Goal: Task Accomplishment & Management: Manage account settings

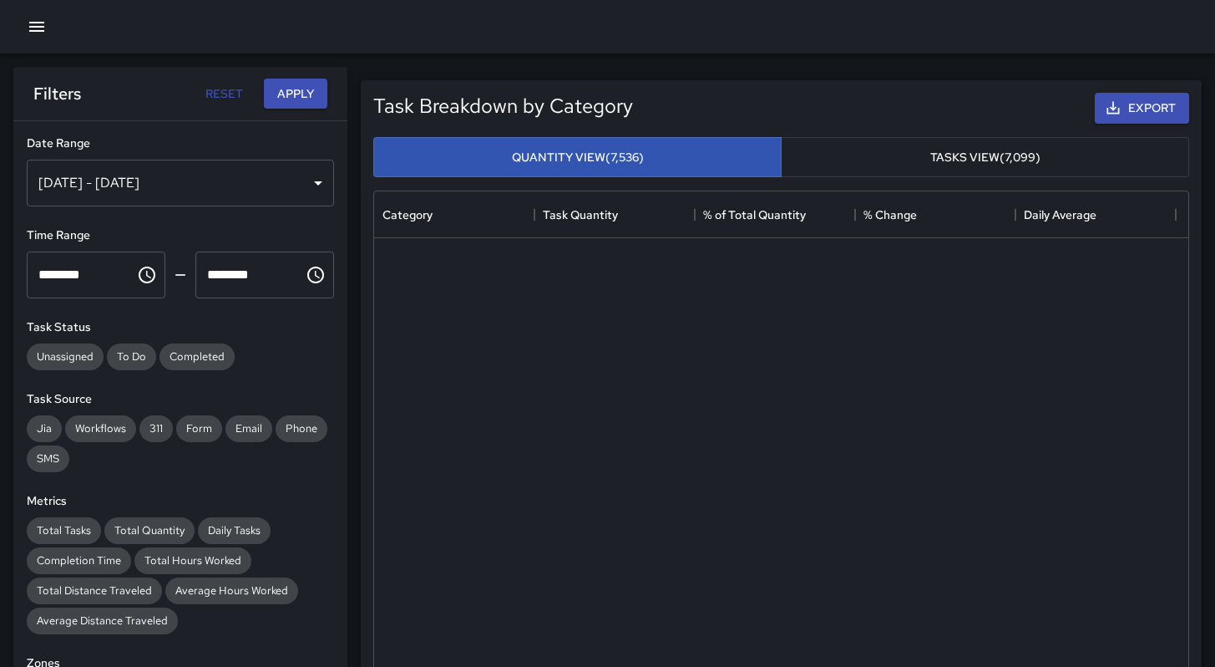
scroll to position [610, 802]
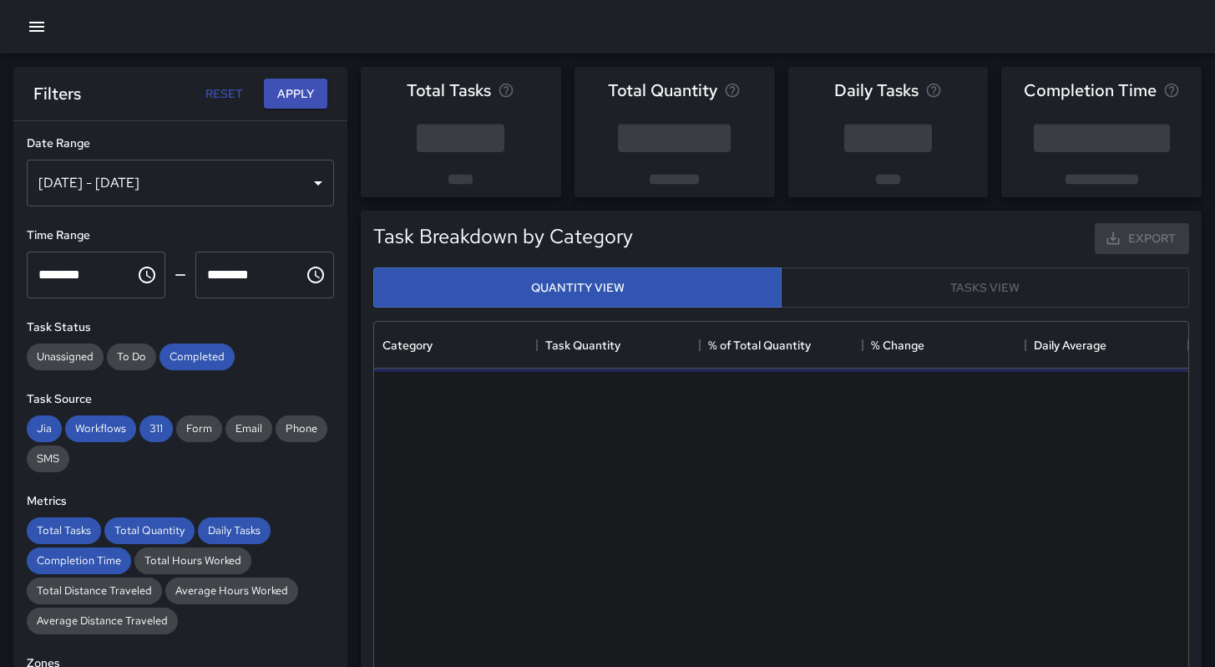
click at [31, 27] on icon "button" at bounding box center [36, 27] width 15 height 10
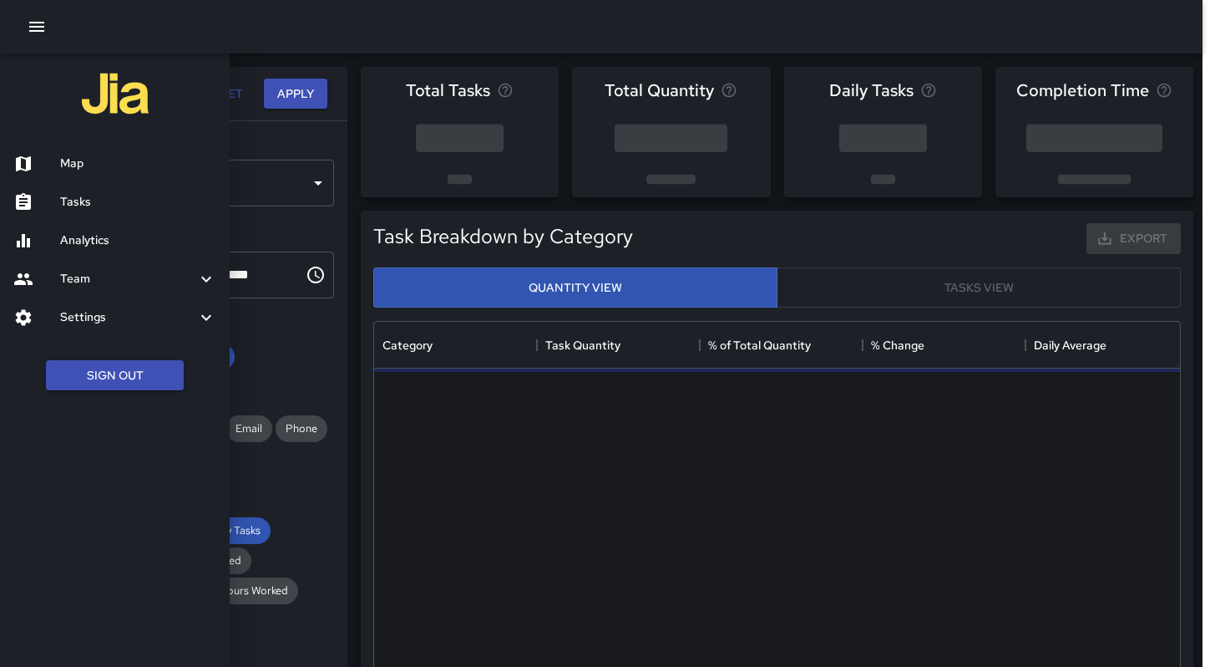
scroll to position [487, 802]
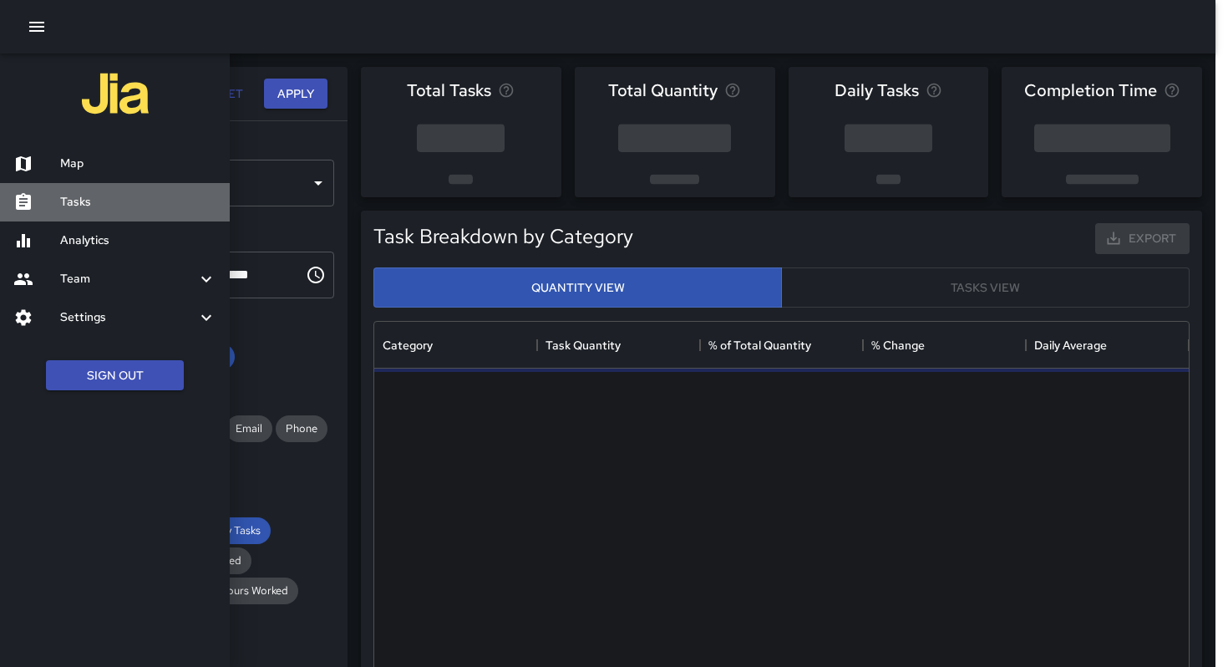
click at [70, 188] on div "Tasks" at bounding box center [115, 202] width 230 height 38
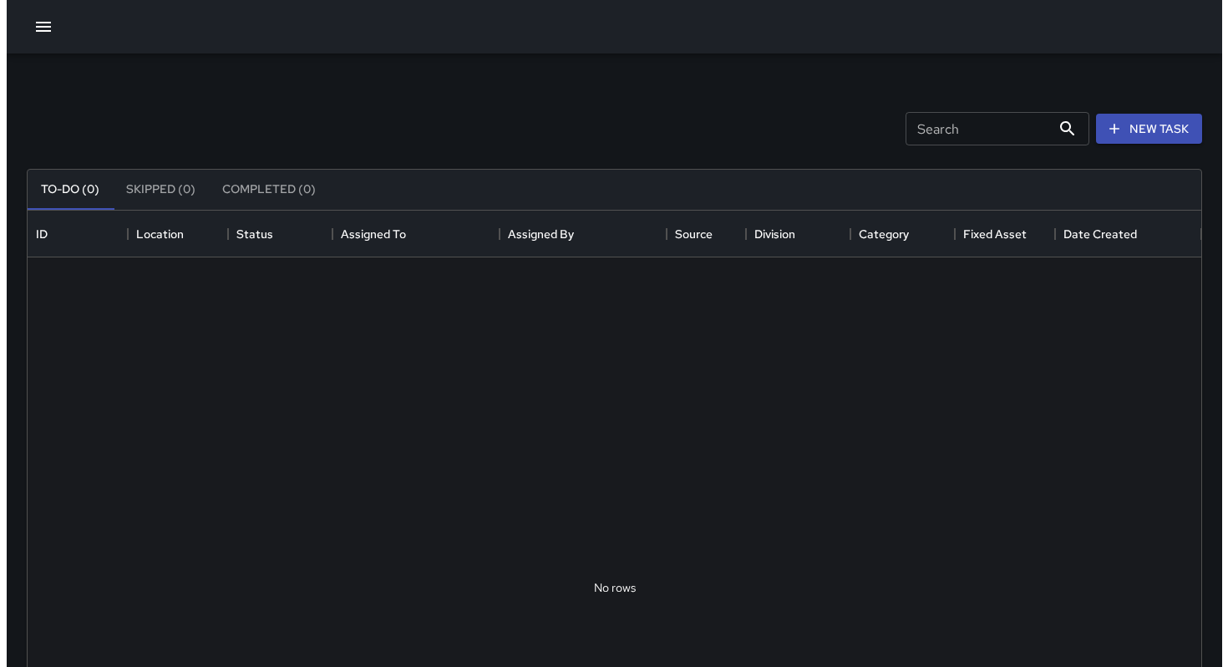
scroll to position [695, 1161]
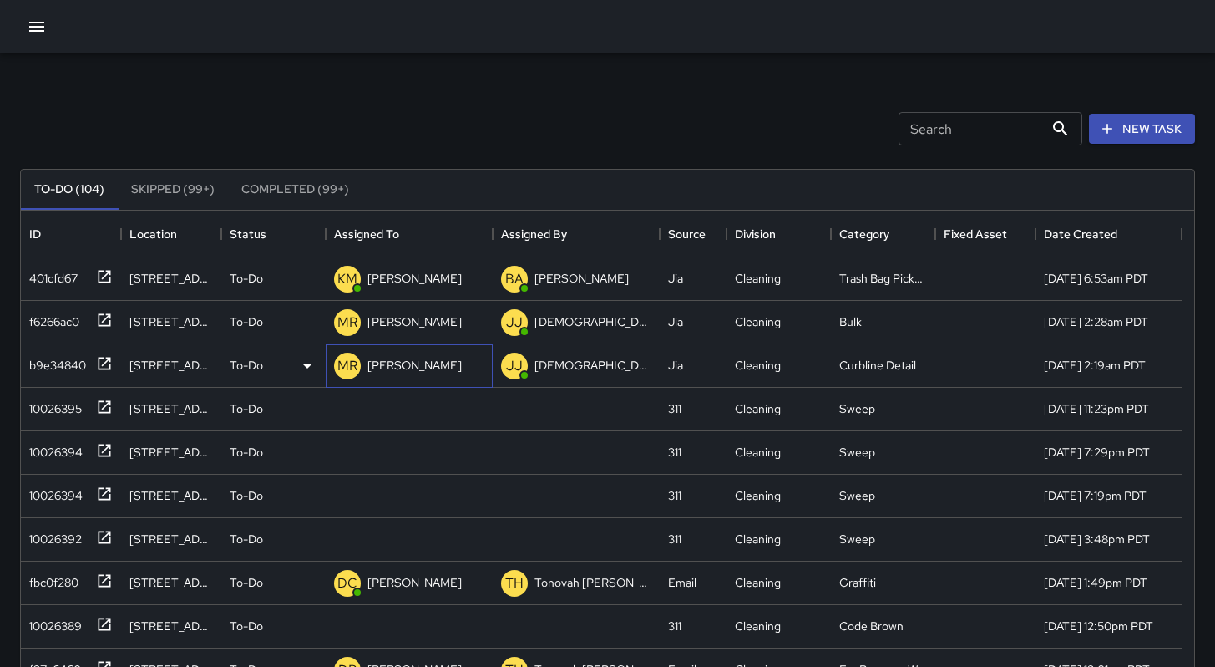
click at [408, 357] on p "[PERSON_NAME]" at bounding box center [415, 365] width 94 height 17
click at [486, 553] on div "401cfd67 1070 Howard Street To-Do KM Ken McCarter BA Bryan Alexander Jia Cleani…" at bounding box center [601, 669] width 1161 height 825
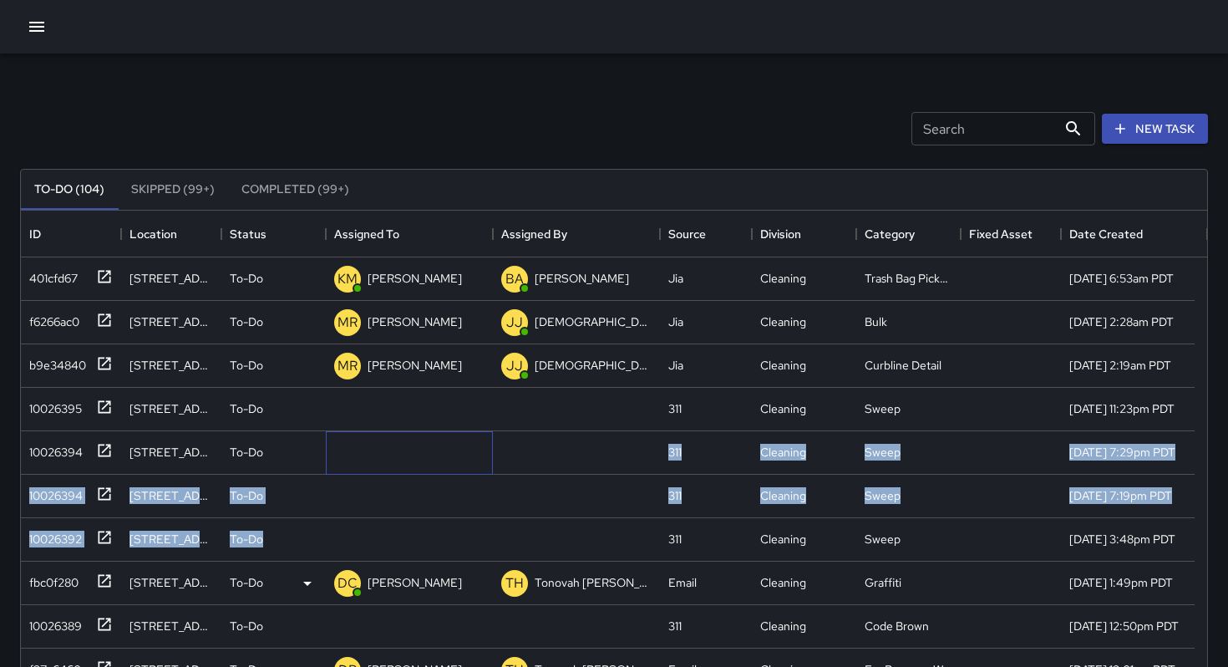
scroll to position [13, 13]
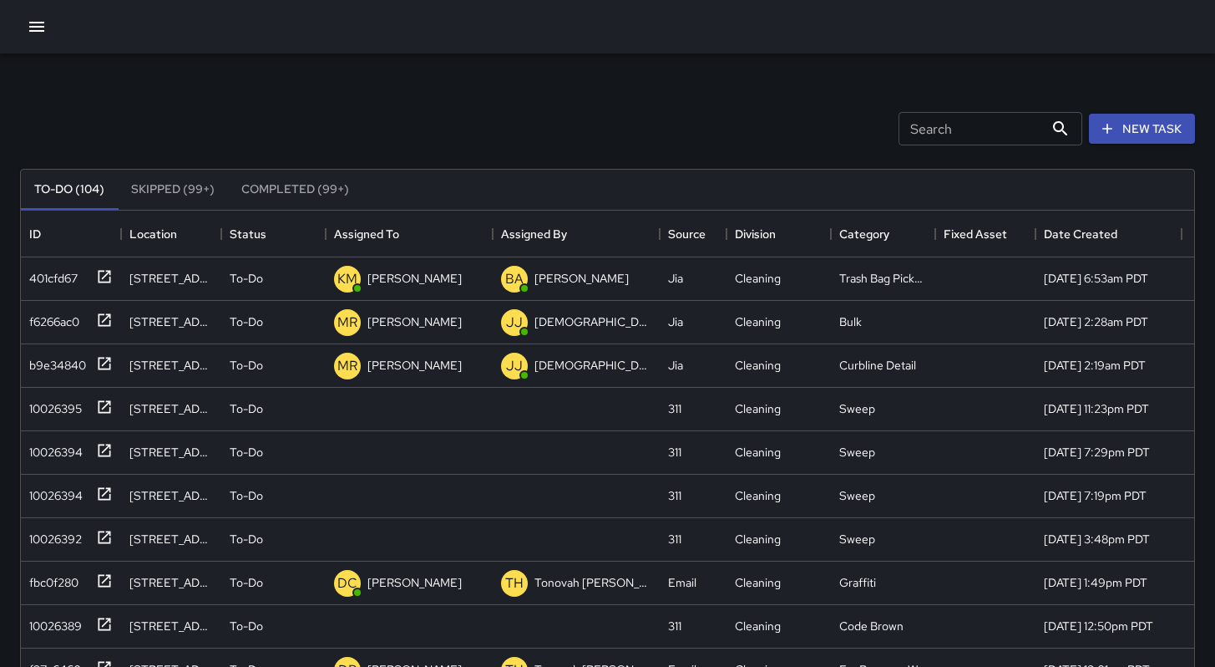
click at [544, 95] on div "Search Search New Task" at bounding box center [608, 128] width 1182 height 87
click at [39, 423] on div "10026395" at bounding box center [71, 409] width 100 height 43
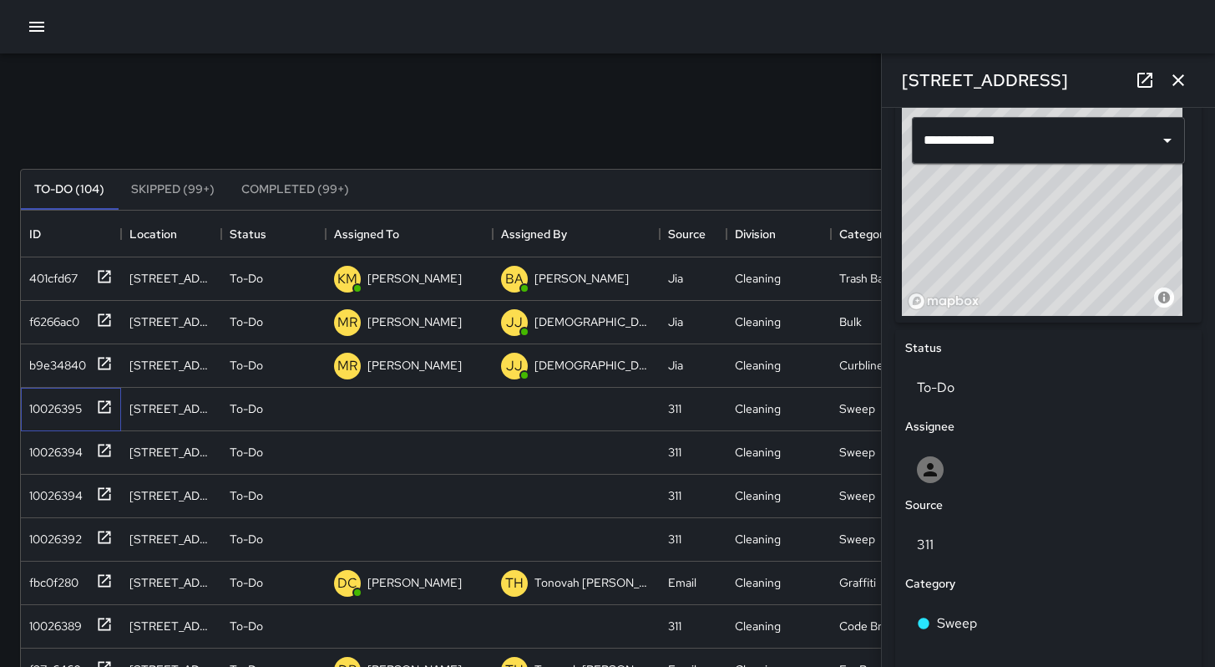
scroll to position [810, 0]
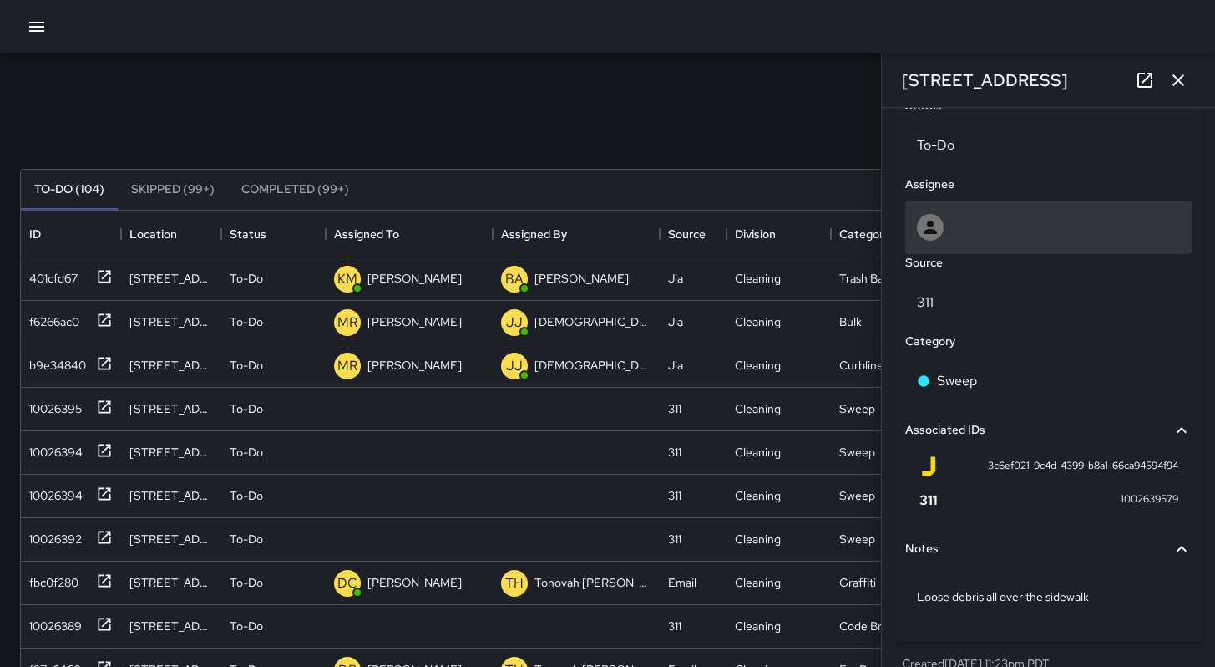
click at [992, 232] on div at bounding box center [1048, 227] width 263 height 27
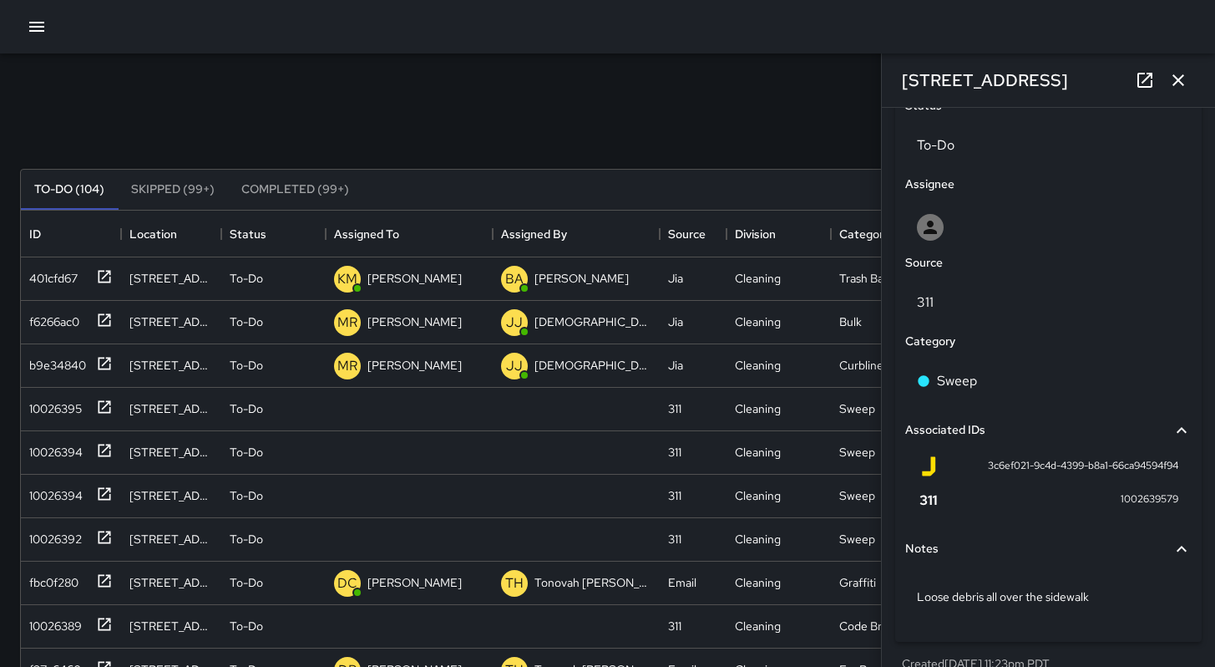
click at [738, 112] on div "Search Search New Task" at bounding box center [608, 128] width 1182 height 87
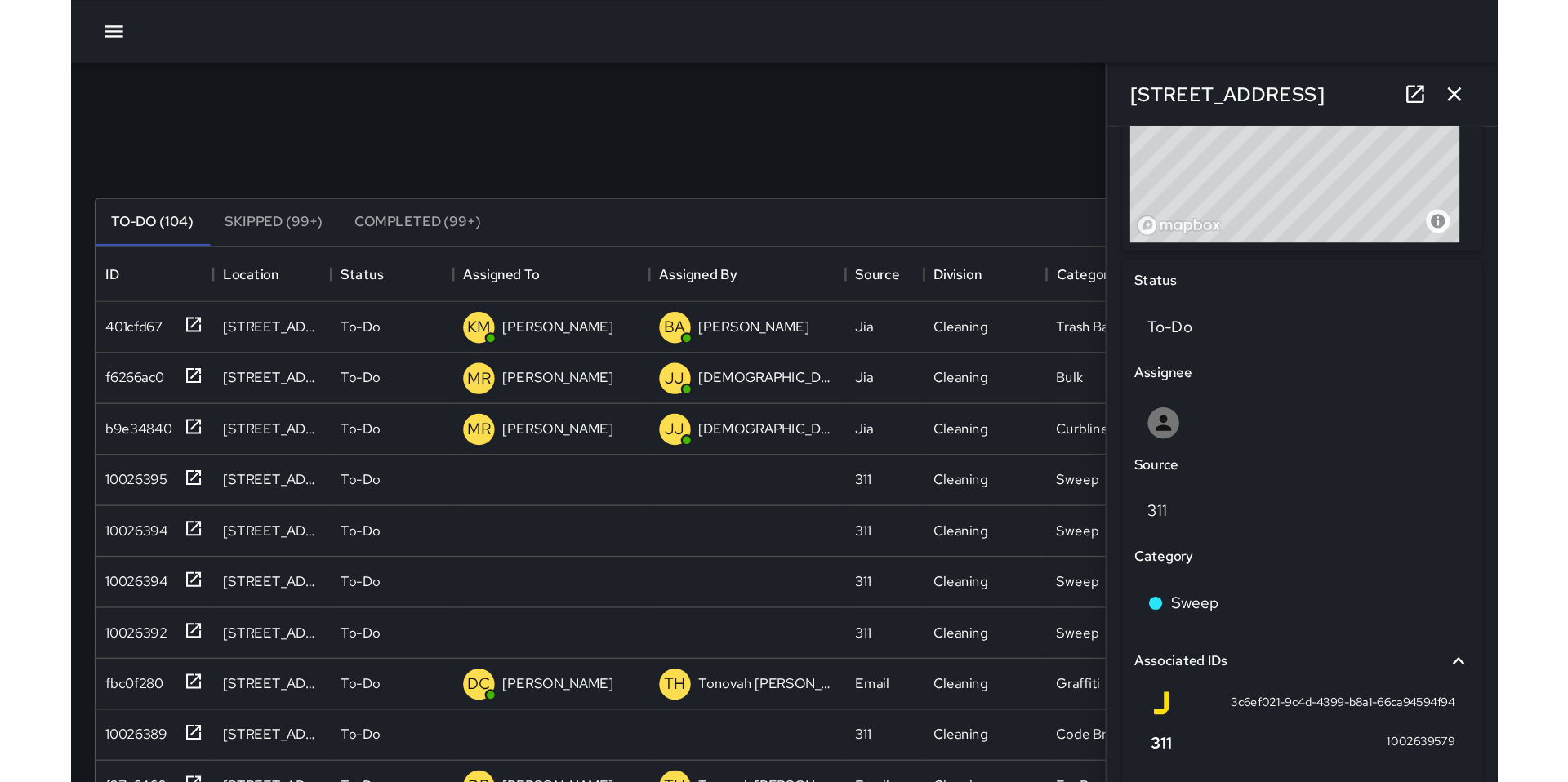
scroll to position [478, 0]
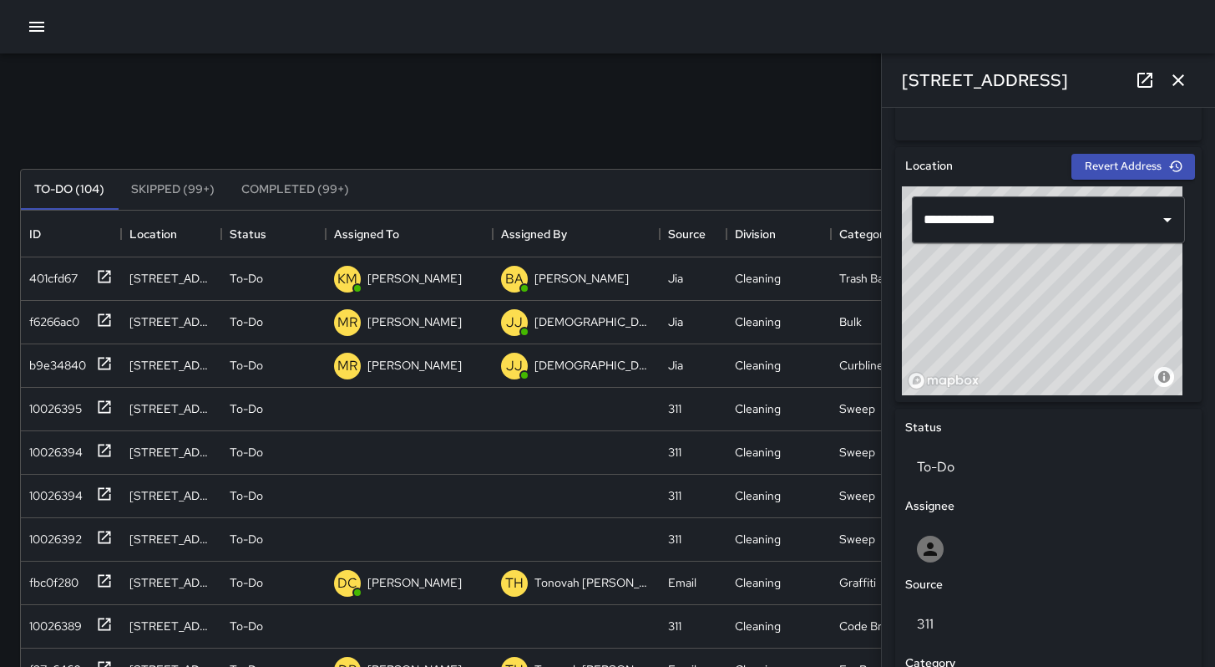
click at [382, 92] on div "Search Search New Task" at bounding box center [608, 128] width 1182 height 87
click at [37, 17] on icon "button" at bounding box center [37, 27] width 20 height 20
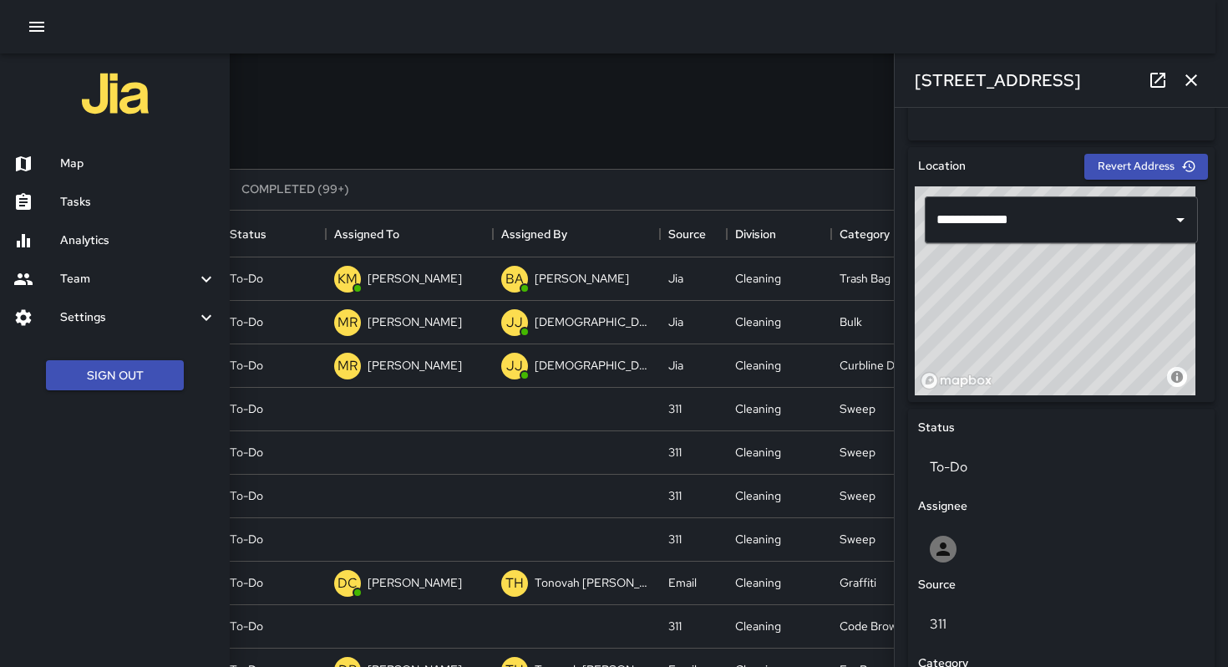
click at [88, 172] on h6 "Map" at bounding box center [138, 164] width 156 height 18
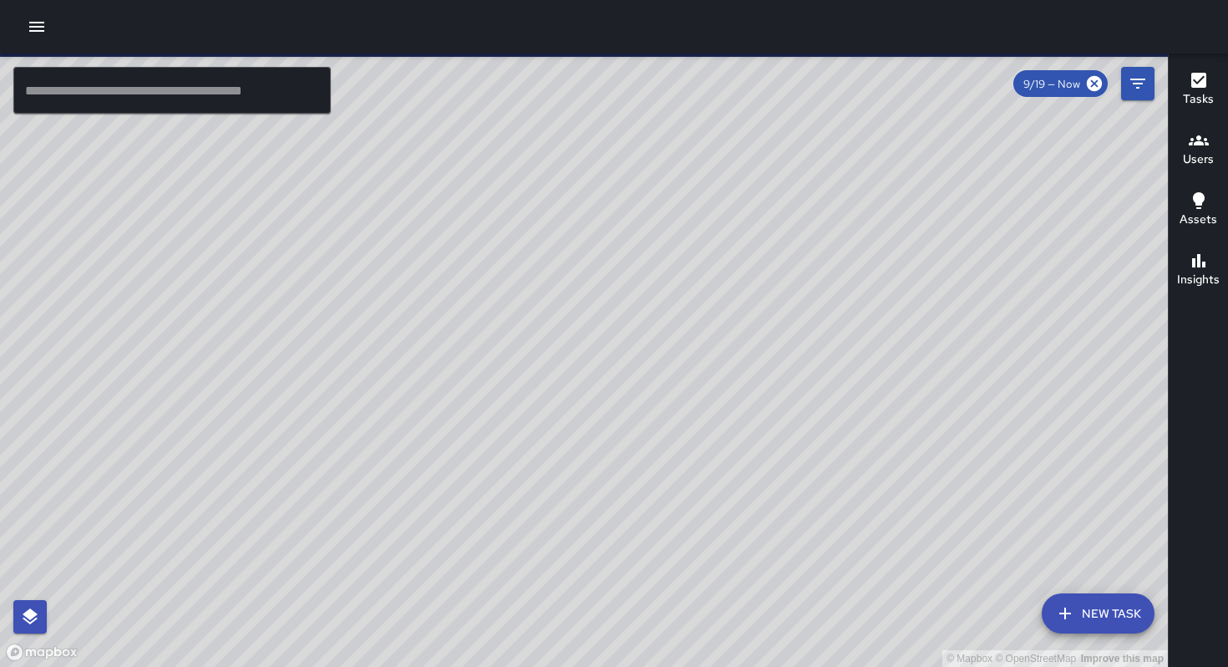
click at [170, 94] on input "text" at bounding box center [171, 90] width 317 height 47
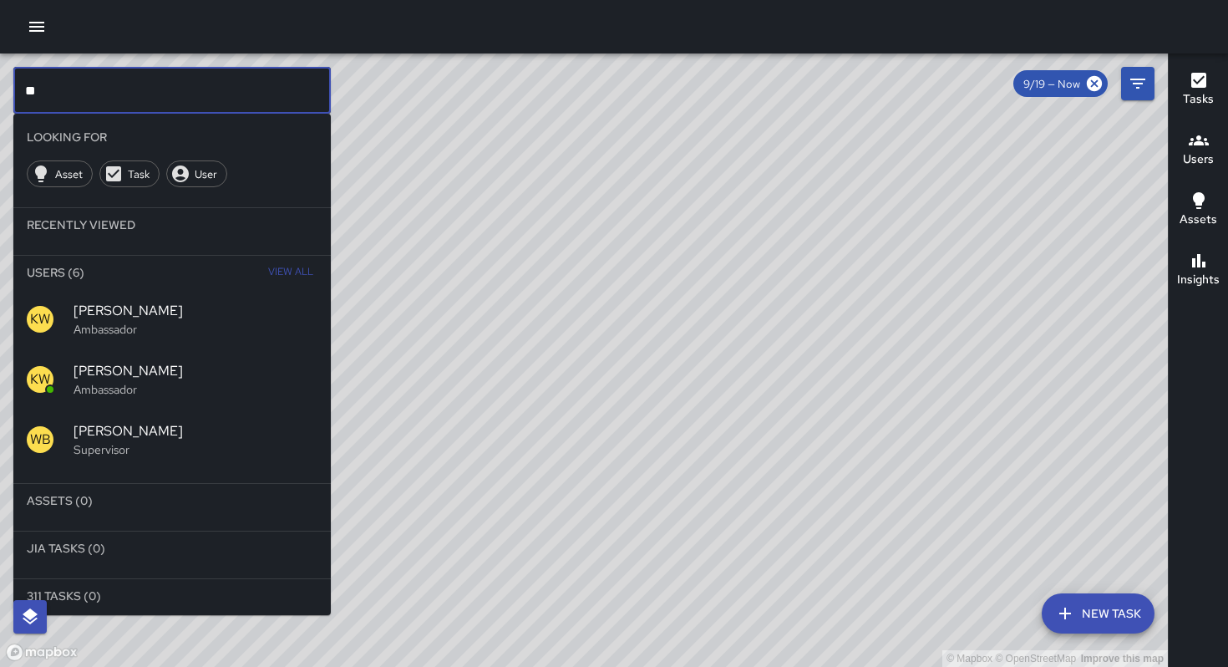
type input "*"
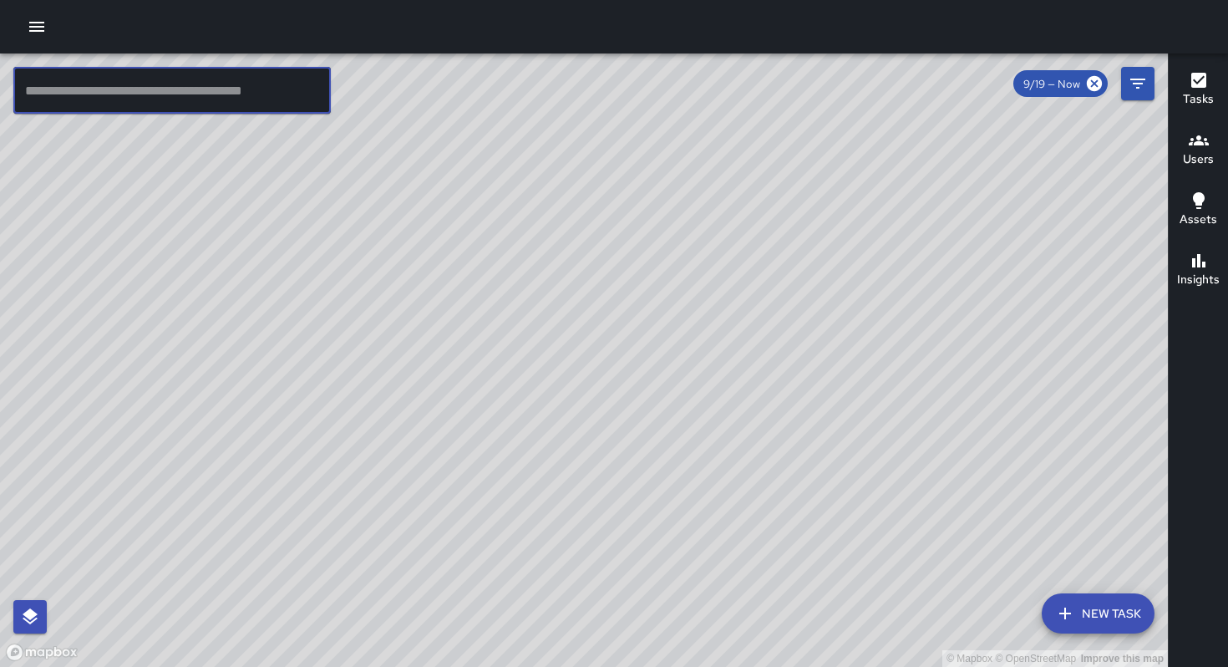
click at [33, 31] on icon "button" at bounding box center [36, 27] width 15 height 10
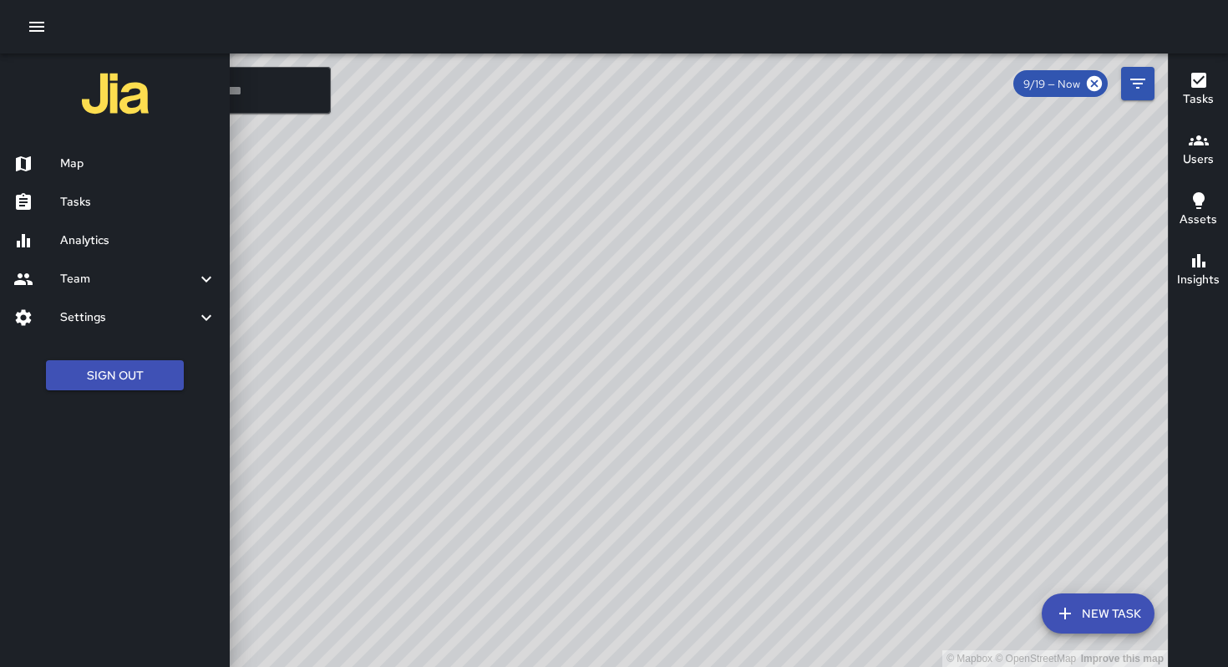
click at [68, 165] on h6 "Map" at bounding box center [138, 164] width 156 height 18
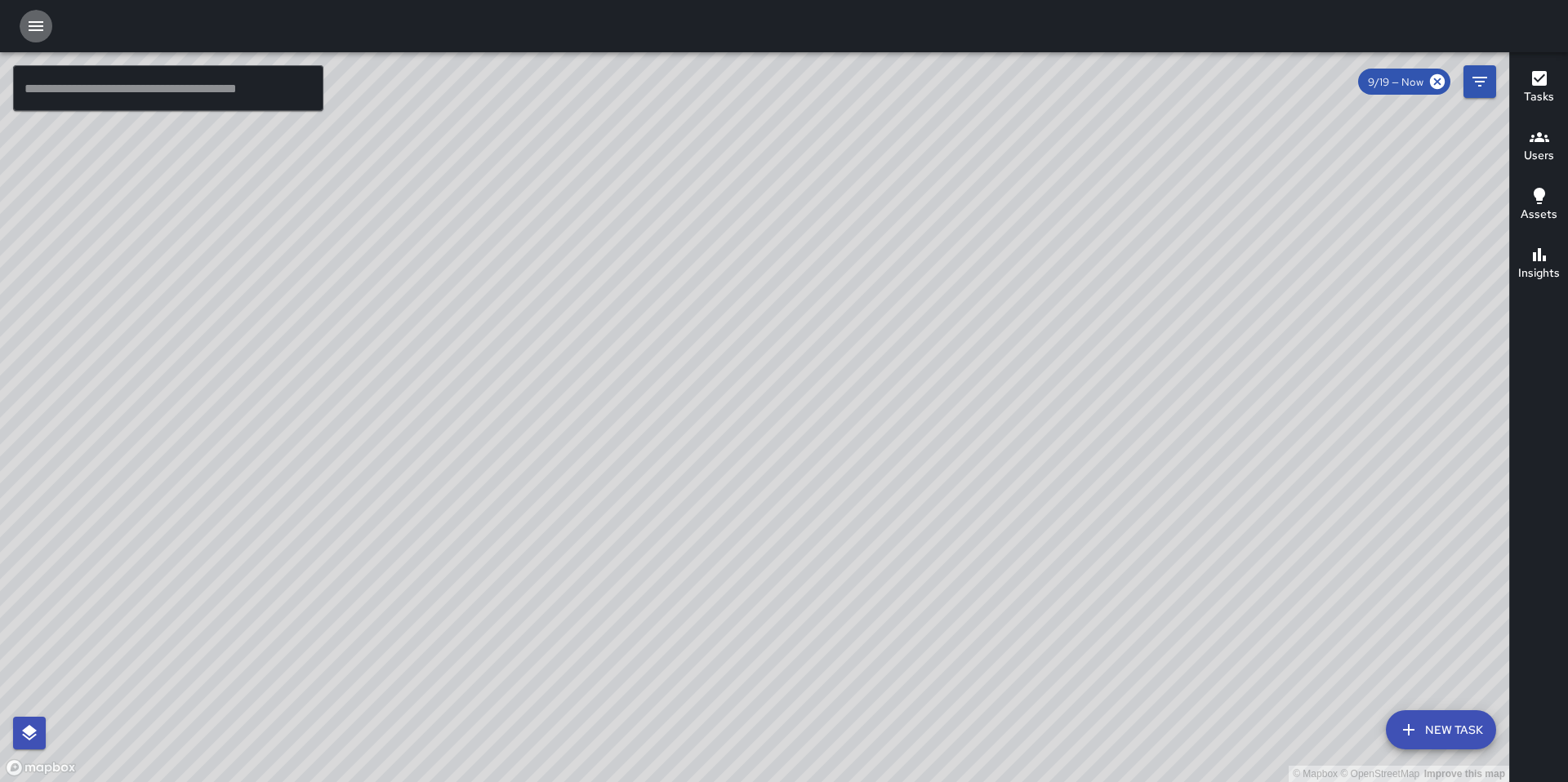
click at [28, 29] on icon "button" at bounding box center [35, 26] width 15 height 10
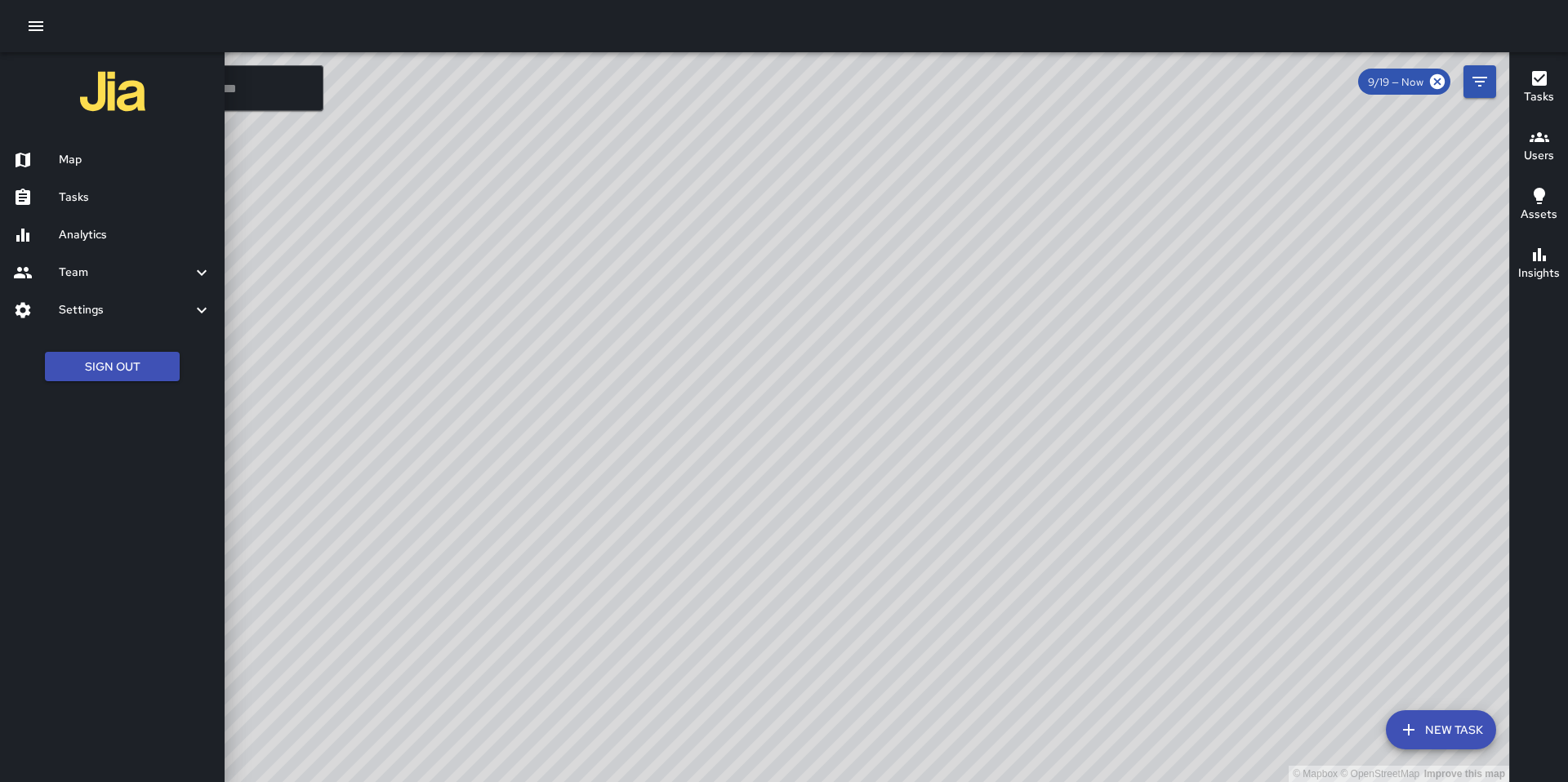
click at [68, 191] on h6 "Tasks" at bounding box center [135, 197] width 152 height 18
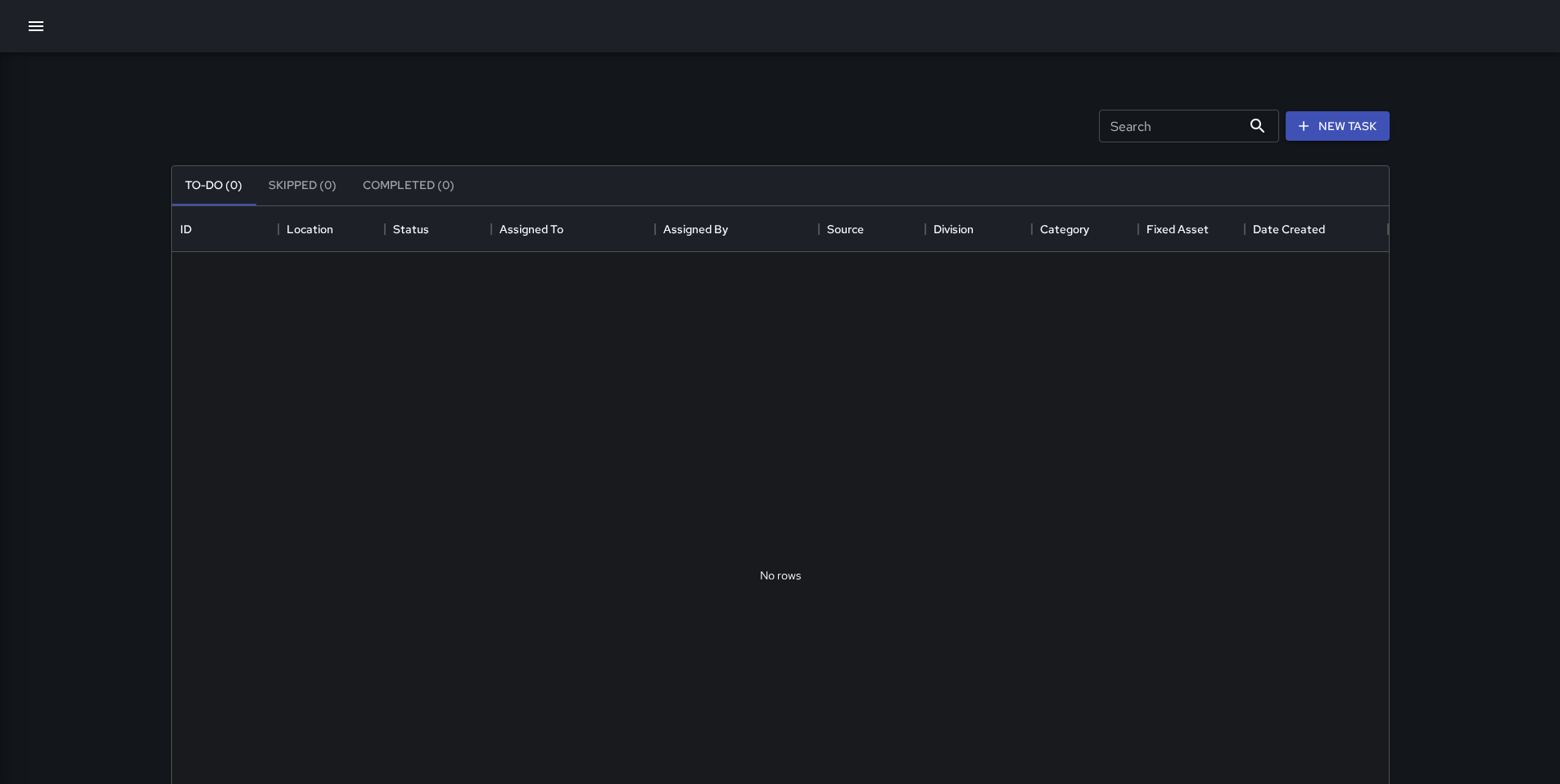
scroll to position [681, 1205]
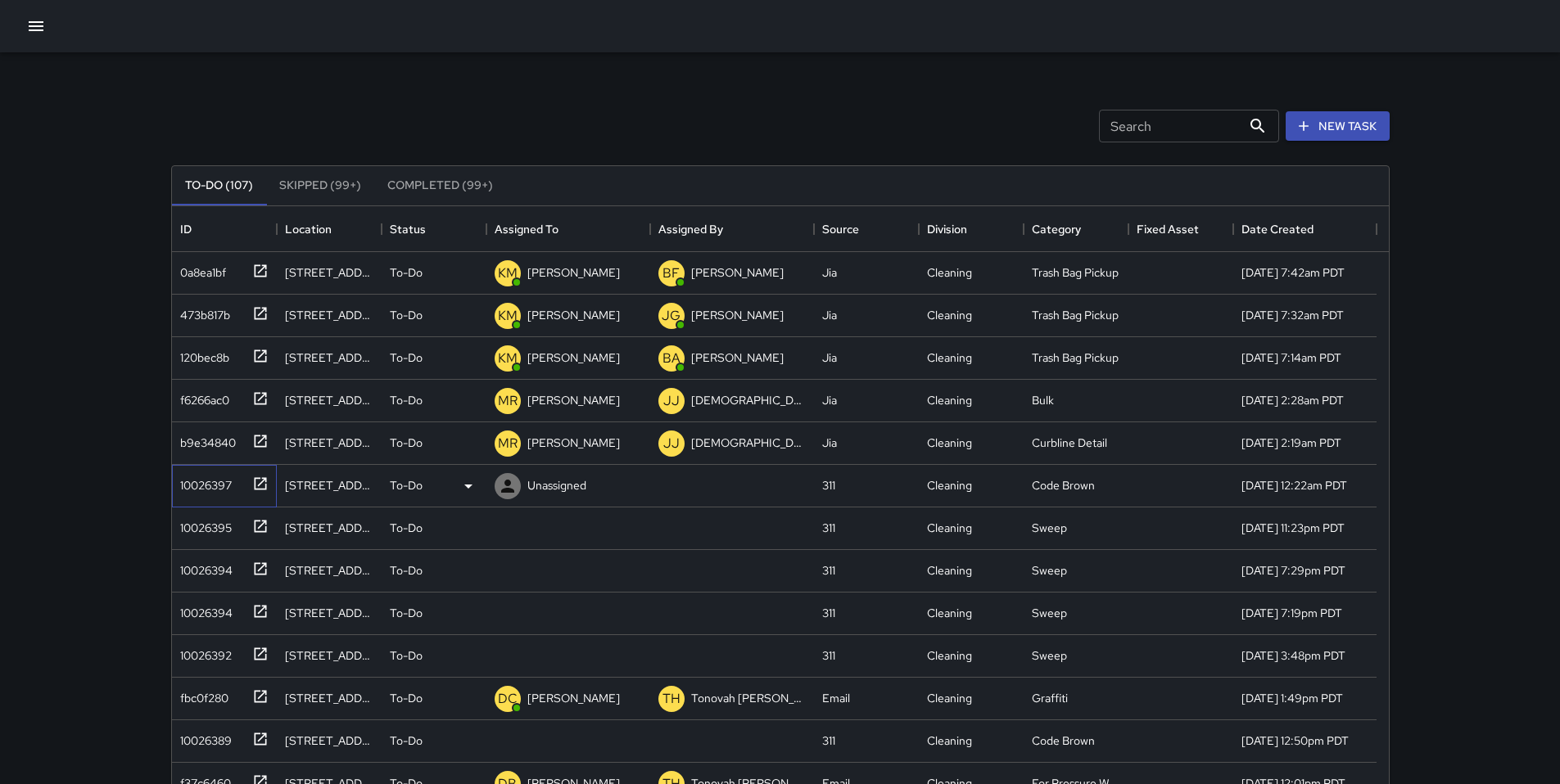
click at [213, 493] on div "10026397" at bounding box center [202, 481] width 58 height 23
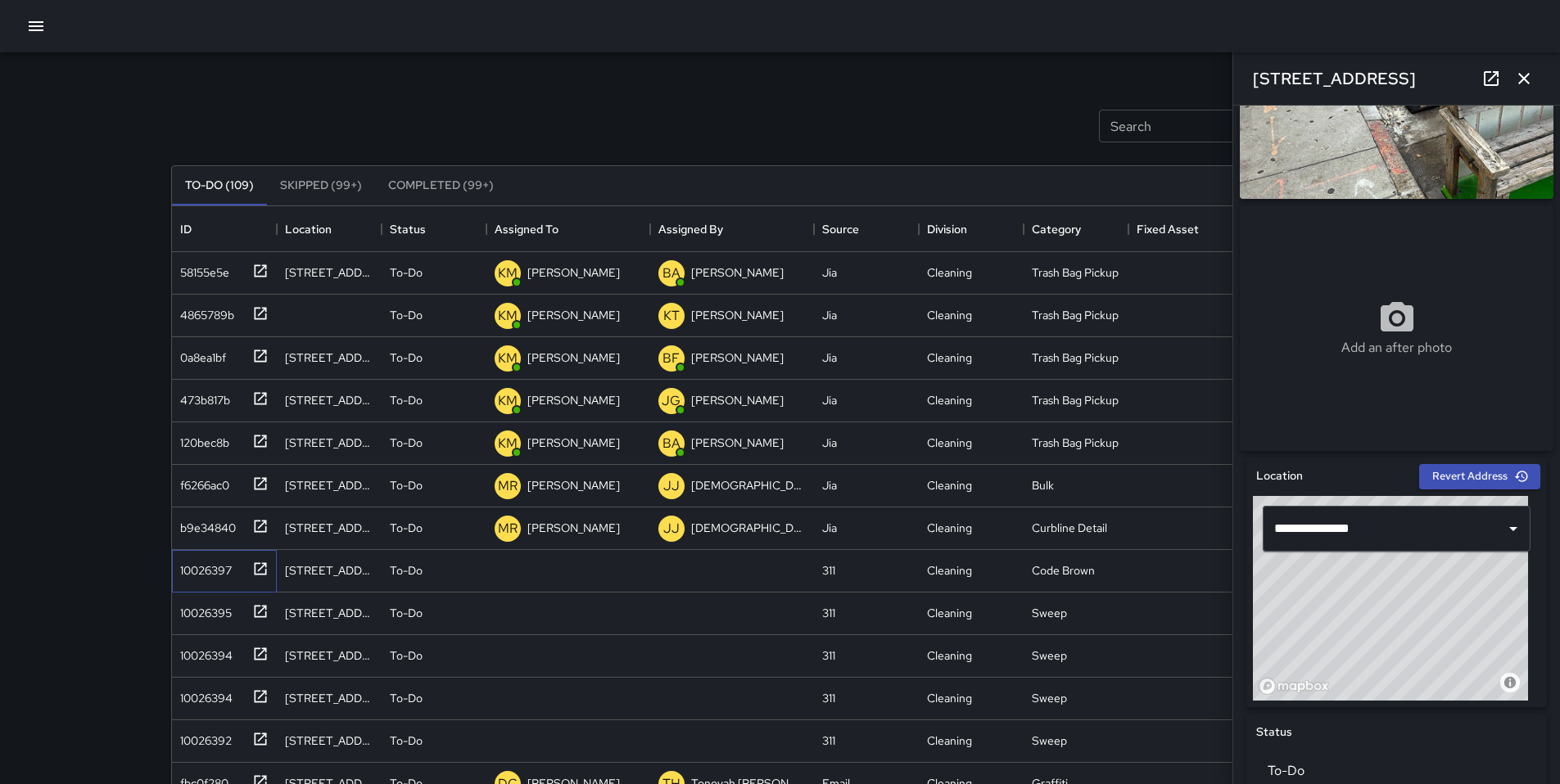
scroll to position [686, 0]
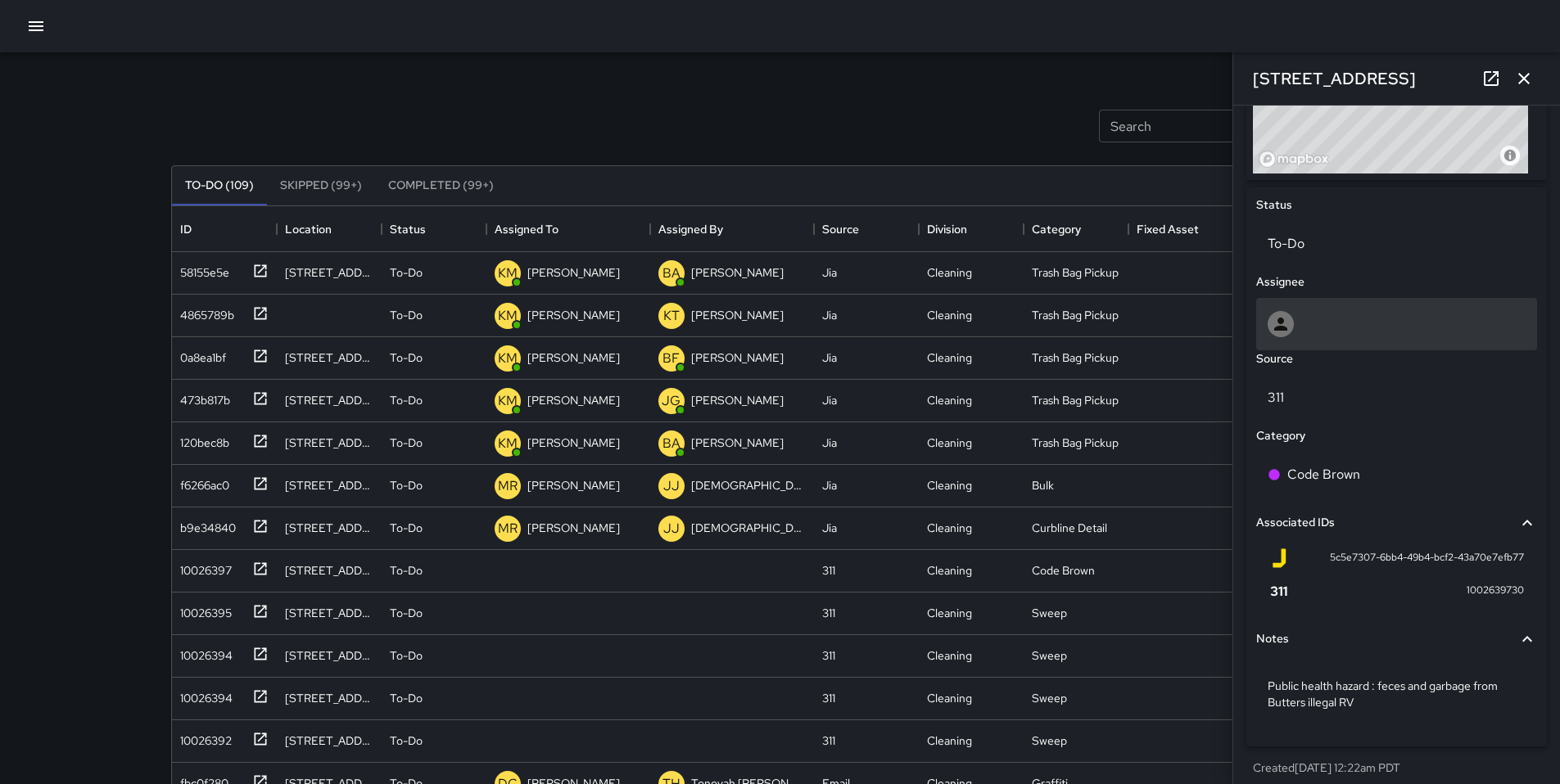
click at [1309, 325] on div at bounding box center [1396, 323] width 258 height 26
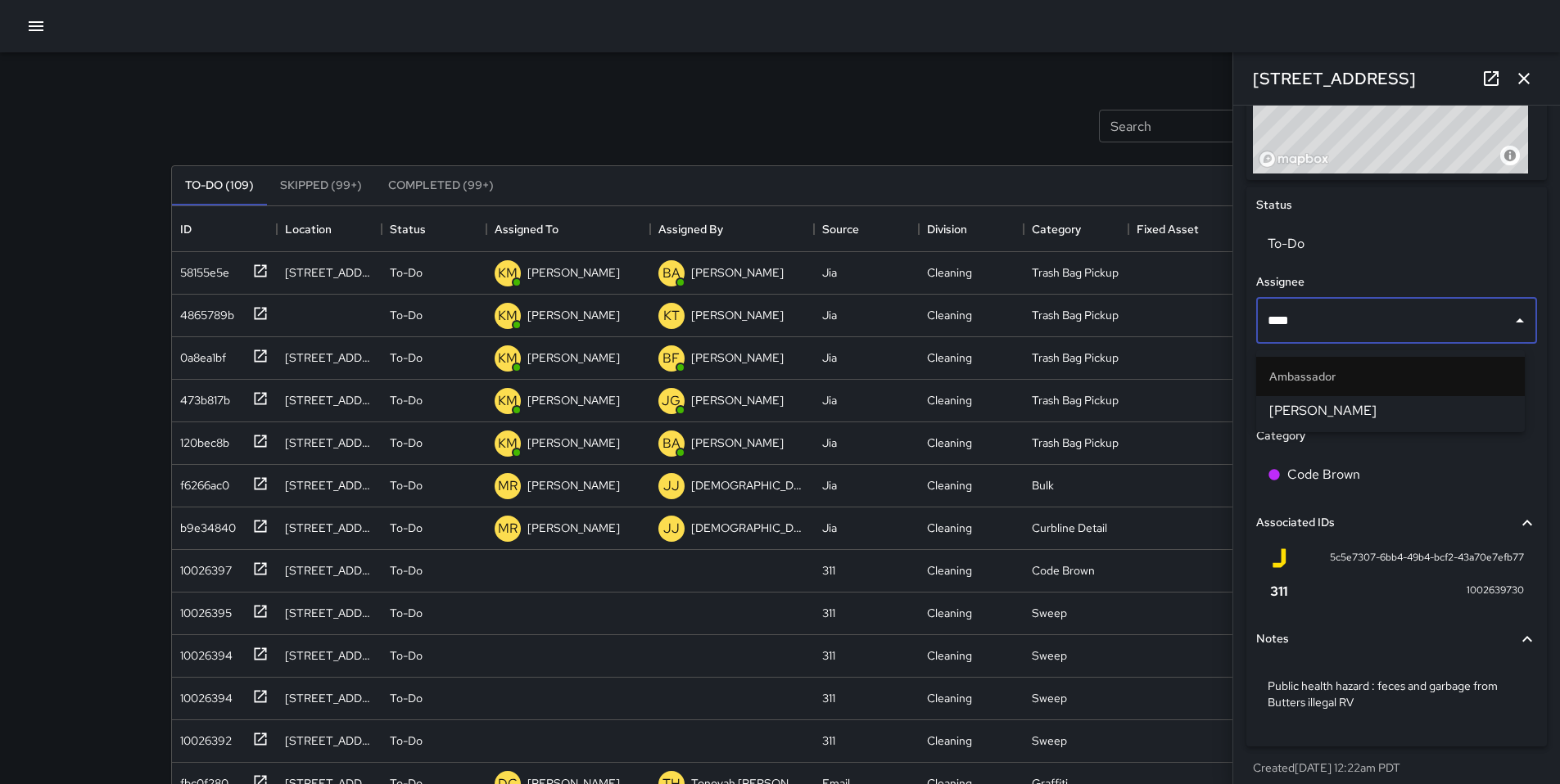
type input "*****"
click at [1316, 405] on span "[PERSON_NAME]" at bounding box center [1390, 411] width 242 height 20
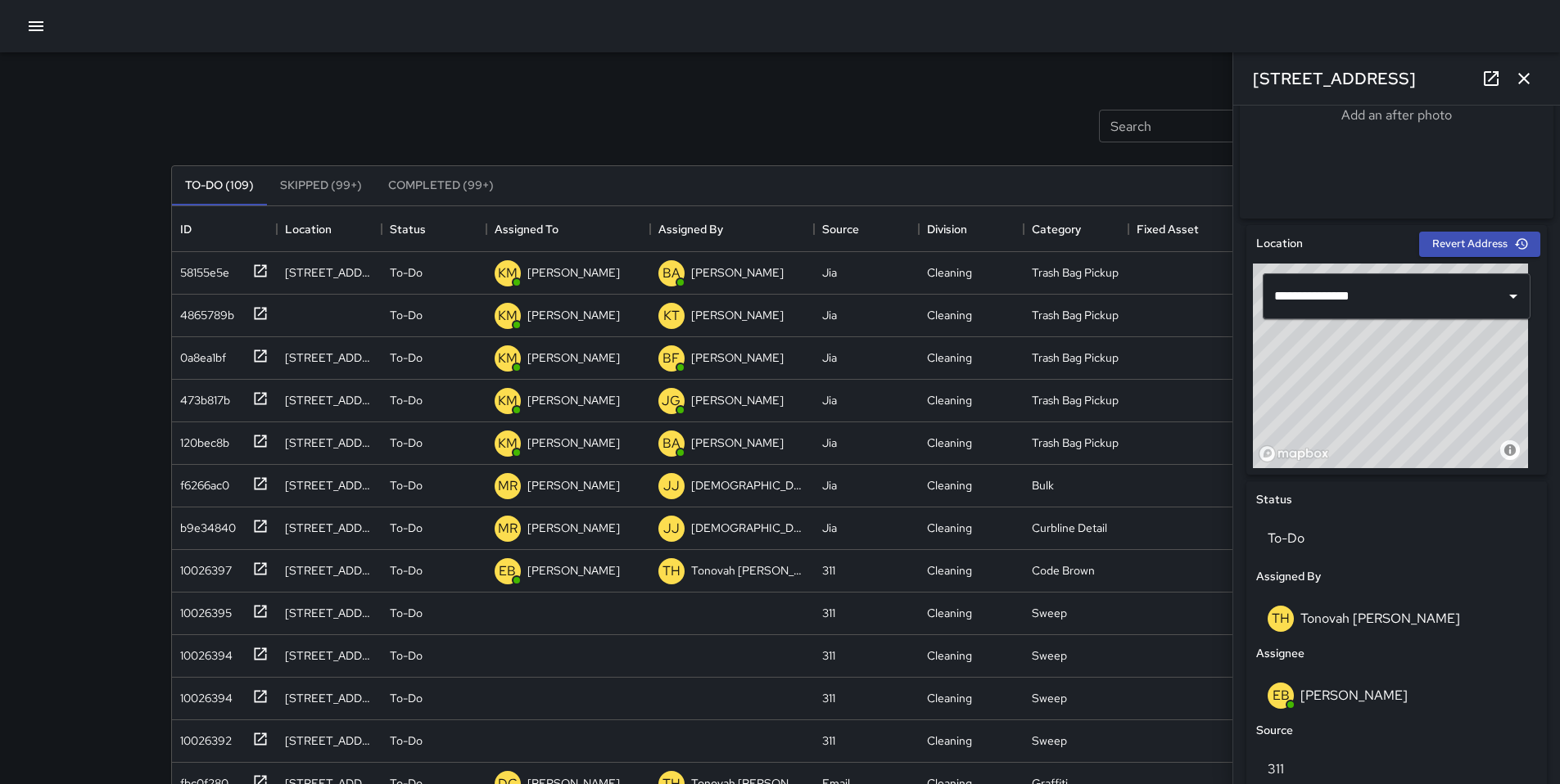
scroll to position [370, 0]
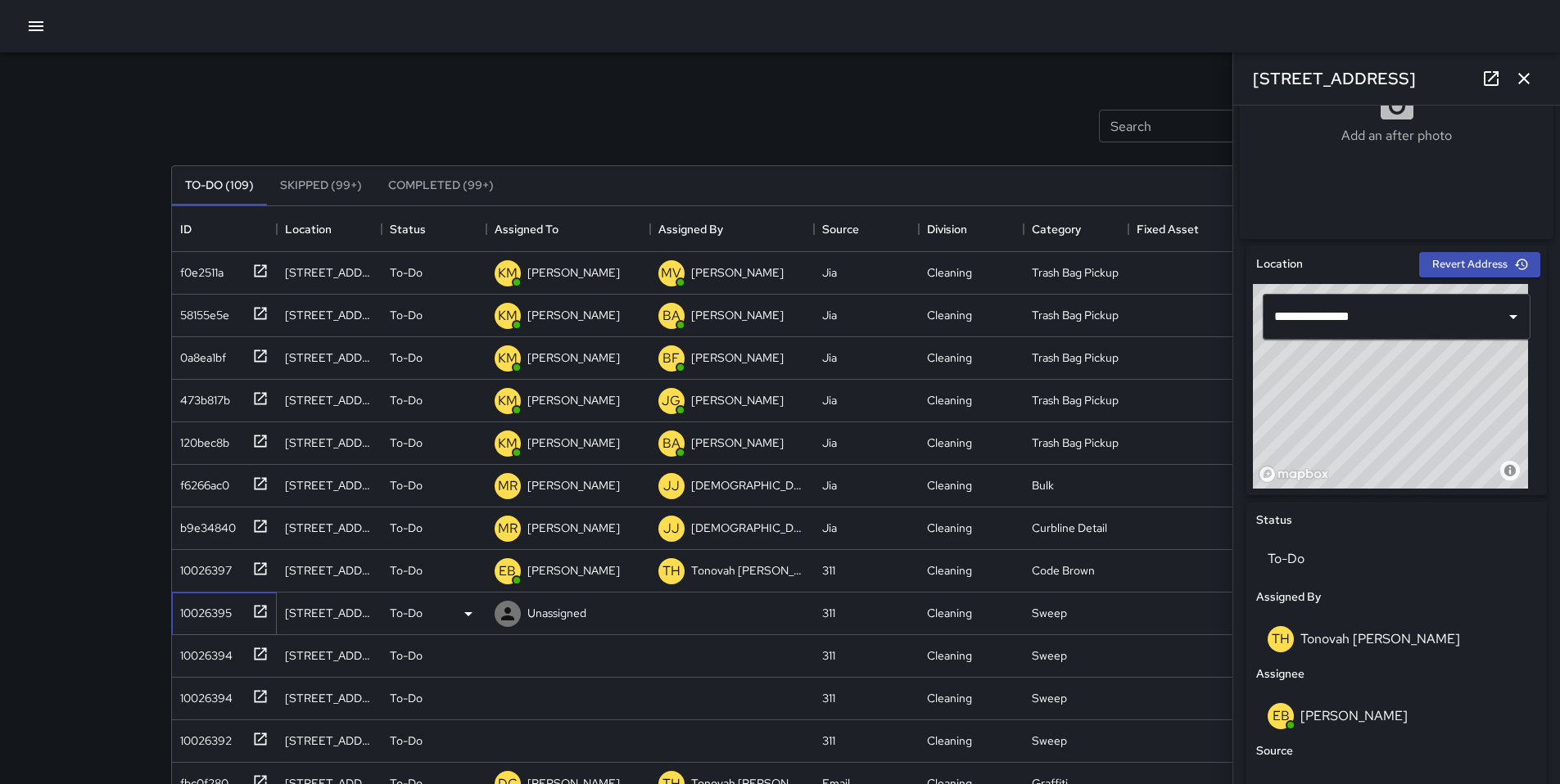
click at [200, 604] on div "10026395" at bounding box center [202, 610] width 58 height 23
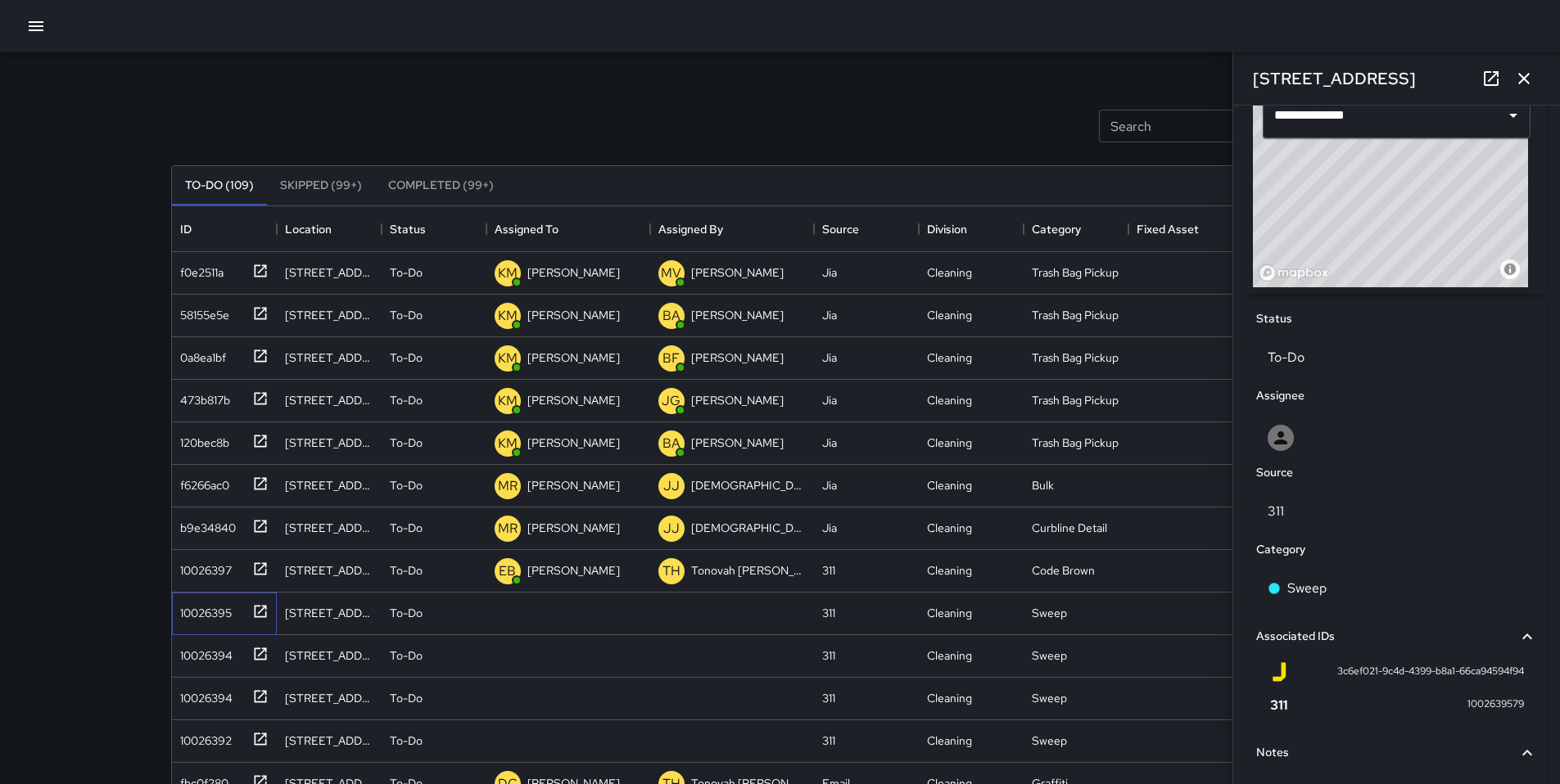
scroll to position [171, 0]
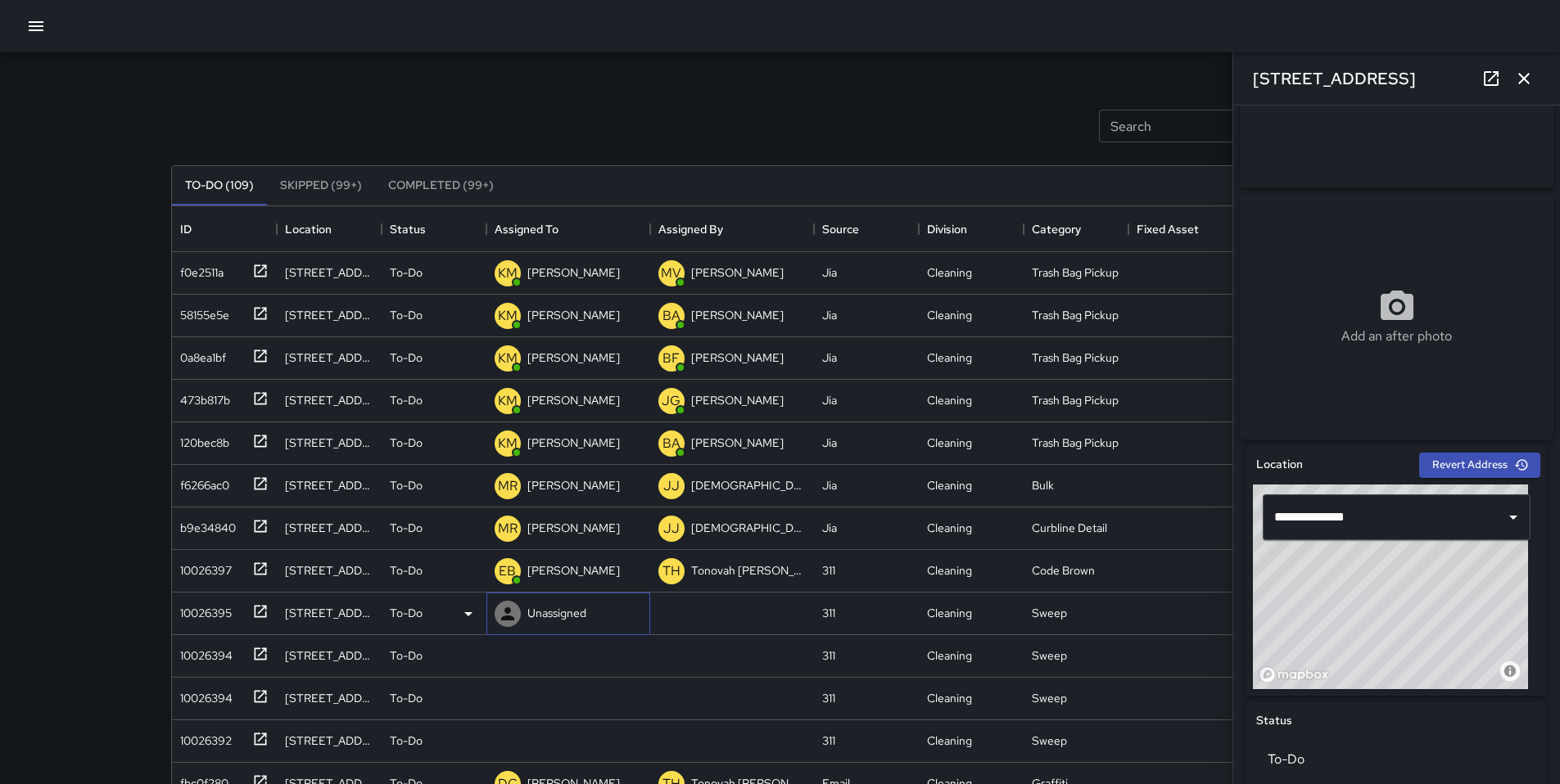
click at [528, 619] on p "Unassigned" at bounding box center [557, 612] width 59 height 17
type input "****"
click at [555, 656] on p "[PERSON_NAME]" at bounding box center [584, 662] width 103 height 20
click at [204, 659] on div "10026394" at bounding box center [203, 652] width 59 height 23
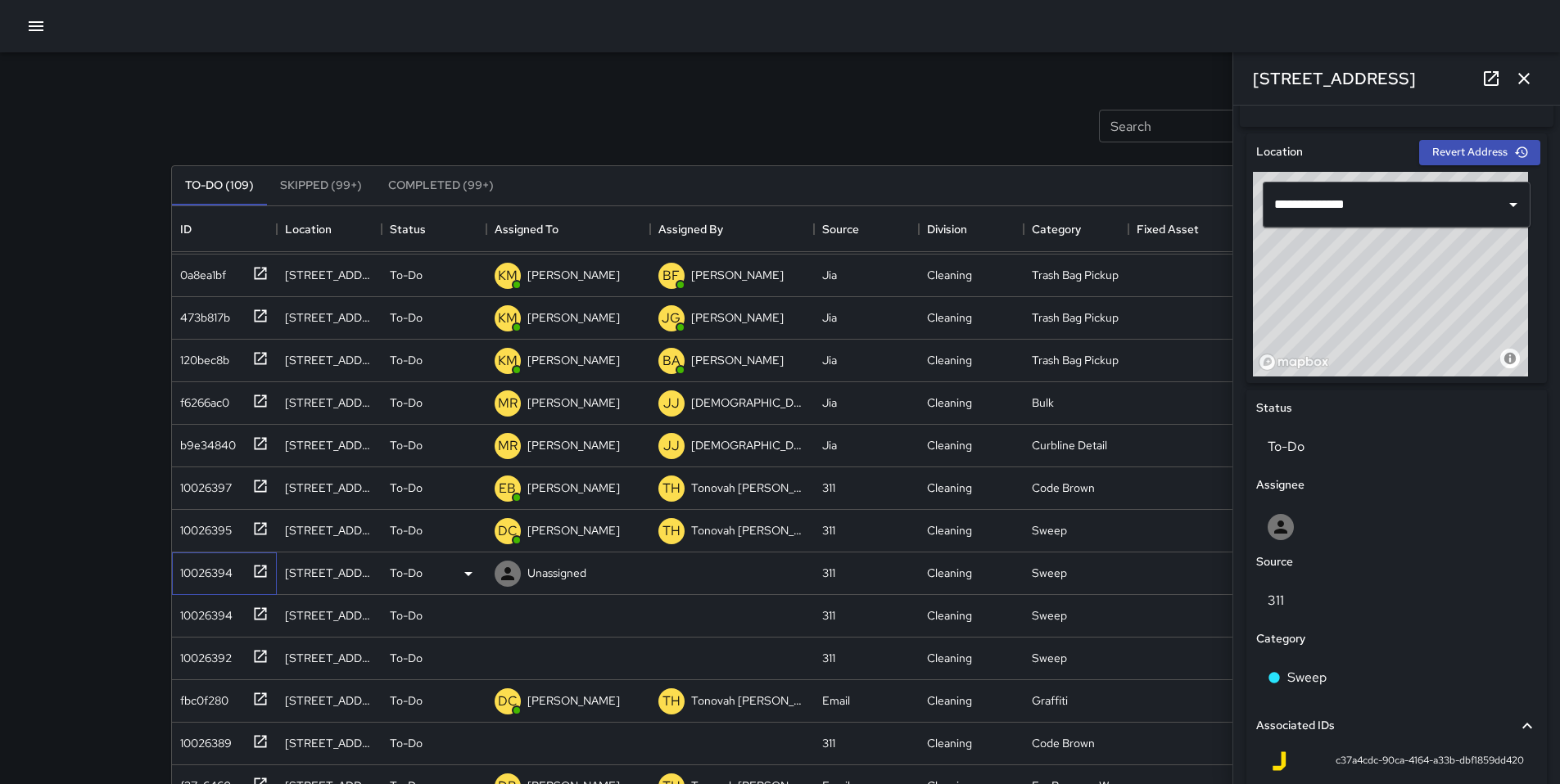
scroll to position [103, 0]
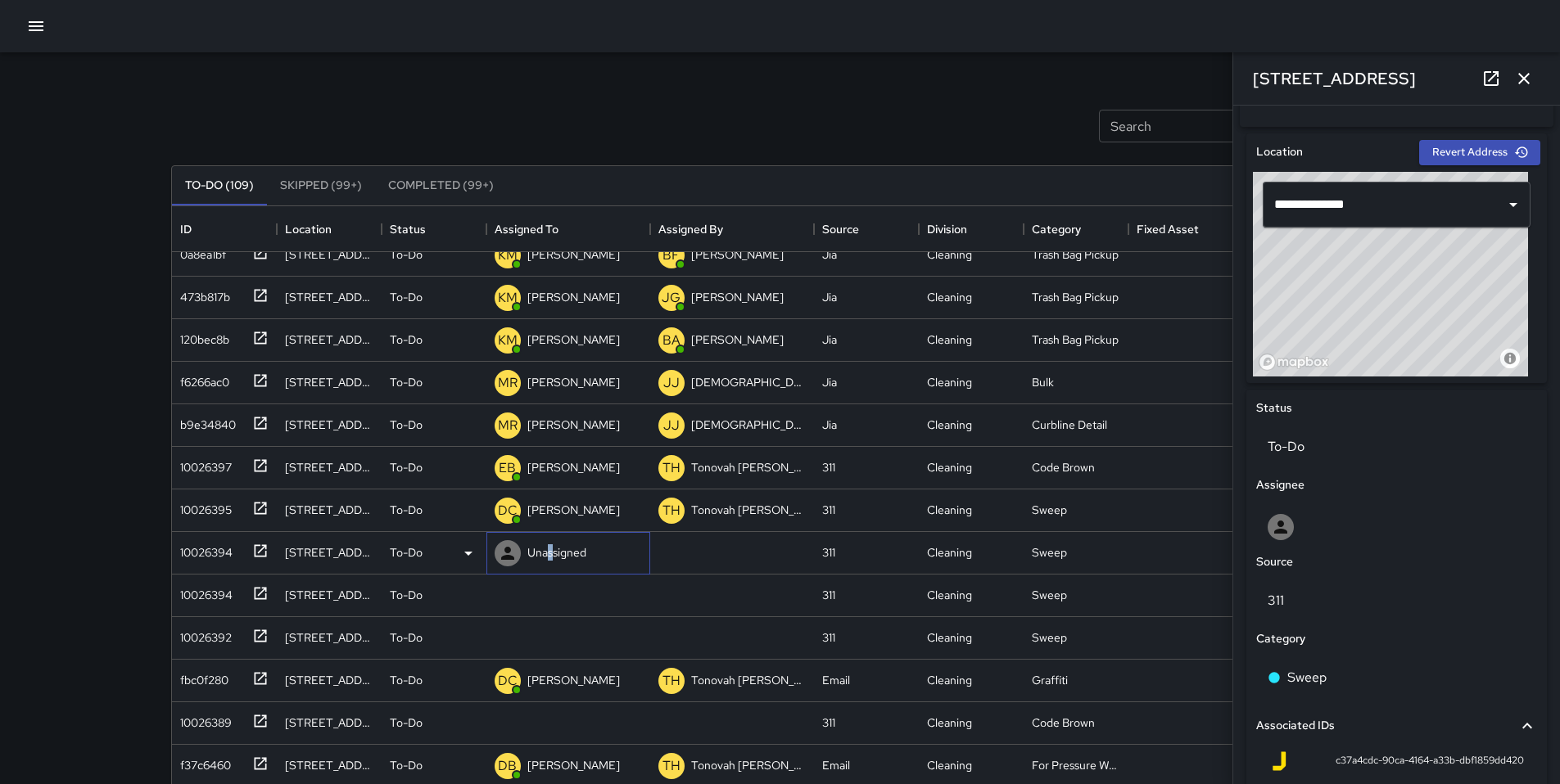
click at [550, 548] on p "Unassigned" at bounding box center [557, 552] width 59 height 17
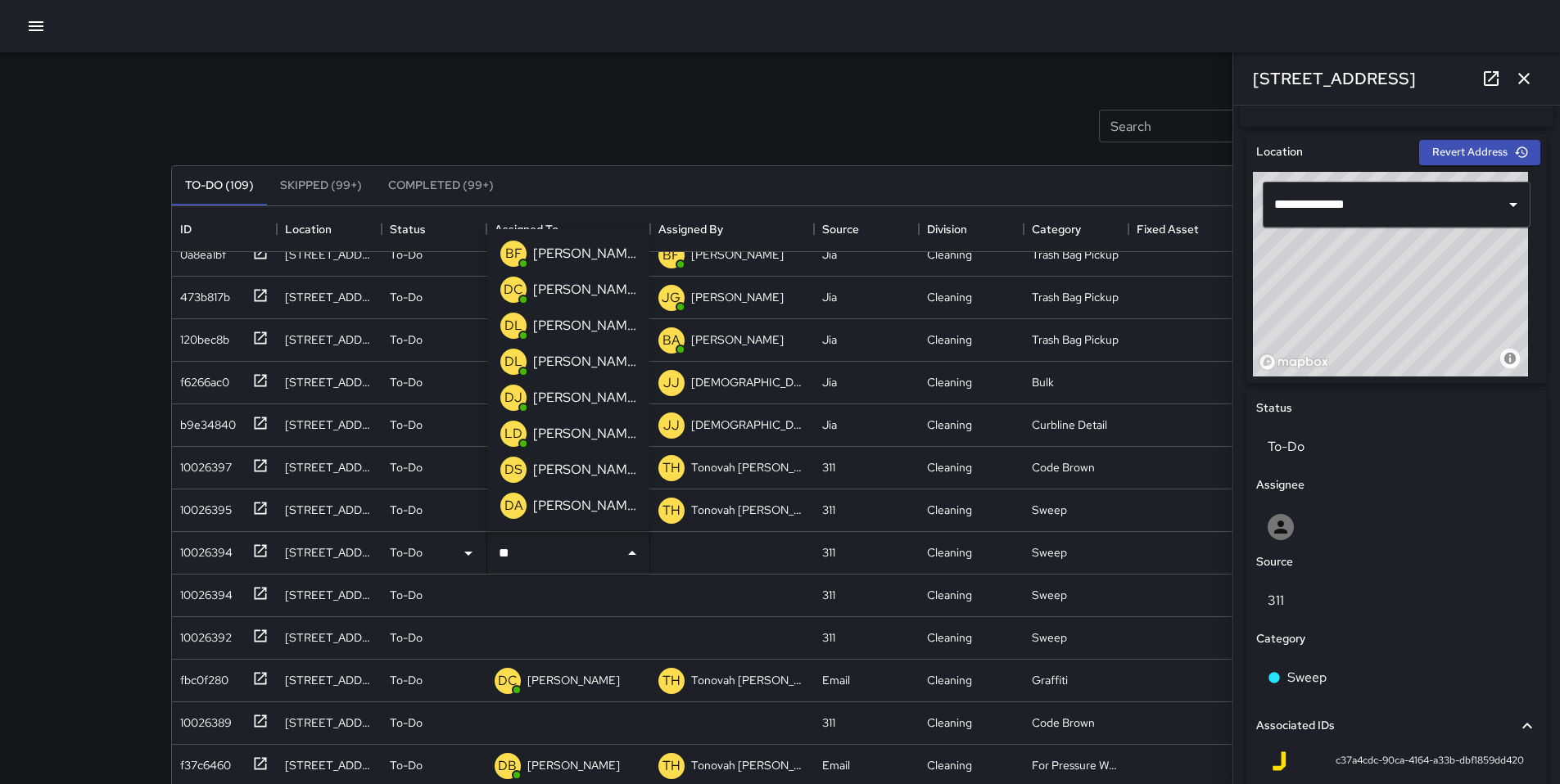
type input "***"
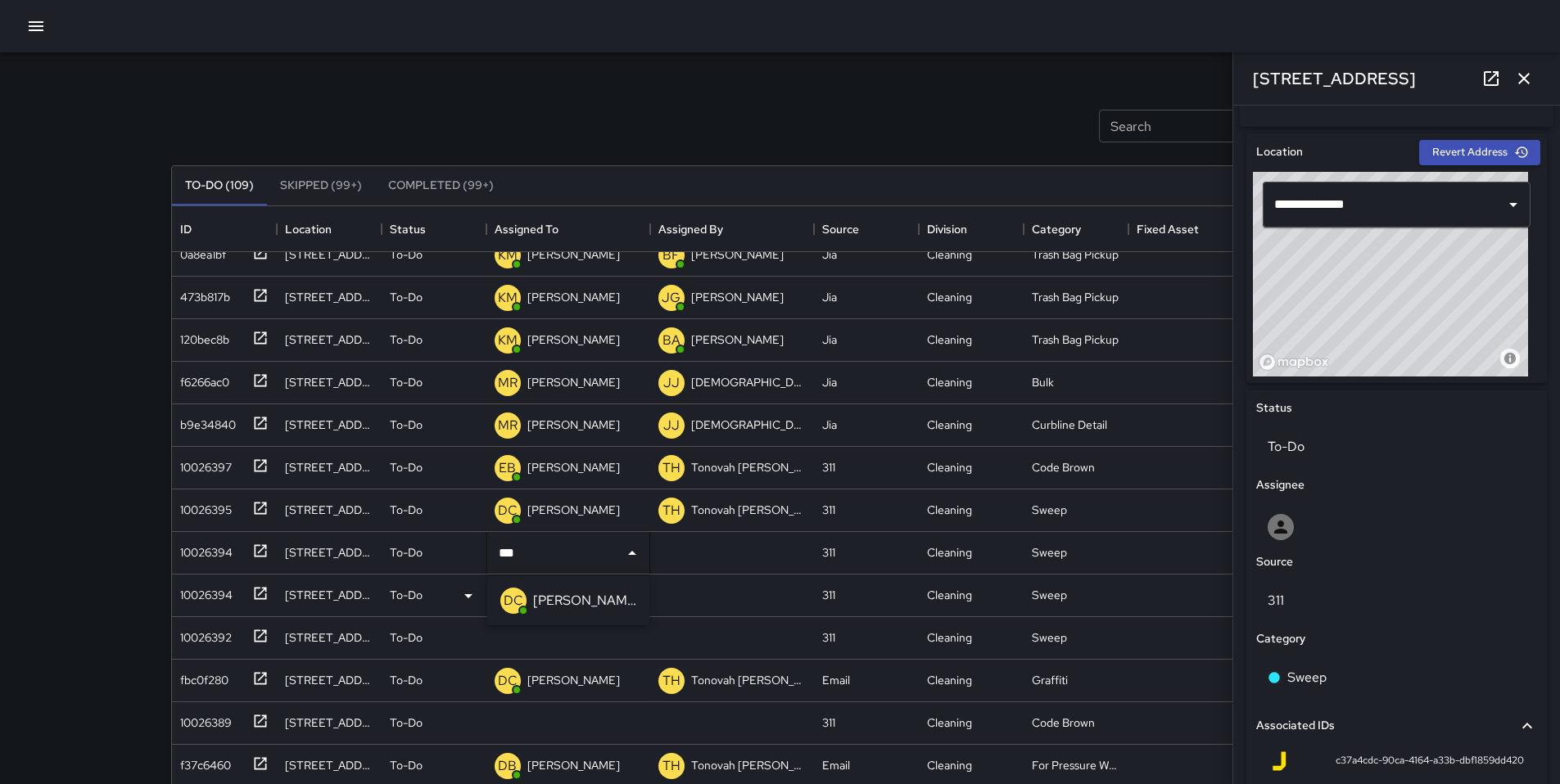
click at [558, 604] on p "[PERSON_NAME]" at bounding box center [584, 601] width 103 height 20
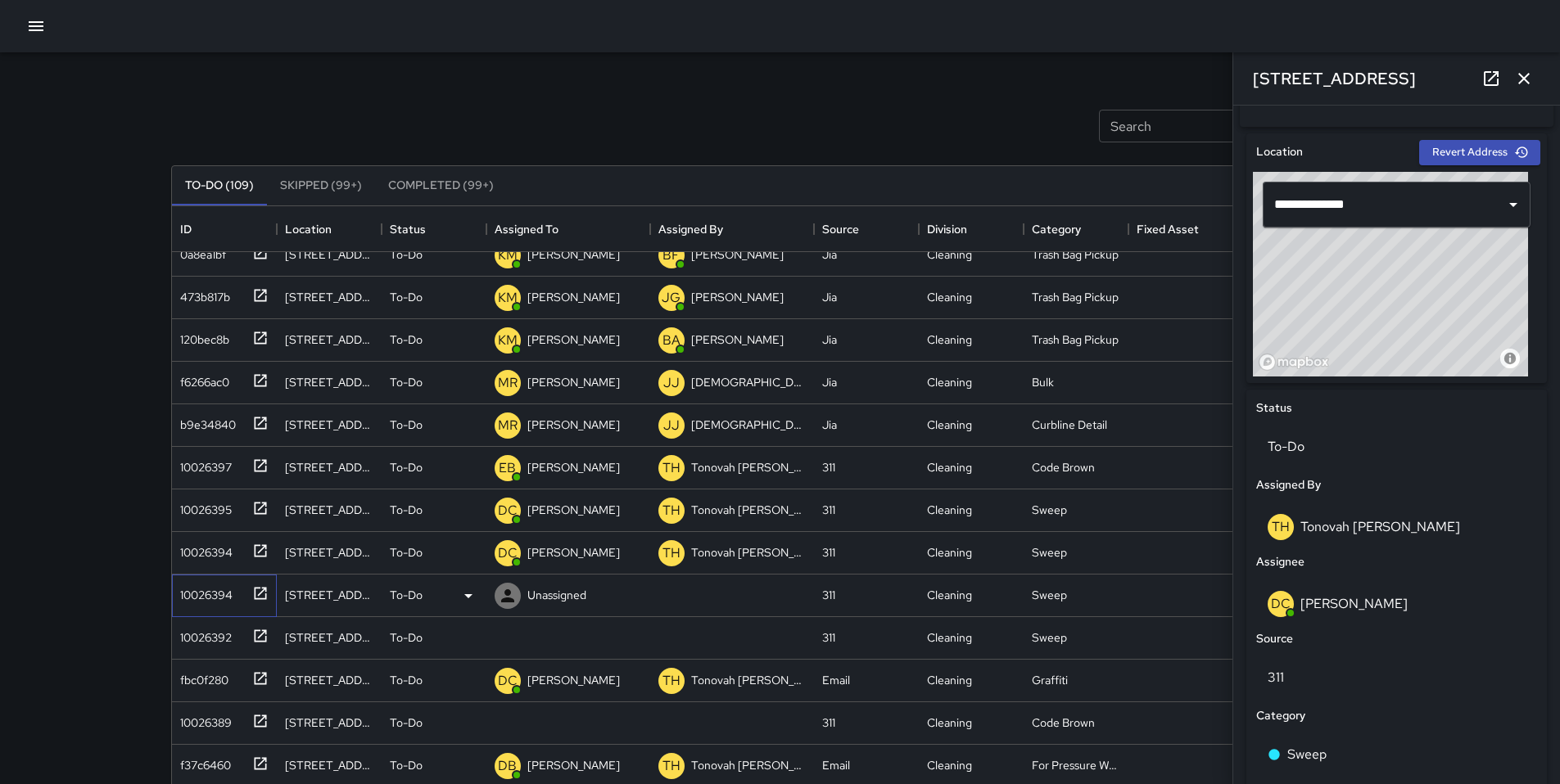
click at [229, 590] on div "10026394" at bounding box center [203, 591] width 59 height 23
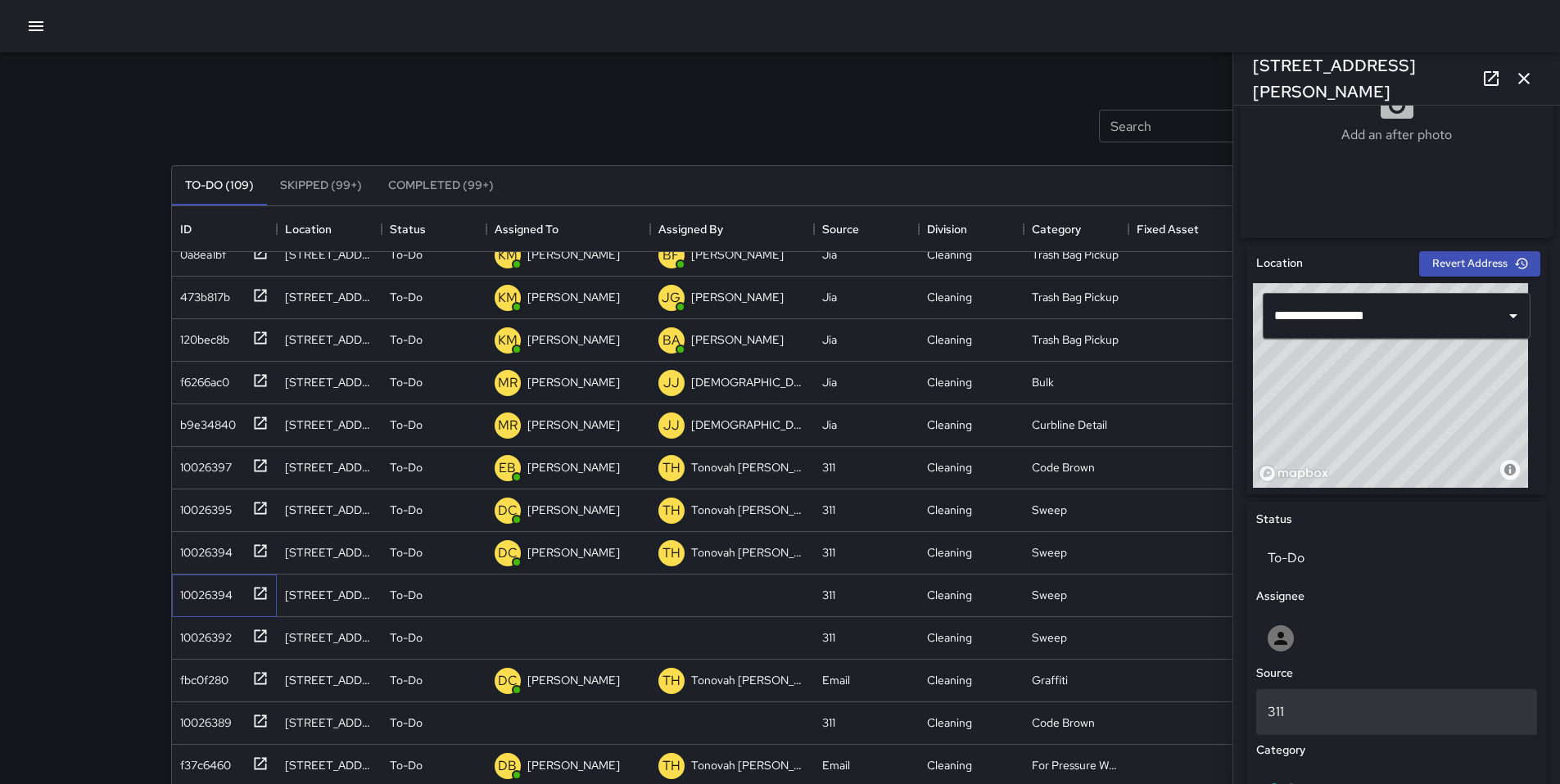
scroll to position [688, 0]
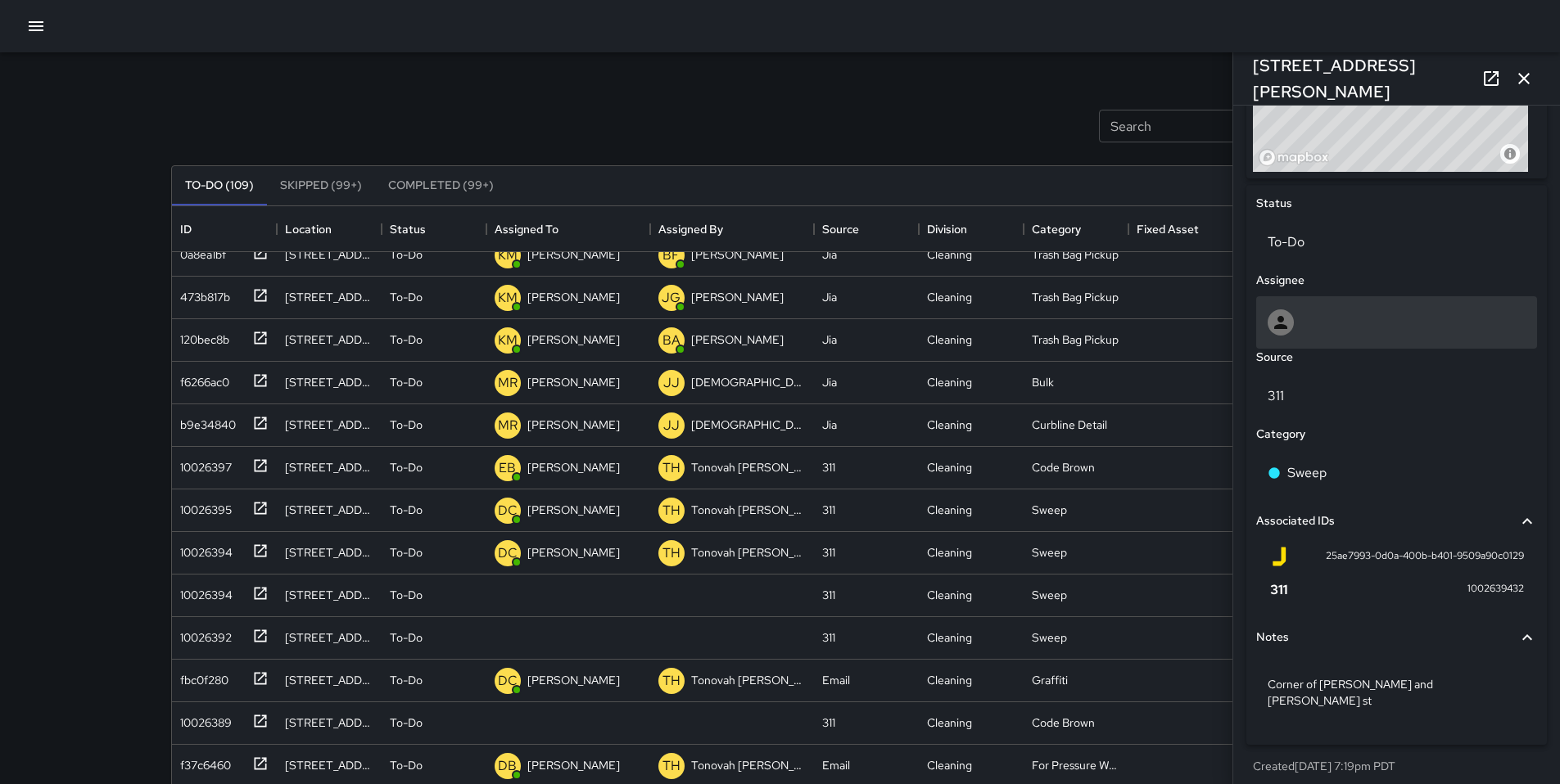
click at [1324, 344] on div at bounding box center [1396, 321] width 281 height 52
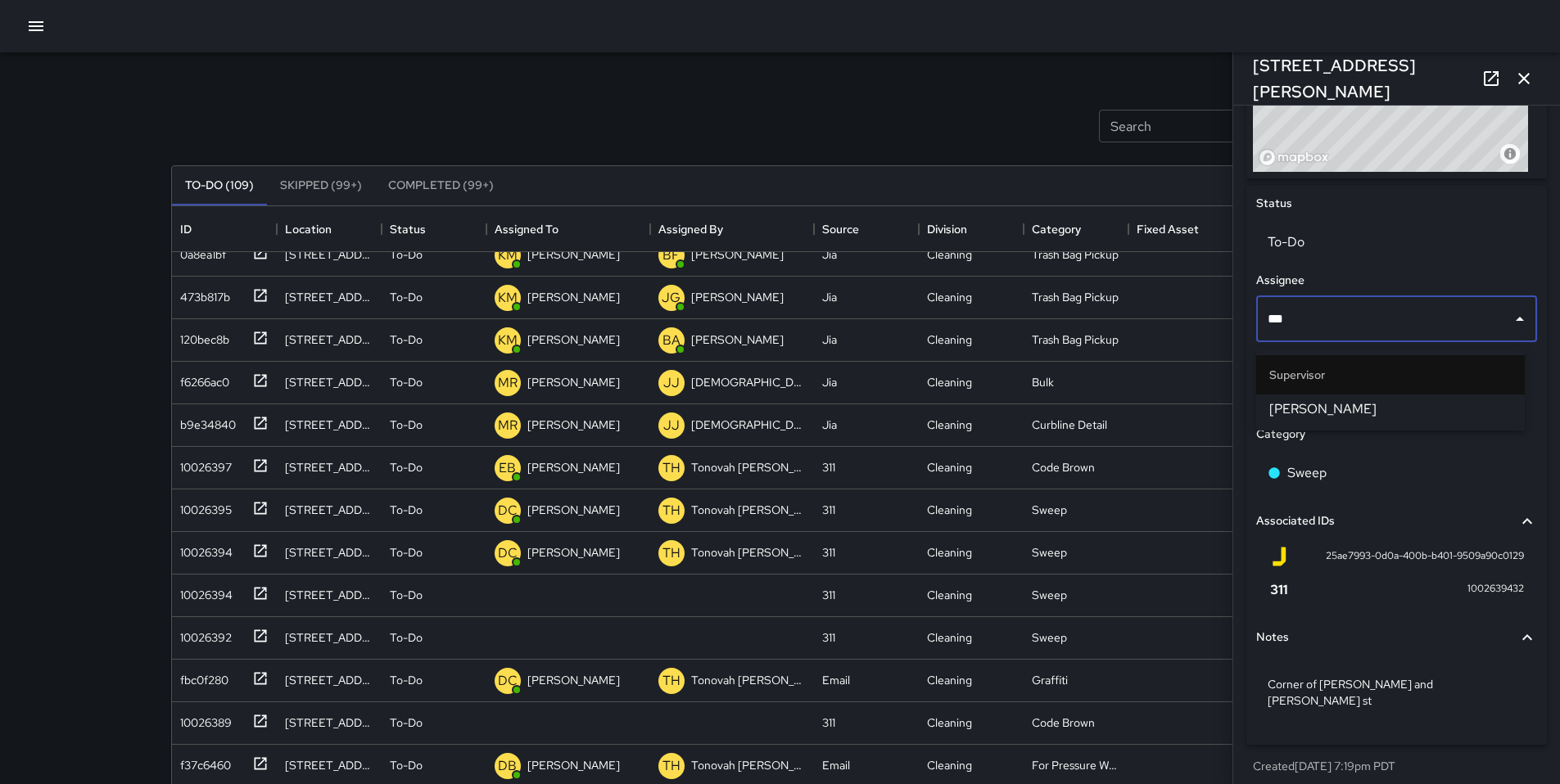
type input "****"
click at [1321, 401] on span "[PERSON_NAME]" at bounding box center [1390, 410] width 242 height 20
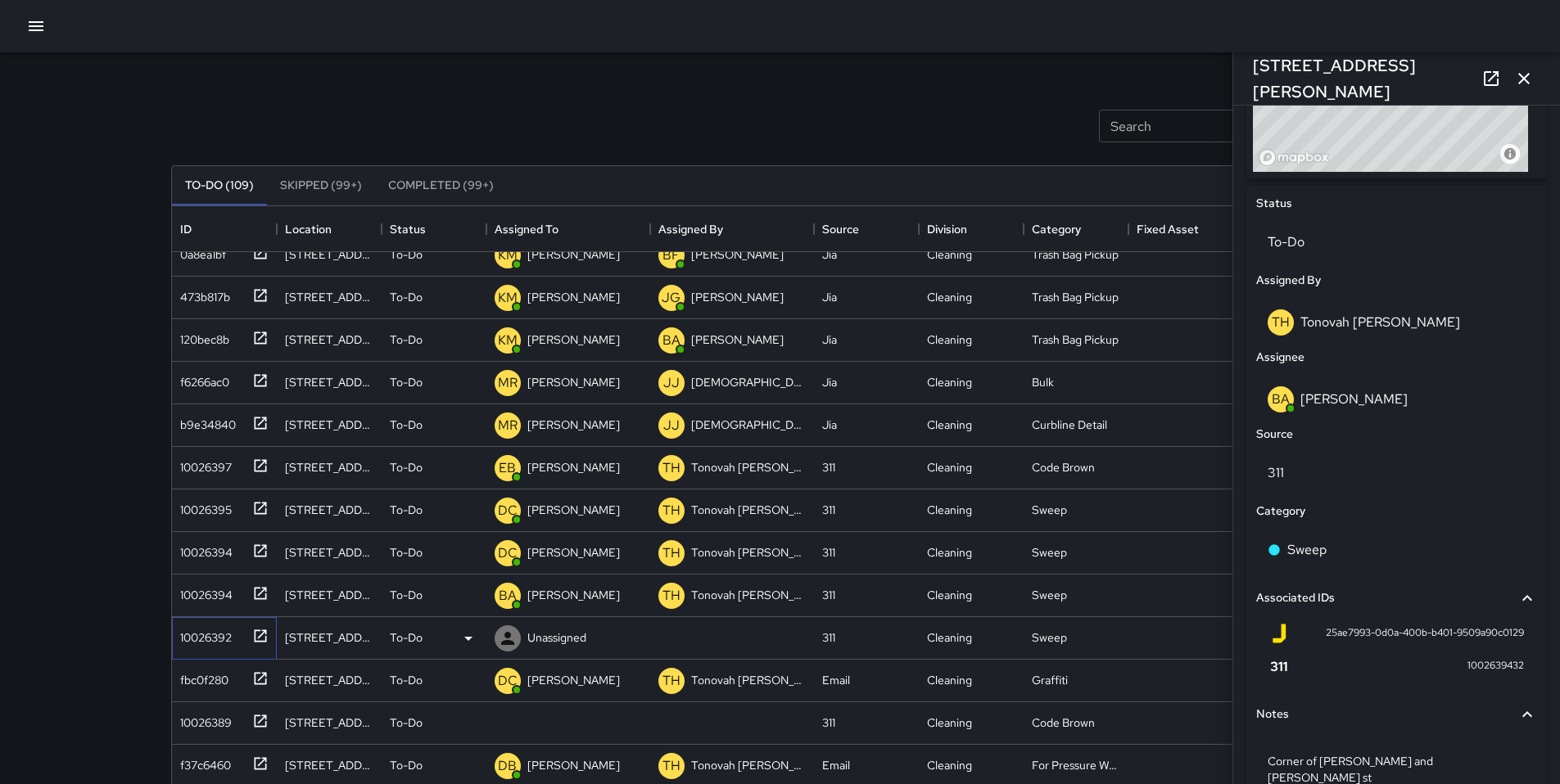
click at [226, 644] on div "10026392" at bounding box center [202, 634] width 58 height 23
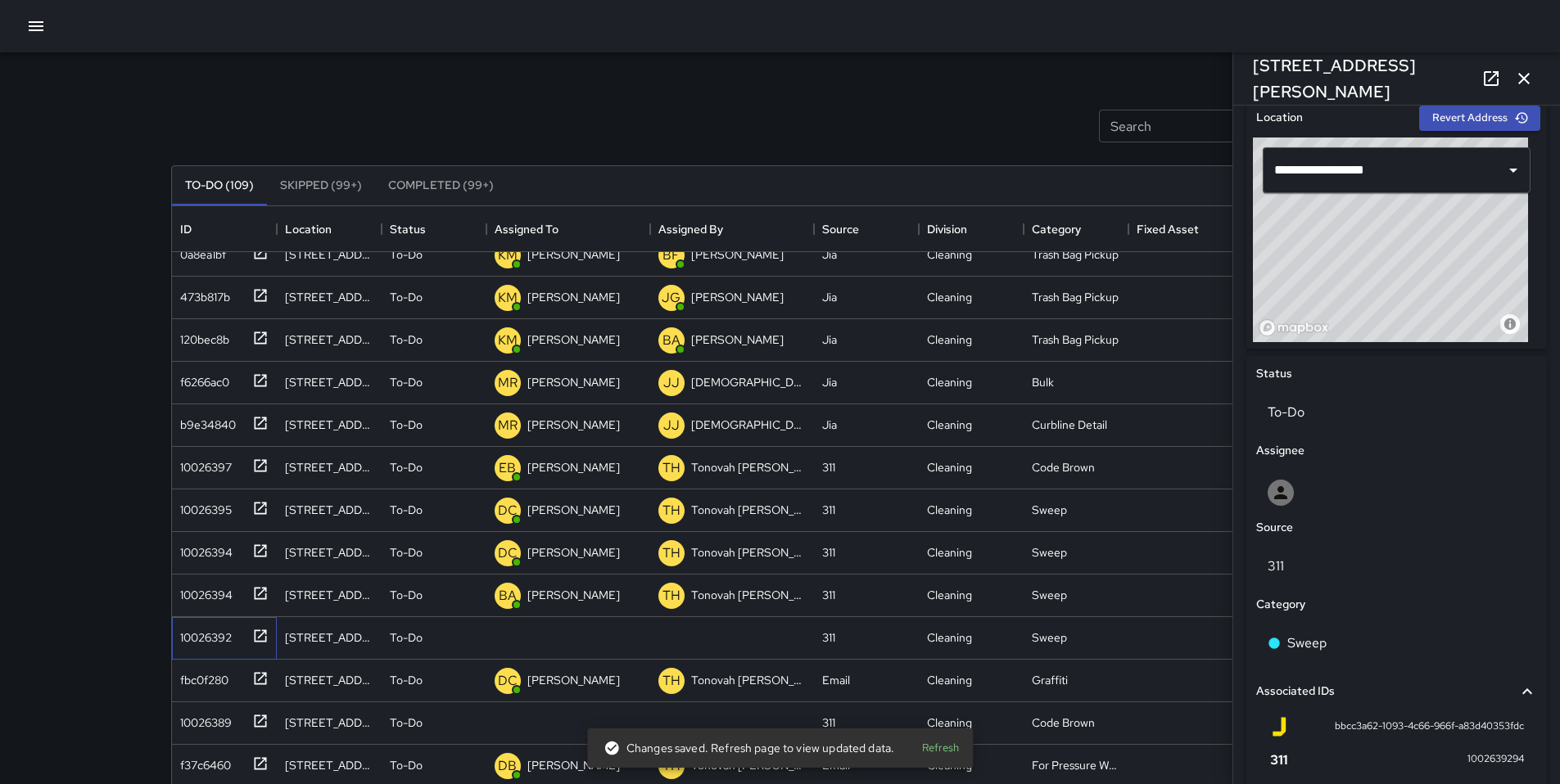
scroll to position [816, 0]
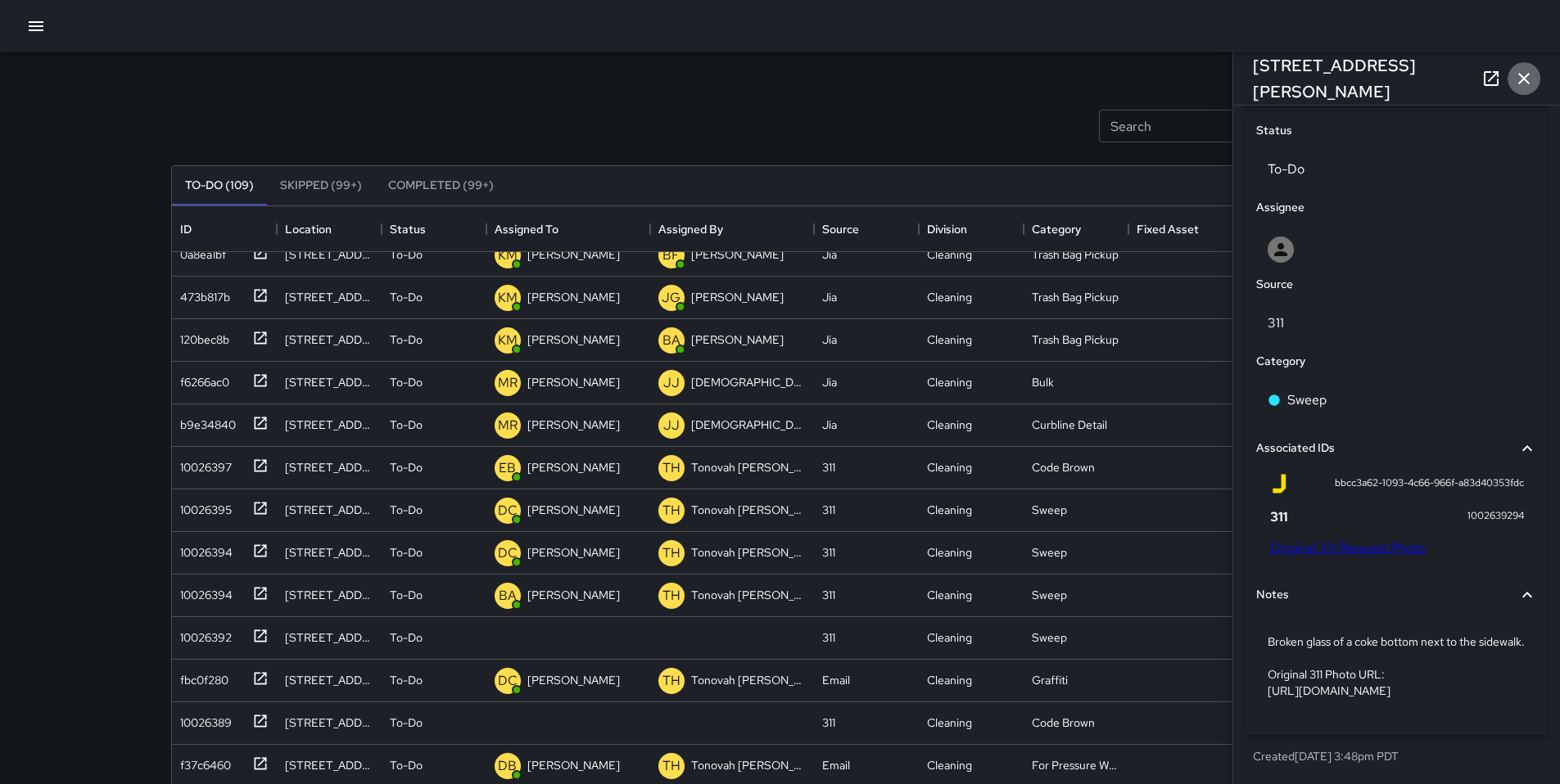
click at [1516, 82] on icon "button" at bounding box center [1524, 78] width 20 height 20
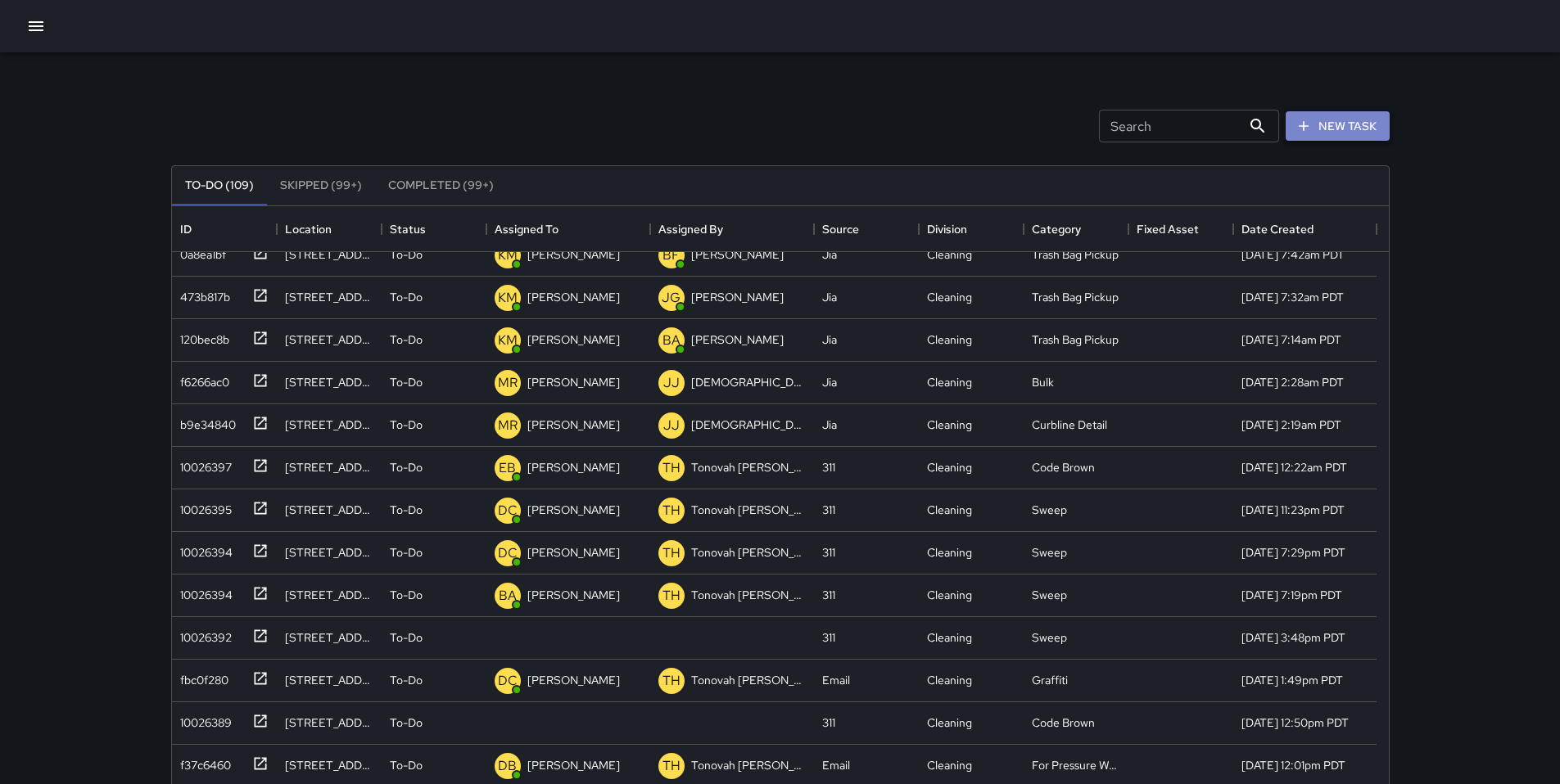
click at [1304, 126] on icon "button" at bounding box center [1304, 126] width 10 height 10
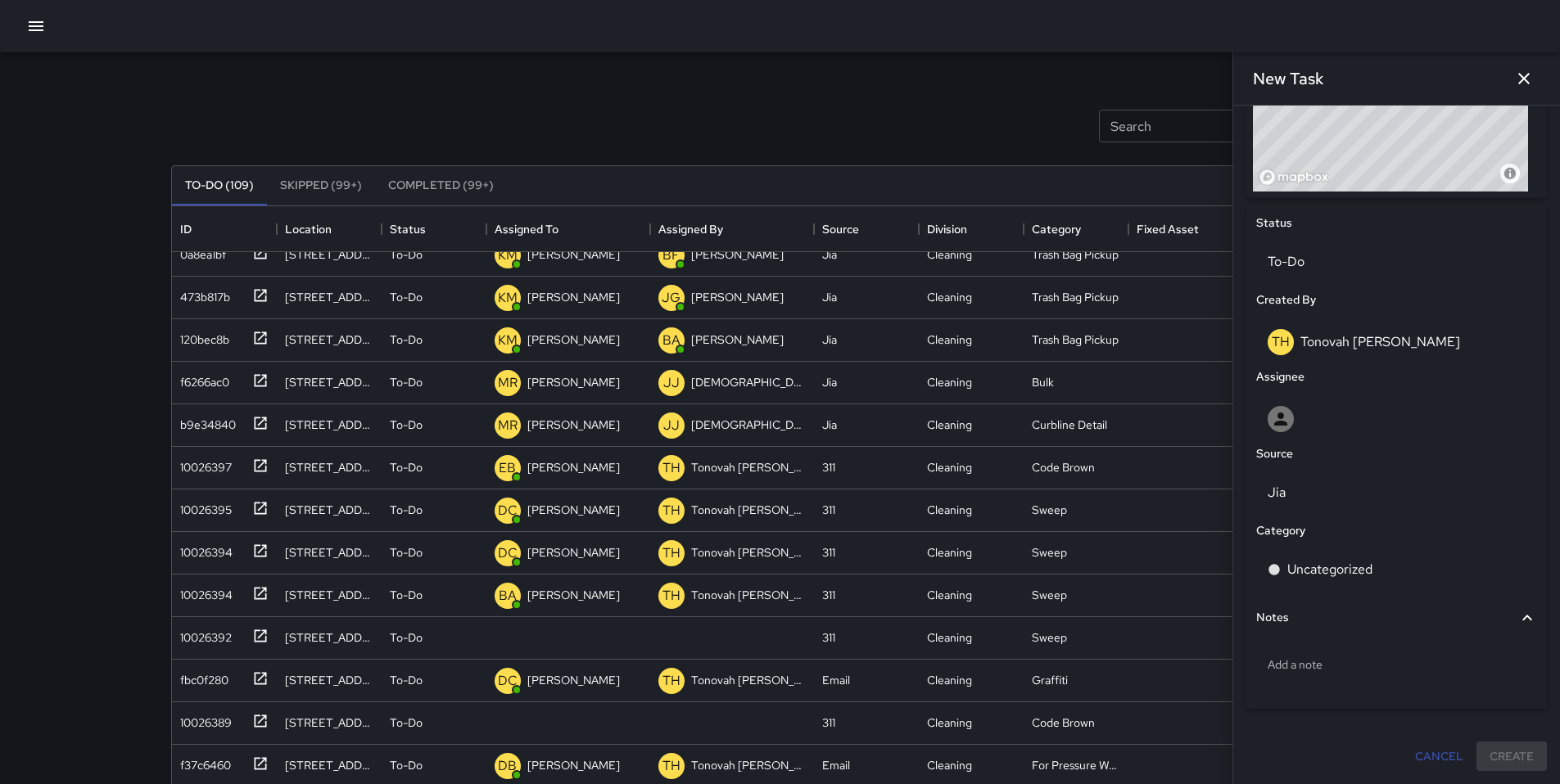
scroll to position [674, 0]
click at [1305, 670] on p "Add a note" at bounding box center [1396, 664] width 258 height 17
click at [1297, 663] on p "Add a note" at bounding box center [1396, 664] width 258 height 17
click at [1297, 663] on textarea at bounding box center [1396, 663] width 258 height 17
type textarea "**********"
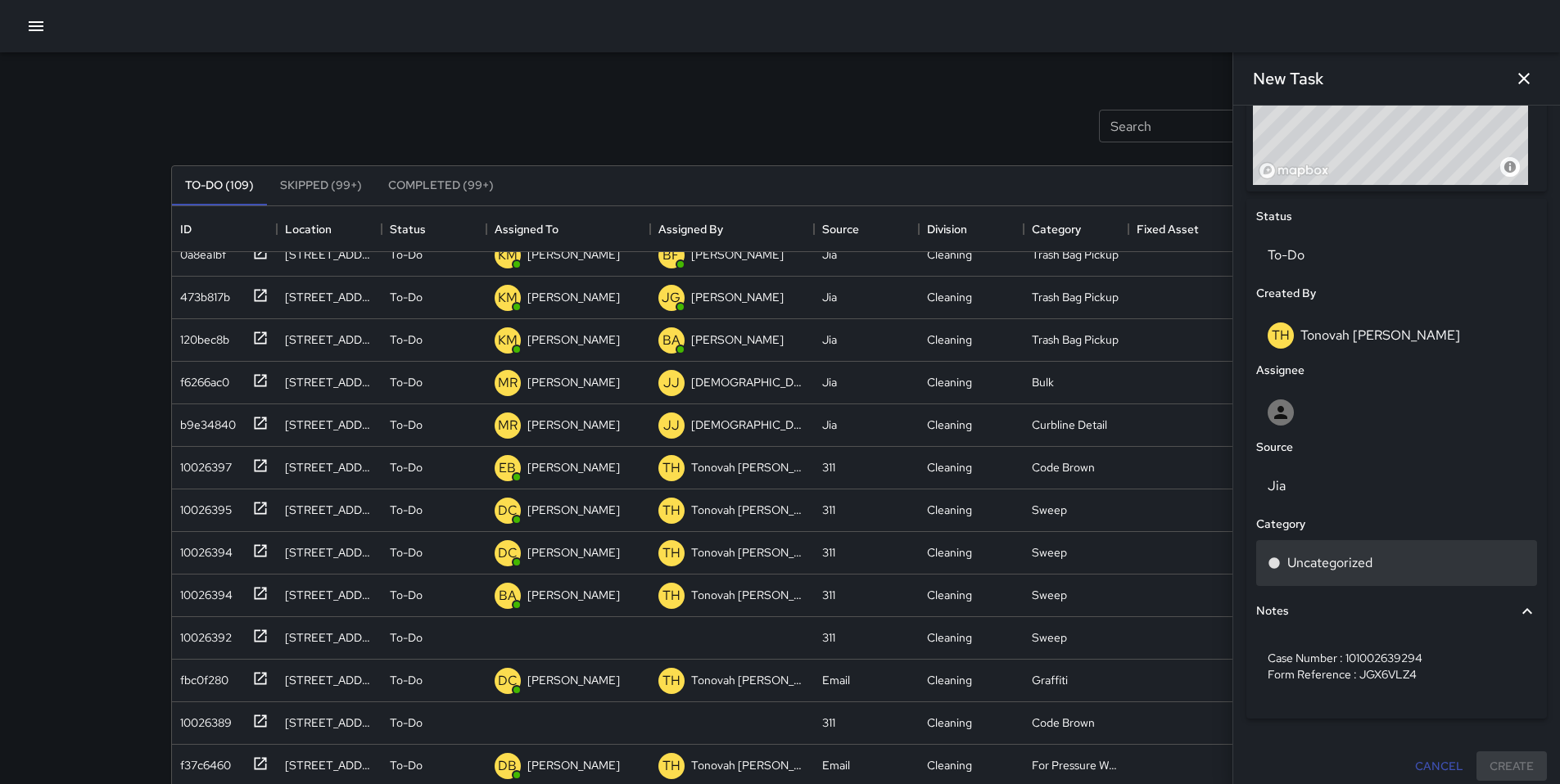
click at [1300, 555] on div "Uncategorized" at bounding box center [1396, 563] width 281 height 46
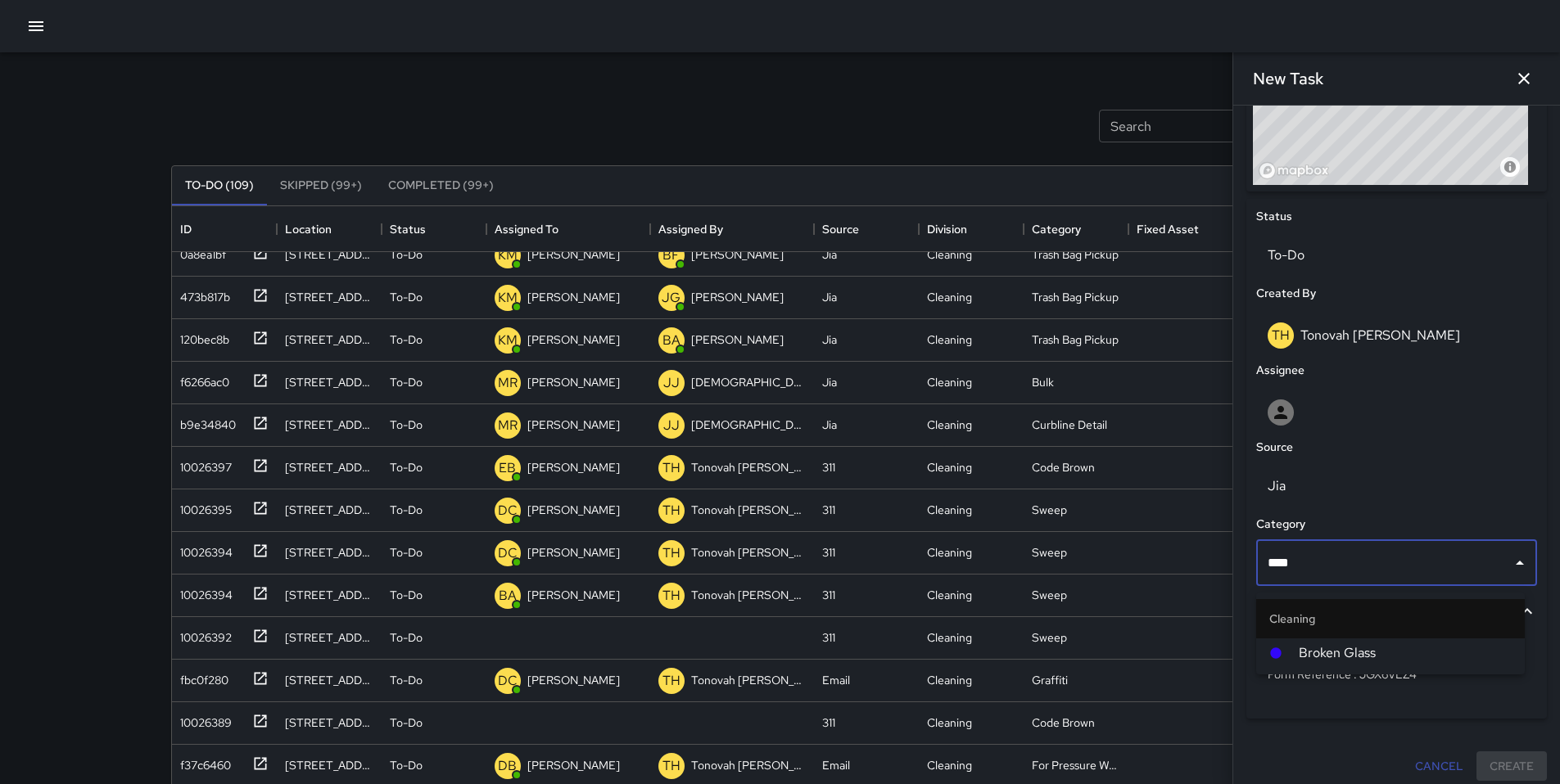
type input "*****"
click at [1351, 644] on span "Broken Glass" at bounding box center [1405, 654] width 213 height 20
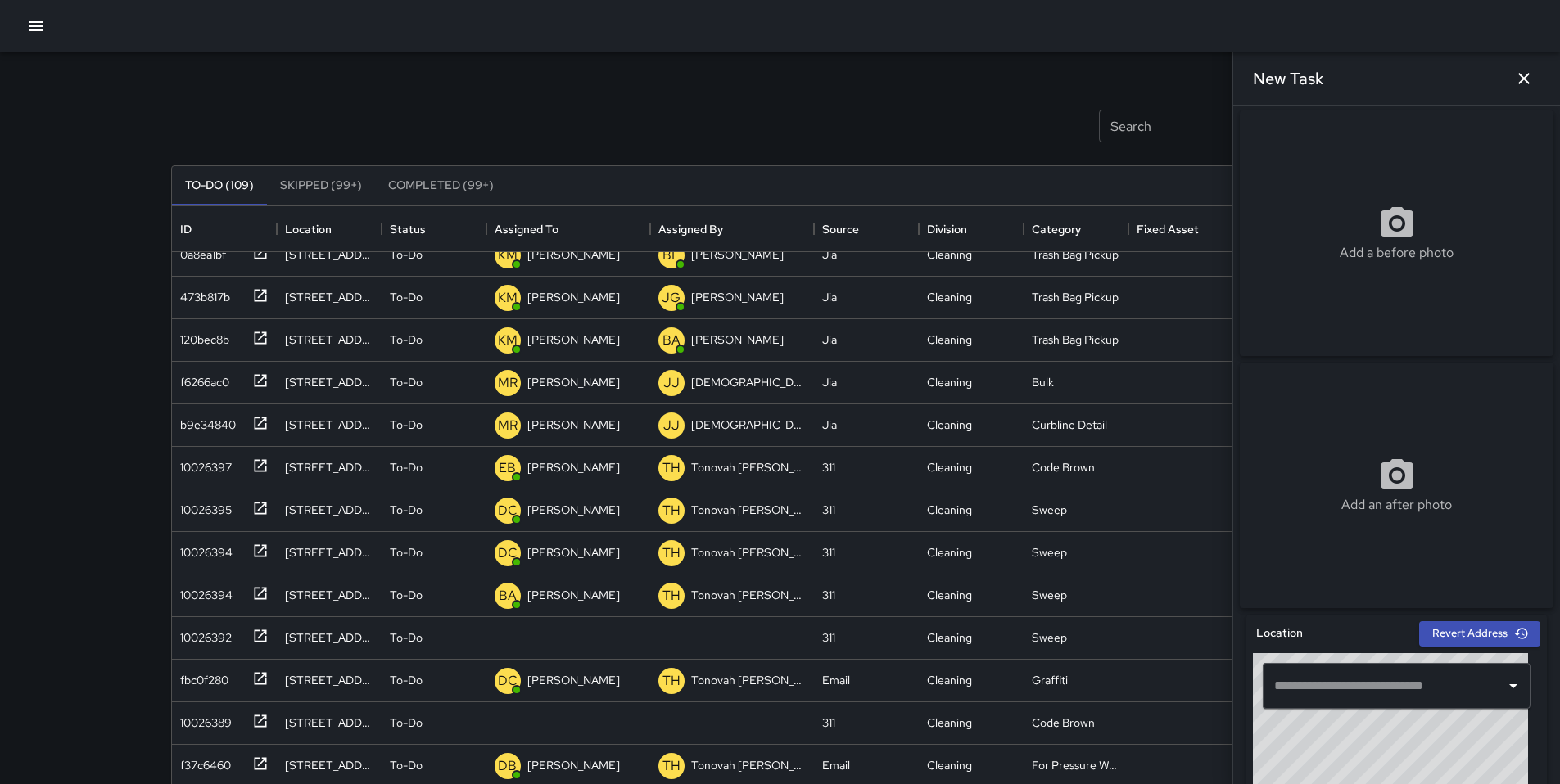
scroll to position [0, 0]
click at [1352, 235] on div "Add a before photo" at bounding box center [1397, 235] width 314 height 59
type input "**********"
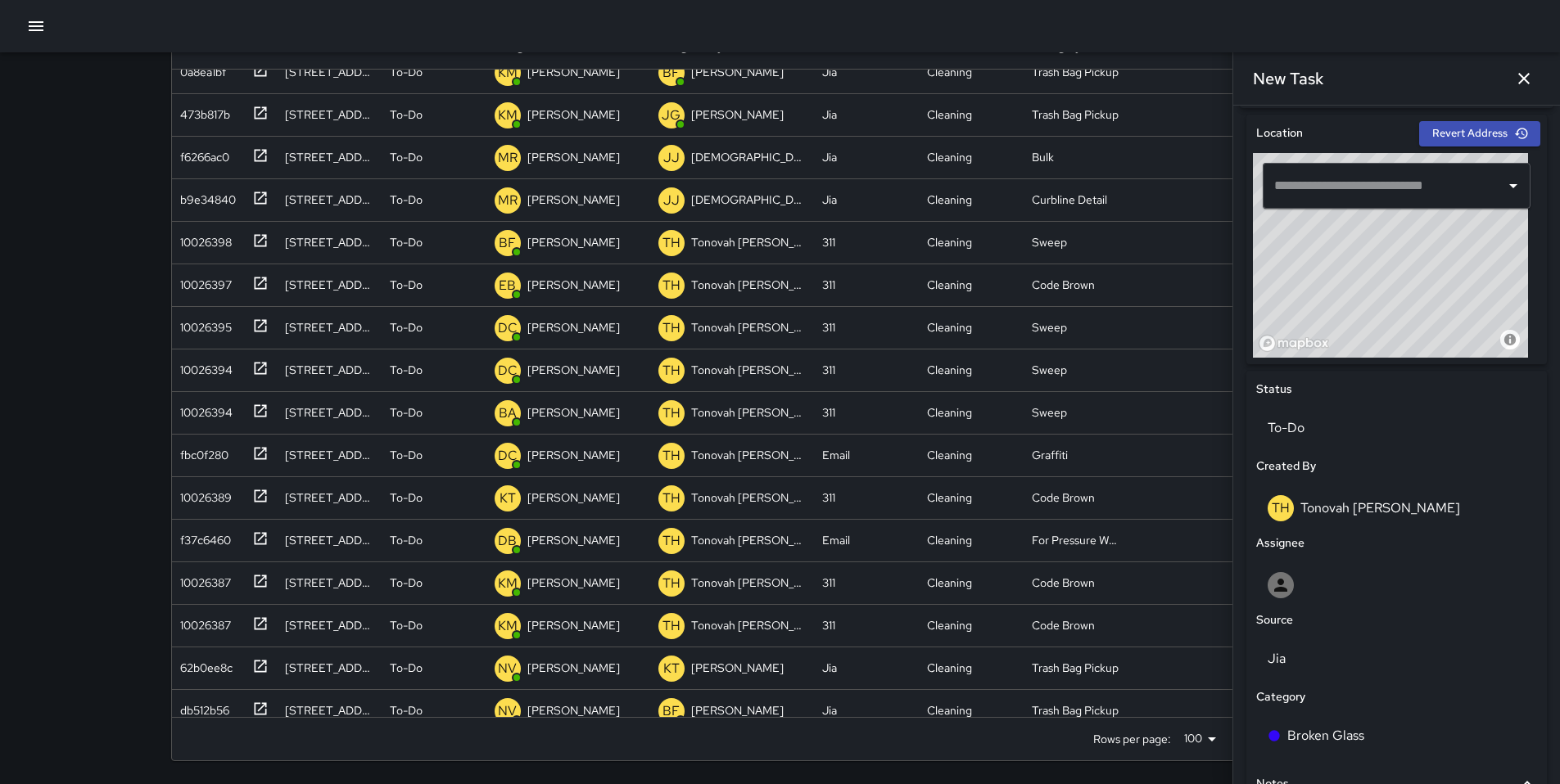
scroll to position [402, 0]
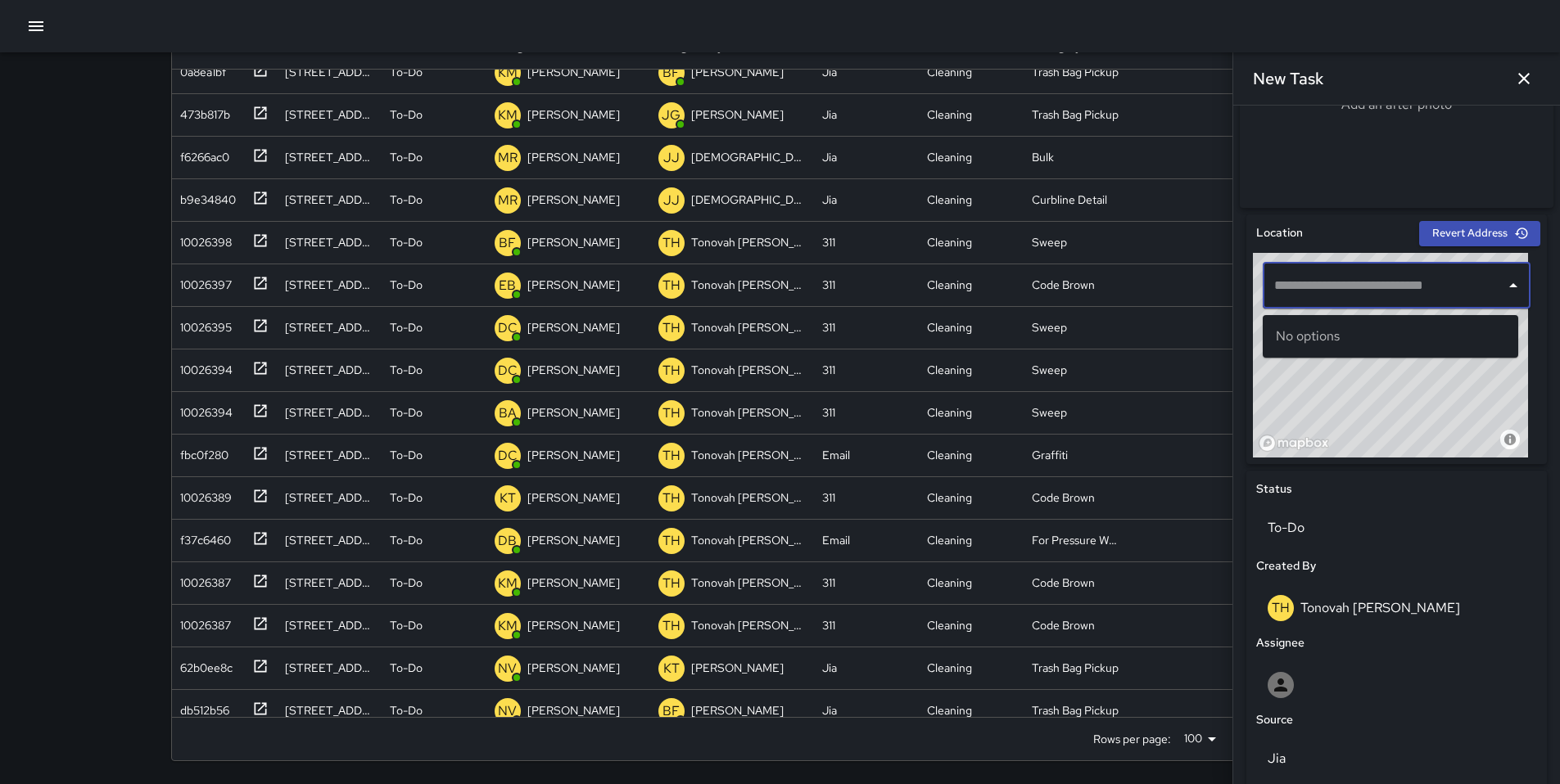
click at [1315, 285] on input "text" at bounding box center [1384, 286] width 228 height 31
paste input "**********"
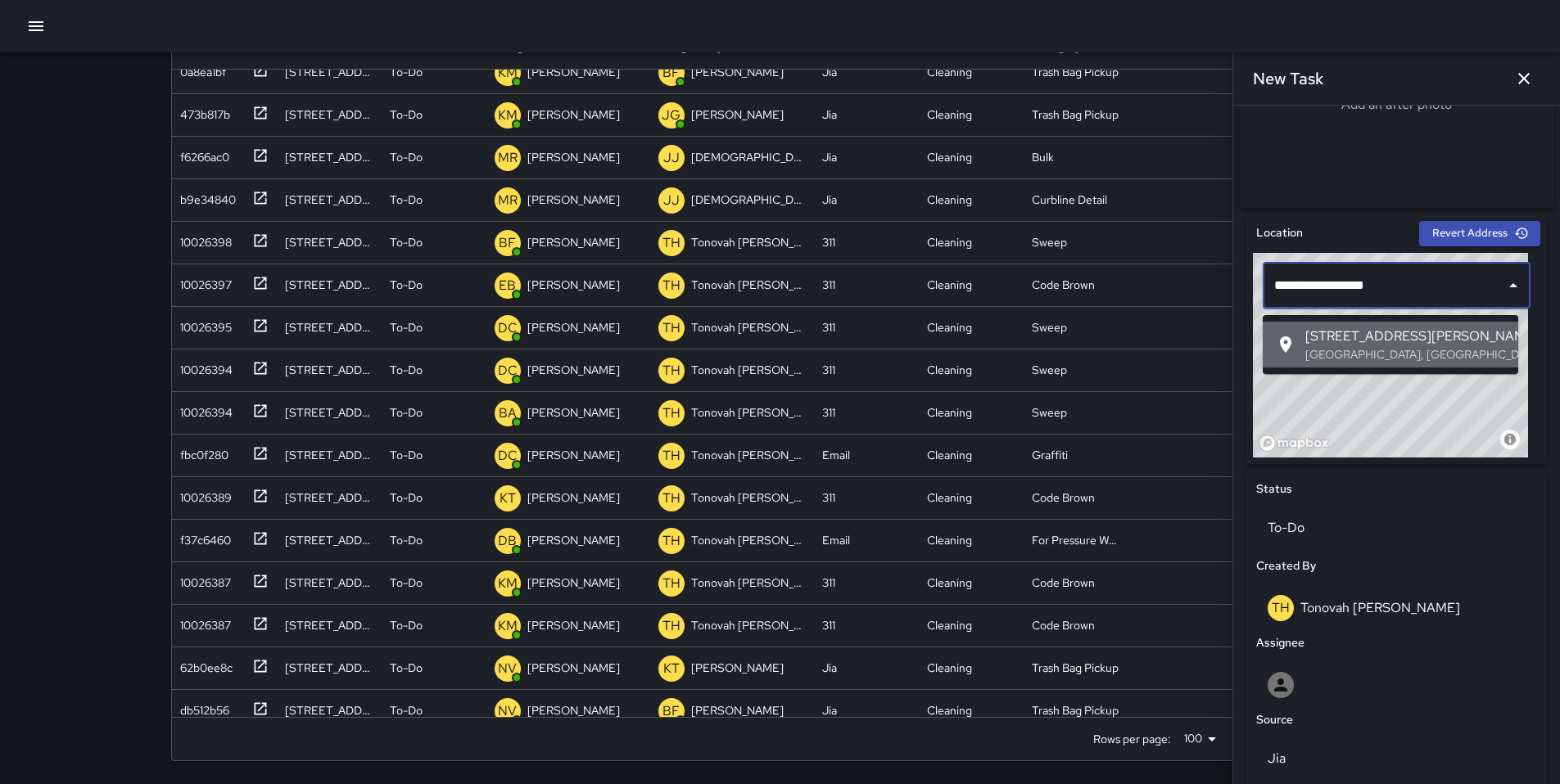
click at [1355, 351] on p "[GEOGRAPHIC_DATA], [GEOGRAPHIC_DATA], [GEOGRAPHIC_DATA]" at bounding box center [1405, 354] width 200 height 17
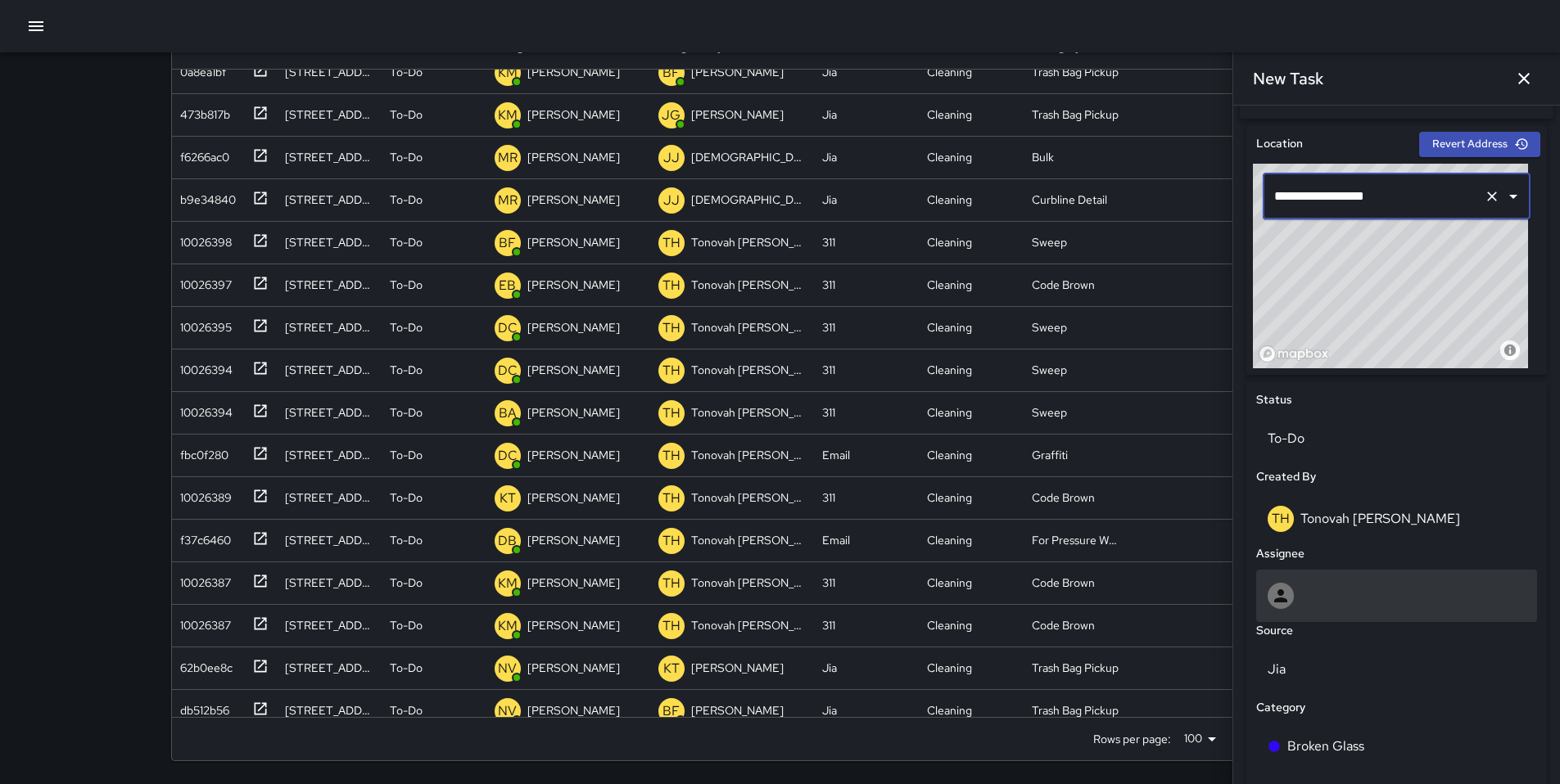
scroll to position [691, 0]
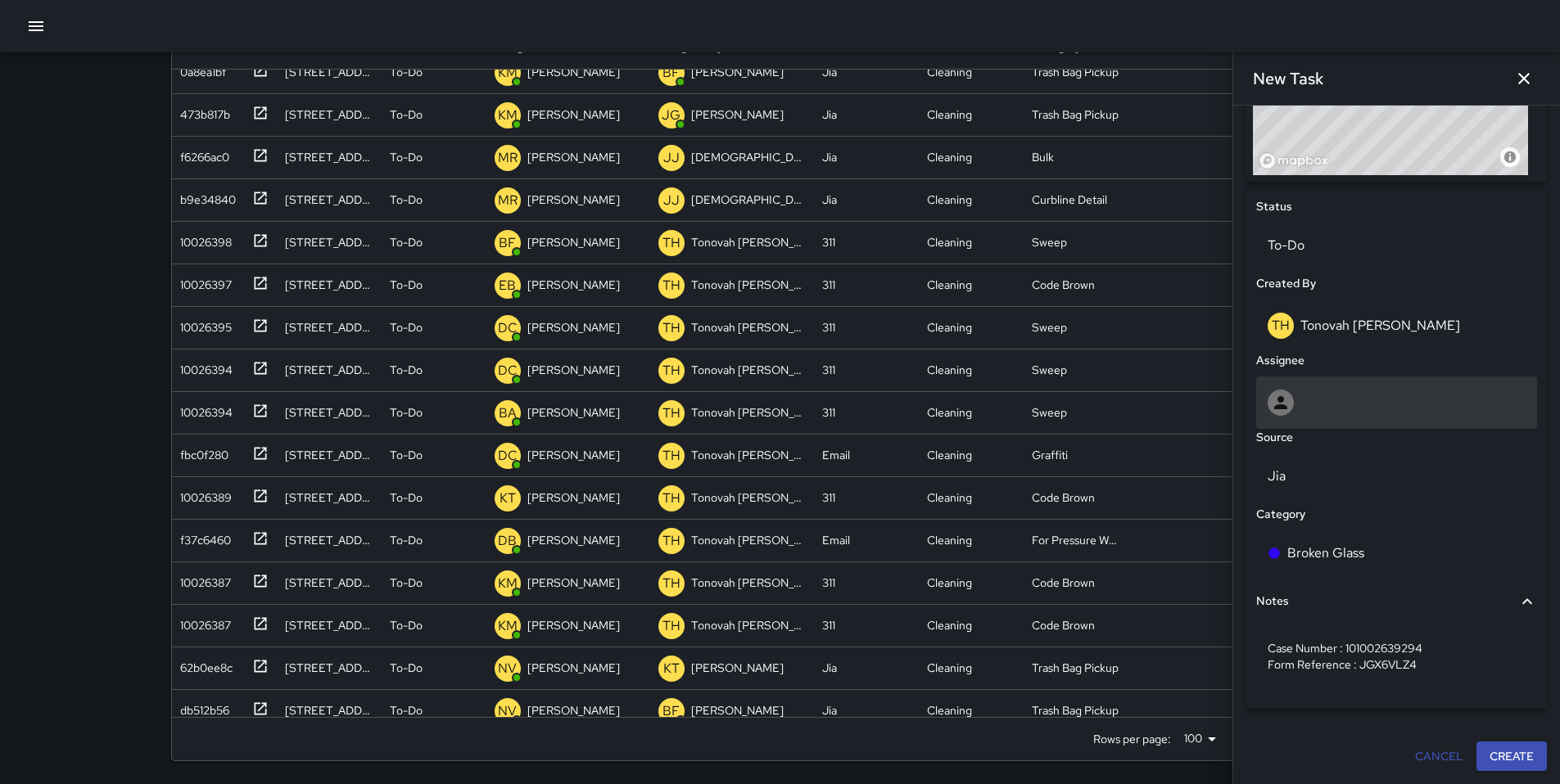
type input "**********"
click at [1323, 400] on div at bounding box center [1396, 403] width 258 height 26
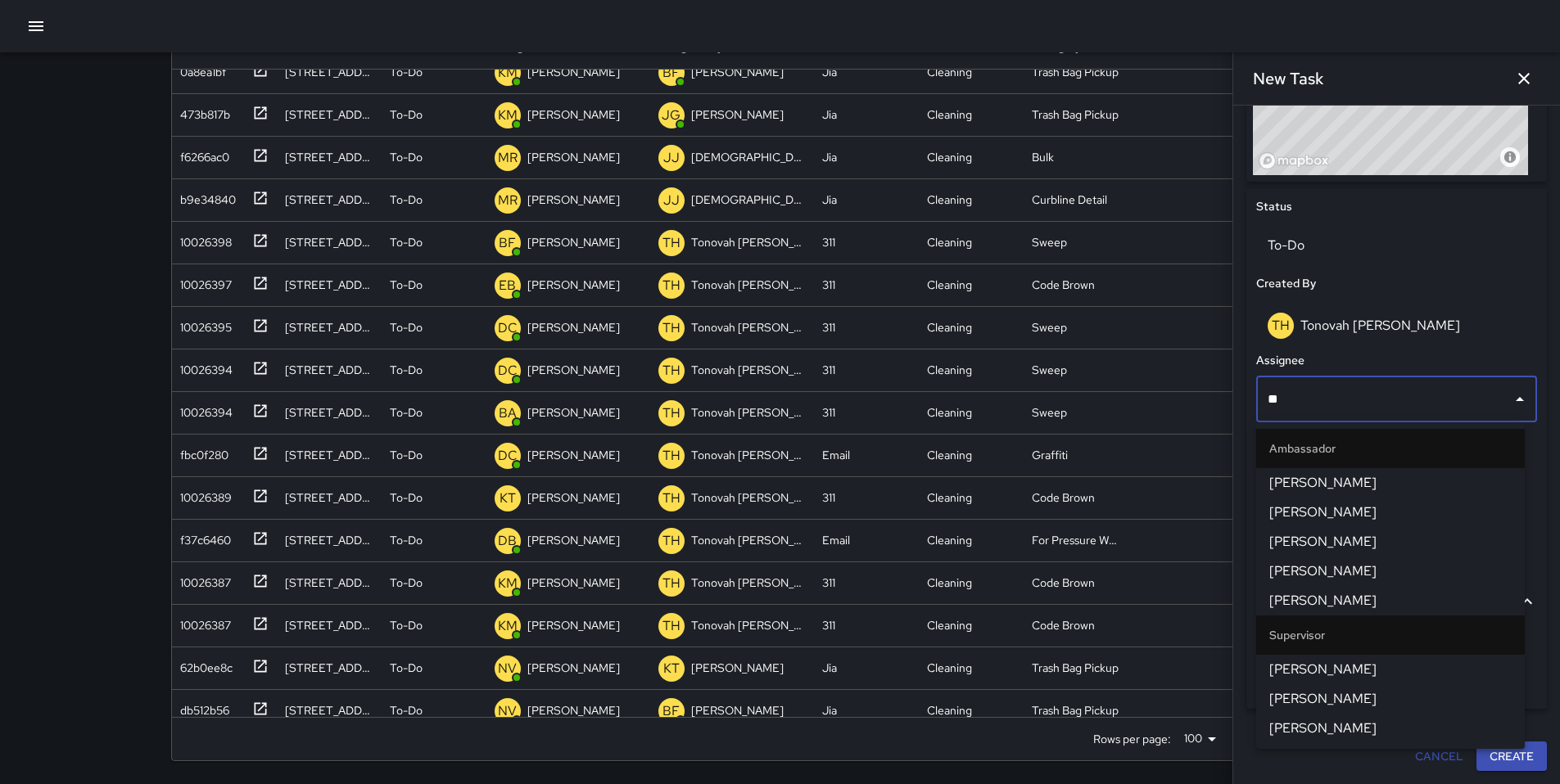
type input "***"
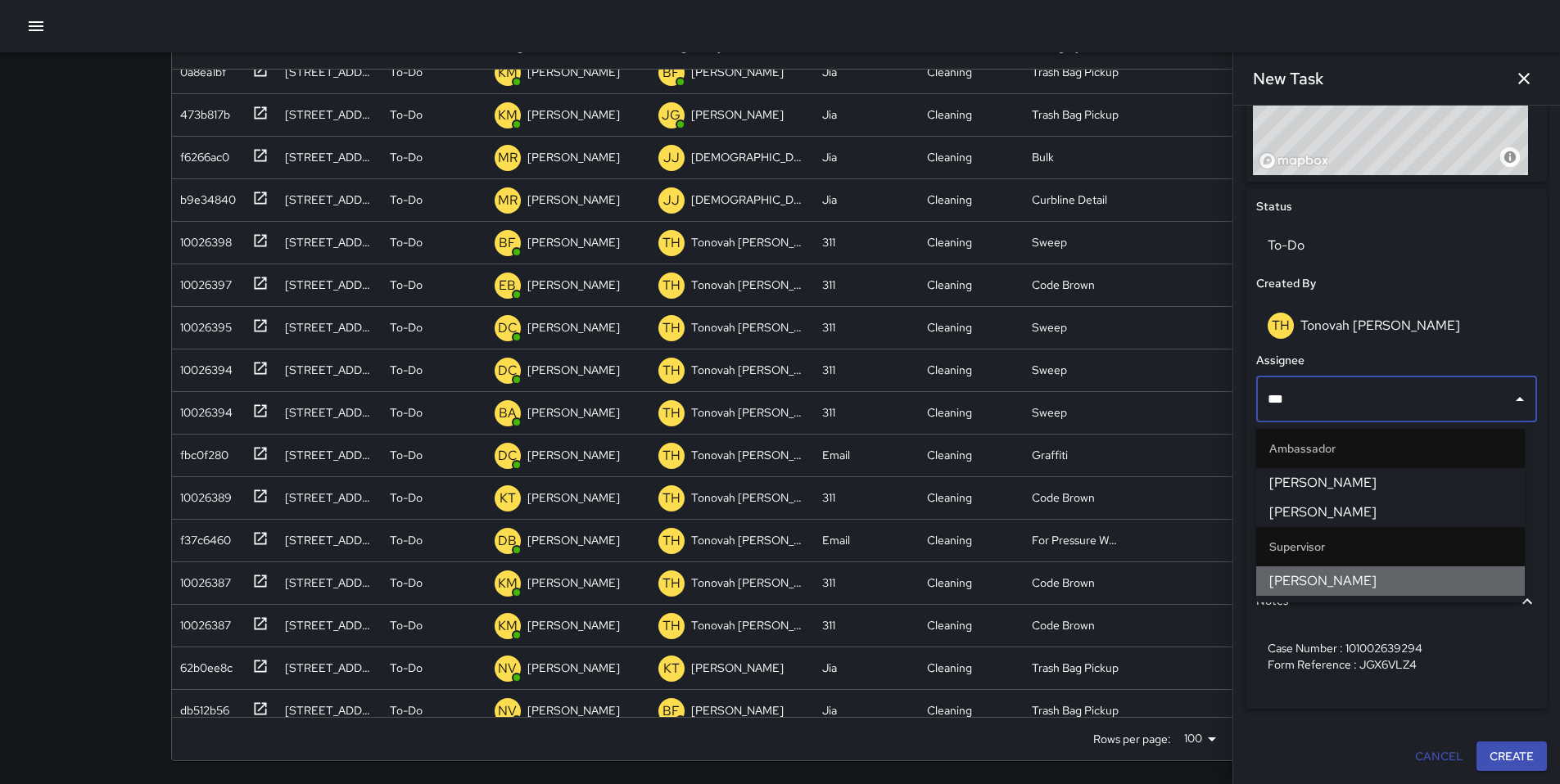
click at [1303, 580] on span "[PERSON_NAME]" at bounding box center [1390, 581] width 242 height 20
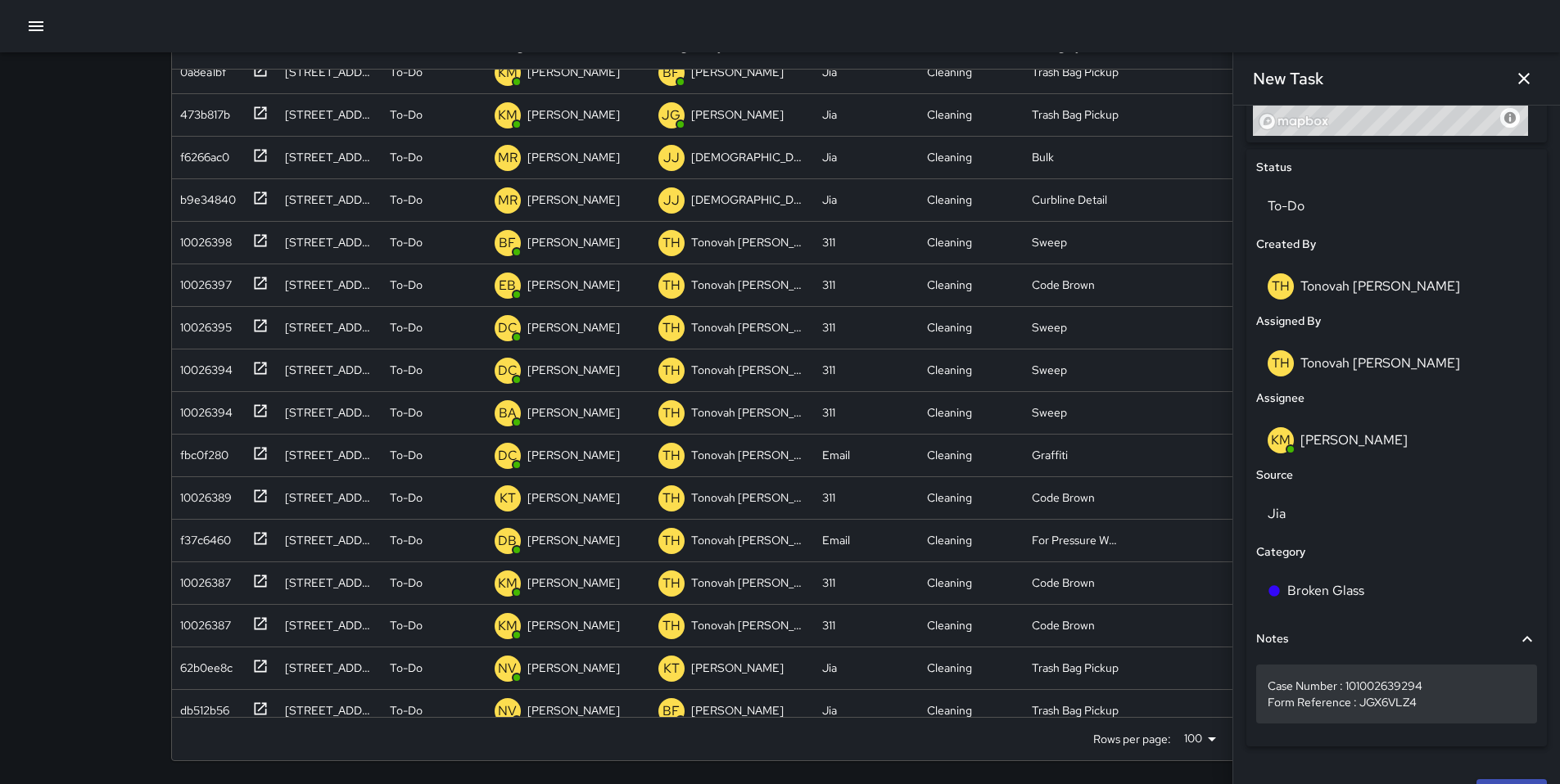
scroll to position [768, 0]
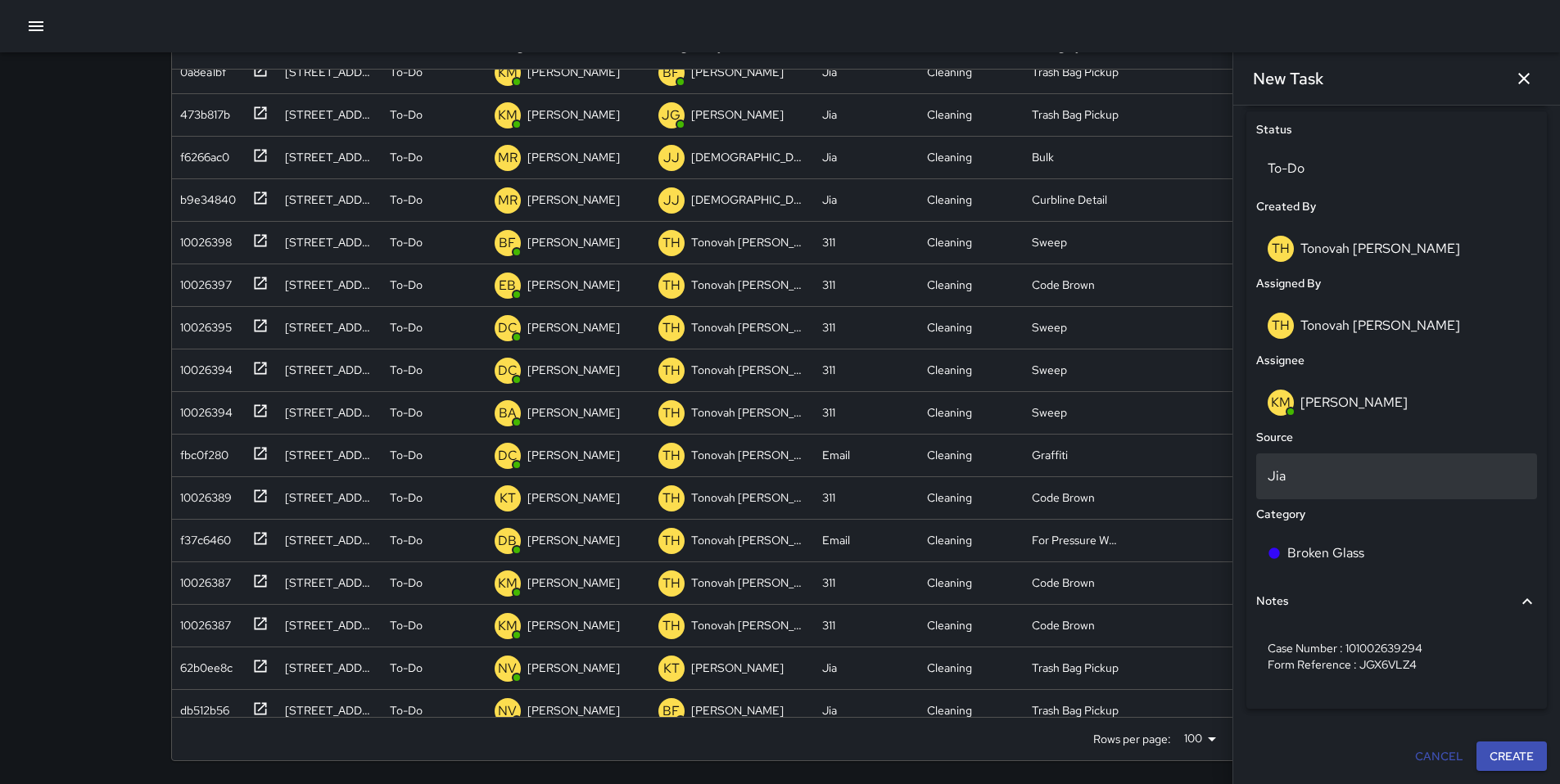
click at [1311, 486] on div "Jia" at bounding box center [1396, 476] width 281 height 46
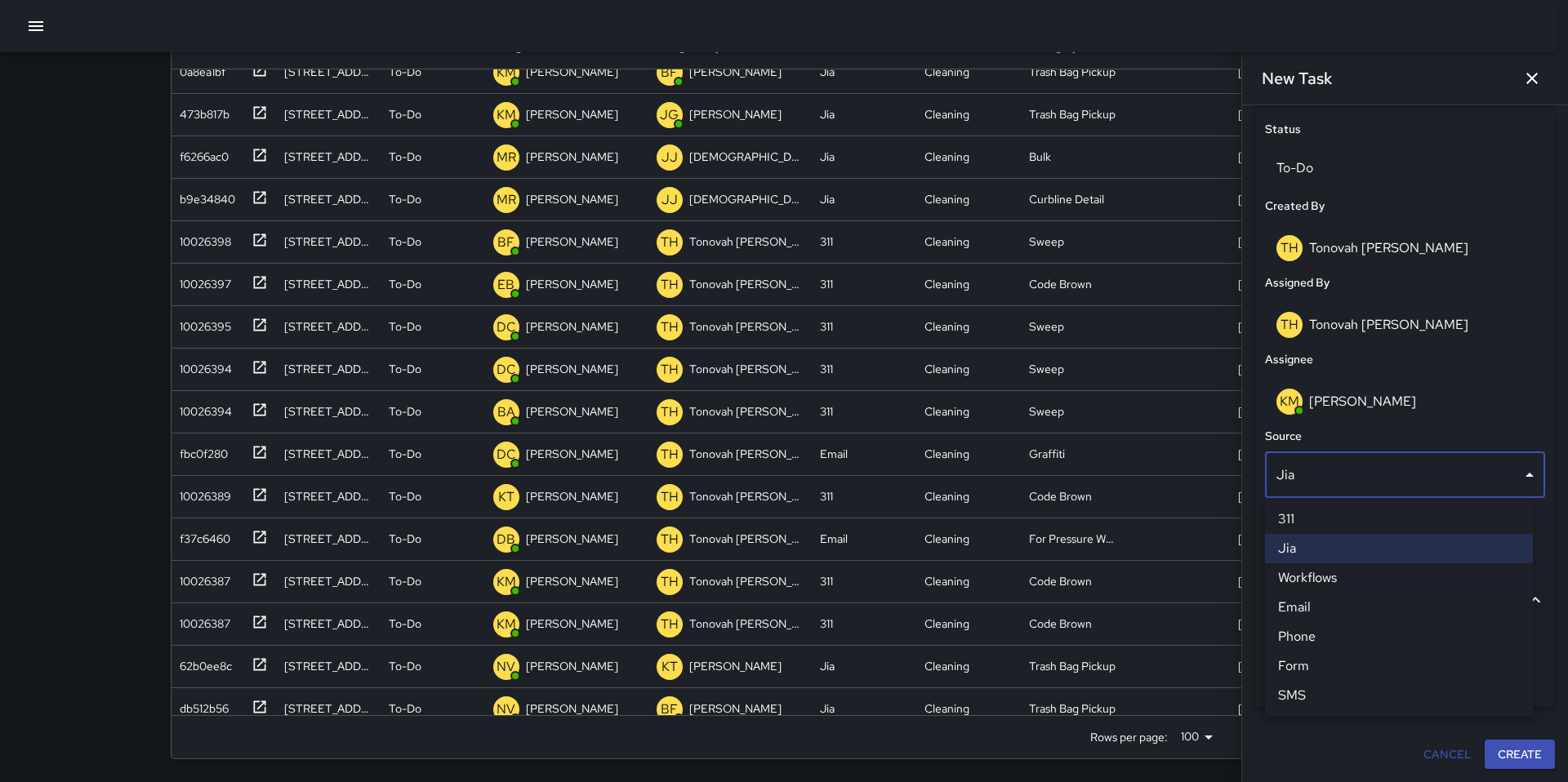
click at [1301, 526] on li "311" at bounding box center [1399, 519] width 268 height 29
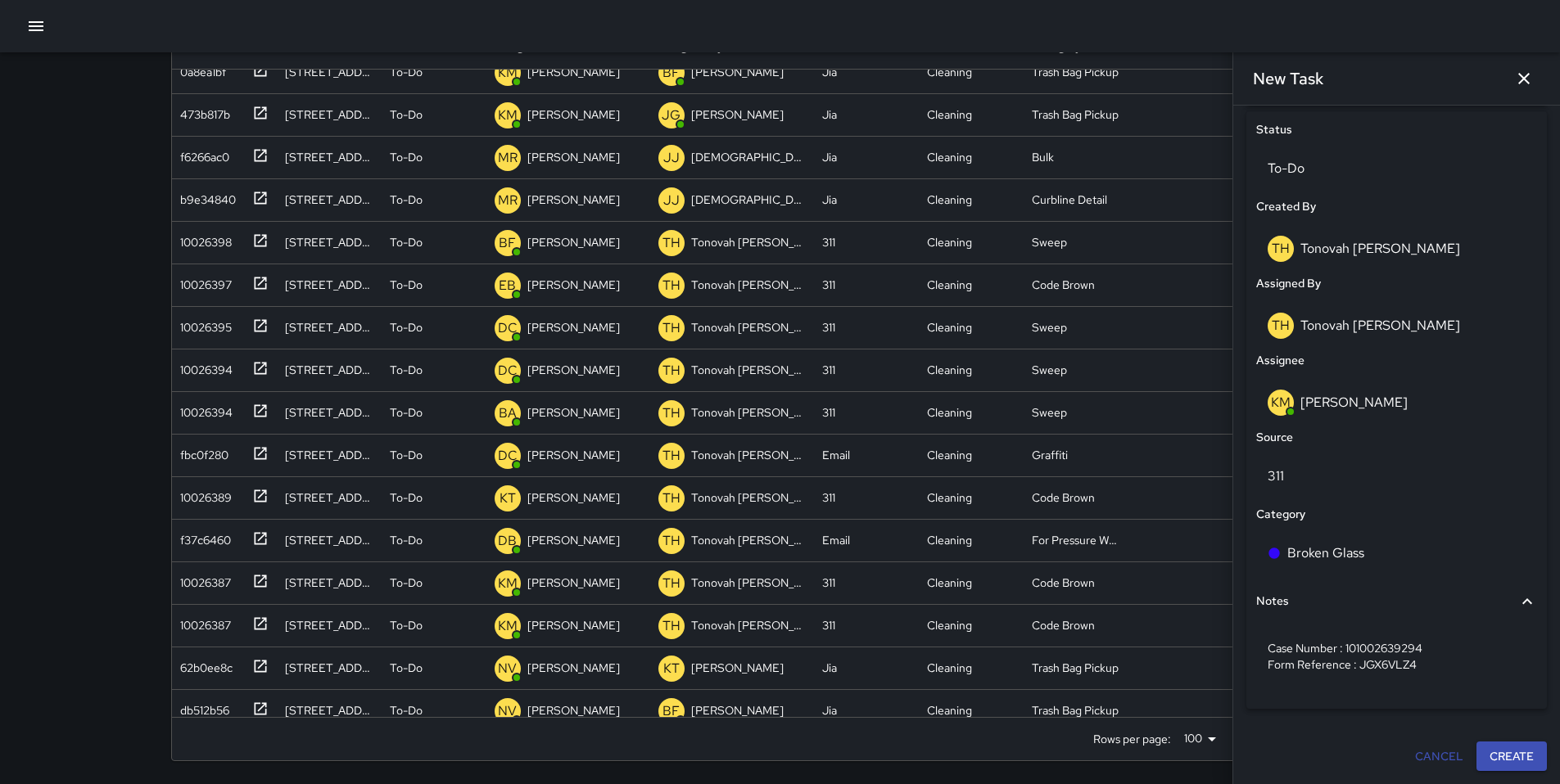
click at [1490, 760] on button "Create" at bounding box center [1512, 757] width 71 height 30
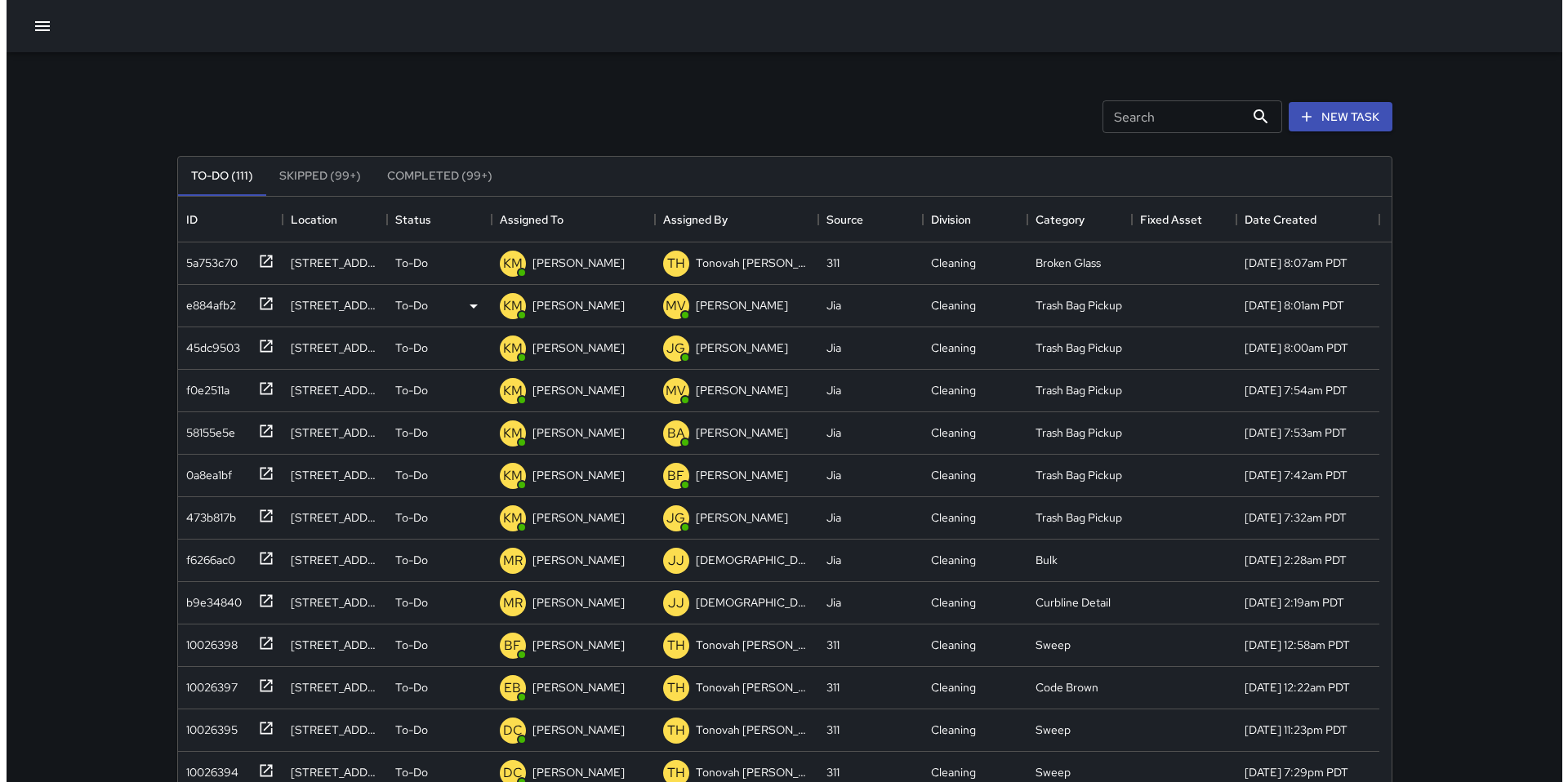
scroll to position [0, 0]
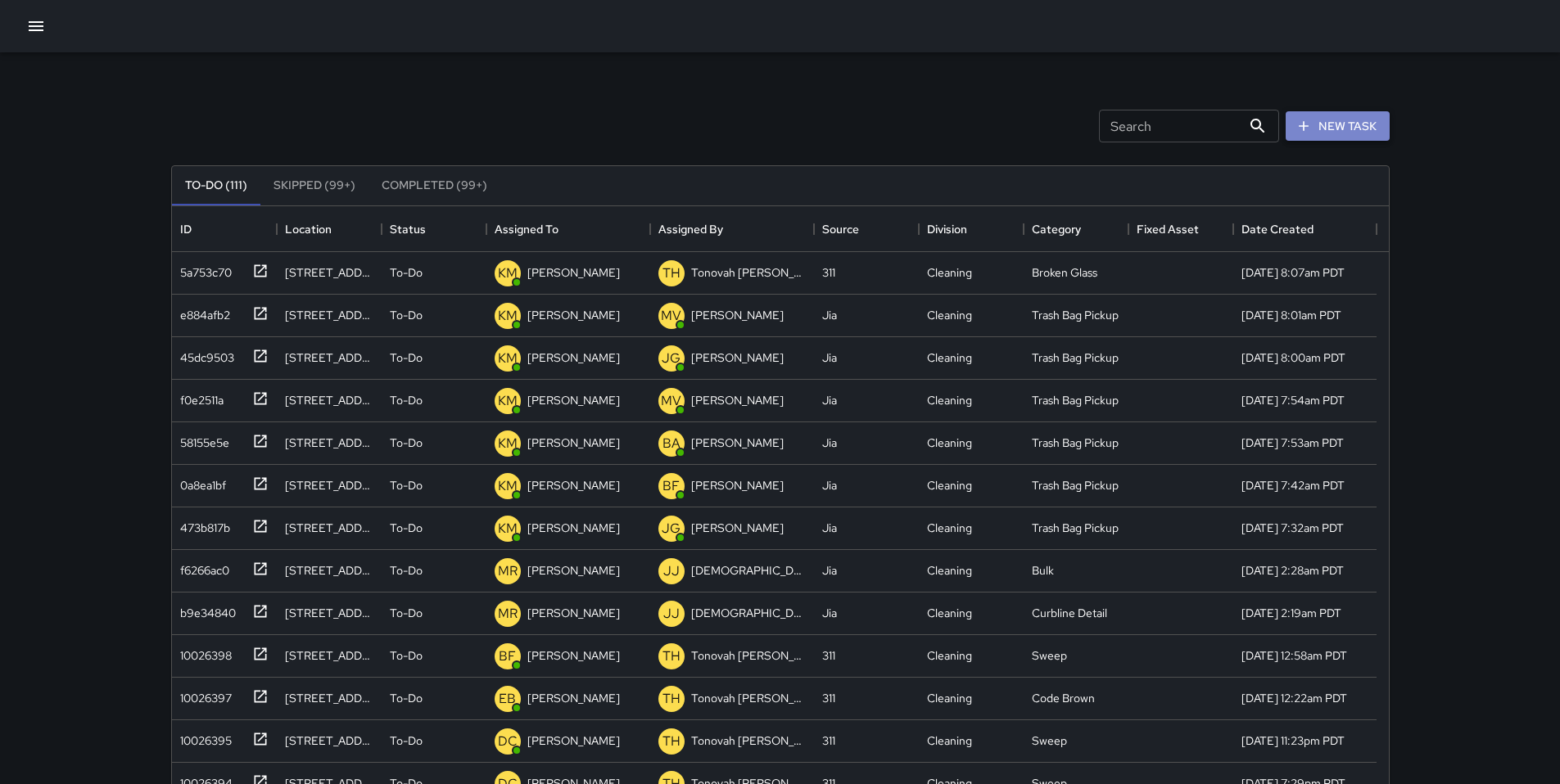
click at [1325, 129] on button "New Task" at bounding box center [1337, 126] width 104 height 30
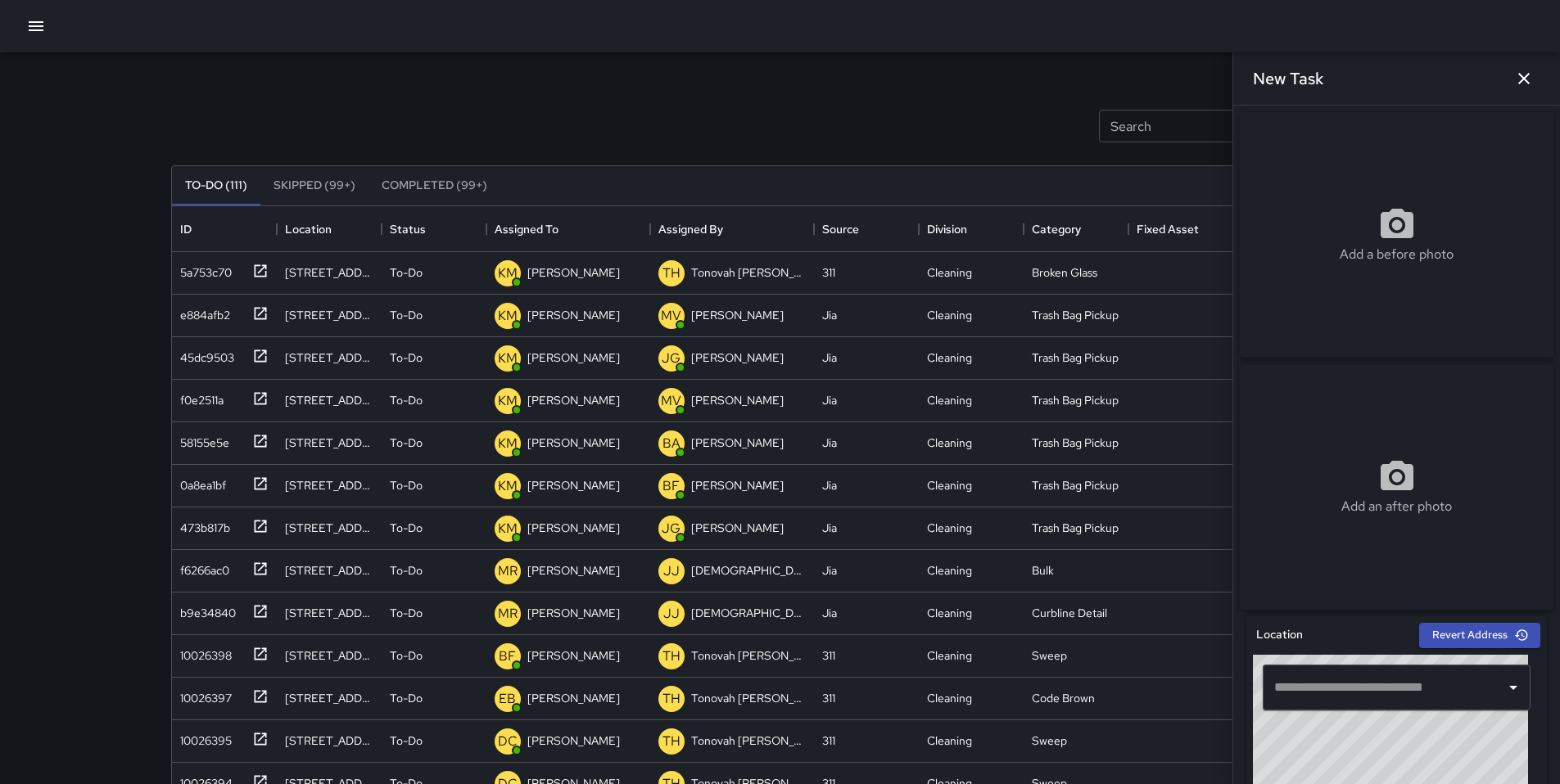
click at [1384, 275] on div "Add a before photo" at bounding box center [1397, 234] width 314 height 246
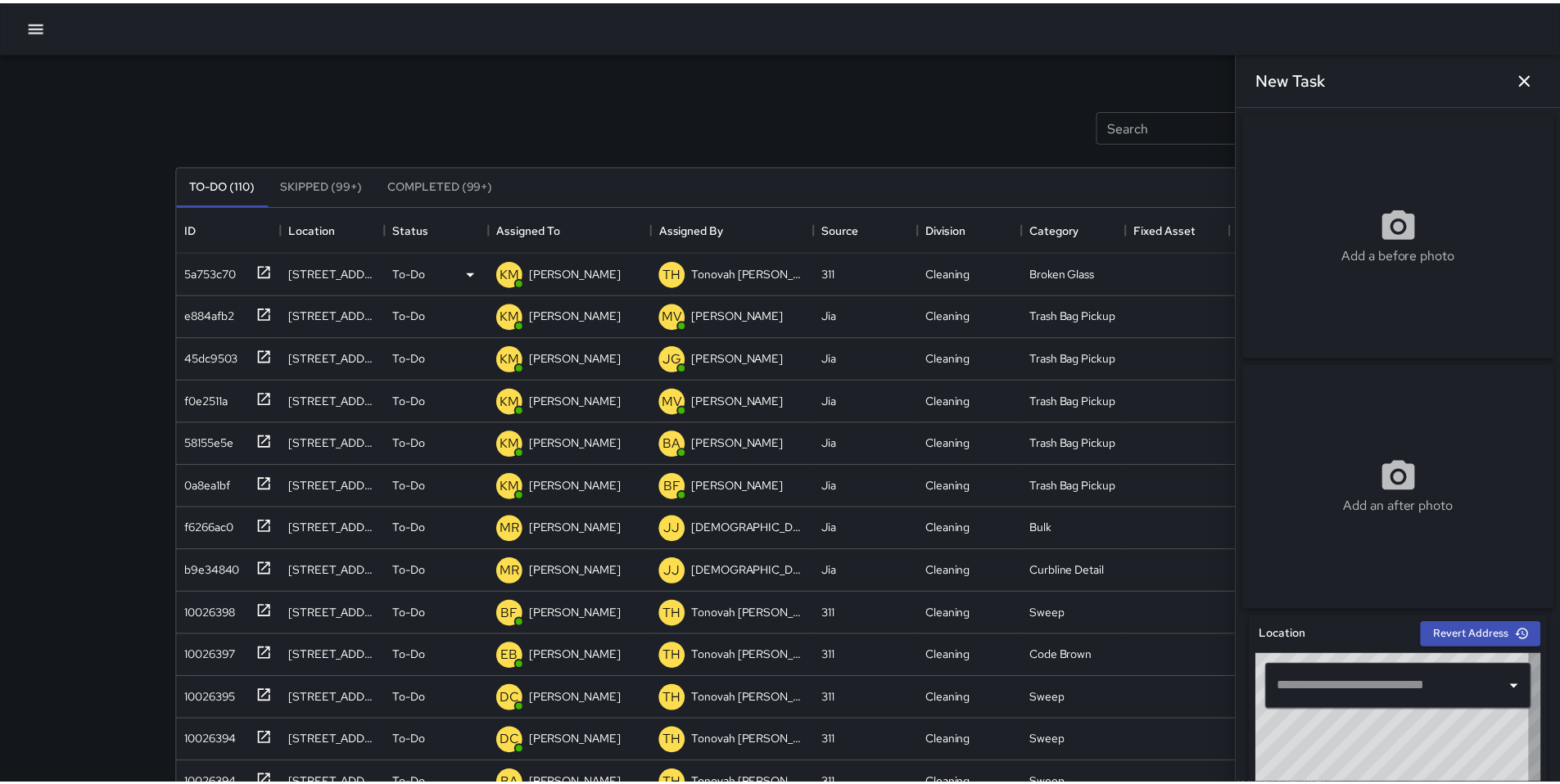
scroll to position [13, 13]
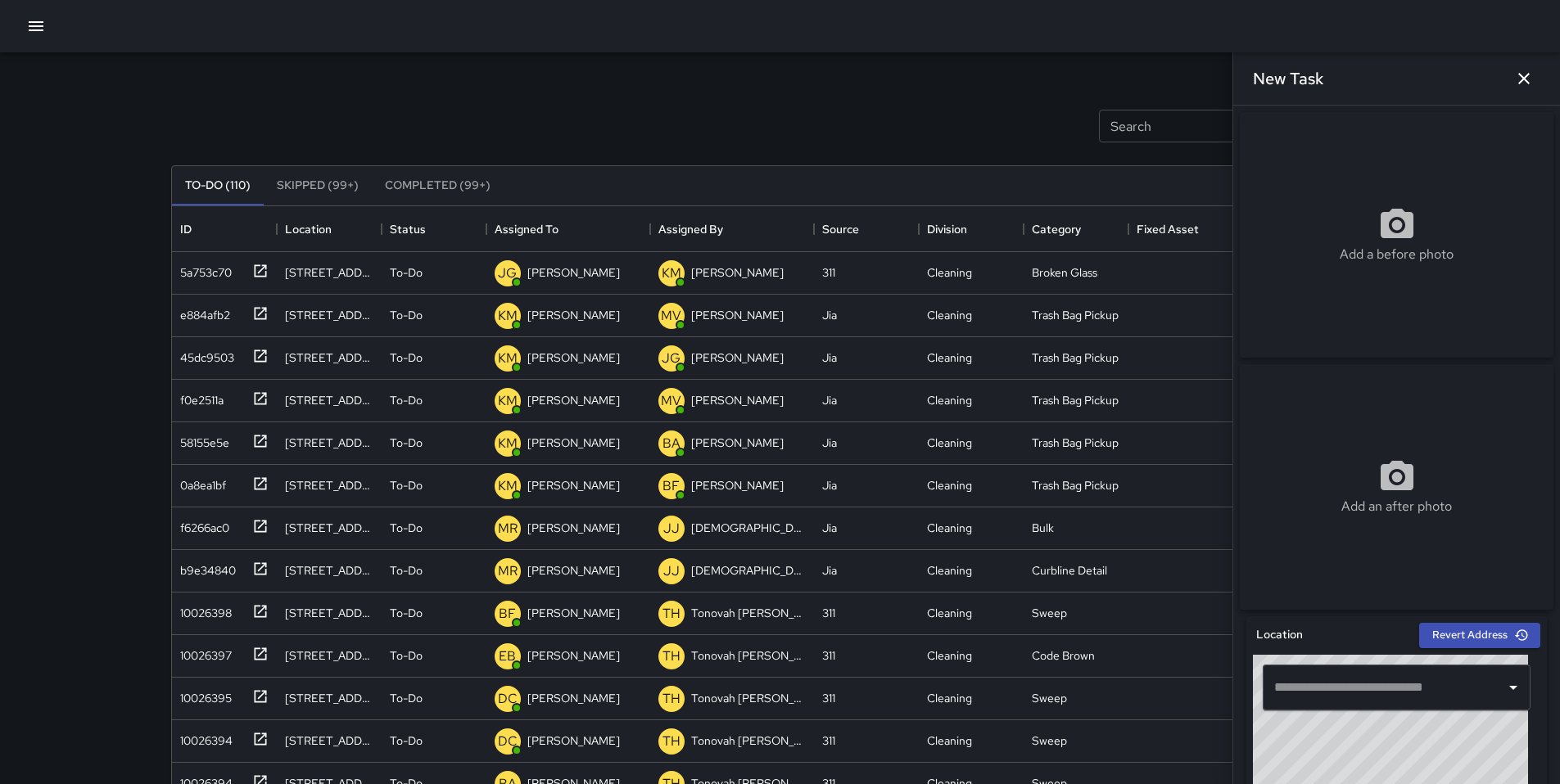
type input "**********"
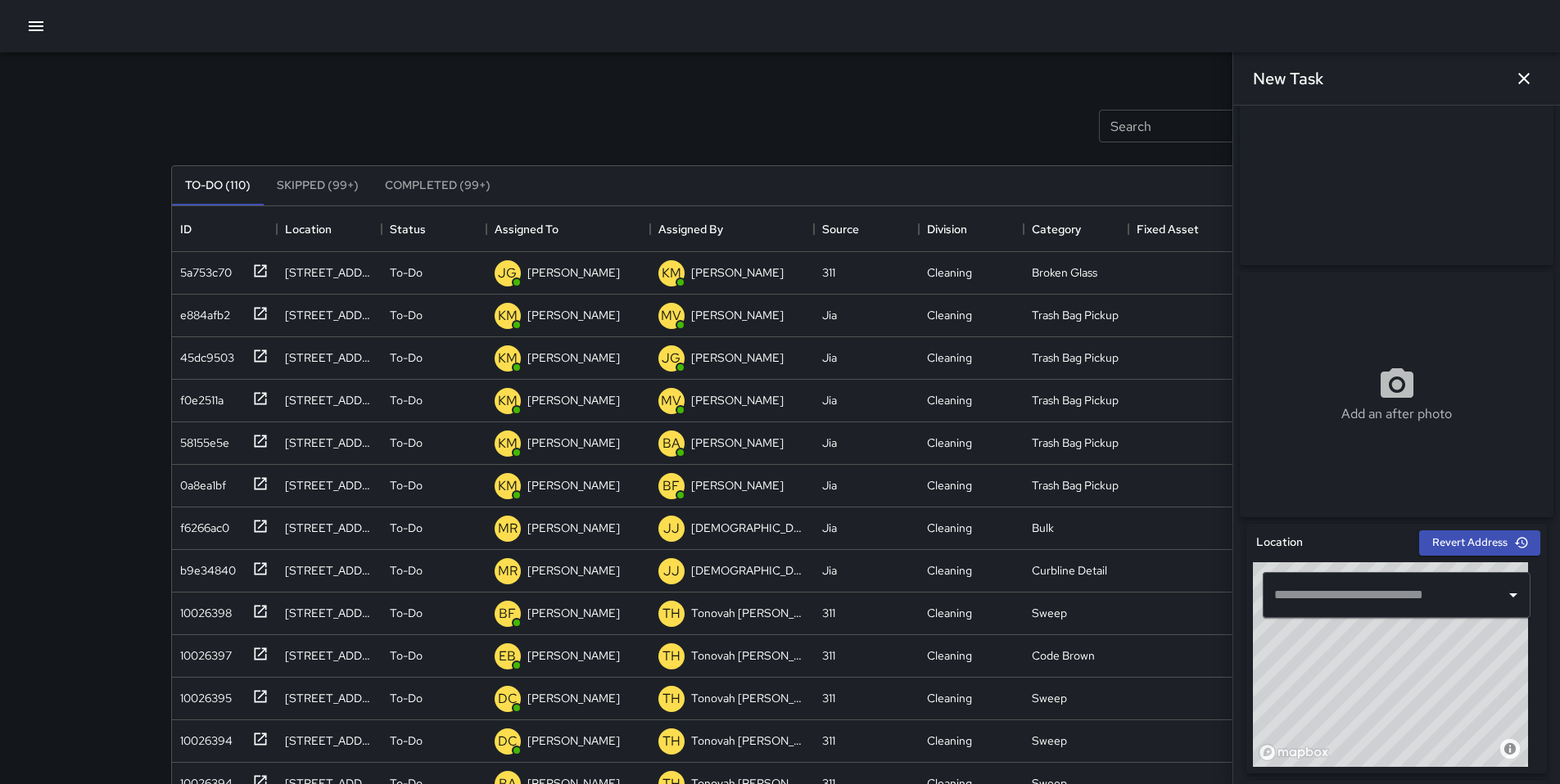
scroll to position [304, 0]
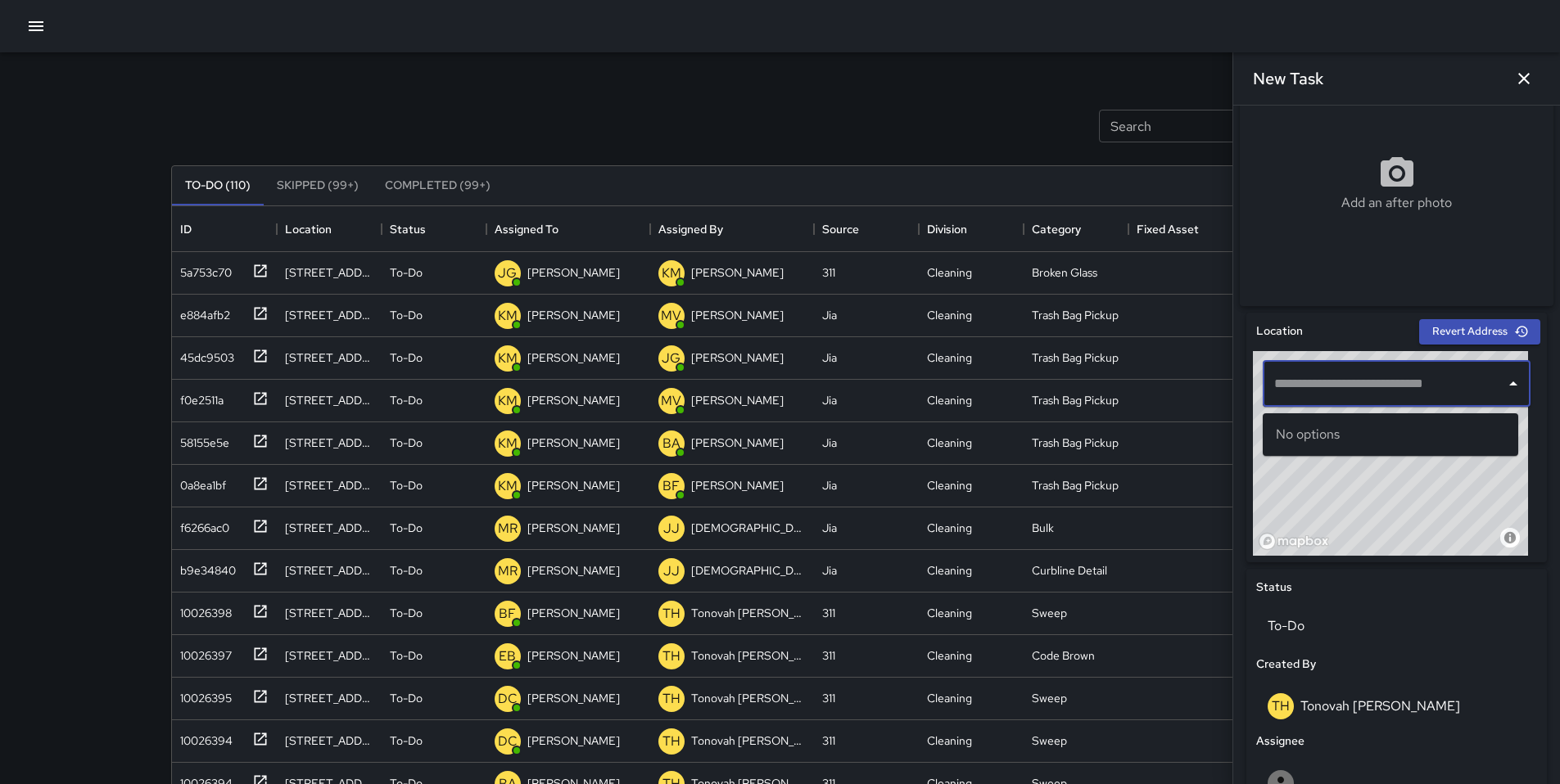
click at [1305, 390] on input "text" at bounding box center [1384, 384] width 228 height 31
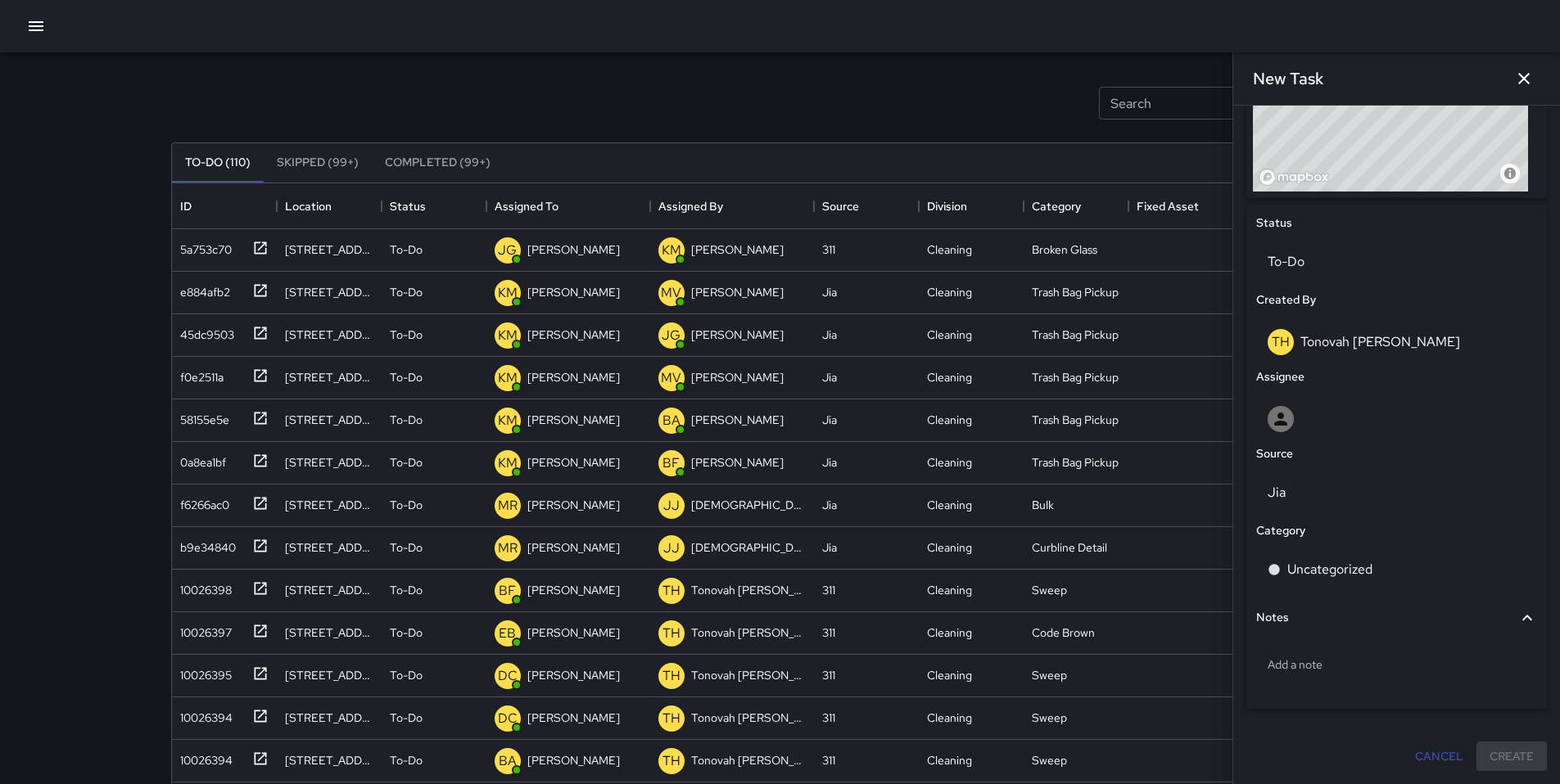
scroll to position [24, 0]
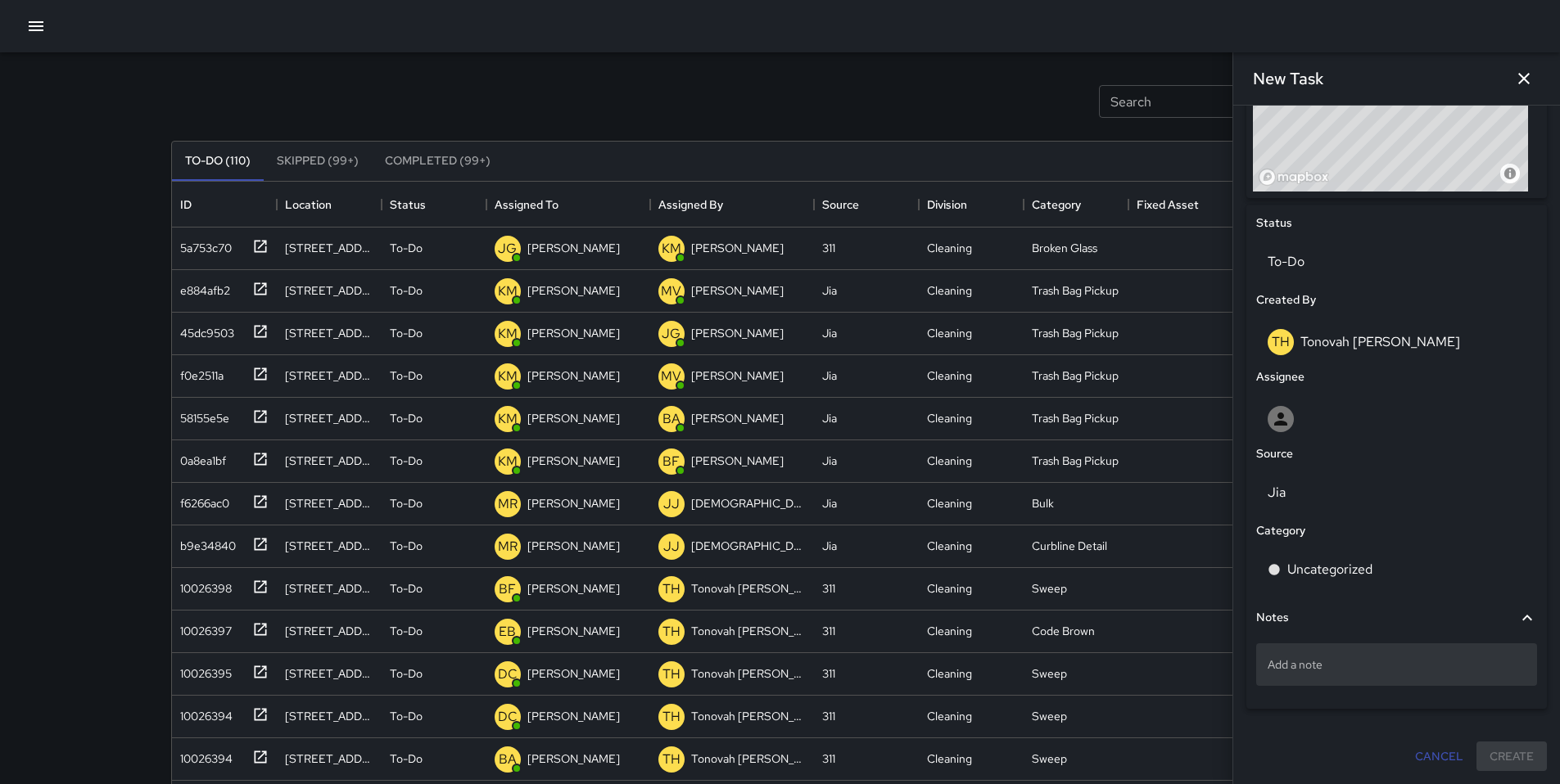
click at [1309, 671] on p "Add a note" at bounding box center [1396, 664] width 258 height 17
type textarea "**********"
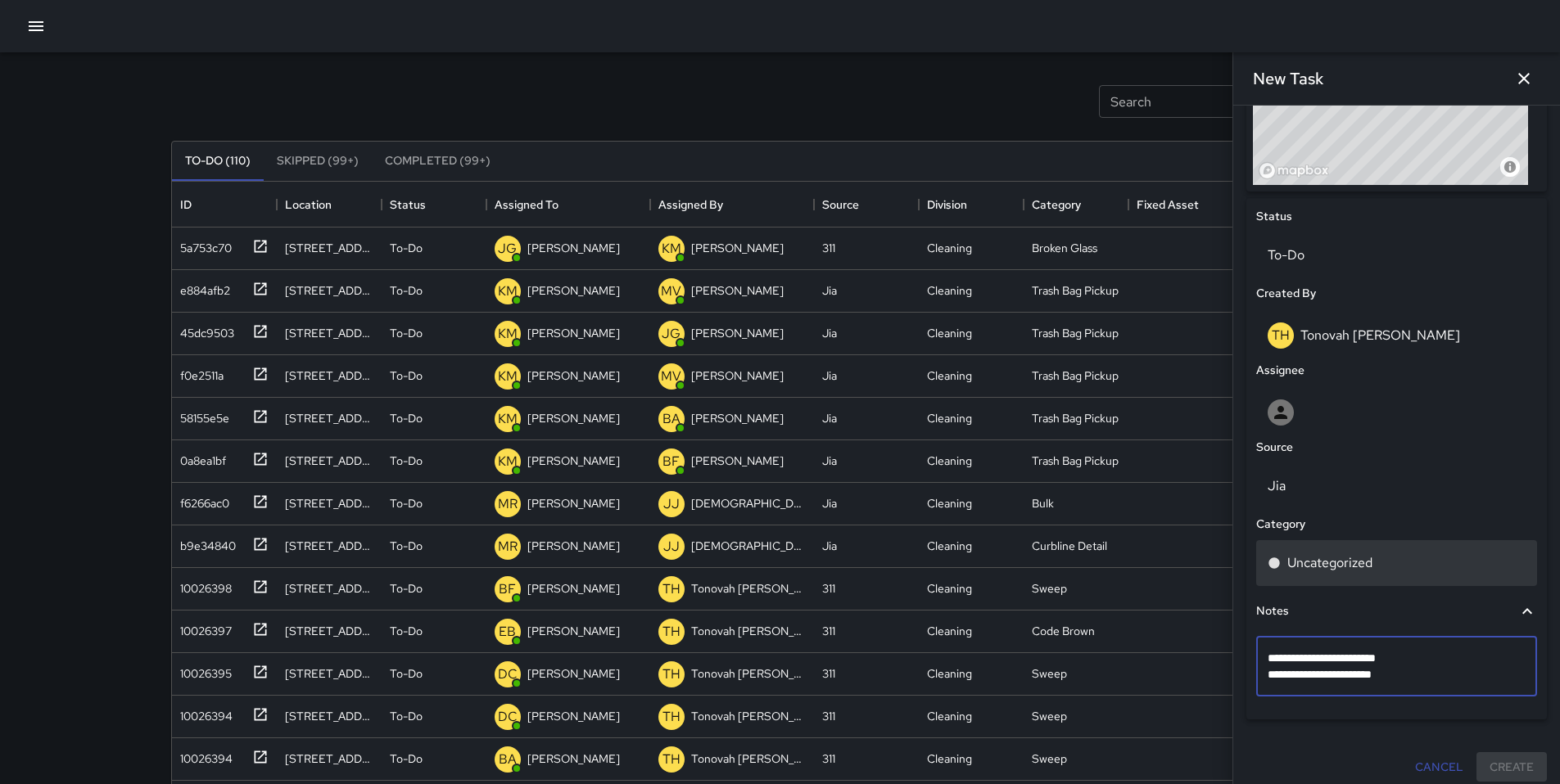
click at [1350, 554] on div "Uncategorized" at bounding box center [1396, 563] width 281 height 46
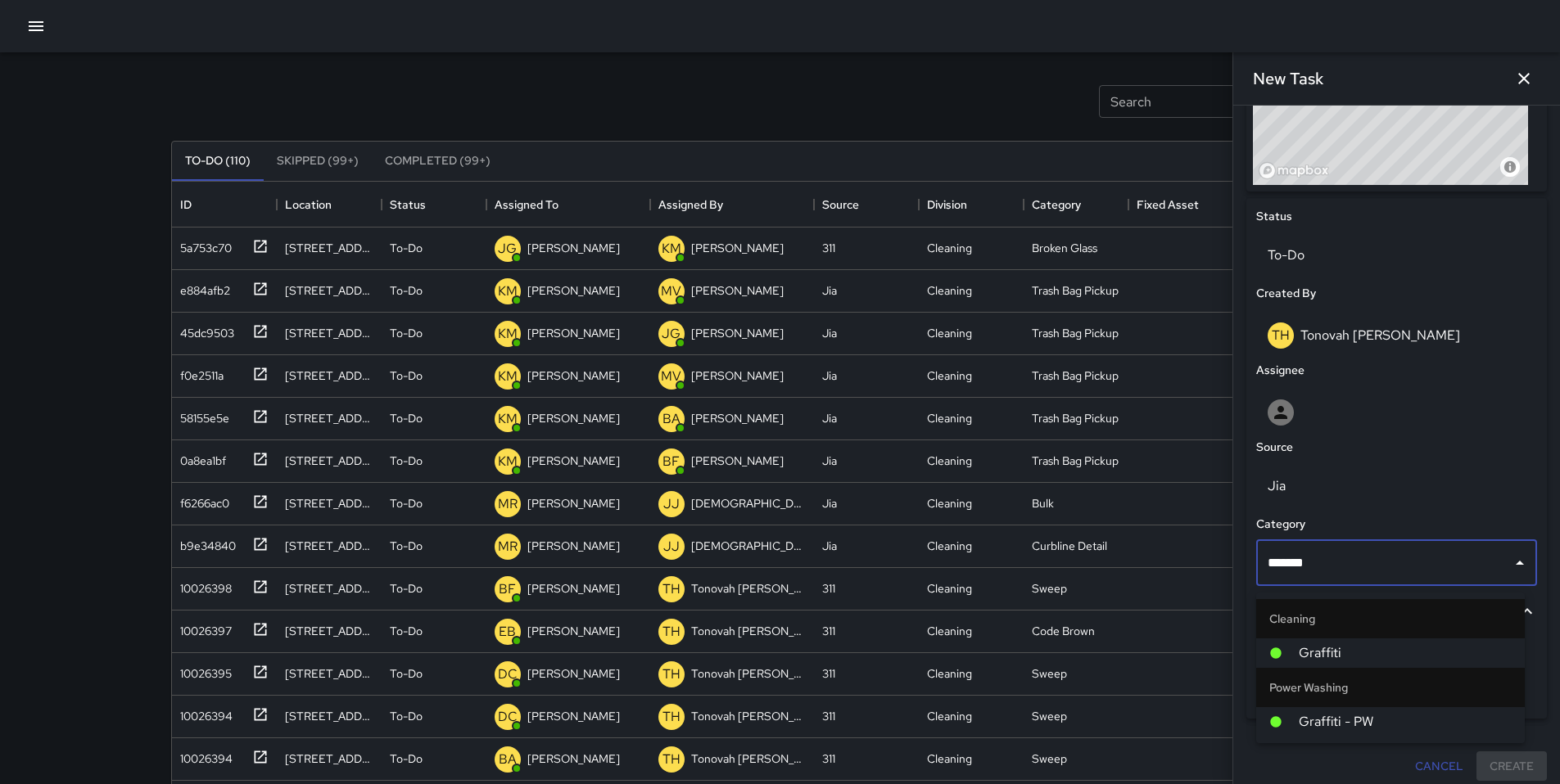
type input "********"
click at [1296, 724] on div at bounding box center [1284, 721] width 29 height 13
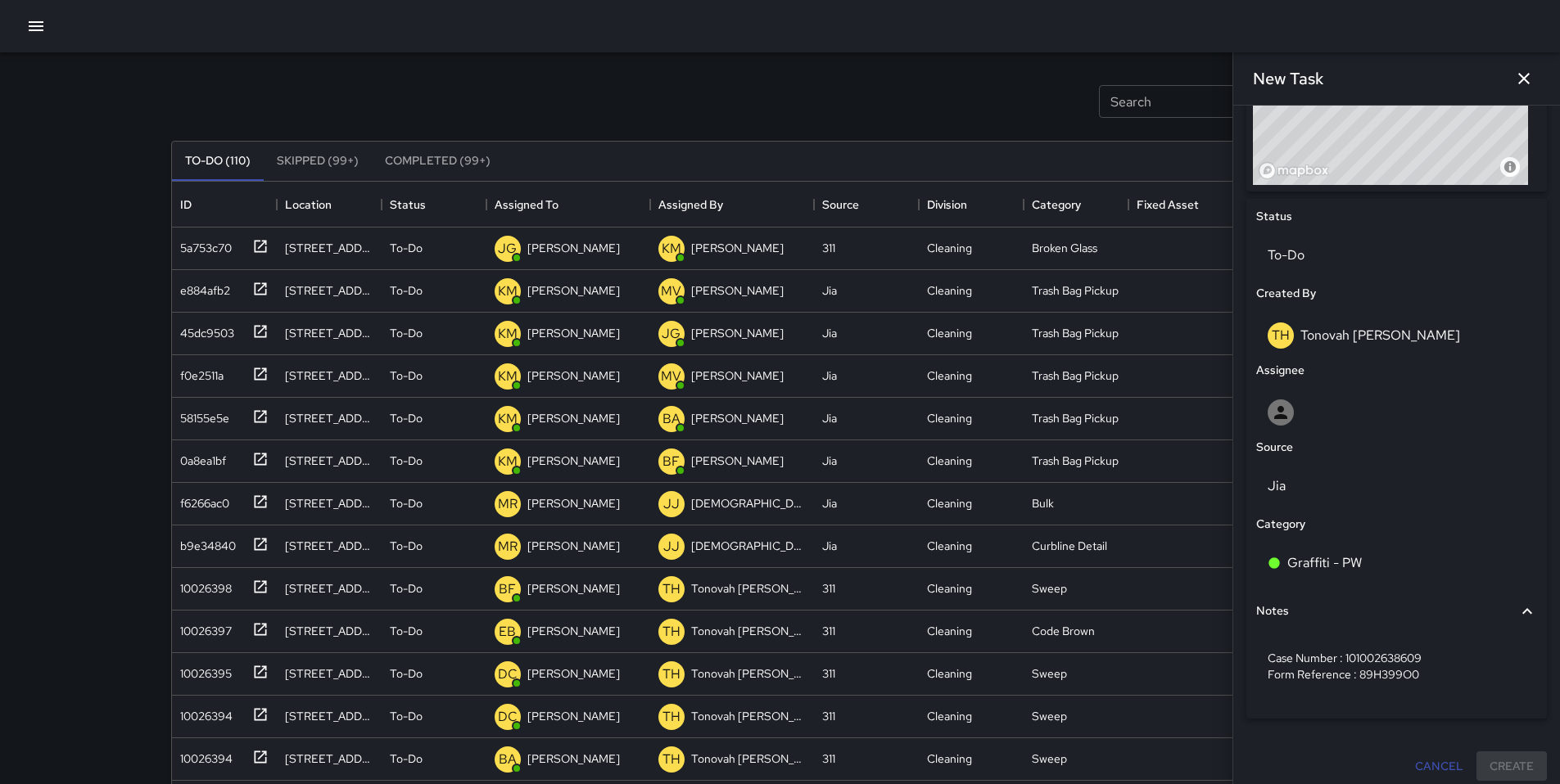
click at [1281, 496] on p "Jia" at bounding box center [1396, 486] width 258 height 20
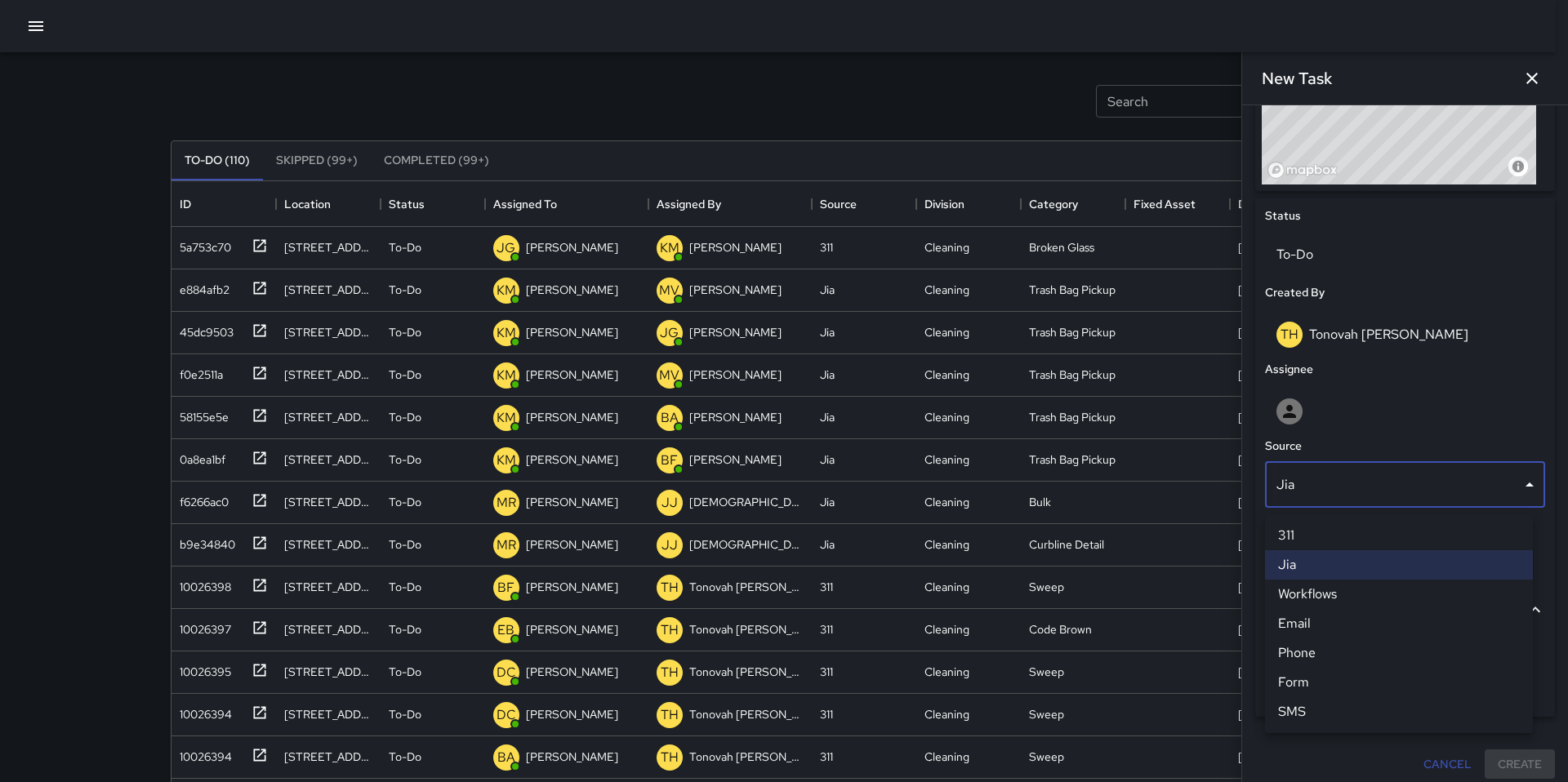
drag, startPoint x: 1292, startPoint y: 722, endPoint x: 1287, endPoint y: 535, distance: 187.1
click at [1287, 535] on li "311" at bounding box center [1399, 536] width 268 height 29
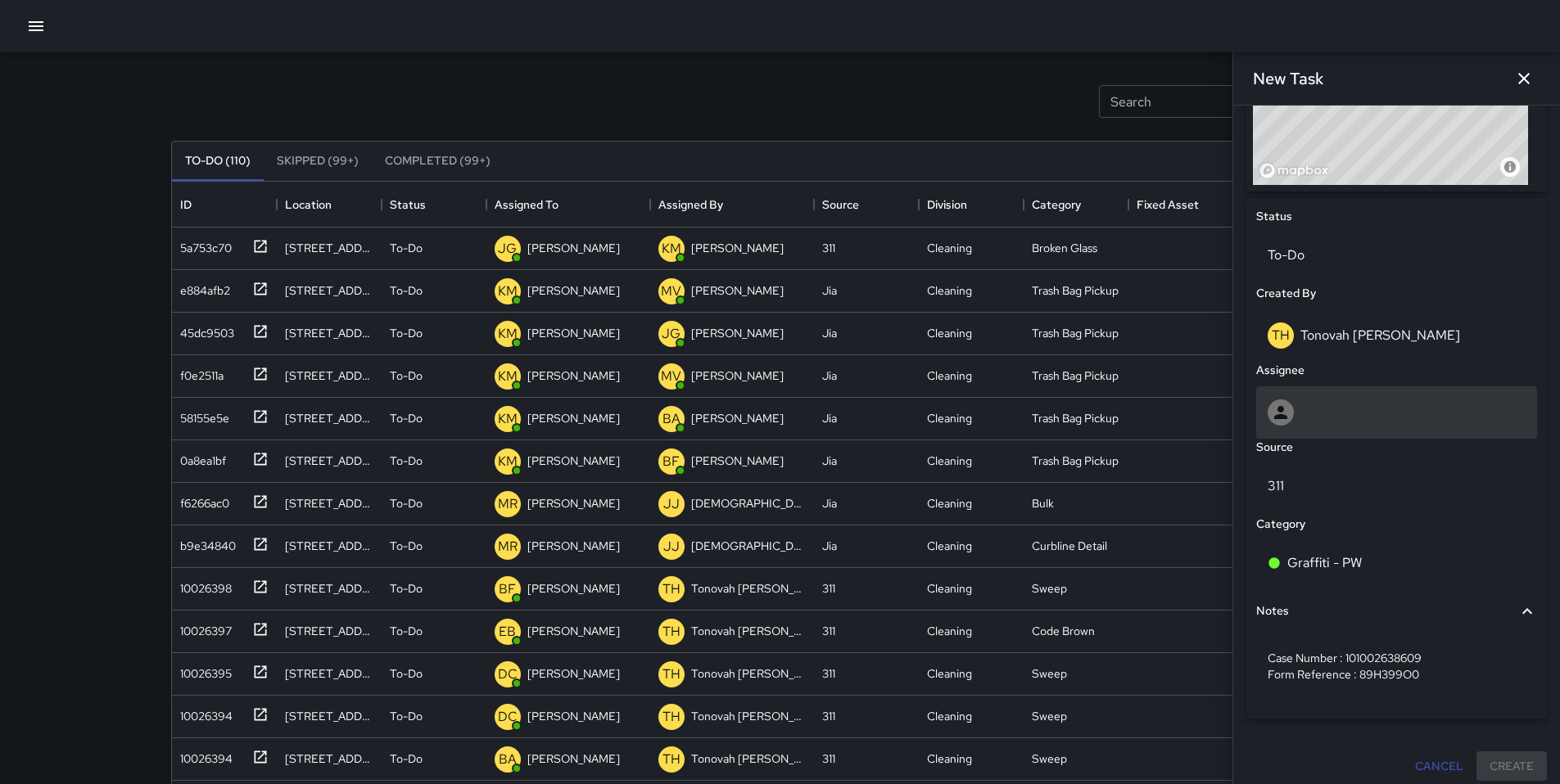
drag, startPoint x: 1291, startPoint y: 536, endPoint x: 1310, endPoint y: 434, distance: 103.8
click at [1310, 434] on div at bounding box center [1396, 412] width 281 height 52
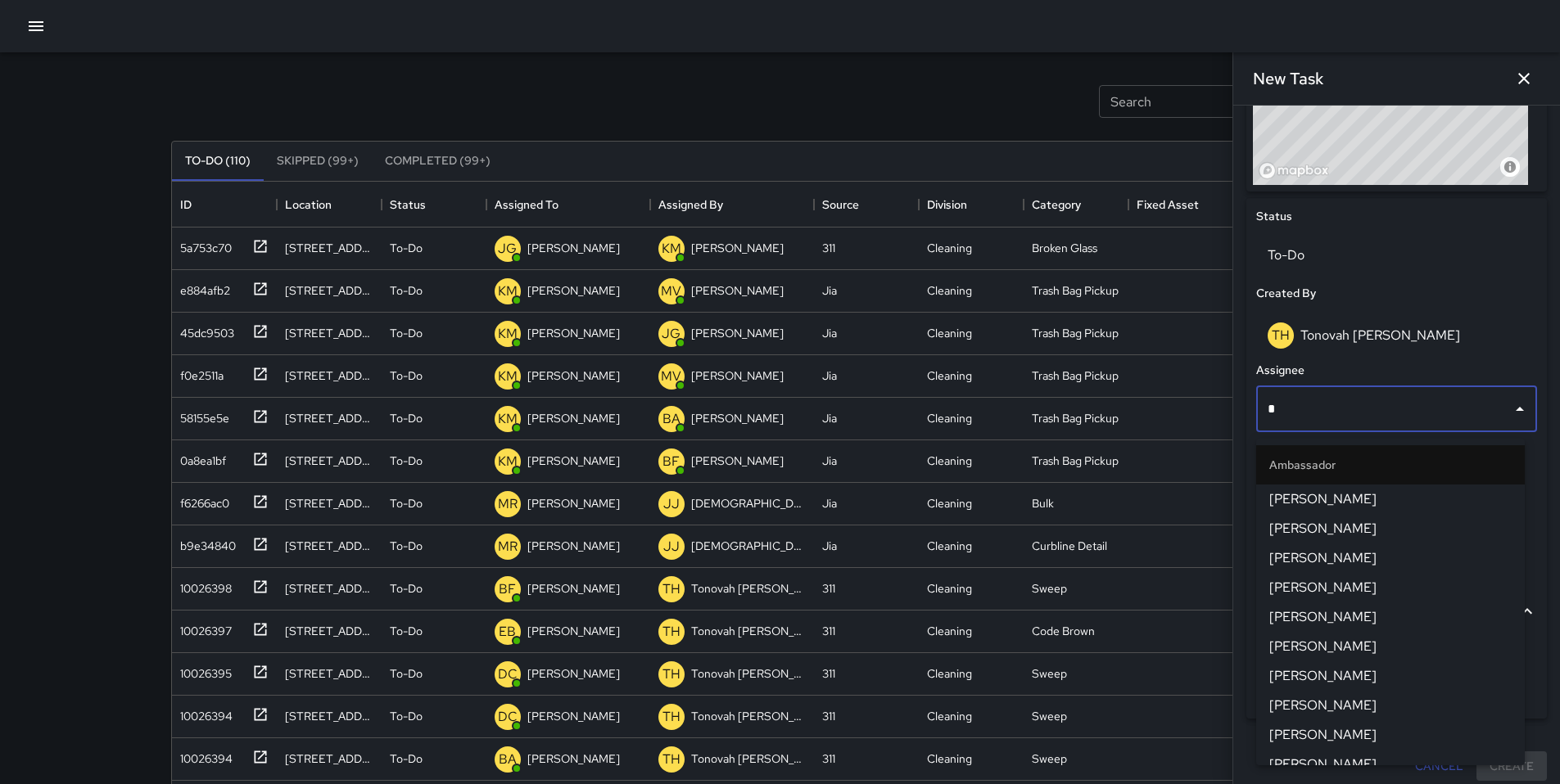
type input "**"
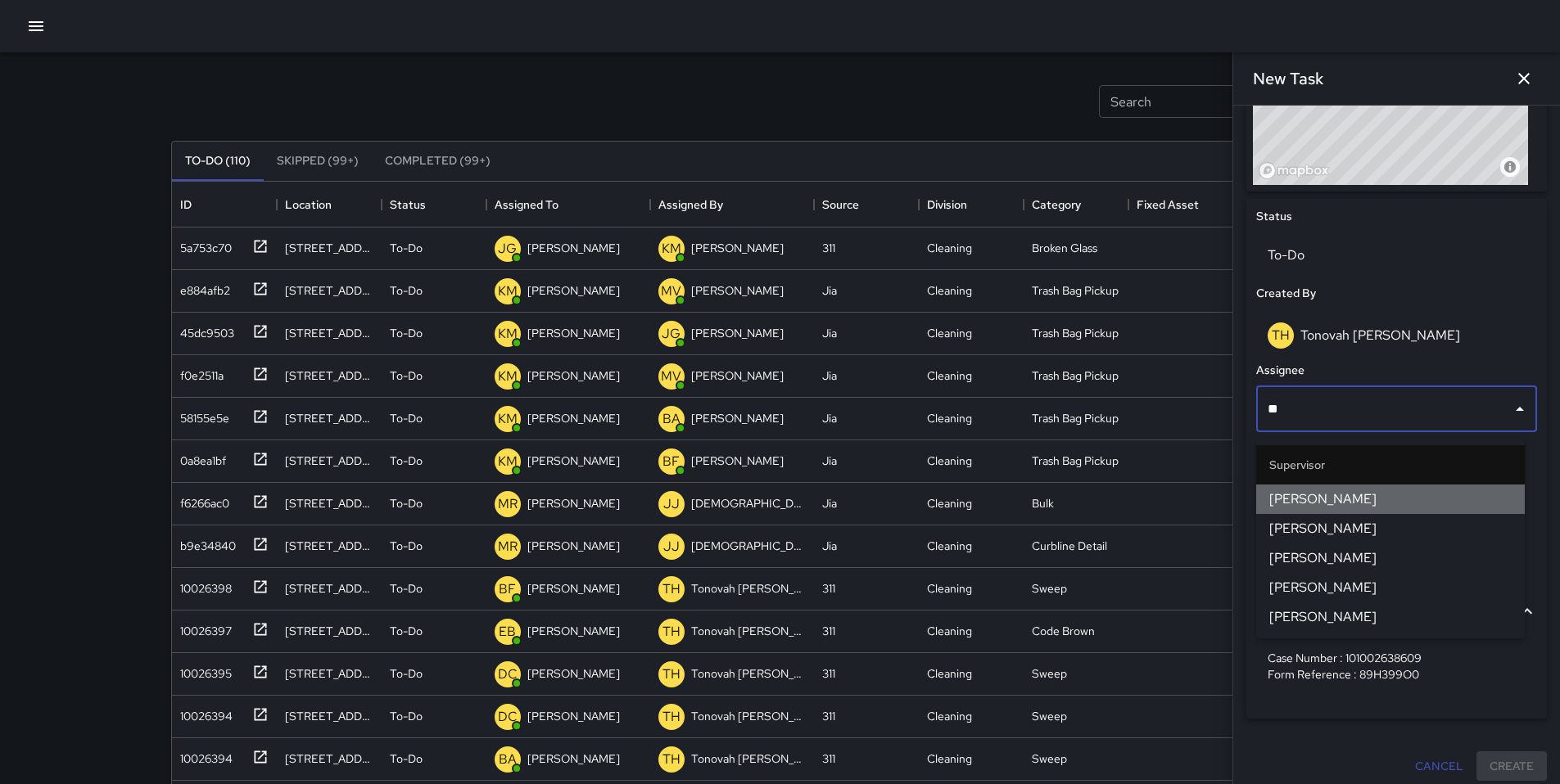
drag, startPoint x: 1310, startPoint y: 434, endPoint x: 1334, endPoint y: 510, distance: 79.7
click at [1334, 510] on li "[PERSON_NAME]" at bounding box center [1390, 500] width 269 height 29
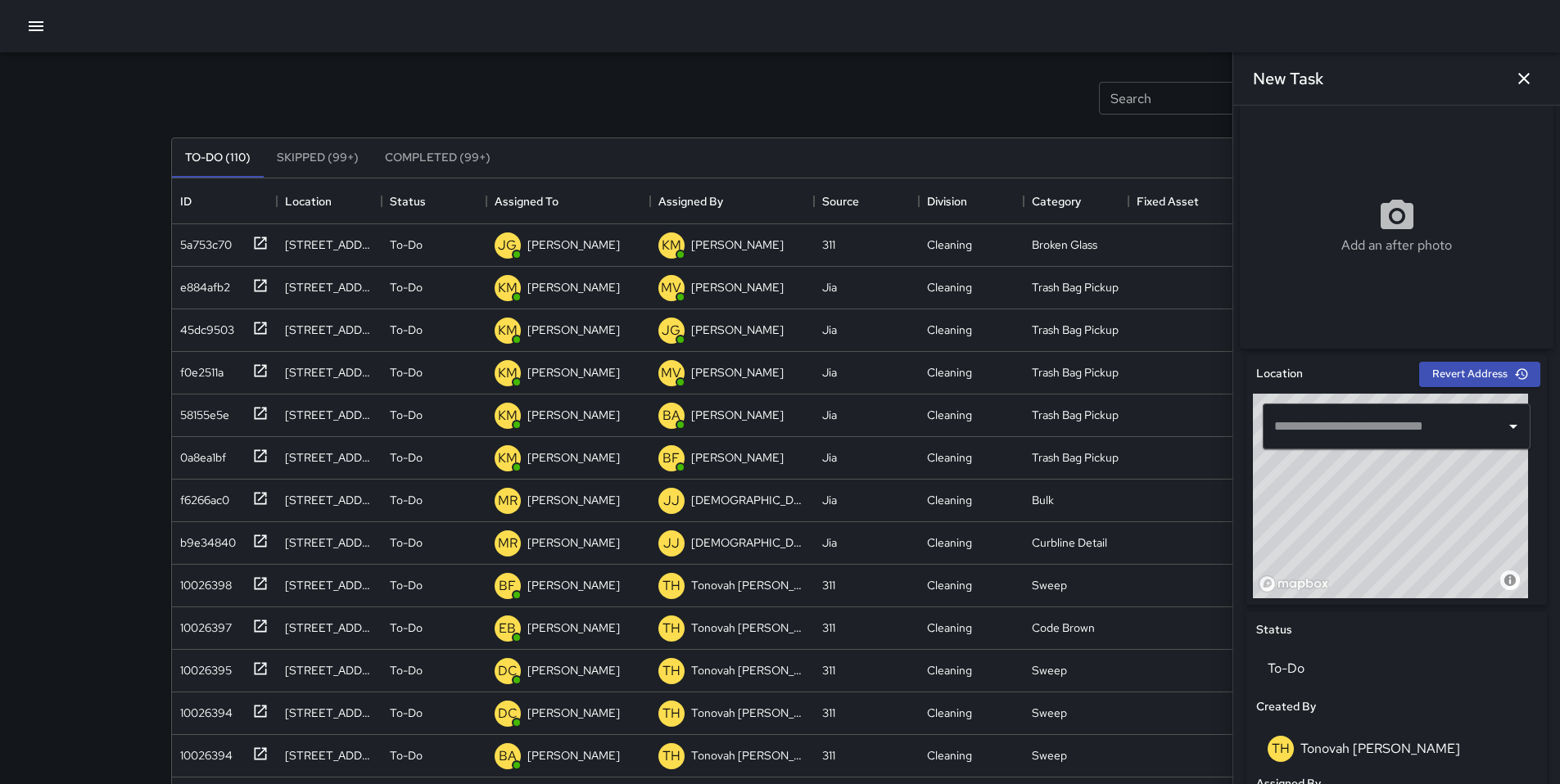
scroll to position [321, 0]
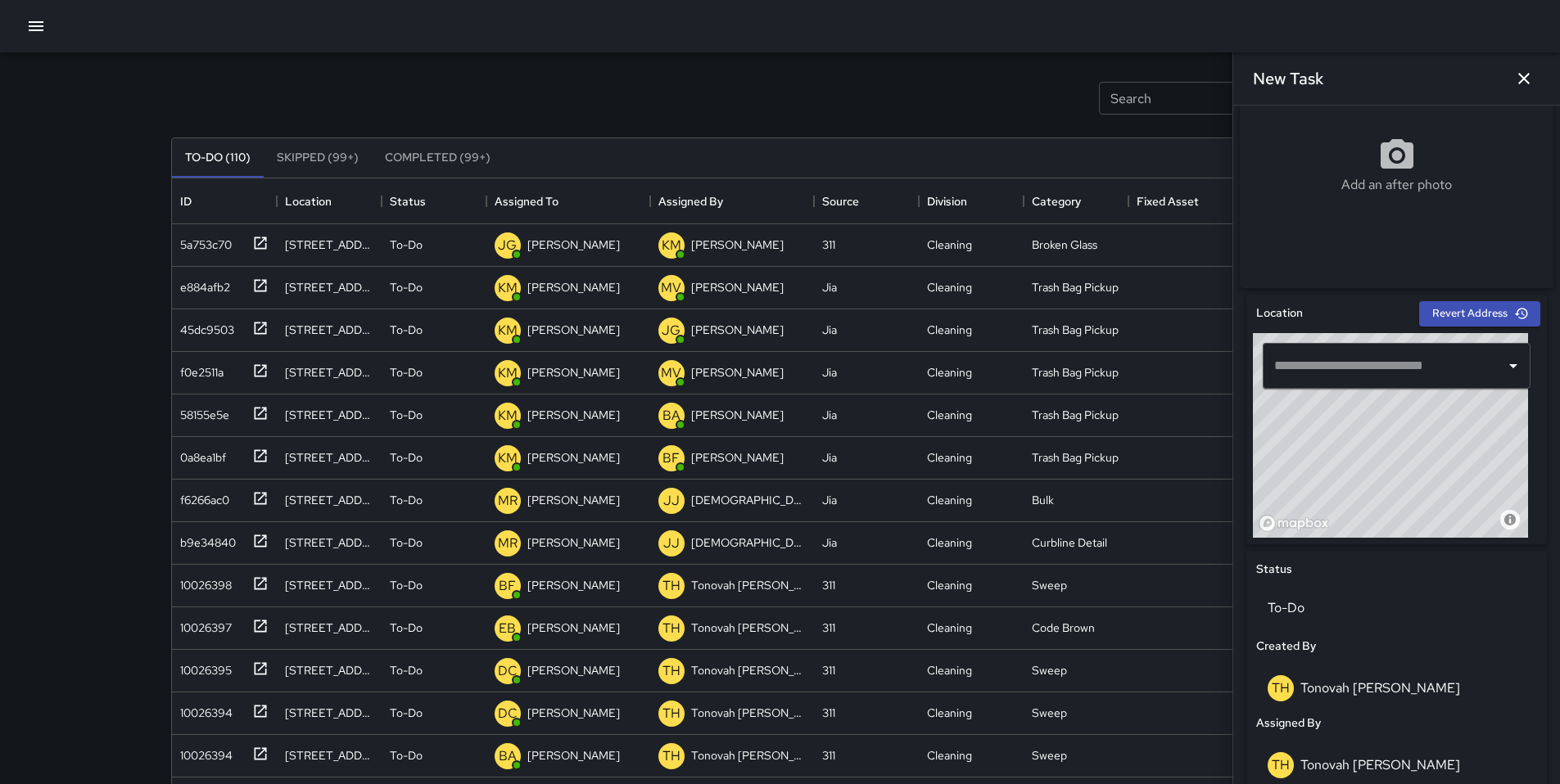
drag, startPoint x: 1334, startPoint y: 510, endPoint x: 1335, endPoint y: 376, distance: 134.0
click at [1335, 376] on input "text" at bounding box center [1384, 367] width 228 height 31
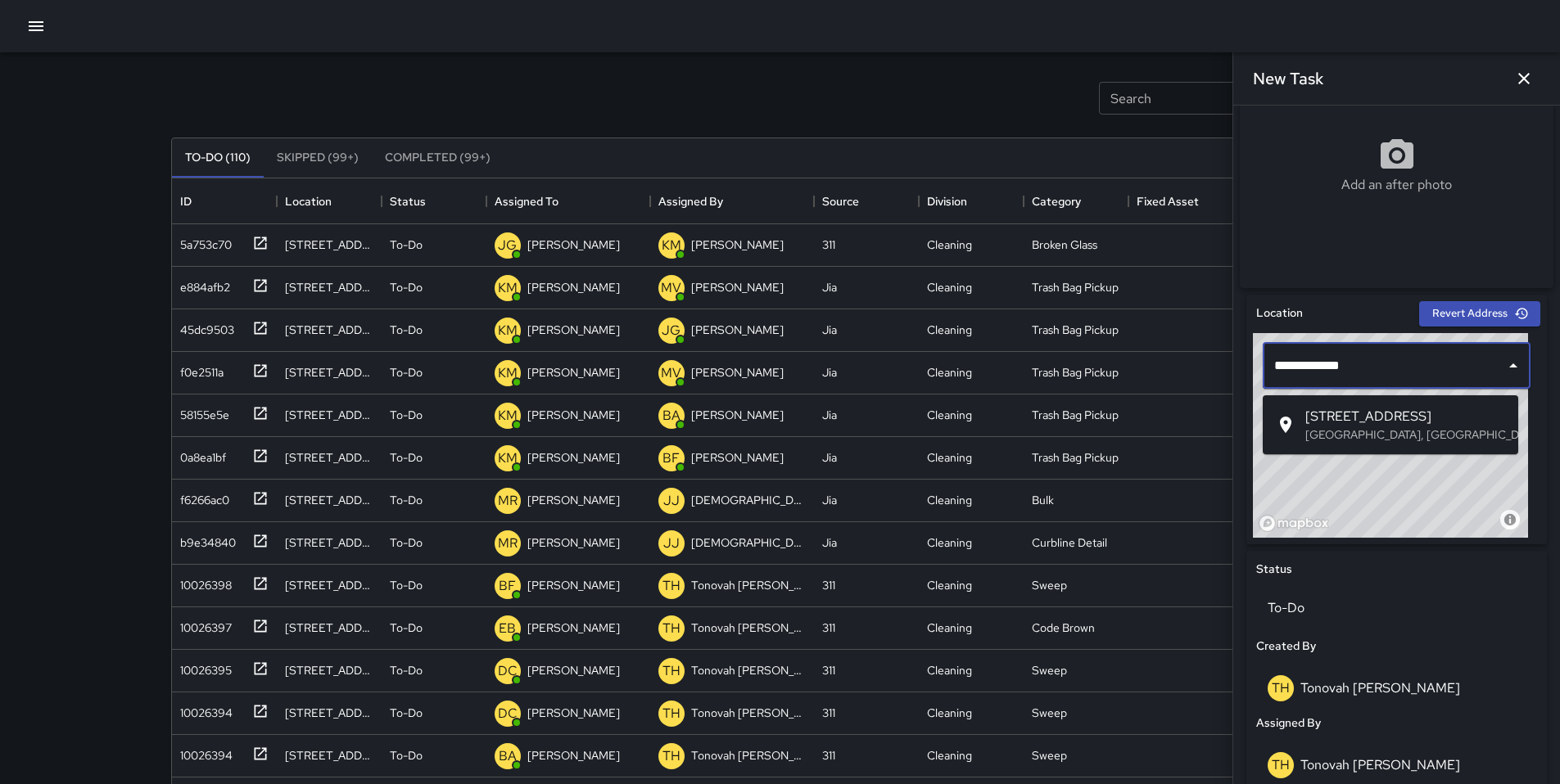
click at [1354, 414] on span "[STREET_ADDRESS]" at bounding box center [1405, 416] width 200 height 20
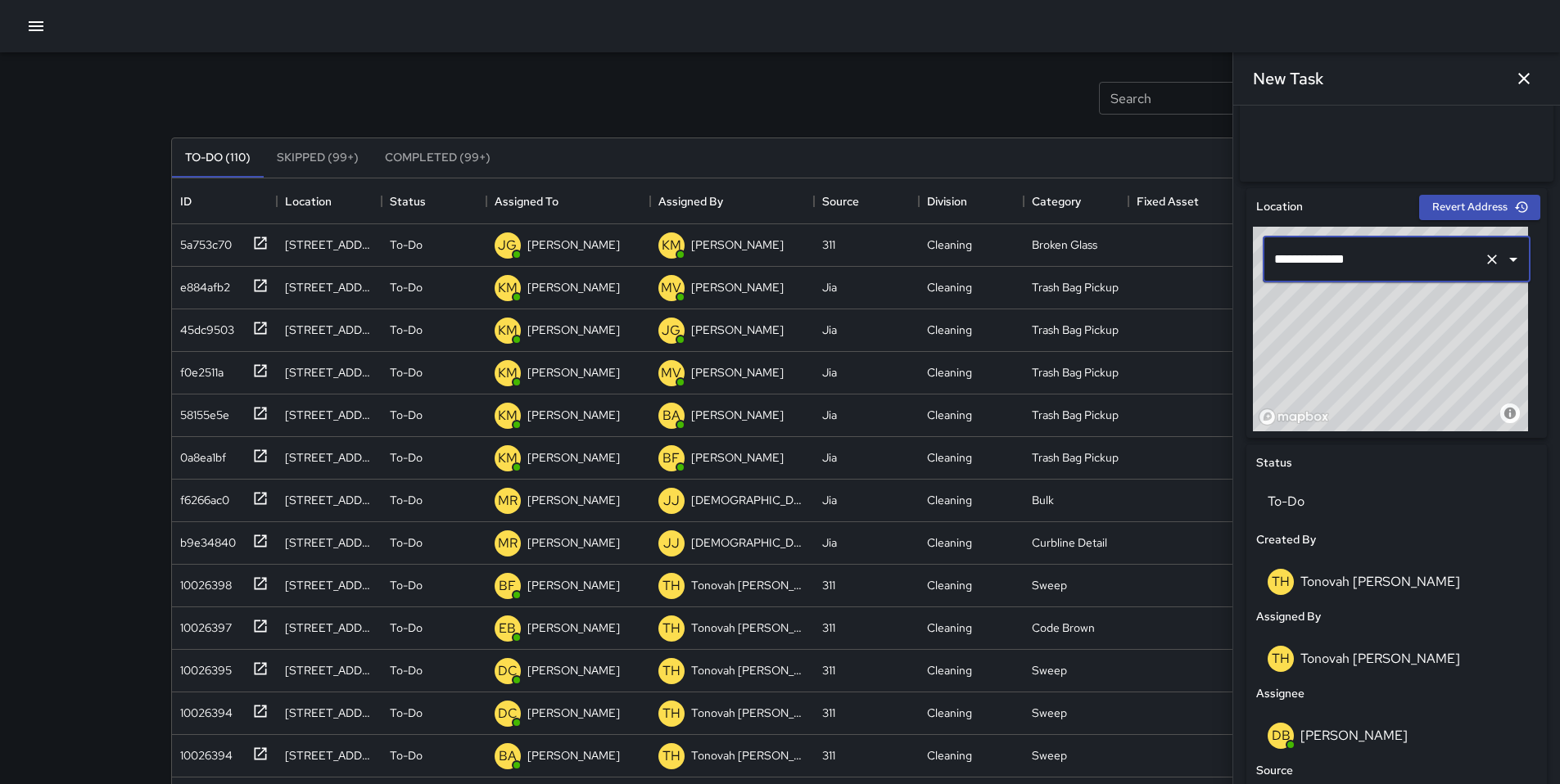
scroll to position [768, 0]
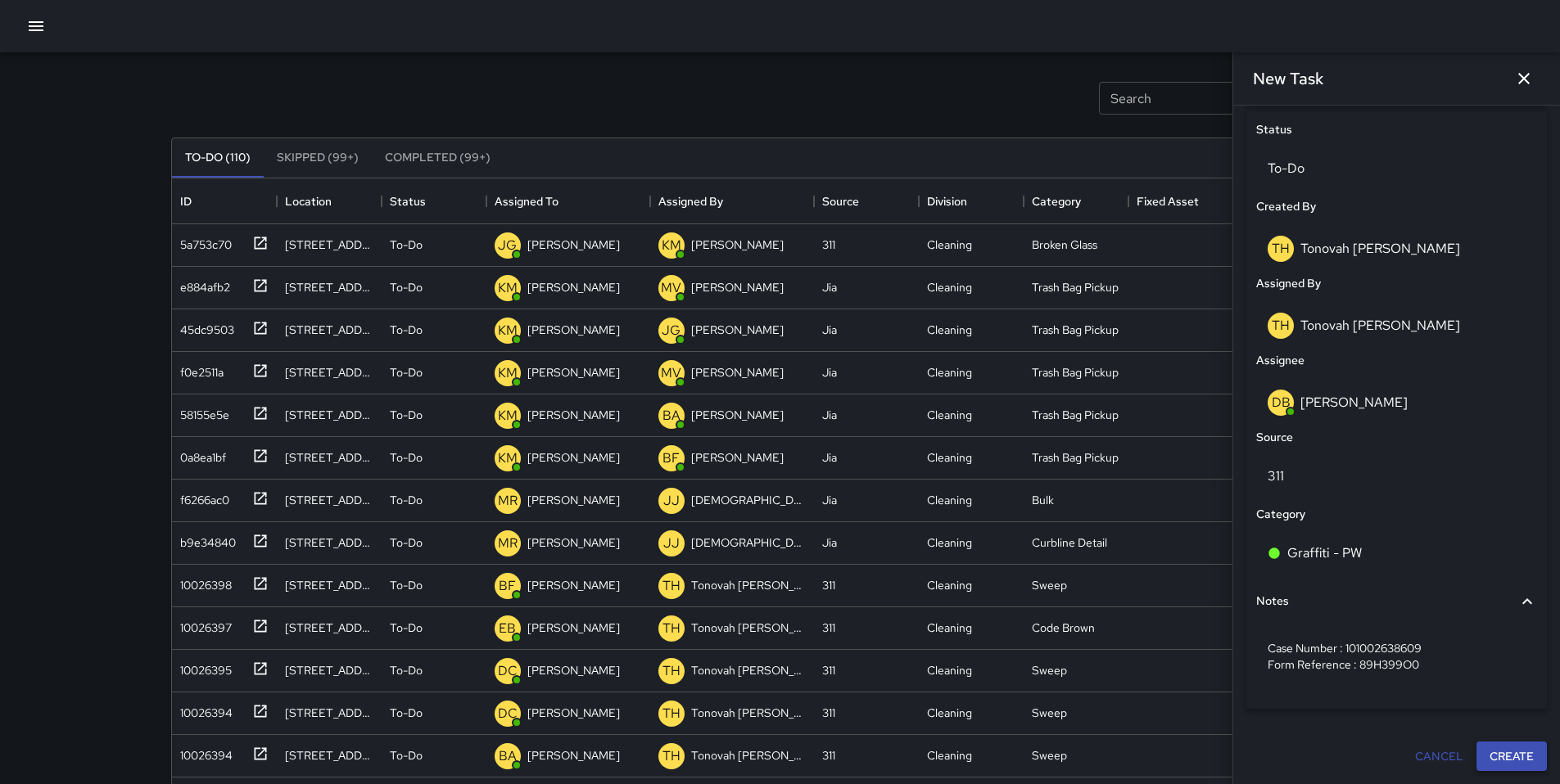
type input "**********"
click at [1477, 762] on button "Create" at bounding box center [1512, 757] width 71 height 30
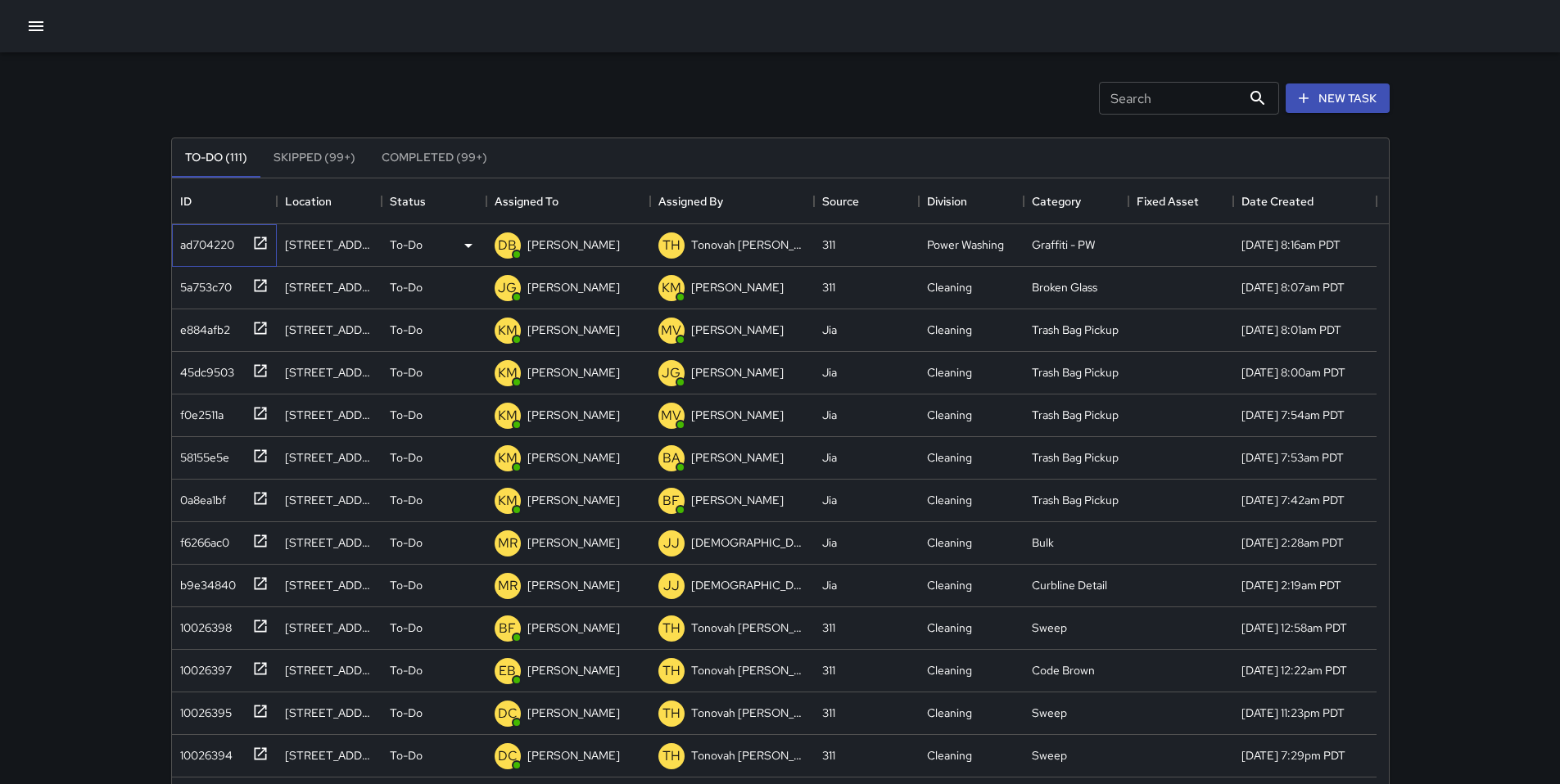
click at [231, 246] on div "ad704220" at bounding box center [204, 241] width 61 height 23
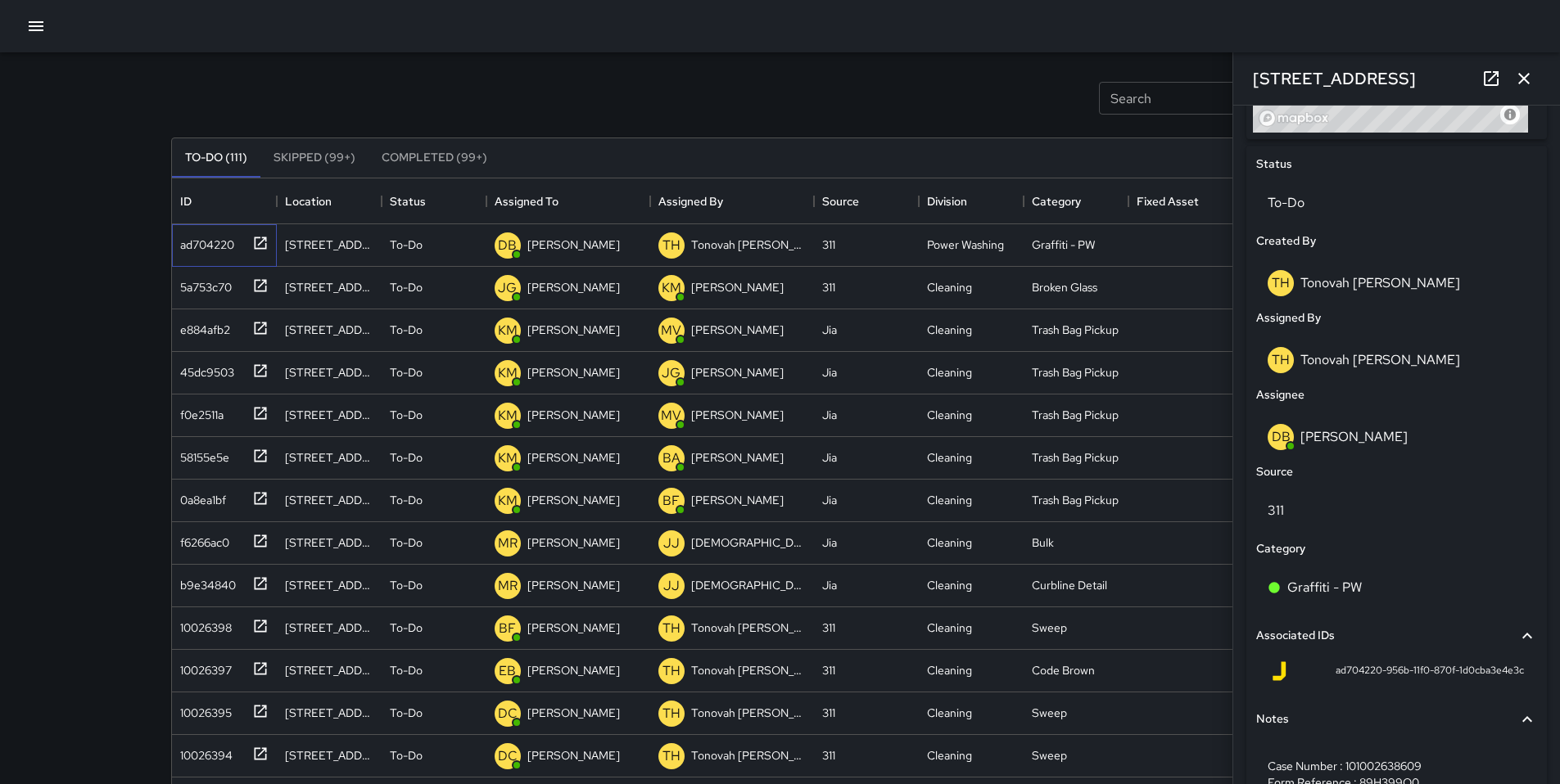
scroll to position [808, 0]
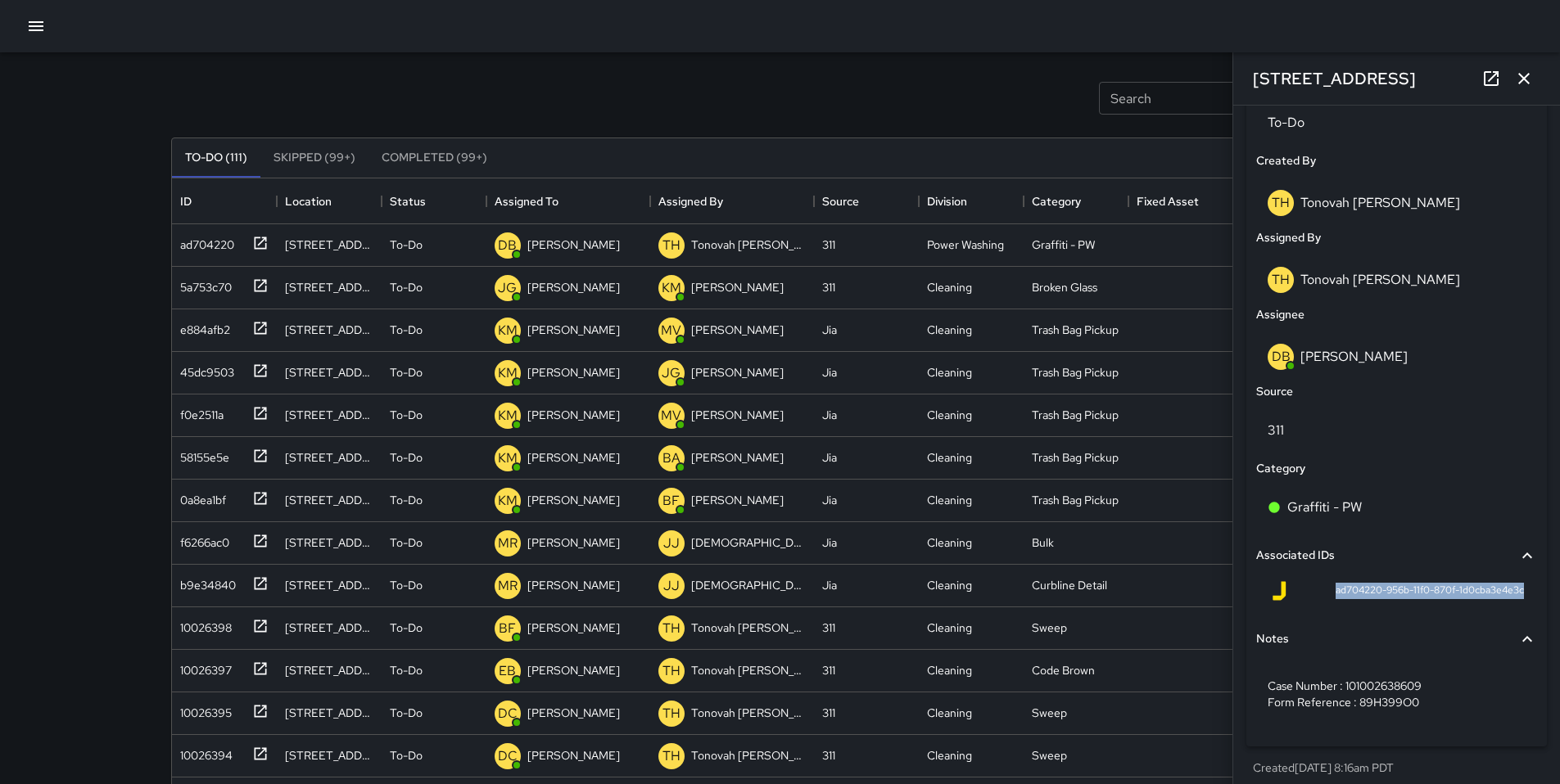
drag, startPoint x: 1326, startPoint y: 599, endPoint x: 1513, endPoint y: 597, distance: 187.0
click at [1513, 597] on div "ad704220-956b-11f0-870f-1d0cba3e4e3c" at bounding box center [1396, 594] width 281 height 39
copy span "ad704220-956b-11f0-870f-1d0cba3e4e3c"
click at [1529, 84] on icon "button" at bounding box center [1524, 78] width 20 height 20
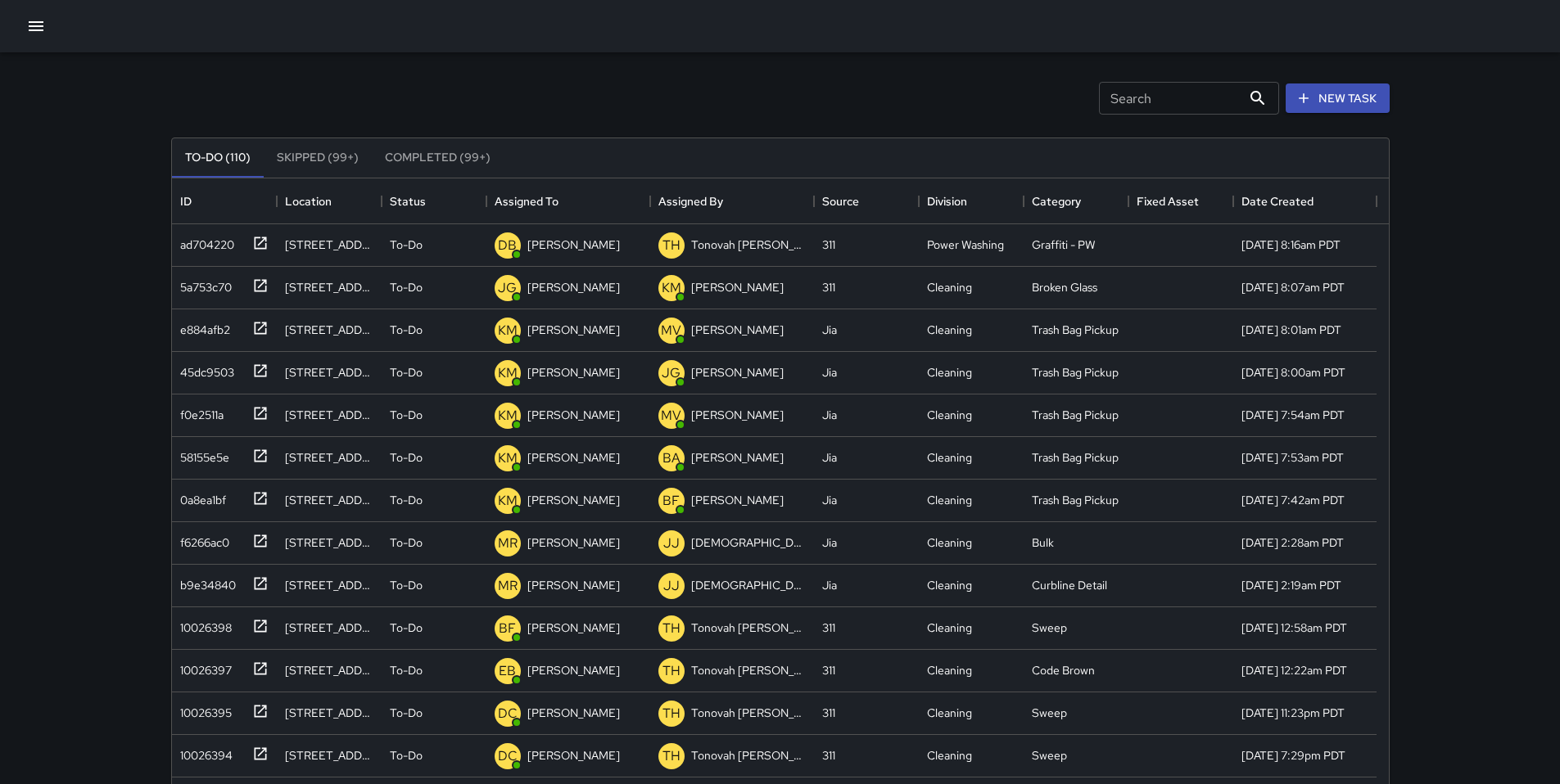
click at [1529, 84] on div "Search Search New Task To-Do (110) Skipped (99+) Completed (99+) ID Location St…" at bounding box center [780, 456] width 1560 height 966
click at [1344, 96] on button "New Task" at bounding box center [1337, 98] width 104 height 30
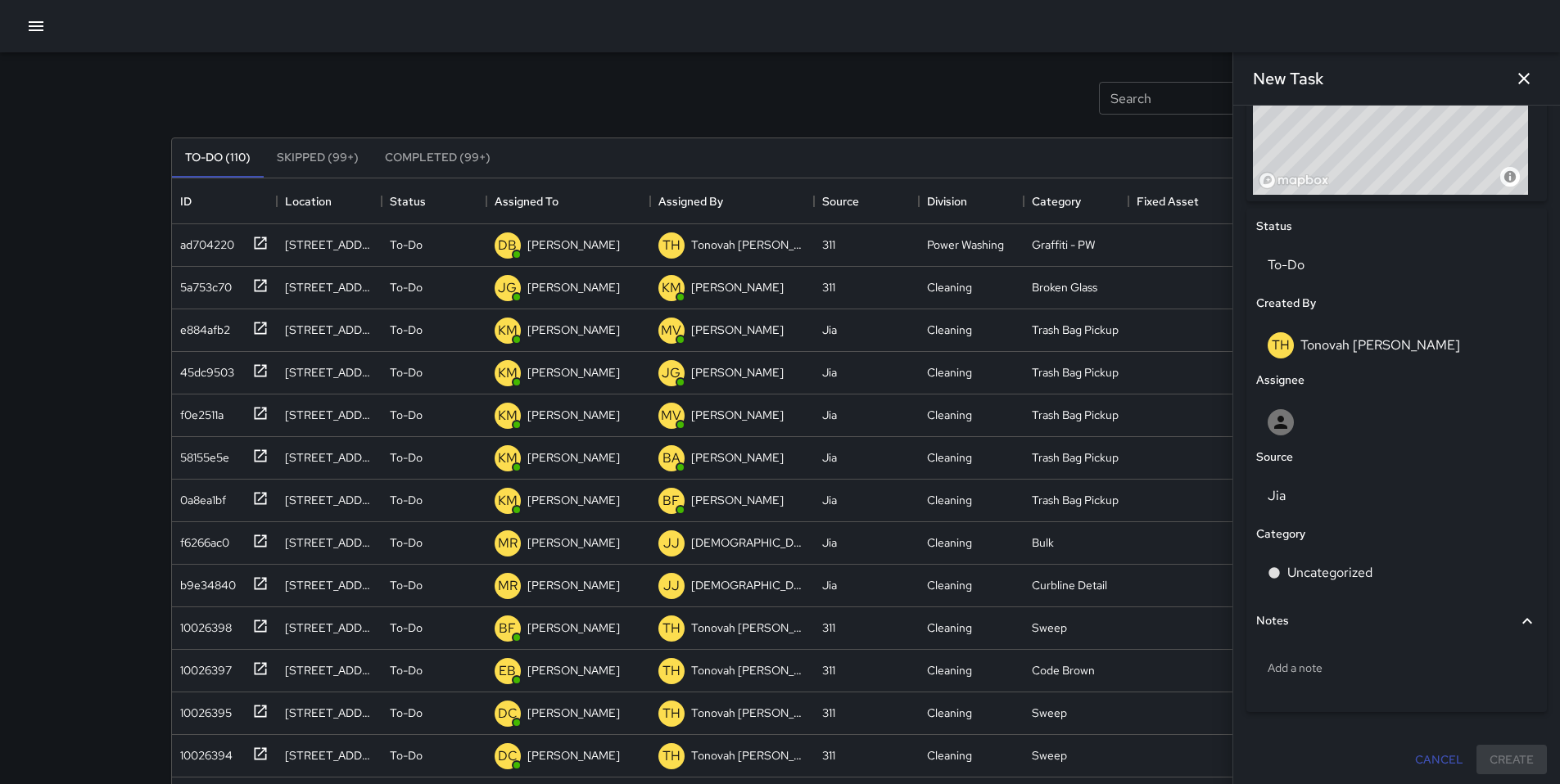
scroll to position [674, 0]
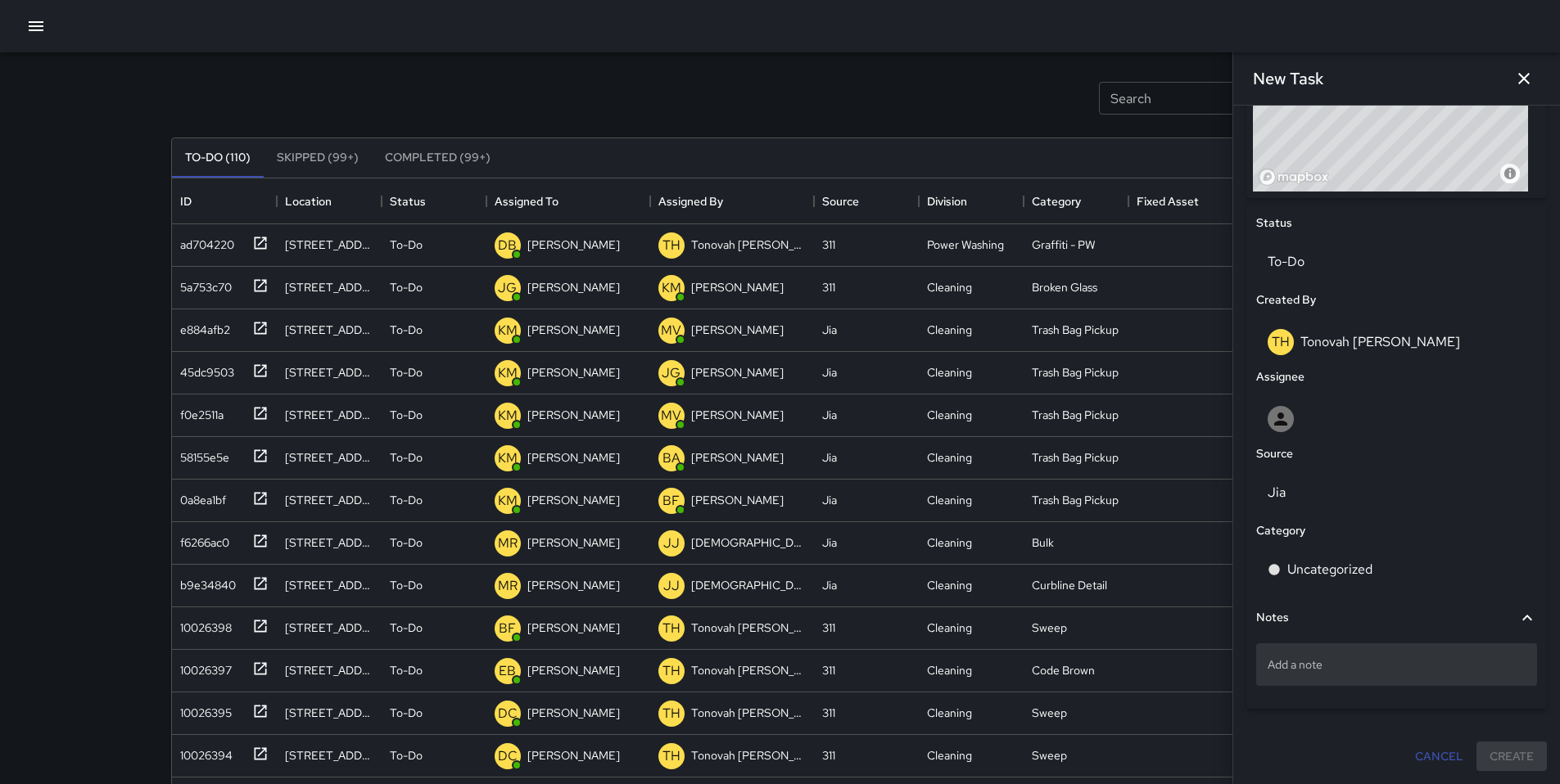
click at [1301, 659] on p "Add a note" at bounding box center [1396, 664] width 258 height 17
type textarea "**********"
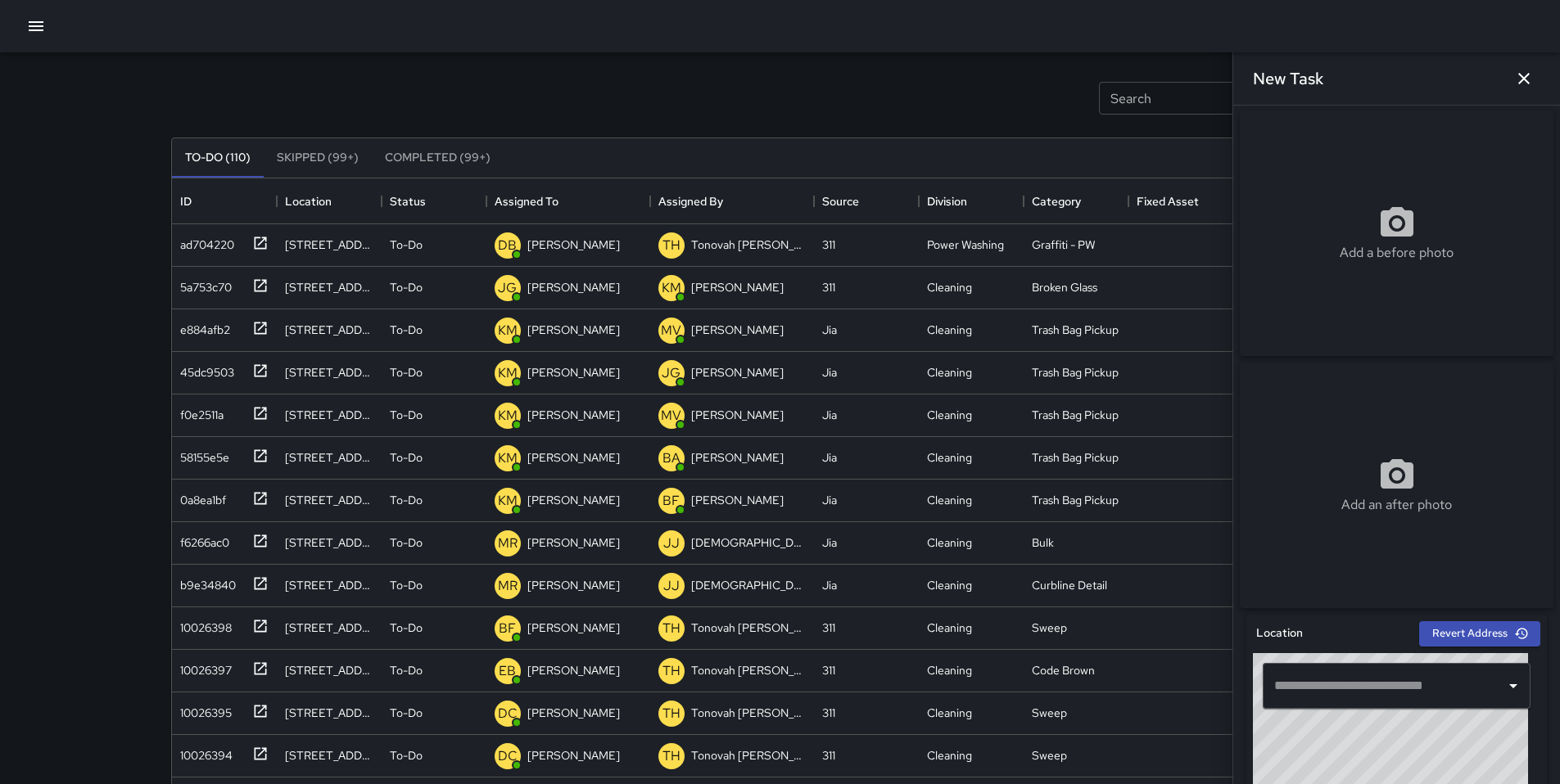
scroll to position [0, 0]
click at [1310, 262] on div "Add a before photo" at bounding box center [1397, 235] width 314 height 59
click at [1310, 263] on div "Add a before photo" at bounding box center [1397, 235] width 314 height 59
type input "**********"
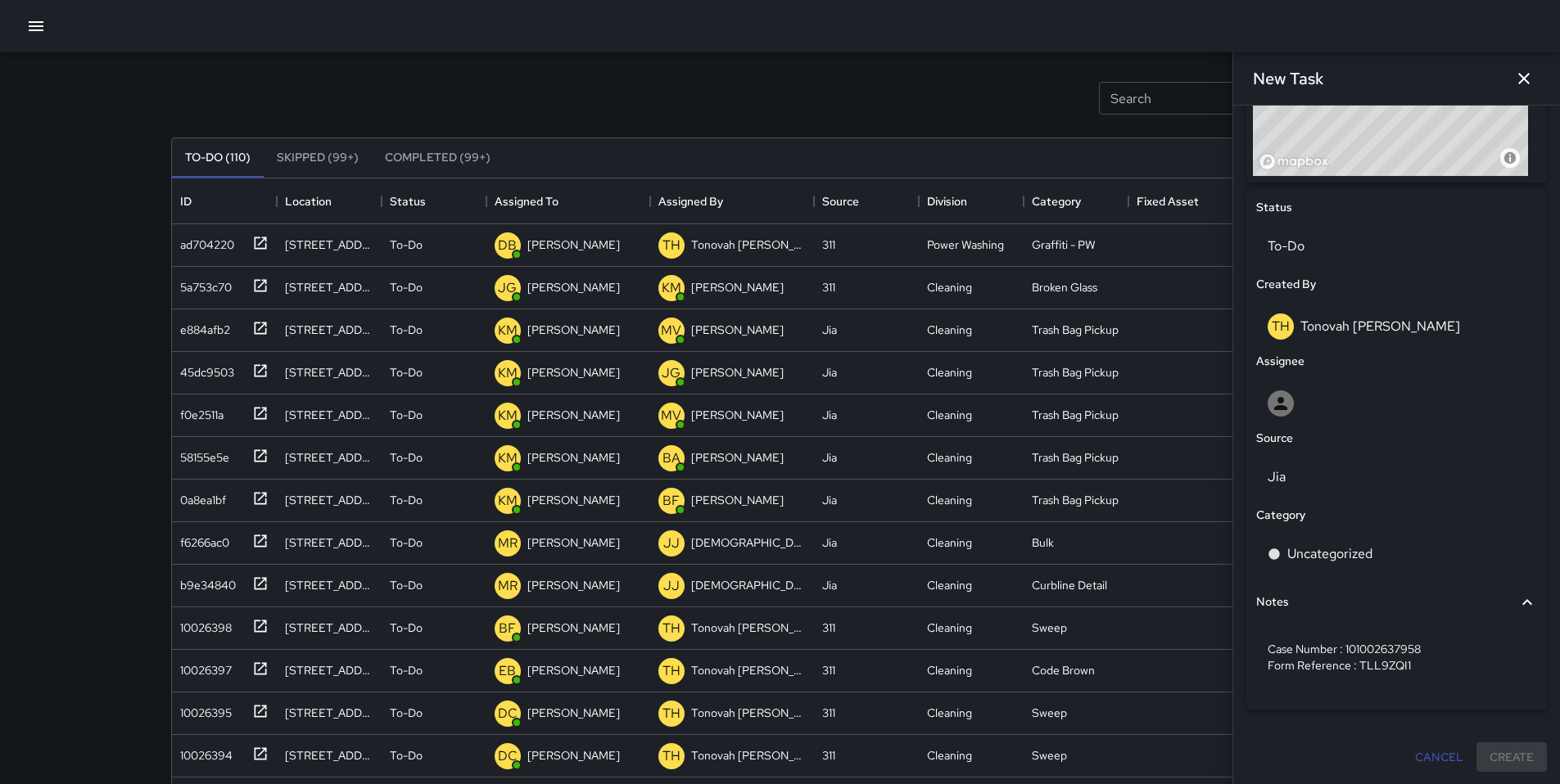
scroll to position [691, 0]
click at [1303, 485] on p "Jia" at bounding box center [1396, 476] width 258 height 20
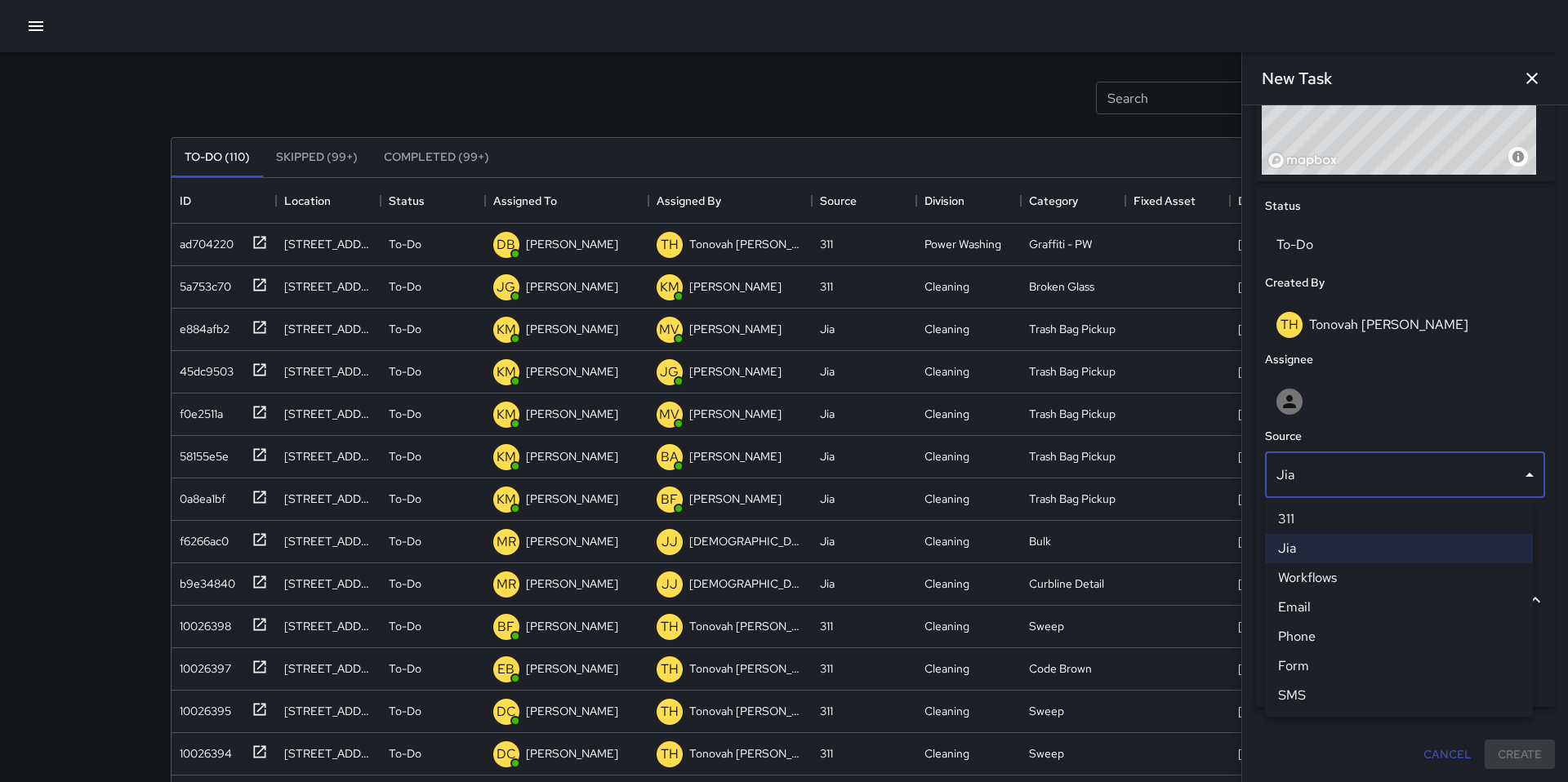
click at [1309, 521] on li "311" at bounding box center [1399, 519] width 268 height 29
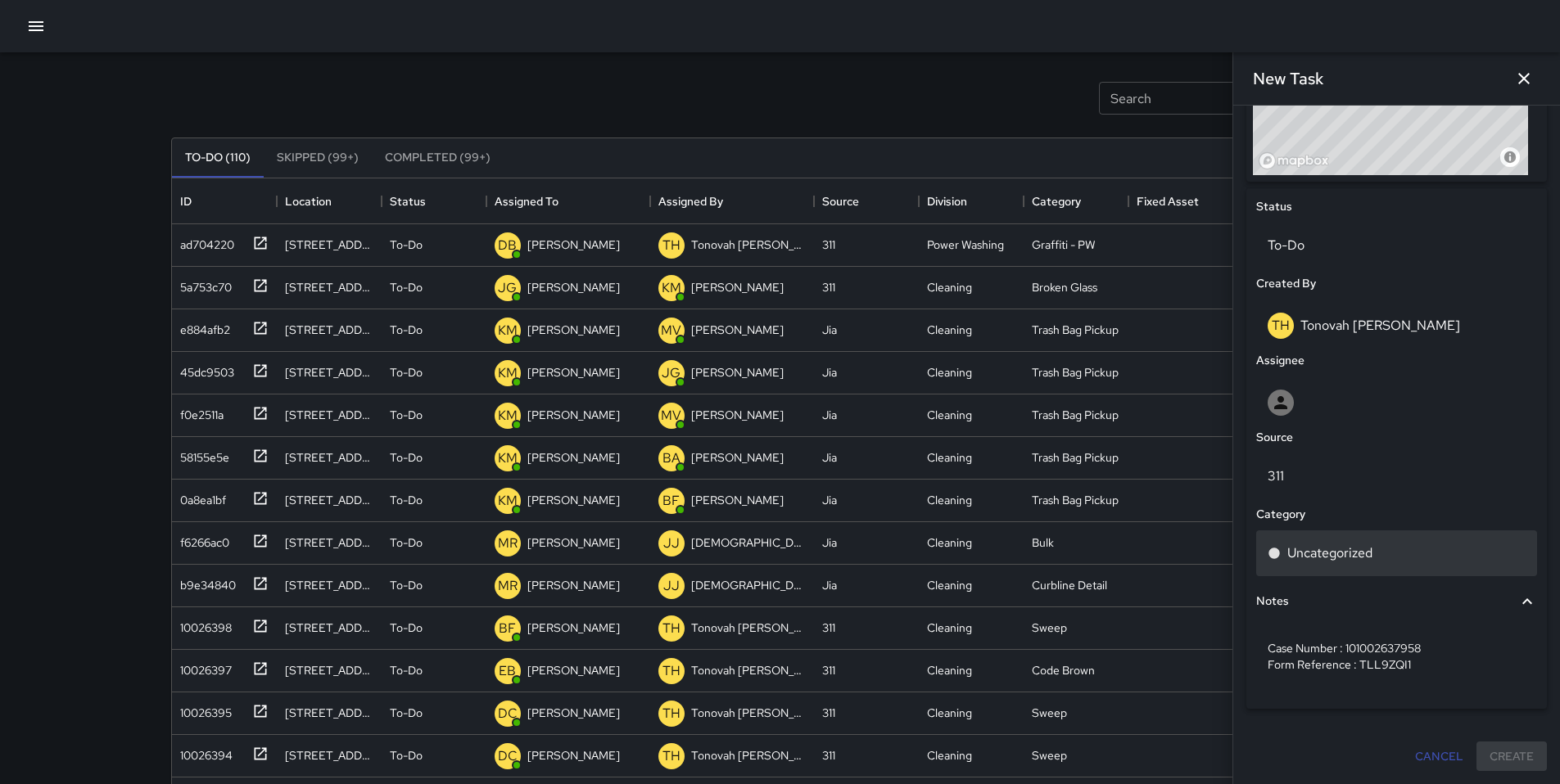
click at [1319, 544] on p "Uncategorized" at bounding box center [1330, 554] width 85 height 20
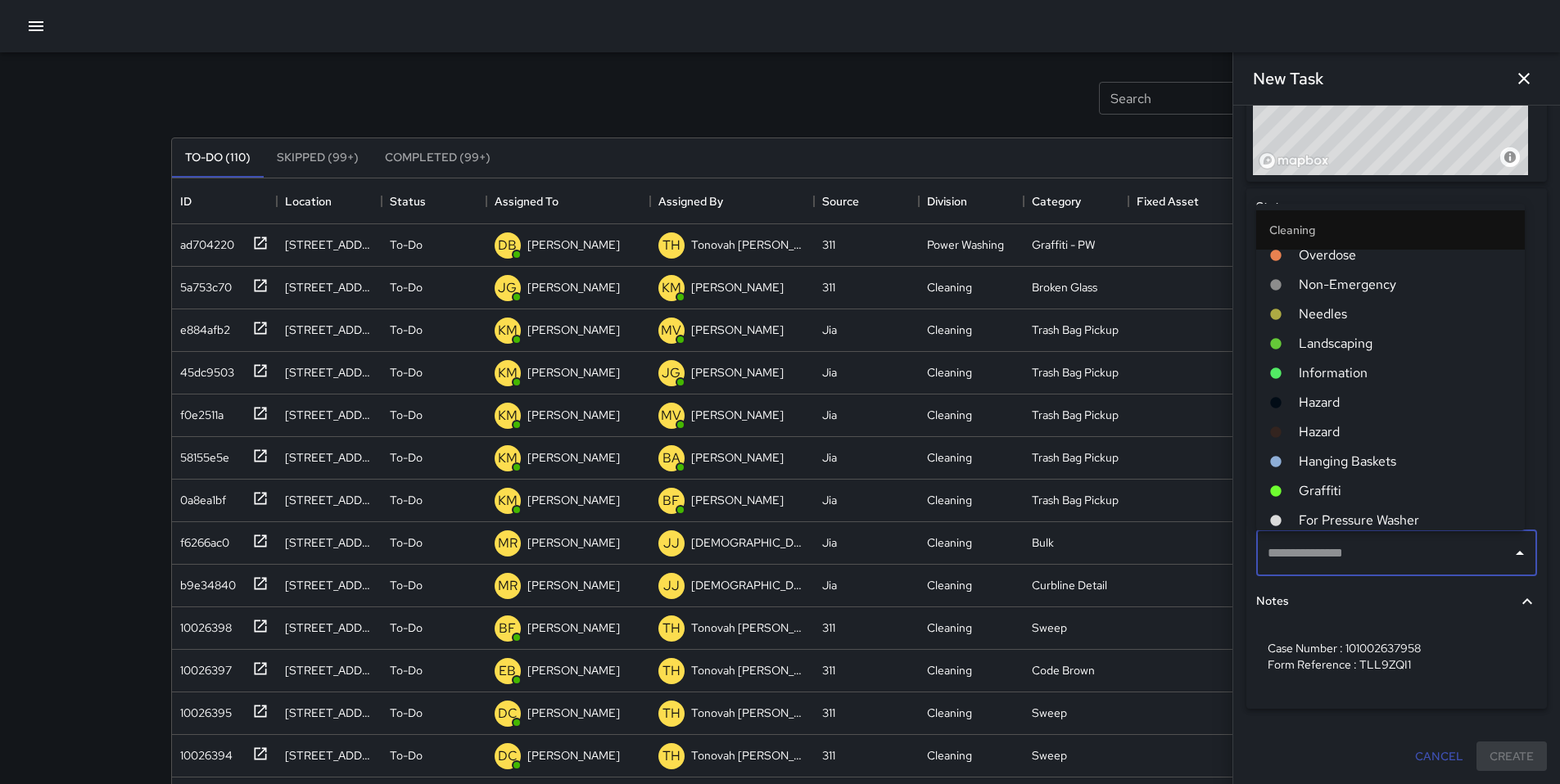
scroll to position [336, 0]
click at [1340, 483] on span "Graffiti" at bounding box center [1405, 488] width 213 height 20
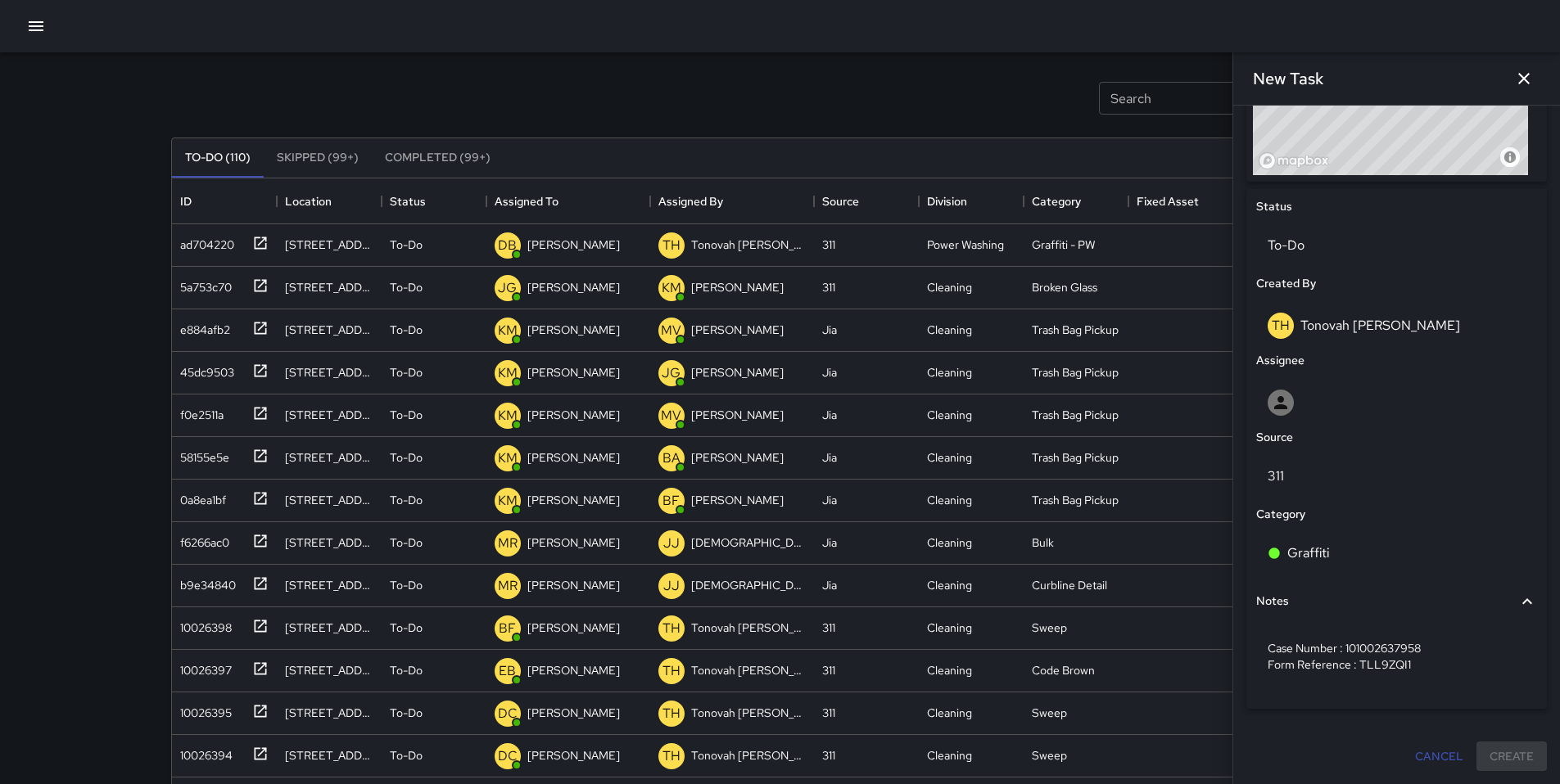
scroll to position [688, 0]
click at [1341, 409] on div at bounding box center [1396, 403] width 258 height 26
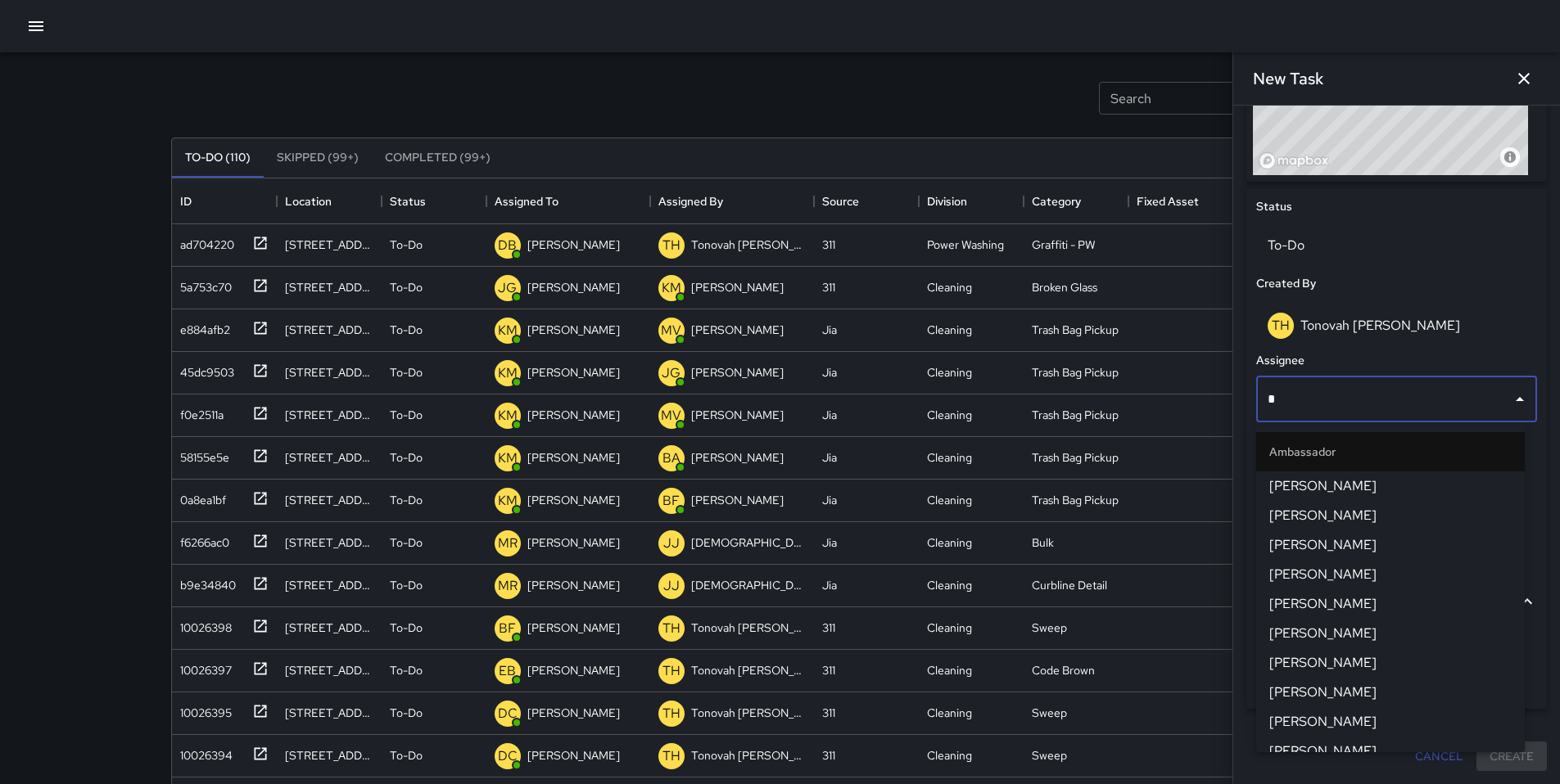
type input "**"
click at [1347, 488] on span "[PERSON_NAME]" at bounding box center [1390, 486] width 242 height 20
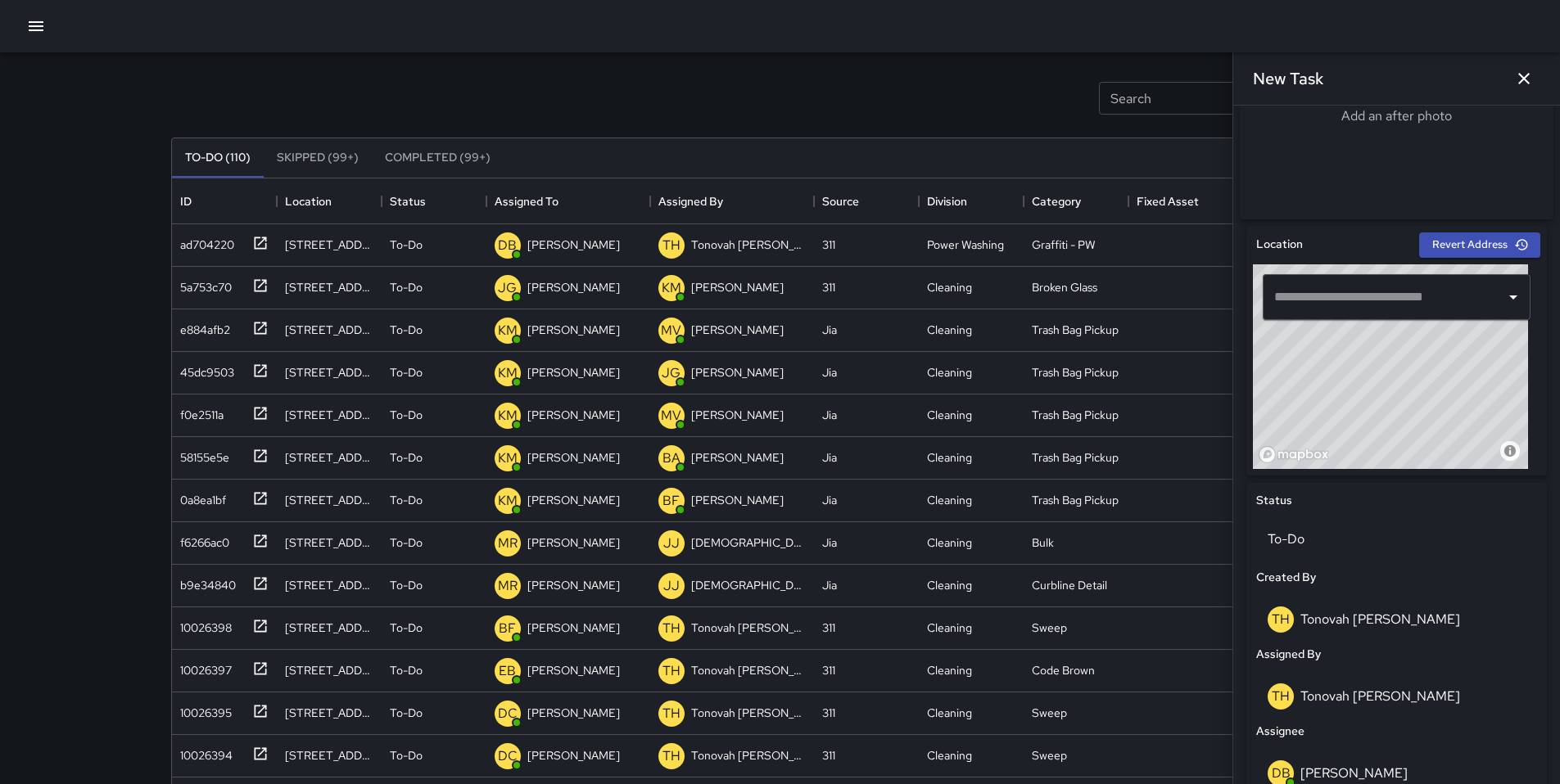
scroll to position [222, 0]
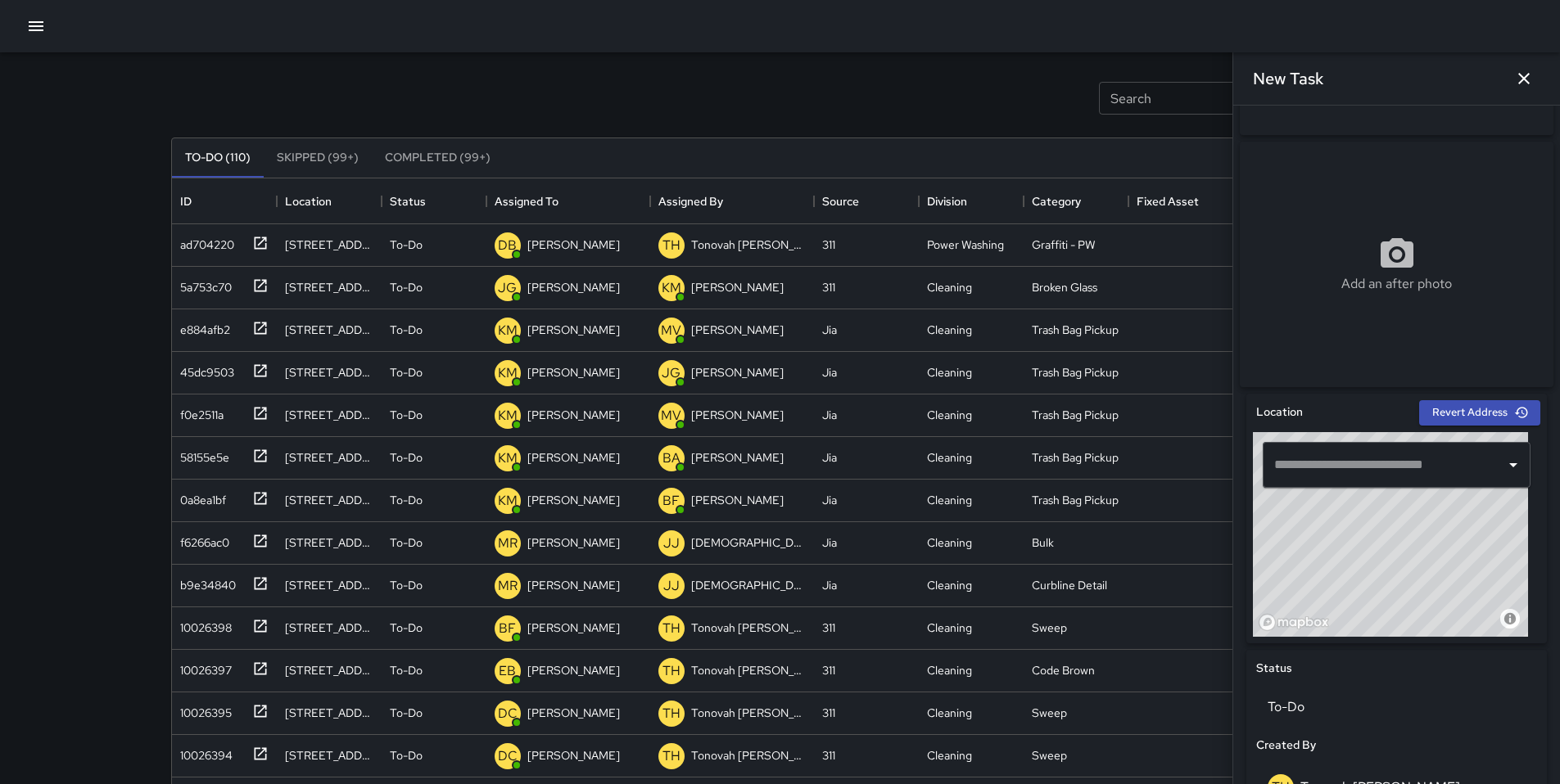
click at [1354, 474] on input "text" at bounding box center [1384, 466] width 228 height 31
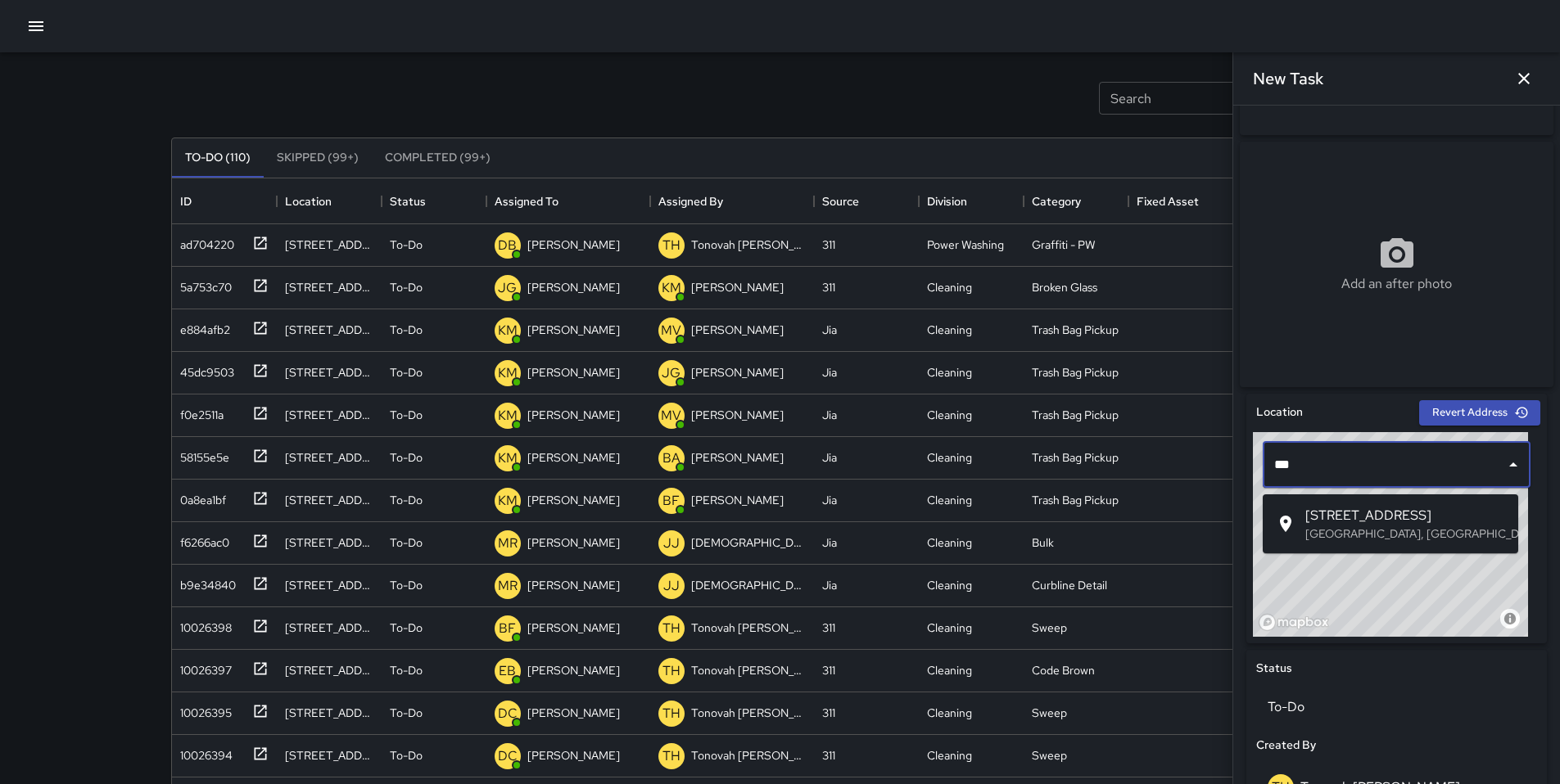
click at [1355, 508] on span "[STREET_ADDRESS]" at bounding box center [1405, 515] width 200 height 20
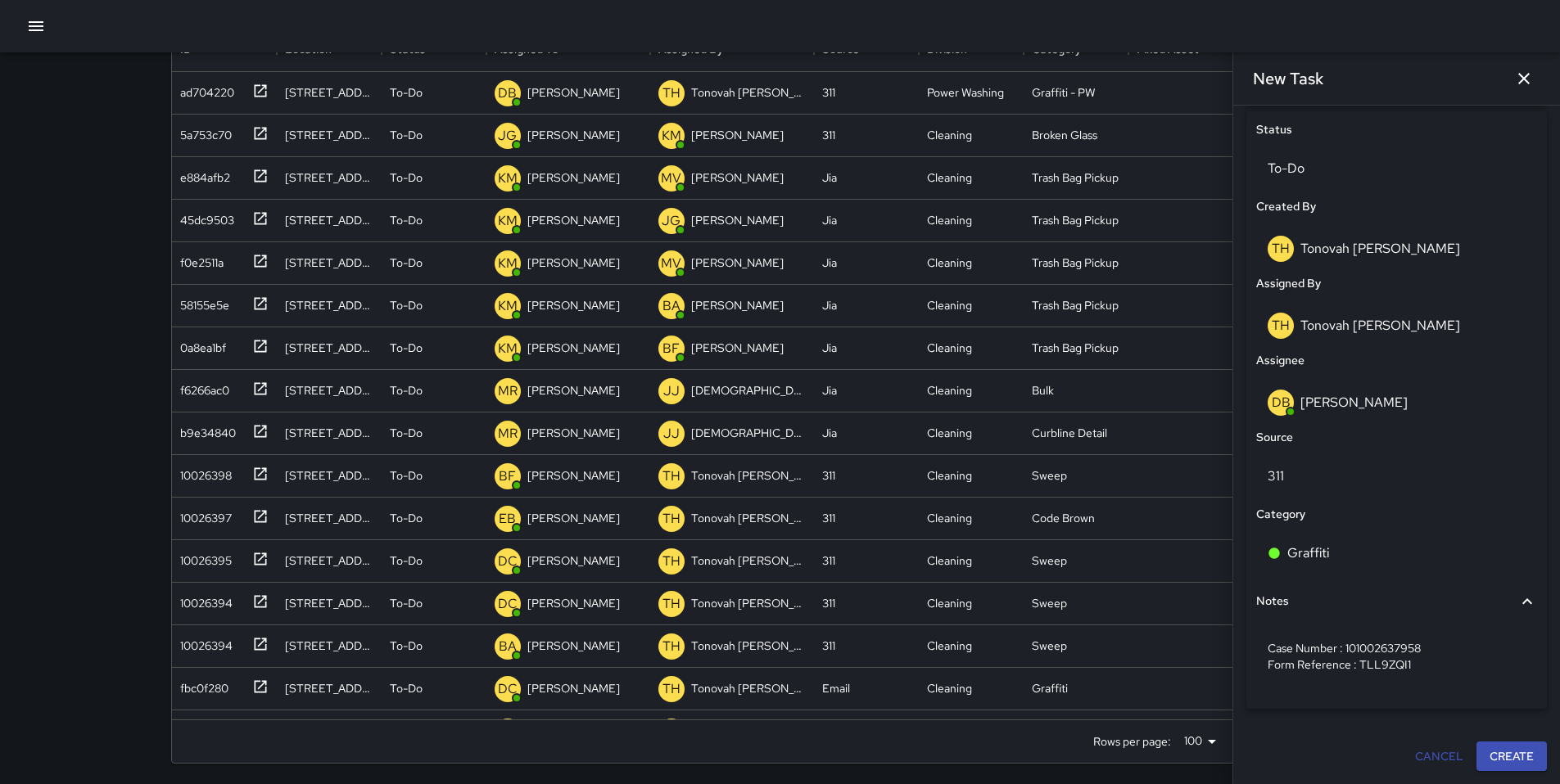
scroll to position [182, 0]
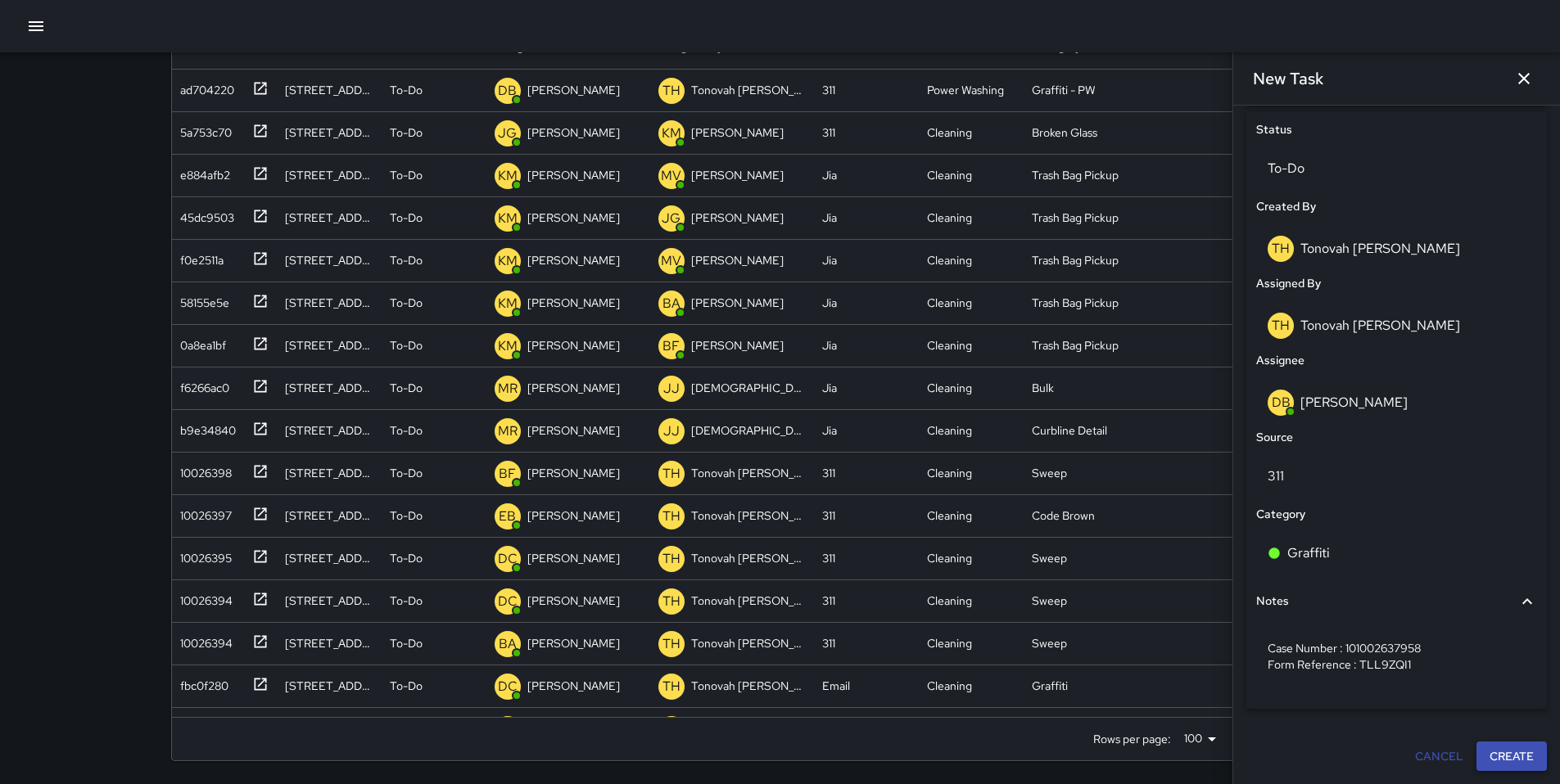
type input "**********"
click at [1525, 756] on button "Create" at bounding box center [1512, 757] width 71 height 30
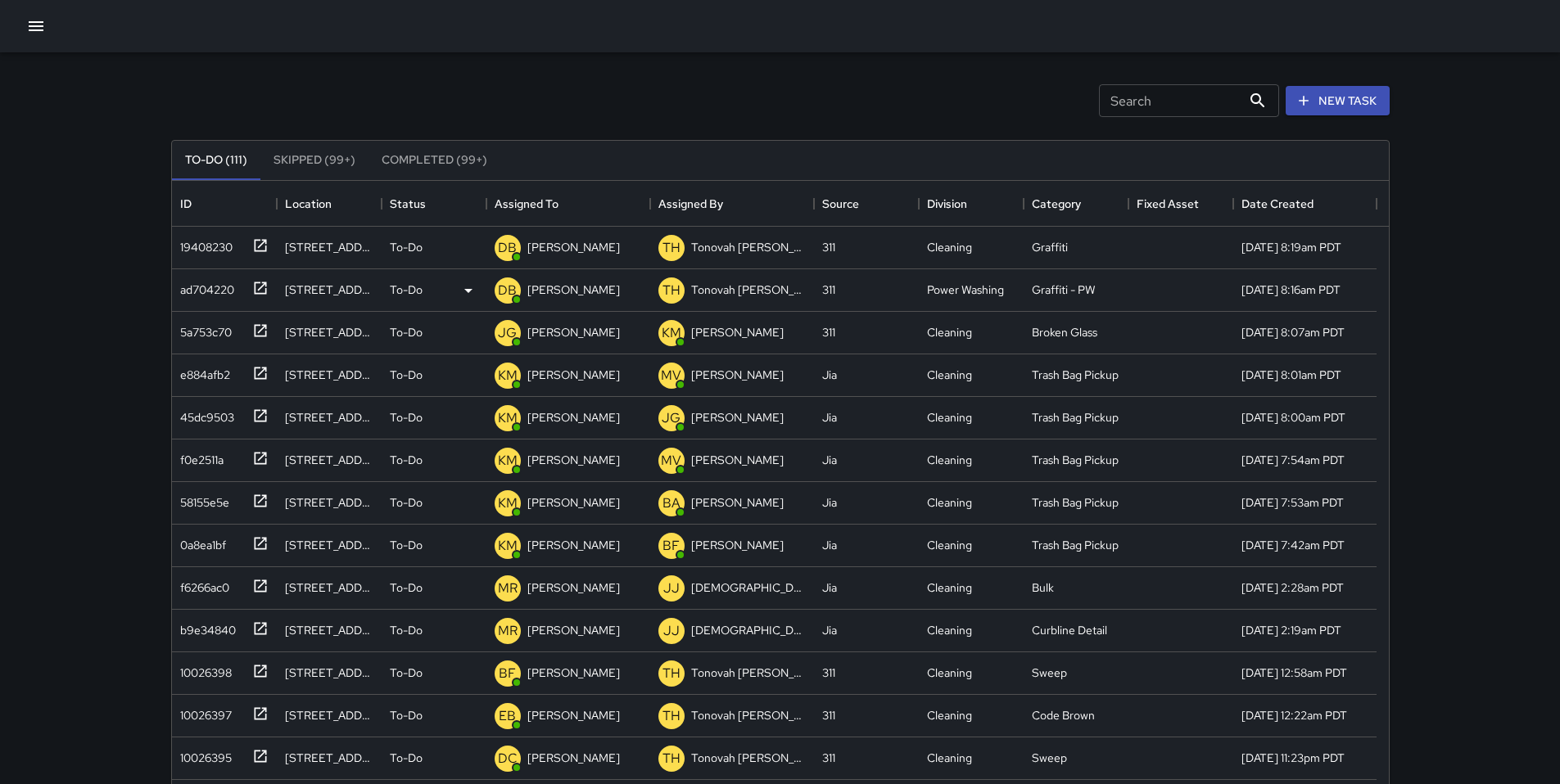
scroll to position [0, 0]
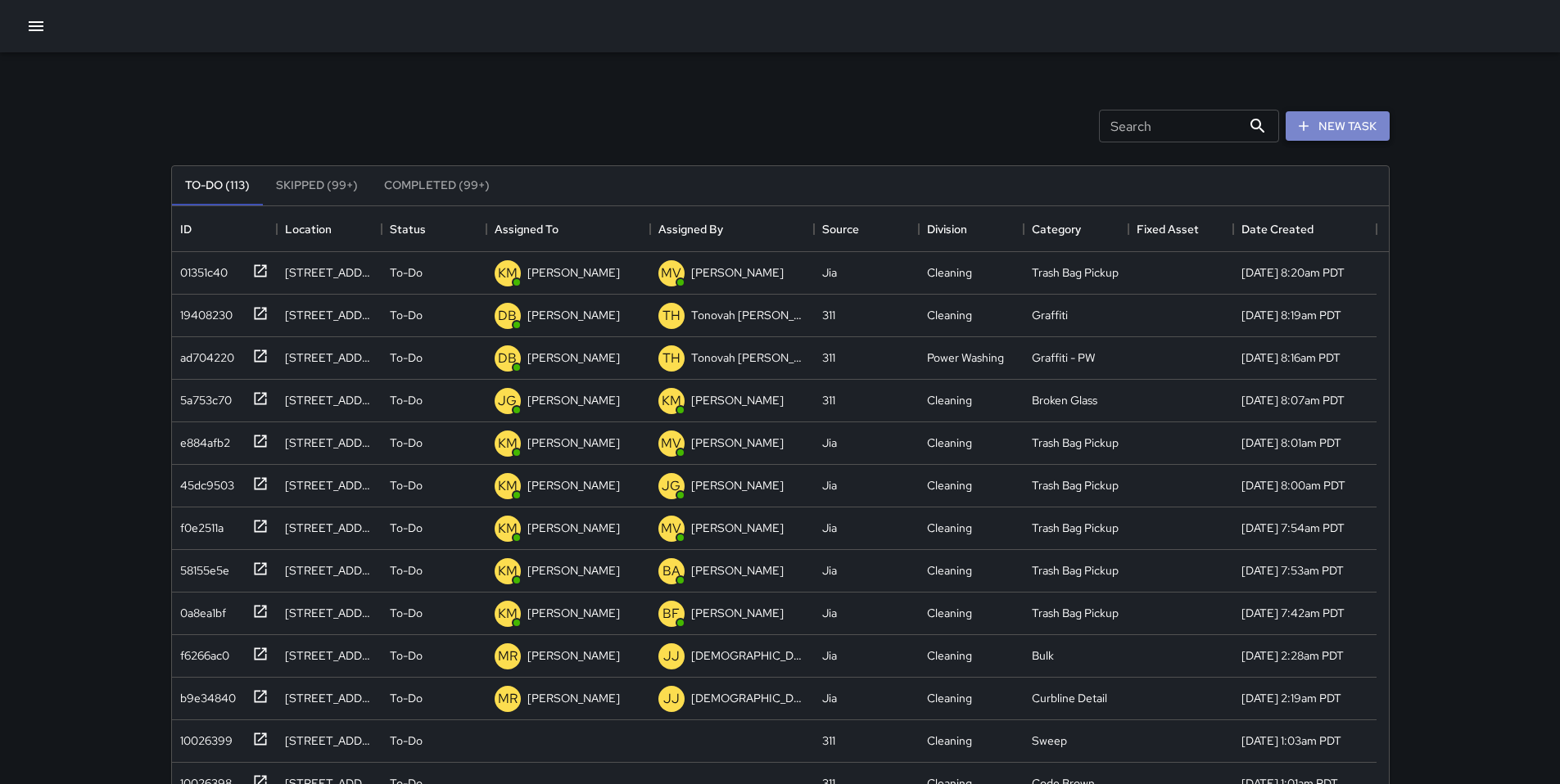
click at [1326, 123] on button "New Task" at bounding box center [1337, 126] width 104 height 30
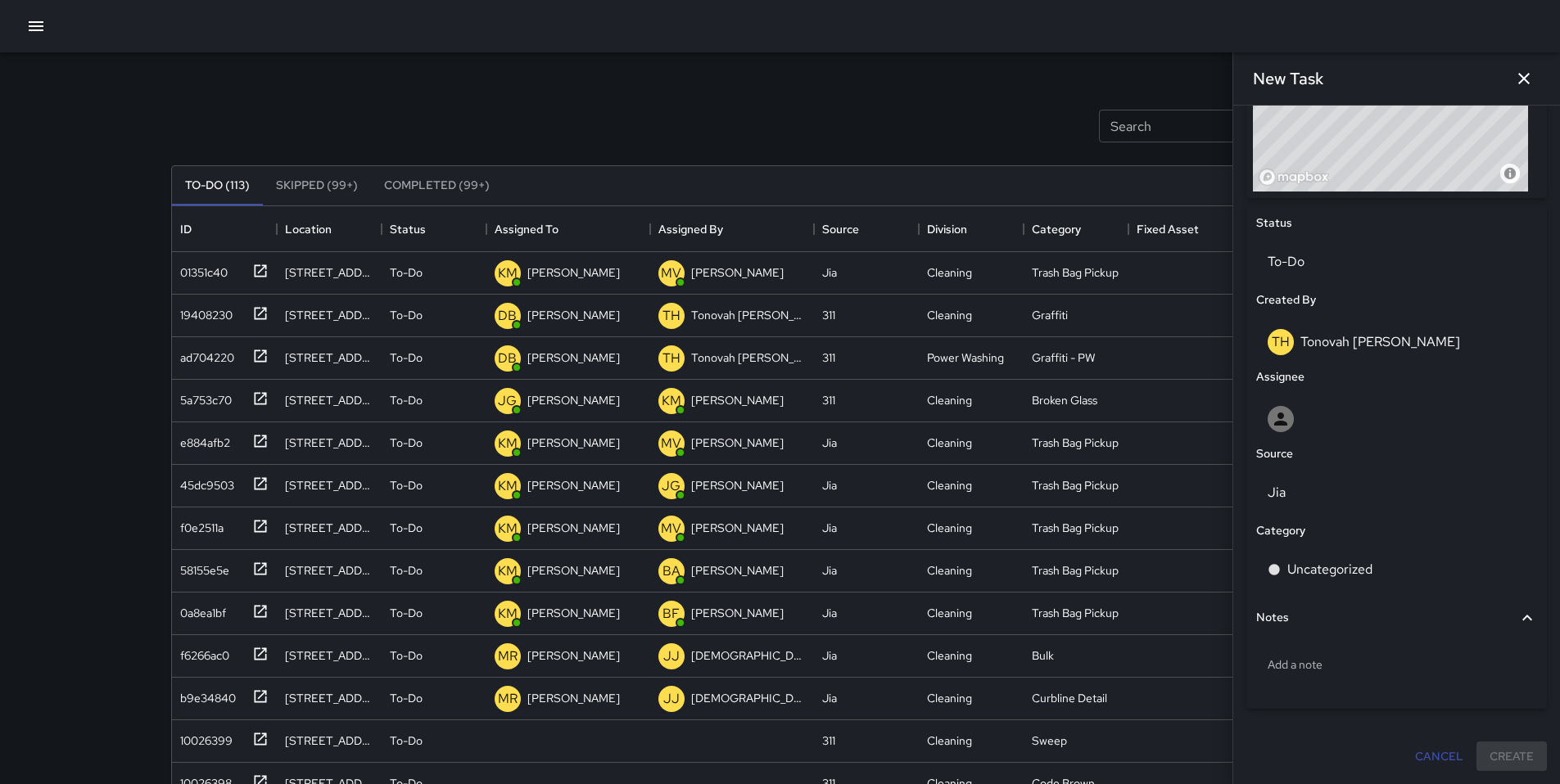
scroll to position [674, 0]
click at [1319, 661] on p "Add a note" at bounding box center [1396, 664] width 258 height 17
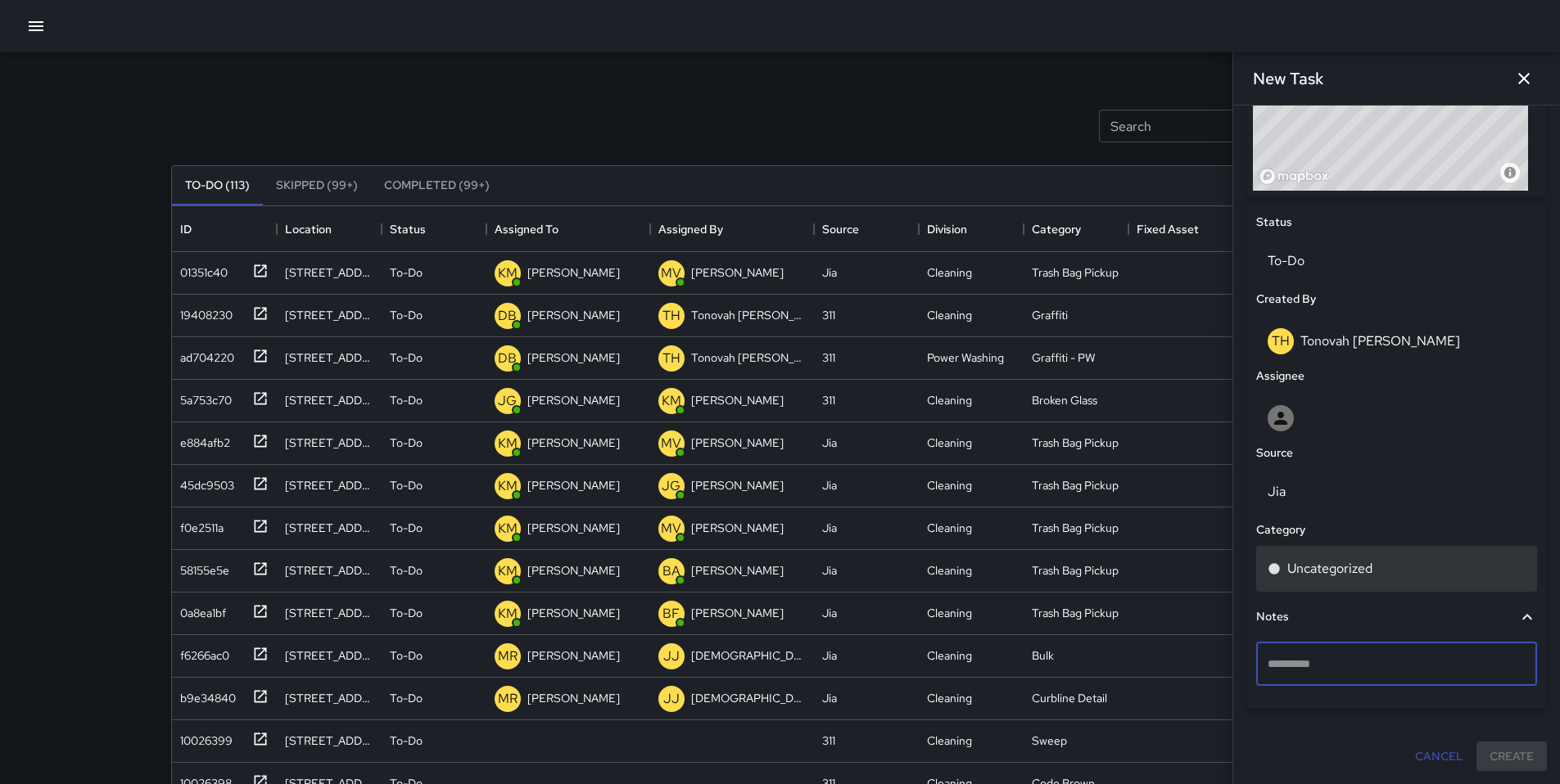
type textarea "**********"
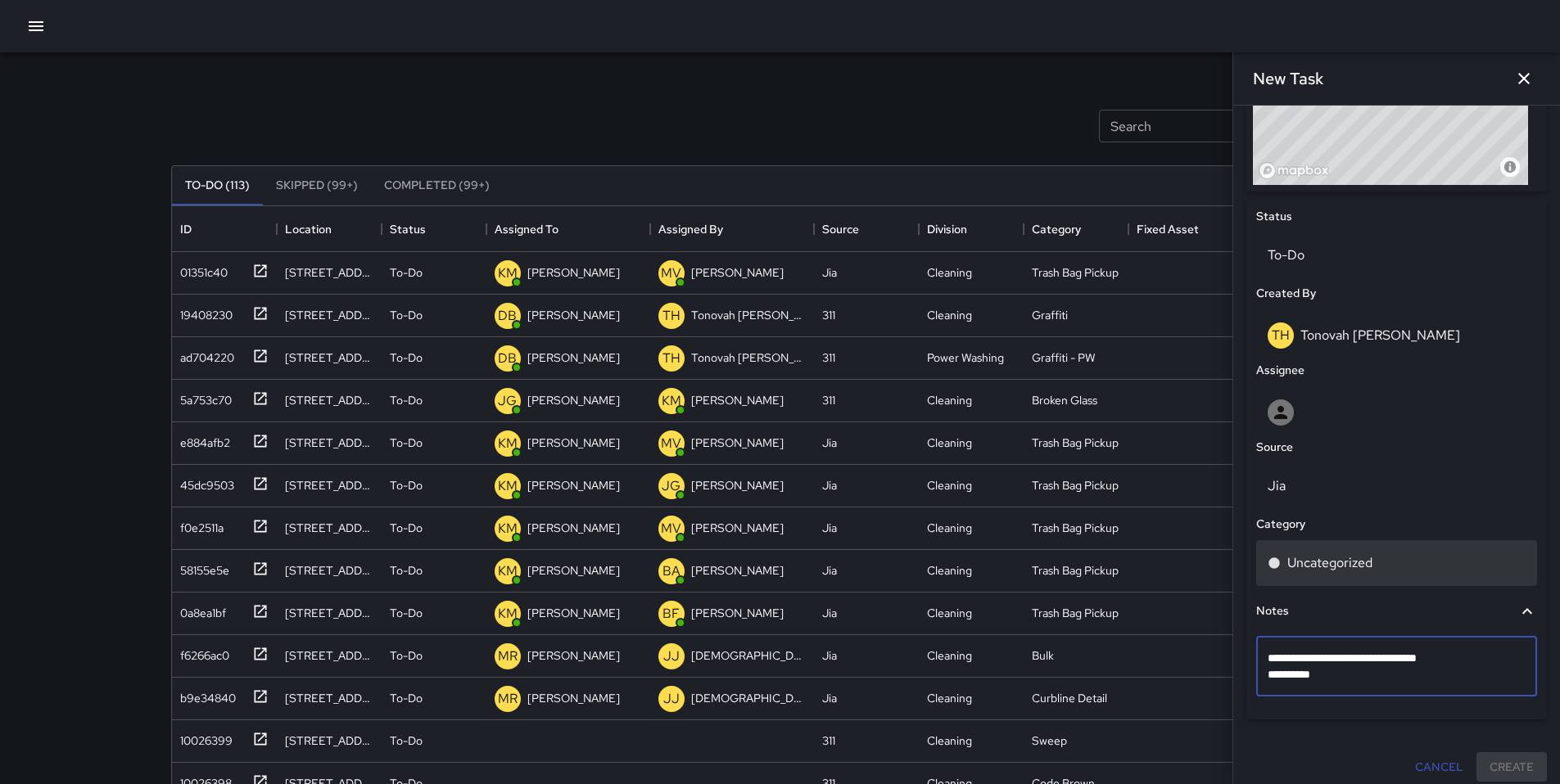
click at [1326, 569] on p "Uncategorized" at bounding box center [1330, 564] width 85 height 20
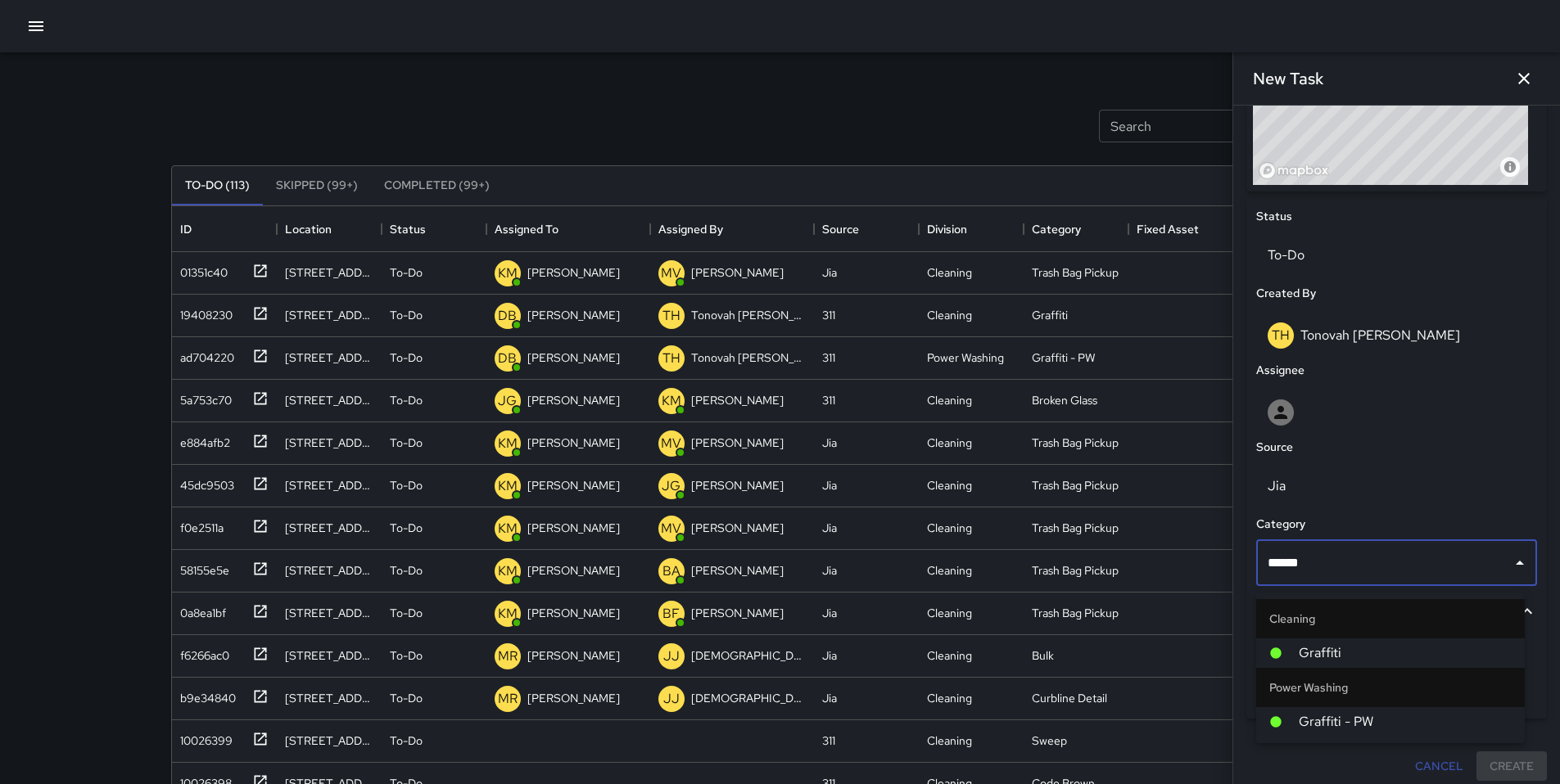
type input "*******"
click at [1378, 644] on span "Graffiti" at bounding box center [1405, 654] width 213 height 20
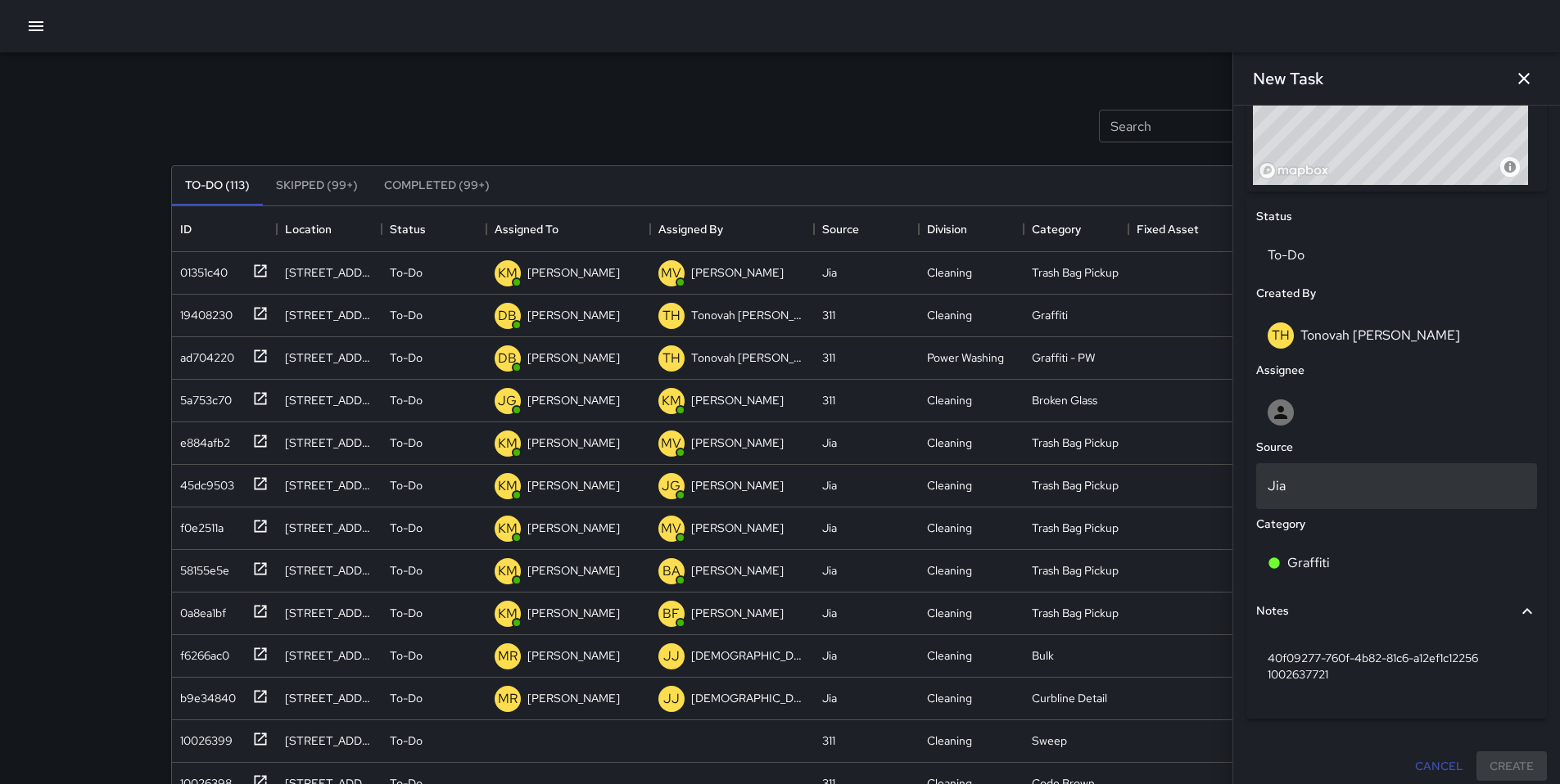
click at [1334, 510] on div "Jia" at bounding box center [1396, 486] width 281 height 46
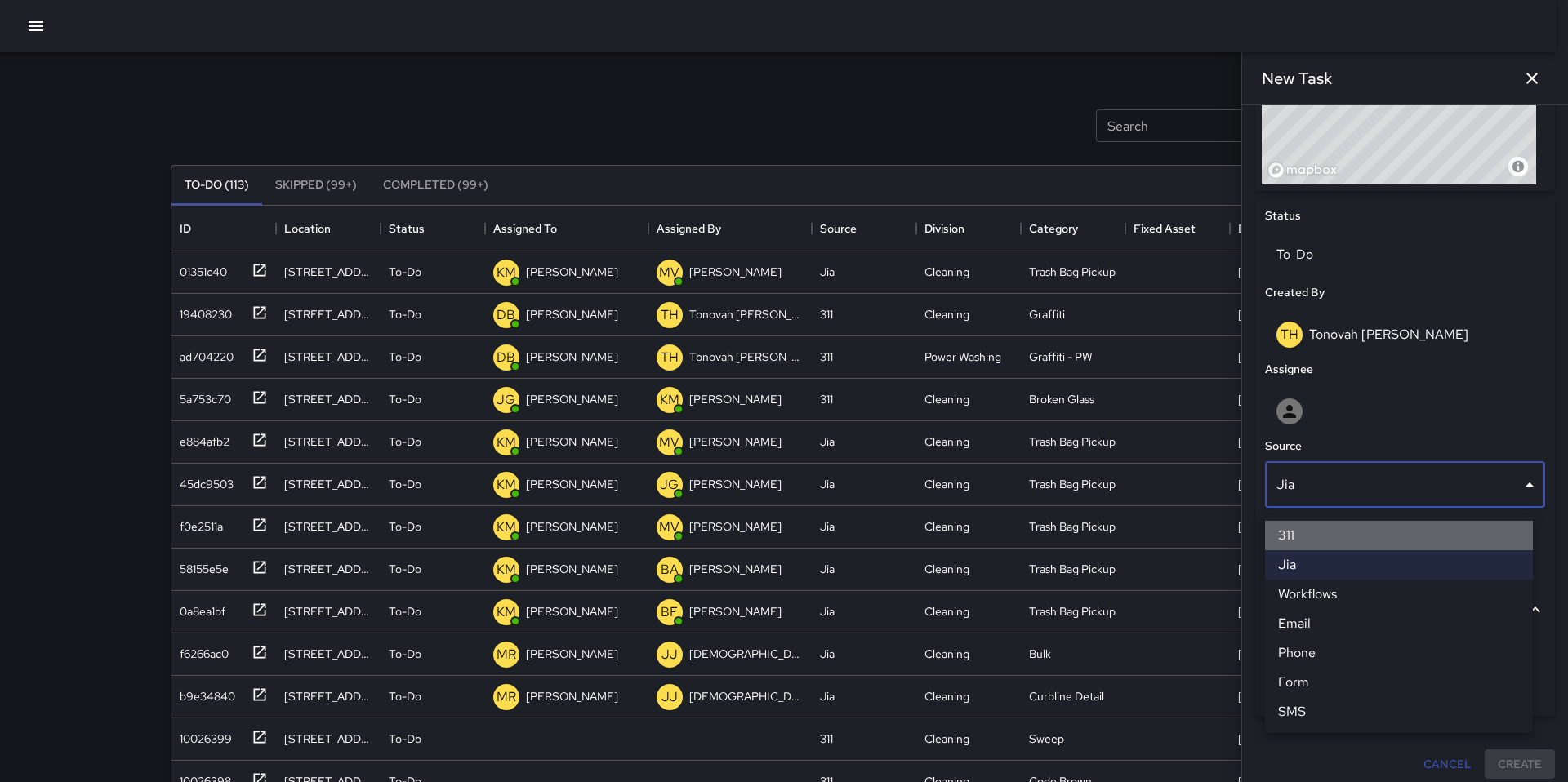
click at [1318, 531] on li "311" at bounding box center [1399, 536] width 268 height 29
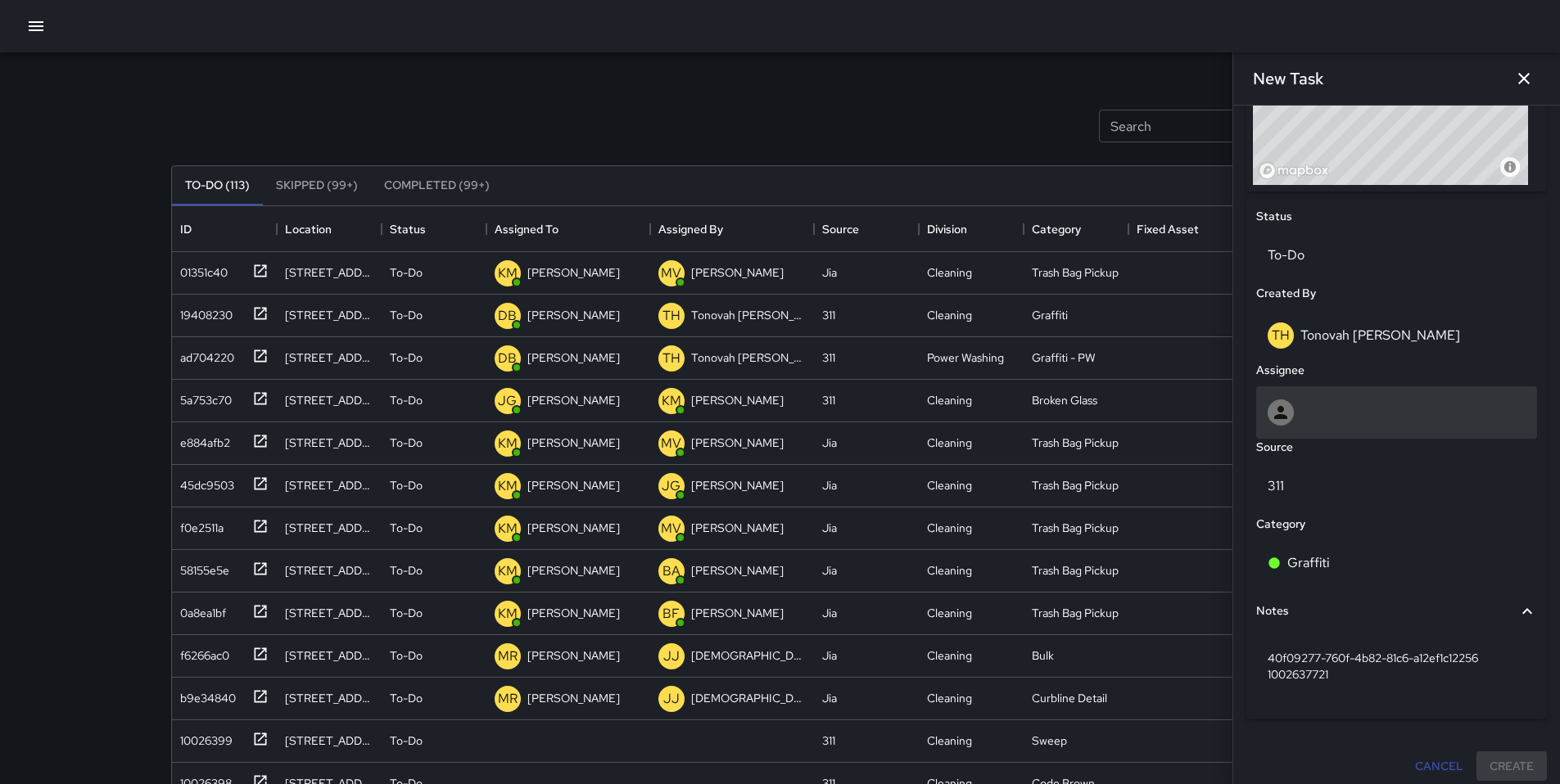
click at [1321, 408] on div at bounding box center [1396, 413] width 258 height 26
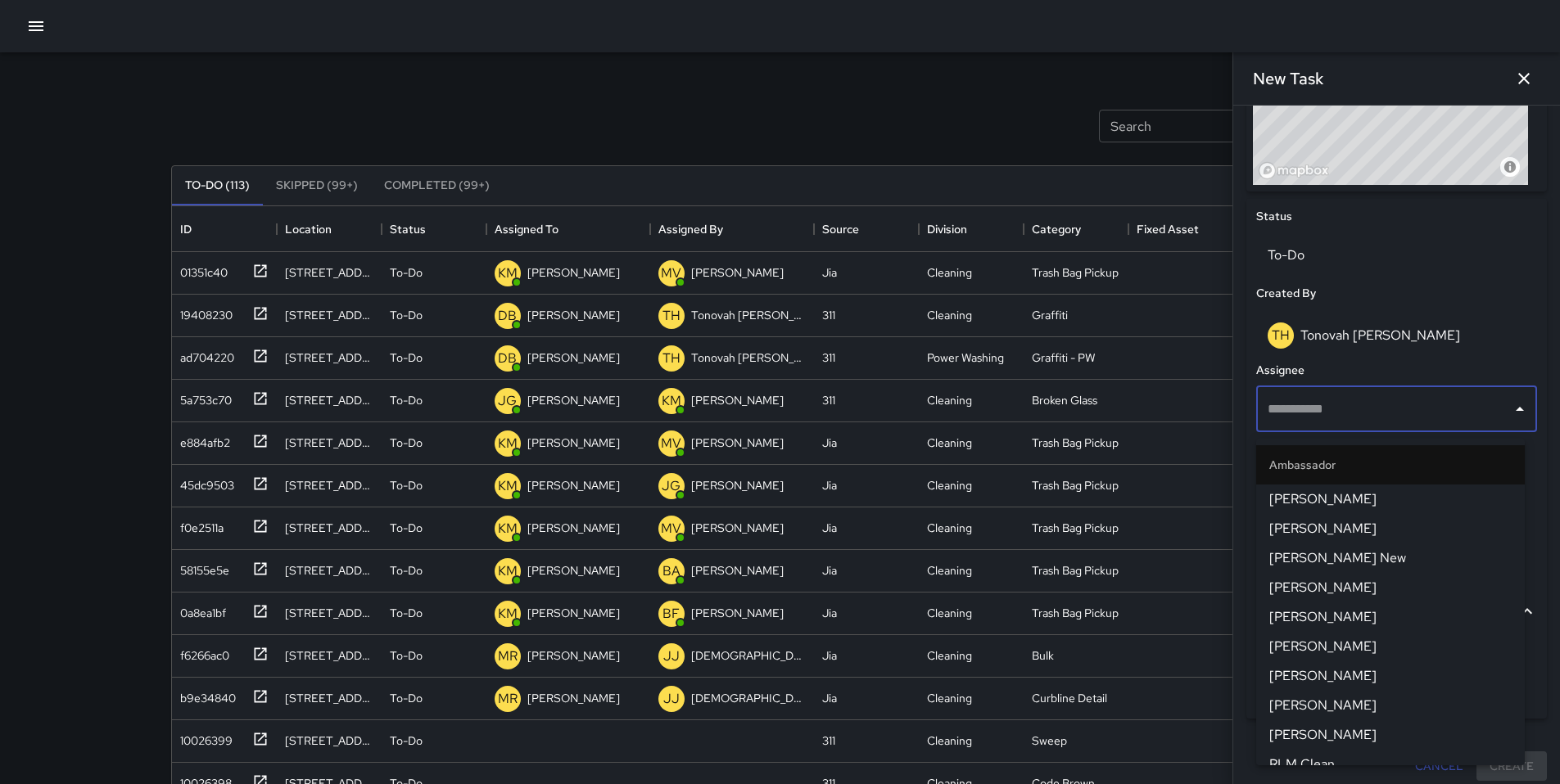
type input "*"
type input "***"
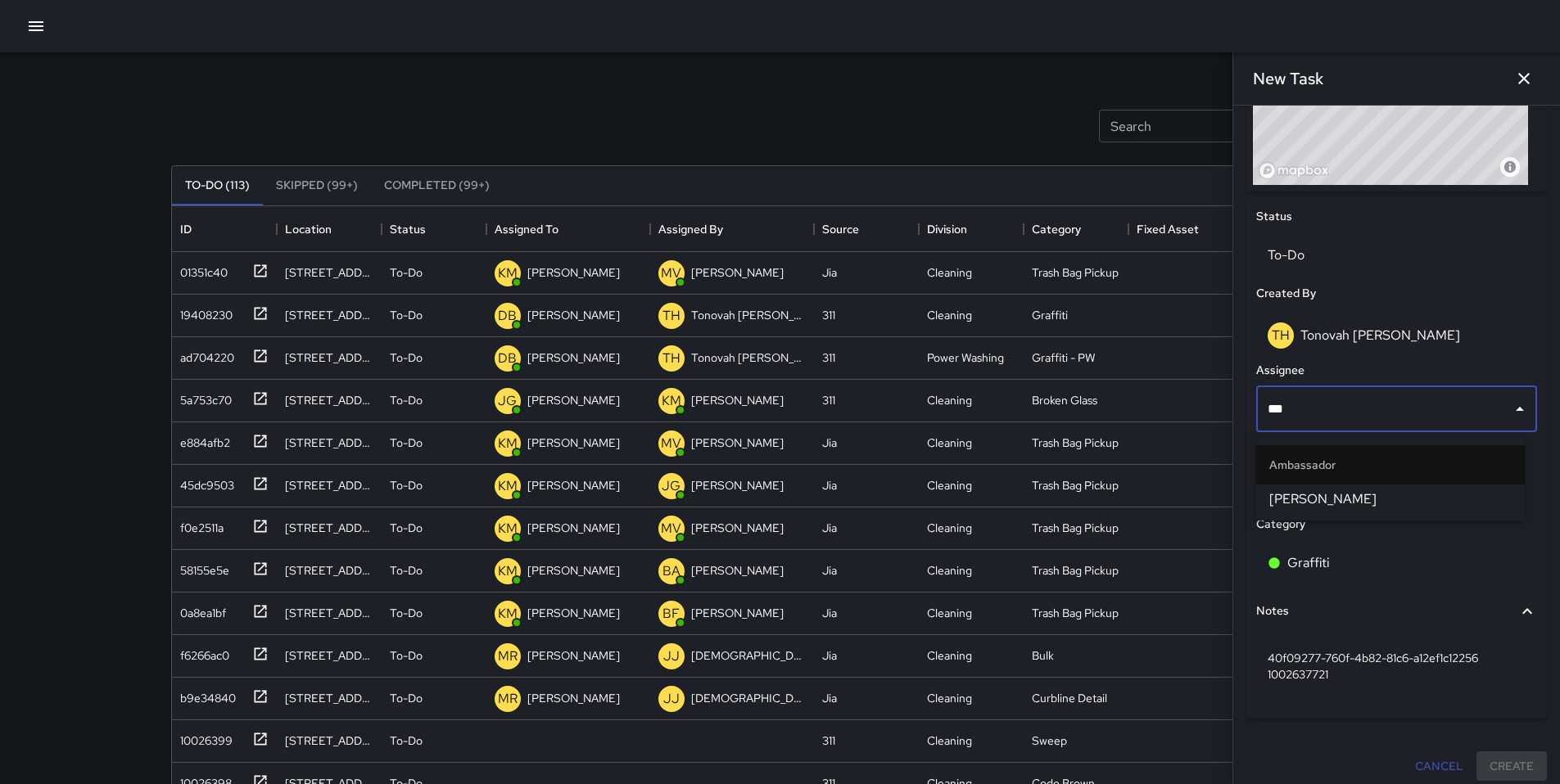
click at [1312, 494] on span "[PERSON_NAME]" at bounding box center [1390, 500] width 242 height 20
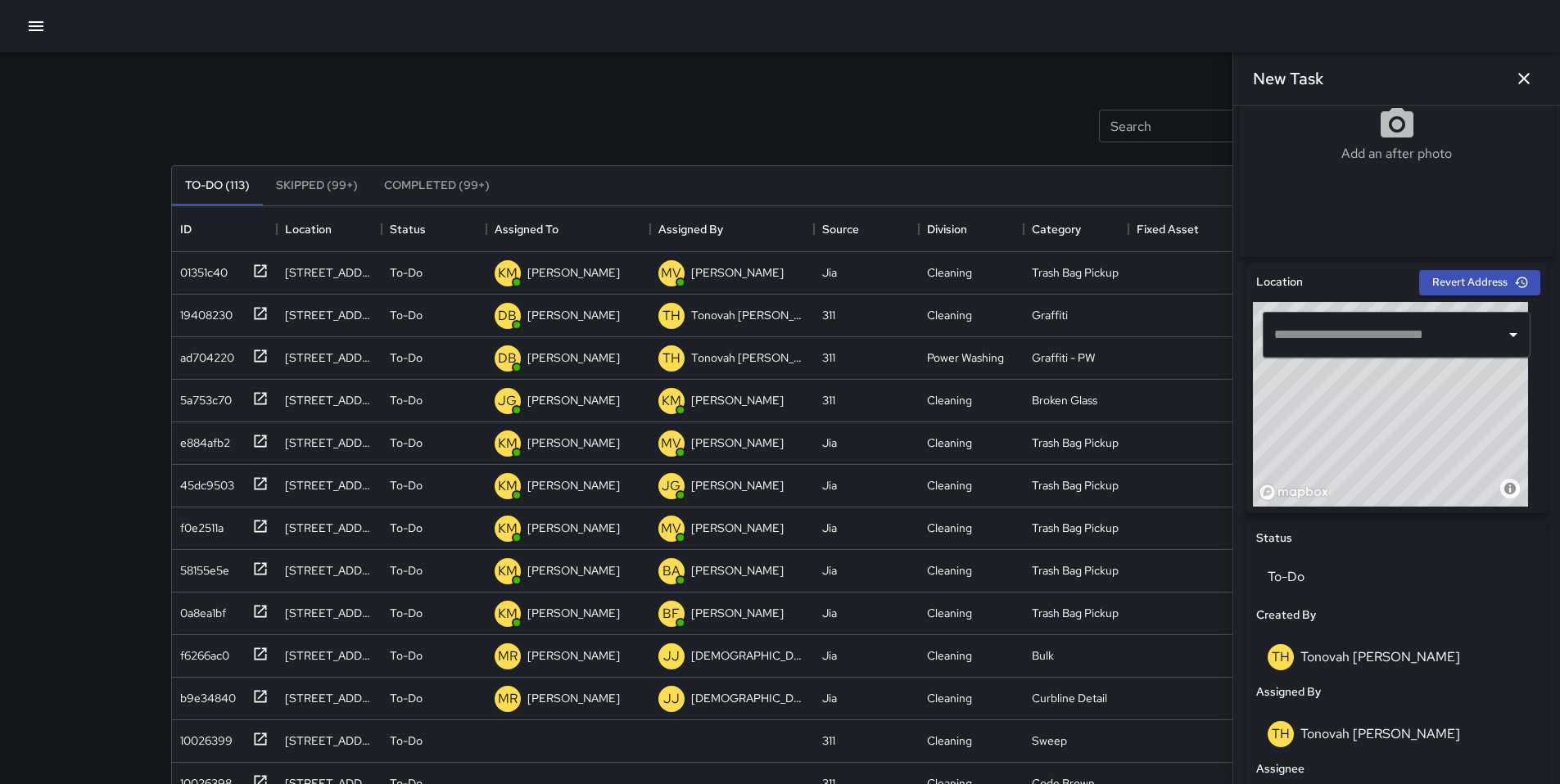
scroll to position [0, 0]
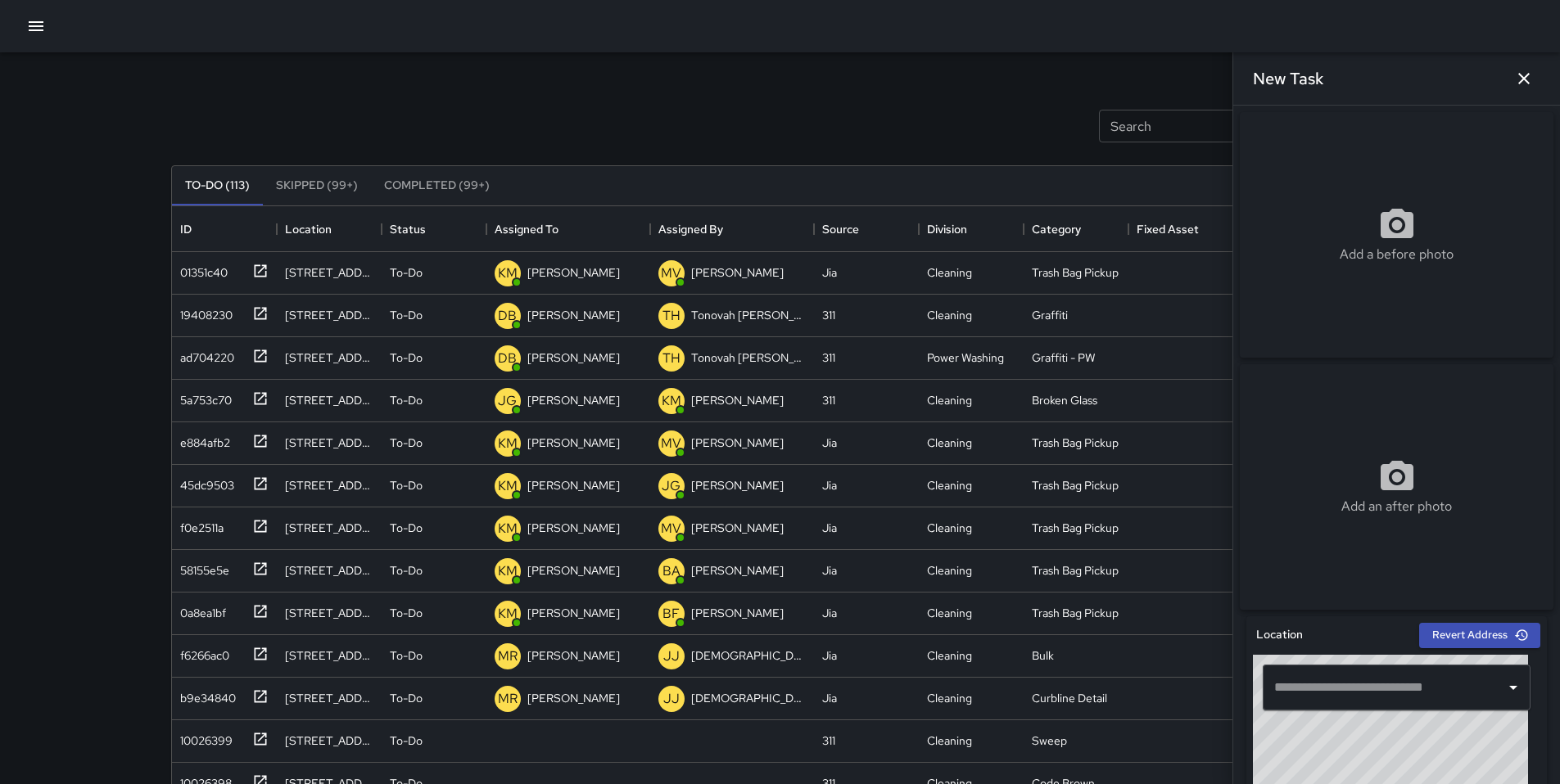
click at [1331, 228] on div "Add a before photo" at bounding box center [1397, 235] width 314 height 59
type input "**********"
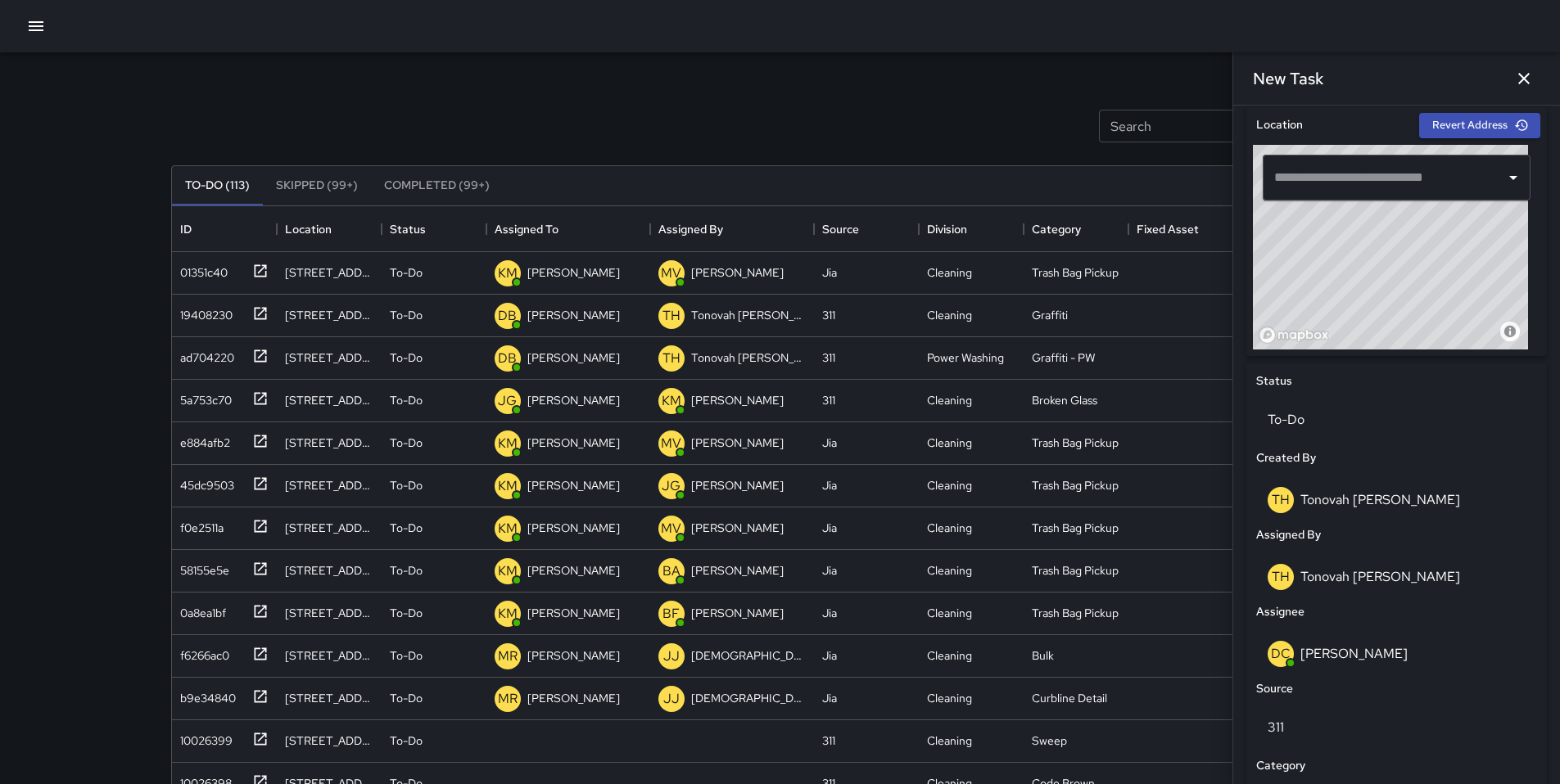
scroll to position [505, 0]
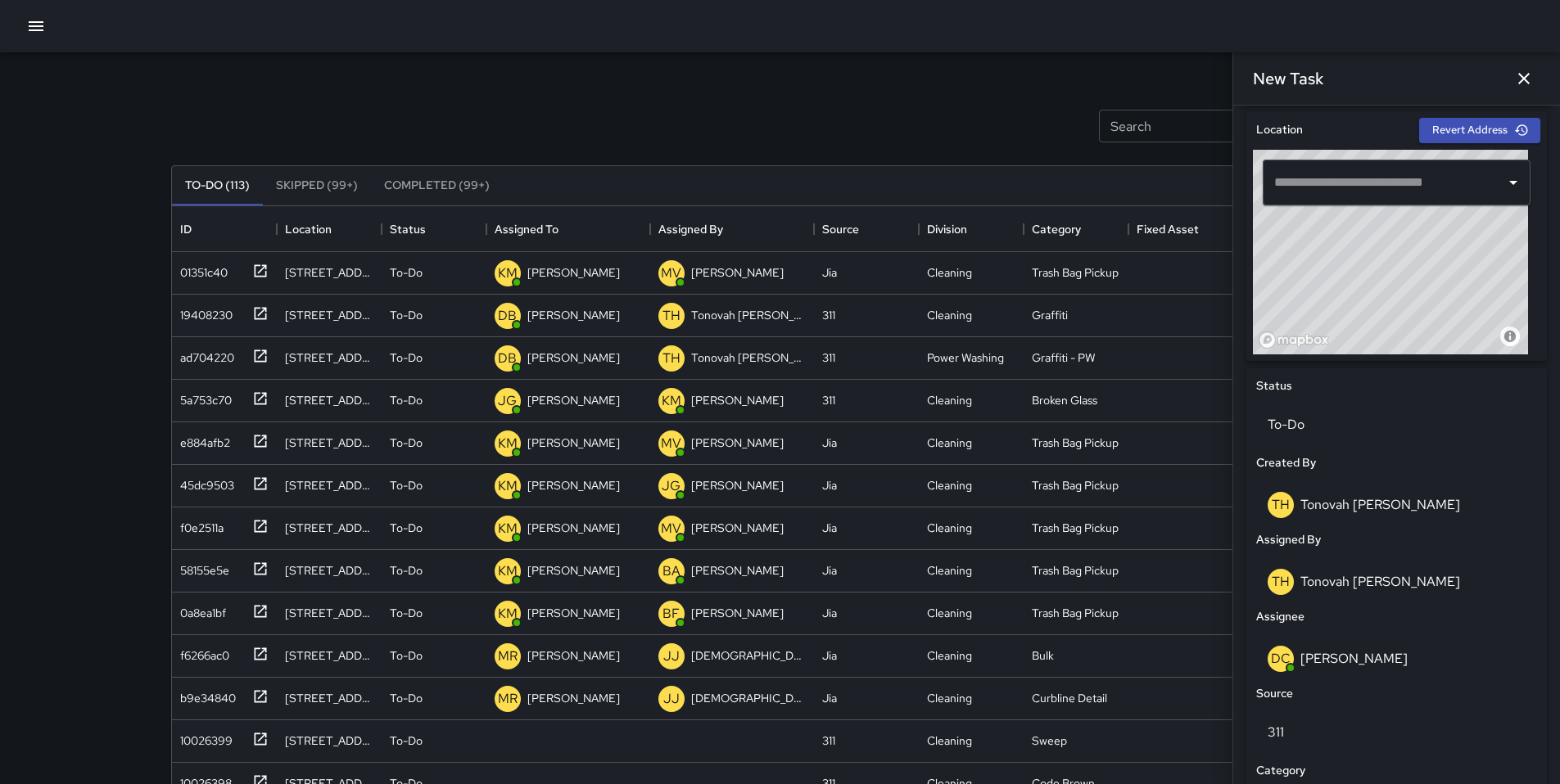
click at [1319, 198] on input "text" at bounding box center [1384, 182] width 228 height 31
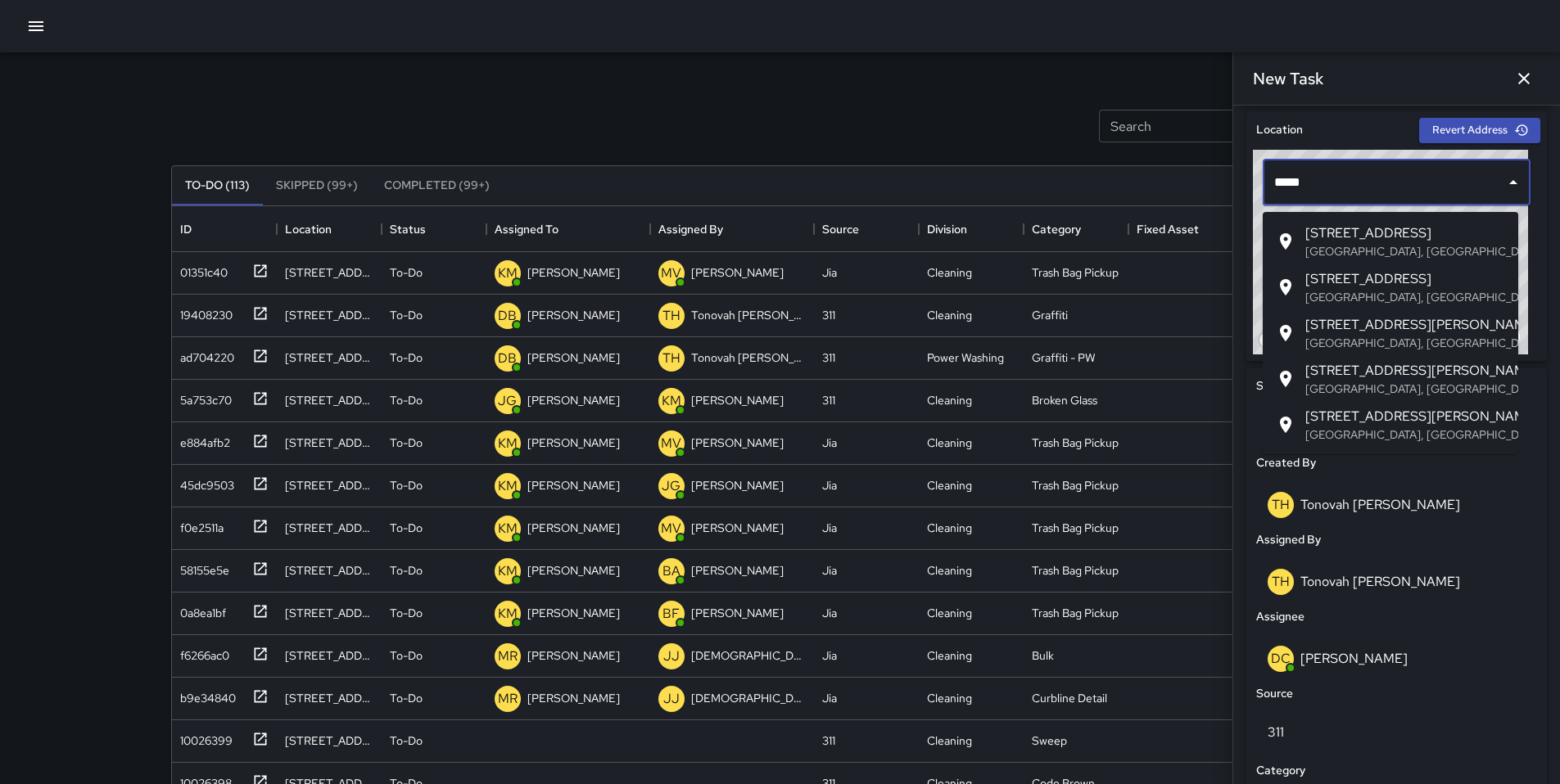
click at [1358, 412] on span "[STREET_ADDRESS][PERSON_NAME]" at bounding box center [1405, 416] width 200 height 20
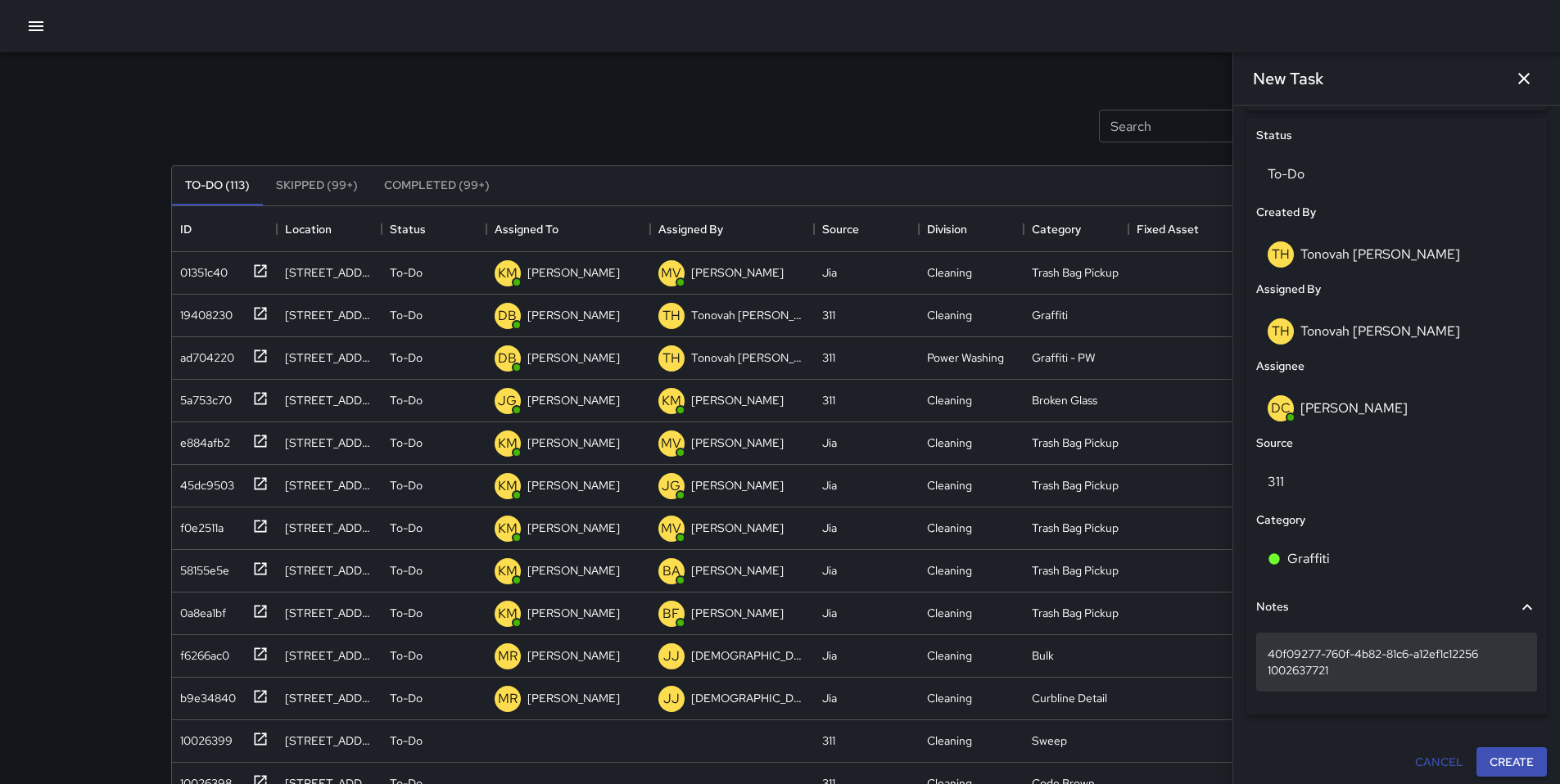
scroll to position [768, 0]
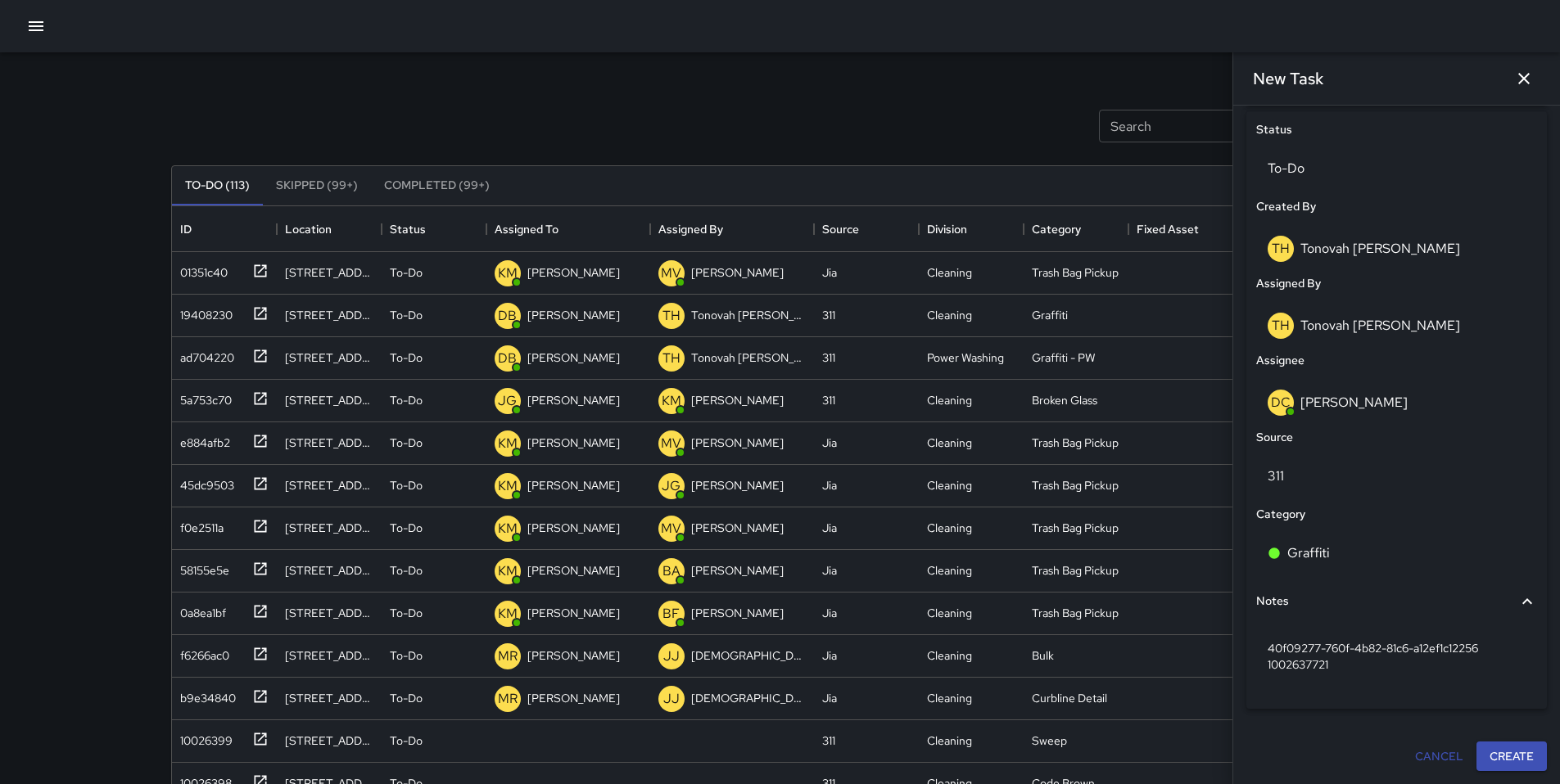
type input "**********"
click at [1487, 740] on div "Cancel Create" at bounding box center [1397, 757] width 314 height 43
click at [1494, 756] on button "Create" at bounding box center [1512, 757] width 71 height 30
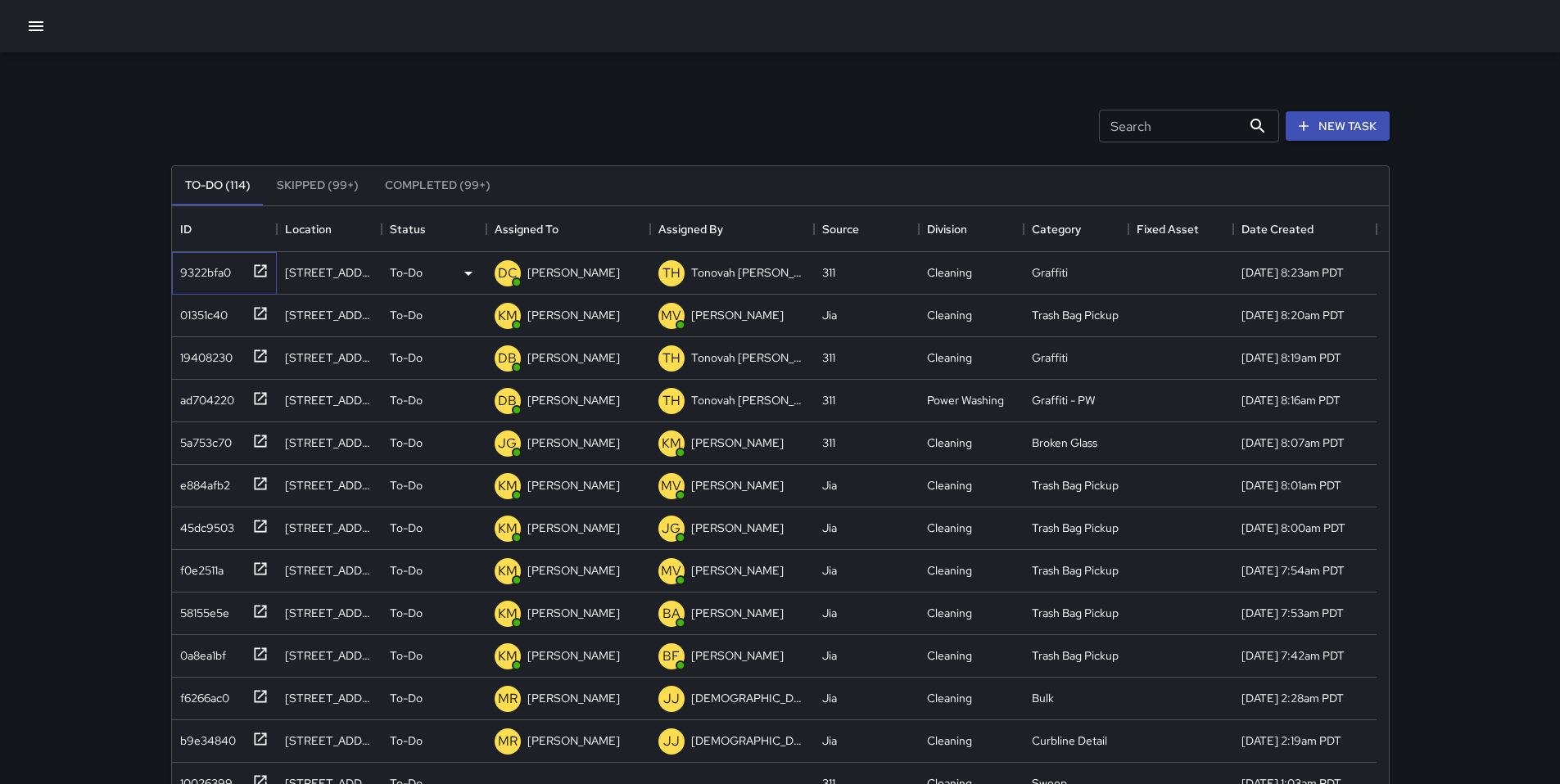
click at [221, 270] on div "9322bfa0" at bounding box center [202, 269] width 57 height 23
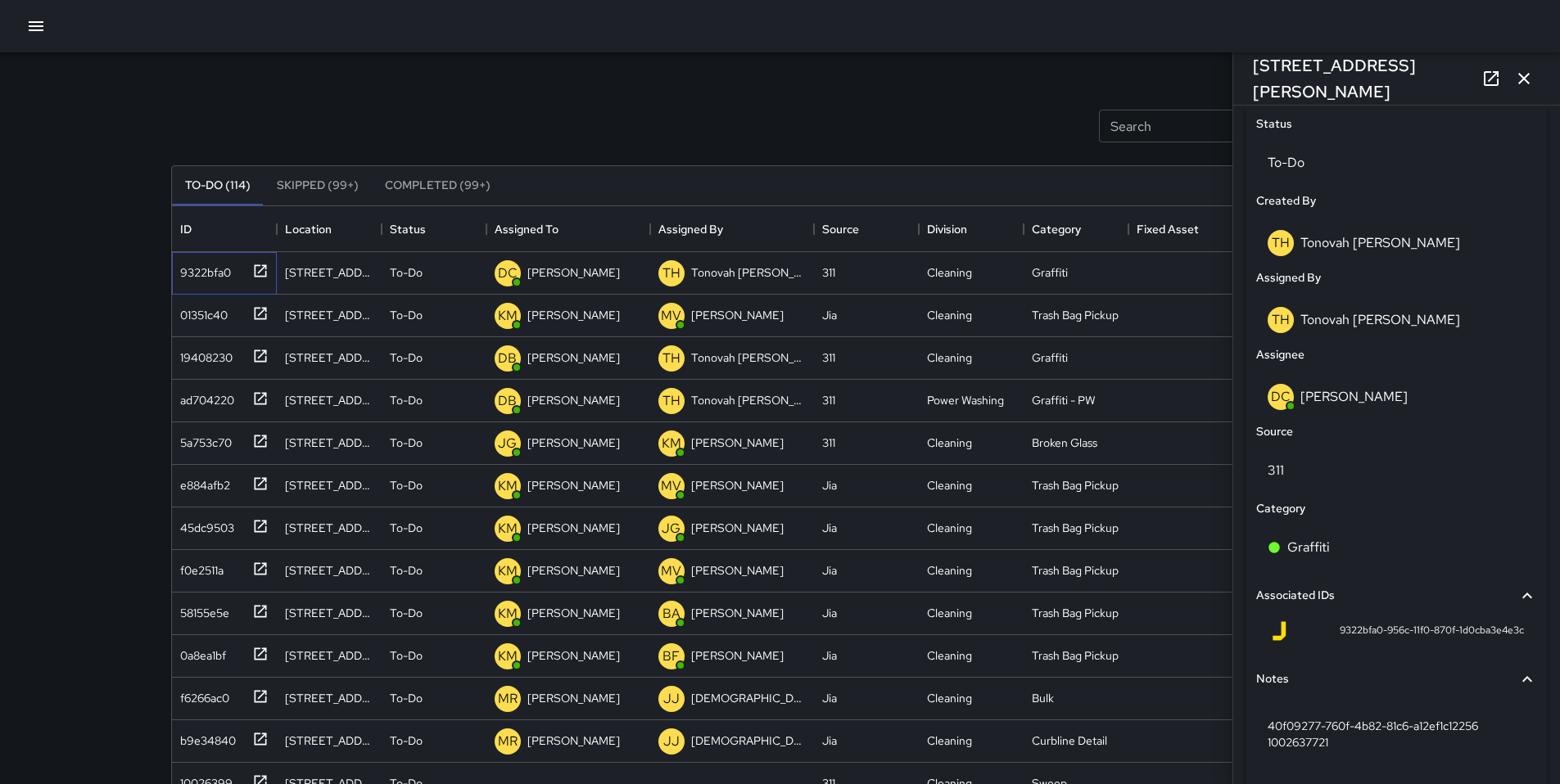
scroll to position [812, 0]
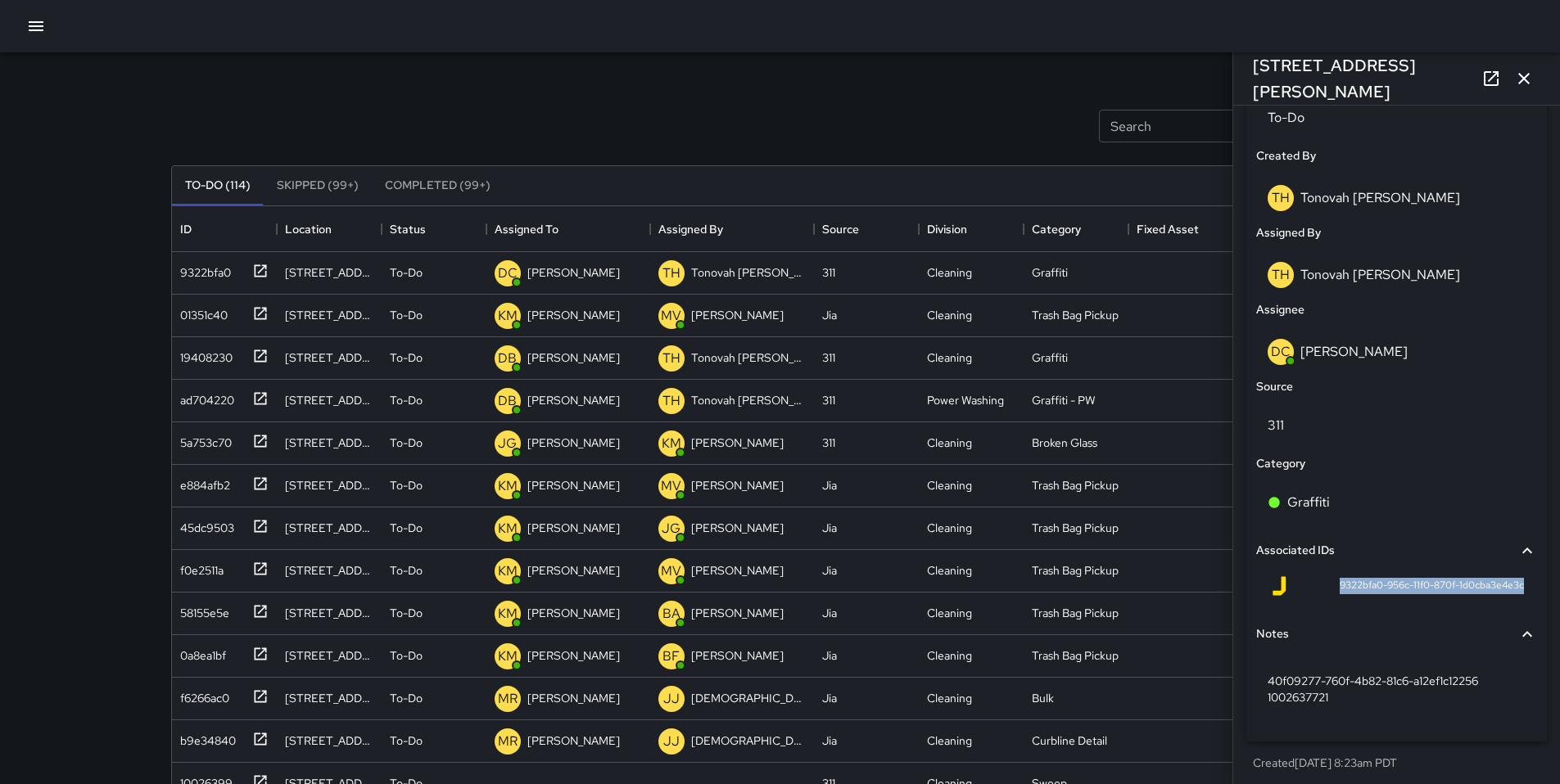
drag, startPoint x: 1319, startPoint y: 589, endPoint x: 1535, endPoint y: 600, distance: 216.3
click at [1535, 600] on div "**********" at bounding box center [1397, 291] width 314 height 987
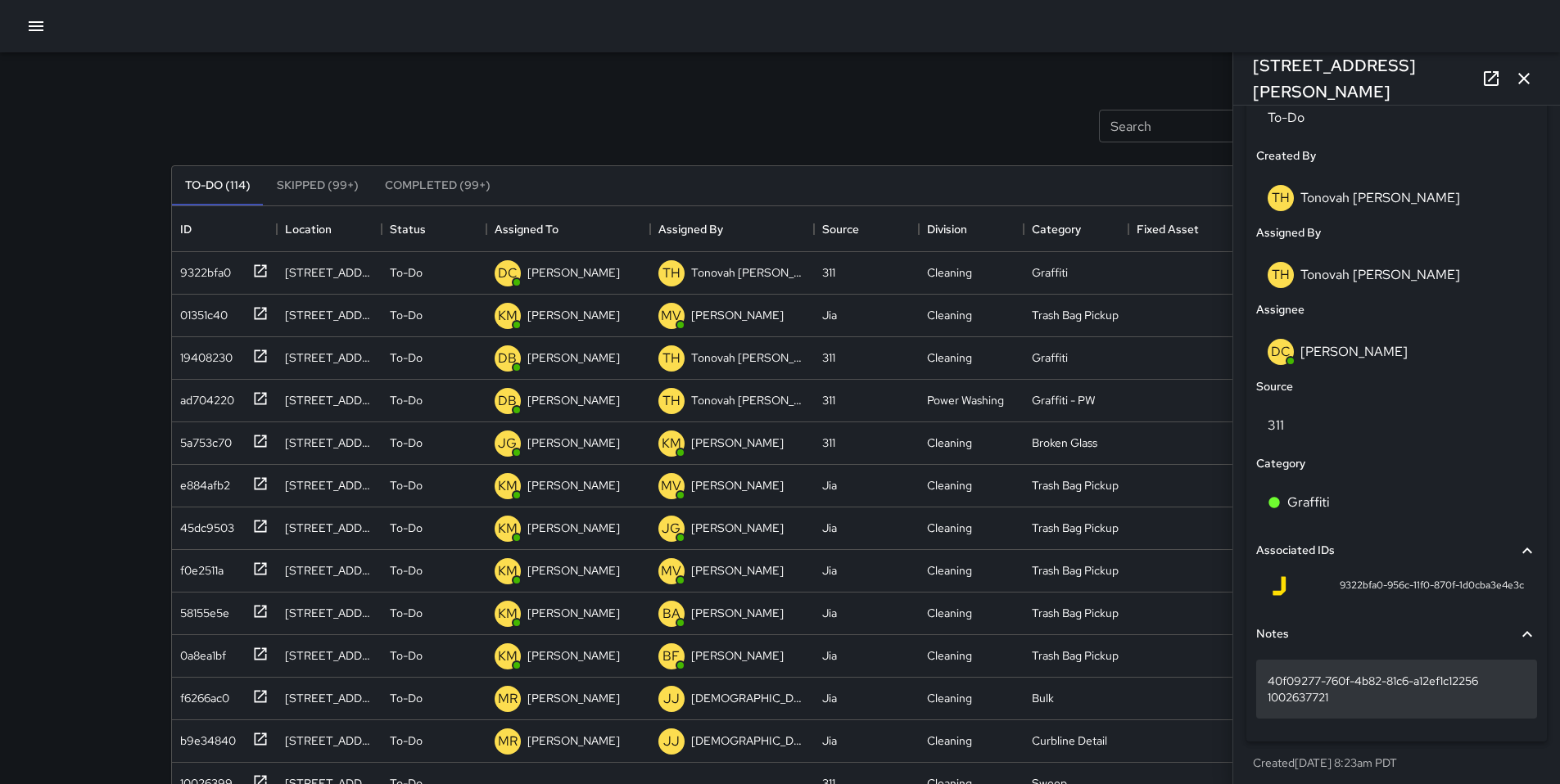
click at [1340, 706] on p "40f09277-760f-4b82-81c6-a12ef1c12256 1002637721" at bounding box center [1396, 689] width 258 height 32
drag, startPoint x: 1340, startPoint y: 708, endPoint x: 1264, endPoint y: 683, distance: 80.0
click at [1264, 683] on div "**********" at bounding box center [1396, 689] width 281 height 60
drag, startPoint x: 1342, startPoint y: 691, endPoint x: 1283, endPoint y: 672, distance: 62.0
click at [1283, 672] on div "40f09277-760f-4b82-81c6-a12ef1c12256 1002637721" at bounding box center [1396, 689] width 281 height 59
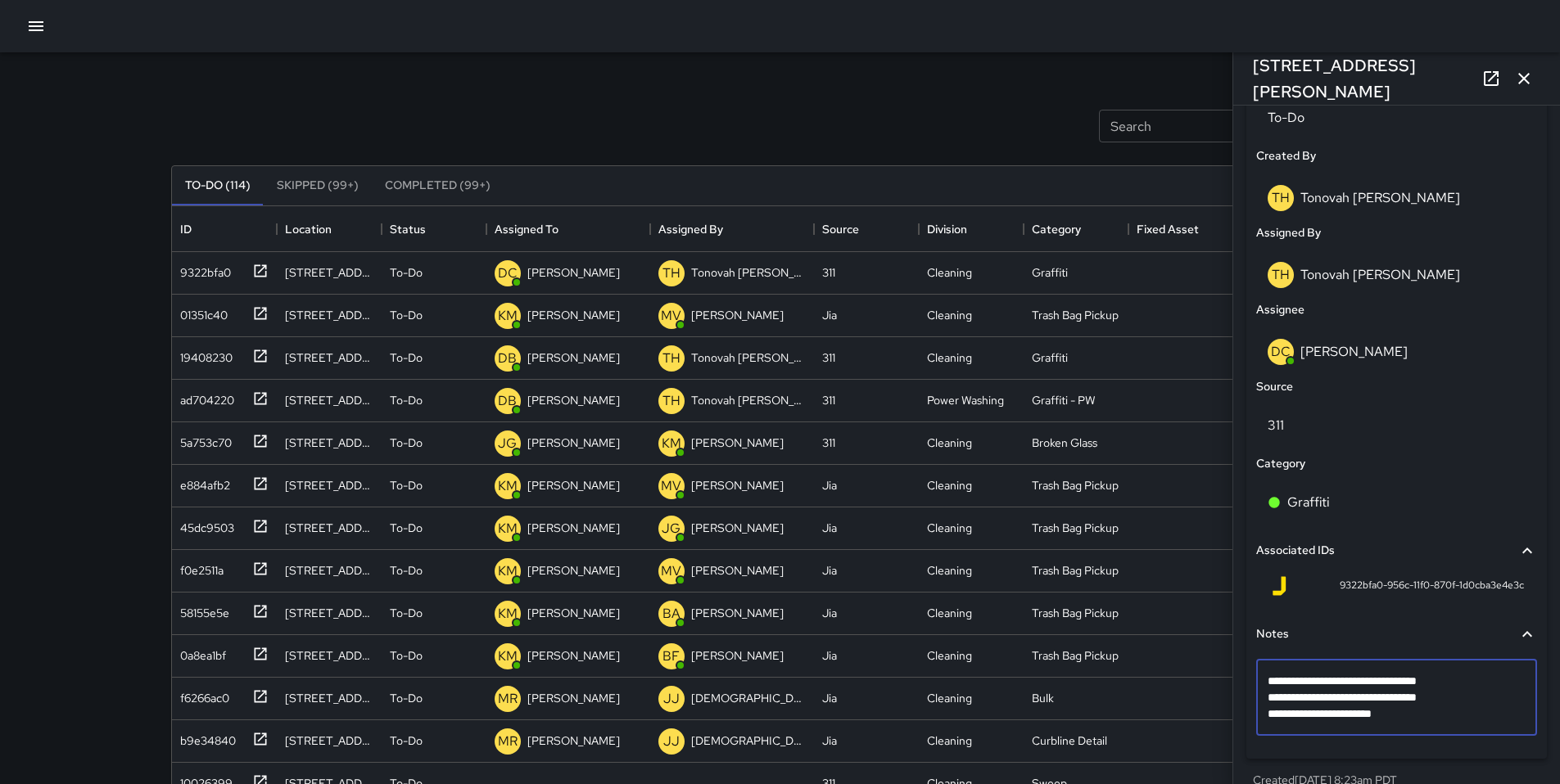
drag, startPoint x: 1358, startPoint y: 707, endPoint x: 1276, endPoint y: 666, distance: 91.7
click at [1279, 667] on div "**********" at bounding box center [1396, 698] width 281 height 76
type textarea "**********"
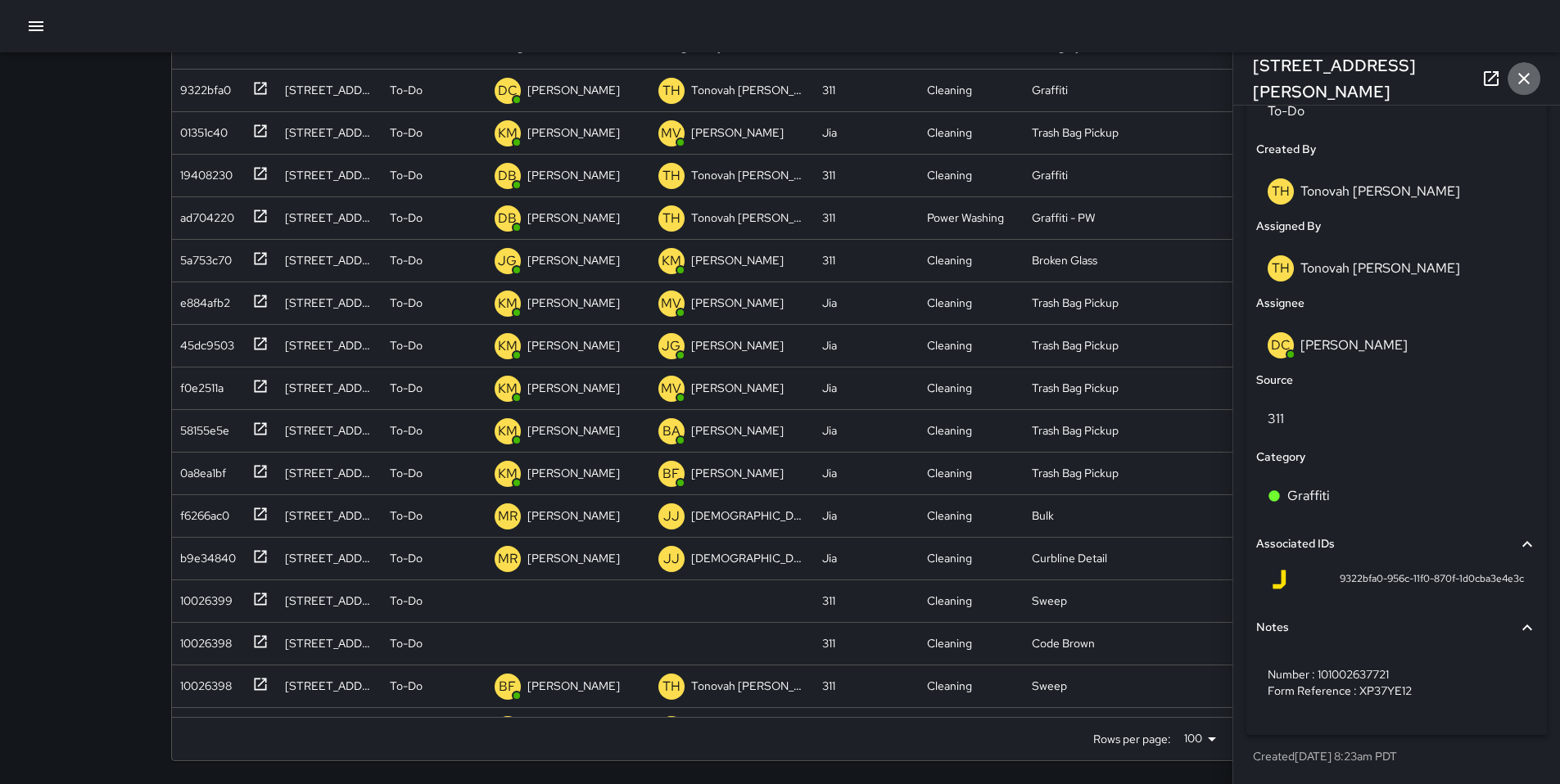
scroll to position [825, 0]
click at [1531, 82] on icon "button" at bounding box center [1524, 78] width 20 height 20
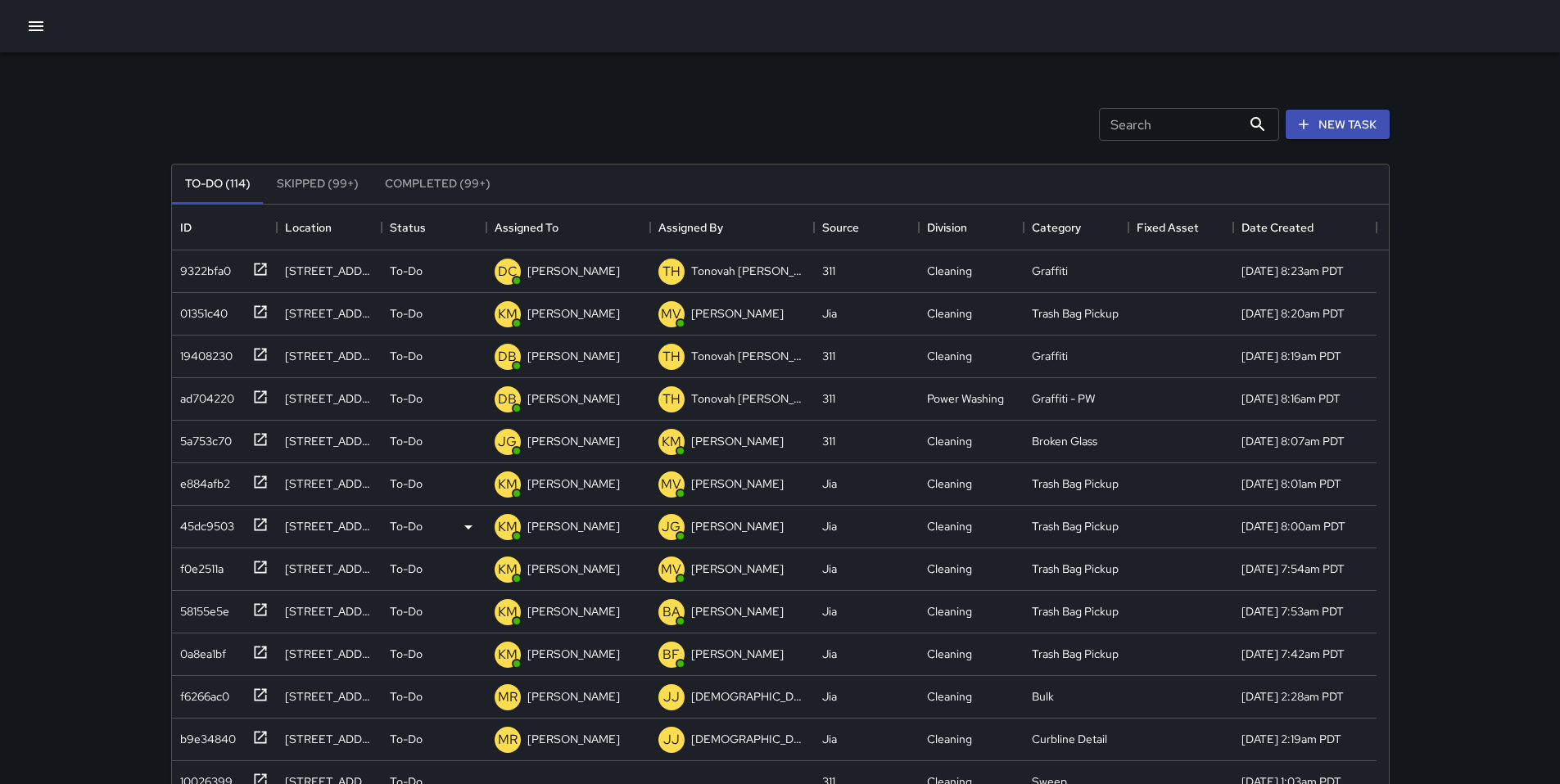
scroll to position [0, 0]
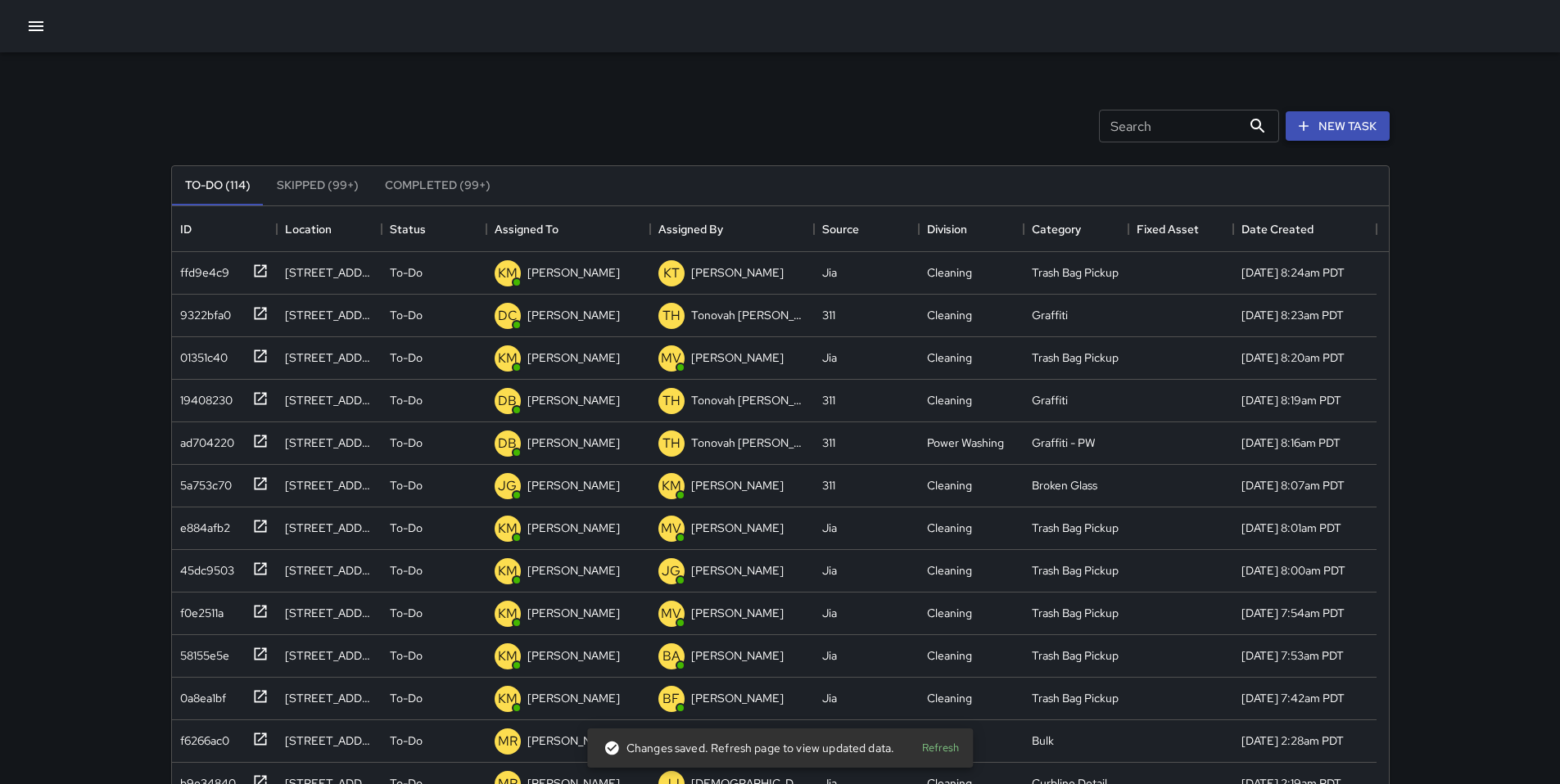
click at [1311, 133] on icon "button" at bounding box center [1303, 125] width 17 height 17
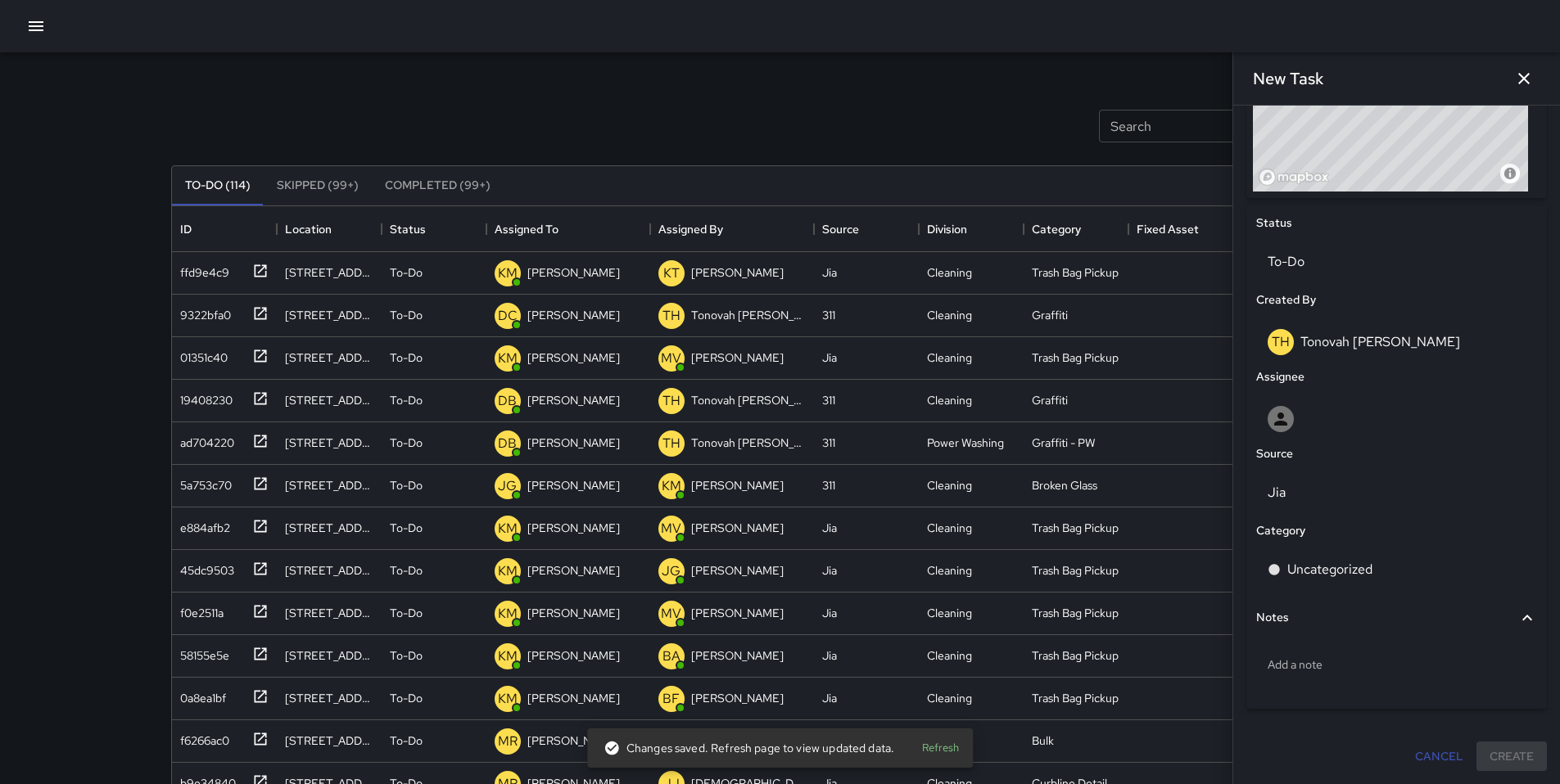
scroll to position [674, 0]
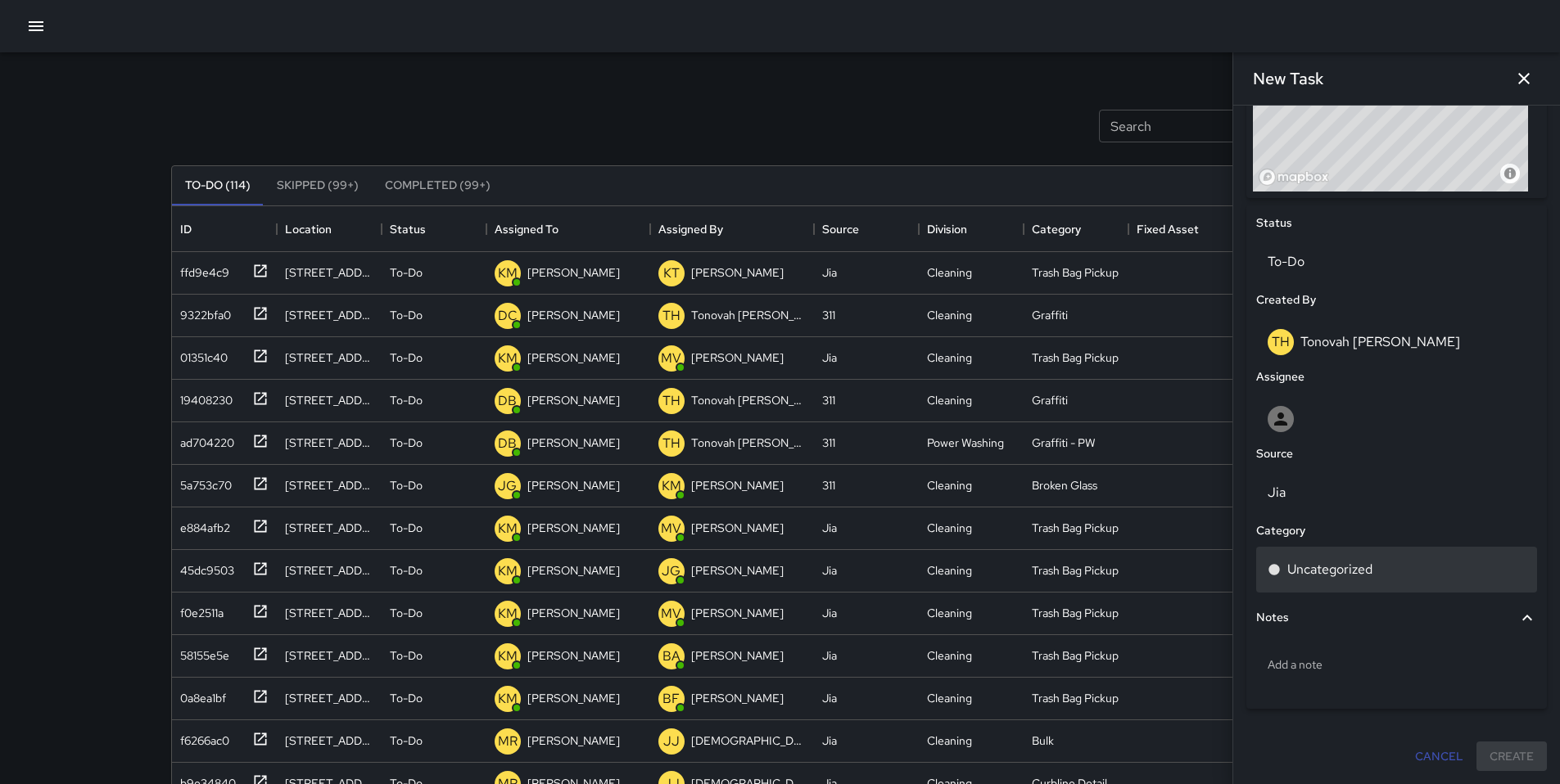
click at [1301, 564] on p "Uncategorized" at bounding box center [1330, 569] width 85 height 20
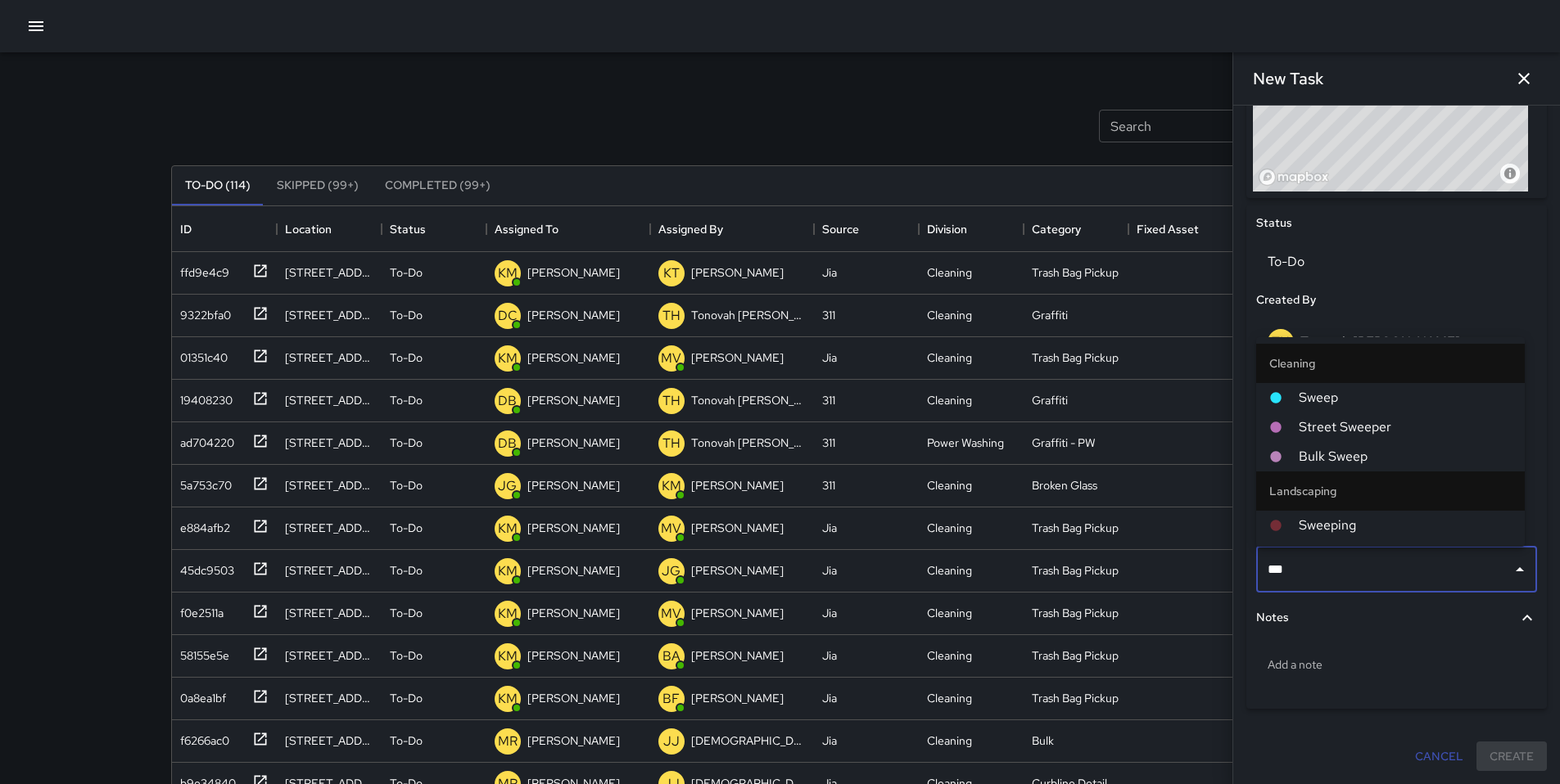
type input "****"
click at [1315, 399] on span "Sweep" at bounding box center [1405, 398] width 213 height 20
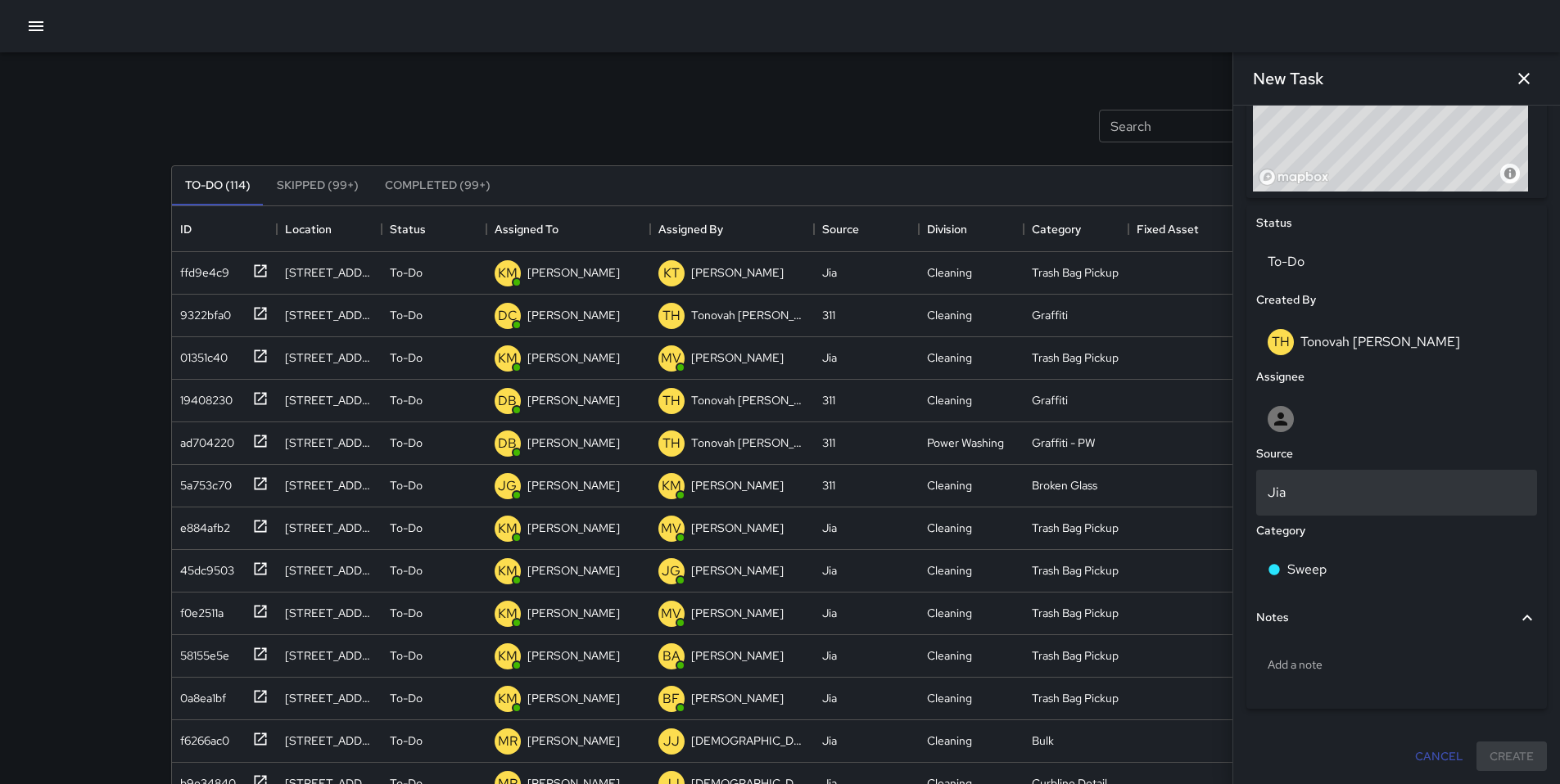
click at [1301, 486] on p "Jia" at bounding box center [1396, 493] width 258 height 20
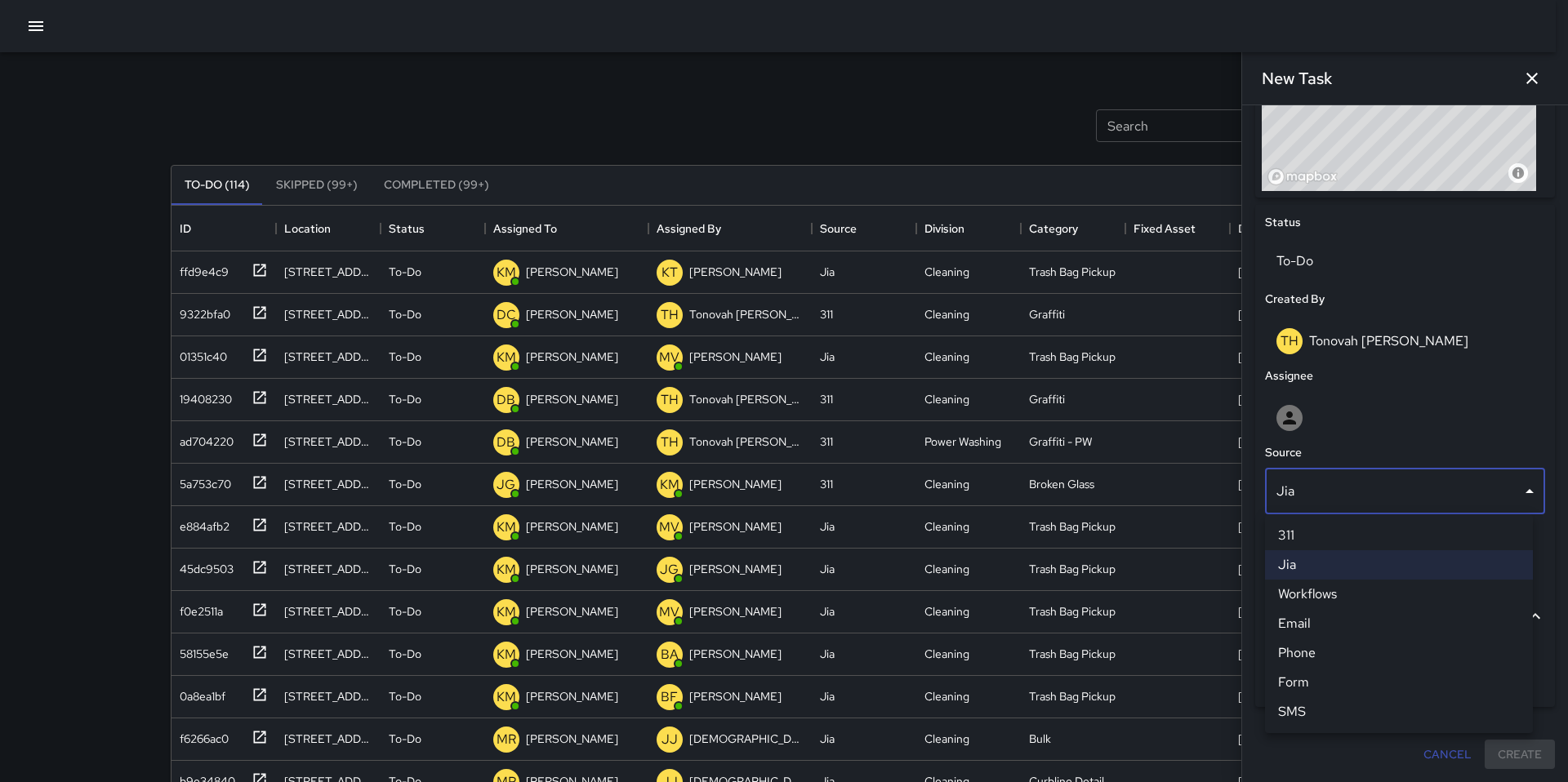
drag, startPoint x: 1297, startPoint y: 485, endPoint x: 1272, endPoint y: 492, distance: 26.0
click at [1272, 491] on div at bounding box center [784, 391] width 1568 height 782
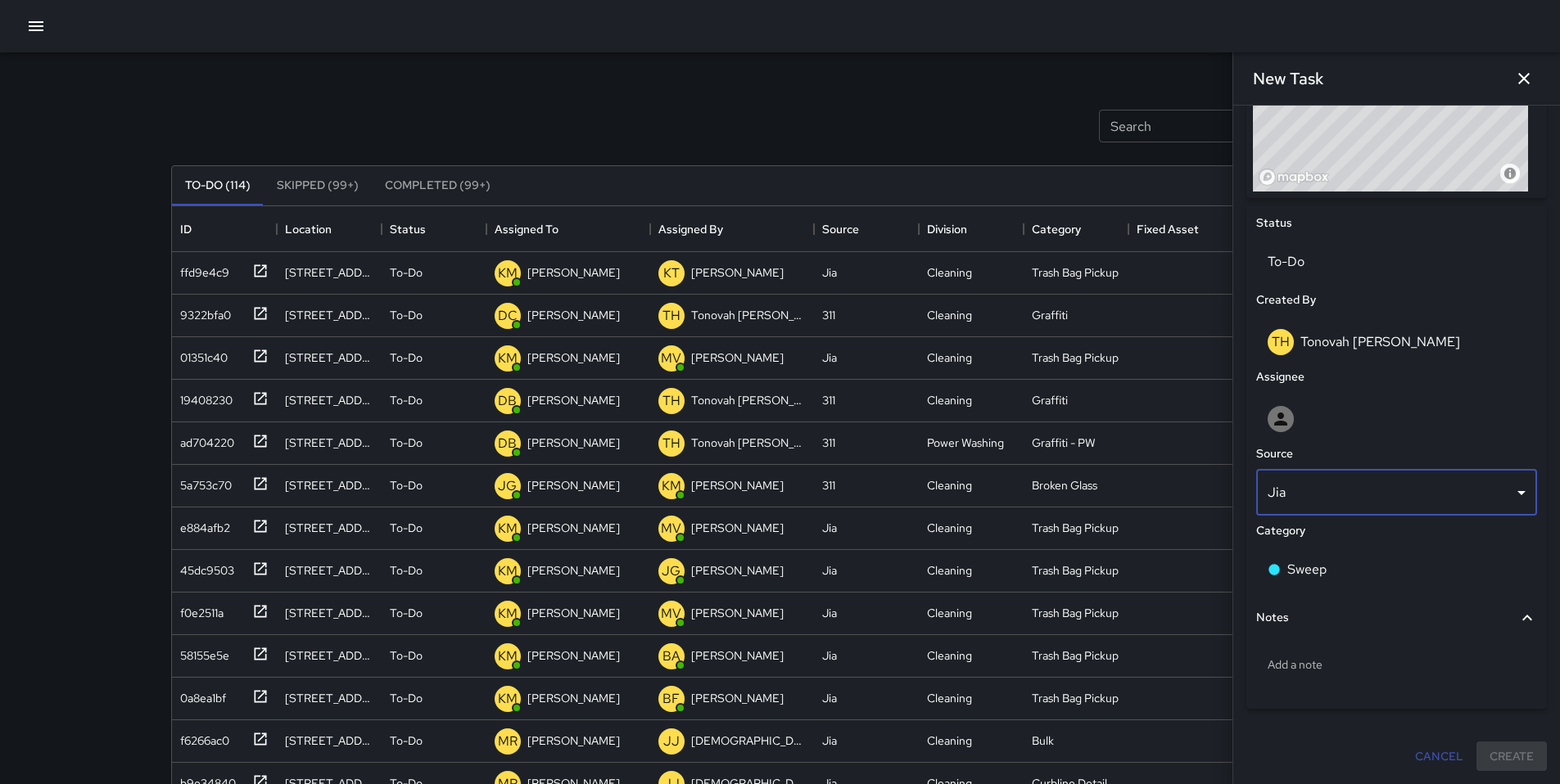
click at [1300, 496] on body "Search Search New Task To-Do (114) Skipped (99+) Completed (99+) ID Location St…" at bounding box center [780, 483] width 1560 height 966
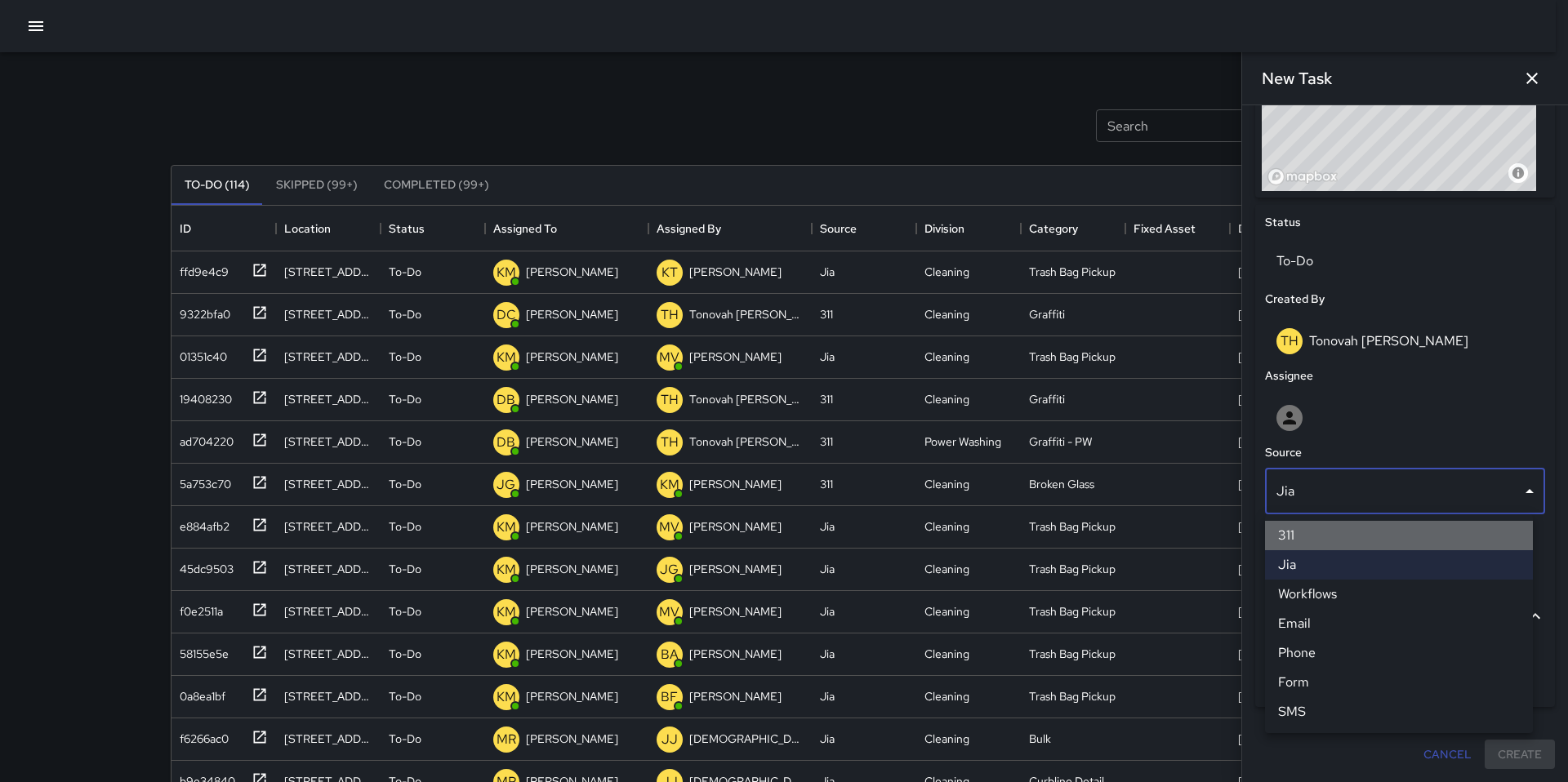
click at [1296, 534] on li "311" at bounding box center [1399, 536] width 268 height 29
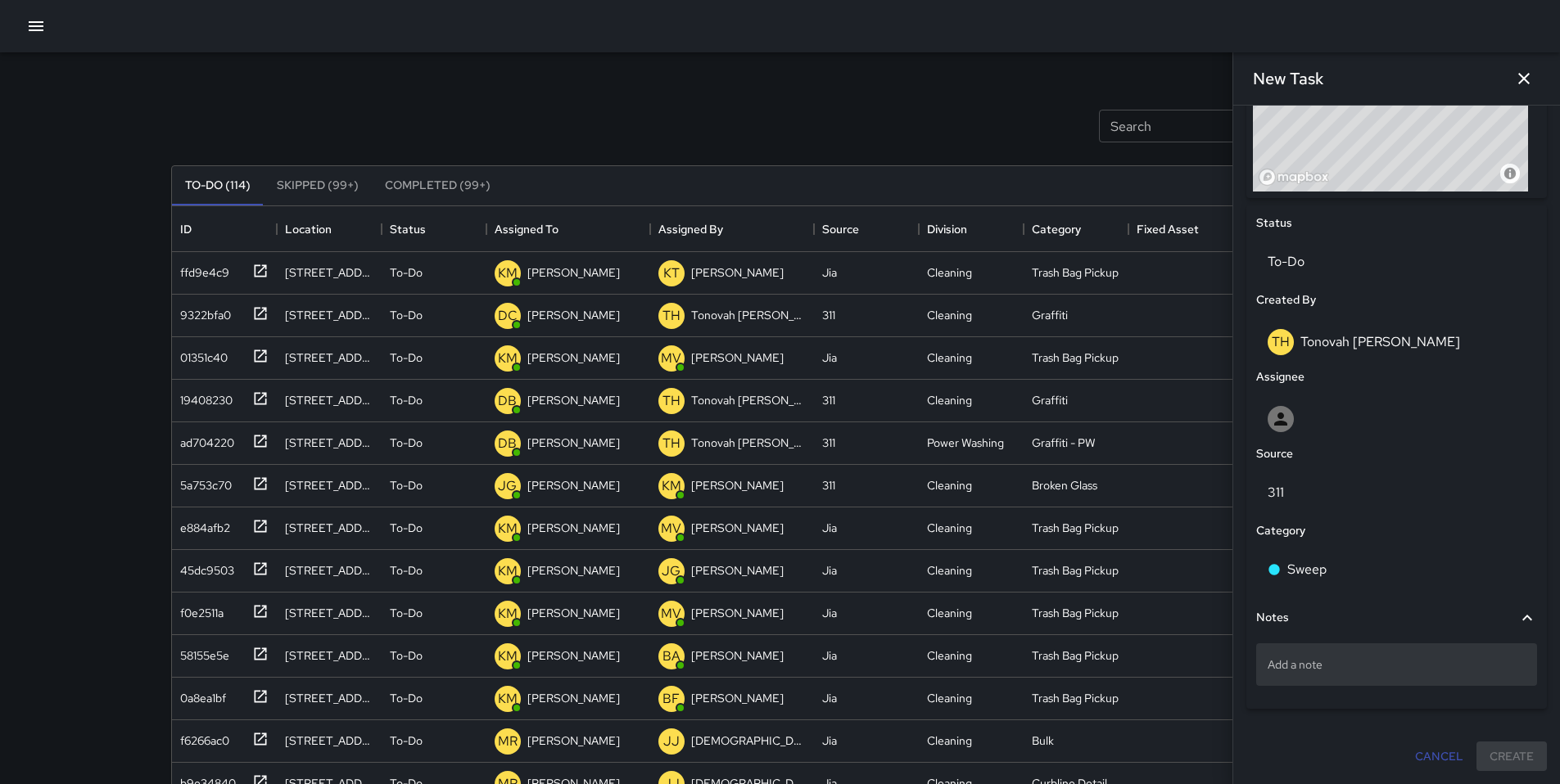
click at [1326, 665] on p "Add a note" at bounding box center [1396, 664] width 258 height 17
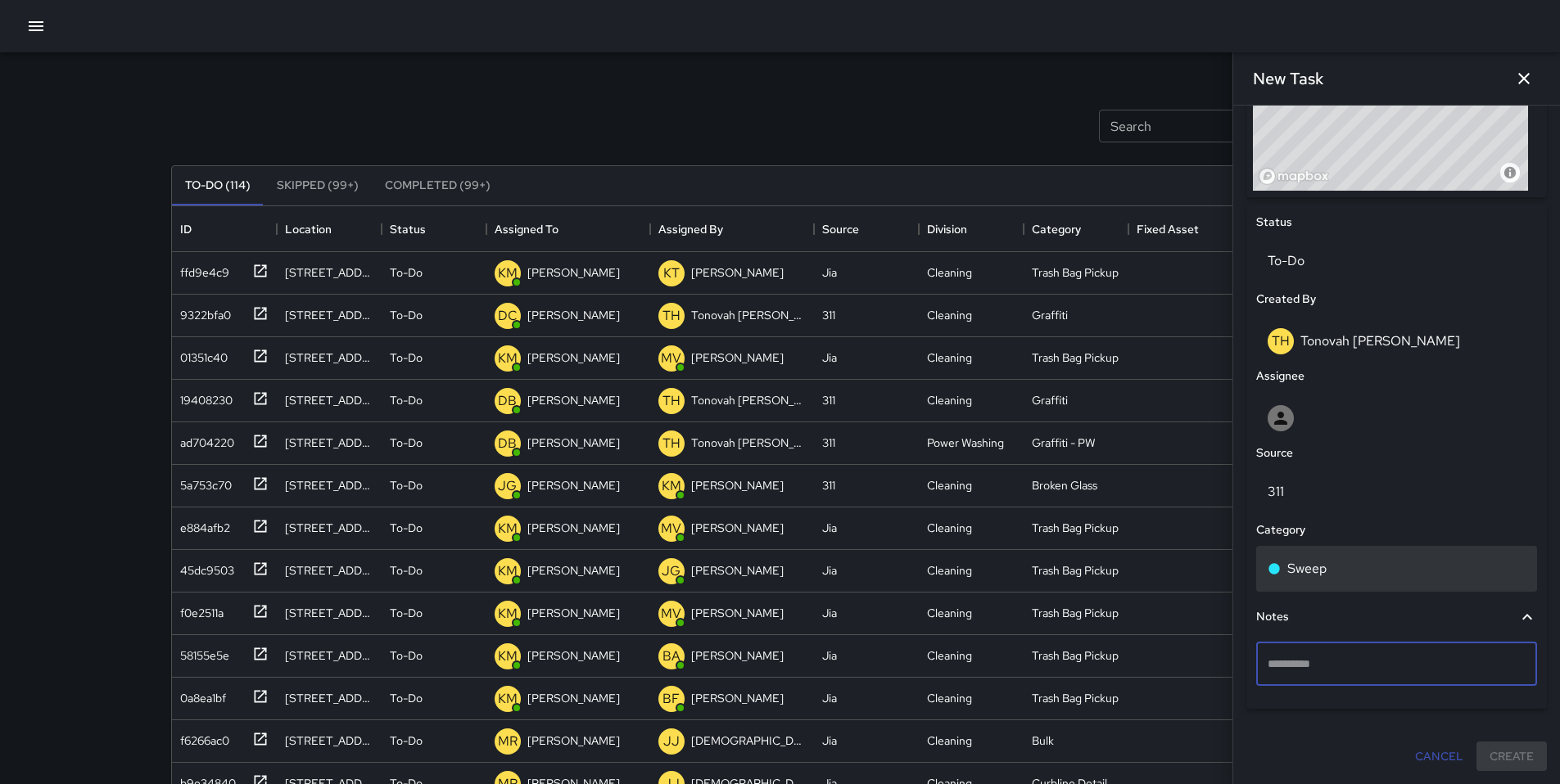
type textarea "**********"
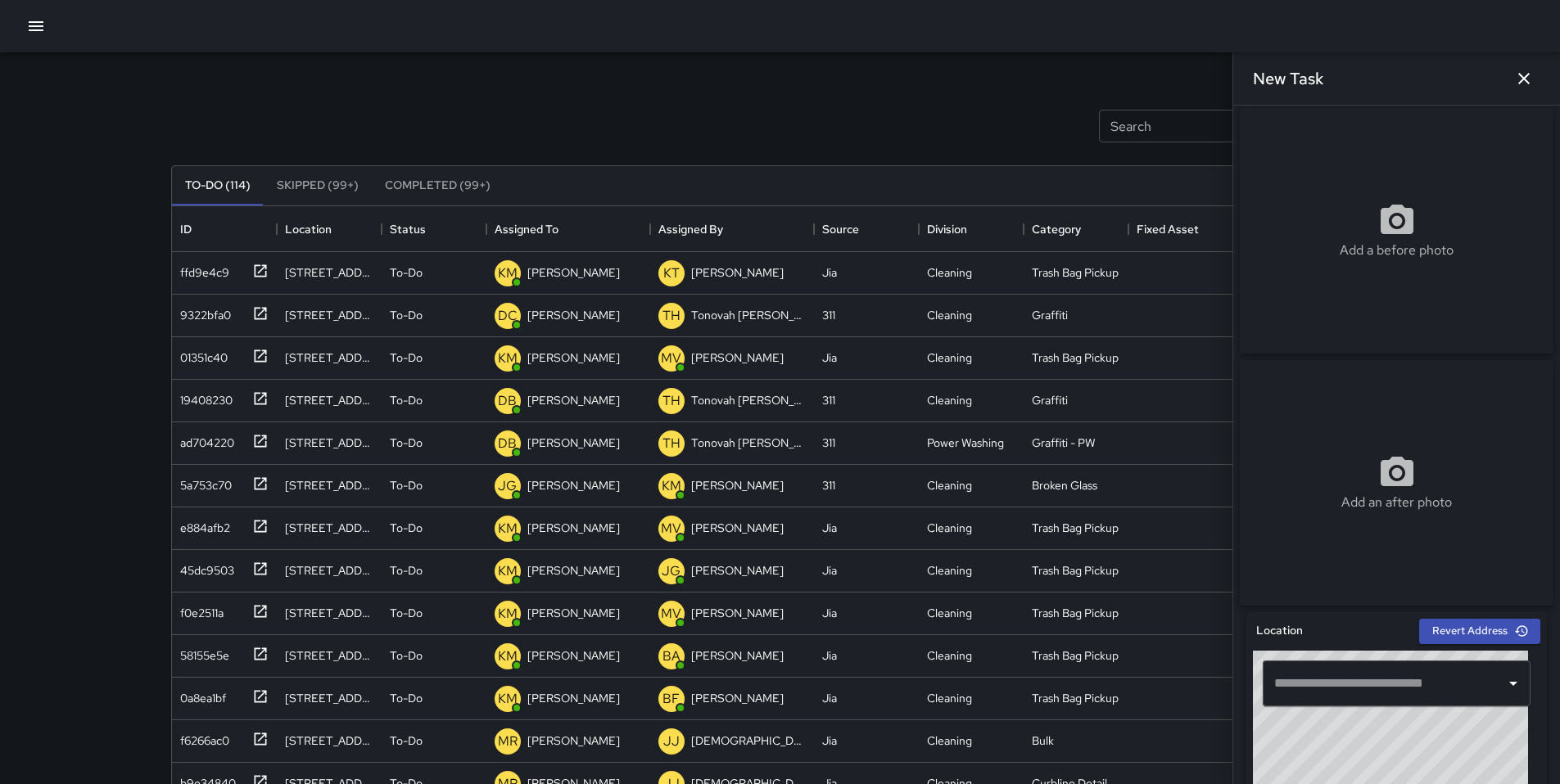
scroll to position [0, 0]
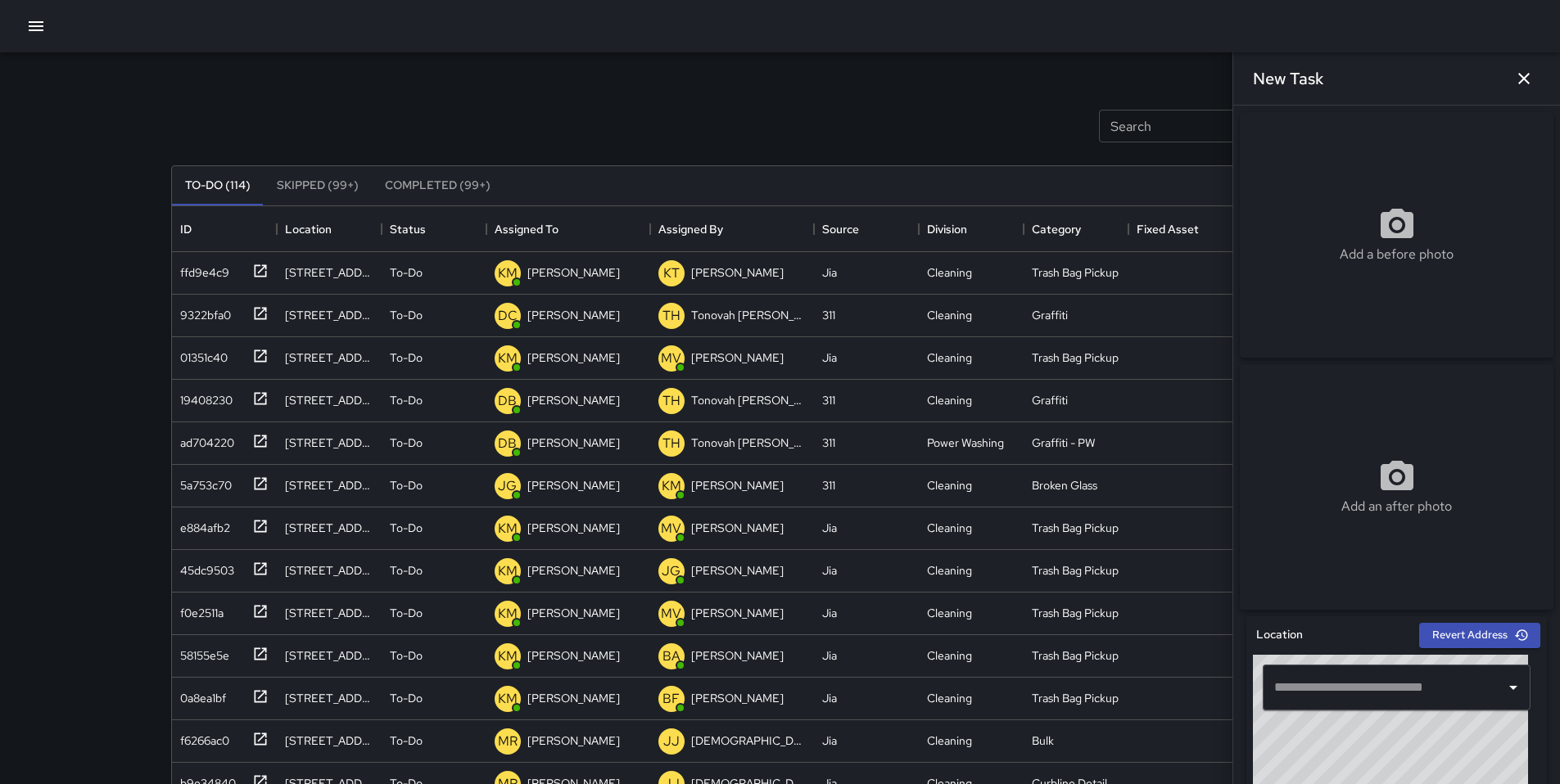
click at [1349, 221] on div "Add a before photo" at bounding box center [1397, 235] width 314 height 59
type input "**********"
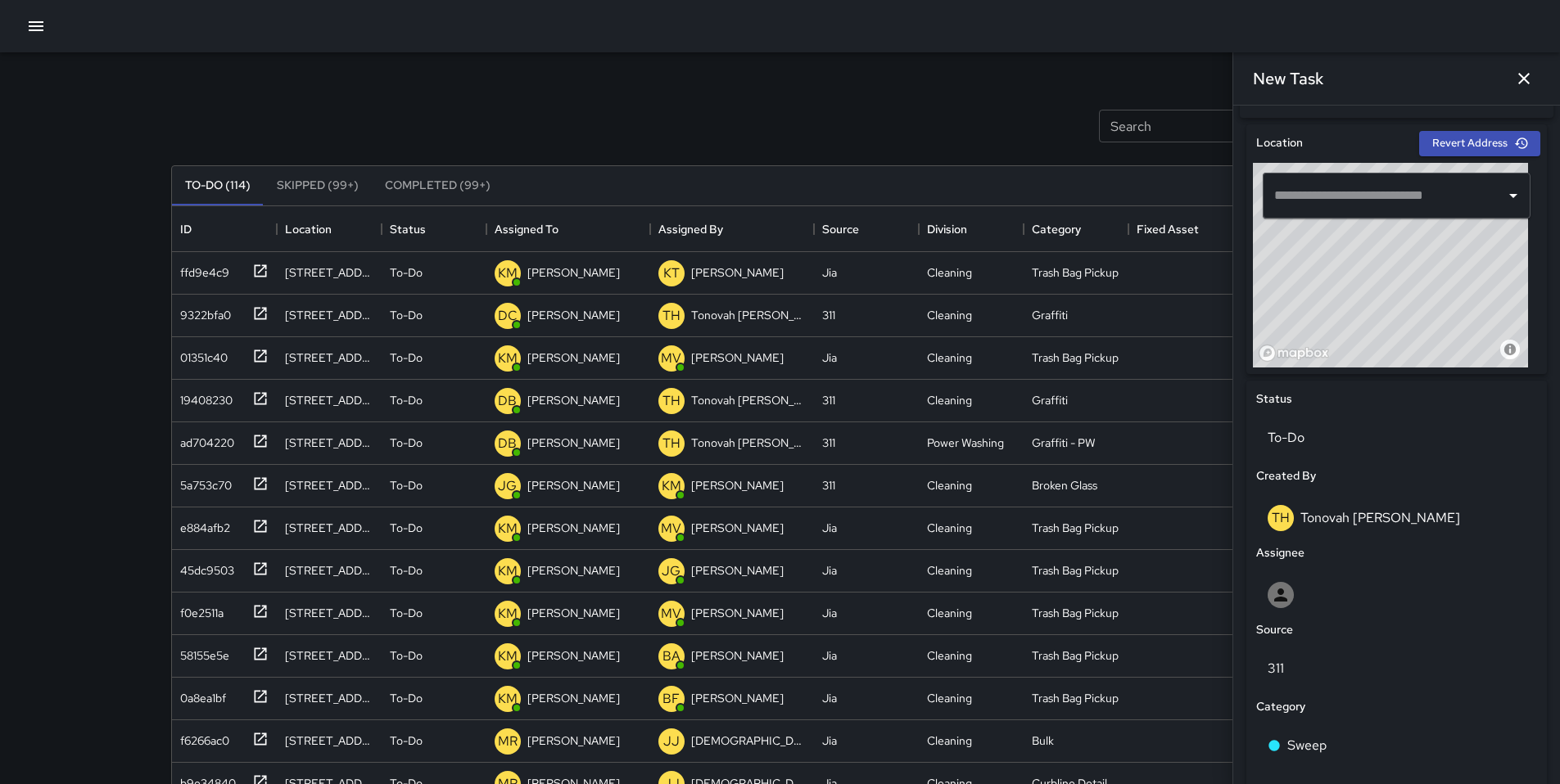
scroll to position [459, 0]
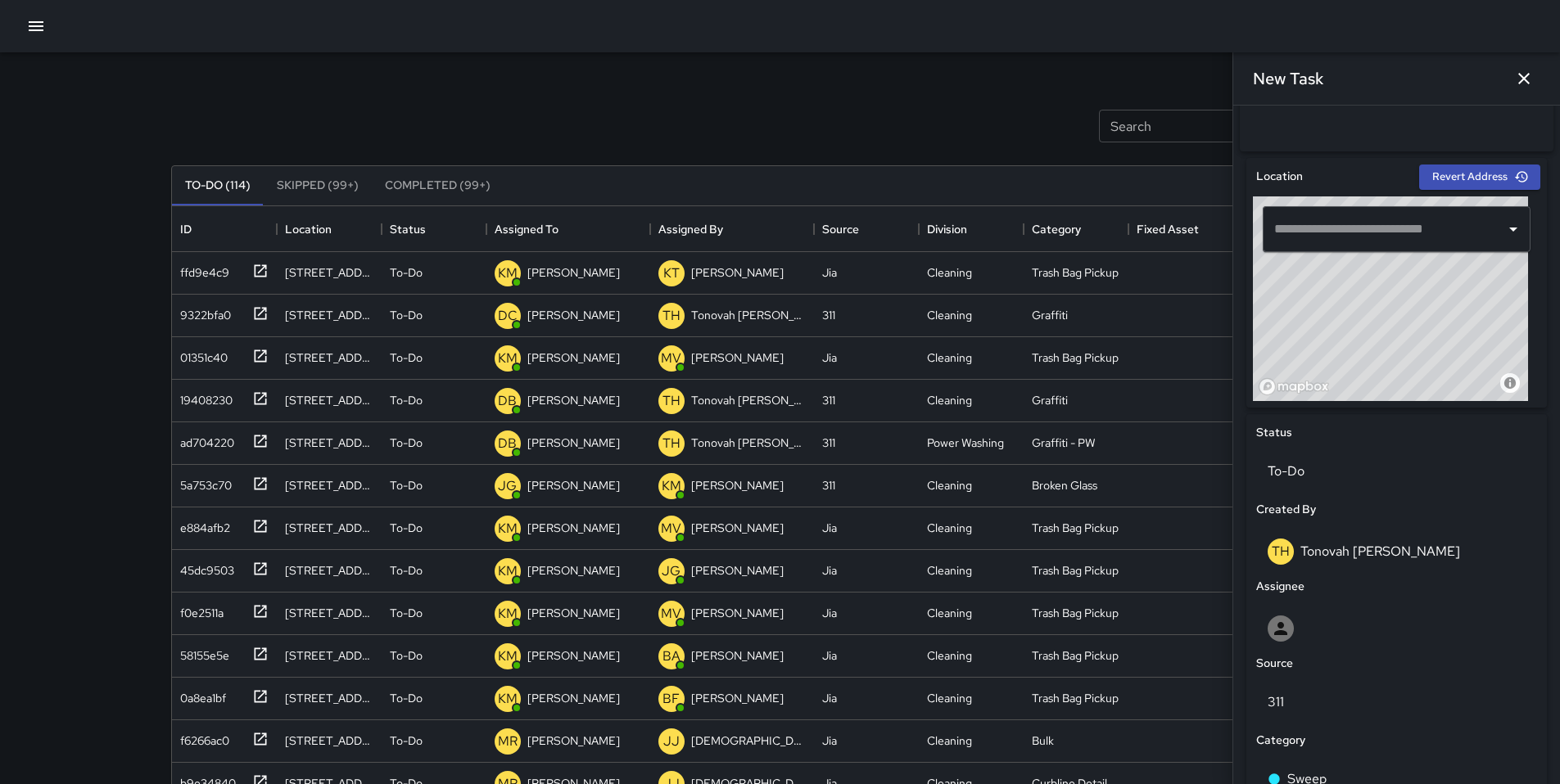
click at [1270, 251] on div "​" at bounding box center [1396, 228] width 268 height 46
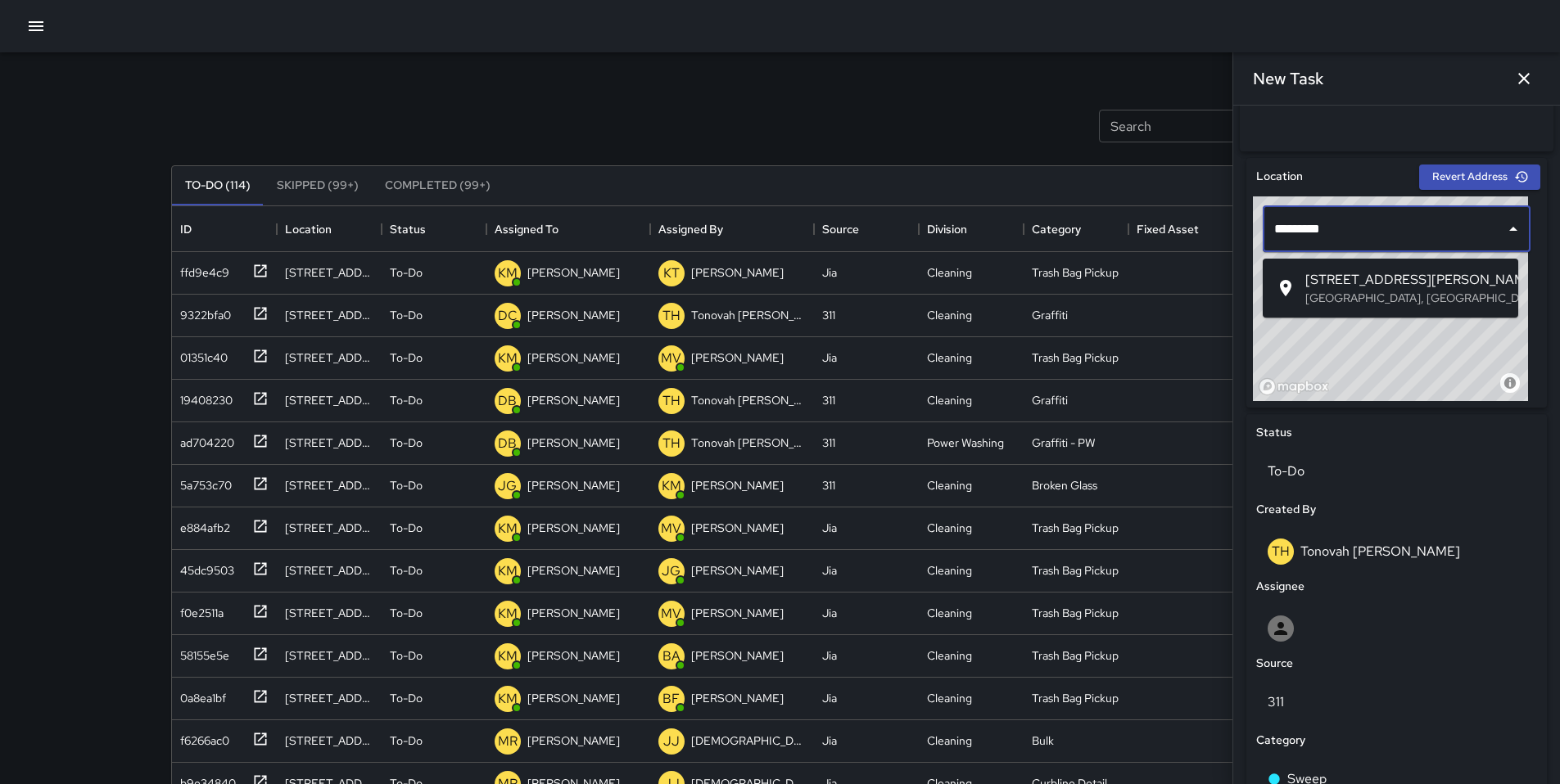
click at [1297, 281] on div at bounding box center [1290, 288] width 29 height 20
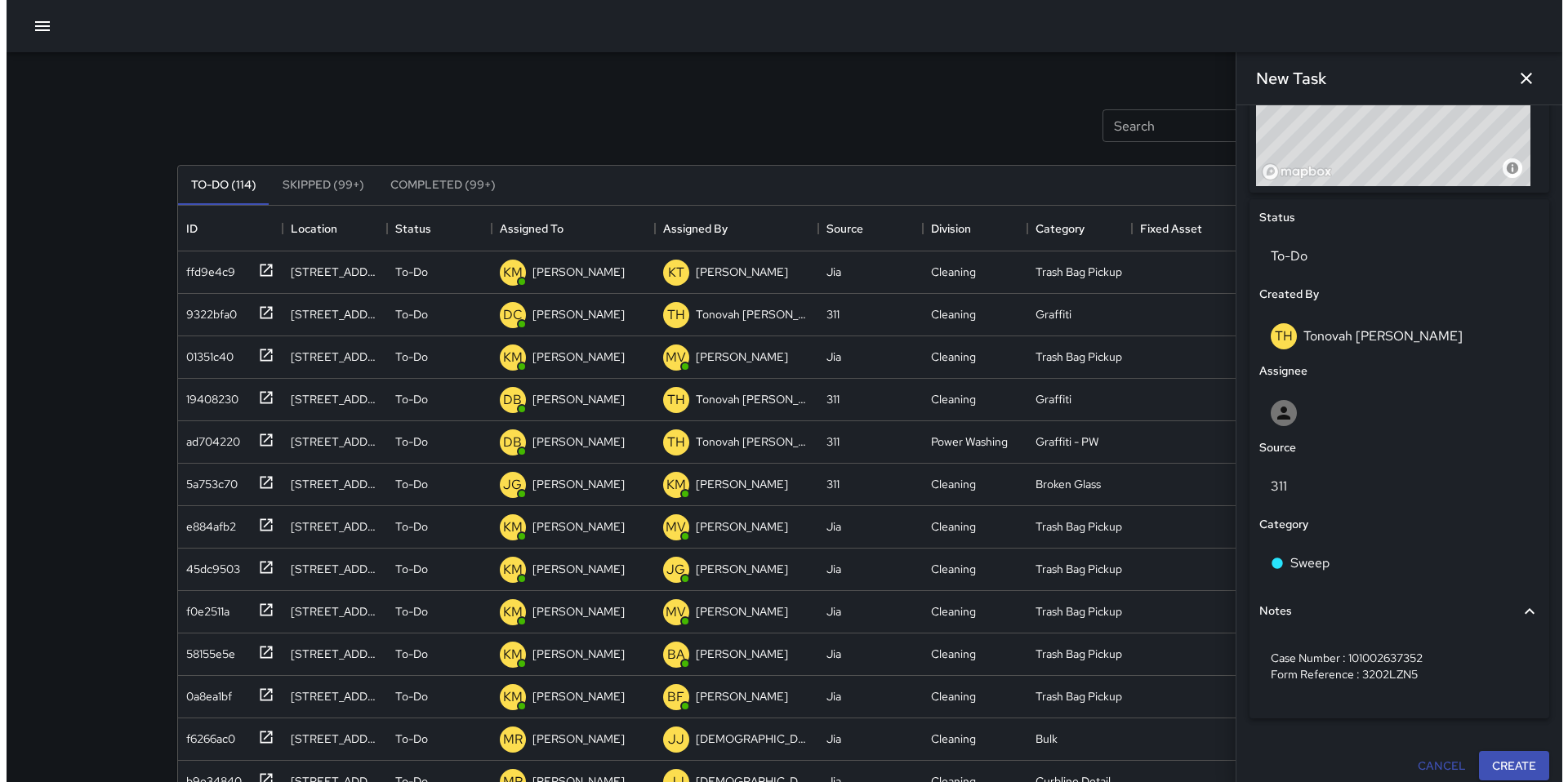
scroll to position [689, 0]
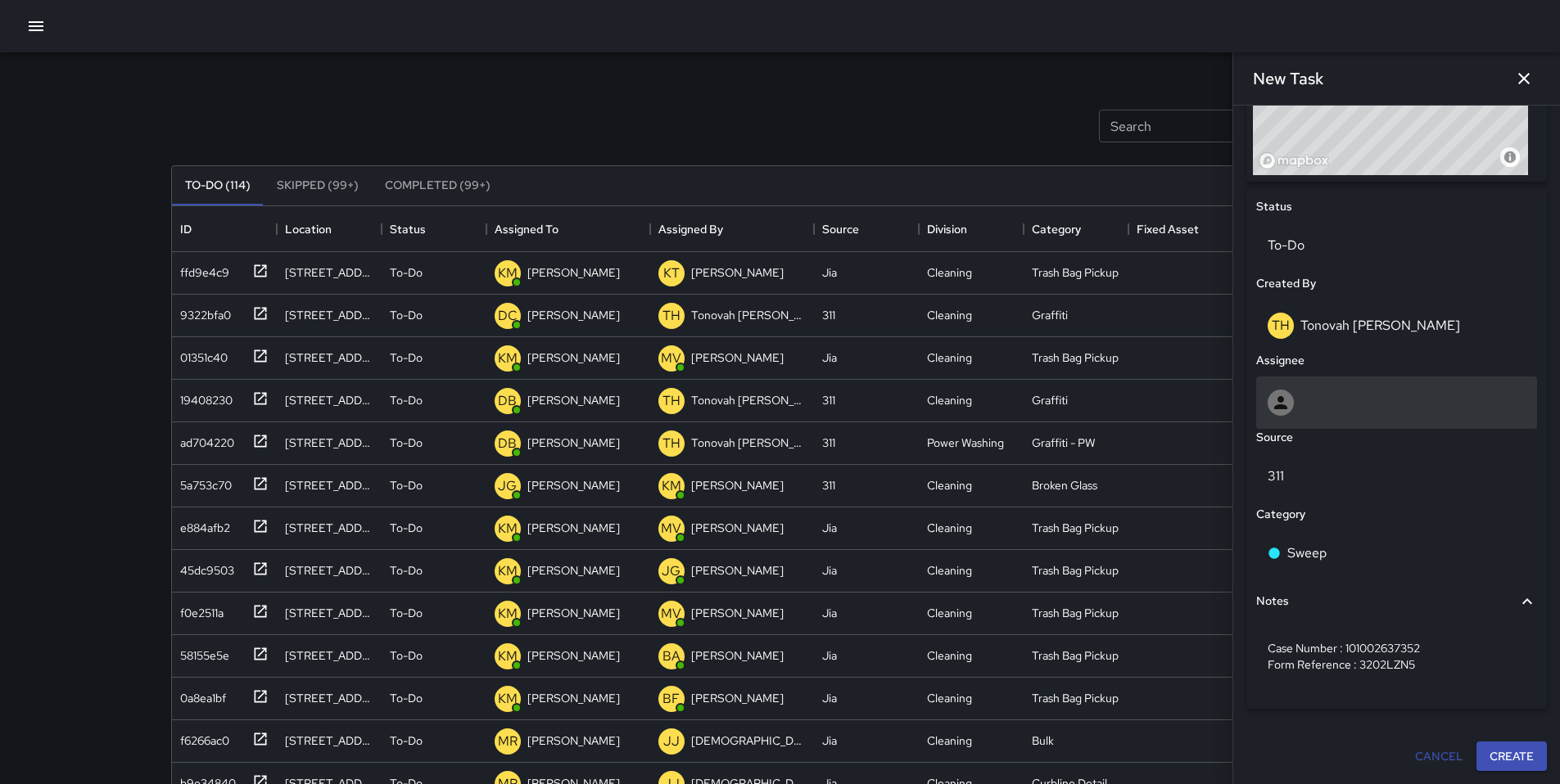
type input "**********"
click at [1344, 415] on div at bounding box center [1396, 403] width 258 height 26
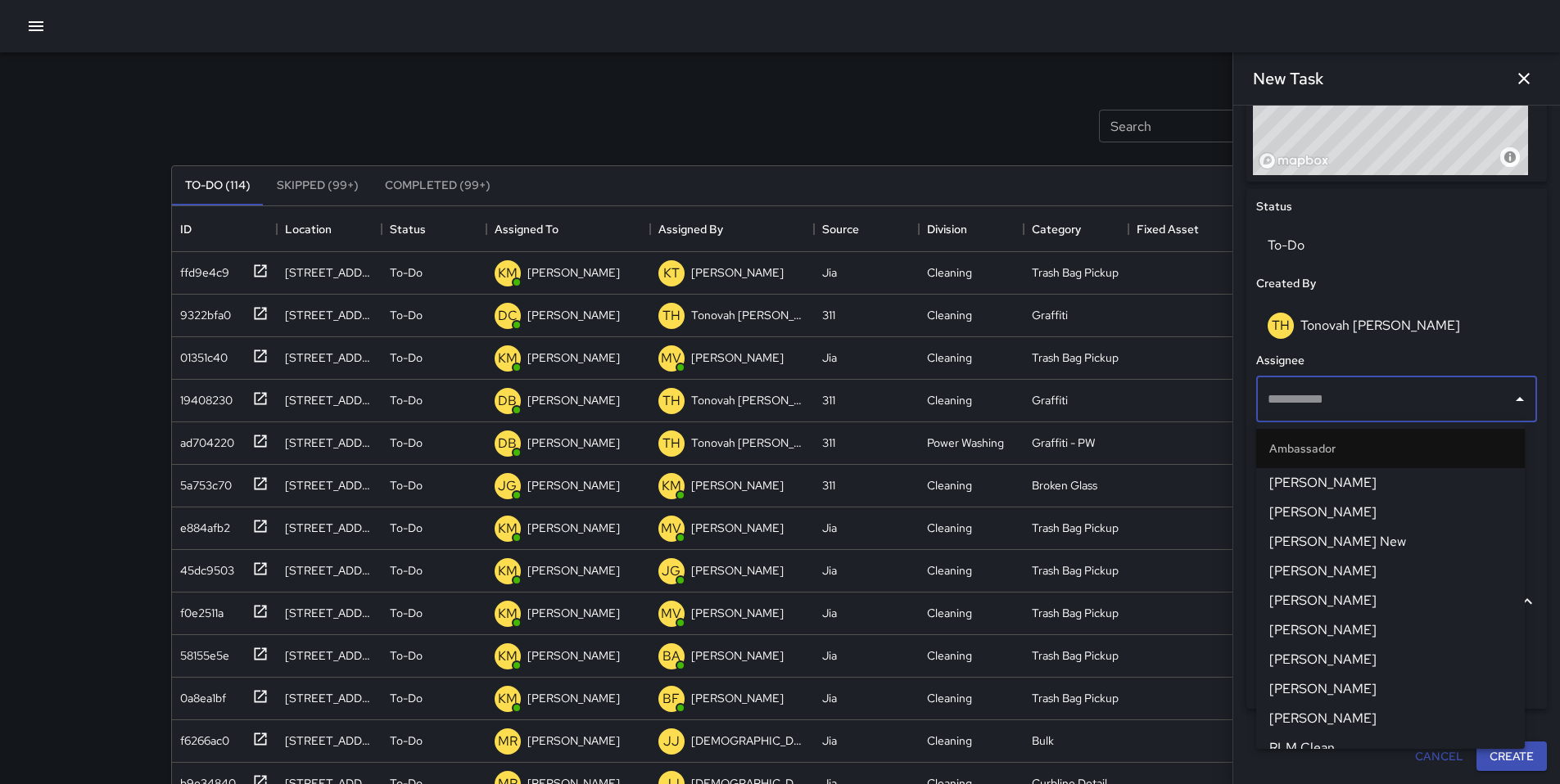
click at [1309, 416] on div "​" at bounding box center [1396, 399] width 281 height 46
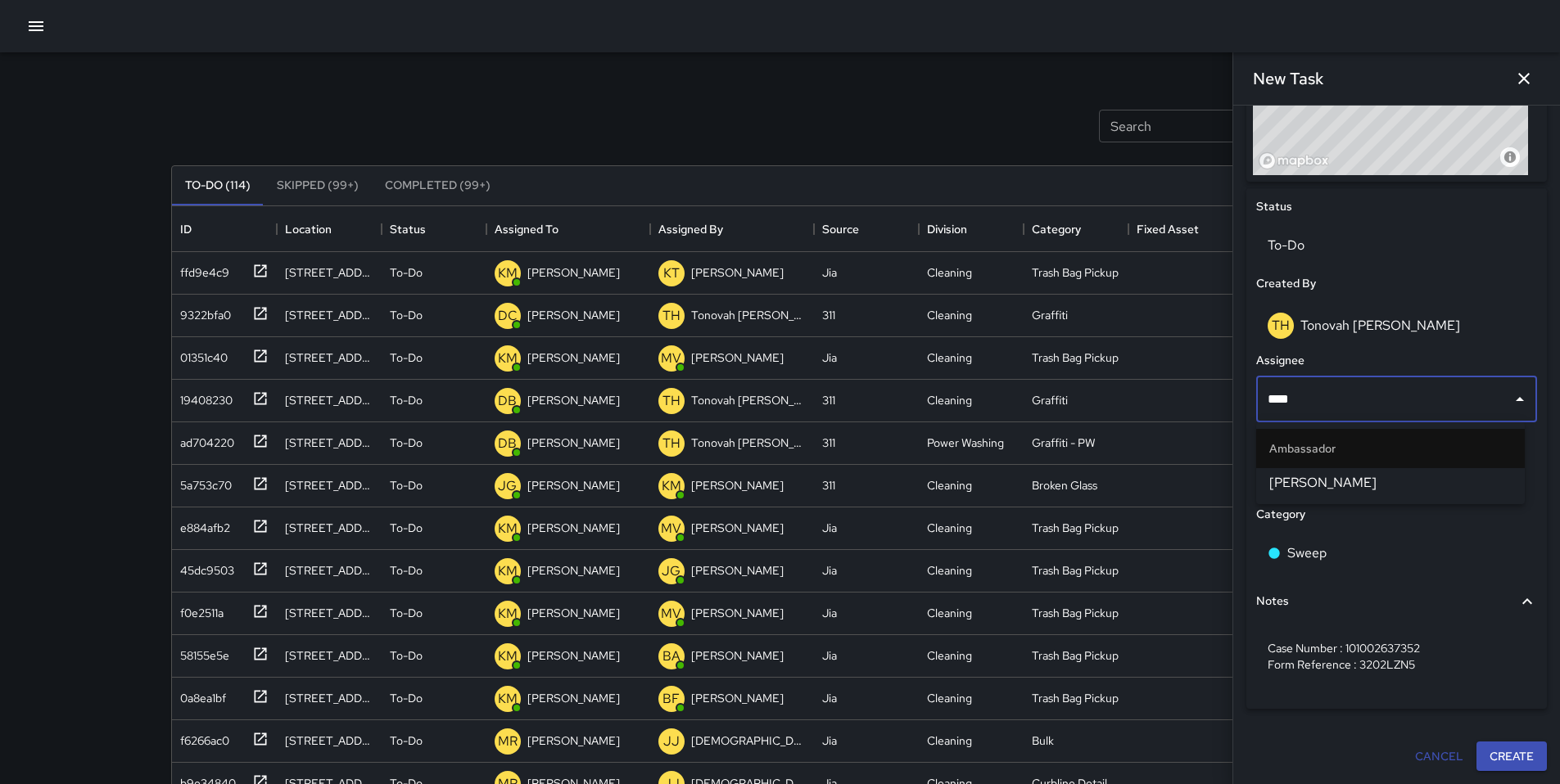
type input "*****"
click at [1322, 482] on span "[PERSON_NAME]" at bounding box center [1390, 483] width 242 height 20
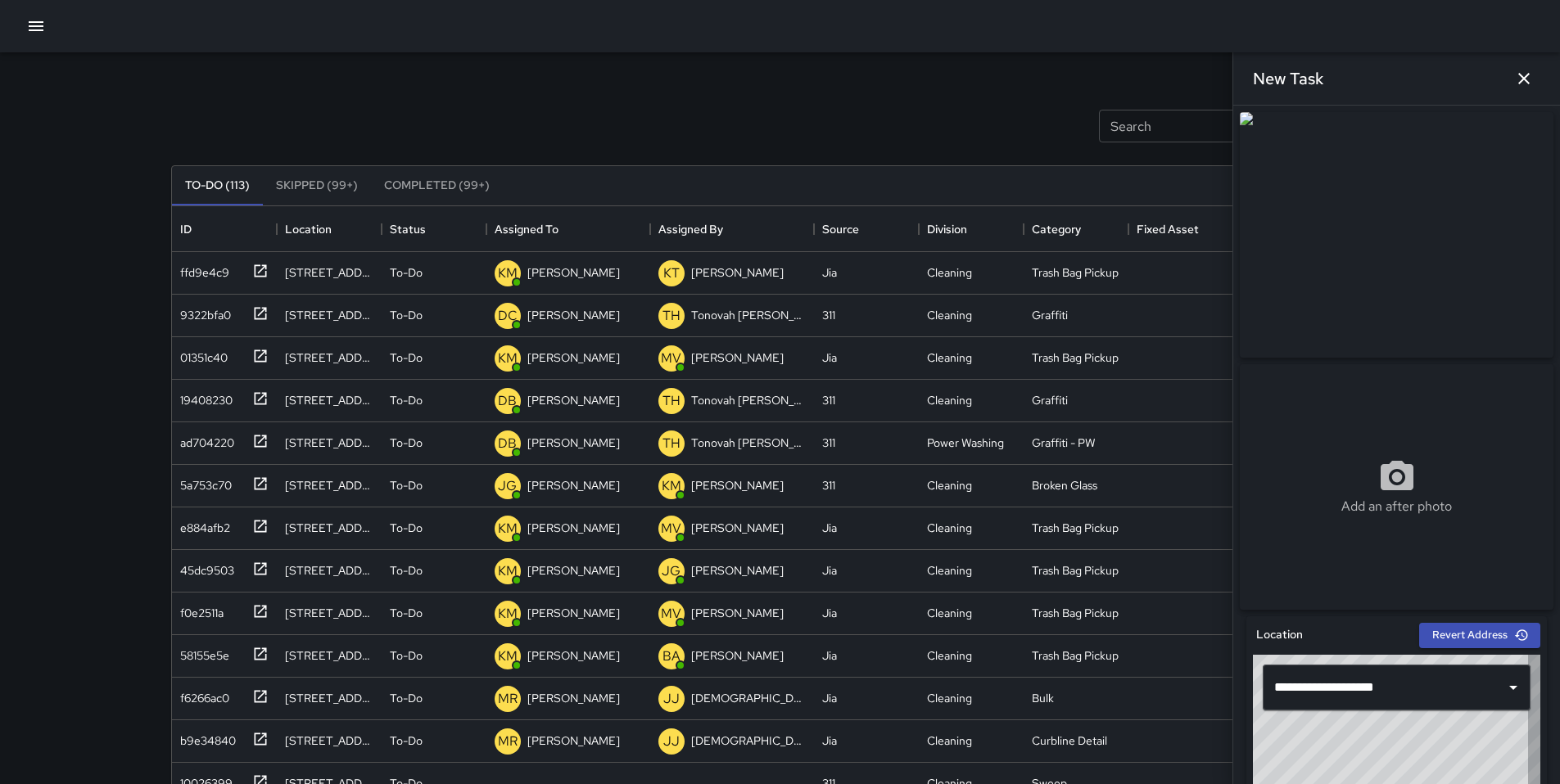
scroll to position [13, 13]
click at [685, 86] on div "Search Search New Task" at bounding box center [780, 125] width 1226 height 85
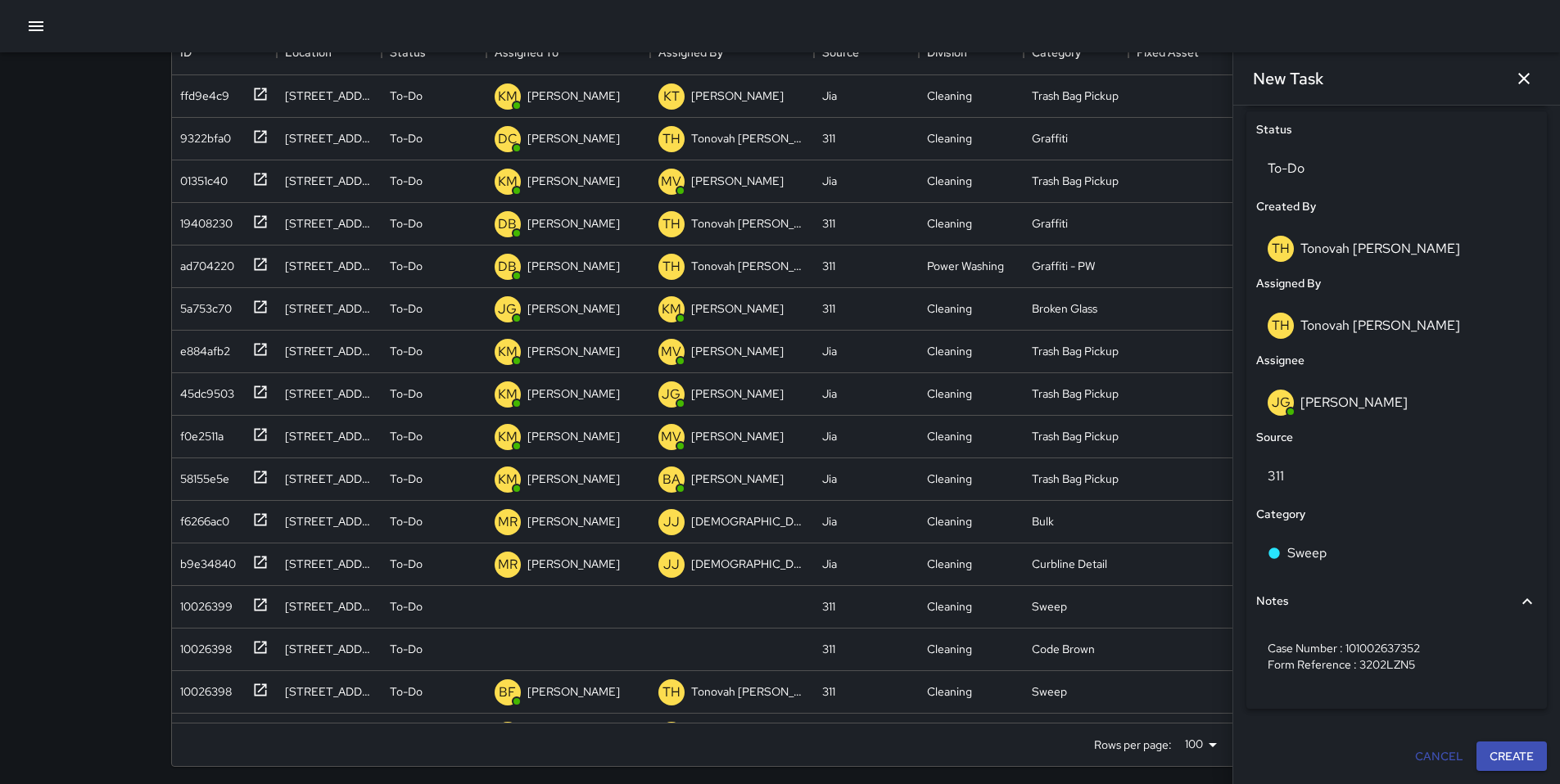
scroll to position [182, 0]
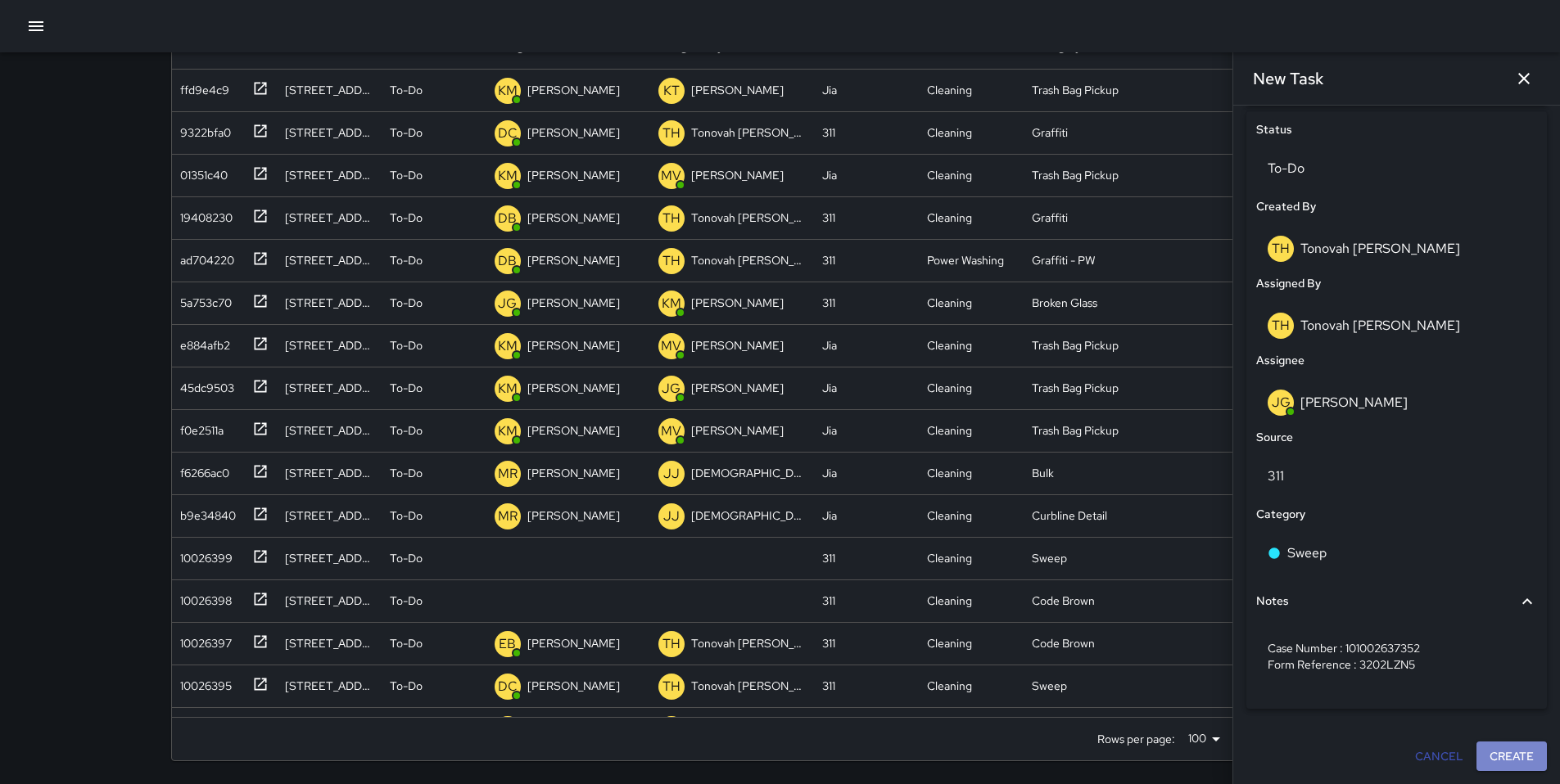
click at [1489, 761] on button "Create" at bounding box center [1512, 757] width 71 height 30
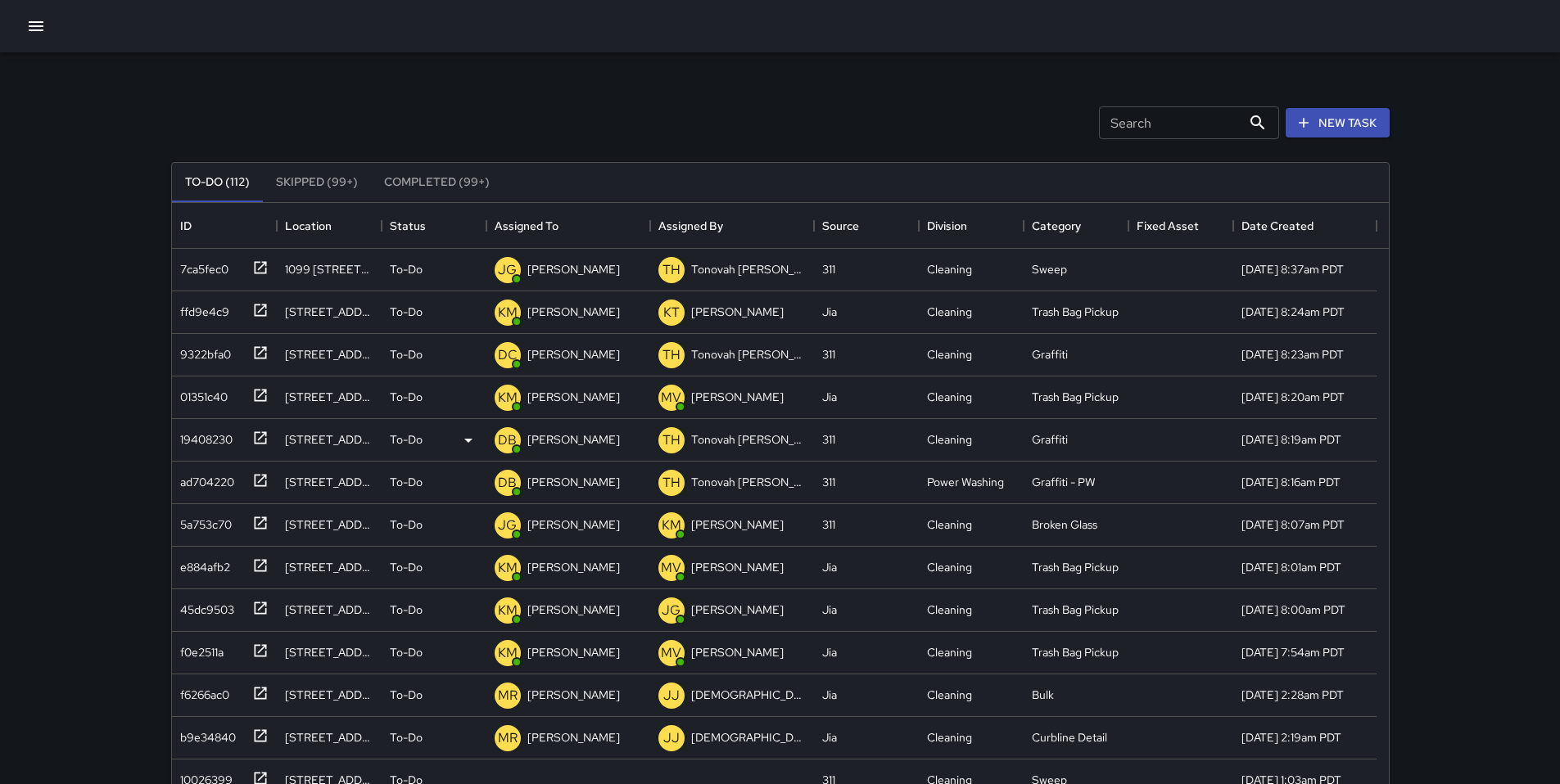
scroll to position [0, 0]
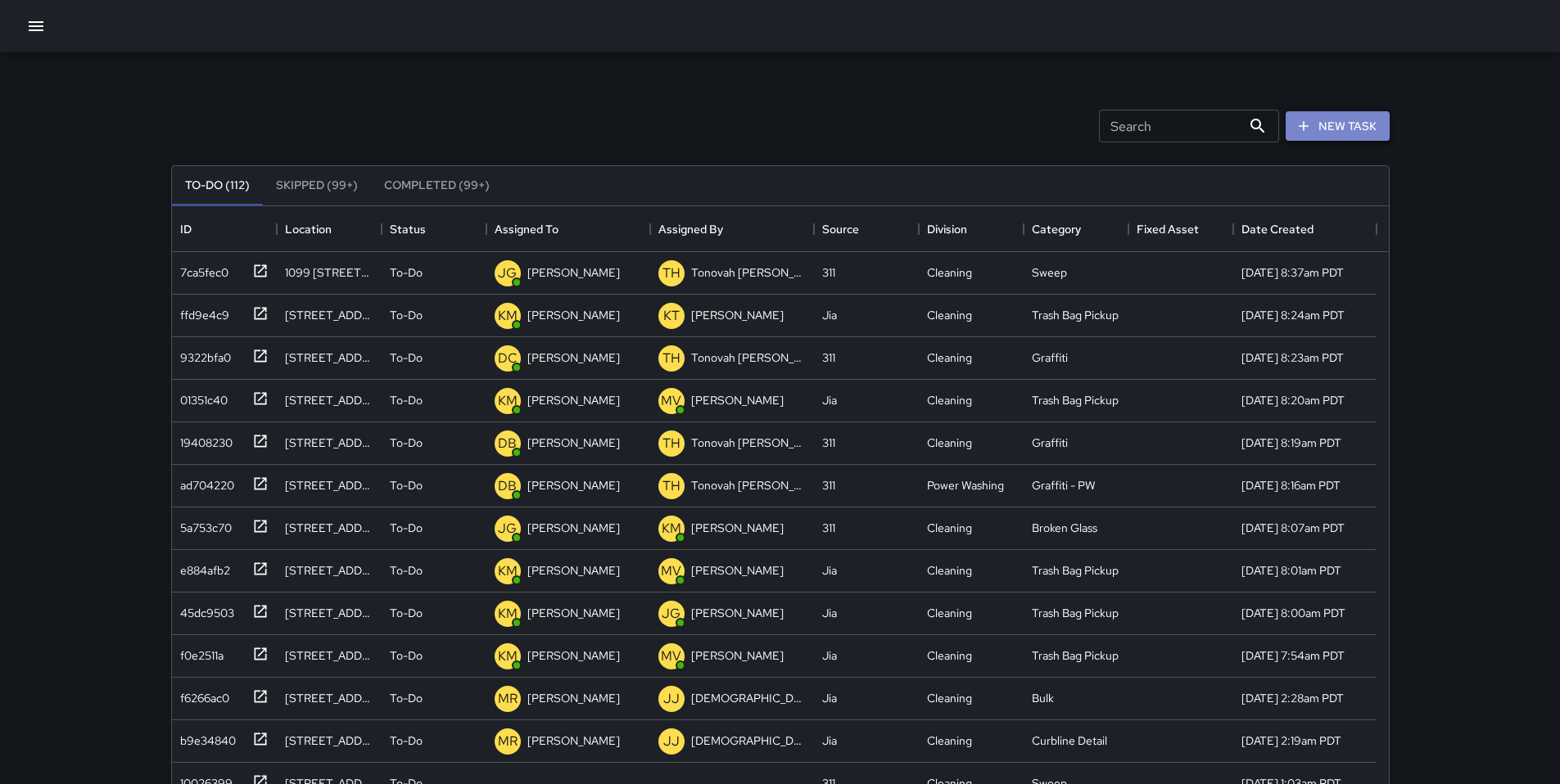
click at [1321, 126] on button "New Task" at bounding box center [1337, 126] width 104 height 30
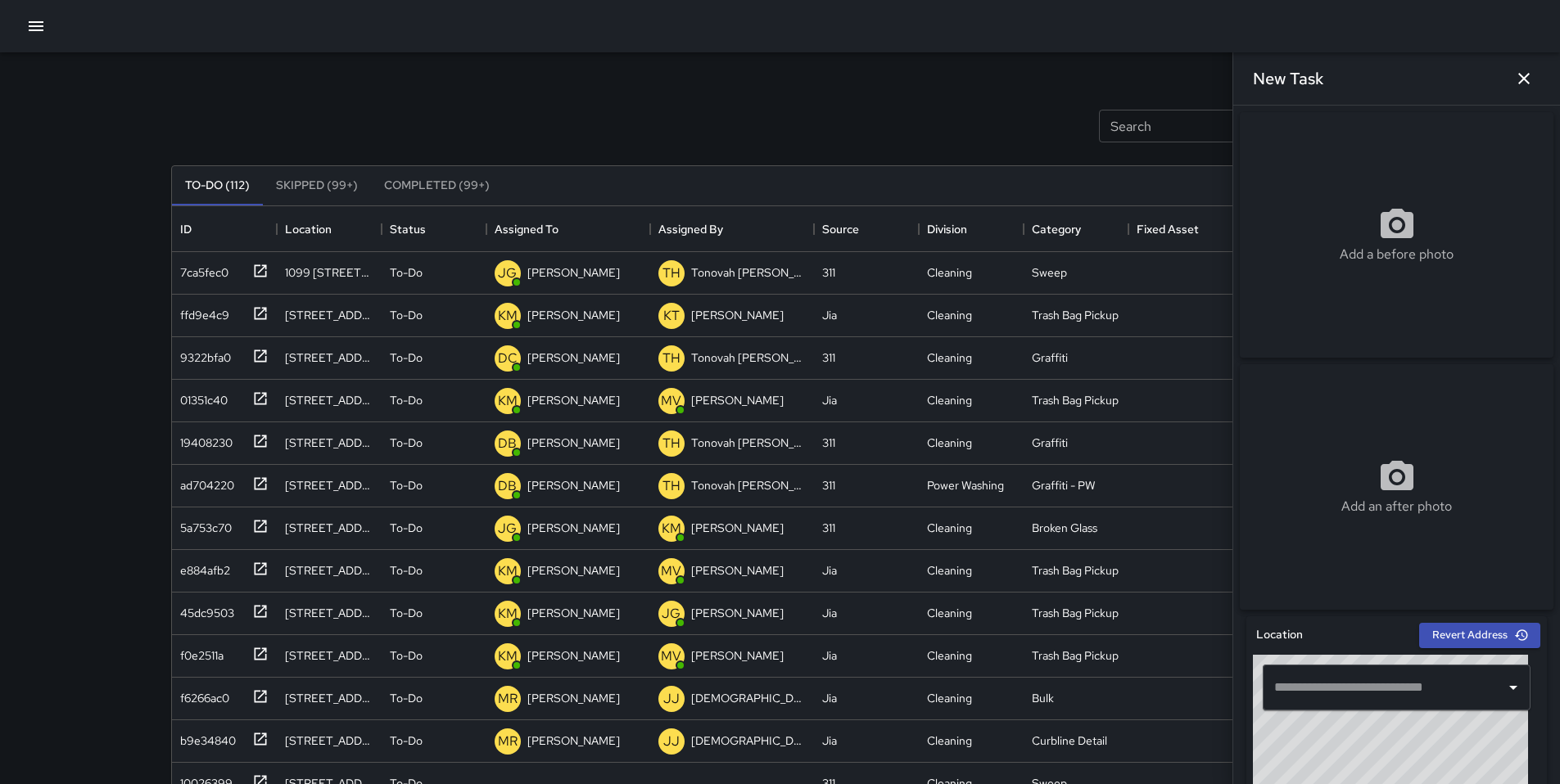
click at [1326, 695] on input "text" at bounding box center [1384, 688] width 228 height 31
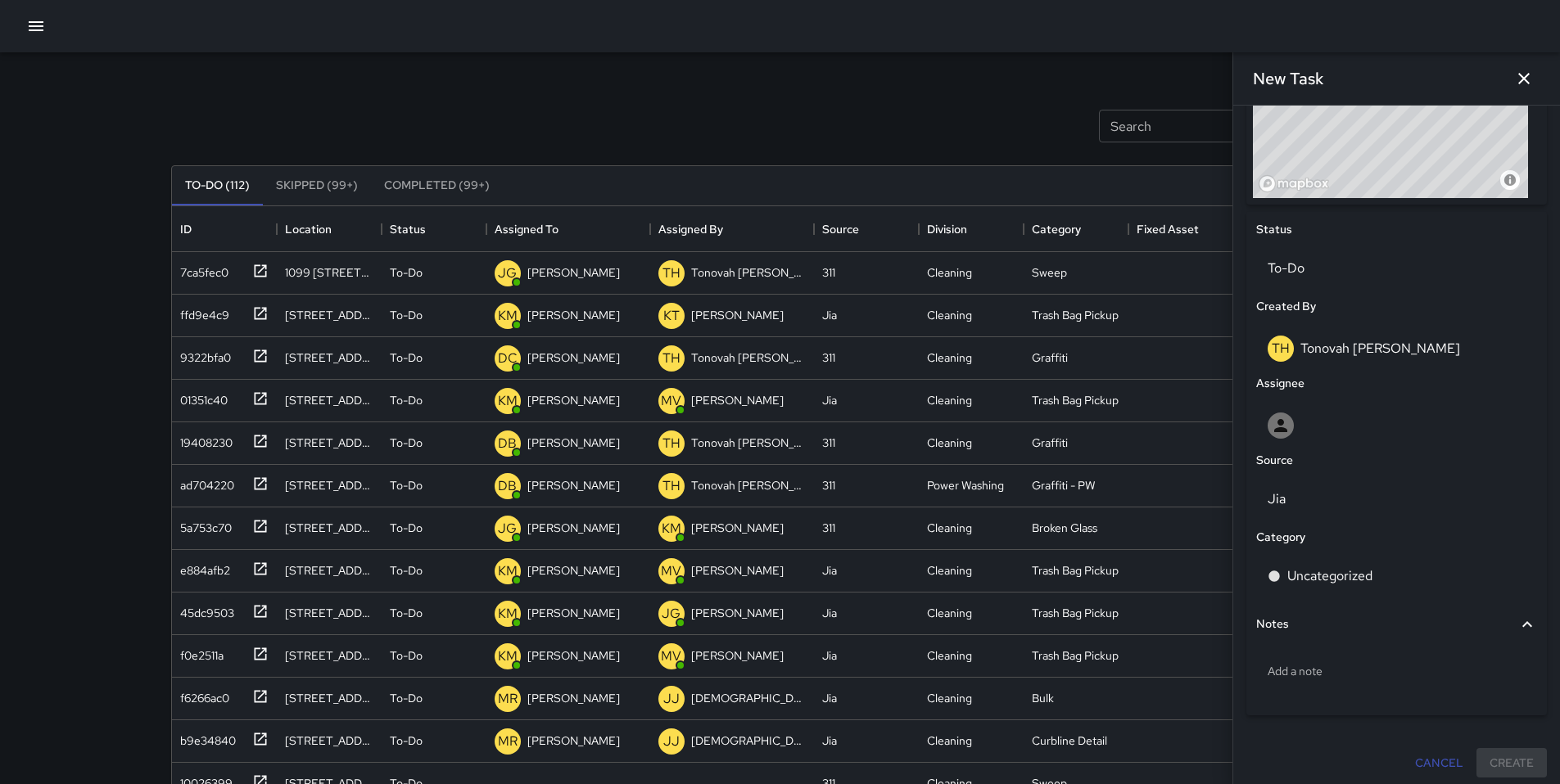
scroll to position [674, 0]
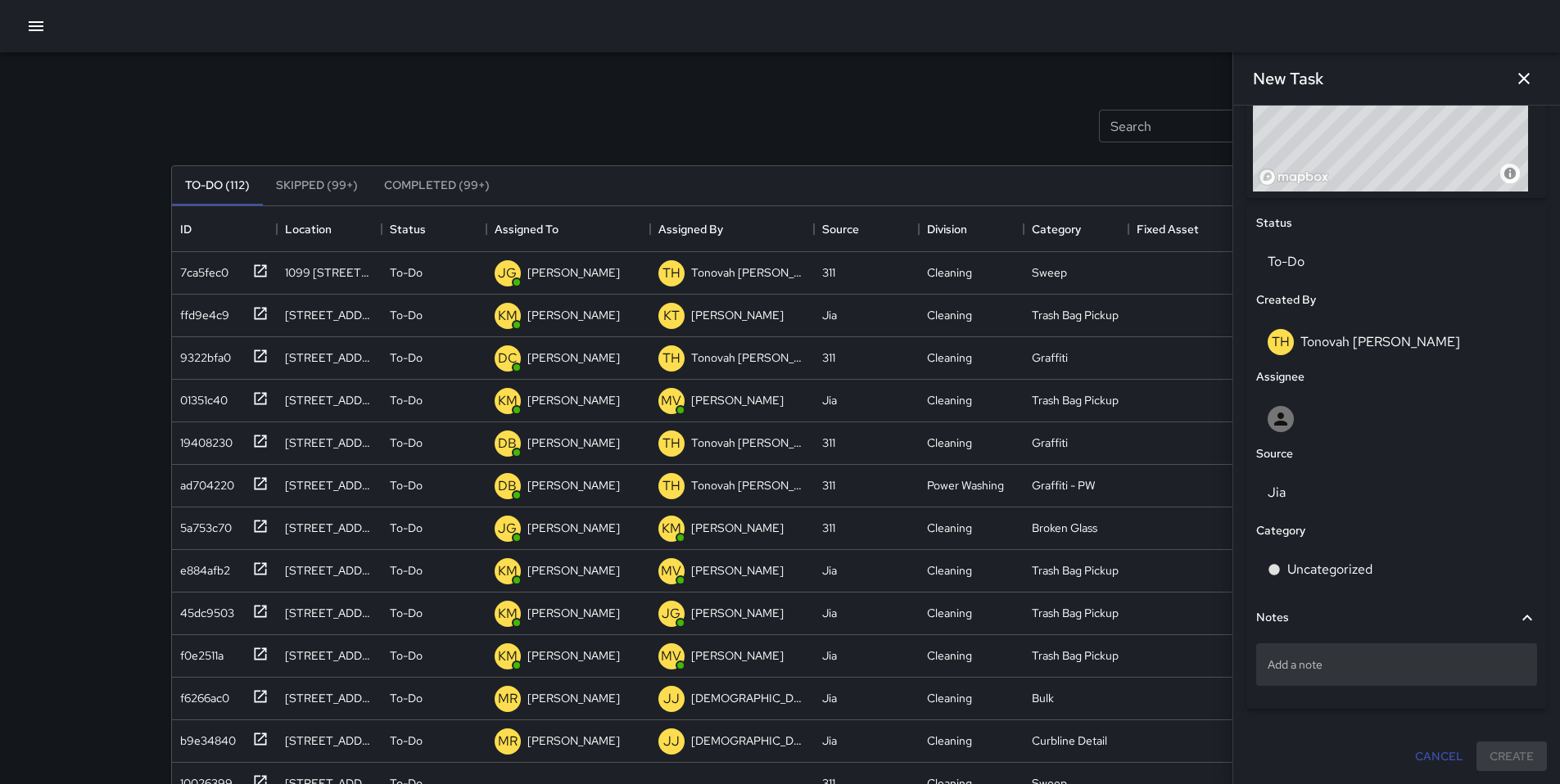
click at [1319, 680] on div "Add a note" at bounding box center [1396, 664] width 281 height 42
drag, startPoint x: 1319, startPoint y: 680, endPoint x: 1303, endPoint y: 663, distance: 23.3
click at [1301, 665] on p "Add a note" at bounding box center [1396, 664] width 258 height 17
type textarea "**********"
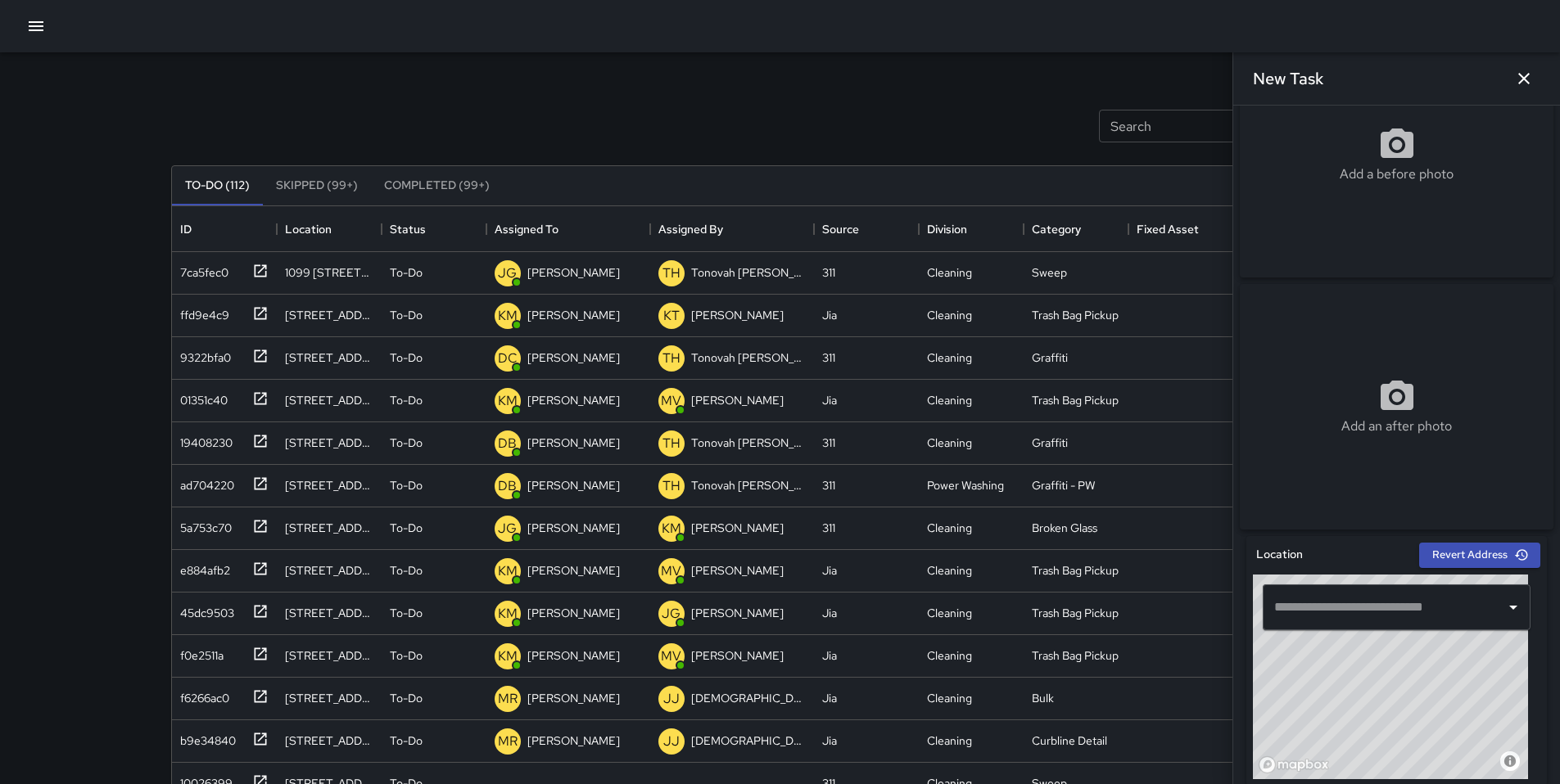
scroll to position [0, 0]
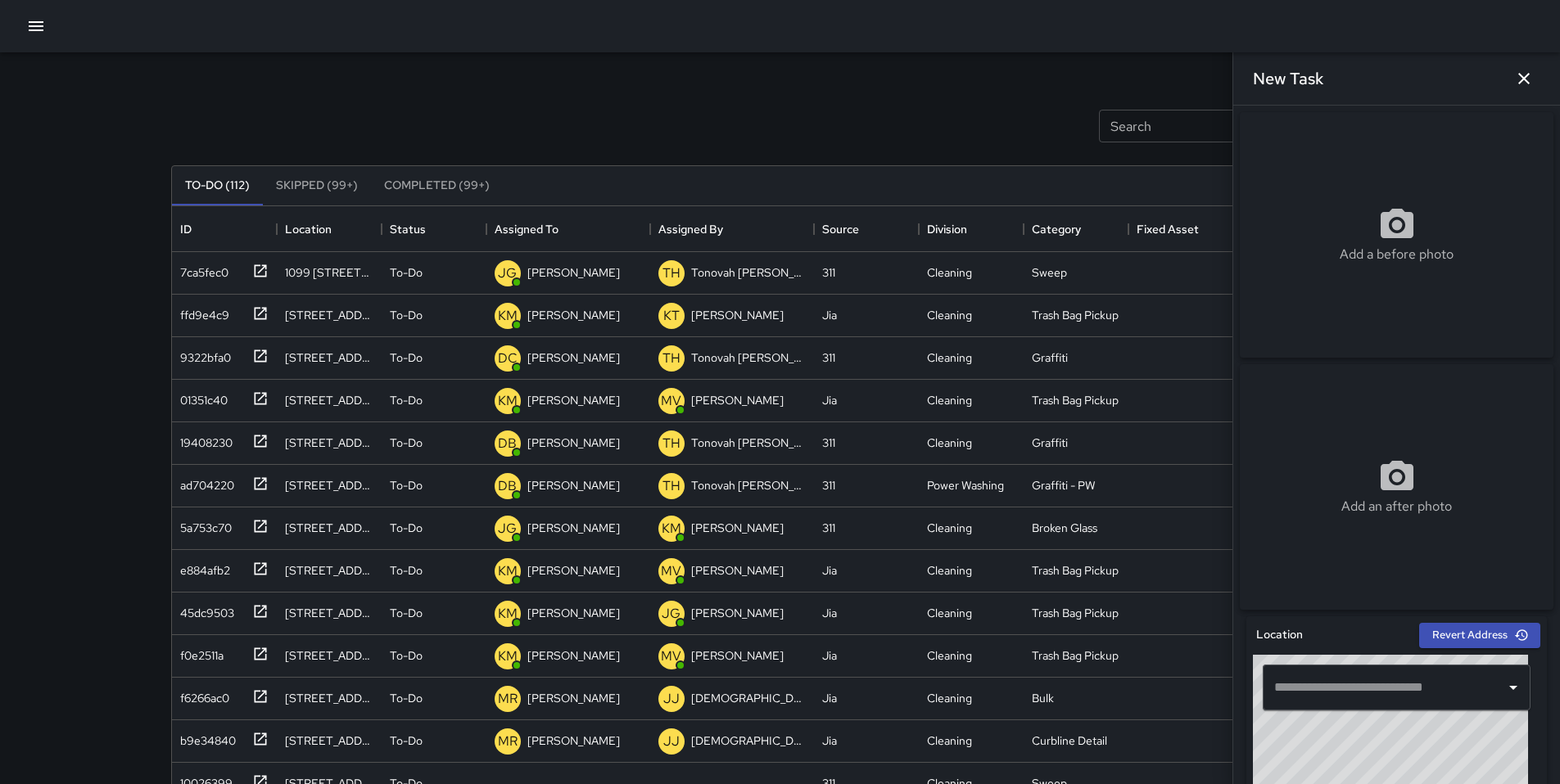
click at [1352, 233] on div "Add a before photo" at bounding box center [1397, 235] width 314 height 59
type input "**********"
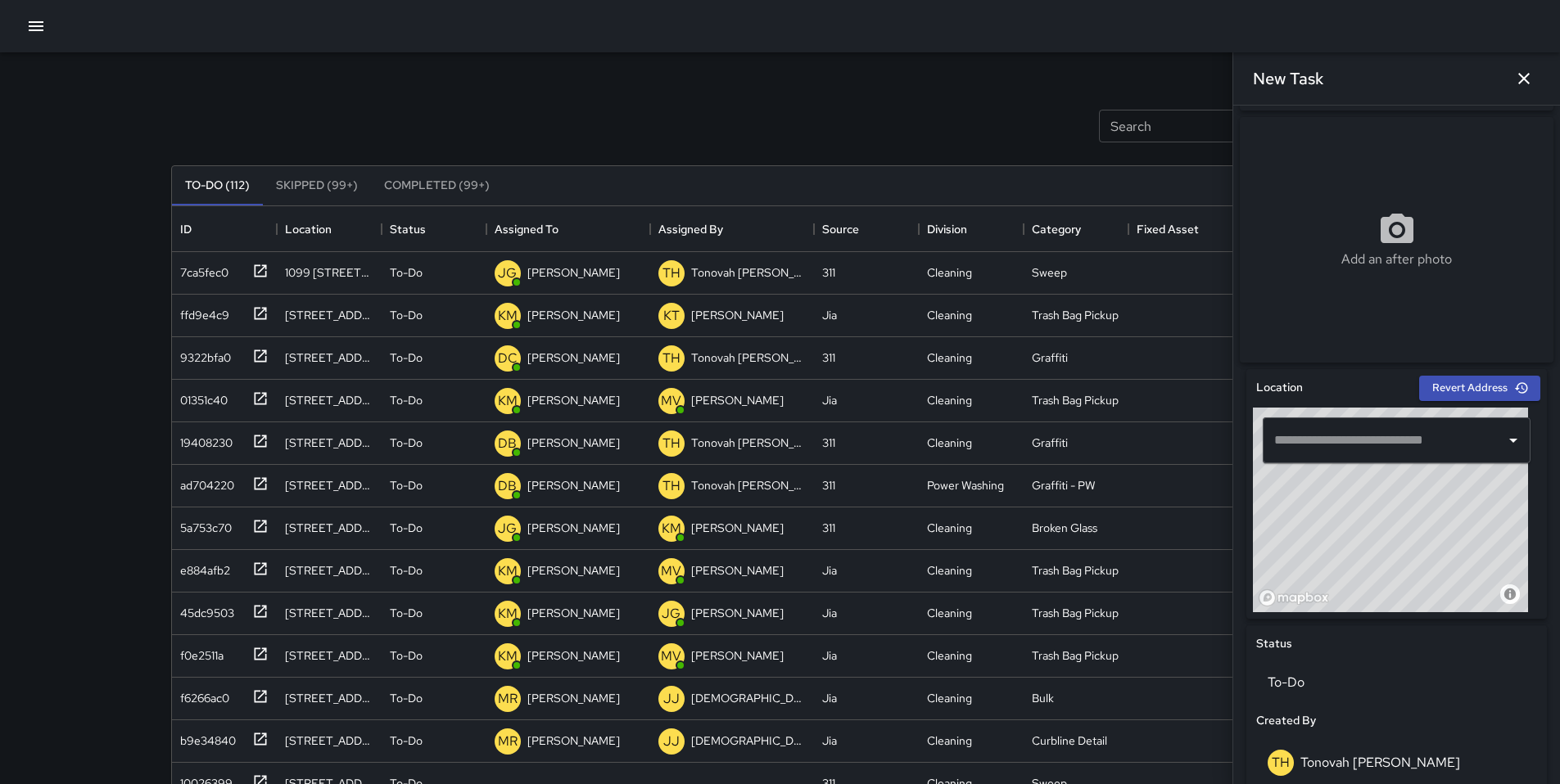
scroll to position [142, 0]
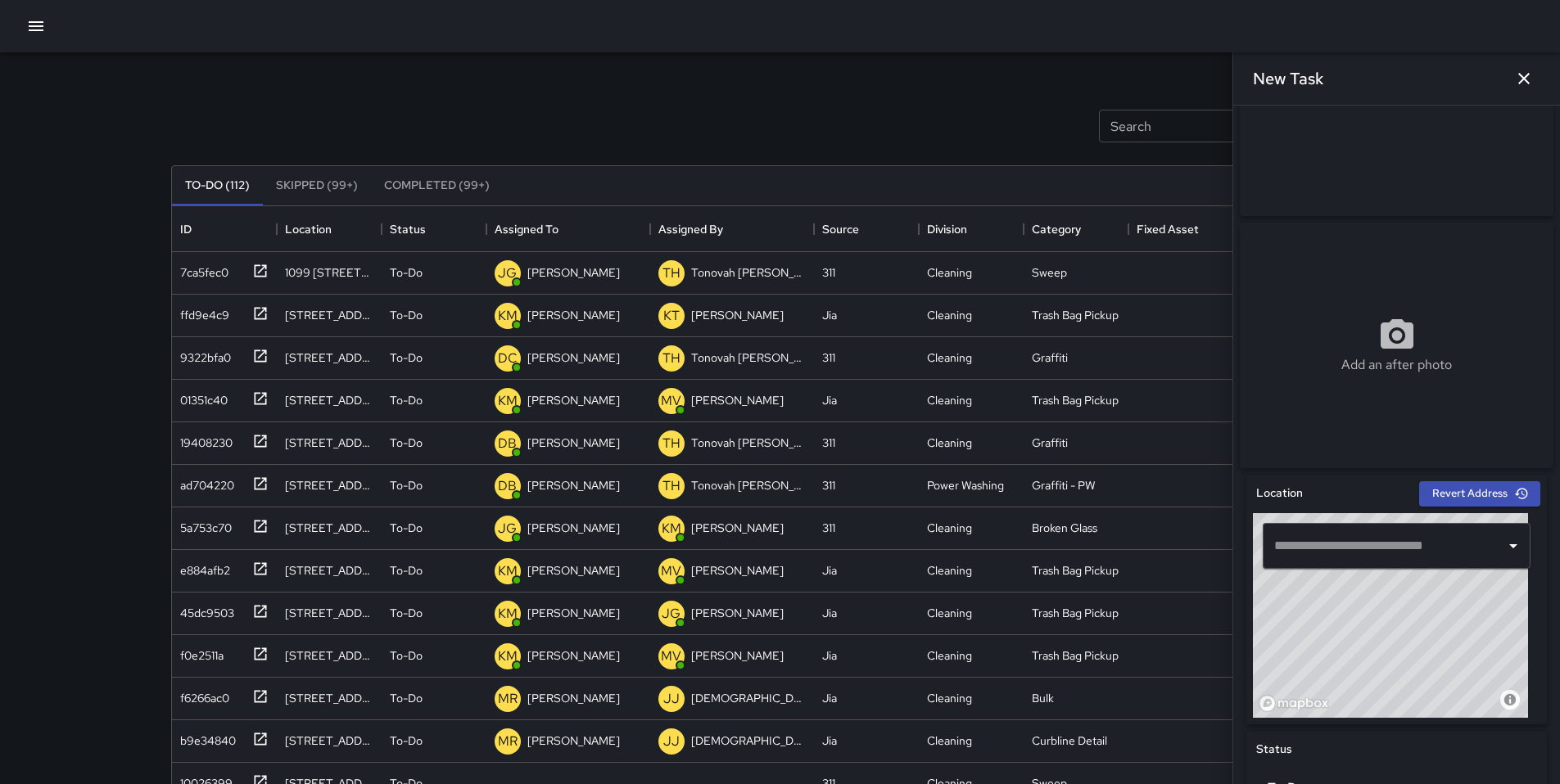
click at [1282, 552] on input "text" at bounding box center [1384, 546] width 228 height 31
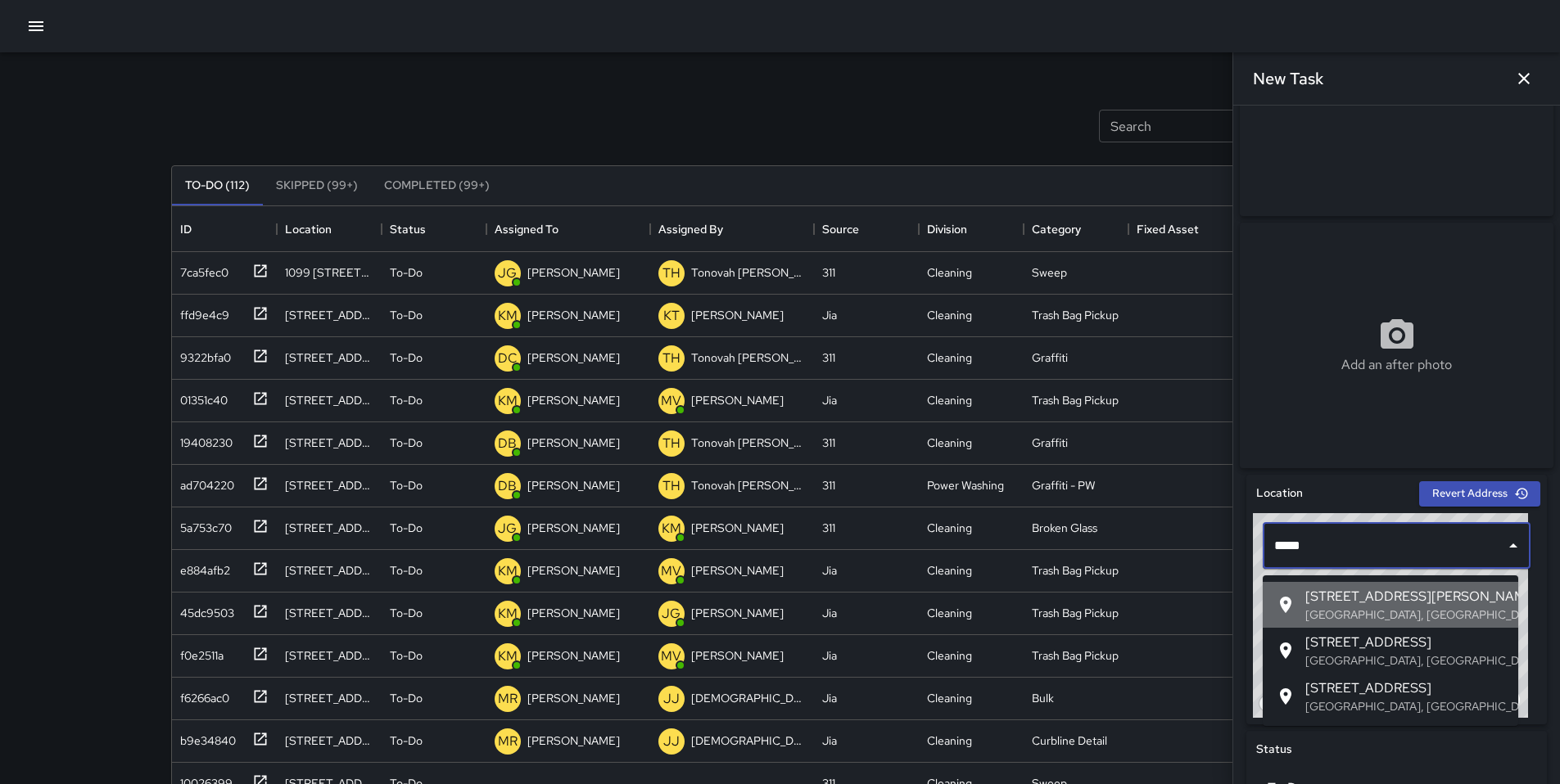
click at [1286, 604] on icon at bounding box center [1285, 605] width 20 height 20
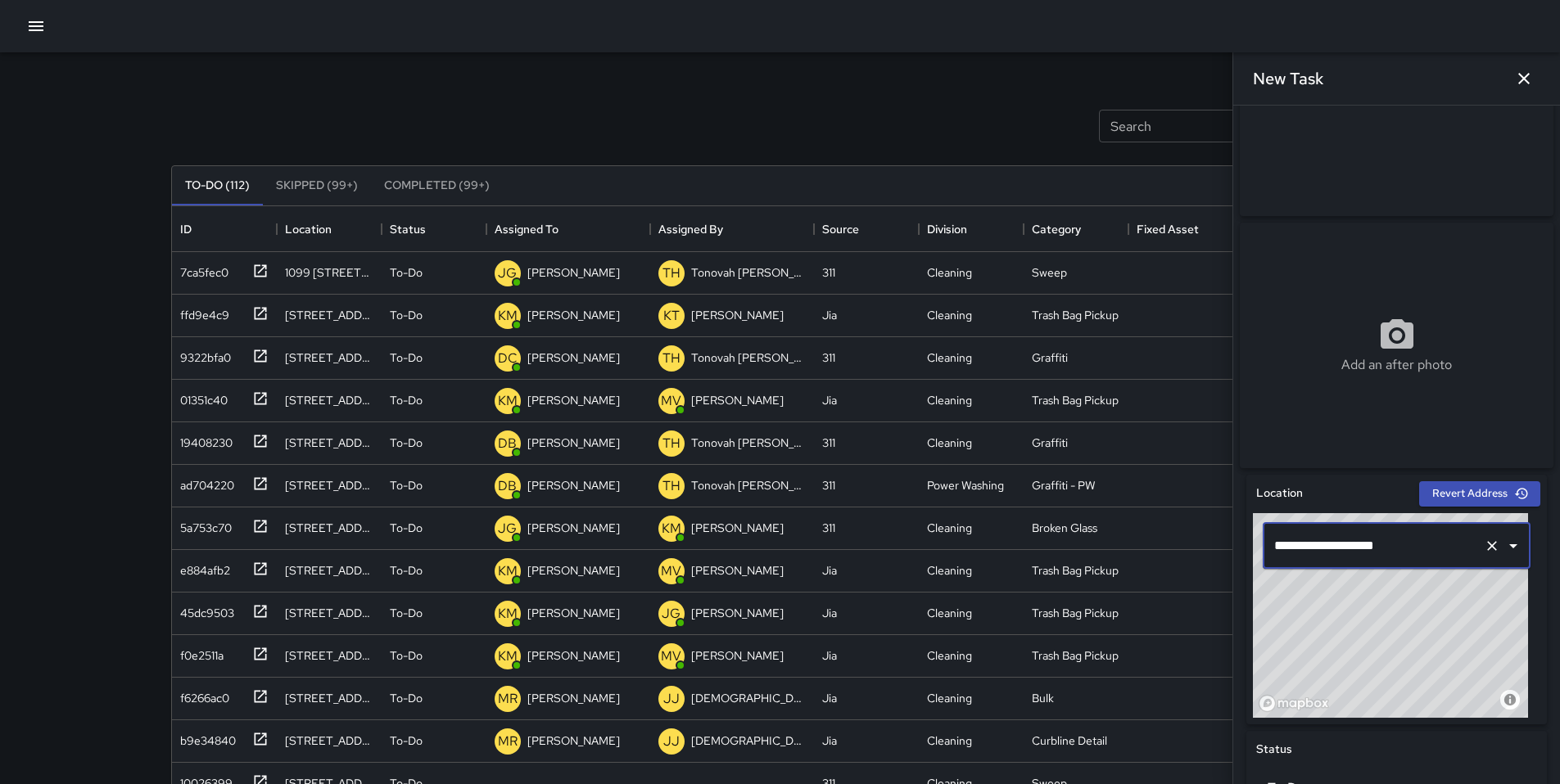
scroll to position [691, 0]
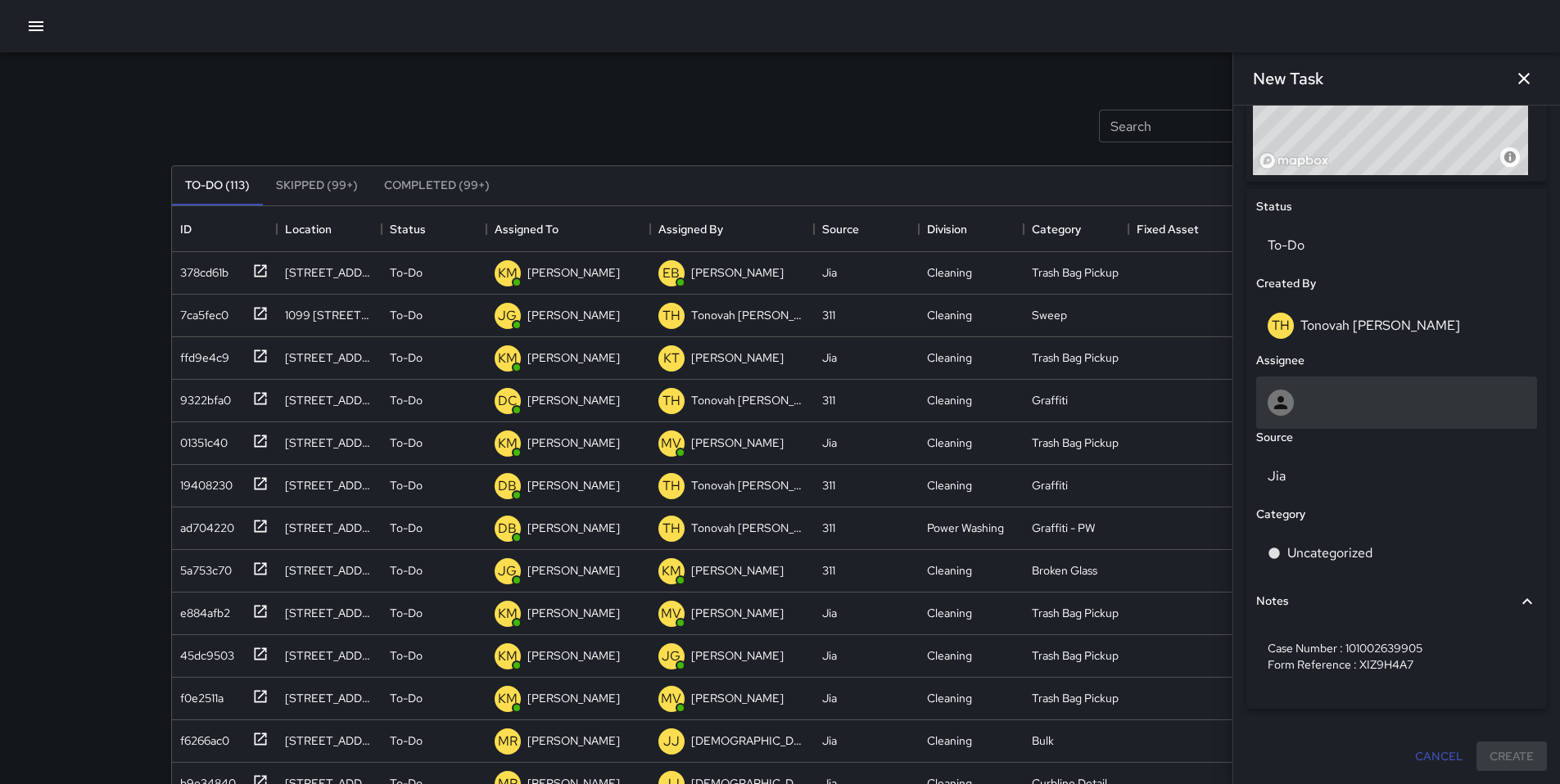
type input "**********"
click at [1308, 405] on div at bounding box center [1396, 403] width 258 height 26
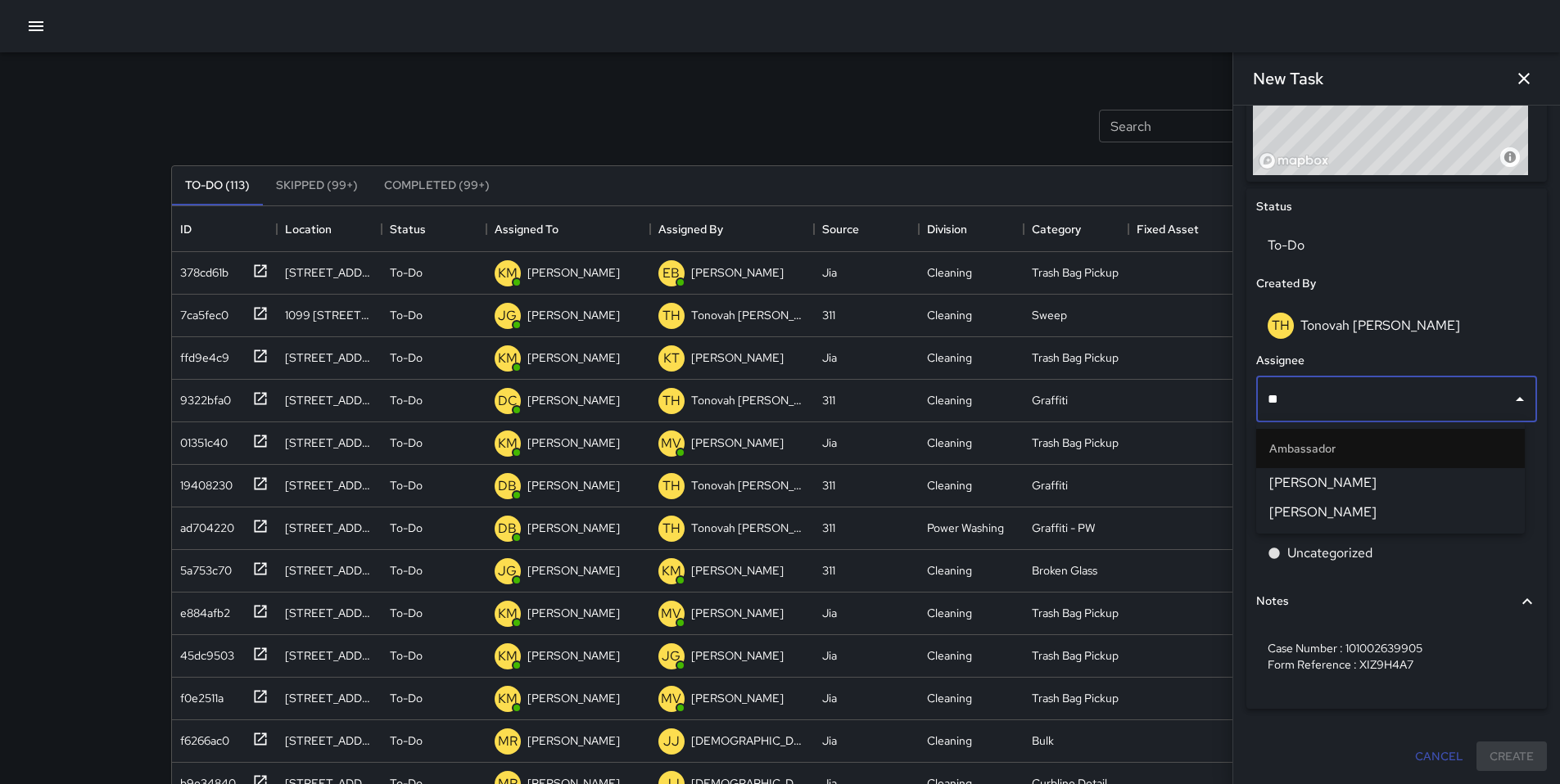
type input "*"
type input "******"
click at [1296, 467] on li "Ambassador" at bounding box center [1390, 449] width 269 height 39
click at [1303, 490] on span "[PERSON_NAME]" at bounding box center [1390, 483] width 242 height 20
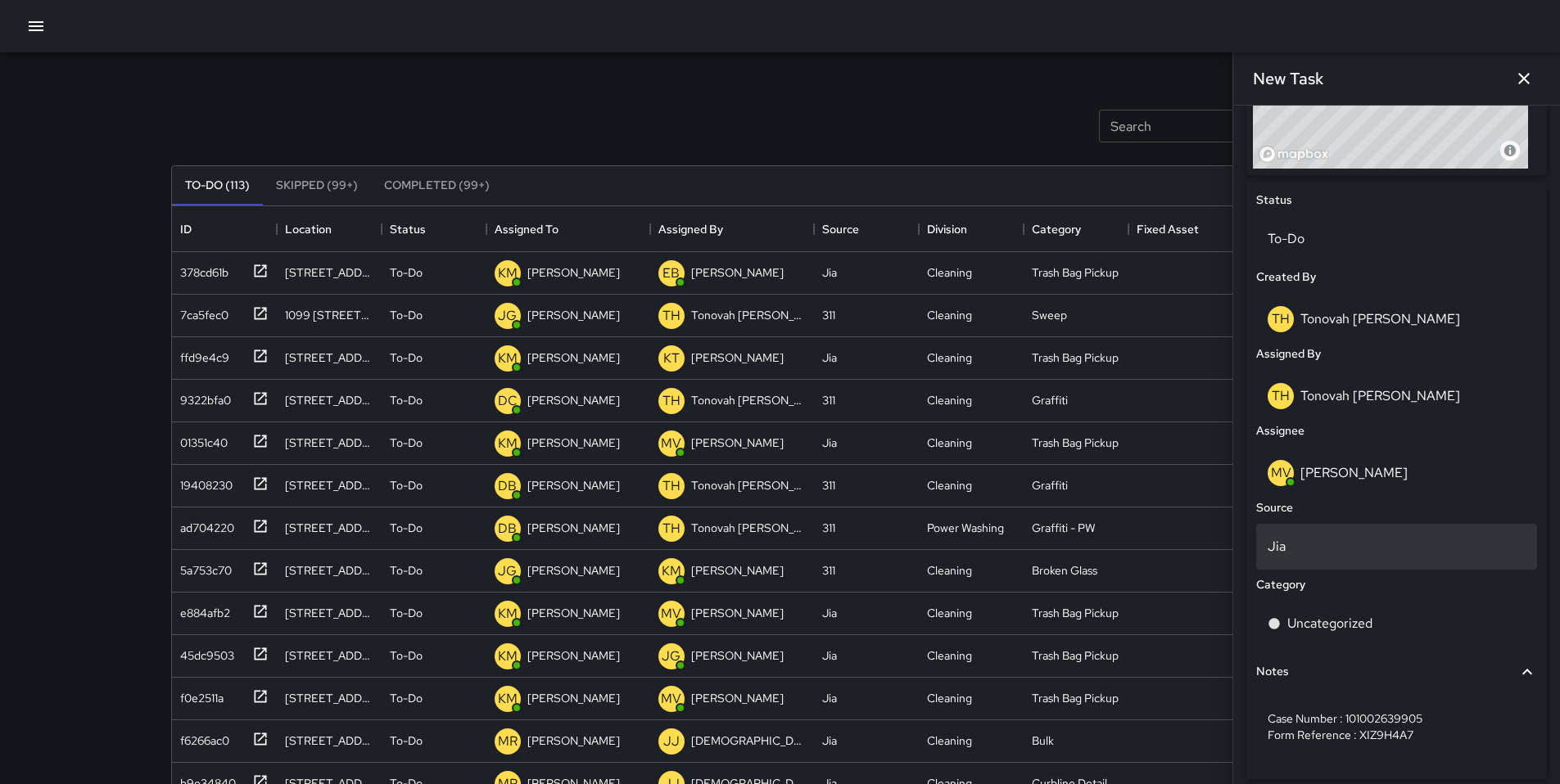
click at [1347, 564] on div "Jia" at bounding box center [1396, 547] width 281 height 46
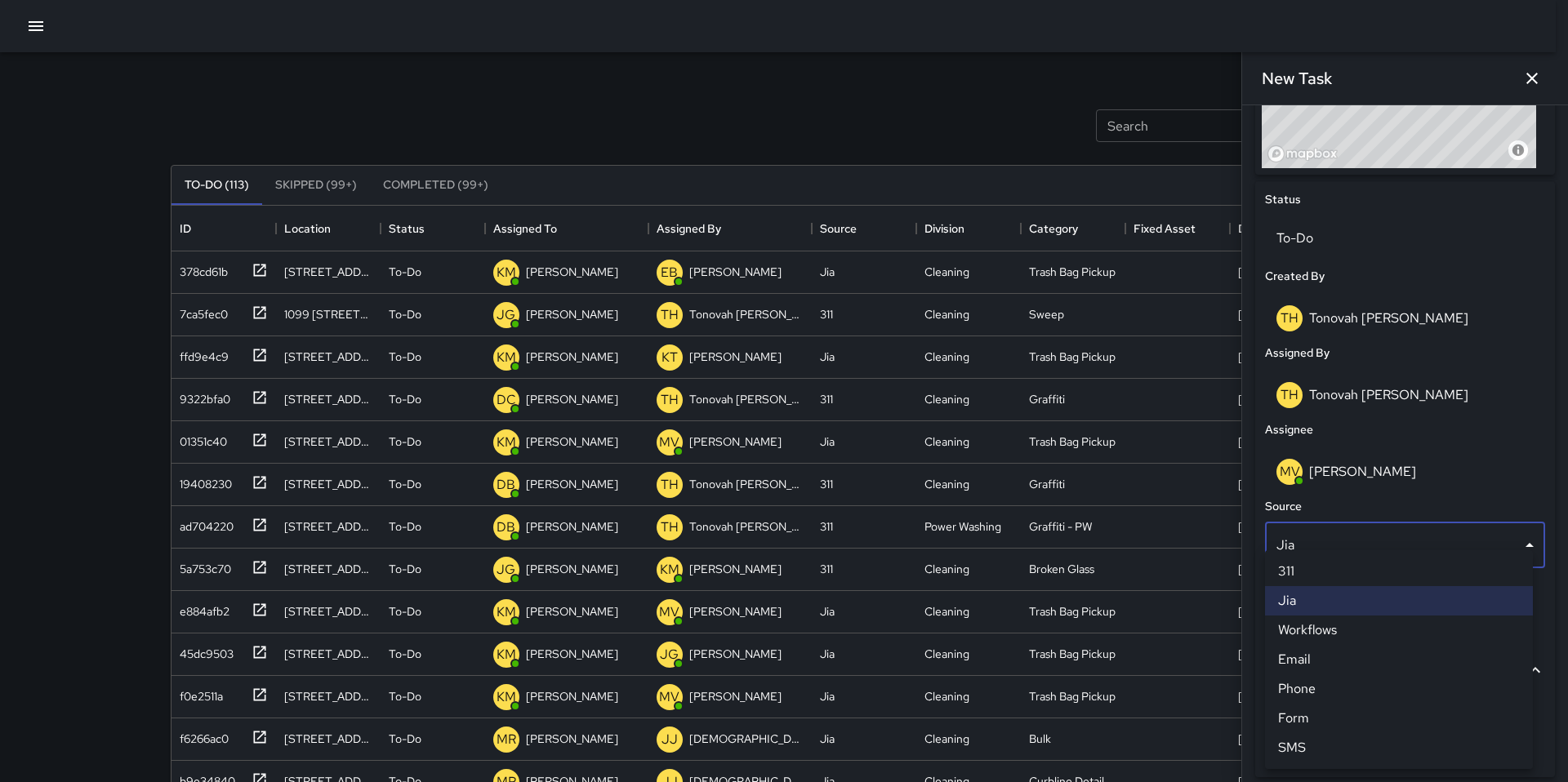
click at [1323, 568] on li "311" at bounding box center [1399, 572] width 268 height 29
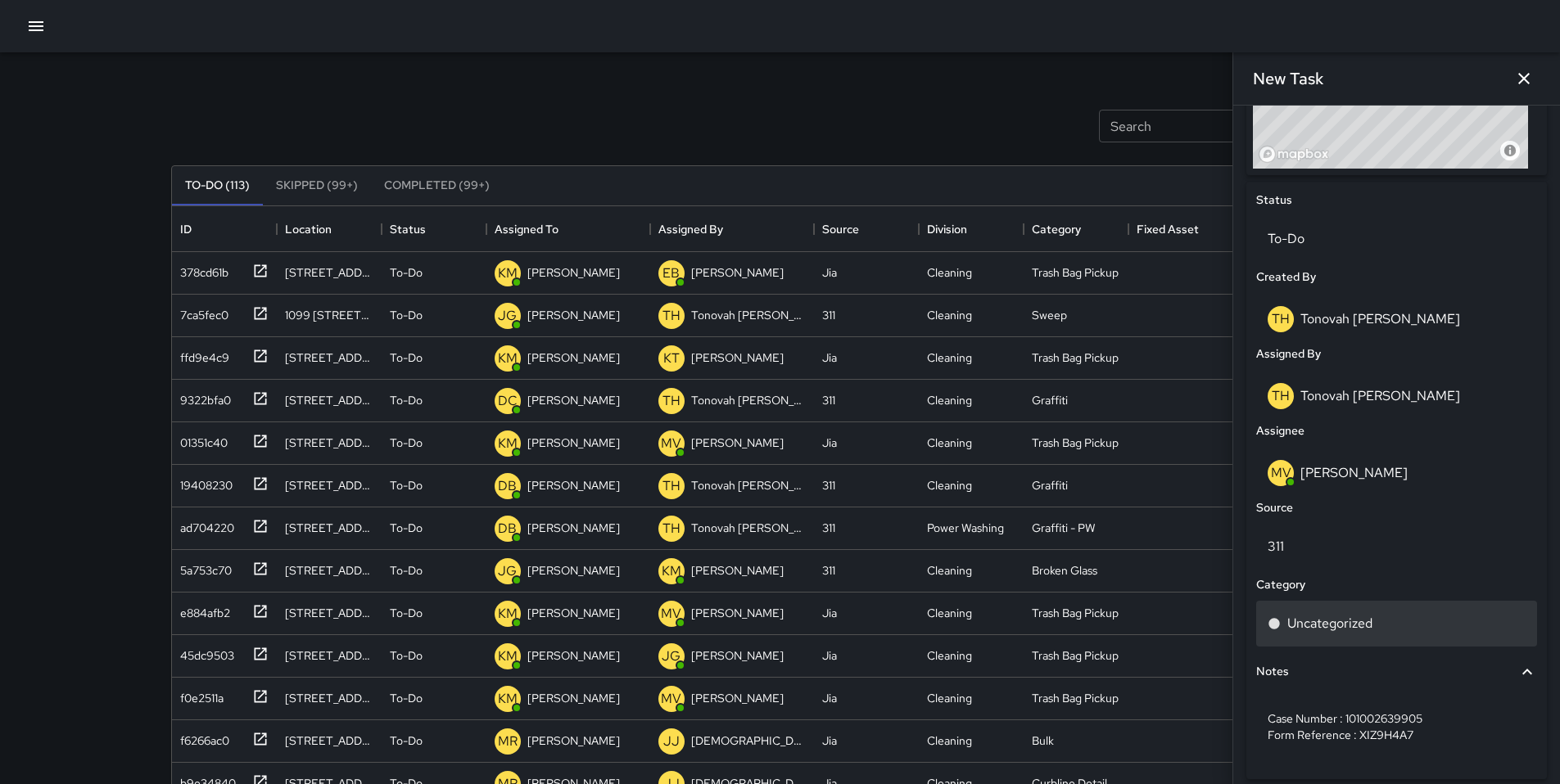
click at [1327, 625] on p "Uncategorized" at bounding box center [1330, 623] width 85 height 20
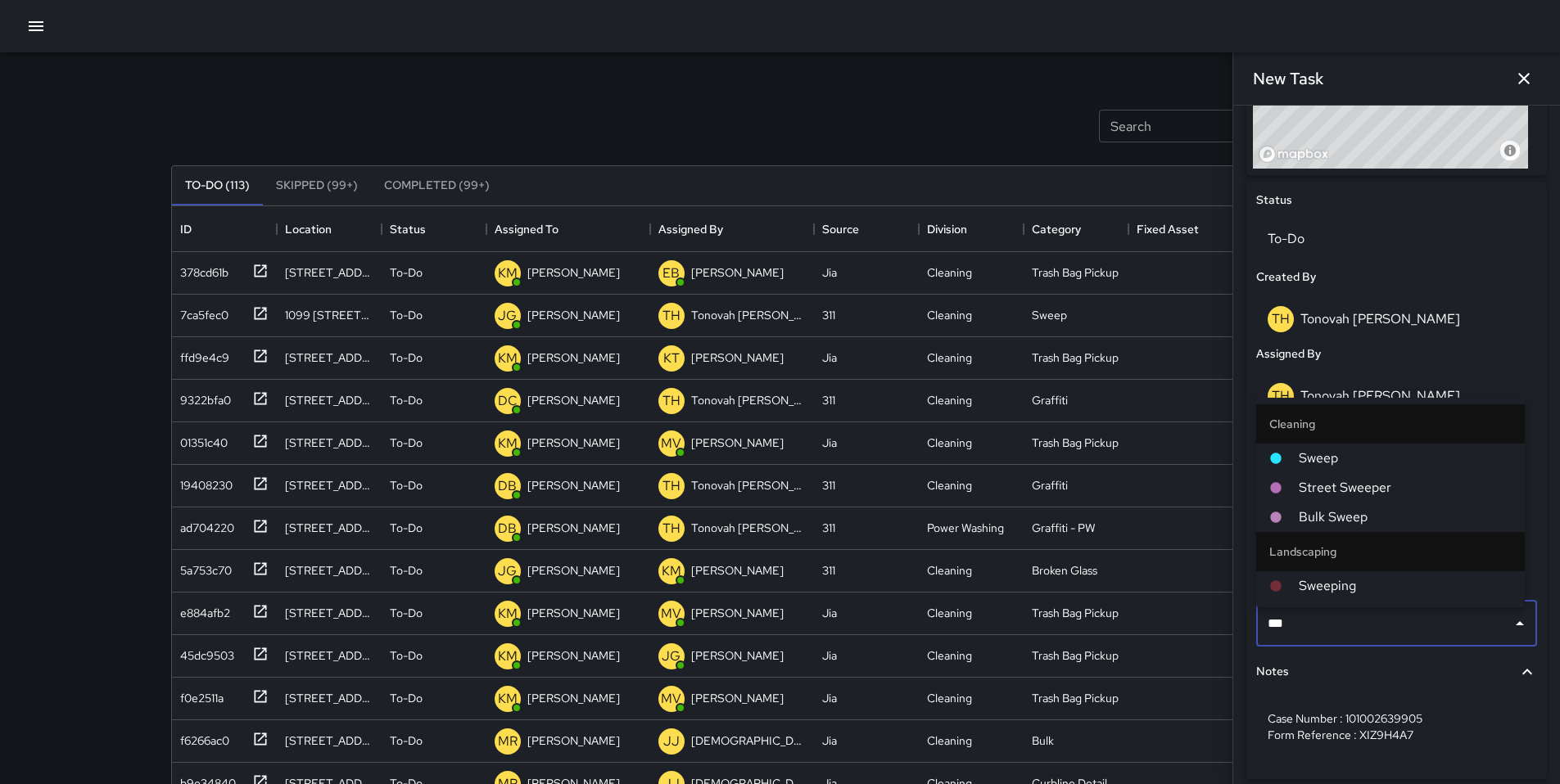
type input "****"
click at [1326, 454] on span "Sweep" at bounding box center [1405, 459] width 213 height 20
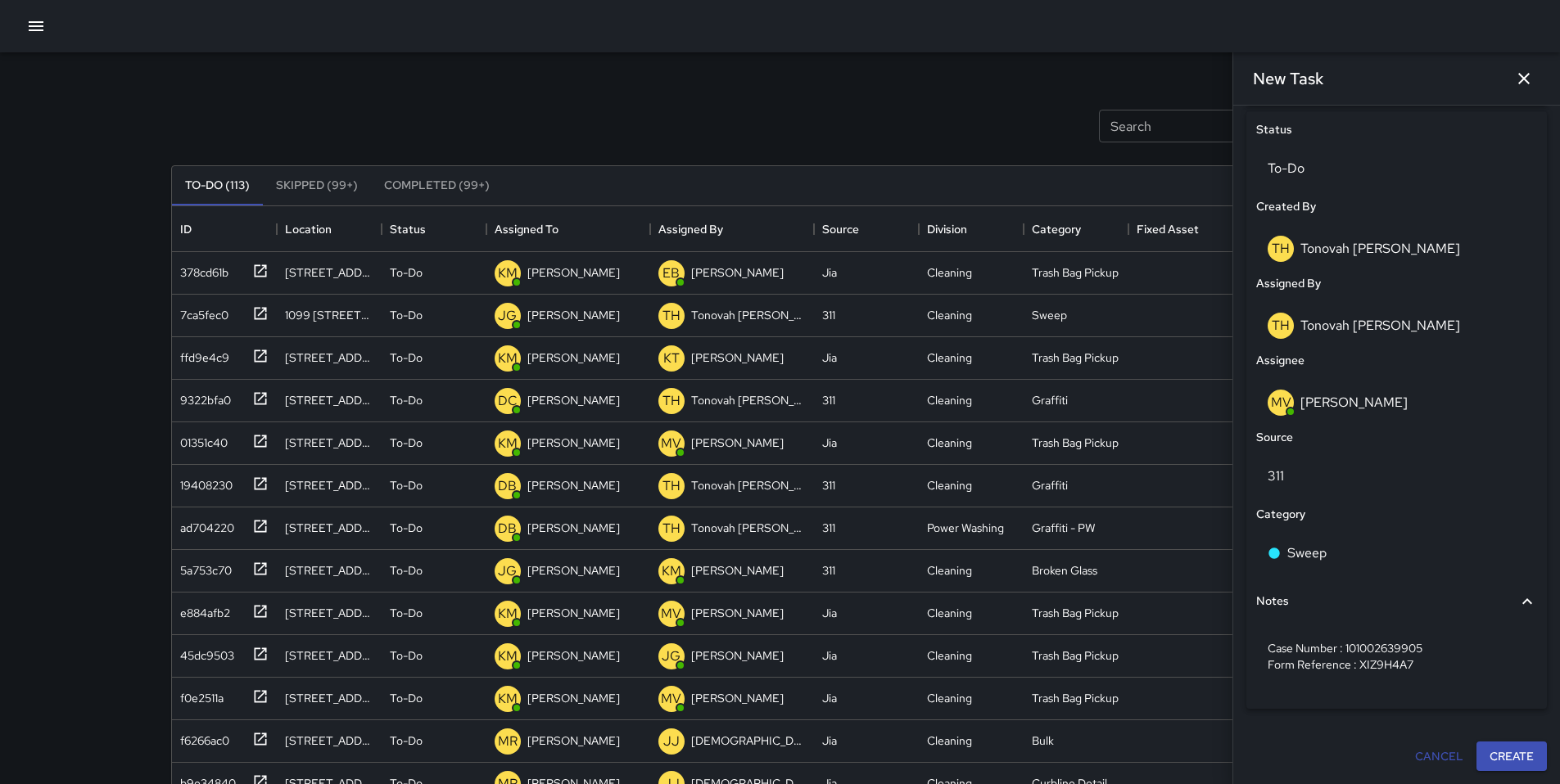
scroll to position [768, 0]
click at [1504, 757] on button "Create" at bounding box center [1512, 757] width 71 height 30
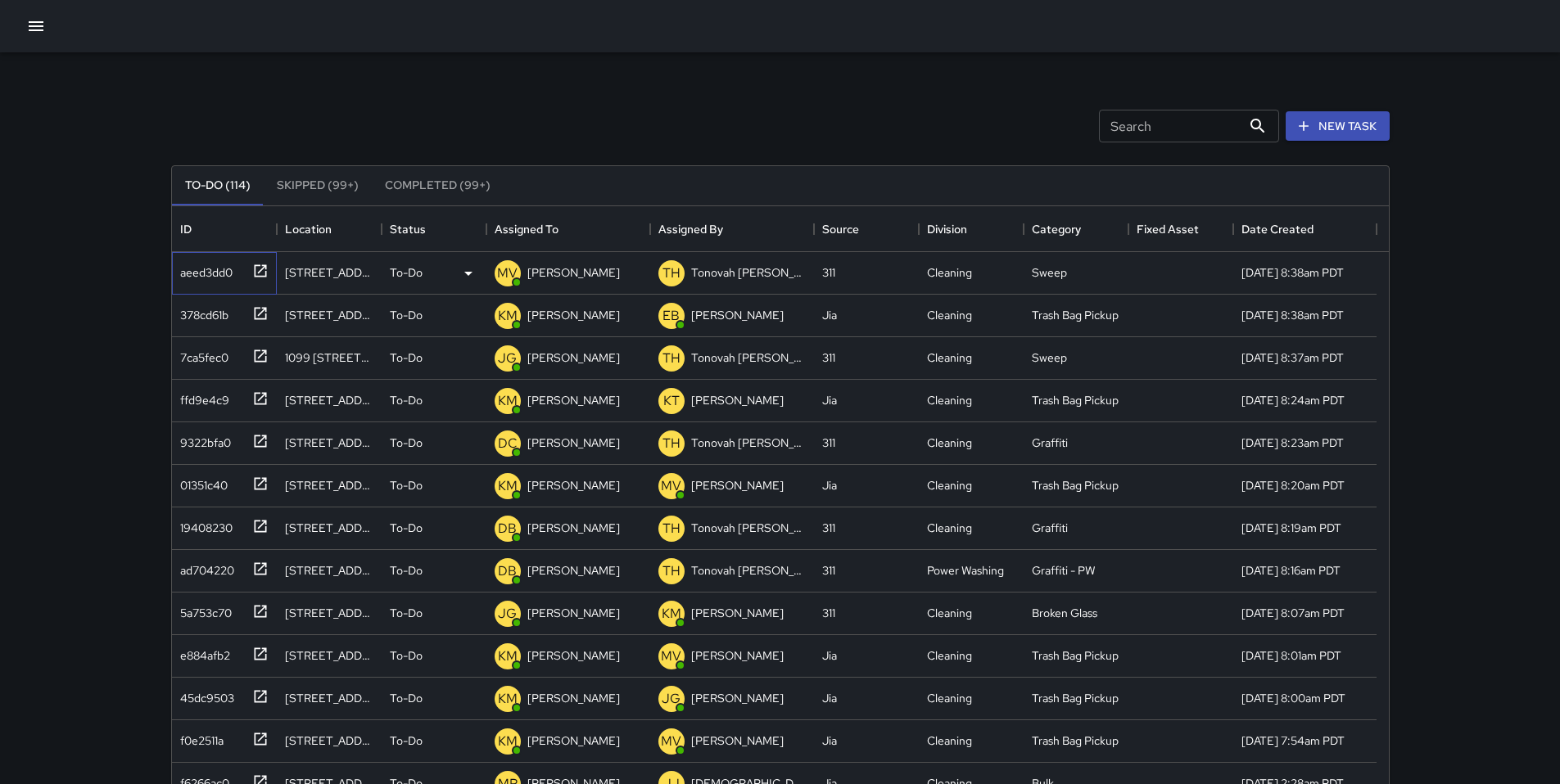
click at [191, 269] on div "aeed3dd0" at bounding box center [203, 269] width 59 height 23
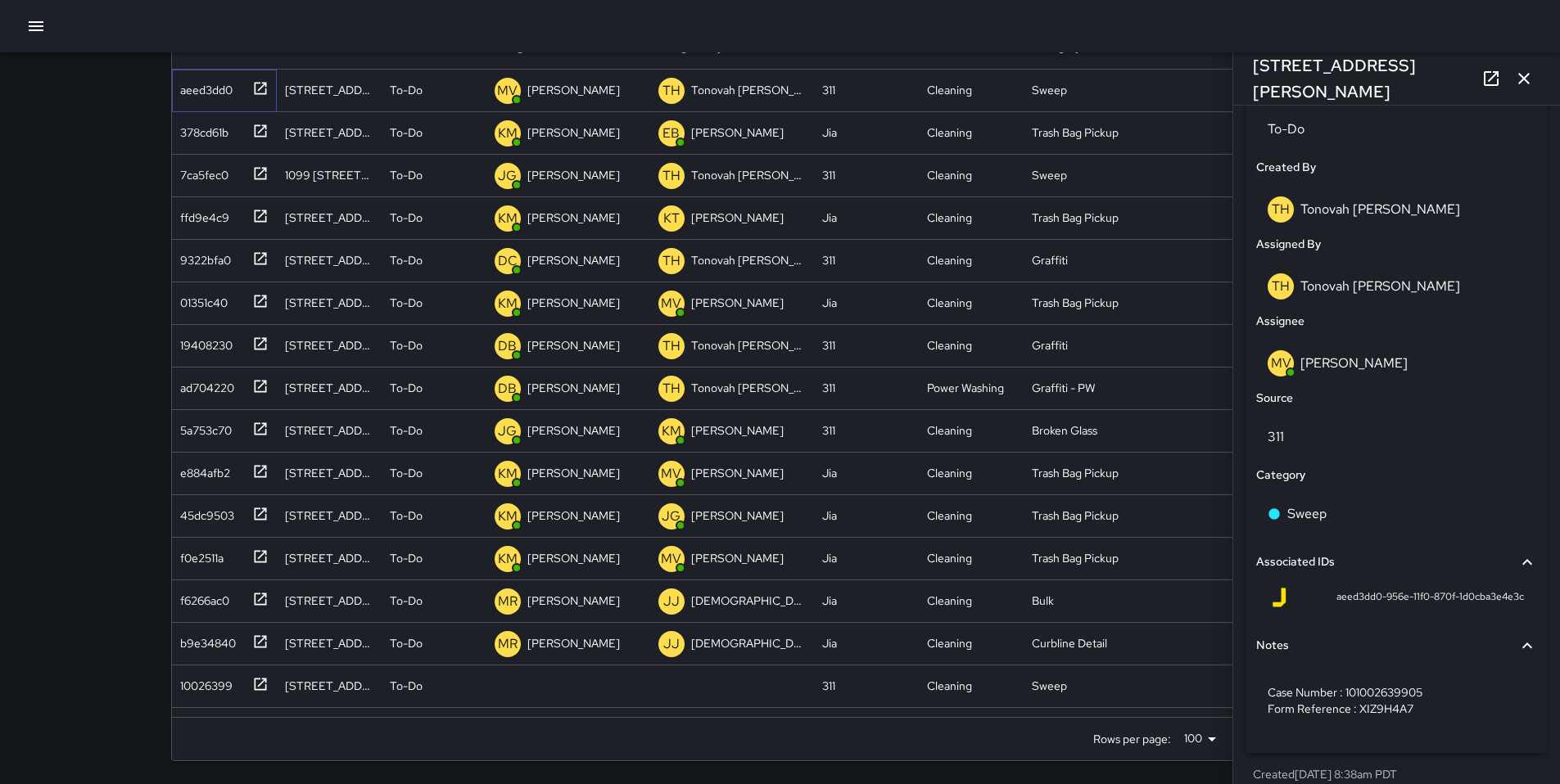
scroll to position [825, 0]
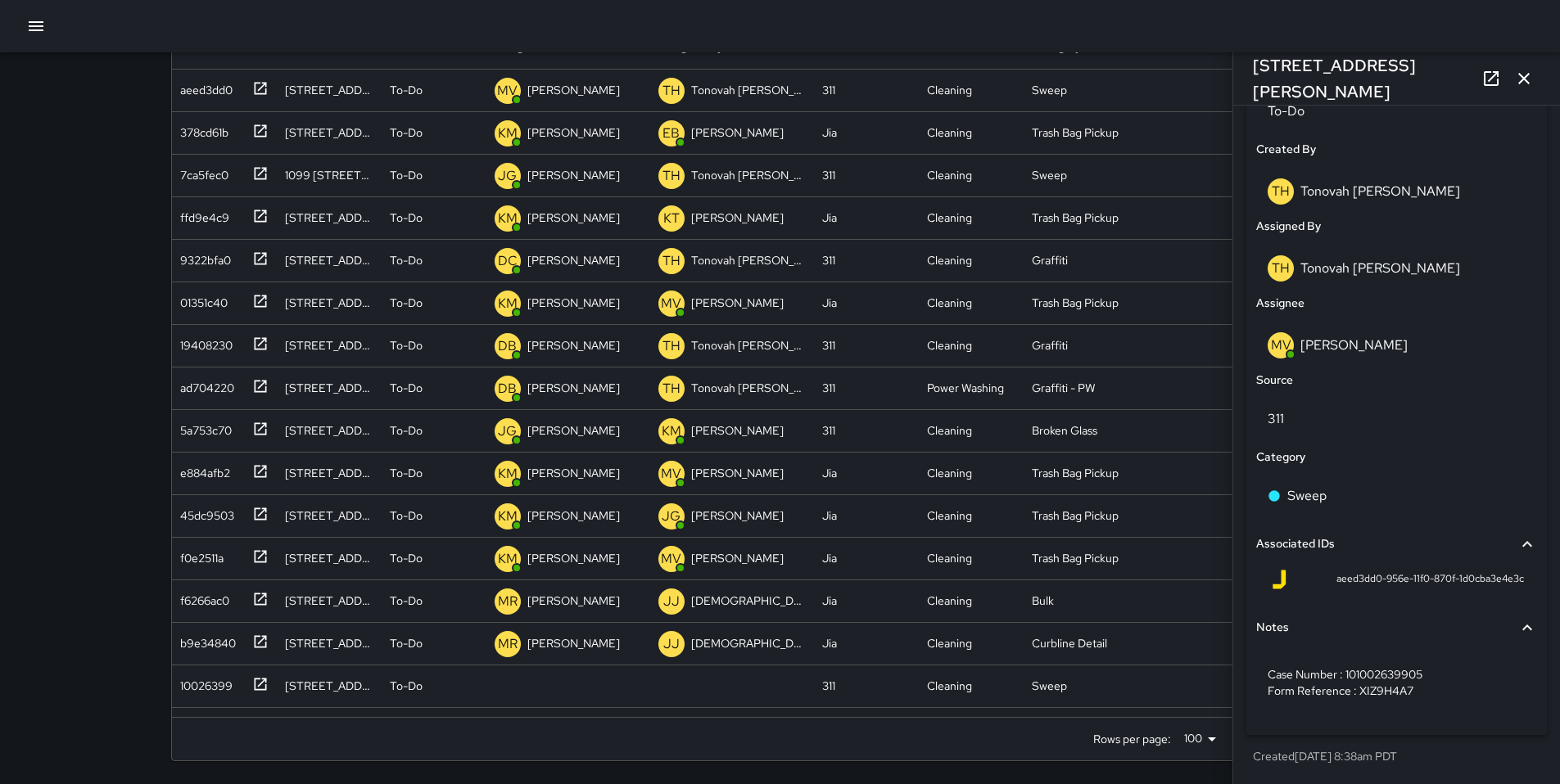
click at [1317, 579] on div "aeed3dd0-956e-11f0-870f-1d0cba3e4e3c" at bounding box center [1397, 579] width 255 height 20
drag, startPoint x: 1324, startPoint y: 583, endPoint x: 1512, endPoint y: 590, distance: 188.1
click at [1512, 590] on div "aeed3dd0-956e-11f0-870f-1d0cba3e4e3c" at bounding box center [1396, 583] width 281 height 39
copy span "aeed3dd0-956e-11f0-870f-1d0cba3e4e3c"
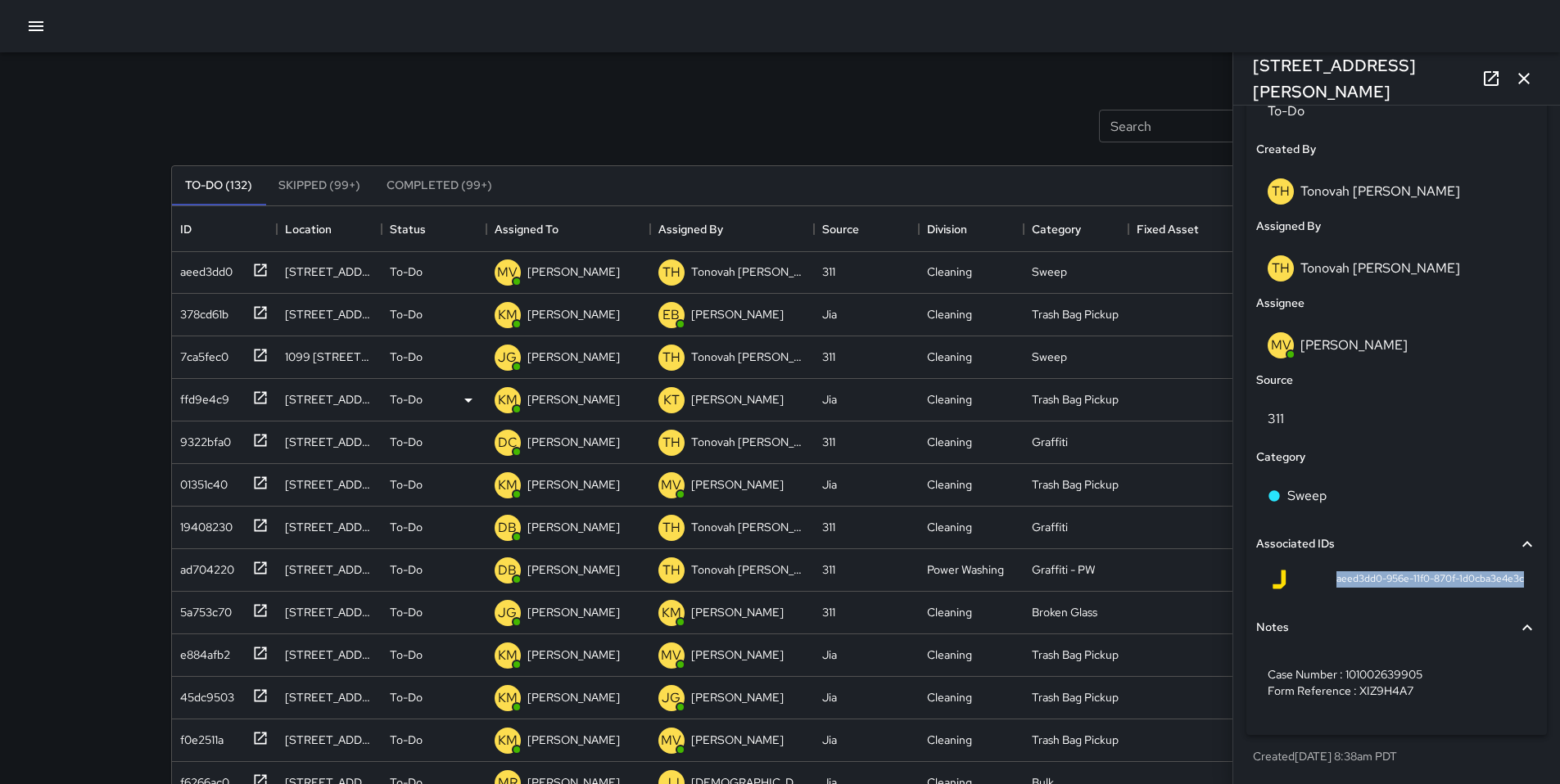
scroll to position [0, 0]
click at [208, 564] on div "ad704220" at bounding box center [204, 566] width 61 height 23
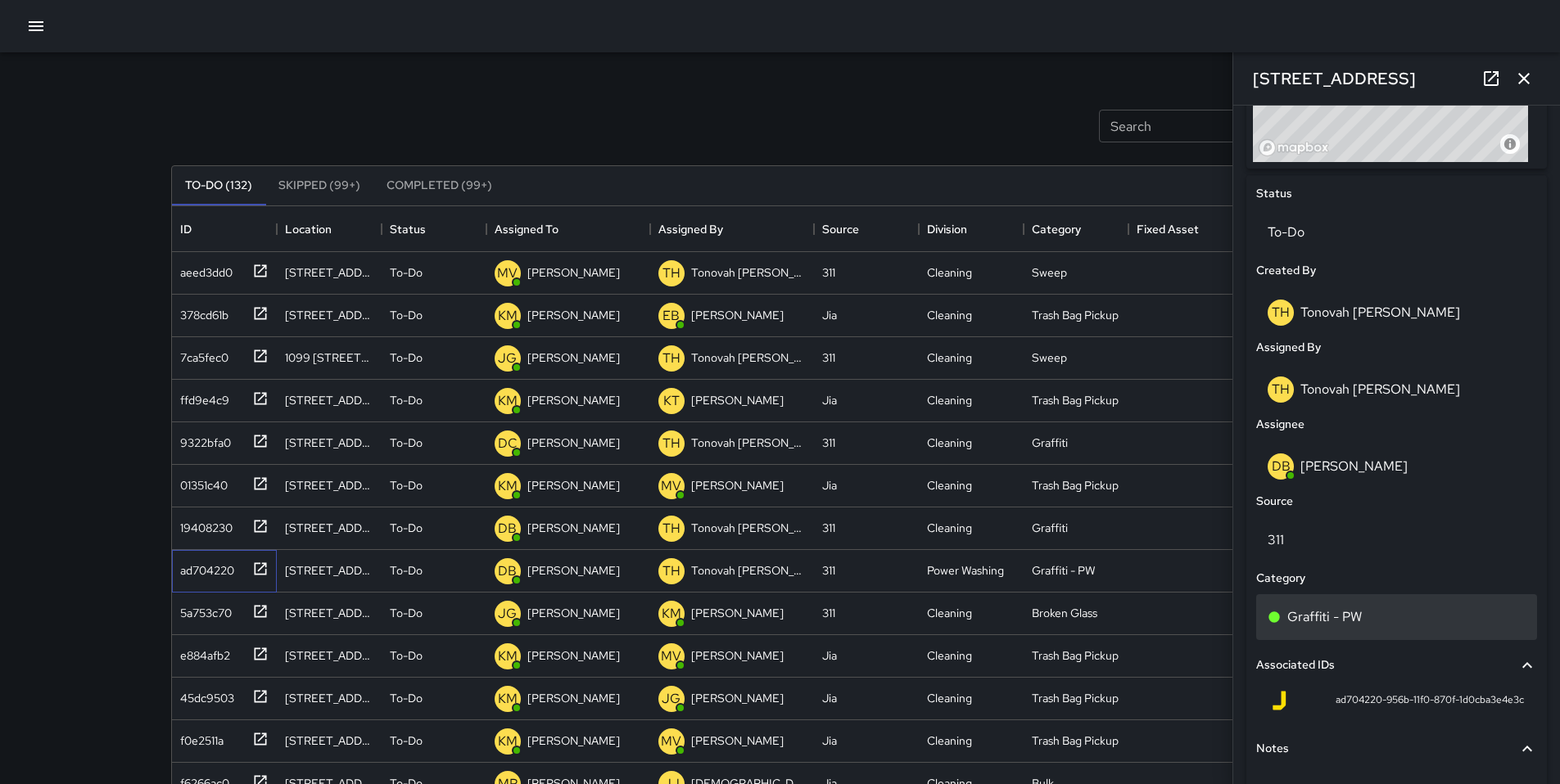
scroll to position [825, 0]
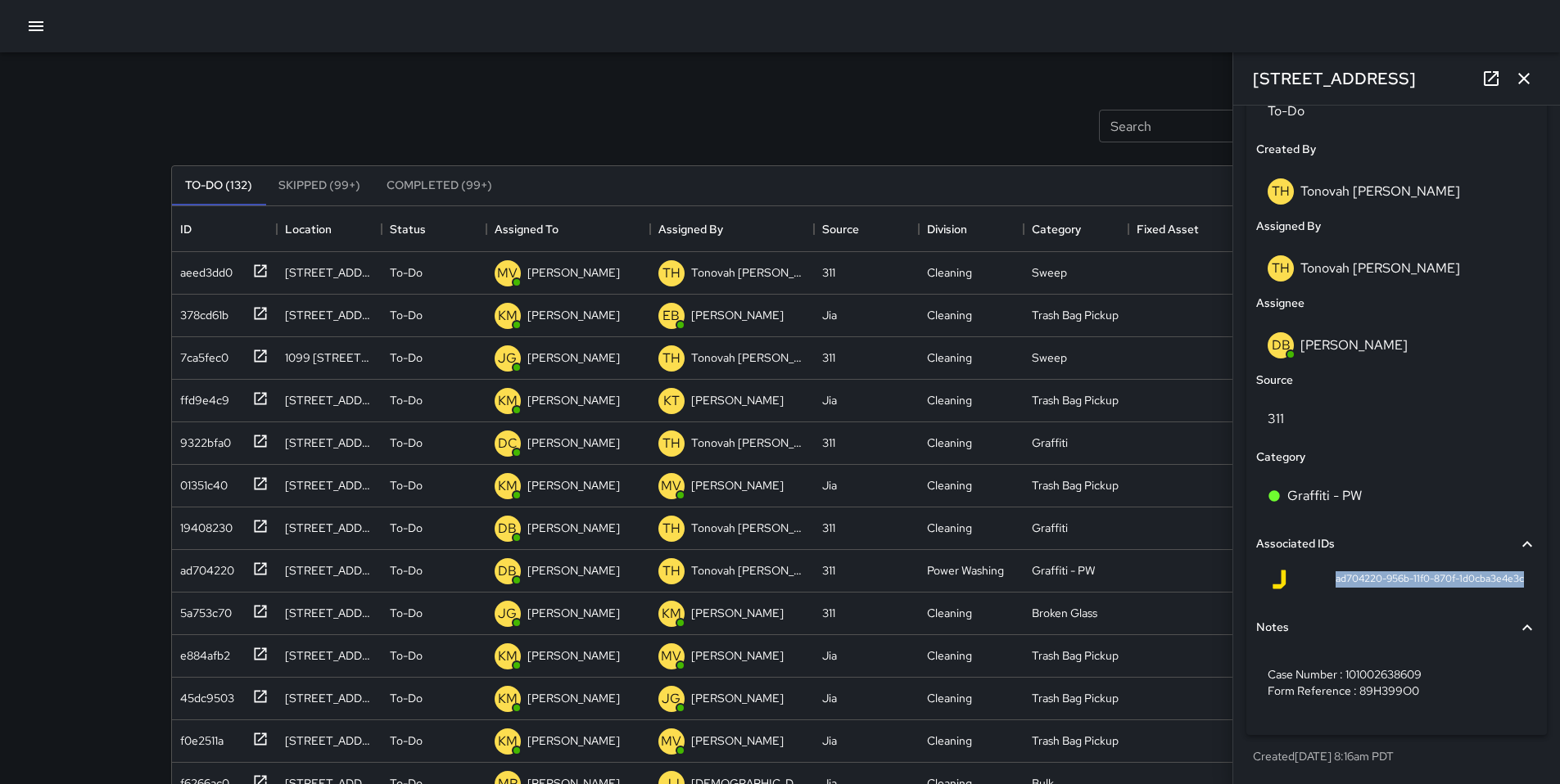
drag, startPoint x: 1315, startPoint y: 575, endPoint x: 1517, endPoint y: 574, distance: 202.0
click at [1518, 573] on div "ad704220-956b-11f0-870f-1d0cba3e4e3c" at bounding box center [1396, 583] width 281 height 39
copy span "ad704220-956b-11f0-870f-1d0cba3e4e3c"
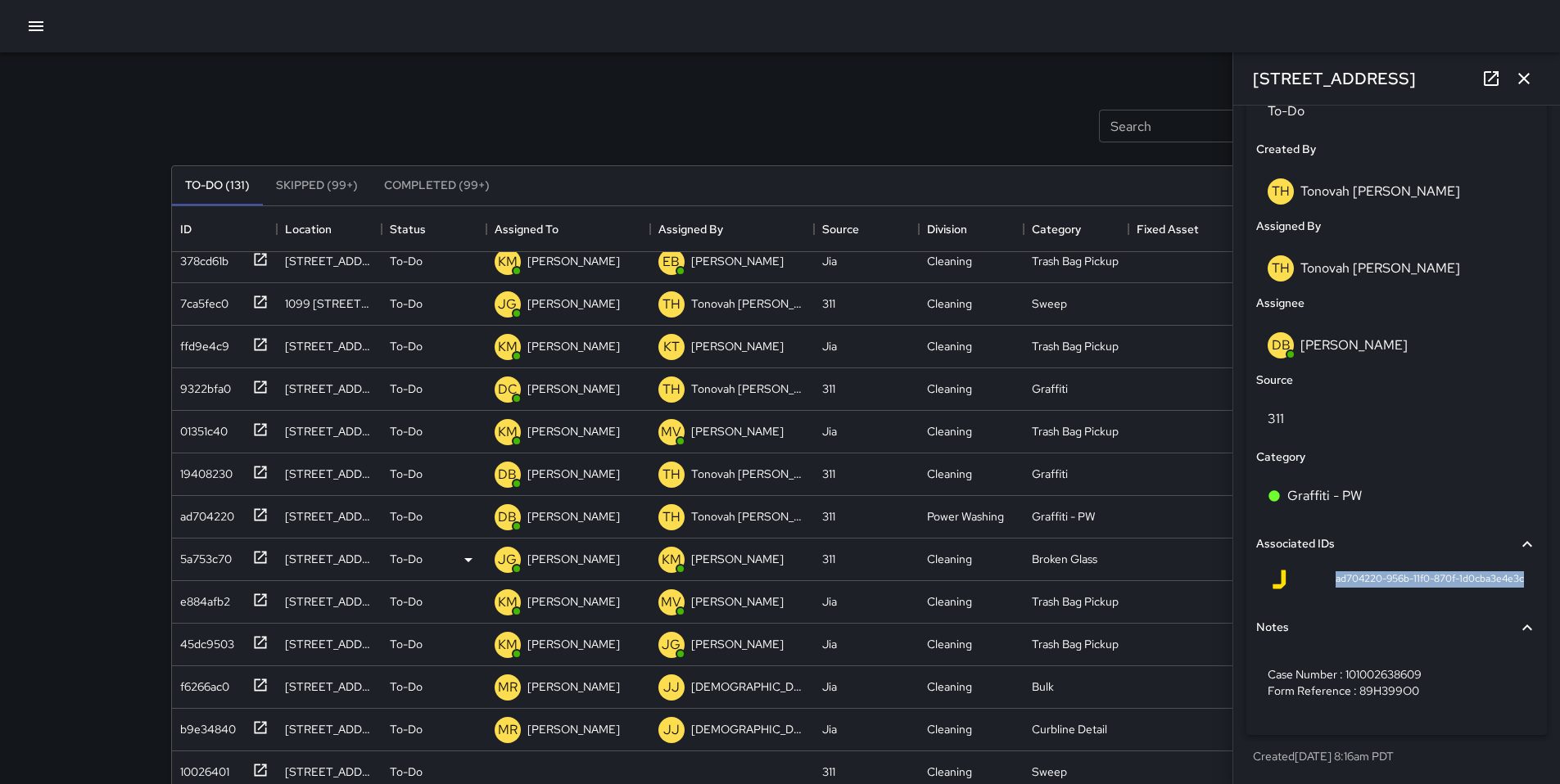
scroll to position [0, 0]
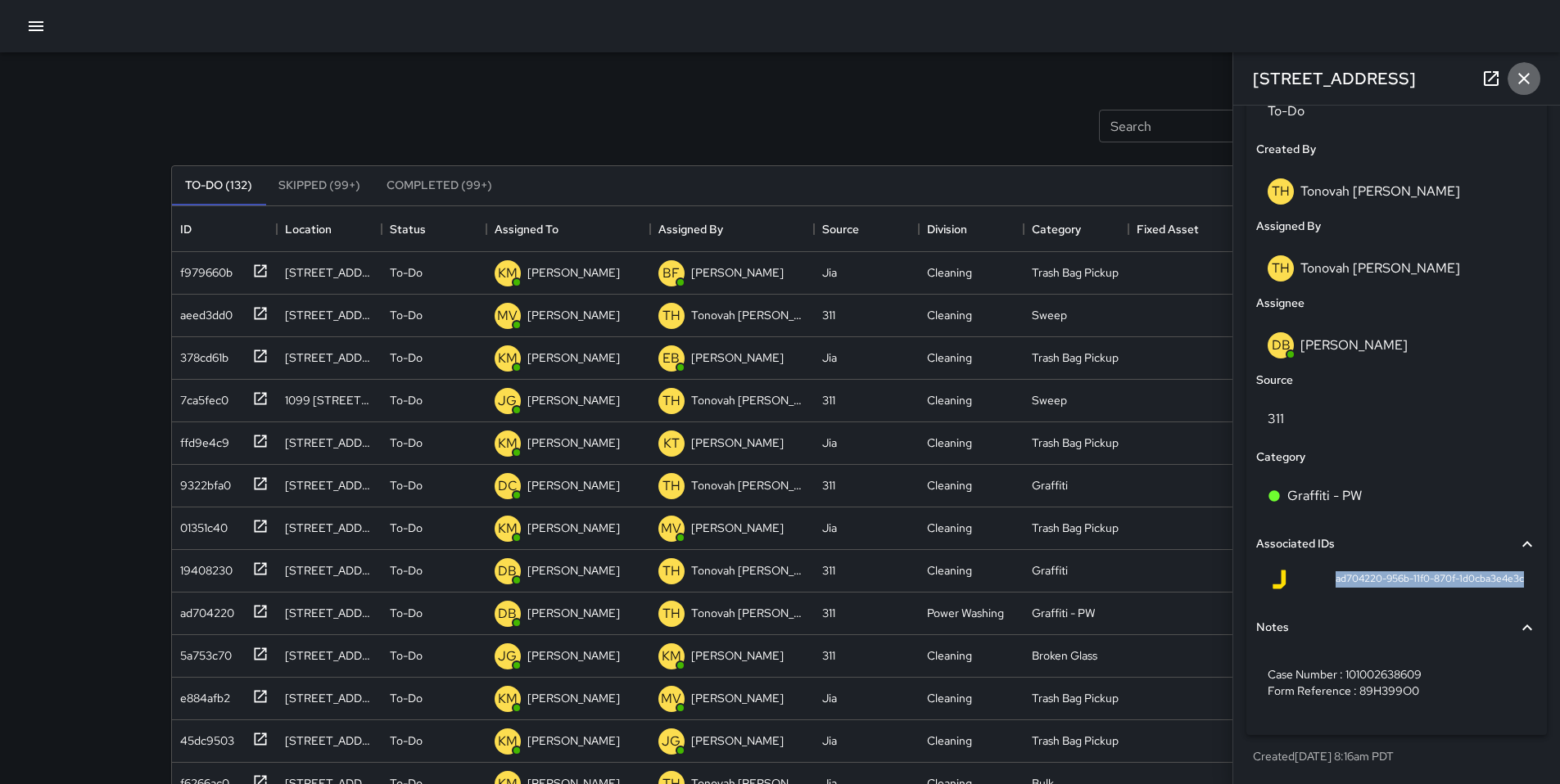
click at [1514, 78] on icon "button" at bounding box center [1524, 78] width 20 height 20
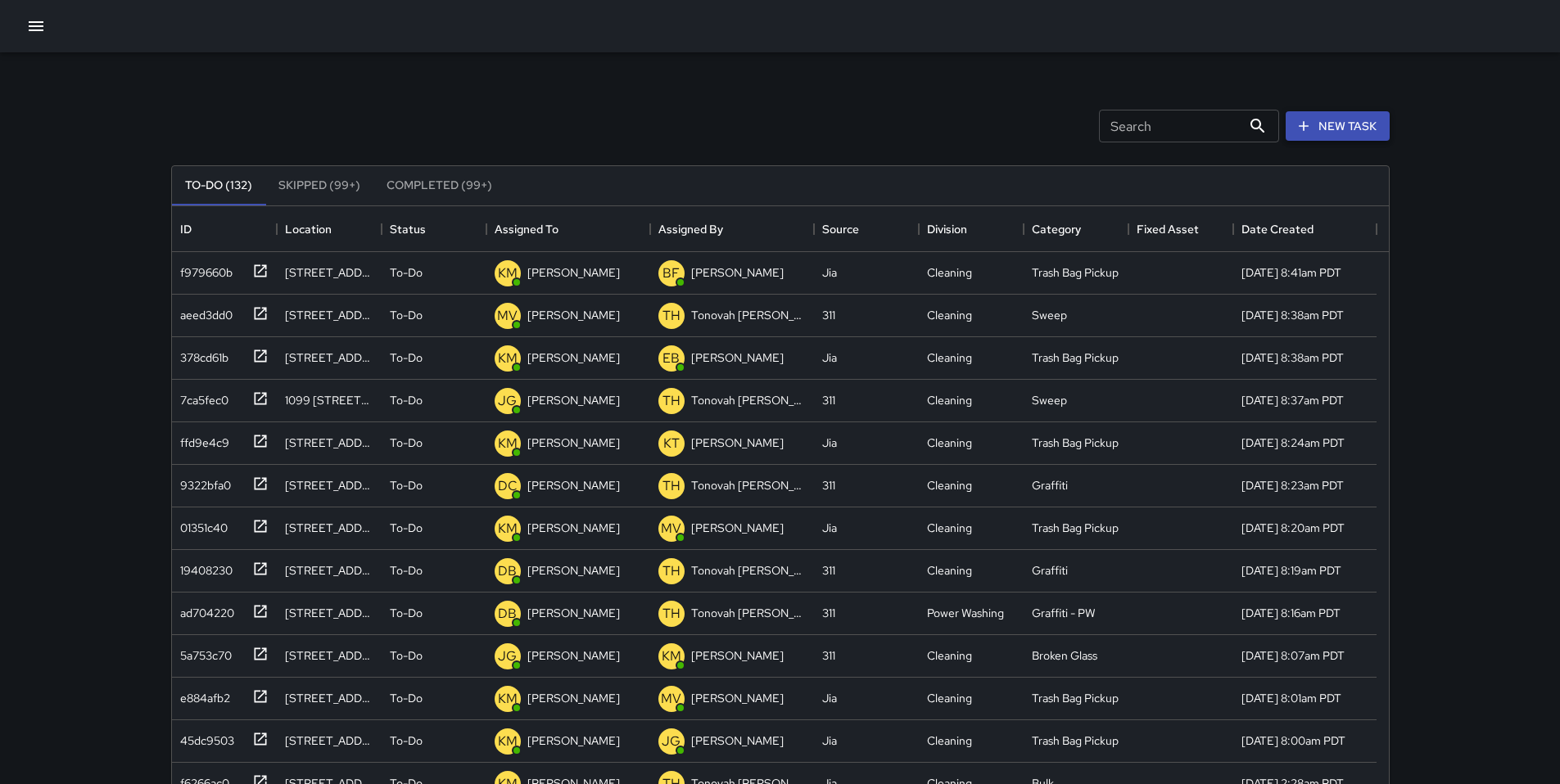
click at [1365, 130] on button "New Task" at bounding box center [1337, 126] width 104 height 30
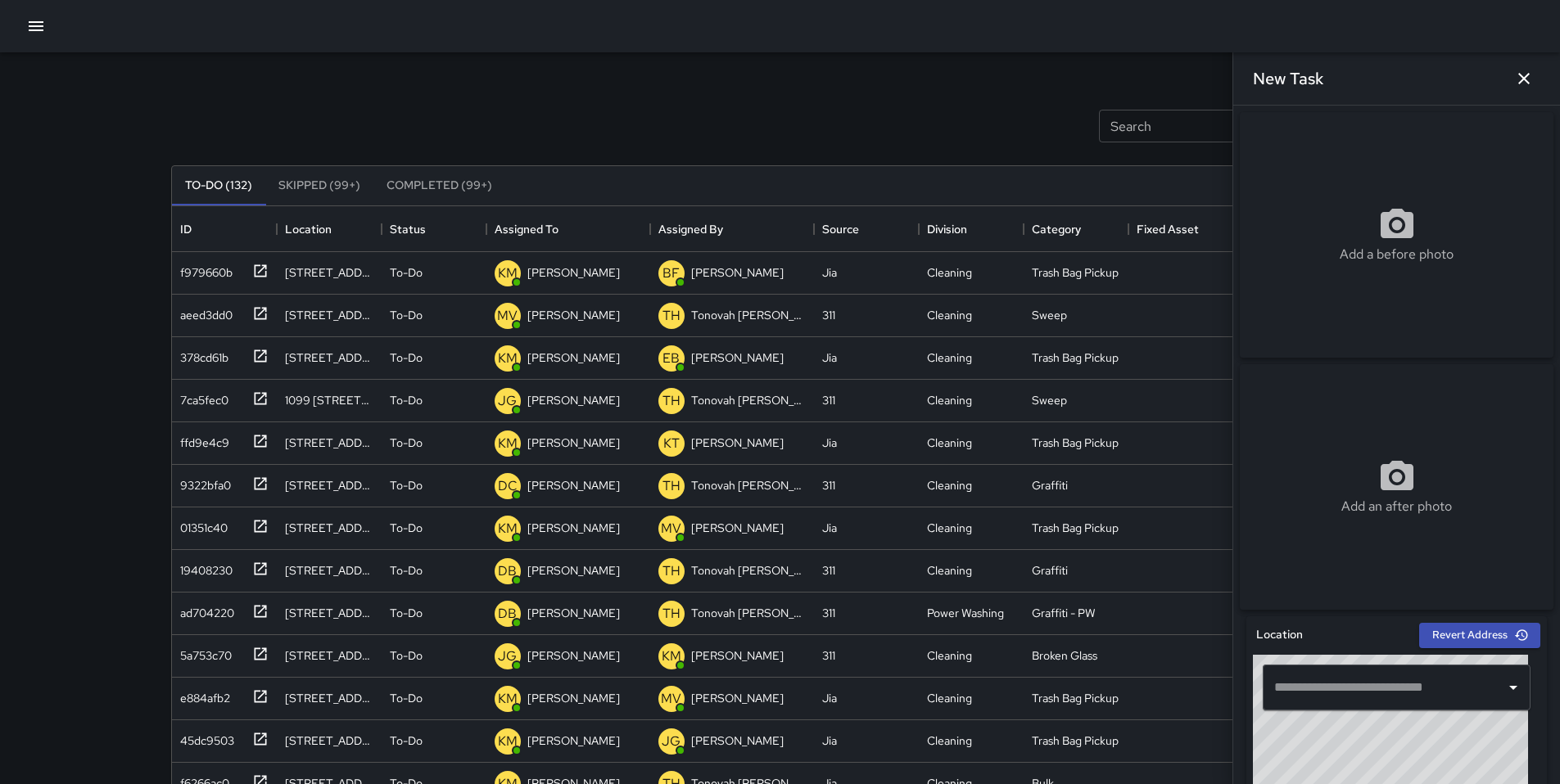
click at [1329, 688] on input "text" at bounding box center [1384, 688] width 228 height 31
paste input "**********"
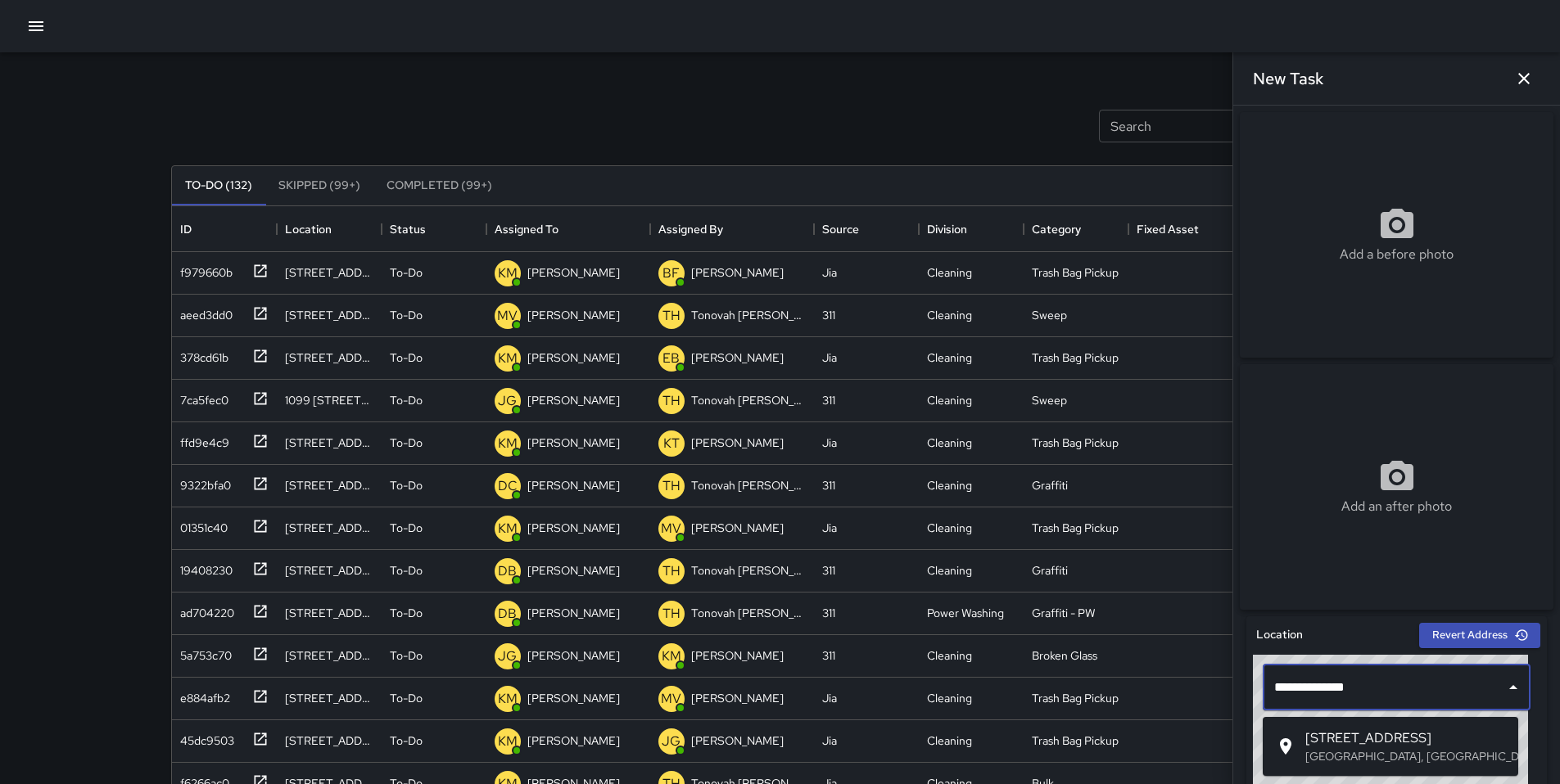
click at [1340, 758] on p "[GEOGRAPHIC_DATA], [GEOGRAPHIC_DATA], [GEOGRAPHIC_DATA]" at bounding box center [1405, 756] width 200 height 17
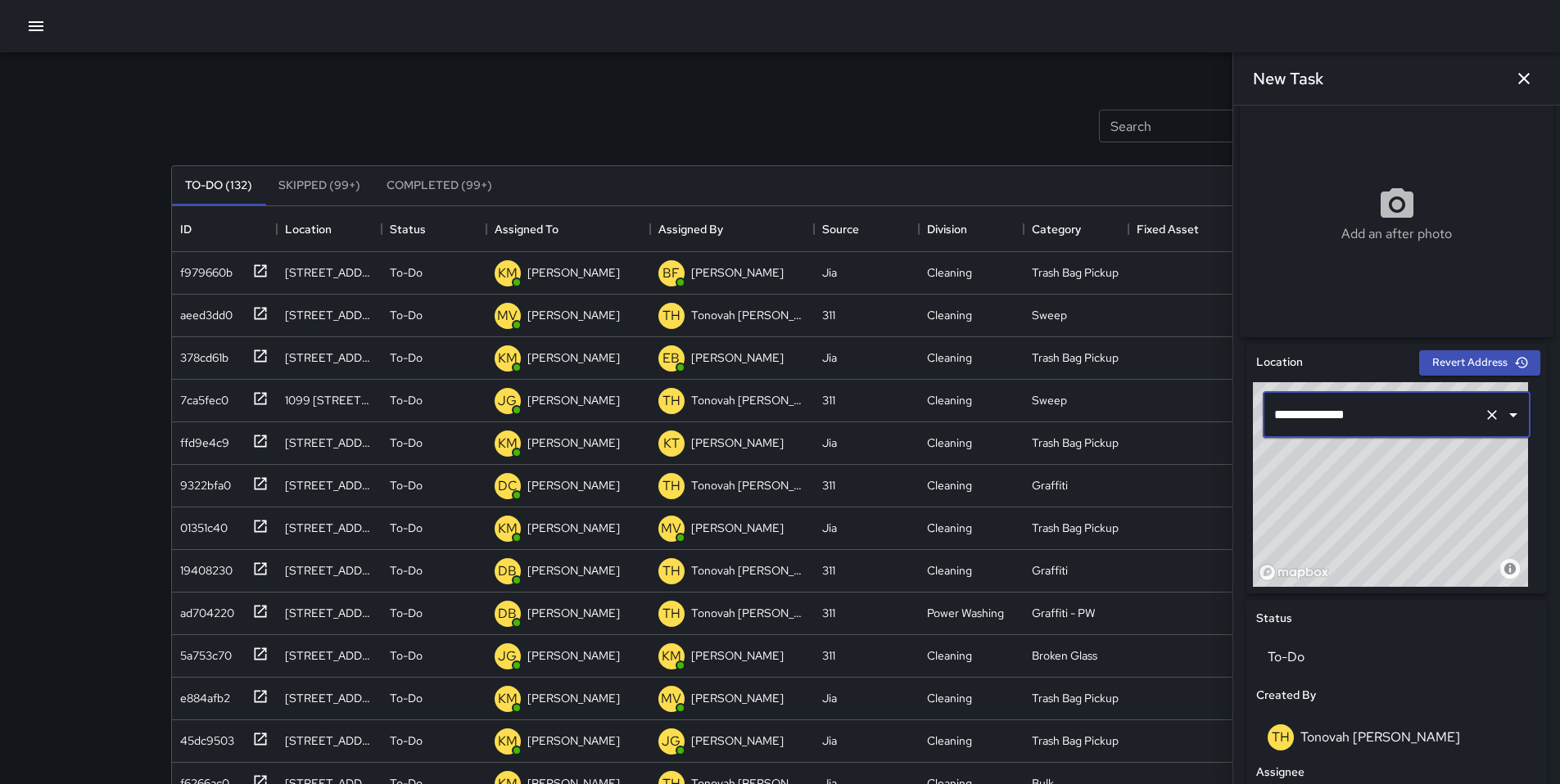
scroll to position [564, 0]
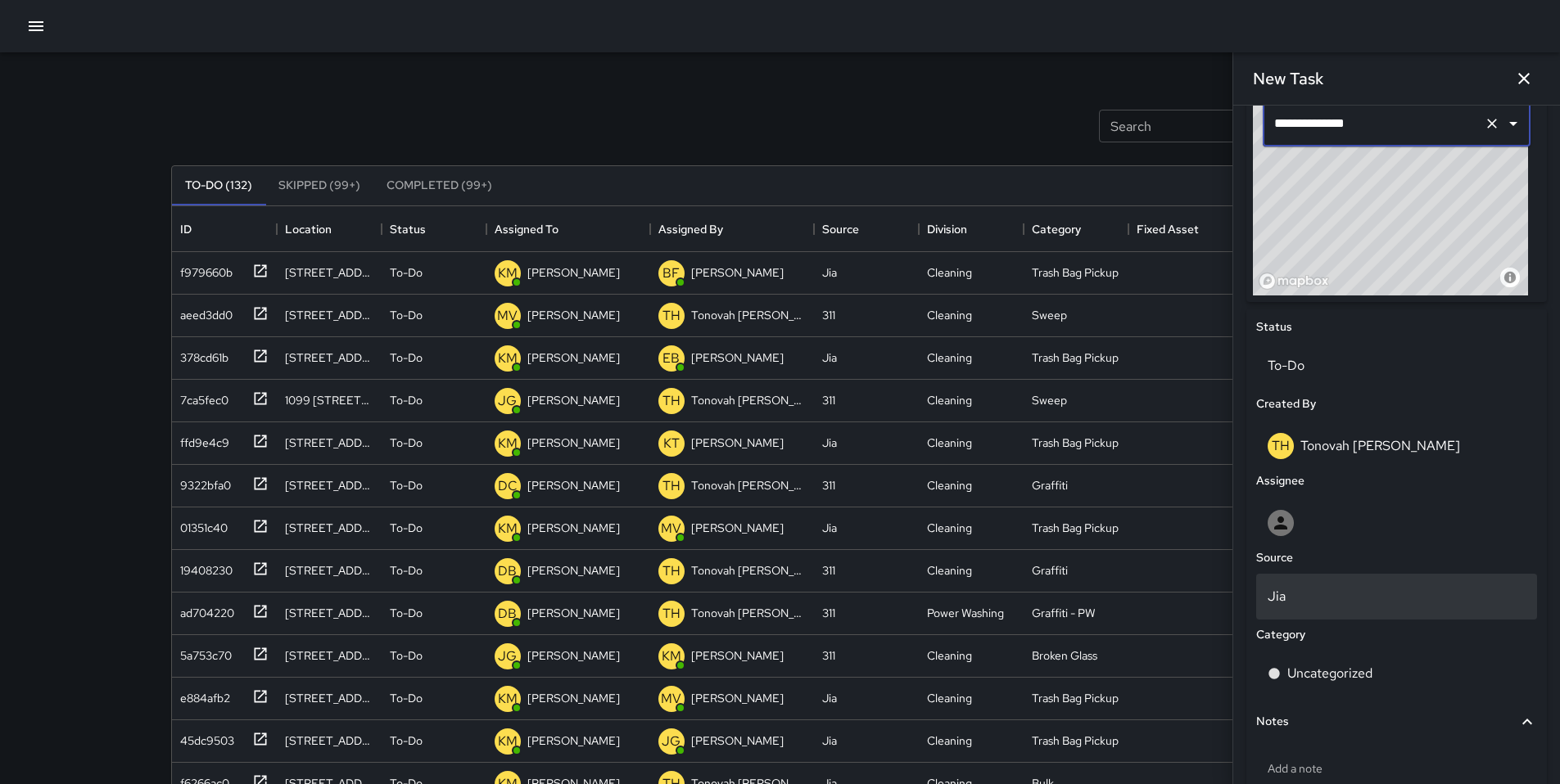
type input "**********"
click at [1302, 598] on p "Jia" at bounding box center [1396, 597] width 258 height 20
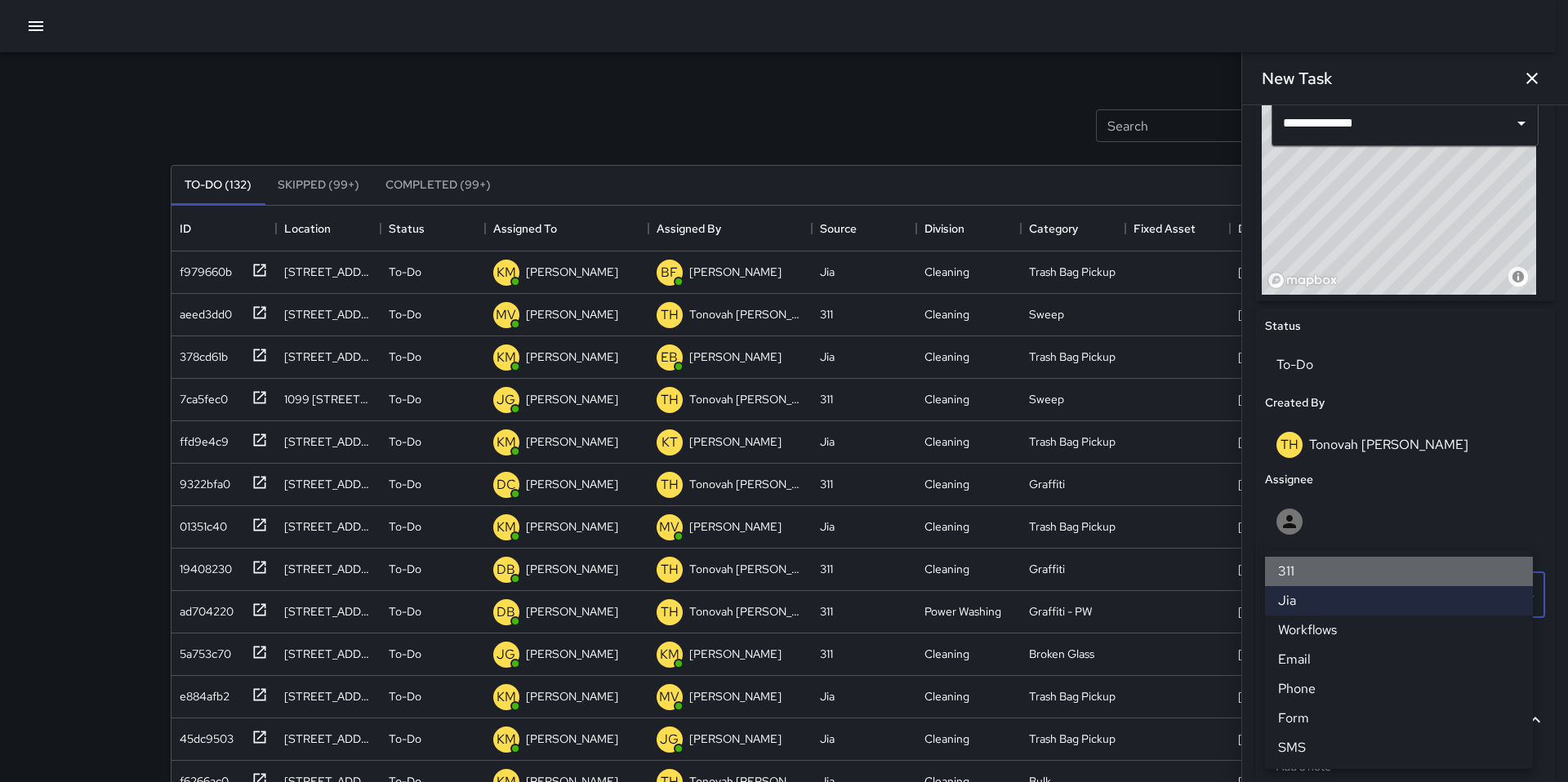
click at [1300, 580] on li "311" at bounding box center [1399, 572] width 268 height 29
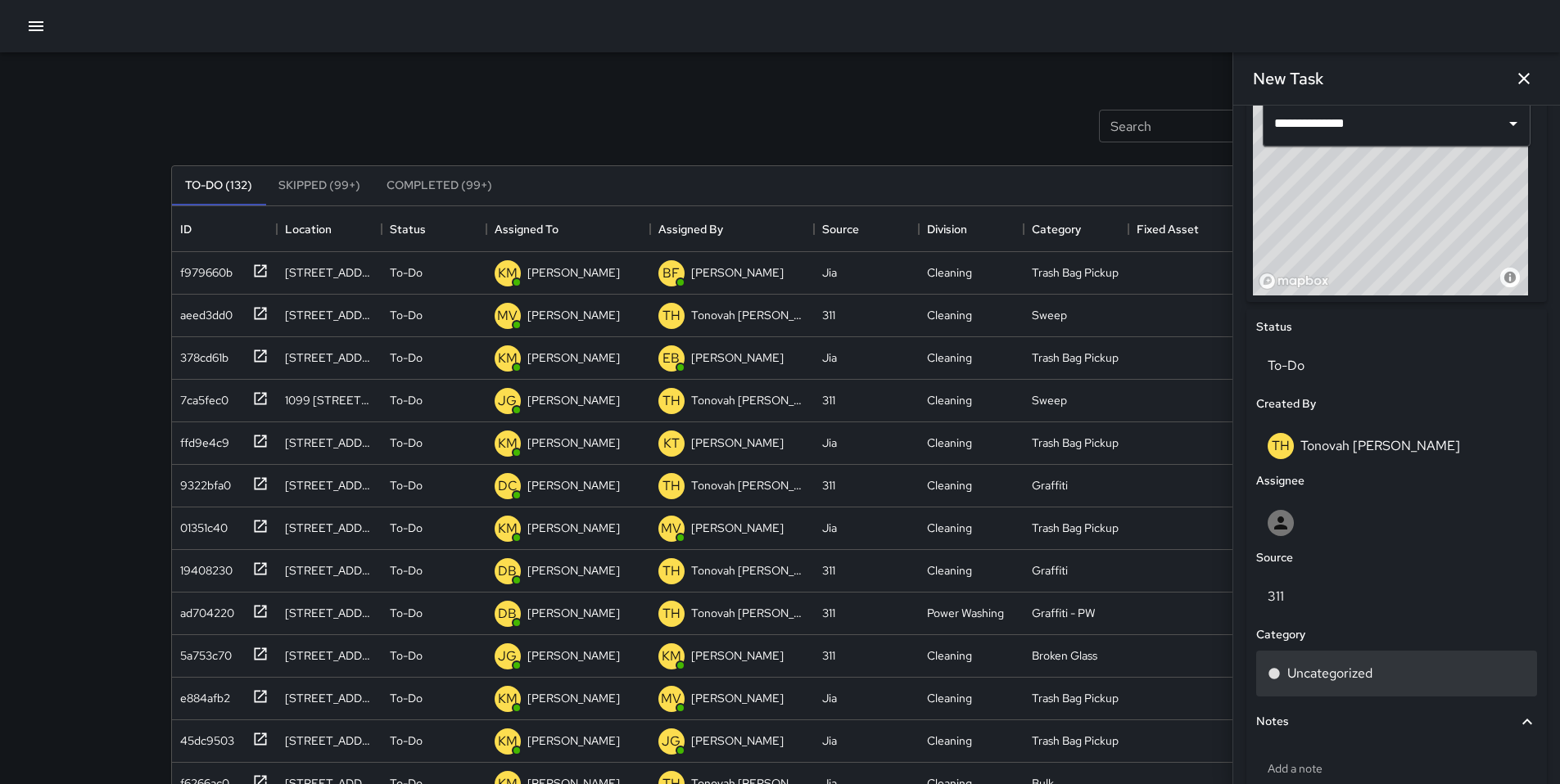
click at [1296, 663] on div "Uncategorized" at bounding box center [1396, 673] width 281 height 46
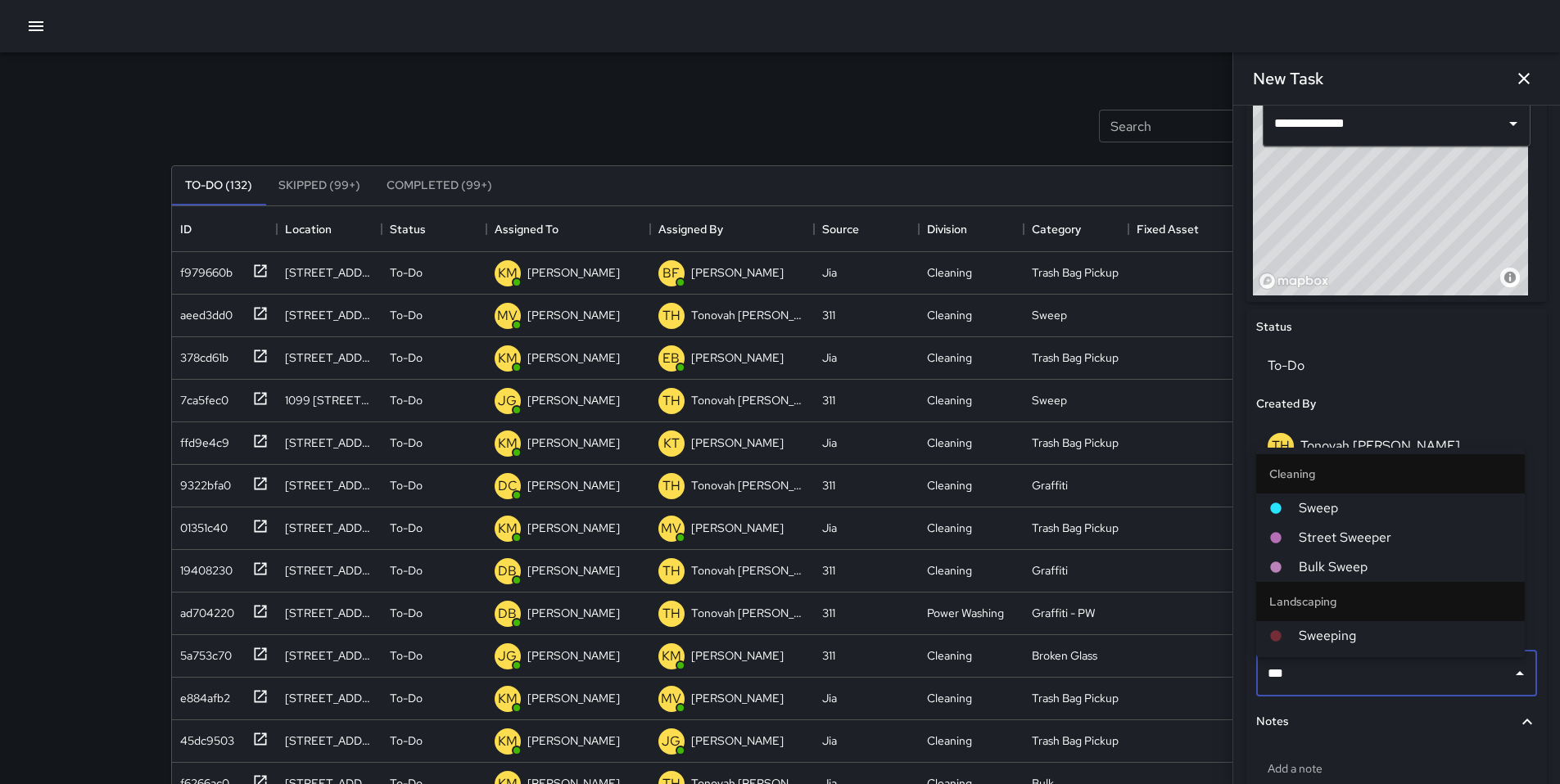
type input "****"
click at [1317, 512] on span "Sweep" at bounding box center [1405, 509] width 213 height 20
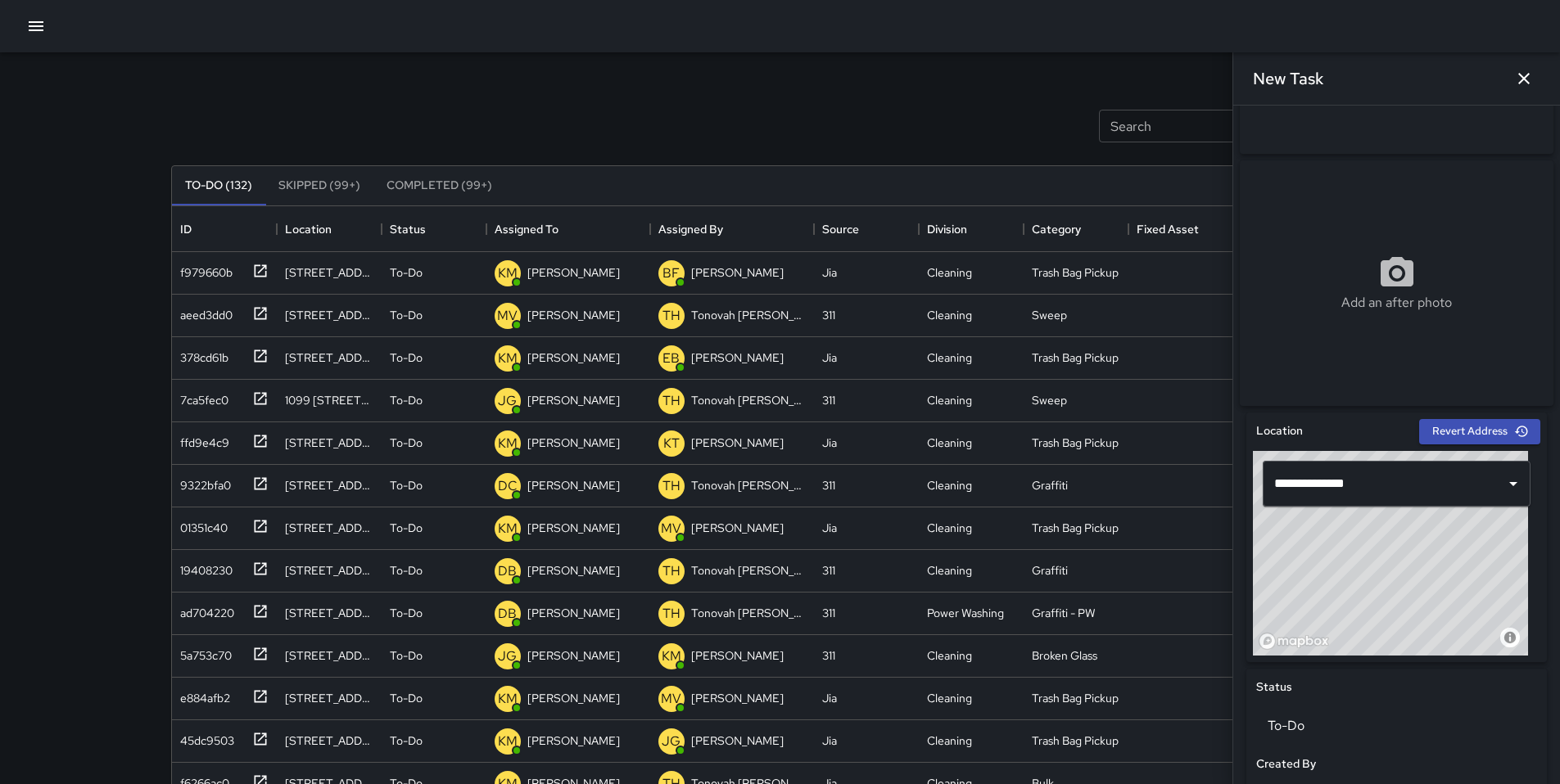
scroll to position [0, 0]
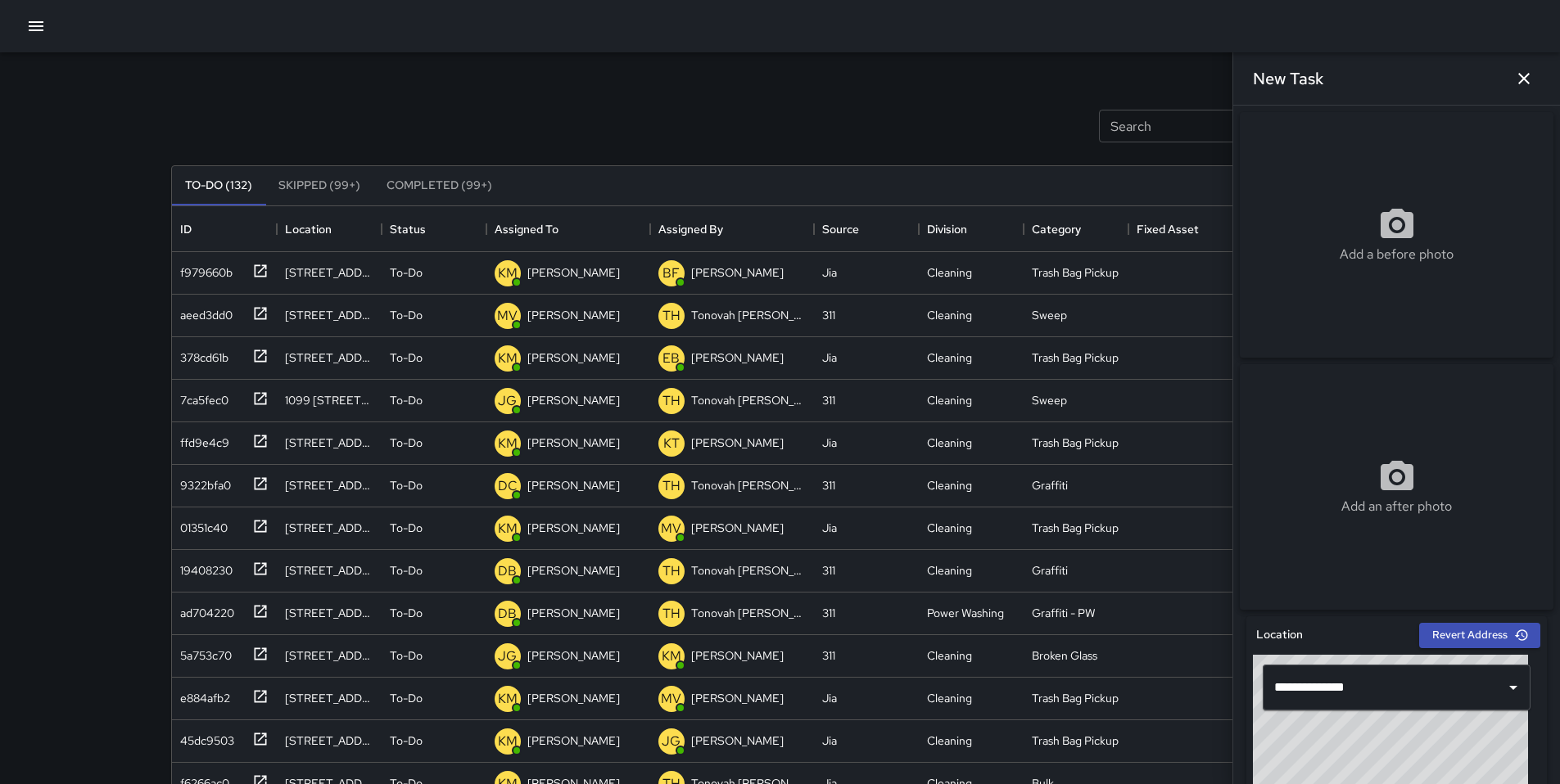
click at [1326, 176] on div "Add a before photo" at bounding box center [1397, 234] width 314 height 246
type input "**********"
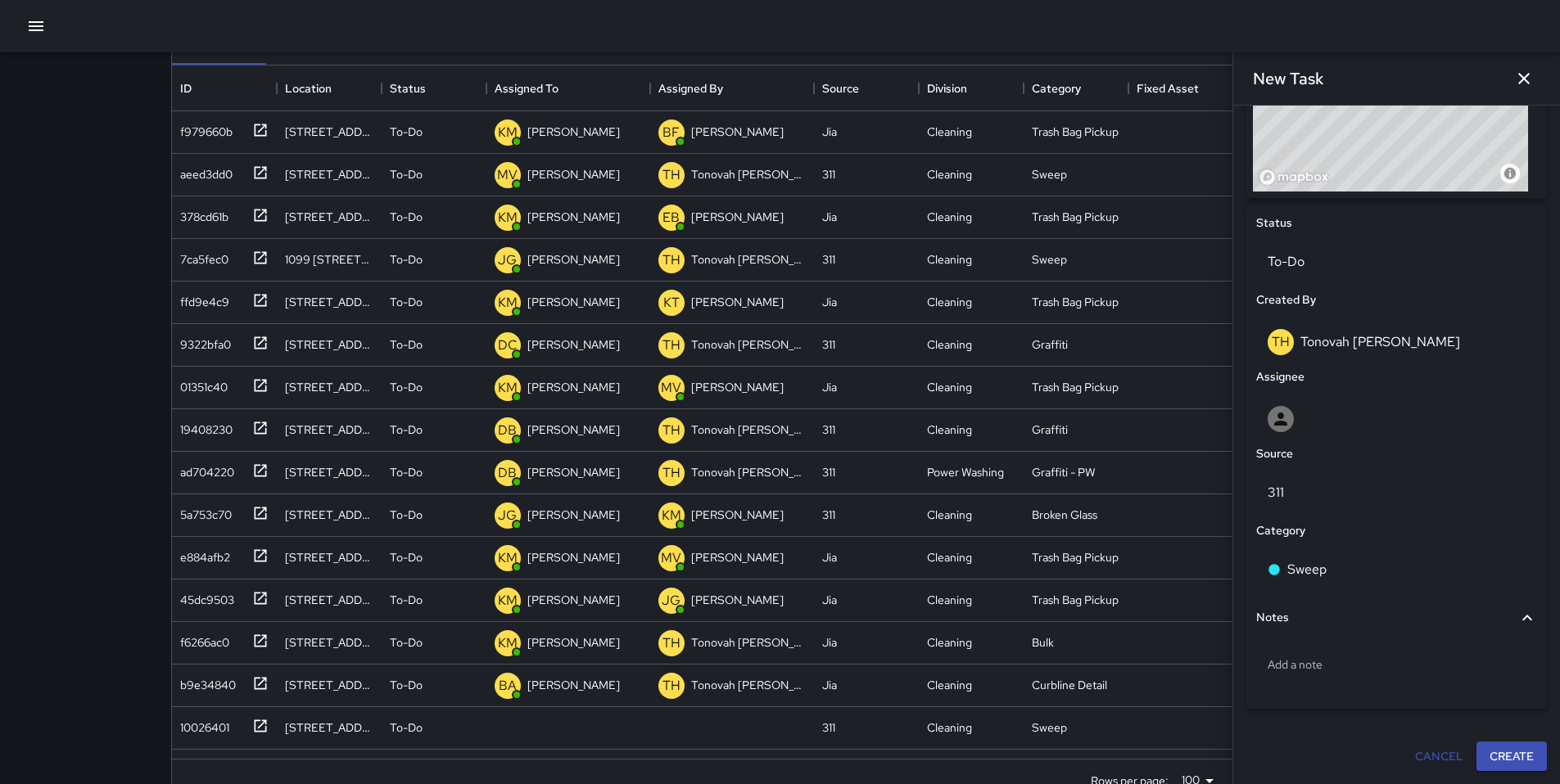
scroll to position [148, 0]
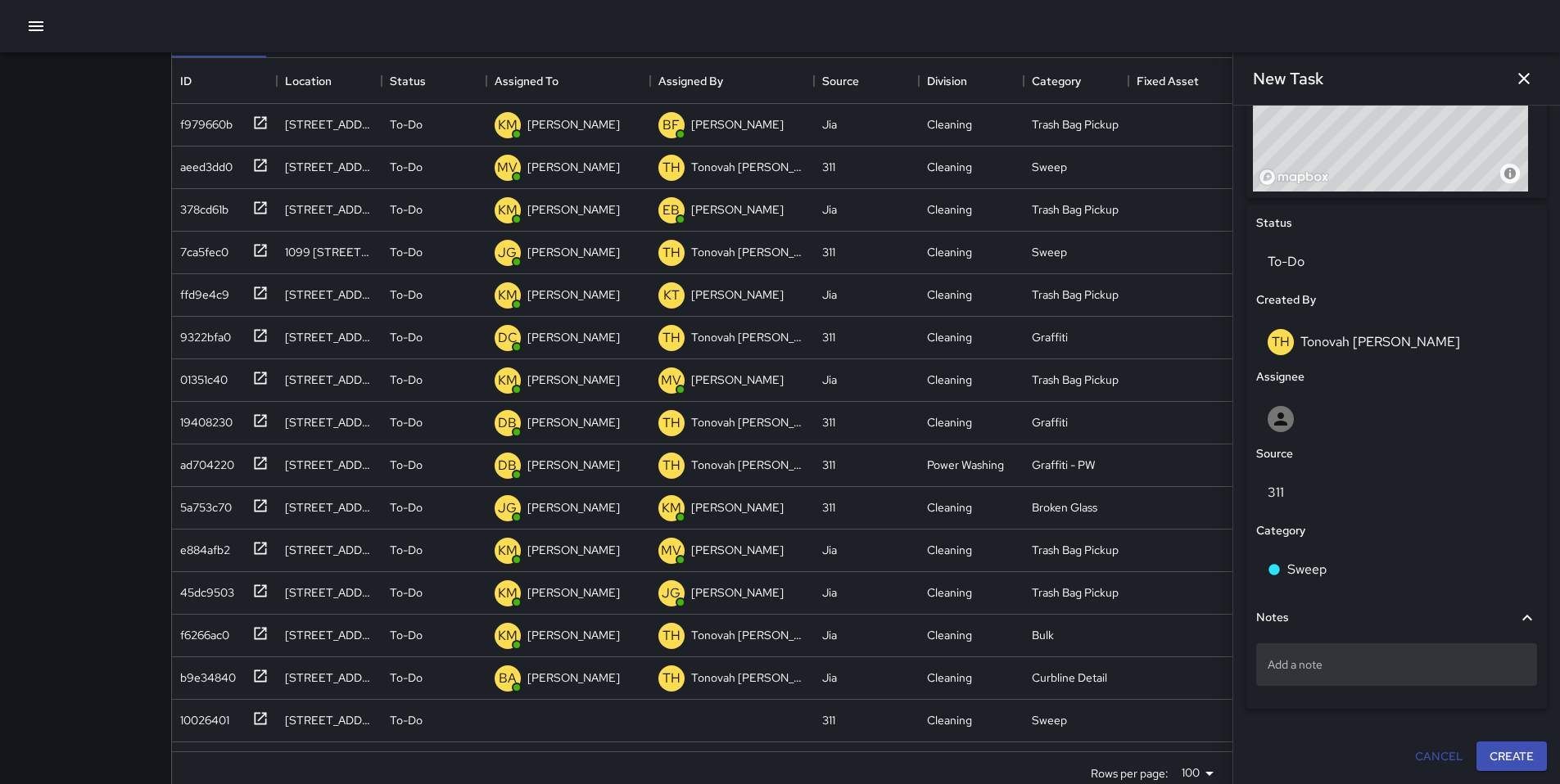
click at [1350, 658] on p "Add a note" at bounding box center [1396, 664] width 258 height 17
type textarea "**********"
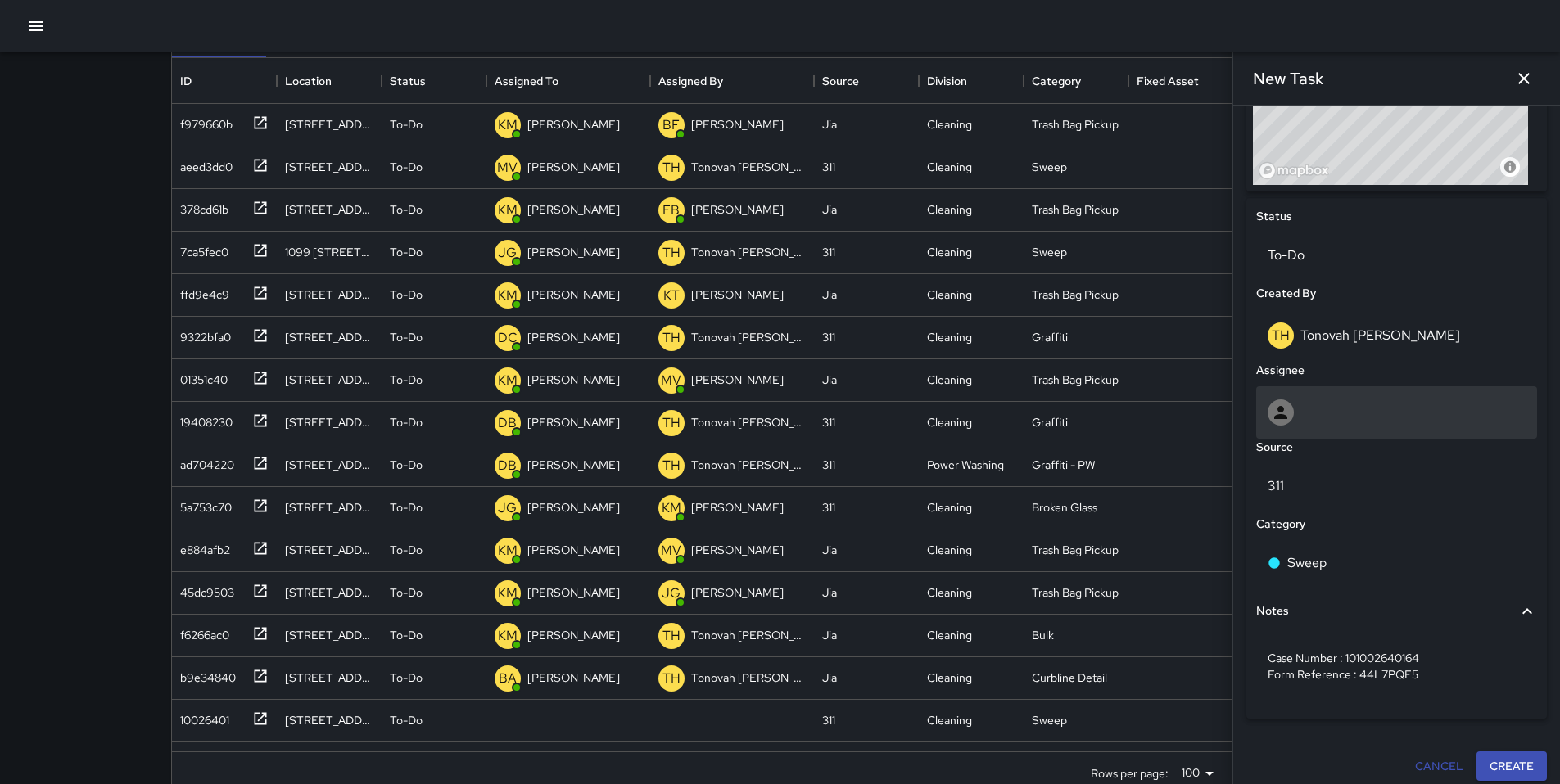
click at [1294, 416] on div at bounding box center [1396, 413] width 258 height 26
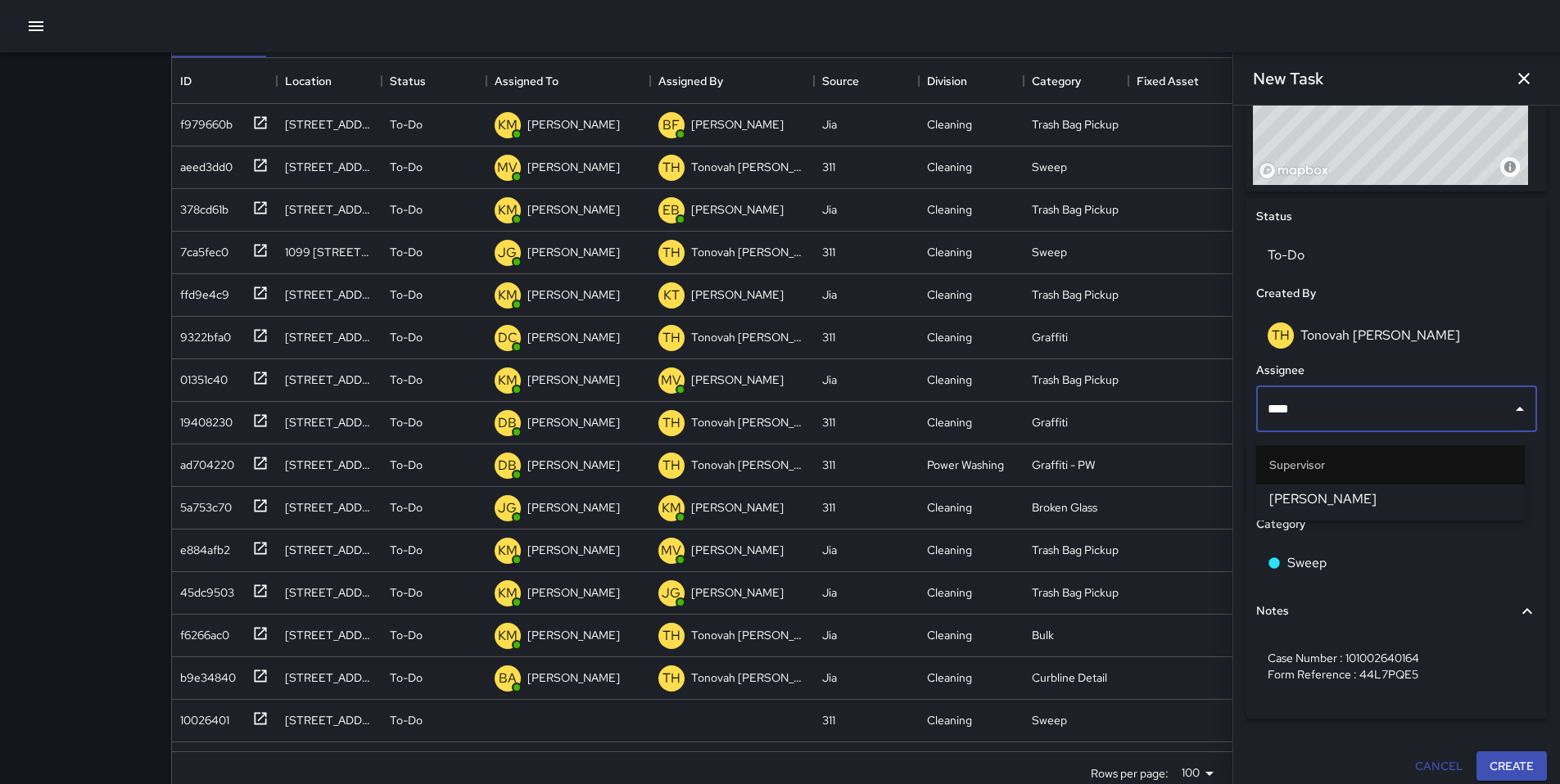
type input "*****"
click at [1315, 505] on span "[PERSON_NAME]" at bounding box center [1390, 500] width 242 height 20
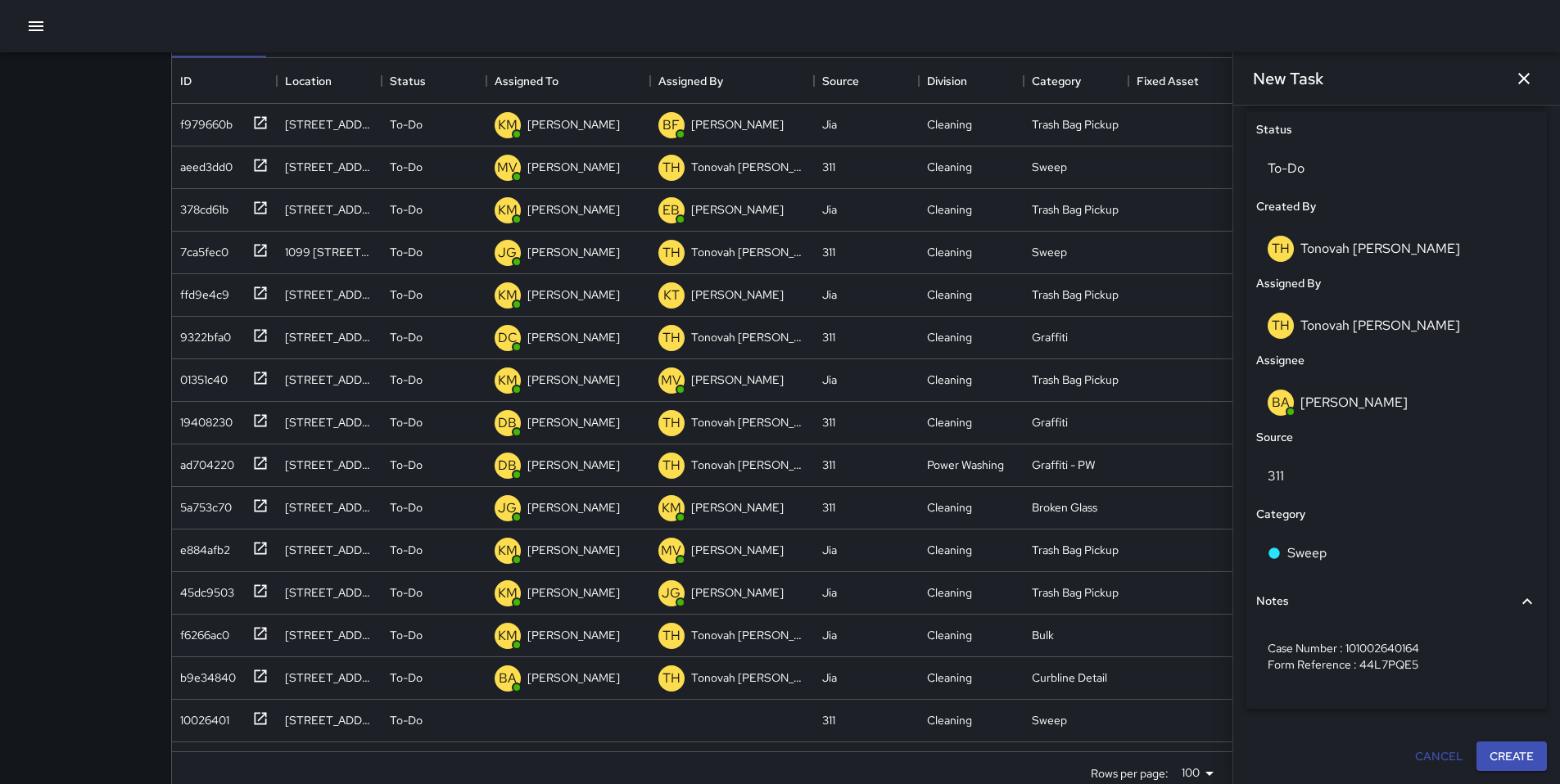
scroll to position [764, 0]
click at [1530, 753] on button "Create" at bounding box center [1512, 757] width 71 height 30
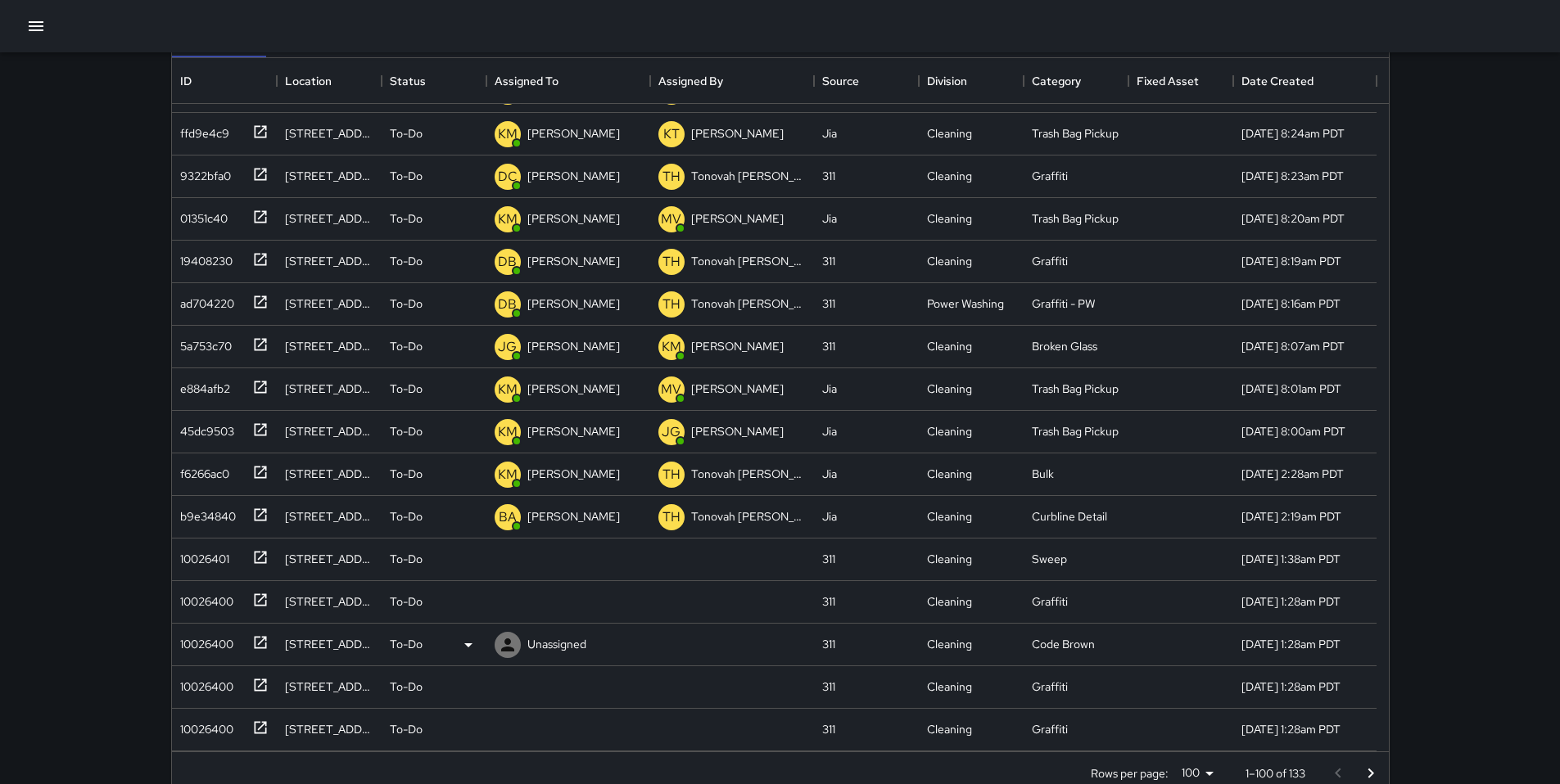
scroll to position [286, 0]
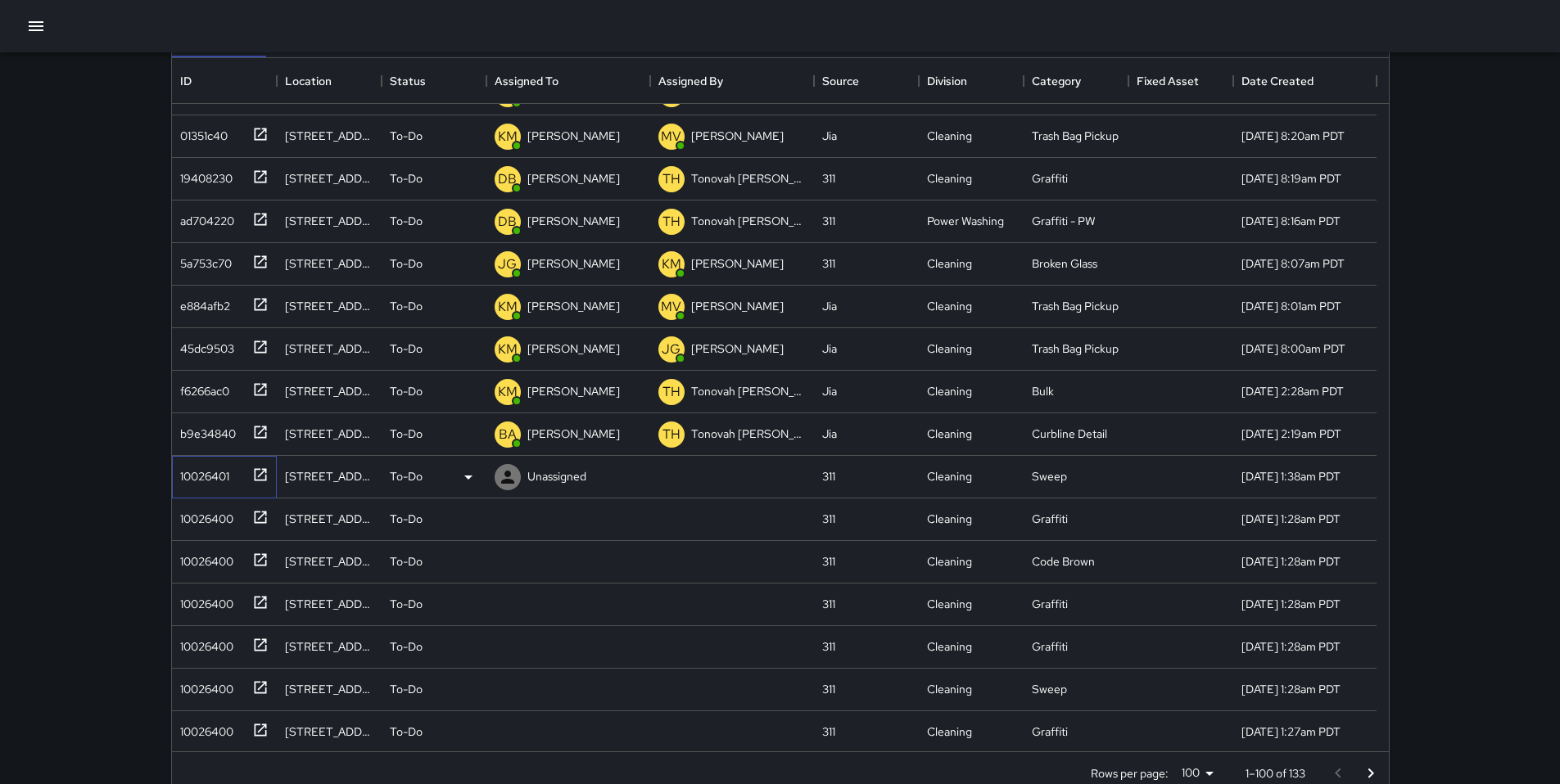
click at [230, 476] on div "10026401" at bounding box center [221, 473] width 95 height 27
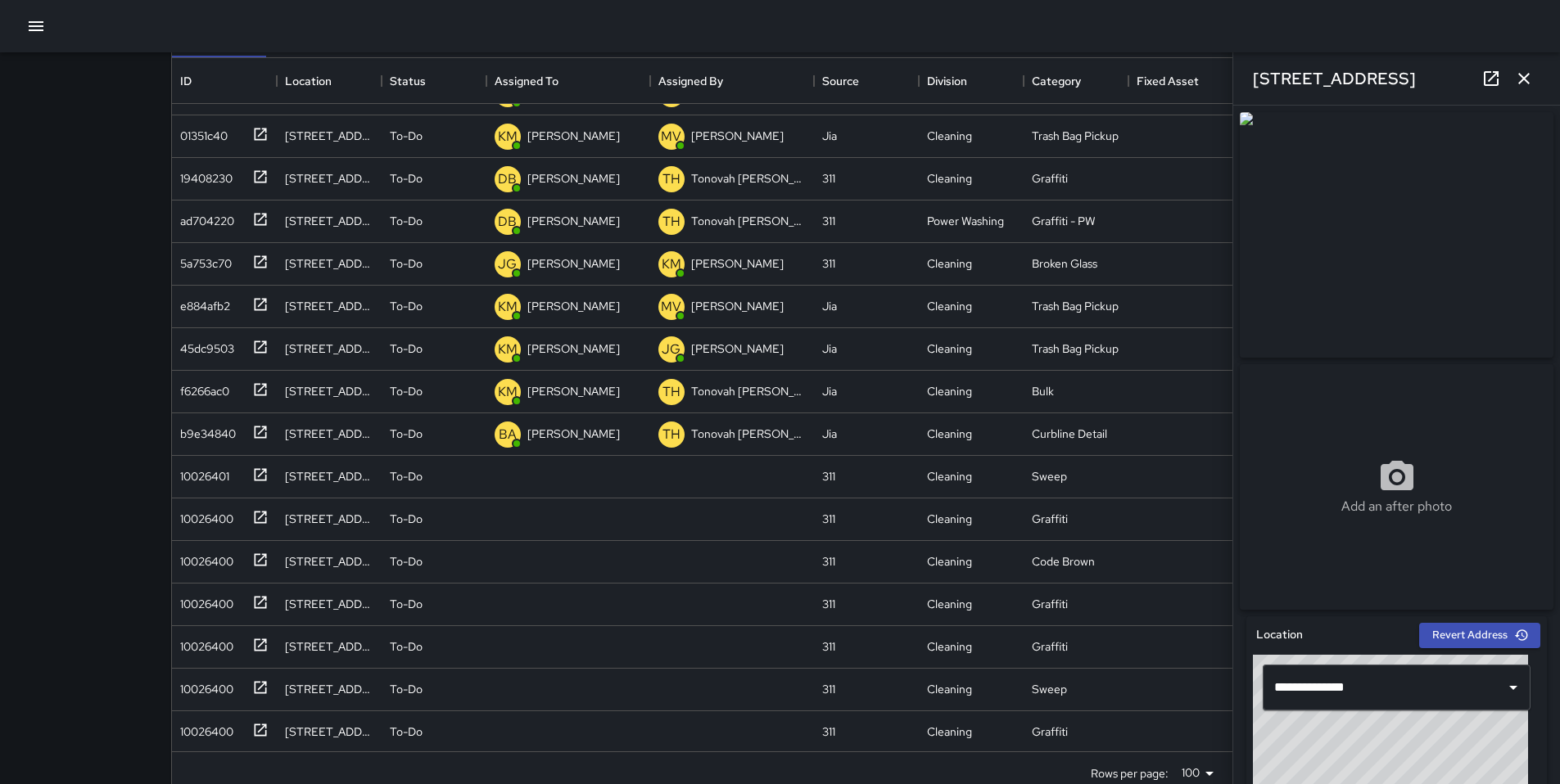
click at [1521, 83] on icon "button" at bounding box center [1524, 78] width 20 height 20
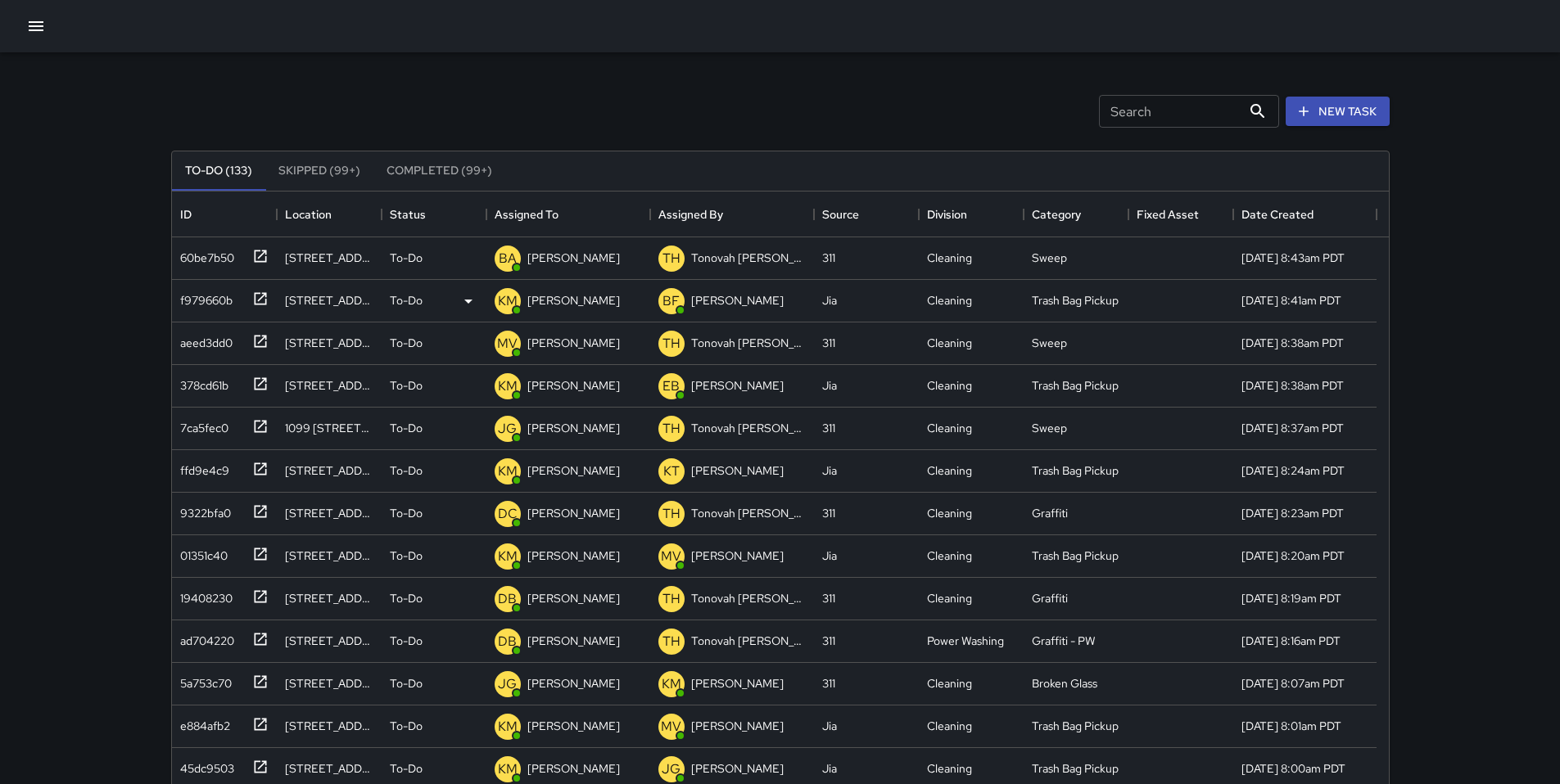
scroll to position [0, 0]
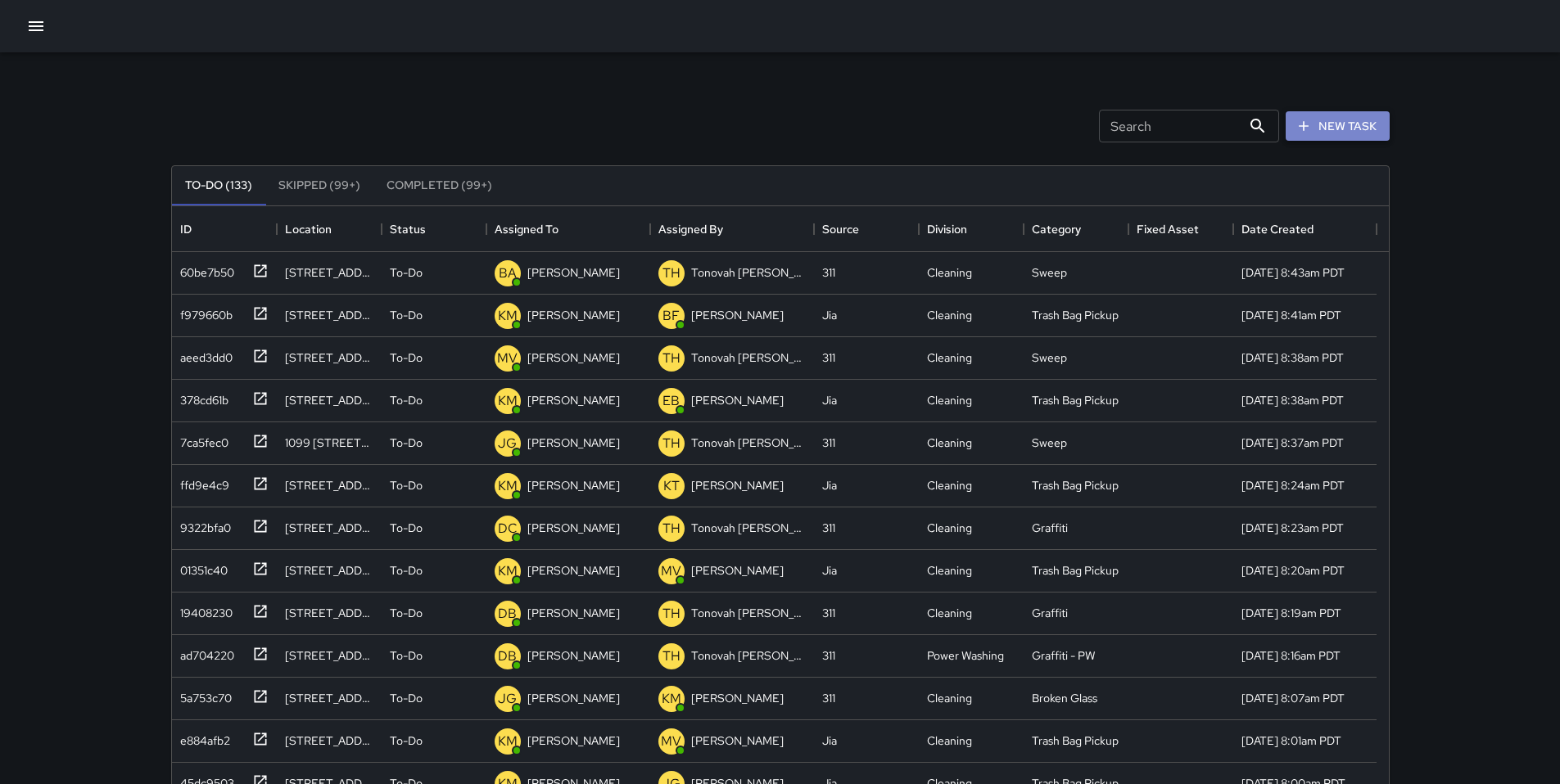
click at [1351, 117] on button "New Task" at bounding box center [1337, 126] width 104 height 30
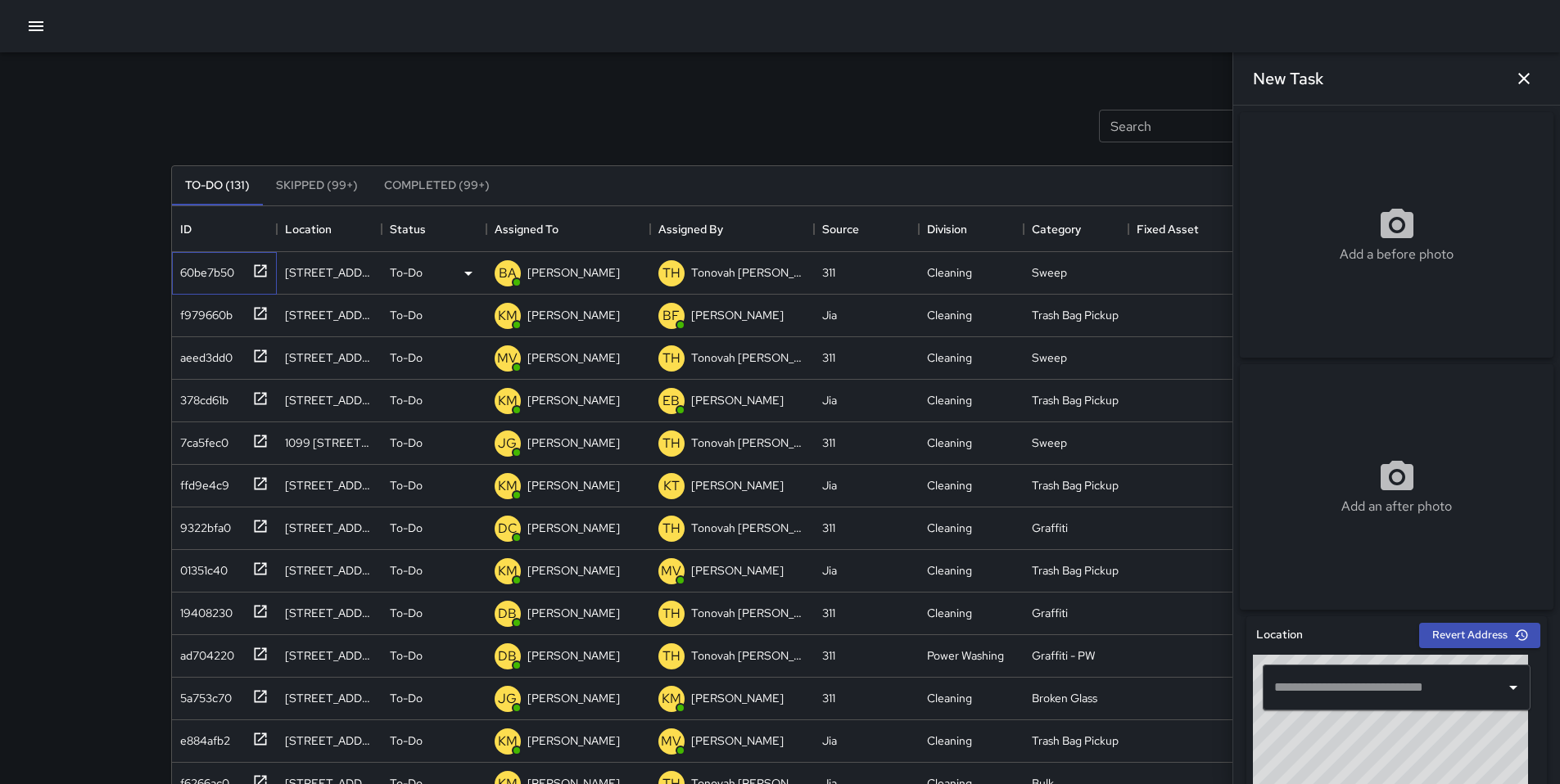
click at [229, 261] on div "60be7b50" at bounding box center [204, 269] width 61 height 23
click at [225, 270] on div "60be7b50" at bounding box center [204, 269] width 61 height 23
click at [238, 273] on div "60be7b50" at bounding box center [221, 270] width 95 height 27
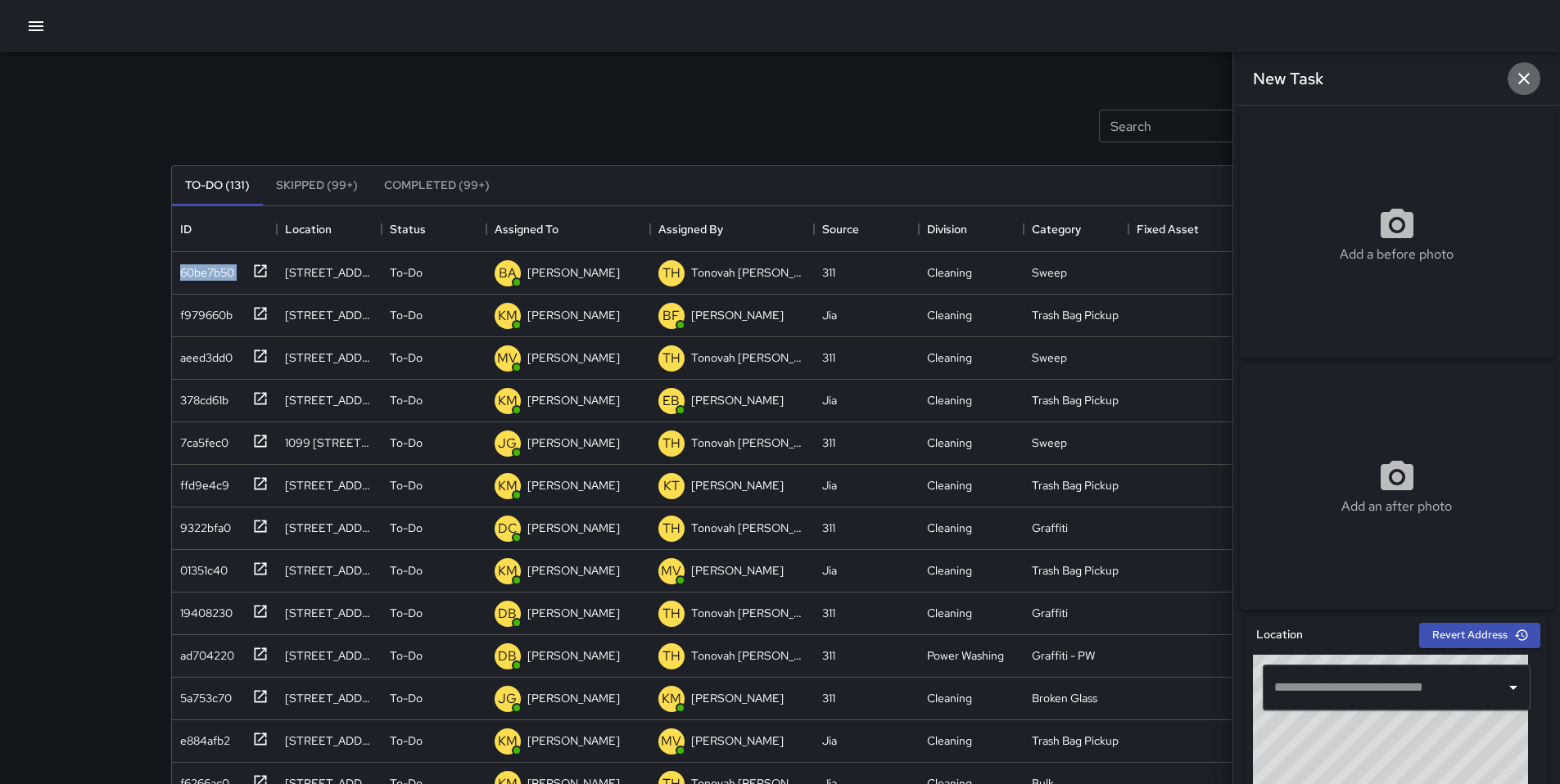
click at [1520, 85] on icon "button" at bounding box center [1524, 78] width 20 height 20
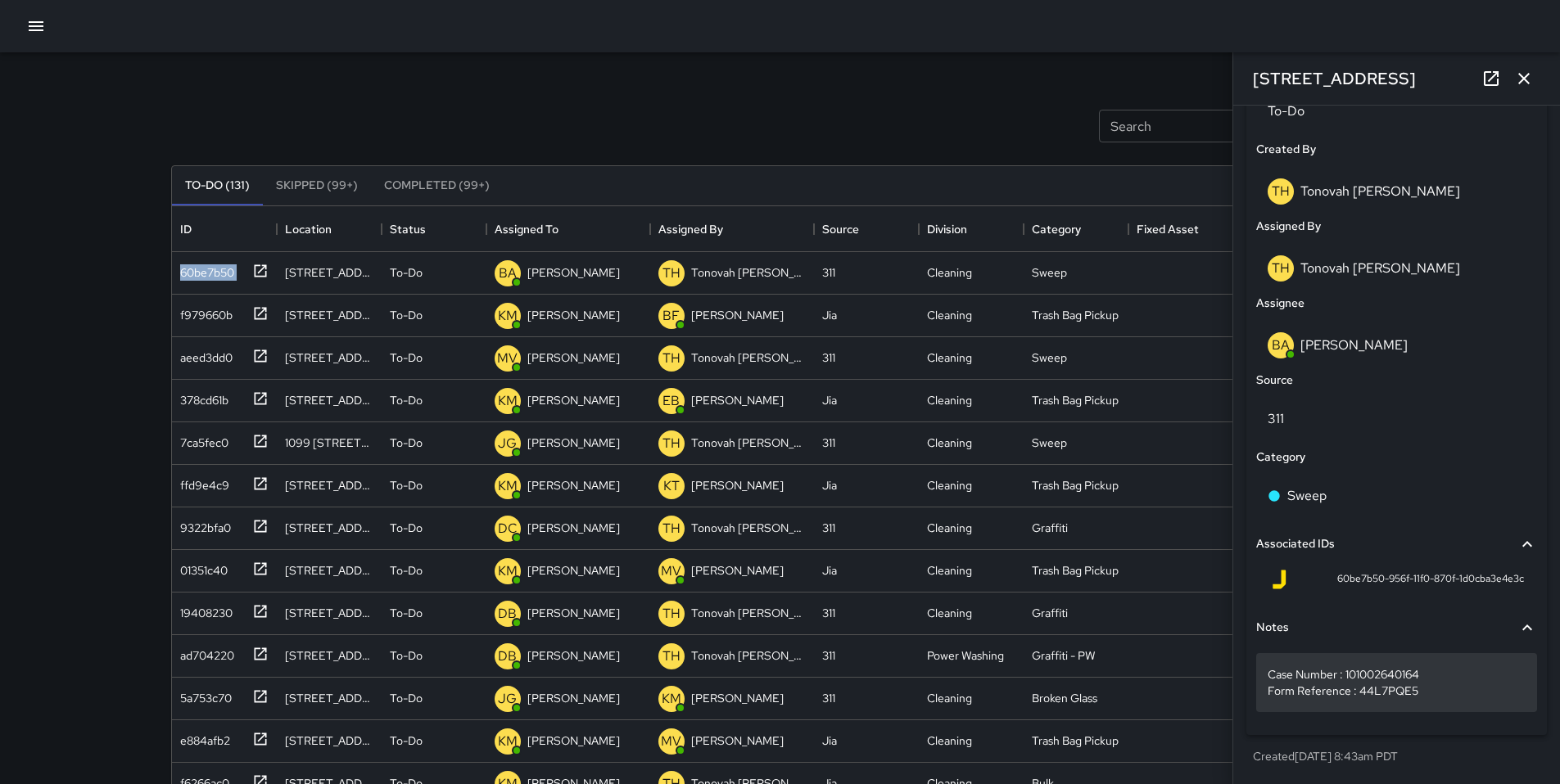
scroll to position [825, 0]
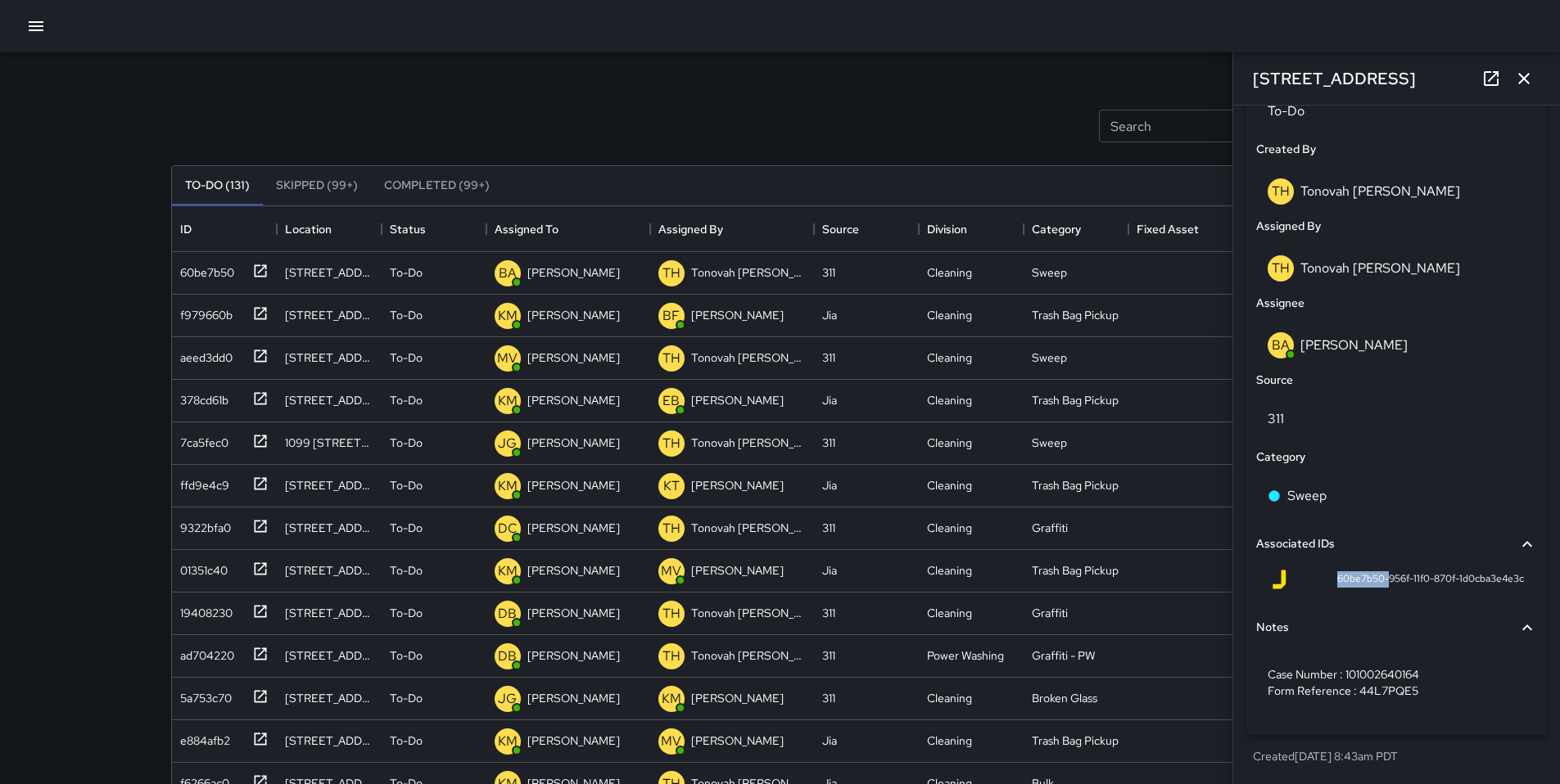
drag, startPoint x: 1308, startPoint y: 574, endPoint x: 1376, endPoint y: 579, distance: 68.2
click at [1376, 579] on div "60be7b50-956f-11f0-870f-1d0cba3e4e3c" at bounding box center [1397, 579] width 255 height 20
click at [1335, 612] on div "Notes" at bounding box center [1396, 627] width 281 height 37
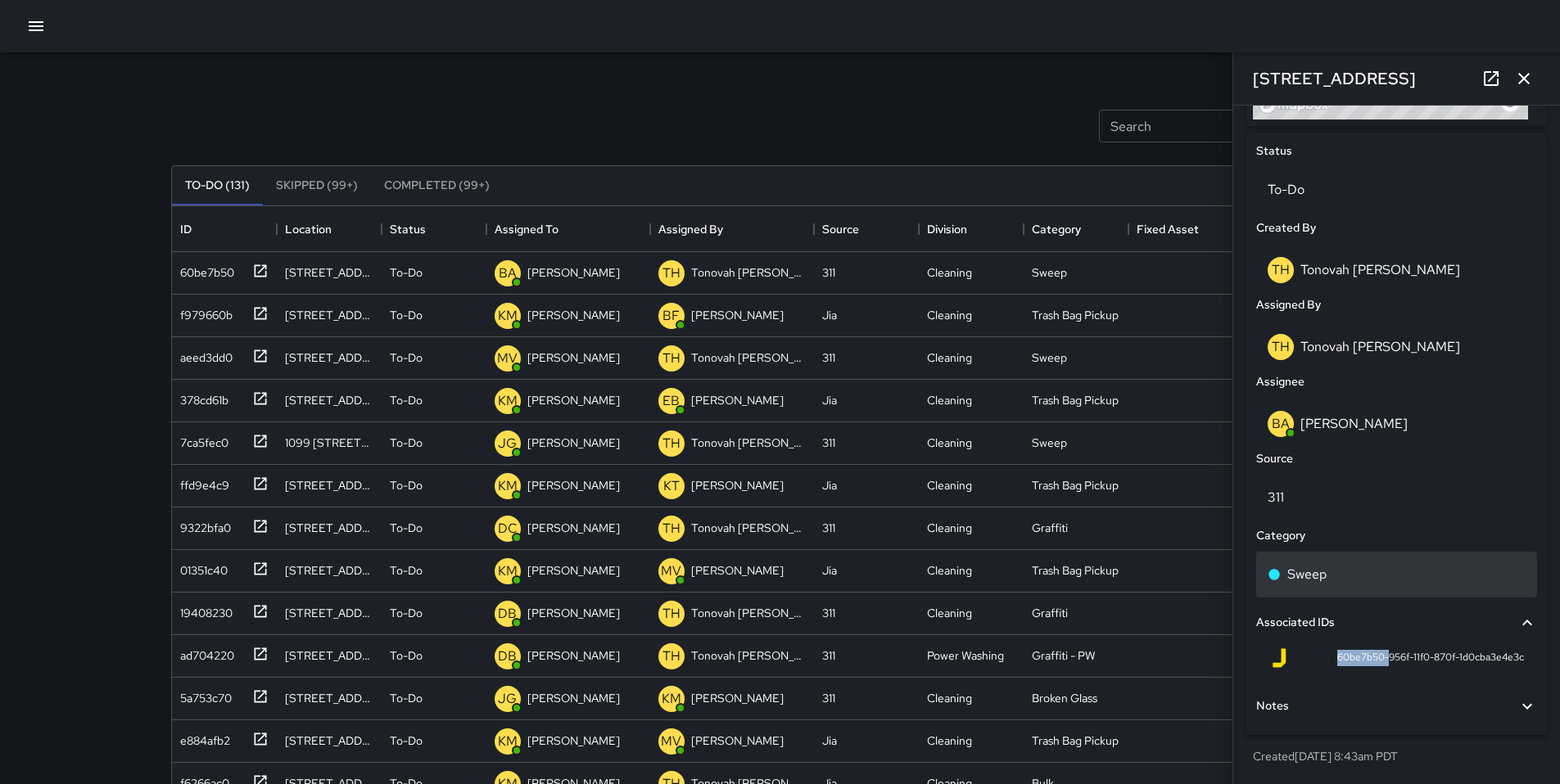
scroll to position [747, 0]
click at [1350, 641] on div "Associated IDs 60be7b50-956f-11f0-870f-1d0cba3e4e3c" at bounding box center [1396, 642] width 281 height 77
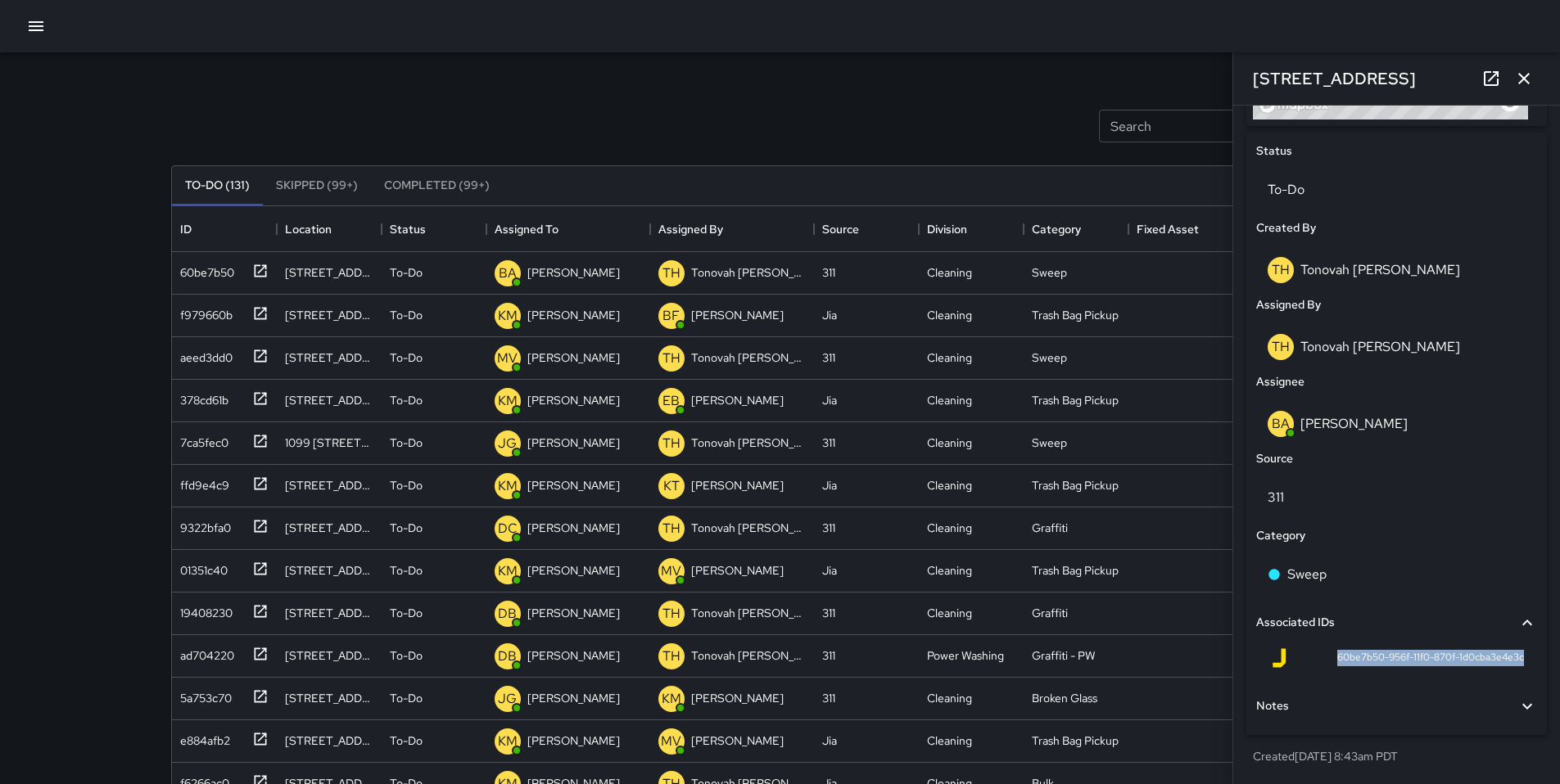
drag, startPoint x: 1321, startPoint y: 658, endPoint x: 1545, endPoint y: 667, distance: 224.2
click at [1546, 667] on div "**********" at bounding box center [1396, 445] width 327 height 678
copy span "60be7b50-956f-11f0-870f-1d0cba3e4e3c"
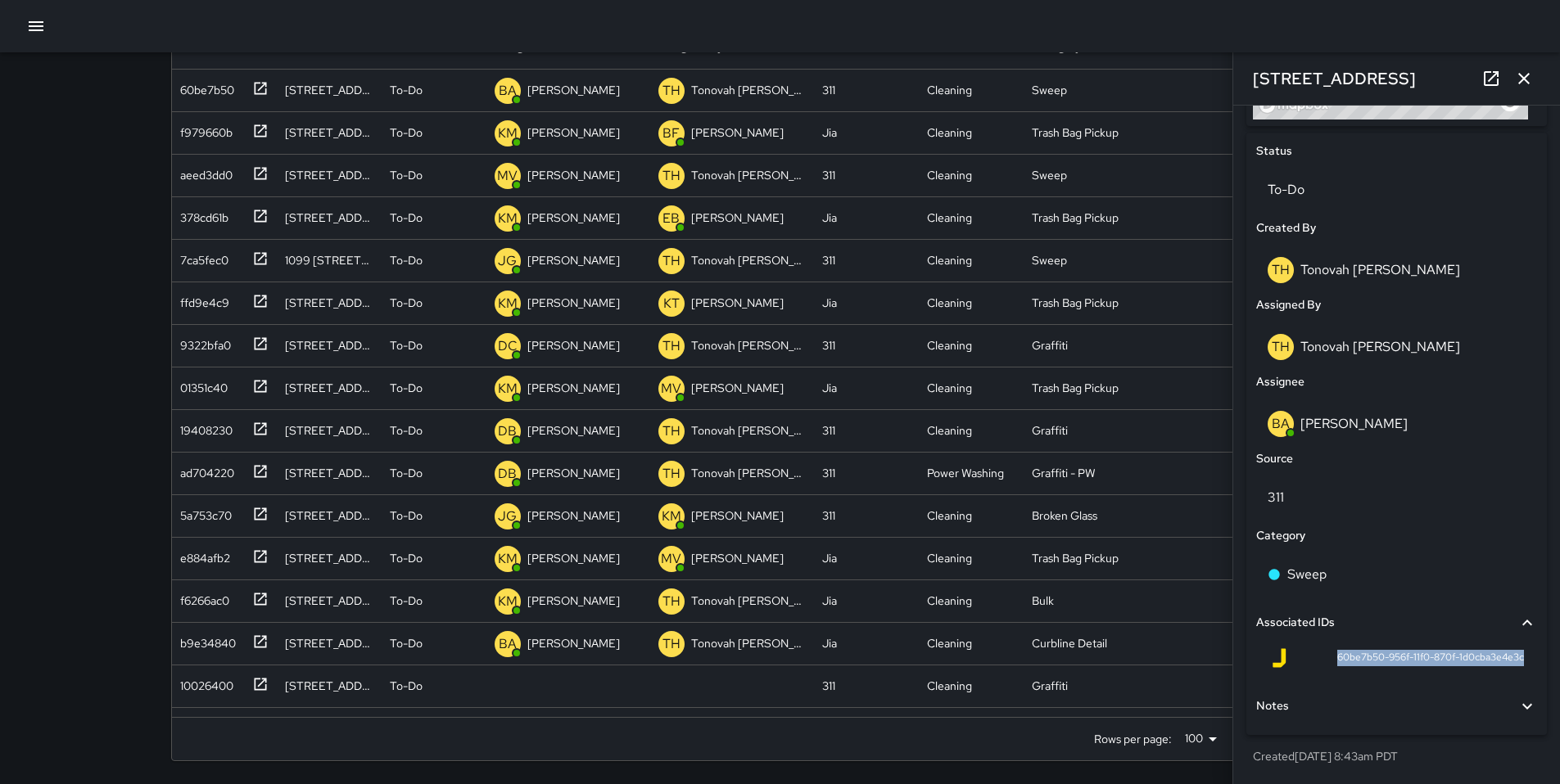
click at [1518, 708] on icon at bounding box center [1528, 707] width 20 height 20
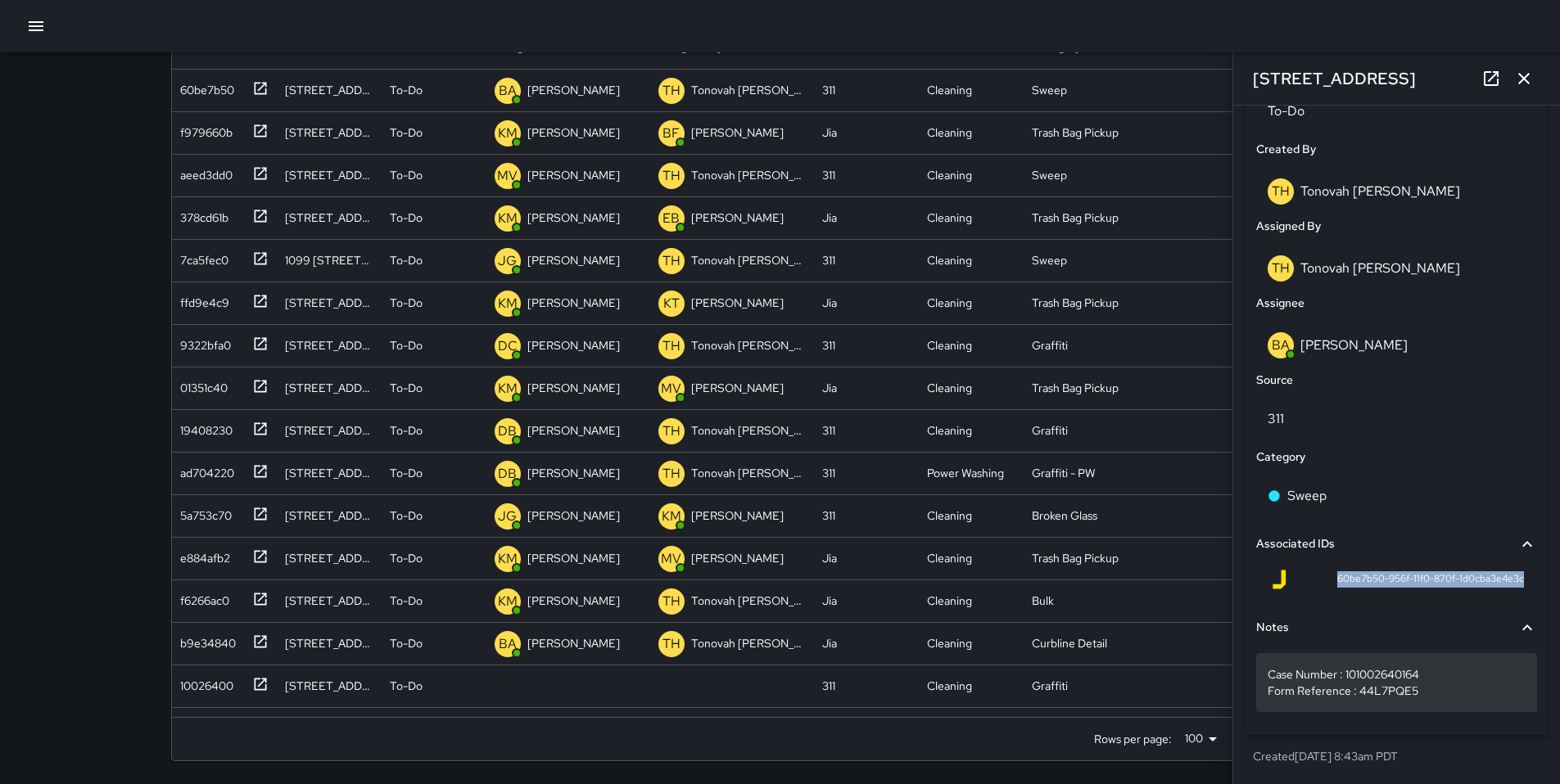
scroll to position [825, 0]
drag, startPoint x: 1429, startPoint y: 674, endPoint x: 1345, endPoint y: 670, distance: 84.1
click at [1345, 670] on p "Case Number : 101002640164 Form Reference : 44L7PQE5" at bounding box center [1396, 682] width 258 height 32
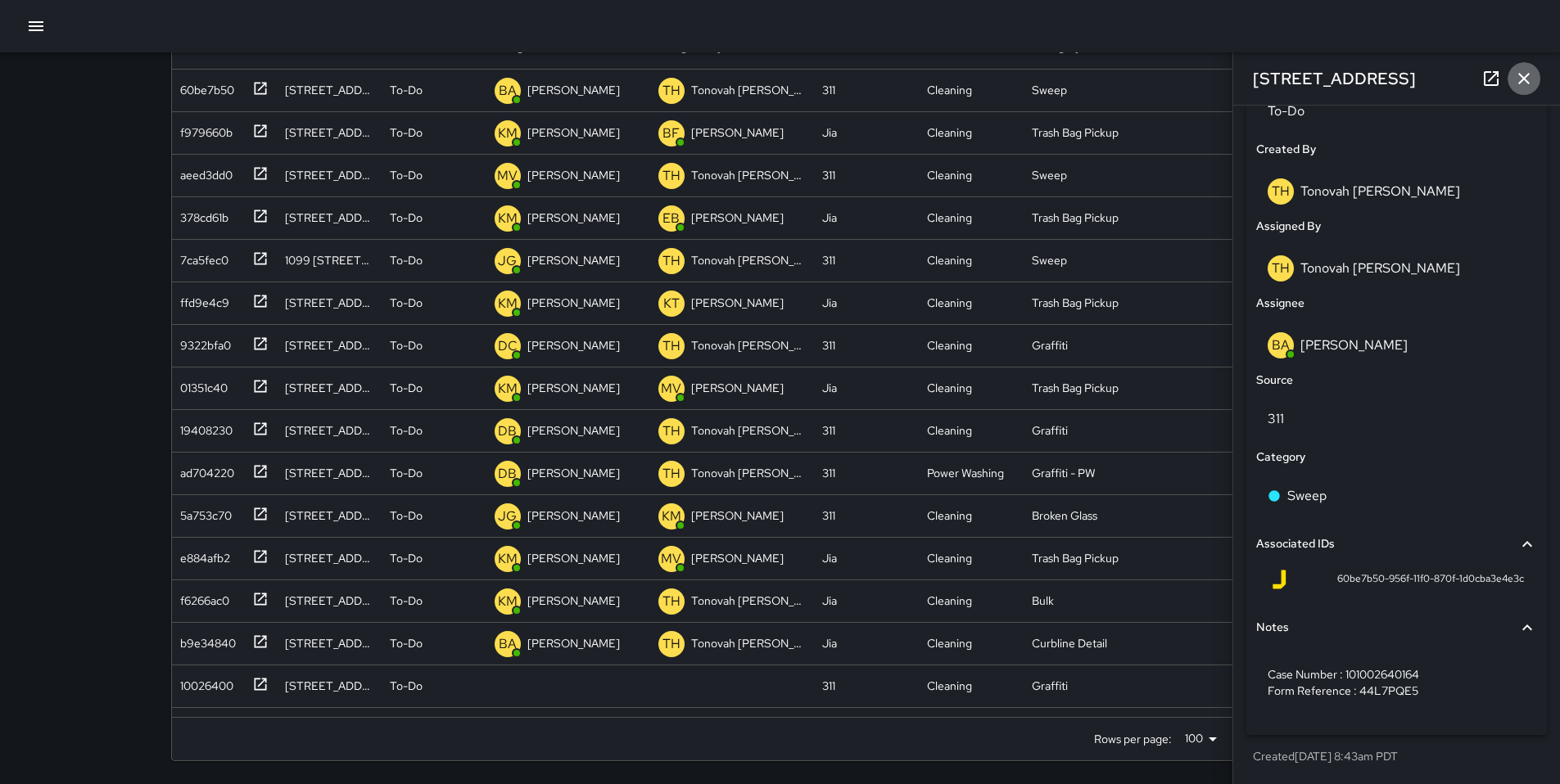
click at [1520, 79] on icon "button" at bounding box center [1524, 78] width 20 height 20
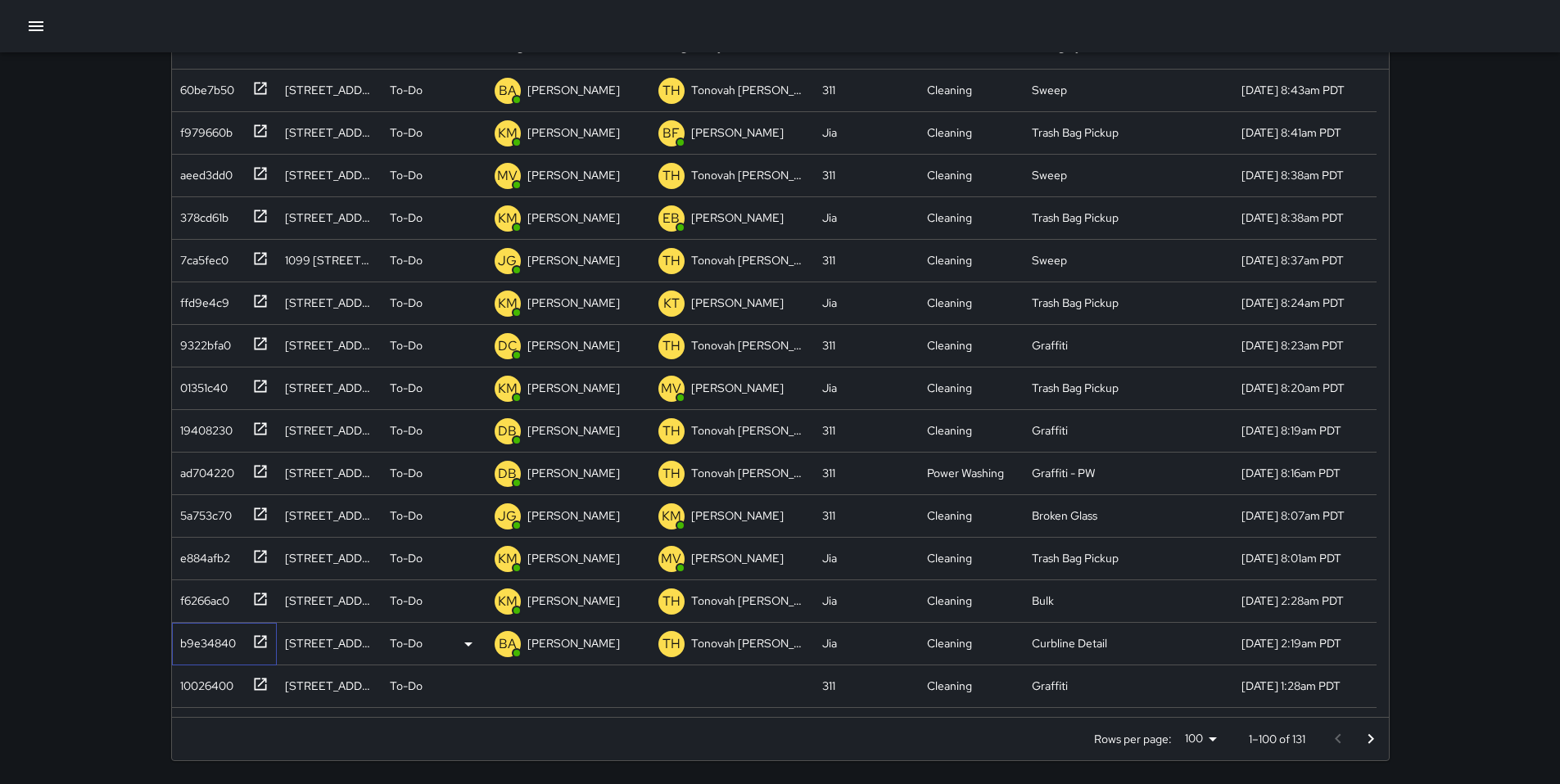
click at [211, 647] on div "b9e34840" at bounding box center [204, 640] width 62 height 23
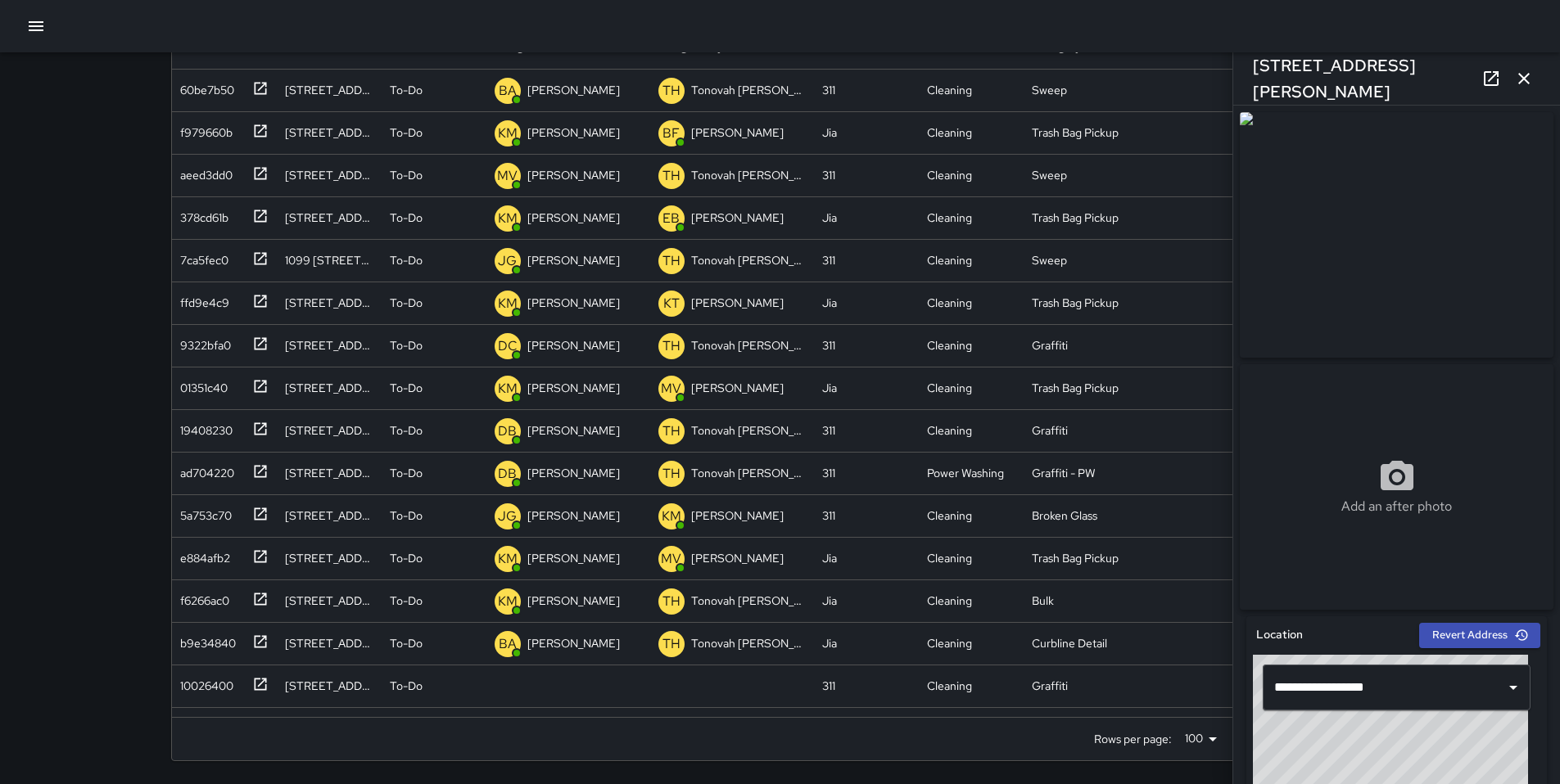
click at [1529, 73] on icon "button" at bounding box center [1524, 78] width 20 height 20
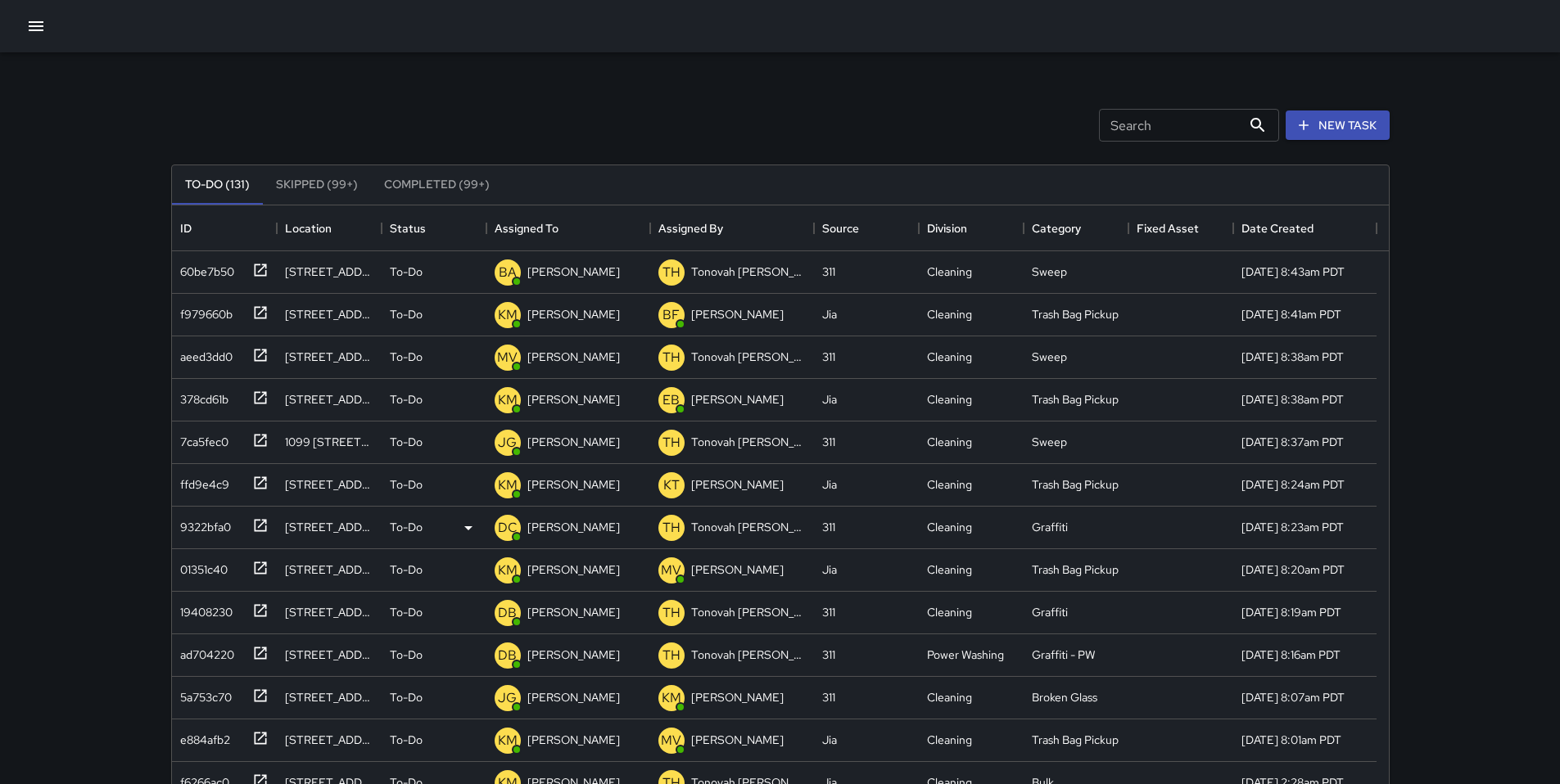
scroll to position [0, 0]
click at [1347, 129] on button "New Task" at bounding box center [1337, 126] width 104 height 30
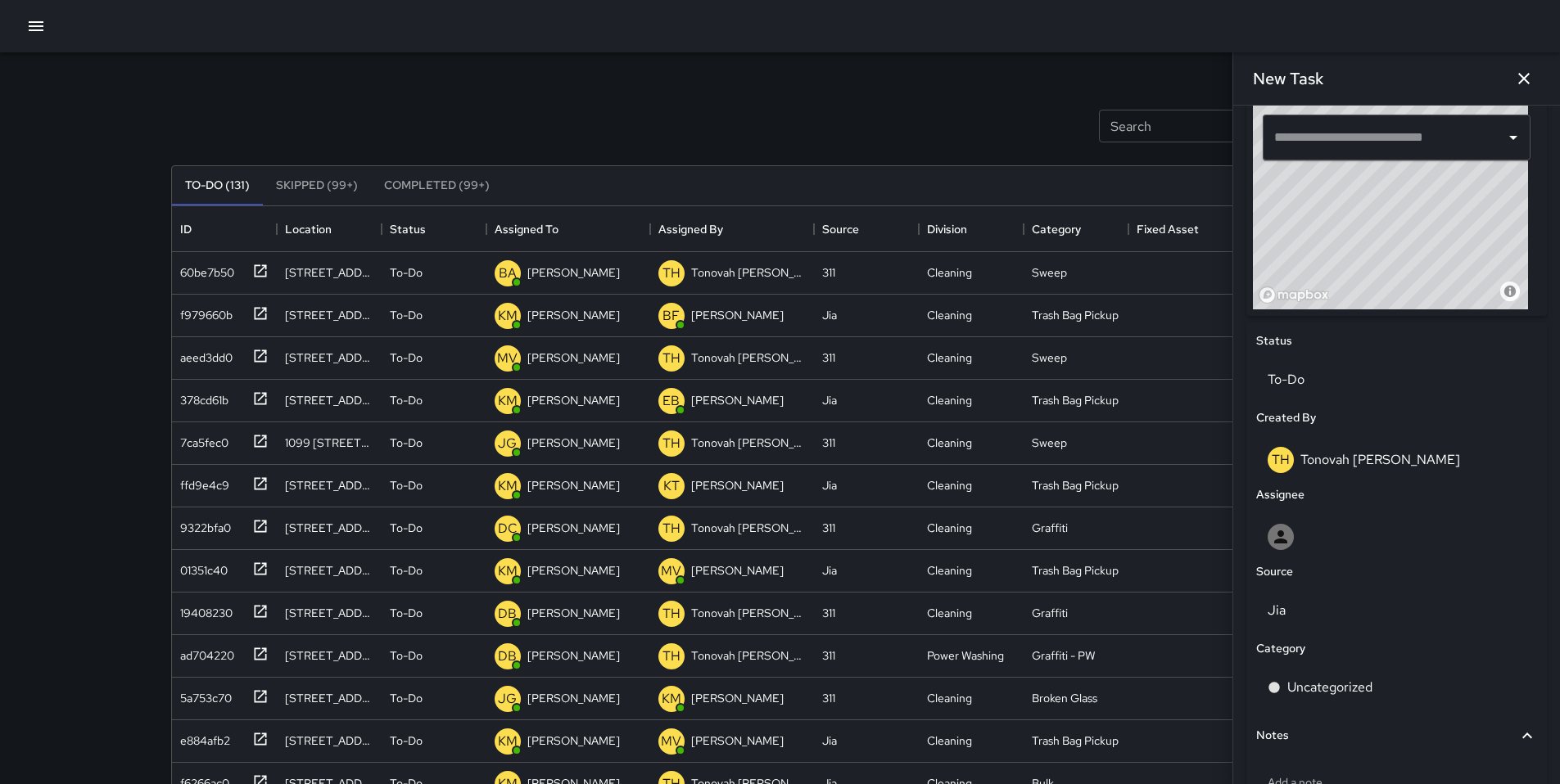
scroll to position [554, 0]
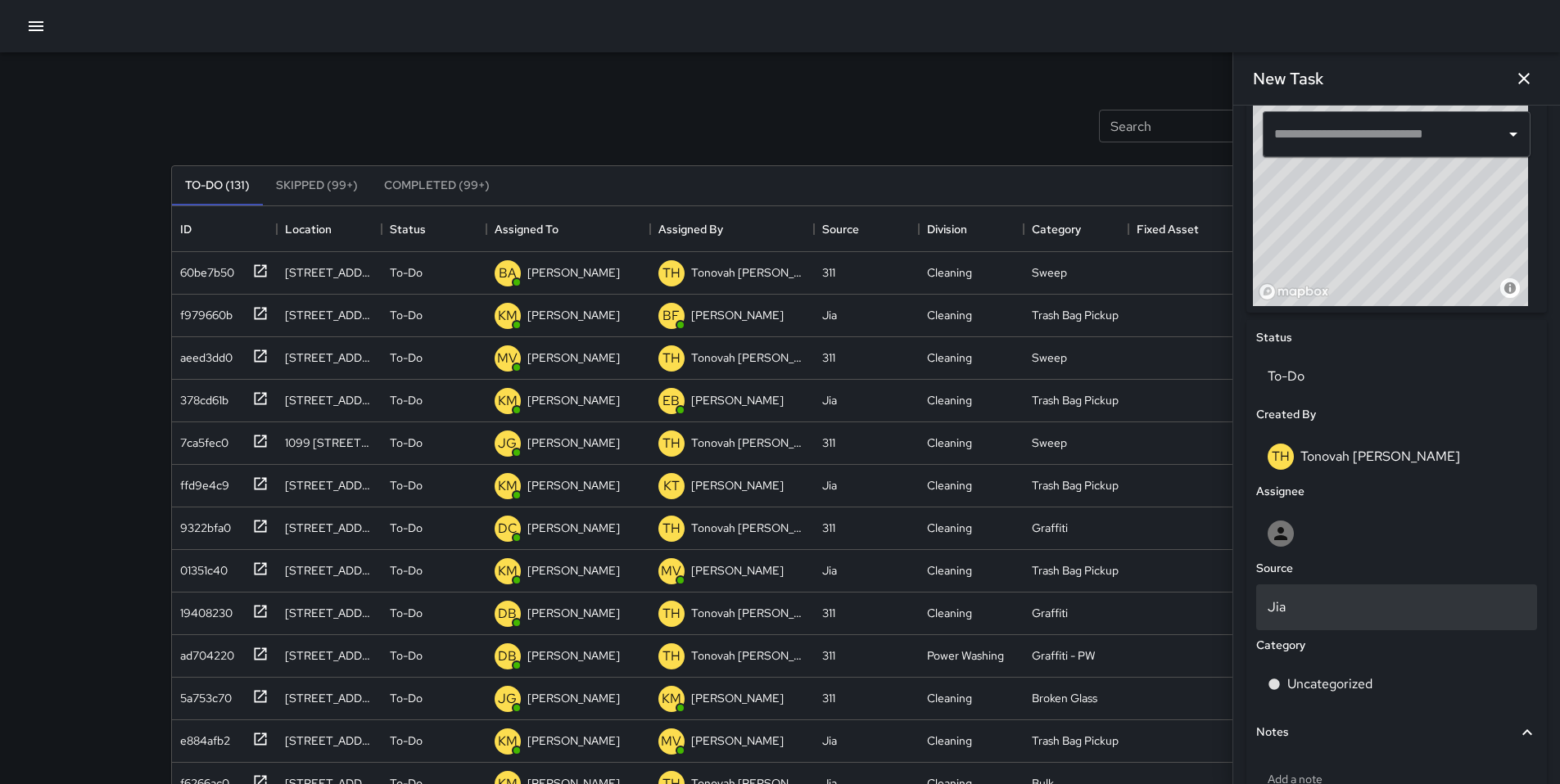
click at [1291, 617] on p "Jia" at bounding box center [1396, 608] width 258 height 20
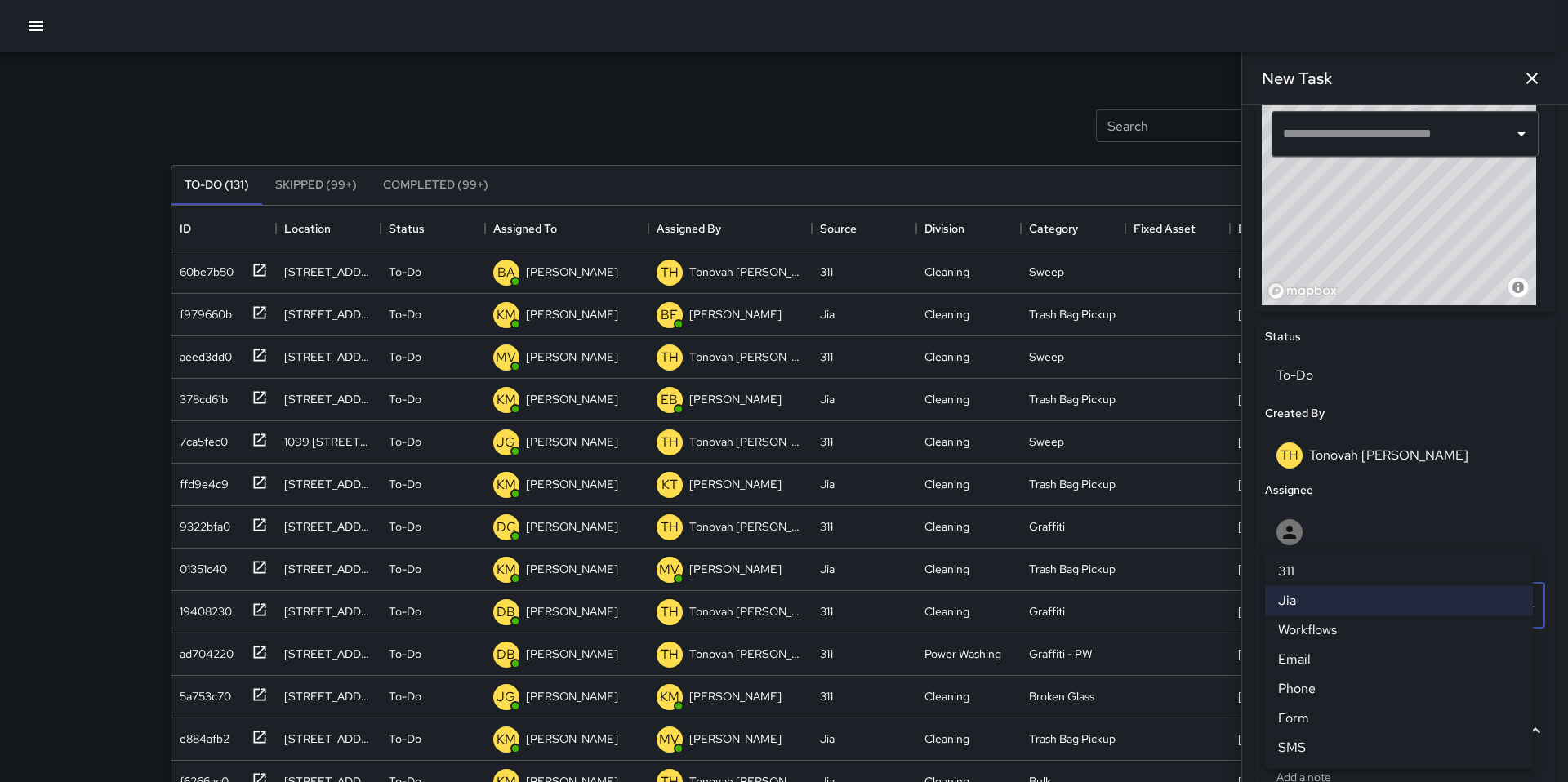
click at [1282, 570] on li "311" at bounding box center [1399, 572] width 268 height 29
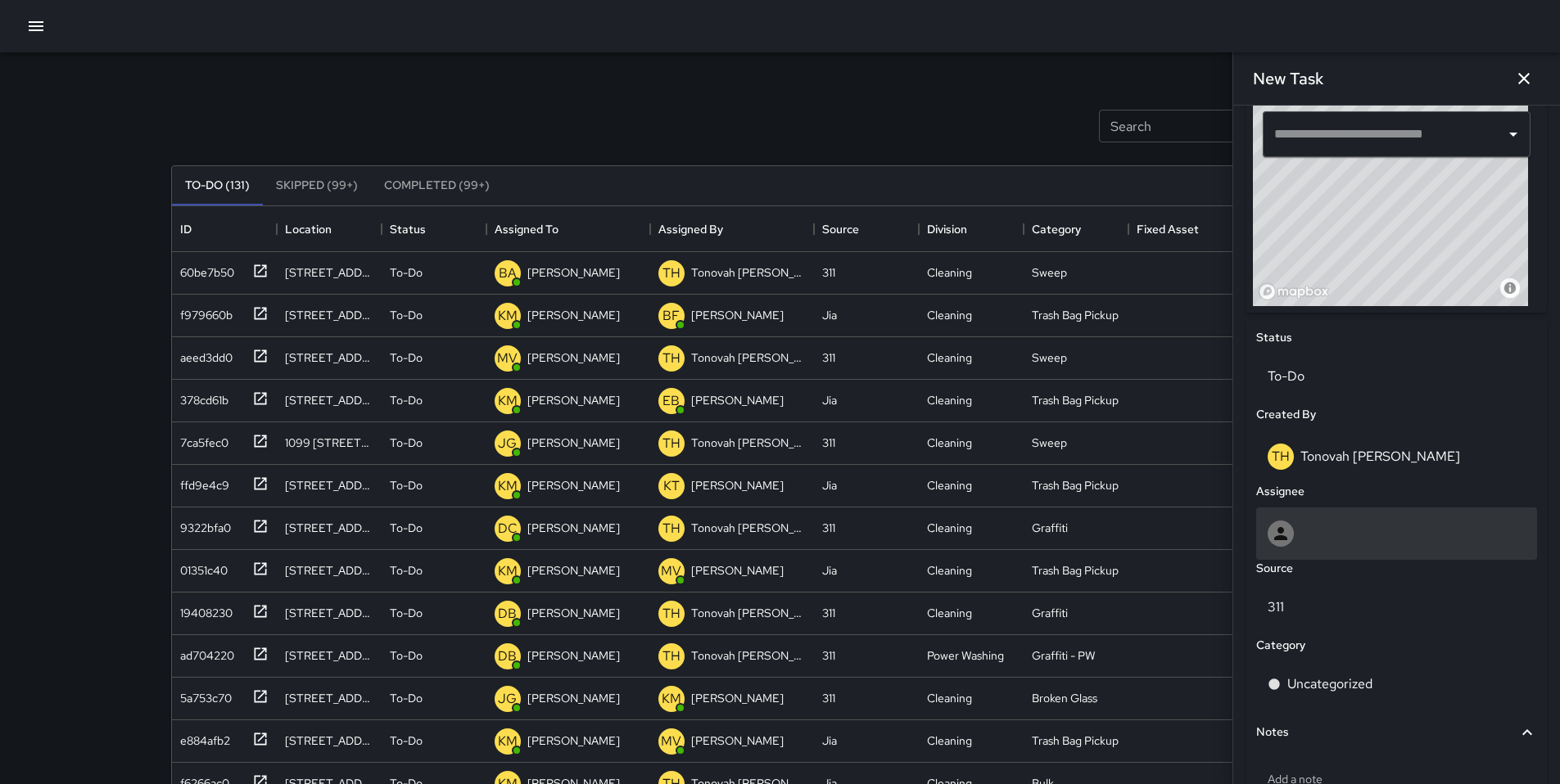
click at [1286, 540] on icon at bounding box center [1281, 533] width 13 height 13
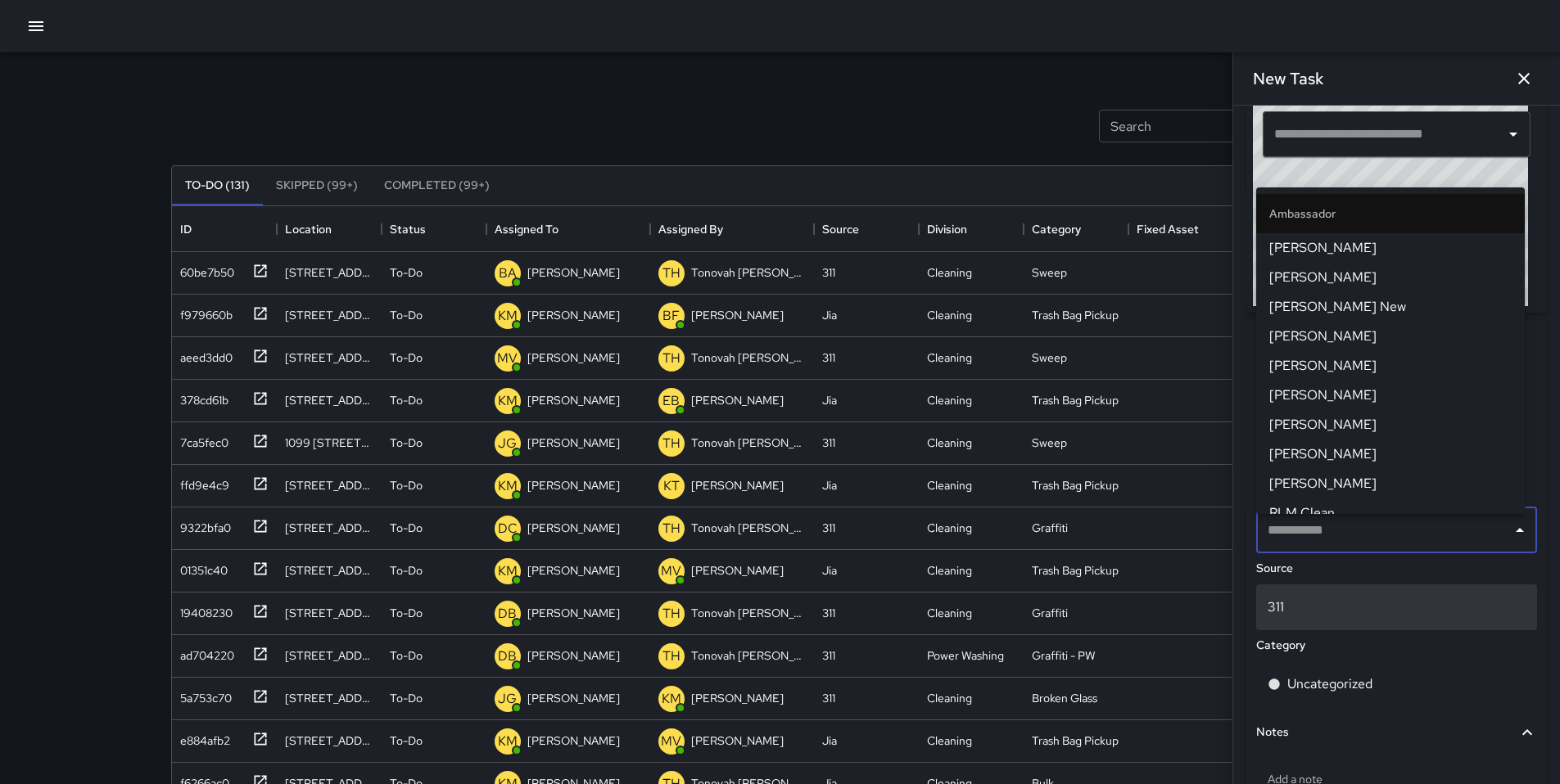
click at [1309, 602] on div "311" at bounding box center [1396, 607] width 281 height 46
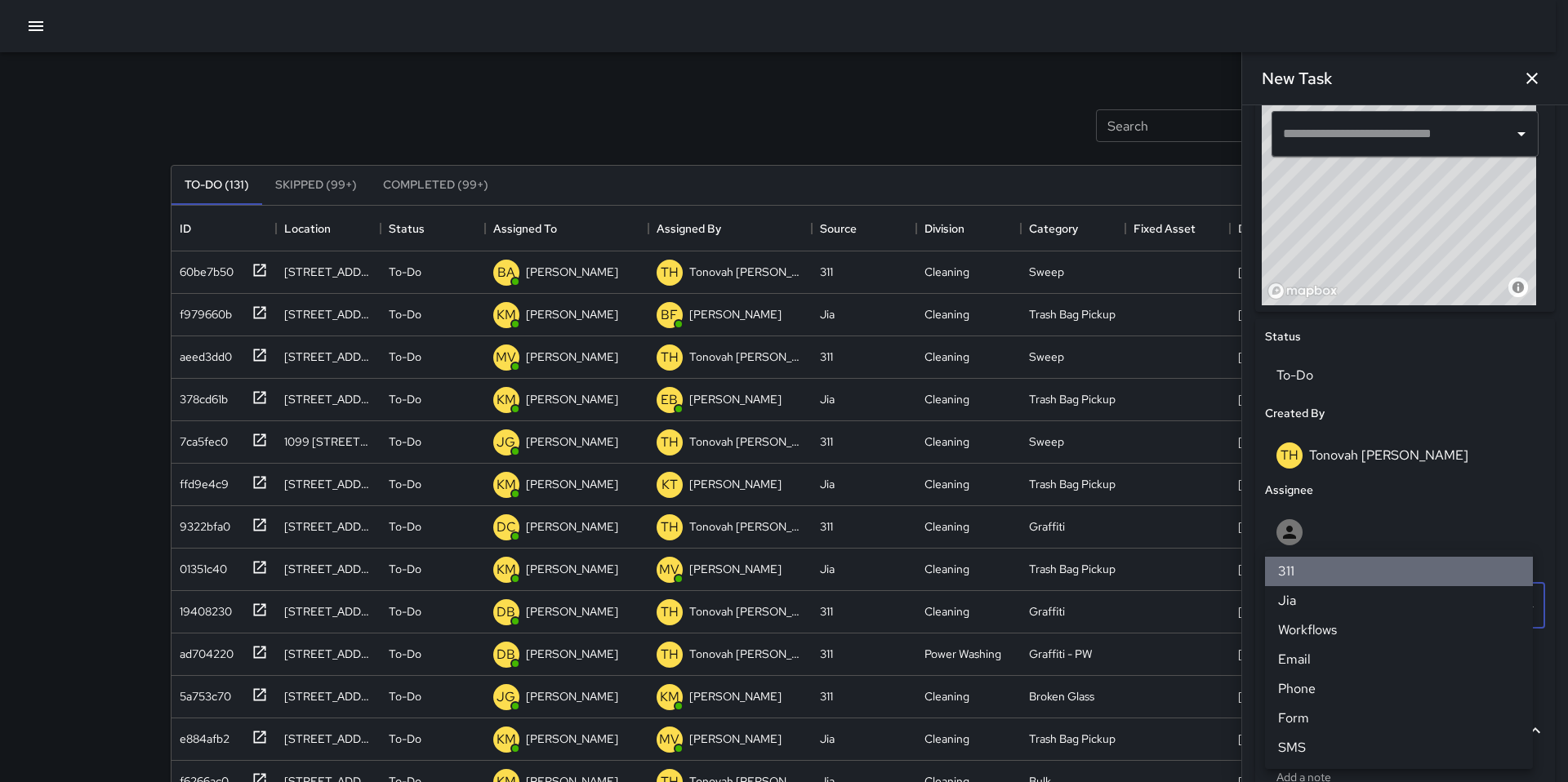
click at [1301, 563] on li "311" at bounding box center [1399, 572] width 268 height 29
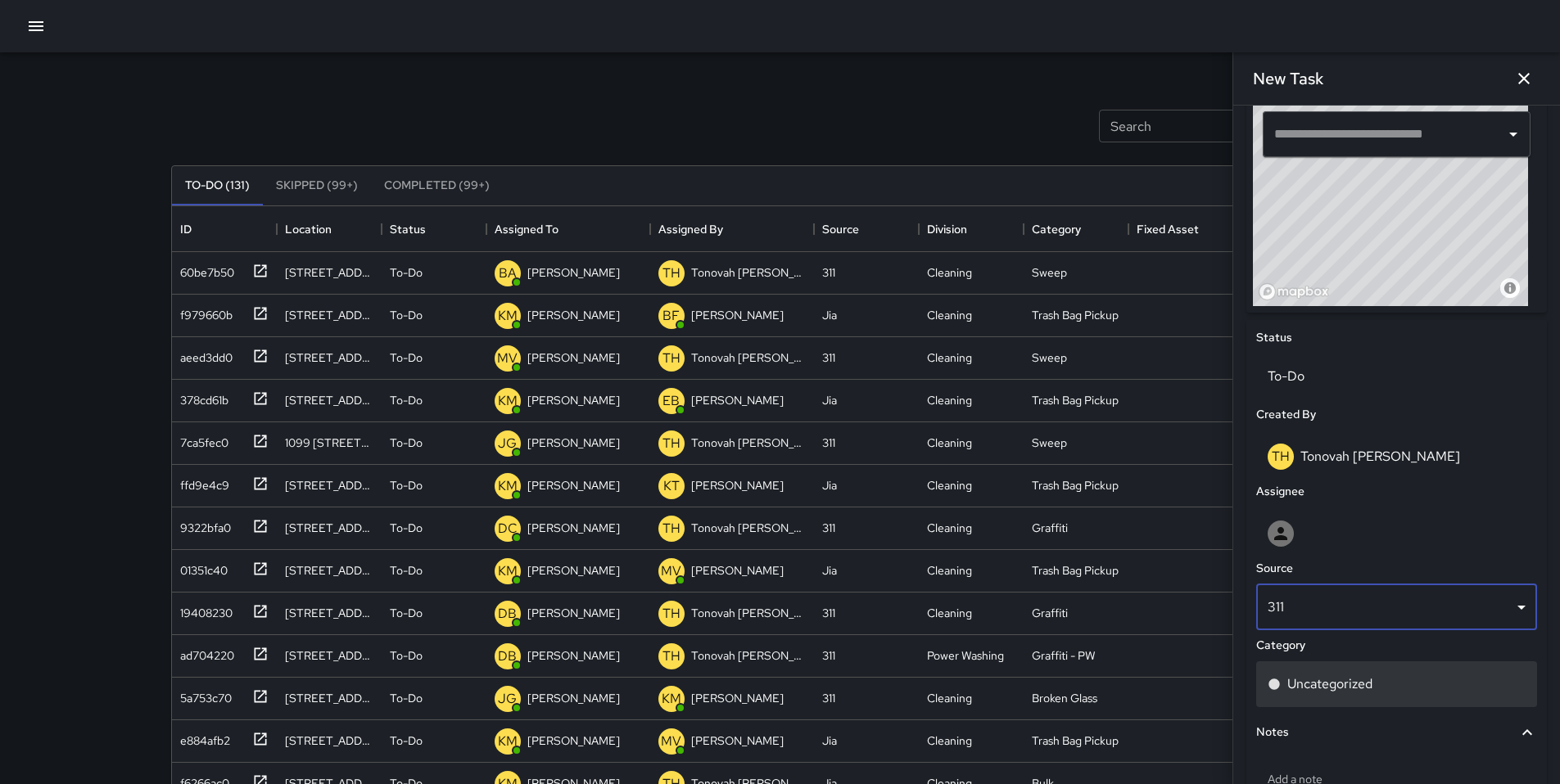
click at [1340, 689] on p "Uncategorized" at bounding box center [1330, 684] width 85 height 20
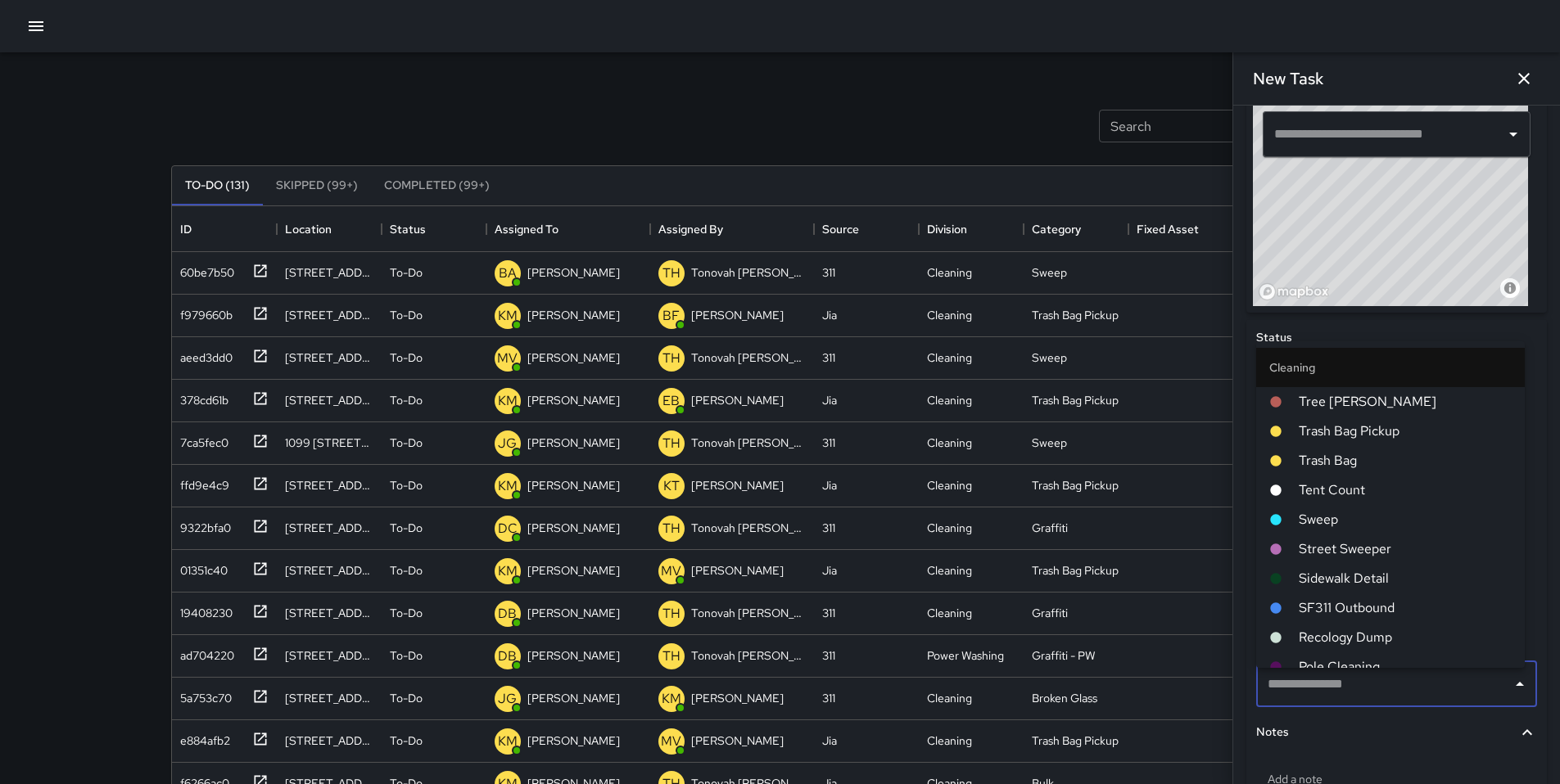
type input "*"
type input "***"
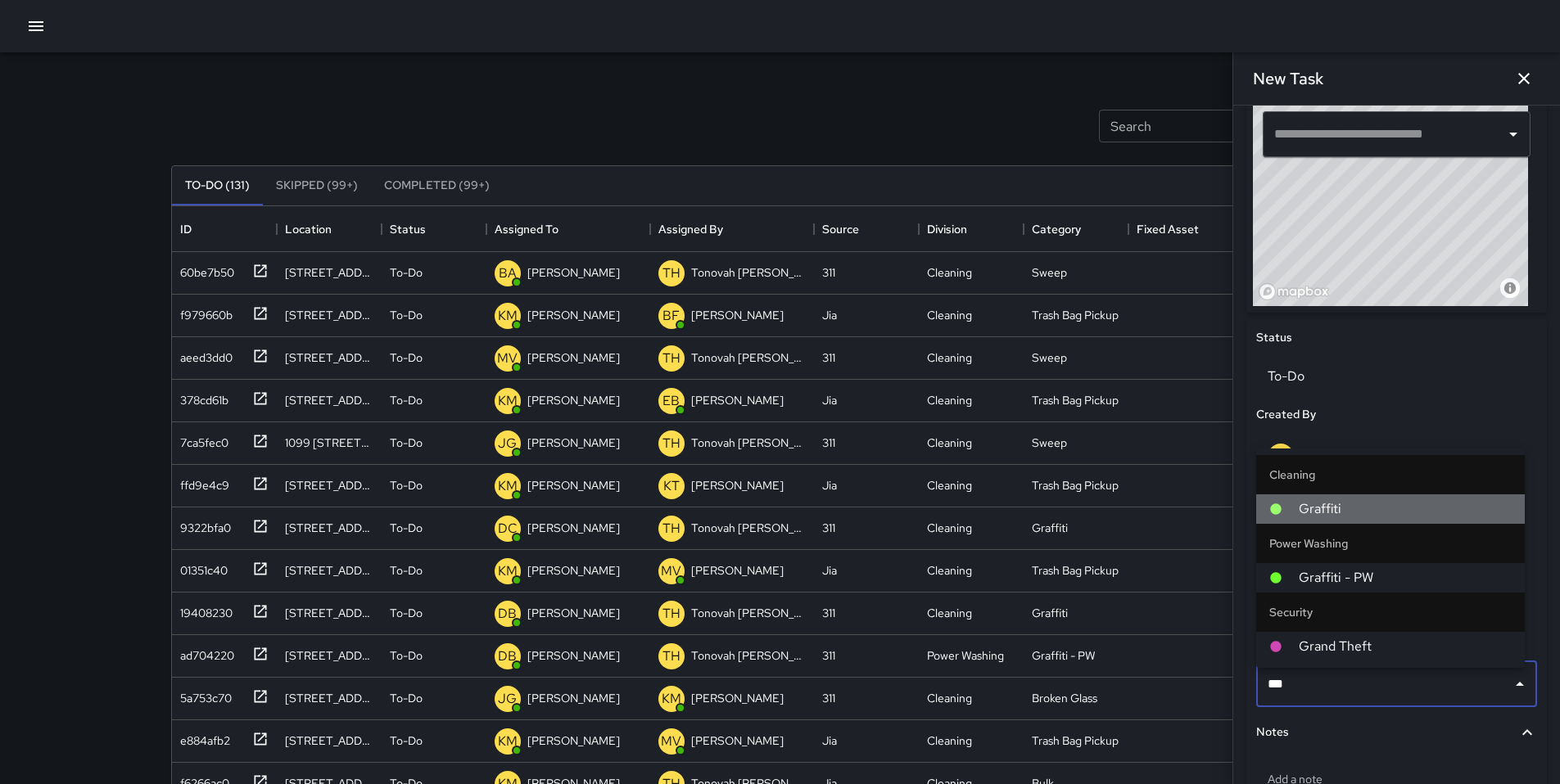
click at [1317, 514] on span "Graffiti" at bounding box center [1405, 510] width 213 height 20
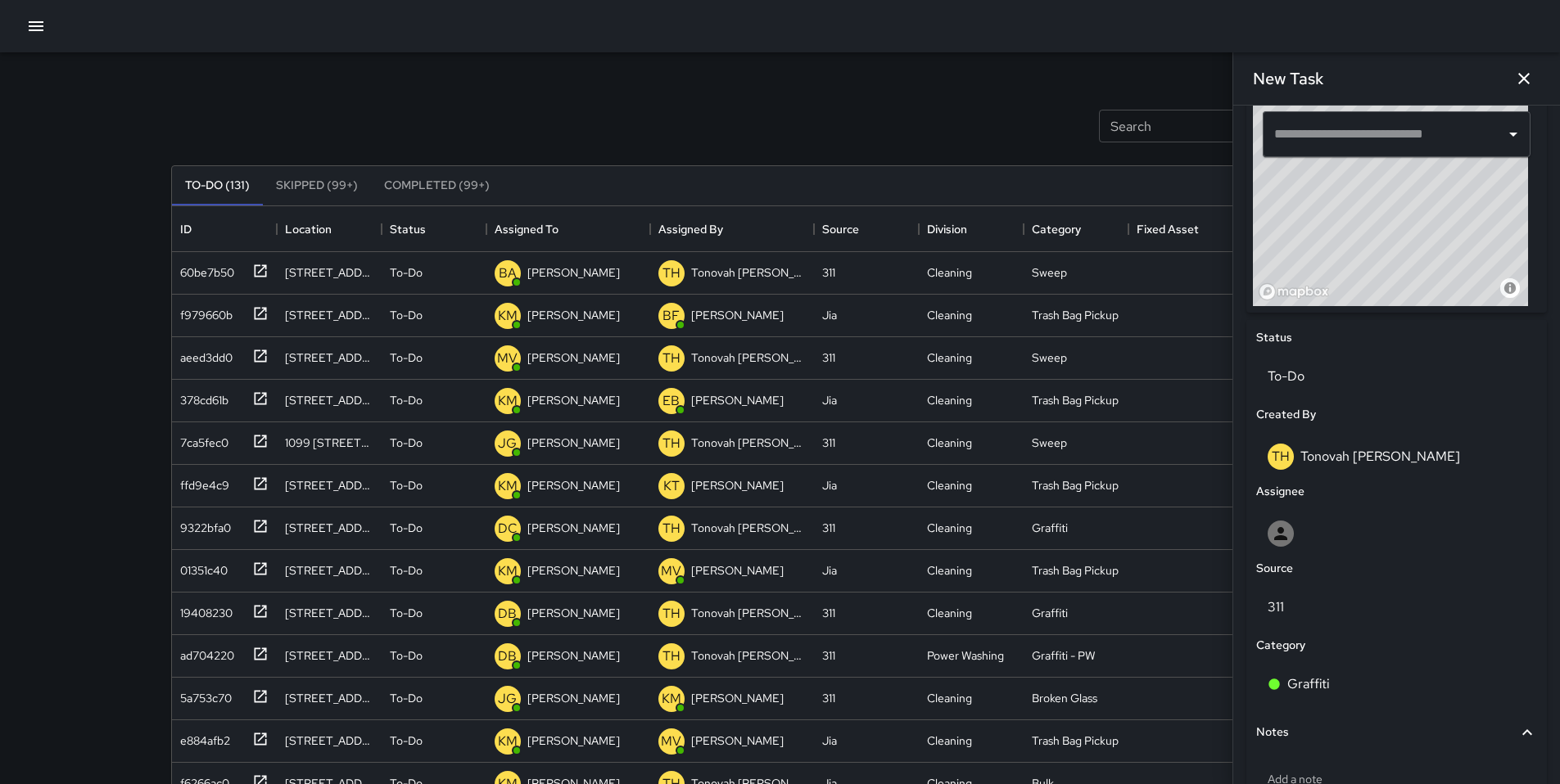
click at [1534, 83] on icon "button" at bounding box center [1524, 78] width 20 height 20
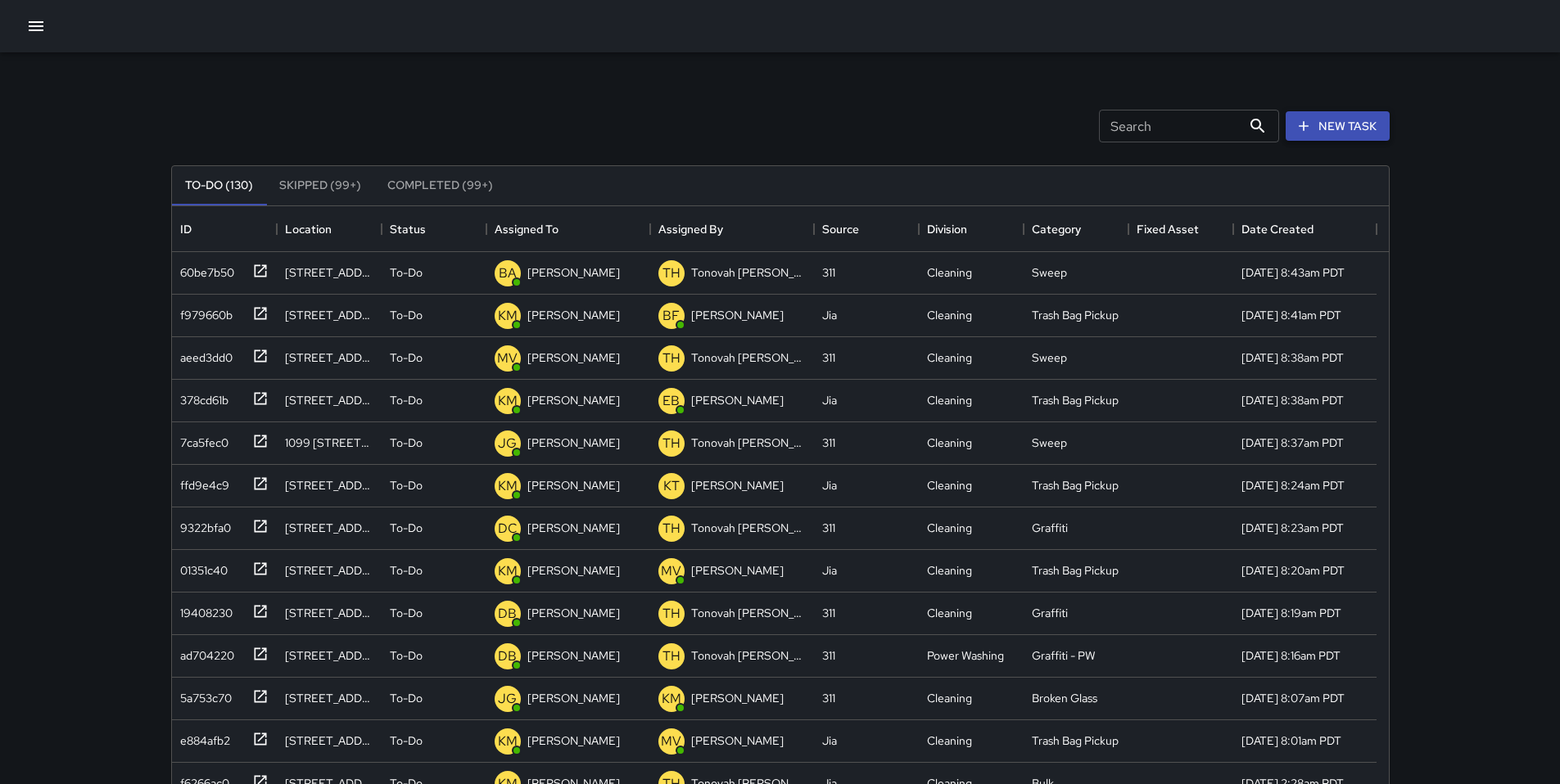
click at [1324, 117] on button "New Task" at bounding box center [1337, 126] width 104 height 30
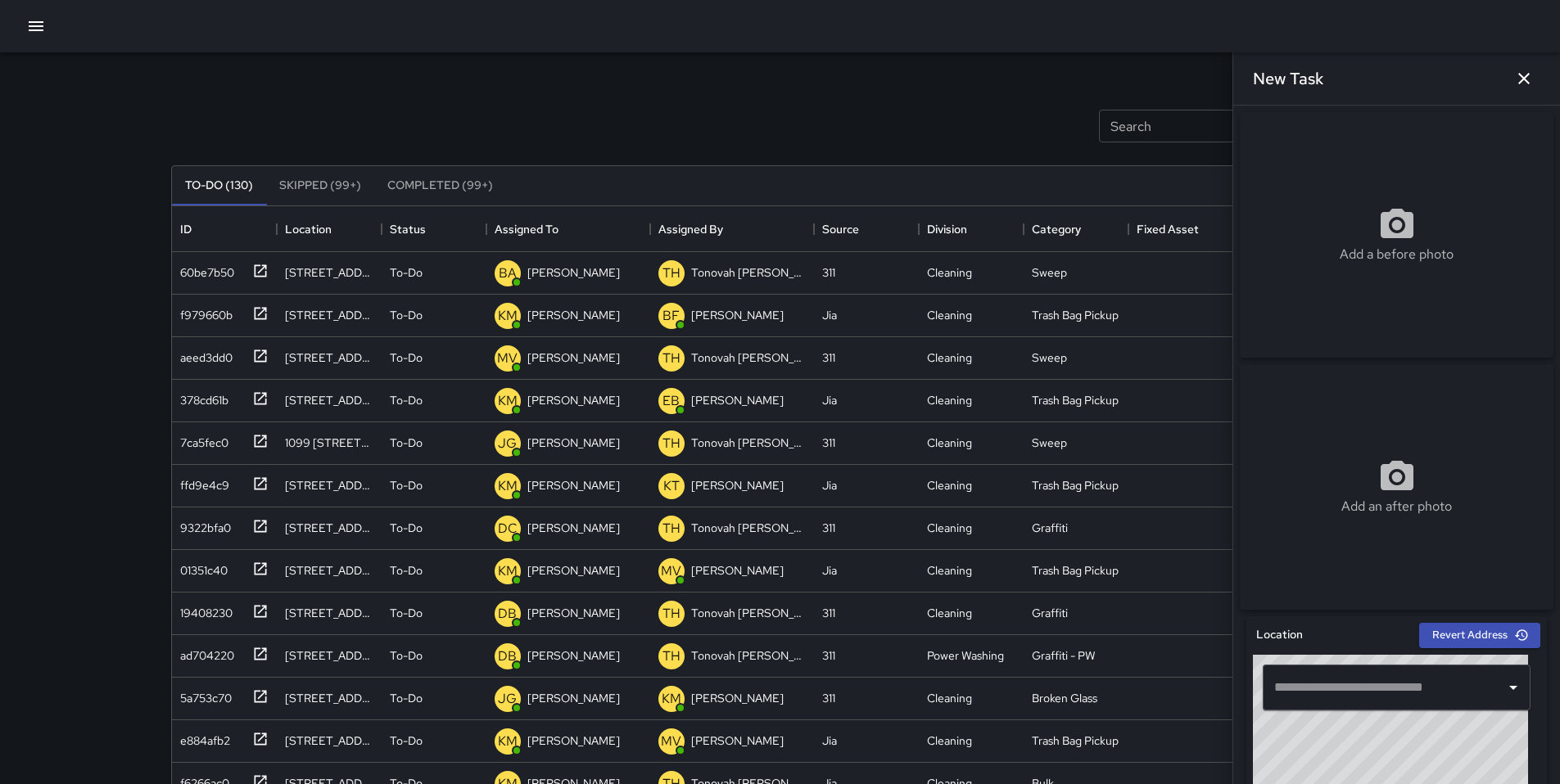
click at [1282, 696] on input "text" at bounding box center [1384, 688] width 228 height 31
click at [1291, 702] on input "text" at bounding box center [1384, 688] width 228 height 31
click at [1302, 704] on input "text" at bounding box center [1384, 688] width 228 height 31
drag, startPoint x: 1302, startPoint y: 704, endPoint x: 1298, endPoint y: 682, distance: 22.4
click at [1298, 682] on input "text" at bounding box center [1384, 688] width 228 height 31
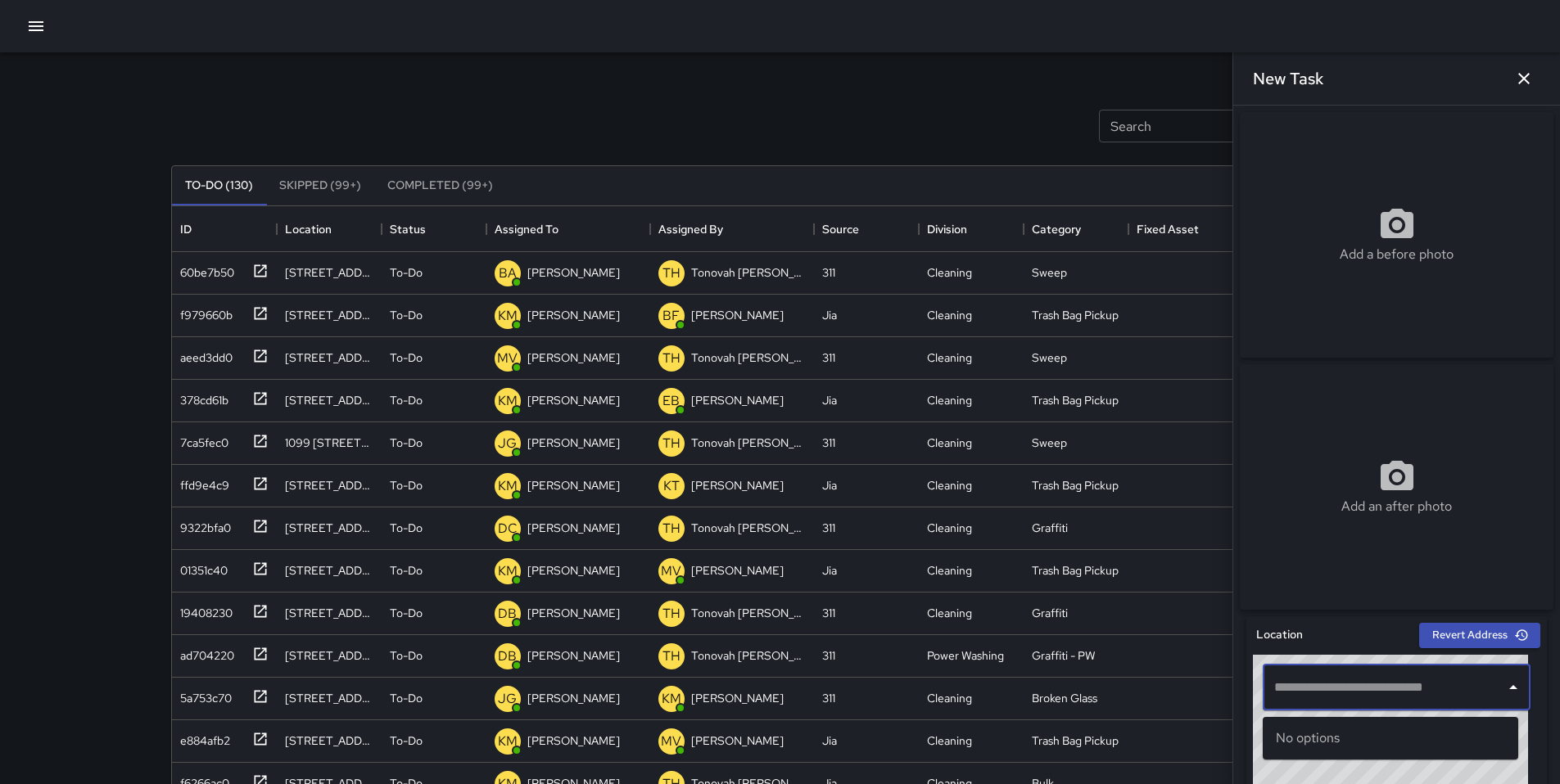
click at [1297, 688] on input "text" at bounding box center [1384, 688] width 228 height 31
click at [1296, 691] on input "text" at bounding box center [1384, 688] width 228 height 31
click at [1039, 48] on div at bounding box center [780, 25] width 1560 height 52
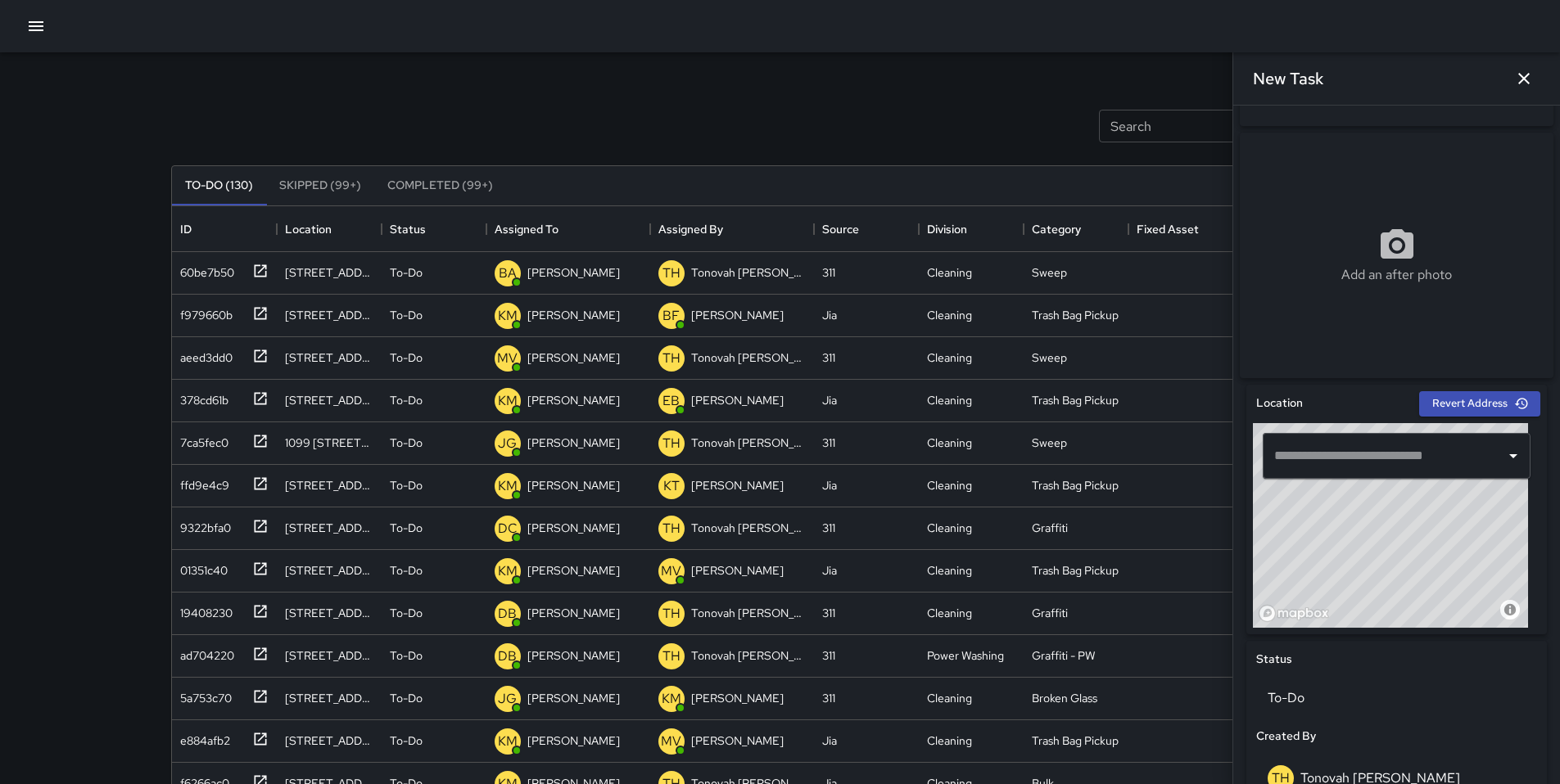
scroll to position [284, 0]
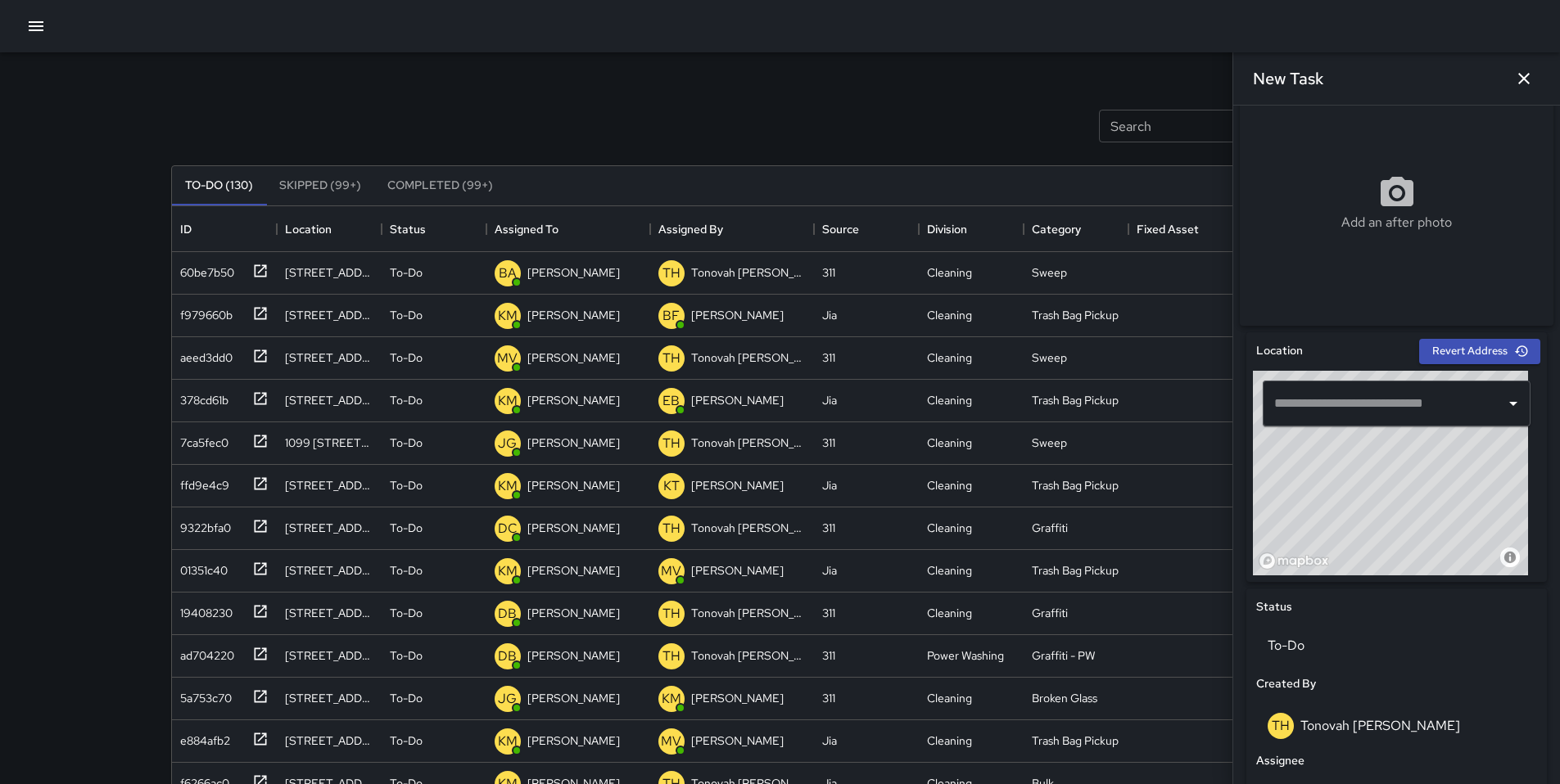
click at [1301, 419] on input "text" at bounding box center [1384, 404] width 228 height 31
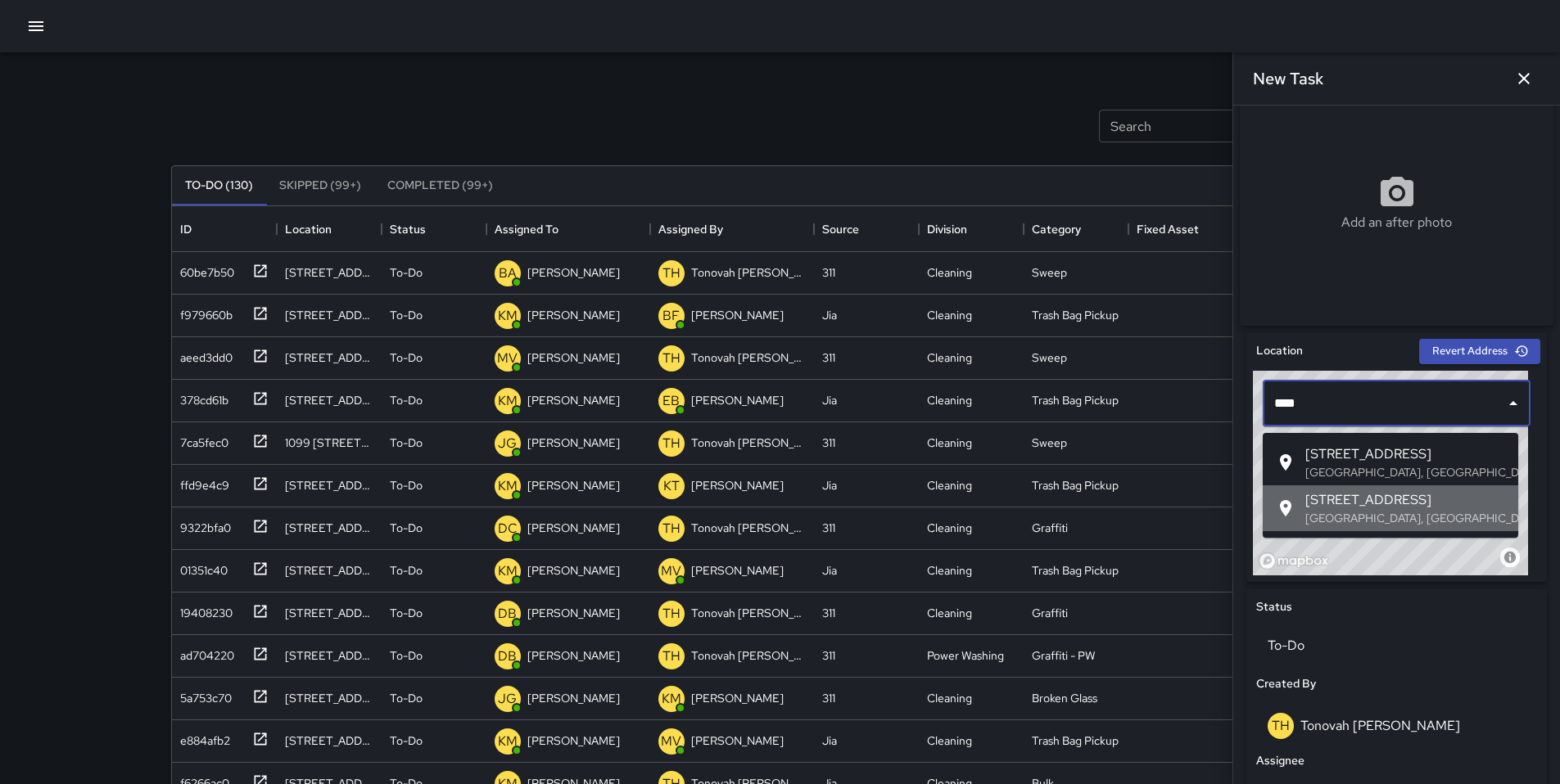
click at [1331, 495] on span "[STREET_ADDRESS]" at bounding box center [1405, 500] width 200 height 20
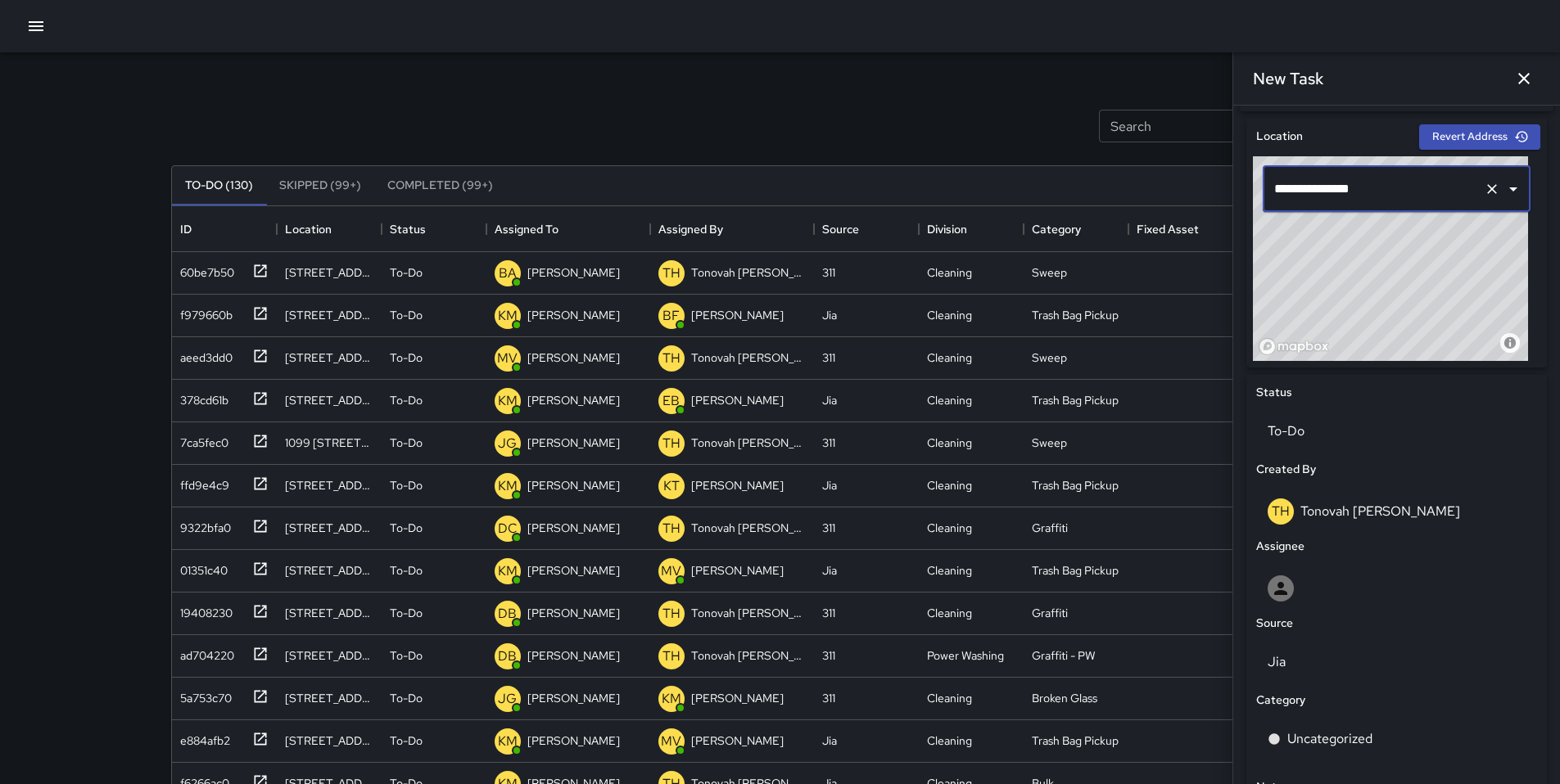
scroll to position [615, 0]
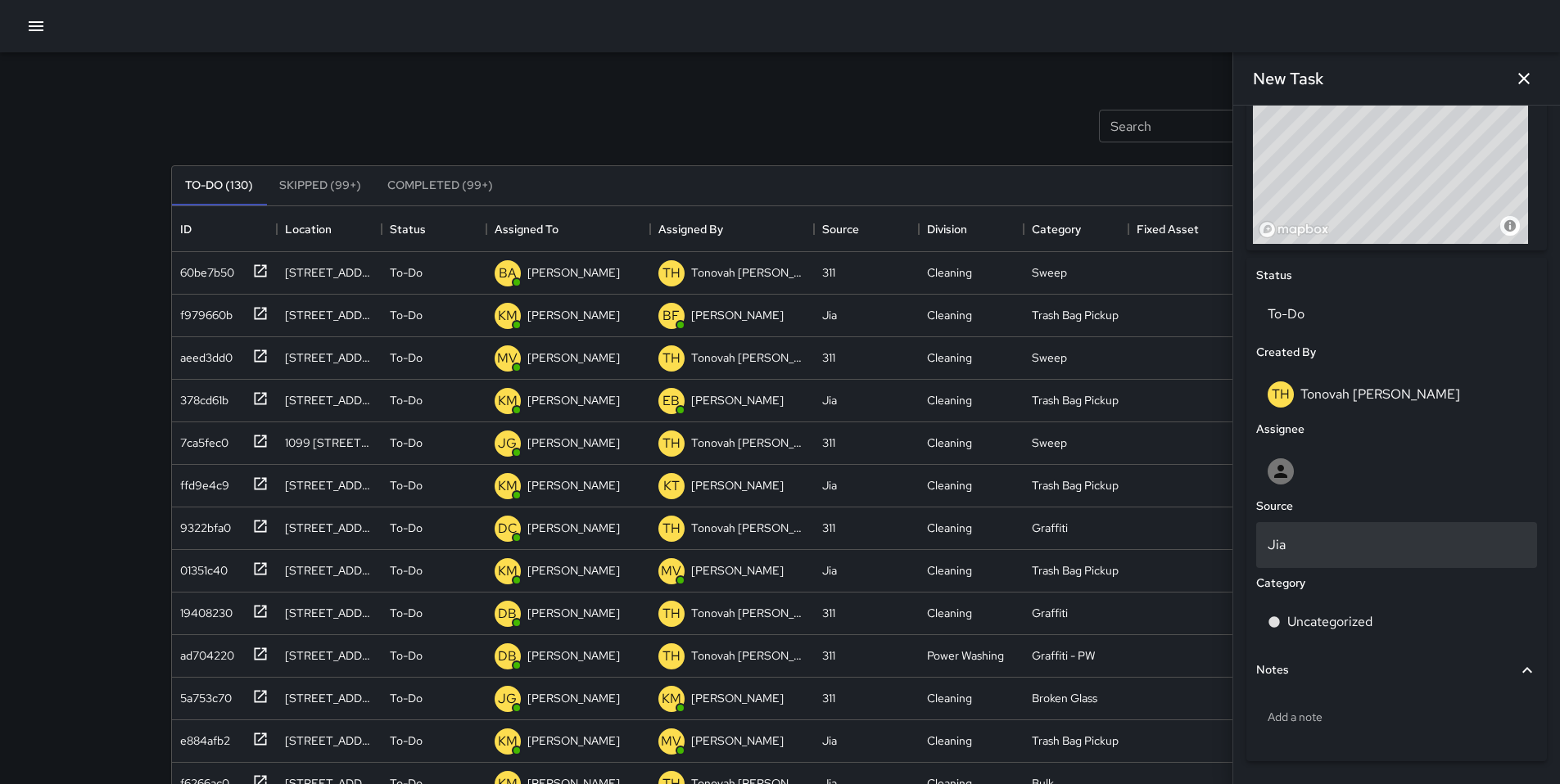
type input "**********"
click at [1307, 555] on p "Jia" at bounding box center [1396, 545] width 258 height 20
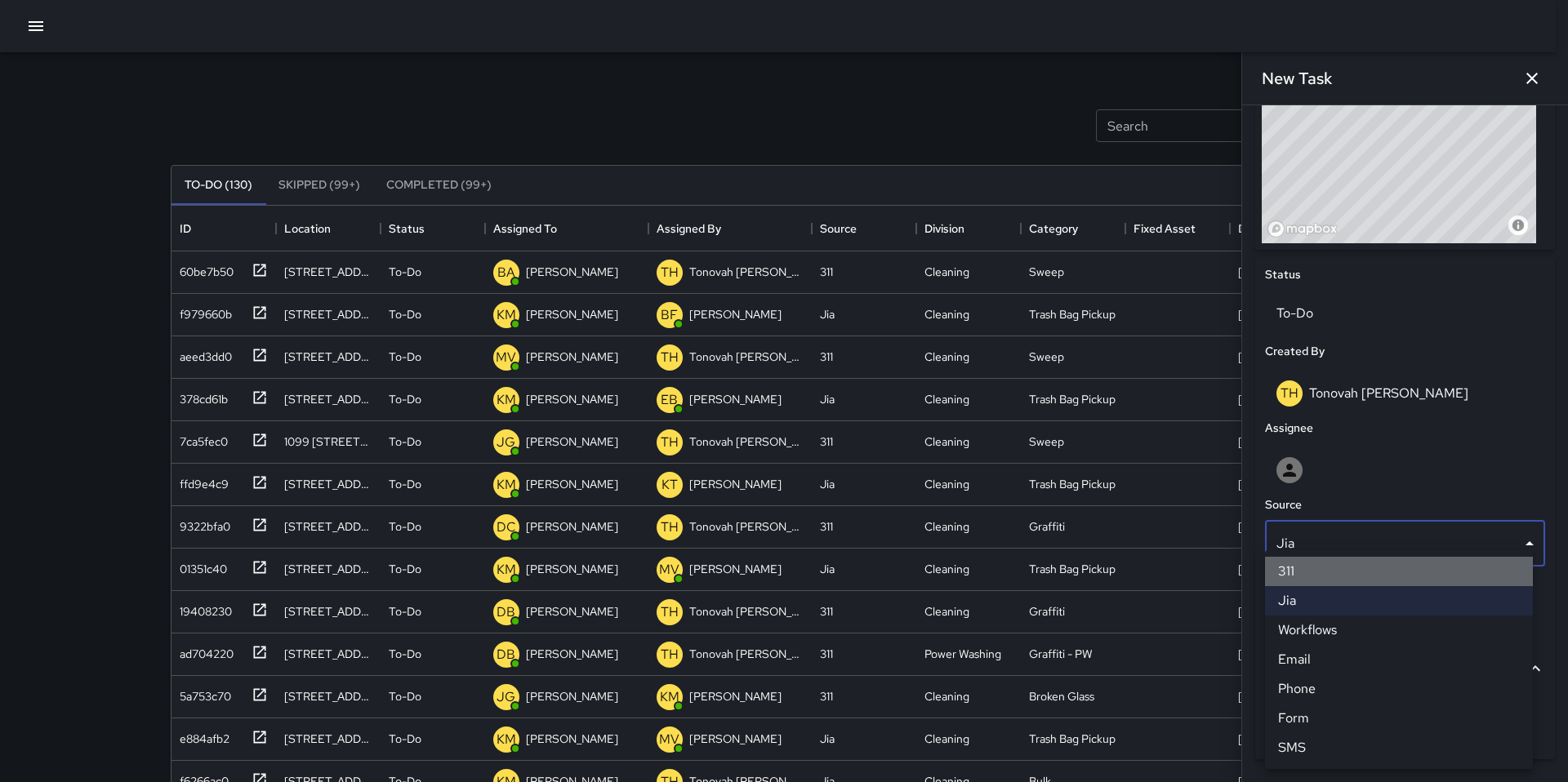
click at [1296, 567] on li "311" at bounding box center [1399, 572] width 268 height 29
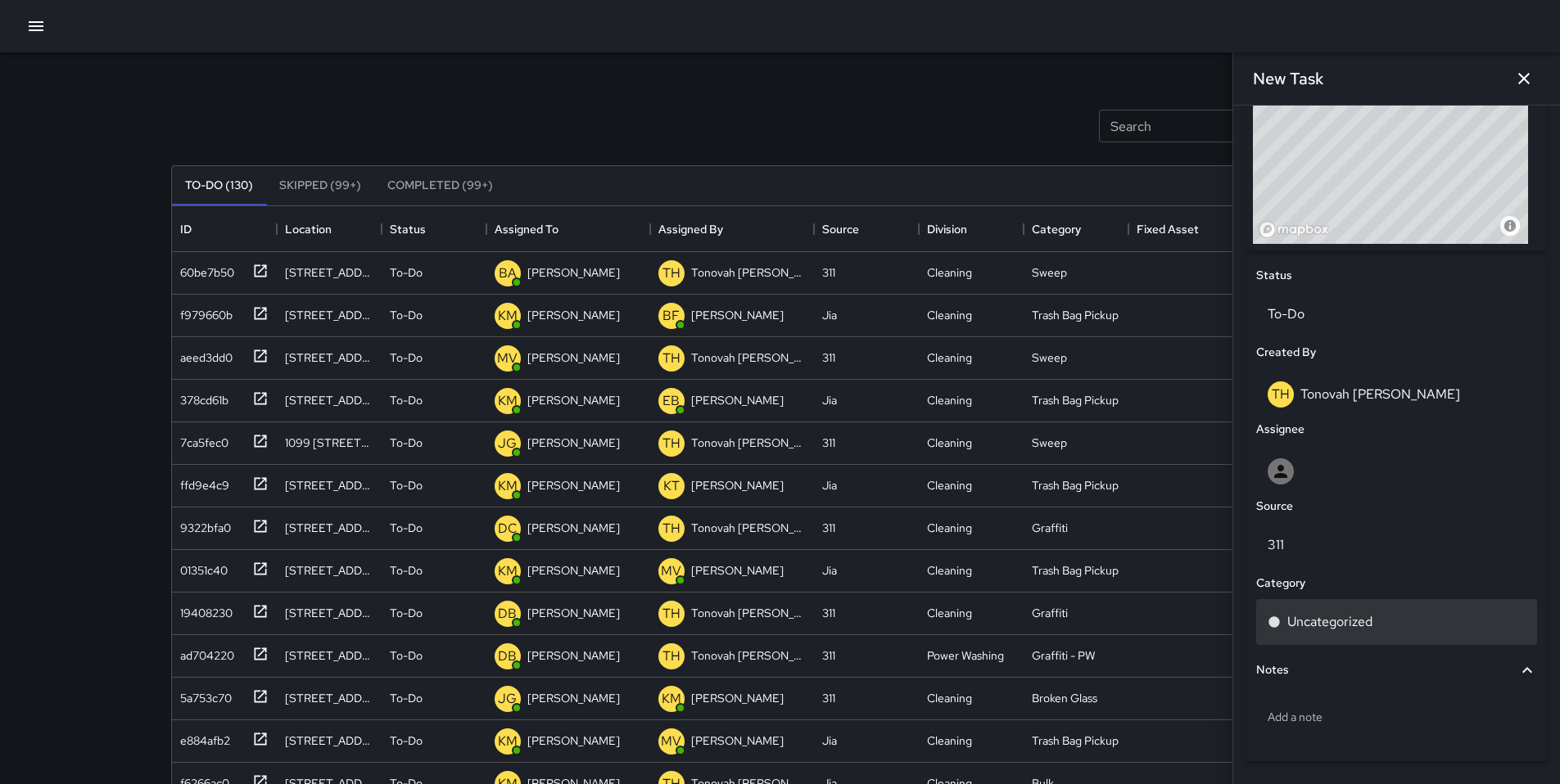
click at [1320, 618] on p "Uncategorized" at bounding box center [1330, 622] width 85 height 20
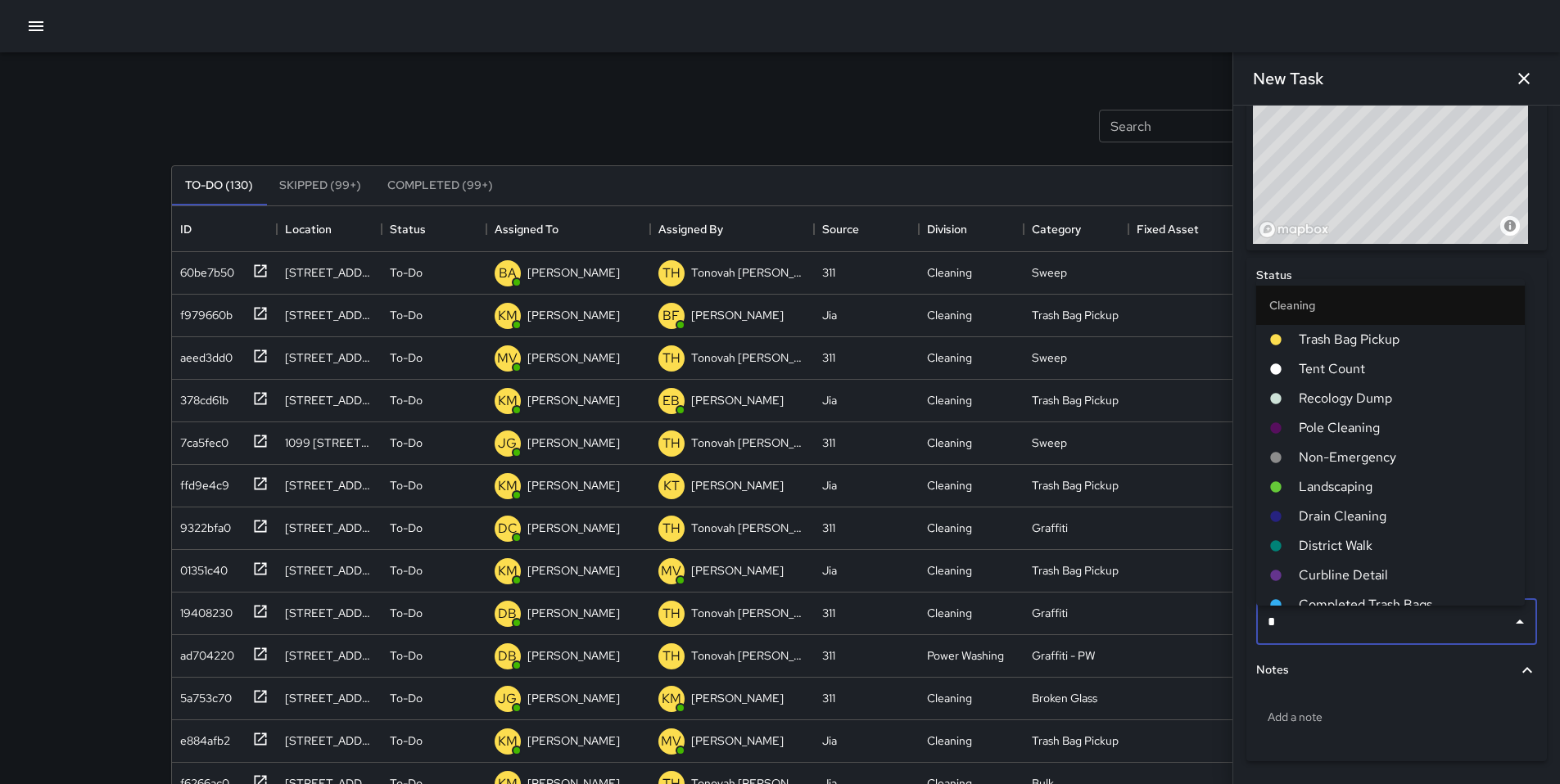
type input "**"
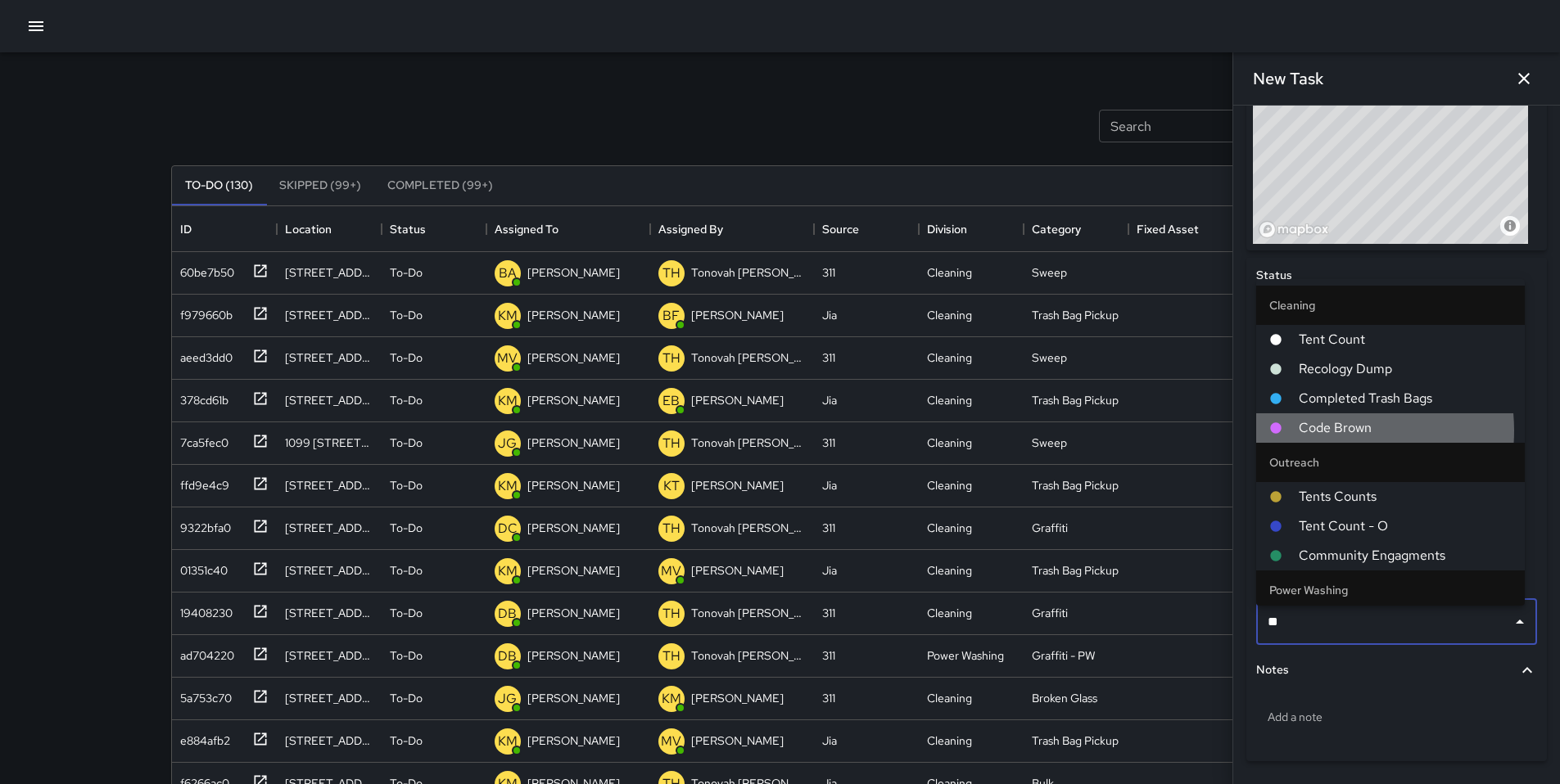
click at [1325, 429] on span "Code Brown" at bounding box center [1405, 428] width 213 height 20
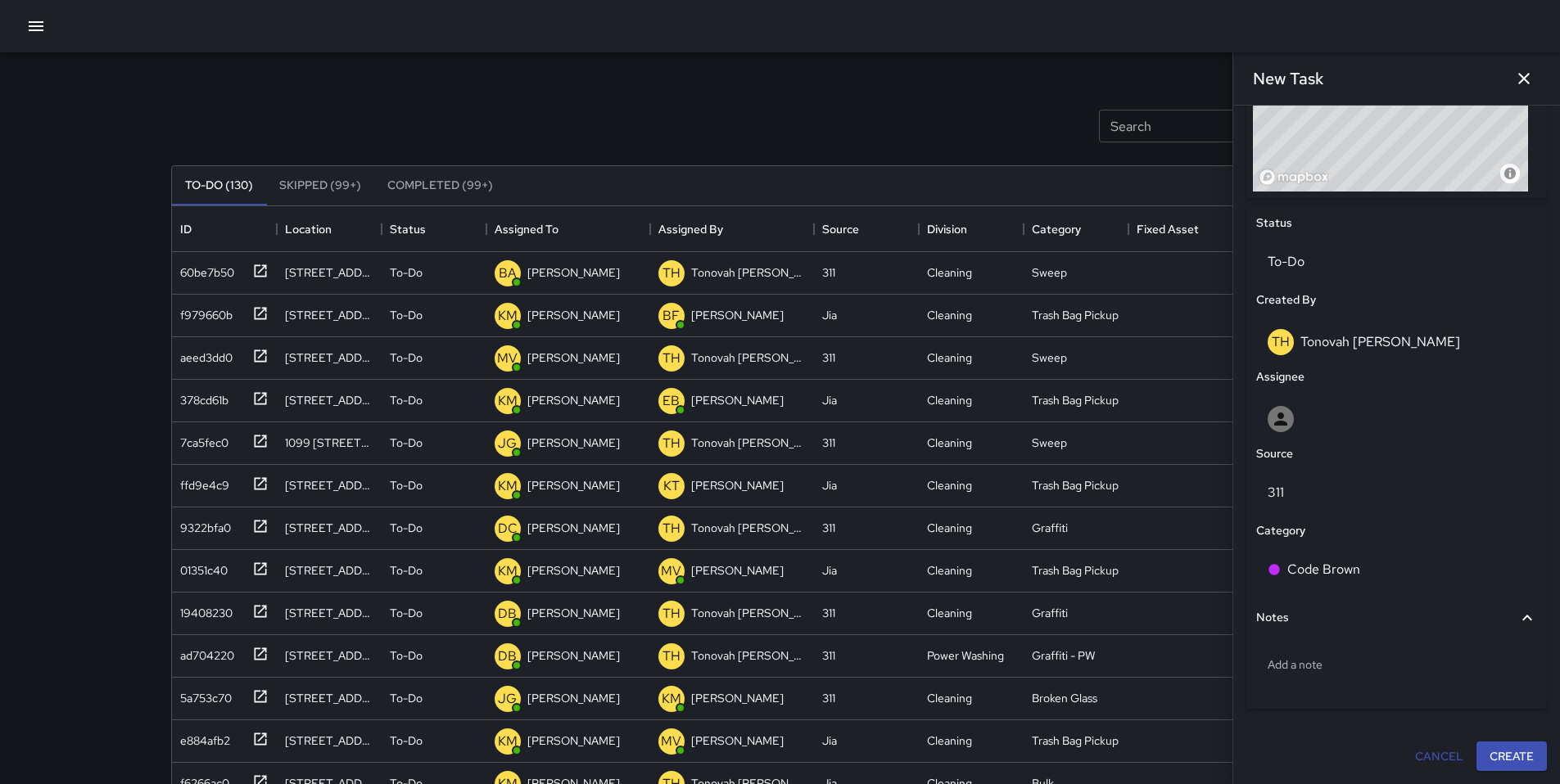
scroll to position [674, 0]
click at [1326, 675] on div "Add a note" at bounding box center [1396, 664] width 281 height 42
click at [1324, 673] on div "Add a note" at bounding box center [1396, 664] width 281 height 42
type textarea "**********"
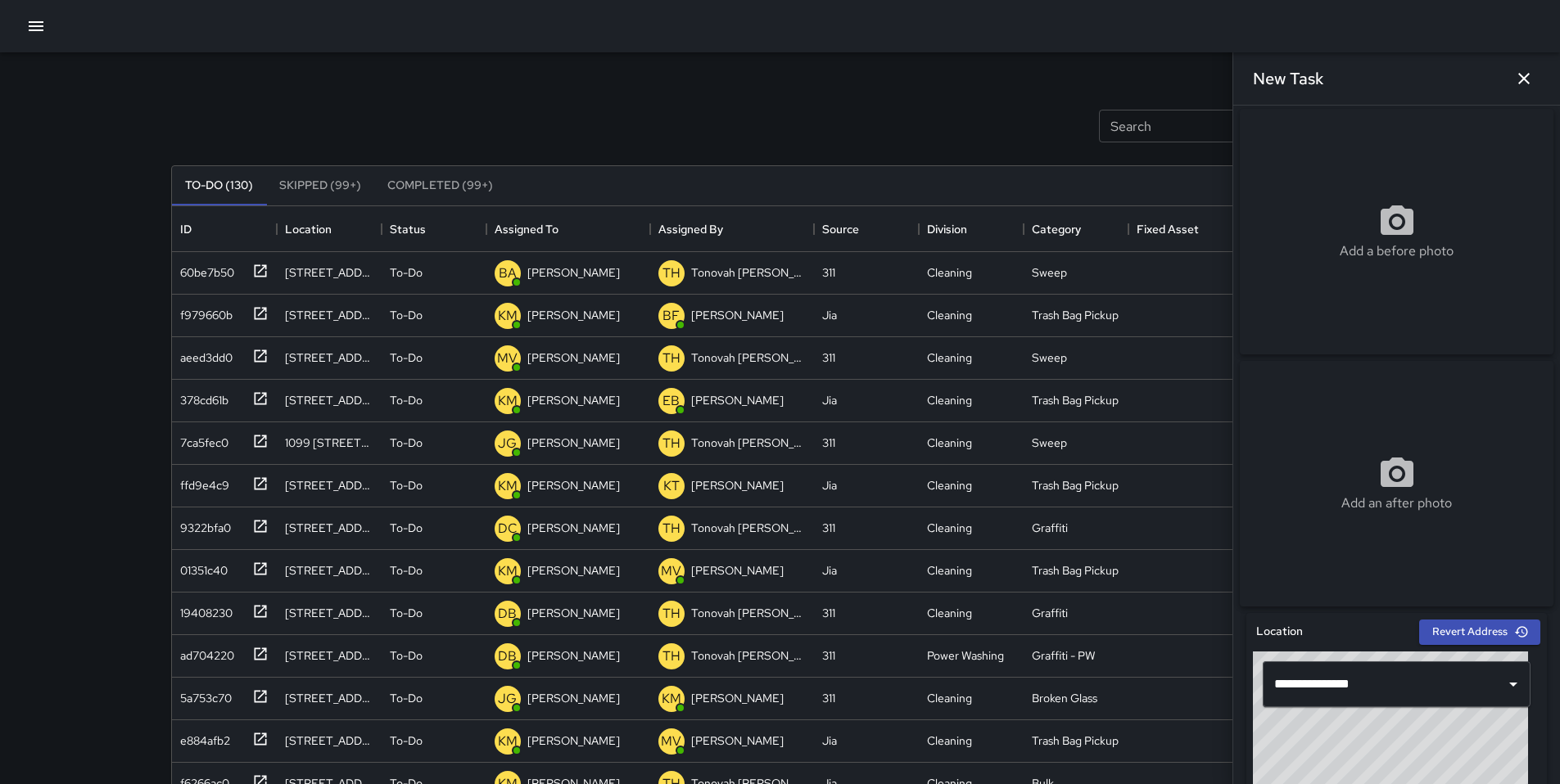
scroll to position [0, 0]
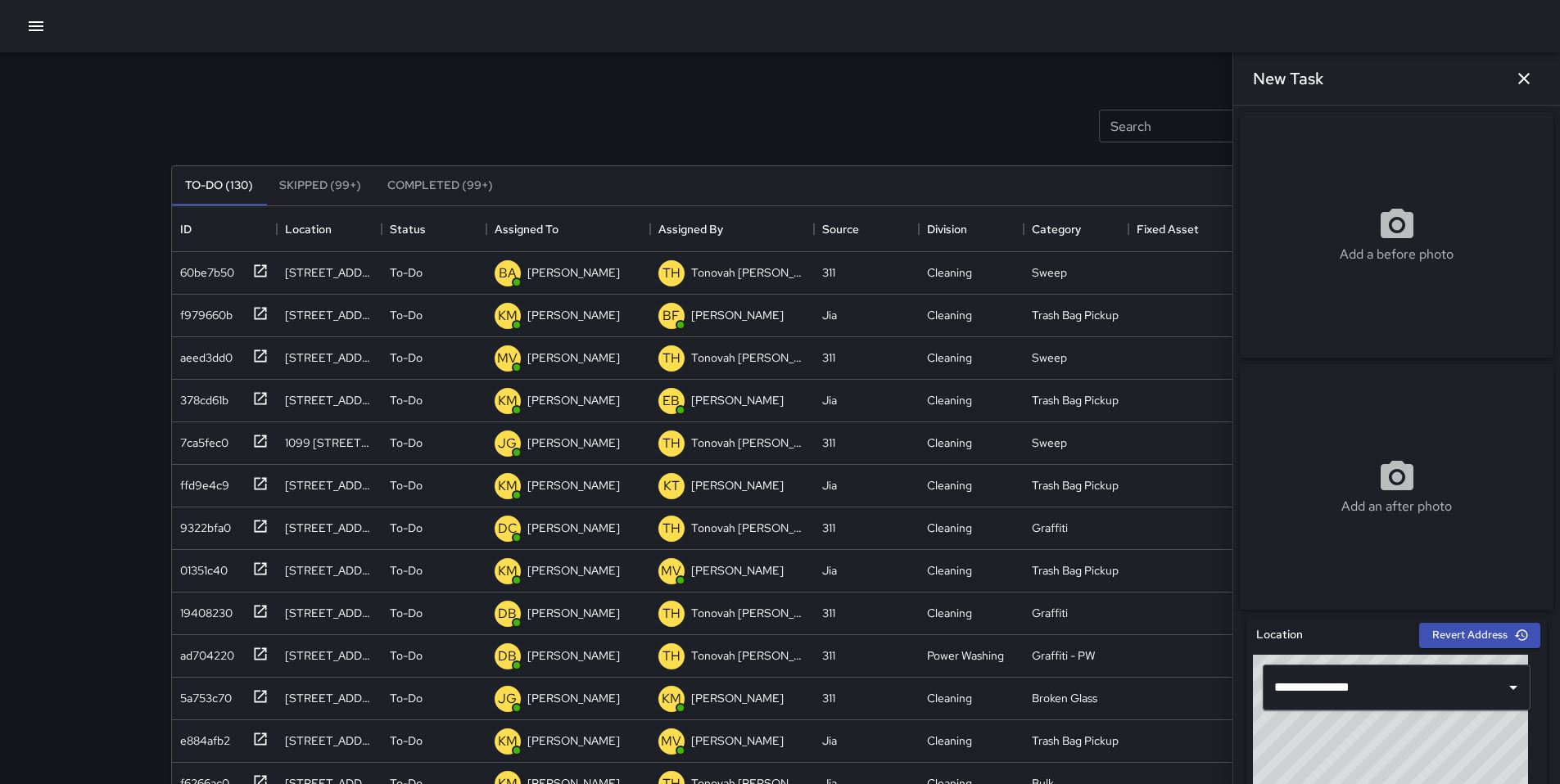
click at [1350, 265] on p "Add a before photo" at bounding box center [1397, 255] width 114 height 20
type input "**********"
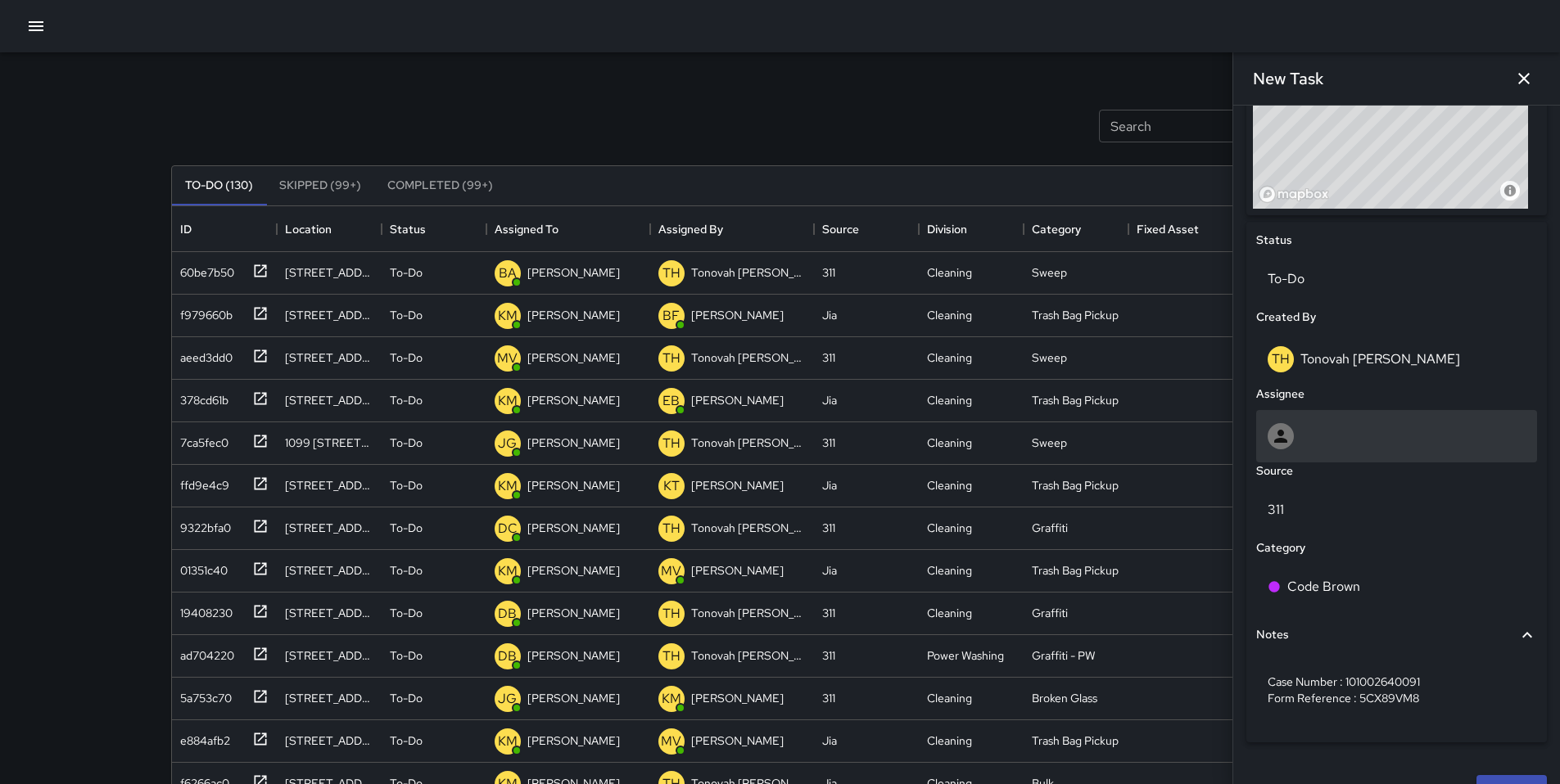
scroll to position [659, 0]
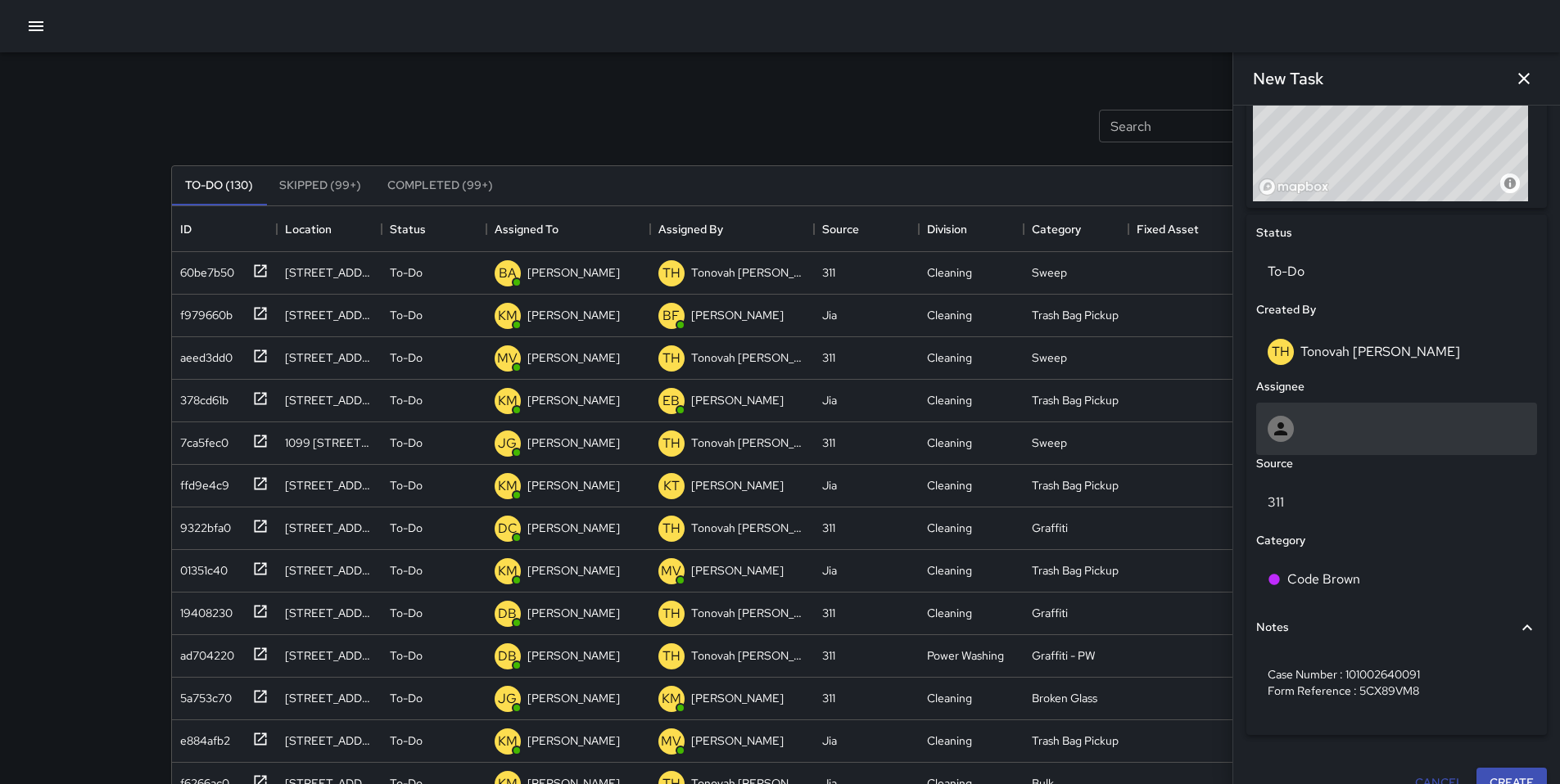
click at [1296, 437] on div at bounding box center [1396, 428] width 258 height 26
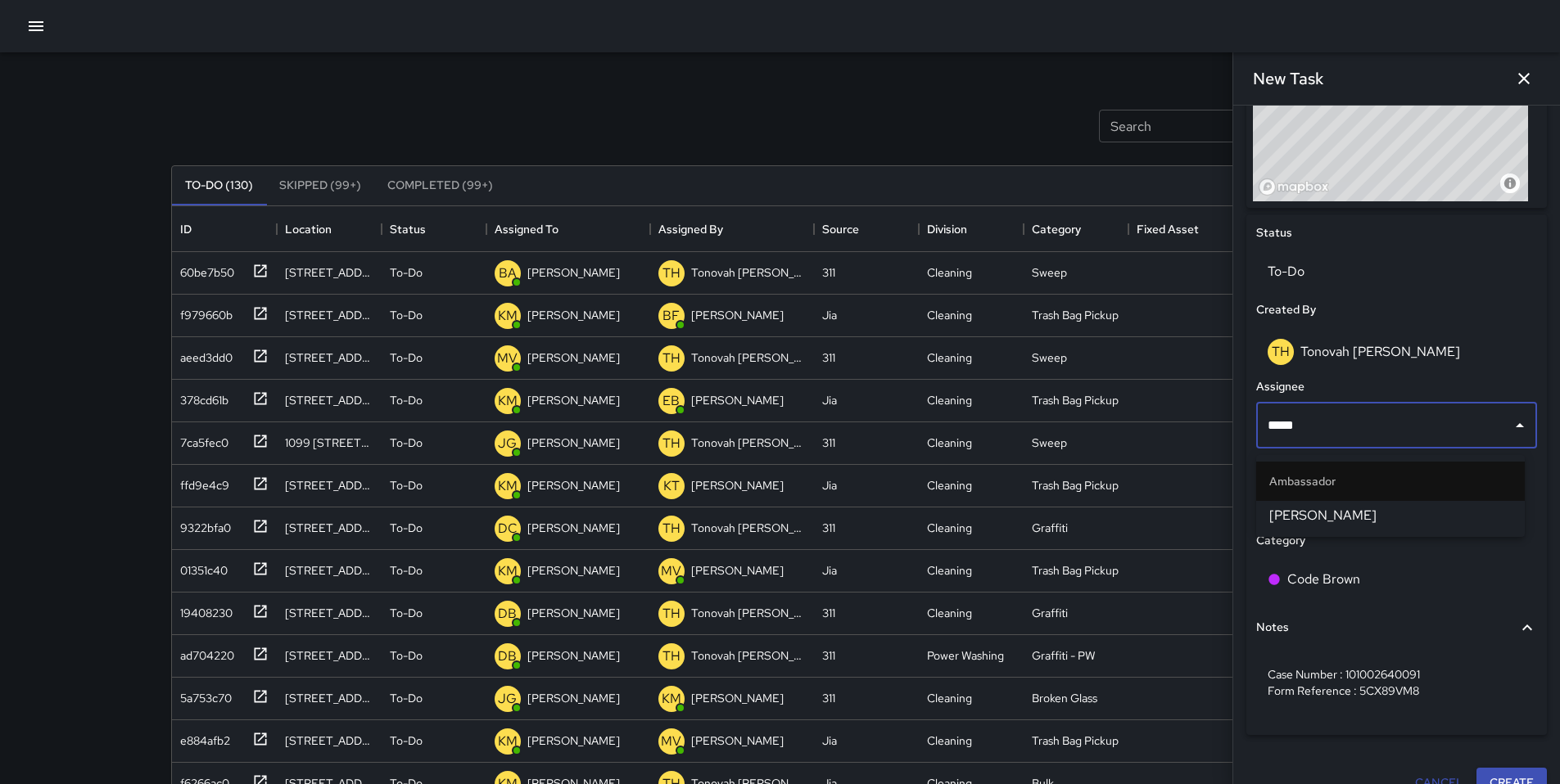
type input "******"
click at [1290, 514] on span "Maclis Velasquez" at bounding box center [1390, 515] width 242 height 20
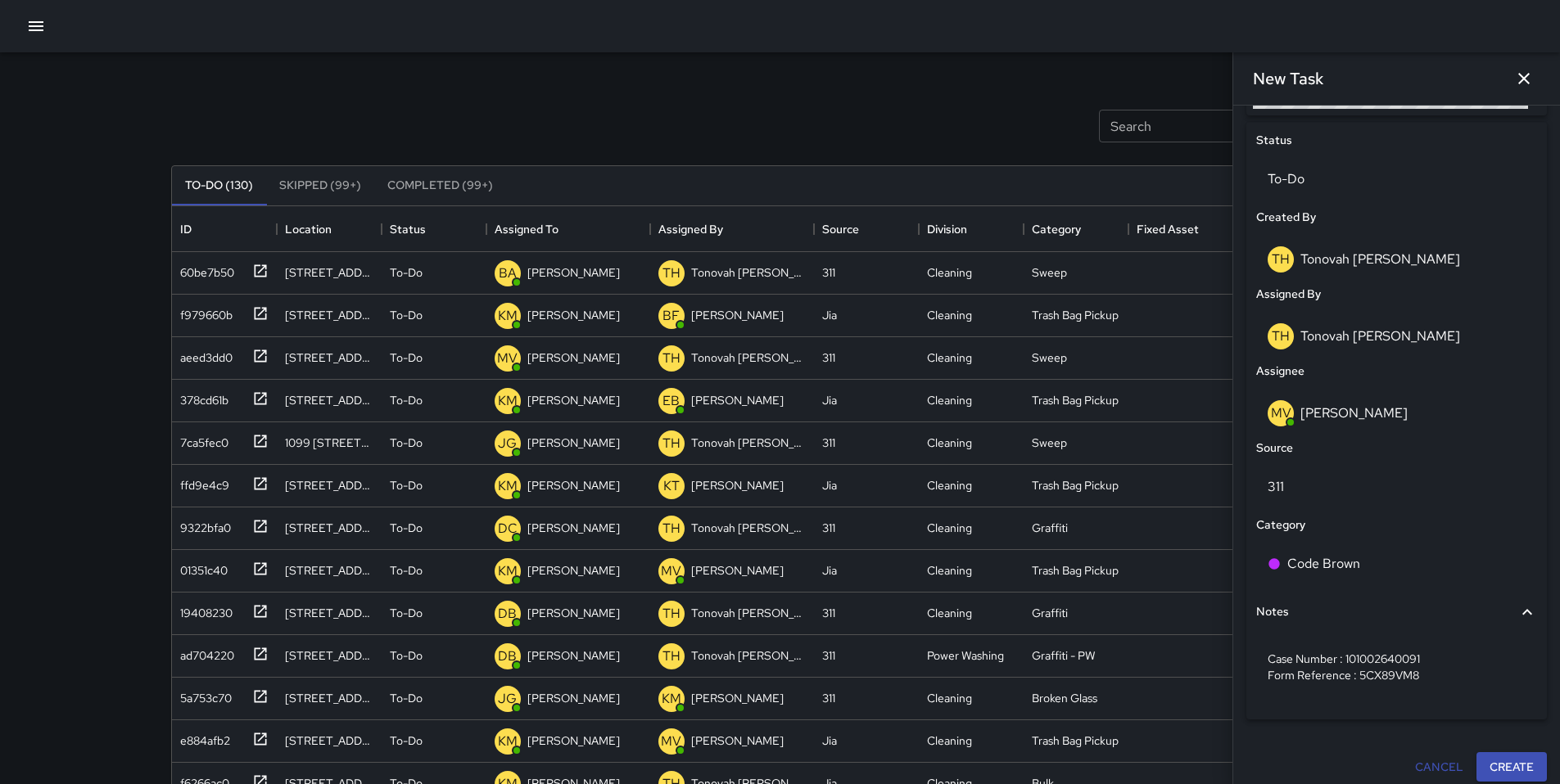
scroll to position [768, 0]
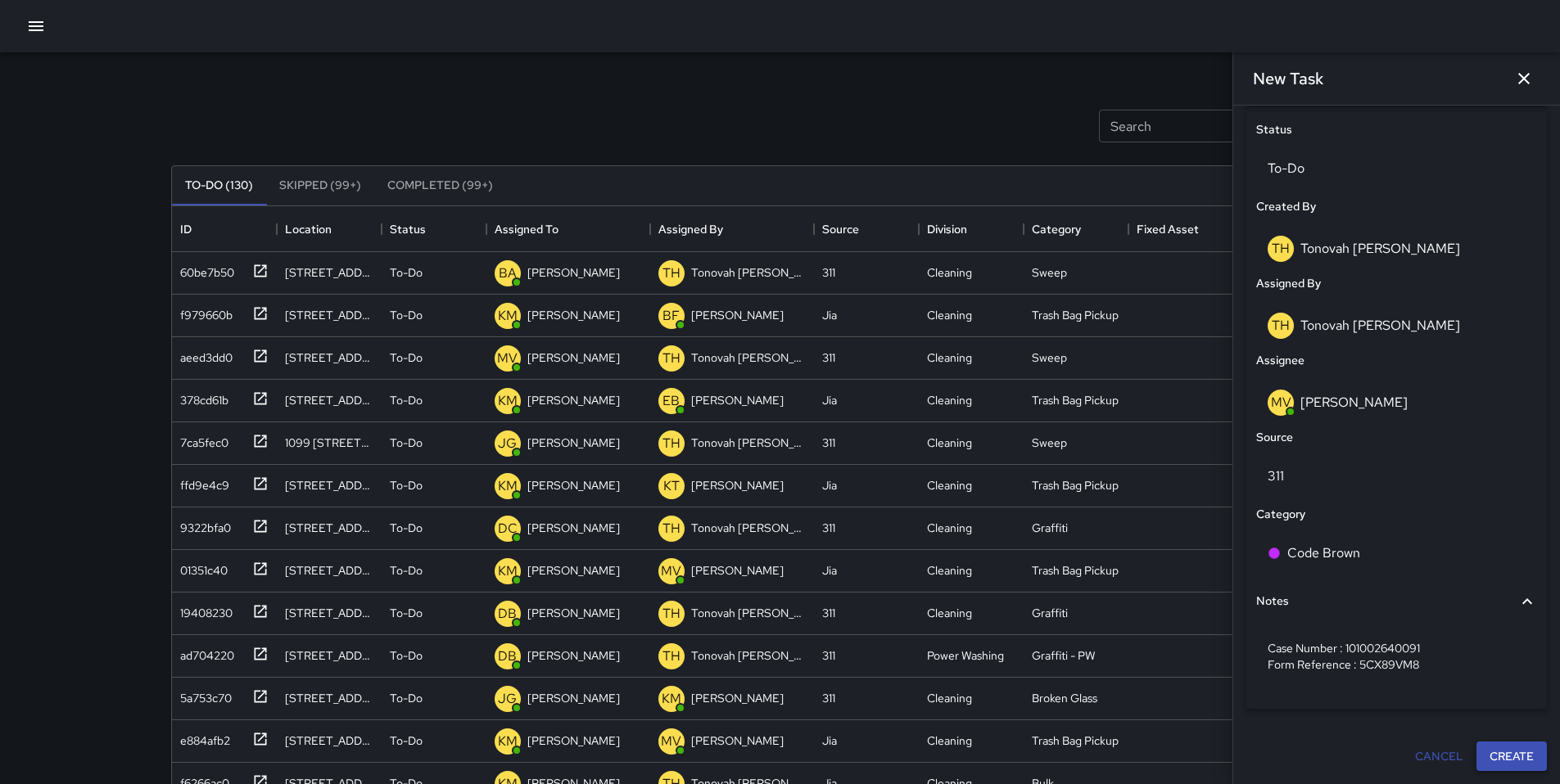
click at [1511, 763] on button "Create" at bounding box center [1512, 757] width 71 height 30
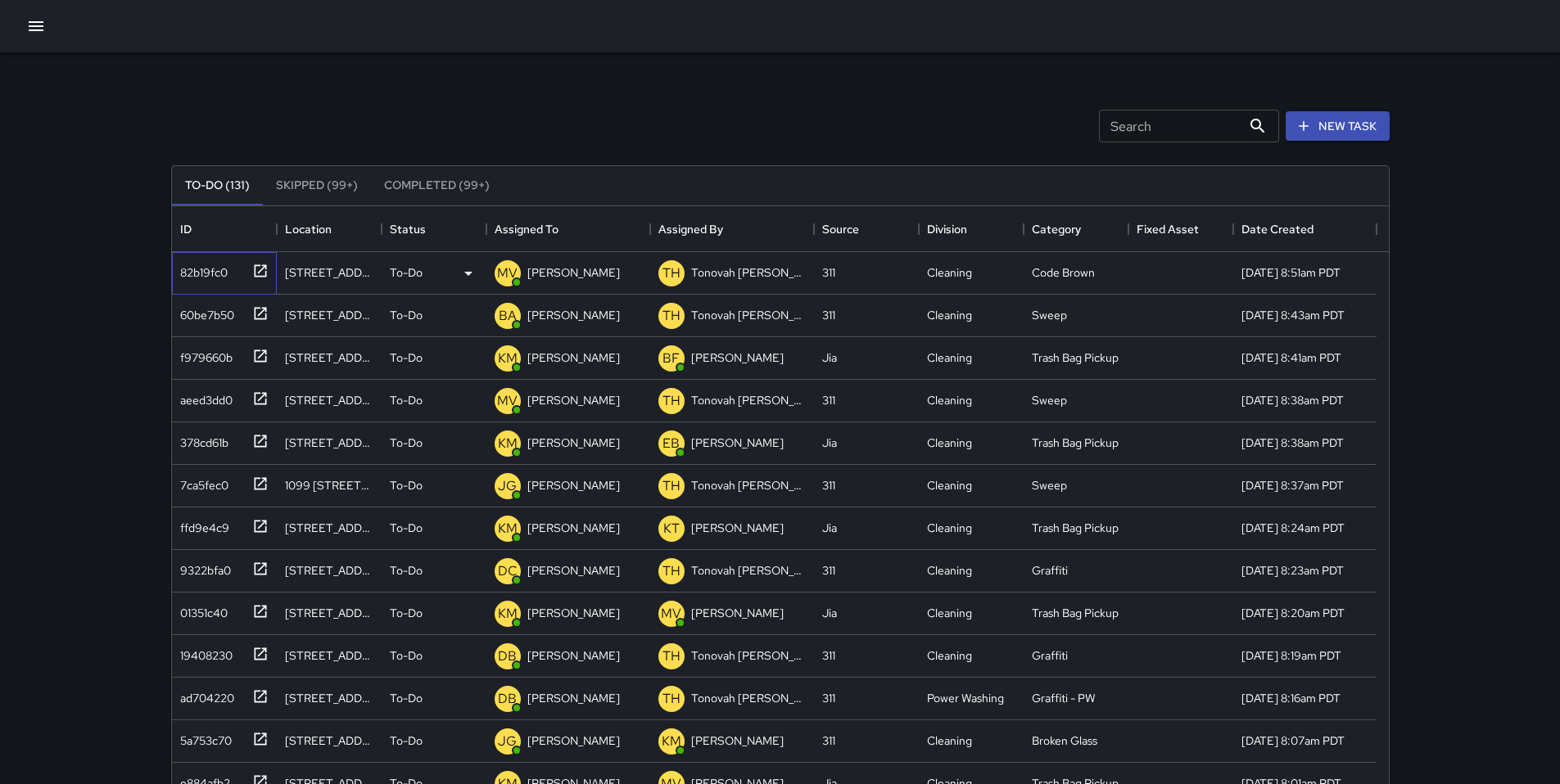
click at [214, 271] on div "82b19fc0" at bounding box center [200, 269] width 54 height 23
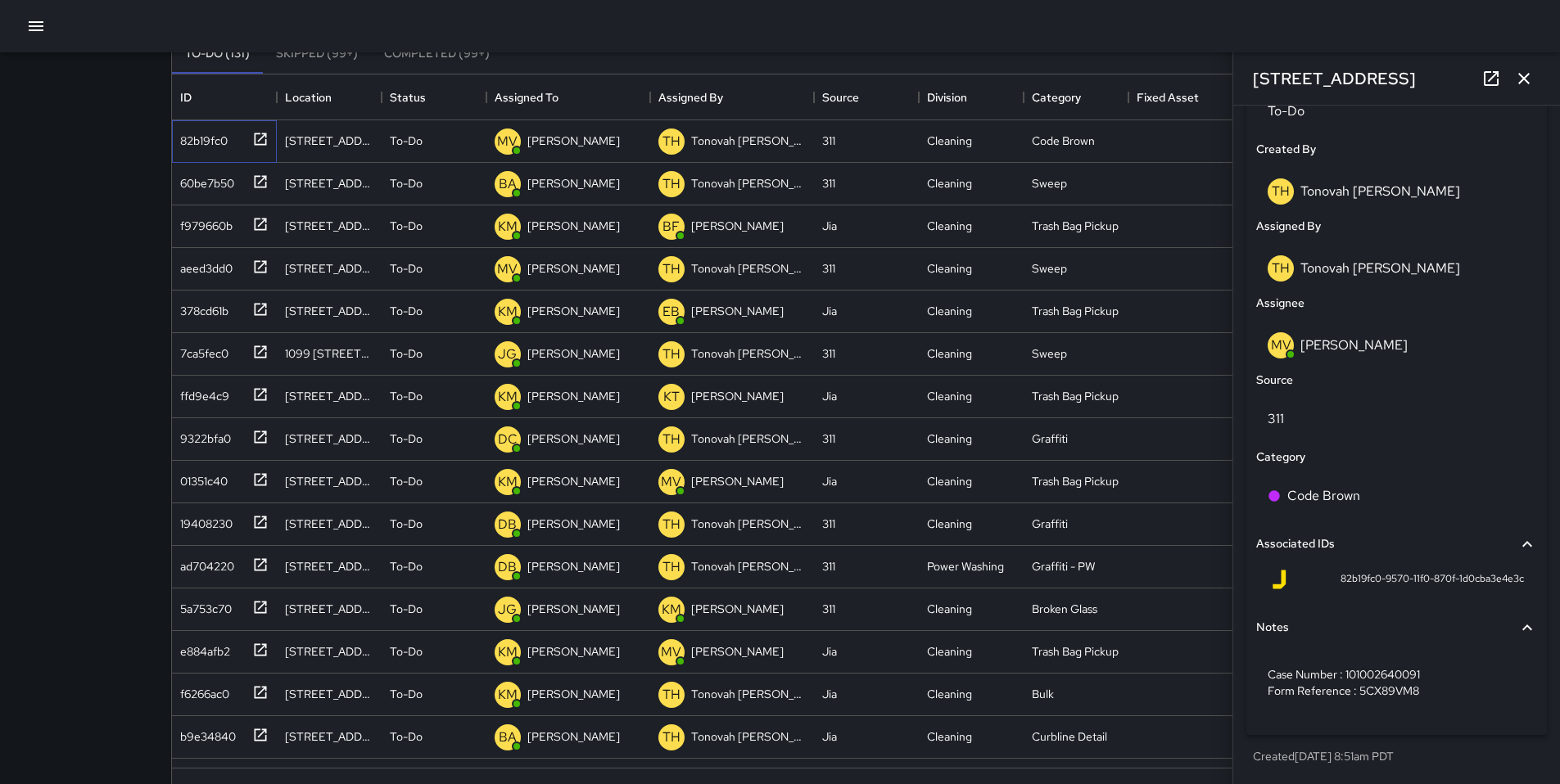
scroll to position [142, 0]
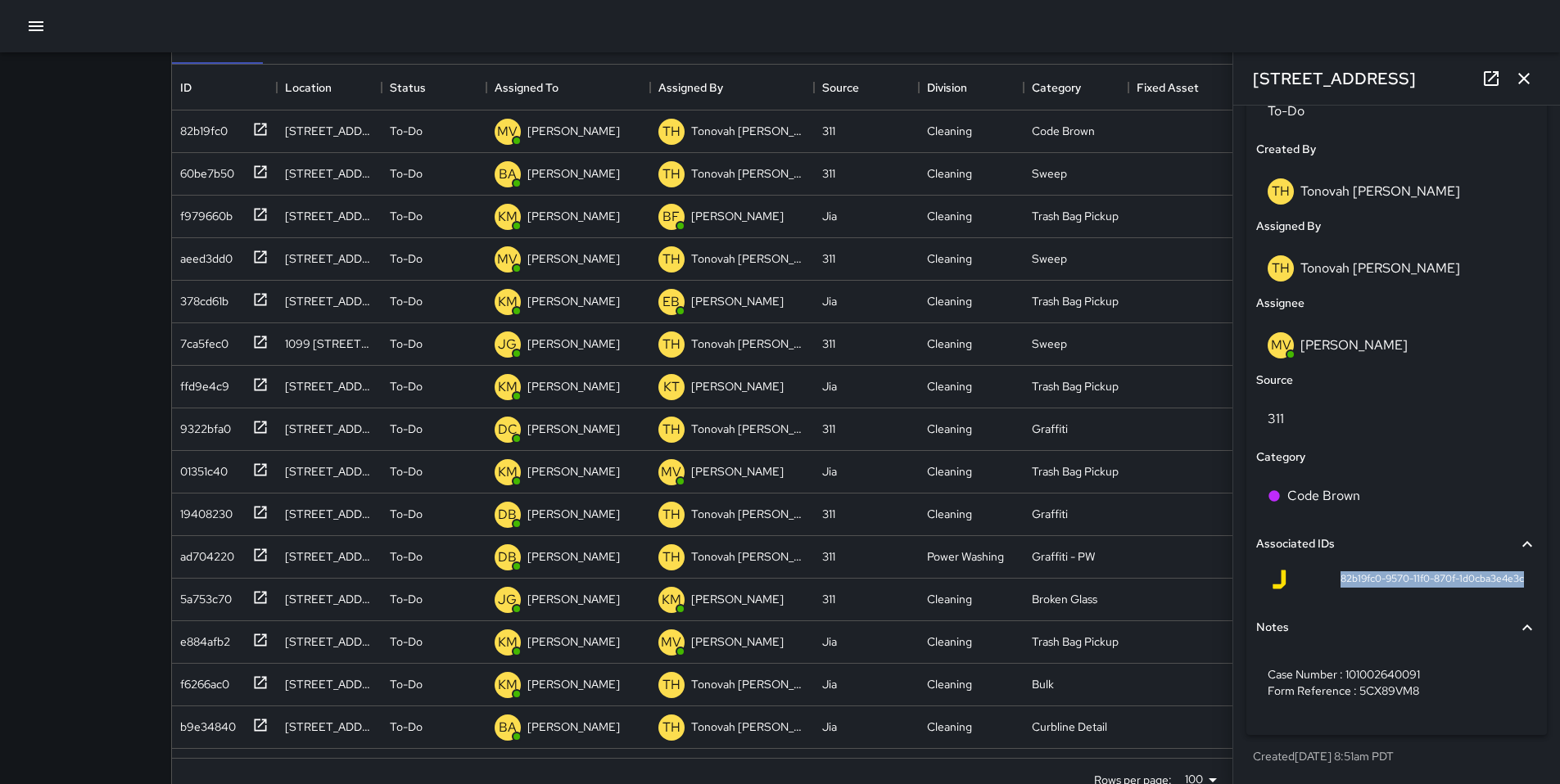
drag, startPoint x: 1313, startPoint y: 576, endPoint x: 1513, endPoint y: 586, distance: 200.2
click at [1514, 586] on div "82b19fc0-9570-11f0-870f-1d0cba3e4e3c" at bounding box center [1396, 583] width 281 height 39
copy span "82b19fc0-9570-11f0-870f-1d0cba3e4e3c"
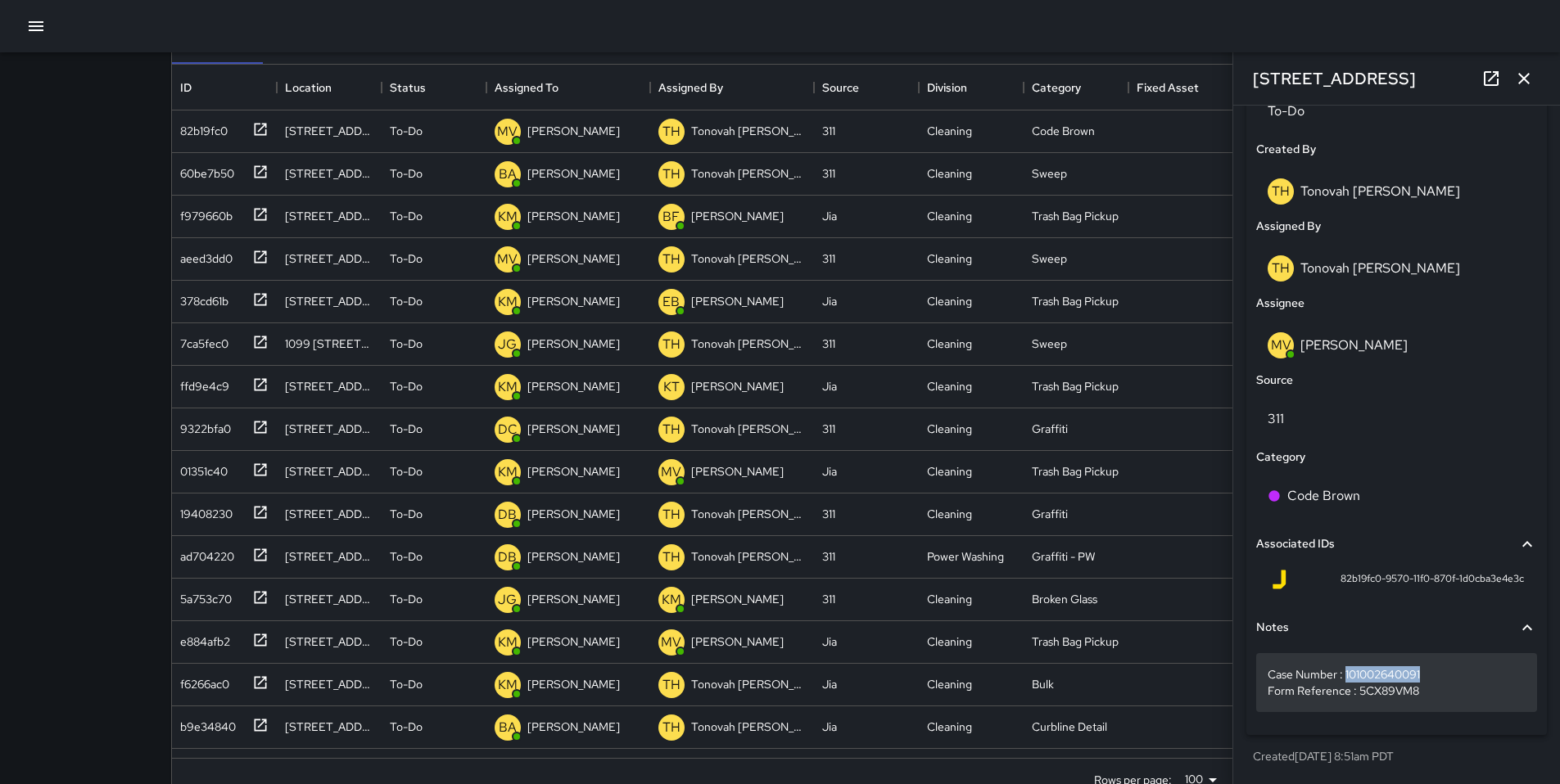
drag, startPoint x: 1426, startPoint y: 673, endPoint x: 1347, endPoint y: 680, distance: 79.3
click at [1347, 680] on p "Case Number : 101002640091 Form Reference : 5CX89VM8" at bounding box center [1396, 682] width 258 height 32
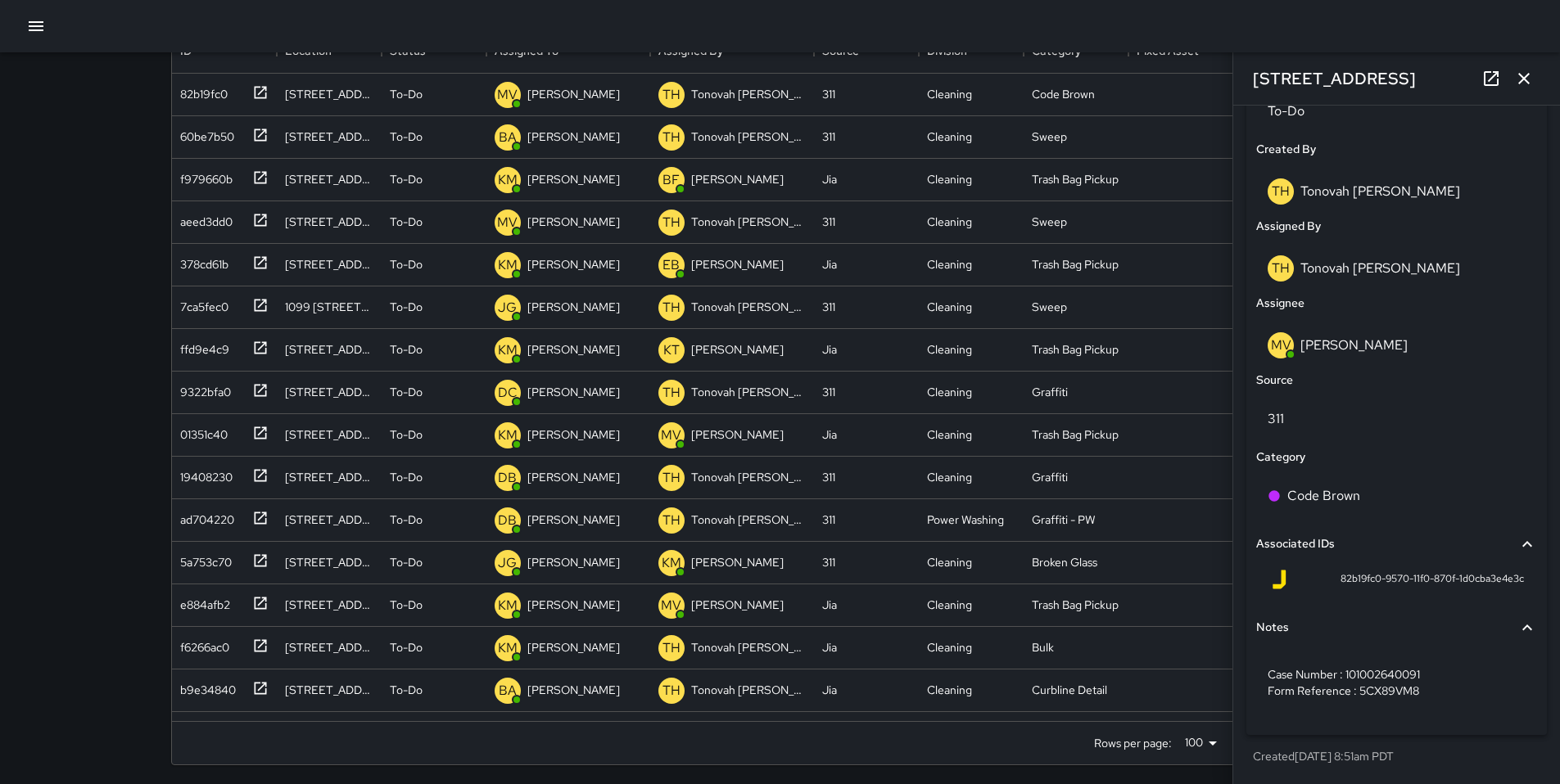
scroll to position [182, 0]
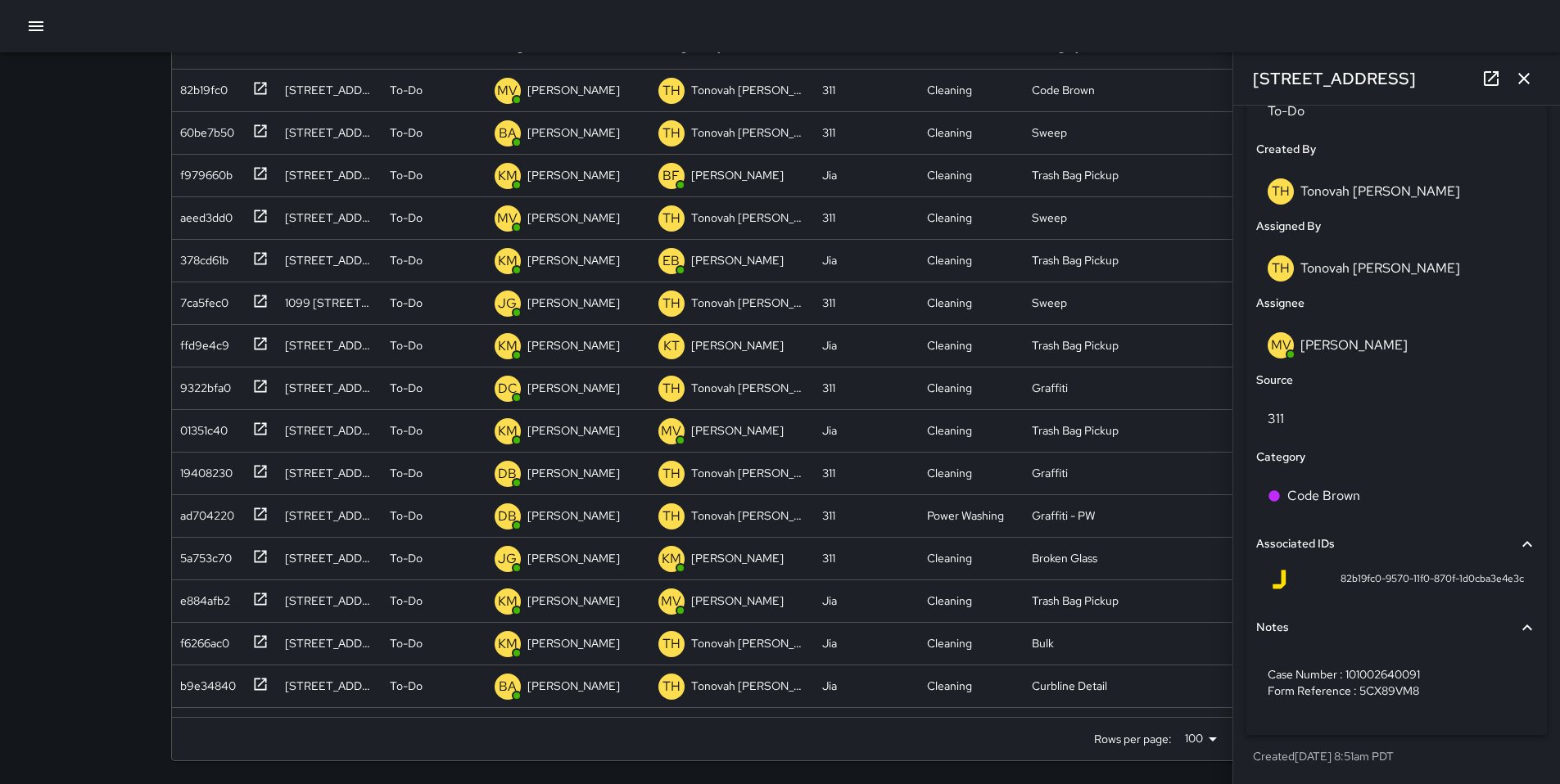
click at [1530, 71] on icon "button" at bounding box center [1524, 78] width 20 height 20
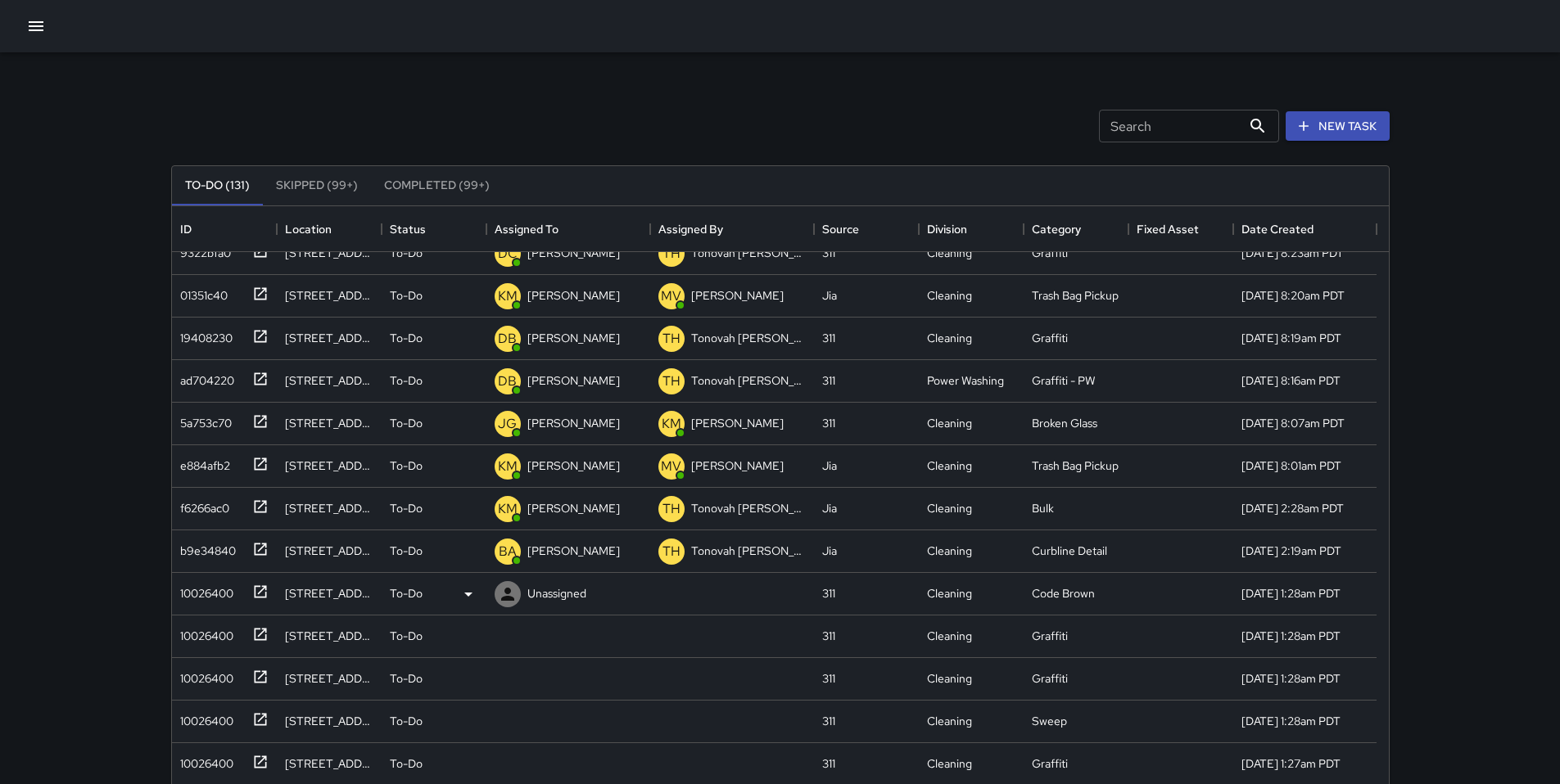
scroll to position [318, 0]
click at [206, 602] on div "10026400" at bounding box center [221, 590] width 95 height 27
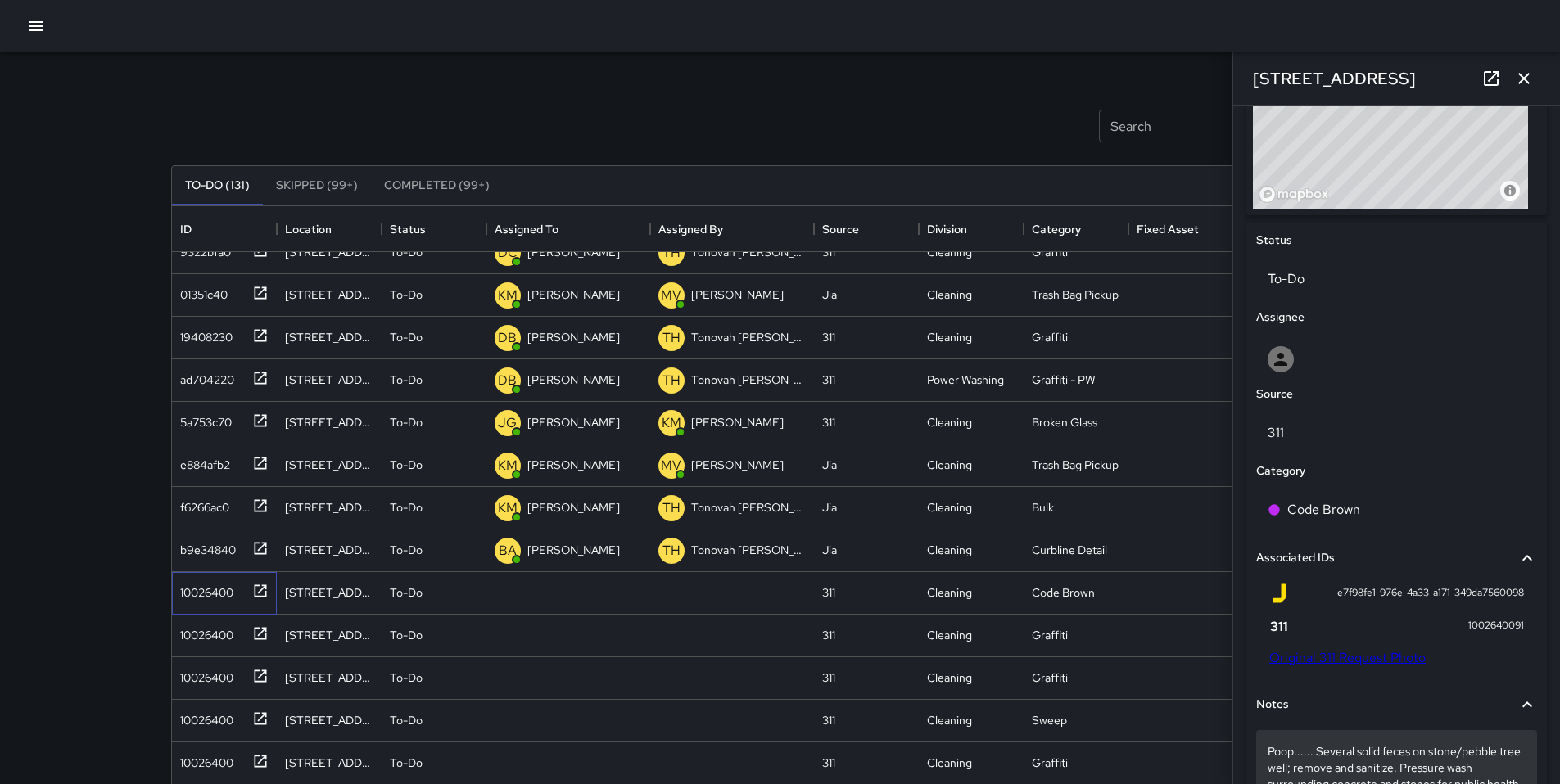
scroll to position [865, 0]
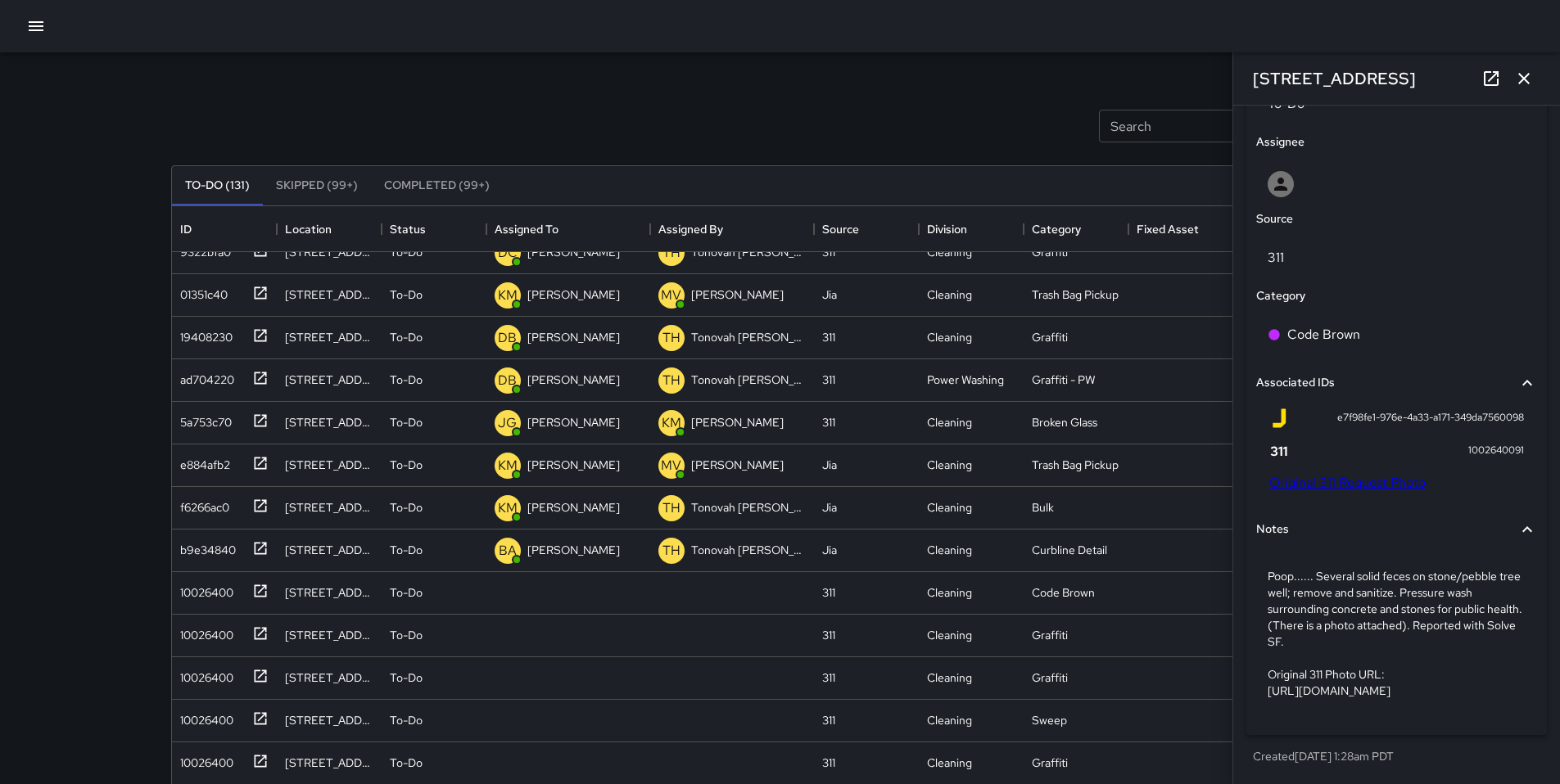
click at [1317, 474] on link "Original 311 Request Photo" at bounding box center [1348, 483] width 157 height 18
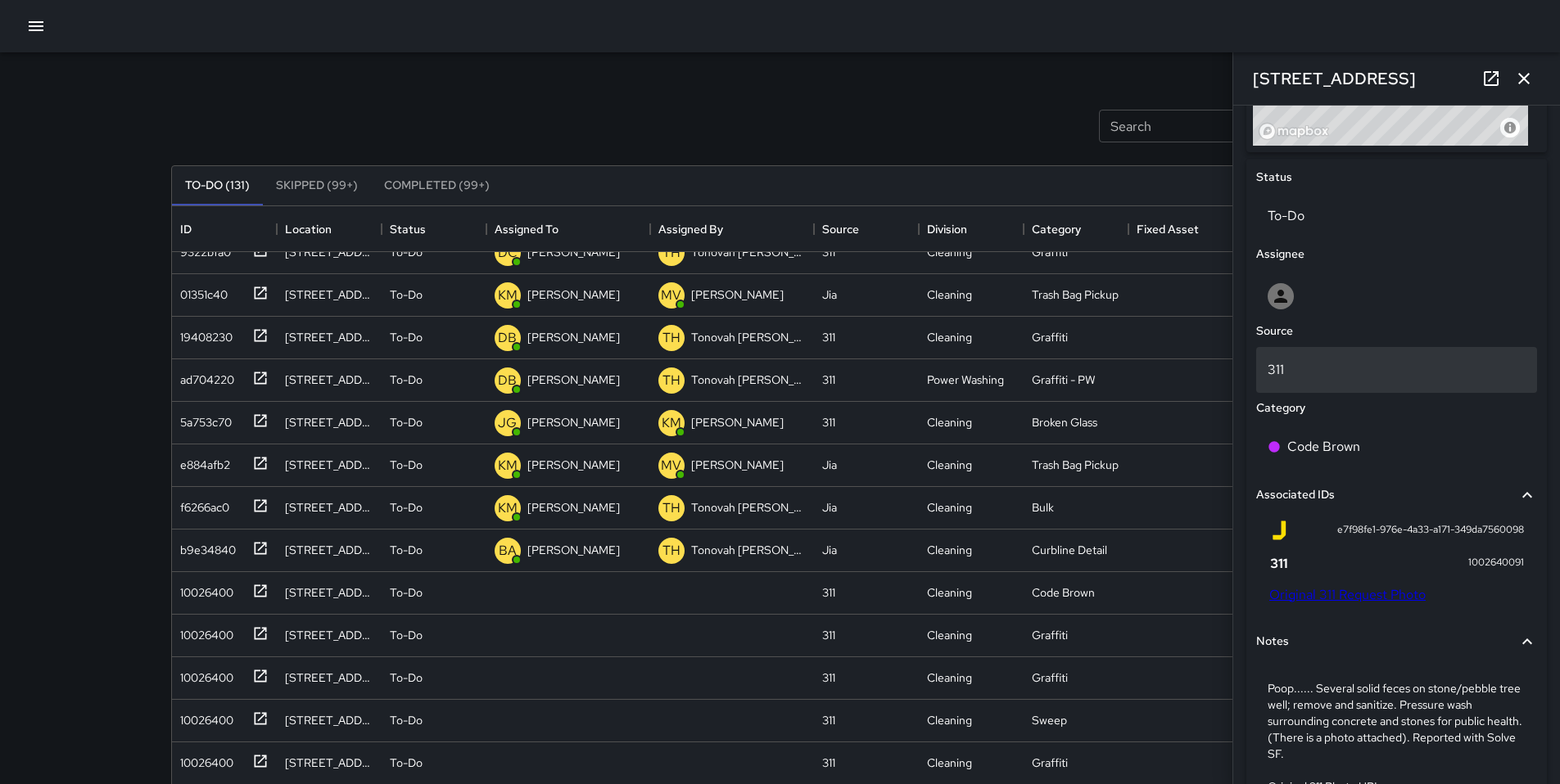
click at [1298, 356] on div "311" at bounding box center [1396, 369] width 281 height 46
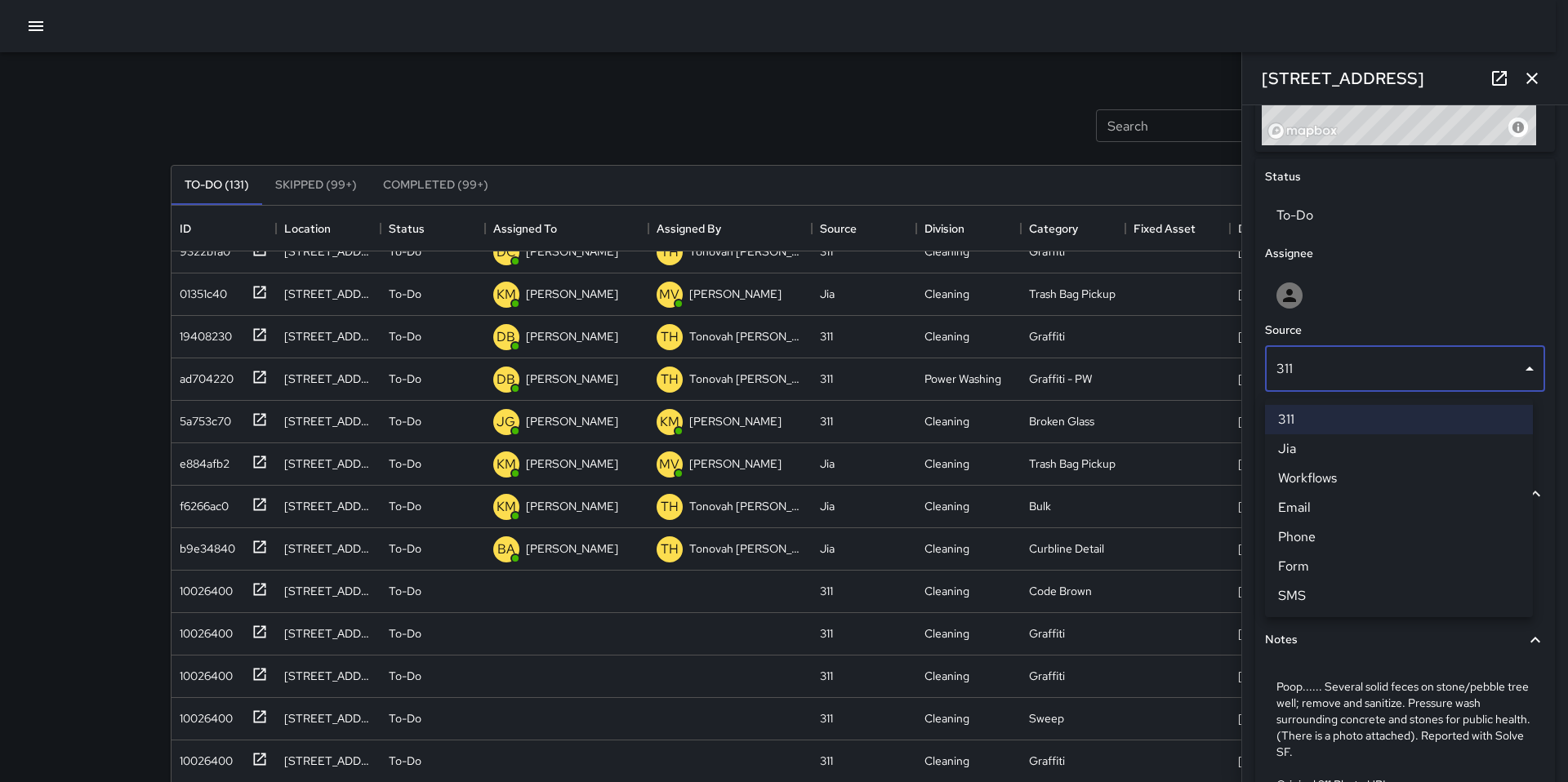
click at [1296, 303] on div at bounding box center [784, 391] width 1568 height 782
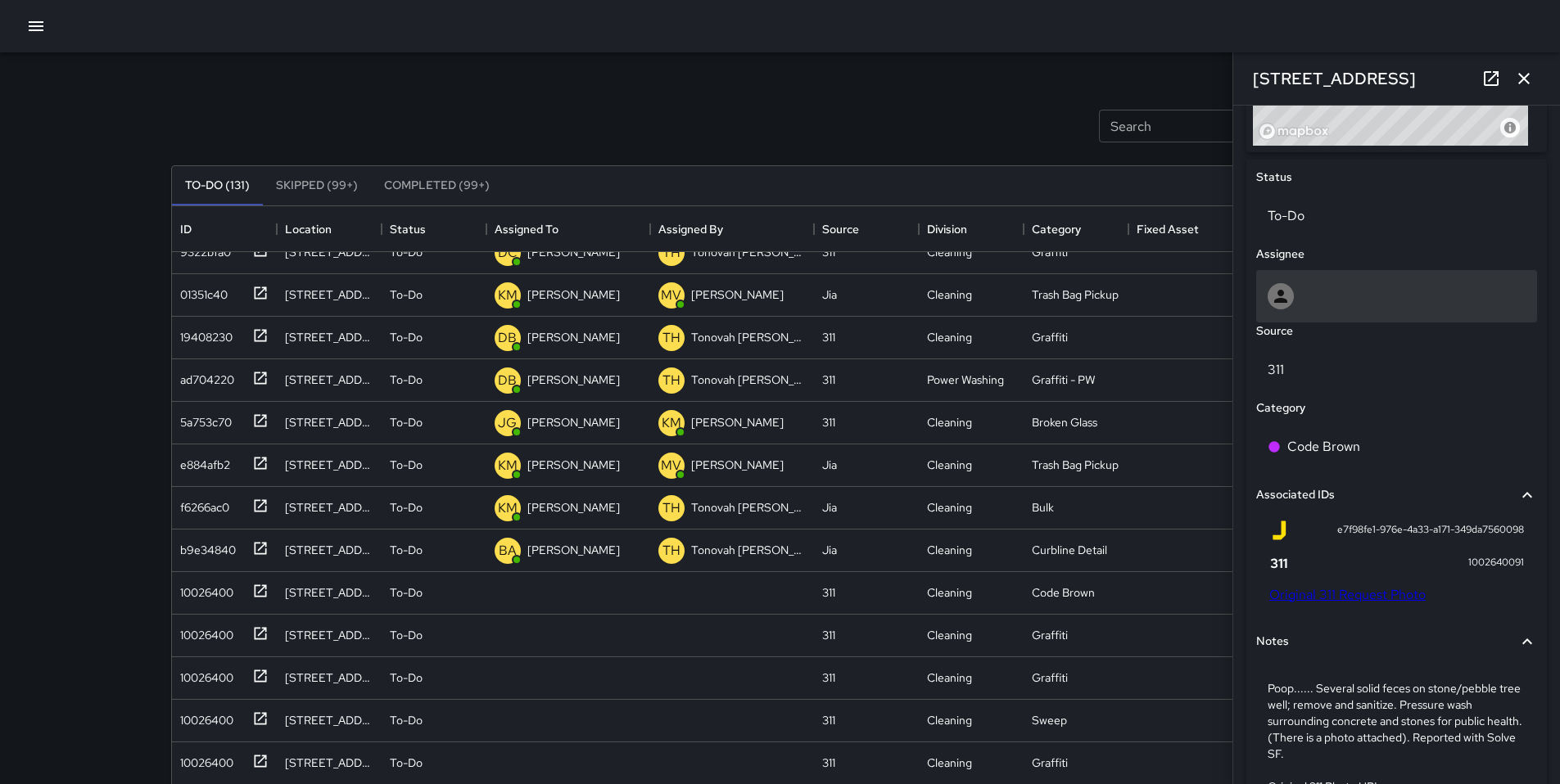
click at [1299, 305] on div at bounding box center [1396, 296] width 258 height 26
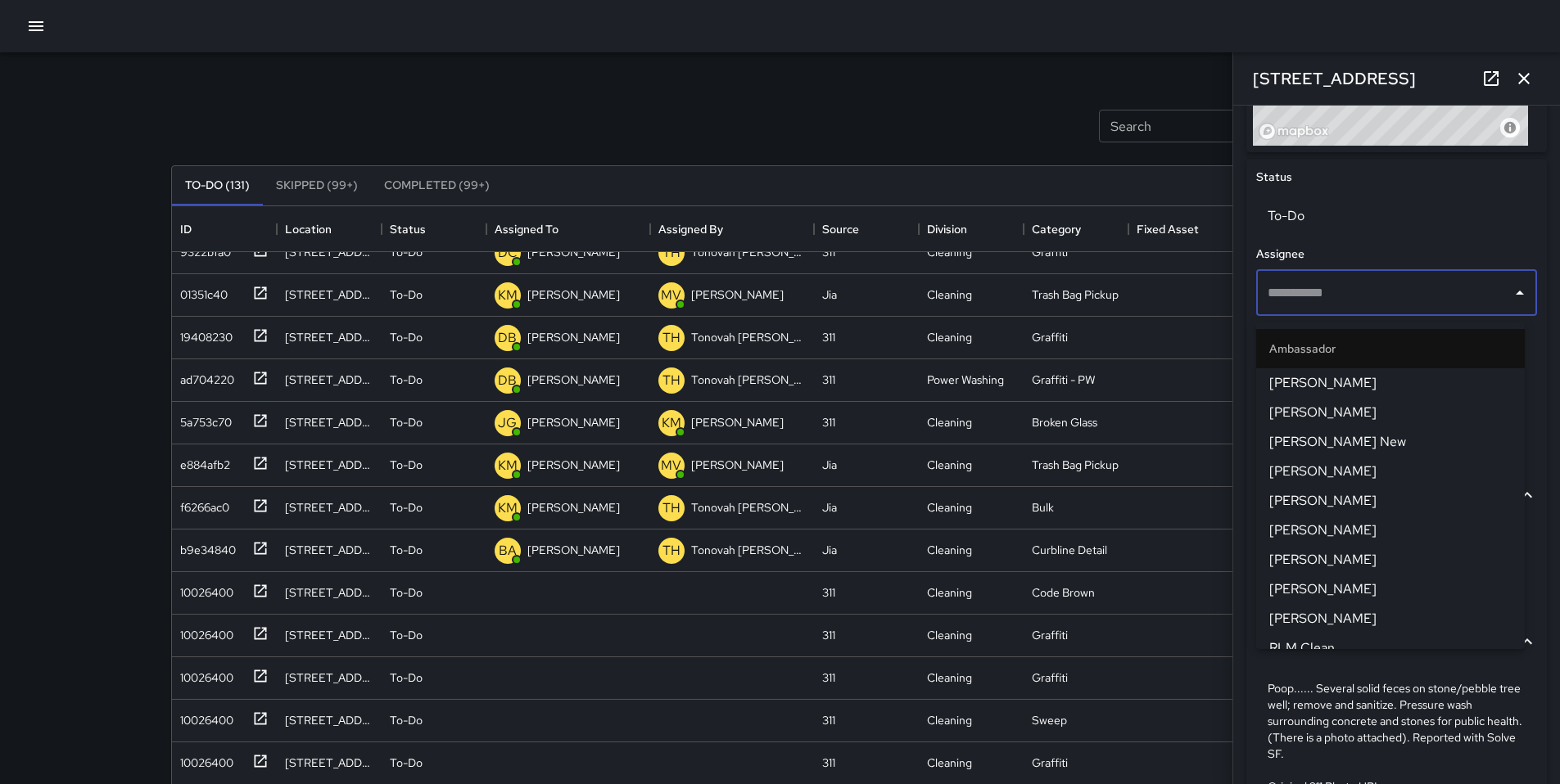
click at [1299, 303] on input "text" at bounding box center [1384, 293] width 241 height 31
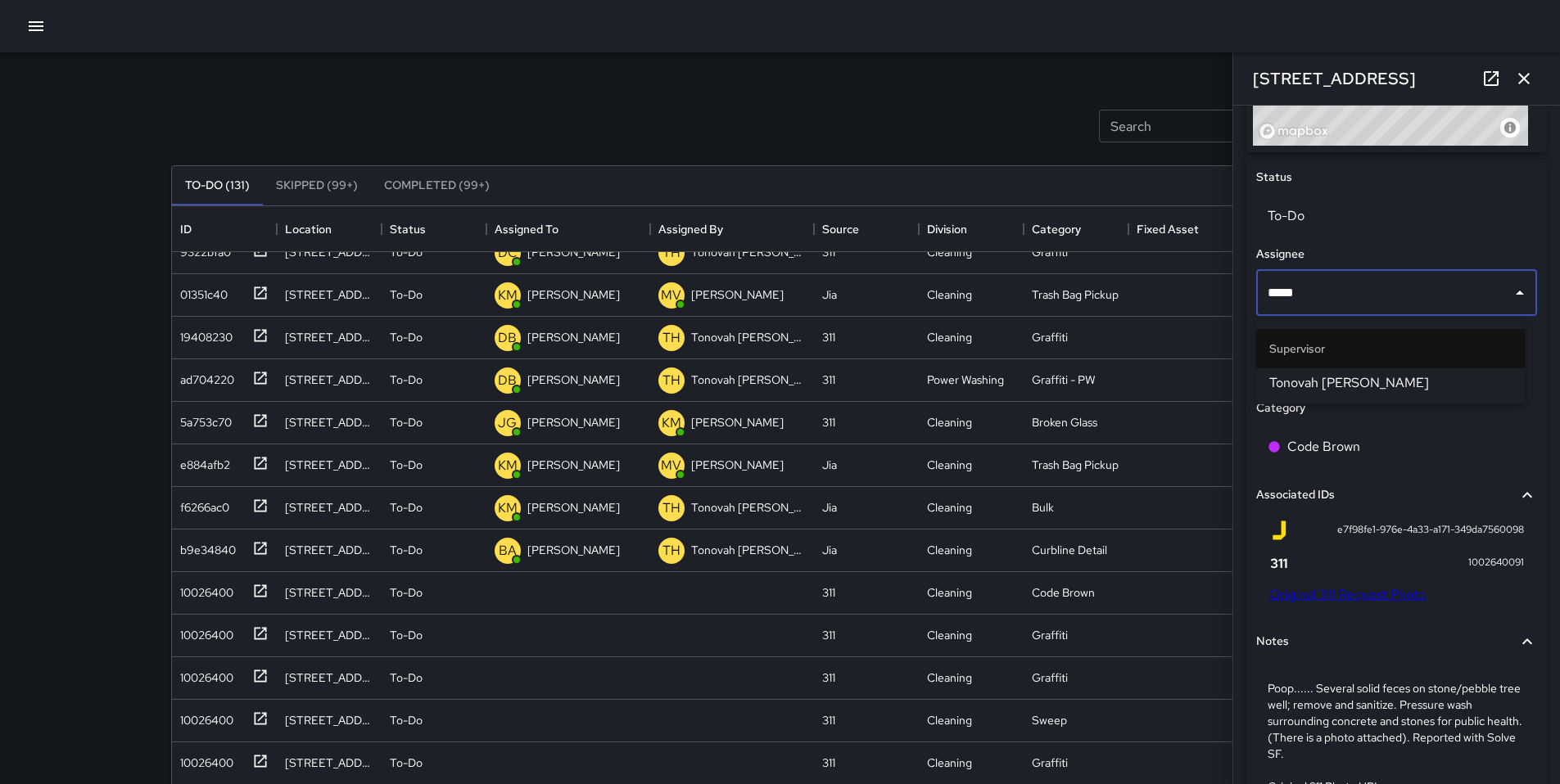
type input "******"
click at [1314, 378] on span "Tonovah [PERSON_NAME]" at bounding box center [1390, 383] width 242 height 20
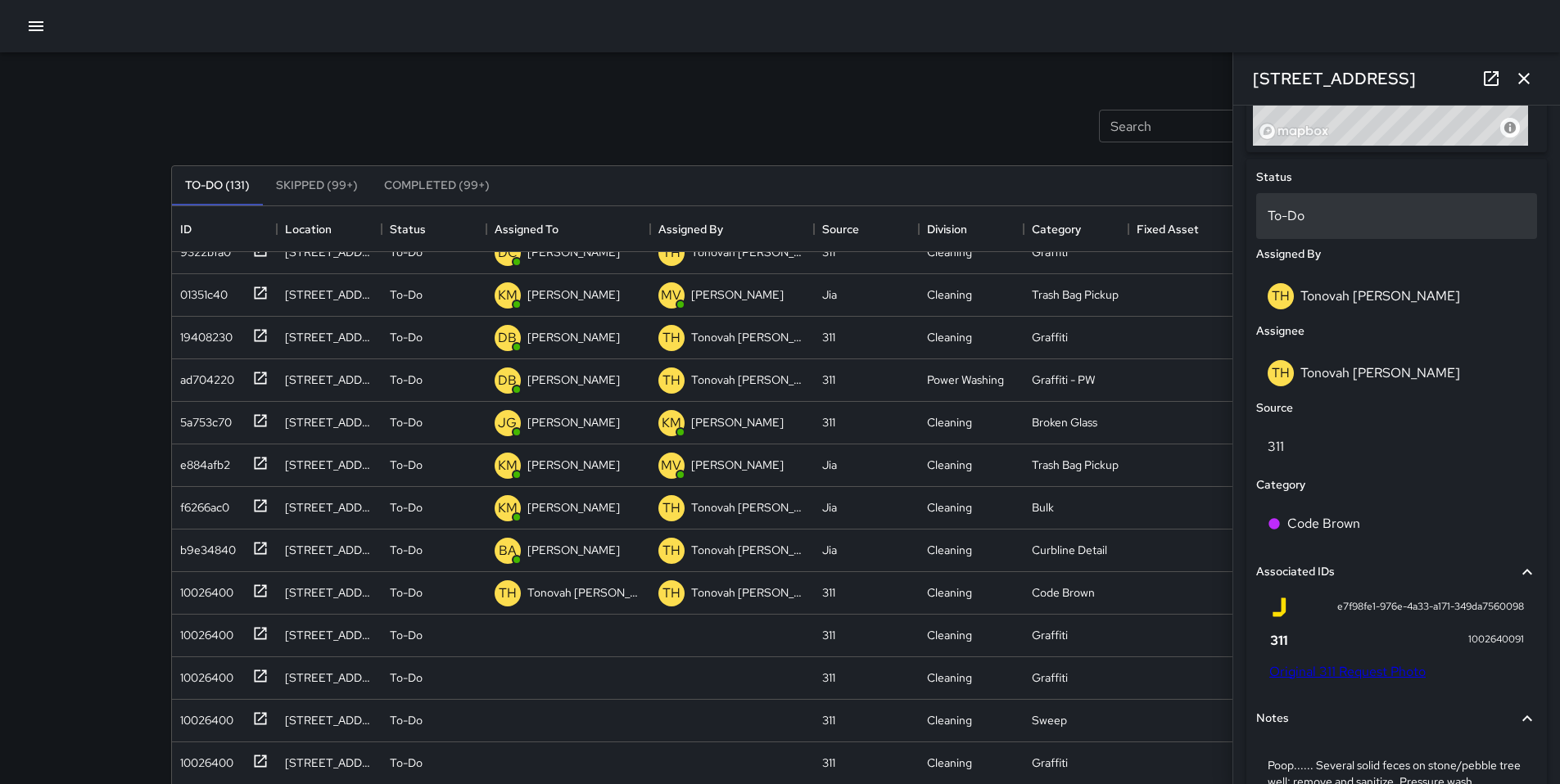
click at [1320, 224] on p "To-Do" at bounding box center [1396, 216] width 258 height 20
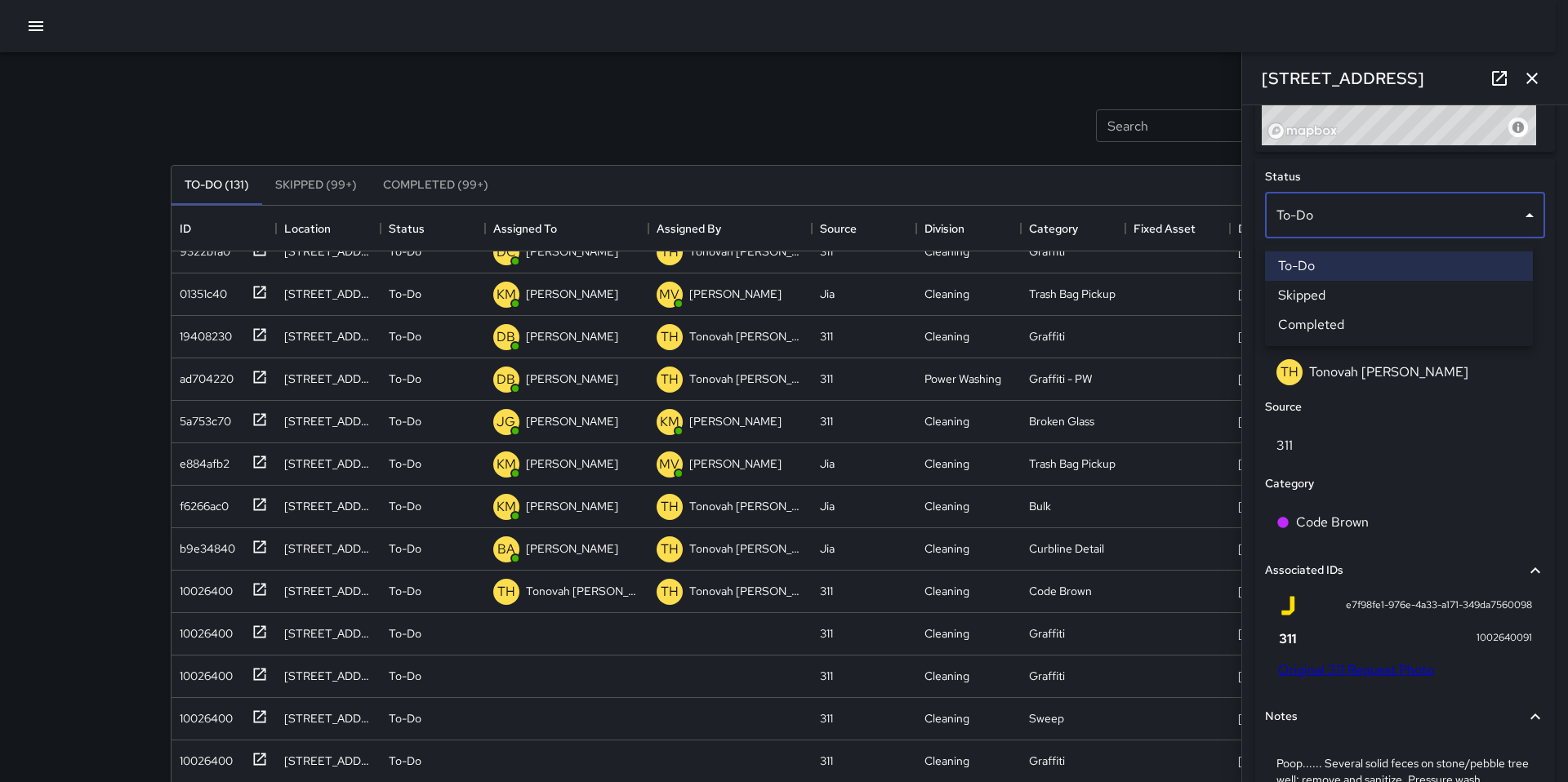
click at [1327, 303] on li "Skipped" at bounding box center [1399, 295] width 268 height 29
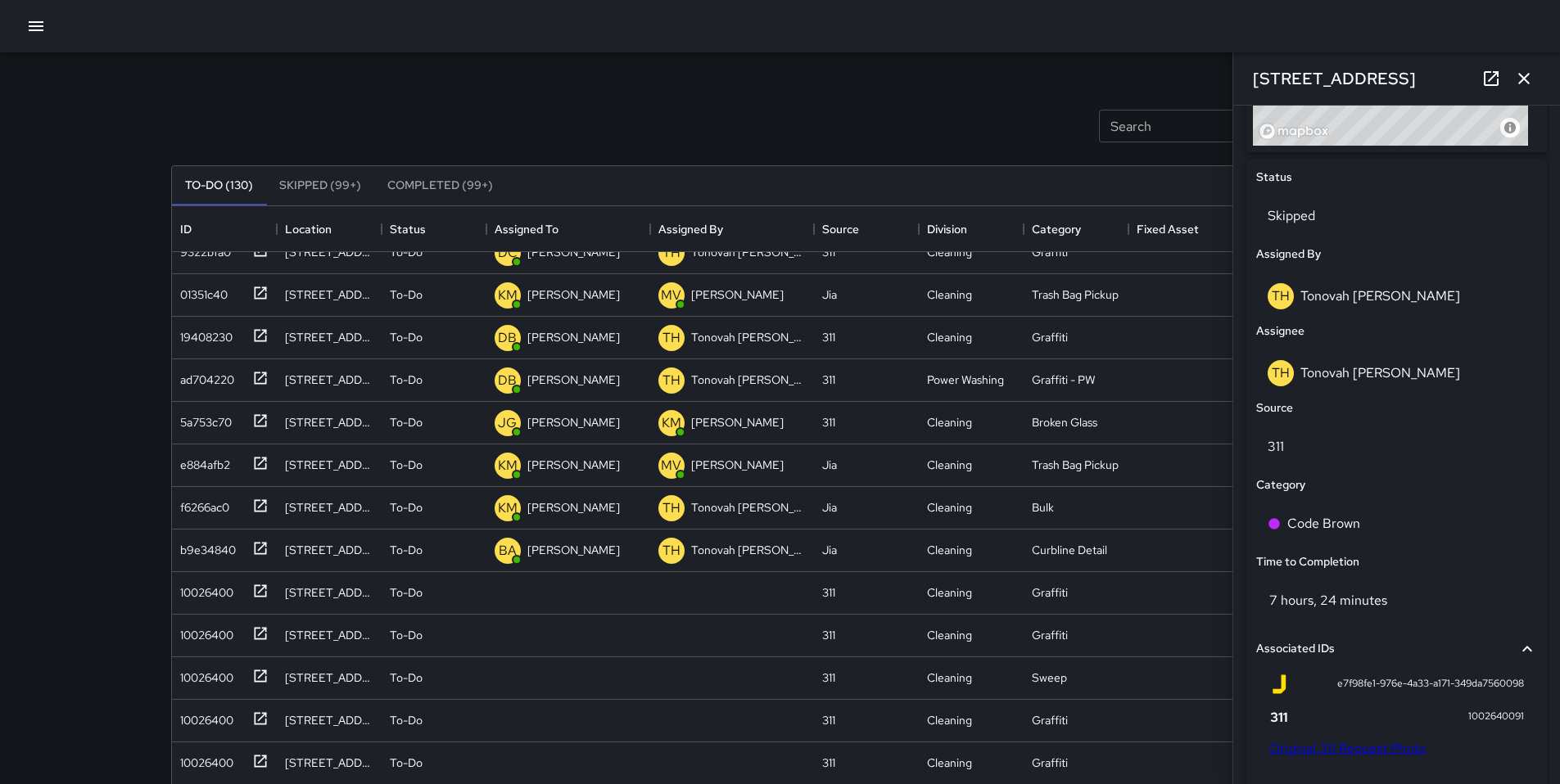
click at [928, 102] on div "Search Search New Task" at bounding box center [780, 125] width 1226 height 85
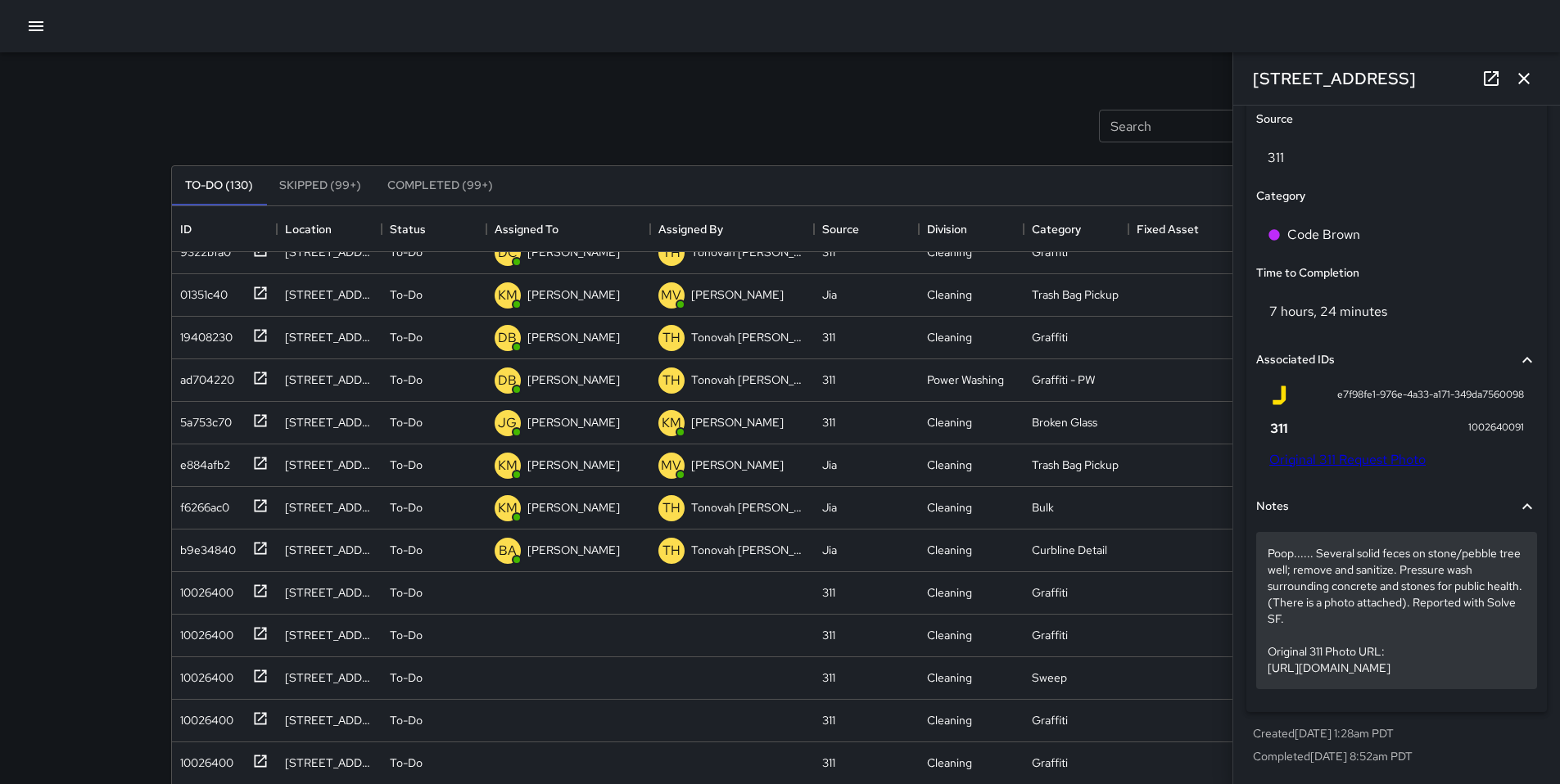
drag, startPoint x: 1266, startPoint y: 618, endPoint x: 1506, endPoint y: 672, distance: 246.0
click at [1506, 672] on div "Poop...... Several solid feces on stone/pebble tree well; remove and sanitize. …" at bounding box center [1396, 611] width 281 height 157
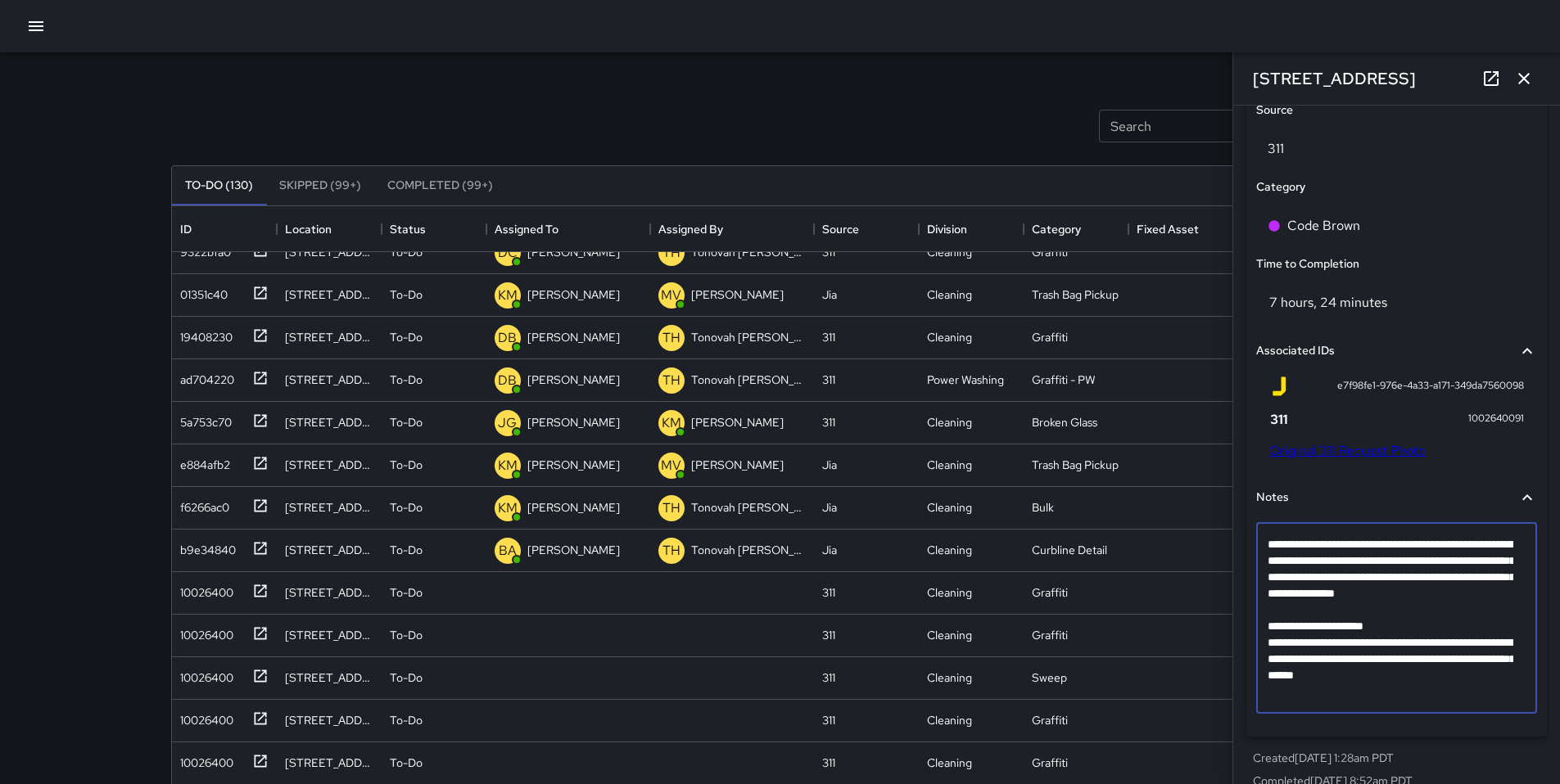
scroll to position [1043, 0]
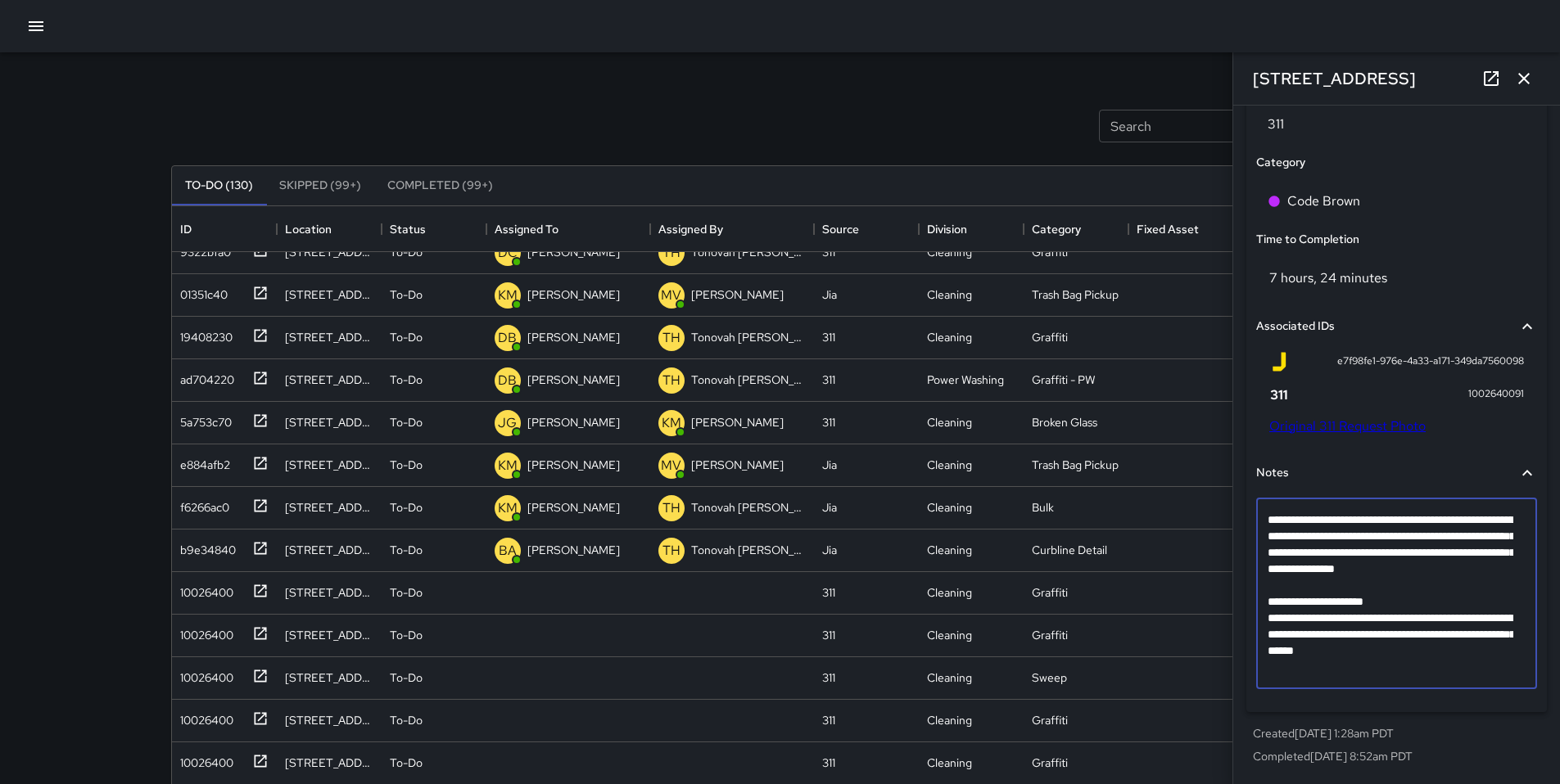
drag, startPoint x: 1268, startPoint y: 616, endPoint x: 1548, endPoint y: 678, distance: 286.8
click at [1550, 680] on div "**********" at bounding box center [1396, 445] width 327 height 678
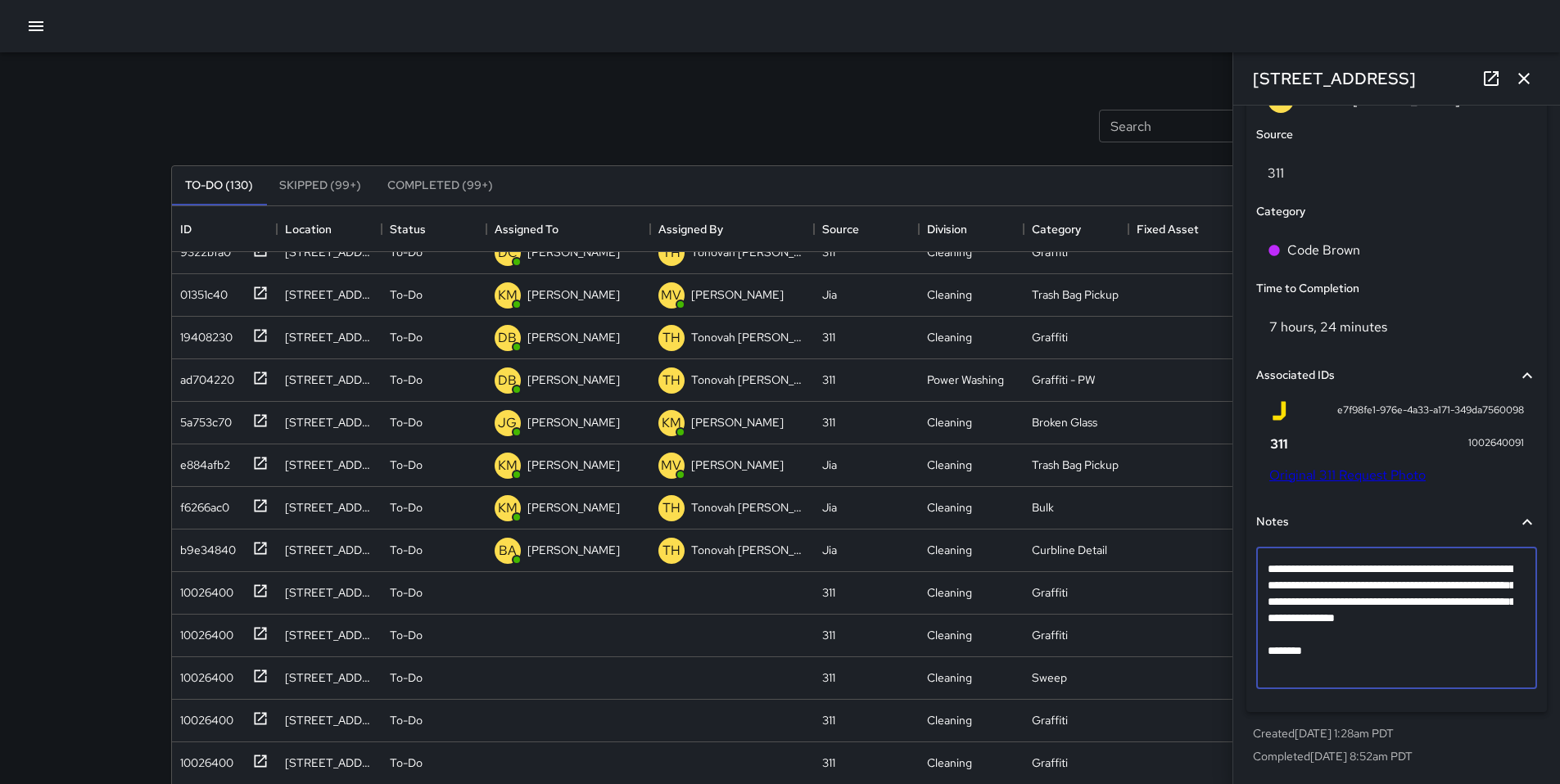
type textarea "**********"
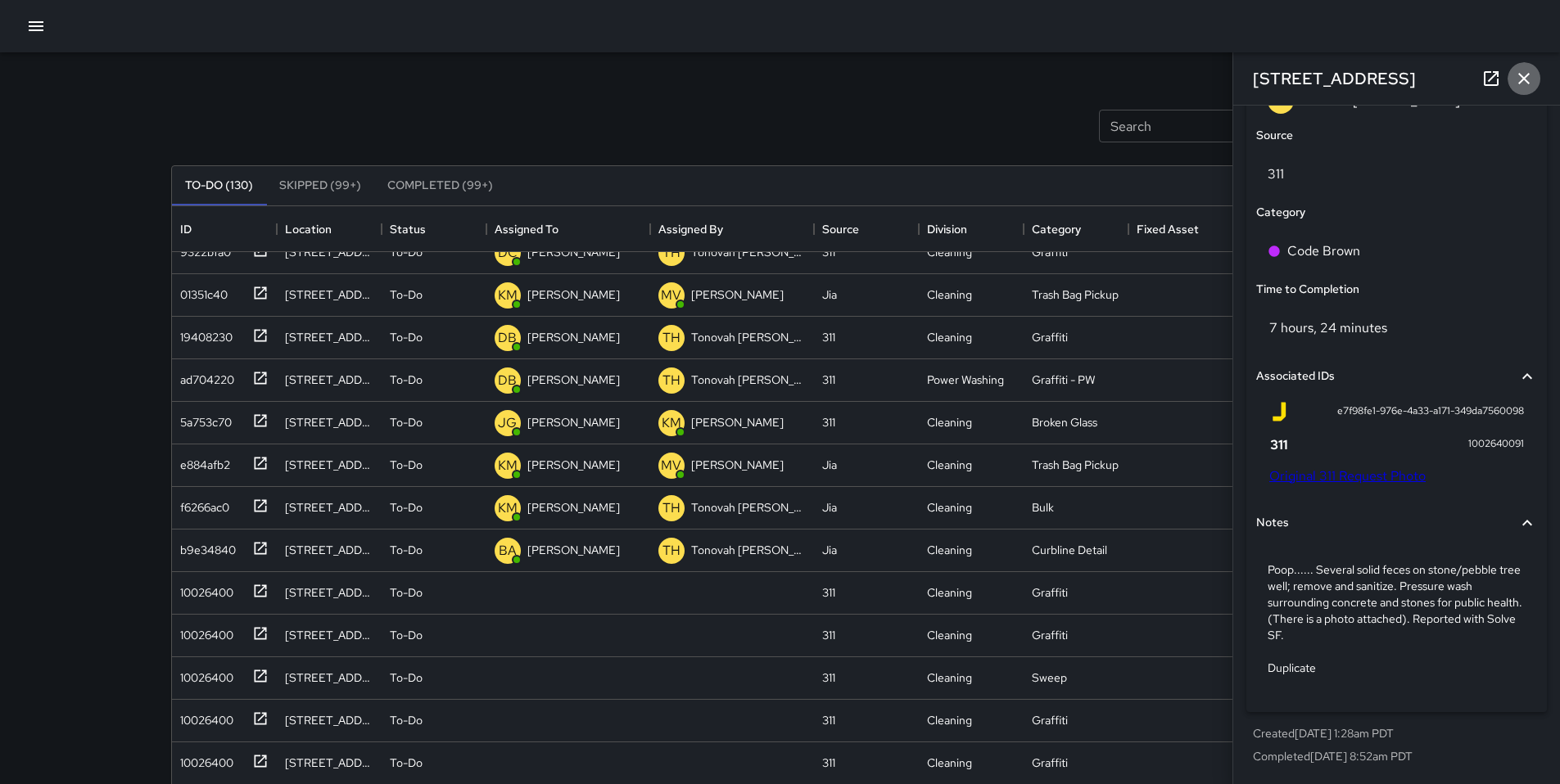
click at [1521, 82] on icon "button" at bounding box center [1525, 78] width 12 height 12
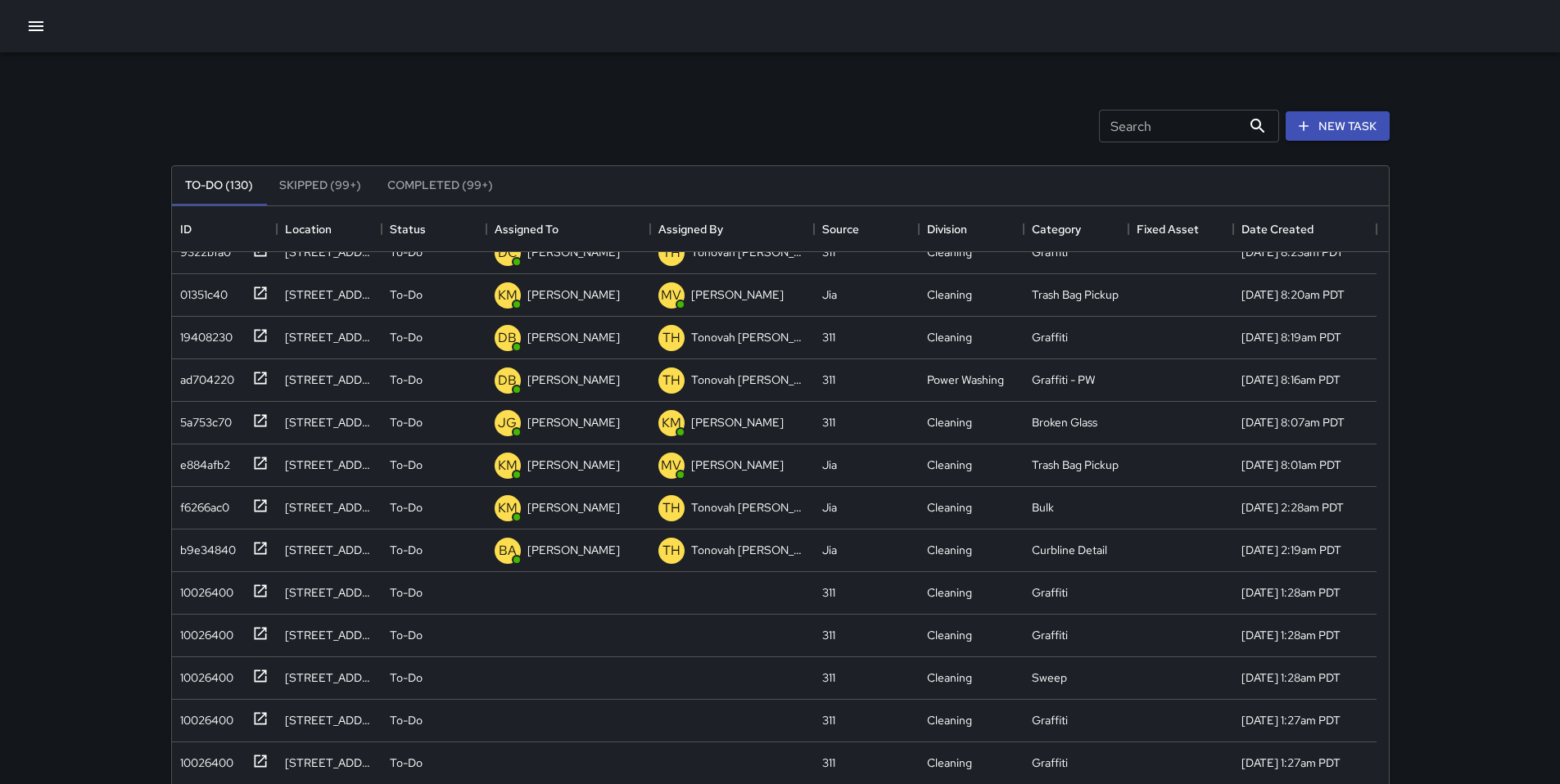
drag, startPoint x: 905, startPoint y: 126, endPoint x: 871, endPoint y: 125, distance: 34.0
click at [902, 127] on div "Search Search New Task" at bounding box center [780, 125] width 1226 height 85
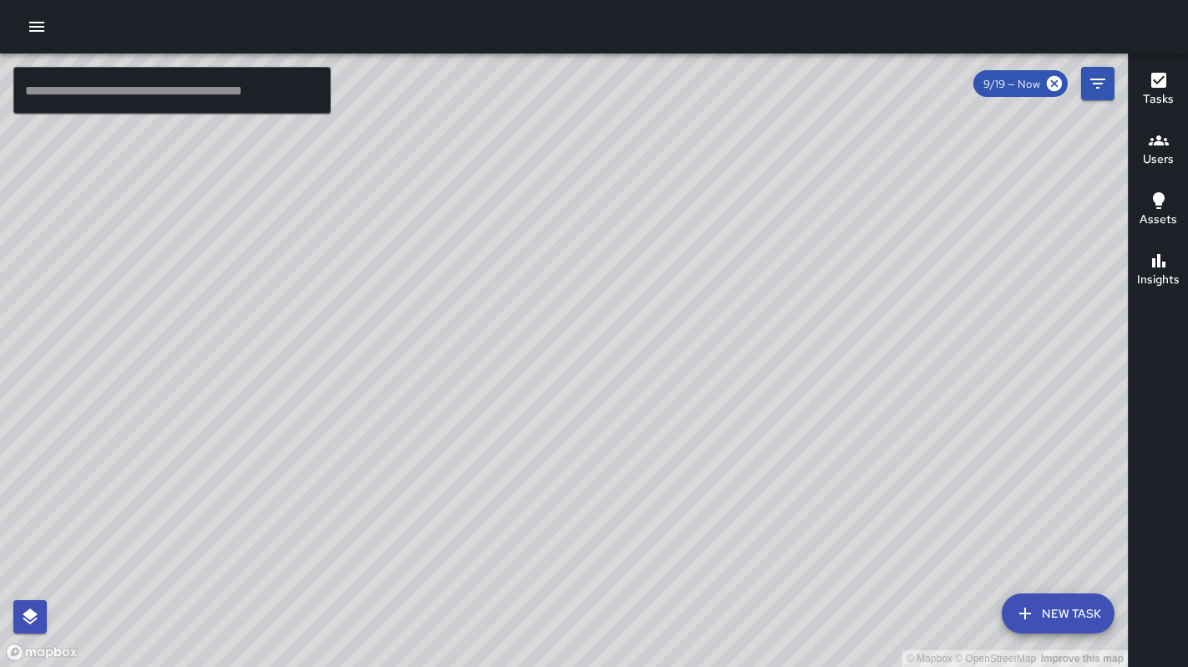
click at [38, 38] on button "button" at bounding box center [36, 26] width 33 height 33
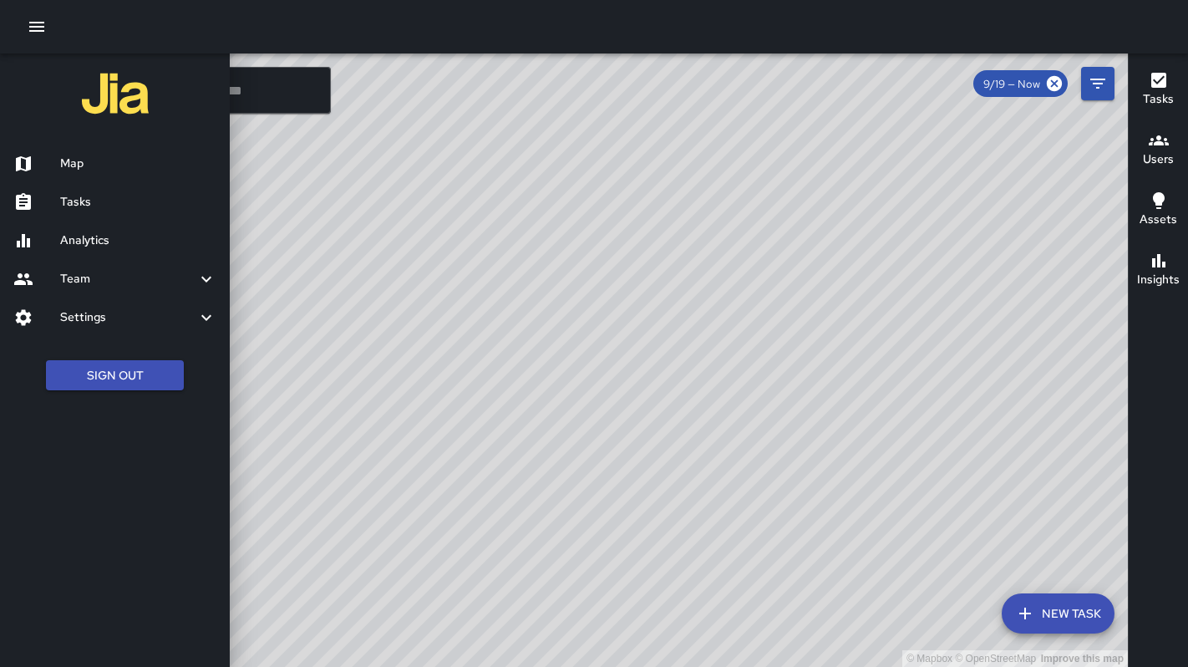
click at [63, 181] on div "Map" at bounding box center [115, 164] width 230 height 38
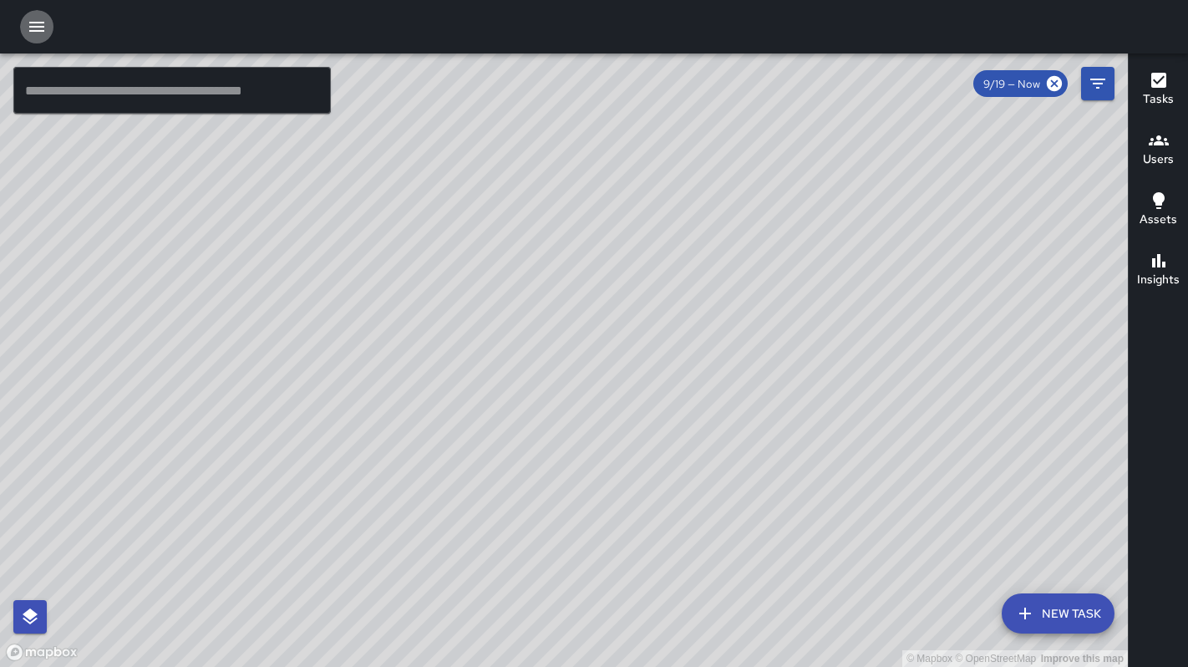
drag, startPoint x: 28, startPoint y: 25, endPoint x: 33, endPoint y: 35, distance: 11.6
click at [28, 25] on icon "button" at bounding box center [37, 27] width 20 height 20
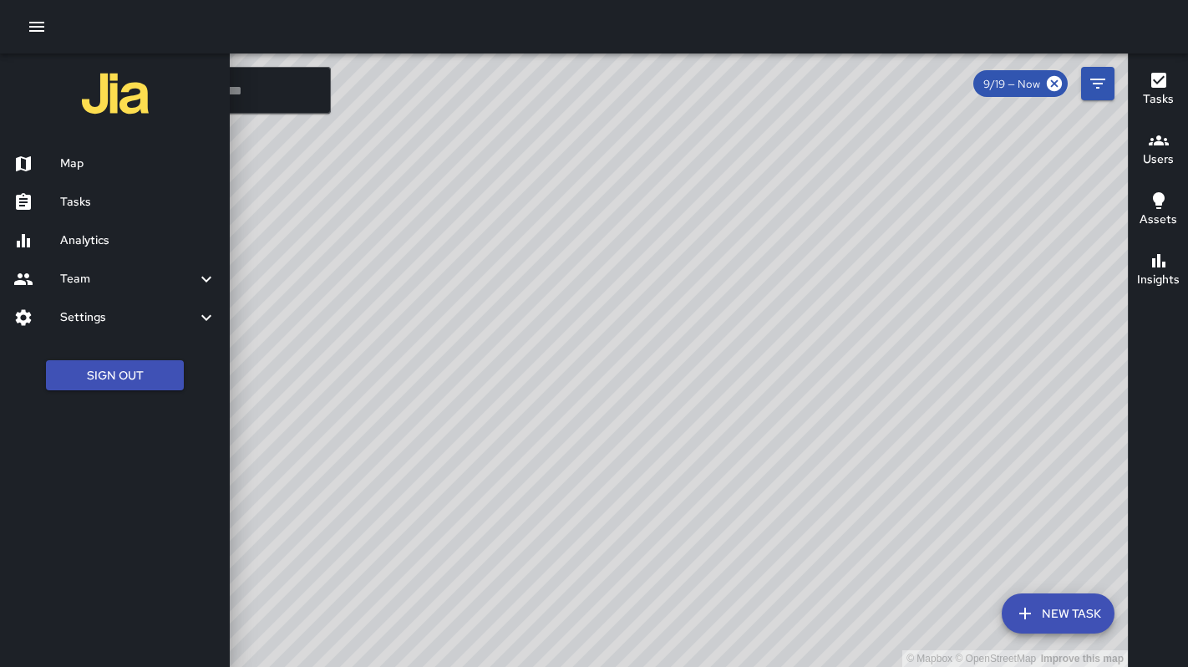
click at [63, 198] on h6 "Tasks" at bounding box center [138, 202] width 156 height 18
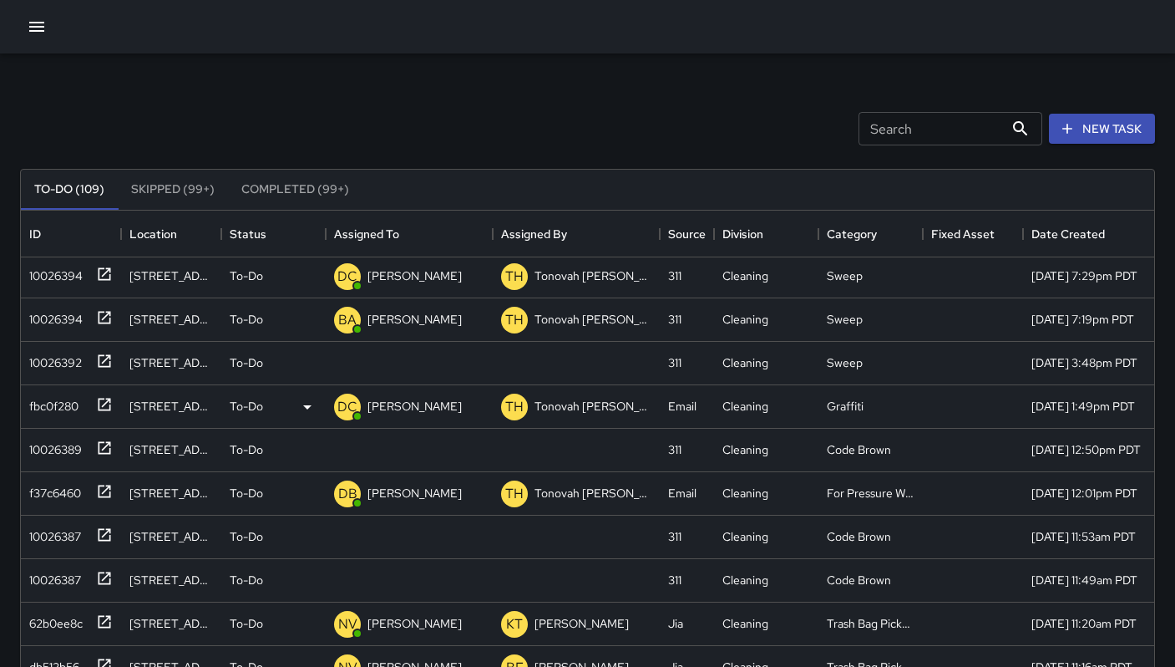
scroll to position [390, 0]
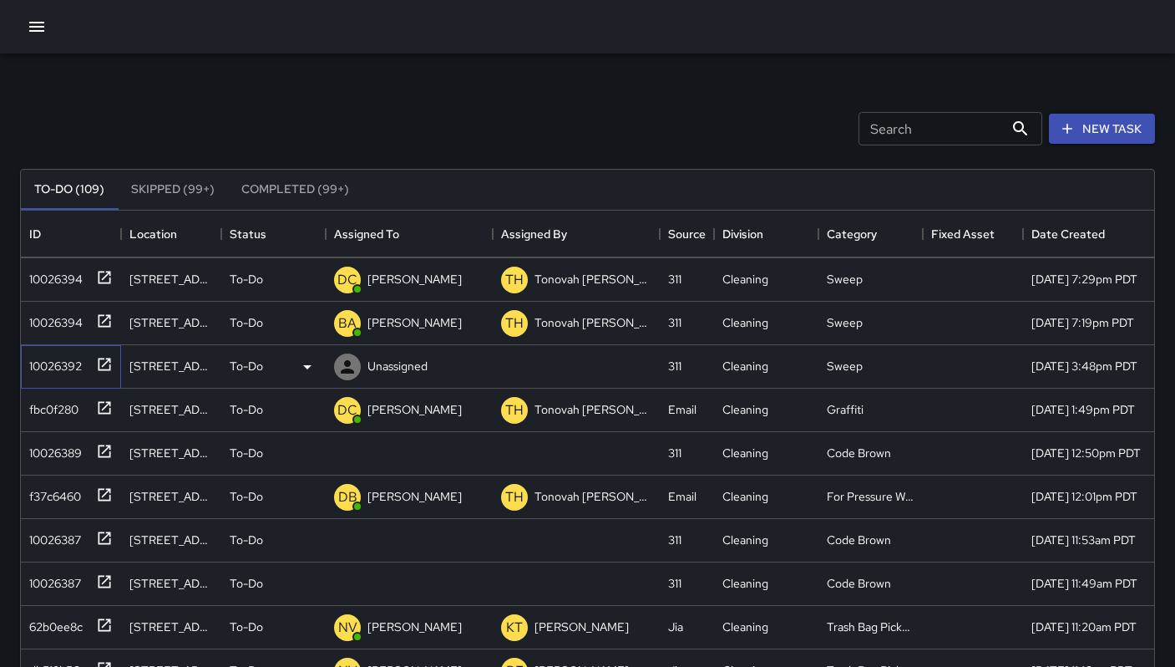
click at [48, 369] on div "10026392" at bounding box center [52, 362] width 59 height 23
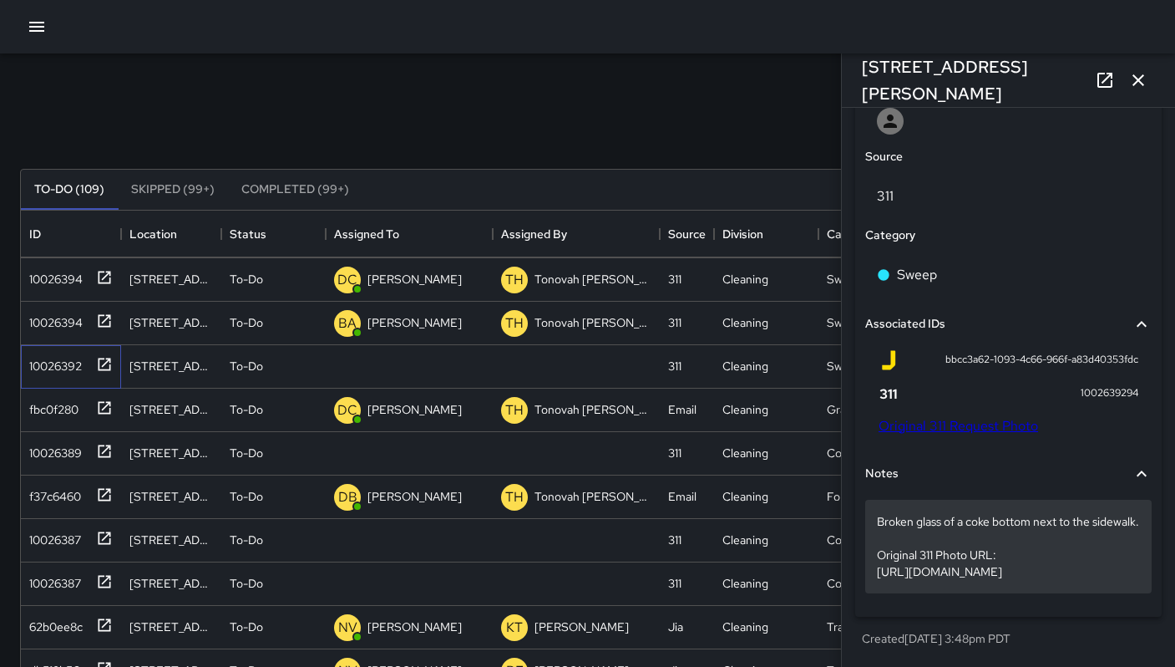
scroll to position [966, 0]
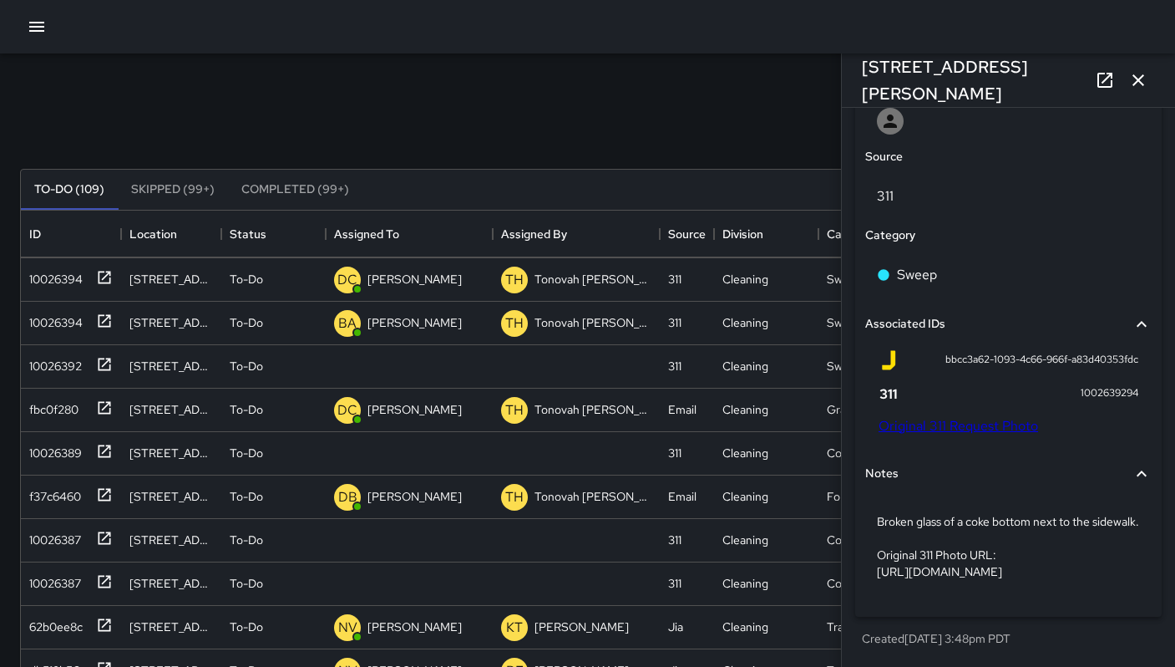
click at [950, 417] on link "Original 311 Request Photo" at bounding box center [959, 426] width 160 height 18
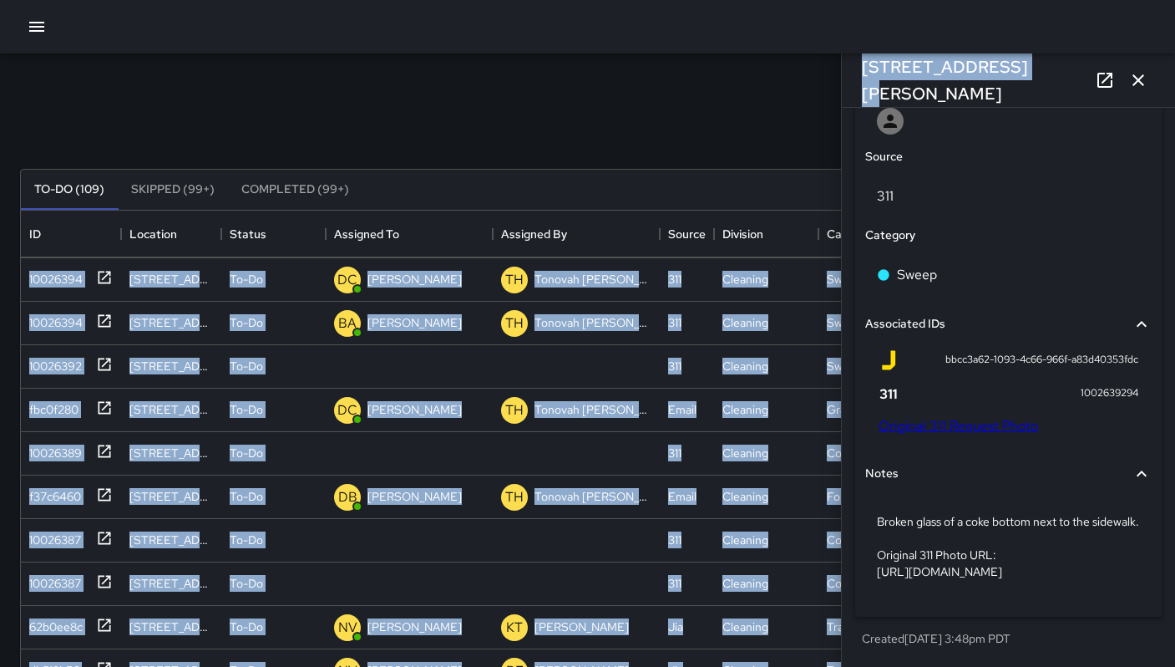
drag, startPoint x: 1007, startPoint y: 82, endPoint x: 832, endPoint y: 75, distance: 174.7
click at [832, 75] on div "Search Search New Task To-Do (109) Skipped (99+) Completed (99+) ID Location St…" at bounding box center [587, 519] width 1175 height 933
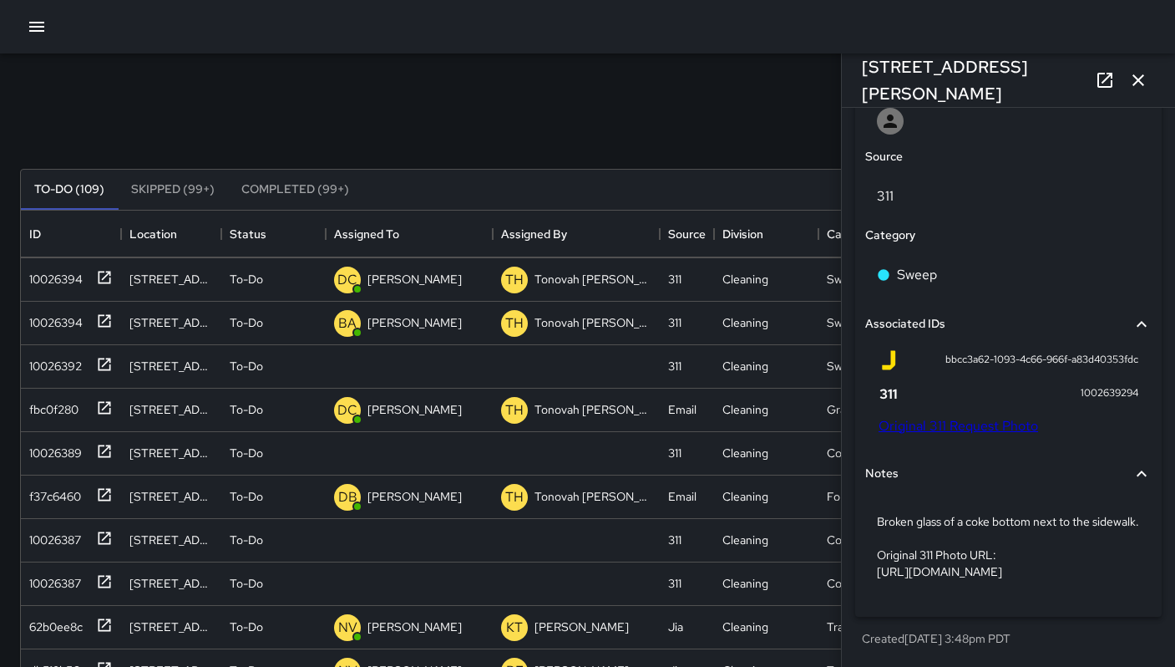
click at [785, 74] on div "Search Search New Task To-Do (109) Skipped (99+) Completed (99+) ID Location St…" at bounding box center [587, 519] width 1175 height 933
drag, startPoint x: 1022, startPoint y: 78, endPoint x: 861, endPoint y: 79, distance: 160.4
click at [861, 79] on div "[STREET_ADDRESS][PERSON_NAME]" at bounding box center [1008, 79] width 333 height 53
copy h6 "[STREET_ADDRESS][PERSON_NAME]"
drag, startPoint x: 924, startPoint y: 311, endPoint x: 1139, endPoint y: 307, distance: 214.7
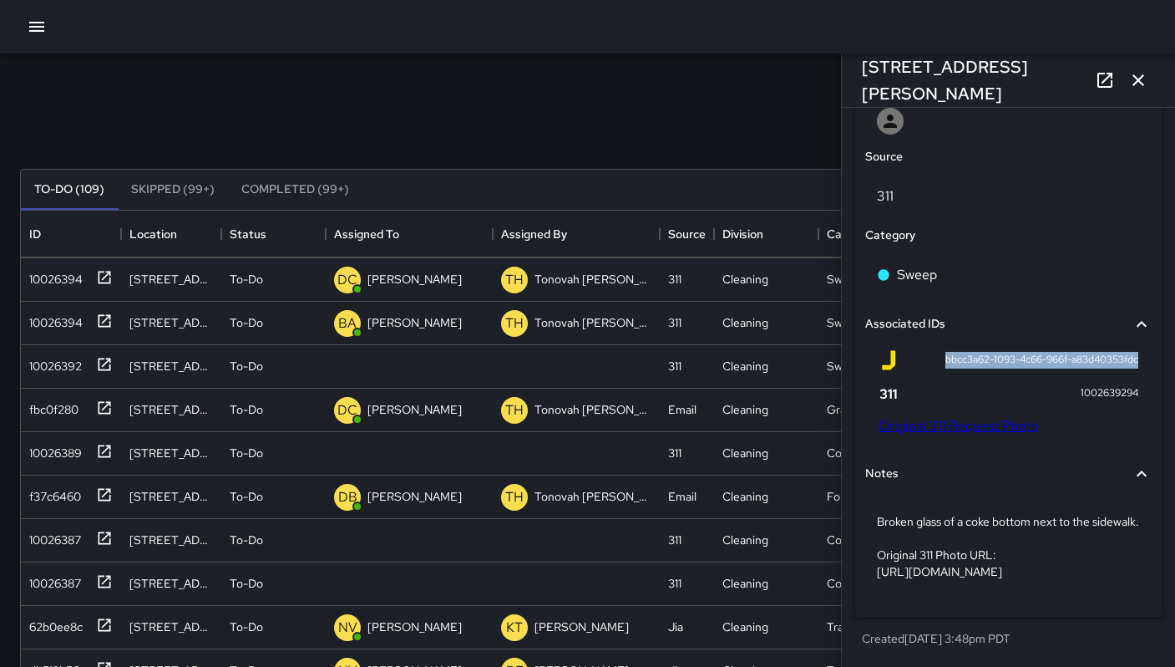
click at [1139, 343] on div "bbcc3a62-1093-4c66-966f-a83d40353fdc 1002639294 Original 311 Request Photo" at bounding box center [1008, 395] width 287 height 104
click at [936, 350] on div "bbcc3a62-1093-4c66-966f-a83d40353fdc 1002639294 Original 311 Request Photo" at bounding box center [1009, 392] width 260 height 84
drag, startPoint x: 1052, startPoint y: 346, endPoint x: 1154, endPoint y: 342, distance: 101.2
click at [1154, 342] on div "**********" at bounding box center [1009, 186] width 320 height 947
copy span "1002639294"
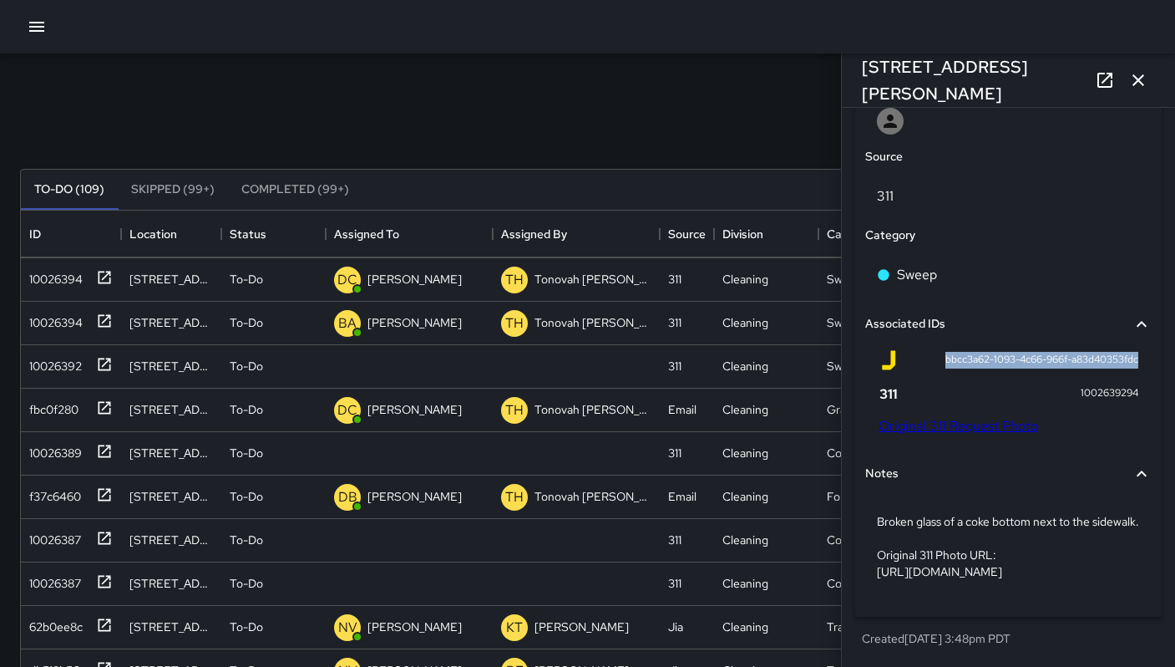
drag, startPoint x: 926, startPoint y: 309, endPoint x: 1126, endPoint y: 310, distance: 199.6
click at [1126, 343] on div "bbcc3a62-1093-4c66-966f-a83d40353fdc 1002639294 Original 311 Request Photo" at bounding box center [1008, 395] width 287 height 104
copy span "bbcc3a62-1093-4c66-966f-a83d40353fdc"
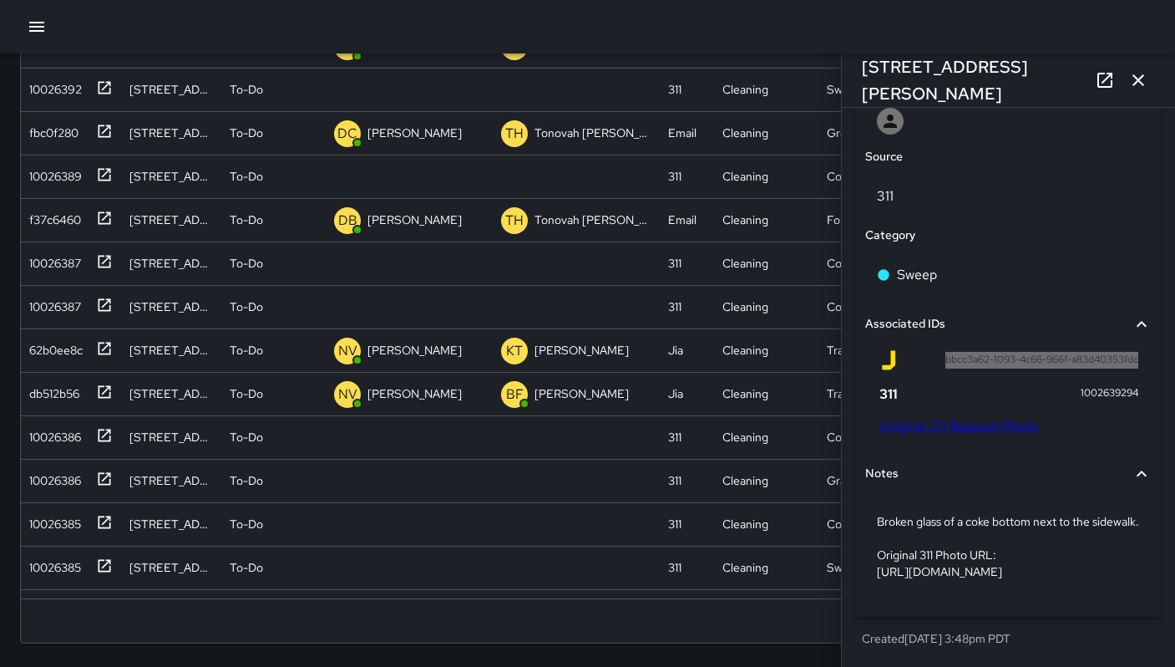
scroll to position [477, 0]
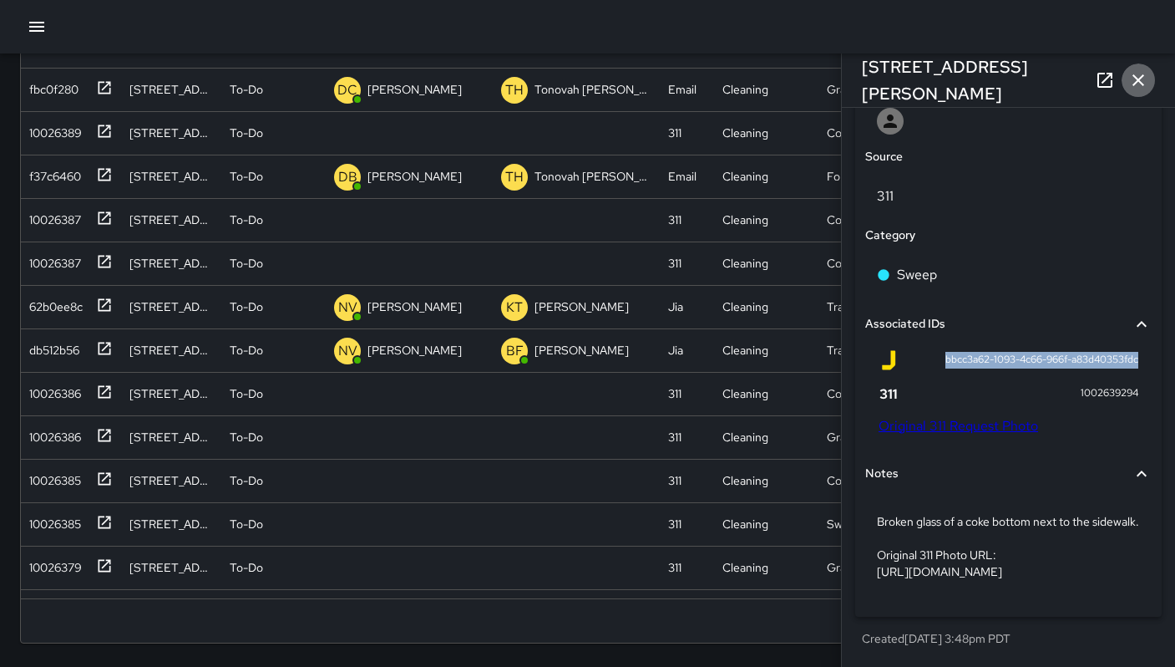
click at [1139, 88] on icon "button" at bounding box center [1138, 80] width 20 height 20
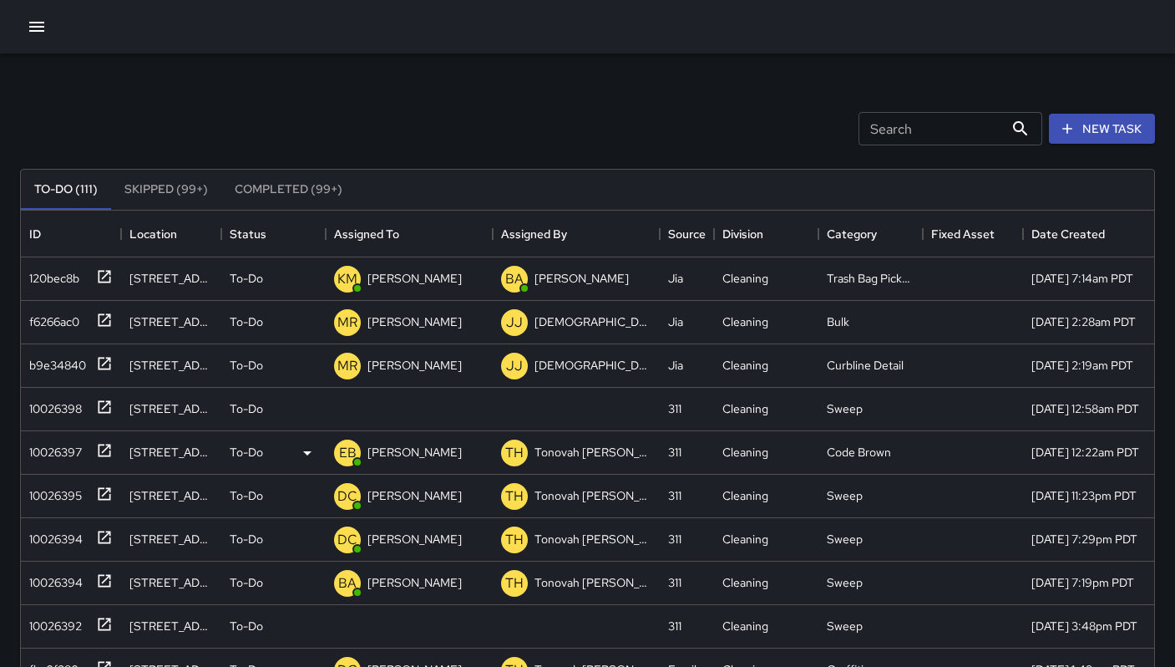
scroll to position [328, 0]
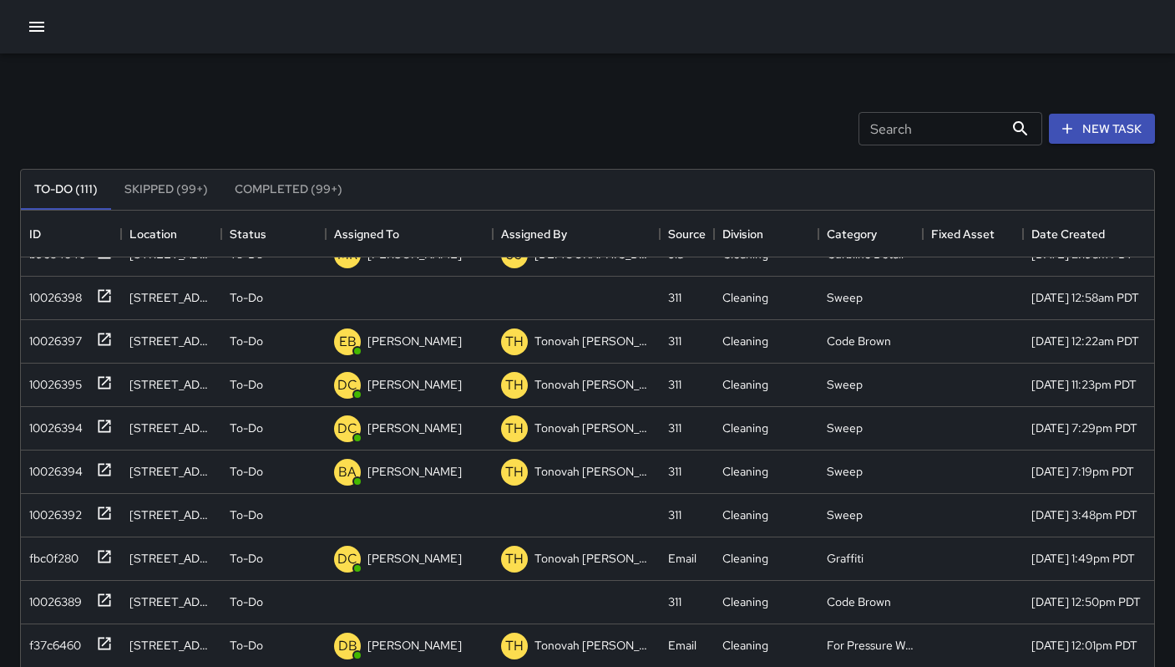
click at [18, 304] on div "Search Search New Task To-Do (111) Skipped (99+) Completed (99+) ID Location St…" at bounding box center [587, 519] width 1175 height 933
click at [30, 306] on div "10026398" at bounding box center [68, 295] width 90 height 28
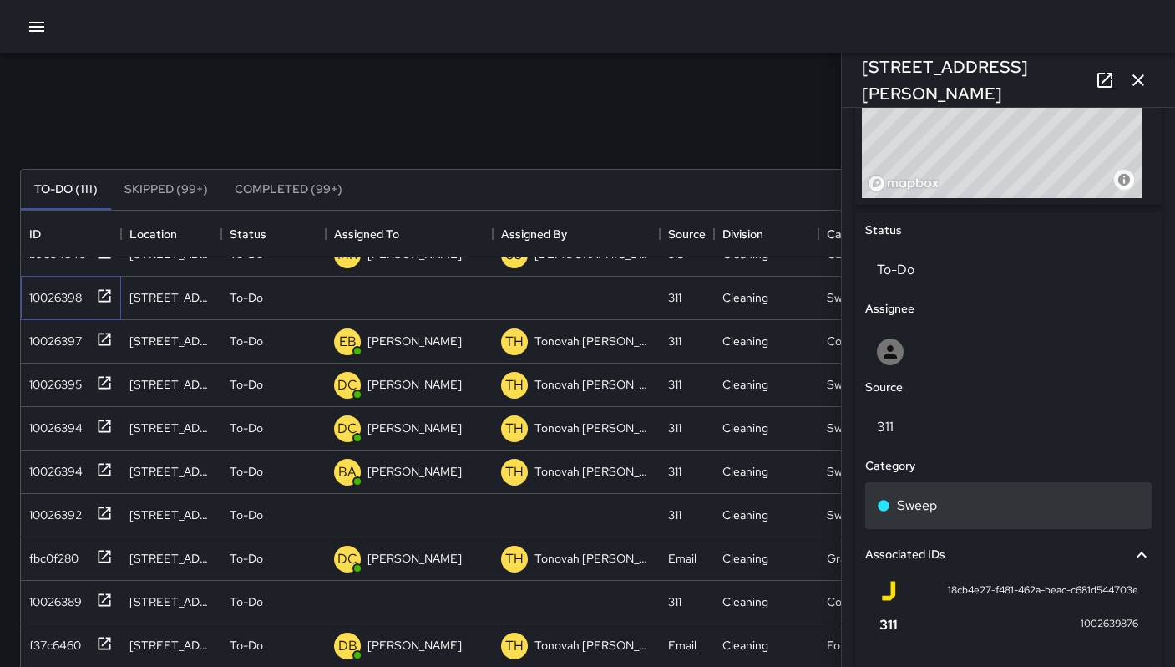
scroll to position [716, 0]
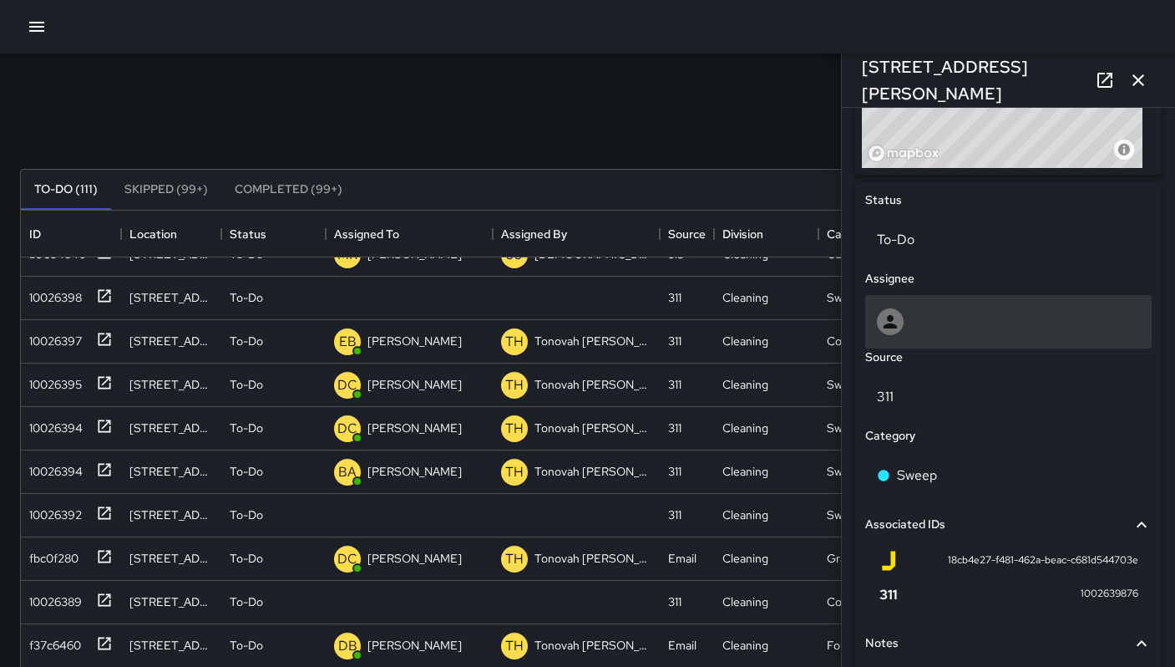
click at [966, 323] on div at bounding box center [1008, 321] width 263 height 27
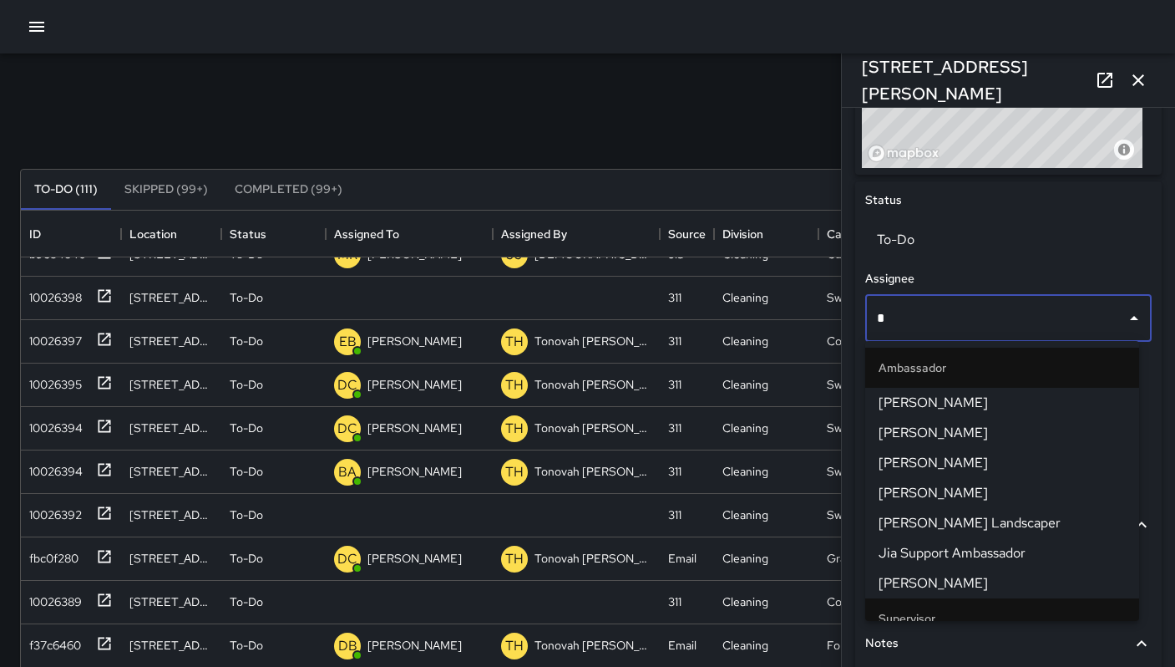
type input "**"
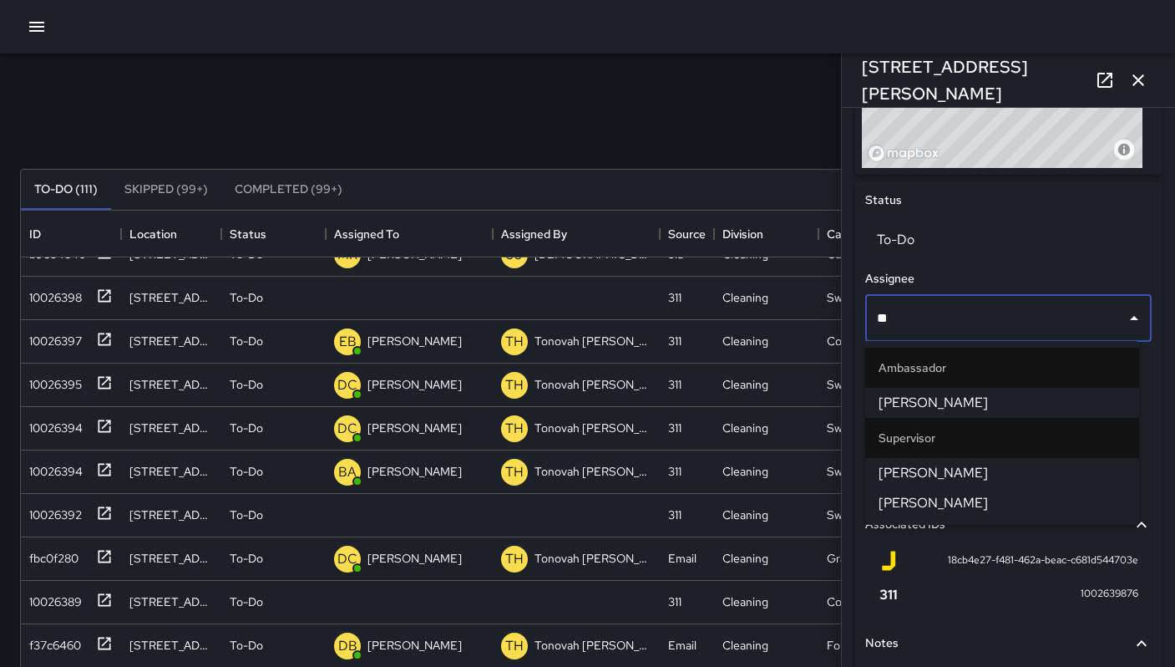
click at [911, 413] on li "[PERSON_NAME]" at bounding box center [1002, 403] width 274 height 30
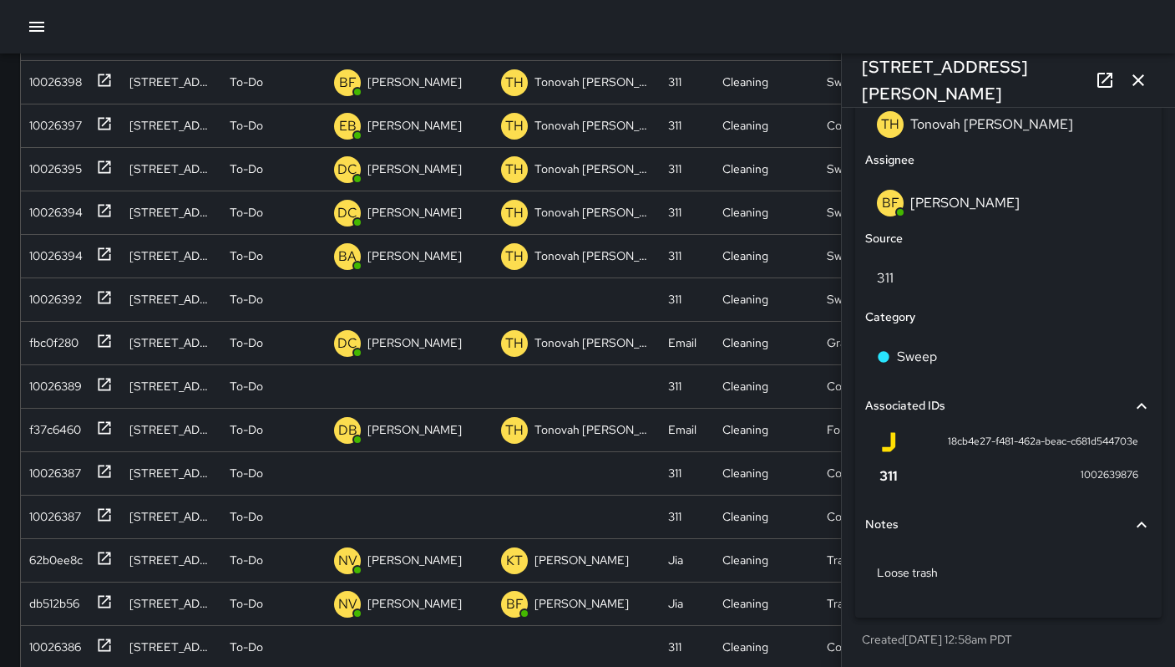
scroll to position [320, 0]
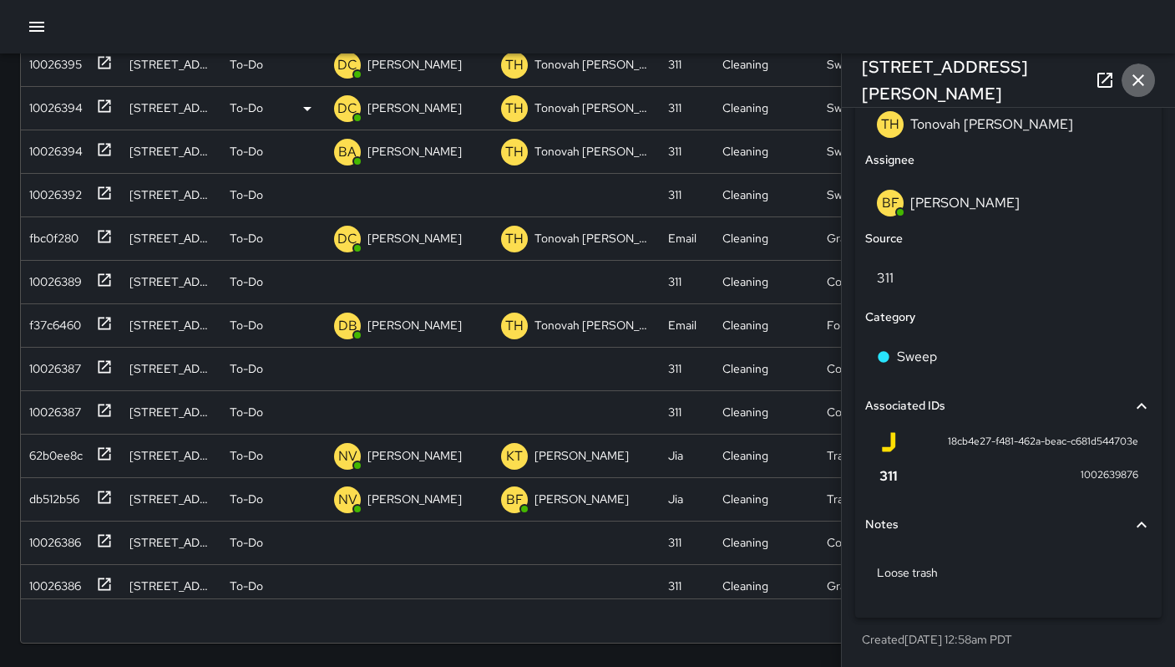
drag, startPoint x: 1140, startPoint y: 85, endPoint x: 1123, endPoint y: 94, distance: 18.7
click at [1140, 85] on icon "button" at bounding box center [1138, 80] width 20 height 20
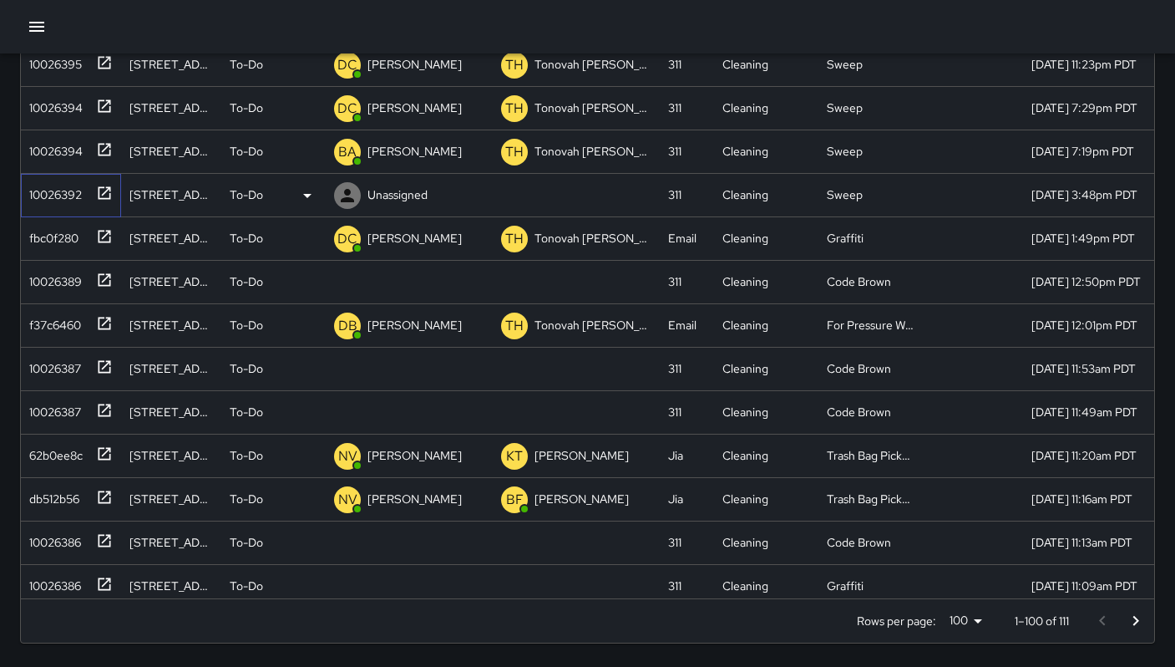
click at [63, 199] on div "10026392" at bounding box center [52, 191] width 59 height 23
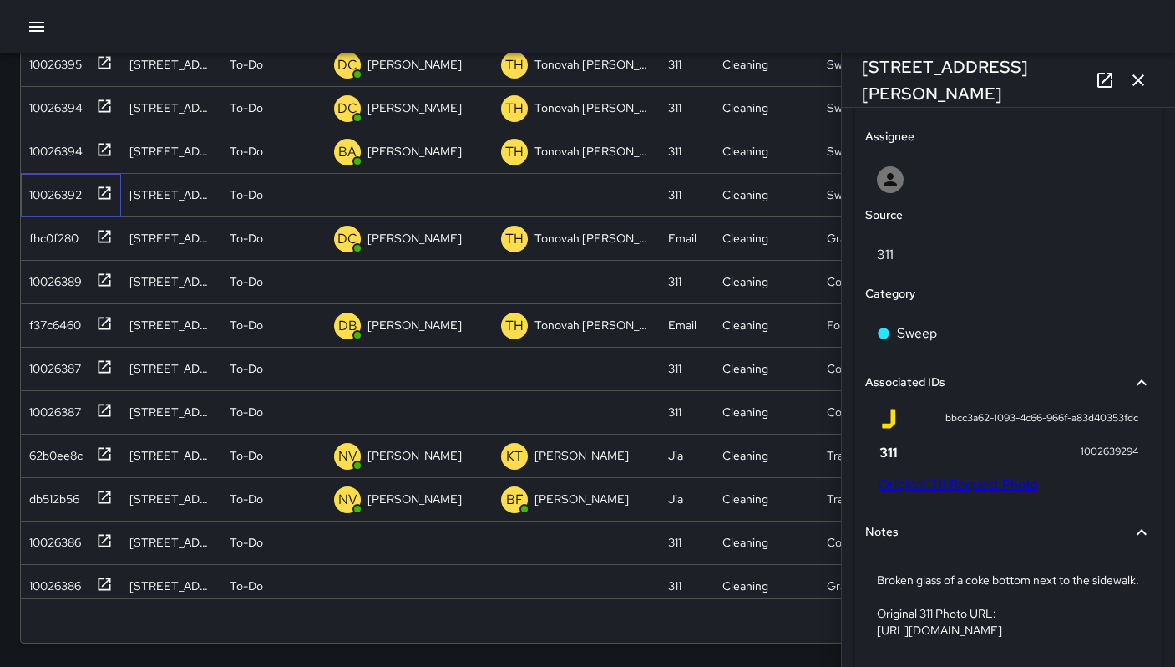
scroll to position [966, 0]
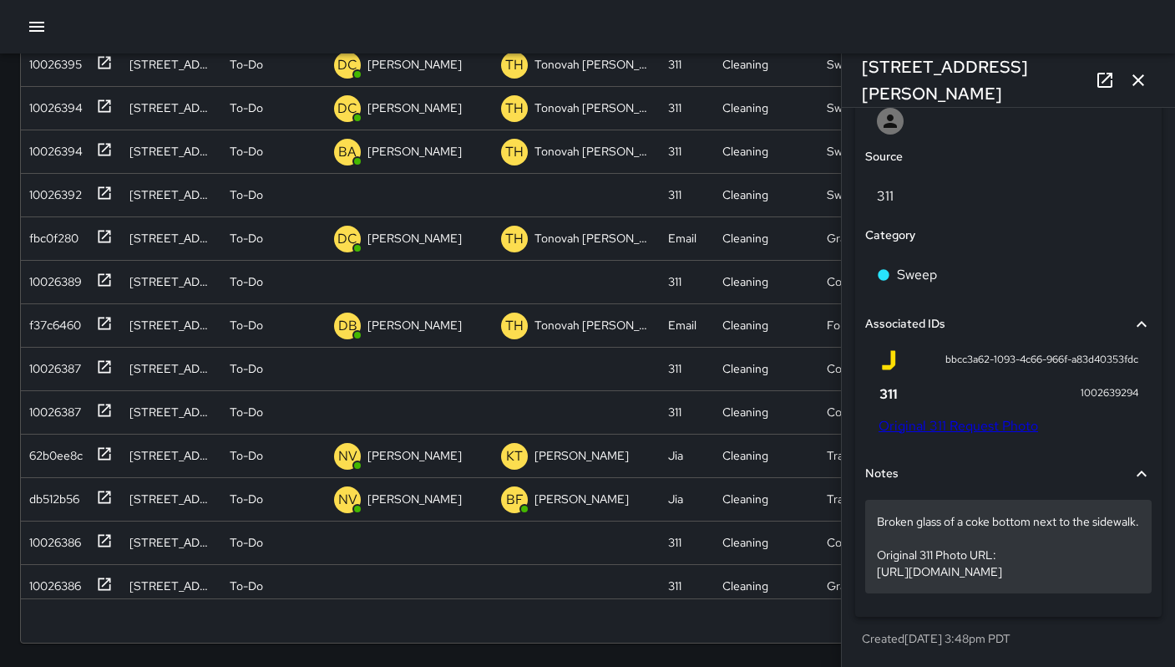
click at [1025, 533] on p "Broken glass of a coke bottom next to the sidewalk. Original 311 Photo URL: htt…" at bounding box center [1008, 546] width 263 height 67
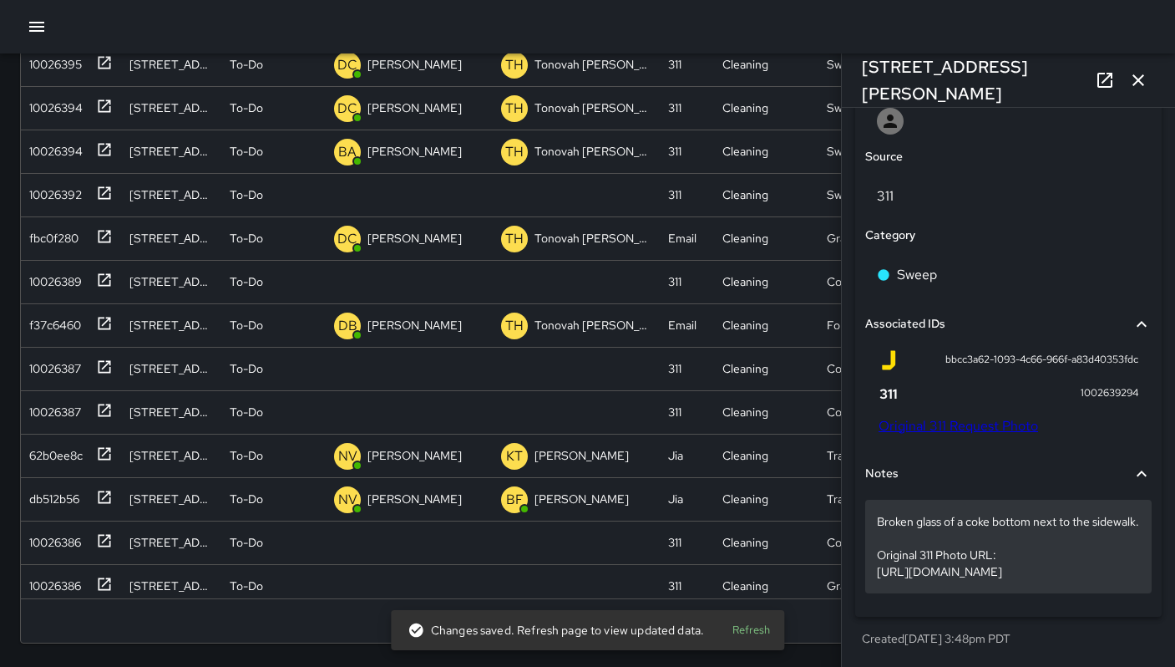
drag, startPoint x: 870, startPoint y: 520, endPoint x: 1119, endPoint y: 573, distance: 254.4
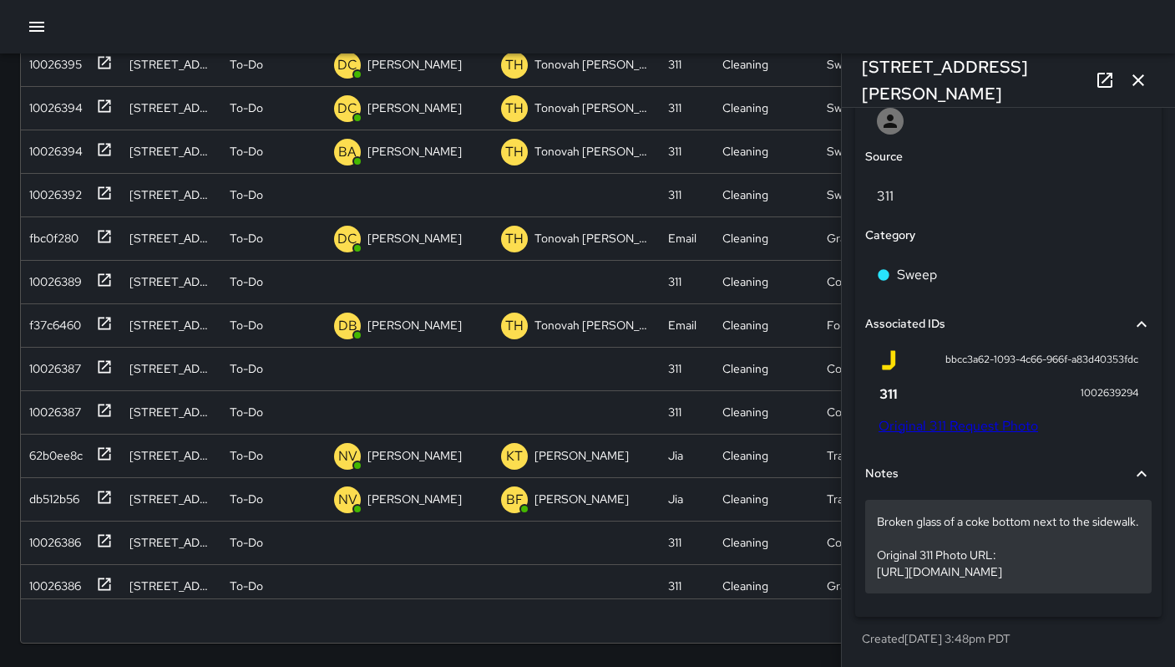
click at [883, 524] on p "Broken glass of a coke bottom next to the sidewalk. Original 311 Photo URL: htt…" at bounding box center [1008, 546] width 263 height 67
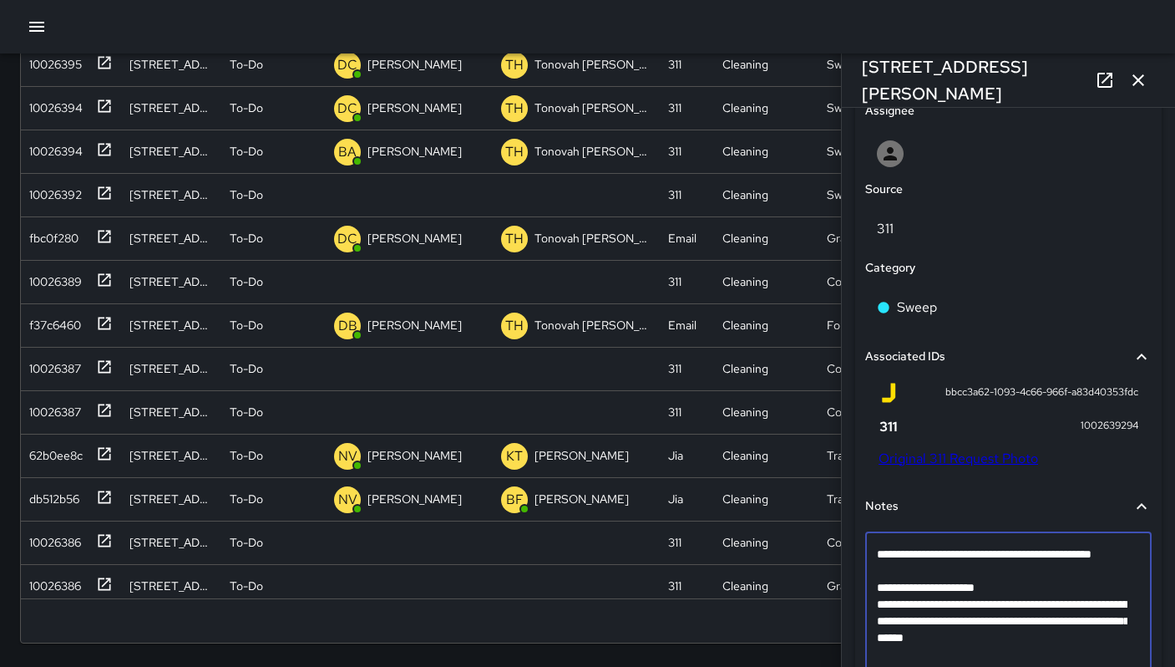
scroll to position [914, 0]
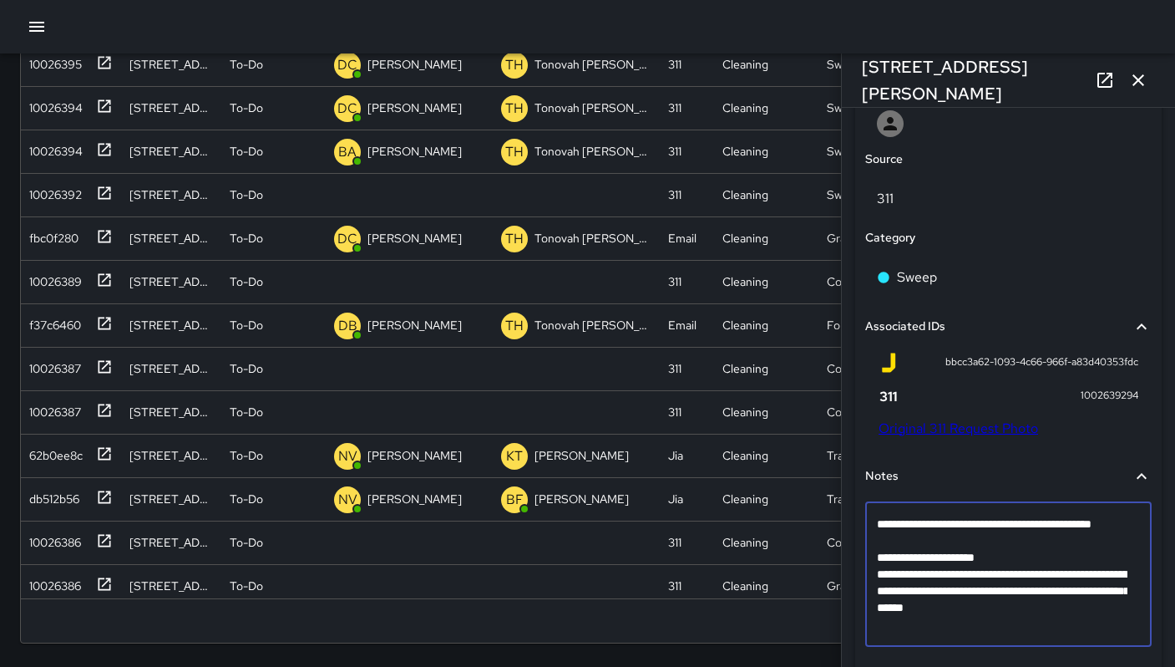
drag, startPoint x: 879, startPoint y: 605, endPoint x: 1150, endPoint y: 661, distance: 277.2
click at [1150, 661] on div "**********" at bounding box center [1009, 214] width 320 height 998
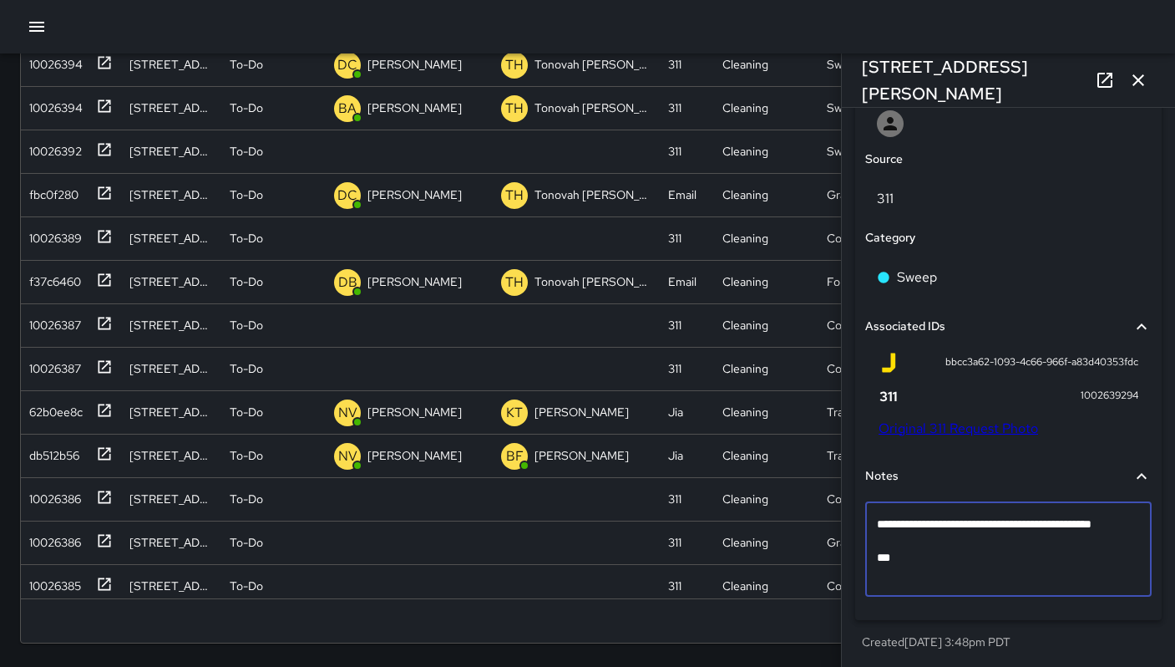
scroll to position [328, 0]
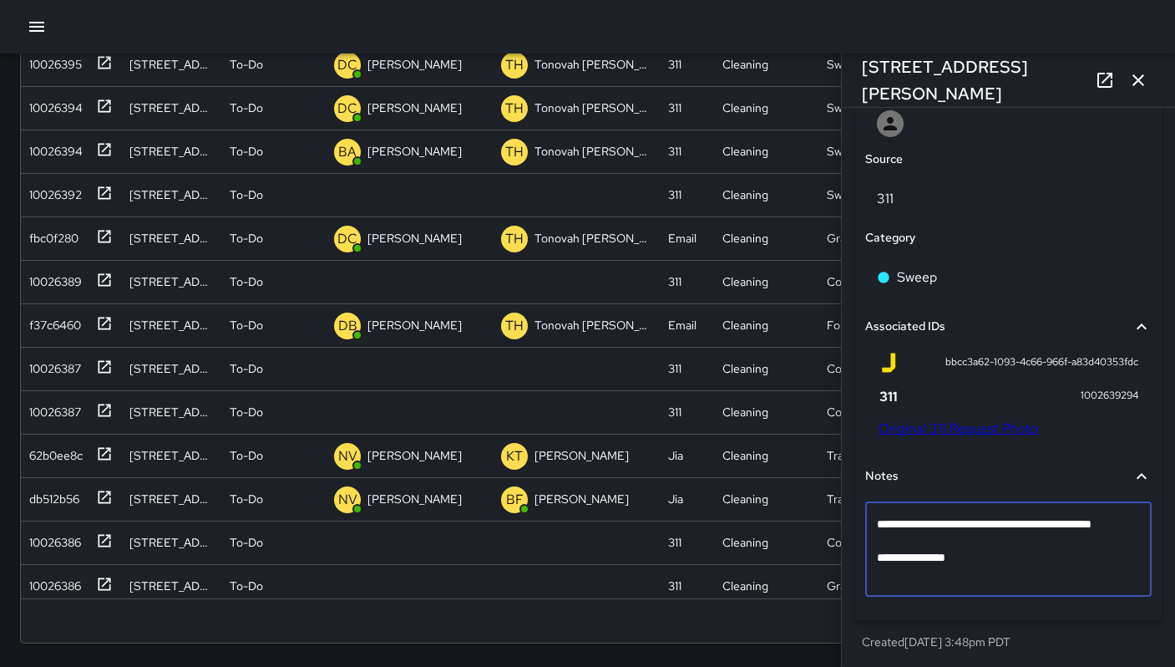
type textarea "**********"
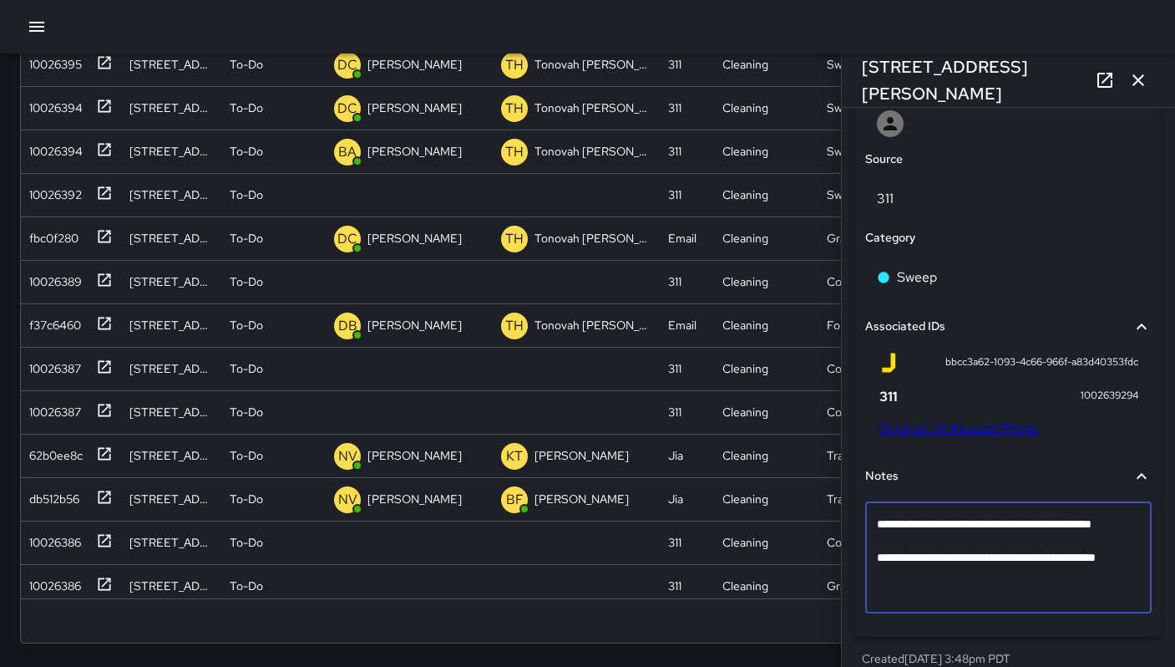
click at [1076, 459] on div "Notes" at bounding box center [1008, 476] width 287 height 38
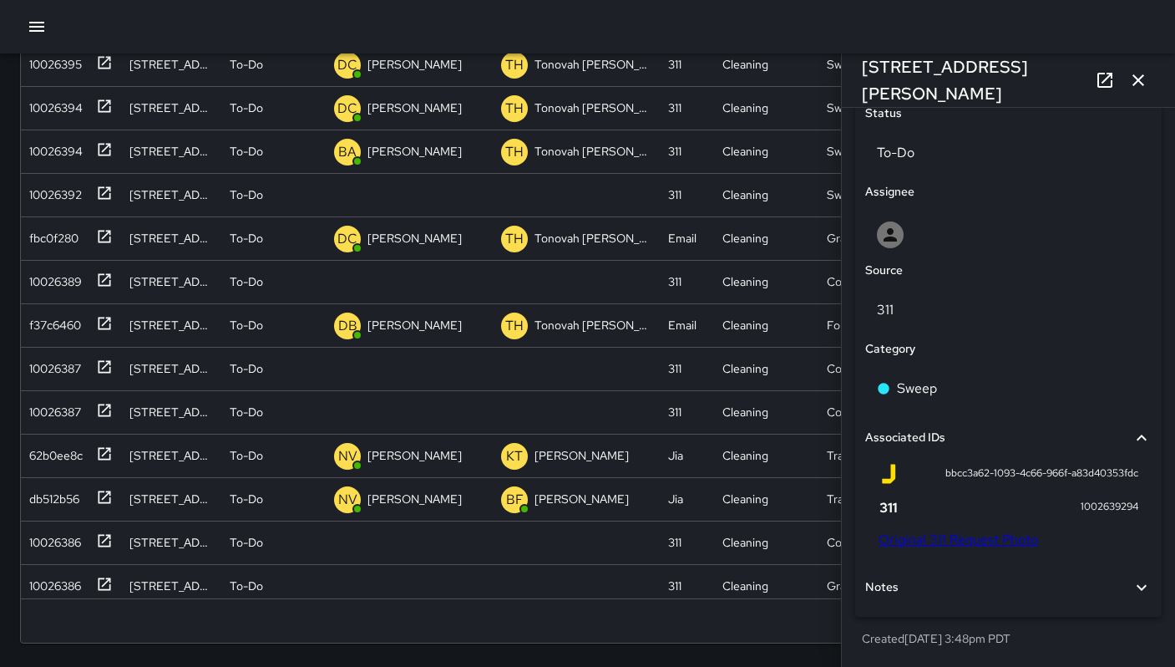
scroll to position [803, 0]
click at [1132, 587] on icon at bounding box center [1142, 587] width 20 height 20
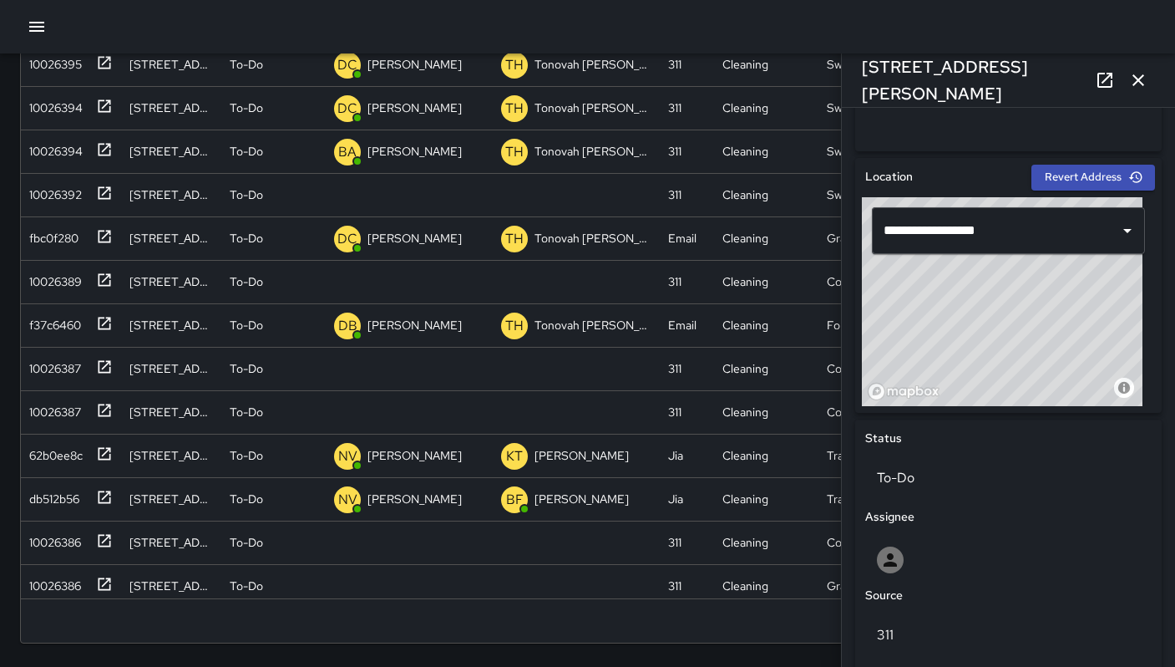
scroll to position [535, 0]
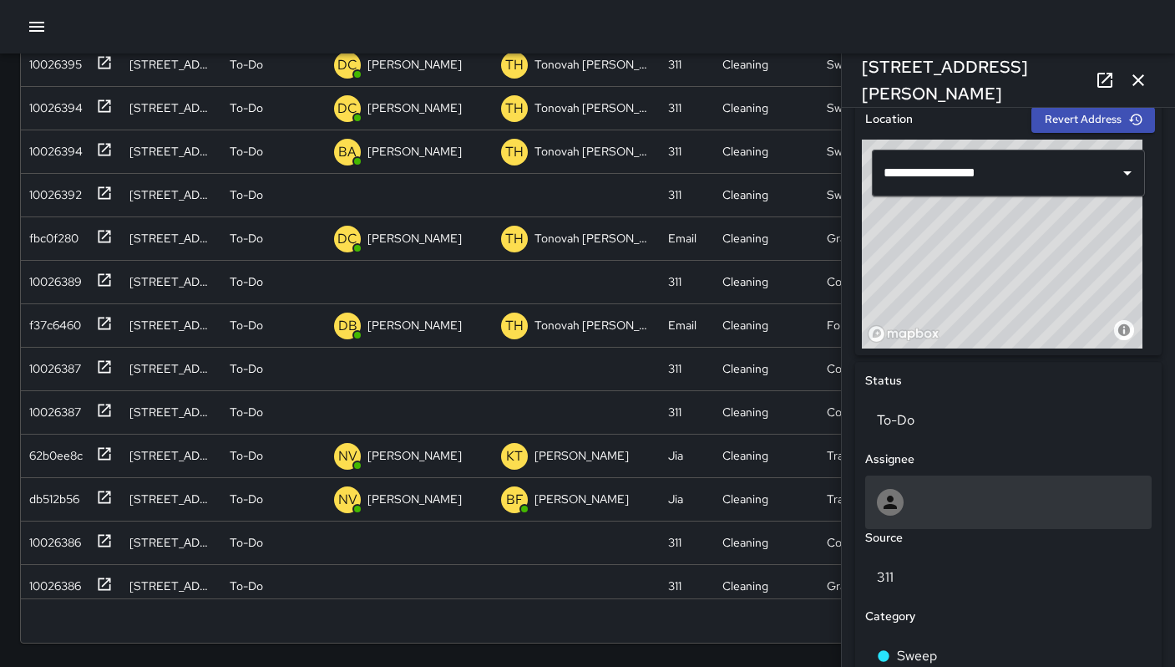
click at [933, 489] on div at bounding box center [1008, 502] width 263 height 27
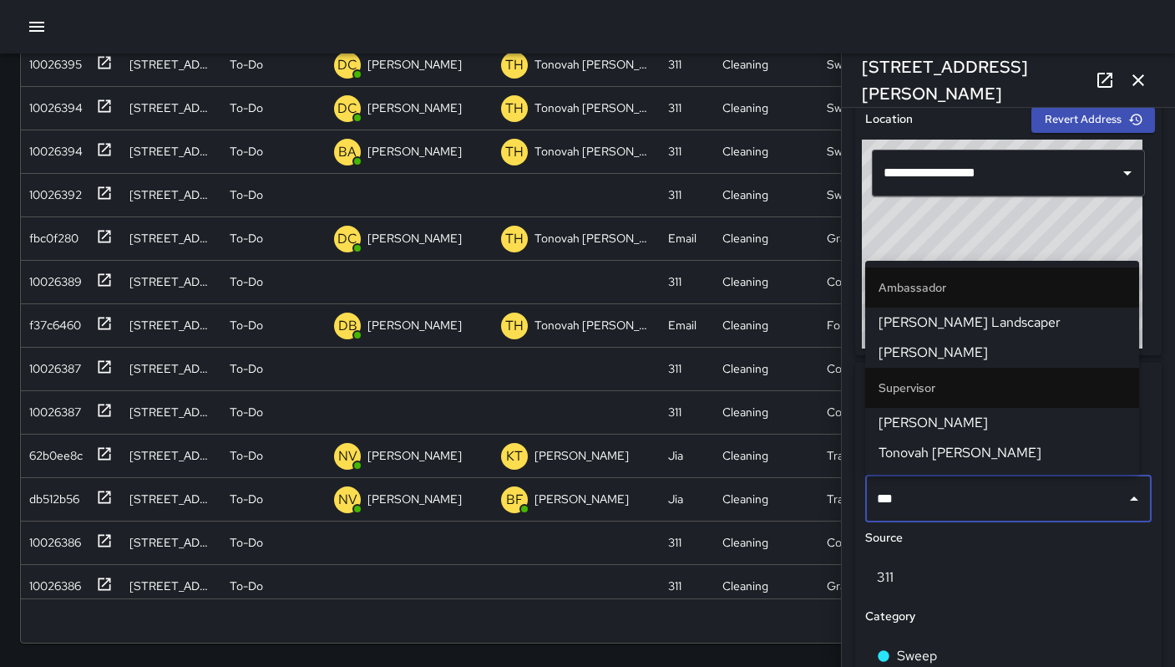
type input "****"
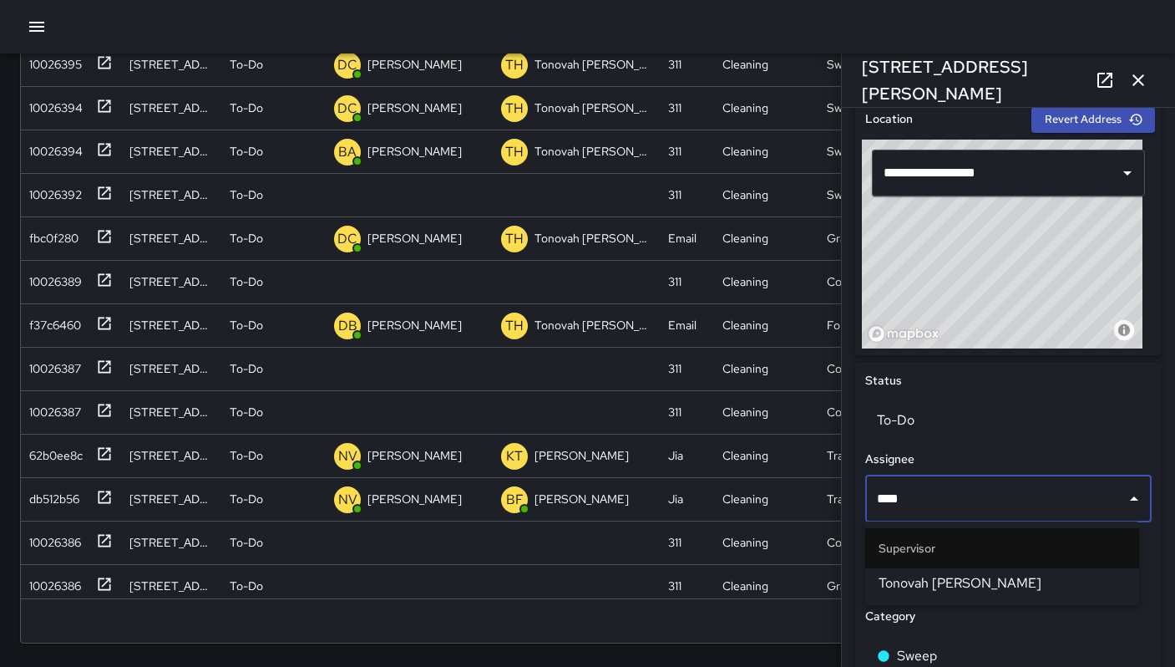
click at [927, 573] on span "Tonovah [PERSON_NAME]" at bounding box center [1002, 583] width 247 height 20
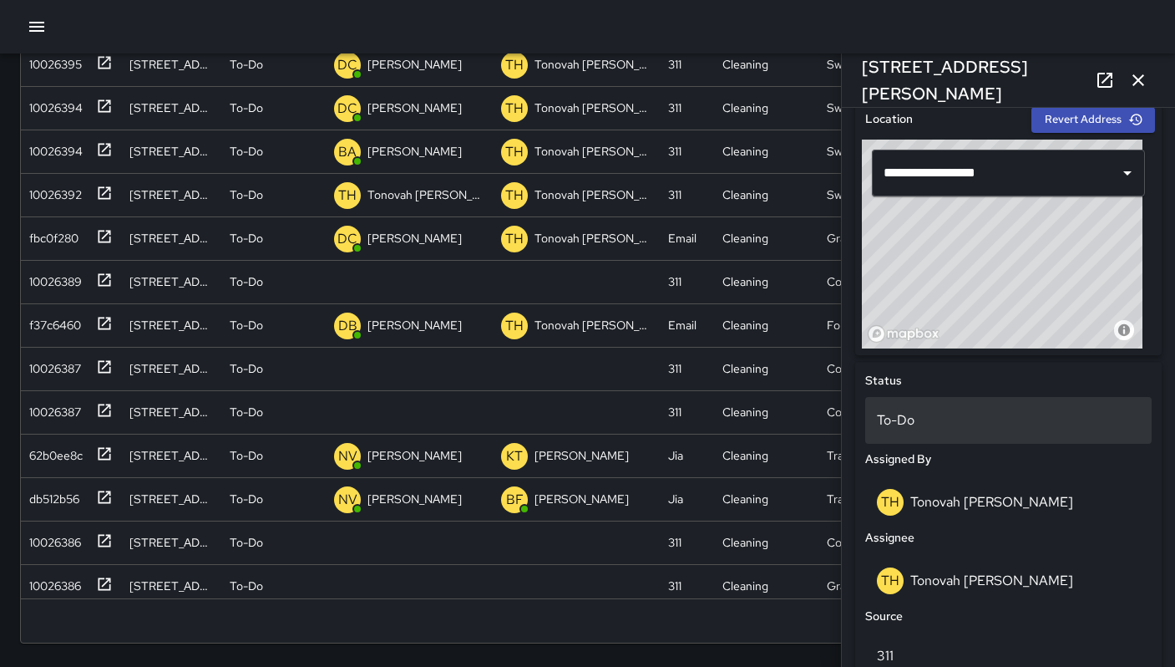
click at [922, 413] on p "To-Do" at bounding box center [1008, 420] width 263 height 20
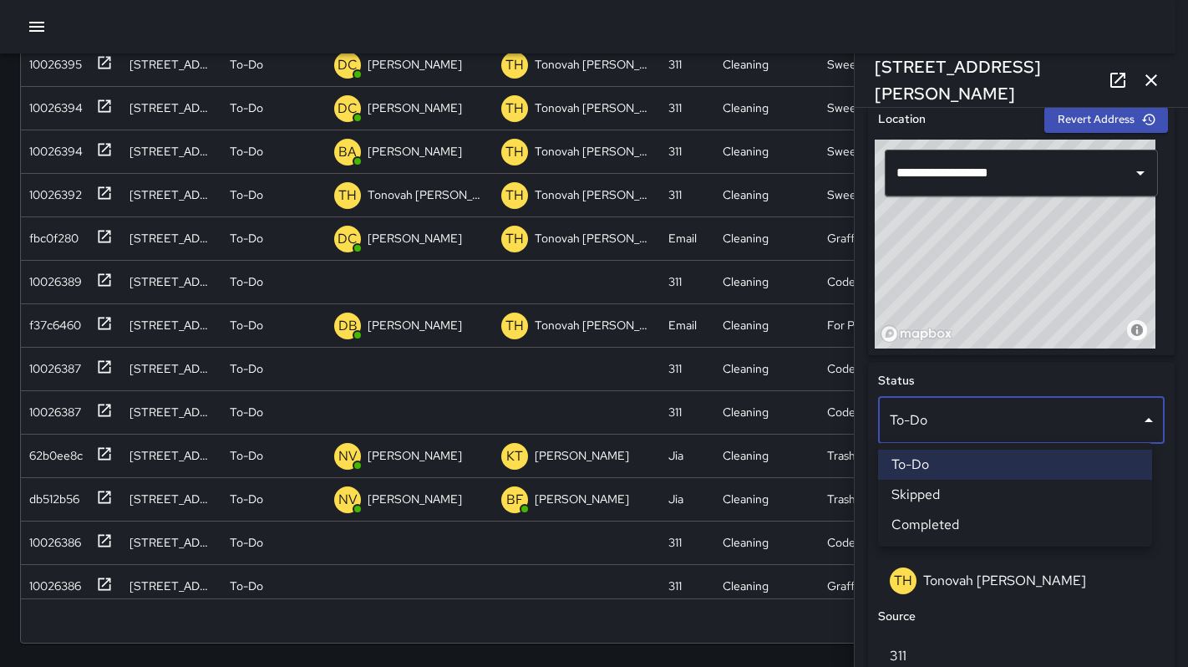
click at [931, 491] on li "Skipped" at bounding box center [1015, 494] width 274 height 30
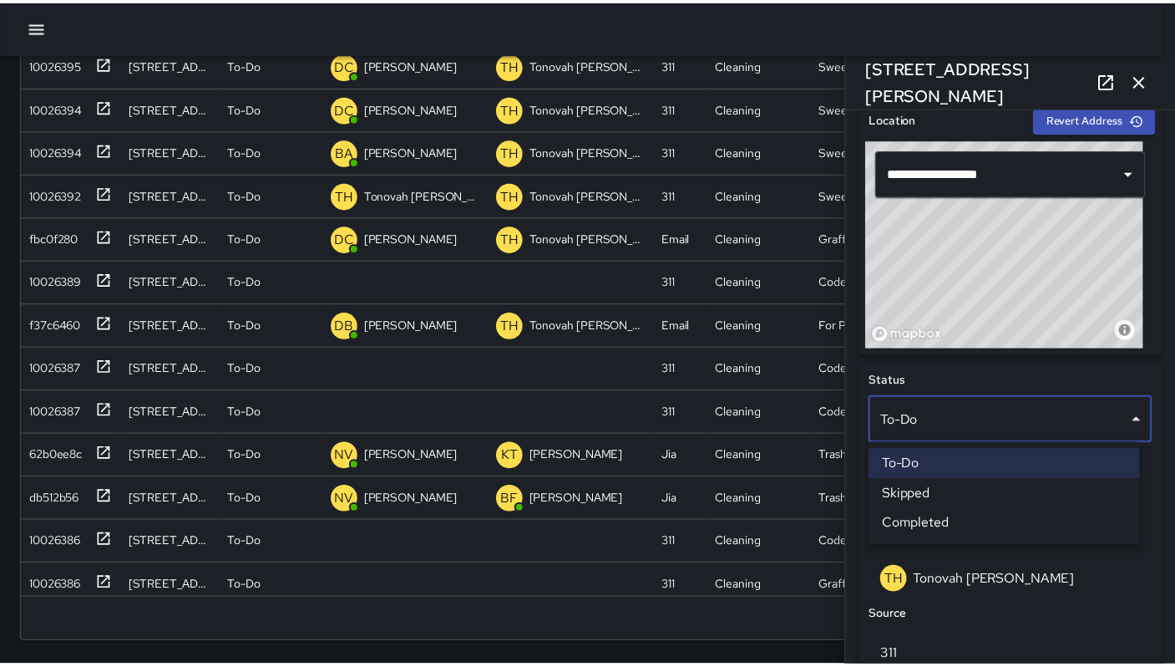
scroll to position [13, 13]
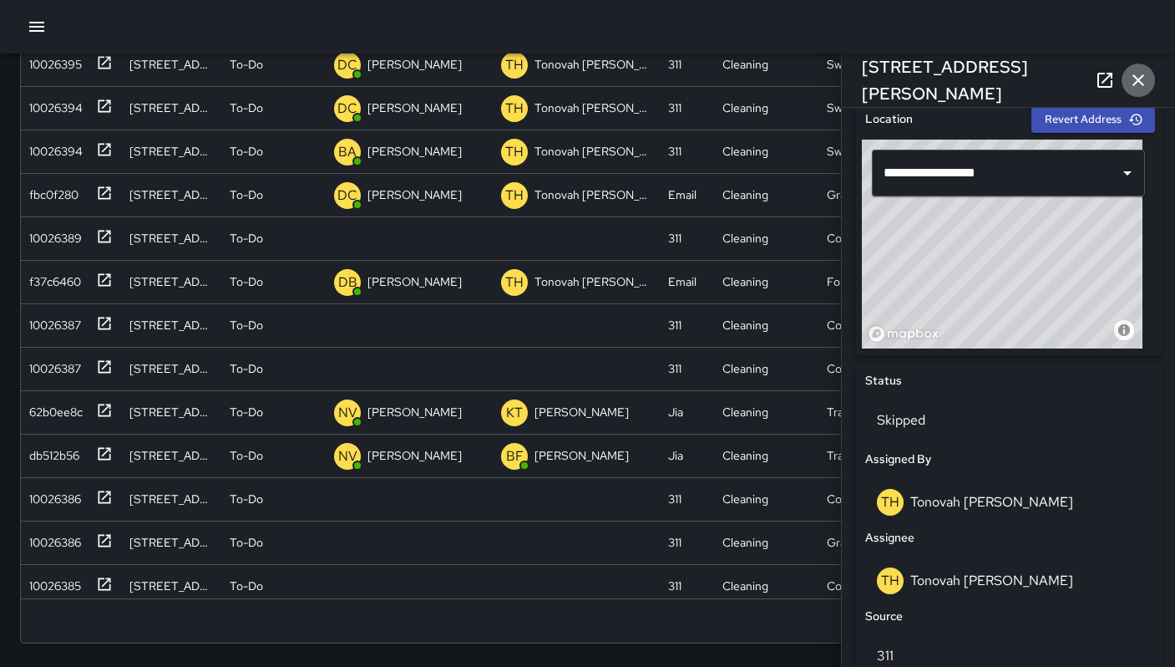
click at [1134, 76] on icon "button" at bounding box center [1139, 80] width 12 height 12
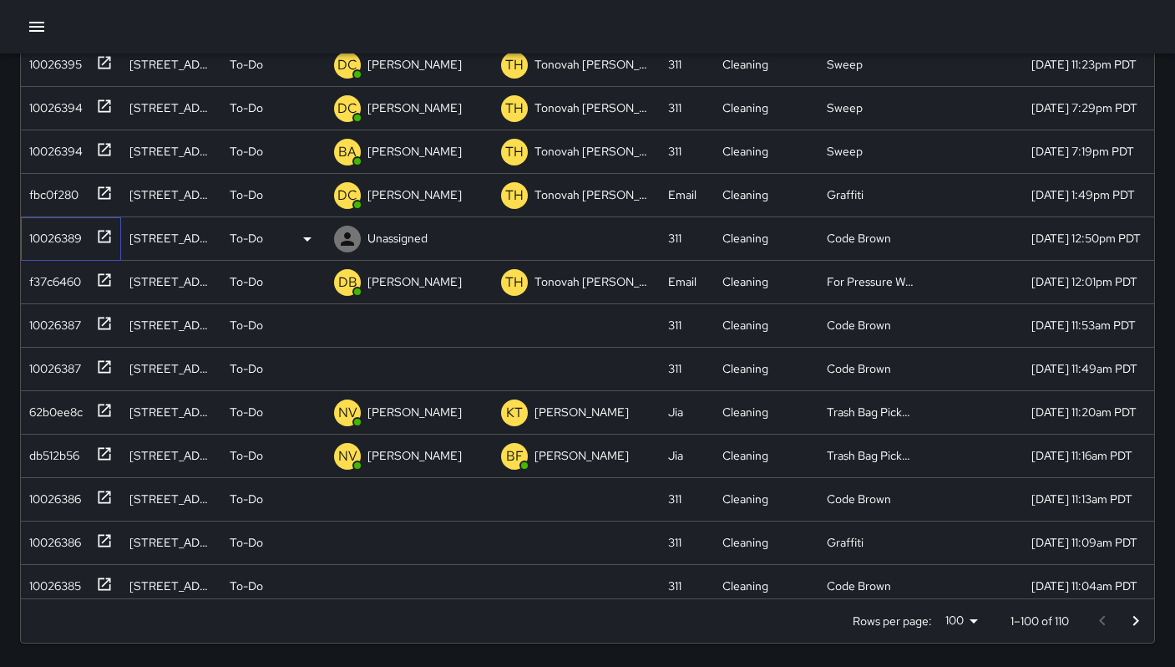
click at [84, 238] on div "10026389" at bounding box center [68, 235] width 90 height 28
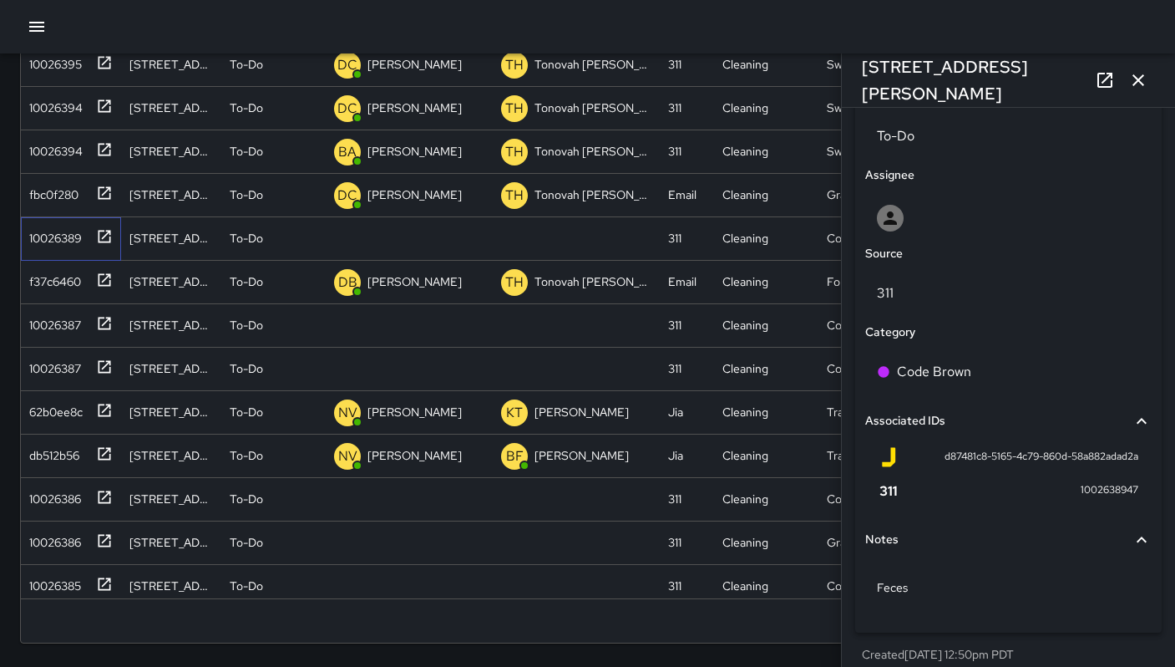
scroll to position [834, 0]
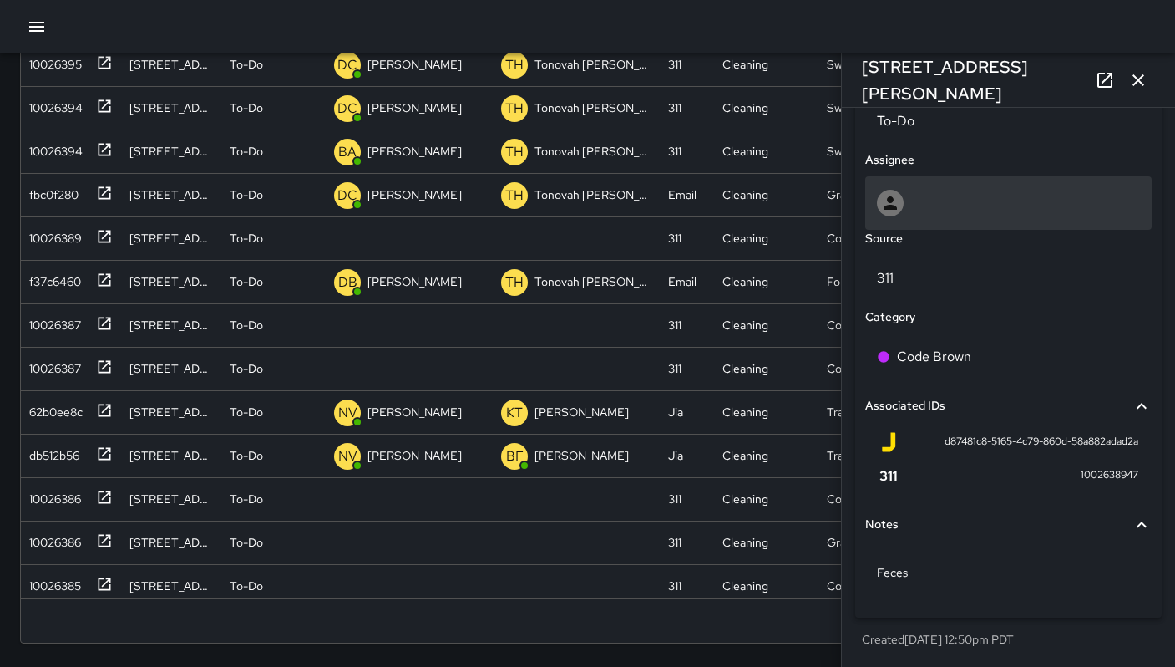
click at [942, 216] on div at bounding box center [1008, 202] width 287 height 53
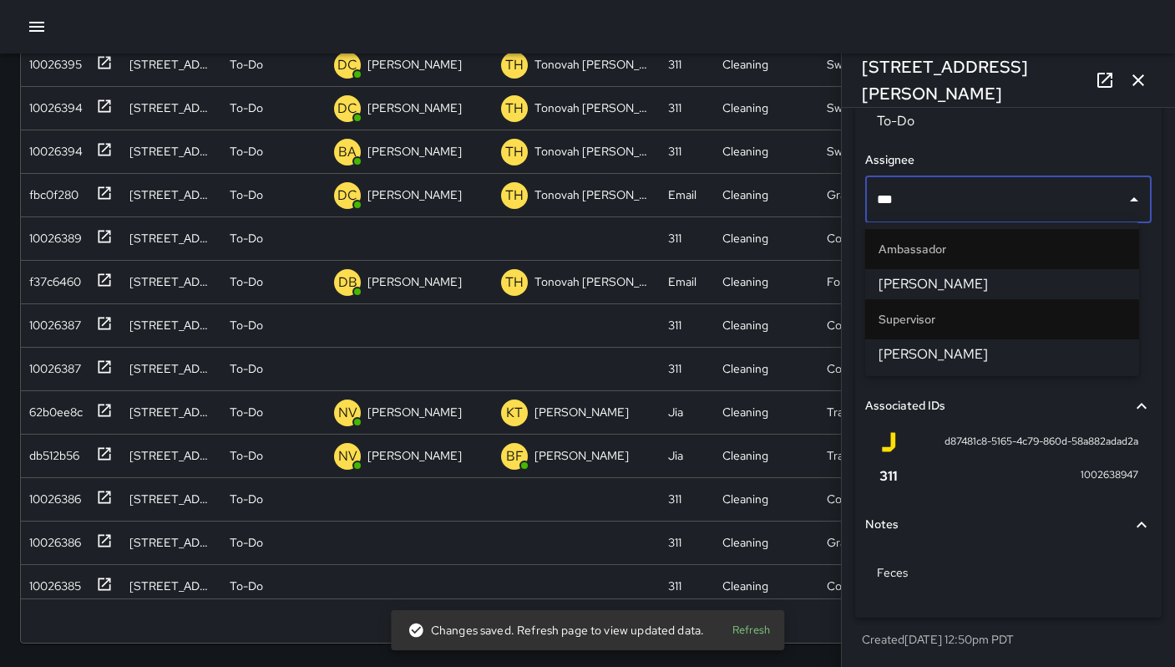
type input "****"
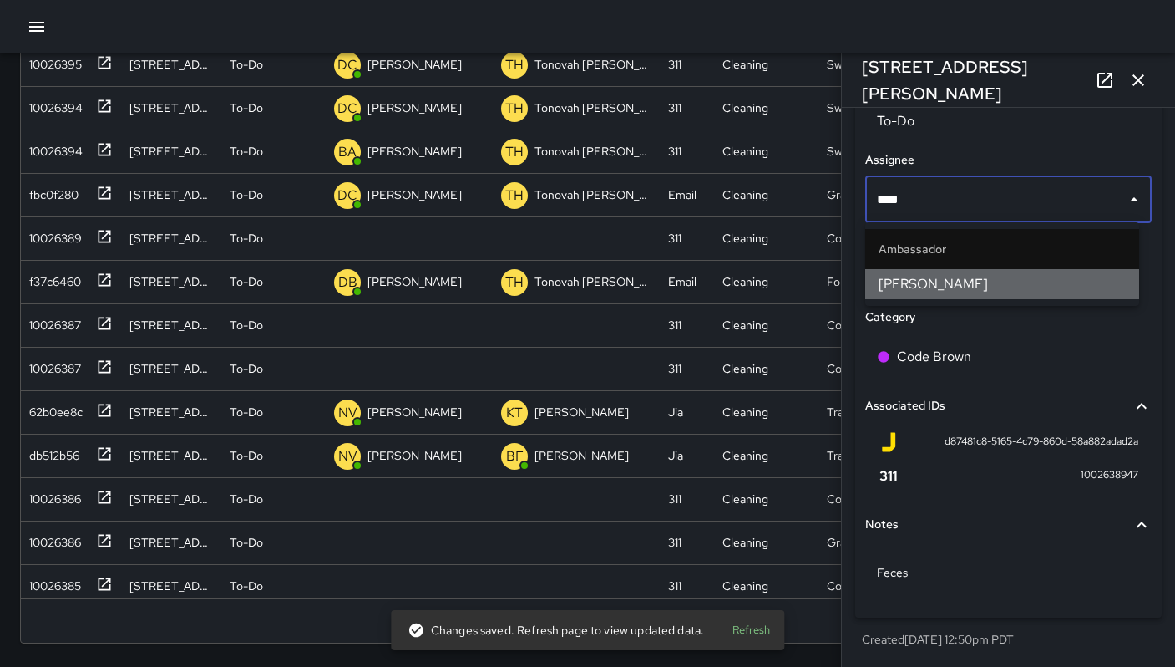
click at [966, 290] on span "[PERSON_NAME]" at bounding box center [1002, 284] width 247 height 20
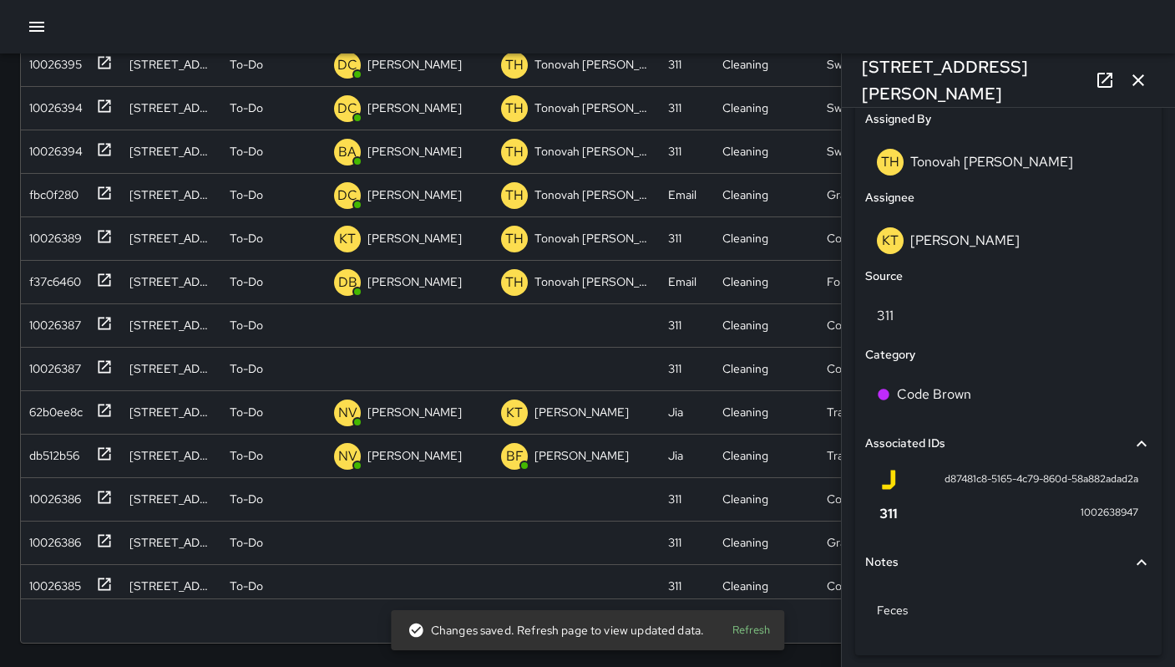
scroll to position [913, 0]
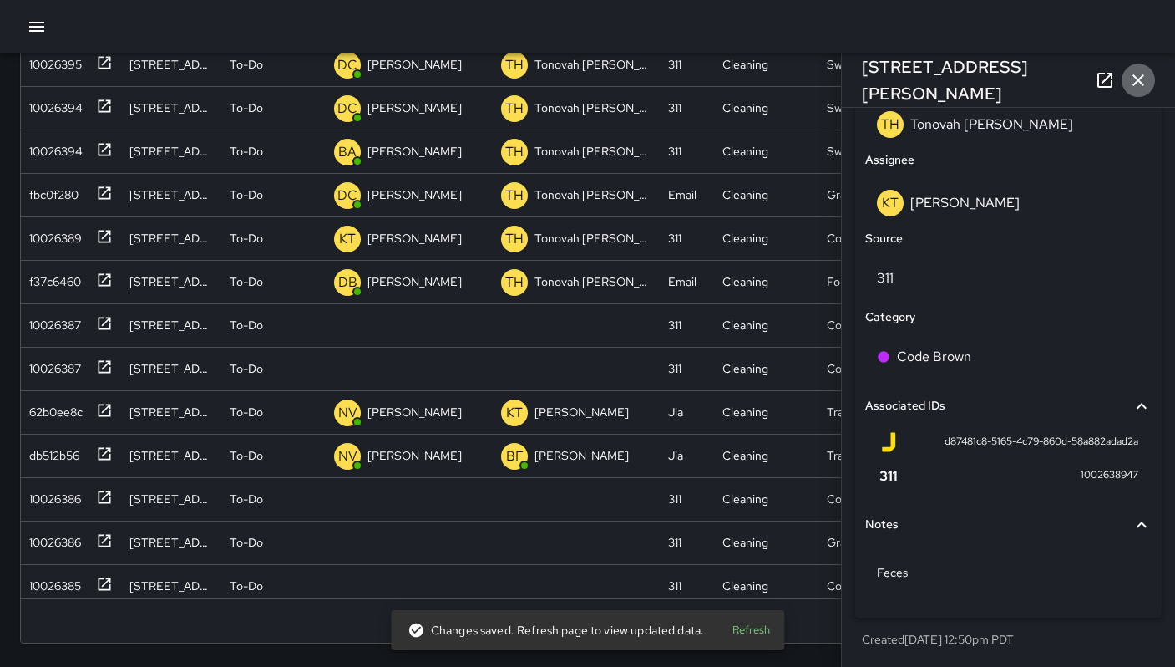
click at [1138, 76] on icon "button" at bounding box center [1138, 80] width 20 height 20
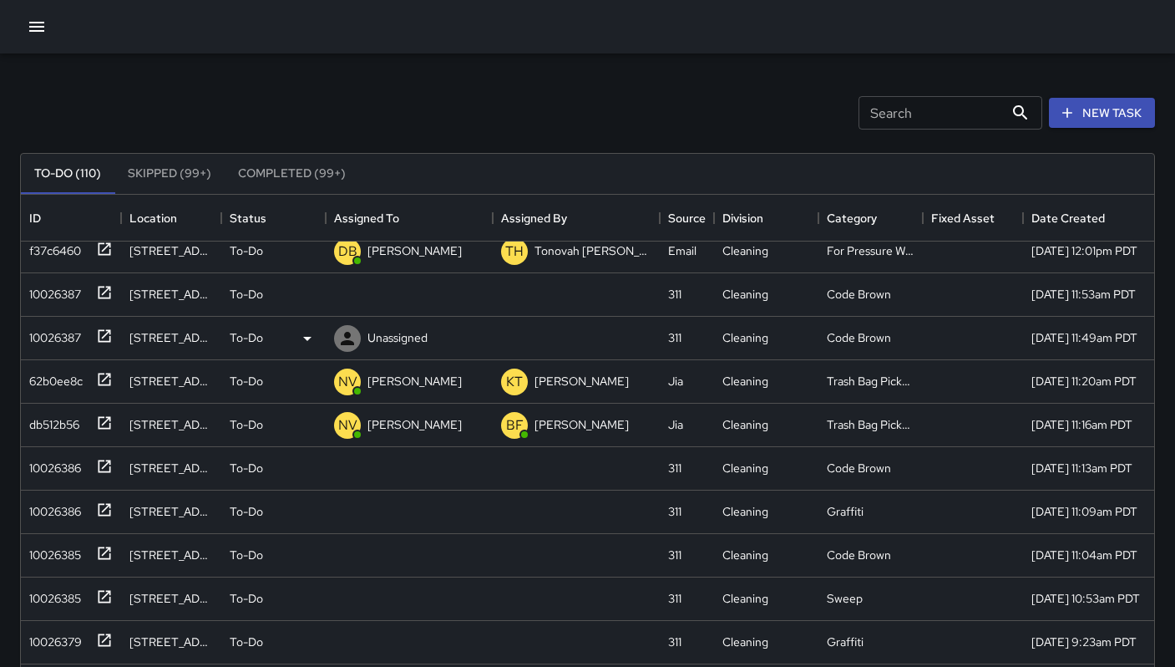
scroll to position [658, 0]
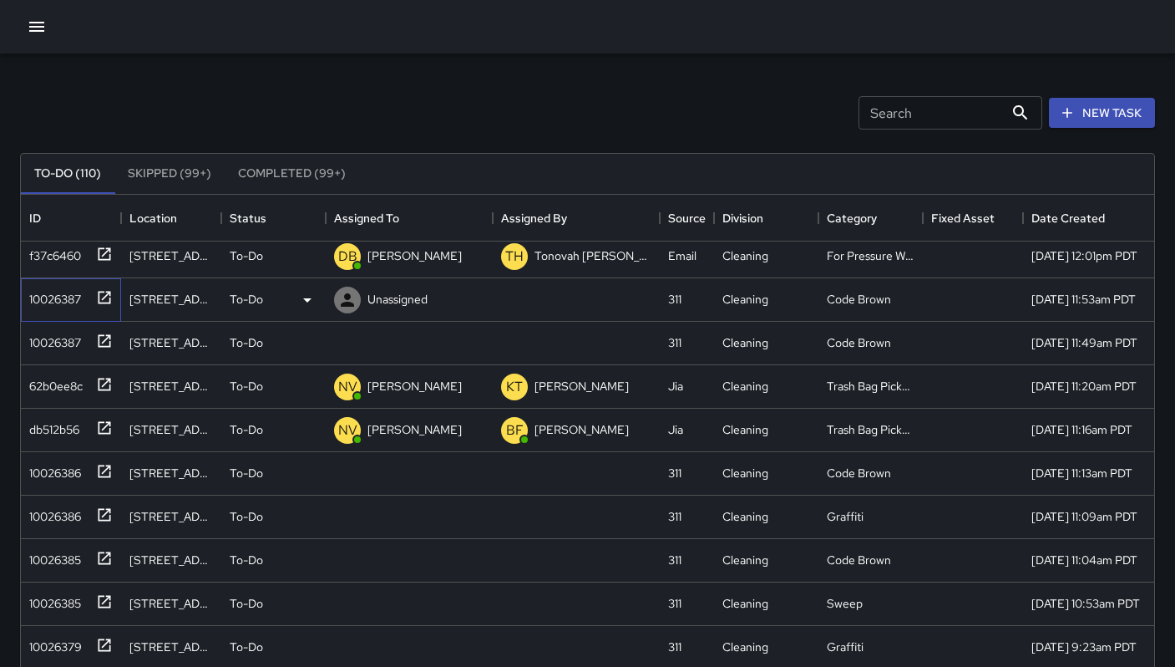
click at [60, 302] on div "10026387" at bounding box center [52, 295] width 58 height 23
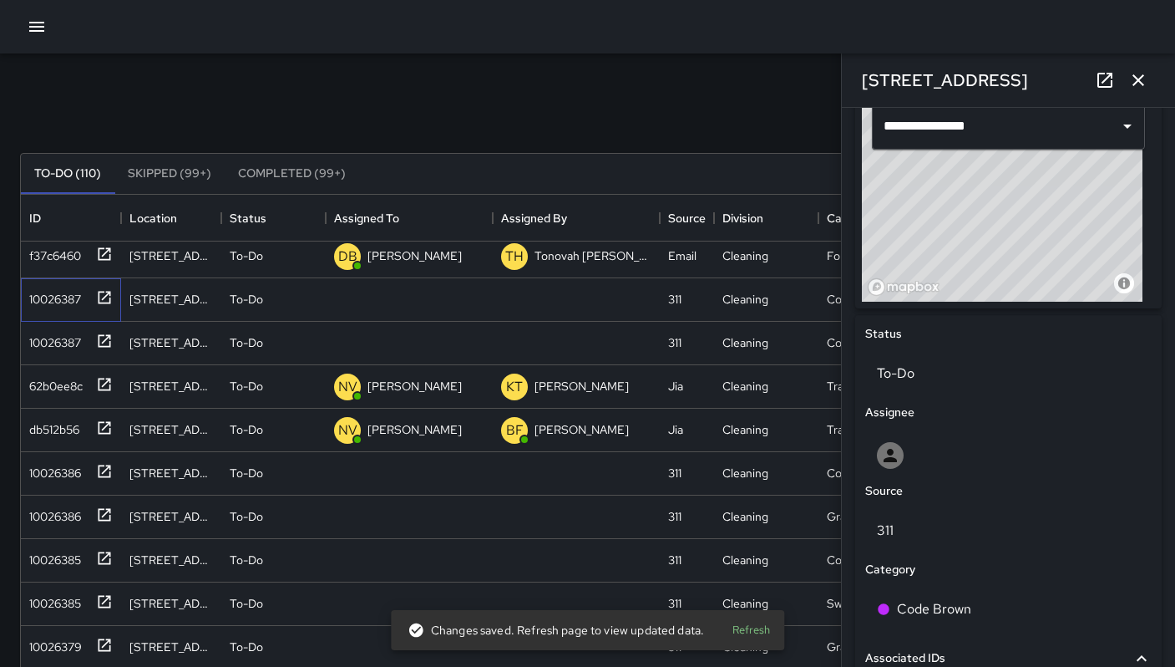
scroll to position [657, 0]
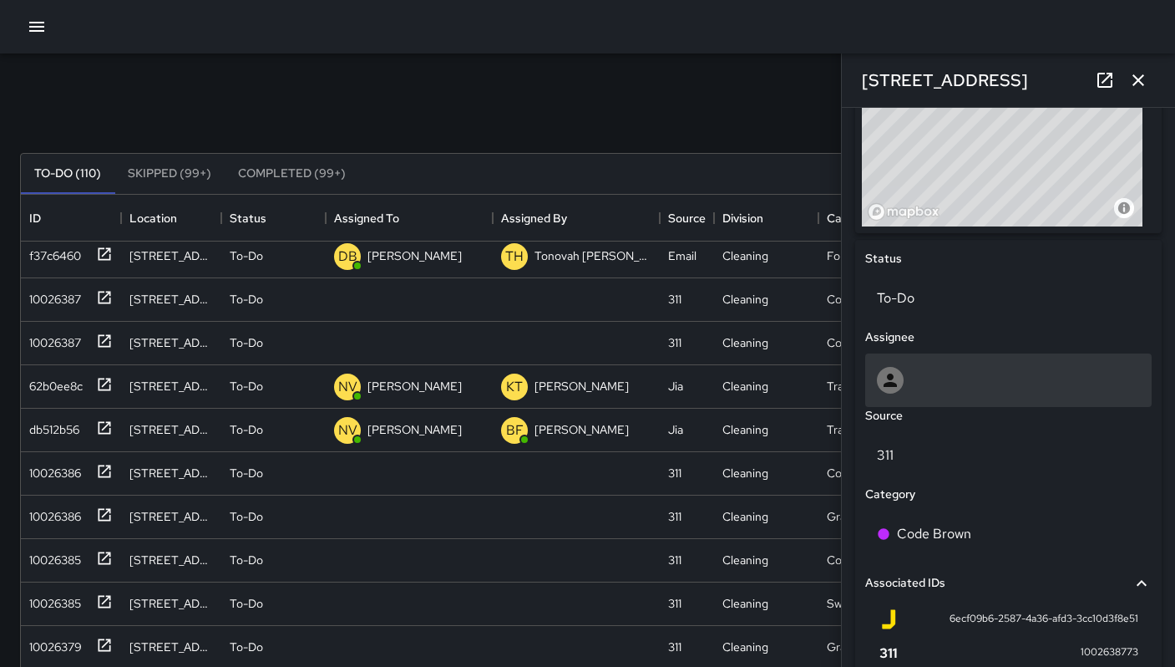
click at [961, 378] on div at bounding box center [1008, 380] width 263 height 27
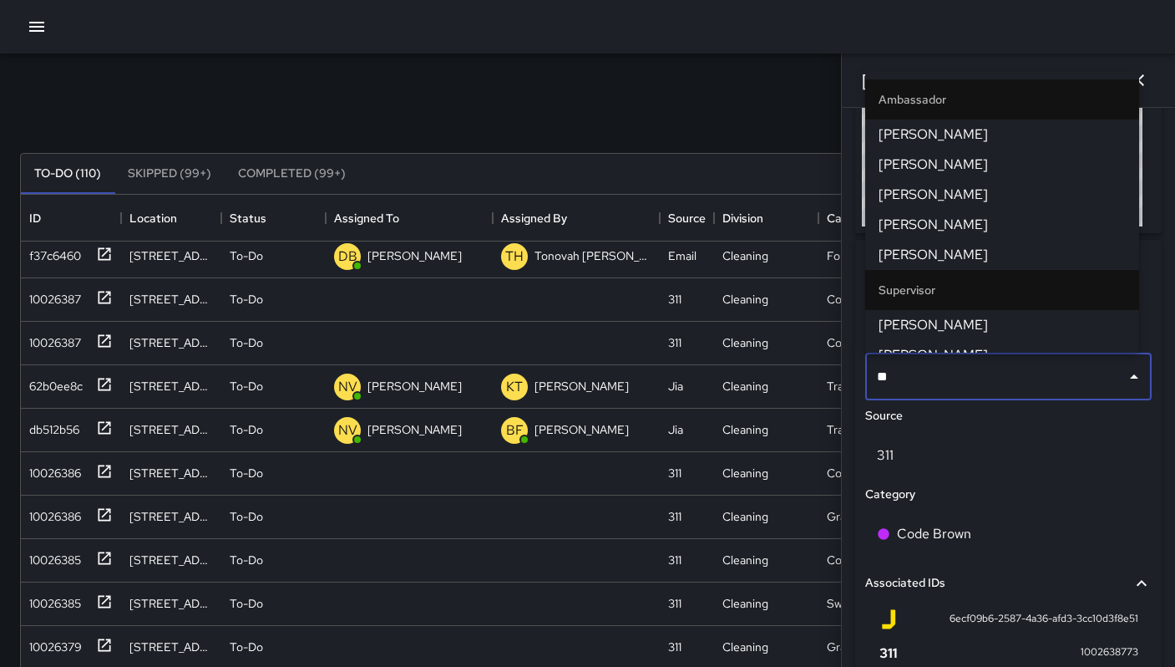
type input "***"
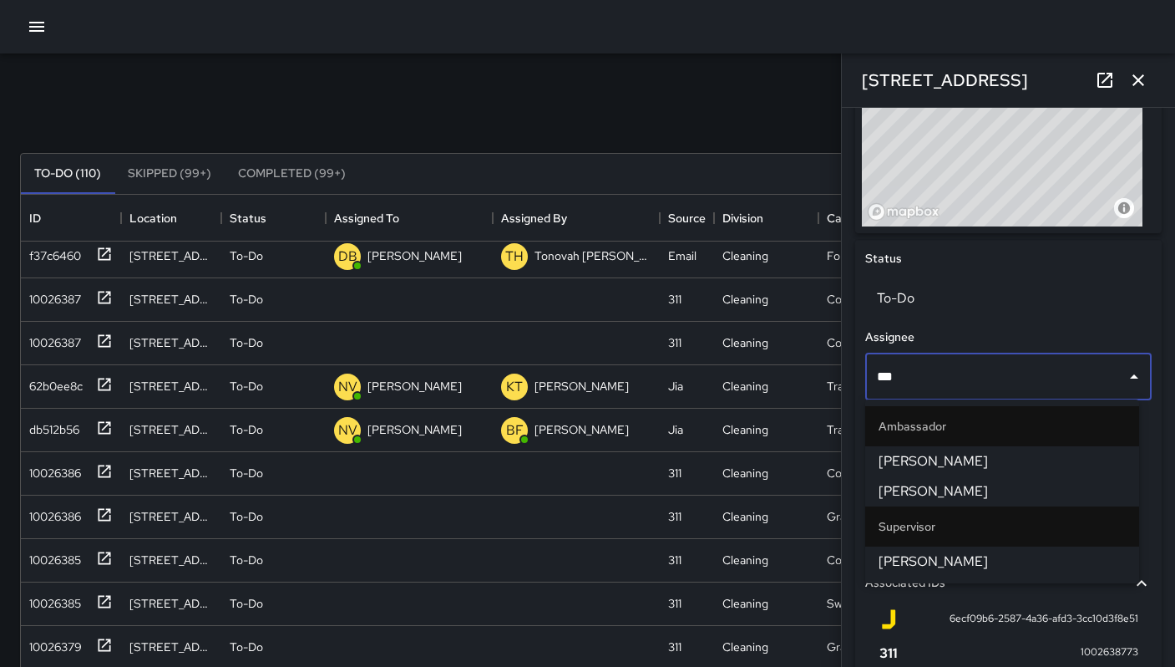
click at [975, 572] on li "[PERSON_NAME]" at bounding box center [1002, 561] width 274 height 30
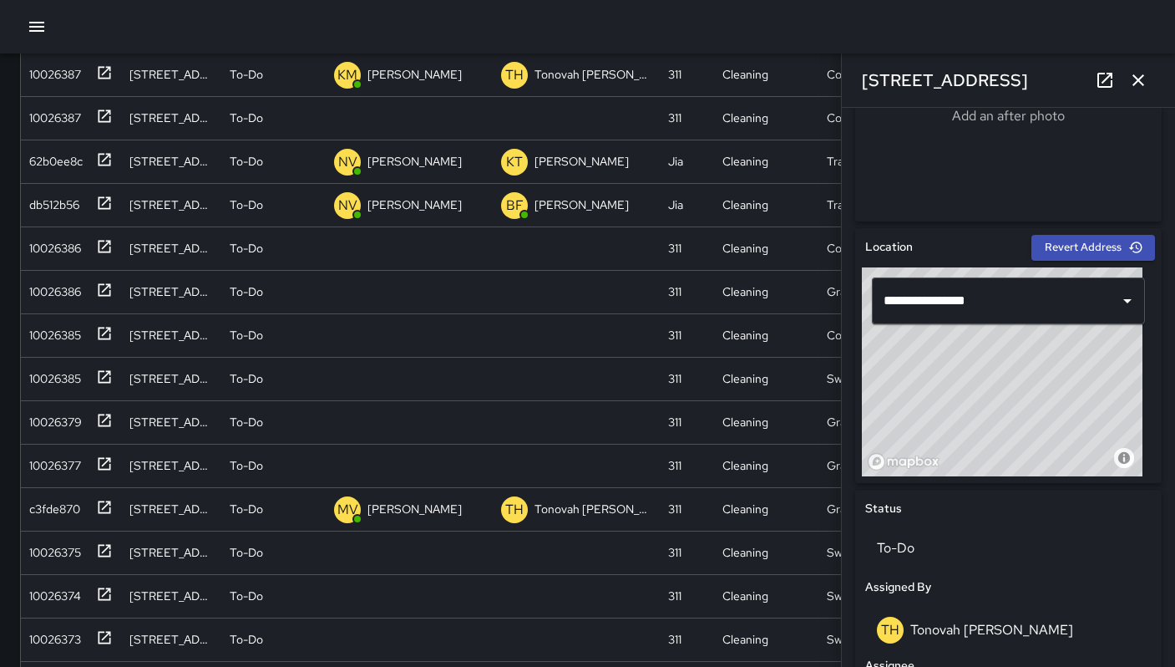
scroll to position [303, 0]
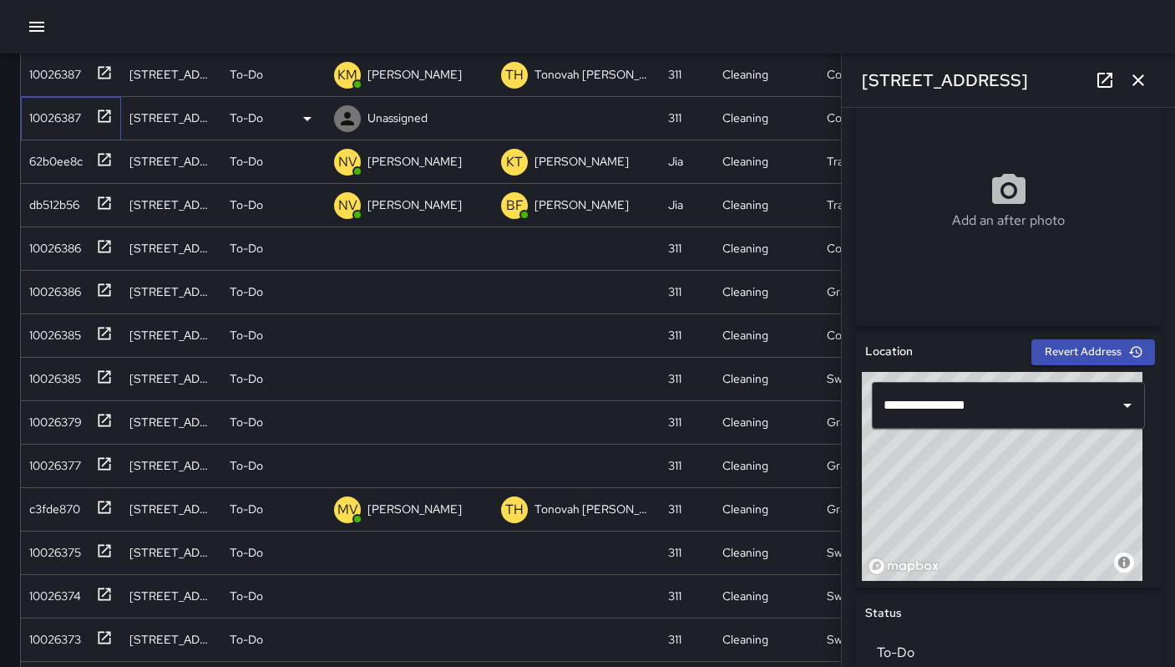
click at [57, 121] on div "10026387" at bounding box center [52, 114] width 58 height 23
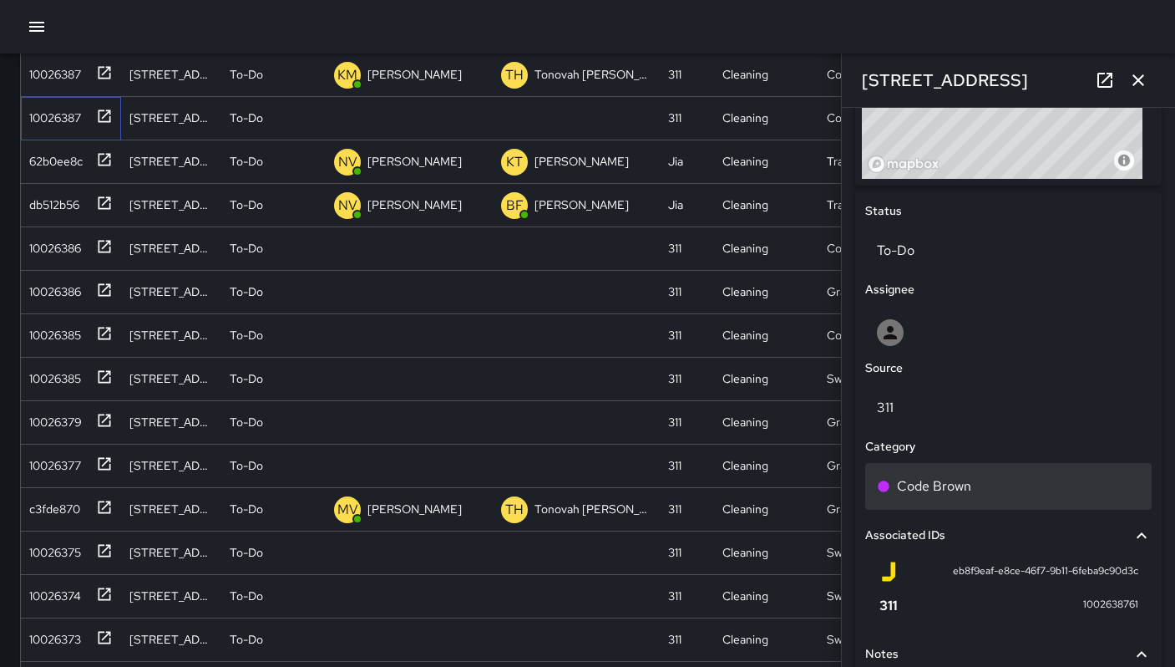
scroll to position [706, 0]
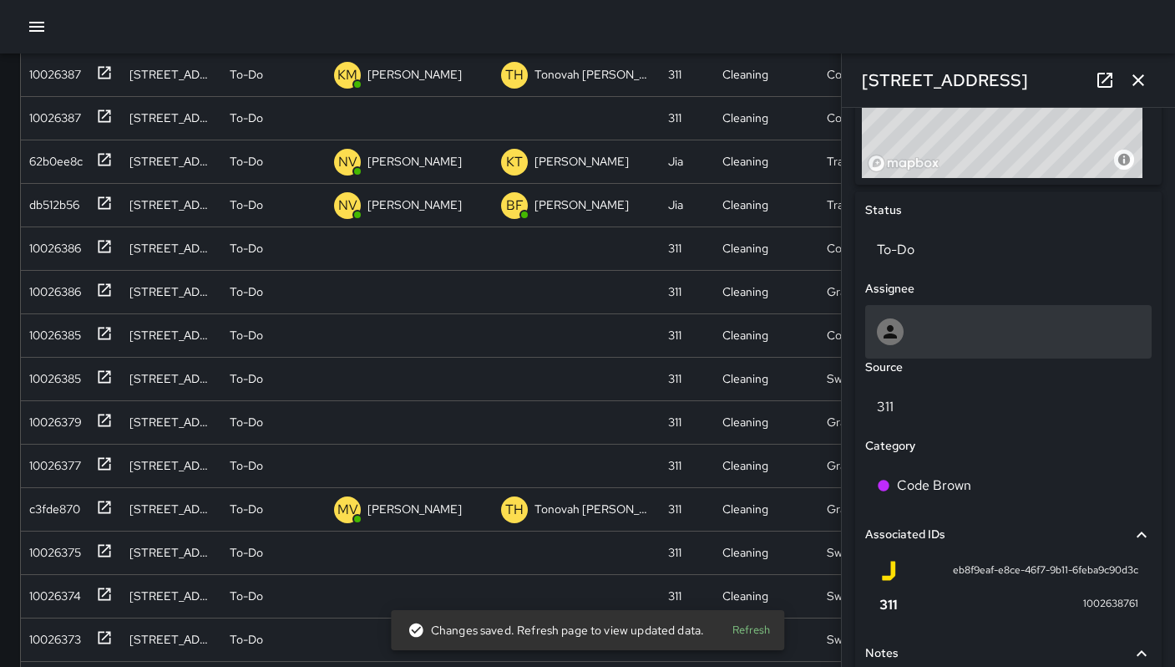
click at [941, 322] on div at bounding box center [1008, 331] width 263 height 27
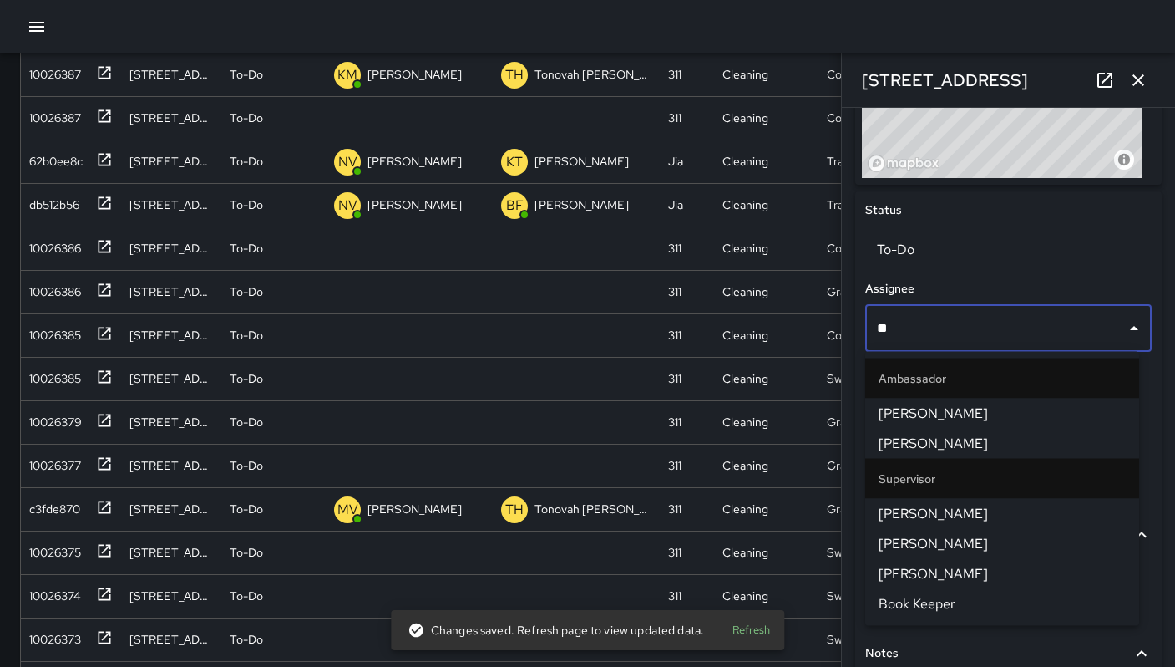
type input "***"
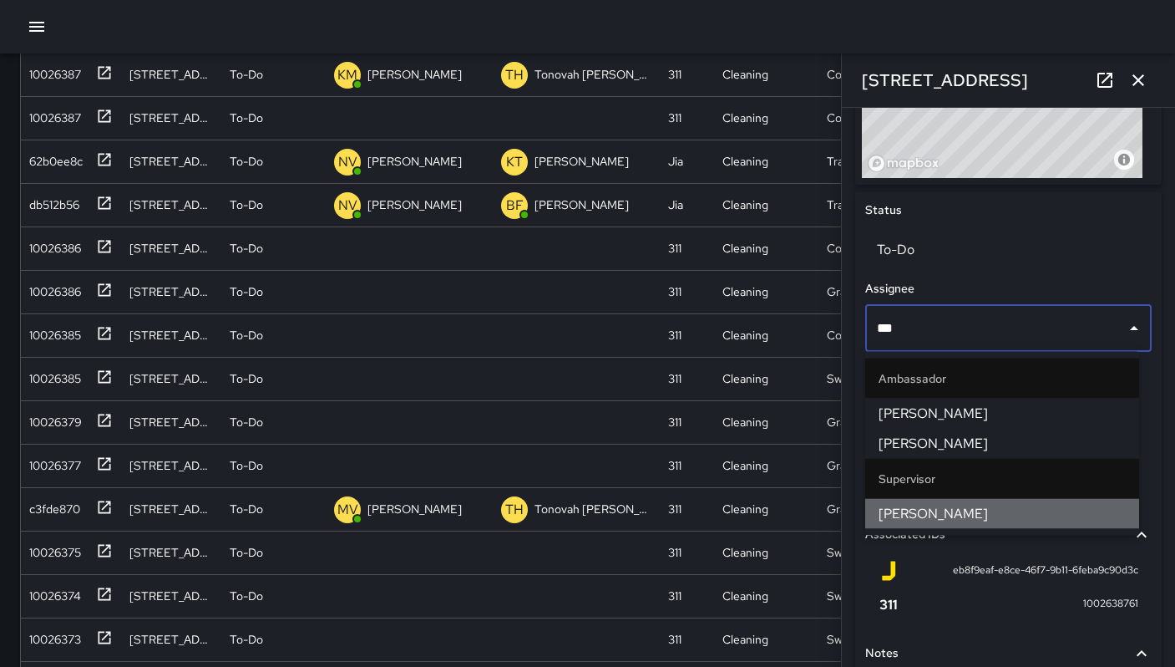
click at [957, 521] on span "[PERSON_NAME]" at bounding box center [1002, 514] width 247 height 20
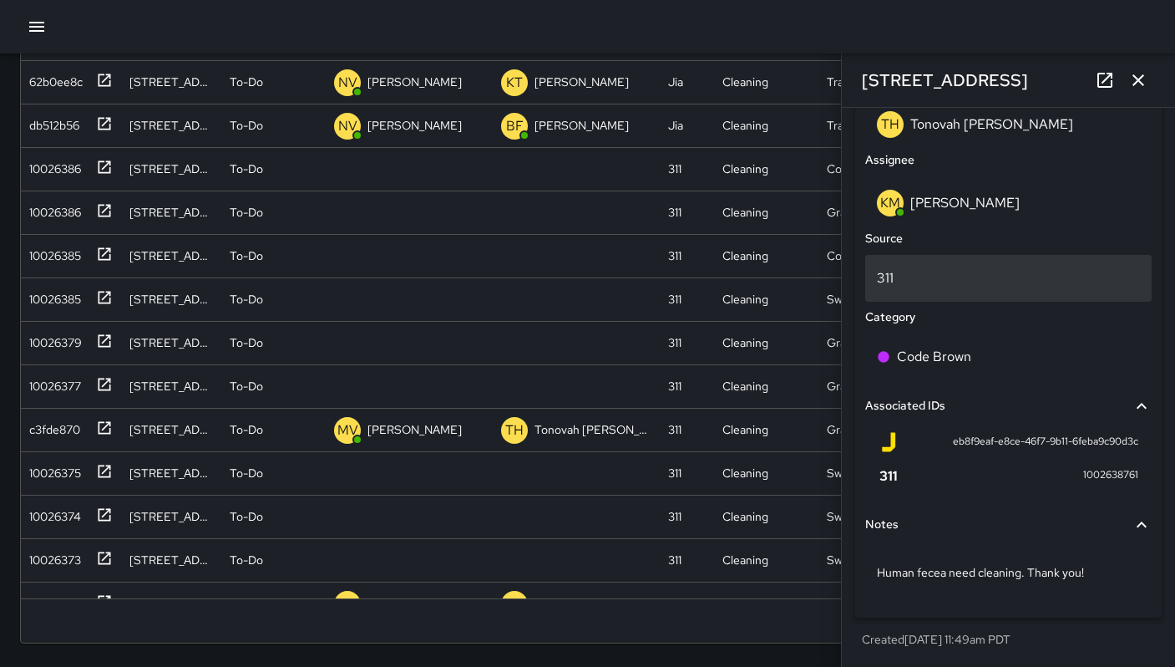
scroll to position [763, 0]
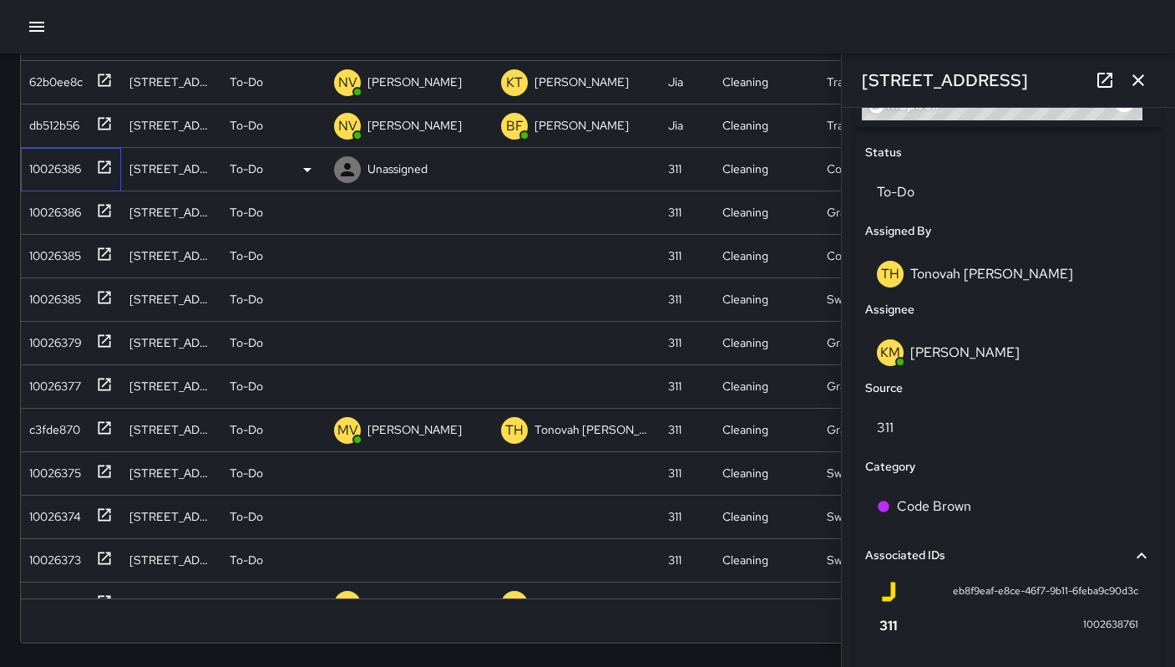
click at [66, 168] on div "10026386" at bounding box center [52, 165] width 58 height 23
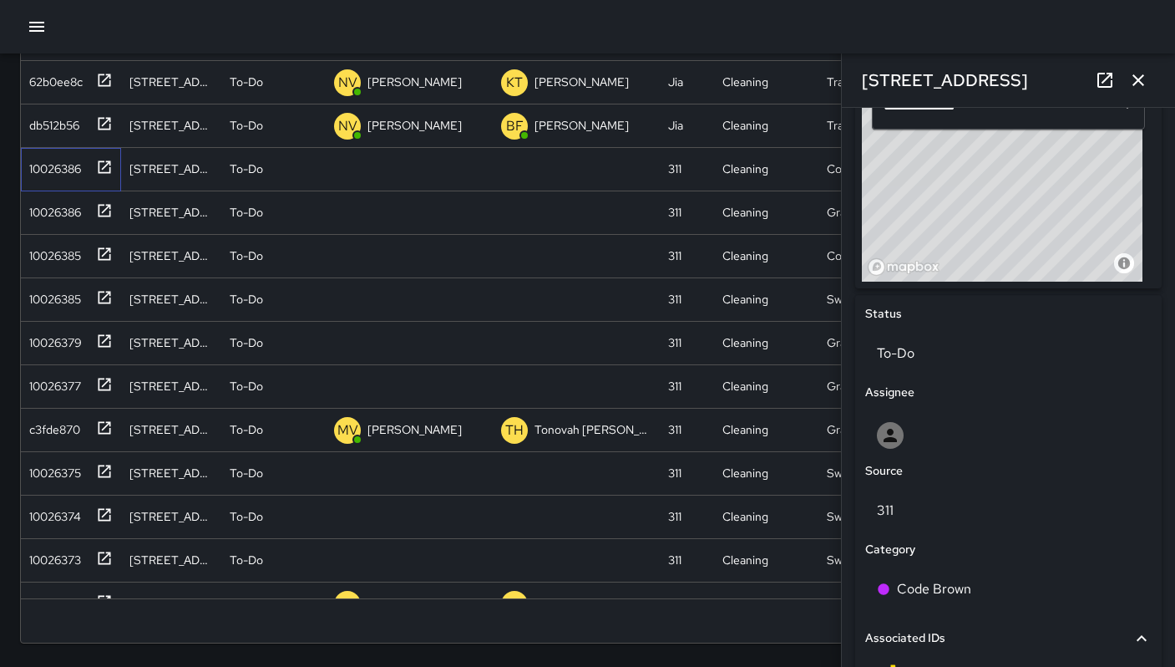
scroll to position [834, 0]
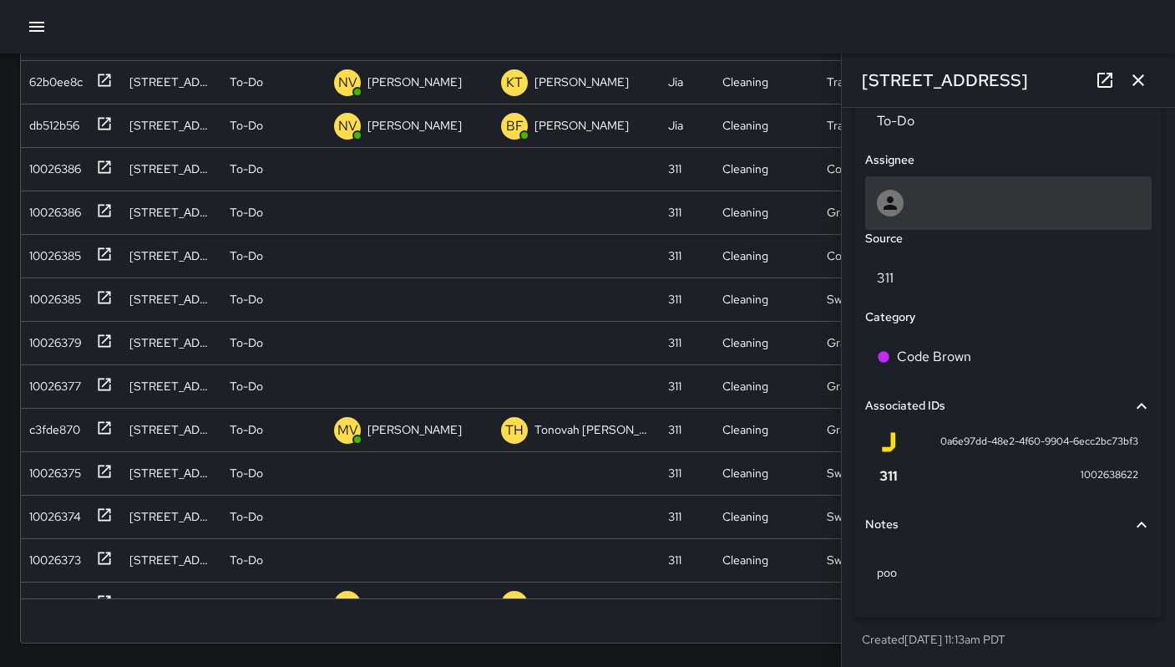
click at [915, 203] on div at bounding box center [1008, 203] width 263 height 27
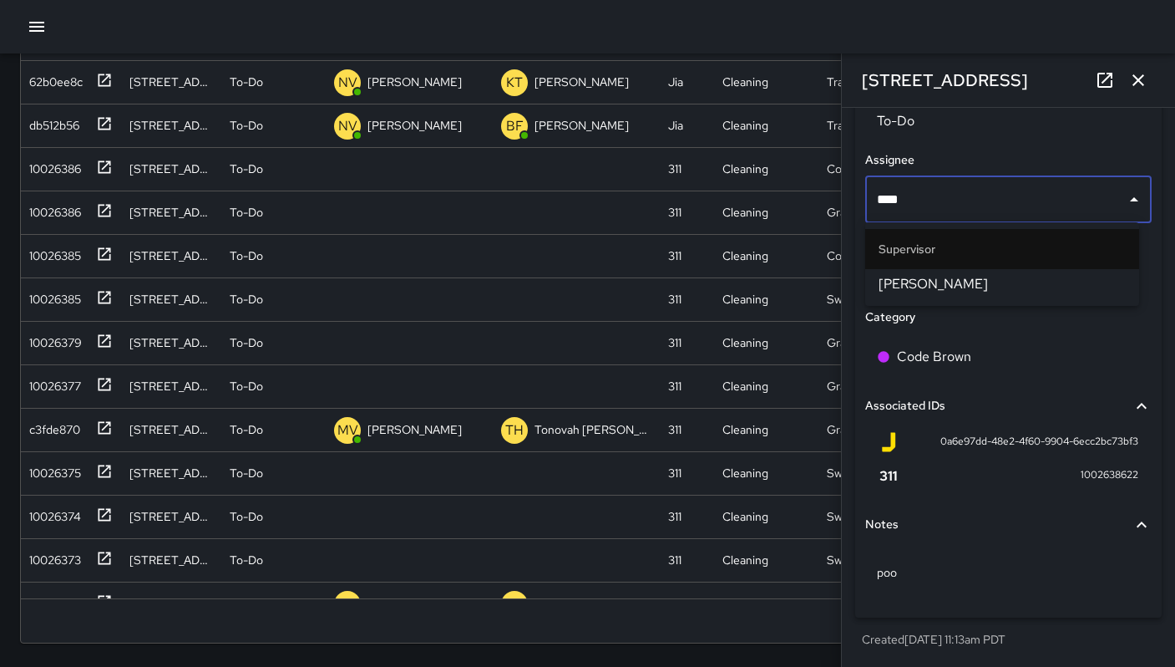
type input "*****"
click at [947, 282] on span "[PERSON_NAME]" at bounding box center [1002, 284] width 247 height 20
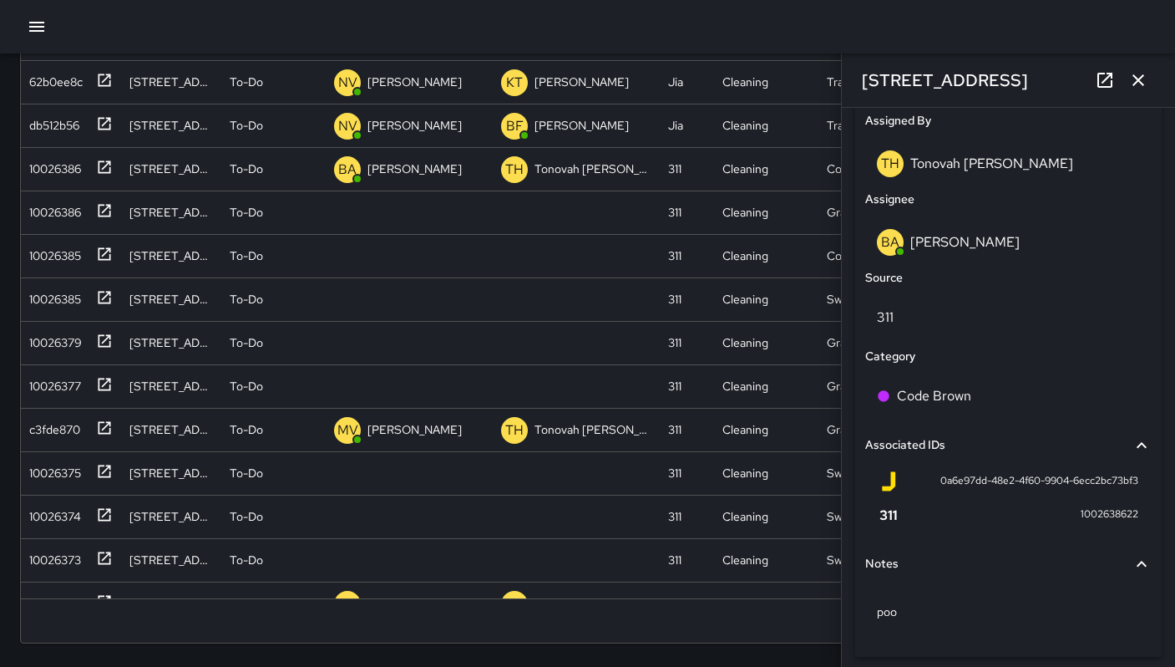
scroll to position [913, 0]
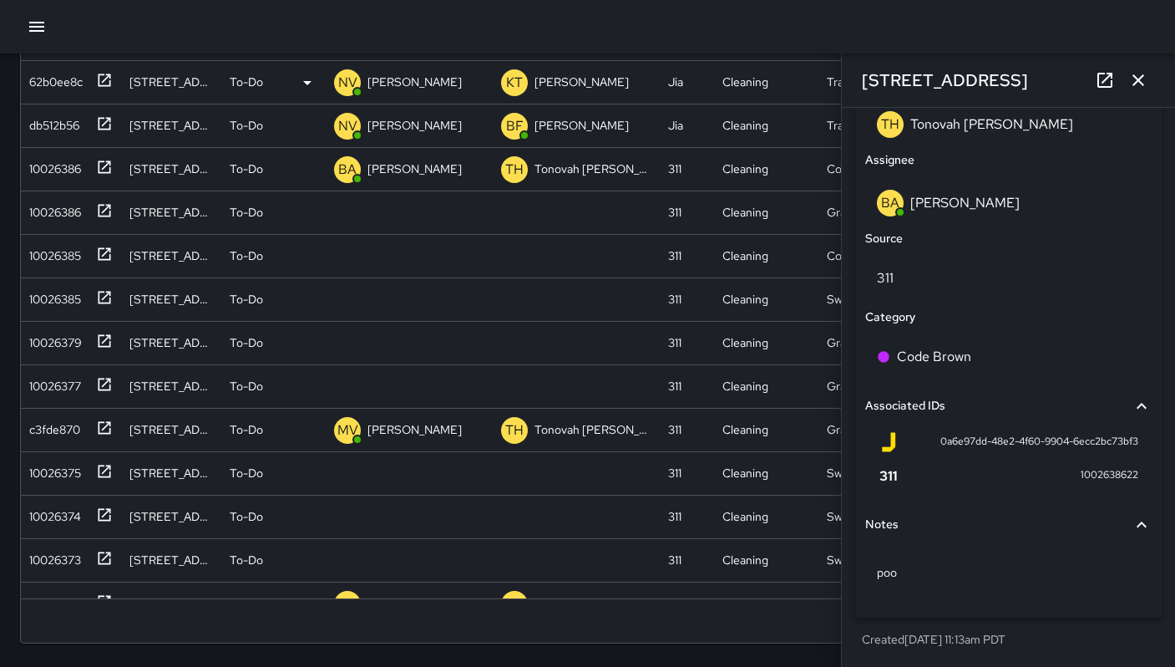
click at [1137, 78] on icon "button" at bounding box center [1139, 80] width 12 height 12
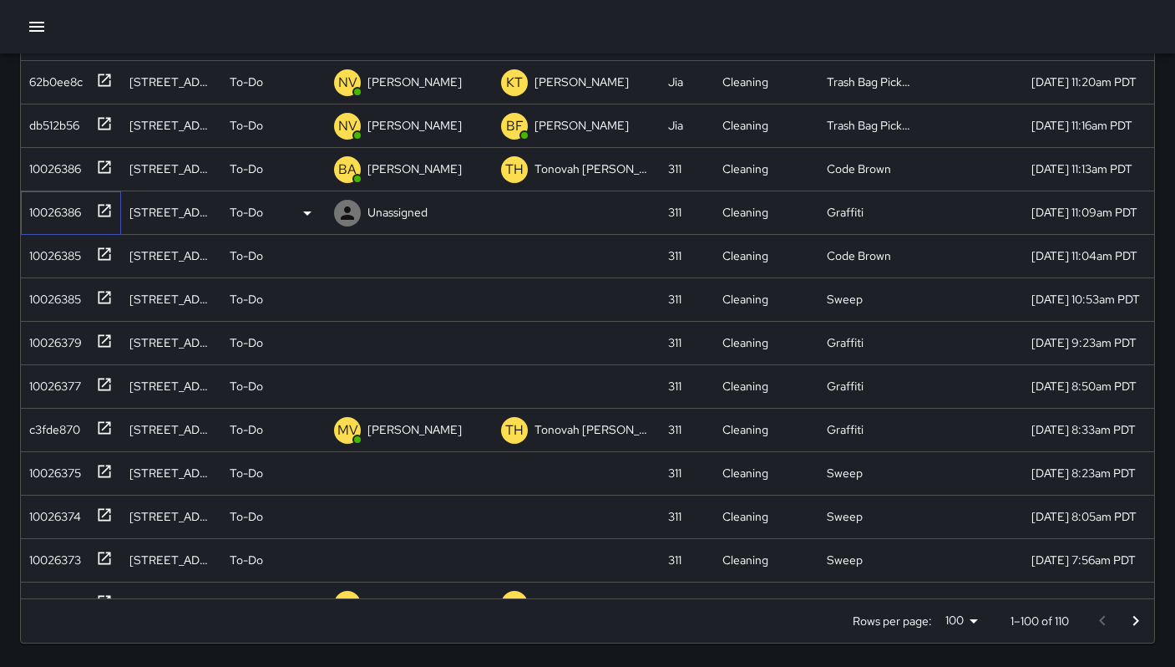
click at [30, 210] on div "10026386" at bounding box center [52, 208] width 58 height 23
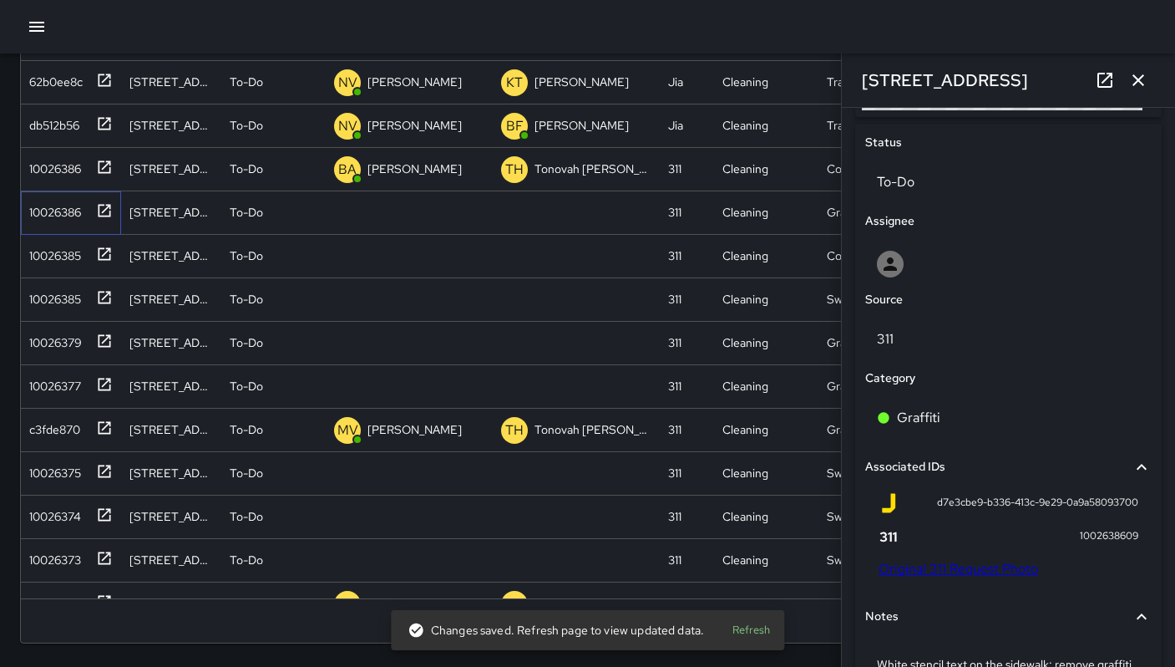
scroll to position [748, 0]
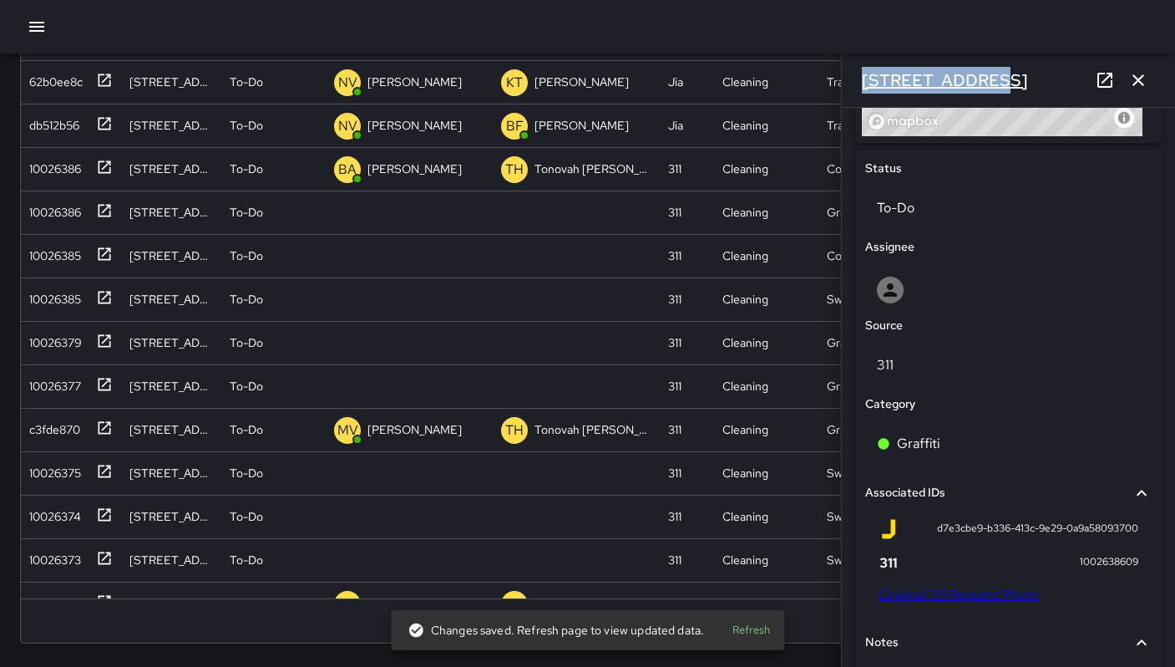
drag, startPoint x: 984, startPoint y: 74, endPoint x: 864, endPoint y: 70, distance: 120.4
click at [857, 70] on div "[STREET_ADDRESS]" at bounding box center [1008, 79] width 333 height 53
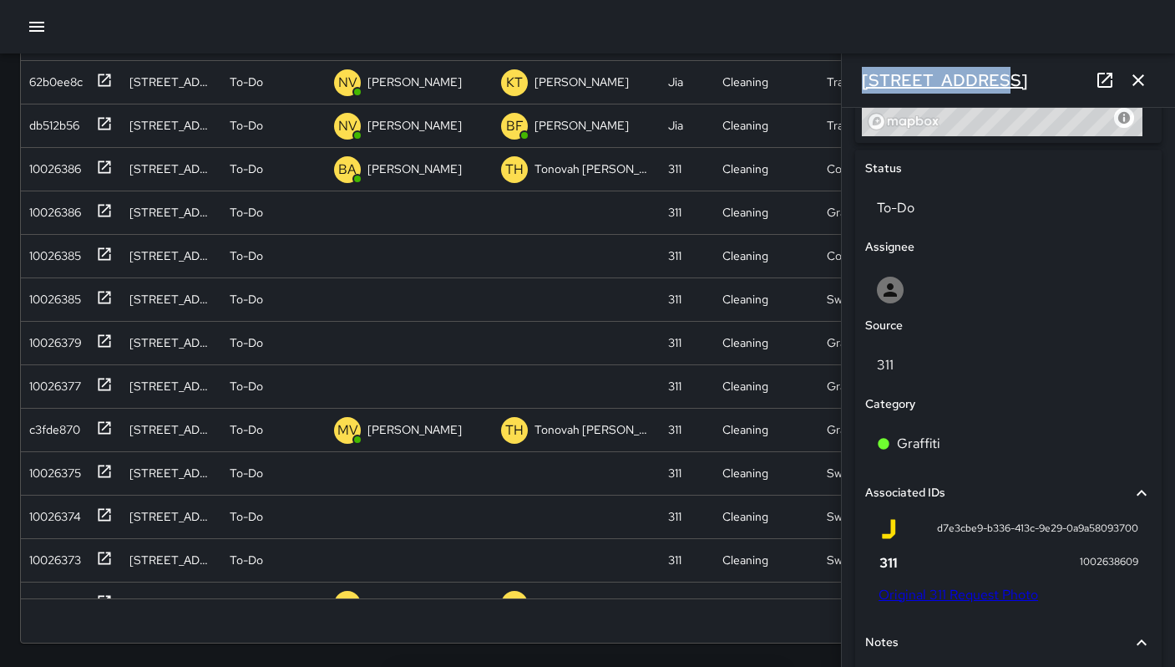
copy h6 "[STREET_ADDRESS]"
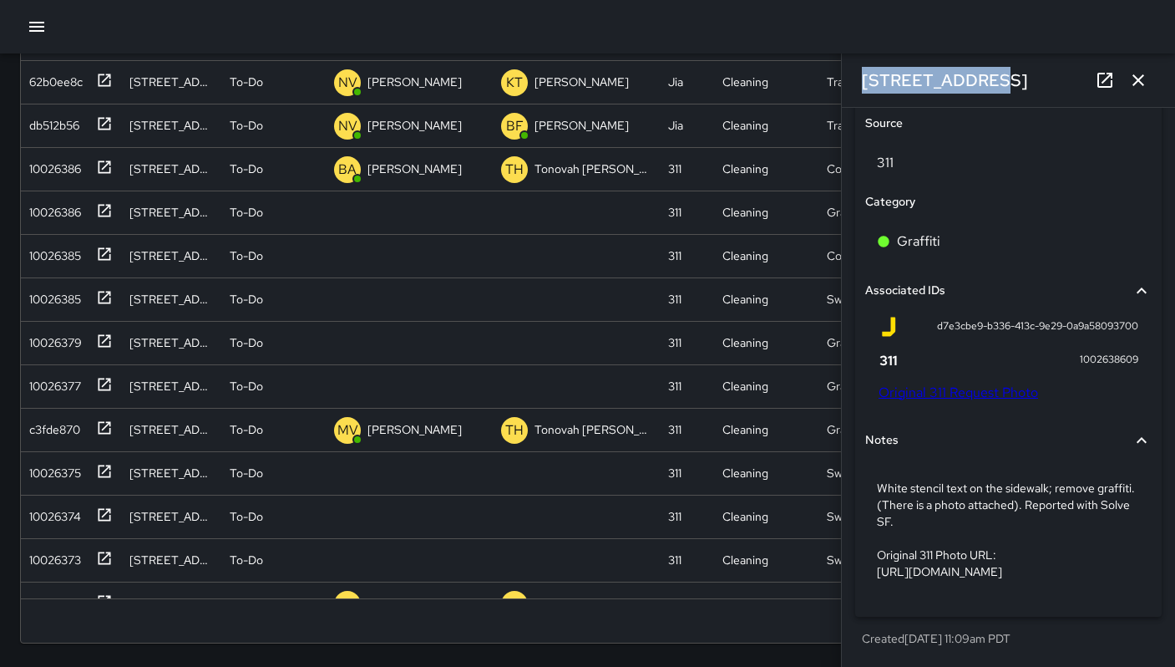
click at [962, 383] on link "Original 311 Request Photo" at bounding box center [959, 392] width 160 height 18
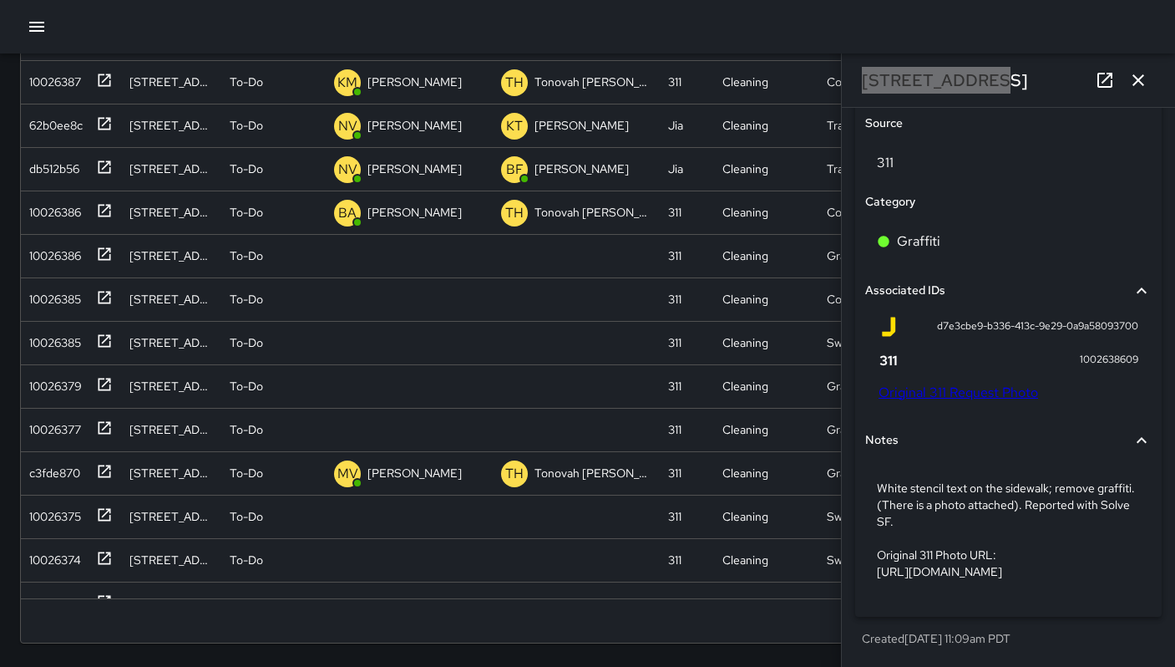
scroll to position [702, 0]
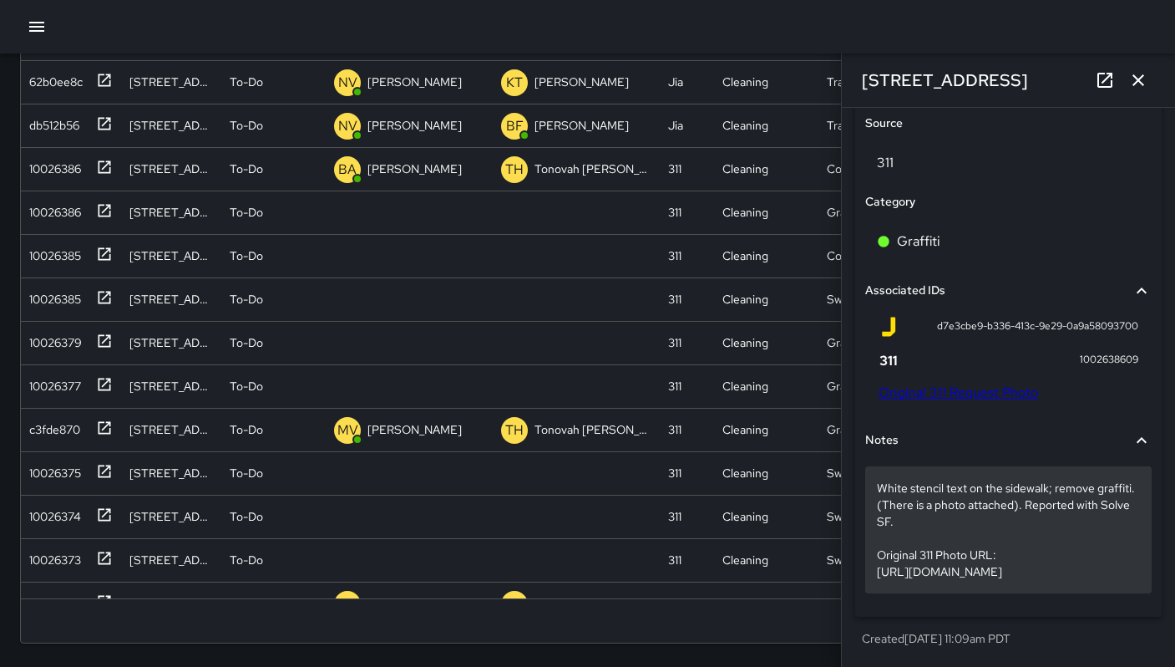
click at [941, 519] on p "White stencil text on the sidewalk; remove graffiti. (There is a photo attached…" at bounding box center [1008, 529] width 263 height 100
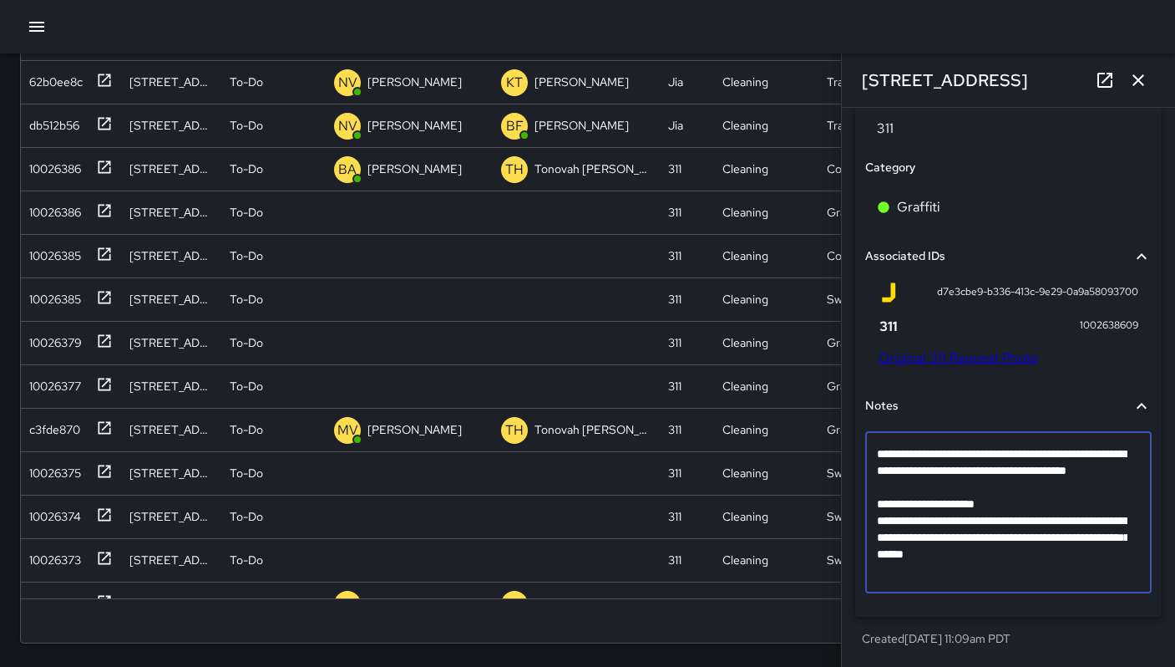
scroll to position [983, 0]
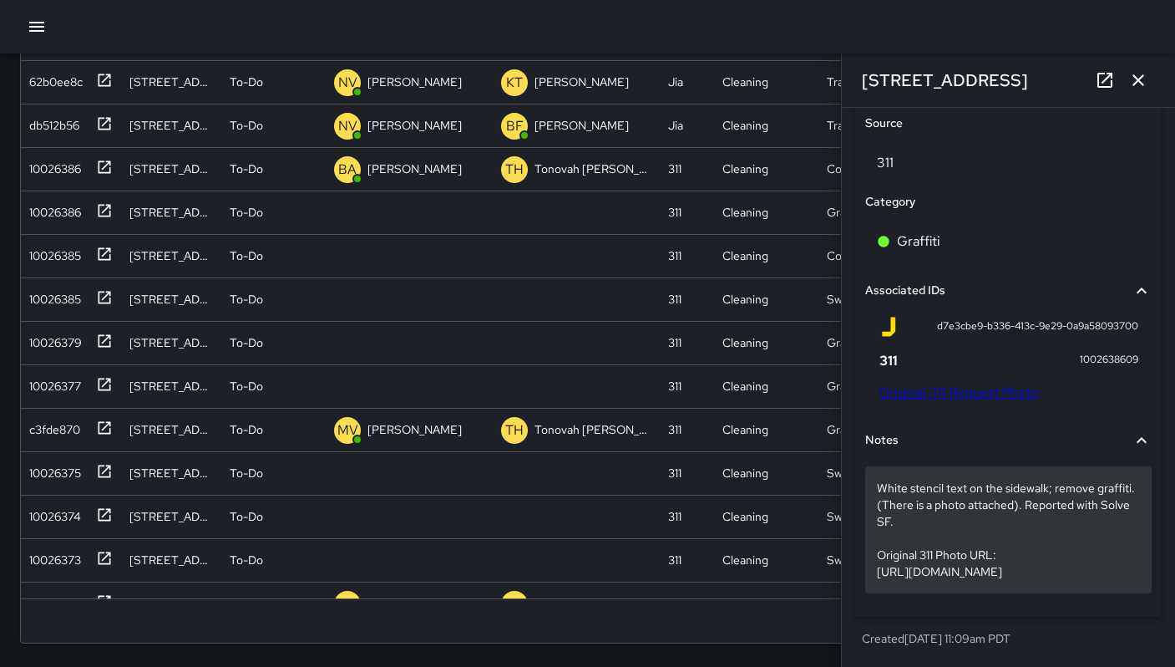
drag, startPoint x: 876, startPoint y: 526, endPoint x: 1087, endPoint y: 561, distance: 213.4
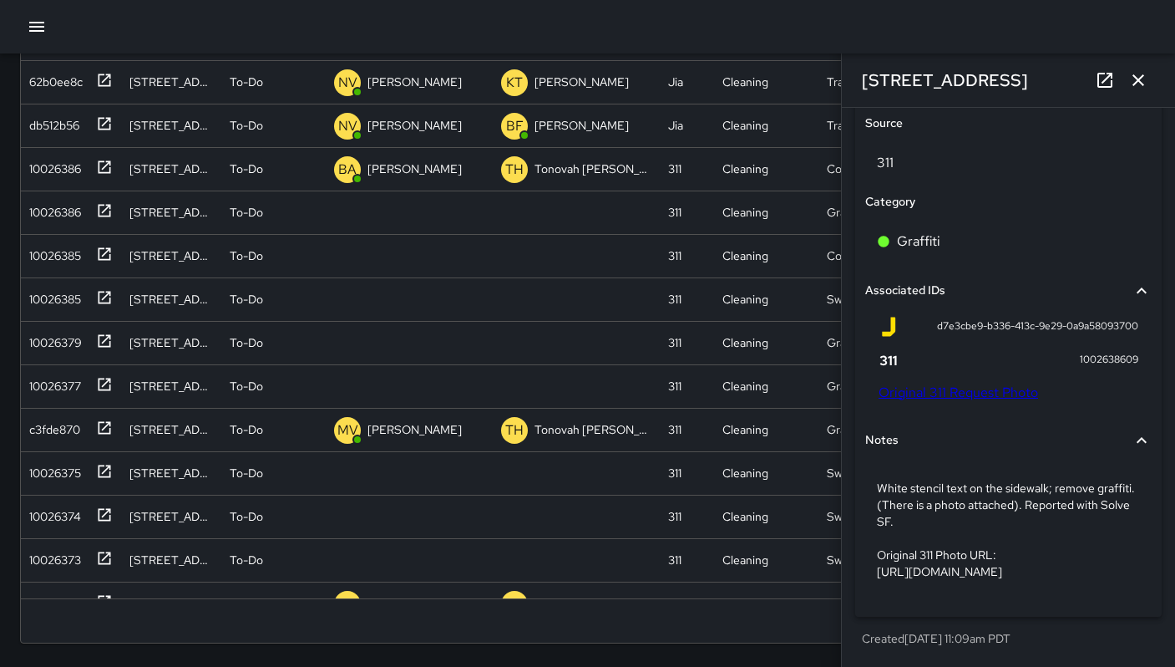
click at [1073, 505] on p "White stencil text on the sidewalk; remove graffiti. (There is a photo attached…" at bounding box center [1008, 529] width 263 height 100
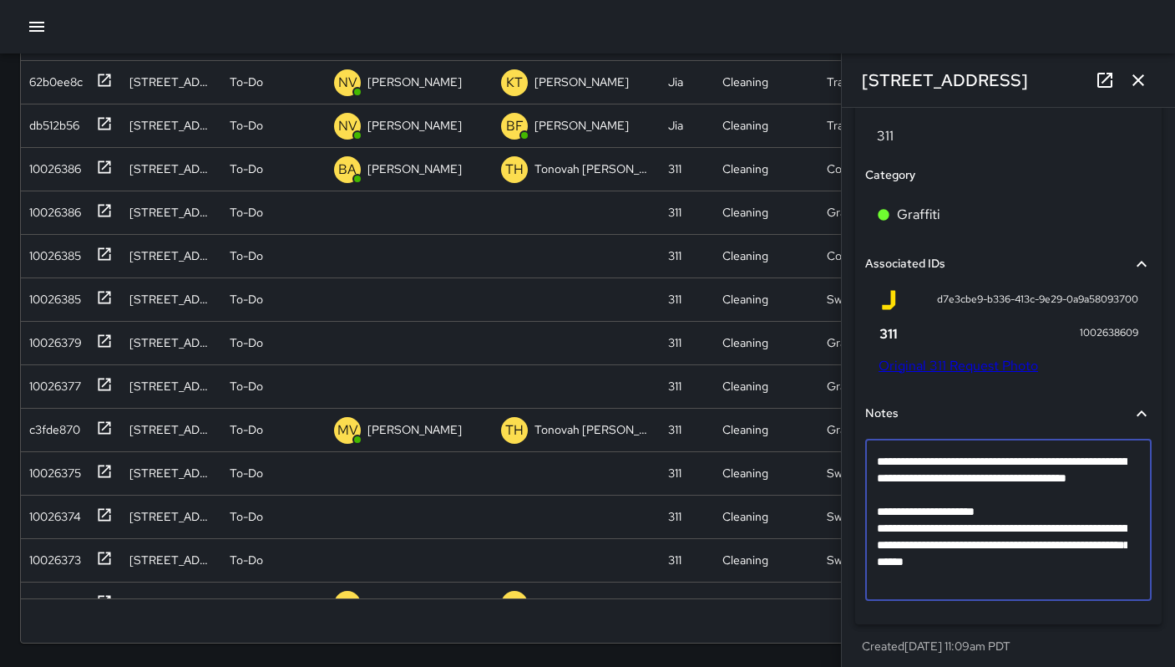
scroll to position [984, 0]
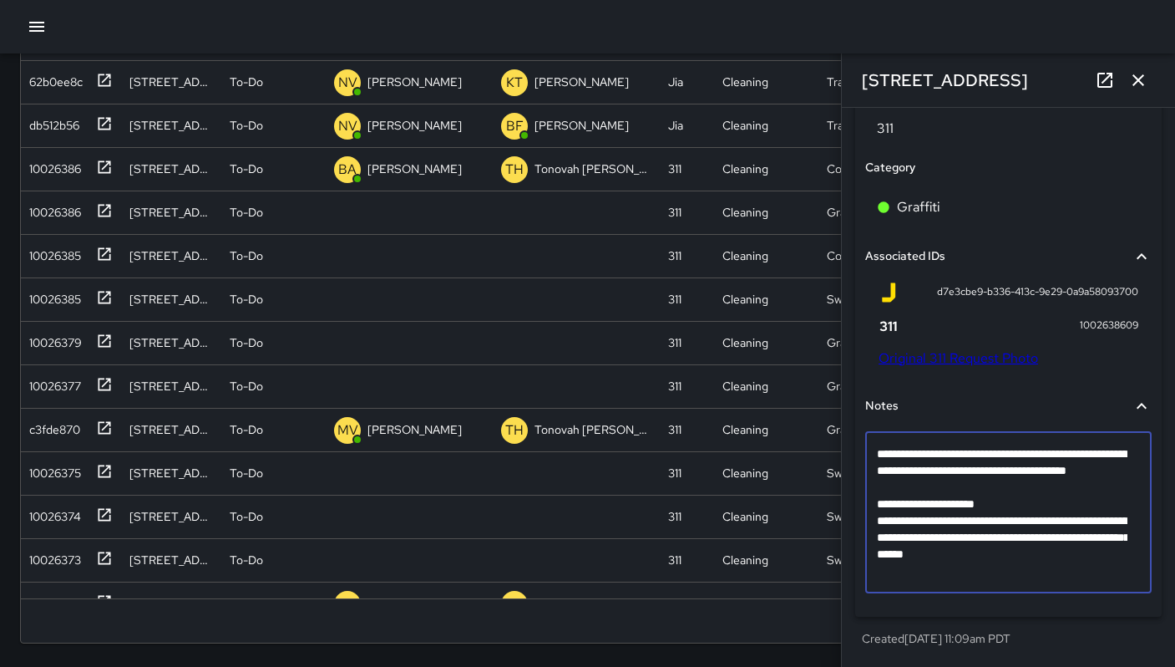
drag, startPoint x: 882, startPoint y: 522, endPoint x: 1114, endPoint y: 571, distance: 237.2
click at [1114, 571] on textarea "**********" at bounding box center [1002, 512] width 251 height 134
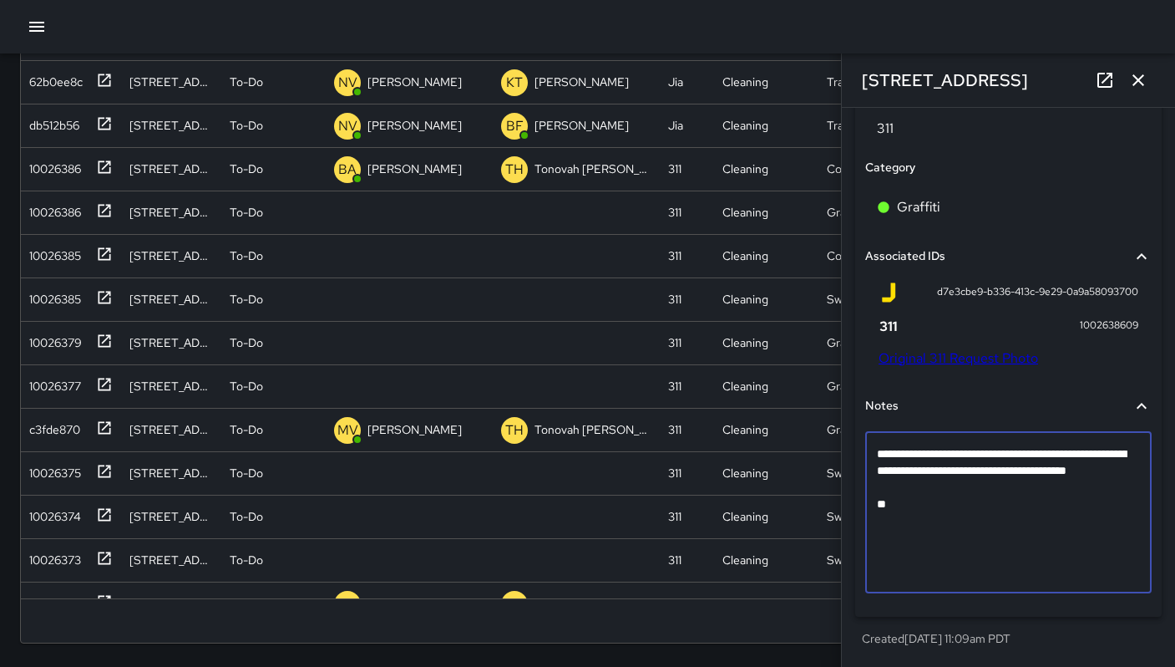
scroll to position [934, 0]
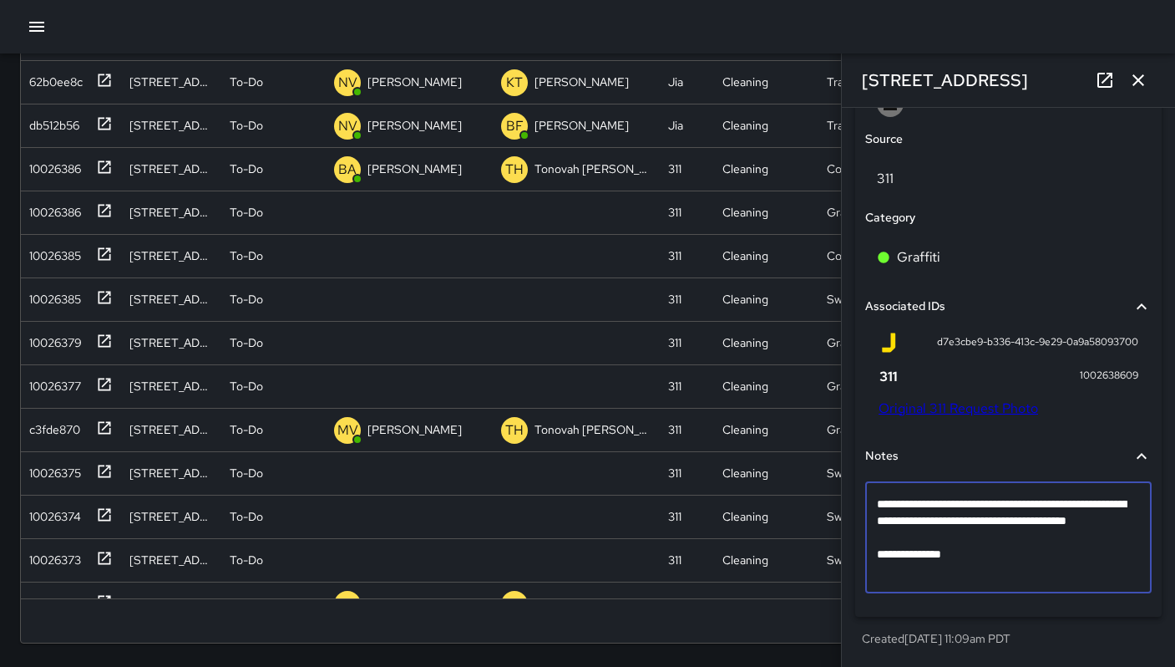
type textarea "**********"
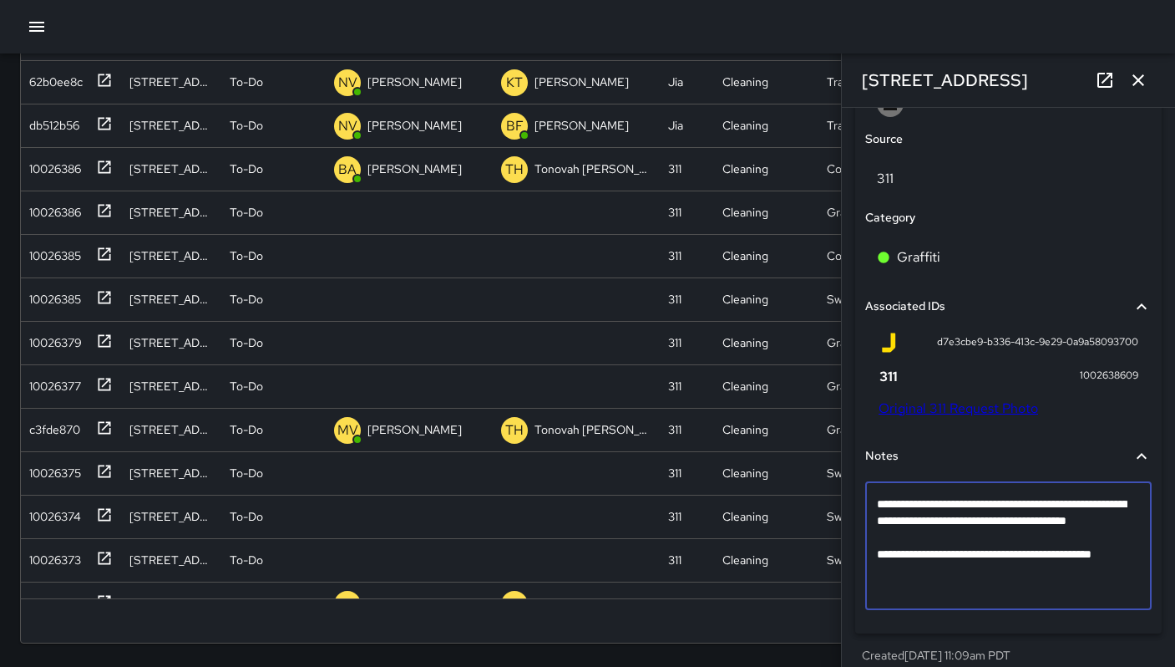
scroll to position [951, 0]
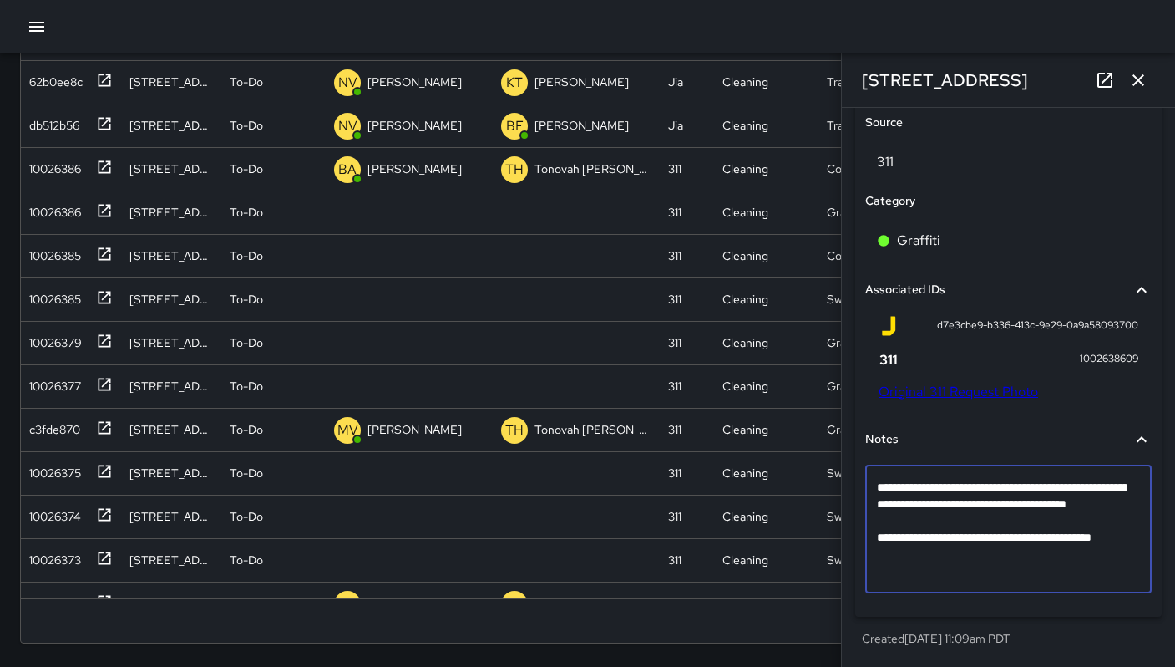
click at [997, 522] on textarea "**********" at bounding box center [1002, 529] width 251 height 100
click at [997, 546] on textarea "**********" at bounding box center [1002, 529] width 251 height 100
click at [991, 576] on textarea "**********" at bounding box center [1002, 529] width 251 height 100
click at [1088, 626] on div "Created 9/18/2025, 11:09am PDT" at bounding box center [1008, 639] width 307 height 30
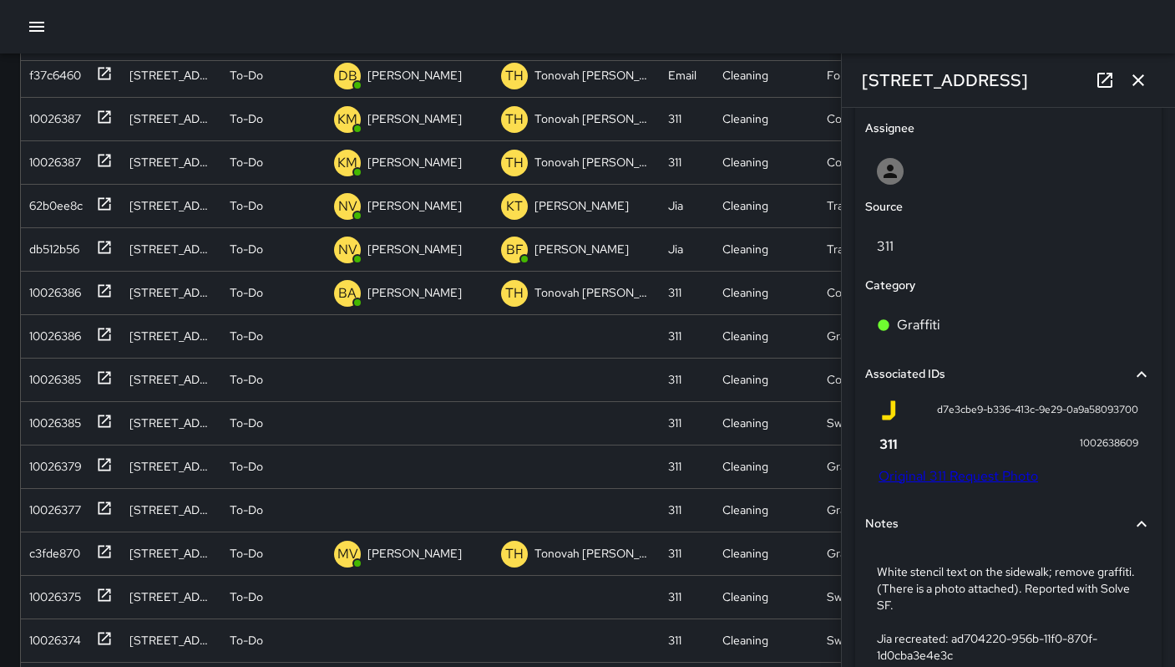
scroll to position [656, 0]
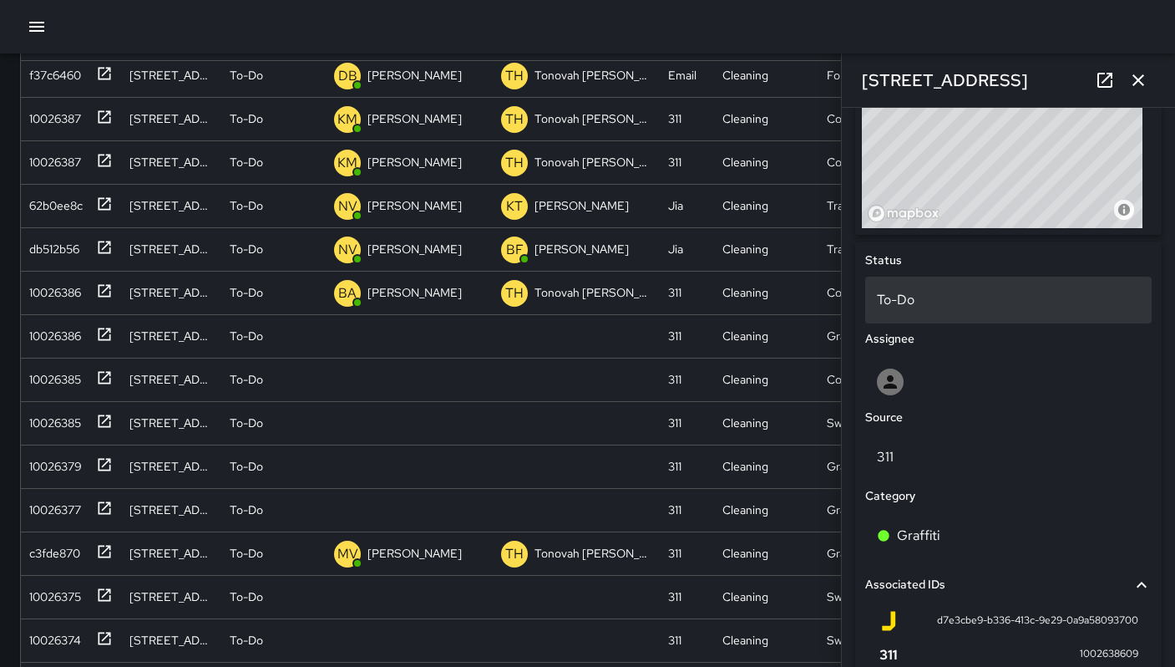
click at [921, 307] on p "To-Do" at bounding box center [1008, 300] width 263 height 20
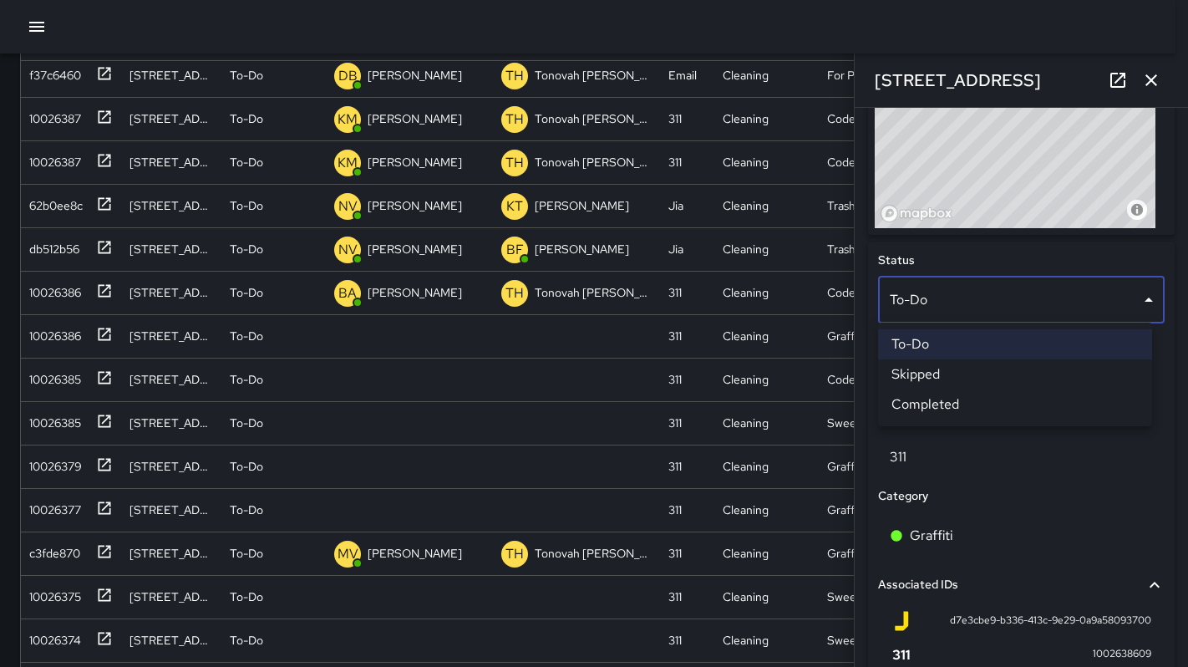
click at [962, 489] on div at bounding box center [594, 333] width 1188 height 667
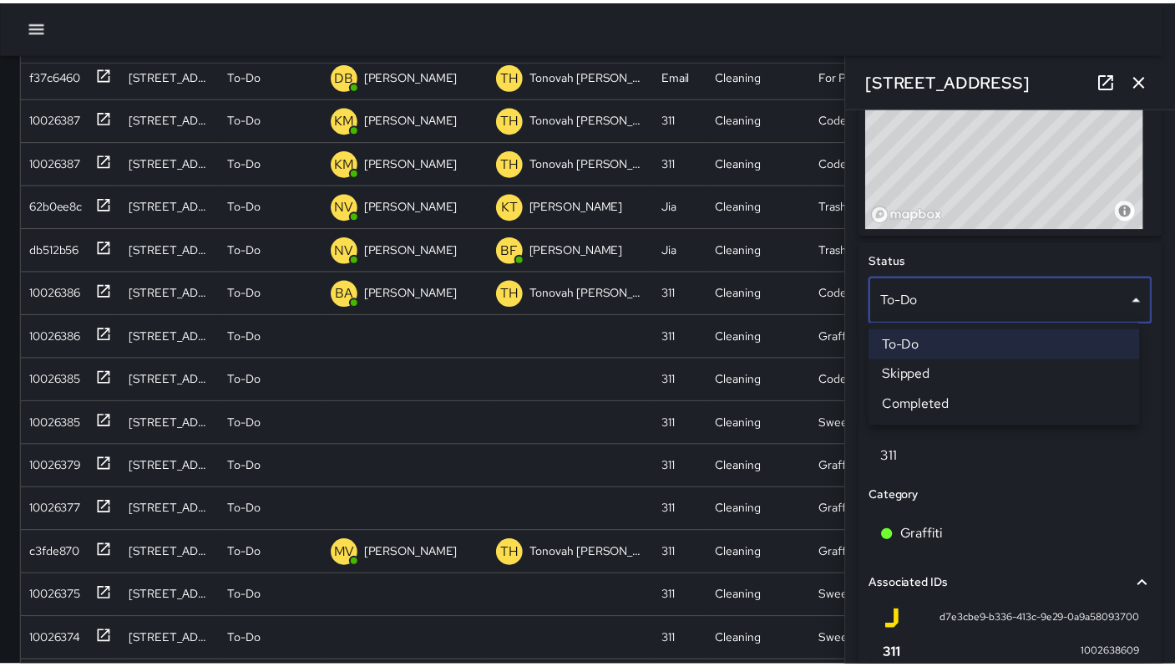
scroll to position [13, 13]
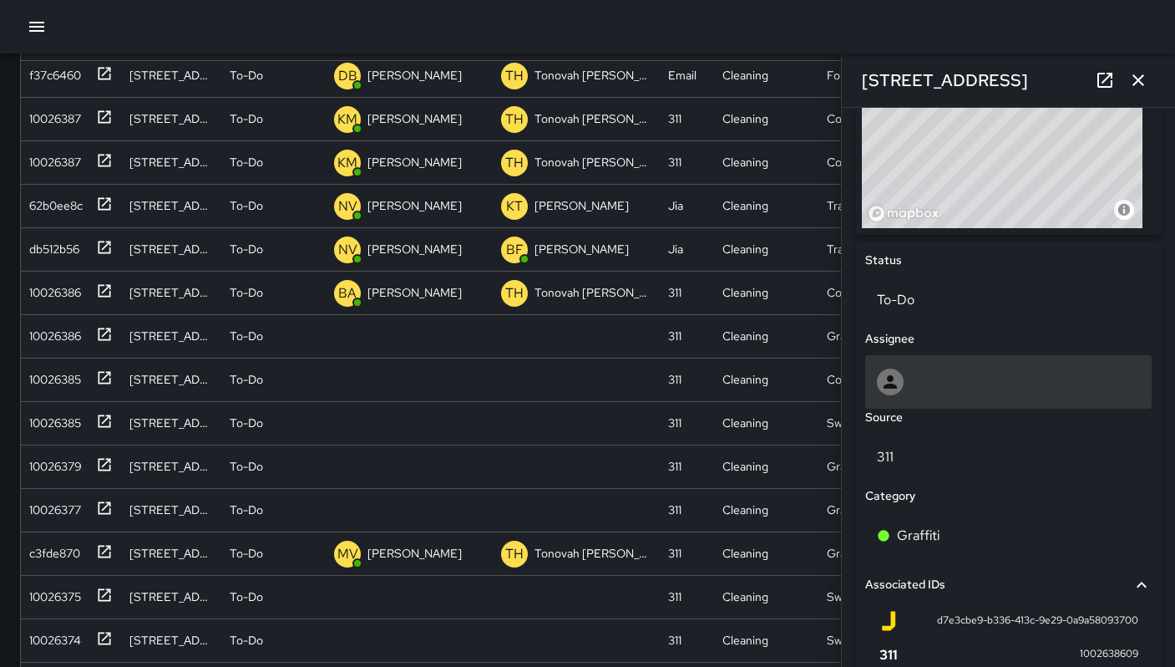
click at [912, 384] on div at bounding box center [1008, 381] width 263 height 27
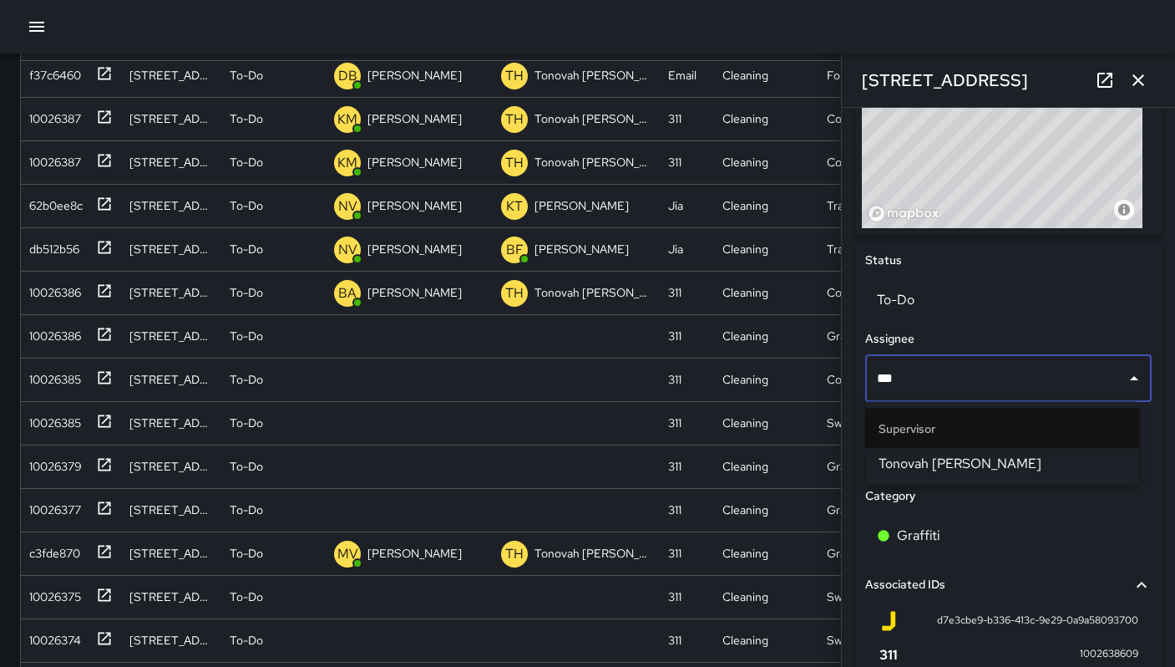
type input "****"
click at [881, 443] on li "Supervisor" at bounding box center [1002, 428] width 274 height 40
click at [890, 459] on span "Tonovah [PERSON_NAME]" at bounding box center [1002, 464] width 247 height 20
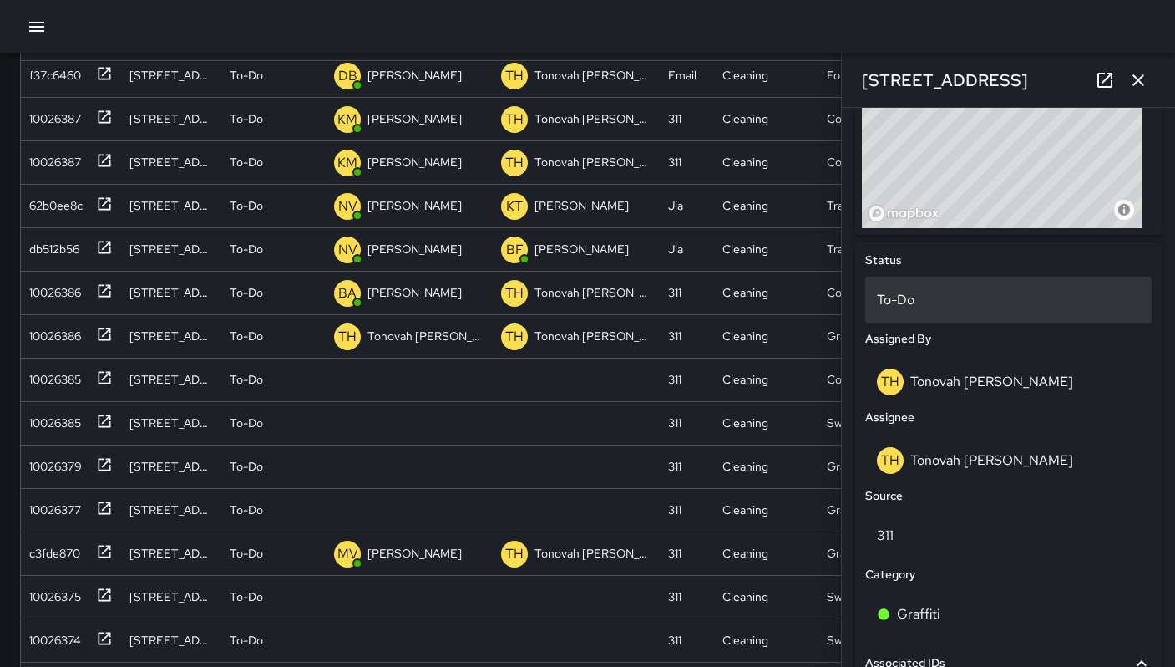
click at [877, 302] on p "To-Do" at bounding box center [1008, 300] width 263 height 20
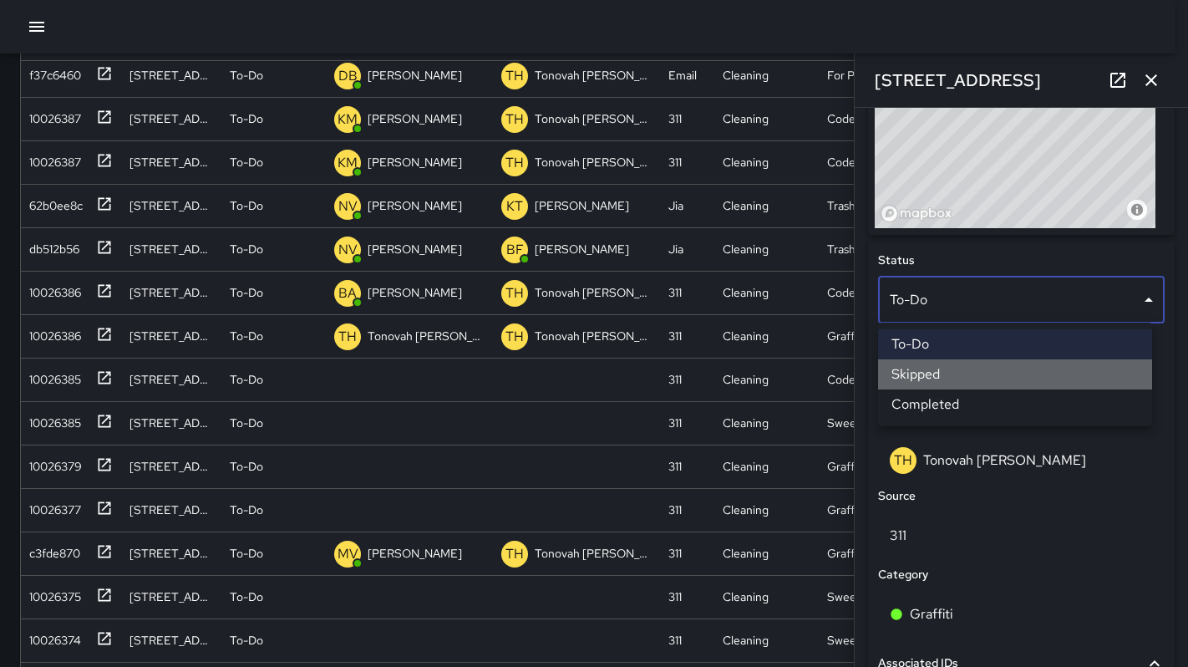
click at [935, 374] on li "Skipped" at bounding box center [1015, 374] width 274 height 30
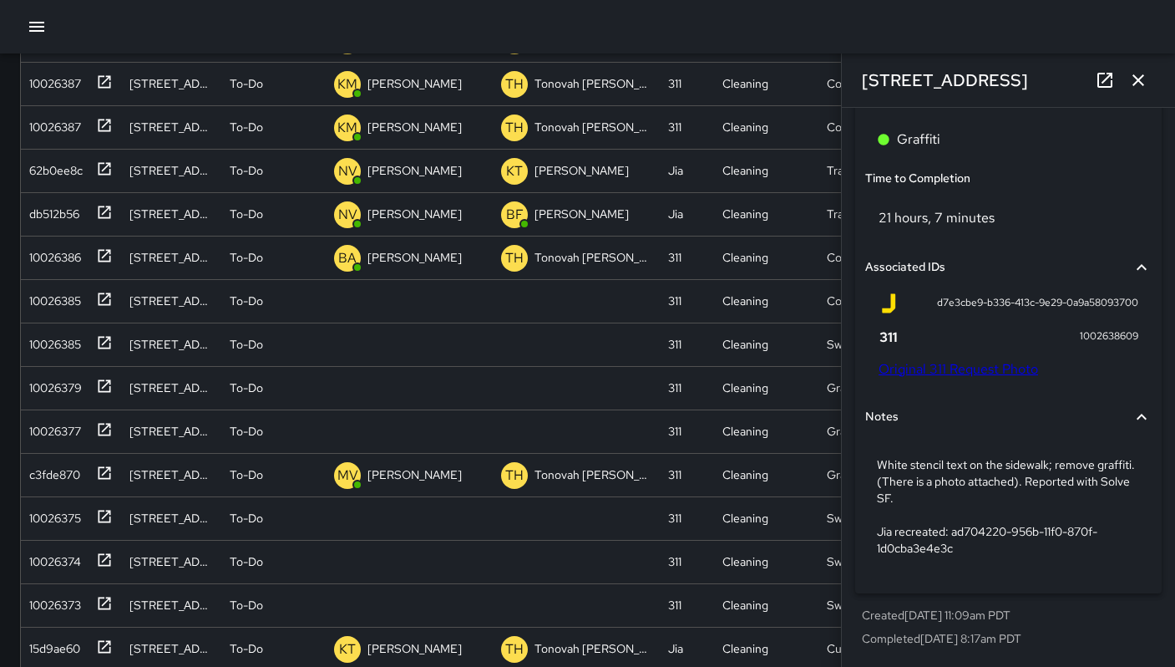
scroll to position [320, 0]
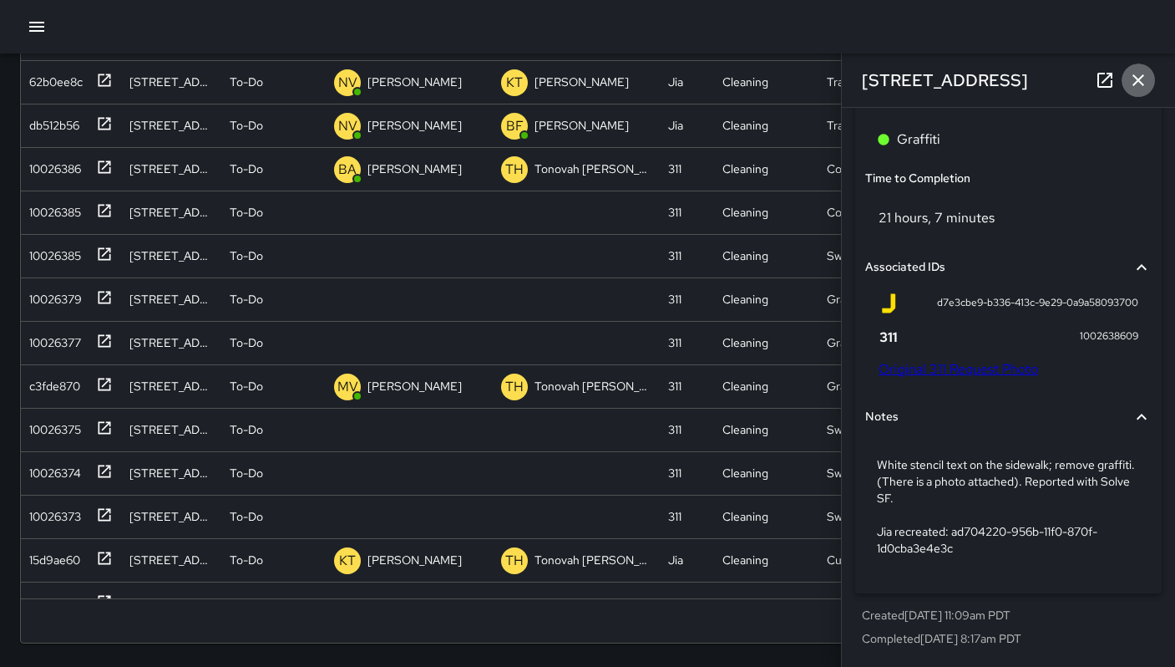
click at [1151, 84] on button "button" at bounding box center [1138, 79] width 33 height 33
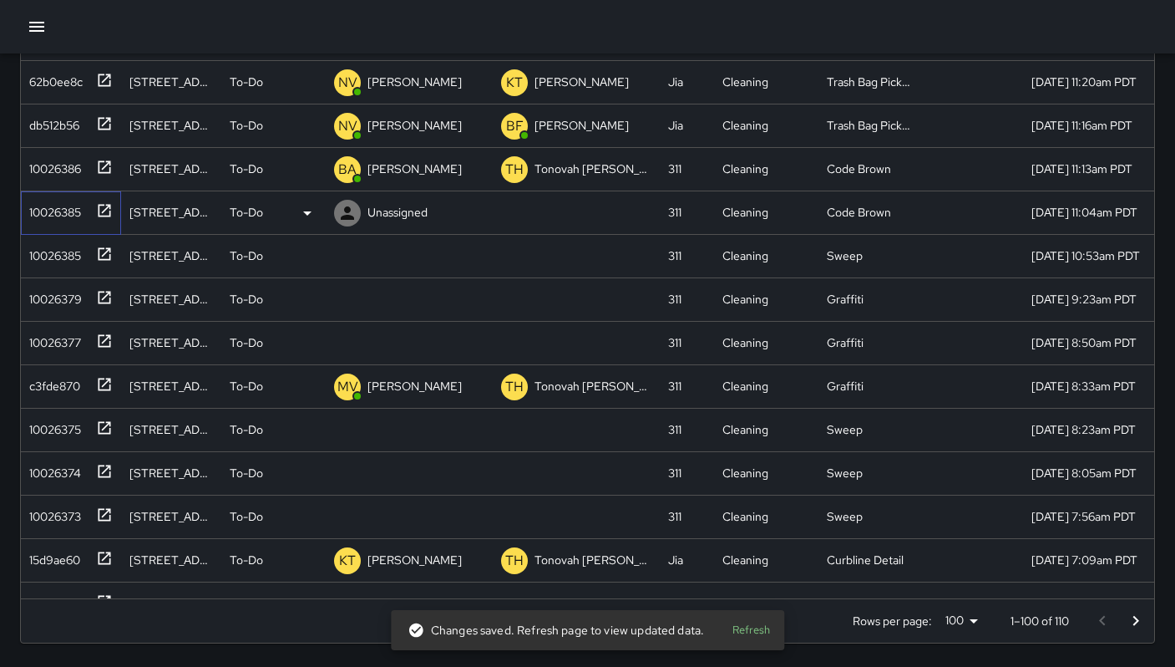
click at [41, 213] on div "10026385" at bounding box center [52, 208] width 58 height 23
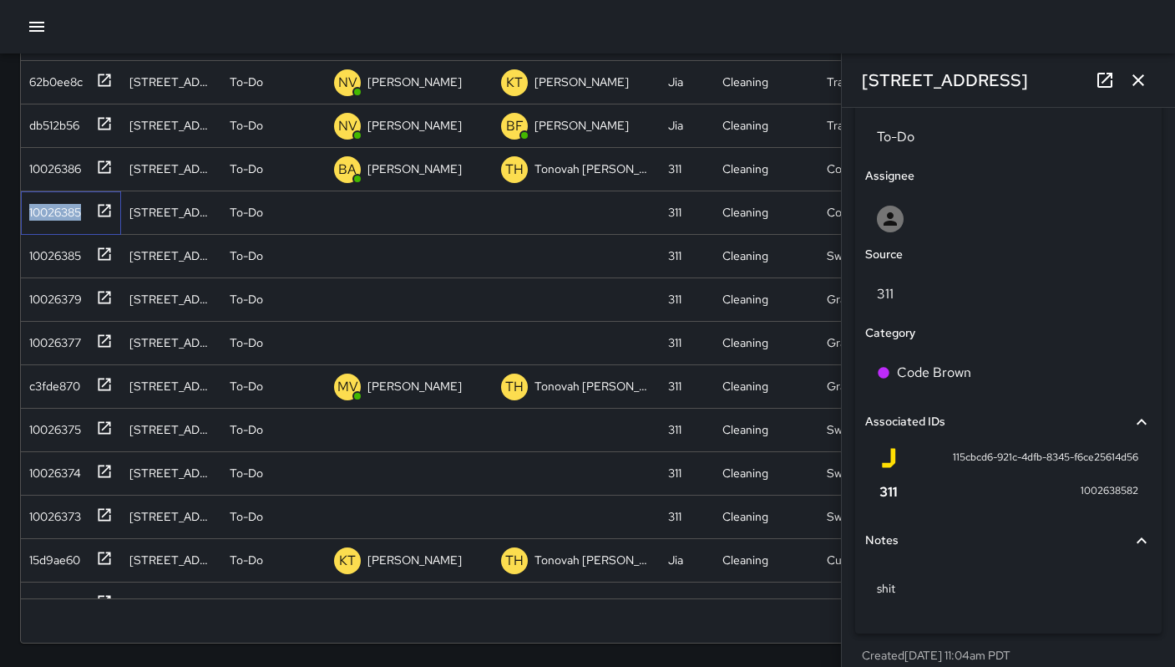
scroll to position [834, 0]
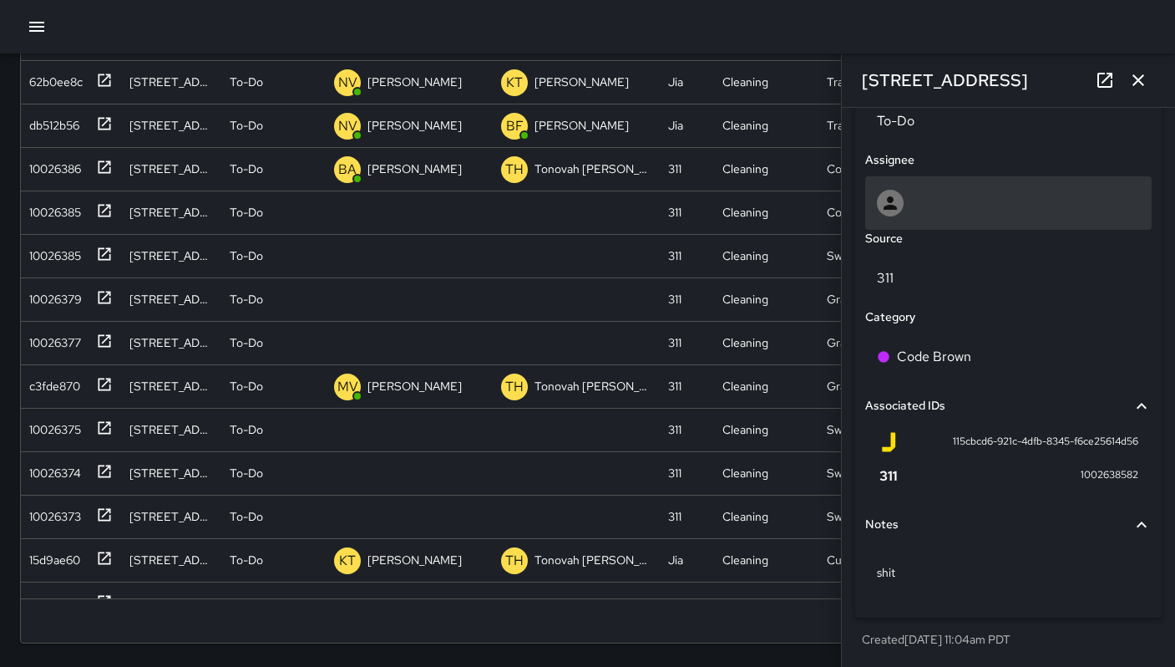
click at [914, 210] on div at bounding box center [1008, 203] width 263 height 27
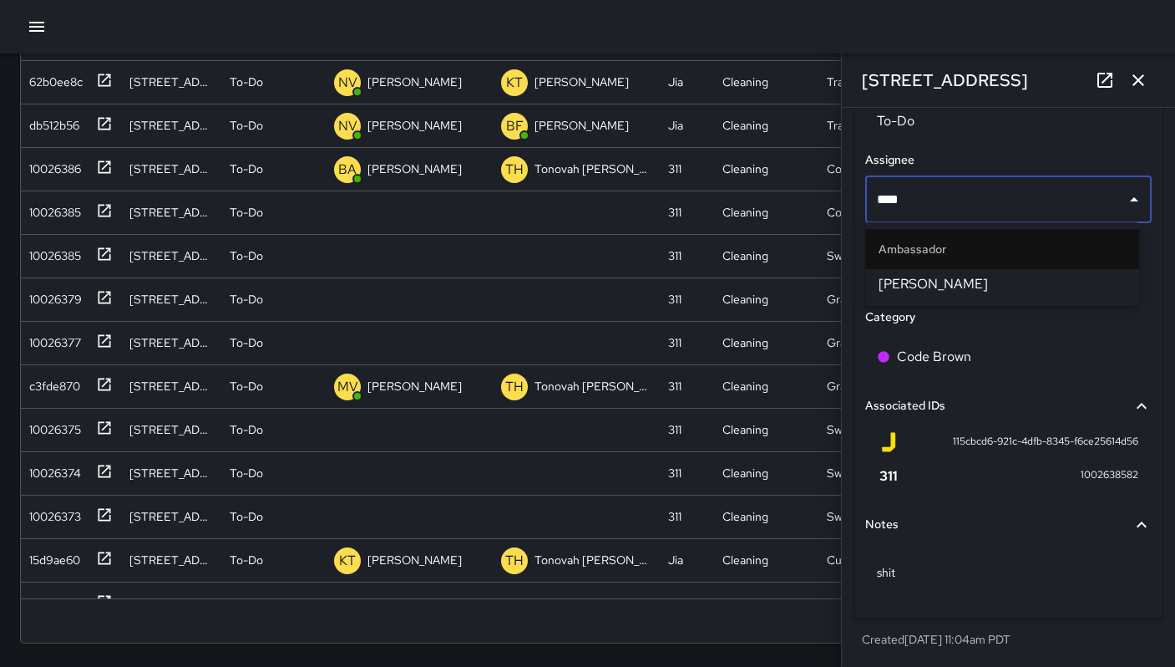
type input "*****"
click at [930, 280] on span "[PERSON_NAME]" at bounding box center [1002, 284] width 247 height 20
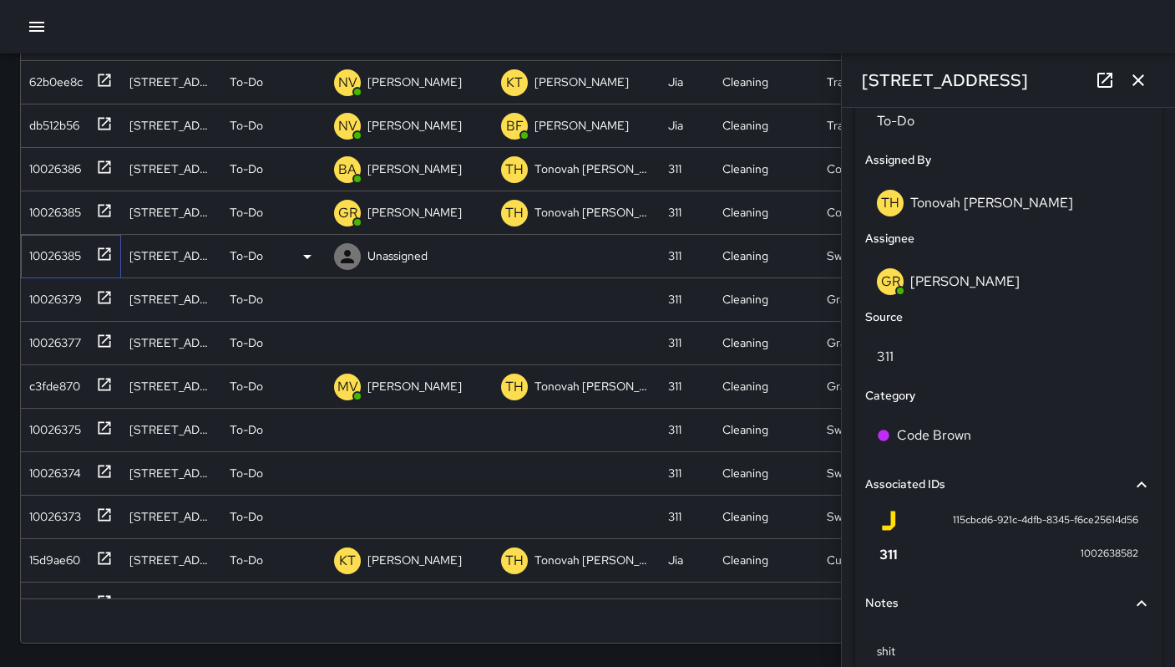
click at [60, 259] on div "10026385" at bounding box center [52, 252] width 58 height 23
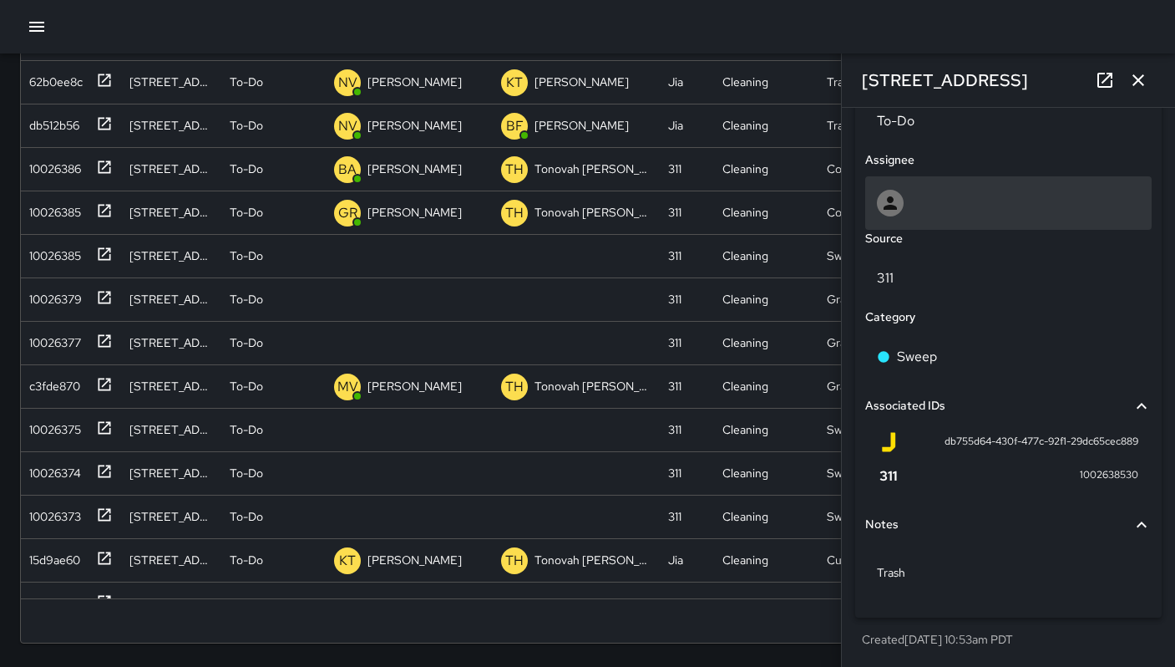
click at [955, 210] on div at bounding box center [1008, 203] width 263 height 27
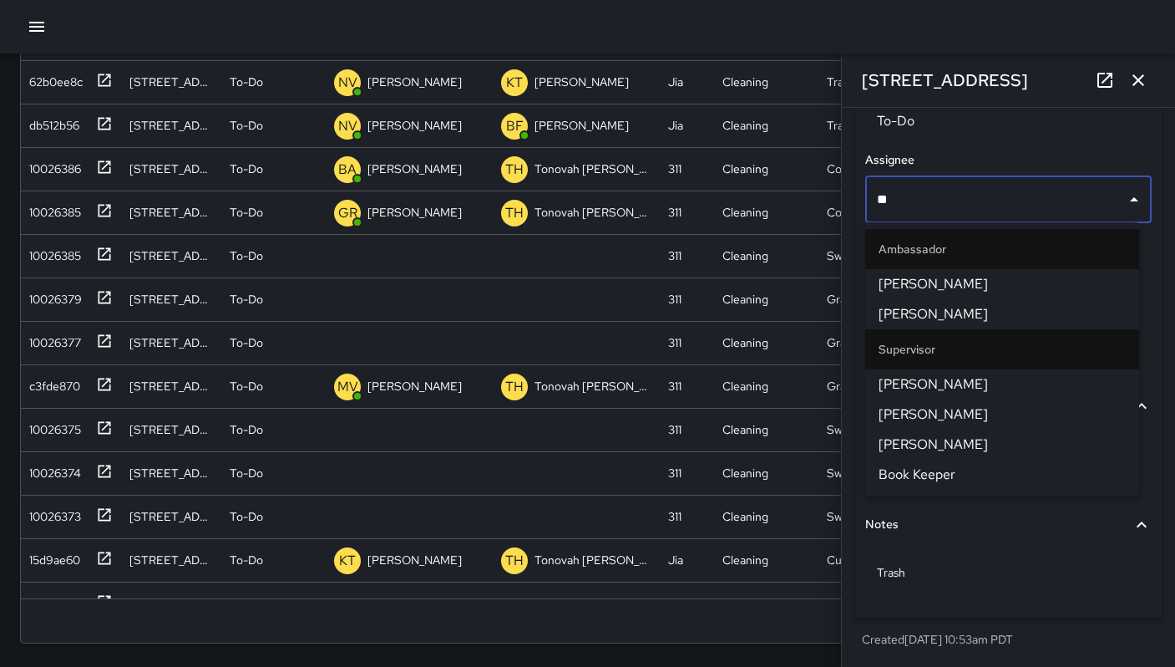
type input "***"
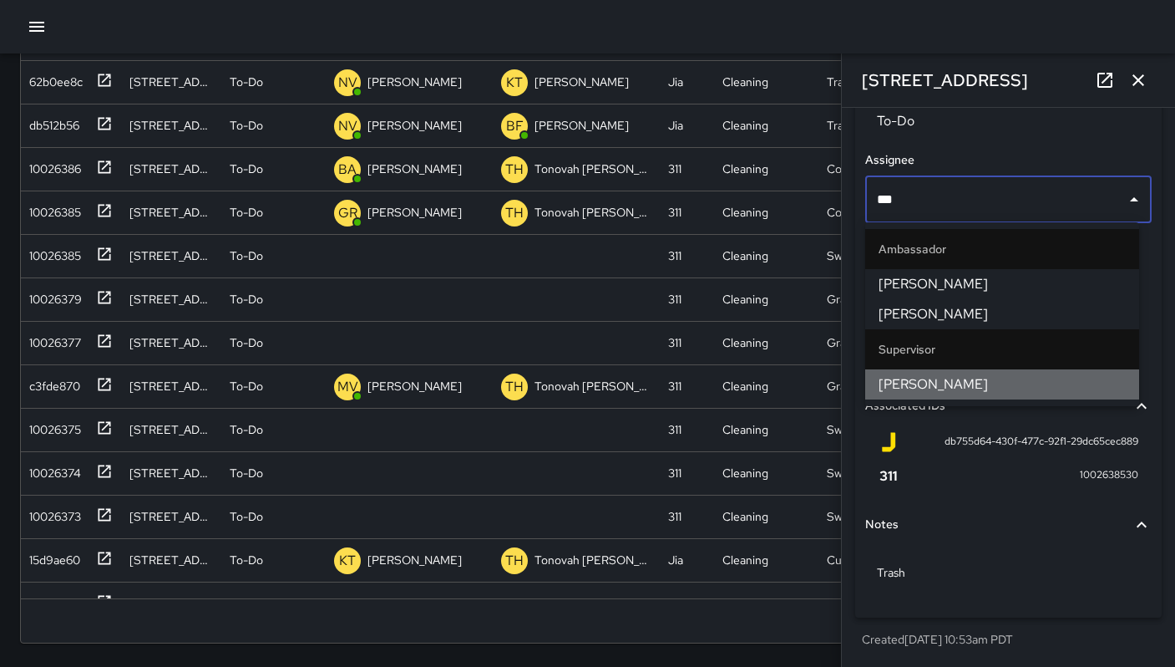
click at [976, 375] on span "[PERSON_NAME]" at bounding box center [1002, 384] width 247 height 20
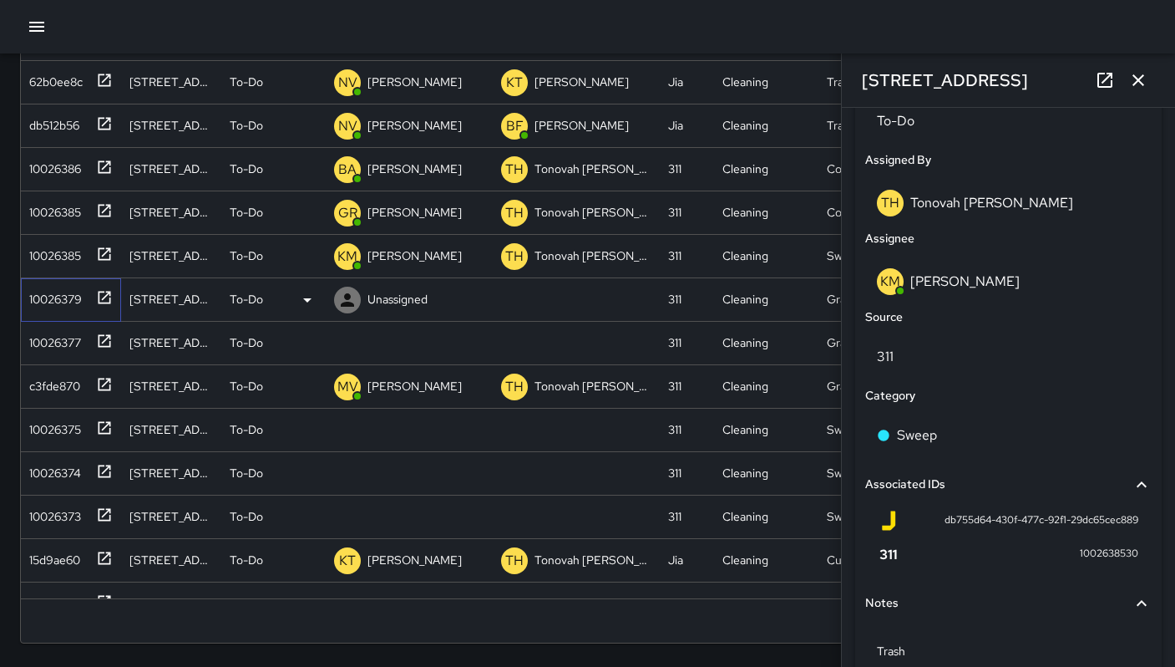
click at [81, 303] on div "10026379" at bounding box center [52, 295] width 59 height 23
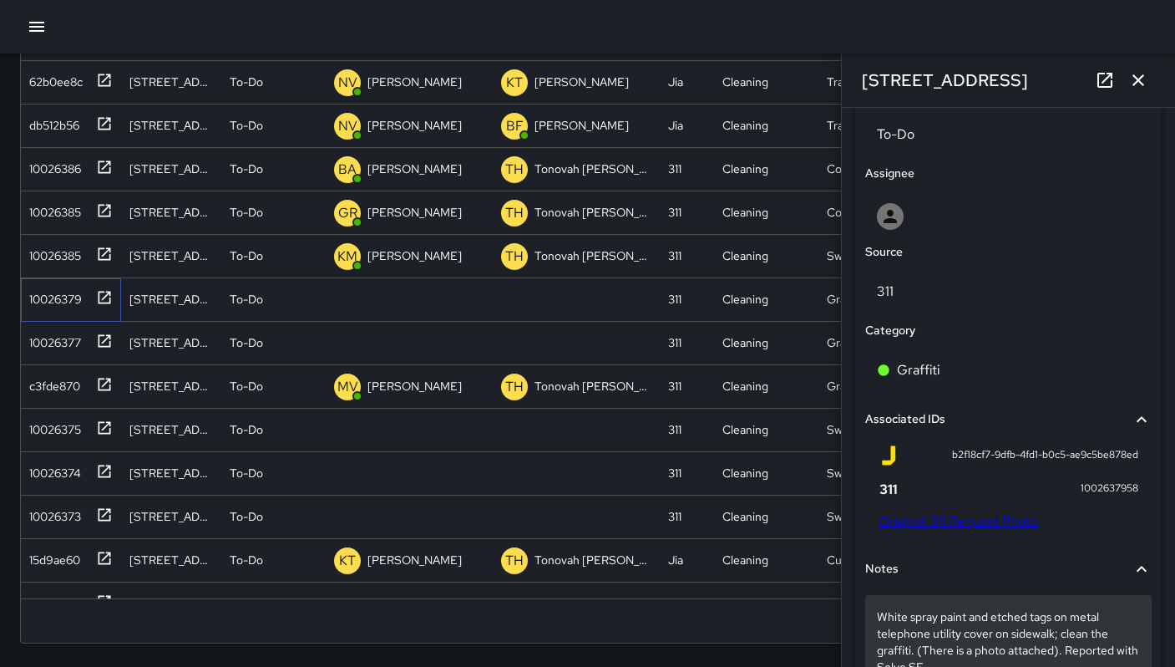
scroll to position [1000, 0]
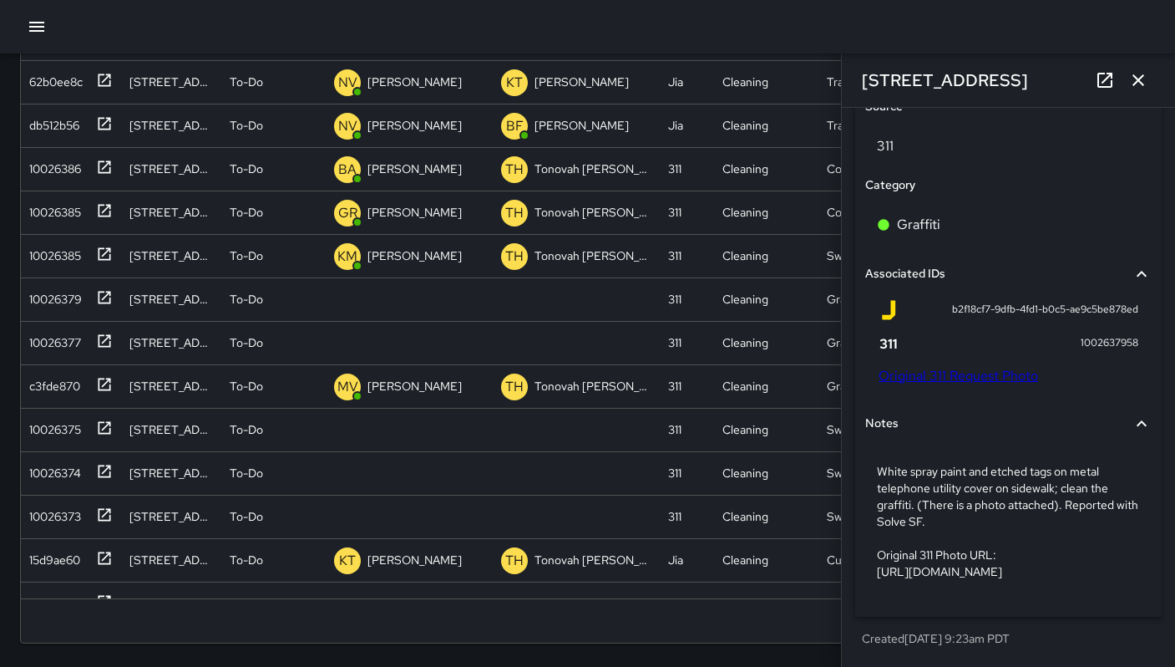
click at [934, 367] on link "Original 311 Request Photo" at bounding box center [959, 376] width 160 height 18
click at [981, 367] on link "Original 311 Request Photo" at bounding box center [959, 376] width 160 height 18
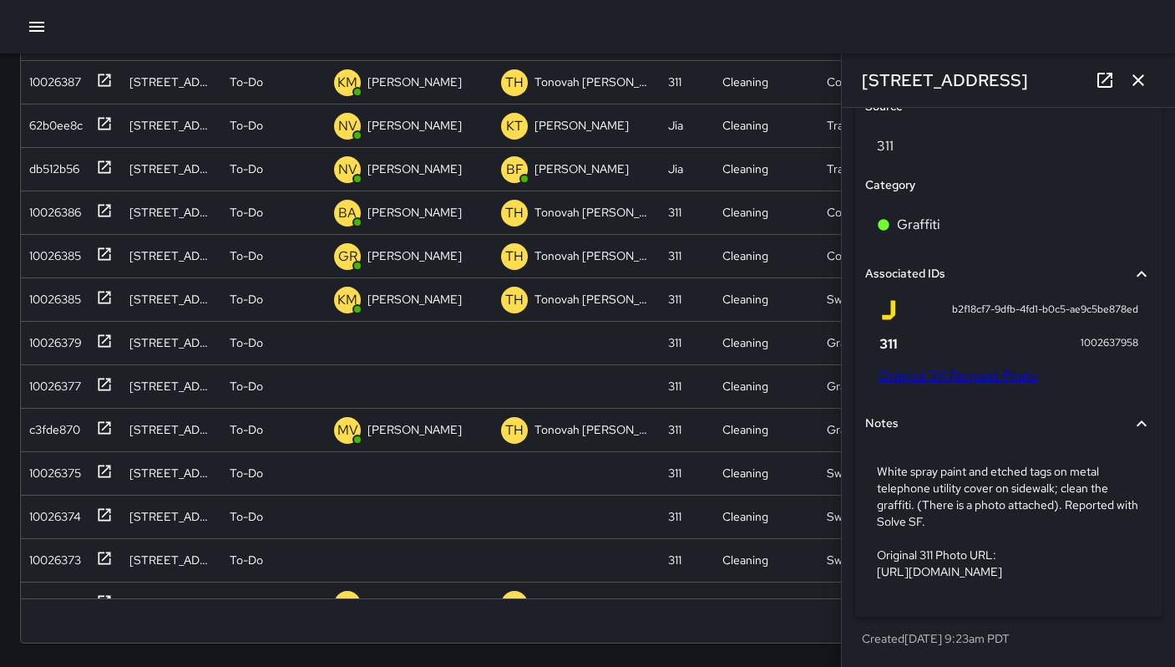
scroll to position [745, 0]
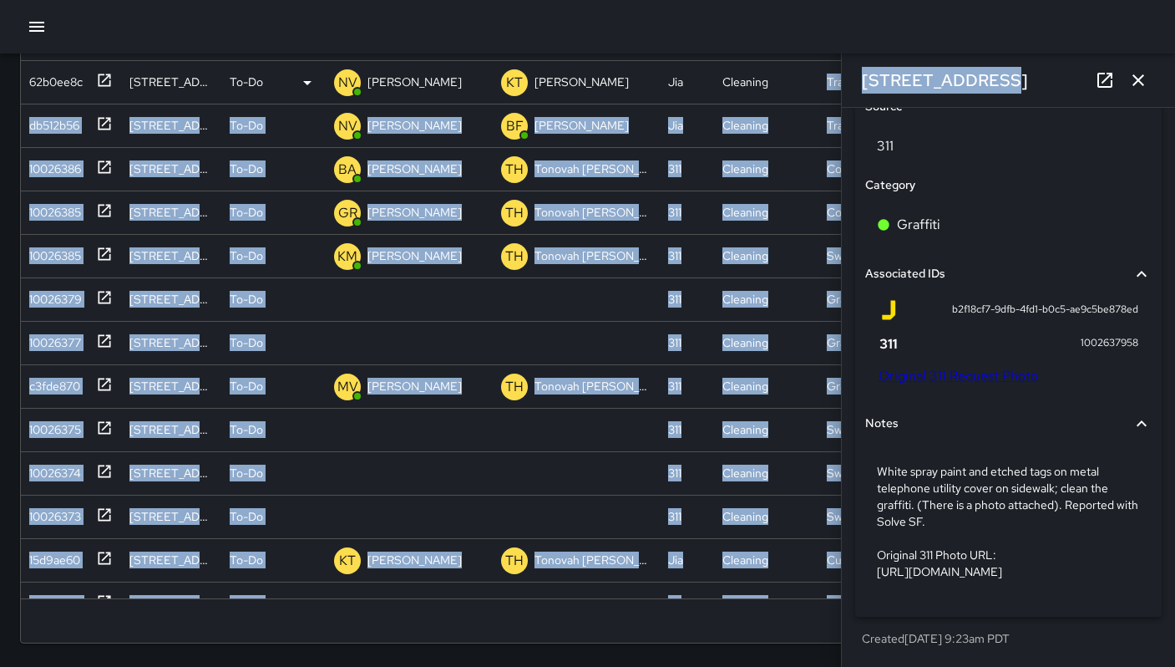
drag, startPoint x: 964, startPoint y: 84, endPoint x: 819, endPoint y: 67, distance: 146.4
click at [819, 67] on div "Search Search New Task To-Do (111) Skipped (99+) Completed (99+) ID Location St…" at bounding box center [587, 200] width 1175 height 933
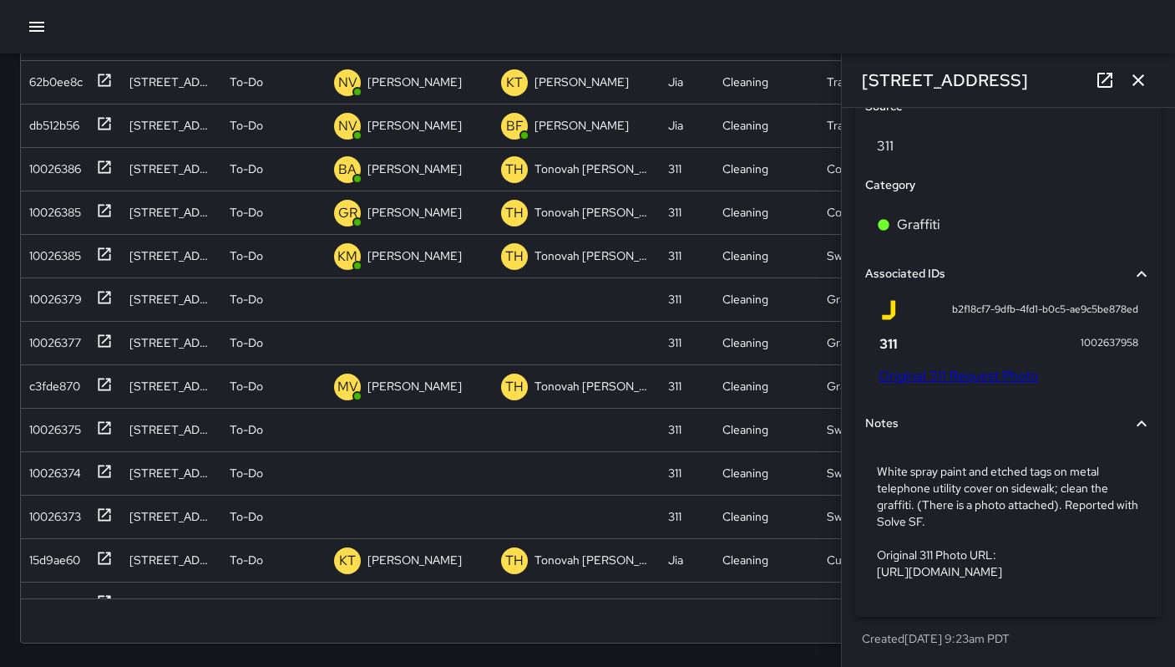
click at [983, 91] on div "[STREET_ADDRESS]" at bounding box center [1008, 79] width 333 height 53
drag, startPoint x: 978, startPoint y: 84, endPoint x: 866, endPoint y: 64, distance: 113.6
click at [866, 64] on div "[STREET_ADDRESS]" at bounding box center [1008, 79] width 333 height 53
copy h6 "[STREET_ADDRESS]"
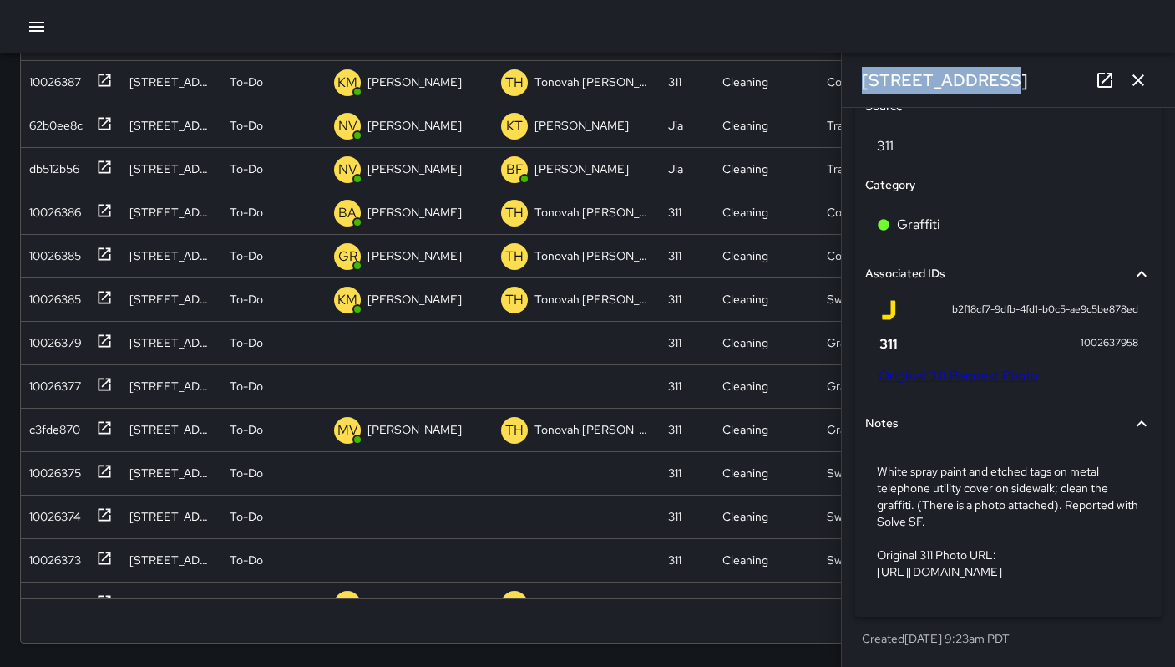
scroll to position [875, 0]
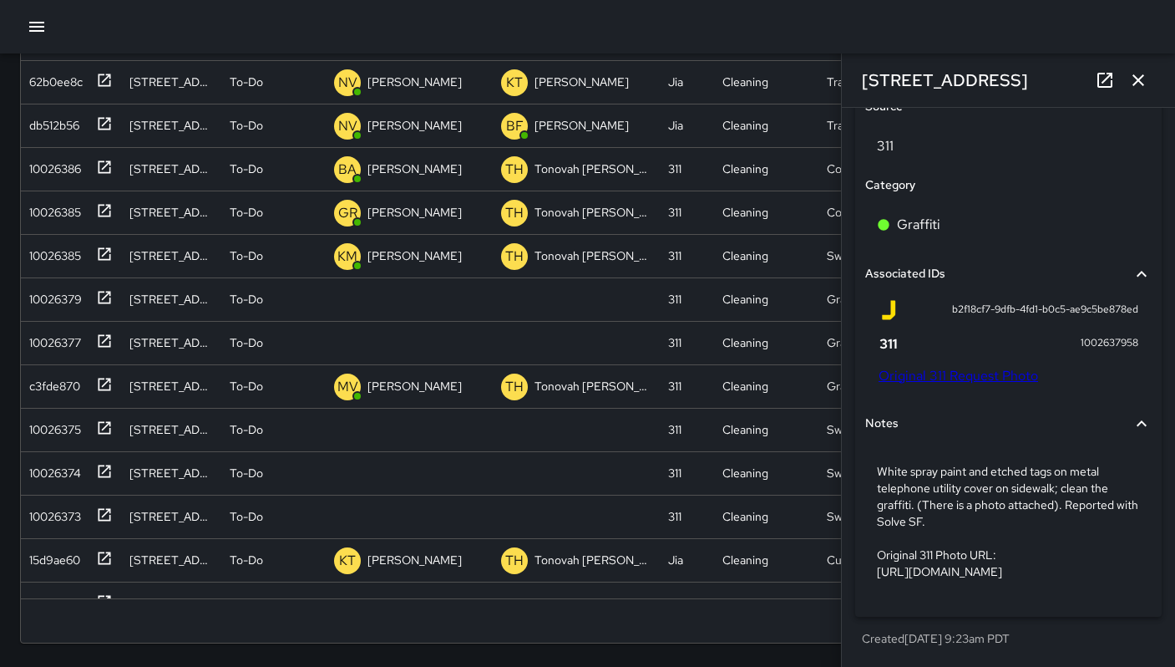
click at [1060, 333] on div "1002637958" at bounding box center [1009, 343] width 260 height 20
click at [1002, 333] on div "1002637958" at bounding box center [1009, 343] width 260 height 20
click at [932, 300] on div "b2f18cf7-9dfb-4fd1-b0c5-ae9c5be878ed" at bounding box center [1009, 310] width 260 height 20
click at [915, 300] on div "b2f18cf7-9dfb-4fd1-b0c5-ae9c5be878ed" at bounding box center [1009, 310] width 260 height 20
click at [919, 300] on div "b2f18cf7-9dfb-4fd1-b0c5-ae9c5be878ed" at bounding box center [1009, 310] width 260 height 20
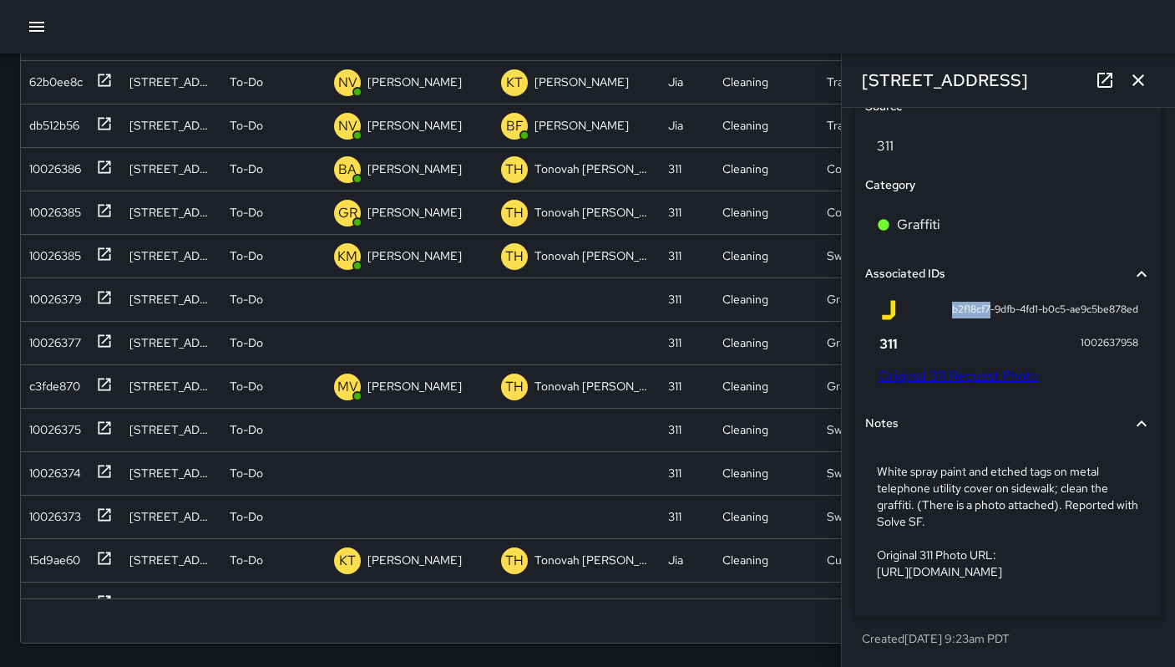
click at [919, 300] on div "b2f18cf7-9dfb-4fd1-b0c5-ae9c5be878ed" at bounding box center [1009, 310] width 260 height 20
click at [921, 300] on div "b2f18cf7-9dfb-4fd1-b0c5-ae9c5be878ed" at bounding box center [1009, 310] width 260 height 20
drag, startPoint x: 875, startPoint y: 269, endPoint x: 981, endPoint y: 329, distance: 121.9
click at [981, 329] on div "b2f18cf7-9dfb-4fd1-b0c5-ae9c5be878ed 1002637958 Original 311 Request Photo" at bounding box center [1008, 345] width 287 height 104
copy div "b2f18cf7-9dfb-4fd1-b0c5-ae9c5be878ed 1002637958"
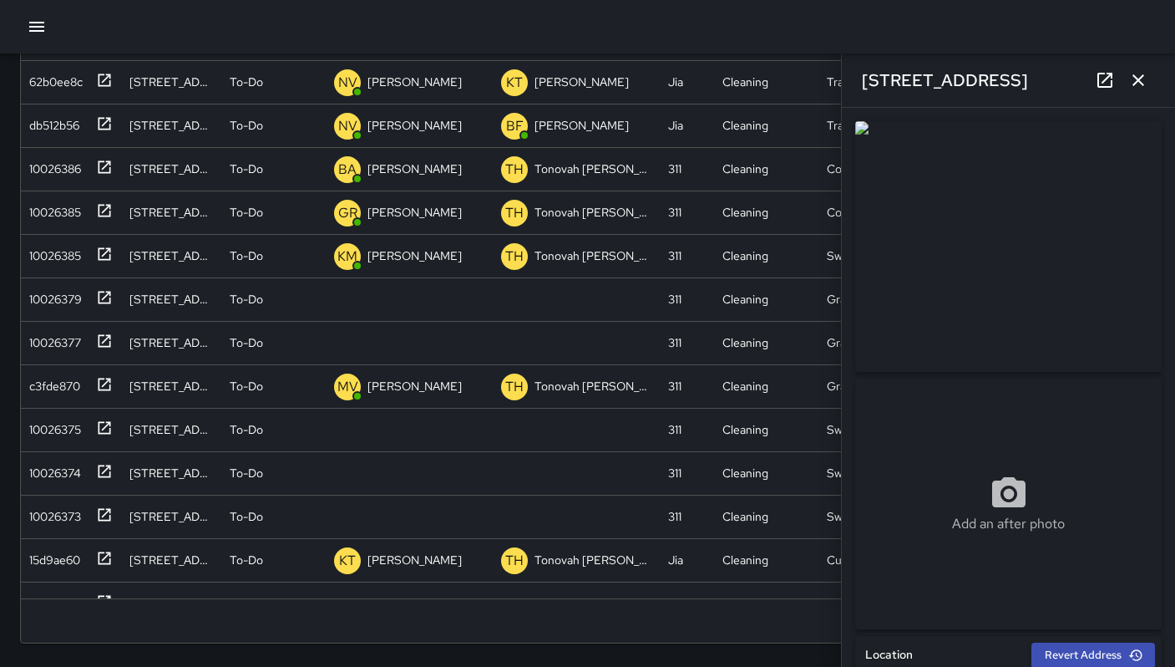
scroll to position [571, 0]
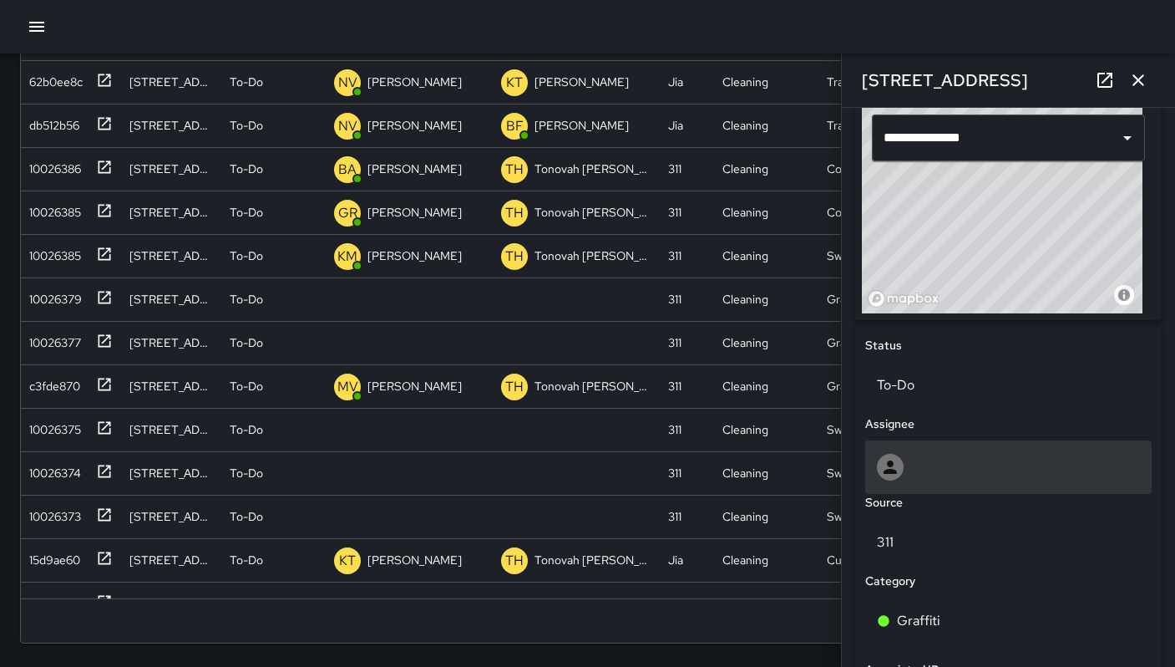
click at [905, 471] on div at bounding box center [1008, 467] width 263 height 27
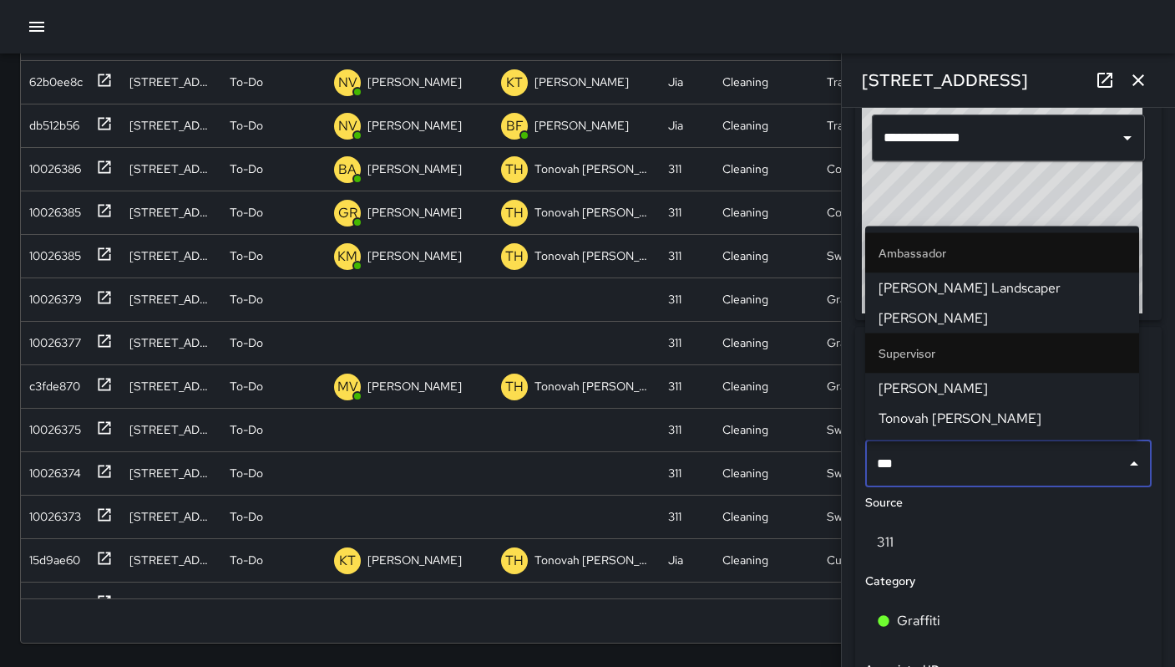
type input "****"
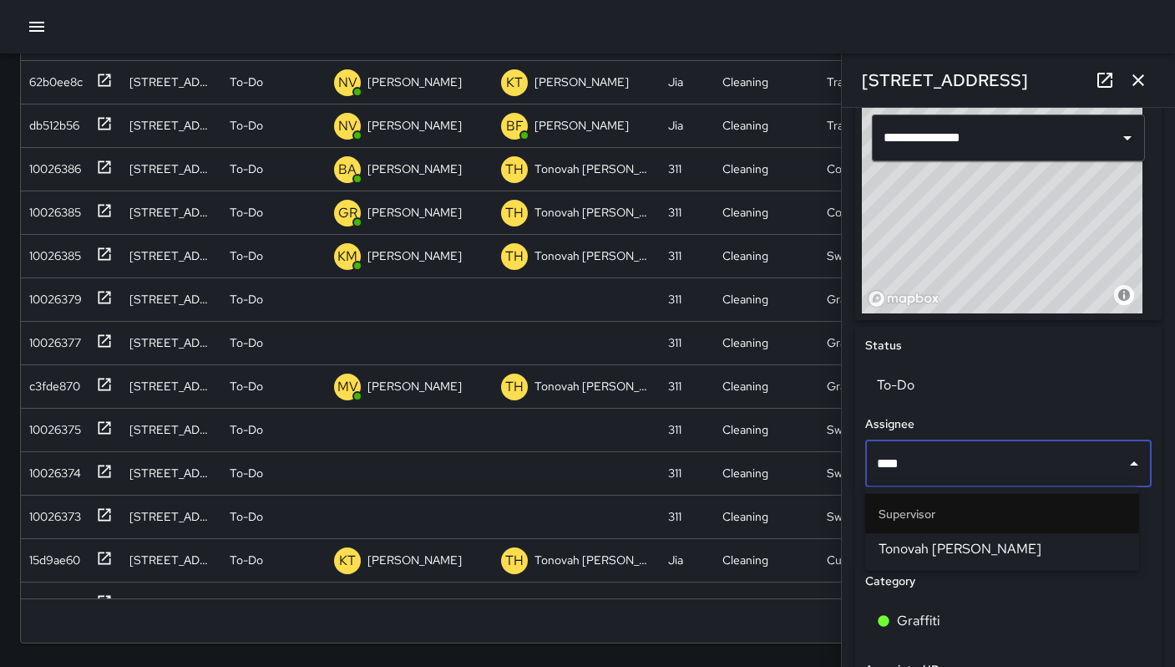
click at [948, 549] on span "Tonovah [PERSON_NAME]" at bounding box center [1002, 549] width 247 height 20
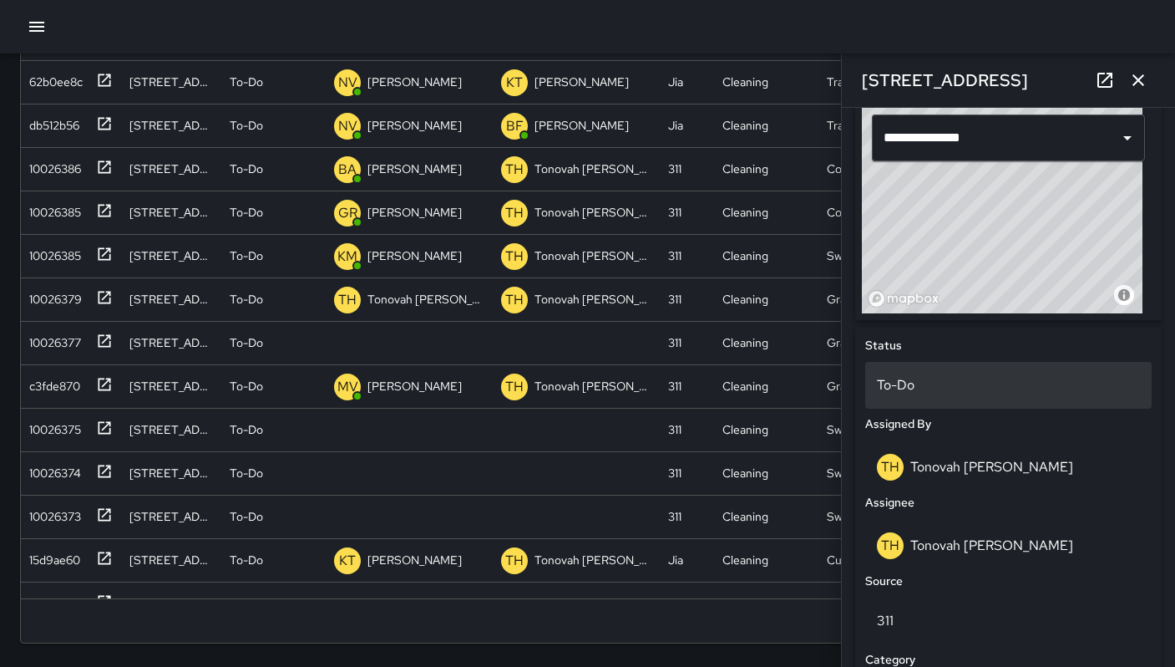
click at [930, 395] on div "To-Do" at bounding box center [1008, 385] width 287 height 47
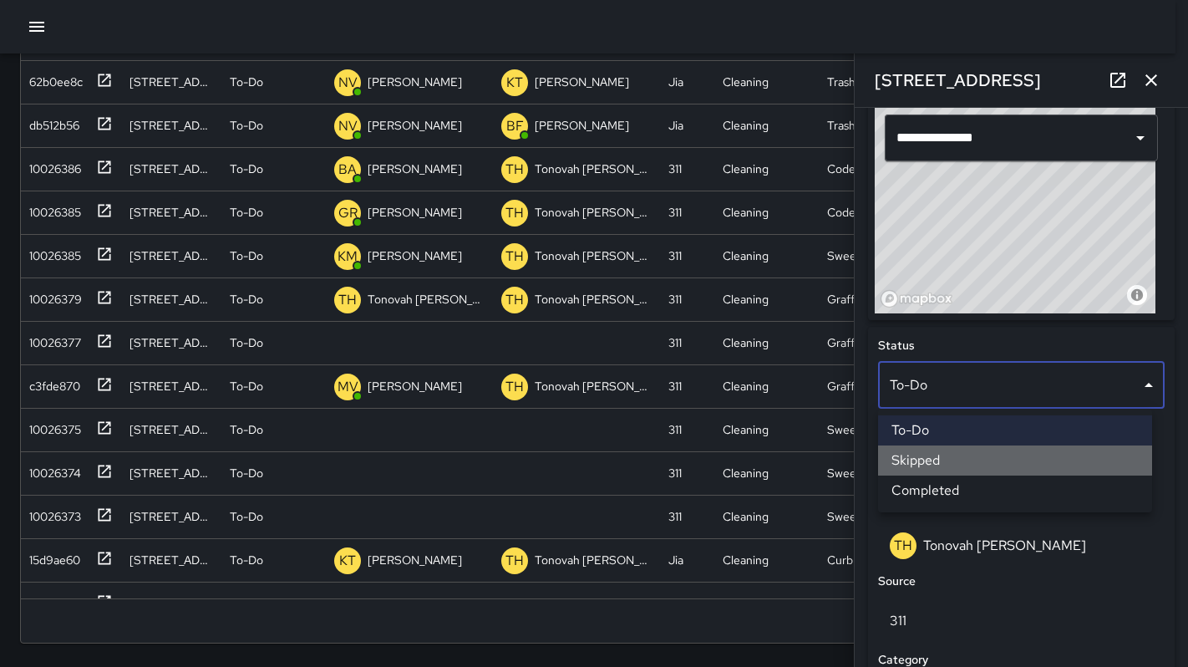
click at [941, 454] on li "Skipped" at bounding box center [1015, 460] width 274 height 30
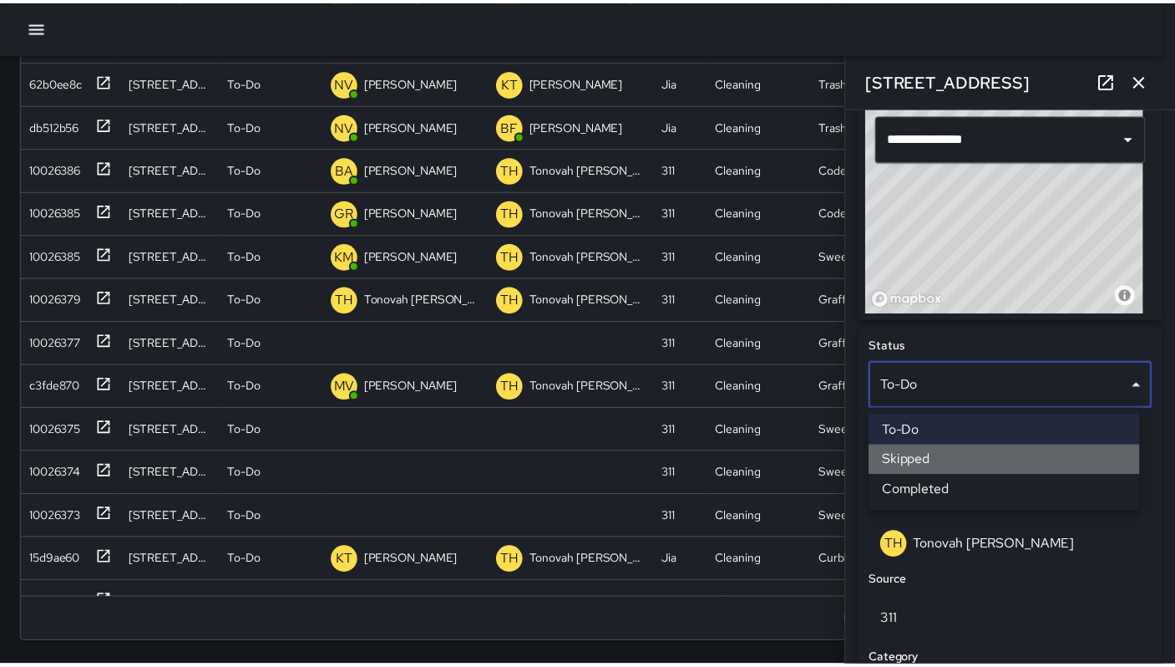
scroll to position [13, 13]
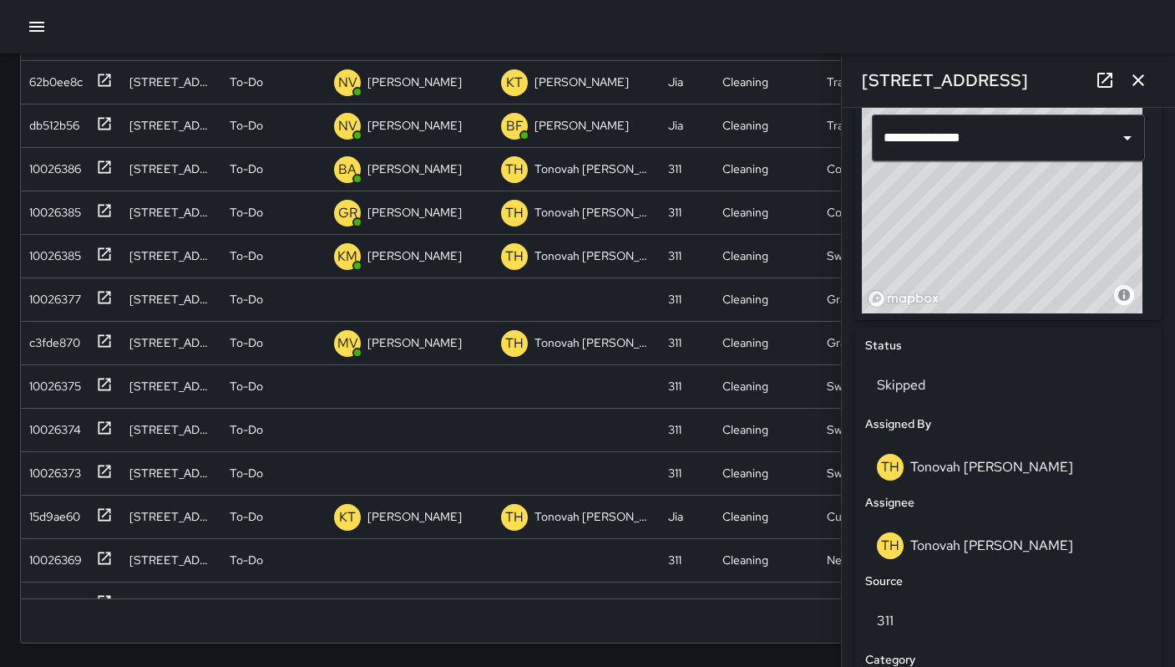
click at [1142, 107] on hr at bounding box center [1008, 107] width 333 height 1
click at [1129, 84] on icon "button" at bounding box center [1138, 80] width 20 height 20
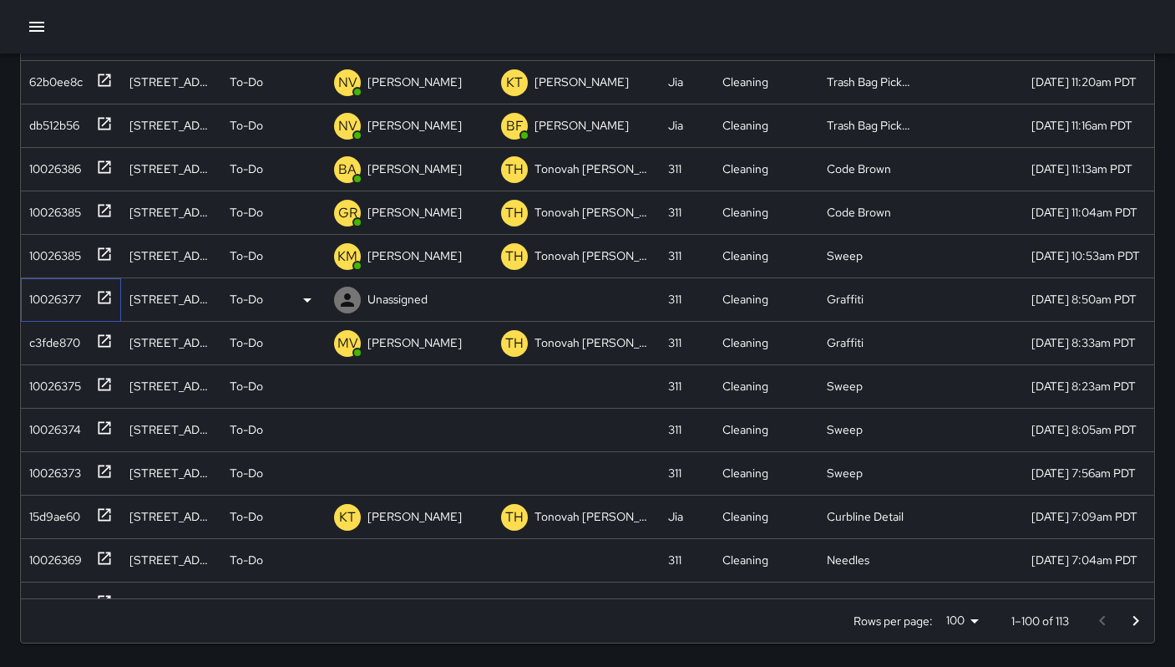
click at [37, 303] on div "10026377" at bounding box center [52, 295] width 58 height 23
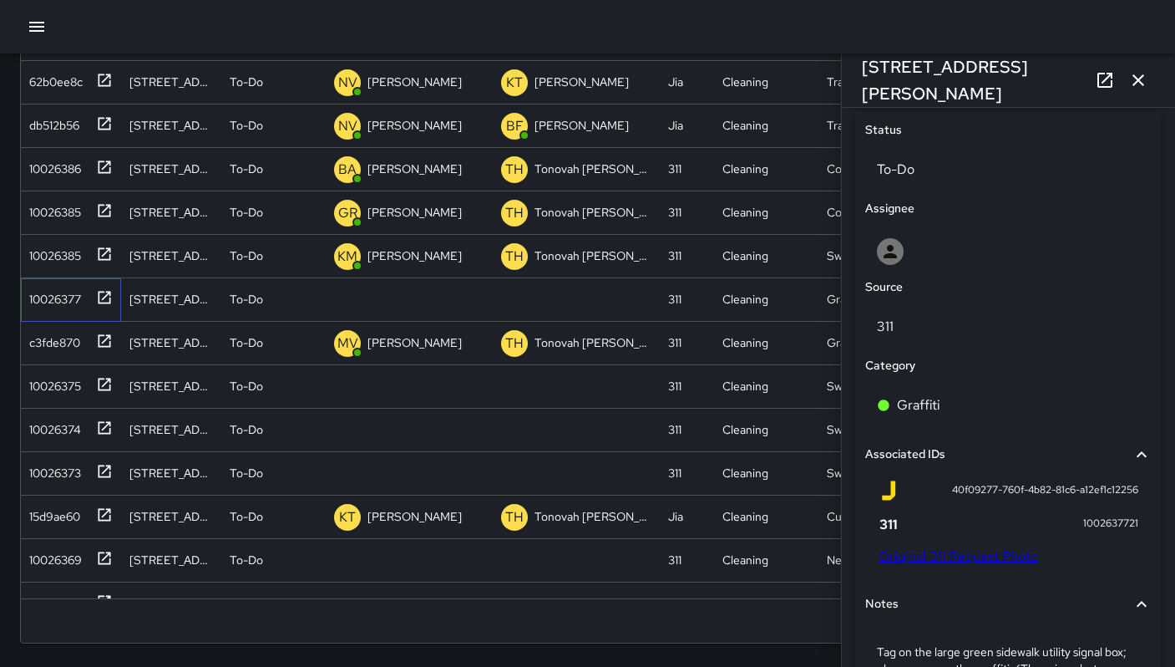
scroll to position [893, 0]
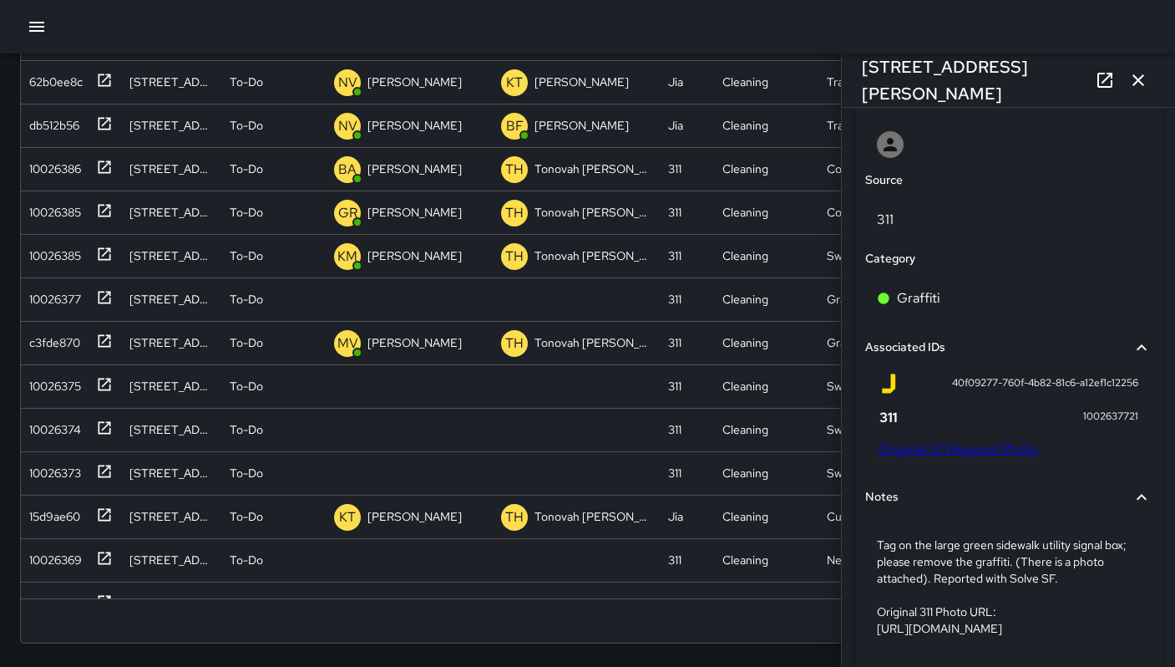
click at [1002, 454] on link "Original 311 Request Photo" at bounding box center [959, 449] width 160 height 18
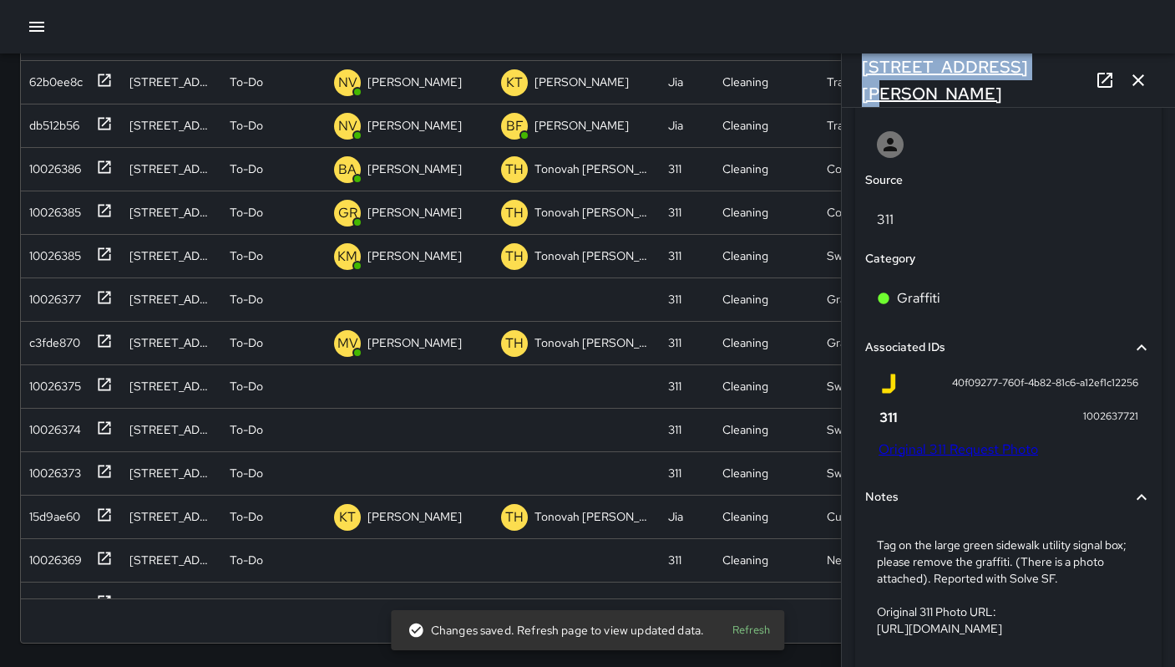
drag, startPoint x: 1027, startPoint y: 81, endPoint x: 870, endPoint y: 66, distance: 157.8
click at [870, 66] on div "[STREET_ADDRESS][PERSON_NAME]" at bounding box center [1008, 79] width 333 height 53
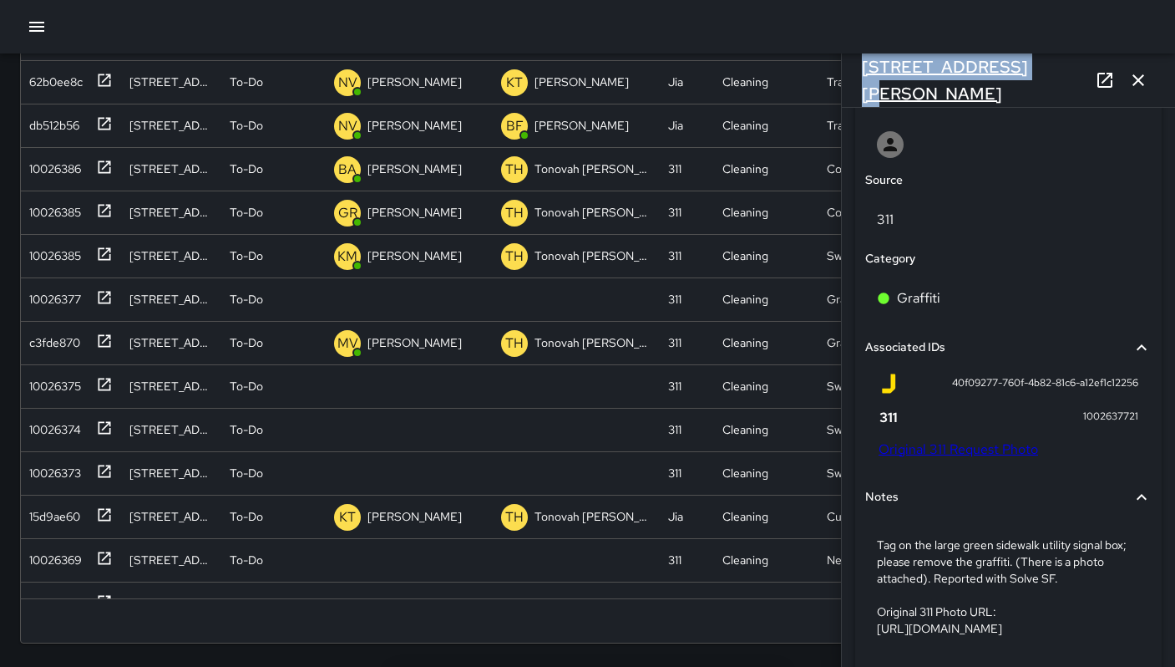
copy h6 "[STREET_ADDRESS][PERSON_NAME]"
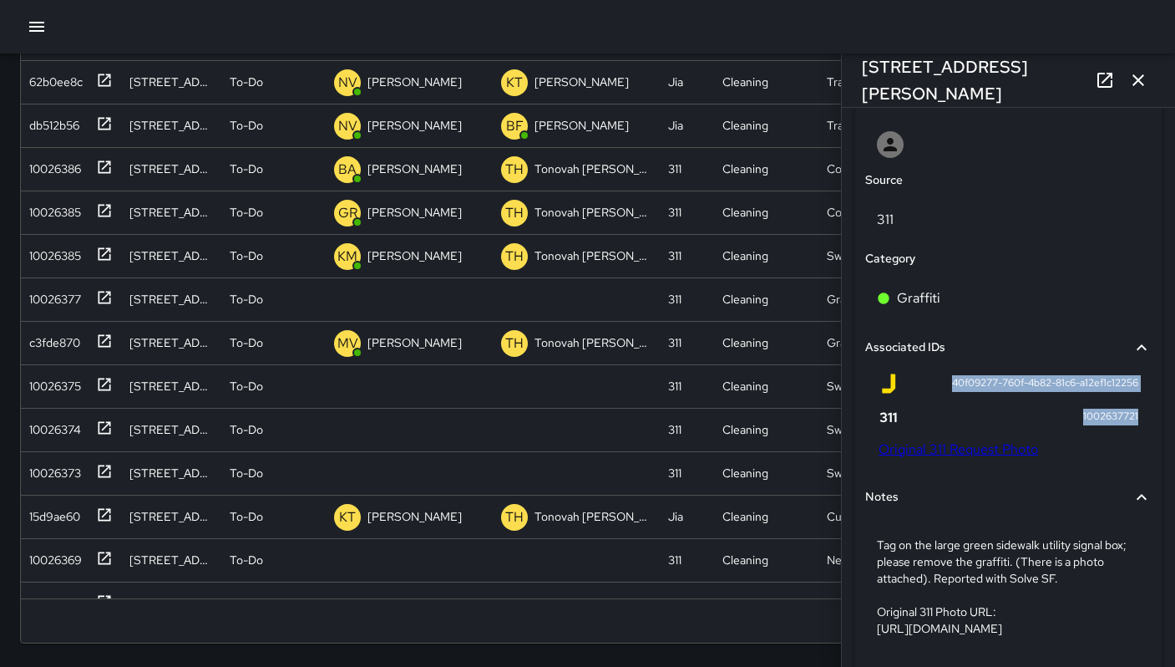
drag, startPoint x: 936, startPoint y: 382, endPoint x: 1098, endPoint y: 431, distance: 168.6
click at [1098, 431] on div "40f09277-760f-4b82-81c6-a12ef1c12256 1002637721 Original 311 Request Photo" at bounding box center [1009, 415] width 260 height 84
copy div "40f09277-760f-4b82-81c6-a12ef1c12256 1002637721"
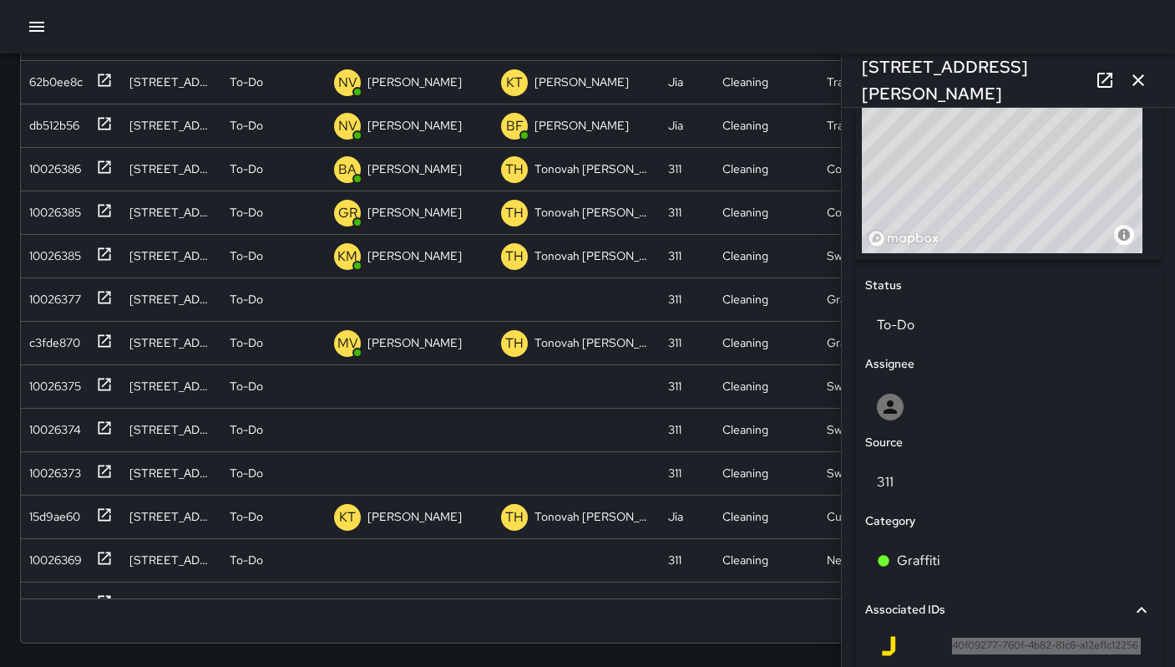
scroll to position [983, 0]
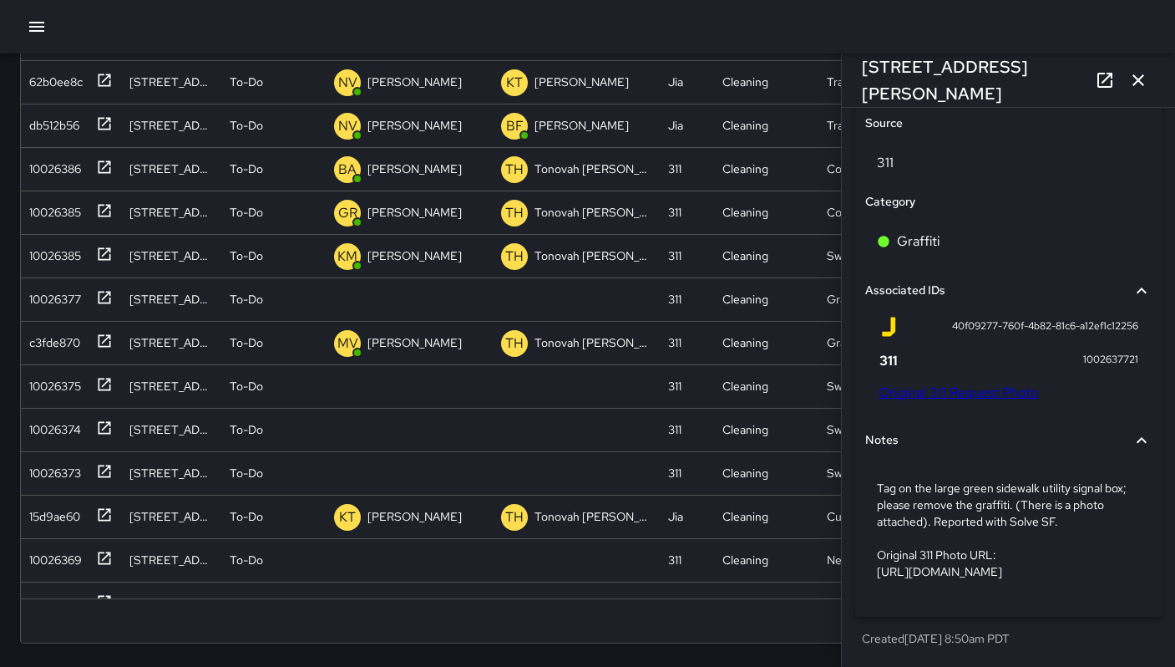
click at [971, 368] on div "40f09277-760f-4b82-81c6-a12ef1c12256 1002637721 Original 311 Request Photo" at bounding box center [1008, 362] width 287 height 104
click at [956, 383] on link "Original 311 Request Photo" at bounding box center [959, 392] width 160 height 18
click at [1144, 93] on button "button" at bounding box center [1138, 79] width 33 height 33
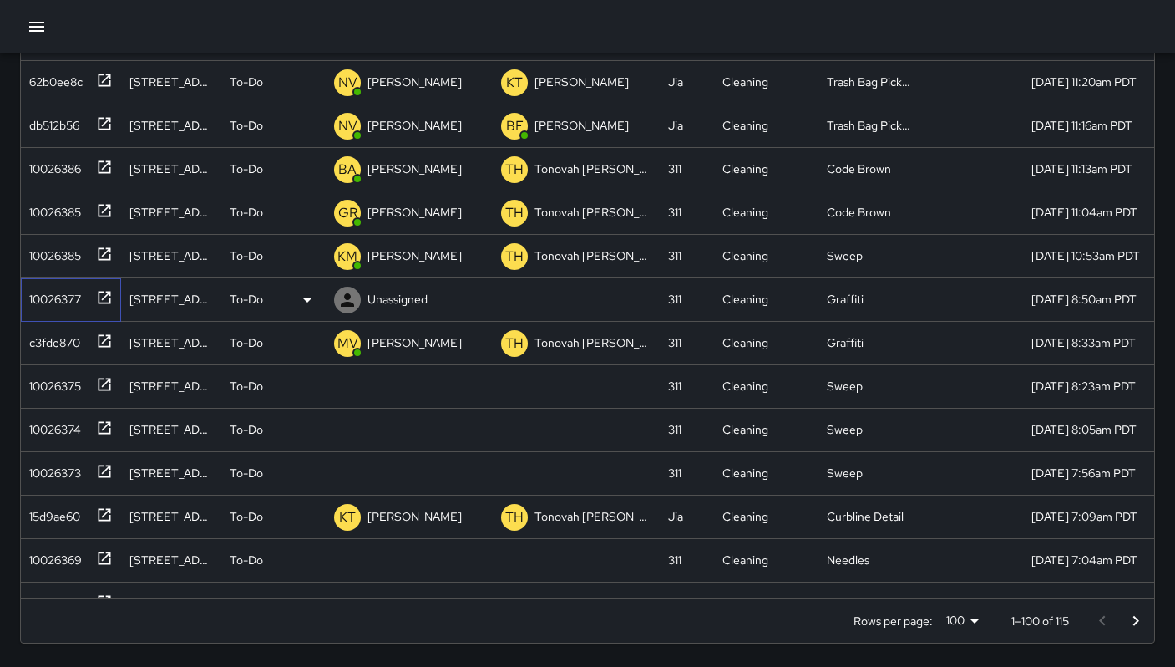
click at [41, 303] on div "10026377" at bounding box center [52, 295] width 58 height 23
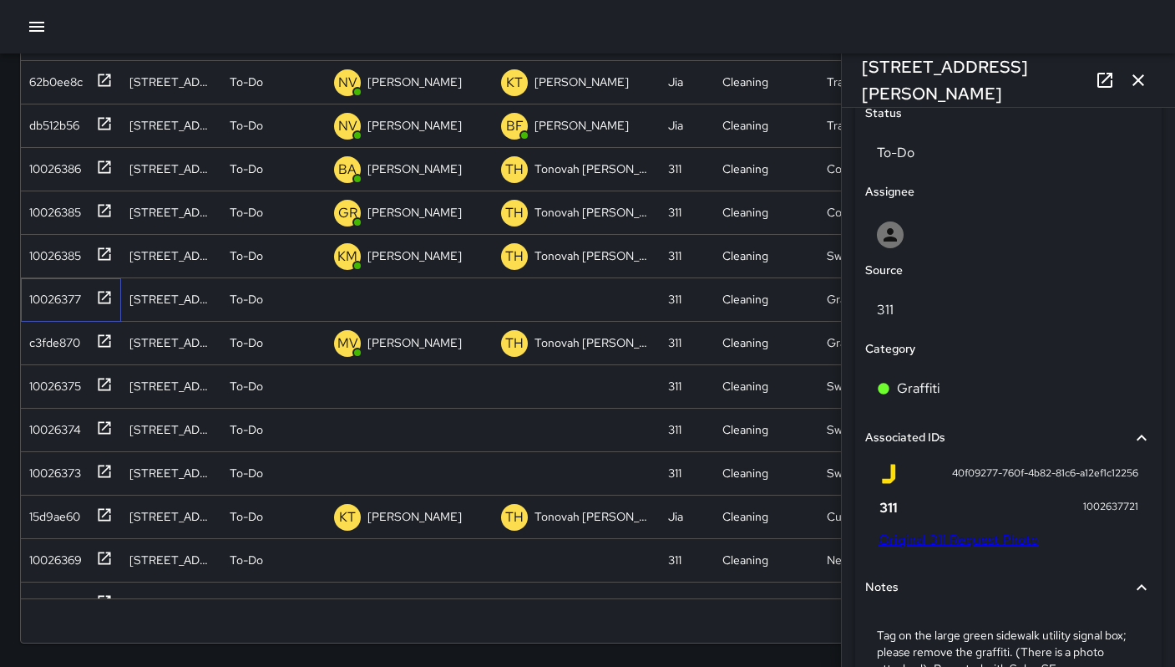
scroll to position [809, 0]
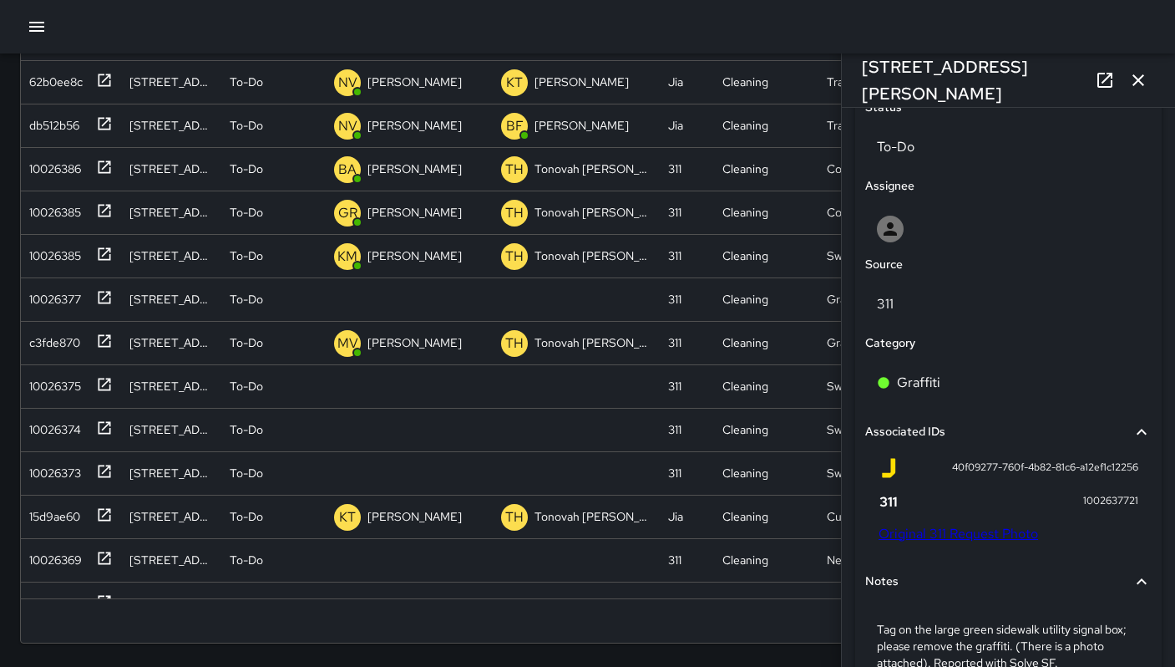
click at [967, 538] on link "Original 311 Request Photo" at bounding box center [959, 534] width 160 height 18
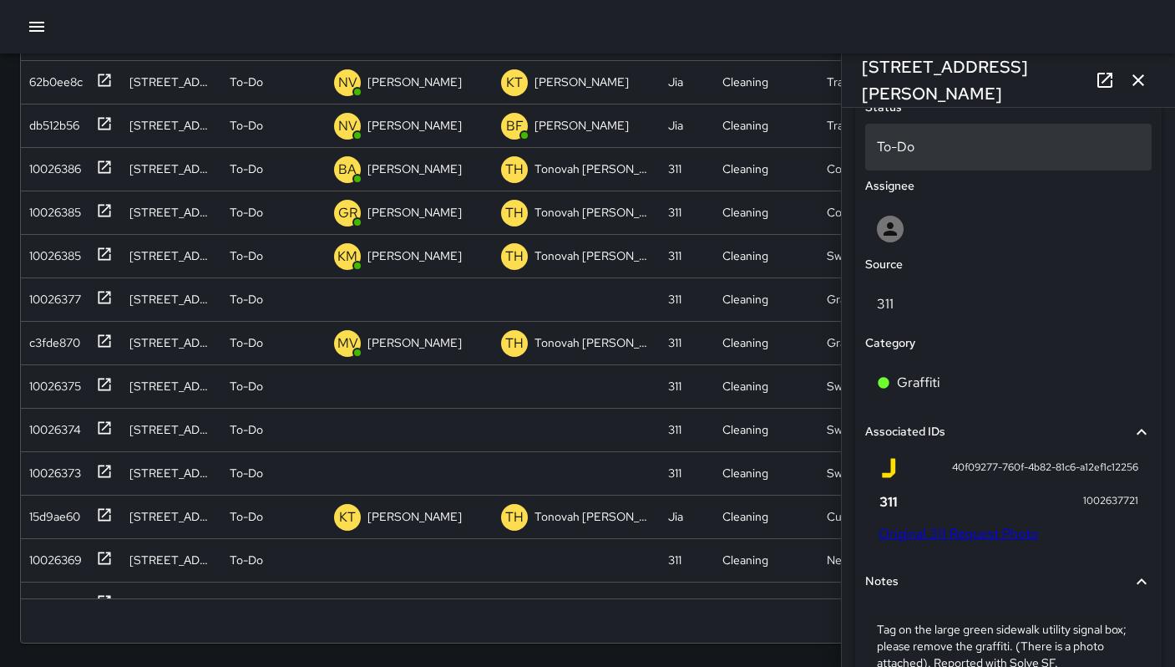
click at [903, 148] on p "To-Do" at bounding box center [1008, 147] width 263 height 20
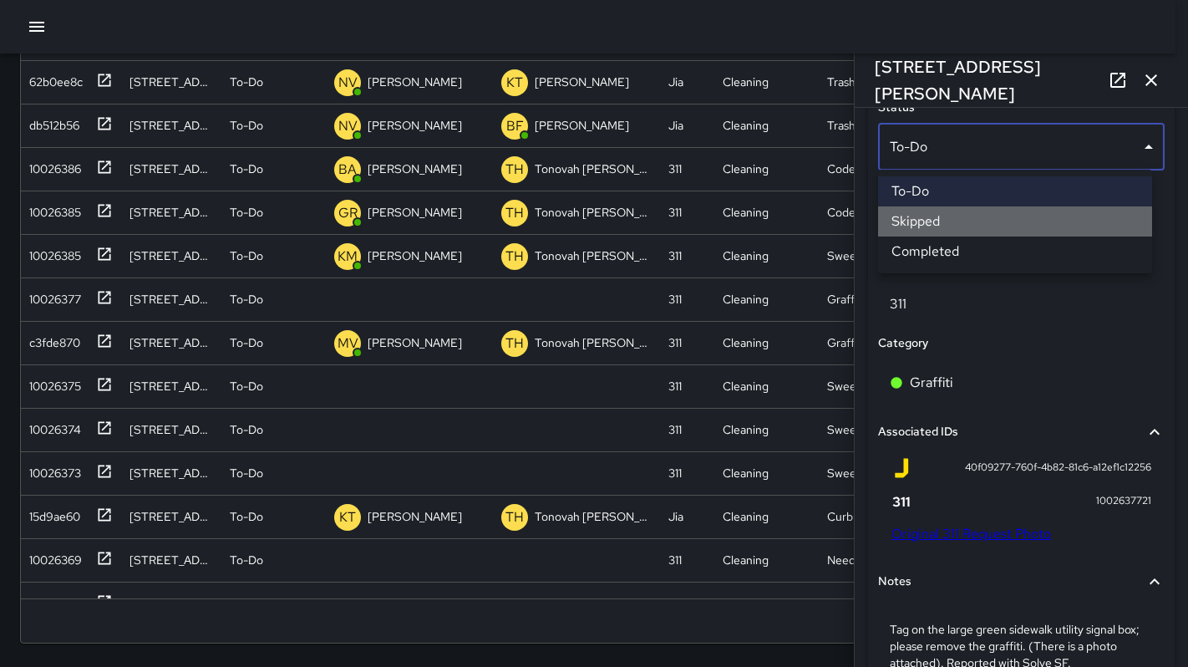
click at [936, 216] on li "Skipped" at bounding box center [1015, 221] width 274 height 30
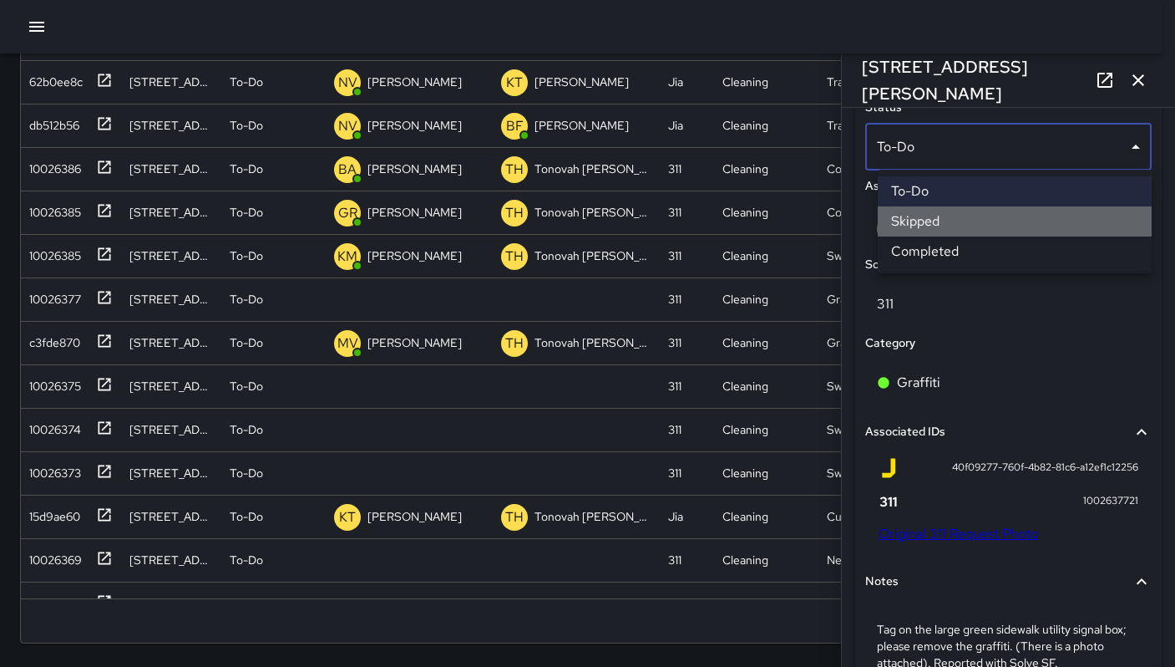
scroll to position [13, 13]
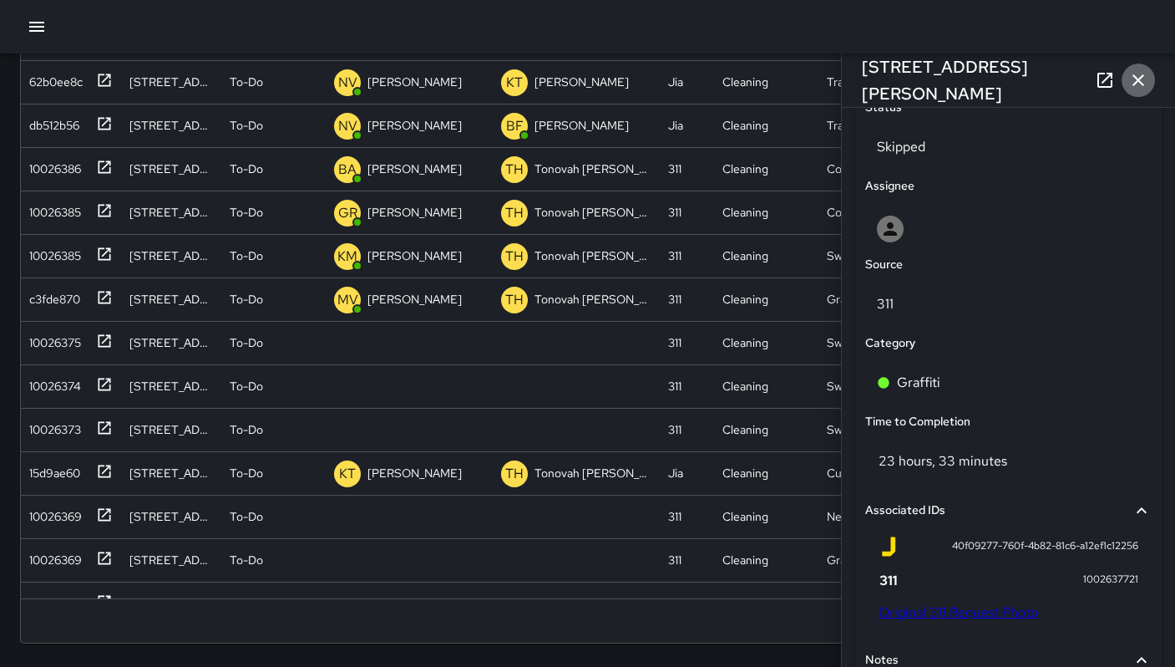
click at [1137, 75] on icon "button" at bounding box center [1138, 80] width 20 height 20
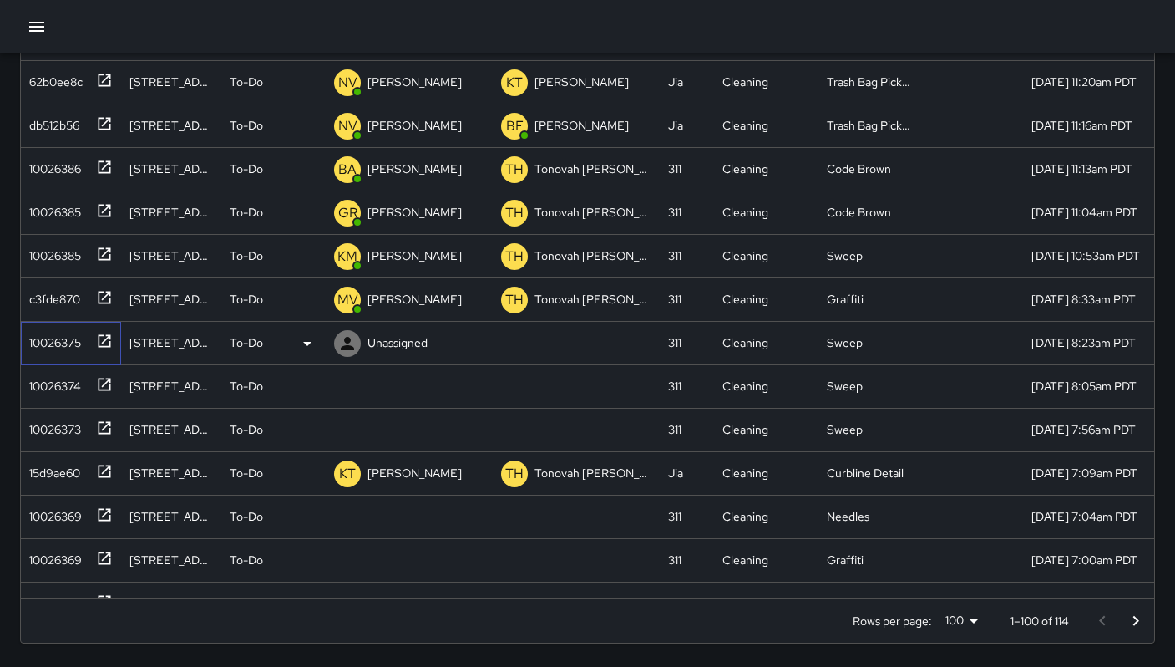
click at [23, 342] on div "10026375" at bounding box center [52, 338] width 58 height 23
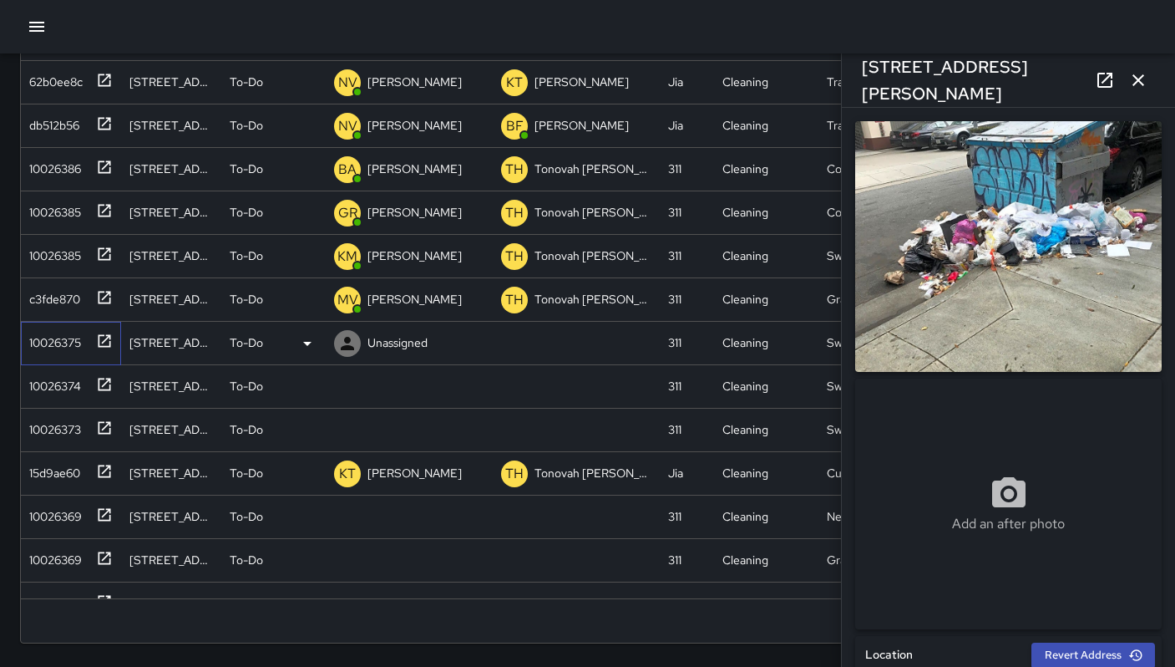
type input "**********"
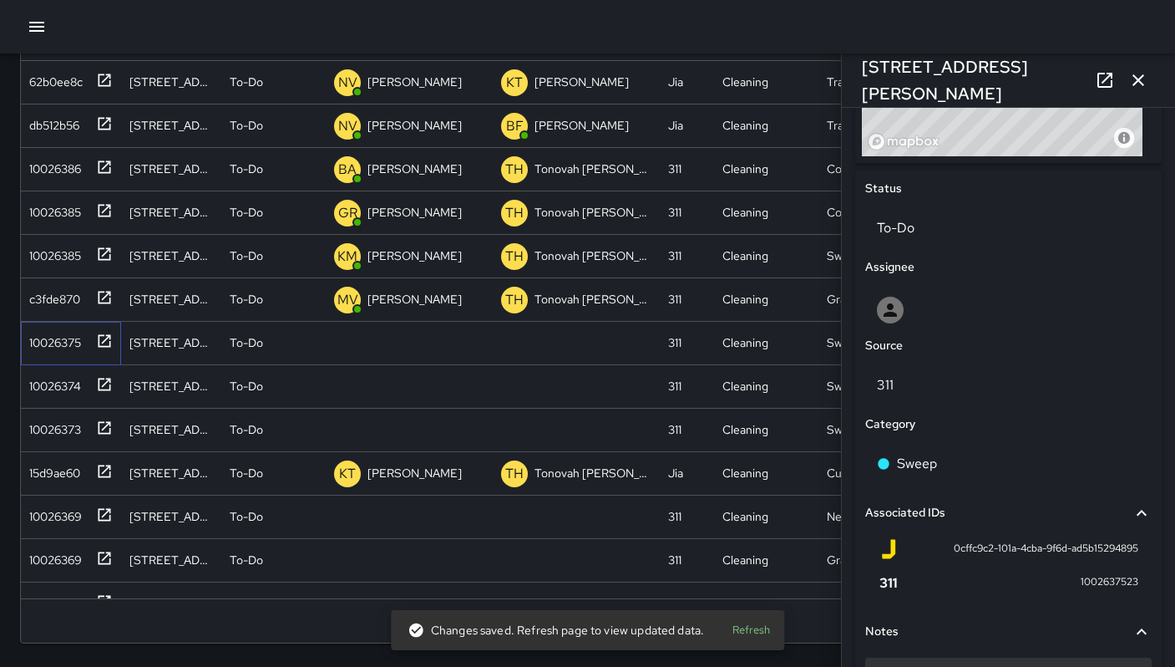
scroll to position [851, 0]
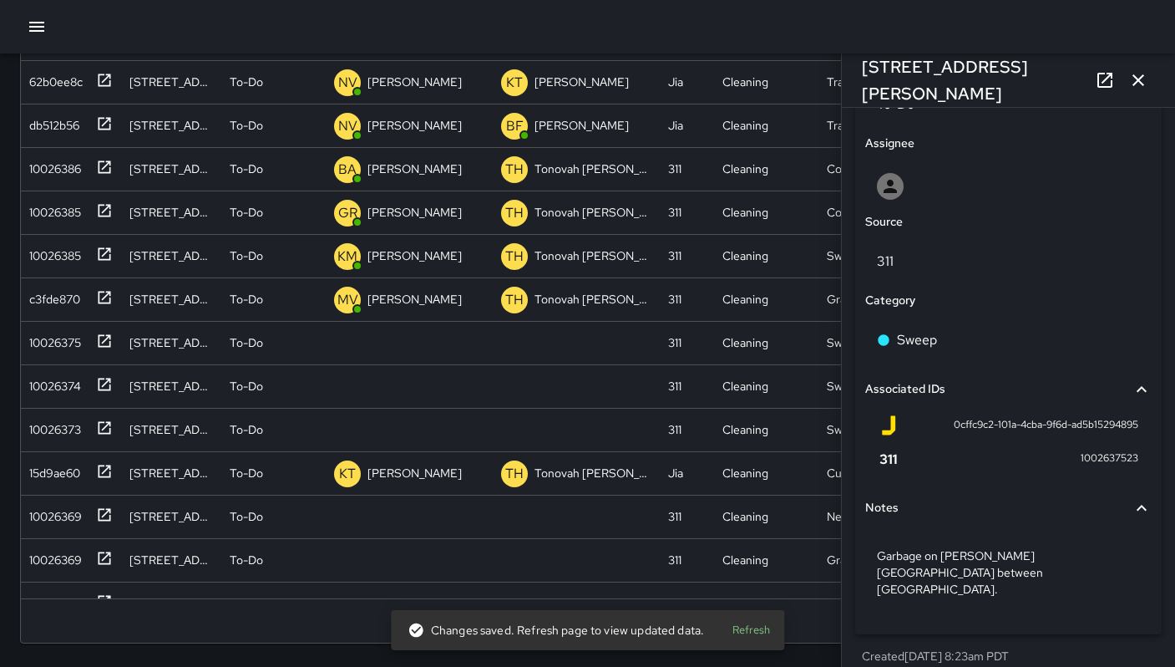
click at [920, 213] on div "Source" at bounding box center [1008, 222] width 293 height 25
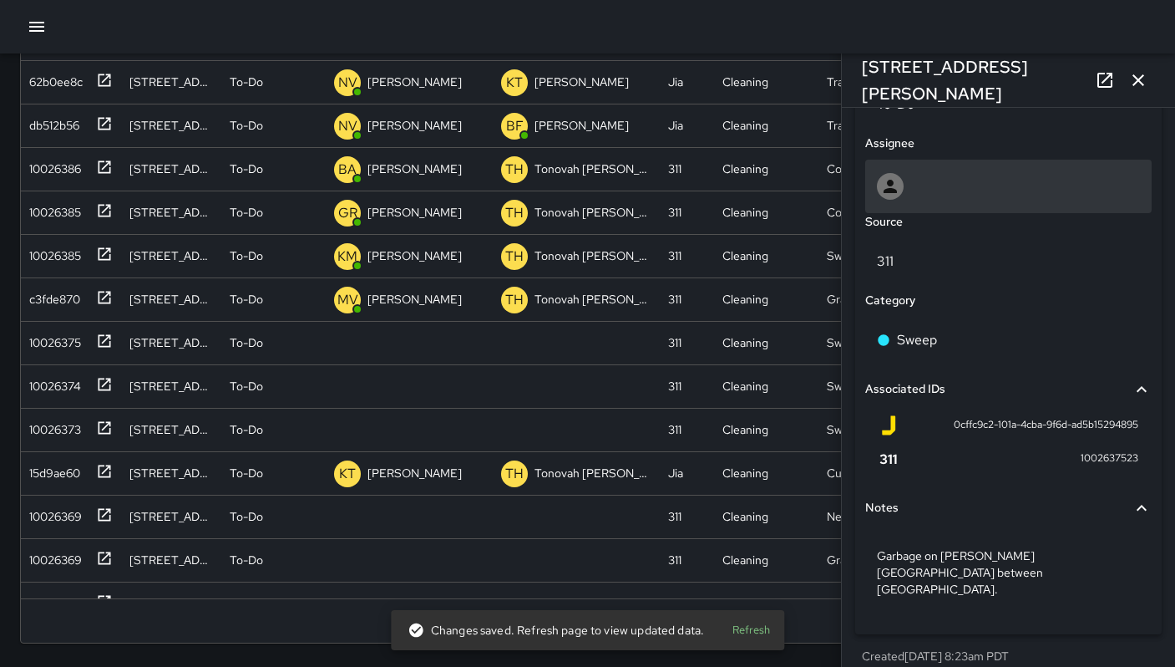
click at [921, 205] on div at bounding box center [1008, 186] width 287 height 53
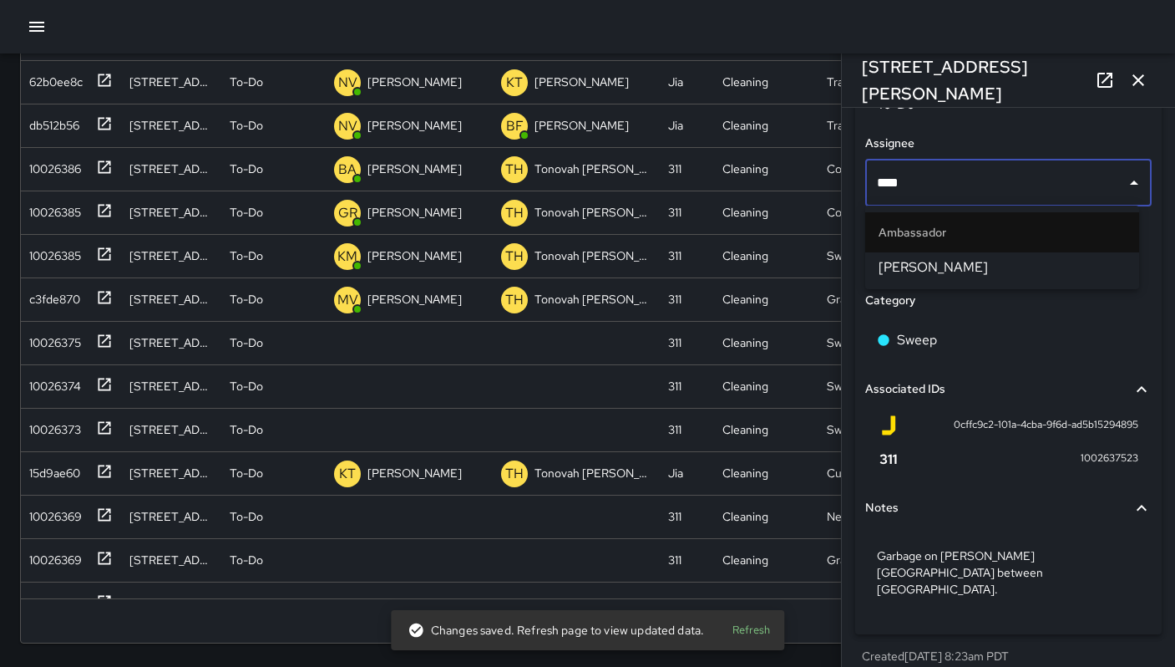
type input "*****"
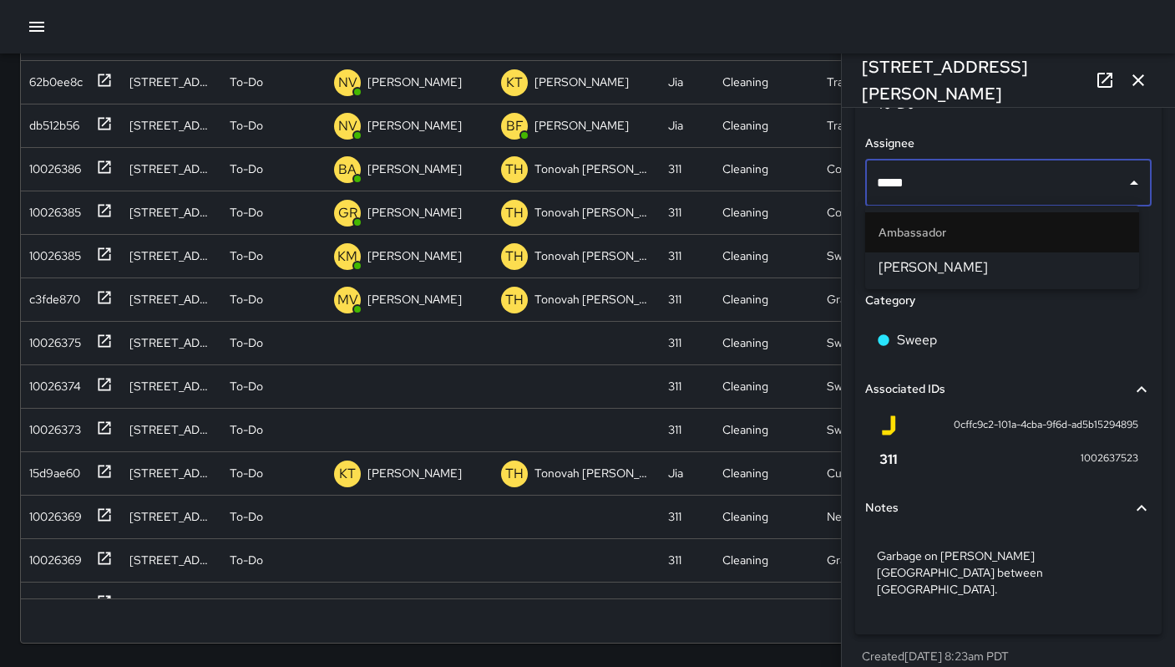
click at [926, 272] on span "[PERSON_NAME]" at bounding box center [1002, 267] width 247 height 20
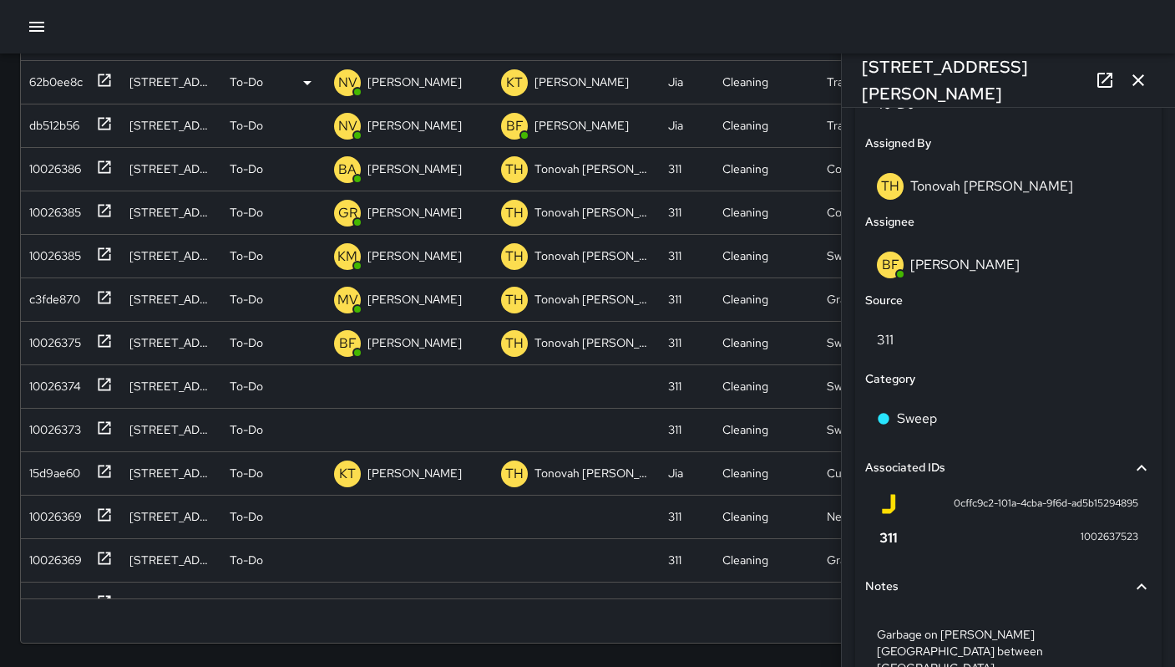
click at [1134, 83] on icon "button" at bounding box center [1138, 80] width 20 height 20
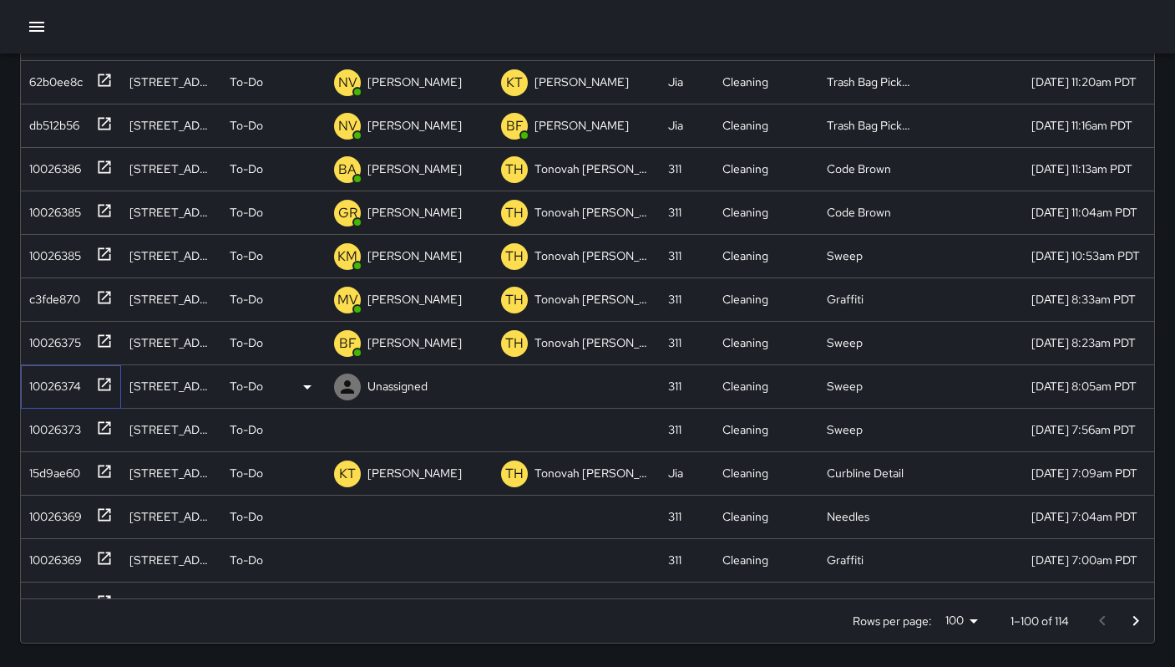
click at [56, 378] on div "10026374" at bounding box center [52, 382] width 58 height 23
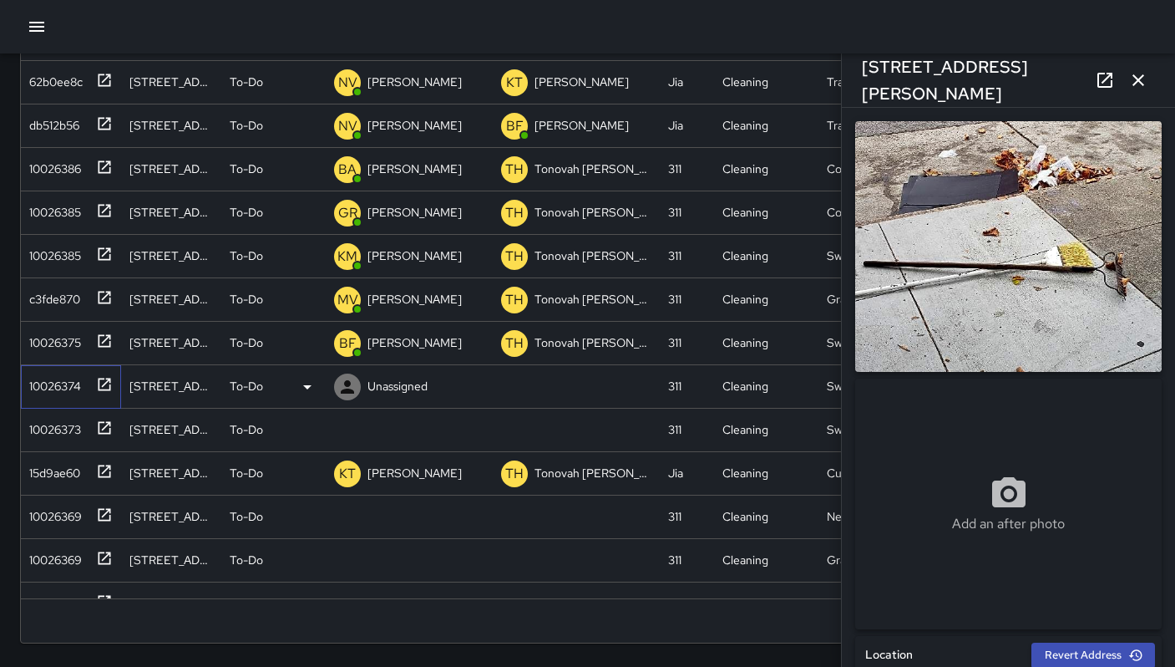
type input "**********"
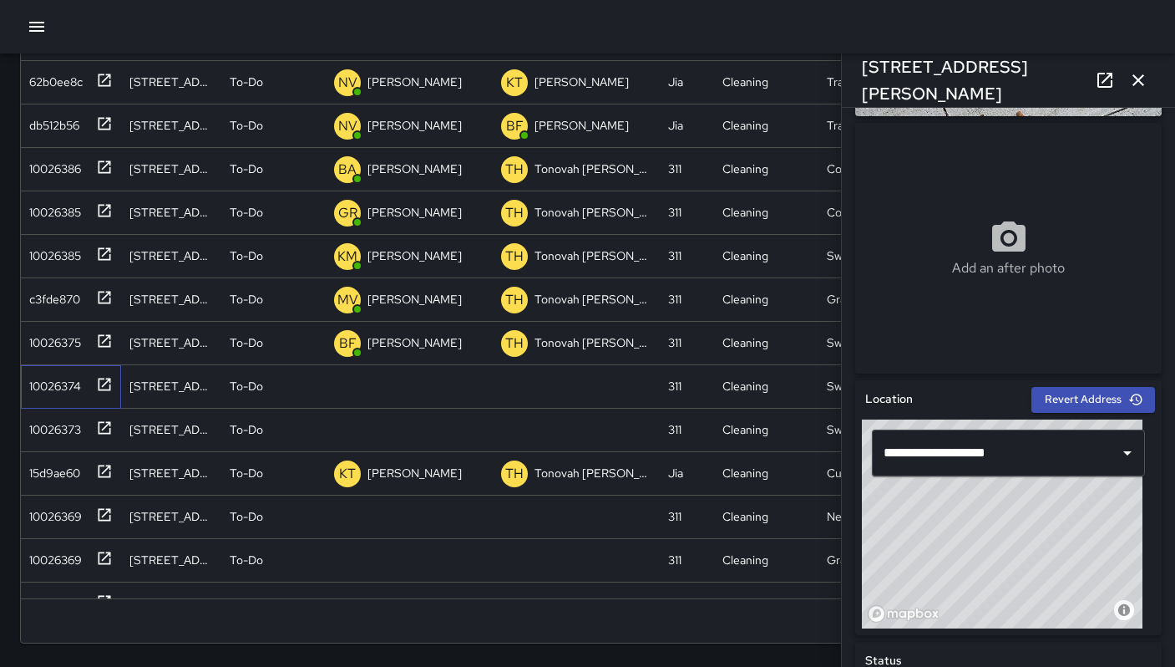
scroll to position [614, 0]
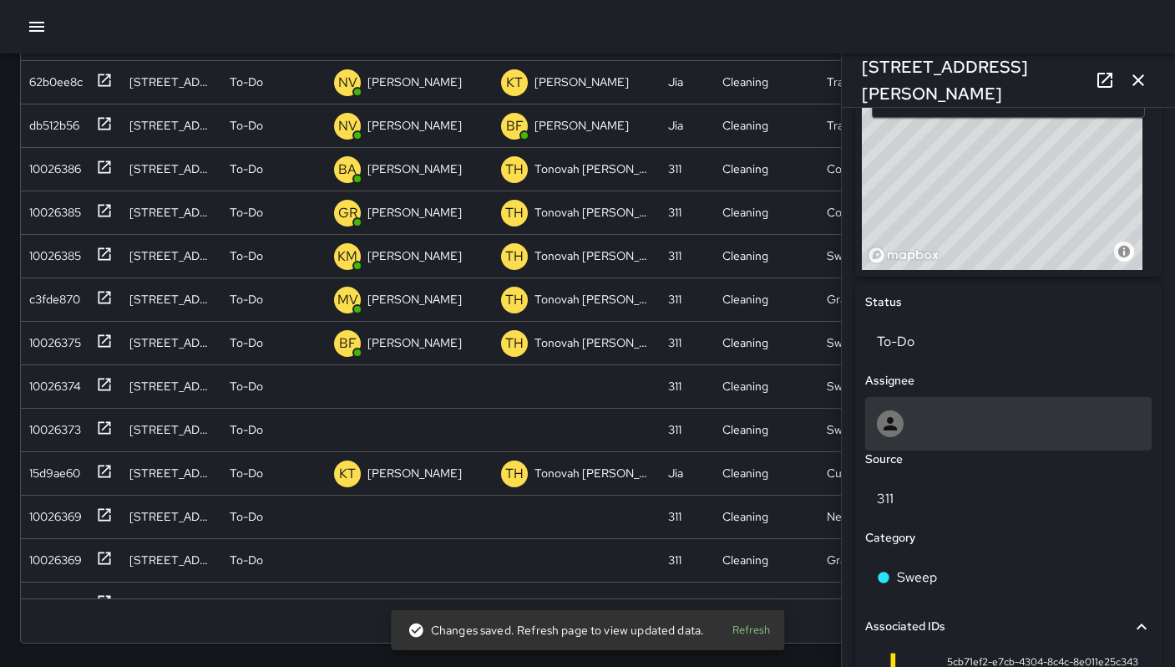
click at [950, 415] on div at bounding box center [1008, 423] width 263 height 27
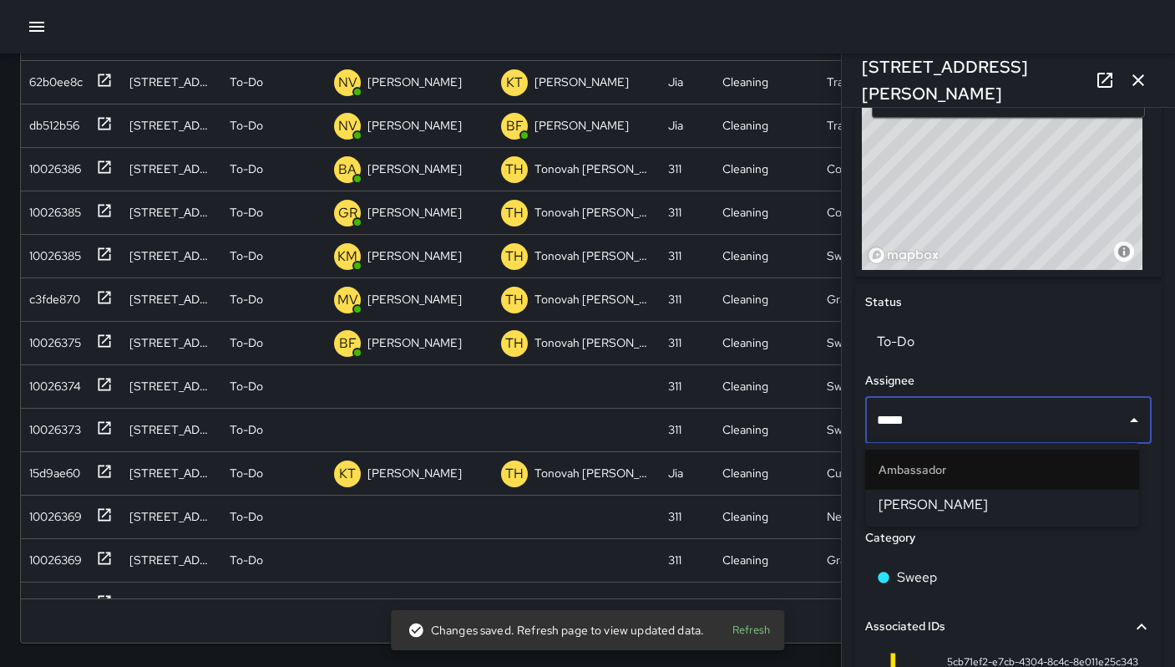
type input "******"
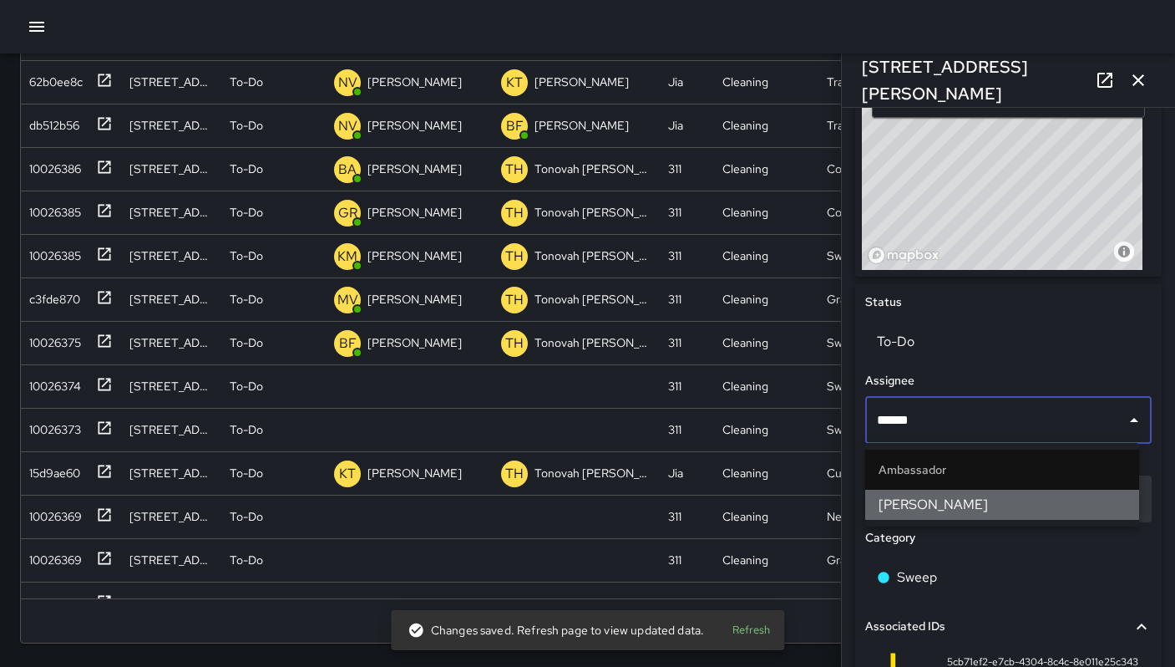
click at [946, 515] on li "[PERSON_NAME]" at bounding box center [1002, 504] width 274 height 30
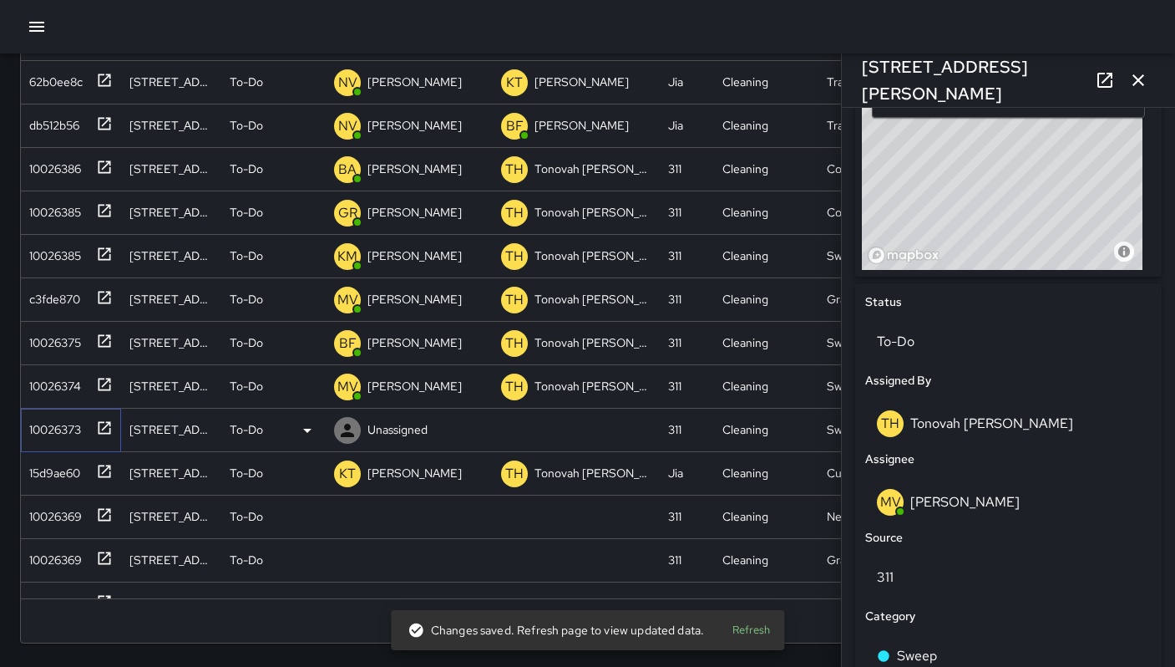
click at [66, 429] on div "10026373" at bounding box center [52, 425] width 58 height 23
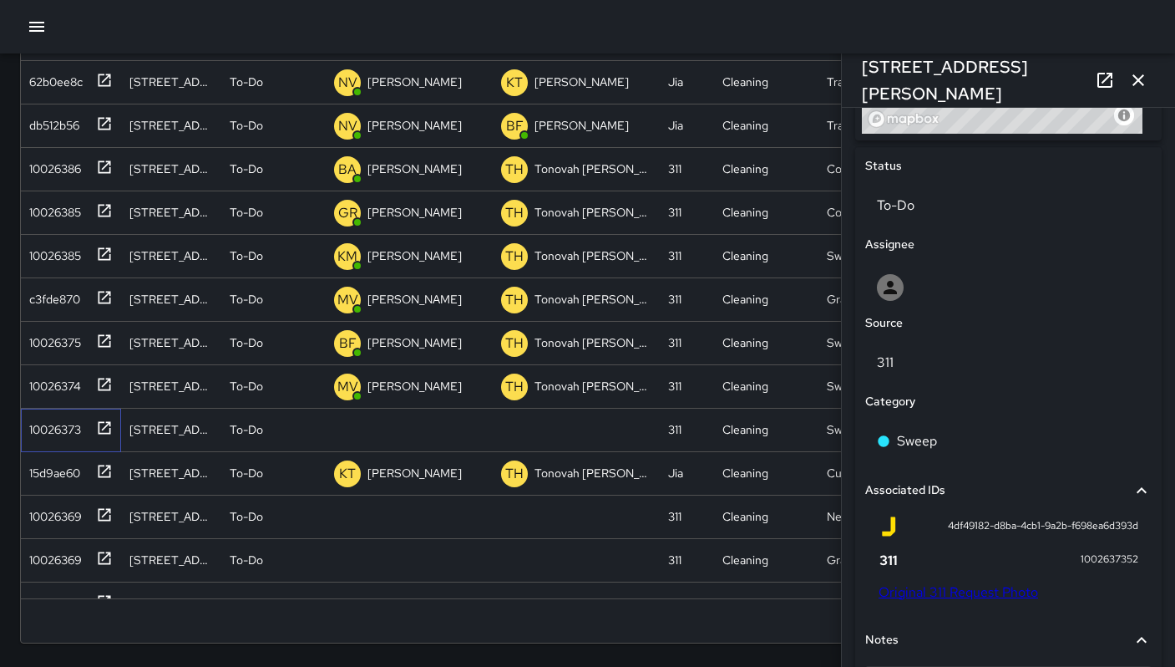
scroll to position [1017, 0]
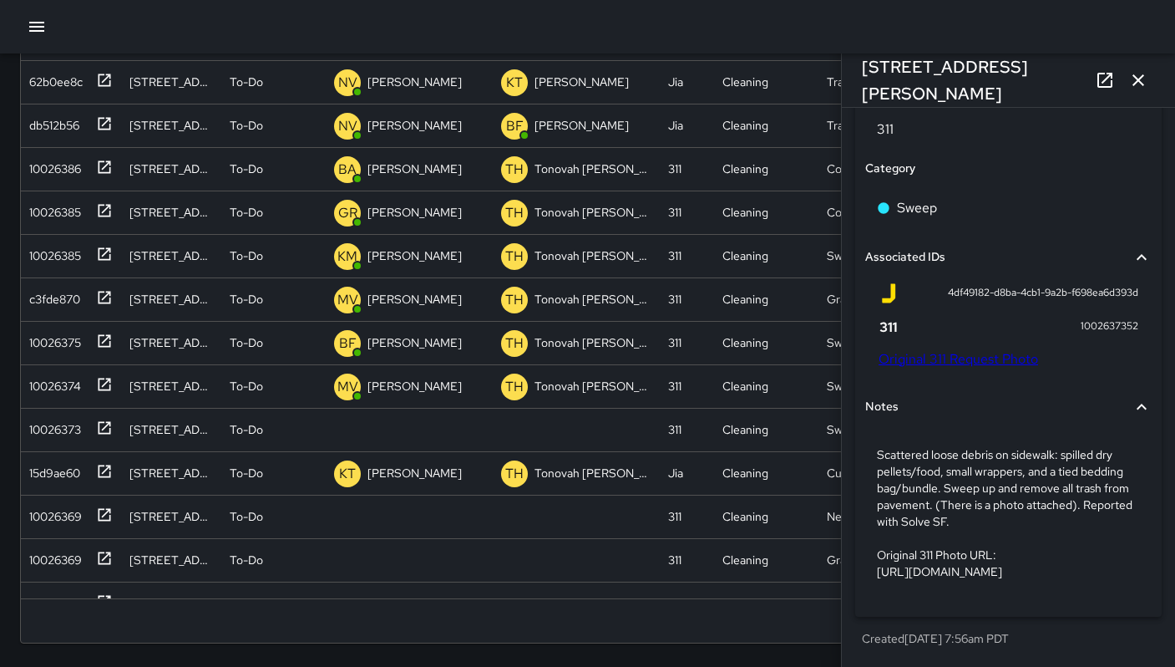
click at [957, 350] on link "Original 311 Request Photo" at bounding box center [959, 359] width 160 height 18
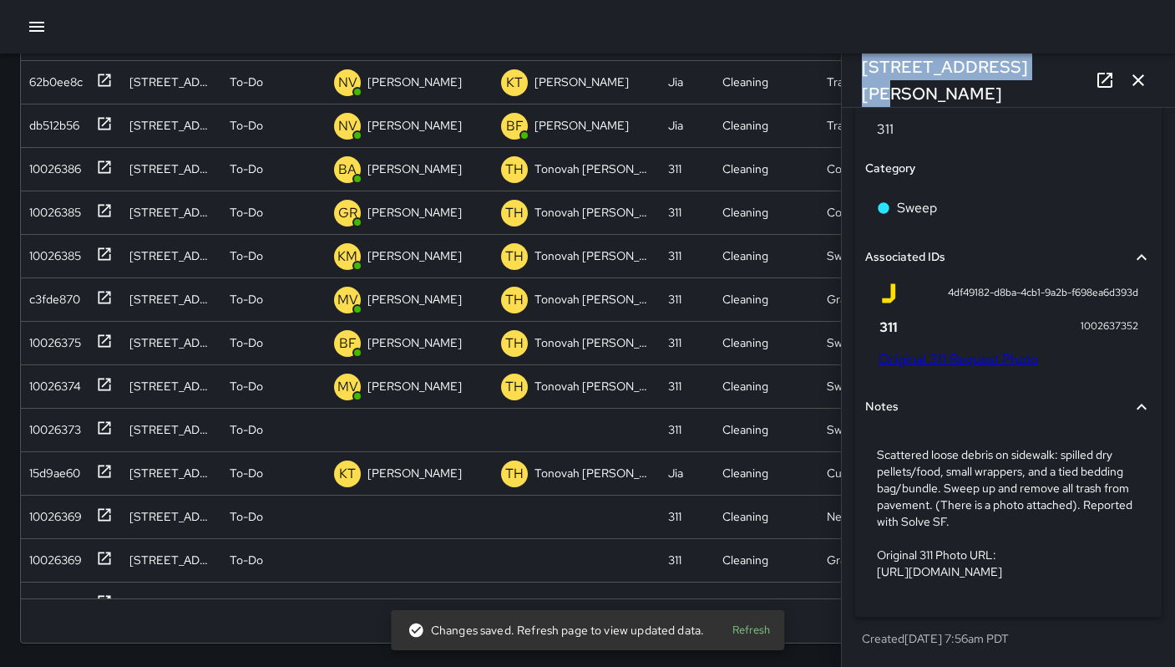
drag, startPoint x: 1022, startPoint y: 83, endPoint x: 857, endPoint y: 75, distance: 164.7
click at [857, 75] on div "[STREET_ADDRESS][PERSON_NAME]" at bounding box center [1008, 79] width 333 height 53
copy h6 "[STREET_ADDRESS][PERSON_NAME]"
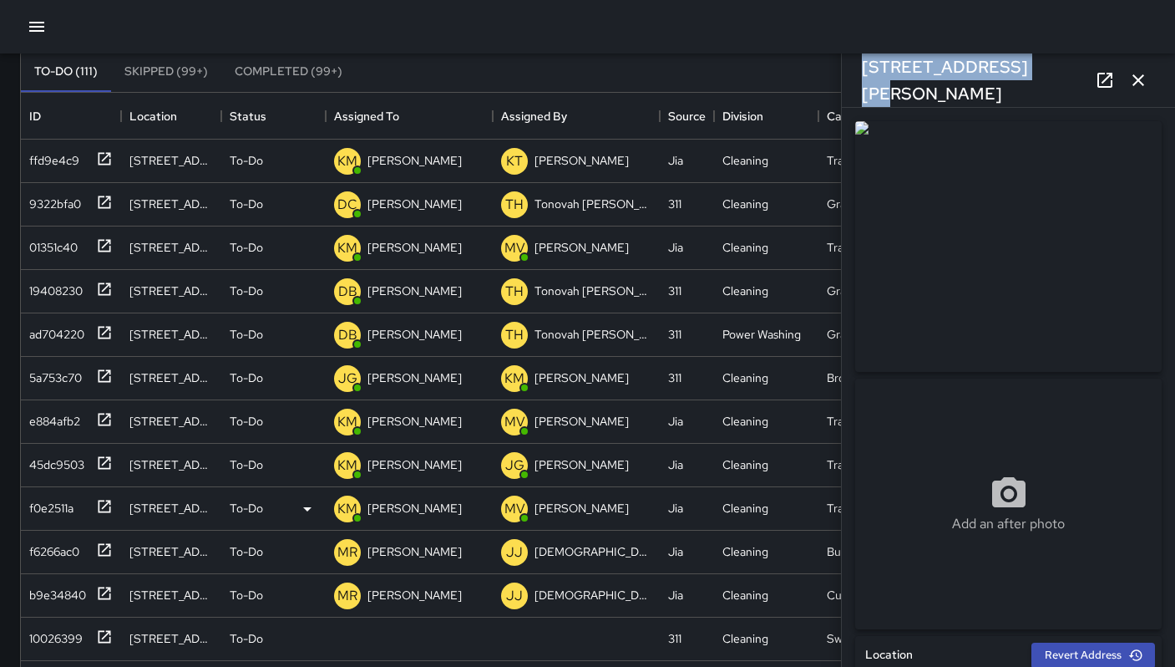
scroll to position [320, 0]
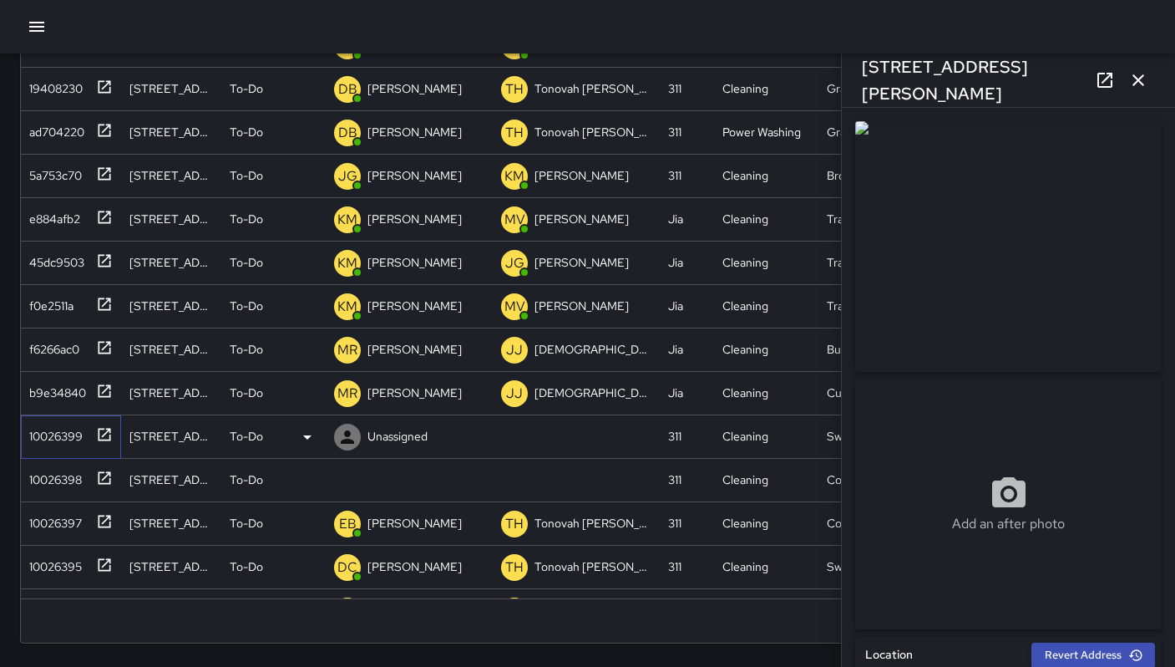
click at [33, 436] on div "10026399" at bounding box center [53, 432] width 60 height 23
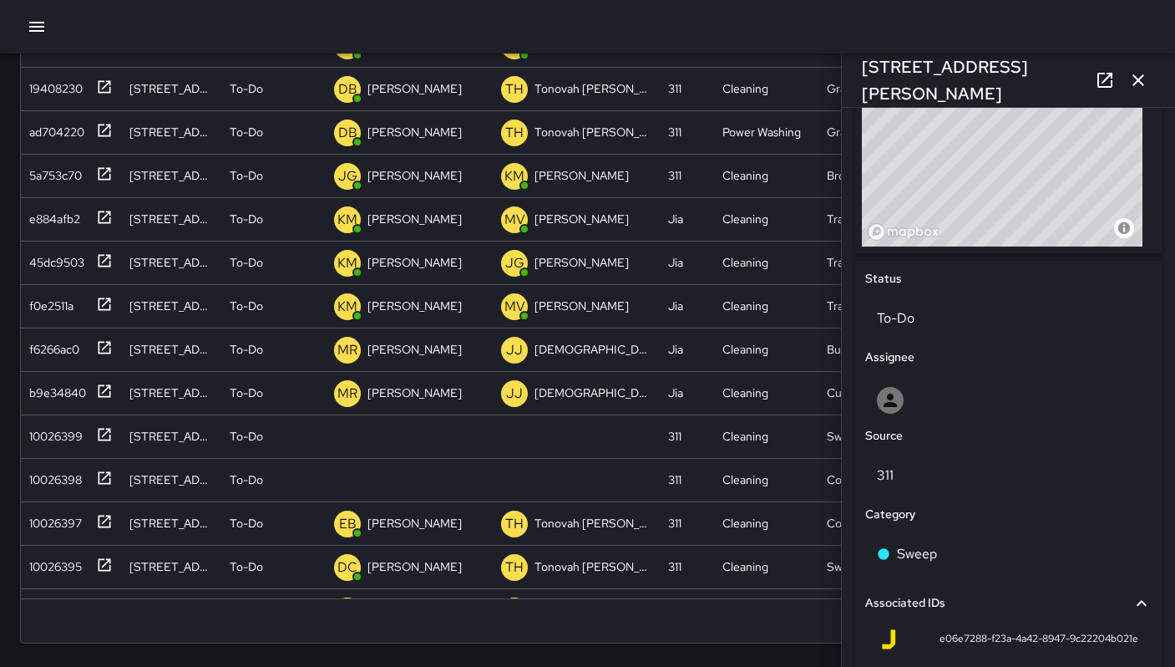
scroll to position [986, 0]
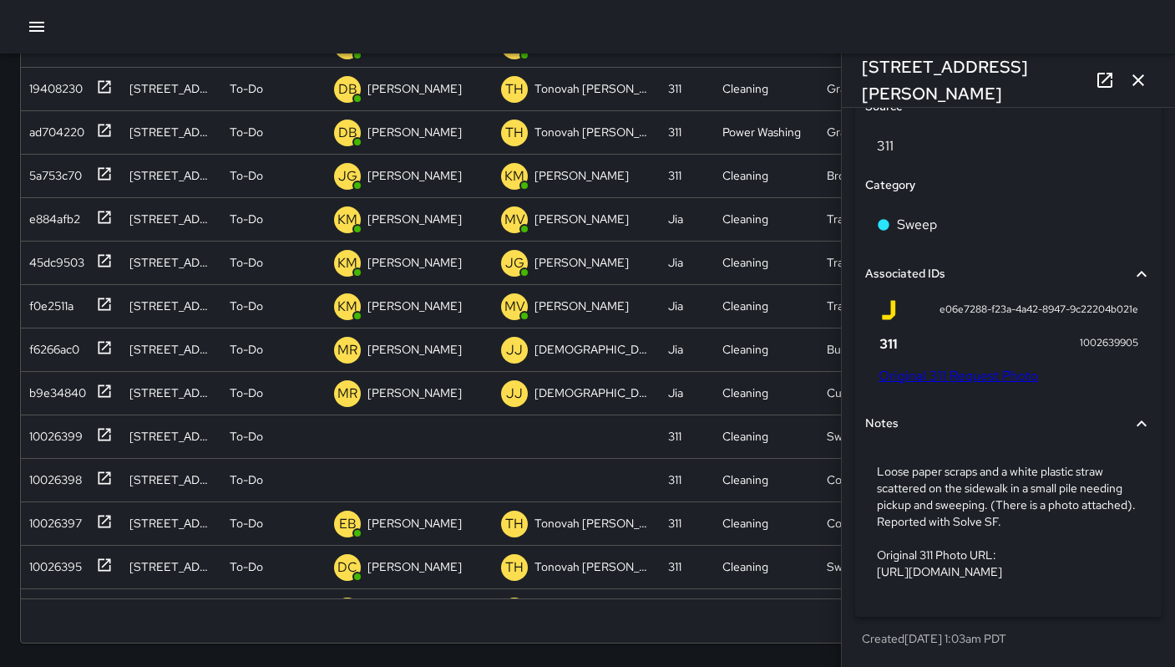
click at [1005, 367] on link "Original 311 Request Photo" at bounding box center [959, 376] width 160 height 18
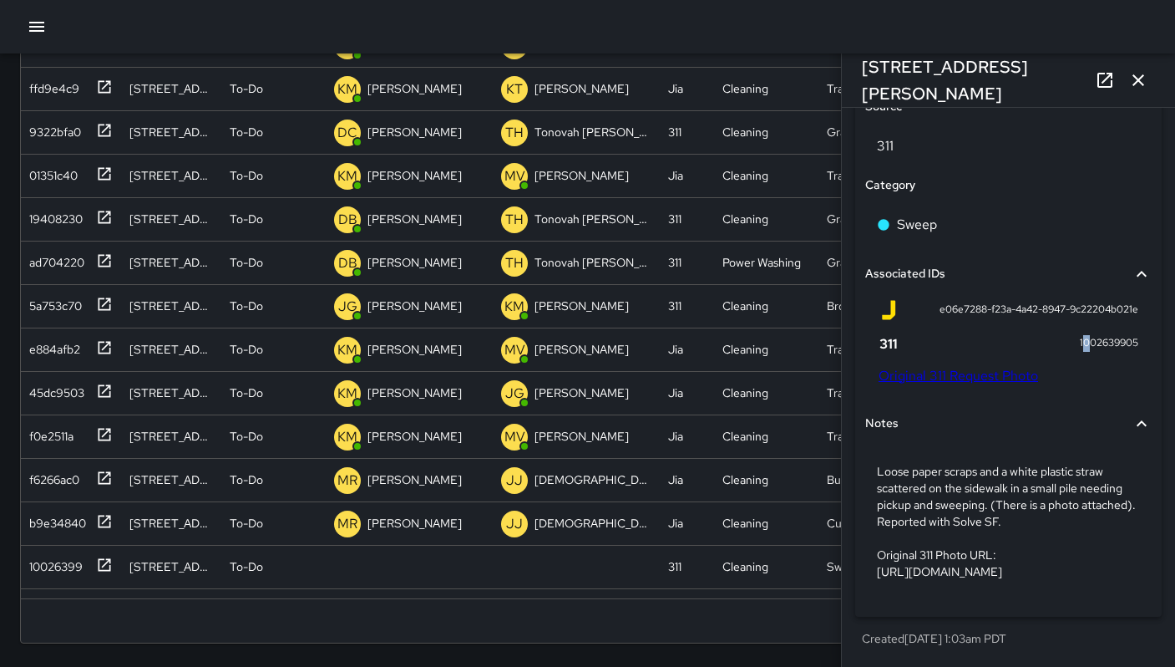
click at [1080, 335] on span "1002639905" at bounding box center [1109, 343] width 58 height 17
drag, startPoint x: 1064, startPoint y: 325, endPoint x: 1130, endPoint y: 327, distance: 66.0
click at [1130, 327] on div "e06e7288-f23a-4a42-8947-9c22204b021e 1002639905 Original 311 Request Photo" at bounding box center [1008, 345] width 287 height 104
copy span "1002639905"
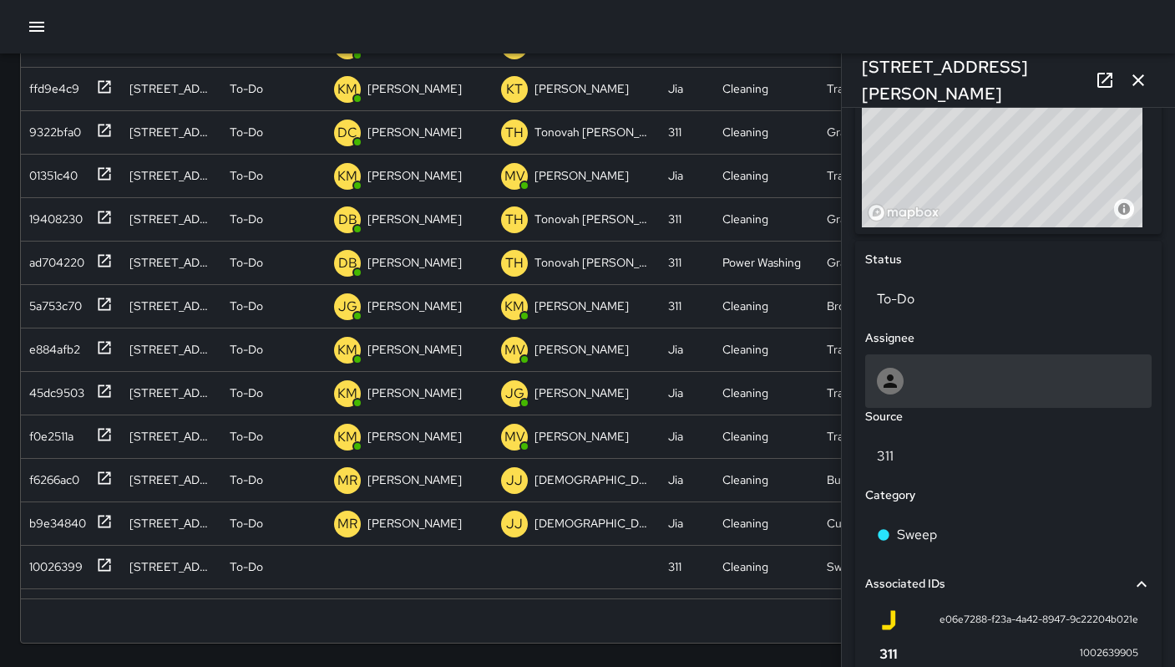
click at [907, 369] on div at bounding box center [1008, 381] width 263 height 27
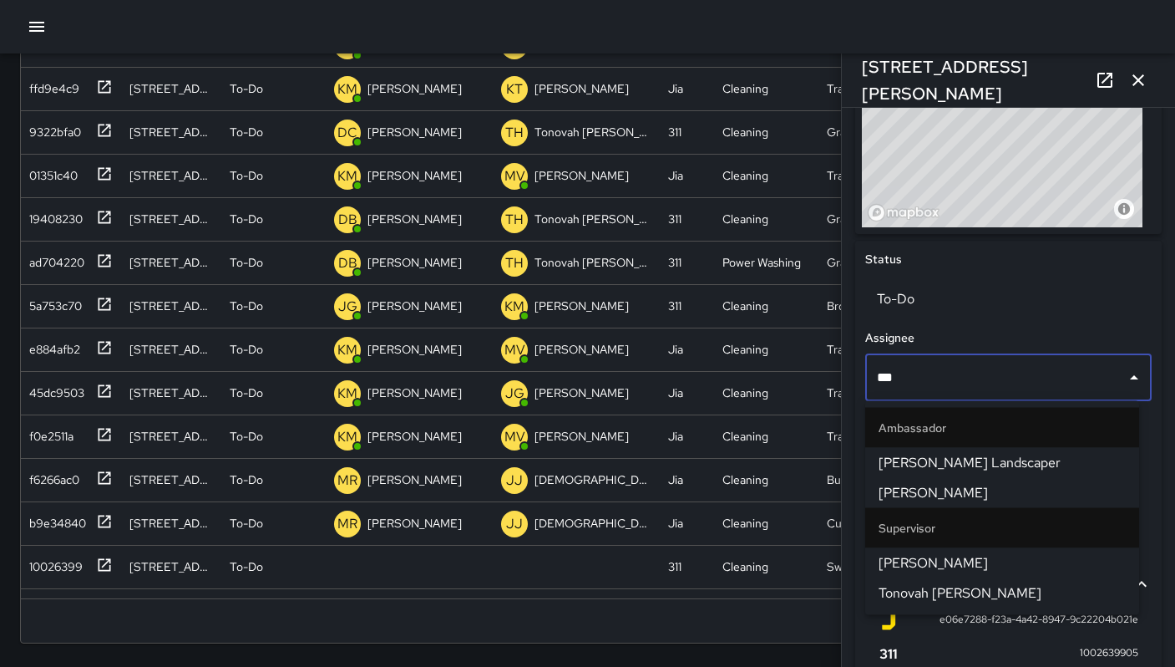
type input "****"
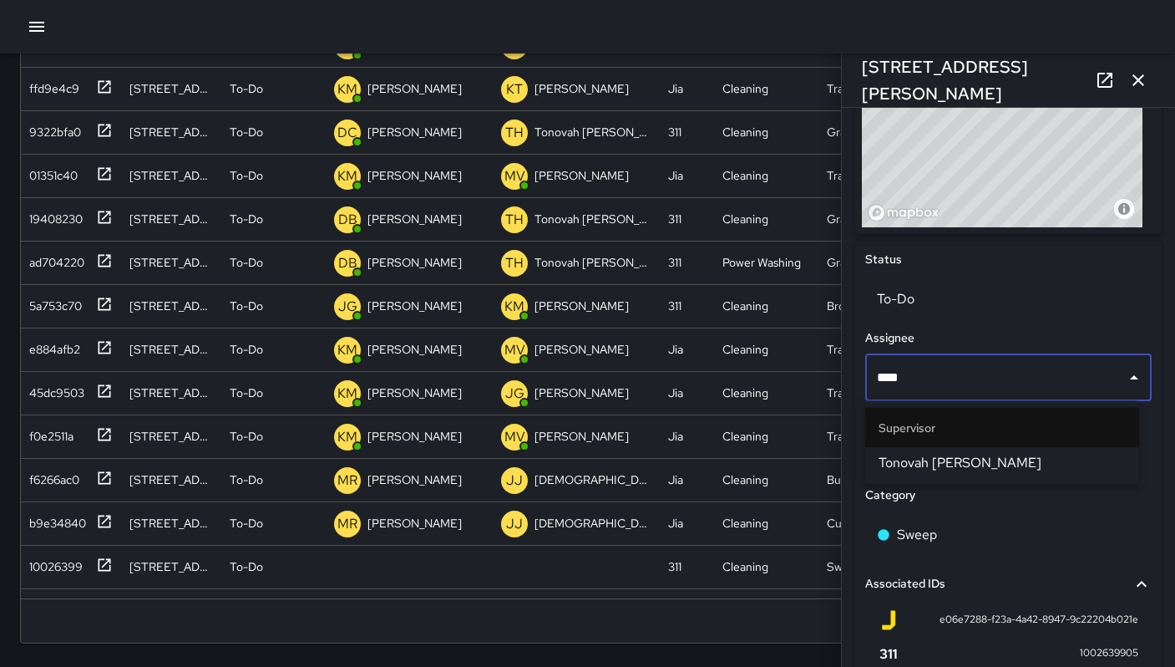
click at [906, 457] on span "Tonovah [PERSON_NAME]" at bounding box center [1002, 463] width 247 height 20
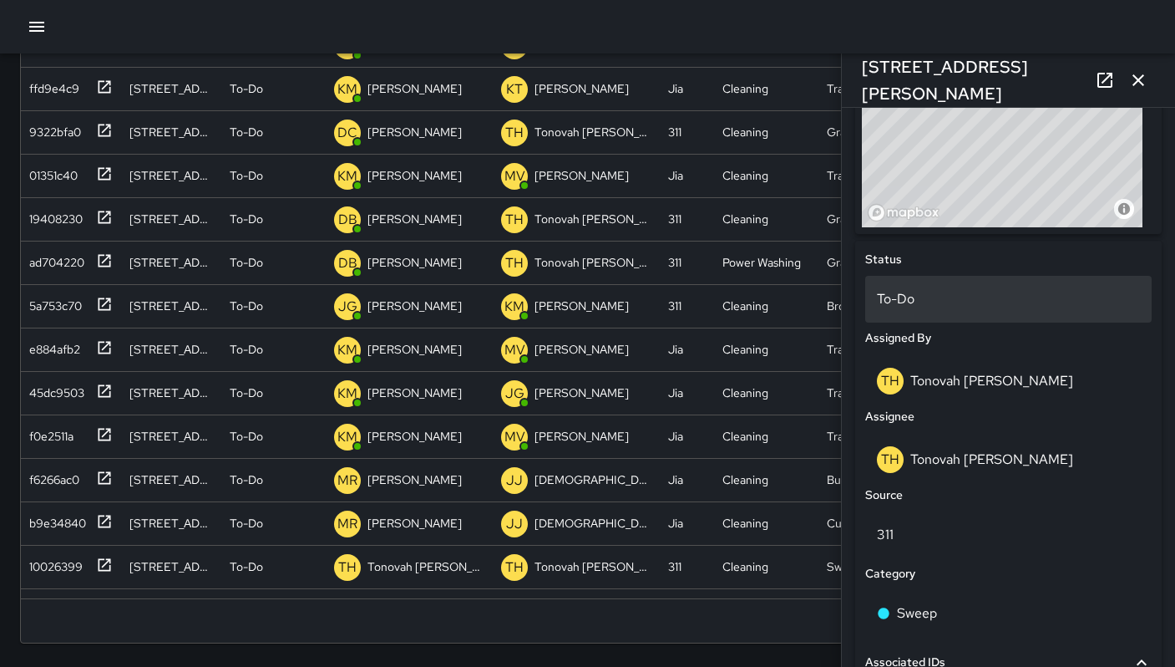
click at [944, 307] on p "To-Do" at bounding box center [1008, 299] width 263 height 20
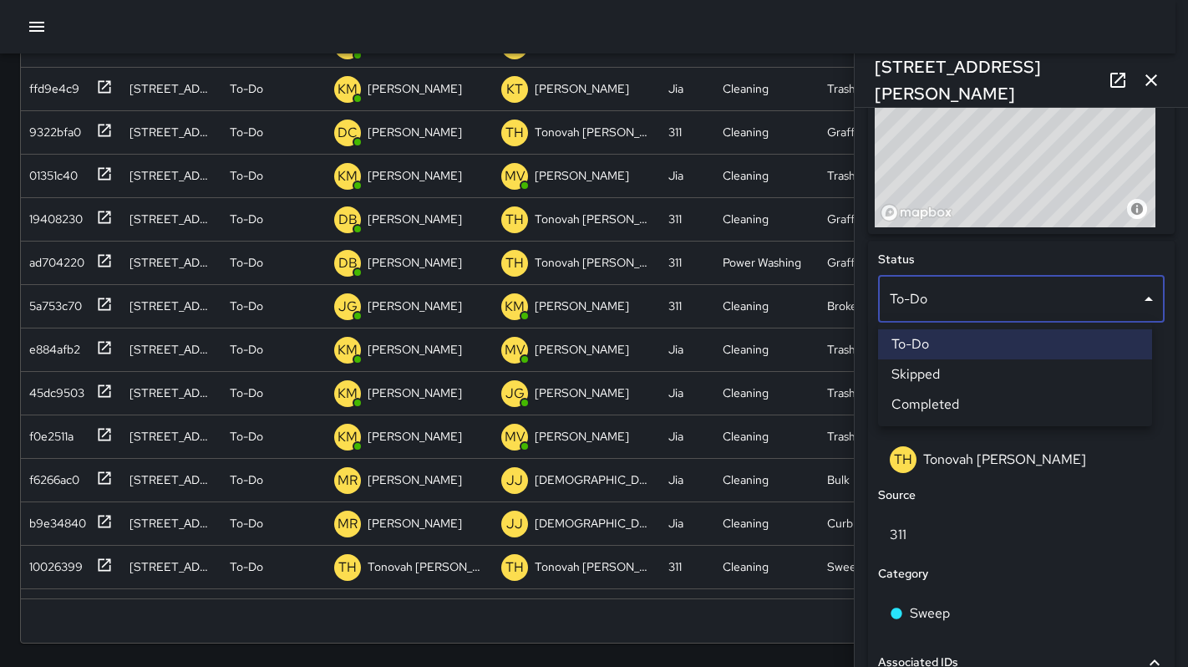
click at [945, 371] on li "Skipped" at bounding box center [1015, 374] width 274 height 30
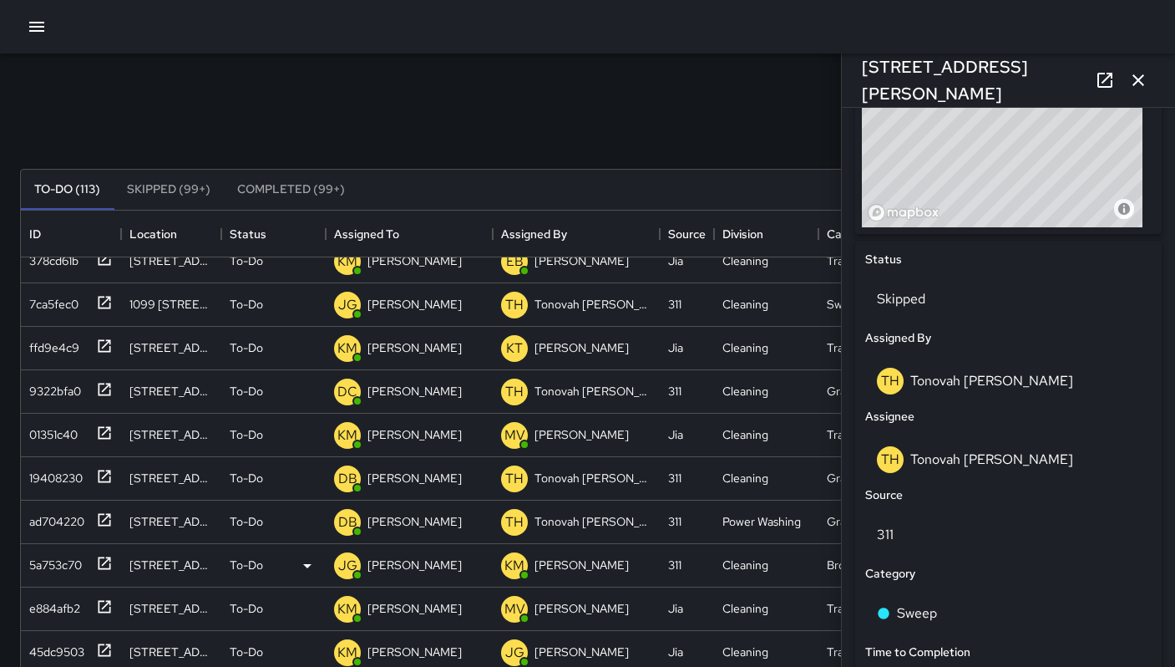
scroll to position [159, 0]
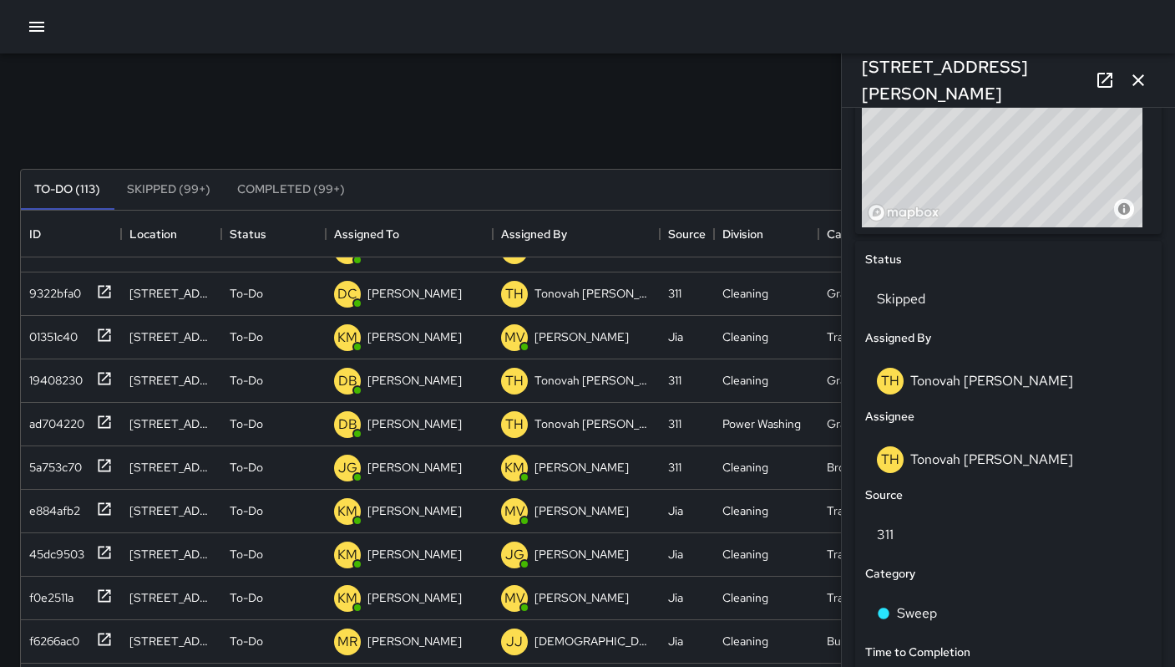
click at [167, 188] on button "Skipped (99+)" at bounding box center [169, 190] width 110 height 40
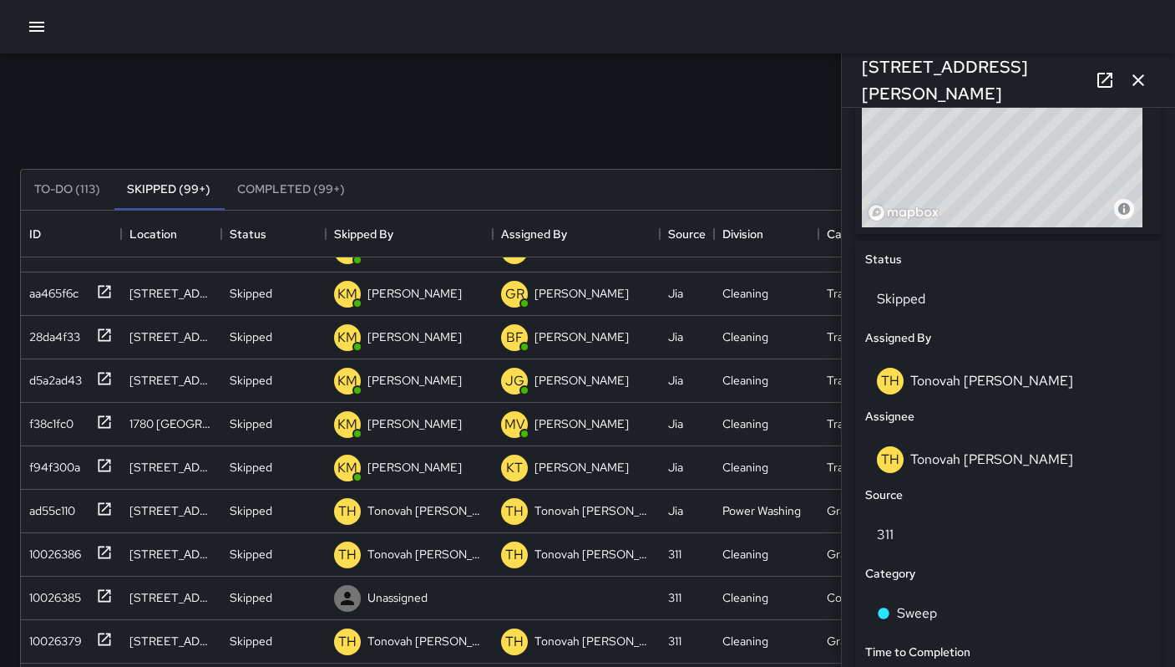
click at [1144, 85] on icon "button" at bounding box center [1138, 80] width 20 height 20
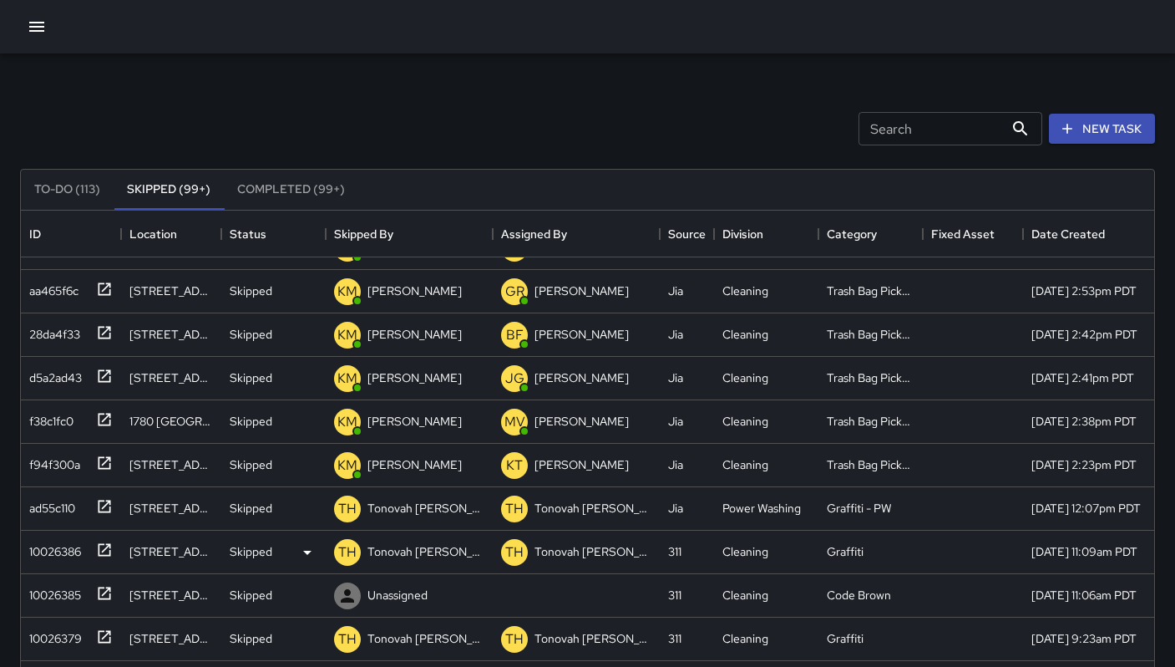
scroll to position [162, 0]
click at [41, 558] on div "10026386" at bounding box center [52, 546] width 58 height 23
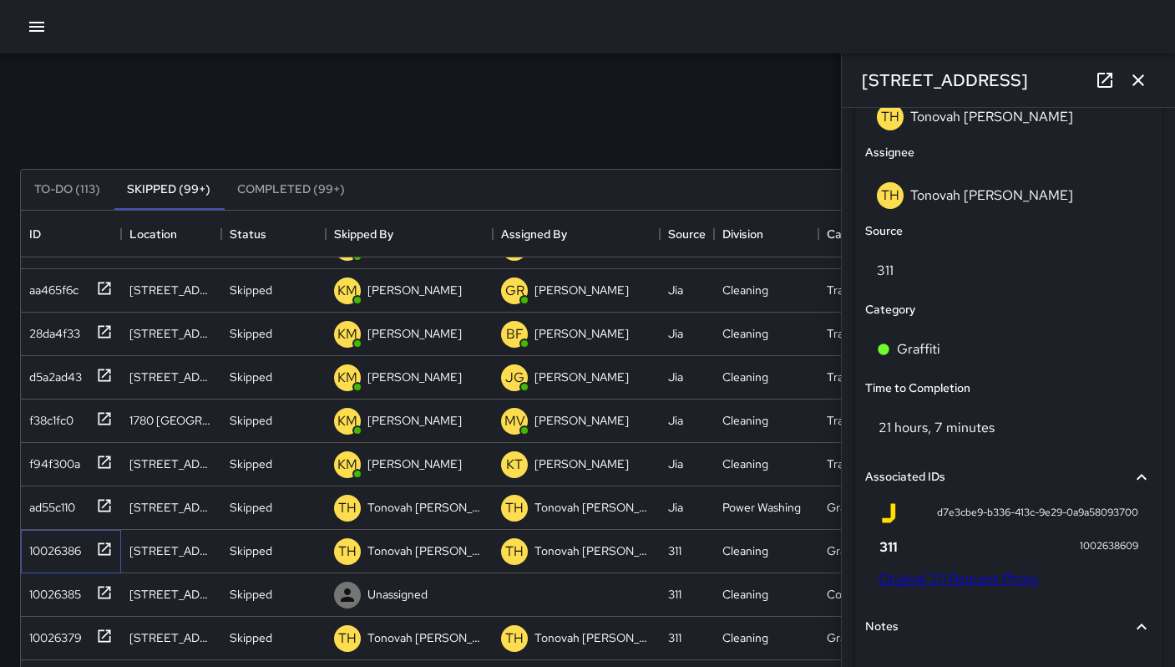
scroll to position [926, 0]
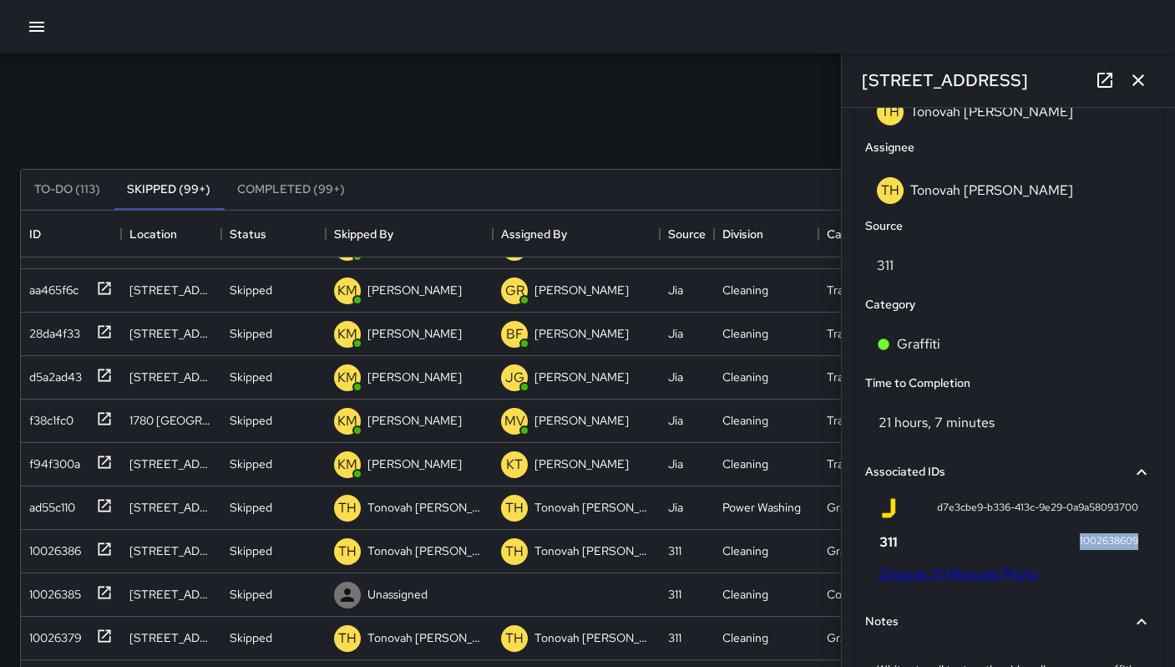
drag, startPoint x: 1067, startPoint y: 544, endPoint x: 1129, endPoint y: 547, distance: 62.7
click at [1129, 547] on div "d7e3cbe9-b336-413c-9e29-0a9a58093700 1002638609 Original 311 Request Photo" at bounding box center [1008, 543] width 287 height 104
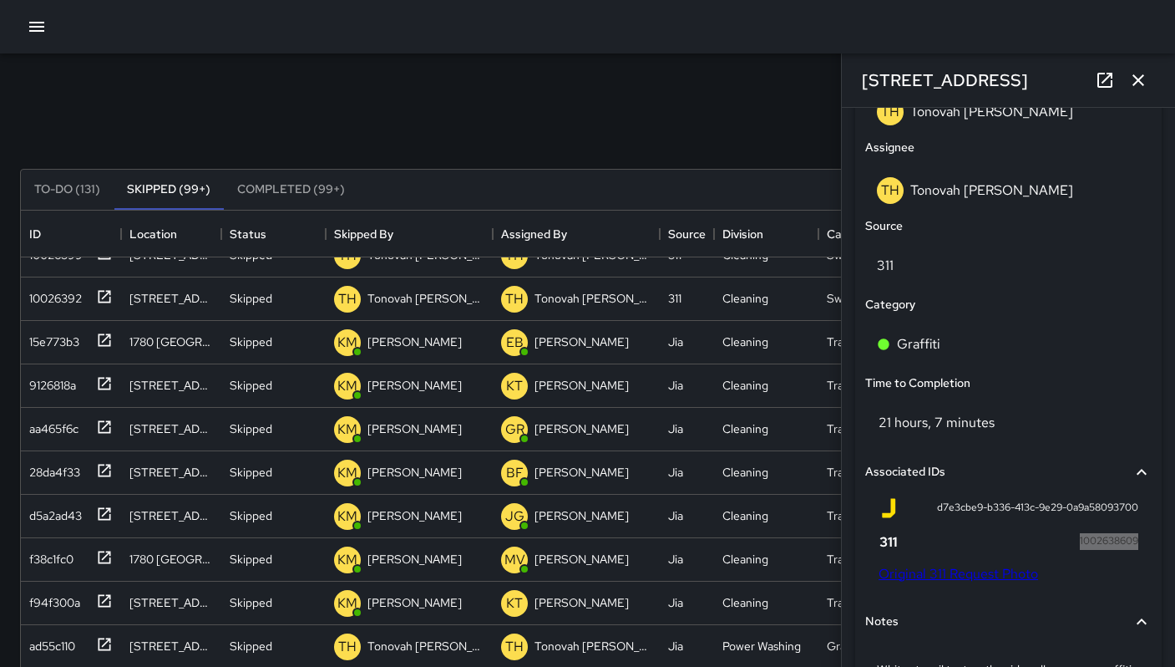
scroll to position [0, 0]
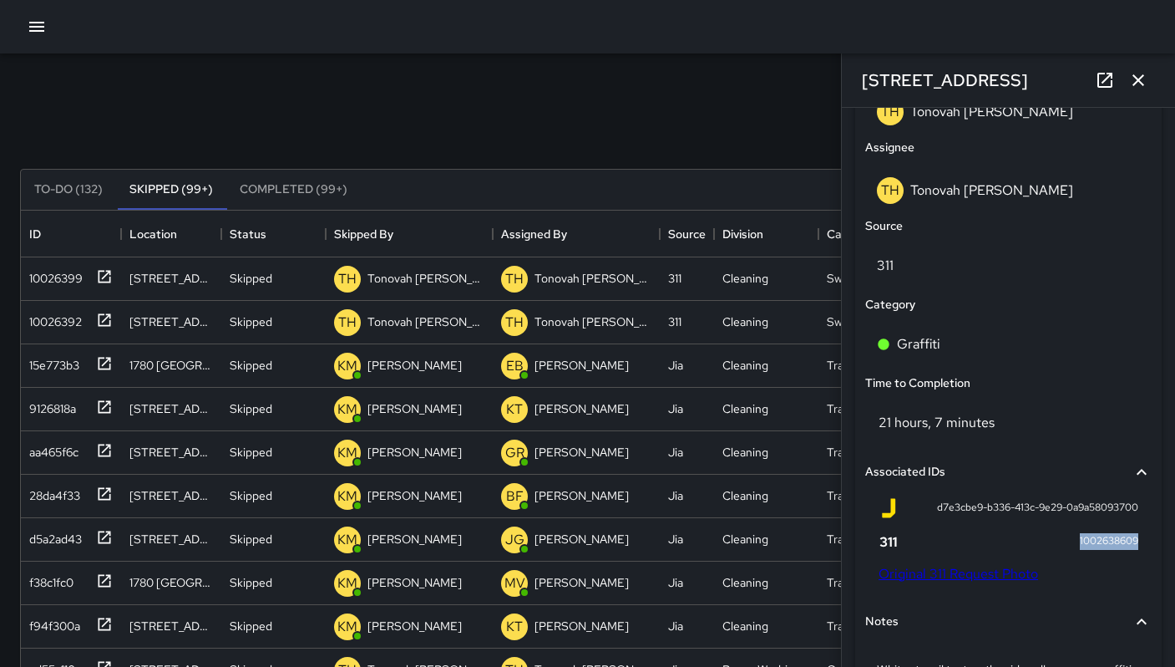
click at [75, 193] on button "To-Do (132)" at bounding box center [68, 190] width 95 height 40
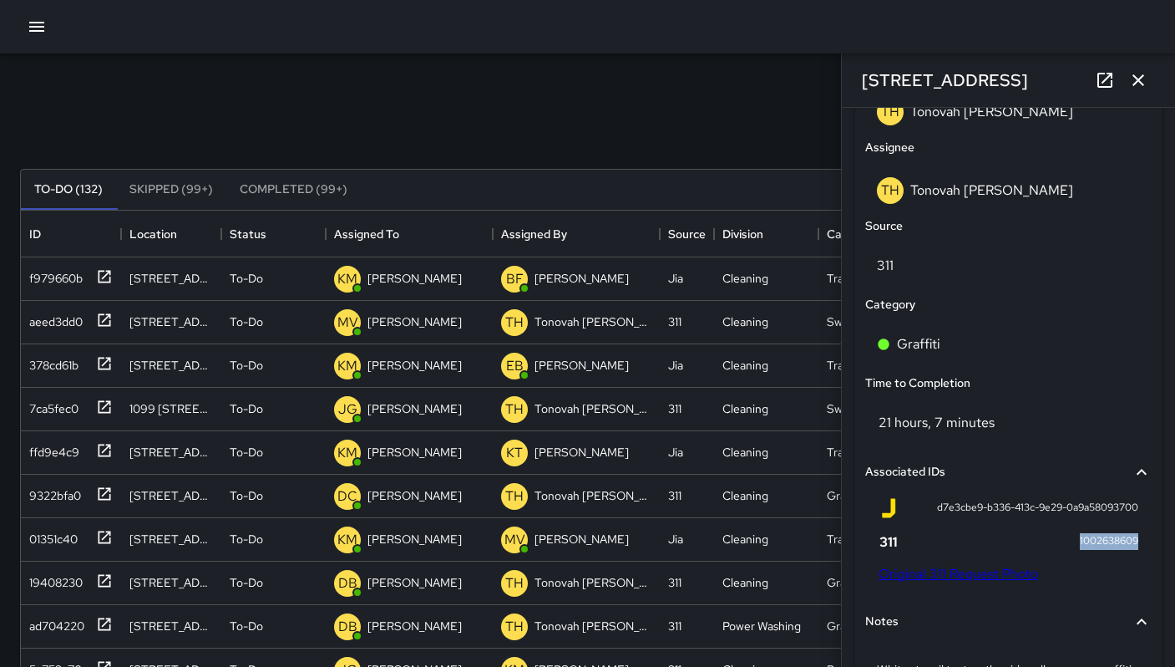
click at [1132, 79] on icon "button" at bounding box center [1138, 80] width 20 height 20
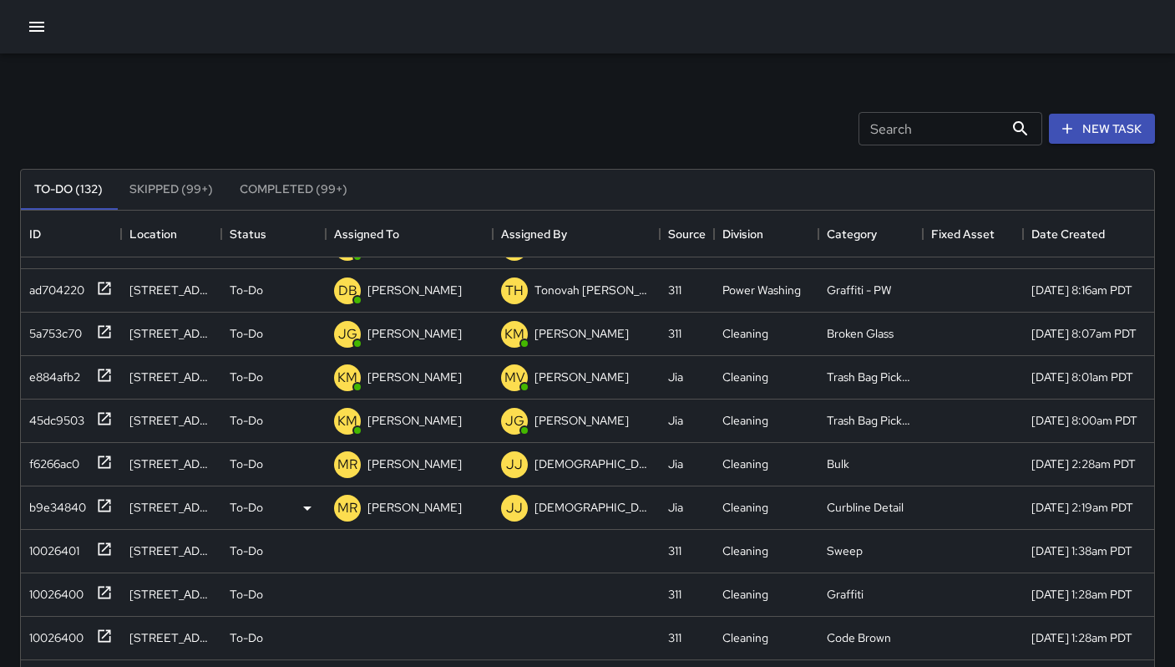
scroll to position [459, 0]
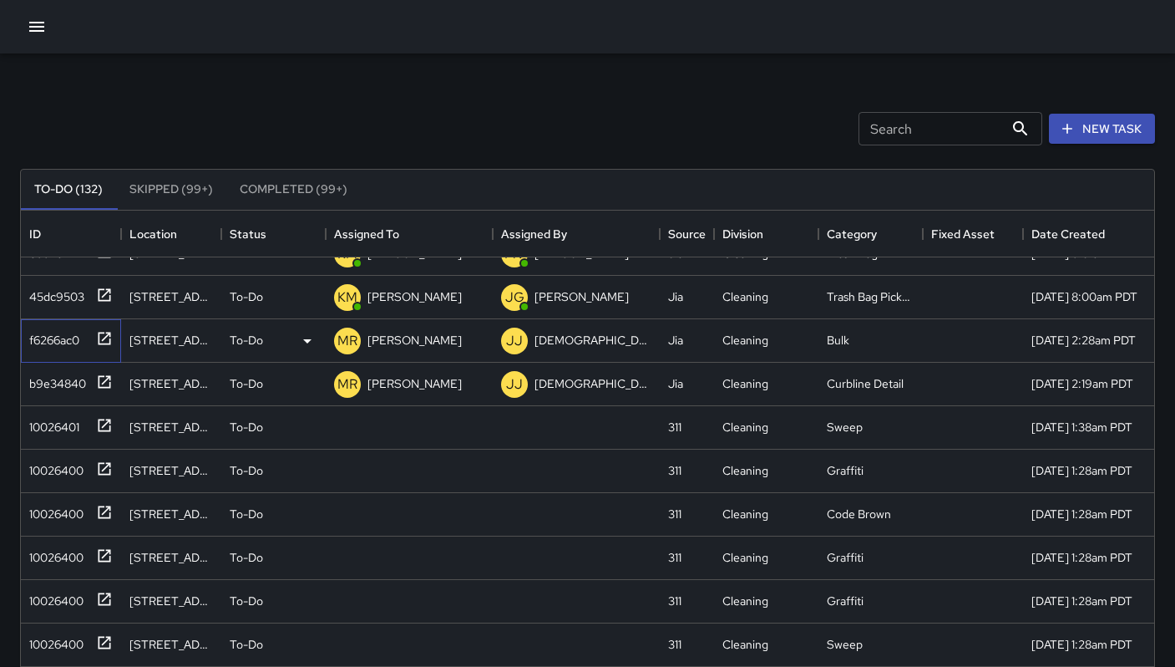
click at [53, 343] on div "f6266ac0" at bounding box center [51, 336] width 57 height 23
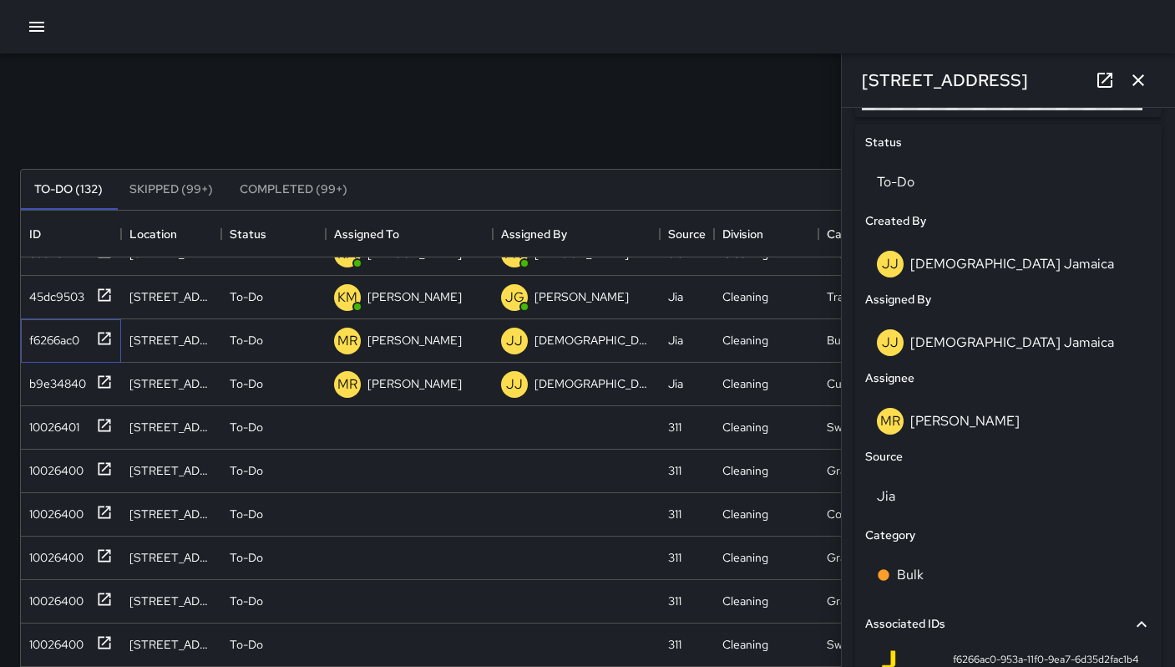
scroll to position [958, 0]
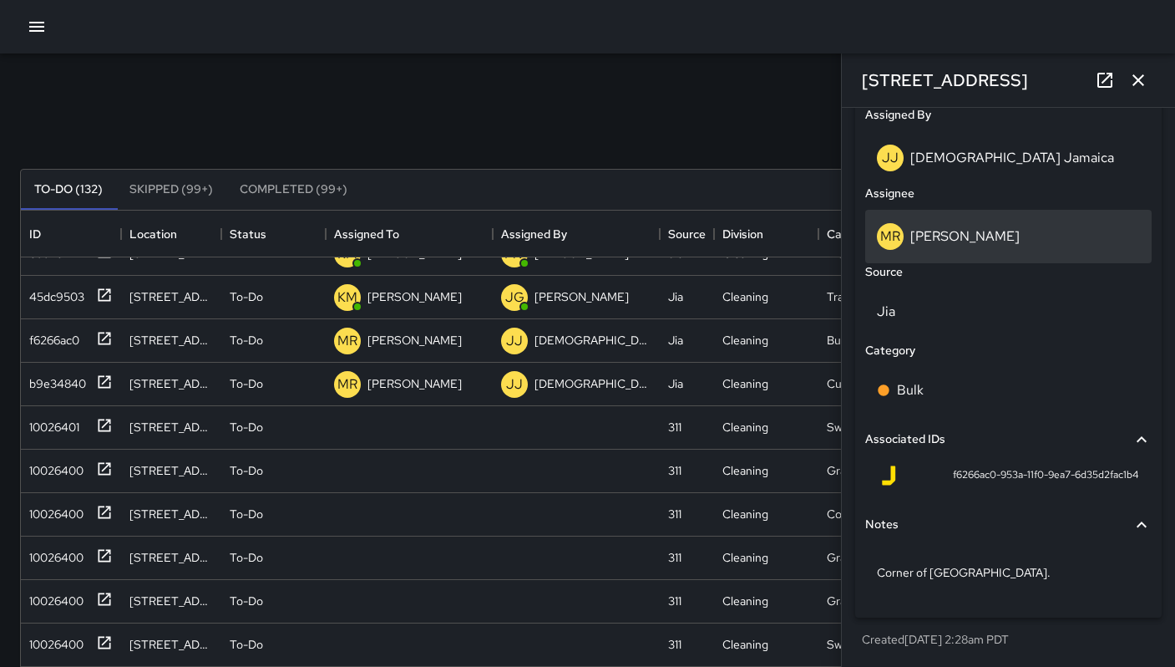
click at [956, 236] on p "[PERSON_NAME]" at bounding box center [964, 236] width 109 height 18
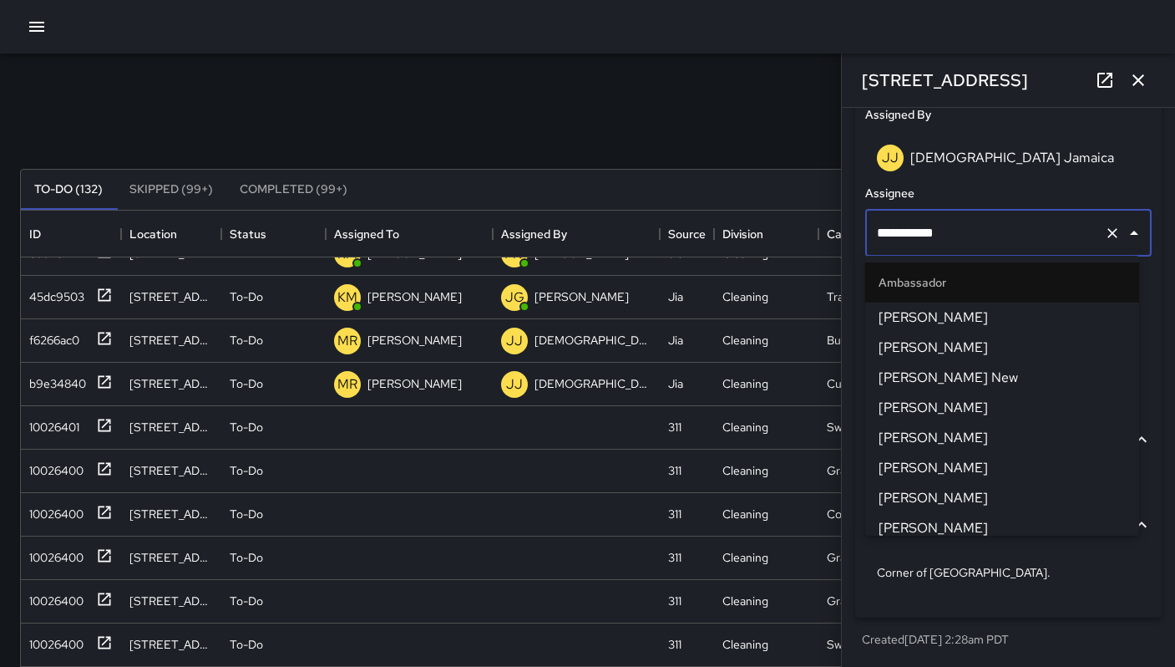
scroll to position [1641, 0]
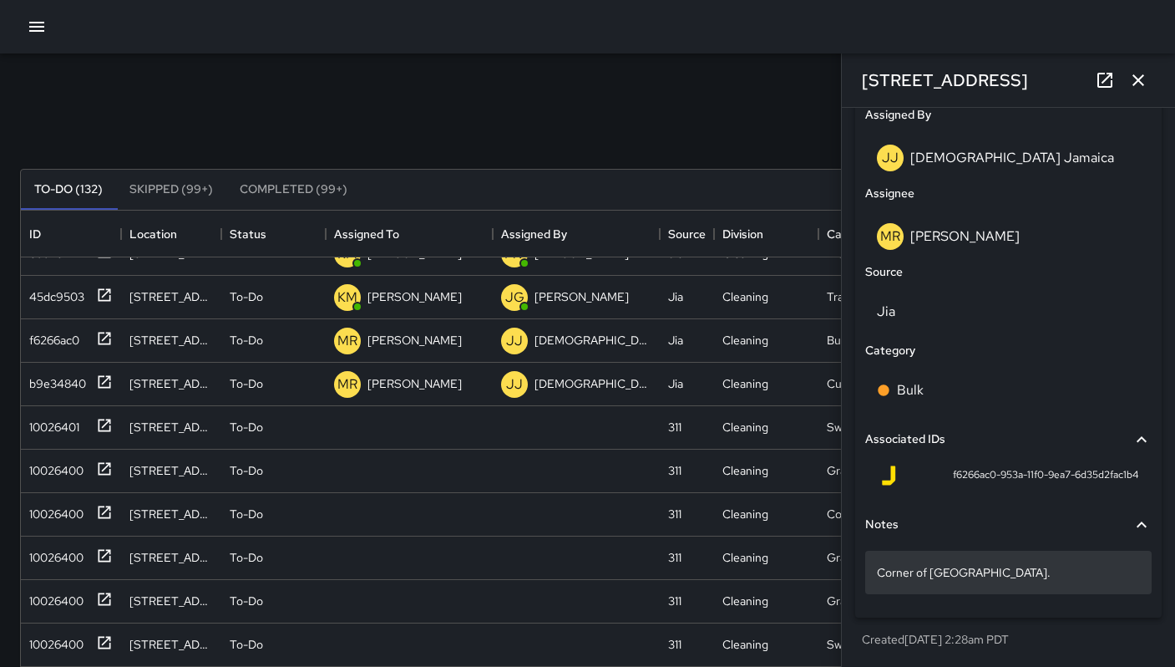
click at [1034, 555] on div "Corner of Natoma st & 9th st." at bounding box center [1008, 571] width 287 height 43
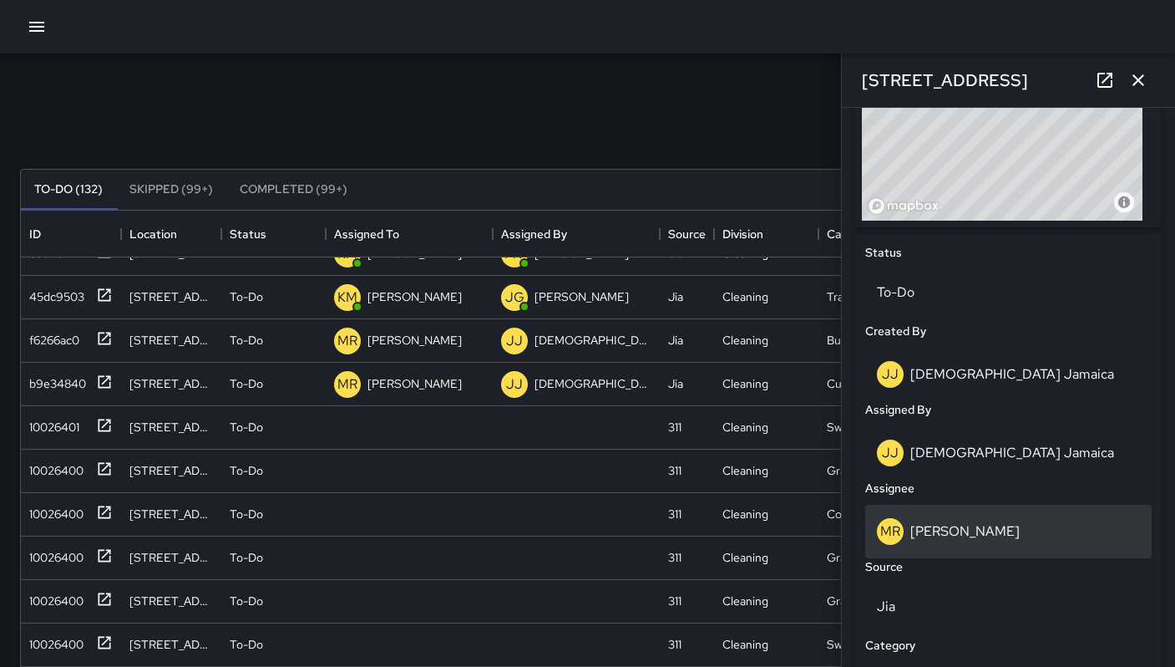
scroll to position [683, 0]
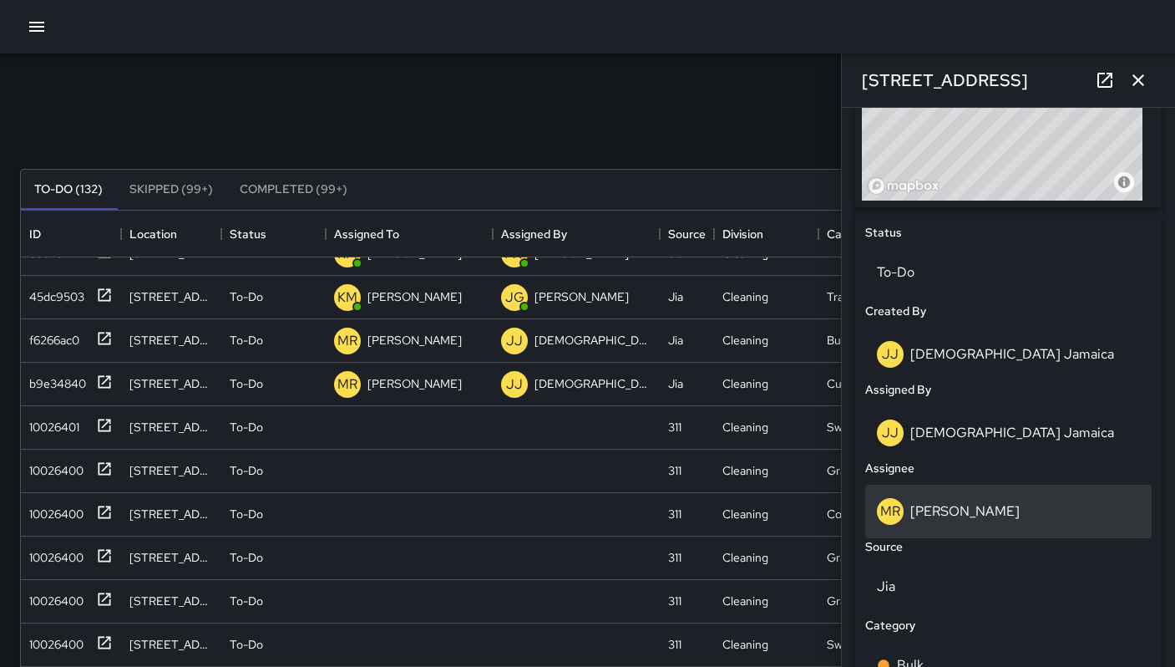
click at [973, 505] on p "[PERSON_NAME]" at bounding box center [964, 511] width 109 height 18
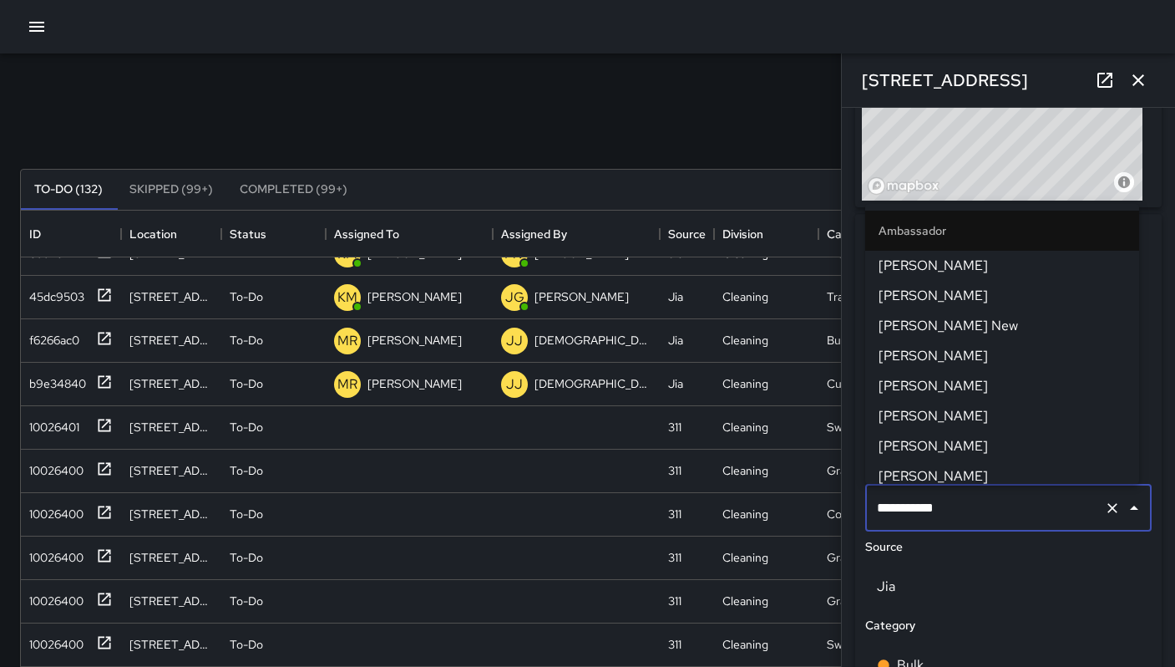
scroll to position [1641, 0]
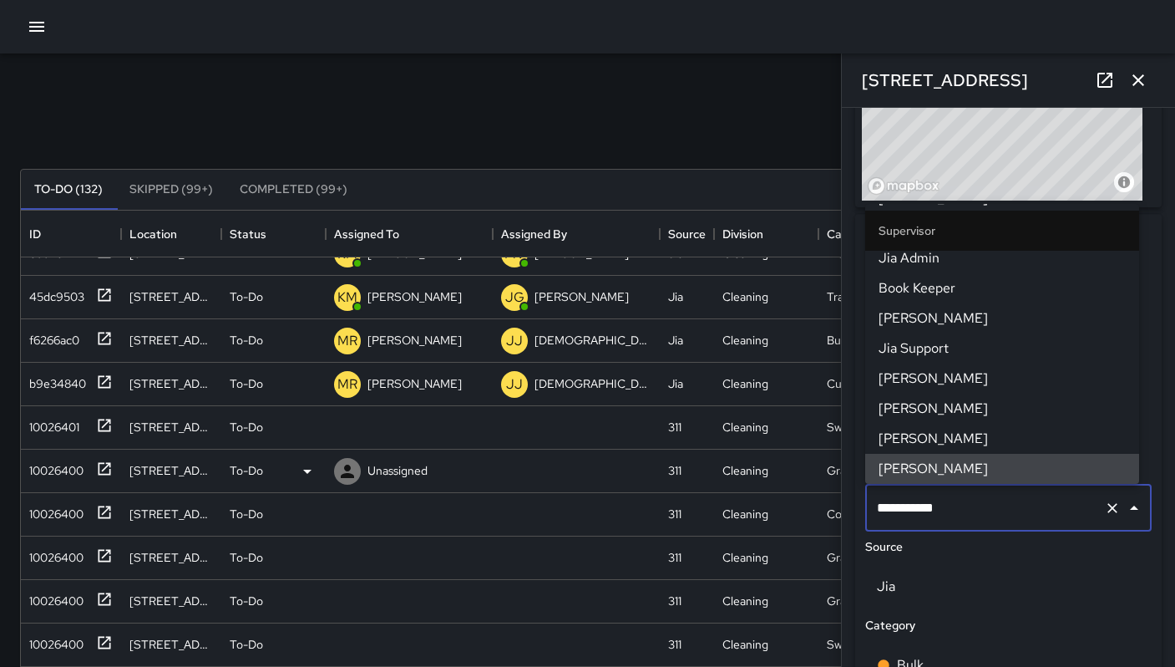
drag, startPoint x: 992, startPoint y: 510, endPoint x: 818, endPoint y: 491, distance: 174.7
click at [820, 492] on div "Search Search New Task To-Do (132) Skipped (99+) Completed (99+) ID Location St…" at bounding box center [587, 519] width 1175 height 933
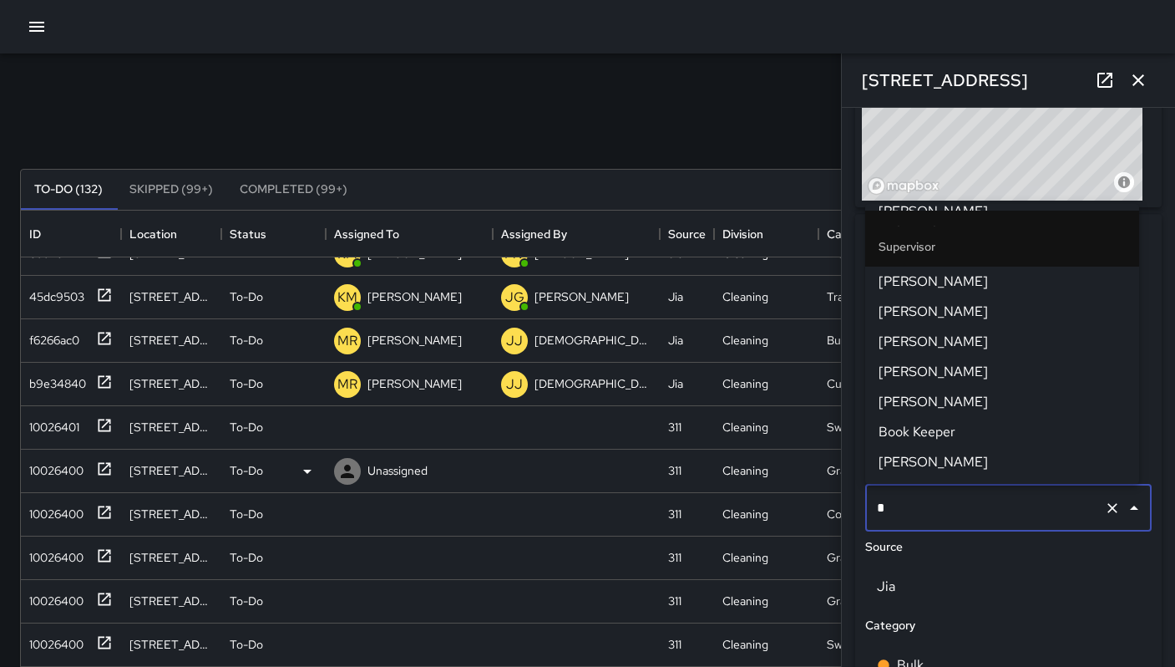
scroll to position [0, 0]
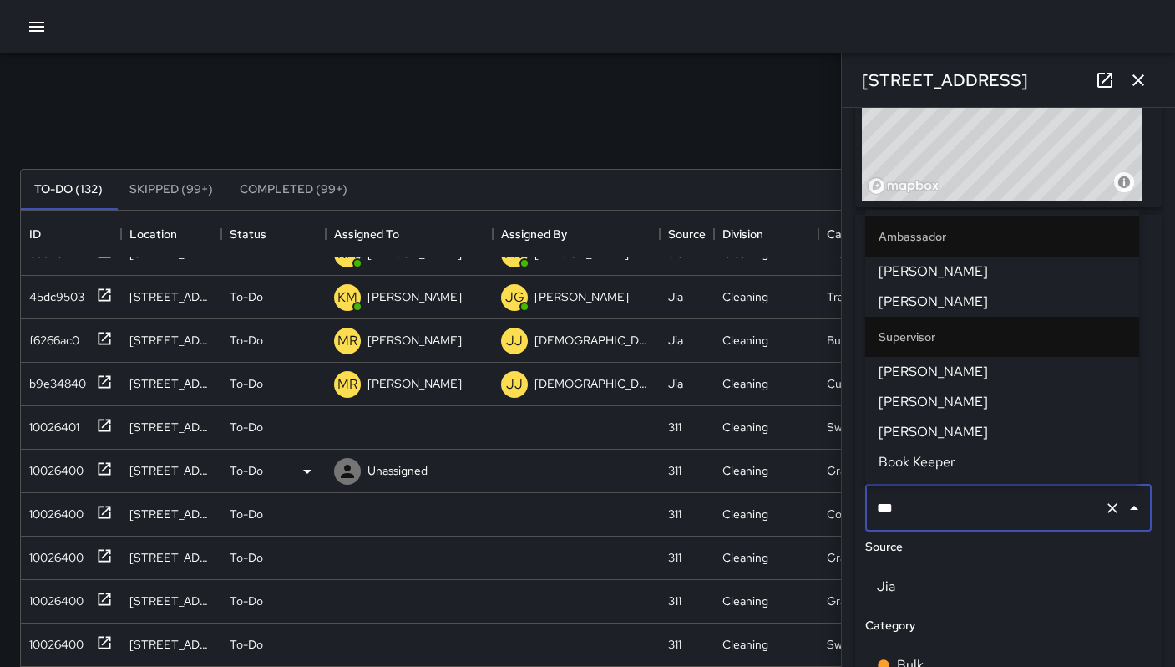
type input "***"
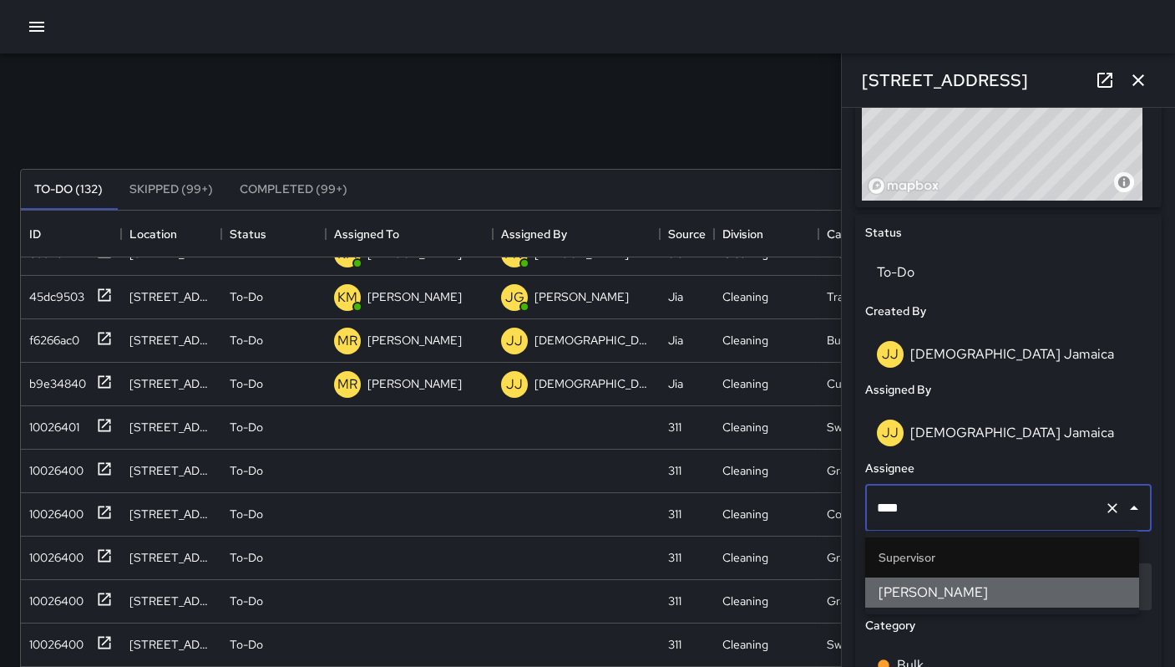
click at [964, 599] on span "[PERSON_NAME]" at bounding box center [1002, 592] width 247 height 20
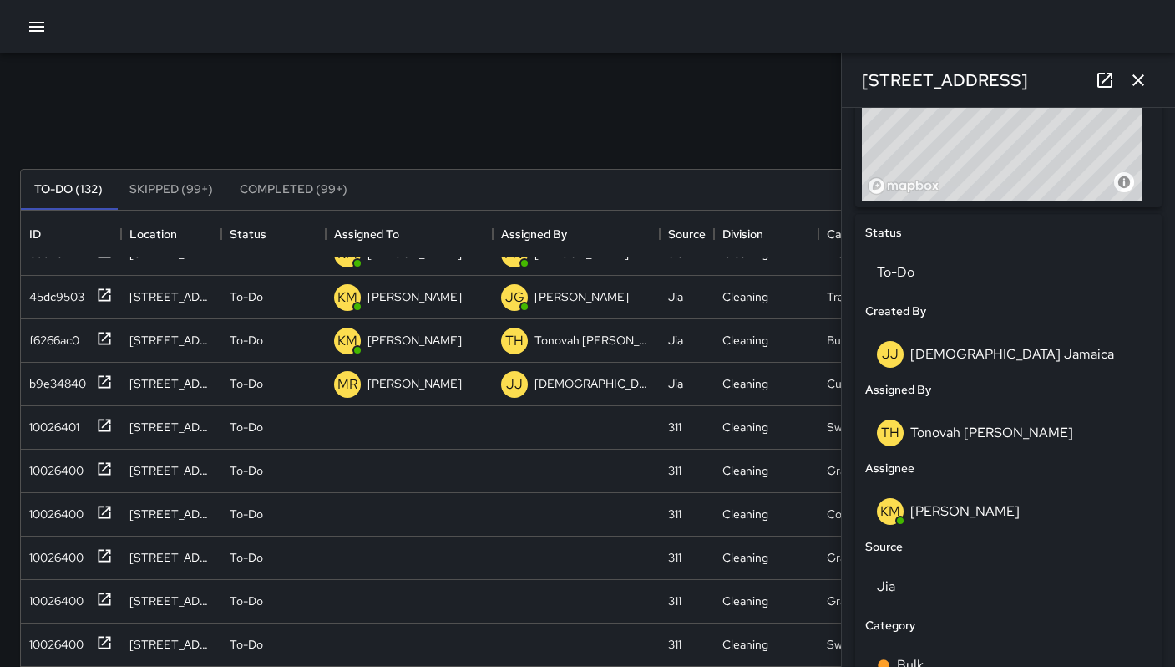
click at [652, 138] on div "Search Search New Task" at bounding box center [588, 128] width 1142 height 87
click at [71, 387] on div "b9e34840" at bounding box center [54, 379] width 63 height 23
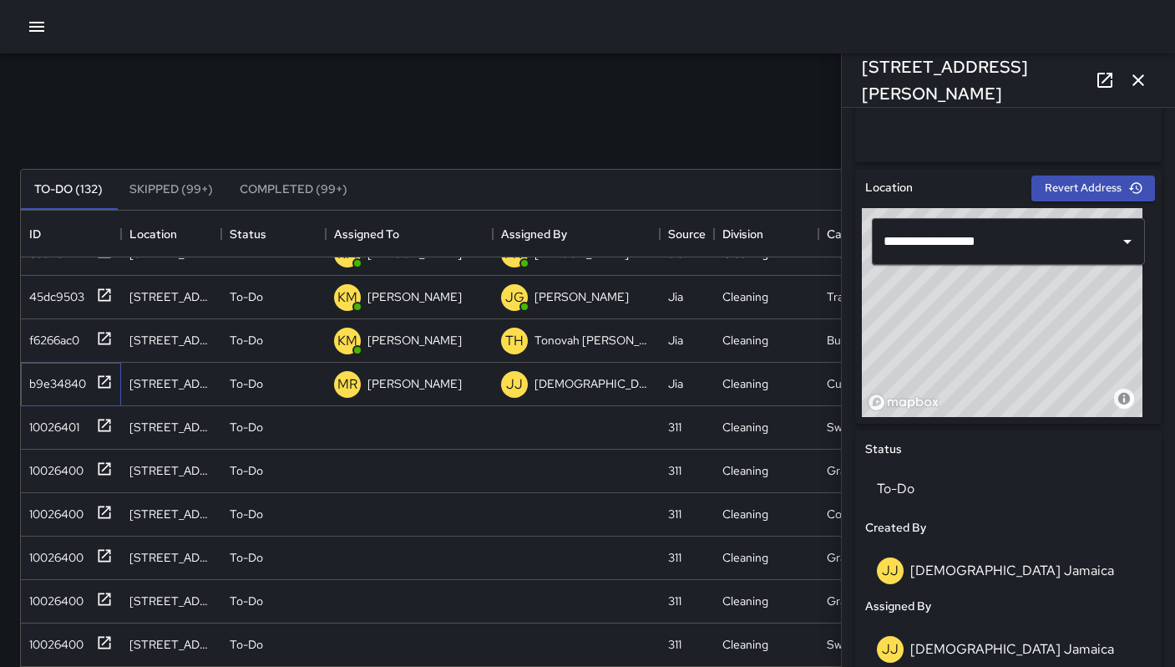
scroll to position [857, 0]
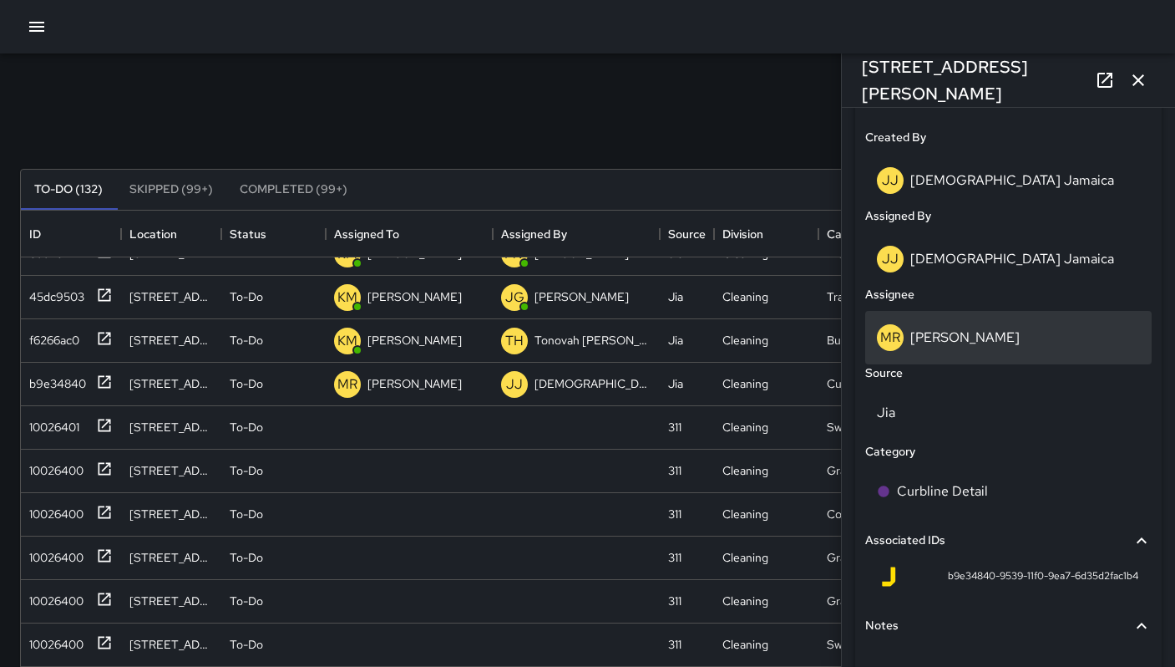
click at [936, 342] on p "[PERSON_NAME]" at bounding box center [964, 337] width 109 height 18
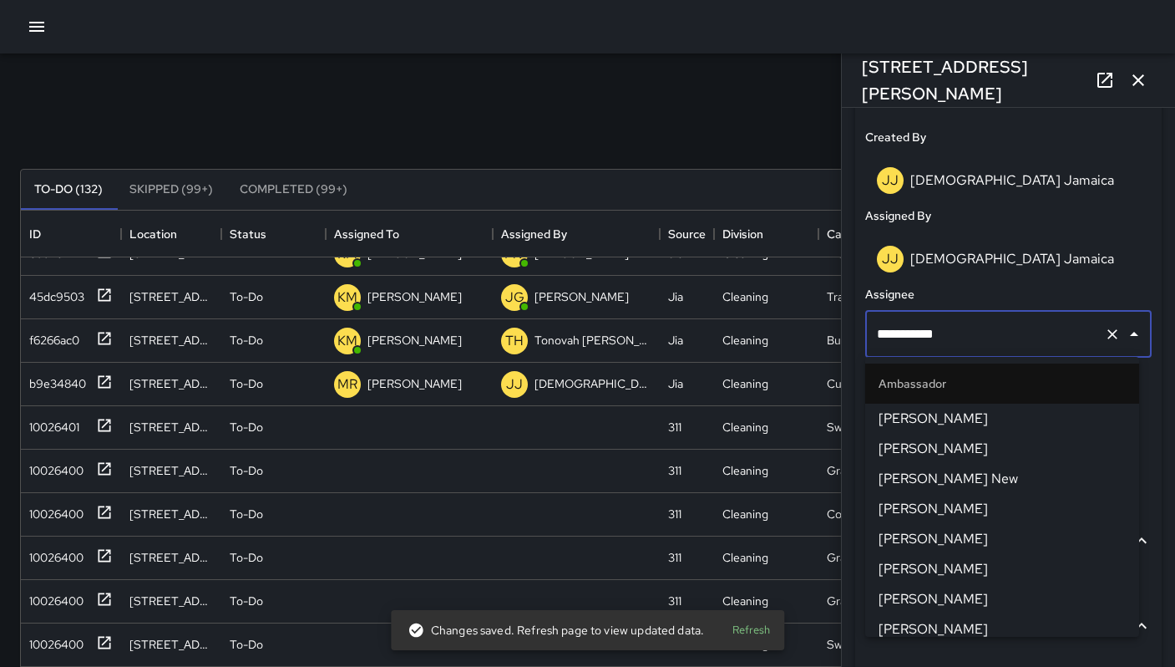
scroll to position [1641, 0]
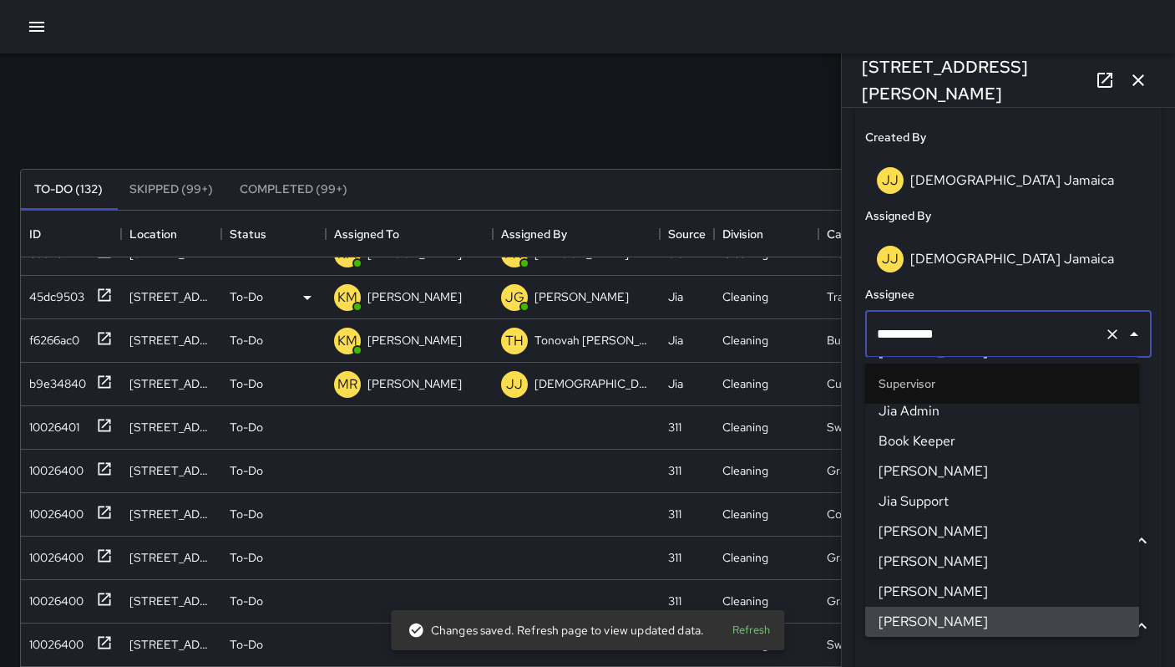
drag, startPoint x: 875, startPoint y: 315, endPoint x: 809, endPoint y: 307, distance: 65.6
click at [811, 307] on div "Search Search New Task To-Do (132) Skipped (99+) Completed (99+) ID Location St…" at bounding box center [587, 519] width 1175 height 933
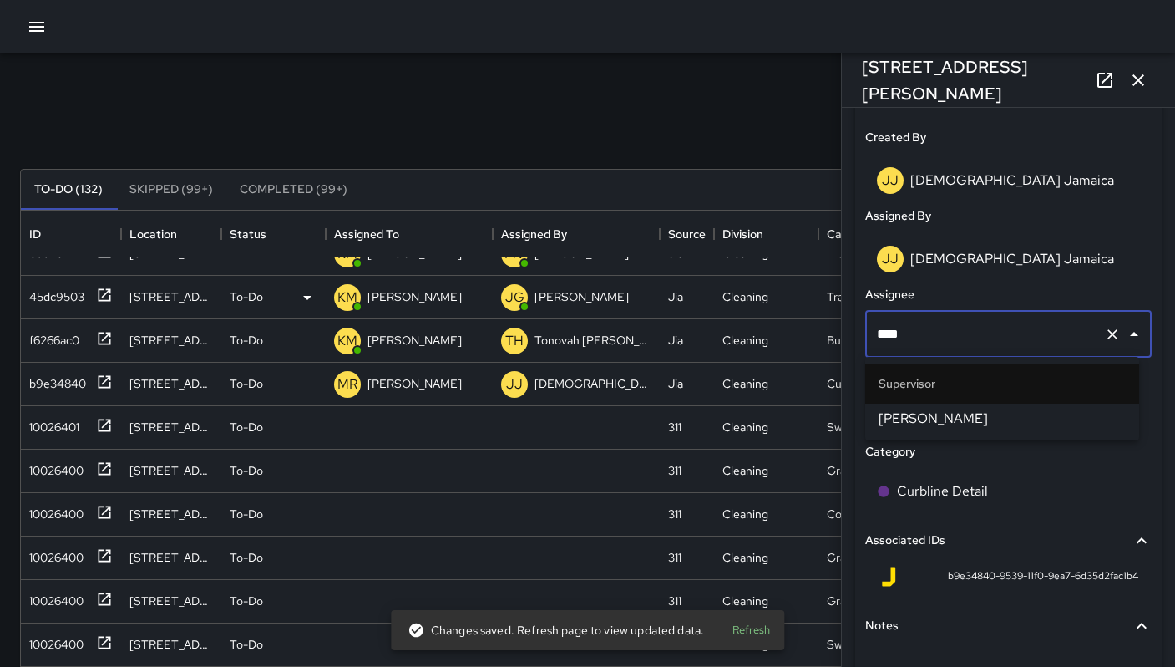
type input "*****"
click at [948, 411] on span "[PERSON_NAME]" at bounding box center [1002, 418] width 247 height 20
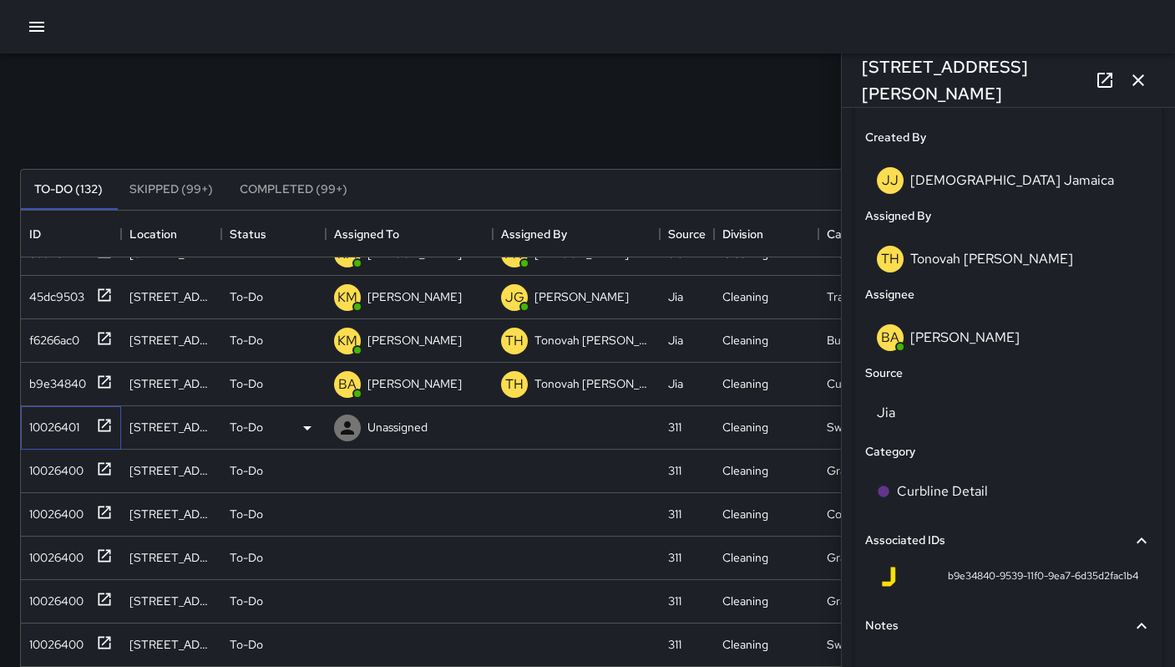
click at [45, 427] on div "10026401" at bounding box center [51, 423] width 57 height 23
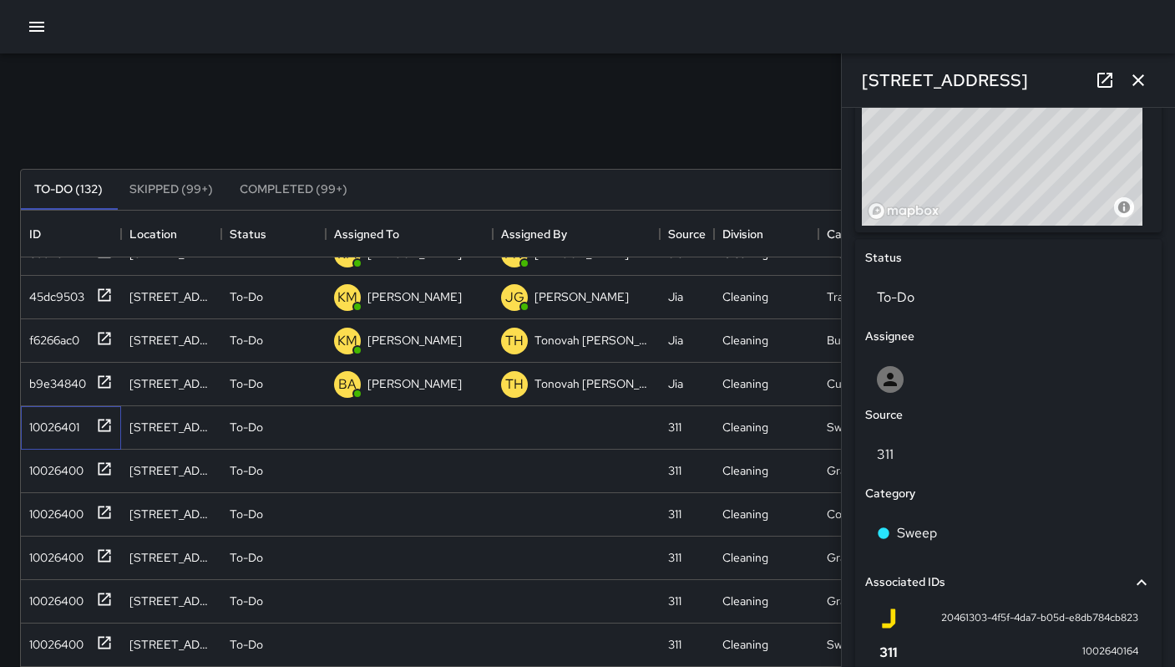
scroll to position [1000, 0]
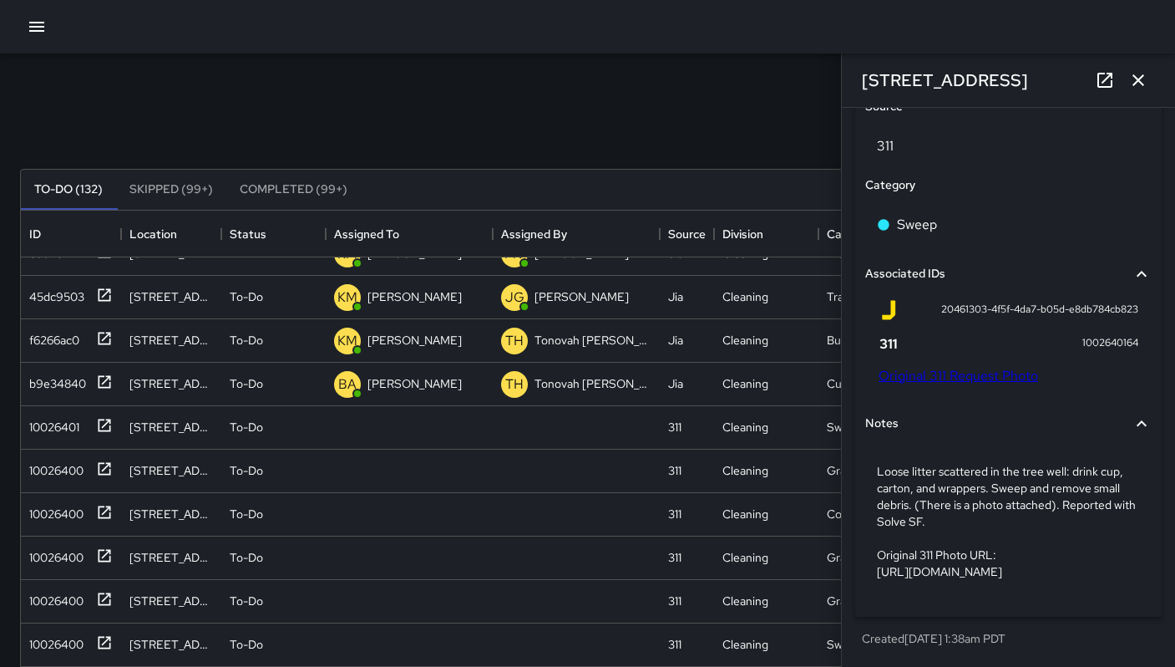
click at [938, 367] on link "Original 311 Request Photo" at bounding box center [959, 376] width 160 height 18
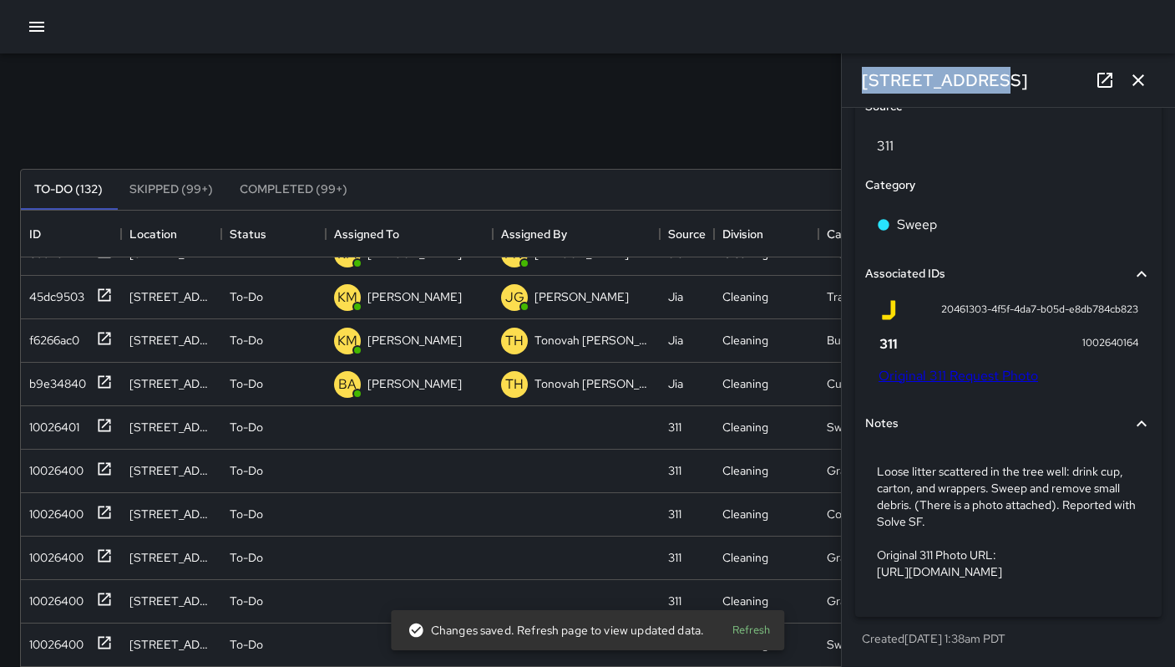
drag, startPoint x: 981, startPoint y: 88, endPoint x: 849, endPoint y: 73, distance: 133.7
click at [849, 73] on div "[STREET_ADDRESS]" at bounding box center [1008, 79] width 333 height 53
click at [960, 367] on link "Original 311 Request Photo" at bounding box center [959, 376] width 160 height 18
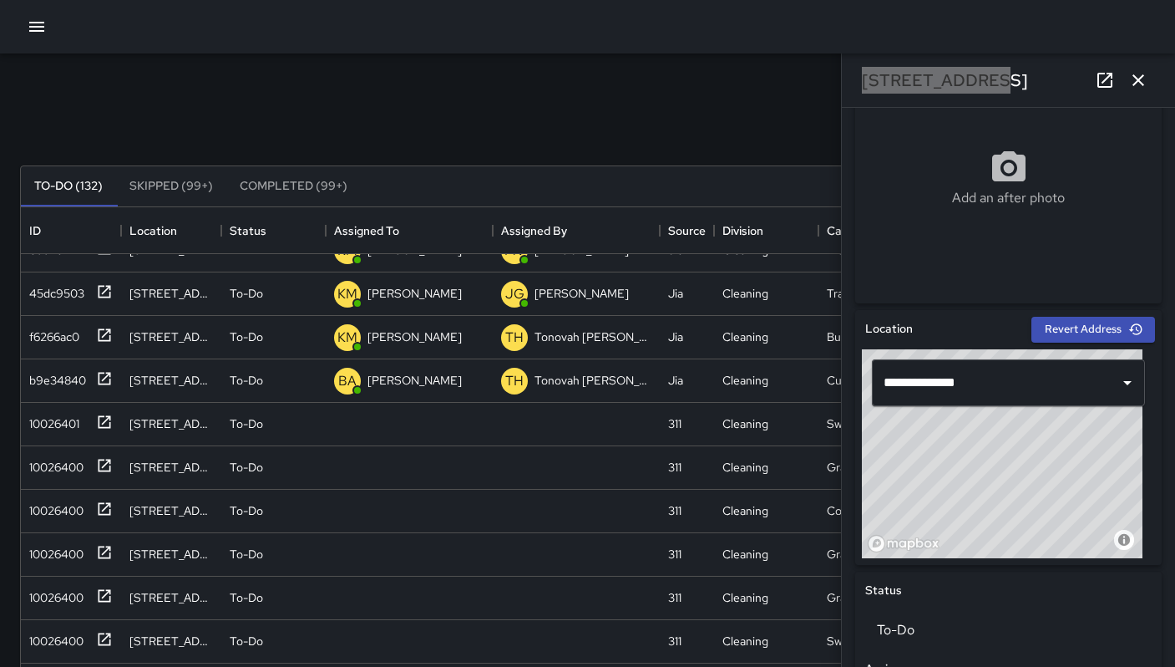
scroll to position [503, 0]
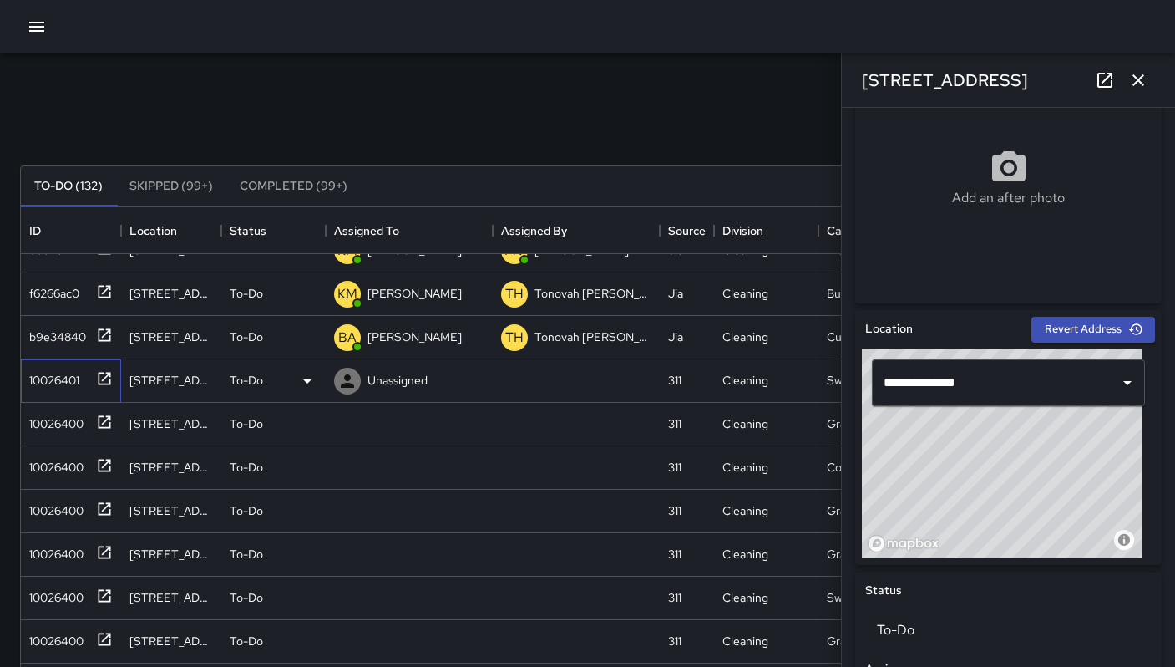
click at [25, 385] on div "10026401" at bounding box center [51, 376] width 57 height 23
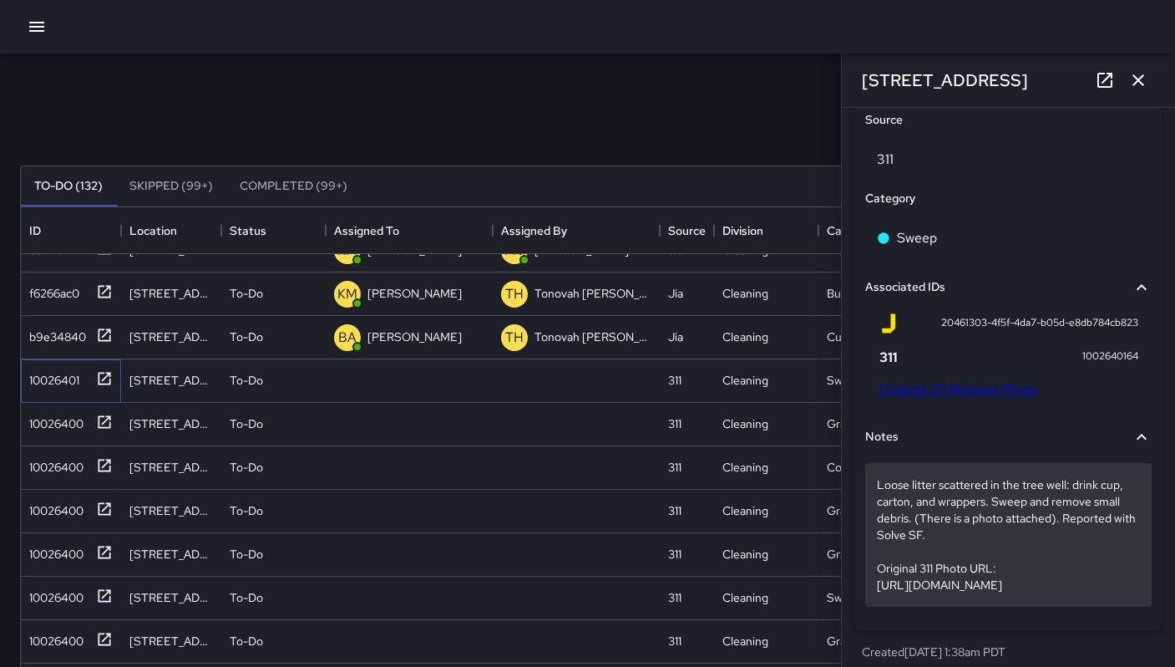
scroll to position [1000, 0]
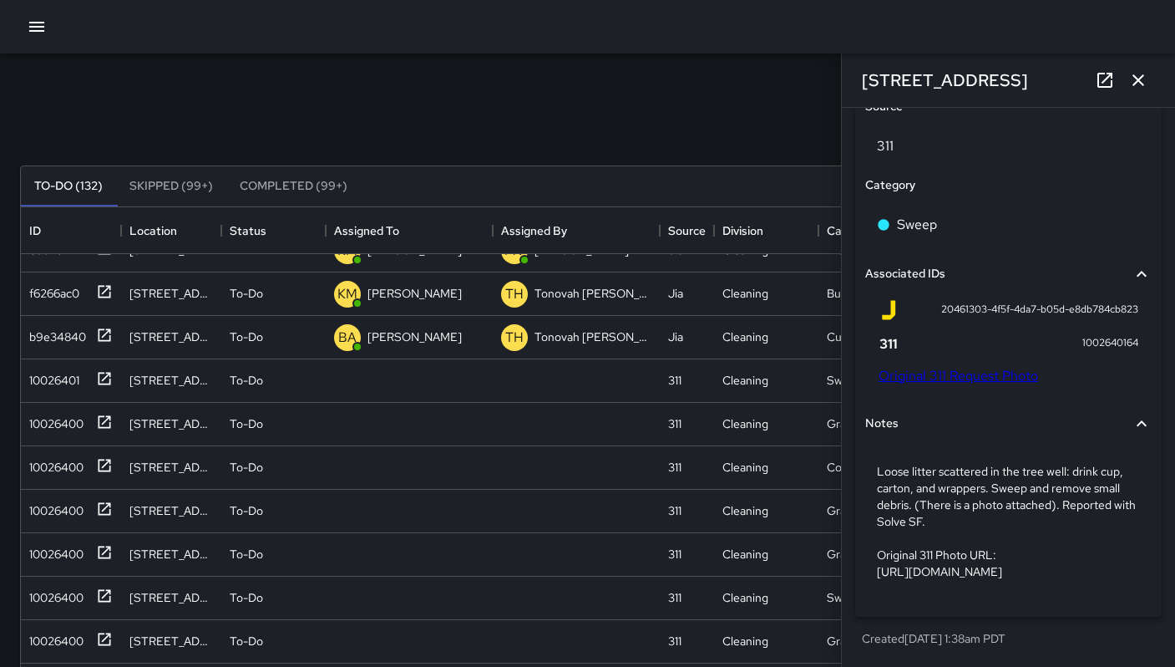
click at [968, 367] on link "Original 311 Request Photo" at bounding box center [959, 376] width 160 height 18
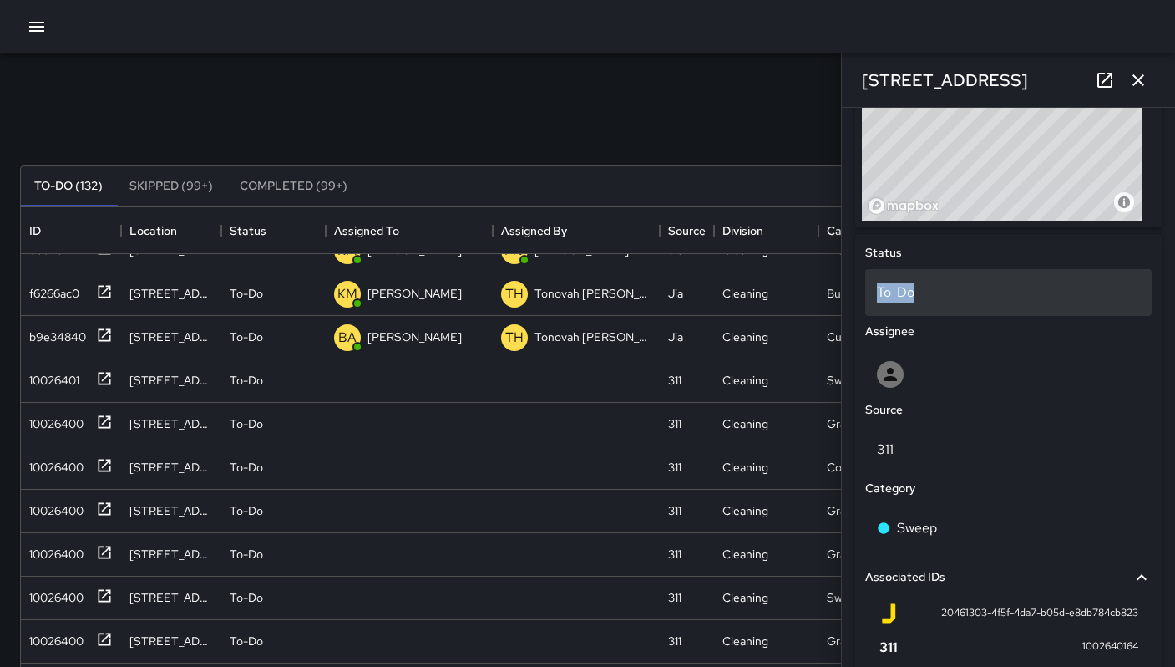
click at [914, 282] on div "To-Do" at bounding box center [1008, 292] width 287 height 47
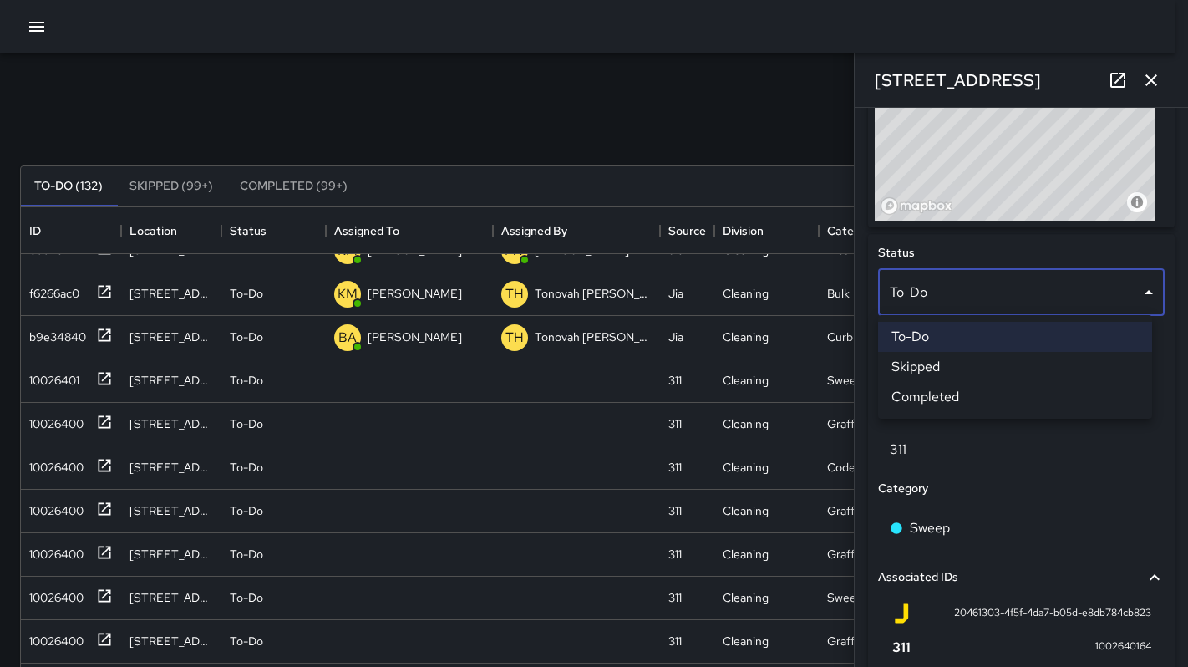
click at [929, 360] on li "Skipped" at bounding box center [1015, 367] width 274 height 30
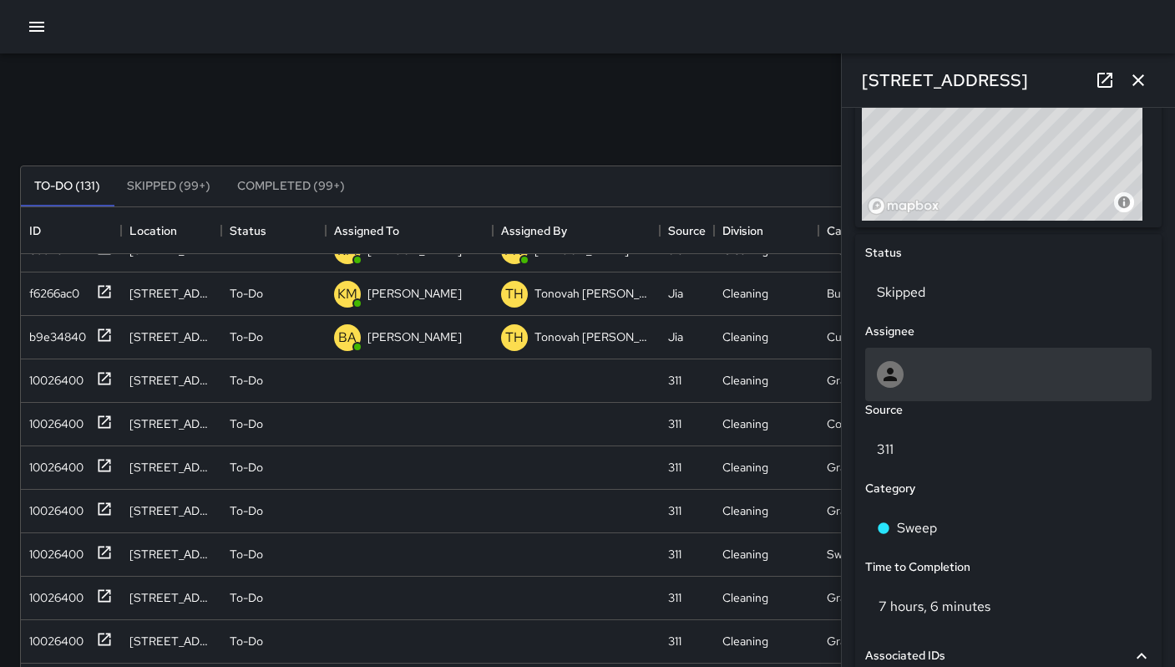
scroll to position [13, 13]
click at [917, 367] on div at bounding box center [1008, 374] width 263 height 27
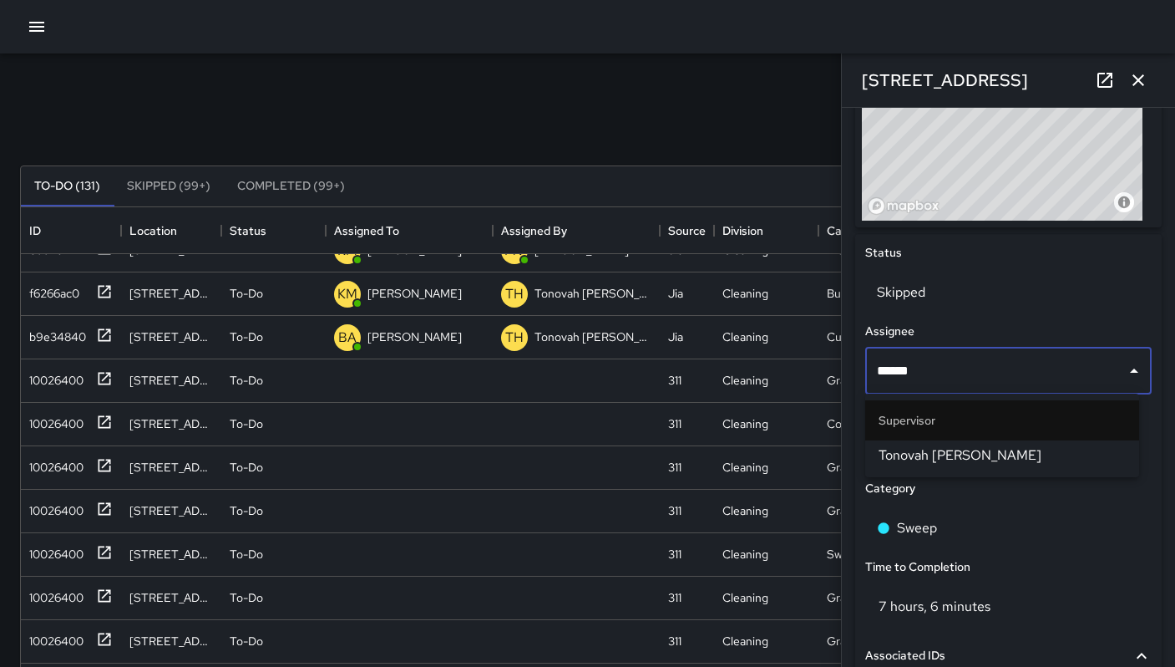
type input "*******"
click at [902, 453] on span "Tonovah [PERSON_NAME]" at bounding box center [1002, 455] width 247 height 20
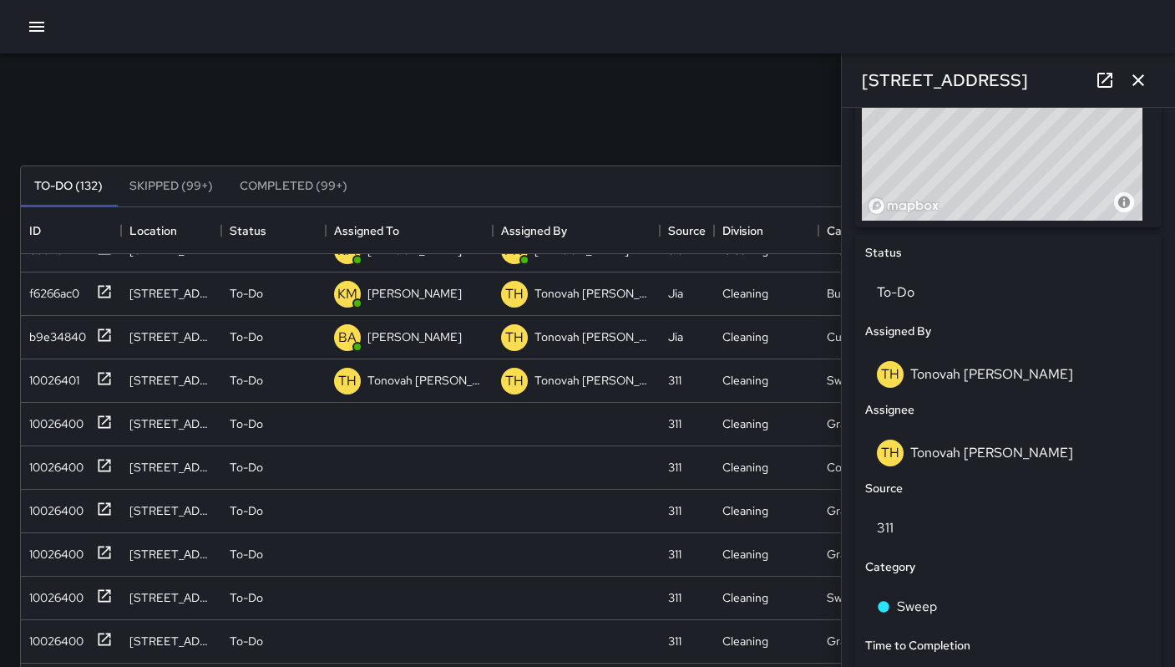
click at [1143, 86] on icon "button" at bounding box center [1138, 80] width 20 height 20
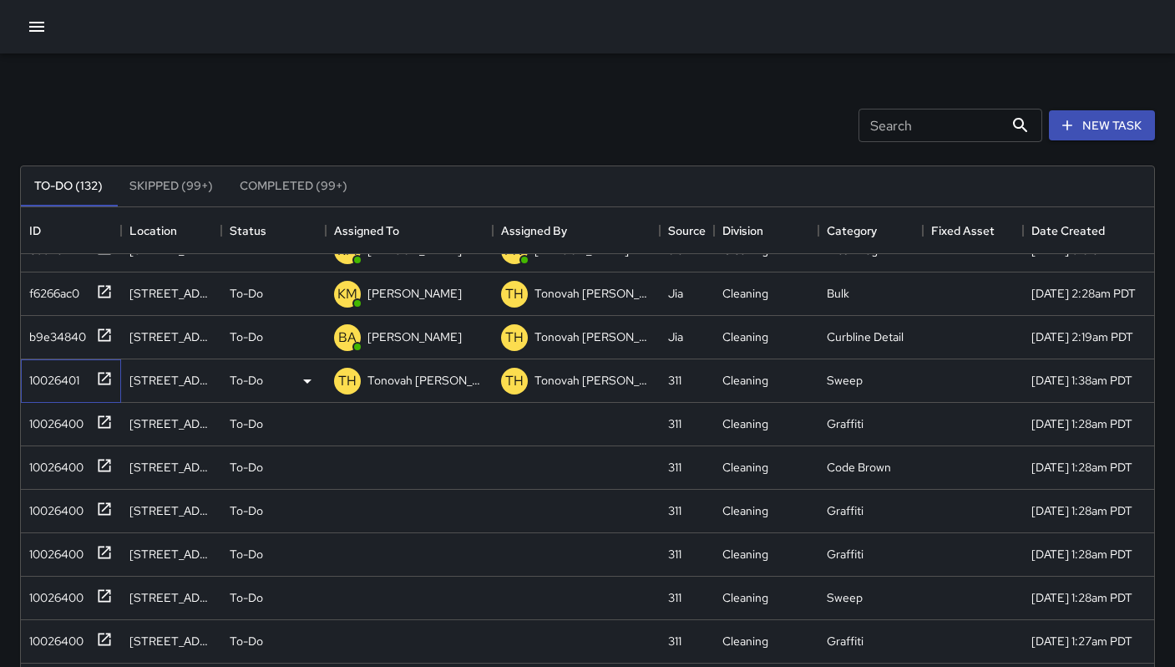
click at [56, 372] on div "10026401" at bounding box center [51, 376] width 57 height 23
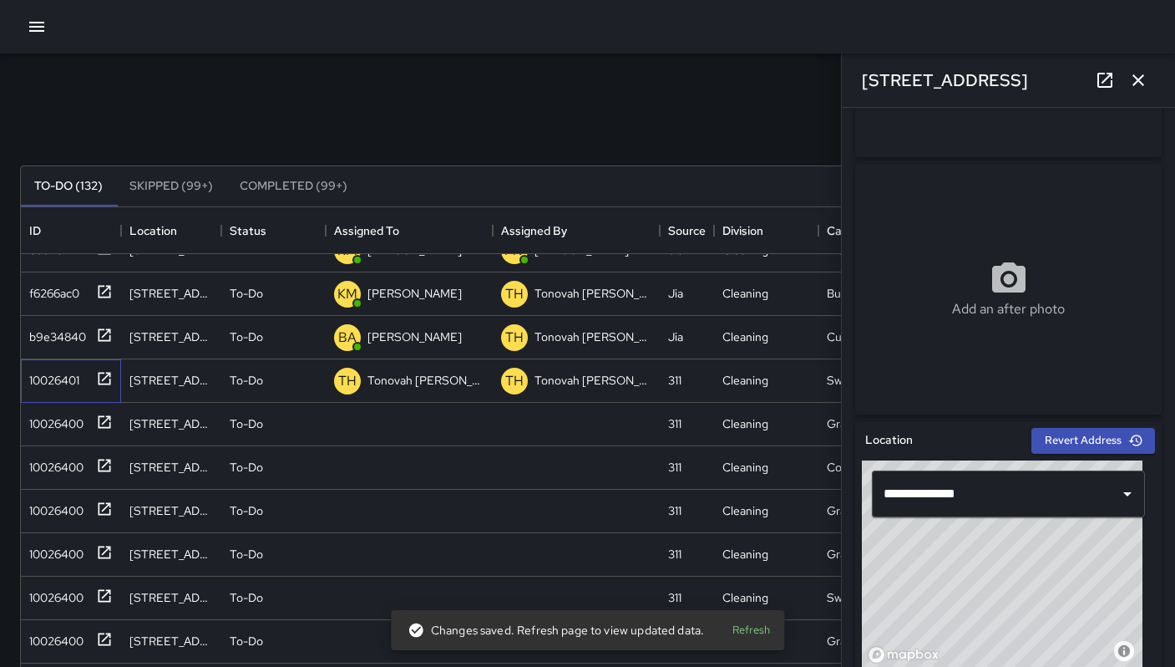
scroll to position [556, 0]
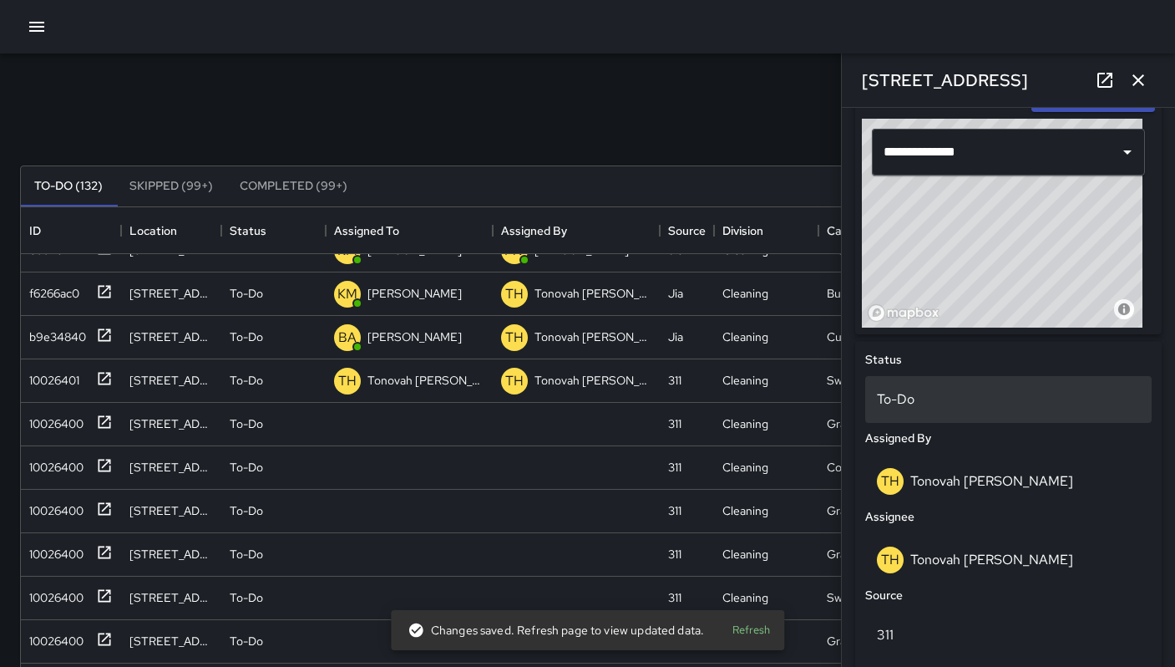
click at [898, 397] on p "To-Do" at bounding box center [1008, 399] width 263 height 20
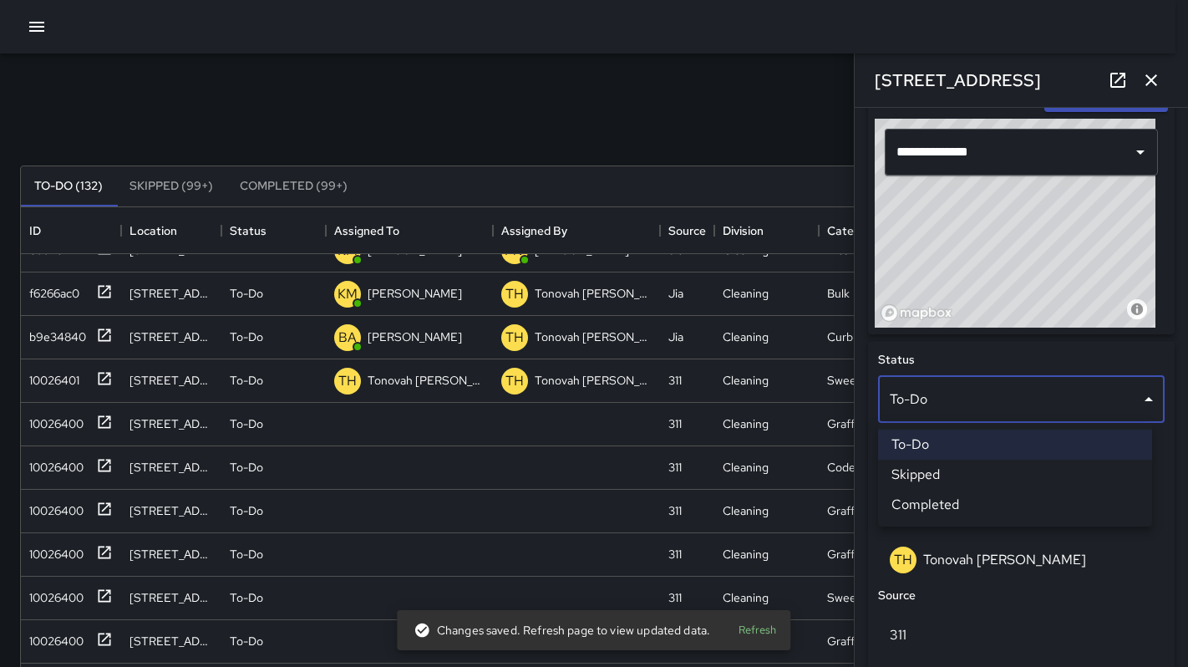
click at [916, 472] on li "Skipped" at bounding box center [1015, 474] width 274 height 30
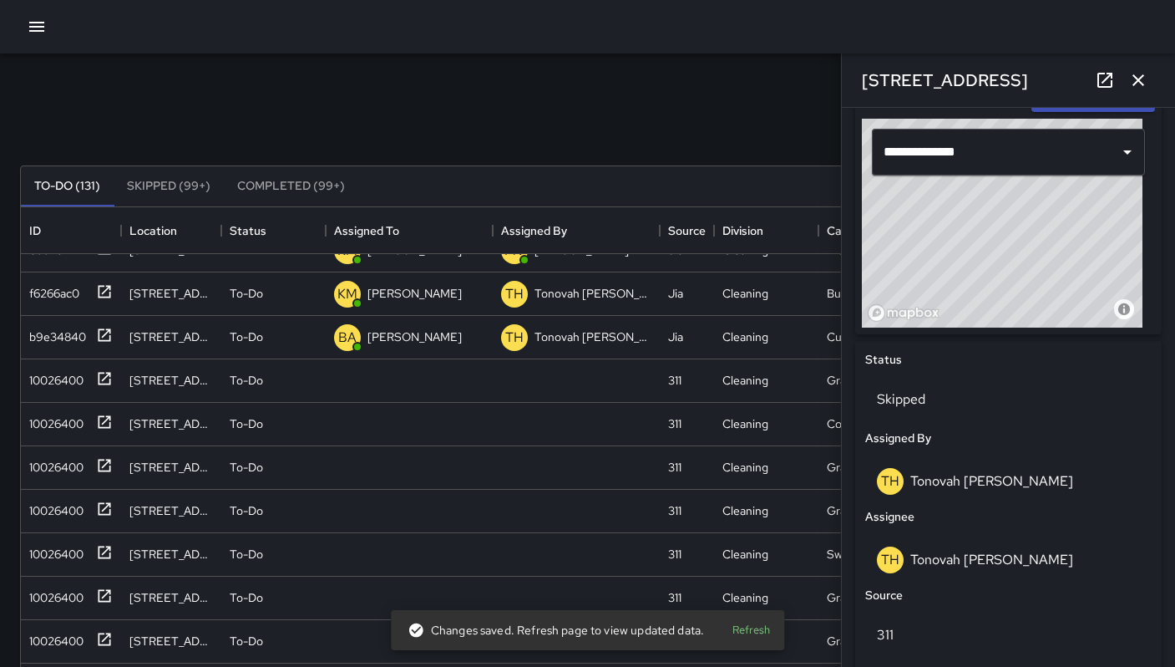
scroll to position [13, 13]
click at [73, 390] on div "10026400" at bounding box center [71, 380] width 100 height 43
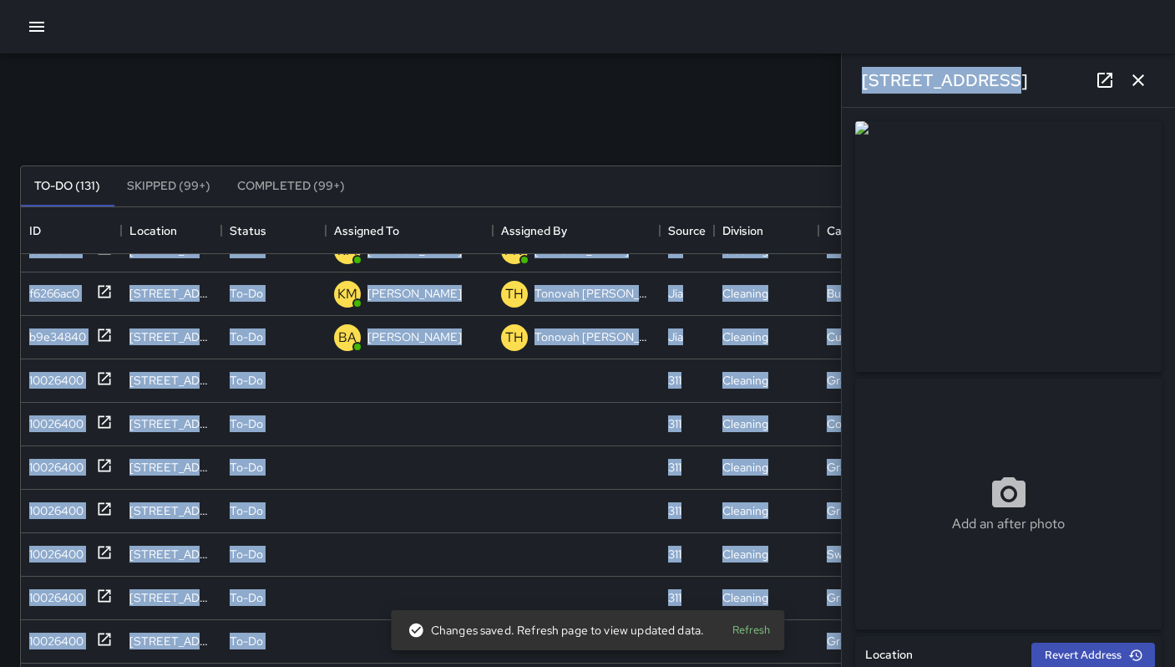
drag, startPoint x: 981, startPoint y: 77, endPoint x: 837, endPoint y: 71, distance: 143.8
click at [832, 72] on div "Search Search New Task To-Do (131) Skipped (99+) Completed (99+) ID Location St…" at bounding box center [587, 516] width 1175 height 933
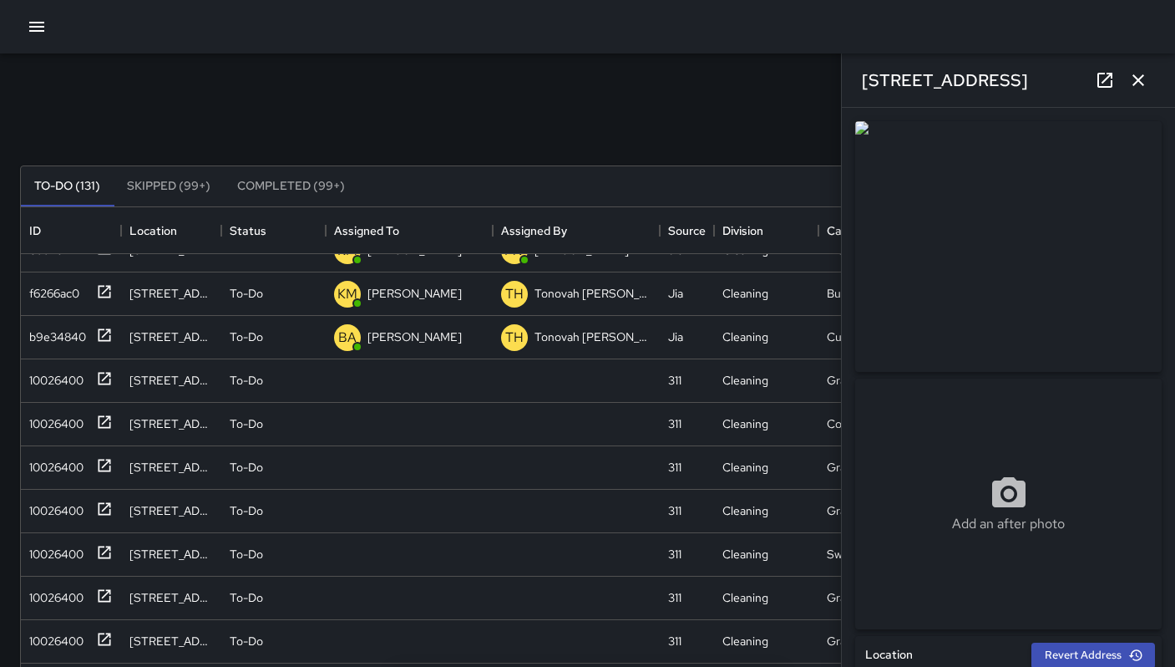
click at [771, 76] on div "Search Search New Task To-Do (131) Skipped (99+) Completed (99+) ID Location St…" at bounding box center [587, 516] width 1175 height 933
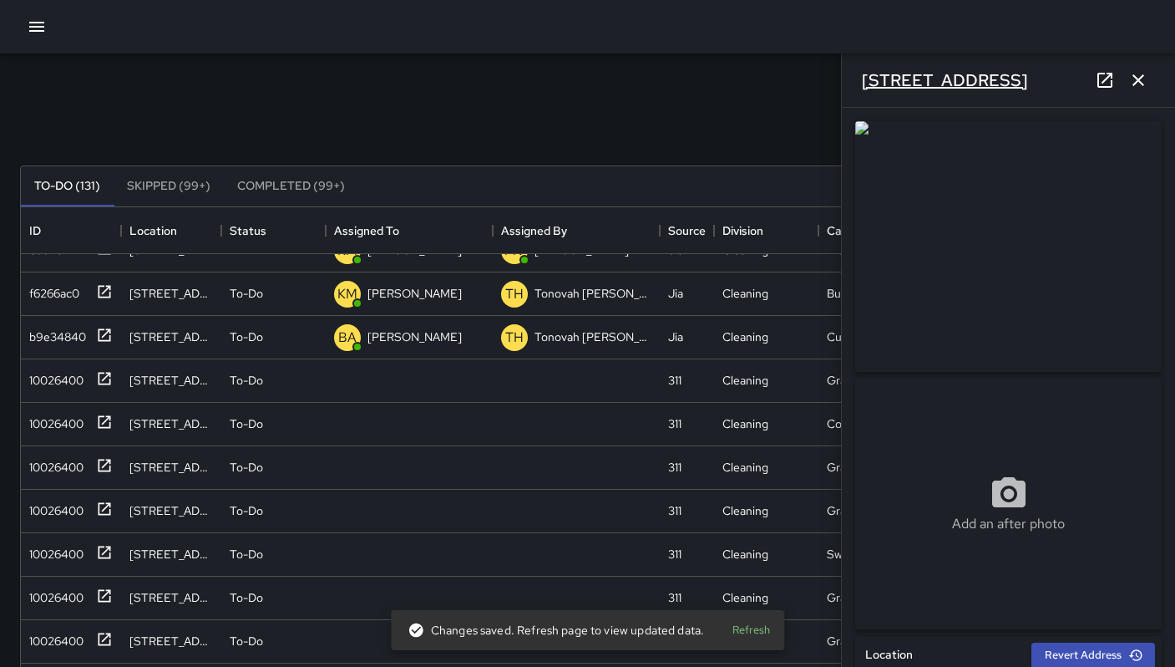
click at [963, 81] on h6 "[STREET_ADDRESS]" at bounding box center [945, 80] width 166 height 27
drag, startPoint x: 947, startPoint y: 81, endPoint x: 853, endPoint y: 74, distance: 94.6
click at [853, 74] on div "[STREET_ADDRESS]" at bounding box center [1008, 79] width 333 height 53
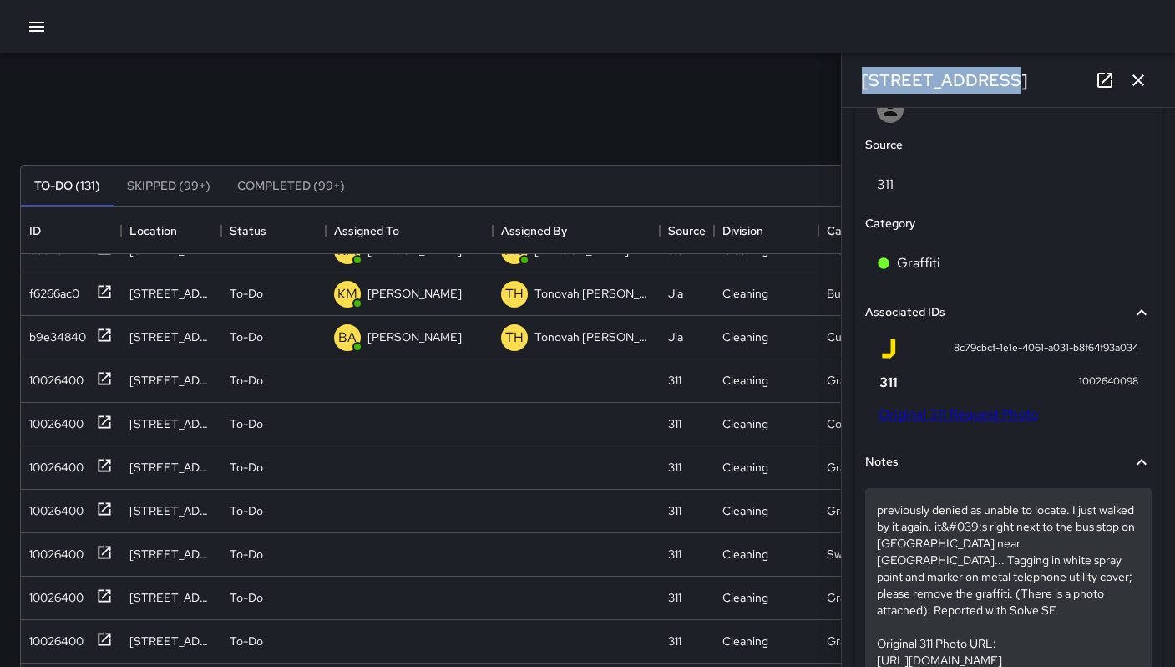
scroll to position [1050, 0]
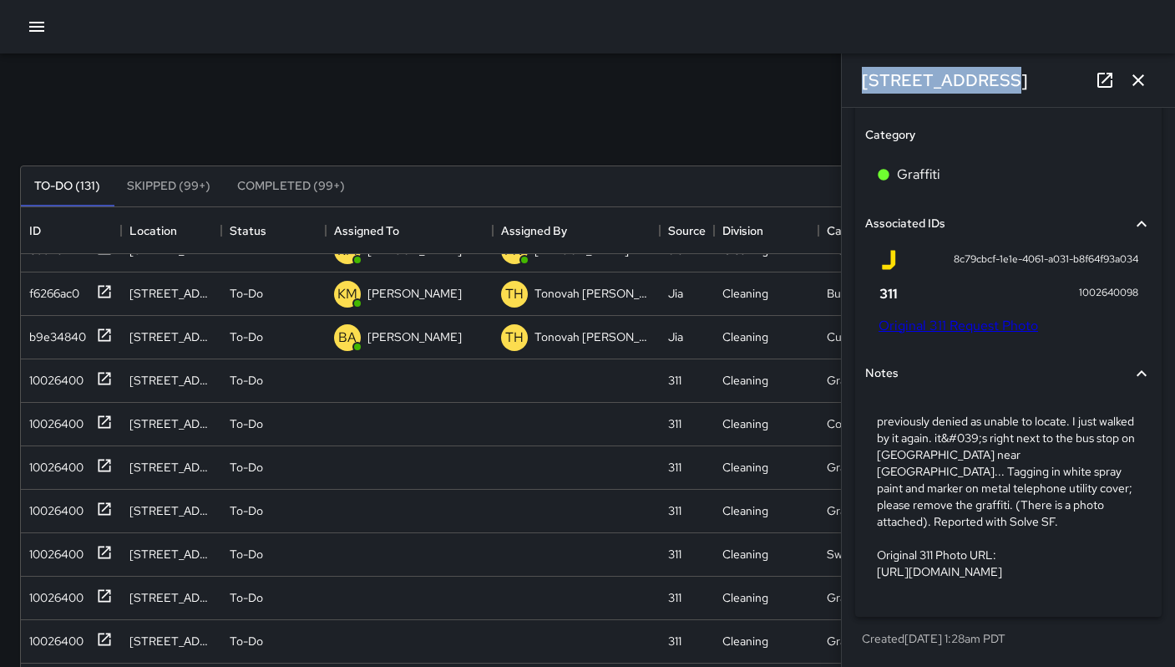
click at [967, 317] on link "Original 311 Request Photo" at bounding box center [959, 326] width 160 height 18
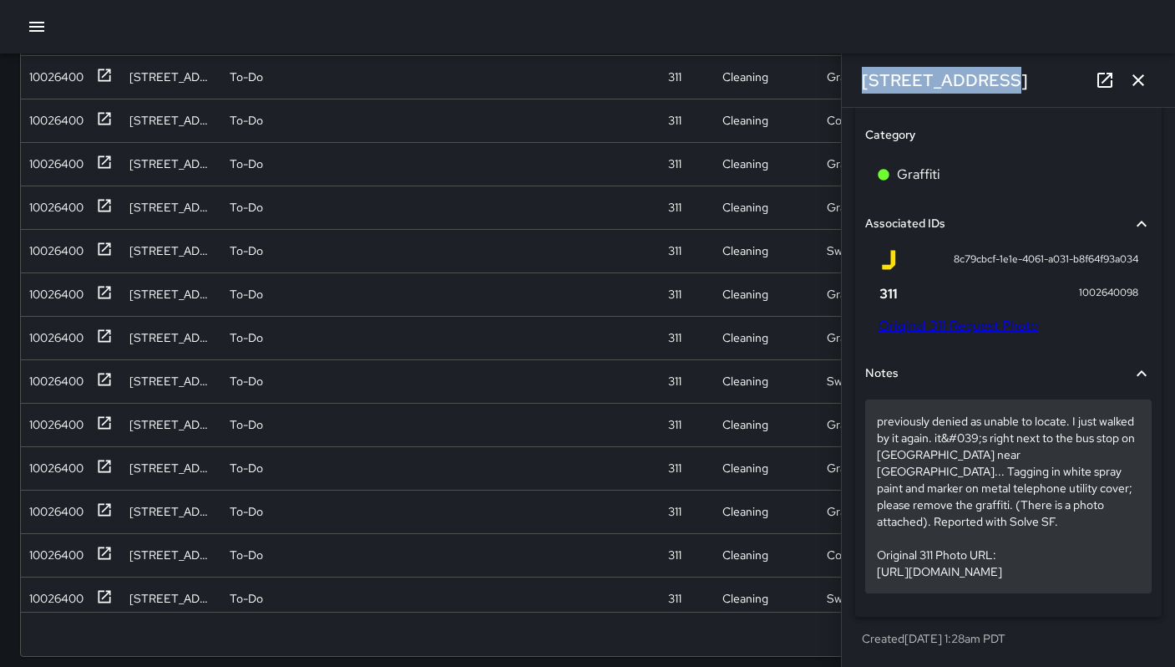
scroll to position [320, 0]
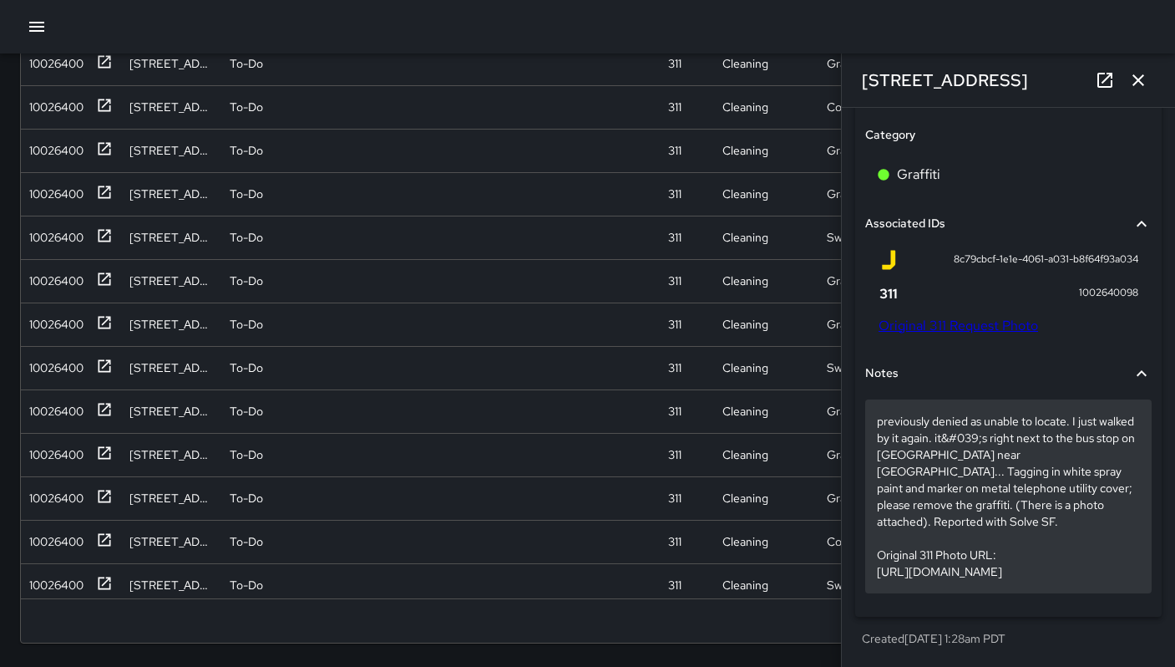
click at [1028, 525] on p "previously denied as unable to locate. I just walked by it again. it&#039;s rig…" at bounding box center [1008, 496] width 263 height 167
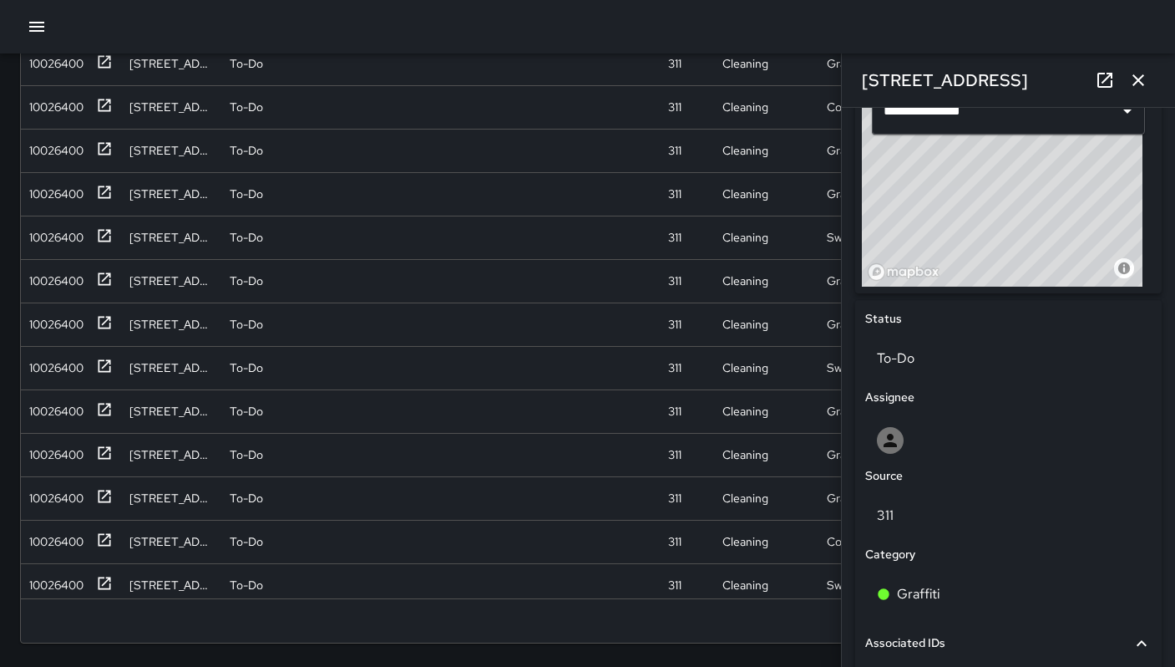
scroll to position [809, 0]
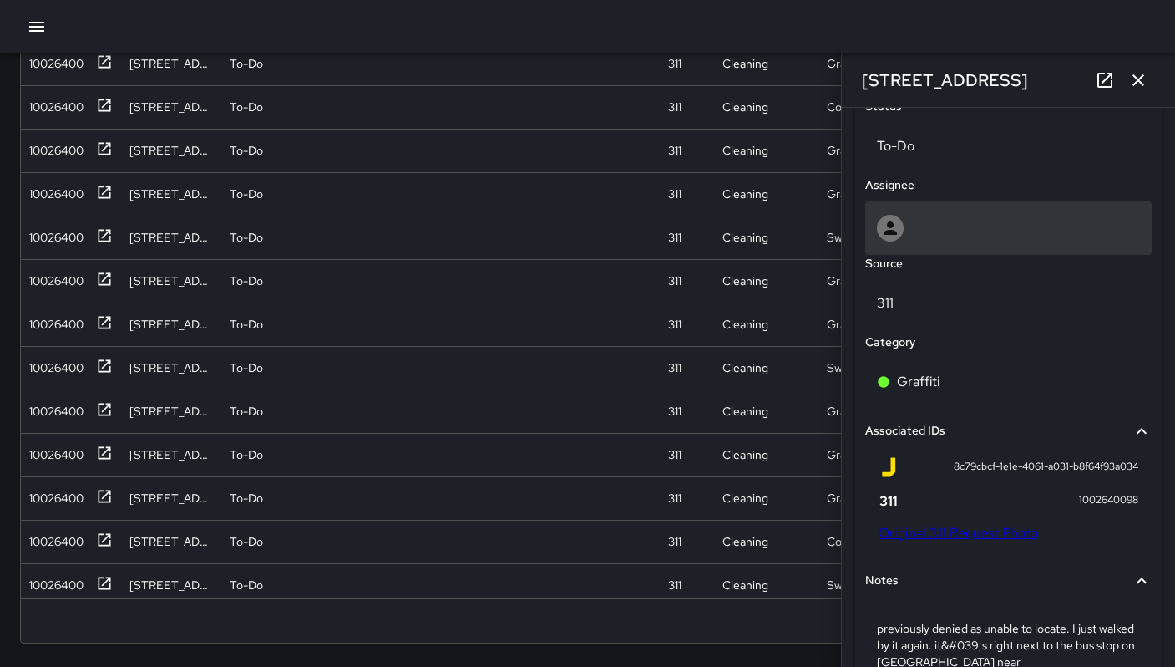
click at [903, 234] on div at bounding box center [890, 228] width 27 height 27
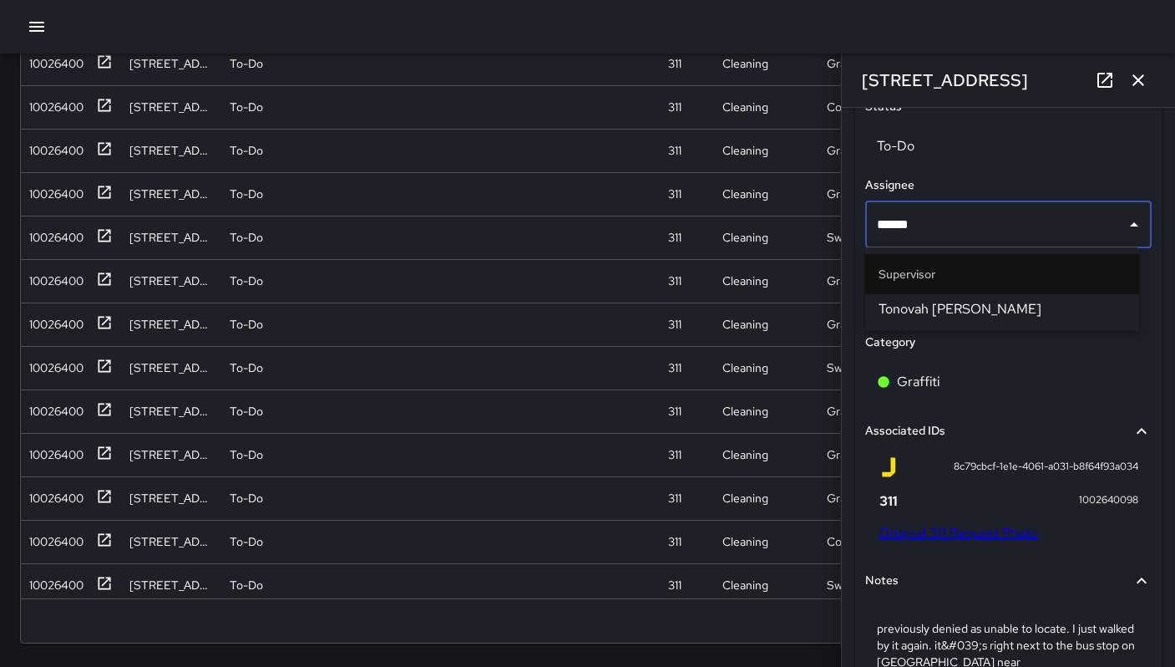
type input "*******"
click at [889, 297] on li "Tonovah [PERSON_NAME]" at bounding box center [1002, 309] width 274 height 30
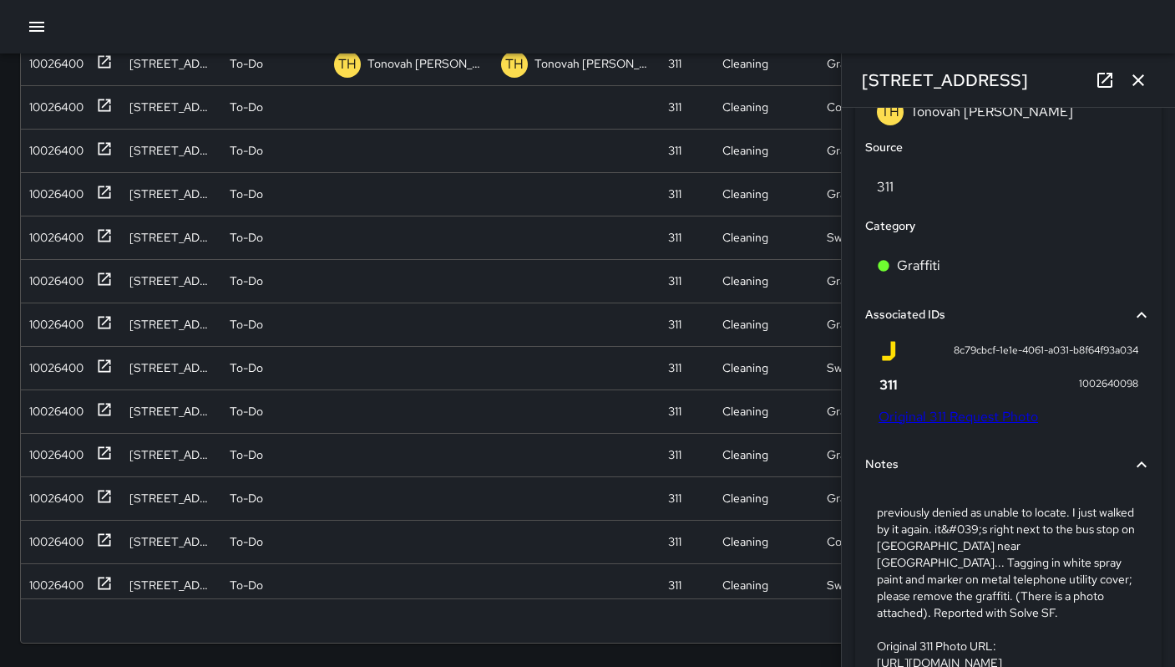
scroll to position [1128, 0]
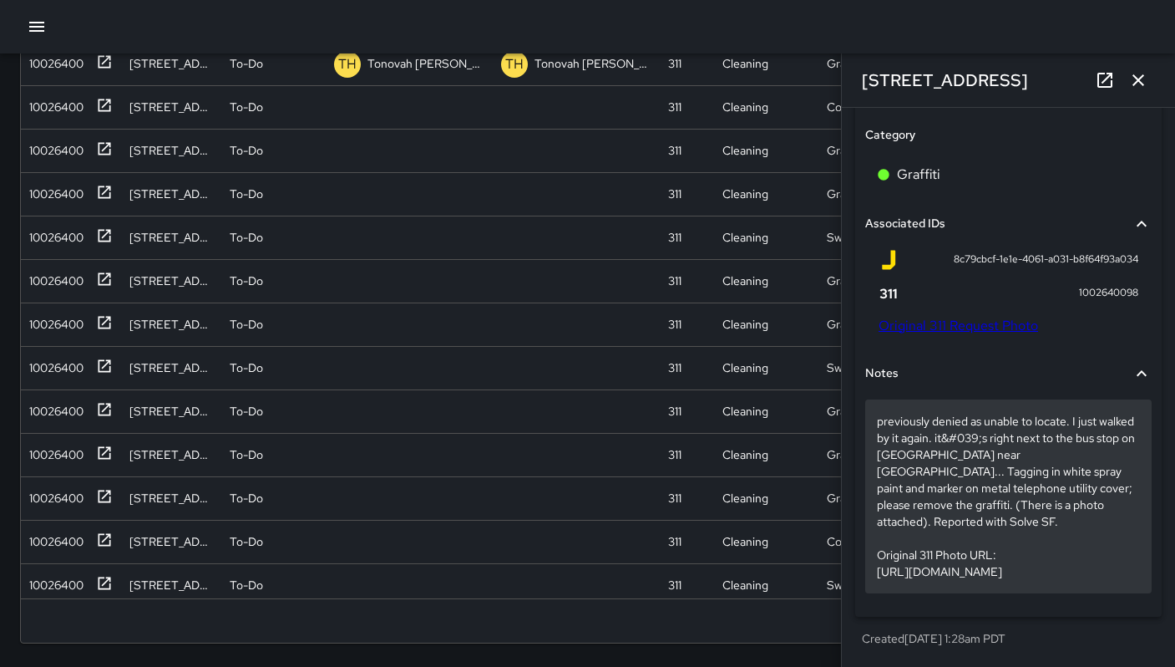
drag, startPoint x: 890, startPoint y: 532, endPoint x: 1113, endPoint y: 576, distance: 227.4
click at [1113, 576] on p "previously denied as unable to locate. I just walked by it again. it&#039;s rig…" at bounding box center [1008, 496] width 263 height 167
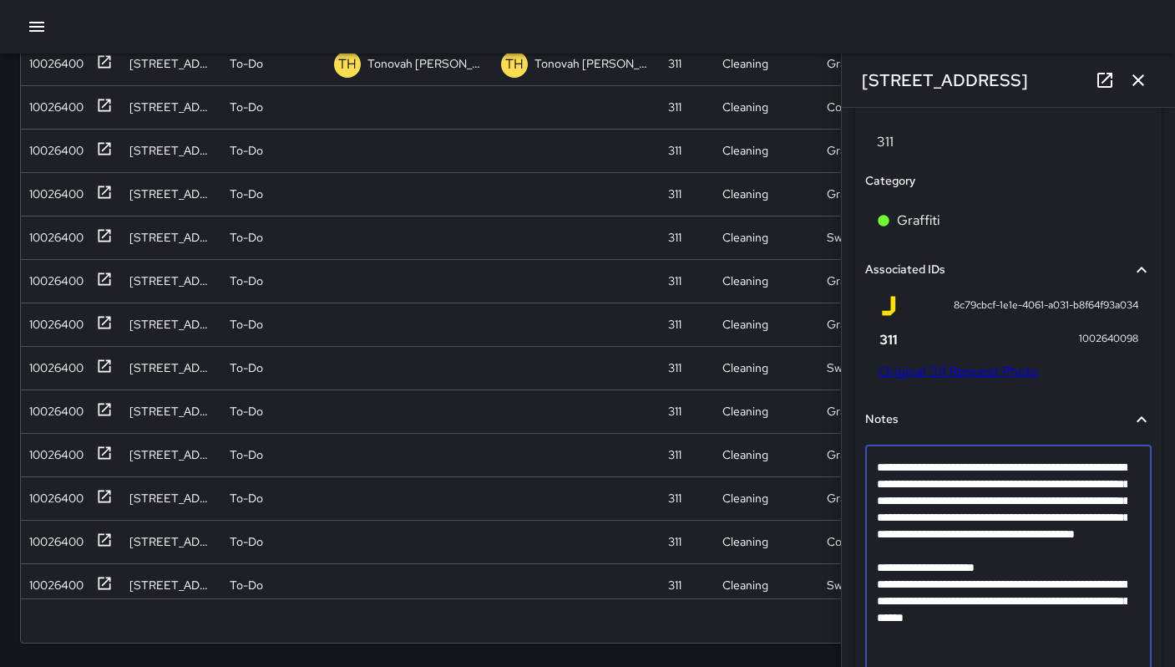
scroll to position [1119, 0]
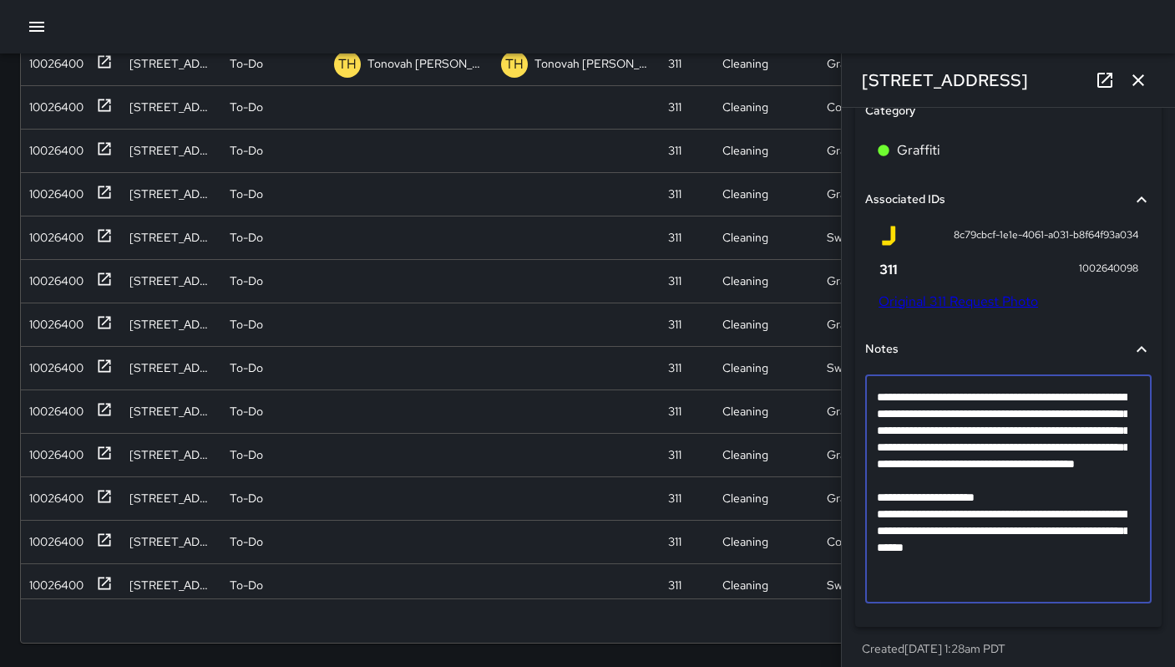
drag, startPoint x: 890, startPoint y: 535, endPoint x: 1118, endPoint y: 582, distance: 232.0
click at [1118, 582] on textarea "**********" at bounding box center [1002, 488] width 251 height 200
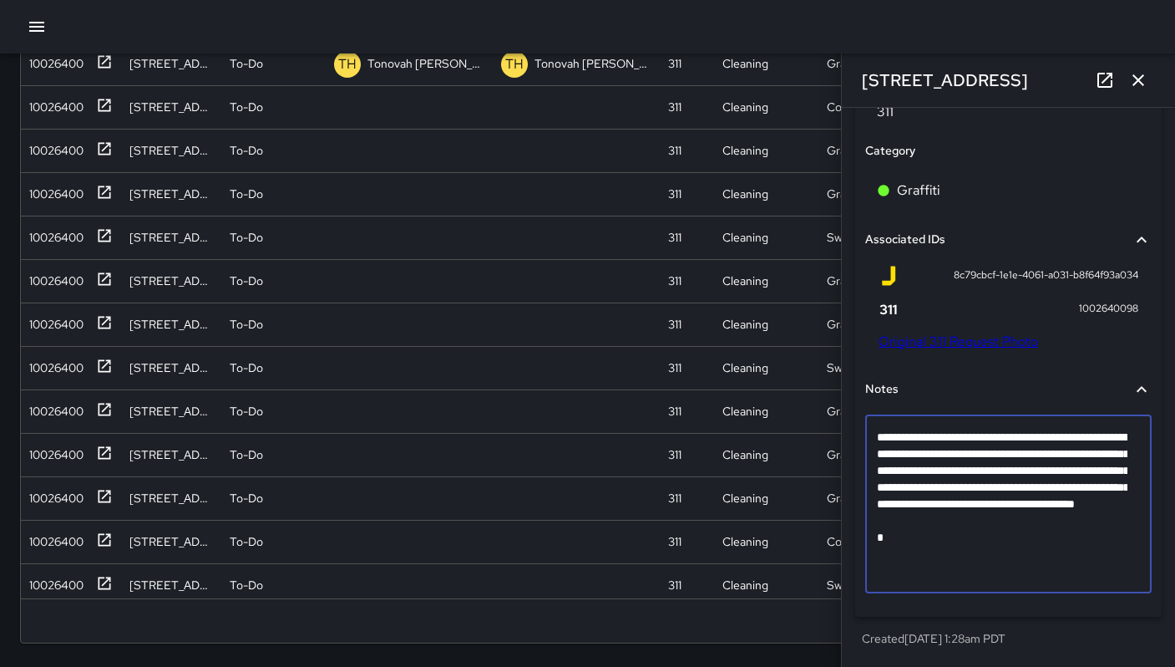
scroll to position [1079, 0]
type textarea "**********"
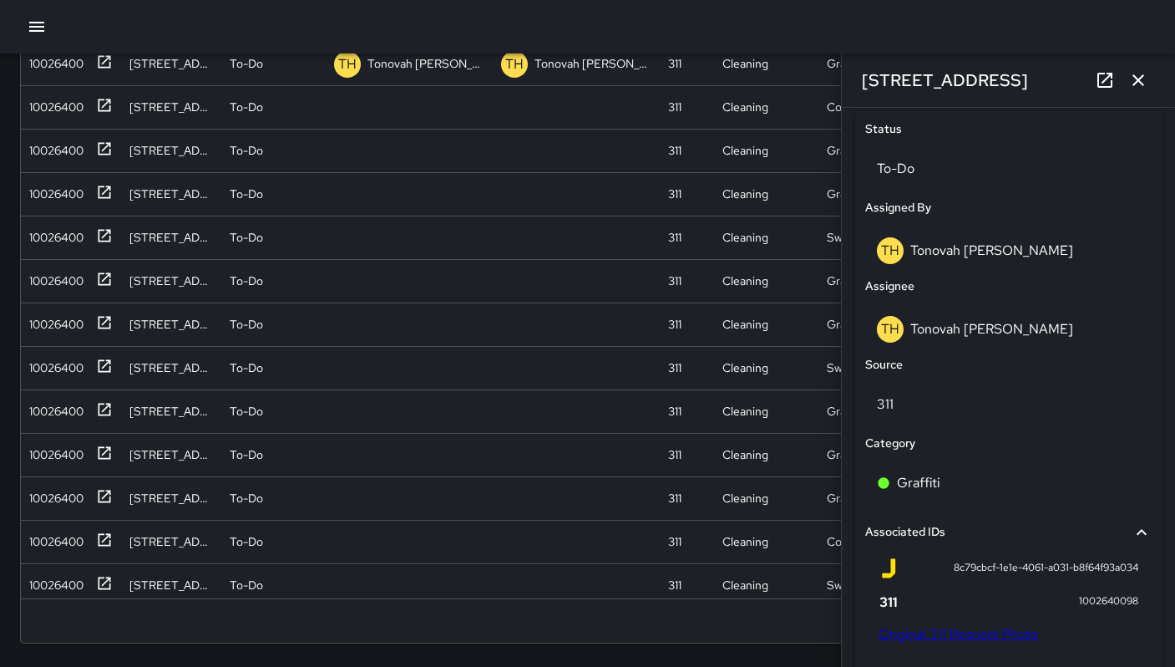
scroll to position [686, 0]
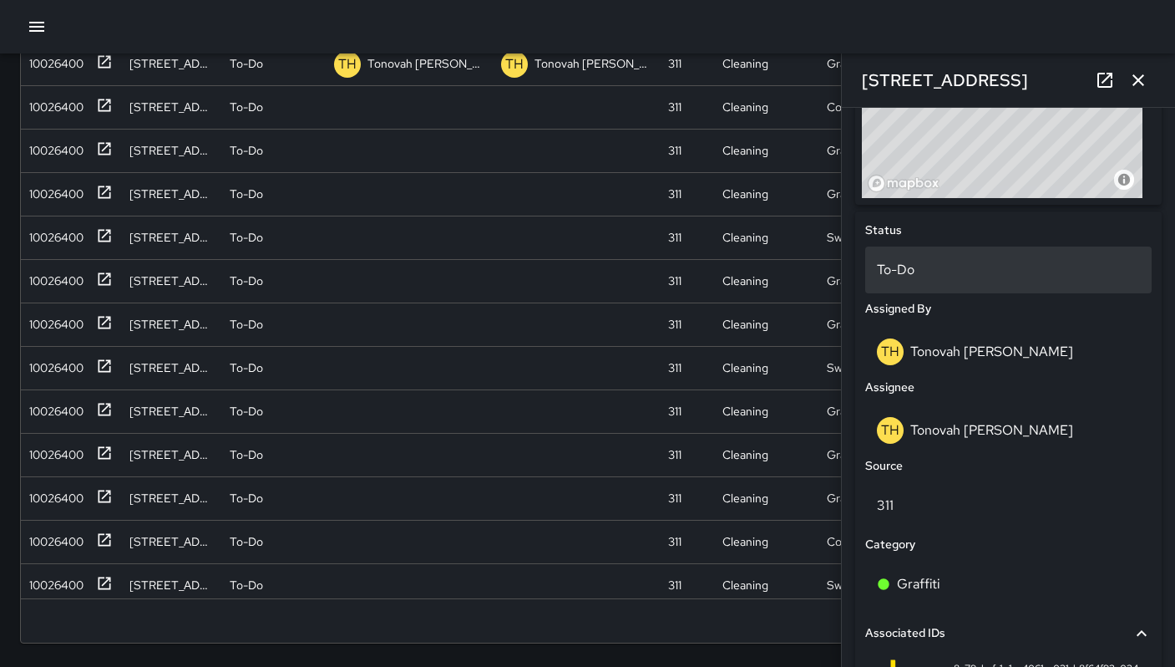
click at [909, 255] on div "To-Do" at bounding box center [1008, 269] width 287 height 47
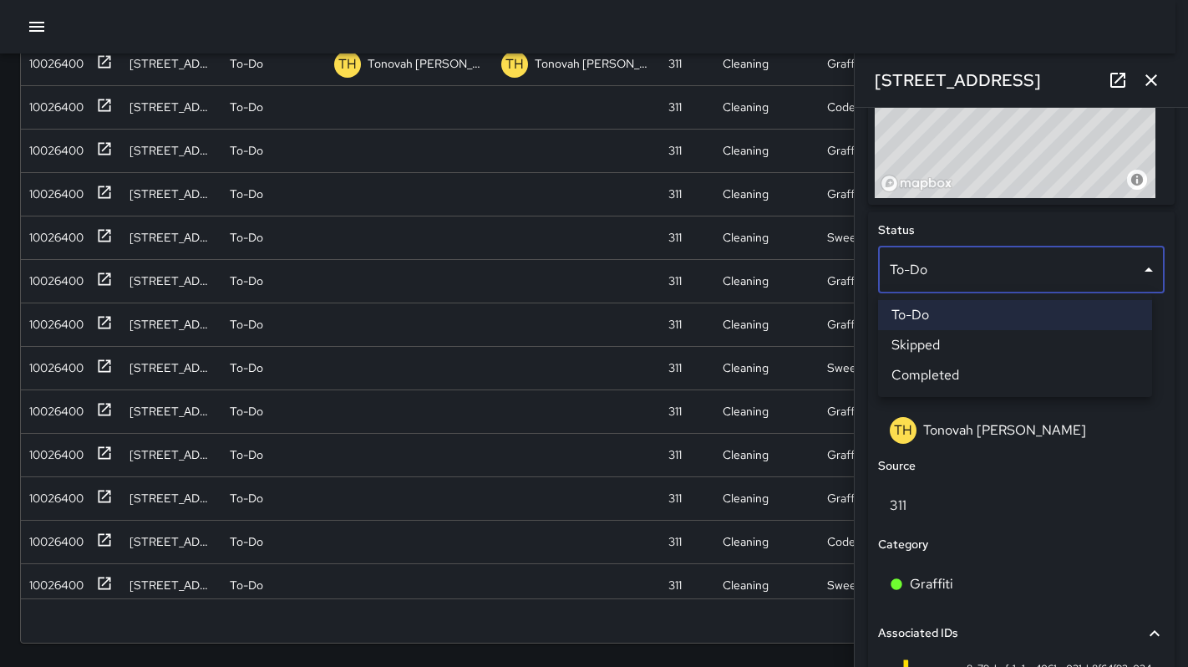
click at [941, 340] on li "Skipped" at bounding box center [1015, 345] width 274 height 30
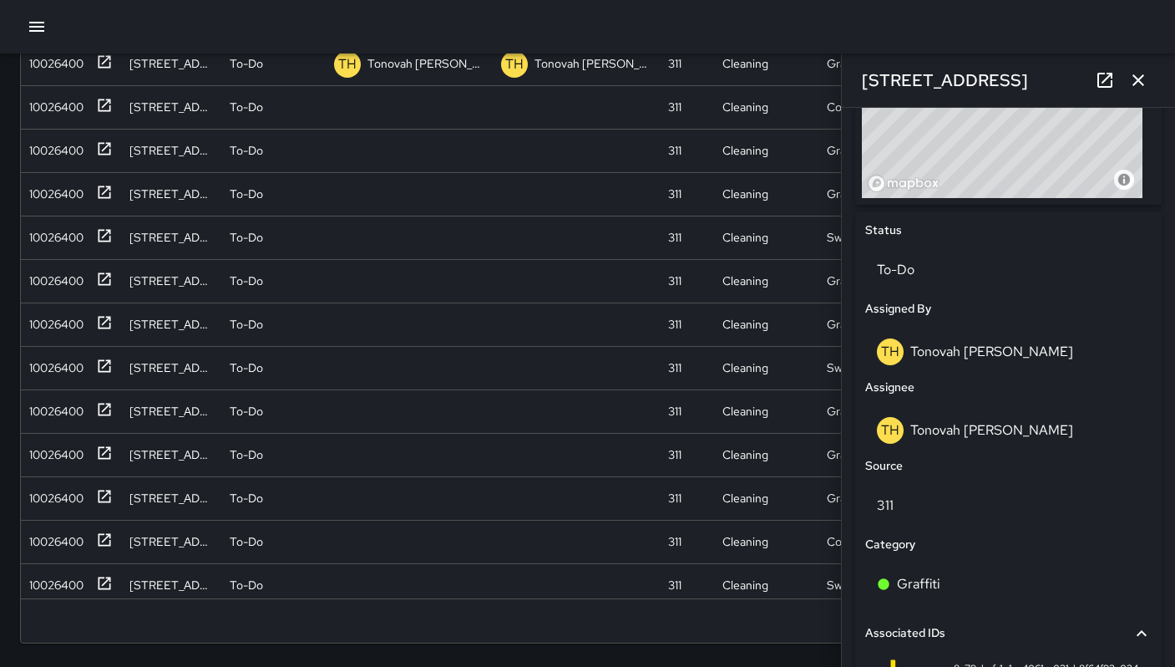
scroll to position [13, 13]
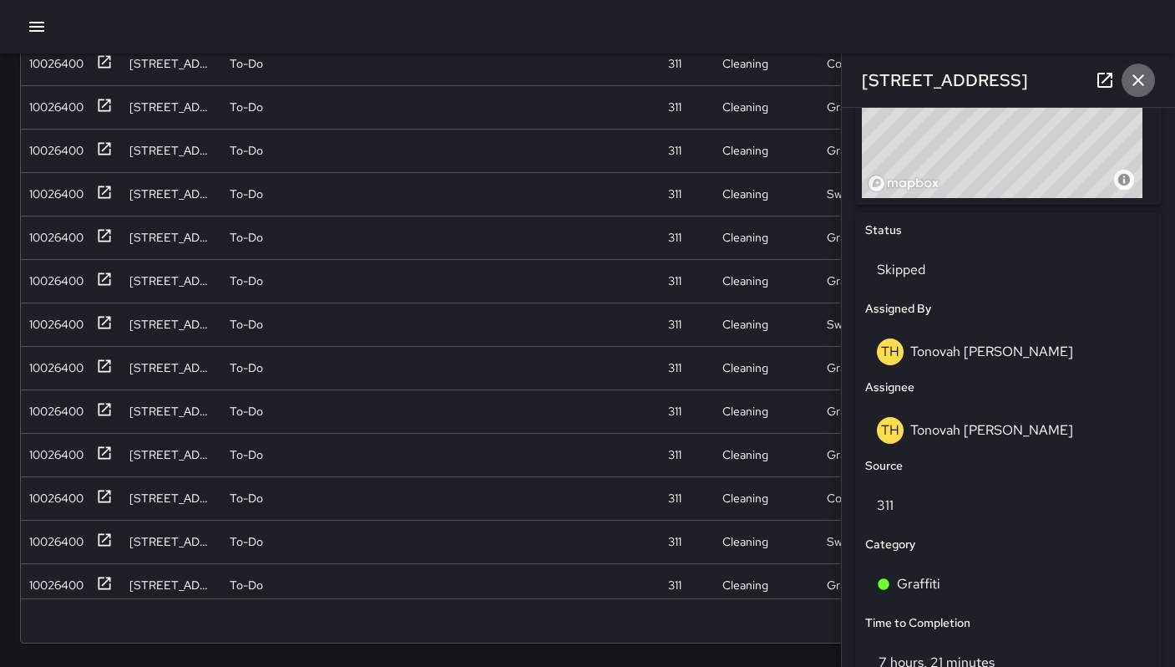
click at [1141, 74] on icon "button" at bounding box center [1138, 80] width 20 height 20
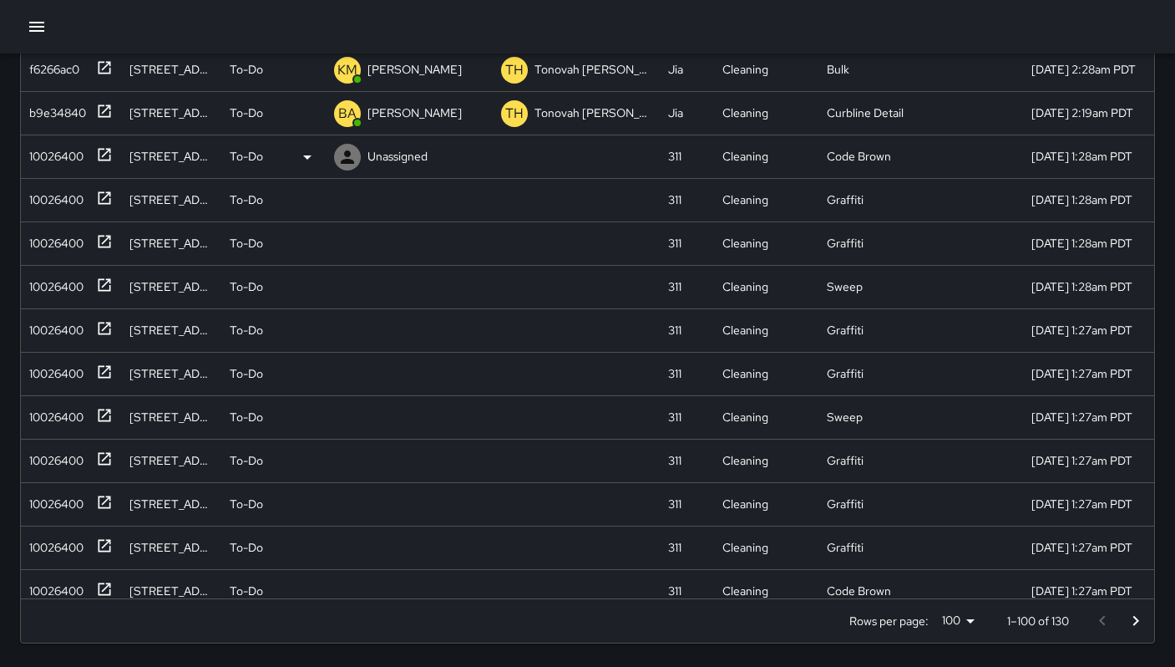
scroll to position [396, 0]
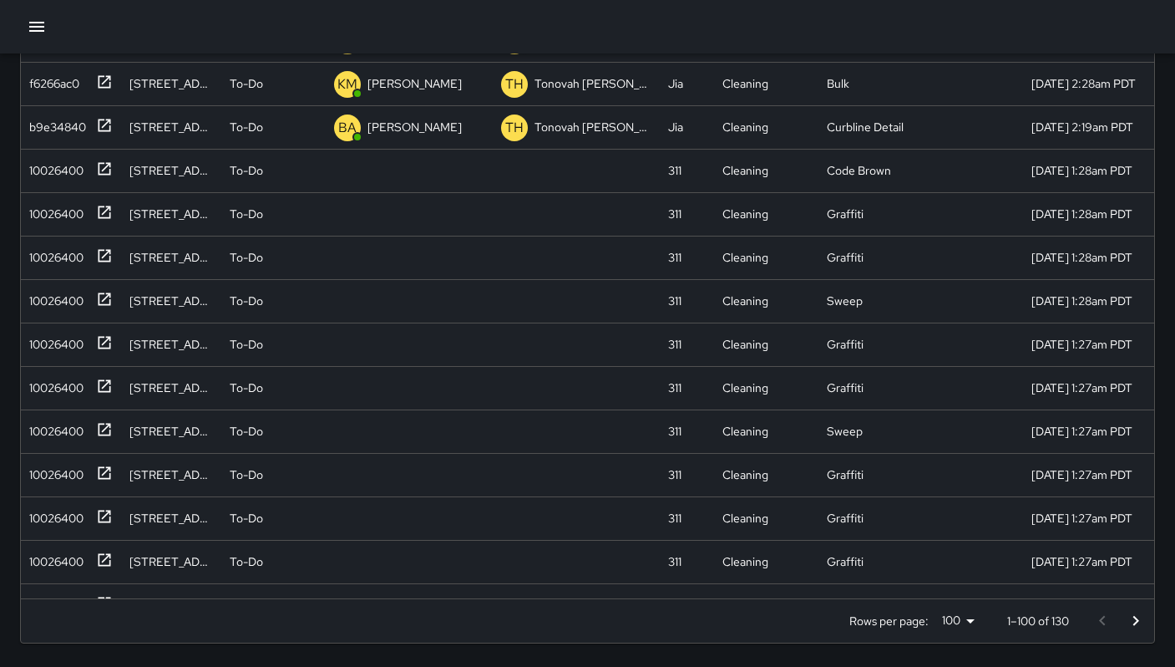
click at [15, 173] on div "Search Search New Task To-Do (130) Skipped (99+) Completed (99+) ID Location St…" at bounding box center [587, 200] width 1175 height 933
click at [24, 175] on div "10026400" at bounding box center [53, 166] width 61 height 23
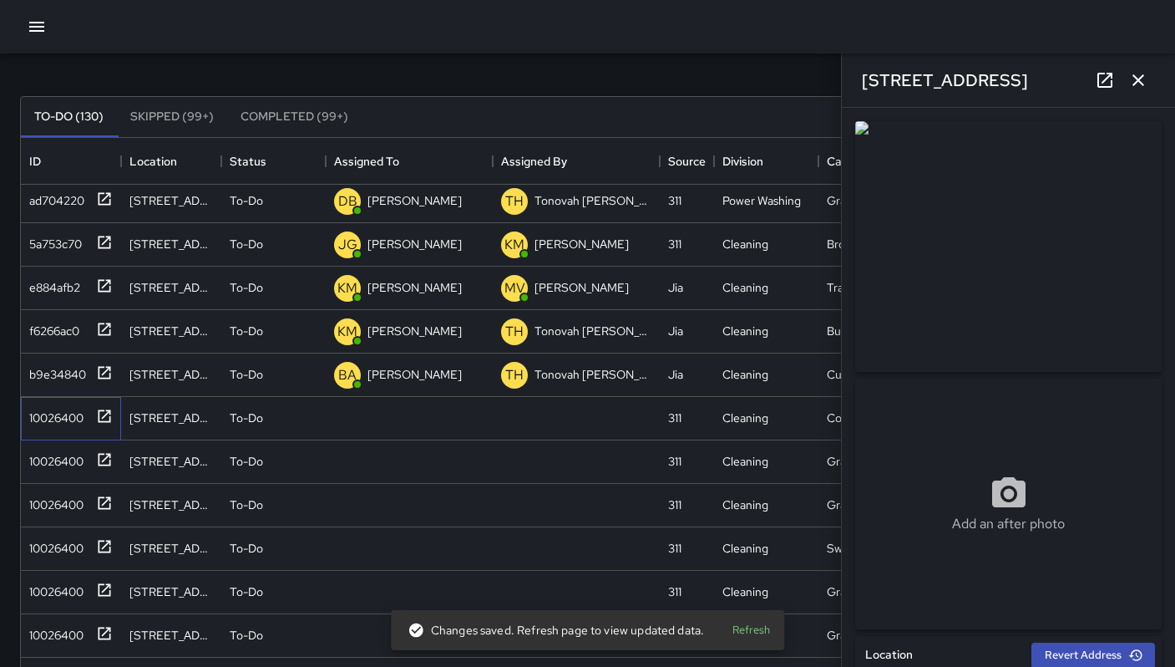
scroll to position [0, 0]
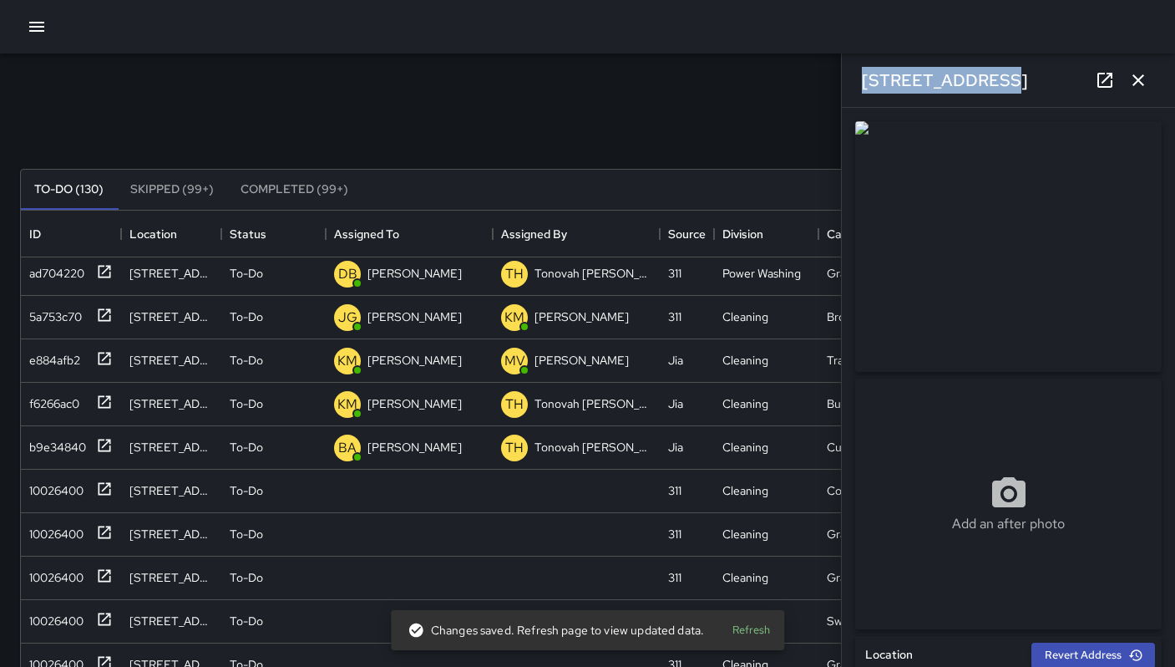
drag, startPoint x: 936, startPoint y: 73, endPoint x: 854, endPoint y: 72, distance: 81.9
click at [854, 72] on div "[STREET_ADDRESS]" at bounding box center [1008, 79] width 333 height 53
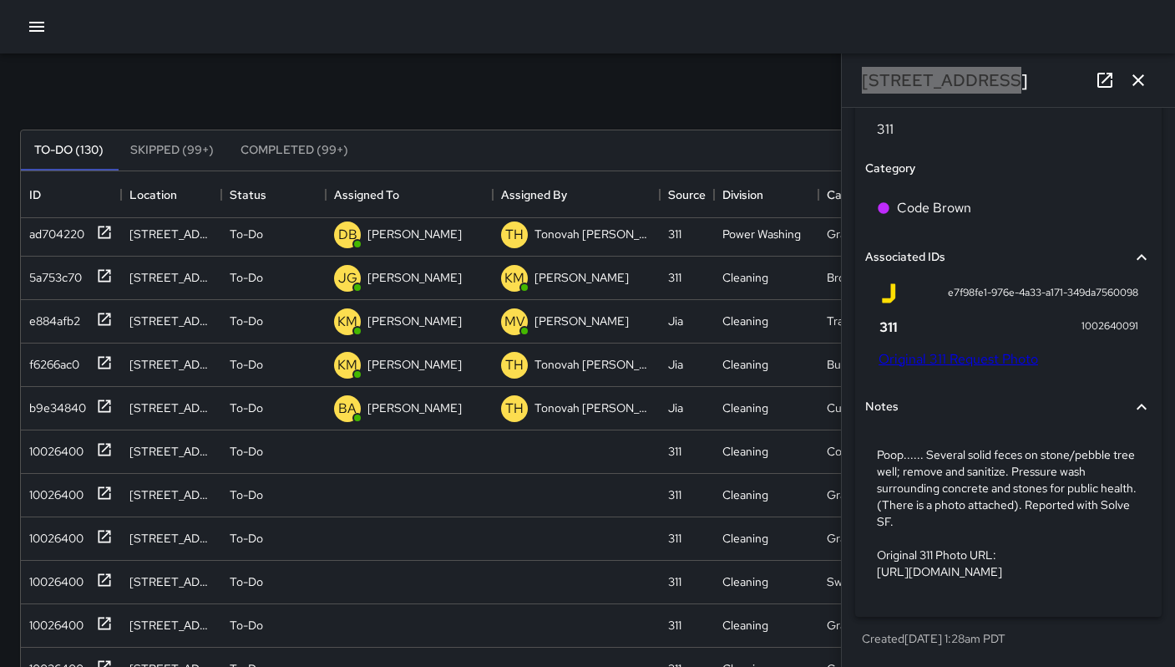
scroll to position [213, 0]
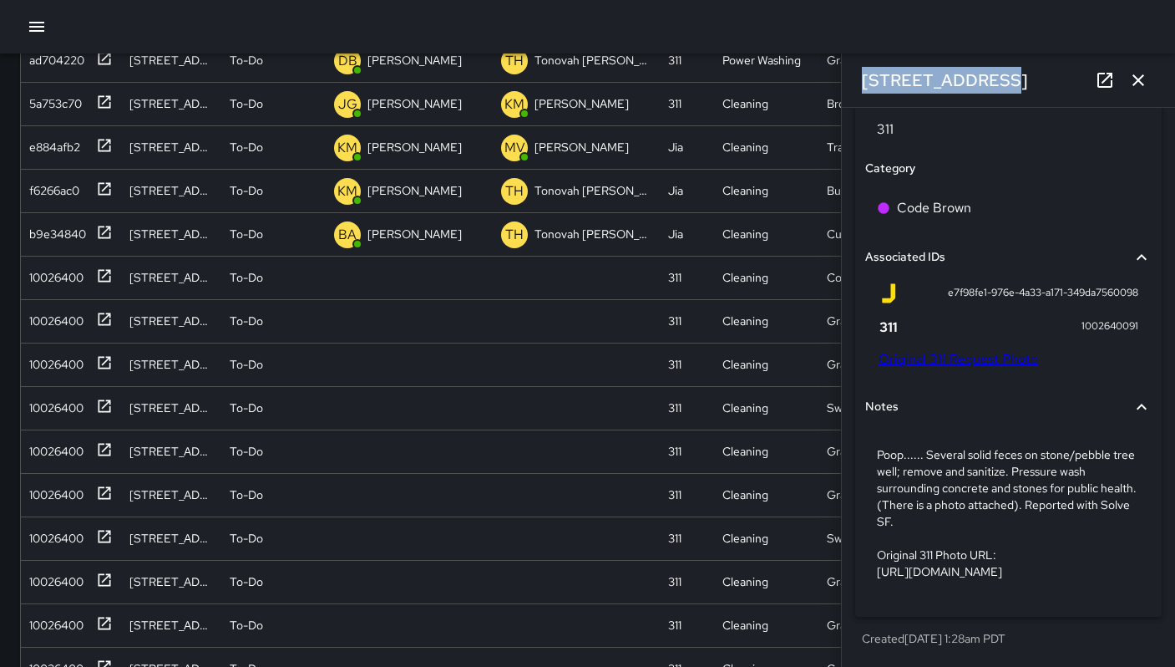
click at [966, 350] on link "Original 311 Request Photo" at bounding box center [959, 359] width 160 height 18
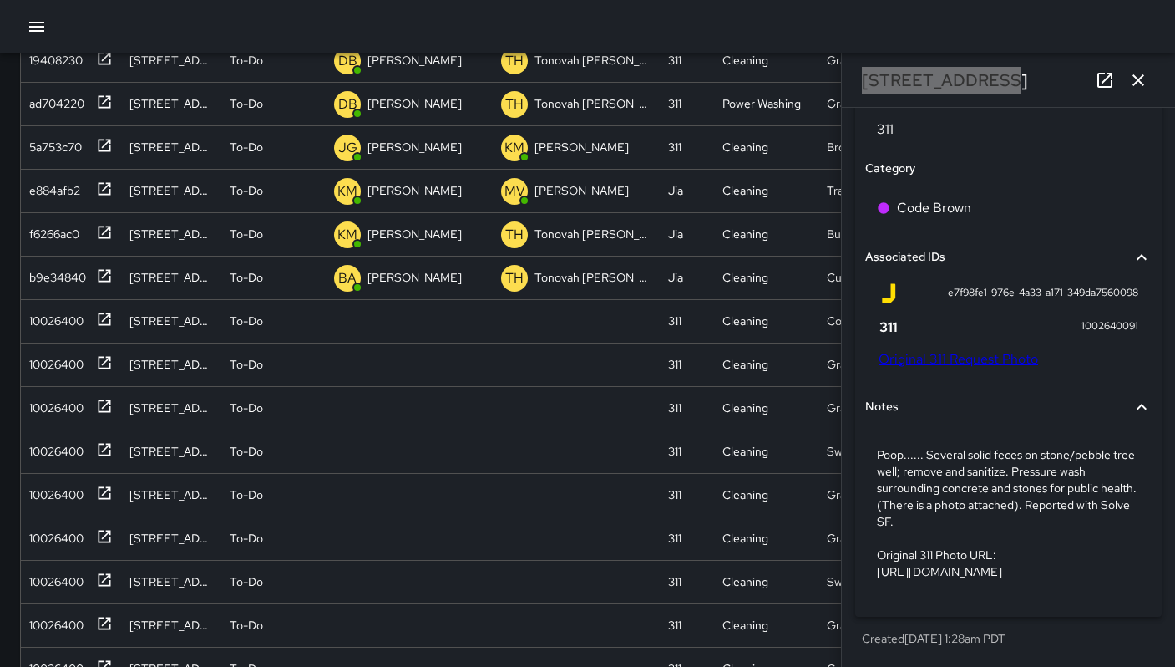
scroll to position [439, 0]
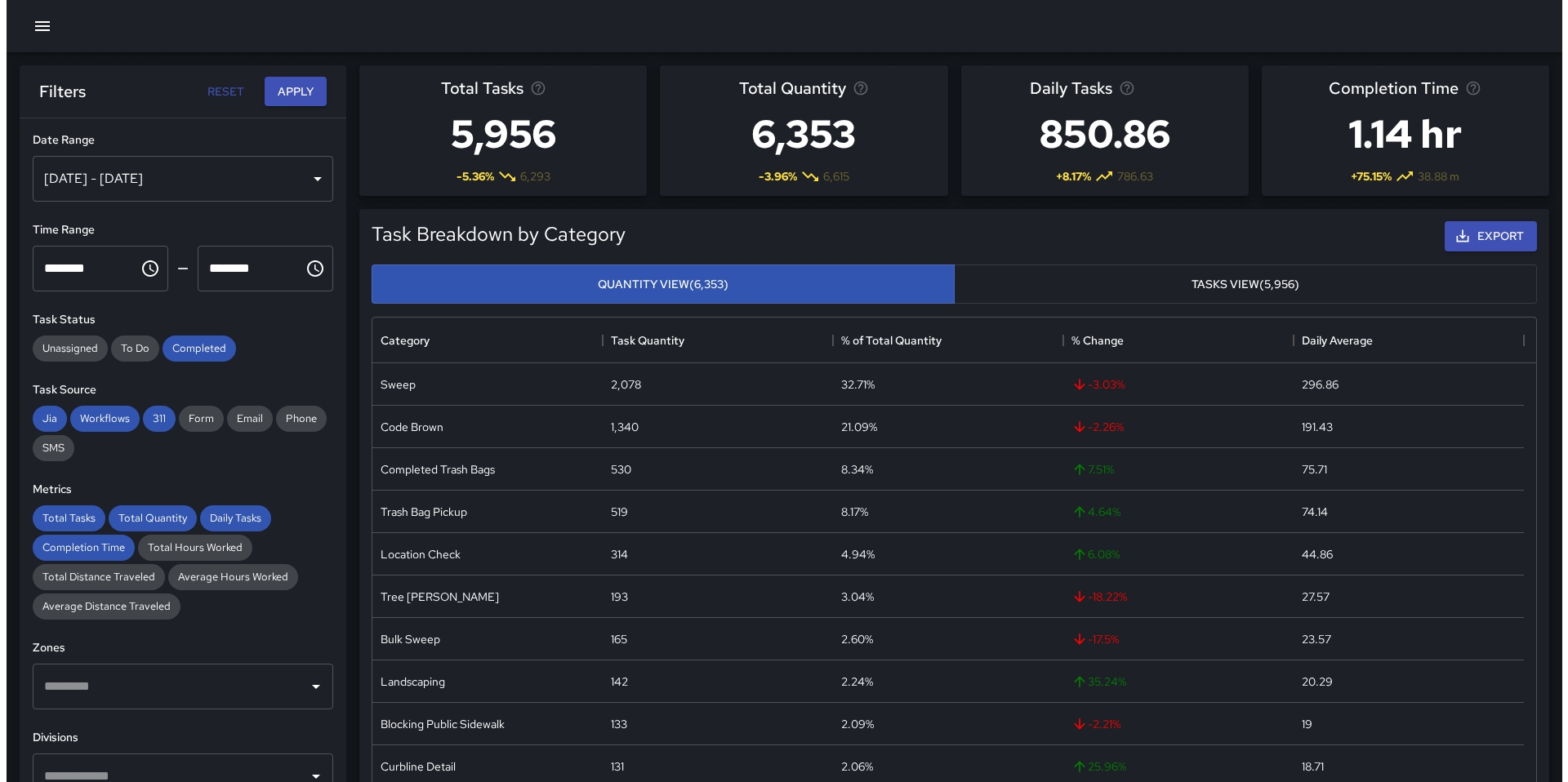
scroll to position [476, 1152]
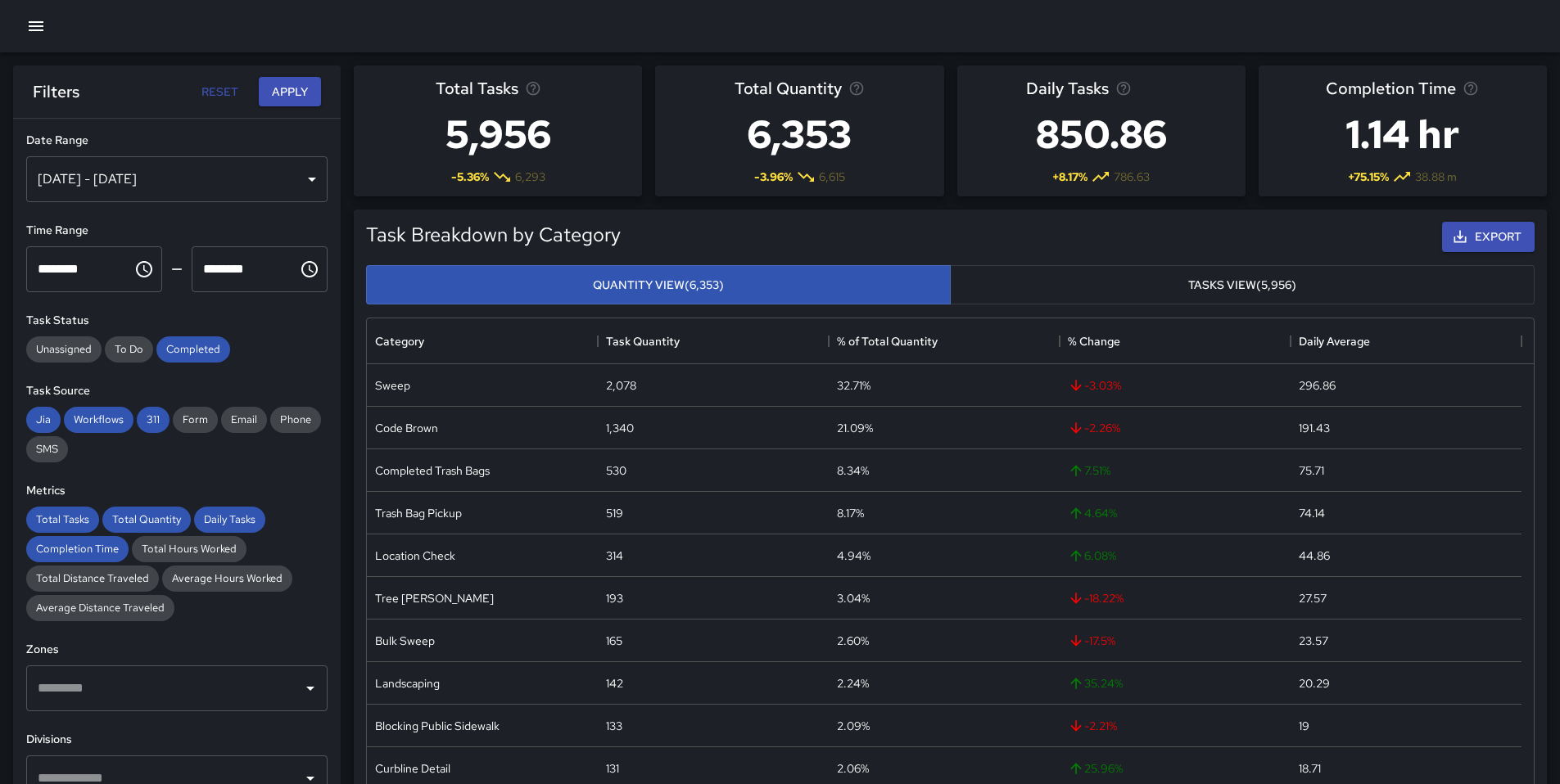
click at [36, 27] on icon "button" at bounding box center [36, 26] width 20 height 20
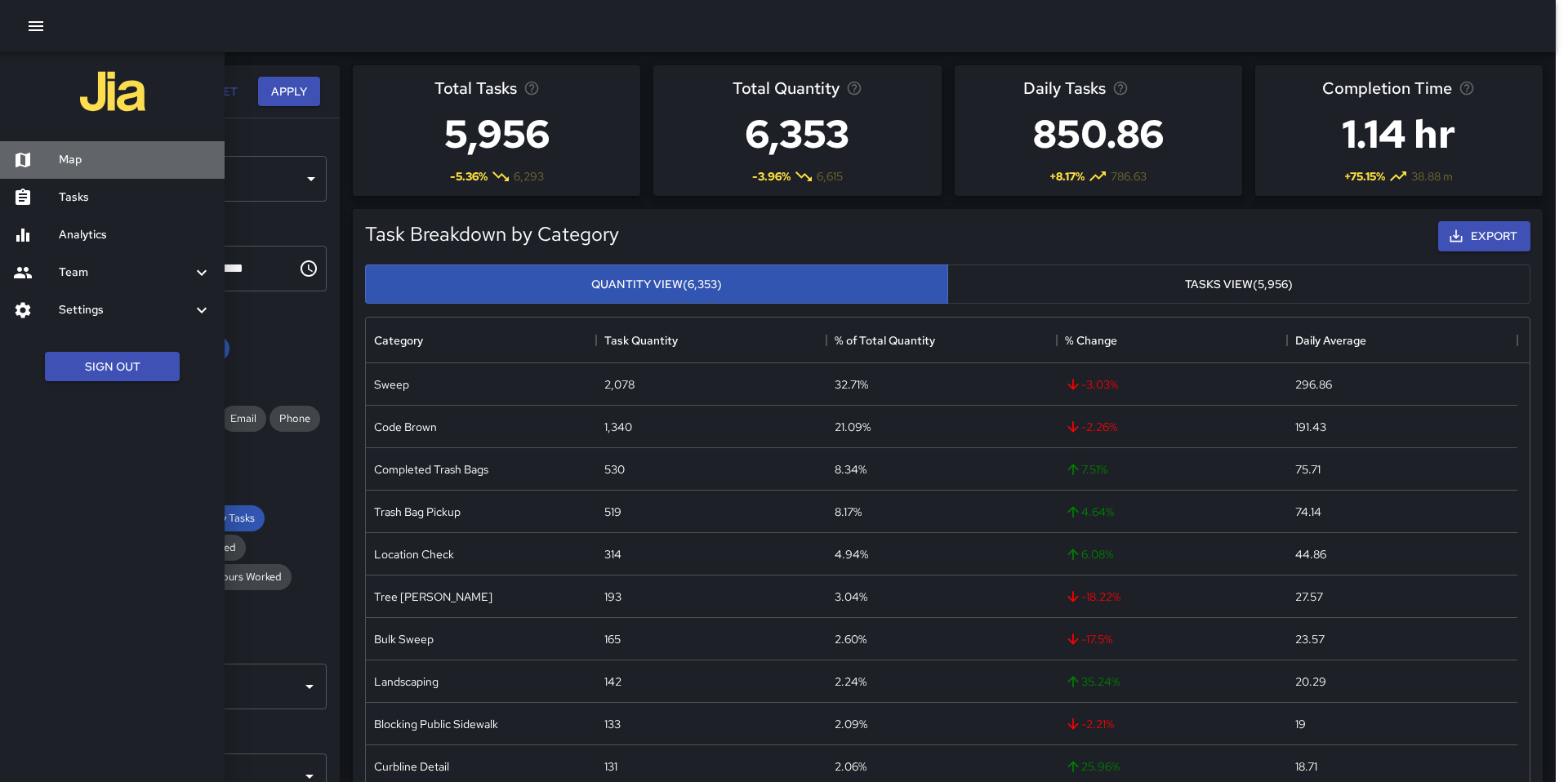
click at [92, 166] on h6 "Map" at bounding box center [135, 160] width 152 height 18
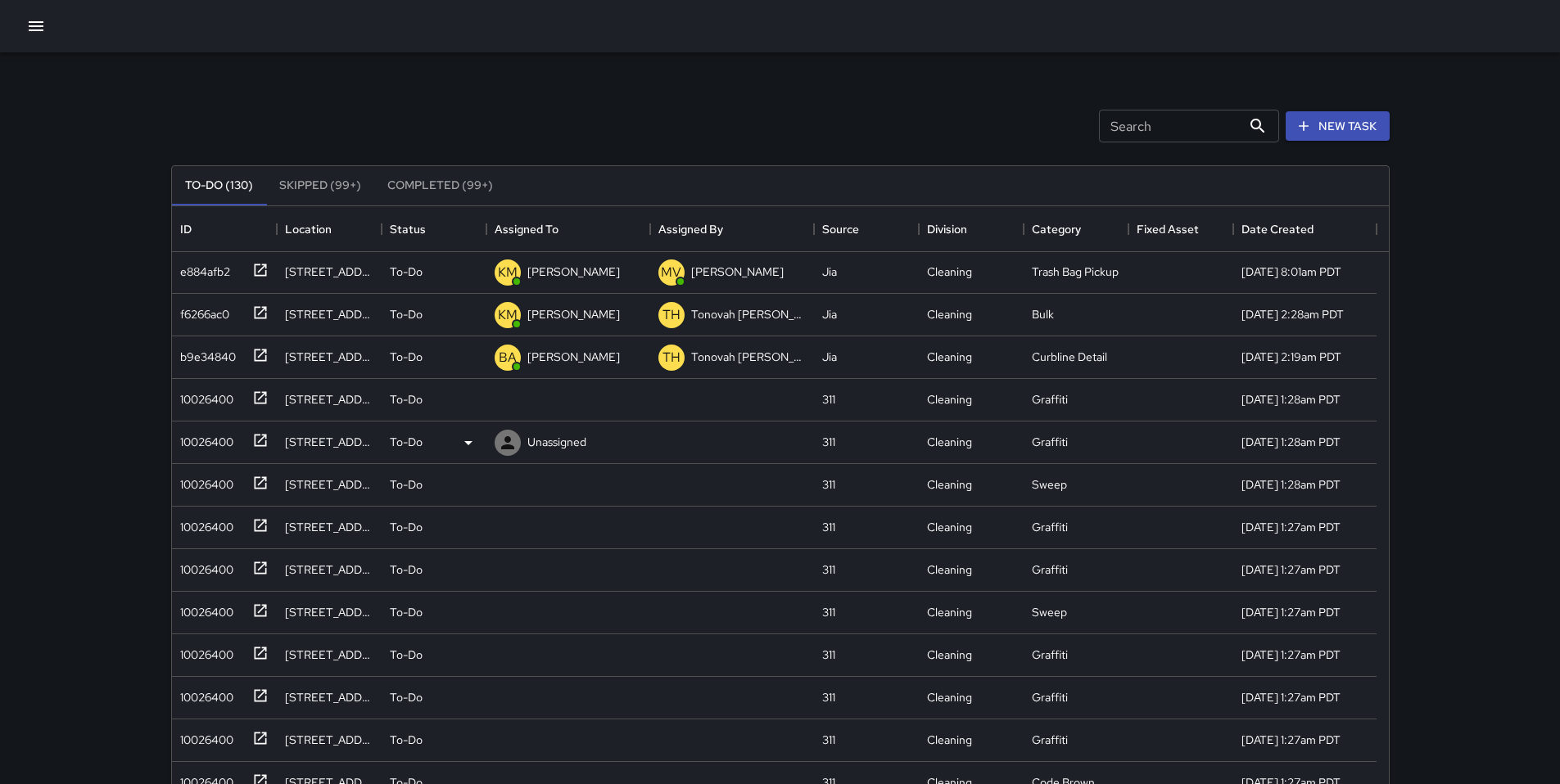
scroll to position [506, 0]
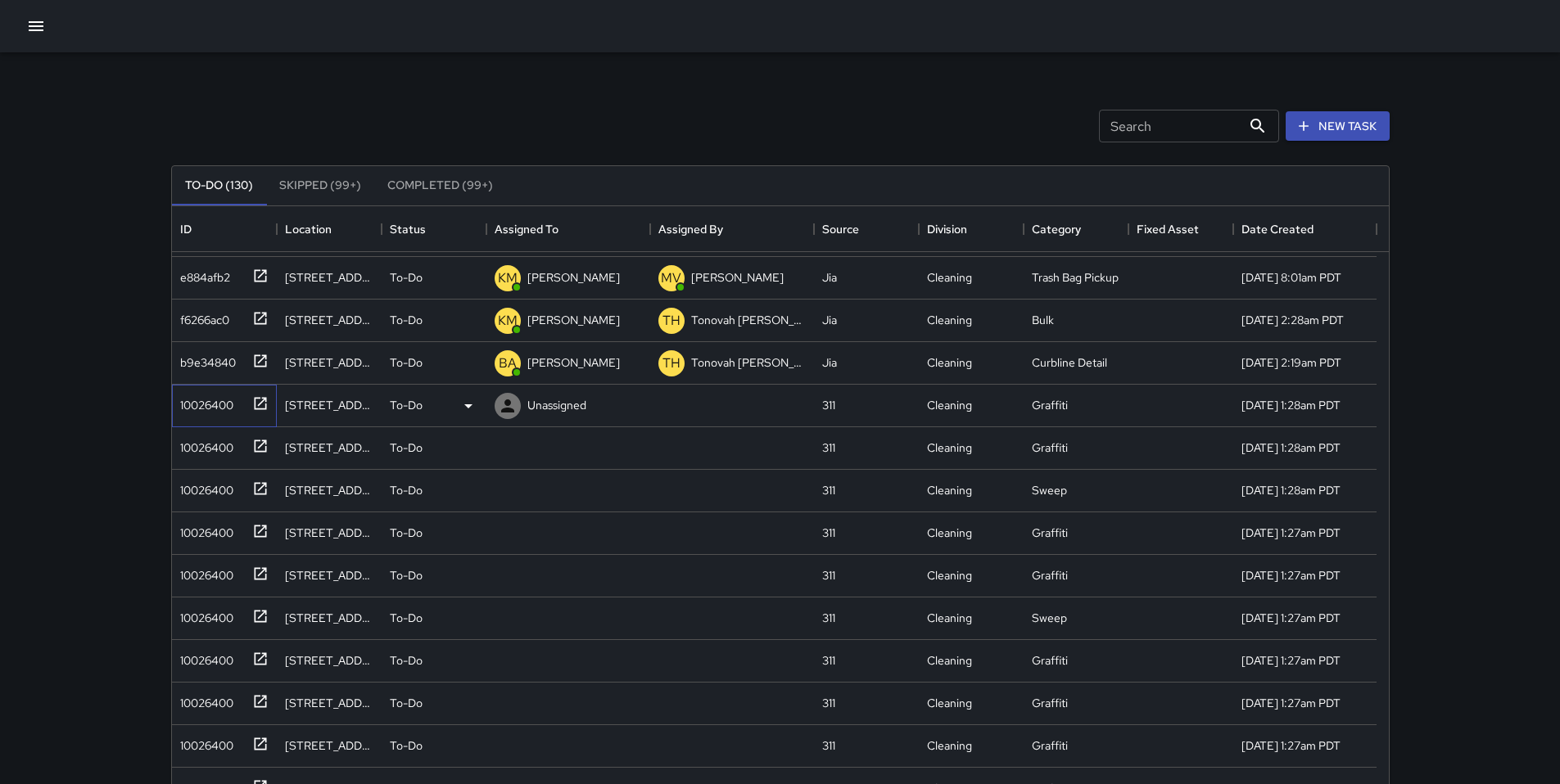
click at [199, 394] on div "10026400" at bounding box center [203, 401] width 60 height 23
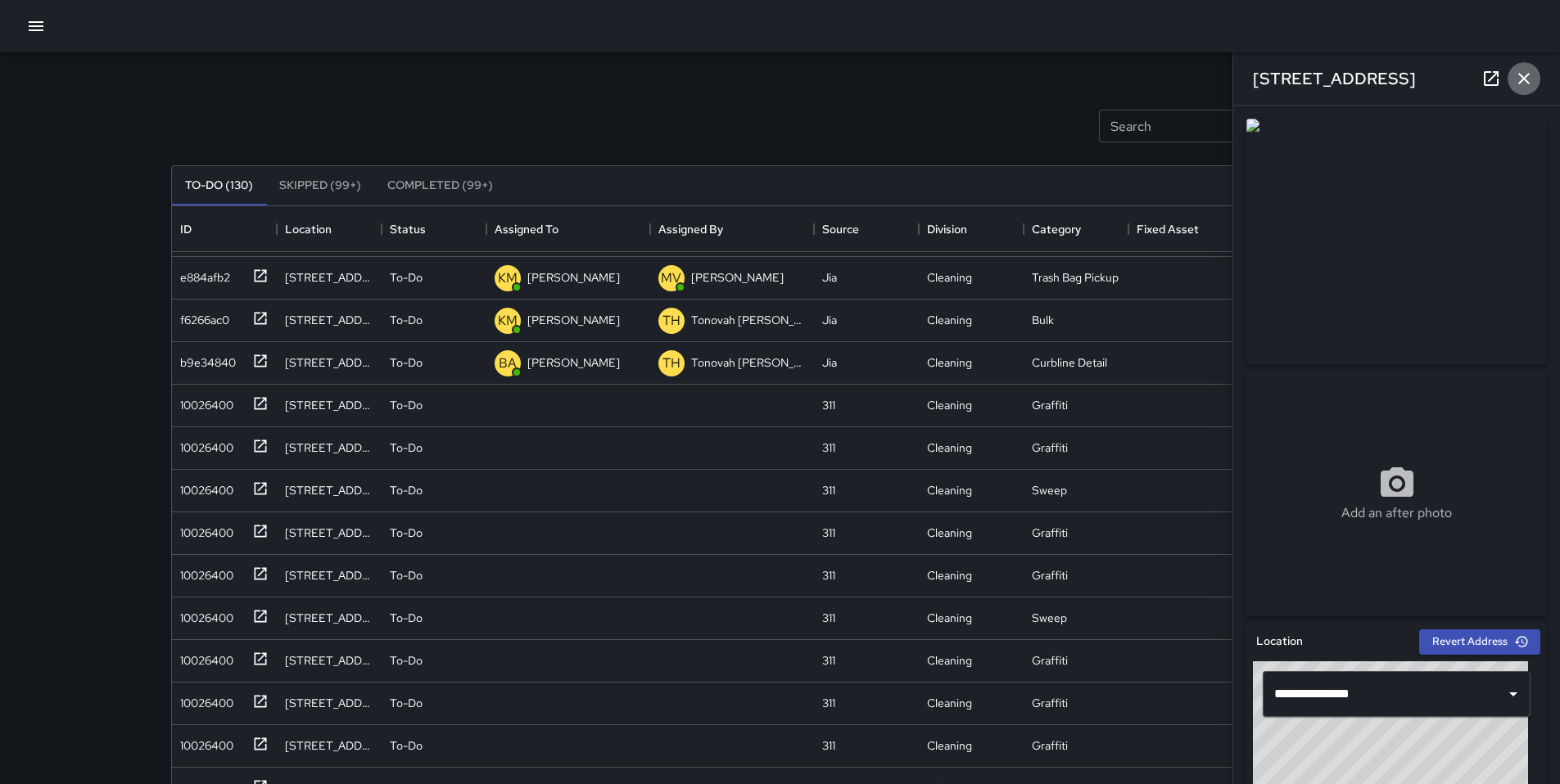
click at [1519, 79] on icon "button" at bounding box center [1524, 78] width 20 height 20
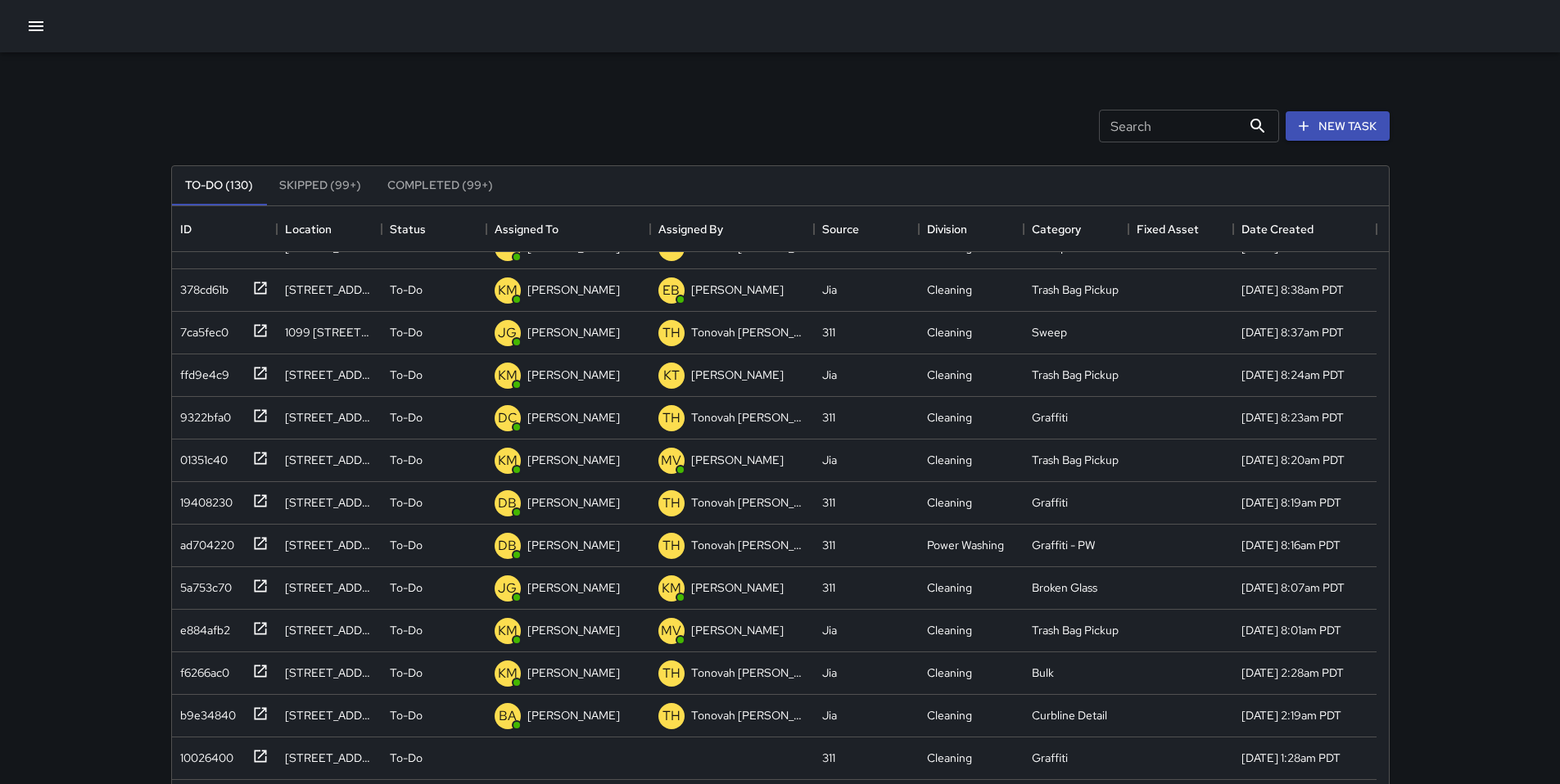
scroll to position [0, 0]
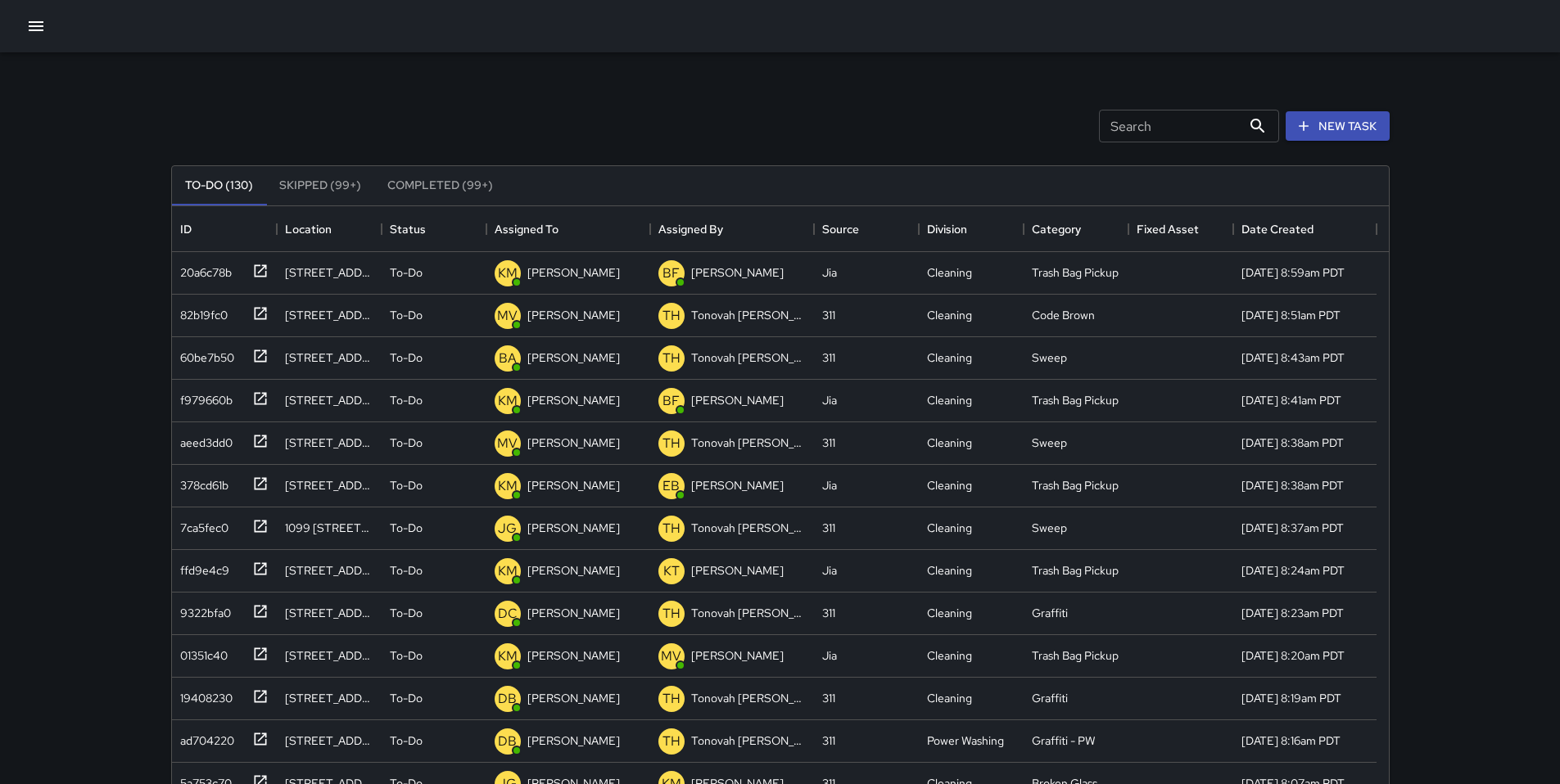
click at [1119, 136] on input "Search" at bounding box center [1170, 125] width 142 height 32
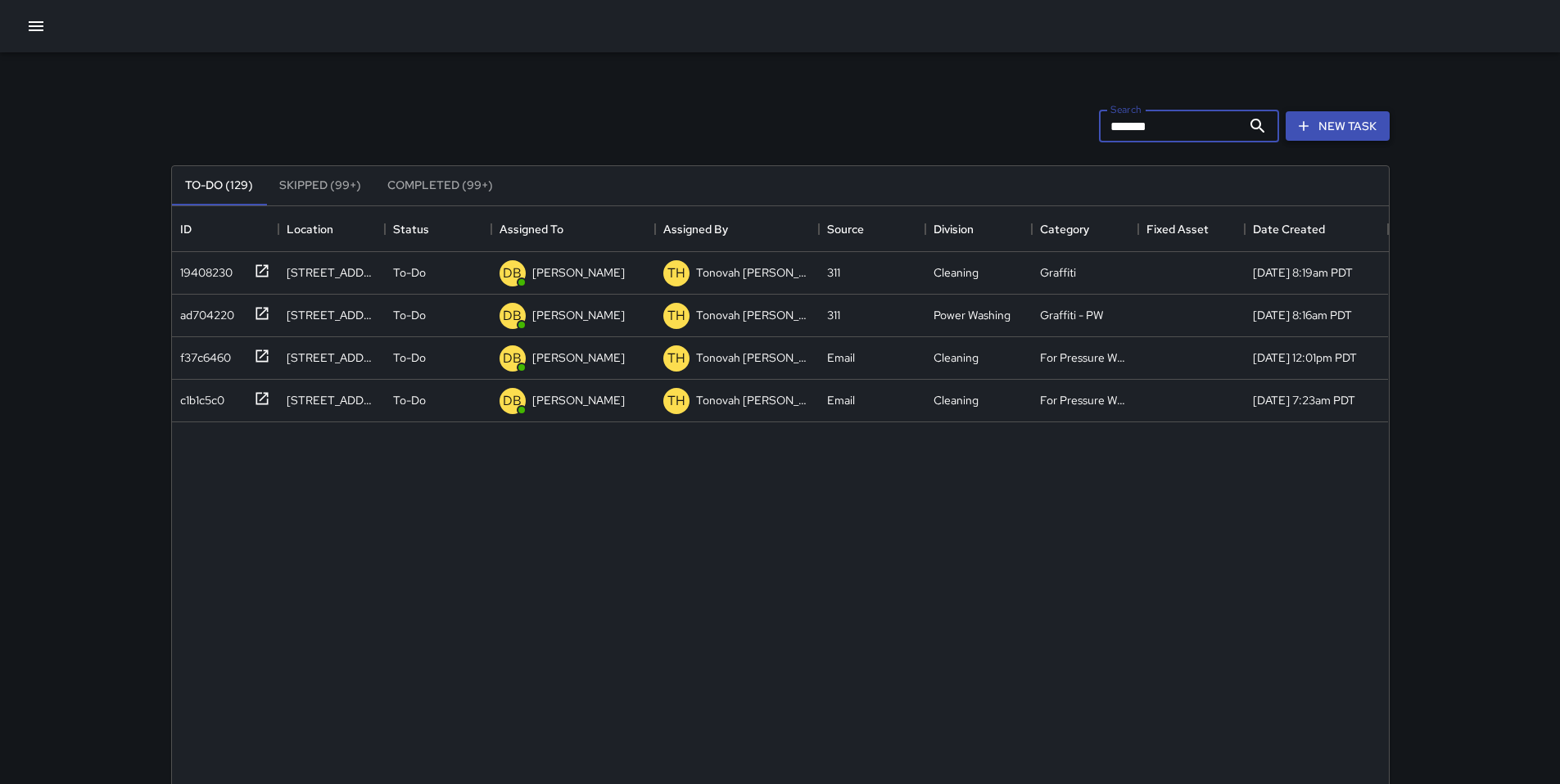
type input "*******"
click at [1323, 129] on button "New Task" at bounding box center [1337, 126] width 104 height 30
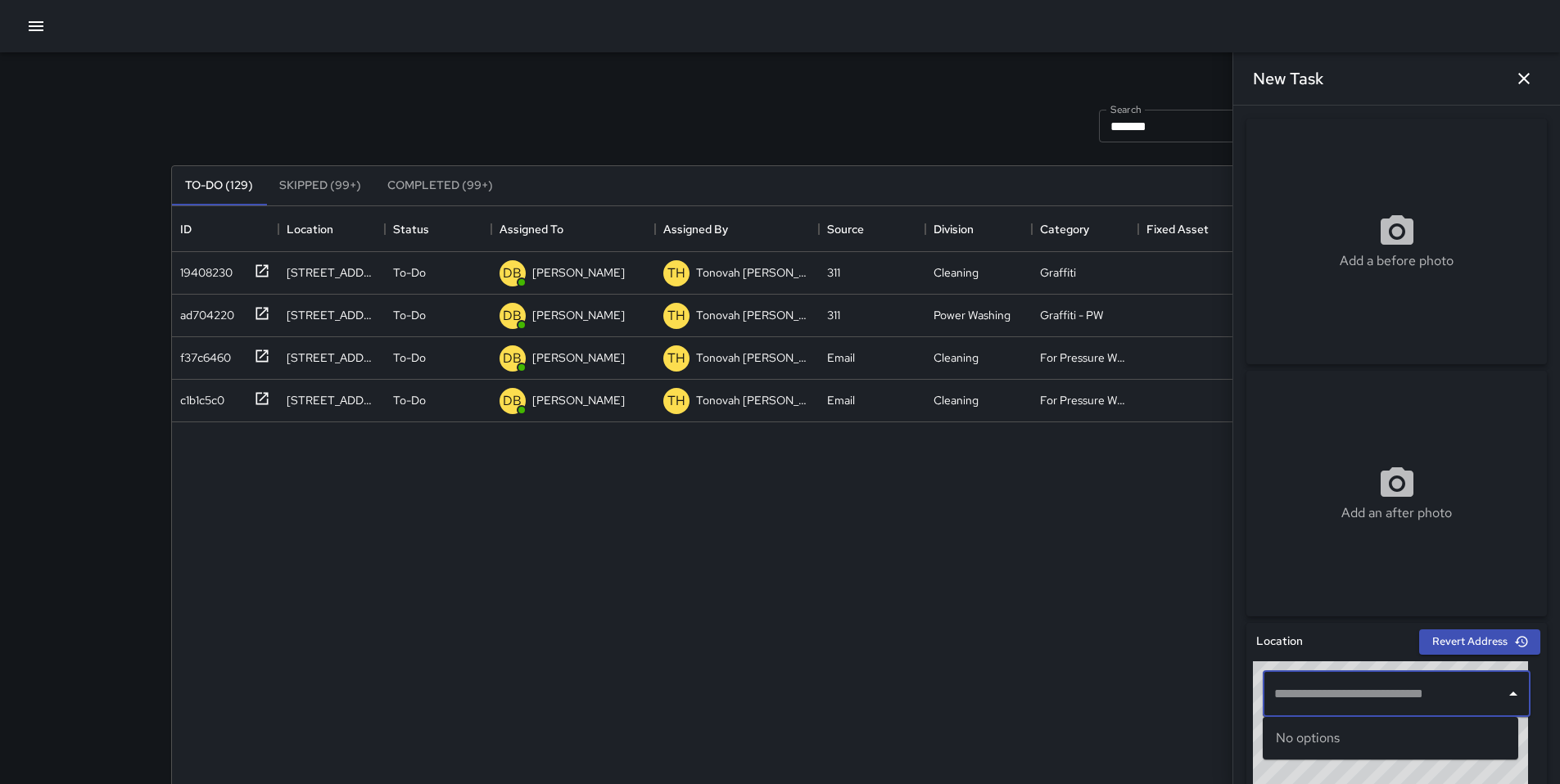
click at [1345, 689] on input "text" at bounding box center [1384, 694] width 228 height 31
click at [1418, 761] on p "[GEOGRAPHIC_DATA], [GEOGRAPHIC_DATA], [GEOGRAPHIC_DATA]" at bounding box center [1405, 756] width 200 height 17
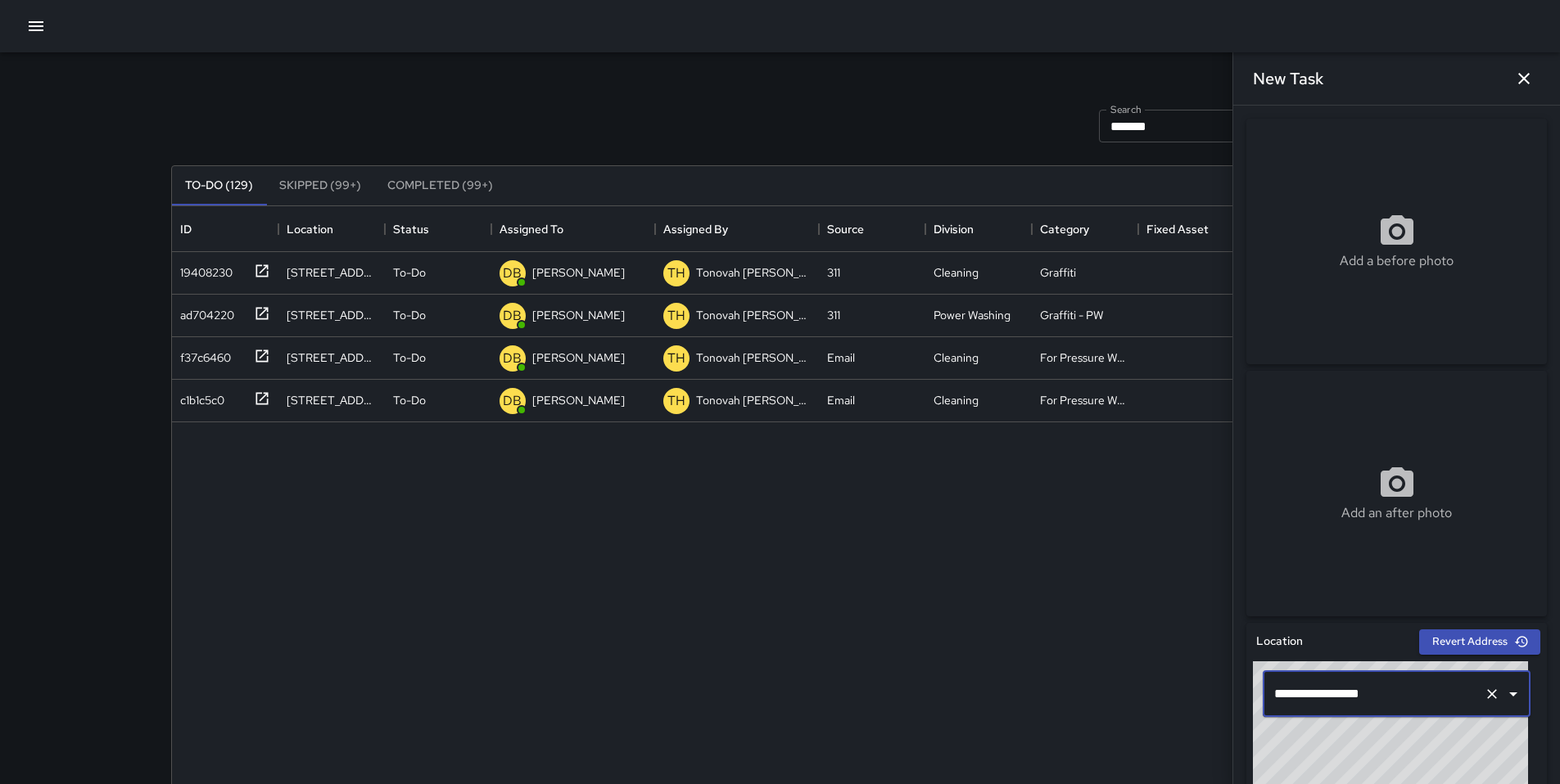
type input "**********"
click at [1352, 299] on div "Add a before photo" at bounding box center [1396, 241] width 301 height 246
click at [1516, 81] on icon "button" at bounding box center [1524, 78] width 20 height 20
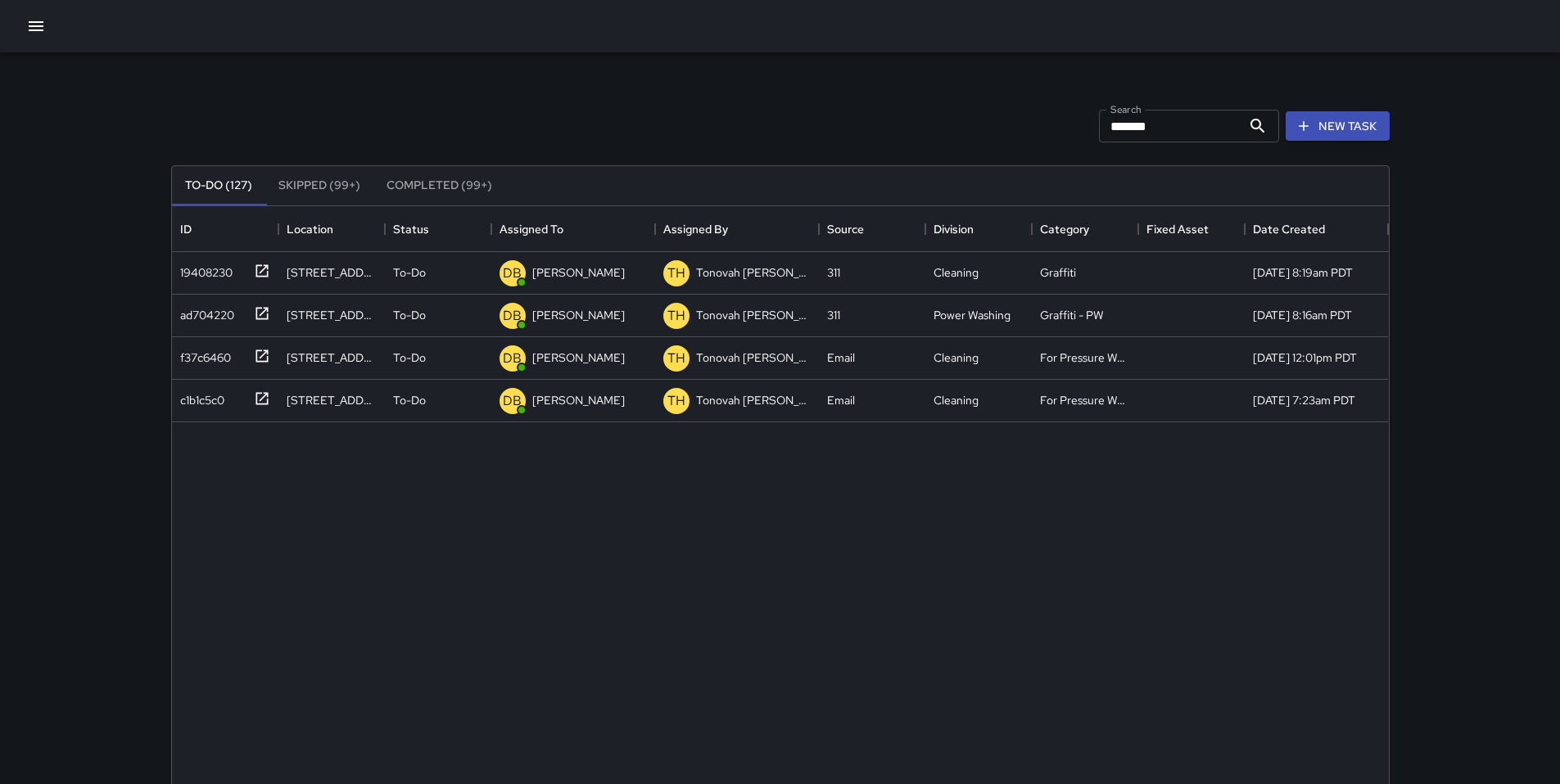
click at [1168, 132] on input "*******" at bounding box center [1170, 125] width 142 height 32
drag, startPoint x: 1161, startPoint y: 127, endPoint x: 1004, endPoint y: 121, distance: 157.1
click at [1005, 121] on div "Search ******* Search New Task" at bounding box center [780, 125] width 1226 height 85
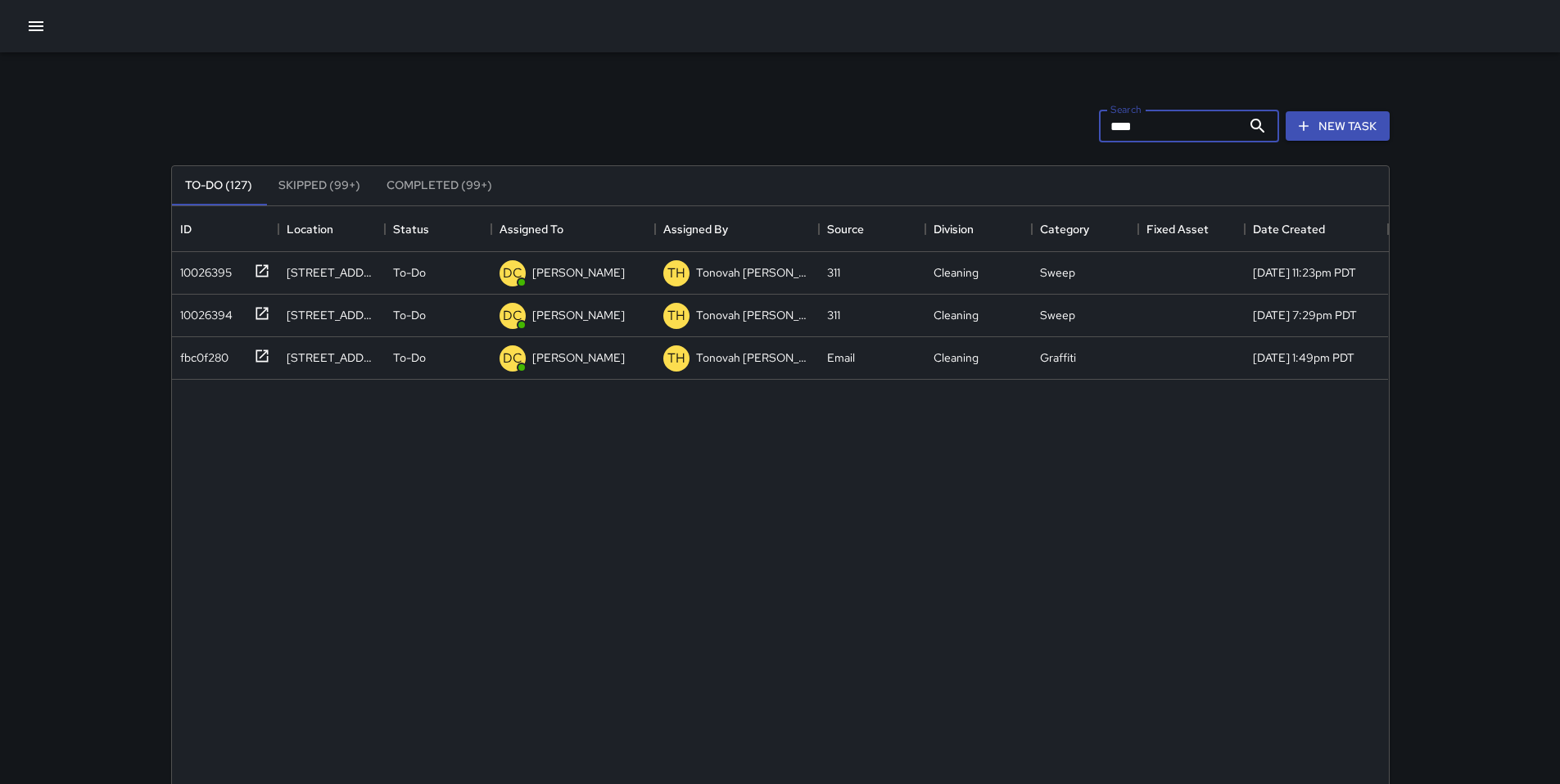
drag, startPoint x: 1052, startPoint y: 127, endPoint x: 957, endPoint y: 123, distance: 95.1
click at [969, 124] on div "Search **** Search New Task" at bounding box center [780, 125] width 1226 height 85
type input "*"
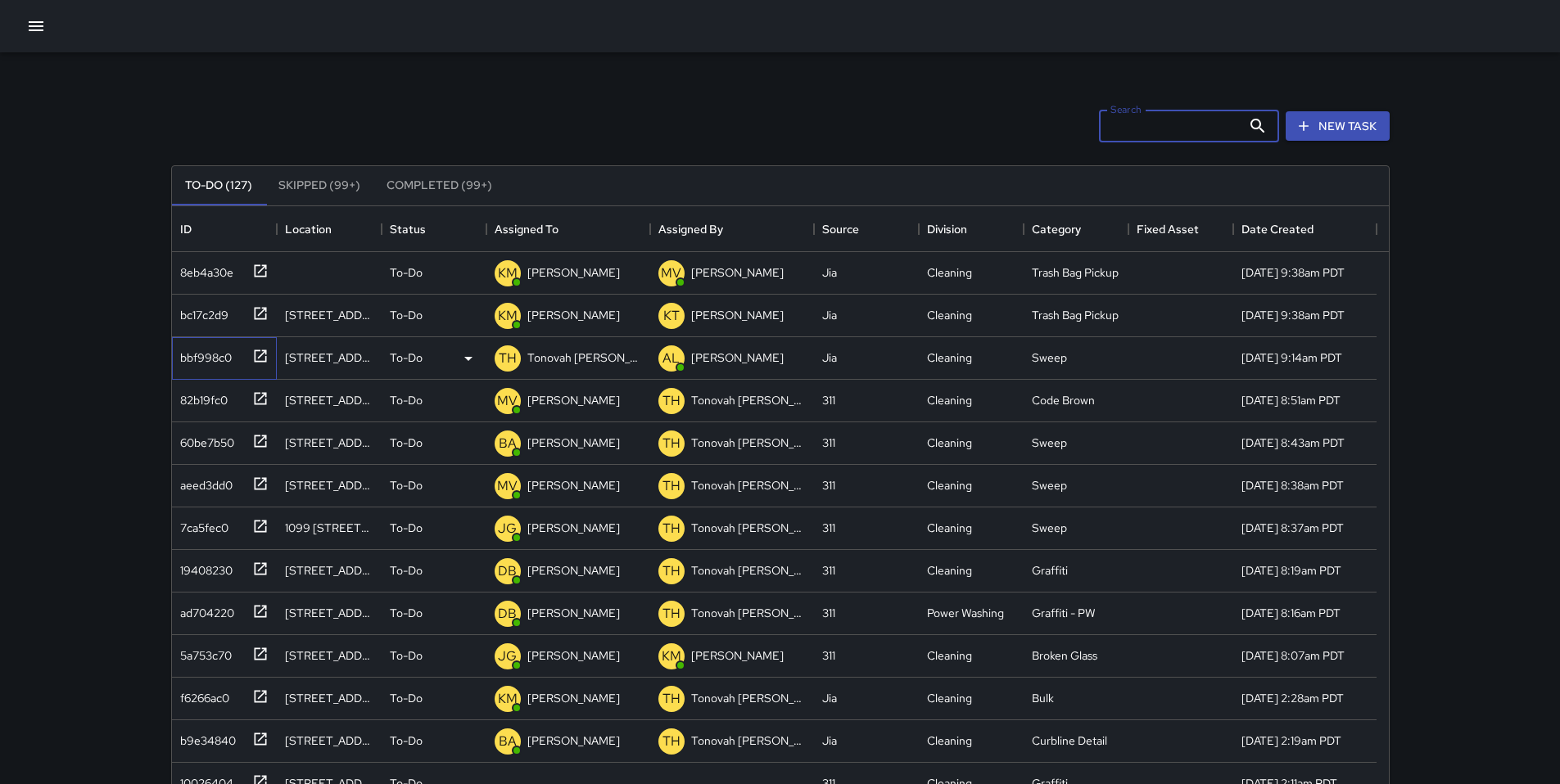
click at [209, 358] on div "bbf998c0" at bounding box center [202, 354] width 58 height 23
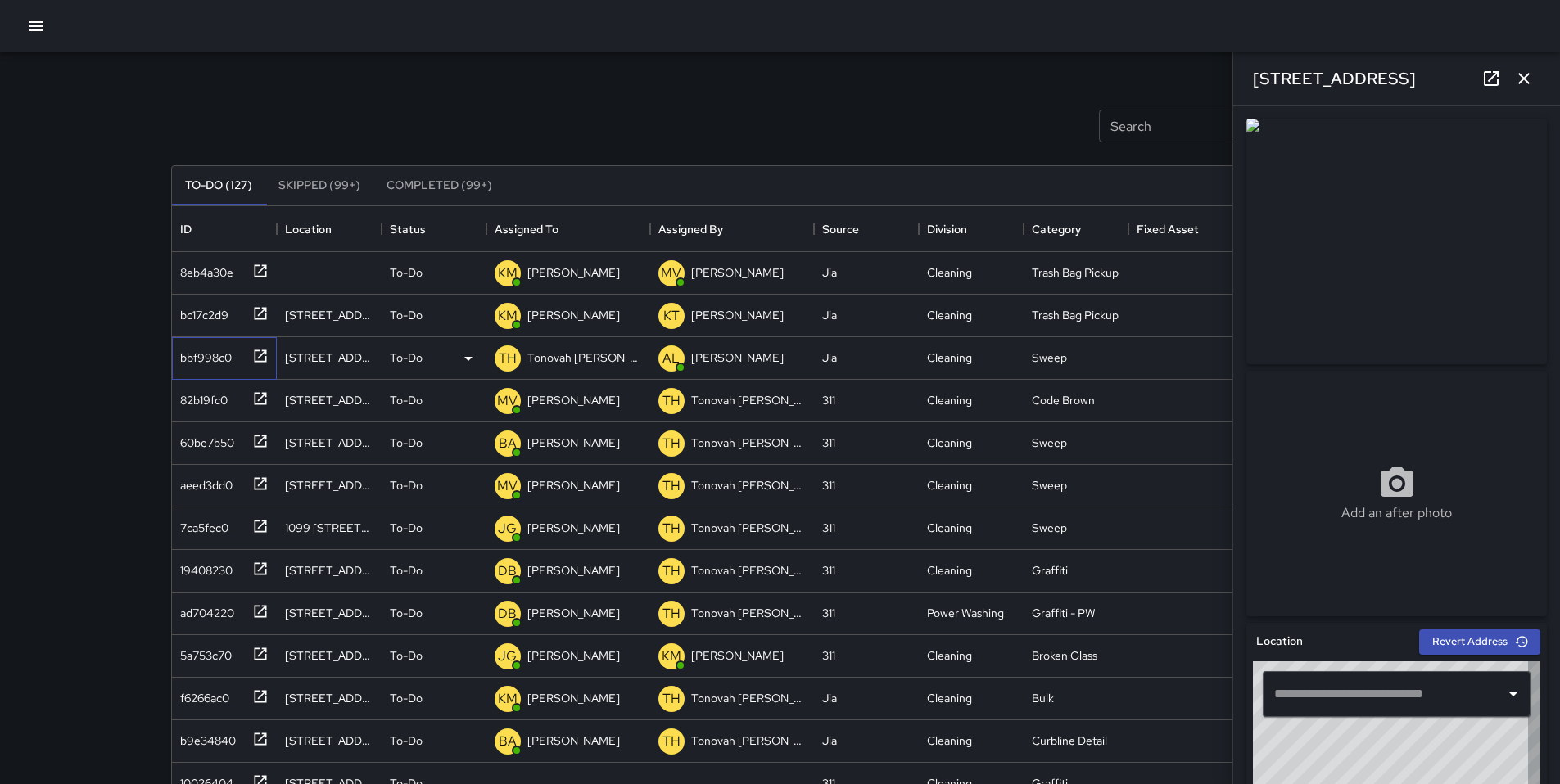
type input "**********"
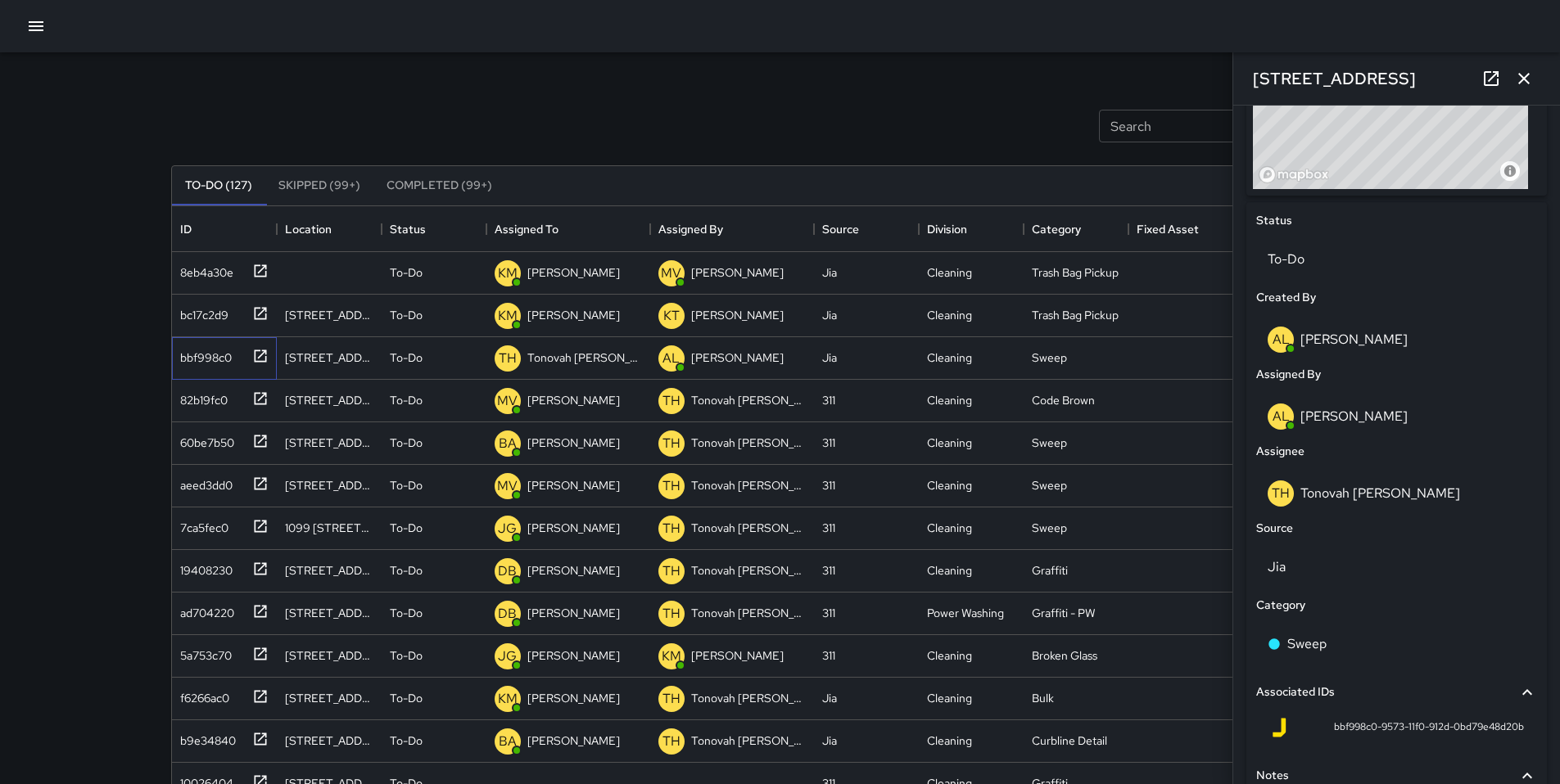
scroll to position [808, 0]
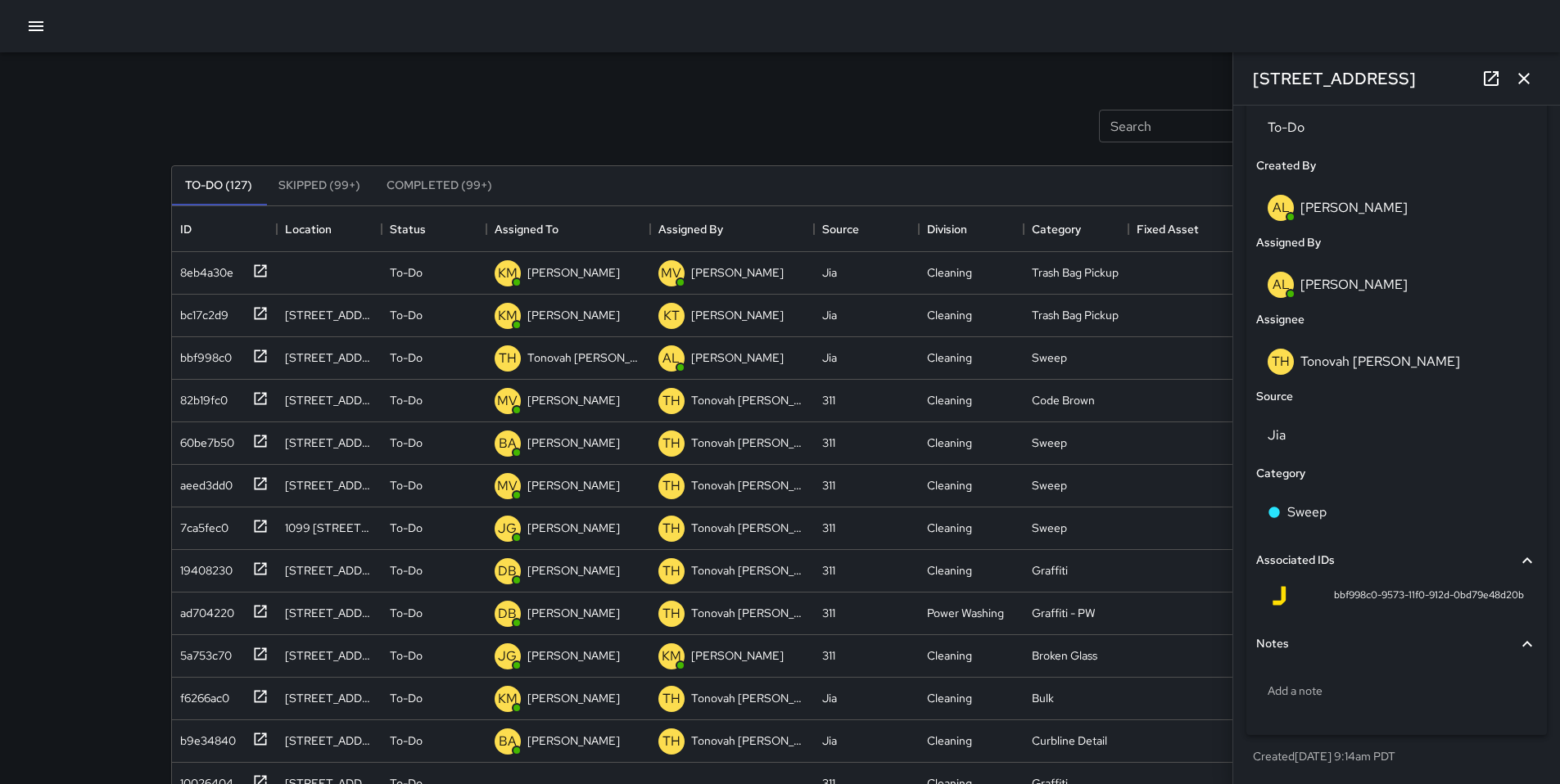
click at [1331, 294] on div "AL [PERSON_NAME]" at bounding box center [1396, 284] width 258 height 26
click at [1330, 364] on p "Tonovah [PERSON_NAME]" at bounding box center [1380, 362] width 160 height 18
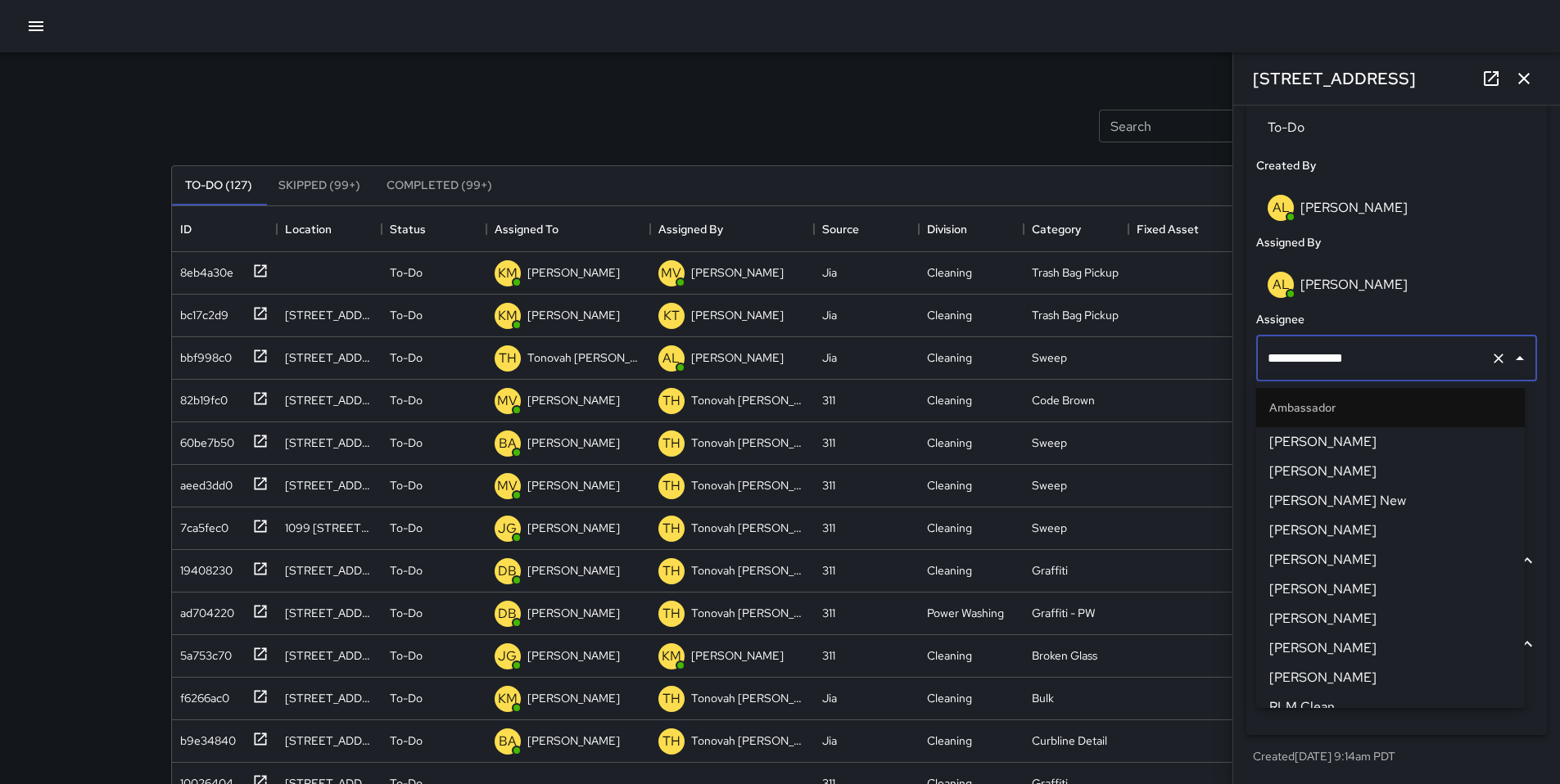
scroll to position [997, 0]
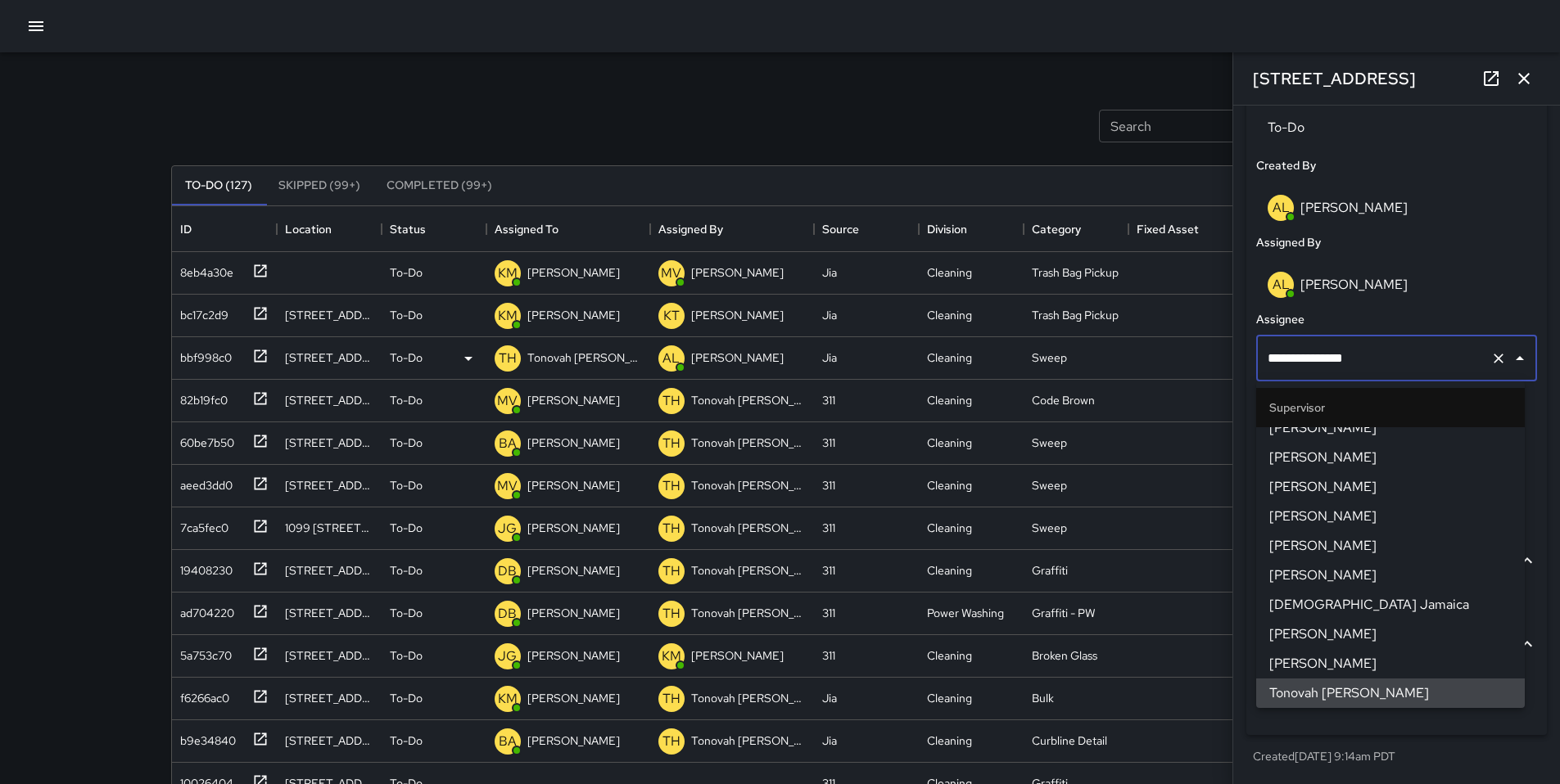
drag, startPoint x: 1361, startPoint y: 355, endPoint x: 1210, endPoint y: 336, distance: 152.2
click at [1210, 336] on div "Search Search New Task To-Do (127) Skipped (99+) Completed (99+) ID Location St…" at bounding box center [780, 509] width 1258 height 914
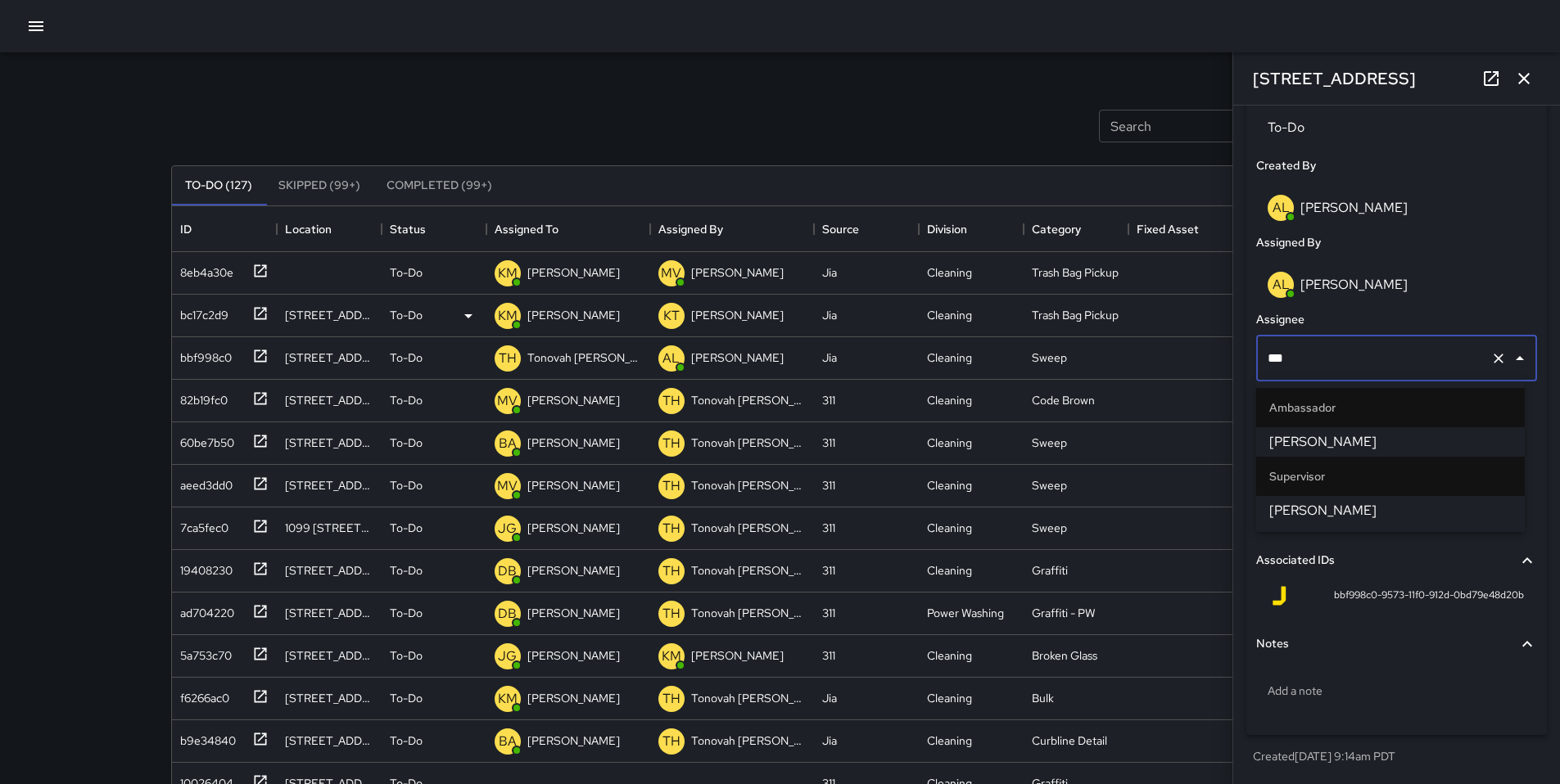
type input "****"
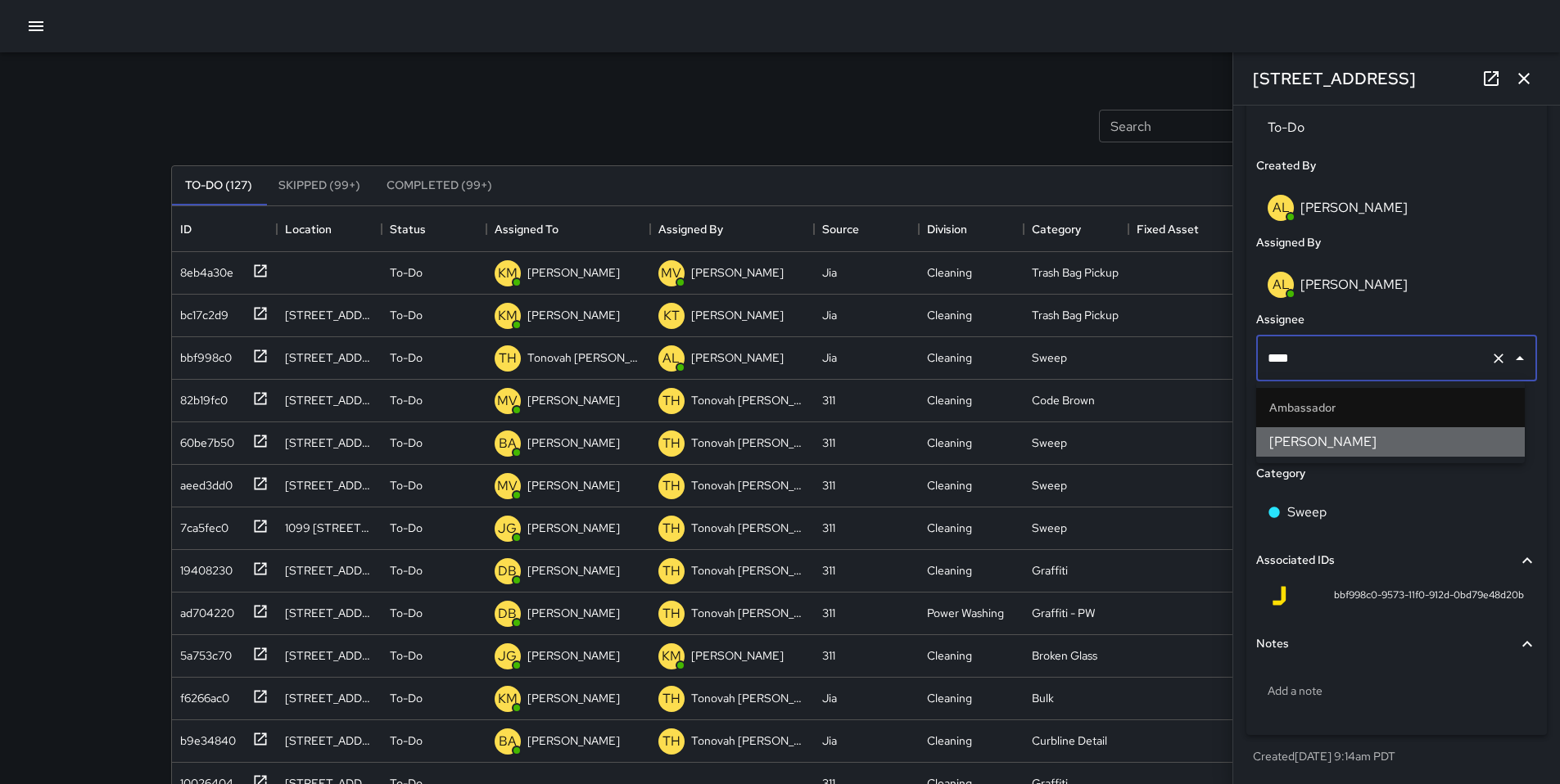
click at [1304, 443] on span "[PERSON_NAME]" at bounding box center [1390, 442] width 242 height 20
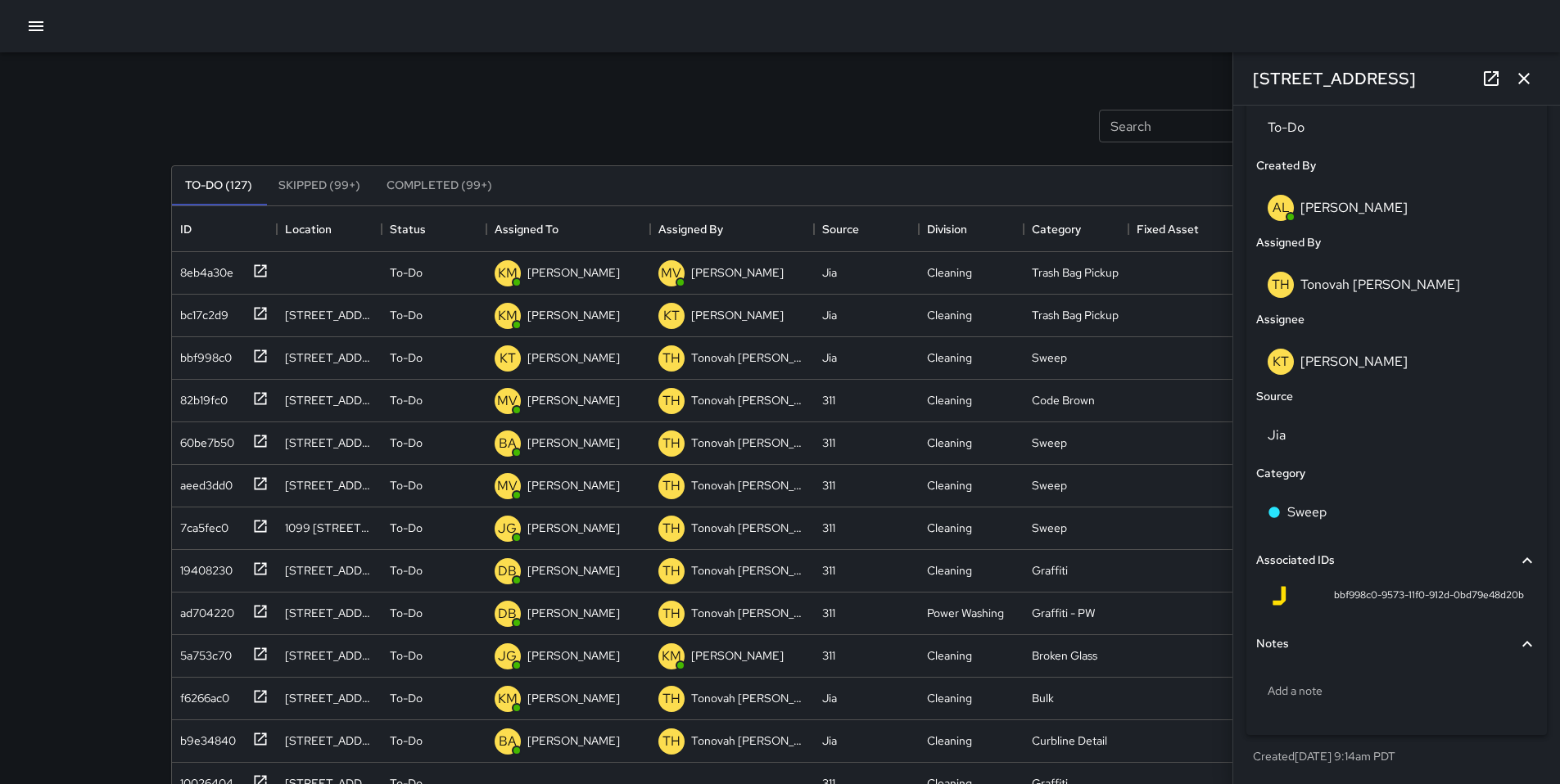
click at [890, 119] on div "Search Search New Task" at bounding box center [780, 125] width 1226 height 85
click at [1538, 82] on button "button" at bounding box center [1524, 77] width 32 height 32
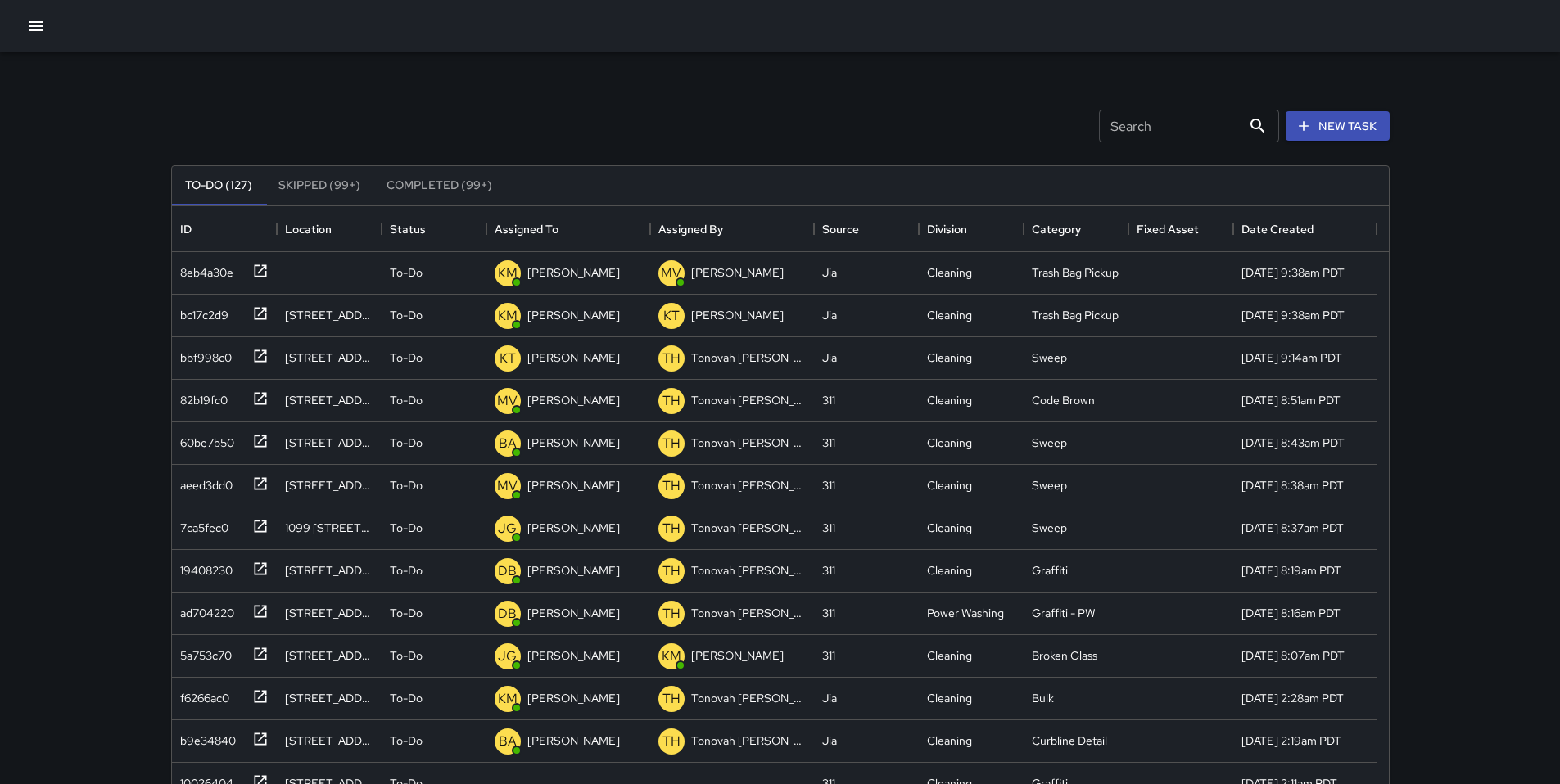
click at [1143, 122] on input "Search" at bounding box center [1170, 125] width 142 height 32
type input "*"
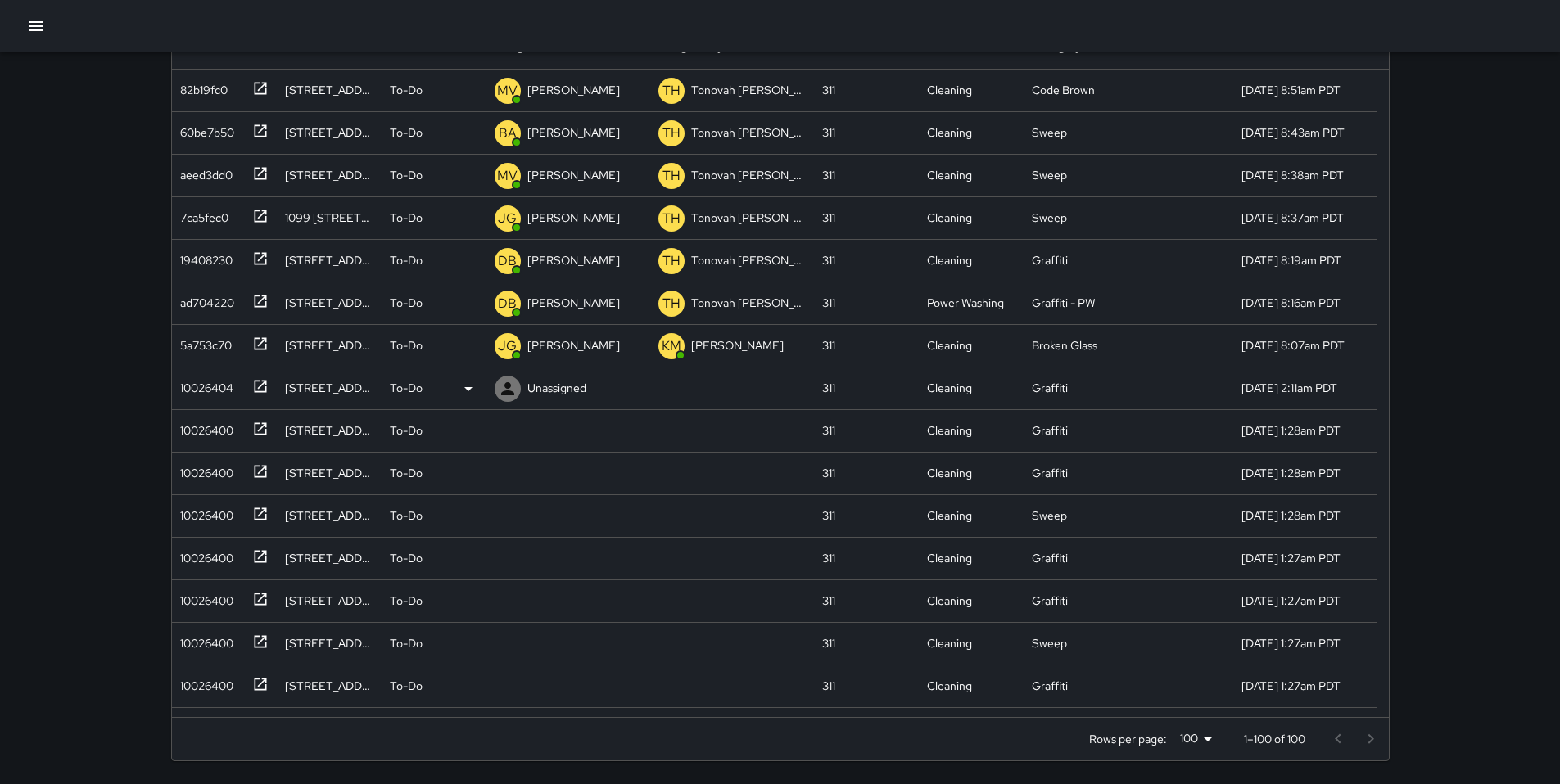
type input "***"
click at [216, 379] on div "10026404" at bounding box center [203, 384] width 60 height 23
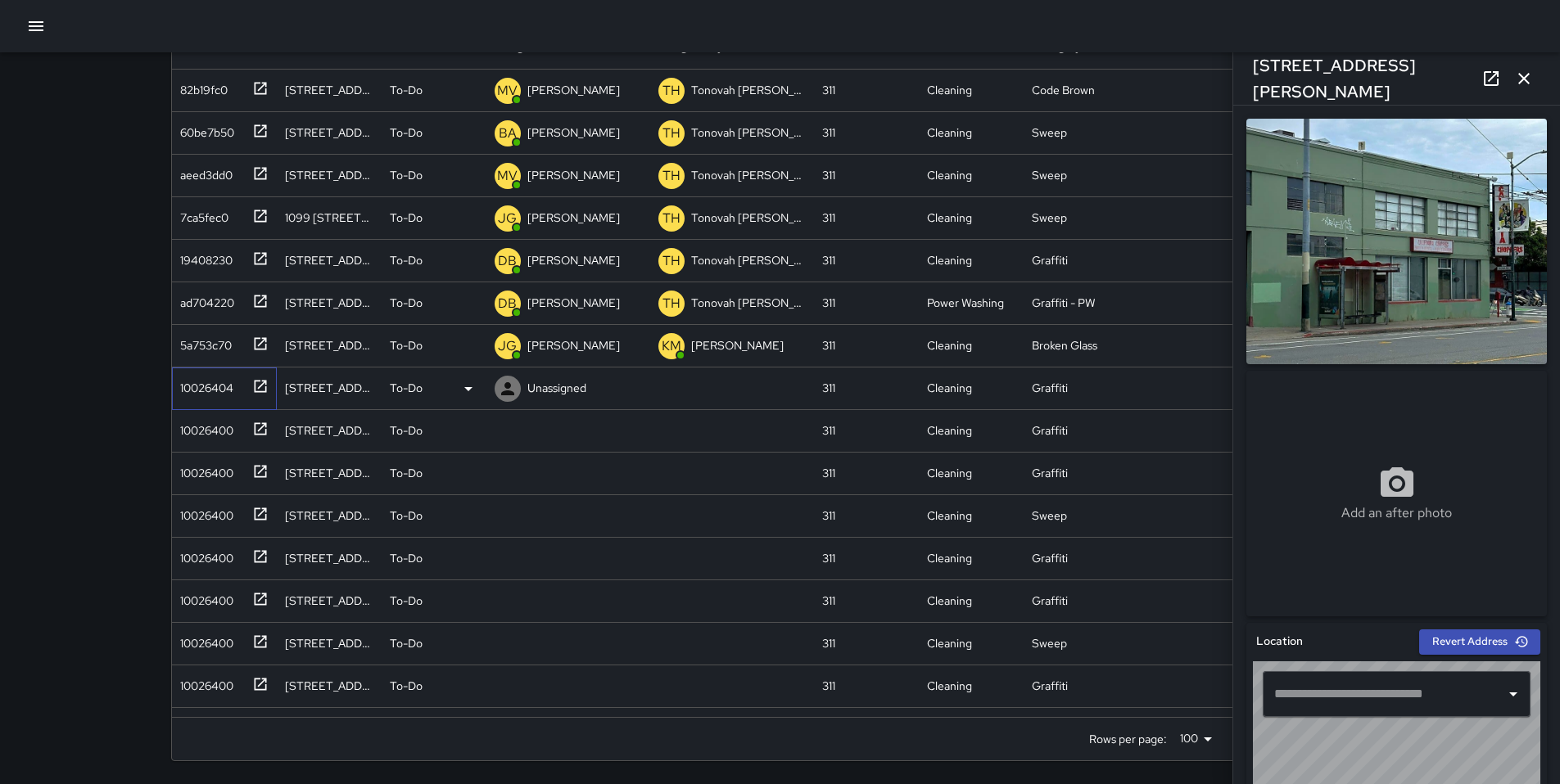
type input "**********"
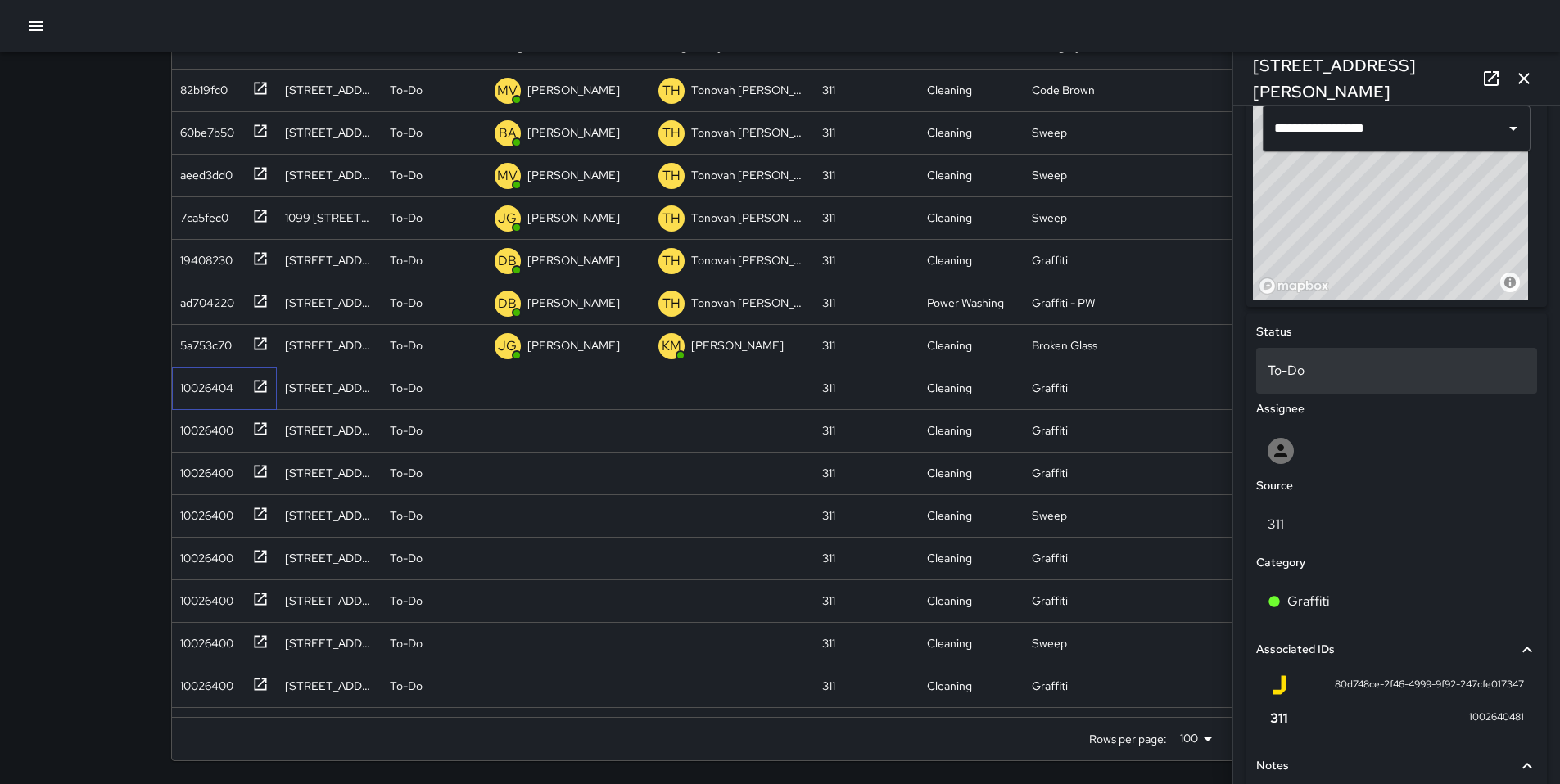
scroll to position [566, 0]
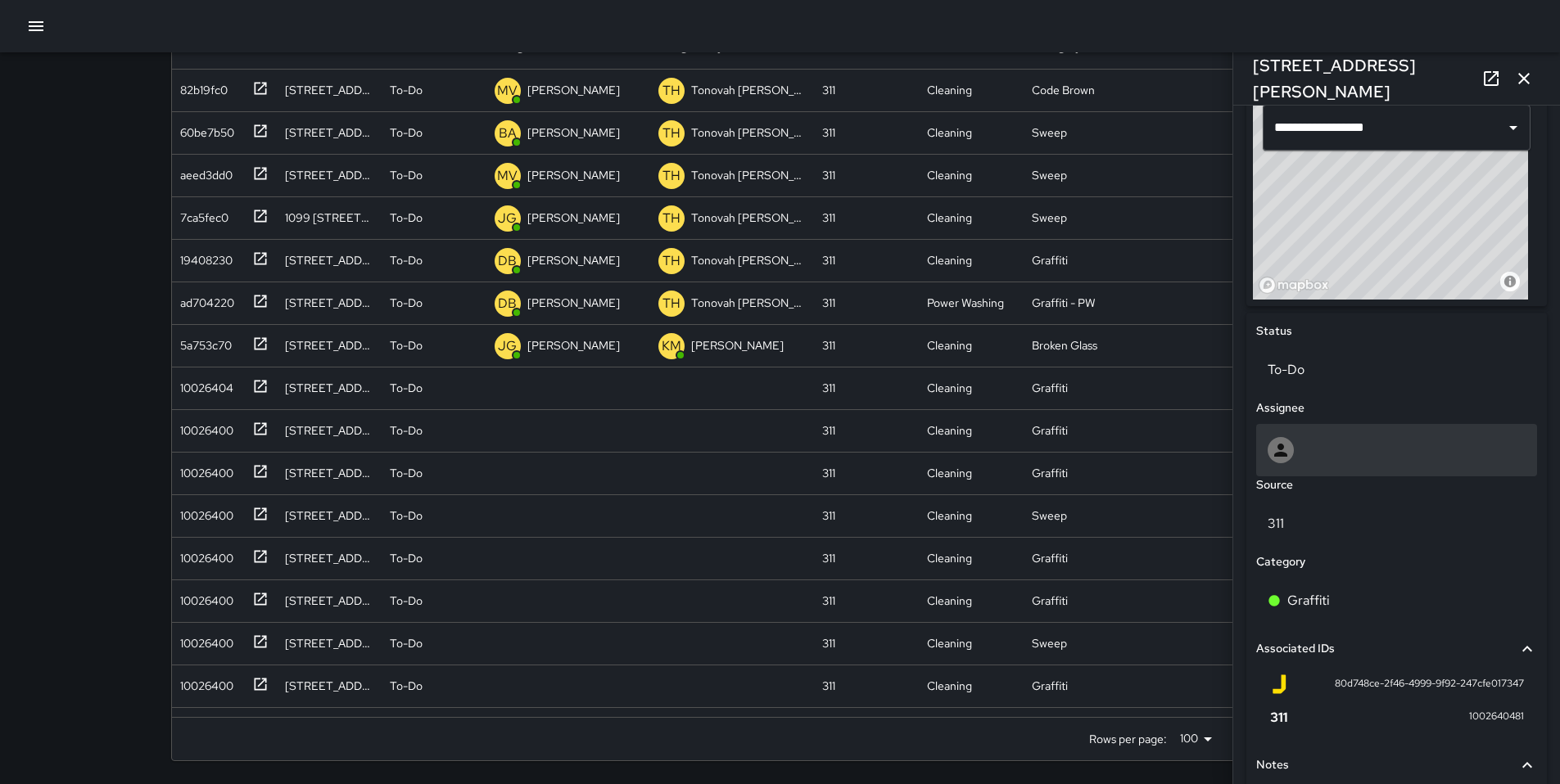
click at [1307, 458] on div at bounding box center [1396, 450] width 258 height 26
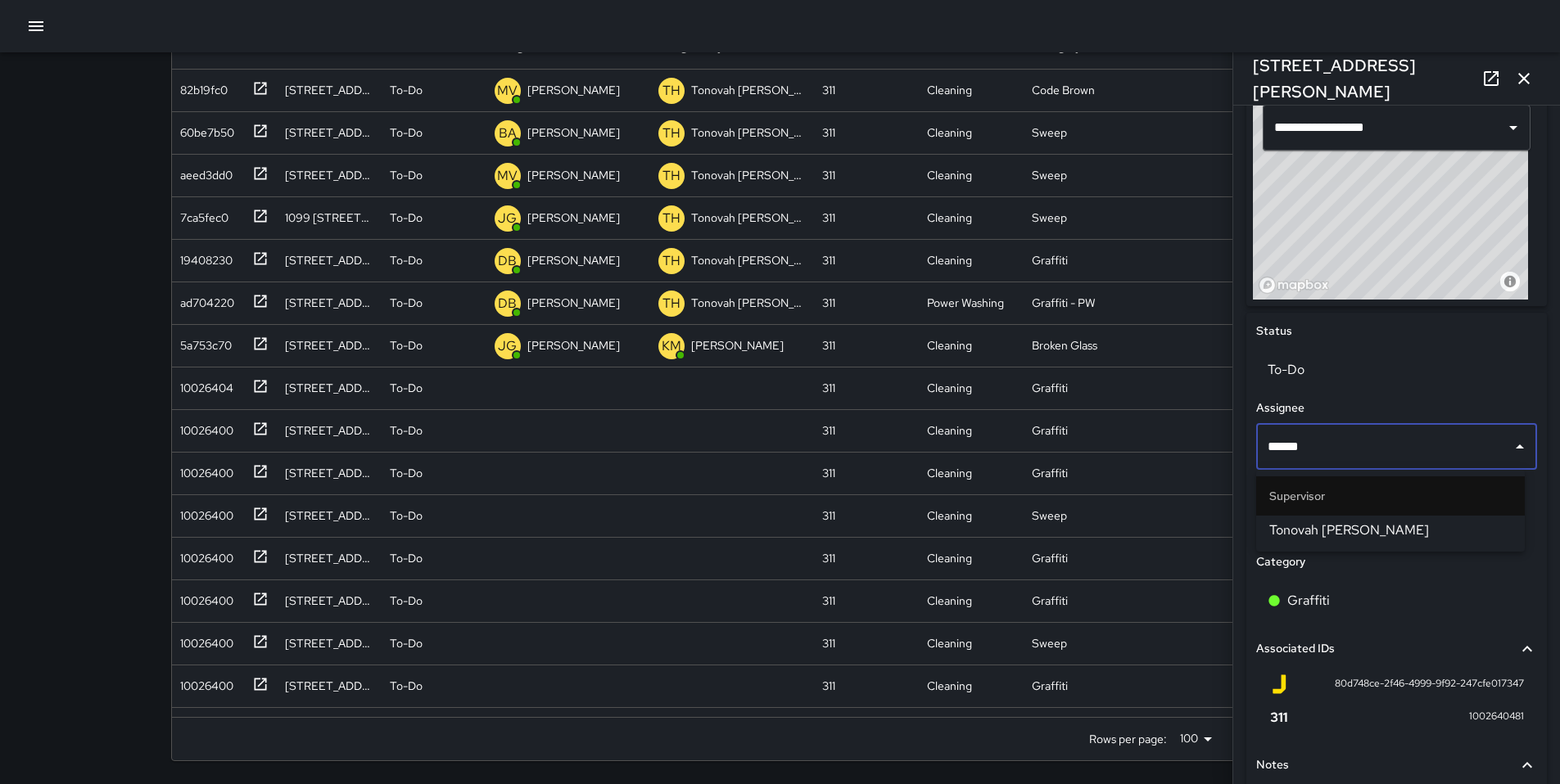
type input "*******"
drag, startPoint x: 1397, startPoint y: 514, endPoint x: 1392, endPoint y: 490, distance: 24.5
click at [1395, 514] on li "Supervisor" at bounding box center [1390, 496] width 269 height 39
drag, startPoint x: 1318, startPoint y: 523, endPoint x: 1318, endPoint y: 500, distance: 23.0
click at [1318, 523] on span "Tonovah [PERSON_NAME]" at bounding box center [1390, 530] width 242 height 20
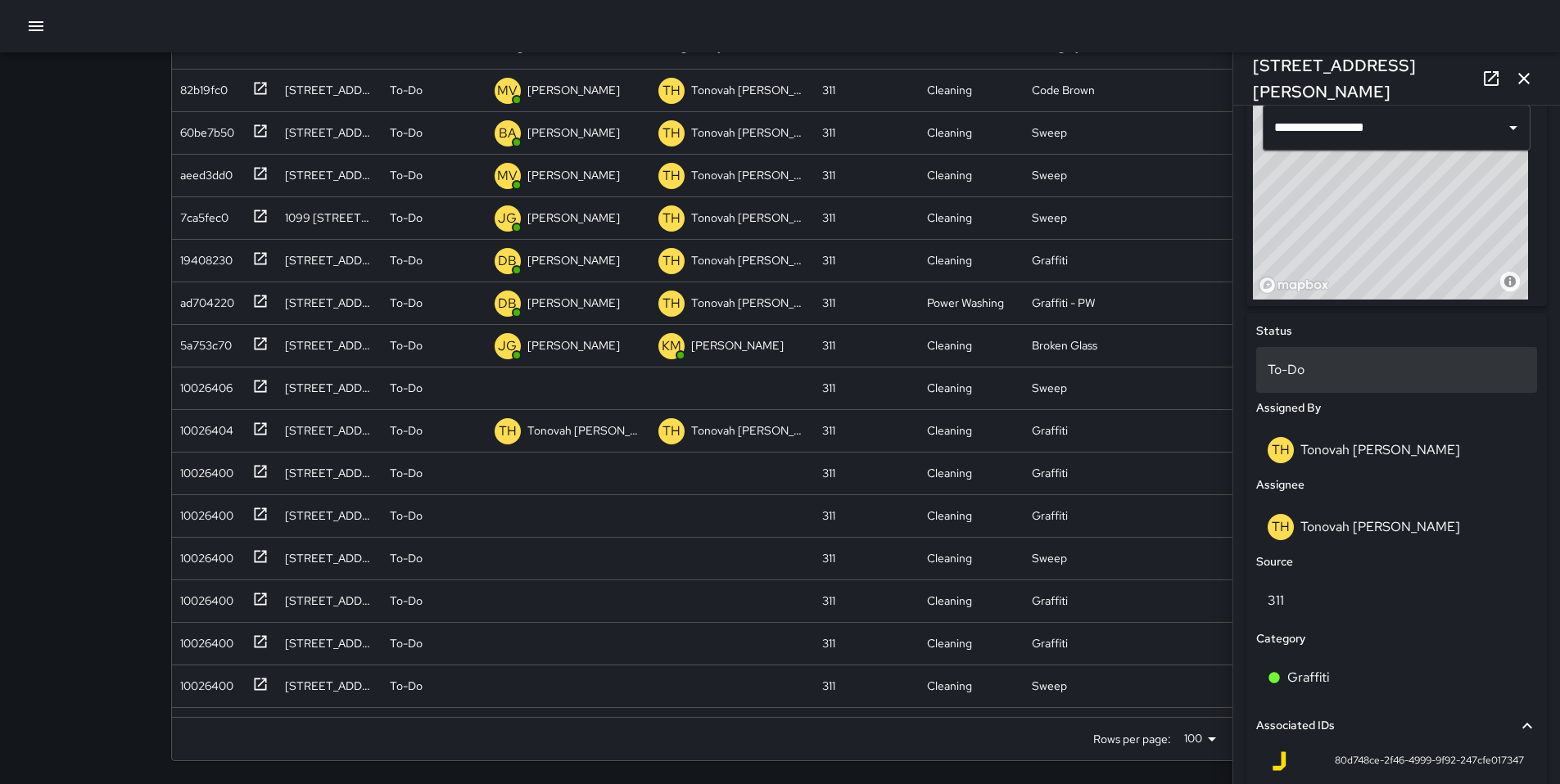
click at [1294, 369] on p "To-Do" at bounding box center [1396, 370] width 258 height 20
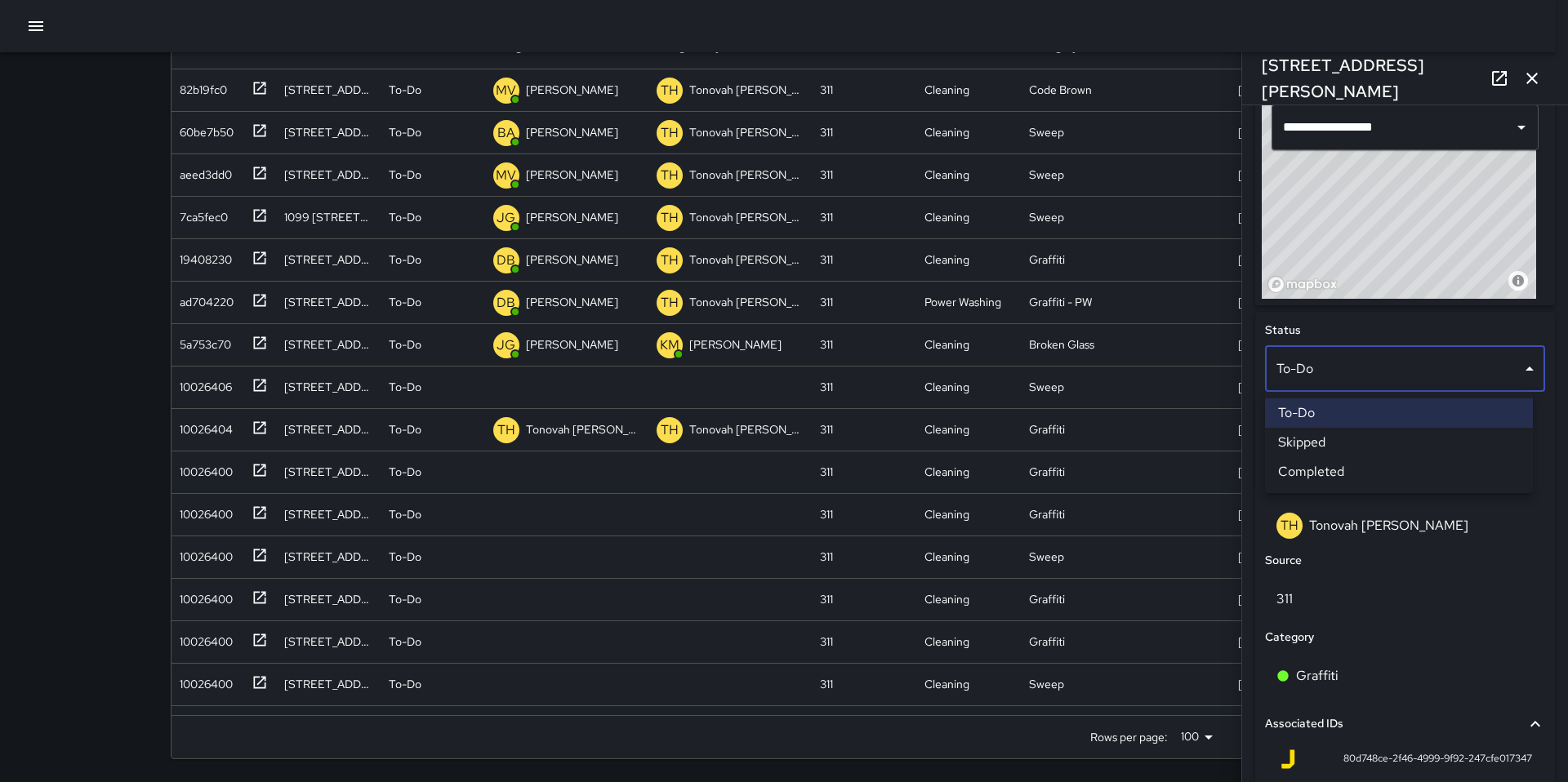
click at [1327, 435] on li "Skipped" at bounding box center [1399, 443] width 268 height 29
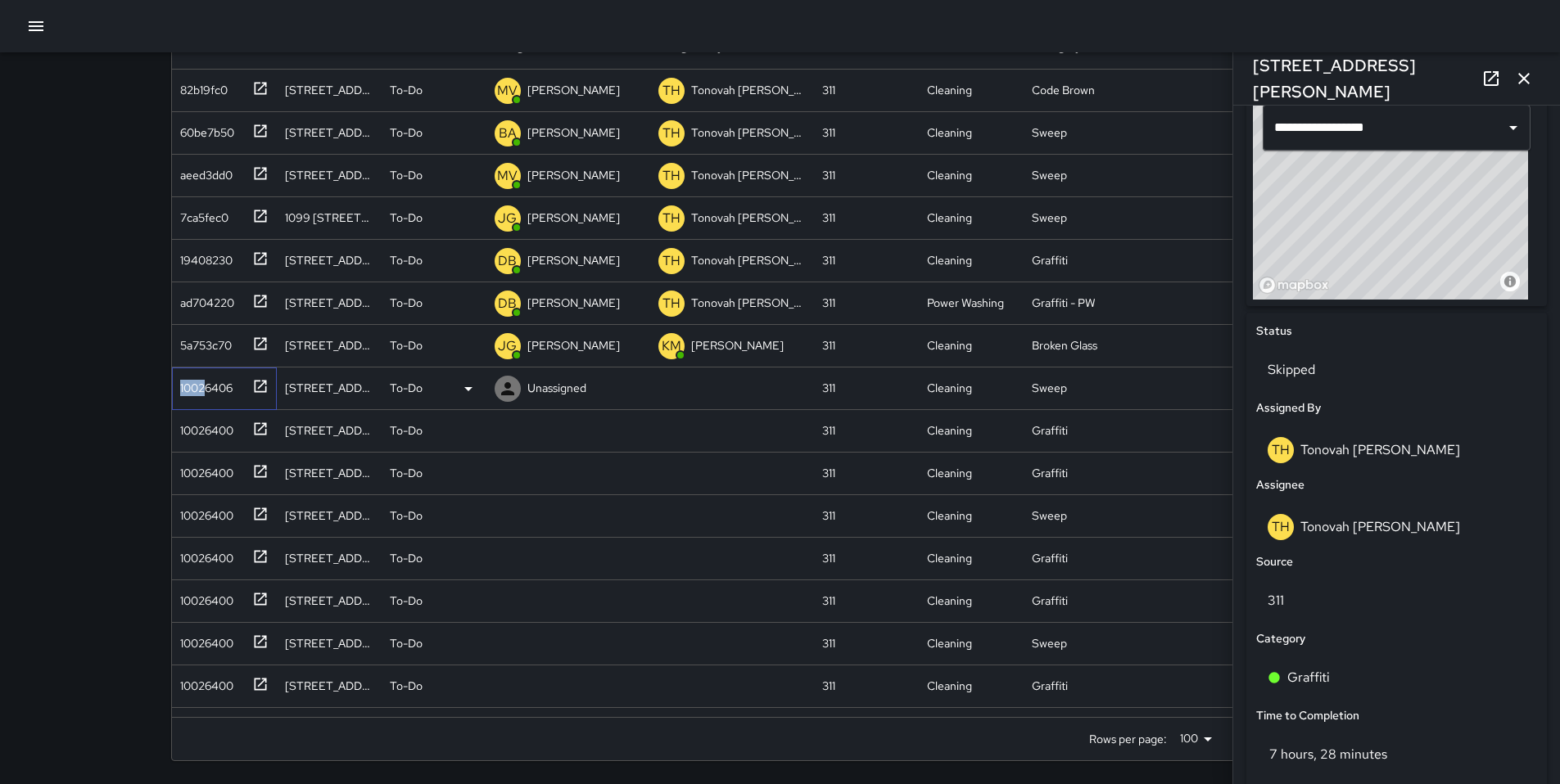
click at [202, 380] on div "10026406" at bounding box center [203, 384] width 59 height 23
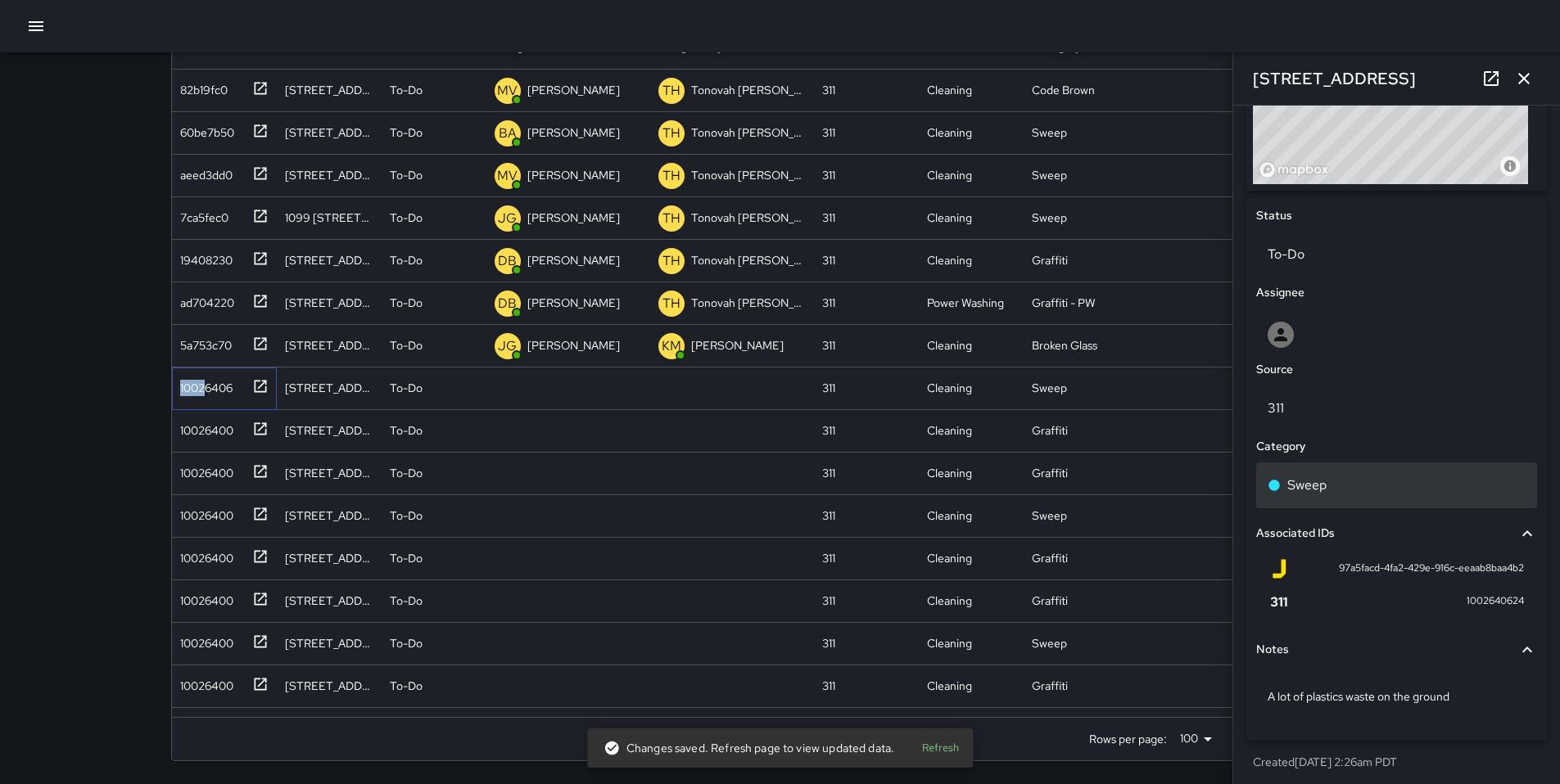
scroll to position [688, 0]
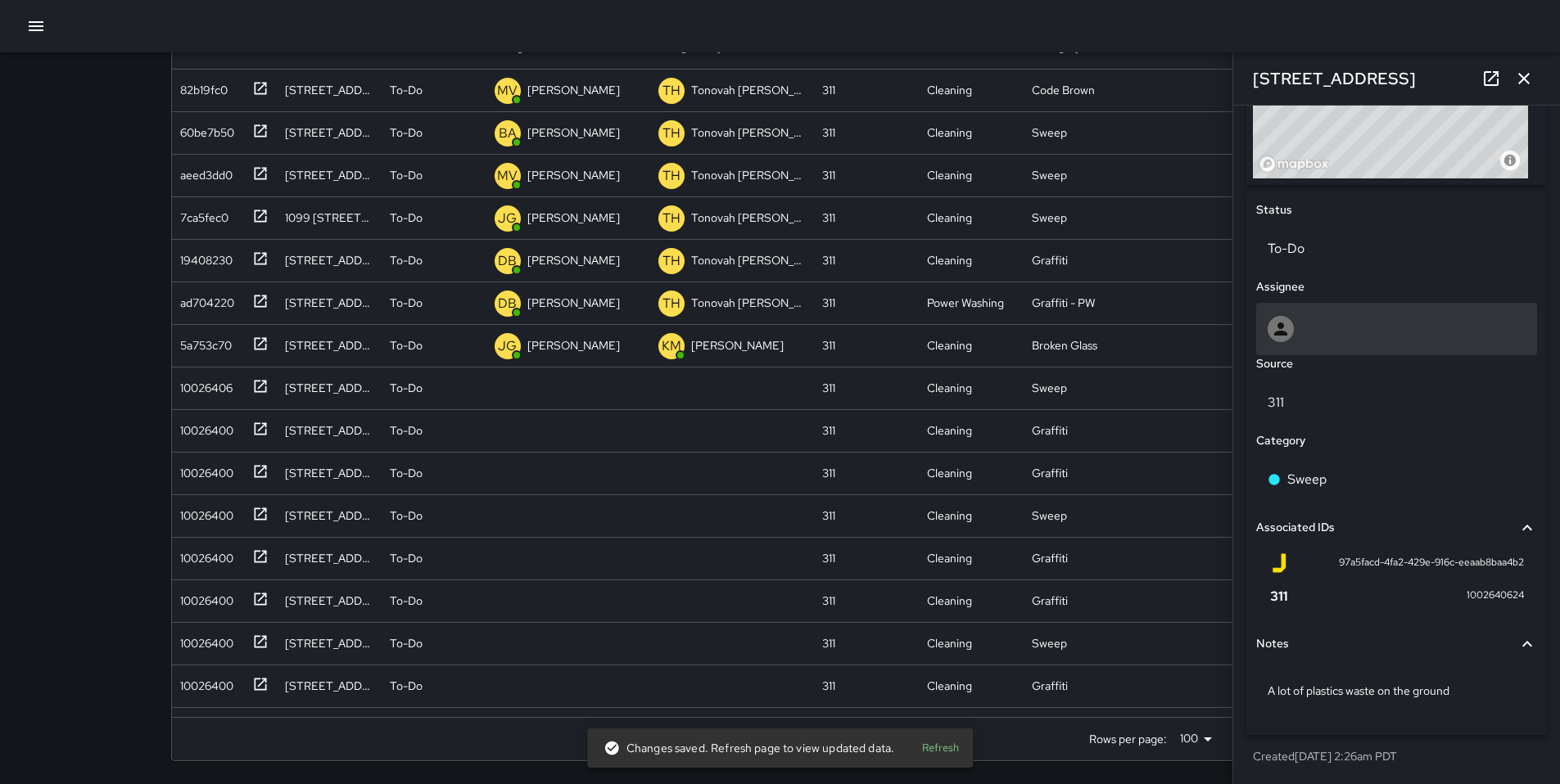
click at [1306, 325] on div at bounding box center [1396, 328] width 258 height 26
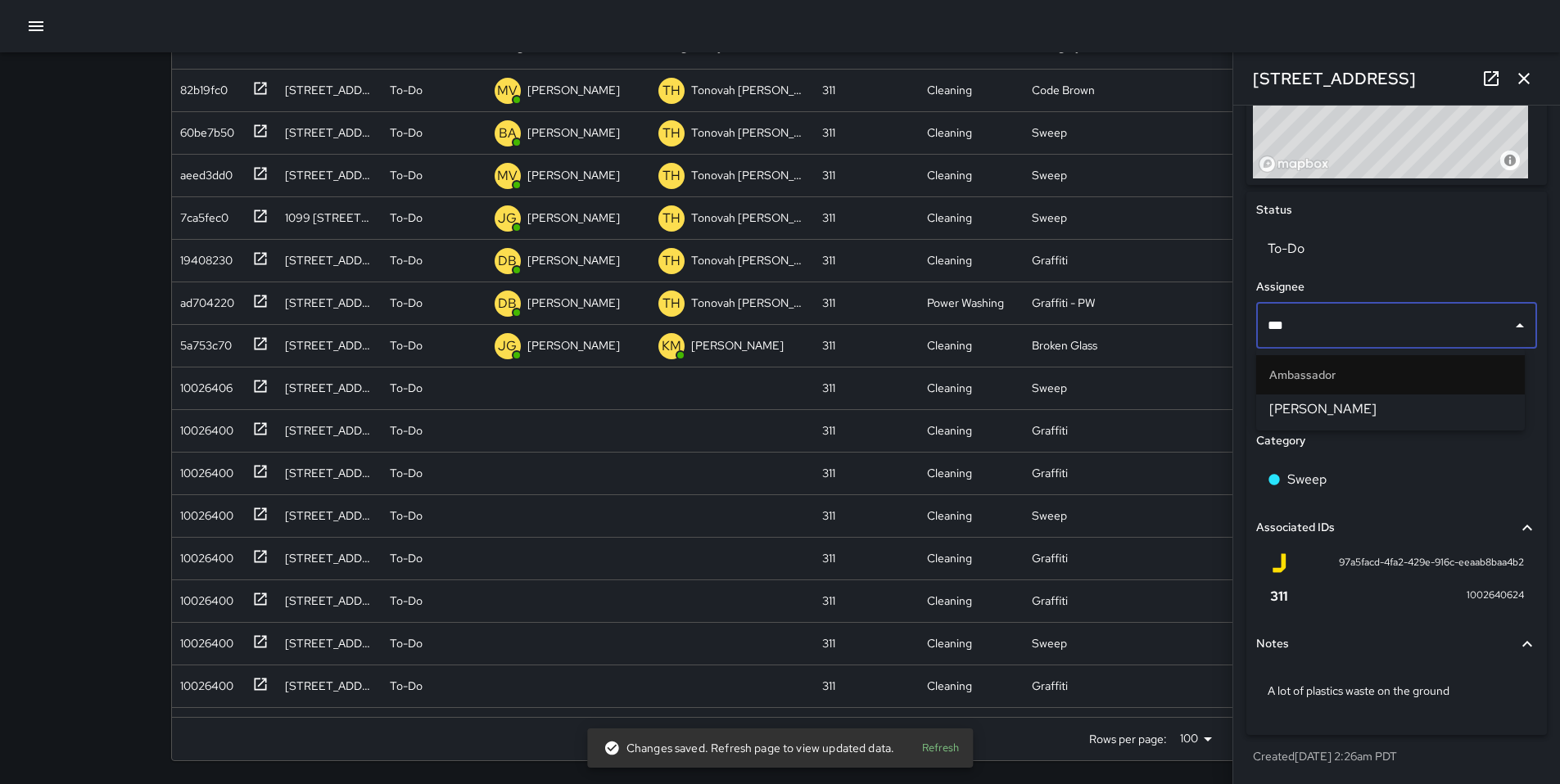
type input "****"
click at [1334, 412] on span "[PERSON_NAME]" at bounding box center [1390, 410] width 242 height 20
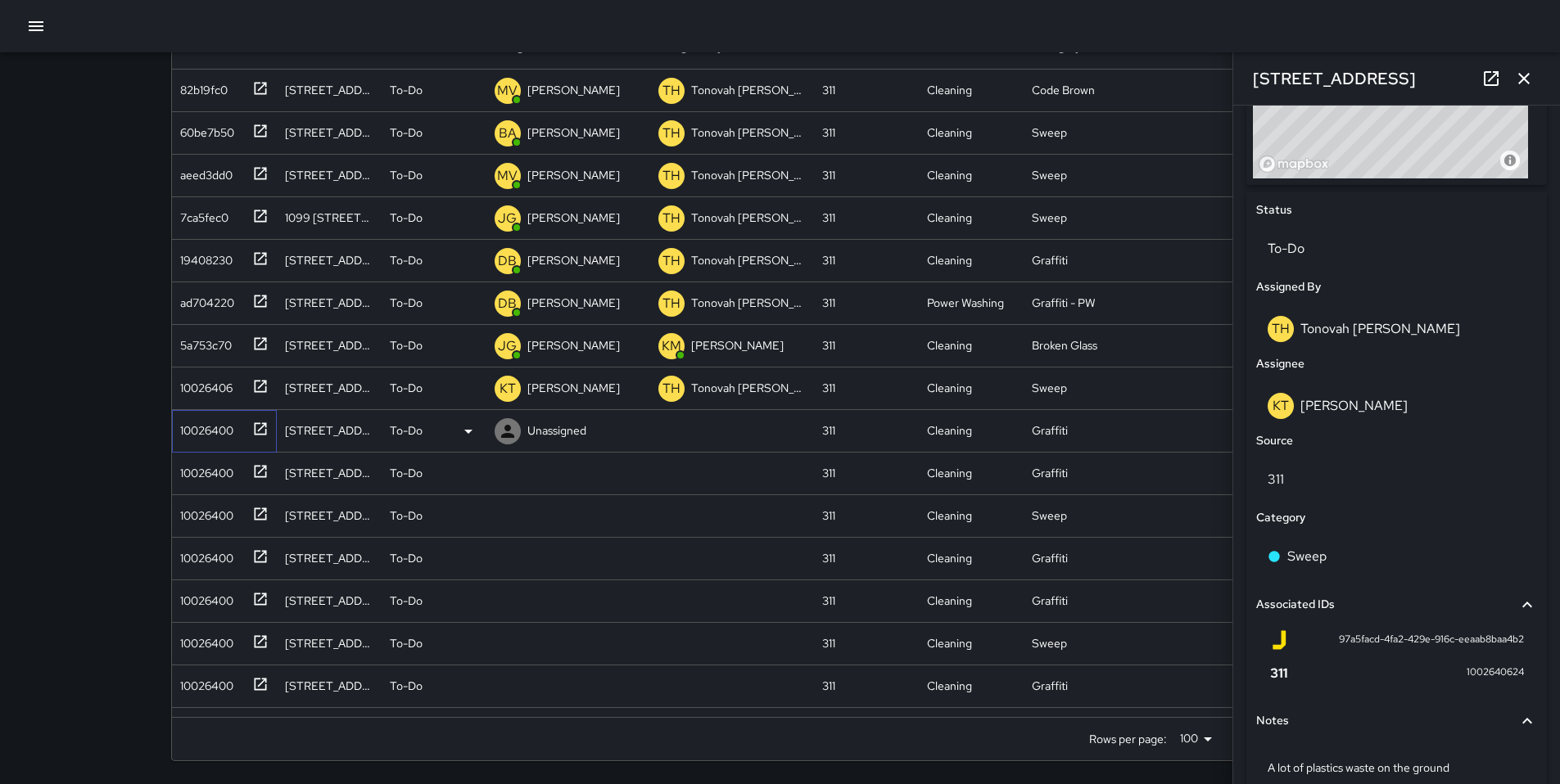
click at [231, 432] on div "10026400" at bounding box center [203, 426] width 60 height 23
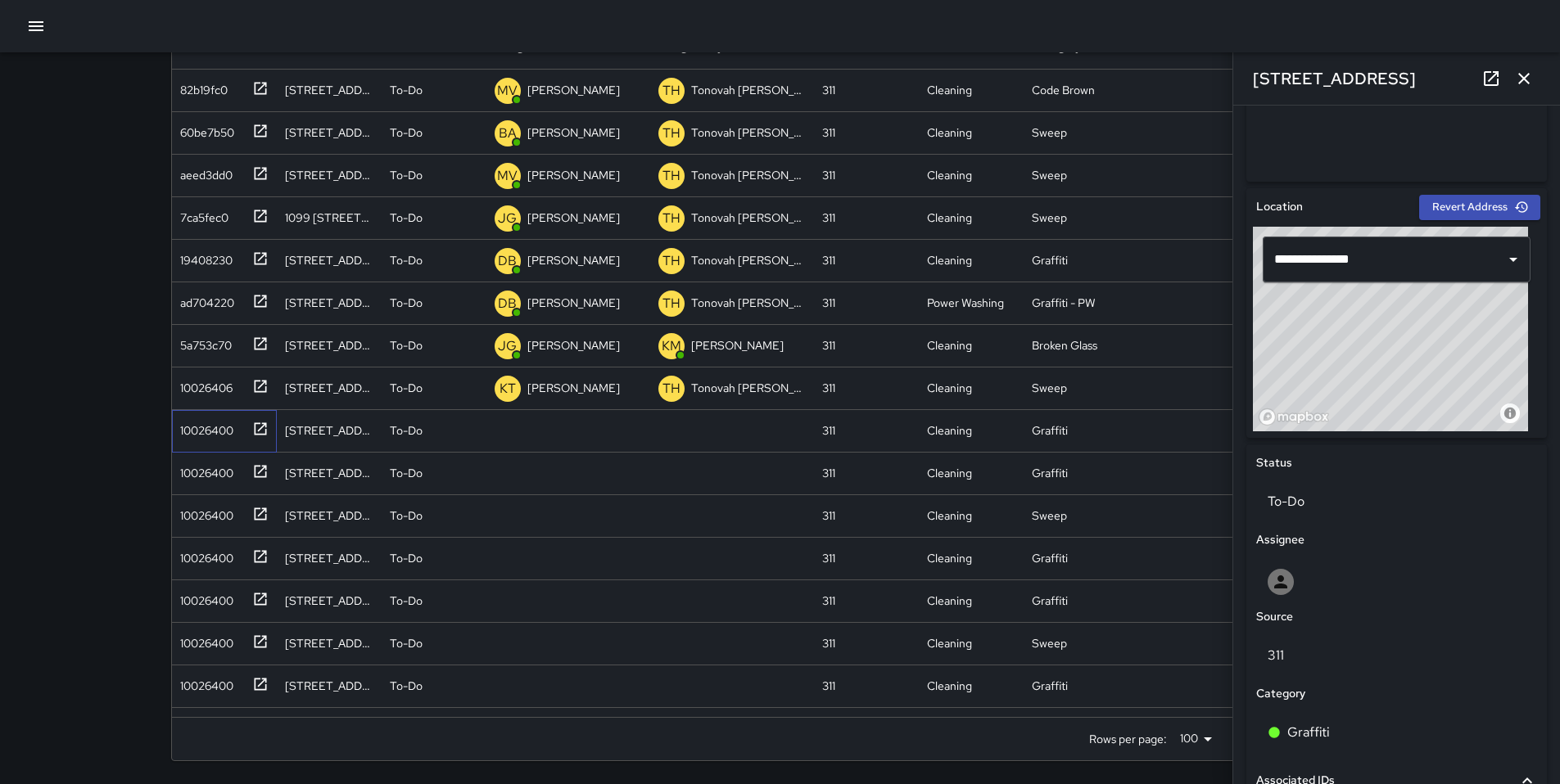
scroll to position [609, 0]
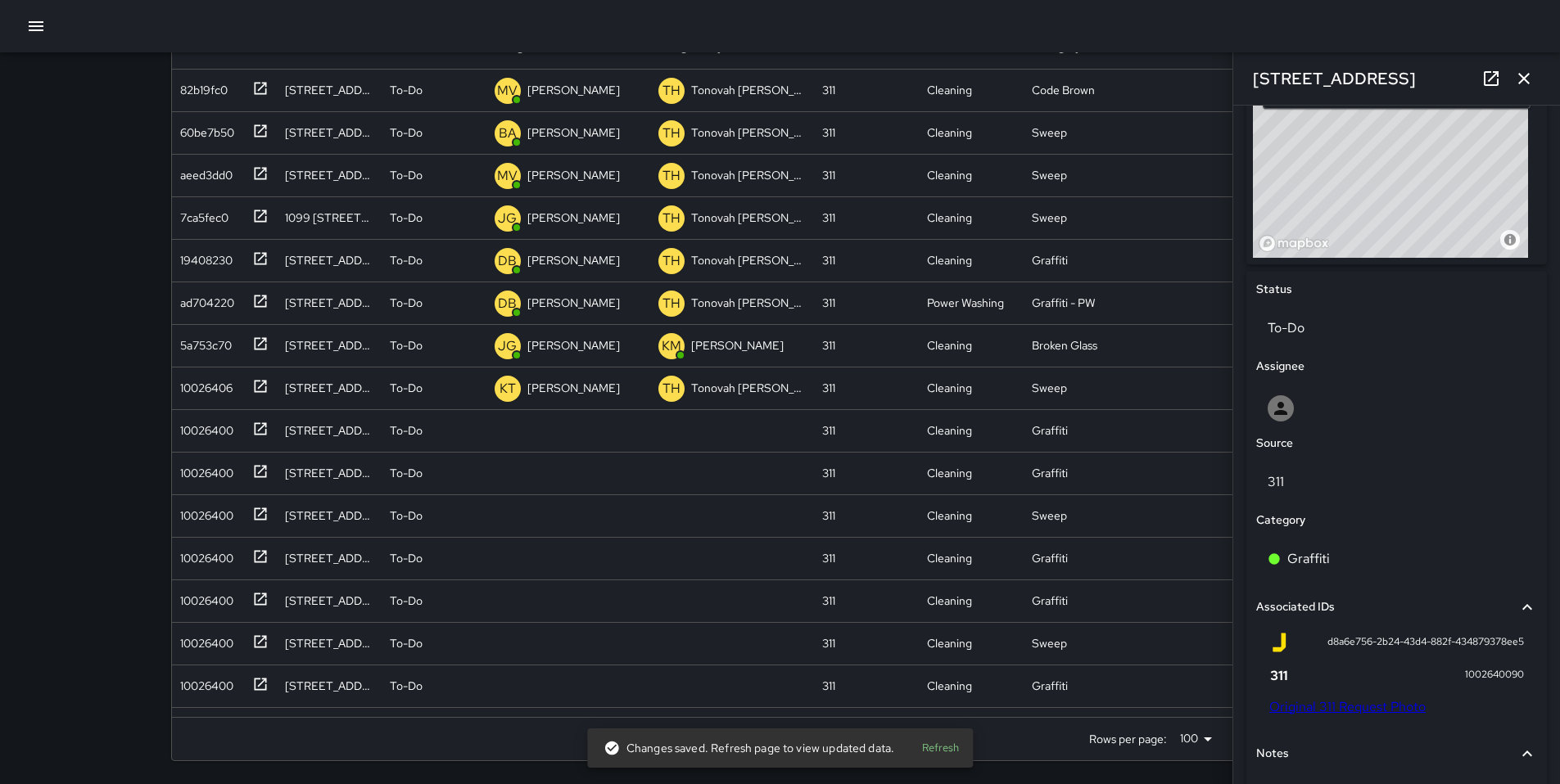
click at [1354, 705] on link "Original 311 Request Photo" at bounding box center [1348, 708] width 157 height 18
click at [1519, 81] on icon "button" at bounding box center [1524, 78] width 20 height 20
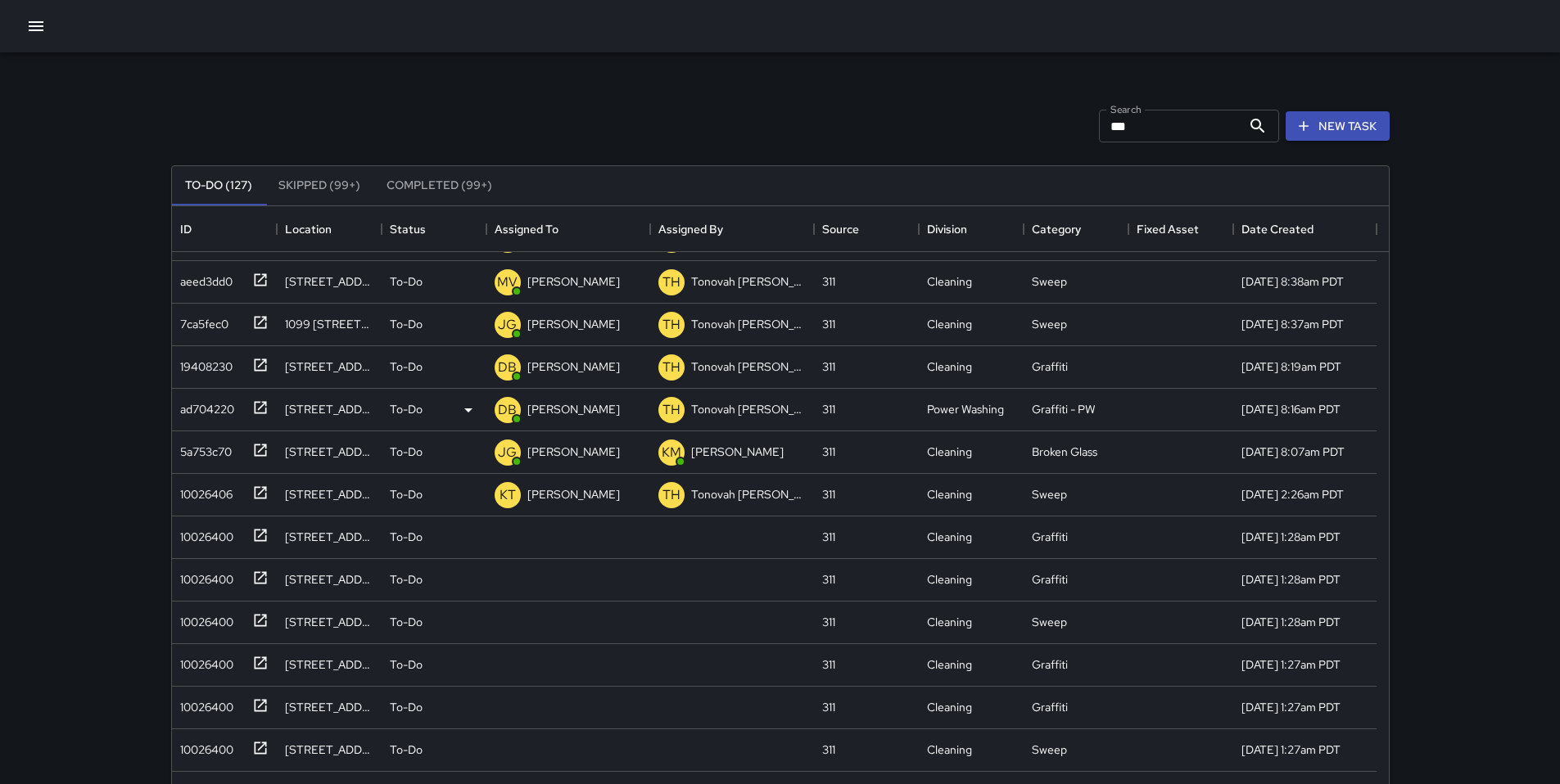
scroll to position [75, 0]
click at [1360, 131] on button "New Task" at bounding box center [1337, 126] width 104 height 30
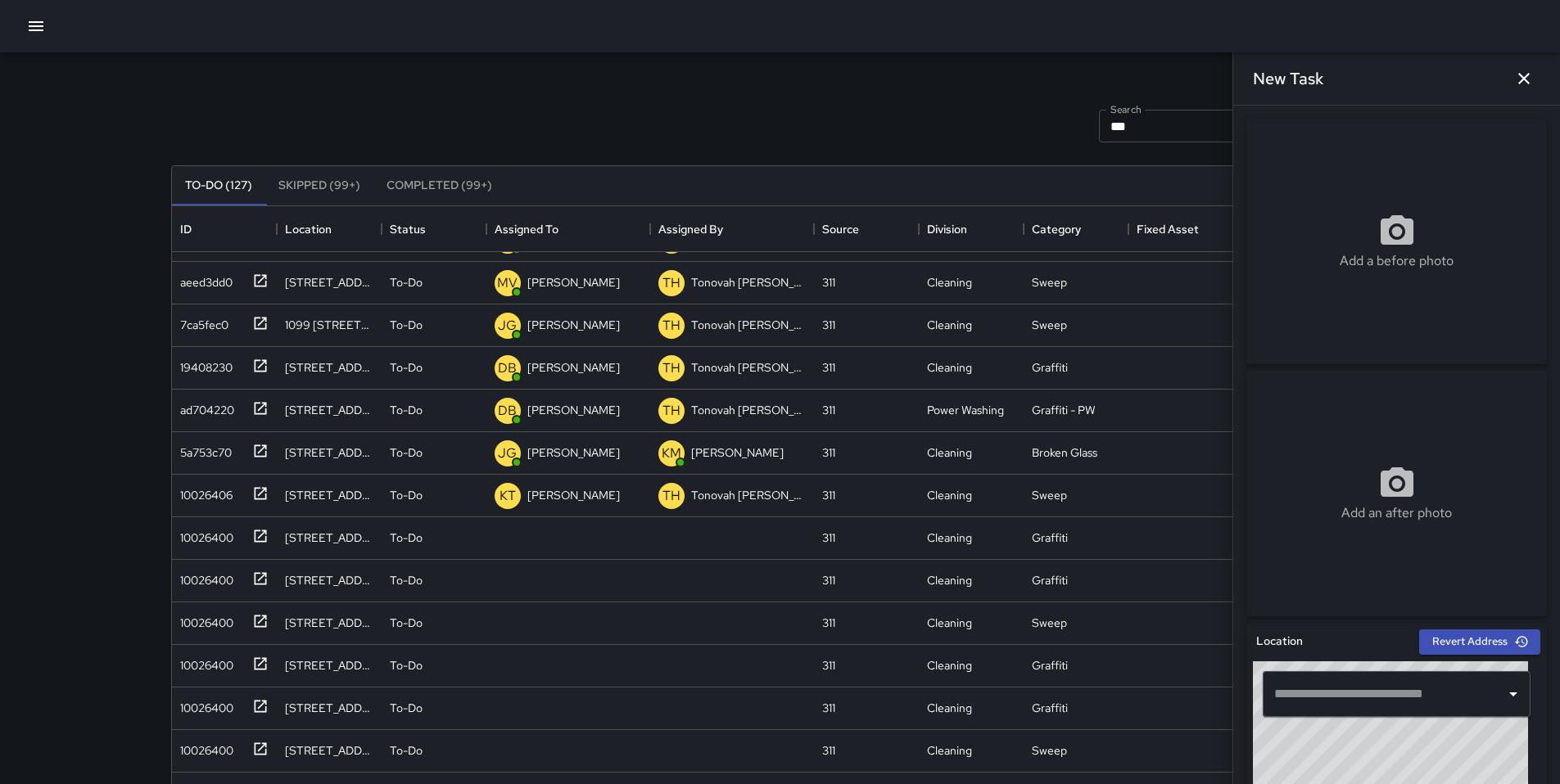
click at [1343, 301] on div "Add a before photo" at bounding box center [1396, 241] width 301 height 246
type input "**********"
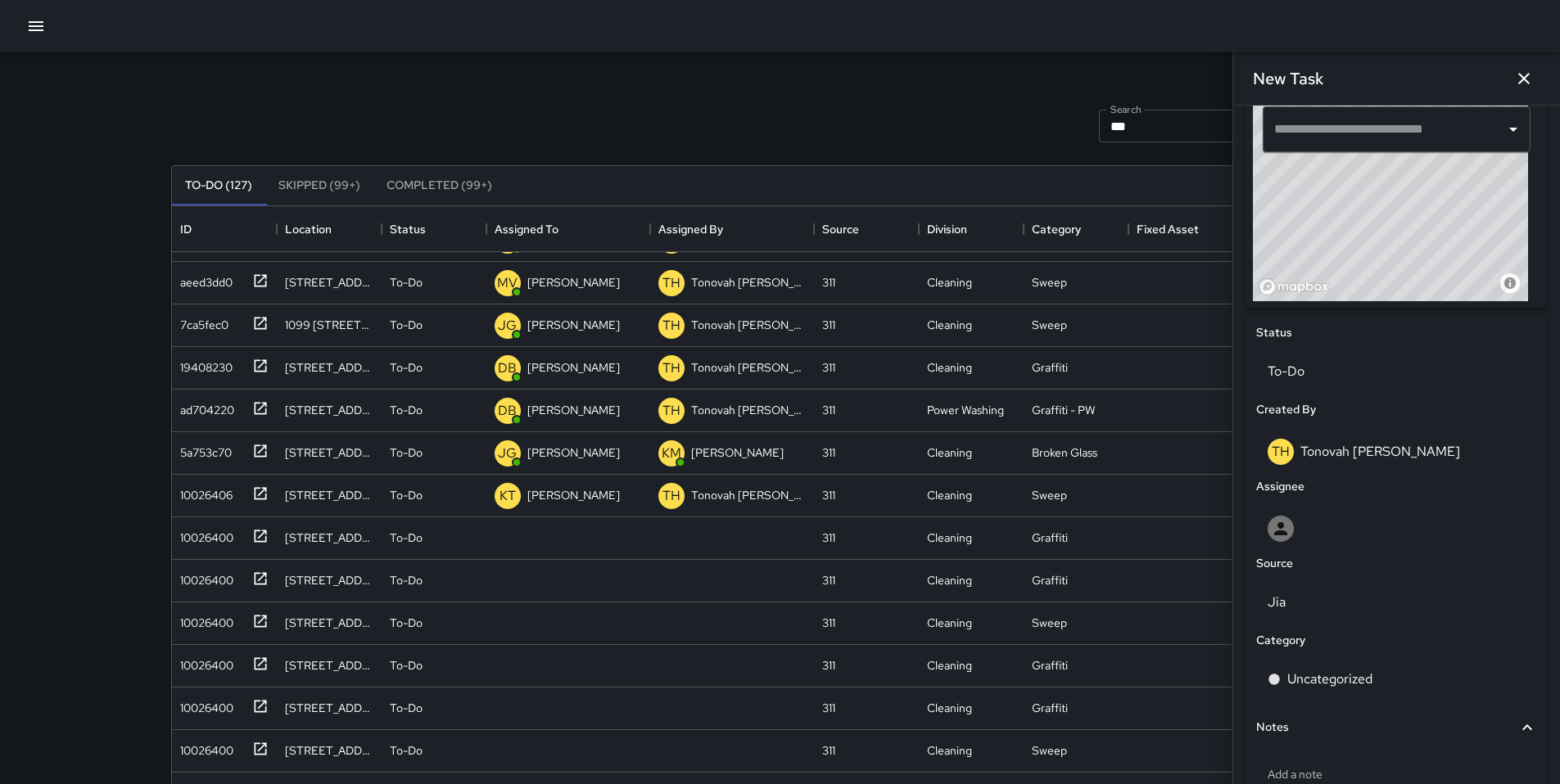
scroll to position [674, 0]
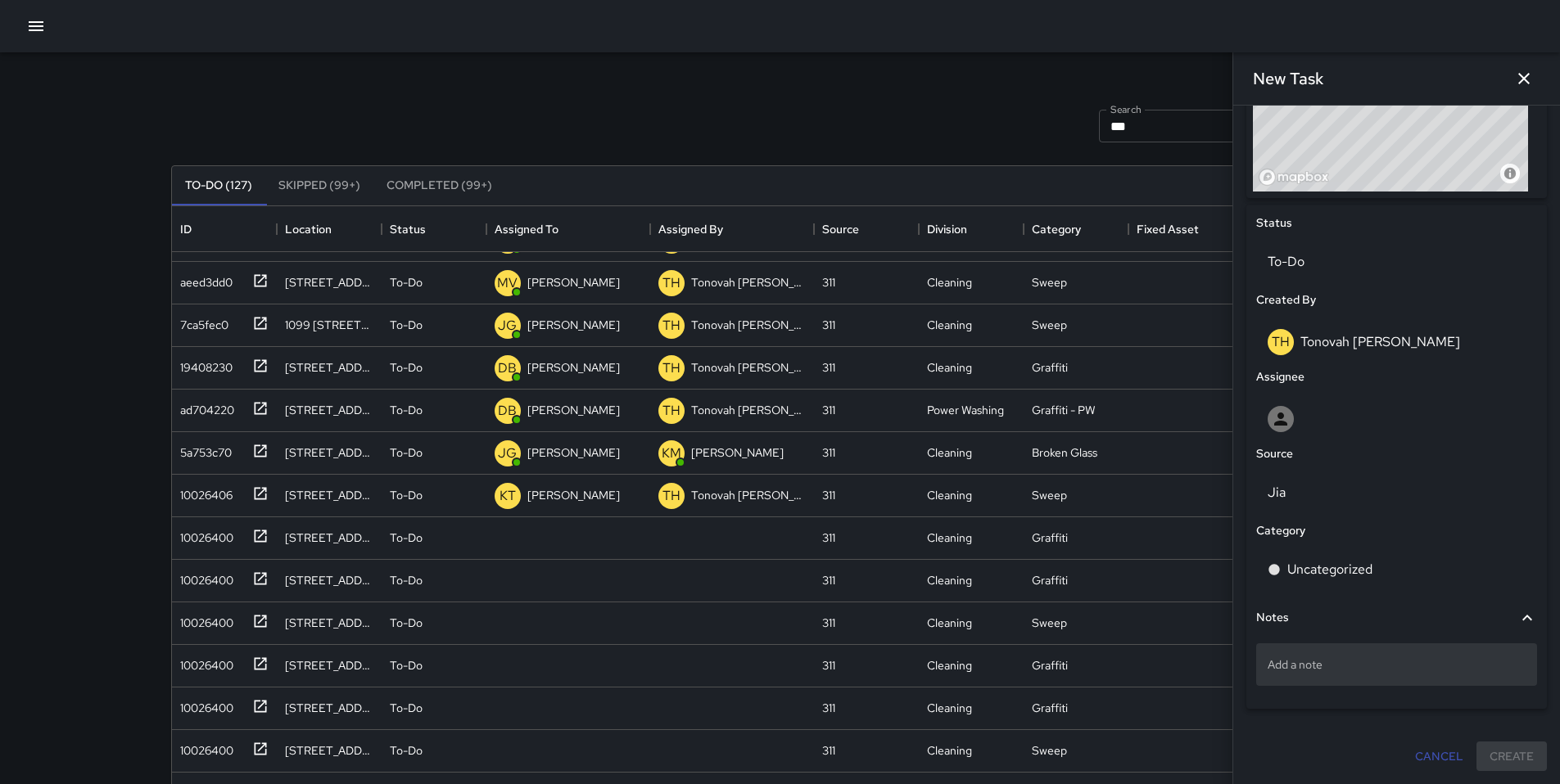
click at [1334, 677] on div "Add a note" at bounding box center [1396, 664] width 281 height 42
click at [1288, 662] on p "Add a note" at bounding box center [1396, 664] width 258 height 17
type textarea "**********"
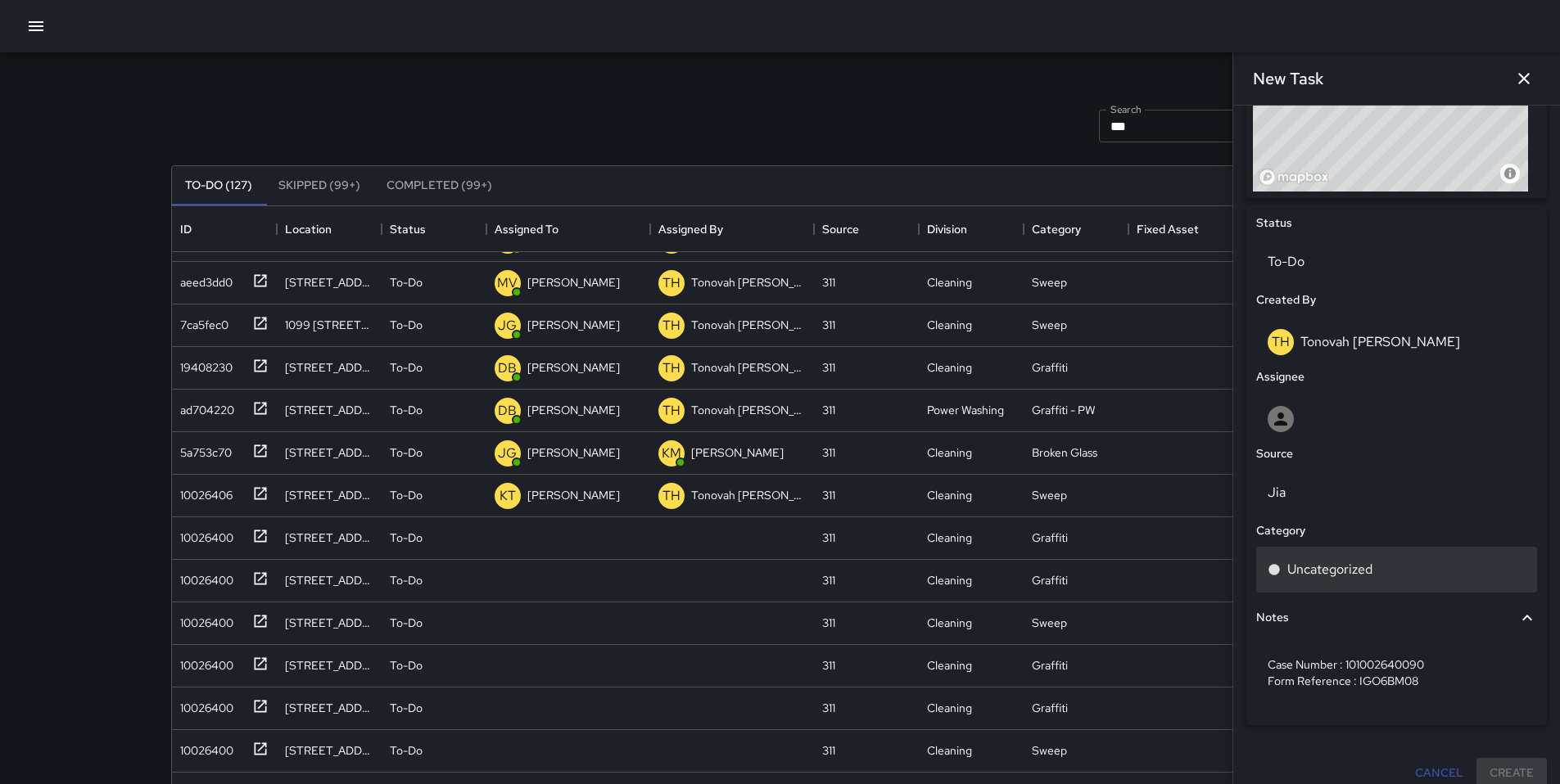
click at [1321, 567] on p "Uncategorized" at bounding box center [1330, 569] width 85 height 20
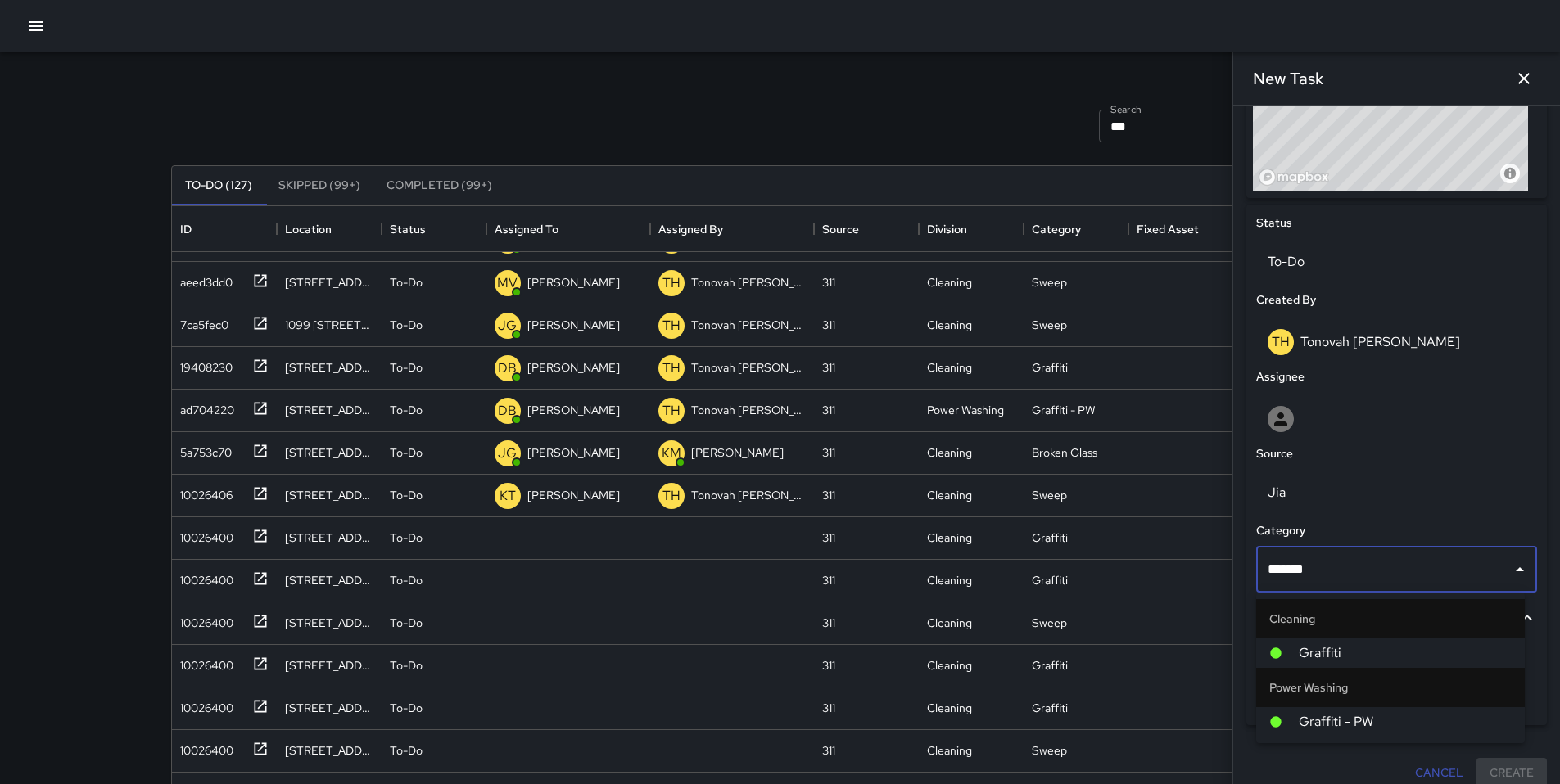
type input "********"
click at [1375, 647] on span "Graffiti" at bounding box center [1405, 654] width 213 height 20
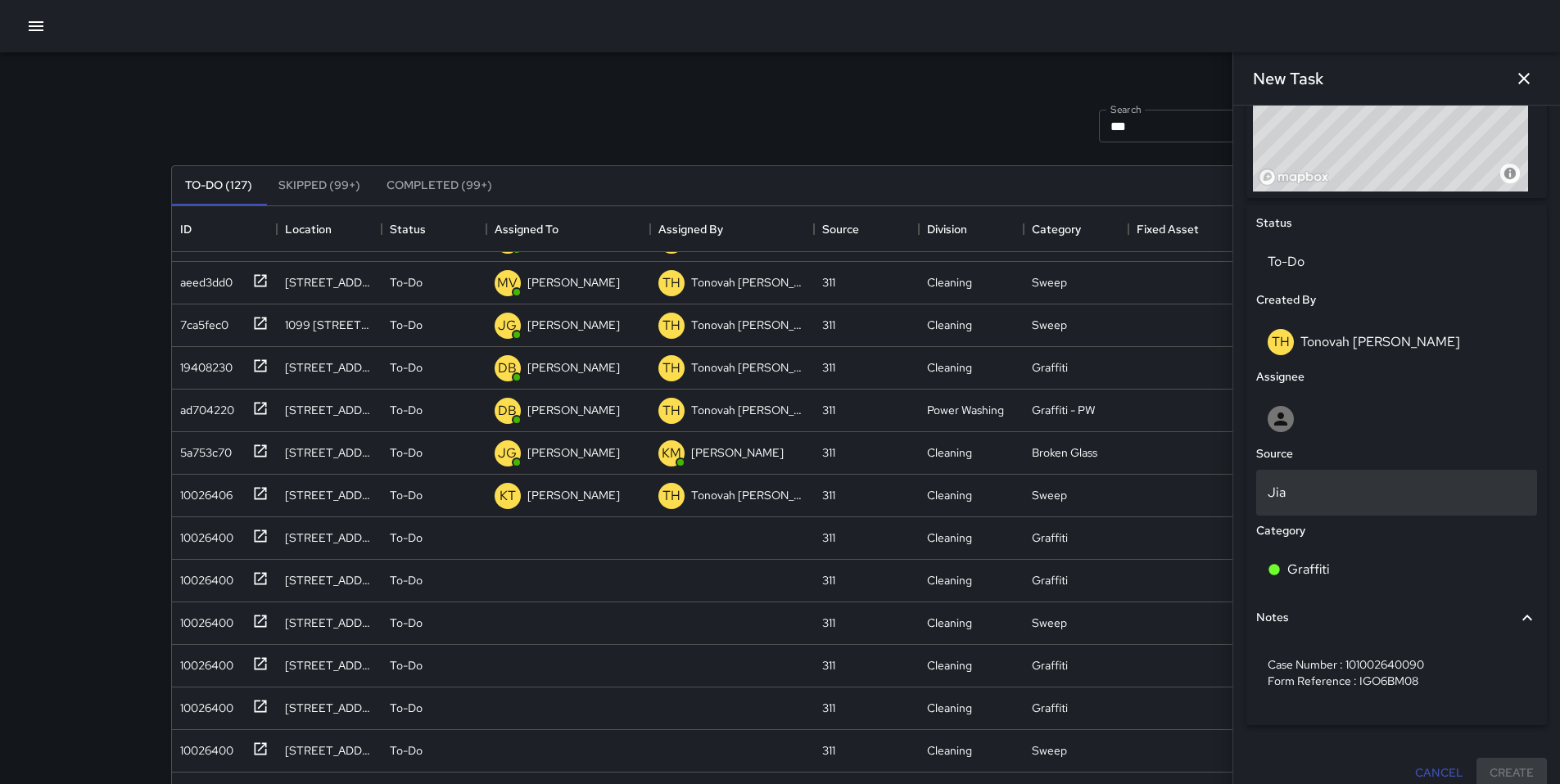
click at [1372, 508] on div "Jia" at bounding box center [1396, 492] width 281 height 46
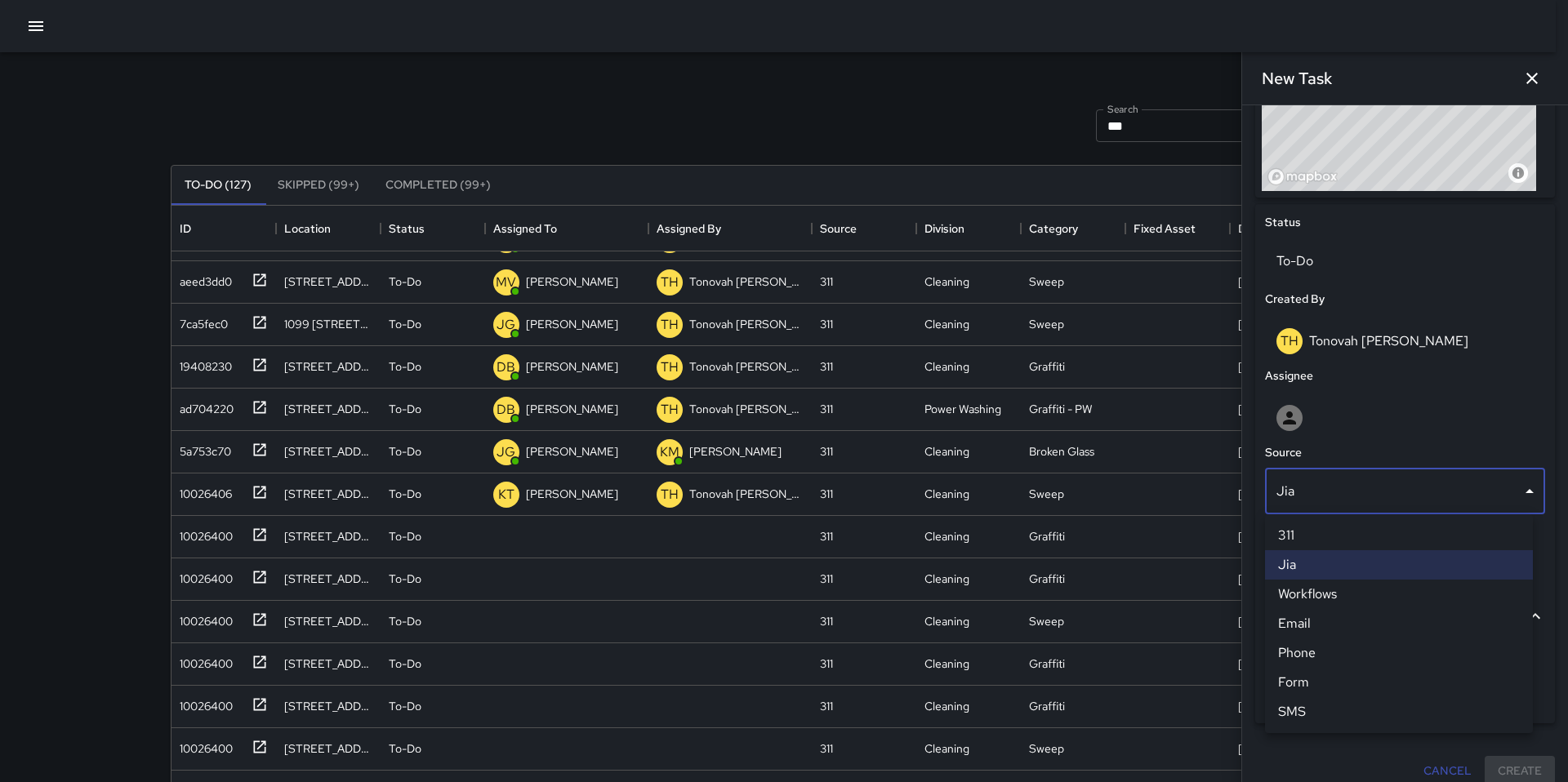
click at [1300, 526] on li "311" at bounding box center [1399, 536] width 268 height 29
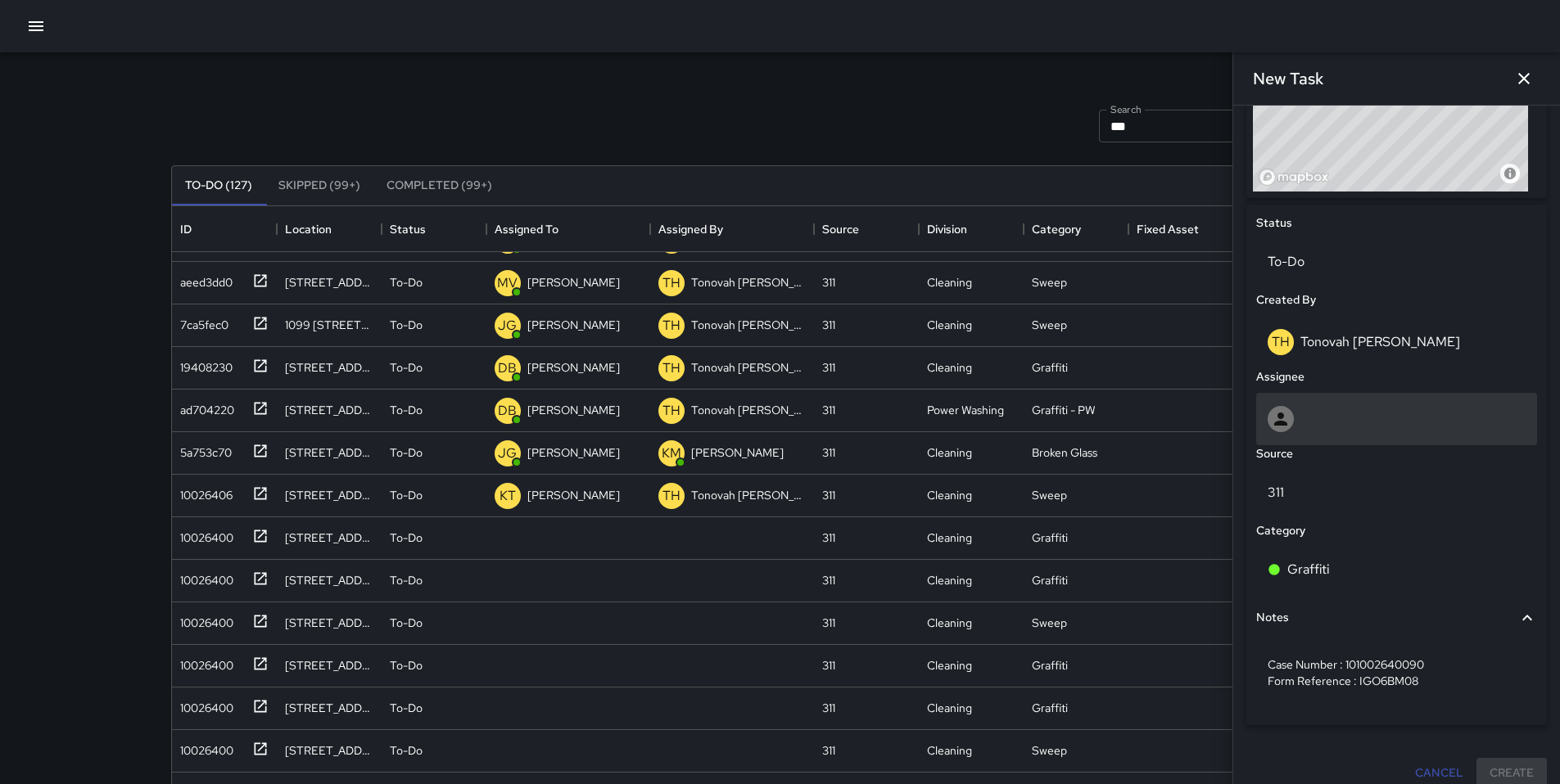
click at [1326, 405] on div at bounding box center [1396, 418] width 281 height 52
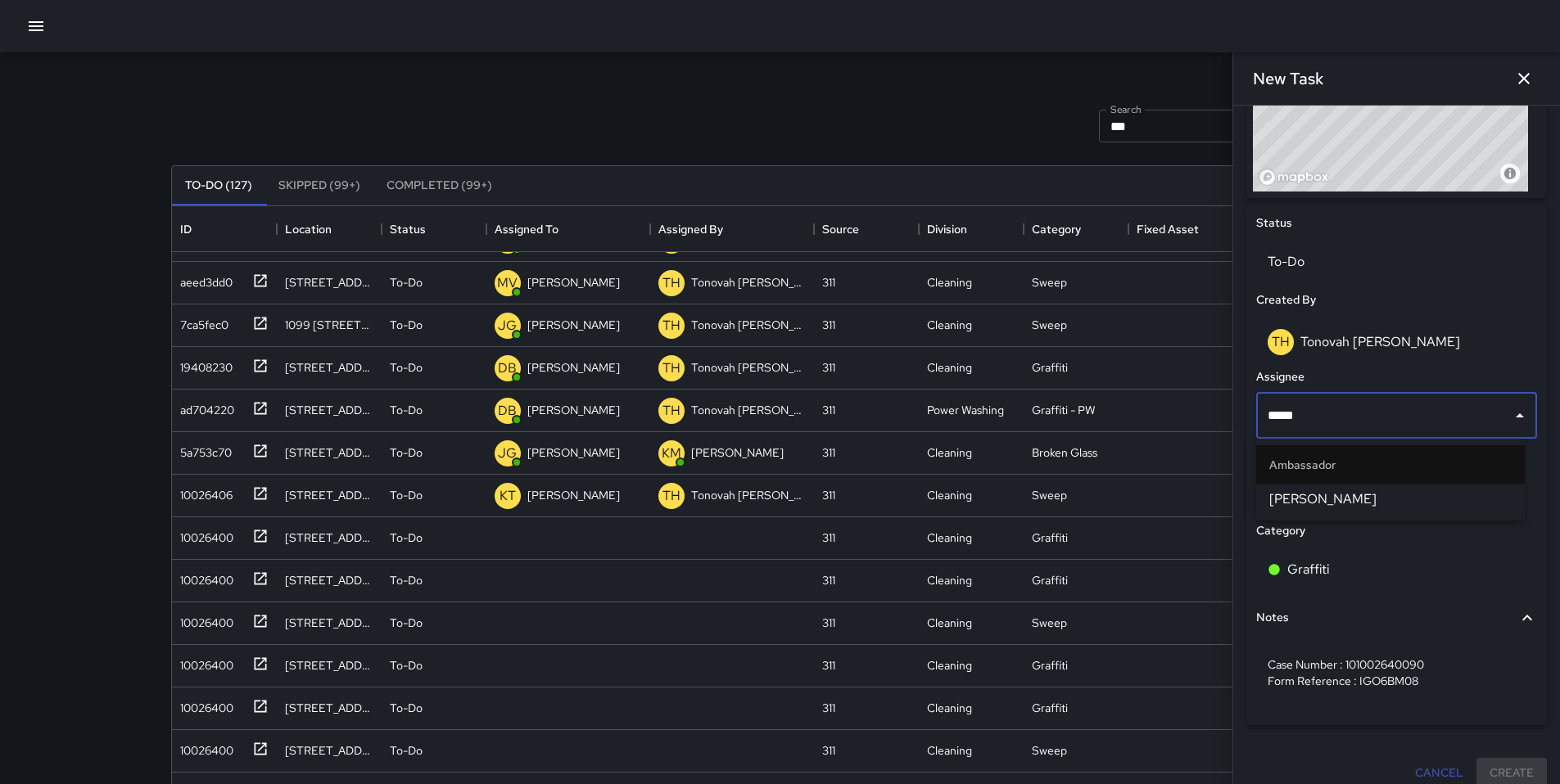
type input "******"
click at [1346, 507] on span "[PERSON_NAME]" at bounding box center [1390, 500] width 242 height 20
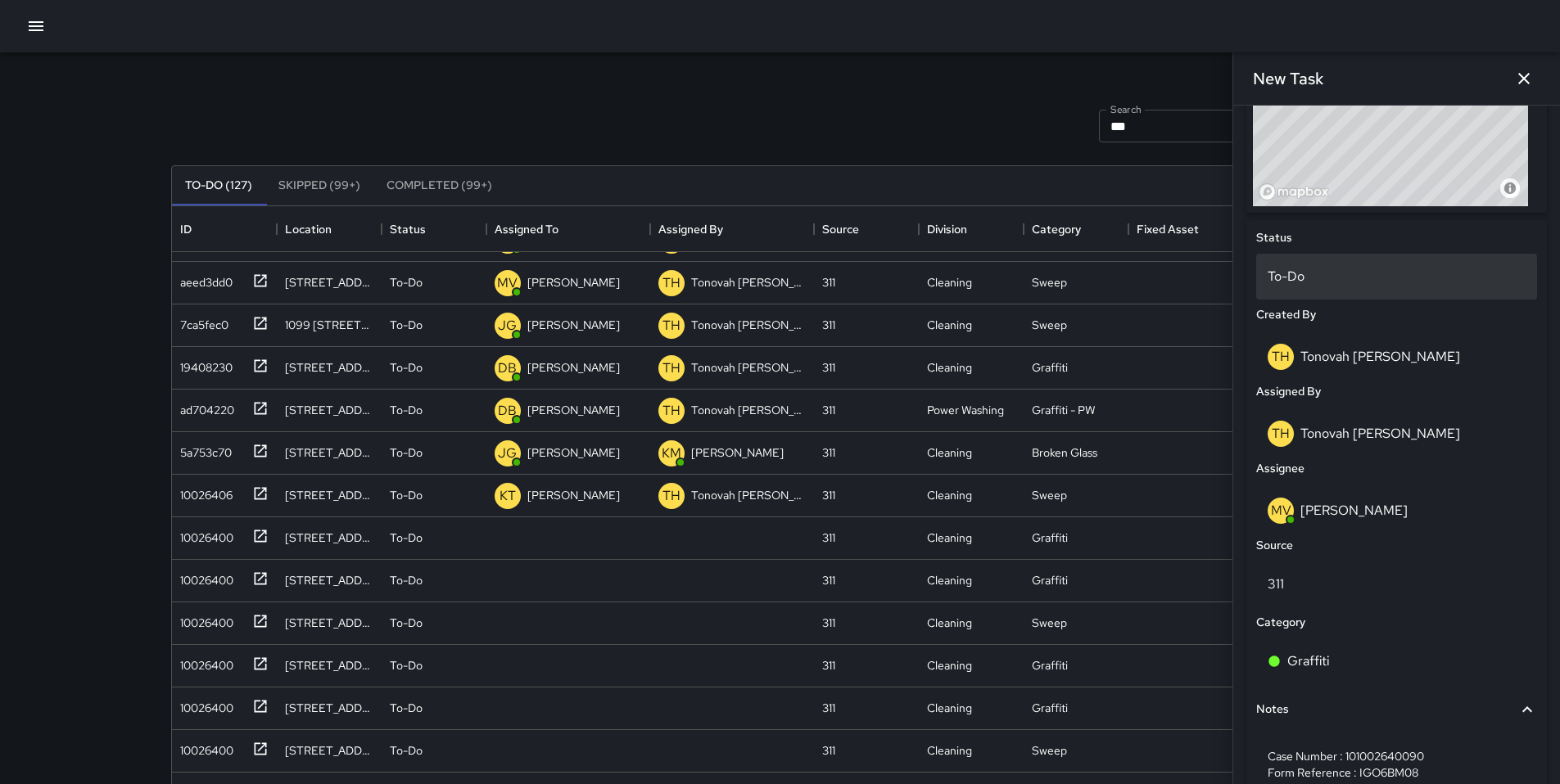
scroll to position [443, 0]
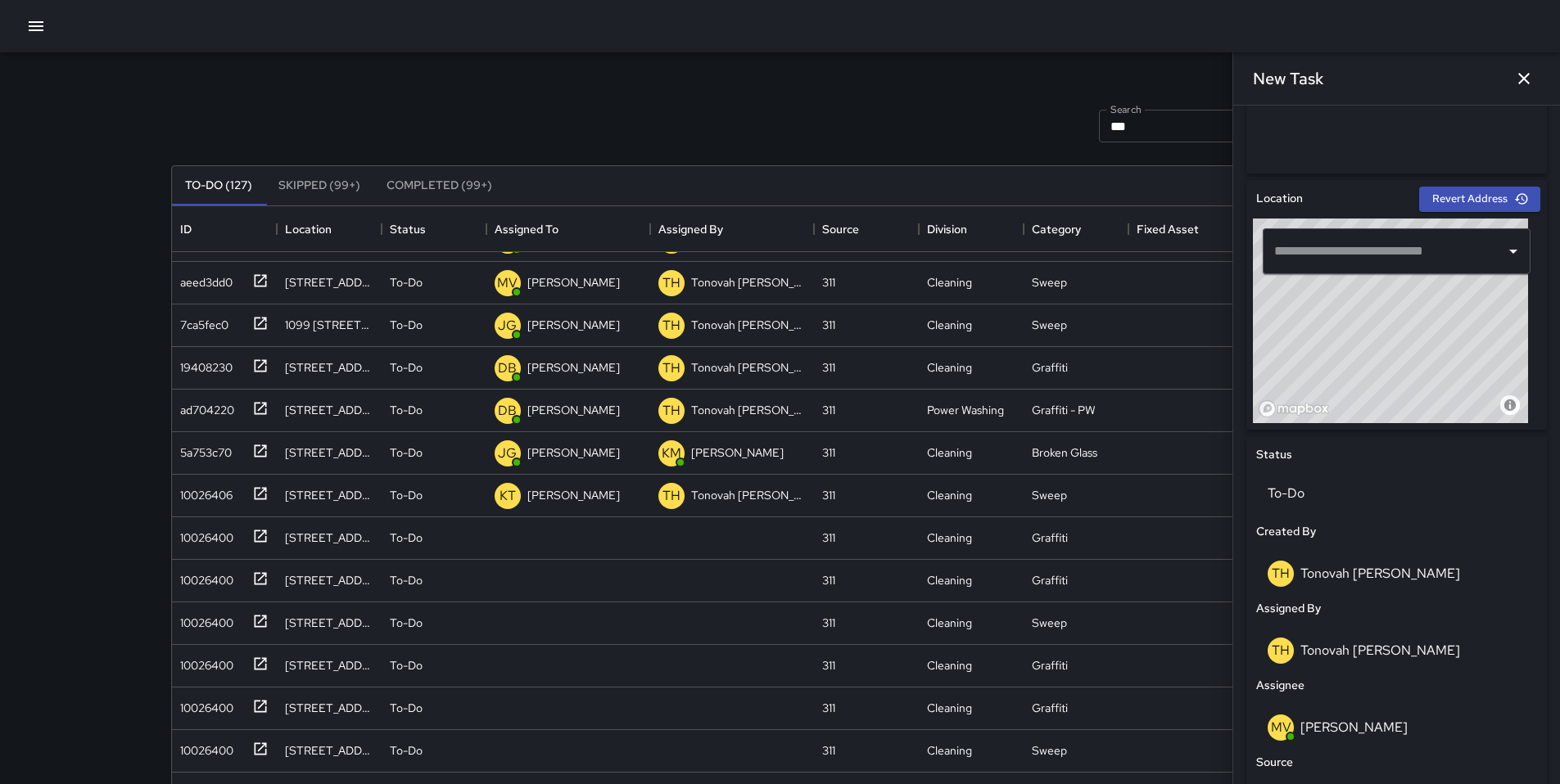
click at [1373, 258] on input "text" at bounding box center [1384, 252] width 228 height 31
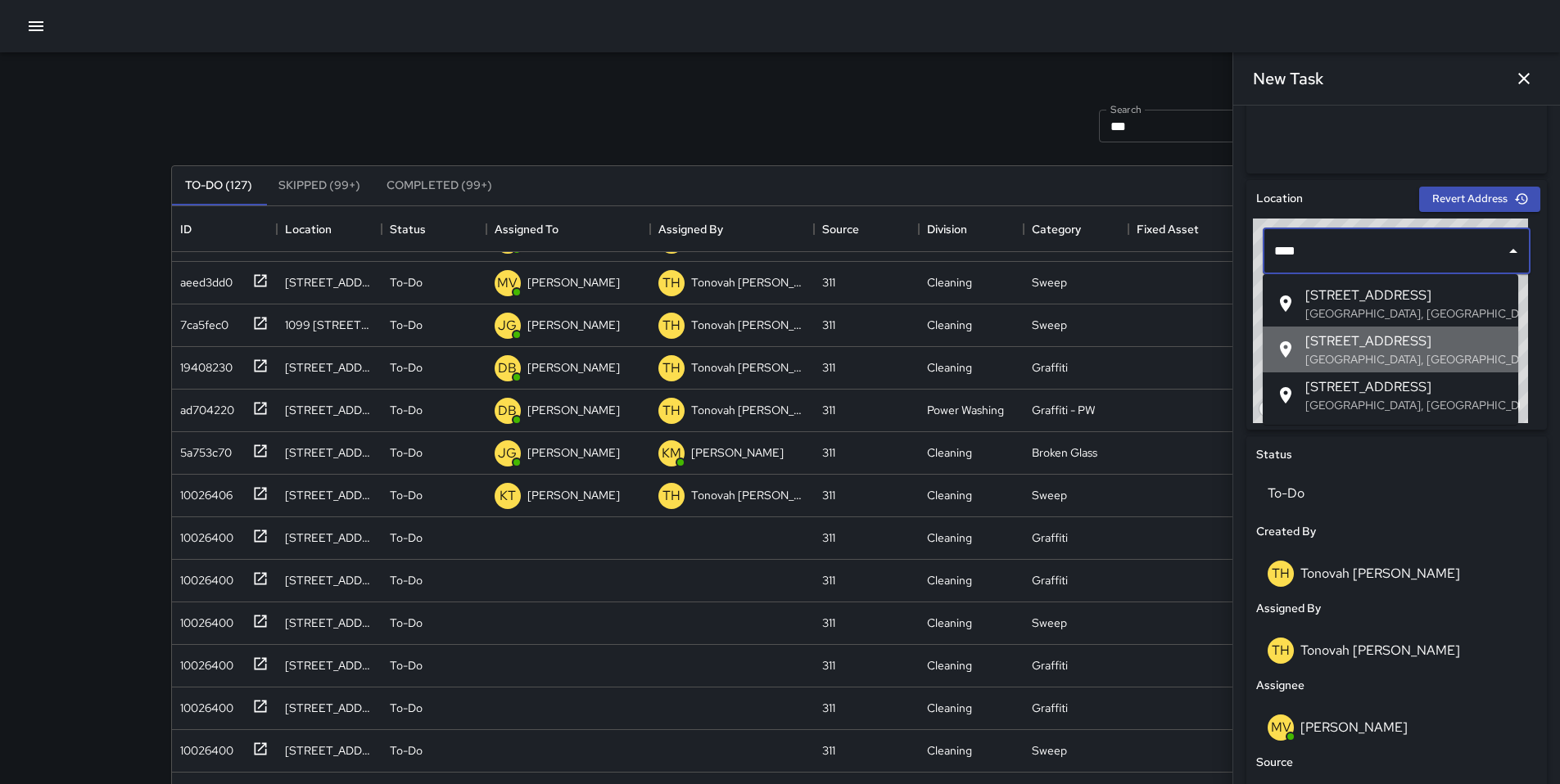
click at [1420, 352] on p "[GEOGRAPHIC_DATA], [GEOGRAPHIC_DATA], [GEOGRAPHIC_DATA]" at bounding box center [1405, 359] width 200 height 17
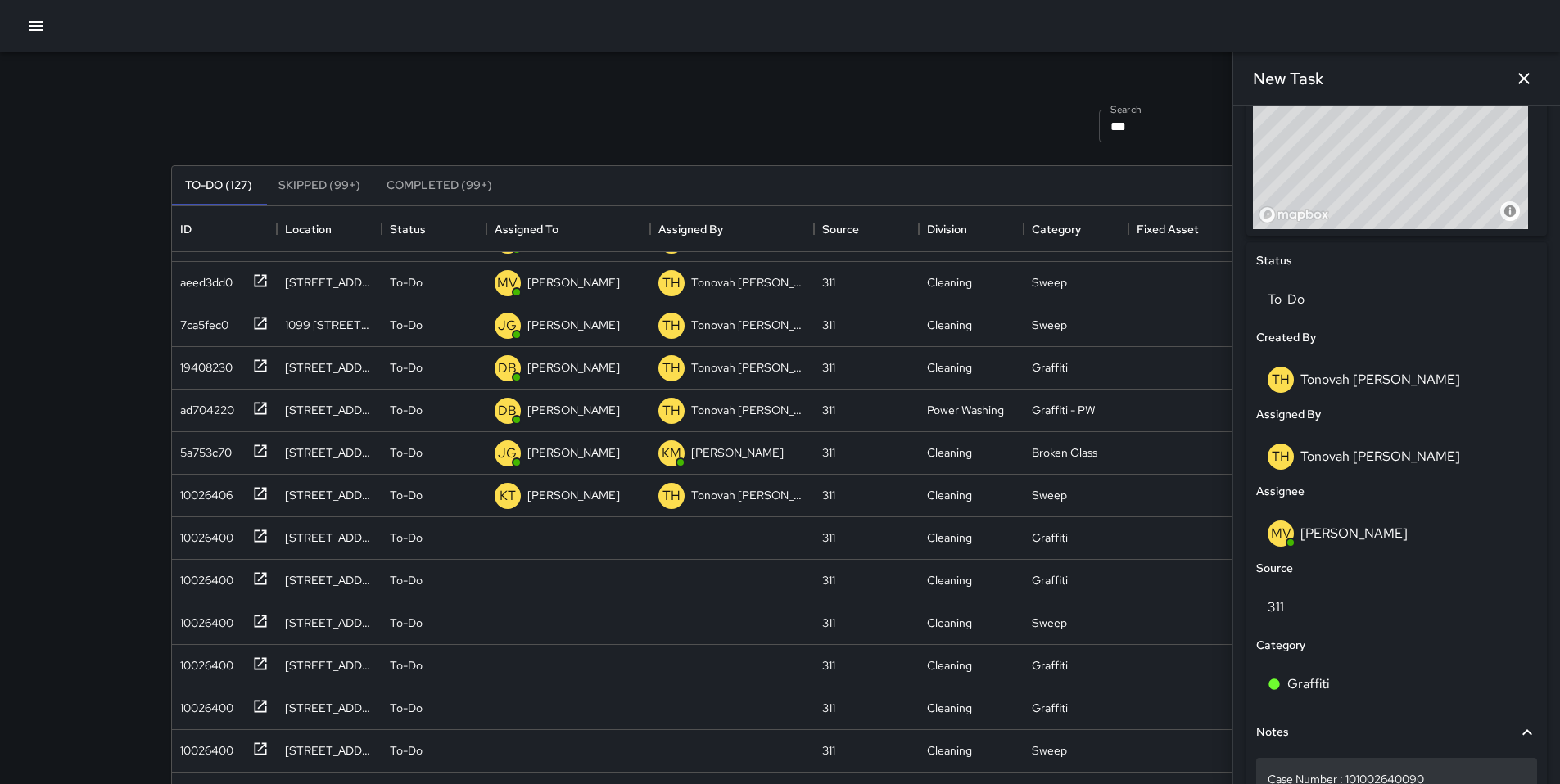
scroll to position [768, 0]
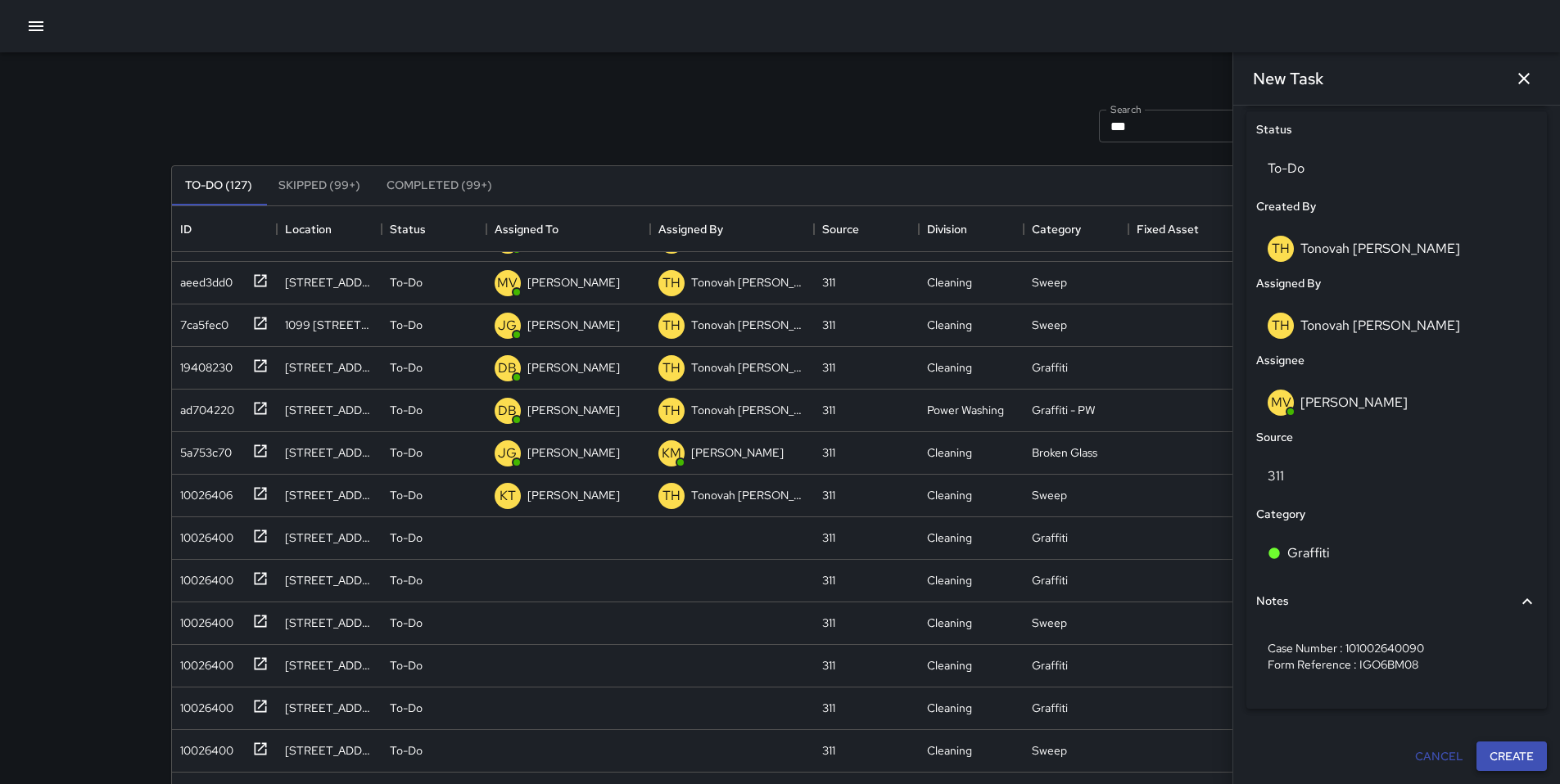
type input "**********"
click at [1499, 761] on button "Create" at bounding box center [1512, 757] width 71 height 30
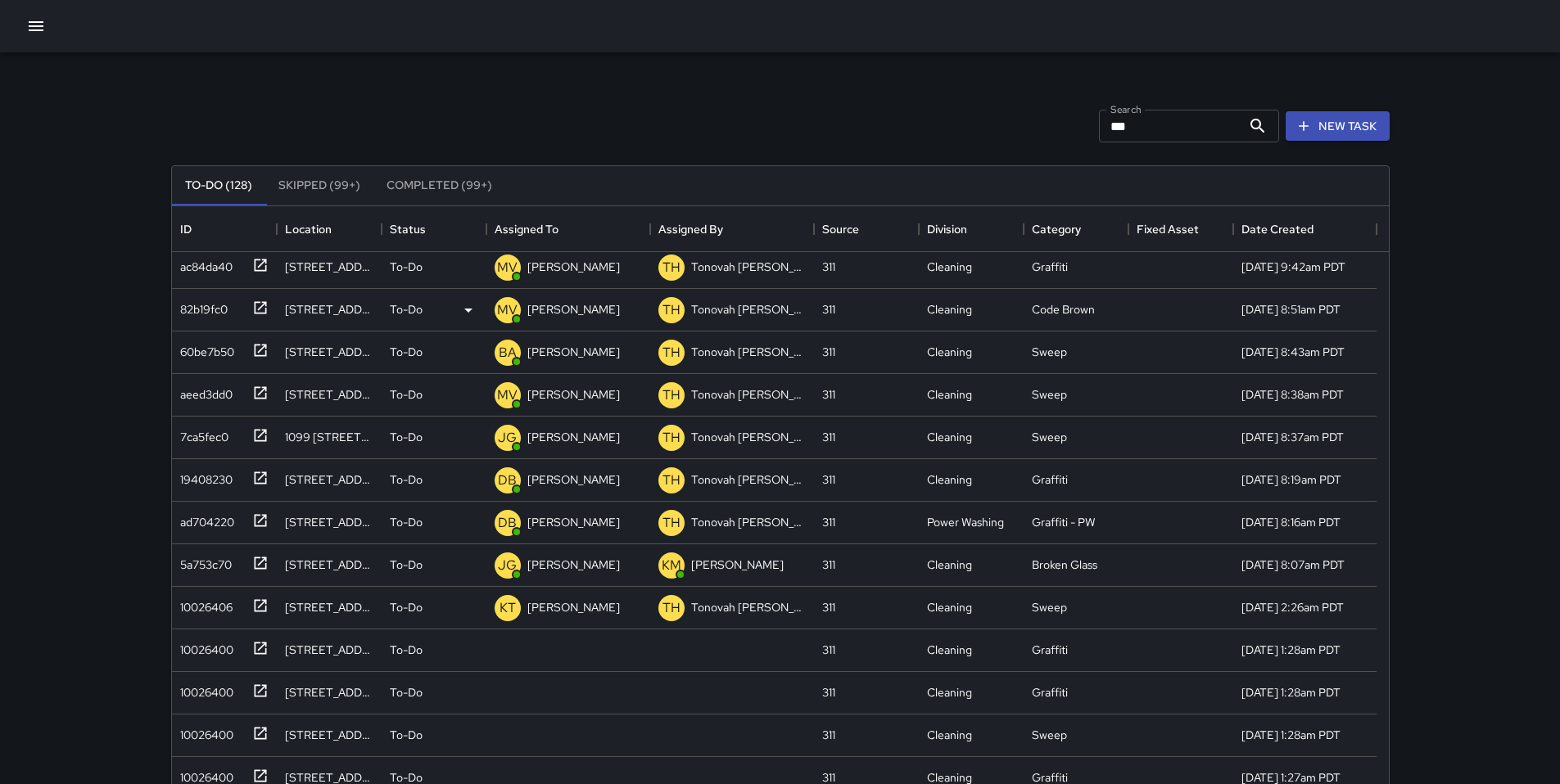
scroll to position [0, 0]
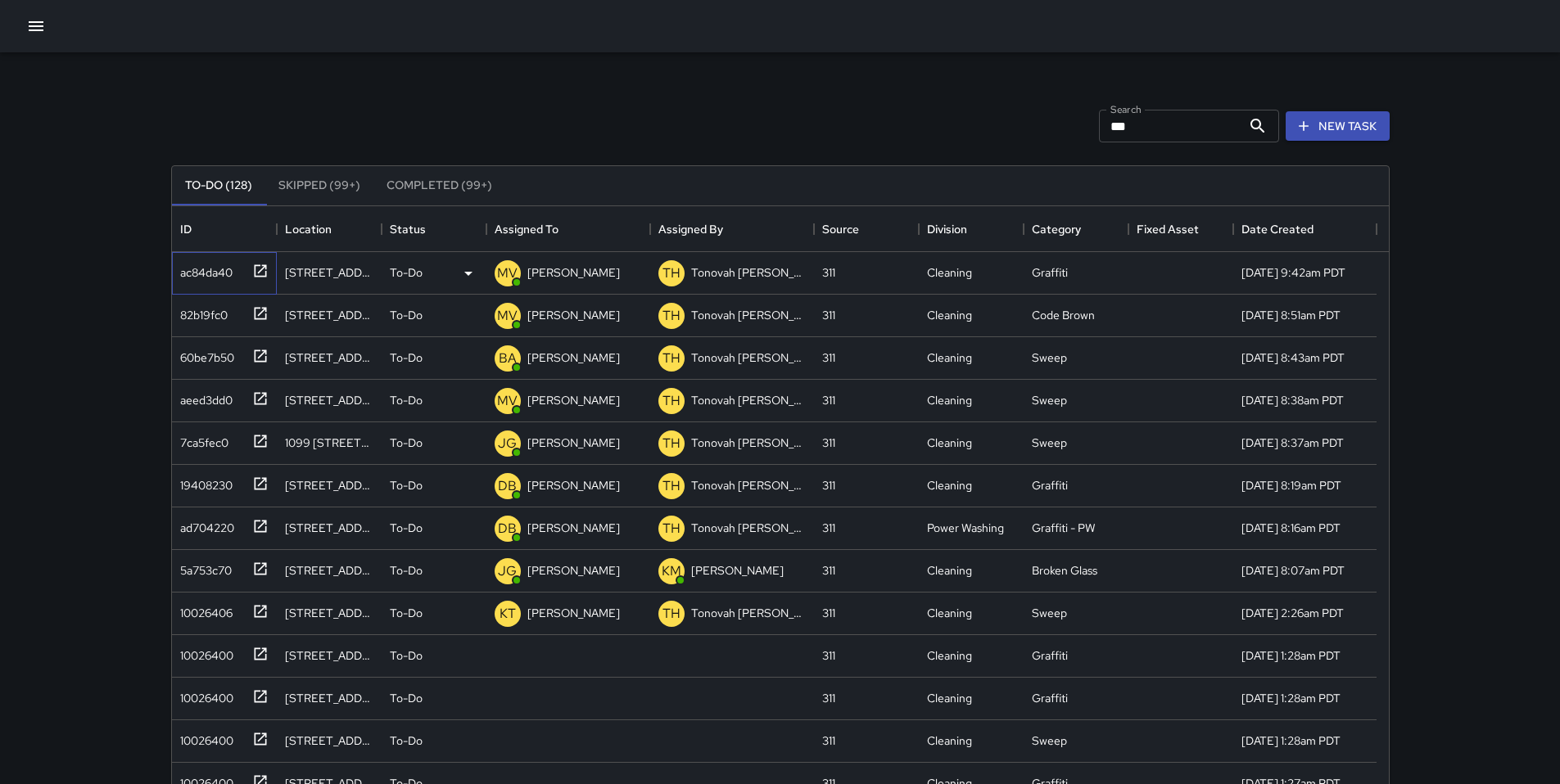
click at [210, 278] on div "ac84da40" at bounding box center [203, 269] width 59 height 23
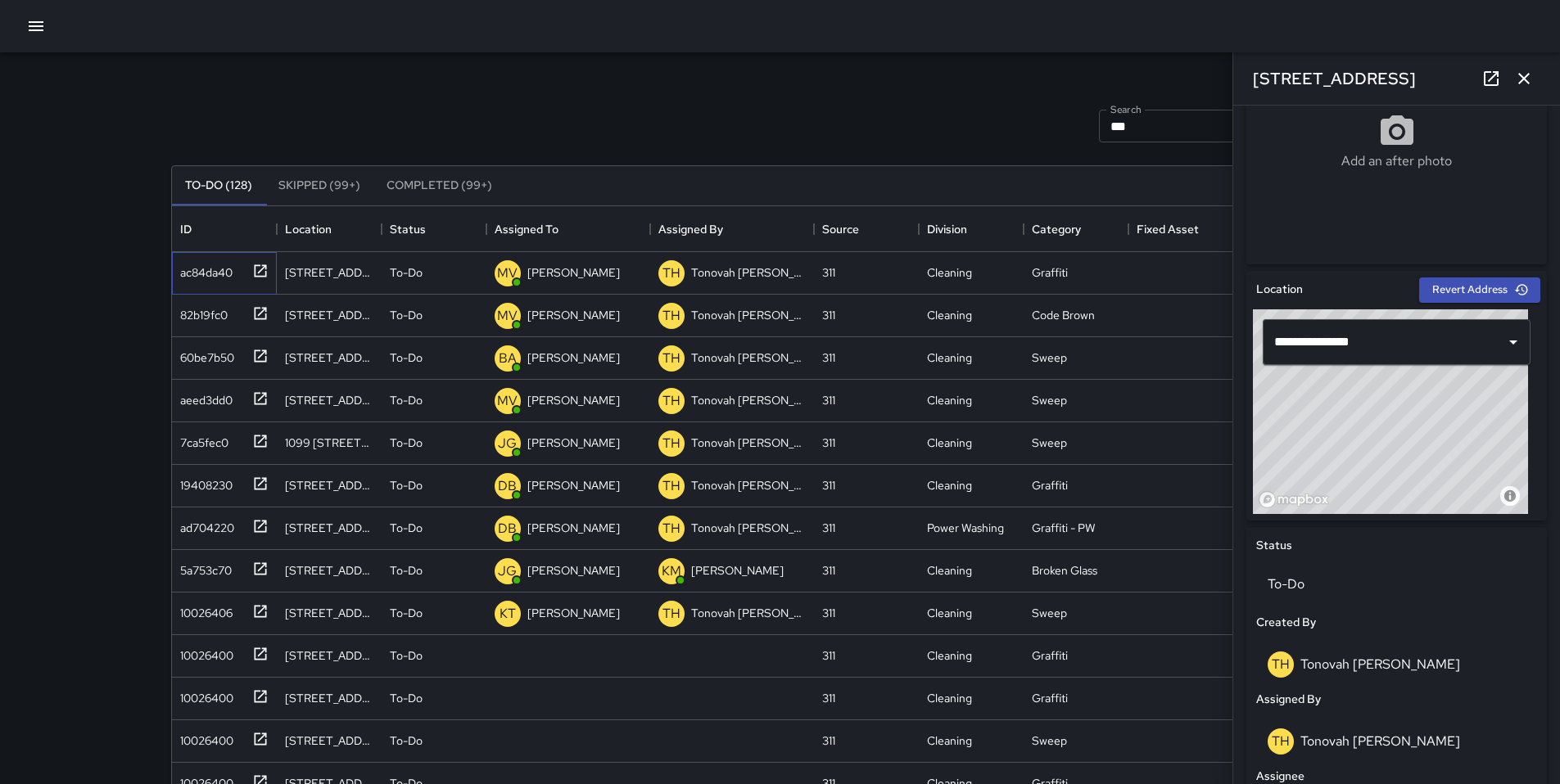
scroll to position [825, 0]
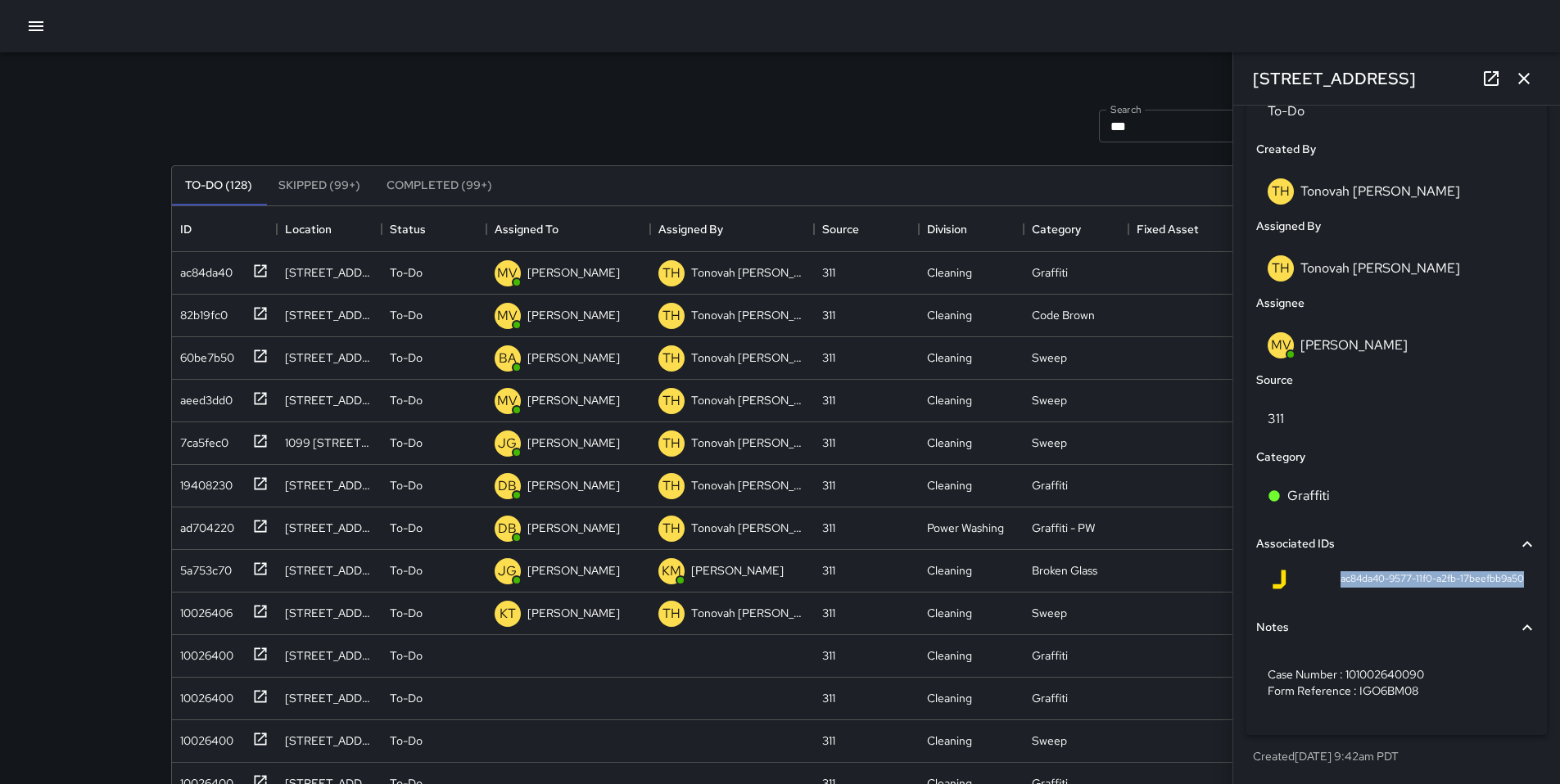
drag, startPoint x: 1324, startPoint y: 574, endPoint x: 1523, endPoint y: 575, distance: 199.0
click at [1523, 575] on div "ac84da40-9577-11f0-a2fb-17beefbb9a50" at bounding box center [1396, 583] width 281 height 39
copy span "ac84da40-9577-11f0-a2fb-17beefbb9a50"
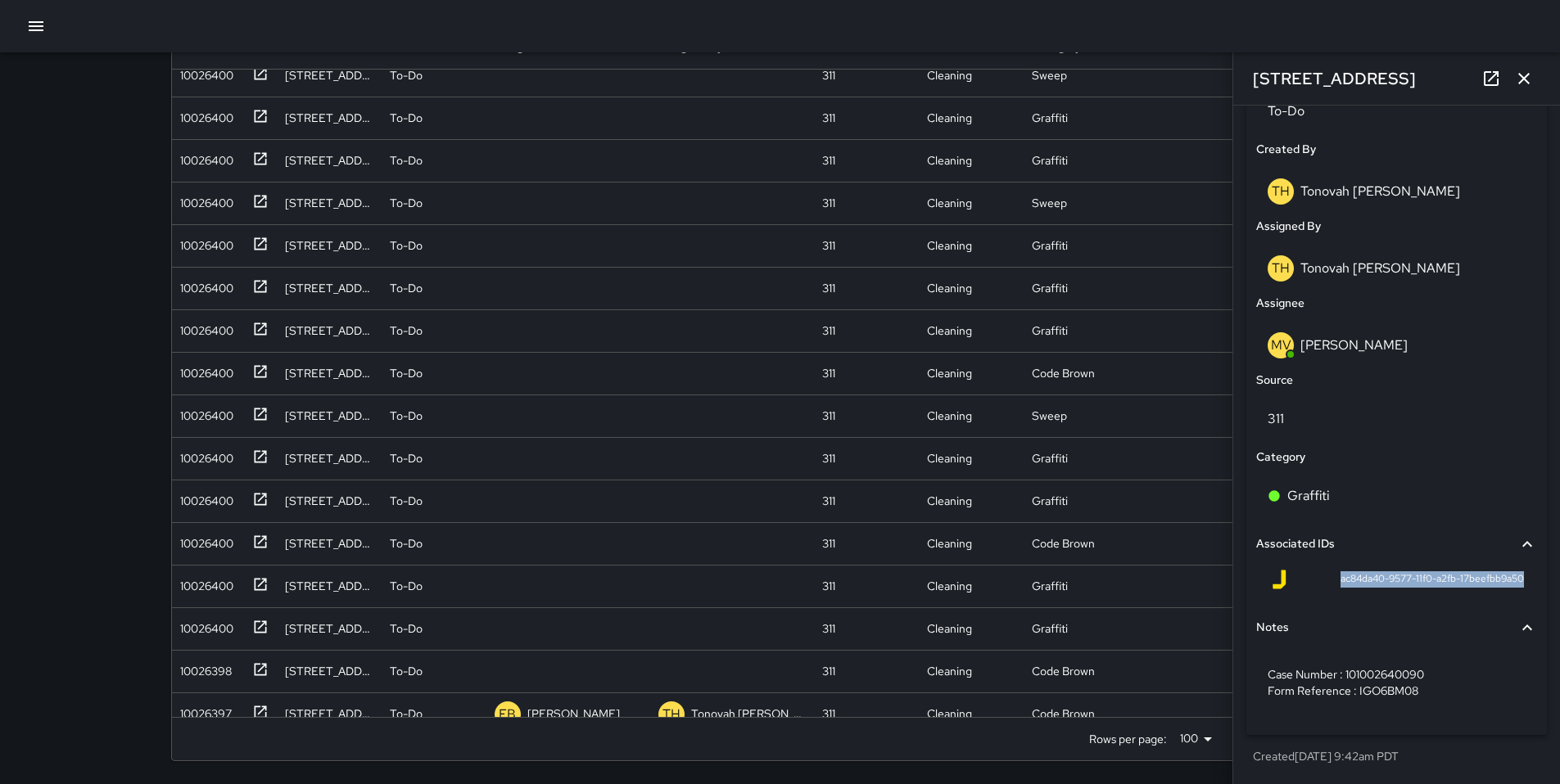
click at [1525, 79] on icon "button" at bounding box center [1524, 78] width 20 height 20
click at [1525, 79] on div "Search *** Search New Task To-Do (127) Skipped (99+) Completed (99+) ID Locatio…" at bounding box center [780, 301] width 1560 height 966
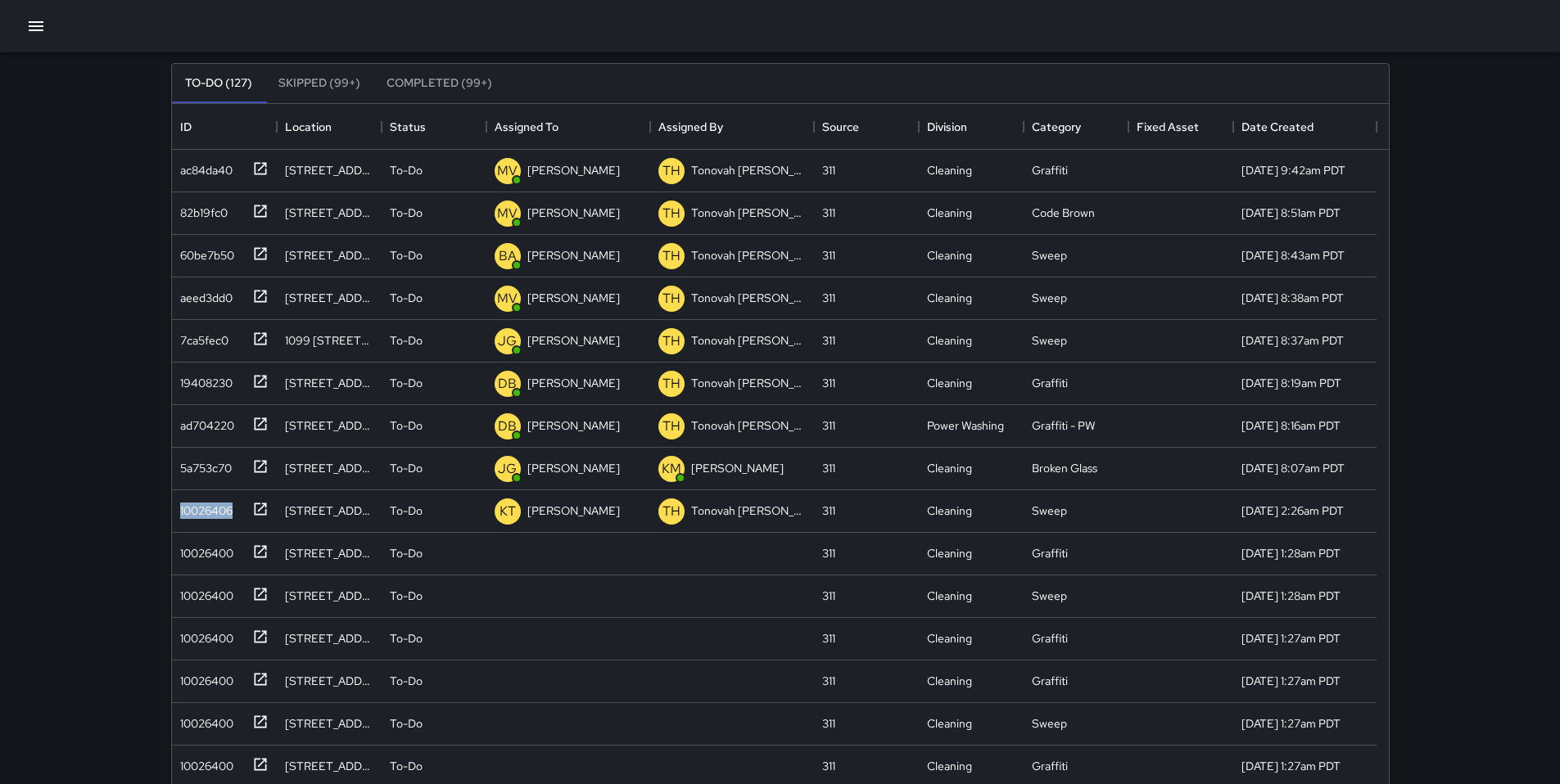
scroll to position [0, 0]
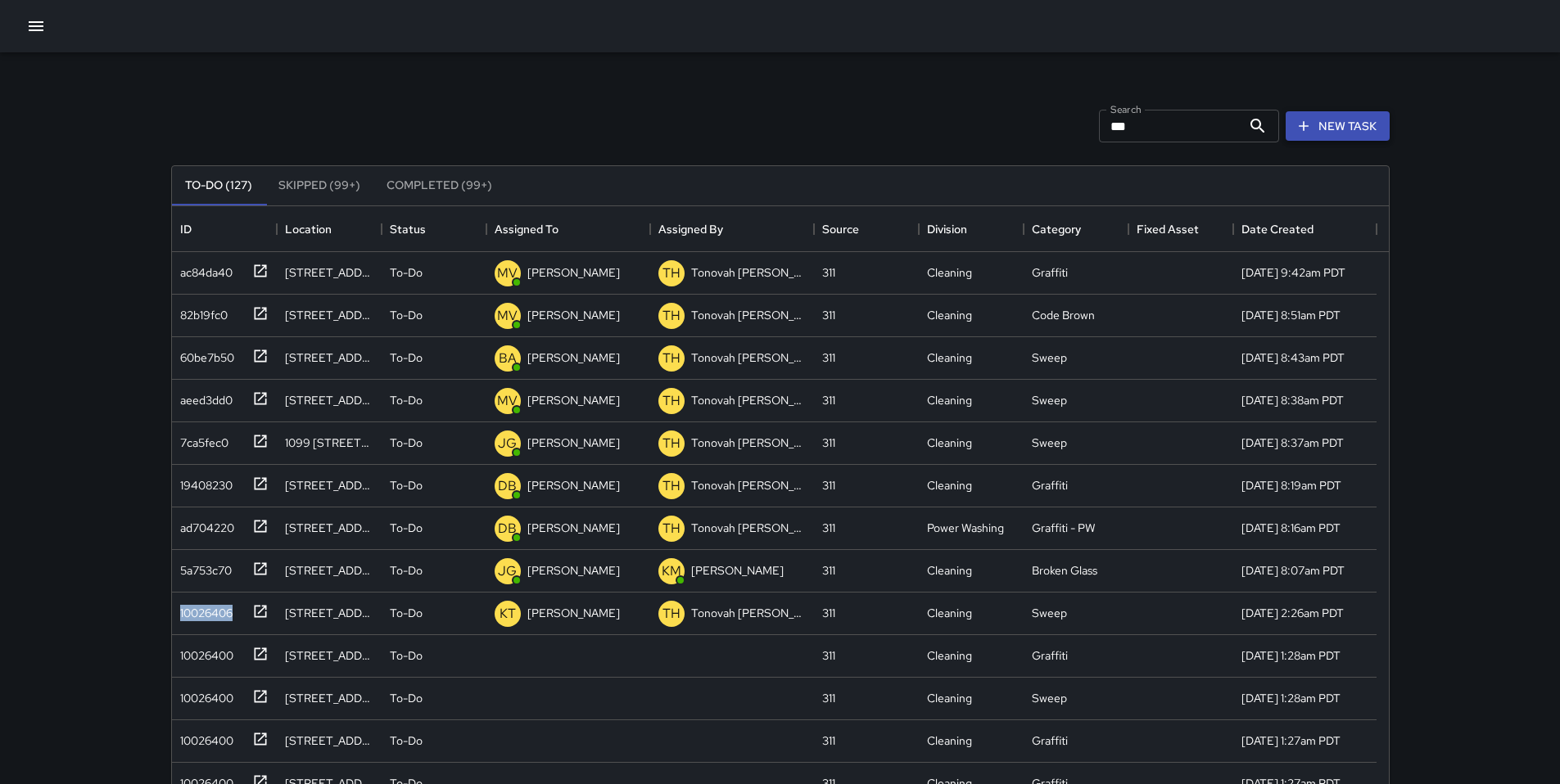
click at [1326, 118] on button "New Task" at bounding box center [1337, 126] width 104 height 30
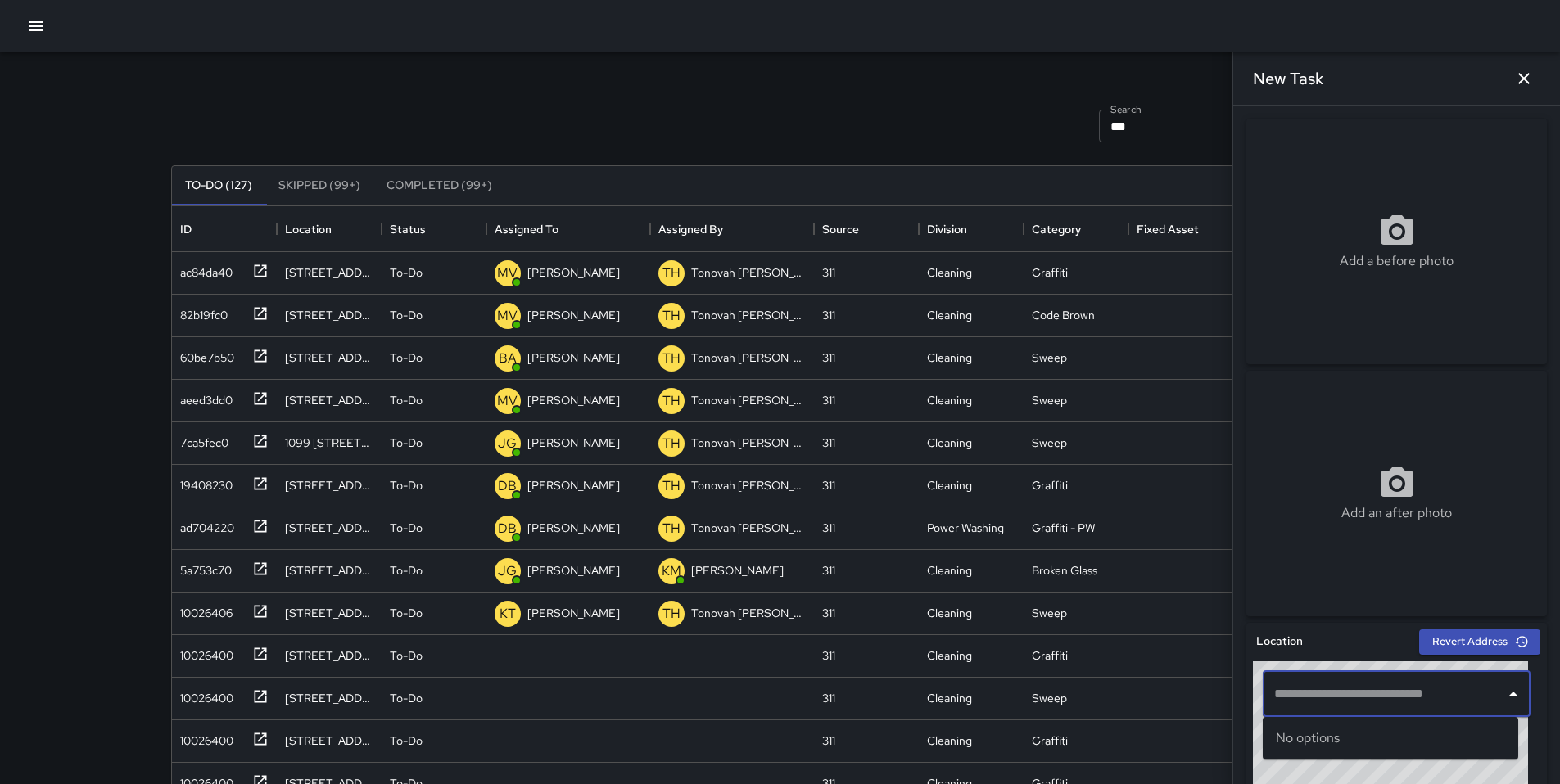
click at [1331, 698] on input "text" at bounding box center [1384, 694] width 228 height 31
click at [1345, 749] on p "[GEOGRAPHIC_DATA], [GEOGRAPHIC_DATA], [GEOGRAPHIC_DATA]" at bounding box center [1405, 756] width 200 height 17
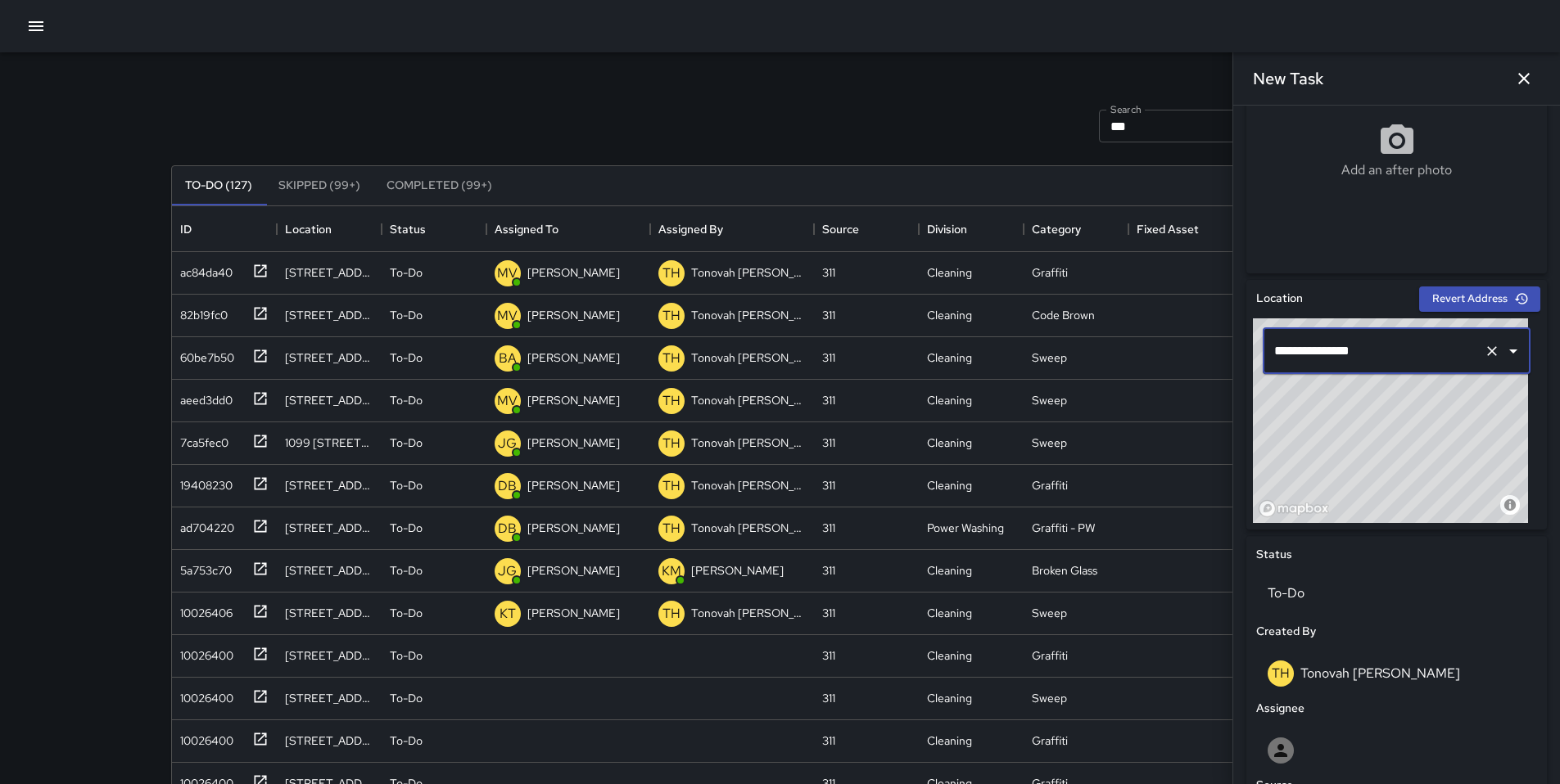
scroll to position [674, 0]
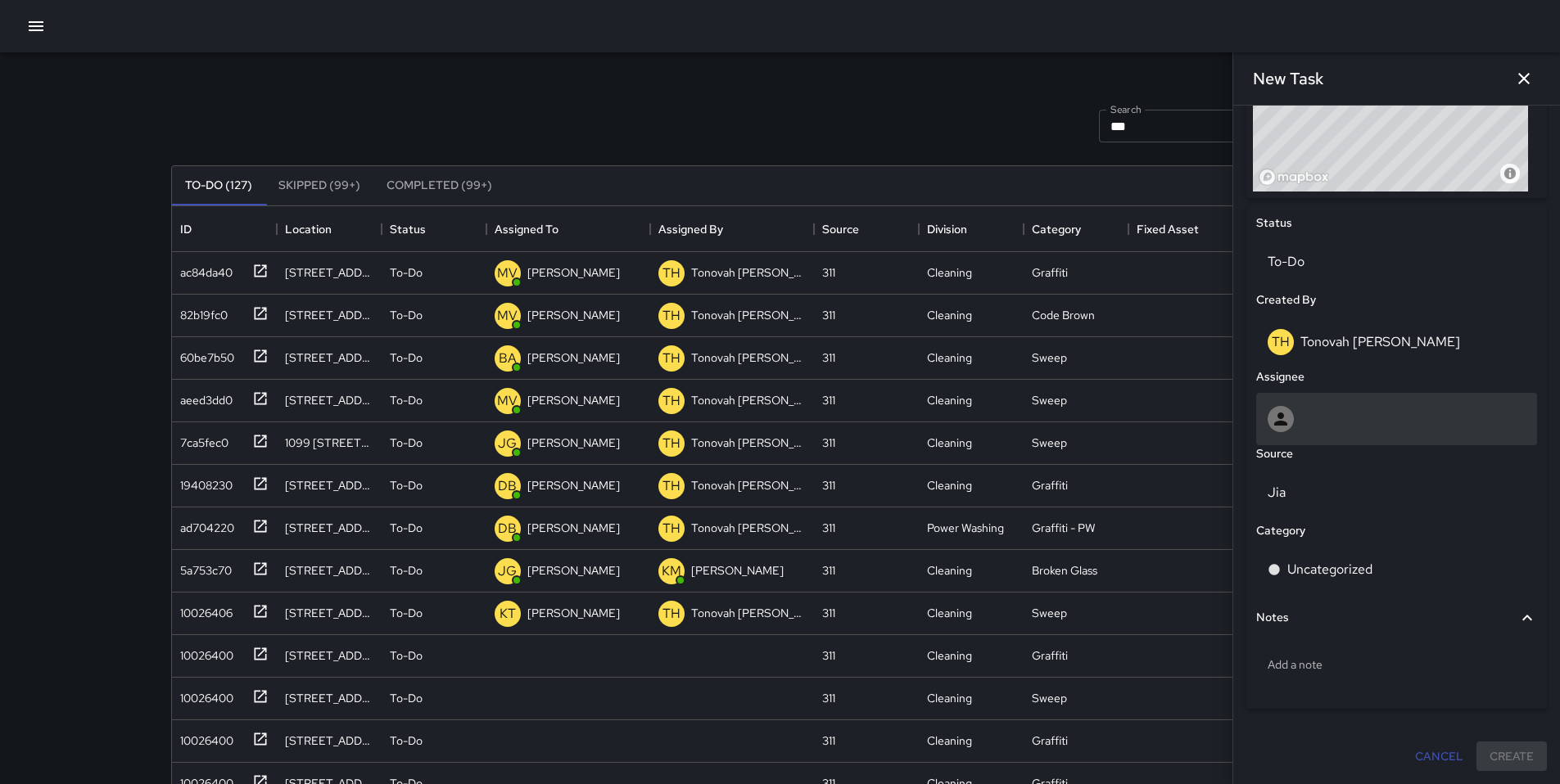
type input "**********"
click at [1280, 410] on icon at bounding box center [1281, 419] width 20 height 20
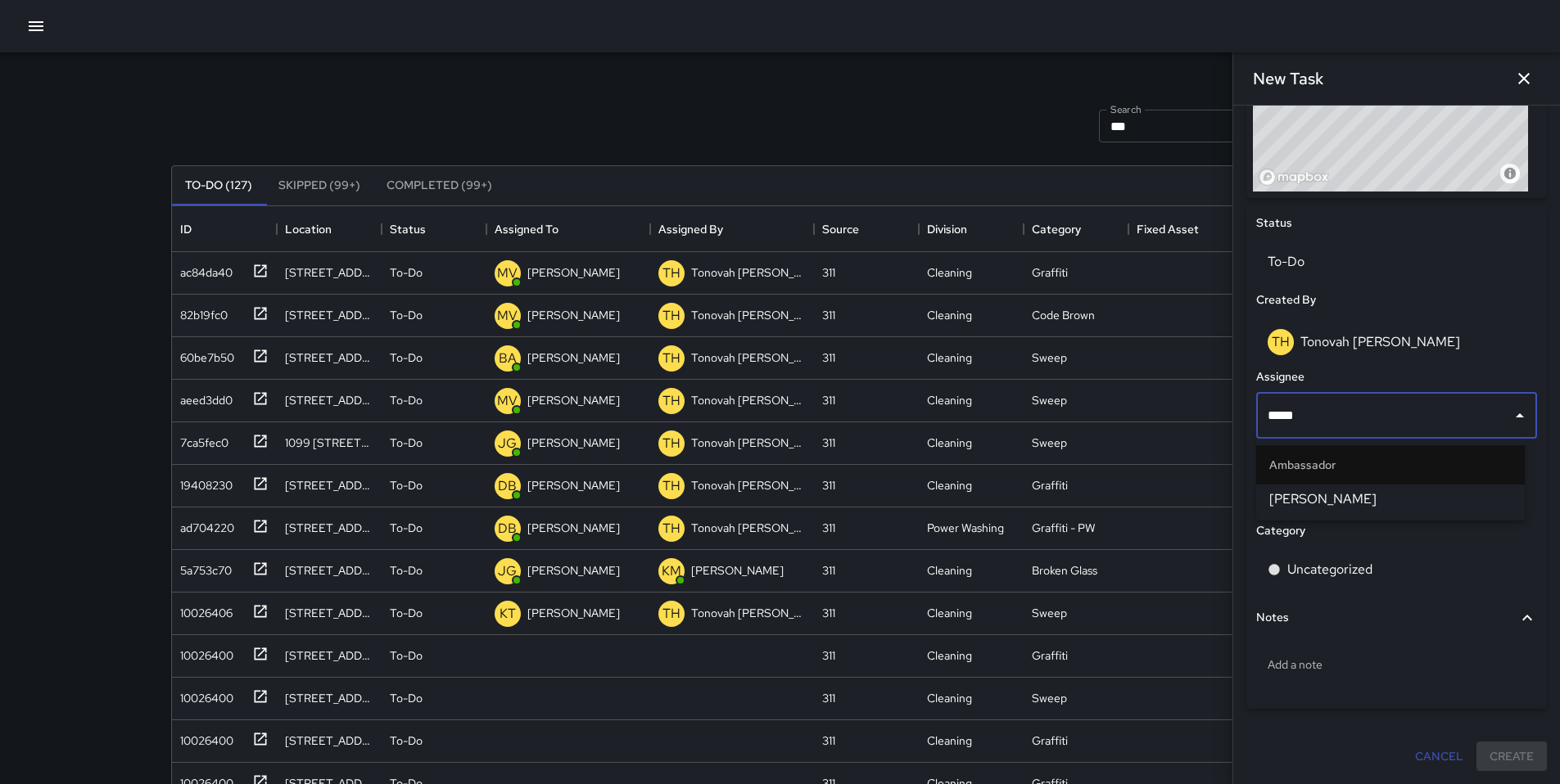
type input "******"
click at [1284, 485] on li "[PERSON_NAME]" at bounding box center [1390, 500] width 269 height 29
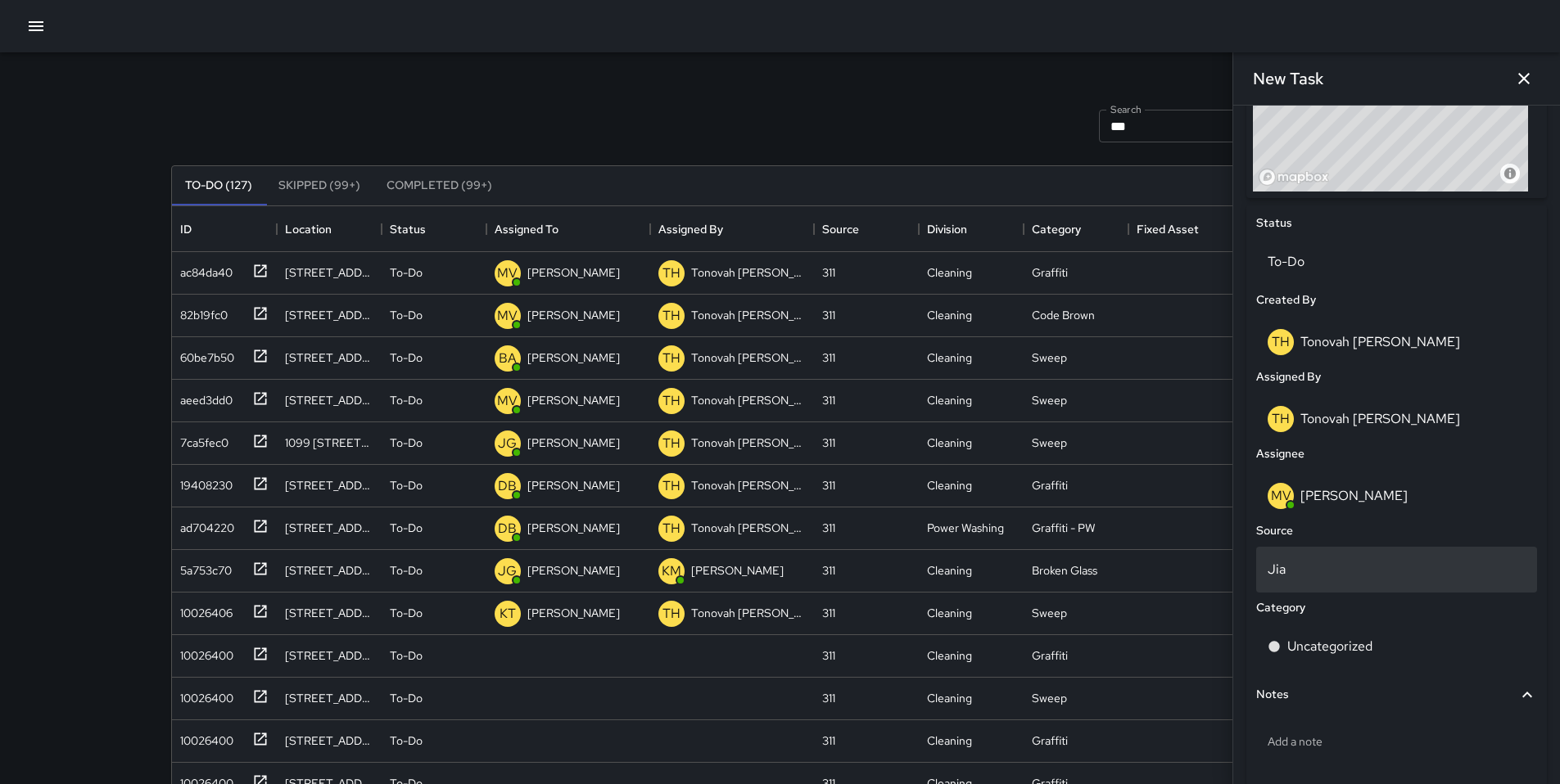
click at [1320, 579] on div "Jia" at bounding box center [1396, 569] width 281 height 46
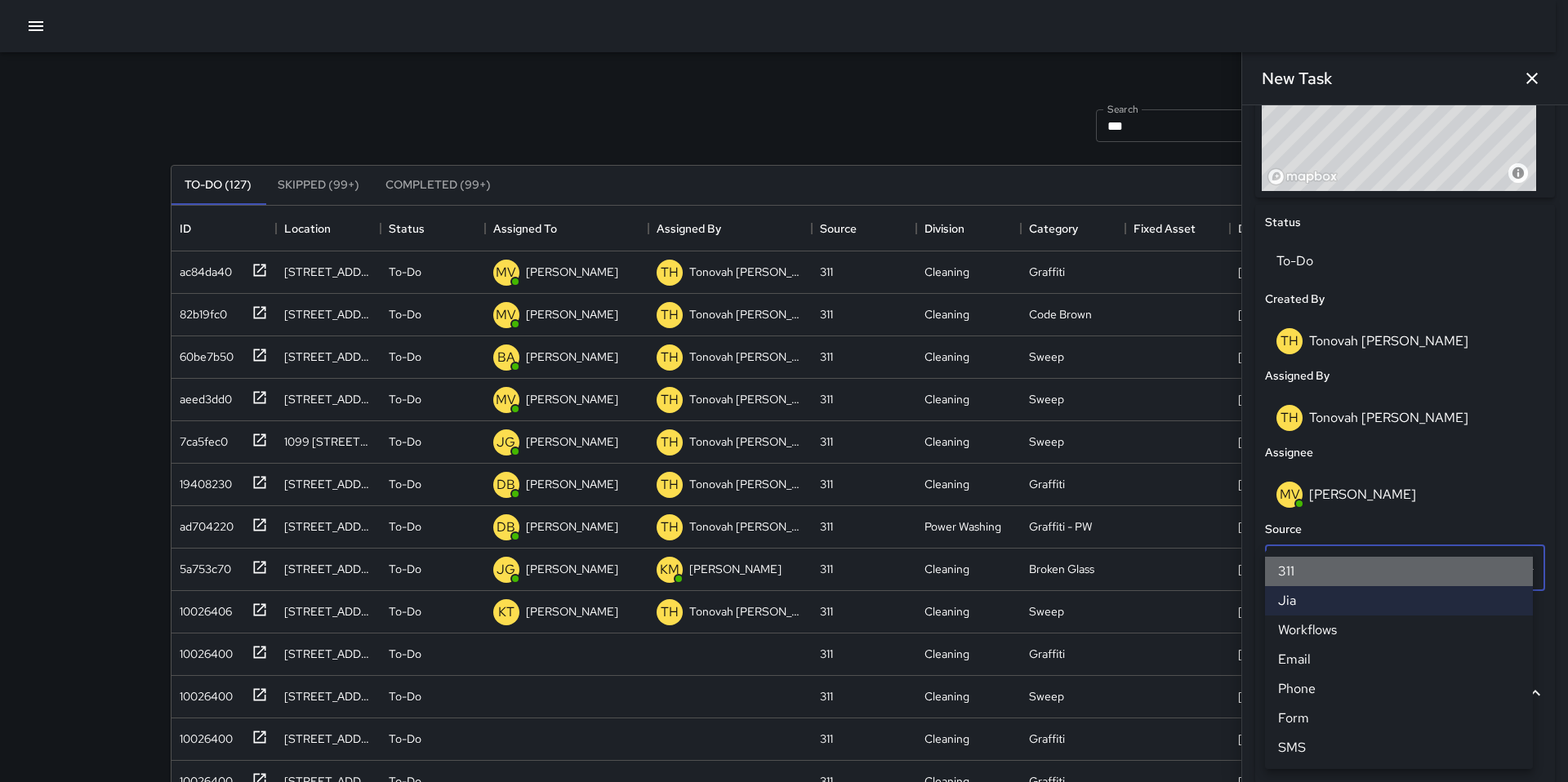
click at [1311, 573] on li "311" at bounding box center [1399, 572] width 268 height 29
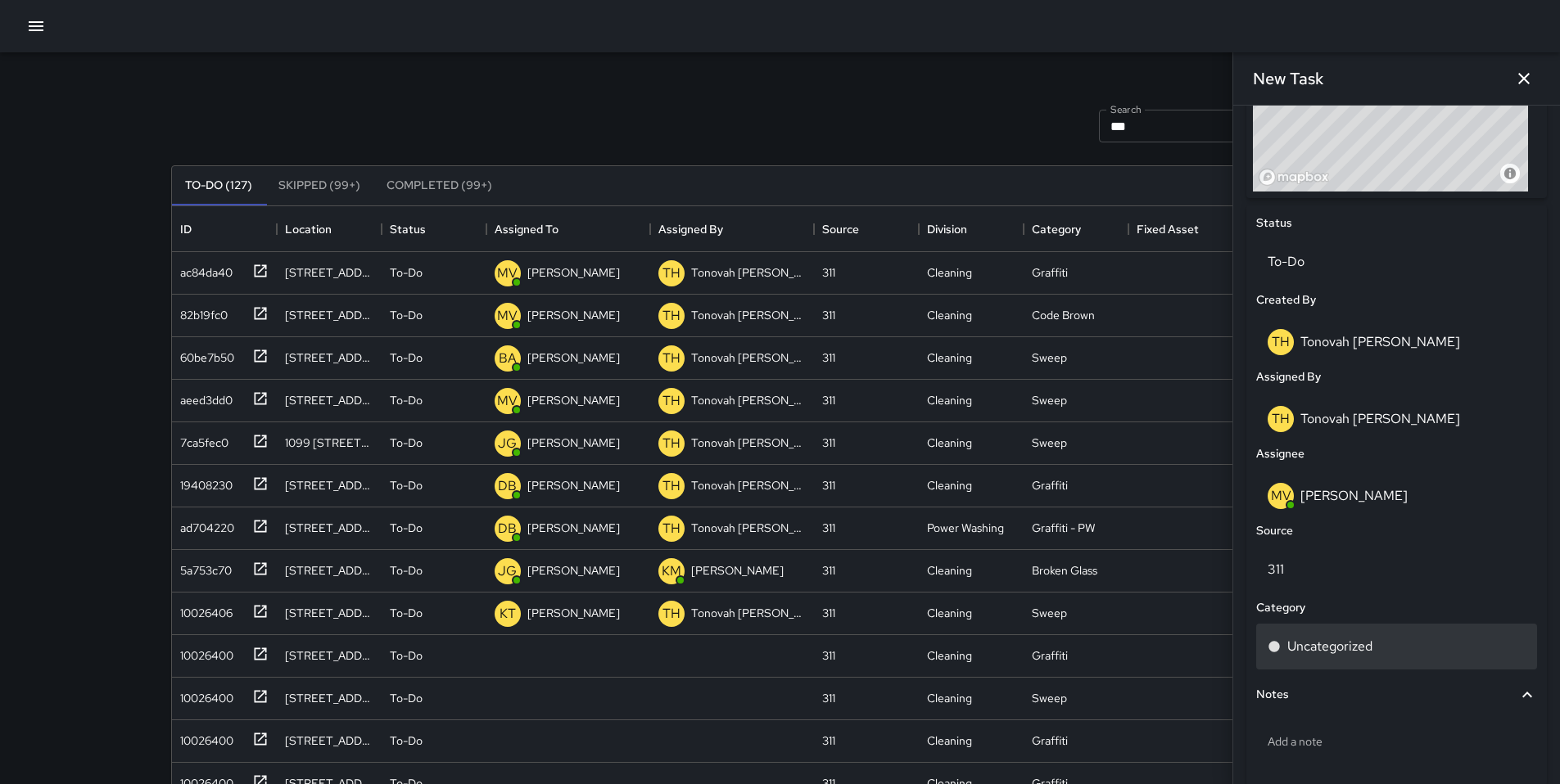
click at [1320, 638] on p "Uncategorized" at bounding box center [1330, 647] width 85 height 20
type input "****"
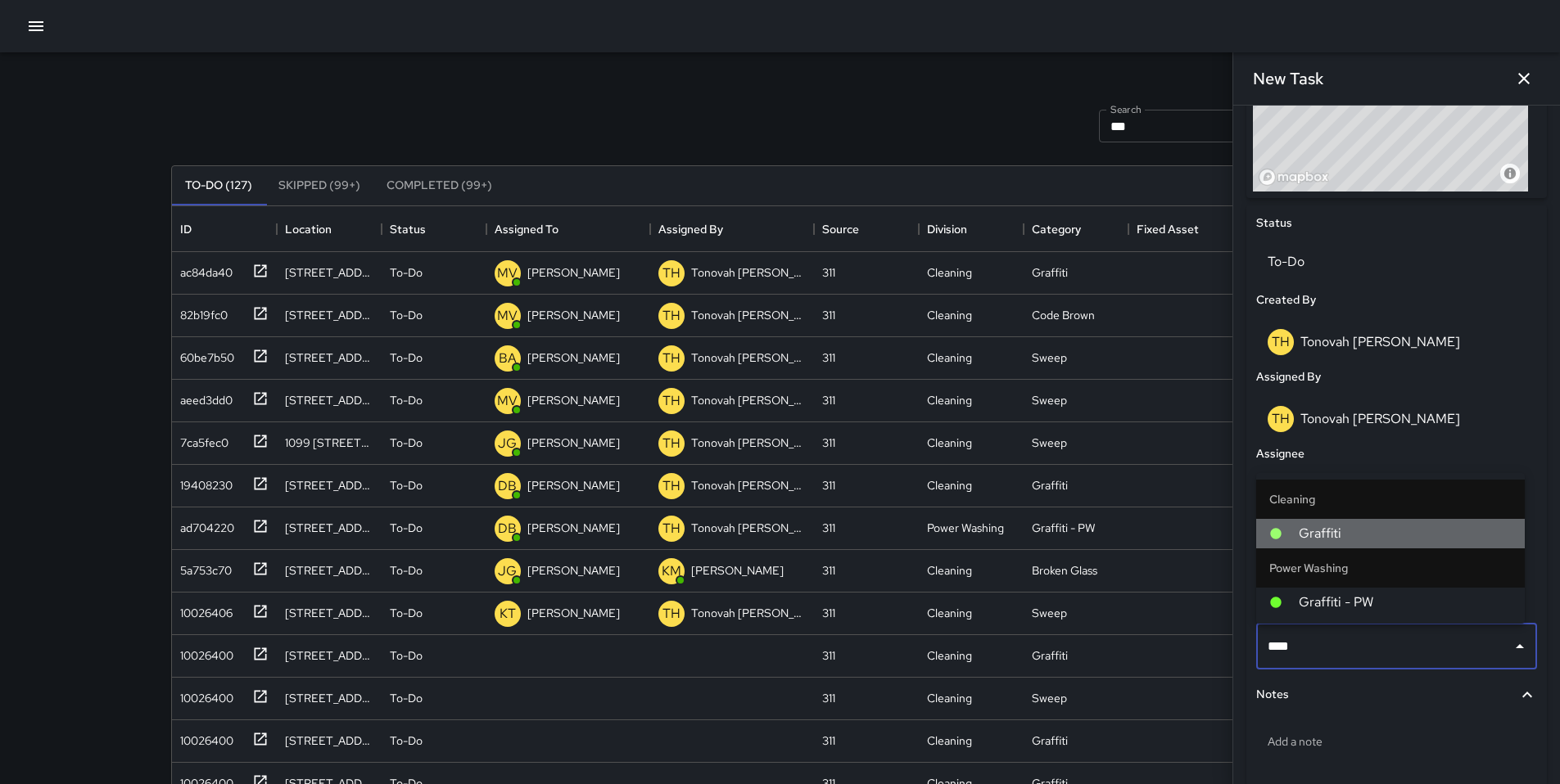
click at [1336, 524] on span "Graffiti" at bounding box center [1405, 534] width 213 height 20
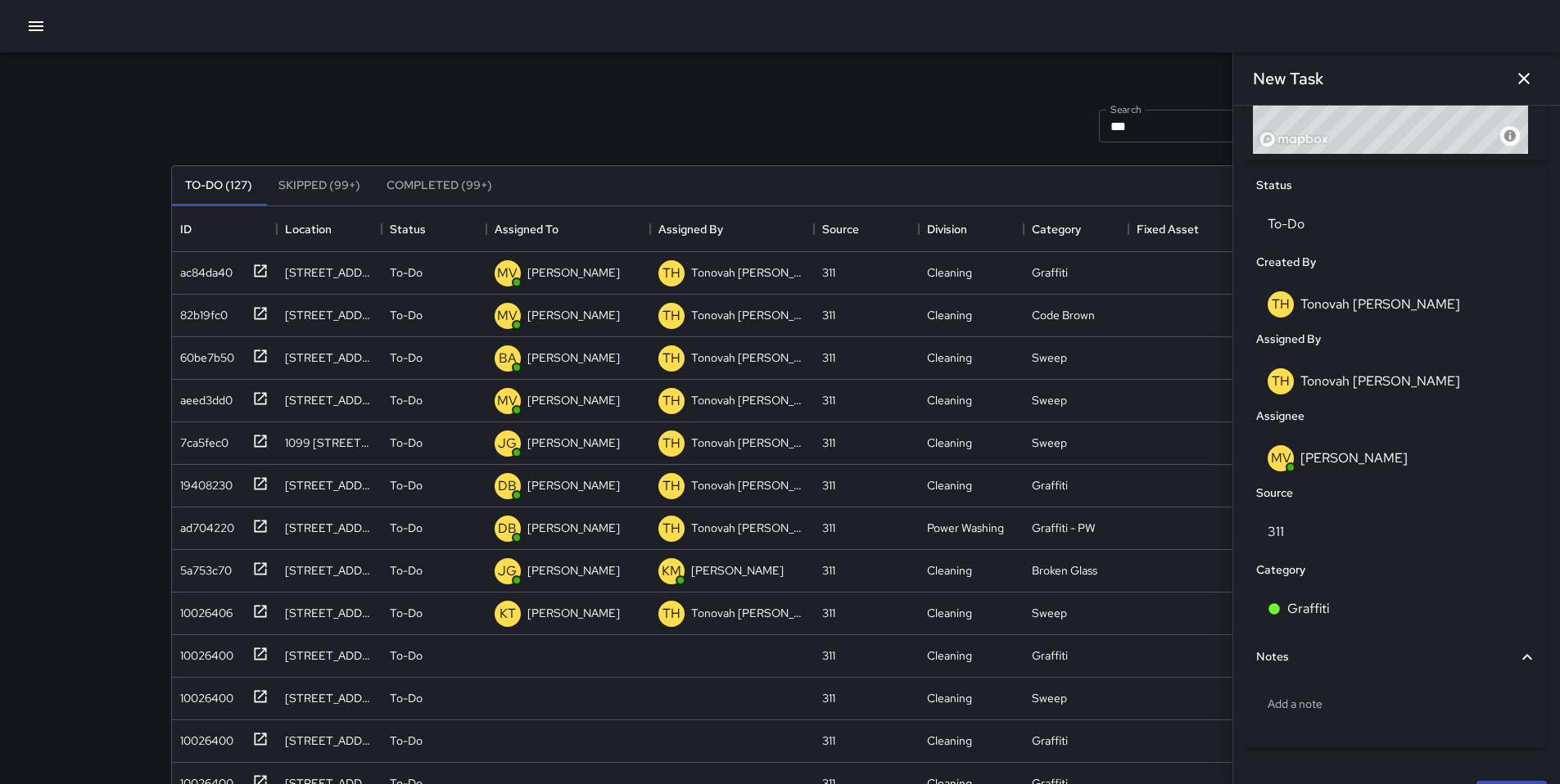
scroll to position [752, 0]
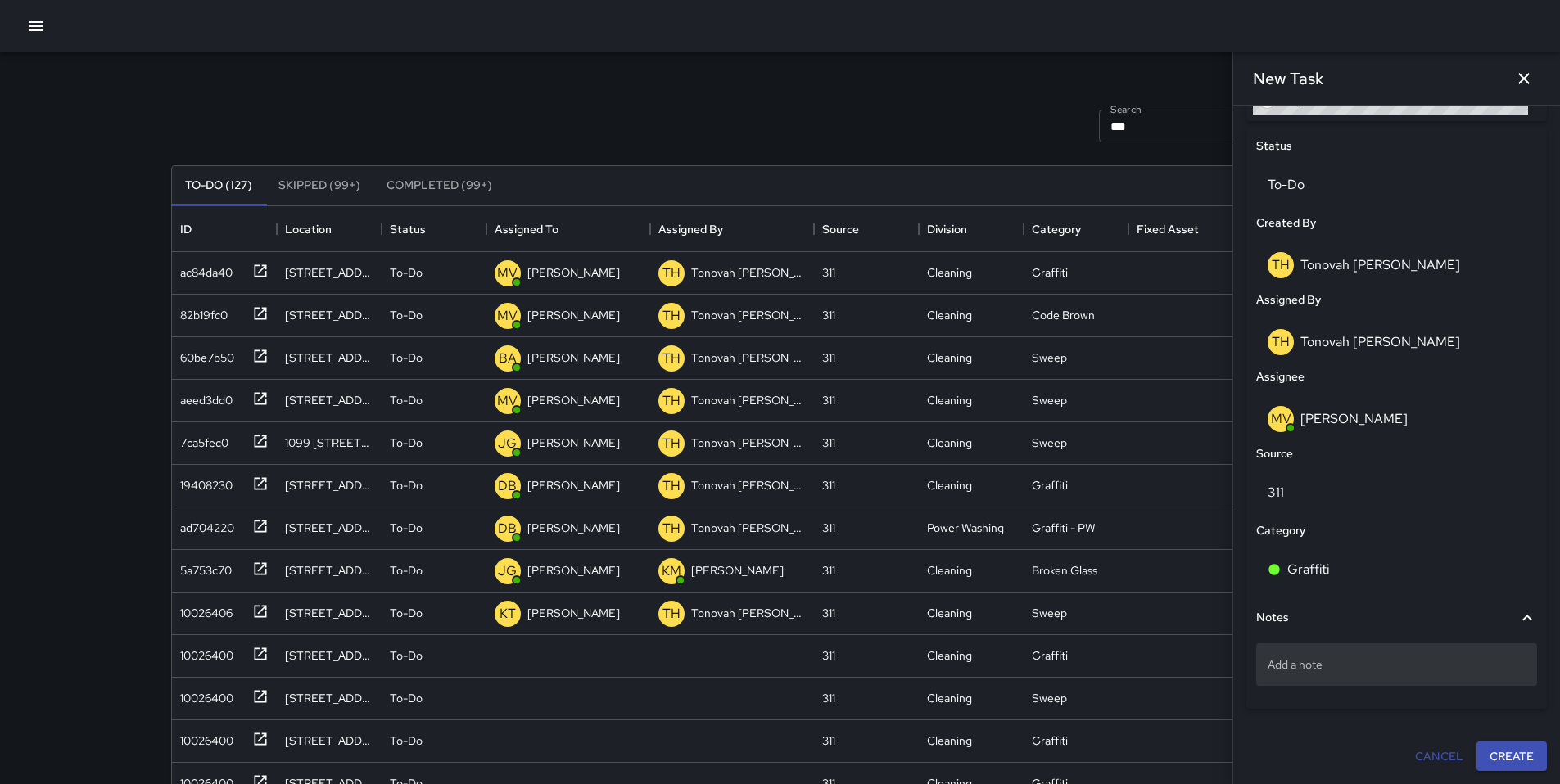
click at [1307, 668] on p "Add a note" at bounding box center [1396, 664] width 258 height 17
type textarea "**********"
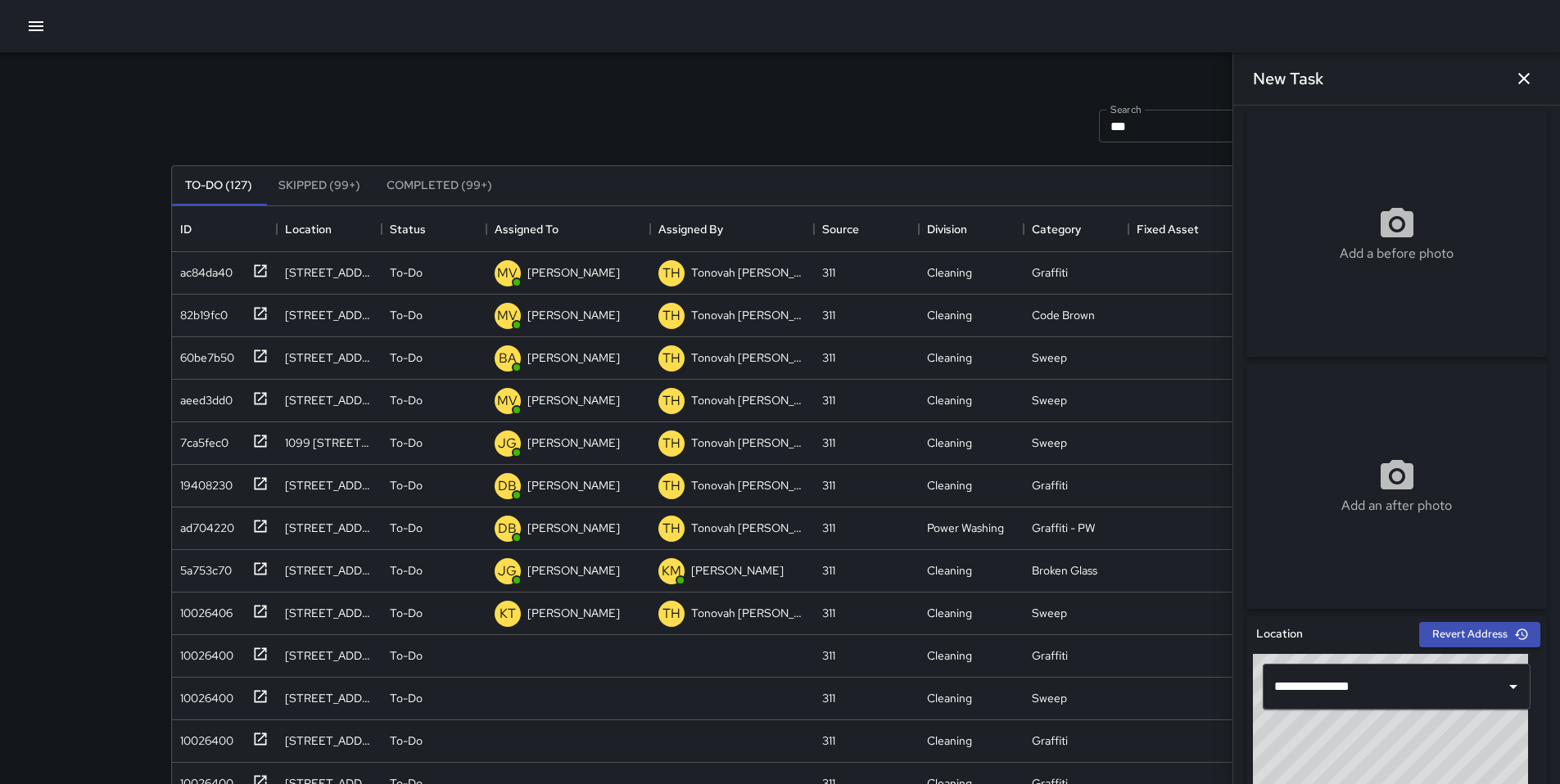
scroll to position [0, 0]
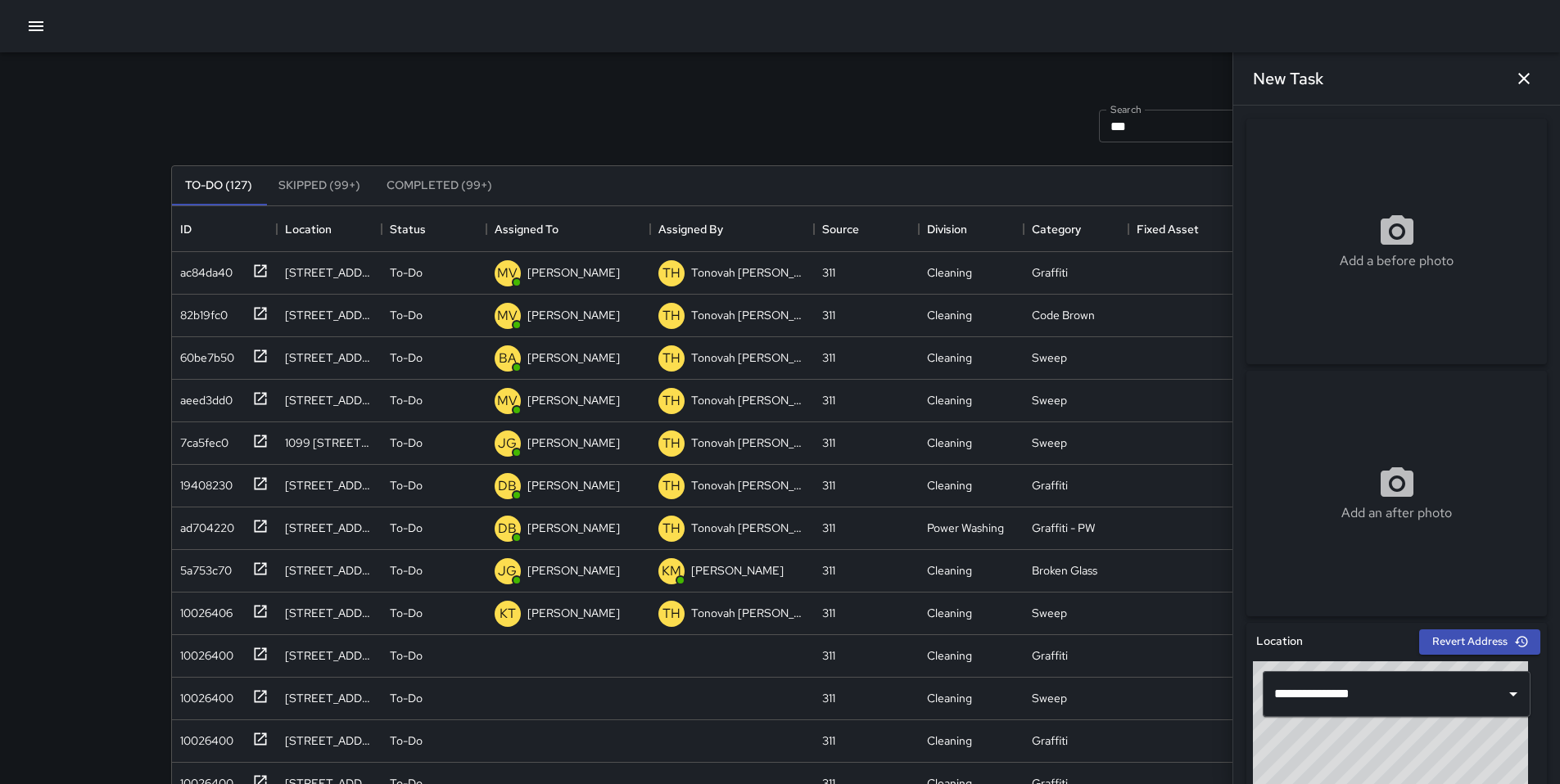
click at [1373, 201] on div "Add a before photo" at bounding box center [1396, 241] width 301 height 246
type input "**********"
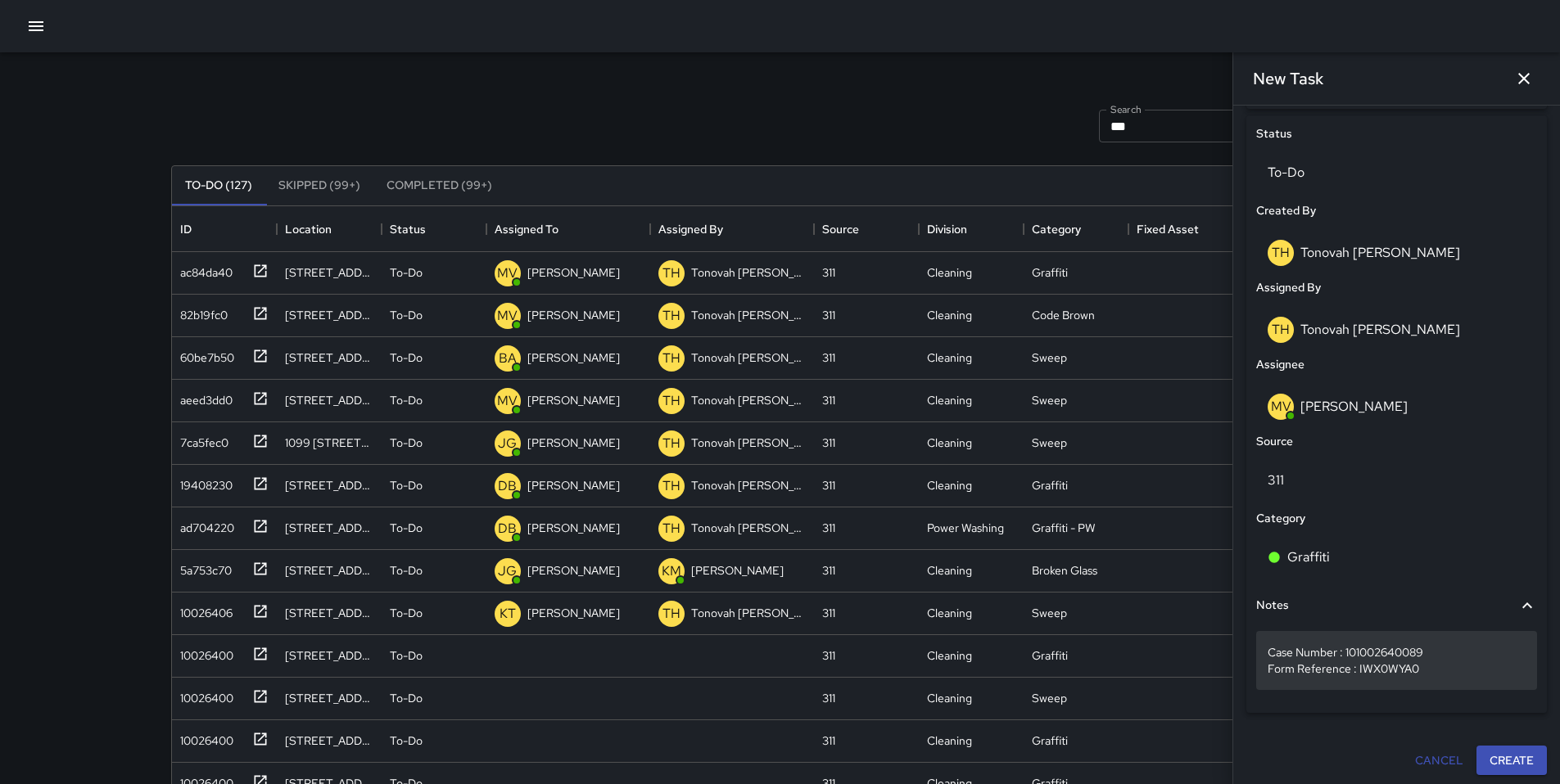
scroll to position [768, 0]
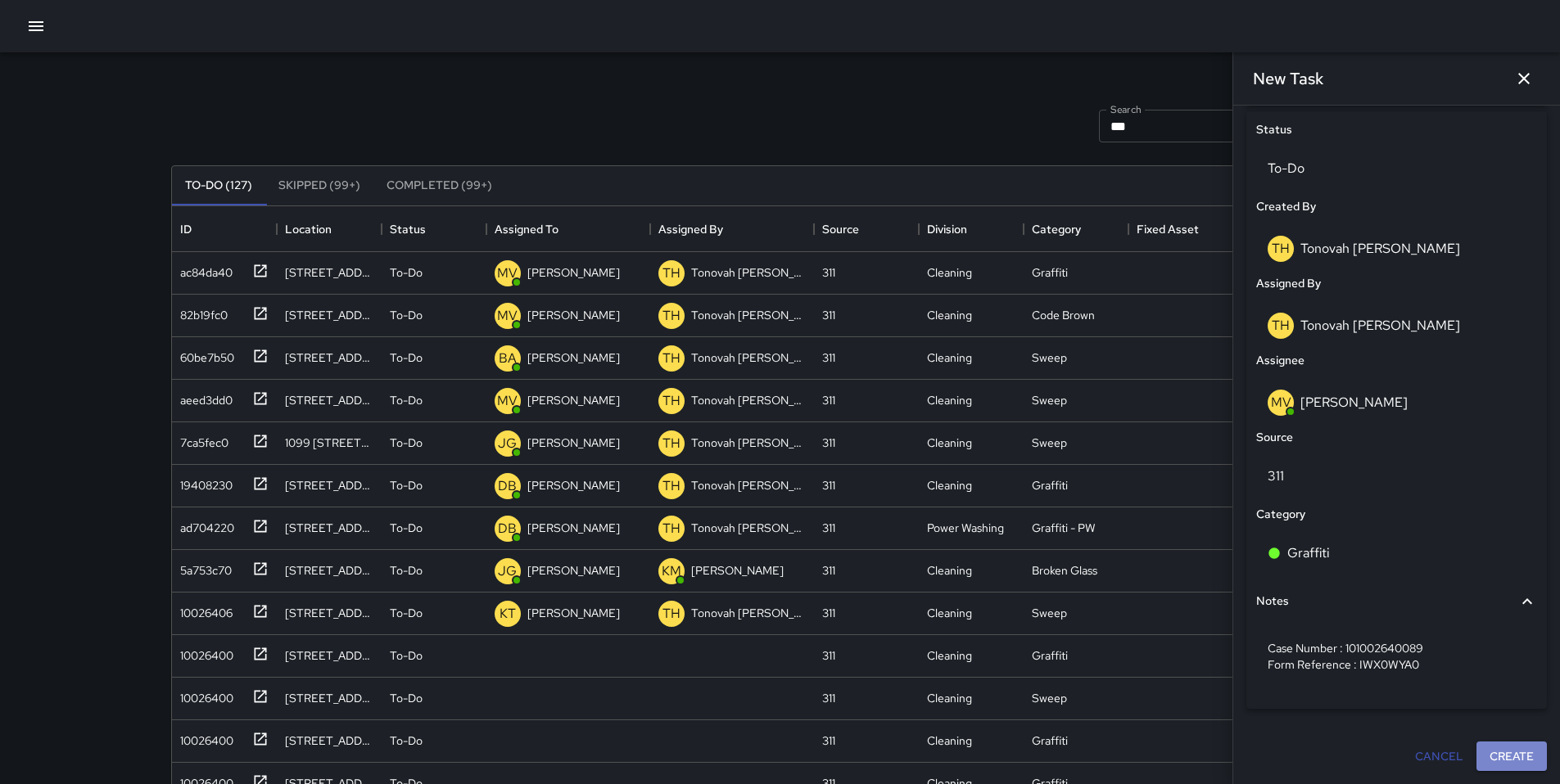
click at [1490, 752] on button "Create" at bounding box center [1512, 757] width 71 height 30
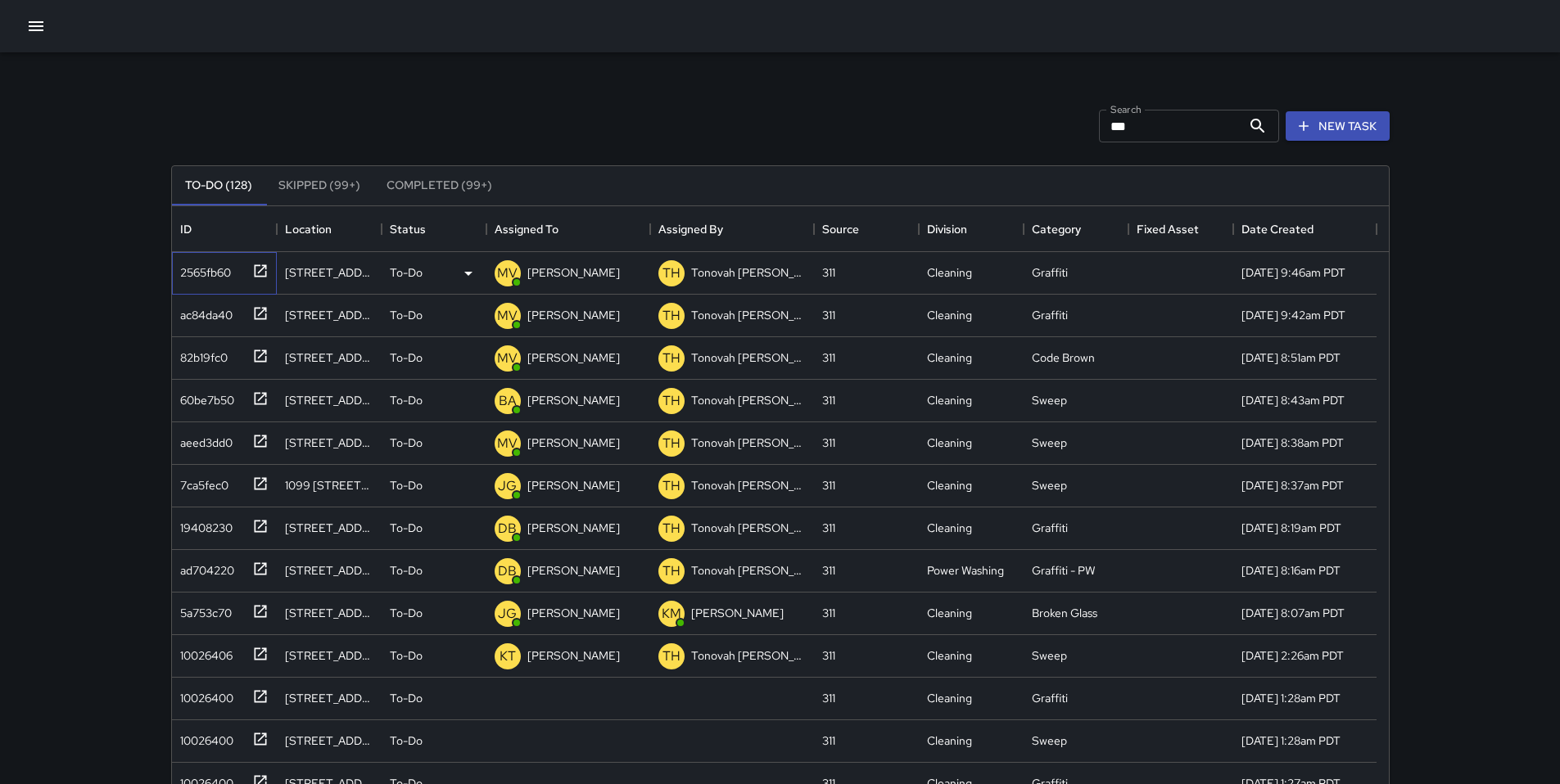
click at [204, 270] on div "2565fb60" at bounding box center [202, 269] width 57 height 23
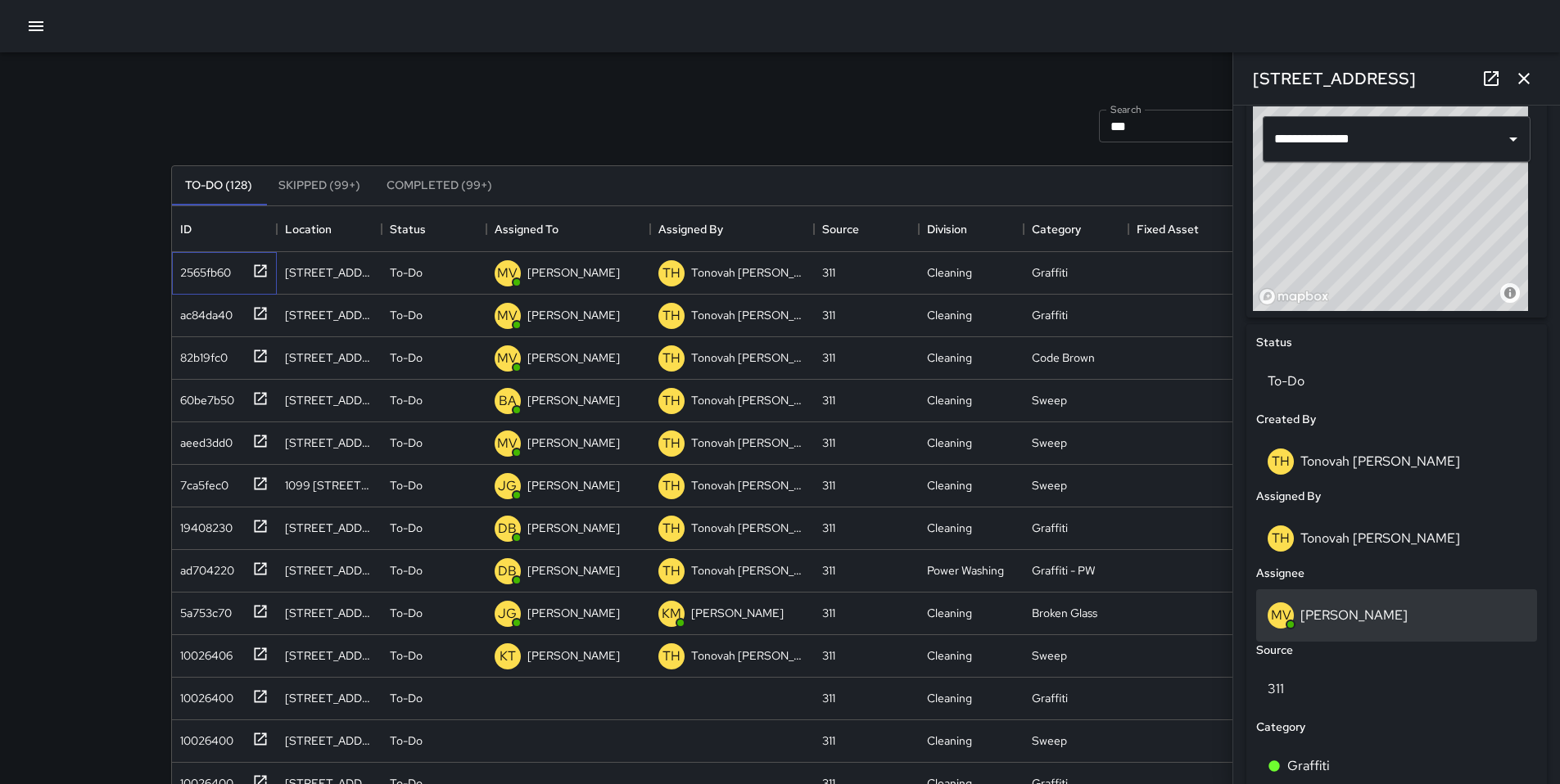
scroll to position [825, 0]
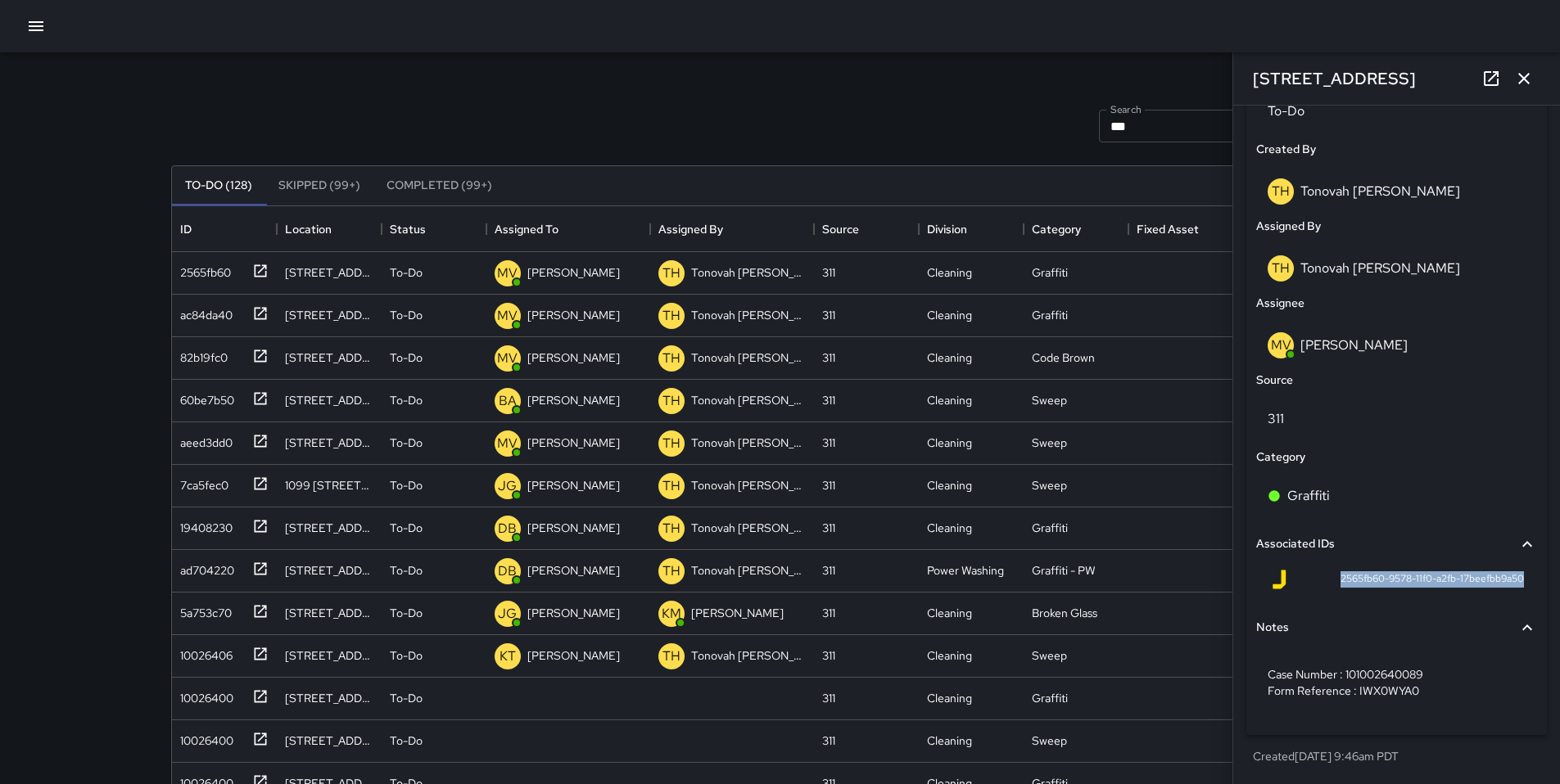
drag, startPoint x: 1325, startPoint y: 577, endPoint x: 1523, endPoint y: 581, distance: 198.0
click at [1523, 581] on div "2565fb60-9578-11f0-a2fb-17beefbb9a50" at bounding box center [1396, 583] width 281 height 39
copy span "2565fb60-9578-11f0-a2fb-17beefbb9a50"
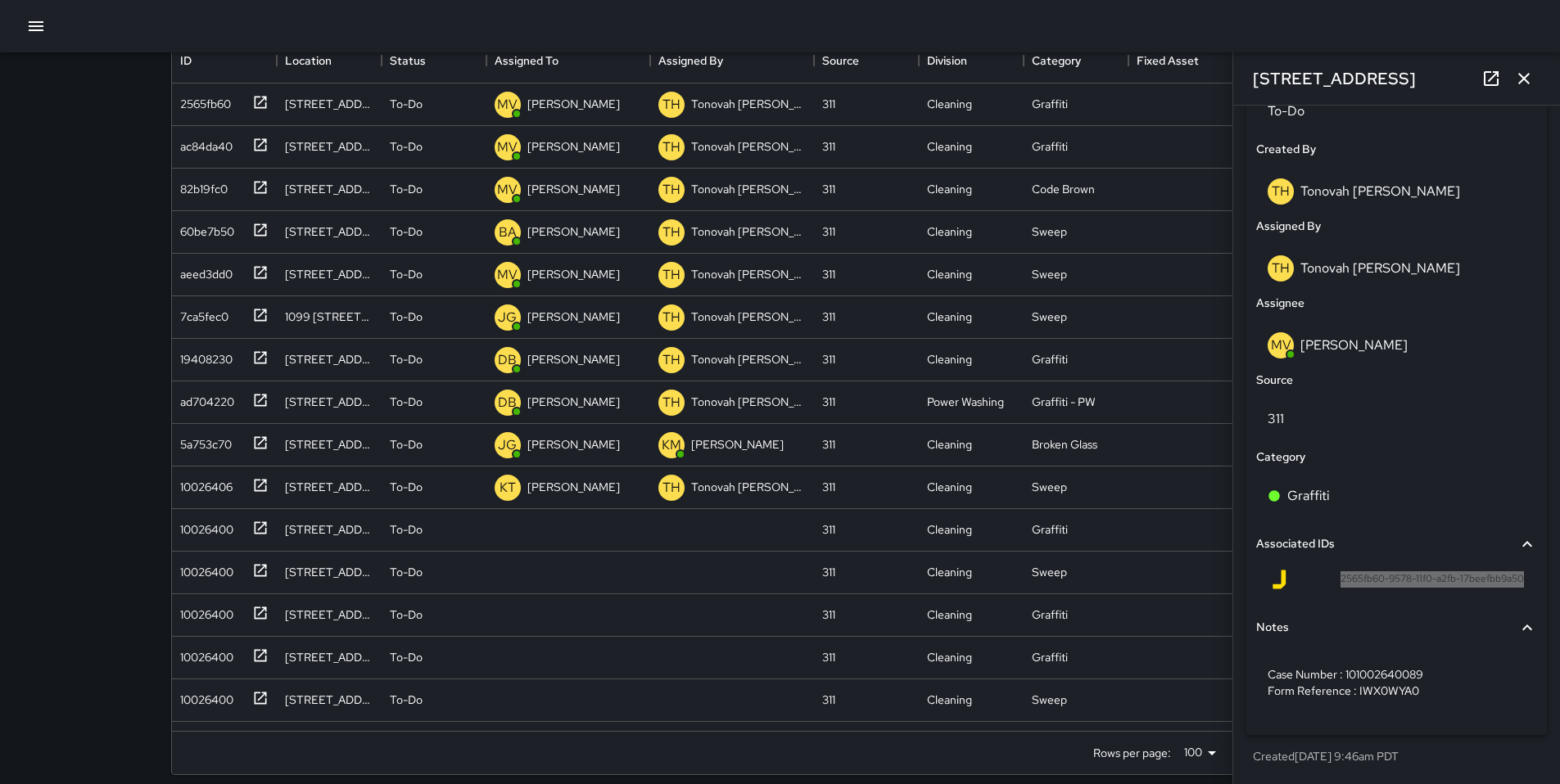
scroll to position [182, 0]
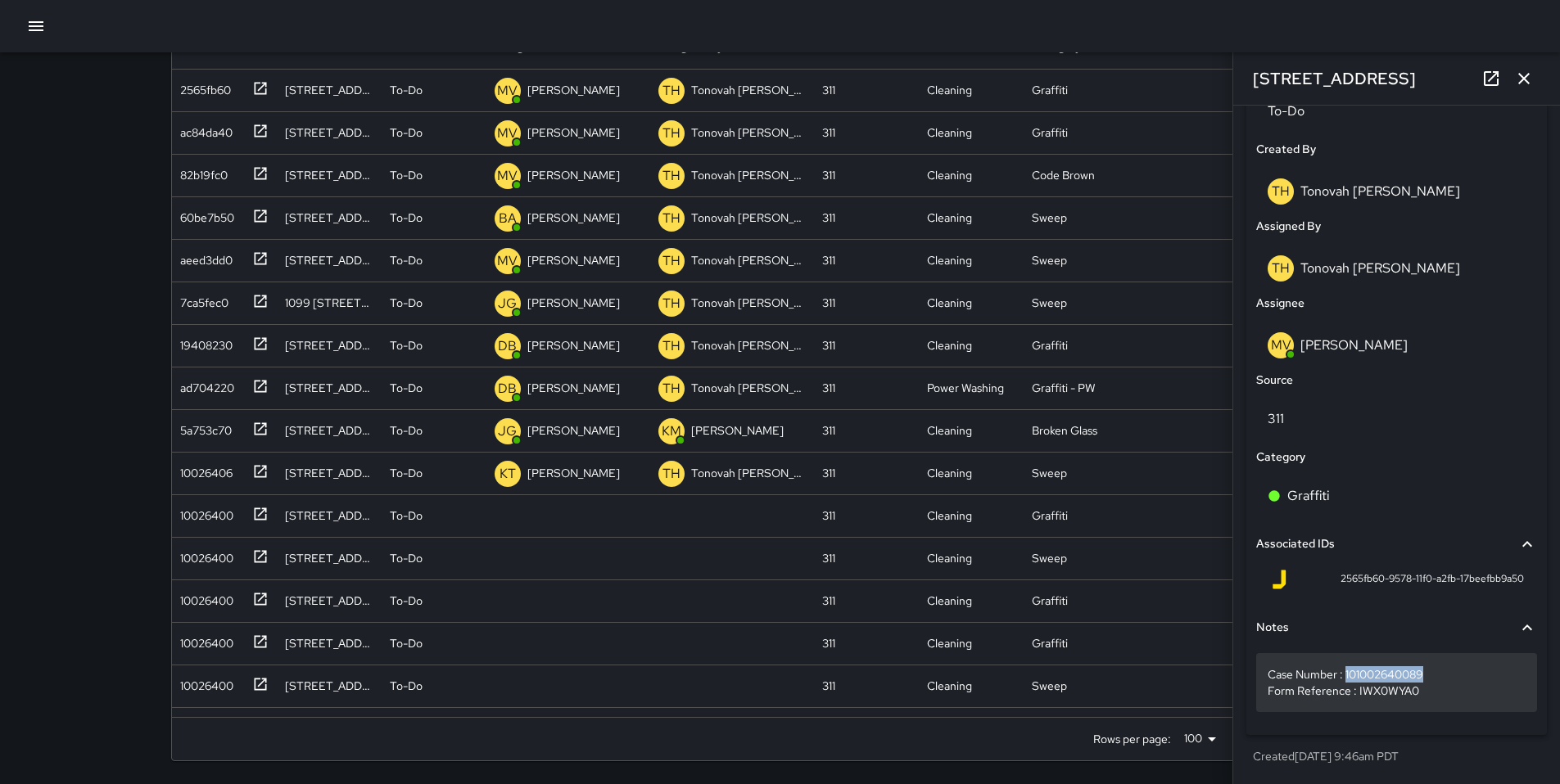
drag, startPoint x: 1428, startPoint y: 676, endPoint x: 1345, endPoint y: 671, distance: 83.2
click at [1345, 671] on p "Case Number : 101002640089 Form Reference : IWX0WYA0" at bounding box center [1396, 682] width 258 height 32
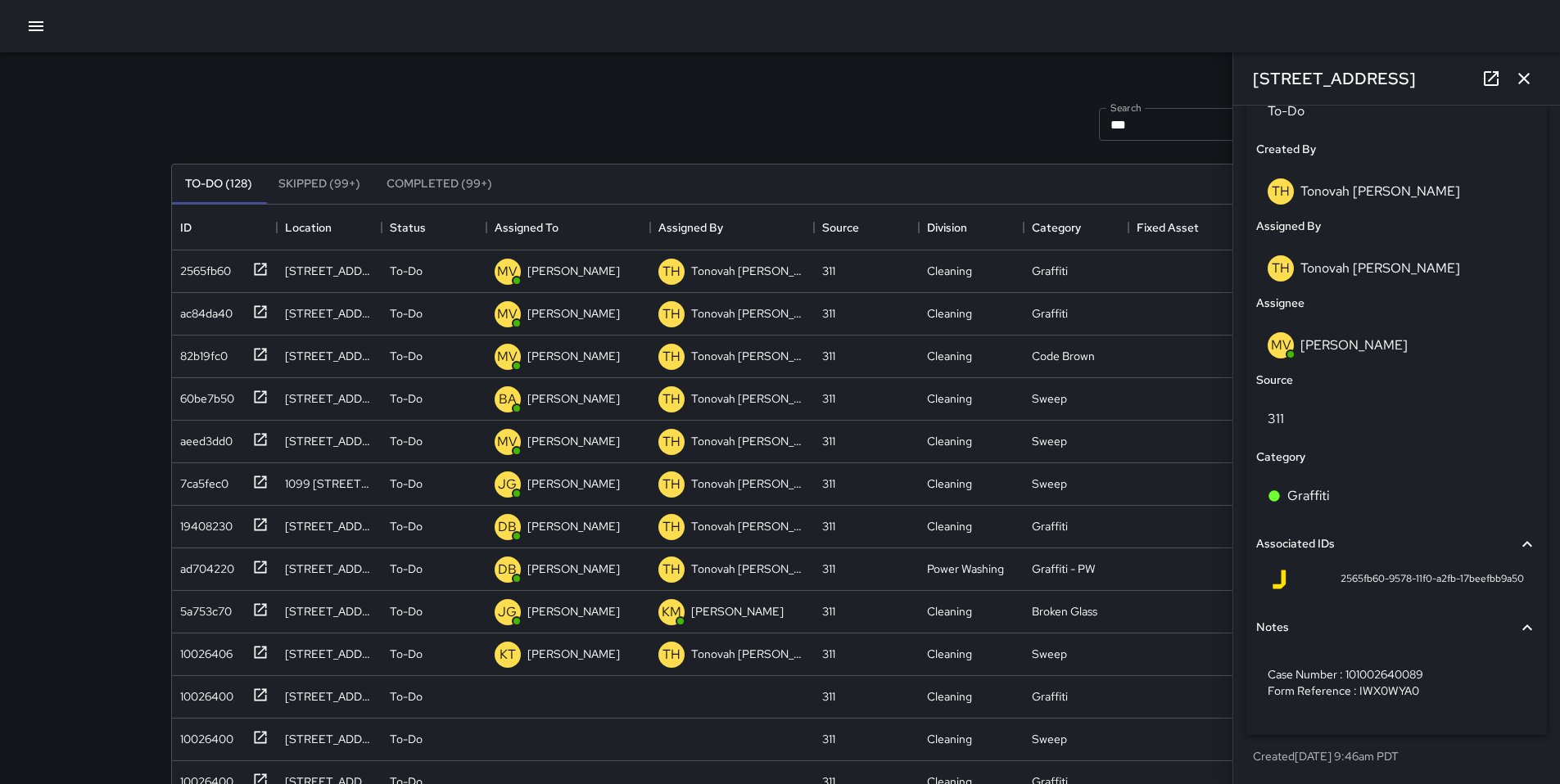
scroll to position [0, 0]
click at [209, 317] on div "ac84da40" at bounding box center [203, 312] width 59 height 23
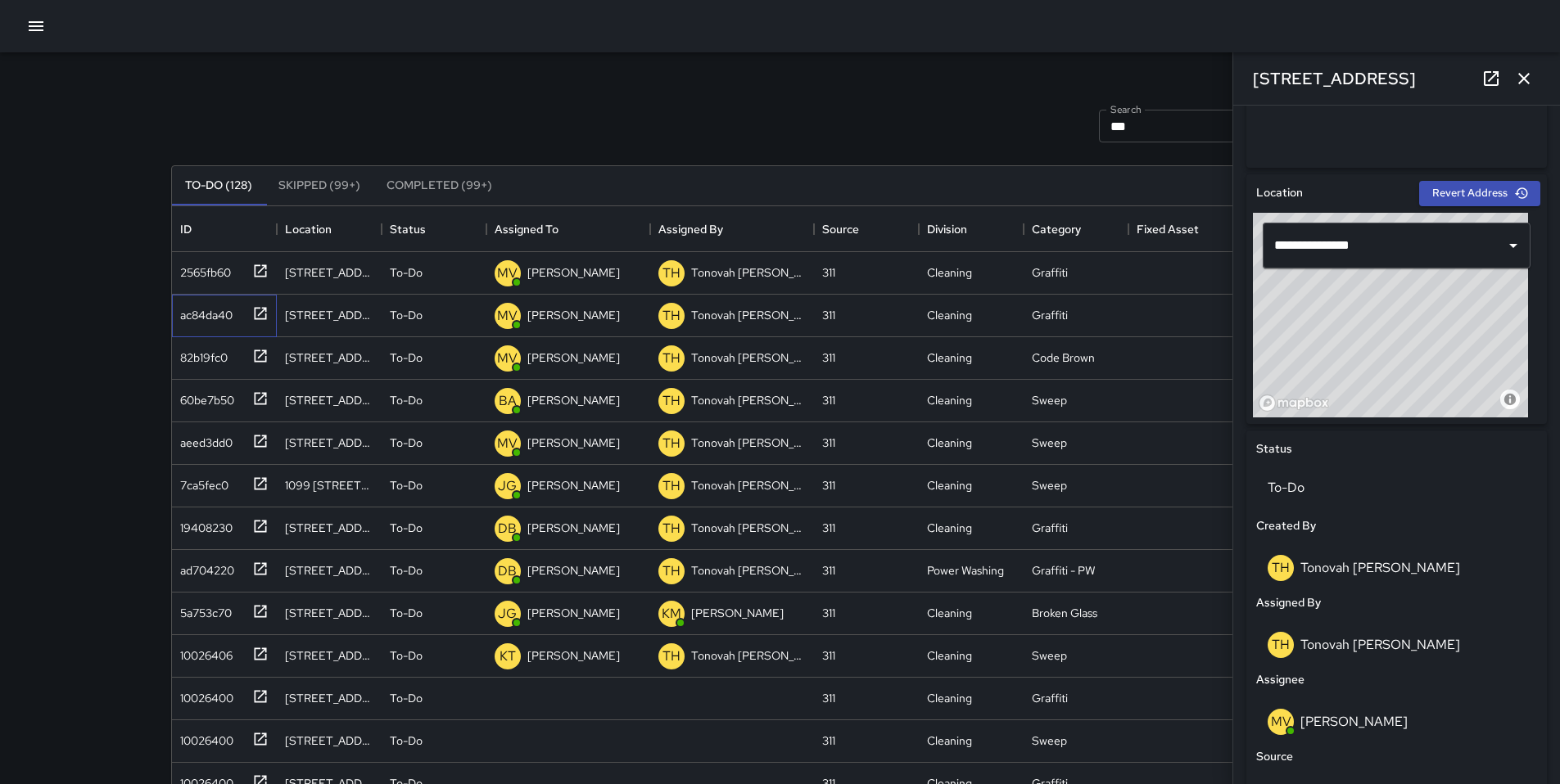
scroll to position [545, 0]
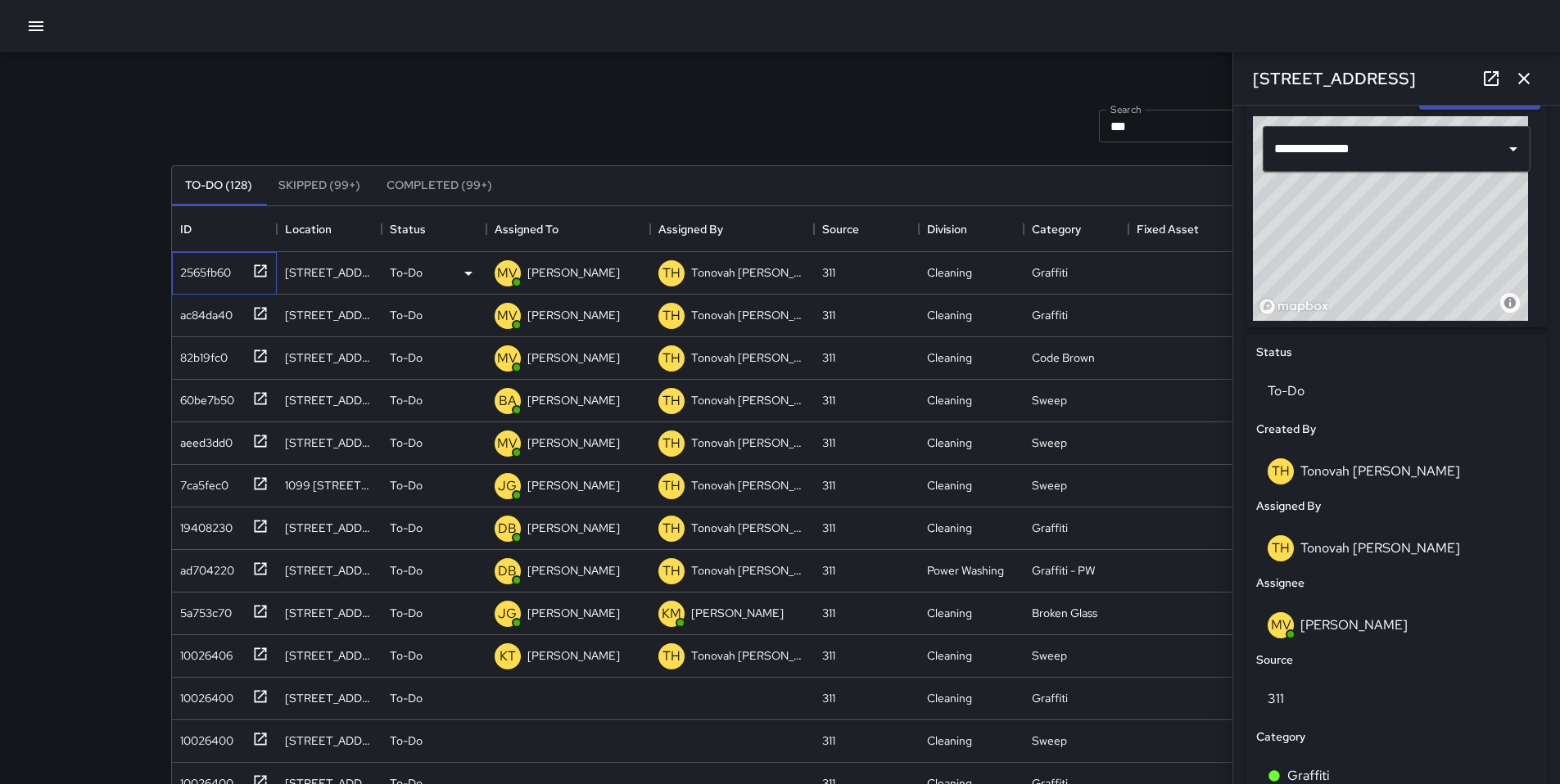
click at [236, 276] on div "2565fb60" at bounding box center [221, 270] width 95 height 27
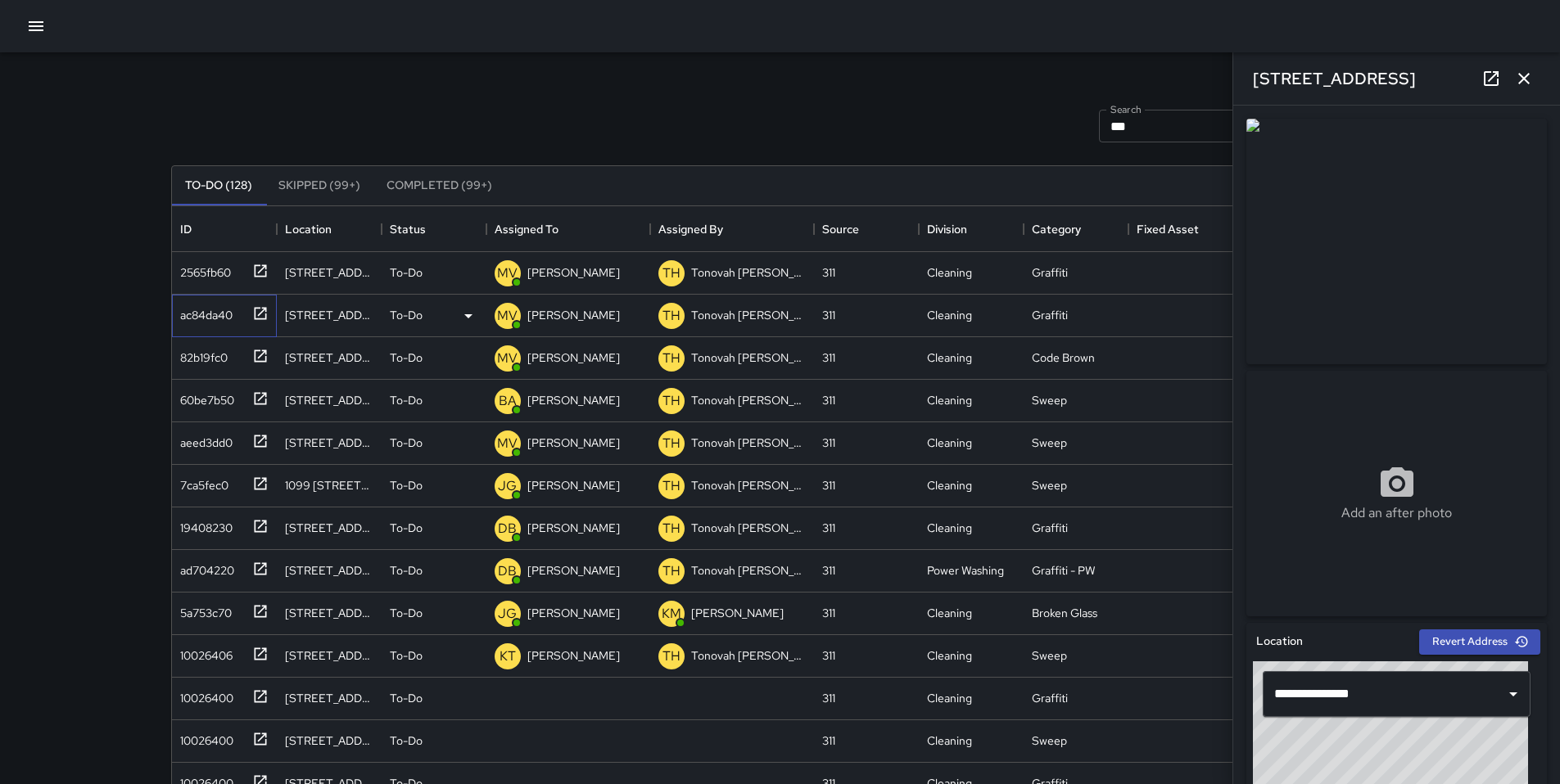
click at [231, 313] on div "ac84da40" at bounding box center [221, 313] width 95 height 27
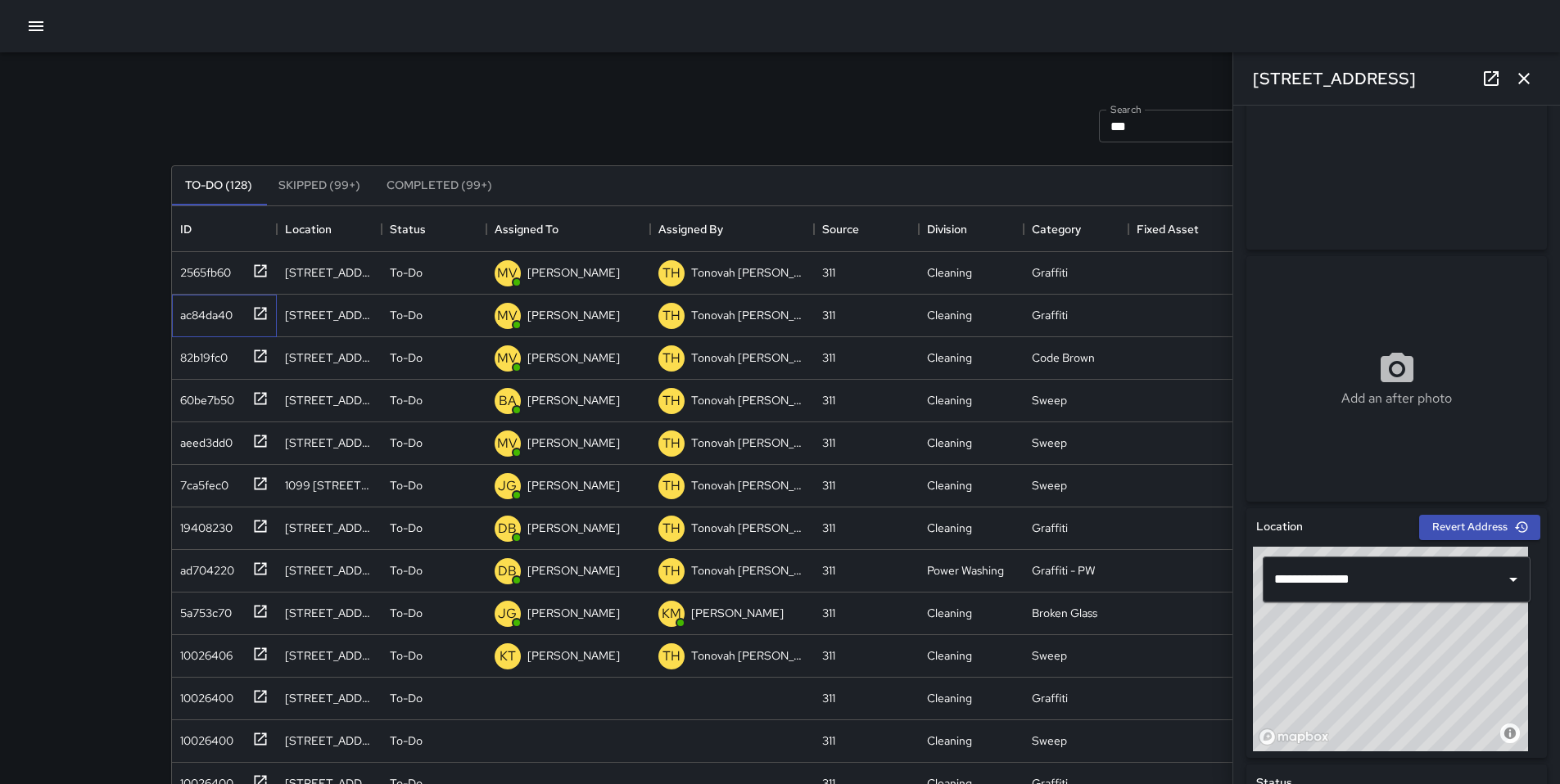
scroll to position [544, 0]
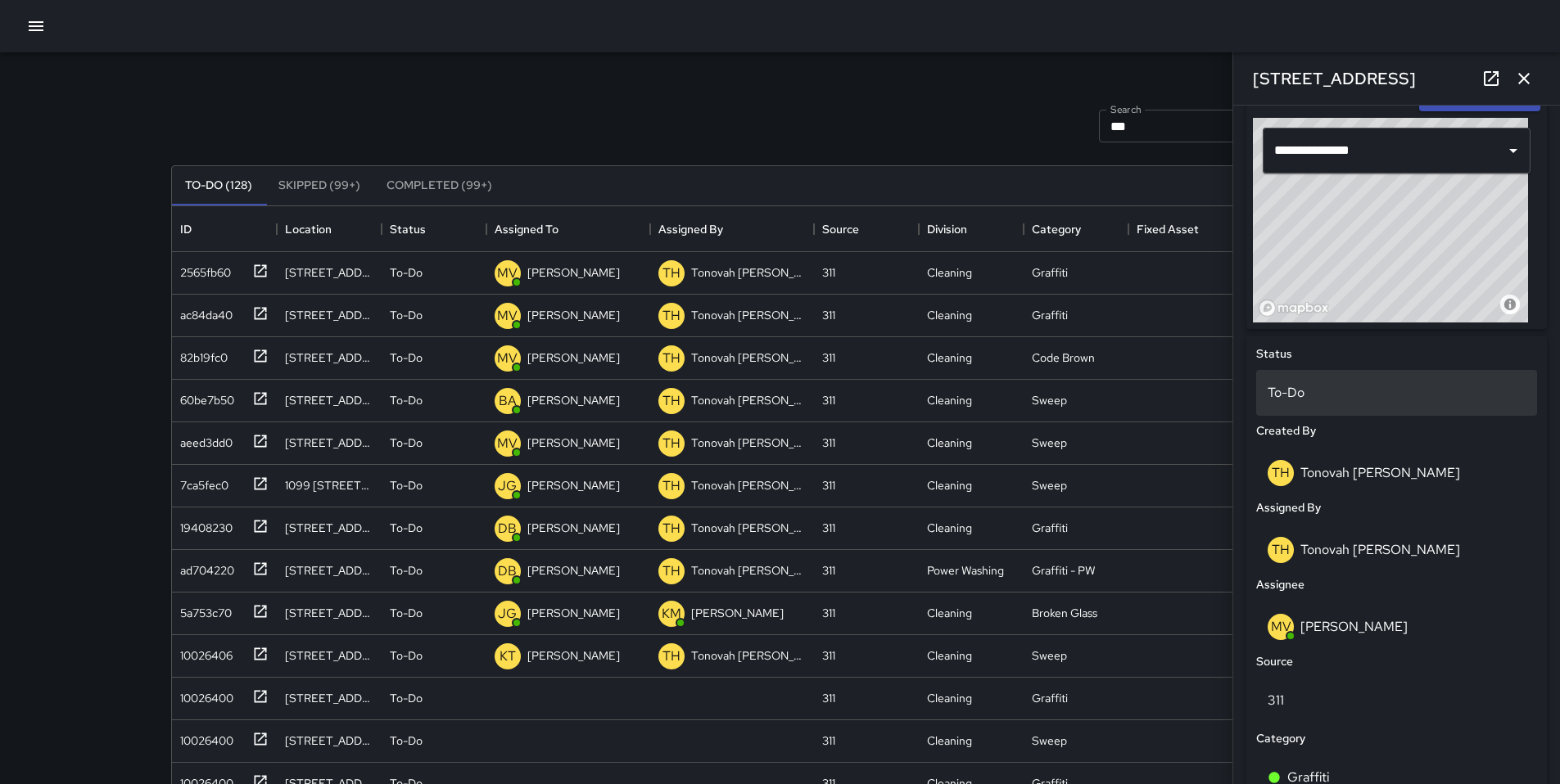
click at [1314, 401] on p "To-Do" at bounding box center [1396, 393] width 258 height 20
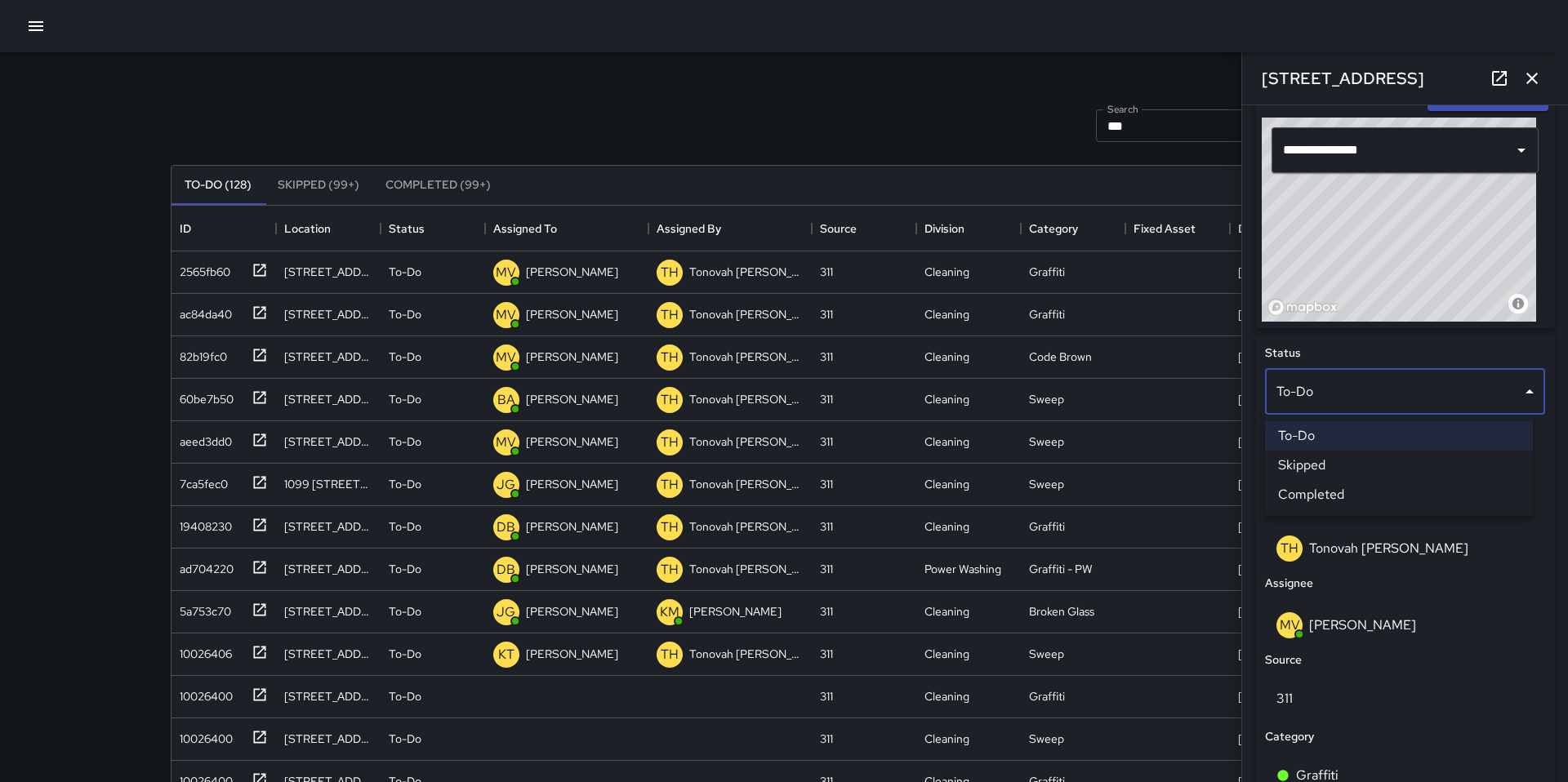
click at [1330, 467] on li "Skipped" at bounding box center [1399, 465] width 268 height 29
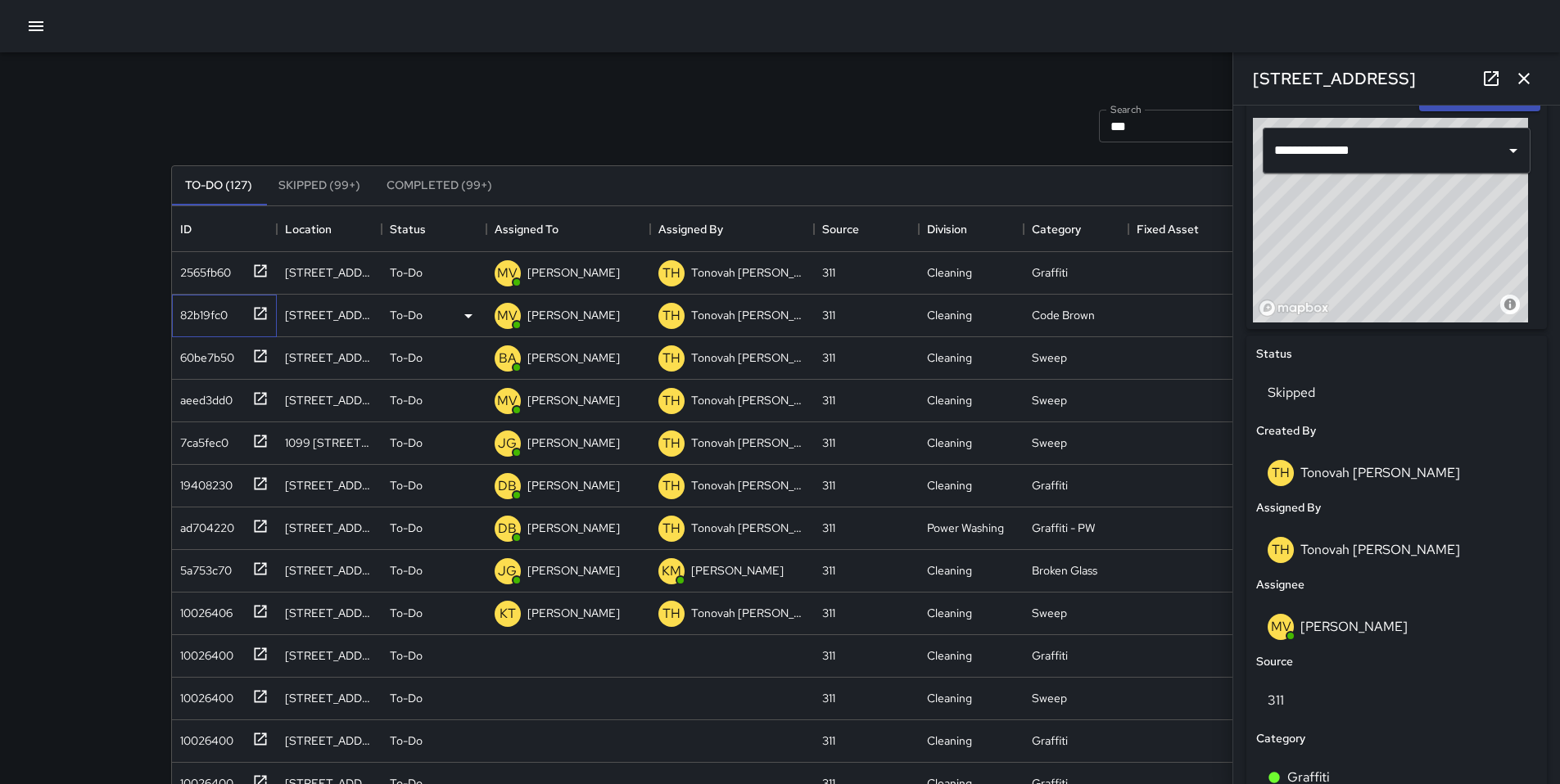
click at [222, 315] on div "82b19fc0" at bounding box center [200, 312] width 54 height 23
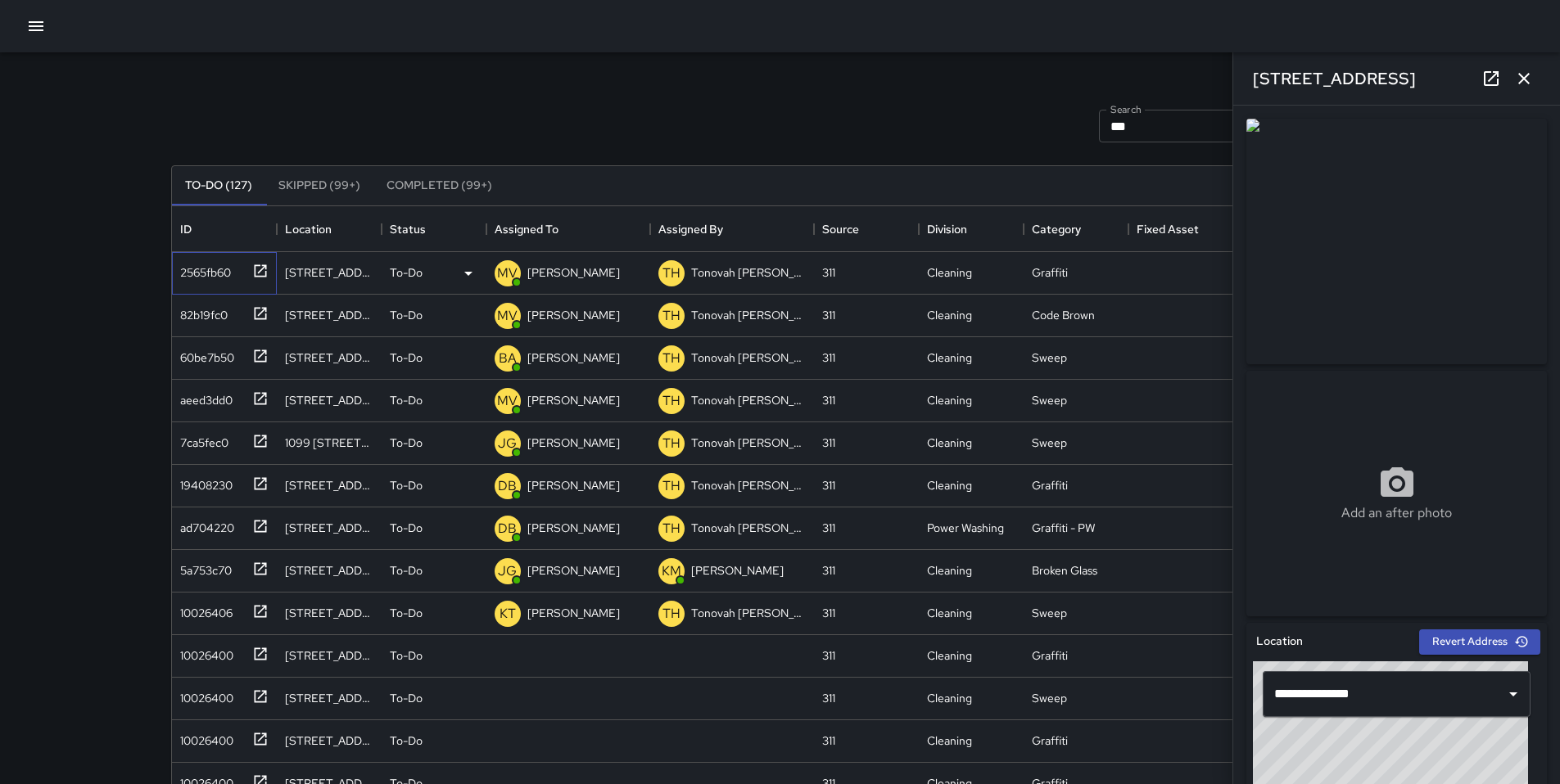
click at [210, 280] on div "2565fb60" at bounding box center [202, 269] width 57 height 23
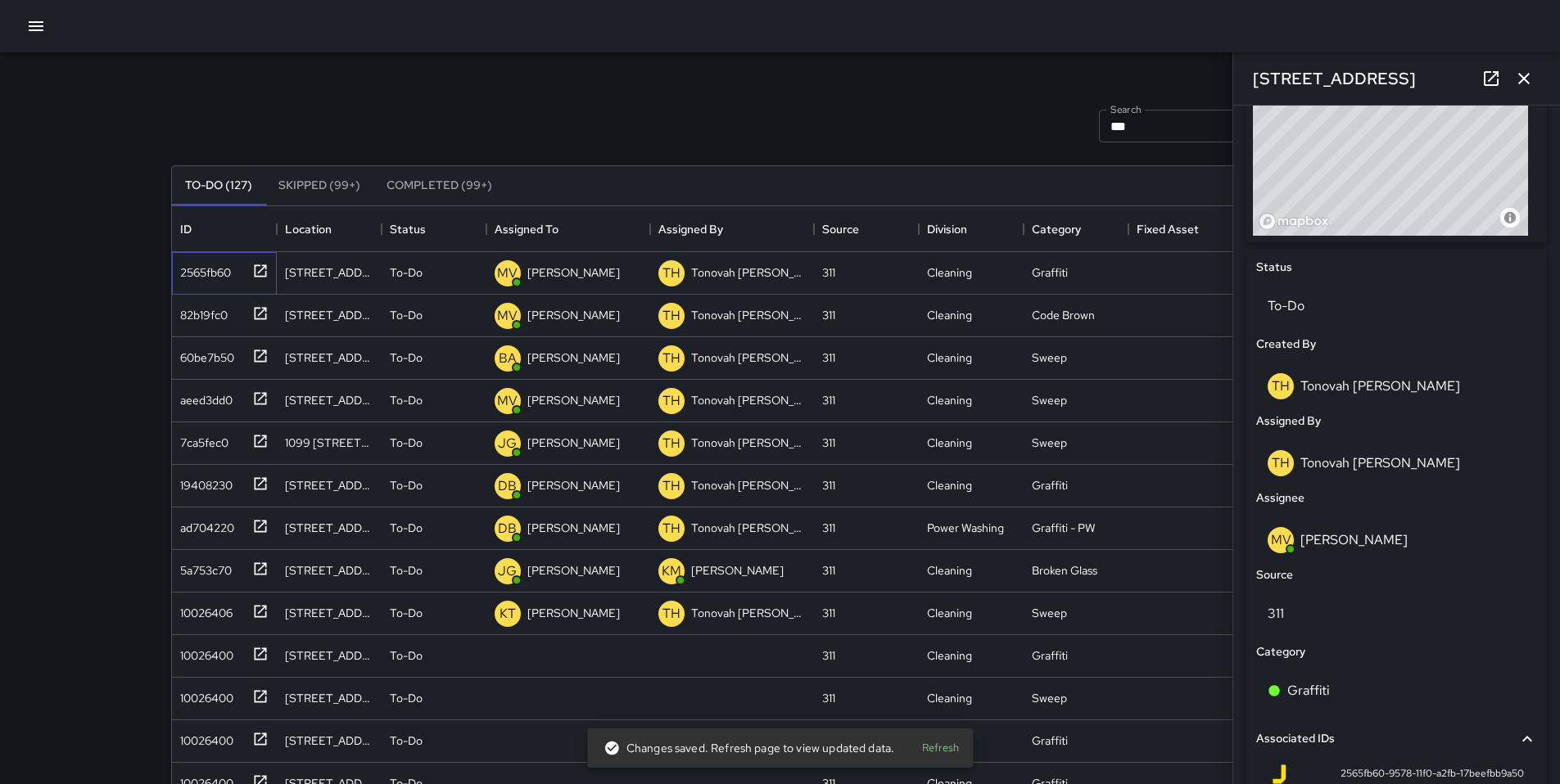
scroll to position [825, 0]
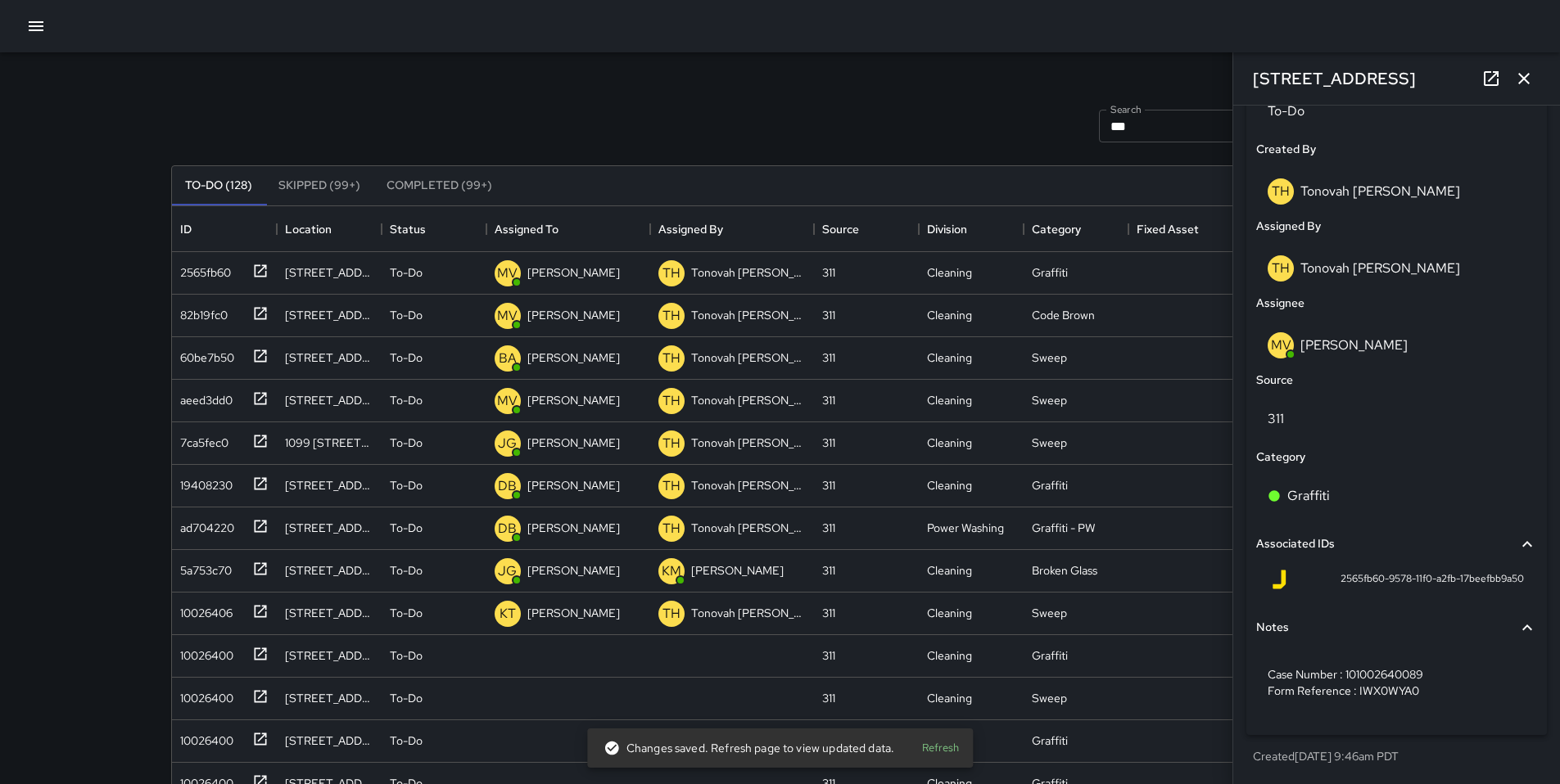
click at [810, 157] on div "To-Do (128) Skipped (99+) Completed (99+) ID Location Status Assigned To Assign…" at bounding box center [780, 554] width 1219 height 824
click at [1525, 87] on icon "button" at bounding box center [1524, 78] width 20 height 20
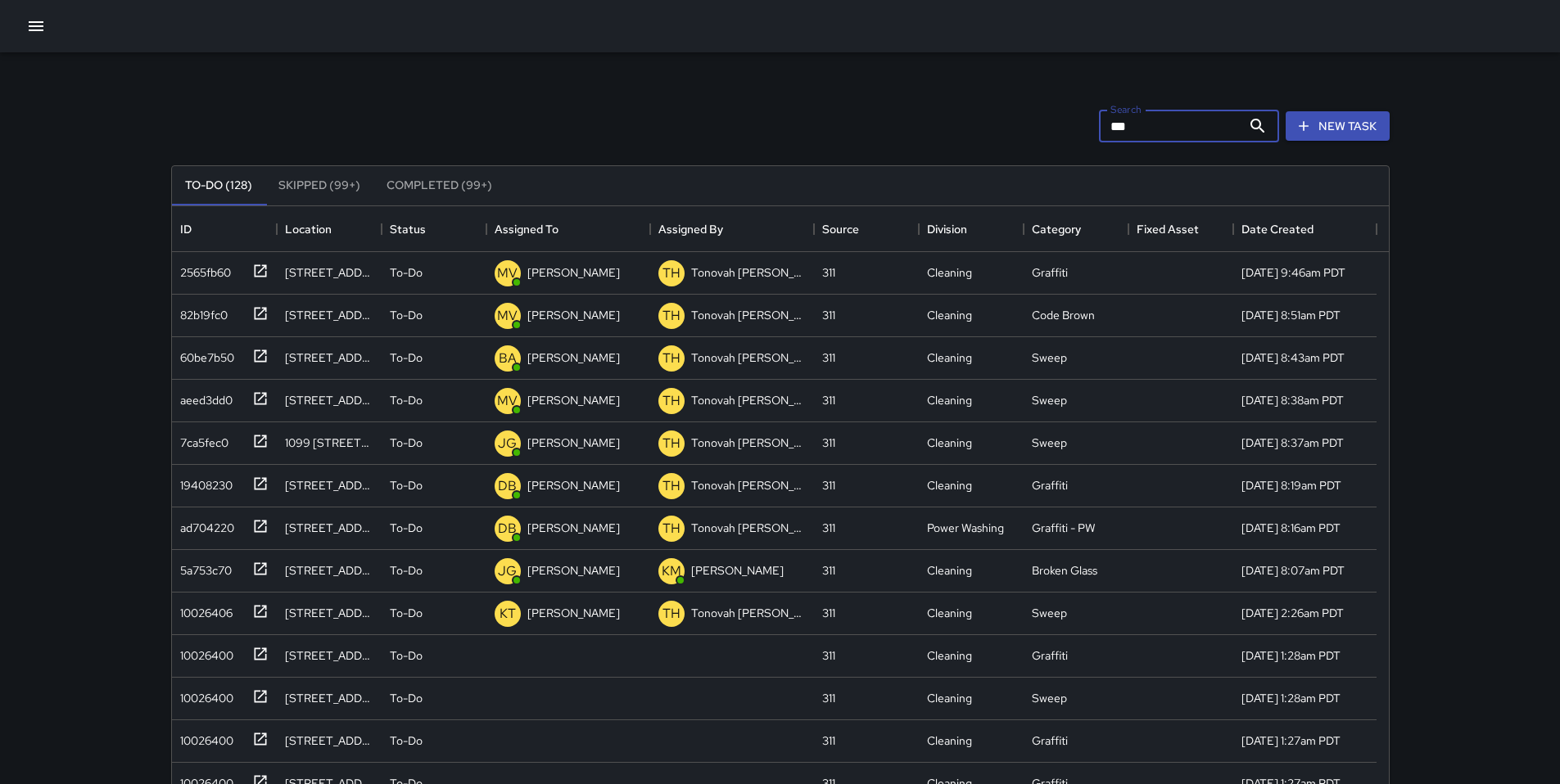
click at [1171, 132] on input "***" at bounding box center [1170, 125] width 142 height 32
drag, startPoint x: 1117, startPoint y: 124, endPoint x: 1028, endPoint y: 123, distance: 89.0
click at [1030, 123] on div "Search *** Search New Task" at bounding box center [780, 125] width 1226 height 85
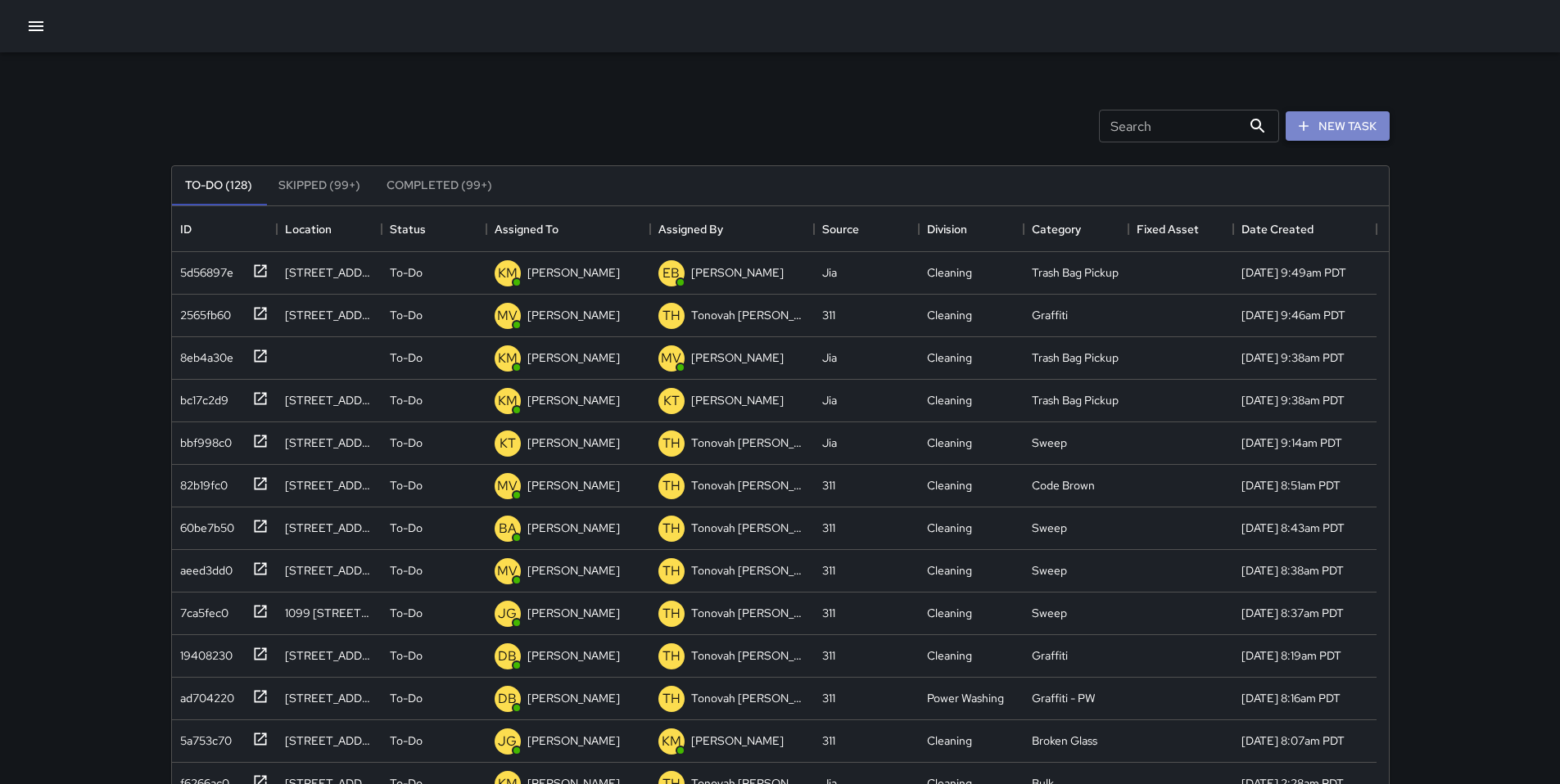
click at [1328, 133] on button "New Task" at bounding box center [1337, 126] width 104 height 30
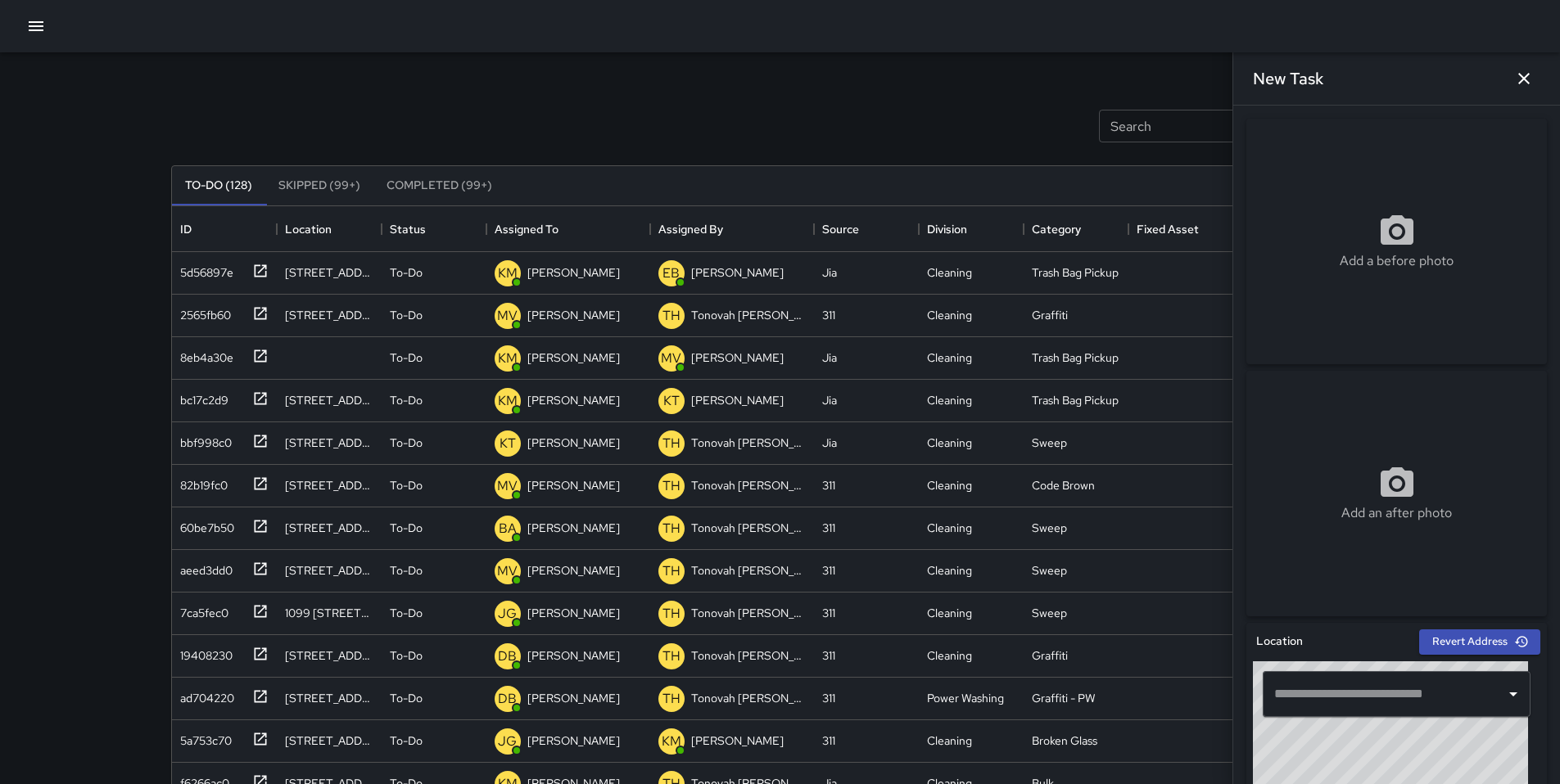
click at [698, 134] on div "Search Search New Task" at bounding box center [780, 125] width 1226 height 85
drag, startPoint x: 1528, startPoint y: 74, endPoint x: 1501, endPoint y: 79, distance: 27.5
click at [1528, 75] on icon "button" at bounding box center [1525, 78] width 12 height 12
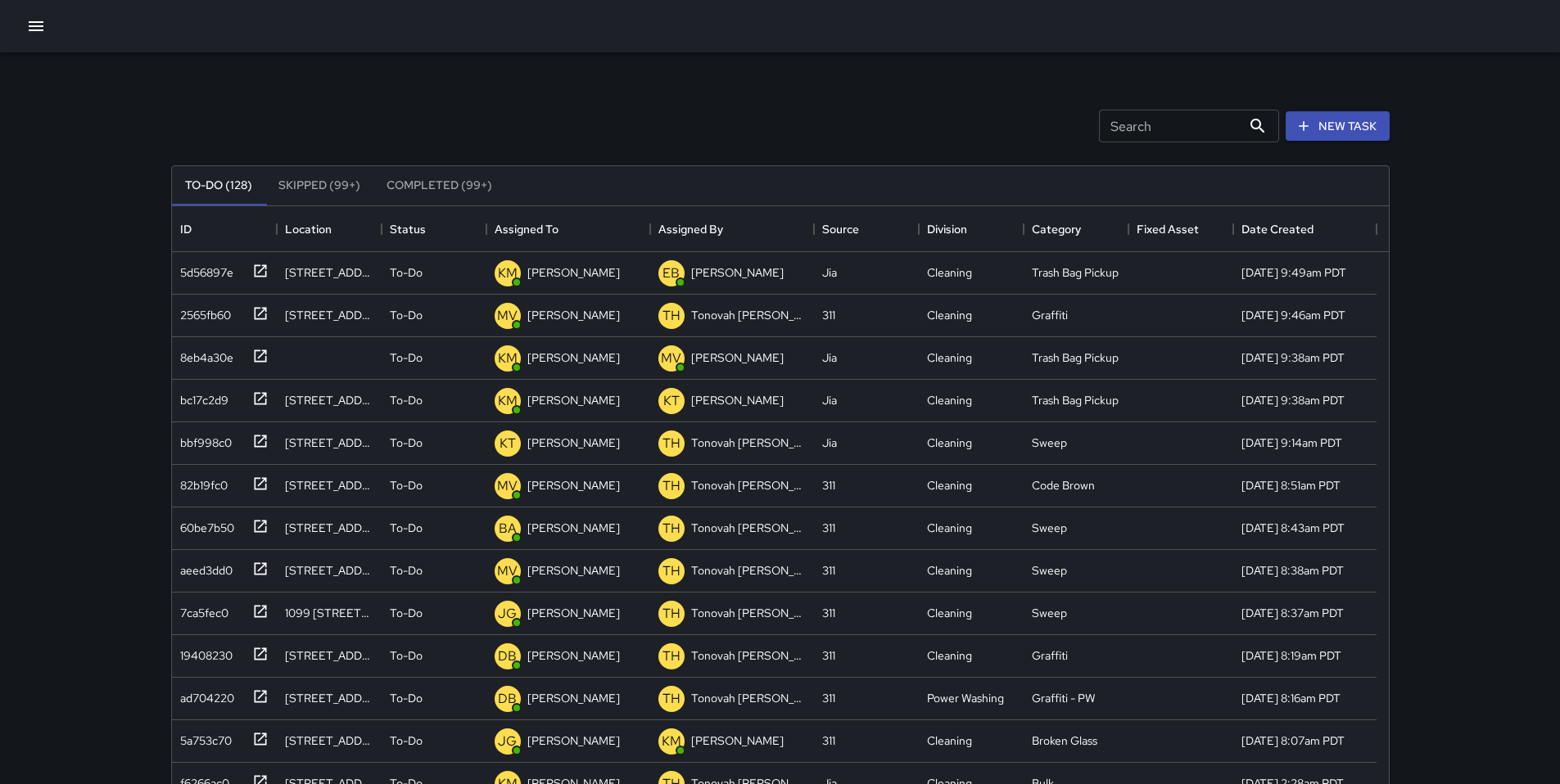
click at [1114, 131] on input "Search" at bounding box center [1170, 125] width 142 height 32
type input "*****"
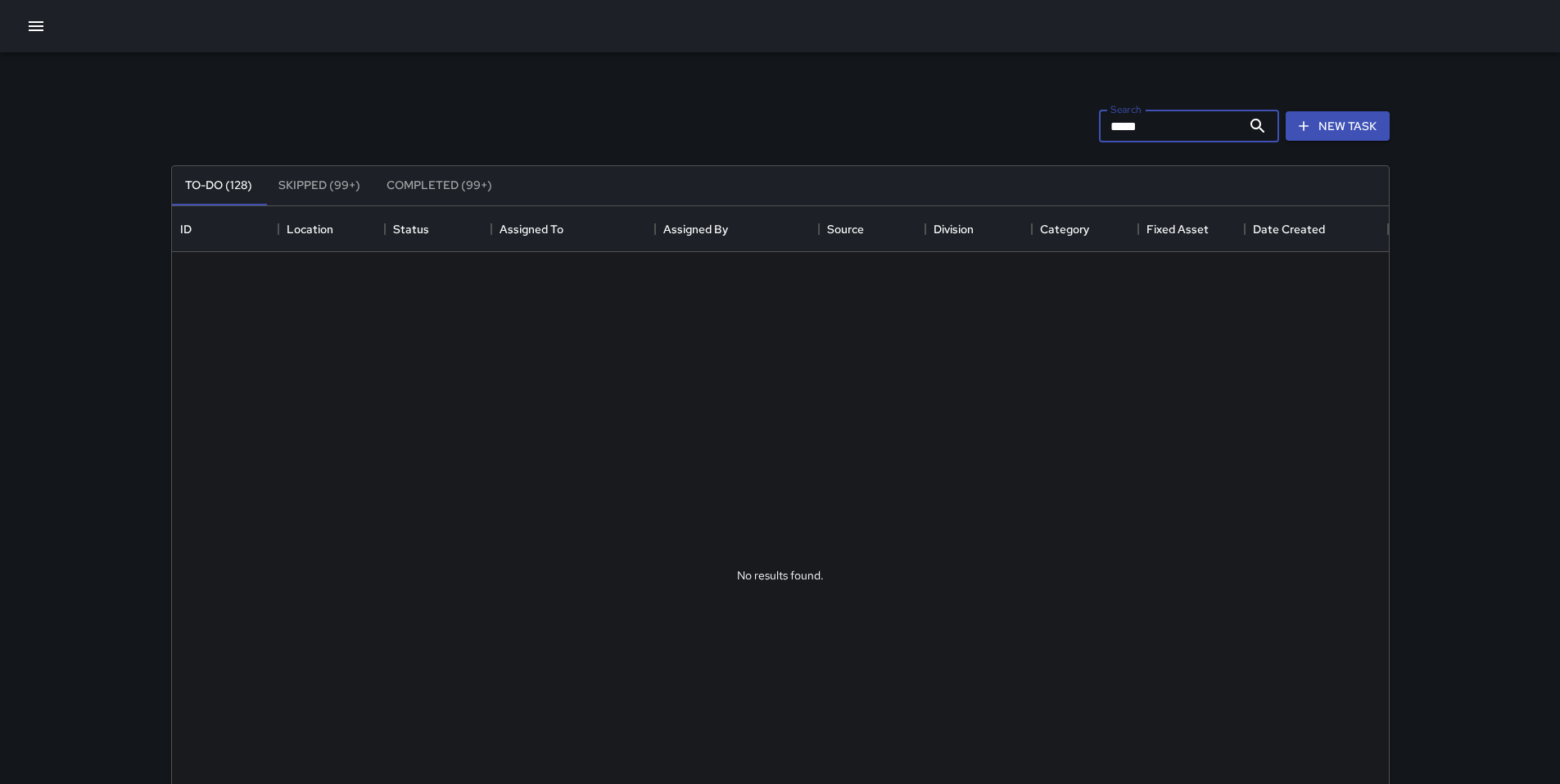
drag, startPoint x: 1147, startPoint y: 124, endPoint x: 1020, endPoint y: 125, distance: 127.0
click at [1021, 124] on div "Search ***** Search New Task" at bounding box center [780, 125] width 1226 height 85
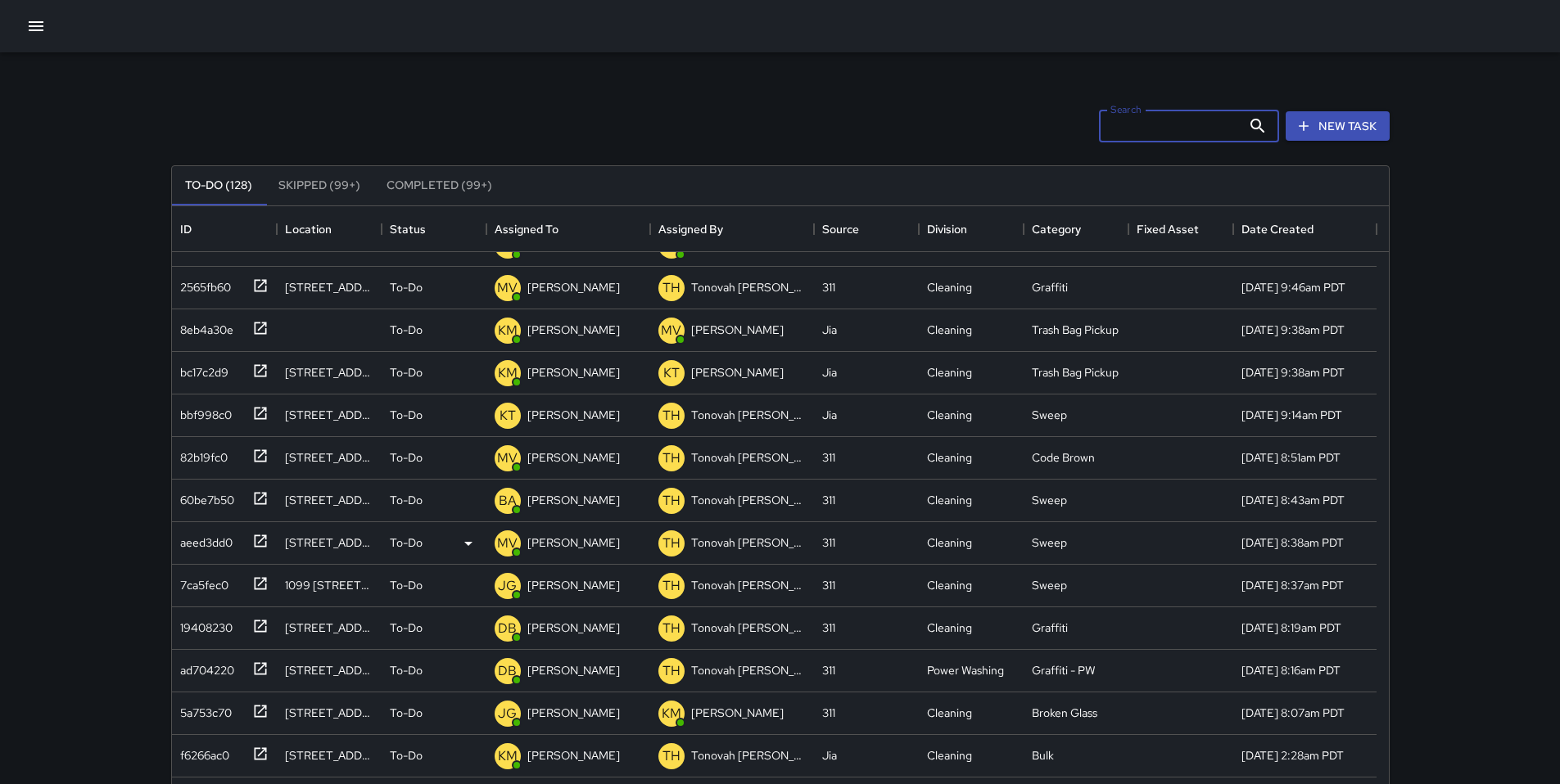
scroll to position [0, 0]
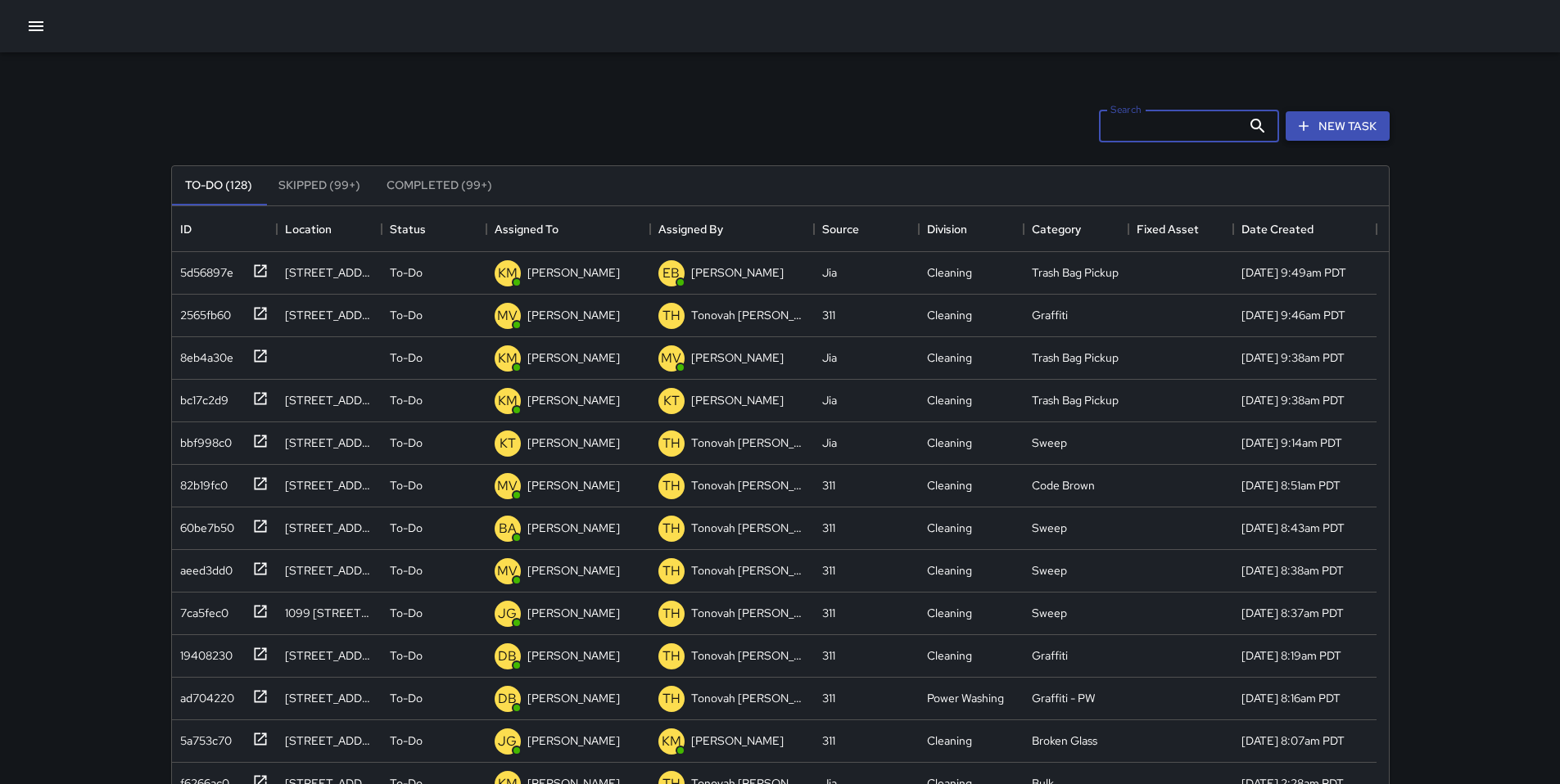
drag, startPoint x: 1317, startPoint y: 125, endPoint x: 1325, endPoint y: 129, distance: 8.9
click at [1317, 125] on button "New Task" at bounding box center [1337, 126] width 104 height 30
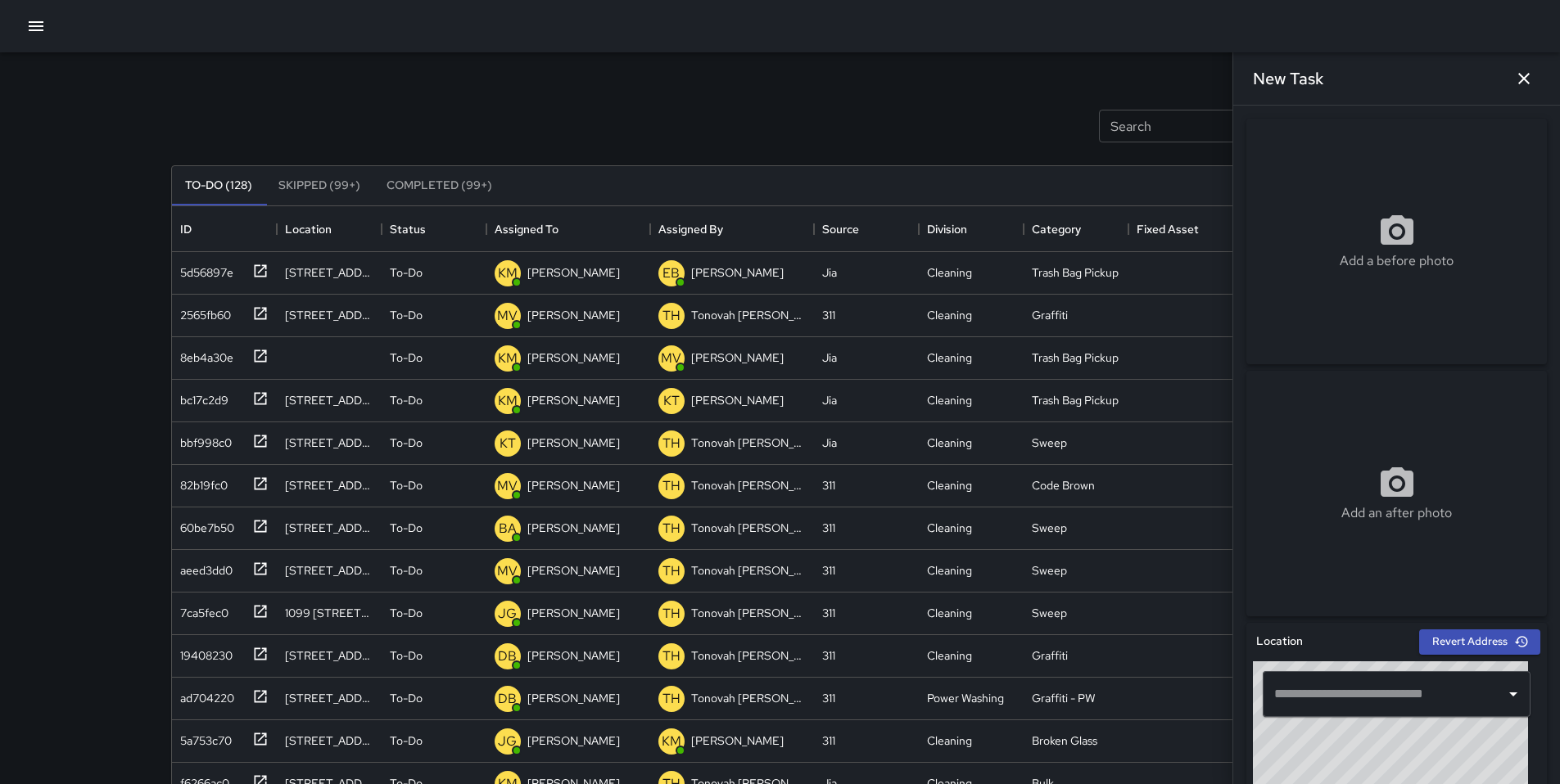
click at [1298, 707] on input "text" at bounding box center [1384, 694] width 228 height 31
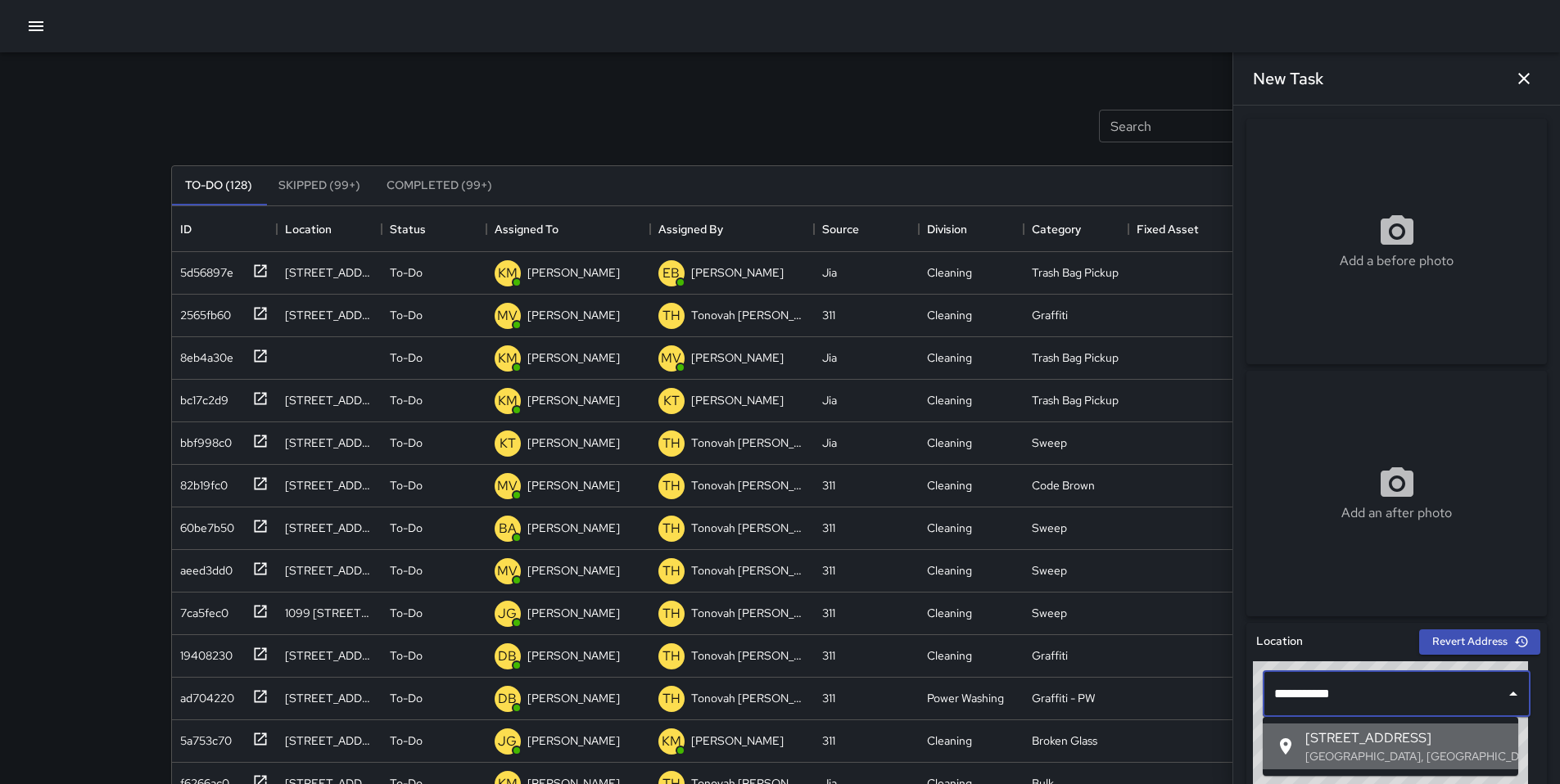
click at [1360, 727] on li "[STREET_ADDRESS]" at bounding box center [1390, 746] width 256 height 46
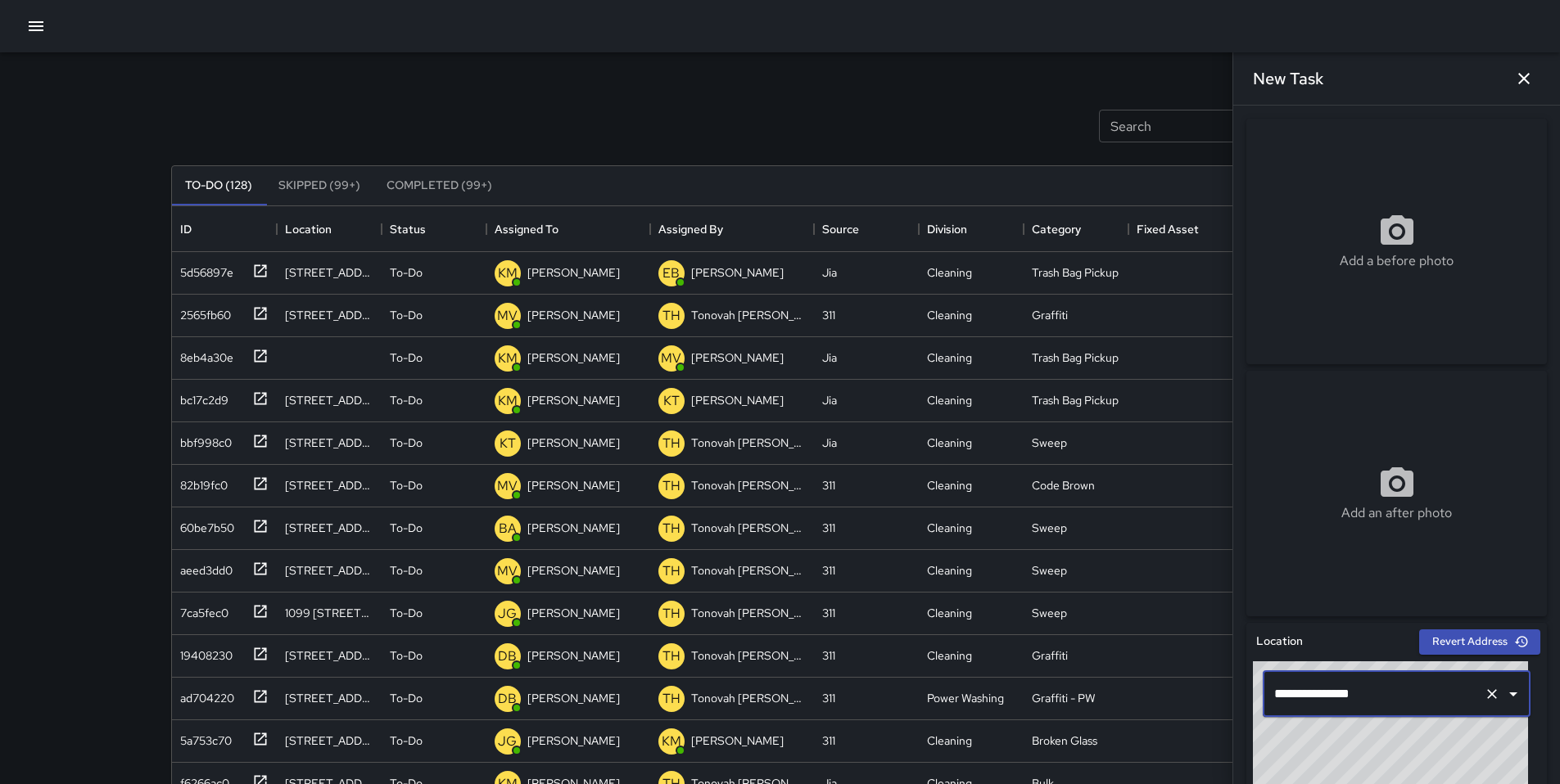
type input "**********"
click at [1315, 232] on div "Add a before photo" at bounding box center [1396, 241] width 301 height 59
type input "**********"
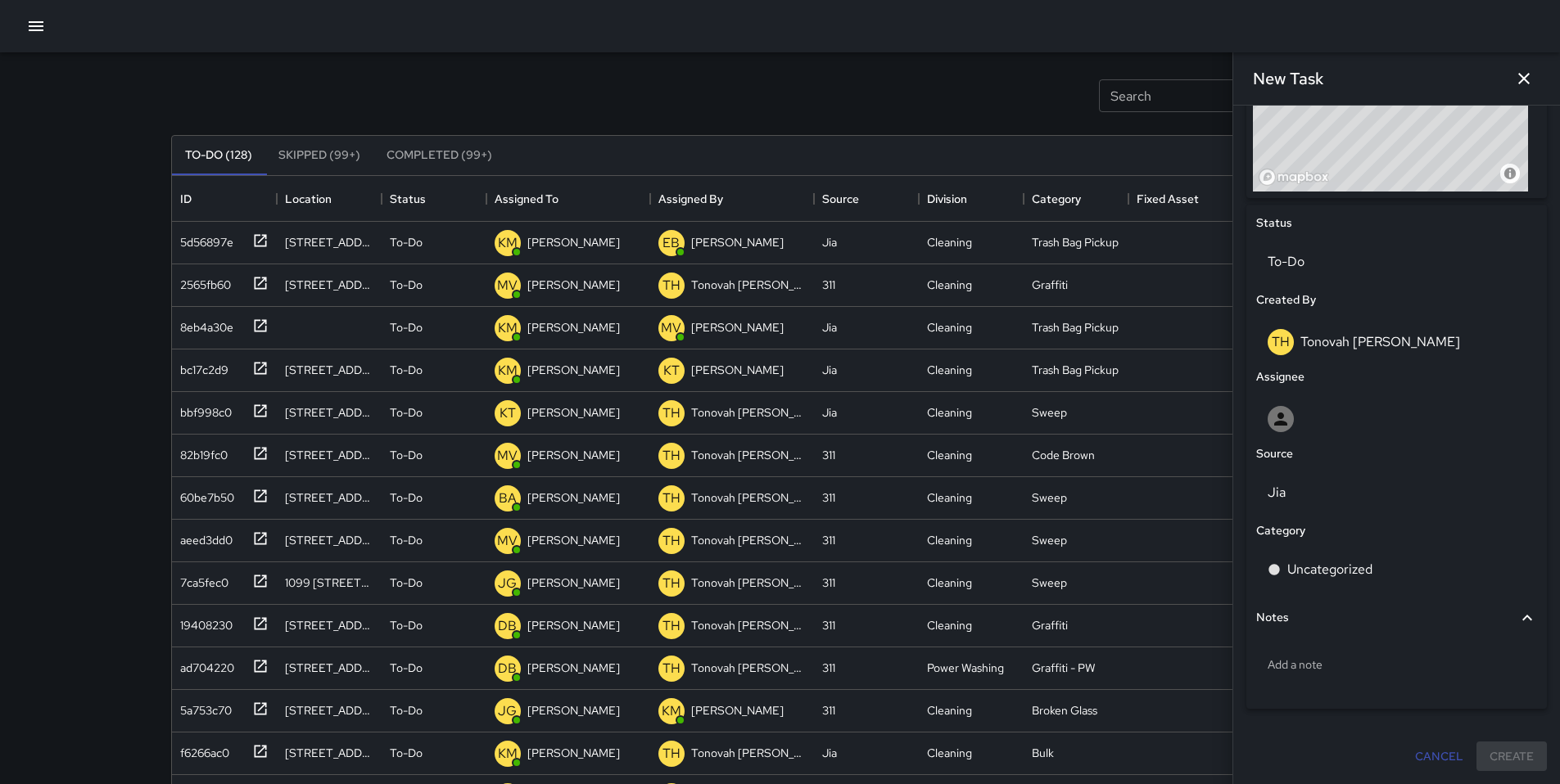
scroll to position [136, 0]
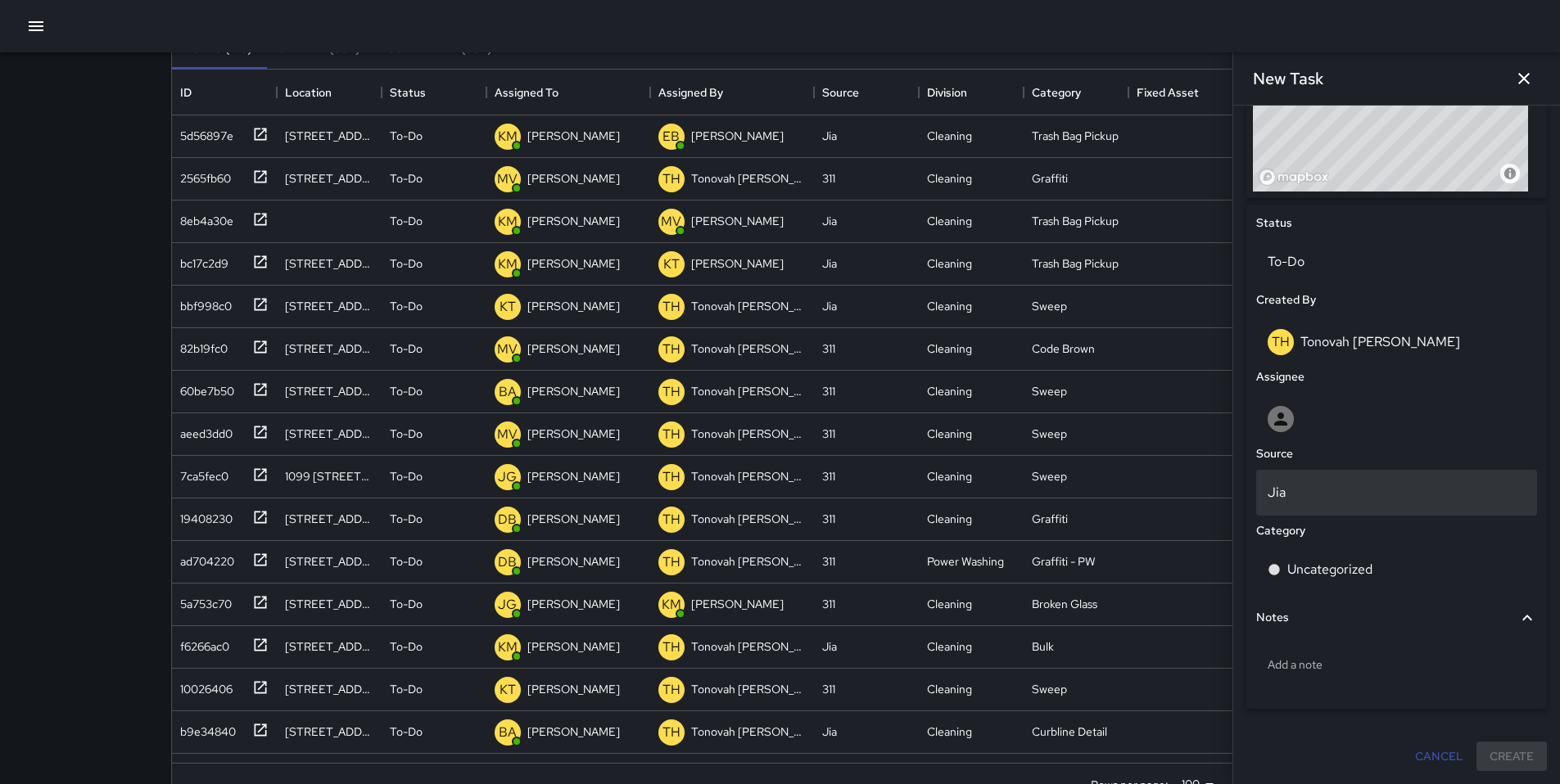
click at [1308, 485] on p "Jia" at bounding box center [1396, 493] width 258 height 20
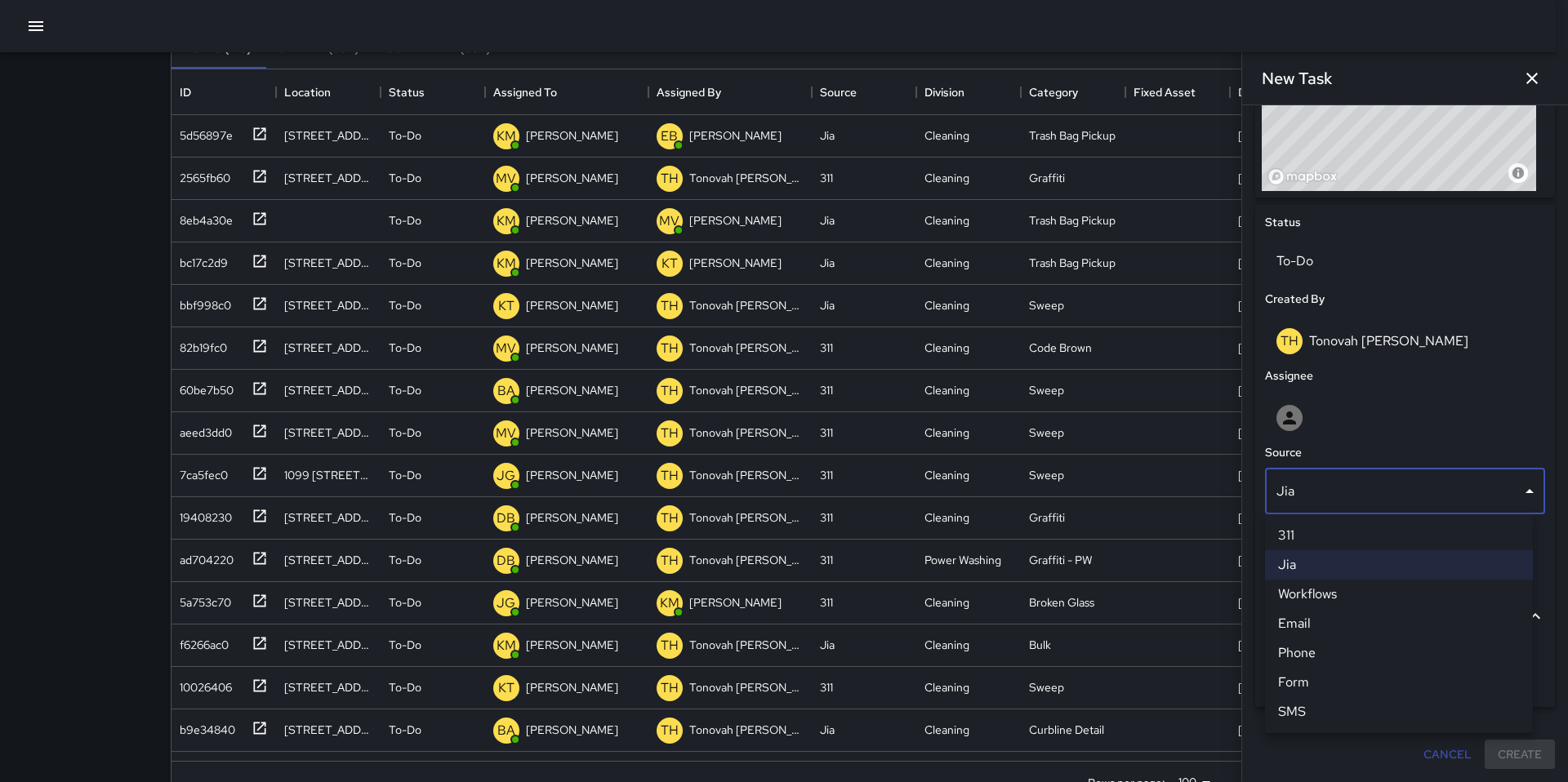
click at [1318, 625] on li "Email" at bounding box center [1399, 624] width 268 height 29
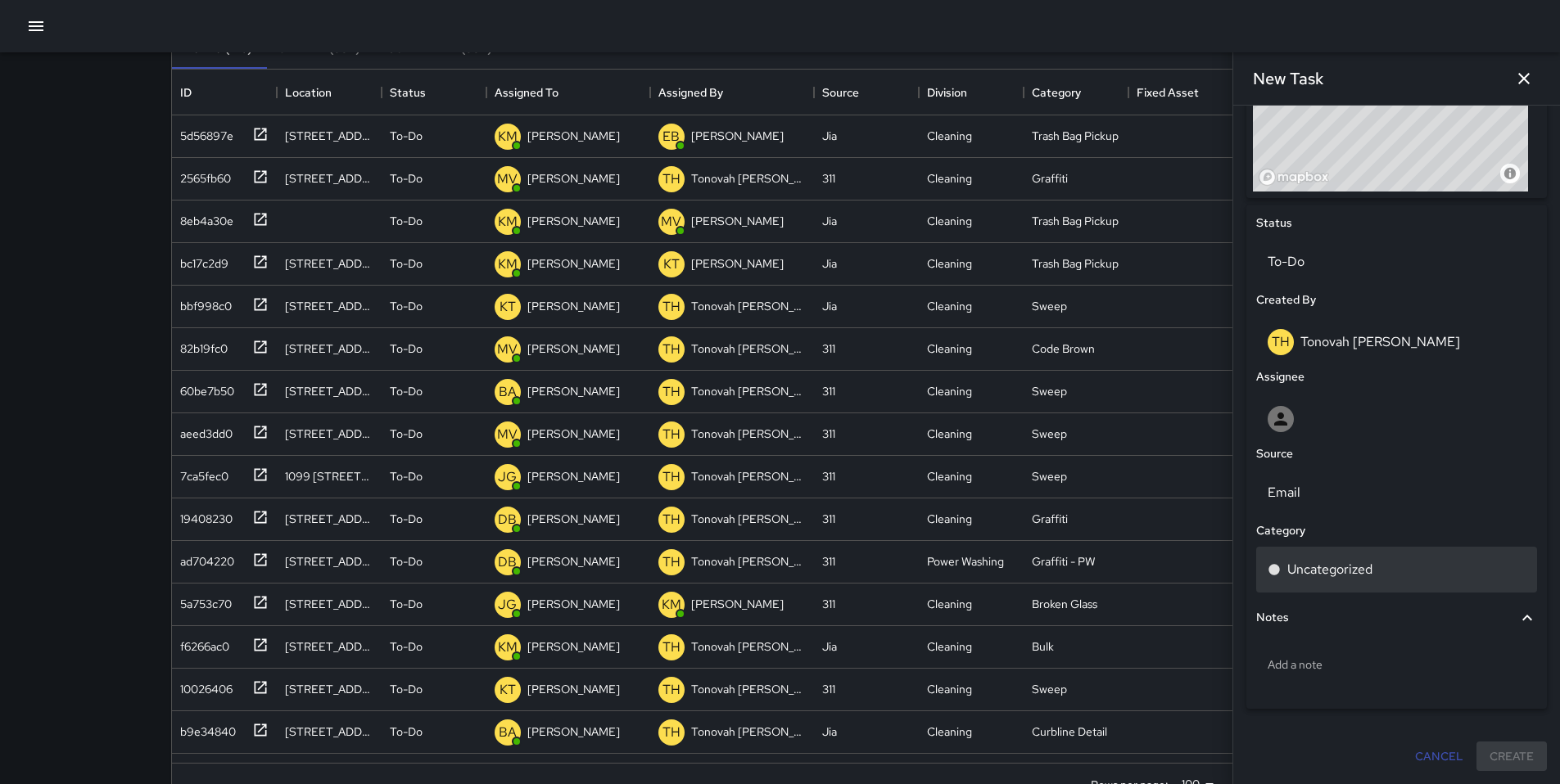
click at [1318, 575] on p "Uncategorized" at bounding box center [1330, 569] width 85 height 20
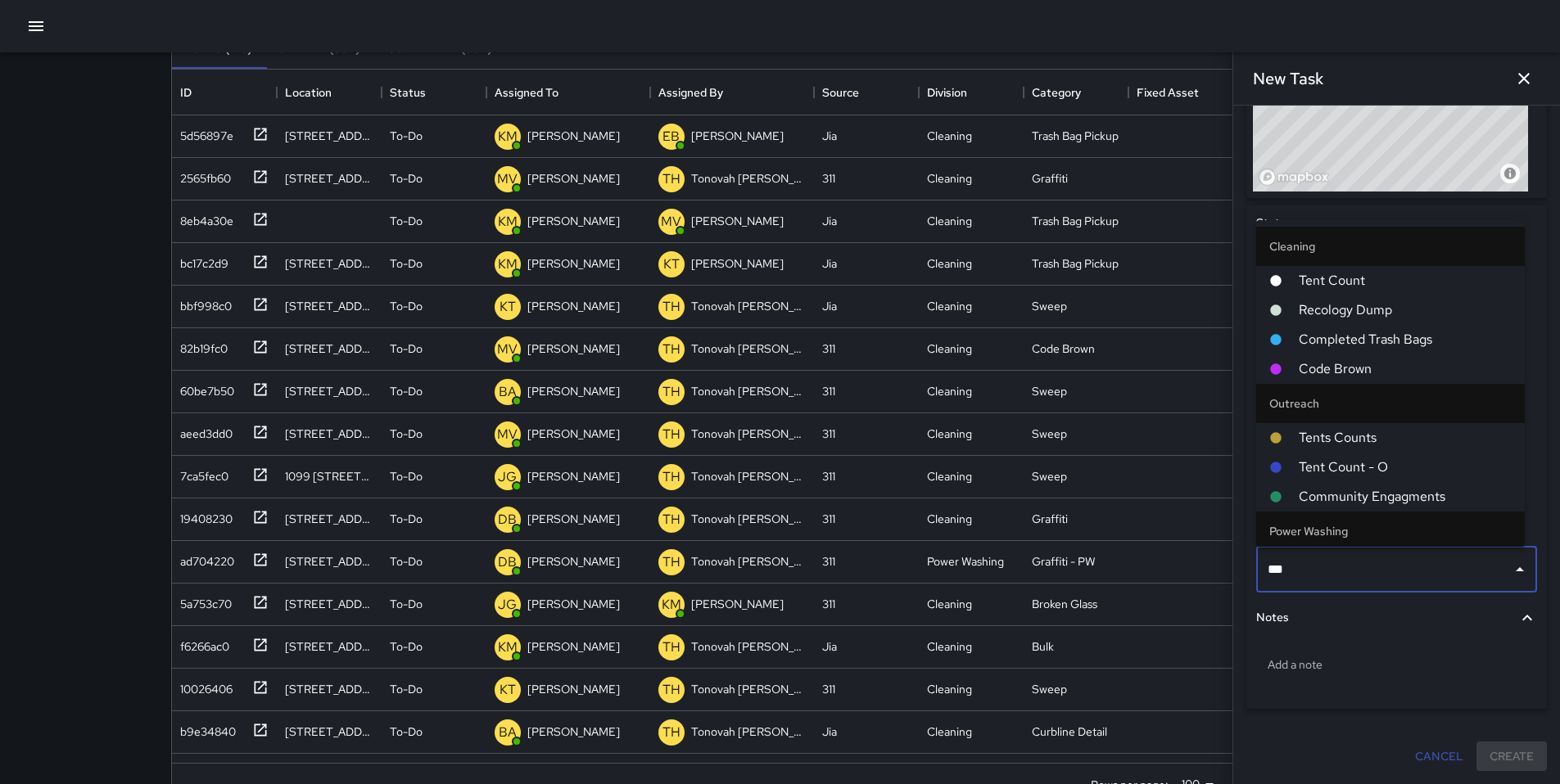
type input "****"
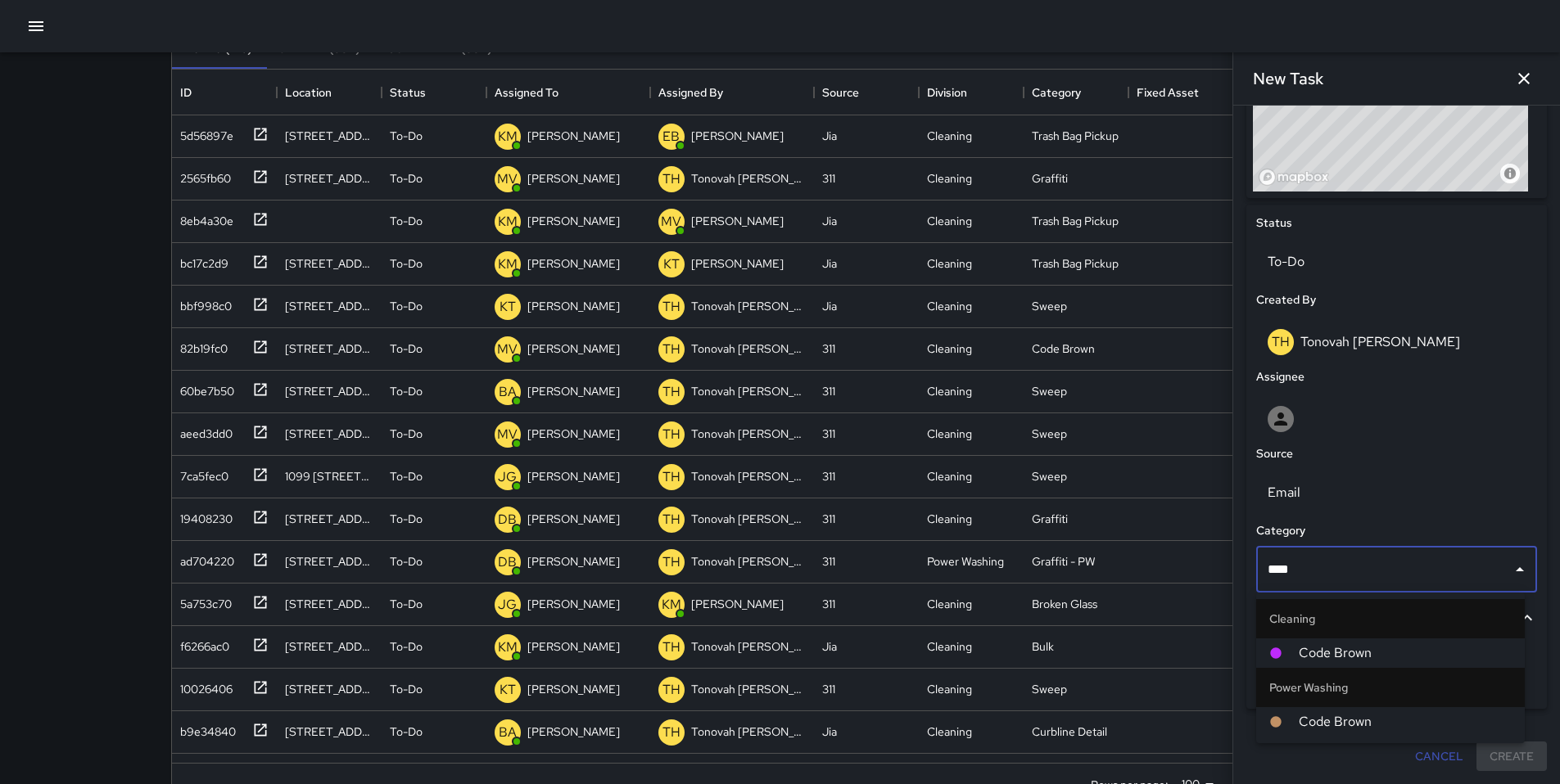
click at [1331, 647] on span "Code Brown" at bounding box center [1405, 654] width 213 height 20
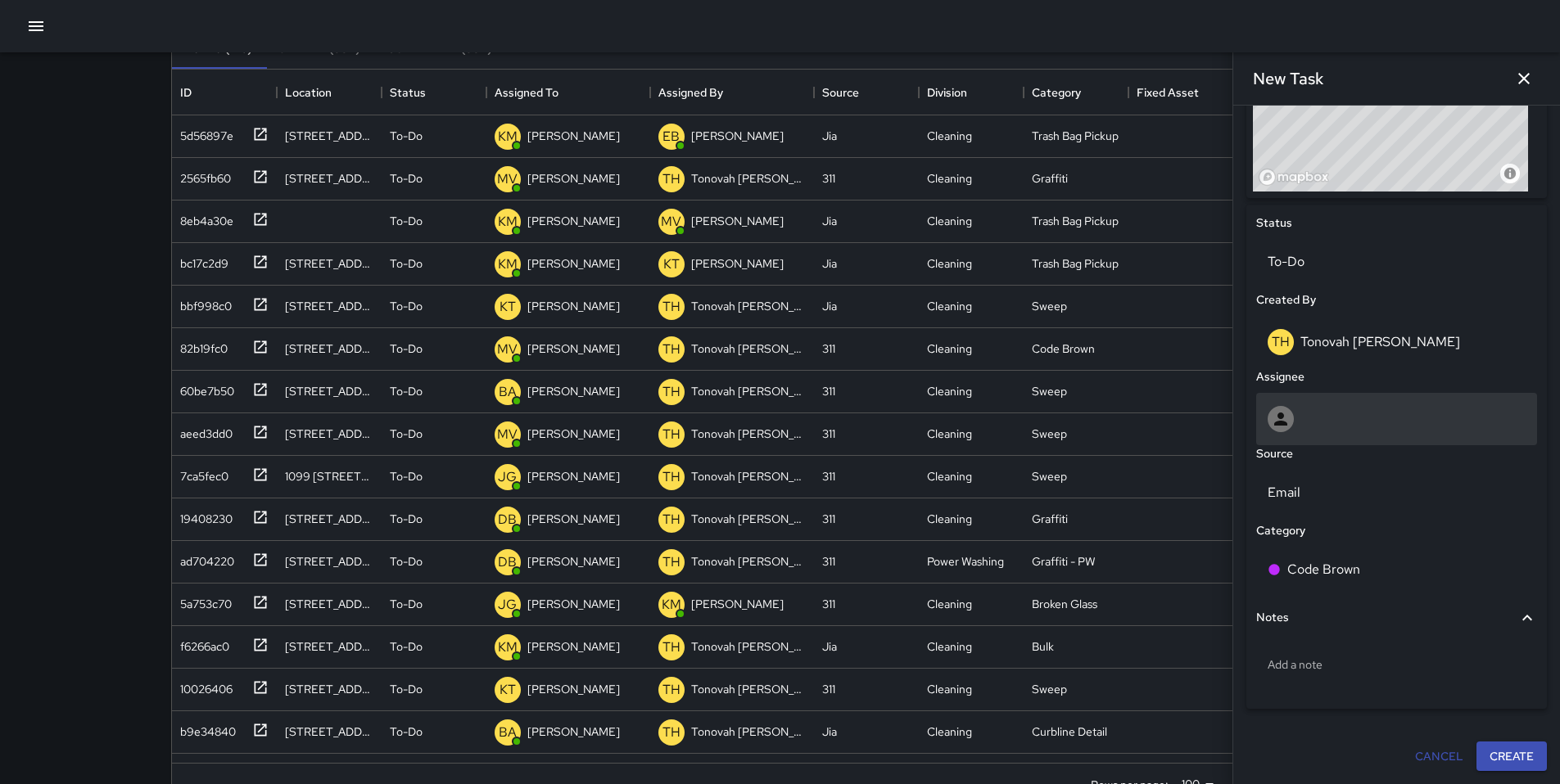
click at [1290, 431] on div at bounding box center [1396, 418] width 281 height 52
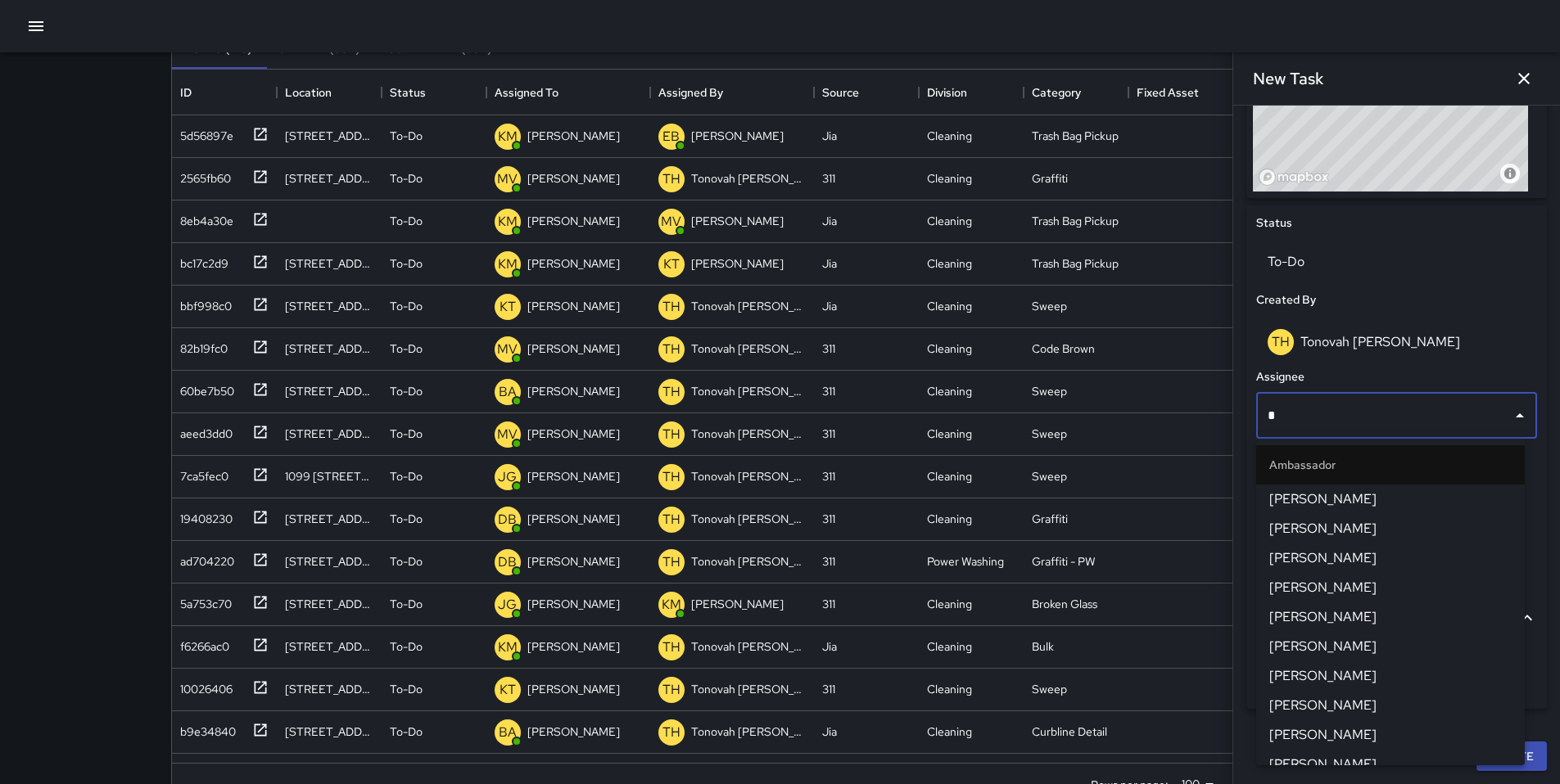
type input "**"
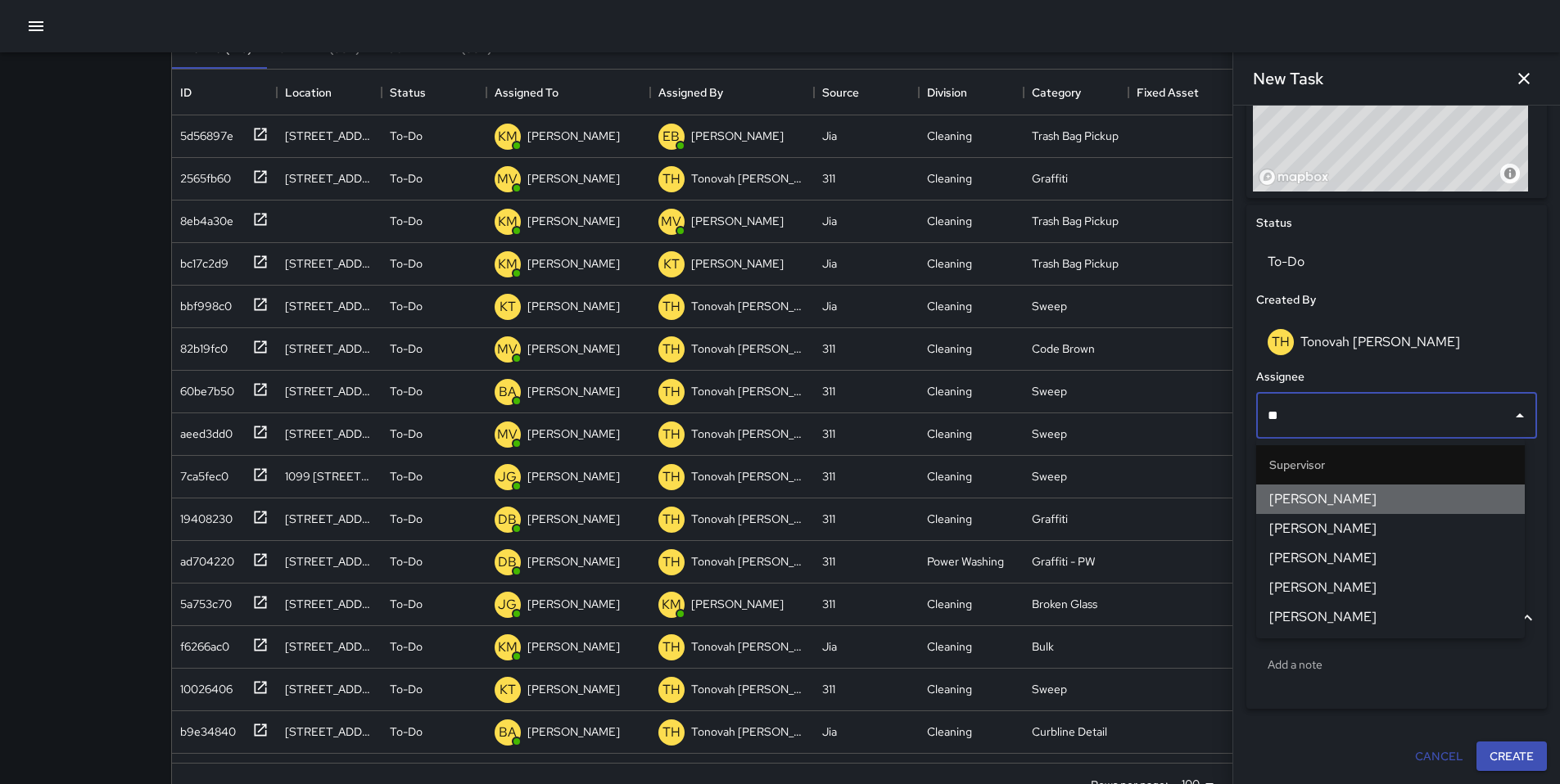
click at [1312, 493] on span "[PERSON_NAME]" at bounding box center [1390, 500] width 242 height 20
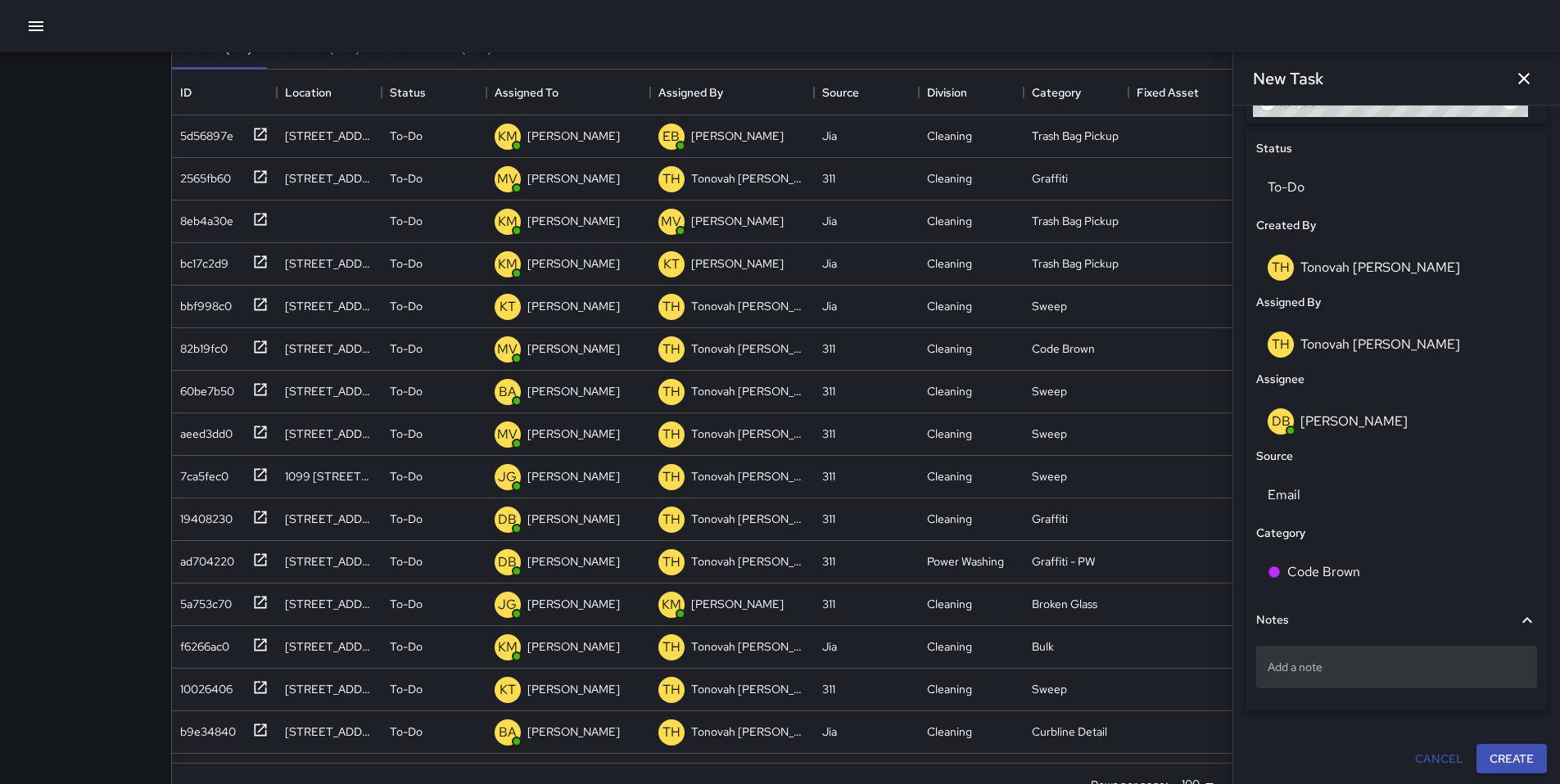
scroll to position [752, 0]
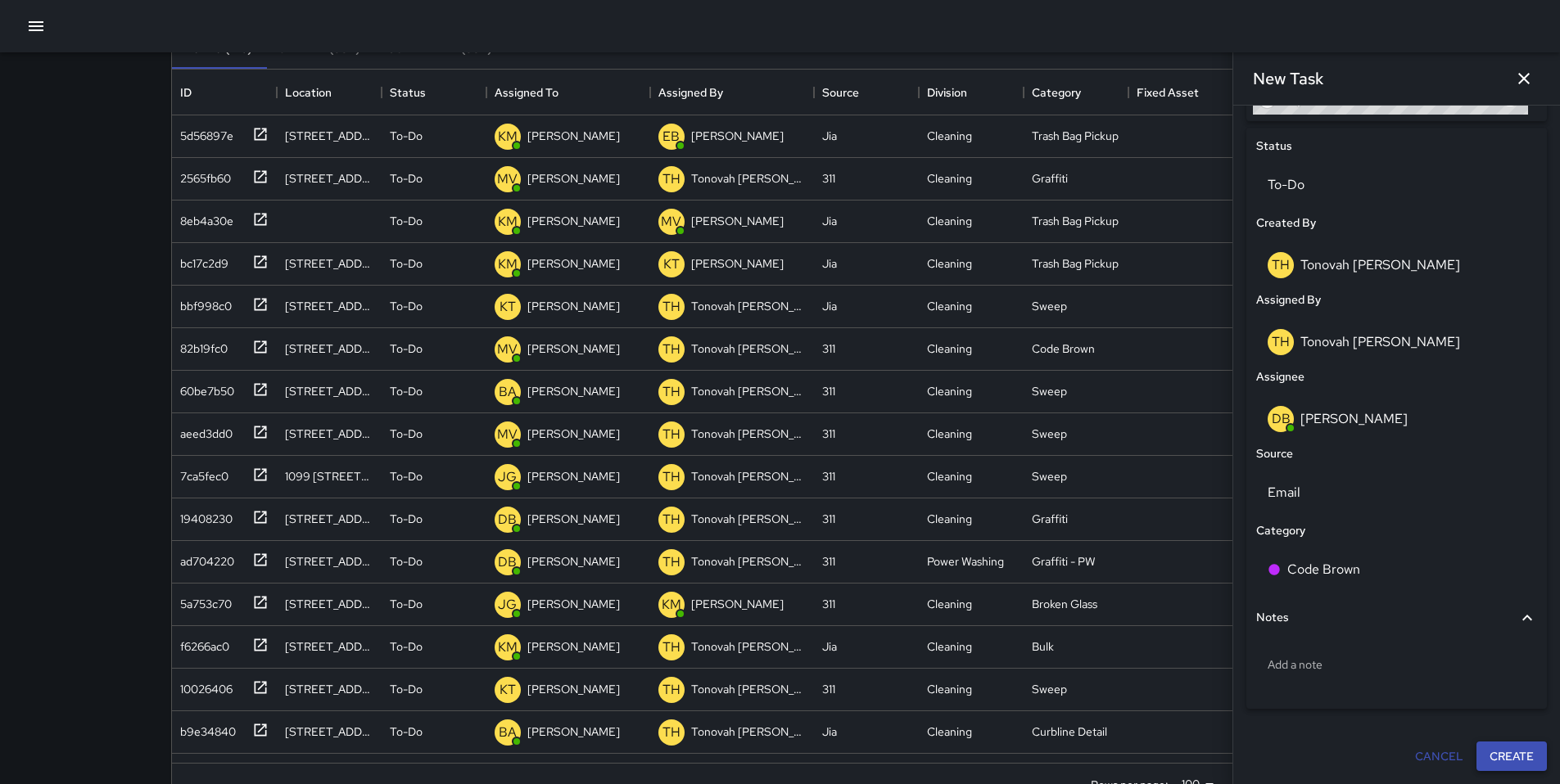
click at [1504, 760] on button "Create" at bounding box center [1512, 757] width 71 height 30
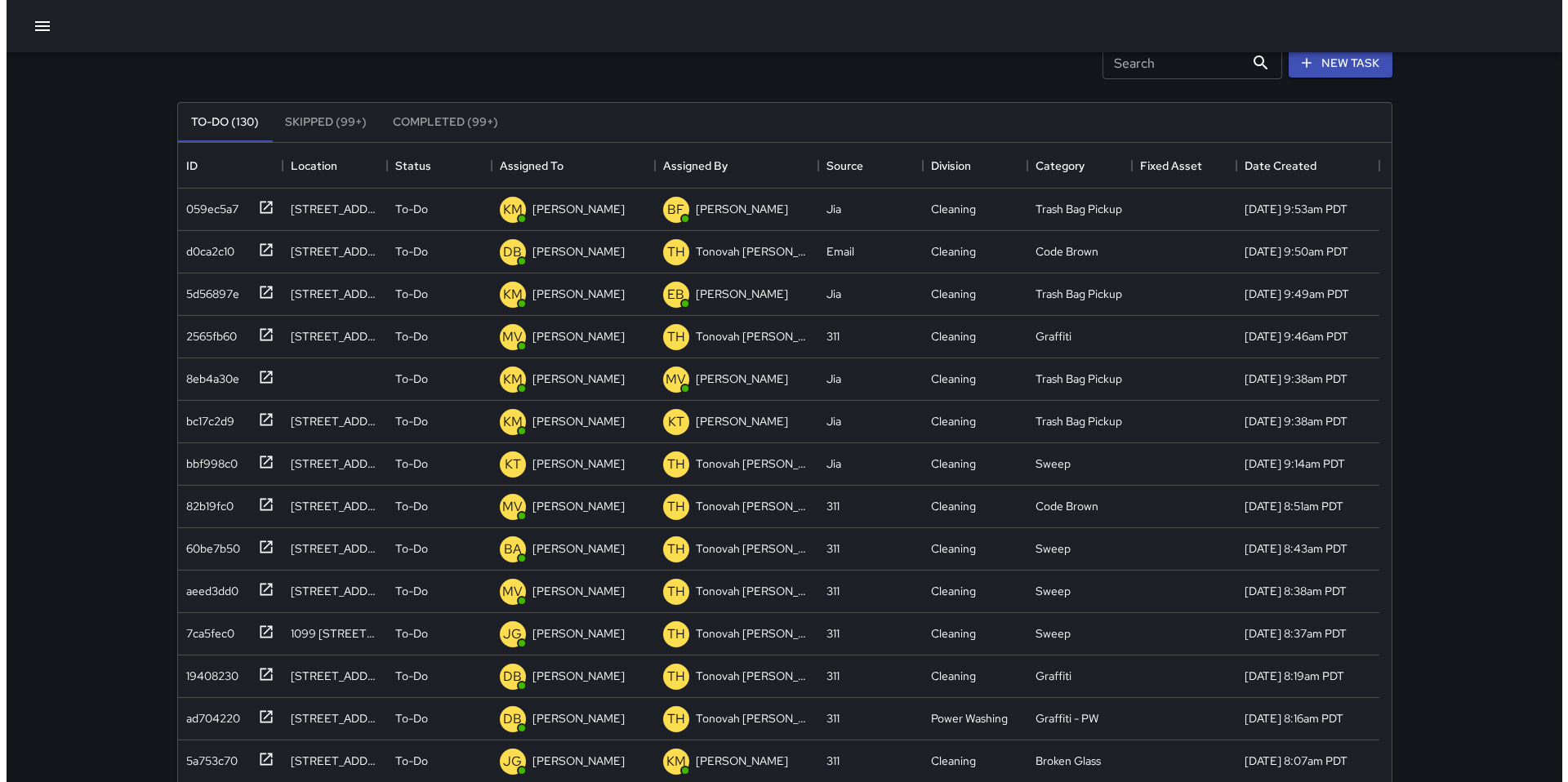
scroll to position [0, 0]
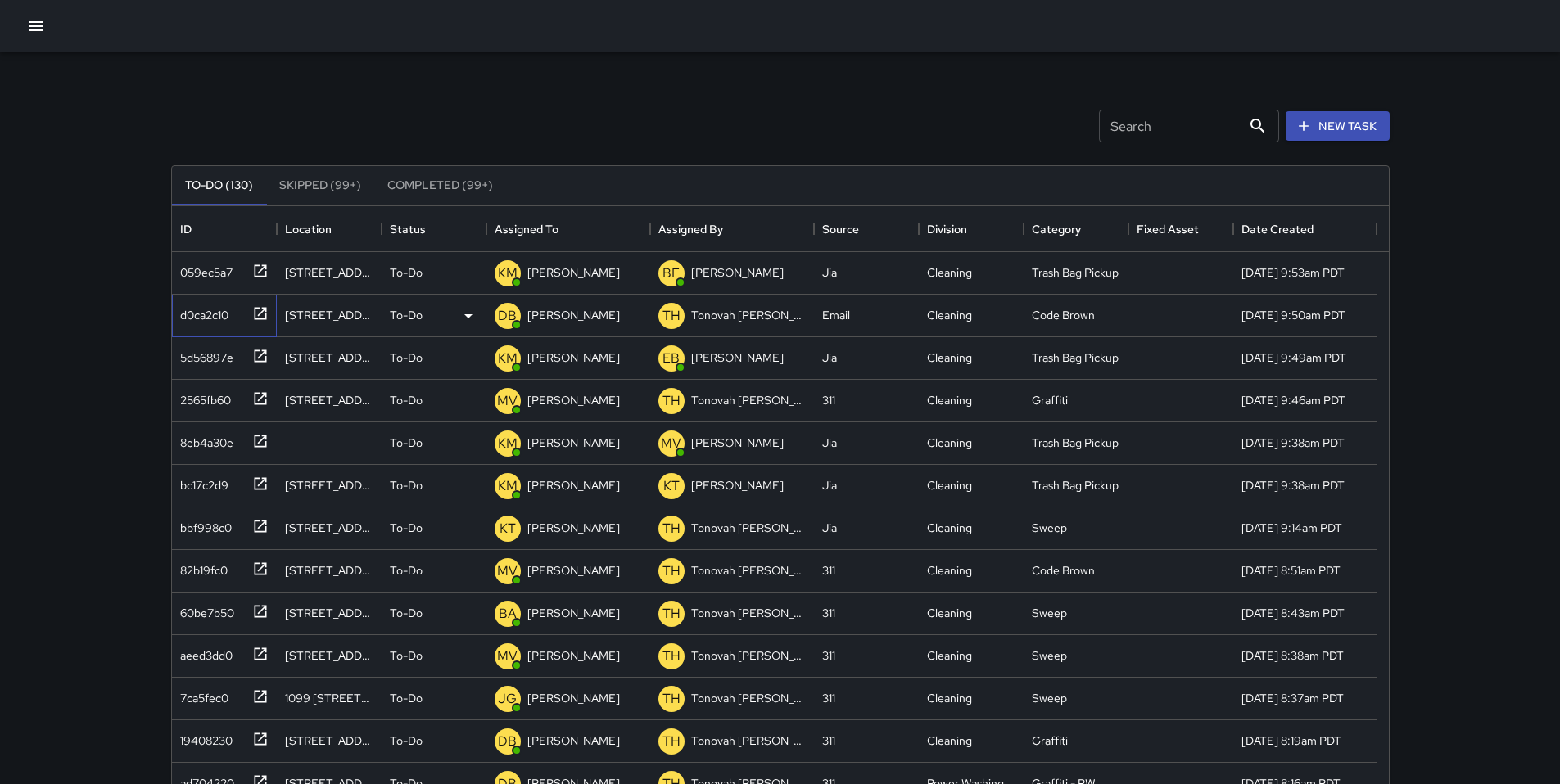
click at [195, 321] on div "d0ca2c10" at bounding box center [201, 312] width 55 height 23
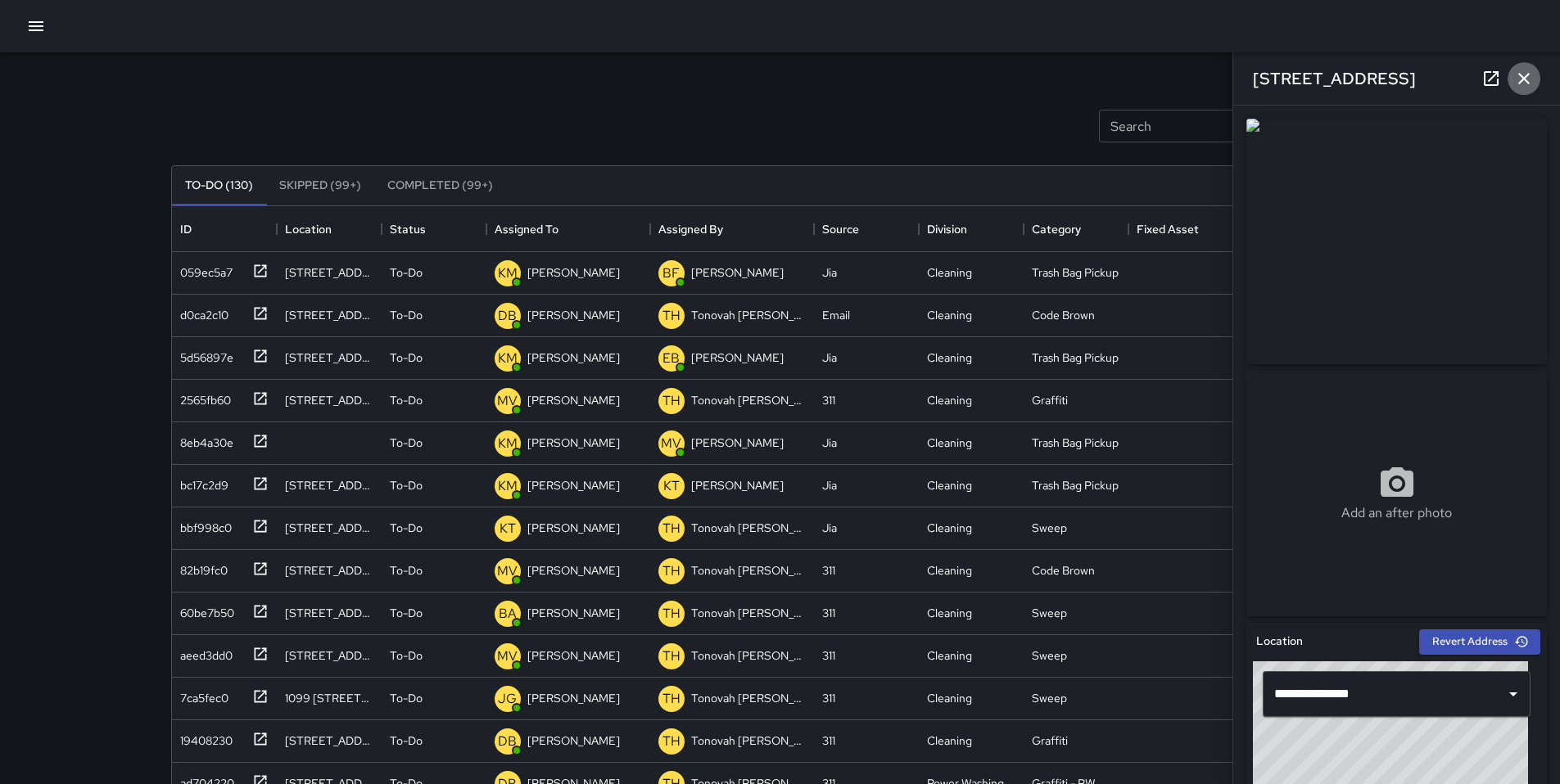
click at [1525, 85] on icon "button" at bounding box center [1524, 78] width 20 height 20
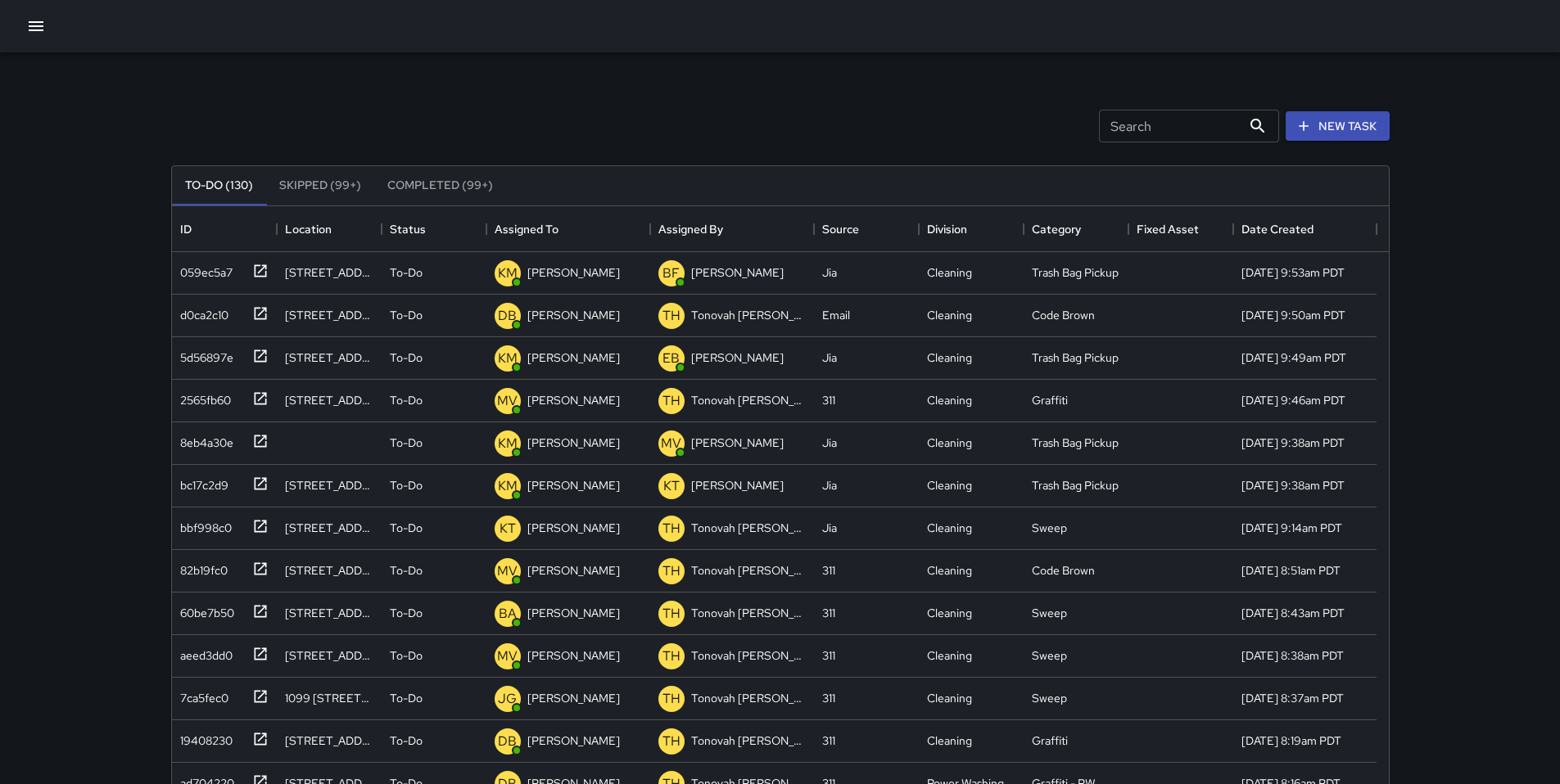
click at [1116, 131] on input "Search" at bounding box center [1170, 125] width 142 height 32
click at [1115, 131] on input "Search" at bounding box center [1170, 125] width 142 height 32
click at [42, 27] on icon "button" at bounding box center [36, 26] width 20 height 20
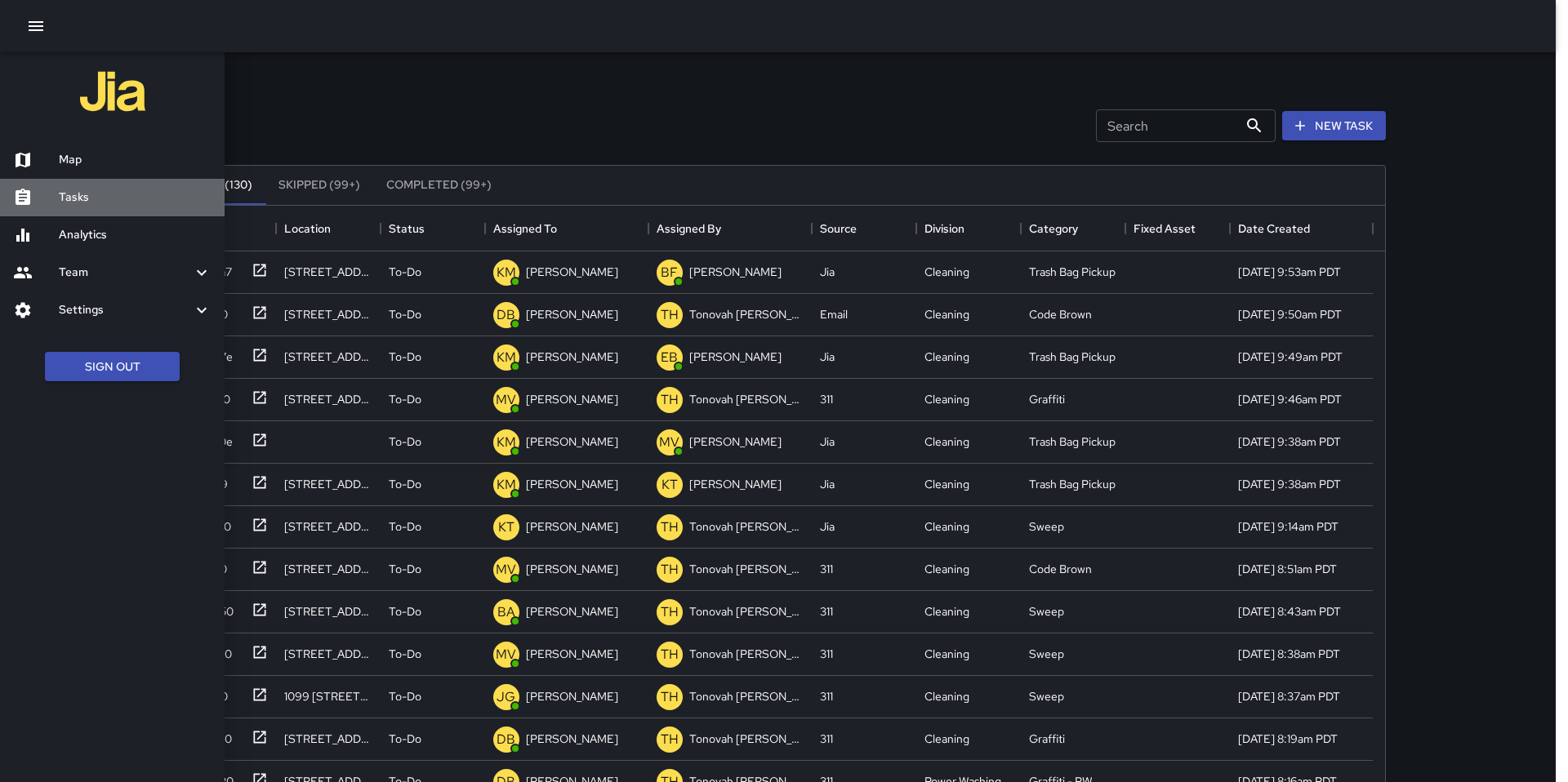
click at [94, 196] on h6 "Tasks" at bounding box center [135, 197] width 152 height 18
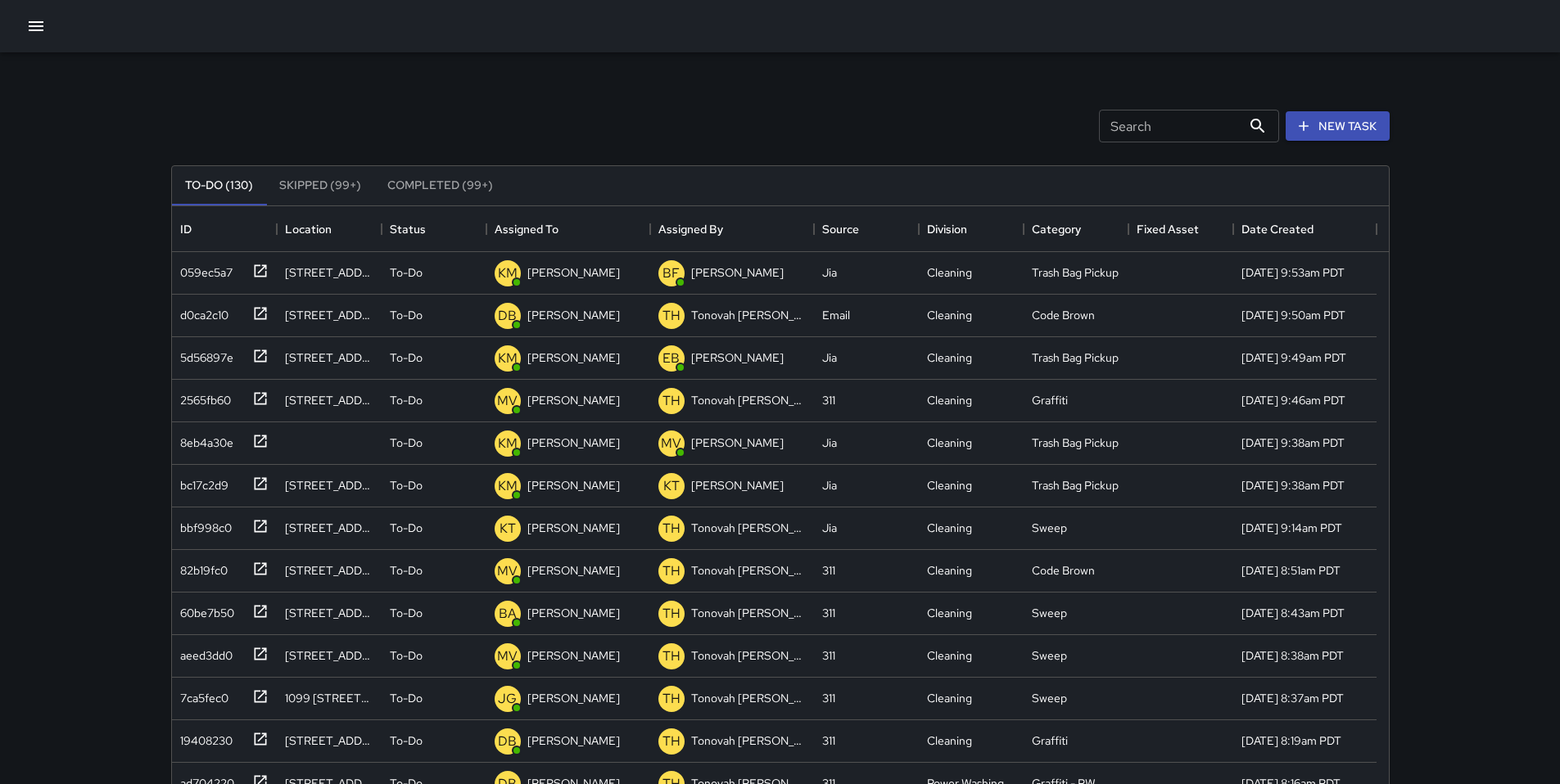
click at [54, 27] on div at bounding box center [780, 25] width 1560 height 52
click at [42, 27] on icon "button" at bounding box center [36, 26] width 20 height 20
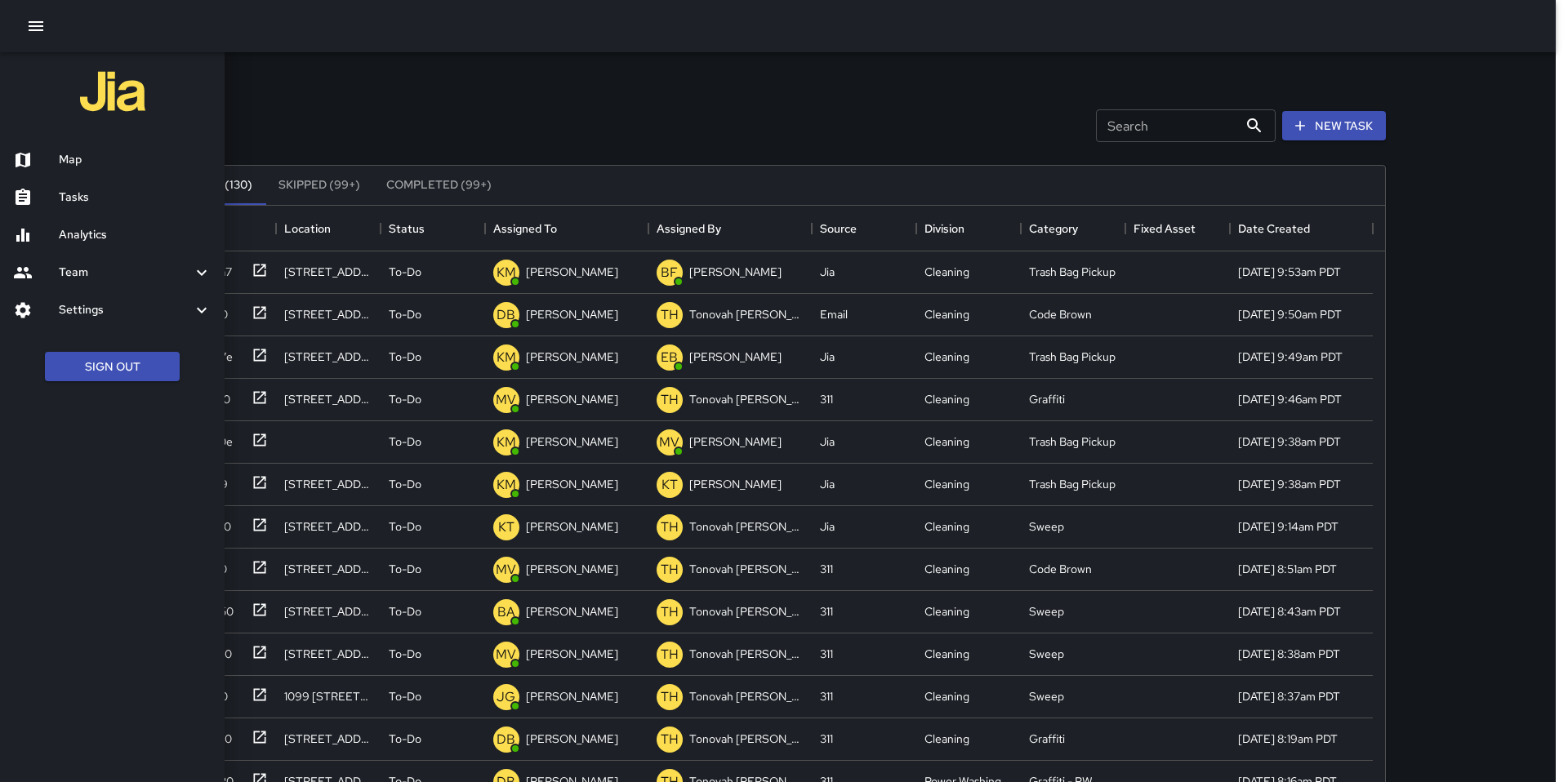
click at [95, 173] on div "Map" at bounding box center [112, 160] width 225 height 37
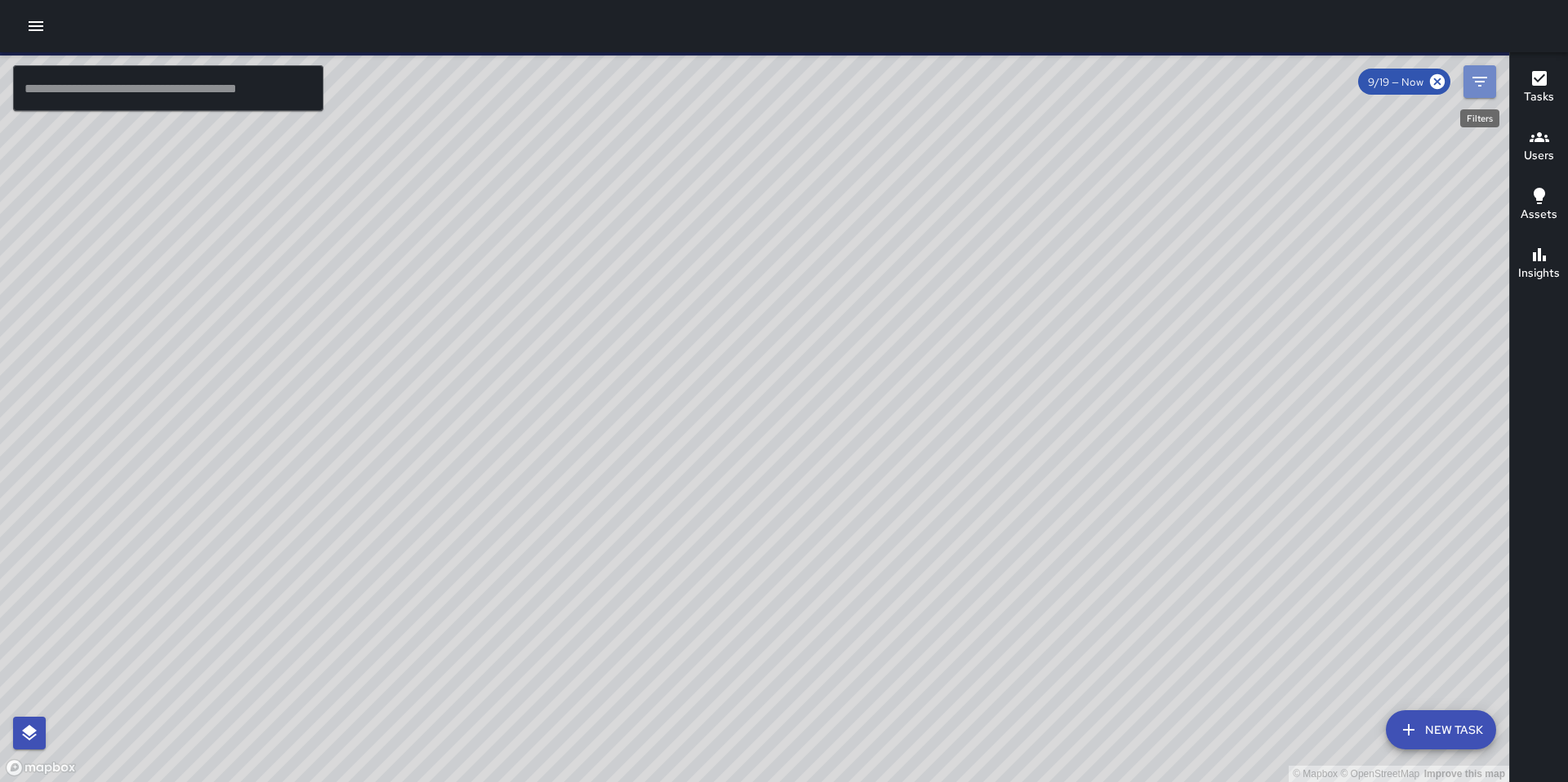
click at [1486, 76] on icon "Filters" at bounding box center [1480, 82] width 20 height 20
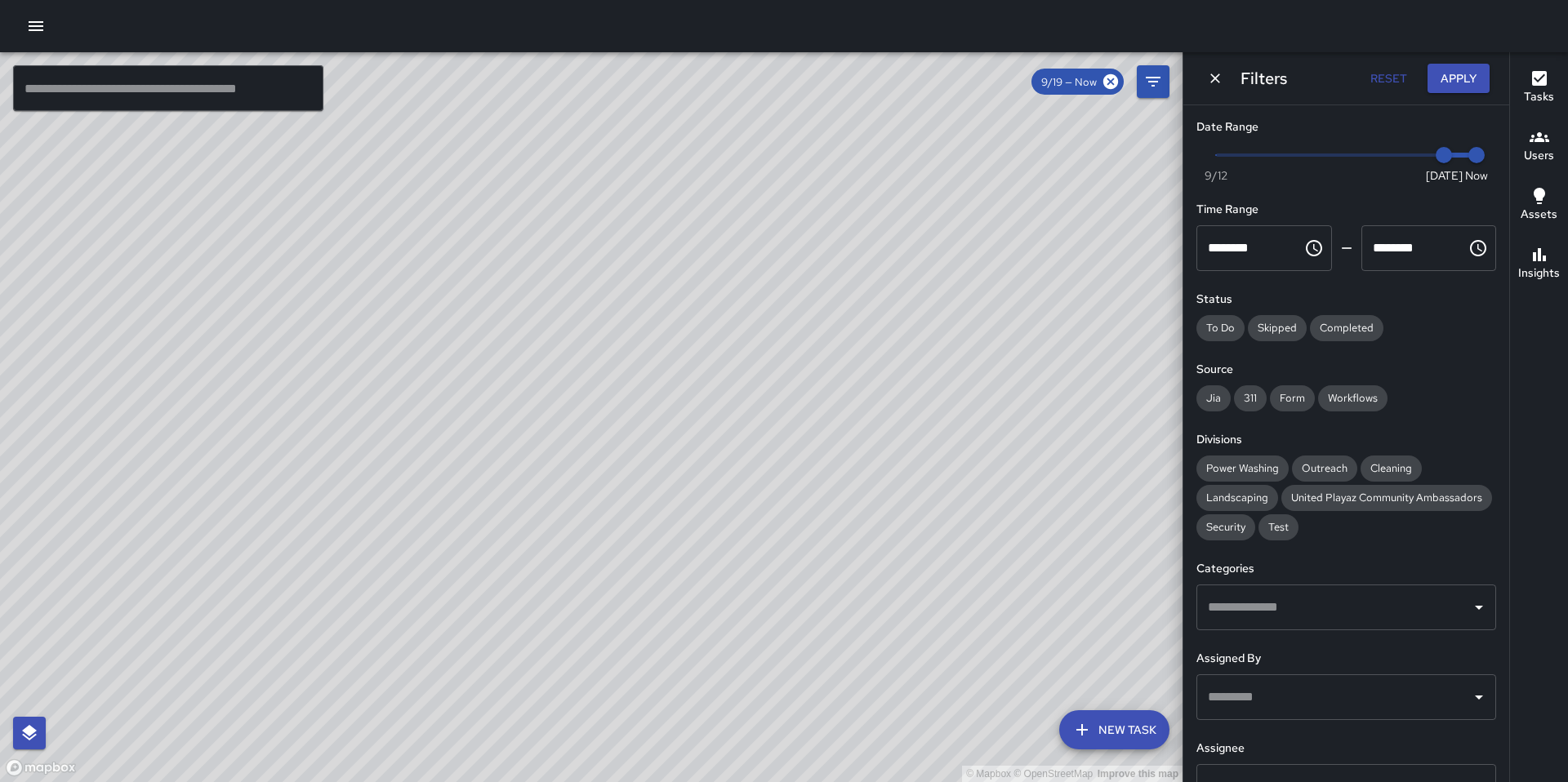
click at [1538, 138] on icon "button" at bounding box center [1540, 137] width 20 height 10
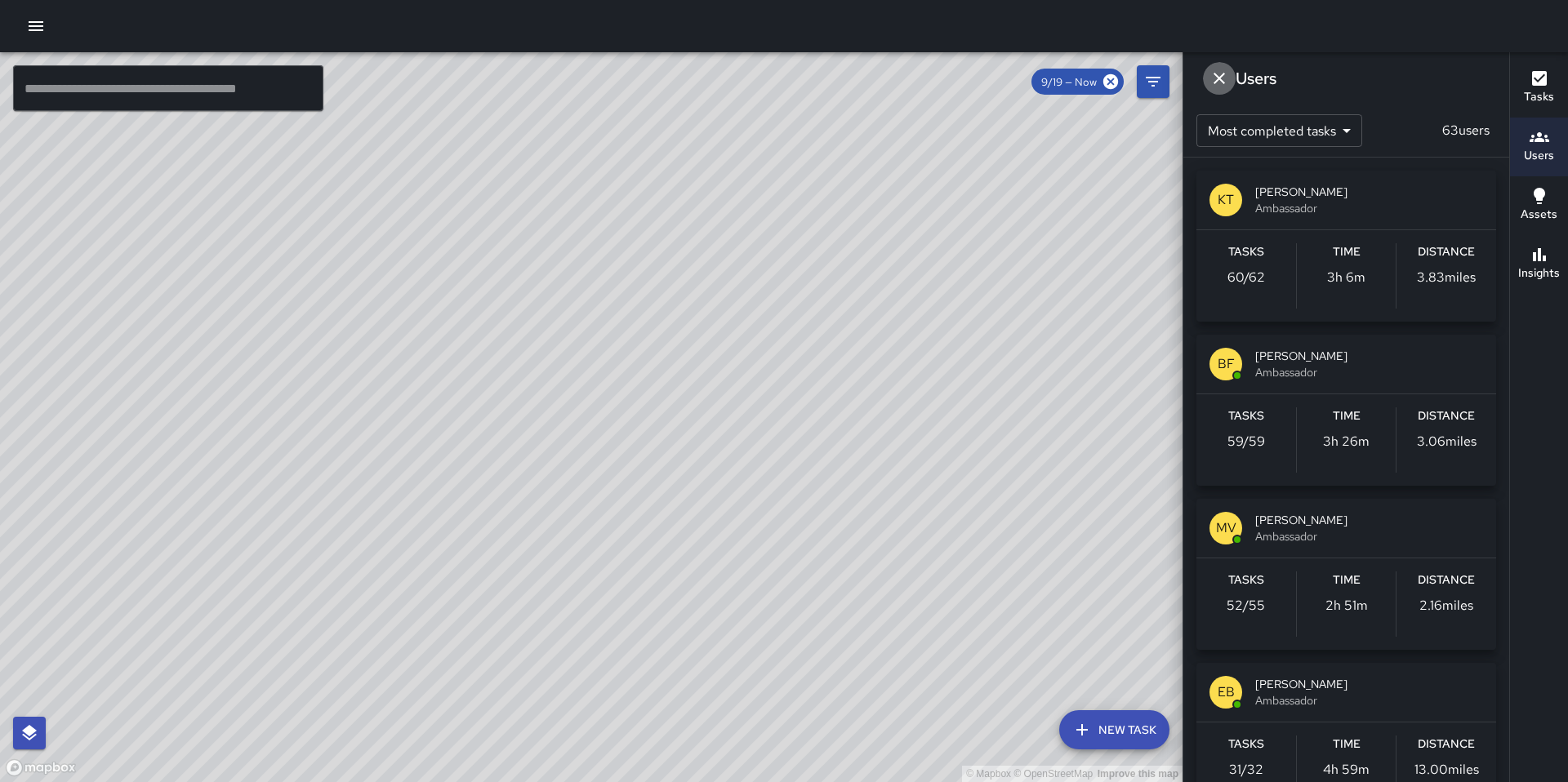
click at [1217, 86] on icon "Dismiss" at bounding box center [1219, 78] width 20 height 20
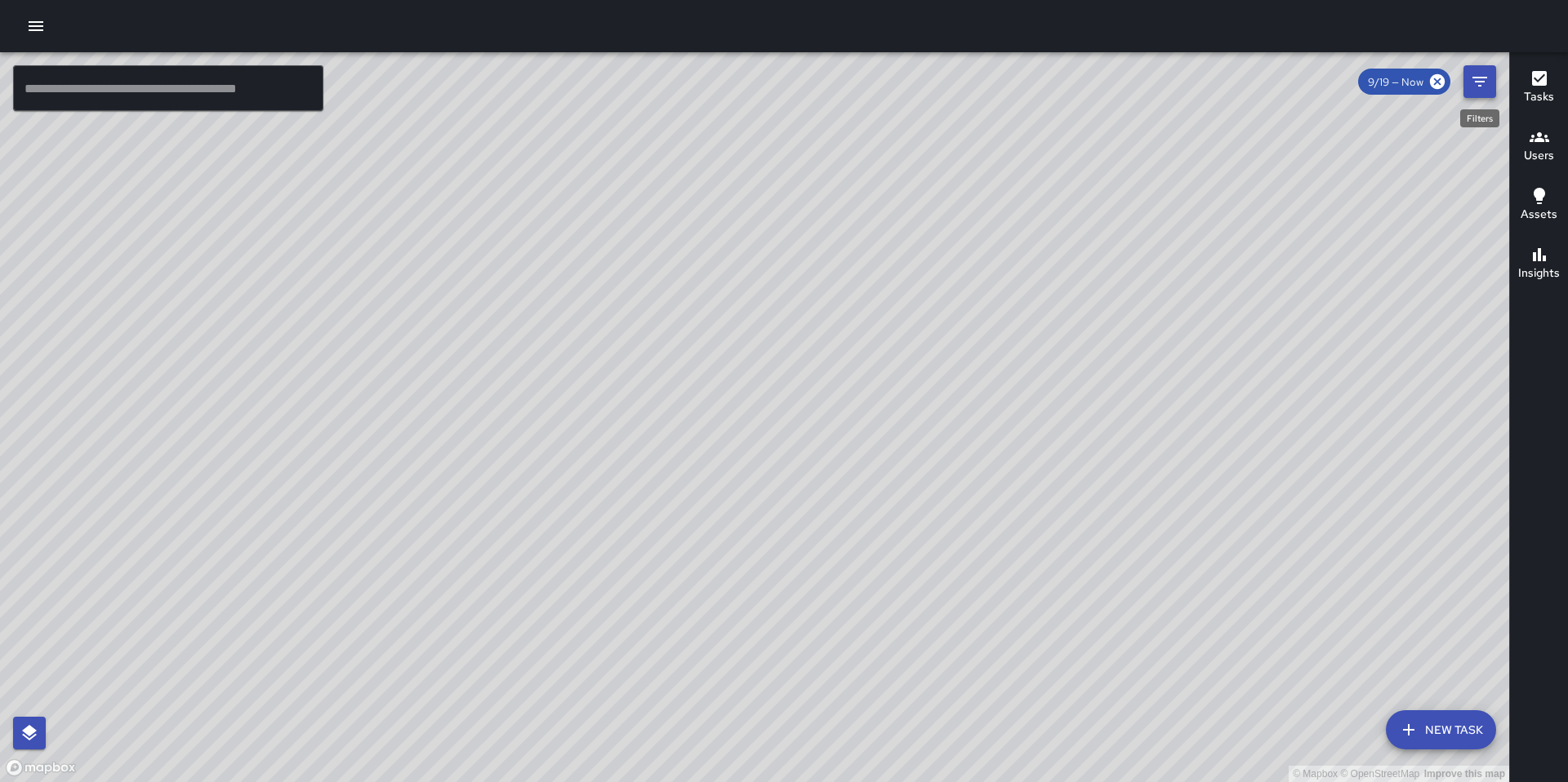
click at [1495, 87] on div "© Mapbox © OpenStreetMap Improve this map ​ New Task 9/19 — Now Map Layers Task…" at bounding box center [755, 416] width 1509 height 730
click at [1481, 90] on icon "Filters" at bounding box center [1480, 82] width 20 height 20
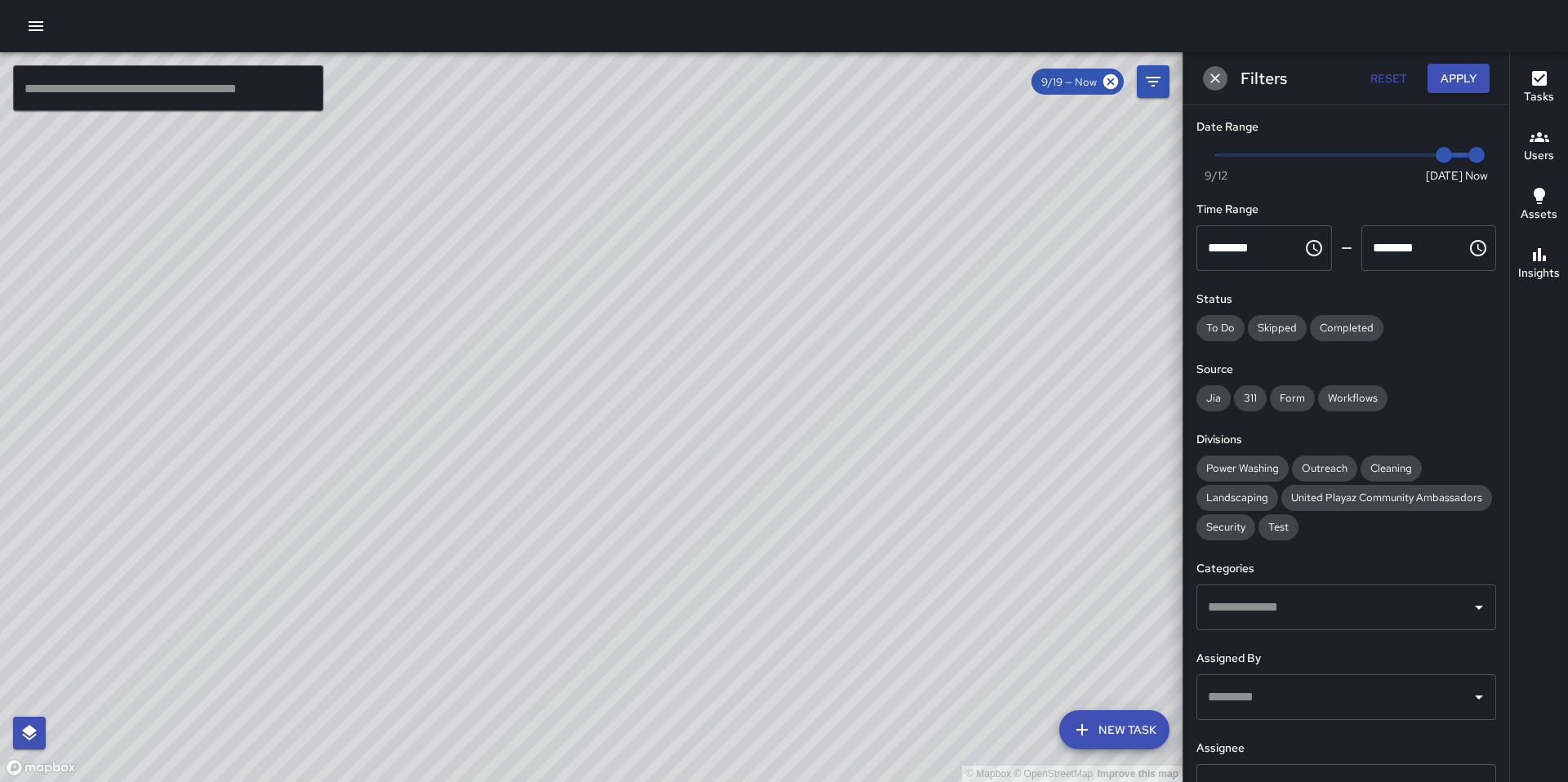
drag, startPoint x: 1218, startPoint y: 82, endPoint x: 1251, endPoint y: 86, distance: 33.2
click at [1218, 82] on icon "Dismiss" at bounding box center [1215, 78] width 10 height 10
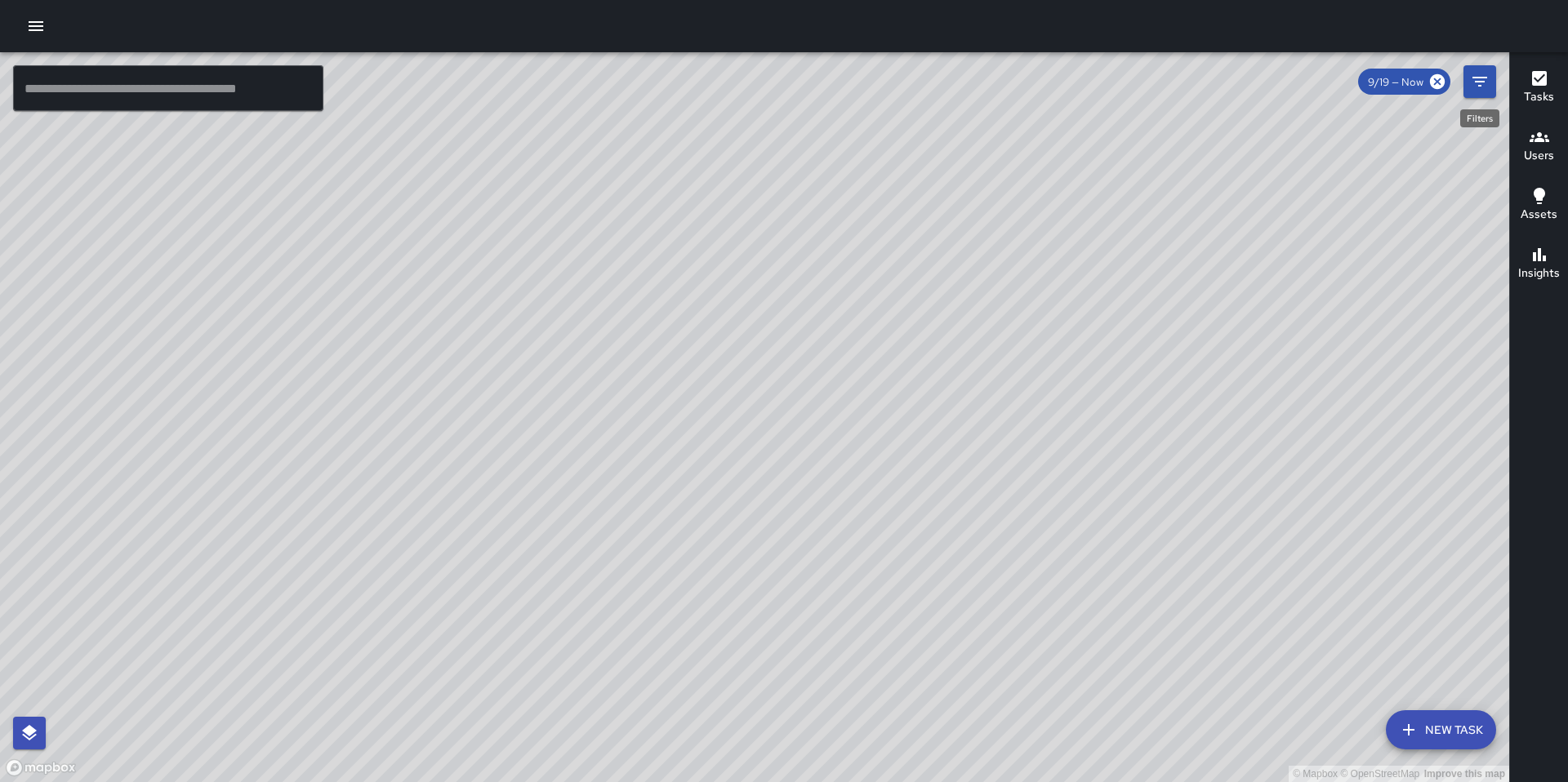
click at [1470, 82] on icon "Filters" at bounding box center [1480, 82] width 20 height 20
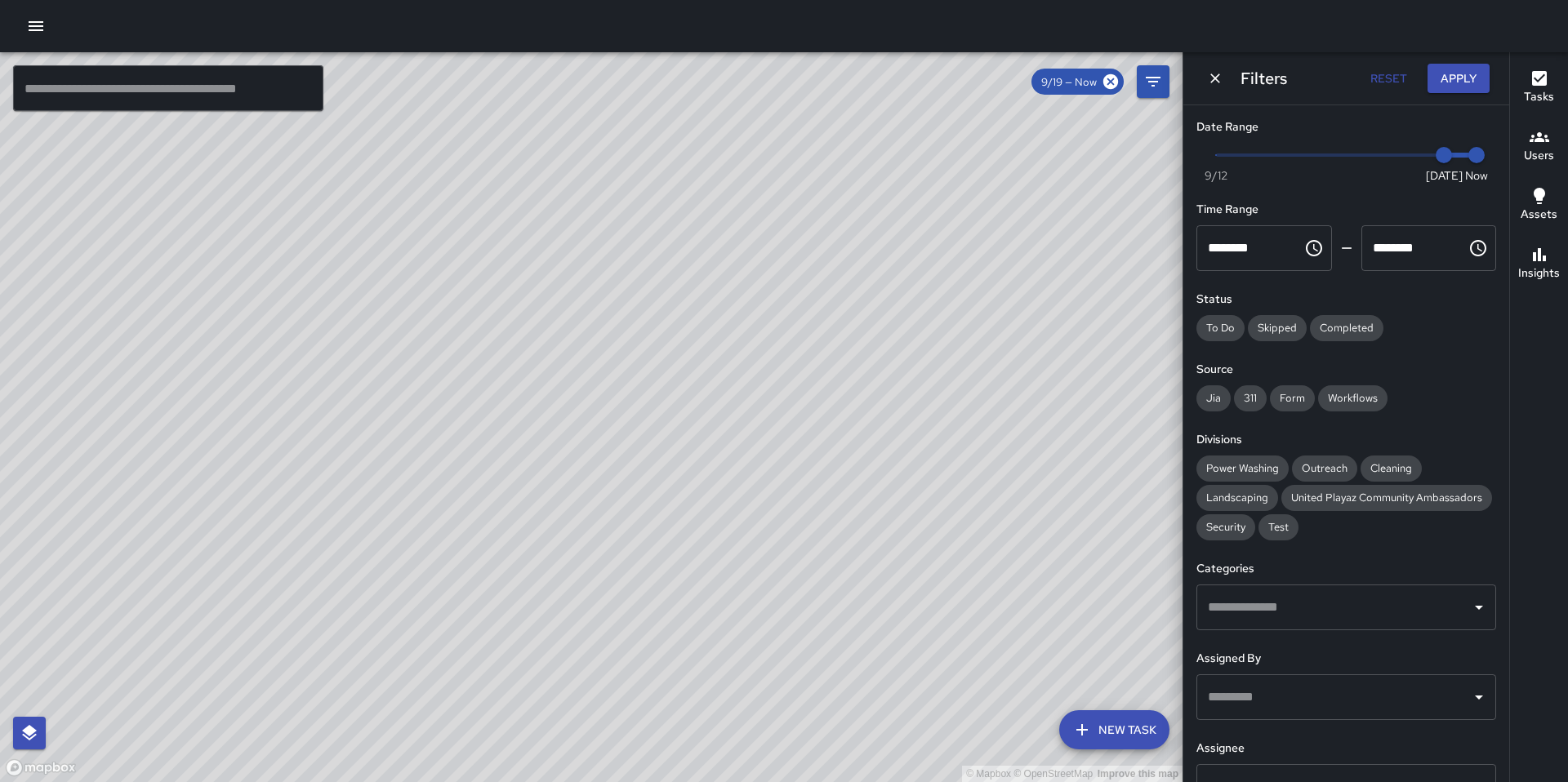
scroll to position [160, 0]
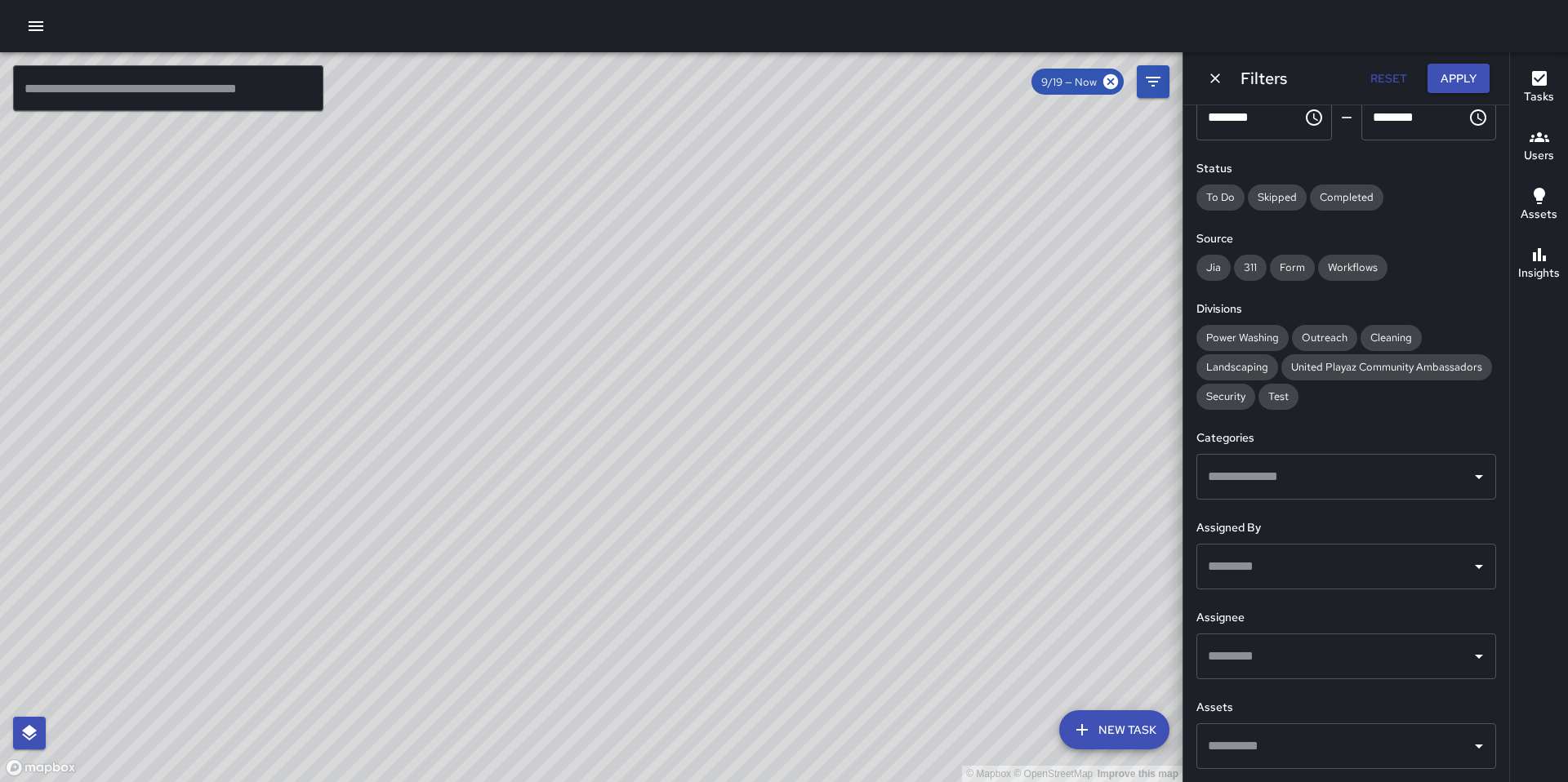
click at [1283, 672] on div "​" at bounding box center [1346, 656] width 300 height 46
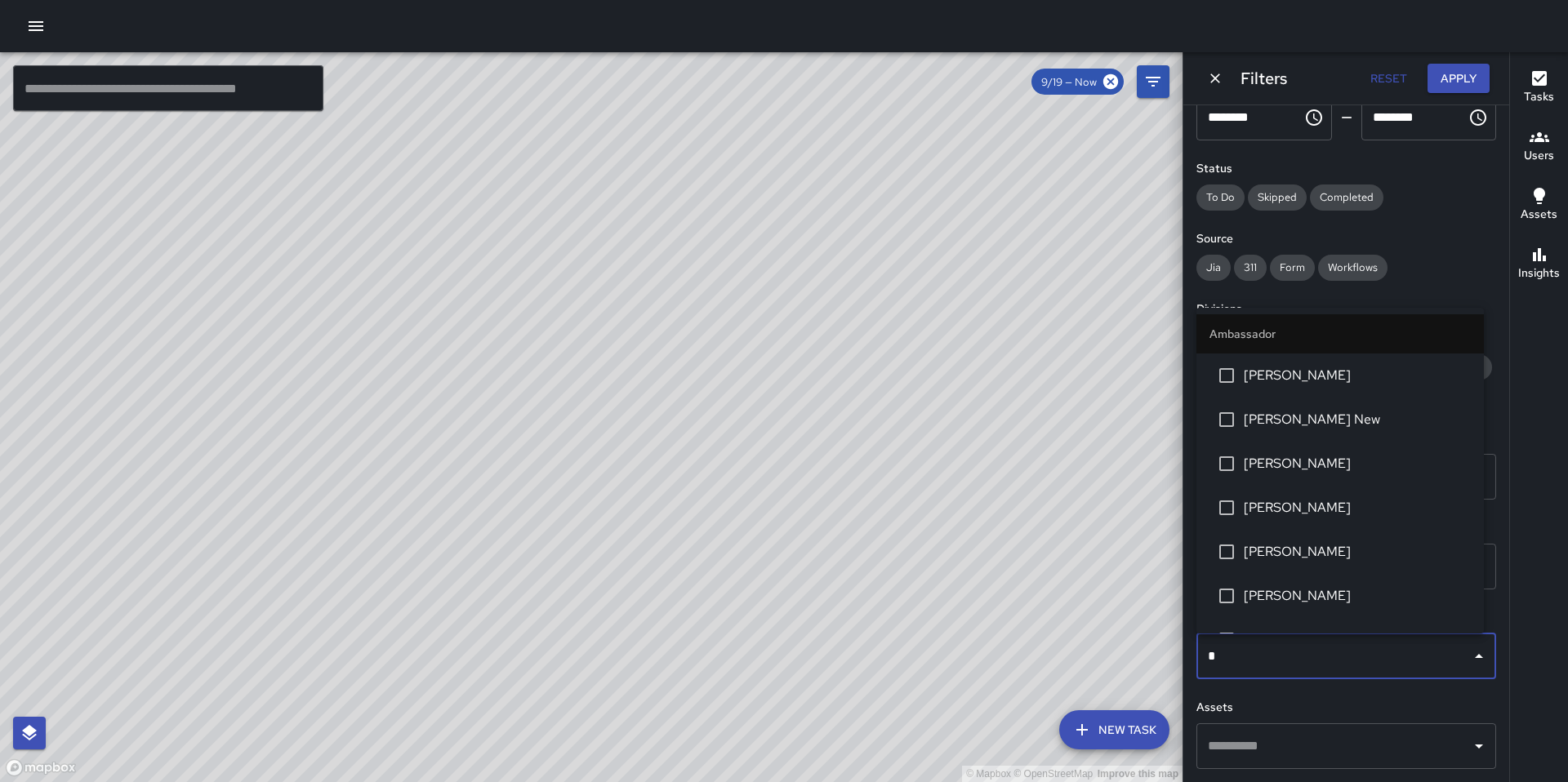
type input "**"
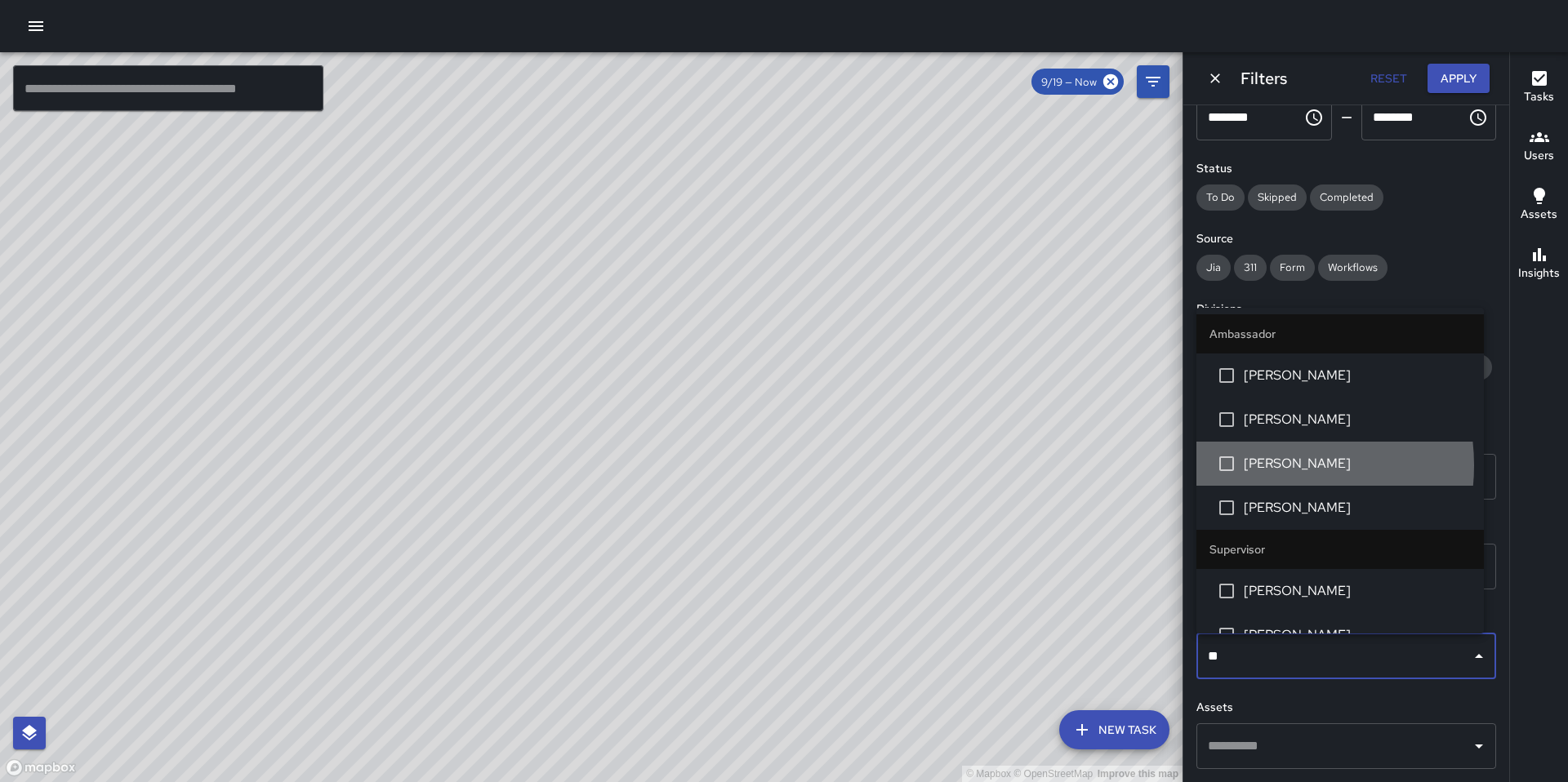
click at [1263, 466] on span "[PERSON_NAME]" at bounding box center [1357, 463] width 227 height 20
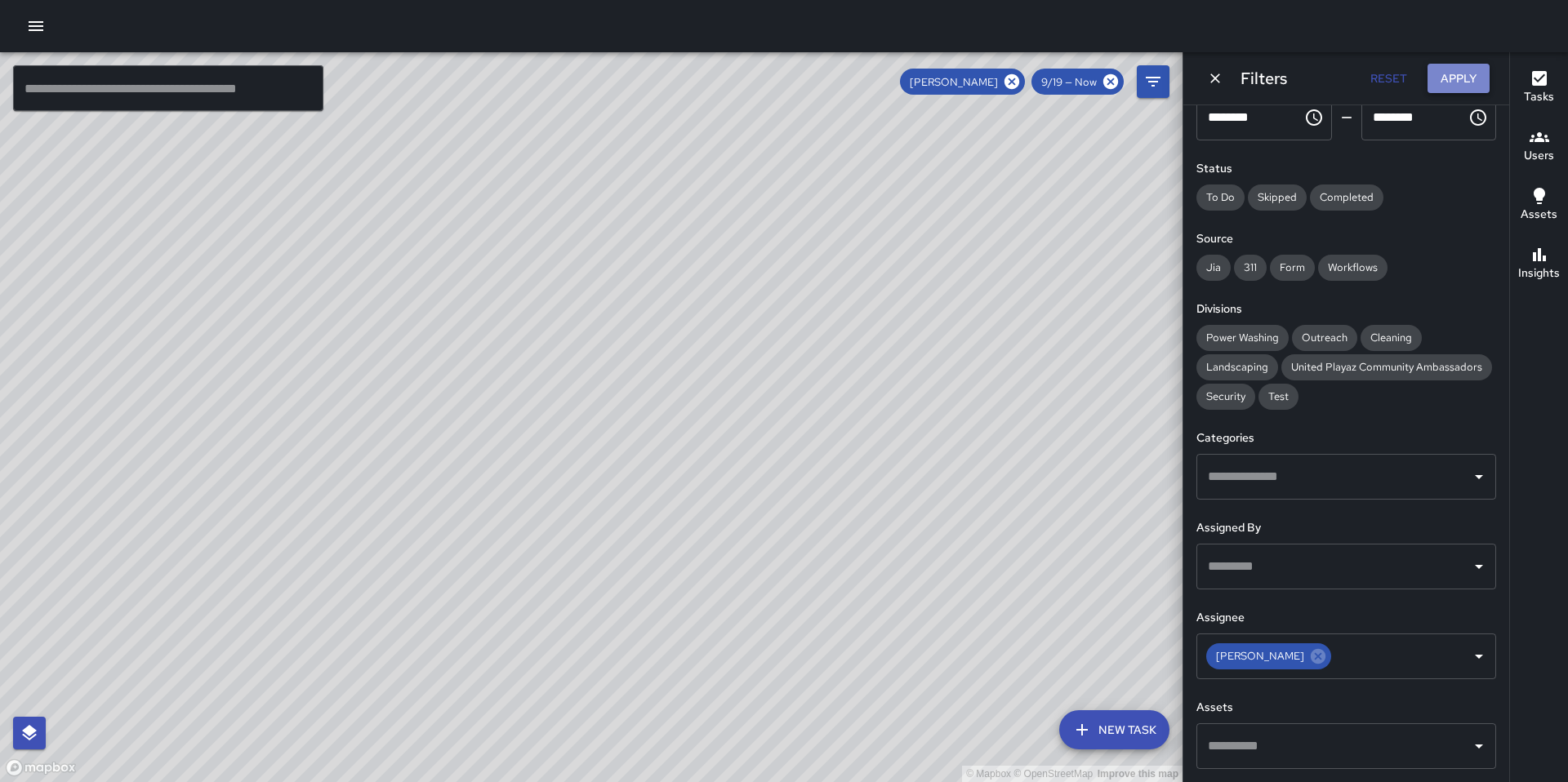
click at [1455, 78] on button "Apply" at bounding box center [1458, 78] width 62 height 30
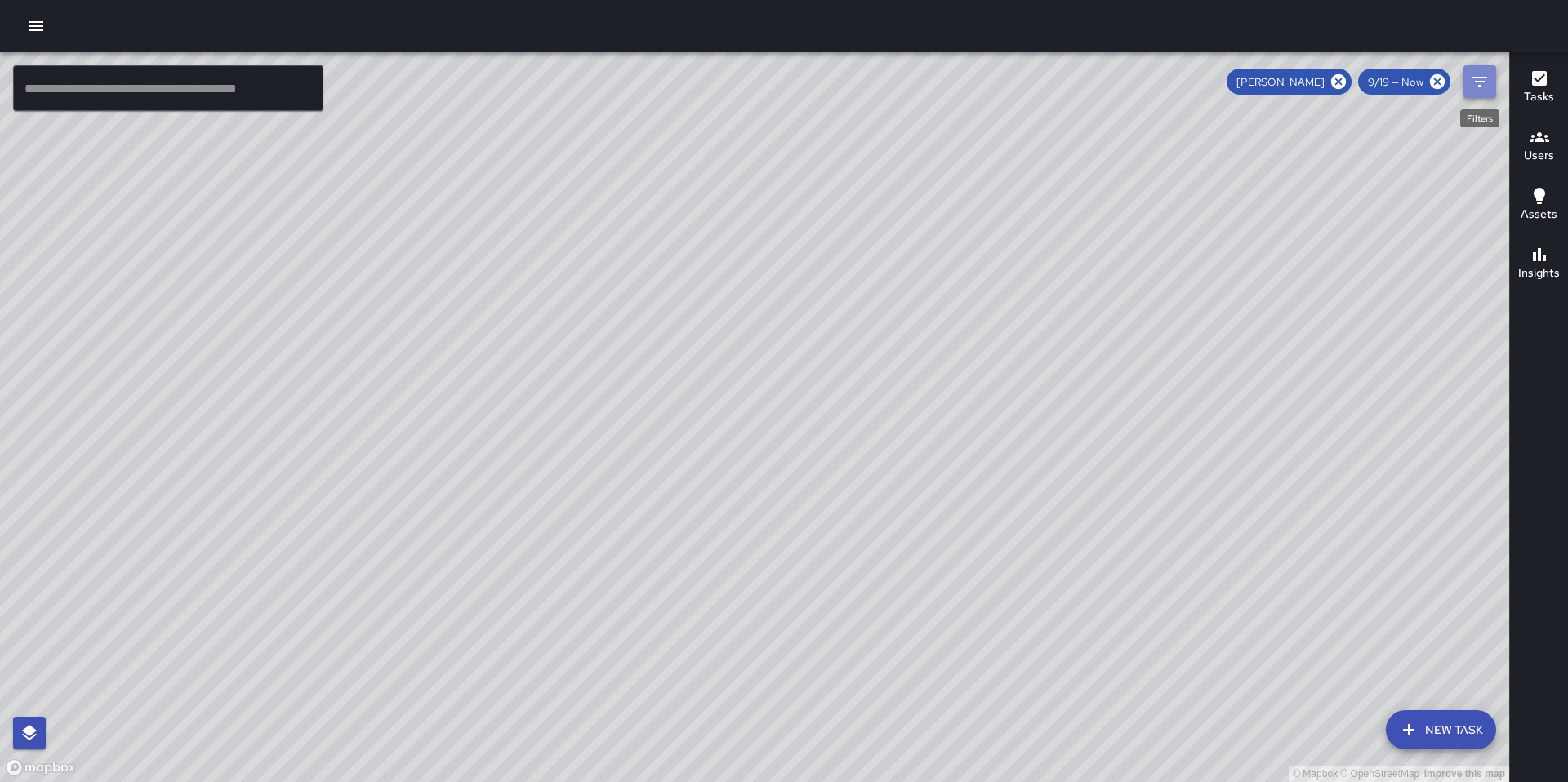
click at [1465, 88] on button "Filters" at bounding box center [1479, 81] width 32 height 32
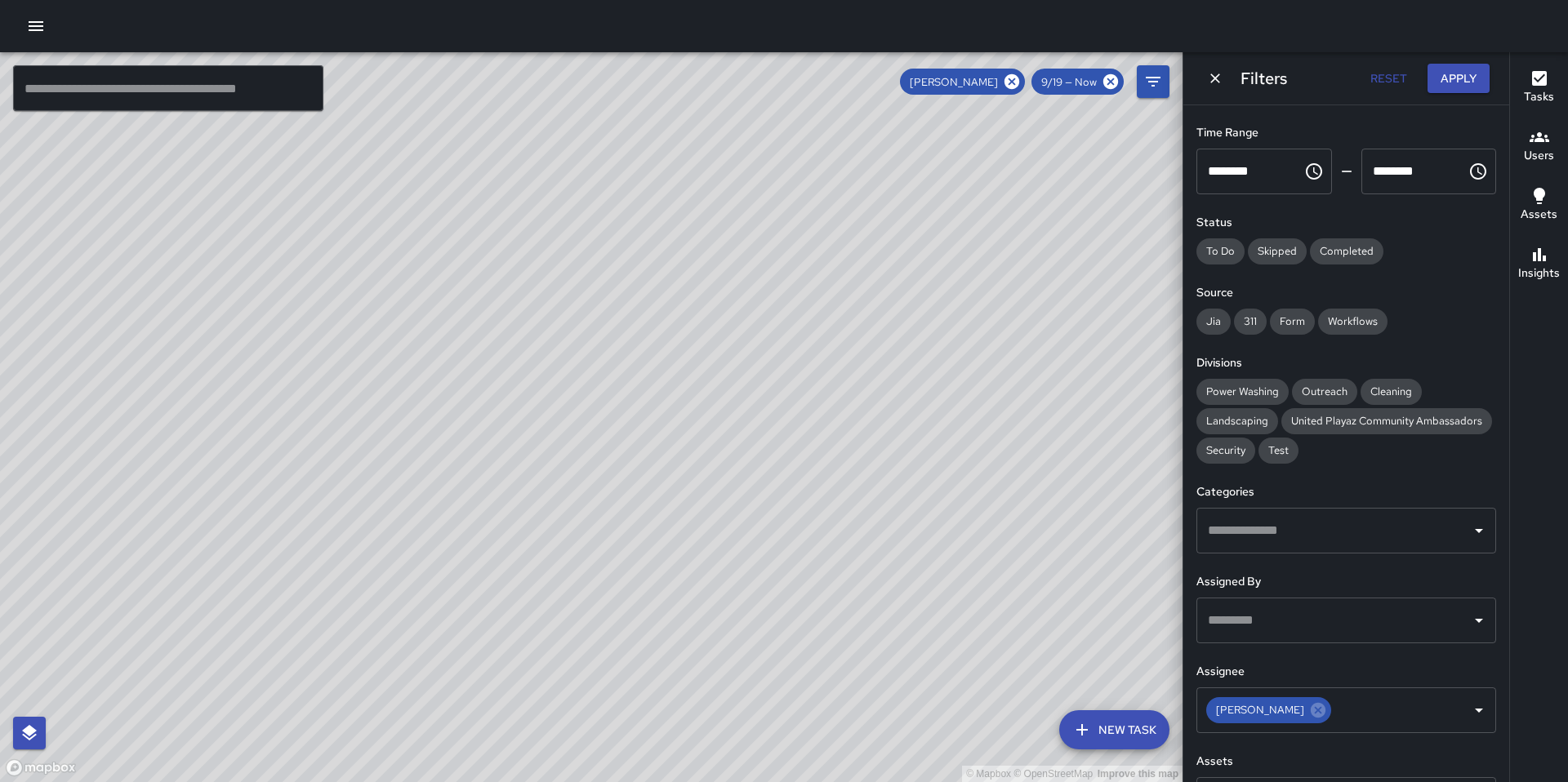
scroll to position [0, 0]
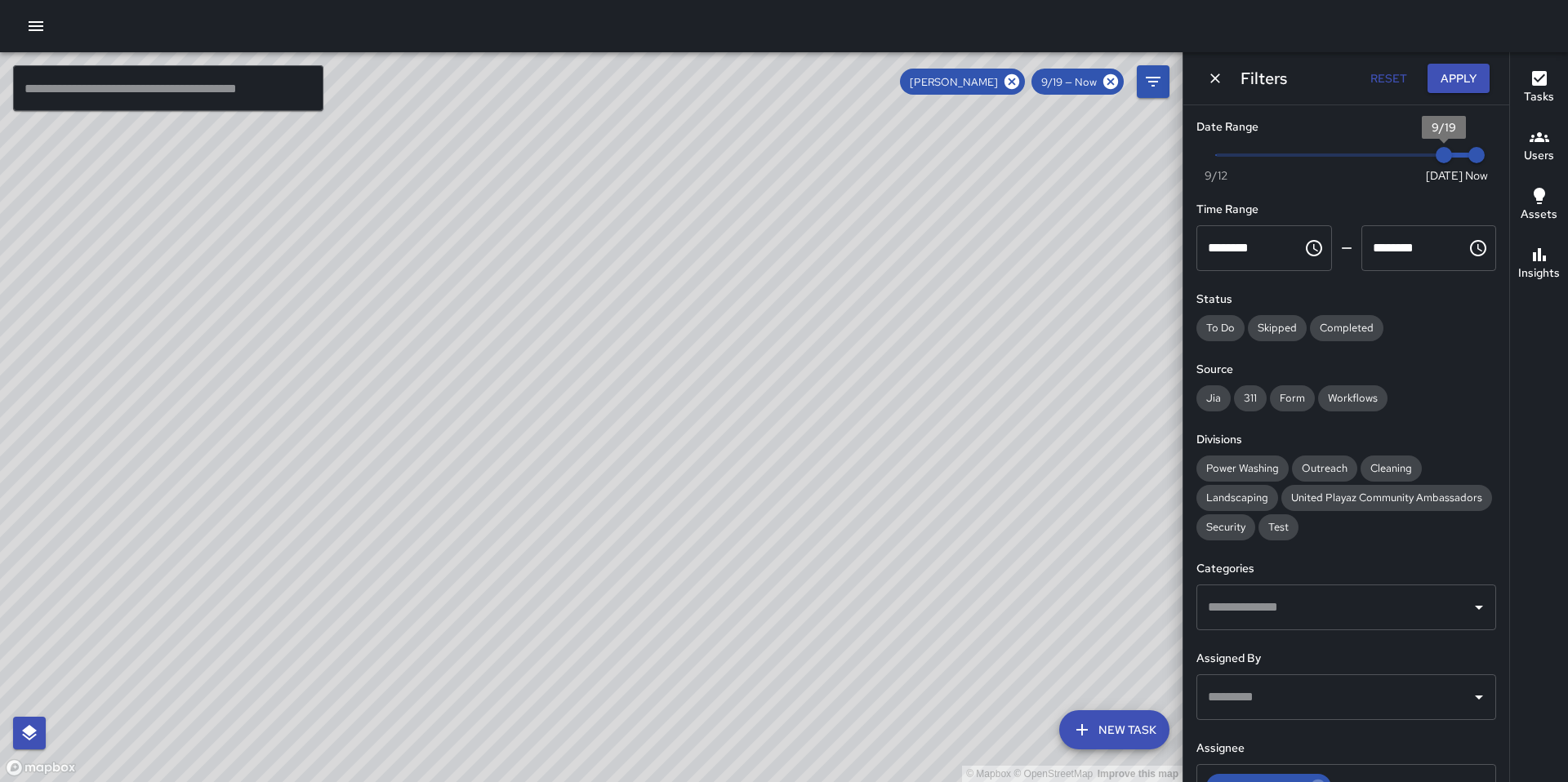
type input "*"
drag, startPoint x: 1435, startPoint y: 160, endPoint x: 1041, endPoint y: 159, distance: 394.0
click at [1037, 159] on div "© Mapbox © OpenStreetMap Improve this map ​ New Task [PERSON_NAME] 9/19 — Now M…" at bounding box center [784, 416] width 1568 height 730
click at [1459, 66] on button "Apply" at bounding box center [1458, 78] width 62 height 30
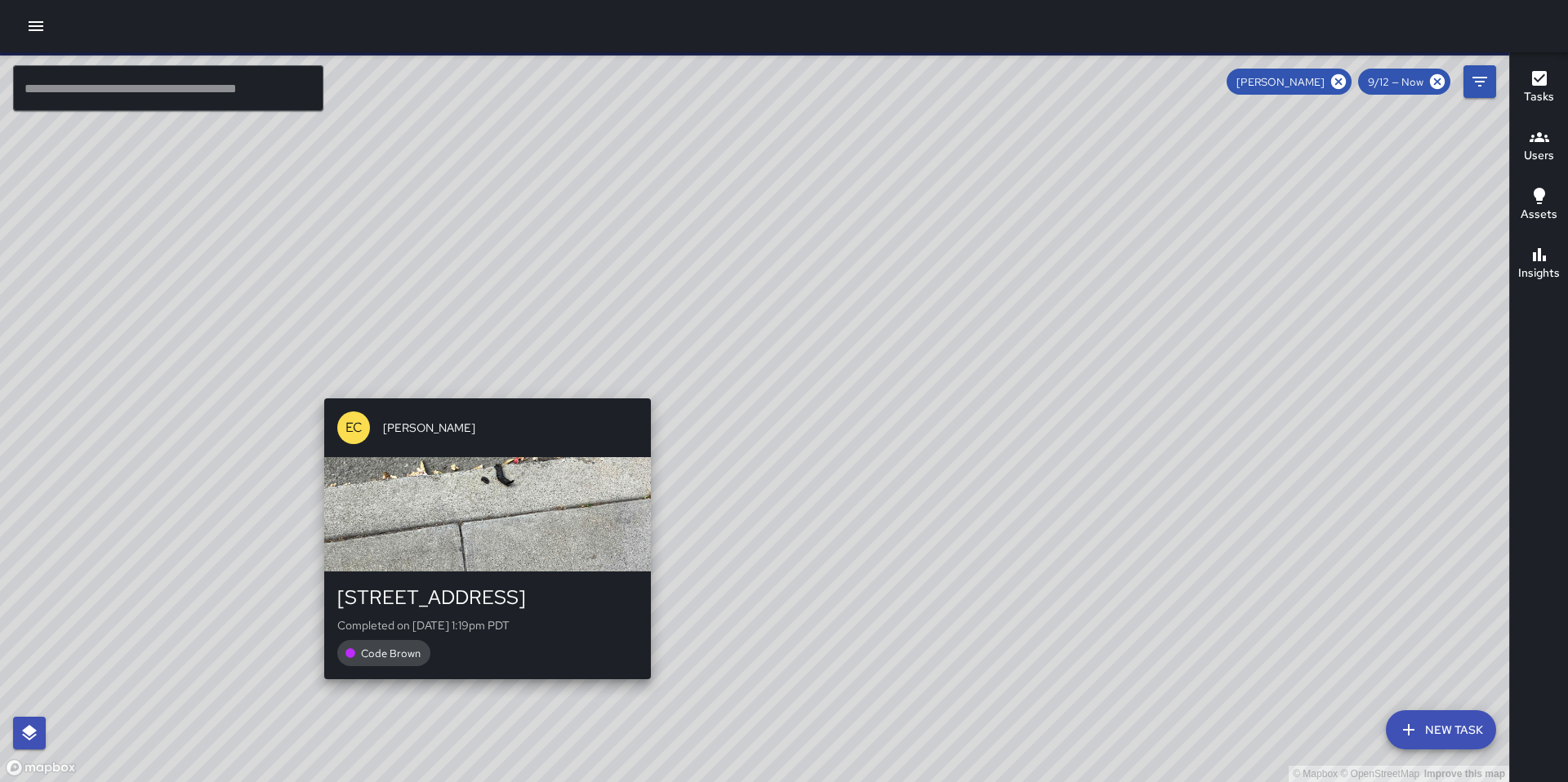
click at [480, 392] on div "EC [PERSON_NAME] [STREET_ADDRESS] Completed on [DATE] 1:19pm PDT Code Brown" at bounding box center [487, 539] width 339 height 294
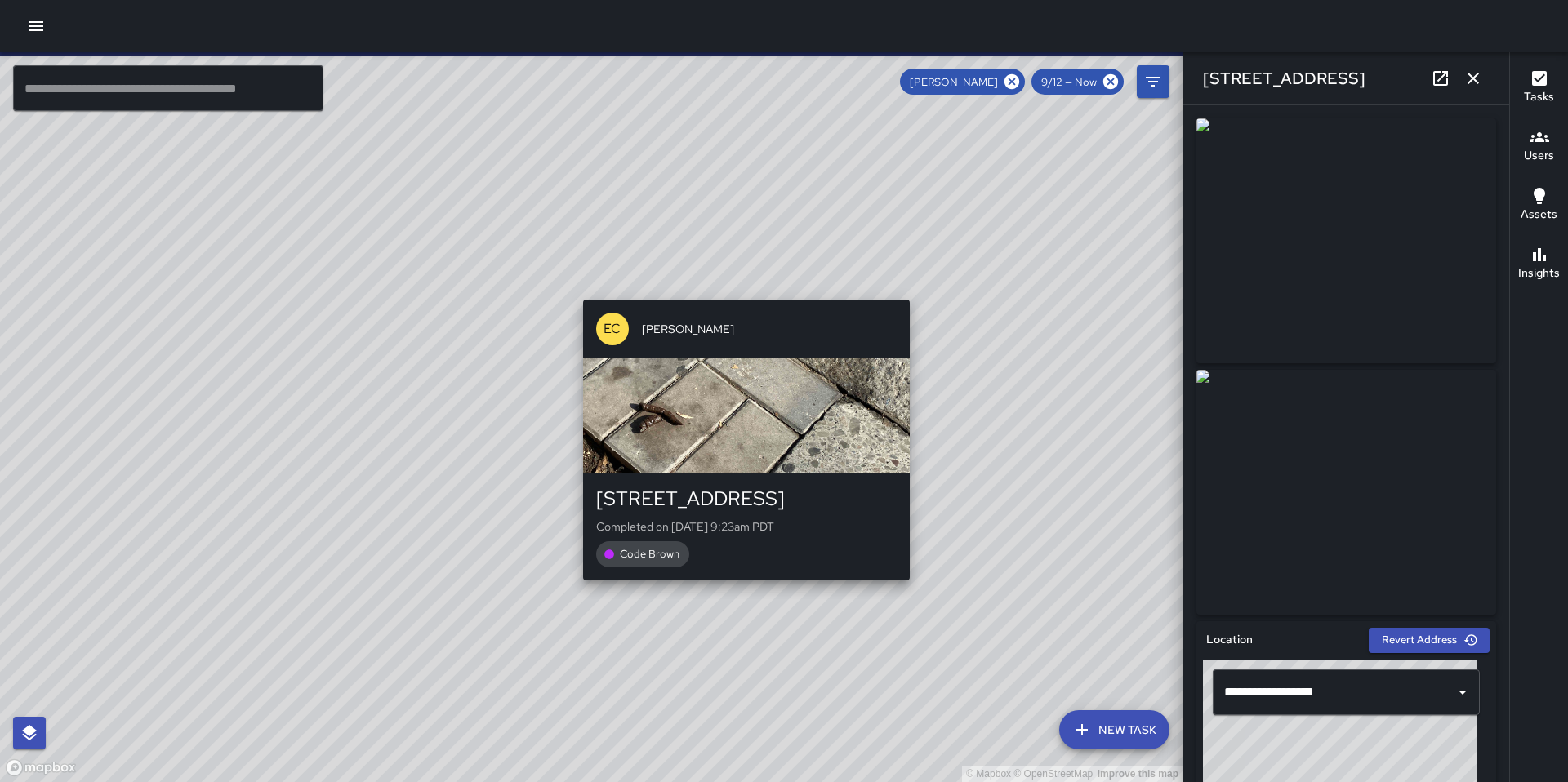
click at [742, 287] on div "© Mapbox © OpenStreetMap Improve this map EC [PERSON_NAME] [STREET_ADDRESS] Com…" at bounding box center [591, 416] width 1183 height 730
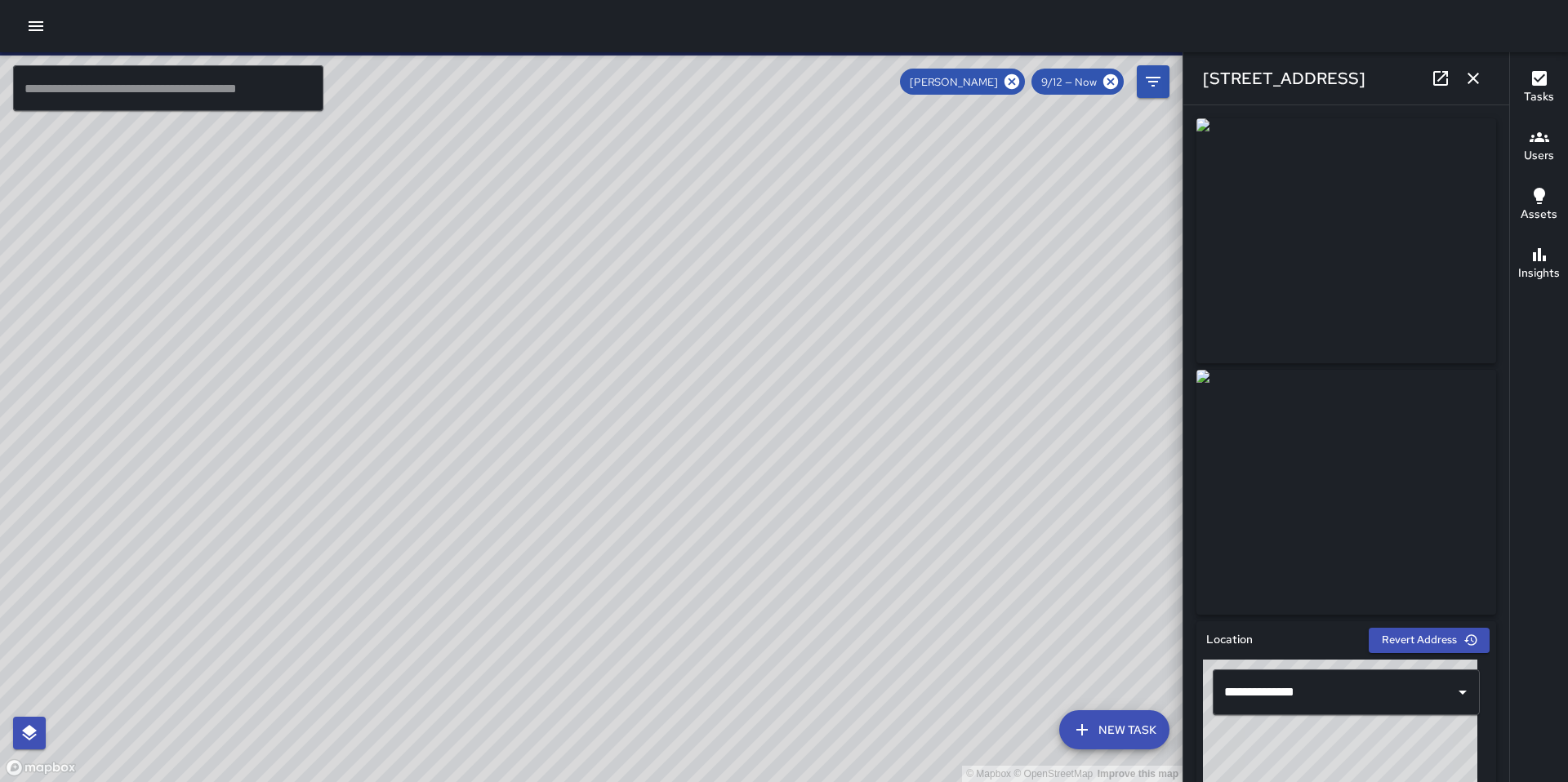
click at [616, 582] on div "© Mapbox © OpenStreetMap Improve this map EC [PERSON_NAME][GEOGRAPHIC_DATA][STR…" at bounding box center [591, 416] width 1183 height 730
click at [428, 387] on div "© Mapbox © OpenStreetMap Improve this map EC [PERSON_NAME] [STREET_ADDRESS] Com…" at bounding box center [591, 416] width 1183 height 730
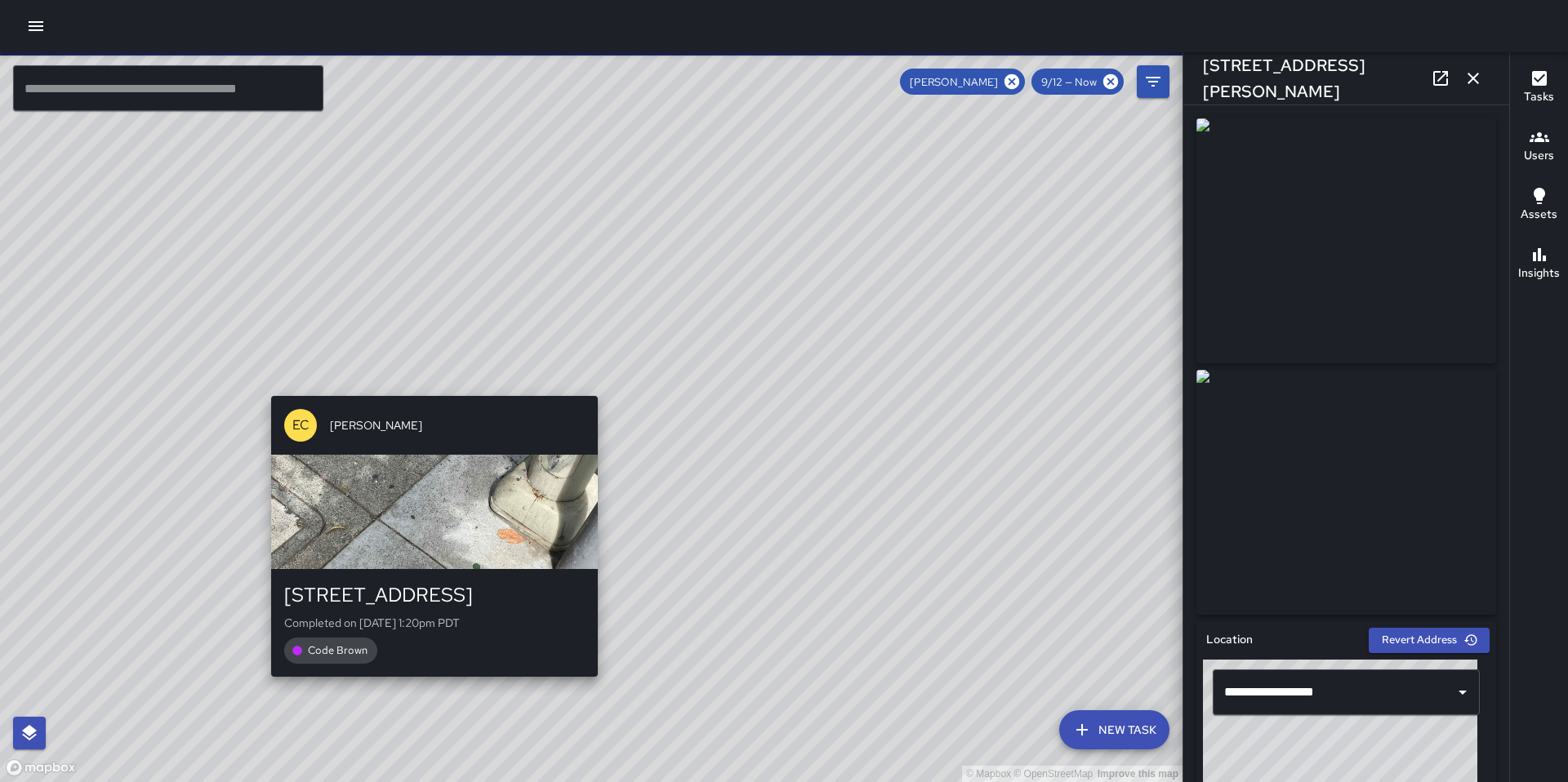
type input "**********"
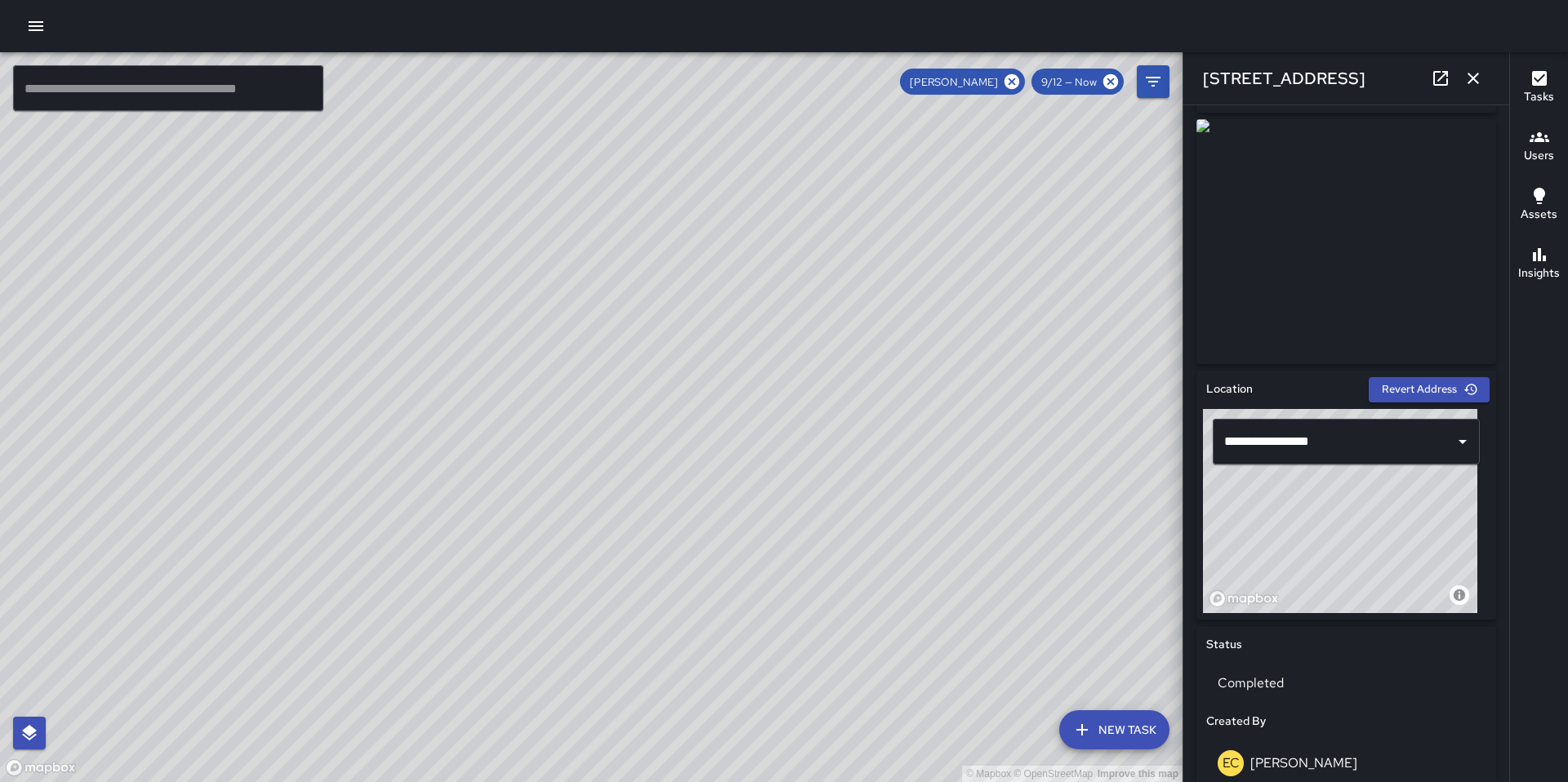
scroll to position [553, 0]
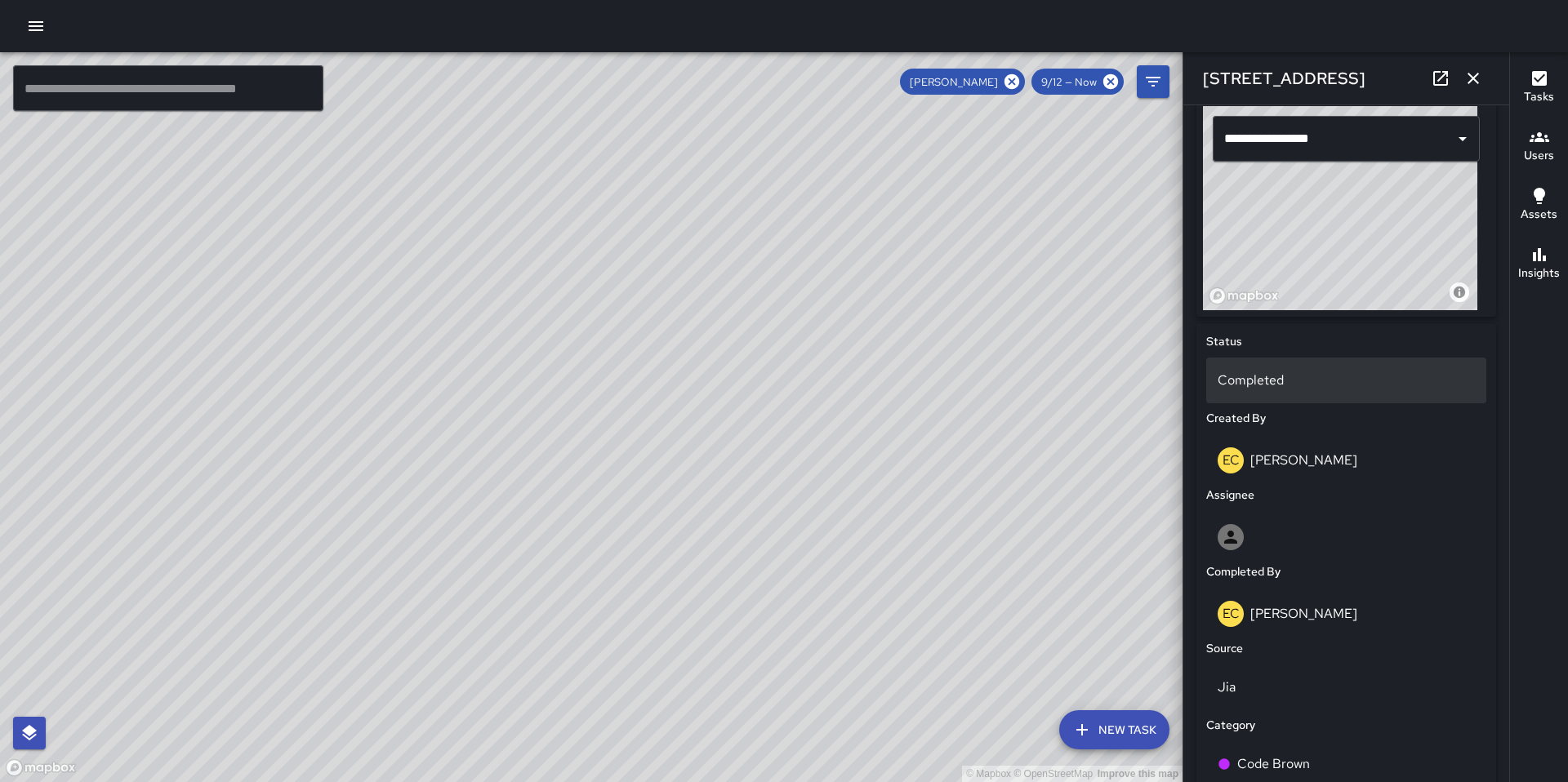
click at [1257, 386] on p "Completed" at bounding box center [1345, 380] width 257 height 20
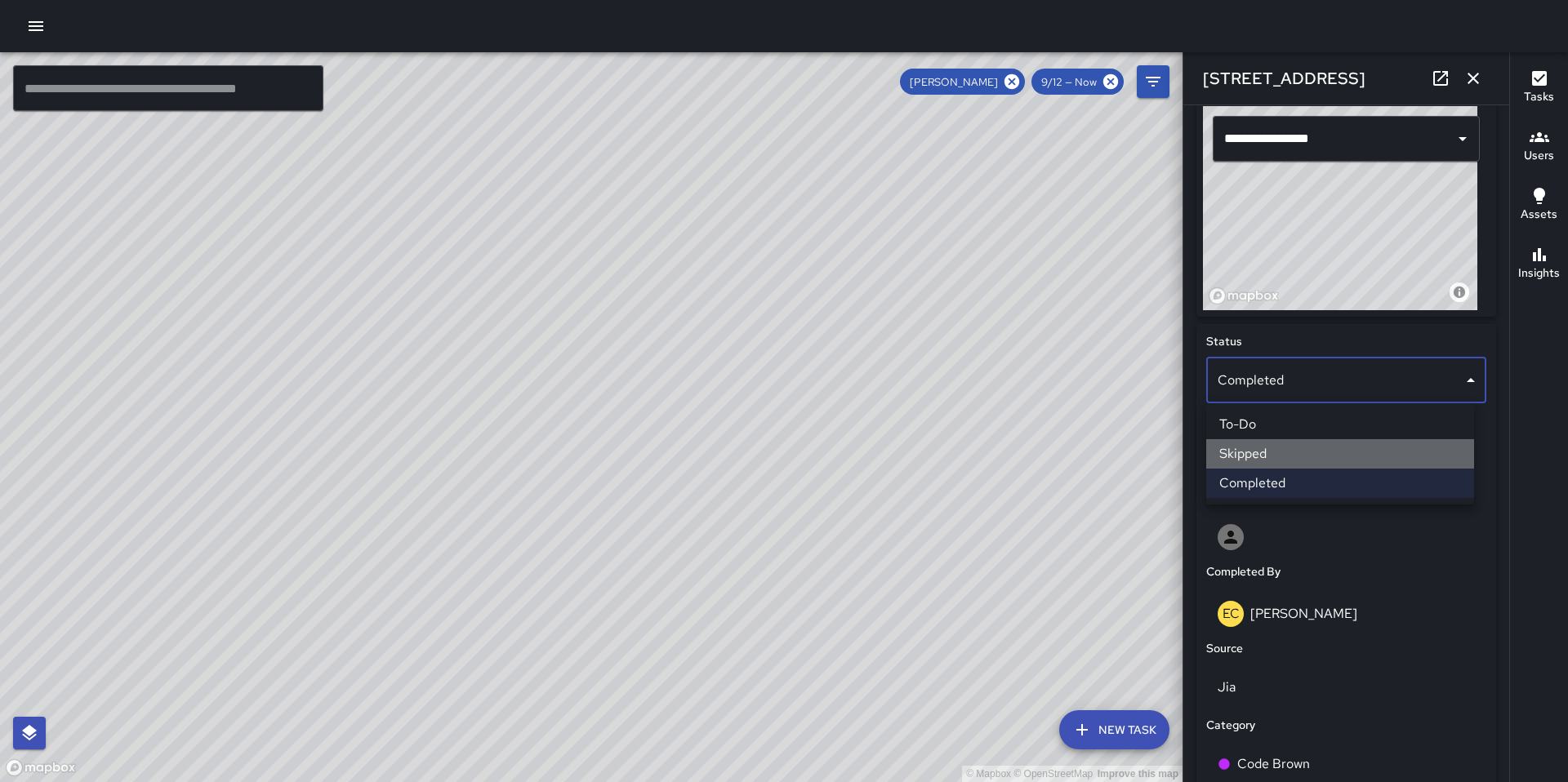
click at [1272, 453] on li "Skipped" at bounding box center [1340, 454] width 268 height 29
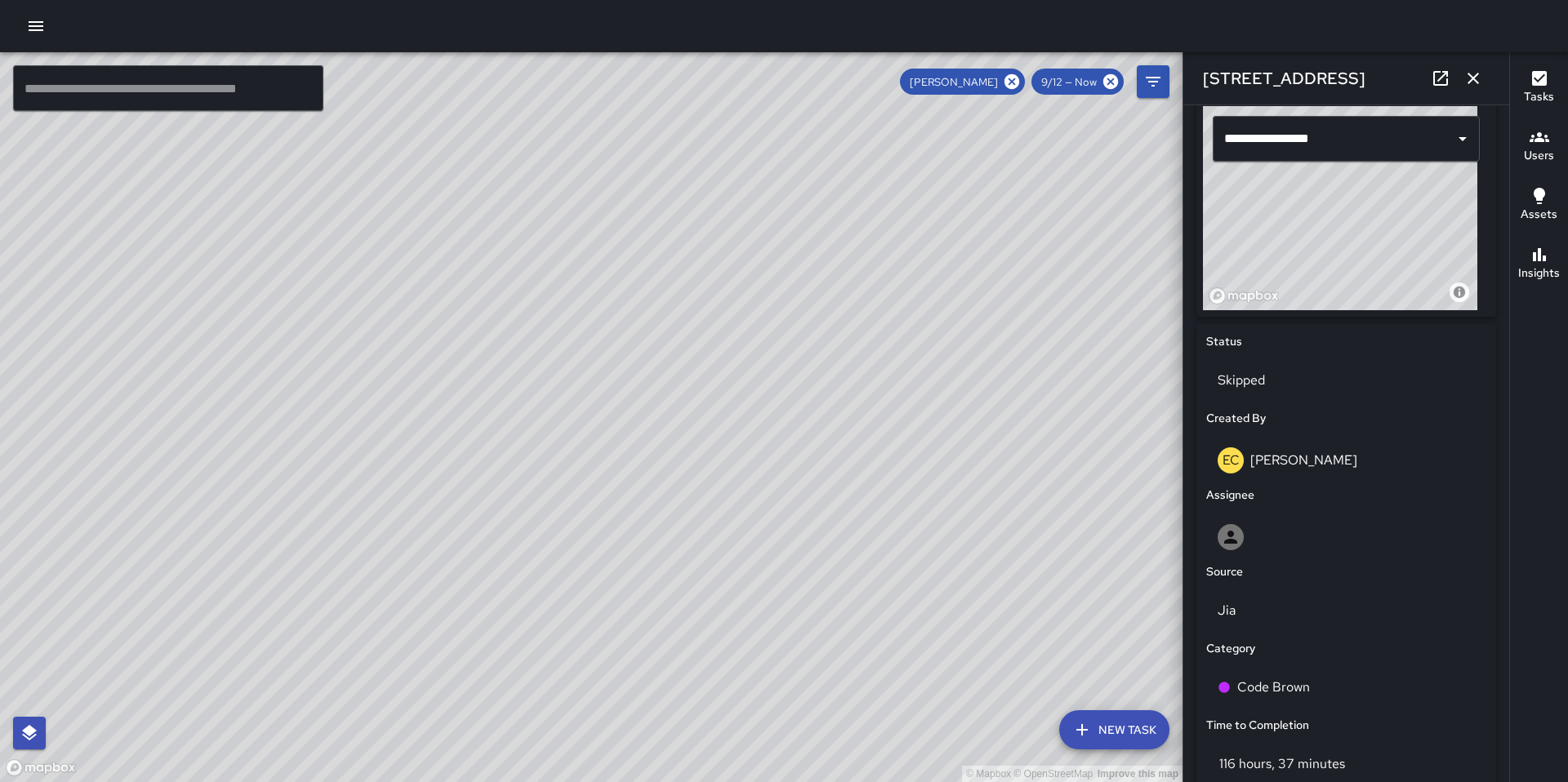
click at [596, 416] on div "© Mapbox © OpenStreetMap Improve this map EC [PERSON_NAME] [STREET_ADDRESS] Com…" at bounding box center [591, 416] width 1183 height 730
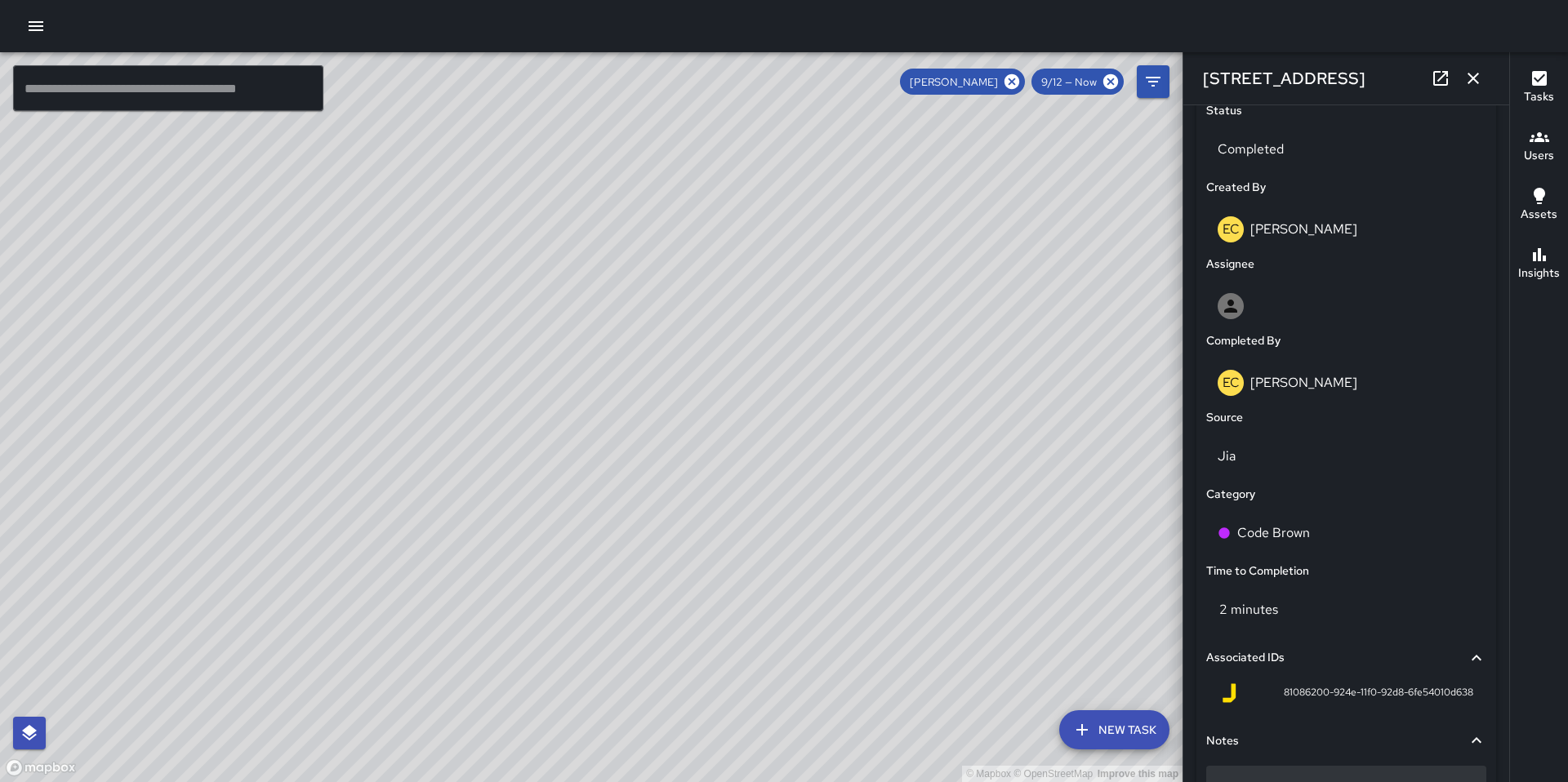
scroll to position [906, 0]
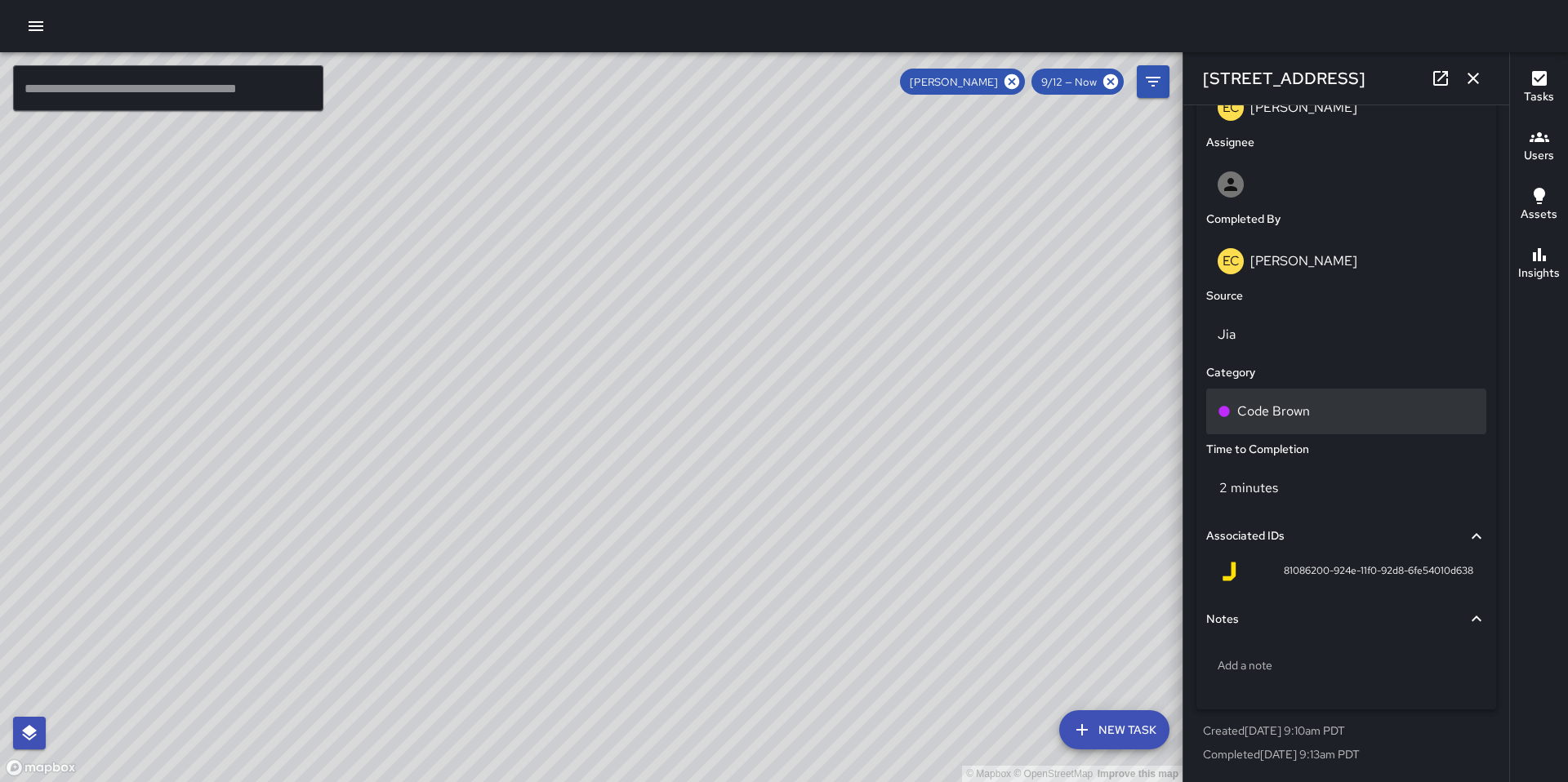
click at [1291, 411] on p "Code Brown" at bounding box center [1273, 412] width 72 height 20
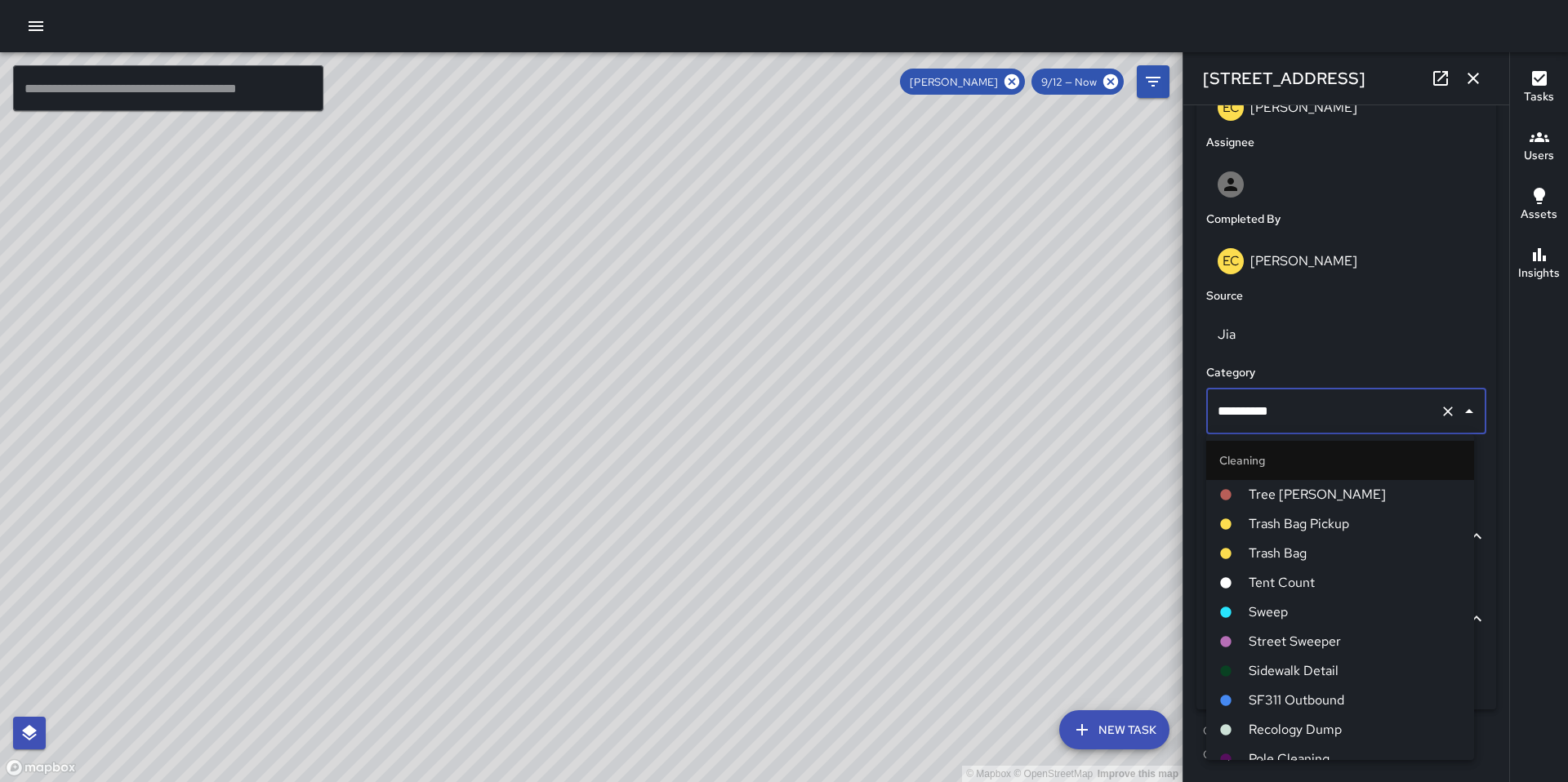
scroll to position [513, 0]
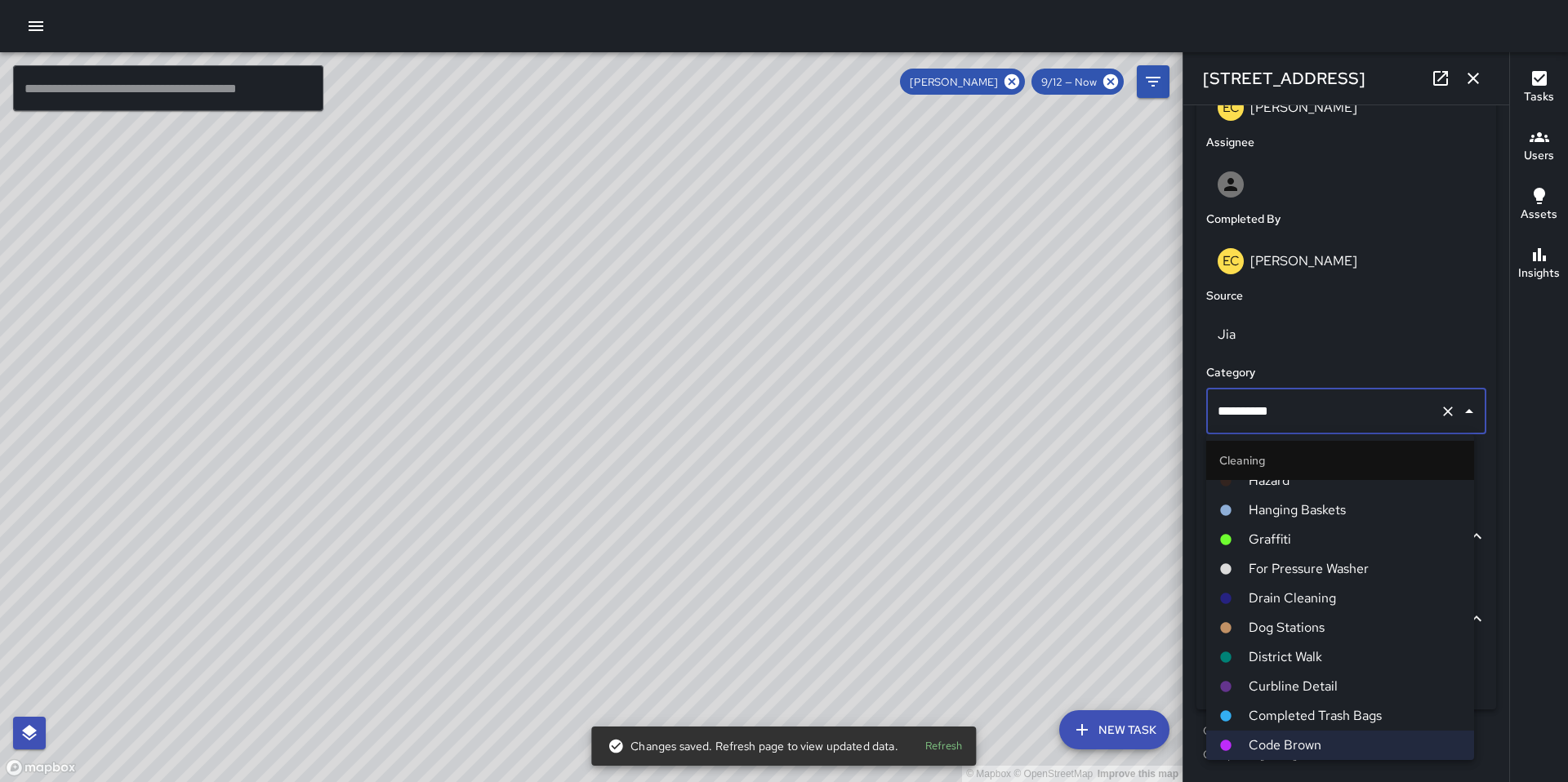
drag, startPoint x: 1297, startPoint y: 413, endPoint x: 1178, endPoint y: 413, distance: 119.0
click at [1179, 413] on div "© Mapbox © OpenStreetMap Improve this map ​ New Task [PERSON_NAME] 9/12 — Now M…" at bounding box center [784, 416] width 1568 height 730
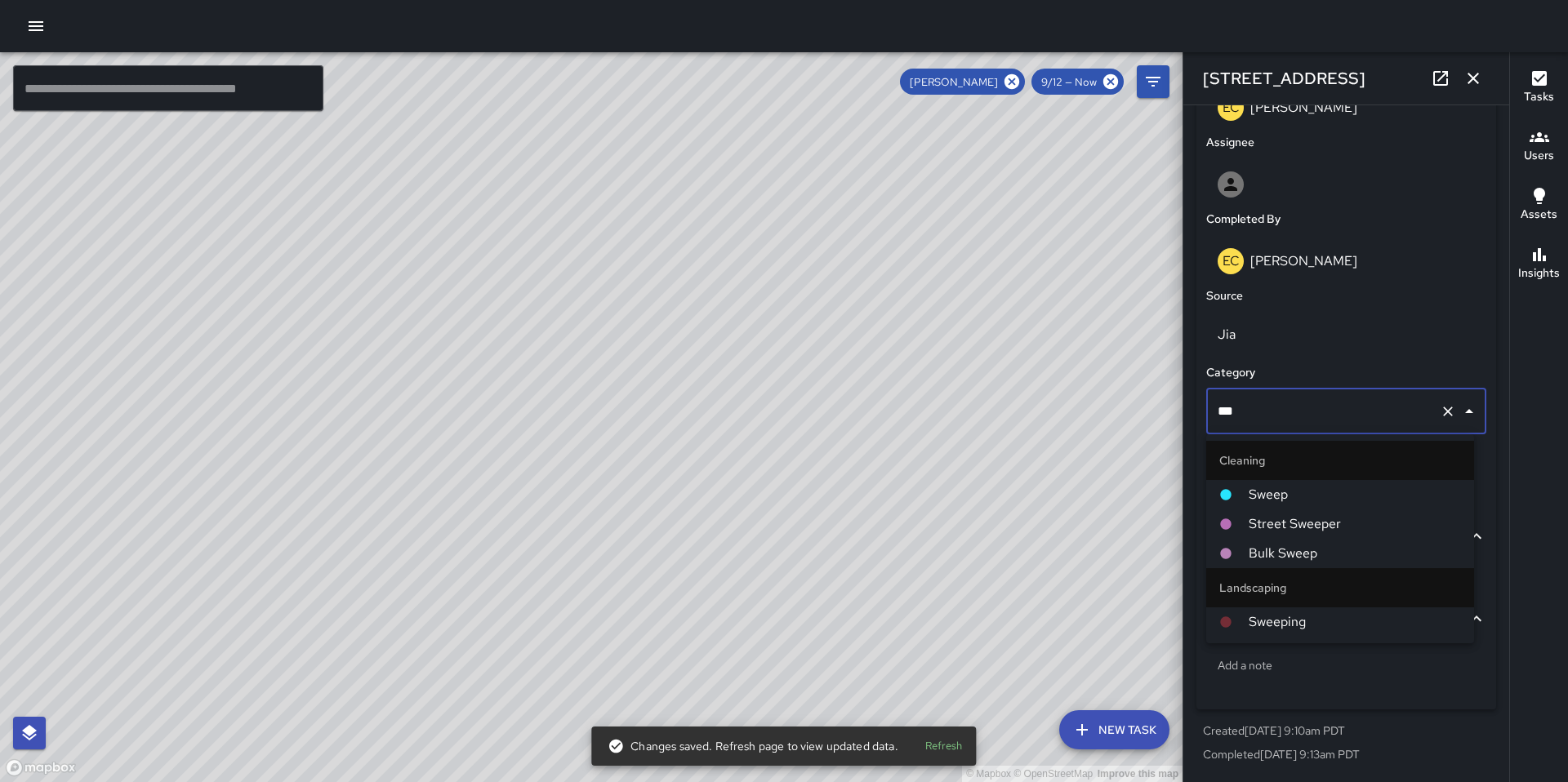
type input "****"
click at [1237, 494] on div at bounding box center [1234, 495] width 29 height 13
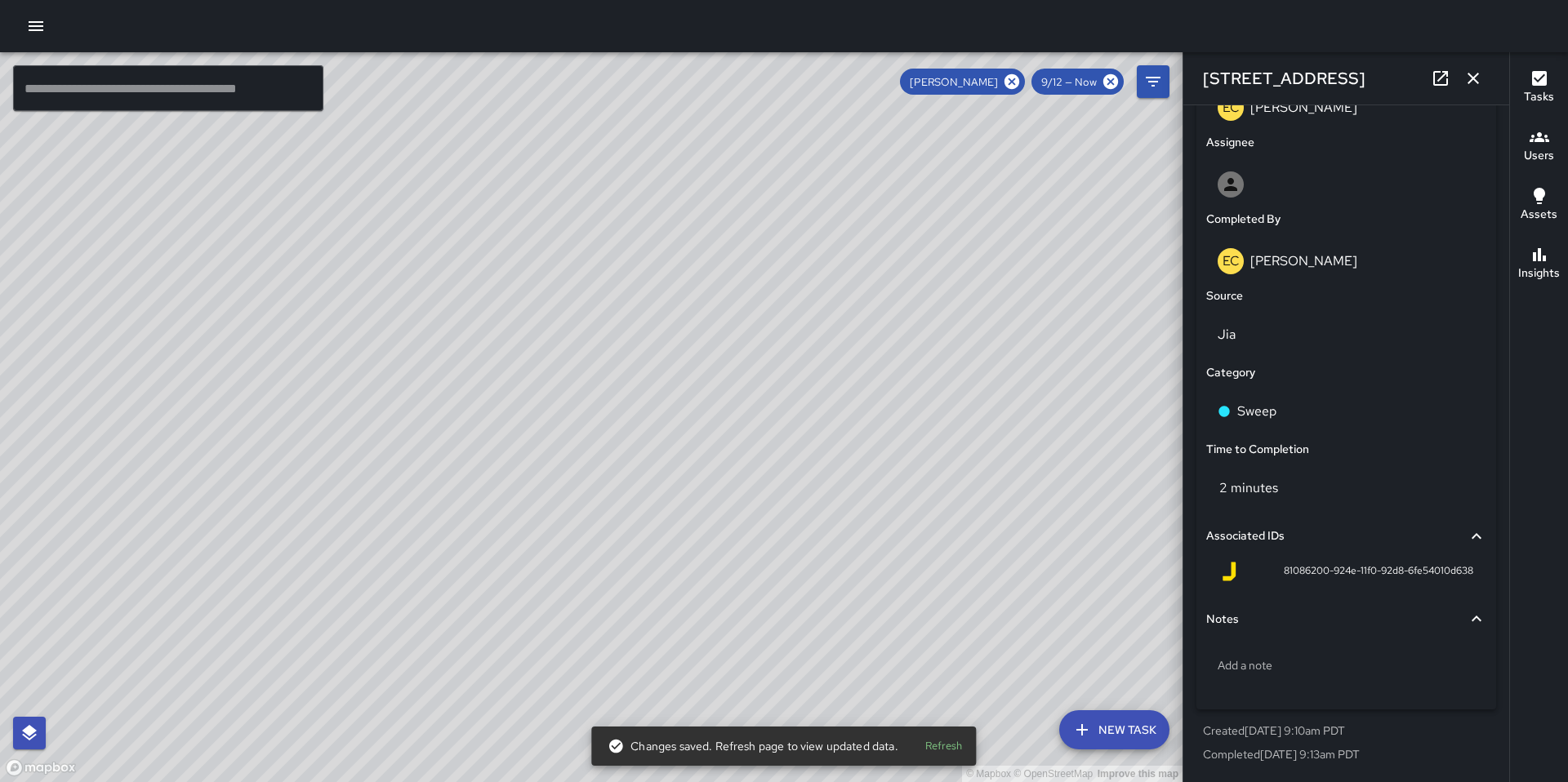
click at [574, 413] on div "© Mapbox © OpenStreetMap Improve this map EC [PERSON_NAME] [STREET_ADDRESS] Com…" at bounding box center [591, 416] width 1183 height 730
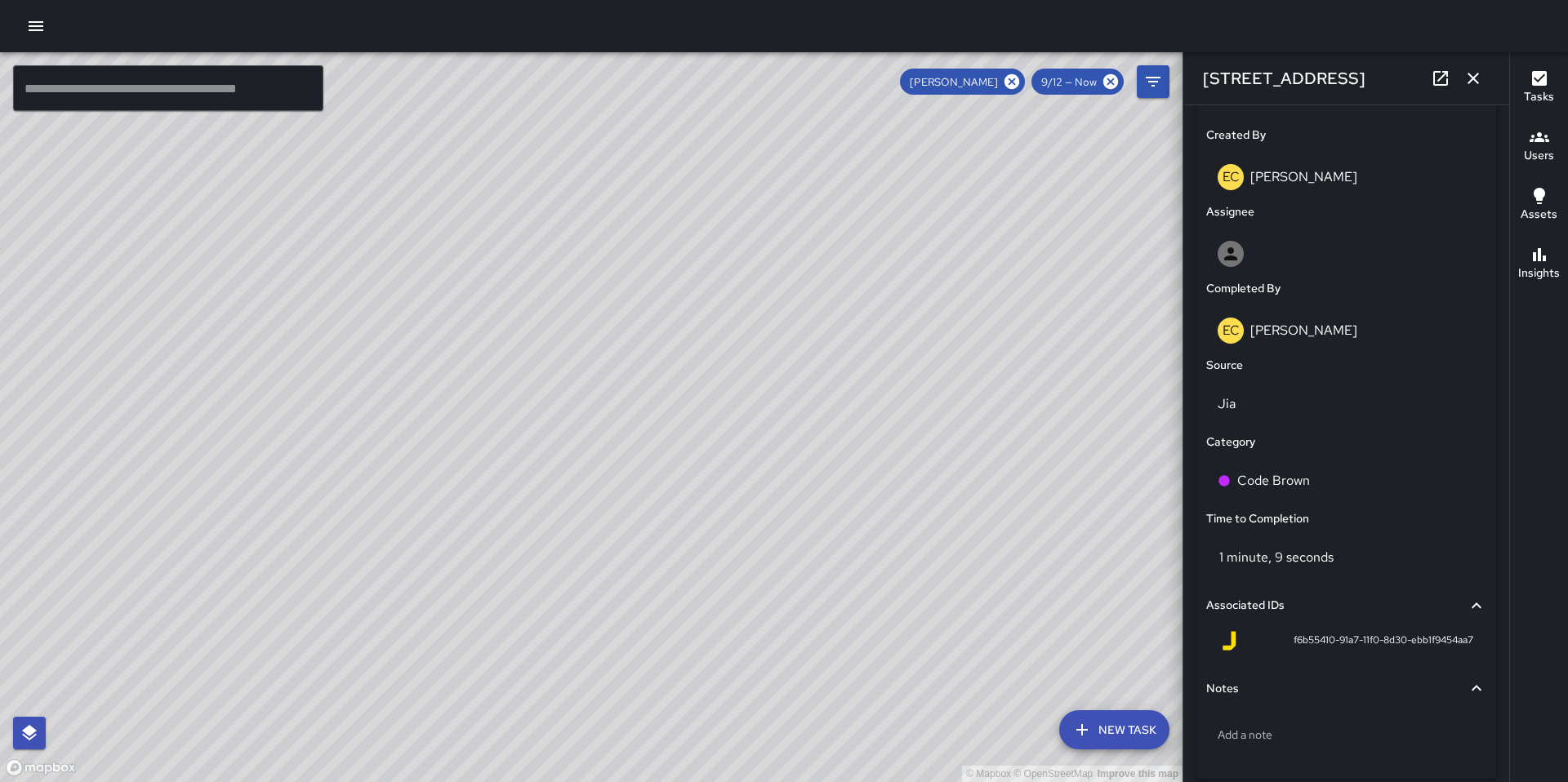
scroll to position [906, 0]
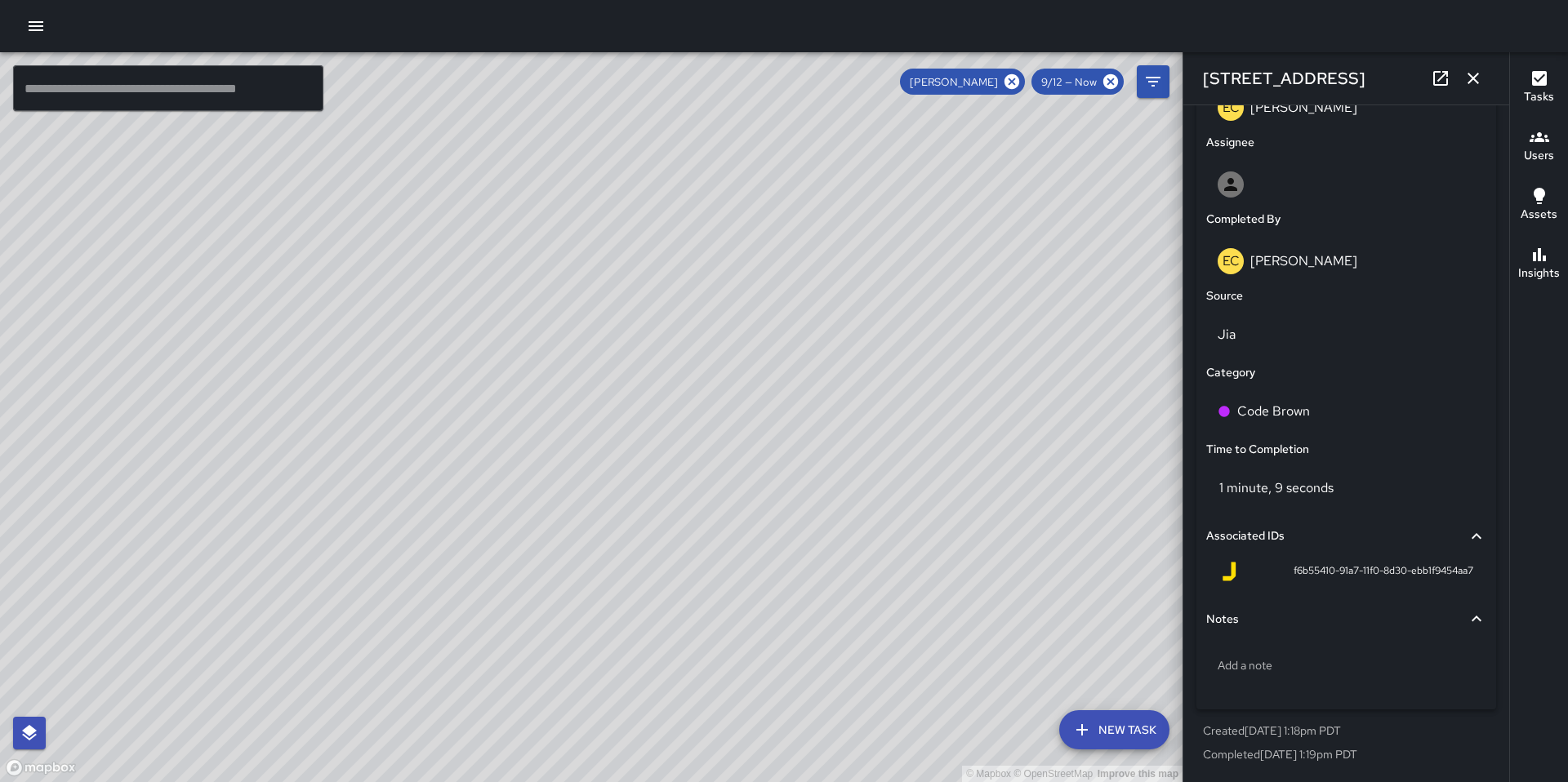
click at [547, 450] on div "© Mapbox © OpenStreetMap Improve this map EC [PERSON_NAME] [STREET_ADDRESS] Com…" at bounding box center [591, 416] width 1183 height 730
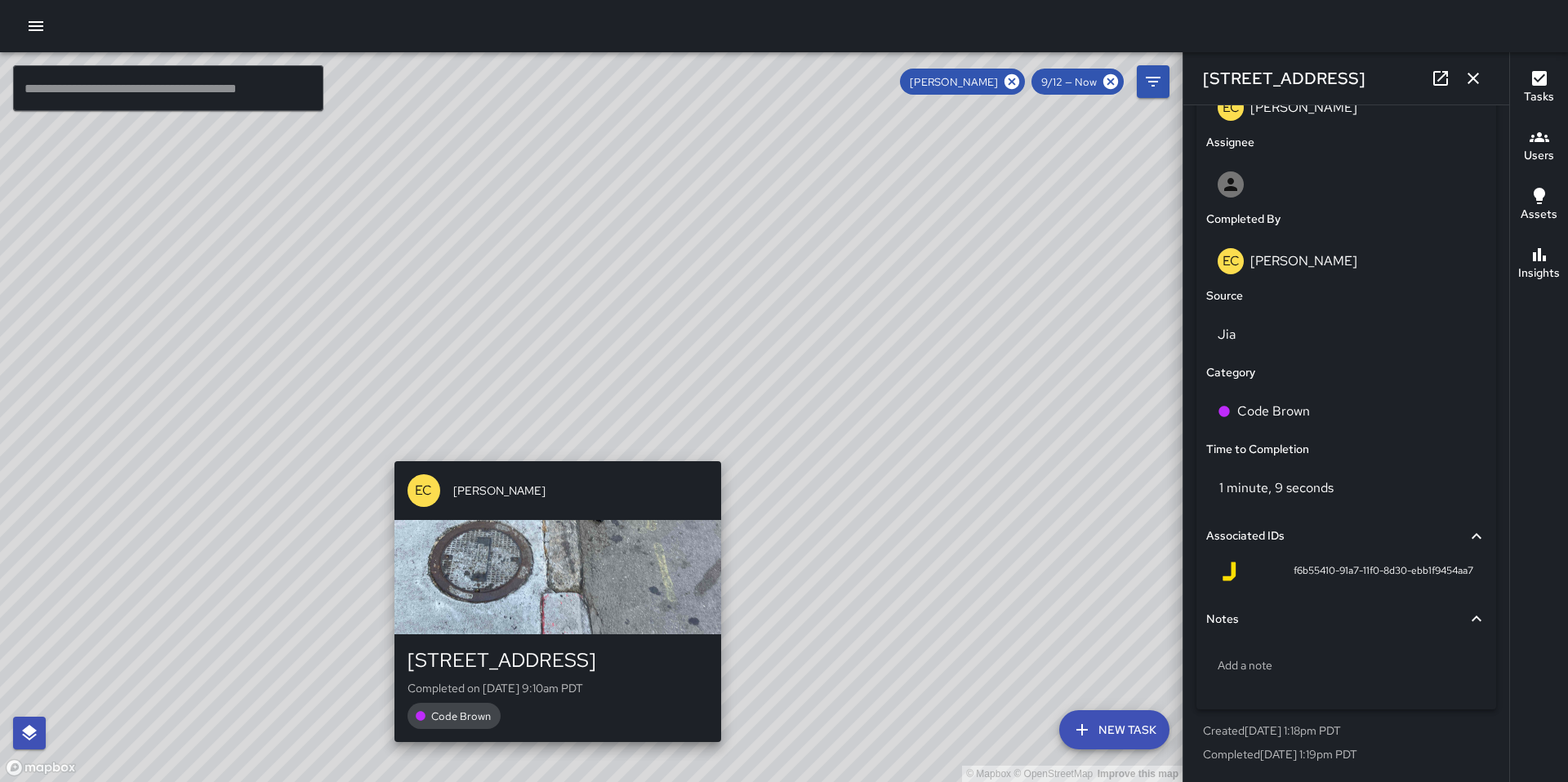
type input "**********"
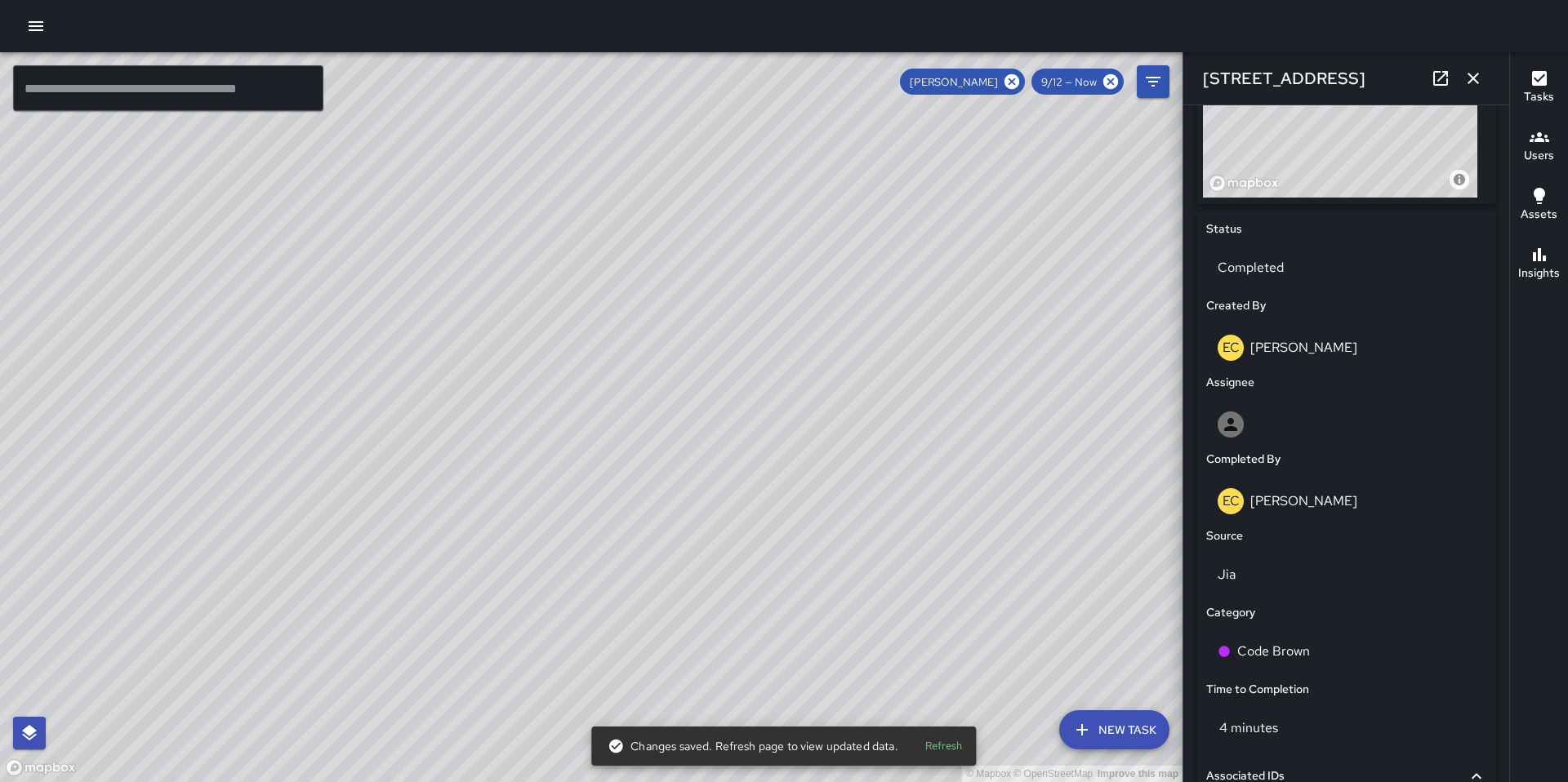
scroll to position [876, 0]
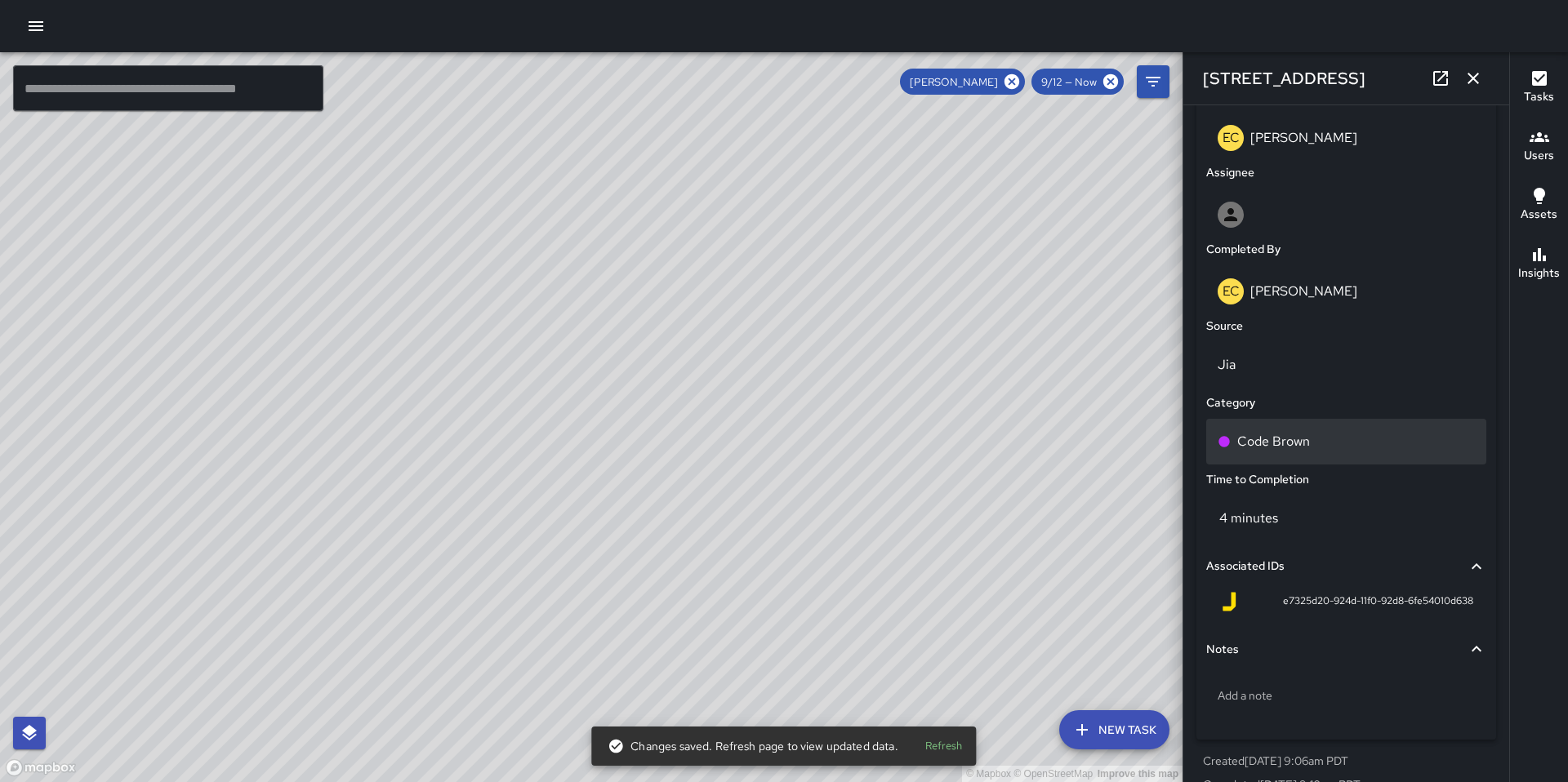
click at [1254, 444] on p "Code Brown" at bounding box center [1273, 442] width 72 height 20
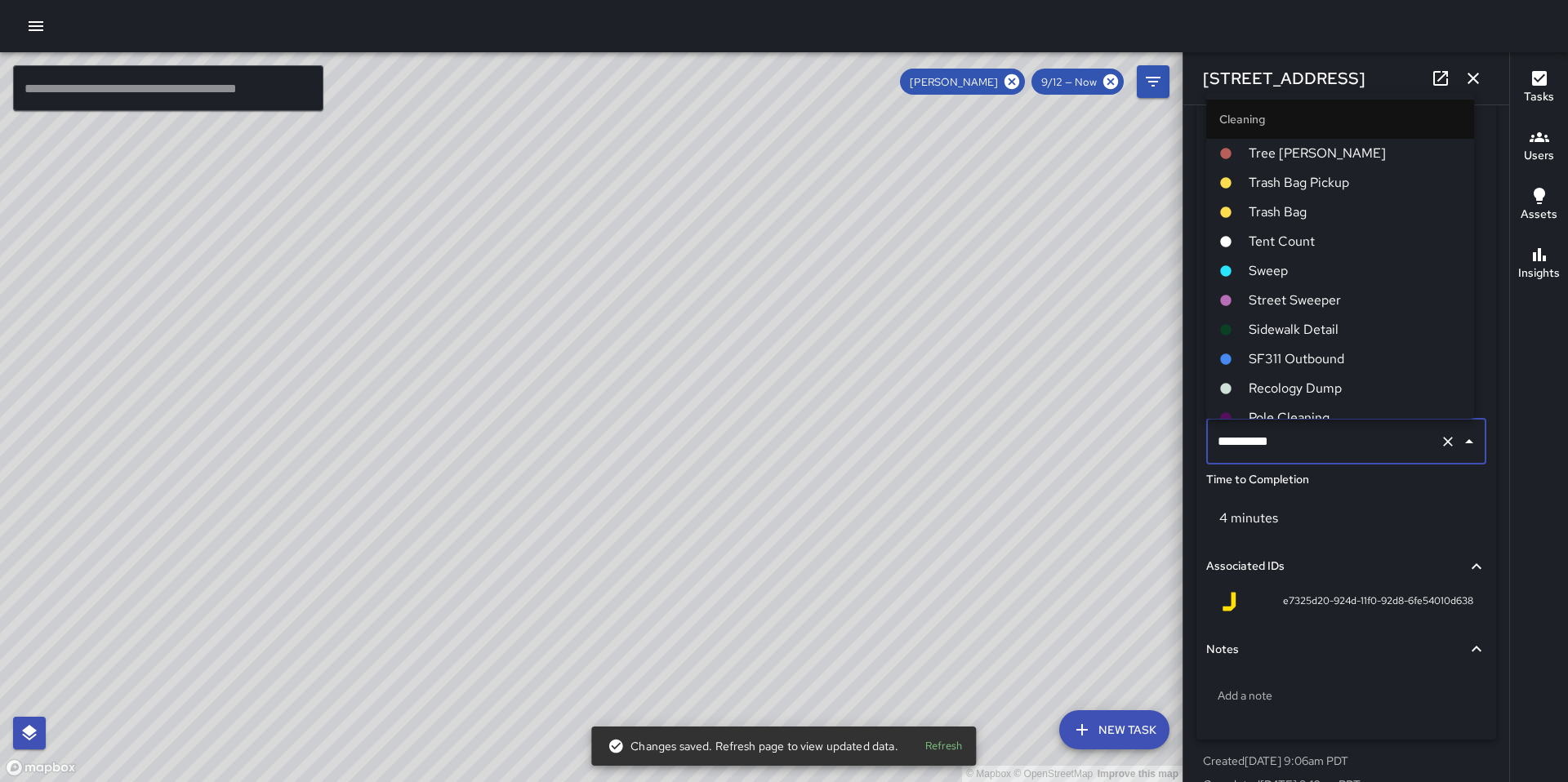
scroll to position [513, 0]
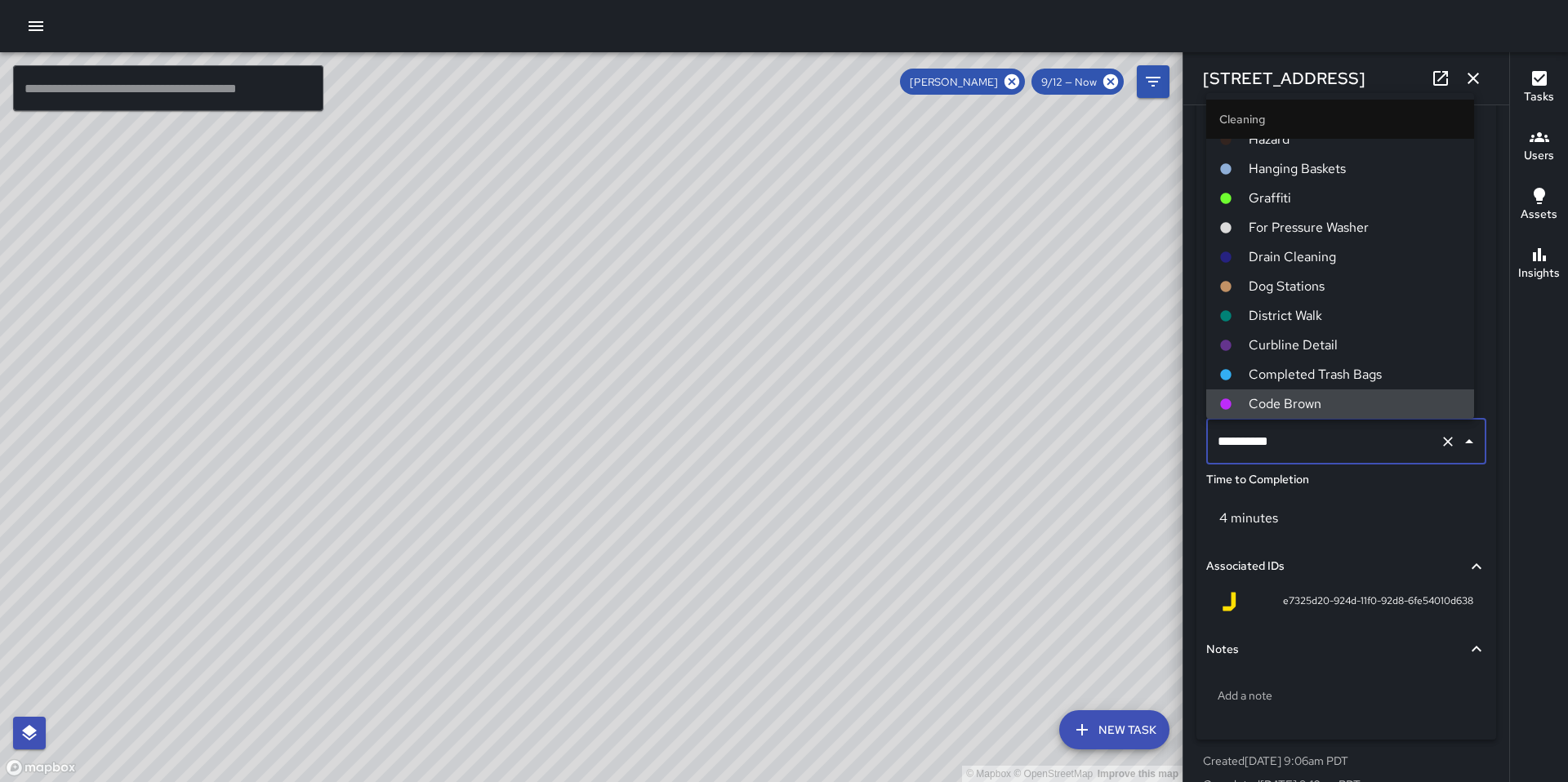
drag, startPoint x: 1294, startPoint y: 441, endPoint x: 1117, endPoint y: 442, distance: 177.0
click at [1118, 442] on div "© Mapbox © OpenStreetMap Improve this map ​ New Task [PERSON_NAME] 9/12 — Now M…" at bounding box center [784, 416] width 1568 height 730
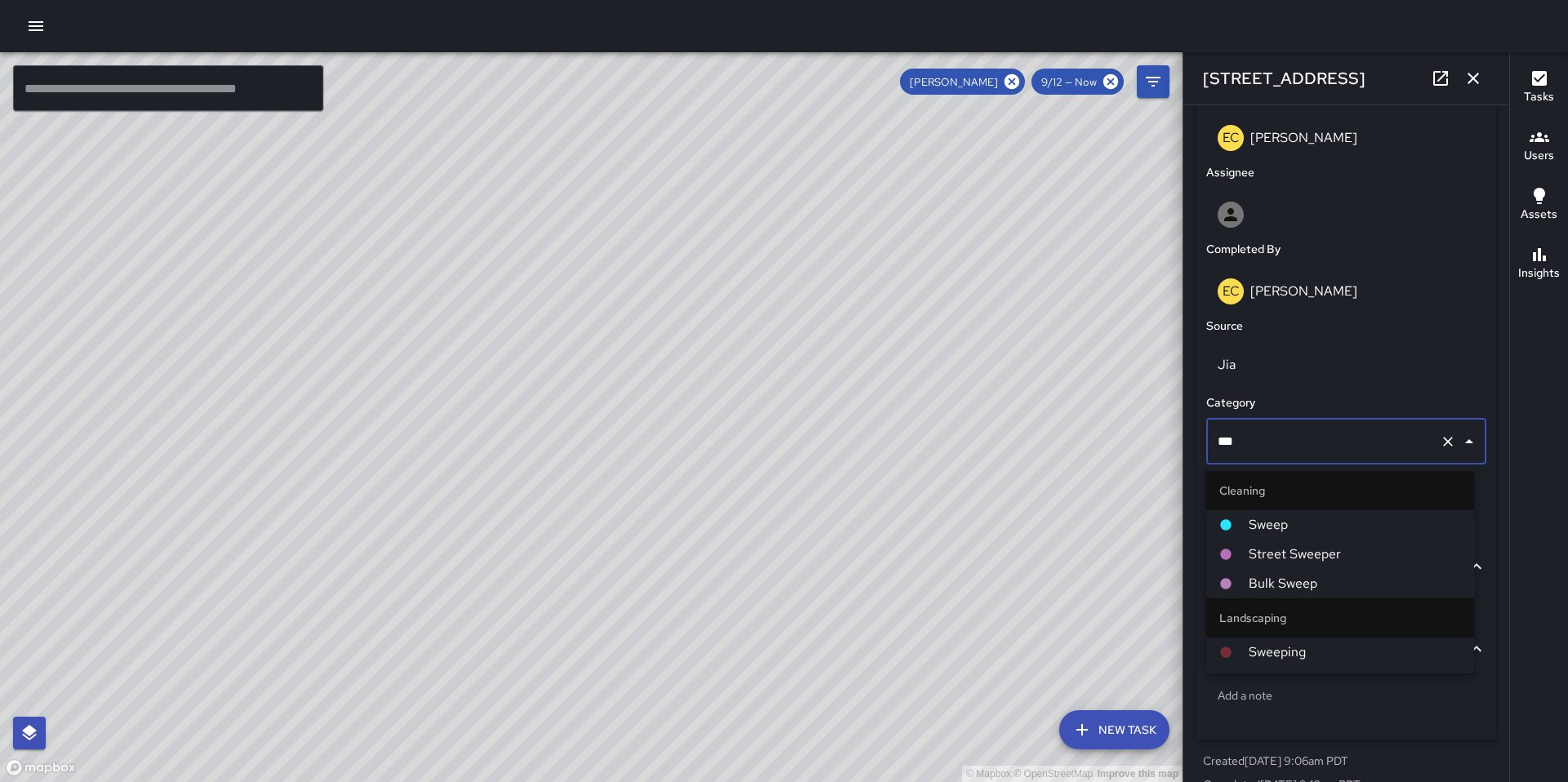
type input "****"
click at [1222, 526] on icon at bounding box center [1225, 524] width 11 height 11
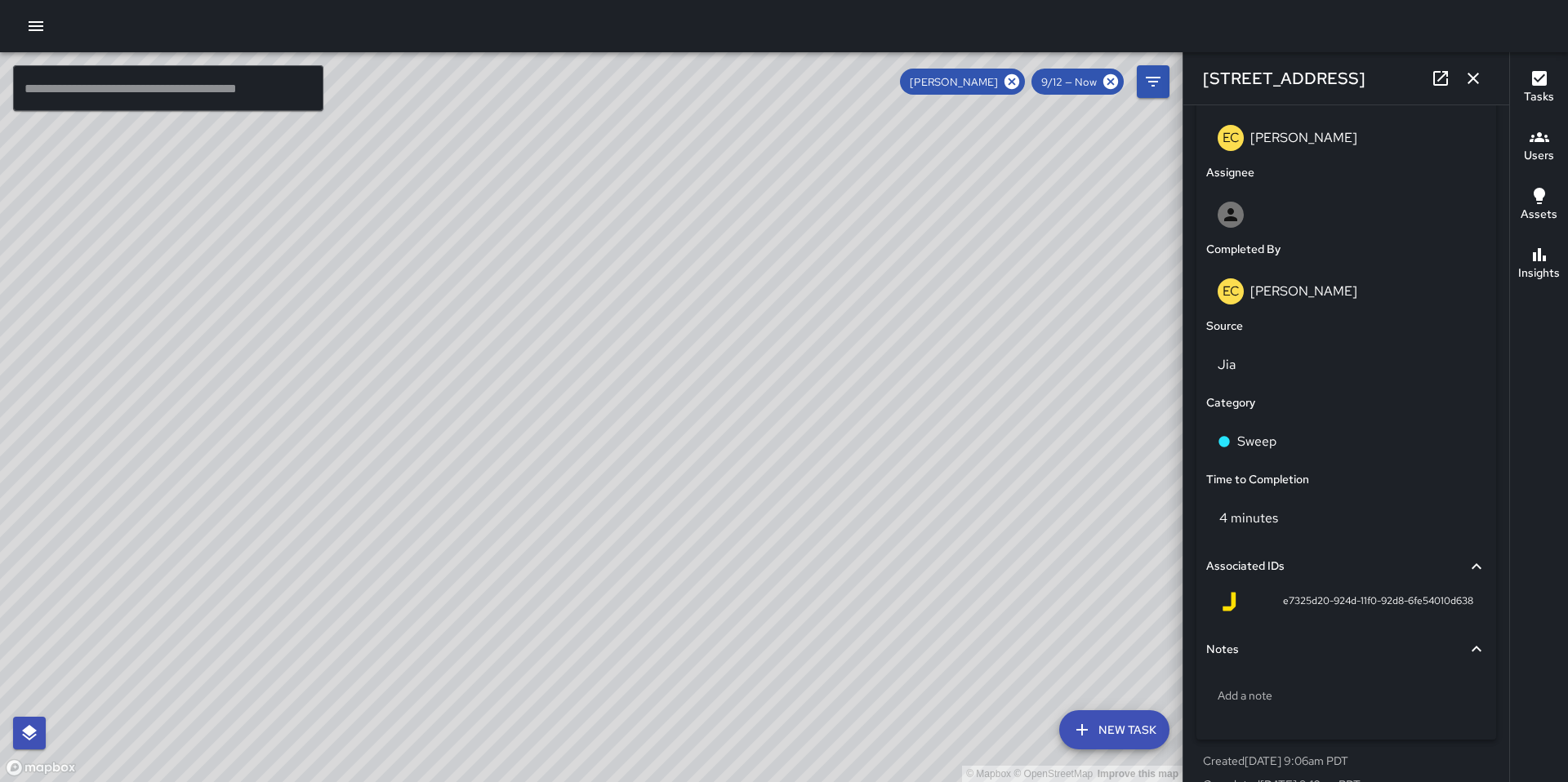
click at [544, 450] on div "© Mapbox © OpenStreetMap Improve this map EC [PERSON_NAME][GEOGRAPHIC_DATA][STR…" at bounding box center [591, 416] width 1183 height 730
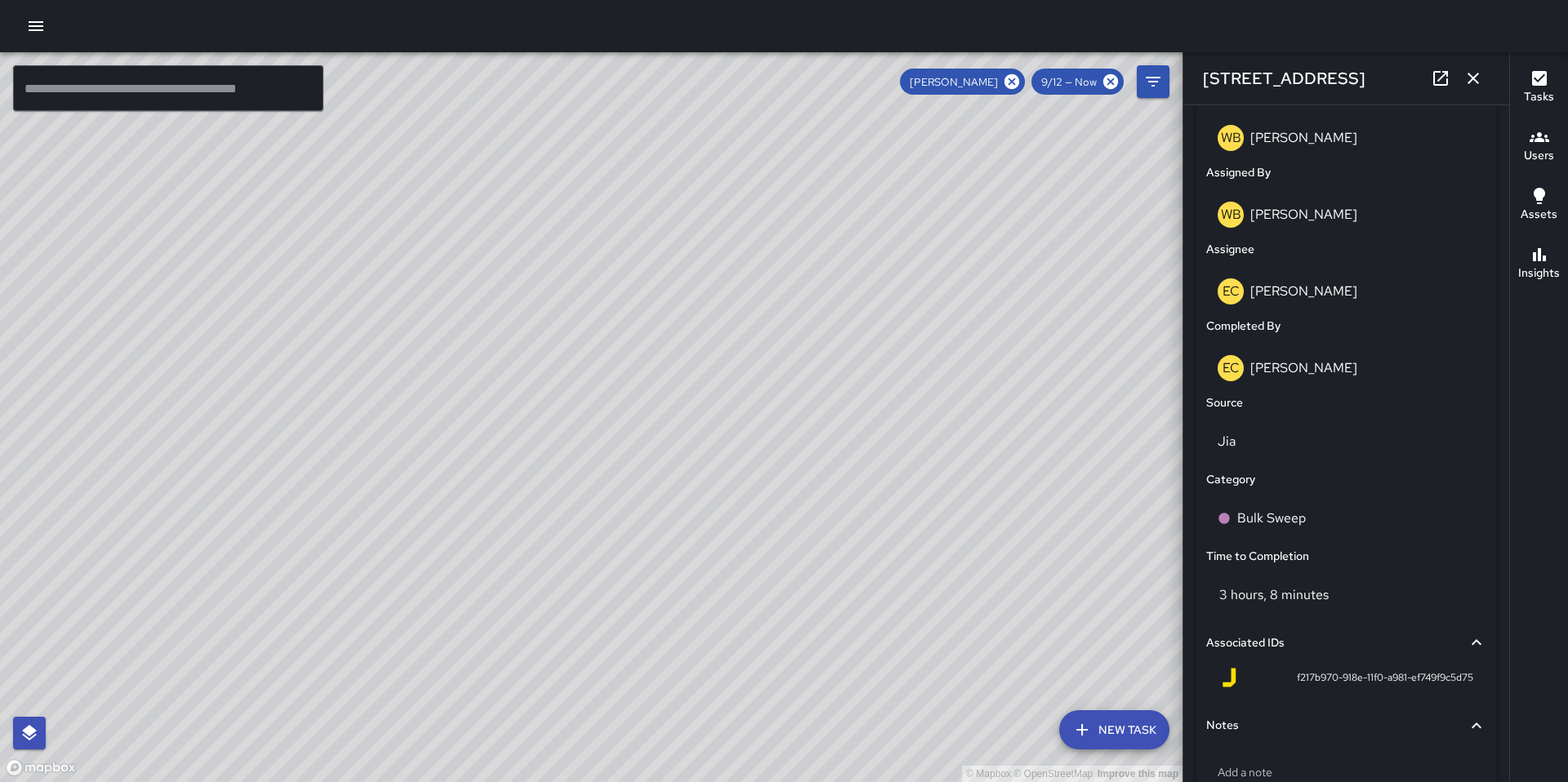
type input "**********"
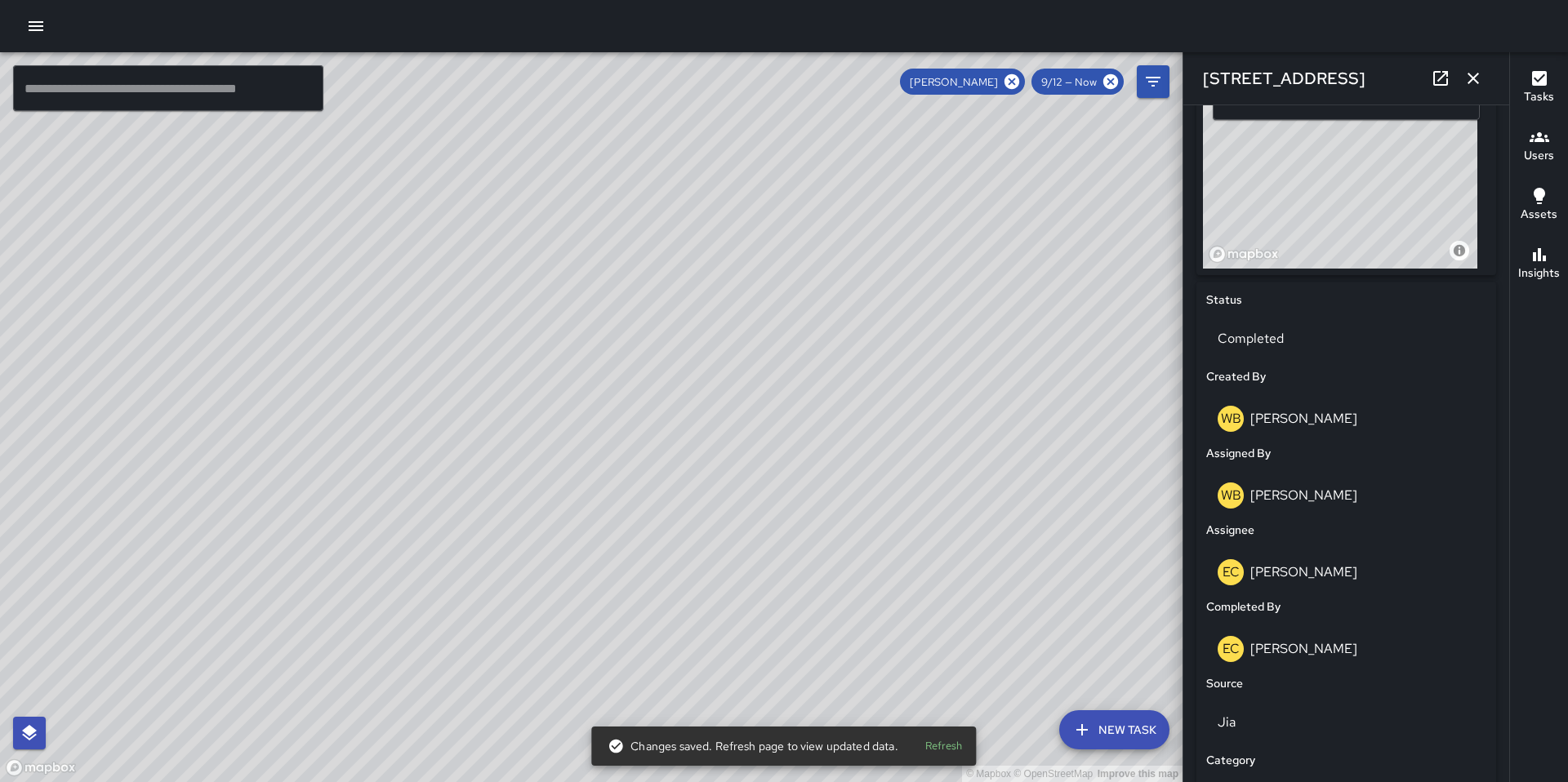
scroll to position [895, 0]
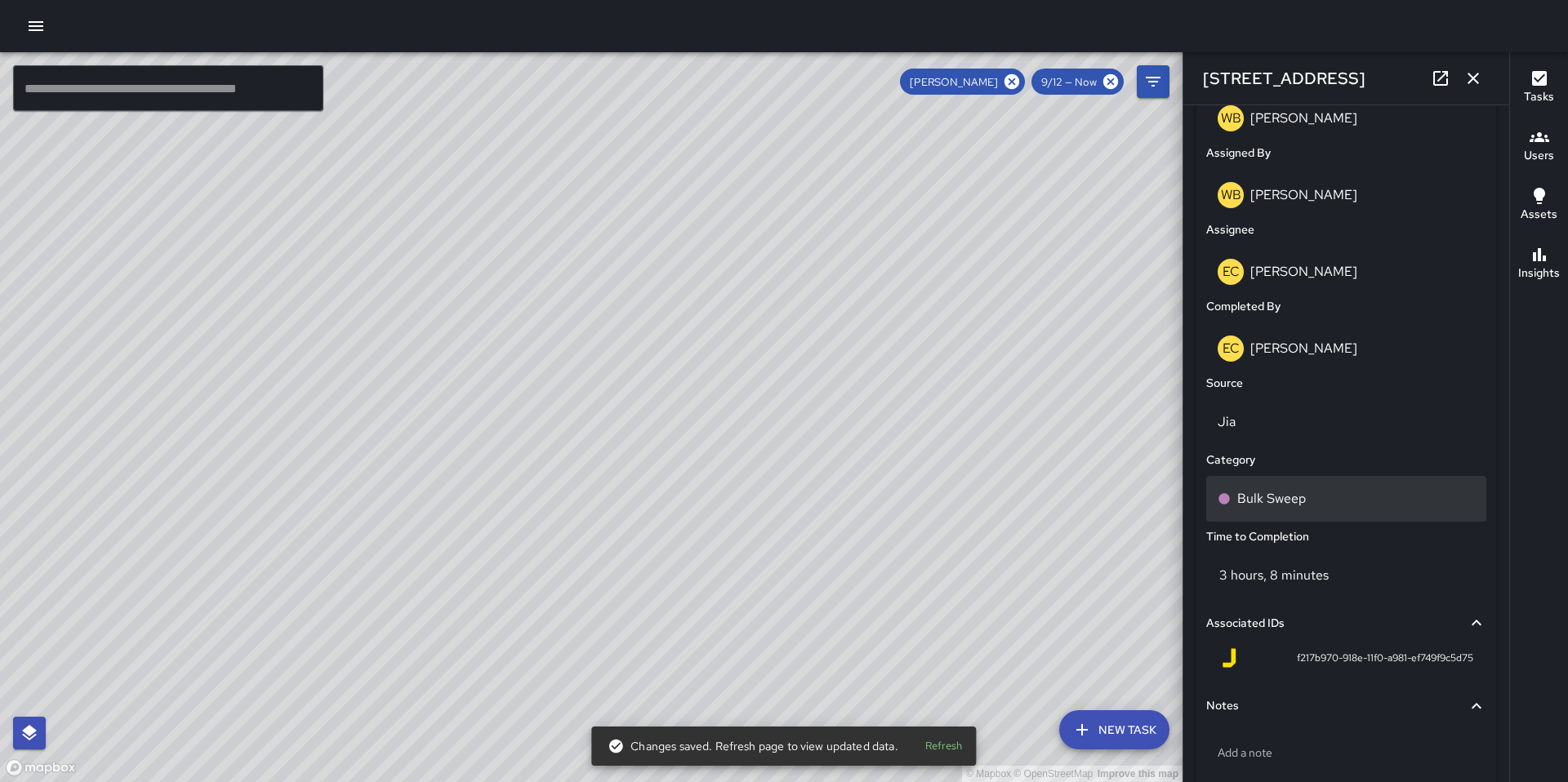
click at [1264, 492] on p "Bulk Sweep" at bounding box center [1271, 499] width 68 height 20
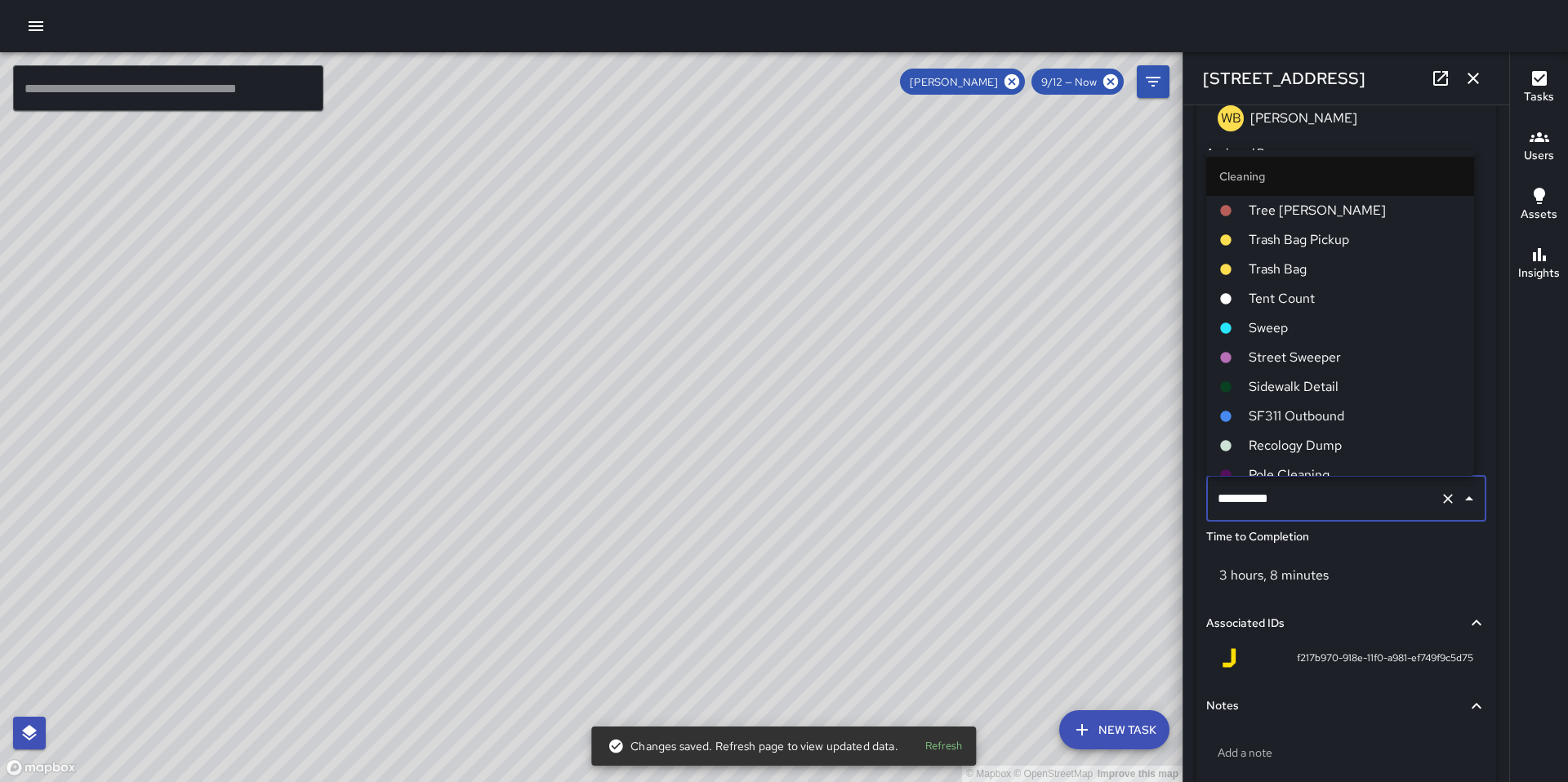
scroll to position [543, 0]
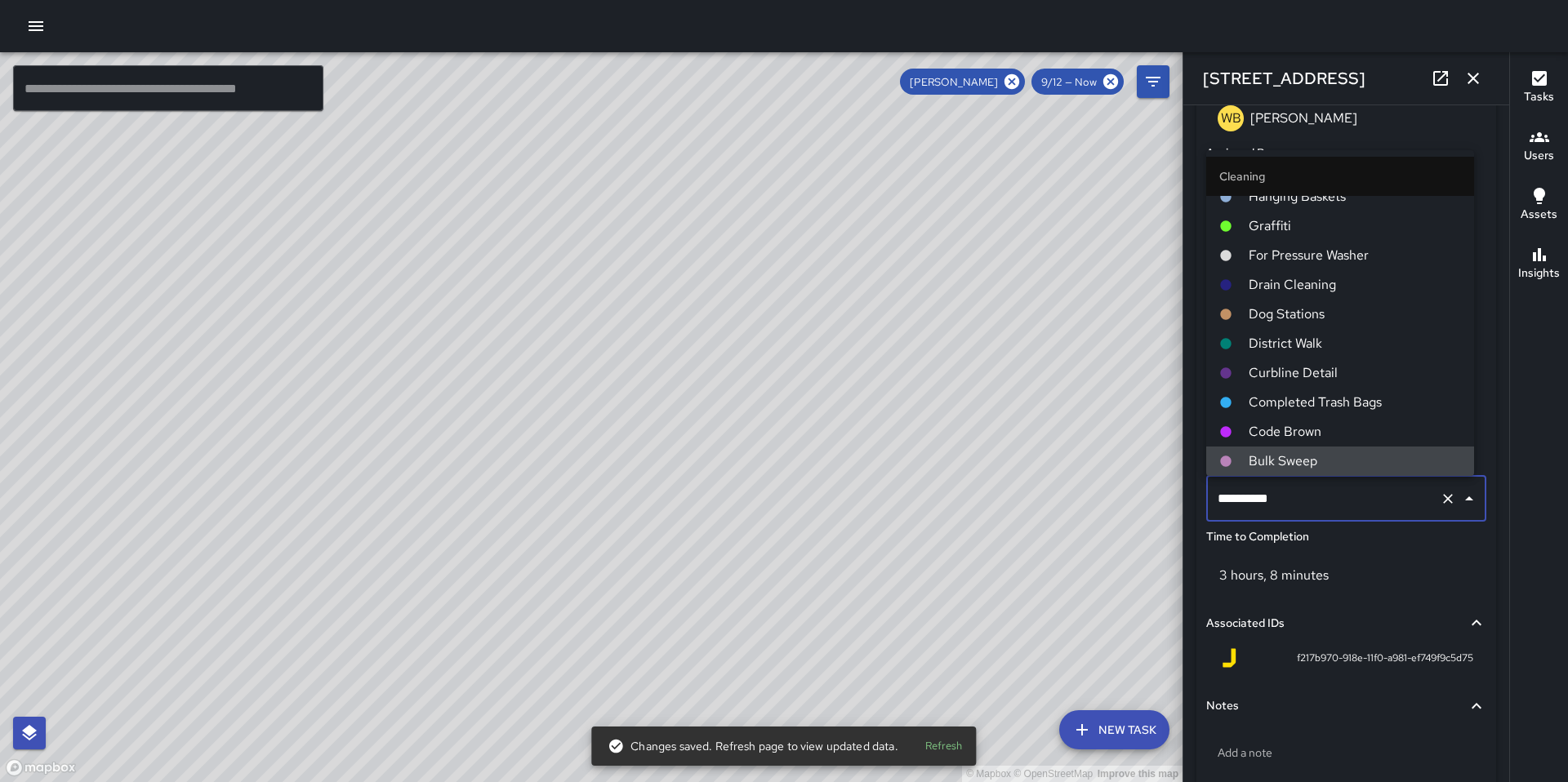
drag, startPoint x: 1280, startPoint y: 502, endPoint x: 1125, endPoint y: 482, distance: 156.3
click at [1125, 482] on div "© Mapbox © OpenStreetMap Improve this map ​ New Task [PERSON_NAME] 9/12 — Now M…" at bounding box center [784, 416] width 1568 height 730
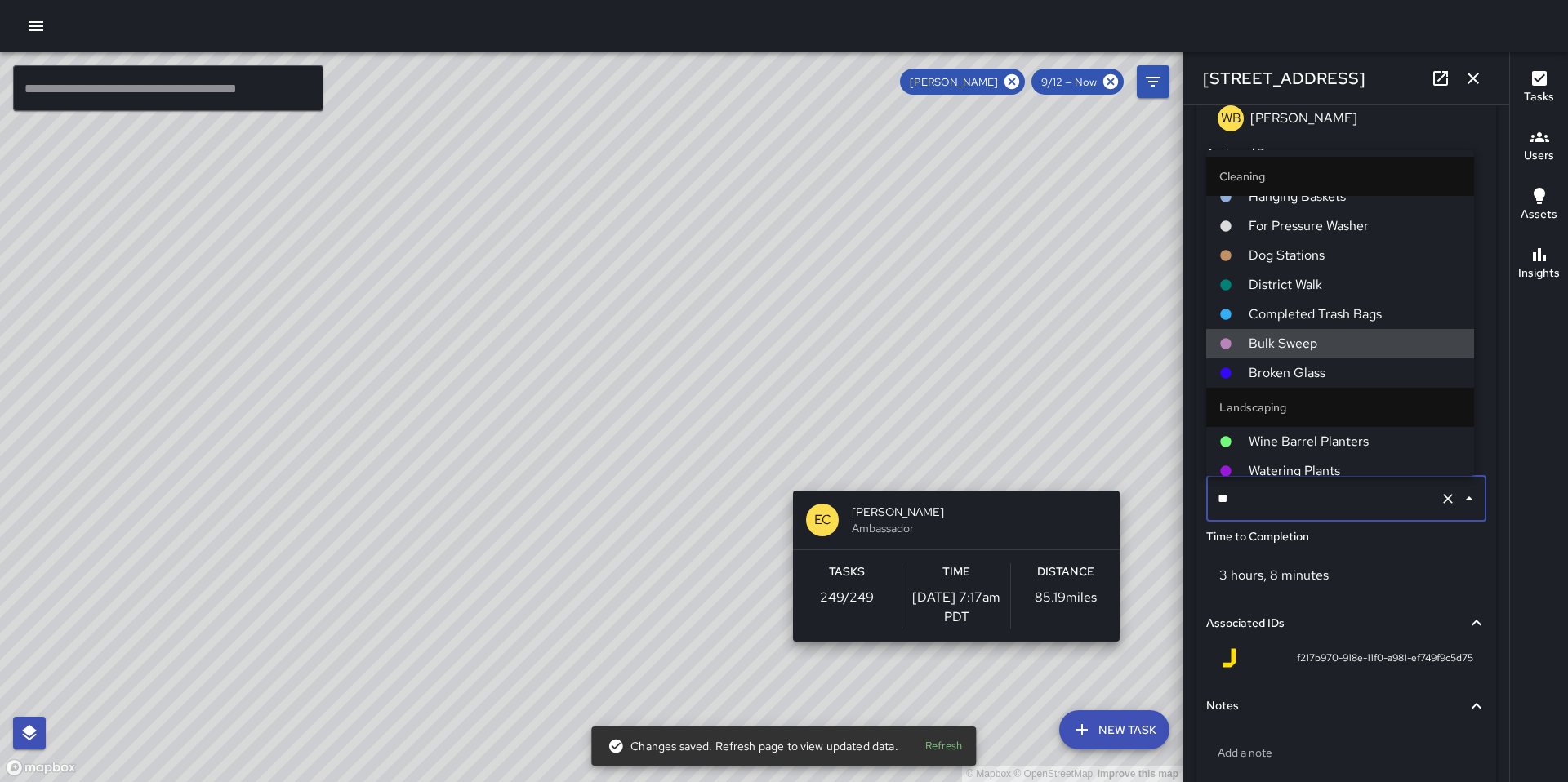
scroll to position [0, 0]
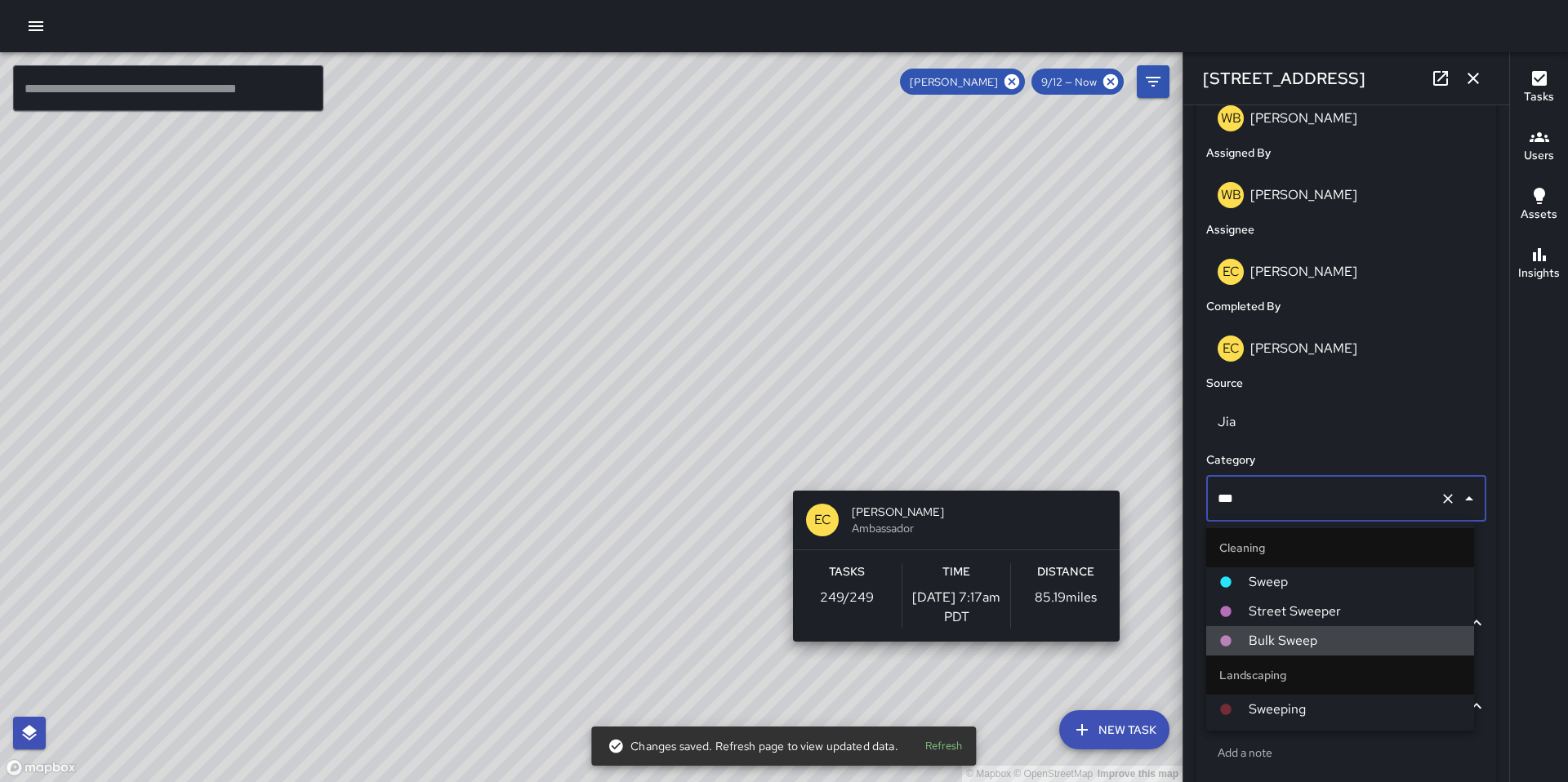
type input "****"
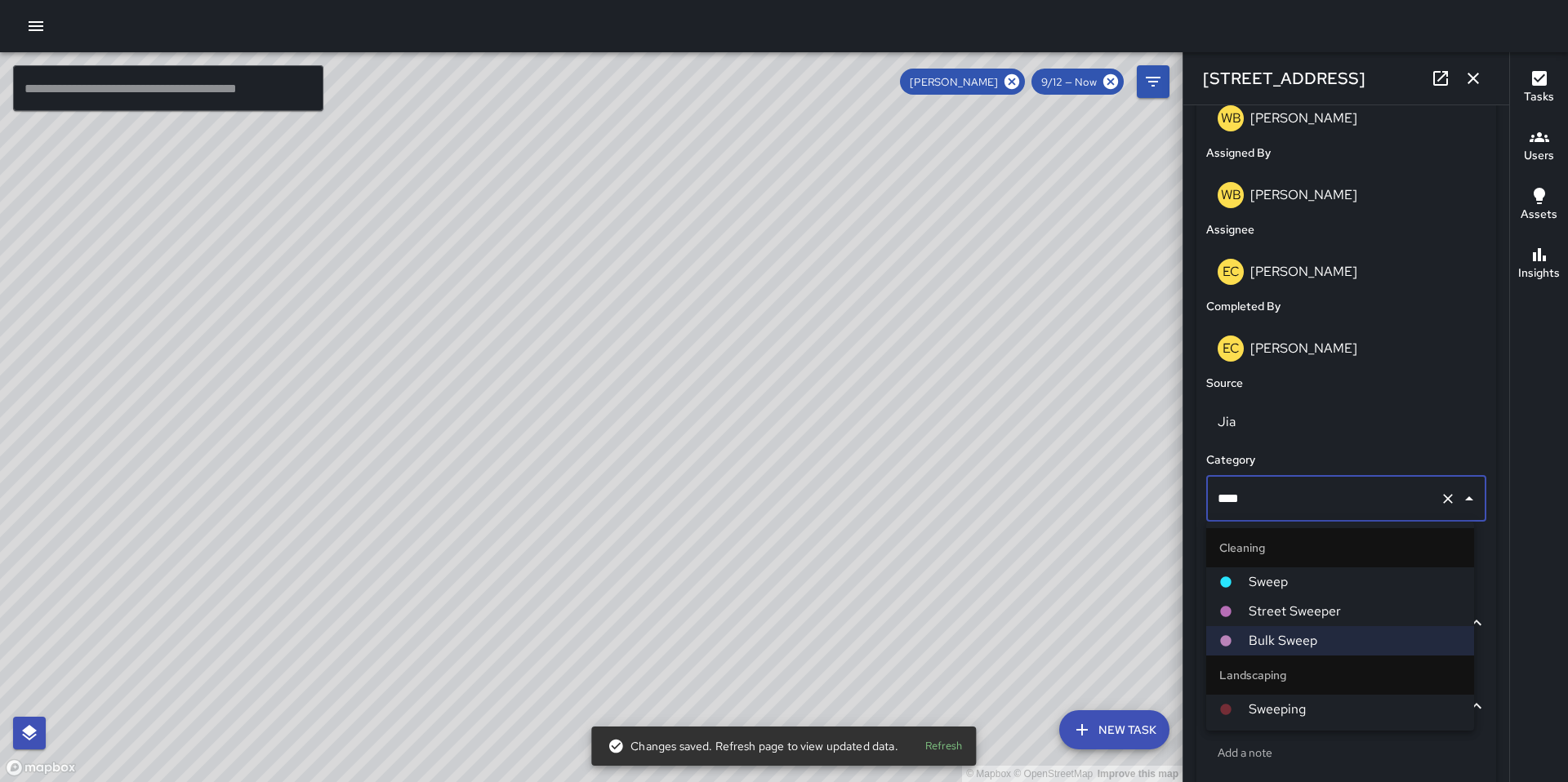
click at [1243, 573] on li "Sweep" at bounding box center [1340, 583] width 268 height 29
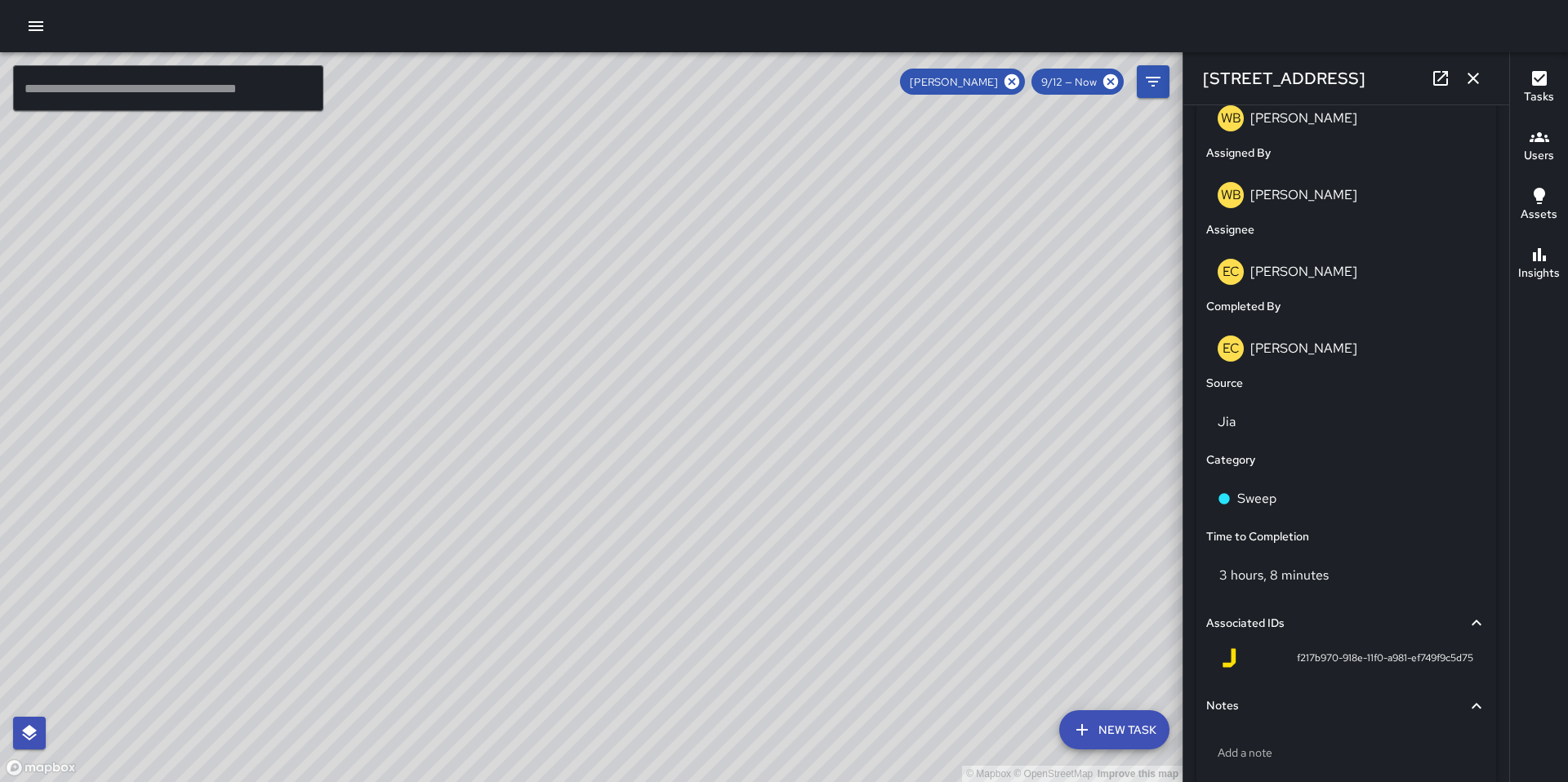
click at [794, 444] on div "© Mapbox © OpenStreetMap Improve this map EC [PERSON_NAME] [STREET_ADDRESS][PER…" at bounding box center [591, 416] width 1183 height 730
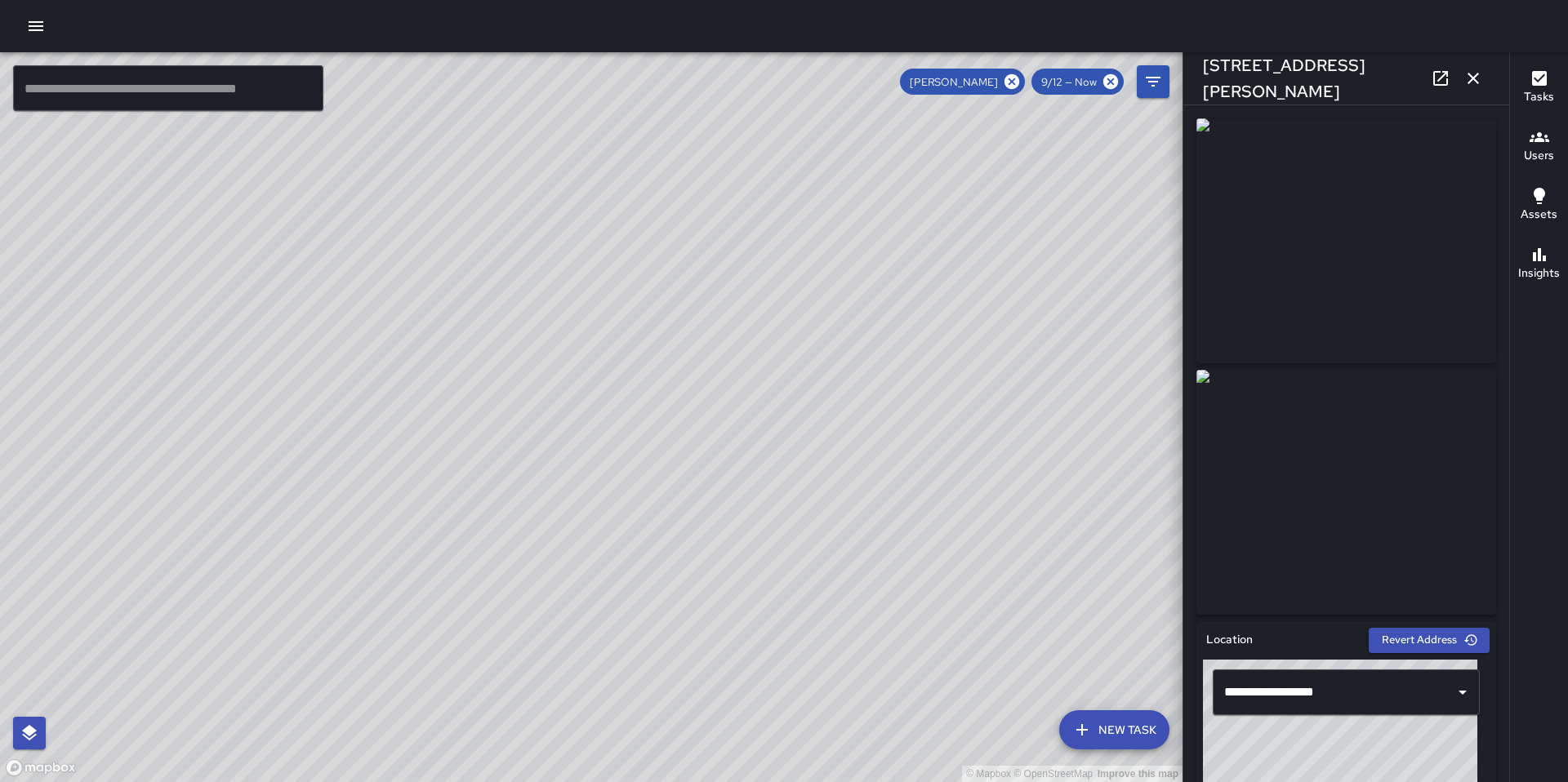
click at [609, 435] on div "© Mapbox © OpenStreetMap Improve this map" at bounding box center [591, 416] width 1183 height 730
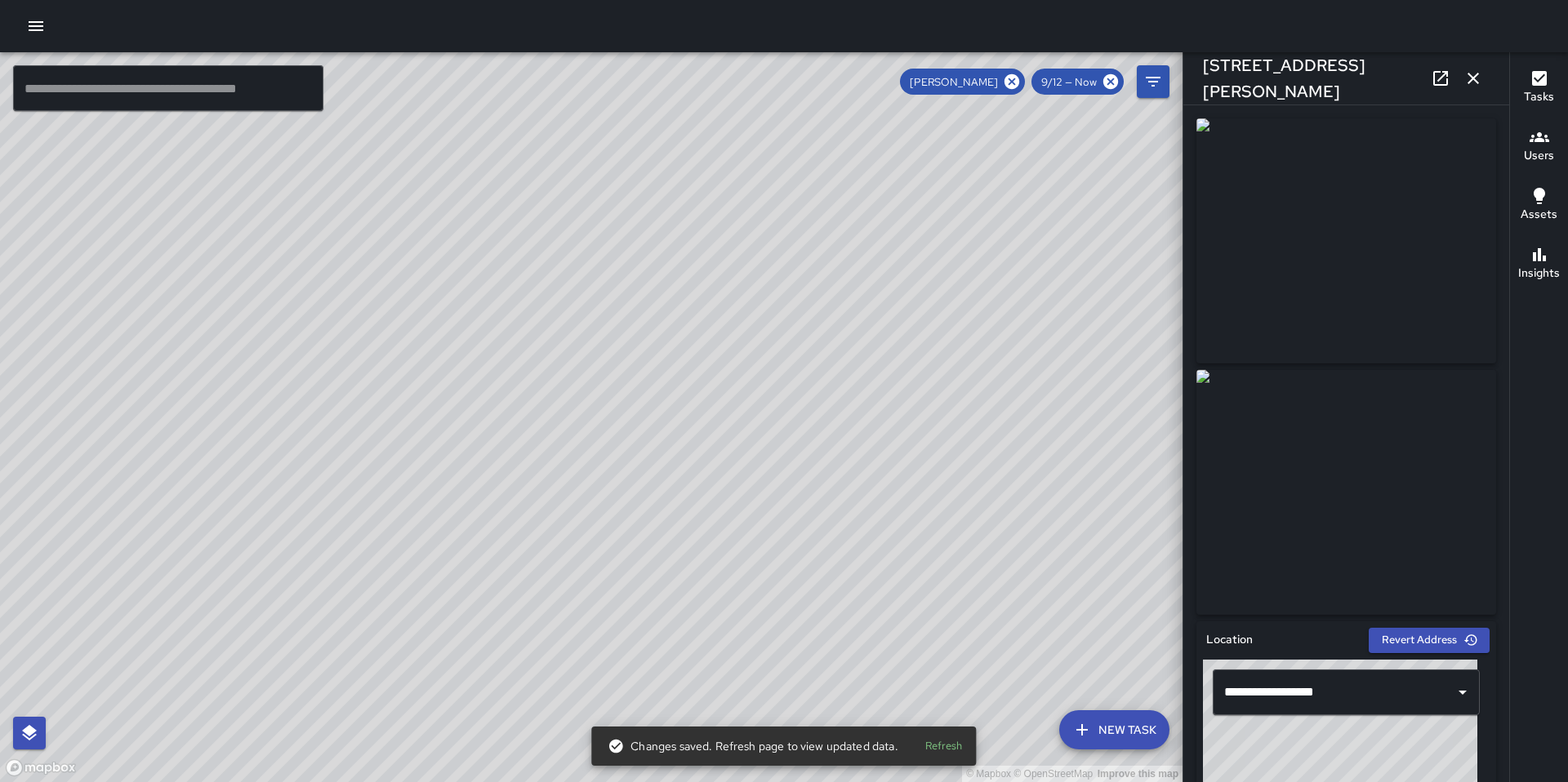
click at [632, 348] on div "© Mapbox © OpenStreetMap Improve this map EC [PERSON_NAME][GEOGRAPHIC_DATA][STR…" at bounding box center [591, 416] width 1183 height 730
type input "**********"
drag, startPoint x: 544, startPoint y: 374, endPoint x: 761, endPoint y: 400, distance: 218.6
click at [806, 376] on div "© Mapbox © OpenStreetMap Improve this map" at bounding box center [591, 416] width 1183 height 730
drag, startPoint x: 643, startPoint y: 414, endPoint x: 852, endPoint y: 334, distance: 223.8
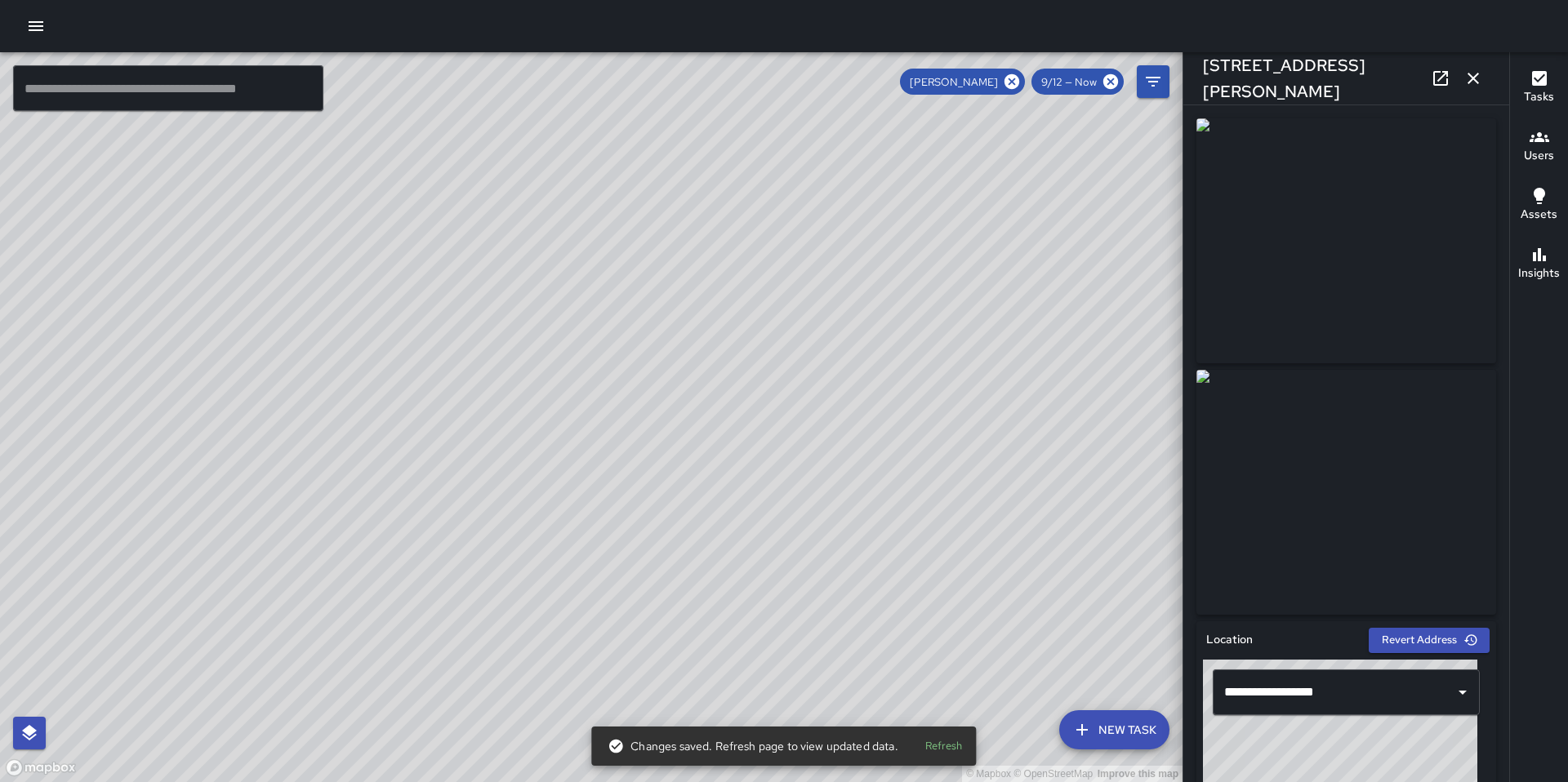
click at [841, 338] on div "© Mapbox © OpenStreetMap Improve this map" at bounding box center [591, 416] width 1183 height 730
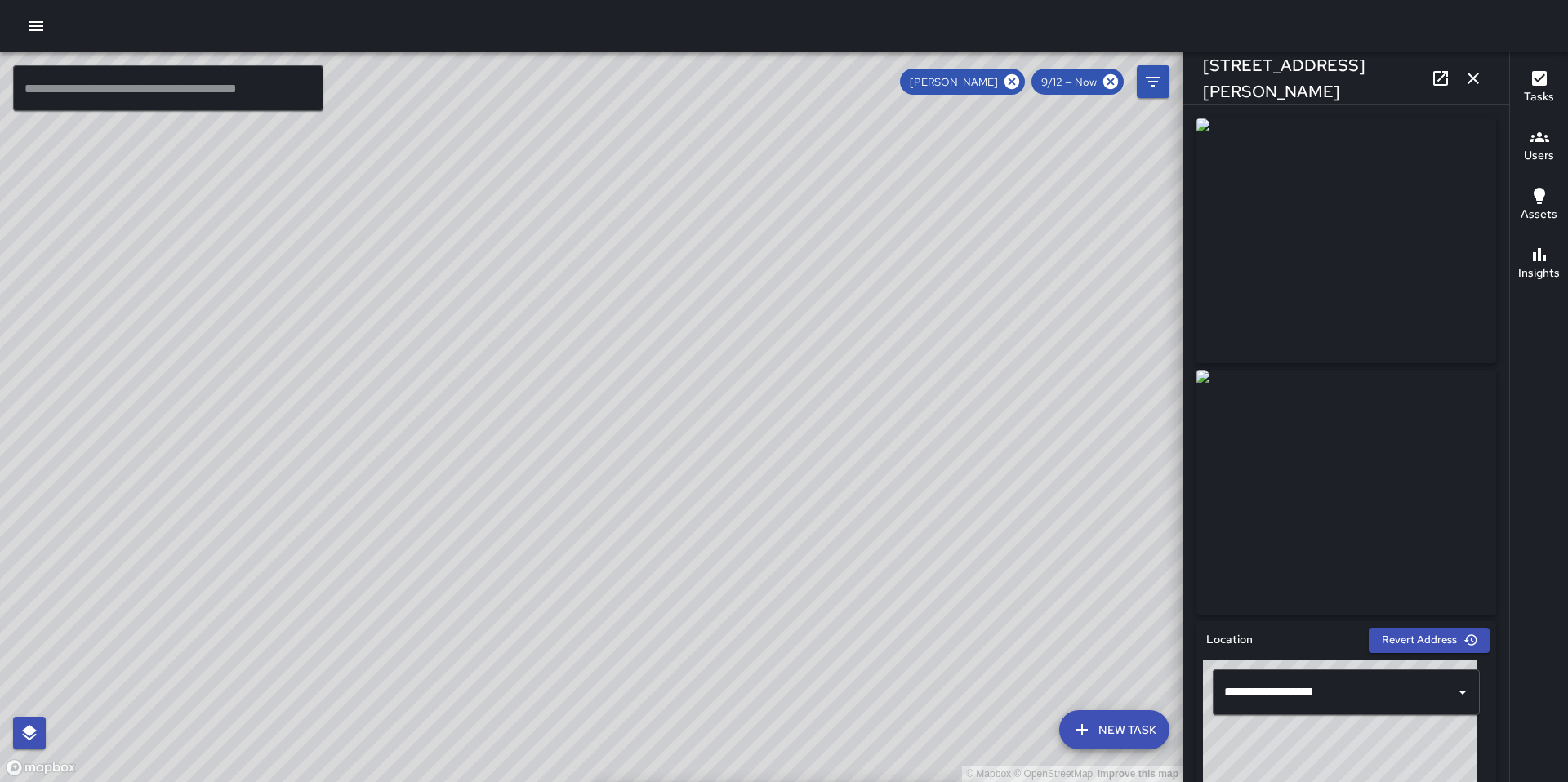
drag, startPoint x: 747, startPoint y: 475, endPoint x: 815, endPoint y: 343, distance: 148.5
click at [810, 353] on div "© Mapbox © OpenStreetMap Improve this map" at bounding box center [591, 416] width 1183 height 730
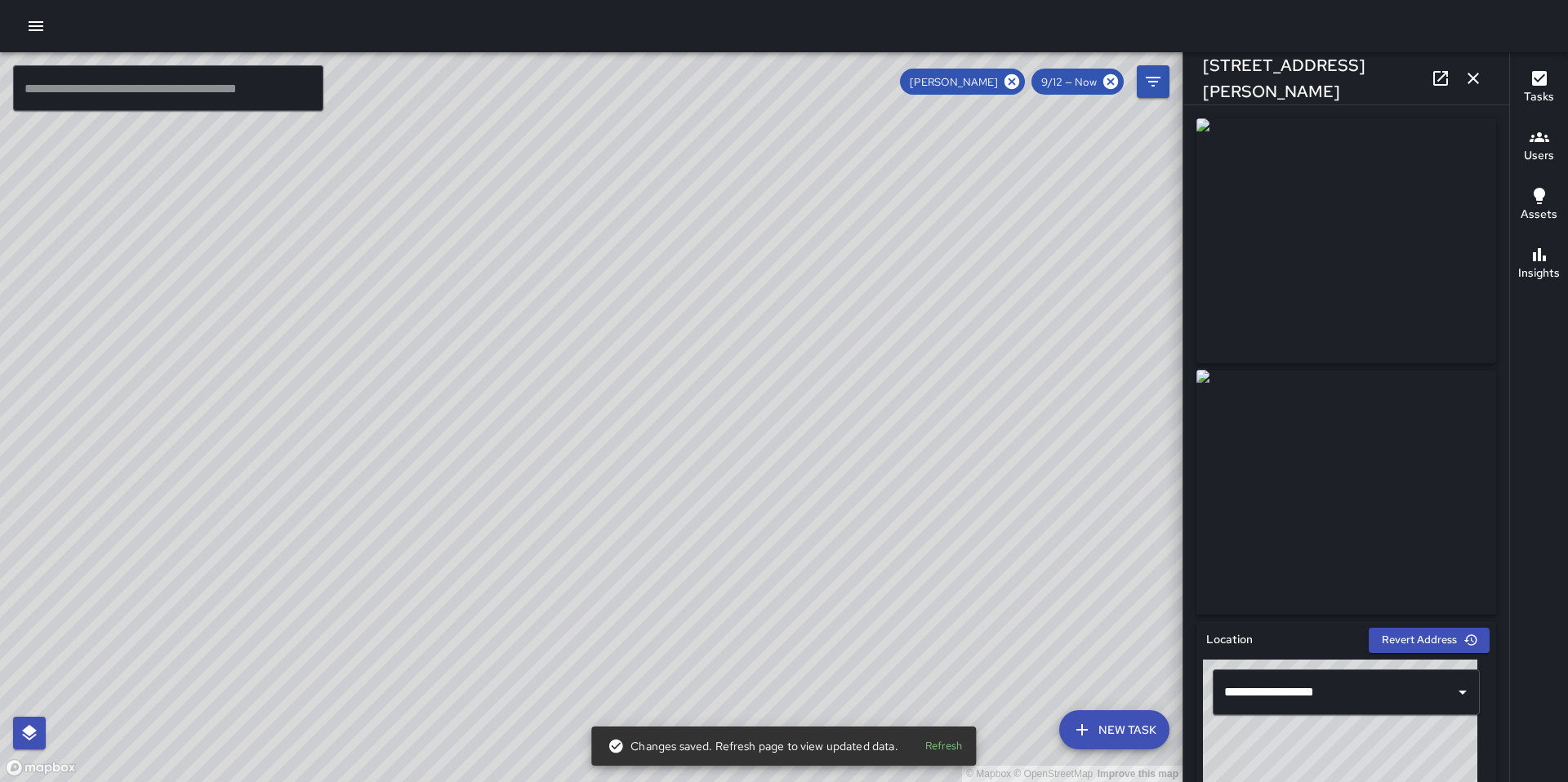
drag, startPoint x: 621, startPoint y: 357, endPoint x: 647, endPoint y: 310, distance: 53.7
click at [647, 310] on div "© Mapbox © OpenStreetMap Improve this map" at bounding box center [591, 416] width 1183 height 730
drag, startPoint x: 771, startPoint y: 542, endPoint x: 687, endPoint y: 387, distance: 176.3
click at [712, 413] on div "© Mapbox © OpenStreetMap Improve this map EC [PERSON_NAME] Ambassador Tasks 249…" at bounding box center [591, 416] width 1183 height 730
drag, startPoint x: 831, startPoint y: 456, endPoint x: 799, endPoint y: 403, distance: 61.9
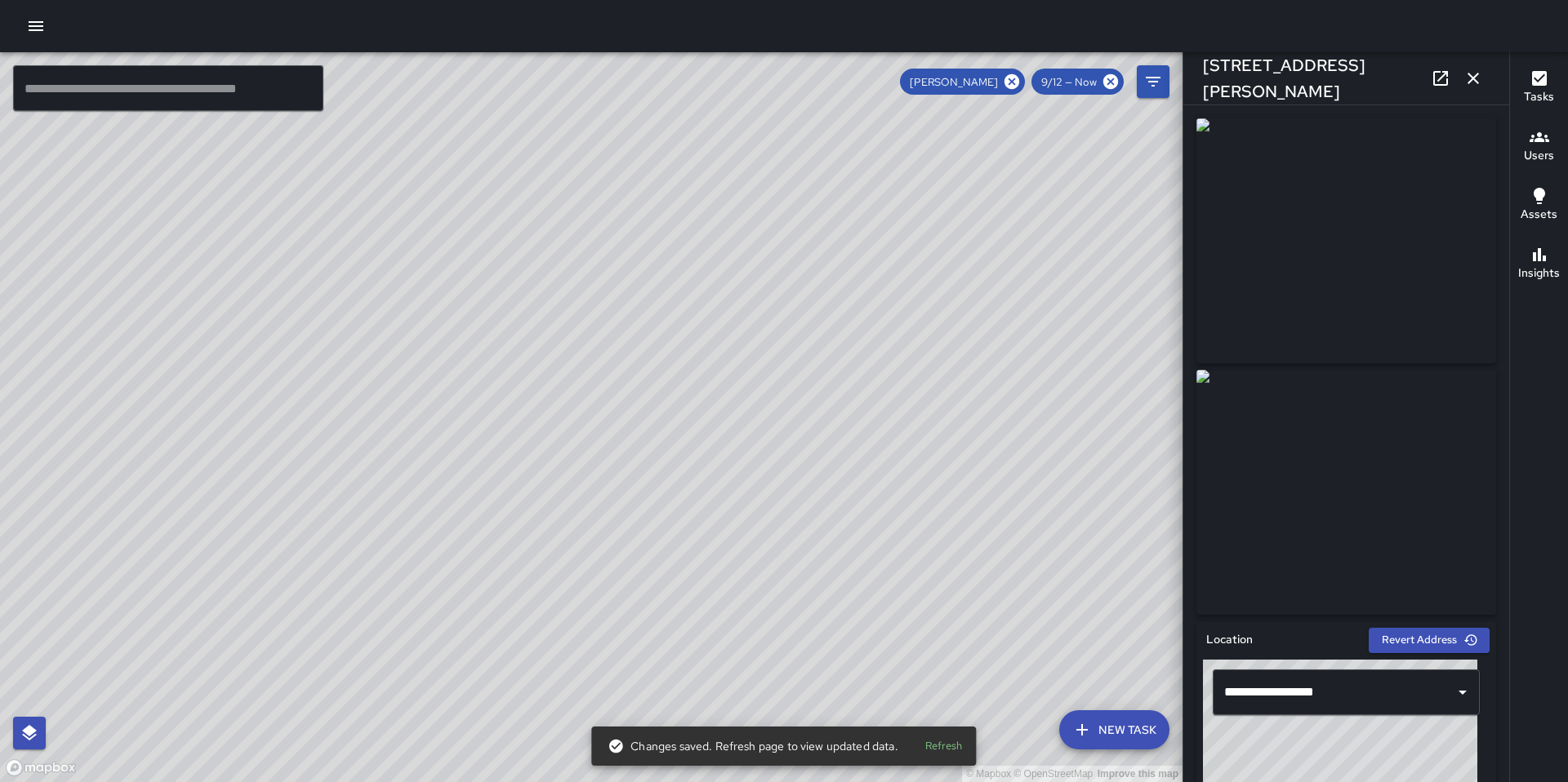
click at [801, 404] on div "© Mapbox © OpenStreetMap Improve this map" at bounding box center [591, 416] width 1183 height 730
drag, startPoint x: 867, startPoint y: 528, endPoint x: 805, endPoint y: 453, distance: 97.3
click at [805, 453] on div "© Mapbox © OpenStreetMap Improve this map" at bounding box center [591, 416] width 1183 height 730
drag, startPoint x: 1028, startPoint y: 507, endPoint x: 881, endPoint y: 631, distance: 192.3
click at [870, 649] on div "© Mapbox © OpenStreetMap Improve this map" at bounding box center [591, 416] width 1183 height 730
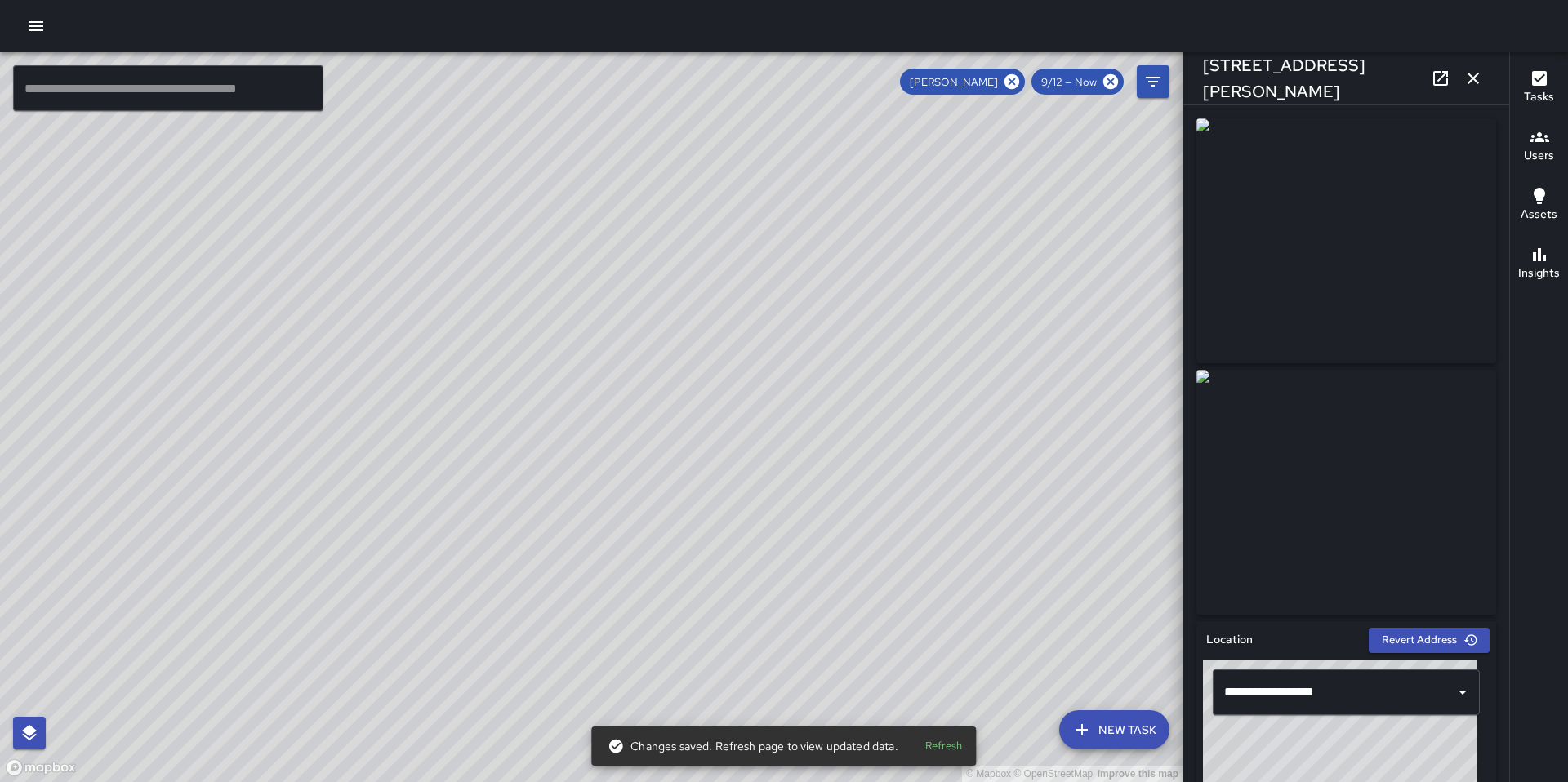
drag, startPoint x: 954, startPoint y: 520, endPoint x: 862, endPoint y: 644, distance: 154.4
click at [862, 645] on div "© Mapbox © OpenStreetMap Improve this map" at bounding box center [591, 416] width 1183 height 730
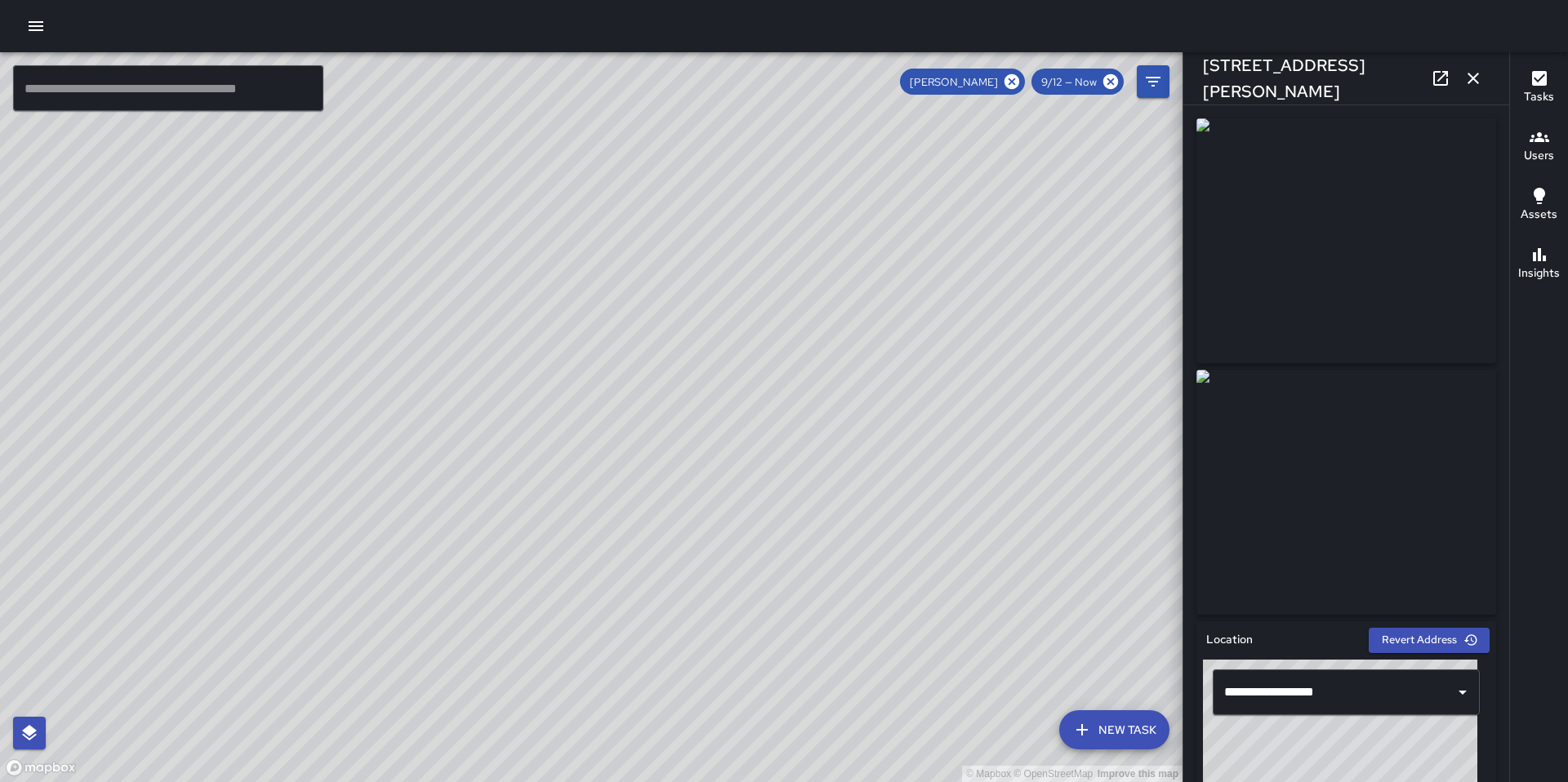
drag, startPoint x: 908, startPoint y: 578, endPoint x: 860, endPoint y: 628, distance: 69.3
click at [860, 628] on div "© Mapbox © OpenStreetMap Improve this map" at bounding box center [591, 416] width 1183 height 730
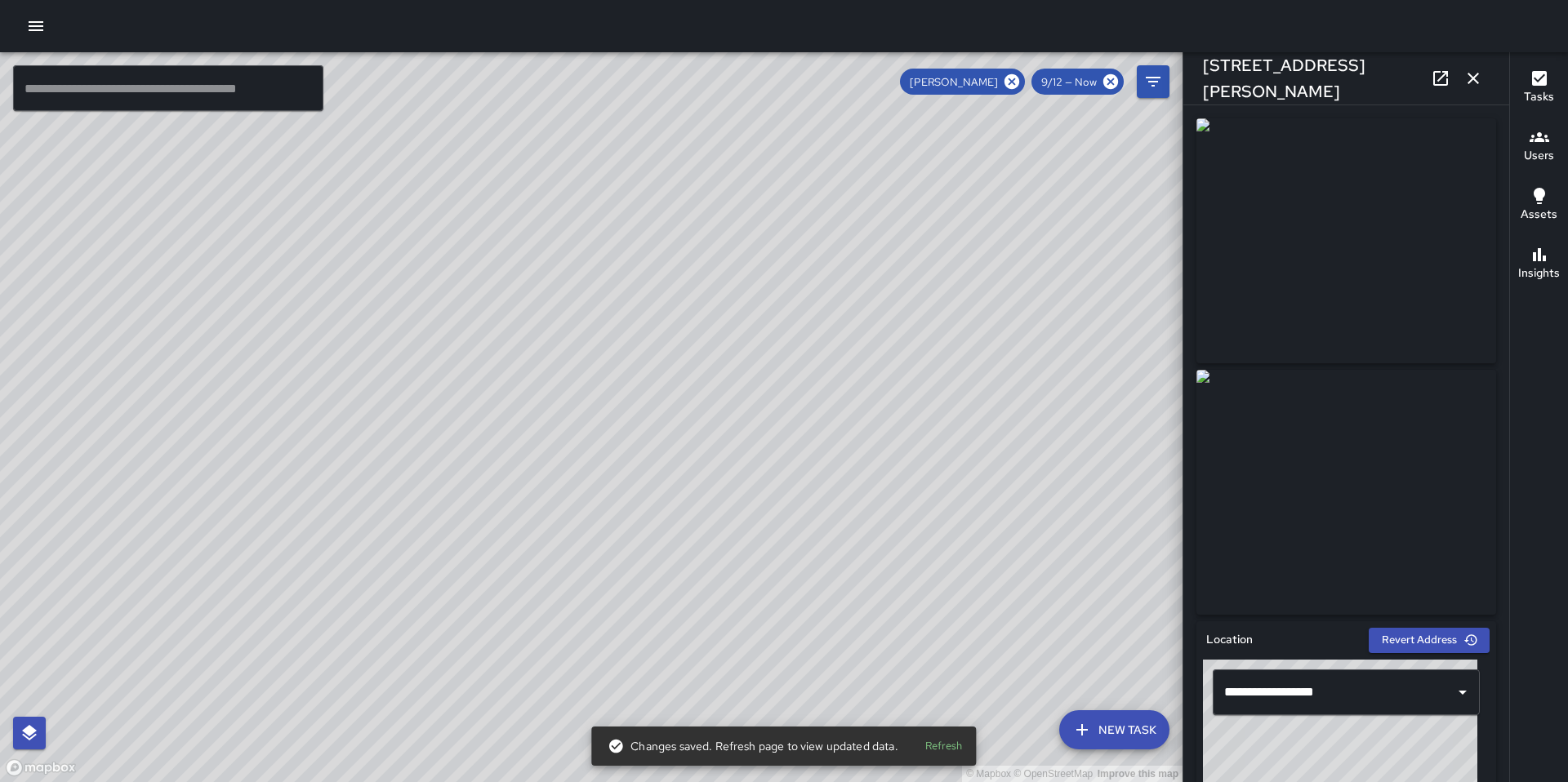
drag, startPoint x: 916, startPoint y: 547, endPoint x: 848, endPoint y: 617, distance: 97.6
click at [848, 617] on div "© Mapbox © OpenStreetMap Improve this map" at bounding box center [591, 416] width 1183 height 730
drag, startPoint x: 923, startPoint y: 526, endPoint x: 843, endPoint y: 573, distance: 92.8
click at [834, 592] on div "© Mapbox © OpenStreetMap Improve this map" at bounding box center [591, 416] width 1183 height 730
drag, startPoint x: 911, startPoint y: 538, endPoint x: 843, endPoint y: 579, distance: 79.4
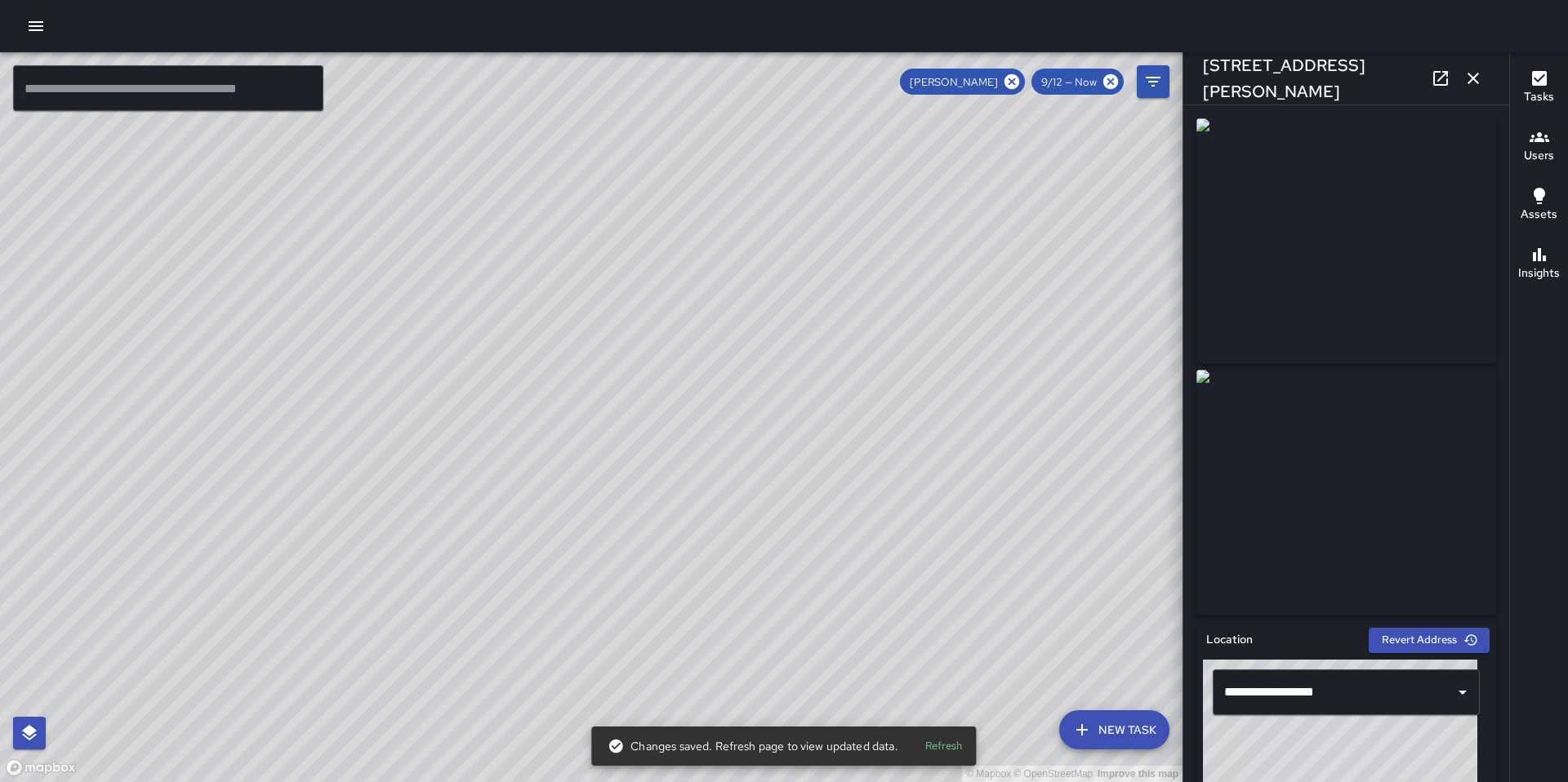
click at [843, 579] on div "© Mapbox © OpenStreetMap Improve this map" at bounding box center [591, 416] width 1183 height 730
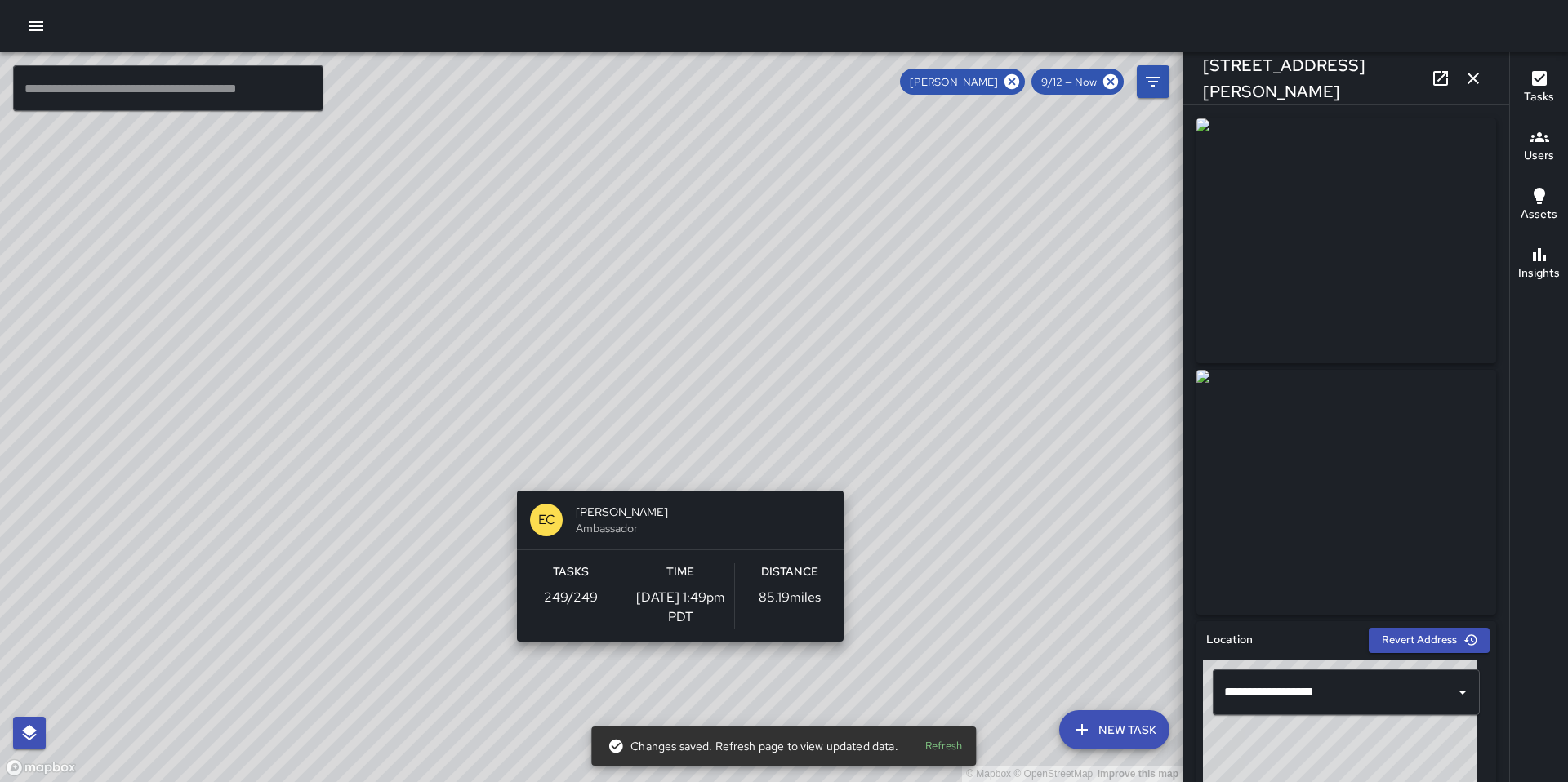
drag, startPoint x: 877, startPoint y: 579, endPoint x: 847, endPoint y: 479, distance: 104.4
click at [846, 475] on div "© Mapbox © OpenStreetMap Improve this map EC [PERSON_NAME] Ambassador Tasks 249…" at bounding box center [591, 416] width 1183 height 730
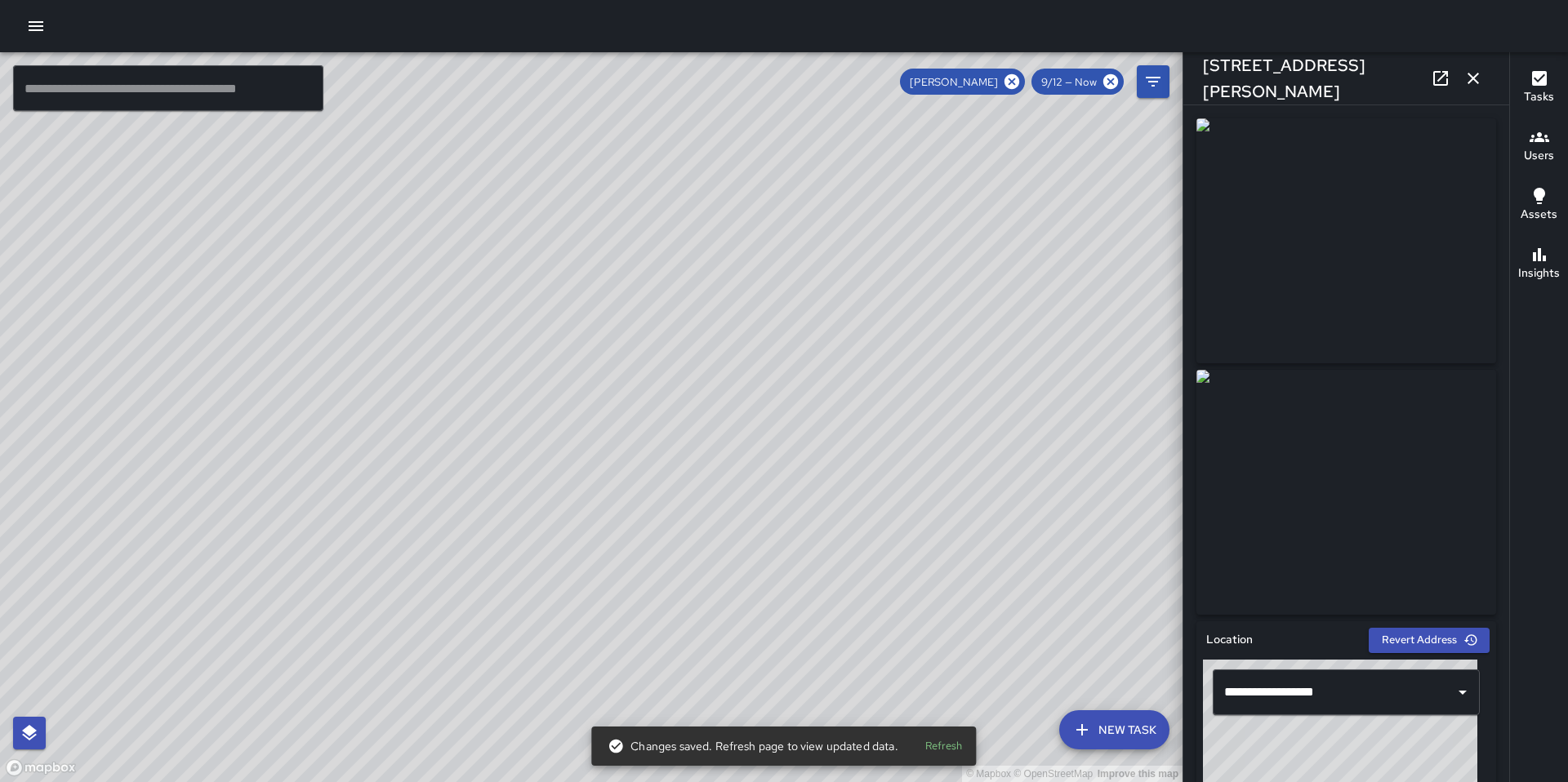
drag, startPoint x: 877, startPoint y: 564, endPoint x: 870, endPoint y: 543, distance: 22.1
click at [870, 543] on div "© Mapbox © OpenStreetMap Improve this map" at bounding box center [591, 416] width 1183 height 730
drag, startPoint x: 902, startPoint y: 513, endPoint x: 837, endPoint y: 555, distance: 77.4
click at [836, 559] on div "© Mapbox © OpenStreetMap Improve this map" at bounding box center [591, 416] width 1183 height 730
click at [1466, 79] on icon "button" at bounding box center [1473, 78] width 20 height 20
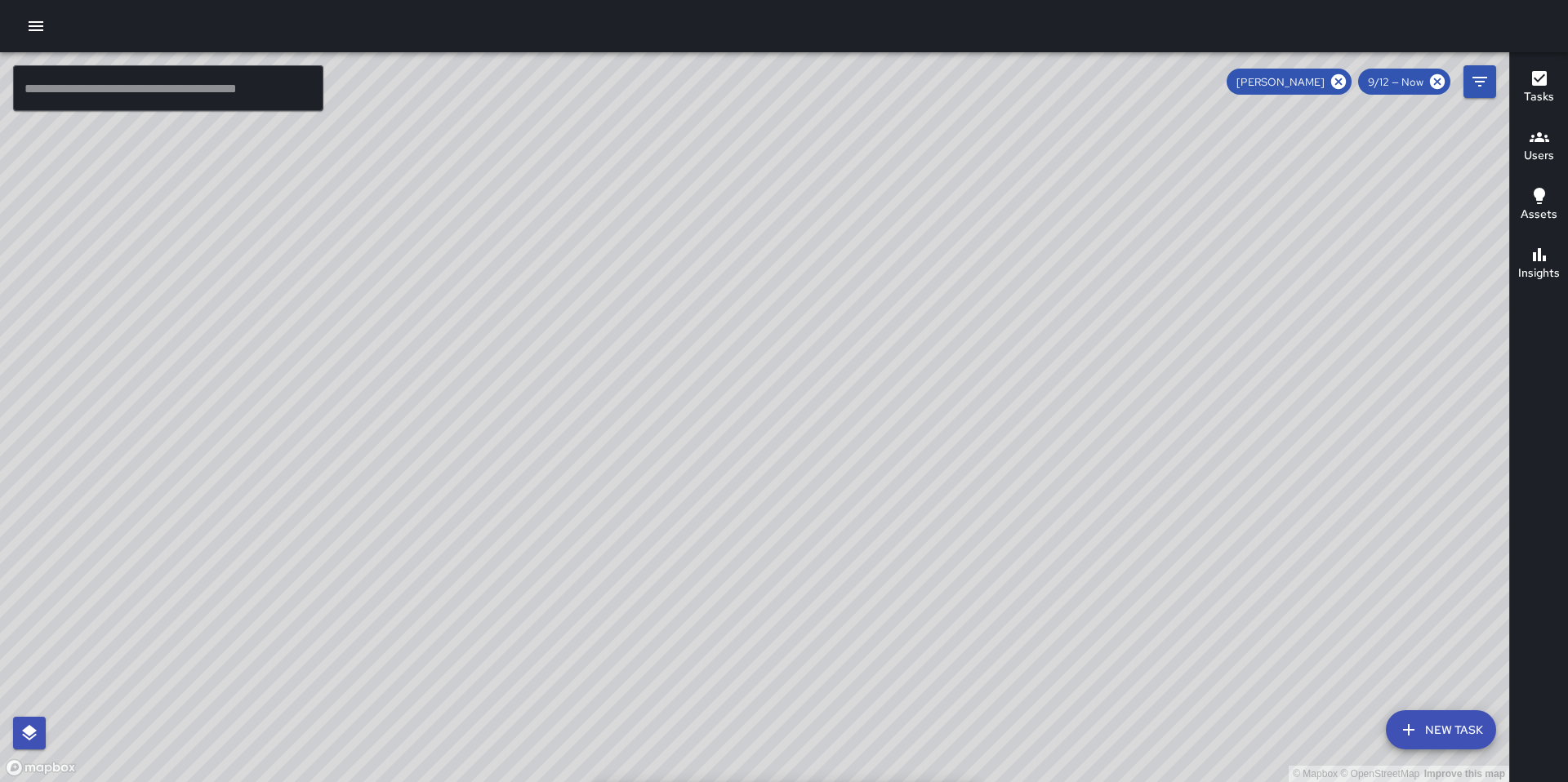
drag, startPoint x: 1219, startPoint y: 328, endPoint x: 1053, endPoint y: 526, distance: 258.4
click at [1053, 526] on div "© Mapbox © OpenStreetMap Improve this map" at bounding box center [755, 416] width 1509 height 730
drag, startPoint x: 1054, startPoint y: 526, endPoint x: 1274, endPoint y: 346, distance: 284.3
click at [1291, 334] on div "© Mapbox © OpenStreetMap Improve this map" at bounding box center [755, 416] width 1509 height 730
drag, startPoint x: 1109, startPoint y: 443, endPoint x: 1134, endPoint y: 414, distance: 38.3
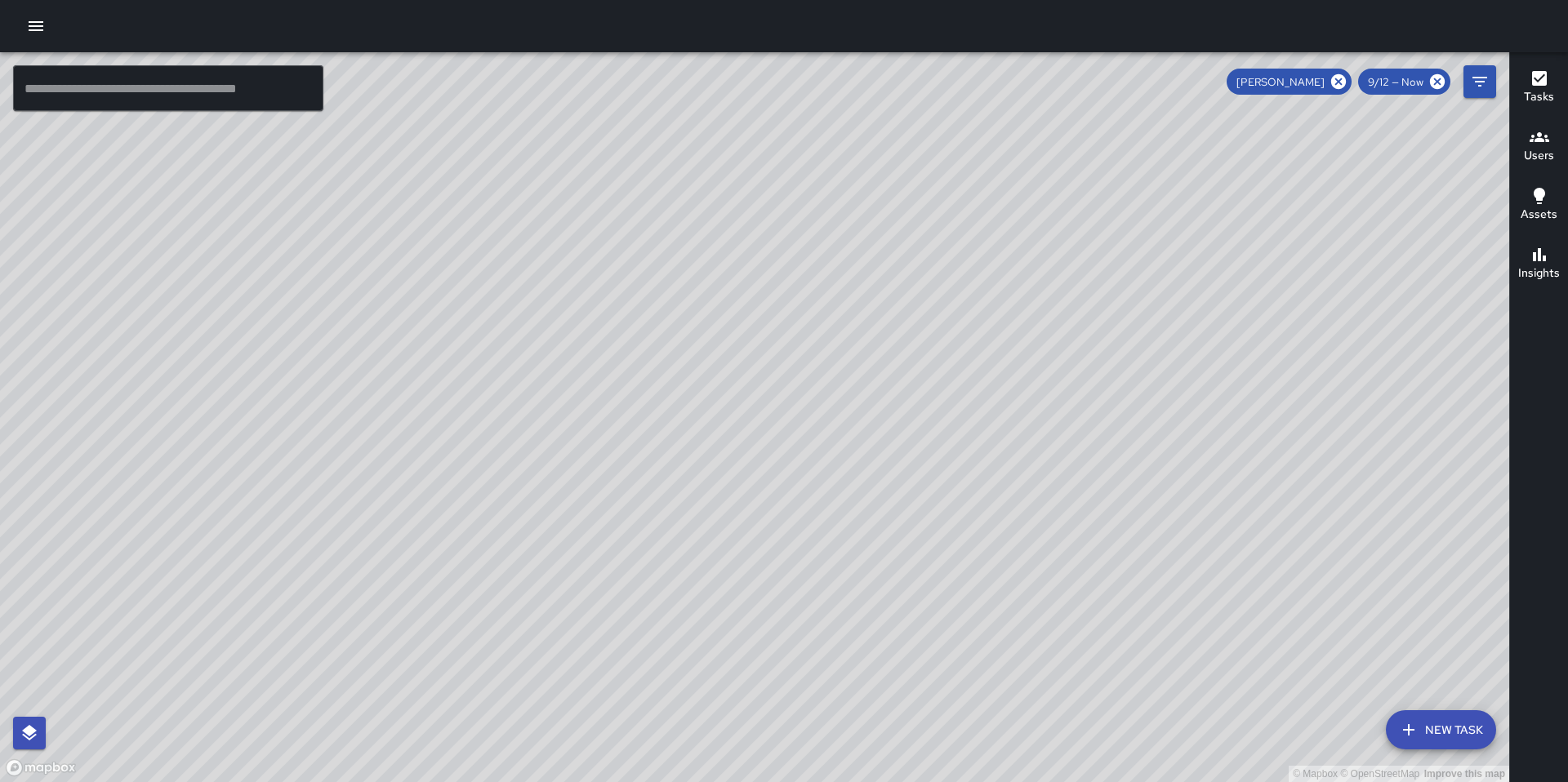
click at [1134, 414] on div "© Mapbox © OpenStreetMap Improve this map" at bounding box center [755, 416] width 1509 height 730
drag, startPoint x: 1301, startPoint y: 374, endPoint x: 1099, endPoint y: 694, distance: 378.4
click at [1104, 684] on div "© Mapbox © OpenStreetMap Improve this map" at bounding box center [755, 416] width 1509 height 730
drag, startPoint x: 1227, startPoint y: 576, endPoint x: 1033, endPoint y: 580, distance: 194.0
click at [1014, 612] on div "© Mapbox © OpenStreetMap Improve this map" at bounding box center [755, 416] width 1509 height 730
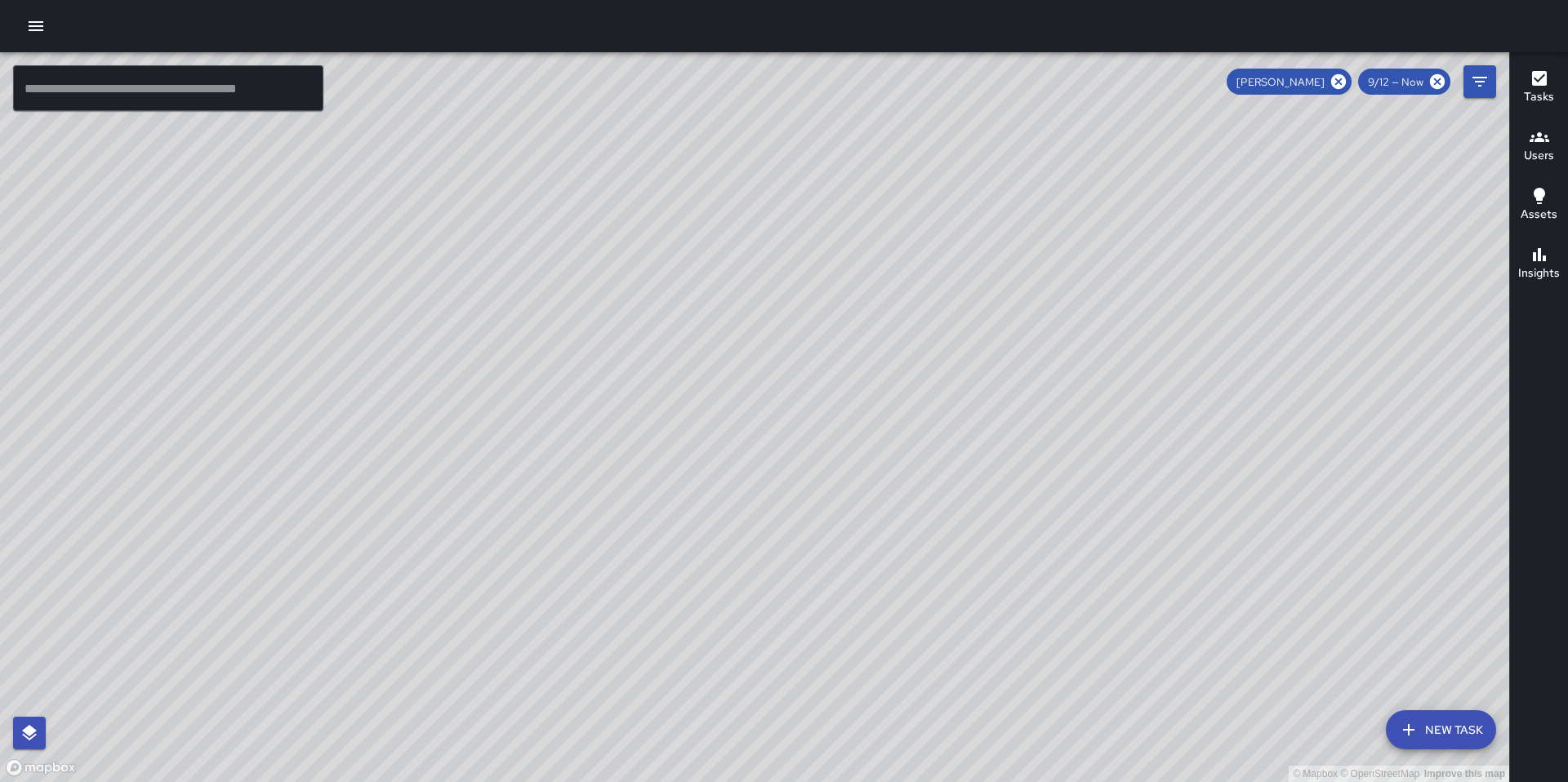
drag, startPoint x: 1145, startPoint y: 533, endPoint x: 1006, endPoint y: 642, distance: 176.6
click at [868, 717] on div "© Mapbox © OpenStreetMap Improve this map" at bounding box center [755, 416] width 1509 height 730
drag, startPoint x: 1172, startPoint y: 550, endPoint x: 1009, endPoint y: 644, distance: 188.2
click at [919, 781] on div "© Mapbox © OpenStreetMap Improve this map" at bounding box center [755, 416] width 1509 height 730
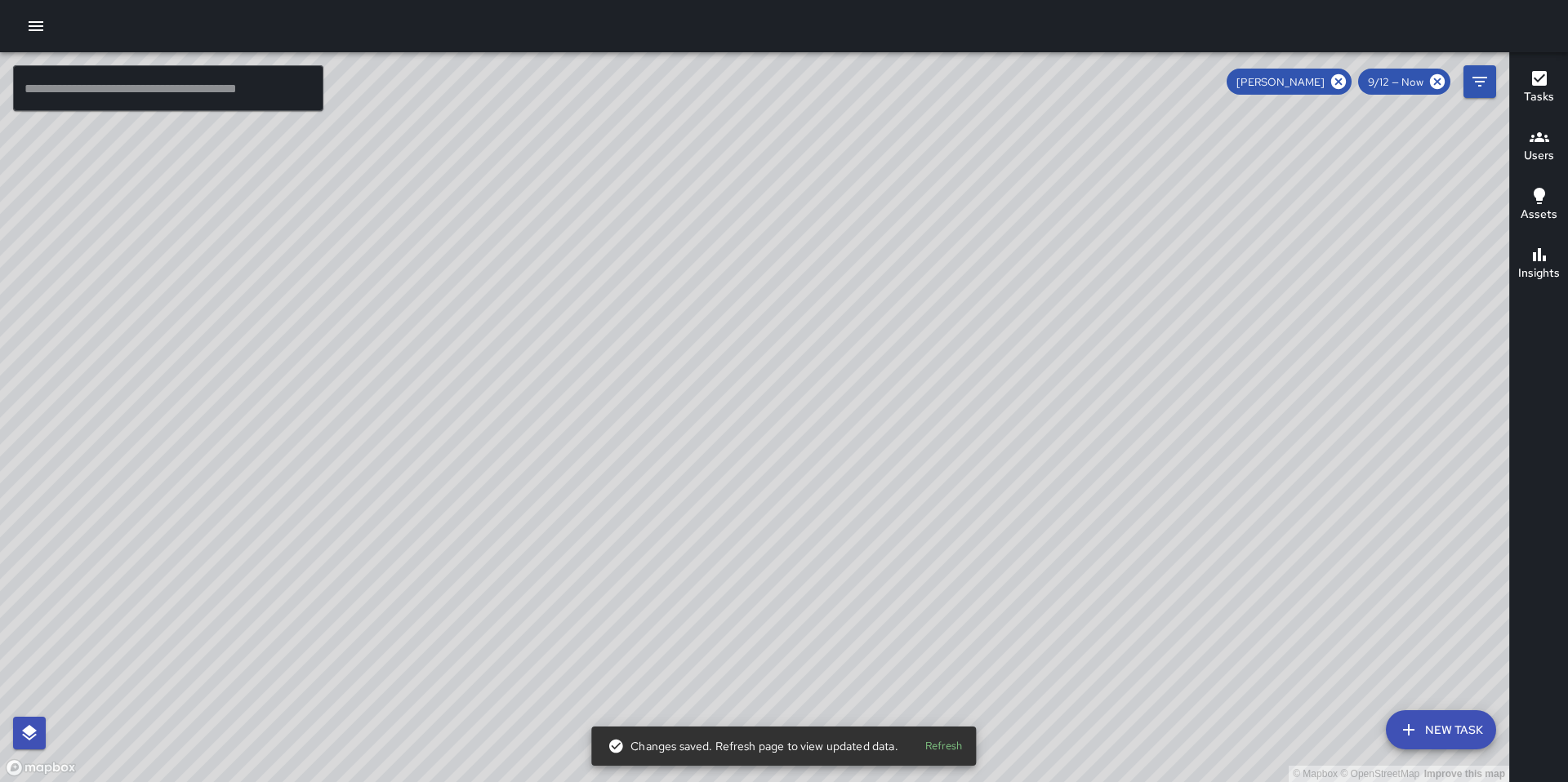
drag, startPoint x: 1133, startPoint y: 481, endPoint x: 1049, endPoint y: 586, distance: 134.5
click at [911, 781] on div "© Mapbox © OpenStreetMap Improve this map" at bounding box center [755, 416] width 1509 height 730
drag, startPoint x: 1187, startPoint y: 423, endPoint x: 973, endPoint y: 722, distance: 367.7
click at [973, 722] on div "© Mapbox © OpenStreetMap Improve this map ​ New Task [PERSON_NAME] 9/12 — Now M…" at bounding box center [784, 391] width 1568 height 782
drag, startPoint x: 1085, startPoint y: 578, endPoint x: 909, endPoint y: 676, distance: 201.4
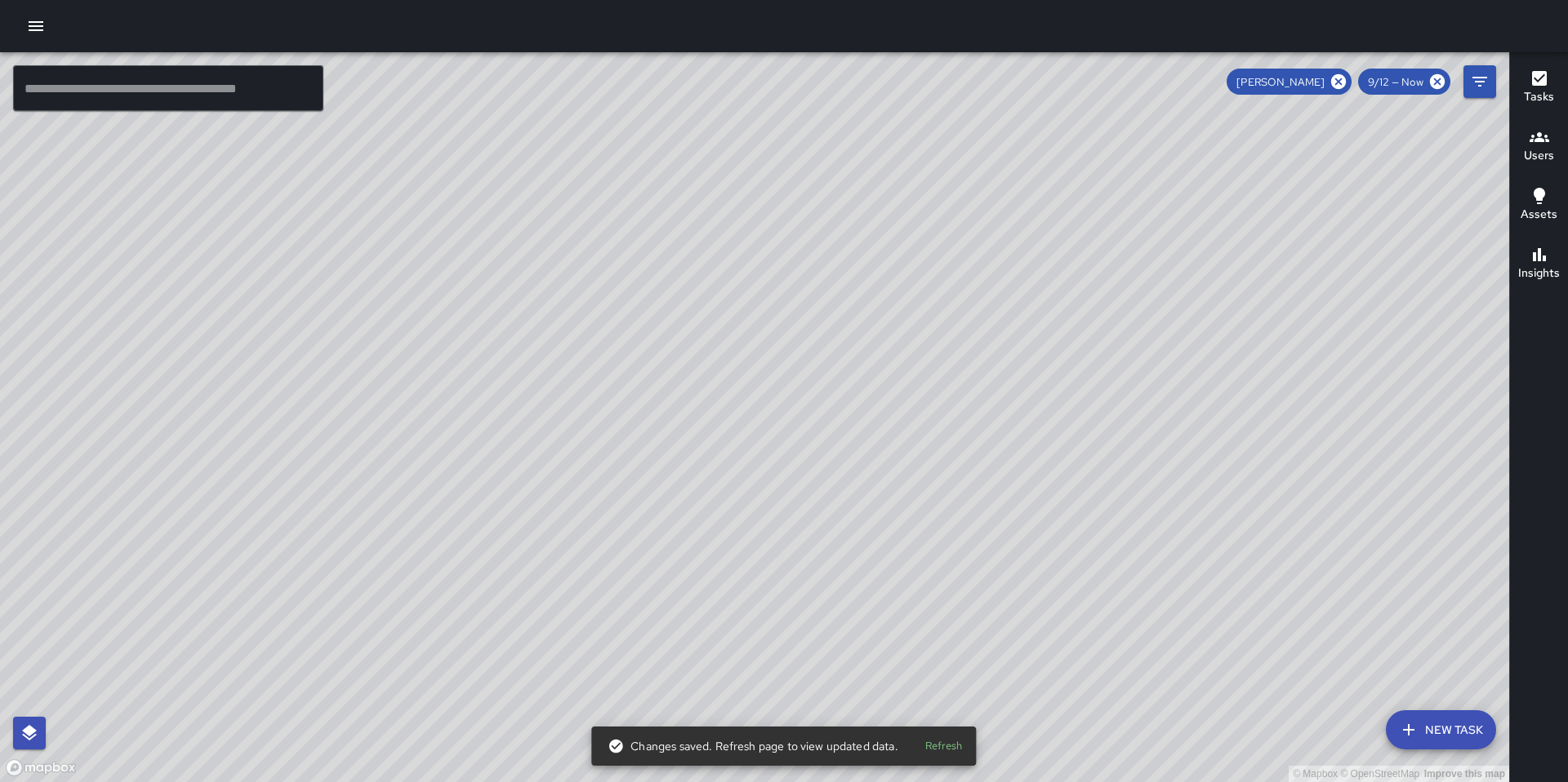
click at [896, 690] on div "© Mapbox © OpenStreetMap Improve this map" at bounding box center [755, 416] width 1509 height 730
drag, startPoint x: 1092, startPoint y: 588, endPoint x: 723, endPoint y: 709, distance: 388.3
click at [726, 707] on div "© Mapbox © OpenStreetMap Improve this map" at bounding box center [755, 416] width 1509 height 730
drag, startPoint x: 971, startPoint y: 629, endPoint x: 707, endPoint y: 661, distance: 265.9
click at [702, 672] on div "© Mapbox © OpenStreetMap Improve this map" at bounding box center [755, 416] width 1509 height 730
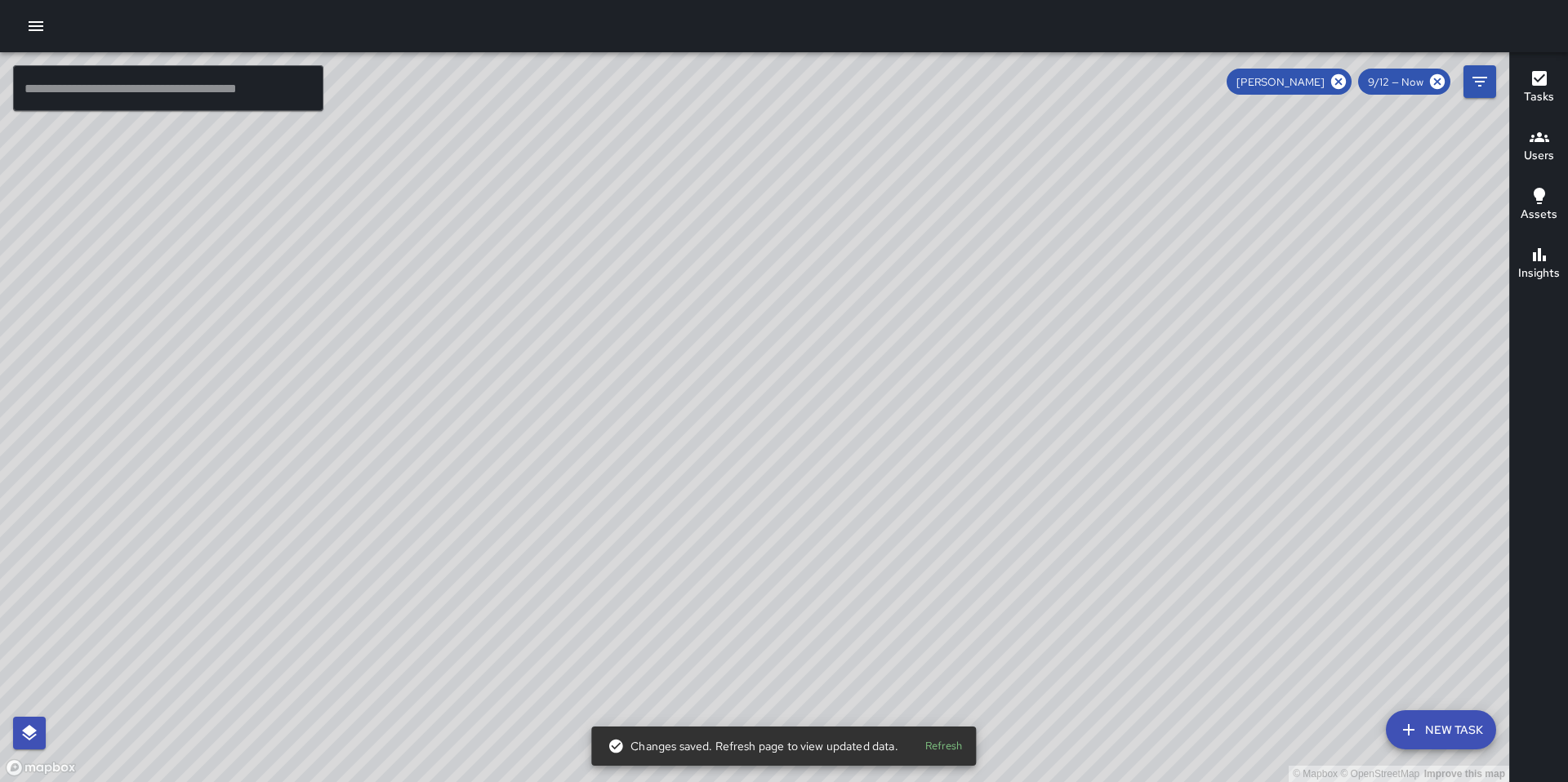
drag
click at [661, 606] on div "© Mapbox © OpenStreetMap Improve this map" at bounding box center [755, 416] width 1509 height 730
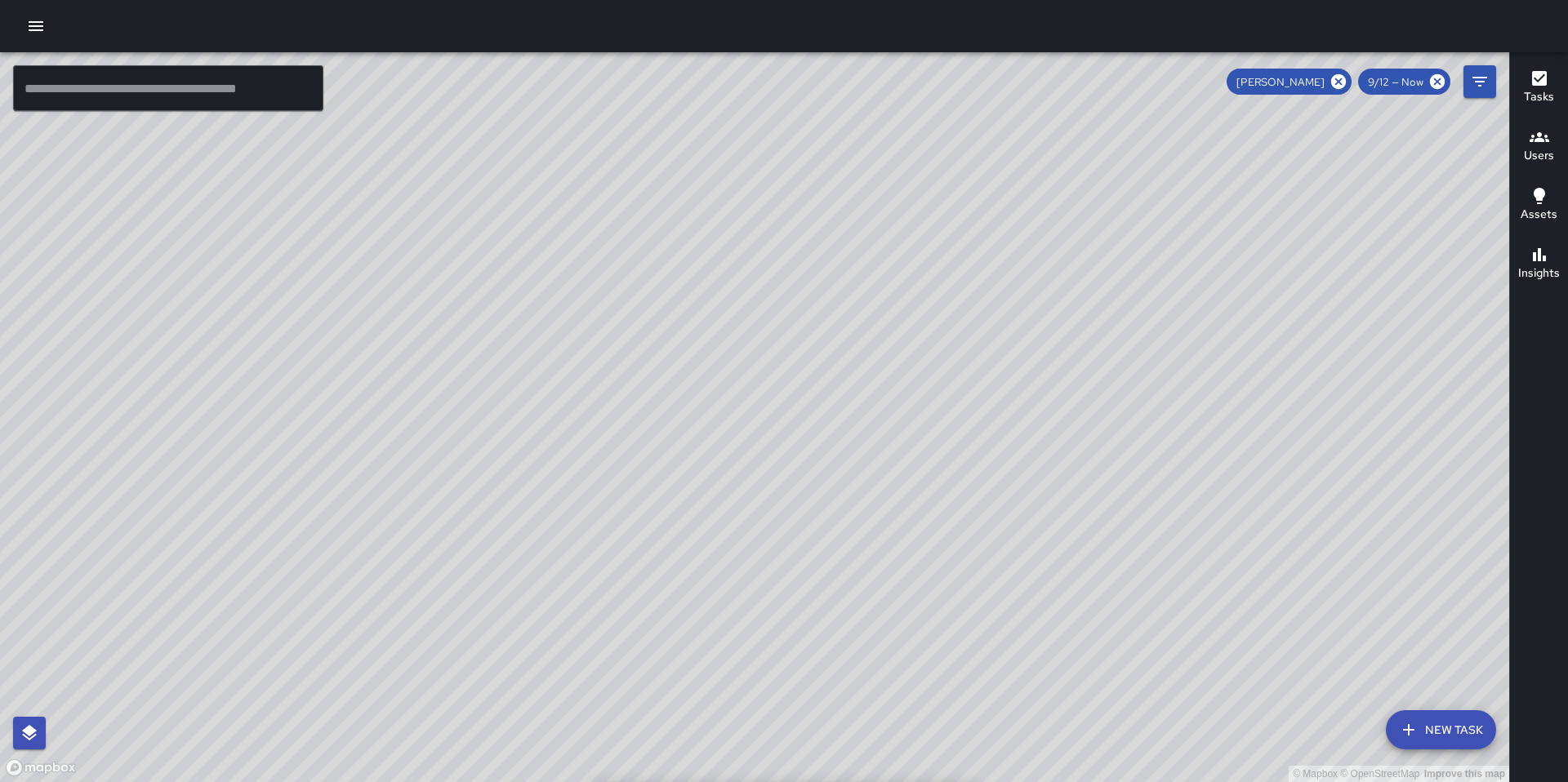
click at [568, 708] on div "© Mapbox © OpenStreetMap Improve this map" at bounding box center [755, 416] width 1509 height 730
click at [786, 717] on div "© Mapbox © OpenStreetMap Improve this map" at bounding box center [755, 416] width 1509 height 730
click at [1188, 781] on div "© Mapbox © OpenStreetMap Improve this map" at bounding box center [755, 416] width 1509 height 730
click at [1022, 781] on div "© Mapbox © OpenStreetMap Improve this map" at bounding box center [755, 416] width 1509 height 730
click at [1009, 781] on div "© Mapbox © OpenStreetMap Improve this map" at bounding box center [755, 416] width 1509 height 730
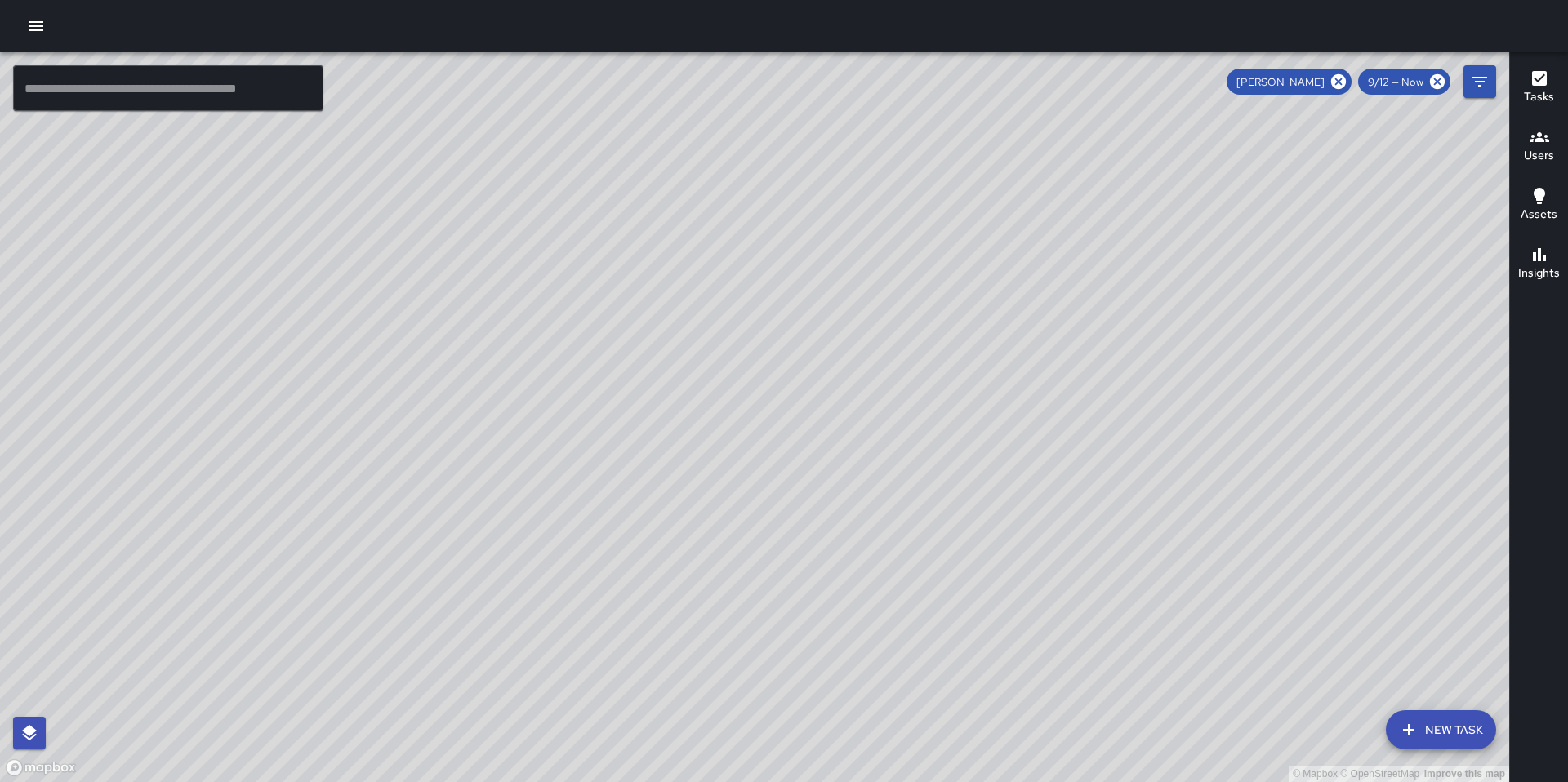
click at [1057, 722] on div "© Mapbox © OpenStreetMap Improve this map" at bounding box center [755, 416] width 1509 height 730
click at [925, 720] on div "© Mapbox © OpenStreetMap Improve this map" at bounding box center [755, 416] width 1509 height 730
click at [966, 579] on div "© Mapbox © OpenStreetMap Improve this map" at bounding box center [755, 416] width 1509 height 730
click at [867, 564] on div "© Mapbox © OpenStreetMap Improve this map" at bounding box center [755, 416] width 1509 height 730
click at [791, 496] on div "© Mapbox © OpenStreetMap Improve this map" at bounding box center [755, 416] width 1509 height 730
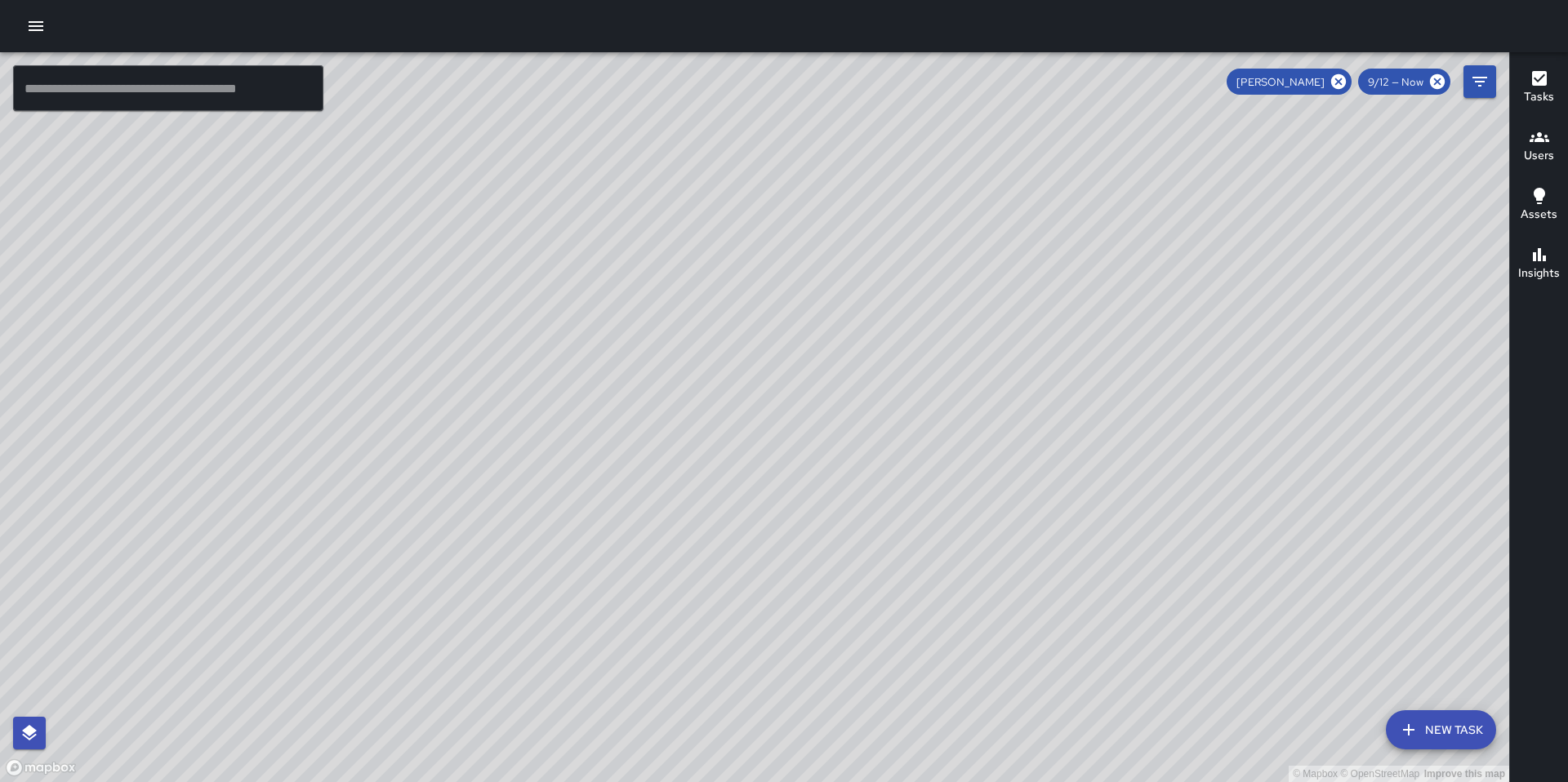
click at [878, 520] on div "© Mapbox © OpenStreetMap Improve this map" at bounding box center [755, 416] width 1509 height 730
click at [1018, 415] on div "© Mapbox © OpenStreetMap Improve this map" at bounding box center [755, 416] width 1509 height 730
click at [854, 521] on div "© Mapbox © OpenStreetMap Improve this map" at bounding box center [755, 416] width 1509 height 730
click at [861, 441] on div "© Mapbox © OpenStreetMap Improve this map" at bounding box center [755, 416] width 1509 height 730
click at [958, 388] on div "© Mapbox © OpenStreetMap Improve this map" at bounding box center [755, 416] width 1509 height 730
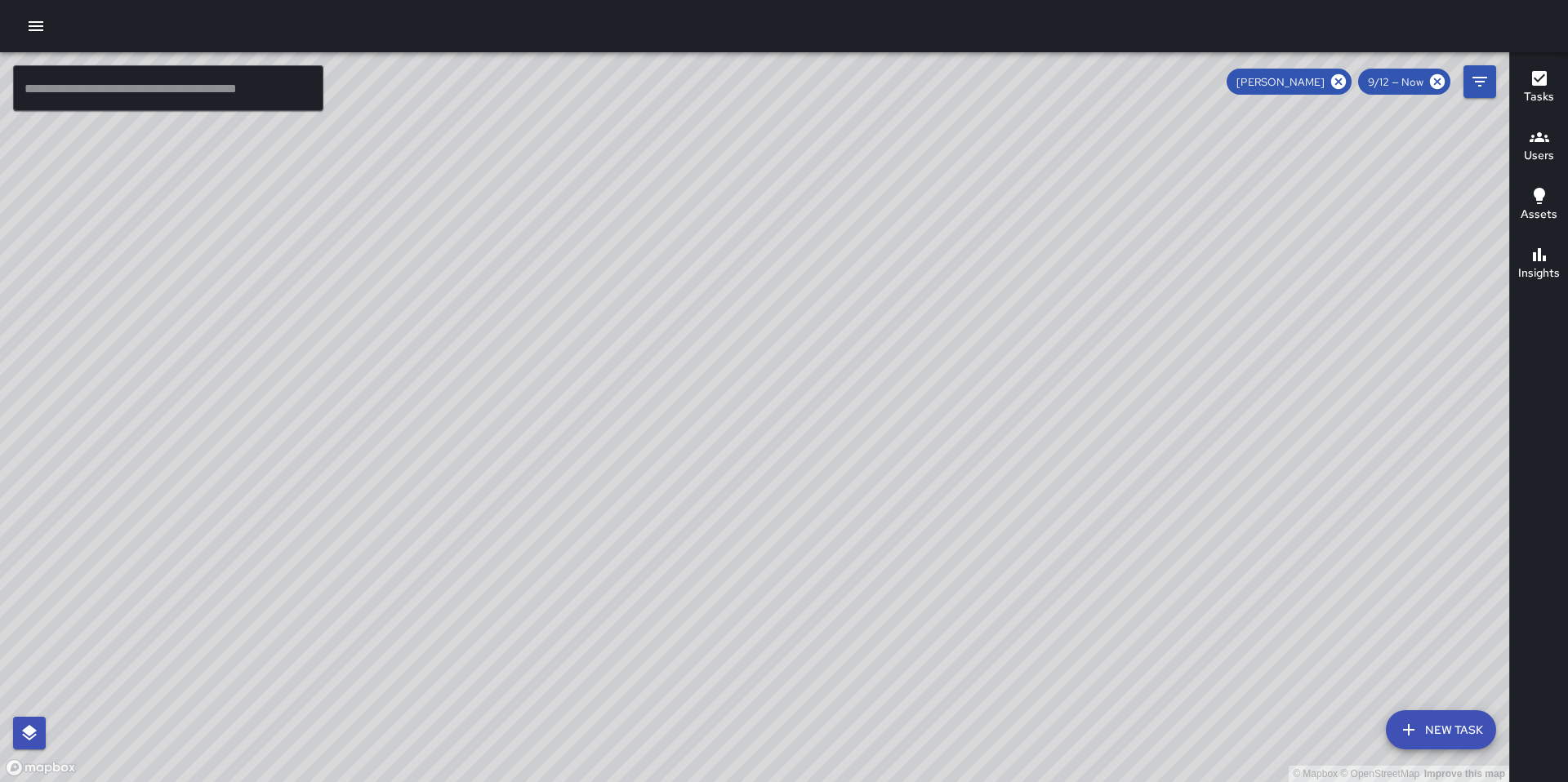
click at [1012, 363] on div "© Mapbox © OpenStreetMap Improve this map" at bounding box center [755, 416] width 1509 height 730
click at [796, 499] on div "© Mapbox © OpenStreetMap Improve this map" at bounding box center [755, 416] width 1509 height 730
click at [808, 467] on div "© Mapbox © OpenStreetMap Improve this map" at bounding box center [755, 416] width 1509 height 730
click at [771, 459] on div "© Mapbox © OpenStreetMap Improve this map" at bounding box center [755, 416] width 1509 height 730
click at [822, 289] on div "© Mapbox © OpenStreetMap Improve this map" at bounding box center [755, 416] width 1509 height 730
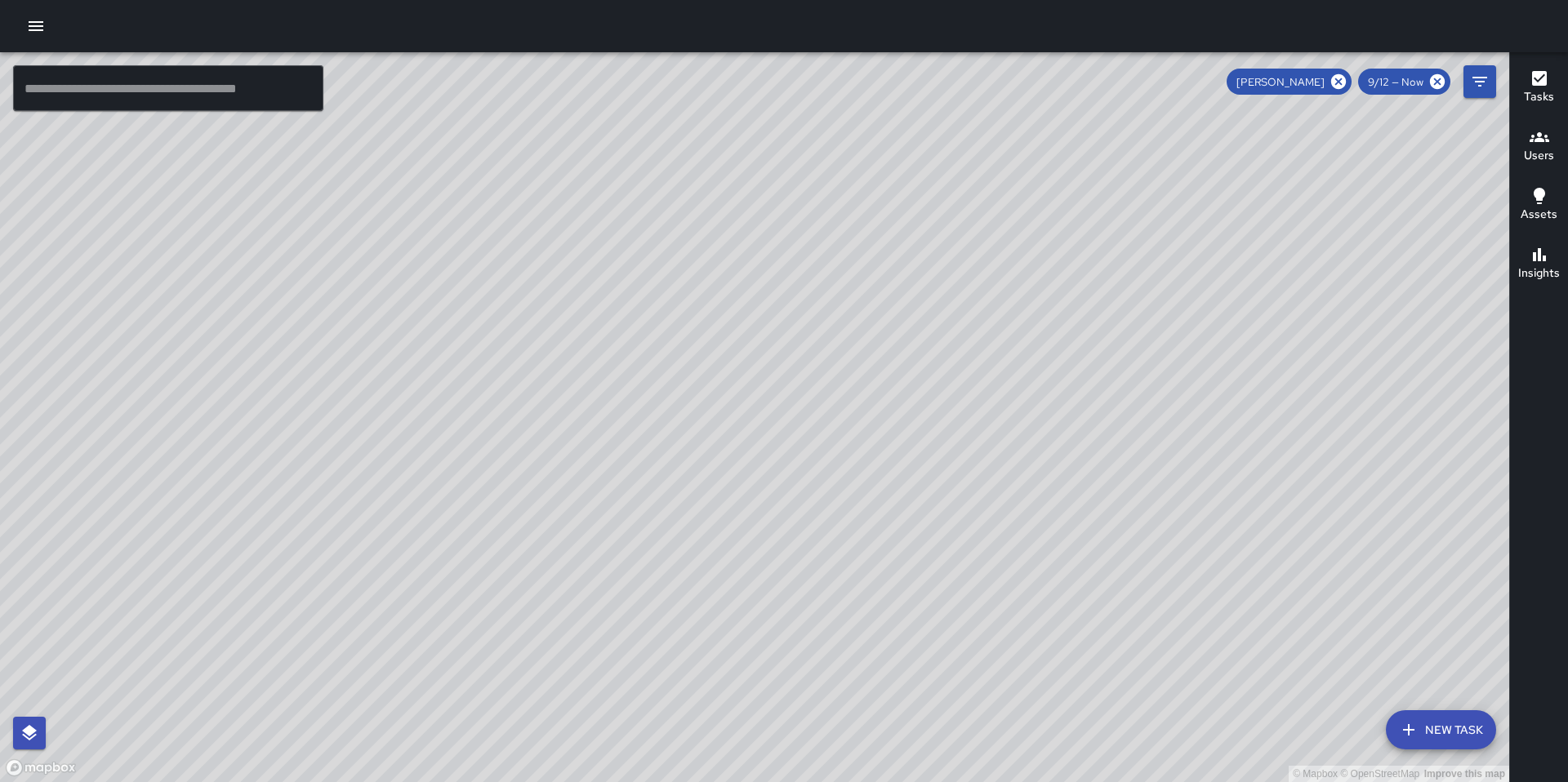
click at [864, 269] on div "© Mapbox © OpenStreetMap Improve this map" at bounding box center [755, 416] width 1509 height 730
click at [964, 310] on div "© Mapbox © OpenStreetMap Improve this map" at bounding box center [755, 416] width 1509 height 730
click at [969, 176] on div "© Mapbox © OpenStreetMap Improve this map" at bounding box center [755, 416] width 1509 height 730
click at [1049, 0] on html "© Mapbox © OpenStreetMap Improve this map ​ New Task [PERSON_NAME] 9/12 — Now M…" at bounding box center [784, 391] width 1568 height 782
click at [925, 256] on div "© Mapbox © OpenStreetMap Improve this map" at bounding box center [755, 416] width 1509 height 730
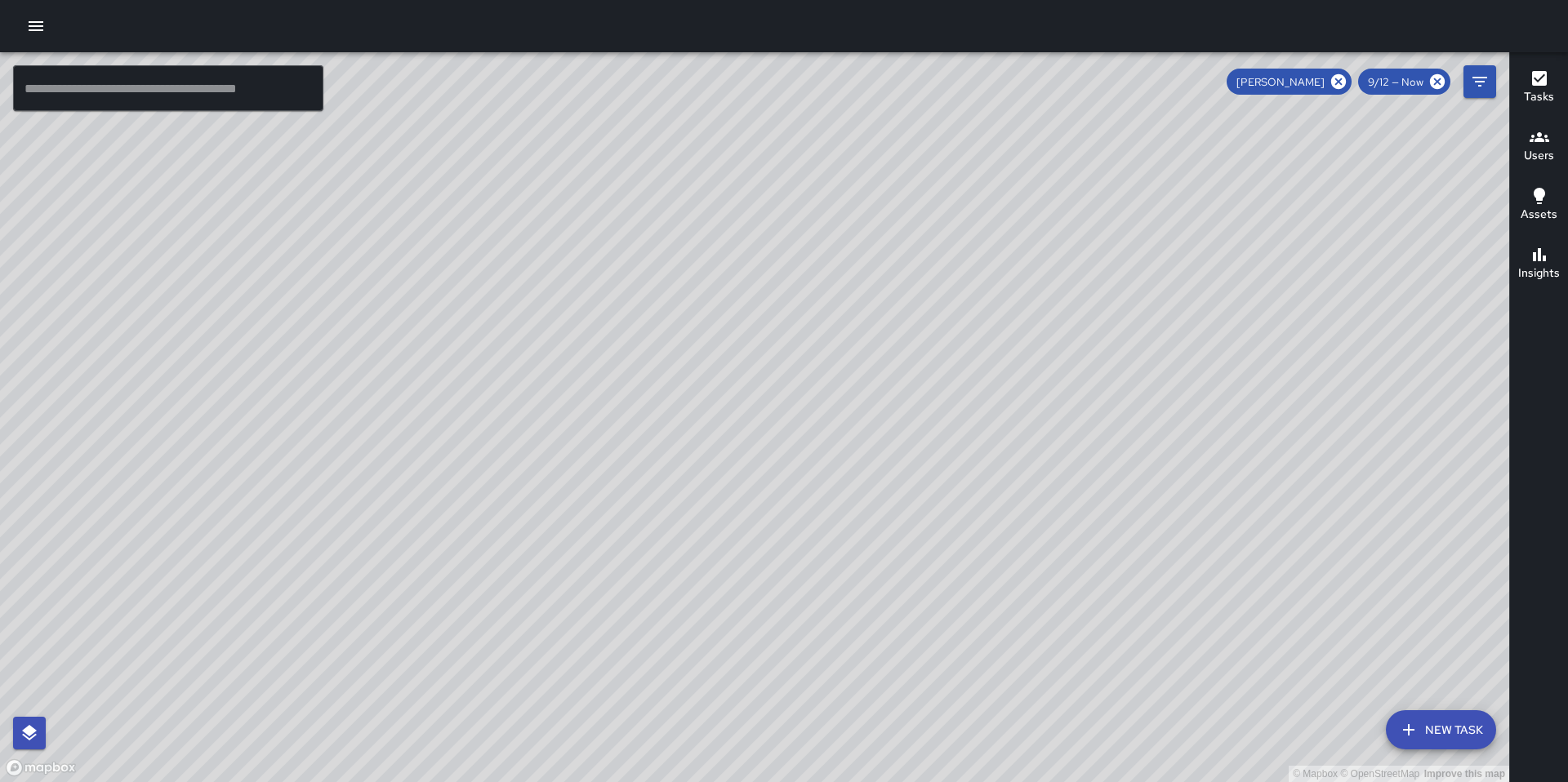
click at [874, 558] on div "© Mapbox © OpenStreetMap Improve this map" at bounding box center [755, 416] width 1509 height 730
click at [888, 596] on div "© Mapbox © OpenStreetMap Improve this map" at bounding box center [755, 416] width 1509 height 730
click at [825, 661] on div "© Mapbox © OpenStreetMap Improve this map" at bounding box center [755, 416] width 1509 height 730
click at [861, 610] on div "© Mapbox © OpenStreetMap Improve this map" at bounding box center [755, 416] width 1509 height 730
click at [750, 760] on div "© Mapbox © OpenStreetMap Improve this map" at bounding box center [755, 416] width 1509 height 730
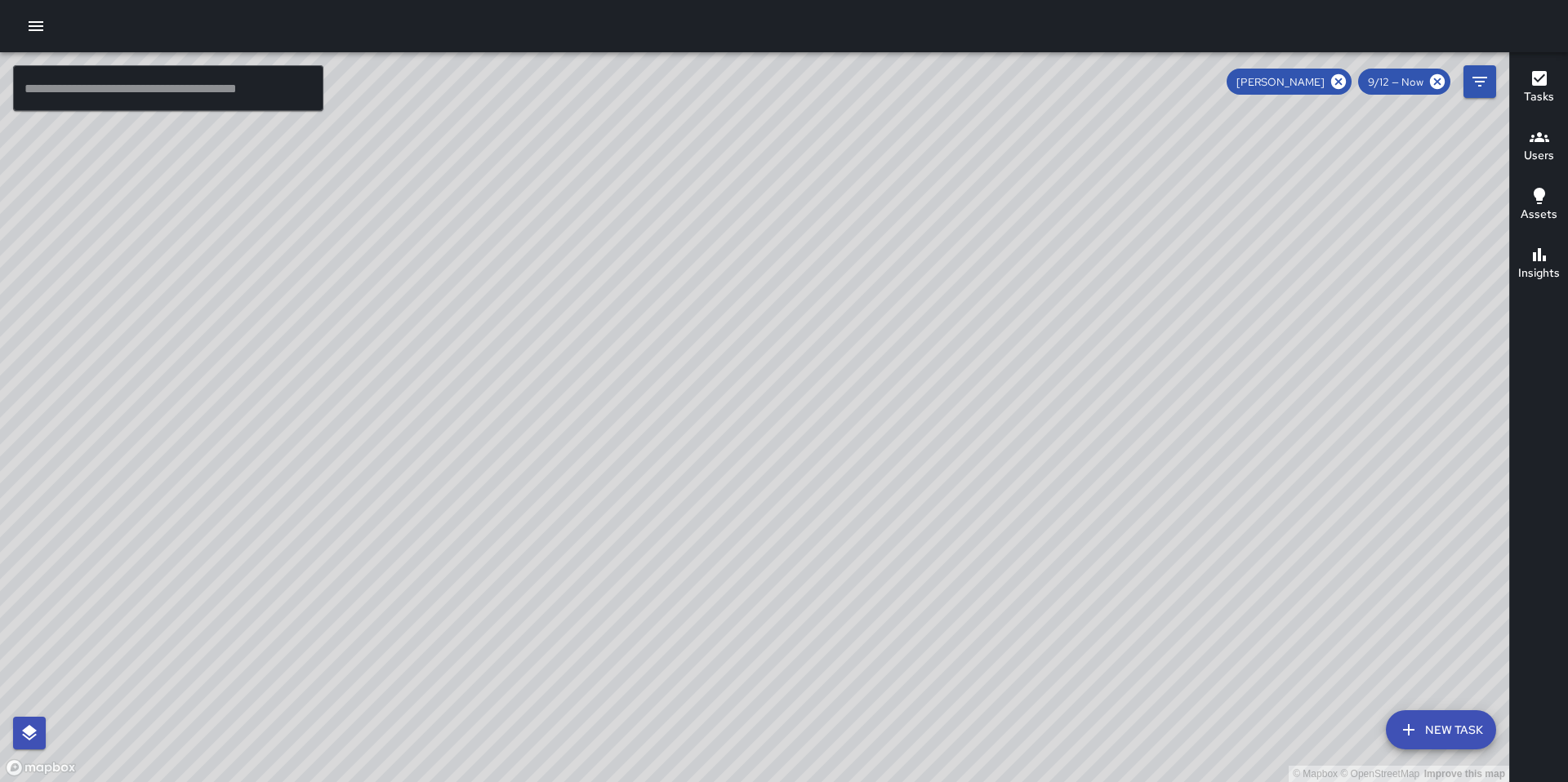
click at [755, 665] on div "© Mapbox © OpenStreetMap Improve this map" at bounding box center [755, 416] width 1509 height 730
click at [193, 93] on input "text" at bounding box center [167, 88] width 310 height 46
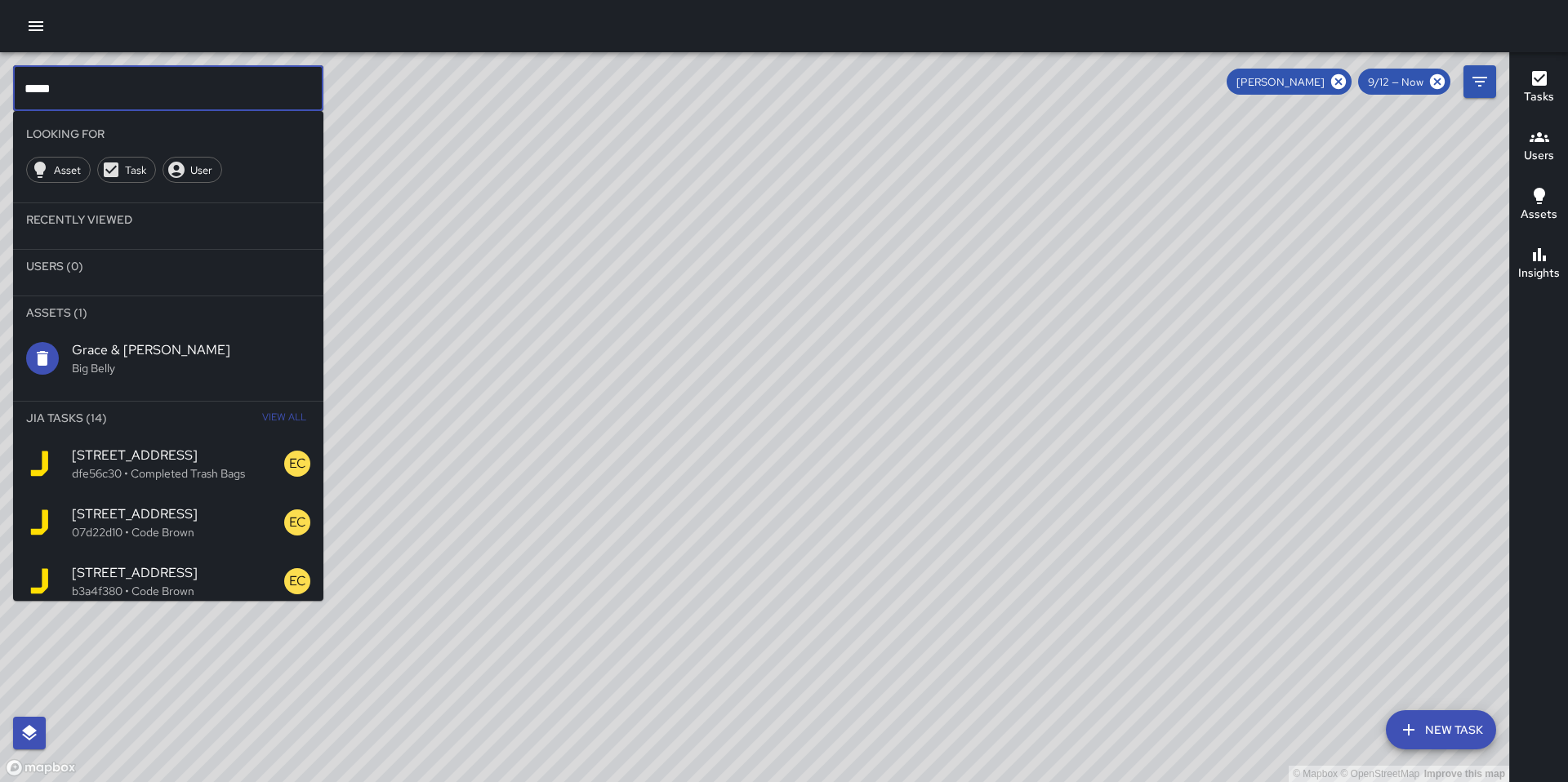
type input "*****"
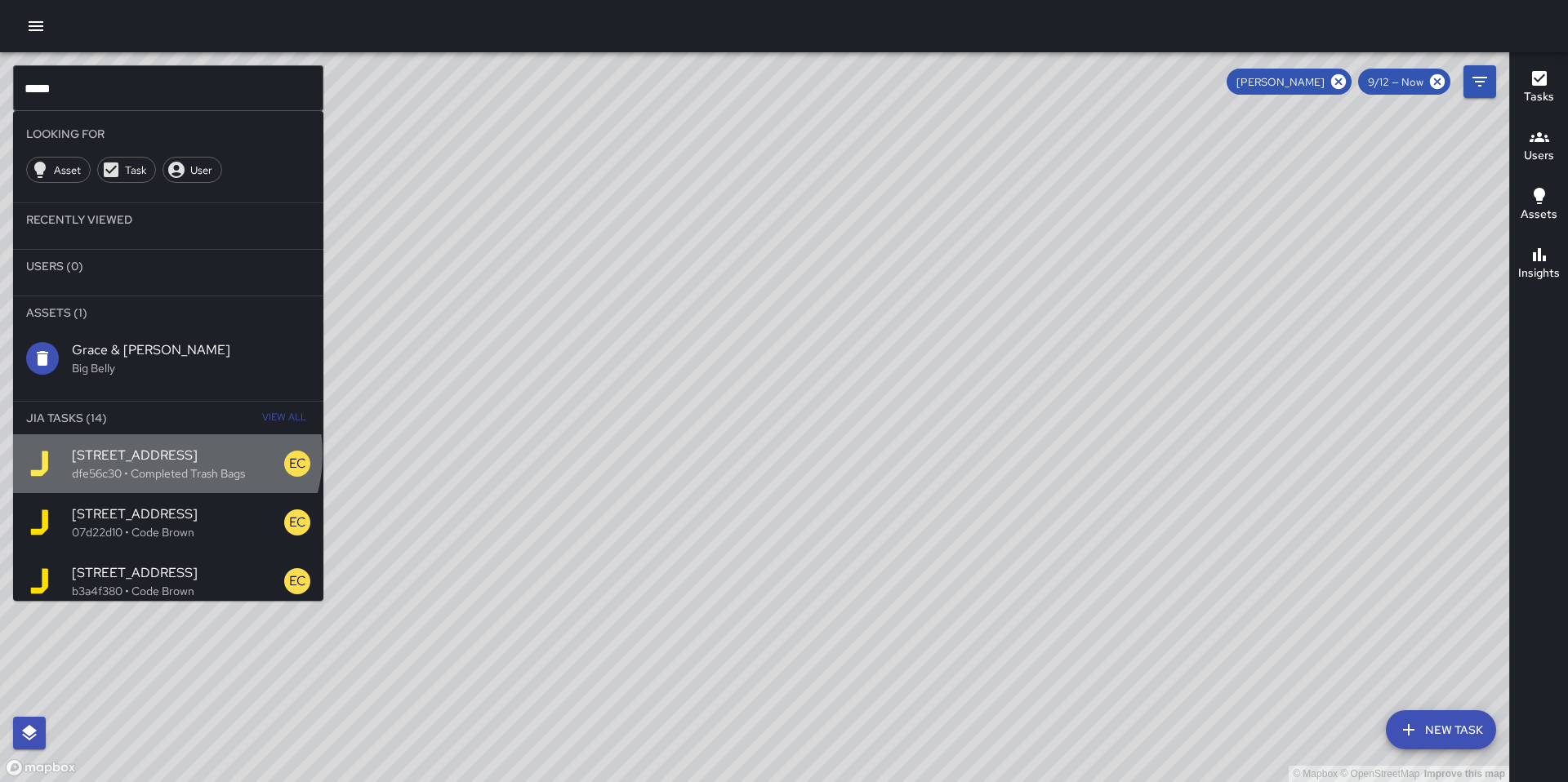
click at [165, 454] on span "[STREET_ADDRESS]" at bounding box center [178, 456] width 212 height 20
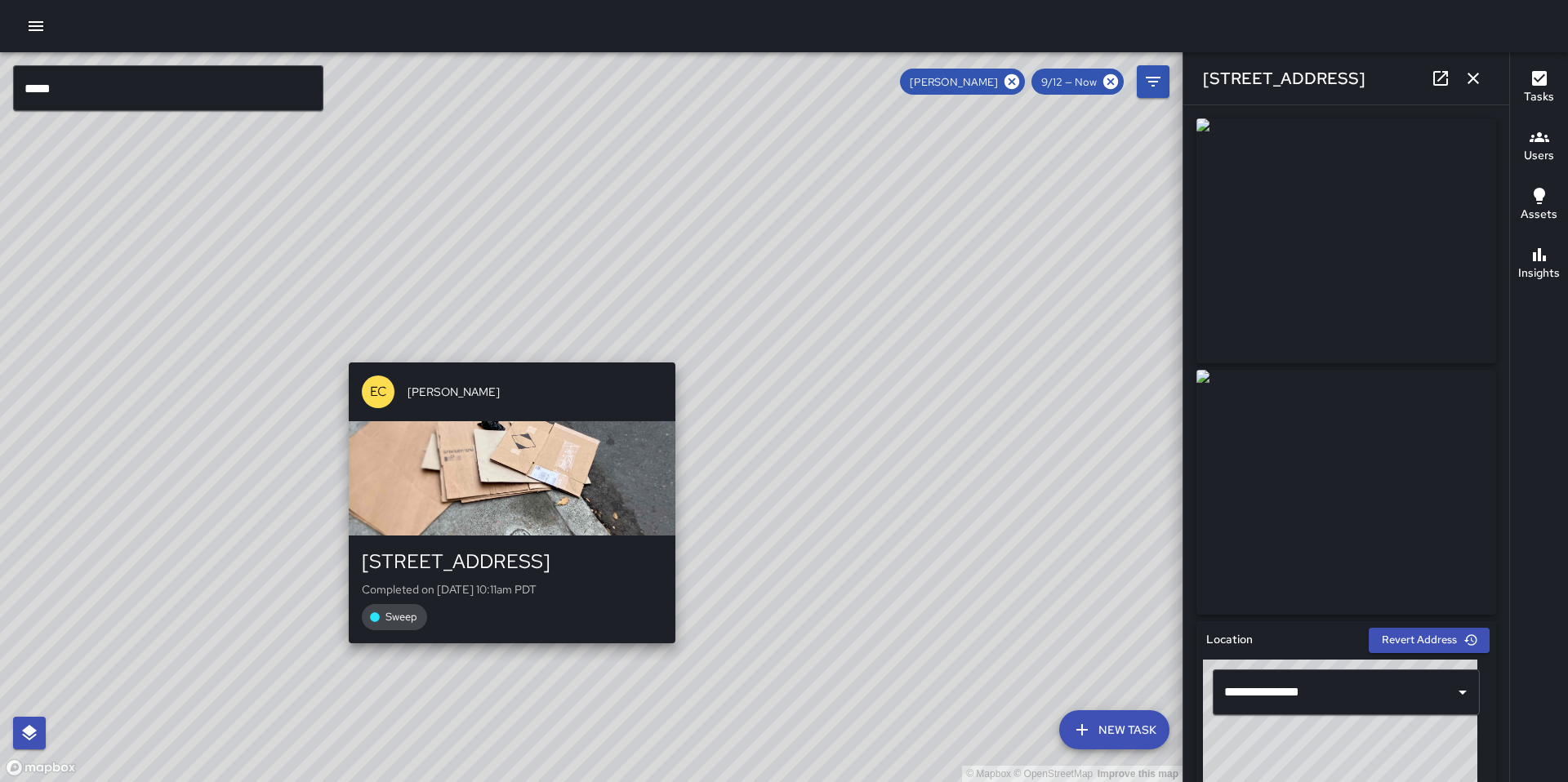
click at [506, 347] on div "© Mapbox © OpenStreetMap Improve this map EC [PERSON_NAME][GEOGRAPHIC_DATA][STR…" at bounding box center [591, 416] width 1183 height 730
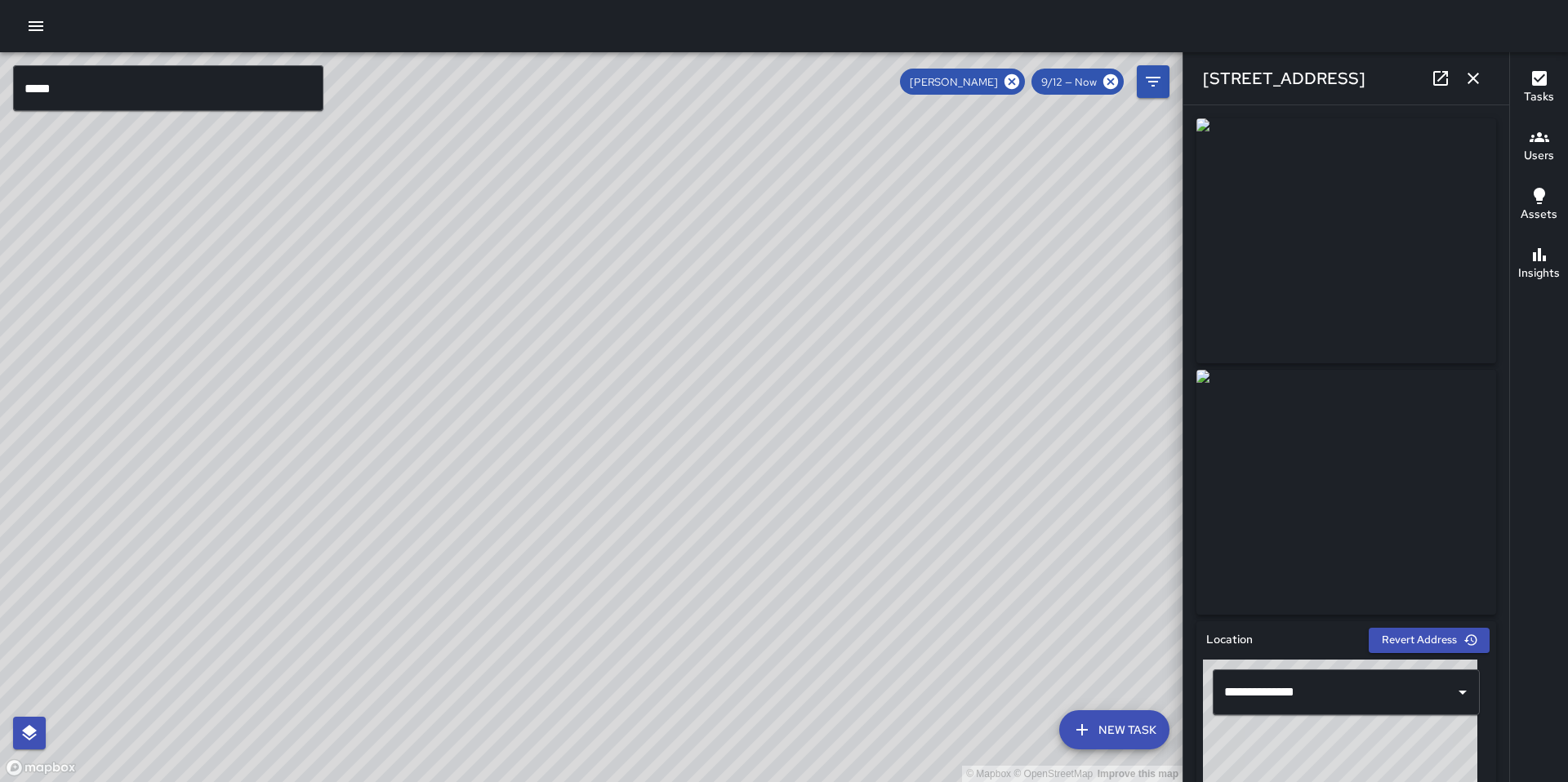
click at [653, 458] on div "© Mapbox © OpenStreetMap Improve this map EC [PERSON_NAME][GEOGRAPHIC_DATA][STR…" at bounding box center [591, 416] width 1183 height 730
click at [628, 424] on div "© Mapbox © OpenStreetMap Improve this map EC [PERSON_NAME][GEOGRAPHIC_DATA][STR…" at bounding box center [591, 416] width 1183 height 730
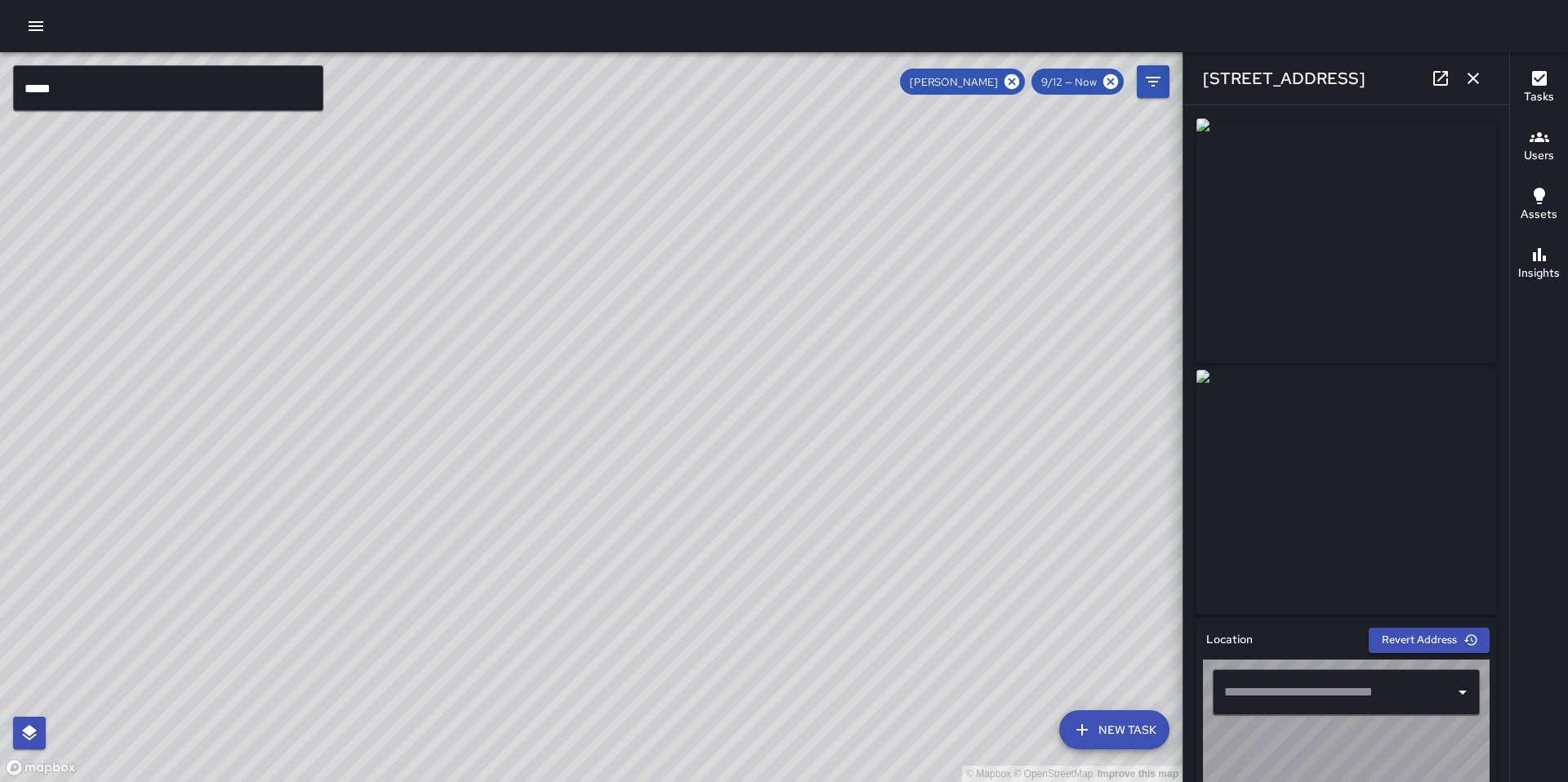
type input "**********"
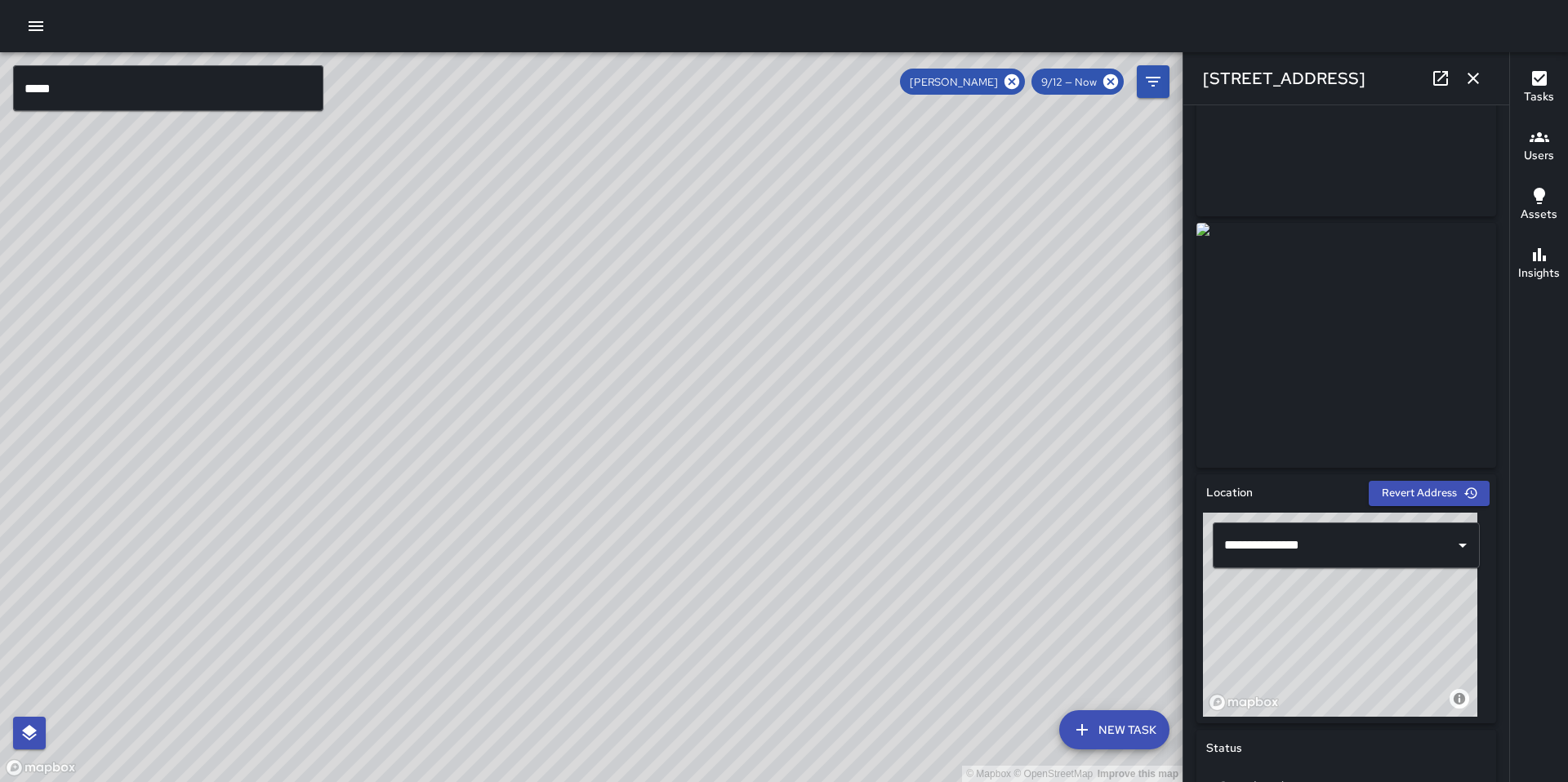
scroll to position [44, 0]
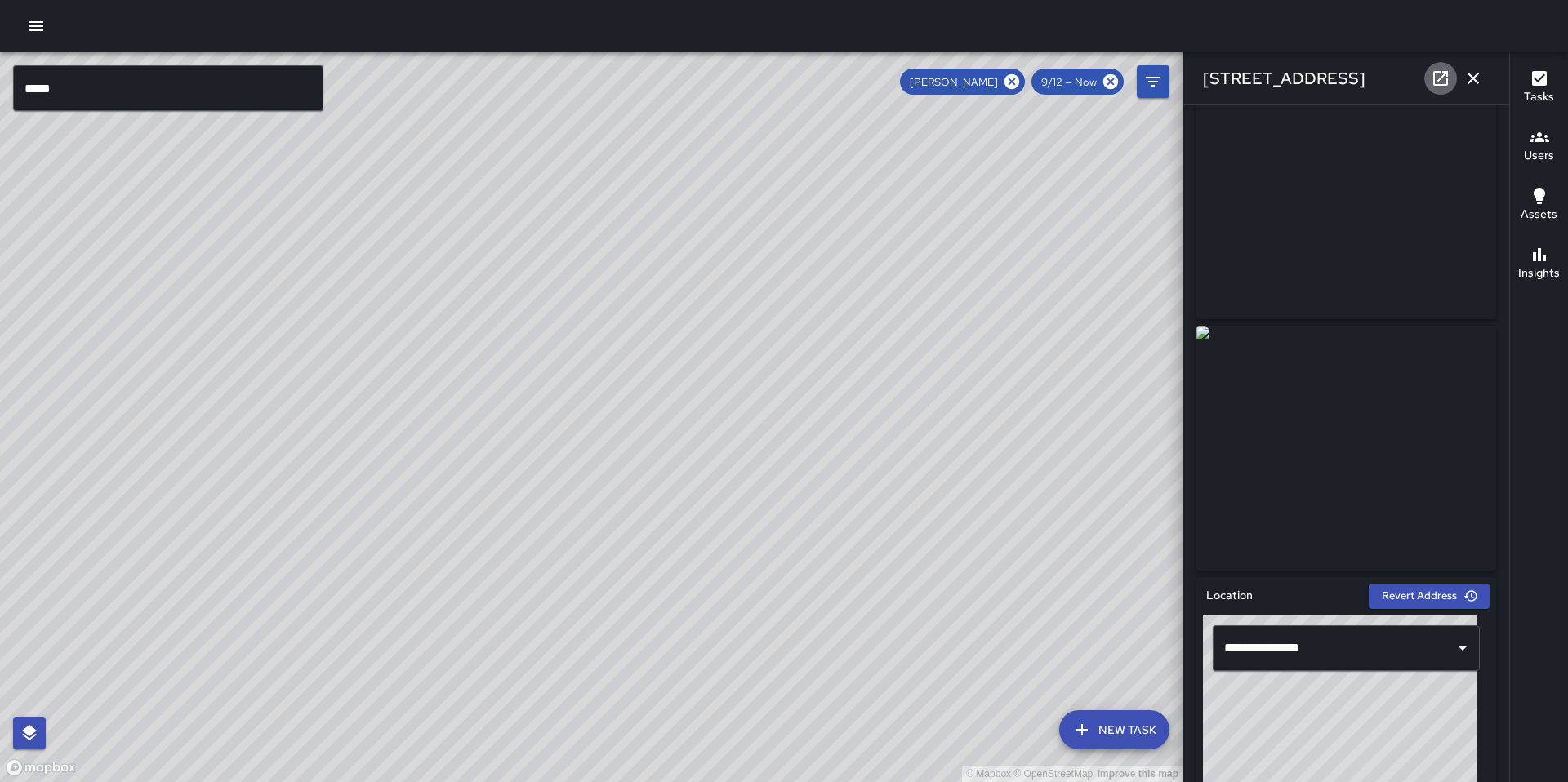
click at [1435, 68] on icon at bounding box center [1440, 78] width 20 height 20
click at [1482, 71] on icon "button" at bounding box center [1473, 78] width 20 height 20
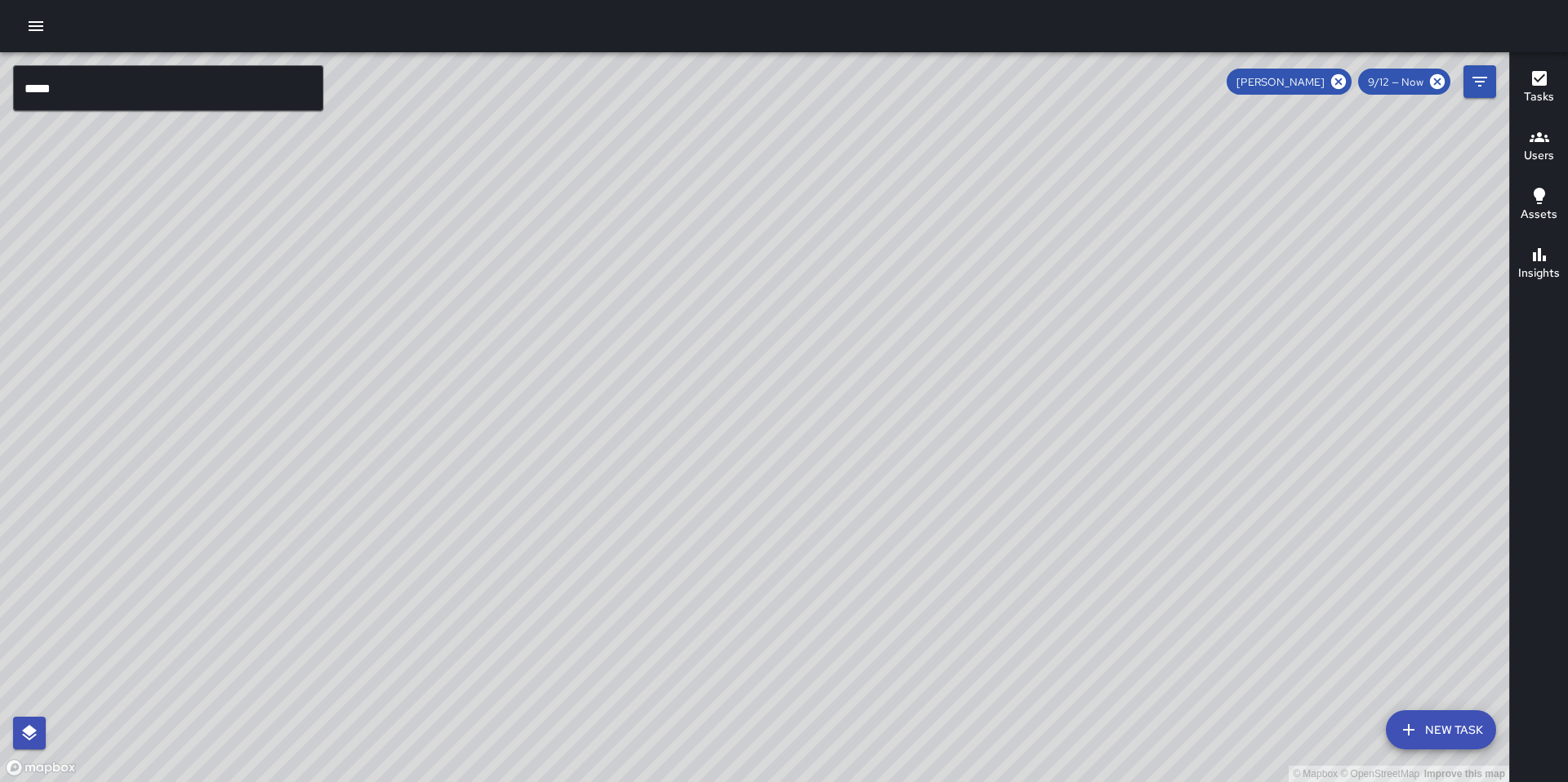
click at [89, 91] on input "*****" at bounding box center [167, 88] width 310 height 46
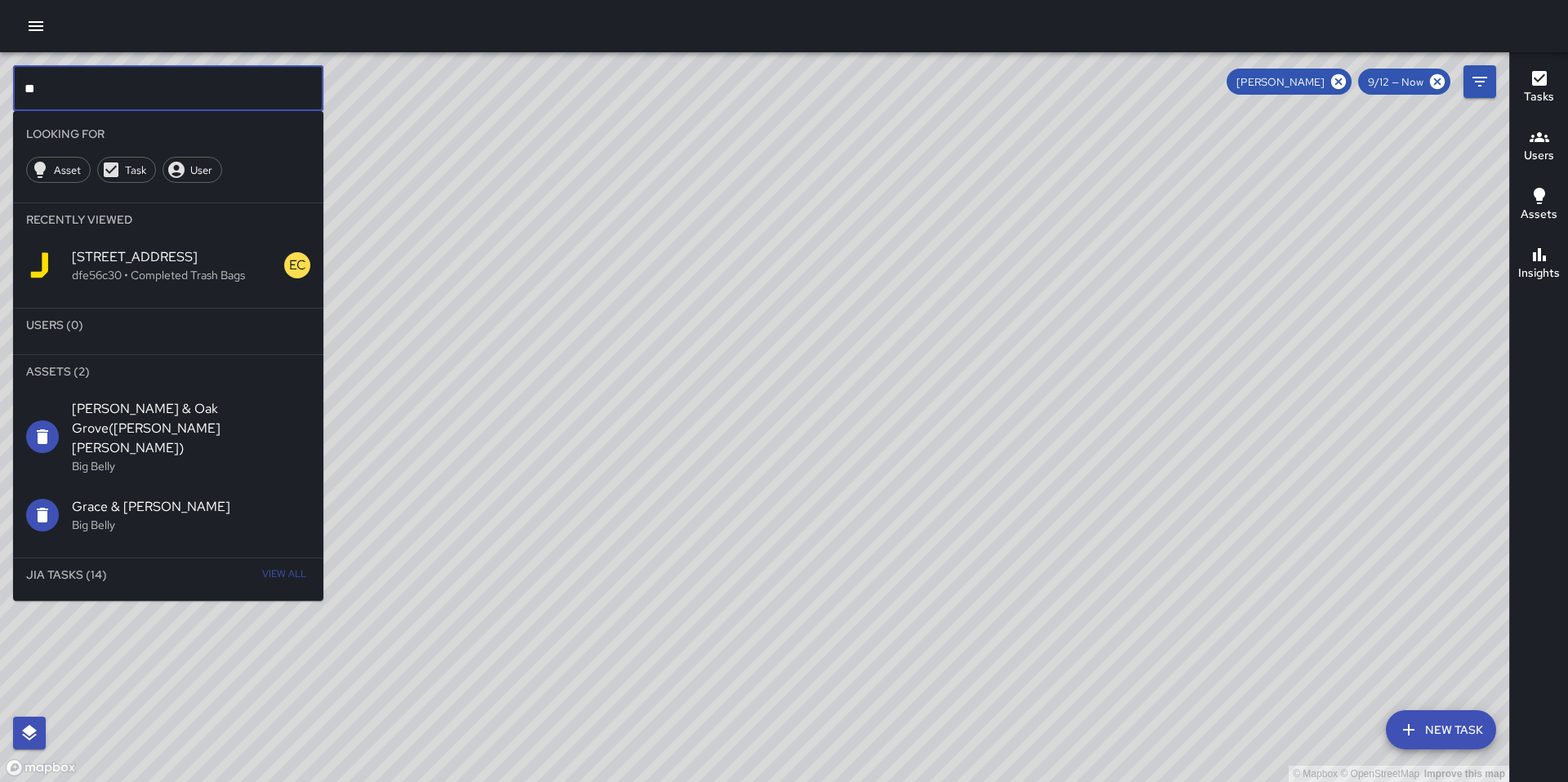
type input "*"
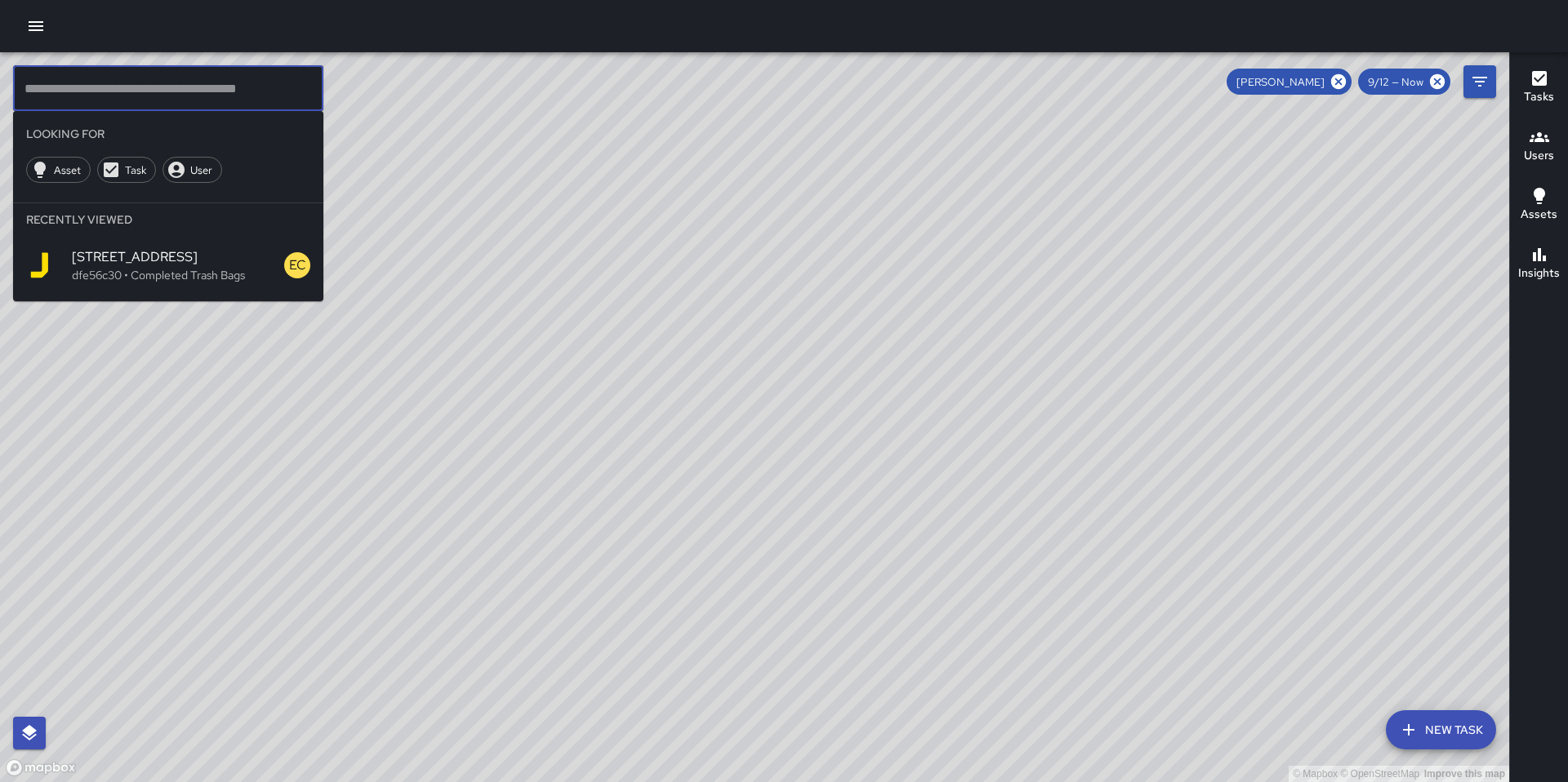
click at [13, 24] on div at bounding box center [784, 25] width 1568 height 52
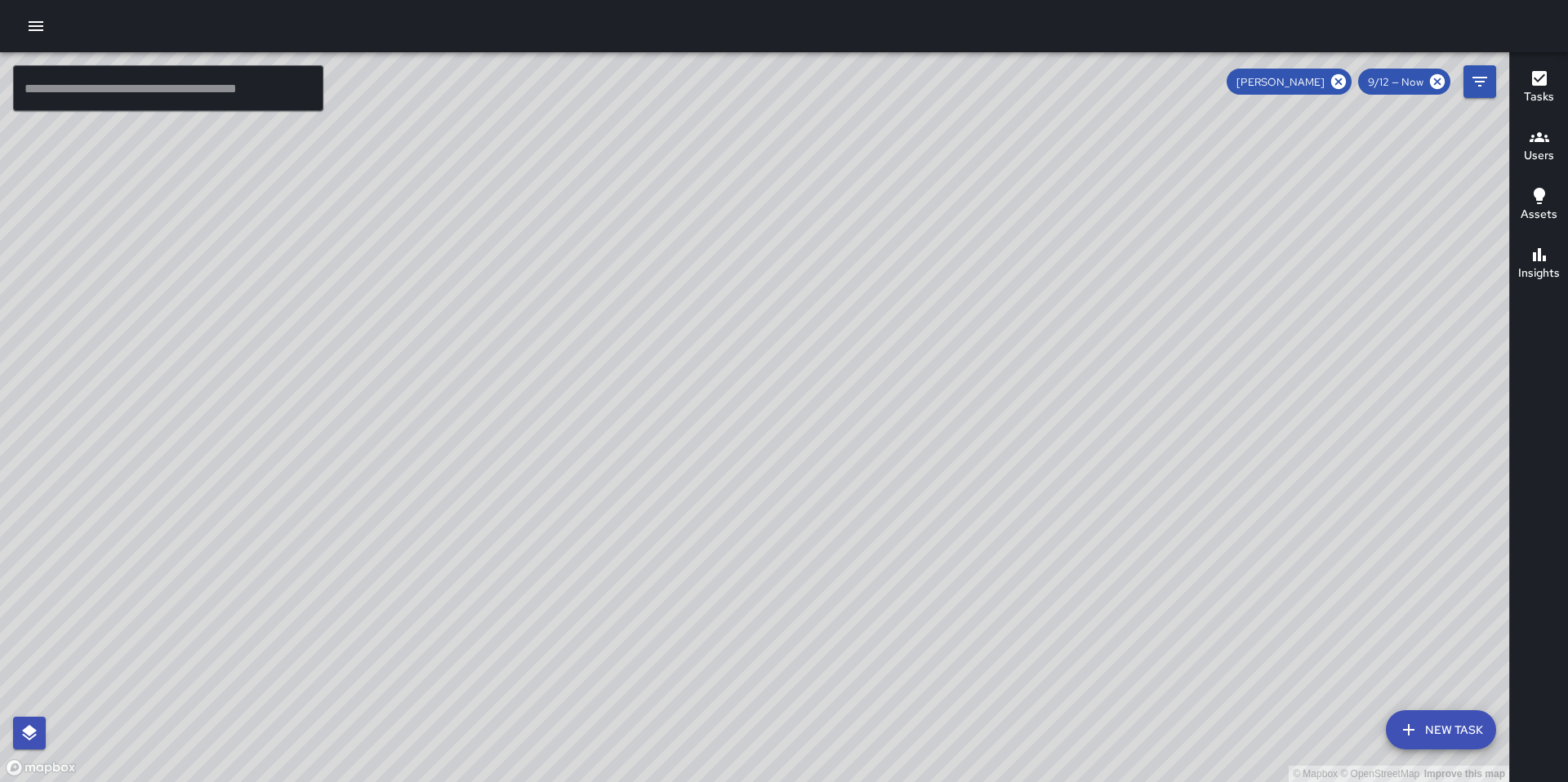
click at [28, 25] on icon "button" at bounding box center [35, 26] width 15 height 10
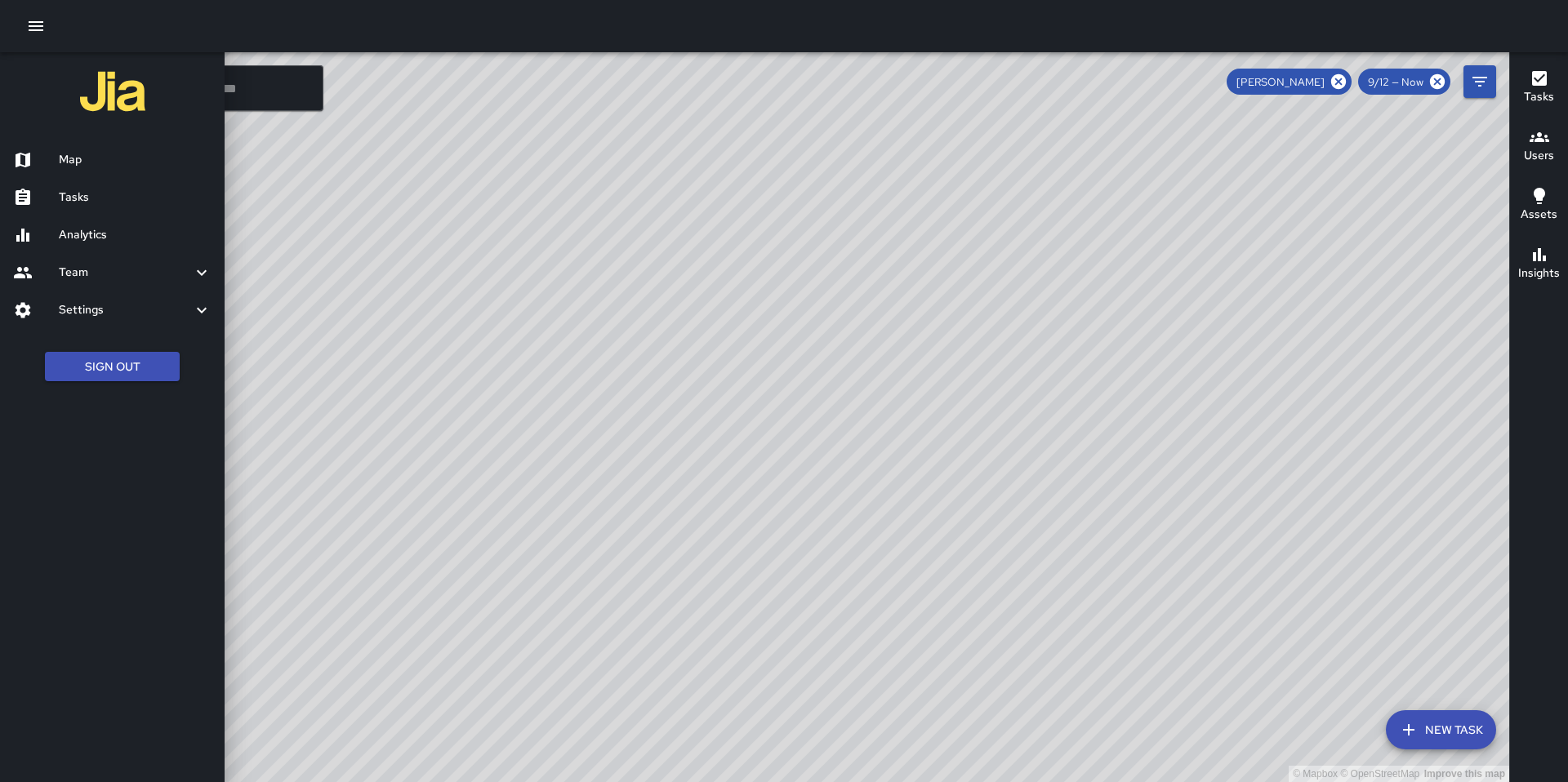
click at [72, 189] on h6 "Tasks" at bounding box center [135, 197] width 152 height 18
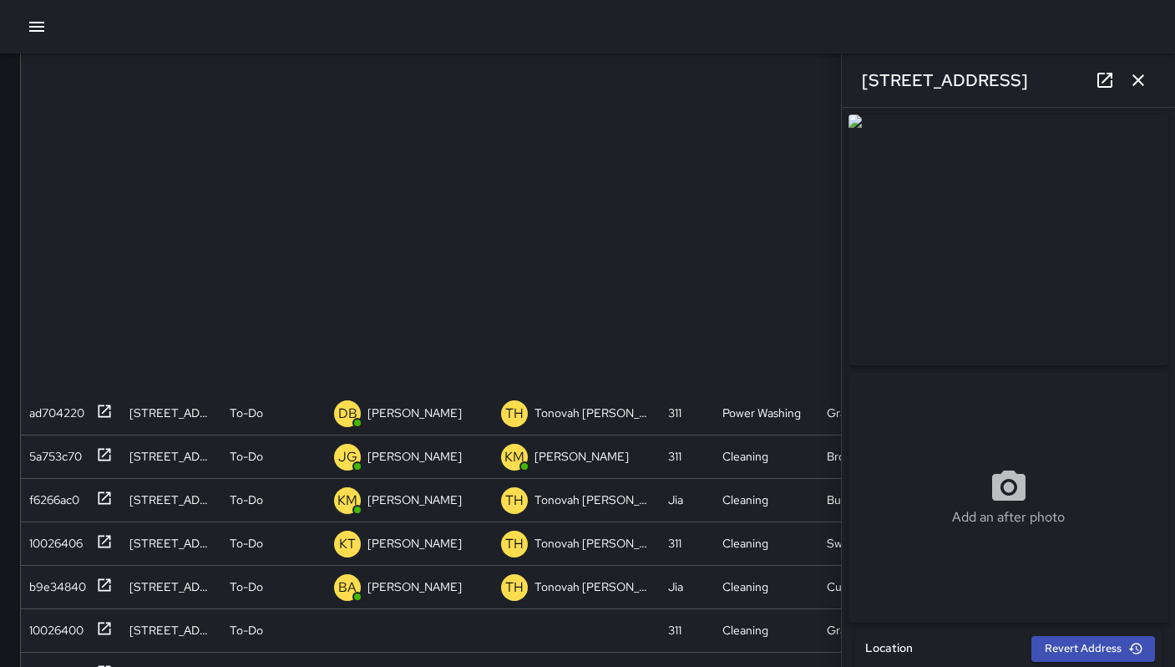
scroll to position [695, 1121]
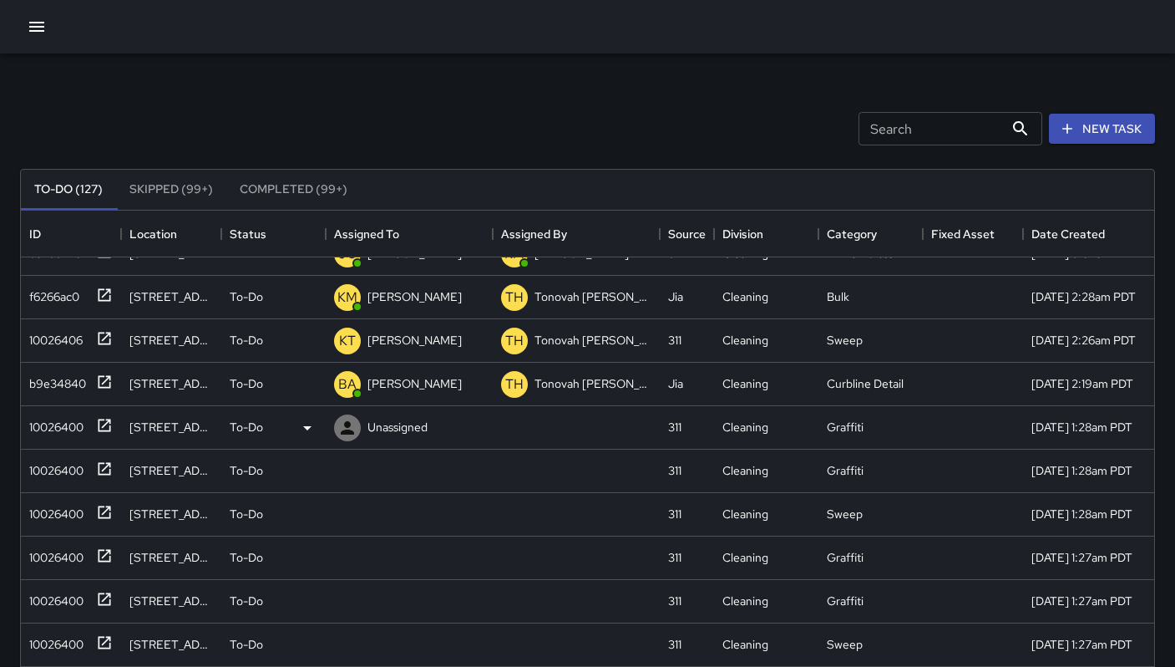
scroll to position [327, 0]
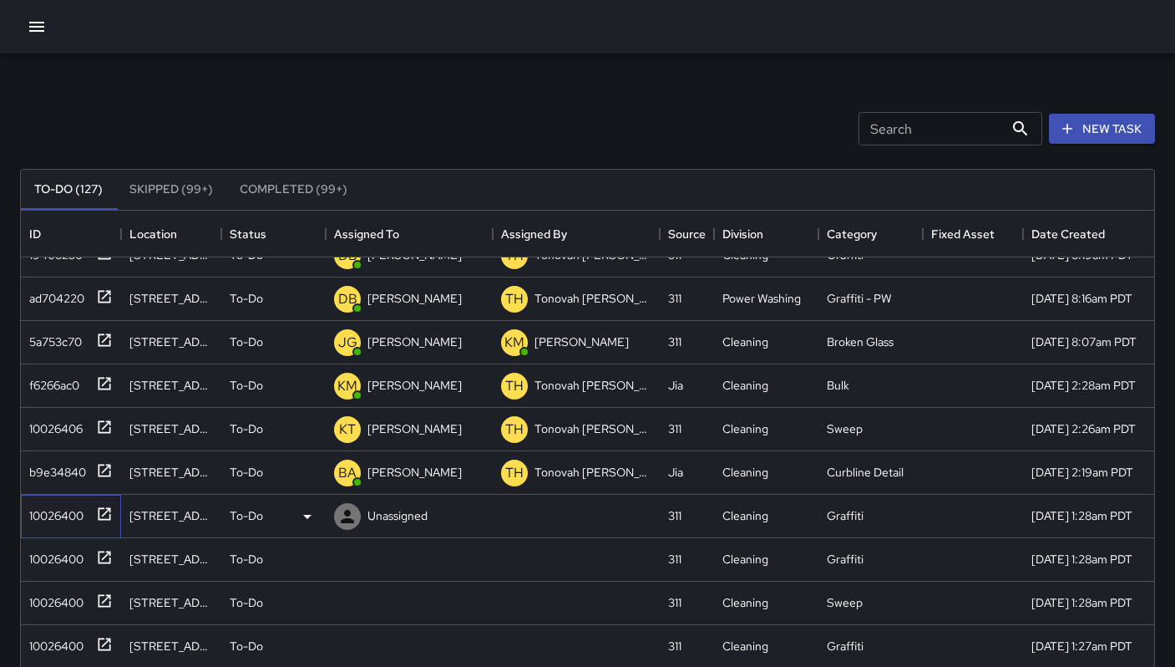
click at [47, 519] on div "10026400" at bounding box center [53, 511] width 61 height 23
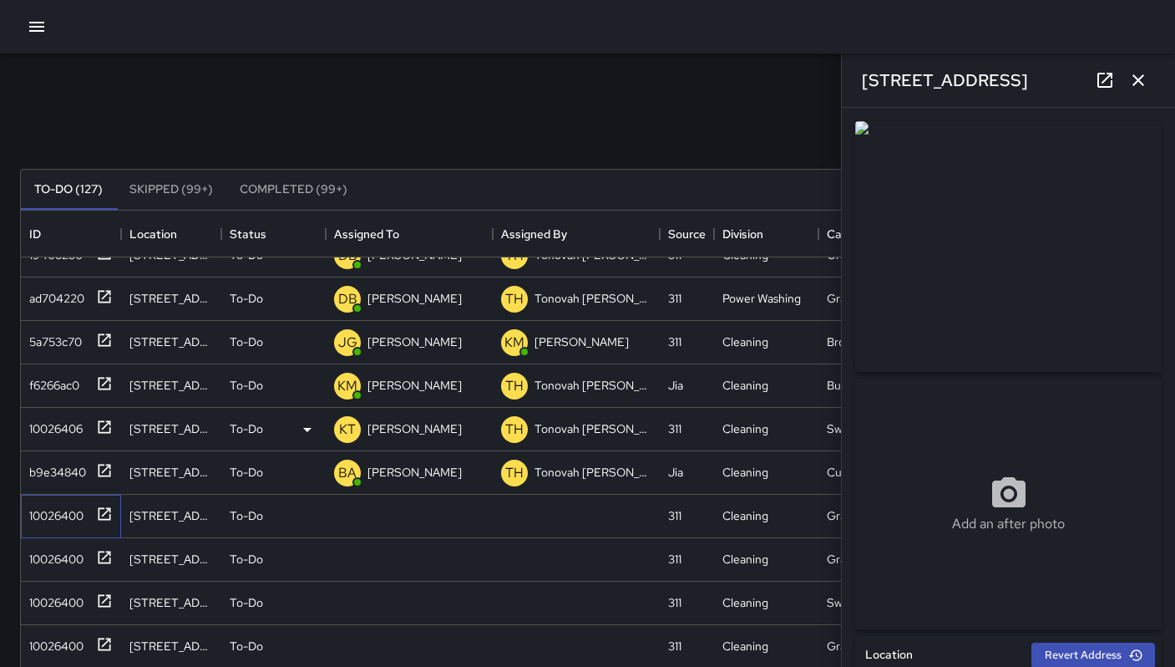
type input "**********"
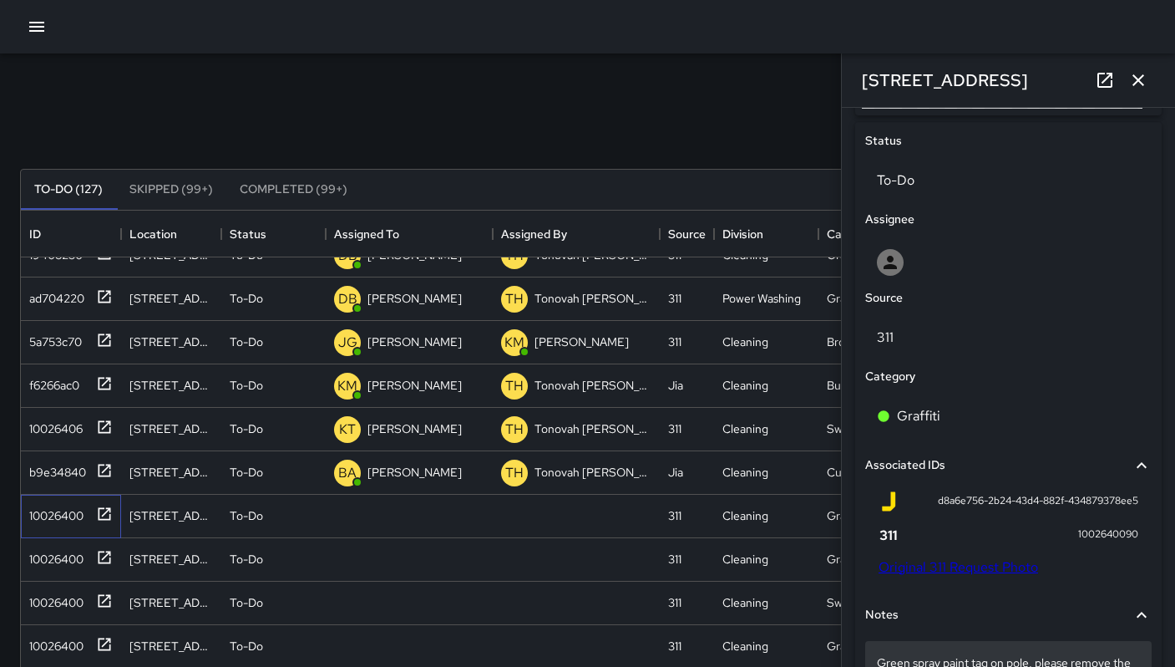
scroll to position [983, 0]
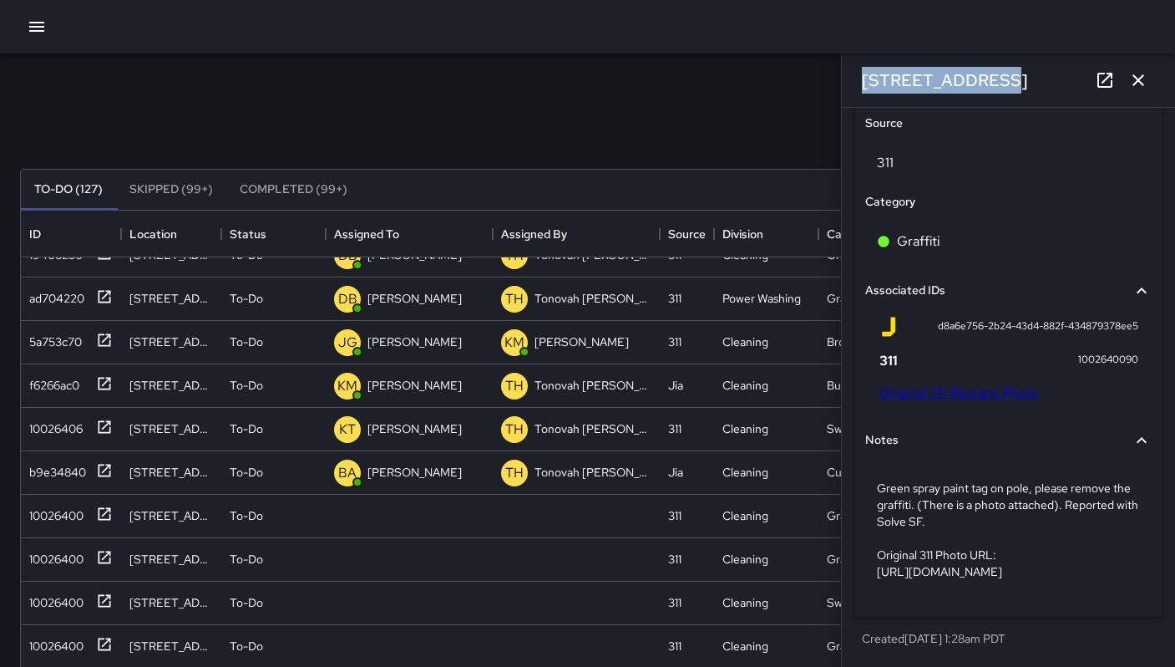
drag, startPoint x: 951, startPoint y: 76, endPoint x: 861, endPoint y: 74, distance: 89.4
click at [861, 74] on div "[STREET_ADDRESS]" at bounding box center [1008, 79] width 333 height 53
copy h6 "[STREET_ADDRESS]"
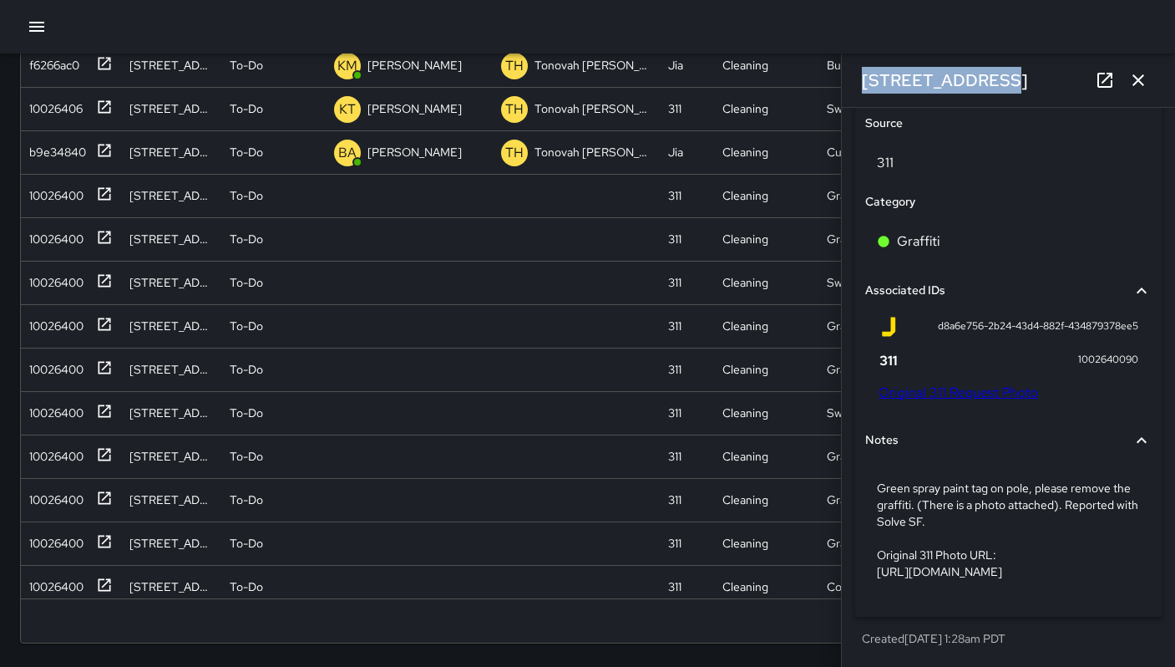
click at [950, 383] on link "Original 311 Request Photo" at bounding box center [959, 392] width 160 height 18
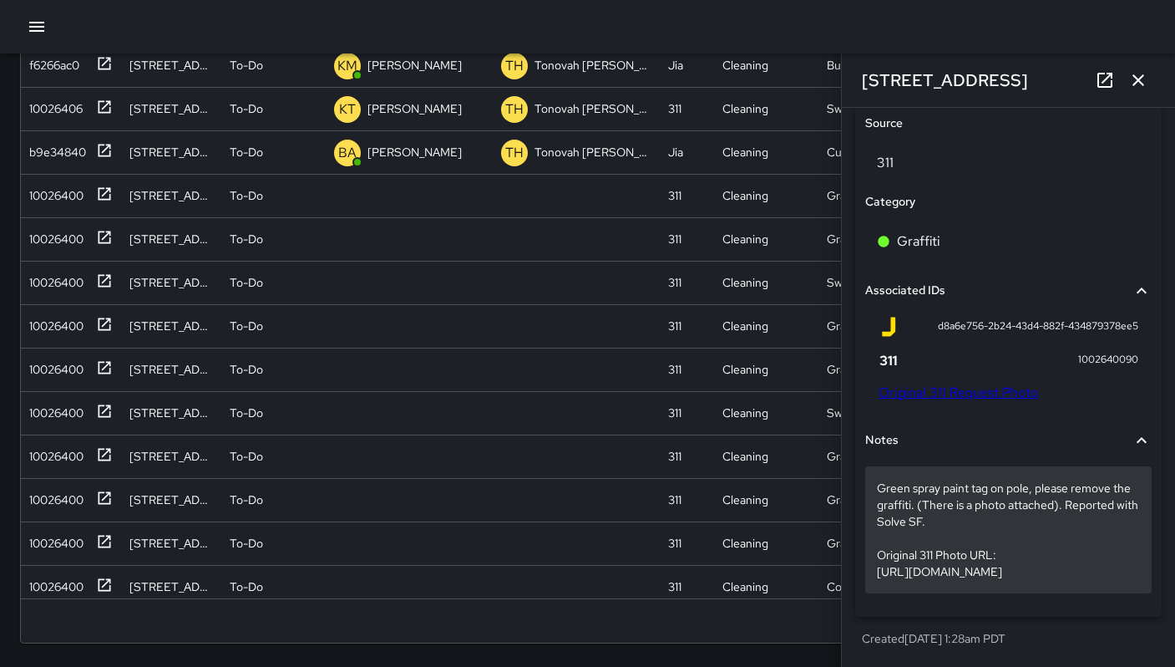
click at [940, 525] on p "Green spray paint tag on pole, please remove the graffiti. (There is a photo at…" at bounding box center [1008, 529] width 263 height 100
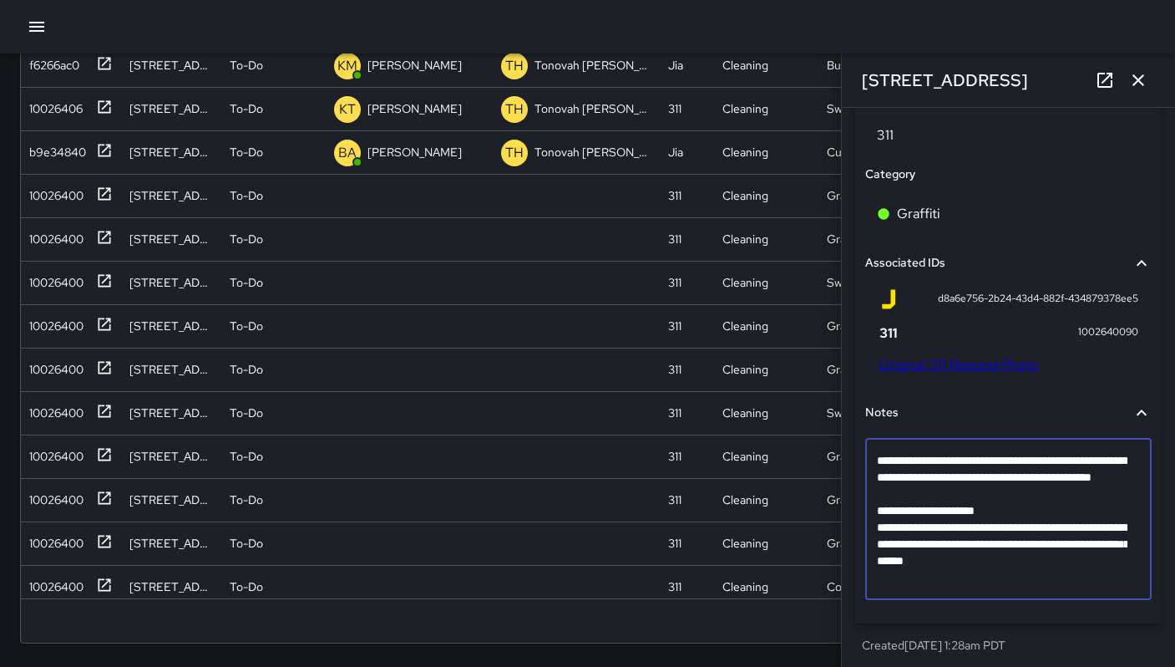
scroll to position [984, 0]
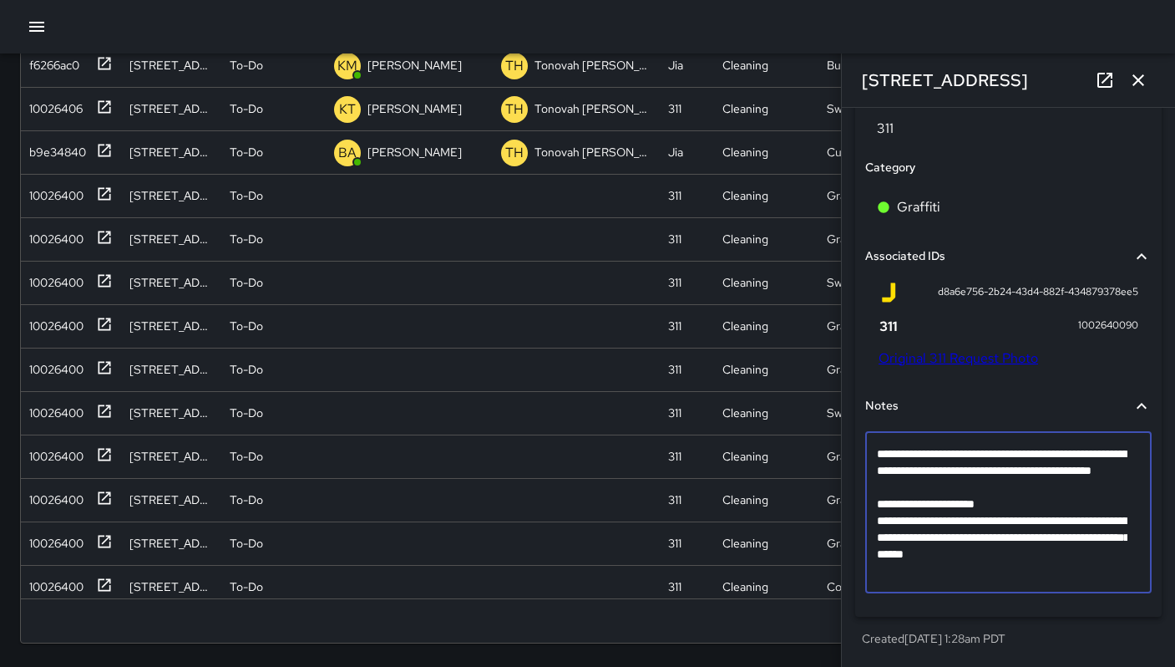
drag, startPoint x: 1121, startPoint y: 571, endPoint x: 880, endPoint y: 520, distance: 246.7
click at [880, 520] on textarea "**********" at bounding box center [1002, 512] width 251 height 134
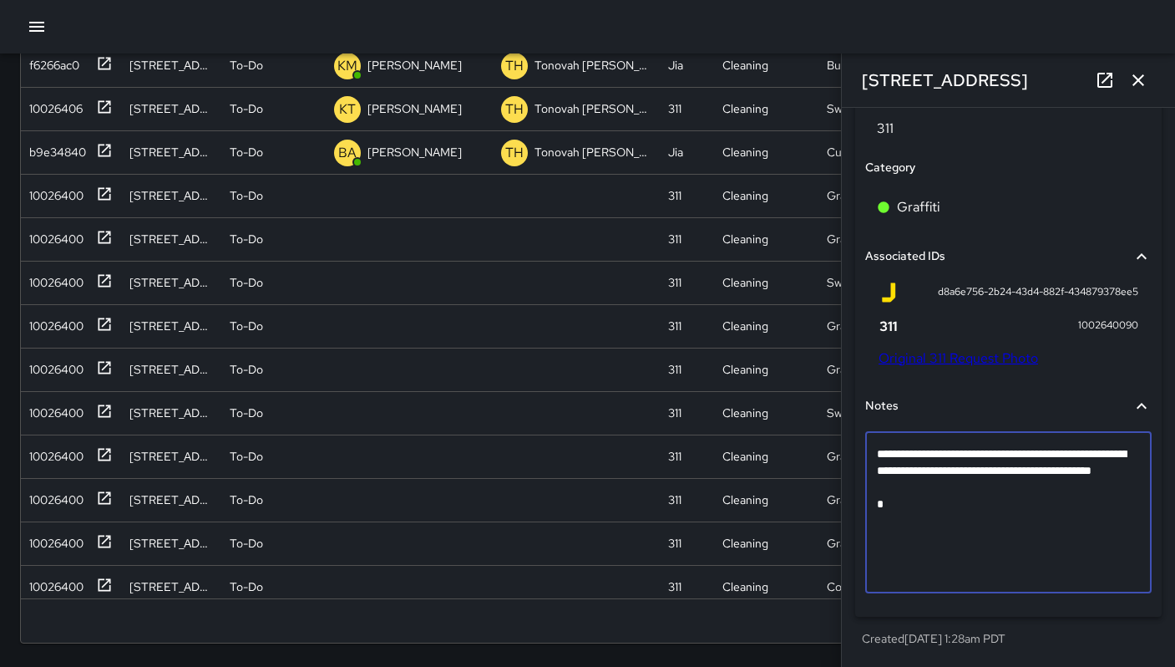
scroll to position [934, 0]
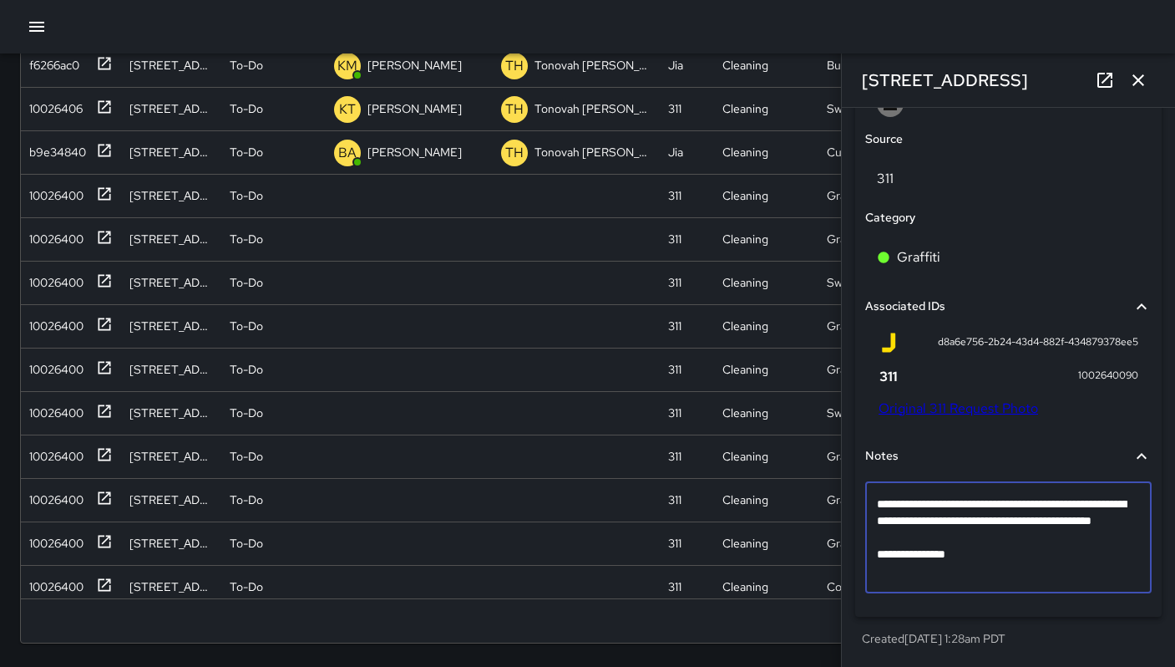
type textarea "**********"
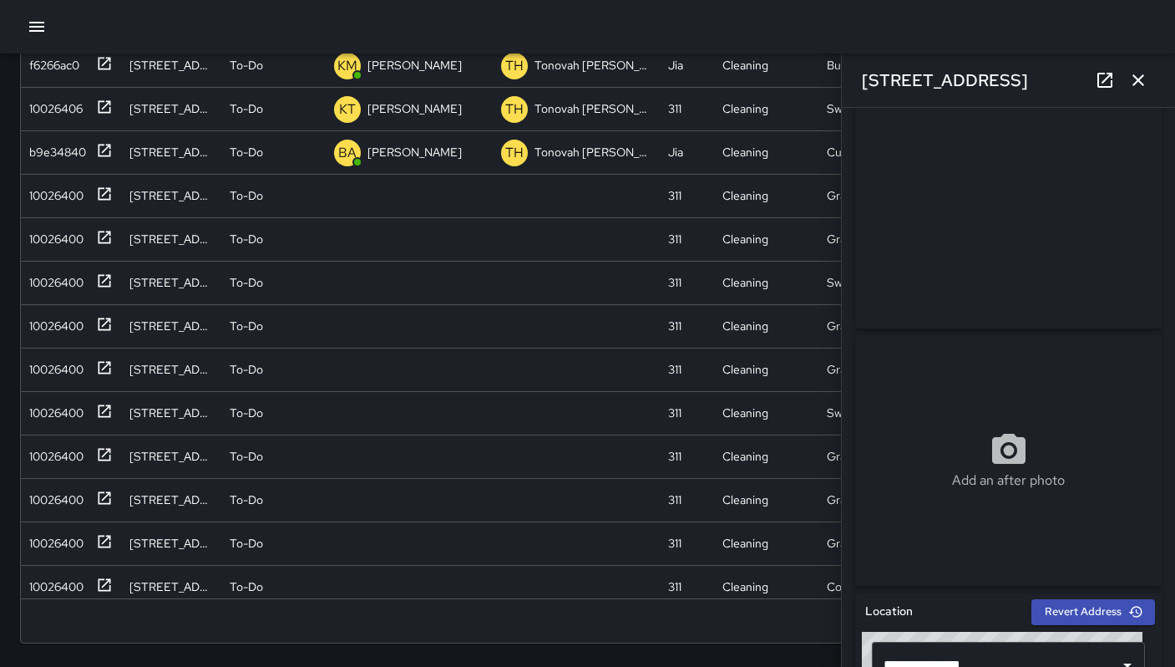
scroll to position [0, 0]
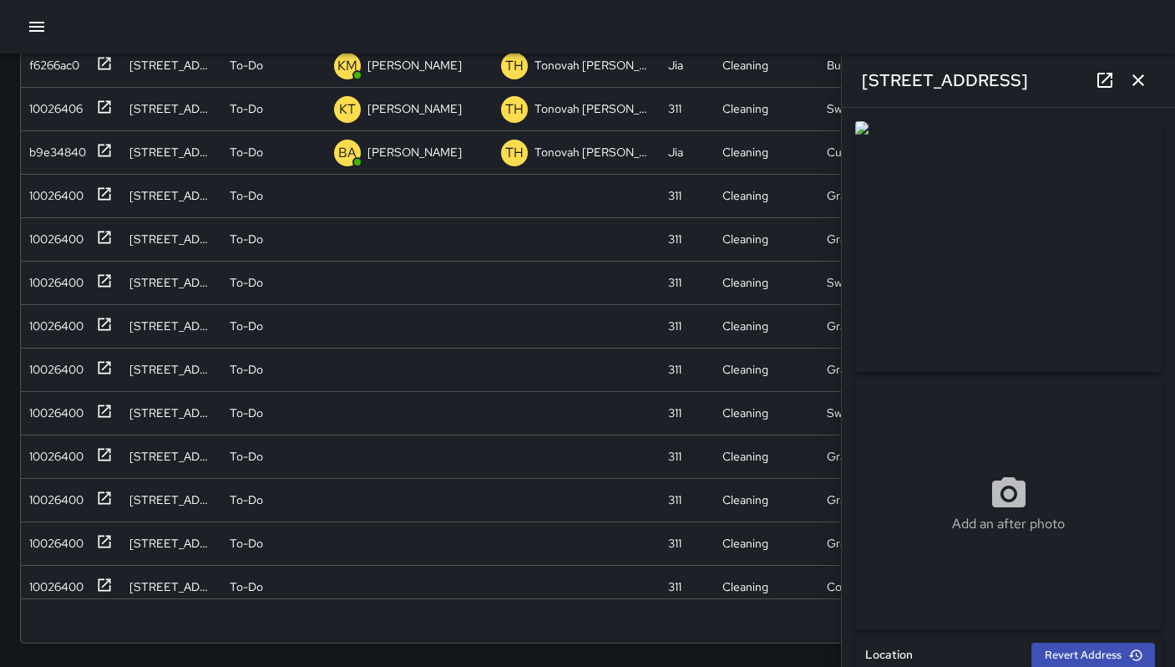
click at [1134, 80] on icon "button" at bounding box center [1138, 80] width 20 height 20
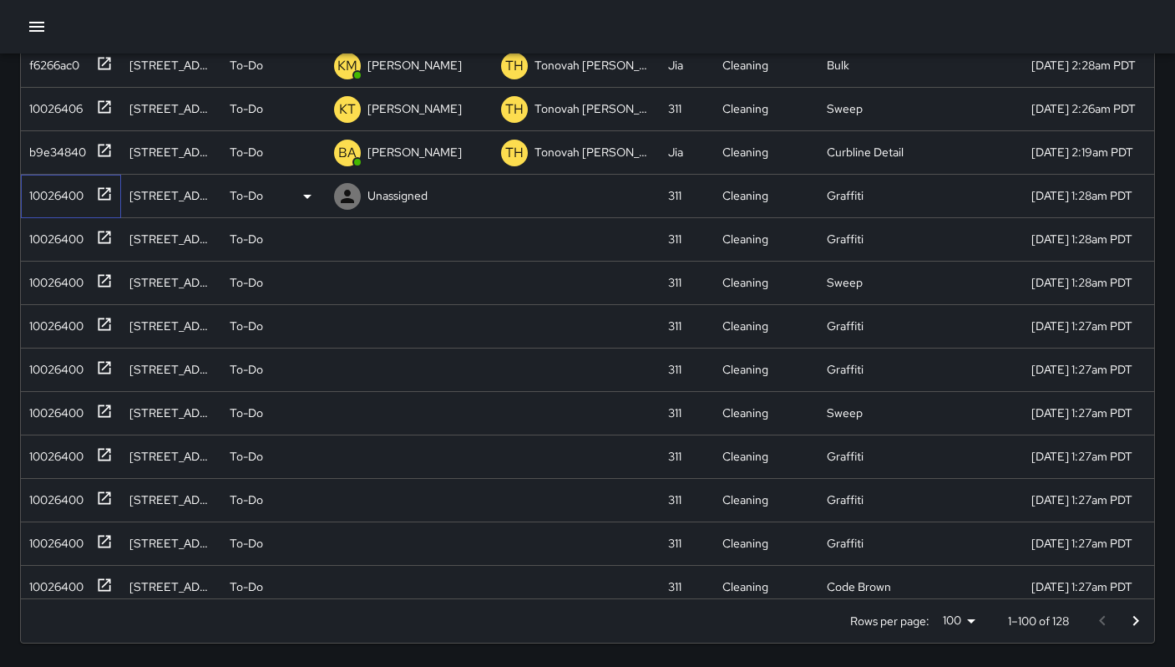
click at [38, 190] on div "10026400" at bounding box center [53, 191] width 61 height 23
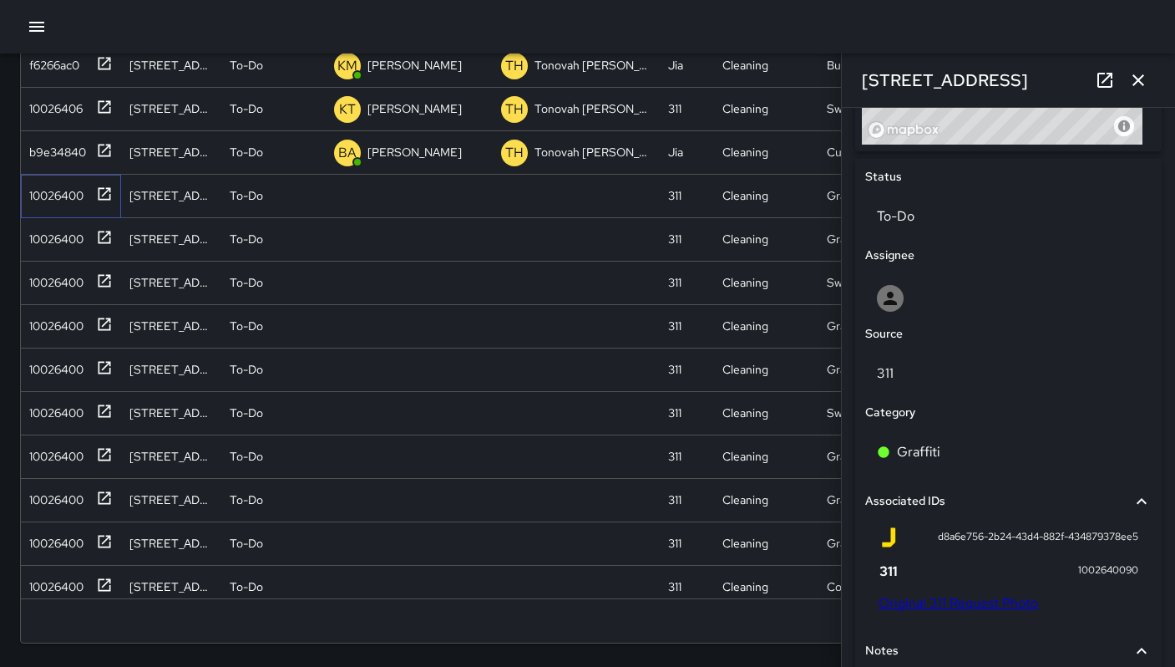
scroll to position [625, 0]
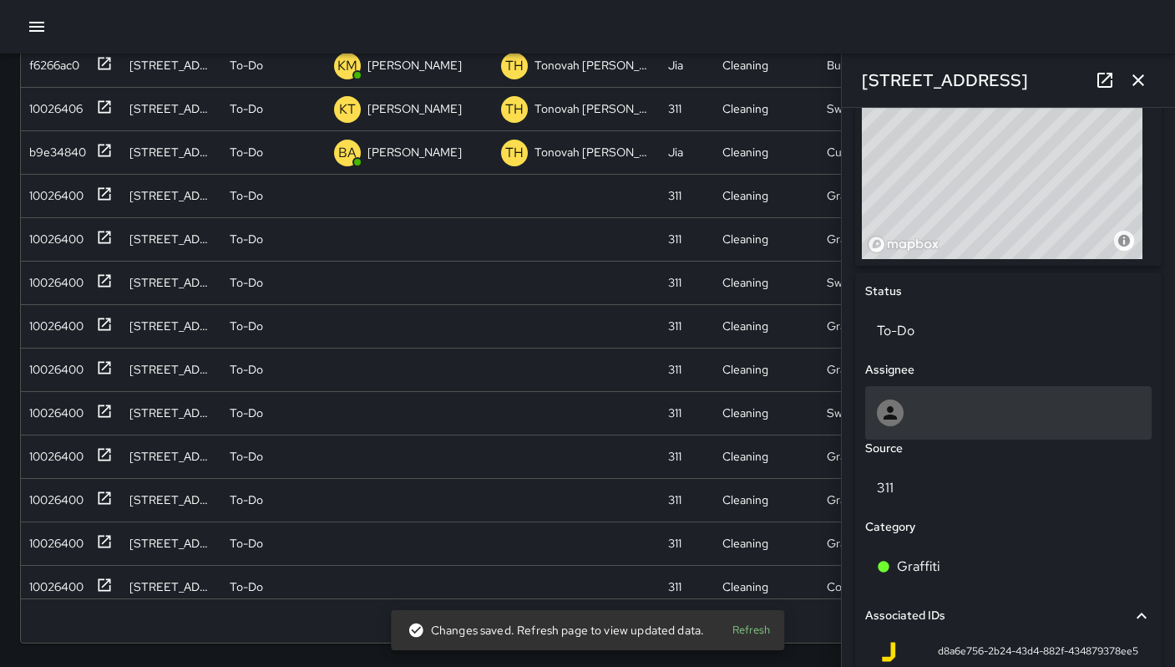
click at [932, 405] on div at bounding box center [1008, 412] width 263 height 27
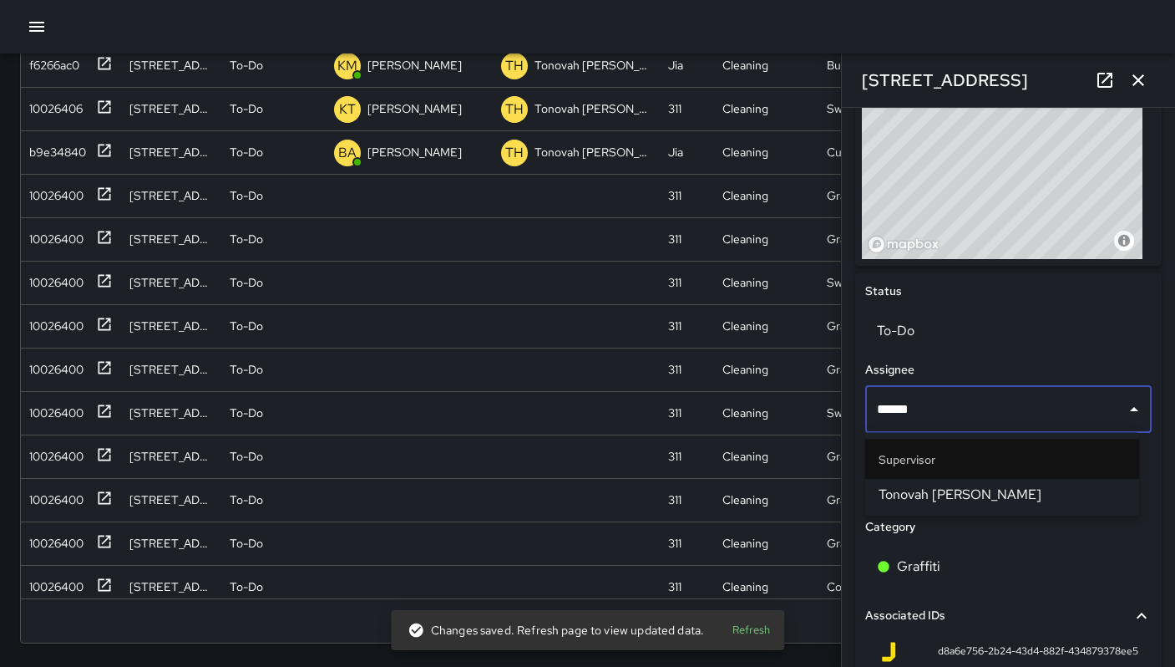
type input "*******"
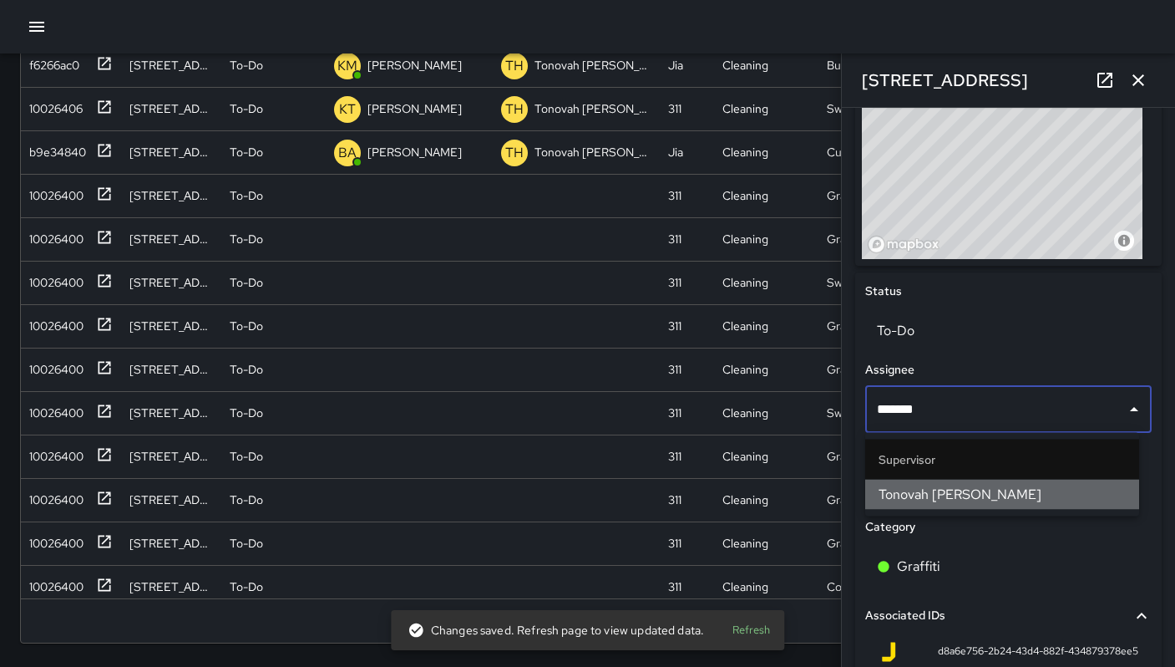
click at [931, 491] on span "Tonovah [PERSON_NAME]" at bounding box center [1002, 494] width 247 height 20
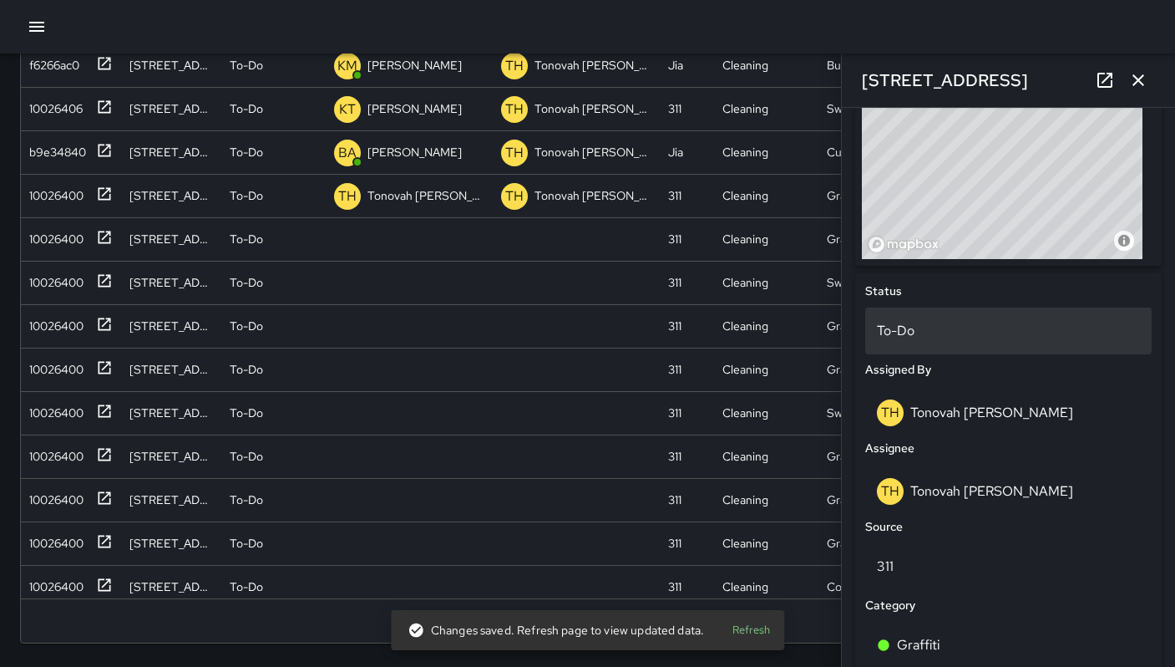
click at [915, 328] on p "To-Do" at bounding box center [1008, 331] width 263 height 20
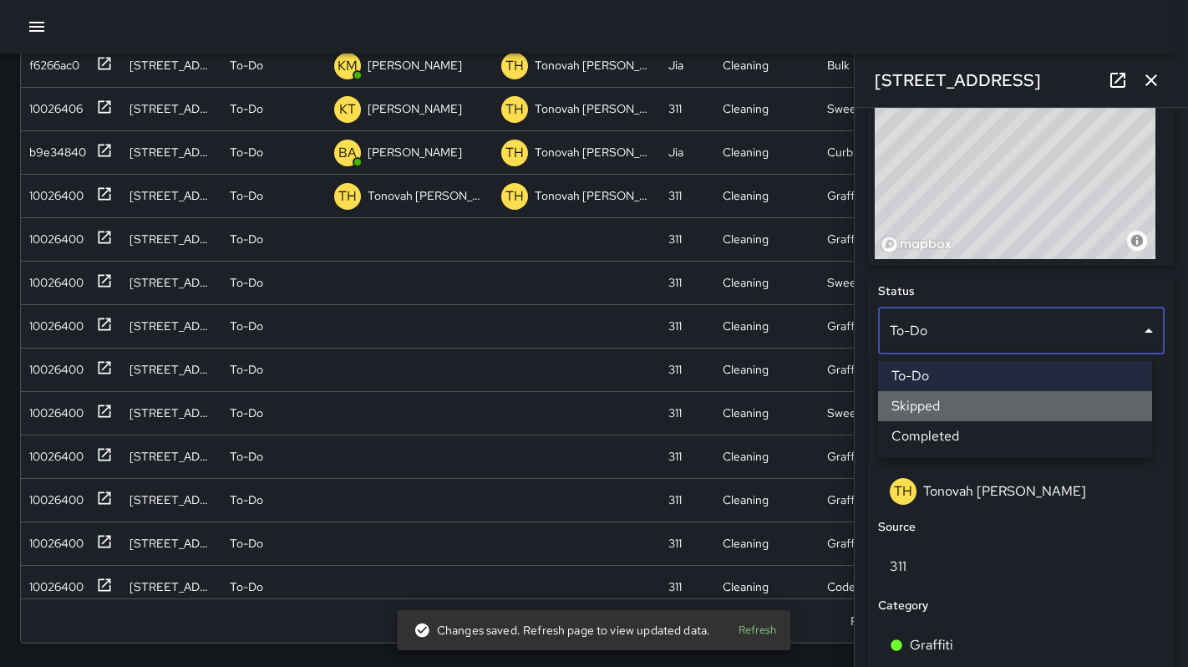
click at [942, 413] on li "Skipped" at bounding box center [1015, 406] width 274 height 30
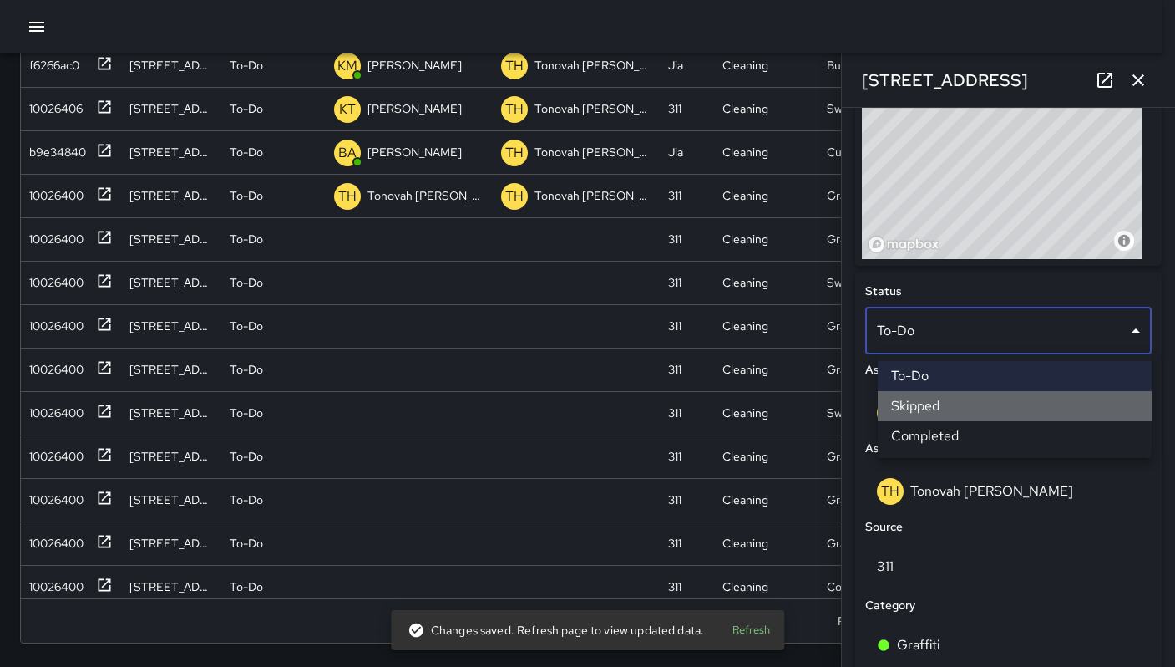
scroll to position [13, 13]
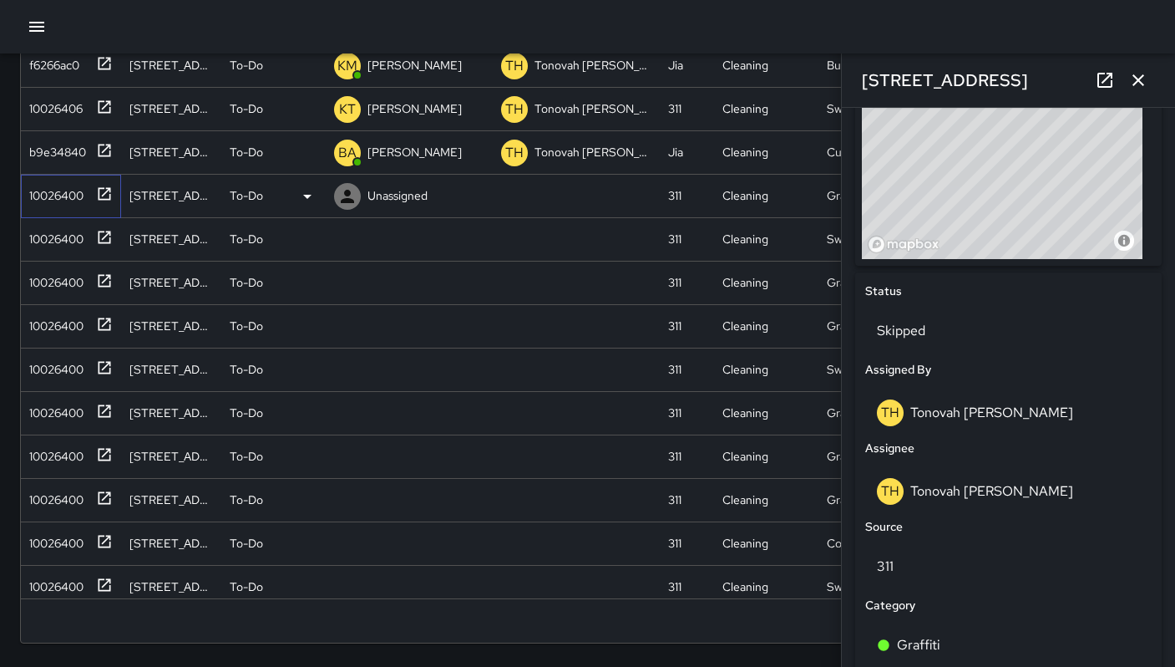
click at [72, 206] on div "10026400" at bounding box center [71, 196] width 100 height 43
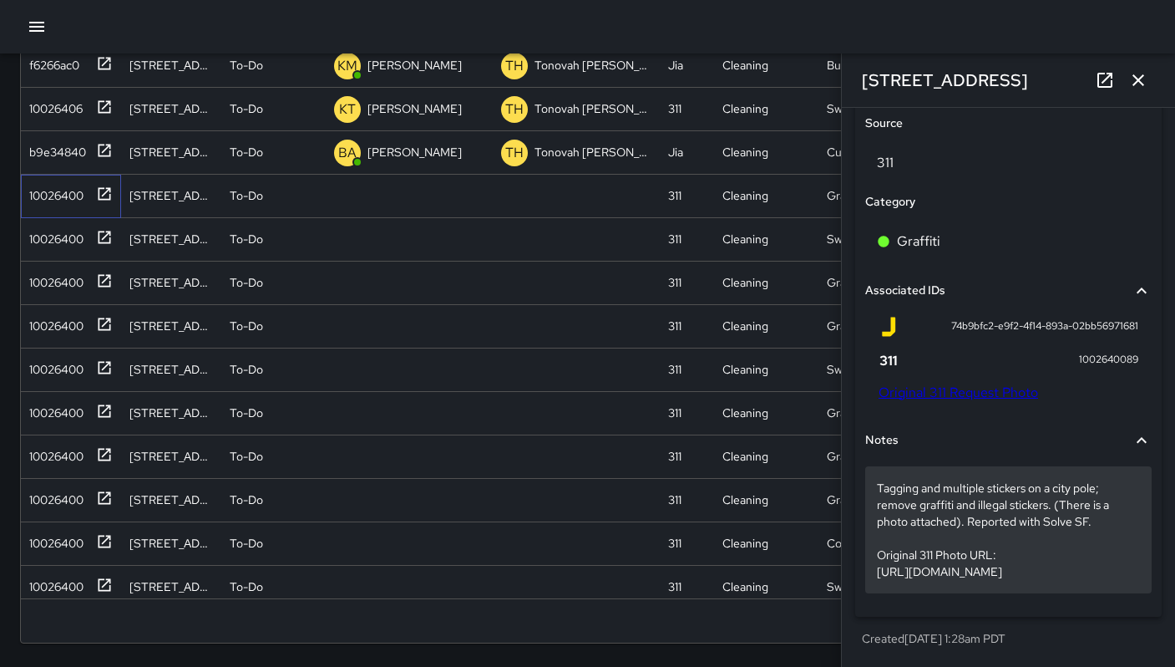
scroll to position [983, 0]
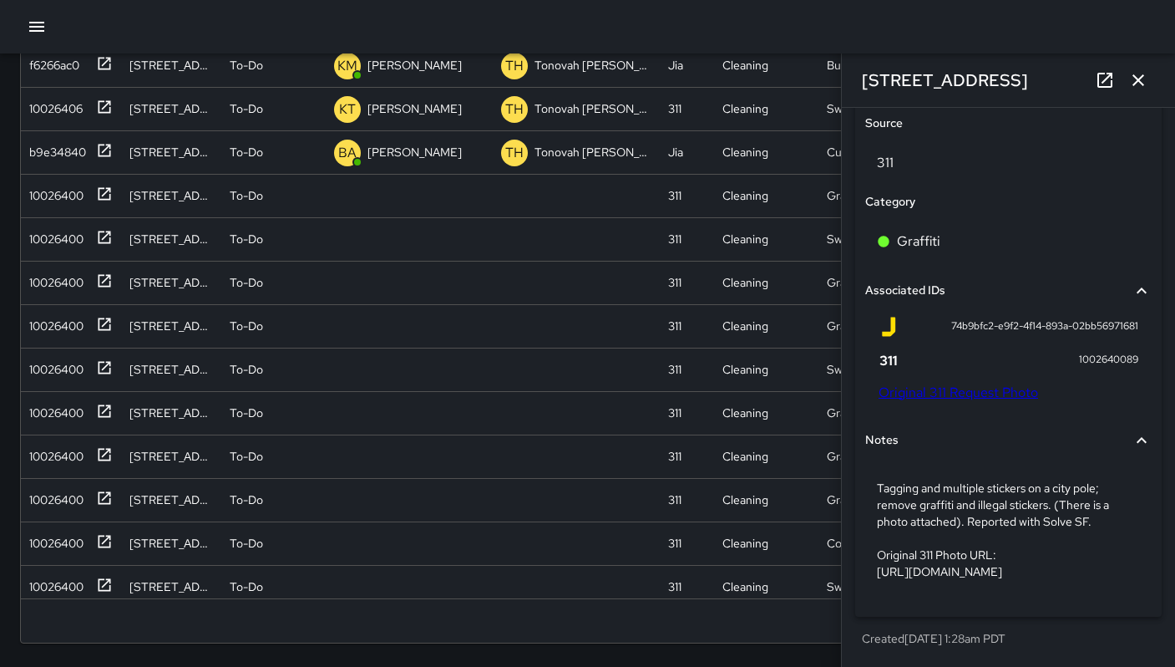
click at [940, 383] on link "Original 311 Request Photo" at bounding box center [959, 392] width 160 height 18
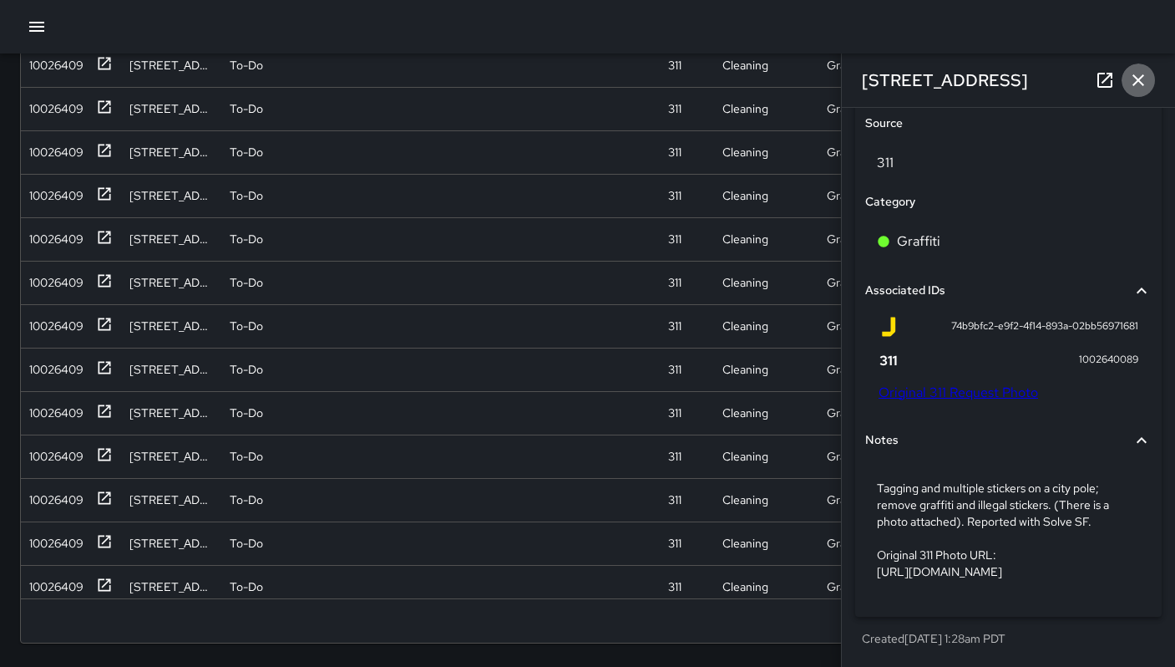
click at [1132, 84] on icon "button" at bounding box center [1138, 80] width 20 height 20
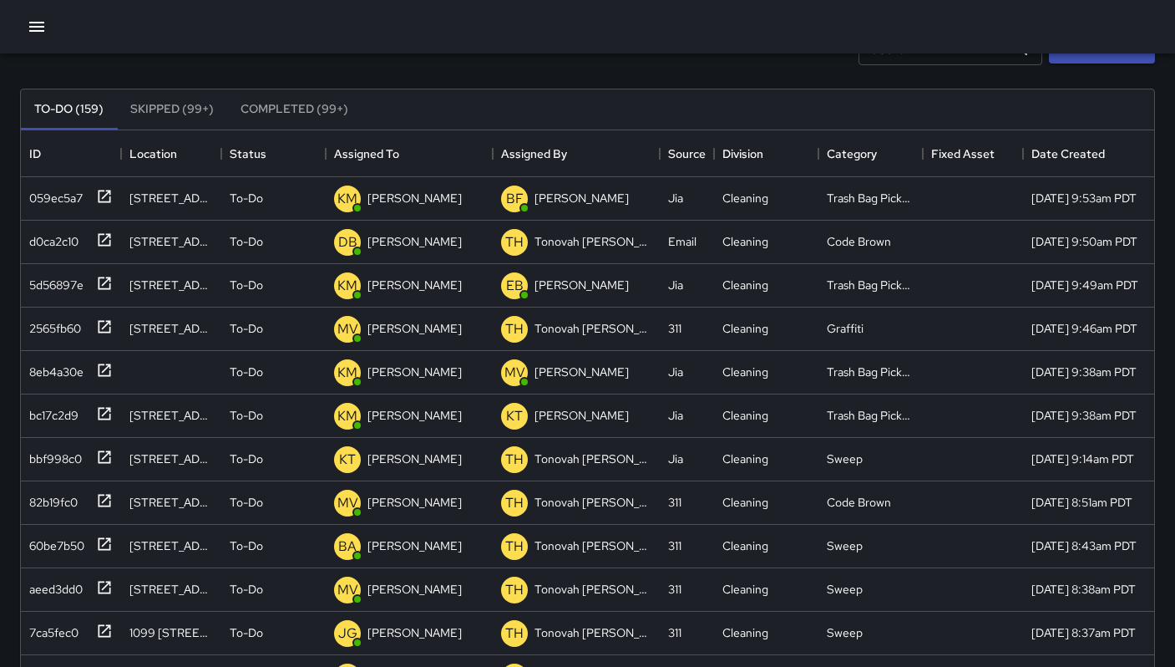
scroll to position [0, 0]
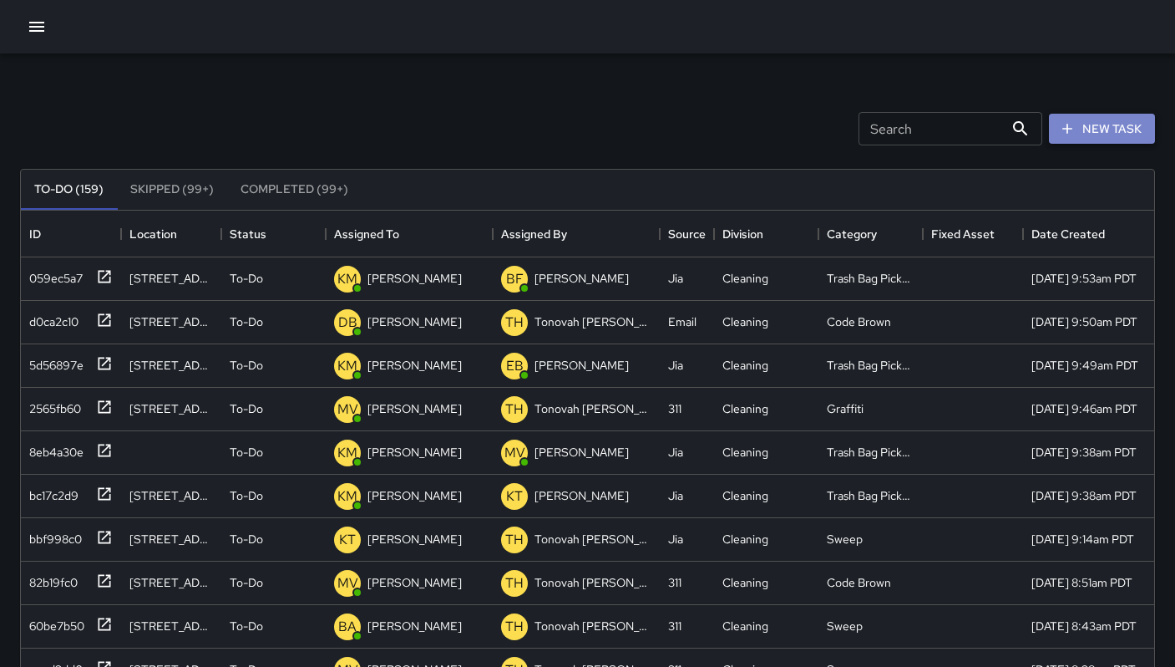
click at [1078, 142] on button "New Task" at bounding box center [1102, 129] width 106 height 31
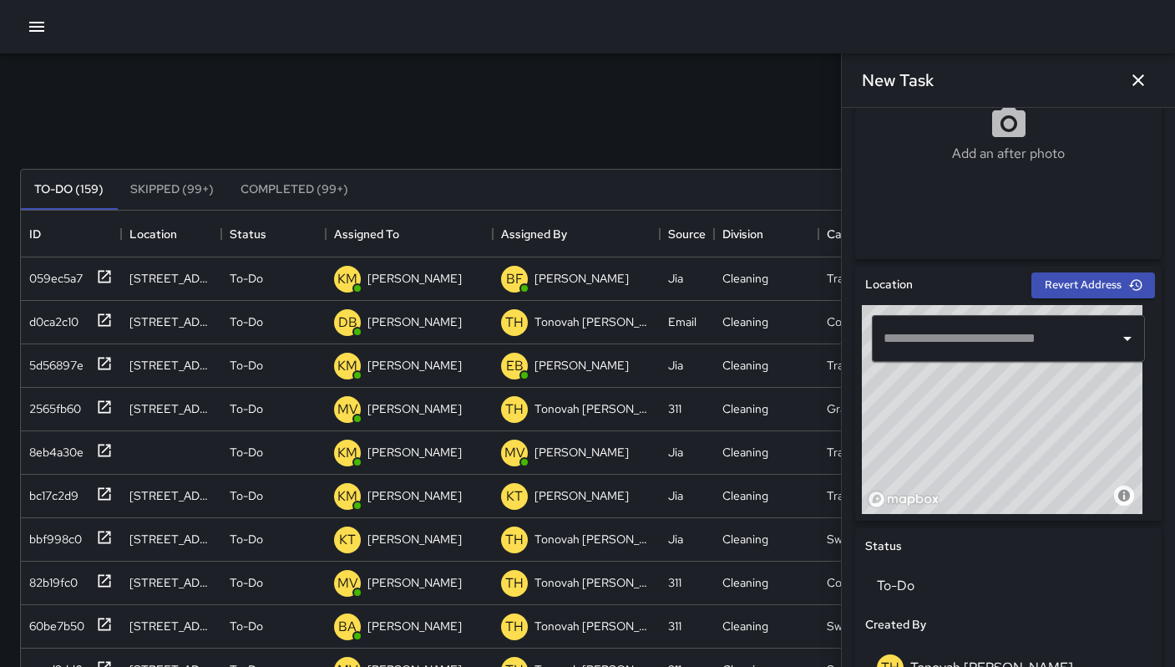
scroll to position [398, 0]
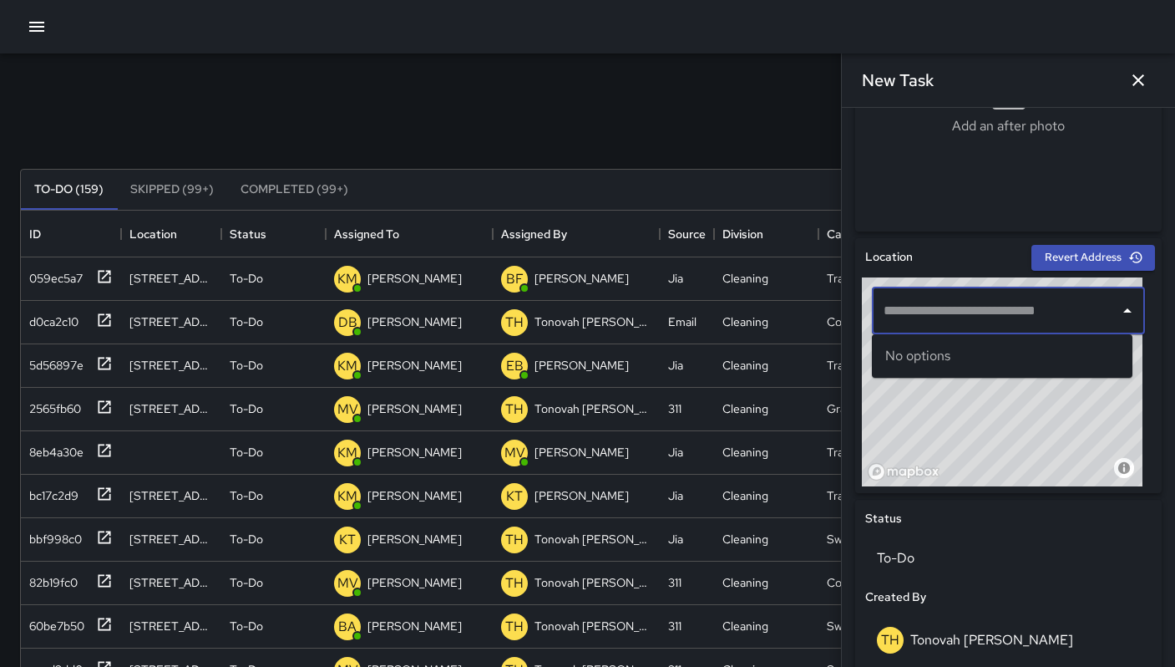
click at [934, 319] on input "text" at bounding box center [996, 311] width 233 height 32
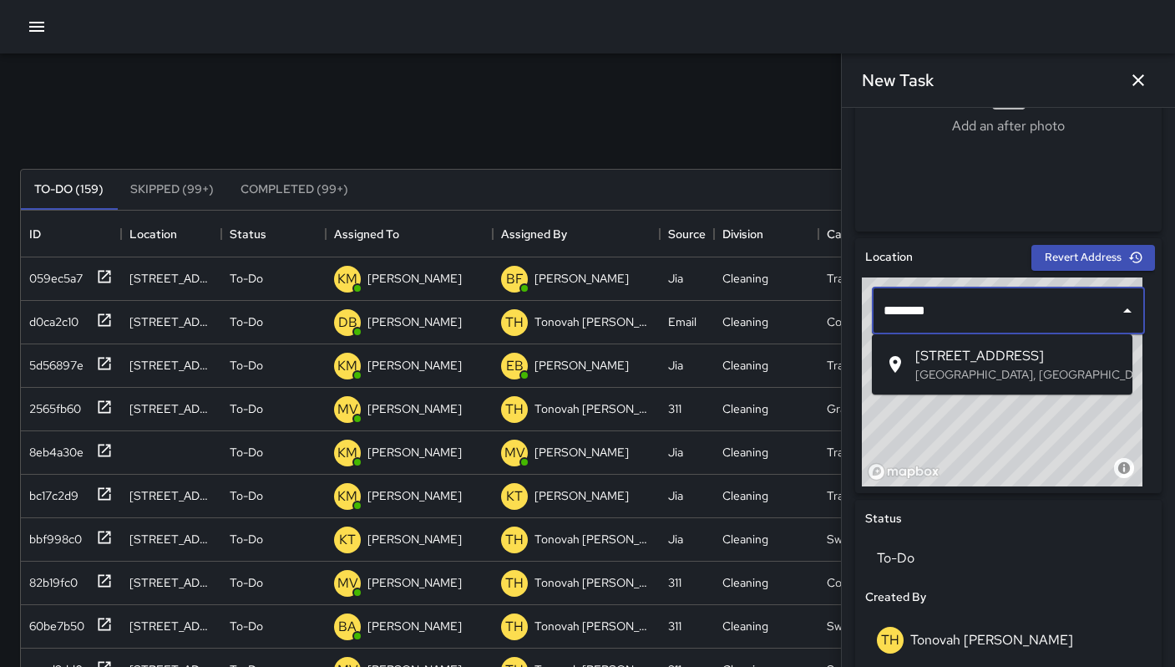
click at [1039, 357] on span "[STREET_ADDRESS]" at bounding box center [1017, 356] width 204 height 20
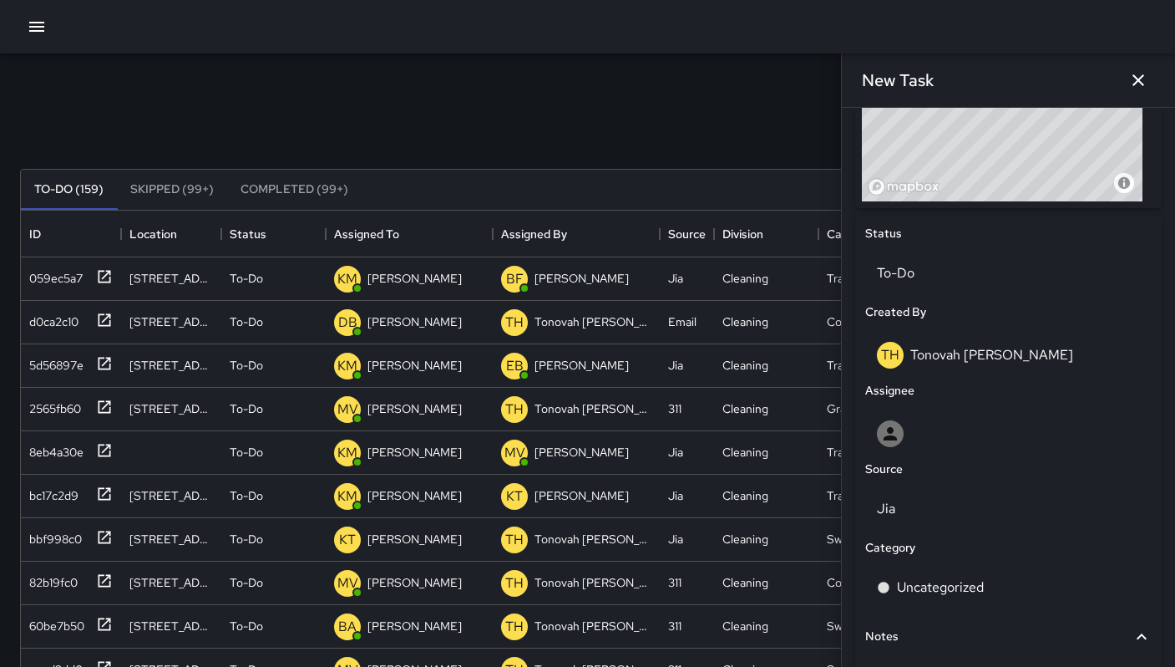
scroll to position [822, 0]
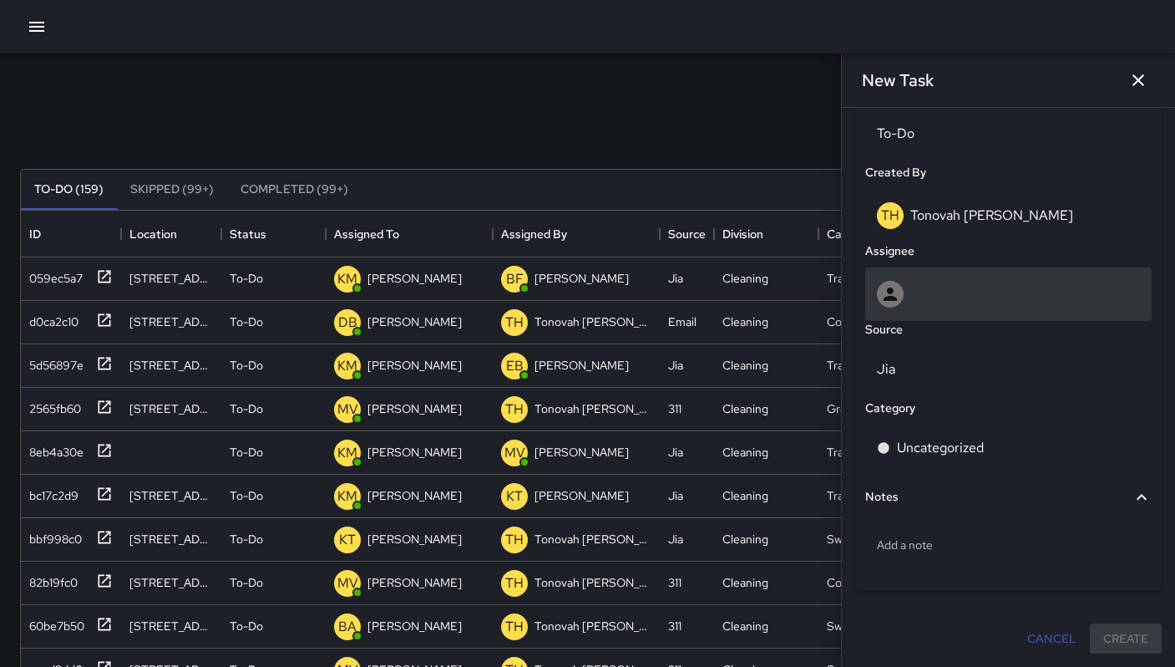
type input "**********"
click at [946, 290] on div at bounding box center [1008, 294] width 263 height 27
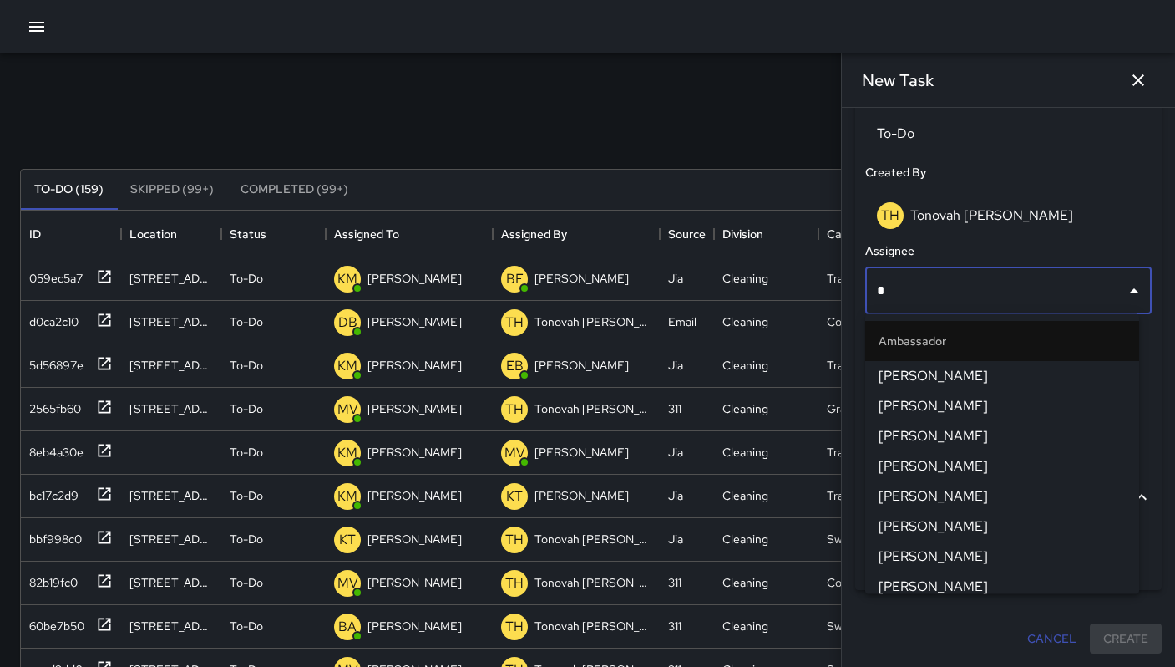
type input "**"
click at [993, 361] on li "DeAndre Barney" at bounding box center [1002, 376] width 274 height 30
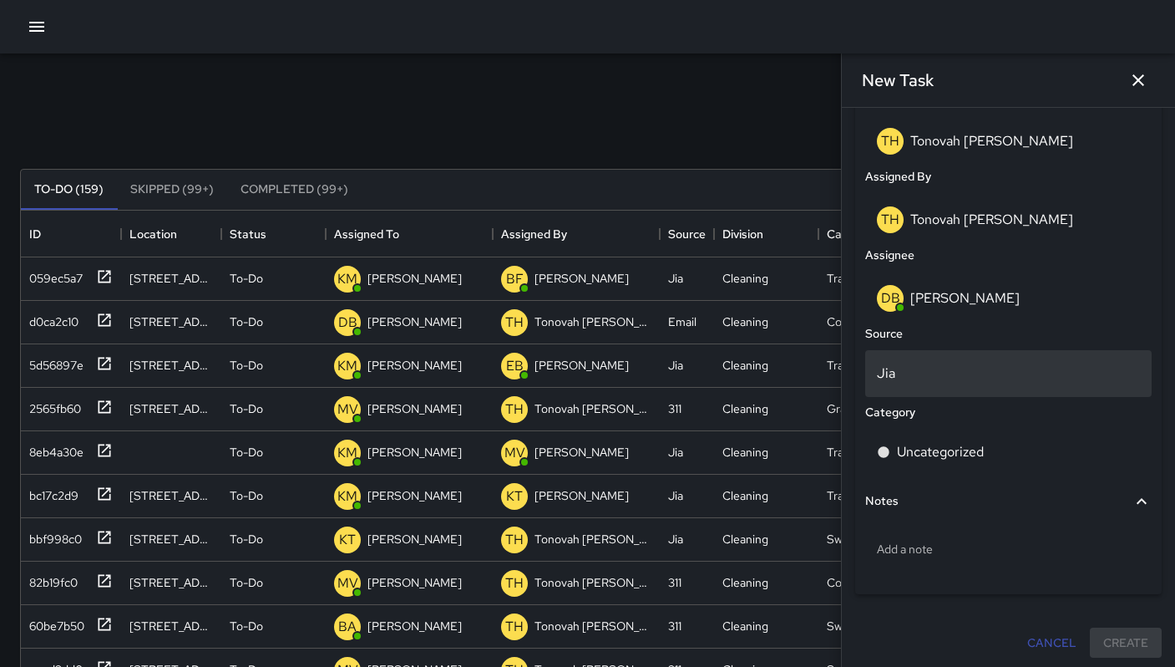
scroll to position [900, 0]
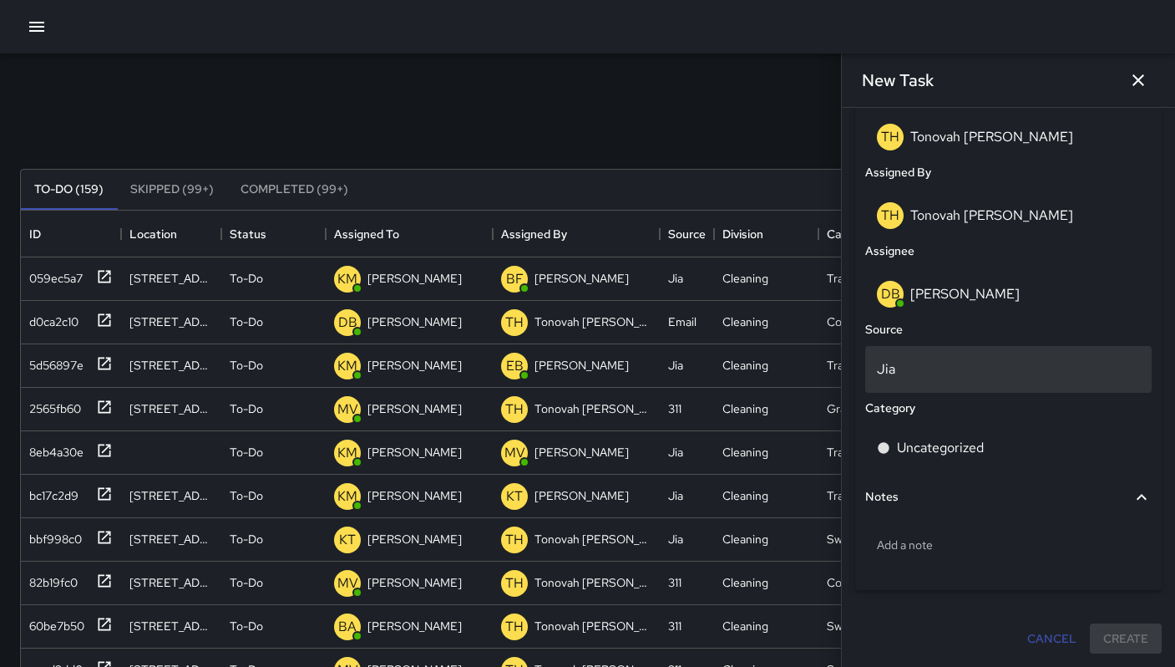
click at [939, 371] on p "Jia" at bounding box center [1008, 369] width 263 height 20
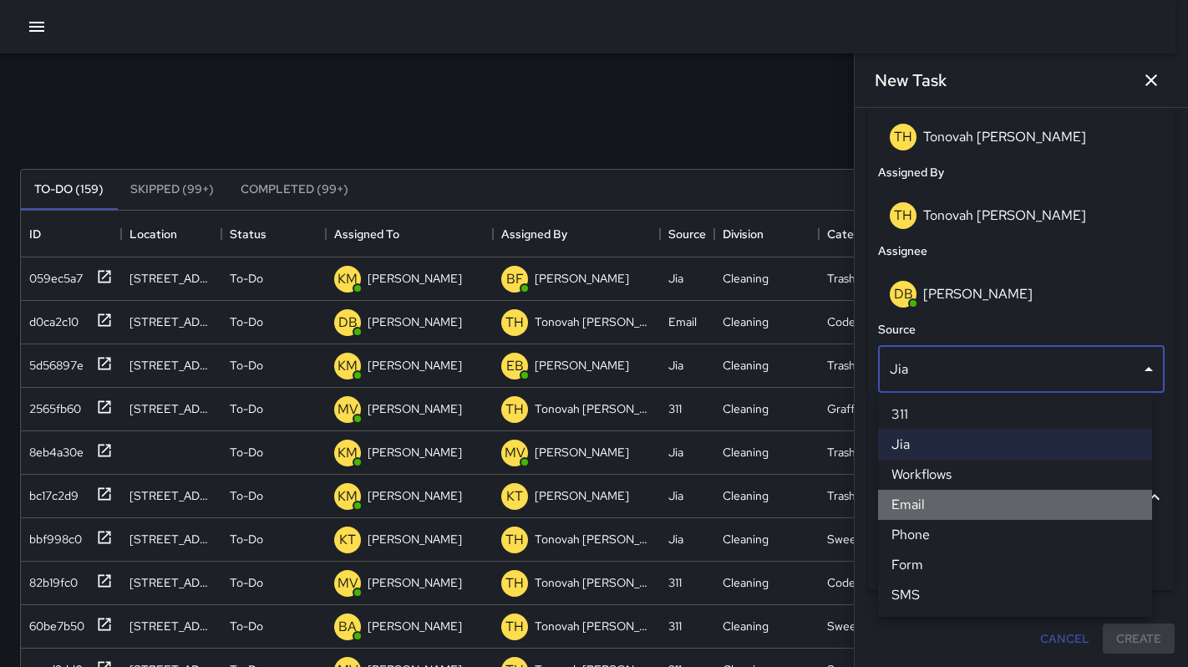
click at [958, 515] on li "Email" at bounding box center [1015, 504] width 274 height 30
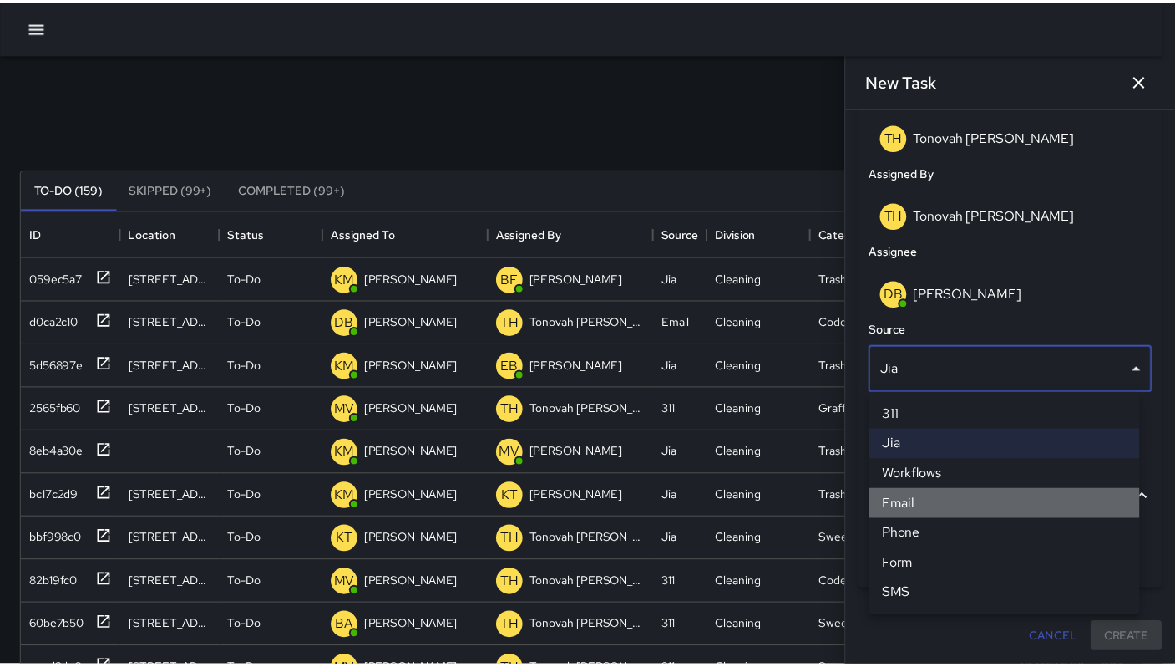
scroll to position [13, 13]
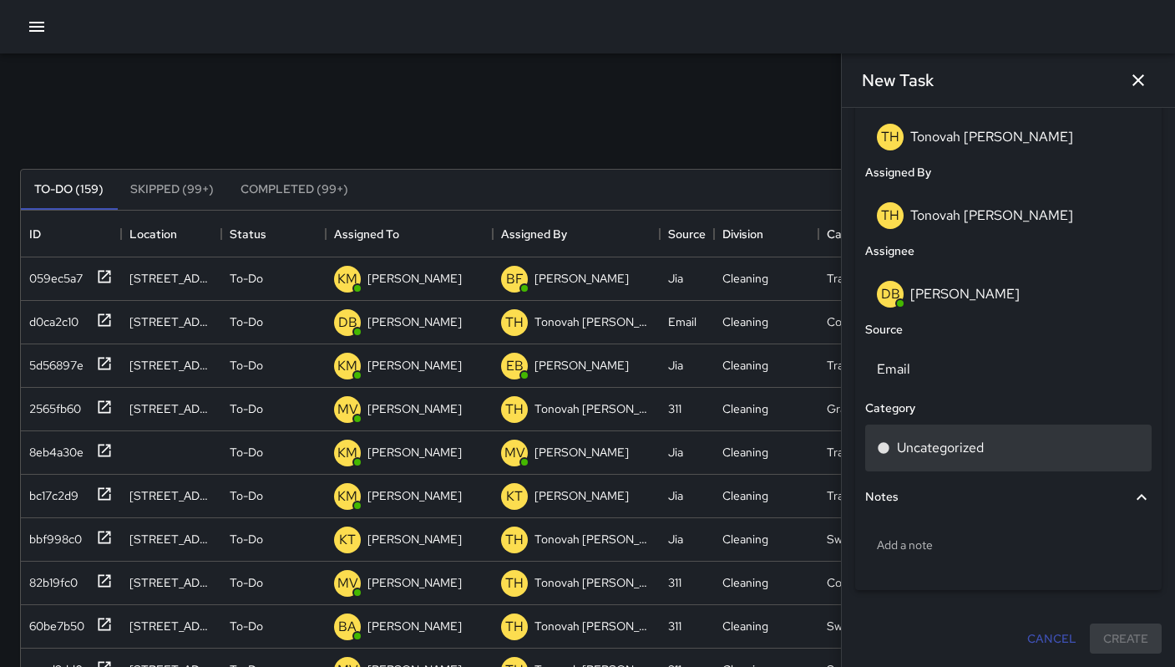
click at [962, 445] on p "Uncategorized" at bounding box center [940, 448] width 87 height 20
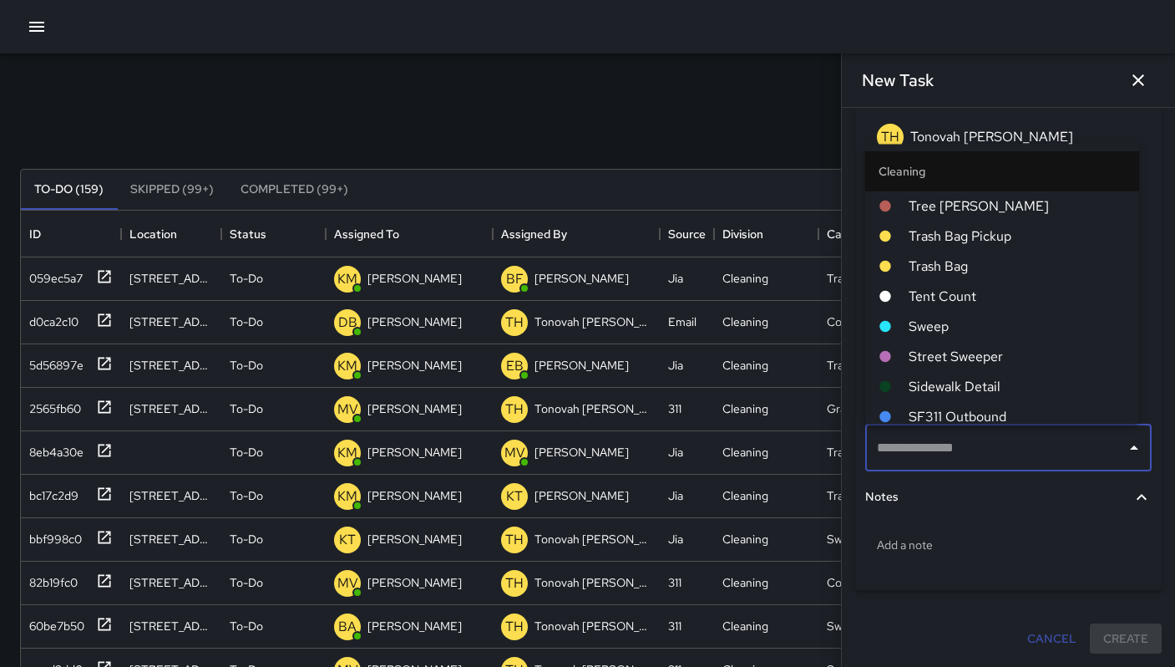
type input "*"
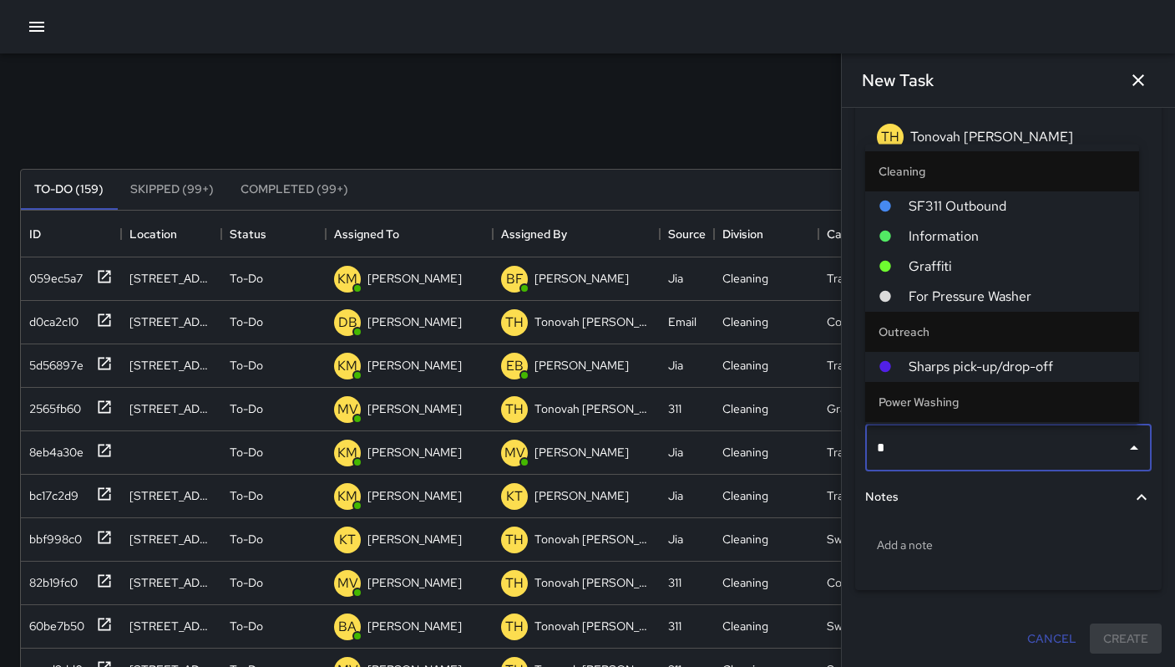
type input "**"
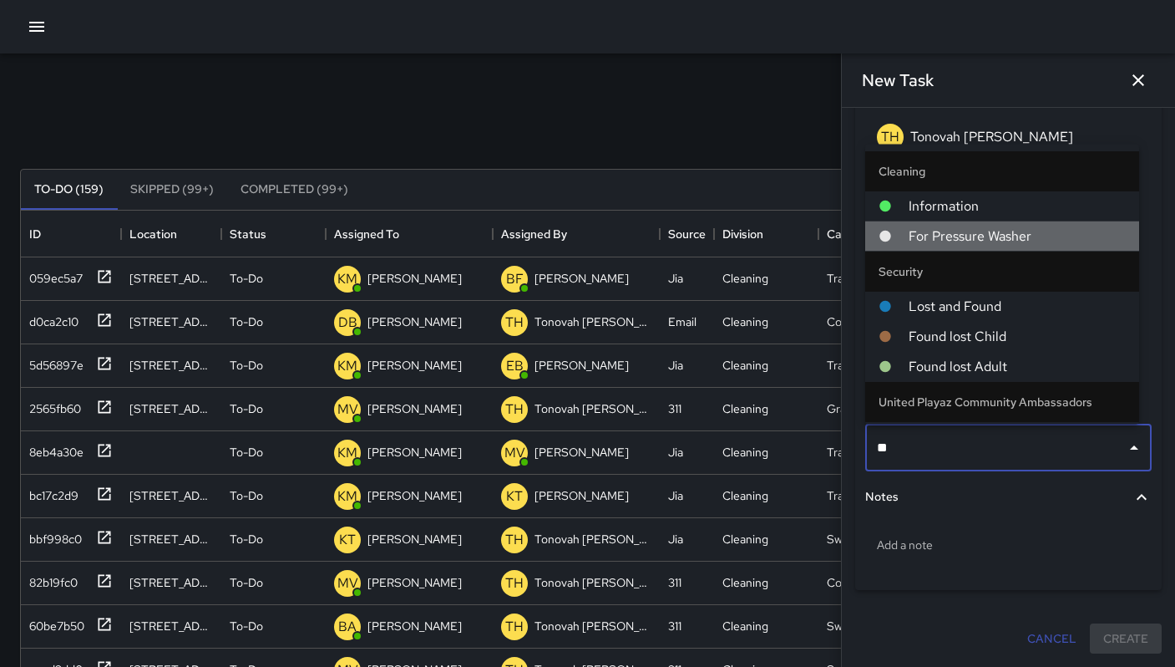
click at [1012, 238] on span "For Pressure Washer" at bounding box center [1017, 236] width 217 height 20
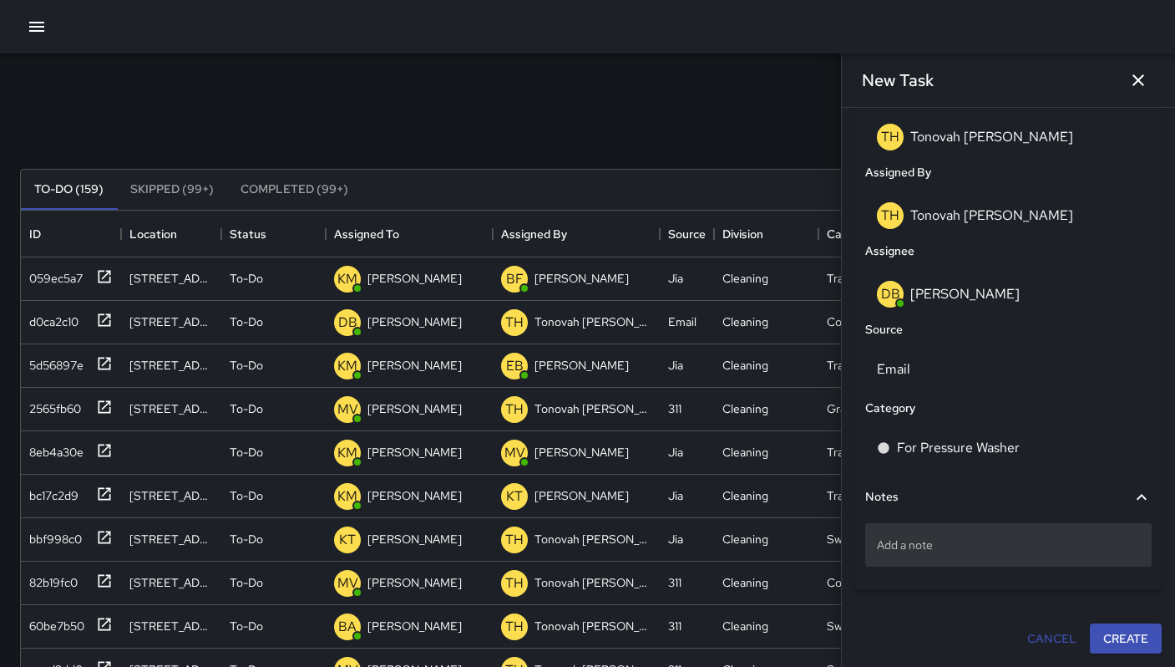
scroll to position [320, 0]
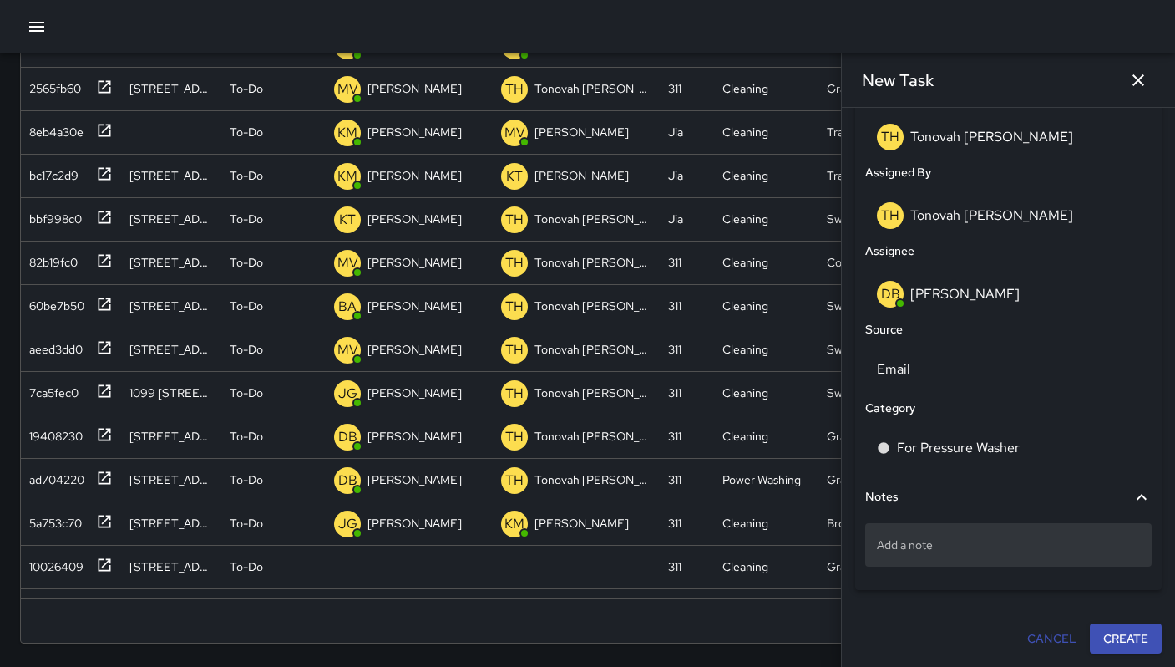
click at [935, 539] on p "Add a note" at bounding box center [1008, 544] width 263 height 17
click at [1124, 637] on button "Create" at bounding box center [1126, 639] width 72 height 31
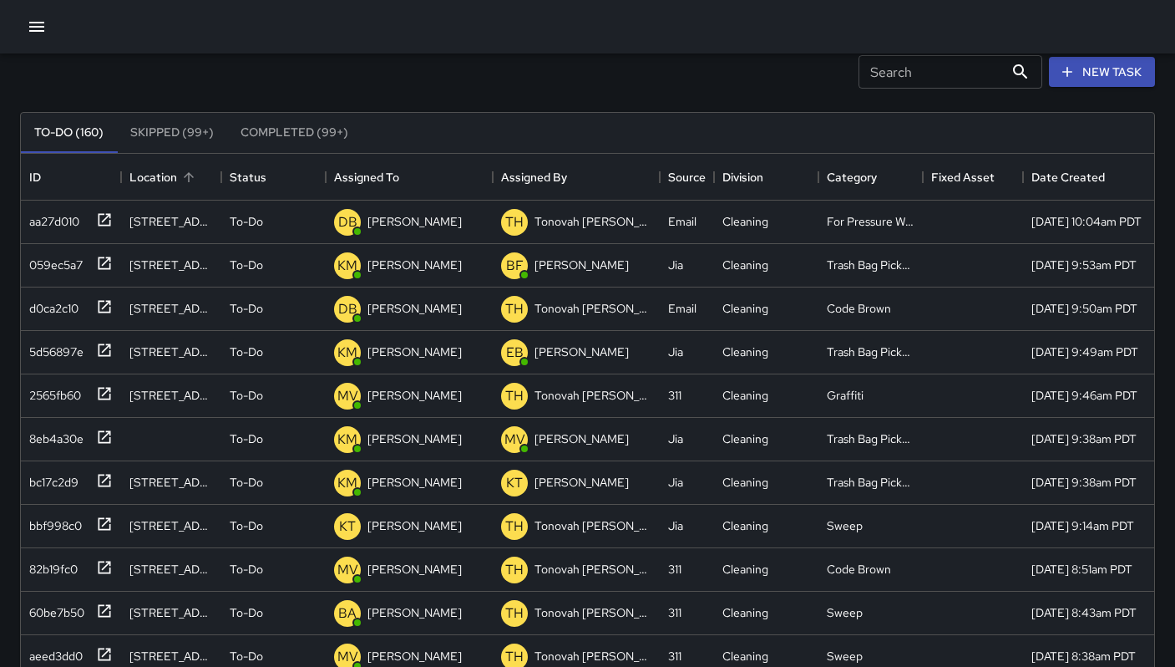
scroll to position [0, 0]
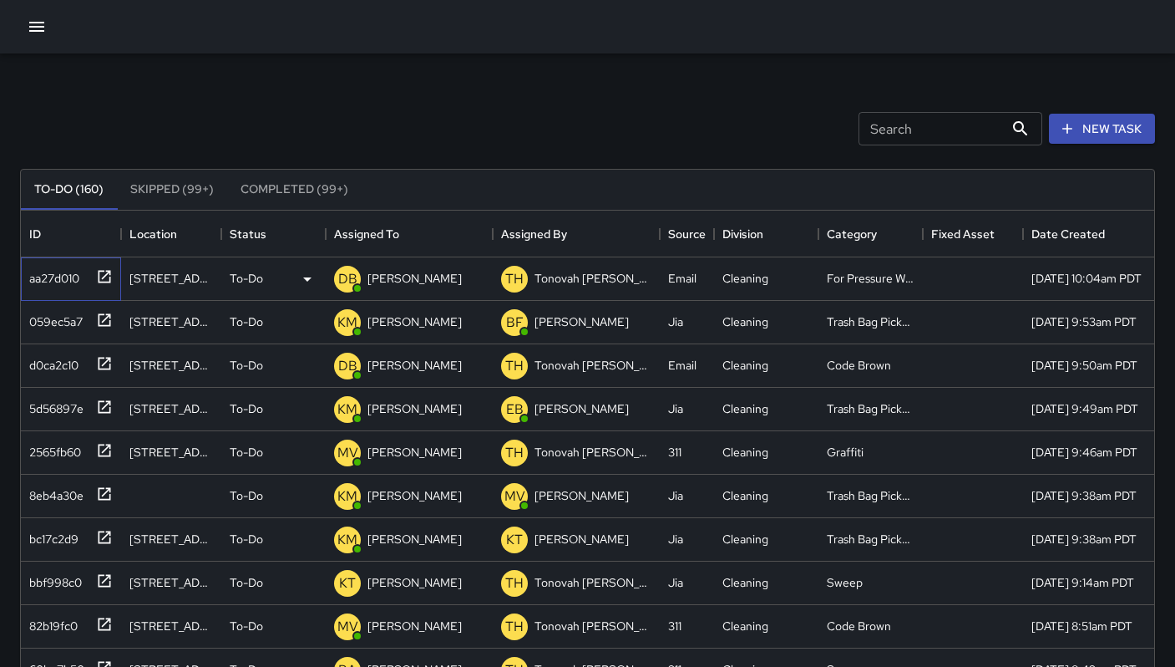
click at [63, 269] on div "aa27d010" at bounding box center [51, 274] width 57 height 23
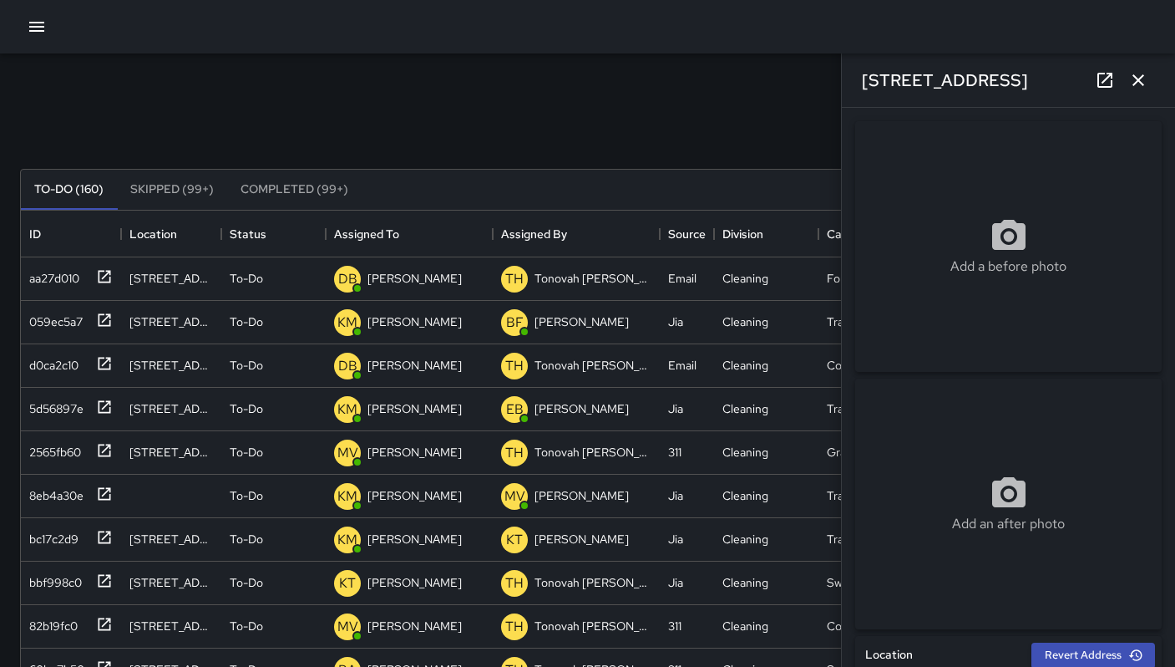
click at [891, 267] on div "Add a before photo" at bounding box center [1008, 246] width 307 height 60
type input "**********"
click at [1134, 78] on icon "button" at bounding box center [1138, 80] width 20 height 20
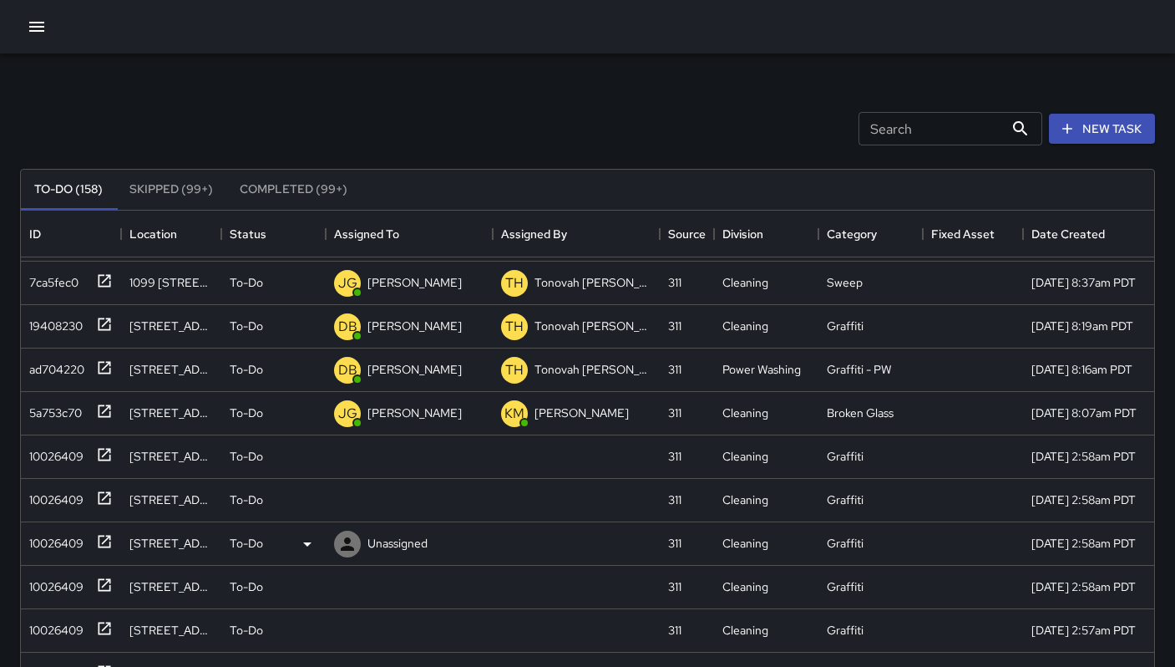
scroll to position [483, 0]
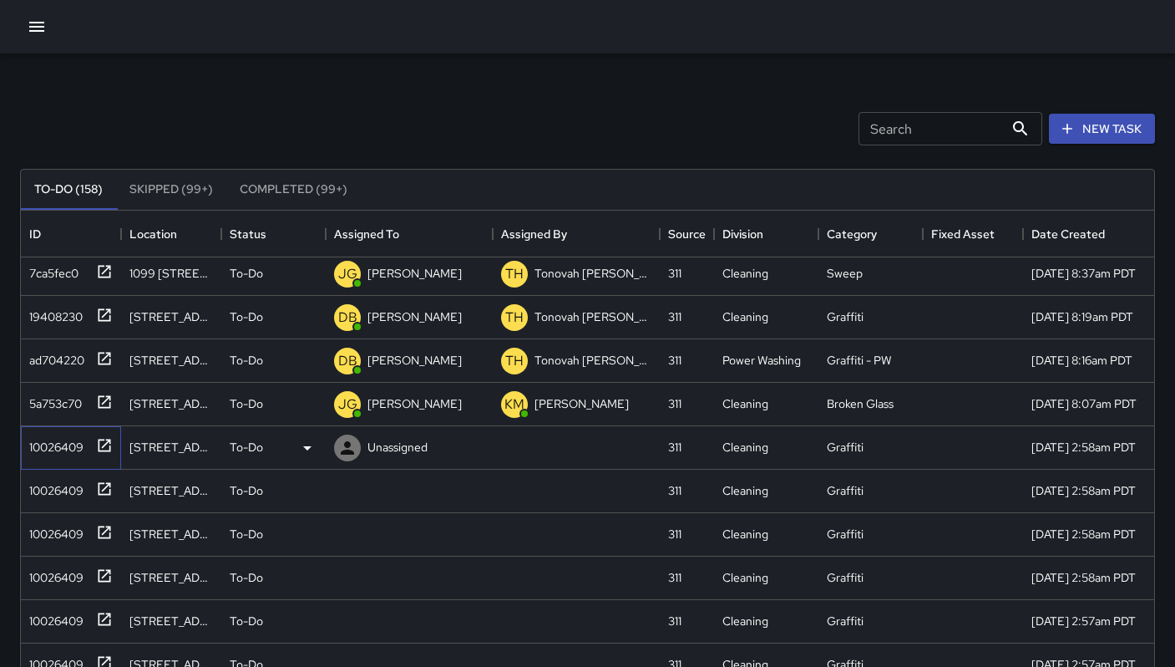
click at [48, 458] on div "10026409" at bounding box center [71, 447] width 100 height 43
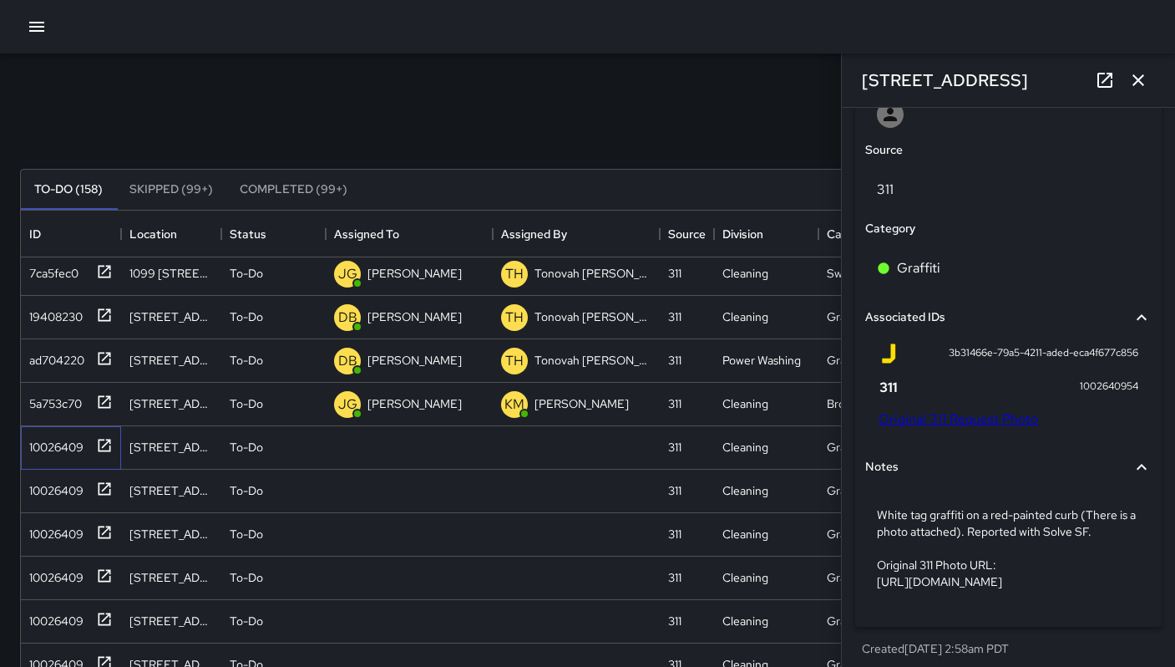
scroll to position [966, 0]
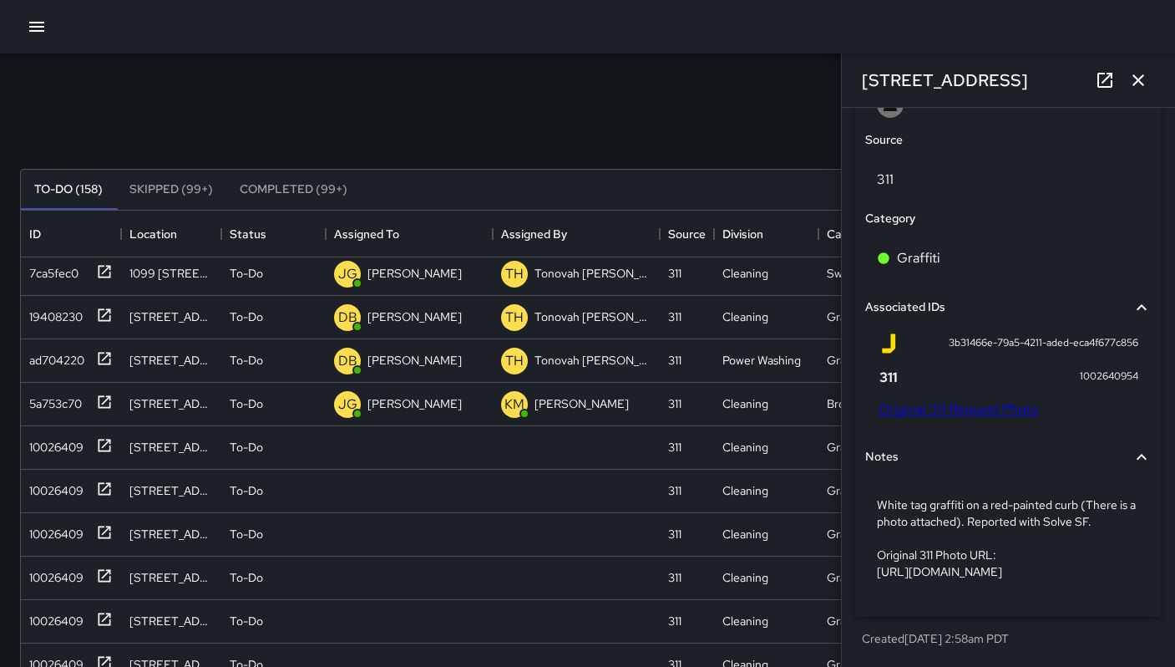
drag, startPoint x: 1011, startPoint y: 79, endPoint x: 853, endPoint y: 74, distance: 158.0
click at [853, 74] on div "[STREET_ADDRESS]" at bounding box center [1008, 79] width 333 height 53
copy h6 "[STREET_ADDRESS]"
click at [961, 400] on link "Original 311 Request Photo" at bounding box center [959, 409] width 160 height 18
copy h6 "[STREET_ADDRESS]"
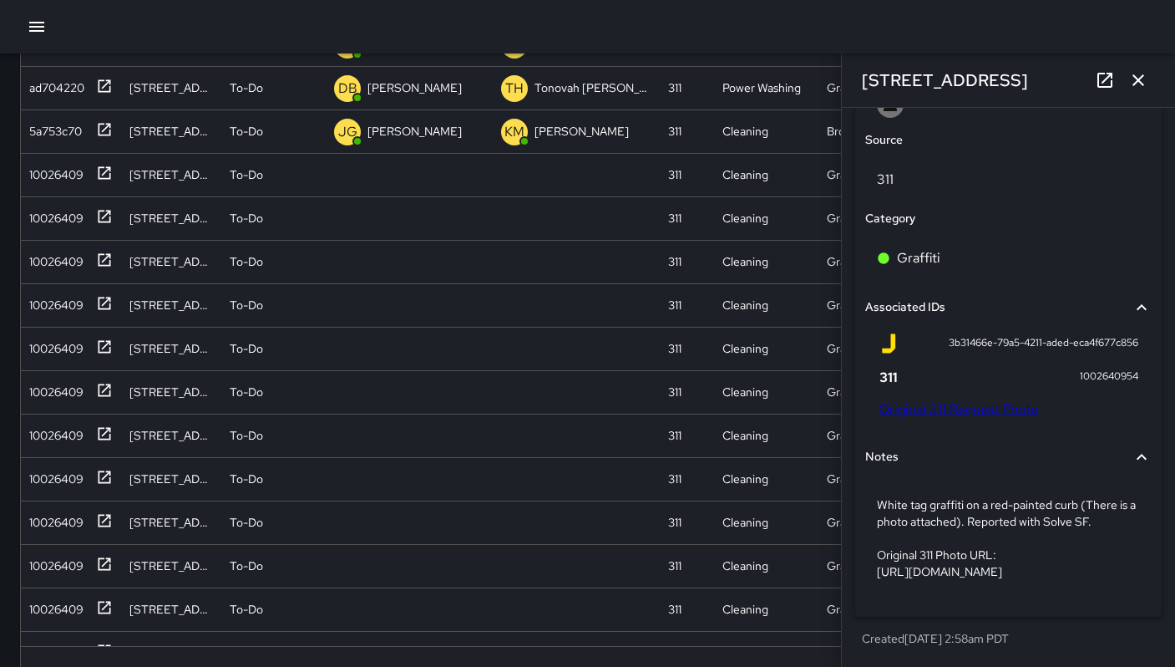
scroll to position [281, 0]
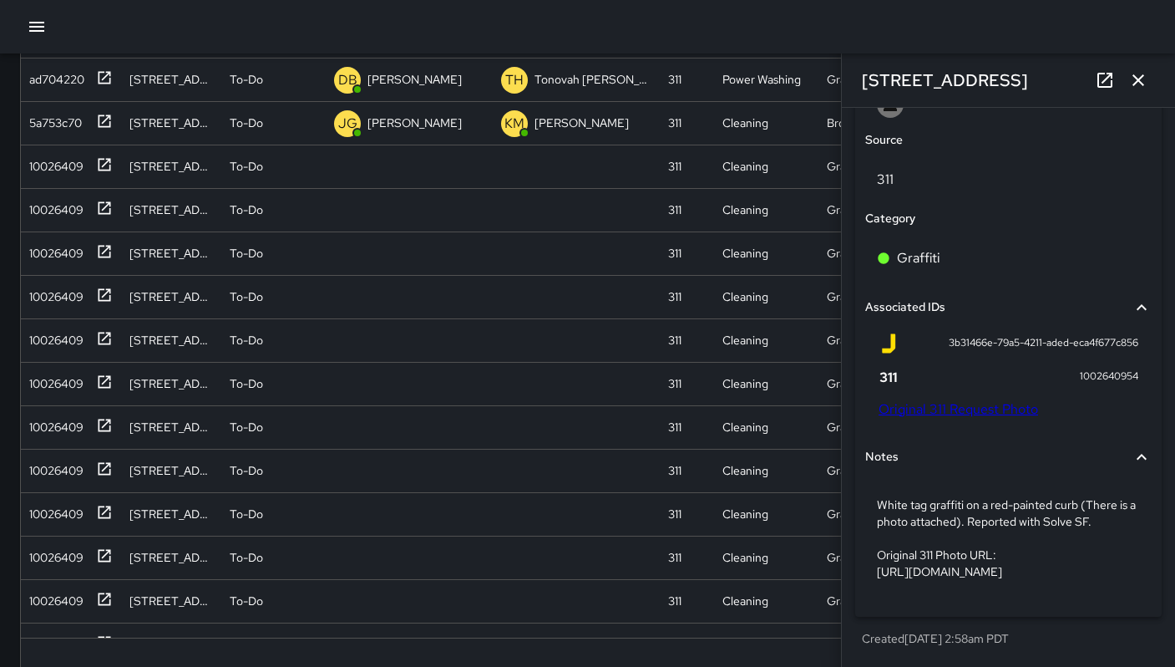
click at [947, 362] on div "3b31466e-79a5-4211-aded-eca4f677c856 1002640954 Original 311 Request Photo" at bounding box center [1009, 375] width 260 height 84
click at [950, 400] on link "Original 311 Request Photo" at bounding box center [959, 409] width 160 height 18
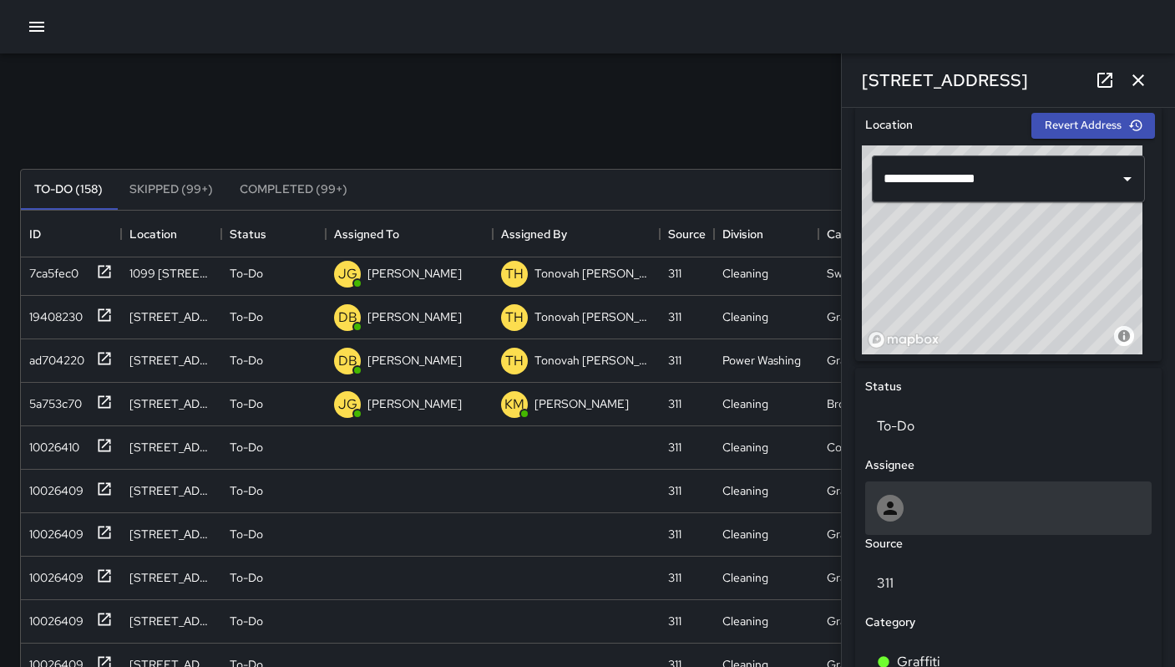
scroll to position [637, 0]
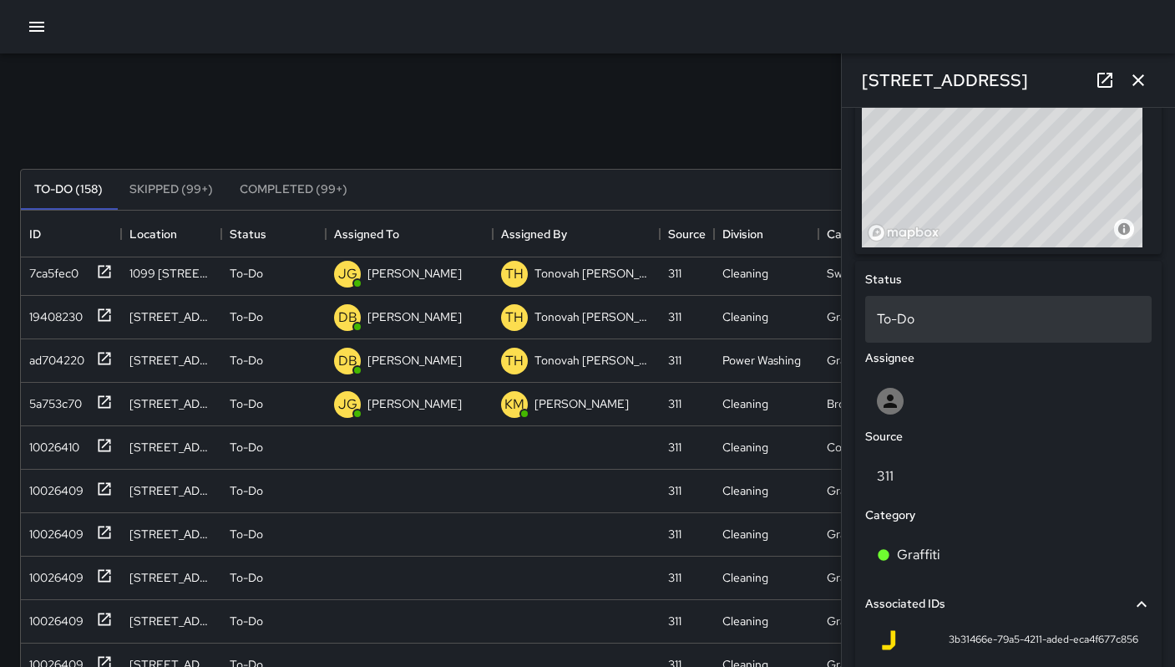
click at [945, 317] on p "To-Do" at bounding box center [1008, 319] width 263 height 20
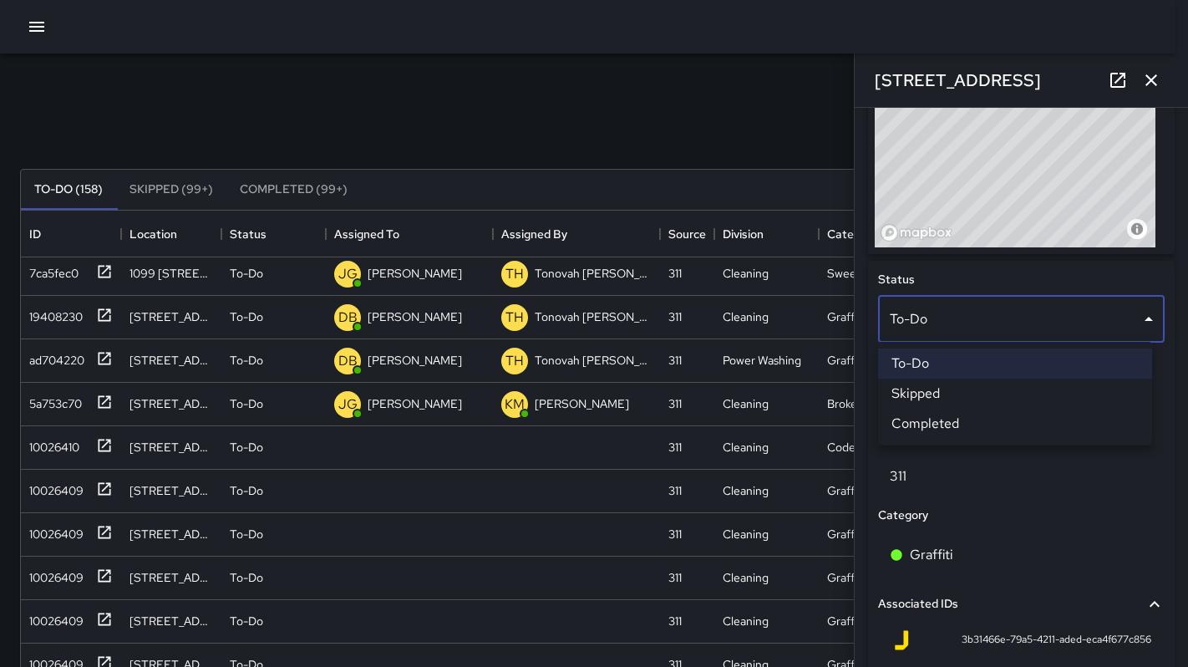
click at [945, 402] on li "Skipped" at bounding box center [1015, 393] width 274 height 30
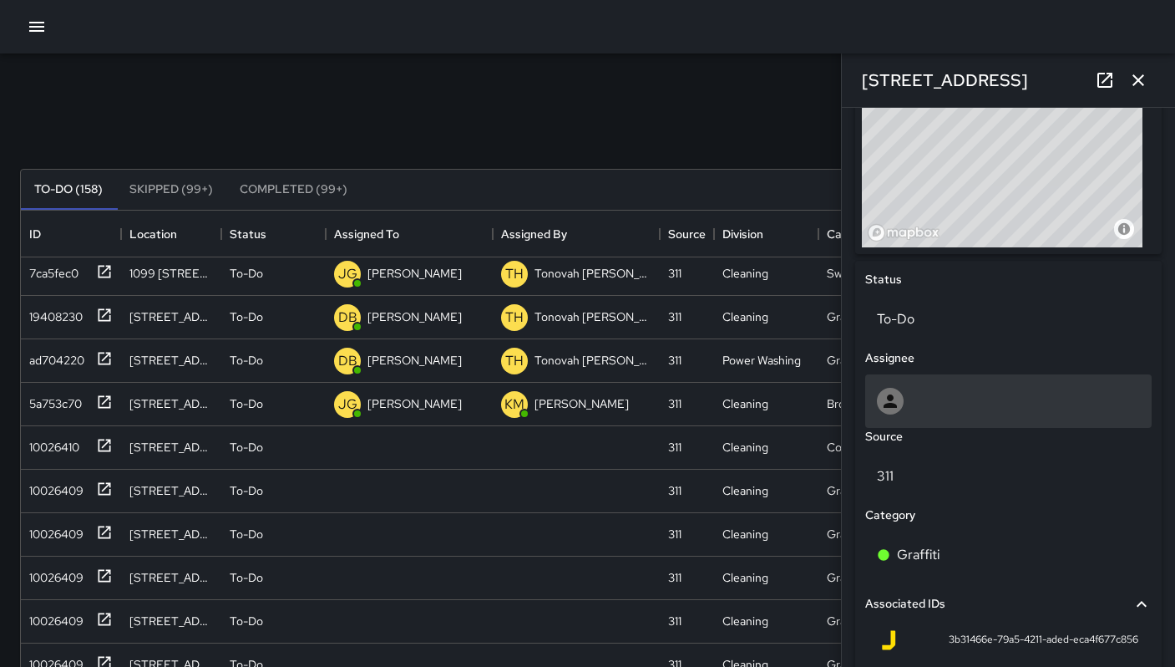
scroll to position [13, 13]
click at [925, 393] on div at bounding box center [1008, 401] width 263 height 27
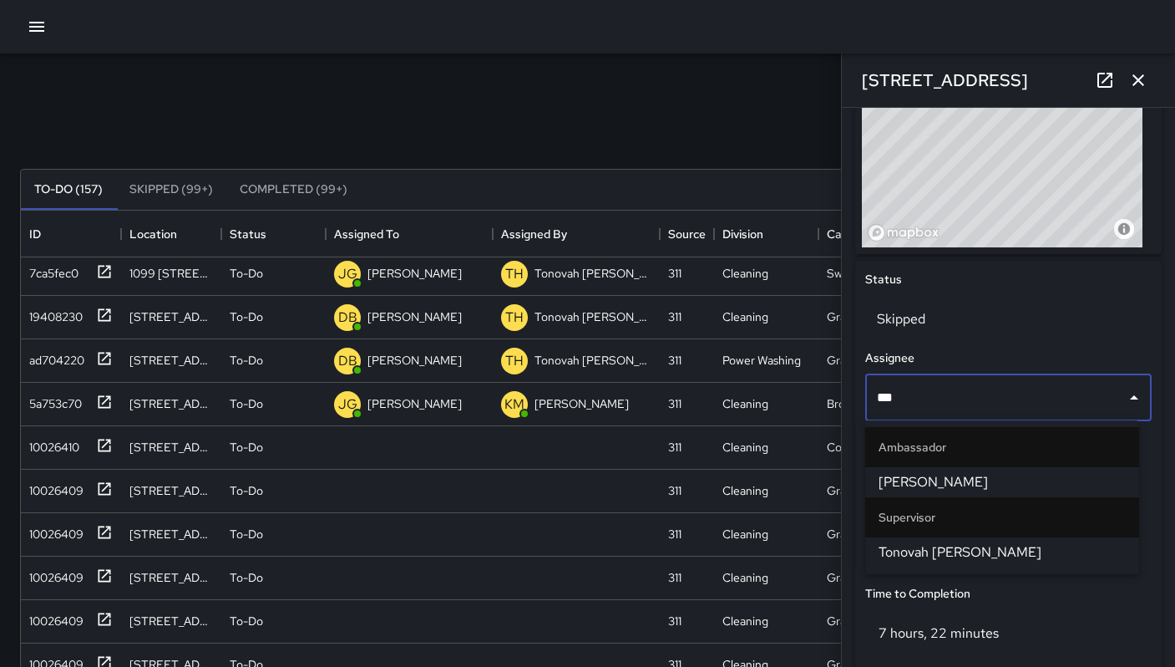
type input "****"
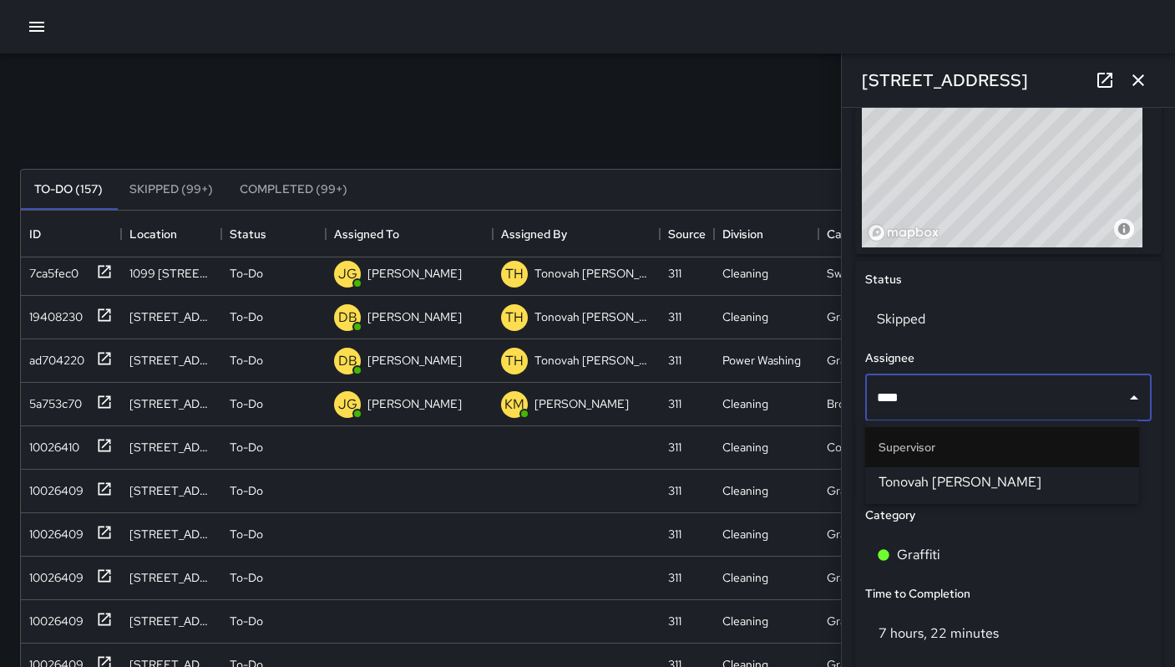
click at [992, 491] on span "Tonovah [PERSON_NAME]" at bounding box center [1002, 482] width 247 height 20
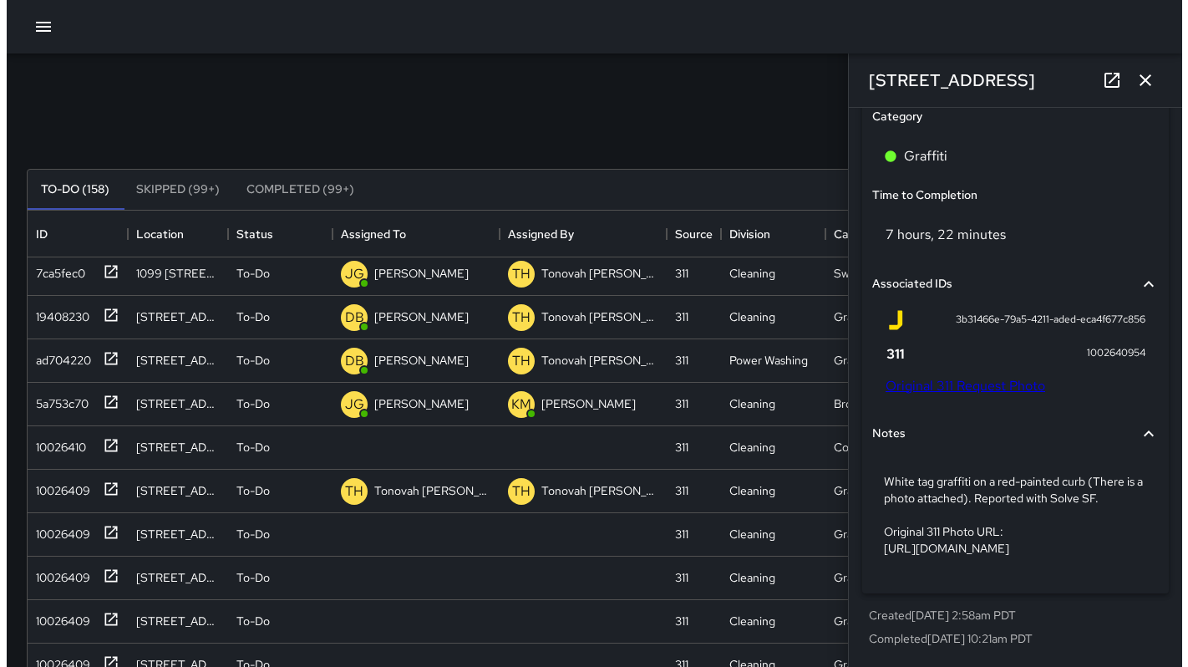
scroll to position [833, 0]
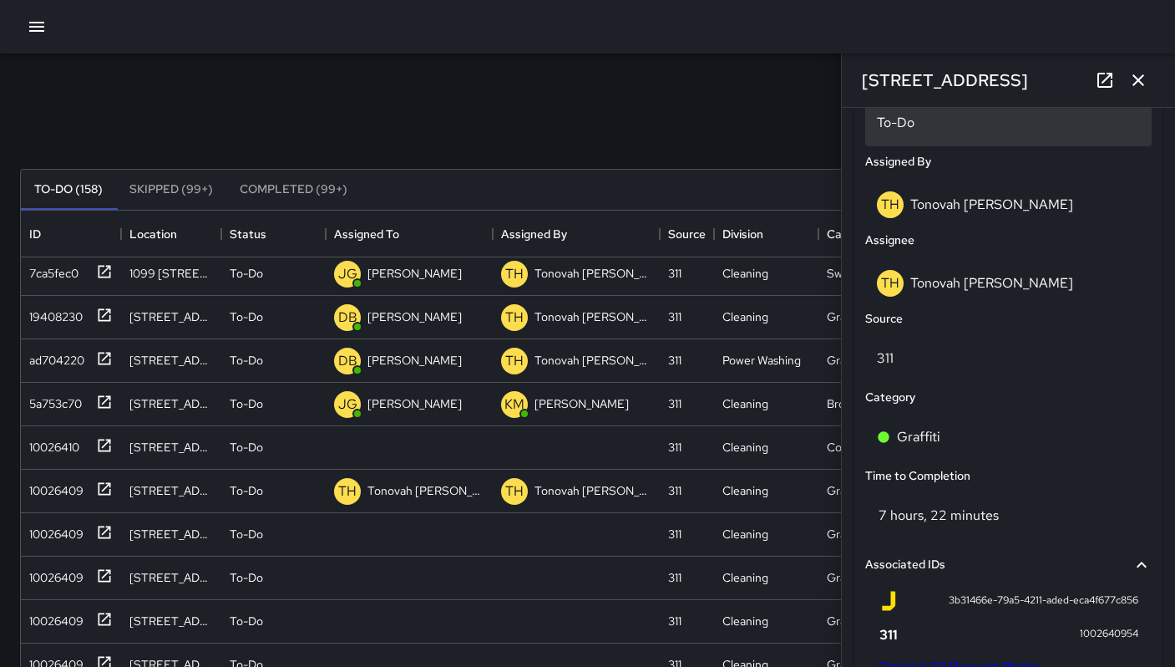
click at [896, 132] on div "To-Do" at bounding box center [1008, 122] width 287 height 47
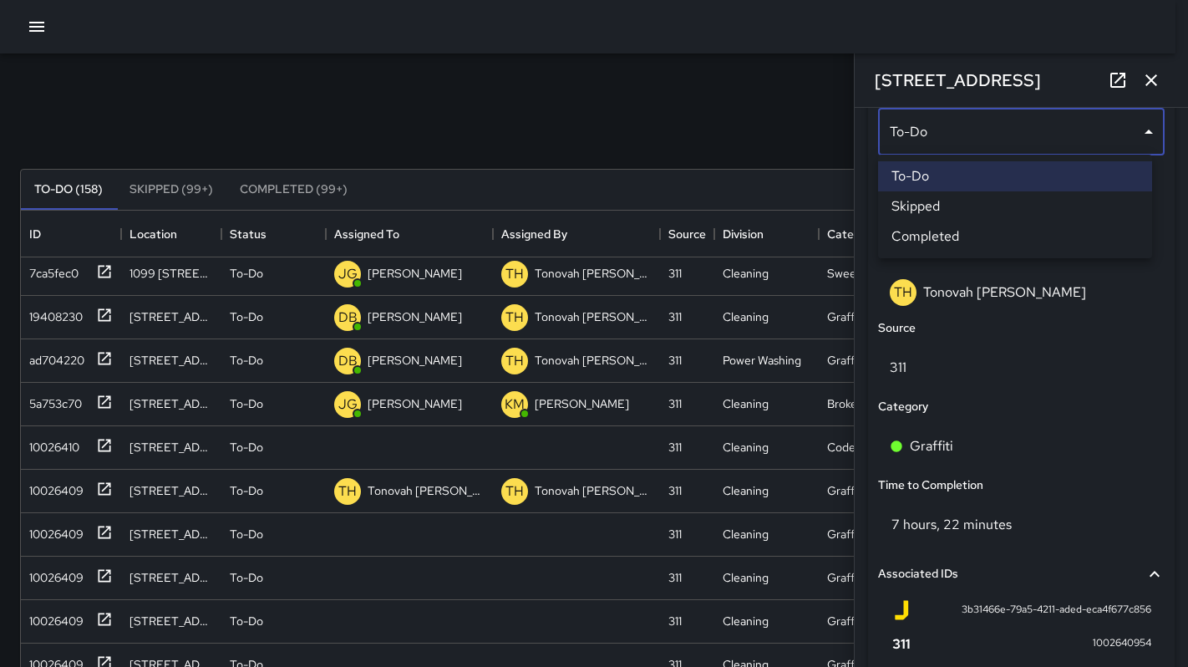
click at [914, 202] on li "Skipped" at bounding box center [1015, 206] width 274 height 30
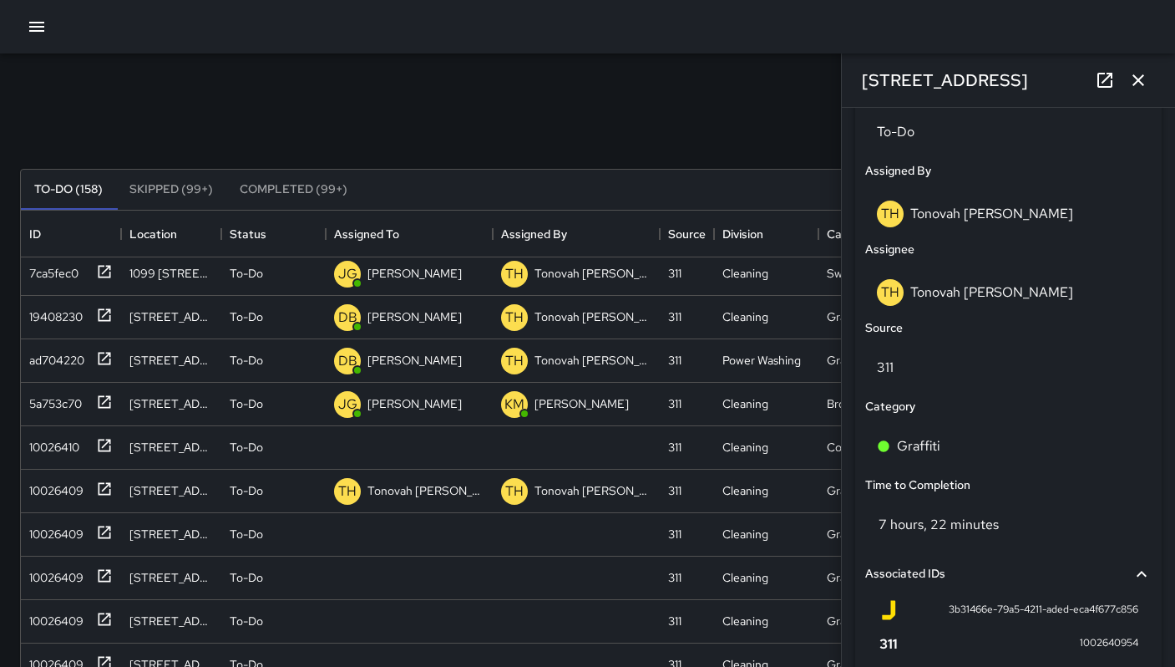
scroll to position [13, 13]
click at [687, 130] on div "Search Search New Task" at bounding box center [588, 128] width 1142 height 87
click at [1145, 81] on icon "button" at bounding box center [1138, 80] width 20 height 20
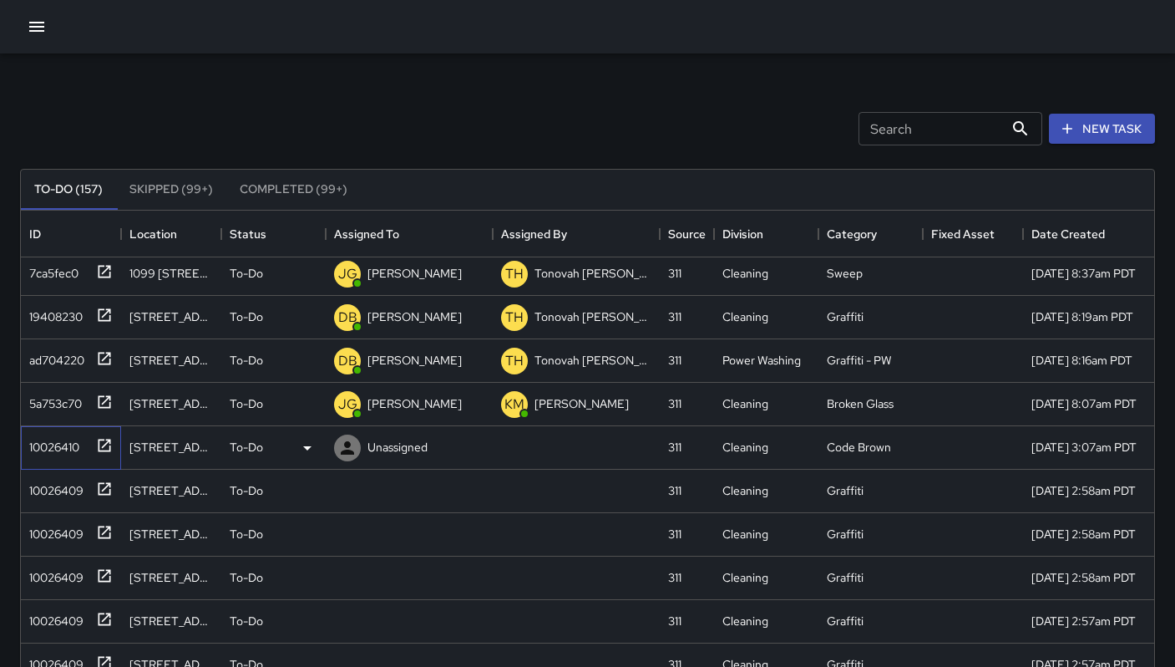
click at [55, 454] on div "10026410" at bounding box center [51, 443] width 57 height 23
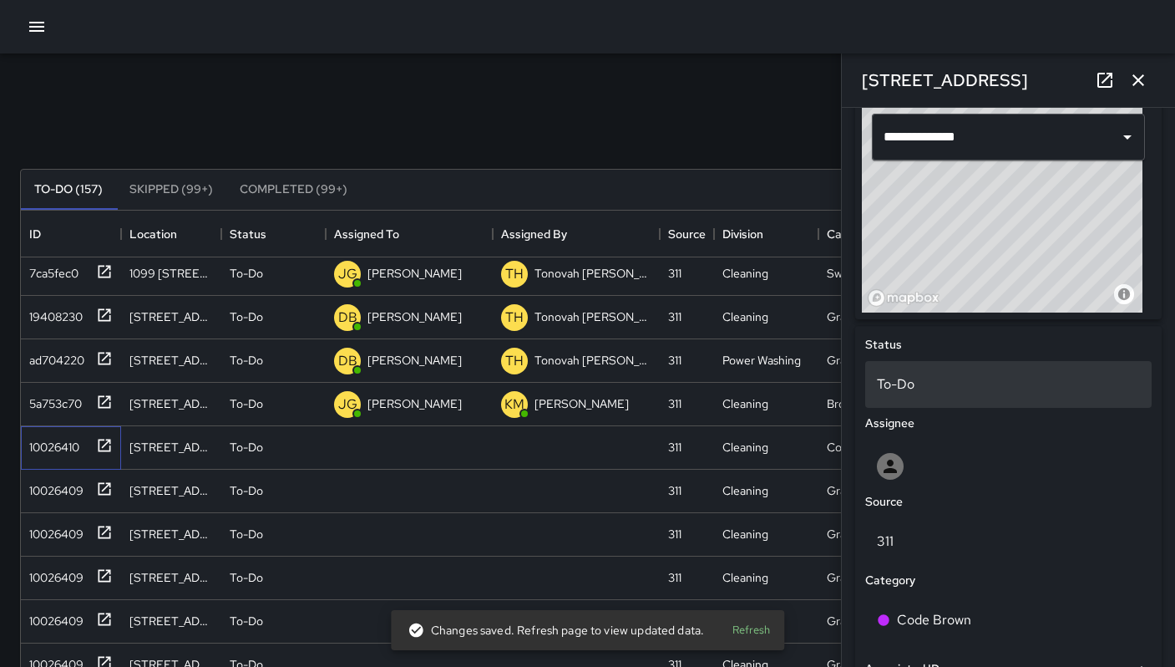
scroll to position [689, 0]
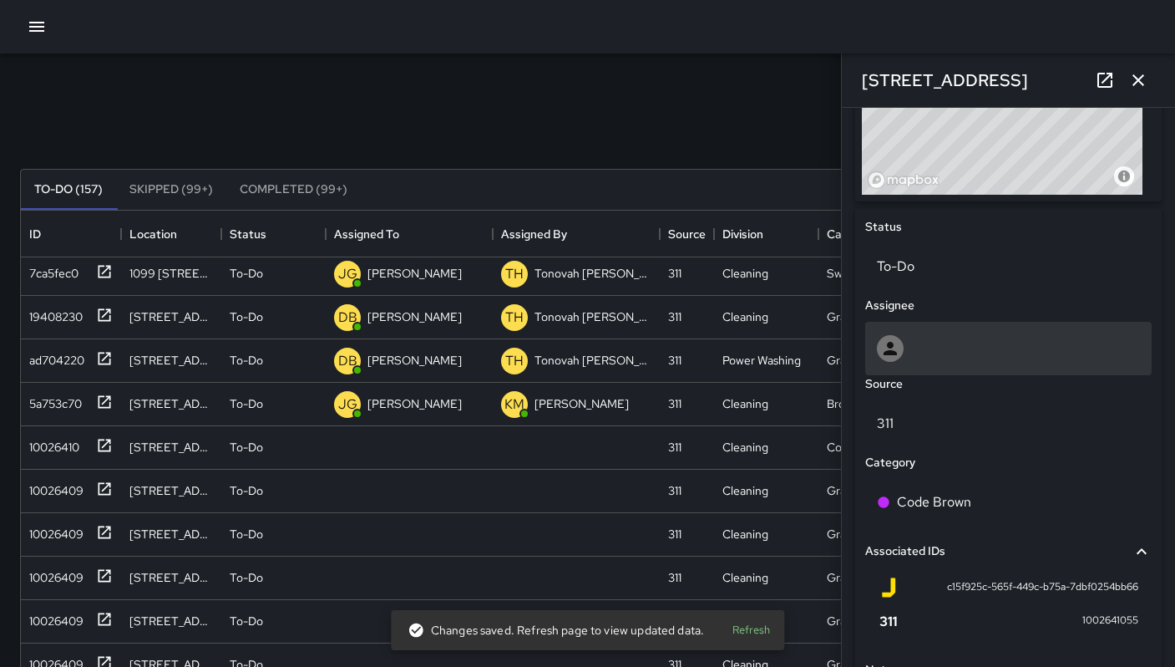
click at [929, 342] on div at bounding box center [1008, 348] width 263 height 27
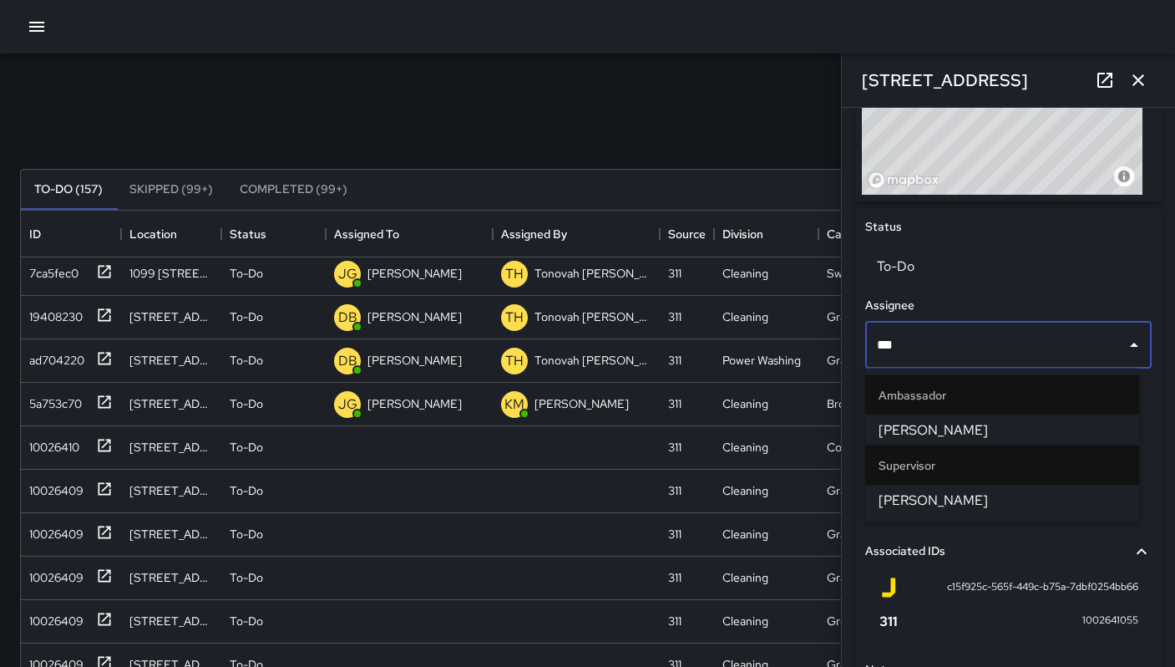
type input "****"
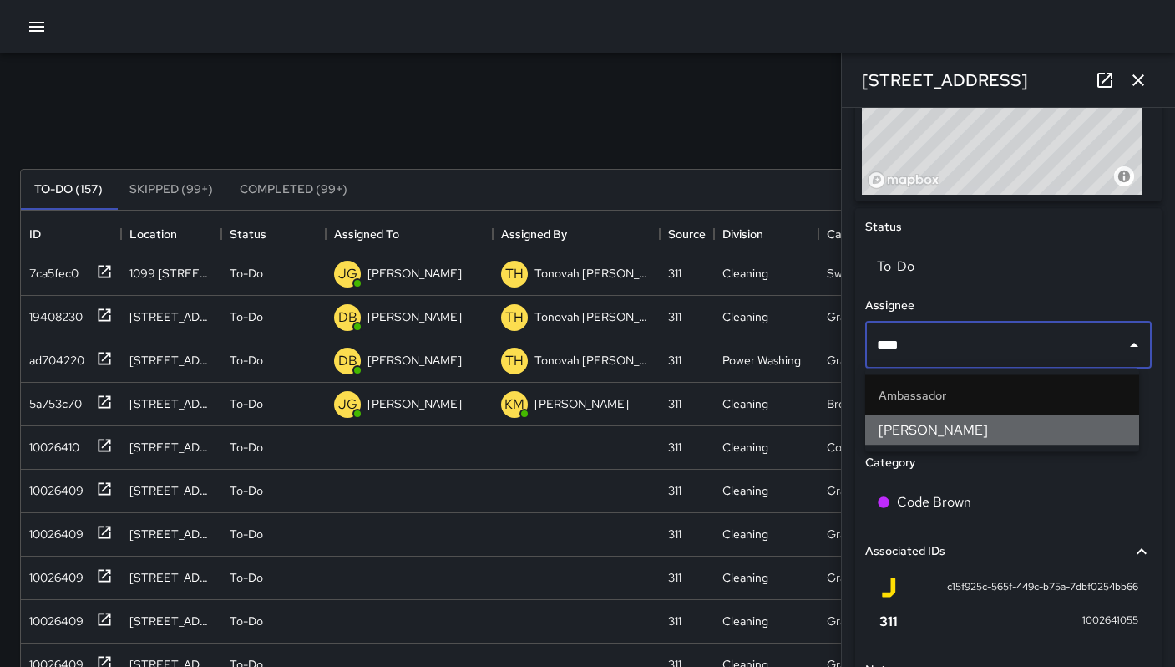
click at [948, 420] on span "Katherine Treminio" at bounding box center [1002, 430] width 247 height 20
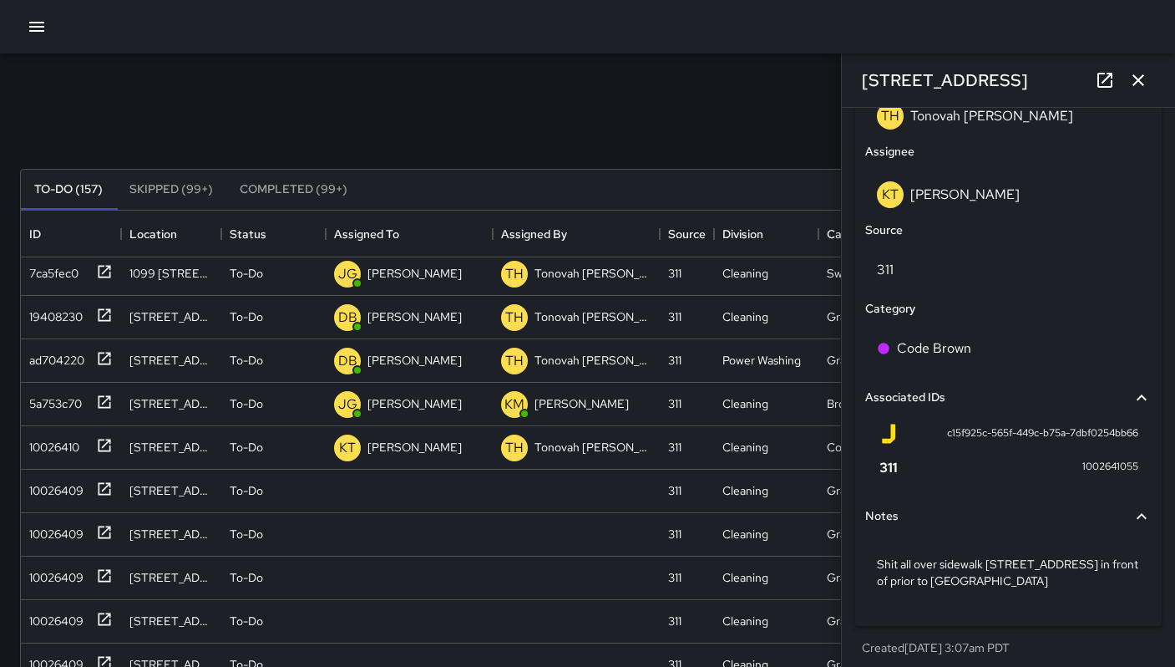
scroll to position [930, 0]
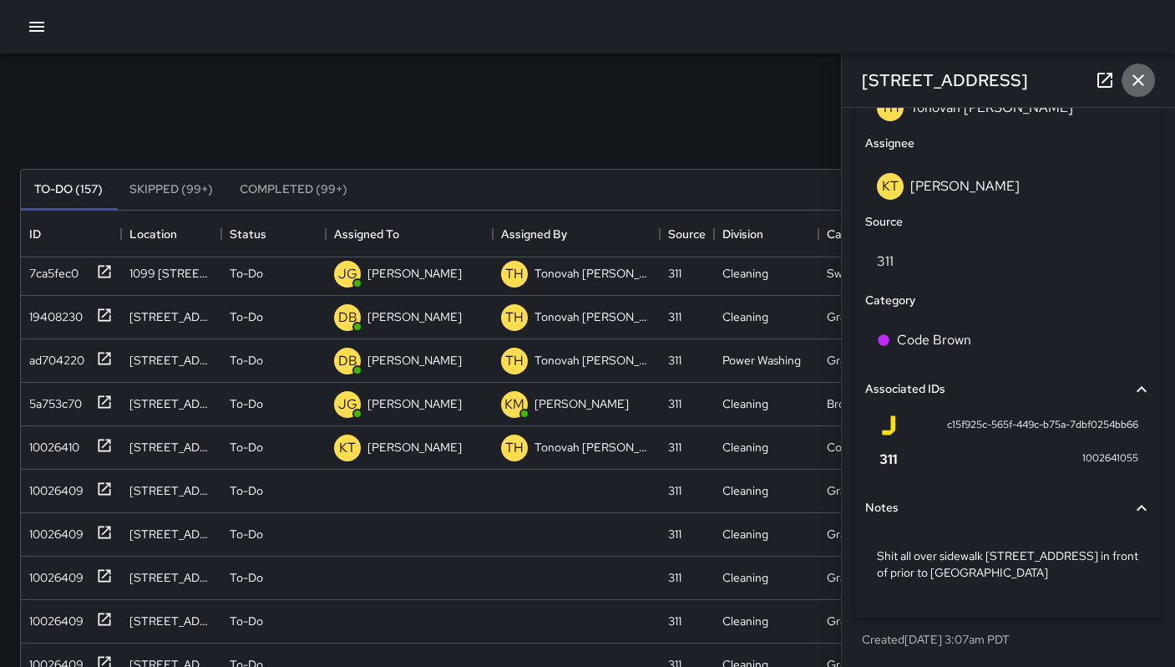
click at [1144, 76] on icon "button" at bounding box center [1138, 80] width 20 height 20
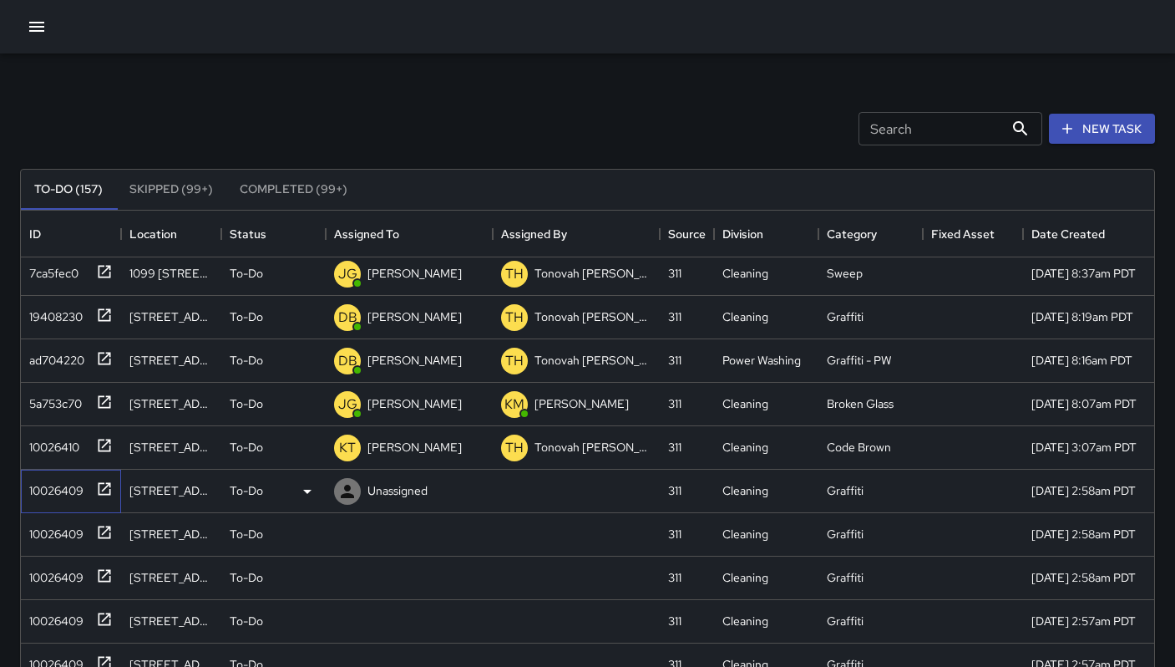
click at [77, 490] on div "10026409" at bounding box center [53, 486] width 61 height 23
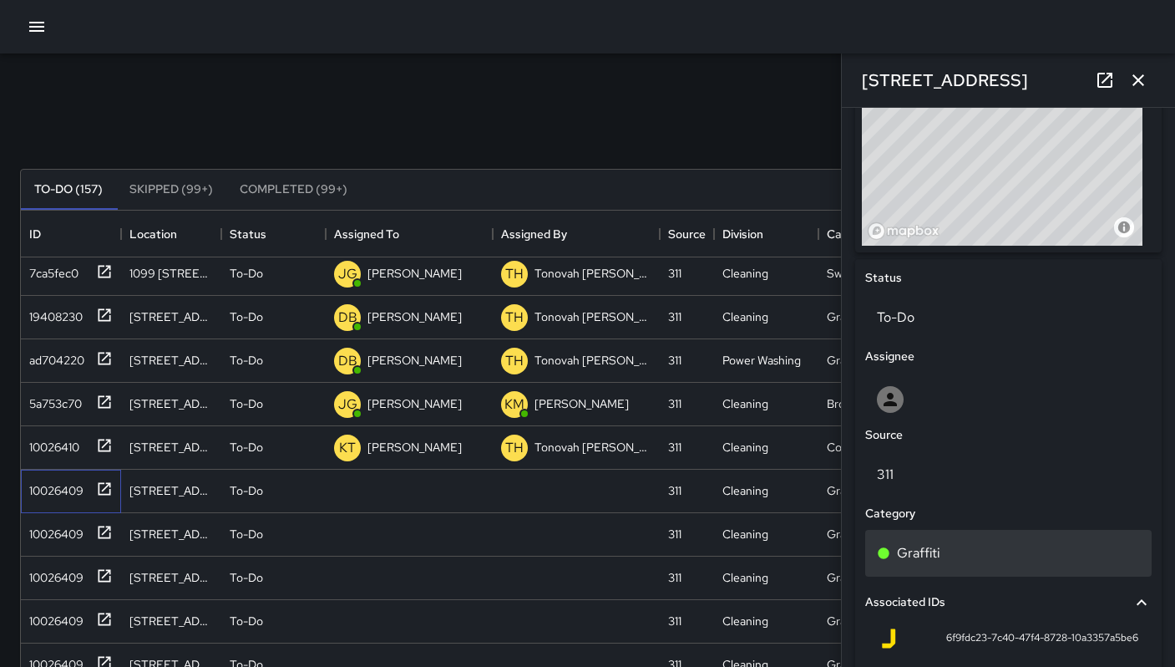
scroll to position [684, 0]
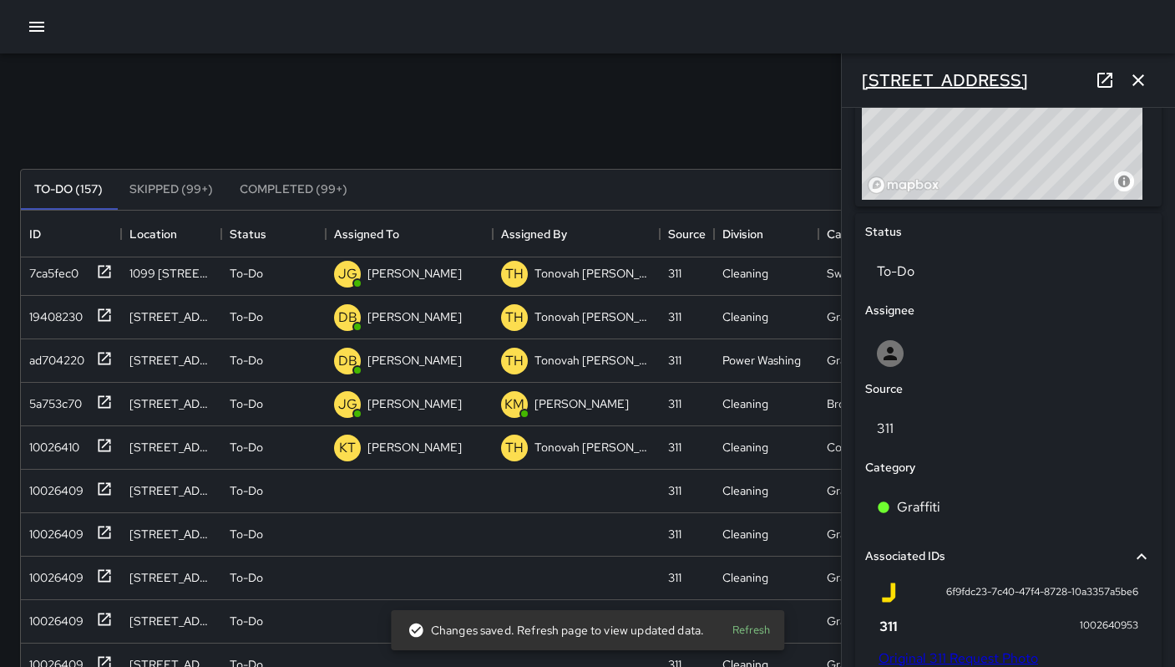
click at [971, 83] on h6 "1535 Folsom Street" at bounding box center [945, 80] width 166 height 27
drag, startPoint x: 1007, startPoint y: 81, endPoint x: 885, endPoint y: 73, distance: 121.4
click at [870, 58] on div "1535 Folsom Street" at bounding box center [1008, 79] width 333 height 53
copy h6 "1535 Folsom Street"
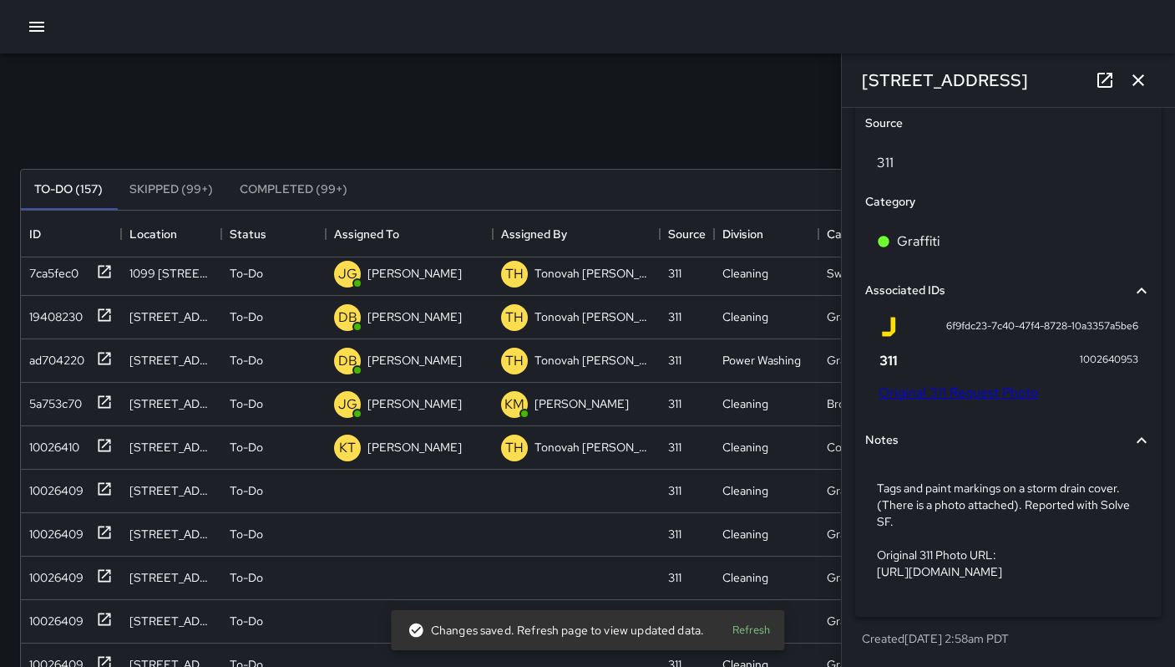
click at [939, 383] on link "Original 311 Request Photo" at bounding box center [959, 392] width 160 height 18
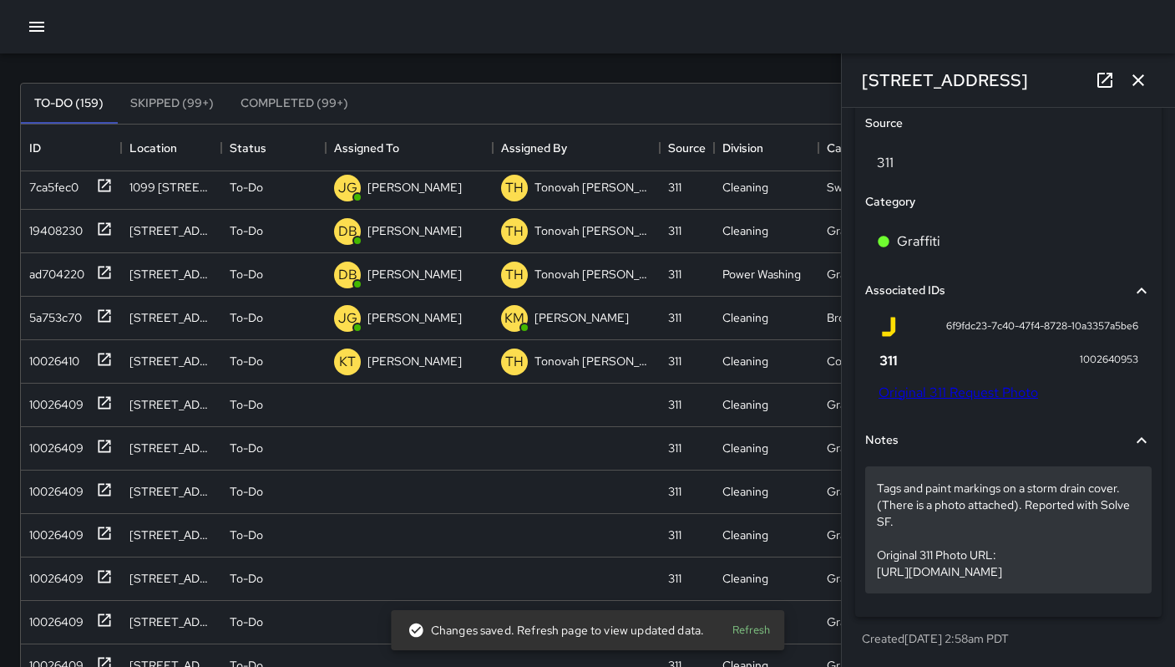
scroll to position [100, 0]
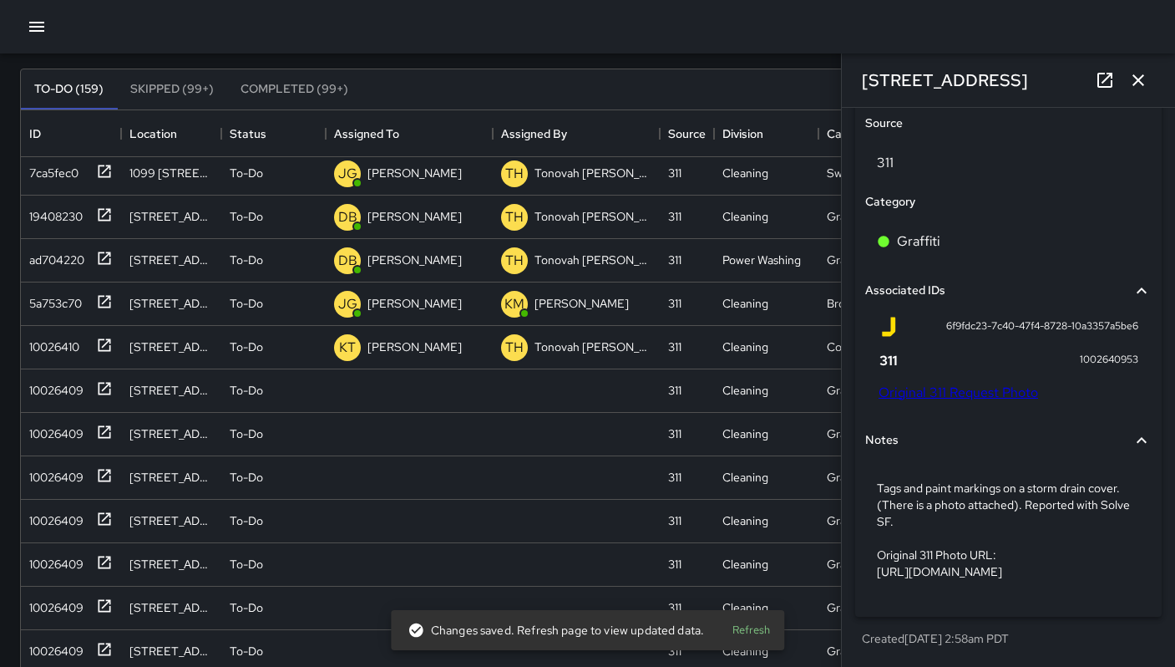
drag, startPoint x: 895, startPoint y: 528, endPoint x: 1059, endPoint y: 597, distance: 178.6
click at [1059, 597] on div "Status To-Do Assignee Source 311 Category Graffiti Associated IDs 6f9fdc23-7c40…" at bounding box center [1008, 281] width 307 height 669
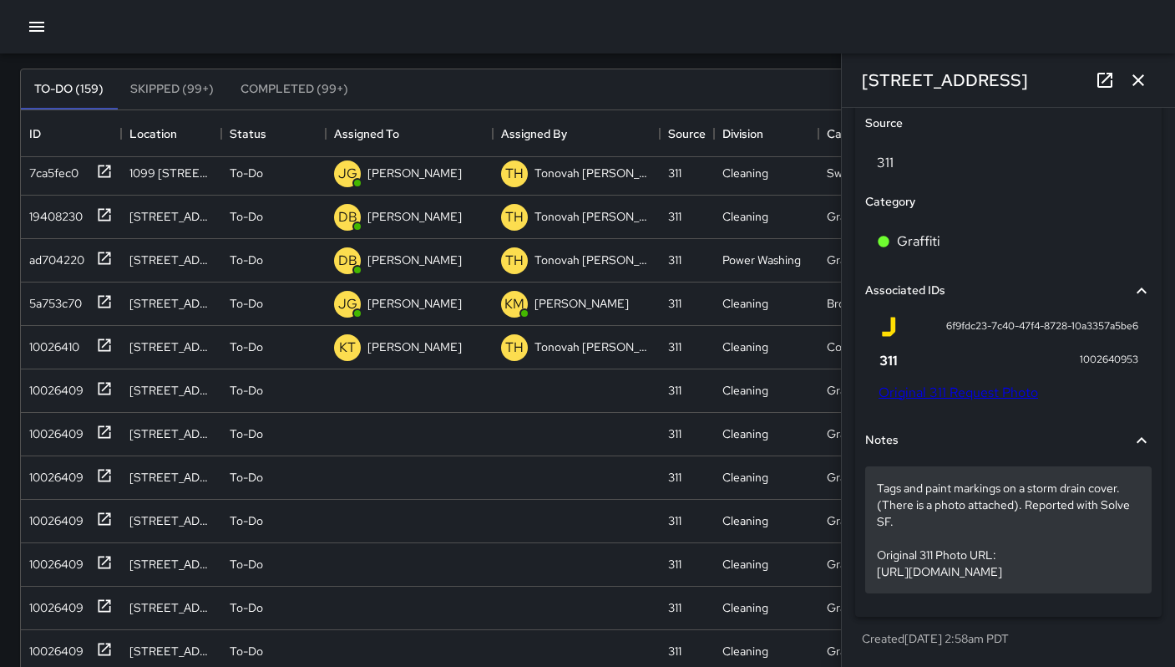
click at [1063, 521] on p "Tags and paint markings on a storm drain cover. (There is a photo attached). Re…" at bounding box center [1008, 529] width 263 height 100
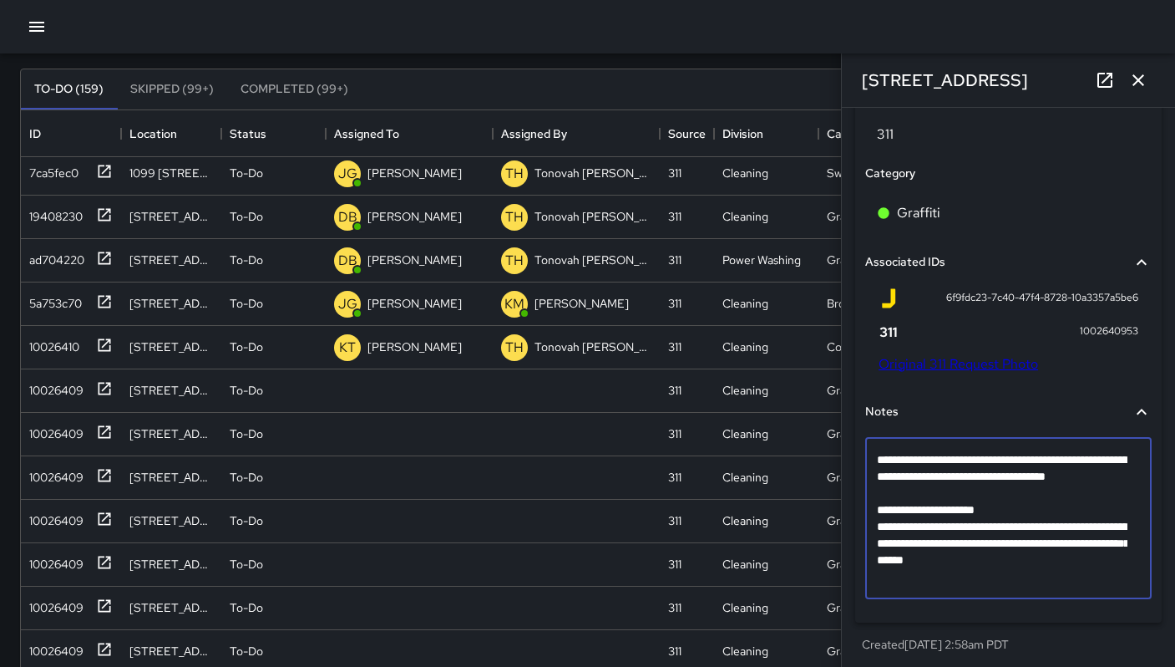
scroll to position [984, 0]
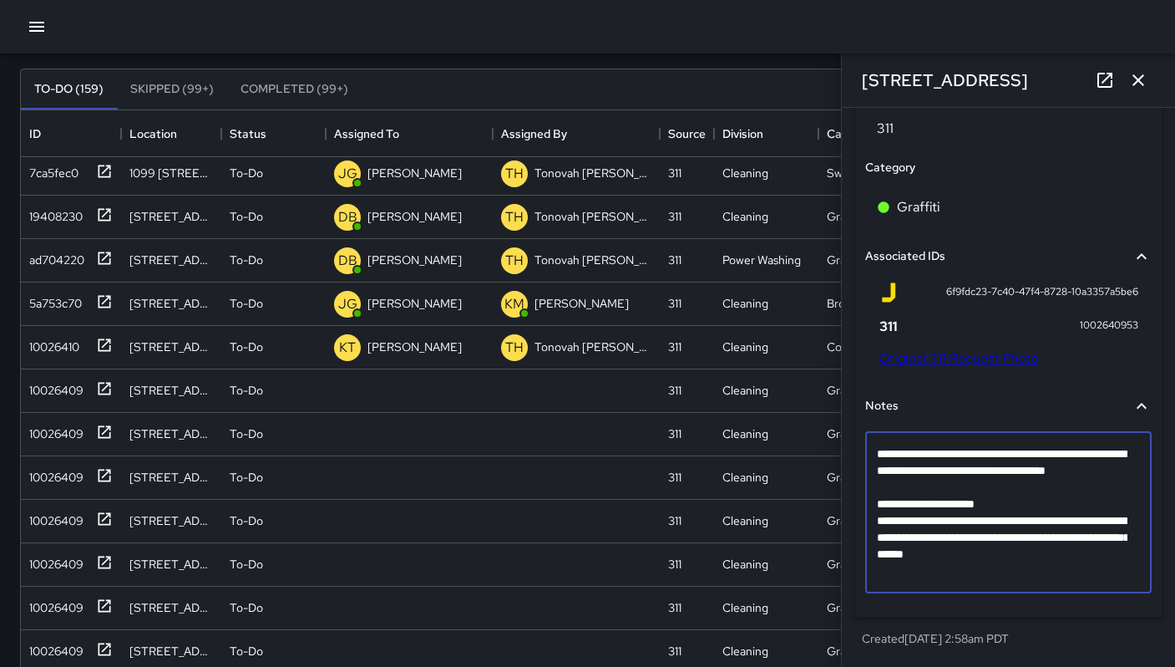
drag, startPoint x: 1118, startPoint y: 573, endPoint x: 877, endPoint y: 513, distance: 248.0
click at [877, 513] on textarea "**********" at bounding box center [1002, 512] width 251 height 134
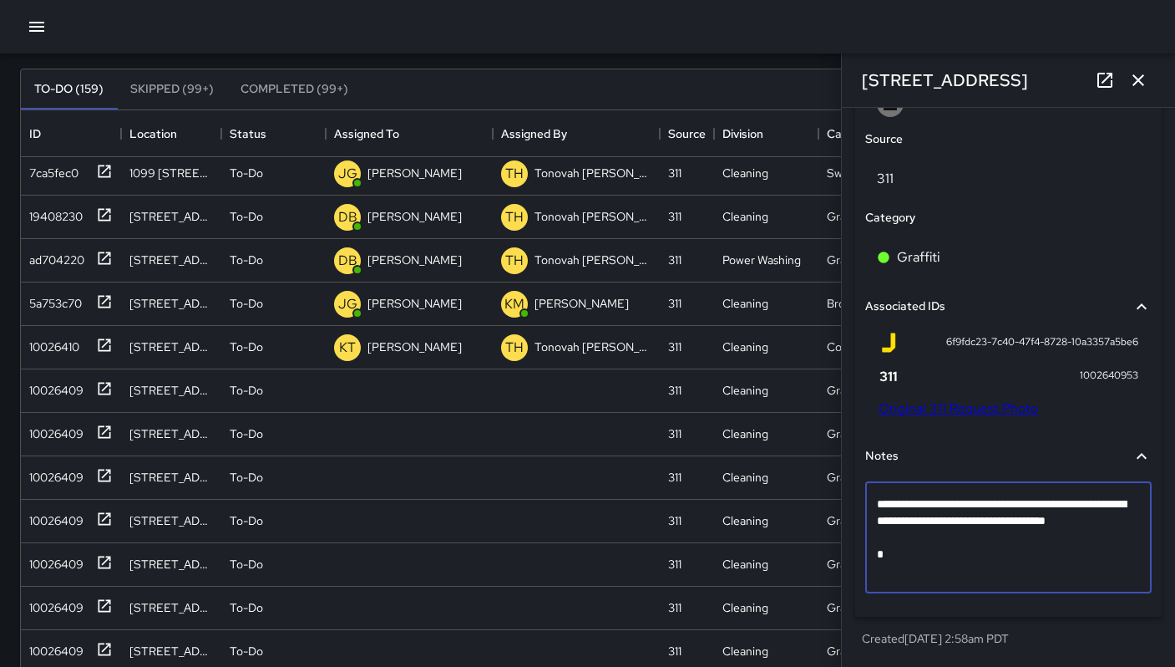
scroll to position [934, 0]
type textarea "**********"
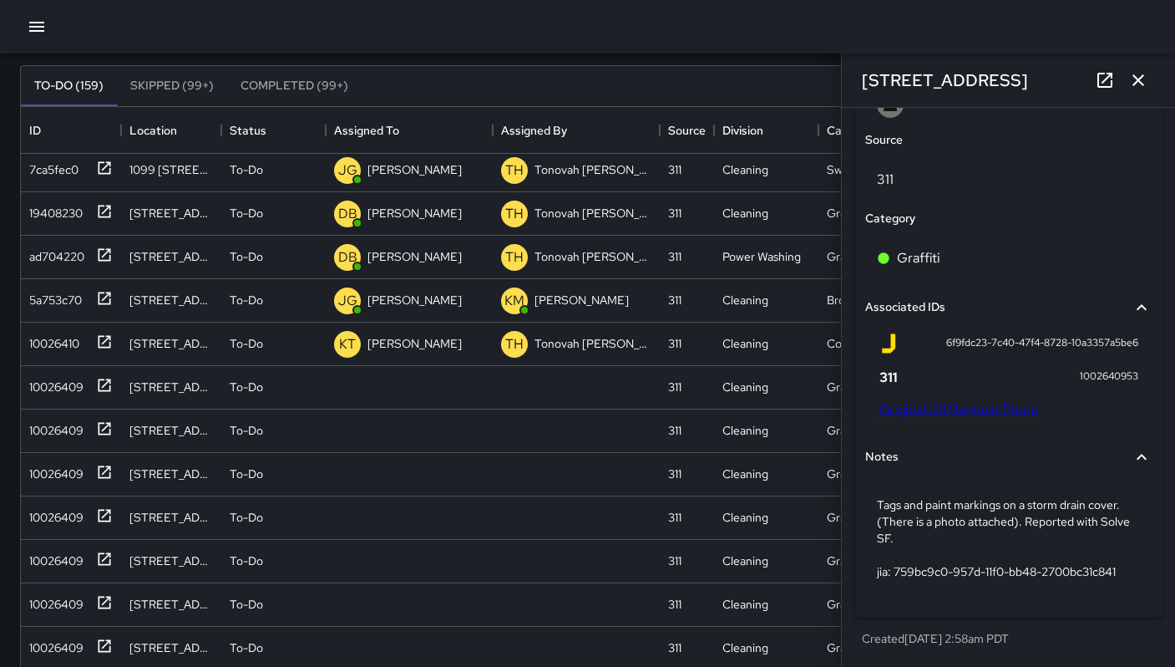
scroll to position [933, 0]
drag, startPoint x: 1067, startPoint y: 381, endPoint x: 1128, endPoint y: 382, distance: 61.8
click at [1128, 382] on div "6f9fdc23-7c40-47f4-8728-10a3357a5be6 1002640953 Original 311 Request Photo" at bounding box center [1008, 379] width 287 height 104
copy span "1002640953"
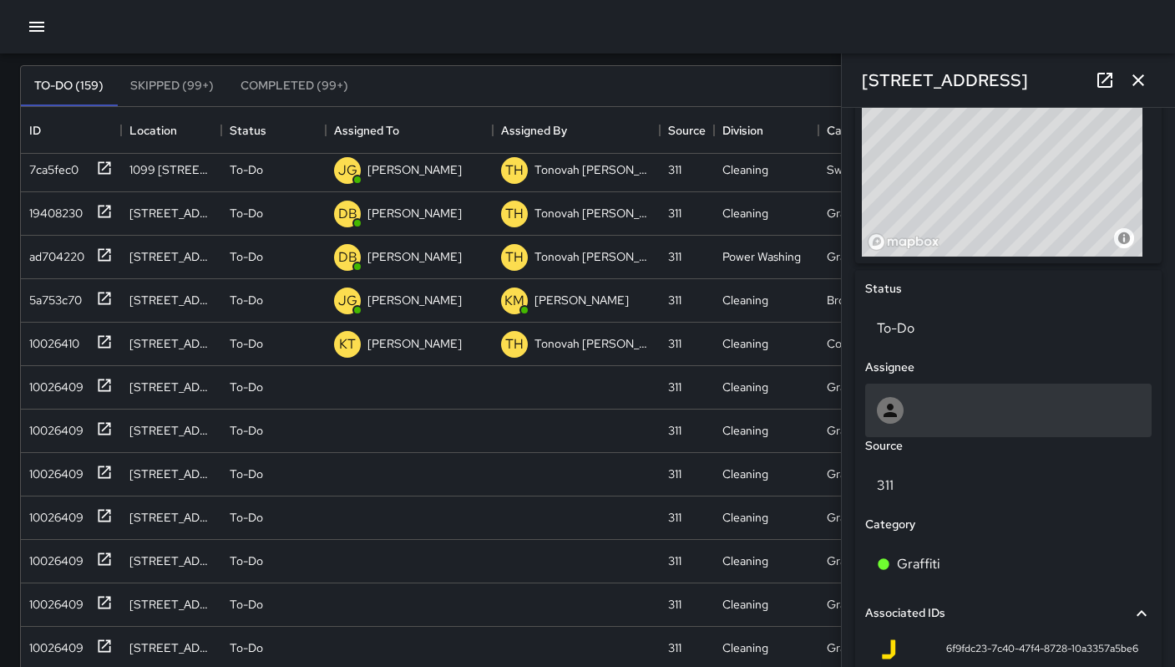
click at [910, 399] on div at bounding box center [1008, 410] width 263 height 27
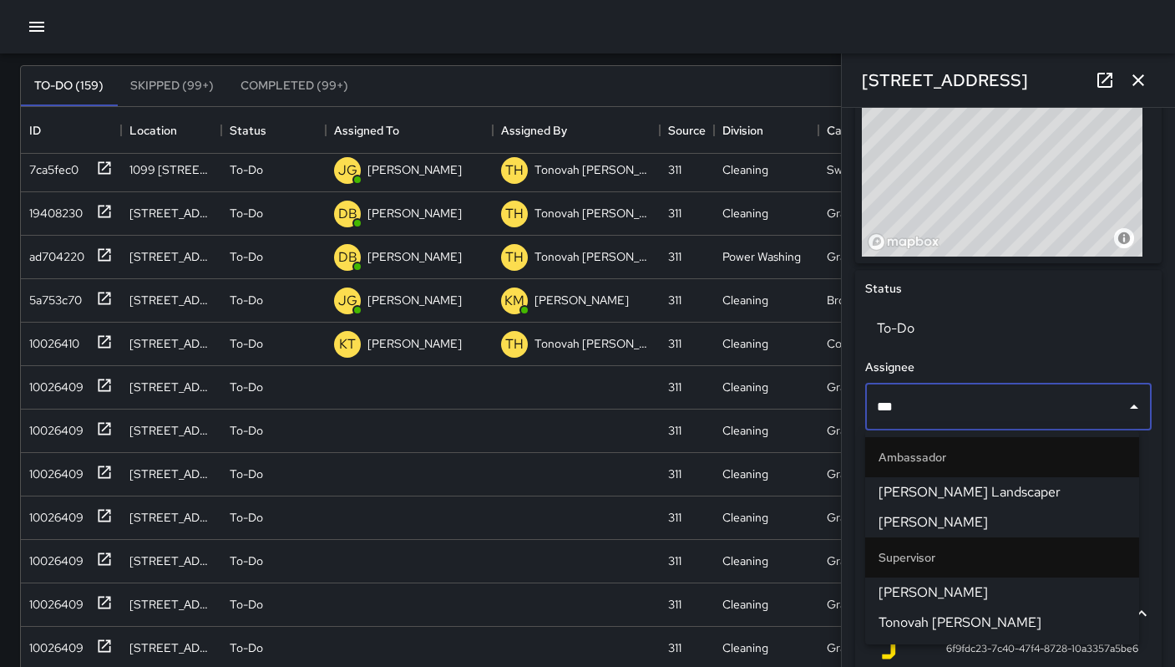
type input "****"
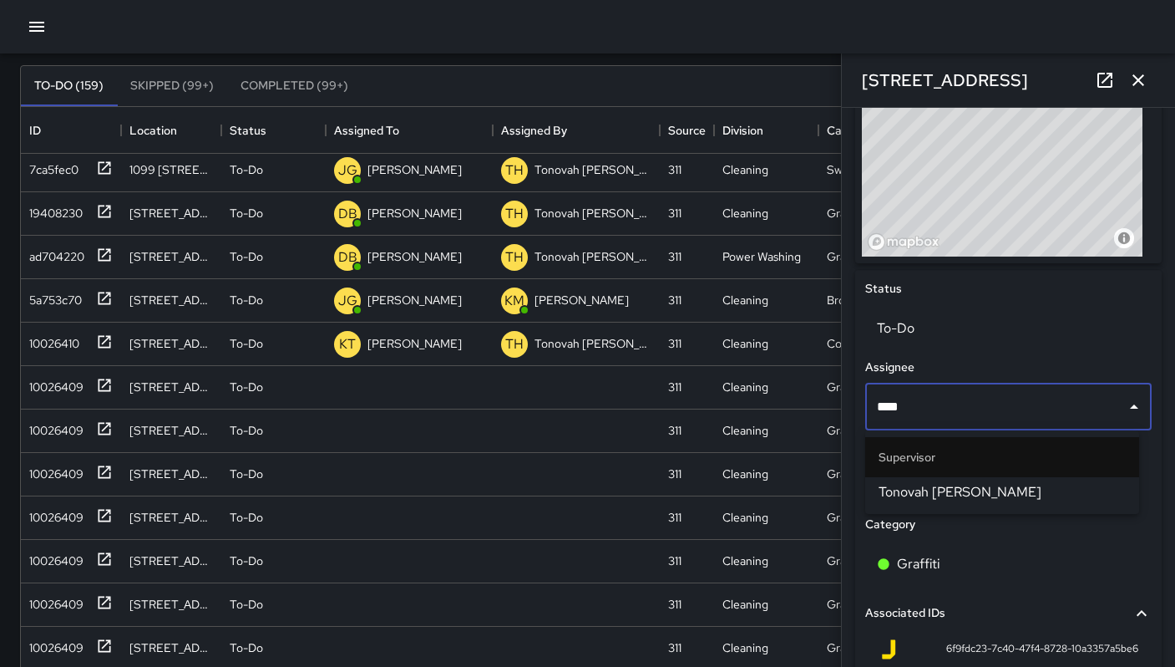
click at [1018, 503] on li "Tonovah Hillman" at bounding box center [1002, 492] width 274 height 30
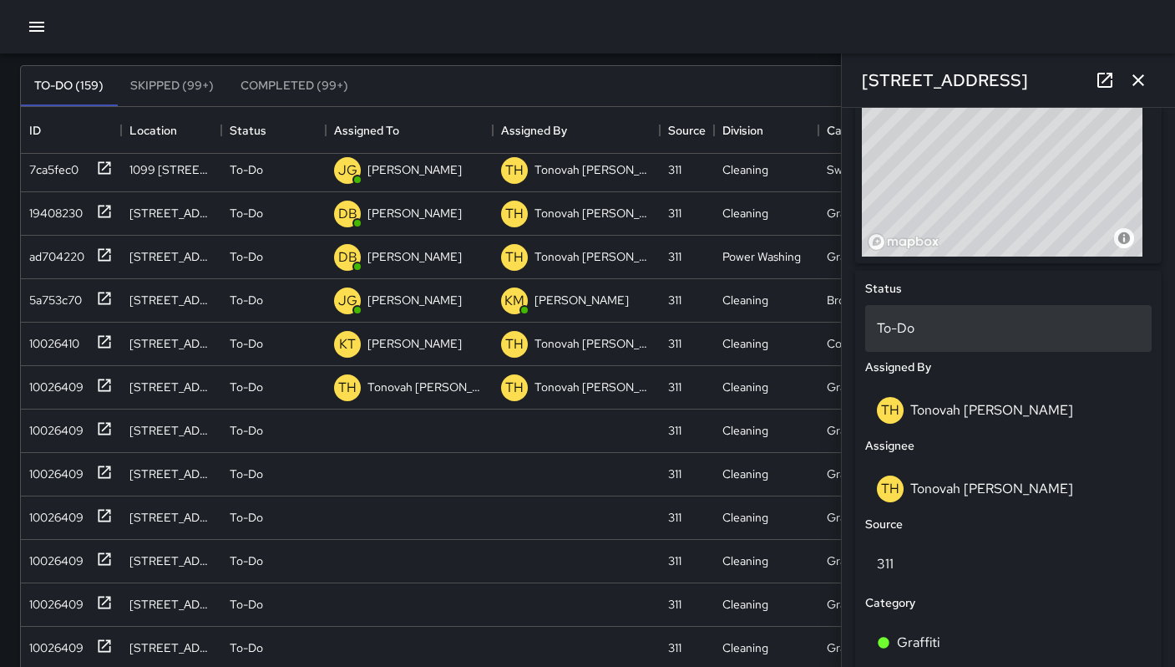
click at [954, 330] on p "To-Do" at bounding box center [1008, 328] width 263 height 20
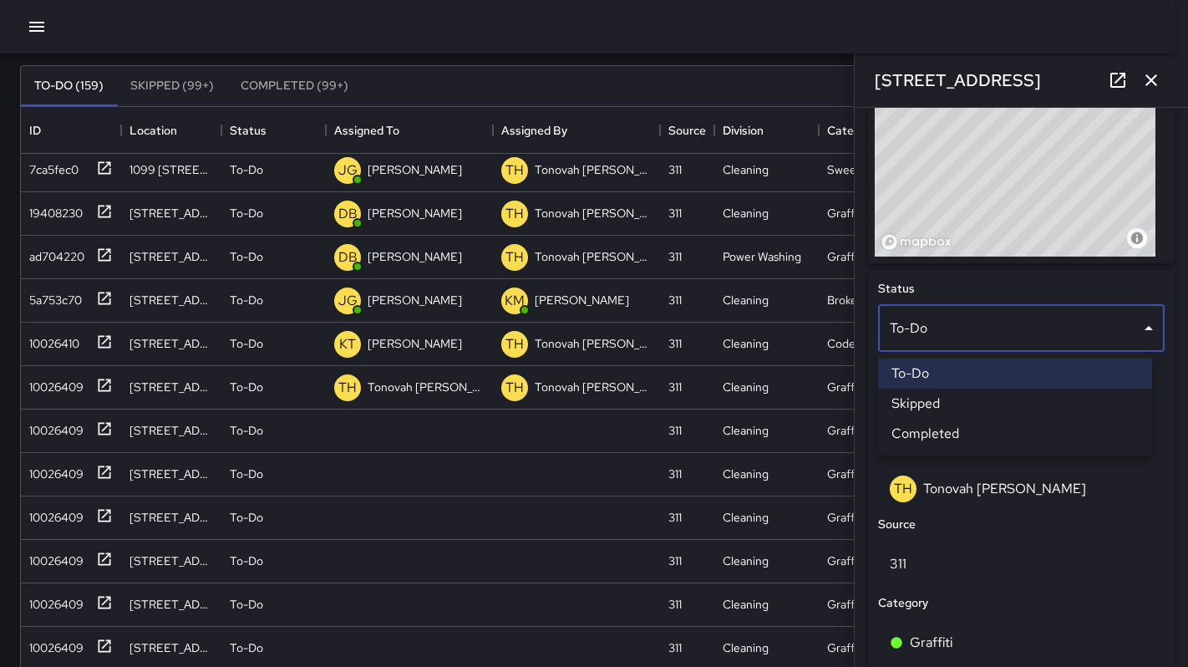
click at [958, 396] on li "Skipped" at bounding box center [1015, 403] width 274 height 30
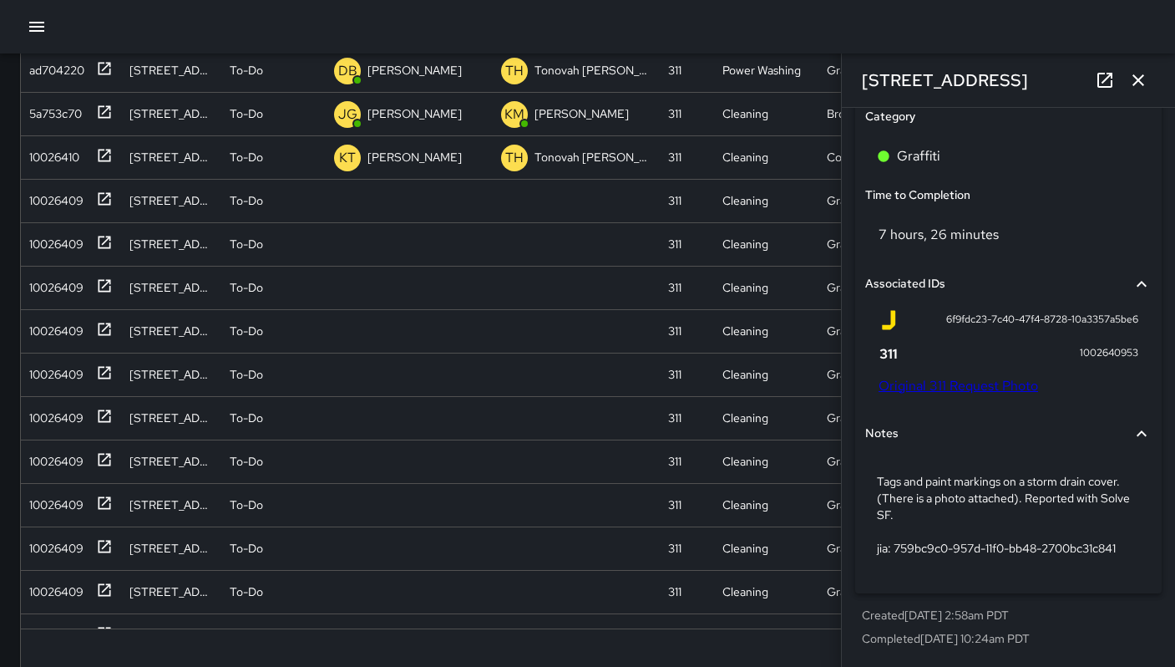
scroll to position [320, 0]
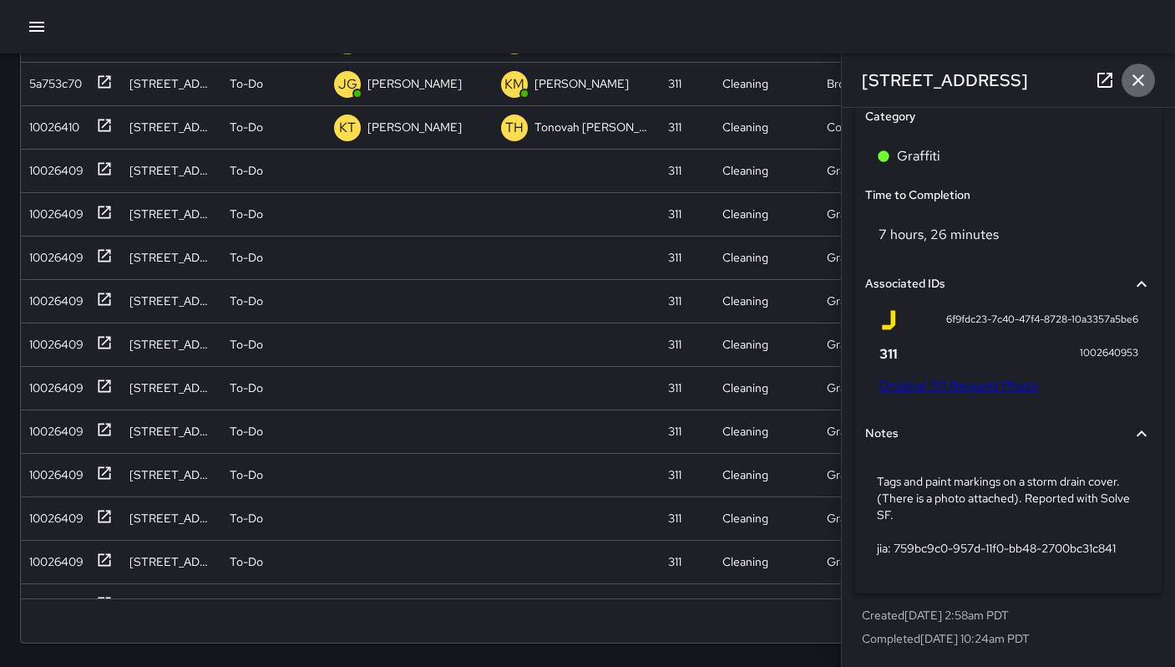
click at [1128, 79] on icon "button" at bounding box center [1138, 80] width 20 height 20
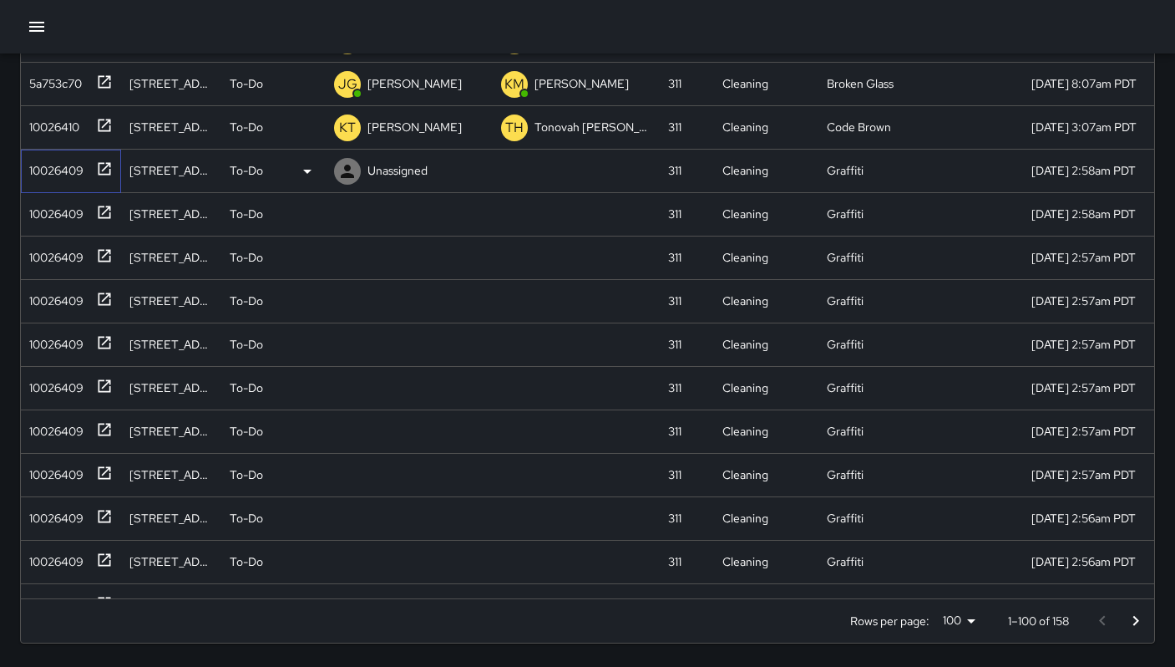
click at [52, 179] on div "10026409" at bounding box center [53, 166] width 61 height 23
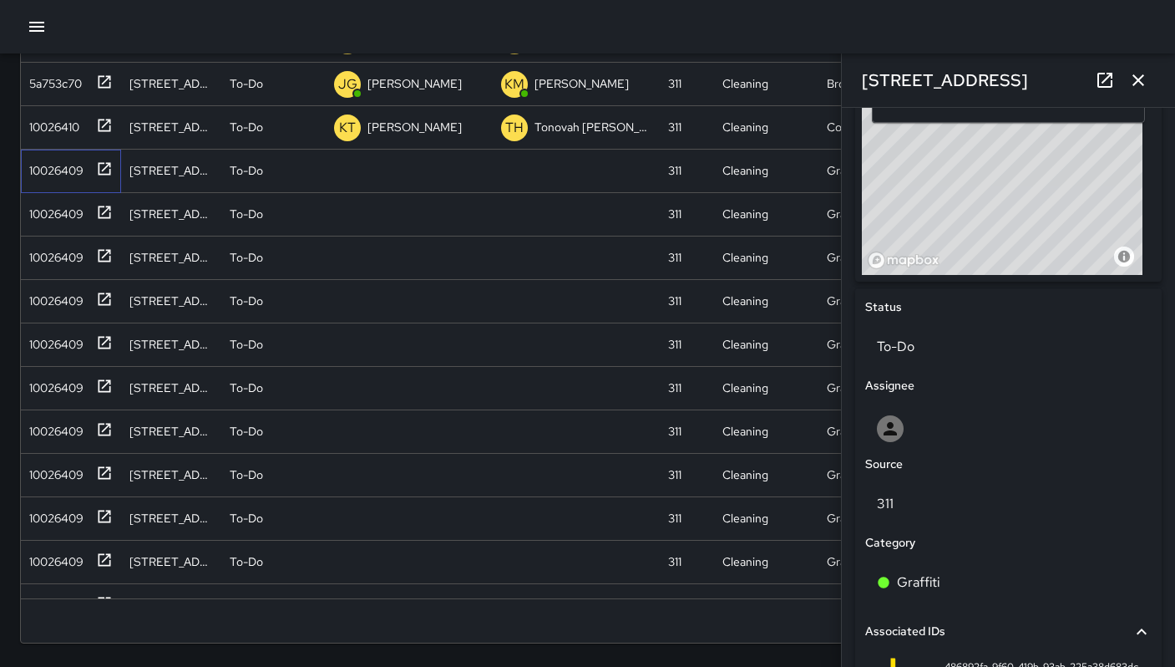
scroll to position [921, 0]
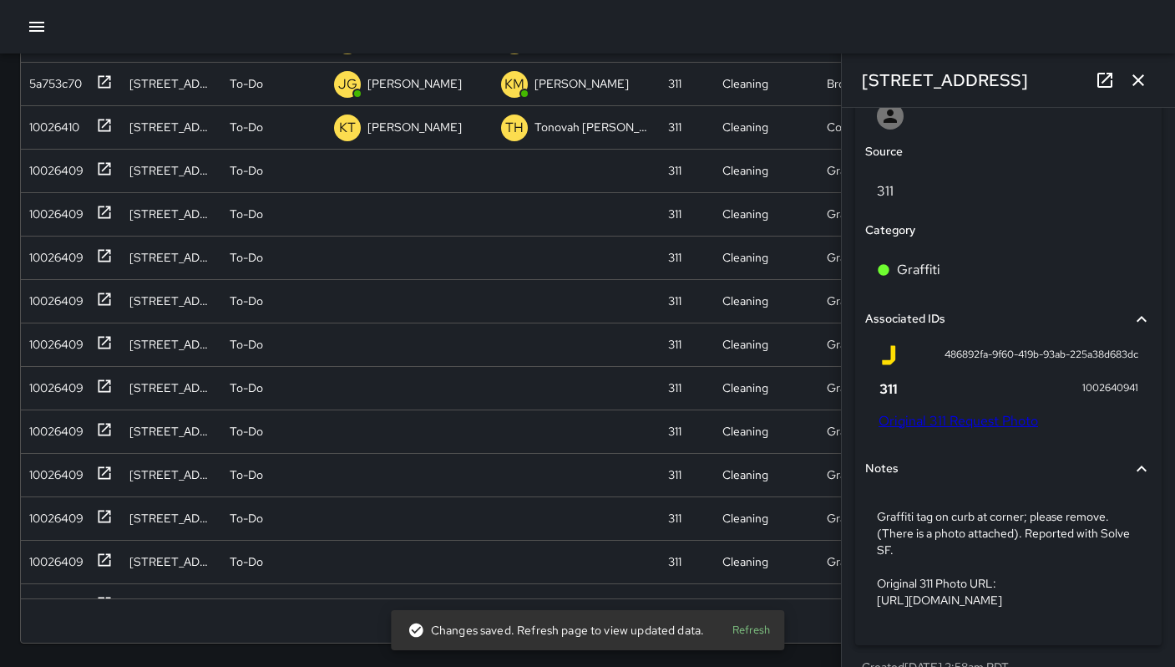
click at [960, 421] on link "Original 311 Request Photo" at bounding box center [959, 421] width 160 height 18
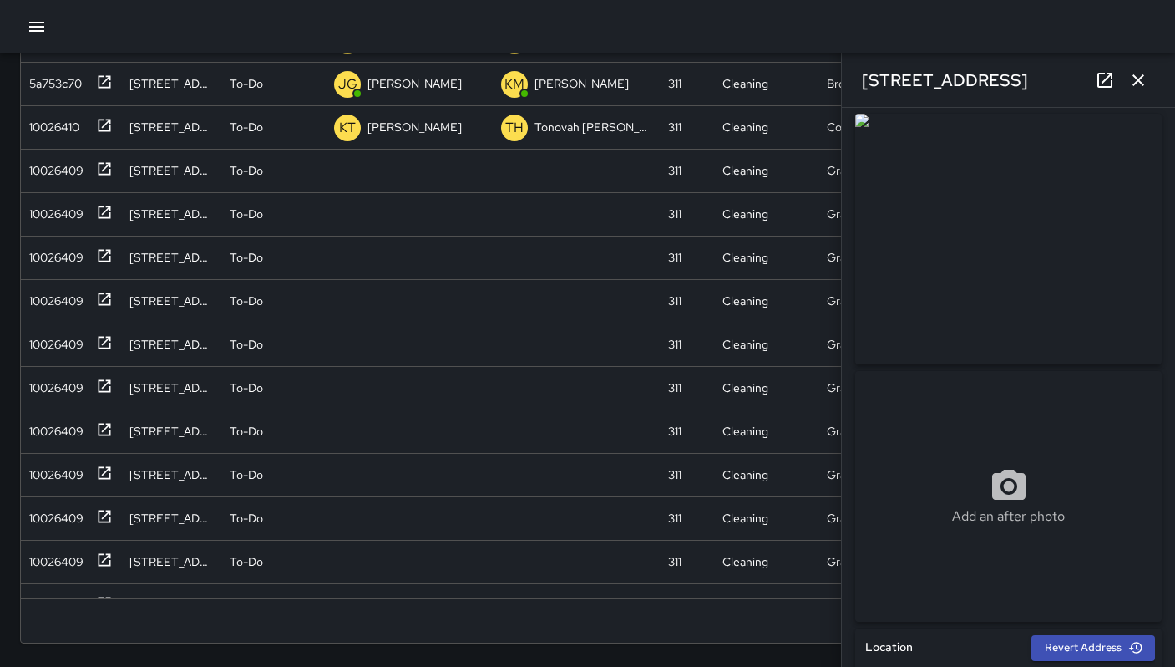
scroll to position [0, 0]
click at [975, 195] on img at bounding box center [1008, 246] width 307 height 251
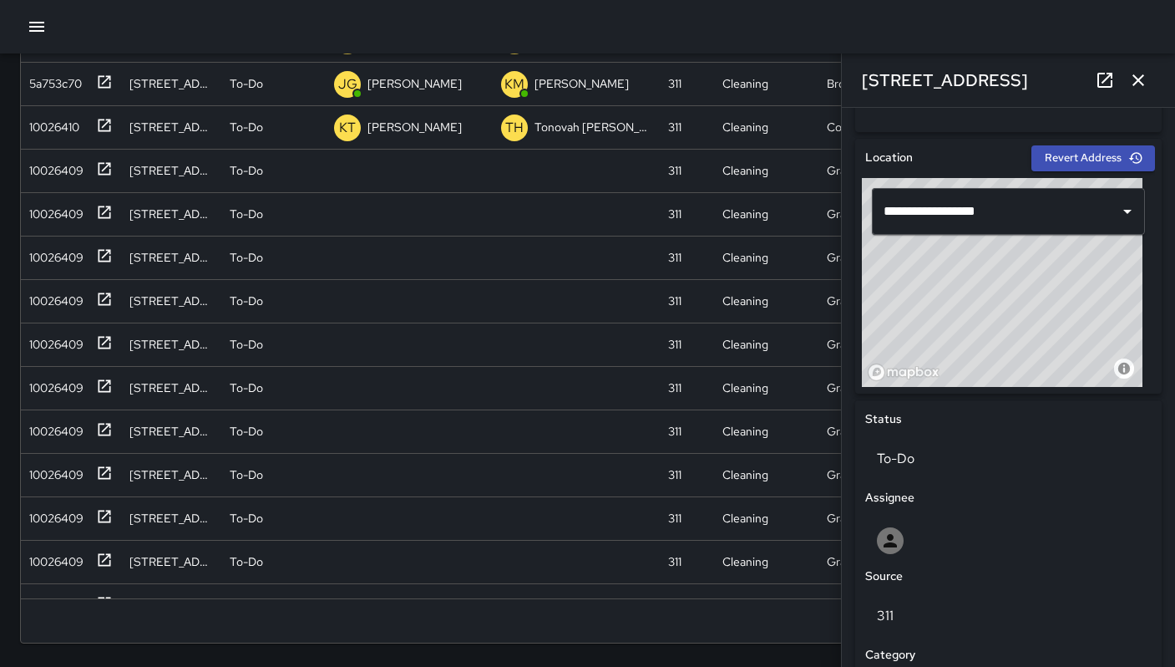
scroll to position [682, 0]
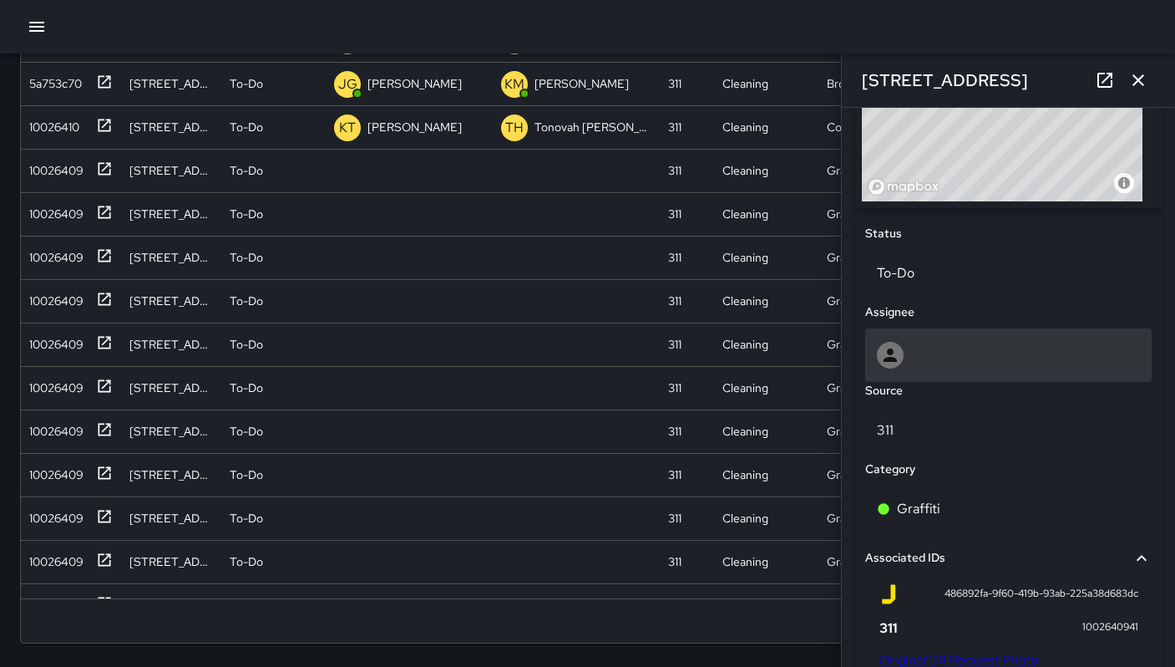
click at [927, 371] on div at bounding box center [1008, 354] width 287 height 53
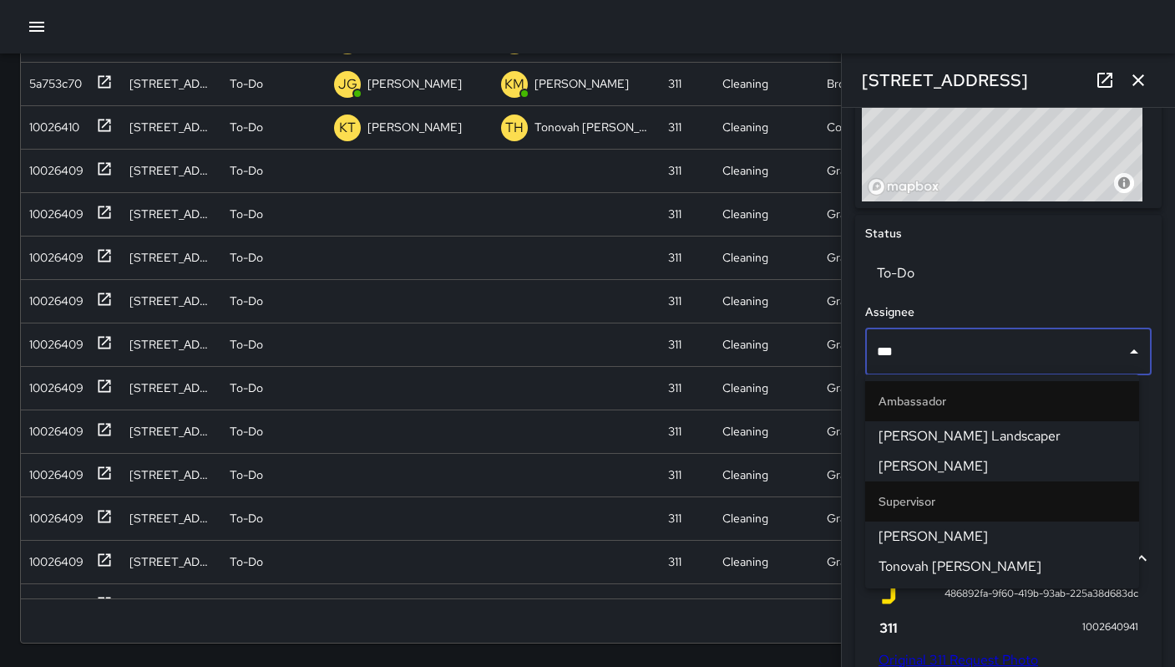
type input "****"
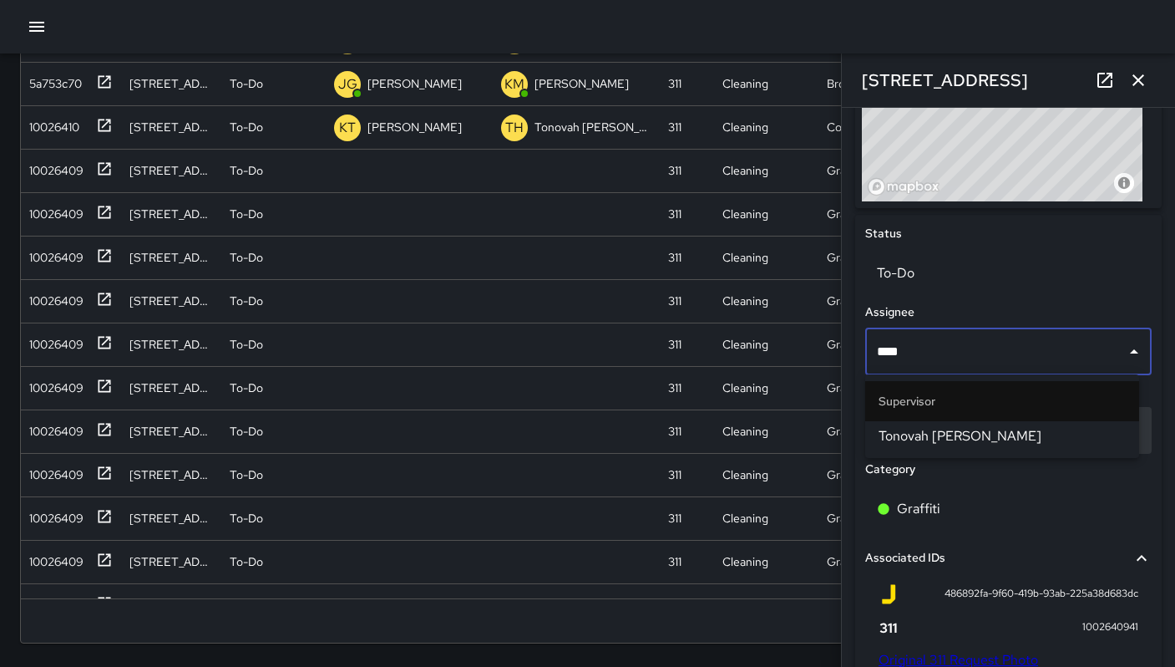
click at [979, 431] on span "Tonovah Hillman" at bounding box center [1002, 436] width 247 height 20
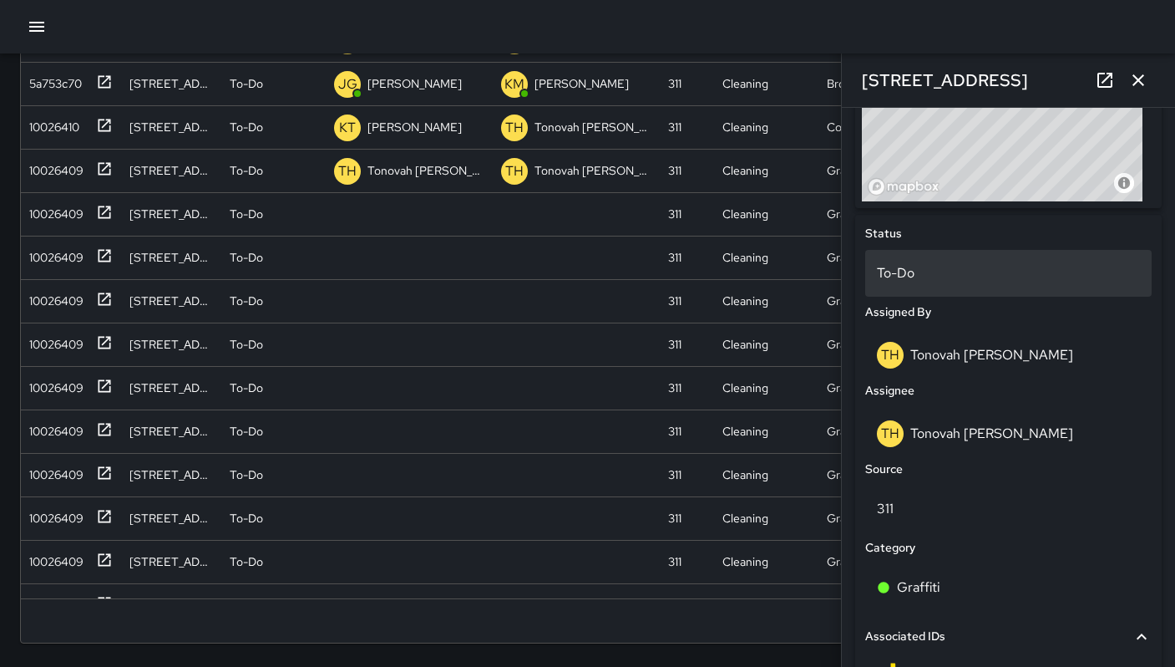
click at [937, 283] on div "To-Do" at bounding box center [1008, 273] width 287 height 47
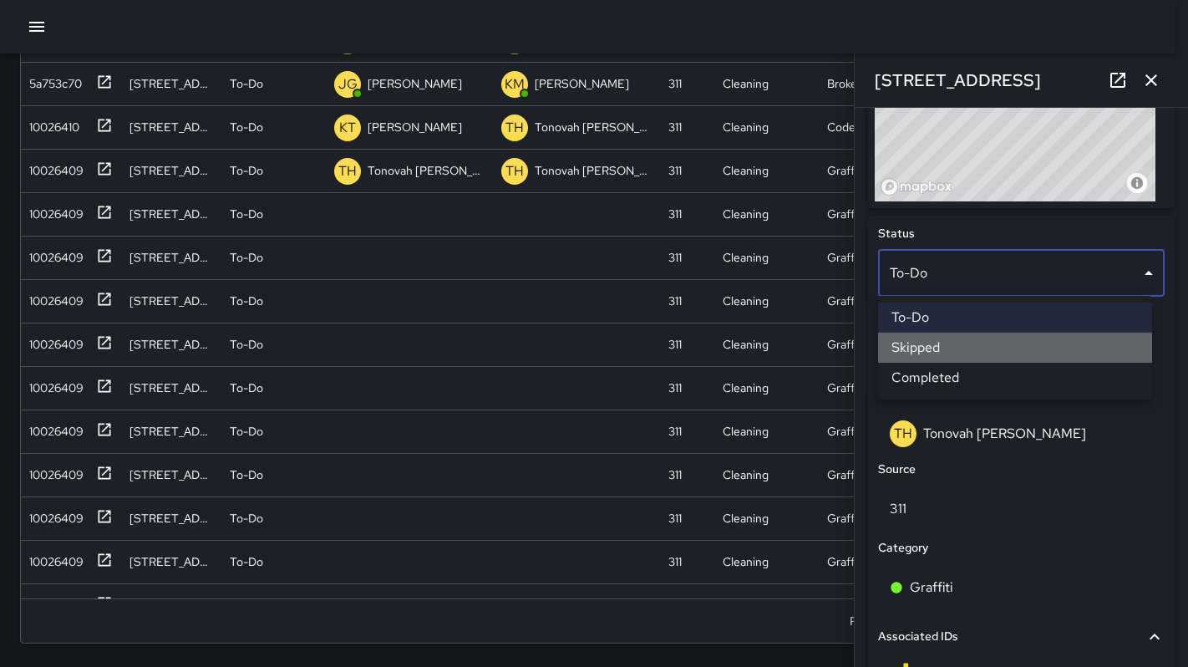
click at [940, 338] on li "Skipped" at bounding box center [1015, 347] width 274 height 30
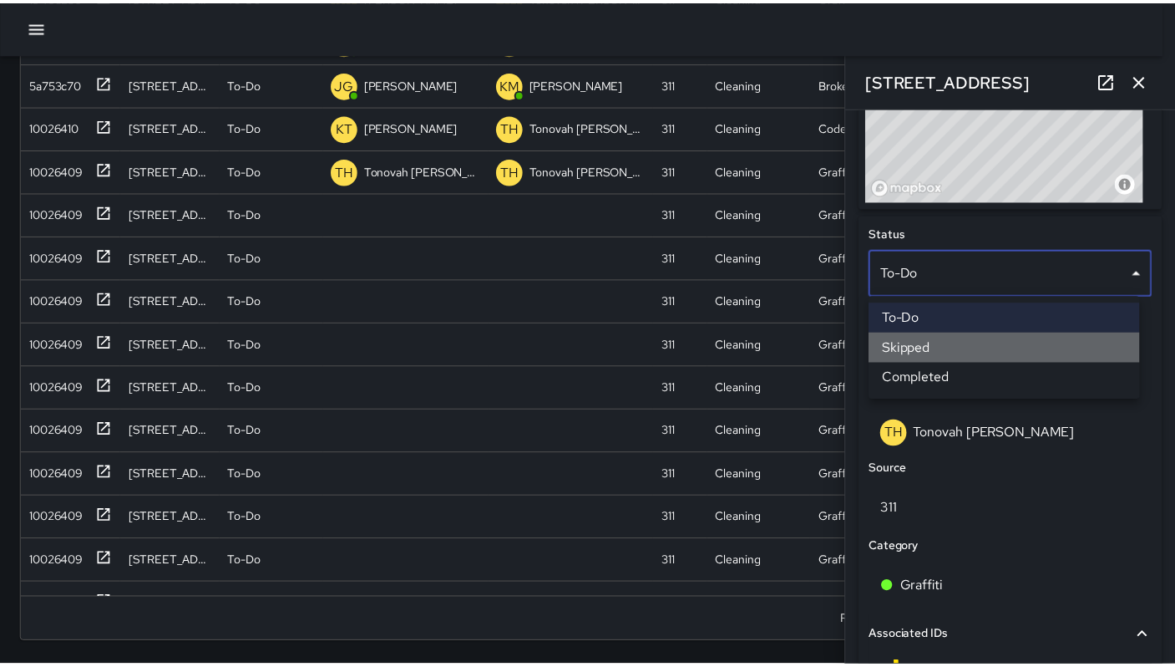
scroll to position [13, 13]
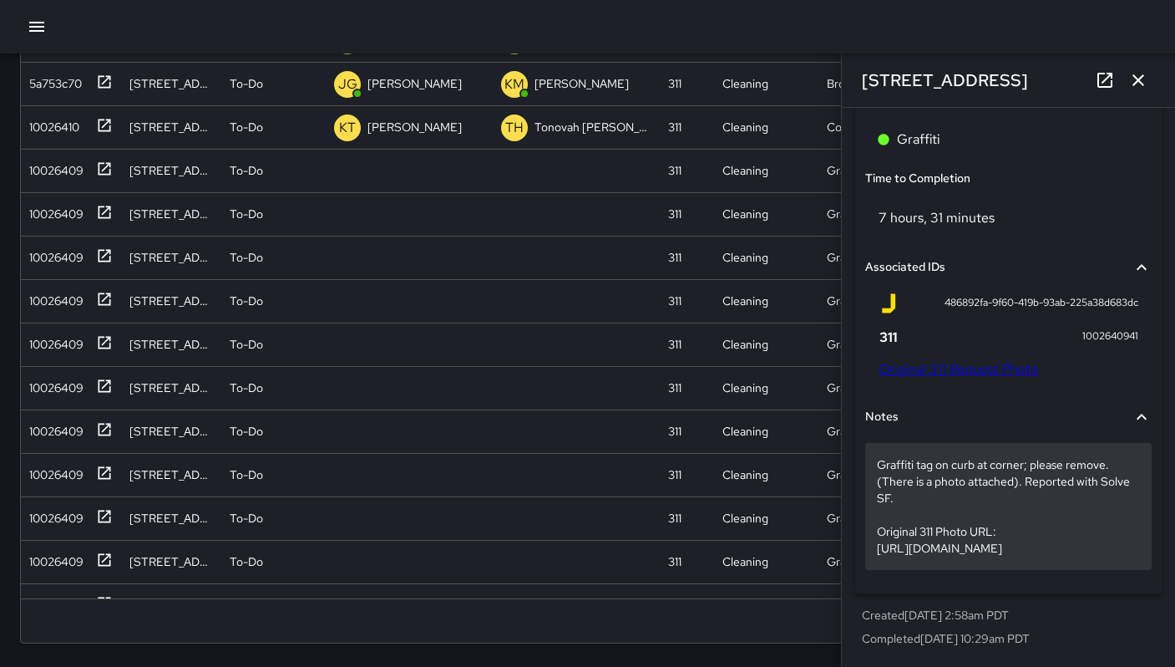
click at [941, 515] on p "Graffiti tag on curb at corner; please remove. (There is a photo attached). Rep…" at bounding box center [1008, 506] width 263 height 100
drag, startPoint x: 1128, startPoint y: 548, endPoint x: 874, endPoint y: 496, distance: 259.2
click at [910, 527] on p "Graffiti tag on curb at corner; please remove. (There is a photo attached). Rep…" at bounding box center [1008, 506] width 263 height 100
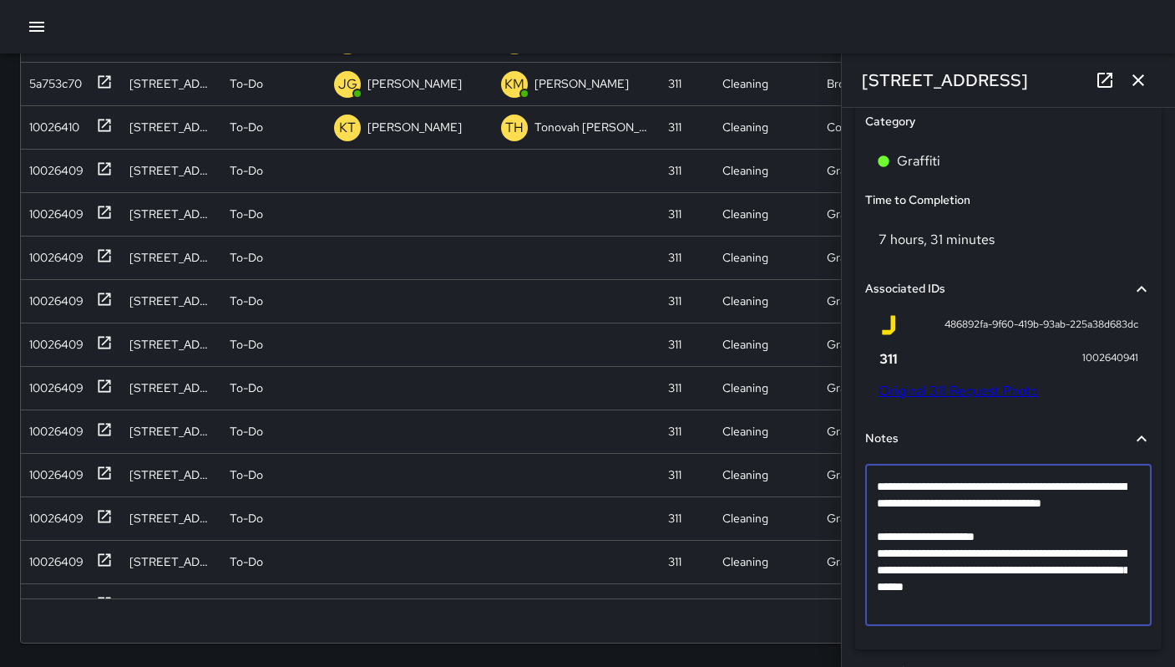
scroll to position [1164, 0]
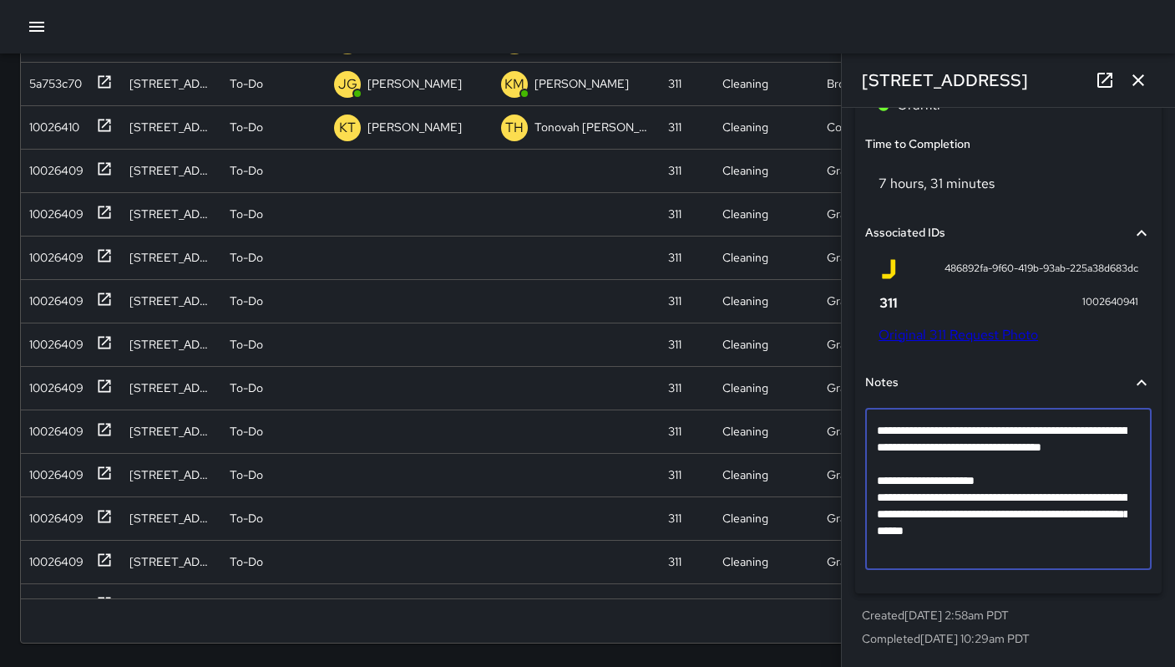
drag, startPoint x: 1122, startPoint y: 549, endPoint x: 858, endPoint y: 499, distance: 268.7
click at [858, 499] on div "**********" at bounding box center [1008, 163] width 307 height 860
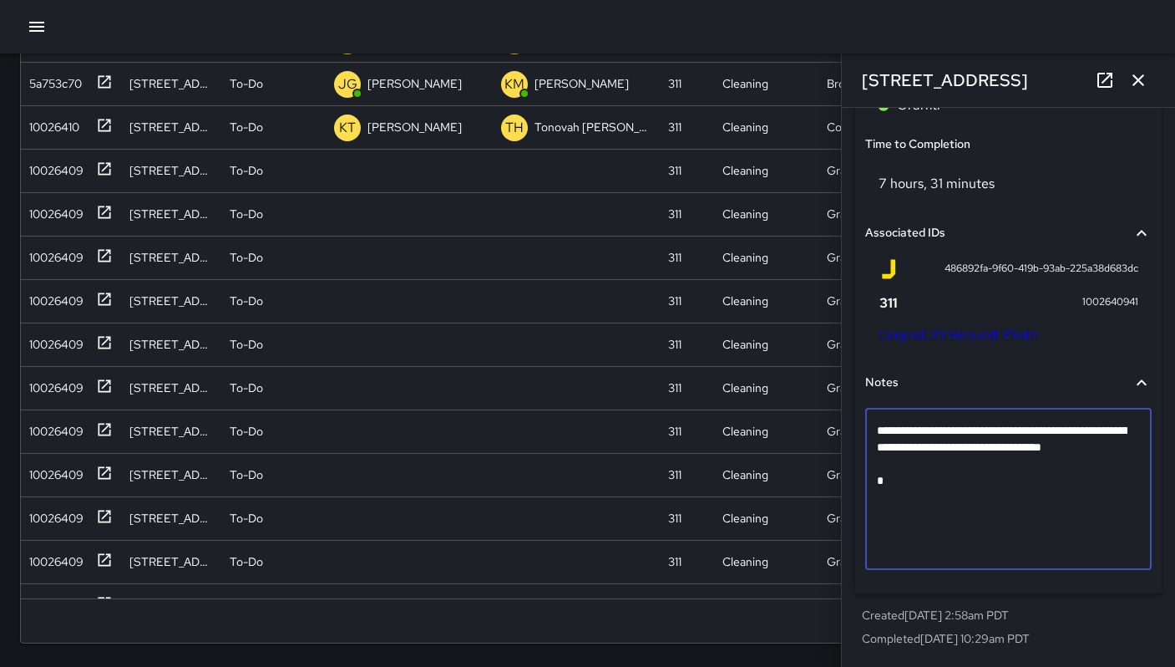
scroll to position [1114, 0]
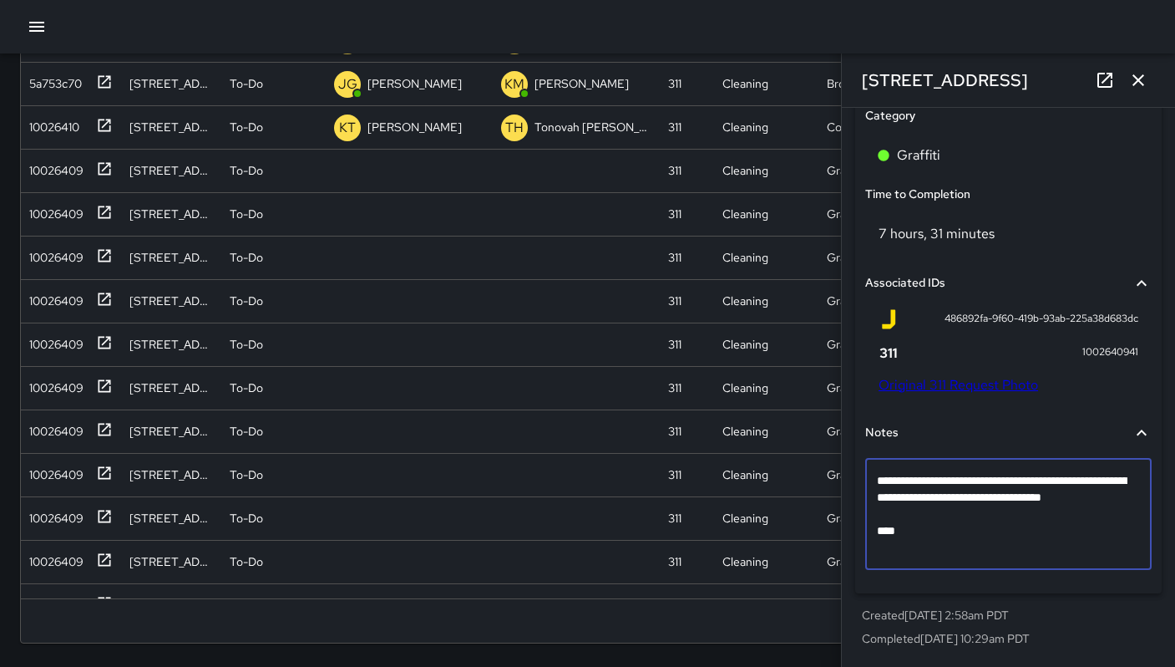
type textarea "**********"
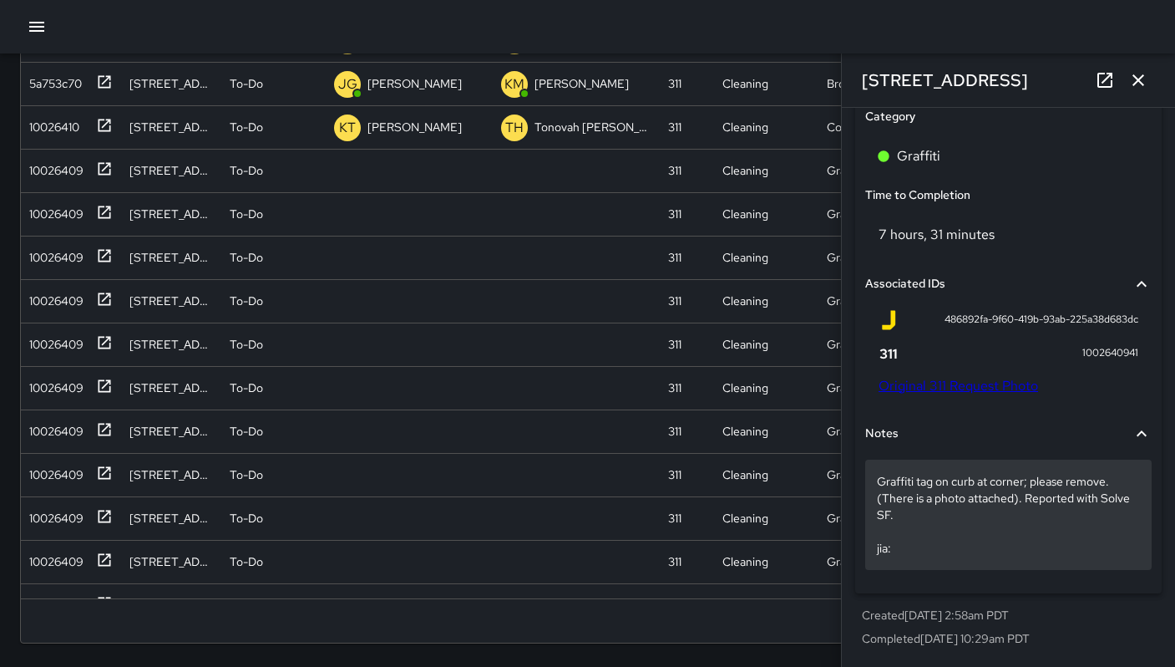
click at [926, 549] on p "Graffiti tag on curb at corner; please remove. (There is a photo attached). Rep…" at bounding box center [1008, 515] width 263 height 84
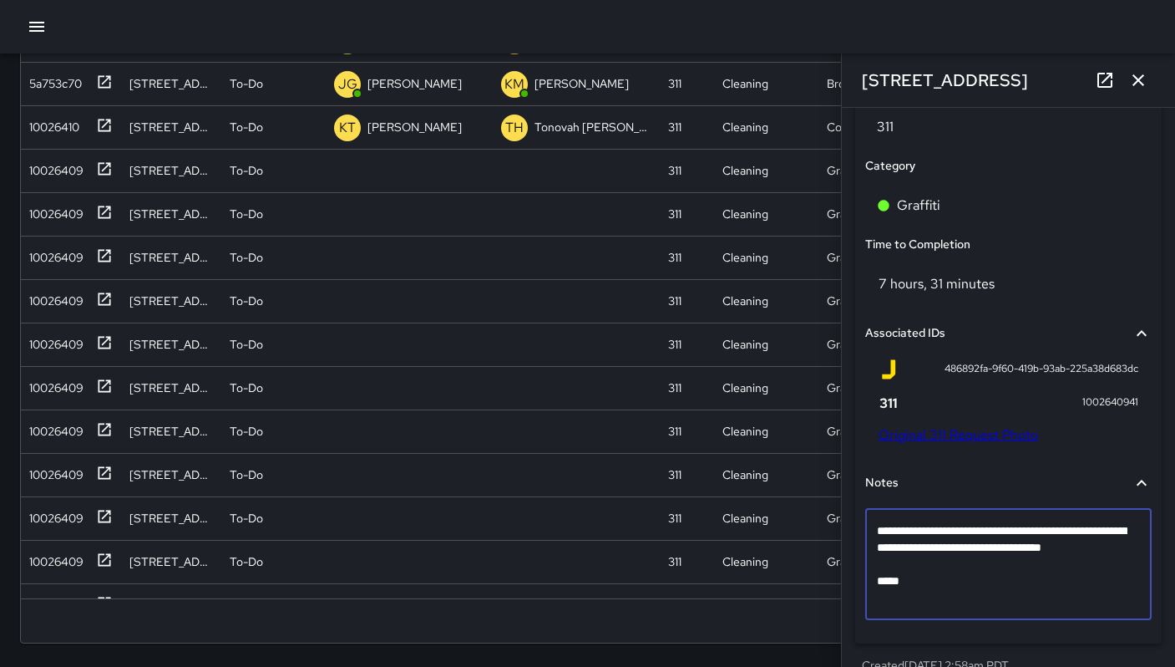
type textarea "**********"
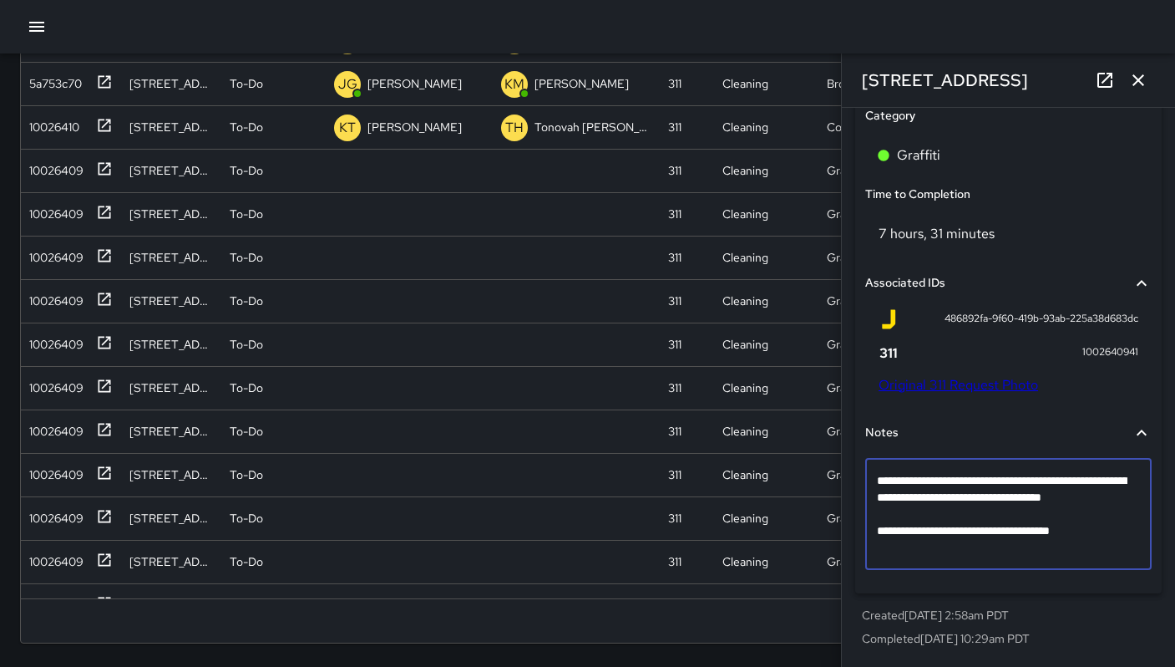
scroll to position [1113, 0]
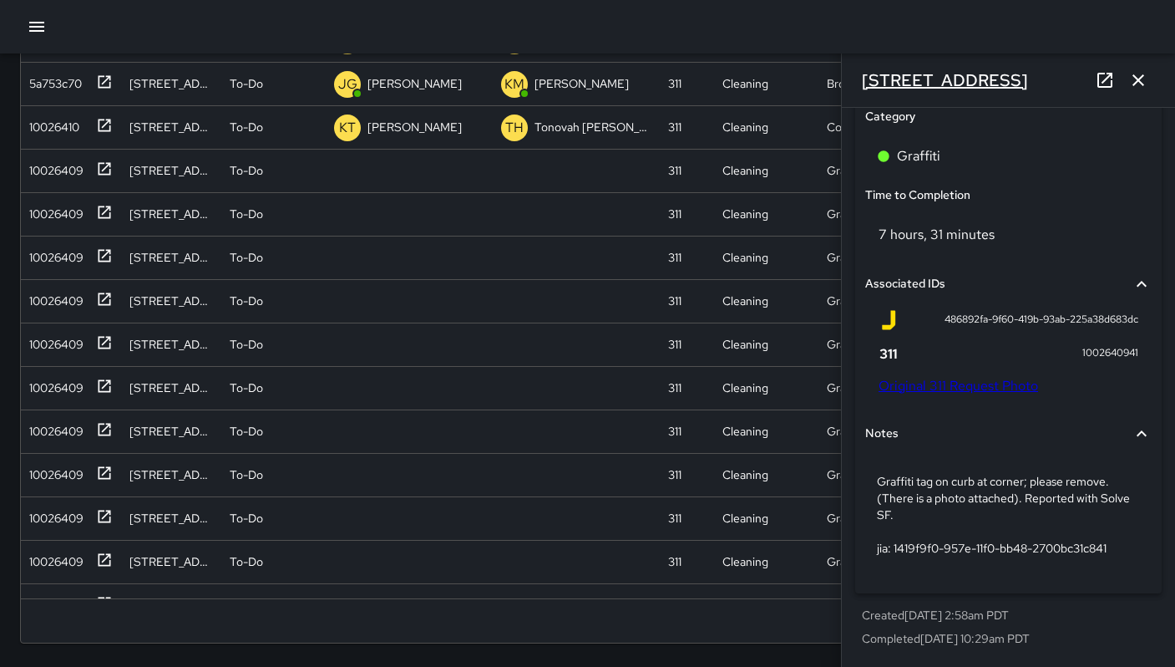
click at [1014, 81] on div "1535 Folsom Street" at bounding box center [1008, 79] width 333 height 53
drag, startPoint x: 964, startPoint y: 74, endPoint x: 844, endPoint y: 63, distance: 120.8
click at [844, 63] on div "1535 Folsom Street" at bounding box center [1008, 79] width 333 height 53
click at [880, 83] on h6 "1535 Folsom Street" at bounding box center [945, 80] width 166 height 27
drag, startPoint x: 1016, startPoint y: 83, endPoint x: 840, endPoint y: 70, distance: 175.9
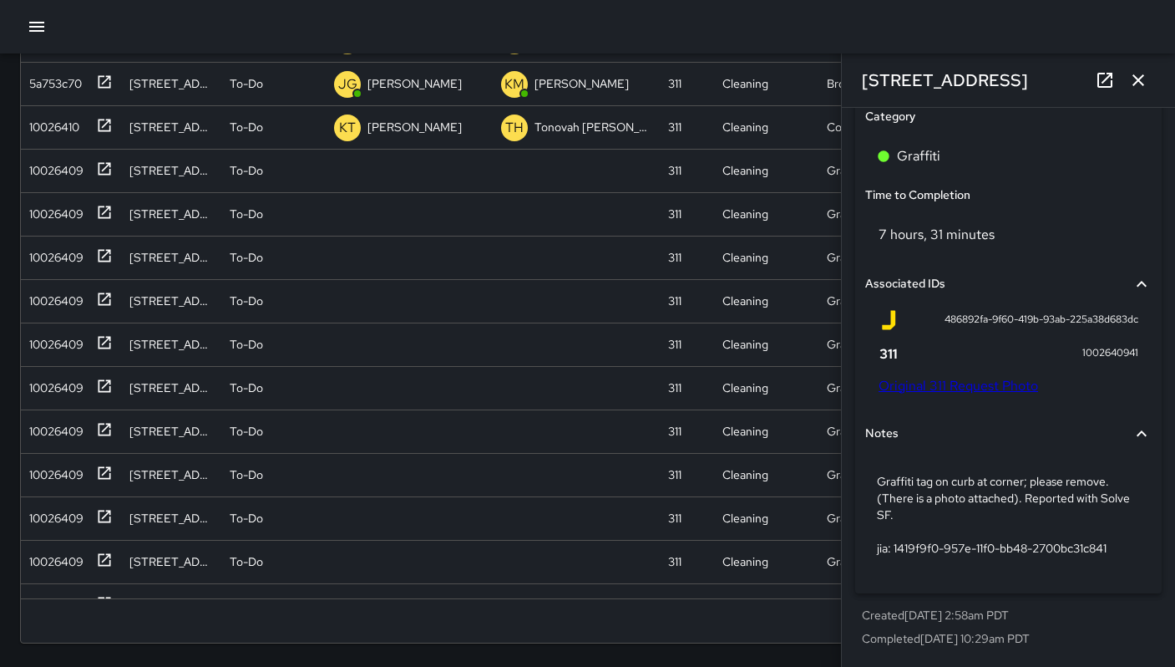
click at [841, 70] on div "**********" at bounding box center [1008, 333] width 334 height 667
copy h6 "1535 Folsom Street"
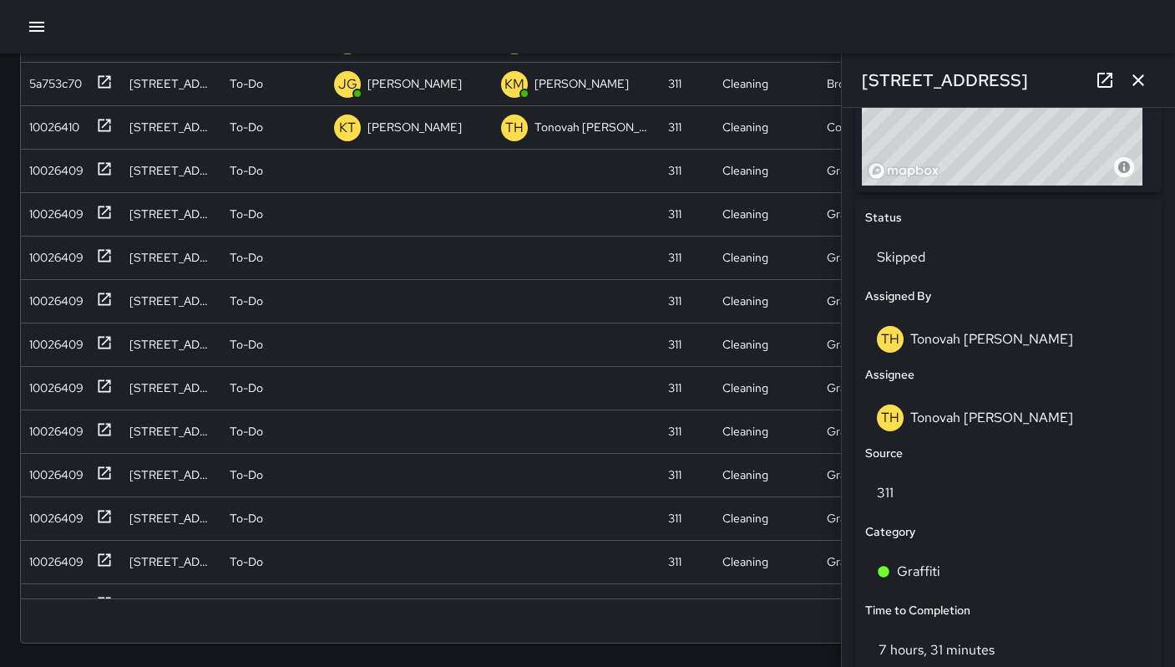
scroll to position [636, 0]
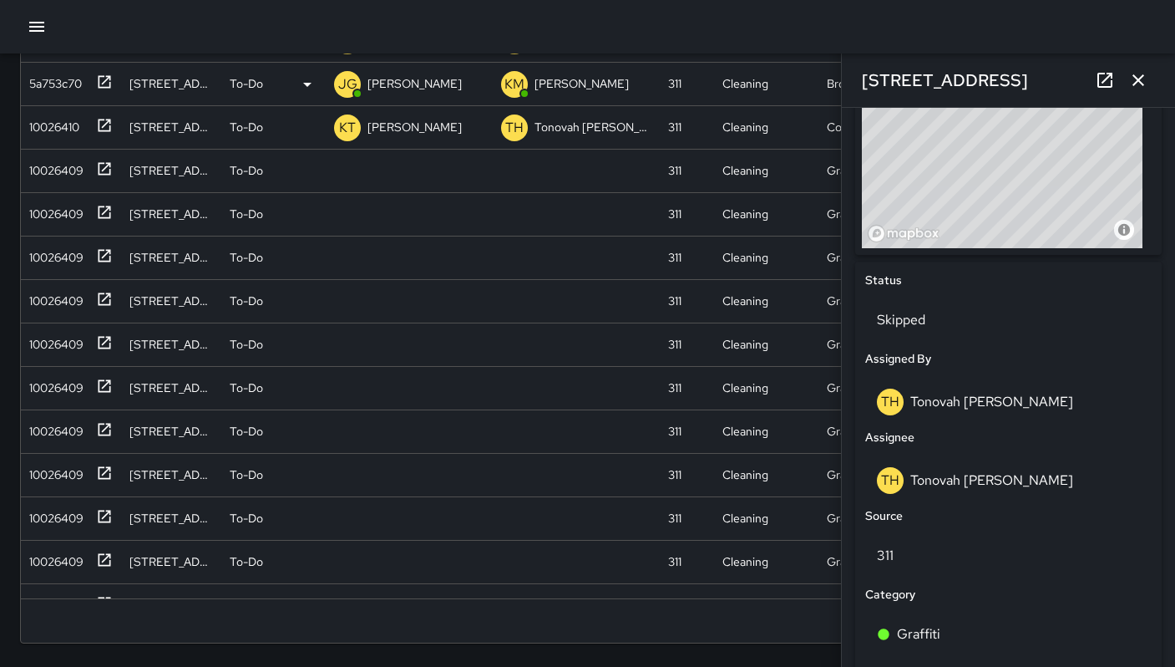
drag, startPoint x: 1138, startPoint y: 87, endPoint x: 1129, endPoint y: 90, distance: 9.0
click at [1138, 87] on icon "button" at bounding box center [1138, 80] width 20 height 20
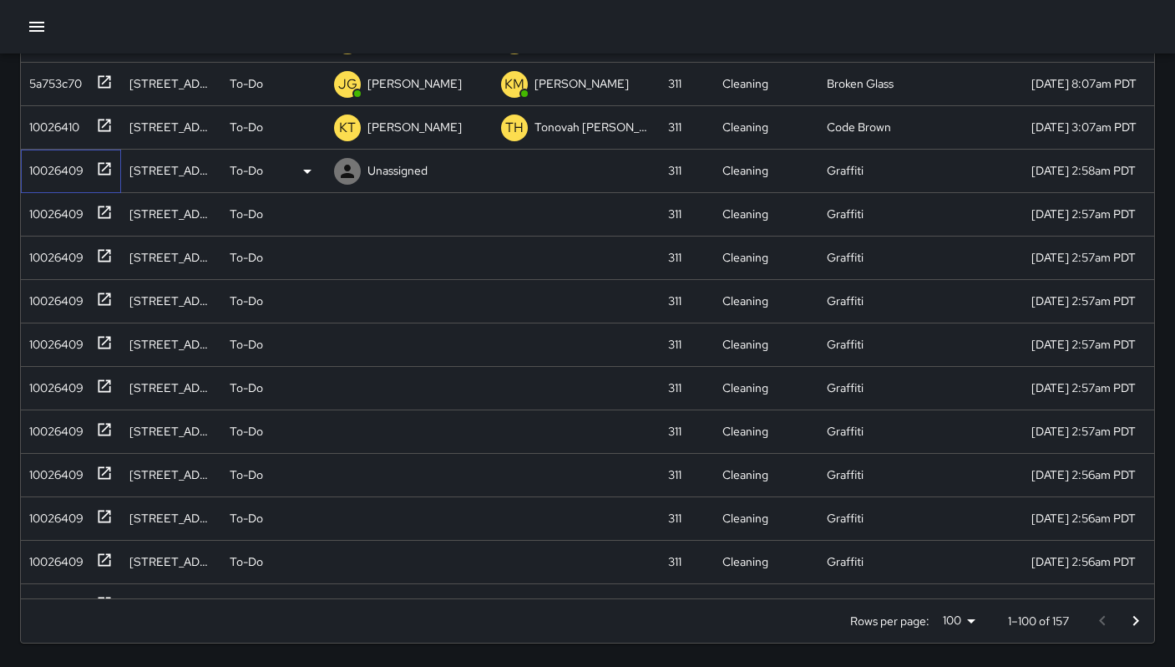
click at [53, 176] on div "10026409" at bounding box center [53, 166] width 61 height 23
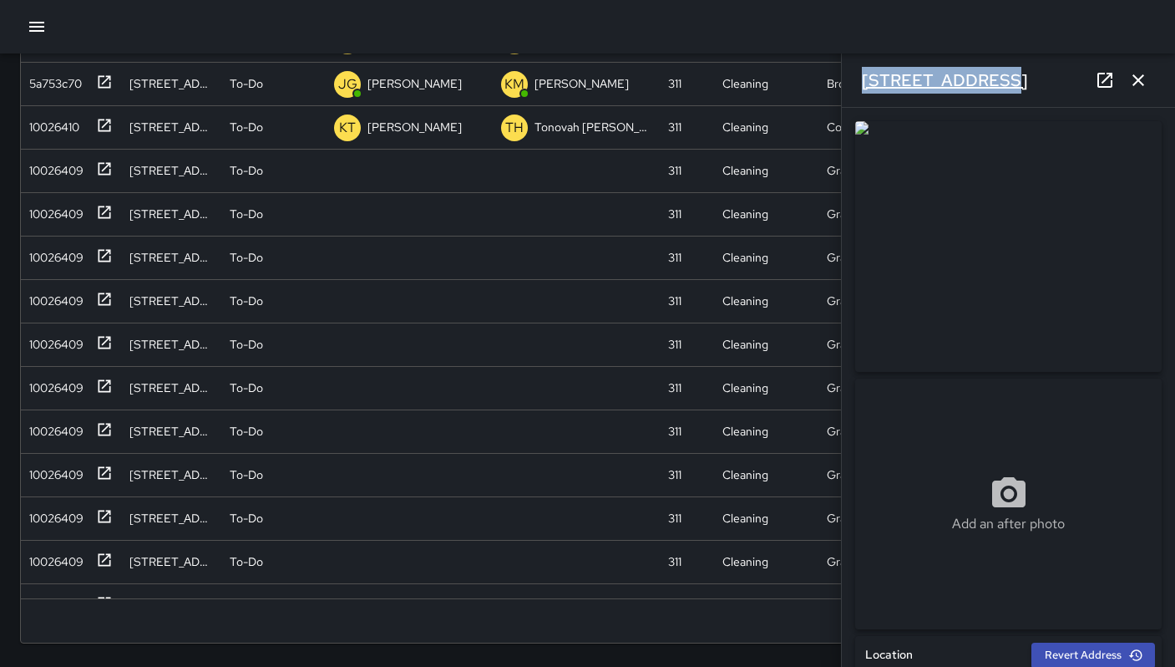
drag, startPoint x: 984, startPoint y: 79, endPoint x: 869, endPoint y: 76, distance: 115.3
click at [850, 78] on div "321 11th Street" at bounding box center [1008, 79] width 333 height 53
copy h6 "321 11th Street"
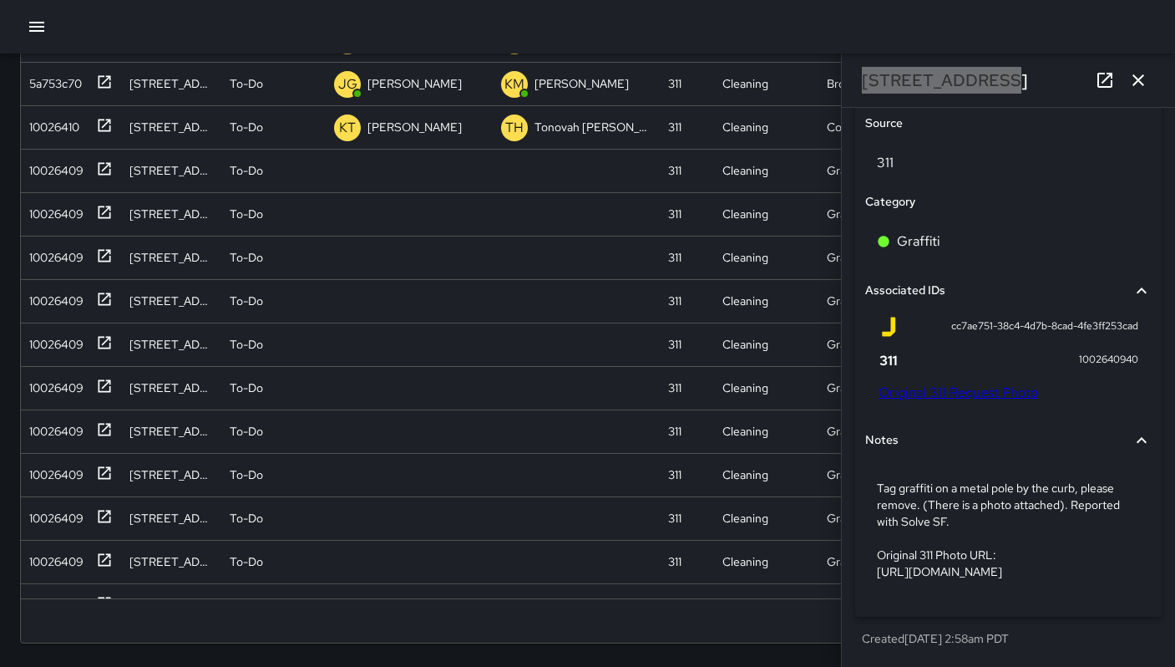
scroll to position [983, 0]
click at [969, 383] on link "Original 311 Request Photo" at bounding box center [959, 392] width 160 height 18
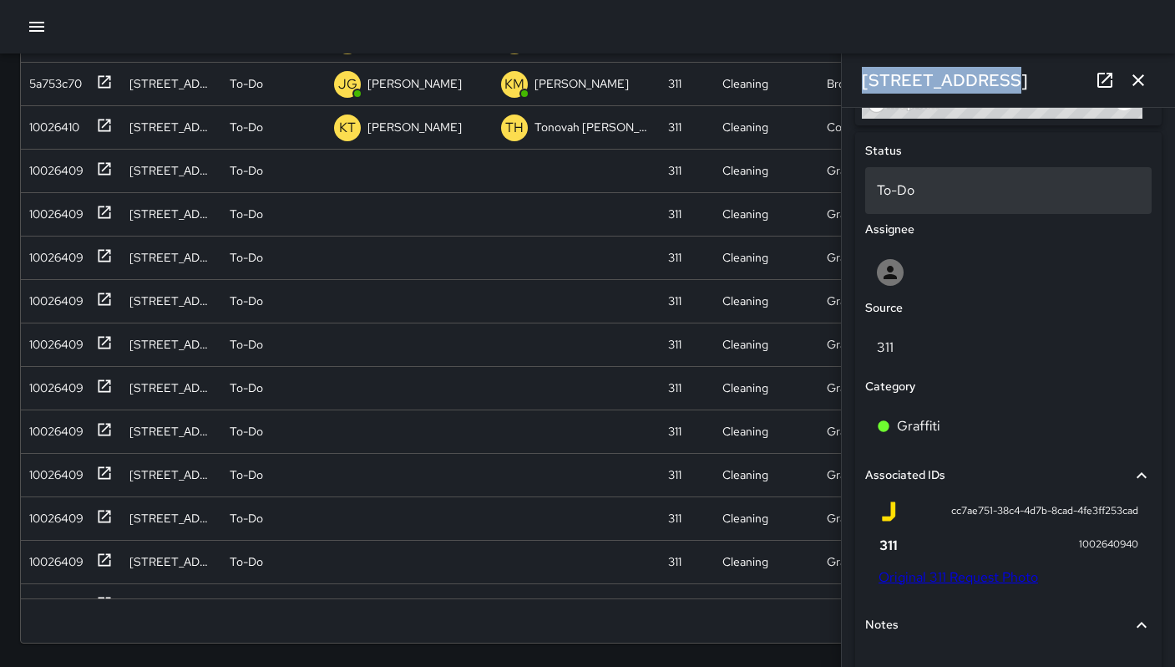
scroll to position [654, 0]
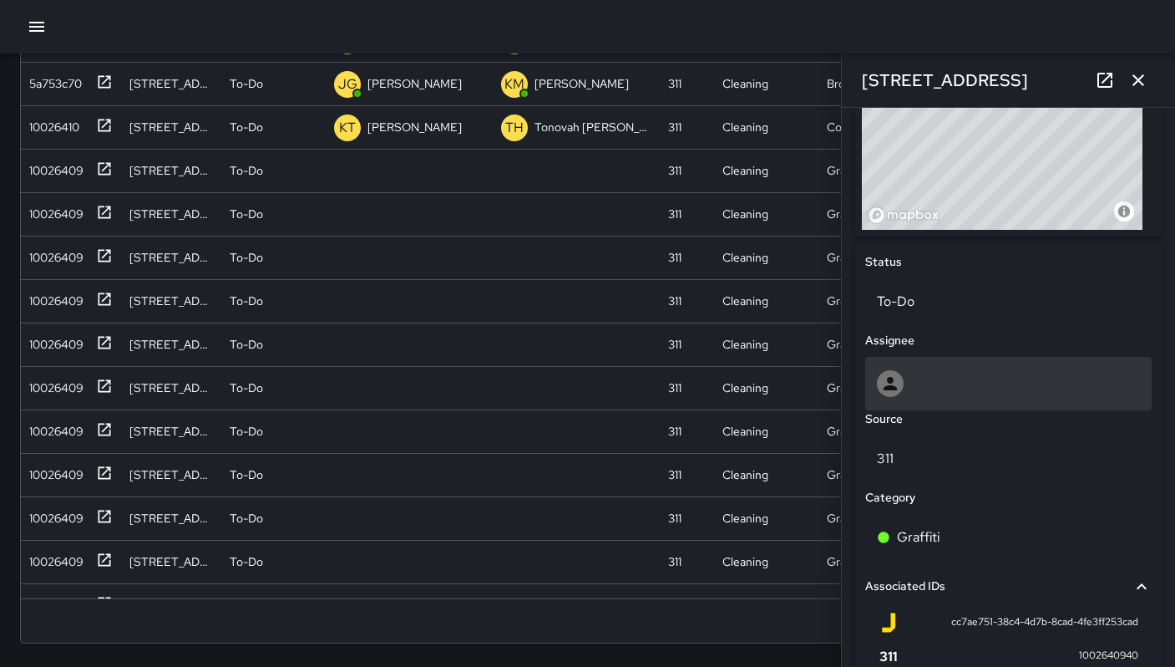
click at [910, 366] on div at bounding box center [1008, 383] width 287 height 53
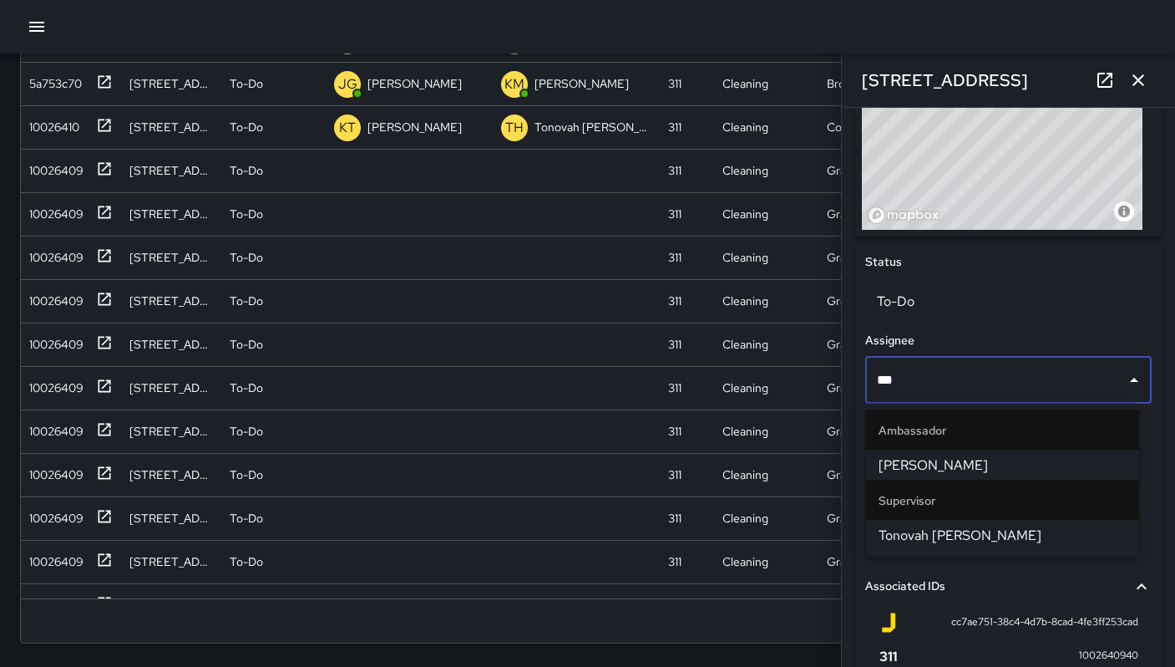
type input "****"
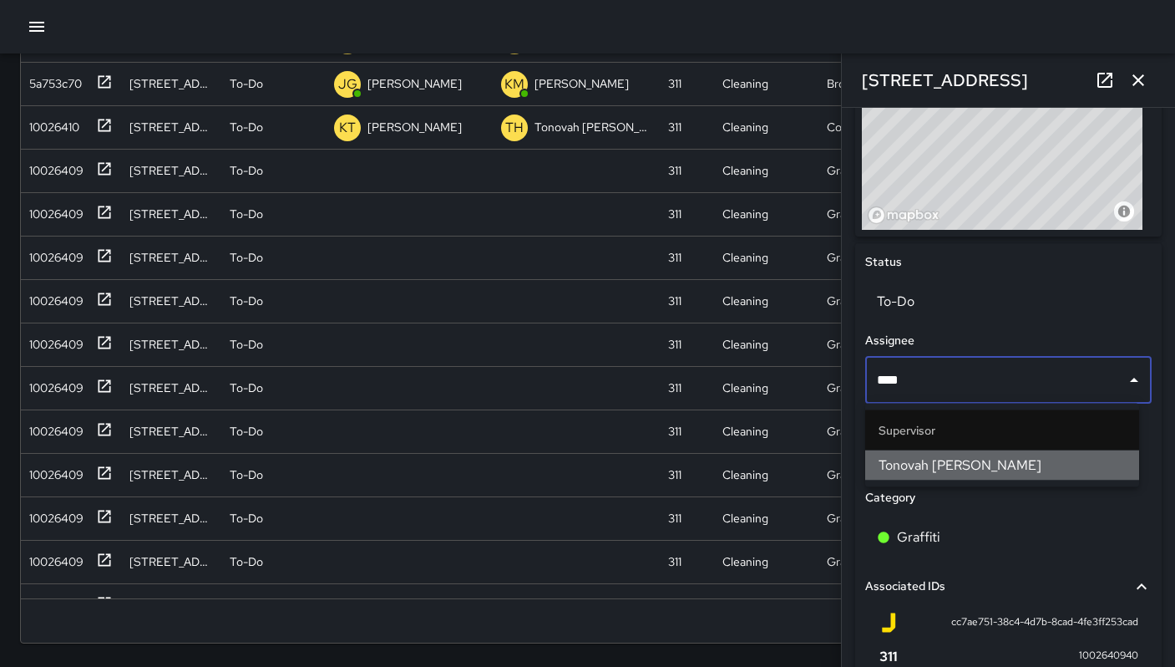
click at [939, 470] on span "Tonovah Hillman" at bounding box center [1002, 465] width 247 height 20
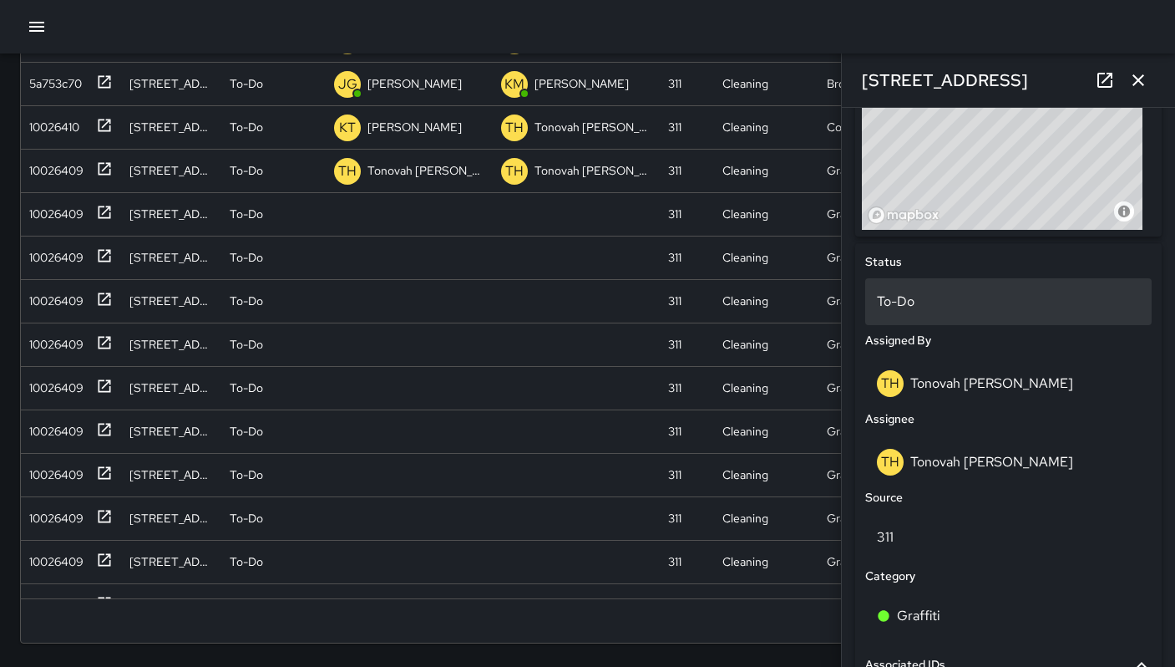
click at [910, 302] on p "To-Do" at bounding box center [1008, 302] width 263 height 20
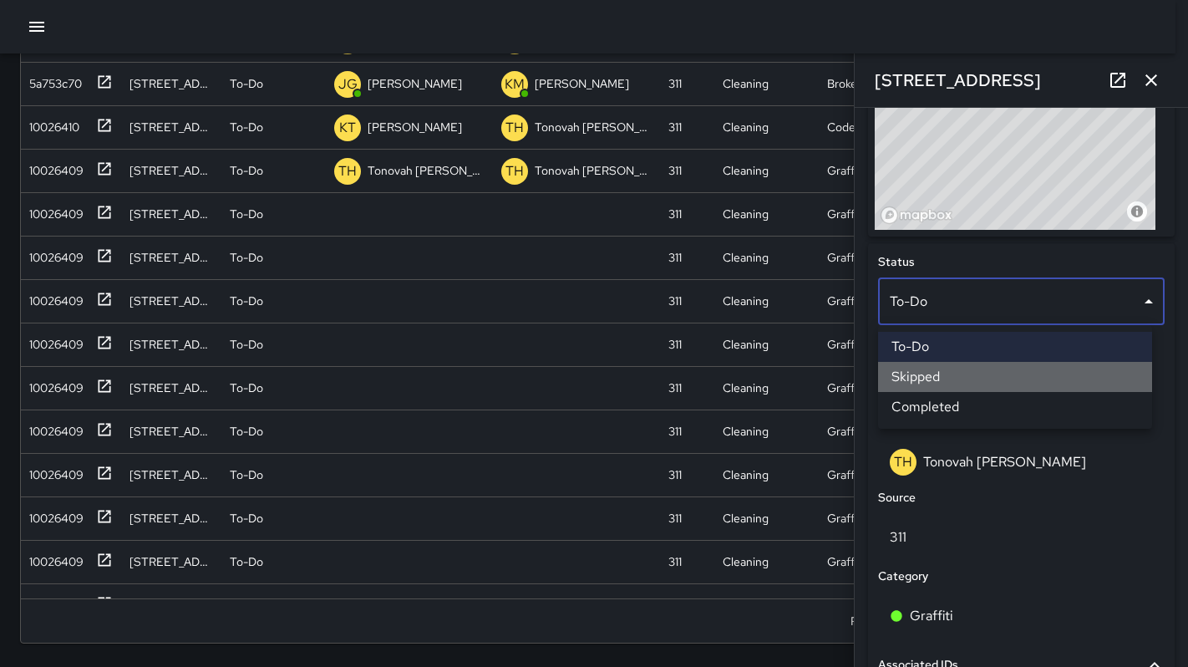
click at [941, 370] on li "Skipped" at bounding box center [1015, 377] width 274 height 30
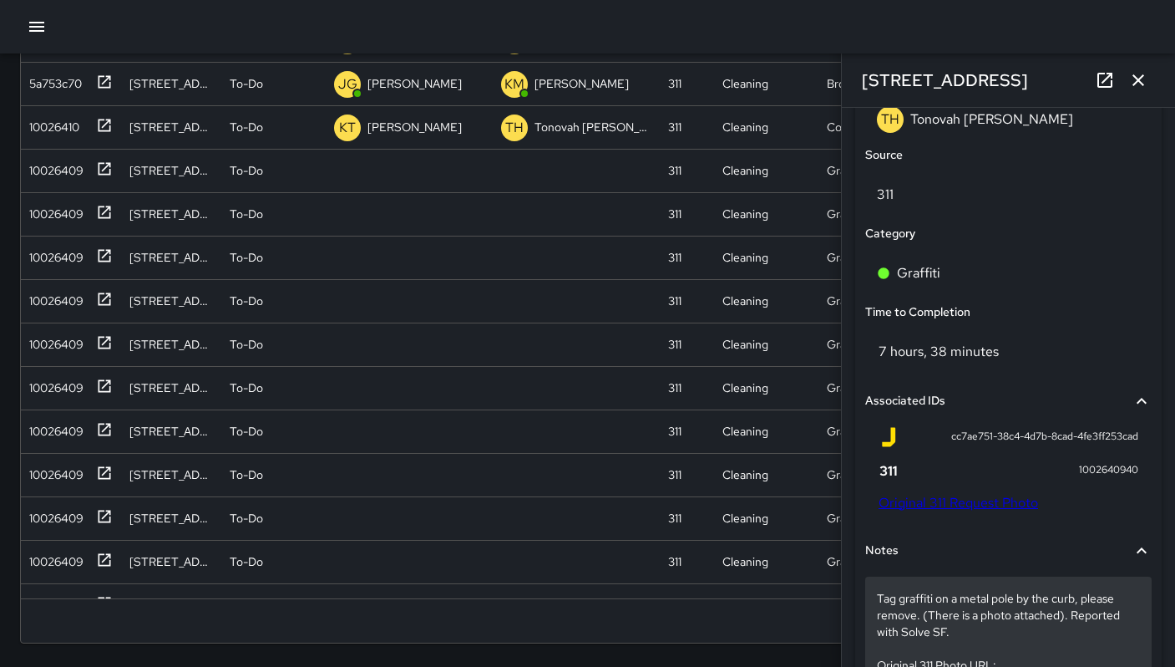
scroll to position [1164, 0]
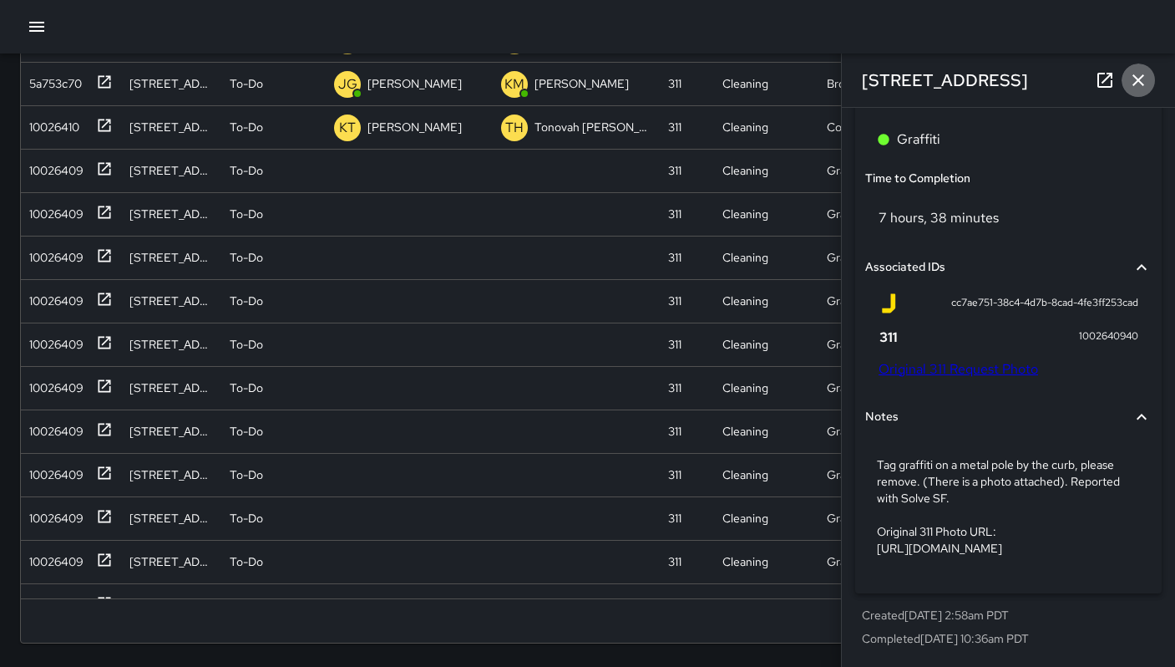
click at [1133, 82] on icon "button" at bounding box center [1138, 80] width 20 height 20
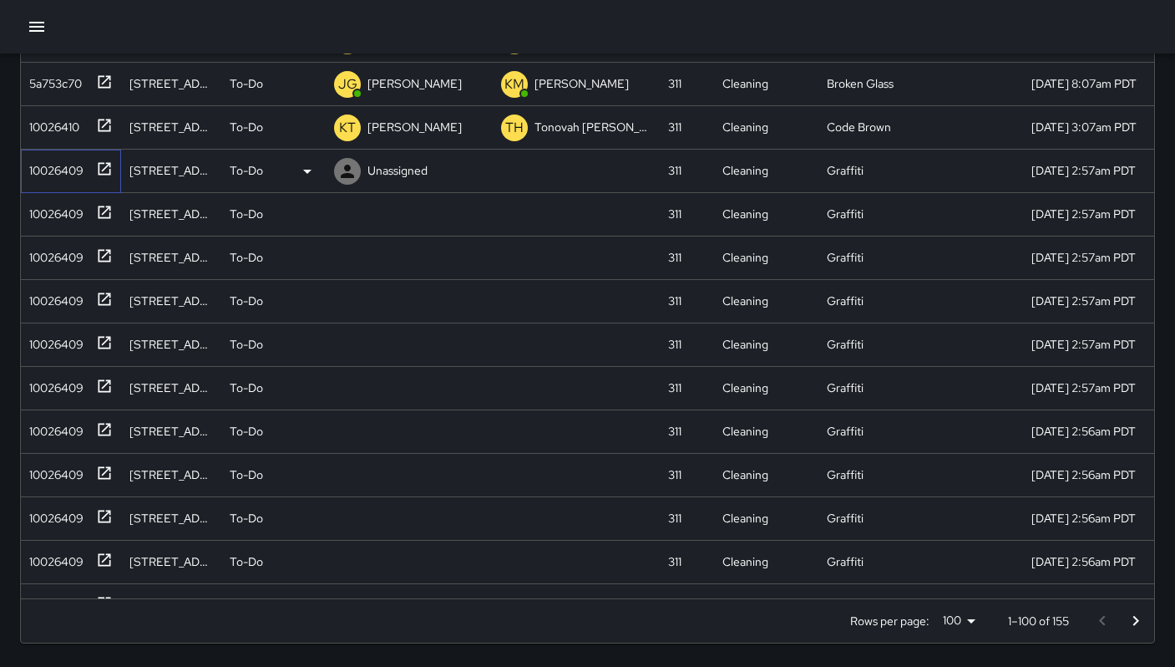
click at [63, 178] on div "10026409" at bounding box center [53, 166] width 61 height 23
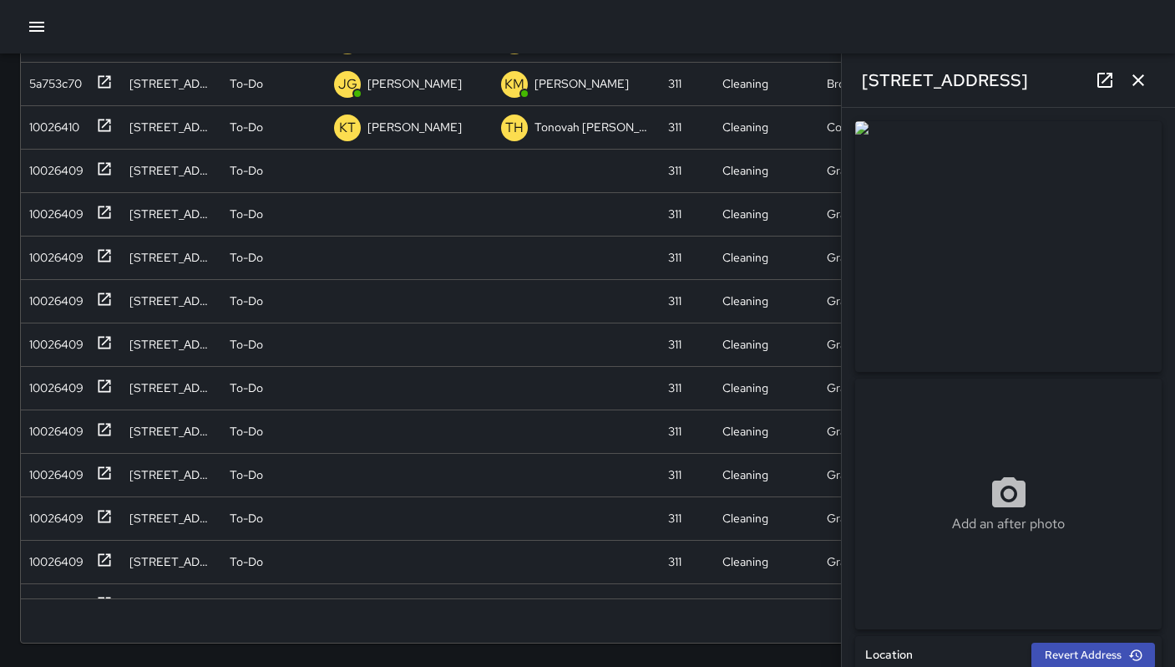
click at [1014, 79] on div "1531 Folsom Street" at bounding box center [1008, 79] width 333 height 53
drag, startPoint x: 982, startPoint y: 78, endPoint x: 859, endPoint y: 85, distance: 123.9
click at [859, 85] on div "1531 Folsom Street" at bounding box center [1008, 79] width 333 height 53
copy h6 "1531 Folsom Street"
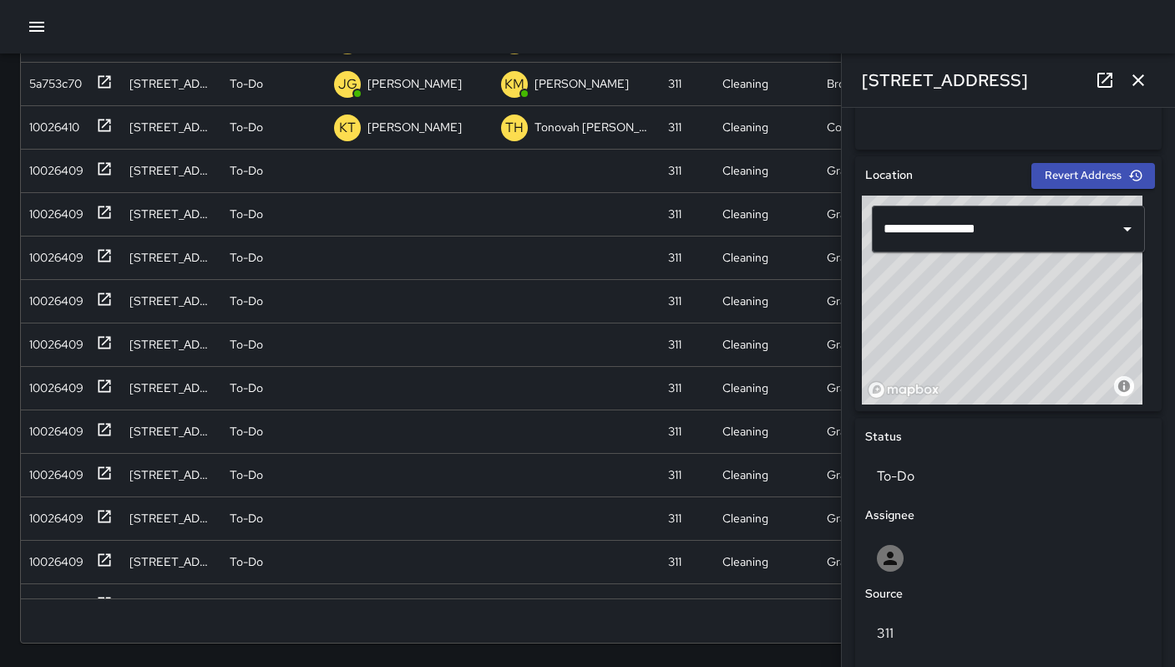
scroll to position [983, 0]
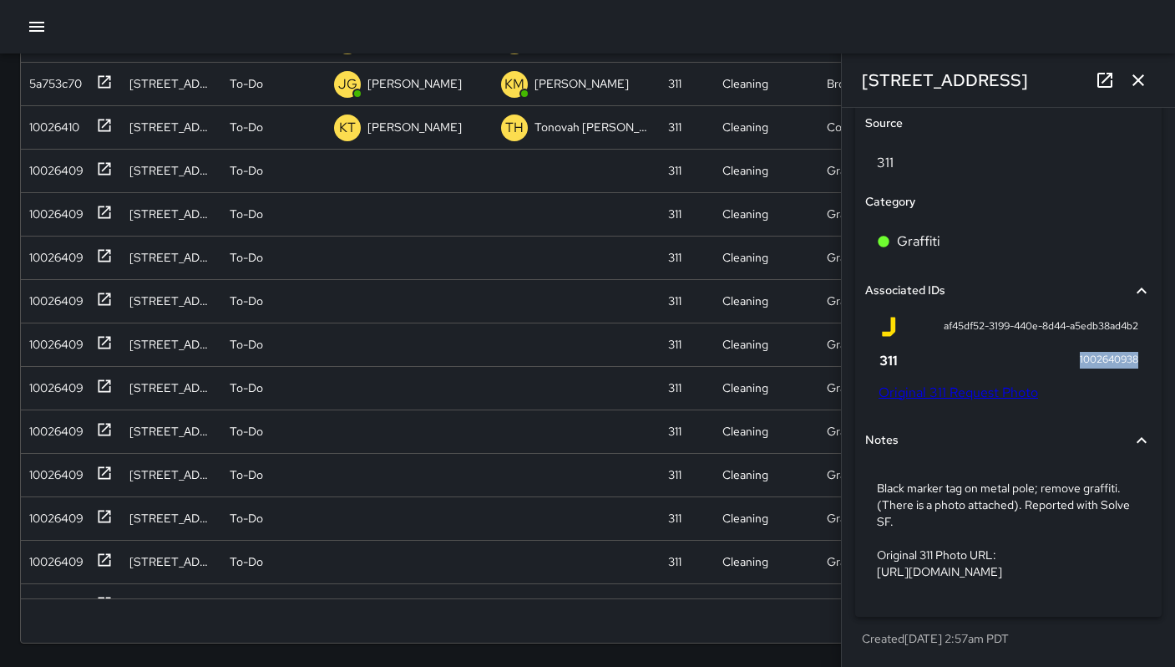
drag, startPoint x: 1069, startPoint y: 326, endPoint x: 1127, endPoint y: 325, distance: 57.6
click at [1127, 325] on div "af45df52-3199-440e-8d44-a5edb38ad4b2 1002640938 Original 311 Request Photo" at bounding box center [1008, 362] width 287 height 104
copy span "1002640938"
click at [944, 383] on link "Original 311 Request Photo" at bounding box center [959, 392] width 160 height 18
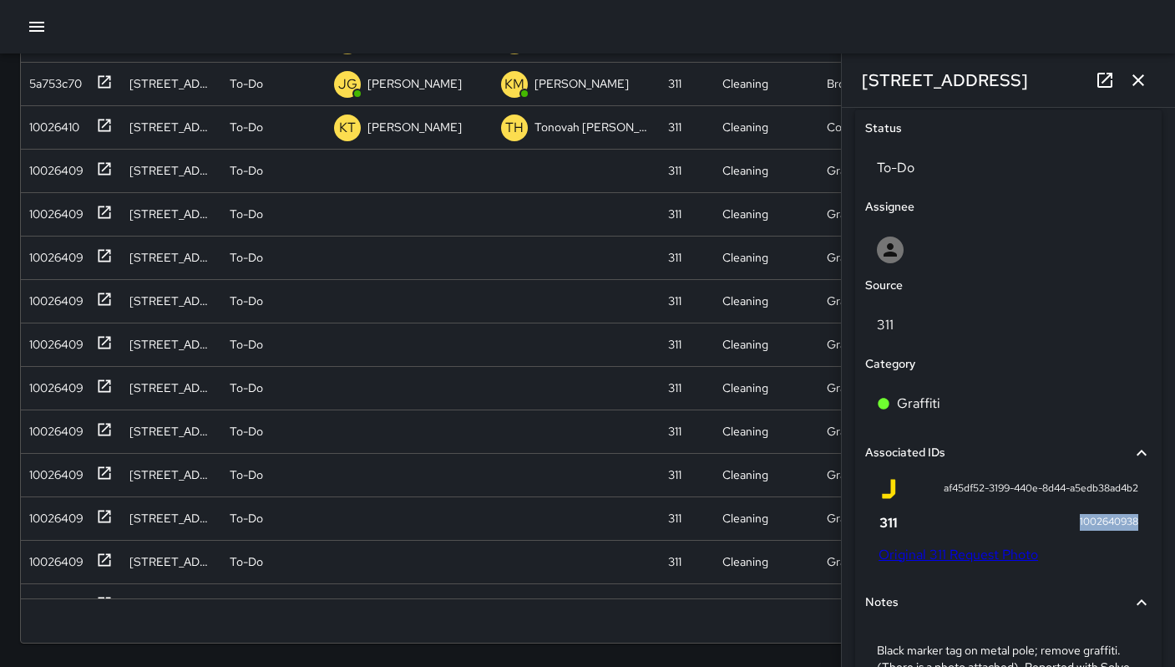
scroll to position [705, 0]
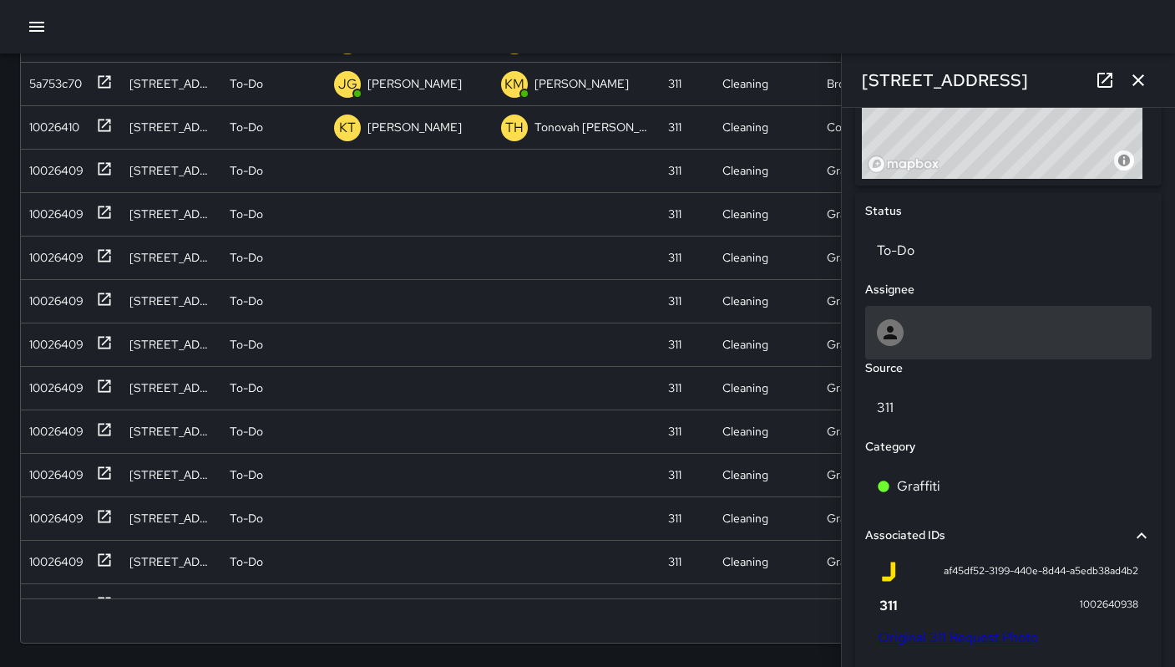
click at [903, 319] on div at bounding box center [890, 332] width 27 height 27
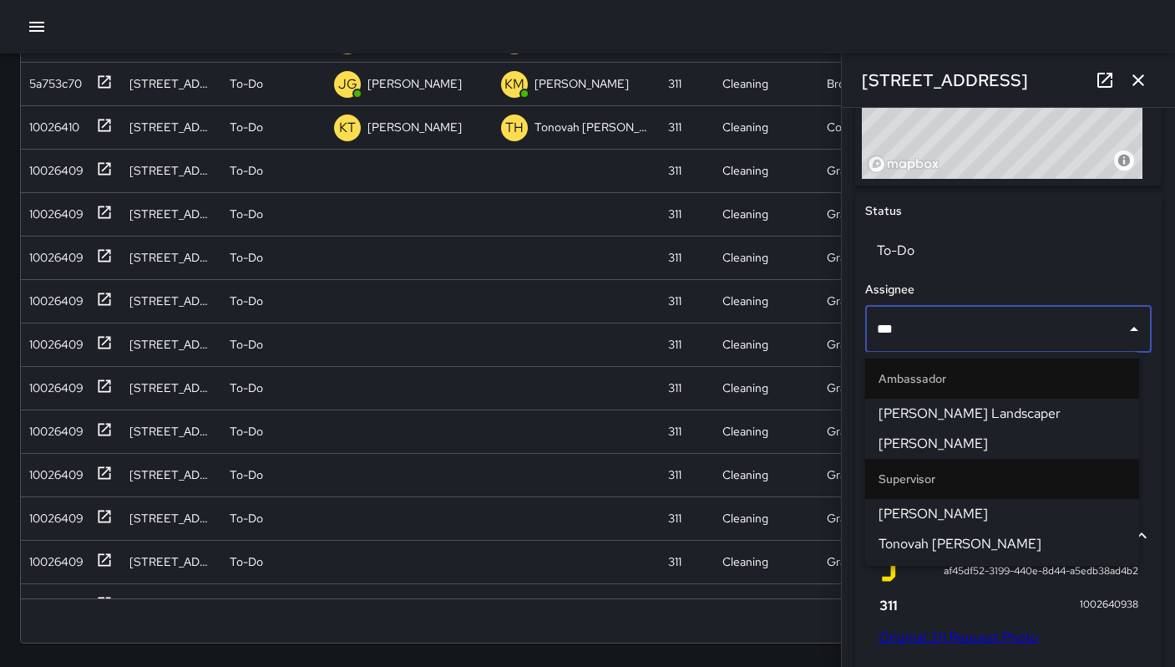
type input "****"
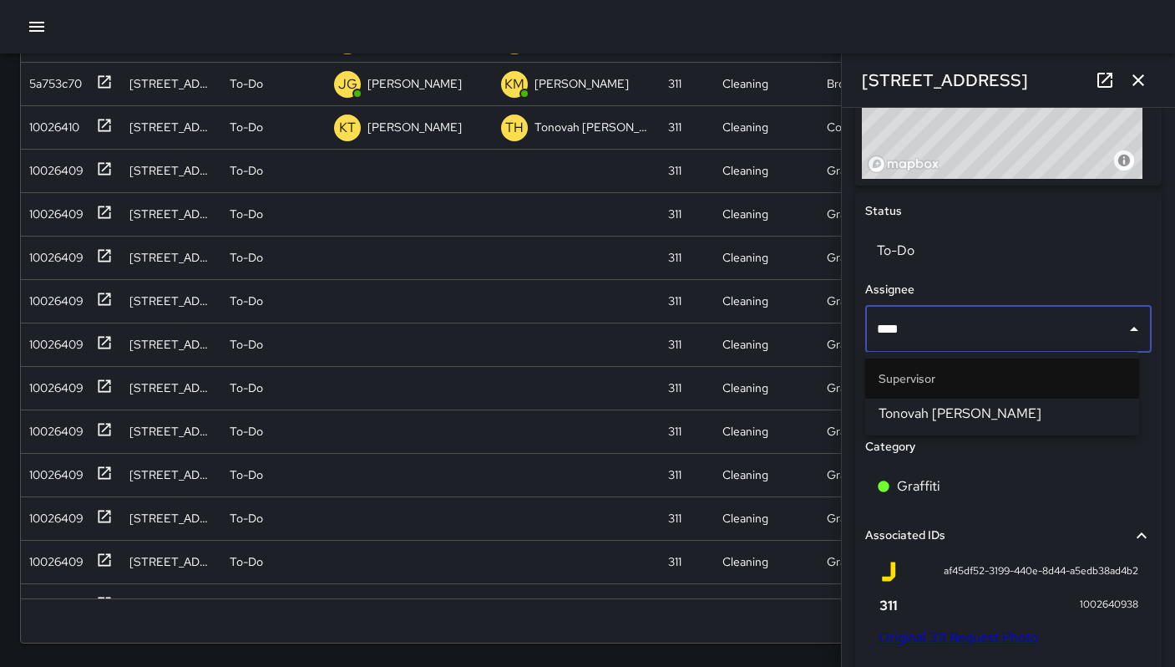
click at [917, 410] on span "Tonovah Hillman" at bounding box center [1002, 413] width 247 height 20
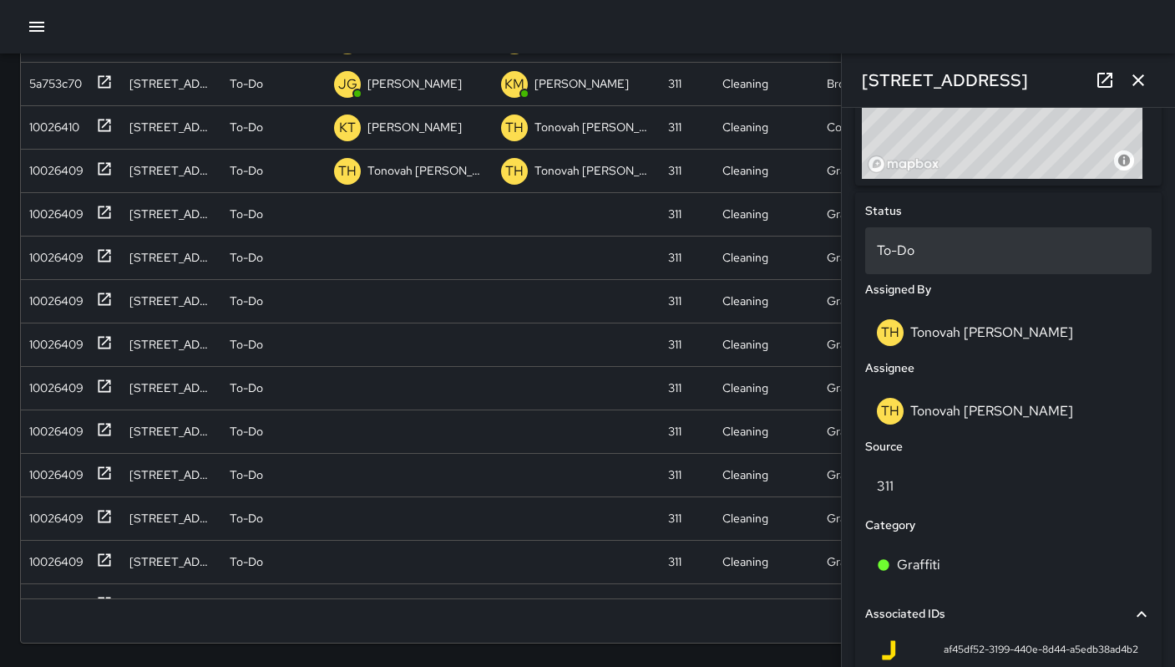
click at [931, 256] on p "To-Do" at bounding box center [1008, 251] width 263 height 20
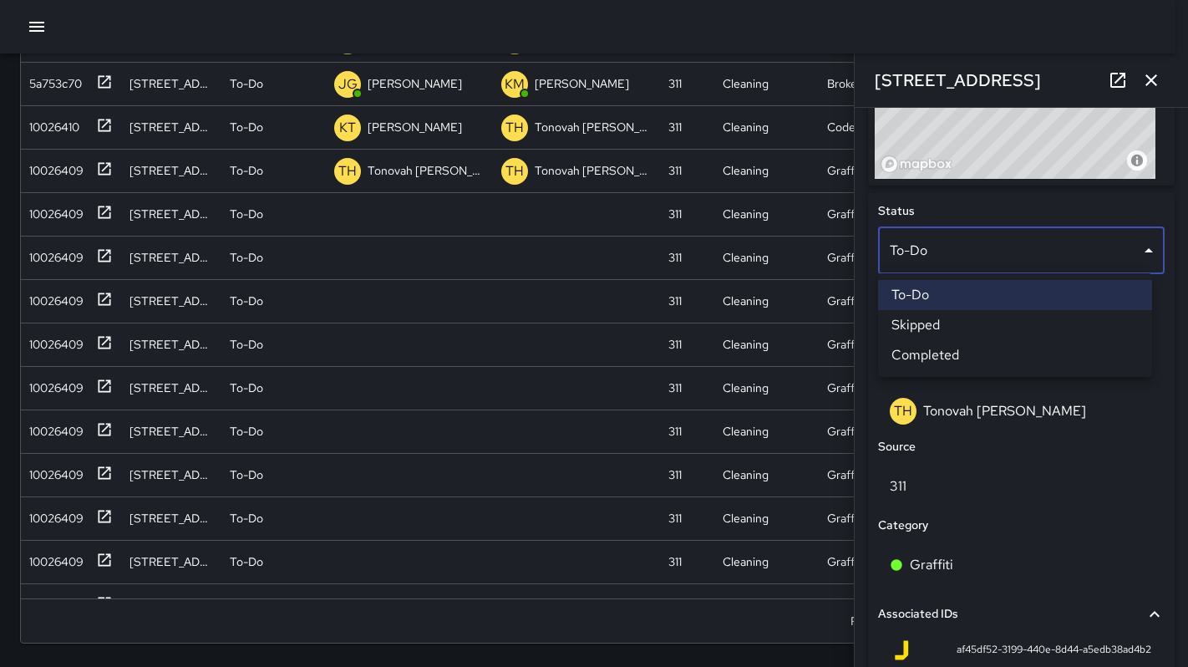
click at [932, 321] on li "Skipped" at bounding box center [1015, 325] width 274 height 30
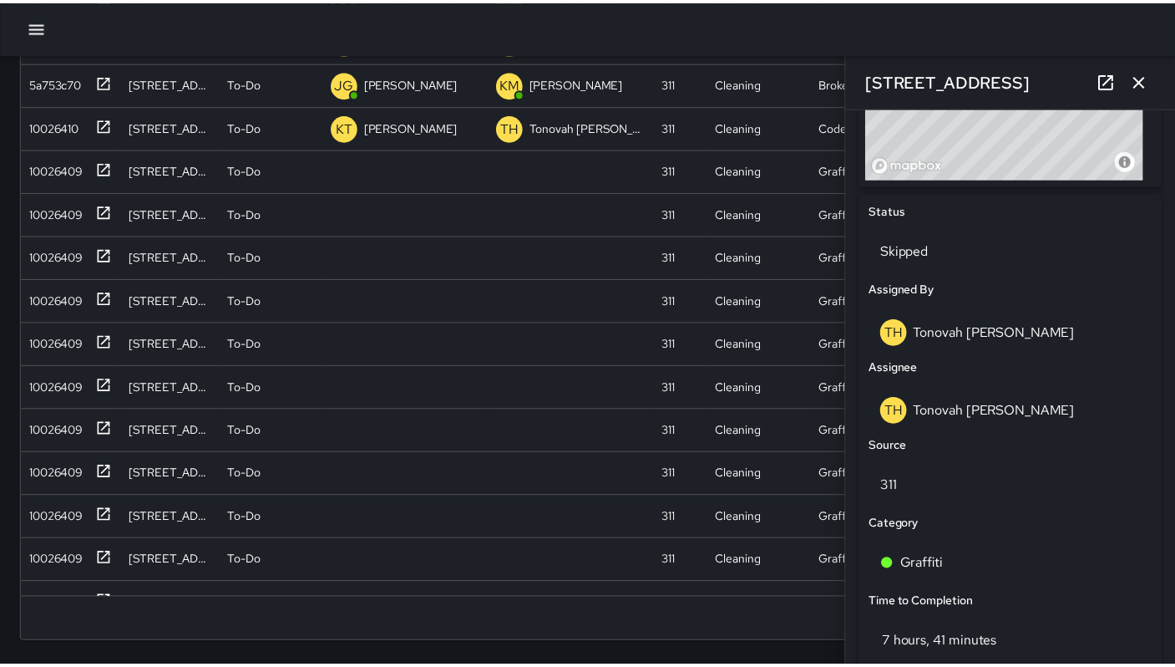
scroll to position [13, 13]
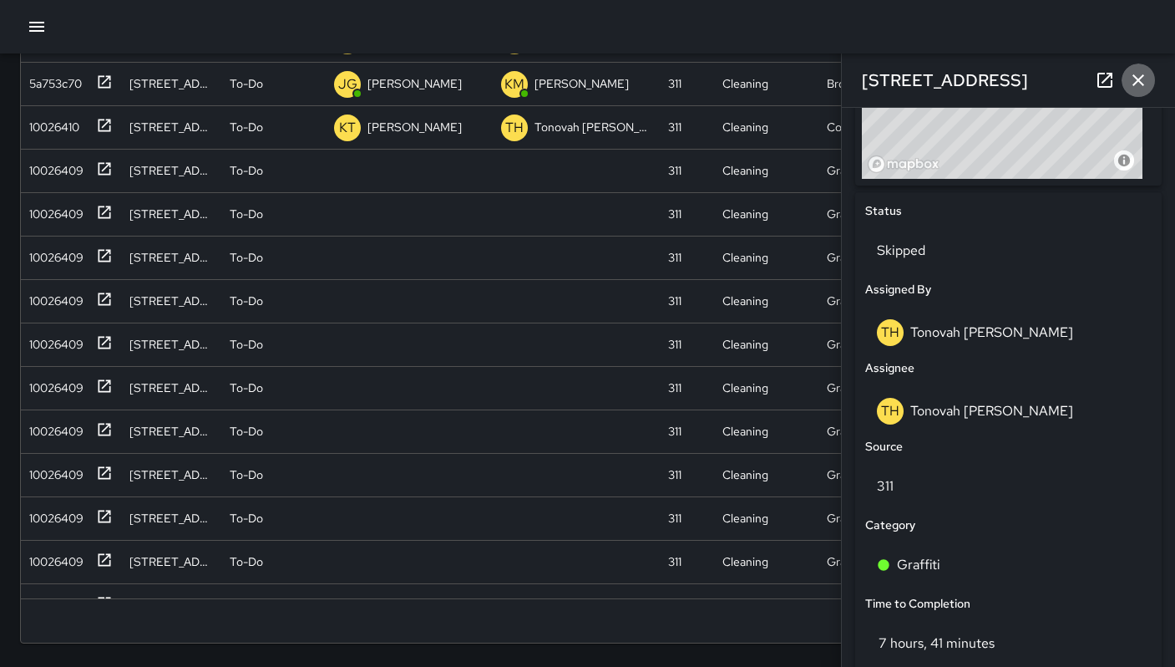
click at [1144, 81] on icon "button" at bounding box center [1138, 80] width 20 height 20
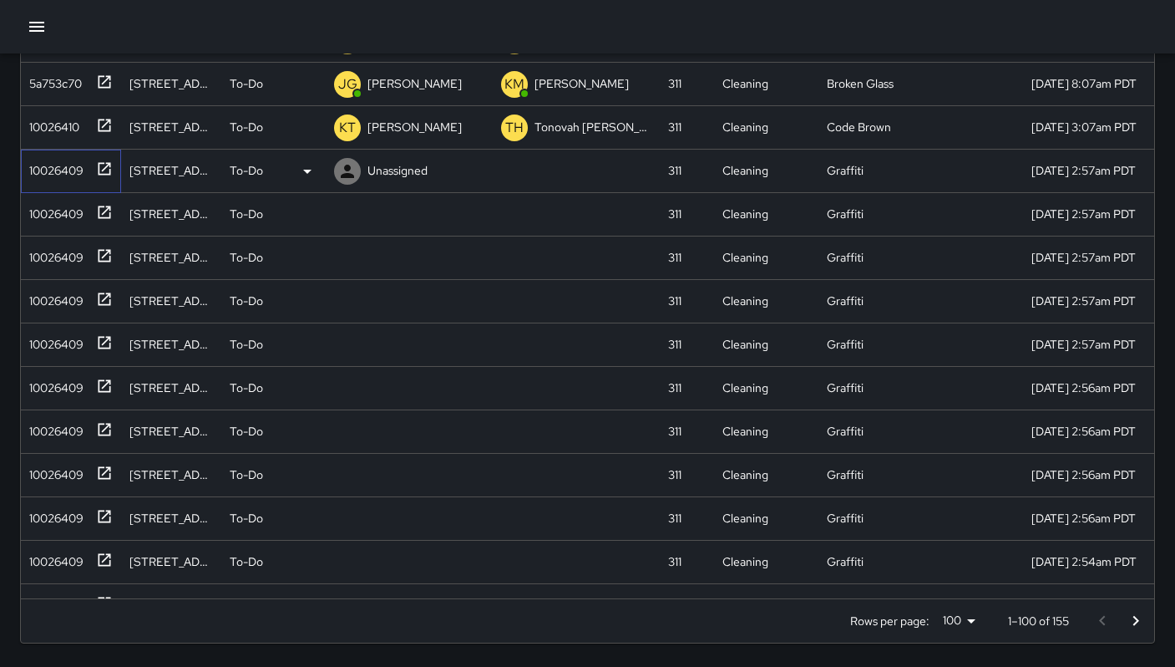
click at [58, 164] on div "10026409" at bounding box center [53, 166] width 61 height 23
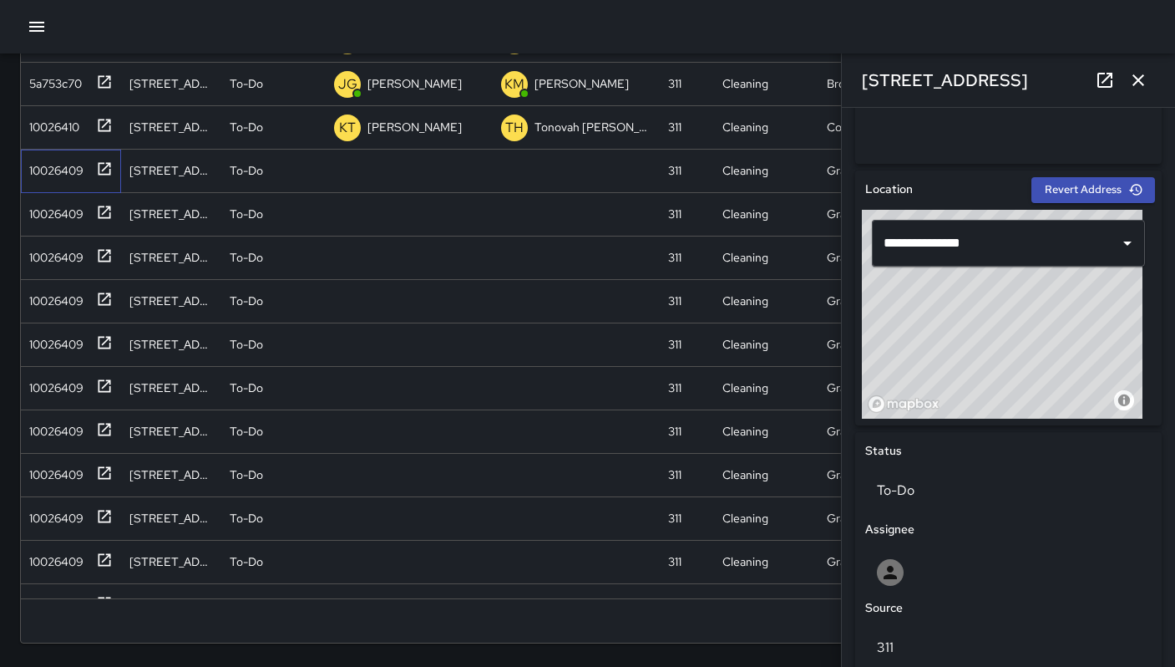
scroll to position [0, 0]
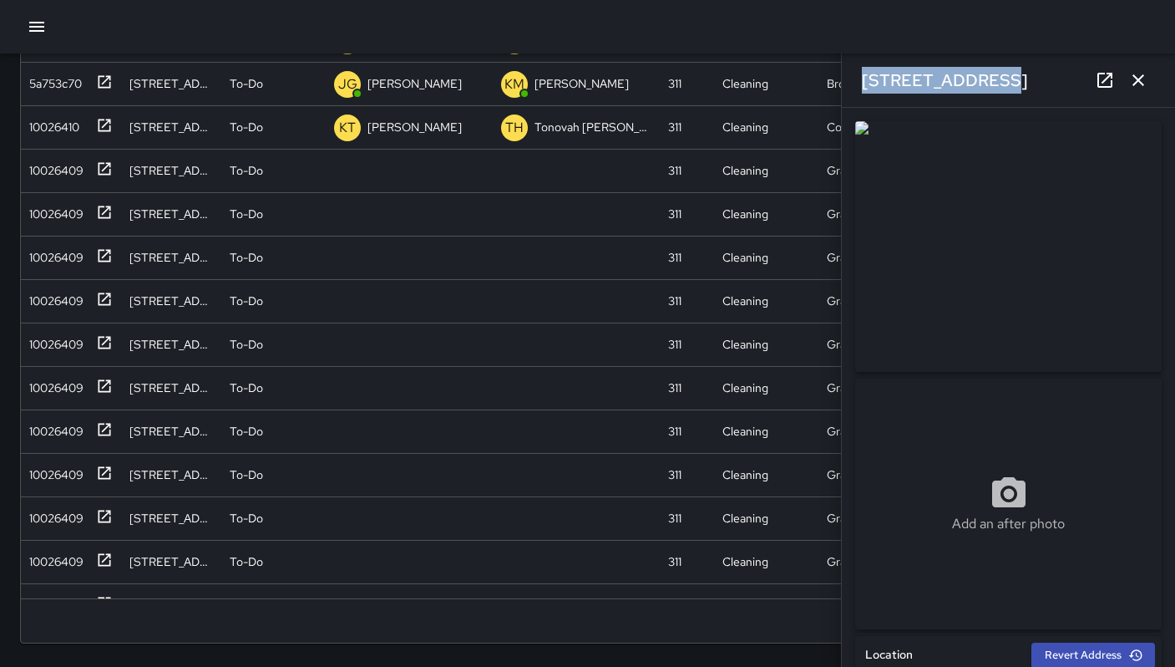
drag, startPoint x: 984, startPoint y: 79, endPoint x: 859, endPoint y: 79, distance: 125.3
click at [859, 79] on div "333 11th Street" at bounding box center [1008, 79] width 333 height 53
copy h6 "333 11th Street"
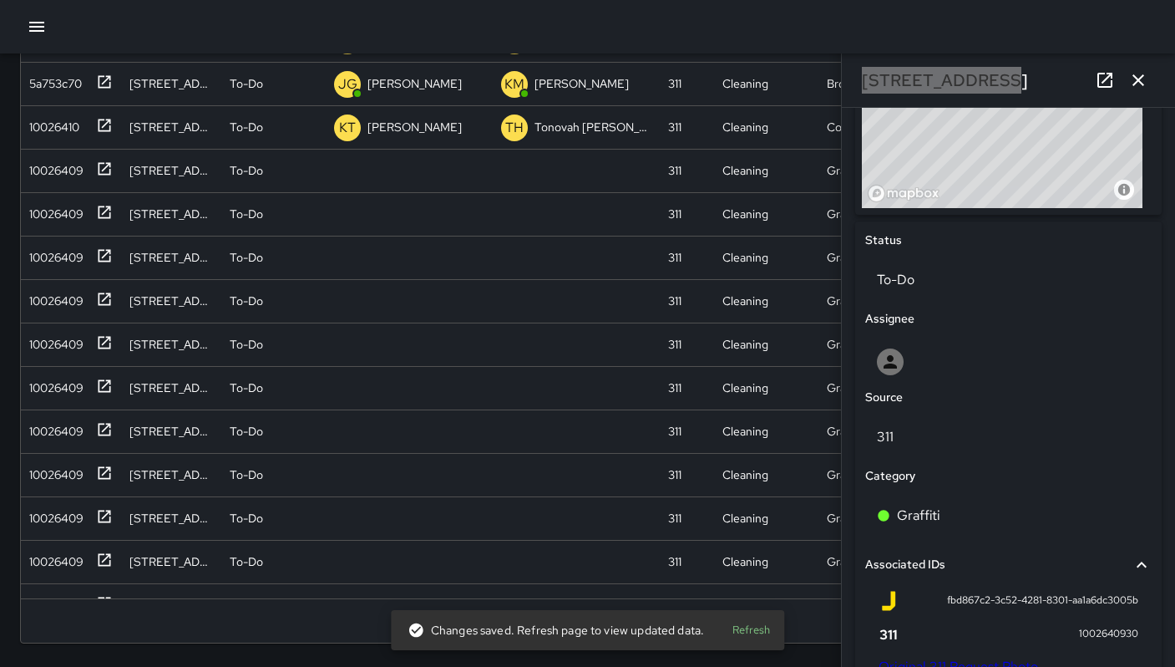
scroll to position [983, 0]
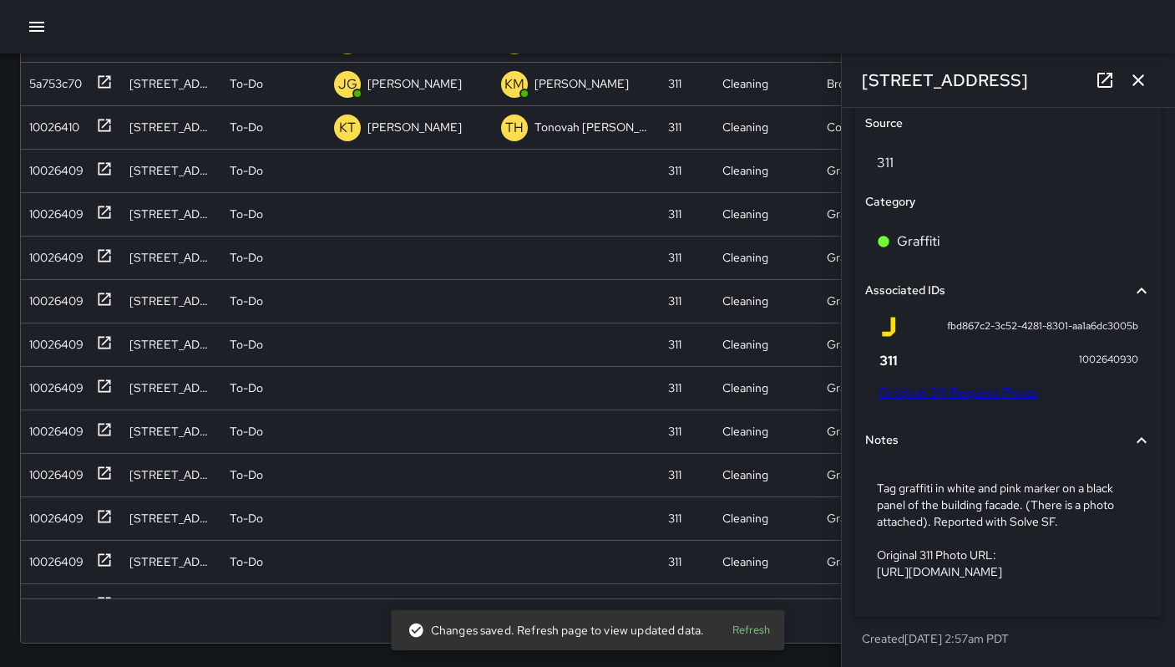
click at [1065, 350] on div "1002640930" at bounding box center [1009, 360] width 260 height 20
drag, startPoint x: 1065, startPoint y: 328, endPoint x: 1118, endPoint y: 335, distance: 53.0
click at [1118, 350] on div "1002640930" at bounding box center [1009, 360] width 260 height 20
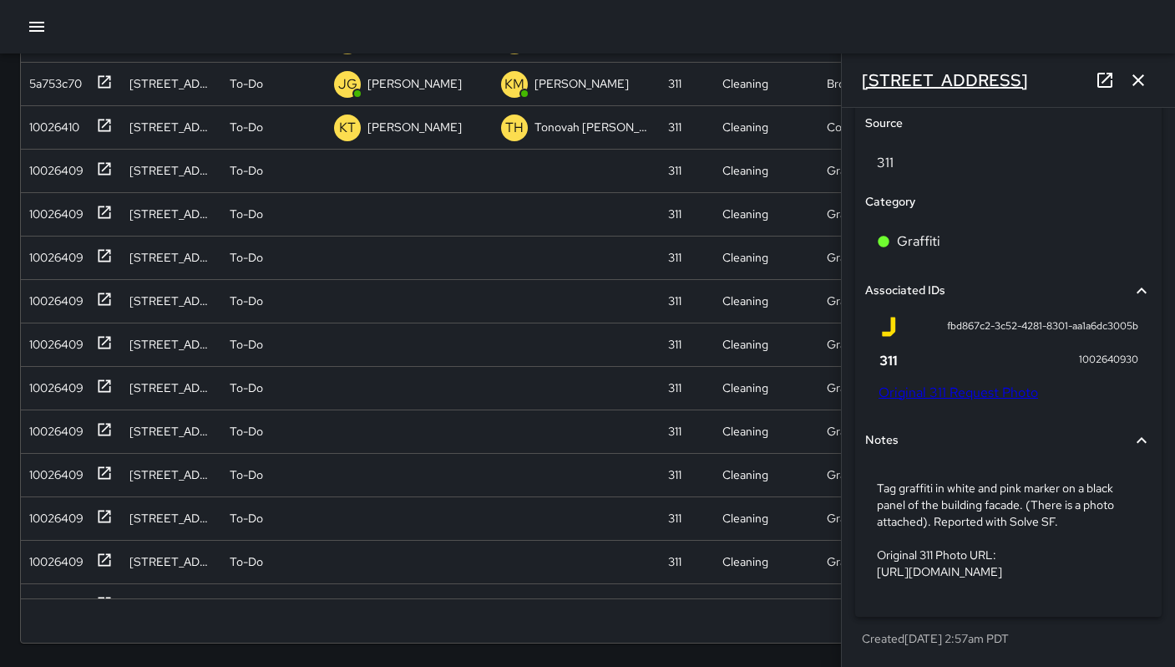
click at [971, 84] on h6 "333 11th Street" at bounding box center [945, 80] width 166 height 27
drag, startPoint x: 977, startPoint y: 81, endPoint x: 863, endPoint y: 77, distance: 114.5
click at [860, 74] on div "333 11th Street" at bounding box center [1008, 79] width 333 height 53
click at [949, 383] on link "Original 311 Request Photo" at bounding box center [959, 392] width 160 height 18
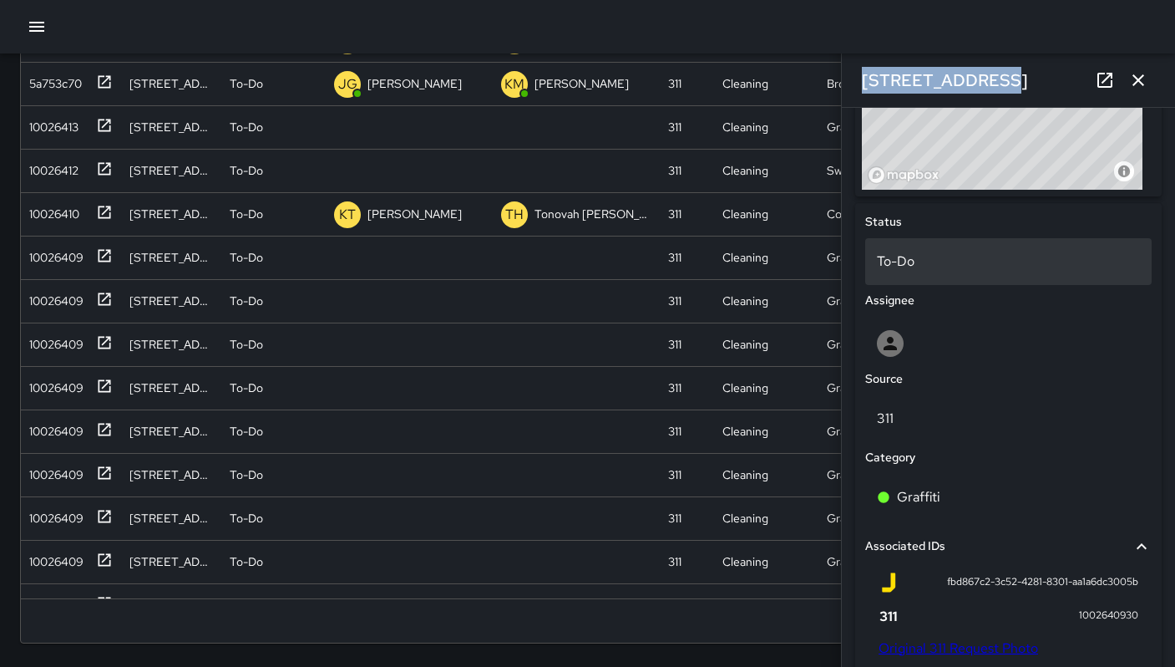
scroll to position [627, 0]
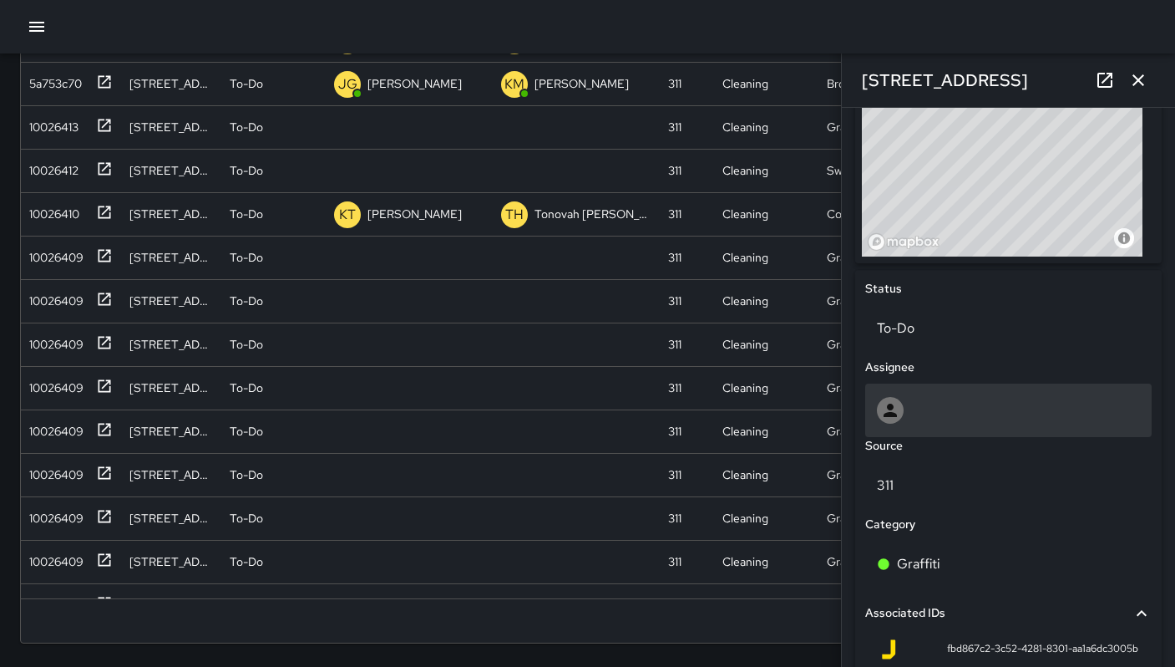
click at [957, 403] on div at bounding box center [1008, 410] width 263 height 27
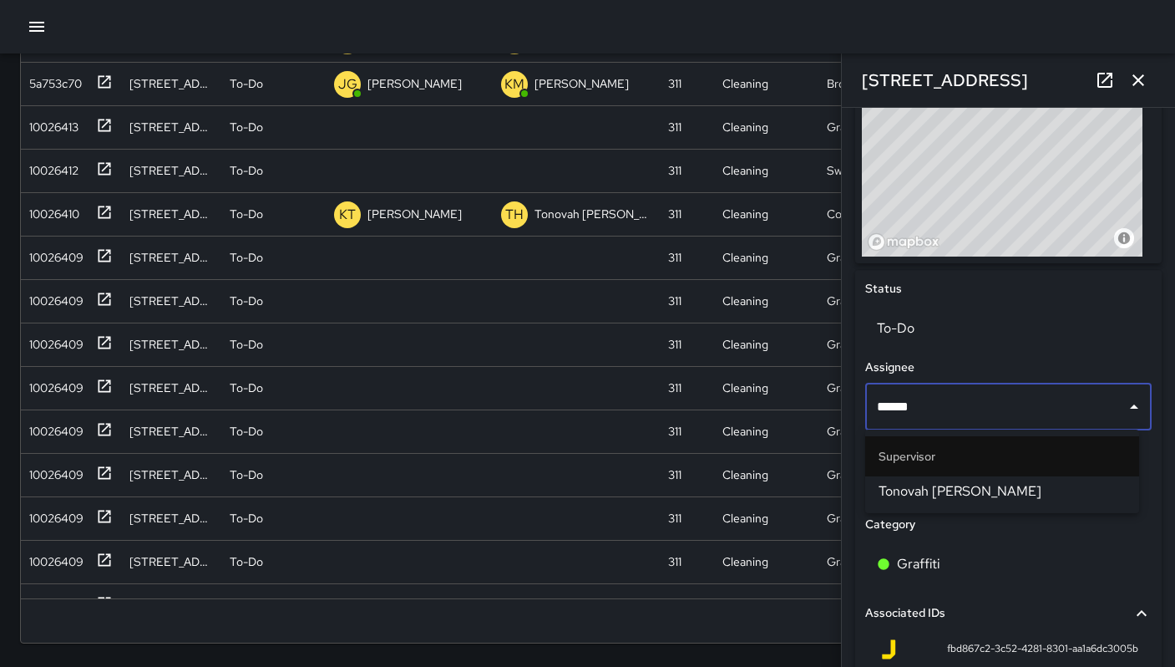
type input "*******"
click at [931, 487] on span "Tonovah Hillman" at bounding box center [1002, 491] width 247 height 20
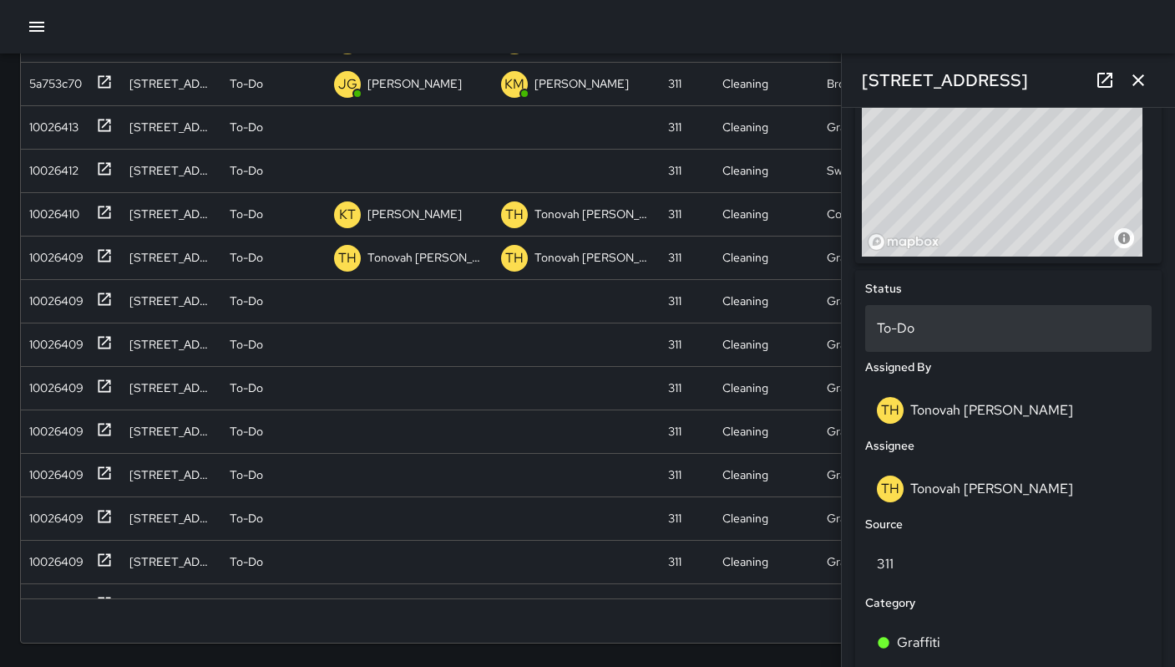
click at [914, 321] on p "To-Do" at bounding box center [1008, 328] width 263 height 20
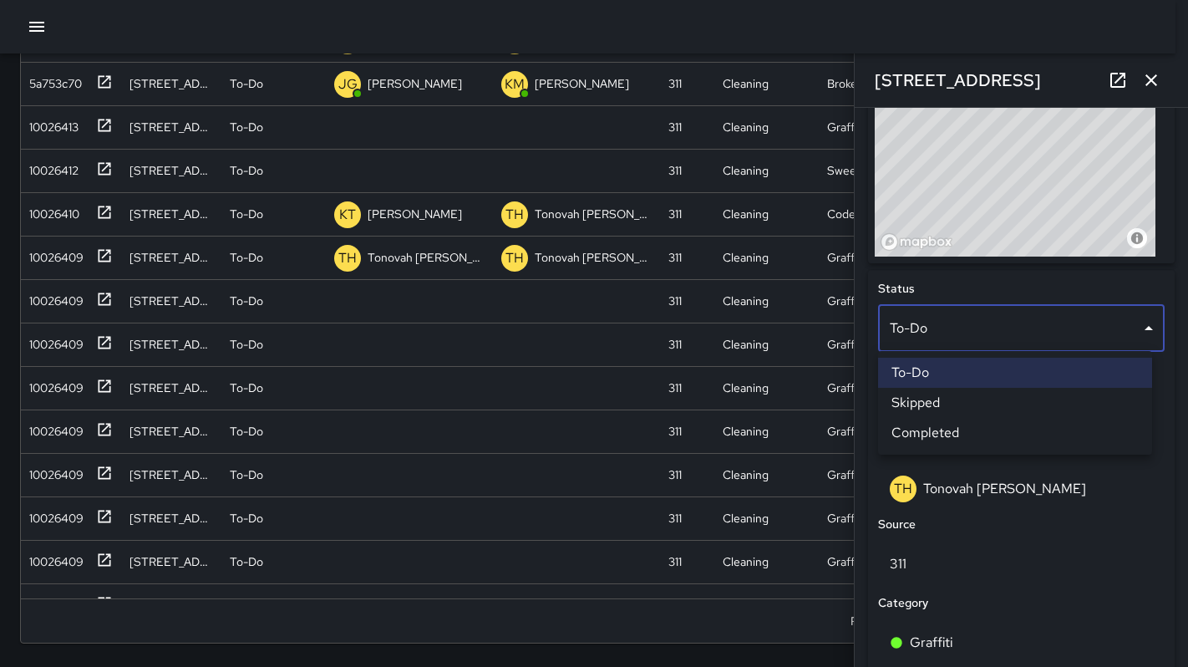
click at [910, 405] on li "Skipped" at bounding box center [1015, 403] width 274 height 30
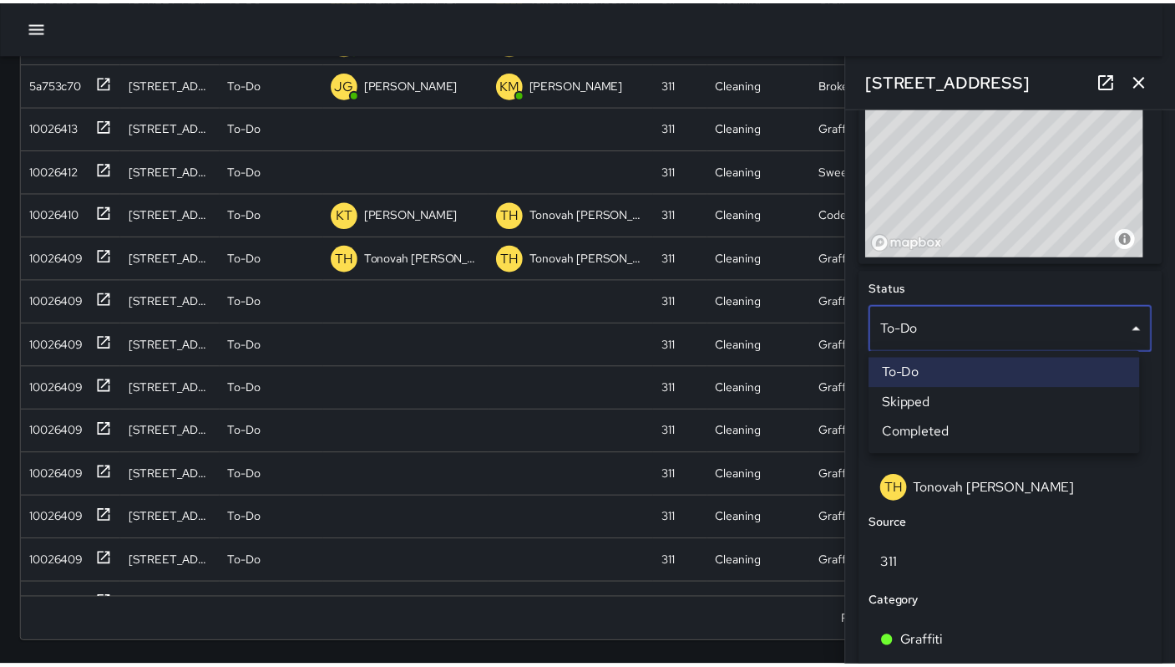
scroll to position [13, 13]
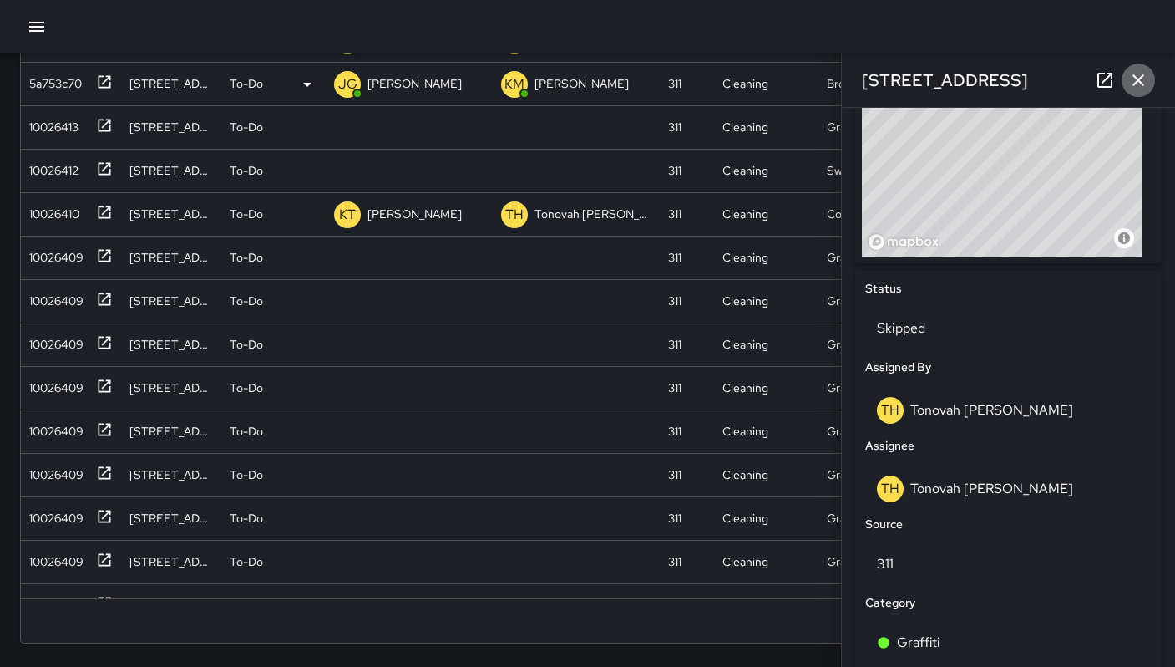
drag, startPoint x: 1147, startPoint y: 84, endPoint x: 1134, endPoint y: 83, distance: 12.6
click at [1147, 84] on icon "button" at bounding box center [1138, 80] width 20 height 20
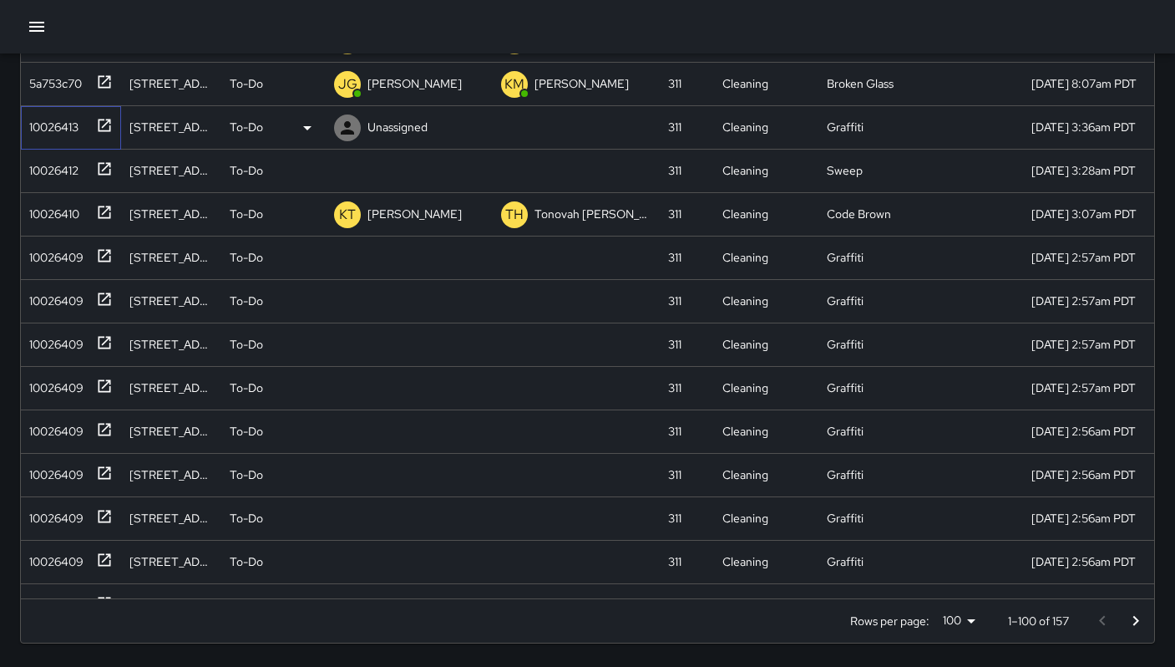
click at [58, 117] on div "10026413" at bounding box center [51, 123] width 56 height 23
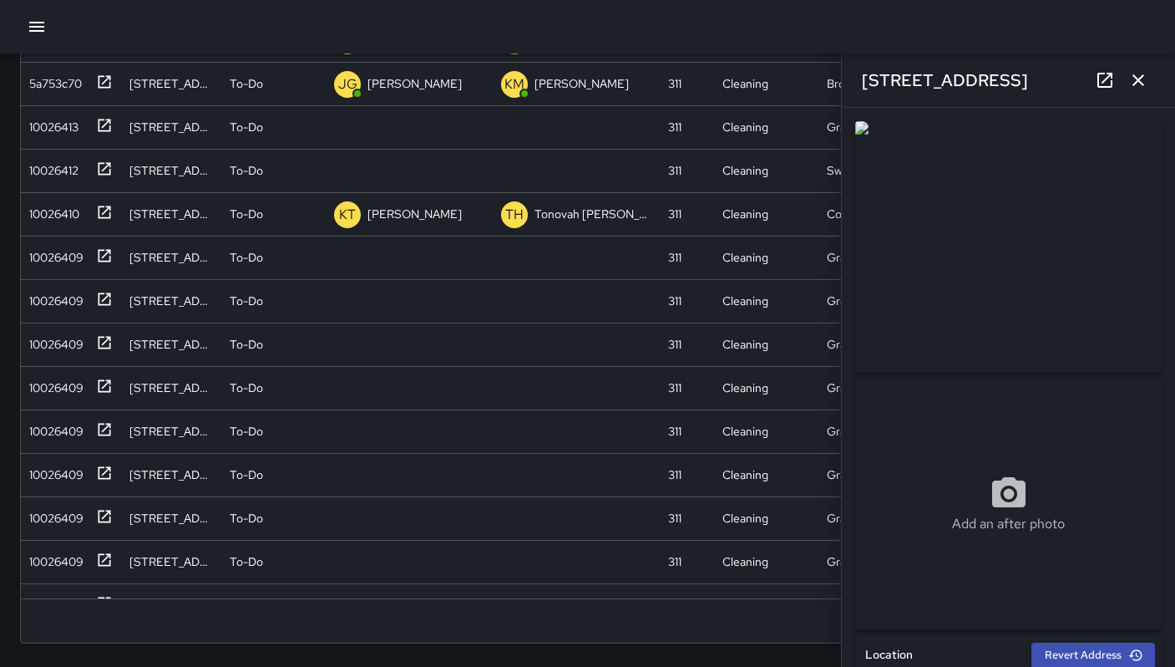
click at [979, 79] on div "381 11th Street" at bounding box center [1008, 79] width 333 height 53
drag, startPoint x: 979, startPoint y: 79, endPoint x: 850, endPoint y: 77, distance: 128.7
click at [850, 77] on div "381 11th Street" at bounding box center [1008, 79] width 333 height 53
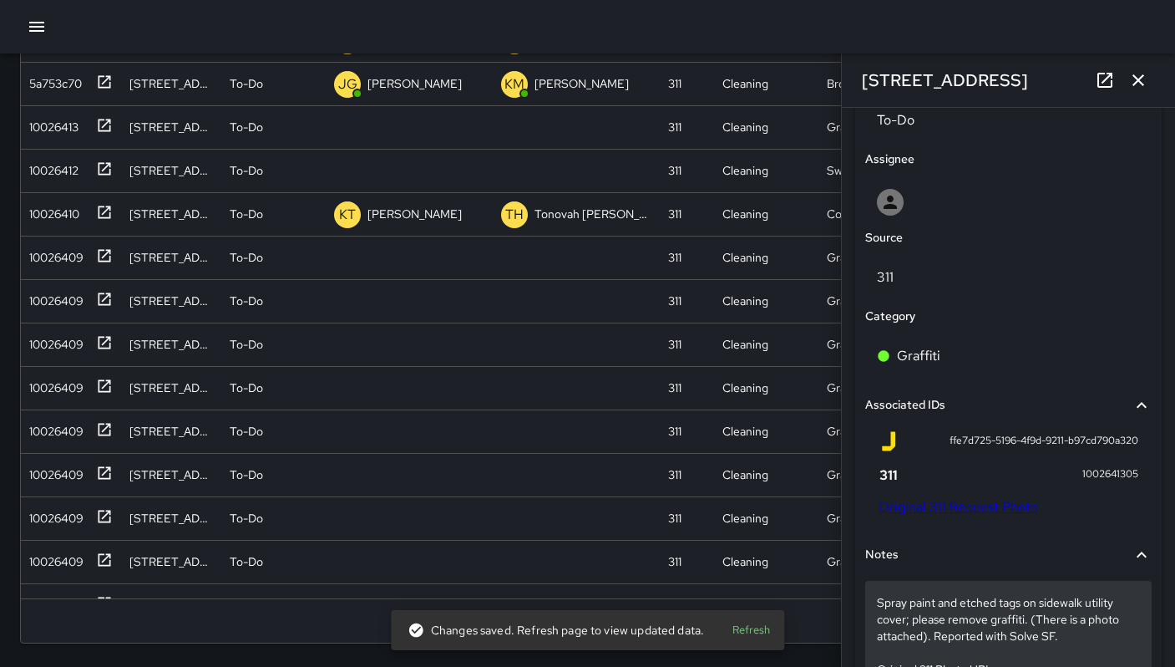
scroll to position [983, 0]
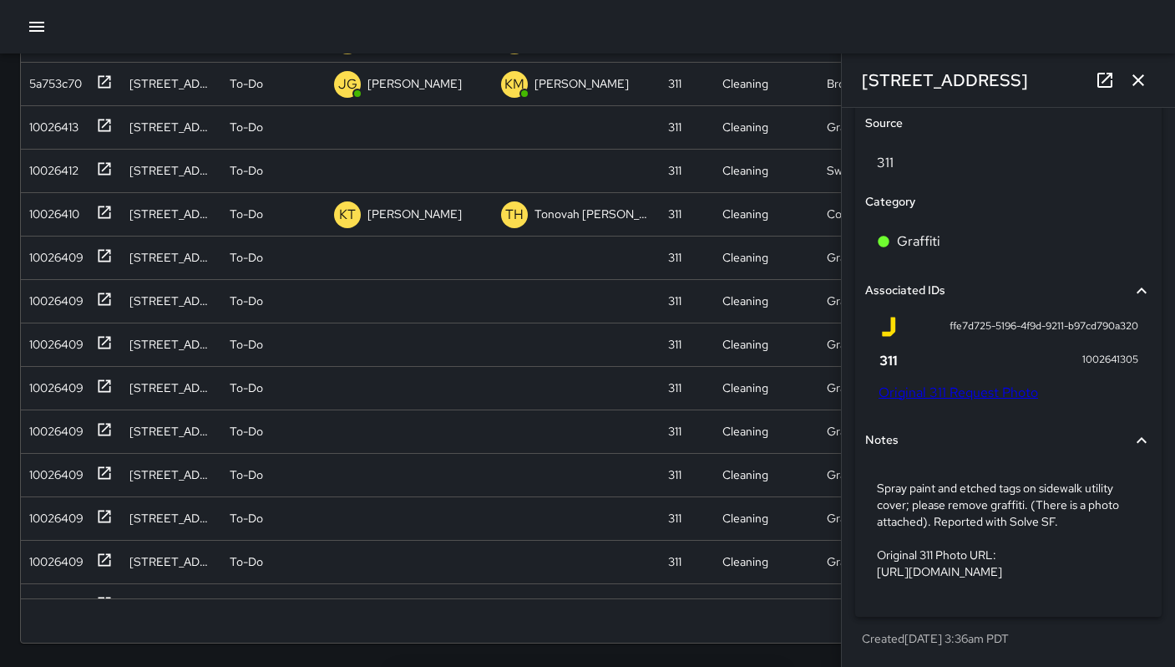
click at [947, 383] on link "Original 311 Request Photo" at bounding box center [959, 392] width 160 height 18
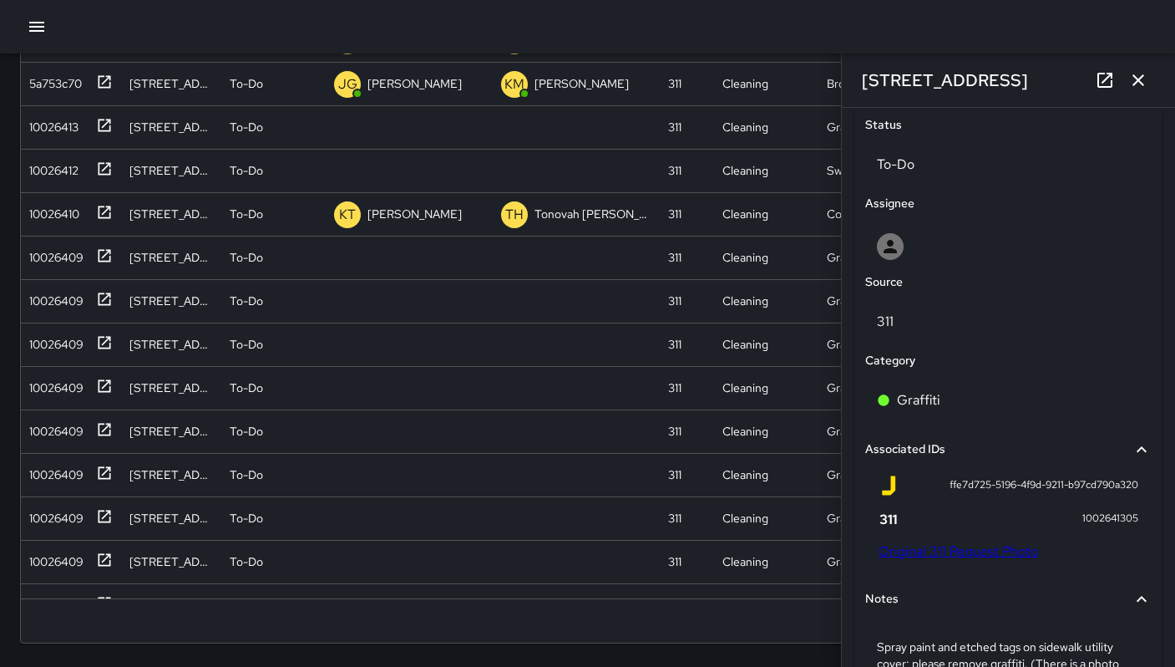
scroll to position [748, 0]
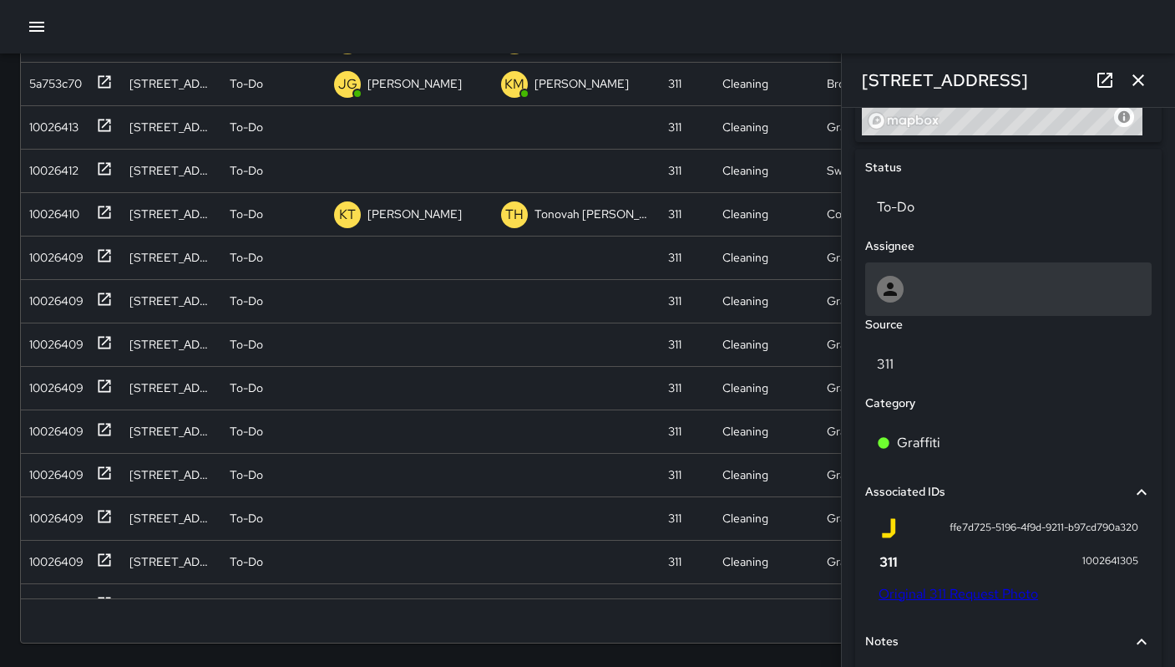
click at [911, 299] on div at bounding box center [1008, 289] width 263 height 27
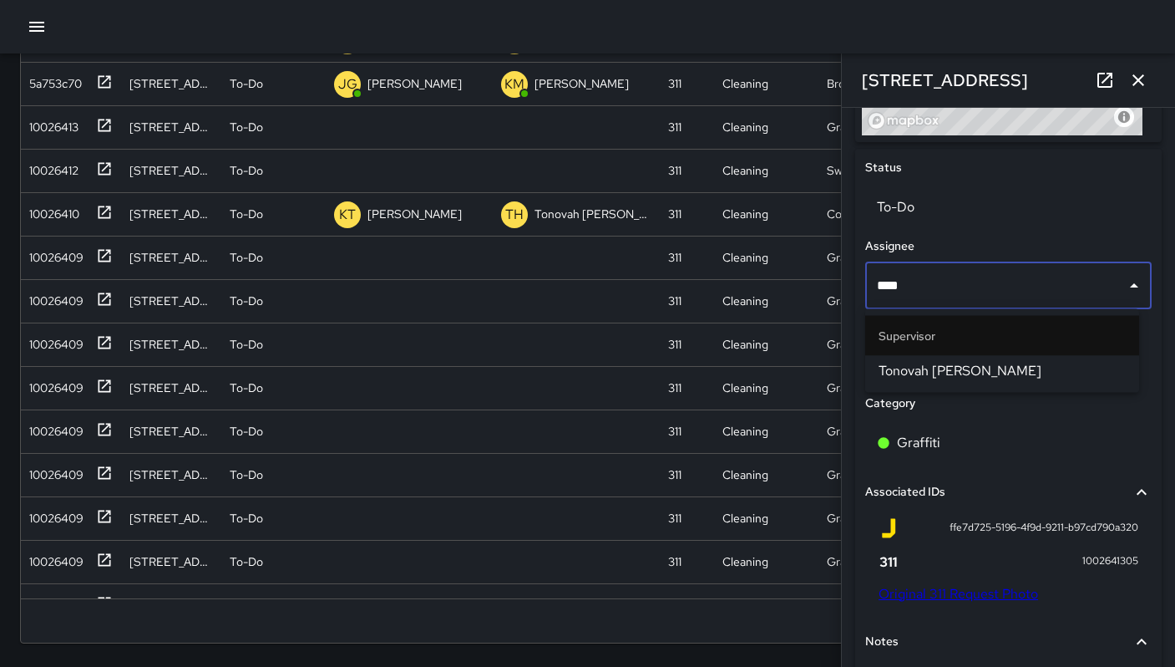
type input "*****"
click at [996, 368] on span "Tonovah Hillman" at bounding box center [1002, 371] width 247 height 20
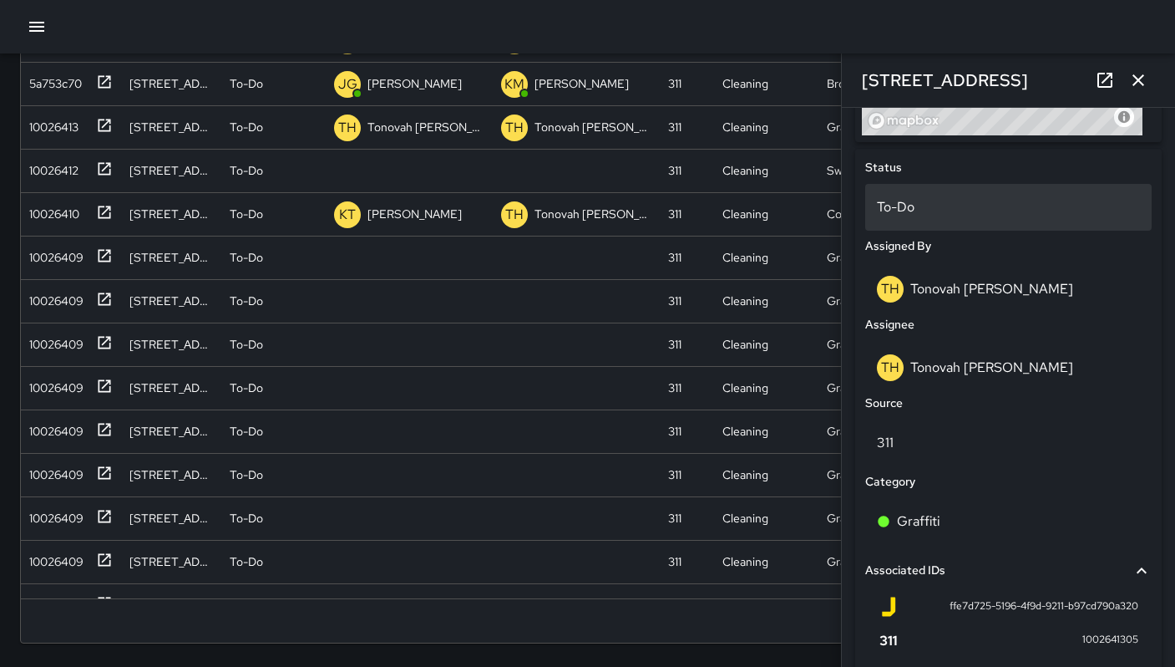
click at [938, 211] on p "To-Do" at bounding box center [1008, 207] width 263 height 20
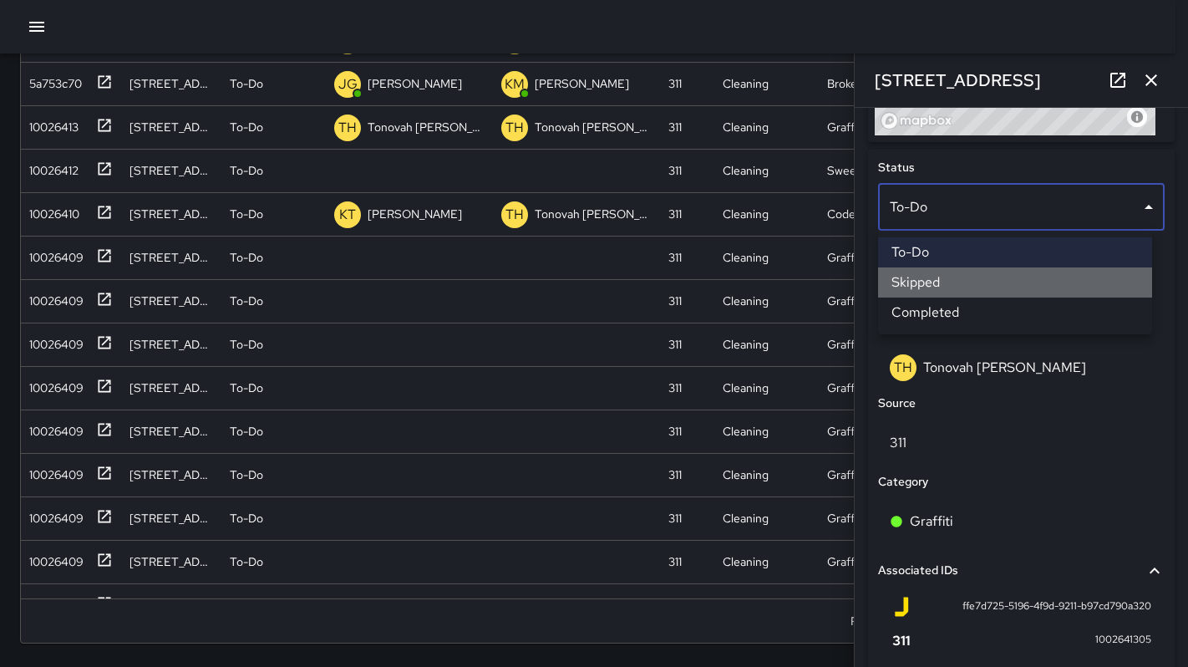
click at [949, 276] on li "Skipped" at bounding box center [1015, 282] width 274 height 30
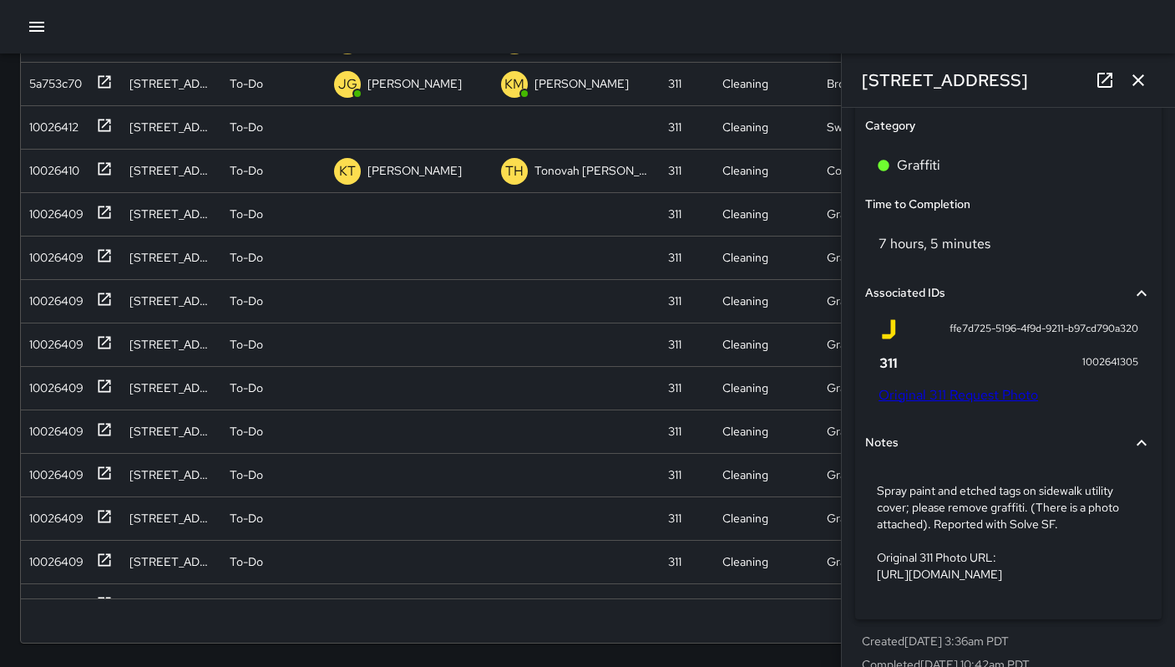
scroll to position [1164, 0]
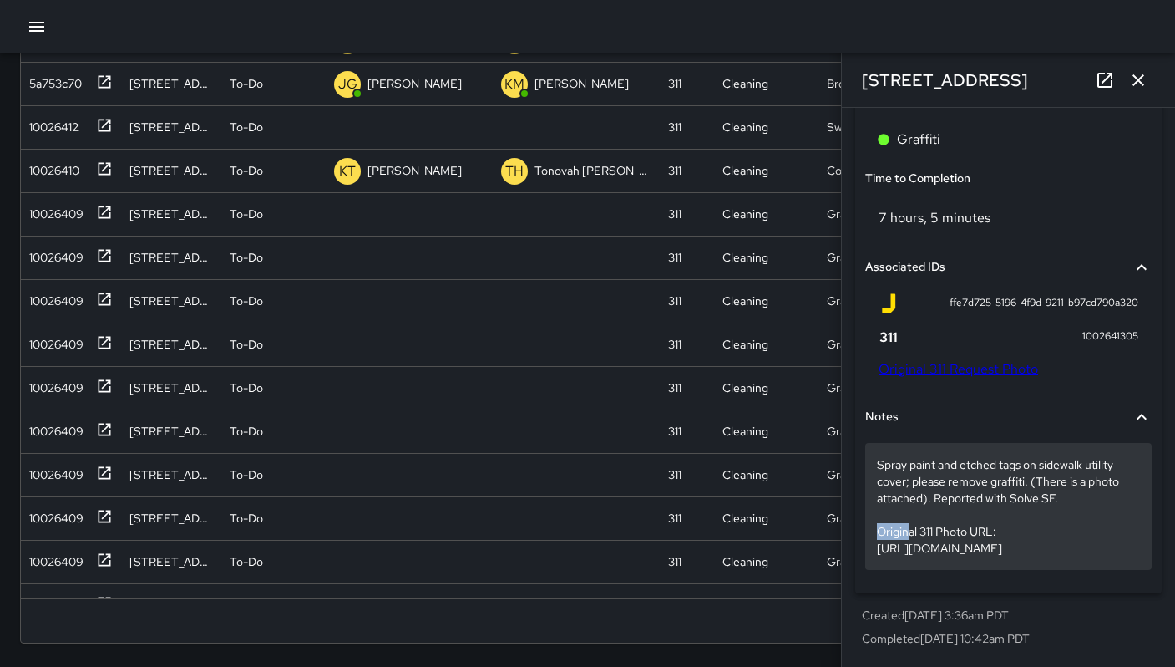
drag, startPoint x: 885, startPoint y: 502, endPoint x: 905, endPoint y: 504, distance: 20.1
click at [905, 504] on div "Spray paint and etched tags on sidewalk utility cover; please remove graffiti. …" at bounding box center [1008, 506] width 287 height 127
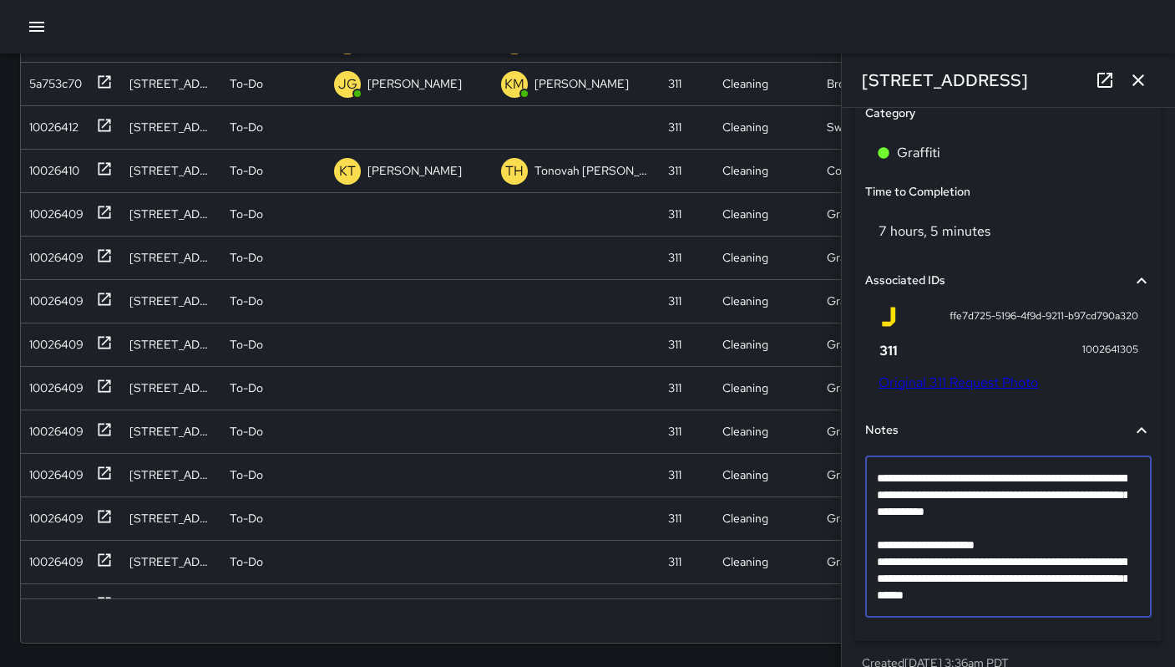
scroll to position [1164, 0]
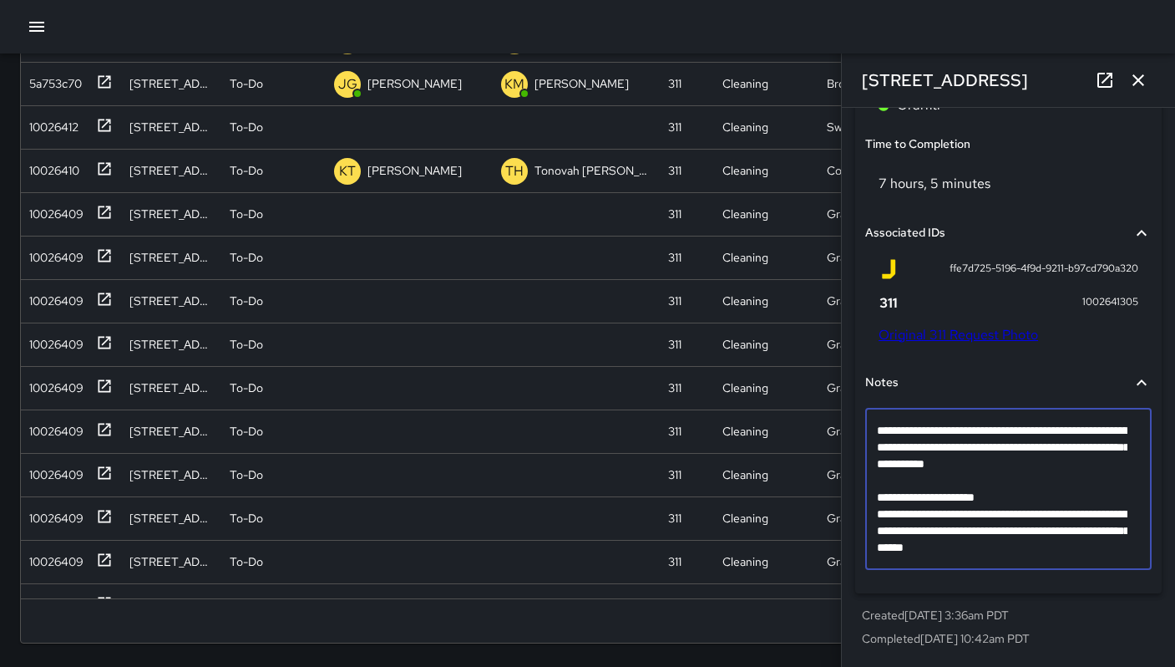
drag, startPoint x: 1121, startPoint y: 541, endPoint x: 886, endPoint y: 486, distance: 241.1
click at [886, 486] on textarea "**********" at bounding box center [1002, 489] width 251 height 134
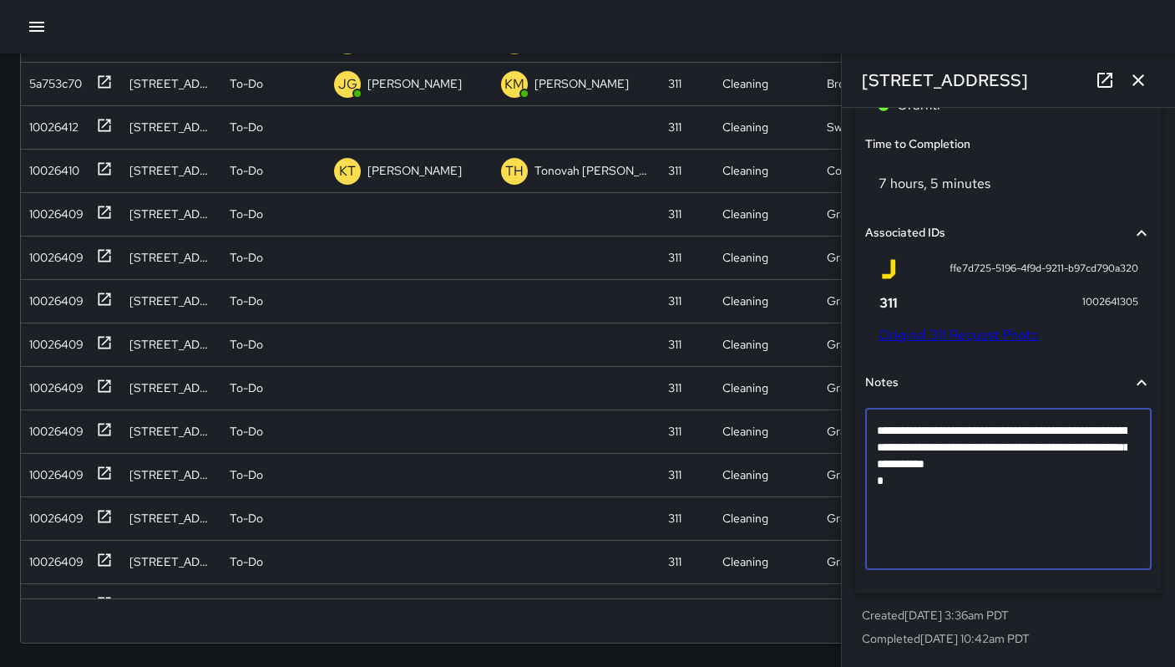
scroll to position [1098, 0]
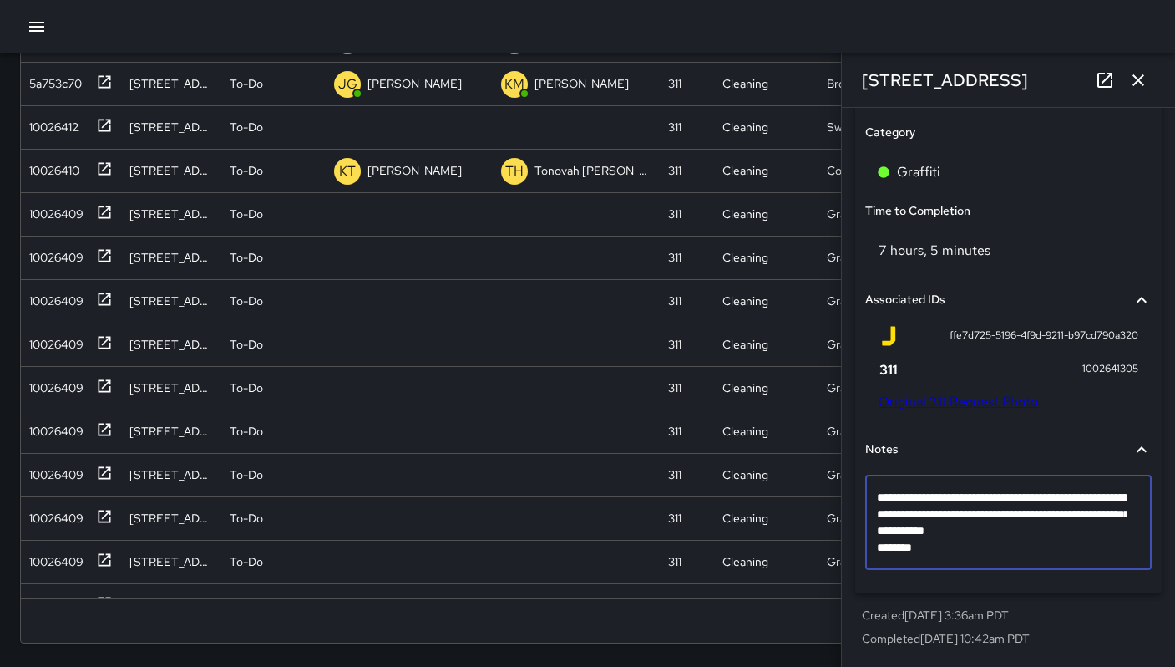
type textarea "**********"
click at [1121, 236] on div "7 hours, 5 minutes" at bounding box center [1008, 250] width 287 height 47
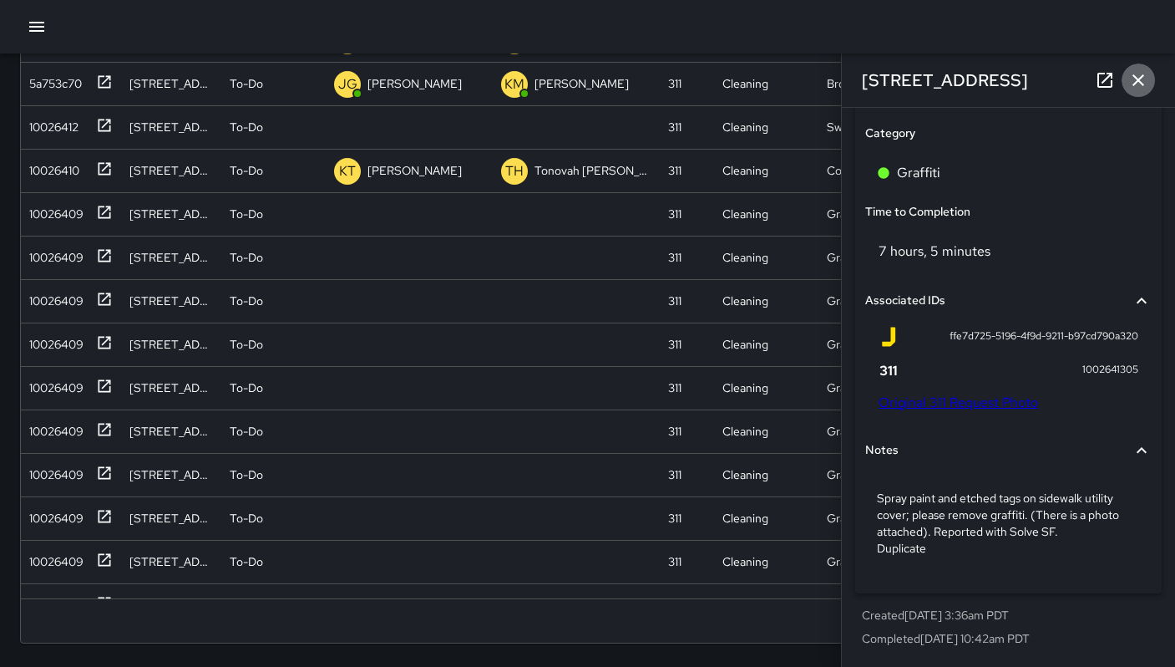
click at [1140, 80] on icon "button" at bounding box center [1138, 80] width 20 height 20
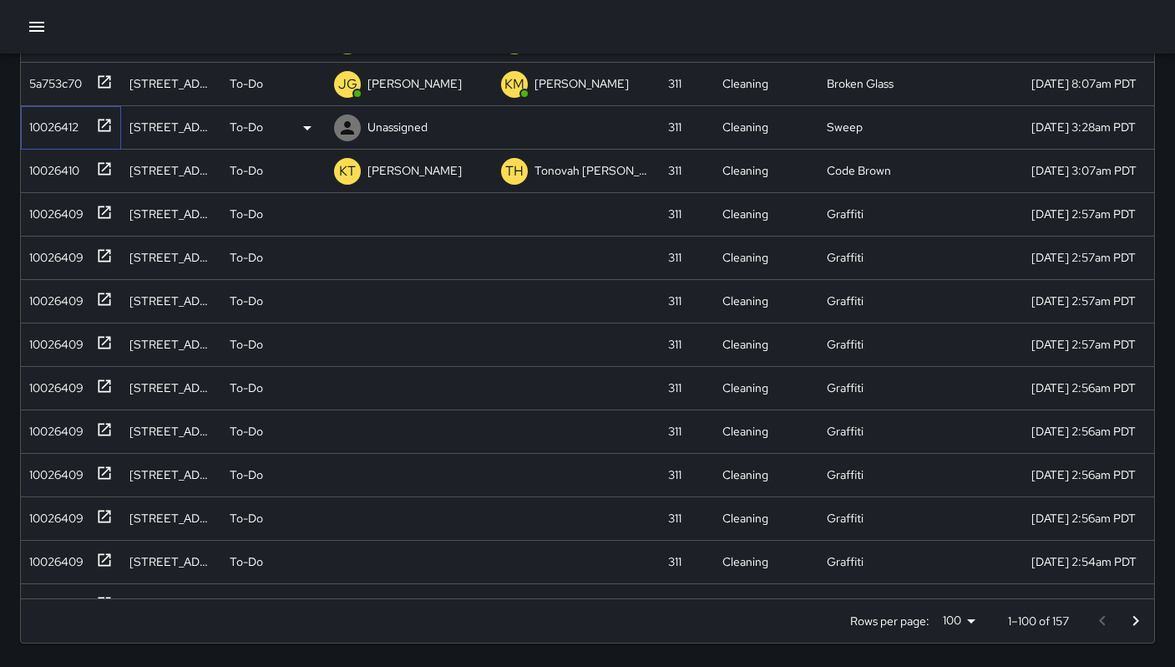
click at [37, 132] on div "10026412" at bounding box center [51, 123] width 56 height 23
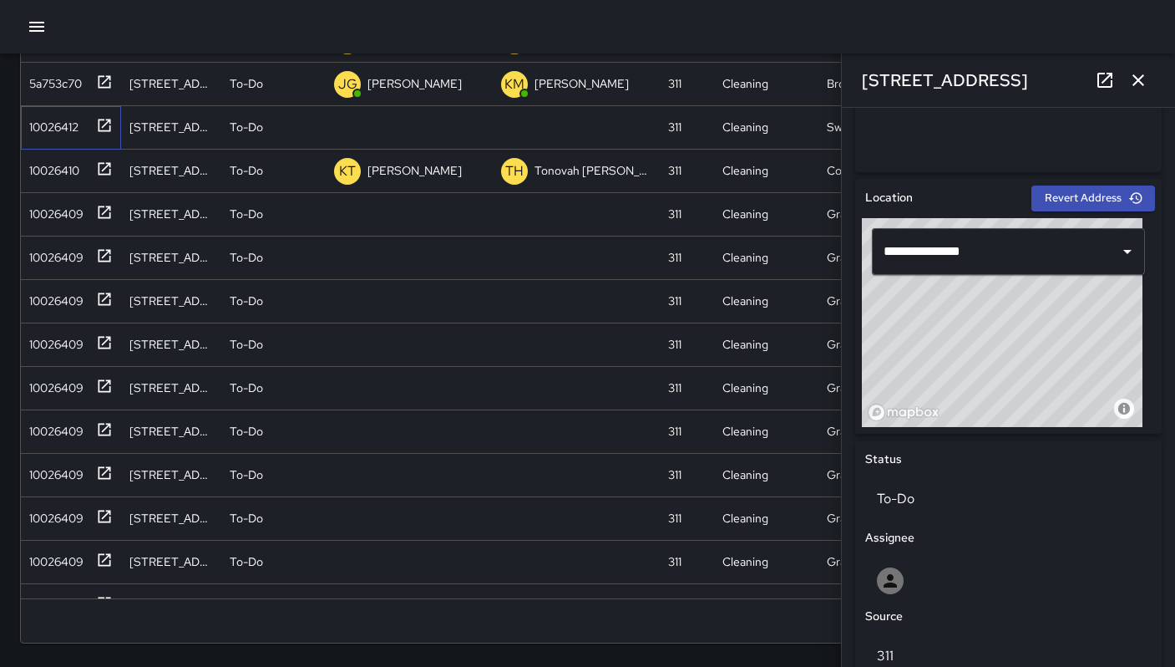
scroll to position [664, 0]
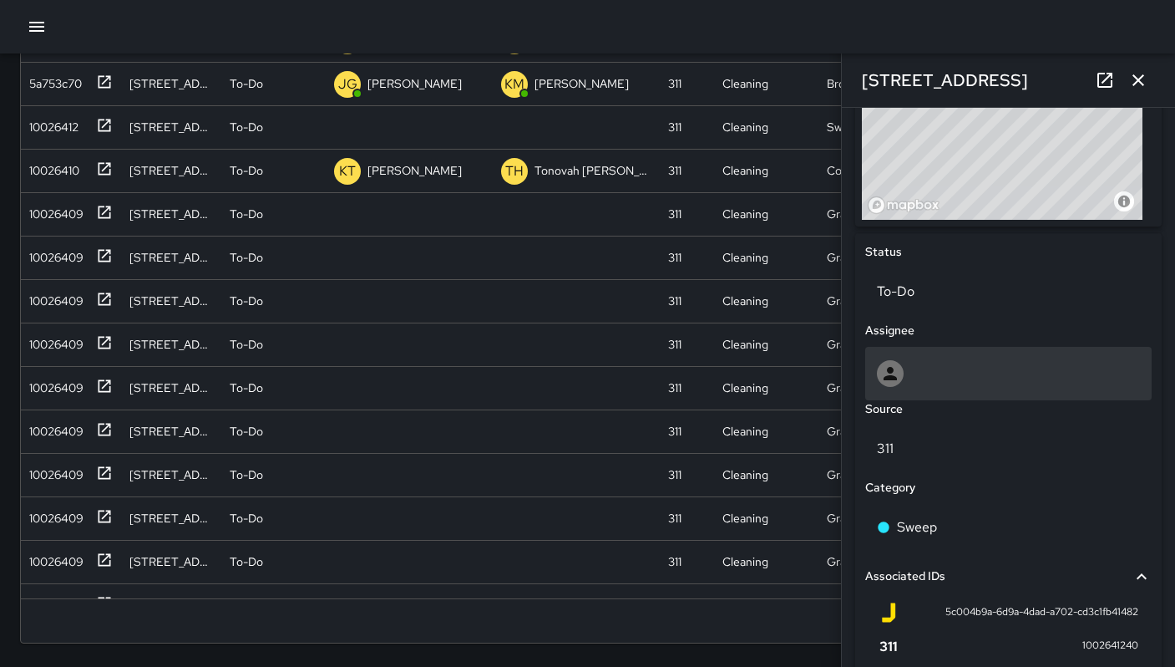
click at [916, 375] on div at bounding box center [1008, 373] width 263 height 27
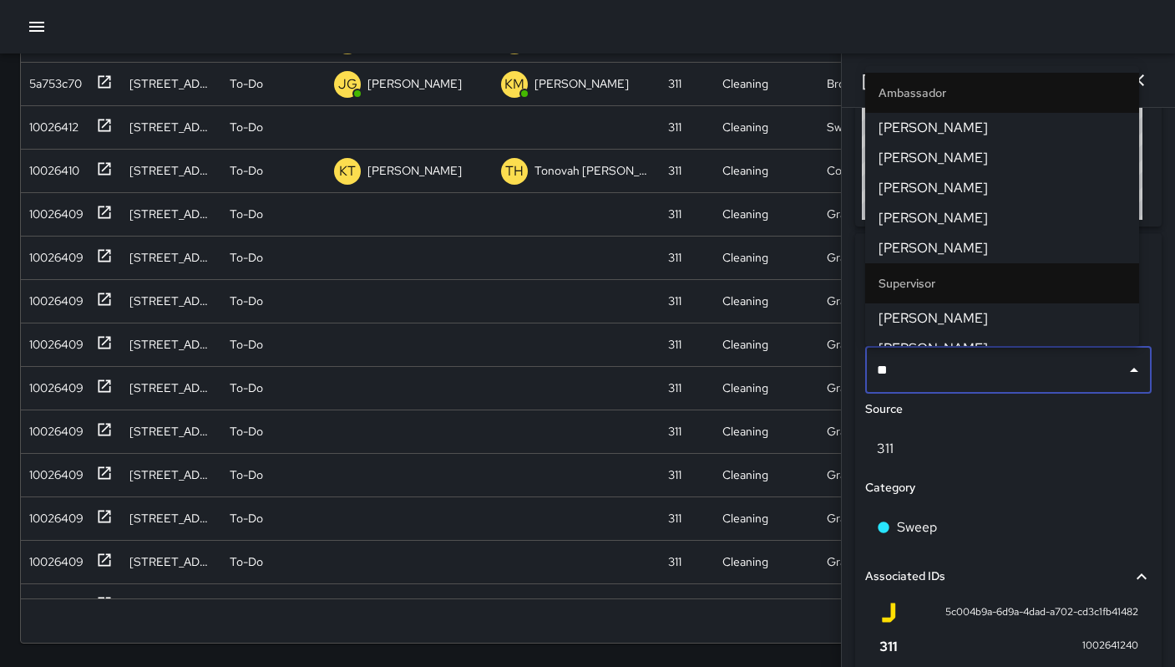
type input "***"
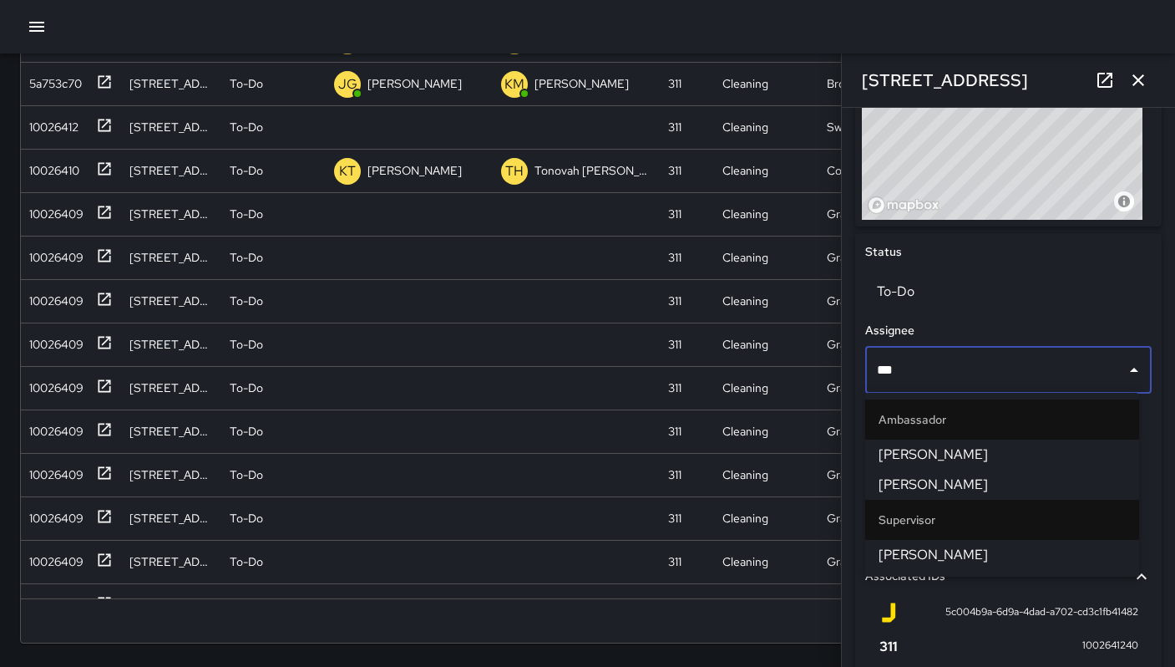
click at [930, 544] on li "Ken McCarter" at bounding box center [1002, 555] width 274 height 30
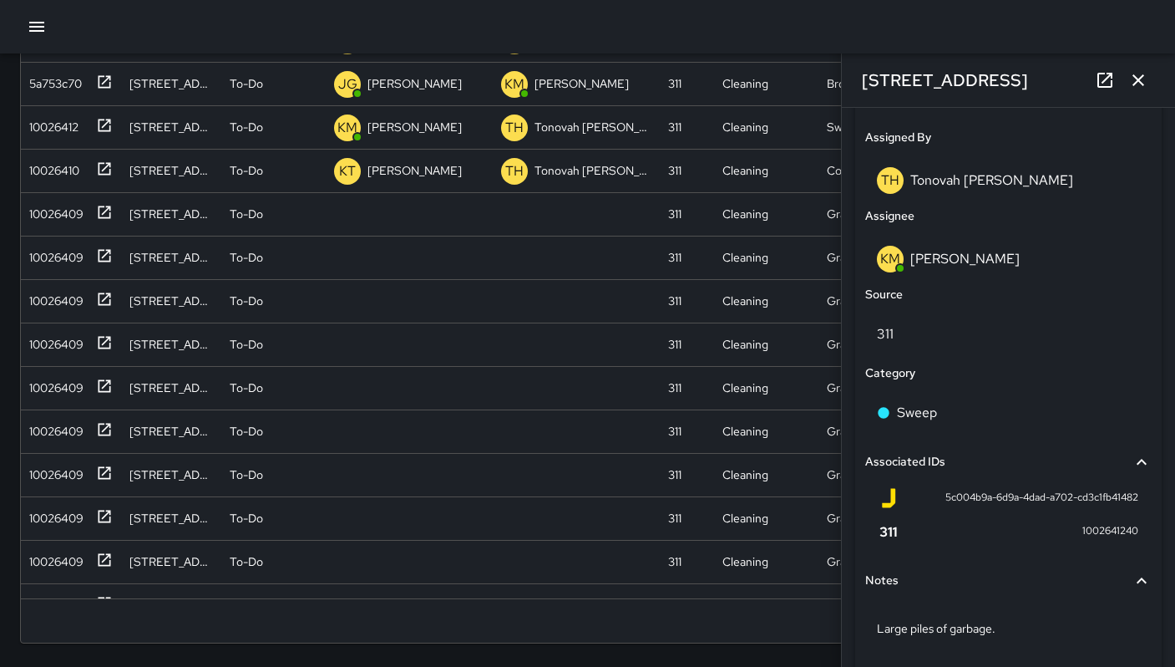
scroll to position [913, 0]
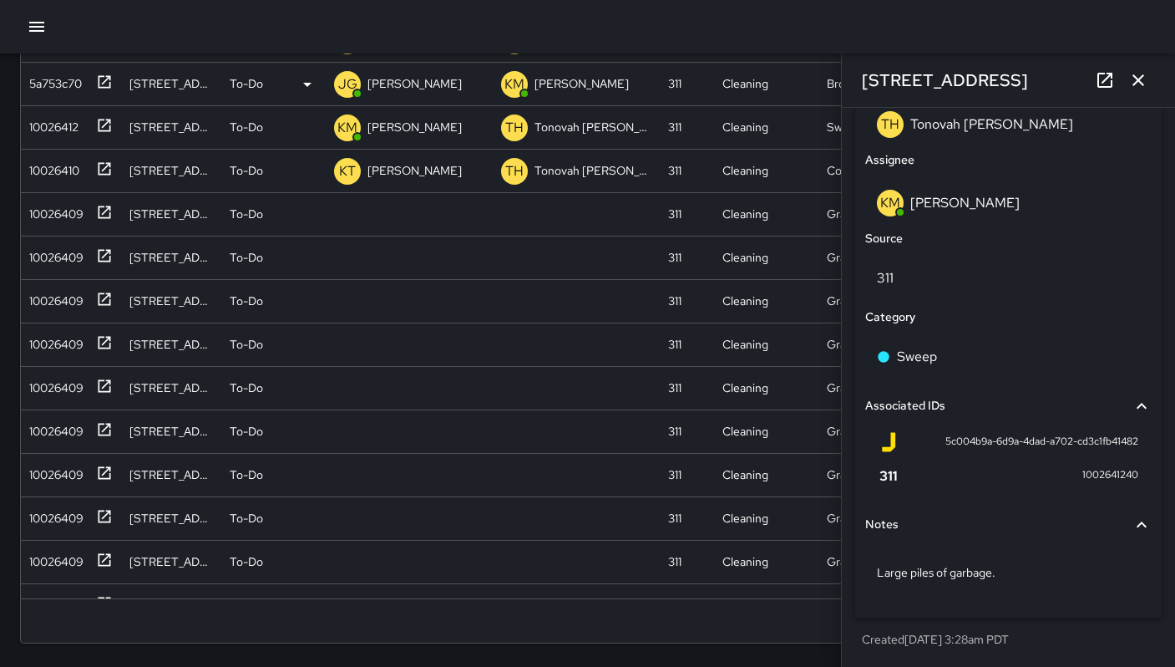
click at [1142, 91] on button "button" at bounding box center [1138, 79] width 33 height 33
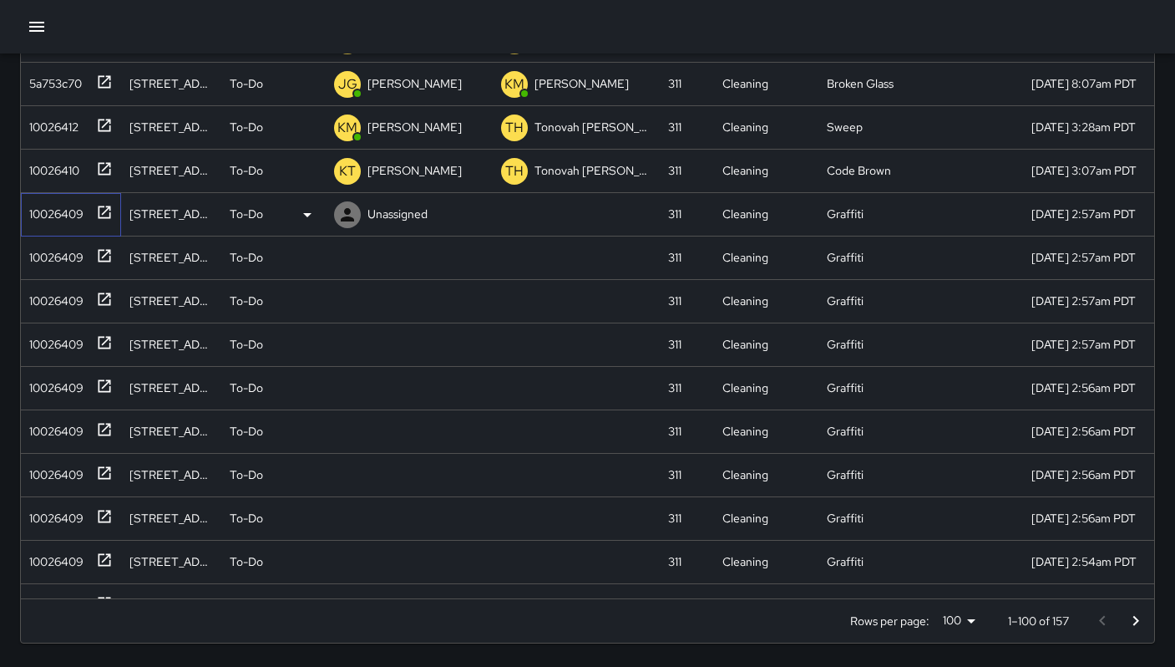
click at [70, 217] on div "10026409" at bounding box center [53, 210] width 61 height 23
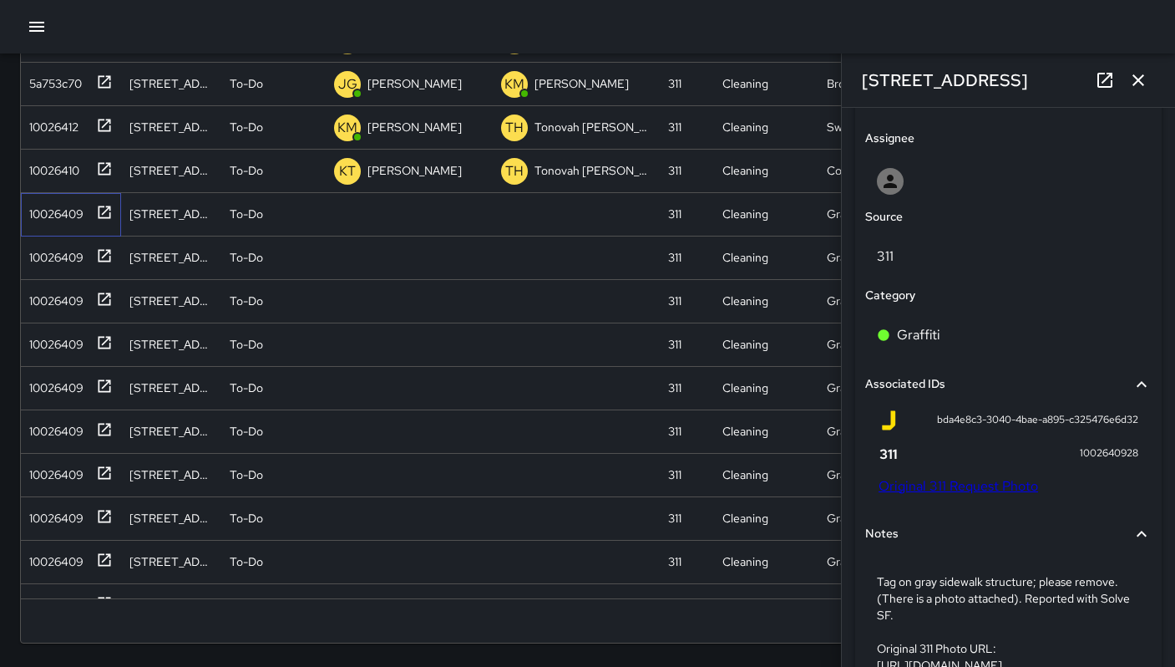
scroll to position [908, 0]
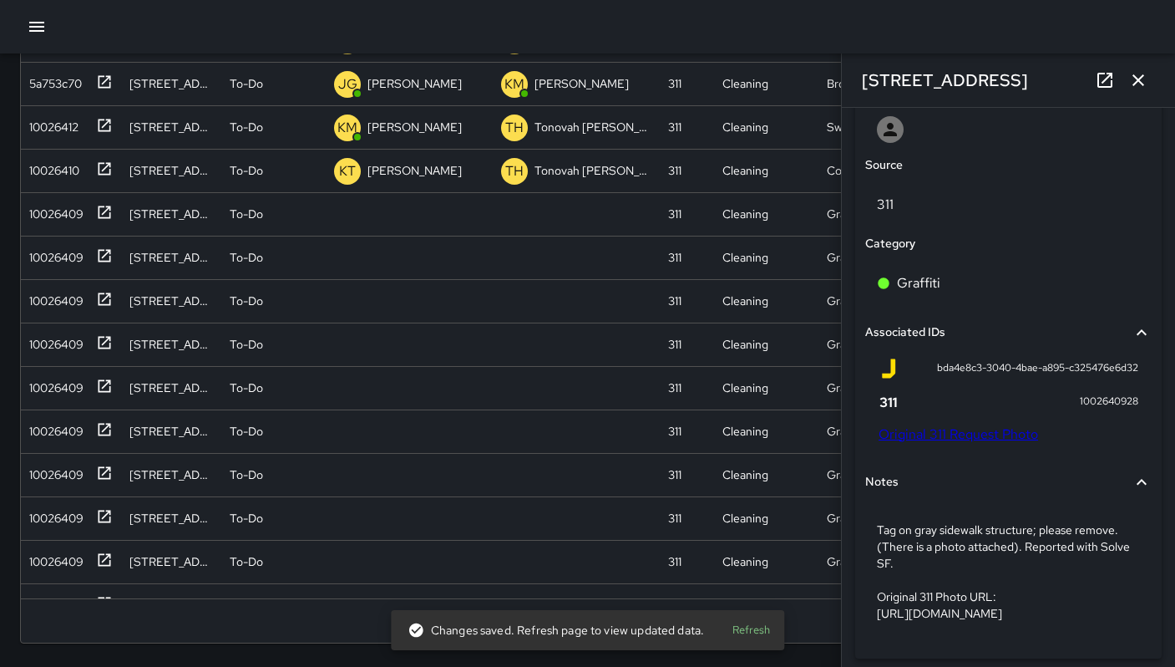
click at [970, 439] on link "Original 311 Request Photo" at bounding box center [959, 434] width 160 height 18
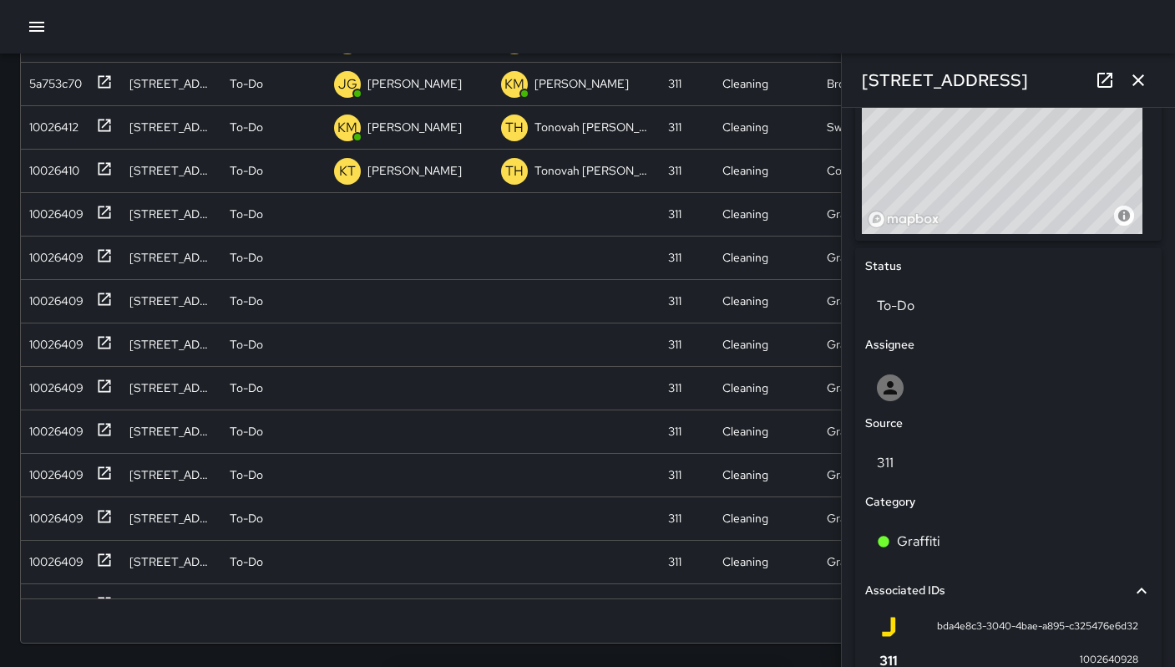
scroll to position [642, 0]
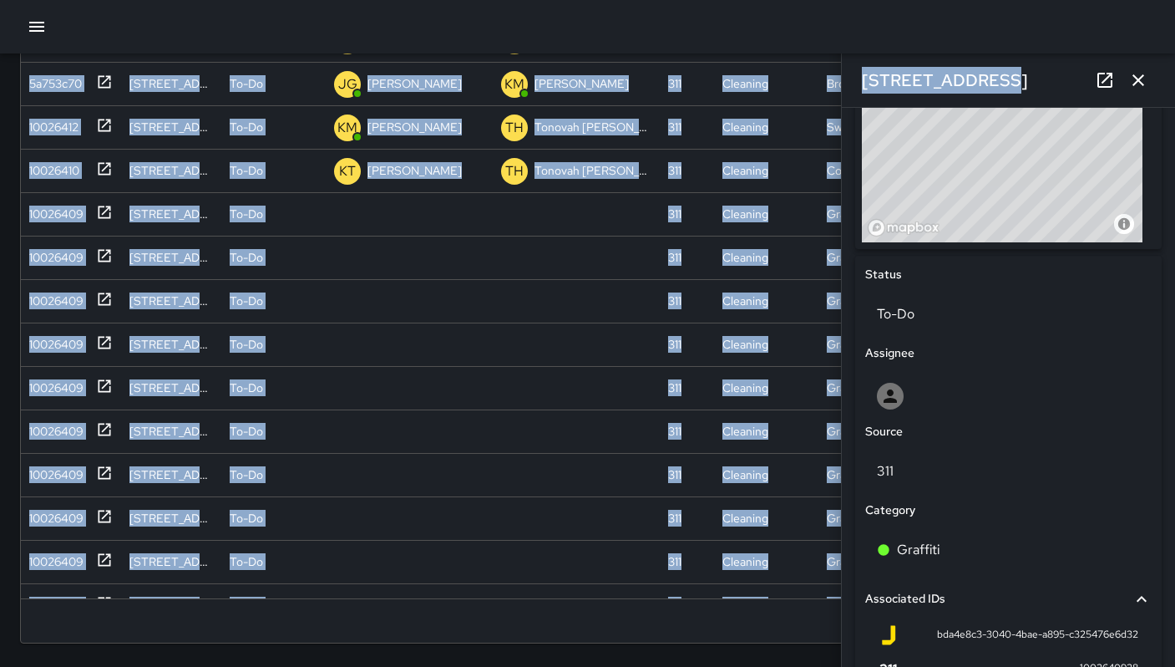
drag, startPoint x: 1000, startPoint y: 81, endPoint x: 817, endPoint y: 55, distance: 184.8
click at [817, 55] on div "Search Search New Task To-Do (157) Skipped (99+) Completed (99+) ID Location St…" at bounding box center [587, 200] width 1175 height 933
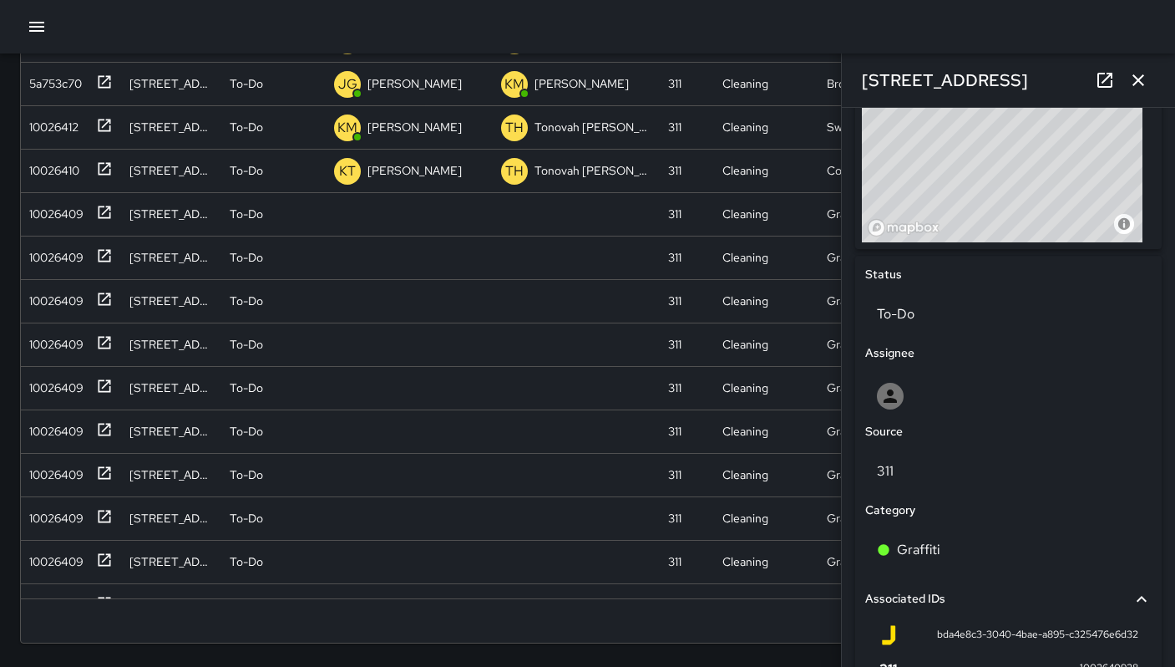
click at [967, 106] on div "333 11th Street" at bounding box center [1008, 79] width 333 height 53
drag, startPoint x: 985, startPoint y: 86, endPoint x: 860, endPoint y: 77, distance: 124.8
click at [860, 77] on div "333 11th Street" at bounding box center [1008, 79] width 333 height 53
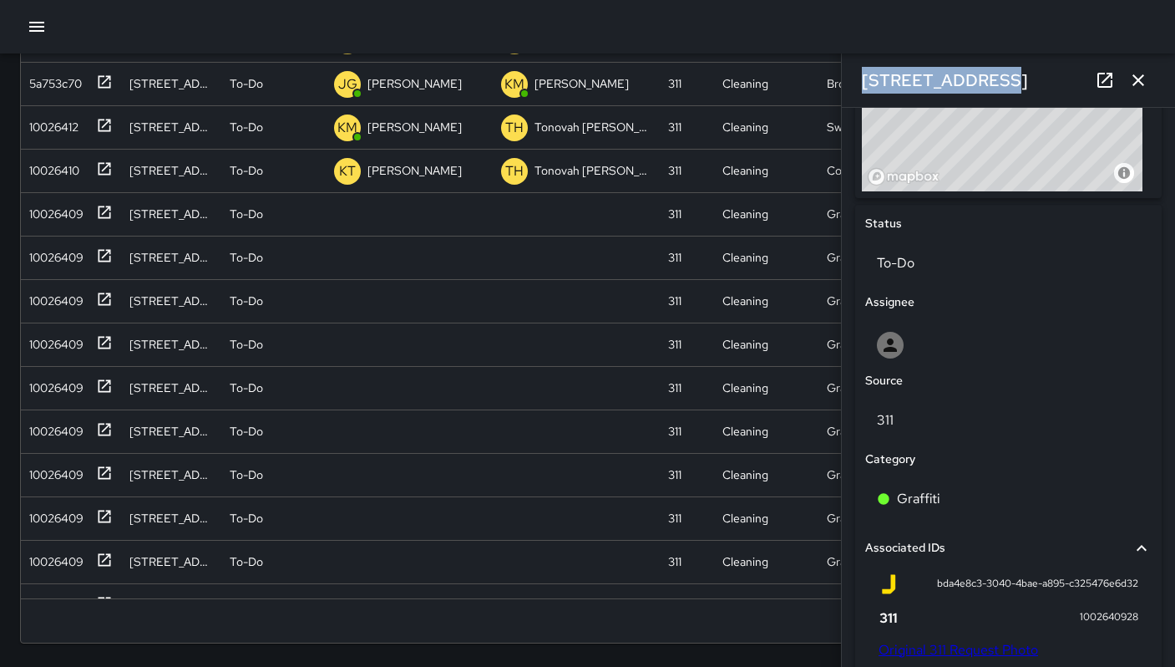
scroll to position [13, 13]
click at [16, 216] on div "Search Search New Task To-Do (156) Skipped (99+) Completed (99+) ID Location St…" at bounding box center [587, 200] width 1175 height 933
click at [29, 217] on div "10026409" at bounding box center [53, 210] width 61 height 23
click at [37, 218] on div "10026409" at bounding box center [53, 210] width 61 height 23
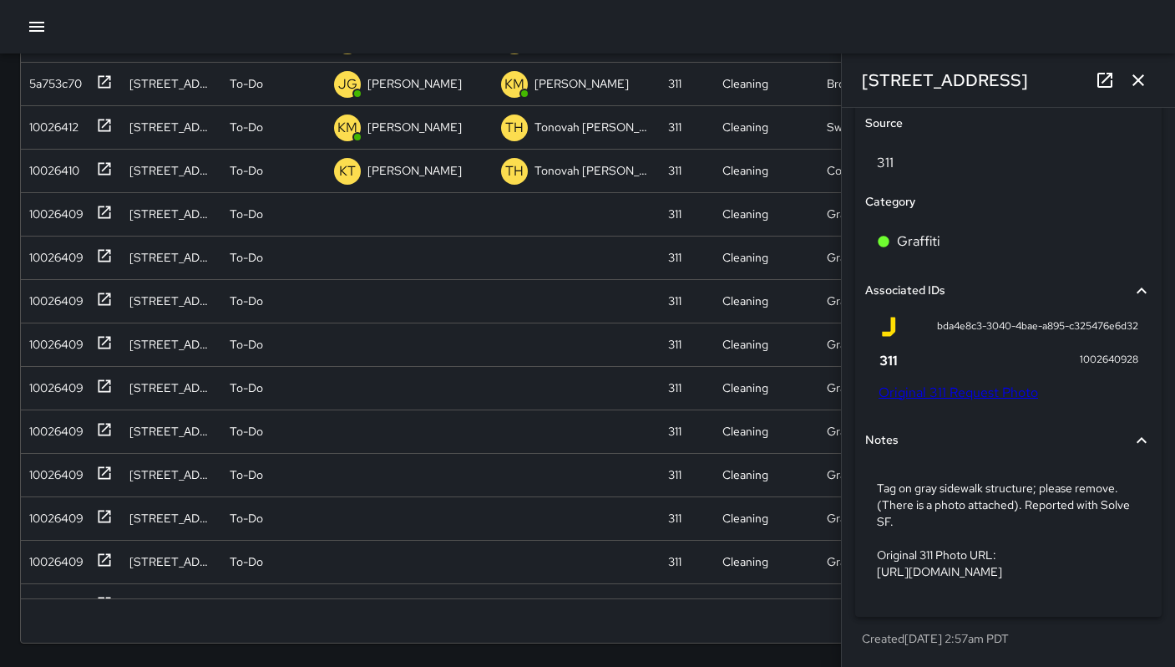
click at [942, 346] on div "bda4e8c3-3040-4bae-a895-c325476e6d32 1002640928 Original 311 Request Photo" at bounding box center [1009, 359] width 260 height 84
click at [950, 383] on link "Original 311 Request Photo" at bounding box center [959, 392] width 160 height 18
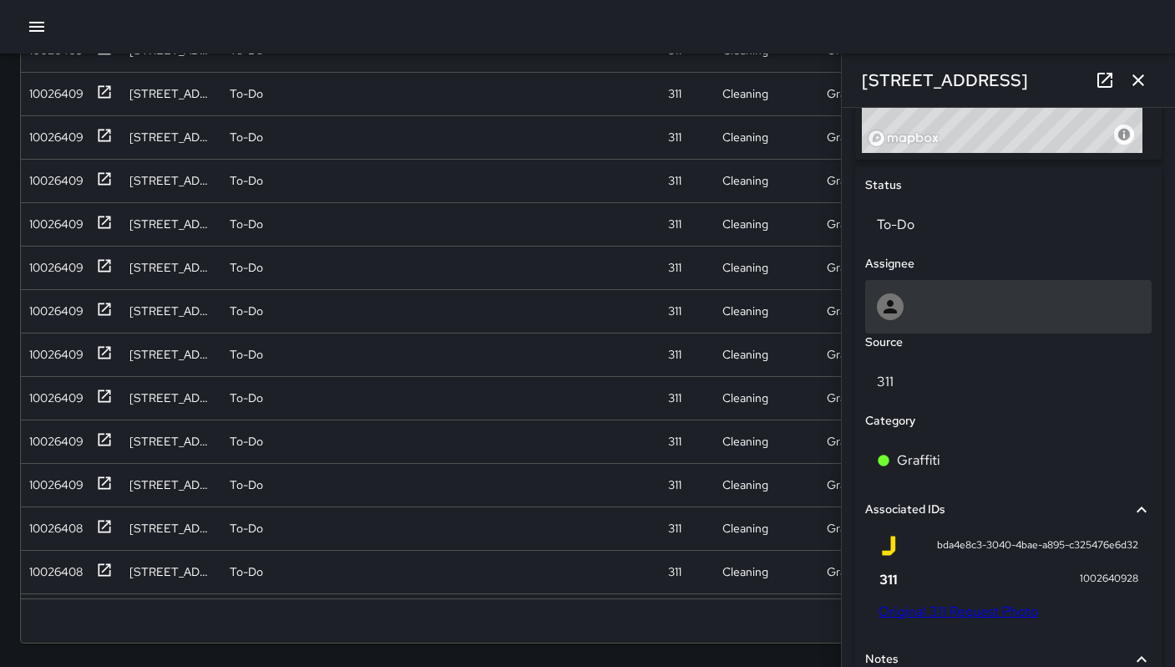
scroll to position [728, 0]
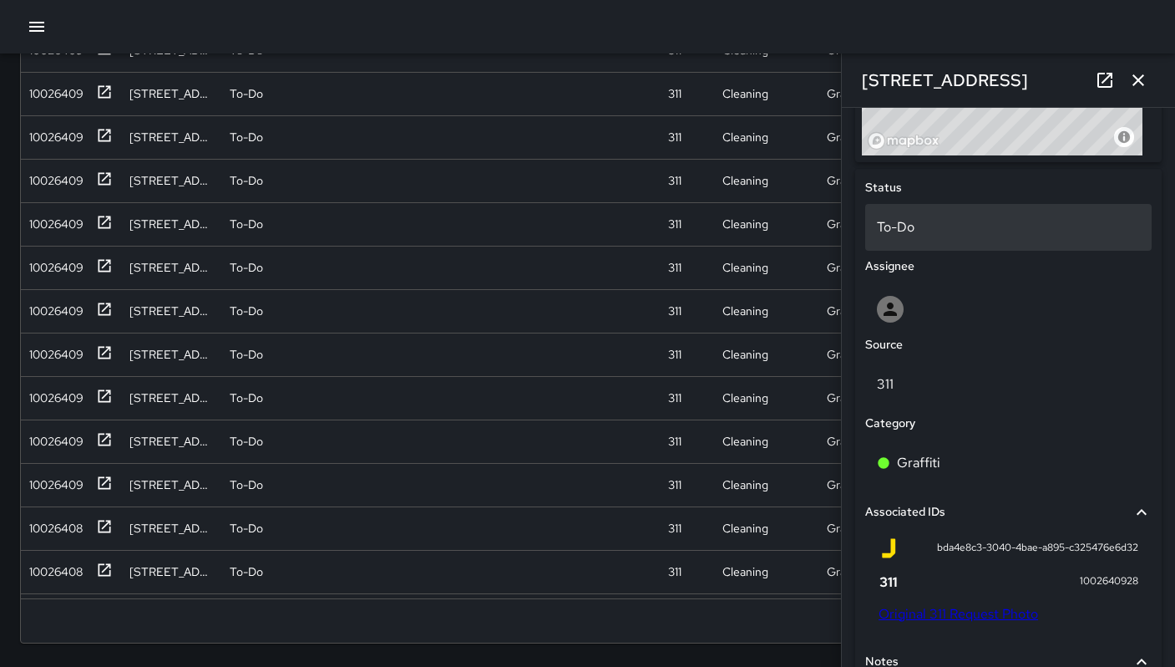
click at [948, 225] on p "To-Do" at bounding box center [1008, 227] width 263 height 20
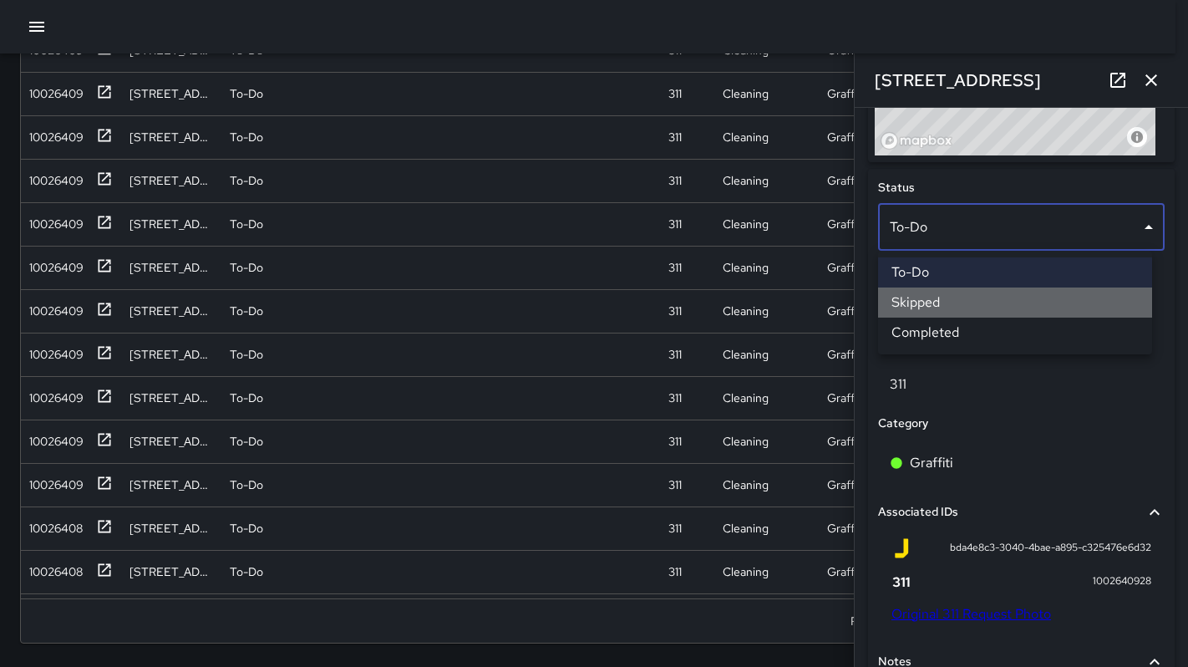
click at [939, 295] on li "Skipped" at bounding box center [1015, 302] width 274 height 30
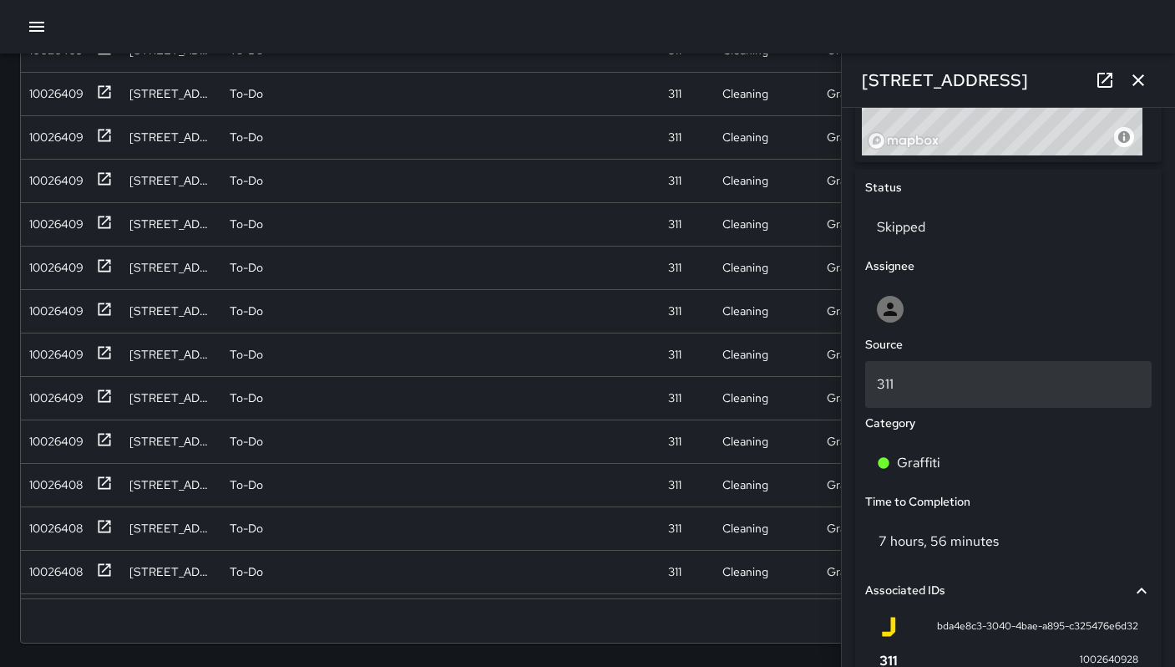
scroll to position [1085, 0]
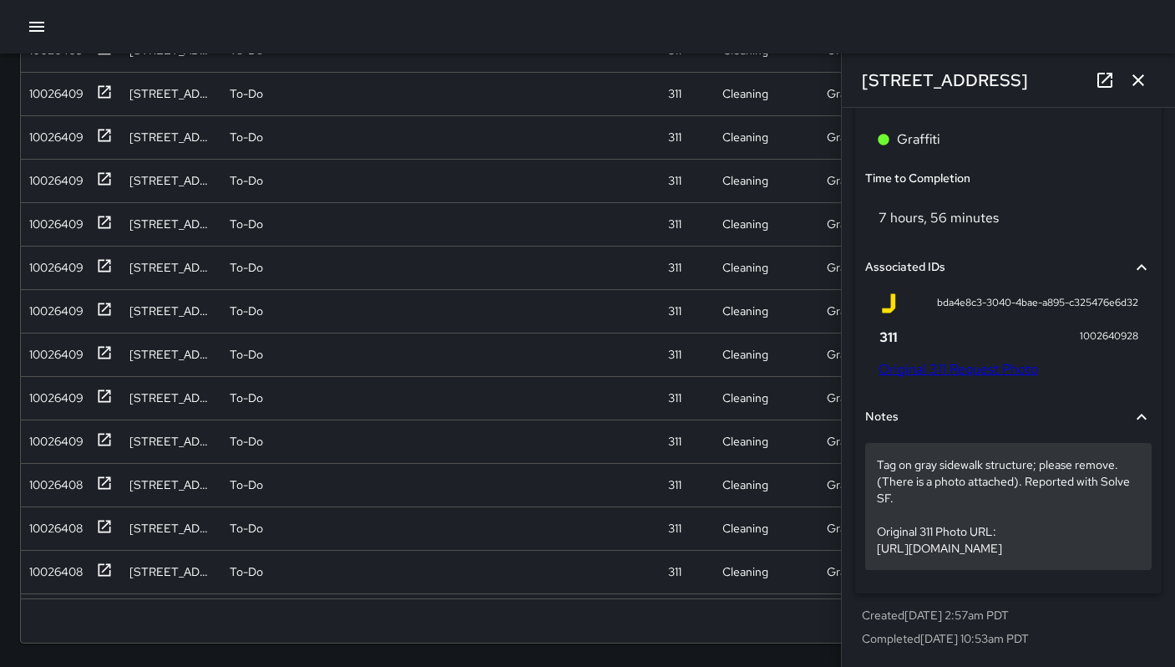
drag, startPoint x: 874, startPoint y: 501, endPoint x: 1115, endPoint y: 546, distance: 245.6
click at [1115, 546] on div "Tag on gray sidewalk structure; please remove. (There is a photo attached). Rep…" at bounding box center [1008, 506] width 287 height 127
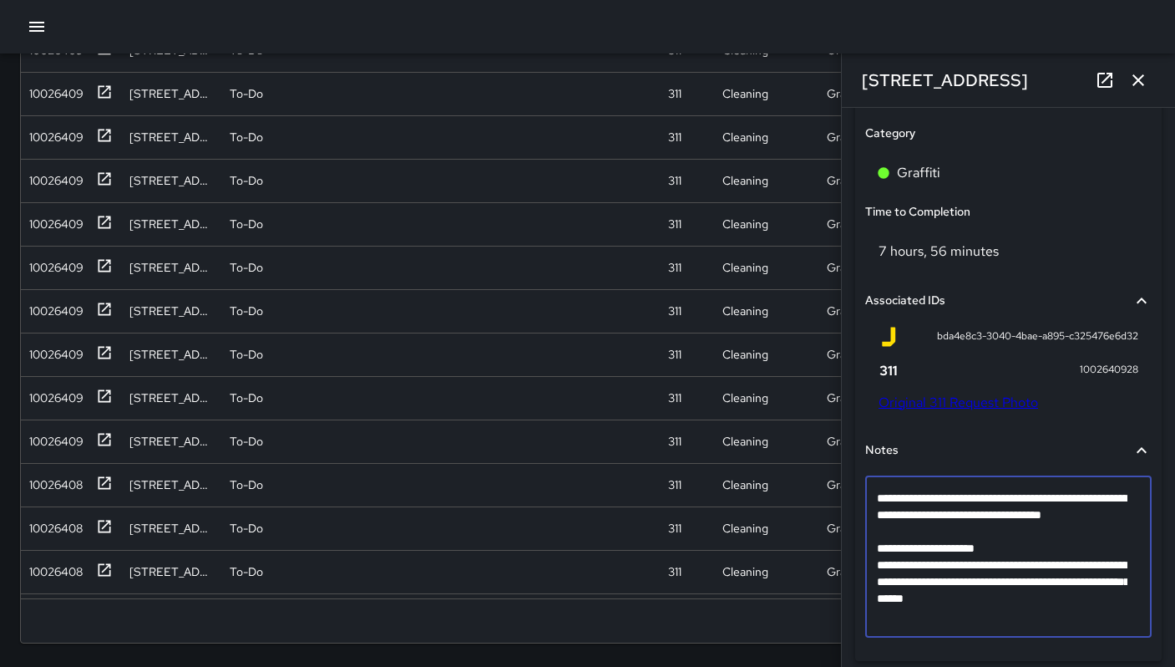
scroll to position [1086, 0]
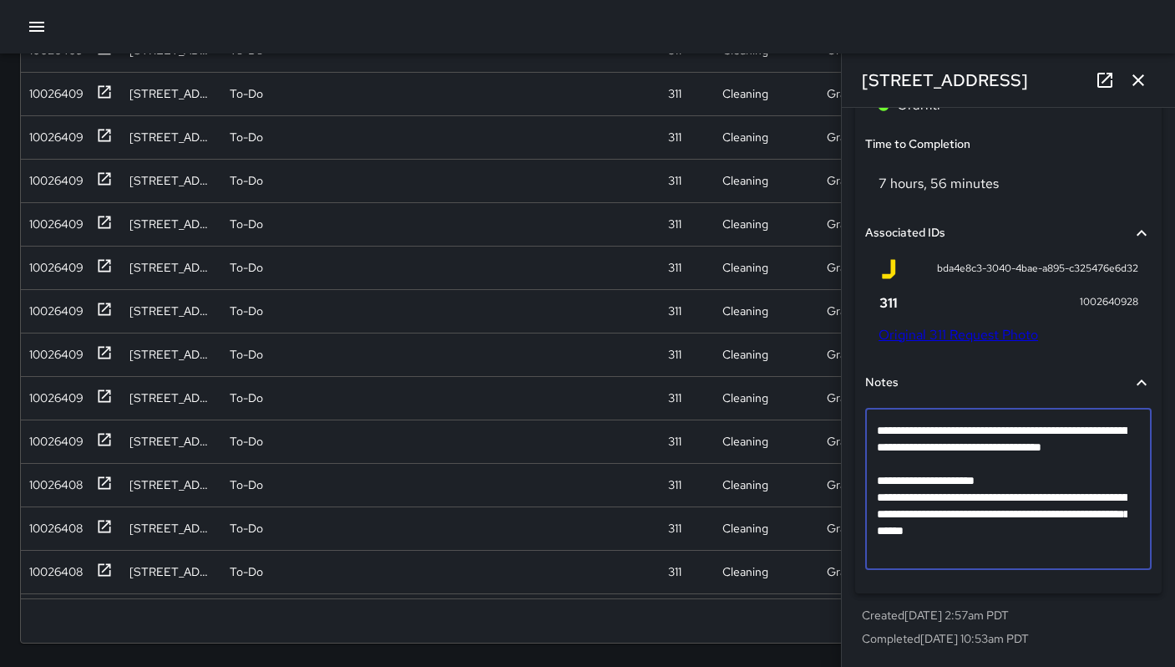
drag, startPoint x: 1112, startPoint y: 548, endPoint x: 877, endPoint y: 499, distance: 239.8
click at [877, 499] on textarea "**********" at bounding box center [1002, 489] width 251 height 134
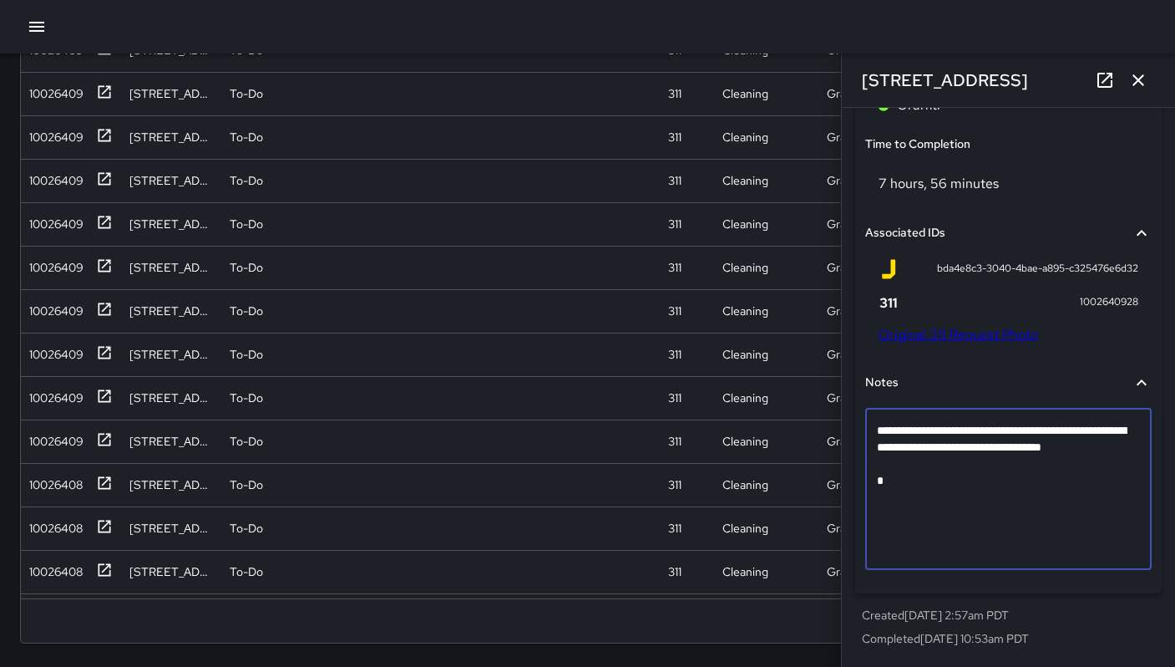
scroll to position [1036, 0]
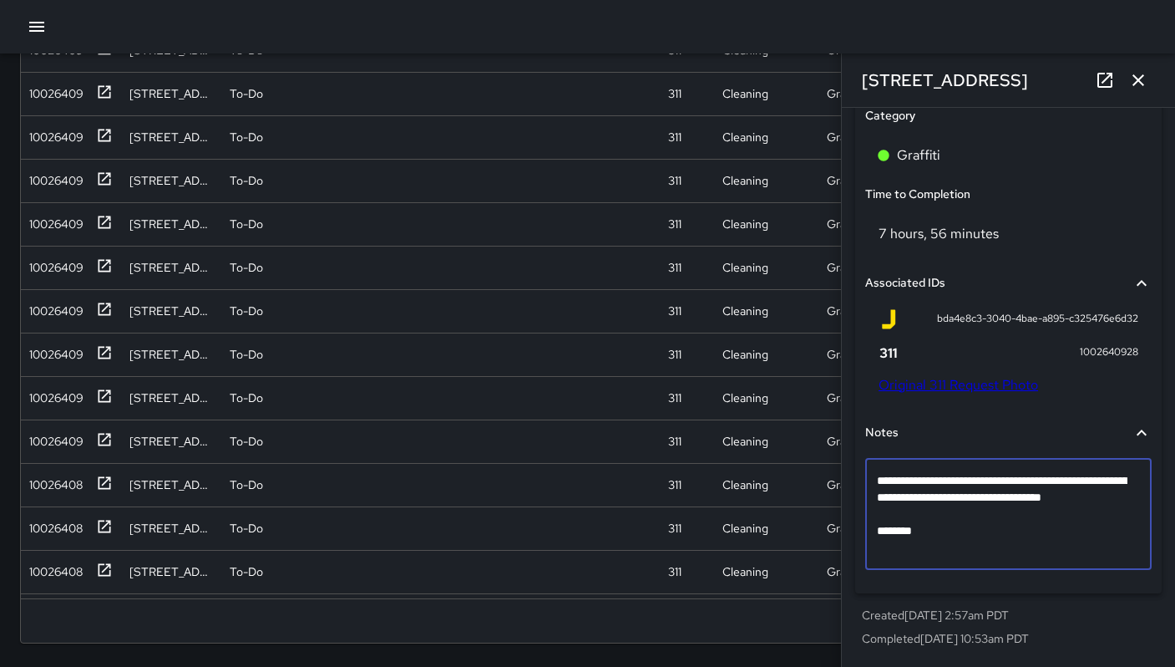
type textarea "**********"
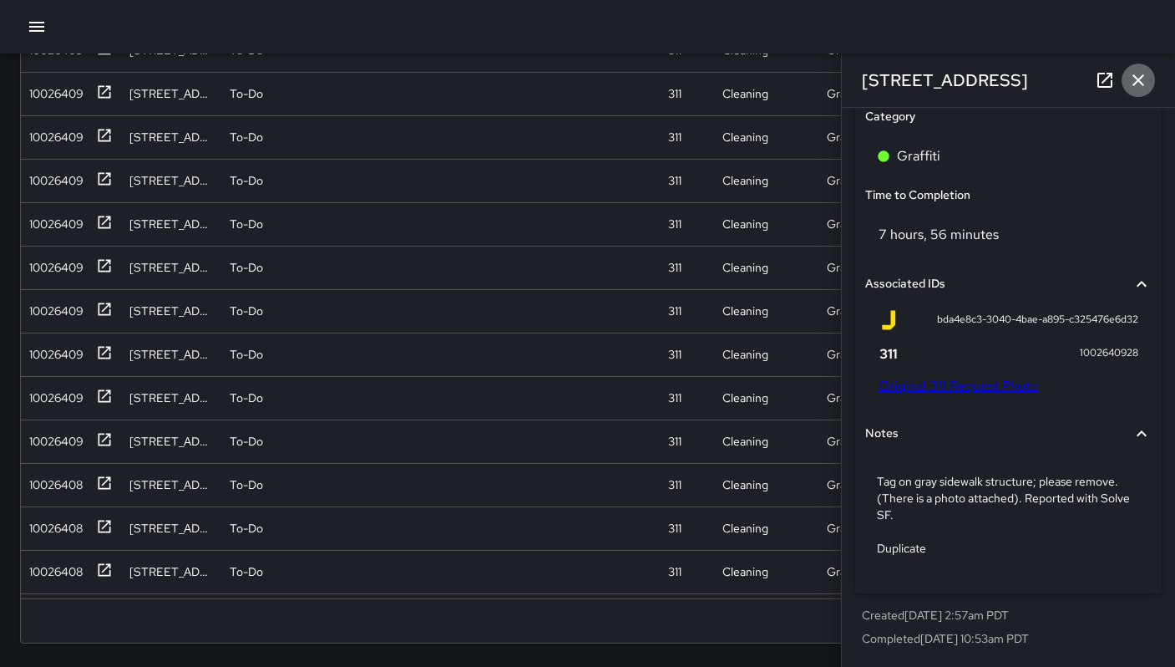
scroll to position [1035, 0]
click at [1147, 82] on icon "button" at bounding box center [1138, 80] width 20 height 20
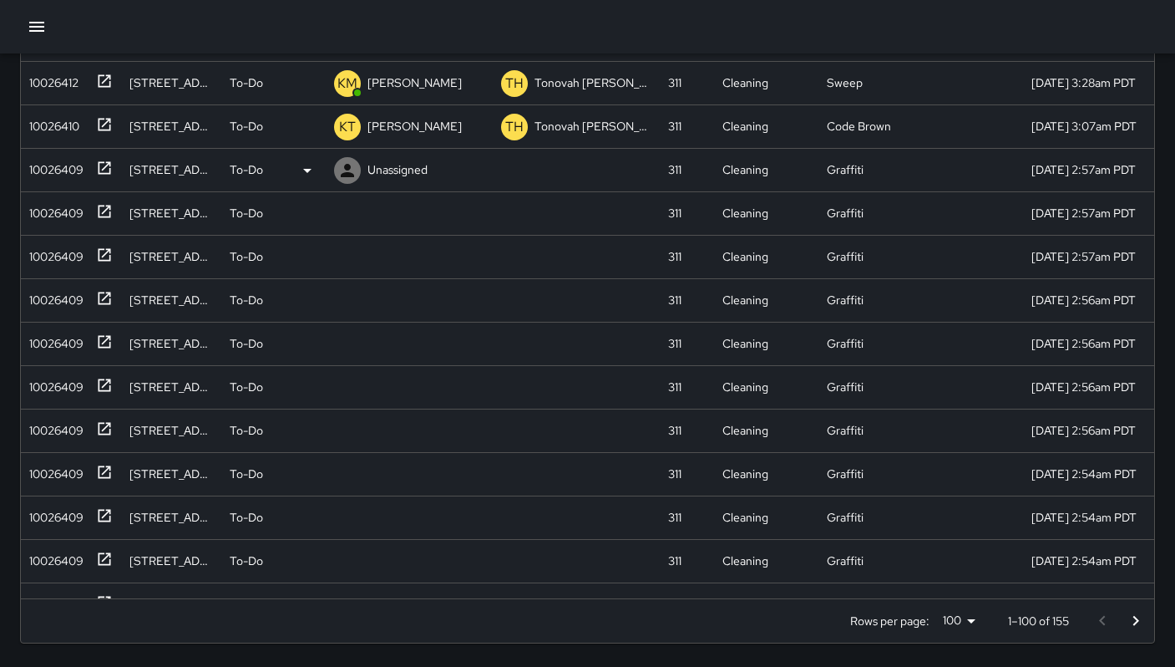
scroll to position [731, 0]
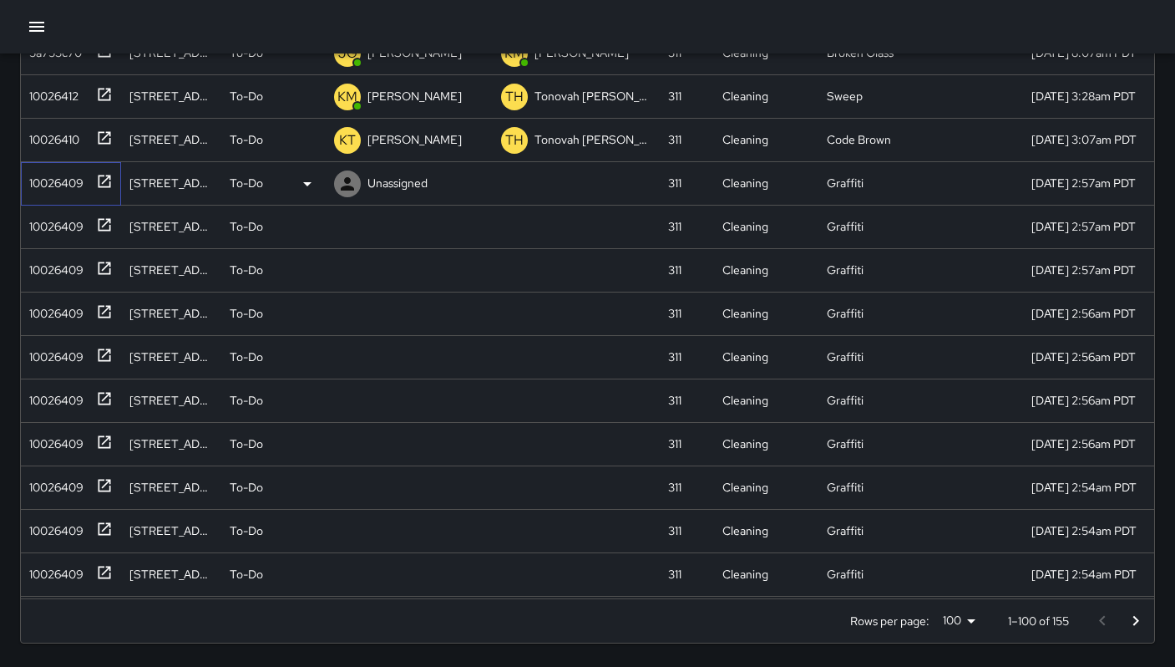
click at [49, 185] on div "10026409" at bounding box center [53, 179] width 61 height 23
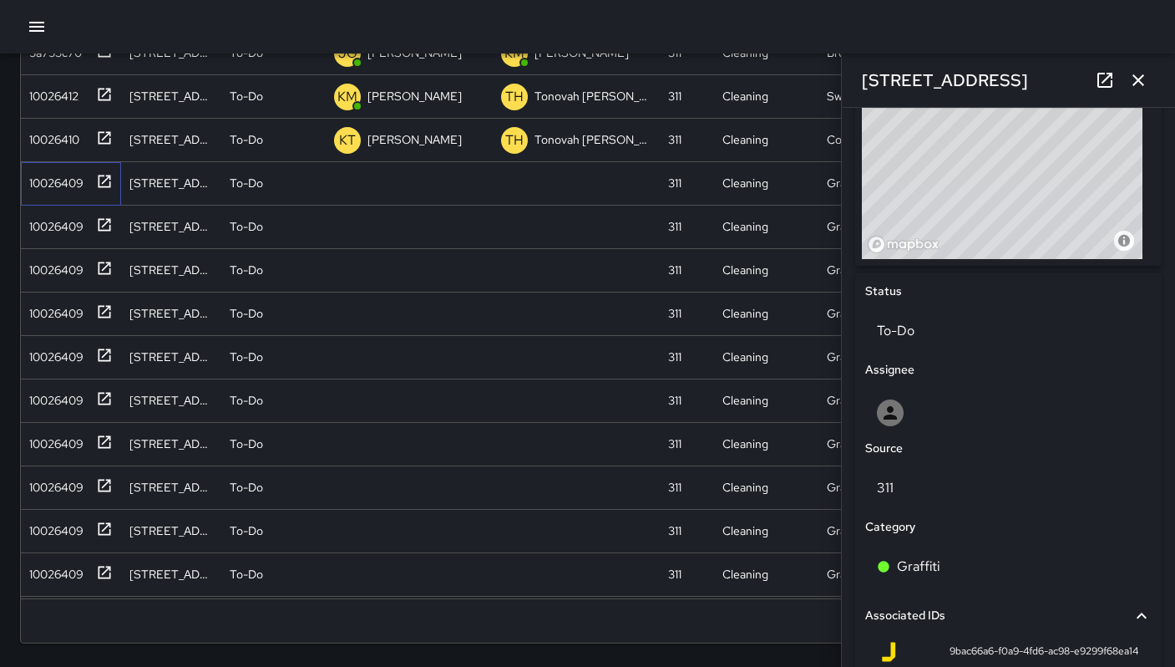
scroll to position [859, 0]
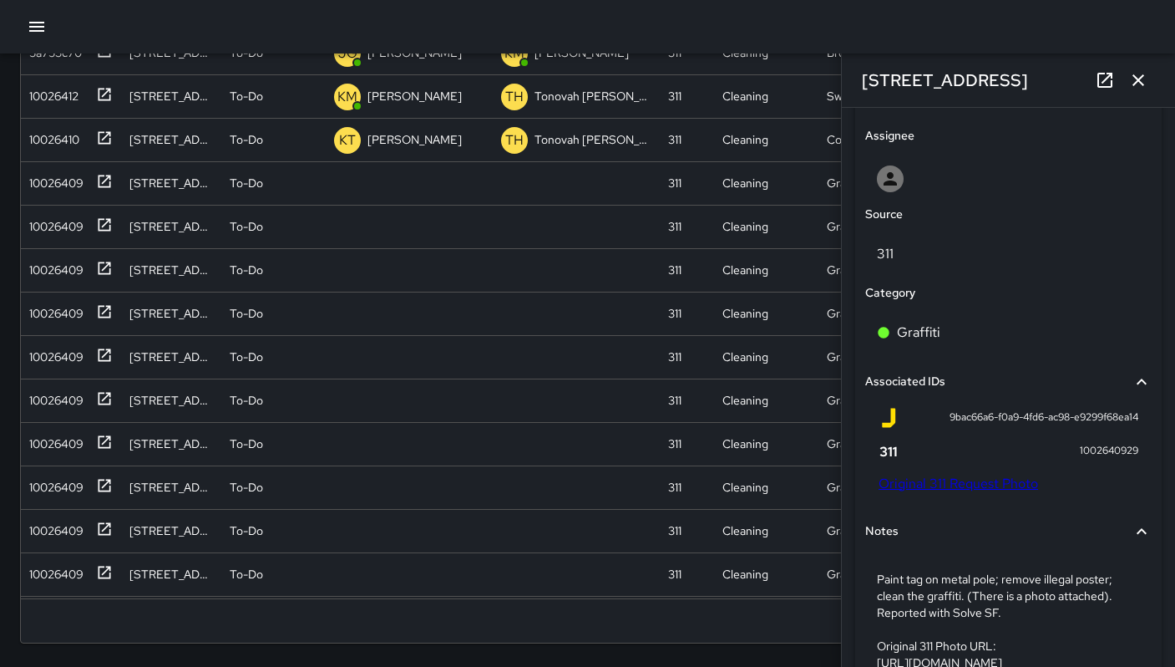
click at [982, 484] on link "Original 311 Request Photo" at bounding box center [959, 483] width 160 height 18
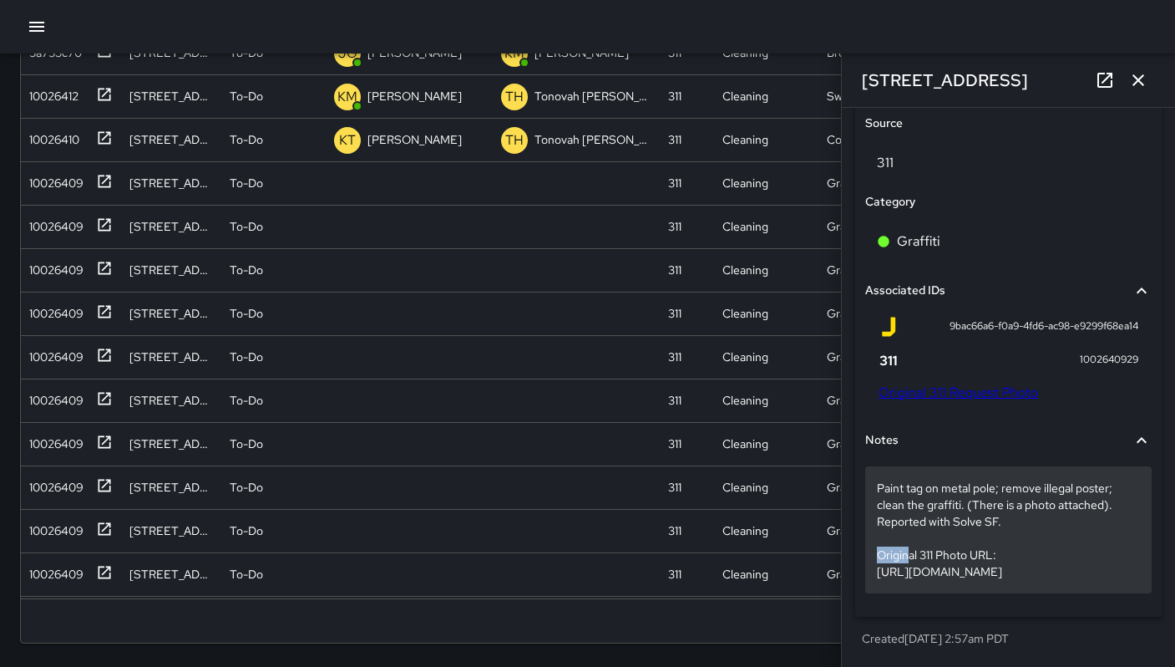
drag, startPoint x: 877, startPoint y: 522, endPoint x: 943, endPoint y: 533, distance: 66.9
click at [943, 533] on p "Paint tag on metal pole; remove illegal poster; clean the graffiti. (There is a…" at bounding box center [1008, 529] width 263 height 100
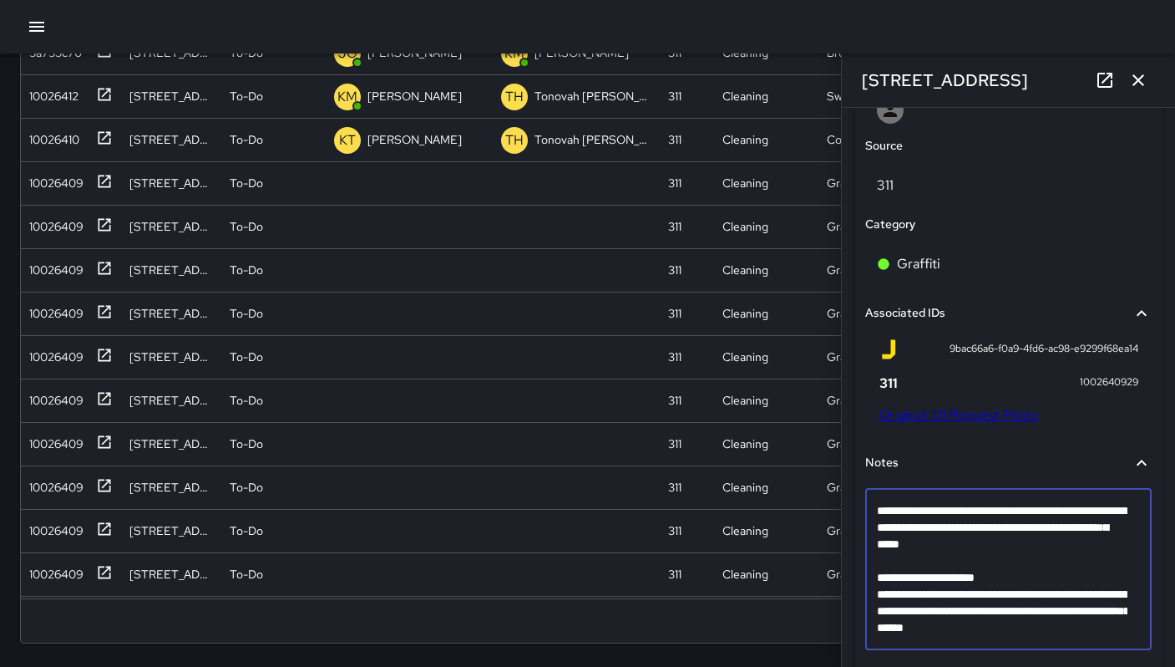
scroll to position [984, 0]
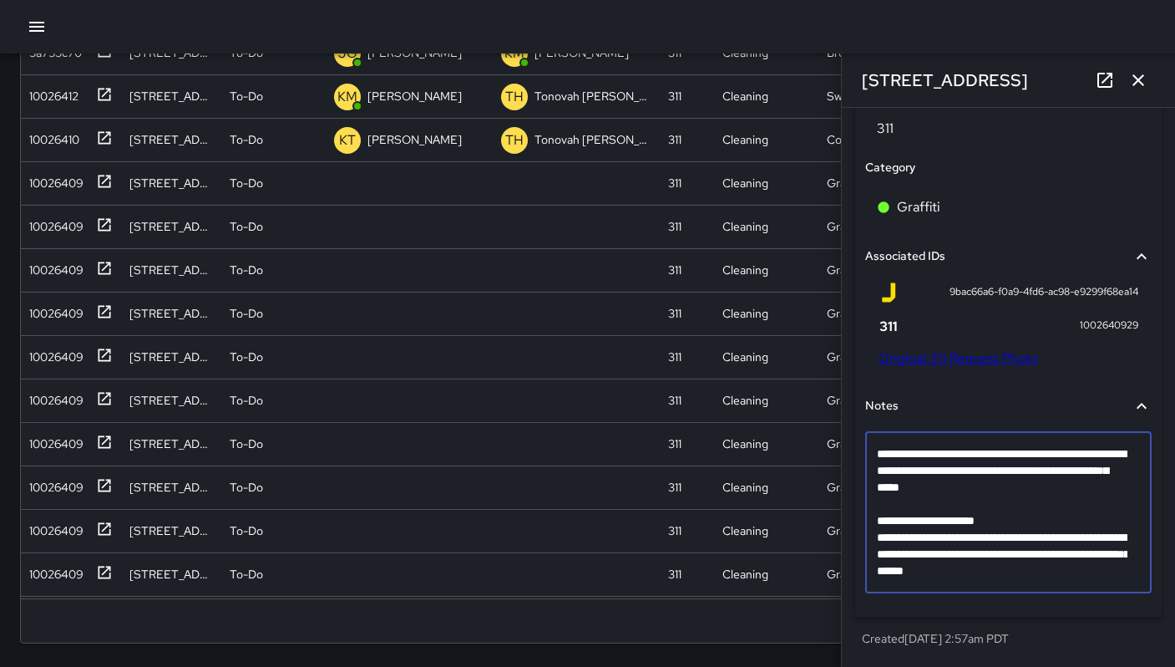
drag, startPoint x: 1120, startPoint y: 575, endPoint x: 850, endPoint y: 521, distance: 275.9
click at [850, 521] on div "**********" at bounding box center [1009, 152] width 320 height 1015
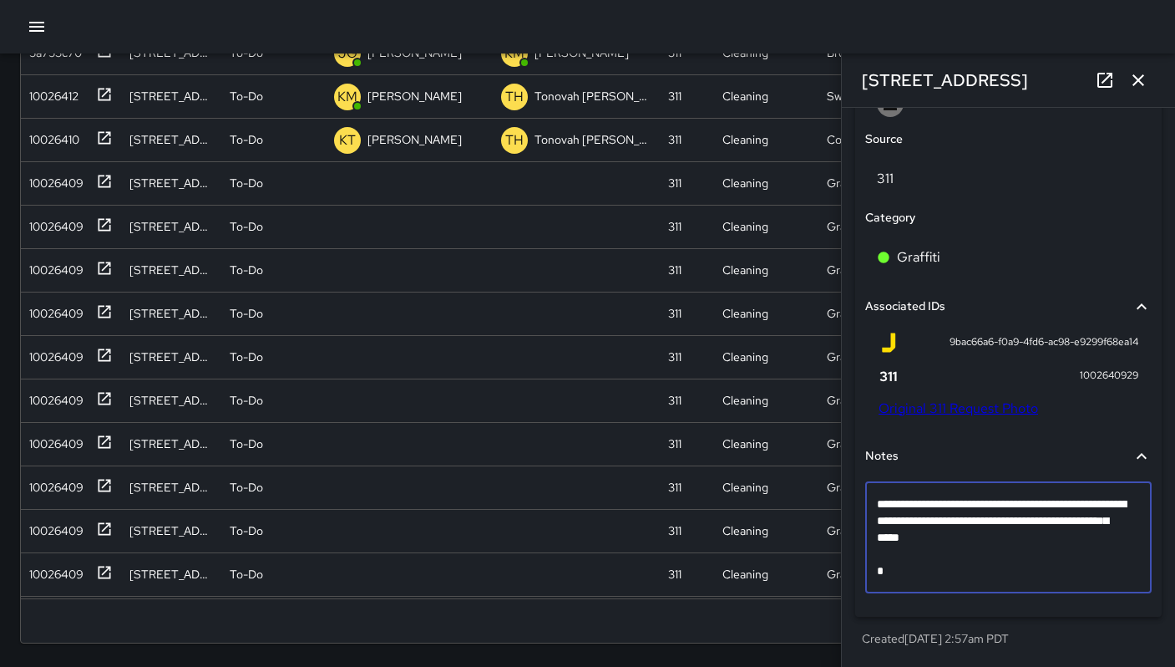
scroll to position [934, 0]
type textarea "**********"
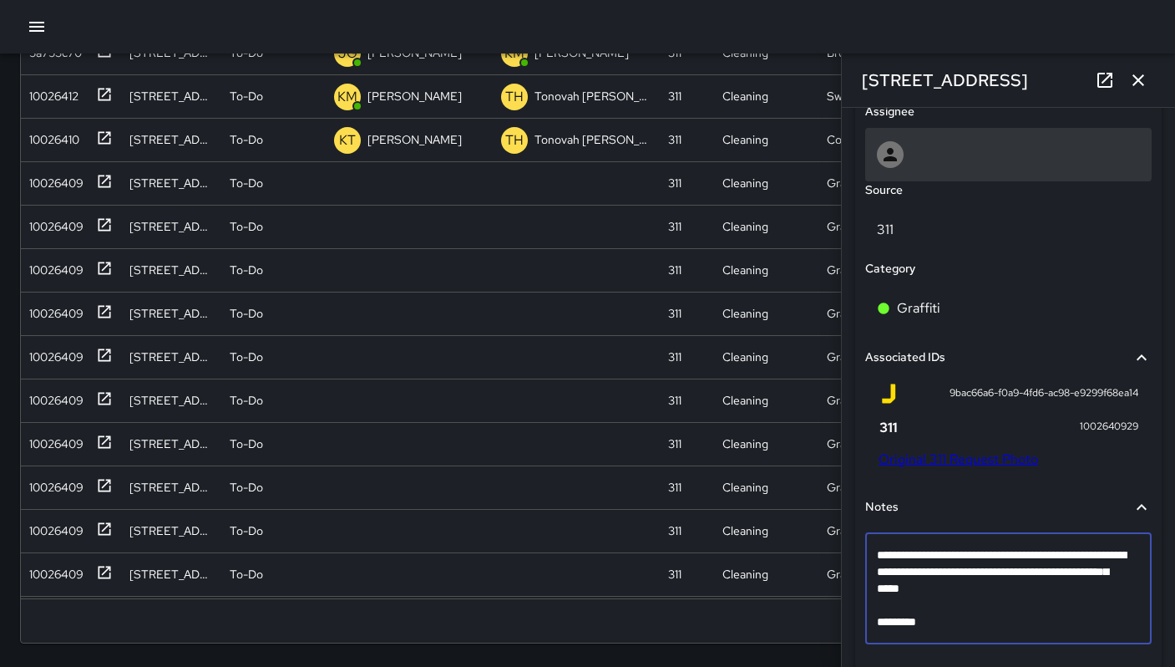
scroll to position [787, 0]
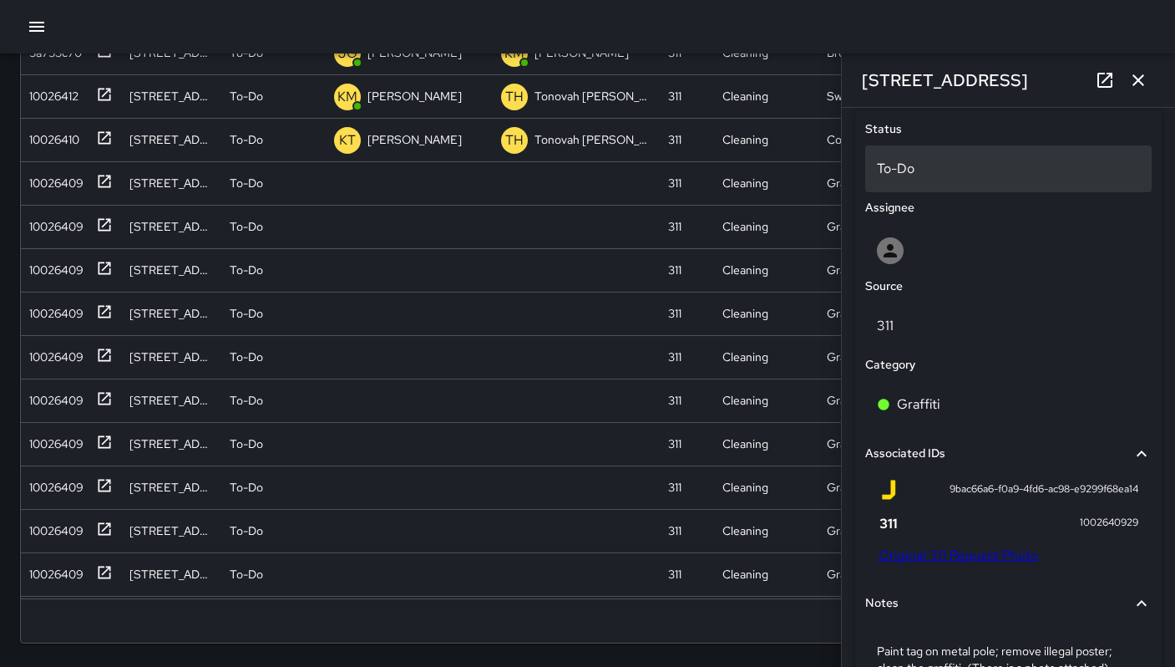
click at [928, 170] on p "To-Do" at bounding box center [1008, 169] width 263 height 20
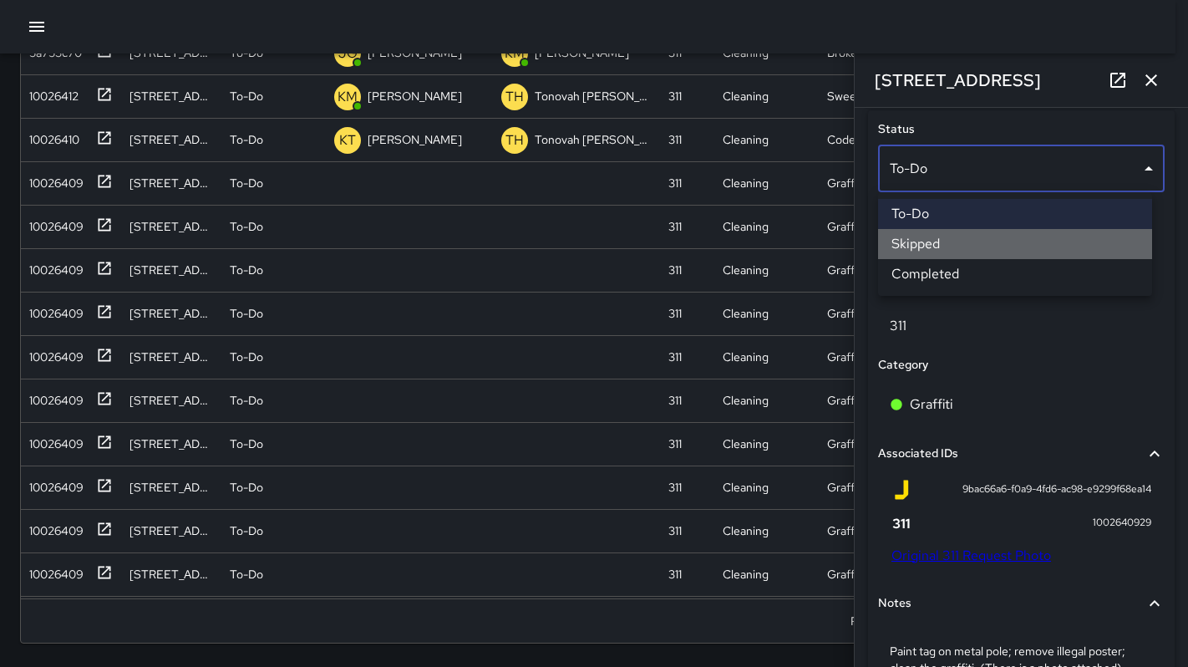
click at [935, 242] on li "Skipped" at bounding box center [1015, 244] width 274 height 30
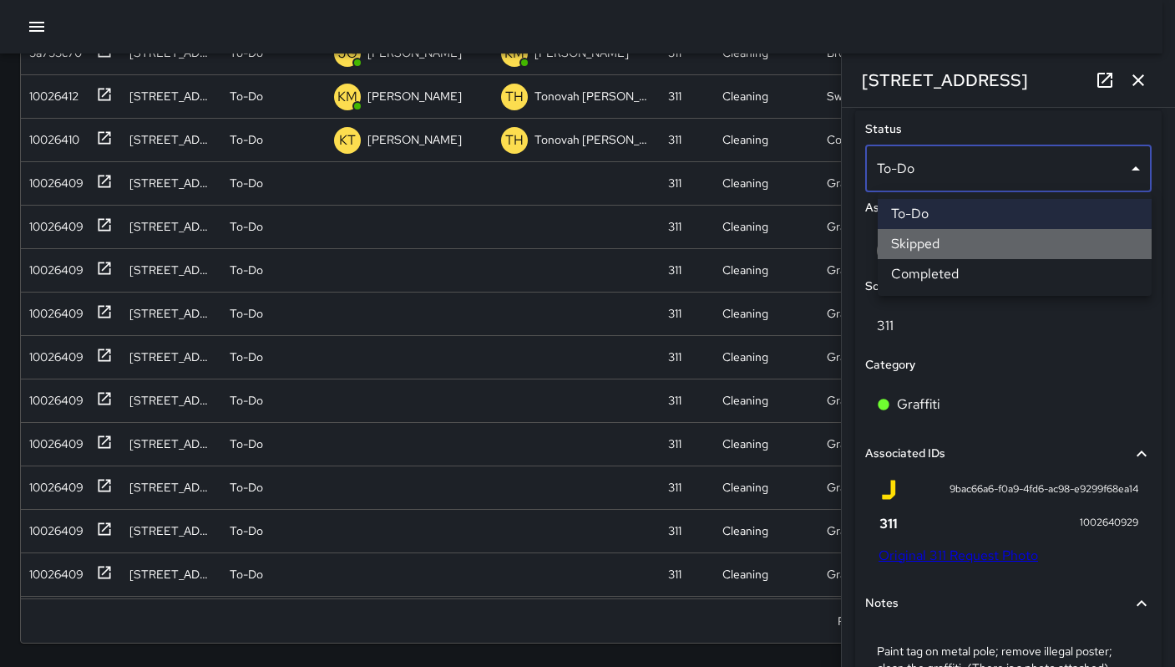
scroll to position [13, 13]
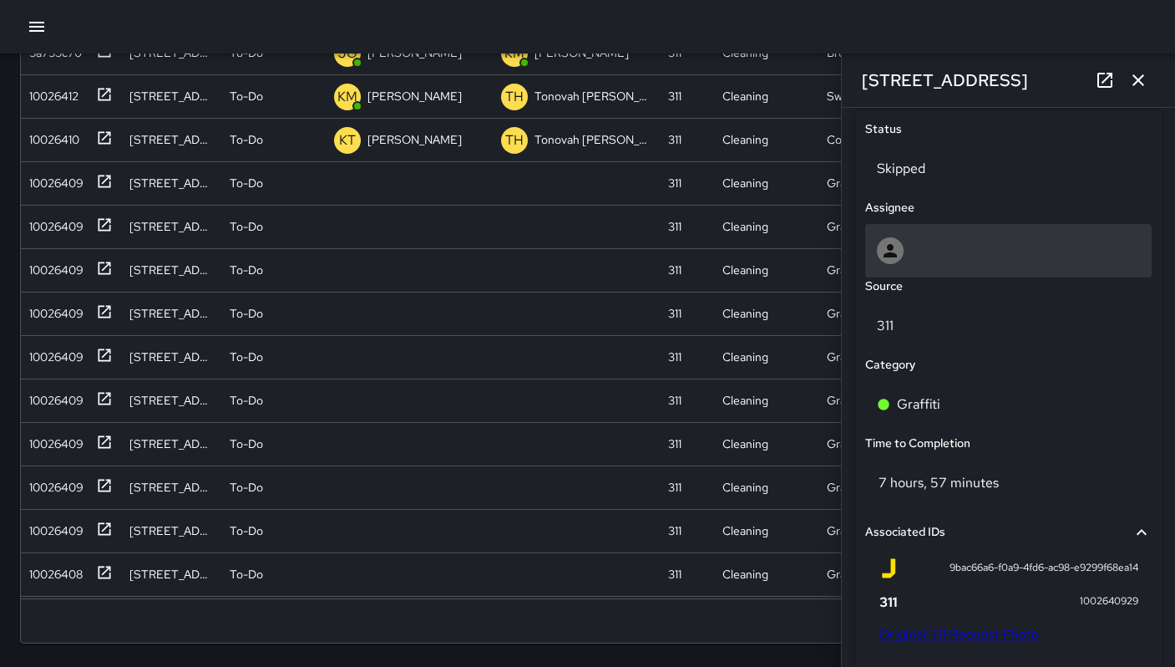
click at [929, 250] on div at bounding box center [1008, 250] width 263 height 27
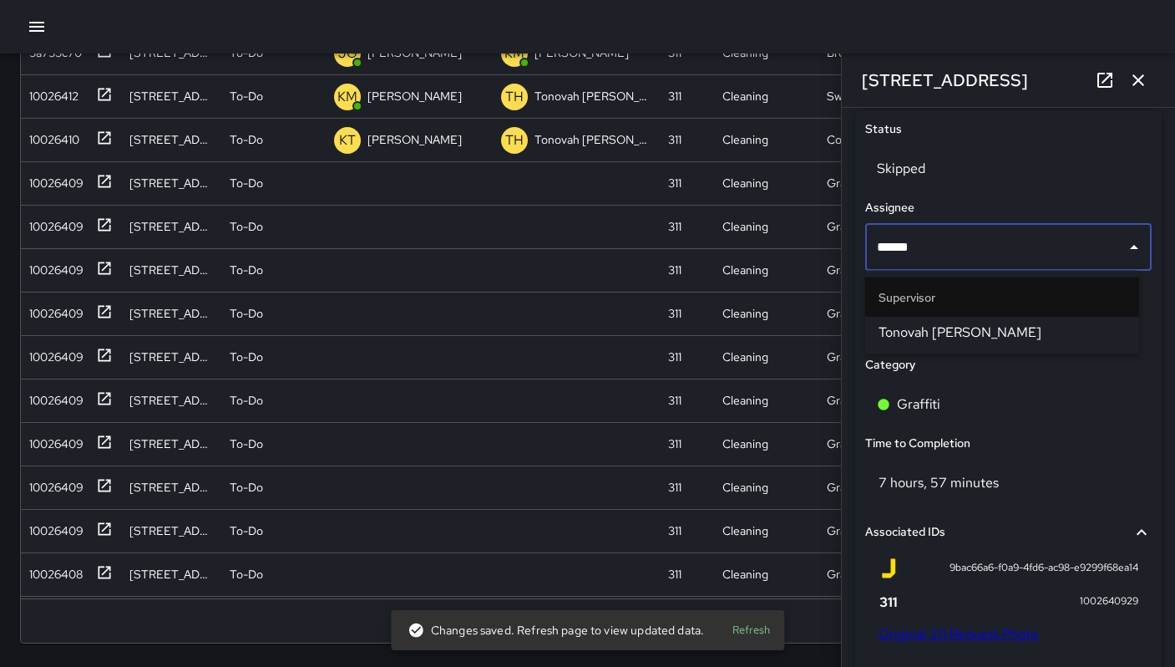
type input "*******"
click at [938, 325] on span "Tonovah Hillman" at bounding box center [1002, 332] width 247 height 20
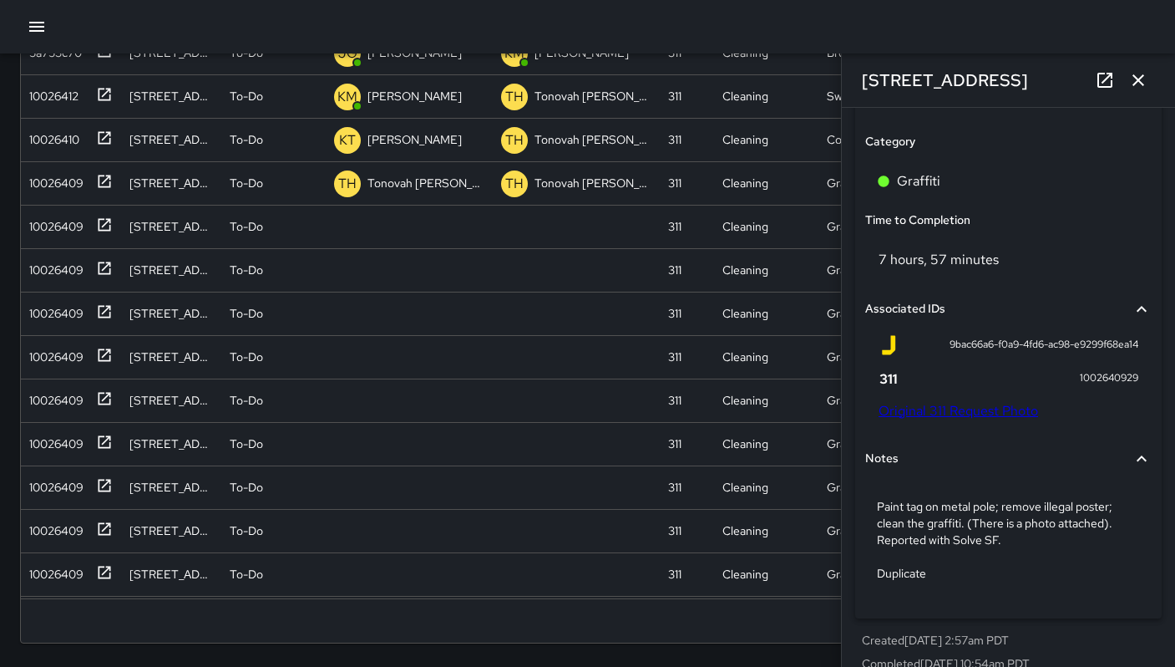
scroll to position [1113, 0]
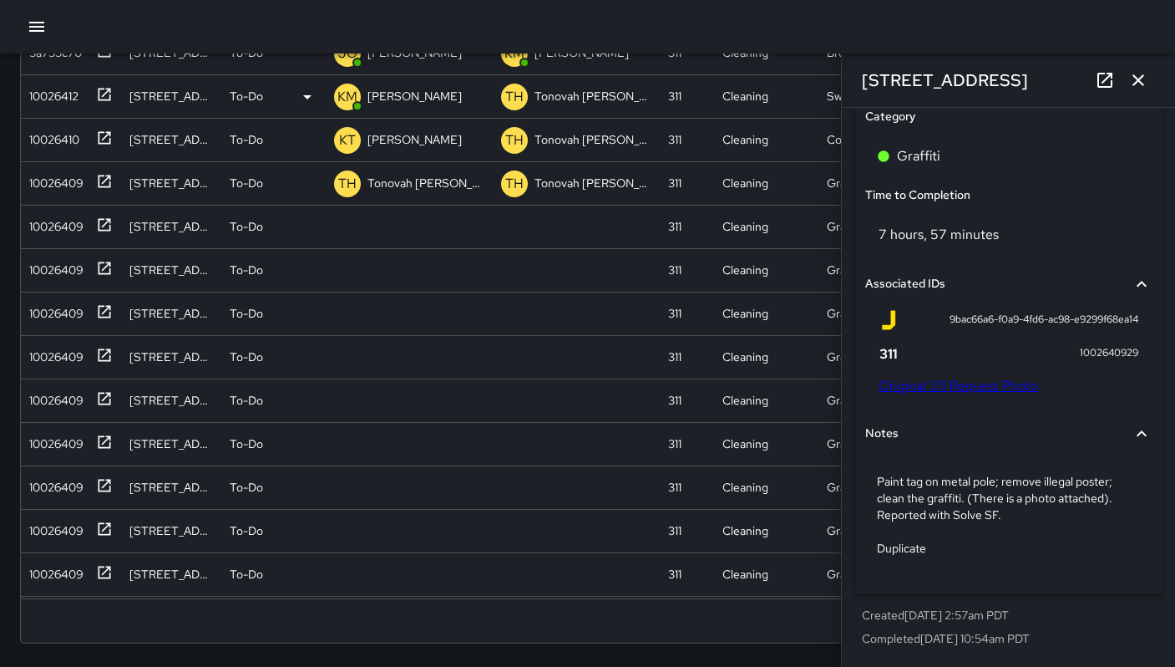
click at [1137, 82] on icon "button" at bounding box center [1139, 80] width 12 height 12
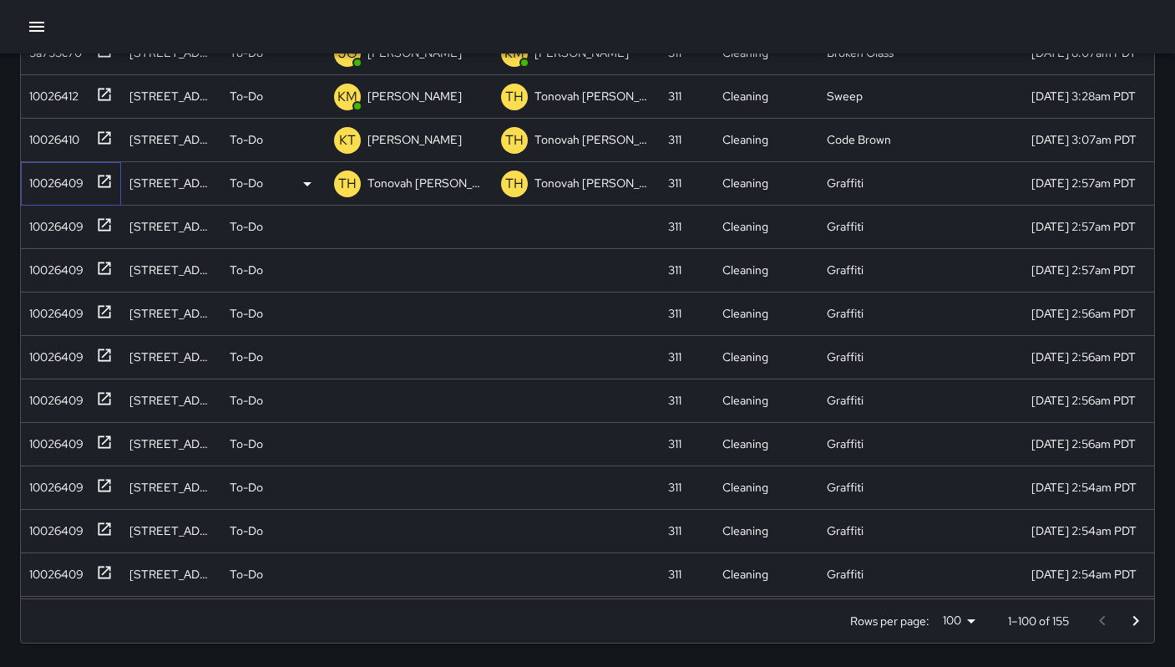
click at [50, 180] on div "10026409" at bounding box center [53, 179] width 61 height 23
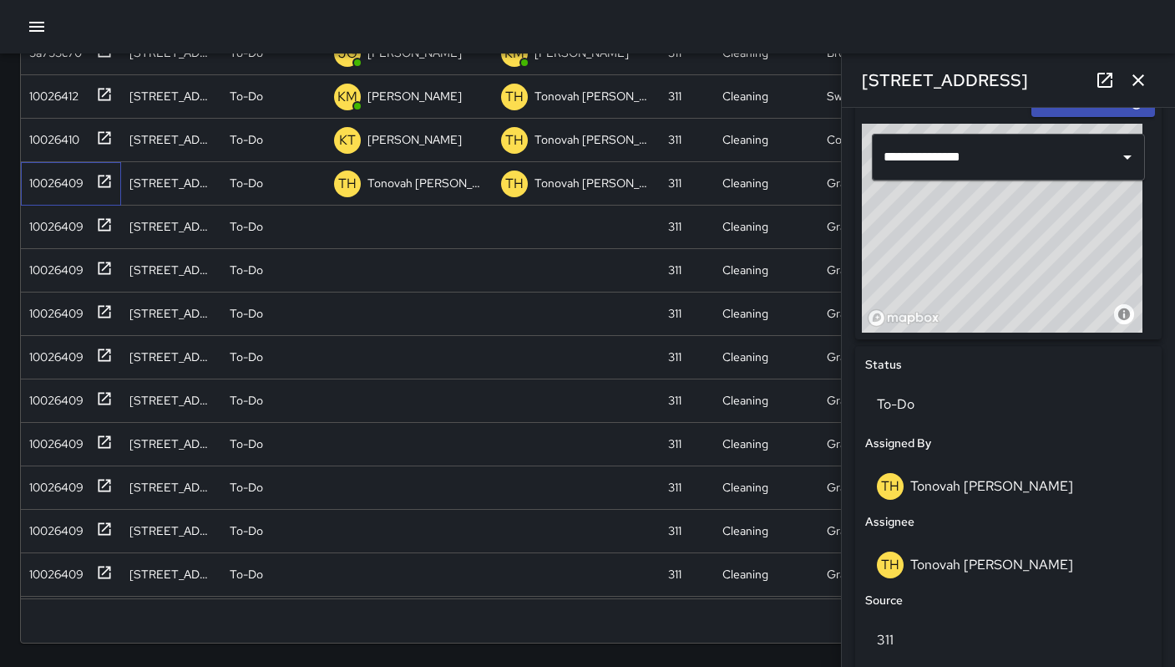
scroll to position [458, 0]
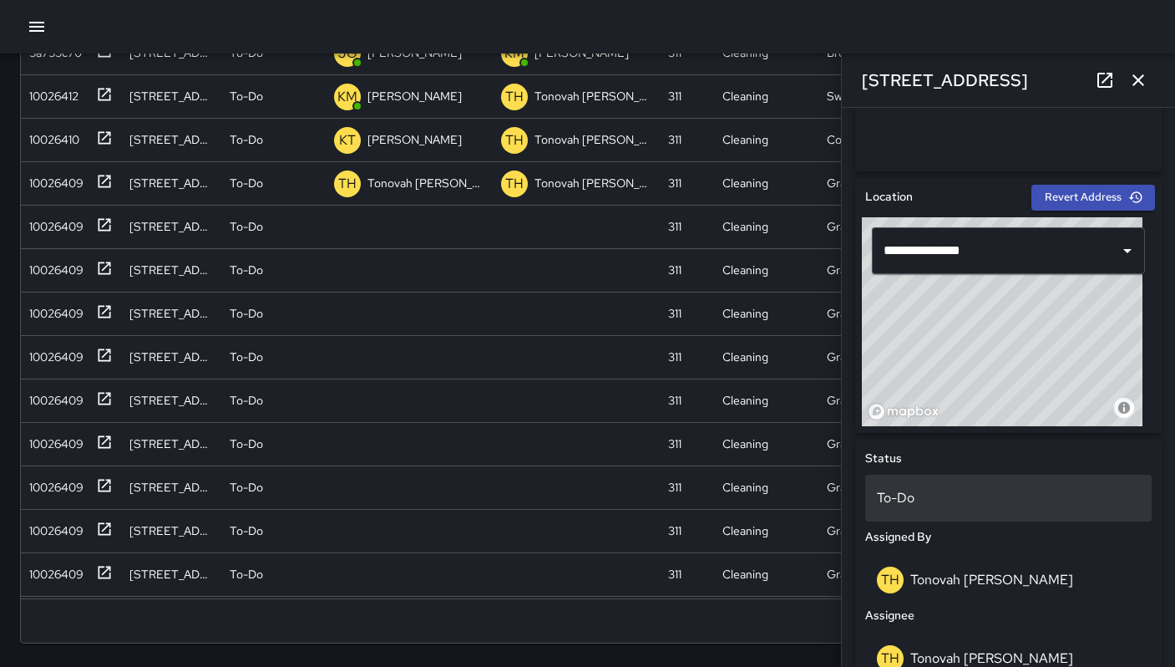
click at [936, 500] on p "To-Do" at bounding box center [1008, 498] width 263 height 20
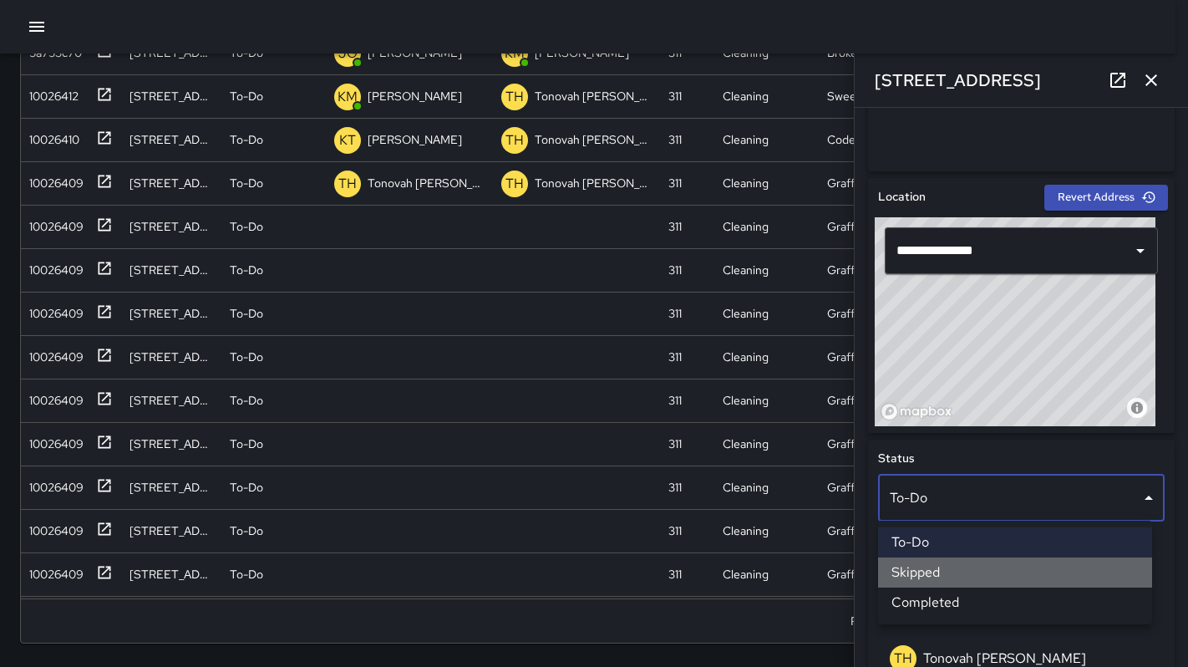
click at [947, 569] on li "Skipped" at bounding box center [1015, 572] width 274 height 30
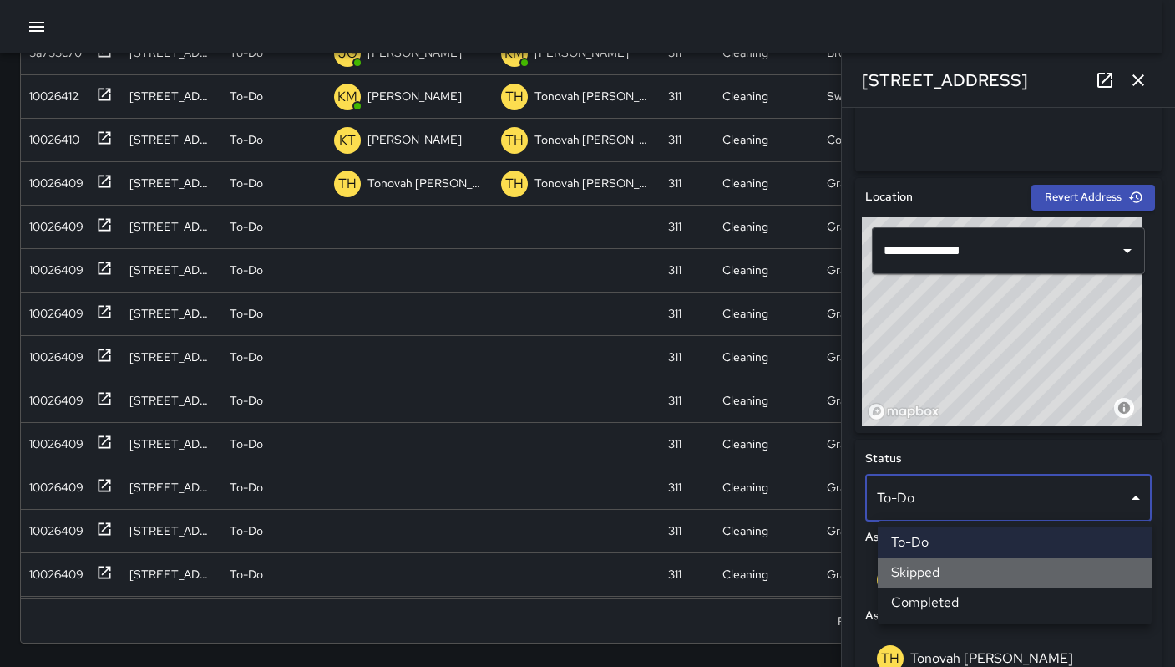
scroll to position [13, 13]
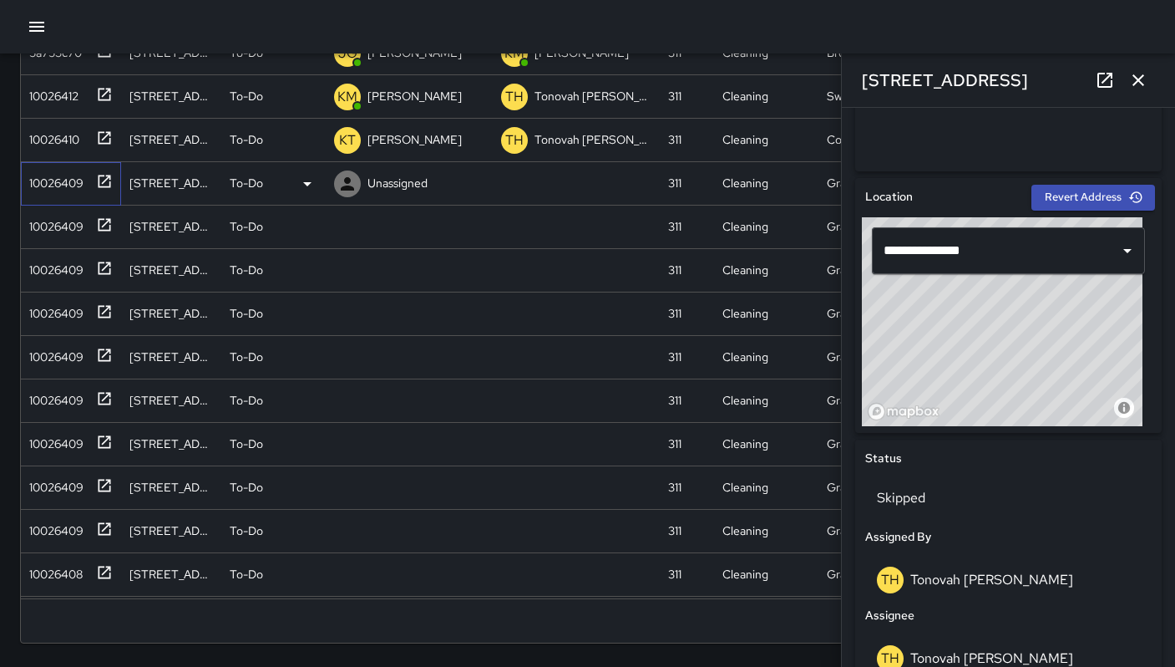
click at [35, 196] on div "10026409" at bounding box center [71, 183] width 100 height 43
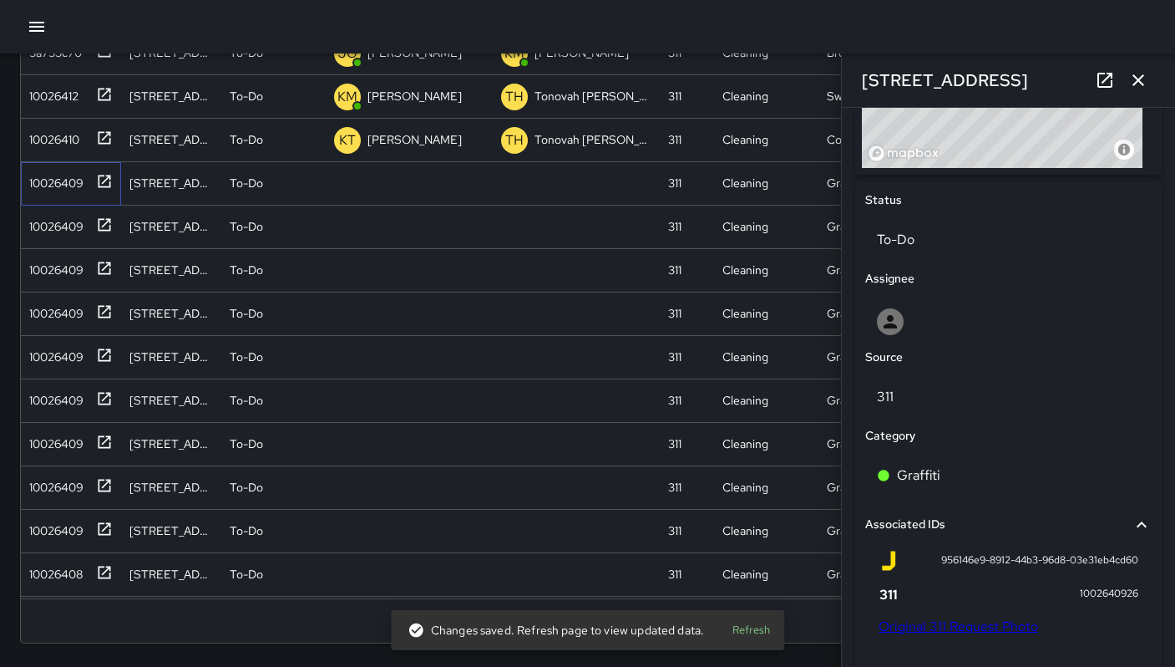
scroll to position [900, 0]
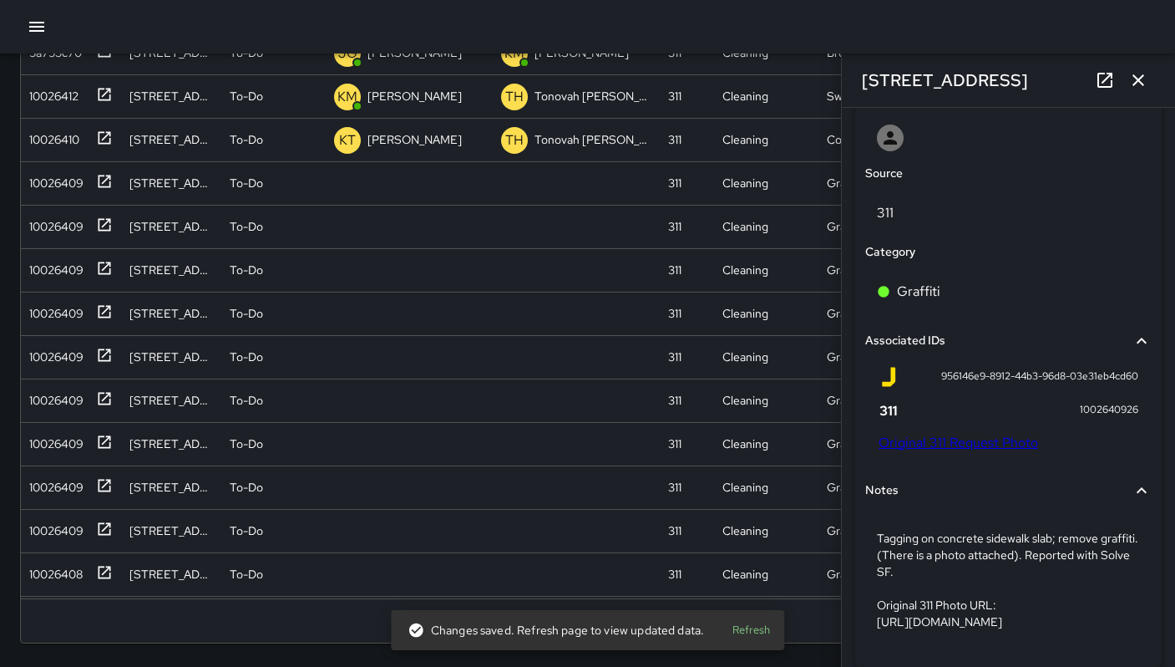
click at [951, 444] on link "Original 311 Request Photo" at bounding box center [959, 443] width 160 height 18
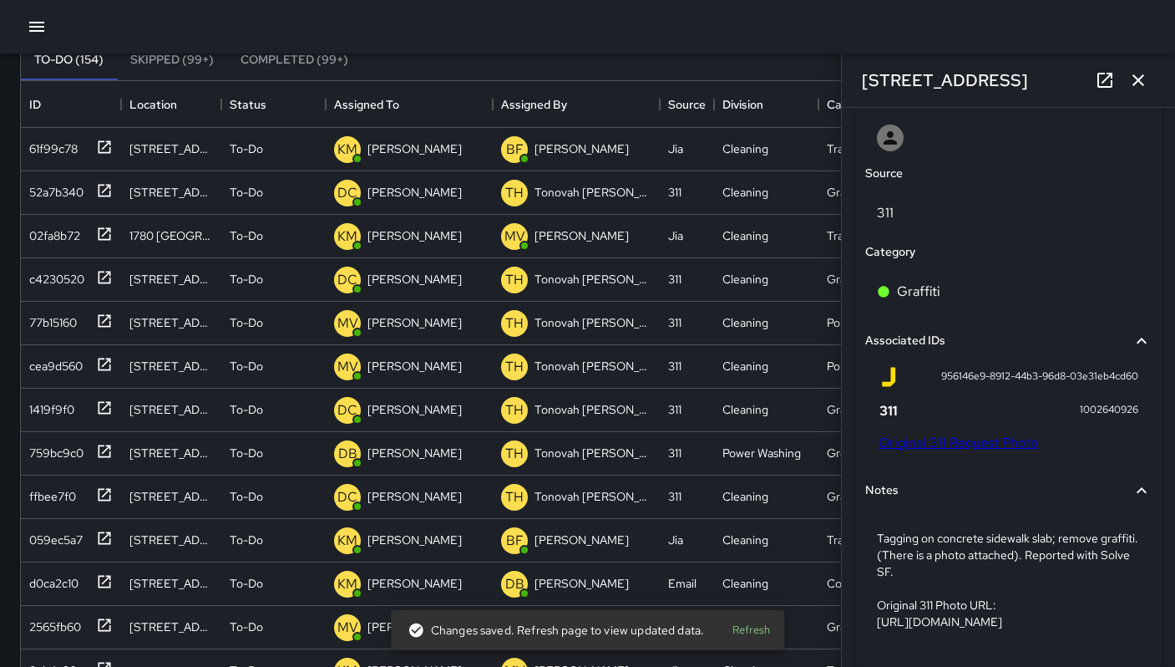
scroll to position [0, 0]
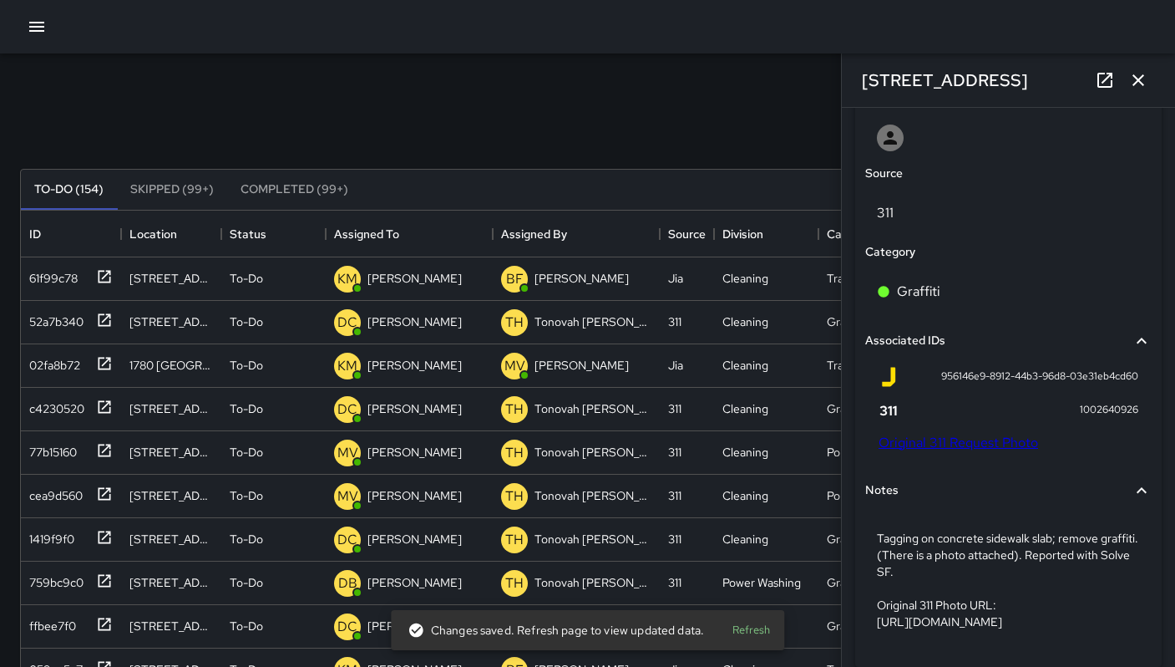
click at [30, 28] on icon "button" at bounding box center [37, 27] width 20 height 20
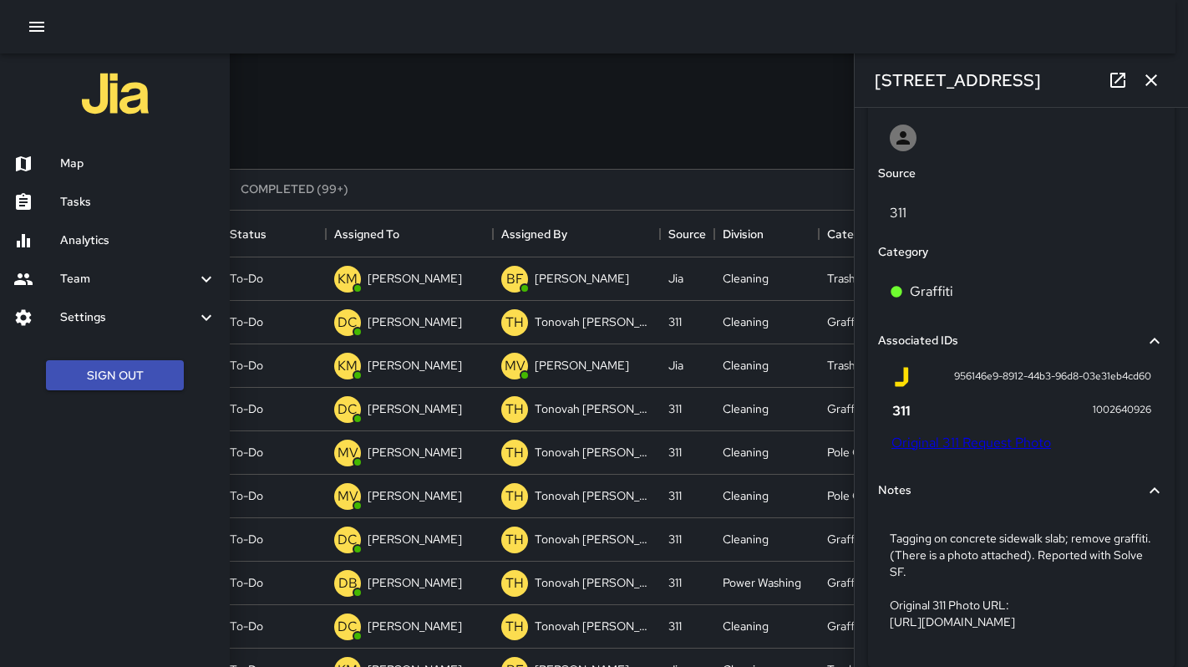
click at [66, 160] on h6 "Map" at bounding box center [138, 164] width 156 height 18
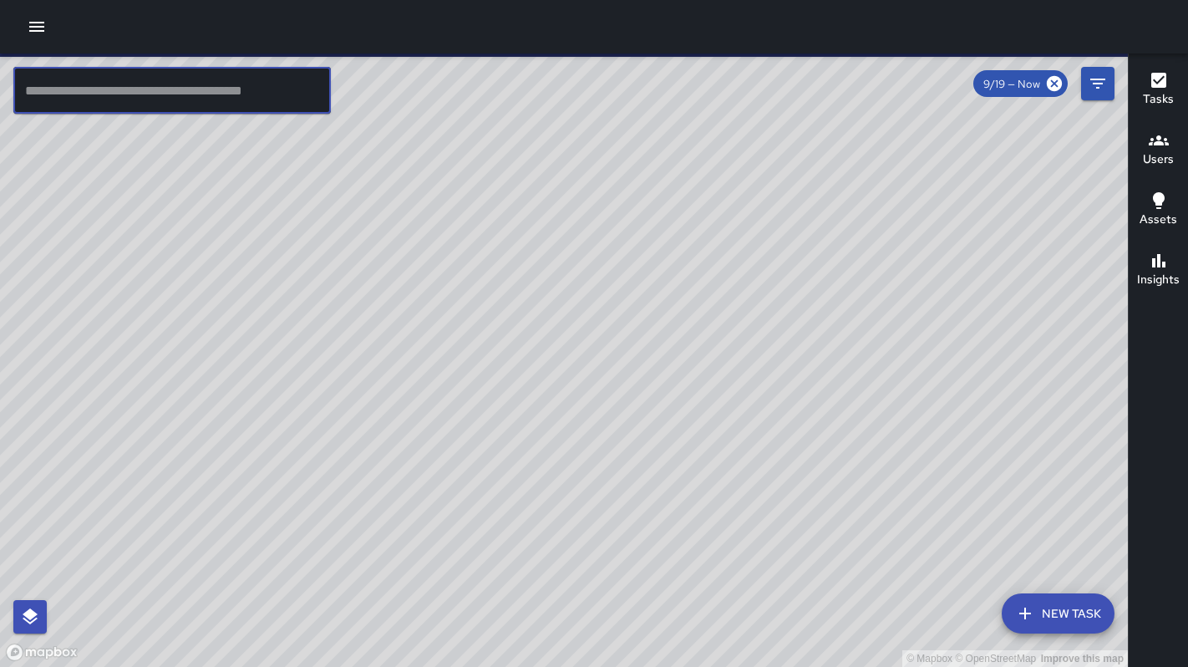
click at [83, 103] on input "text" at bounding box center [171, 90] width 317 height 47
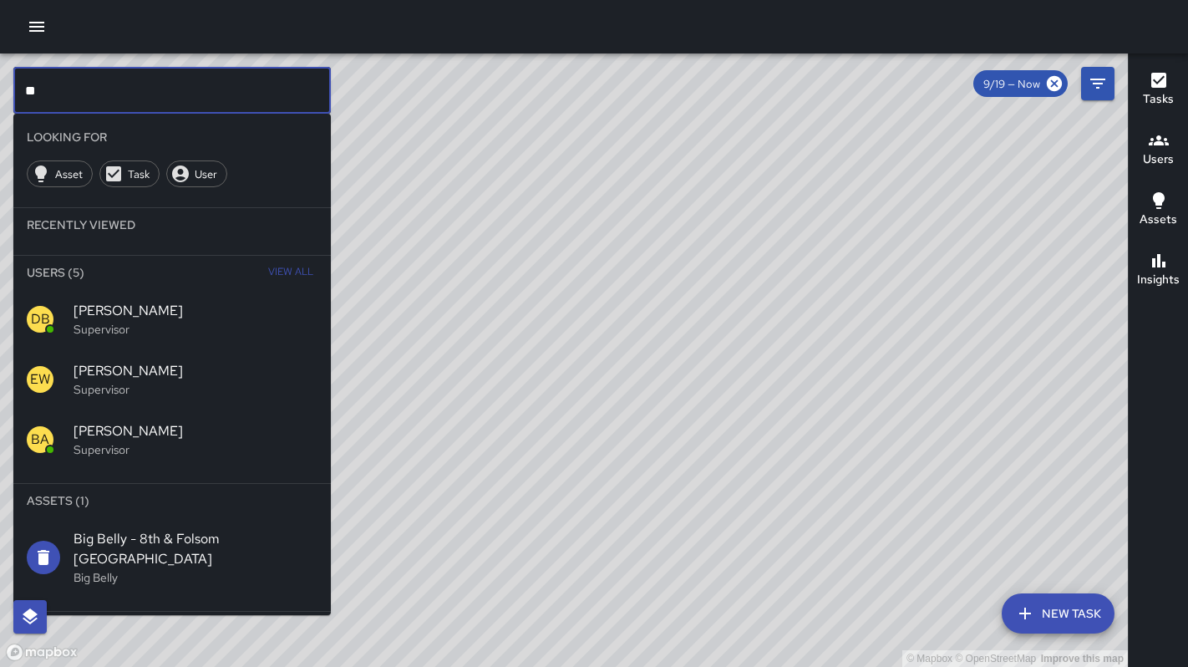
type input "**"
click at [98, 307] on span "DeAndre Barney" at bounding box center [196, 311] width 244 height 20
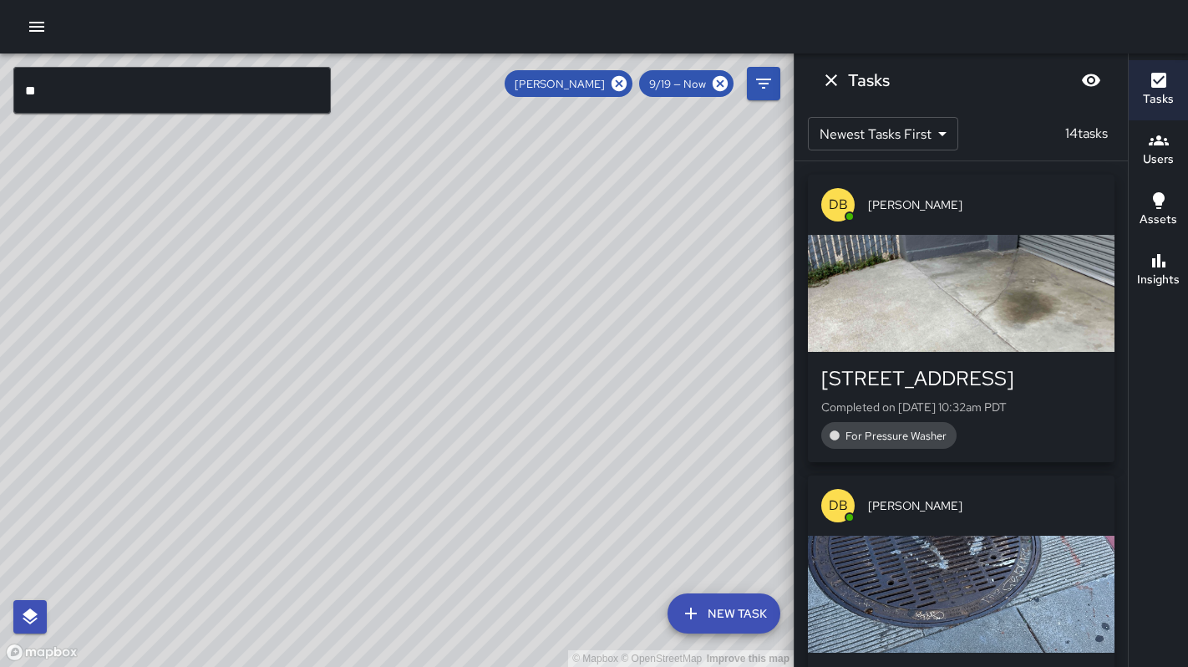
click at [951, 302] on div "button" at bounding box center [961, 293] width 307 height 117
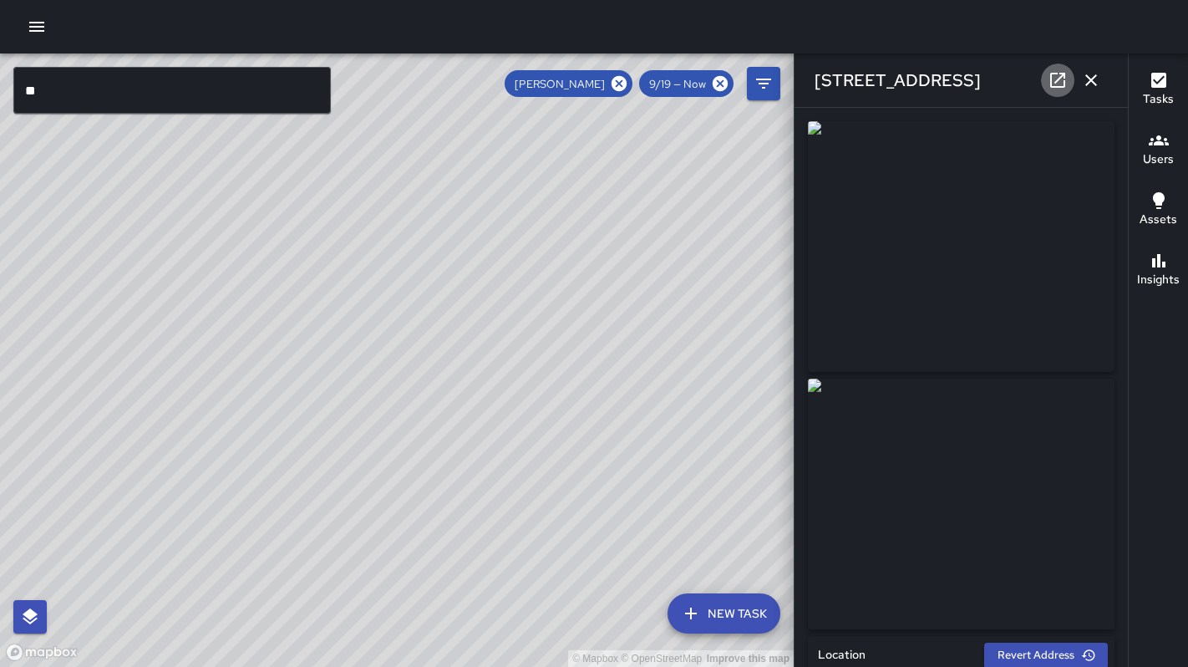
click at [1056, 80] on icon at bounding box center [1057, 80] width 20 height 20
click at [1086, 80] on icon "button" at bounding box center [1091, 80] width 20 height 20
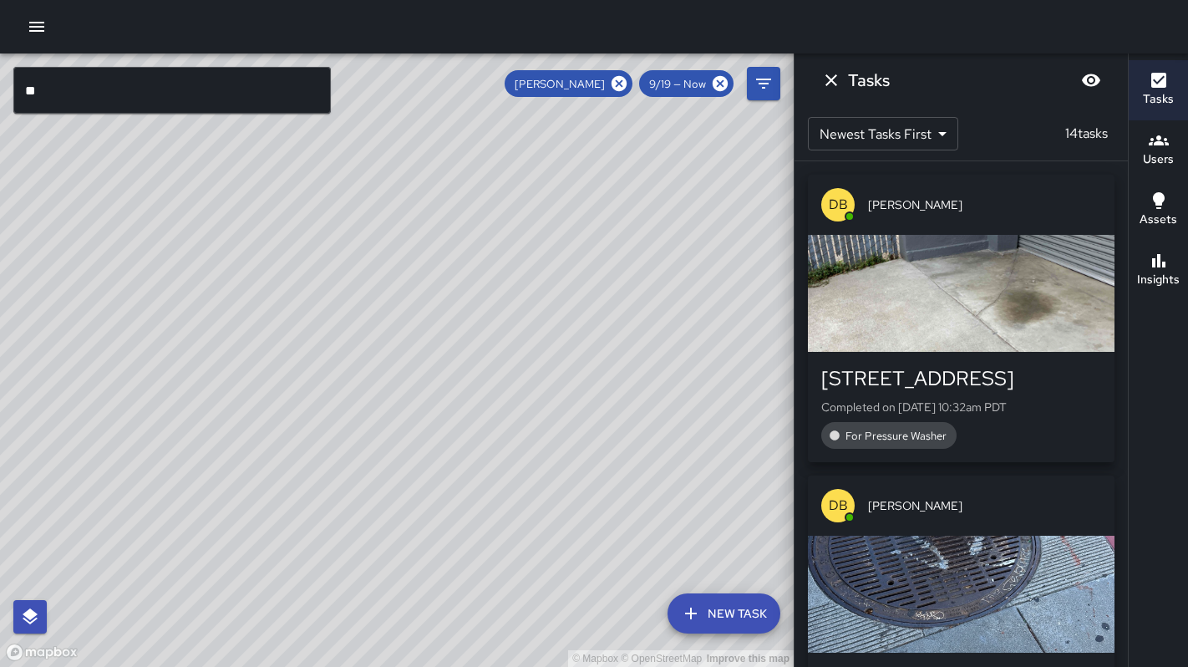
click at [39, 20] on icon "button" at bounding box center [37, 27] width 20 height 20
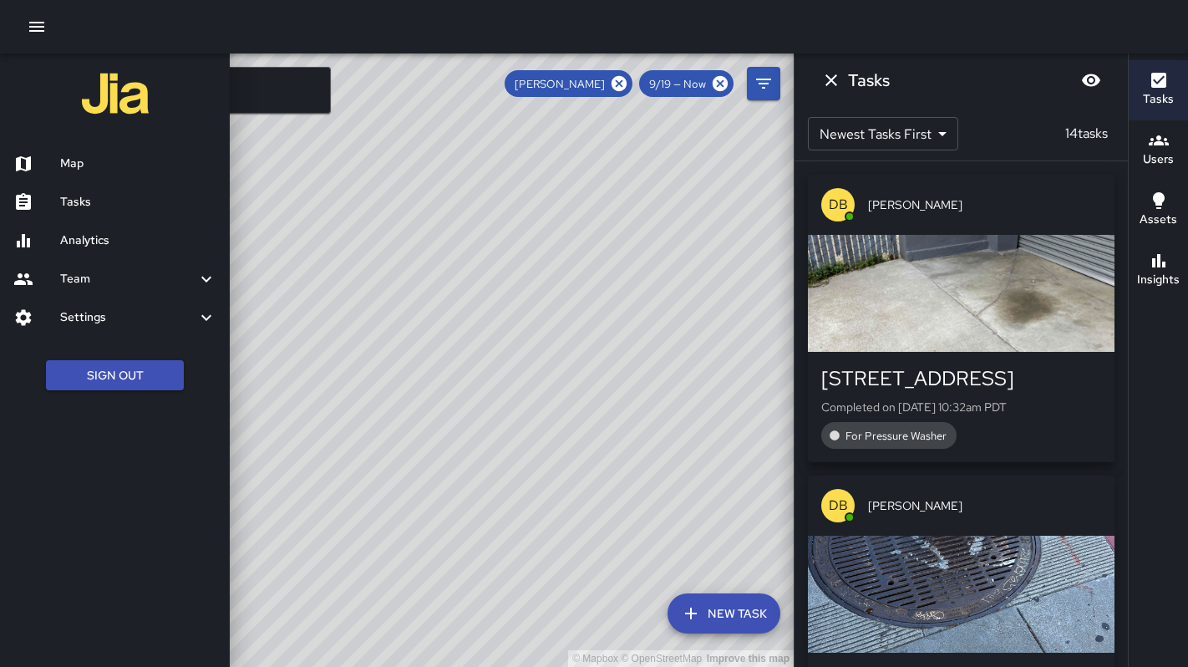
click at [70, 216] on div "Tasks" at bounding box center [115, 202] width 230 height 38
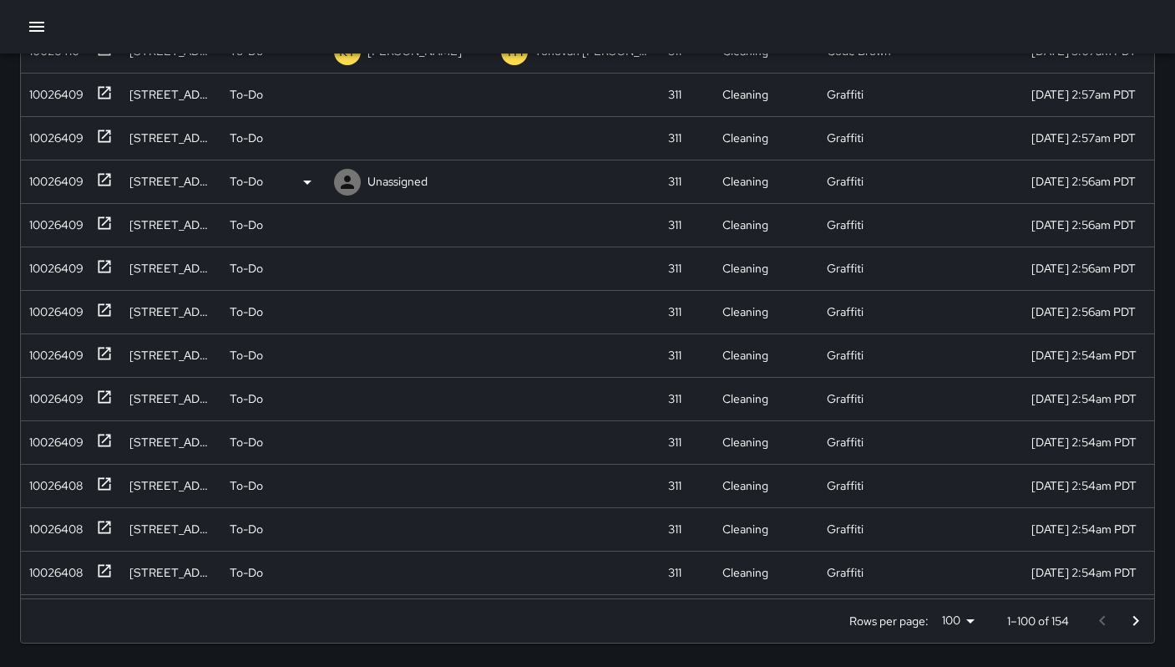
scroll to position [787, 0]
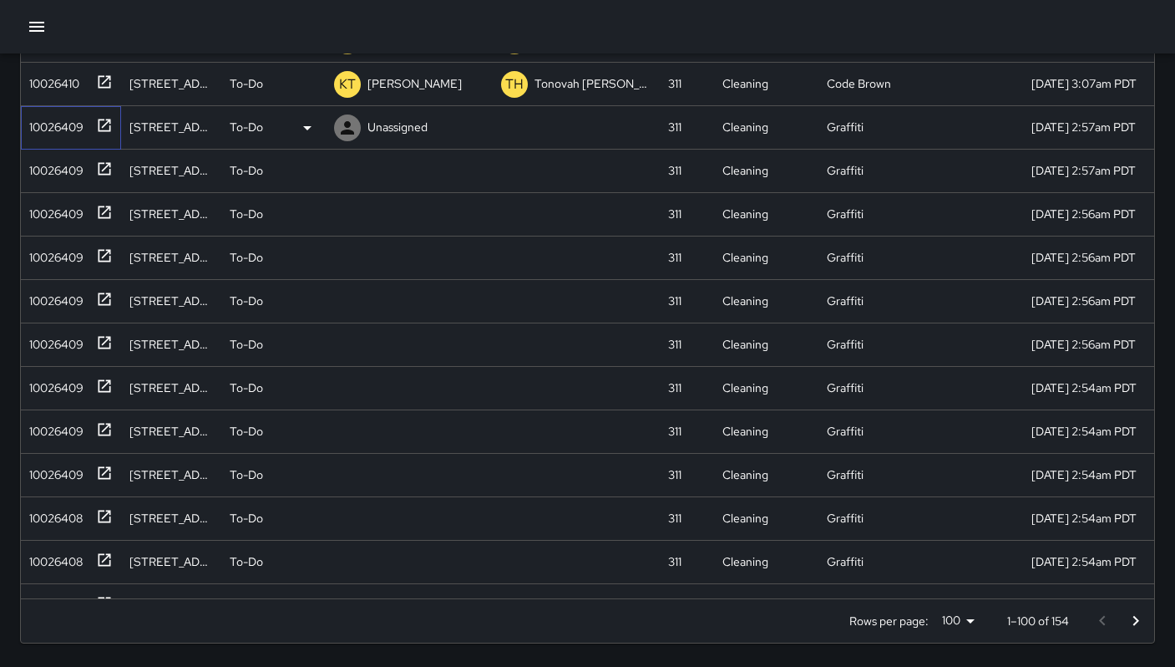
click at [68, 133] on div "10026409" at bounding box center [53, 123] width 61 height 23
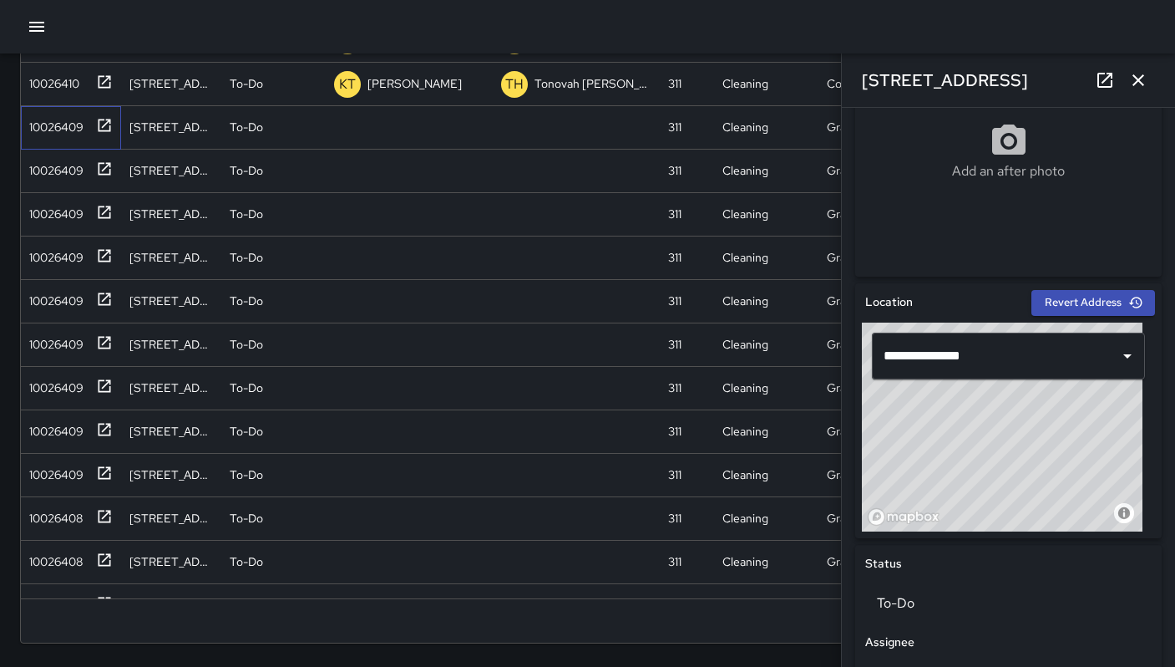
scroll to position [353, 0]
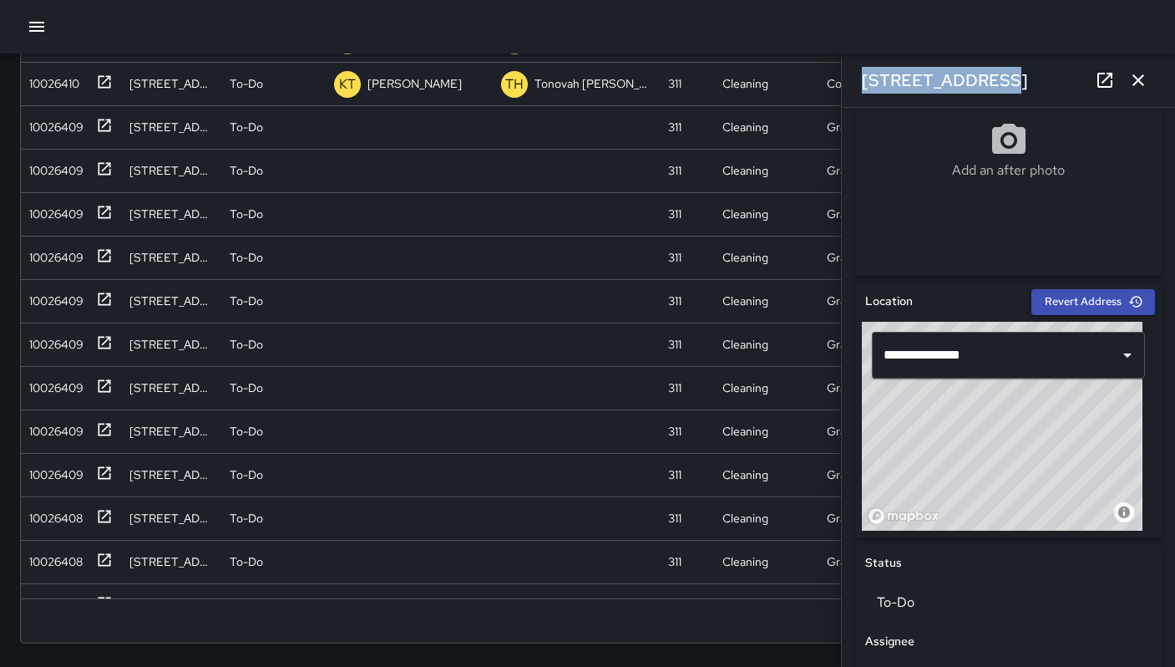
drag, startPoint x: 979, startPoint y: 78, endPoint x: 842, endPoint y: 65, distance: 137.6
click at [842, 65] on div "321 11th Street" at bounding box center [1008, 79] width 333 height 53
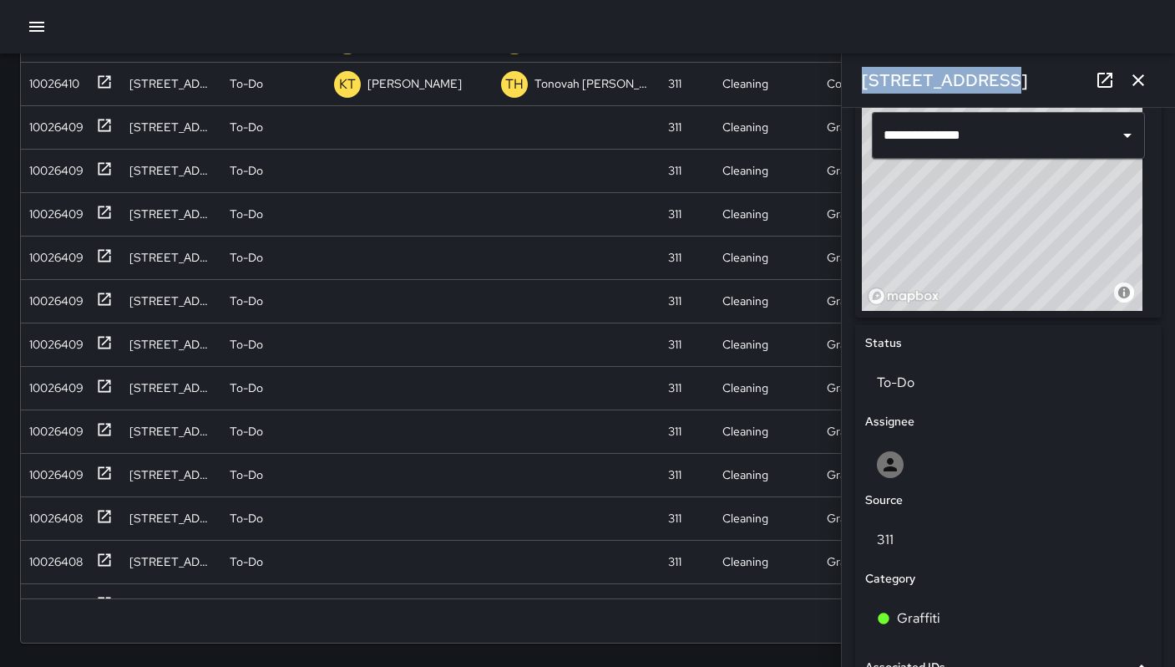
scroll to position [905, 0]
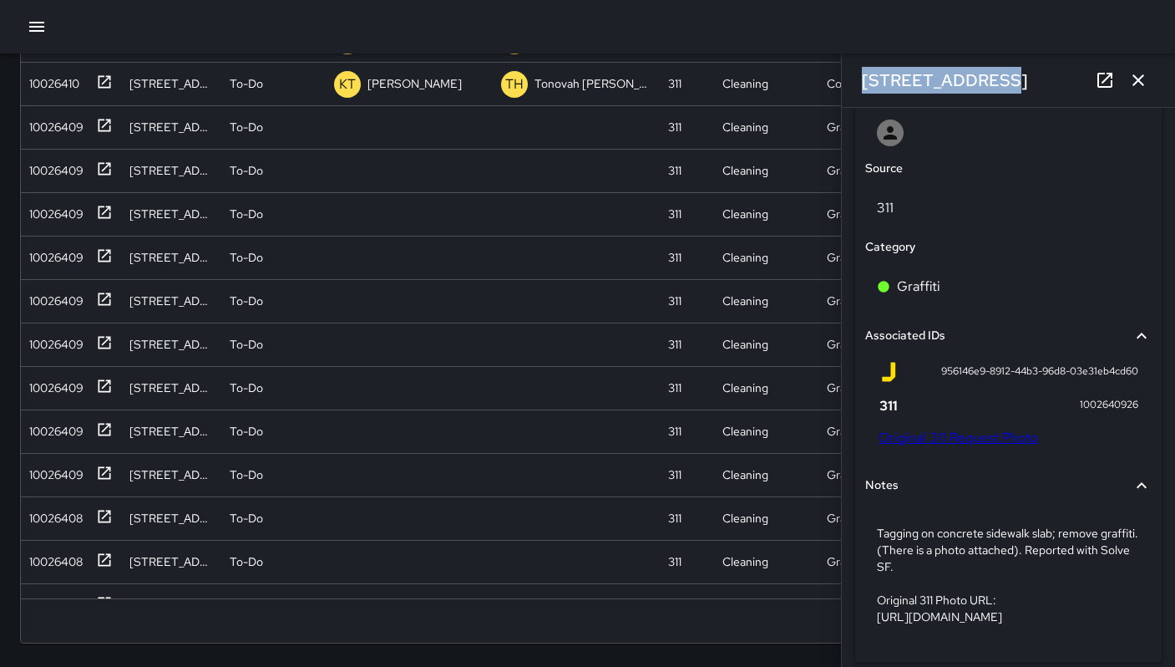
click at [951, 433] on link "Original 311 Request Photo" at bounding box center [959, 438] width 160 height 18
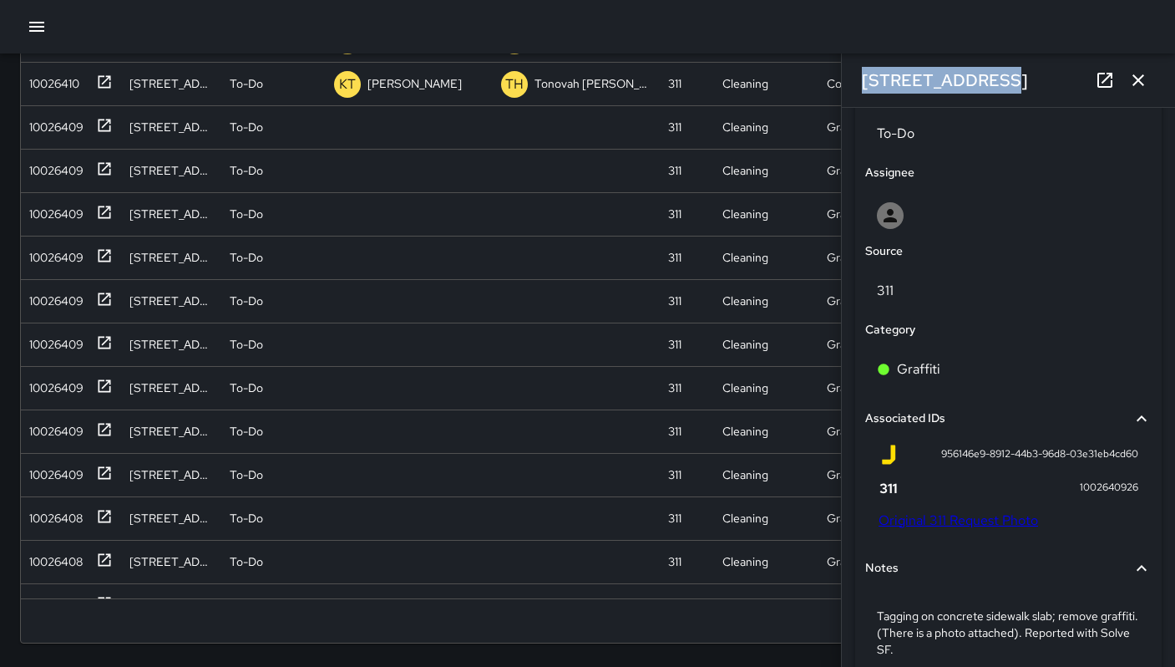
scroll to position [741, 0]
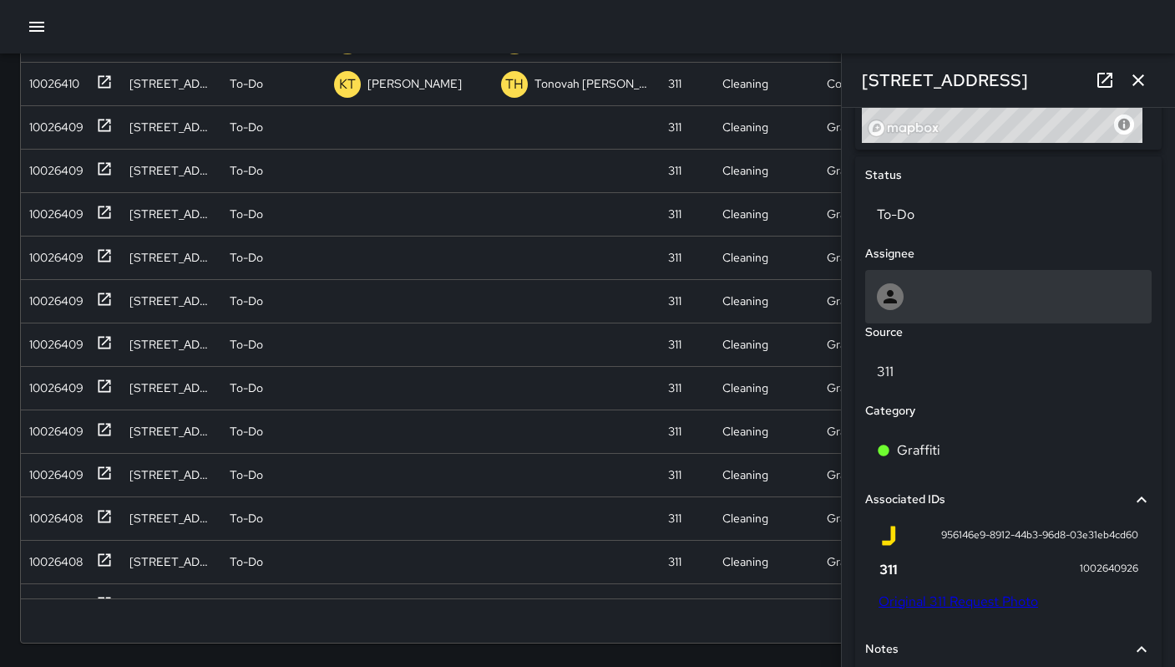
click at [942, 293] on div at bounding box center [1008, 296] width 263 height 27
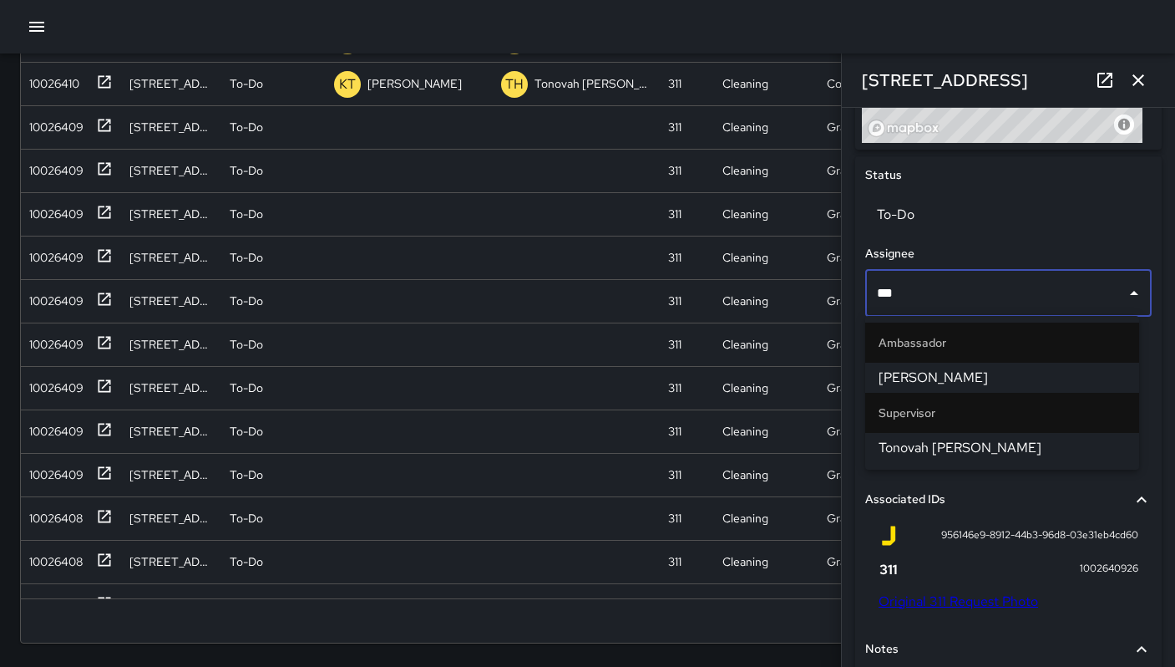
type input "****"
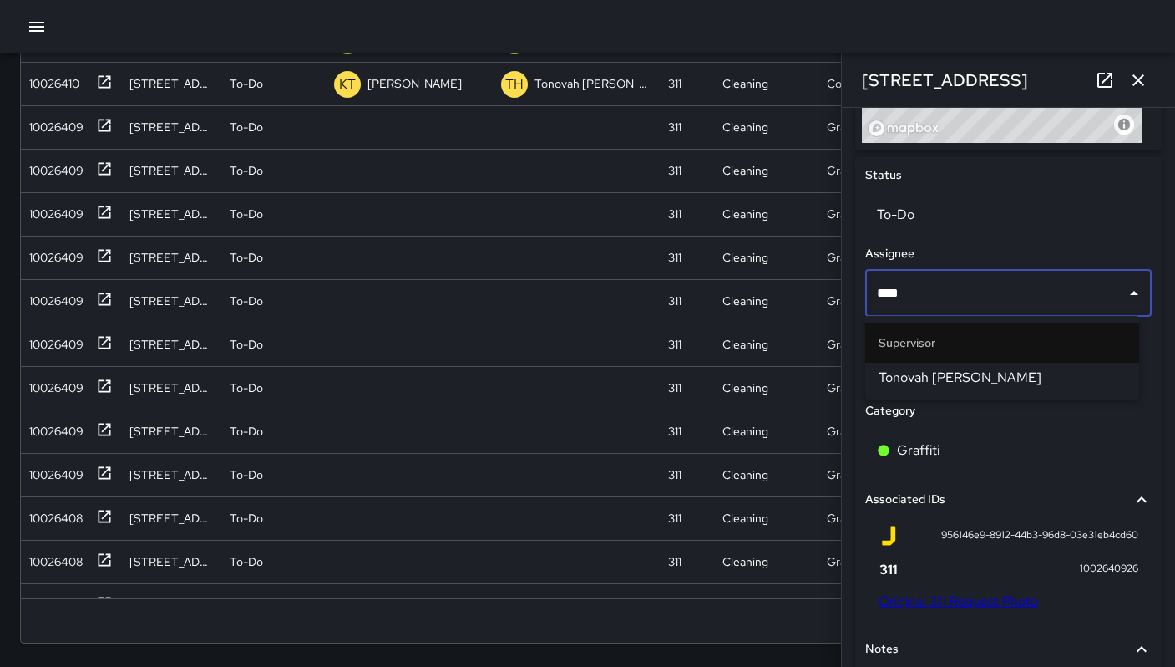
click at [930, 377] on span "Tonovah Hillman" at bounding box center [1002, 378] width 247 height 20
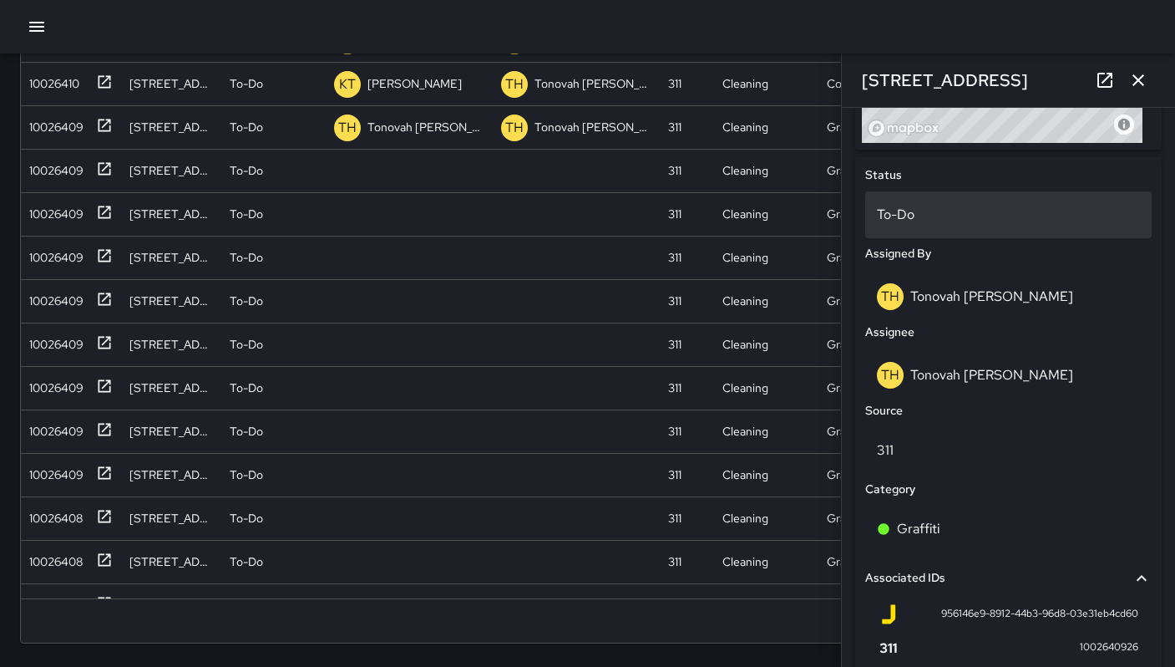
click at [900, 216] on p "To-Do" at bounding box center [1008, 215] width 263 height 20
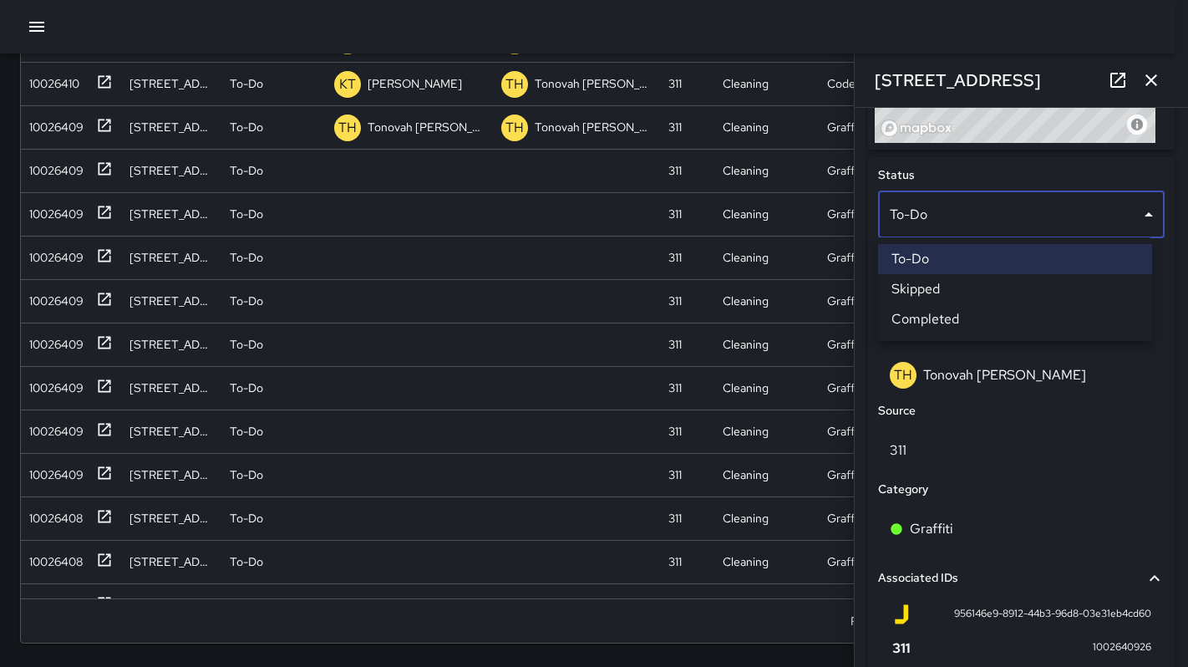
click at [918, 284] on li "Skipped" at bounding box center [1015, 289] width 274 height 30
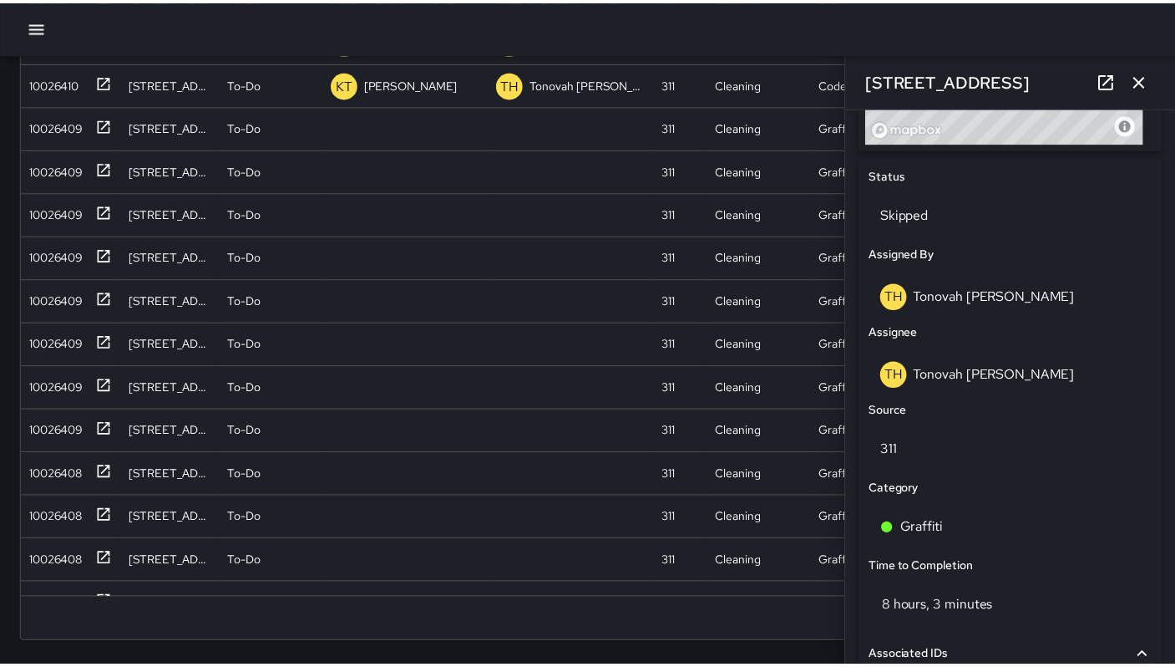
scroll to position [13, 13]
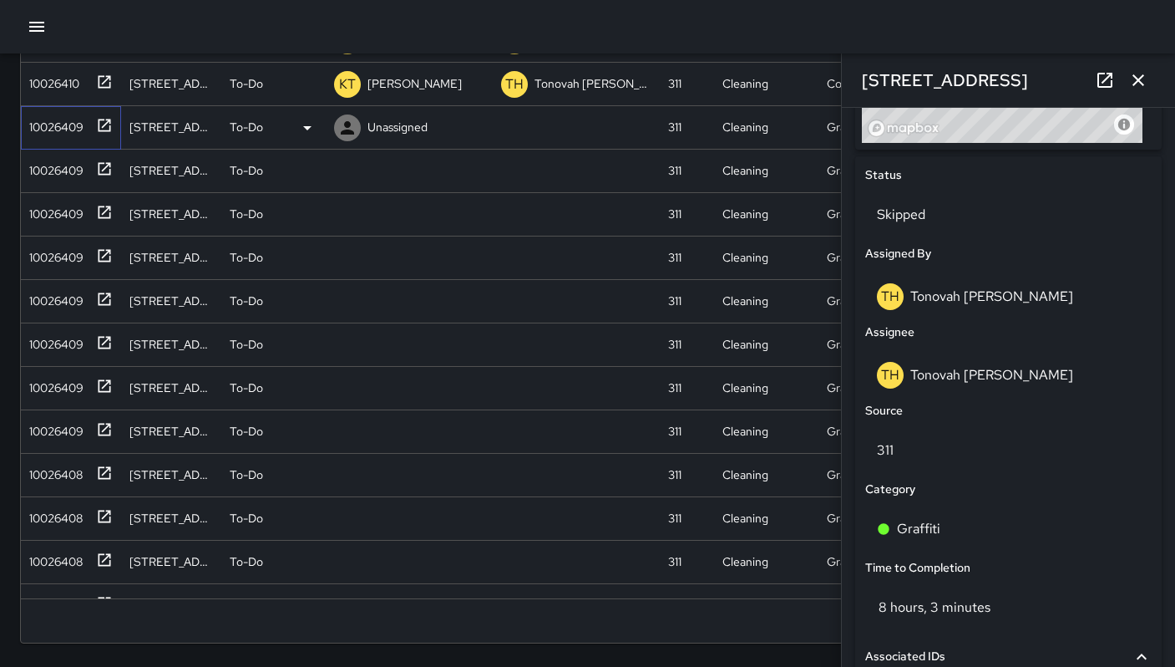
click at [58, 134] on div "10026409" at bounding box center [53, 123] width 61 height 23
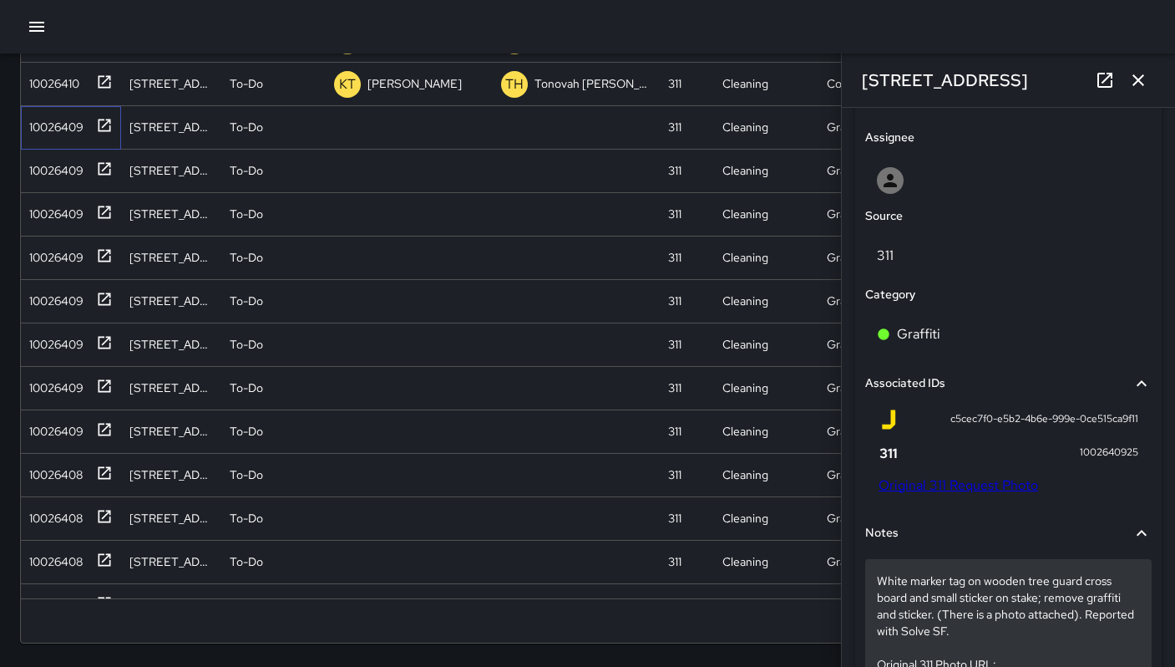
scroll to position [919, 0]
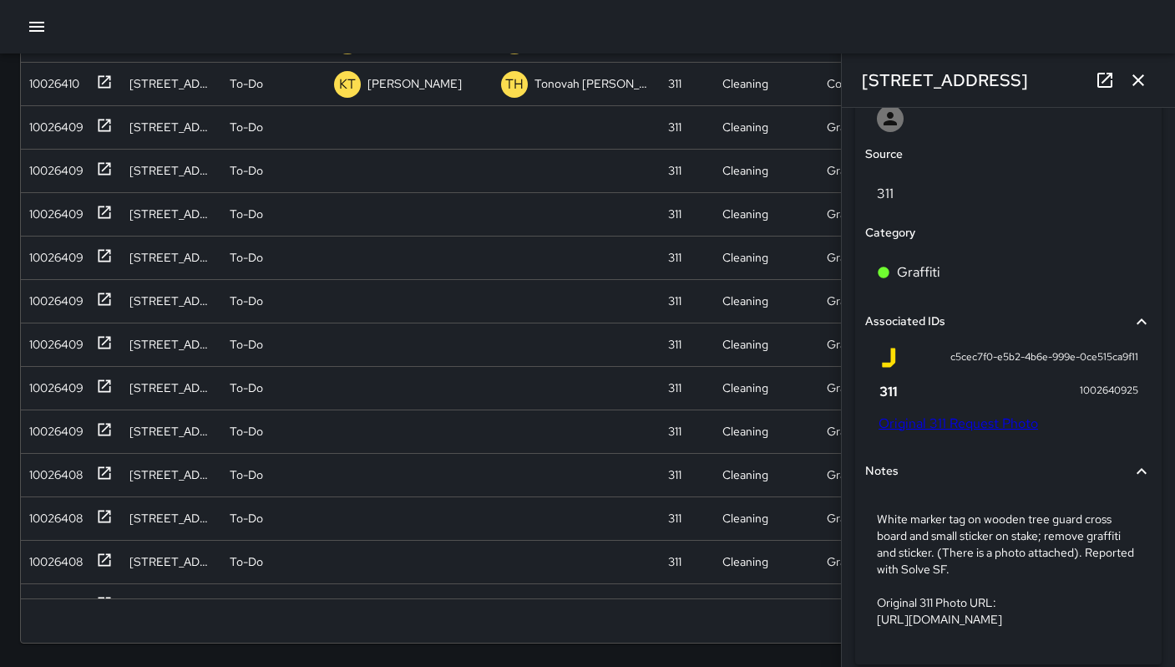
click at [948, 429] on link "Original 311 Request Photo" at bounding box center [959, 423] width 160 height 18
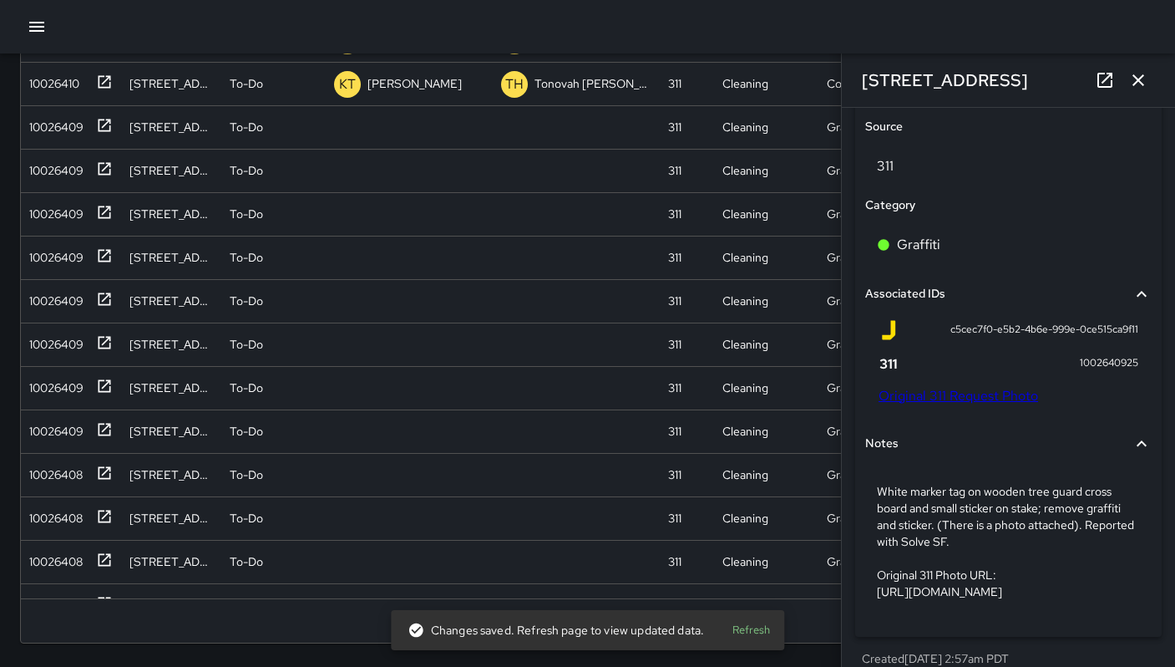
scroll to position [1000, 0]
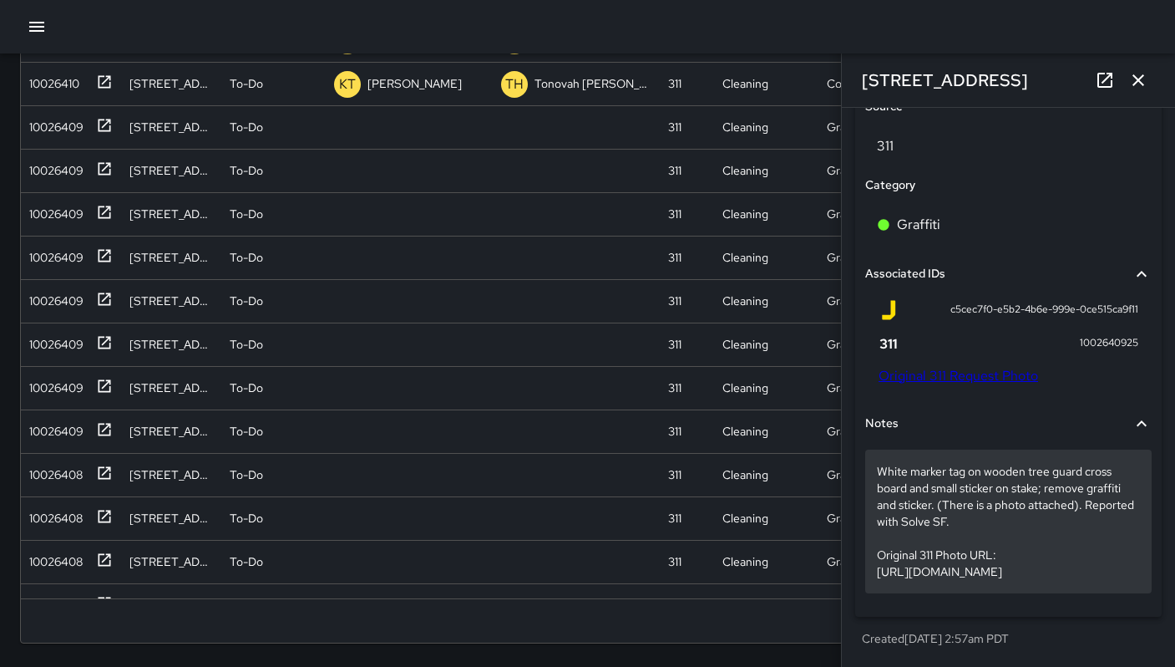
drag, startPoint x: 877, startPoint y: 525, endPoint x: 1118, endPoint y: 574, distance: 245.6
click at [1118, 574] on p "White marker tag on wooden tree guard cross board and small sticker on stake; r…" at bounding box center [1008, 521] width 263 height 117
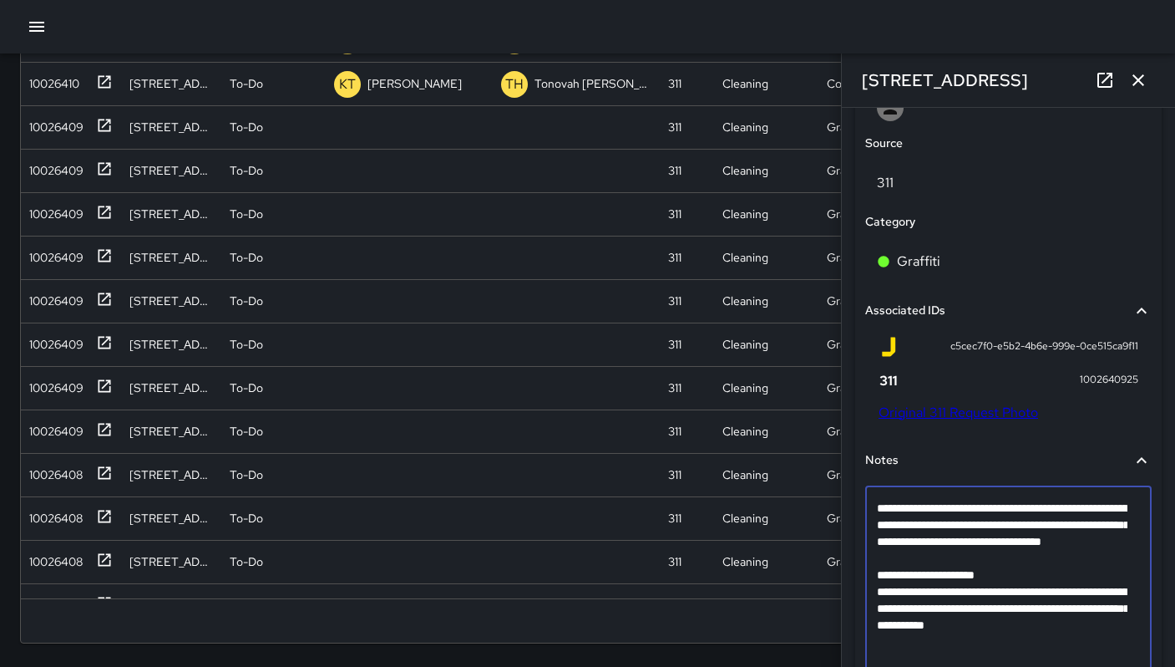
scroll to position [946, 0]
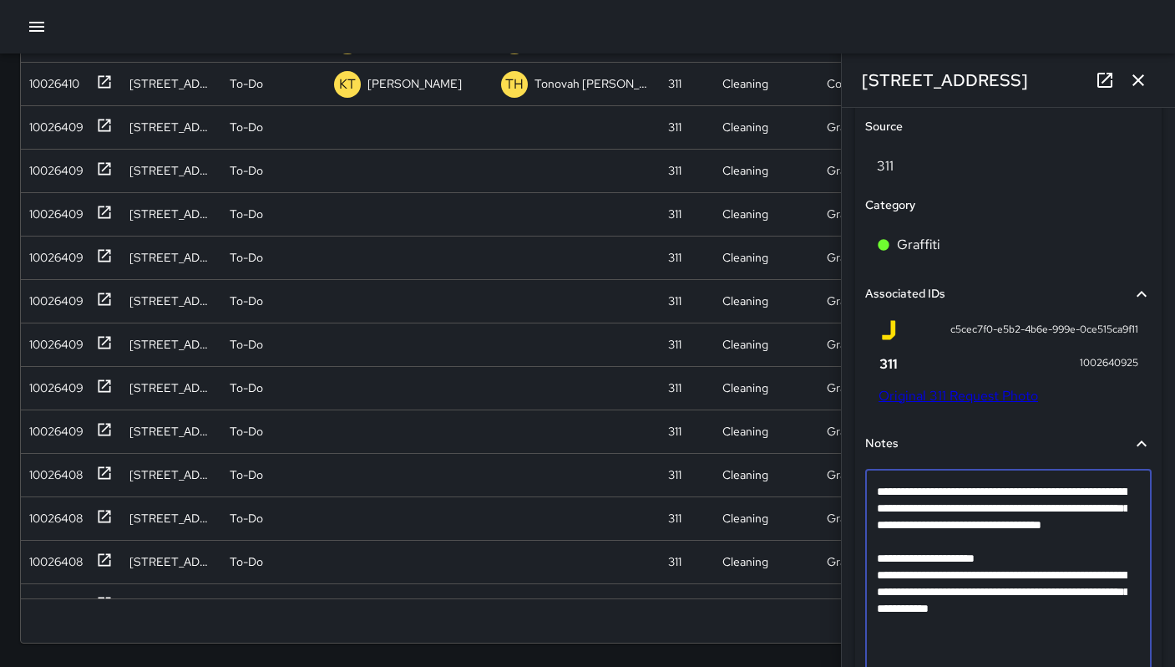
drag, startPoint x: 926, startPoint y: 657, endPoint x: 868, endPoint y: 584, distance: 93.9
click at [868, 584] on div "**********" at bounding box center [1008, 574] width 287 height 211
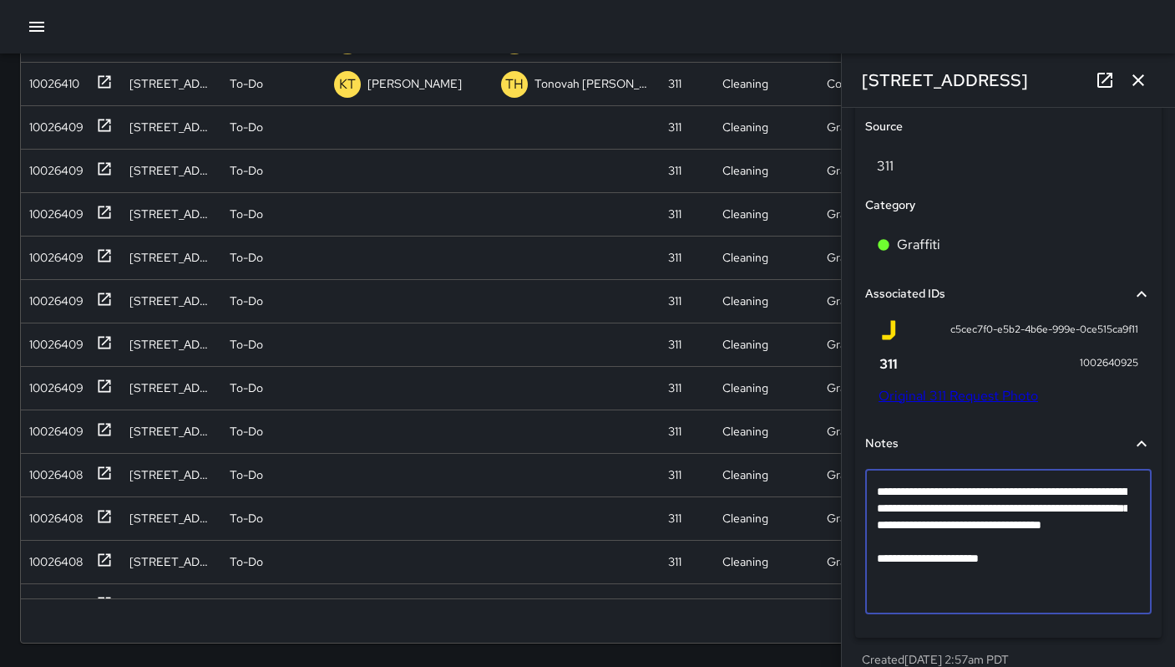
drag, startPoint x: 1003, startPoint y: 578, endPoint x: 877, endPoint y: 565, distance: 126.8
click at [877, 565] on textarea "**********" at bounding box center [1002, 541] width 251 height 117
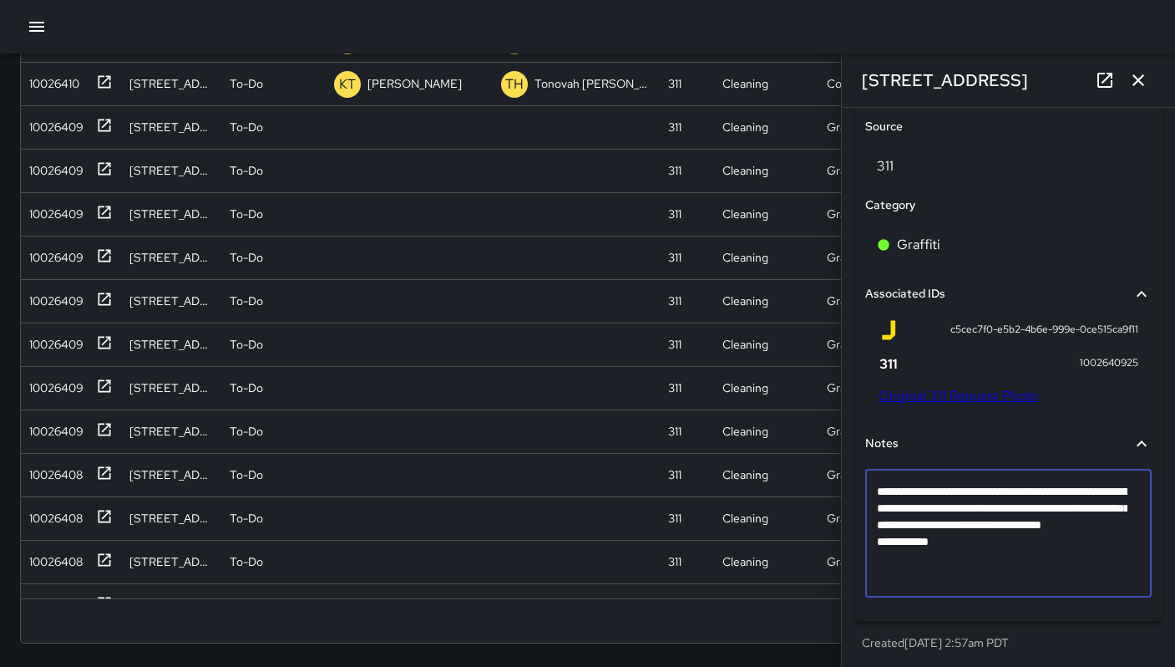
type textarea "**********"
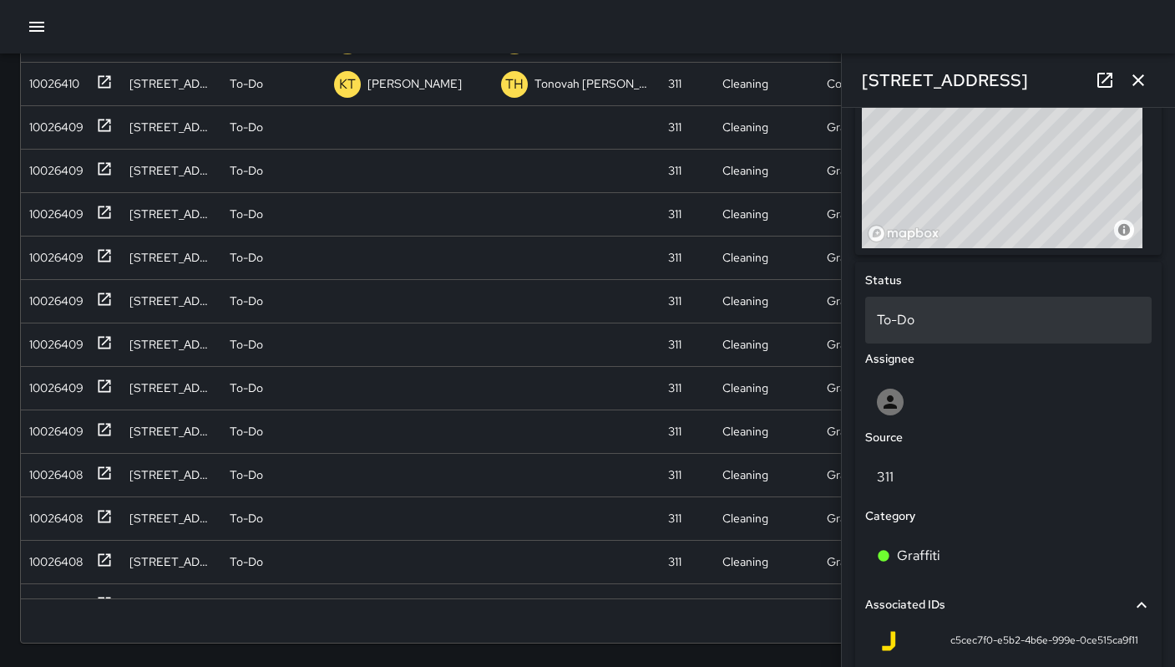
click at [922, 316] on p "To-Do" at bounding box center [1008, 320] width 263 height 20
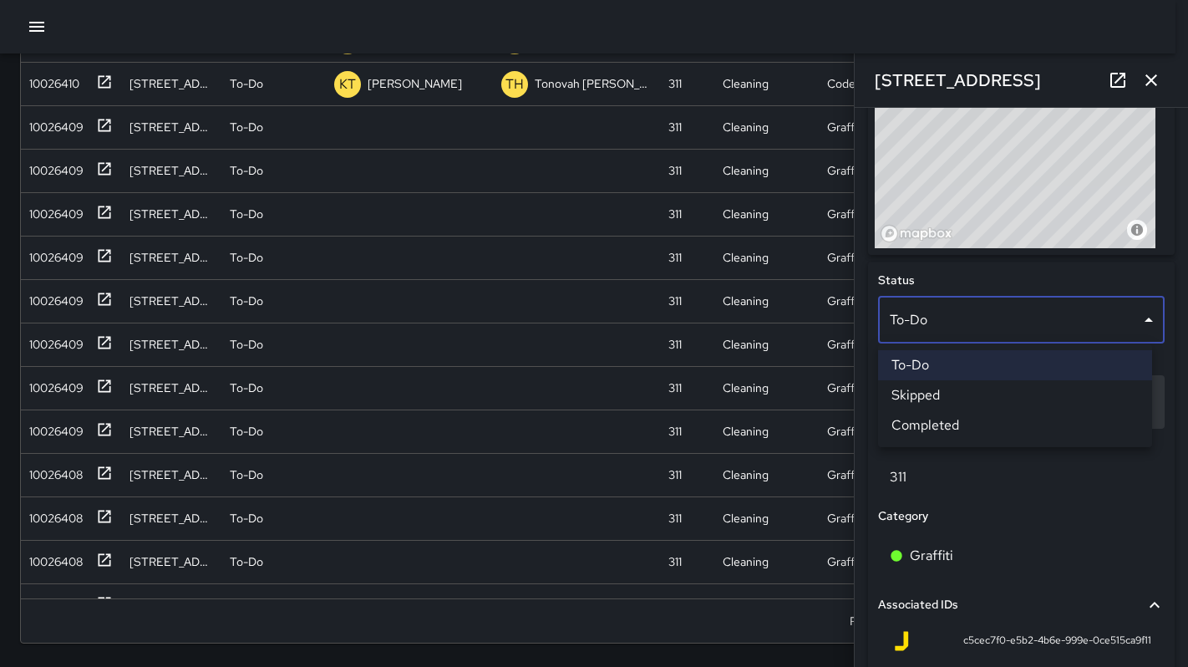
click at [942, 393] on li "Skipped" at bounding box center [1015, 395] width 274 height 30
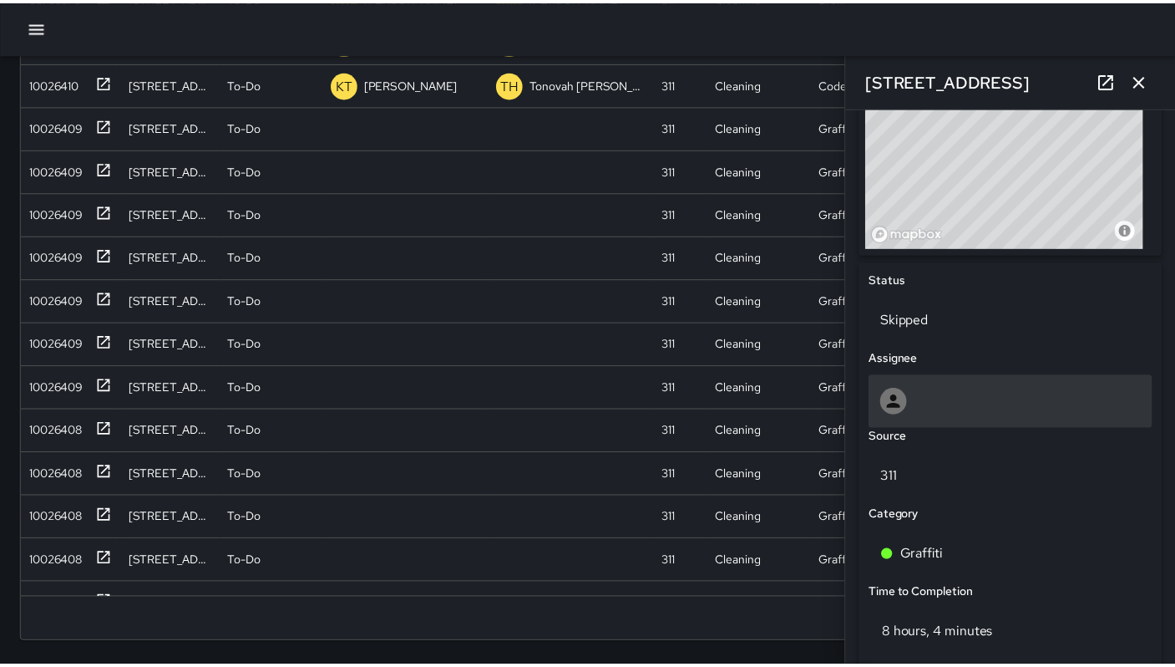
scroll to position [13, 13]
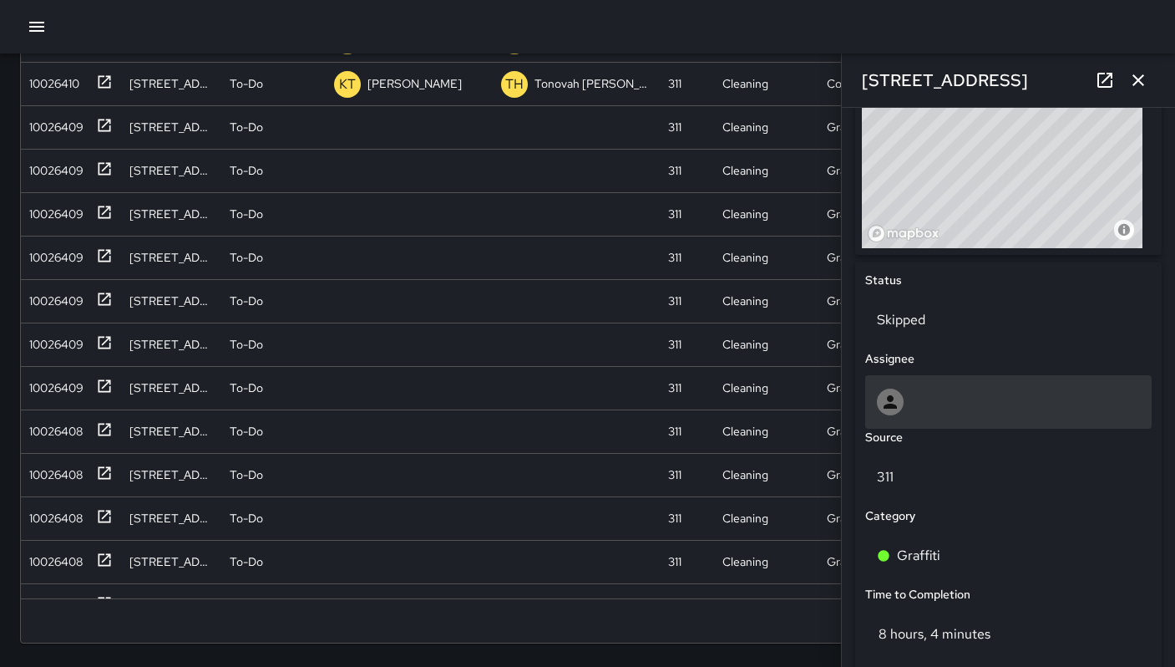
click at [915, 393] on div at bounding box center [1008, 401] width 263 height 27
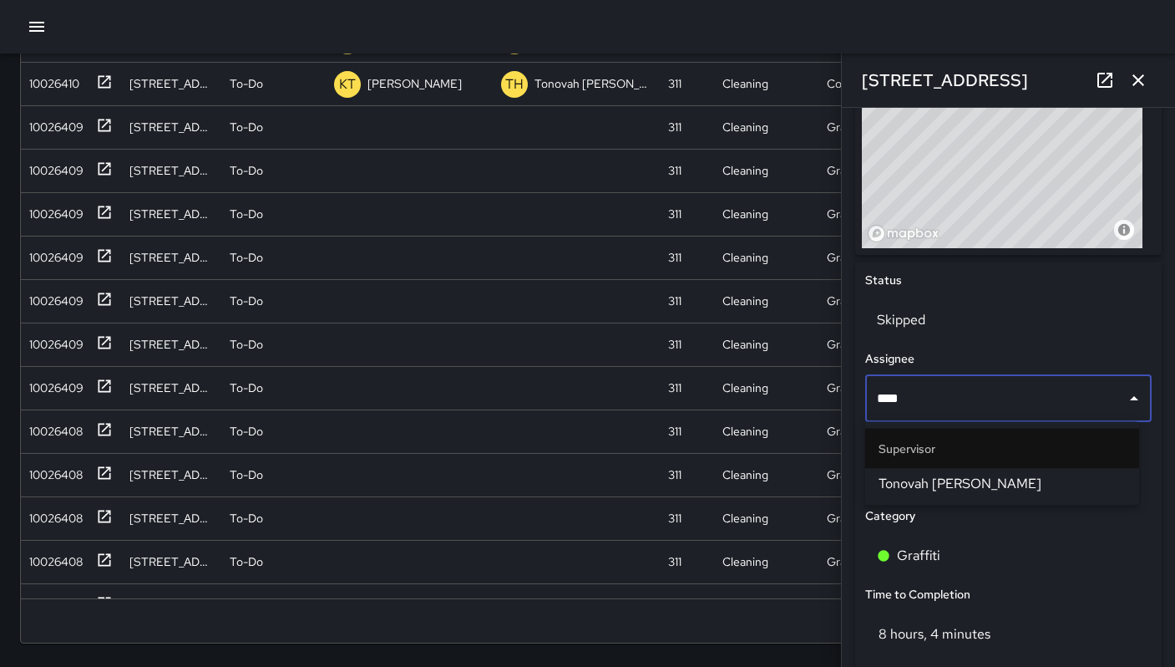
type input "*****"
click at [913, 485] on span "Tonovah Hillman" at bounding box center [1002, 484] width 247 height 20
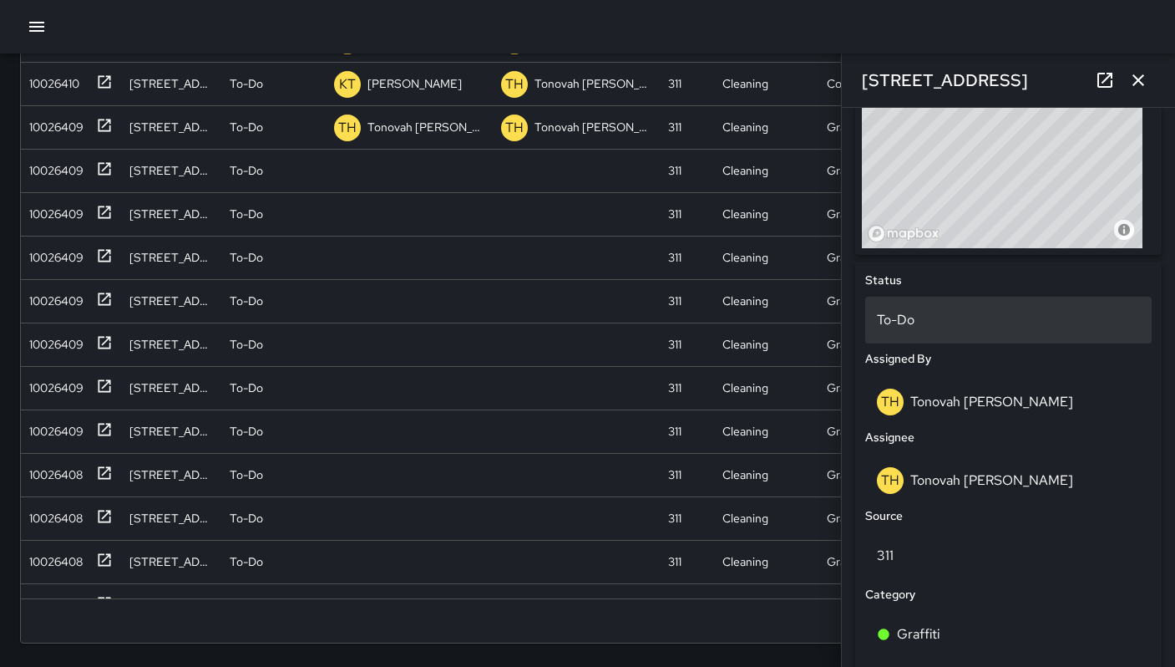
click at [911, 317] on p "To-Do" at bounding box center [1008, 320] width 263 height 20
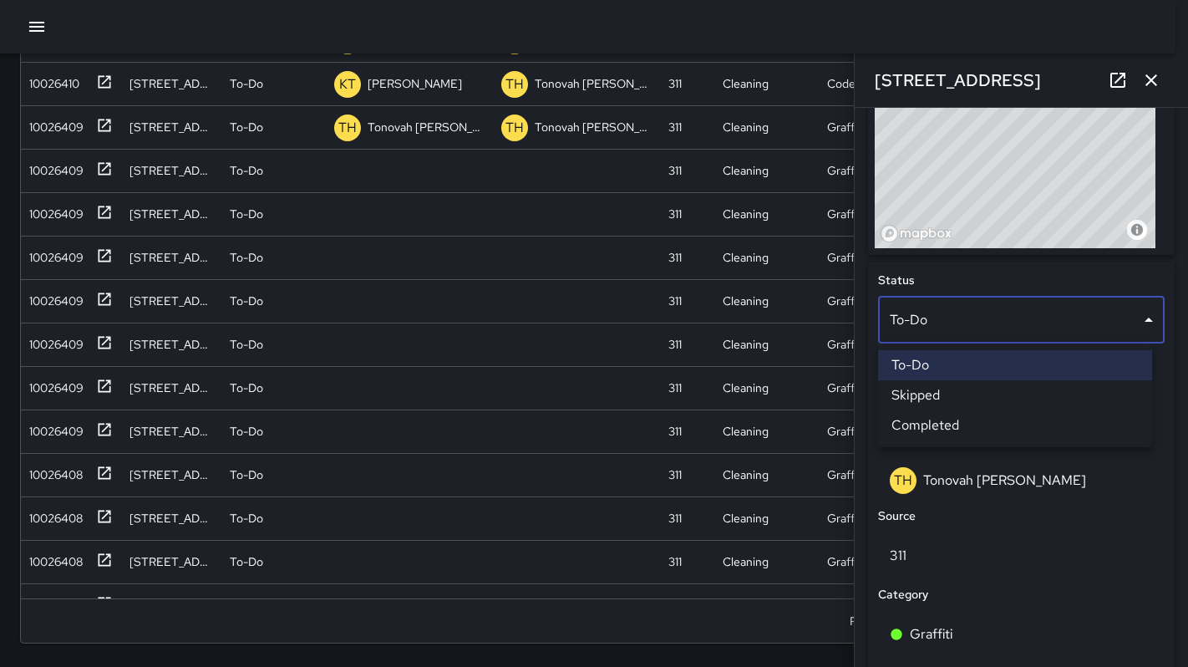
click at [933, 398] on li "Skipped" at bounding box center [1015, 395] width 274 height 30
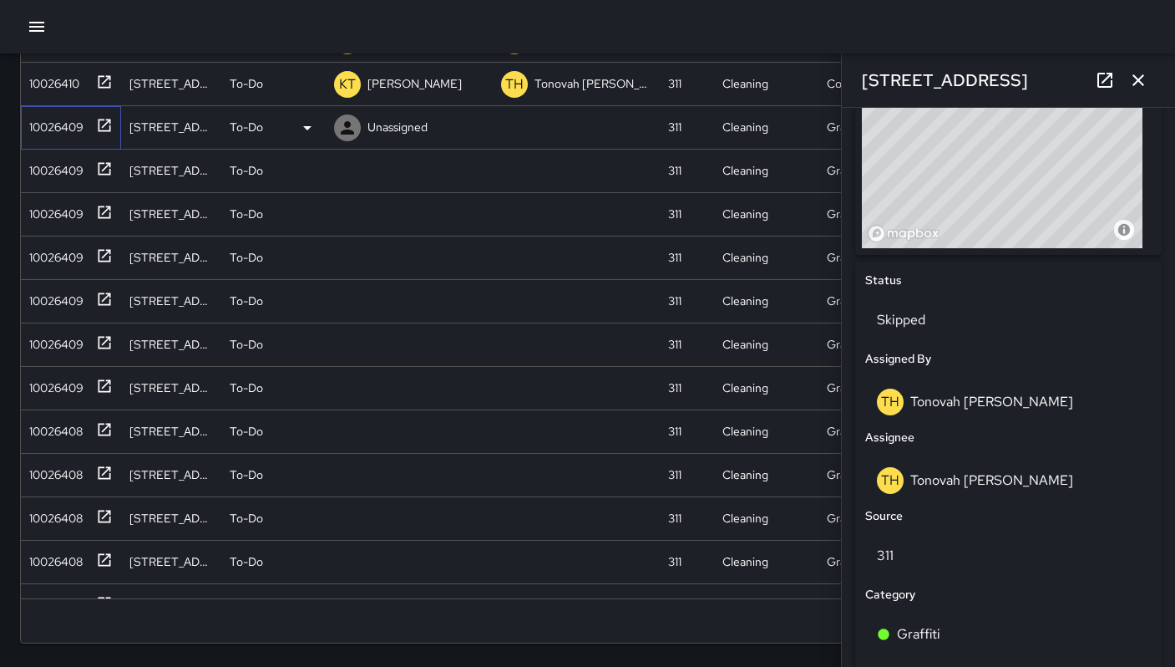
click at [26, 123] on div "10026409" at bounding box center [53, 123] width 61 height 23
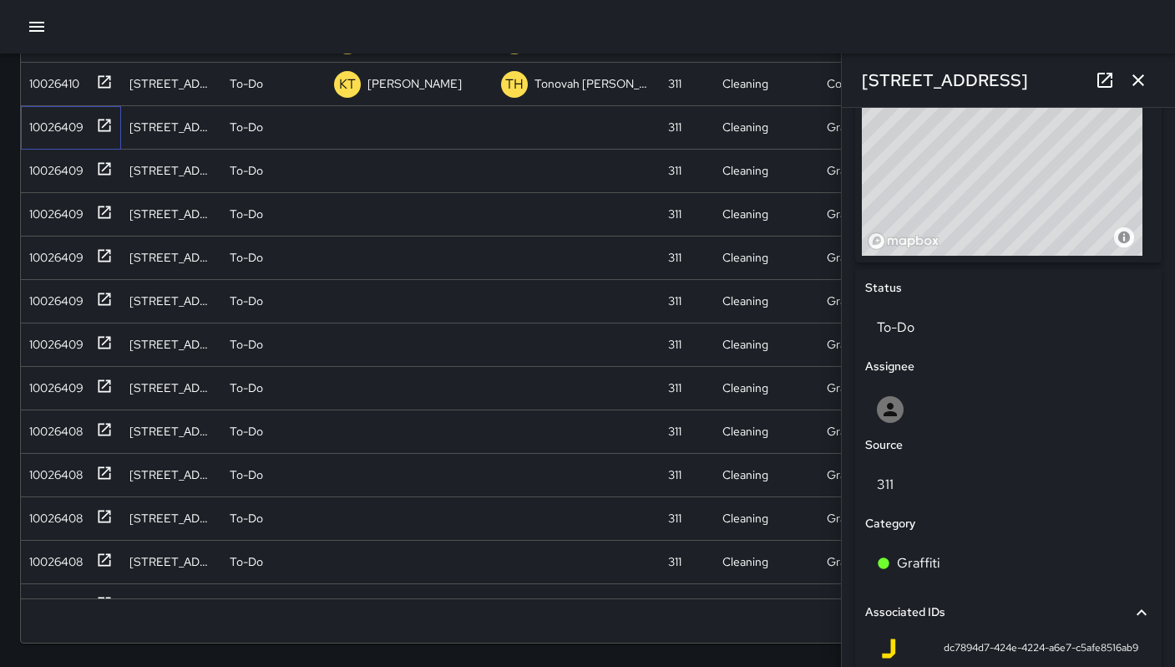
scroll to position [849, 0]
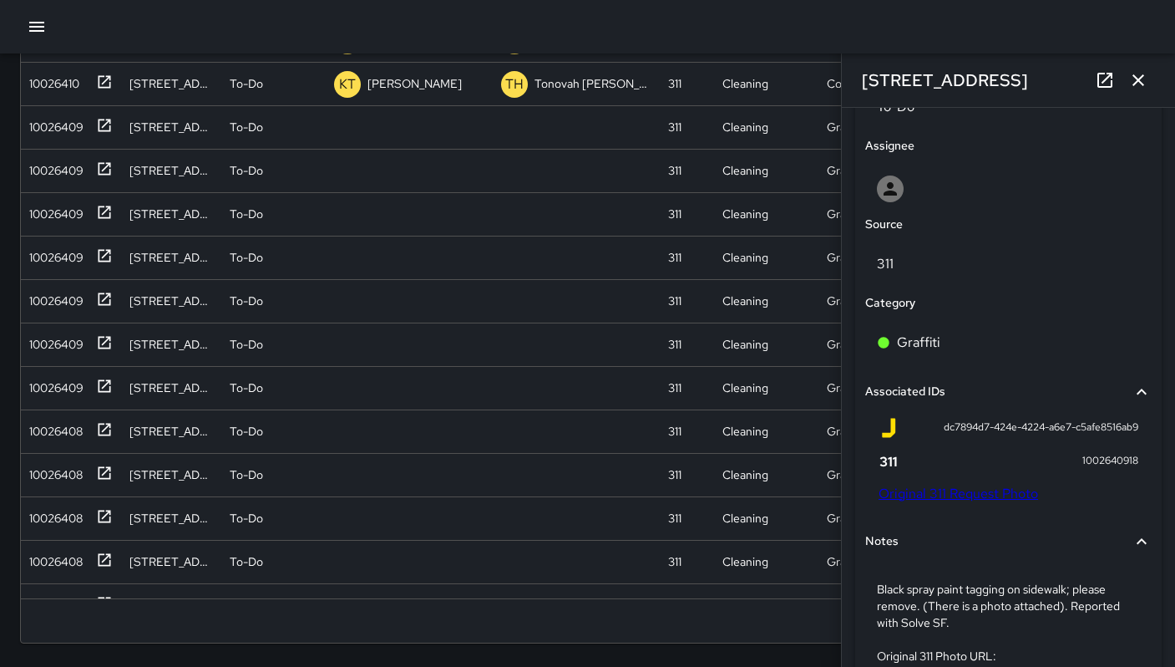
click at [955, 479] on div "dc7894d7-424e-4224-a6e7-c5afe8516ab9 1002640918 Original 311 Request Photo" at bounding box center [1009, 460] width 260 height 84
click at [956, 489] on link "Original 311 Request Photo" at bounding box center [959, 493] width 160 height 18
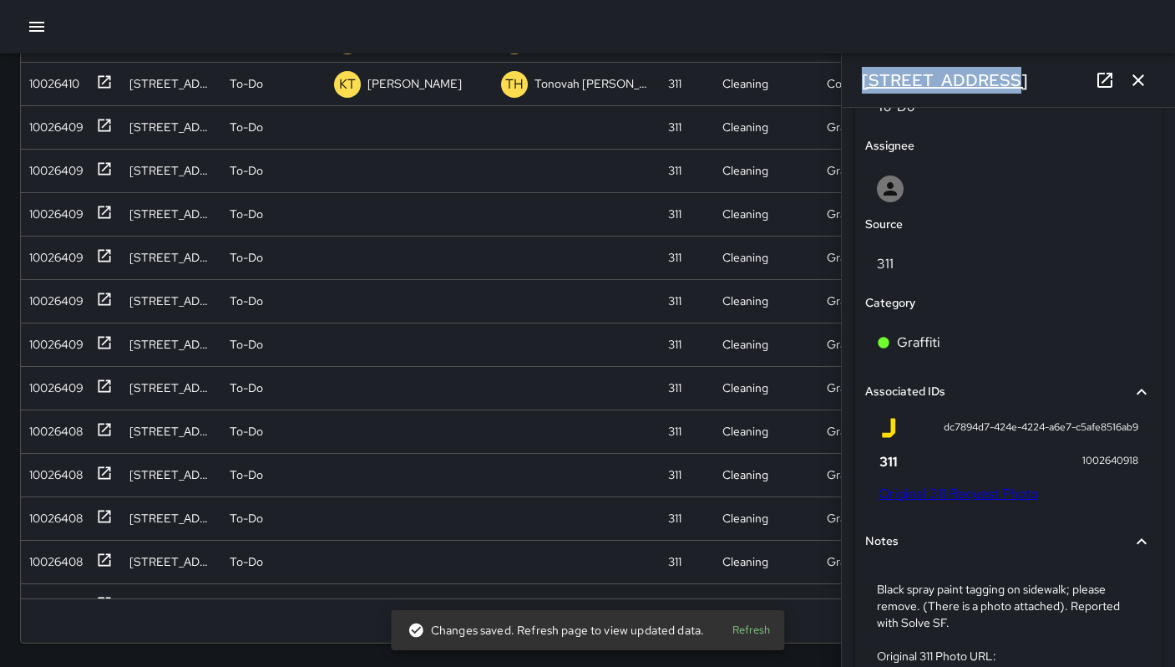
drag, startPoint x: 941, startPoint y: 76, endPoint x: 875, endPoint y: 76, distance: 66.0
click at [854, 73] on div "333 11th Street" at bounding box center [1008, 79] width 333 height 53
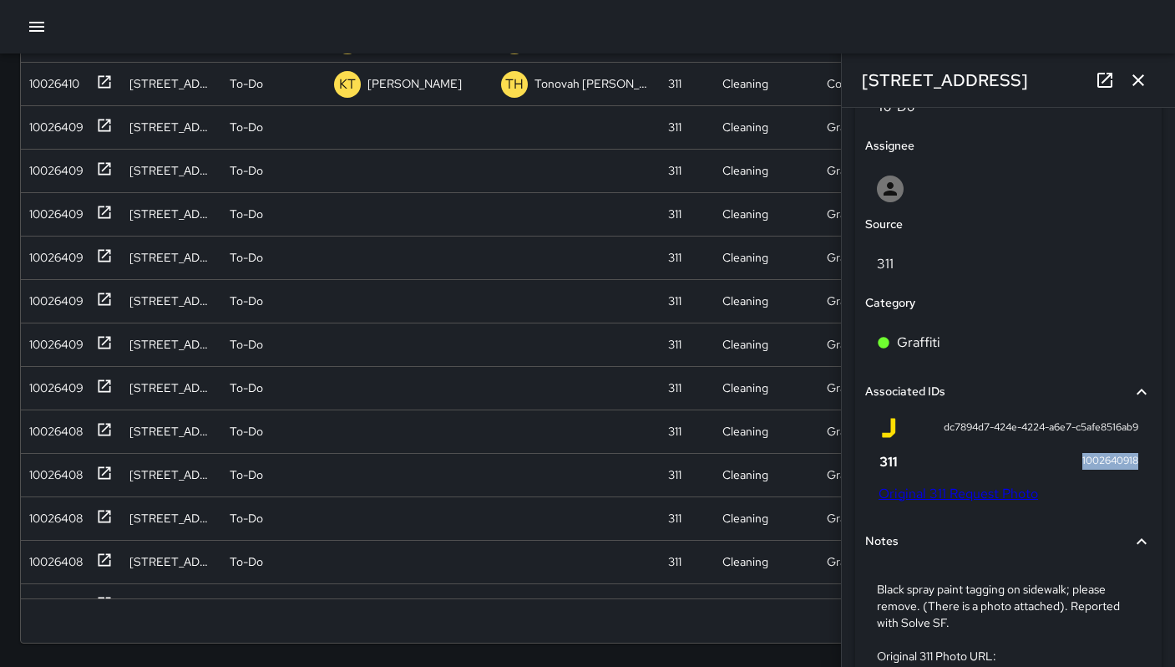
drag, startPoint x: 1063, startPoint y: 459, endPoint x: 1126, endPoint y: 459, distance: 62.6
click at [1126, 459] on div "dc7894d7-424e-4224-a6e7-c5afe8516ab9 1002640918 Original 311 Request Photo" at bounding box center [1008, 463] width 287 height 104
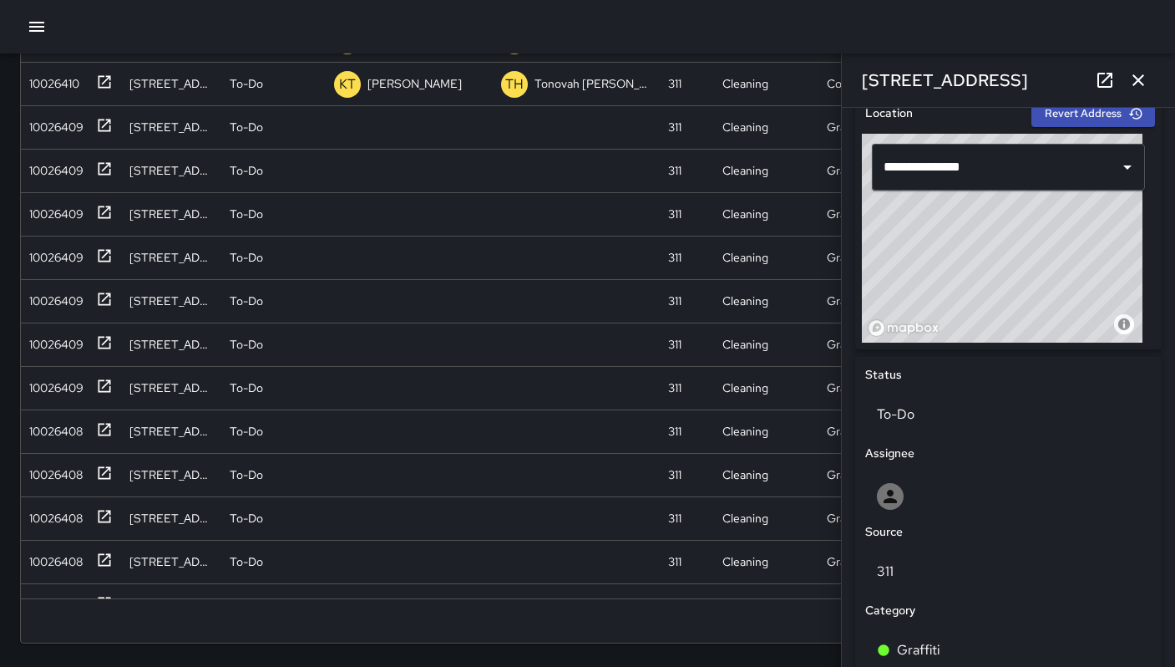
scroll to position [508, 0]
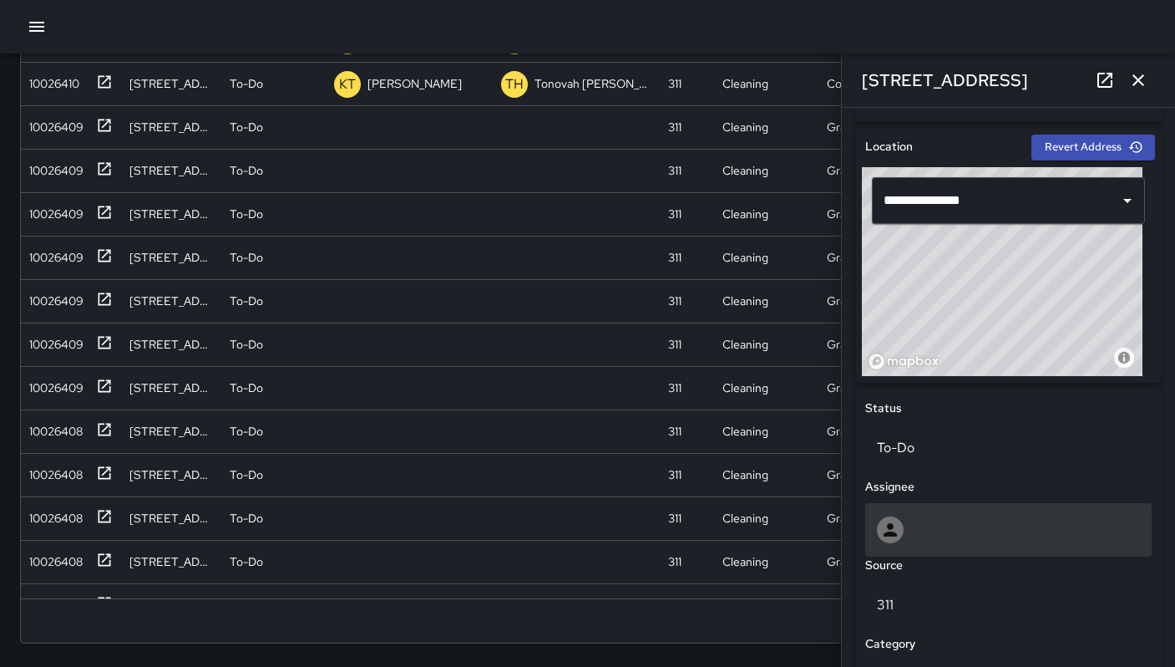
click at [916, 530] on div at bounding box center [1008, 529] width 263 height 27
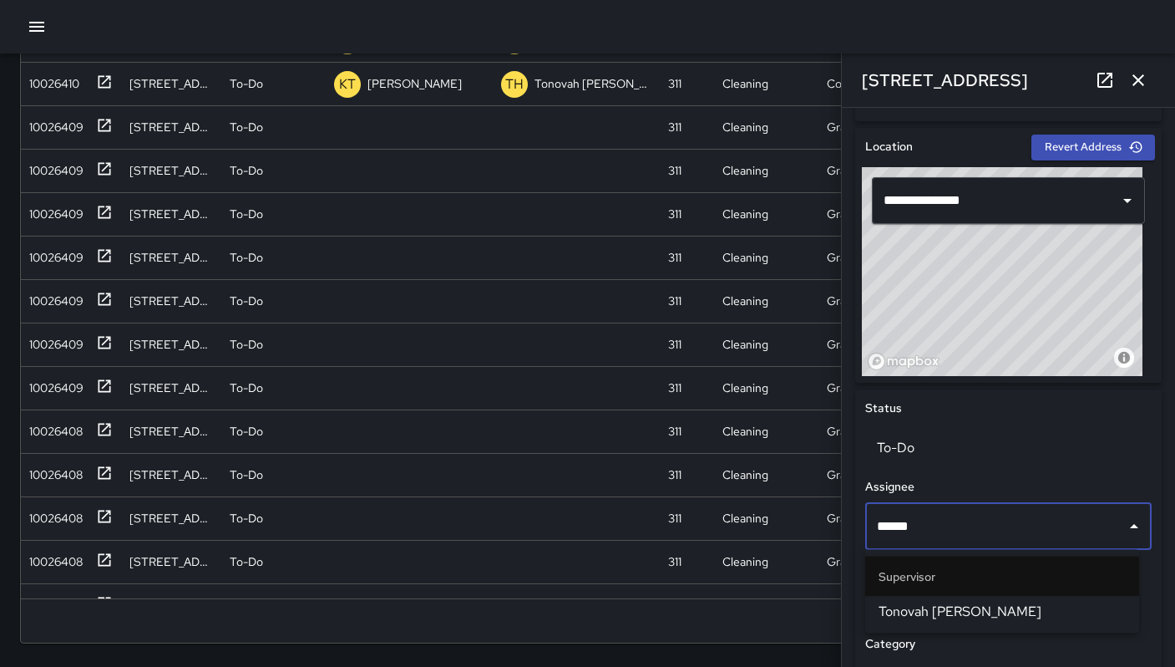
type input "*******"
click at [934, 606] on span "Tonovah Hillman" at bounding box center [1002, 611] width 247 height 20
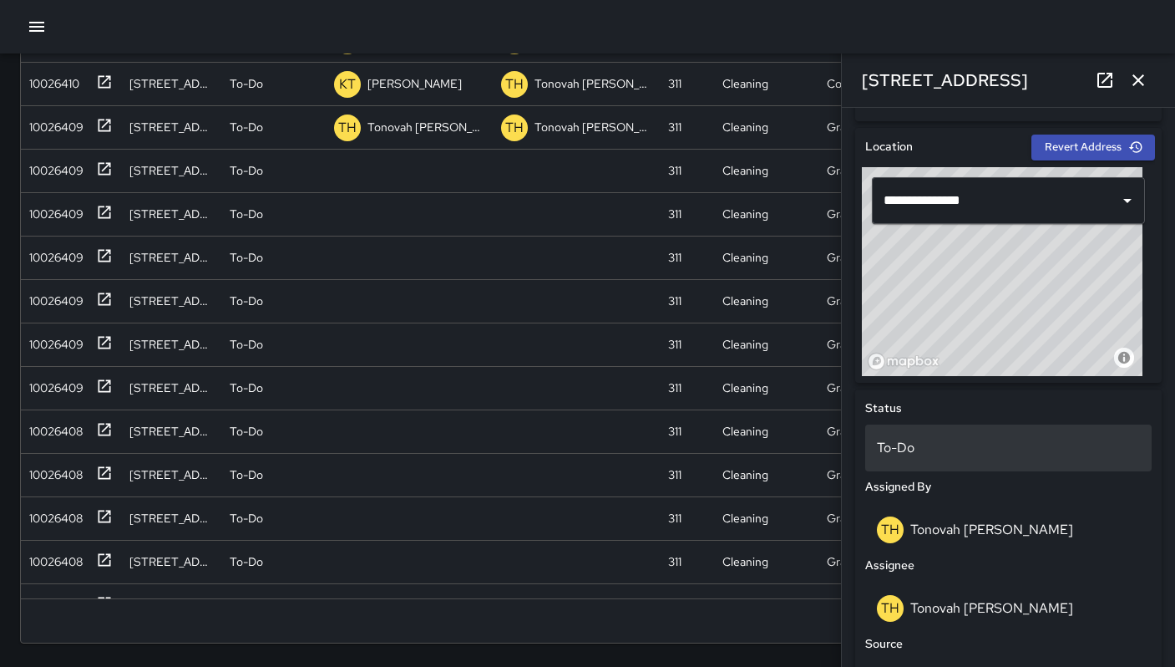
click at [919, 449] on p "To-Do" at bounding box center [1008, 448] width 263 height 20
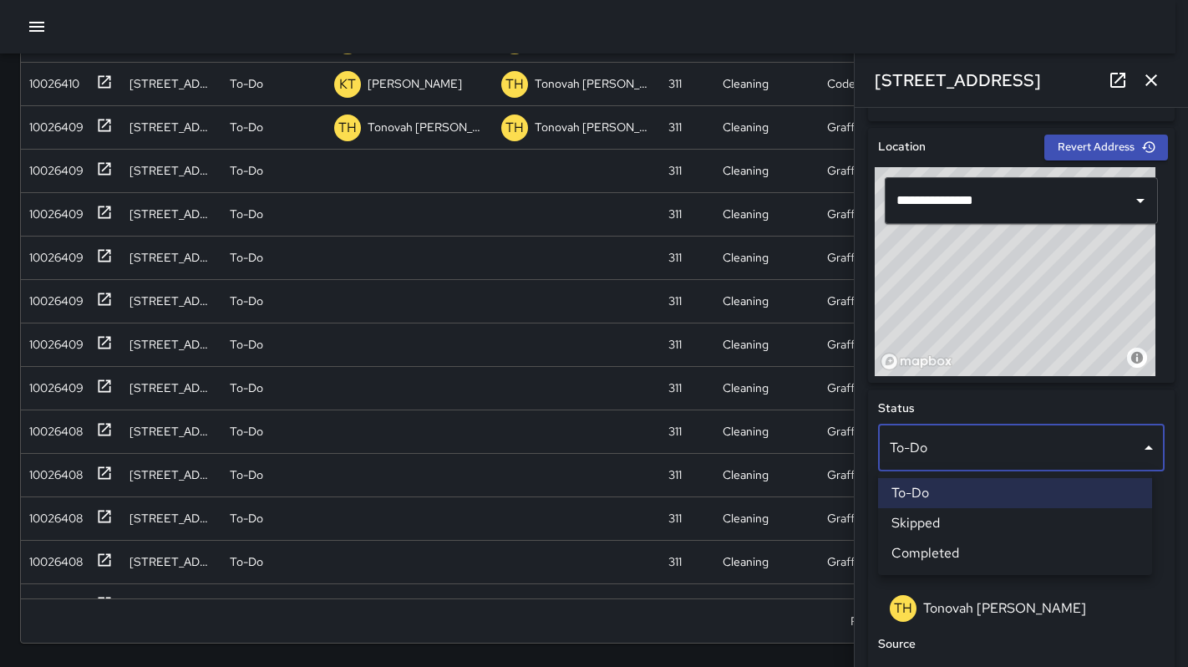
click at [931, 514] on li "Skipped" at bounding box center [1015, 523] width 274 height 30
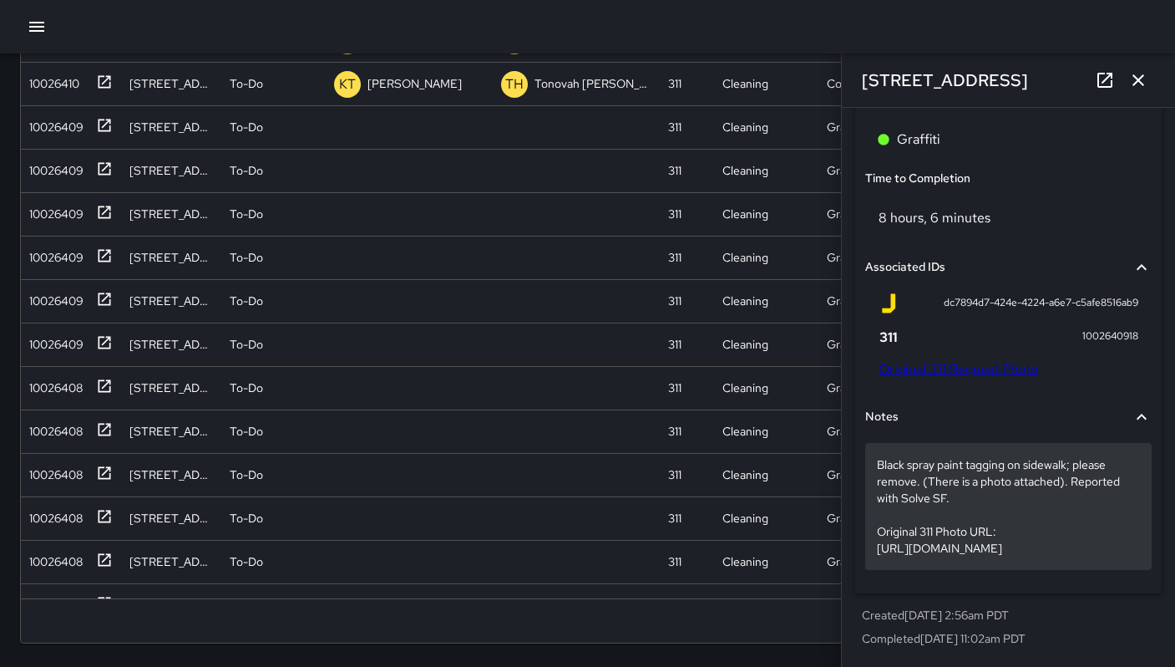
scroll to position [1164, 0]
drag, startPoint x: 879, startPoint y: 500, endPoint x: 1124, endPoint y: 553, distance: 251.3
click at [1124, 553] on p "Black spray paint tagging on sidewalk; please remove. (There is a photo attache…" at bounding box center [1008, 506] width 263 height 100
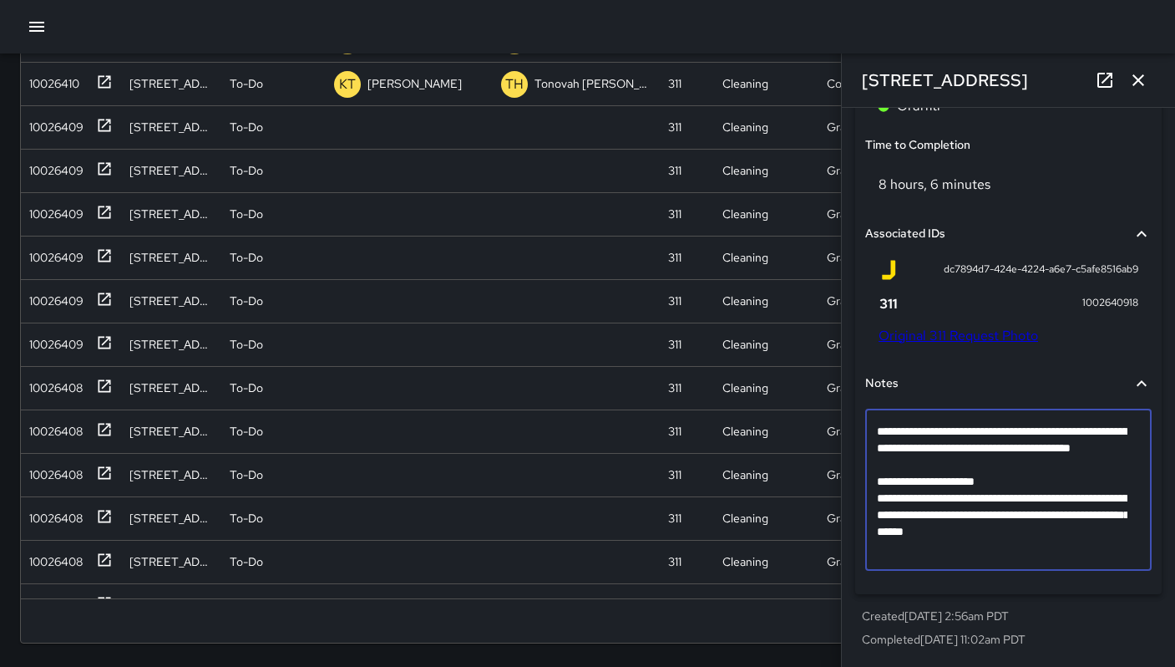
scroll to position [1064, 0]
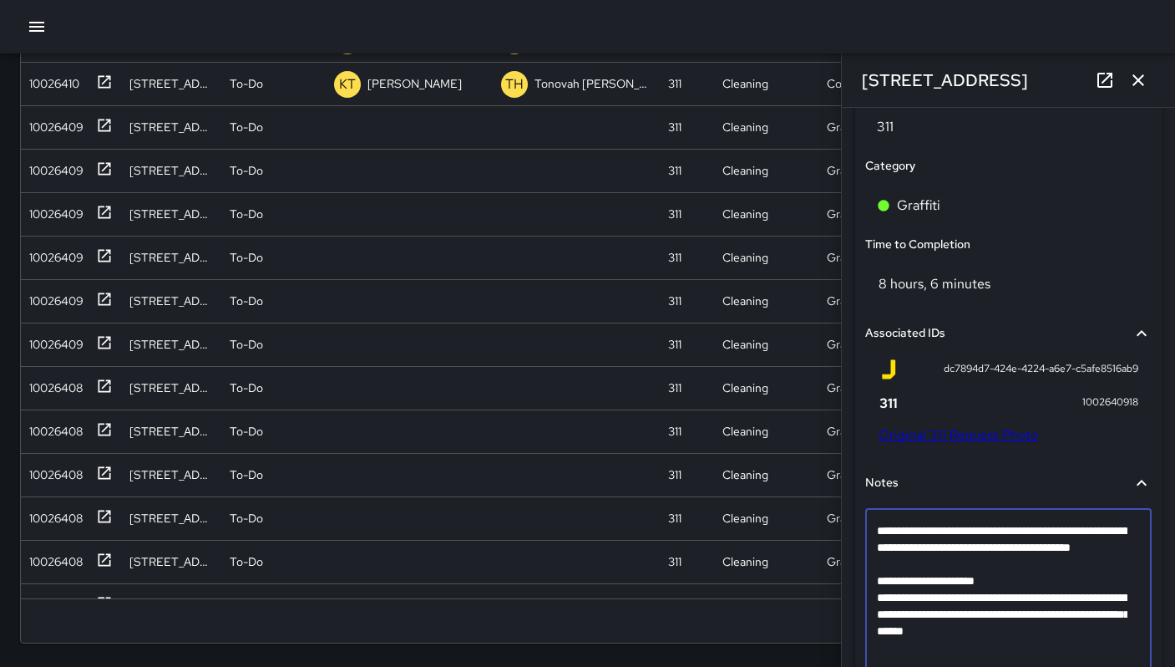
click at [1144, 89] on icon "button" at bounding box center [1138, 80] width 20 height 20
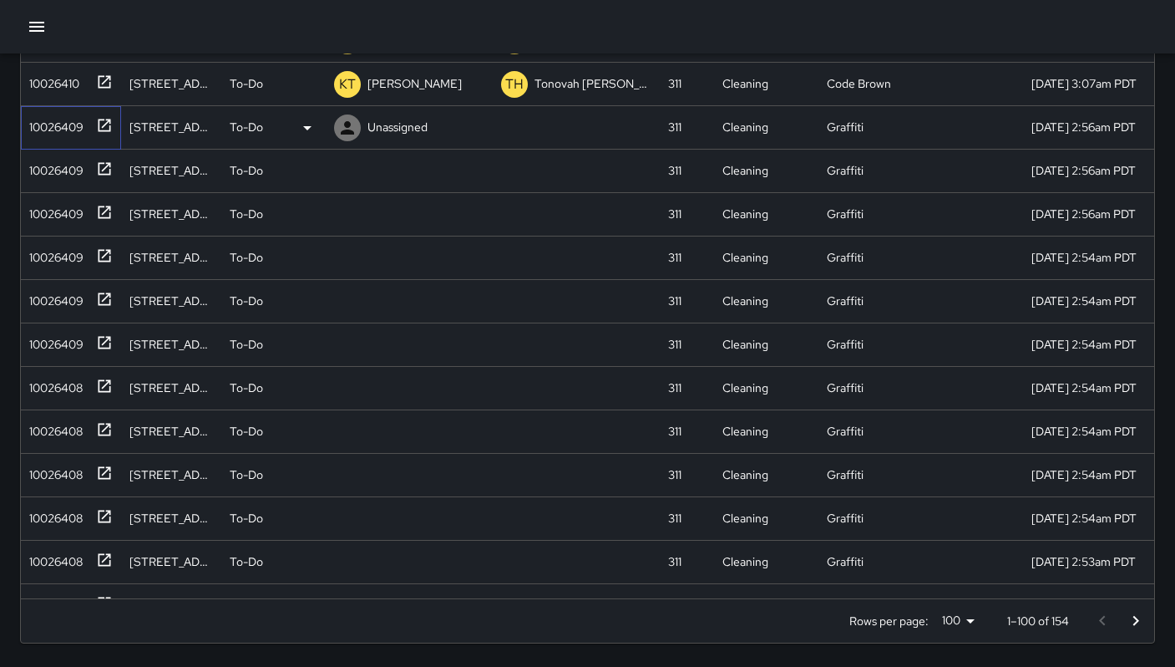
click at [54, 129] on div "10026409" at bounding box center [53, 123] width 61 height 23
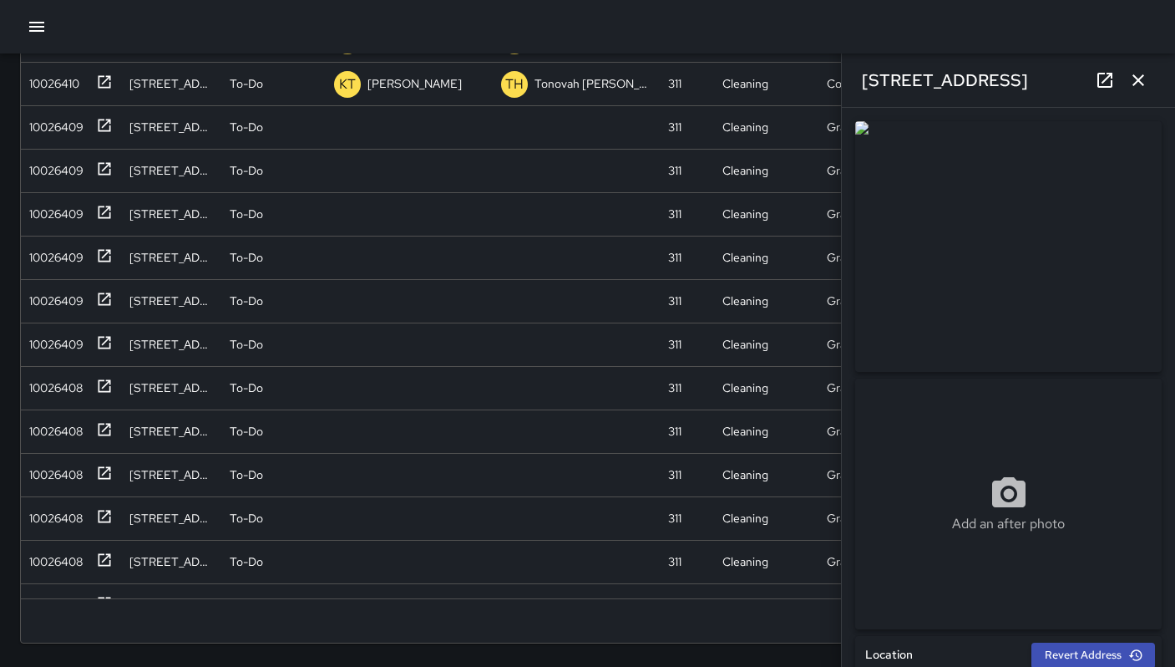
click at [985, 84] on div "321 11th Street" at bounding box center [1008, 79] width 333 height 53
drag, startPoint x: 960, startPoint y: 76, endPoint x: 870, endPoint y: 71, distance: 89.5
click at [852, 70] on div "321 11th Street" at bounding box center [1008, 79] width 333 height 53
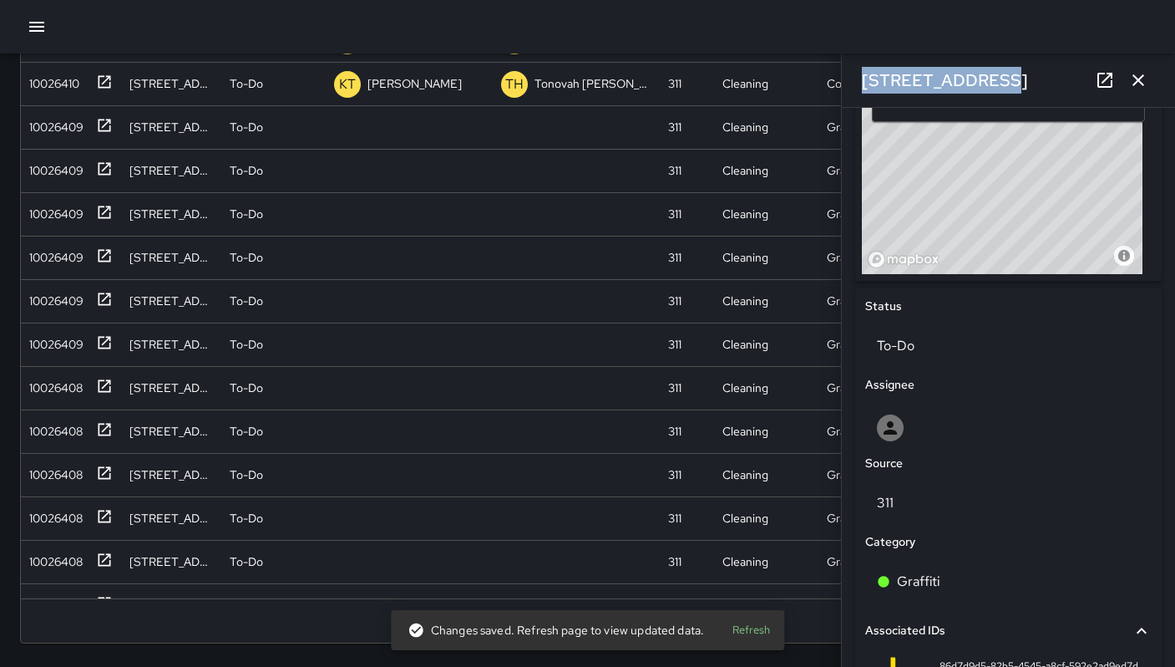
scroll to position [643, 0]
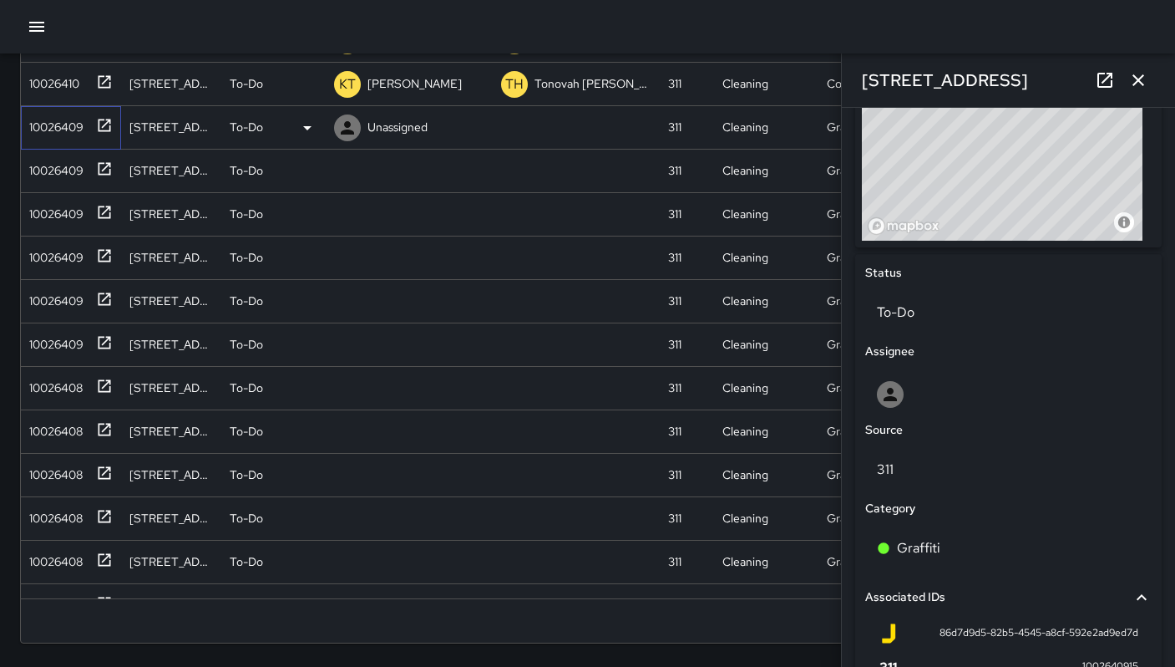
click at [48, 124] on div "10026409" at bounding box center [53, 123] width 61 height 23
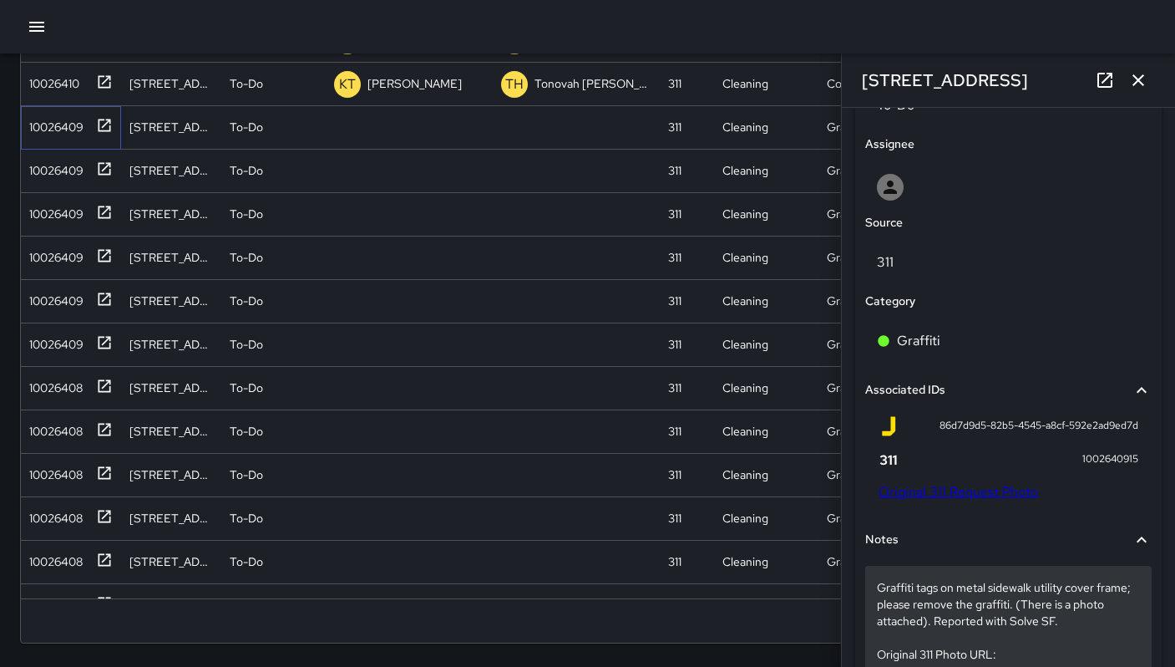
scroll to position [936, 0]
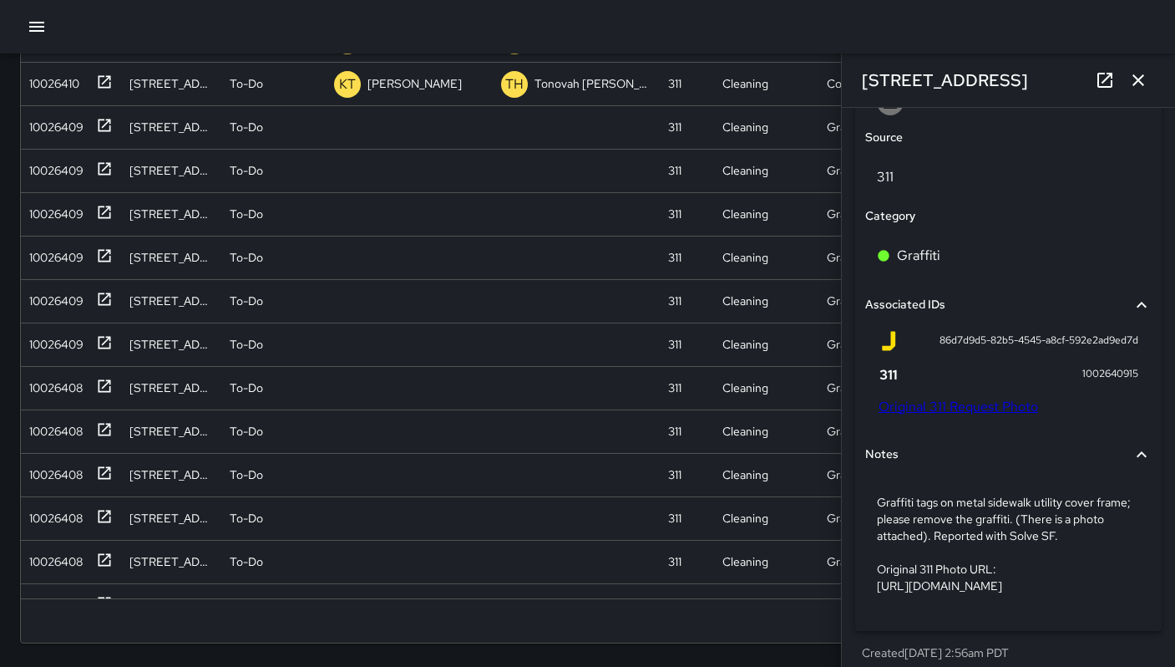
click at [937, 408] on link "Original 311 Request Photo" at bounding box center [959, 407] width 160 height 18
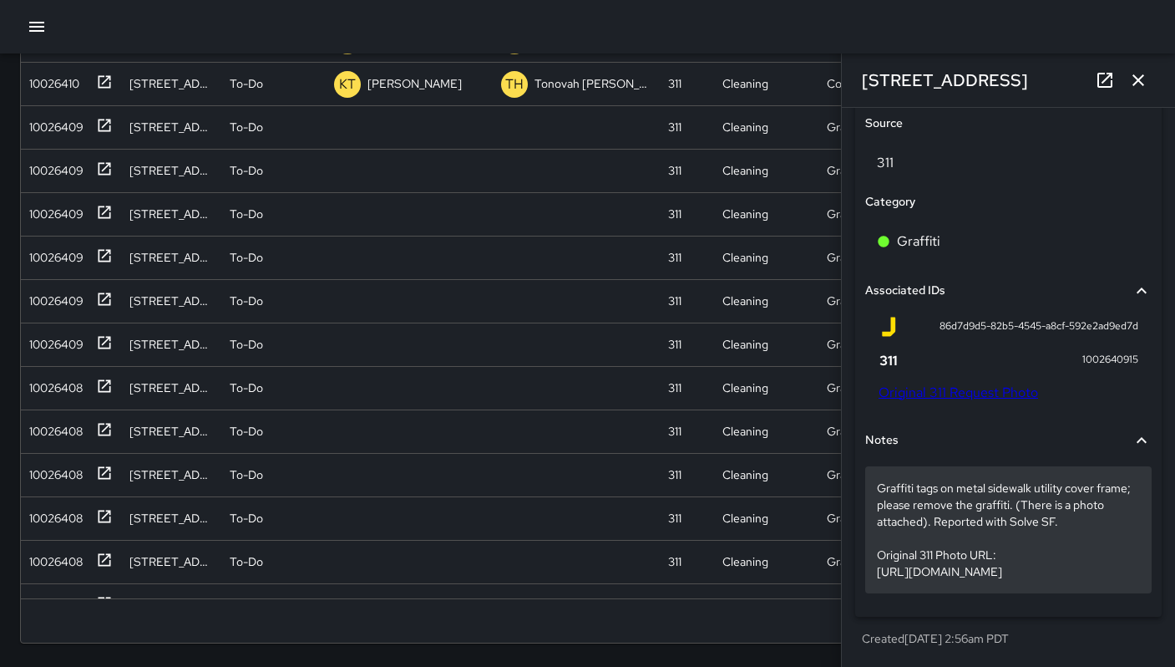
scroll to position [980, 0]
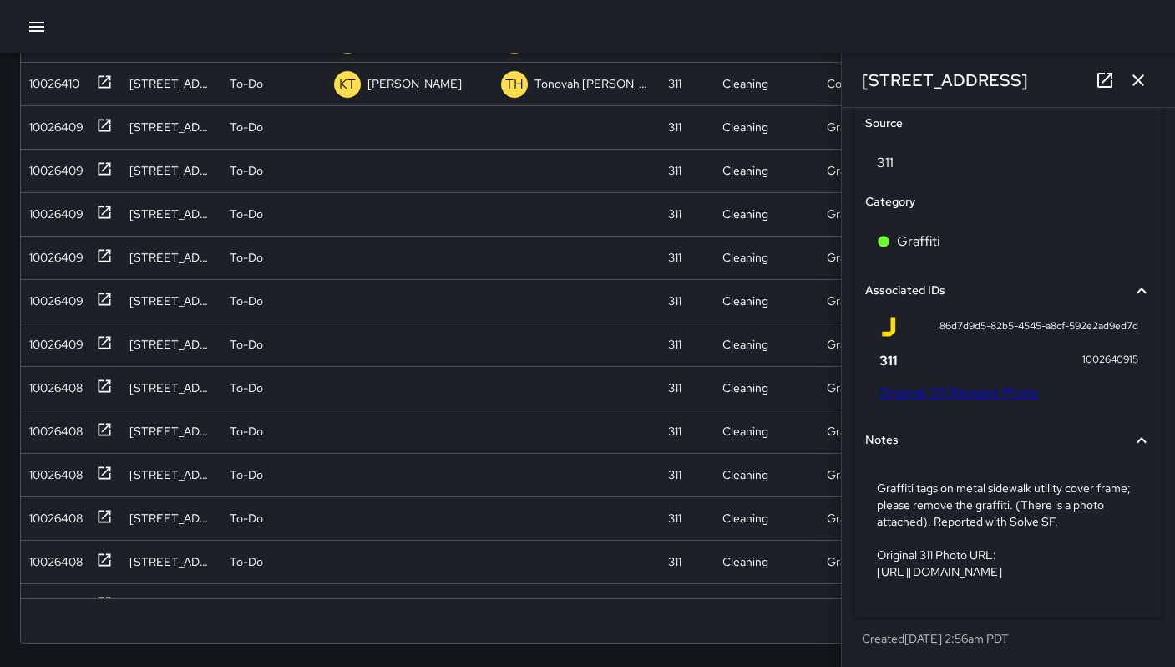
drag, startPoint x: 898, startPoint y: 527, endPoint x: 1140, endPoint y: 576, distance: 247.0
click at [1140, 576] on div "Notes Graffiti tags on metal sidewalk utility cover frame; please remove the gr…" at bounding box center [1008, 514] width 293 height 192
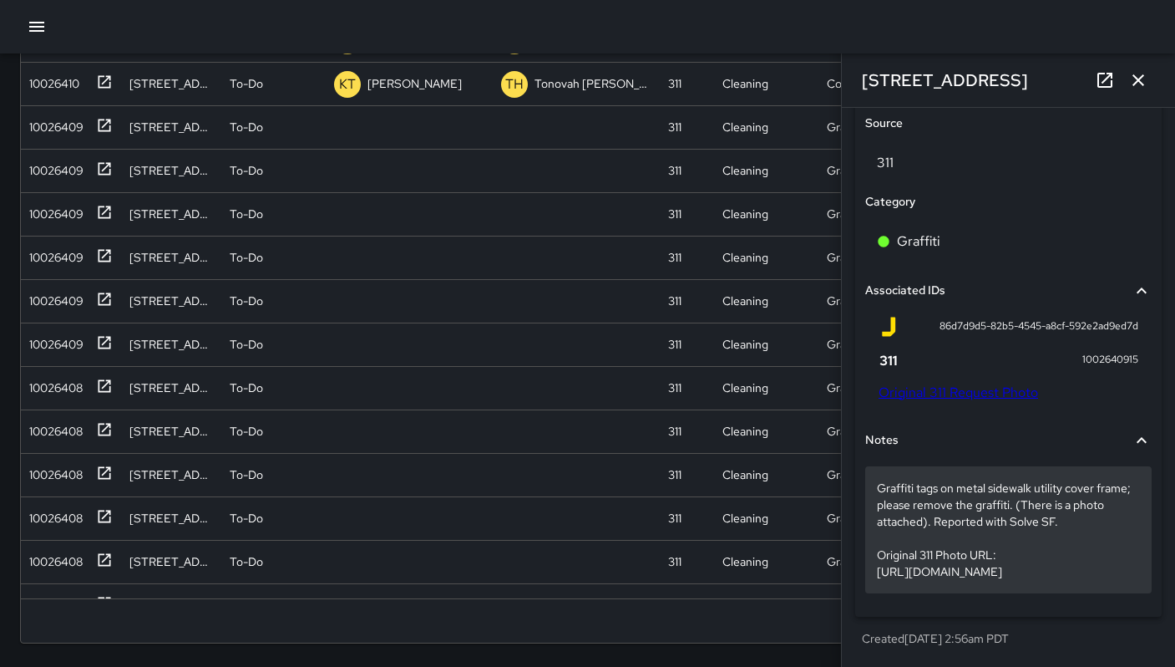
click at [1080, 571] on p "Graffiti tags on metal sidewalk utility cover frame; please remove the graffiti…" at bounding box center [1008, 529] width 263 height 100
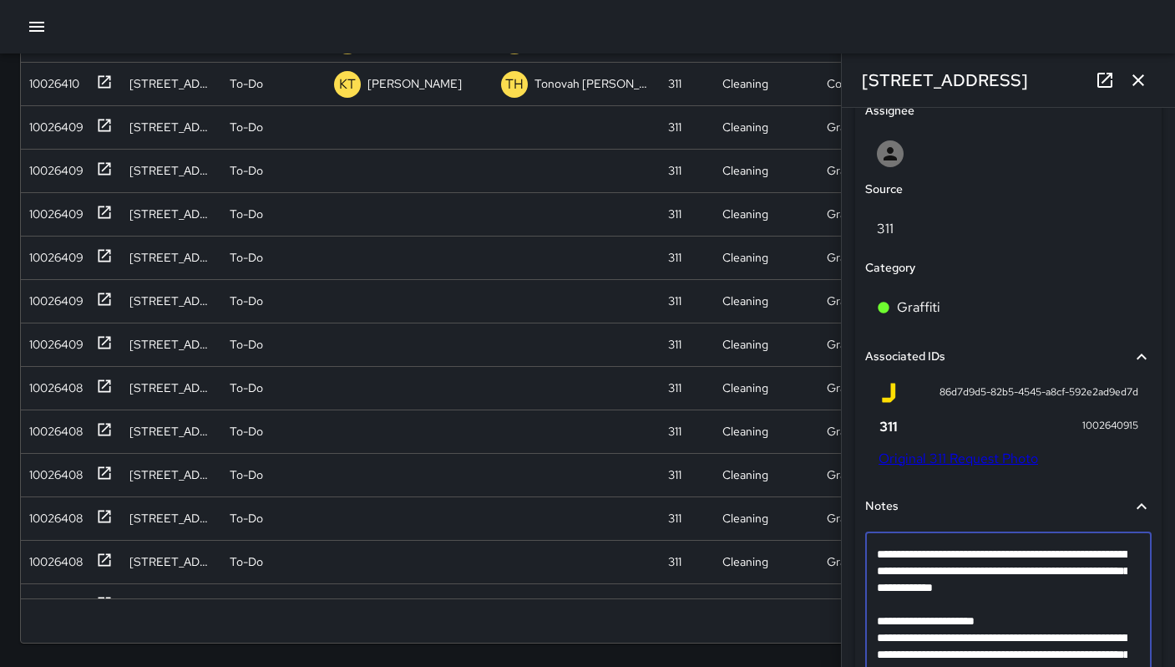
scroll to position [984, 0]
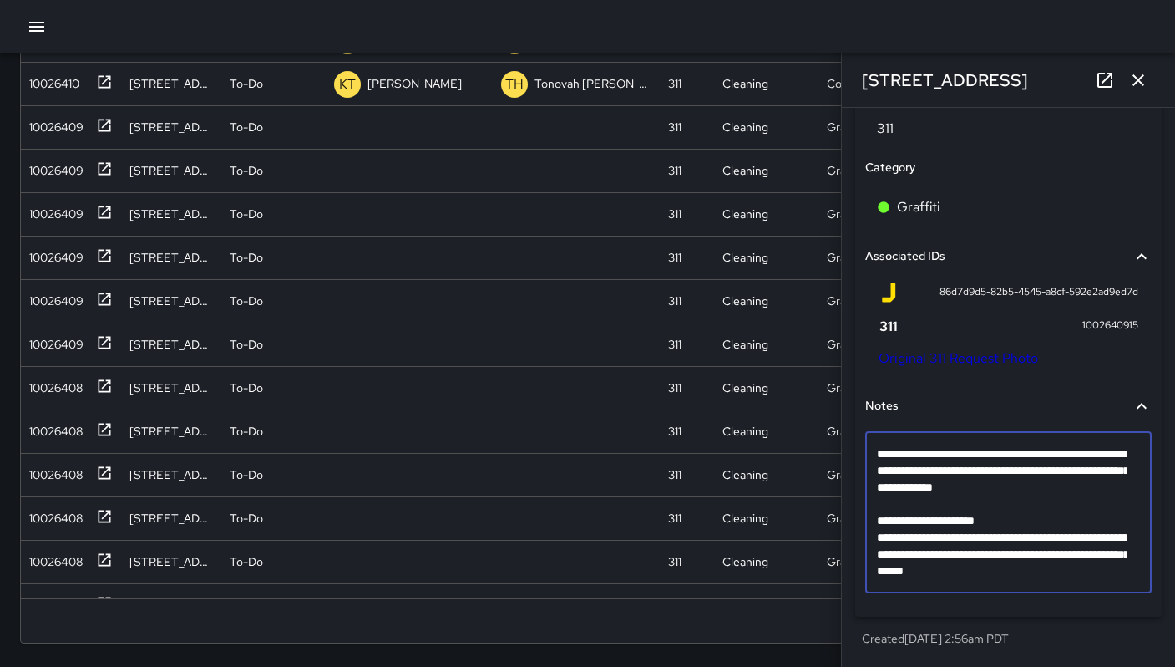
drag, startPoint x: 1119, startPoint y: 574, endPoint x: 875, endPoint y: 519, distance: 250.1
click at [875, 519] on div "**********" at bounding box center [1008, 512] width 287 height 161
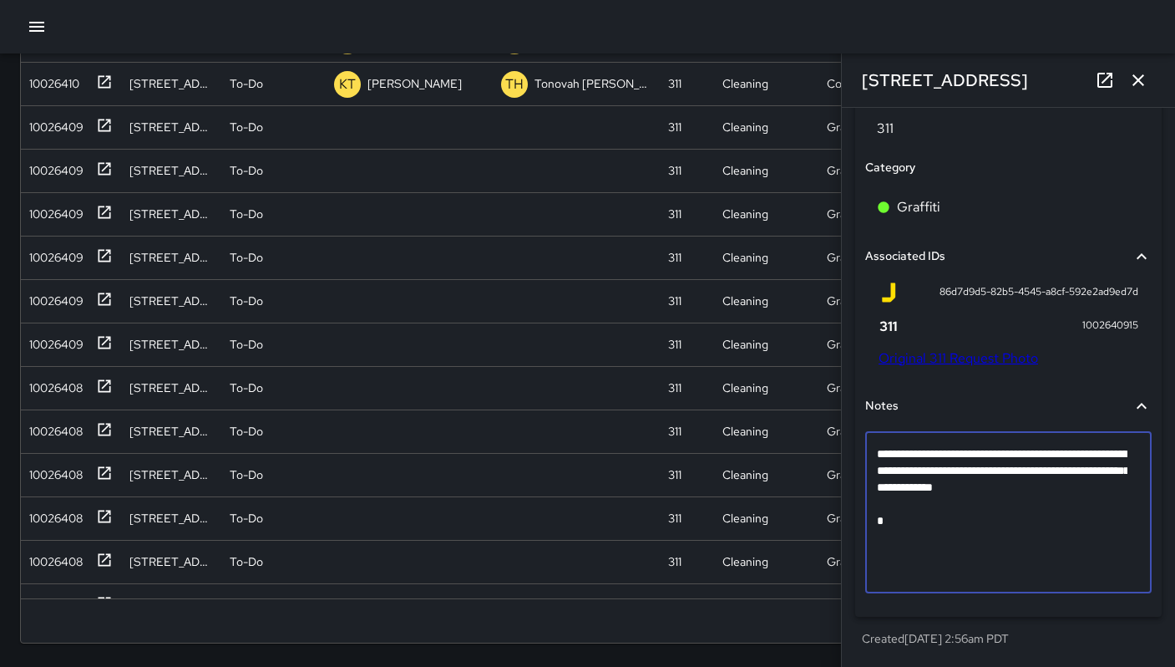
scroll to position [934, 0]
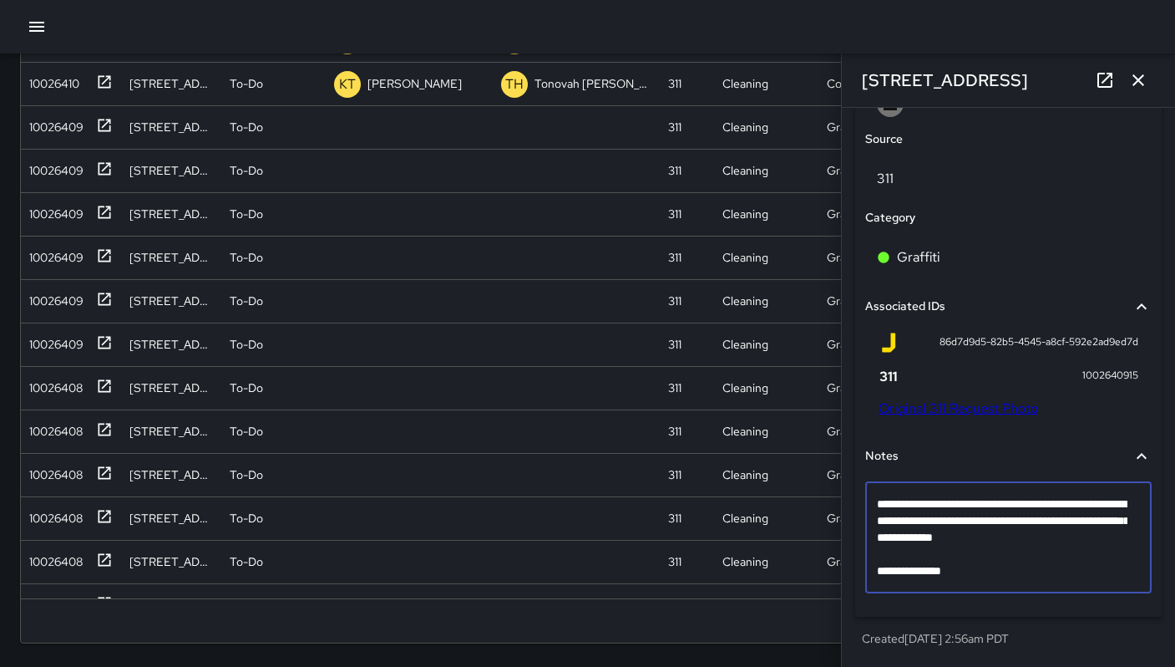
type textarea "**********"
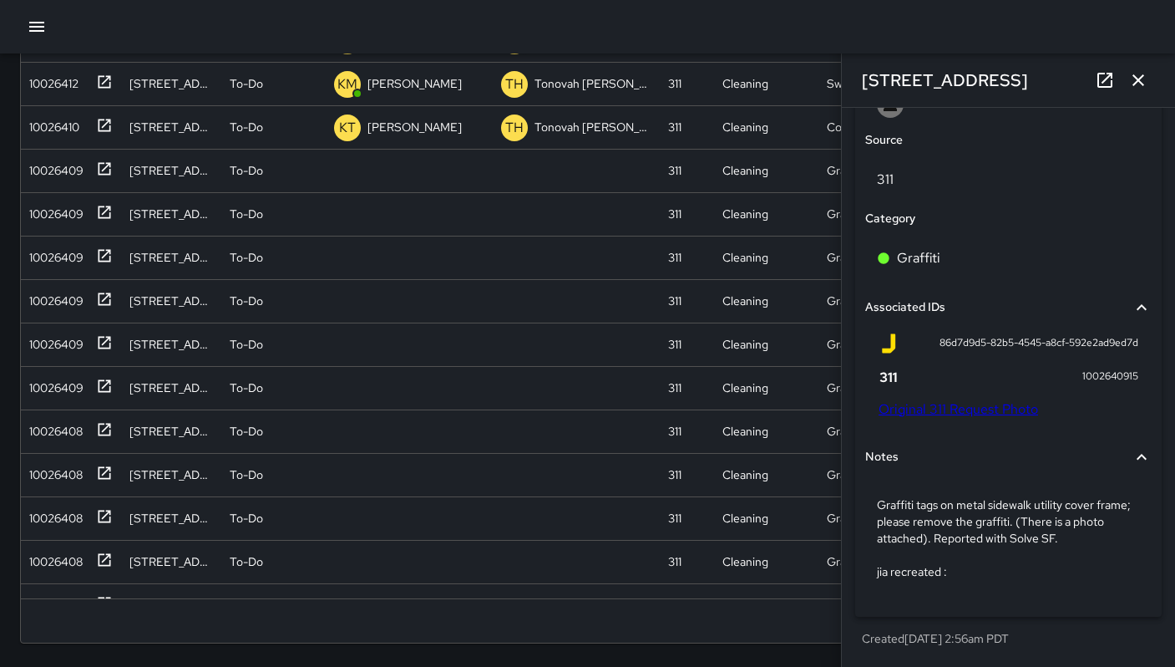
scroll to position [1004, 0]
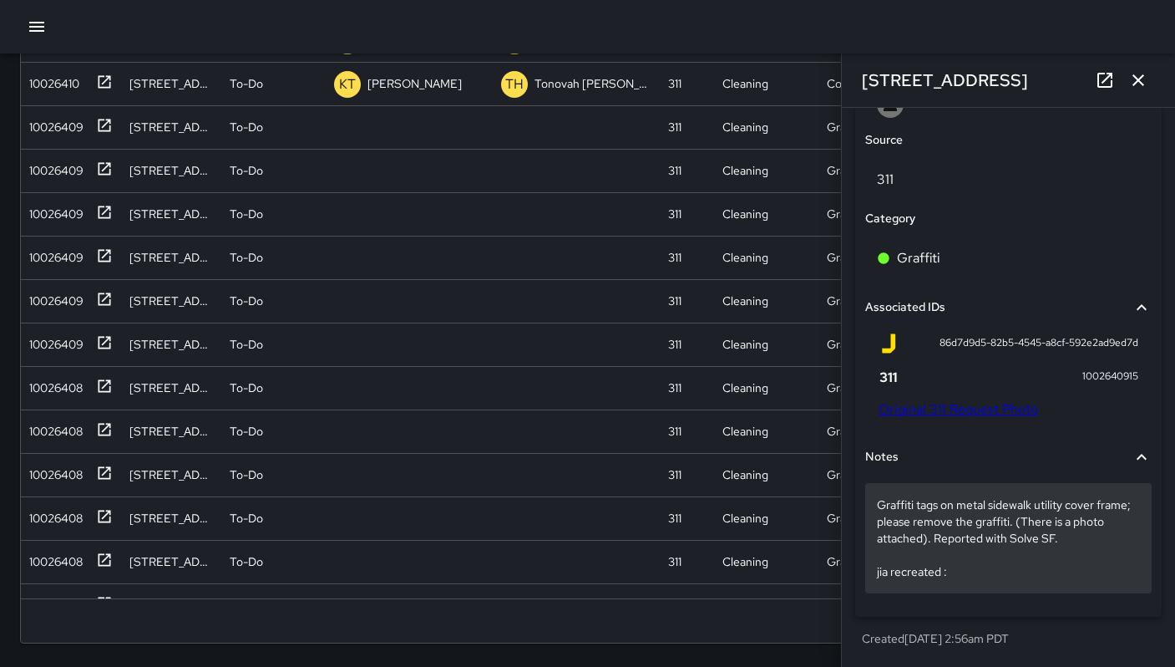
click at [972, 582] on div "Graffiti tags on metal sidewalk utility cover frame; please remove the graffiti…" at bounding box center [1008, 538] width 287 height 110
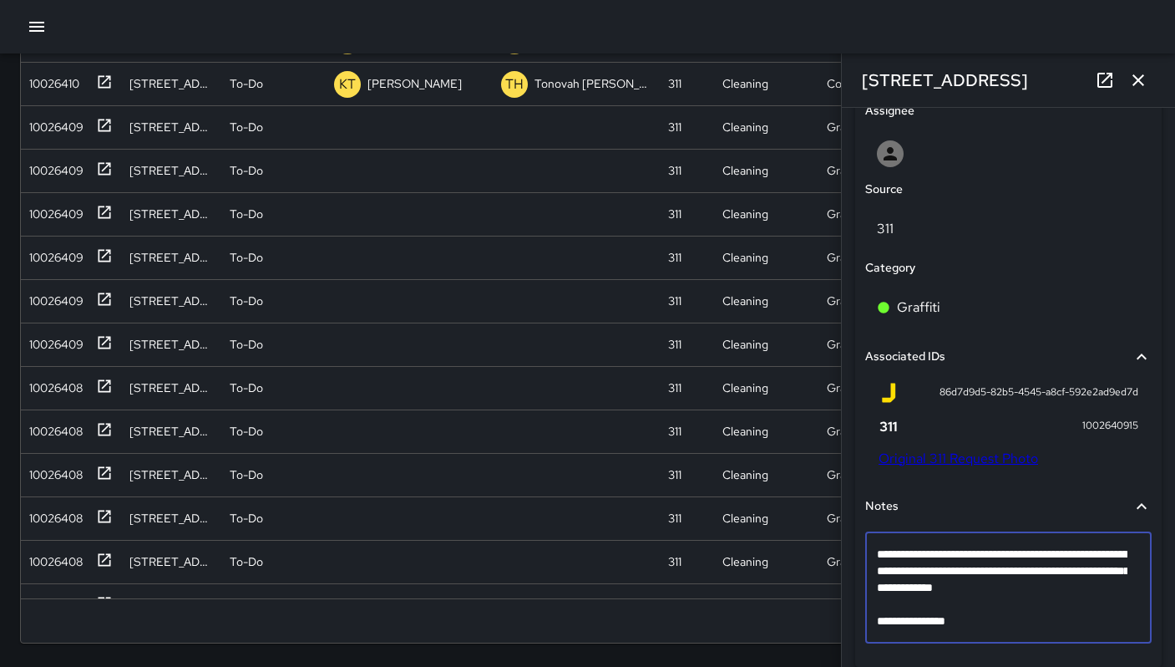
type textarea "**********"
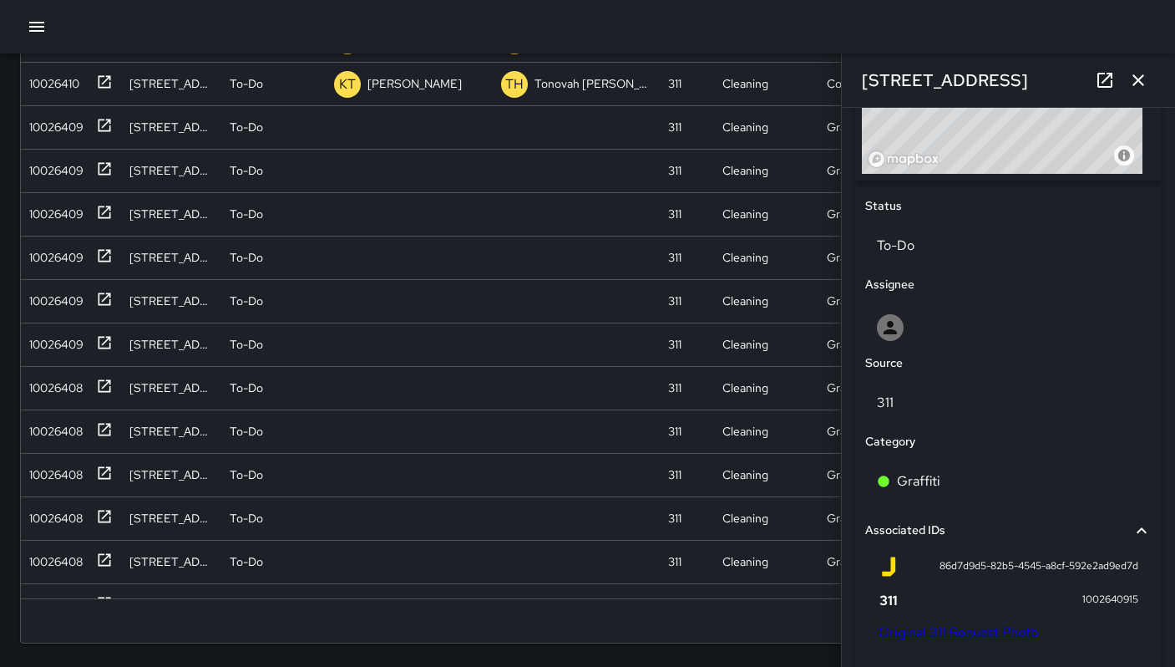
scroll to position [639, 0]
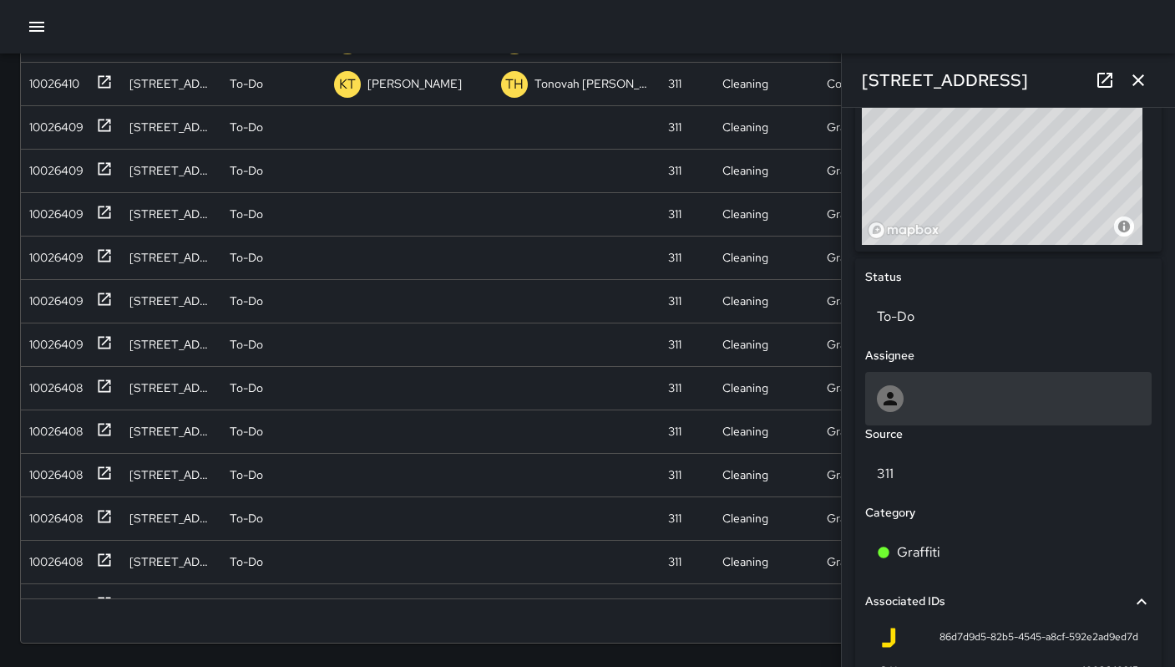
click at [927, 391] on div at bounding box center [1008, 398] width 263 height 27
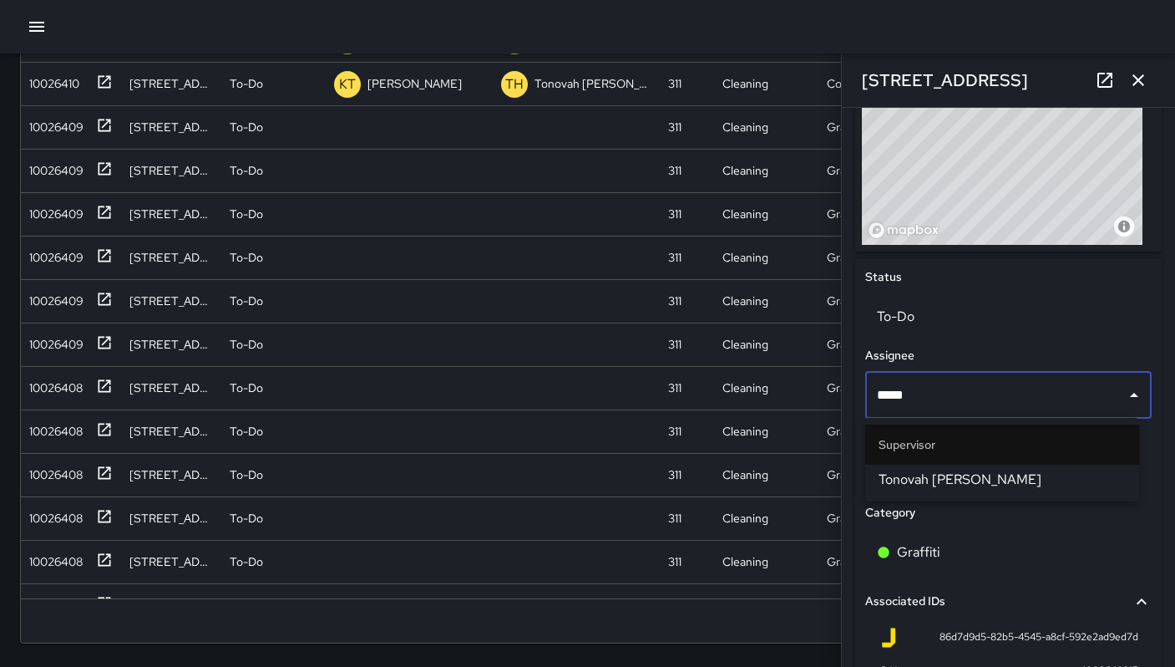
type input "******"
click at [931, 467] on li "Tonovah Hillman" at bounding box center [1002, 479] width 274 height 30
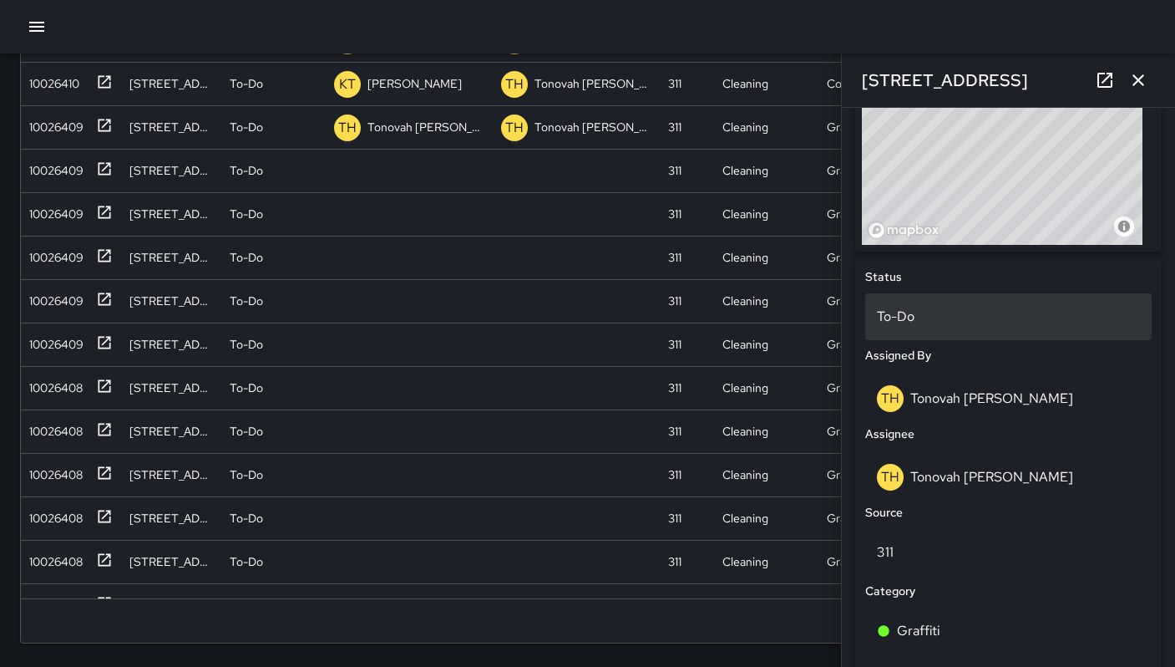
click at [921, 315] on p "To-Do" at bounding box center [1008, 317] width 263 height 20
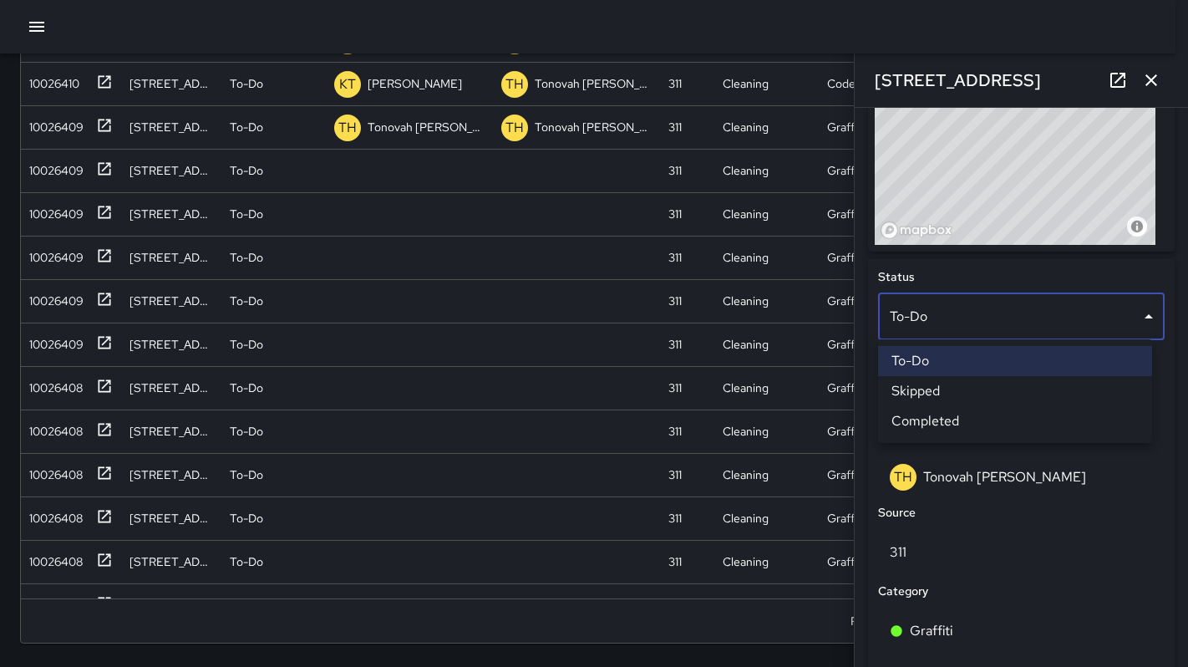
click at [919, 383] on li "Skipped" at bounding box center [1015, 391] width 274 height 30
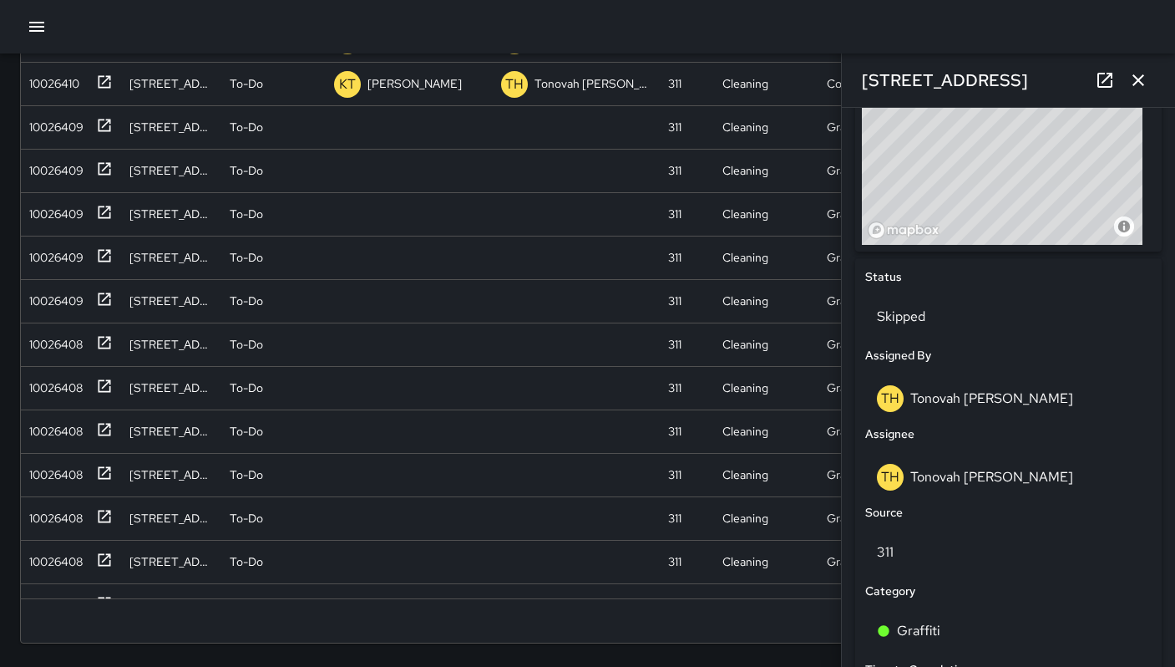
scroll to position [13, 13]
click at [1149, 74] on button "button" at bounding box center [1138, 79] width 33 height 33
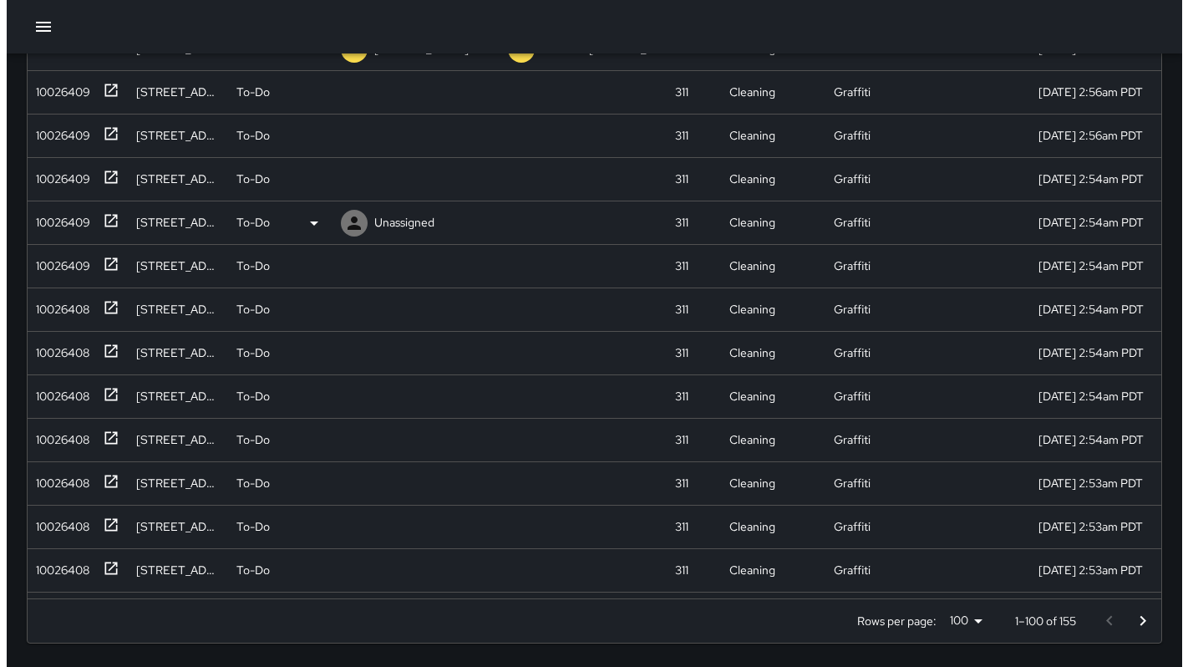
scroll to position [1040, 0]
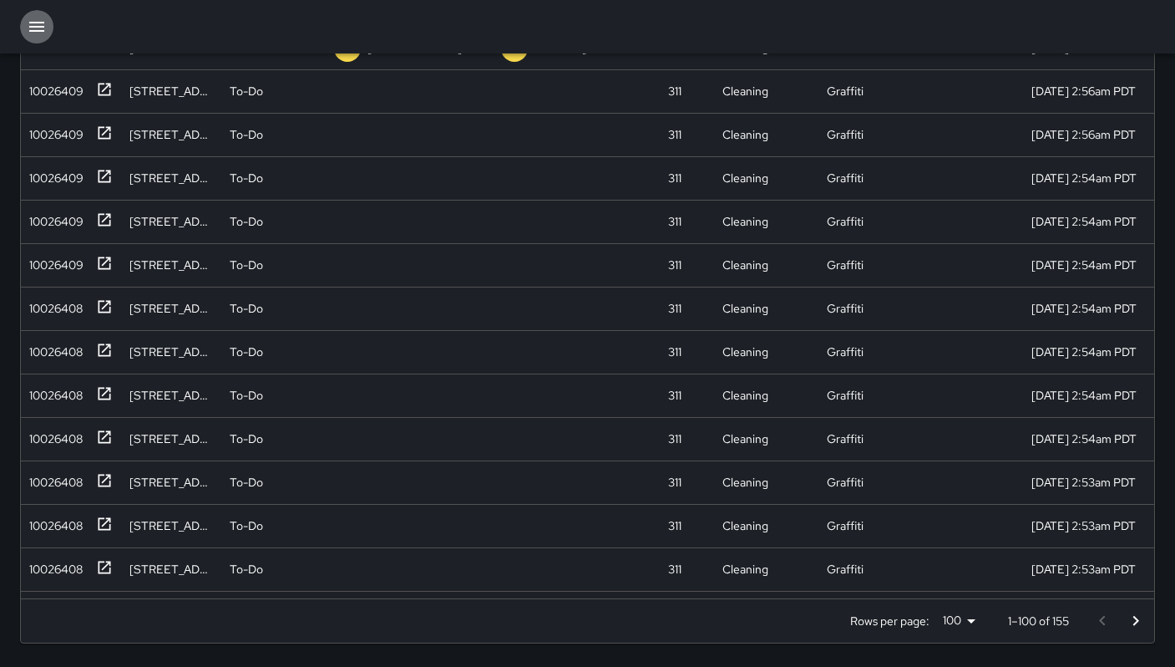
click at [39, 32] on icon "button" at bounding box center [37, 27] width 20 height 20
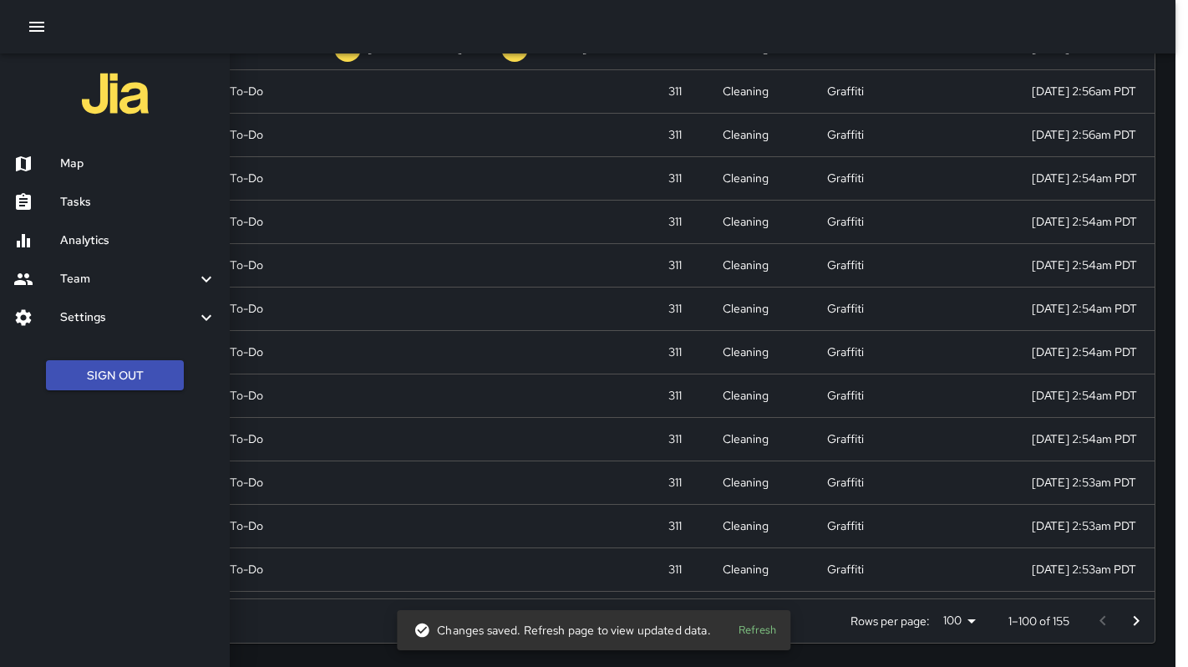
click at [84, 139] on ul "Map Tasks Analytics Team Leaderboard Settings Geofence and Zones Divisions and …" at bounding box center [115, 240] width 230 height 205
click at [85, 155] on h6 "Map" at bounding box center [138, 164] width 156 height 18
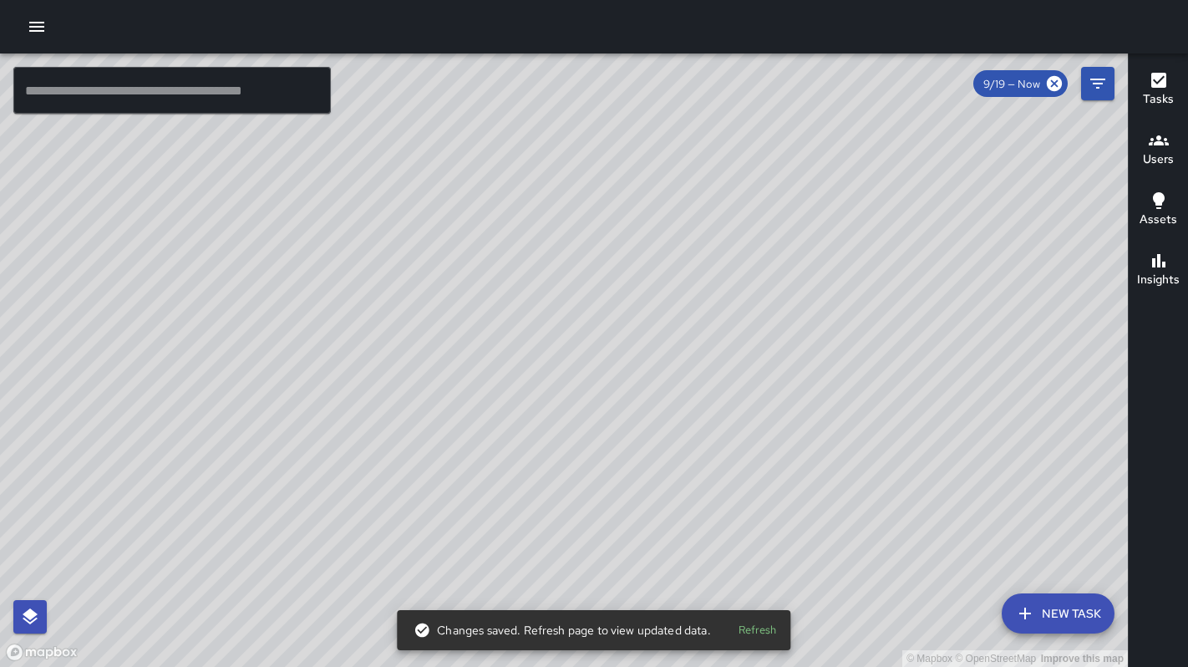
click at [37, 29] on icon "button" at bounding box center [37, 27] width 20 height 20
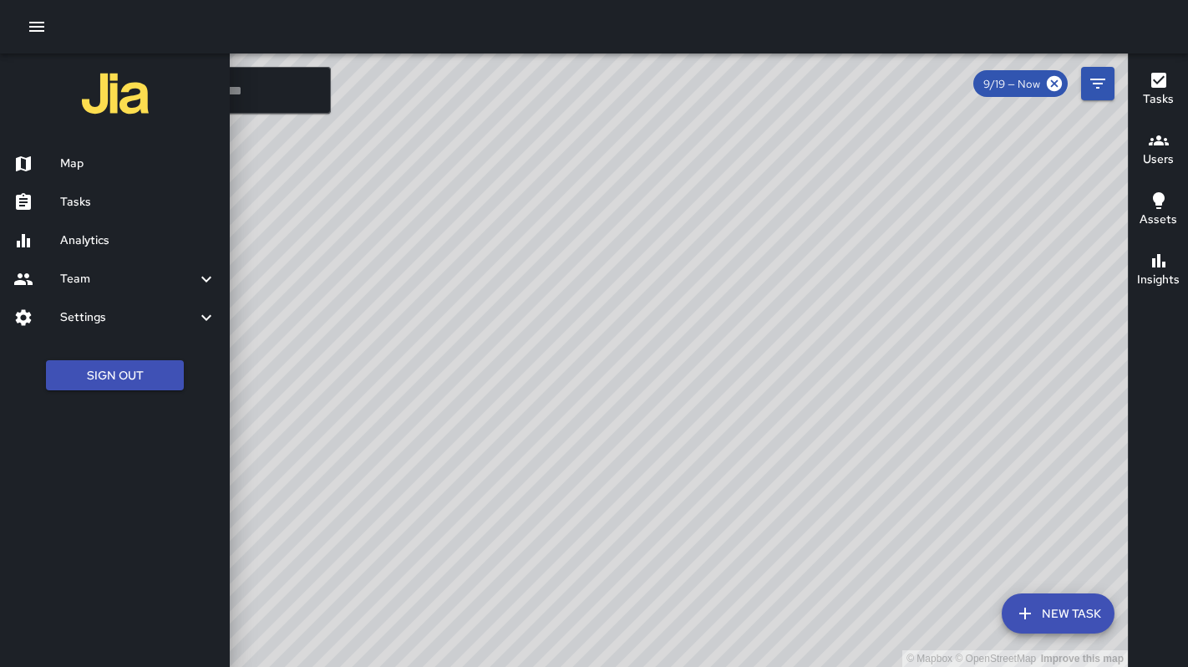
click at [62, 154] on div "Map" at bounding box center [115, 164] width 230 height 38
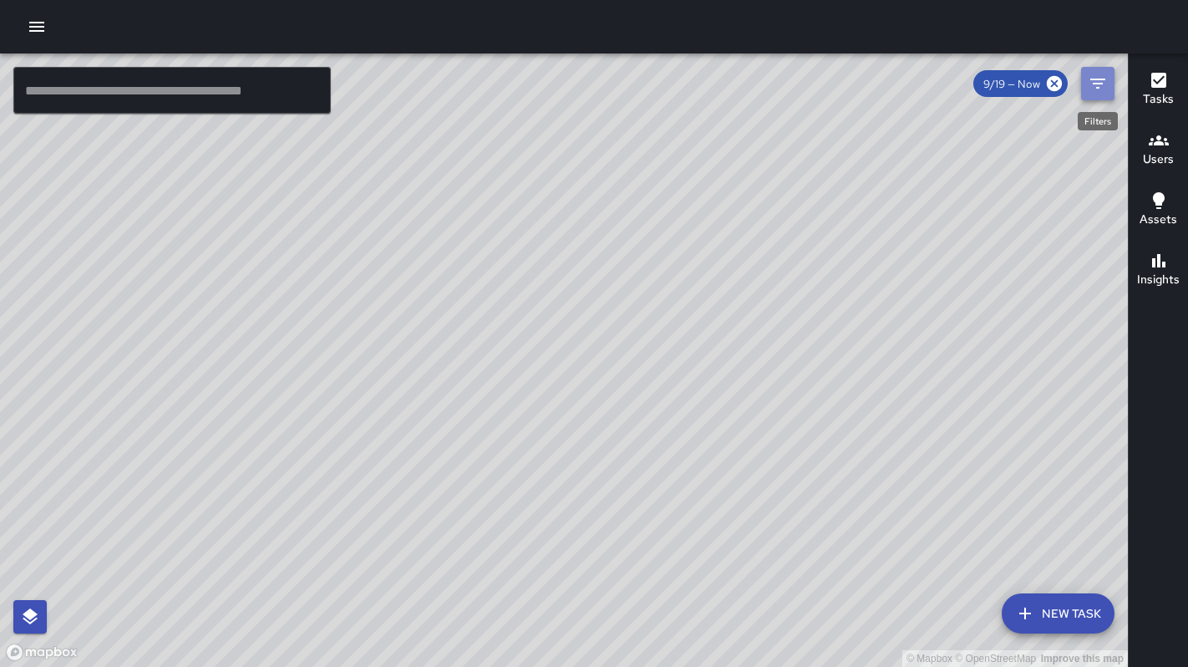
click at [1093, 93] on icon "Filters" at bounding box center [1098, 84] width 20 height 20
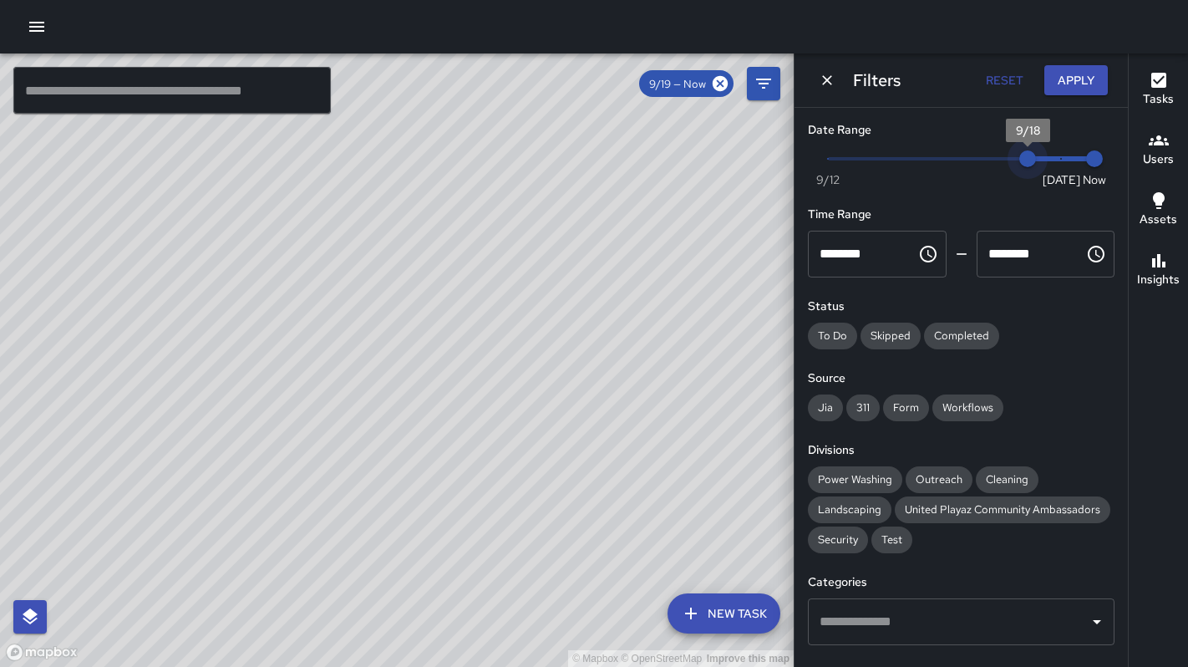
type input "*"
drag, startPoint x: 1047, startPoint y: 160, endPoint x: 983, endPoint y: 160, distance: 64.3
click at [986, 160] on span "9/17" at bounding box center [994, 158] width 17 height 17
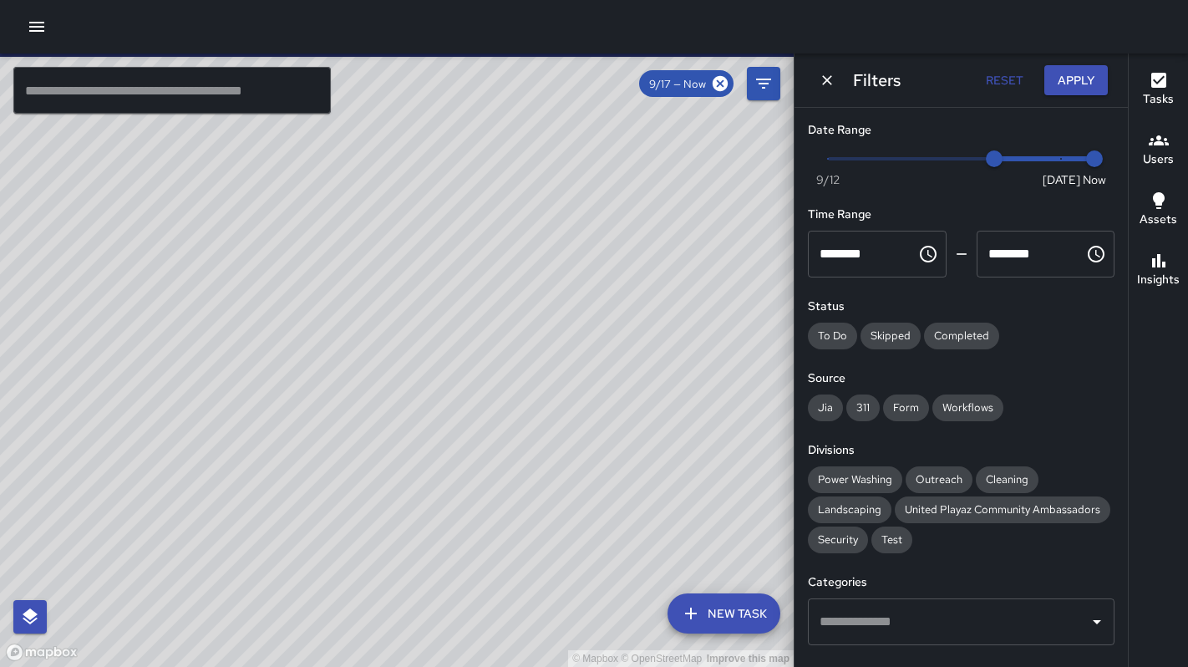
scroll to position [297, 0]
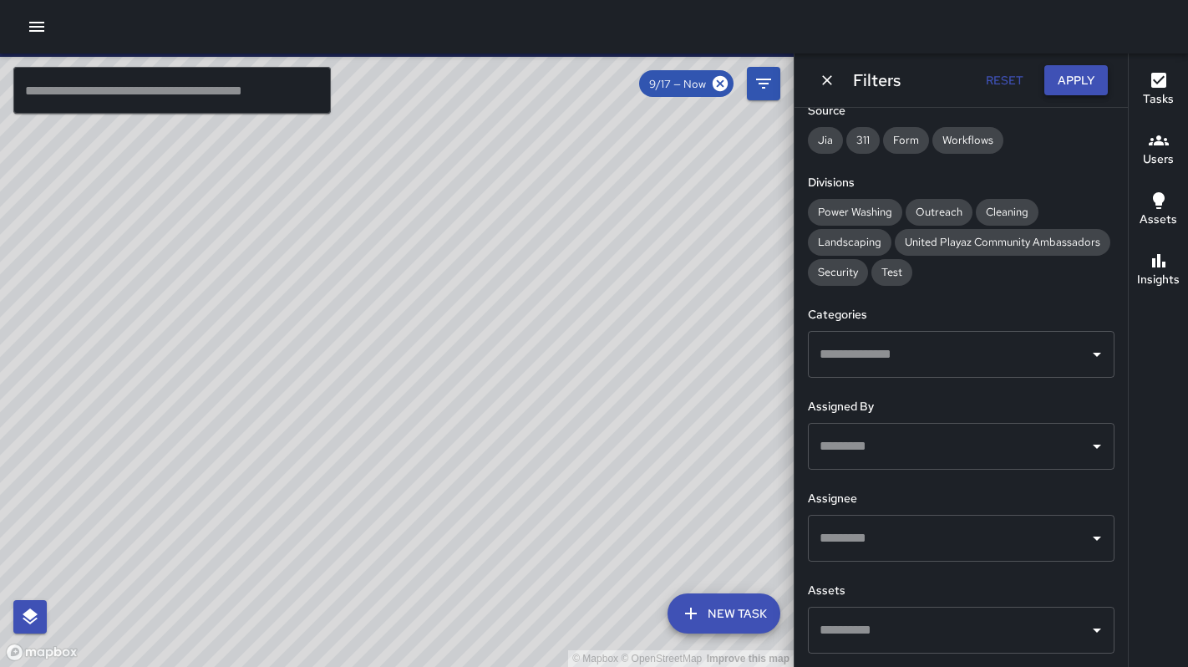
click at [1084, 74] on button "Apply" at bounding box center [1075, 80] width 63 height 31
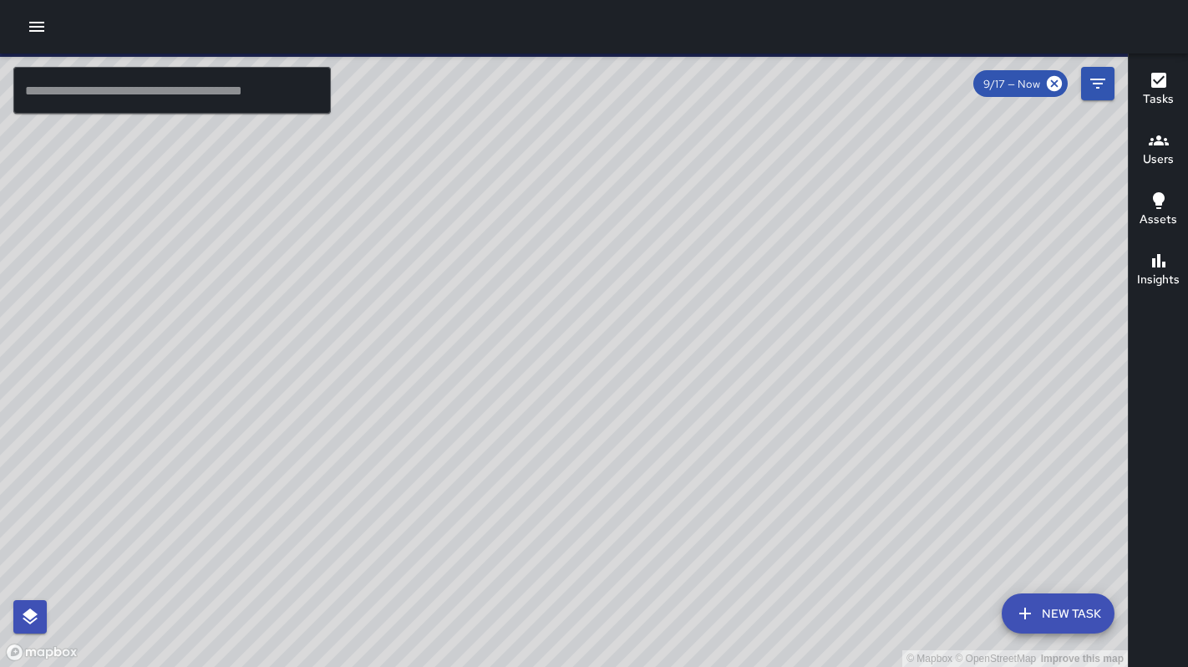
click at [177, 90] on input "text" at bounding box center [171, 90] width 317 height 47
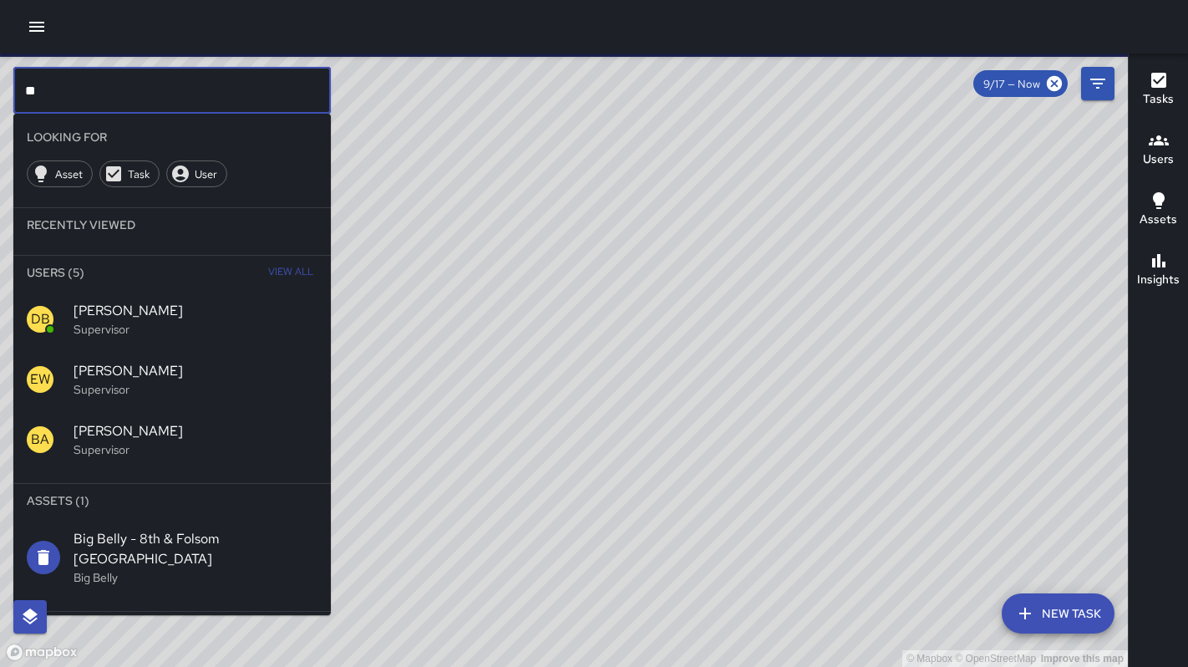
type input "**"
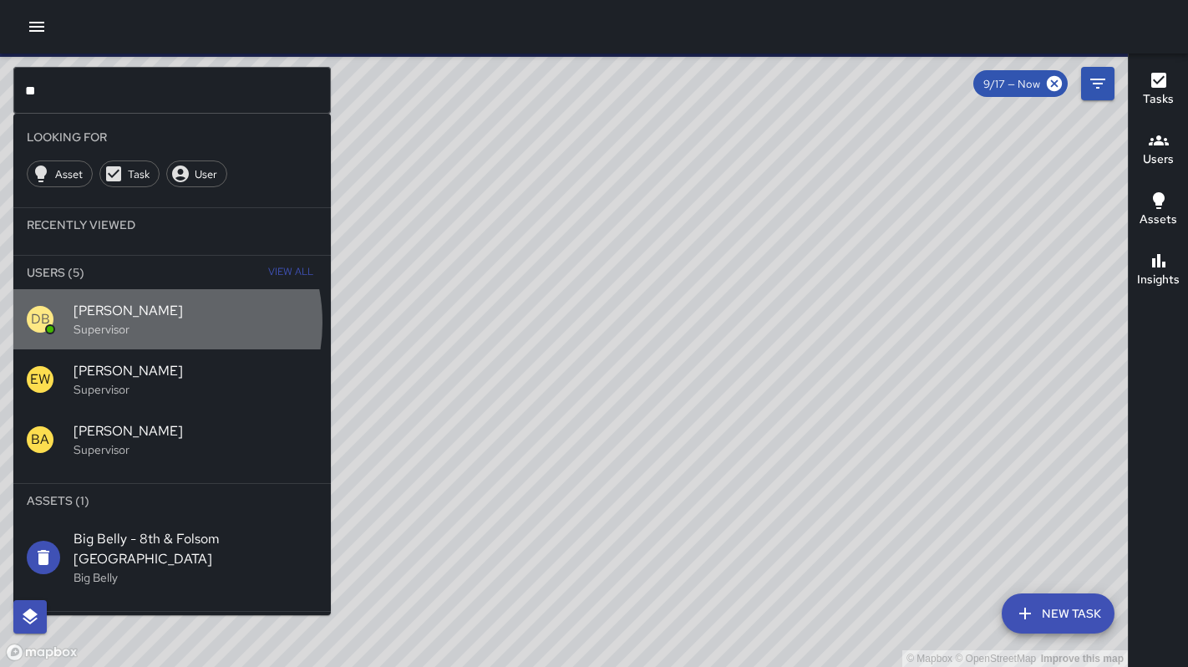
click at [146, 322] on p "Supervisor" at bounding box center [196, 329] width 244 height 17
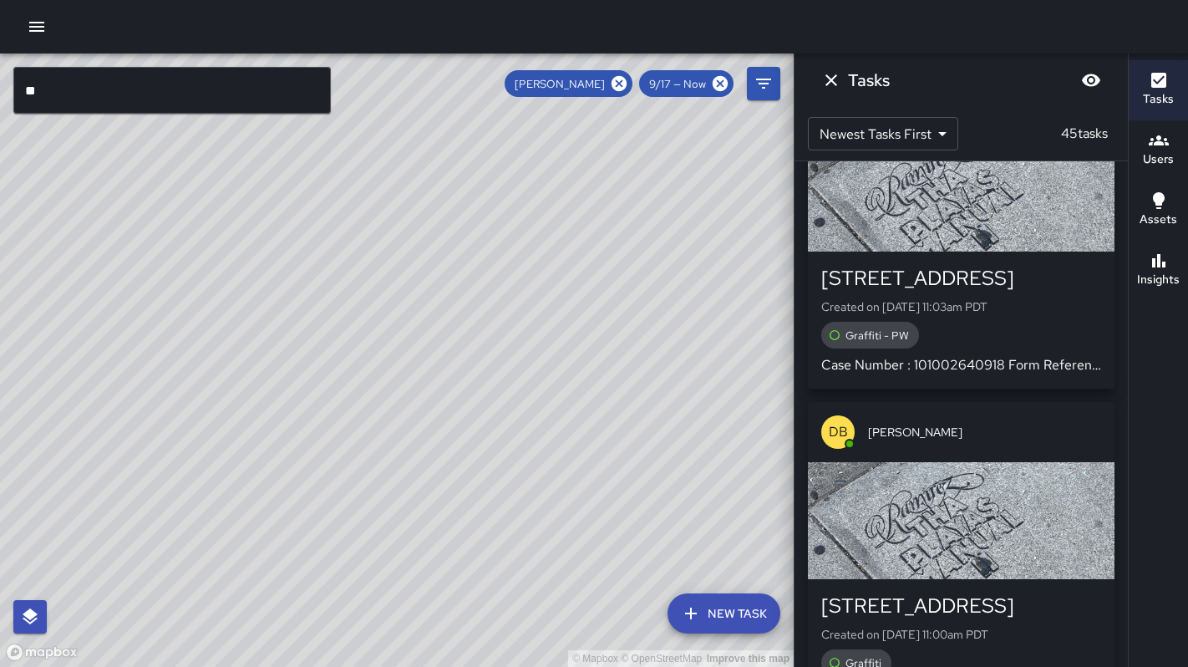
scroll to position [52, 0]
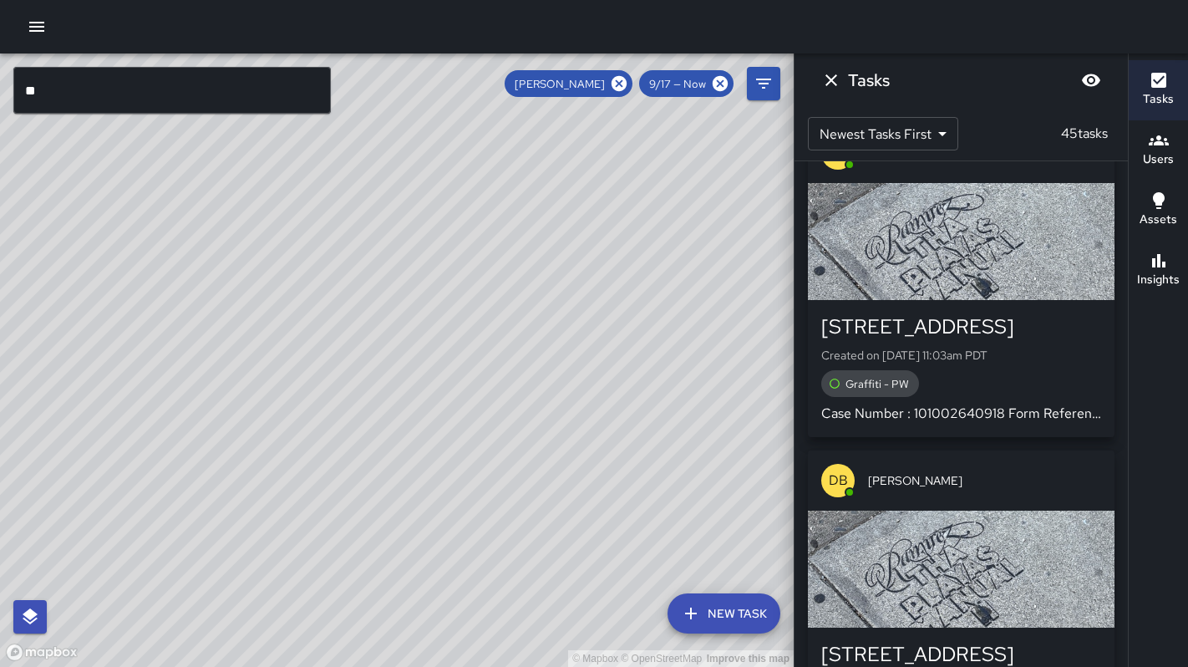
click at [899, 259] on div "button" at bounding box center [961, 241] width 307 height 117
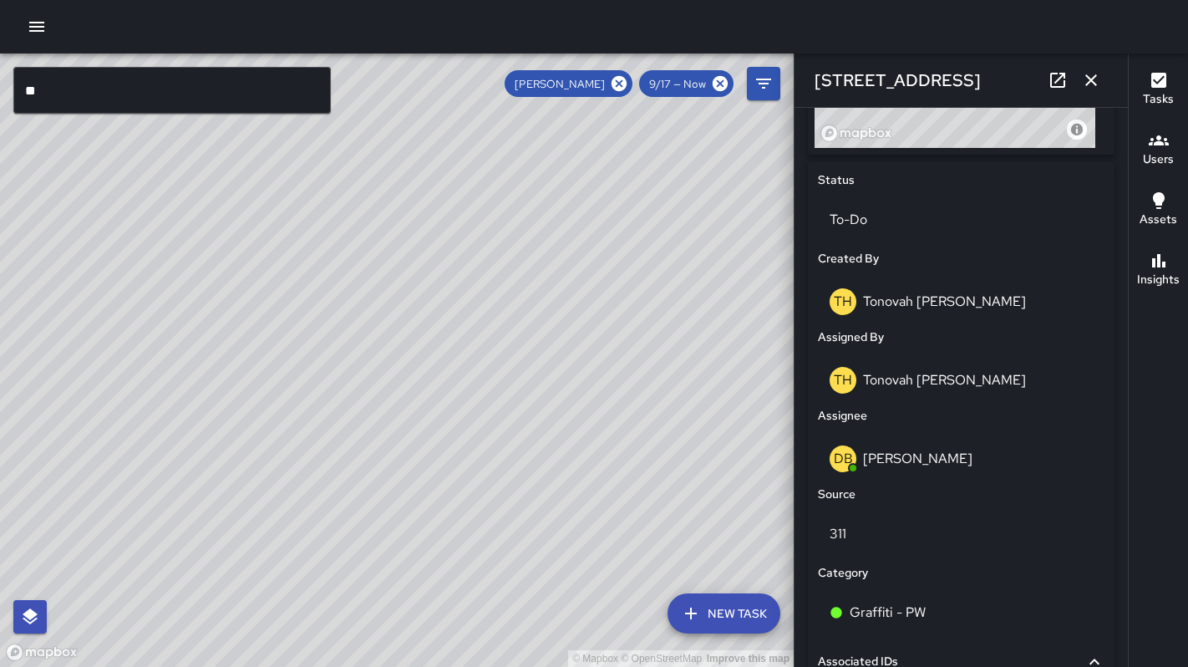
scroll to position [674, 0]
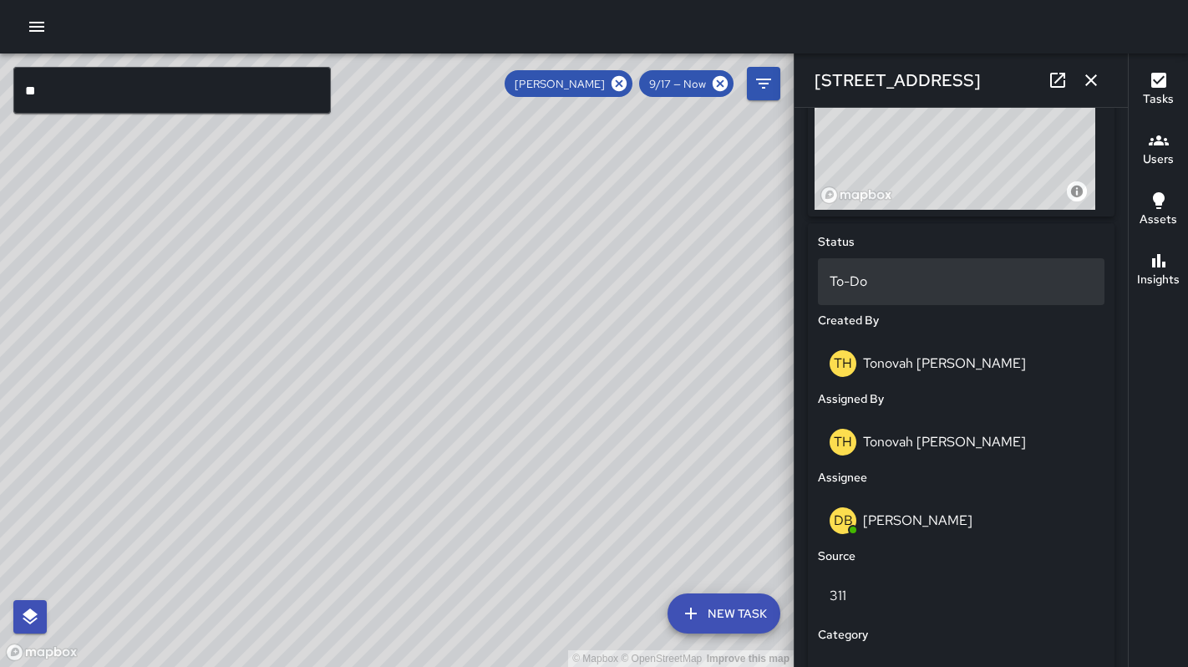
click at [869, 280] on p "To-Do" at bounding box center [960, 281] width 263 height 20
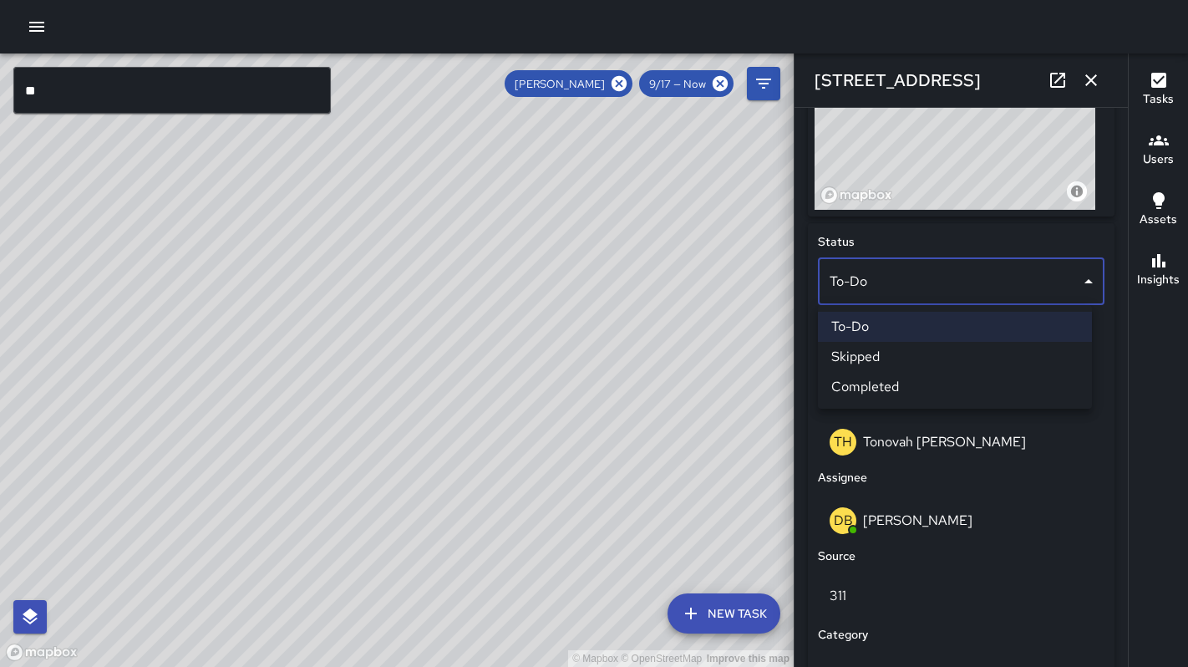
click at [873, 347] on li "Skipped" at bounding box center [955, 357] width 274 height 30
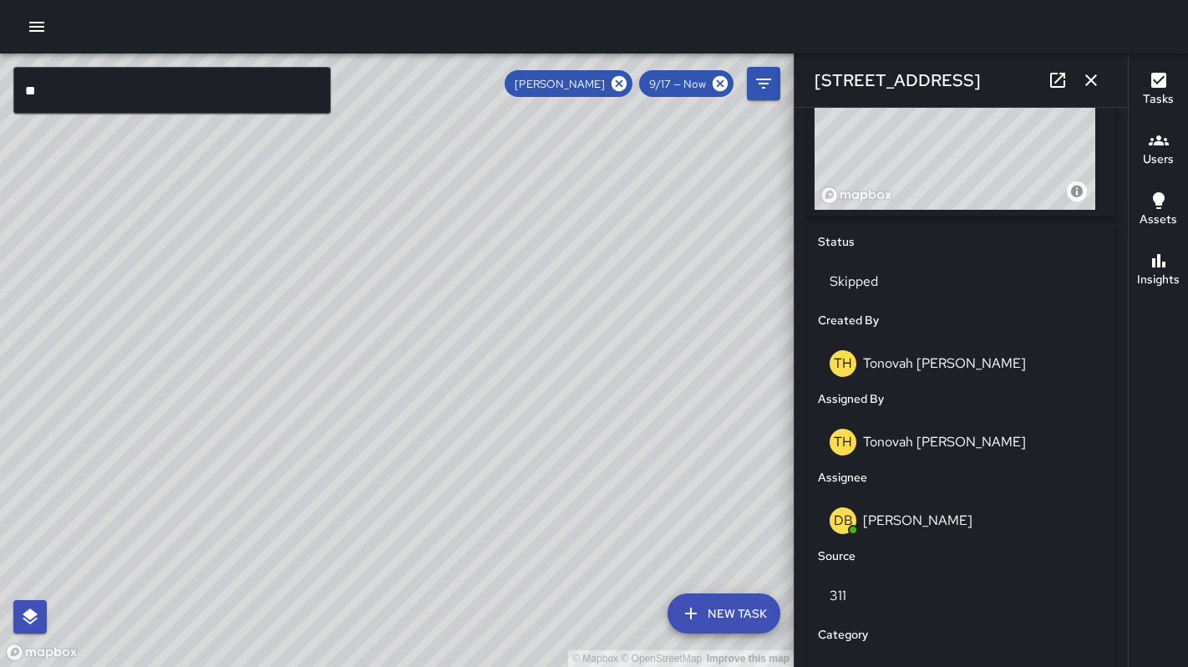
click at [1093, 84] on icon "button" at bounding box center [1091, 80] width 20 height 20
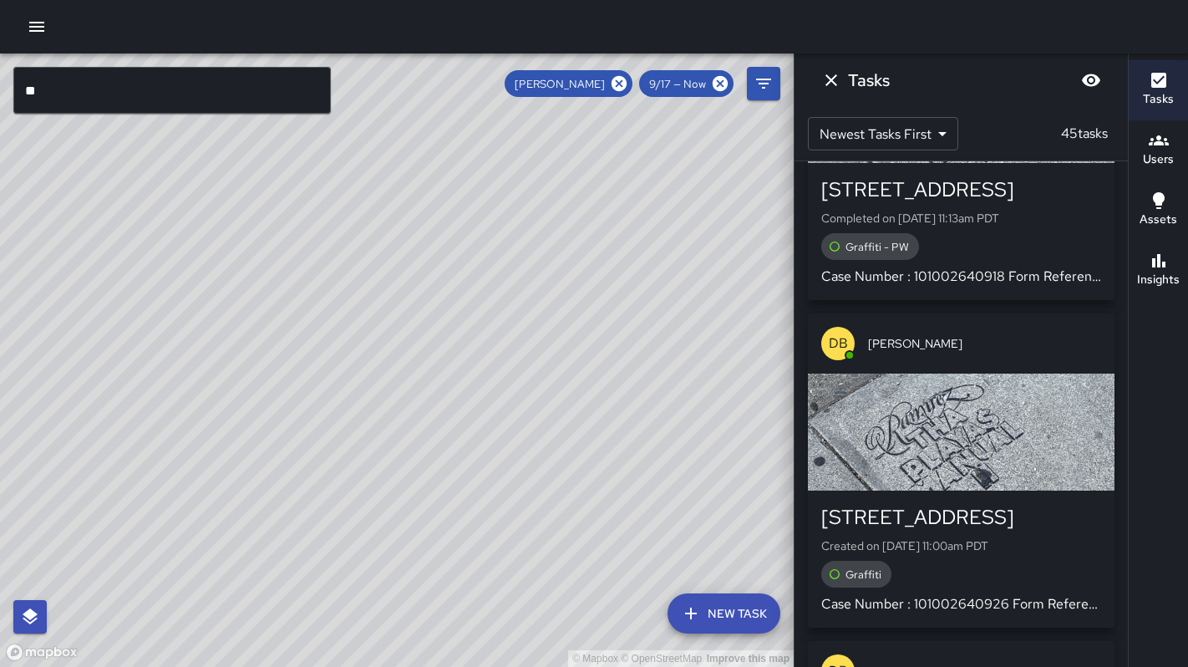
scroll to position [190, 0]
click at [932, 380] on div "button" at bounding box center [961, 431] width 307 height 117
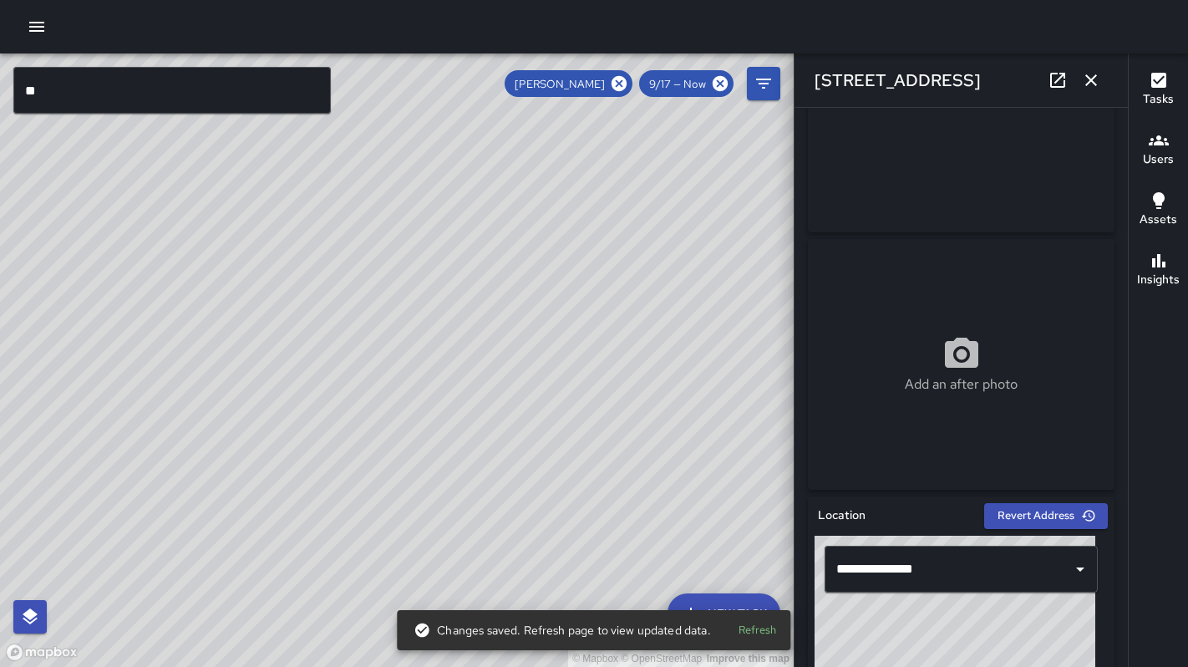
scroll to position [129, 0]
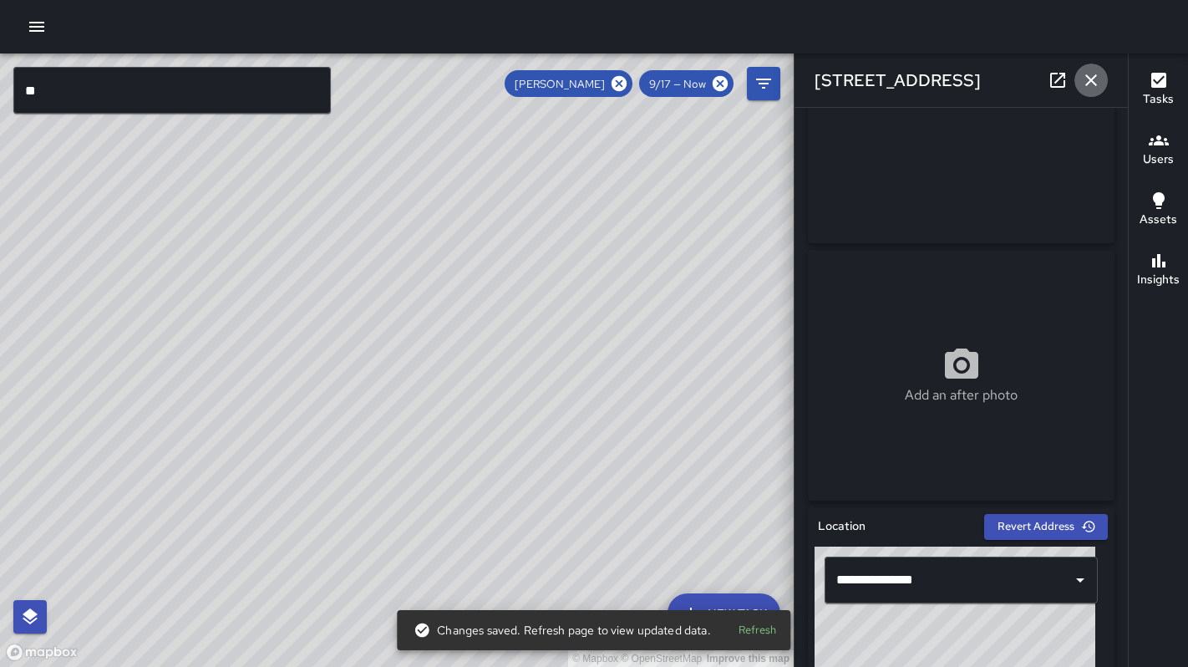
click at [1081, 79] on icon "button" at bounding box center [1091, 80] width 20 height 20
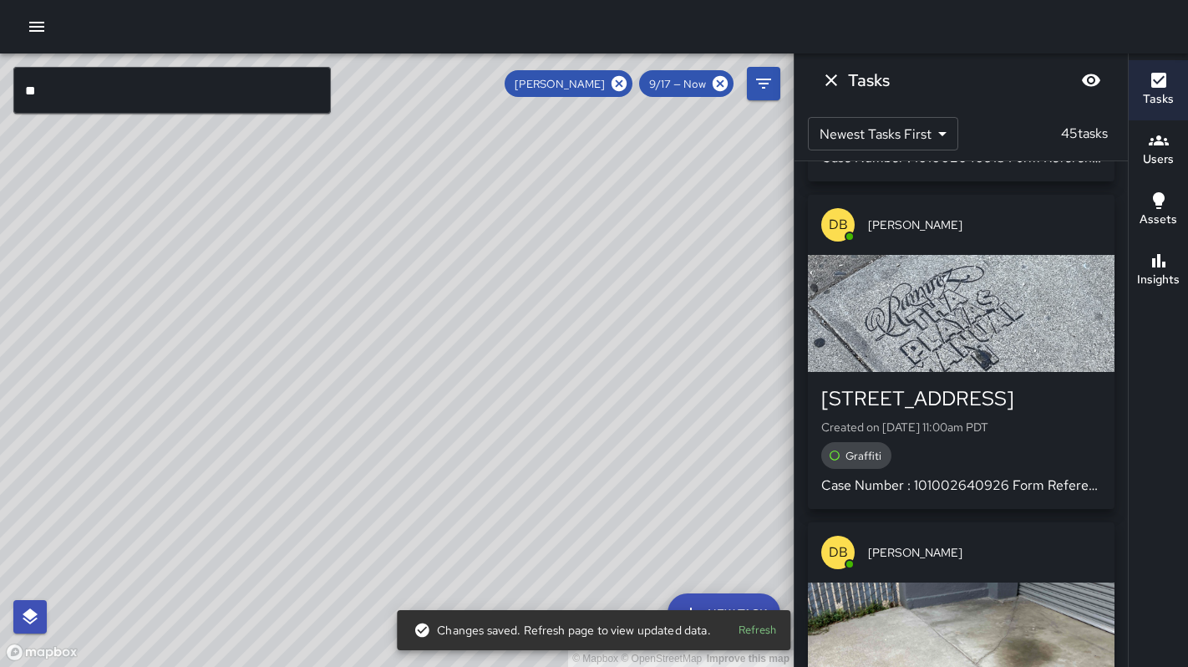
scroll to position [481, 0]
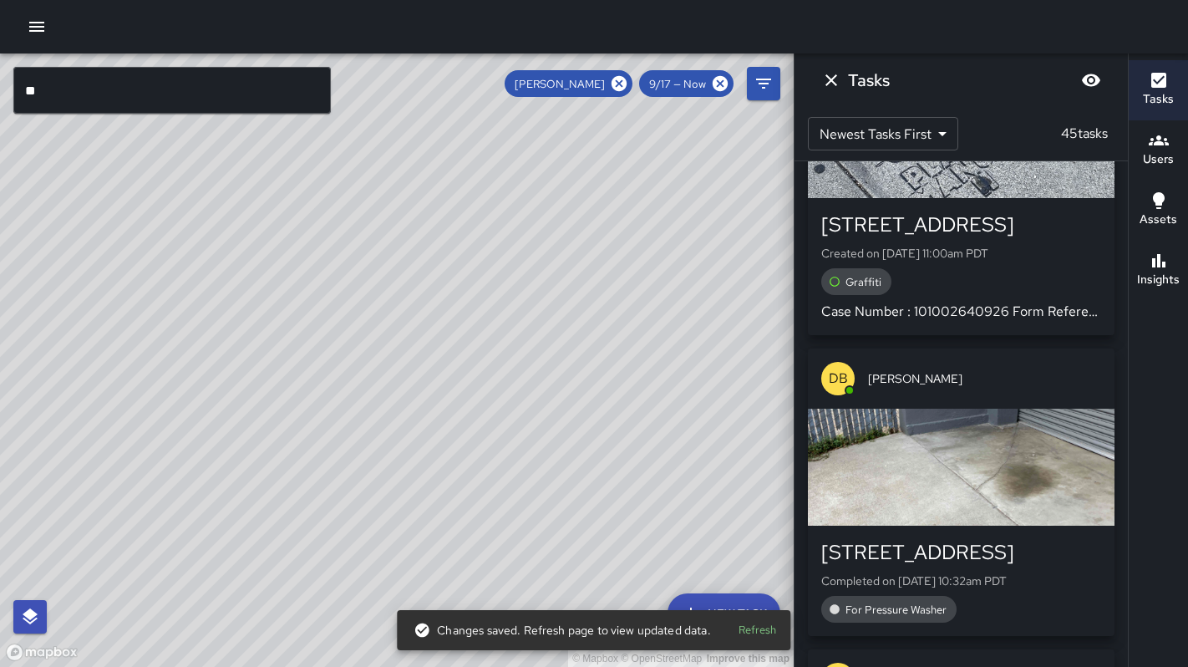
click at [948, 416] on div "button" at bounding box center [961, 466] width 307 height 117
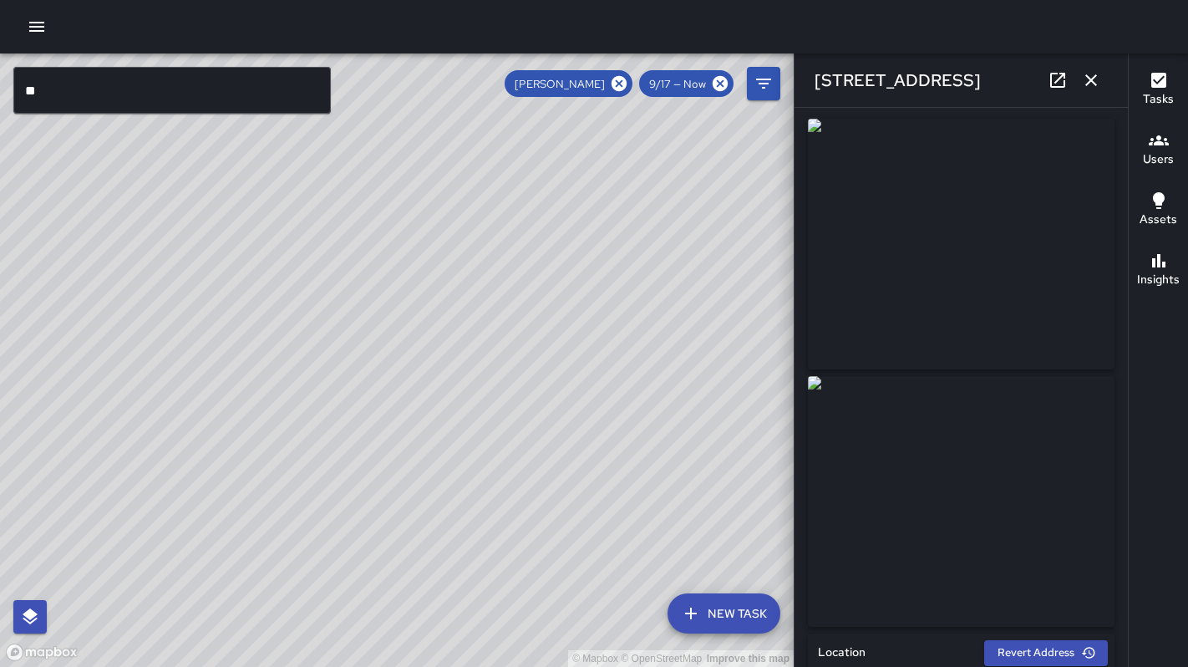
scroll to position [3, 0]
drag, startPoint x: 1099, startPoint y: 62, endPoint x: 1091, endPoint y: 87, distance: 26.4
click at [1098, 63] on div "15 Grace Street" at bounding box center [960, 79] width 333 height 53
click at [1091, 87] on icon "button" at bounding box center [1091, 80] width 20 height 20
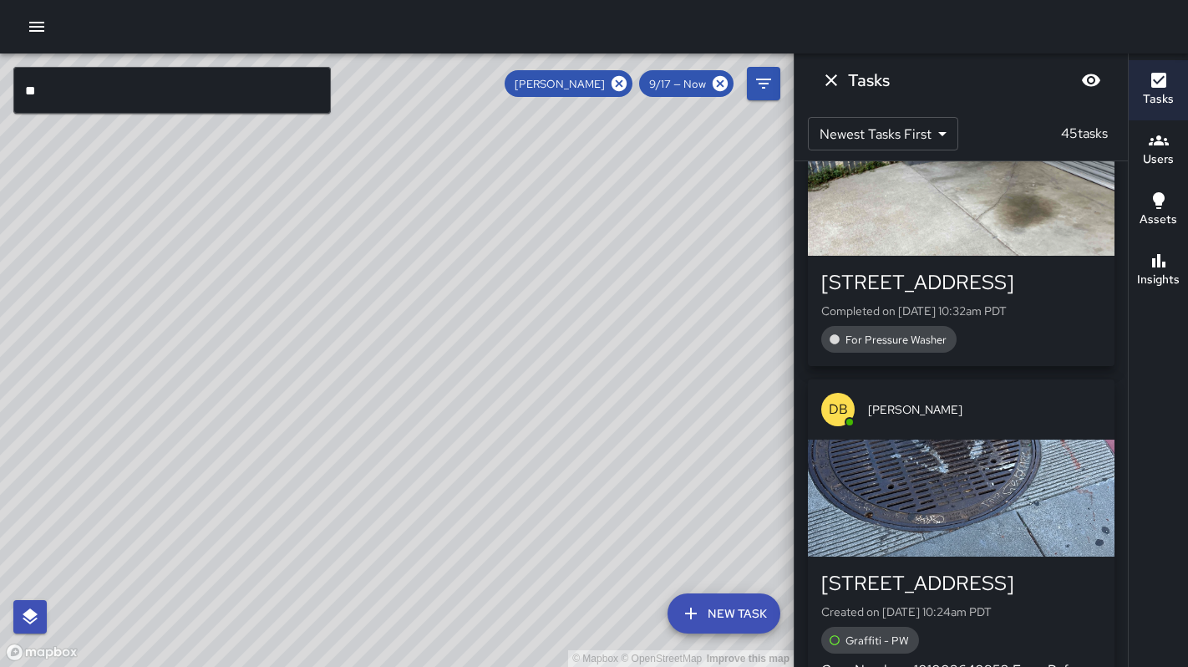
scroll to position [854, 0]
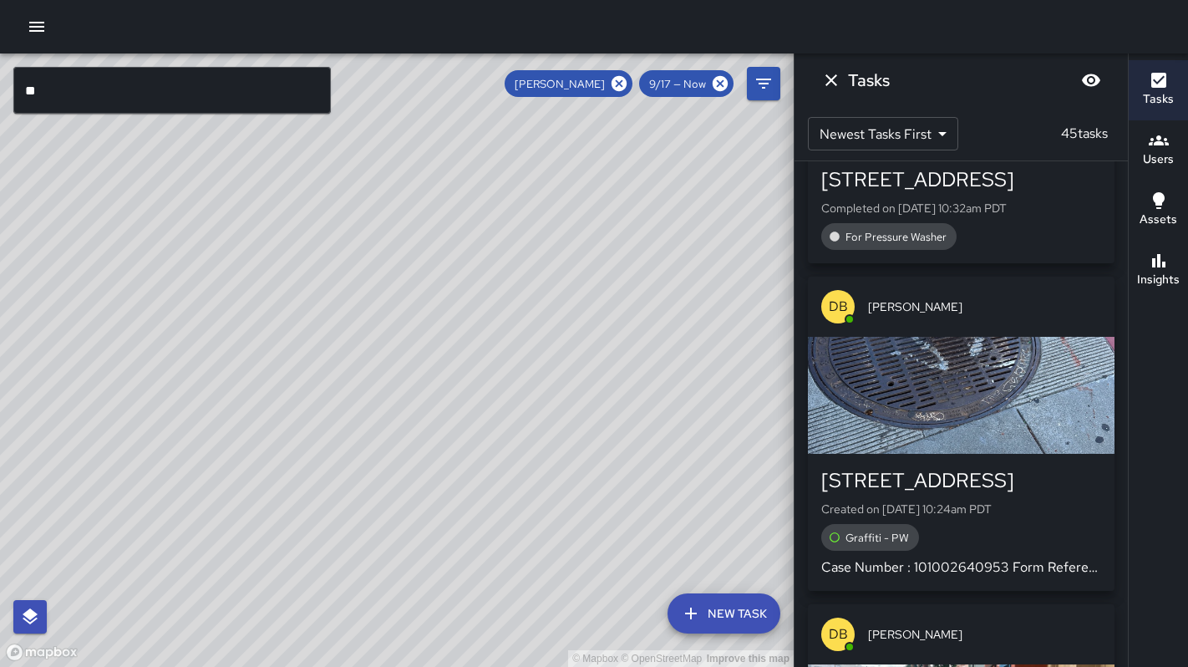
click at [1000, 352] on div "button" at bounding box center [961, 395] width 307 height 117
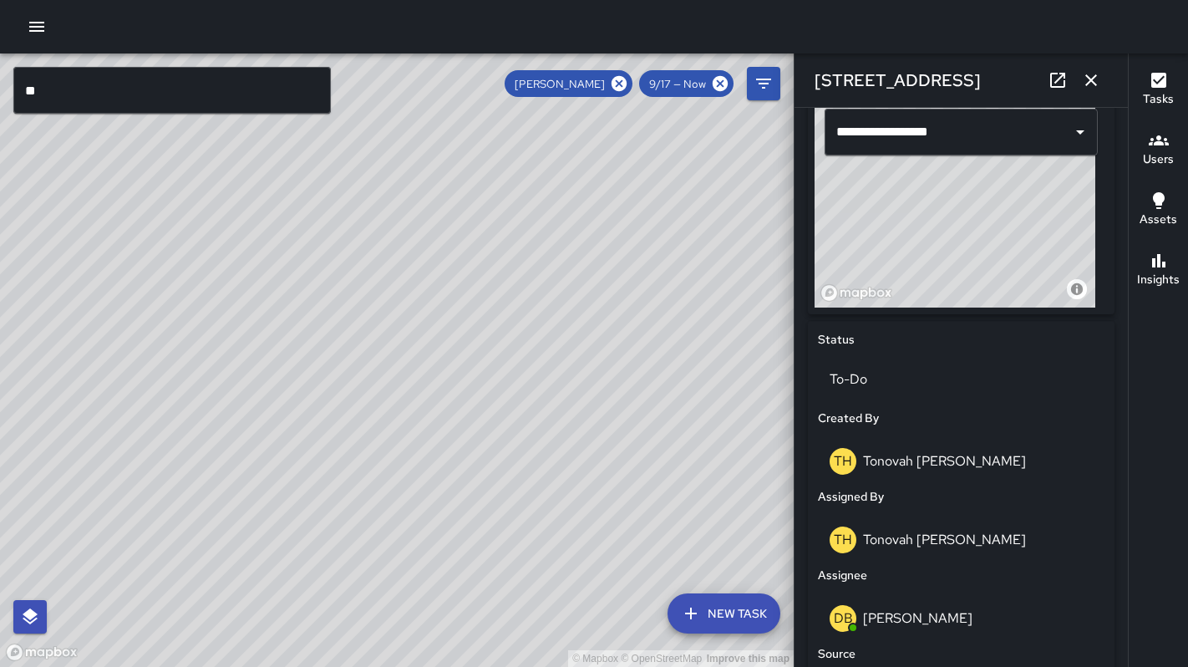
scroll to position [596, 0]
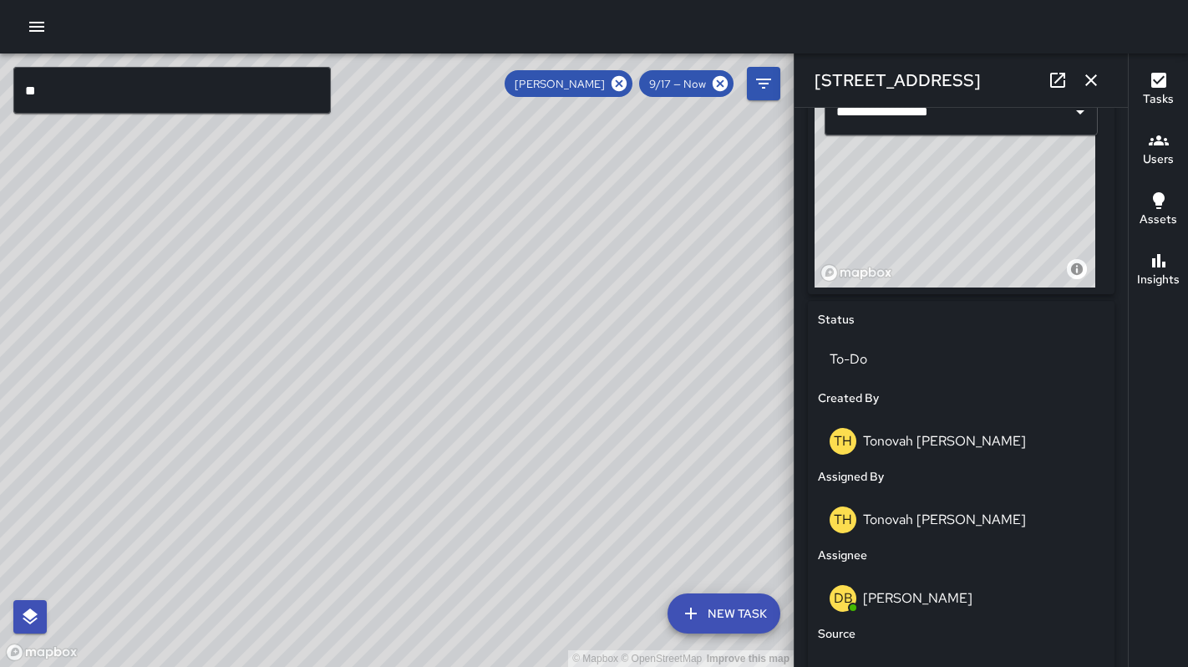
click at [1084, 81] on icon "button" at bounding box center [1091, 80] width 20 height 20
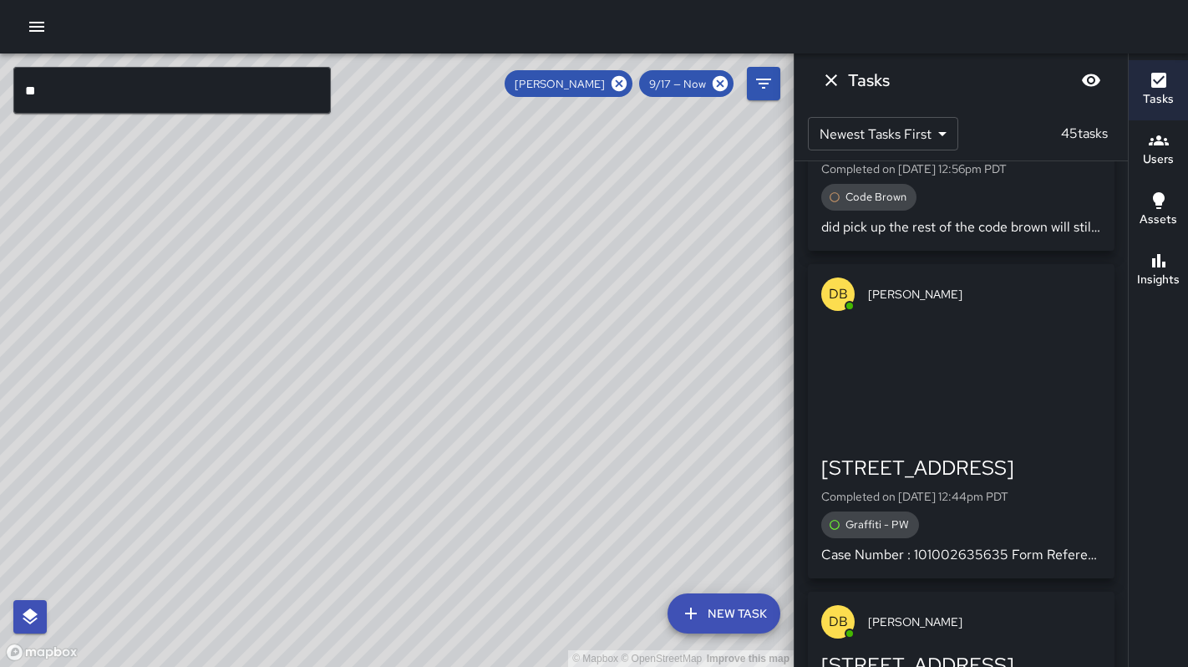
scroll to position [5204, 0]
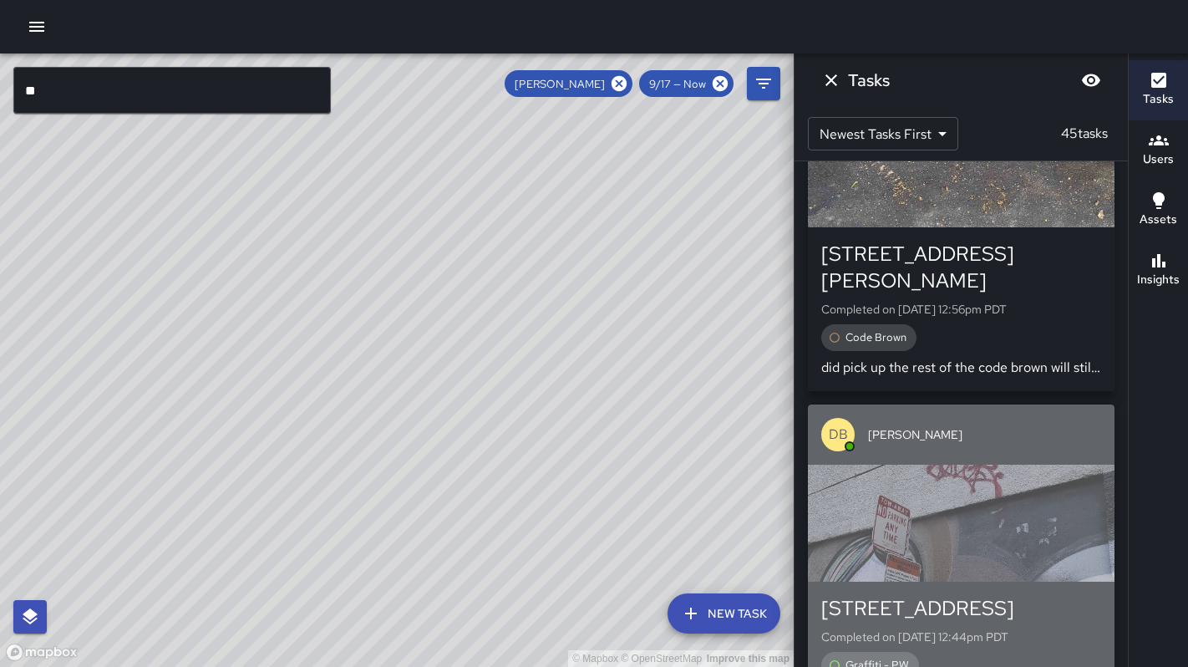
click at [989, 464] on div "button" at bounding box center [961, 522] width 307 height 117
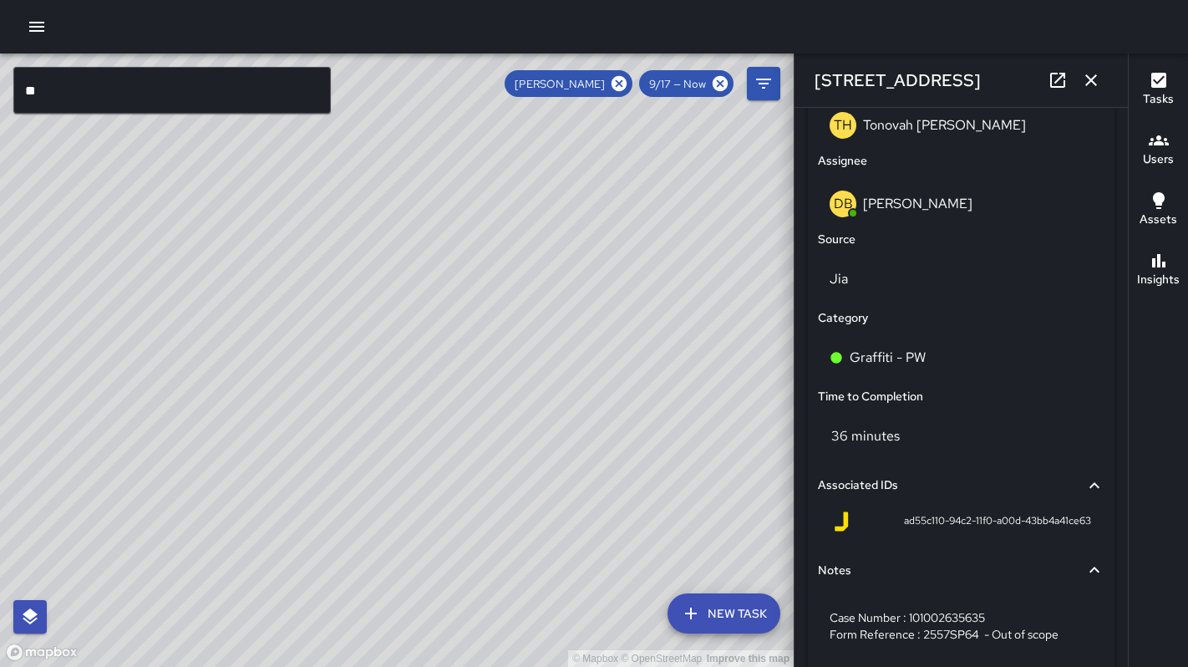
scroll to position [1077, 0]
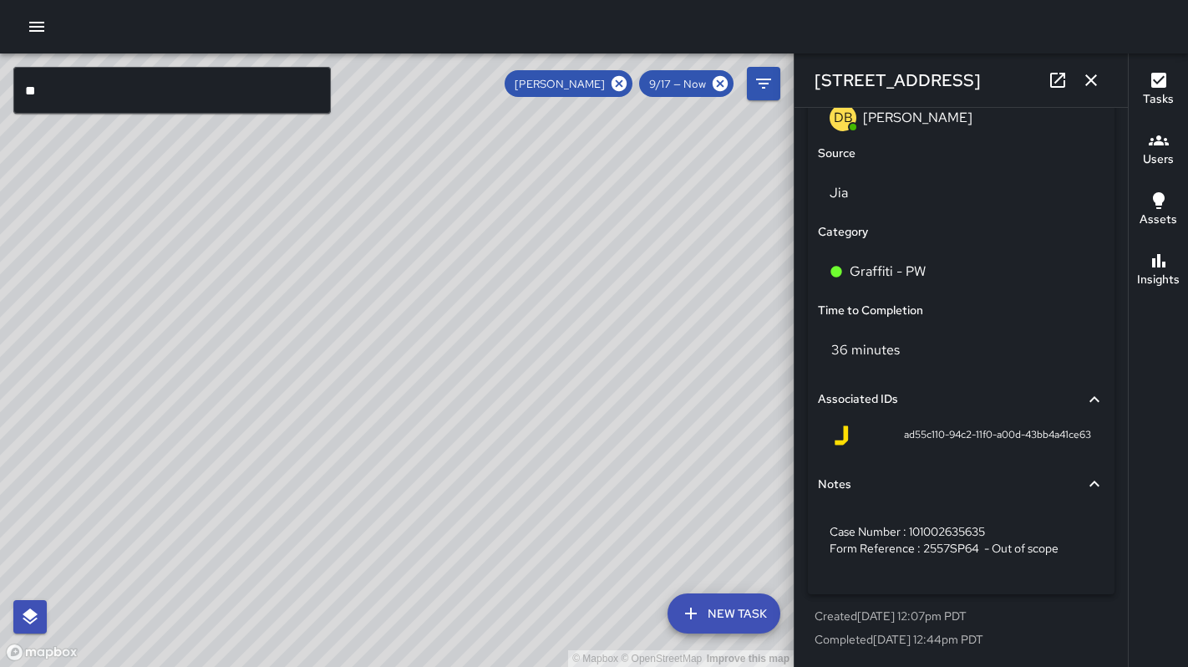
click at [1094, 81] on icon "button" at bounding box center [1091, 80] width 20 height 20
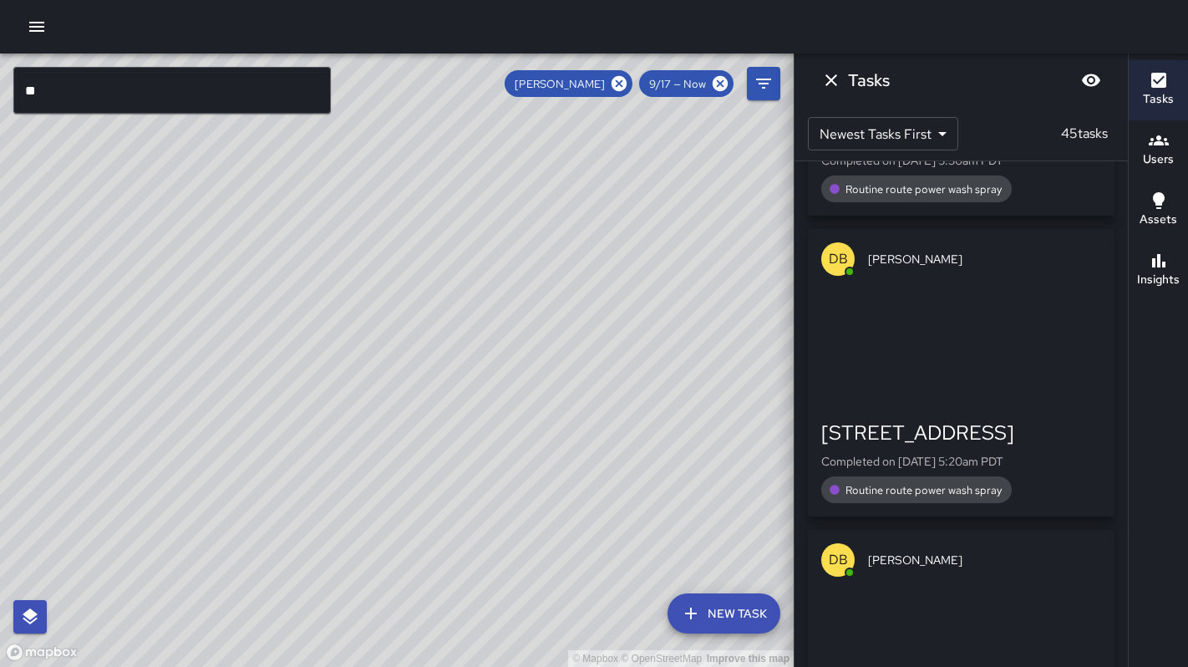
scroll to position [13021, 0]
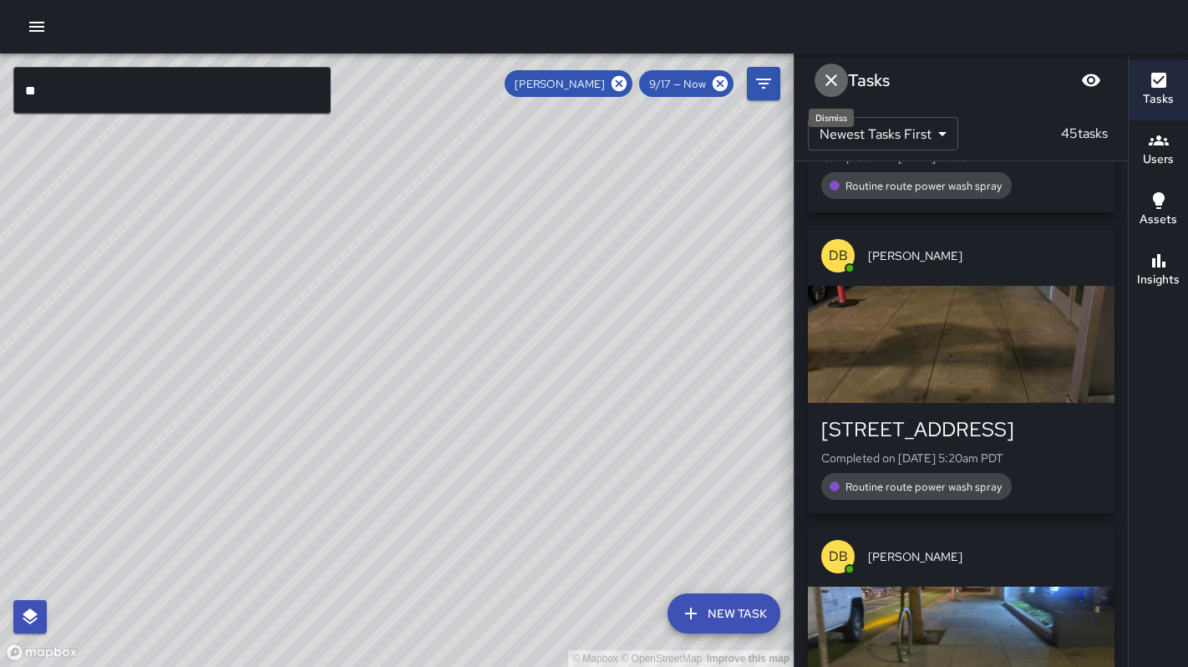
click at [834, 90] on button "Dismiss" at bounding box center [830, 79] width 33 height 33
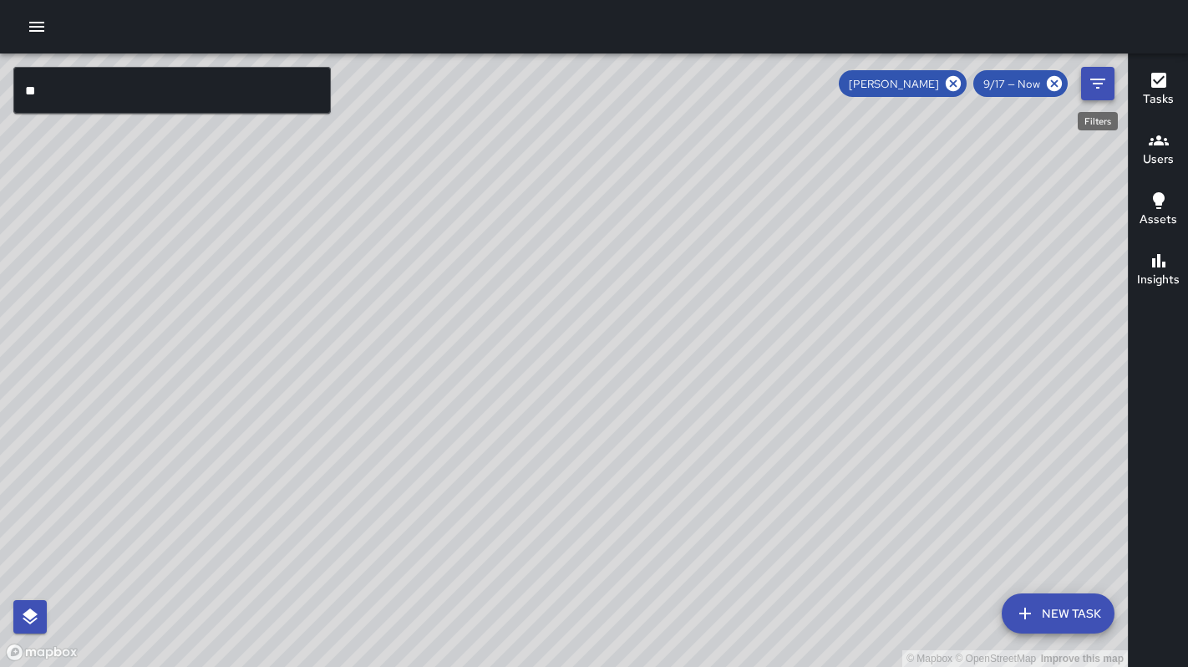
click at [1097, 89] on icon "Filters" at bounding box center [1098, 84] width 20 height 20
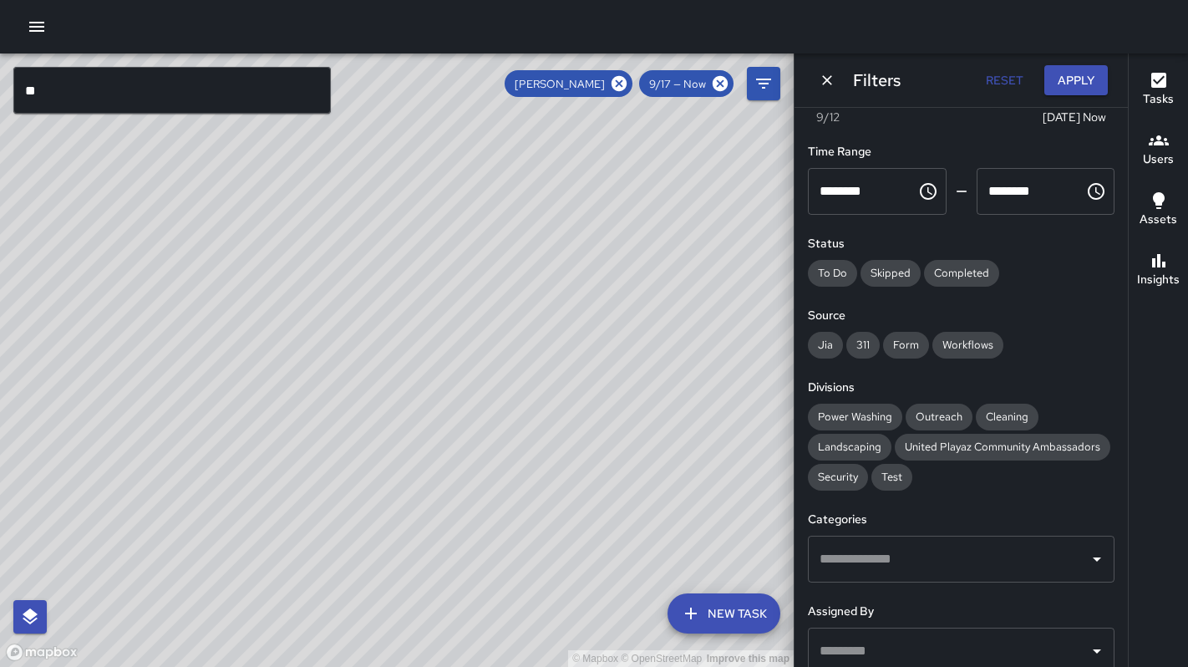
scroll to position [0, 0]
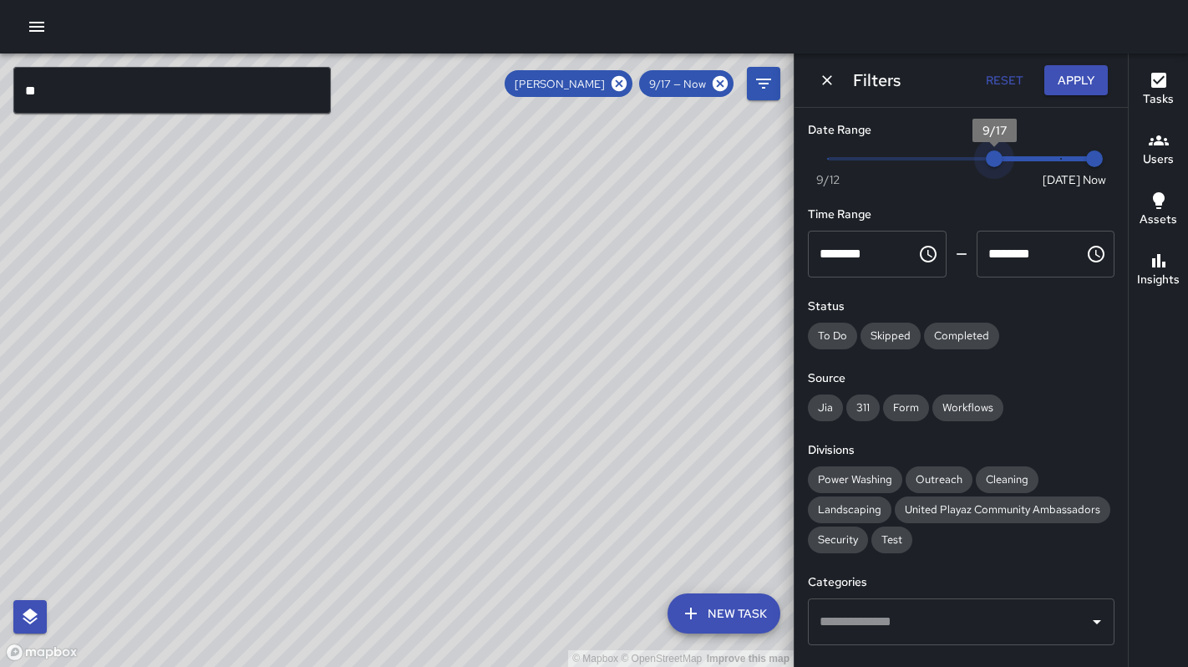
type input "*"
drag, startPoint x: 983, startPoint y: 164, endPoint x: 815, endPoint y: 155, distance: 168.1
click at [819, 155] on span "9/12" at bounding box center [827, 158] width 17 height 17
click at [1071, 86] on button "Apply" at bounding box center [1075, 80] width 63 height 31
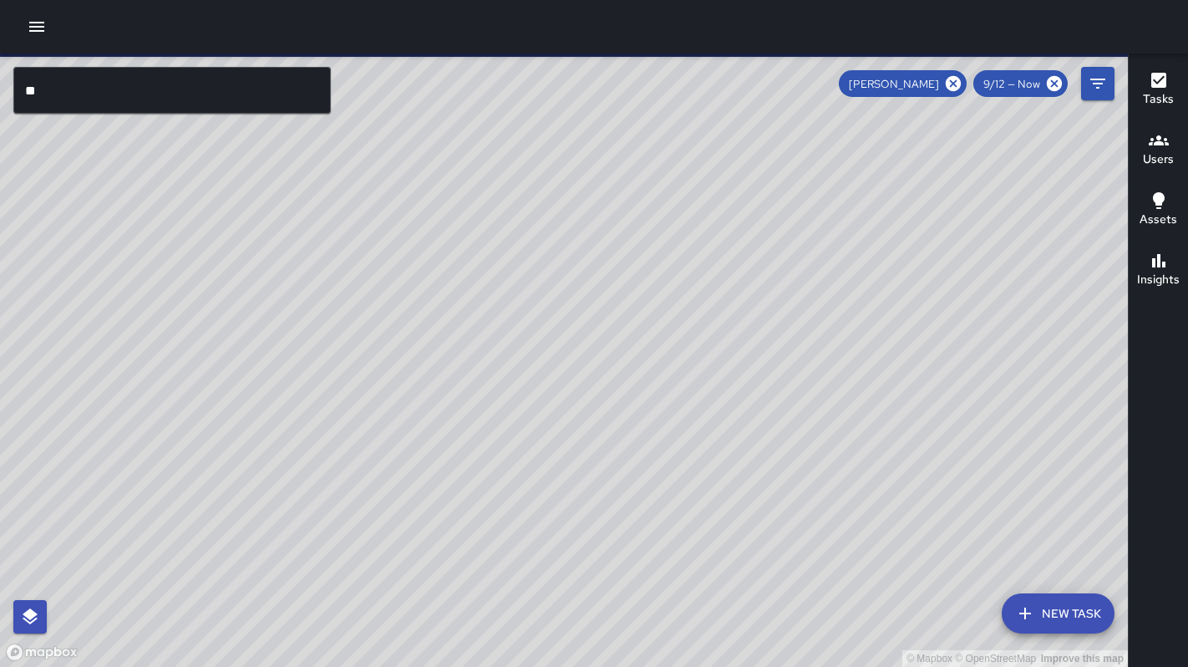
scroll to position [13218, 0]
click at [1096, 90] on icon "Filters" at bounding box center [1098, 84] width 20 height 20
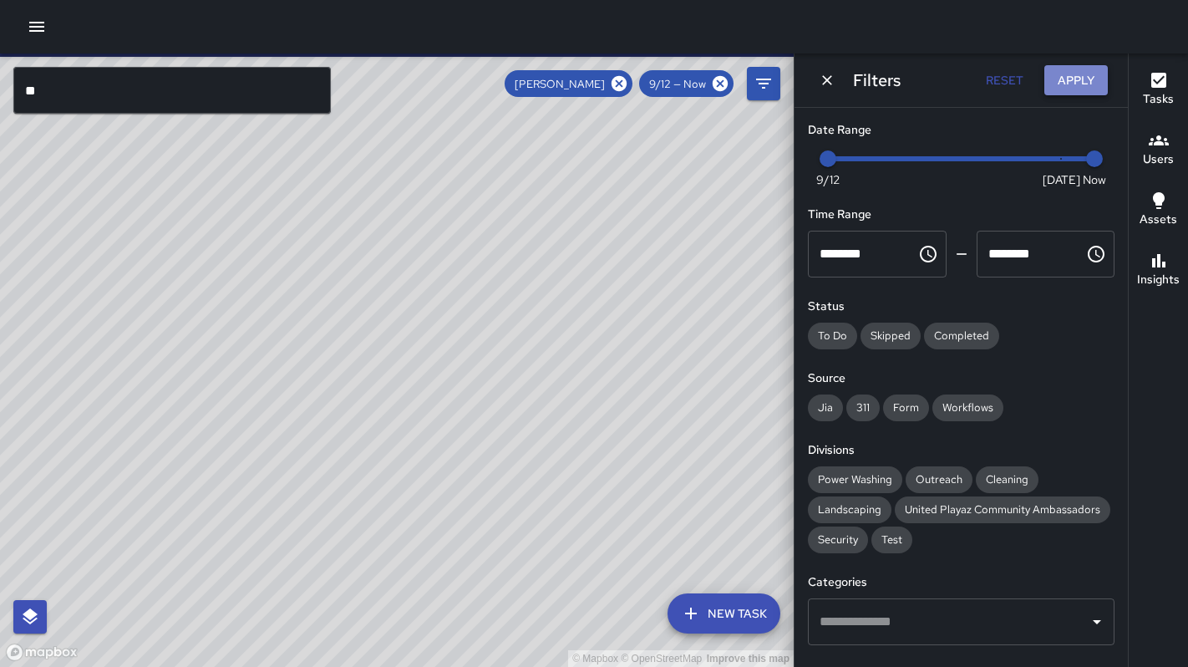
click at [1095, 87] on button "Apply" at bounding box center [1075, 80] width 63 height 31
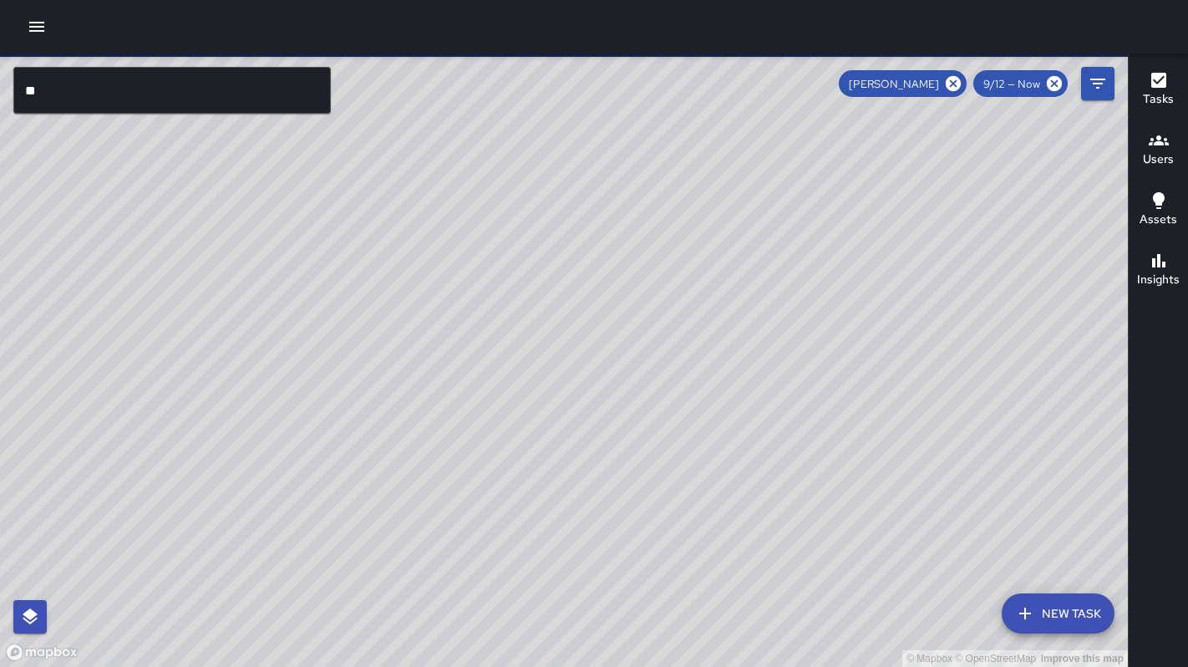
click at [1156, 93] on h6 "Tasks" at bounding box center [1158, 99] width 31 height 18
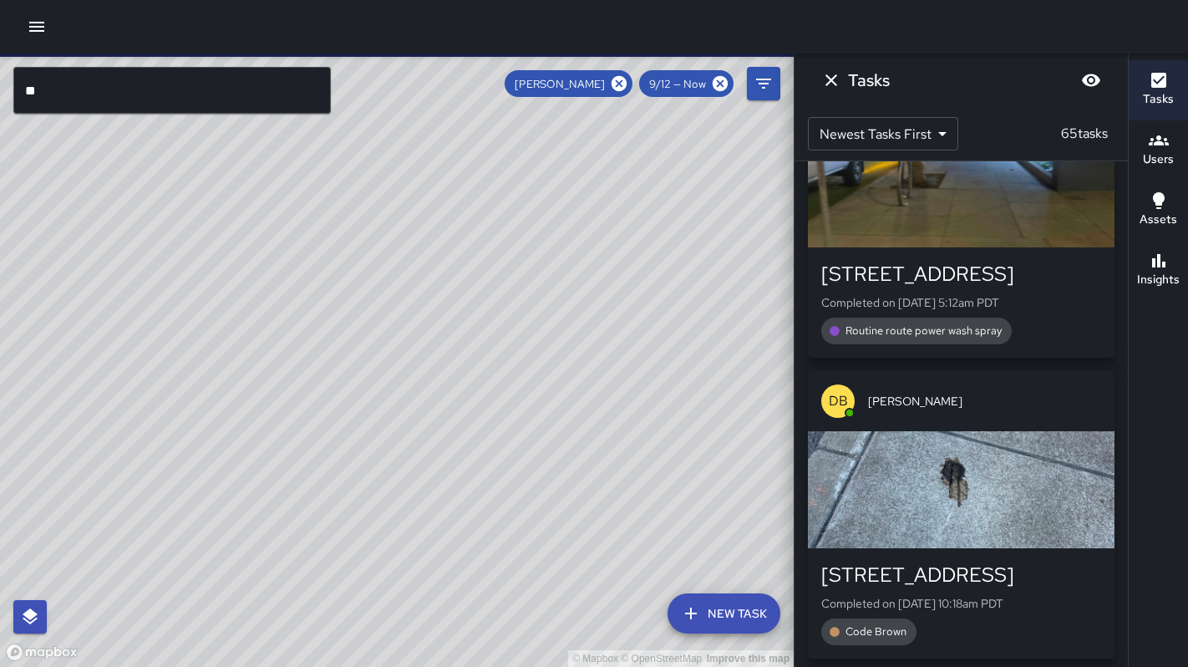
scroll to position [13607, 0]
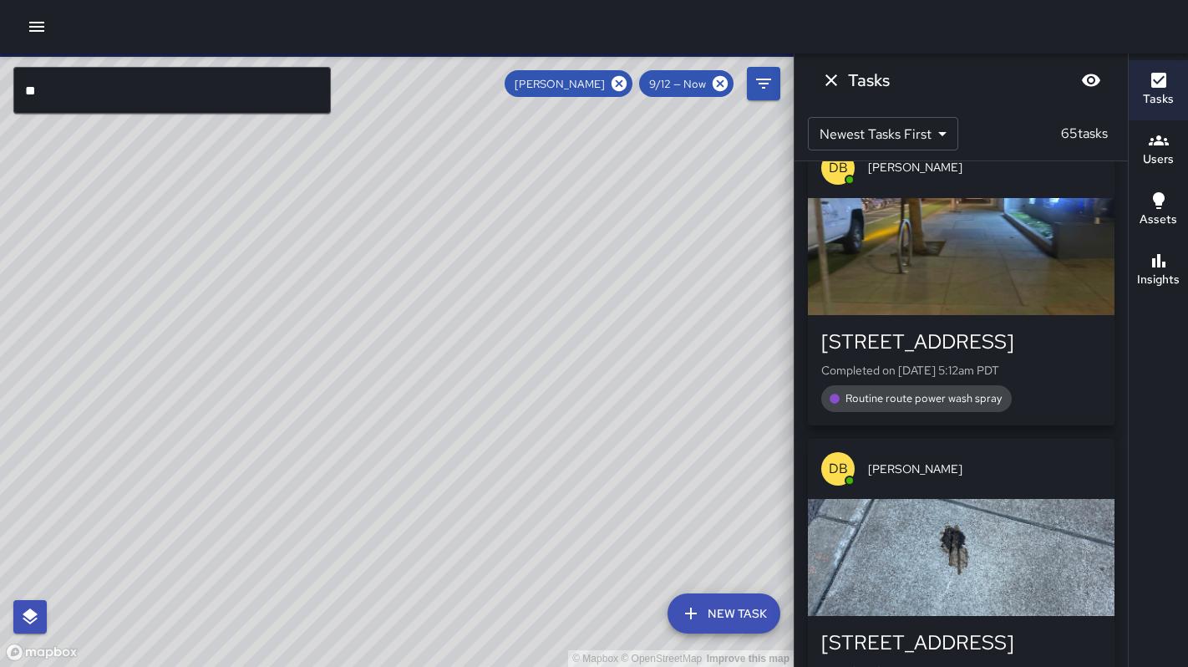
click at [831, 79] on icon "Dismiss" at bounding box center [831, 80] width 12 height 12
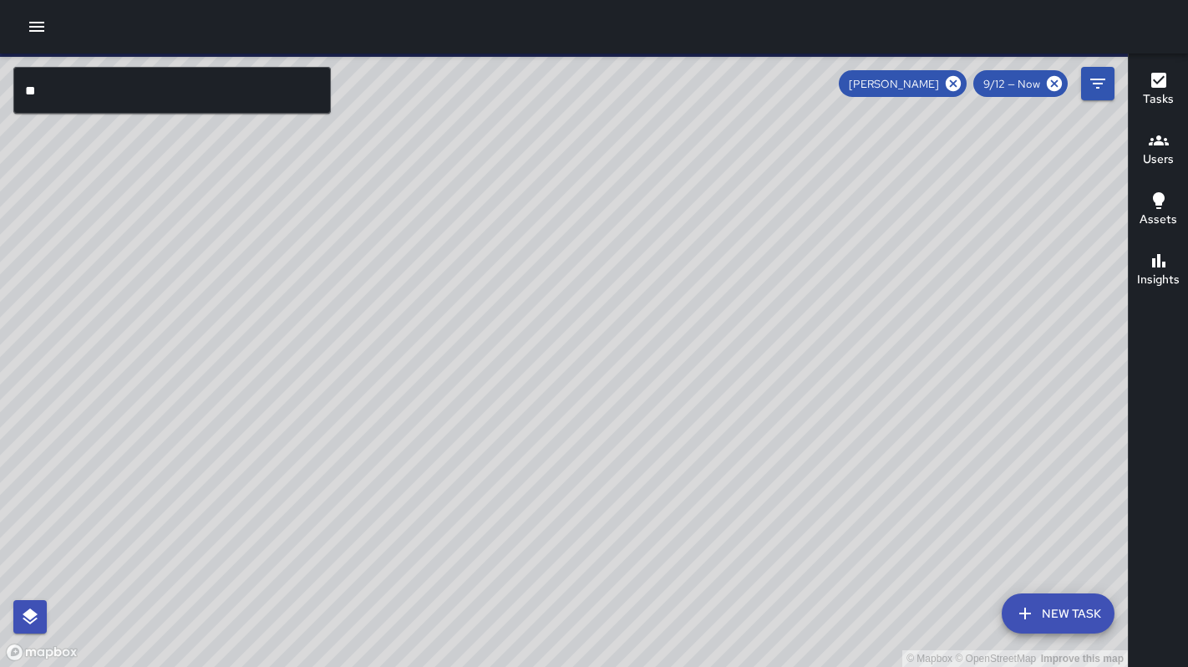
drag, startPoint x: 755, startPoint y: 302, endPoint x: 682, endPoint y: 308, distance: 72.9
click at [685, 319] on div "© Mapbox © OpenStreetMap Improve this map" at bounding box center [564, 359] width 1128 height 613
drag, startPoint x: 582, startPoint y: 326, endPoint x: 464, endPoint y: 308, distance: 119.1
click at [433, 386] on div "© Mapbox © OpenStreetMap Improve this map" at bounding box center [564, 359] width 1128 height 613
drag, startPoint x: 482, startPoint y: 321, endPoint x: 394, endPoint y: 366, distance: 98.6
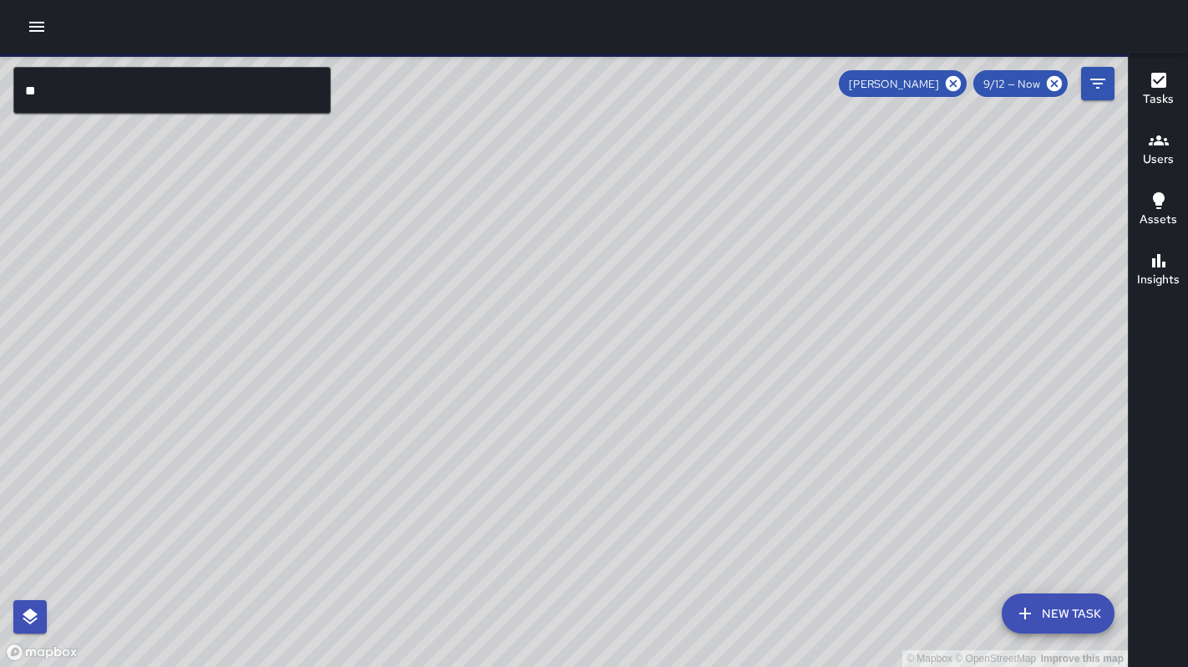
click at [394, 366] on div "© Mapbox © OpenStreetMap Improve this map" at bounding box center [564, 359] width 1128 height 613
click at [518, 378] on div "© Mapbox © OpenStreetMap Improve this map" at bounding box center [564, 359] width 1128 height 613
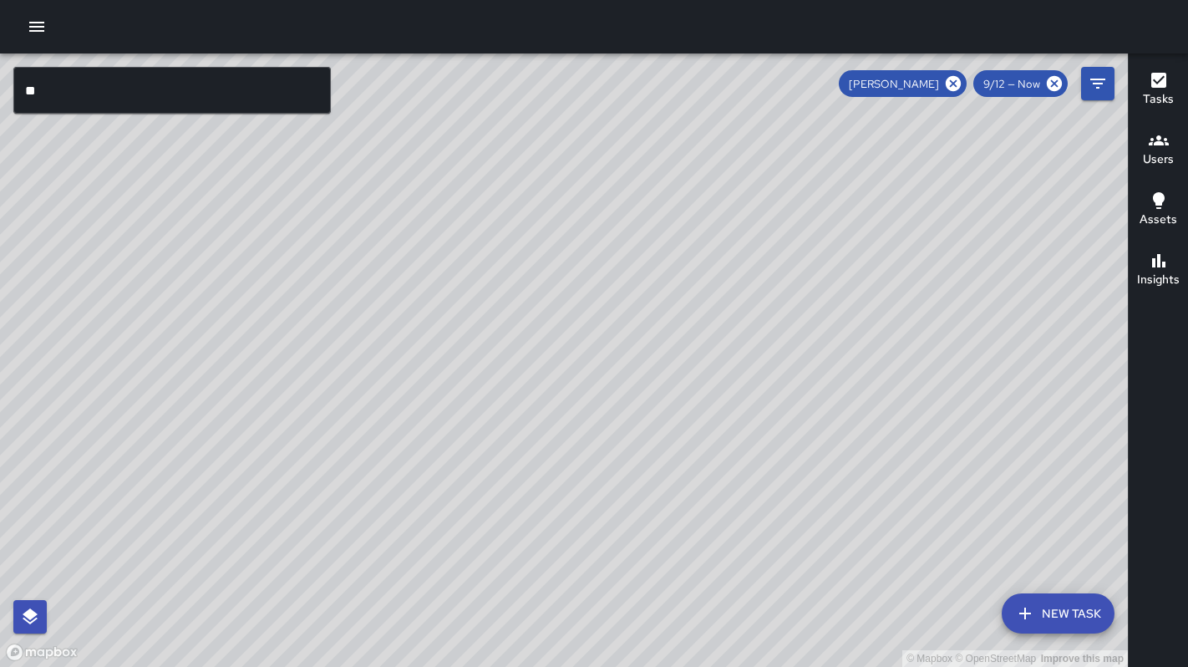
drag, startPoint x: 610, startPoint y: 408, endPoint x: 708, endPoint y: 413, distance: 97.9
click at [718, 406] on div "© Mapbox © OpenStreetMap Improve this map" at bounding box center [564, 359] width 1128 height 613
drag, startPoint x: 625, startPoint y: 395, endPoint x: 655, endPoint y: 462, distance: 73.3
click at [655, 462] on div "© Mapbox © OpenStreetMap Improve this map" at bounding box center [564, 359] width 1128 height 613
drag, startPoint x: 628, startPoint y: 432, endPoint x: 658, endPoint y: 474, distance: 51.5
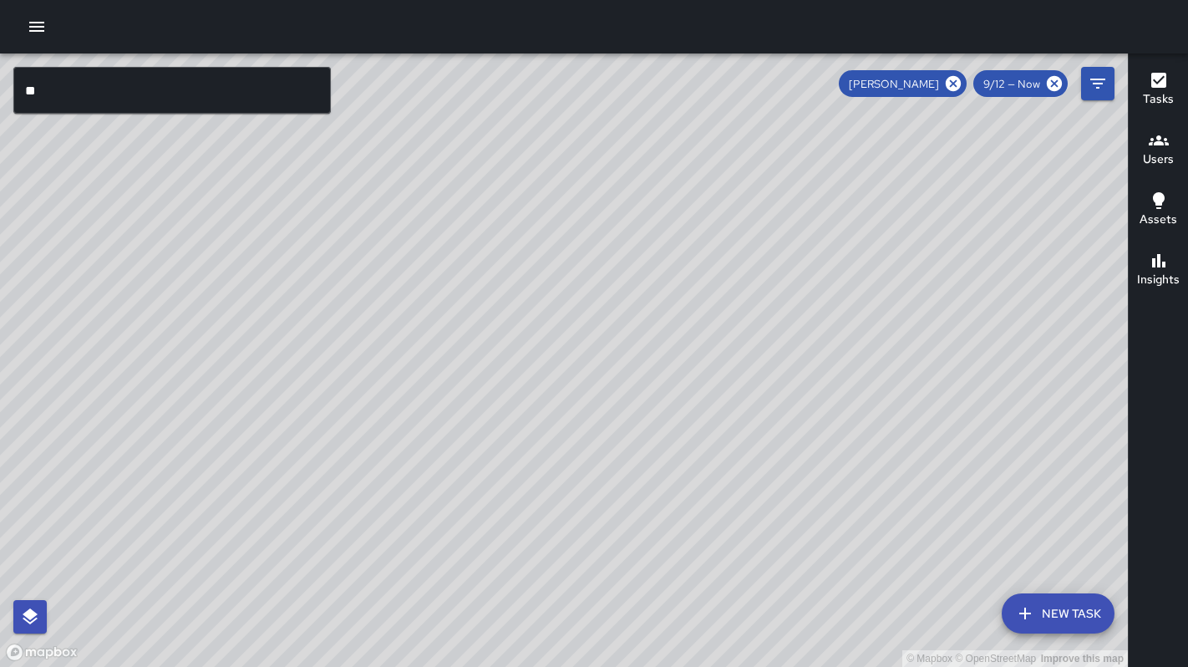
click at [658, 474] on div "© Mapbox © OpenStreetMap Improve this map" at bounding box center [564, 359] width 1128 height 613
drag, startPoint x: 621, startPoint y: 432, endPoint x: 616, endPoint y: 480, distance: 48.6
click at [616, 480] on div "© Mapbox © OpenStreetMap Improve this map" at bounding box center [564, 359] width 1128 height 613
drag, startPoint x: 621, startPoint y: 440, endPoint x: 606, endPoint y: 439, distance: 15.1
click at [608, 468] on div "© Mapbox © OpenStreetMap Improve this map" at bounding box center [564, 359] width 1128 height 613
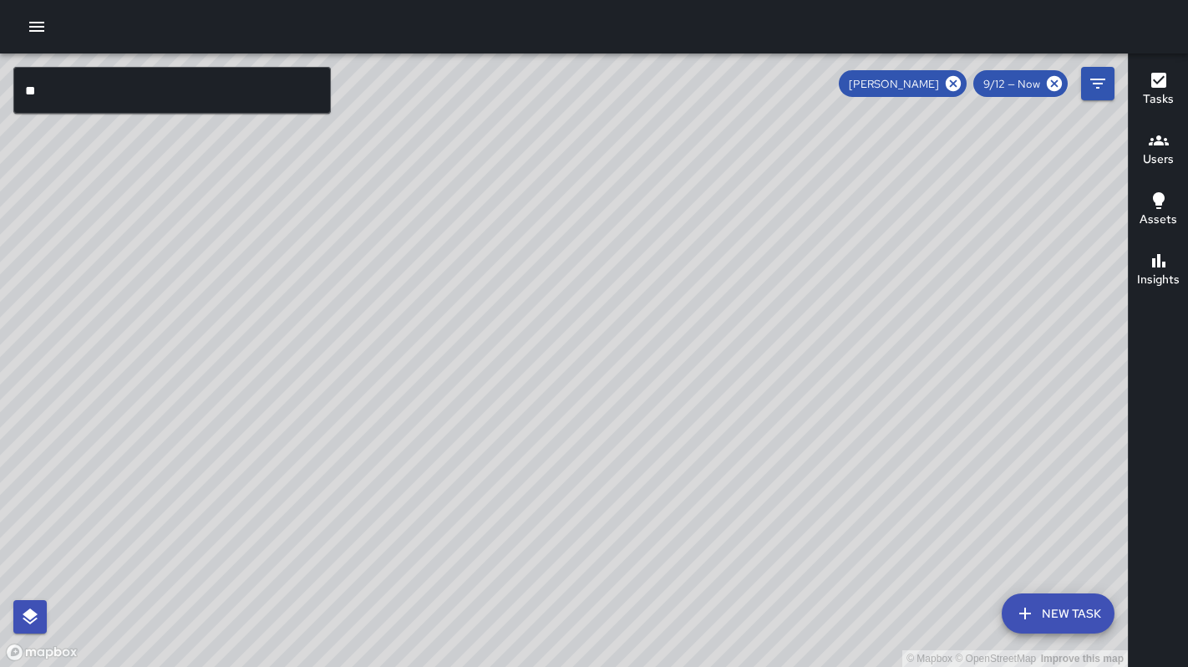
drag, startPoint x: 484, startPoint y: 394, endPoint x: 527, endPoint y: 446, distance: 67.1
click at [530, 449] on div "© Mapbox © OpenStreetMap Improve this map" at bounding box center [564, 359] width 1128 height 613
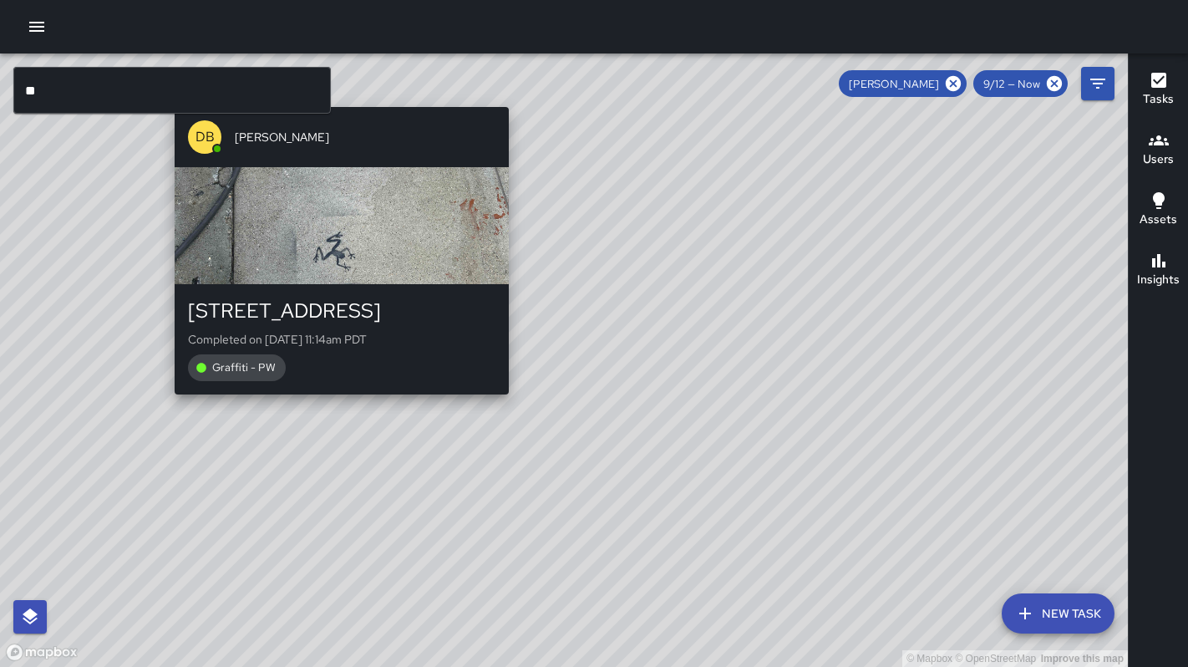
click at [332, 407] on div "© Mapbox © OpenStreetMap Improve this map DB DeAndre Barney 1337 Mission Street…" at bounding box center [564, 359] width 1128 height 613
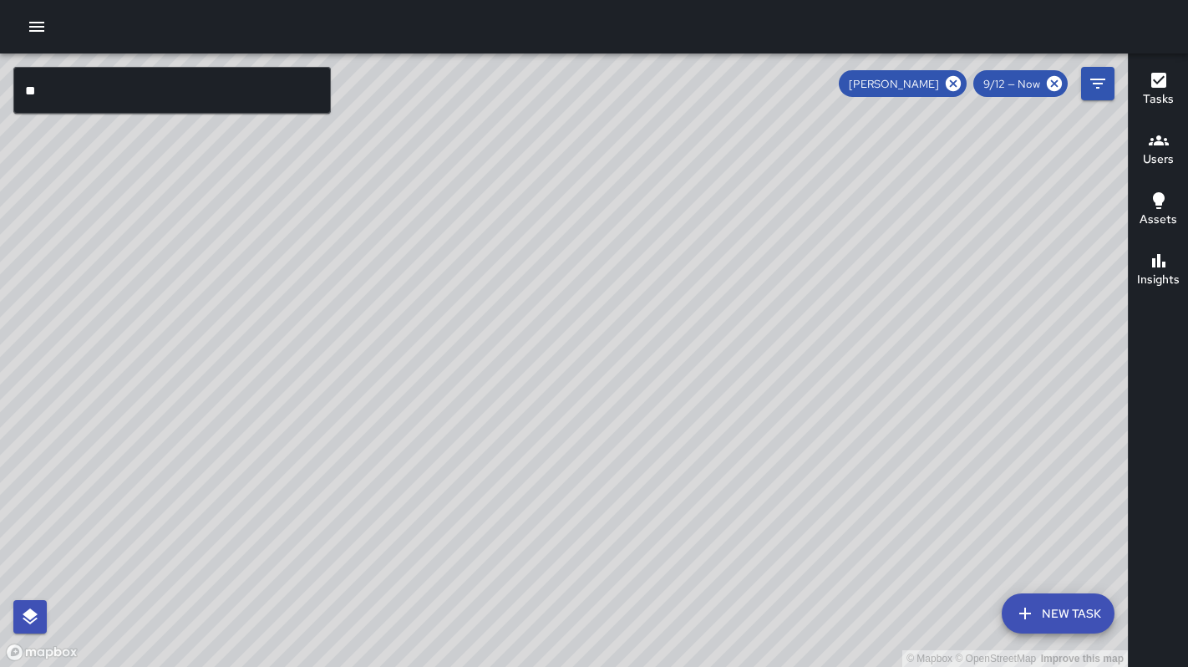
click at [347, 406] on div "© Mapbox © OpenStreetMap Improve this map" at bounding box center [564, 359] width 1128 height 613
click at [337, 406] on div "© Mapbox © OpenStreetMap Improve this map DB DeAndre Barney 1337 Mission Street…" at bounding box center [564, 359] width 1128 height 613
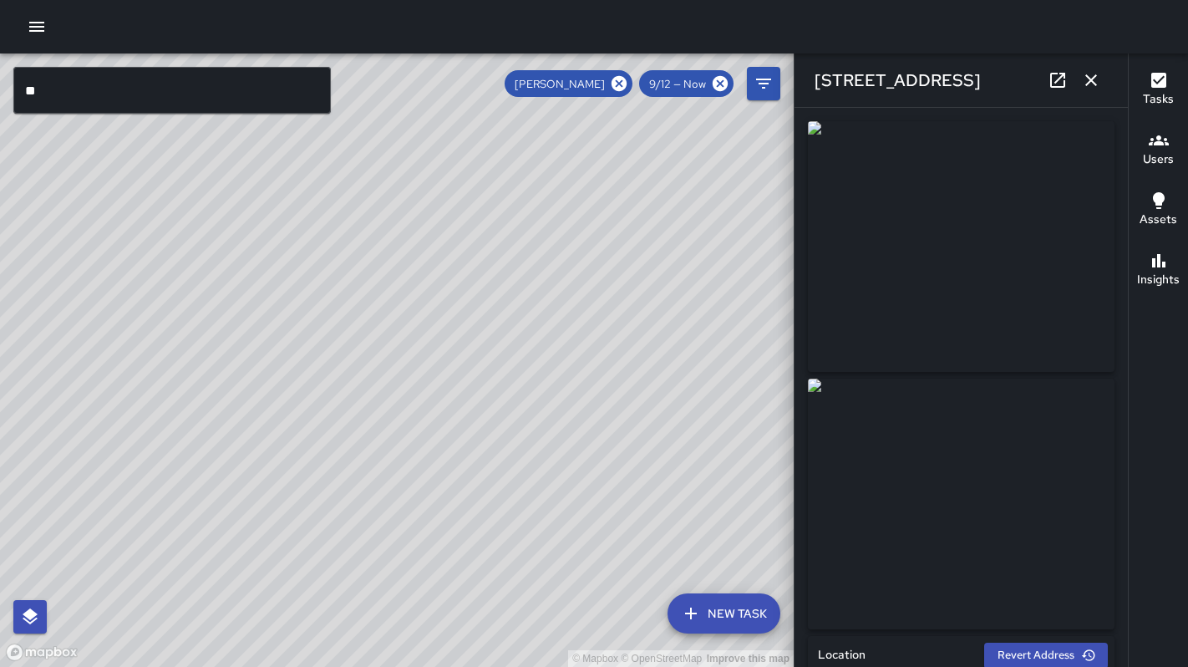
drag, startPoint x: 538, startPoint y: 379, endPoint x: 416, endPoint y: 524, distance: 189.1
click at [415, 528] on div "© Mapbox © OpenStreetMap Improve this map" at bounding box center [397, 359] width 794 height 613
drag, startPoint x: 535, startPoint y: 479, endPoint x: 508, endPoint y: 504, distance: 36.6
click at [508, 504] on div "© Mapbox © OpenStreetMap Improve this map" at bounding box center [397, 359] width 794 height 613
drag, startPoint x: 576, startPoint y: 454, endPoint x: 495, endPoint y: 517, distance: 102.4
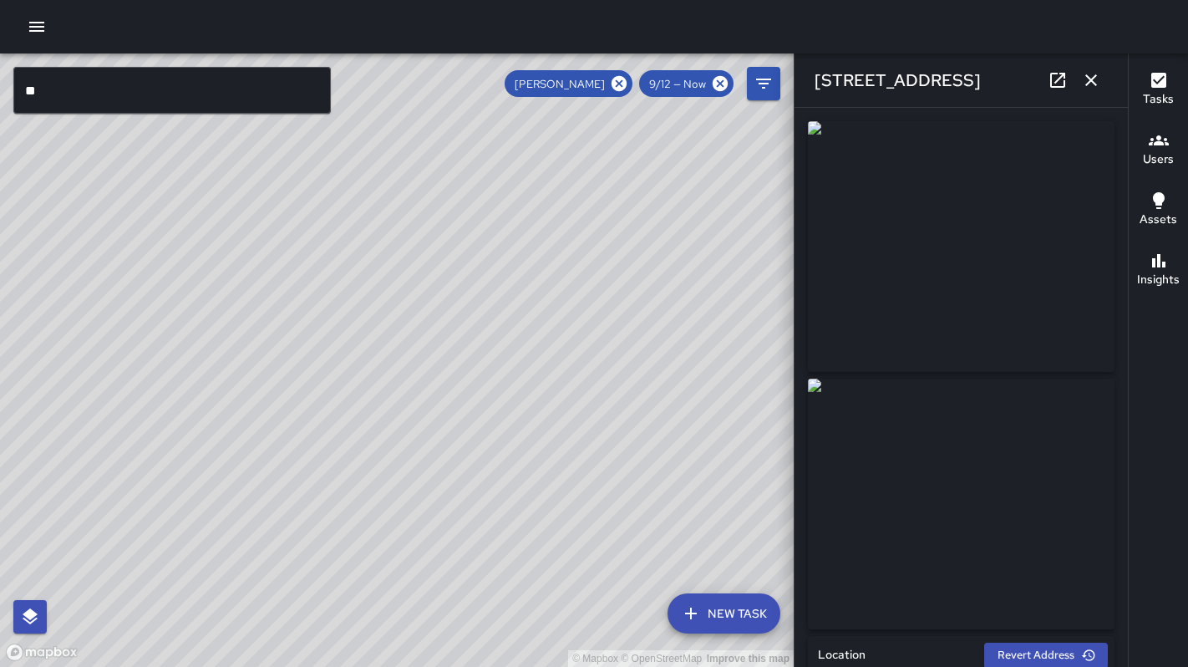
click at [495, 517] on div "© Mapbox © OpenStreetMap Improve this map" at bounding box center [397, 359] width 794 height 613
drag, startPoint x: 593, startPoint y: 440, endPoint x: 535, endPoint y: 484, distance: 72.2
click at [525, 494] on div "© Mapbox © OpenStreetMap Improve this map" at bounding box center [397, 359] width 794 height 613
drag, startPoint x: 621, startPoint y: 449, endPoint x: 519, endPoint y: 498, distance: 113.2
click at [519, 498] on div "© Mapbox © OpenStreetMap Improve this map" at bounding box center [397, 359] width 794 height 613
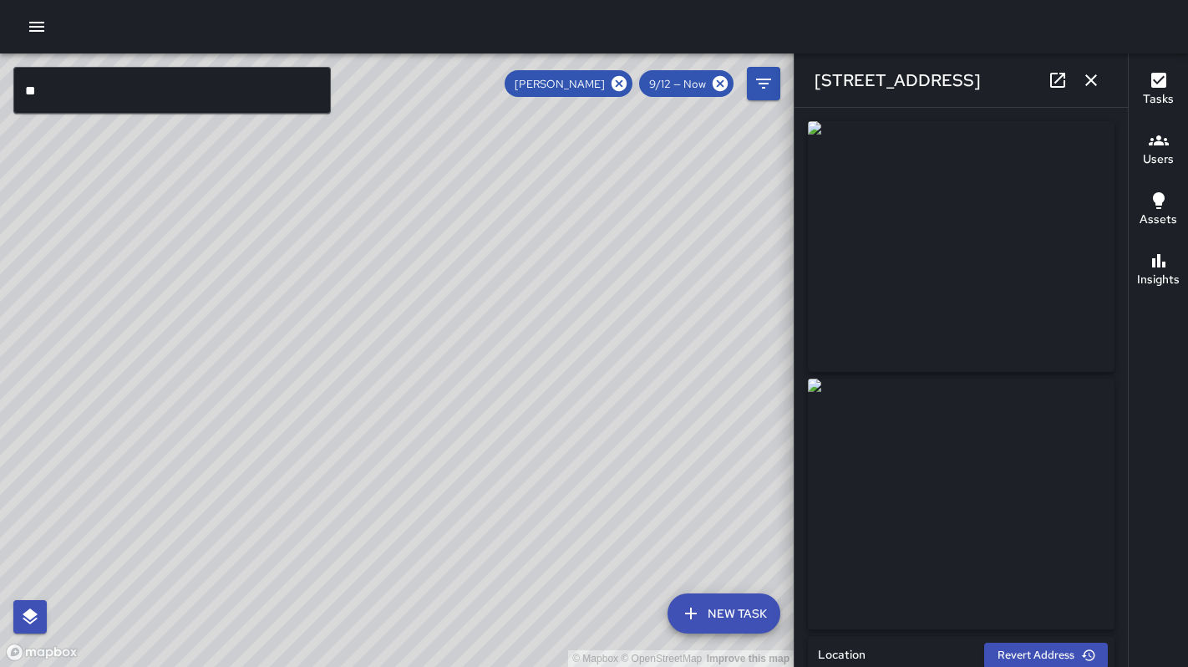
click at [375, 554] on div "© Mapbox © OpenStreetMap Improve this map DB DeAndre Barney 1337 Mission Street…" at bounding box center [397, 359] width 794 height 613
click at [378, 554] on div "© Mapbox © OpenStreetMap Improve this map" at bounding box center [397, 359] width 794 height 613
drag, startPoint x: 389, startPoint y: 535, endPoint x: 460, endPoint y: 348, distance: 199.3
click at [459, 349] on div "© Mapbox © OpenStreetMap Improve this map" at bounding box center [397, 359] width 794 height 613
drag, startPoint x: 444, startPoint y: 439, endPoint x: 490, endPoint y: 317, distance: 131.4
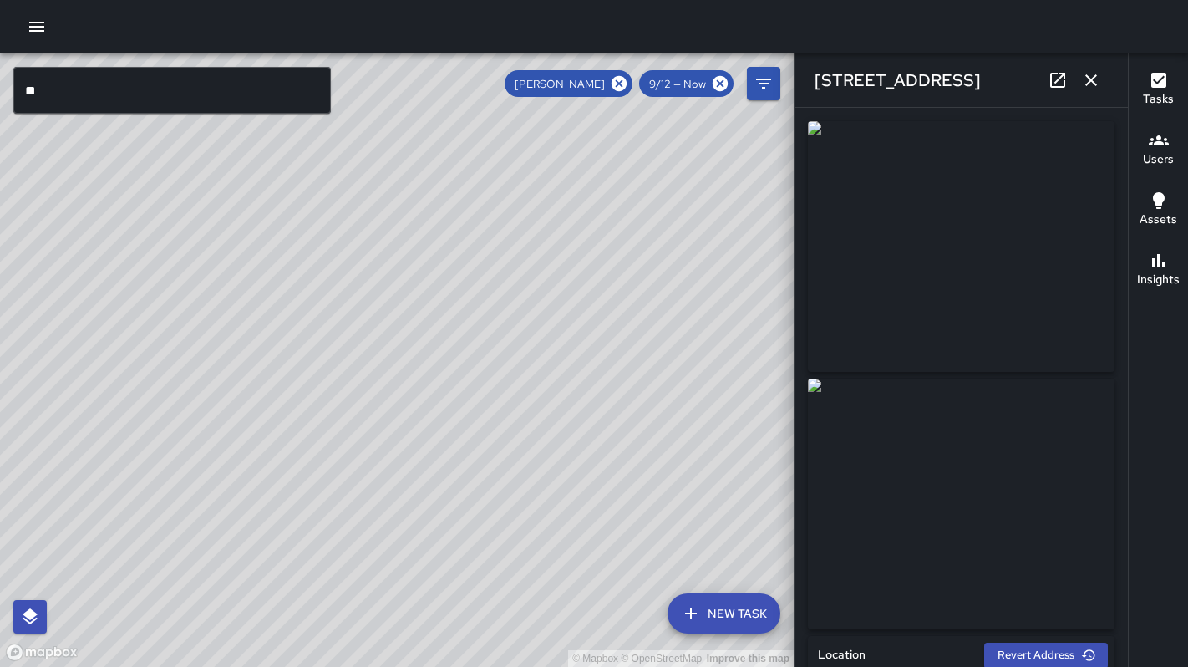
click at [490, 318] on div "© Mapbox © OpenStreetMap Improve this map" at bounding box center [397, 359] width 794 height 613
drag, startPoint x: 447, startPoint y: 418, endPoint x: 467, endPoint y: 358, distance: 62.6
click at [467, 358] on div "© Mapbox © OpenStreetMap Improve this map" at bounding box center [397, 359] width 794 height 613
drag, startPoint x: 457, startPoint y: 404, endPoint x: 485, endPoint y: 321, distance: 88.2
click at [485, 321] on div "© Mapbox © OpenStreetMap Improve this map" at bounding box center [397, 359] width 794 height 613
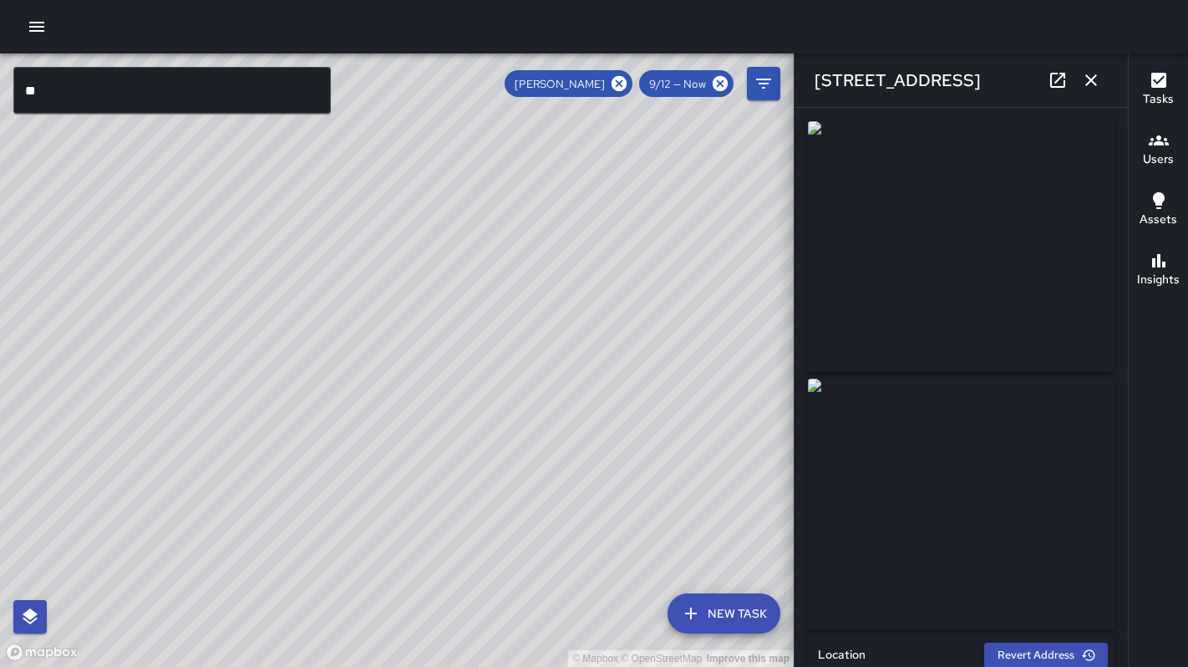
drag, startPoint x: 493, startPoint y: 389, endPoint x: 451, endPoint y: 452, distance: 75.3
click at [451, 452] on div "© Mapbox © OpenStreetMap Improve this map" at bounding box center [397, 359] width 794 height 613
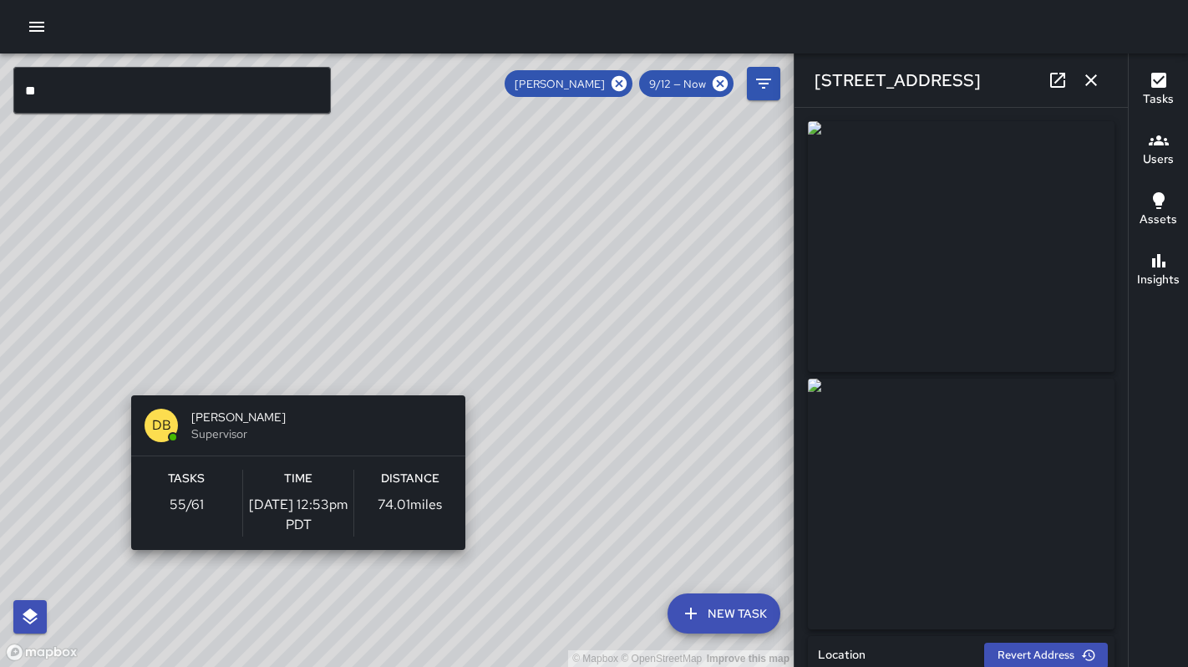
drag, startPoint x: 530, startPoint y: 365, endPoint x: 465, endPoint y: 385, distance: 68.2
click at [464, 388] on div "© Mapbox © OpenStreetMap Improve this map DB DeAndre Barney Supervisor Tasks 55…" at bounding box center [397, 359] width 794 height 613
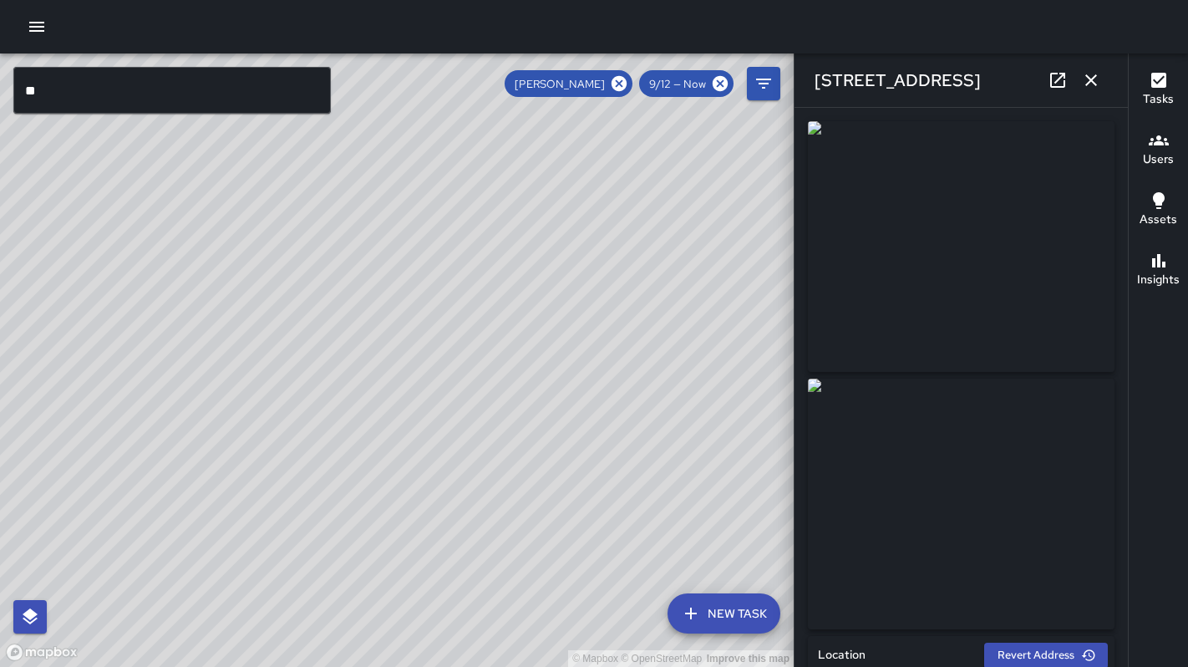
drag, startPoint x: 568, startPoint y: 251, endPoint x: 482, endPoint y: 391, distance: 164.6
click at [481, 391] on div "© Mapbox © OpenStreetMap Improve this map" at bounding box center [397, 359] width 794 height 613
drag, startPoint x: 530, startPoint y: 361, endPoint x: 499, endPoint y: 402, distance: 51.8
click at [489, 429] on div "© Mapbox © OpenStreetMap Improve this map" at bounding box center [397, 359] width 794 height 613
drag, startPoint x: 514, startPoint y: 381, endPoint x: 505, endPoint y: 418, distance: 37.7
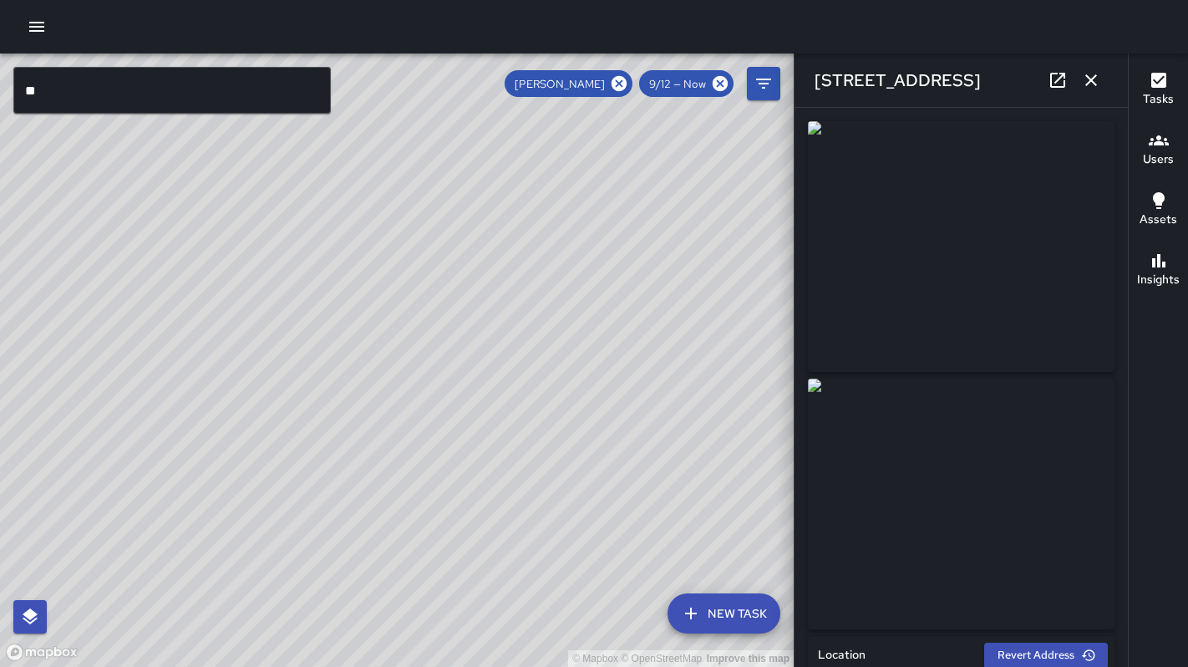
click at [477, 466] on div "© Mapbox © OpenStreetMap Improve this map" at bounding box center [397, 359] width 794 height 613
click at [292, 535] on div "© Mapbox © OpenStreetMap Improve this map" at bounding box center [397, 359] width 794 height 613
drag, startPoint x: 155, startPoint y: 545, endPoint x: 171, endPoint y: 363, distance: 183.6
click at [167, 378] on div "© Mapbox © OpenStreetMap Improve this map" at bounding box center [397, 359] width 794 height 613
drag, startPoint x: 306, startPoint y: 484, endPoint x: 277, endPoint y: 523, distance: 47.8
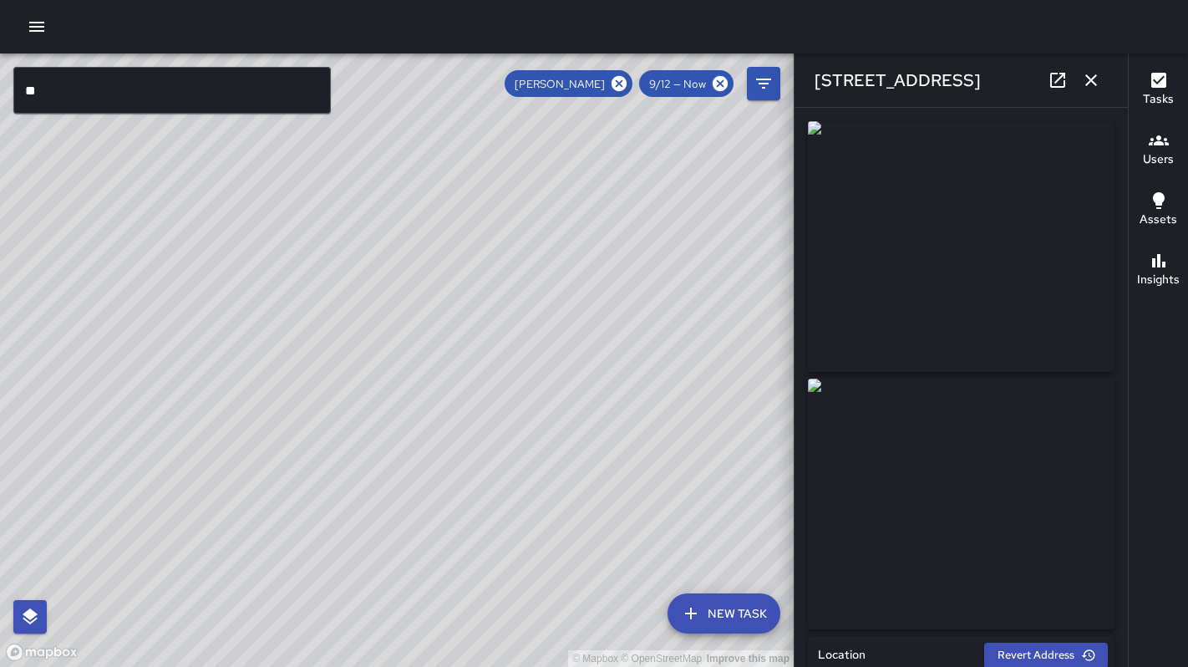
click at [278, 523] on div "© Mapbox © OpenStreetMap Improve this map" at bounding box center [397, 359] width 794 height 613
click at [63, 449] on div "© Mapbox © OpenStreetMap Improve this map" at bounding box center [397, 359] width 794 height 613
click at [61, 450] on div "© Mapbox © OpenStreetMap Improve this map DB DeAndre Barney 15 Grace Street Com…" at bounding box center [397, 359] width 794 height 613
click at [401, 406] on div "© Mapbox © OpenStreetMap Improve this map DB DeAndre Barney 25 Grace Street Com…" at bounding box center [397, 359] width 794 height 613
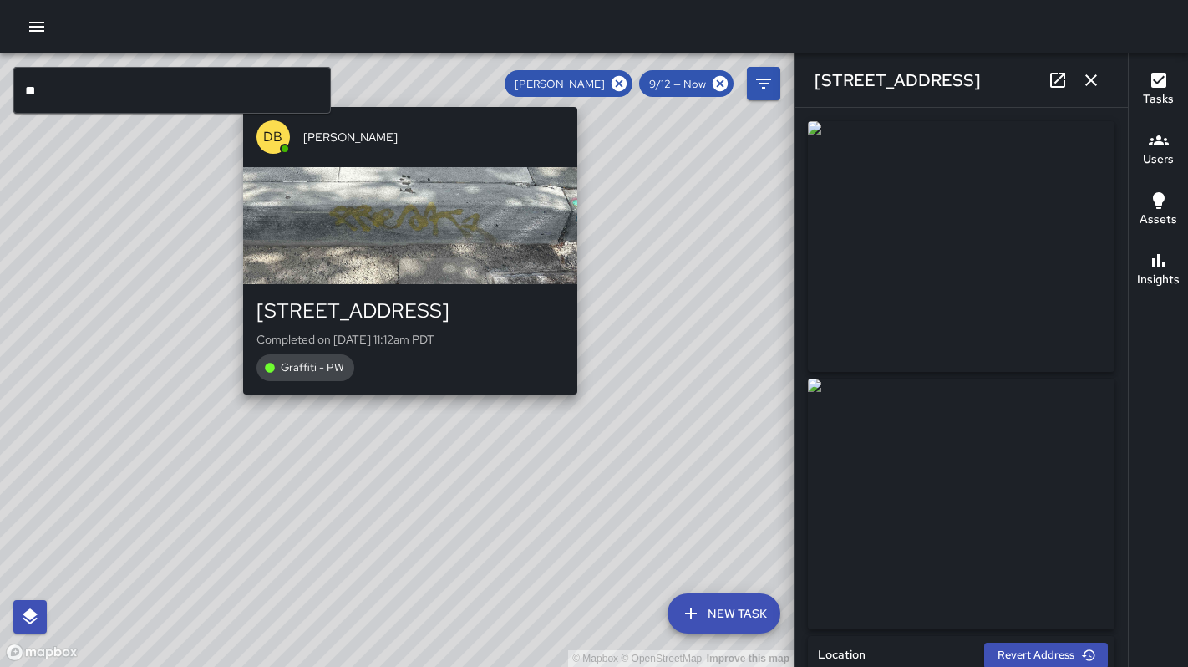
type input "**********"
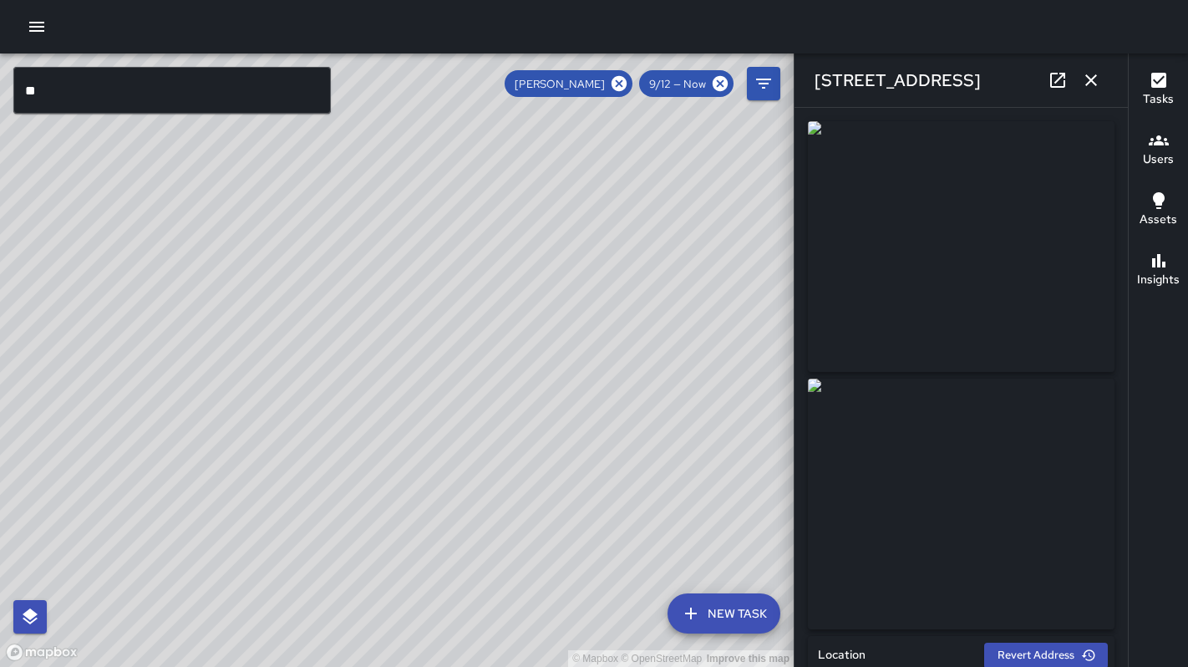
click at [1107, 70] on div "25 Grace Street" at bounding box center [960, 79] width 333 height 53
click at [1098, 82] on icon "button" at bounding box center [1091, 80] width 20 height 20
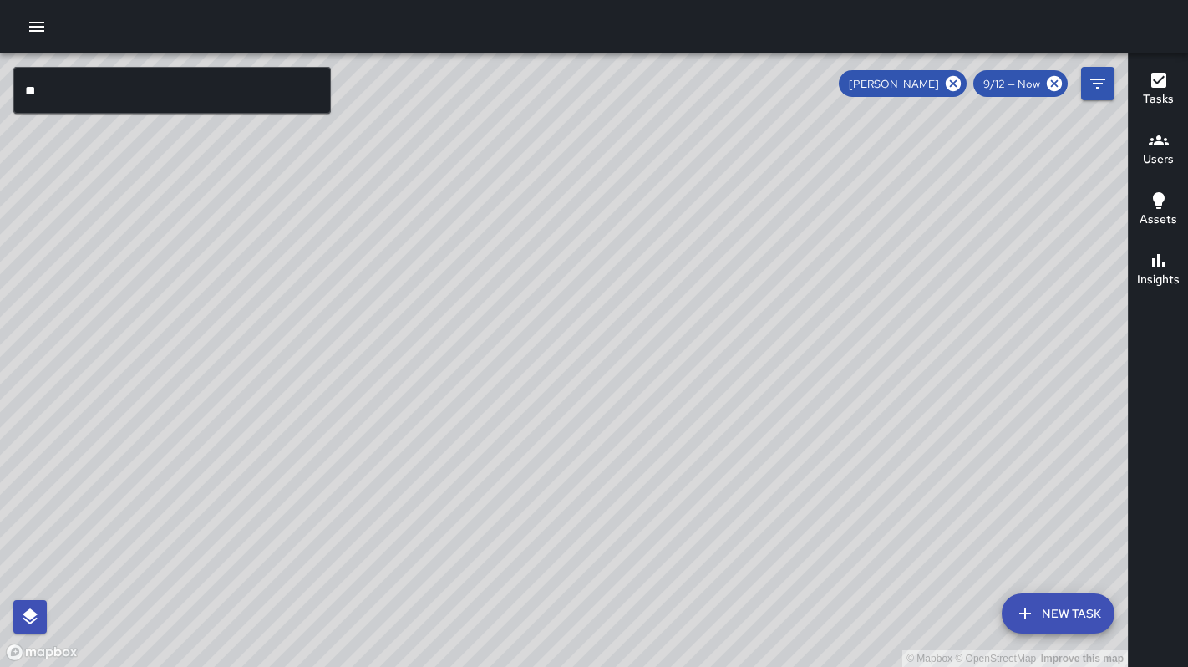
drag, startPoint x: 816, startPoint y: 240, endPoint x: 669, endPoint y: 373, distance: 198.1
click at [611, 405] on div "© Mapbox © OpenStreetMap Improve this map" at bounding box center [564, 359] width 1128 height 613
drag, startPoint x: 833, startPoint y: 330, endPoint x: 668, endPoint y: 495, distance: 232.7
click at [667, 495] on div "© Mapbox © OpenStreetMap Improve this map" at bounding box center [564, 359] width 1128 height 613
drag, startPoint x: 784, startPoint y: 416, endPoint x: 654, endPoint y: 469, distance: 139.8
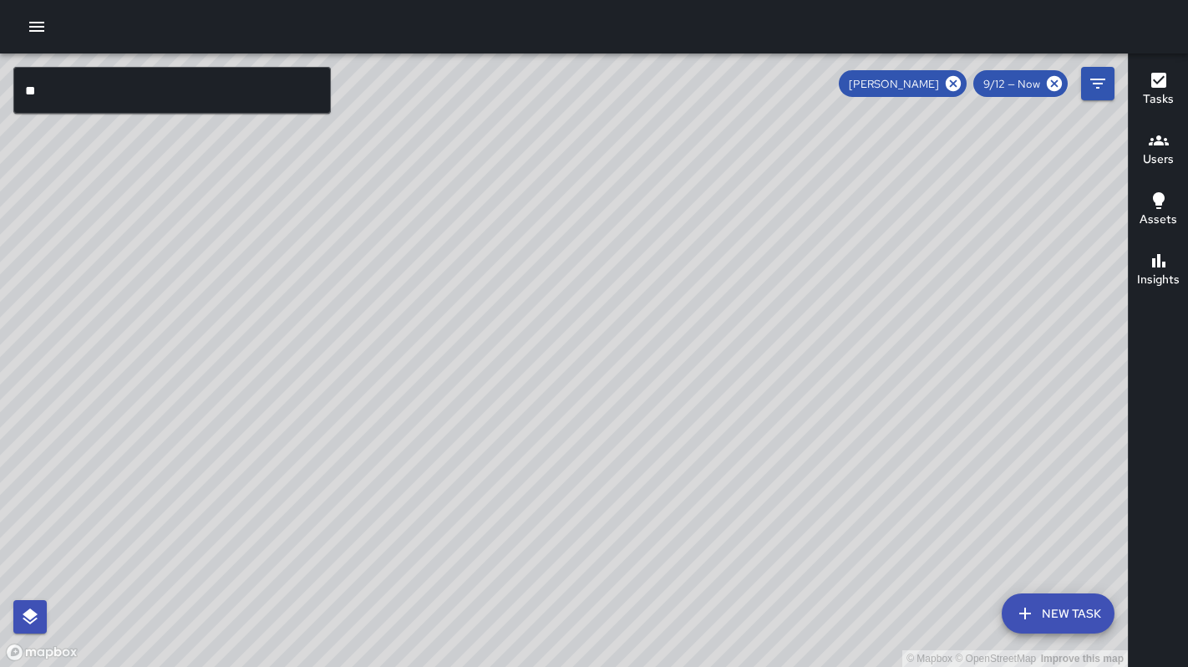
click at [650, 485] on div "© Mapbox © OpenStreetMap Improve this map" at bounding box center [564, 359] width 1128 height 613
drag, startPoint x: 703, startPoint y: 419, endPoint x: 662, endPoint y: 490, distance: 82.4
click at [642, 515] on div "© Mapbox © OpenStreetMap Improve this map" at bounding box center [564, 359] width 1128 height 613
drag, startPoint x: 697, startPoint y: 454, endPoint x: 644, endPoint y: 542, distance: 102.7
click at [644, 542] on div "© Mapbox © OpenStreetMap Improve this map" at bounding box center [564, 359] width 1128 height 613
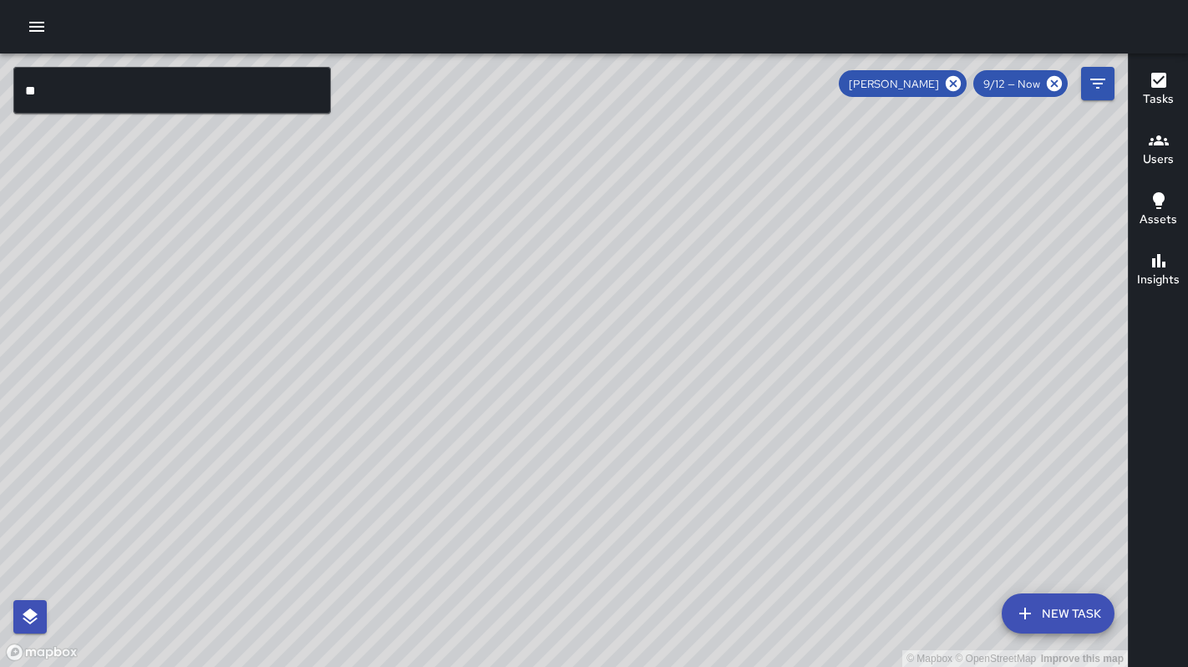
drag, startPoint x: 687, startPoint y: 485, endPoint x: 647, endPoint y: 615, distance: 135.8
click at [608, 641] on div "© Mapbox © OpenStreetMap Improve this map" at bounding box center [564, 359] width 1128 height 613
drag, startPoint x: 728, startPoint y: 473, endPoint x: 646, endPoint y: 522, distance: 96.3
click at [647, 521] on div "© Mapbox © OpenStreetMap Improve this map" at bounding box center [564, 359] width 1128 height 613
drag, startPoint x: 698, startPoint y: 447, endPoint x: 669, endPoint y: 589, distance: 145.0
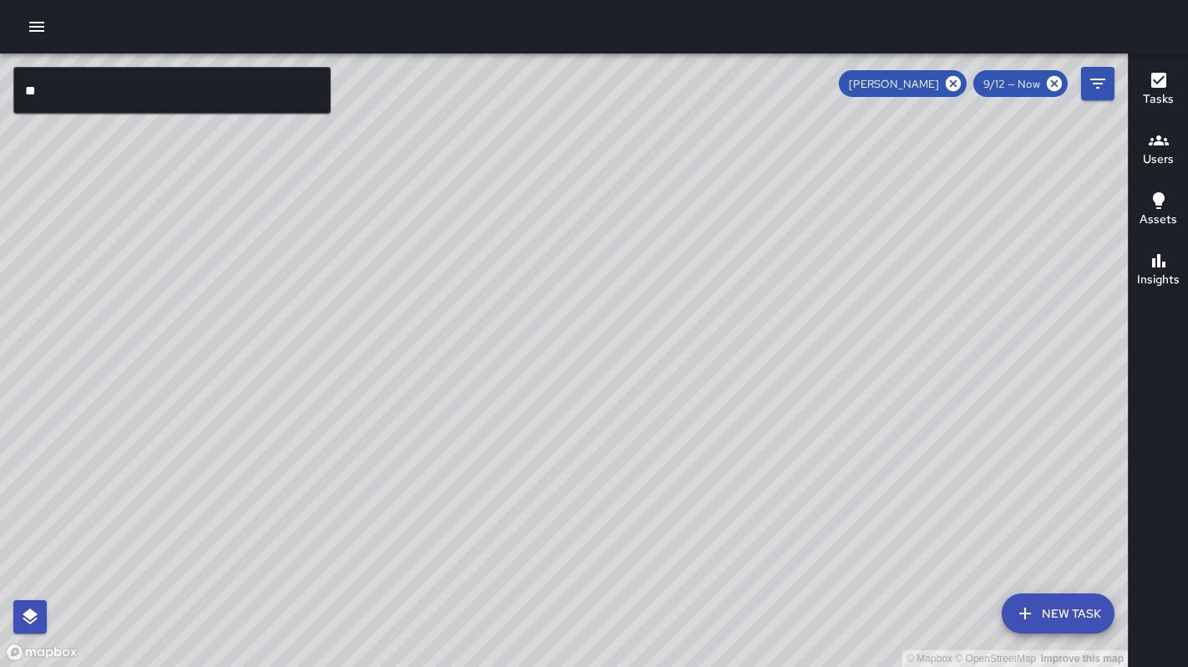
click at [657, 625] on div "© Mapbox © OpenStreetMap Improve this map" at bounding box center [564, 359] width 1128 height 613
drag
click at [682, 577] on div "© Mapbox © OpenStreetMap Improve this map" at bounding box center [564, 359] width 1128 height 613
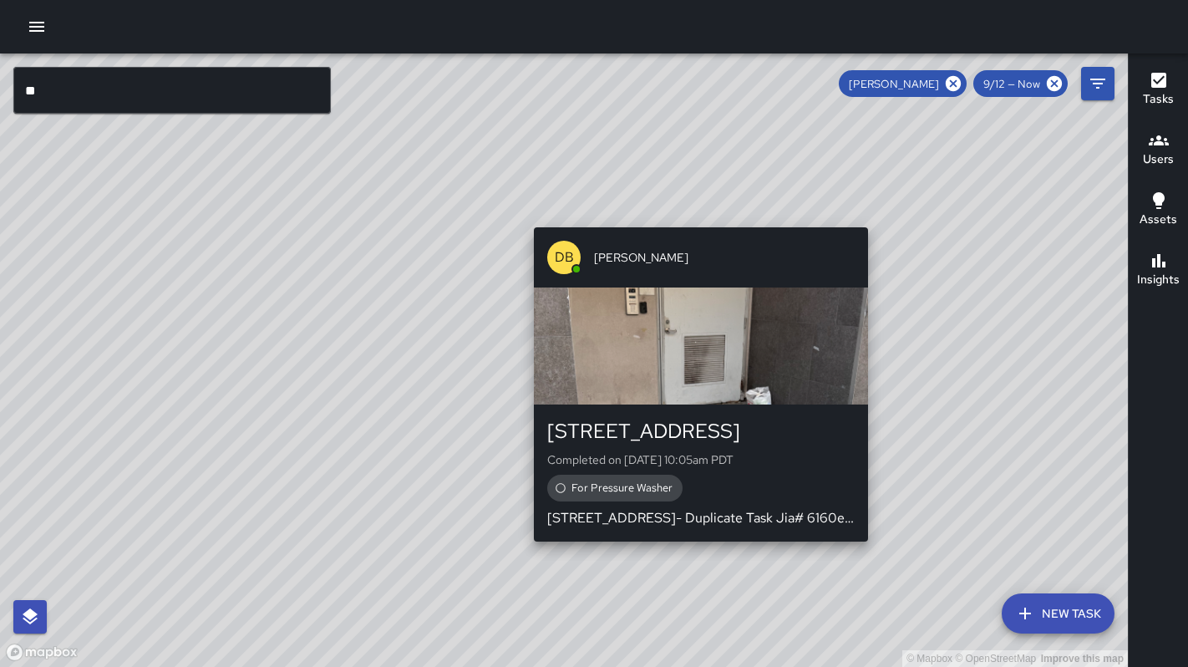
click at [695, 220] on div "© Mapbox © OpenStreetMap Improve this map DB DeAndre Barney 111 7th Street Comp…" at bounding box center [564, 359] width 1128 height 613
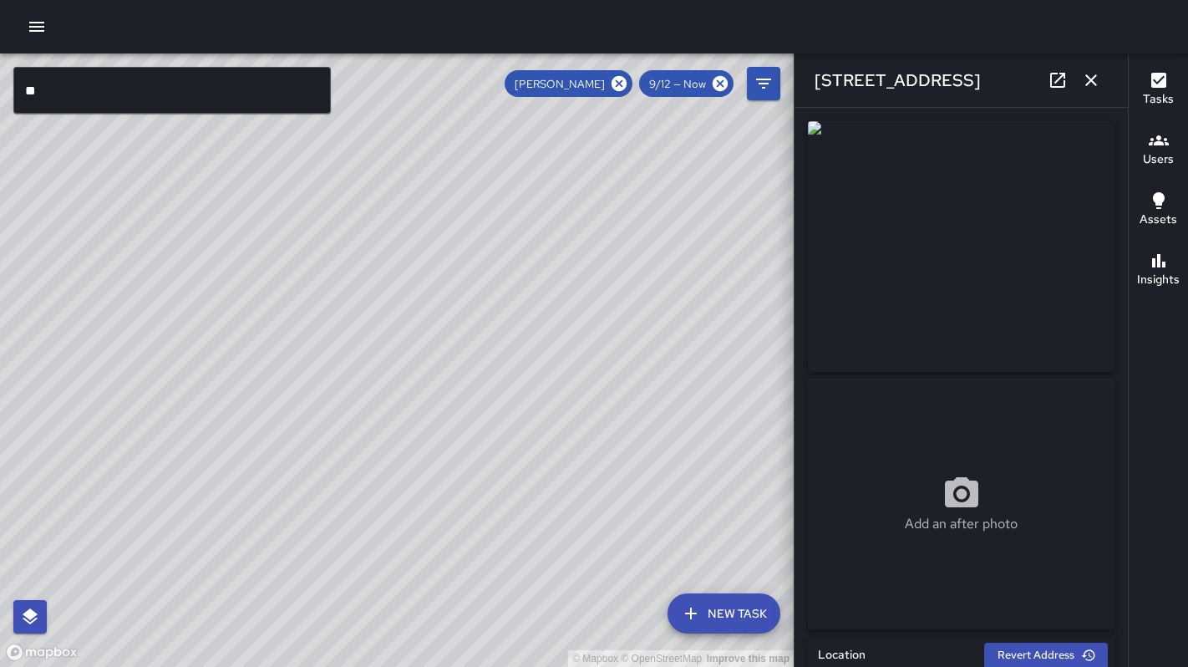
type input "**********"
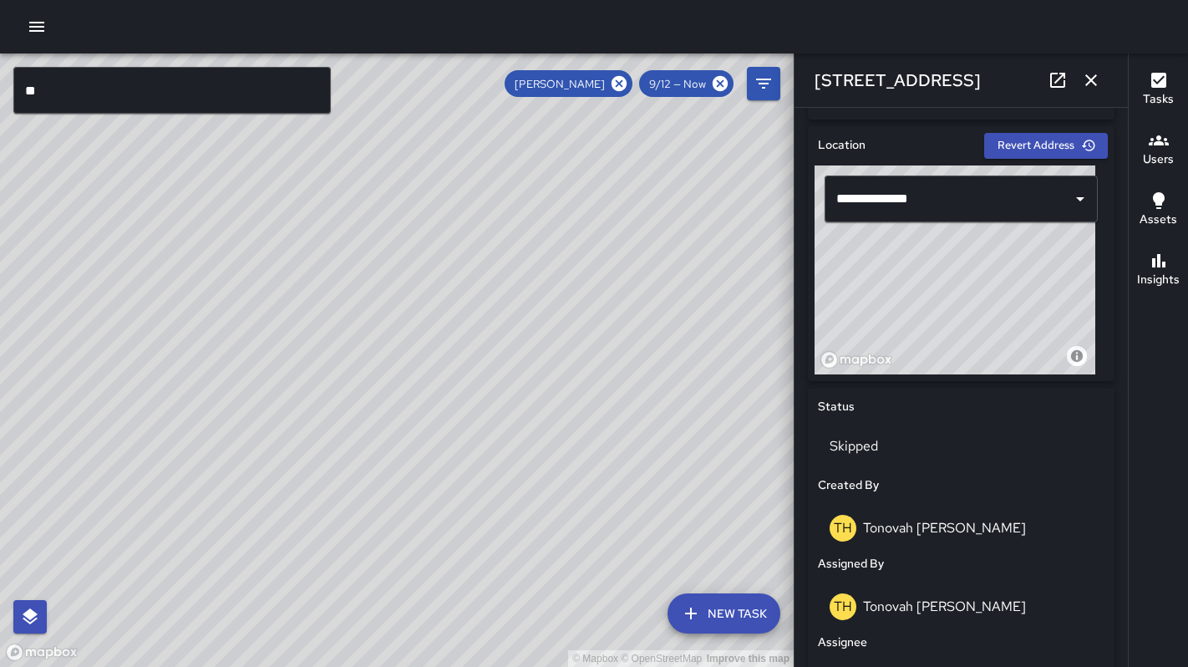
scroll to position [852, 0]
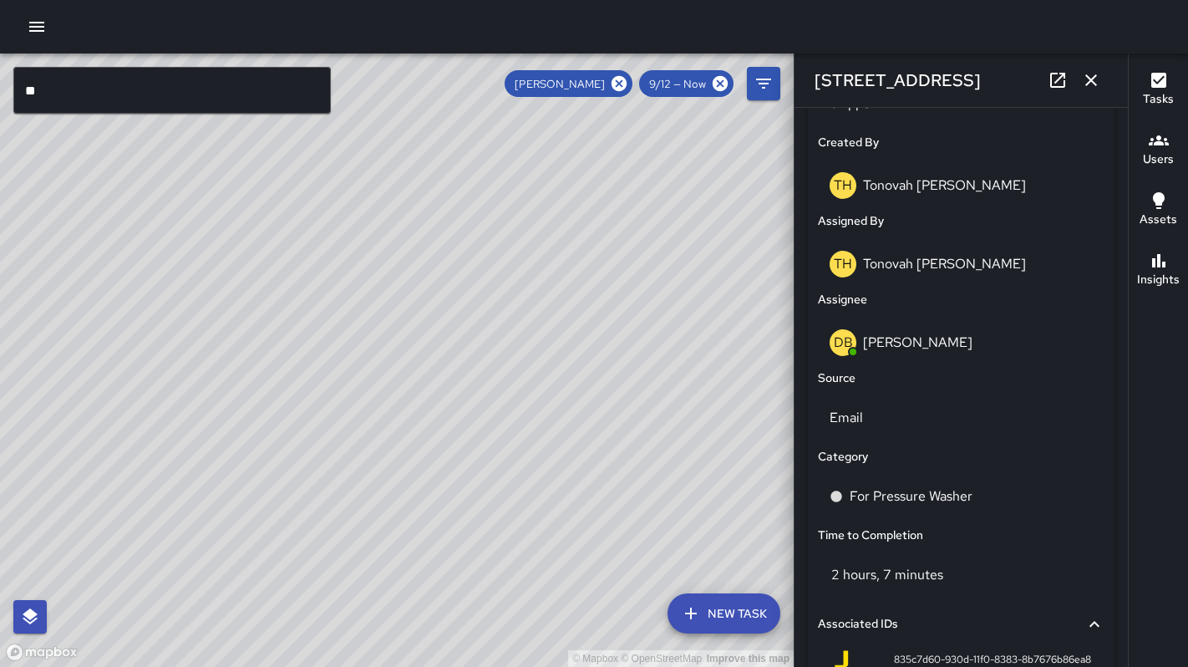
drag, startPoint x: 579, startPoint y: 469, endPoint x: 508, endPoint y: 347, distance: 141.8
click at [522, 358] on div "© Mapbox © OpenStreetMap Improve this map" at bounding box center [397, 359] width 794 height 613
click at [642, 451] on div "© Mapbox © OpenStreetMap Improve this map DB DeAndre Barney 1080 Howard Street …" at bounding box center [397, 359] width 794 height 613
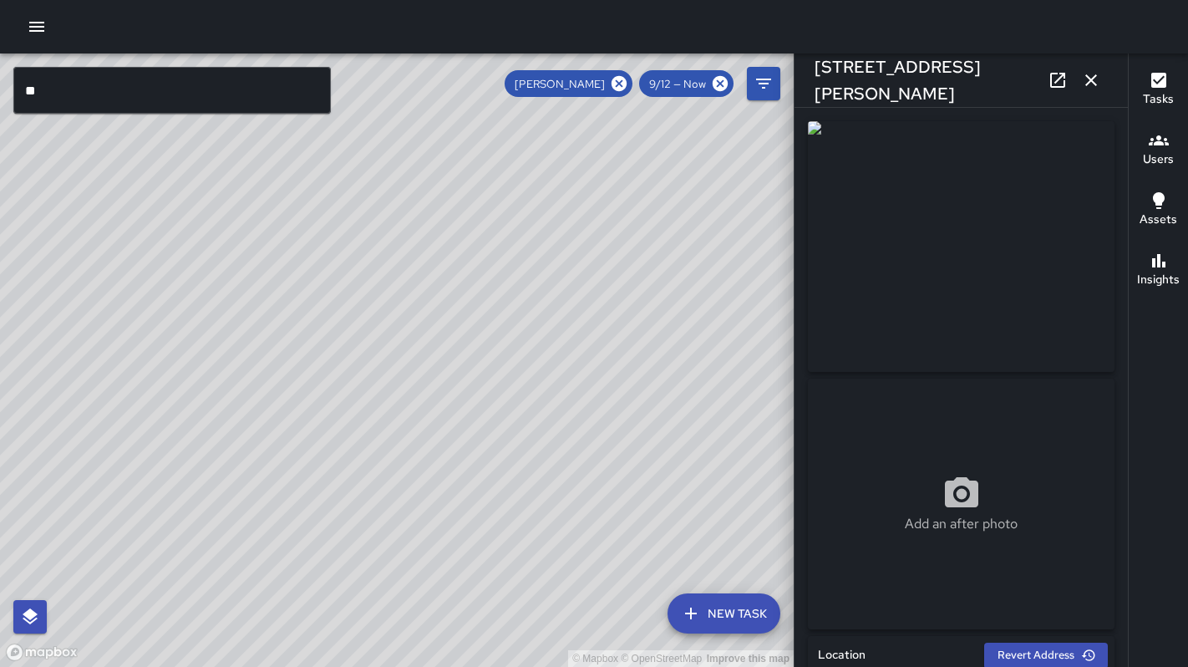
drag, startPoint x: 475, startPoint y: 470, endPoint x: 488, endPoint y: 324, distance: 146.7
click at [484, 346] on div "© Mapbox © OpenStreetMap Improve this map" at bounding box center [397, 359] width 794 height 613
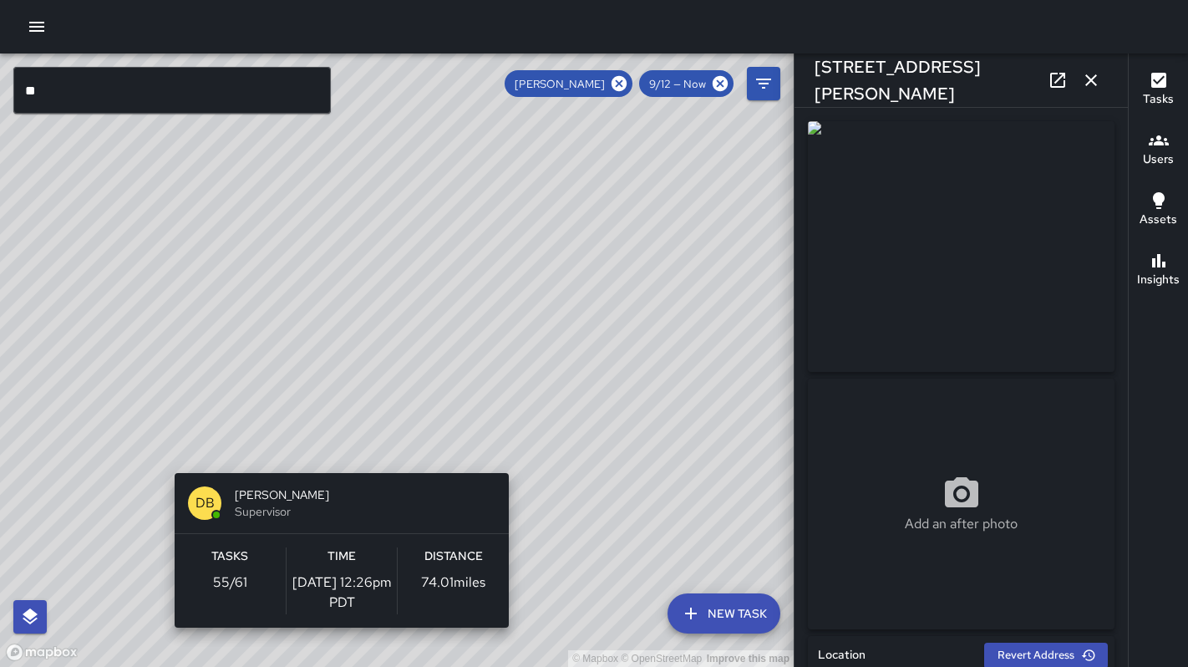
drag, startPoint x: 351, startPoint y: 329, endPoint x: 581, endPoint y: 528, distance: 304.4
click at [600, 570] on div "© Mapbox © OpenStreetMap Improve this map DB DeAndre Barney Supervisor Tasks 55…" at bounding box center [397, 359] width 794 height 613
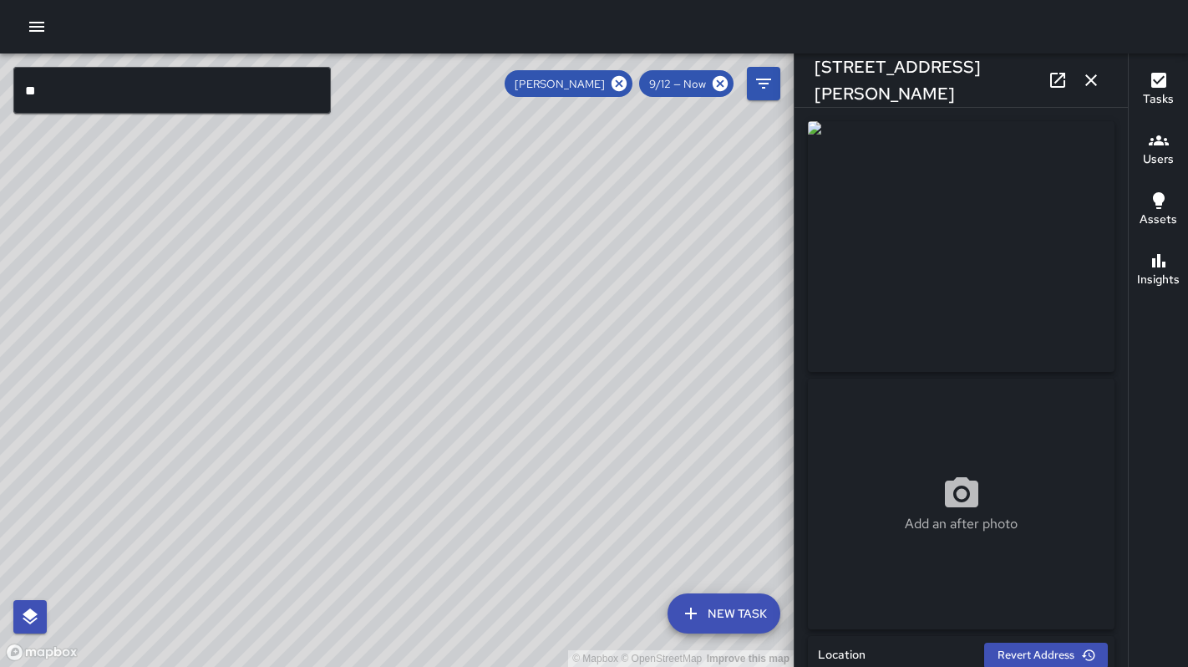
click at [376, 287] on div "© Mapbox © OpenStreetMap Improve this map" at bounding box center [397, 359] width 794 height 613
click at [370, 286] on div "© Mapbox © OpenStreetMap Improve this map DB DeAndre Barney 111 7th Street Comp…" at bounding box center [397, 359] width 794 height 613
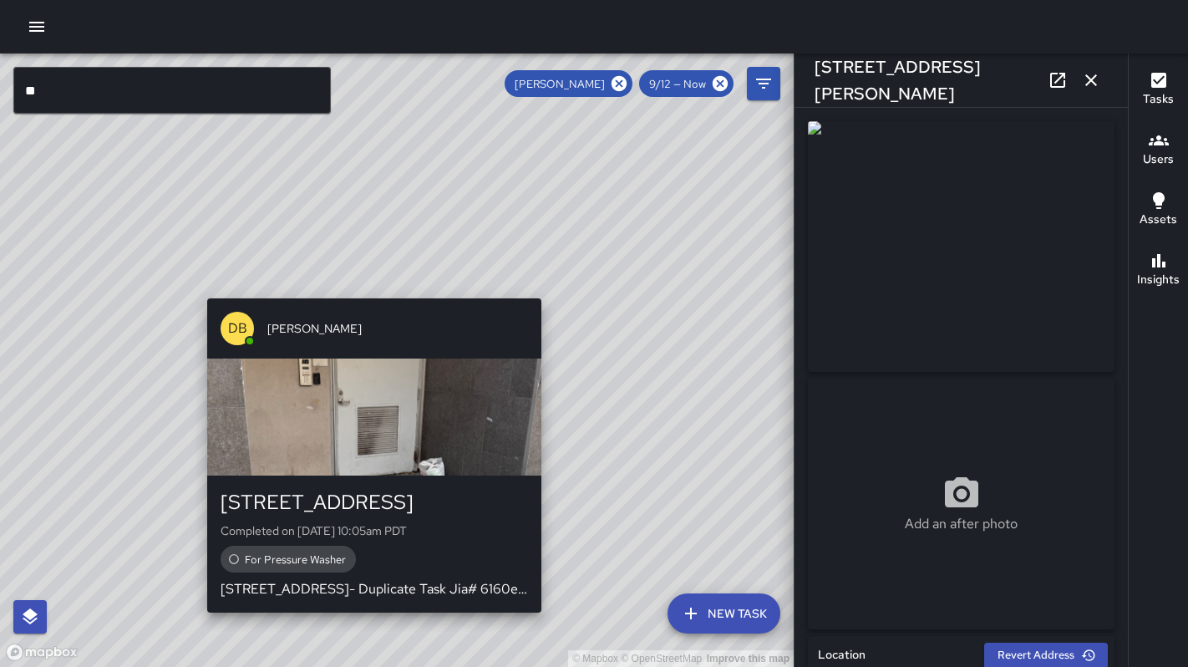
type input "**********"
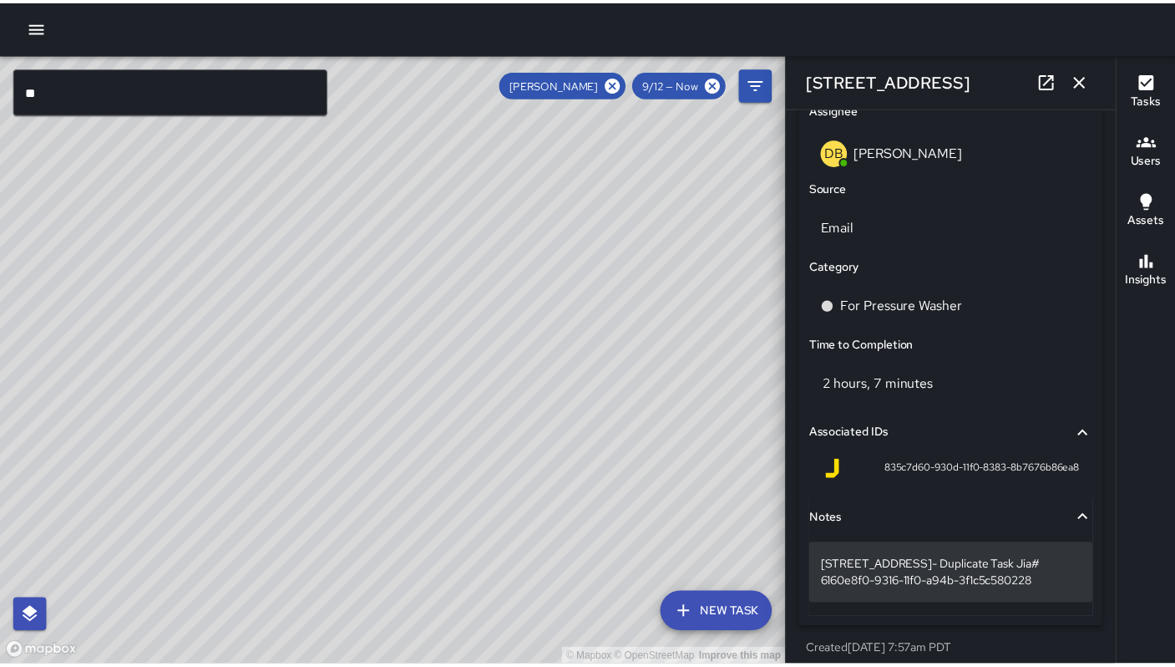
scroll to position [1077, 0]
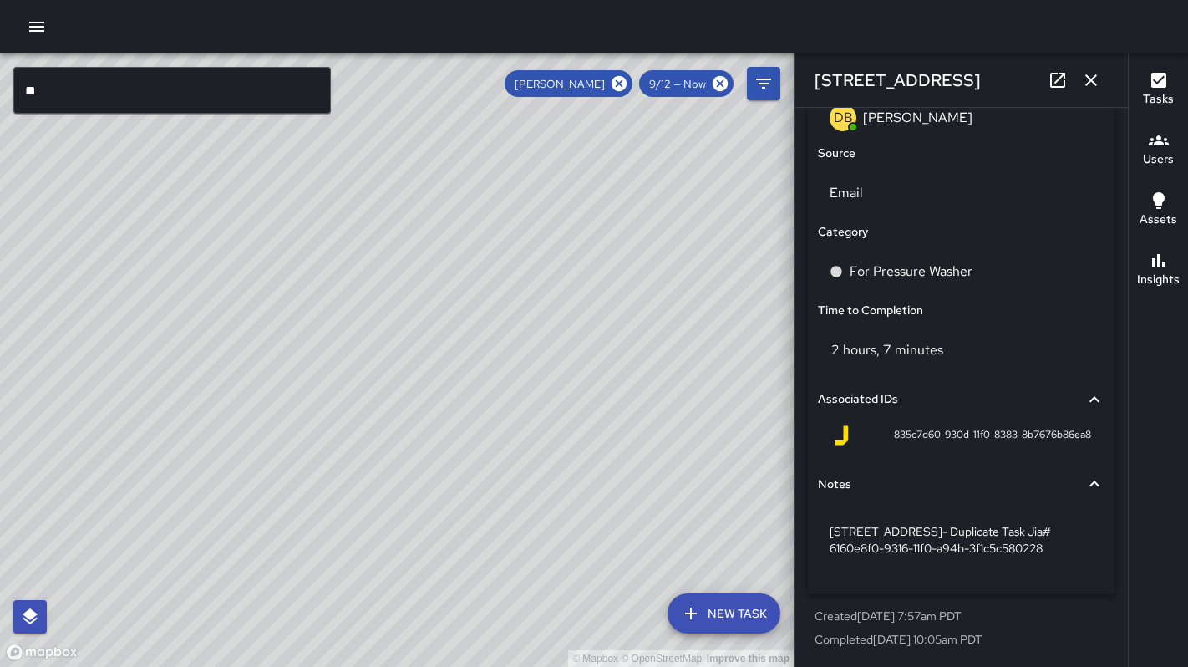
click at [41, 32] on icon "button" at bounding box center [37, 27] width 20 height 20
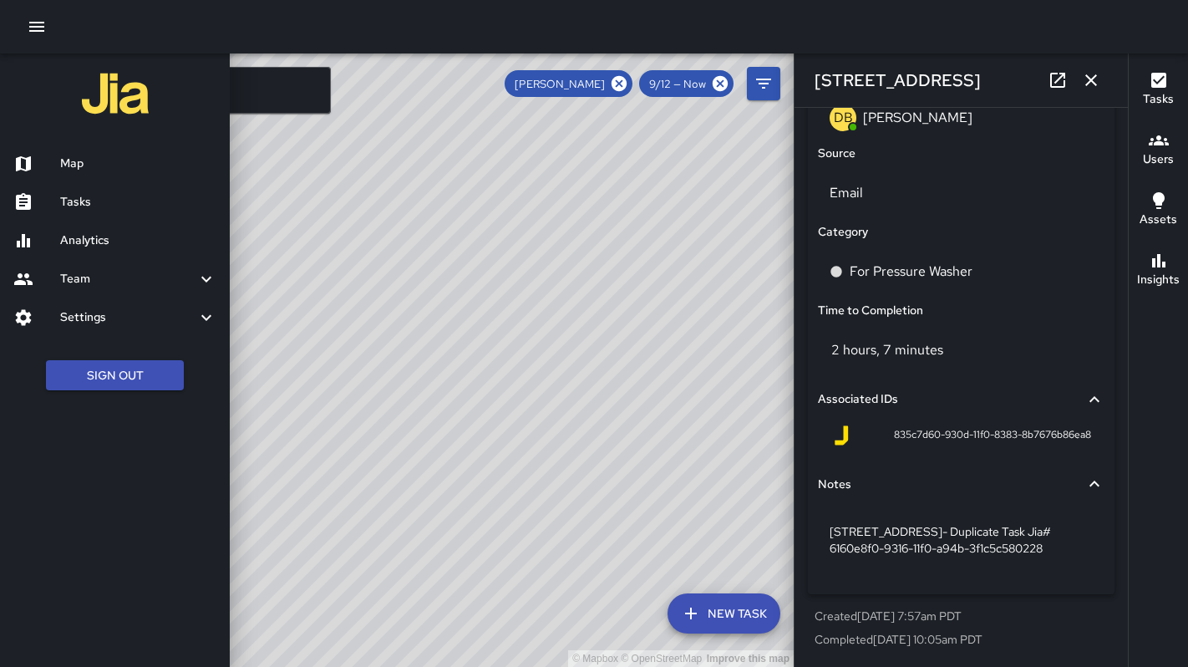
click at [41, 32] on icon "button" at bounding box center [37, 27] width 20 height 20
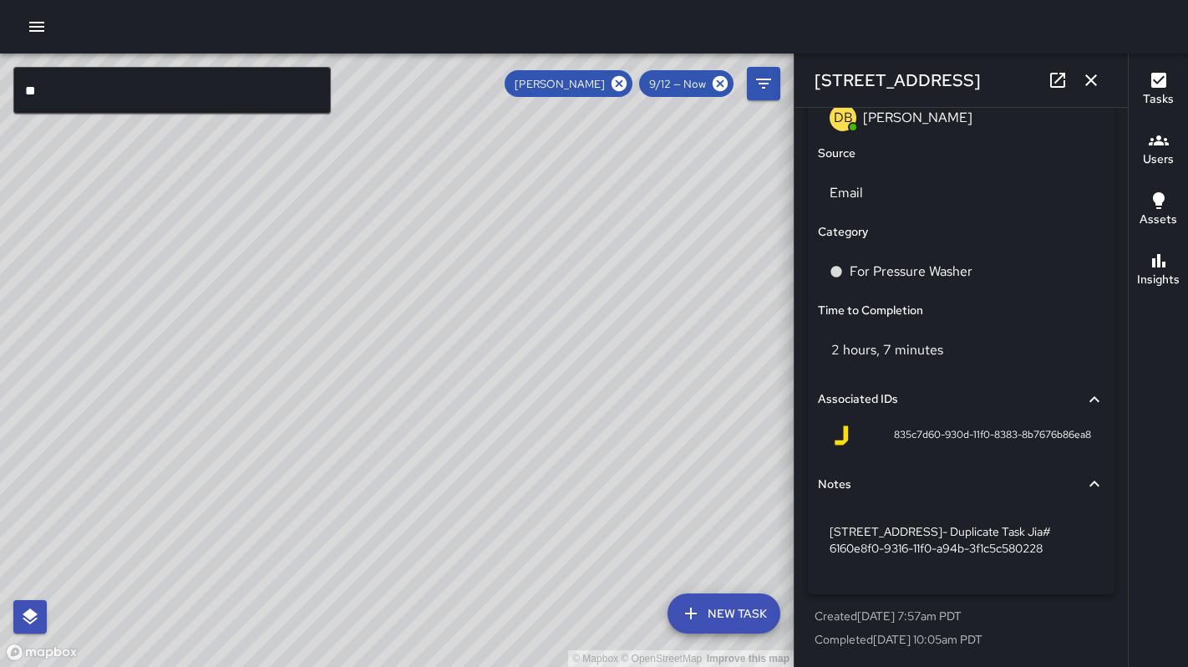
click at [39, 31] on icon "button" at bounding box center [36, 27] width 15 height 10
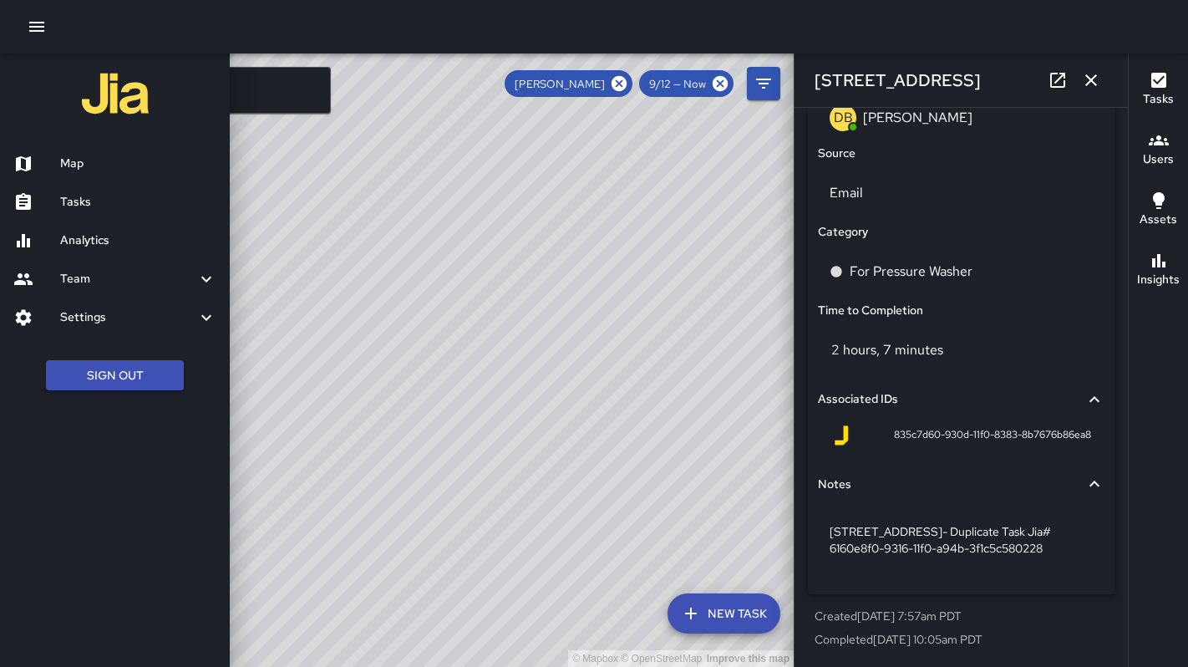
click at [103, 208] on h6 "Tasks" at bounding box center [138, 202] width 156 height 18
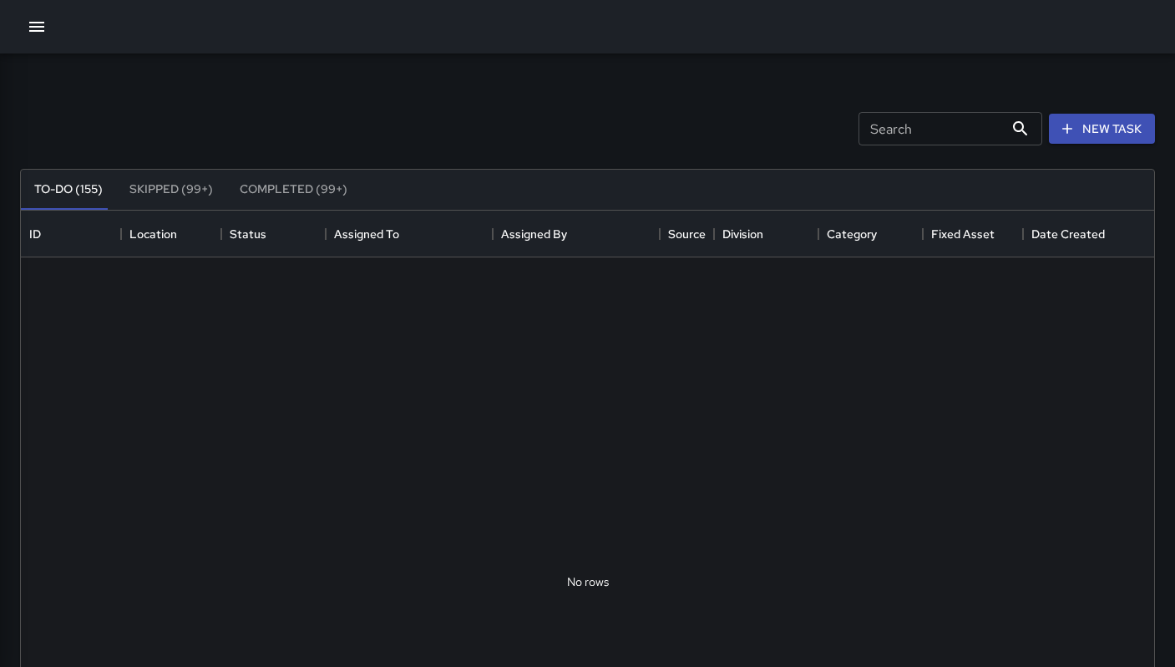
scroll to position [695, 1121]
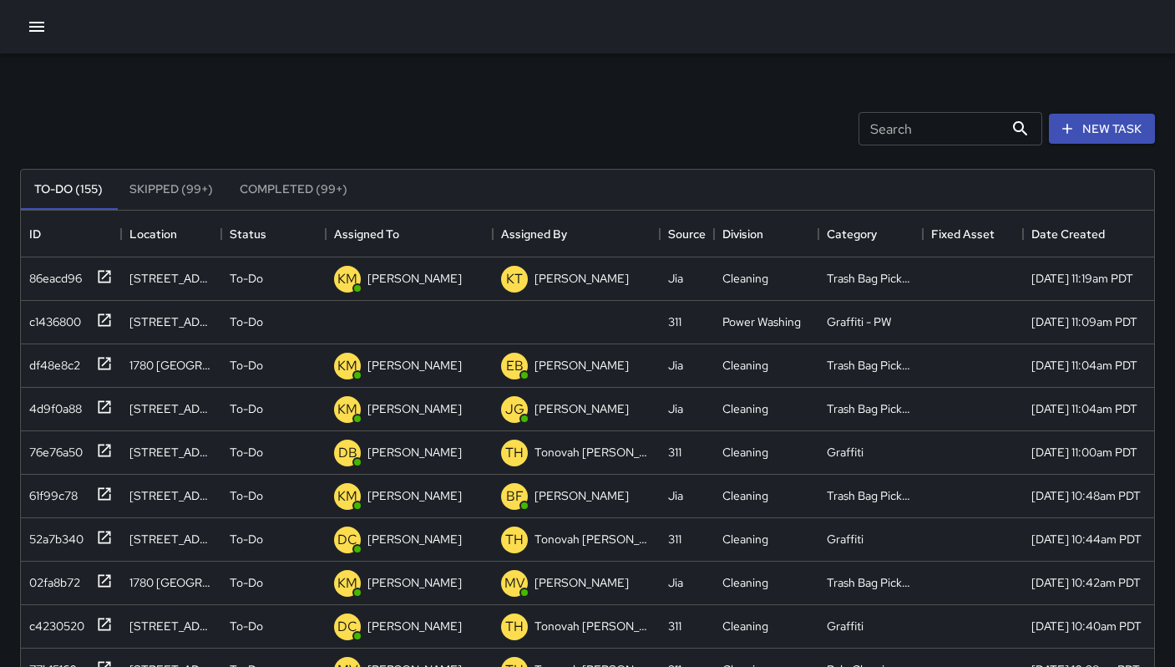
click at [30, 23] on icon "button" at bounding box center [36, 27] width 15 height 10
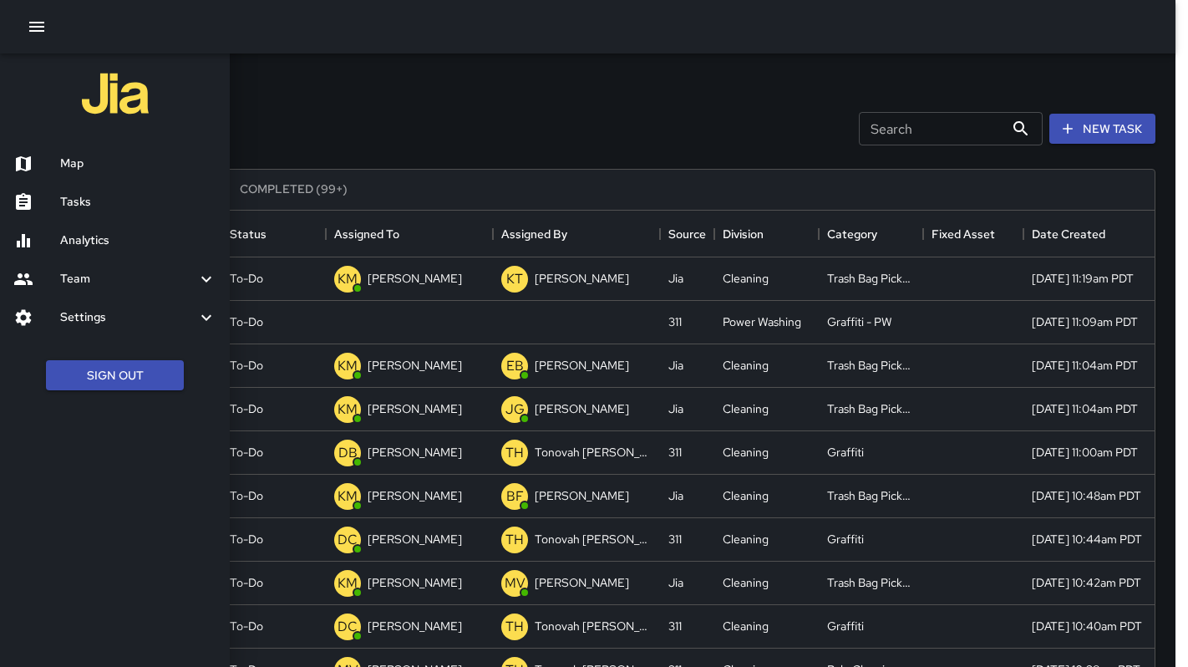
click at [73, 155] on h6 "Map" at bounding box center [138, 164] width 156 height 18
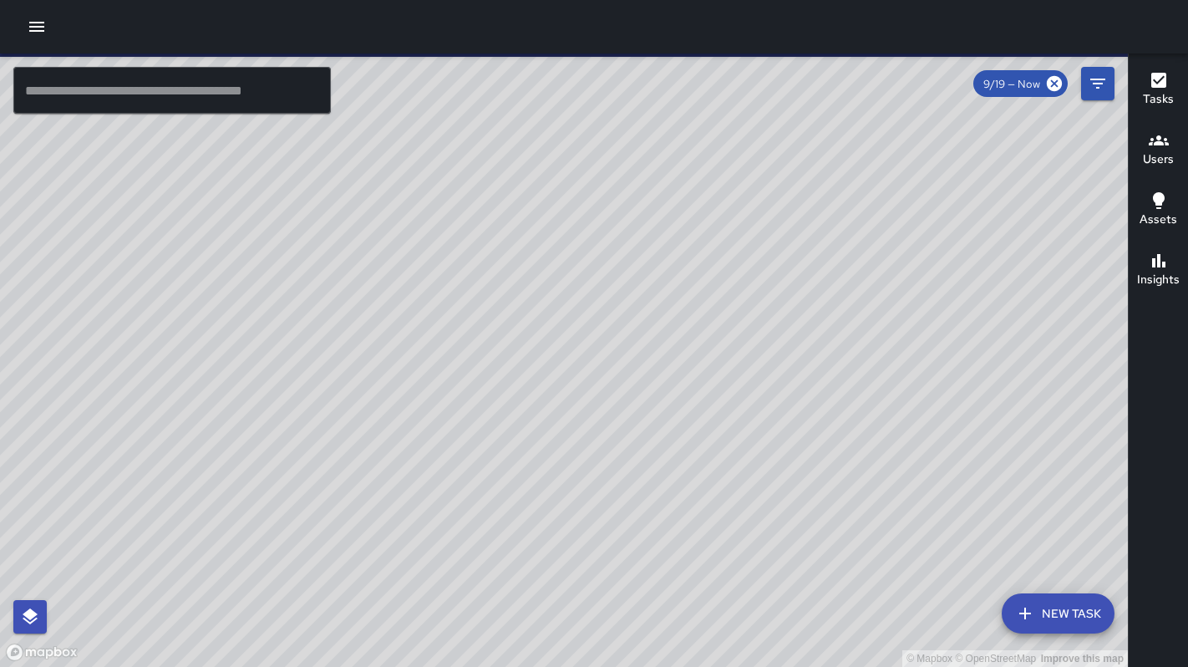
click at [46, 36] on icon "button" at bounding box center [37, 27] width 20 height 20
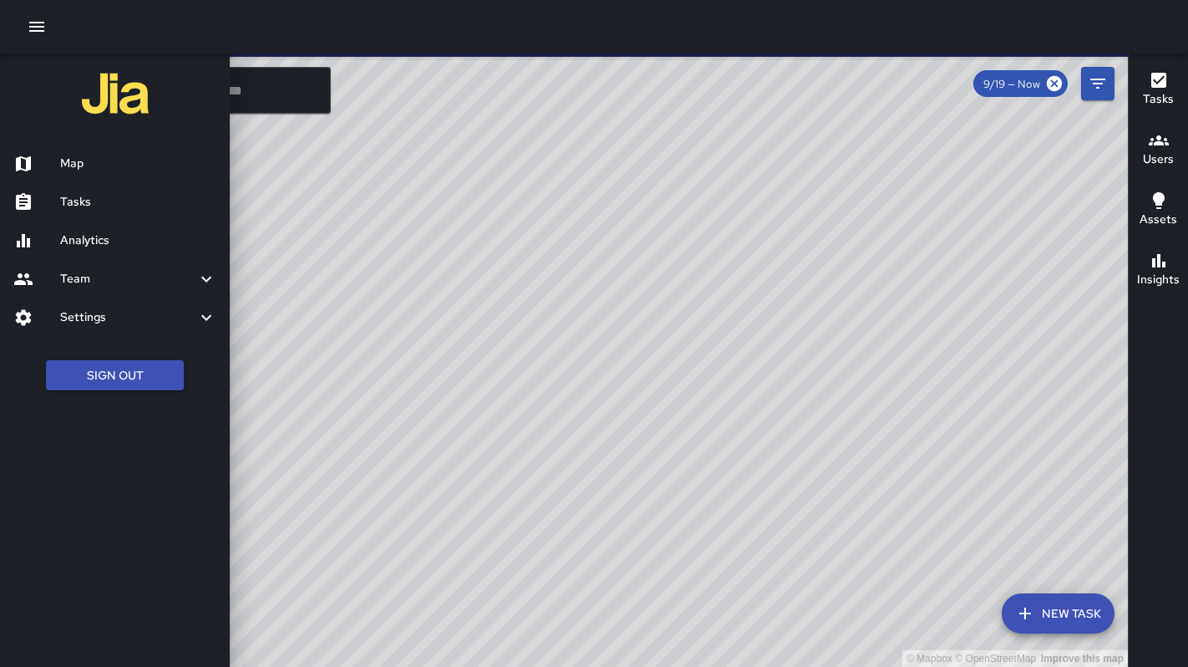
click at [79, 226] on div "Analytics" at bounding box center [115, 240] width 230 height 38
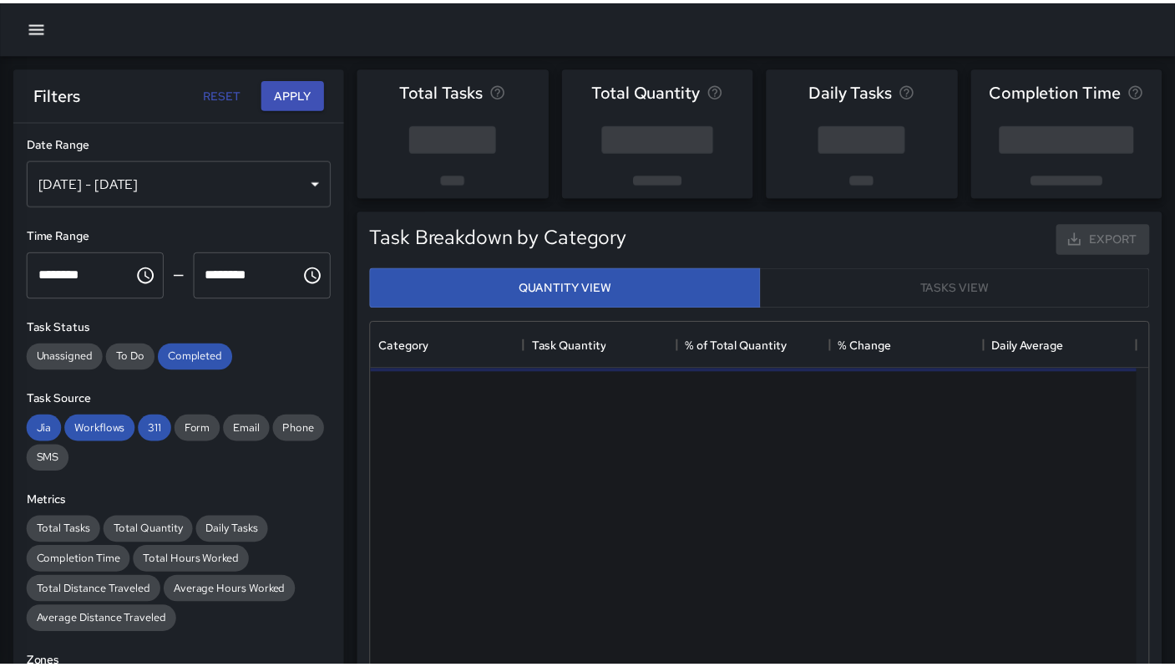
scroll to position [13, 13]
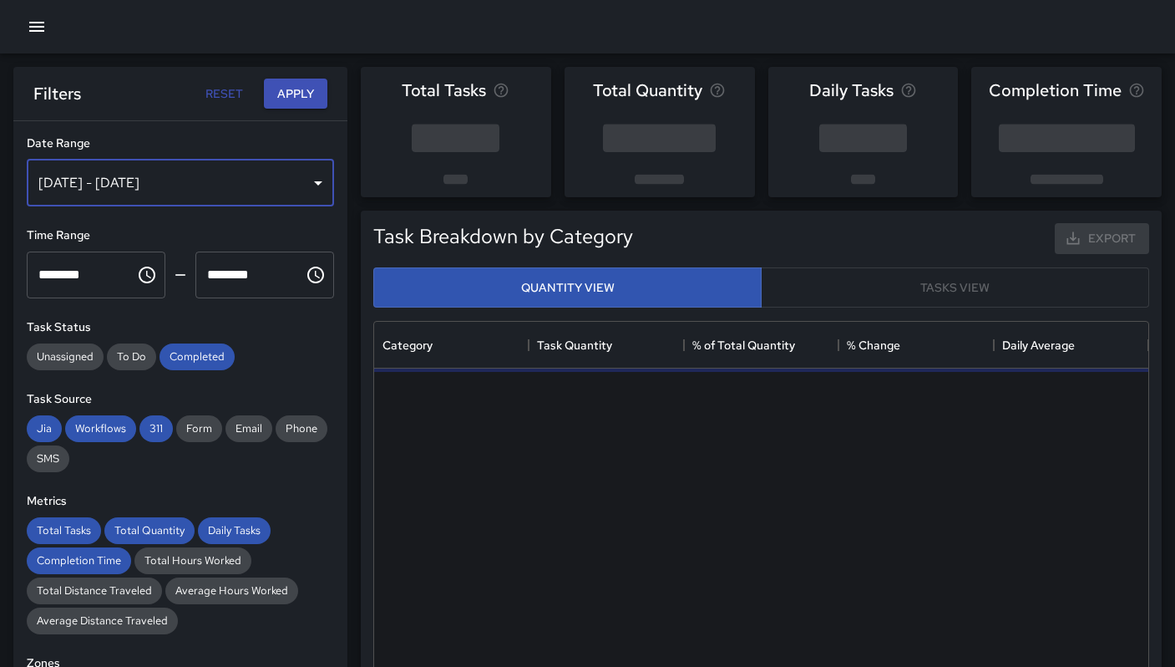
click at [169, 188] on div "Sep 13, 2025 - Sep 19, 2025" at bounding box center [180, 183] width 307 height 47
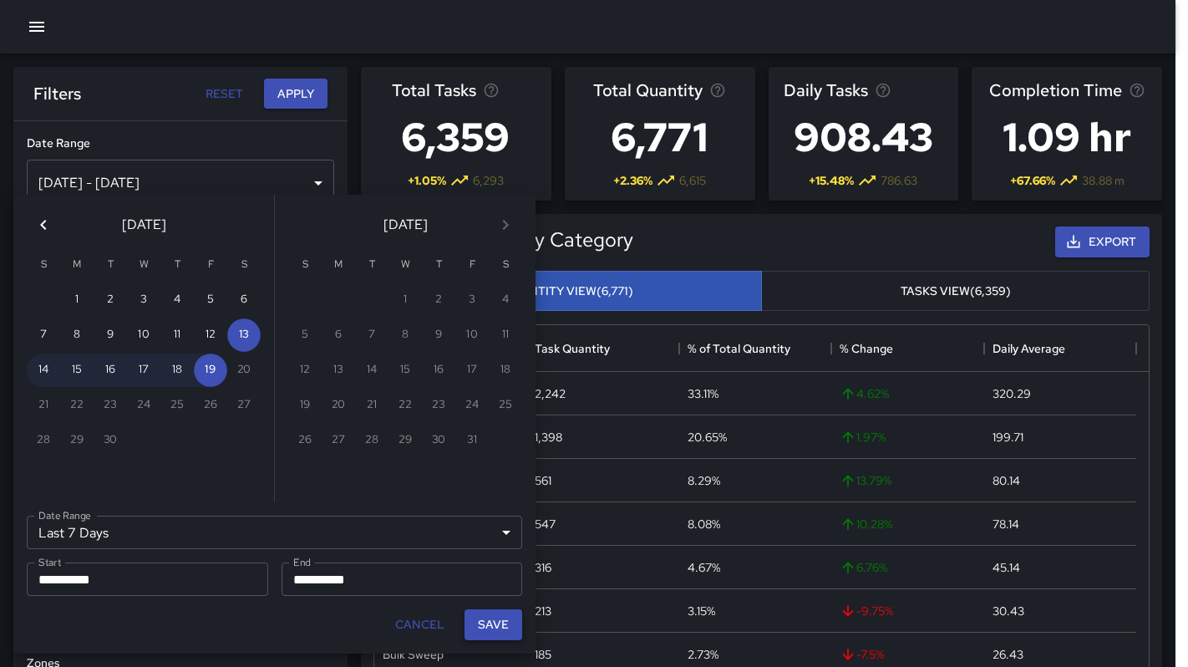
click at [482, 621] on button "Save" at bounding box center [493, 624] width 58 height 31
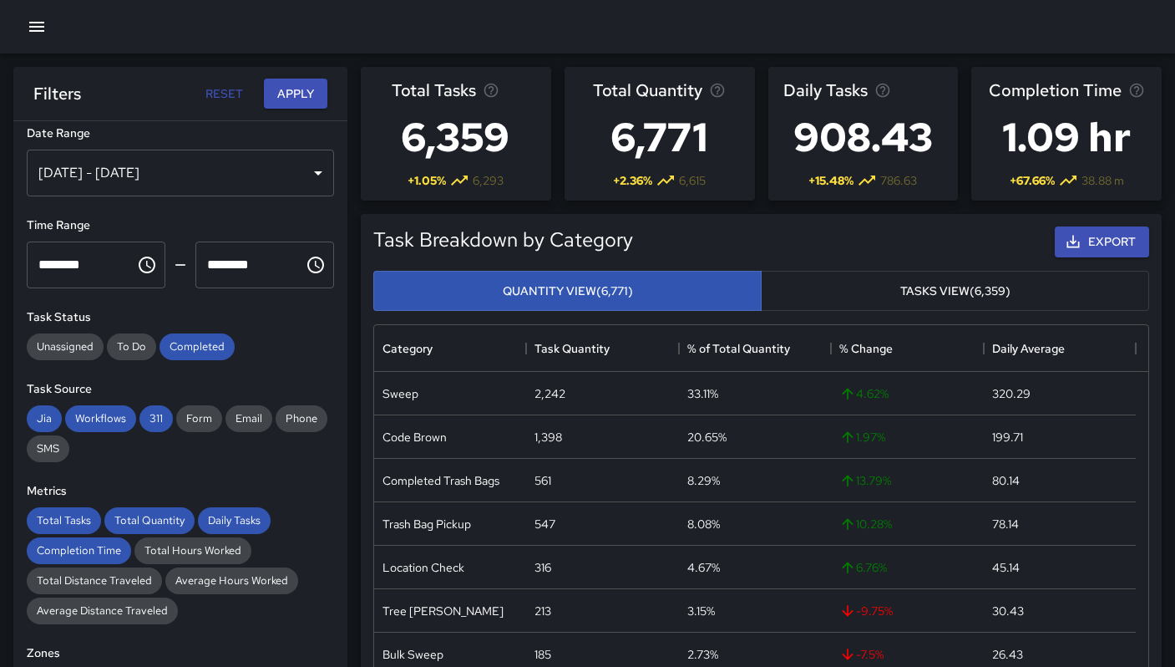
scroll to position [25, 0]
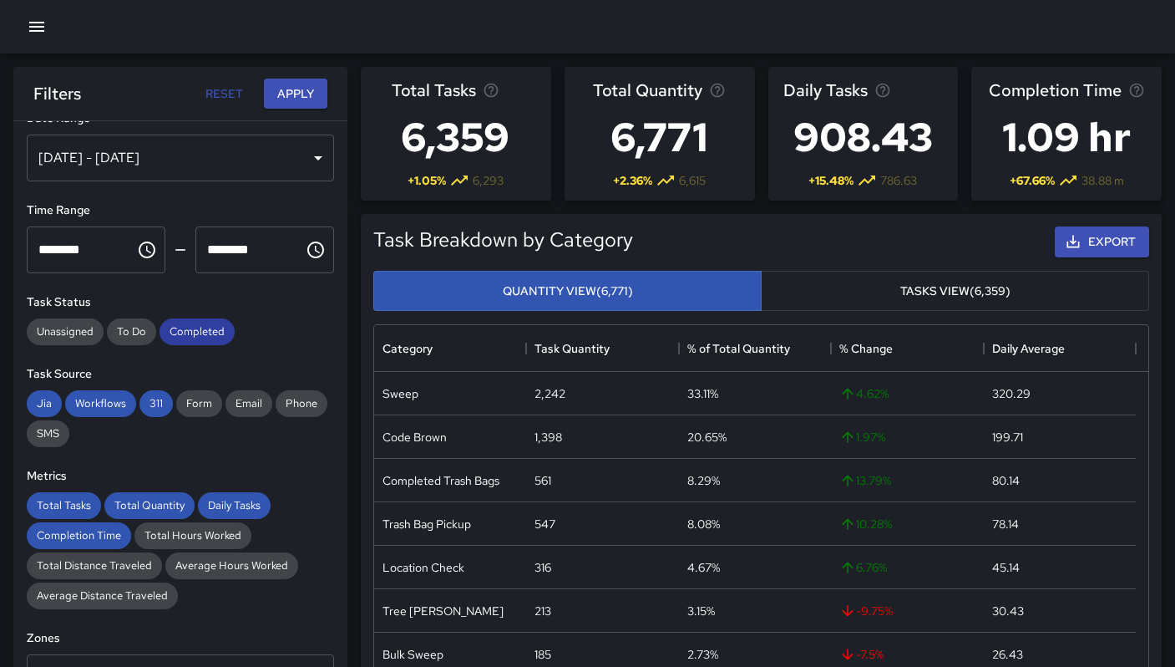
click at [167, 337] on span "Completed" at bounding box center [197, 331] width 75 height 14
click at [150, 403] on span "311" at bounding box center [155, 403] width 33 height 14
drag, startPoint x: 110, startPoint y: 405, endPoint x: 64, endPoint y: 400, distance: 46.2
click at [110, 404] on span "Workflows" at bounding box center [100, 403] width 71 height 14
click at [56, 396] on span "Jia" at bounding box center [44, 403] width 35 height 14
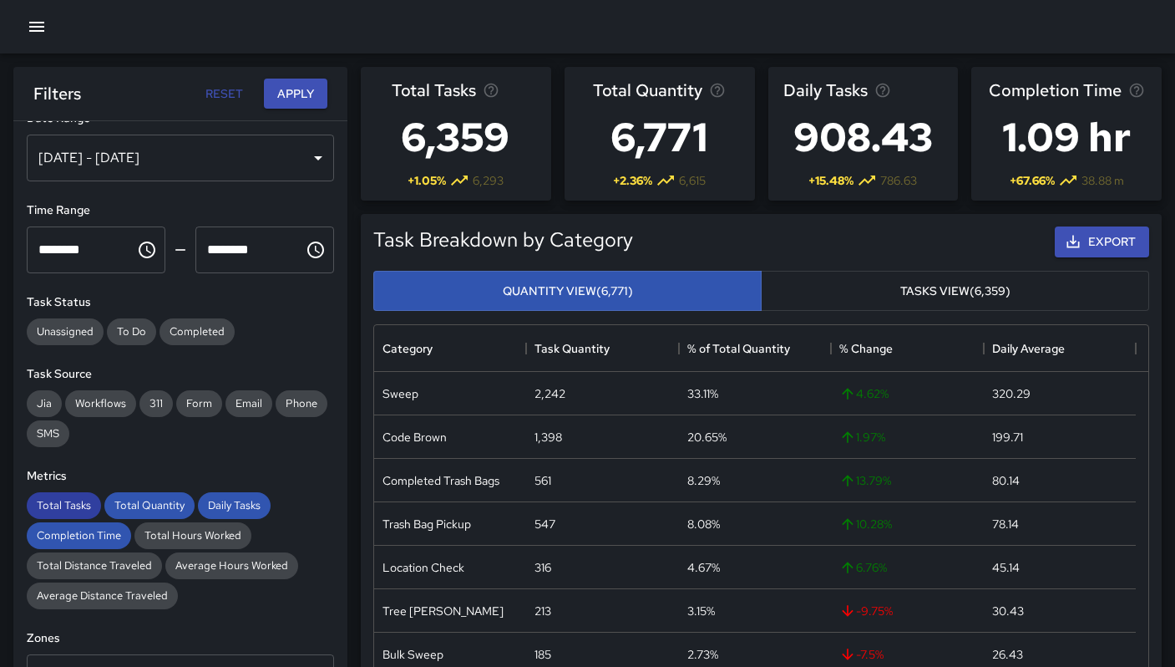
click at [76, 515] on div "Total Tasks" at bounding box center [64, 505] width 74 height 27
click at [76, 506] on span "Total Tasks" at bounding box center [64, 505] width 74 height 14
drag, startPoint x: 87, startPoint y: 532, endPoint x: 111, endPoint y: 525, distance: 25.4
click at [88, 532] on span "Completion Time" at bounding box center [79, 535] width 104 height 14
click at [155, 506] on span "Total Quantity" at bounding box center [149, 505] width 90 height 14
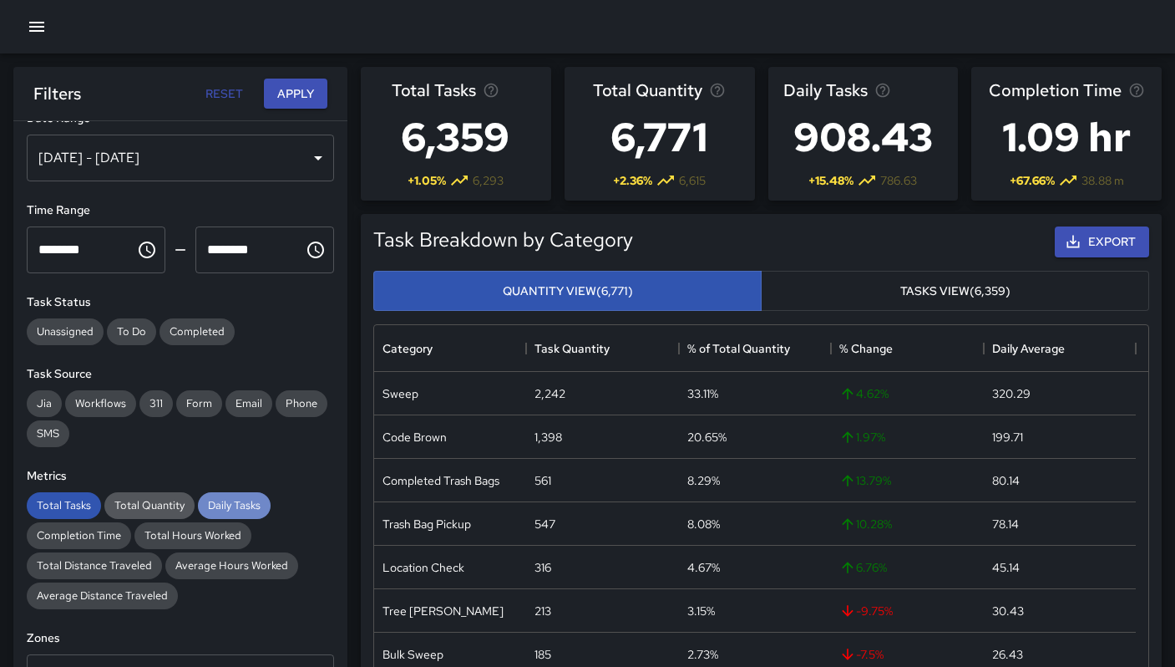
drag, startPoint x: 209, startPoint y: 505, endPoint x: 125, endPoint y: 508, distance: 83.6
click at [209, 505] on span "Daily Tasks" at bounding box center [234, 505] width 73 height 14
click at [58, 506] on span "Total Tasks" at bounding box center [64, 505] width 74 height 14
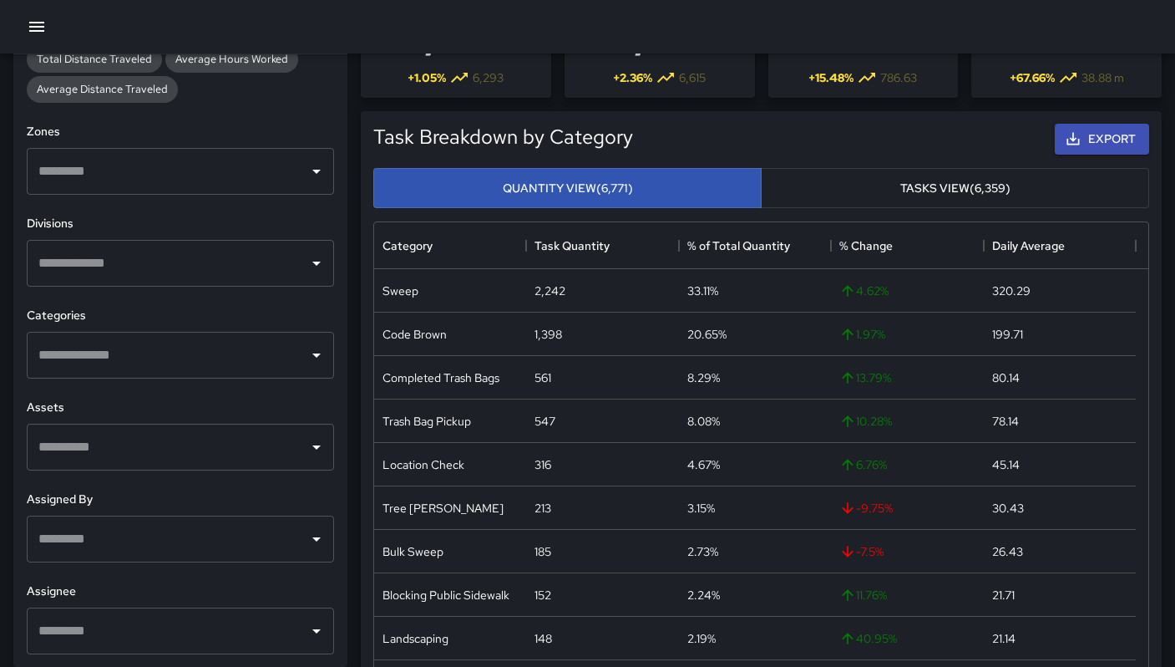
scroll to position [327, 0]
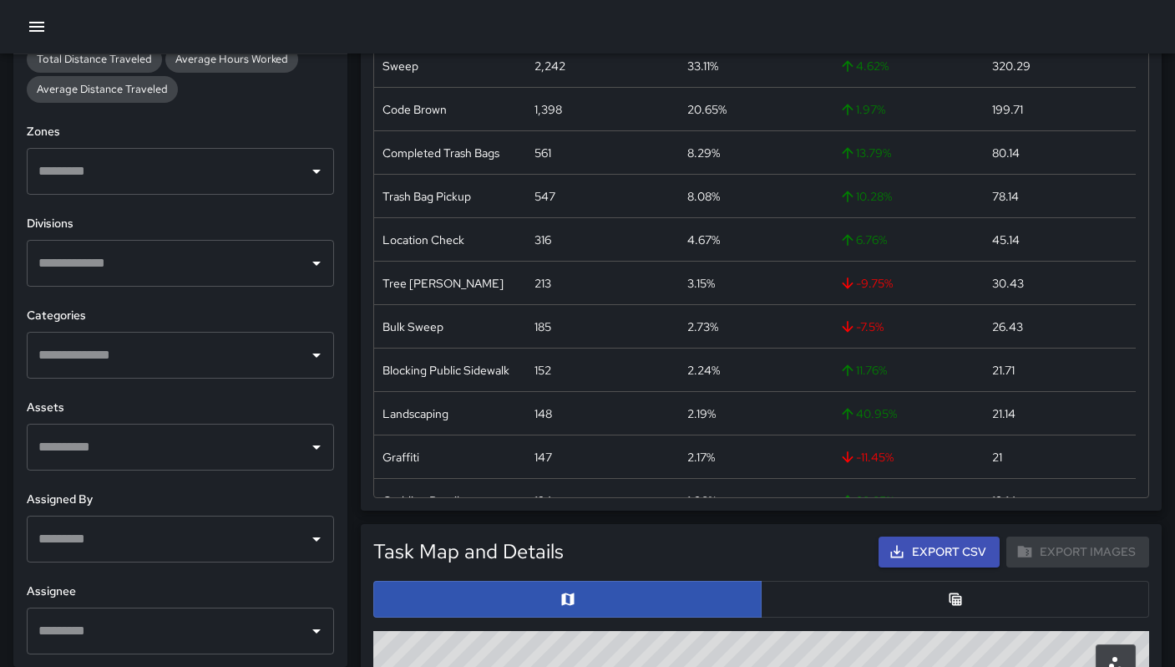
click at [107, 647] on div "​" at bounding box center [180, 630] width 307 height 47
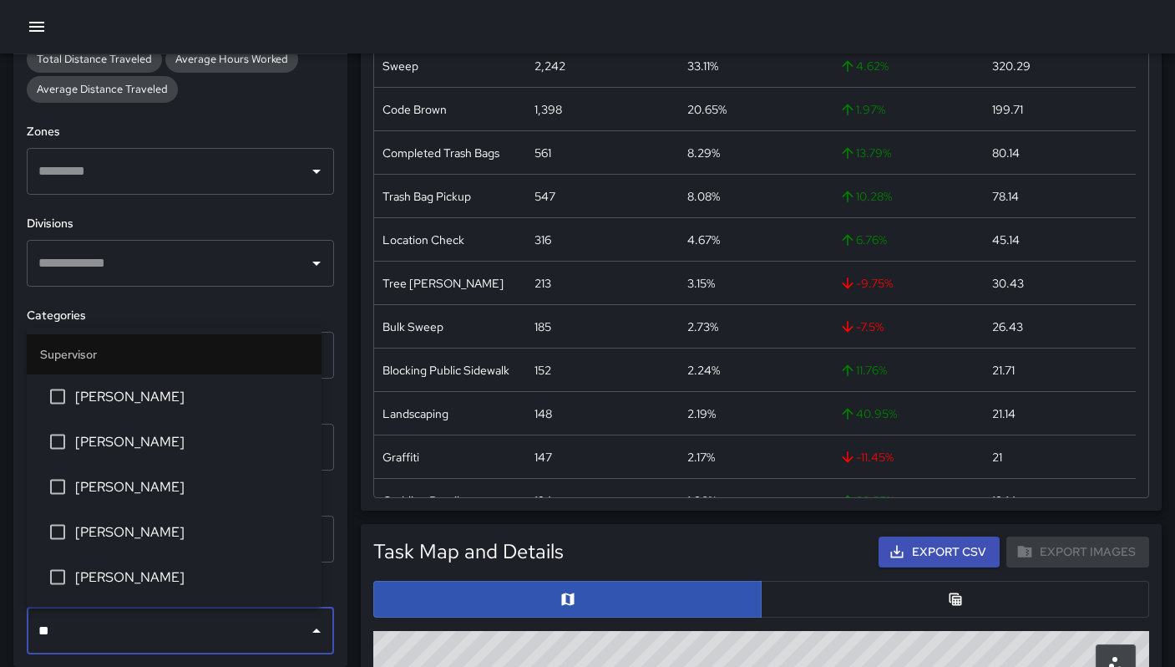
type input "***"
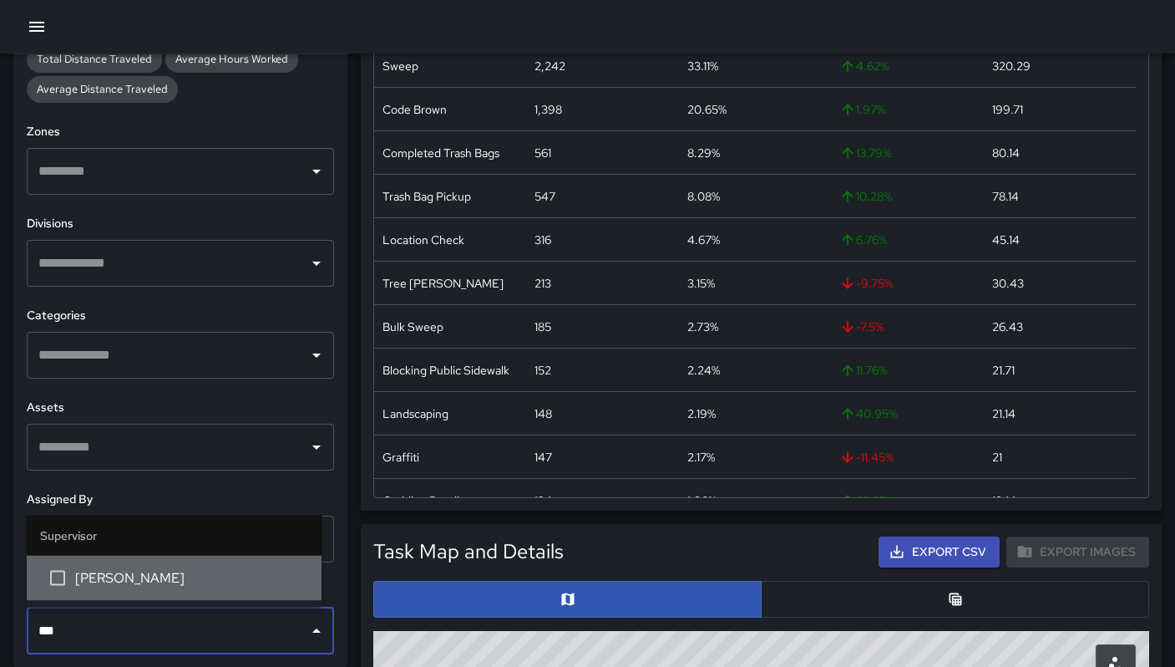
click at [103, 581] on span "DeAndre Barney" at bounding box center [191, 578] width 233 height 20
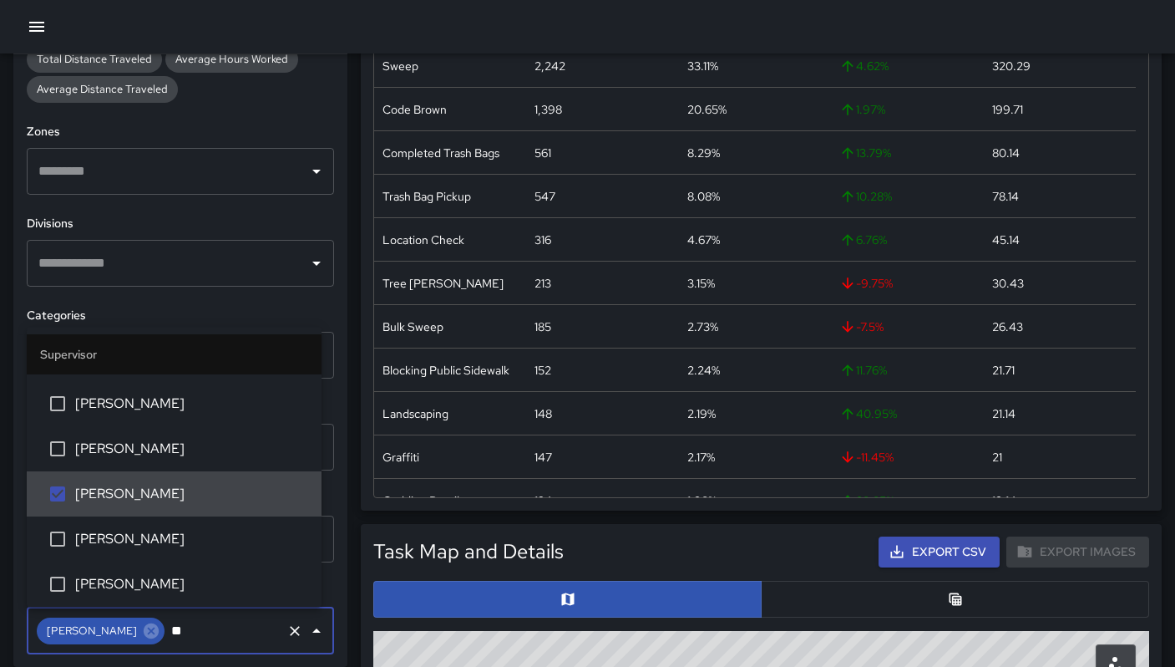
scroll to position [0, 0]
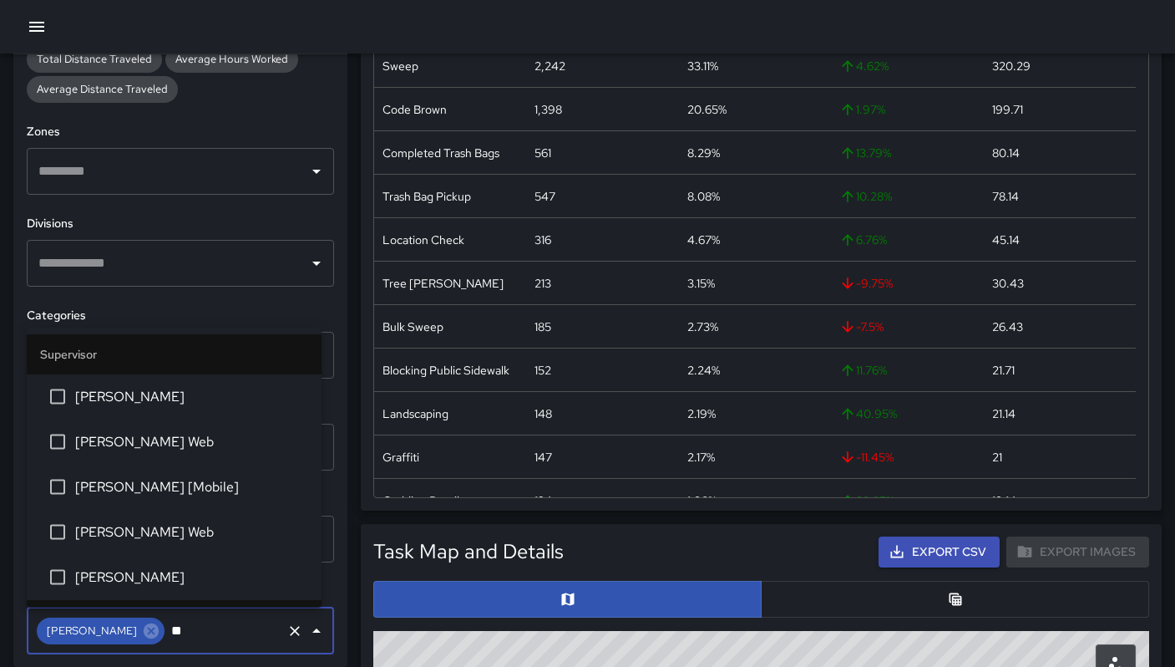
type input "*"
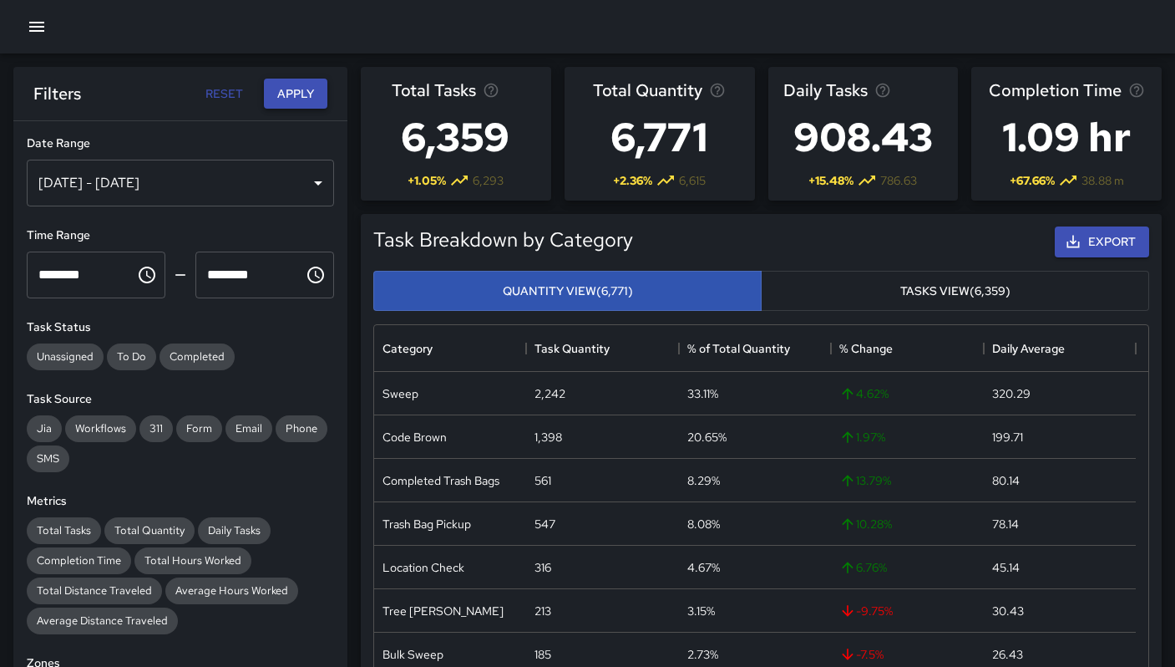
click at [298, 103] on button "Apply" at bounding box center [295, 94] width 63 height 31
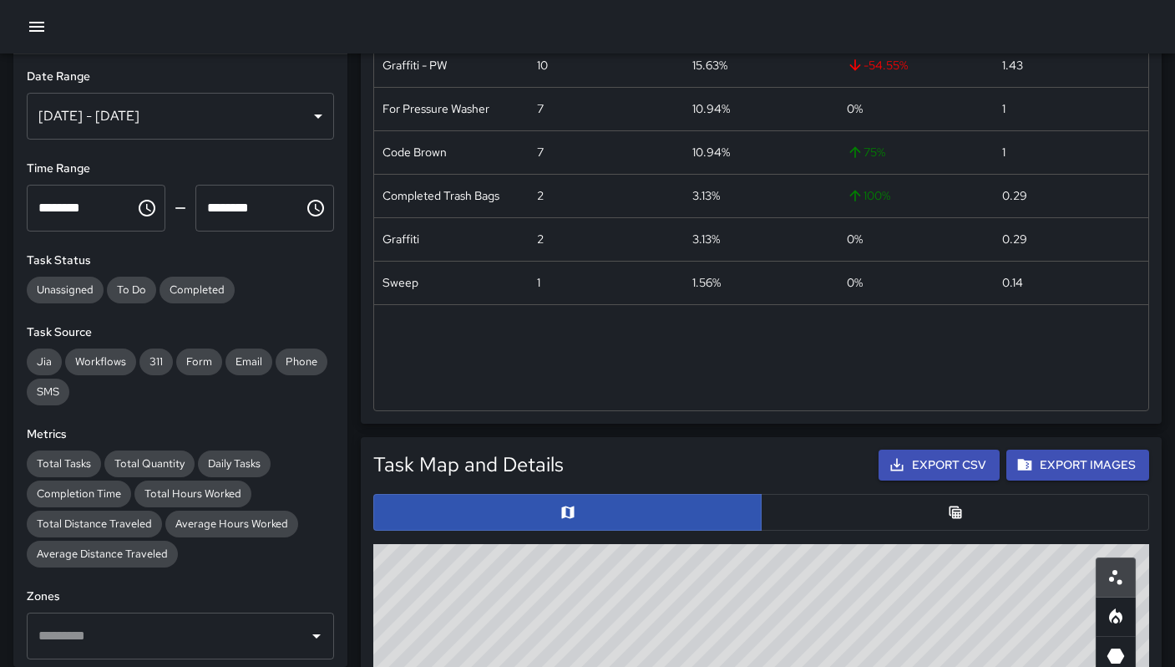
scroll to position [322, 0]
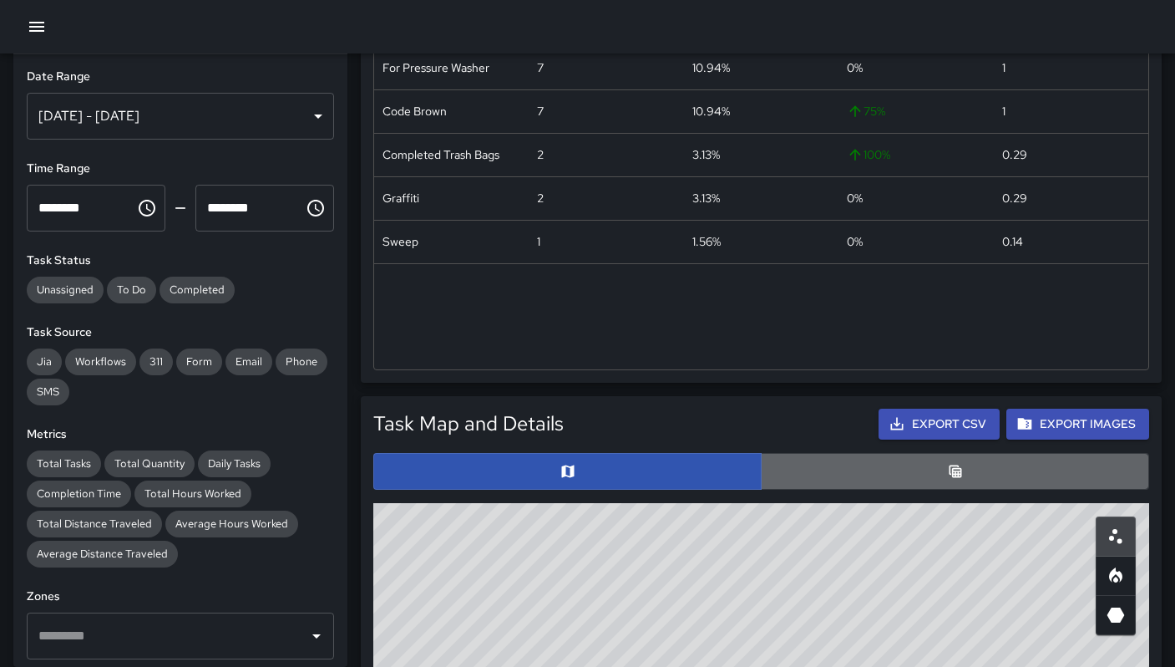
click at [844, 471] on button "button" at bounding box center [955, 471] width 388 height 37
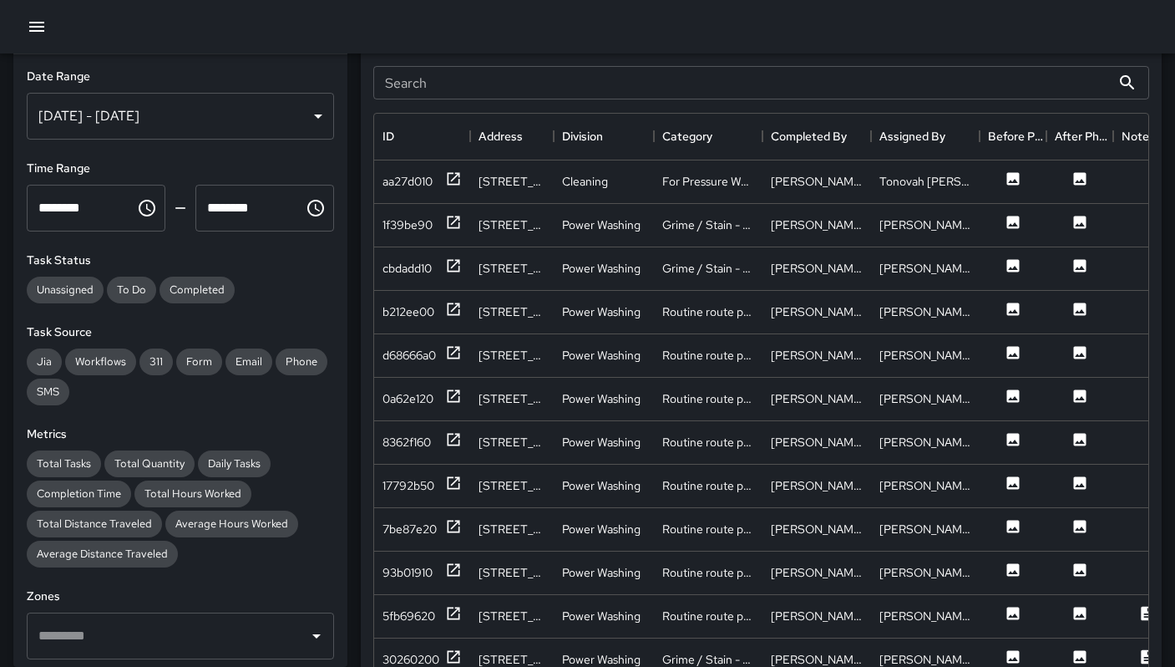
scroll to position [555, 0]
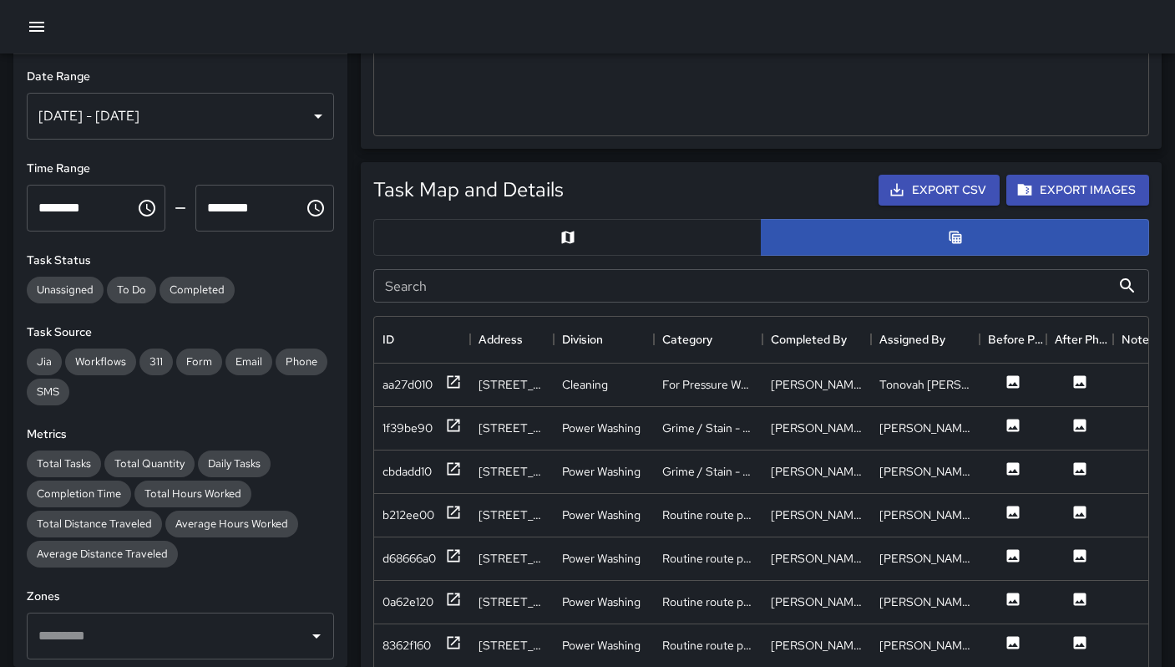
click at [458, 287] on input "Search" at bounding box center [742, 285] width 738 height 33
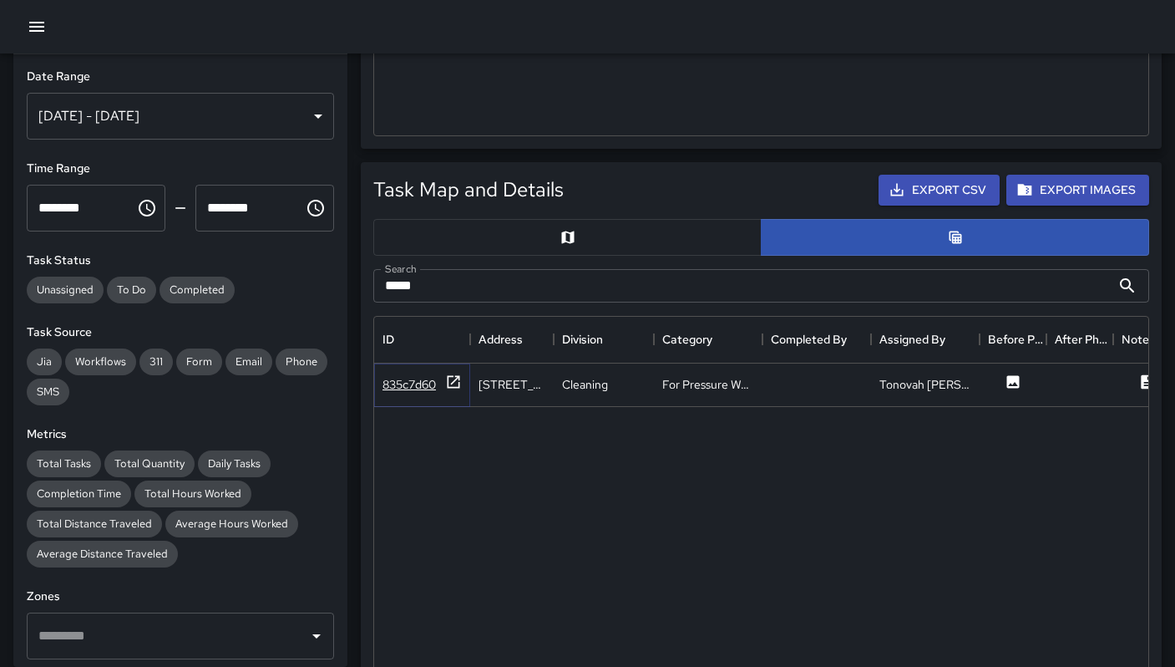
click at [399, 393] on div "835c7d60" at bounding box center [422, 383] width 79 height 21
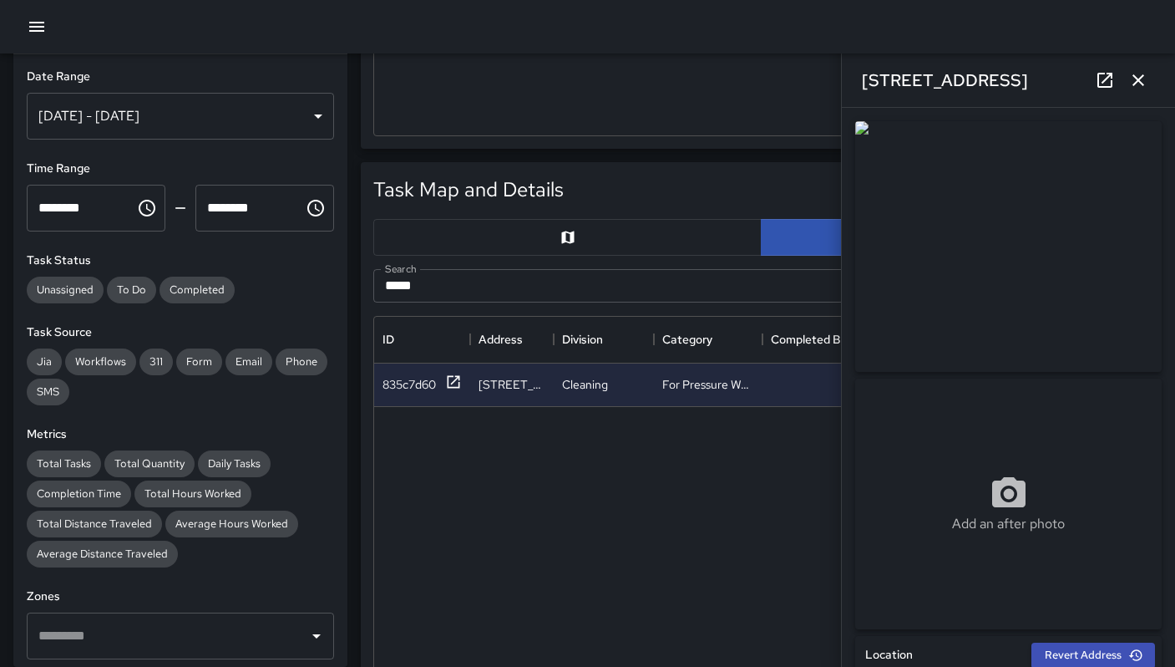
click at [434, 288] on input "*****" at bounding box center [742, 285] width 738 height 33
drag, startPoint x: 434, startPoint y: 288, endPoint x: 303, endPoint y: 275, distance: 131.0
click at [307, 276] on div "**********" at bounding box center [581, 505] width 1189 height 2014
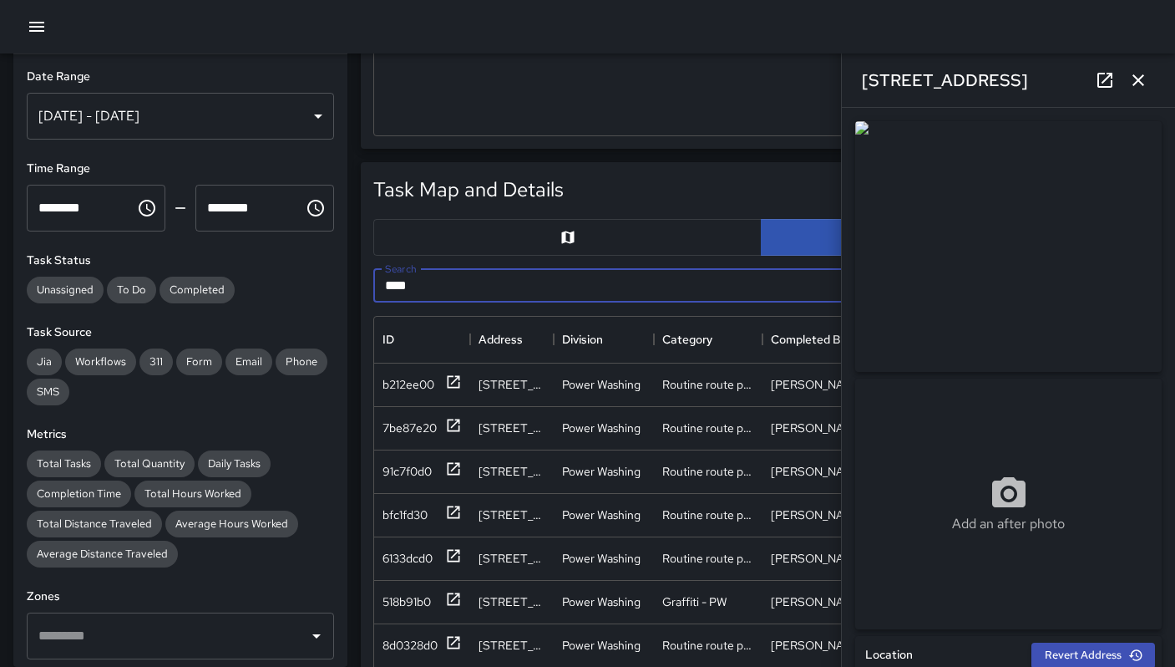
type input "***"
click at [1144, 87] on icon "button" at bounding box center [1138, 80] width 20 height 20
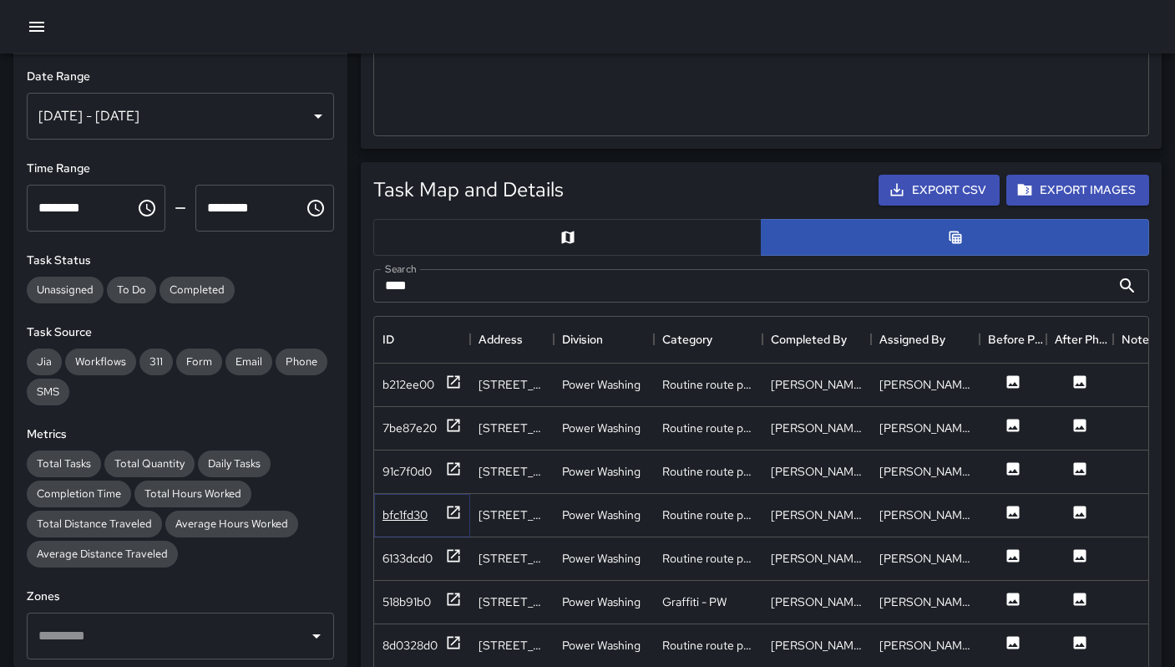
click at [416, 508] on div "bfc1fd30" at bounding box center [405, 514] width 45 height 17
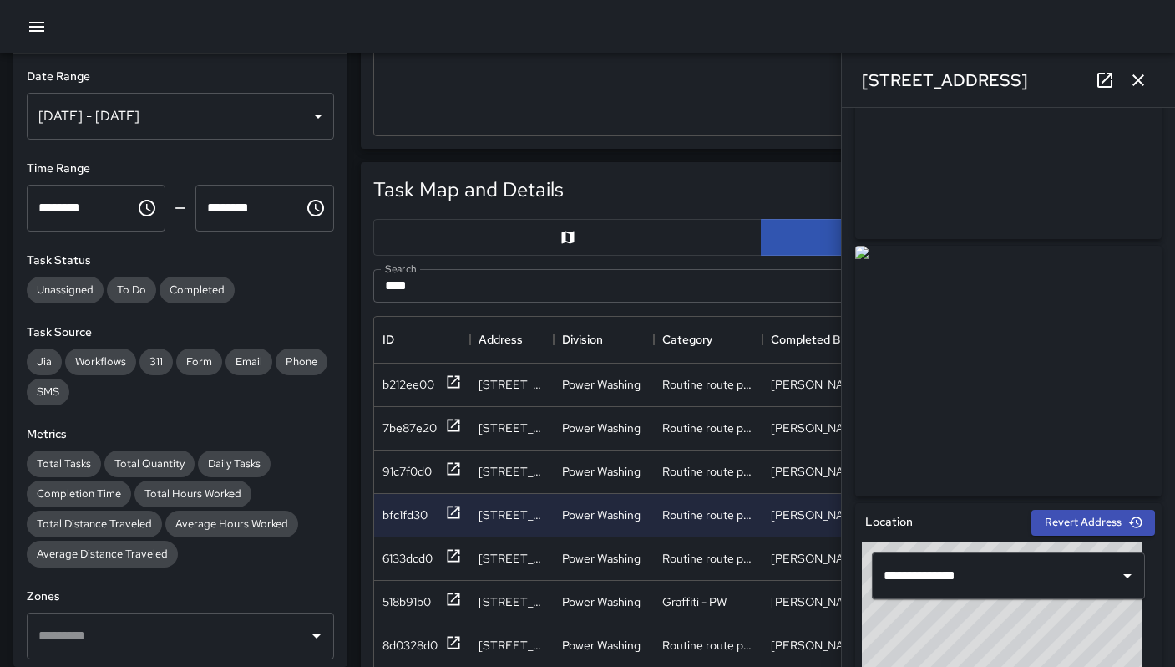
scroll to position [38, 0]
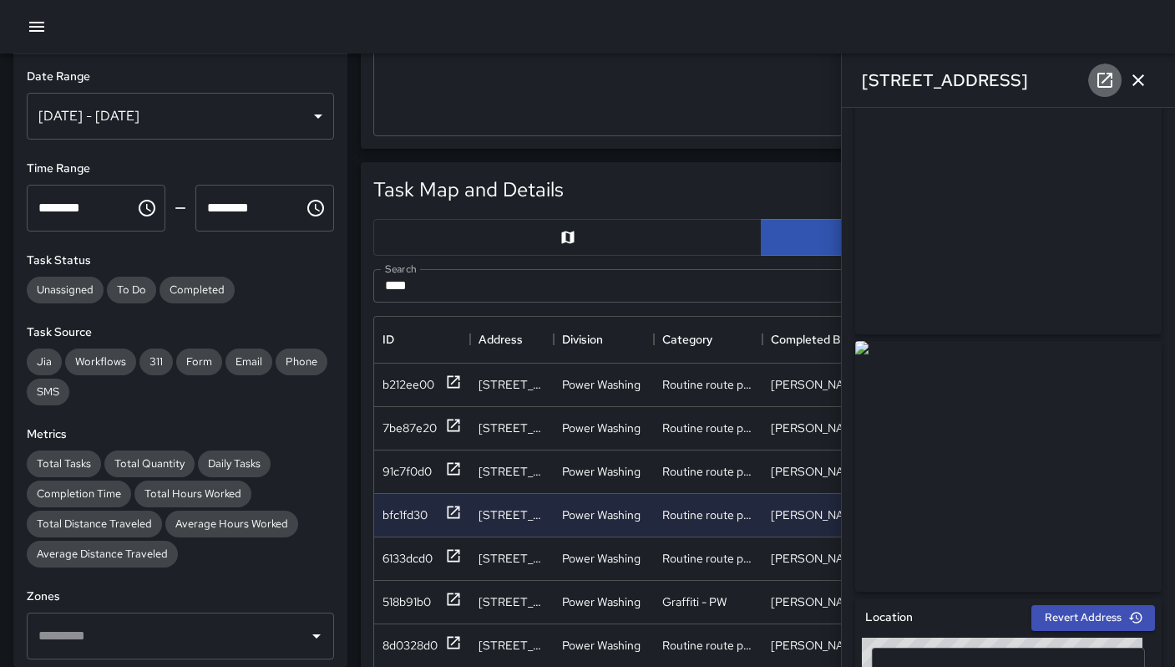
click at [1106, 84] on icon at bounding box center [1105, 80] width 20 height 20
click at [1139, 79] on icon "button" at bounding box center [1139, 80] width 12 height 12
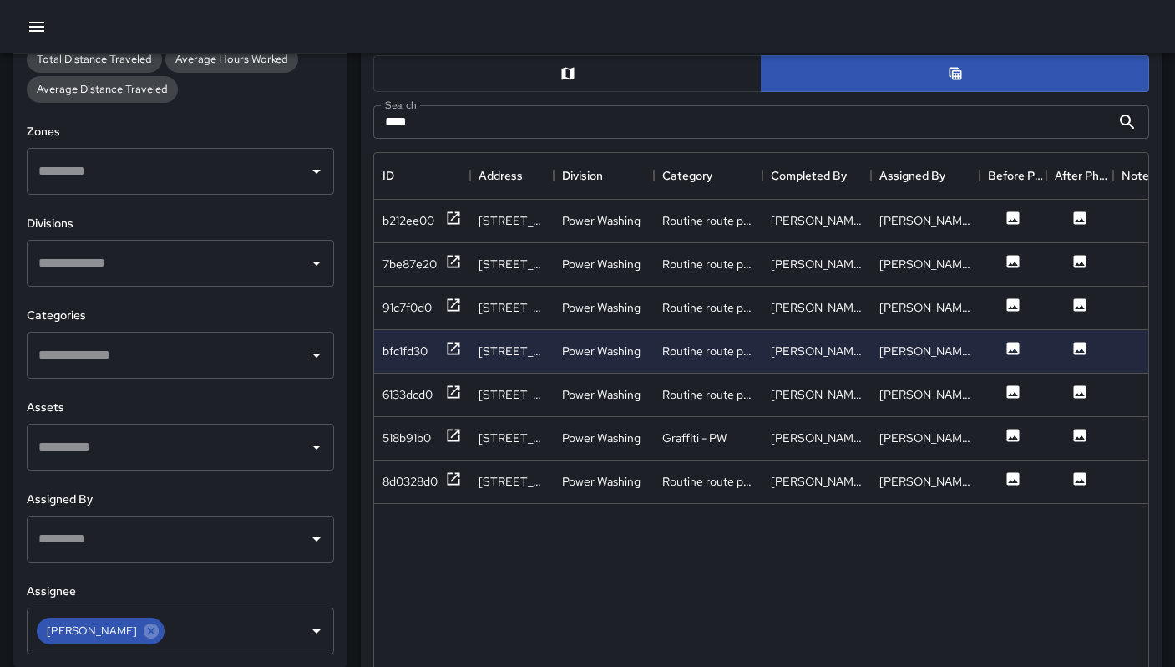
scroll to position [729, 0]
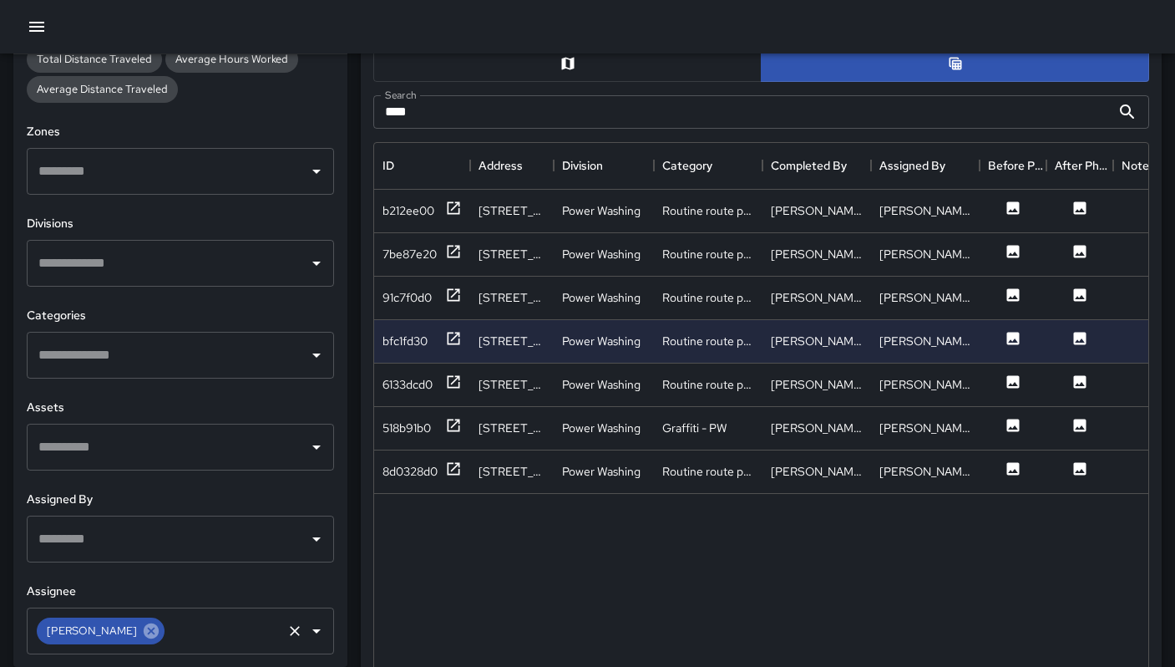
click at [148, 631] on icon at bounding box center [151, 629] width 15 height 15
click at [130, 632] on input "text" at bounding box center [167, 631] width 267 height 32
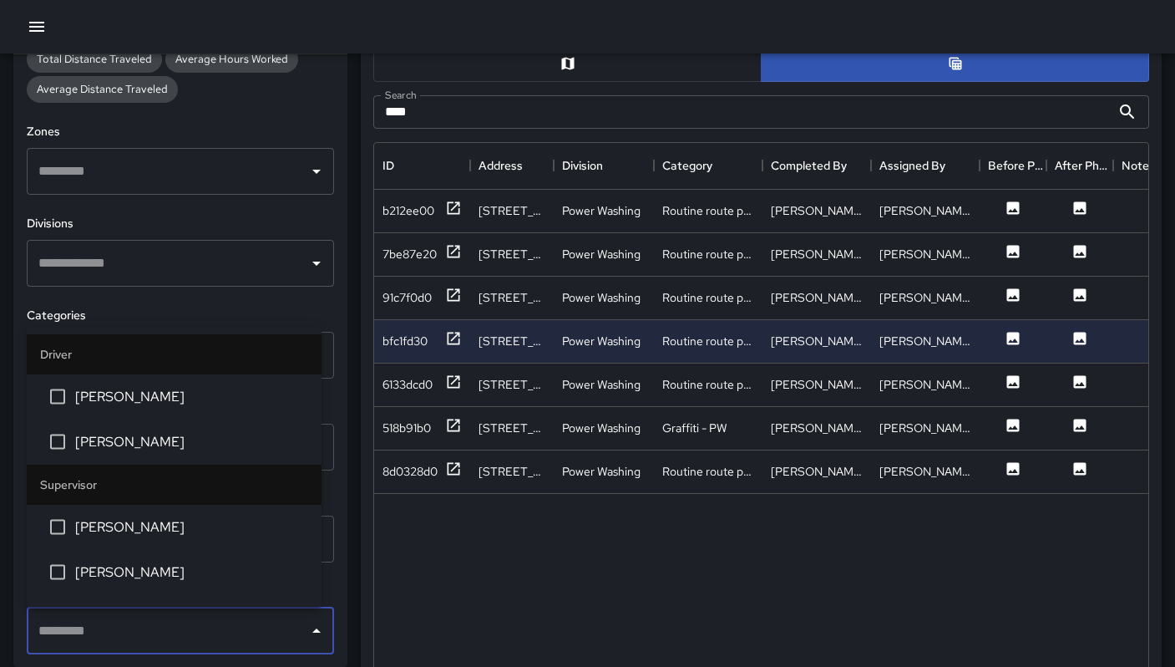
click at [149, 277] on input "text" at bounding box center [167, 263] width 267 height 32
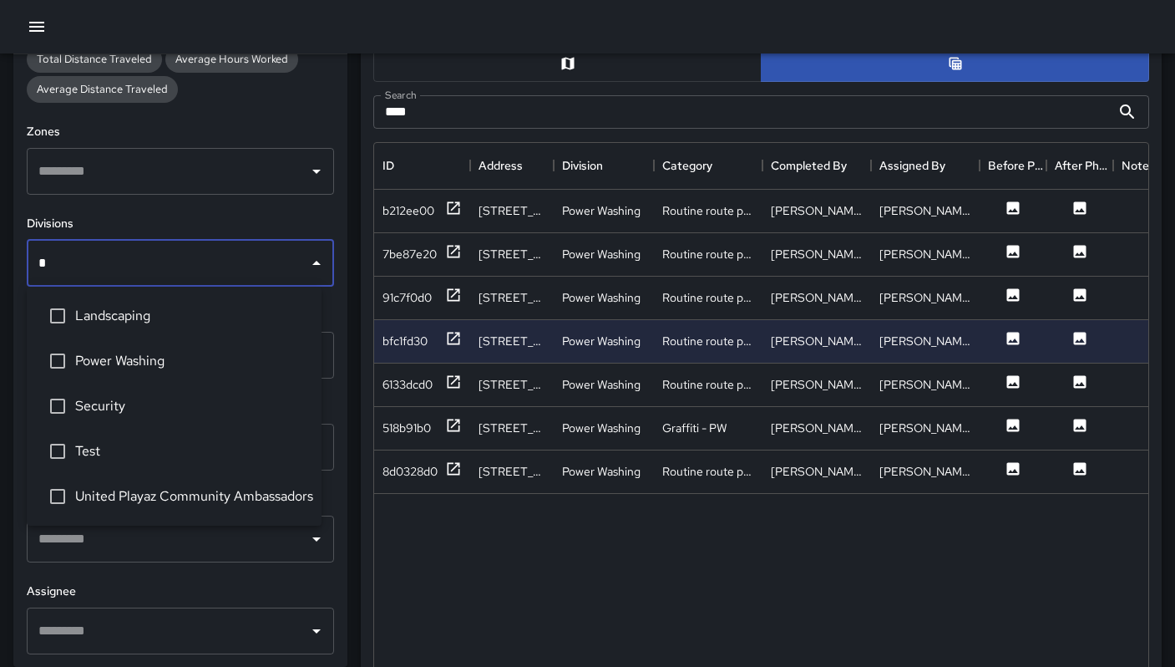
type input "**"
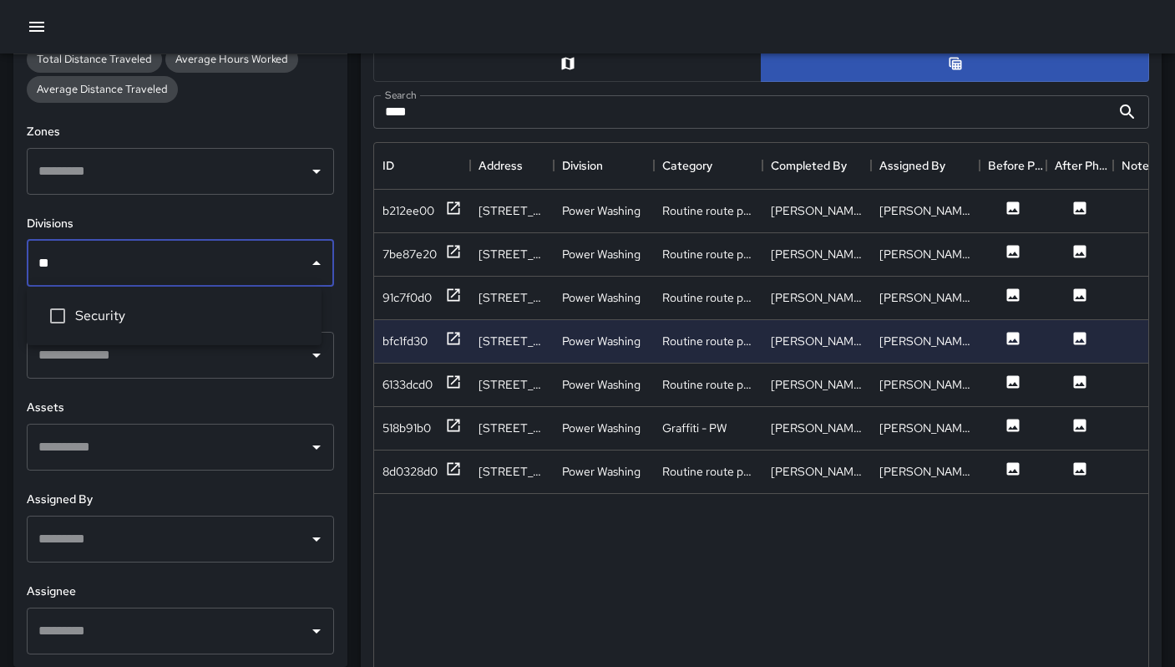
click at [132, 317] on span "Security" at bounding box center [191, 316] width 233 height 20
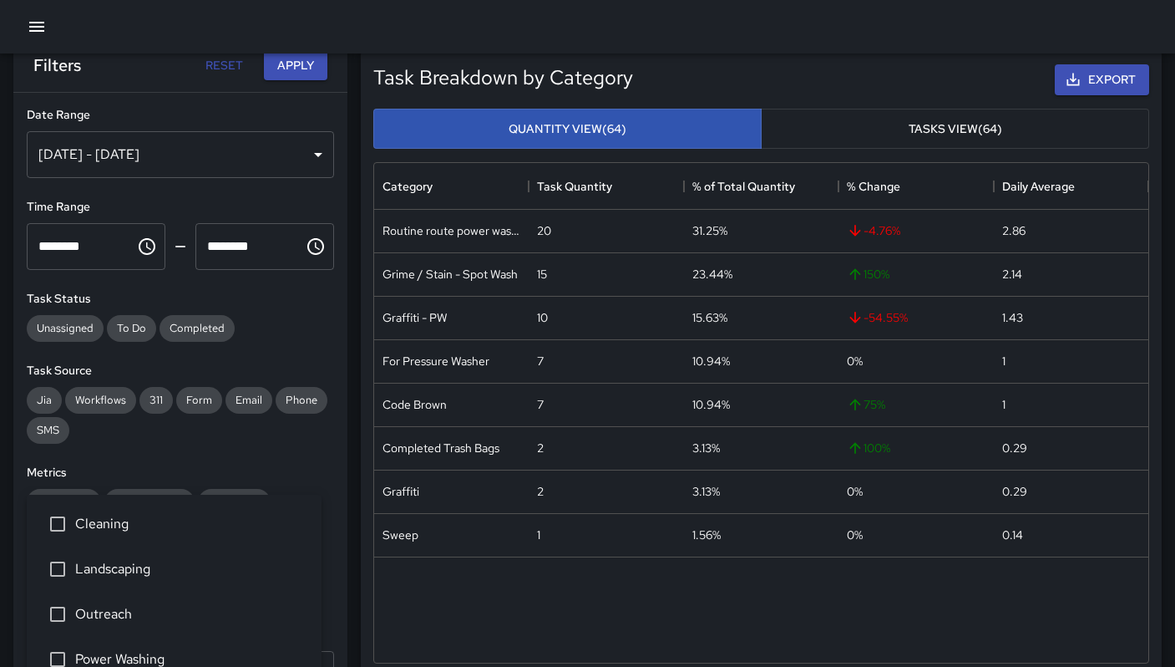
scroll to position [0, 0]
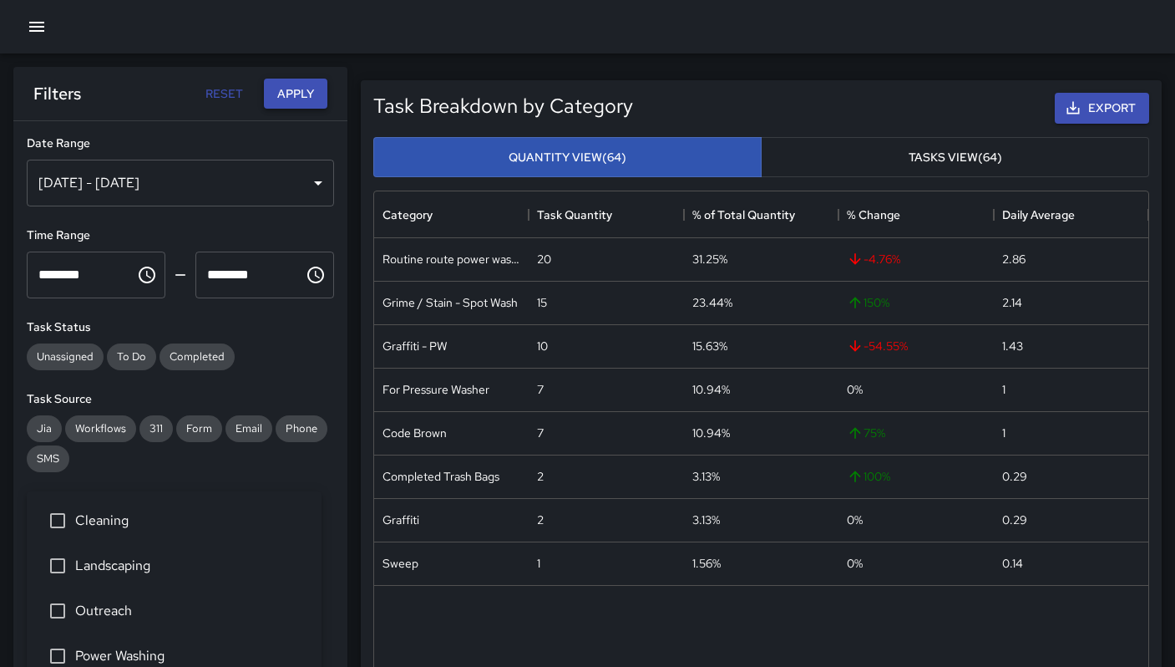
click at [267, 91] on button "Apply" at bounding box center [295, 94] width 63 height 31
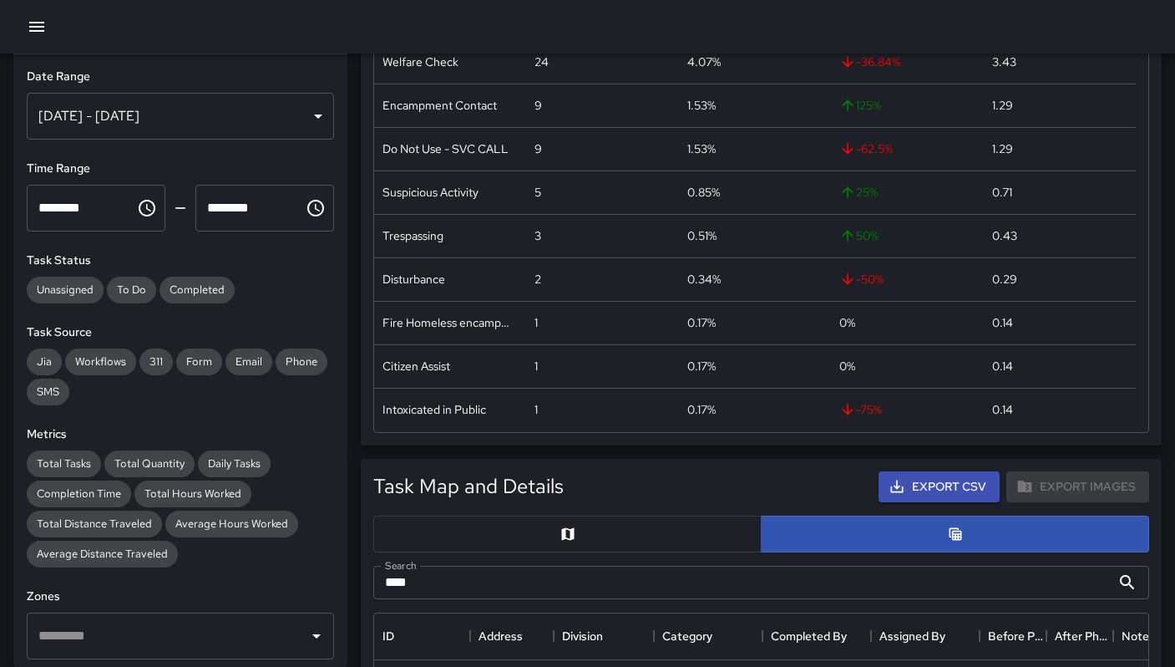
scroll to position [361, 0]
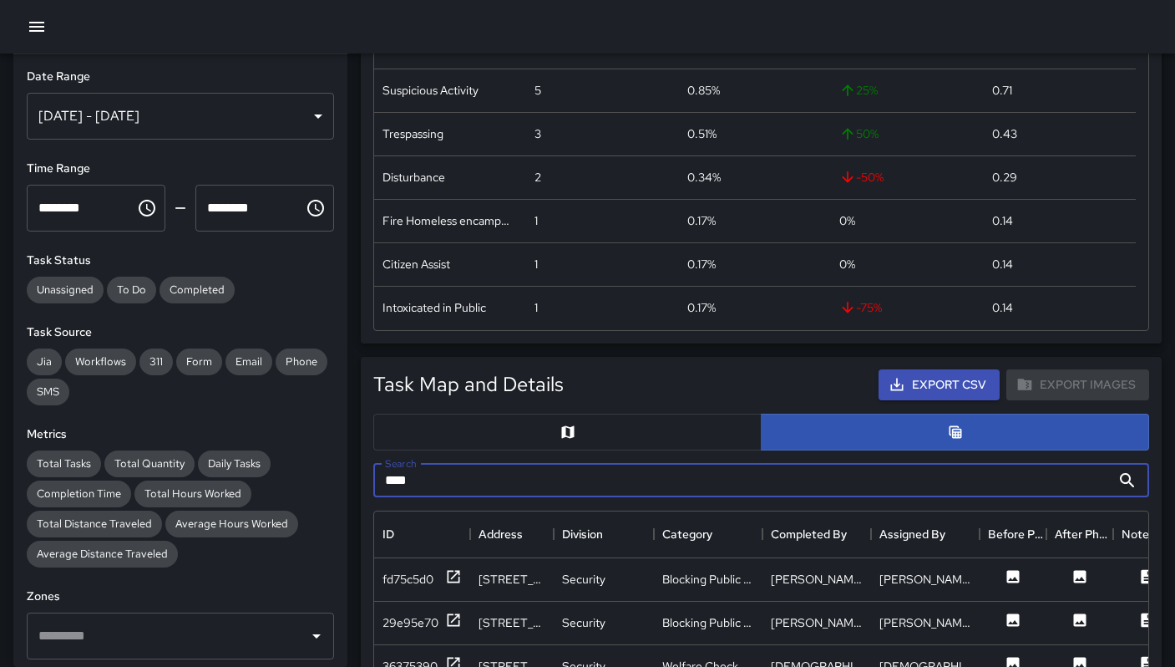
click at [742, 473] on input "***" at bounding box center [742, 480] width 738 height 33
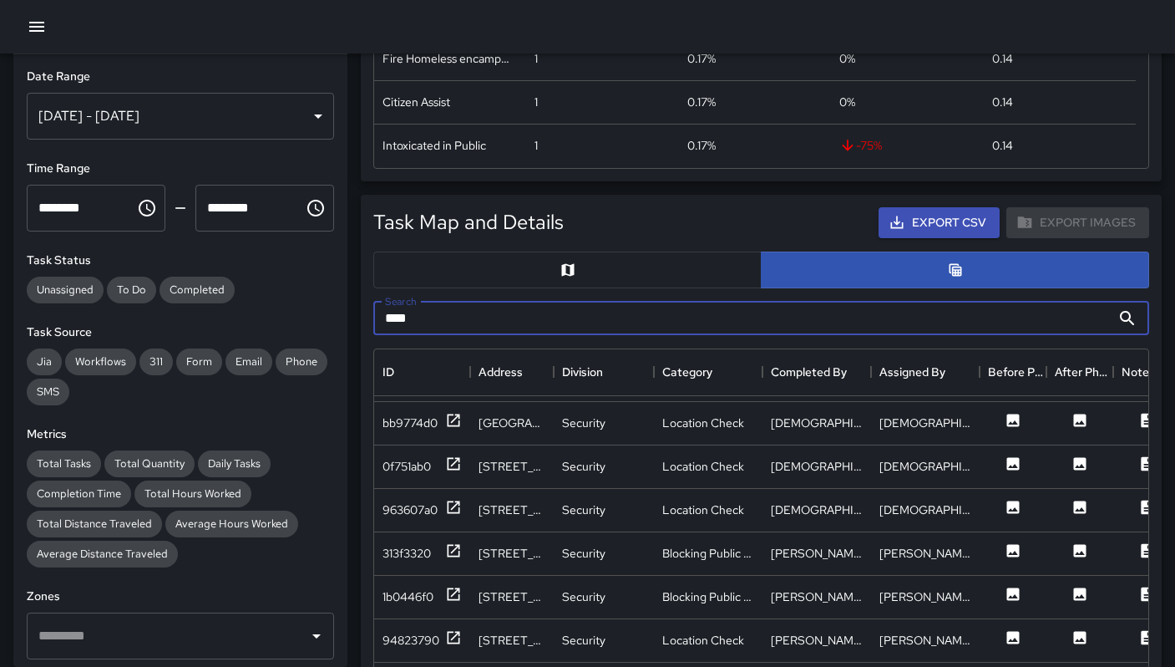
scroll to position [961, 0]
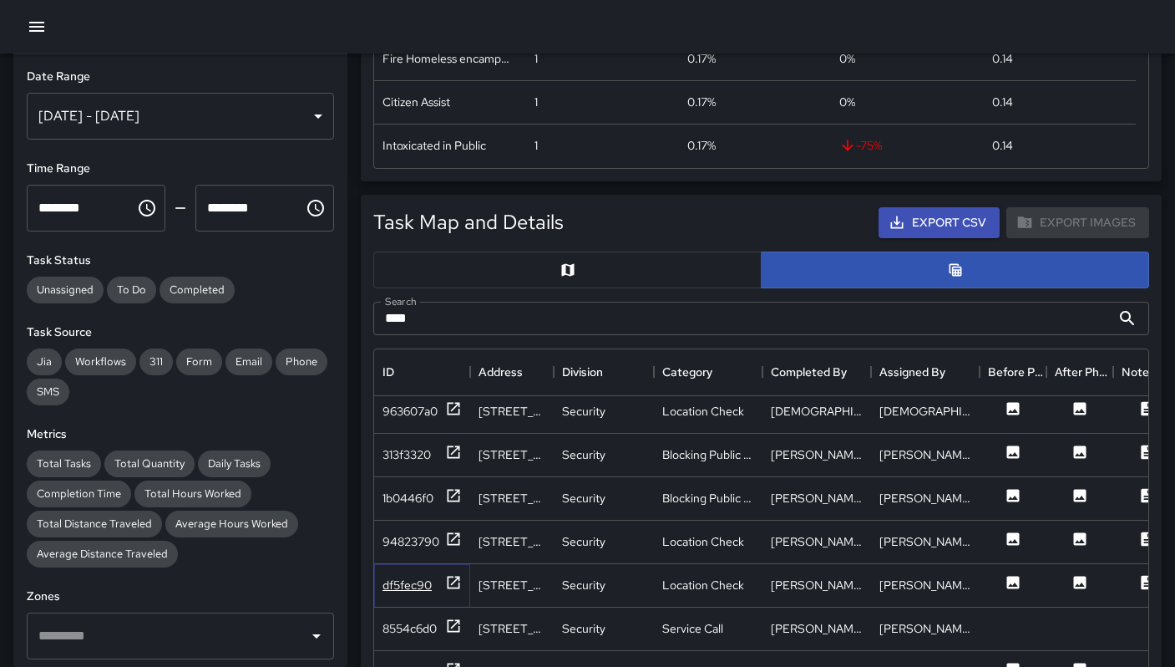
click at [423, 586] on div "df5fec90" at bounding box center [407, 584] width 49 height 17
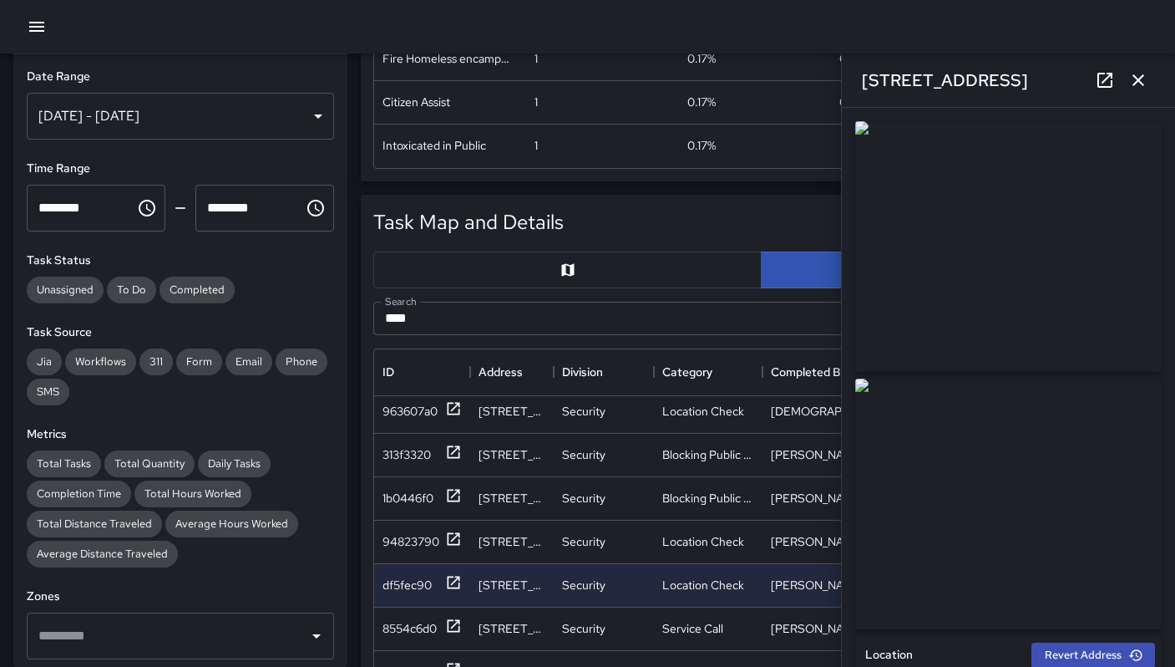
click at [1103, 84] on icon at bounding box center [1105, 80] width 20 height 20
click at [1138, 80] on icon "button" at bounding box center [1139, 80] width 12 height 12
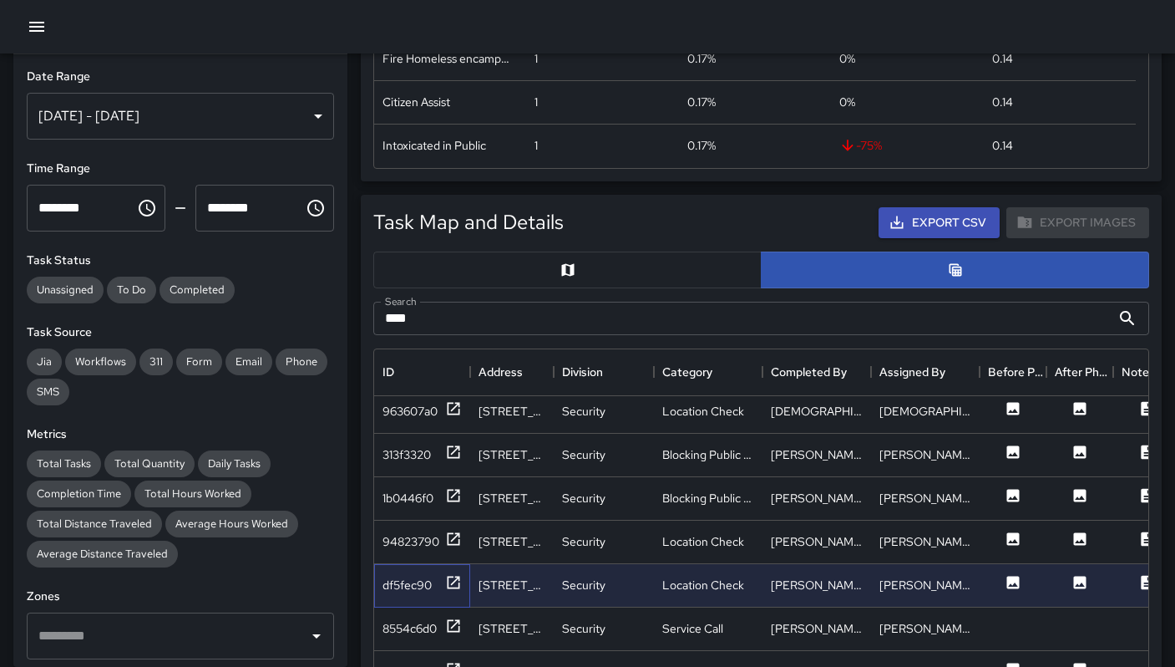
click at [379, 587] on div "df5fec90" at bounding box center [422, 585] width 96 height 43
click at [388, 583] on div "df5fec90" at bounding box center [407, 584] width 49 height 17
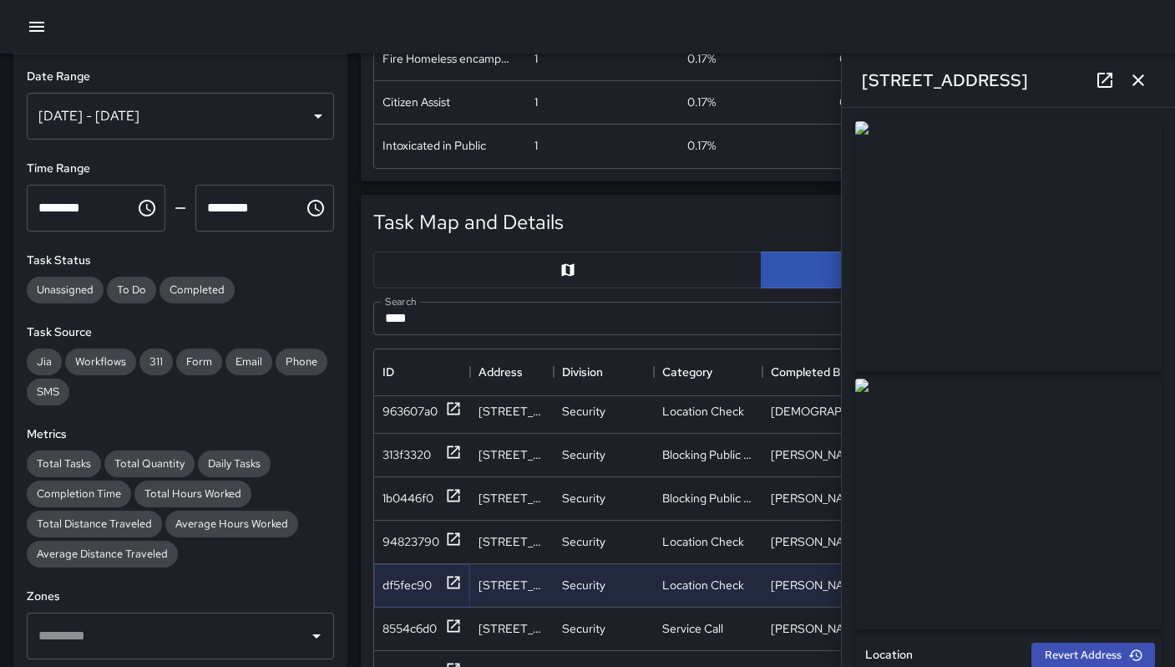
type input "**********"
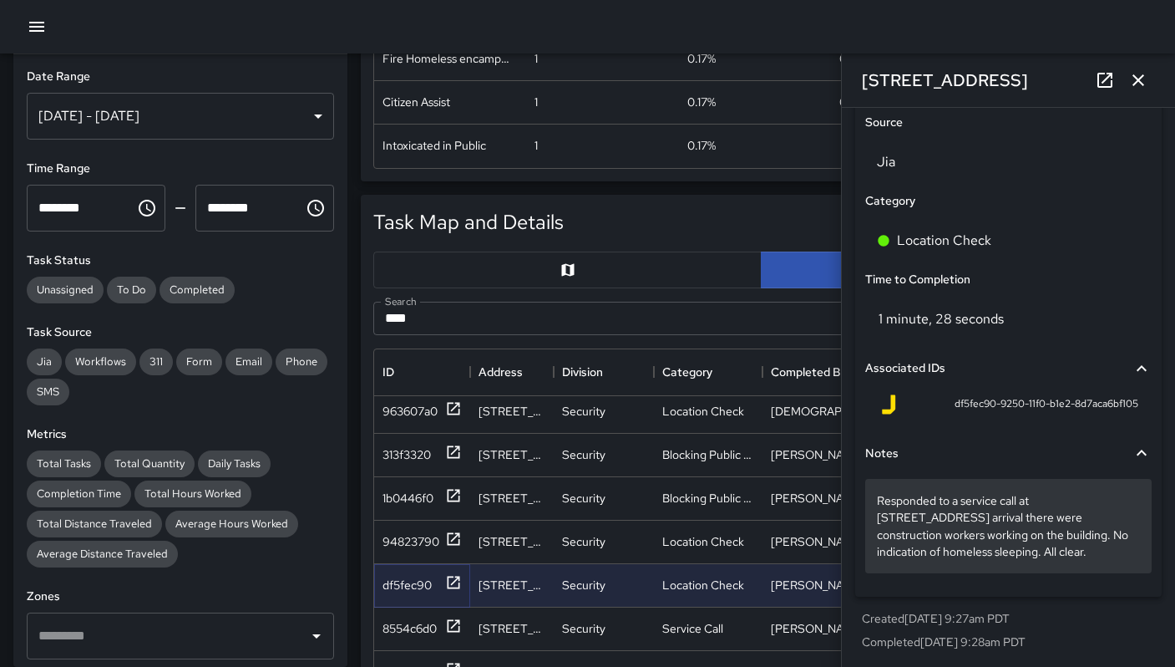
scroll to position [1110, 0]
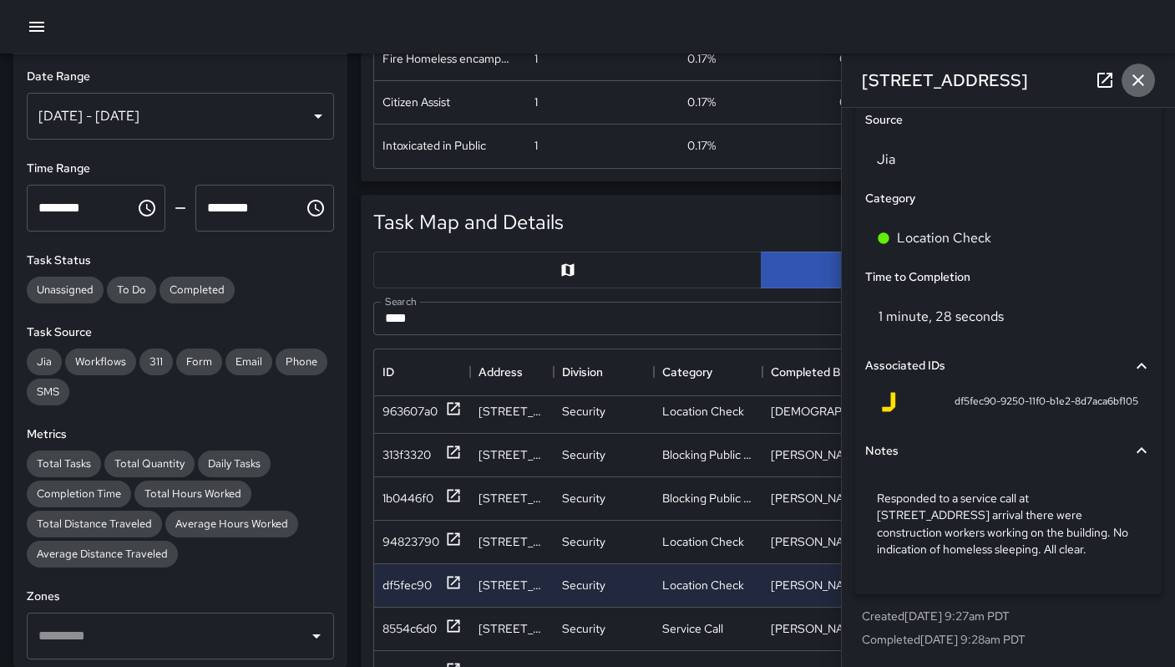
click at [1134, 81] on icon "button" at bounding box center [1138, 80] width 20 height 20
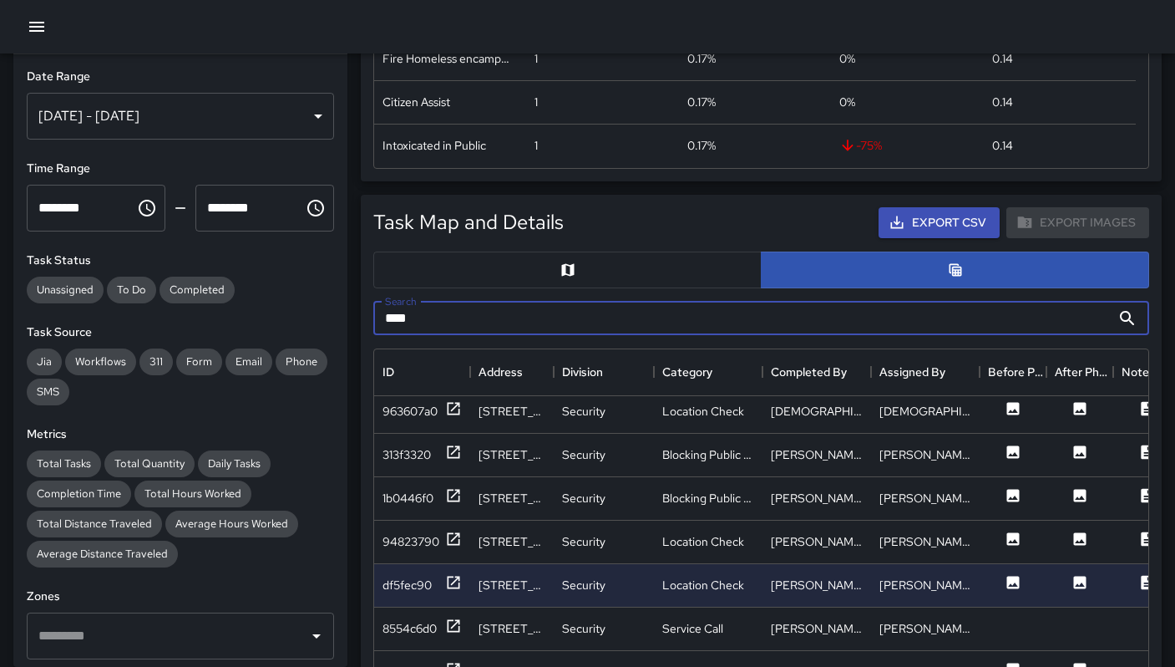
click at [480, 316] on input "***" at bounding box center [742, 318] width 738 height 33
type input "*"
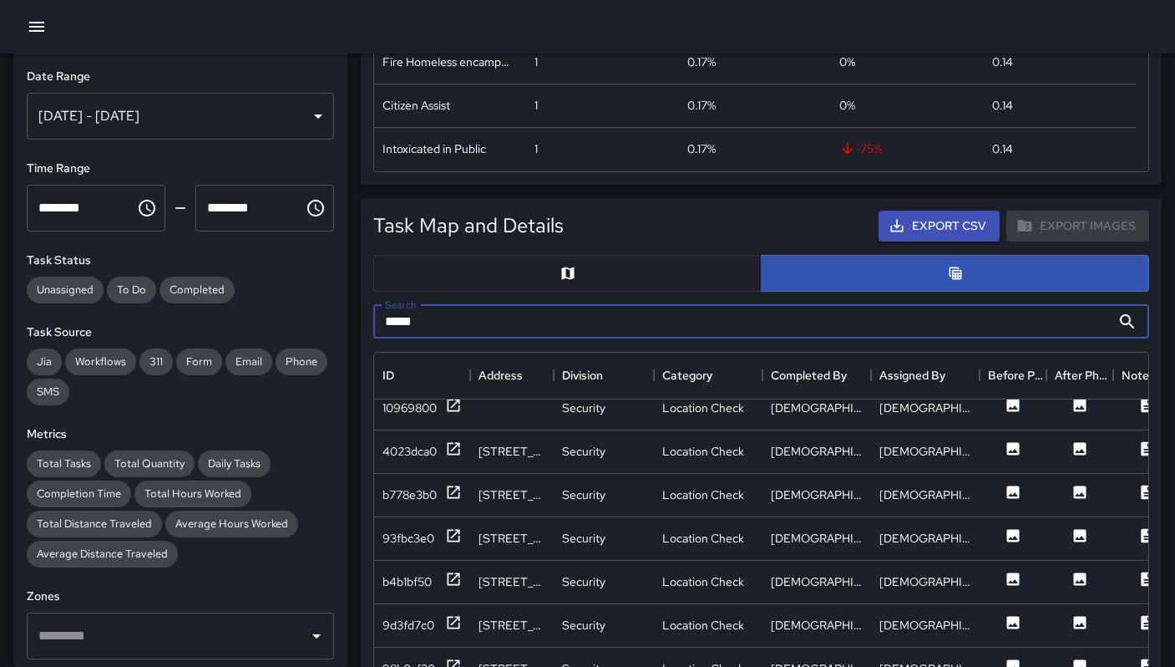
scroll to position [0, 0]
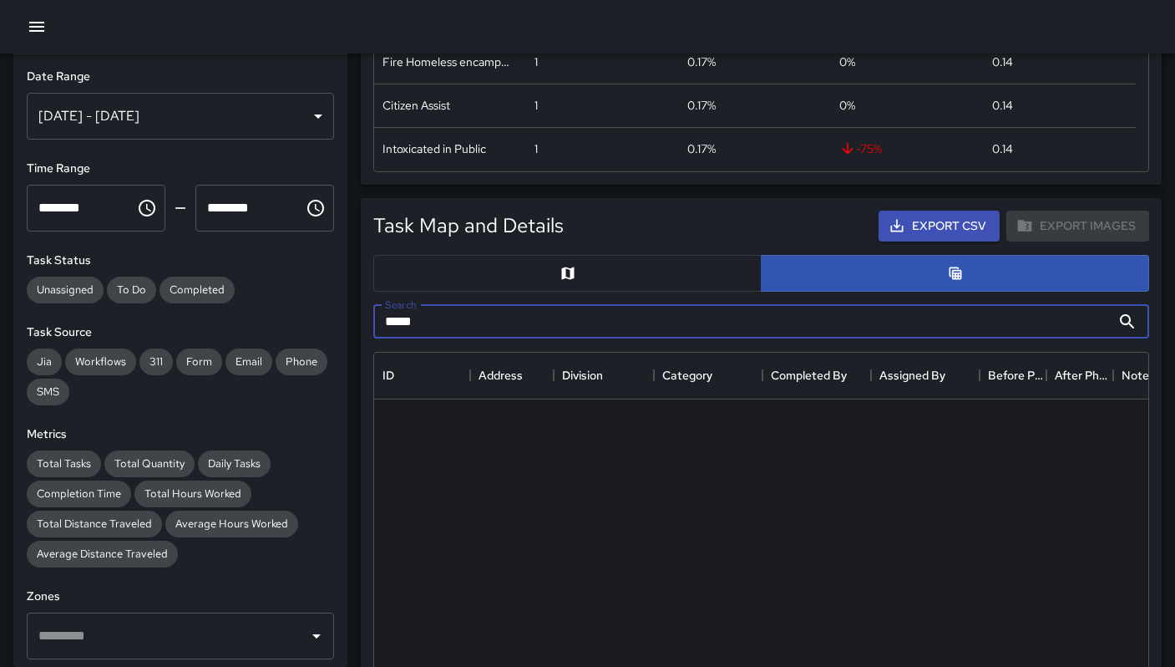
type input "*****"
drag, startPoint x: 434, startPoint y: 317, endPoint x: 381, endPoint y: 316, distance: 52.6
click at [381, 316] on input "*****" at bounding box center [742, 321] width 738 height 33
type input "*"
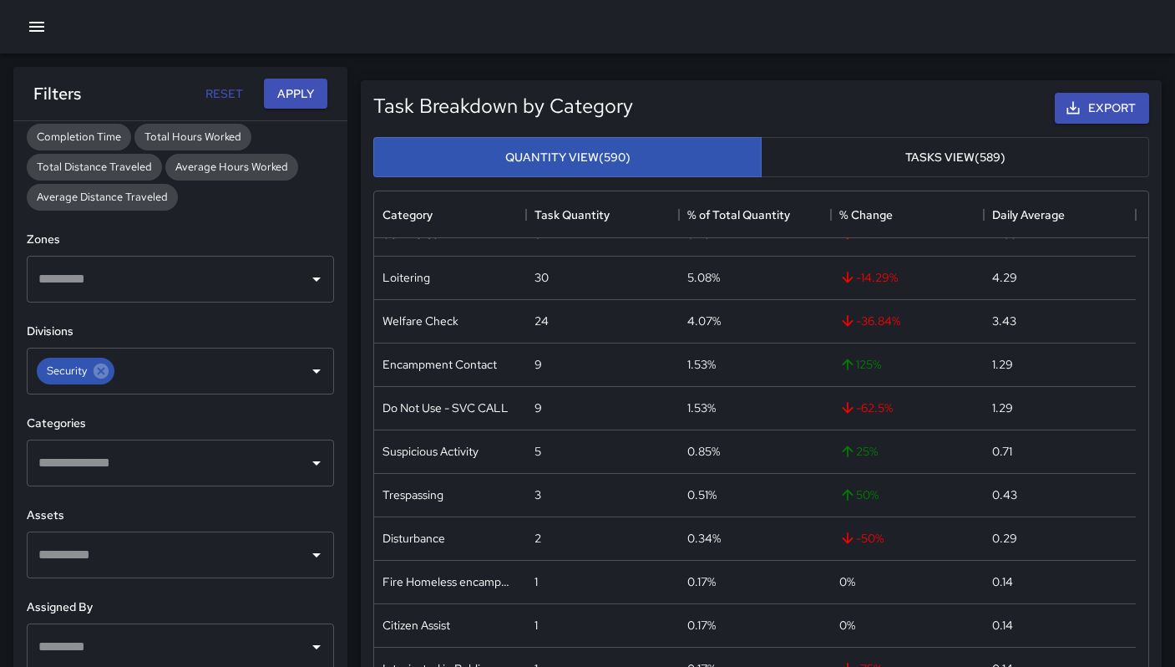
scroll to position [464, 0]
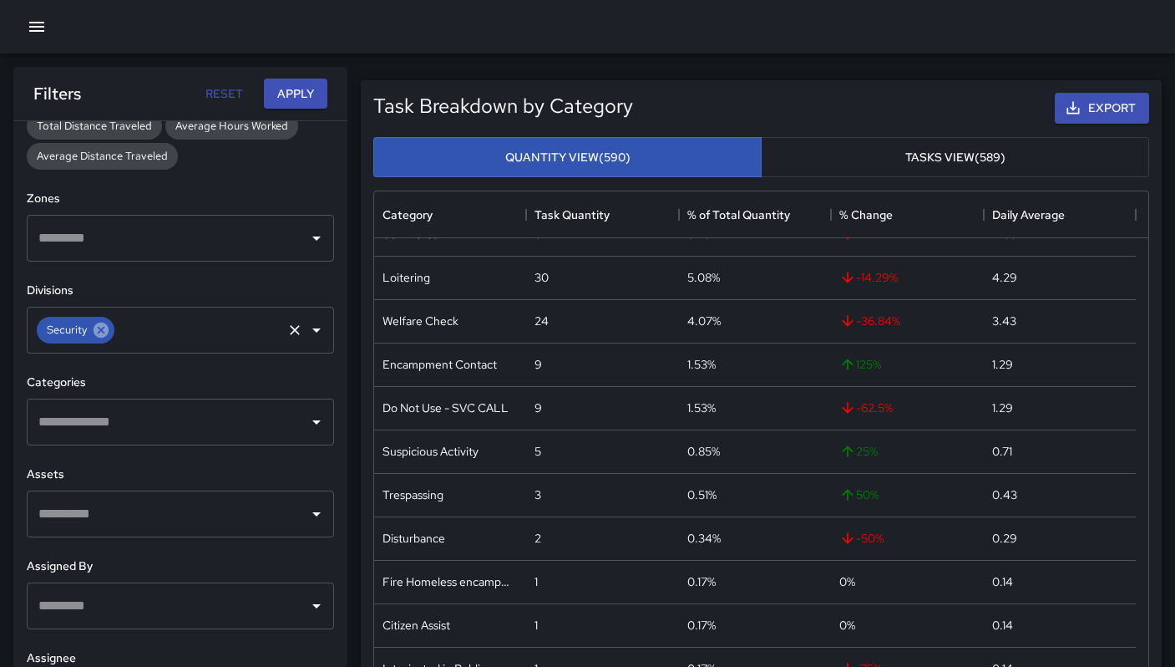
click at [99, 337] on icon at bounding box center [101, 330] width 18 height 18
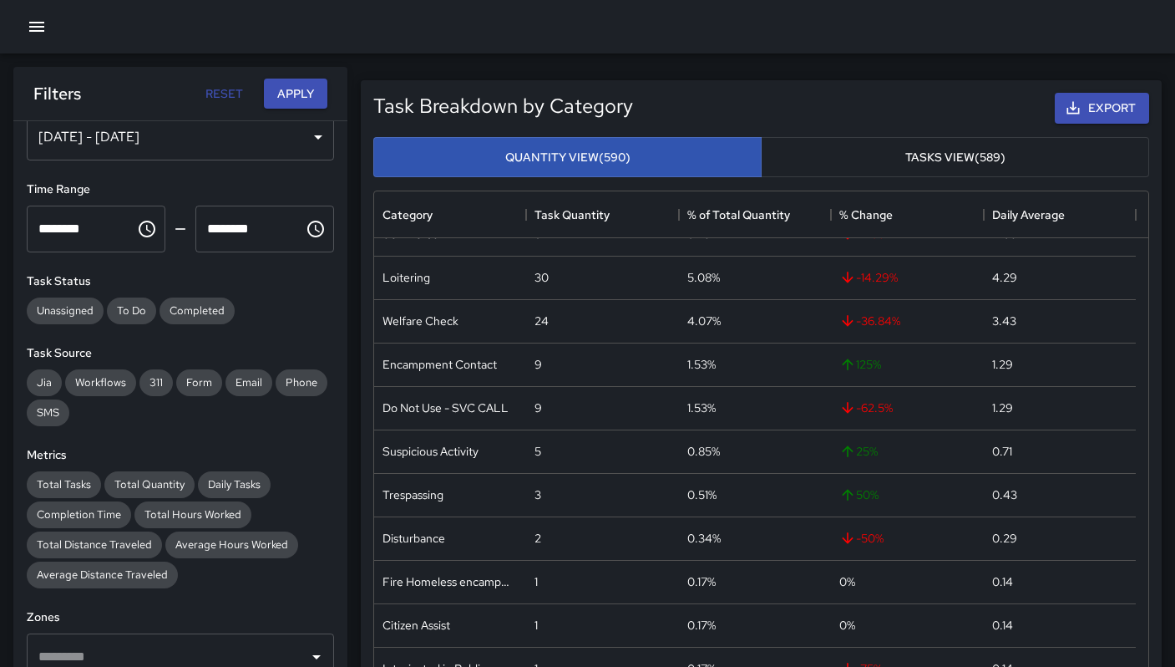
scroll to position [0, 0]
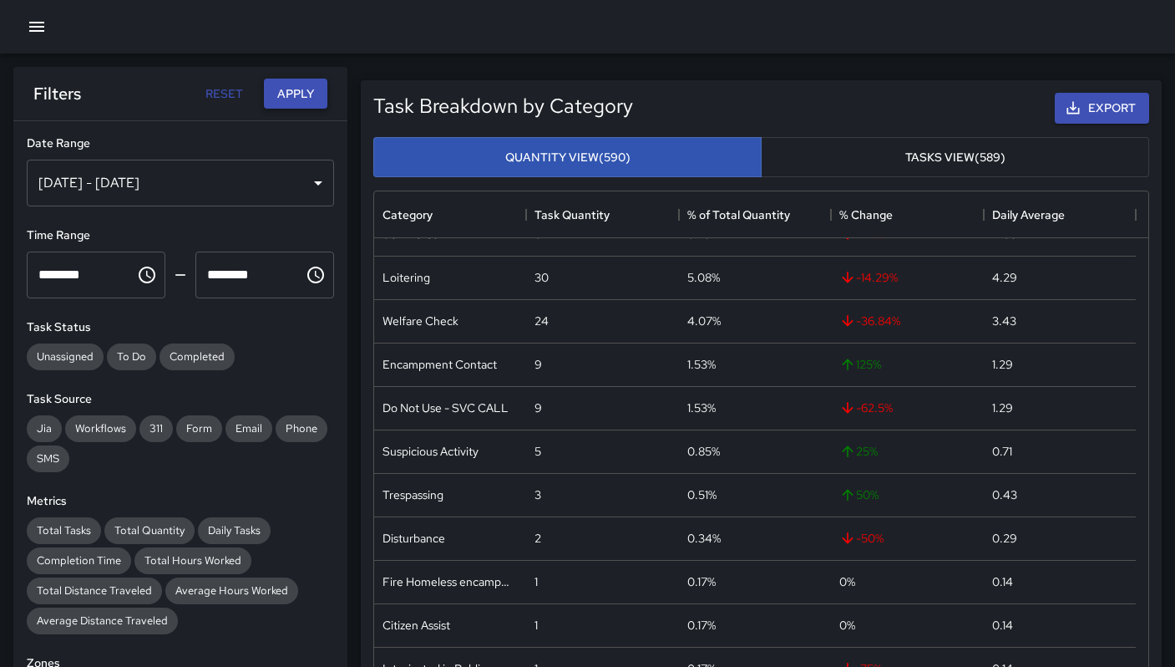
click at [297, 94] on button "Apply" at bounding box center [295, 94] width 63 height 31
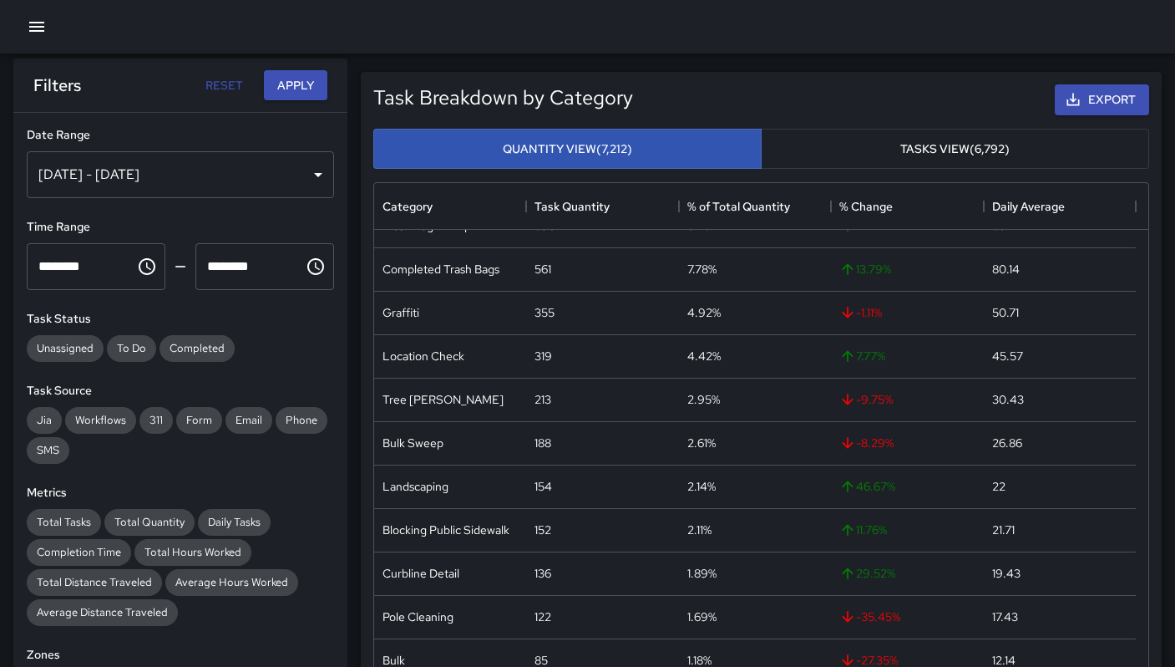
scroll to position [328, 0]
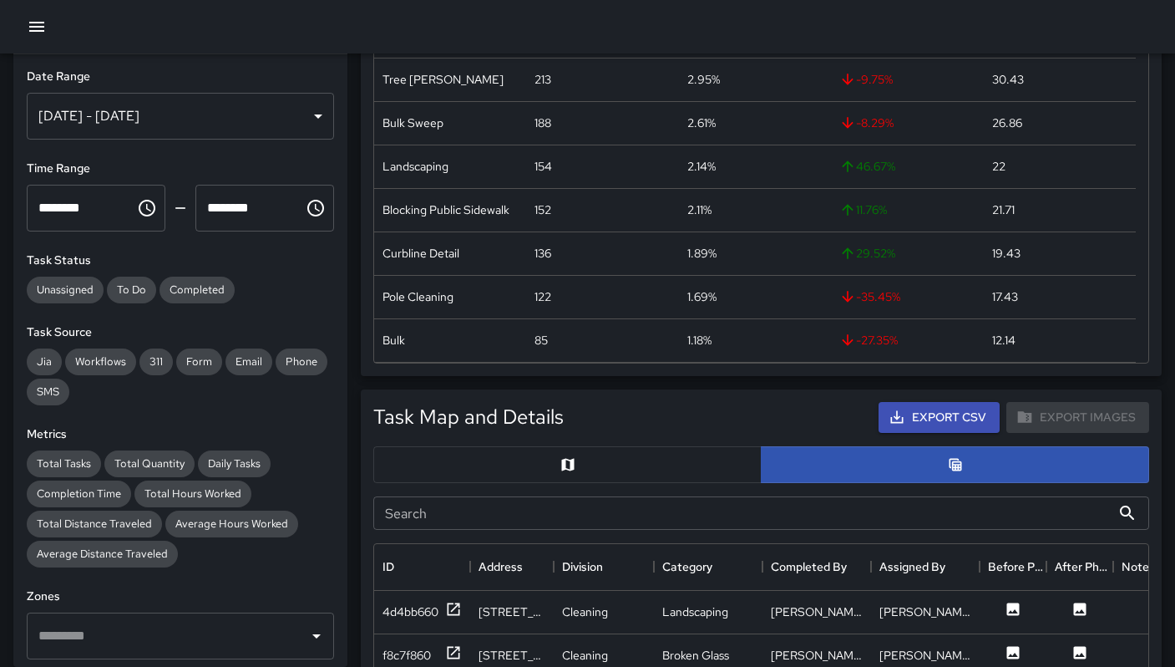
click at [706, 524] on input "Search" at bounding box center [742, 512] width 738 height 33
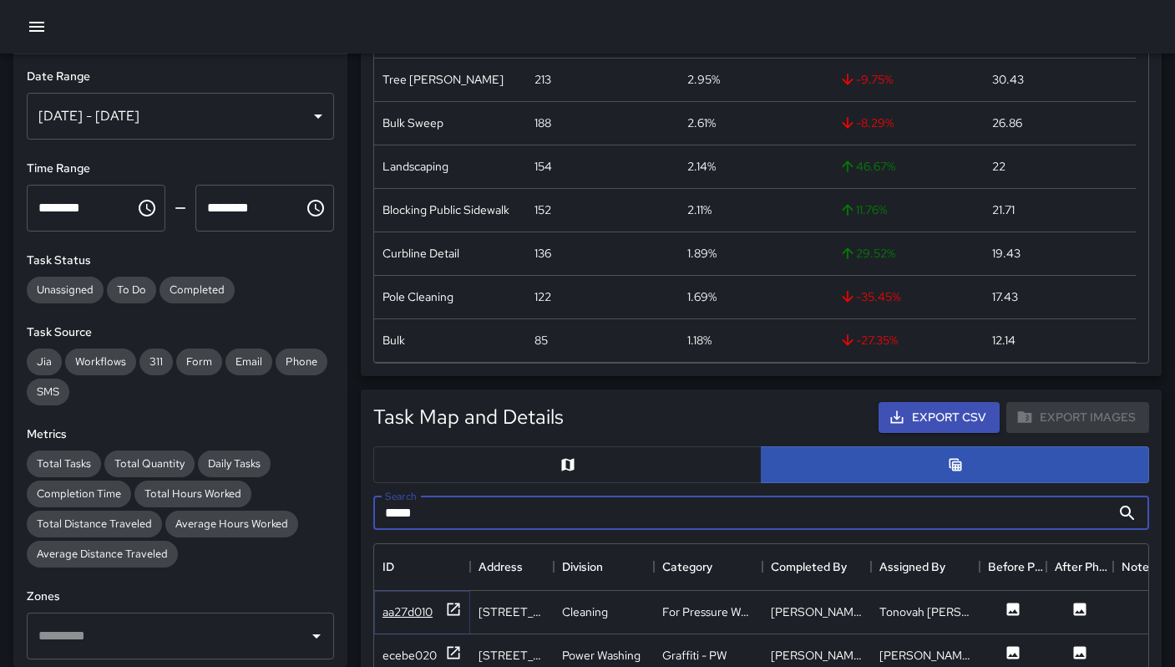
click at [401, 611] on div "aa27d010" at bounding box center [408, 611] width 50 height 17
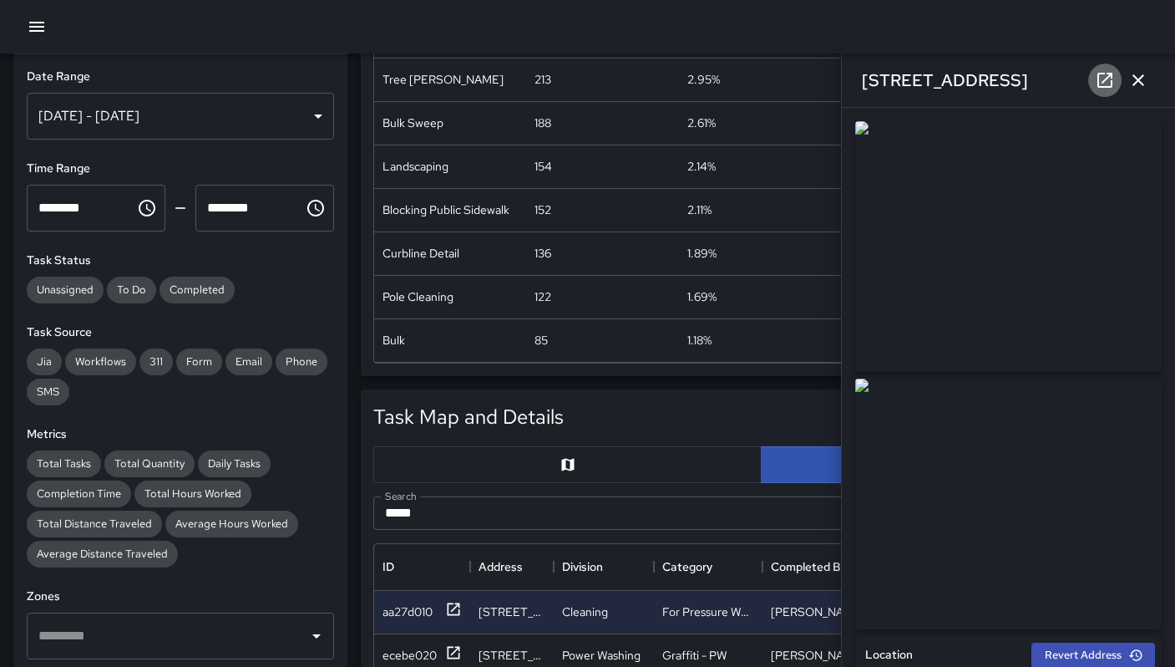
click at [1105, 83] on icon at bounding box center [1105, 80] width 20 height 20
click at [1138, 81] on icon "button" at bounding box center [1138, 80] width 20 height 20
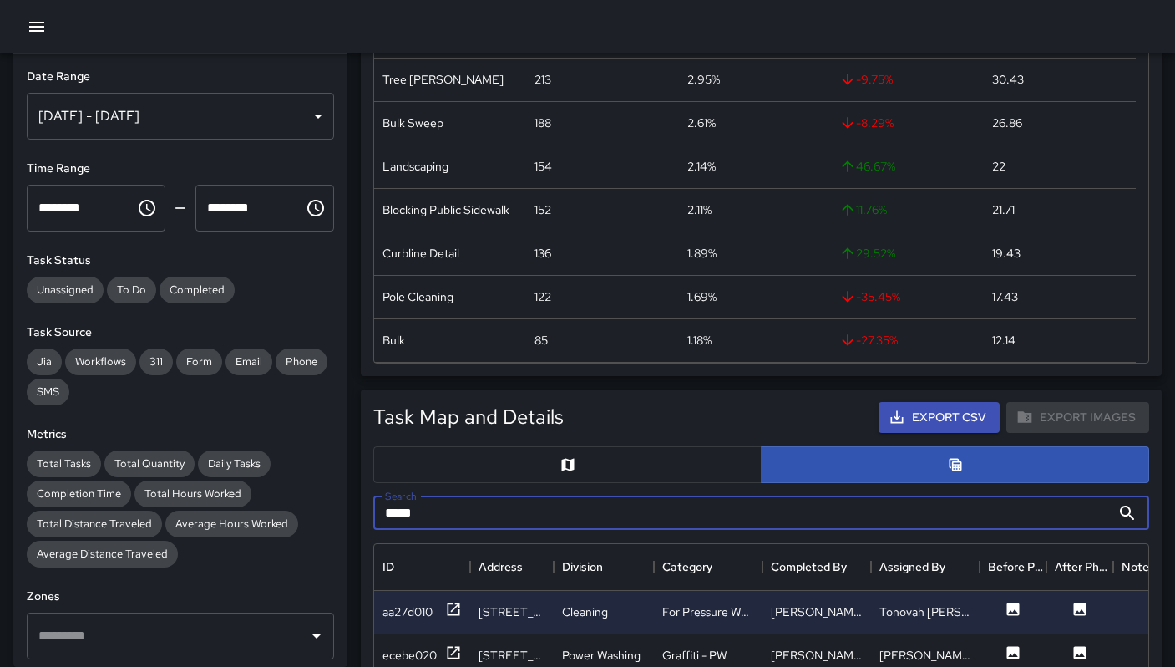
drag, startPoint x: 434, startPoint y: 509, endPoint x: 358, endPoint y: 497, distance: 76.9
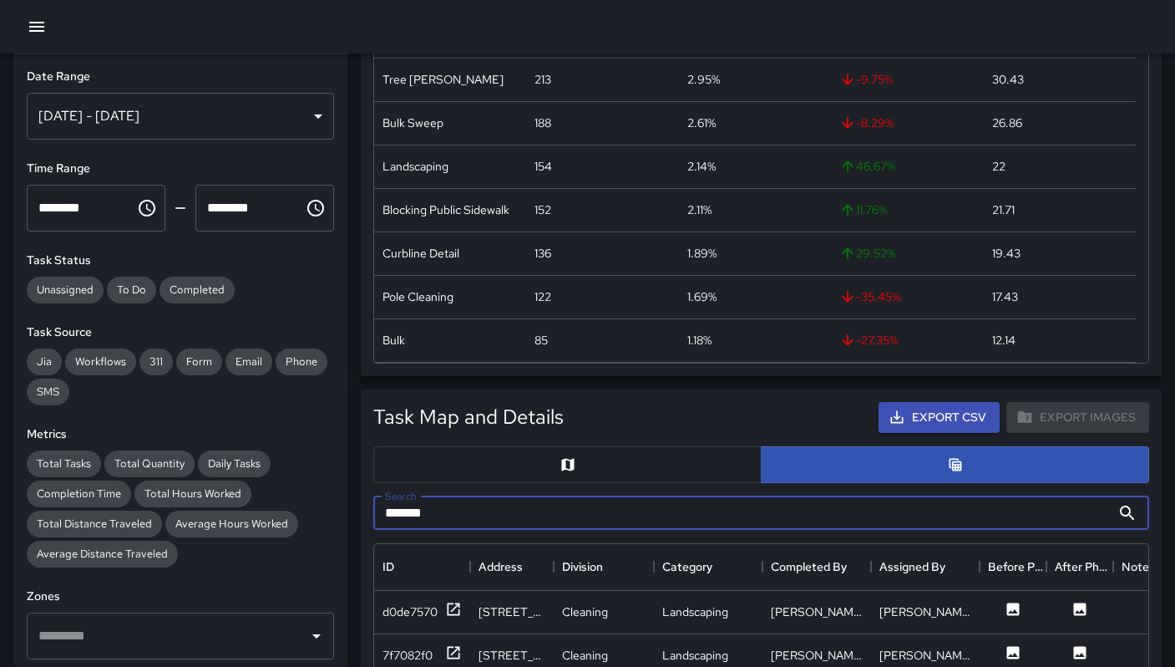
type input "*******"
click at [390, 615] on div "d0de7570" at bounding box center [410, 611] width 55 height 17
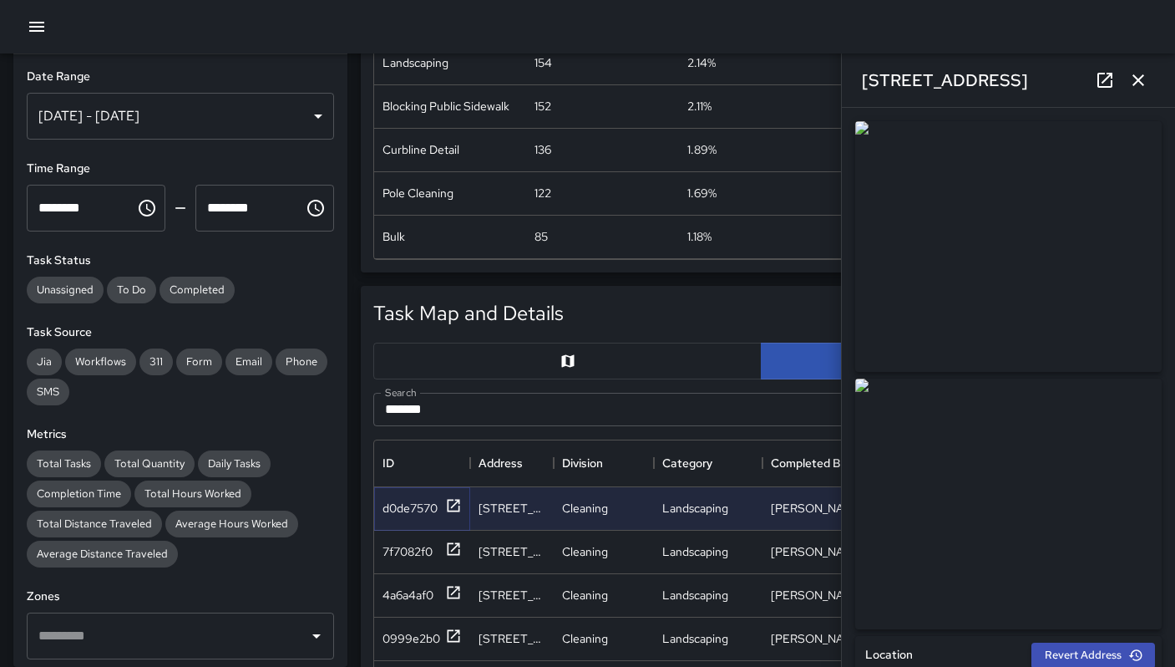
scroll to position [473, 0]
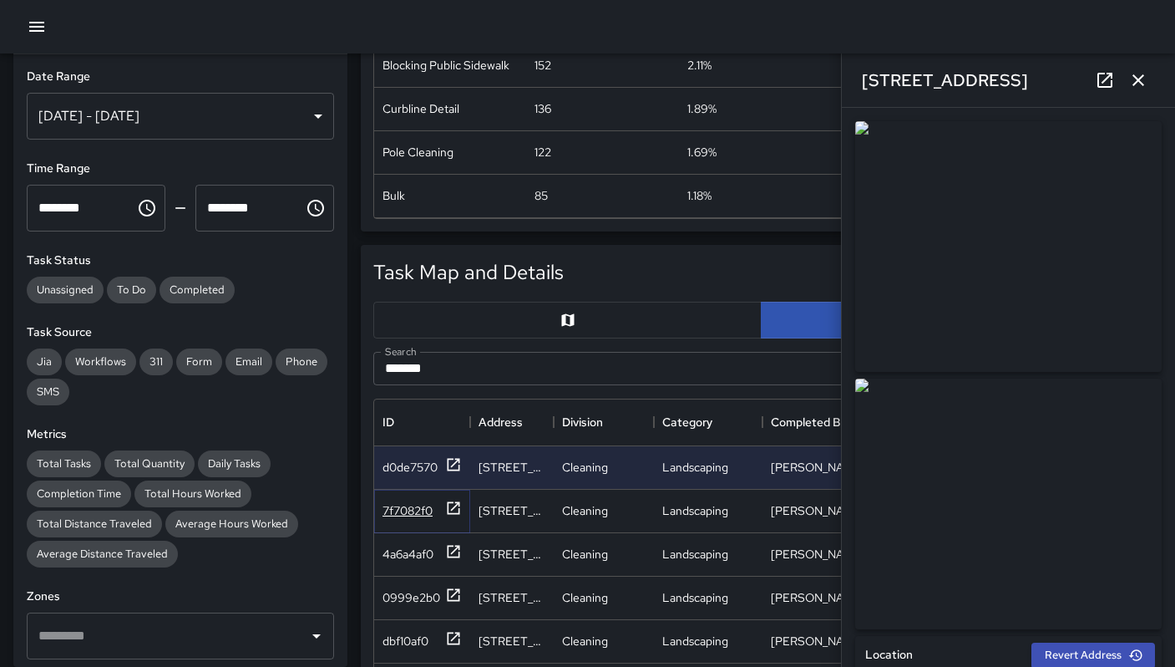
click at [411, 512] on div "7f7082f0" at bounding box center [408, 510] width 50 height 17
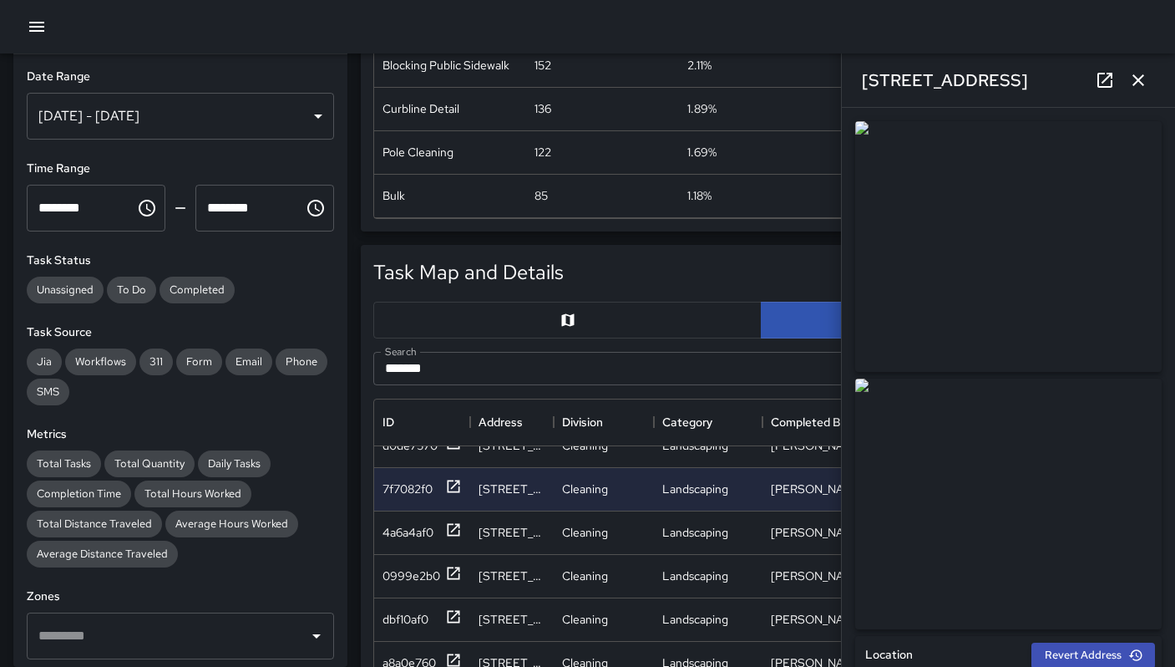
scroll to position [7, 0]
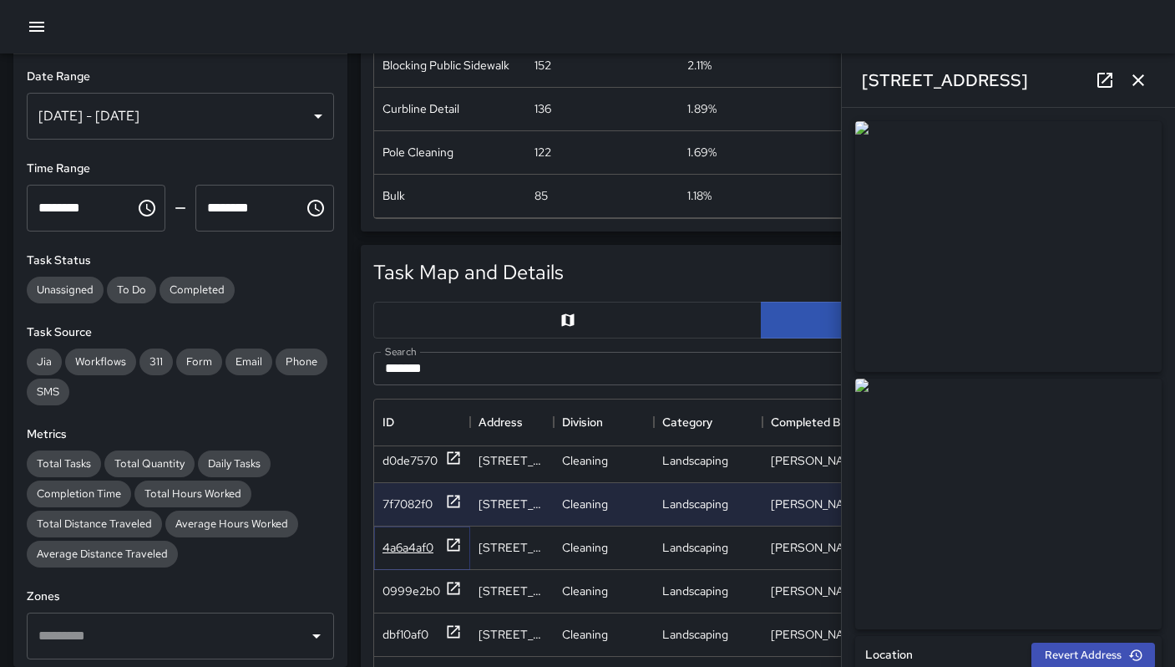
click at [398, 547] on div "4a6a4af0" at bounding box center [408, 547] width 51 height 17
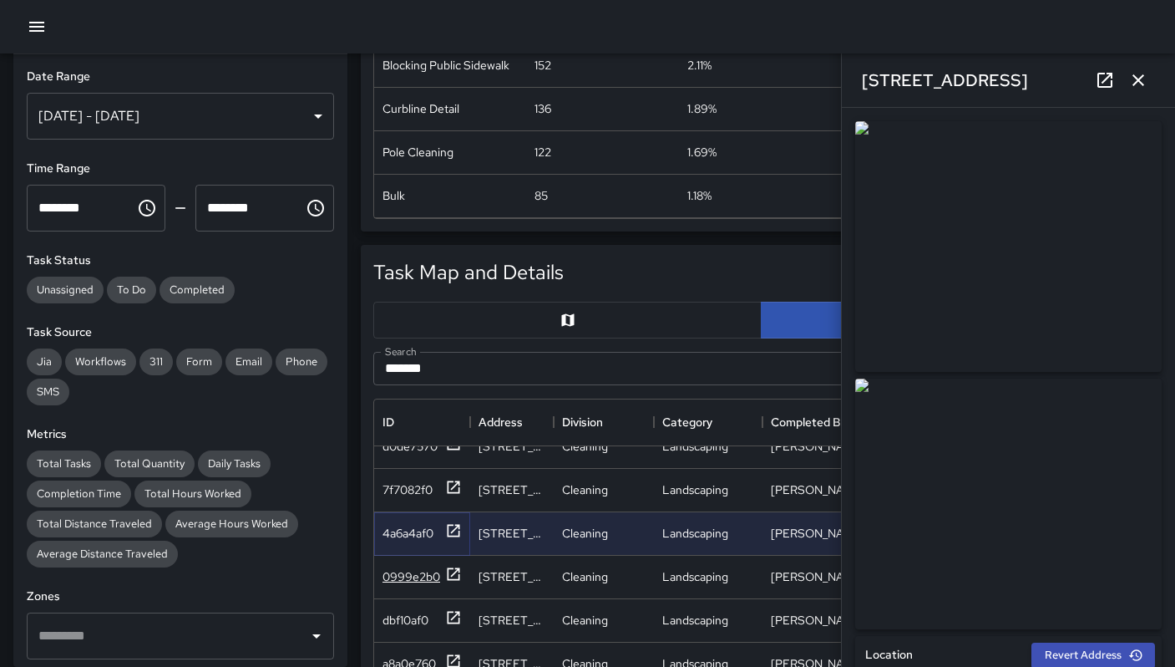
scroll to position [21, 0]
click at [410, 571] on div "0999e2b0" at bounding box center [412, 576] width 58 height 17
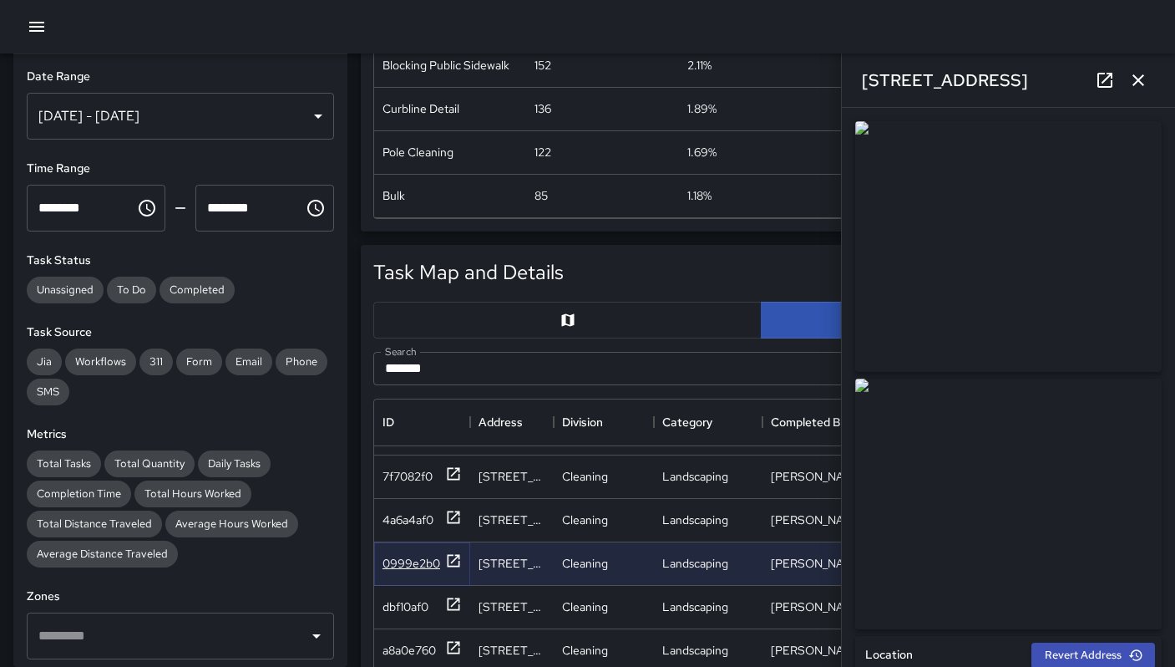
scroll to position [105, 0]
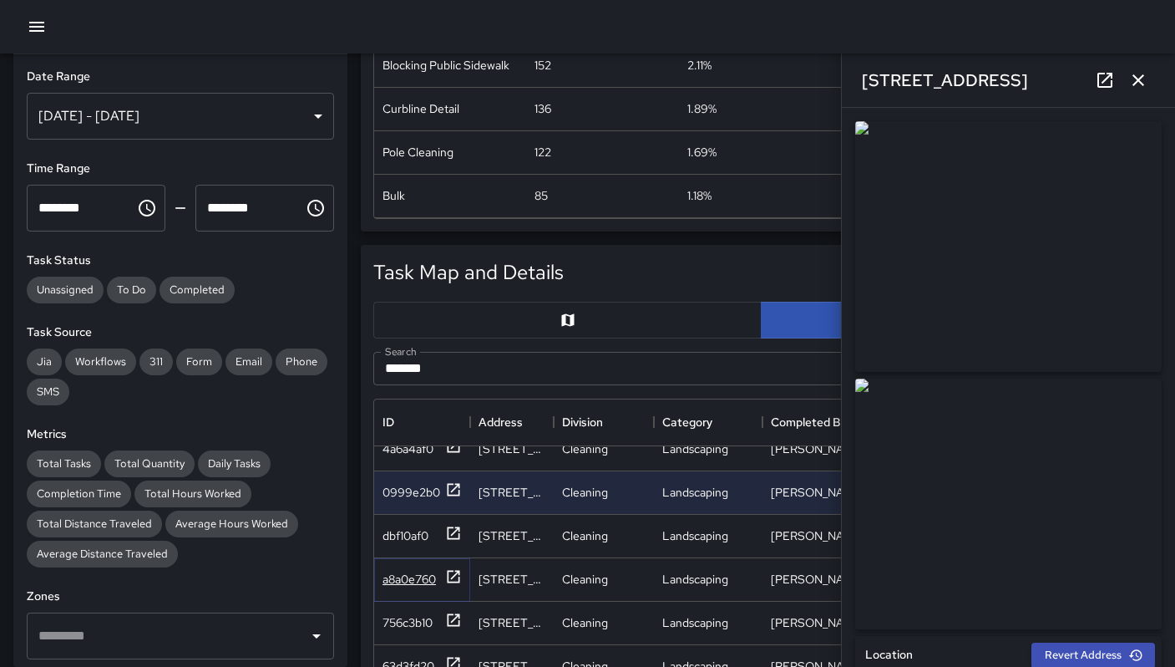
click at [411, 581] on div "a8a0e760" at bounding box center [409, 579] width 53 height 17
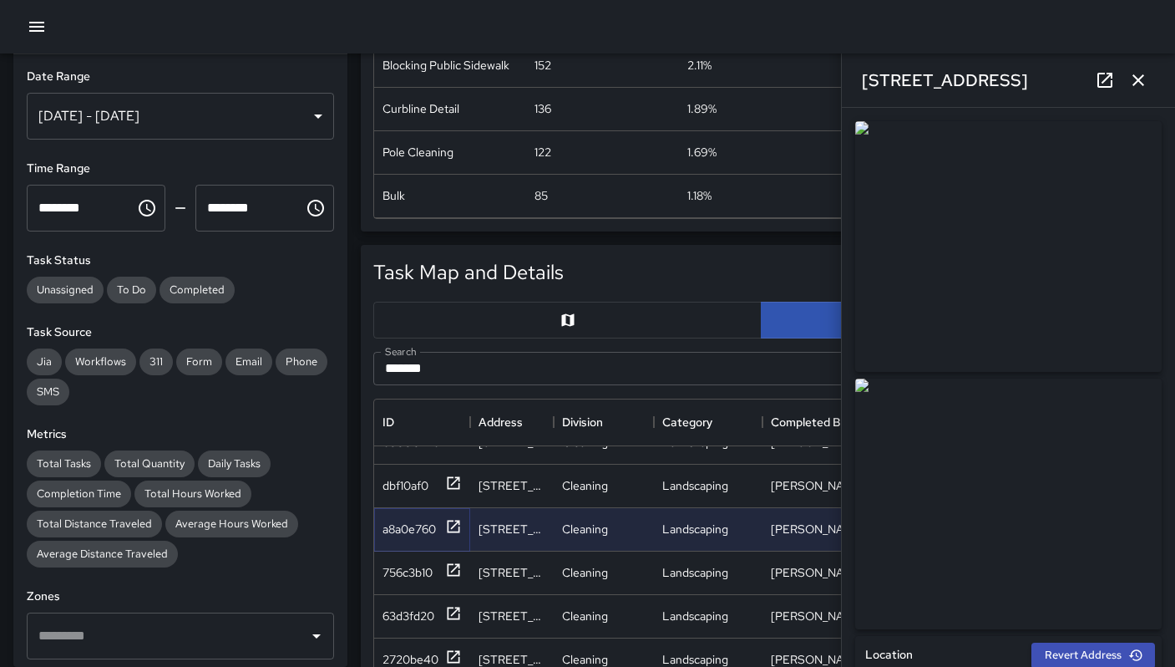
scroll to position [180, 0]
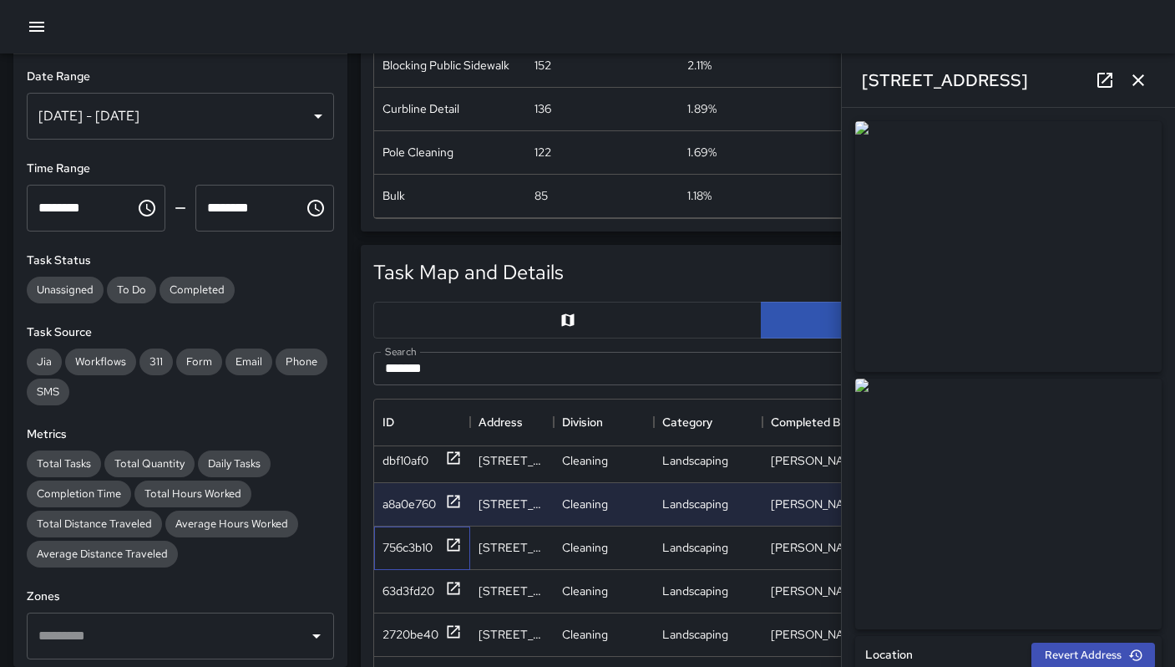
click at [415, 558] on div "756c3b10" at bounding box center [422, 547] width 96 height 43
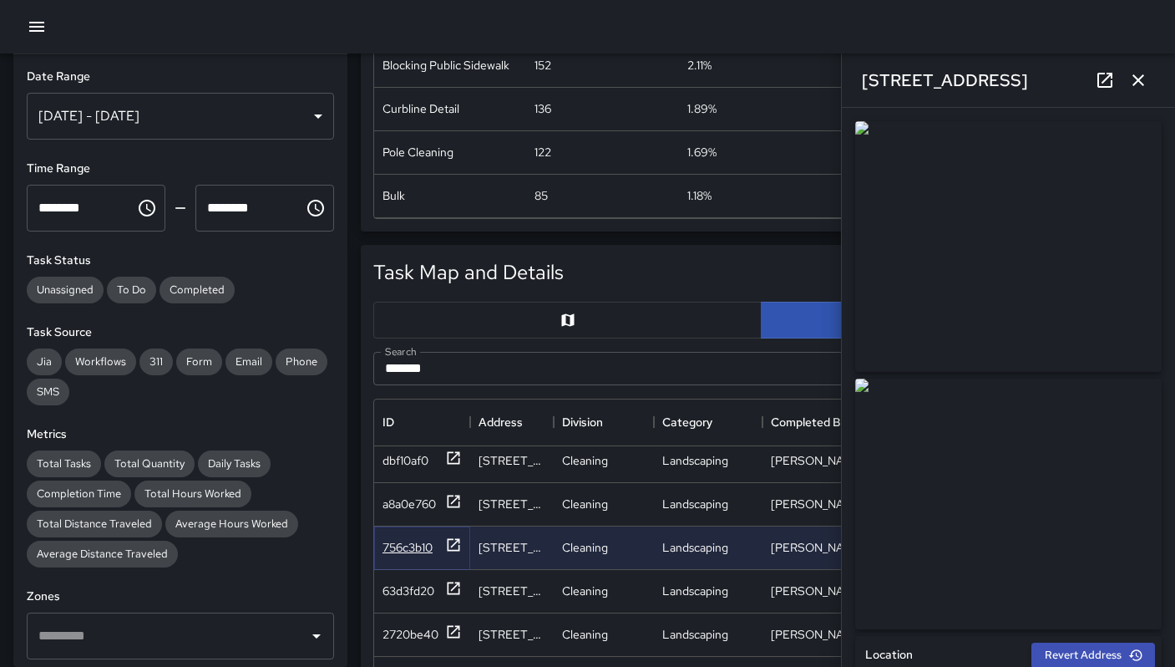
click at [419, 551] on div "756c3b10" at bounding box center [408, 547] width 50 height 17
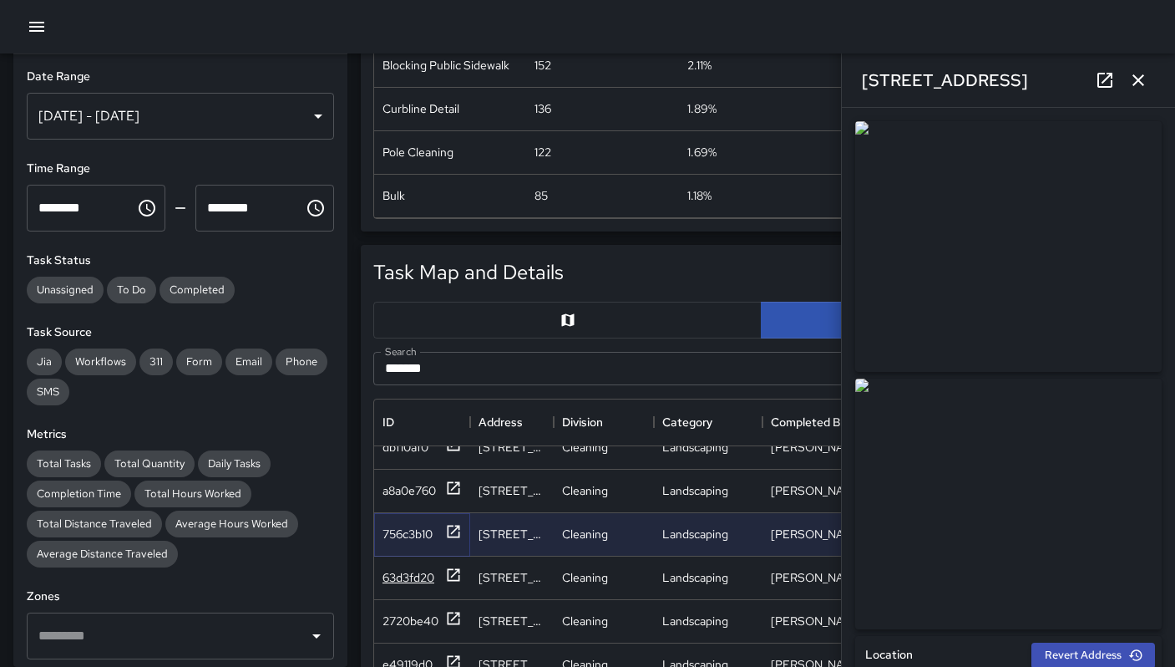
scroll to position [210, 0]
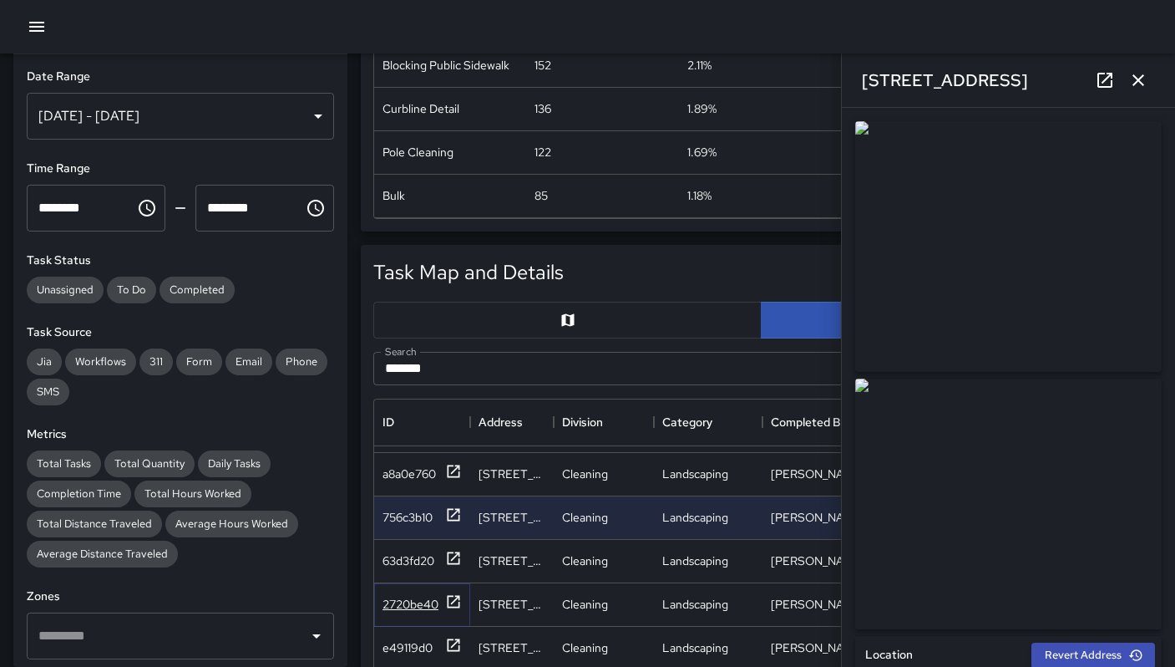
click at [415, 611] on div "2720be40" at bounding box center [411, 604] width 56 height 17
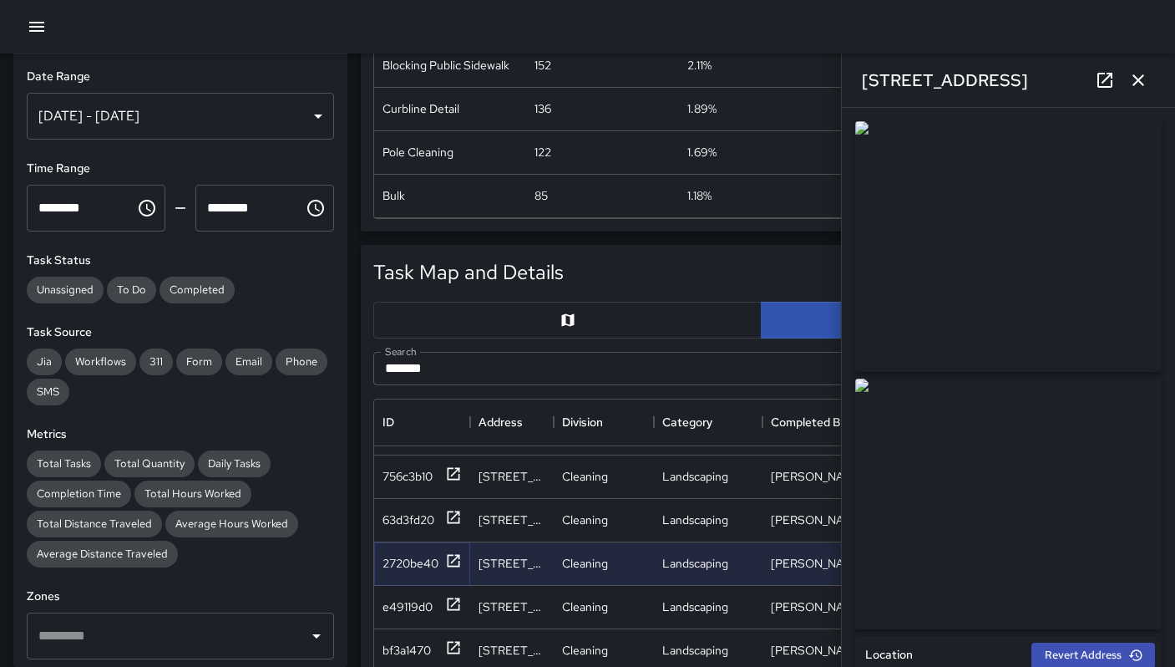
scroll to position [271, 0]
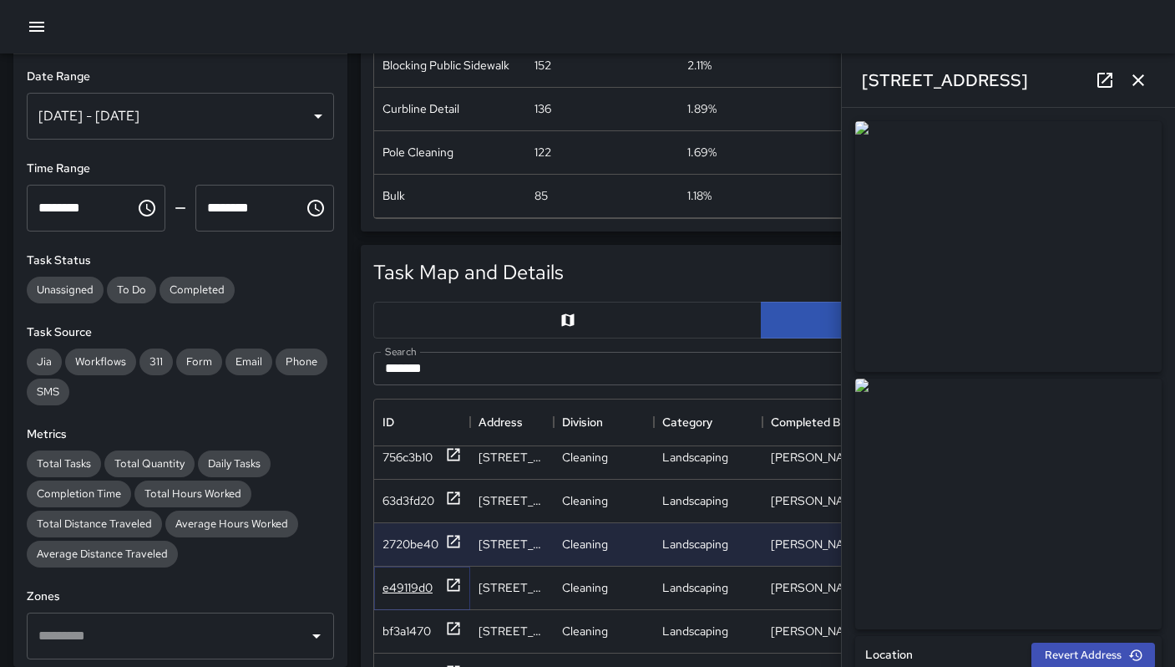
click at [409, 591] on div "e49119d0" at bounding box center [408, 587] width 50 height 17
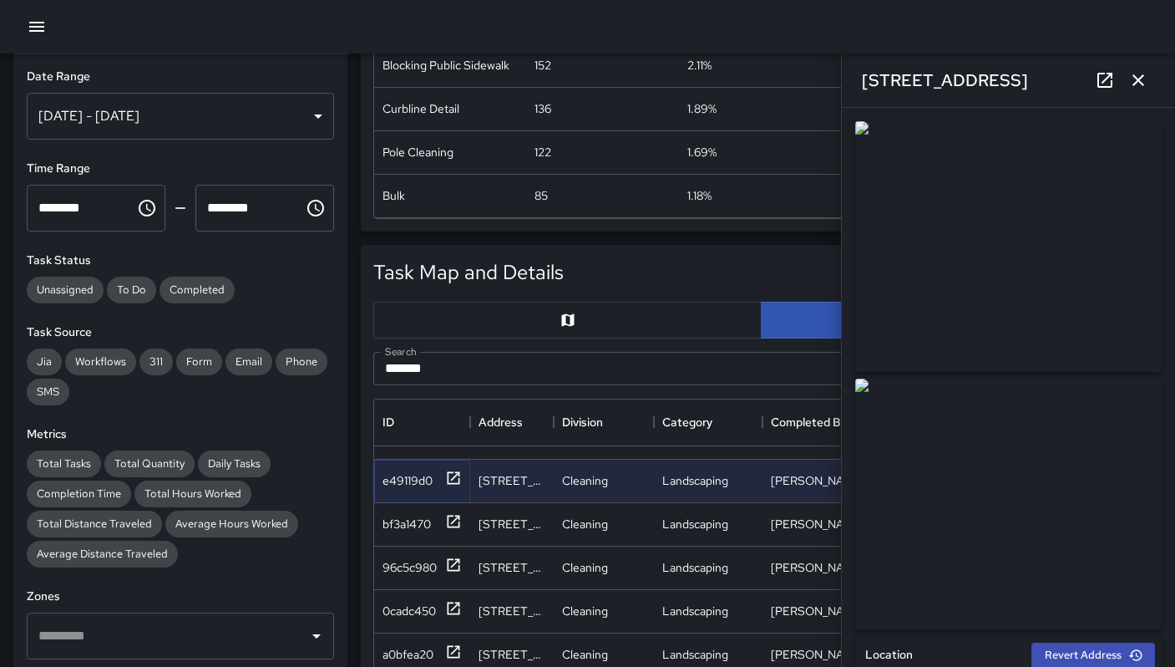
scroll to position [383, 0]
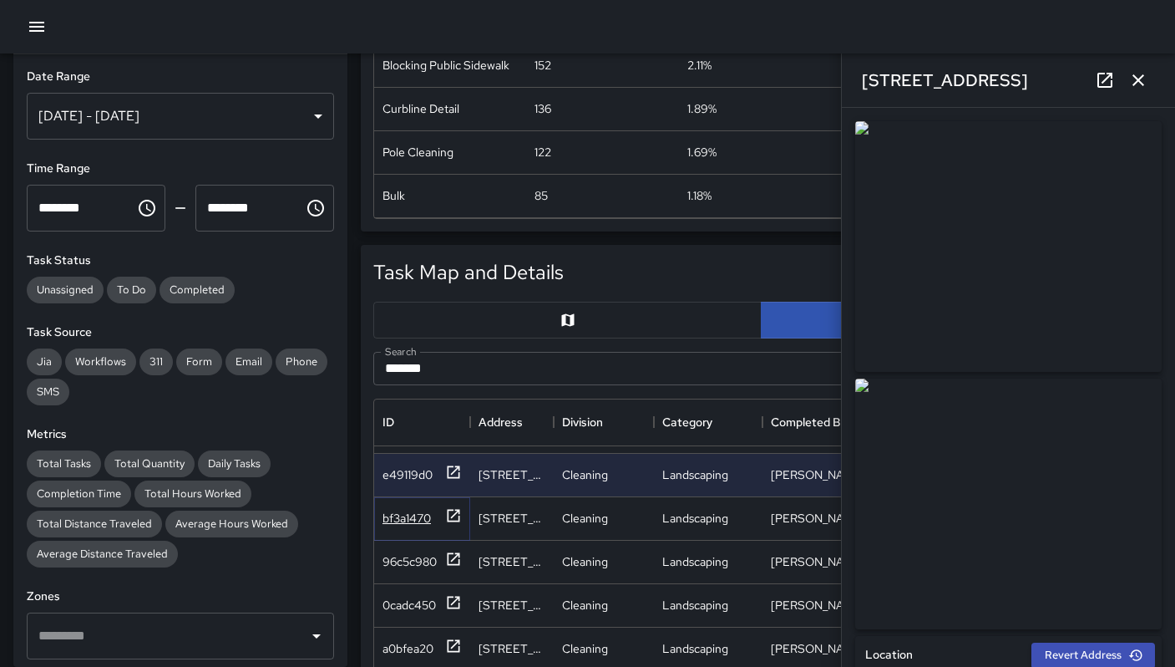
click at [417, 521] on div "bf3a1470" at bounding box center [407, 518] width 48 height 17
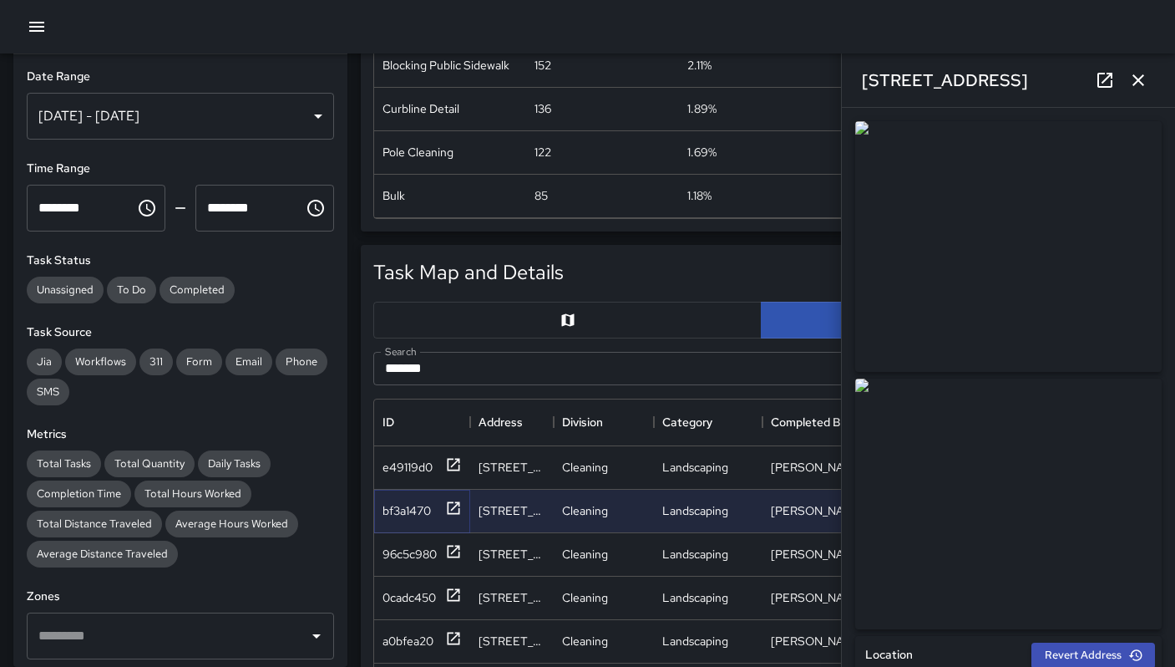
scroll to position [411, 0]
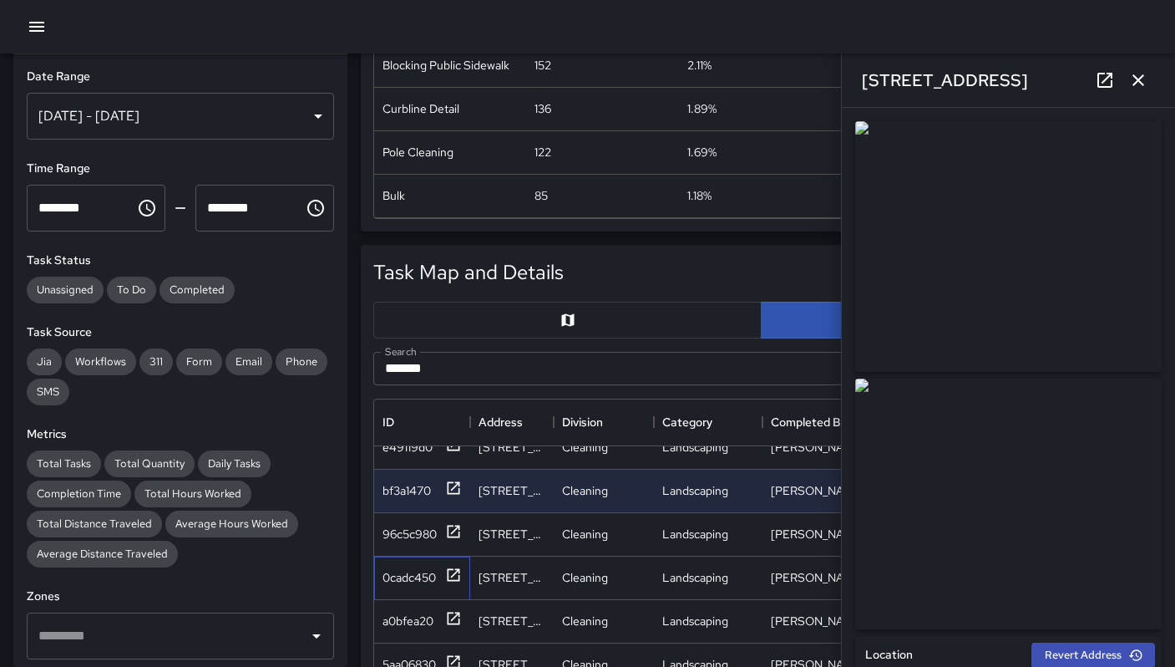
click at [412, 563] on div "0cadc450" at bounding box center [422, 577] width 96 height 43
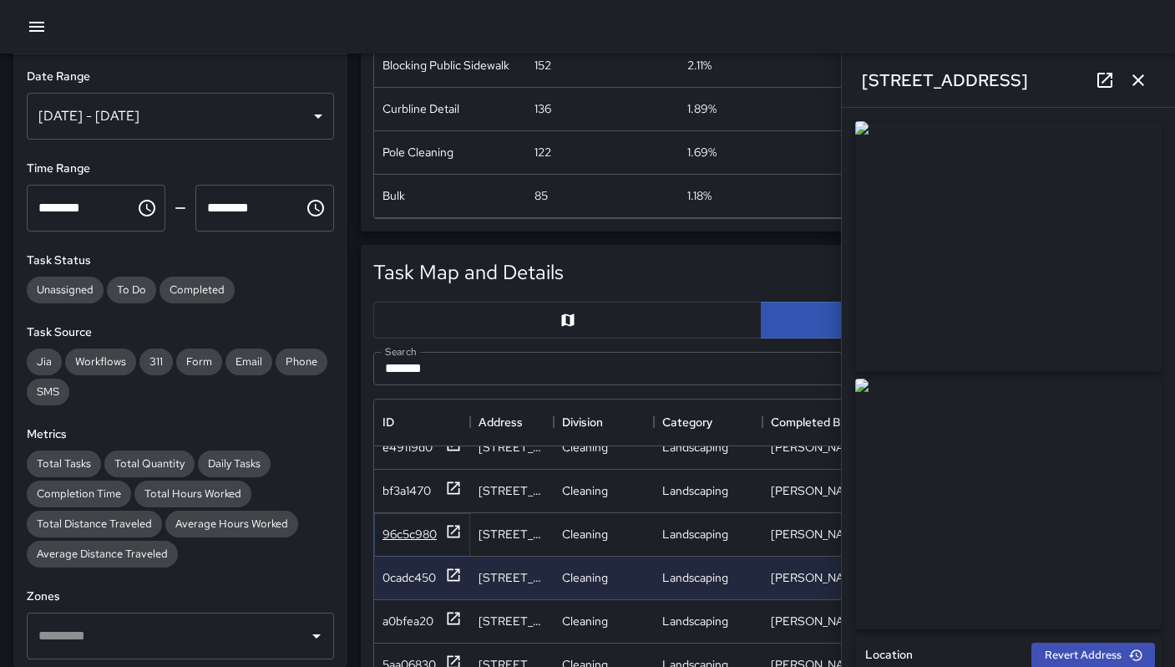
click at [411, 539] on div "96c5c980" at bounding box center [410, 533] width 54 height 17
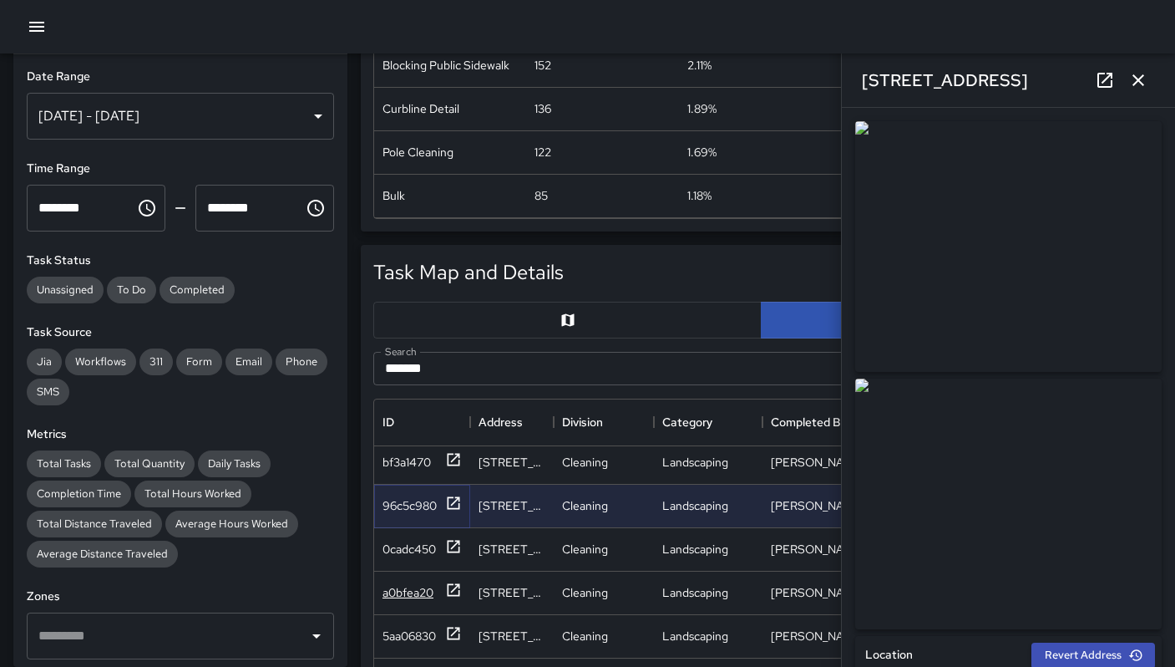
scroll to position [443, 0]
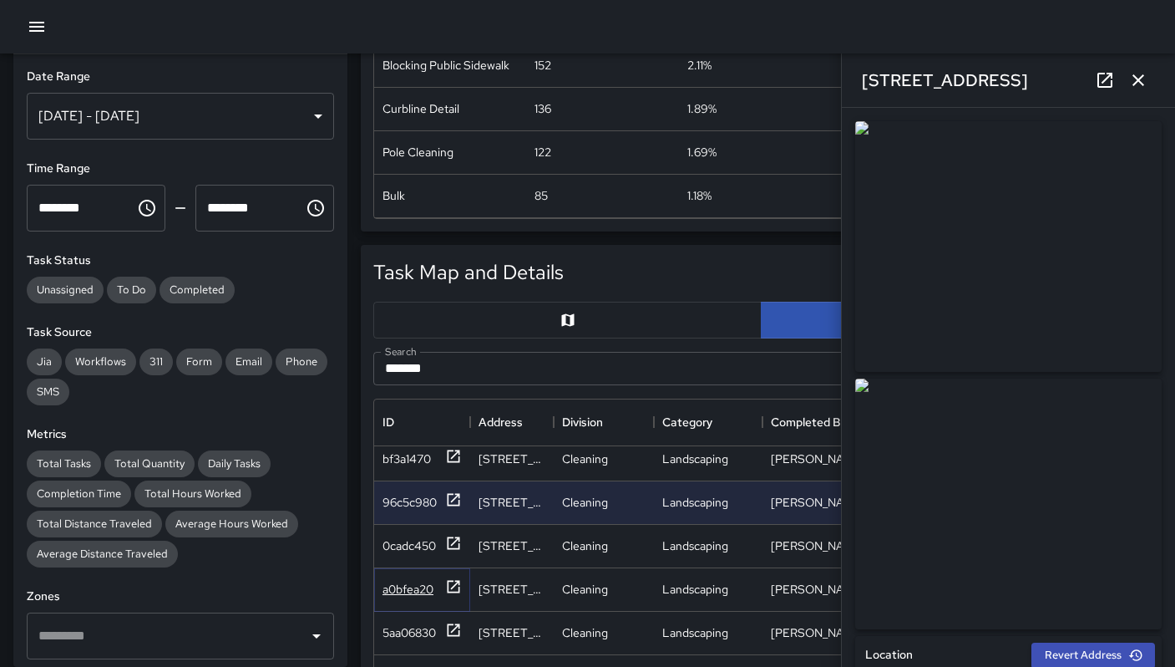
click at [423, 588] on div "a0bfea20" at bounding box center [408, 589] width 51 height 17
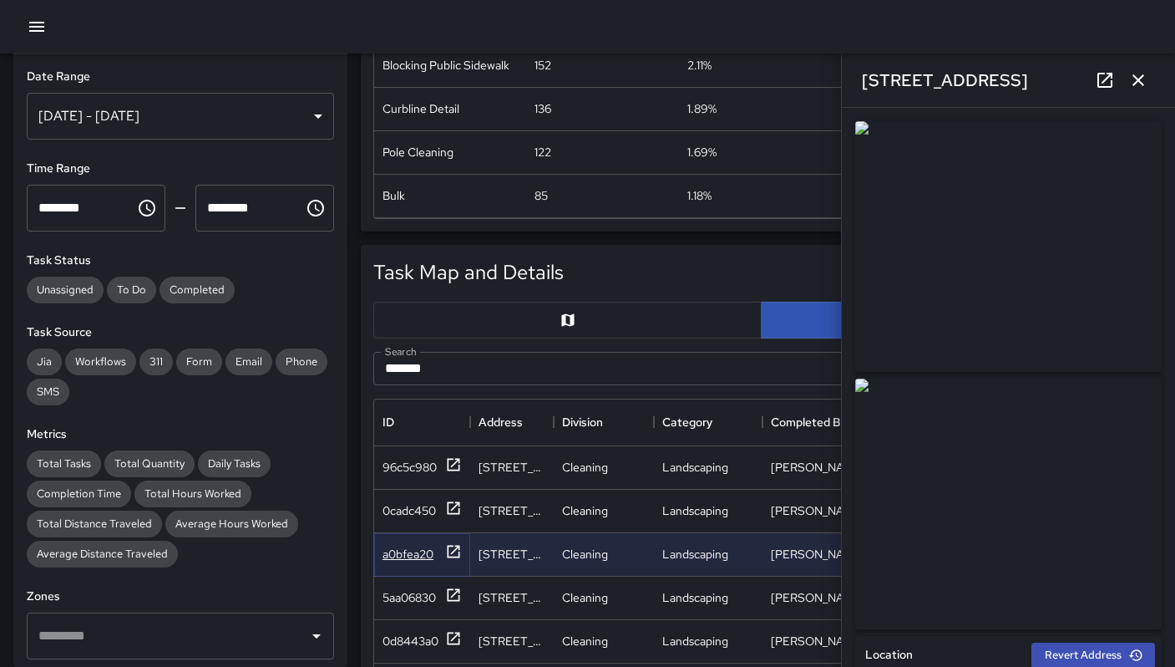
scroll to position [504, 0]
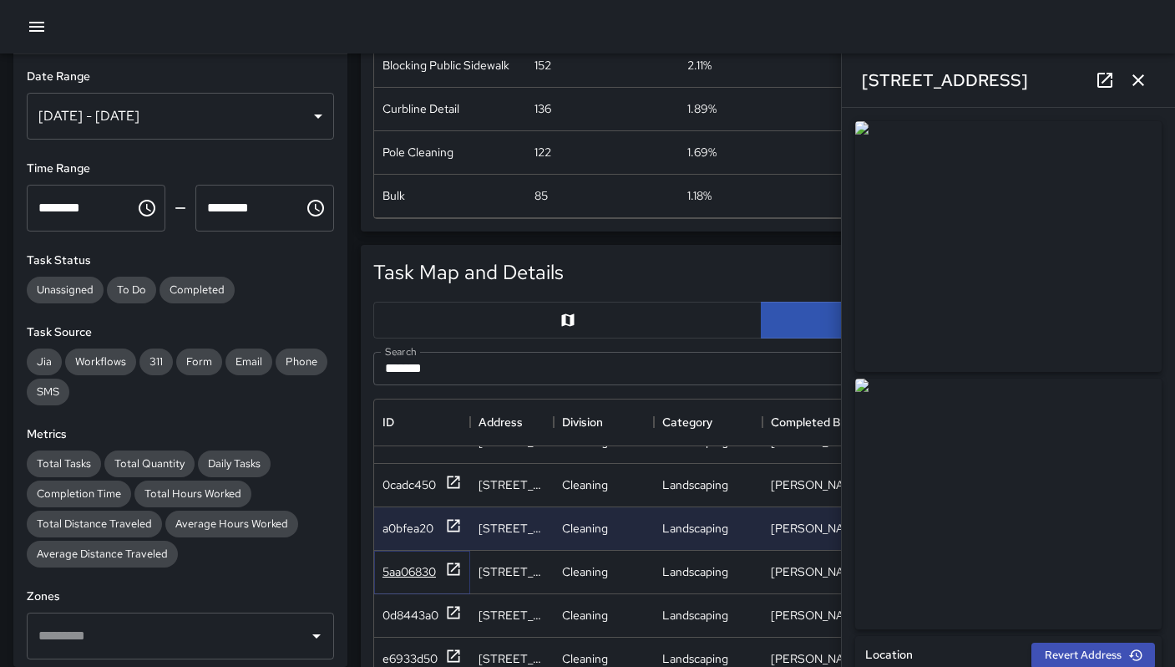
click at [427, 574] on div "5aa06830" at bounding box center [409, 571] width 53 height 17
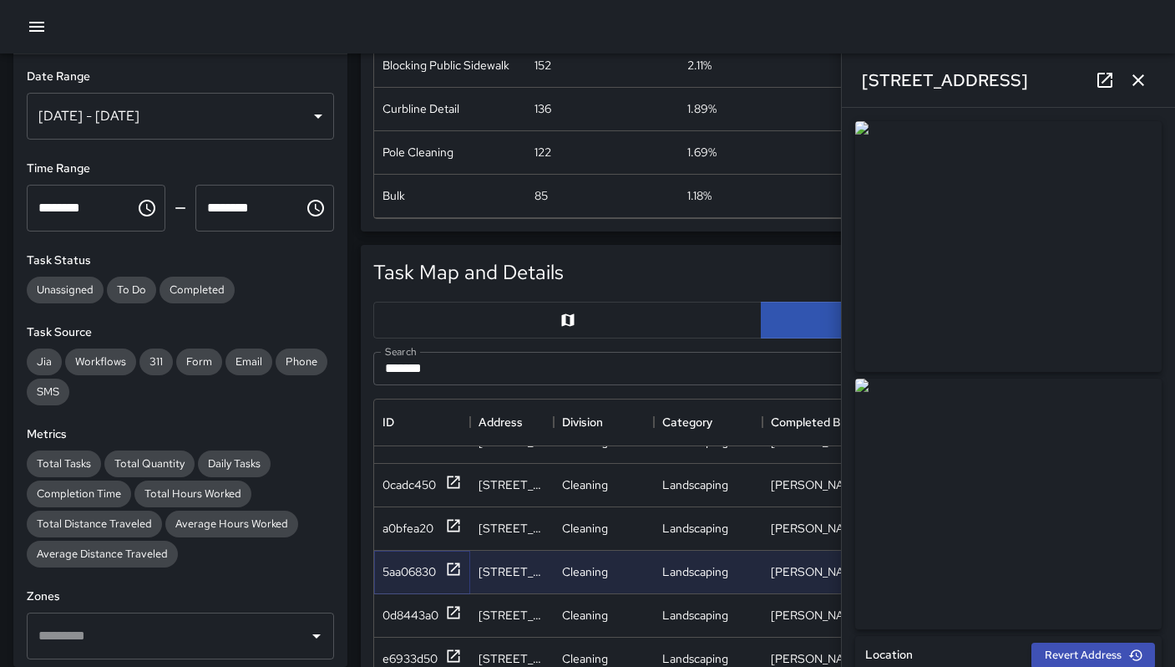
scroll to position [528, 0]
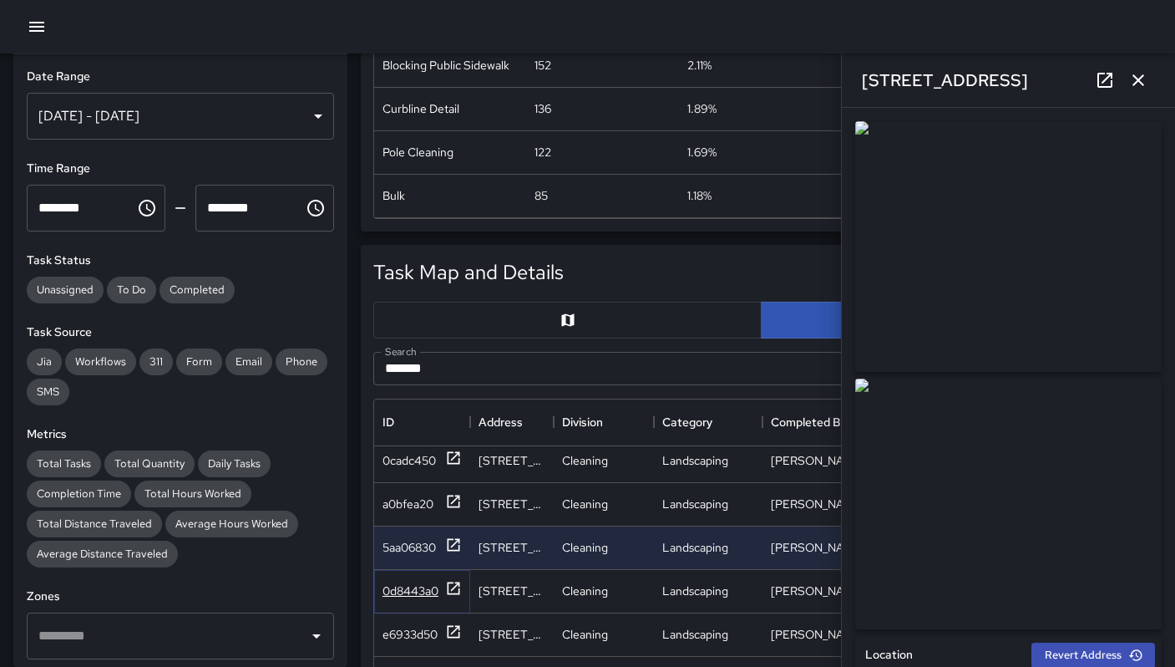
click at [424, 583] on div "0d8443a0" at bounding box center [411, 590] width 56 height 17
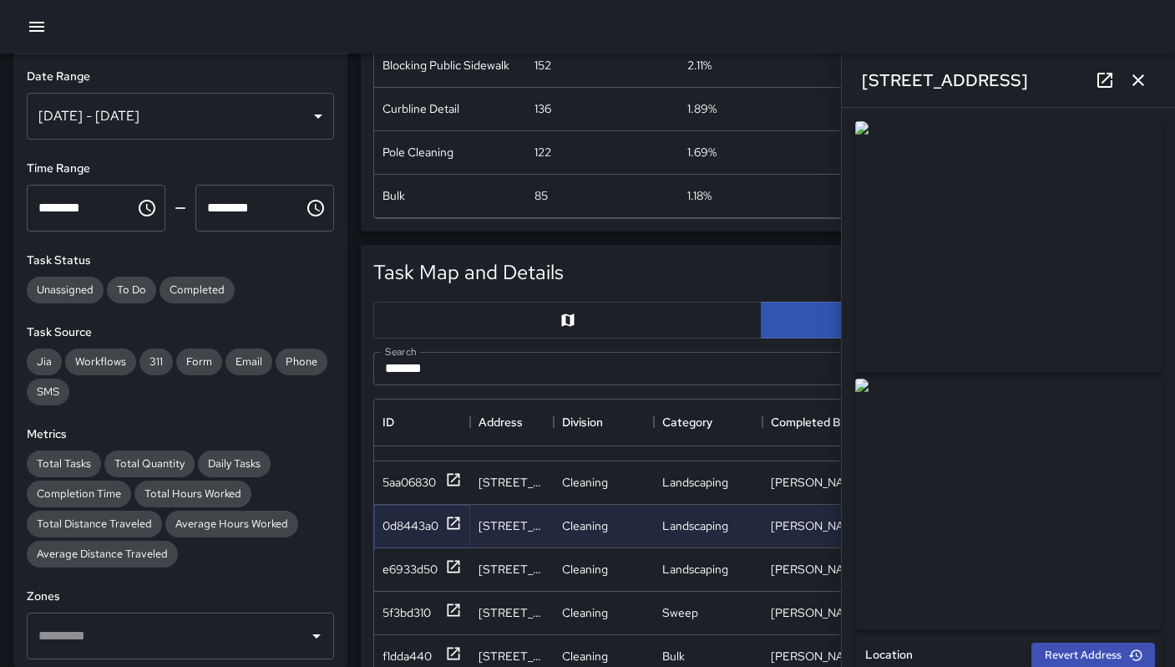
scroll to position [595, 0]
click at [418, 571] on div "e6933d50" at bounding box center [410, 567] width 55 height 17
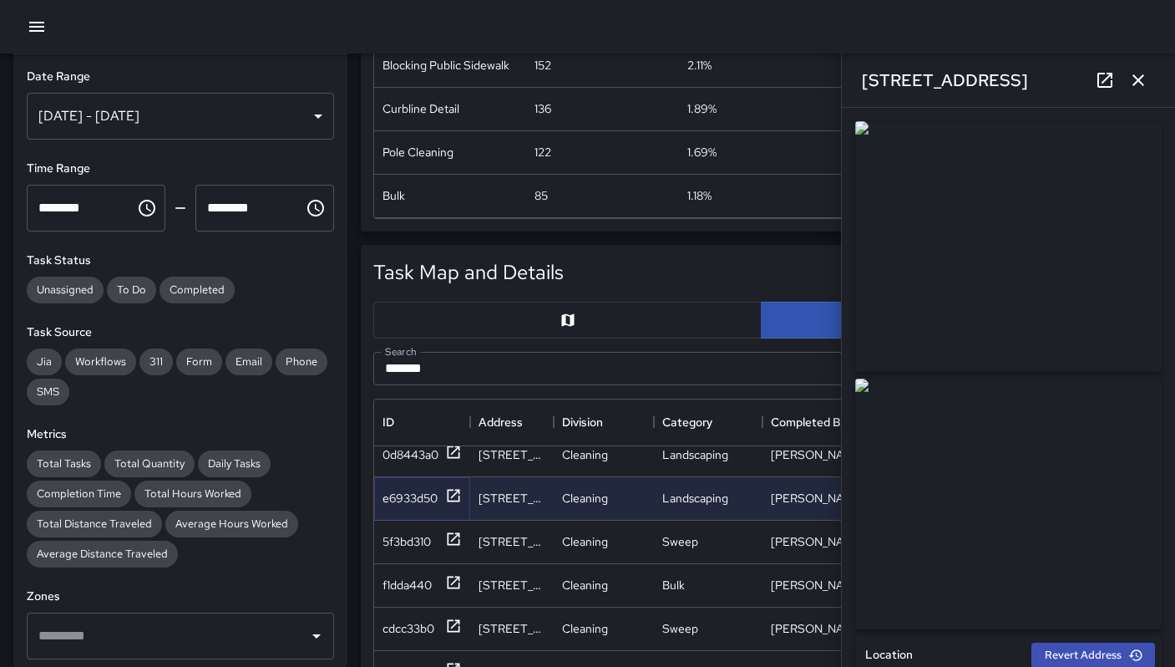
scroll to position [680, 0]
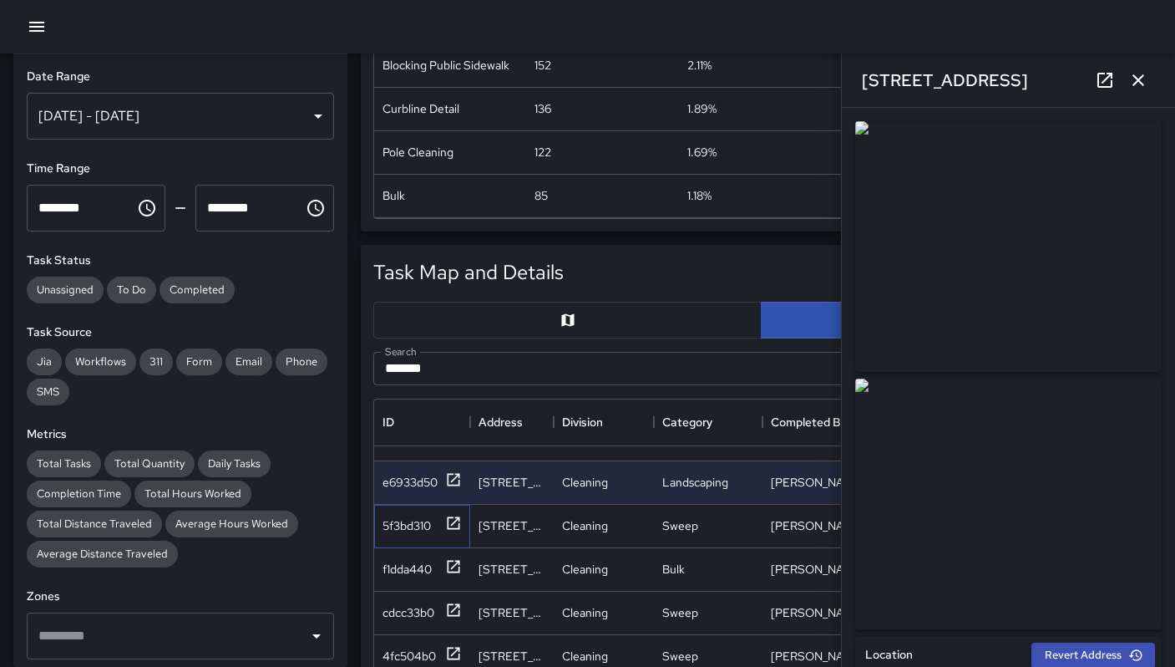
click at [398, 537] on div "5f3bd310" at bounding box center [422, 526] width 96 height 43
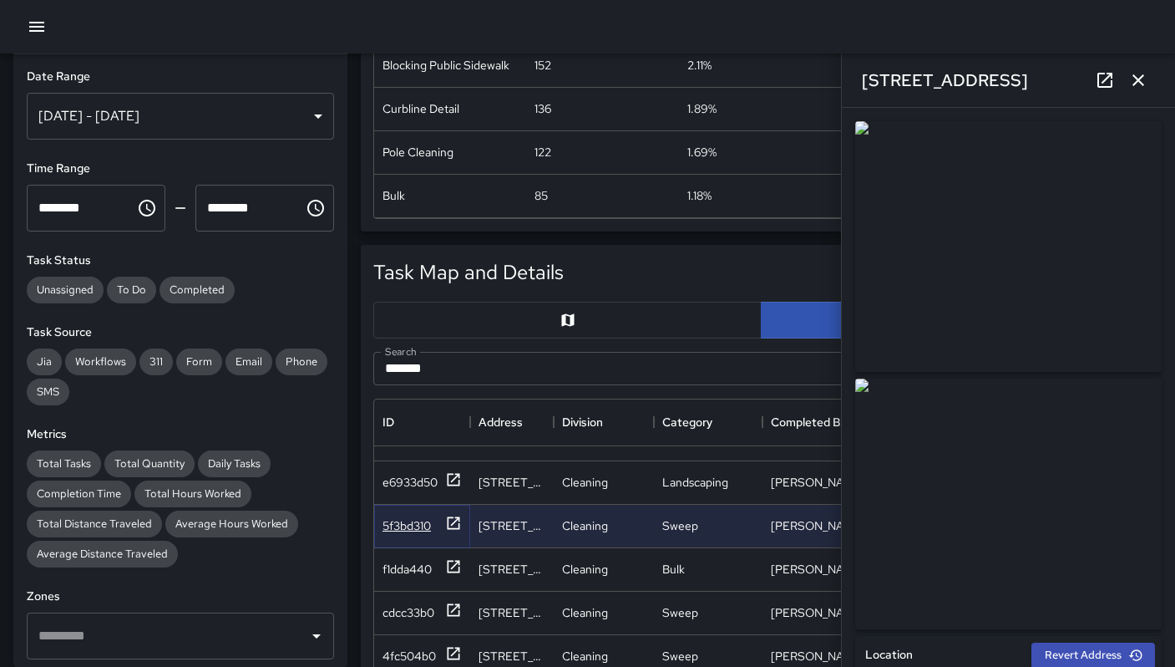
click at [403, 533] on div "5f3bd310" at bounding box center [407, 525] width 48 height 17
click at [417, 559] on div "f1dda440" at bounding box center [422, 568] width 79 height 21
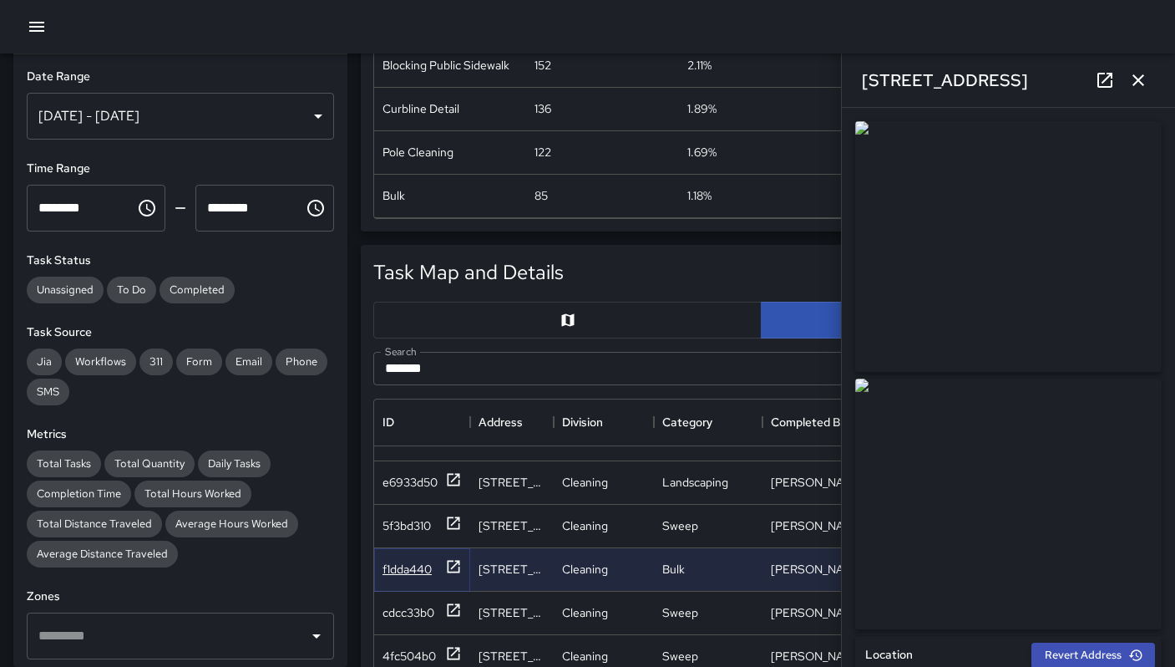
type input "**********"
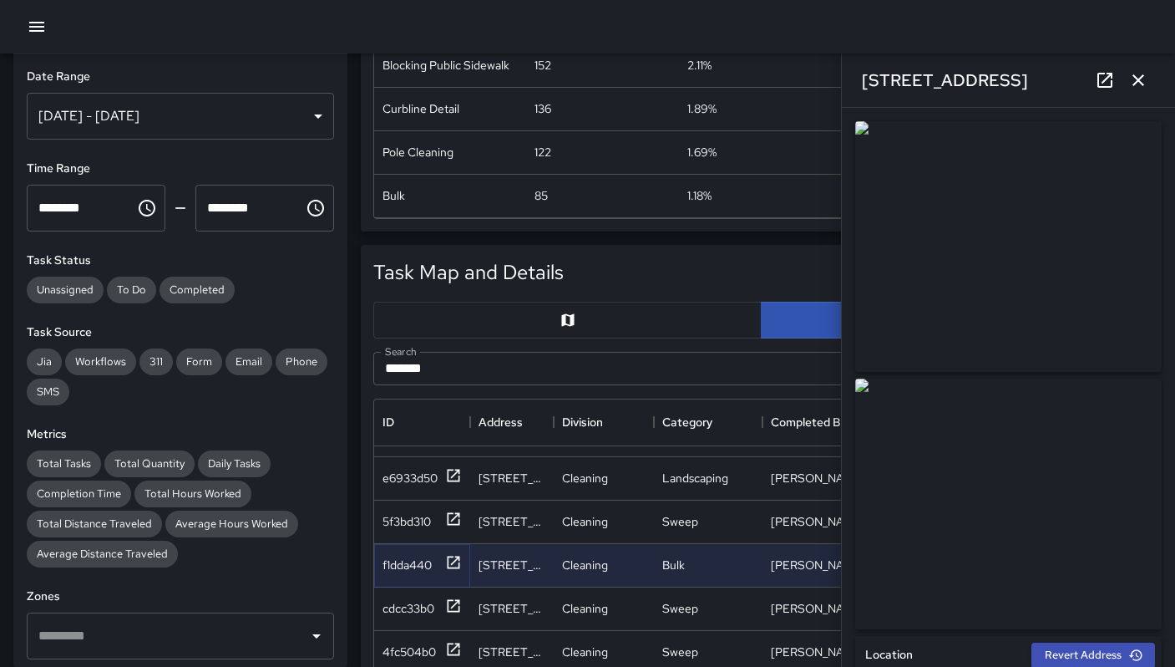
scroll to position [697, 0]
click at [407, 597] on div "cdcc33b0" at bounding box center [422, 607] width 79 height 21
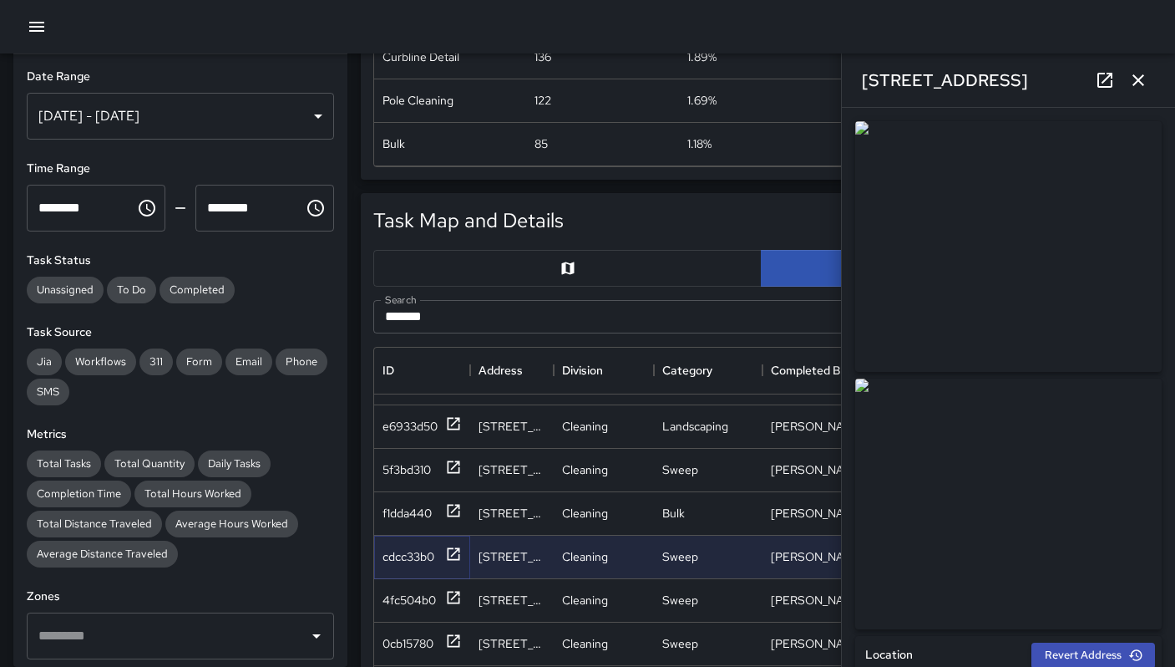
scroll to position [554, 0]
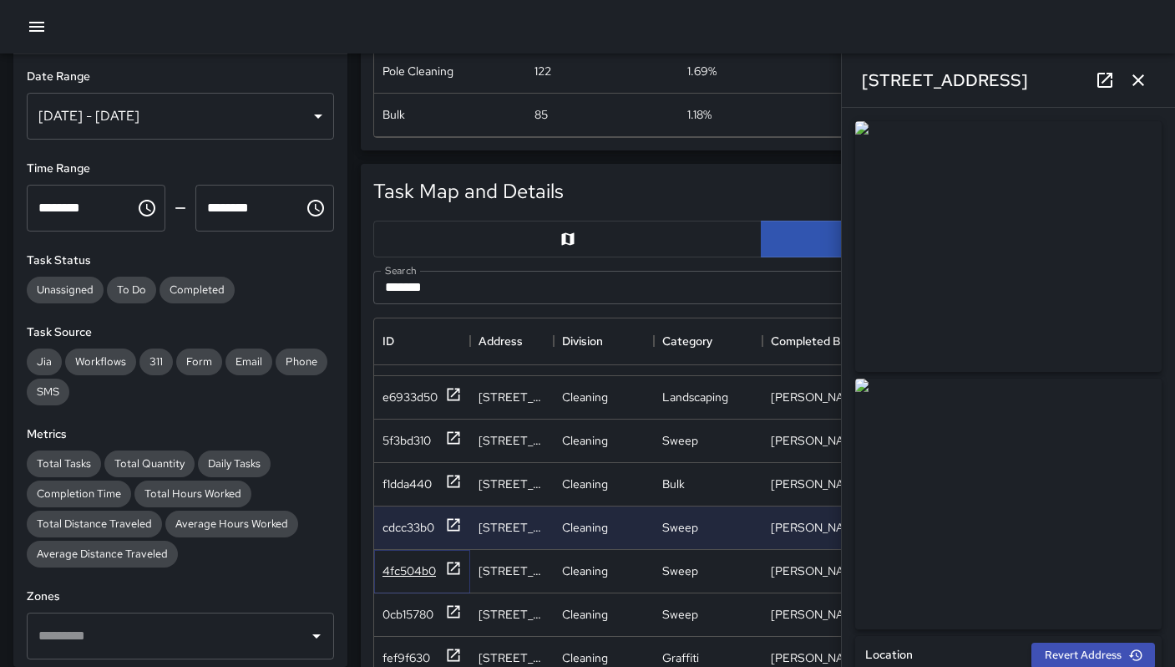
click at [413, 562] on div "4fc504b0" at bounding box center [409, 570] width 53 height 17
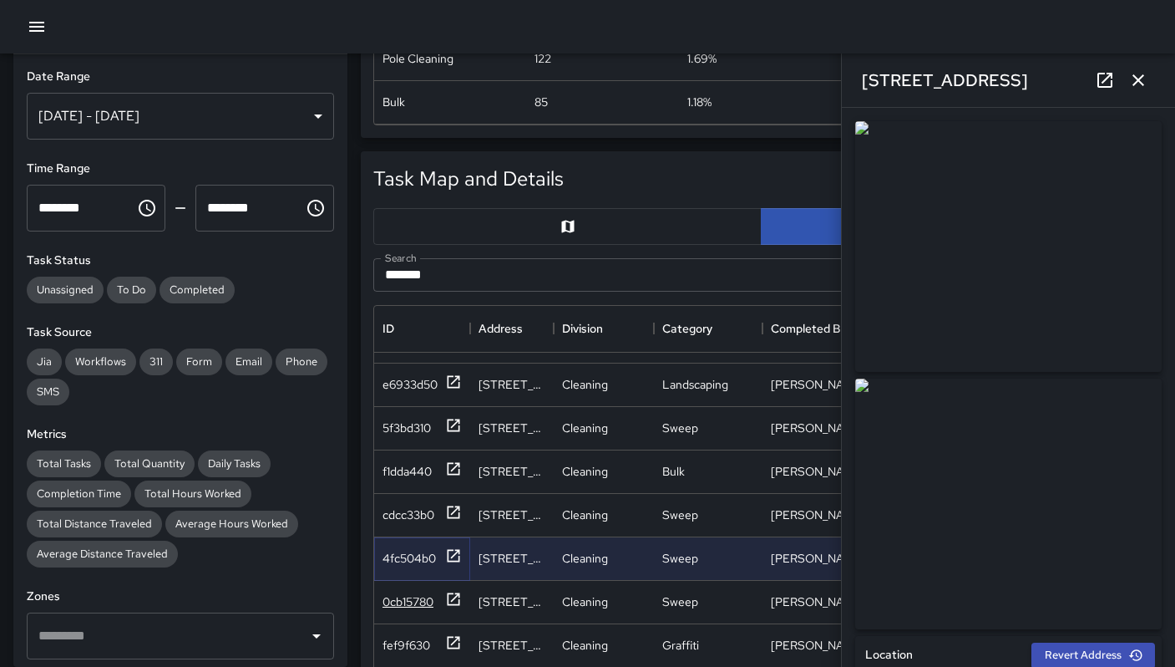
scroll to position [586, 0]
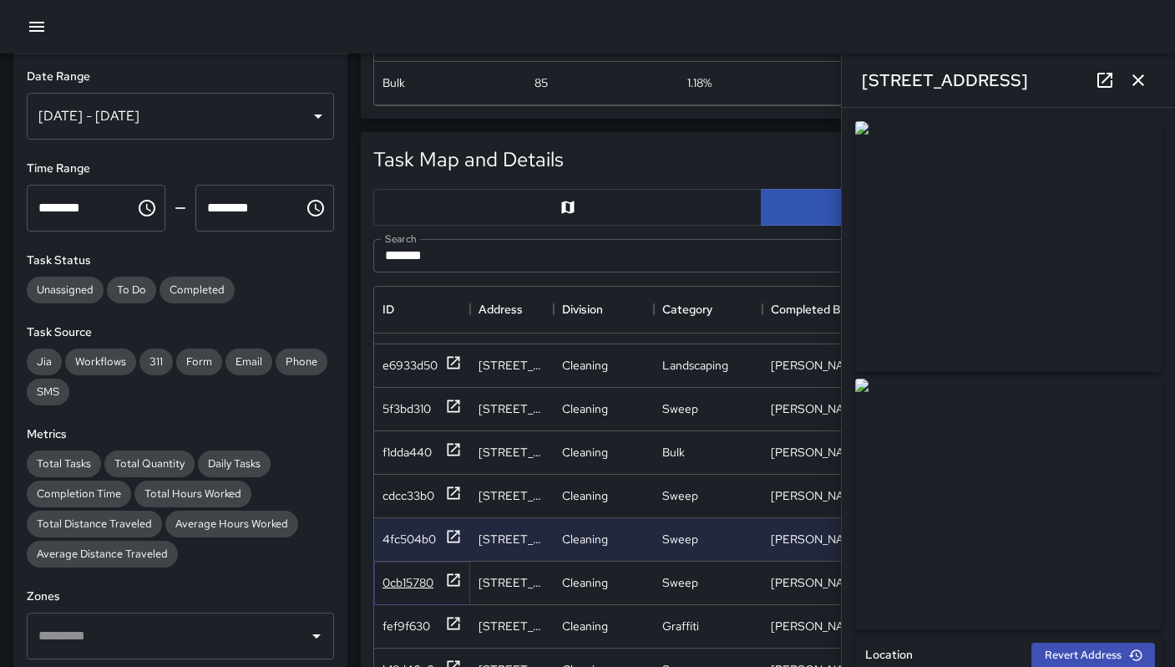
click at [410, 574] on div "0cb15780" at bounding box center [408, 582] width 51 height 17
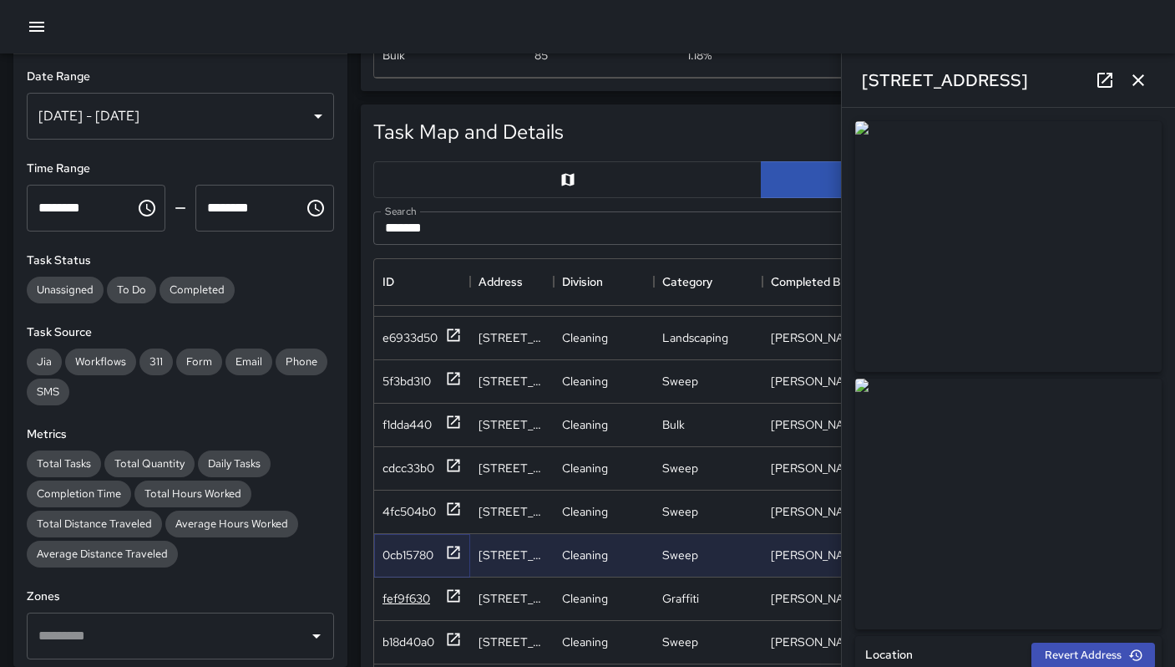
scroll to position [614, 0]
click at [402, 589] on div "fef9f630" at bounding box center [407, 597] width 48 height 17
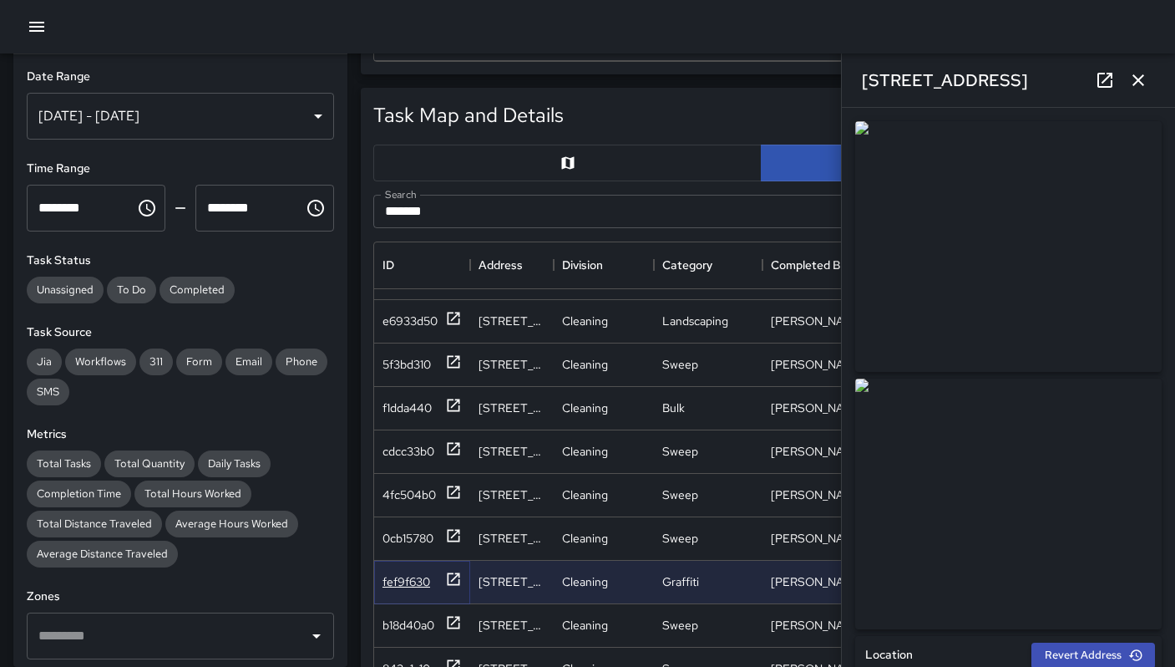
scroll to position [647, 0]
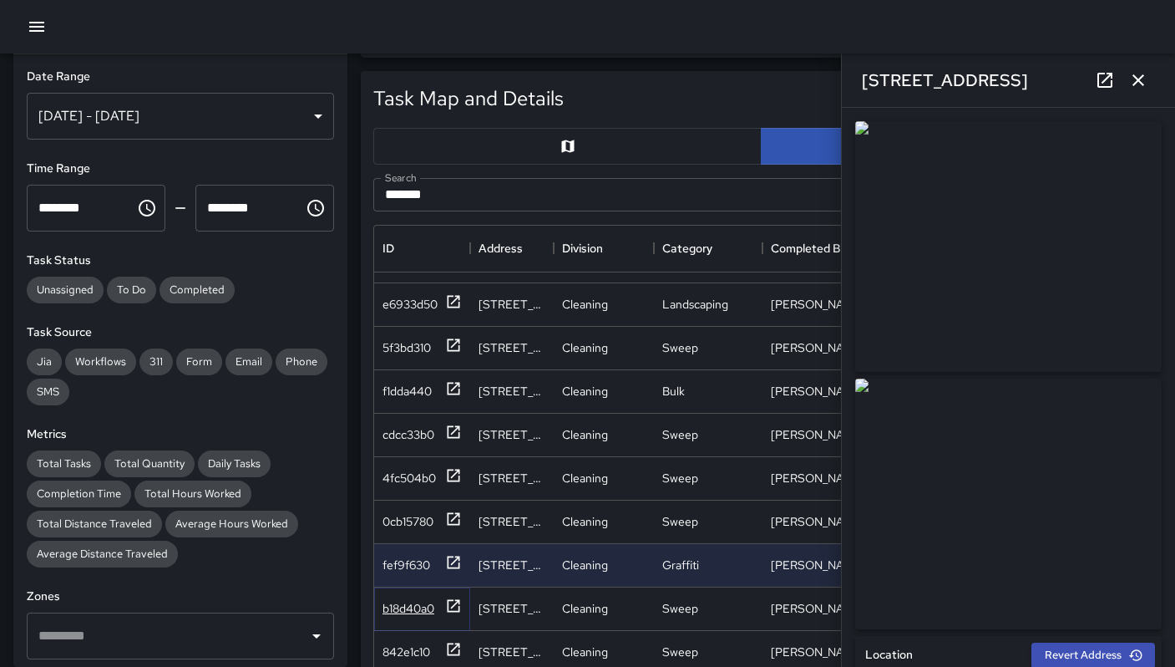
click at [403, 600] on div "b18d40a0" at bounding box center [409, 608] width 52 height 17
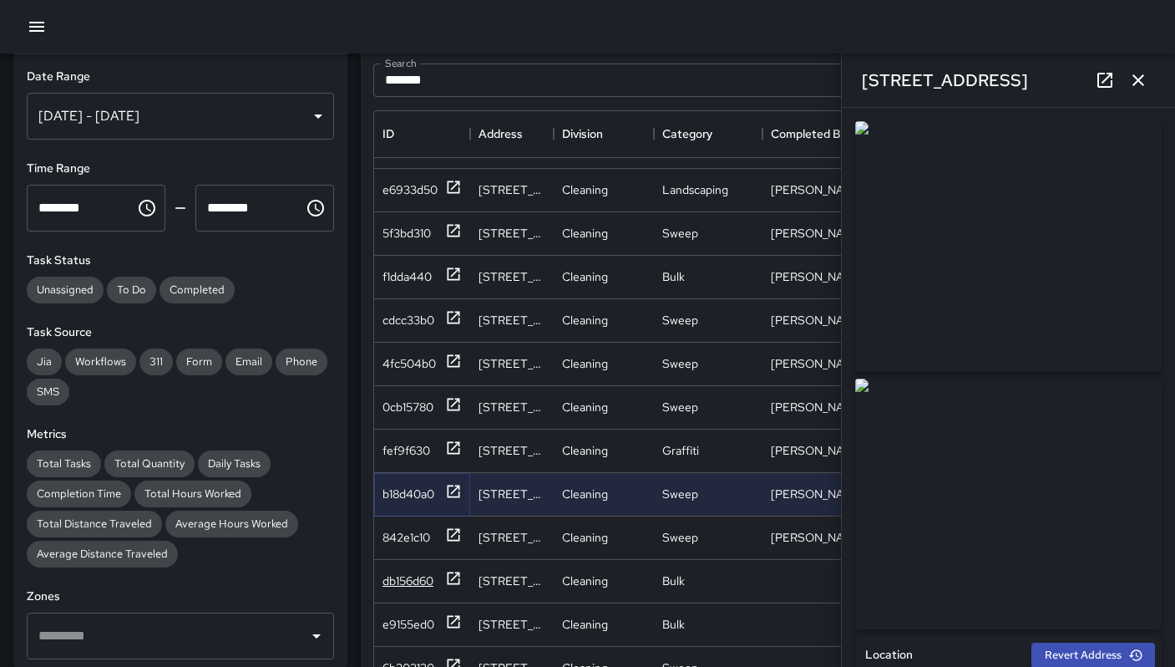
scroll to position [764, 0]
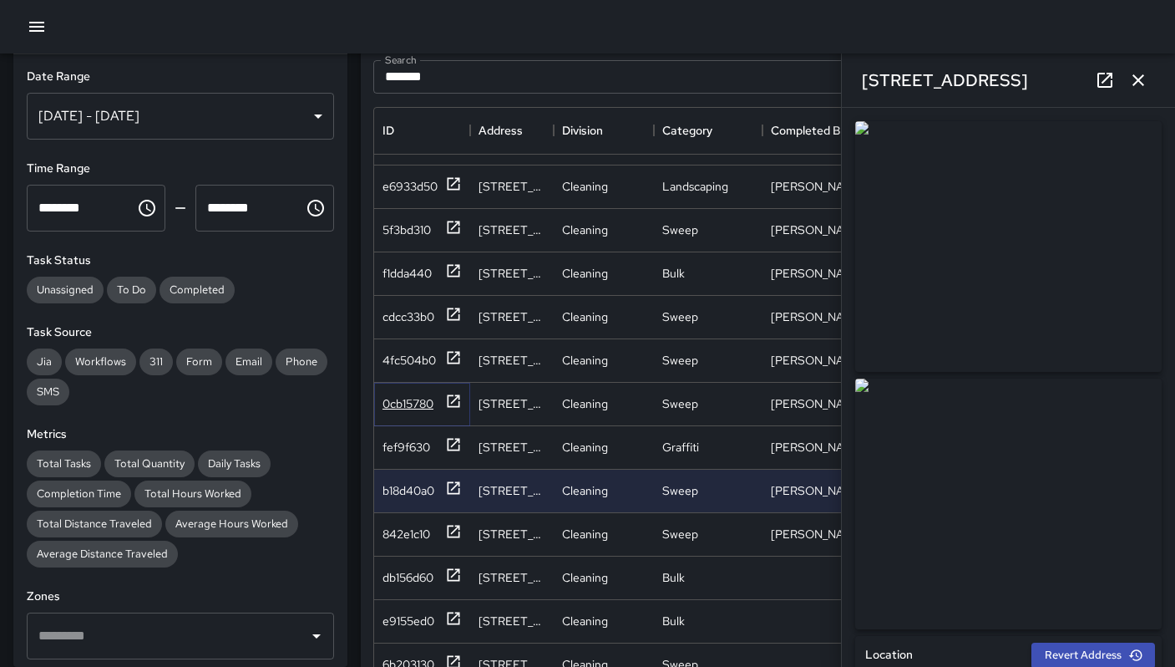
click at [421, 398] on div "0cb15780" at bounding box center [408, 403] width 51 height 17
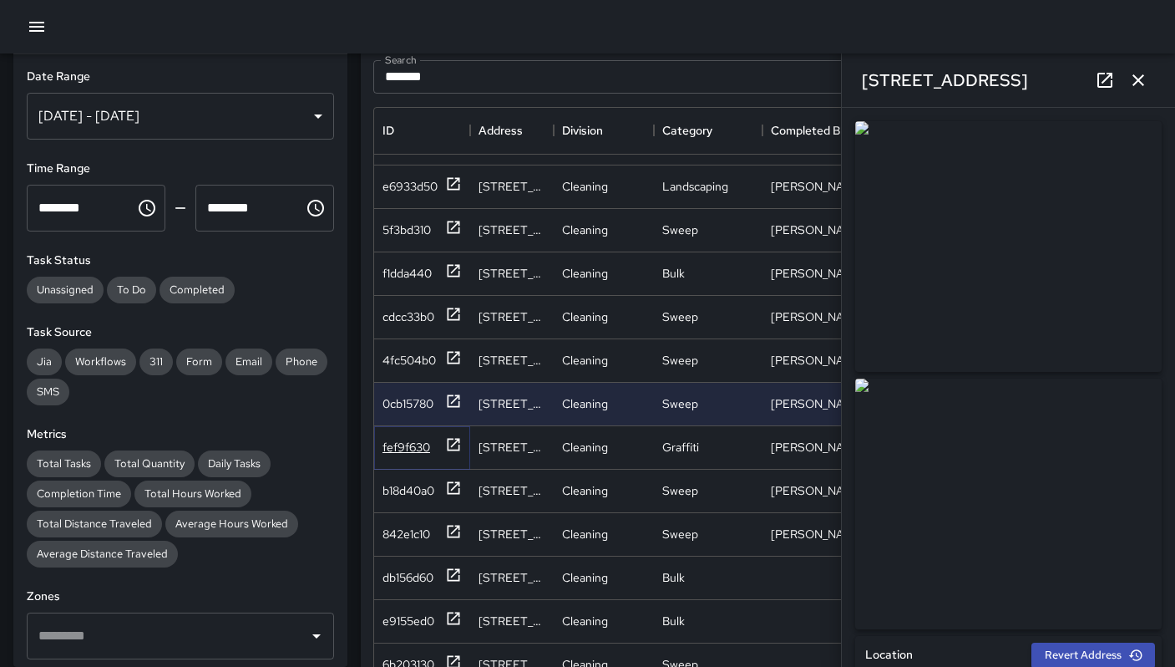
click at [413, 442] on div "fef9f630" at bounding box center [422, 446] width 79 height 21
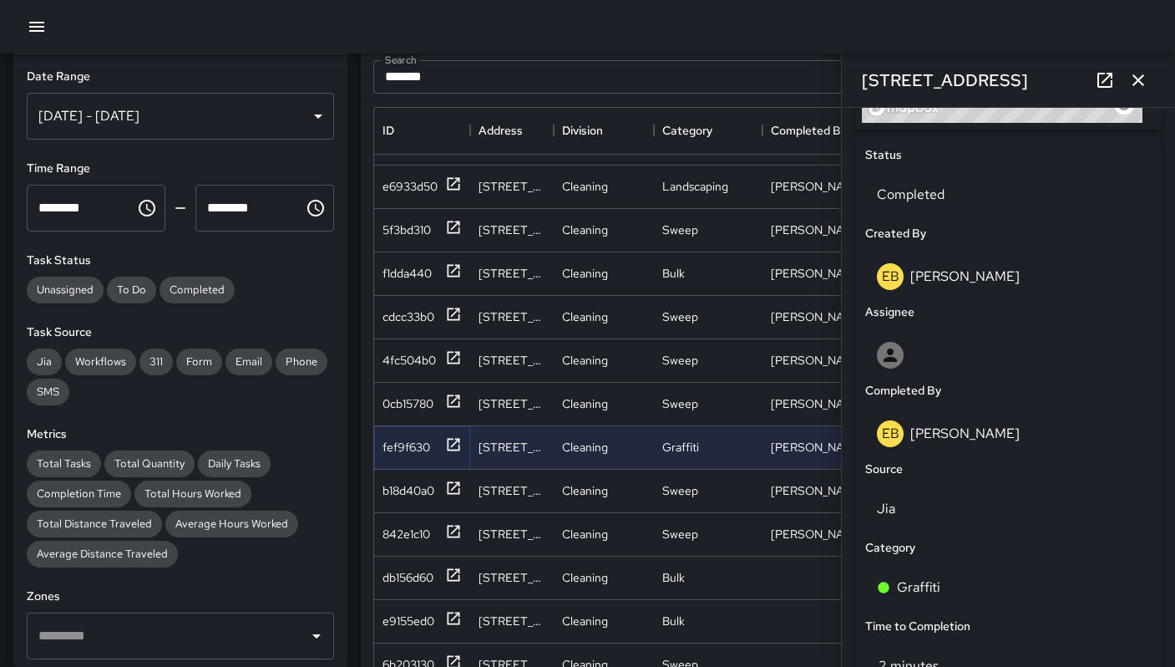
scroll to position [669, 0]
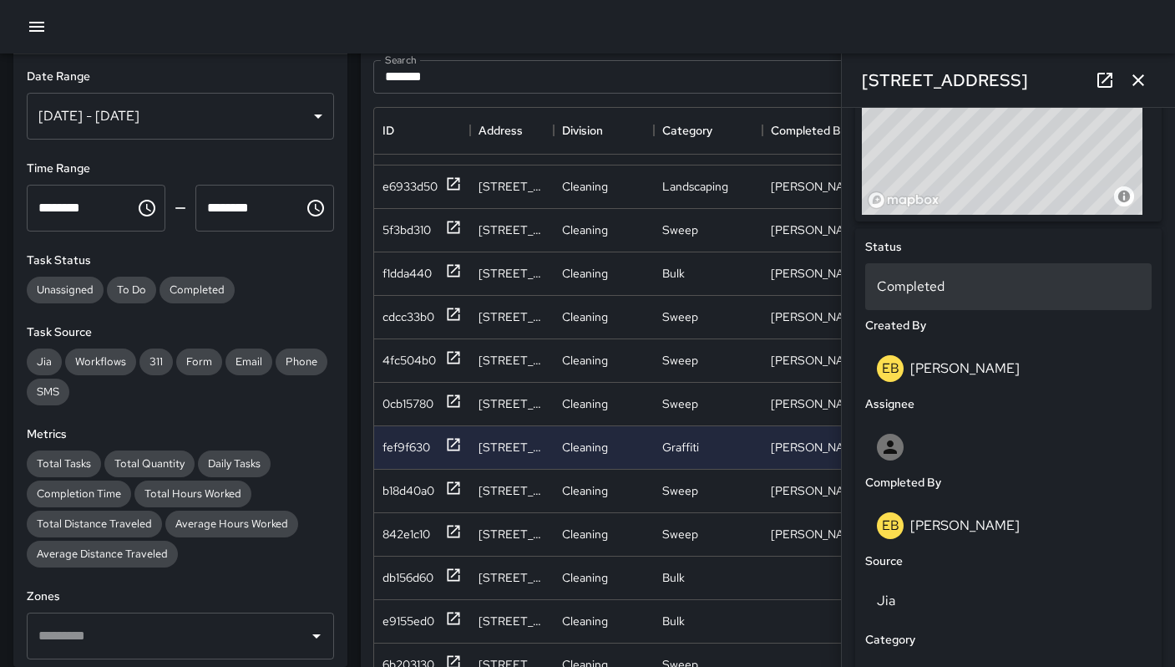
click at [917, 294] on p "Completed" at bounding box center [1008, 286] width 263 height 20
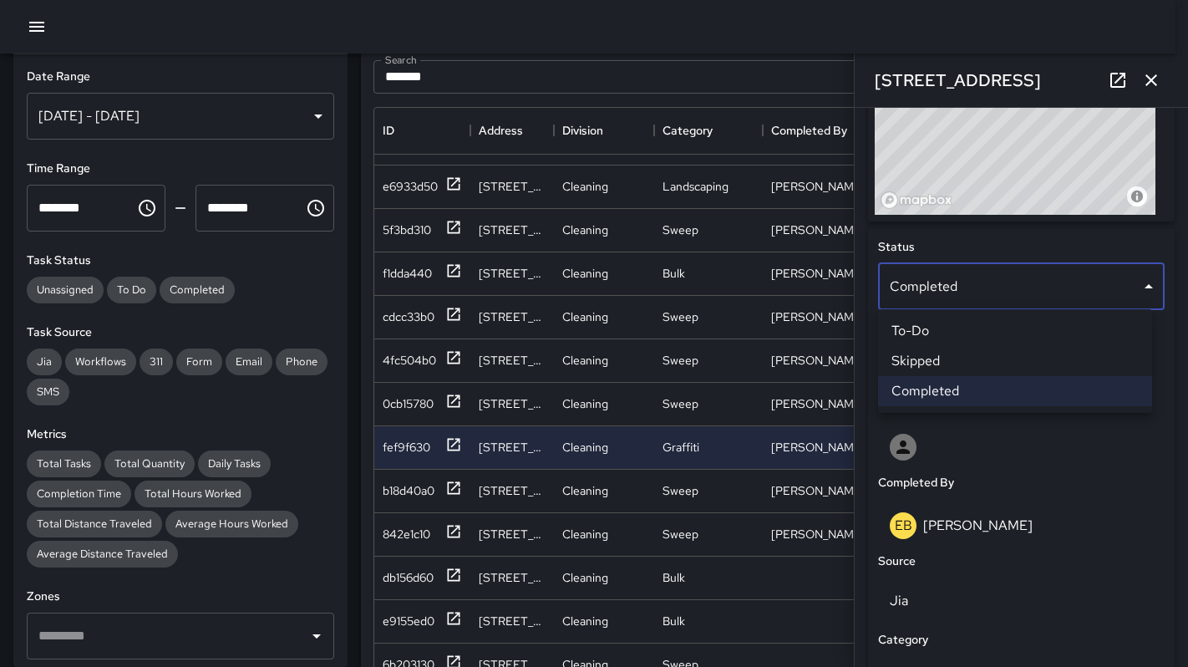
click at [931, 363] on li "Skipped" at bounding box center [1015, 361] width 274 height 30
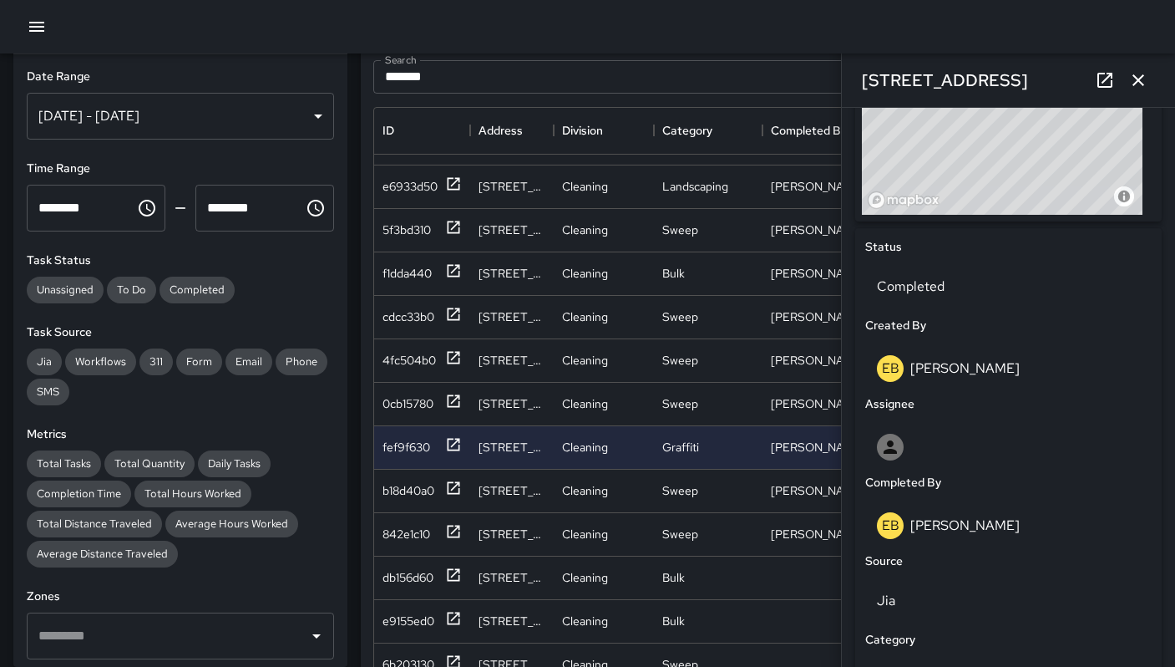
scroll to position [13, 13]
click at [1125, 79] on button "button" at bounding box center [1138, 79] width 33 height 33
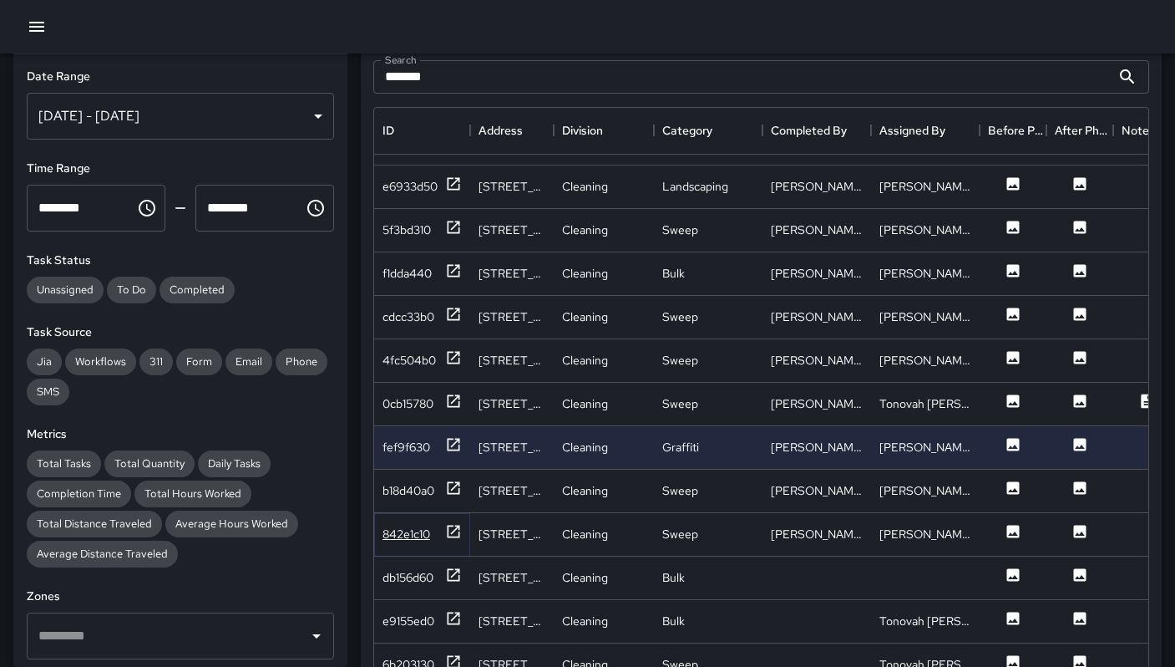
click at [399, 527] on div "842e1c10" at bounding box center [407, 533] width 48 height 17
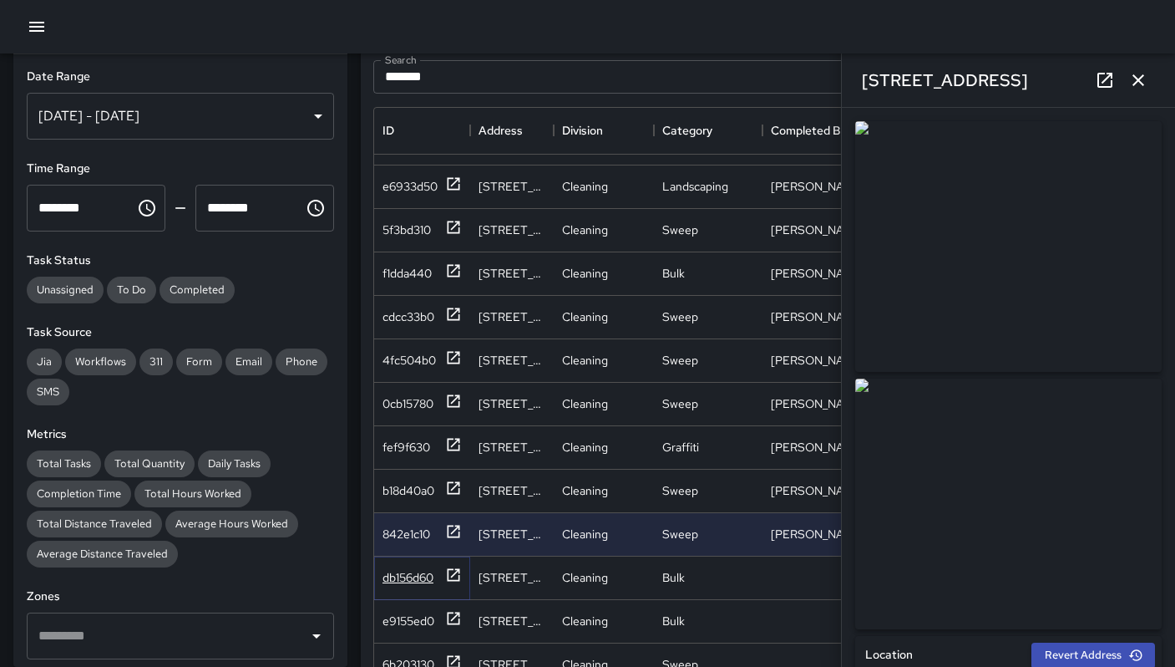
click at [408, 569] on div "db156d60" at bounding box center [408, 577] width 51 height 17
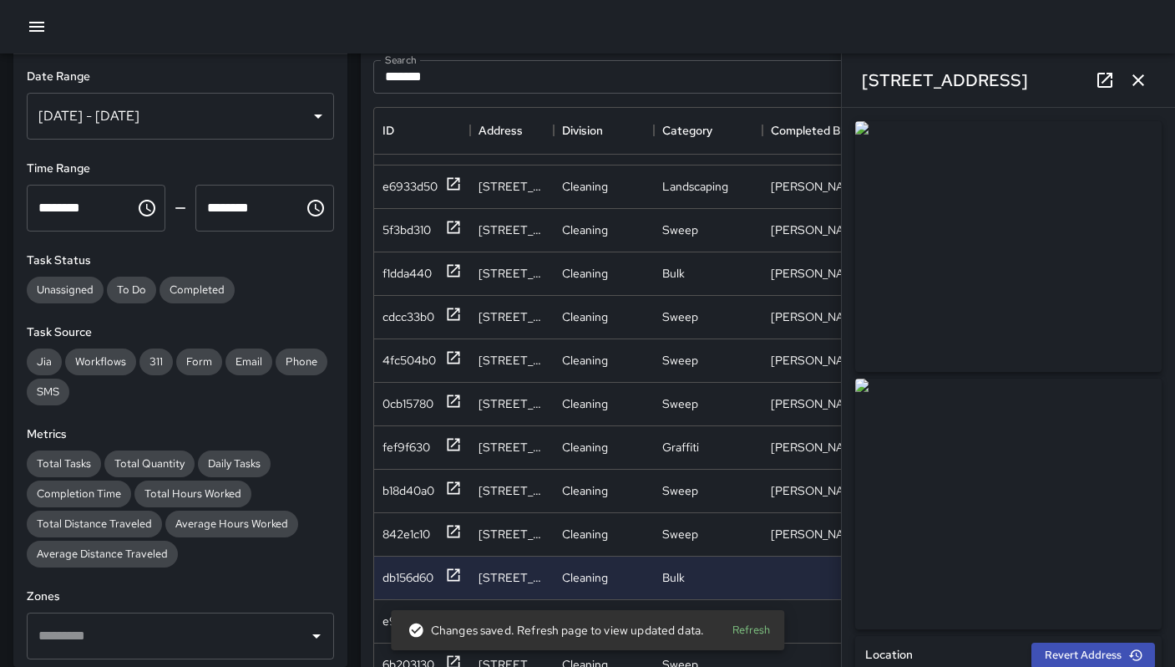
click at [1139, 79] on icon "button" at bounding box center [1139, 80] width 12 height 12
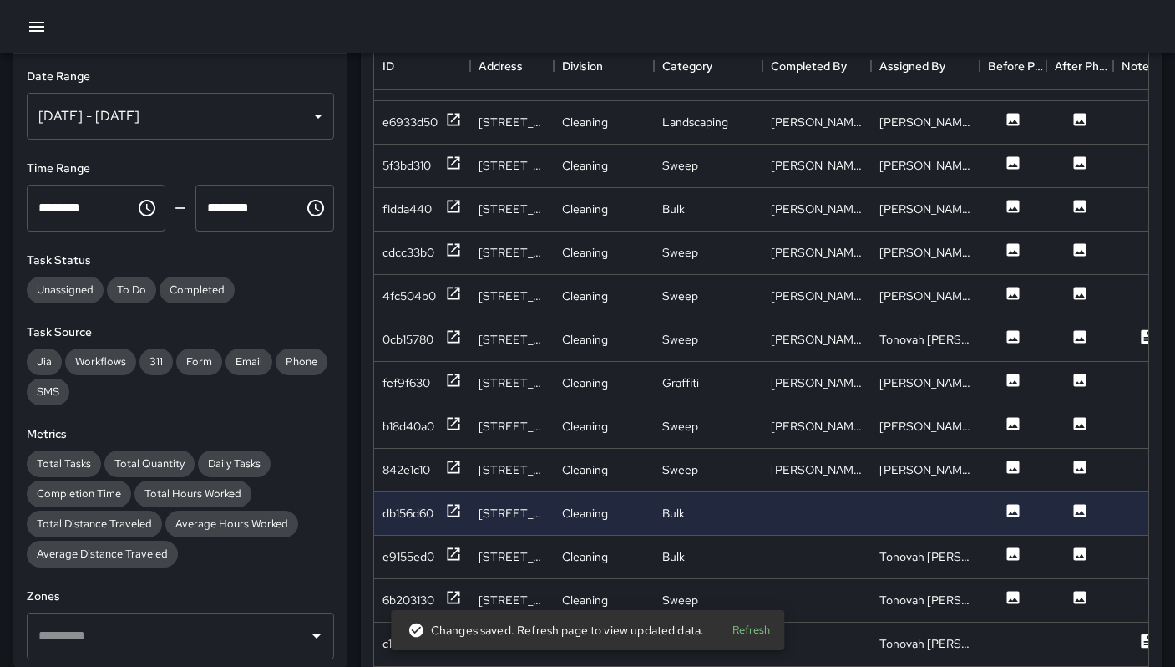
scroll to position [839, 0]
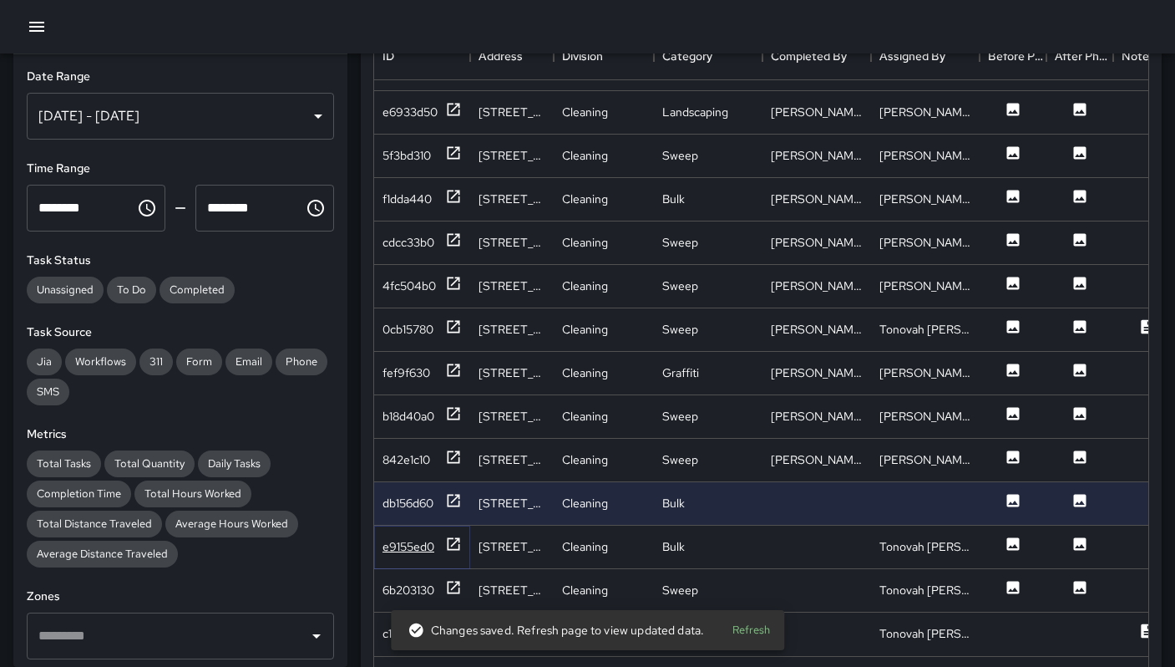
click at [417, 538] on div "e9155ed0" at bounding box center [409, 546] width 52 height 17
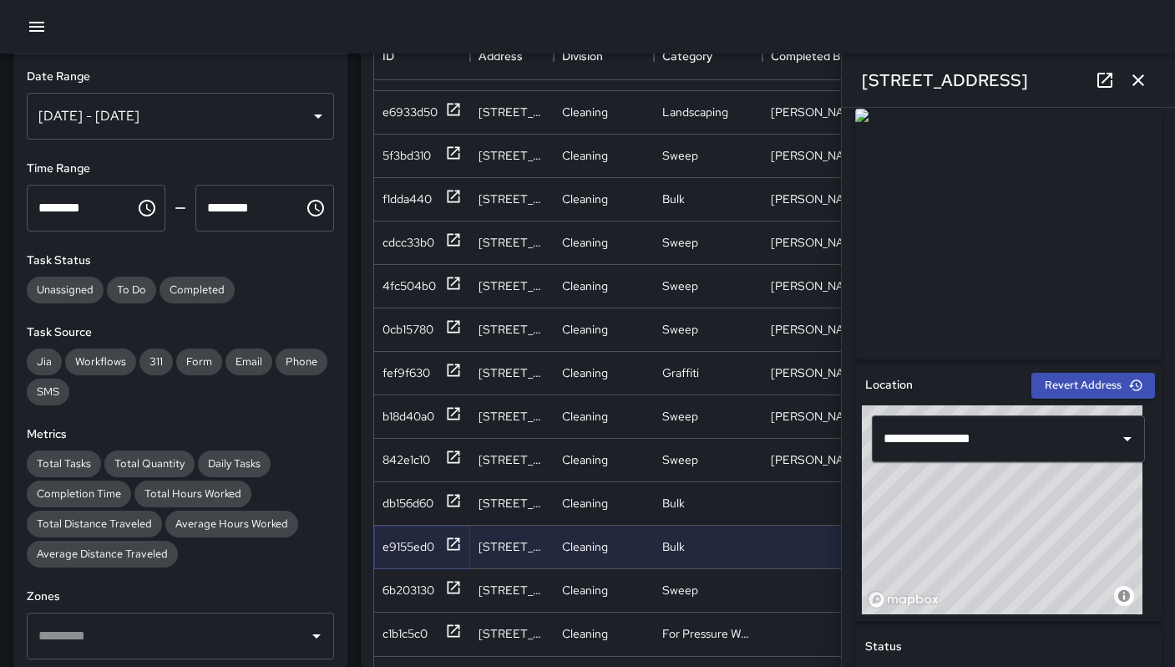
scroll to position [571, 0]
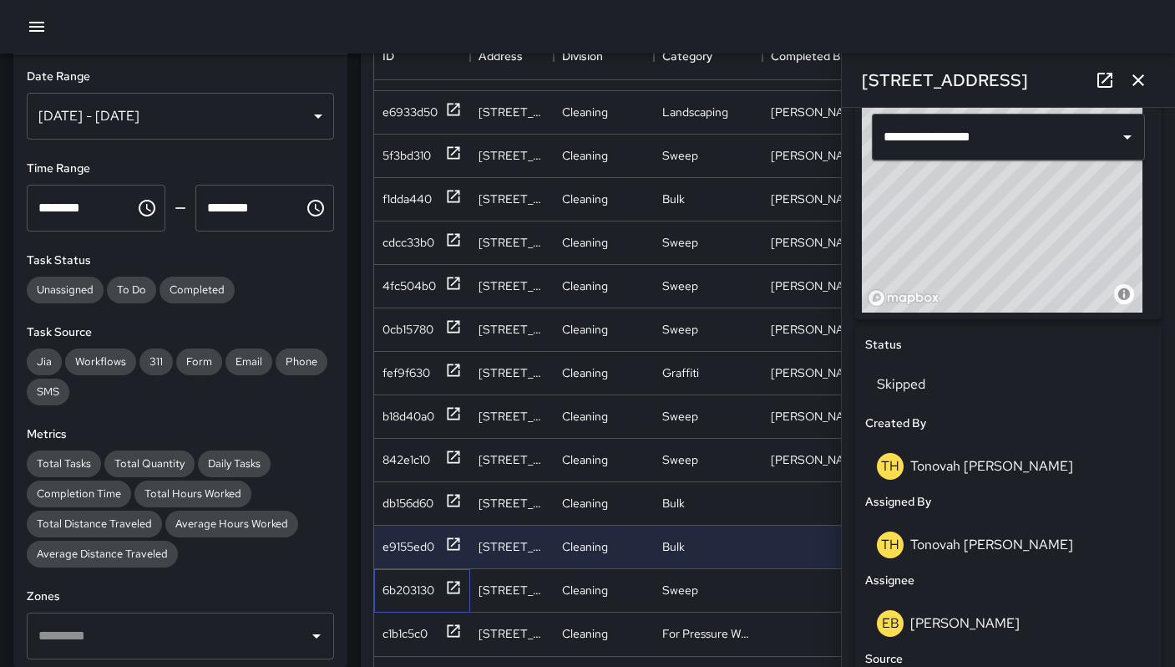
click at [410, 569] on div "6b203130" at bounding box center [422, 590] width 96 height 43
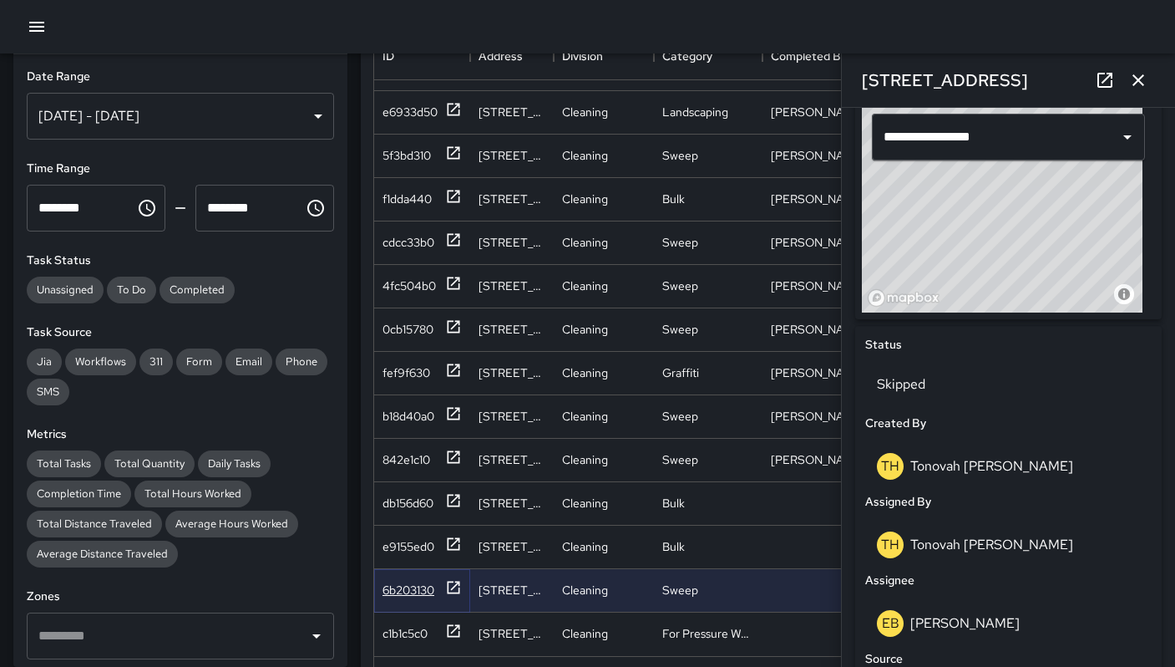
drag, startPoint x: 424, startPoint y: 576, endPoint x: 494, endPoint y: 545, distance: 76.3
click at [425, 581] on div "6b203130" at bounding box center [409, 589] width 52 height 17
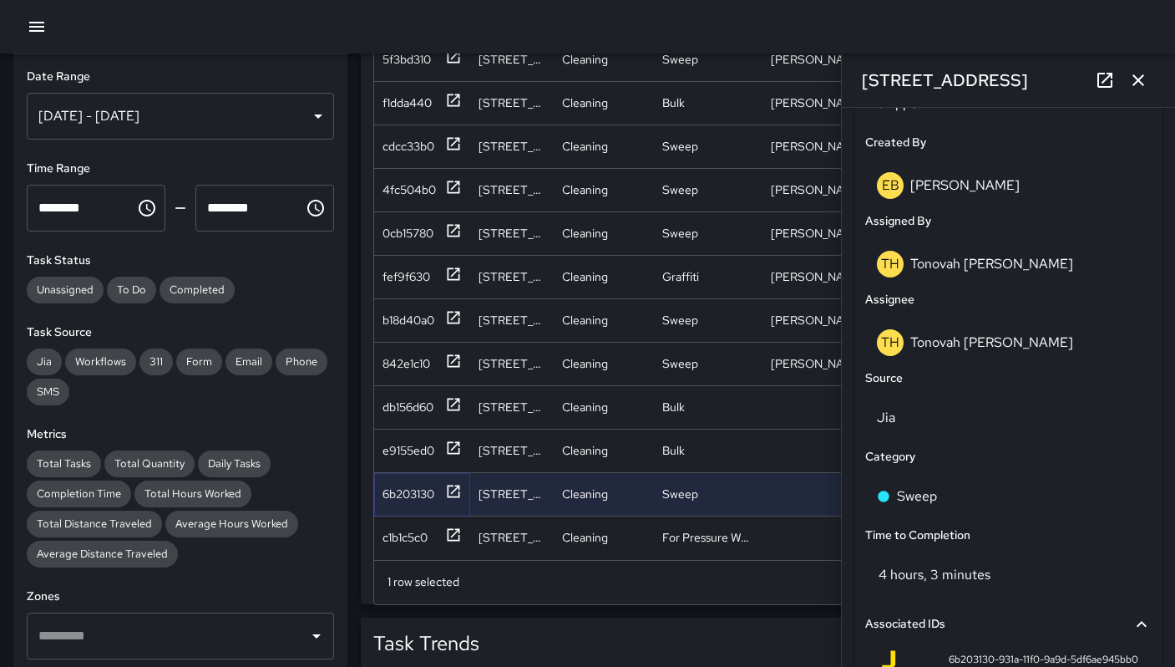
scroll to position [992, 0]
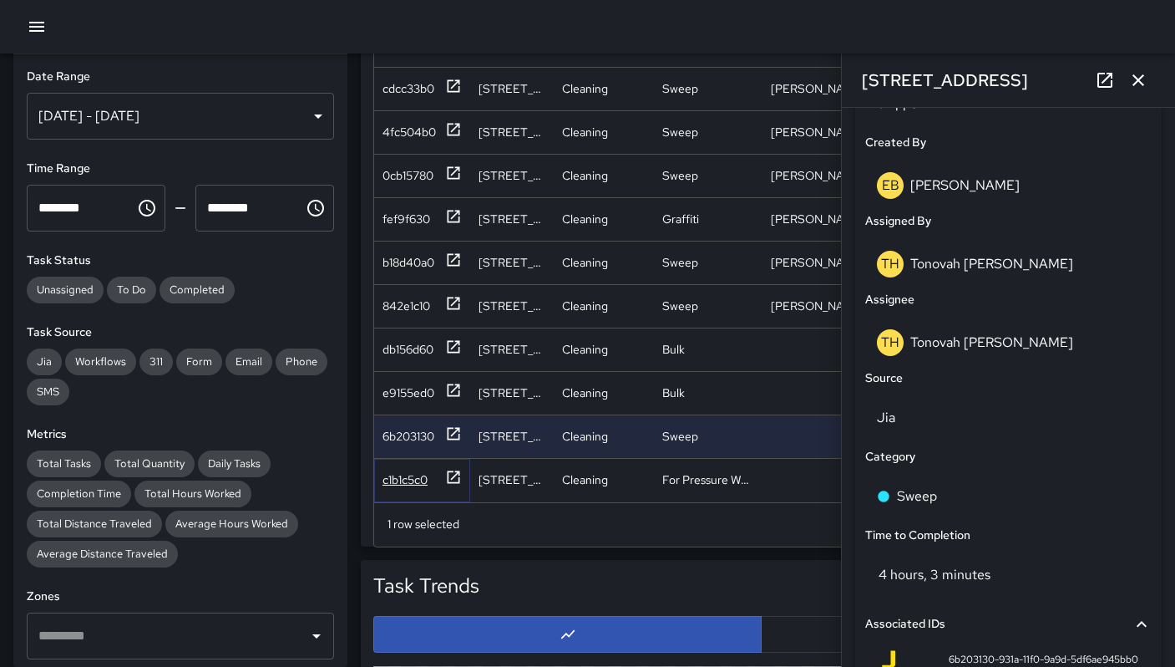
click at [413, 471] on div "c1b1c5c0" at bounding box center [405, 479] width 45 height 17
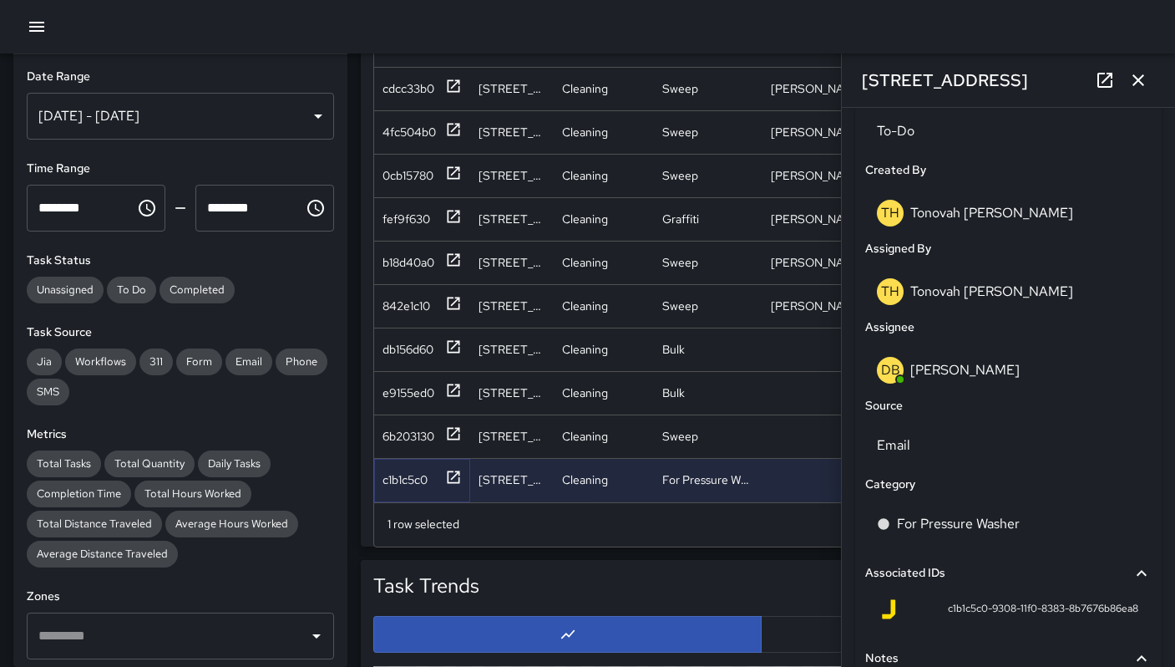
scroll to position [826, 0]
click at [1098, 83] on icon at bounding box center [1105, 80] width 15 height 15
click at [1159, 81] on div "45 Juniper Street" at bounding box center [1008, 79] width 333 height 53
click at [1137, 78] on icon "button" at bounding box center [1139, 80] width 12 height 12
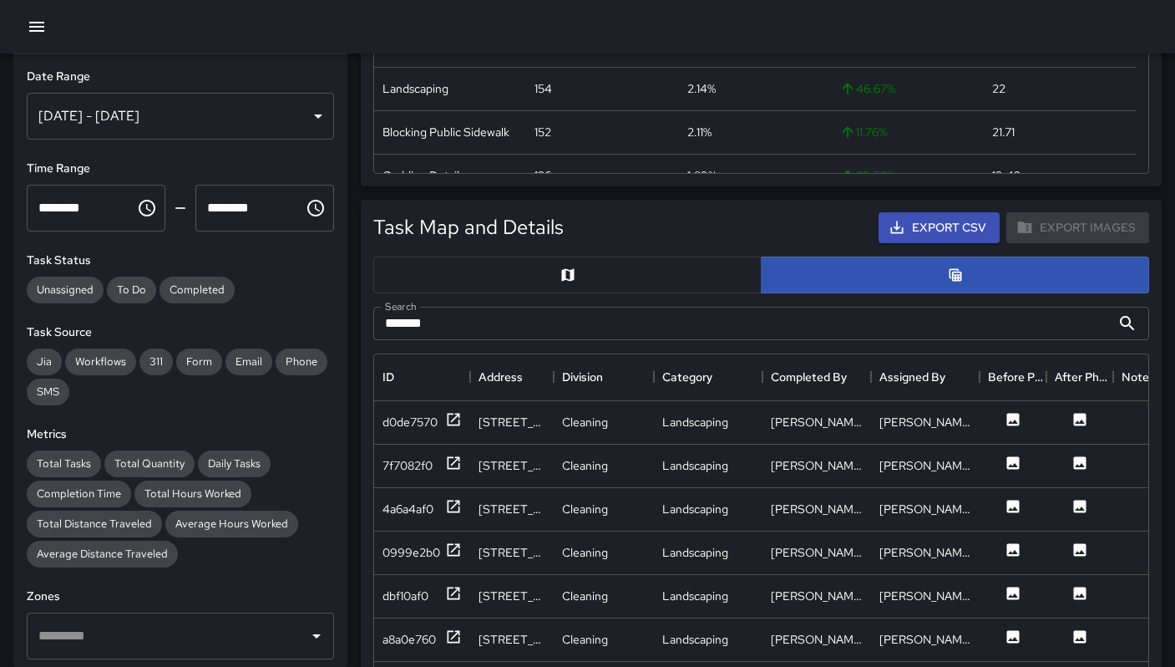
scroll to position [515, 0]
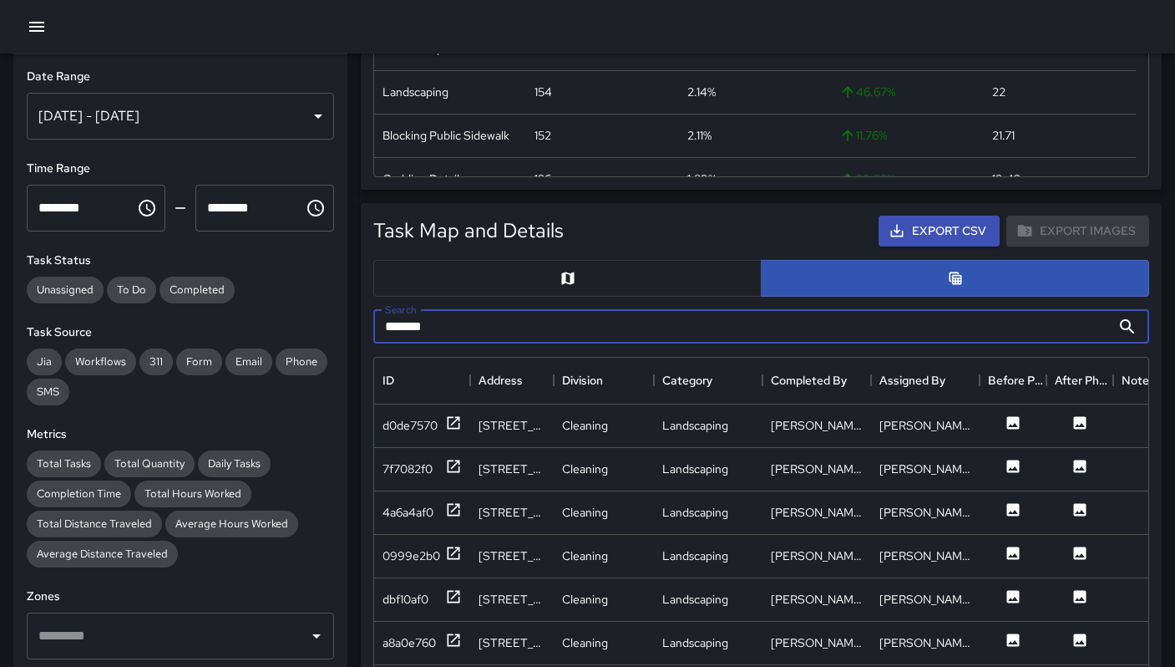
click at [468, 338] on input "*******" at bounding box center [742, 326] width 738 height 33
type input "*"
type input "******"
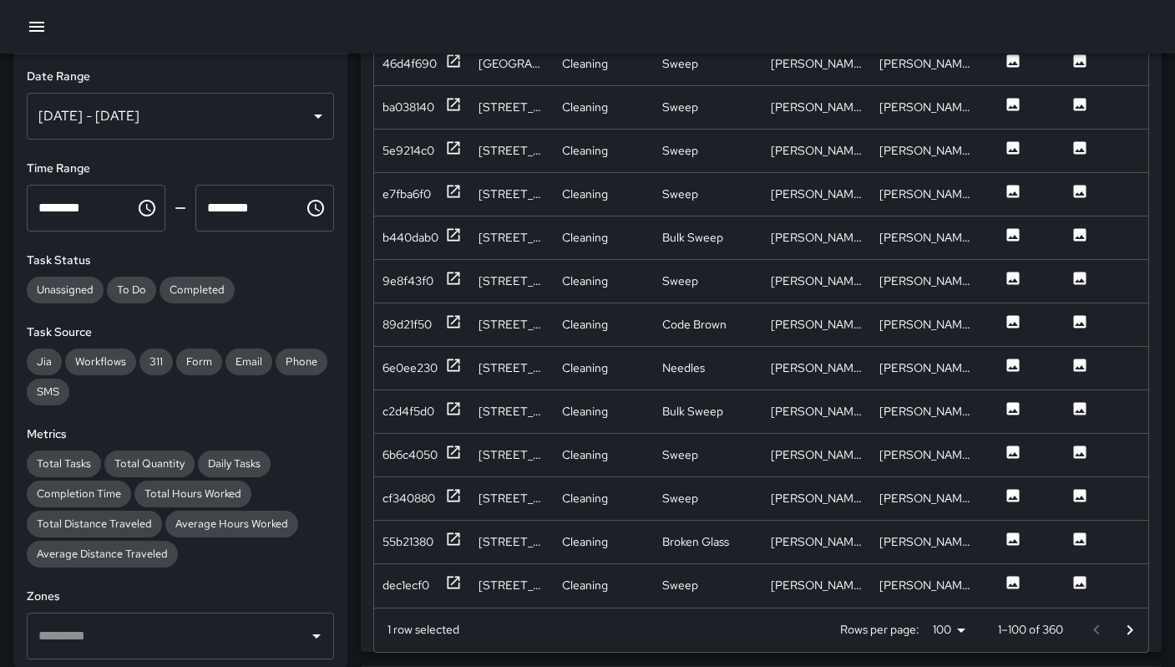
scroll to position [889, 0]
click at [1127, 631] on icon "Go to next page" at bounding box center [1130, 628] width 20 height 20
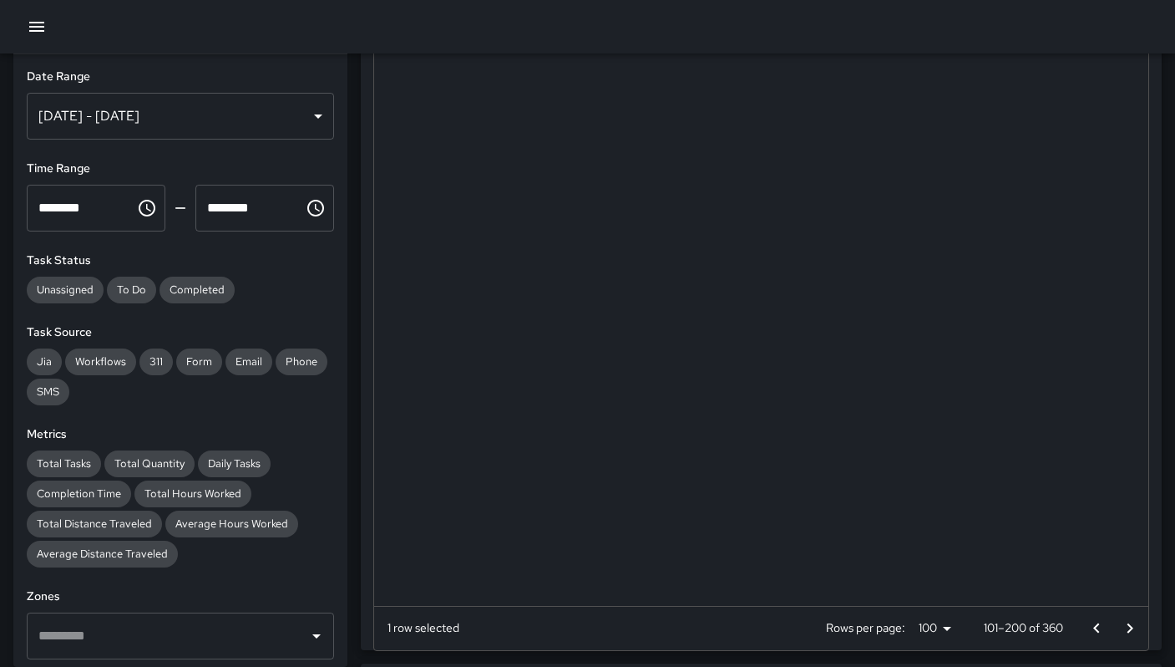
scroll to position [0, 0]
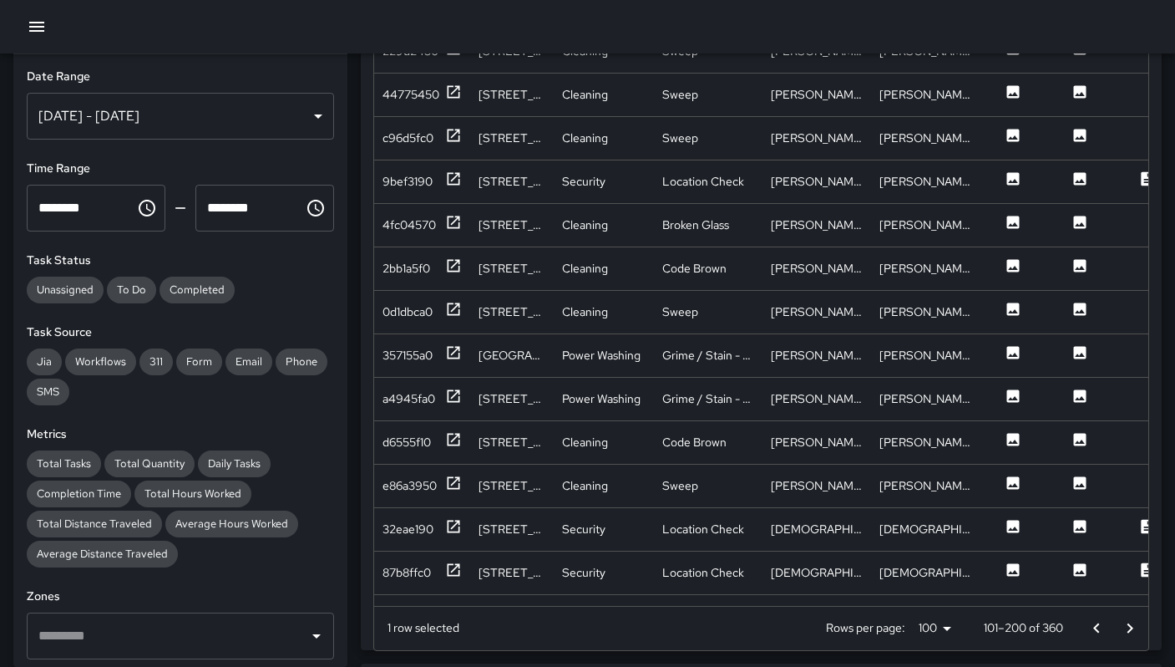
click at [1128, 630] on icon "Go to next page" at bounding box center [1130, 628] width 20 height 20
click at [1128, 630] on div at bounding box center [1113, 627] width 67 height 33
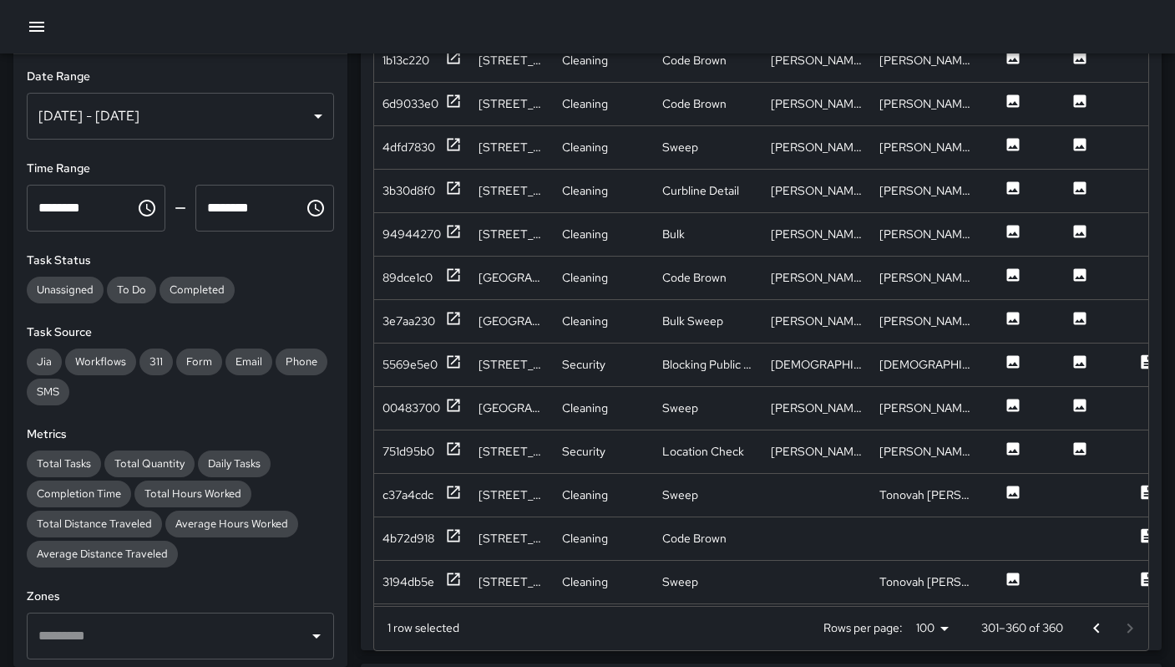
scroll to position [1700, 0]
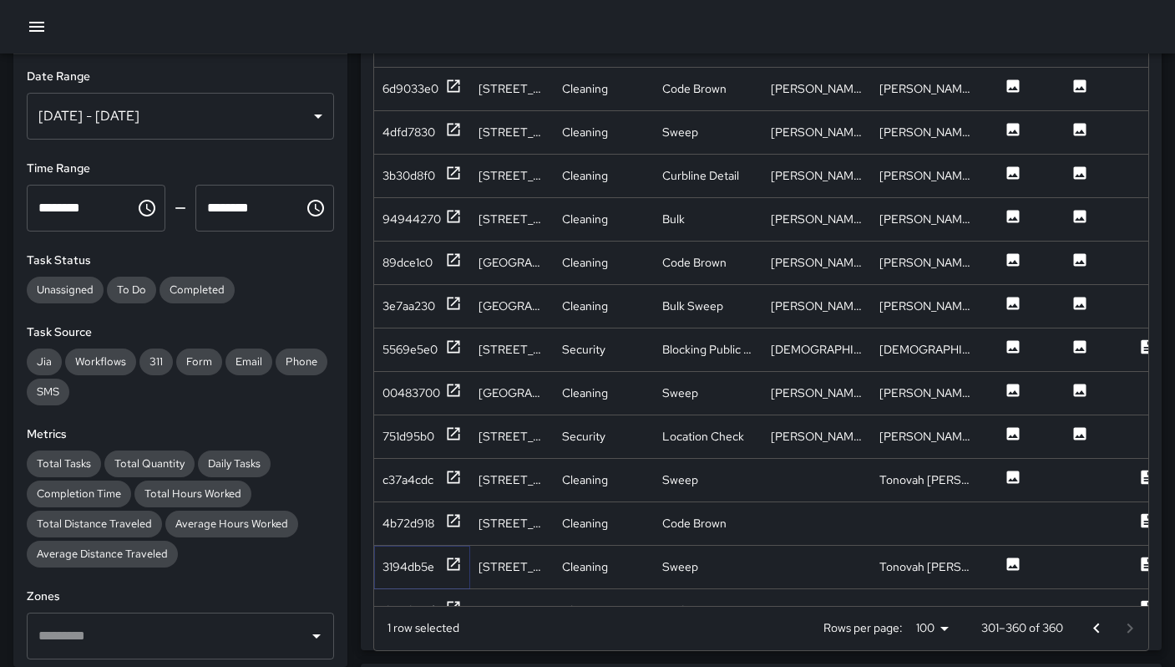
click at [421, 555] on div "3194db5e" at bounding box center [422, 566] width 96 height 43
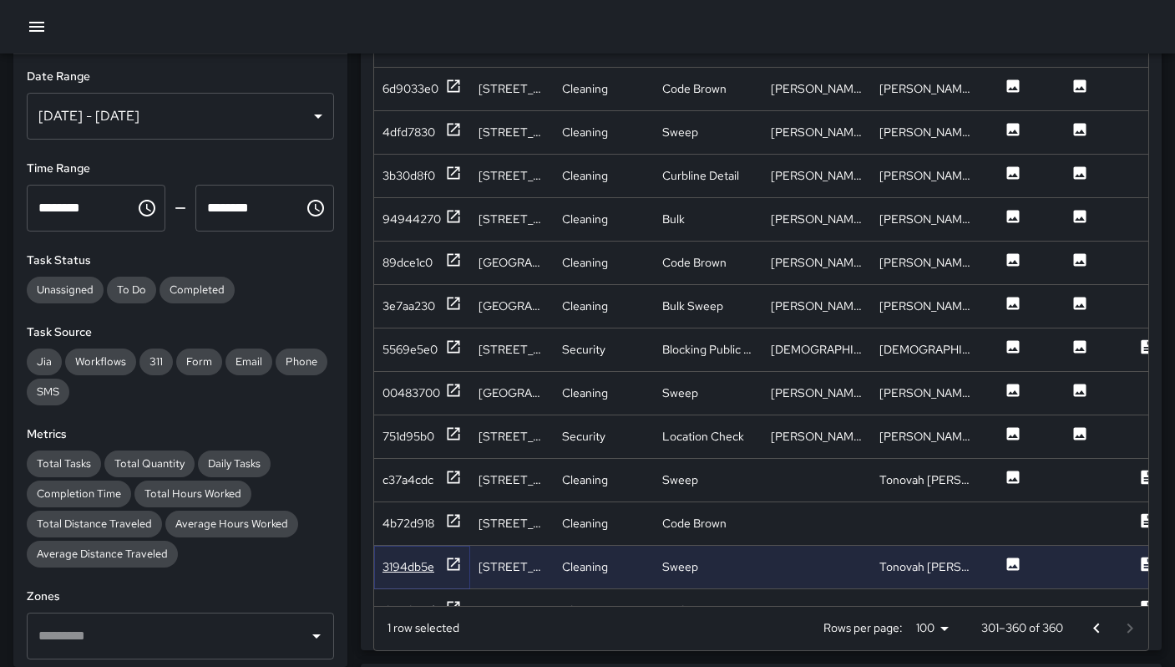
click at [432, 570] on div "3194db5e" at bounding box center [409, 566] width 52 height 17
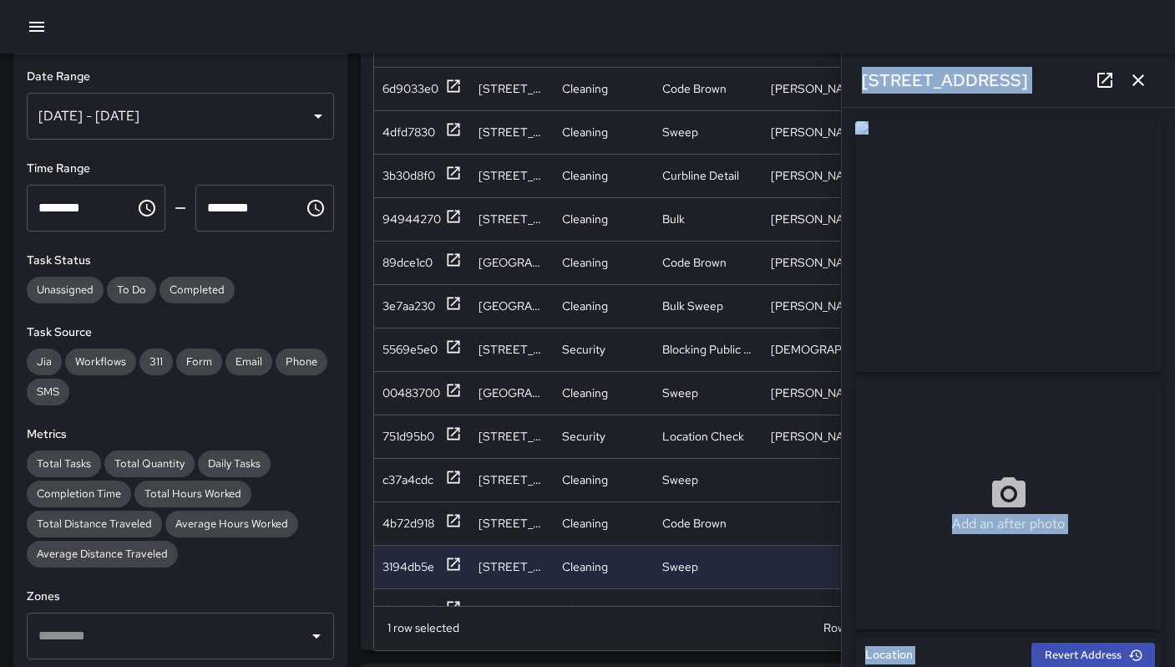
drag, startPoint x: 945, startPoint y: 305, endPoint x: 963, endPoint y: 416, distance: 112.6
click at [945, 306] on img at bounding box center [1008, 246] width 307 height 251
click at [961, 423] on div "Add an after photo" at bounding box center [1008, 503] width 307 height 251
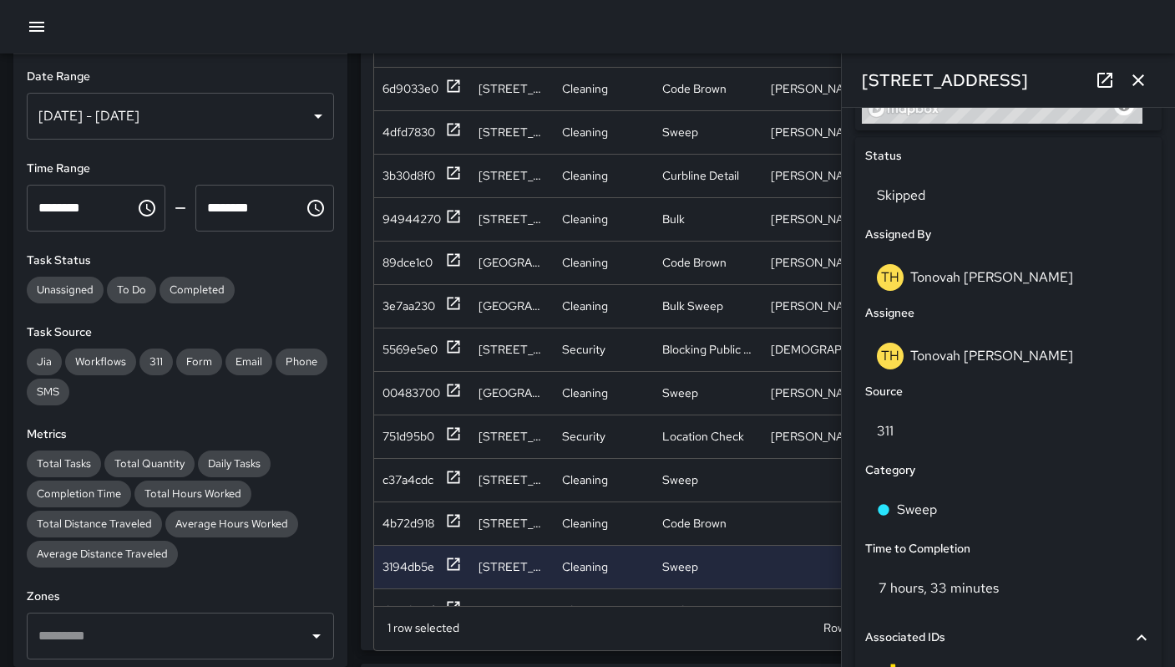
scroll to position [753, 0]
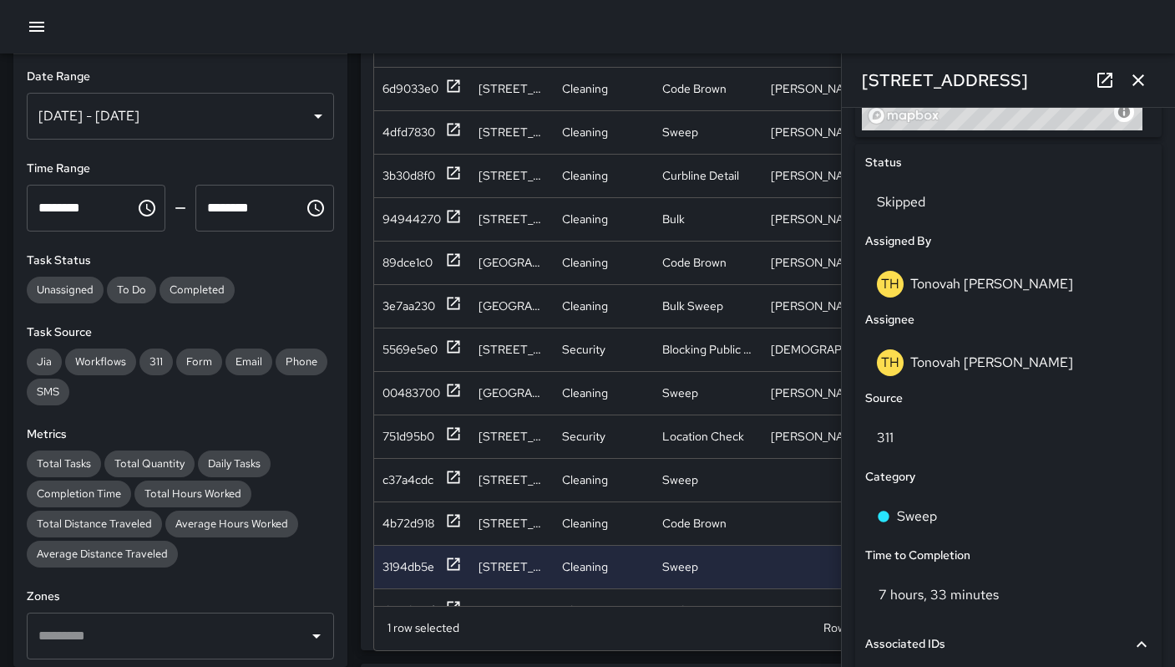
click at [1134, 74] on icon "button" at bounding box center [1139, 80] width 12 height 12
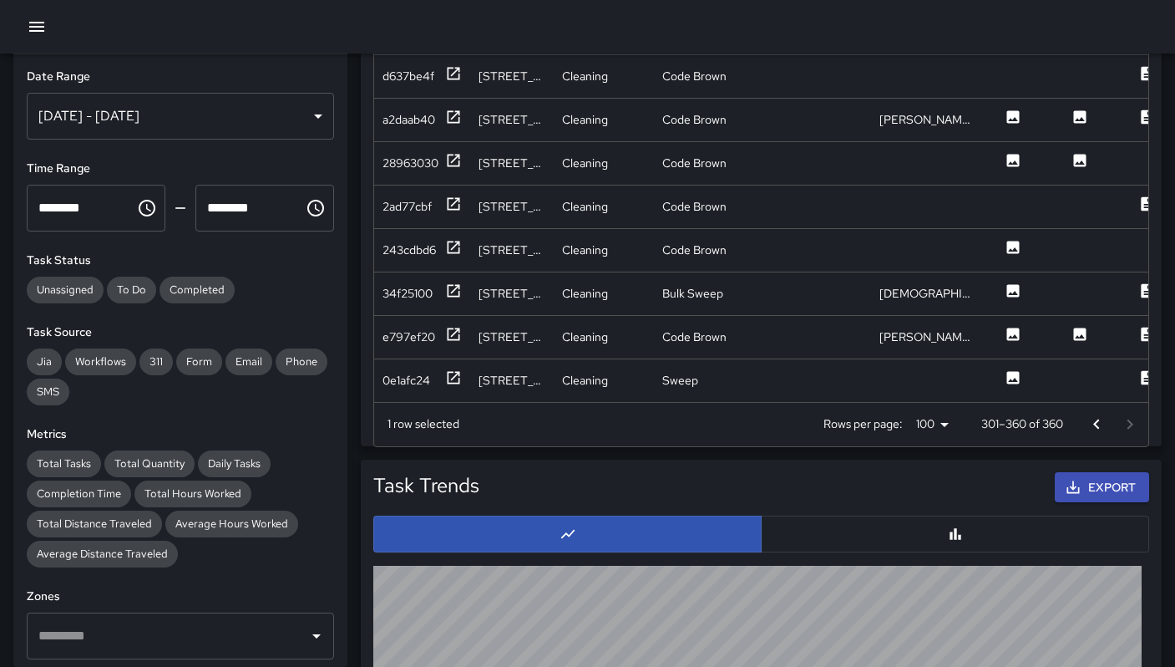
scroll to position [2043, 0]
click at [433, 327] on div "e797ef20" at bounding box center [409, 335] width 53 height 17
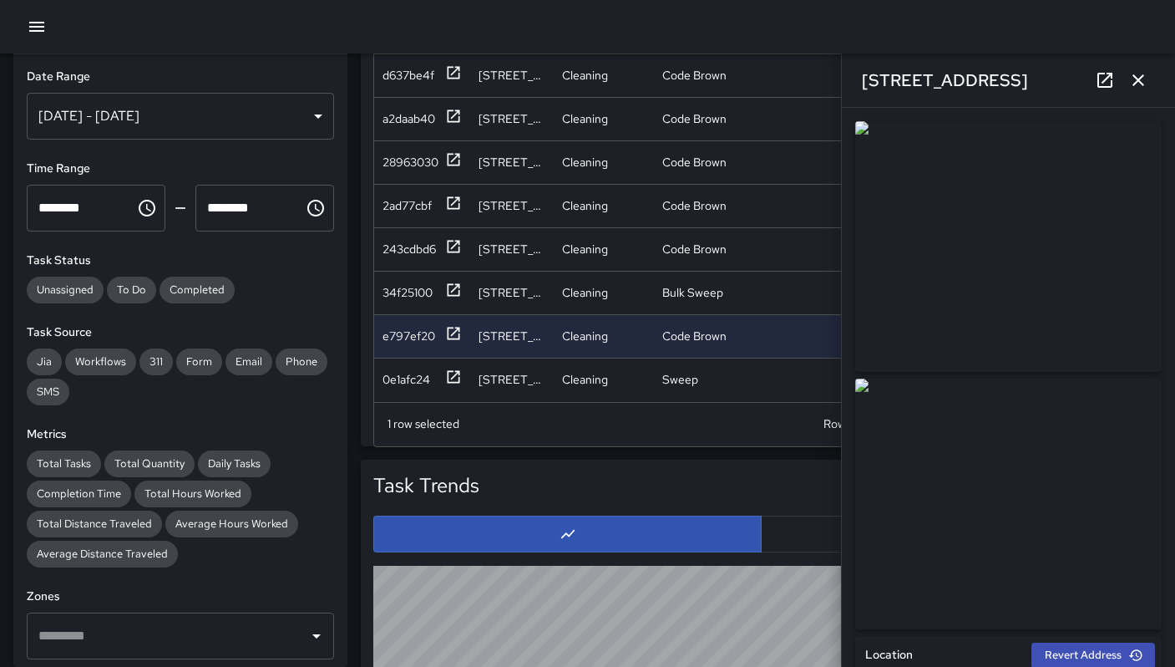
click at [1144, 79] on icon "button" at bounding box center [1138, 80] width 20 height 20
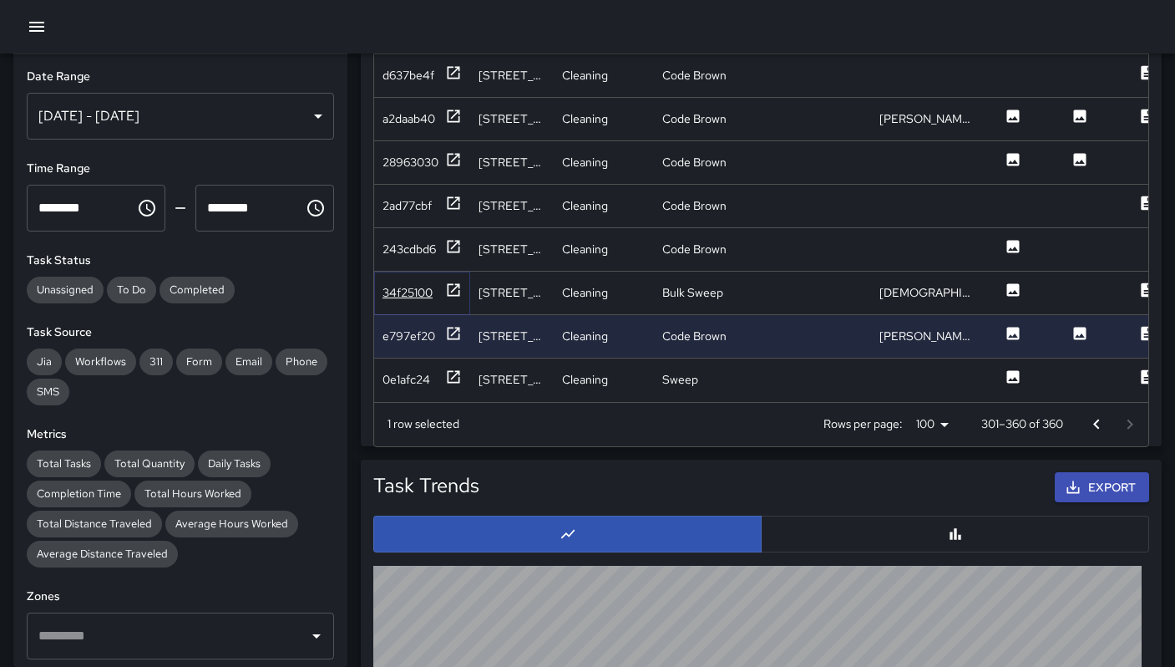
click at [408, 284] on div "34f25100" at bounding box center [408, 292] width 50 height 17
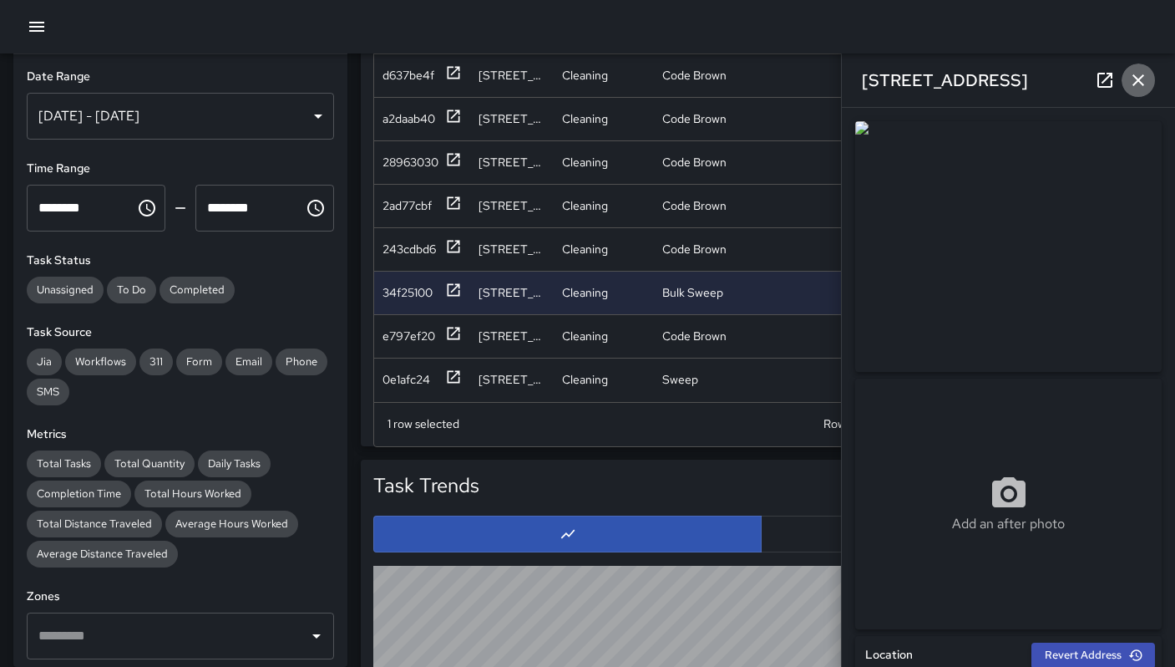
click at [1138, 76] on icon "button" at bounding box center [1138, 80] width 20 height 20
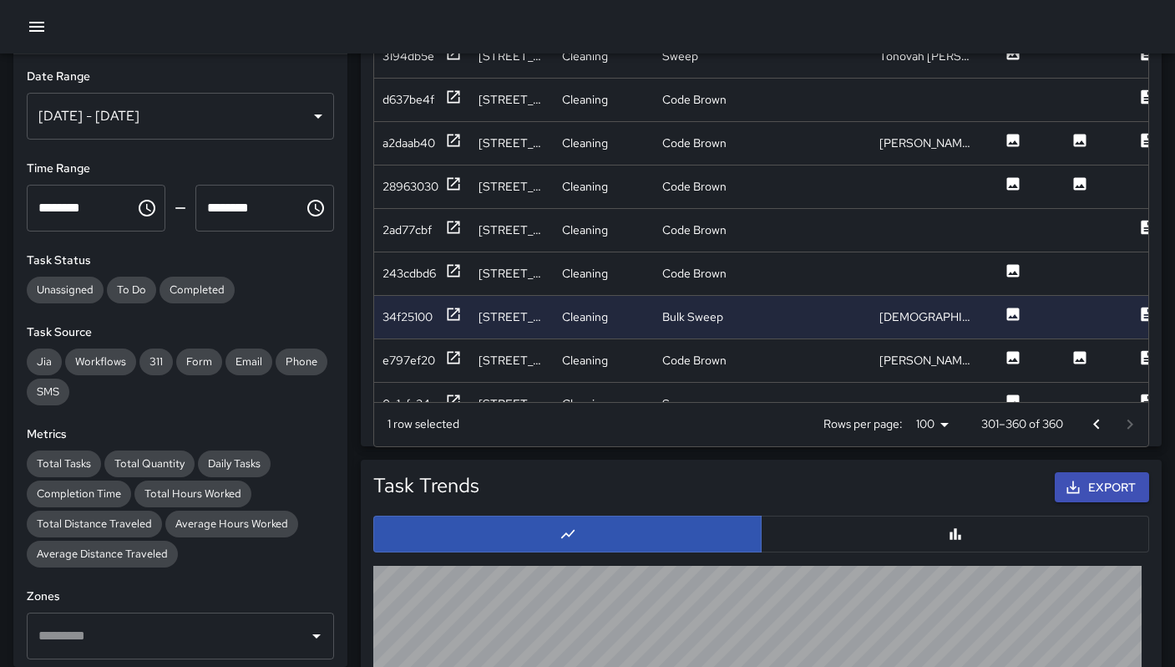
scroll to position [1981, 0]
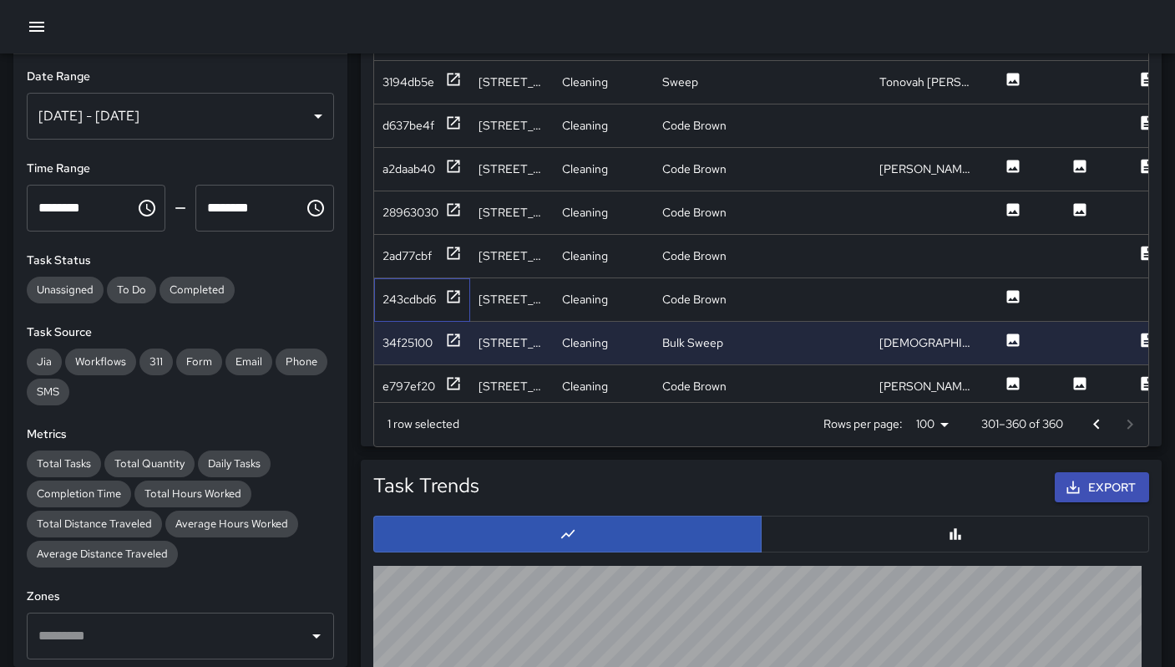
click at [407, 311] on div "243cdbd6" at bounding box center [422, 299] width 96 height 43
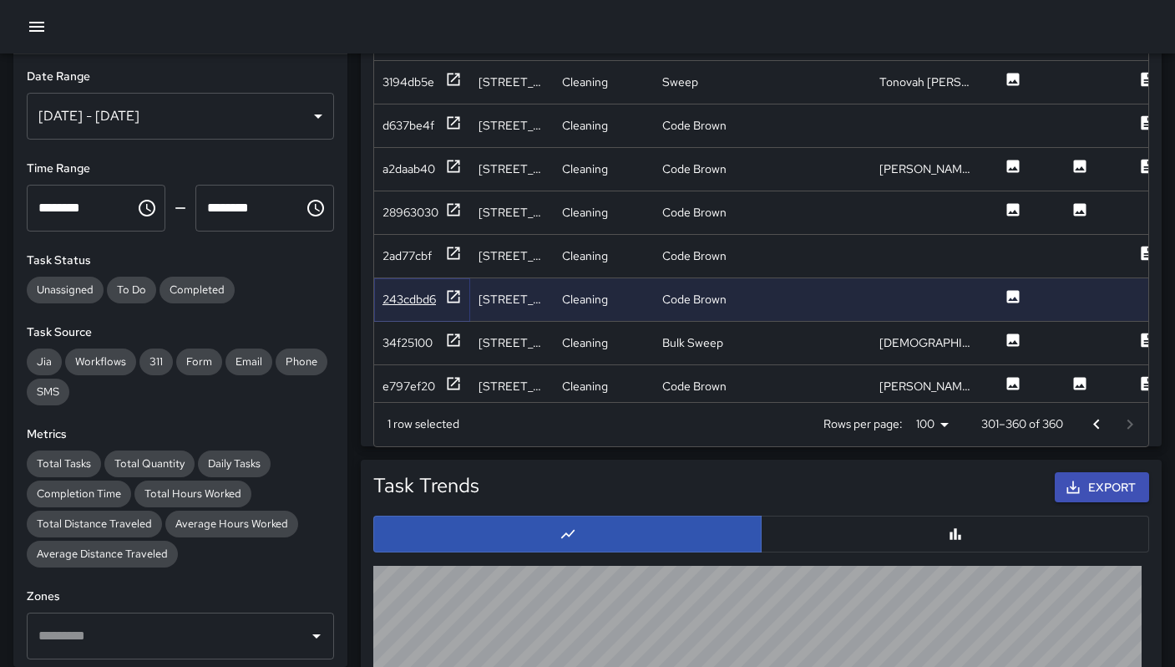
click at [407, 302] on div "243cdbd6" at bounding box center [409, 299] width 53 height 17
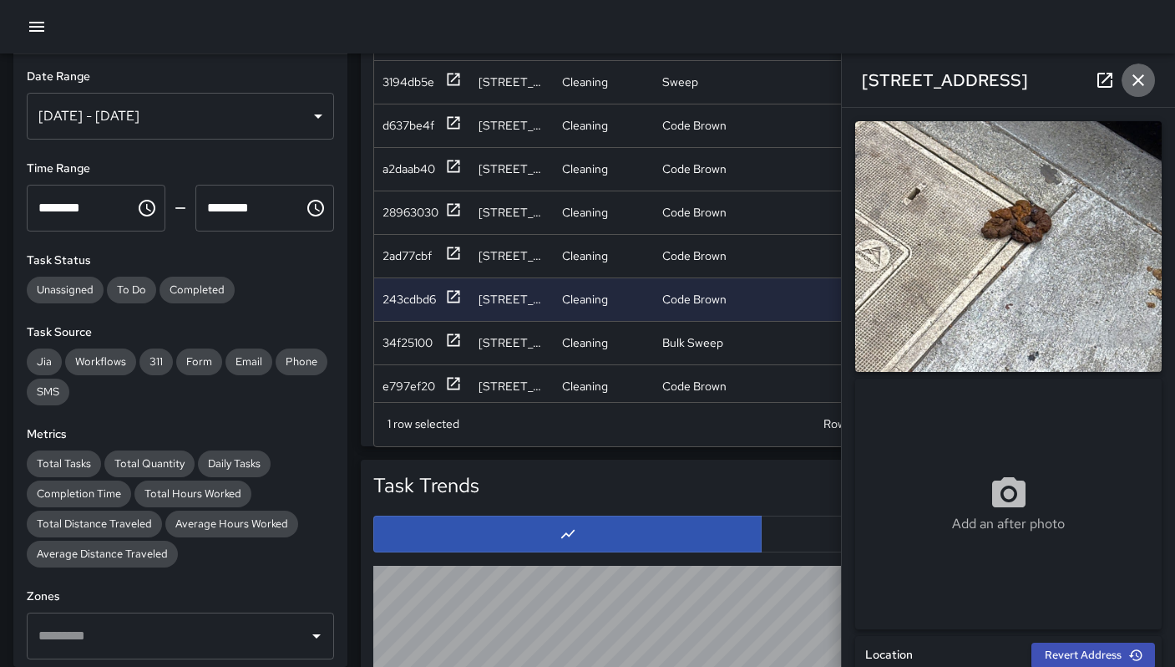
click at [1128, 83] on icon "button" at bounding box center [1138, 80] width 20 height 20
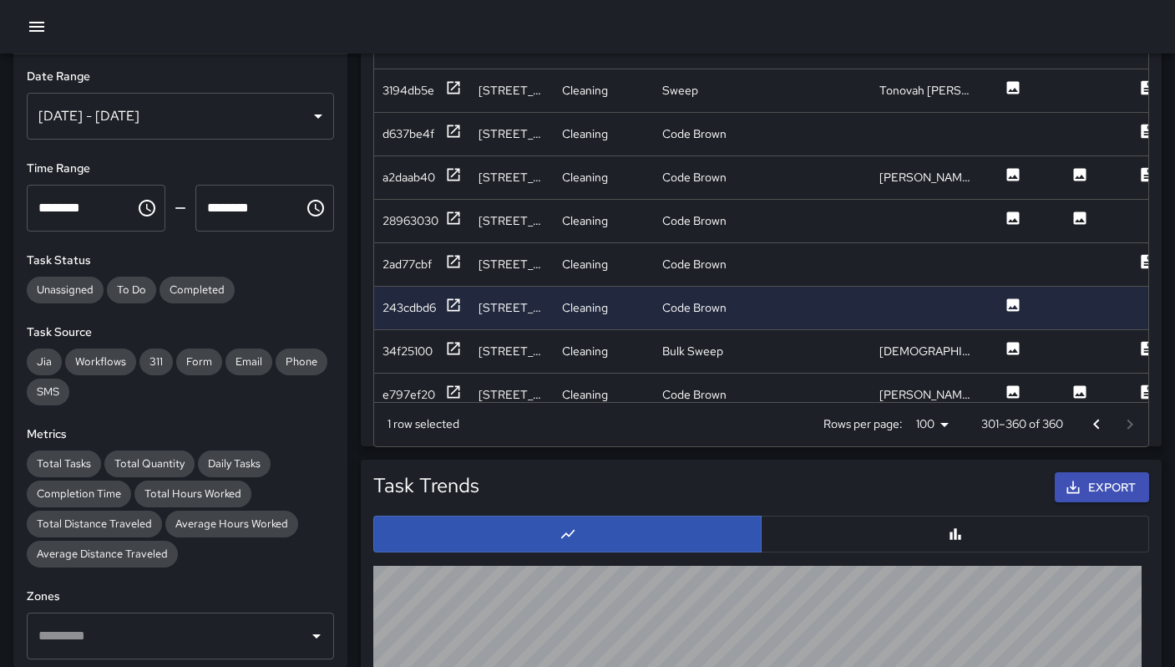
scroll to position [1960, 0]
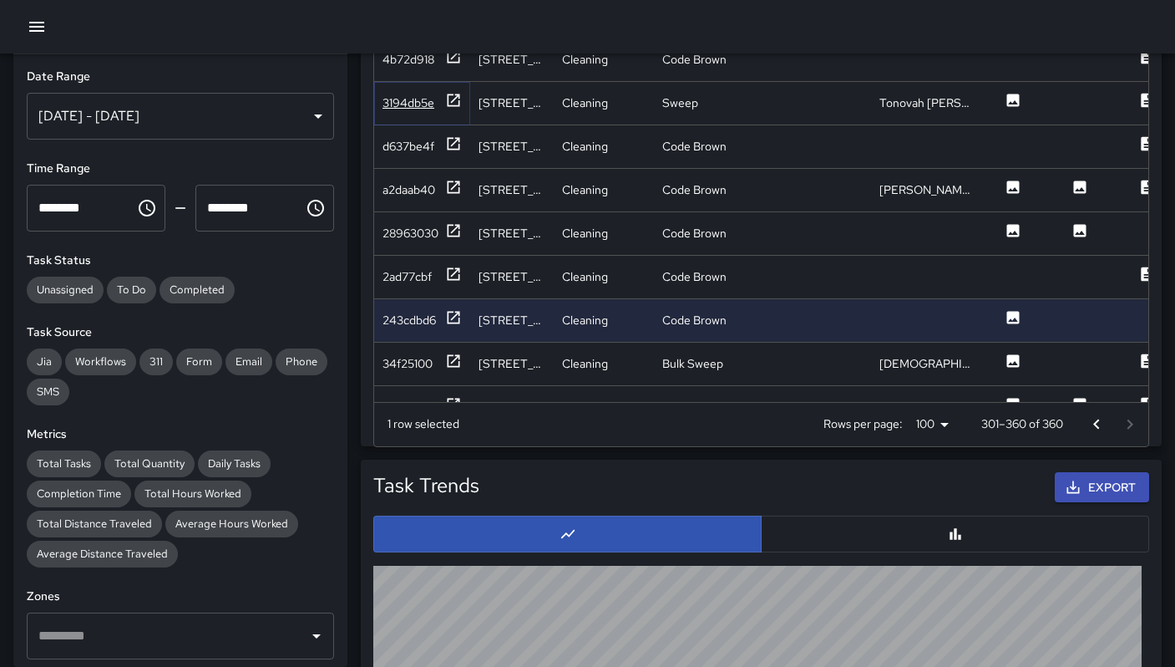
click at [417, 106] on div "3194db5e" at bounding box center [409, 102] width 52 height 17
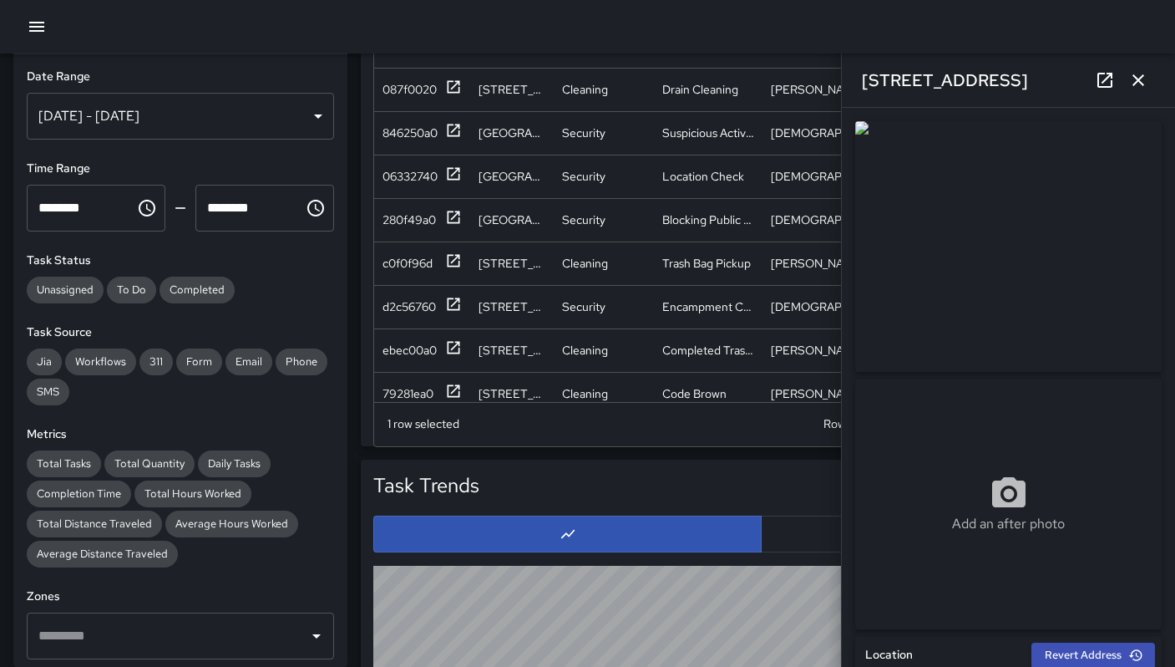
scroll to position [1060, 0]
click at [417, 92] on div "087f0020" at bounding box center [410, 90] width 54 height 17
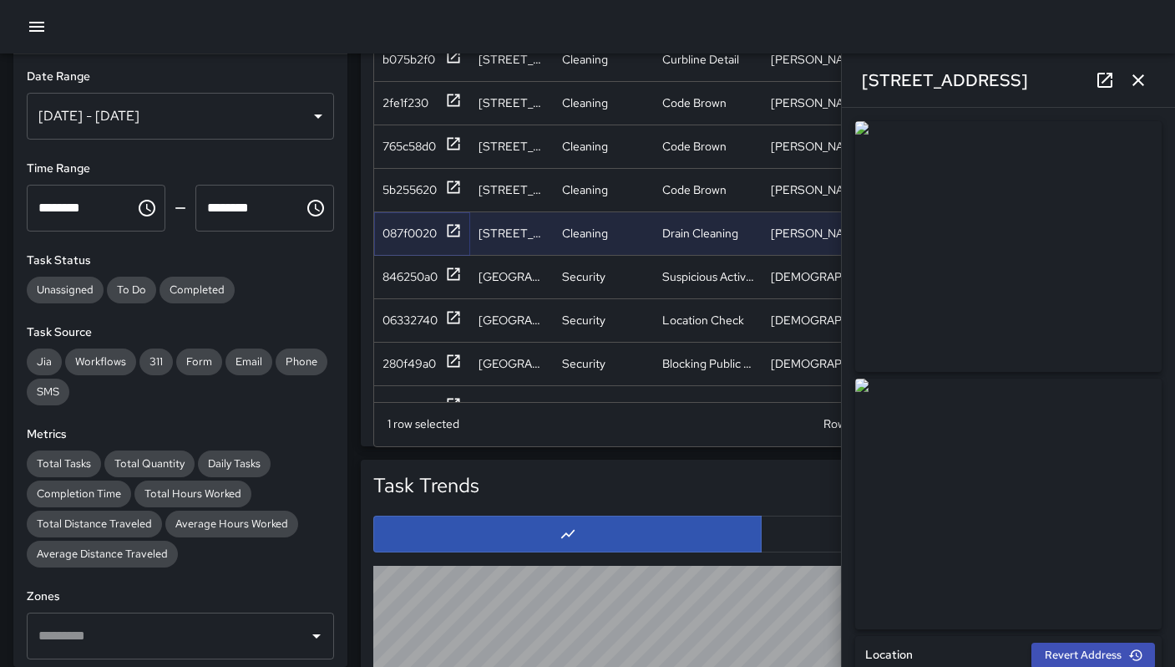
scroll to position [909, 0]
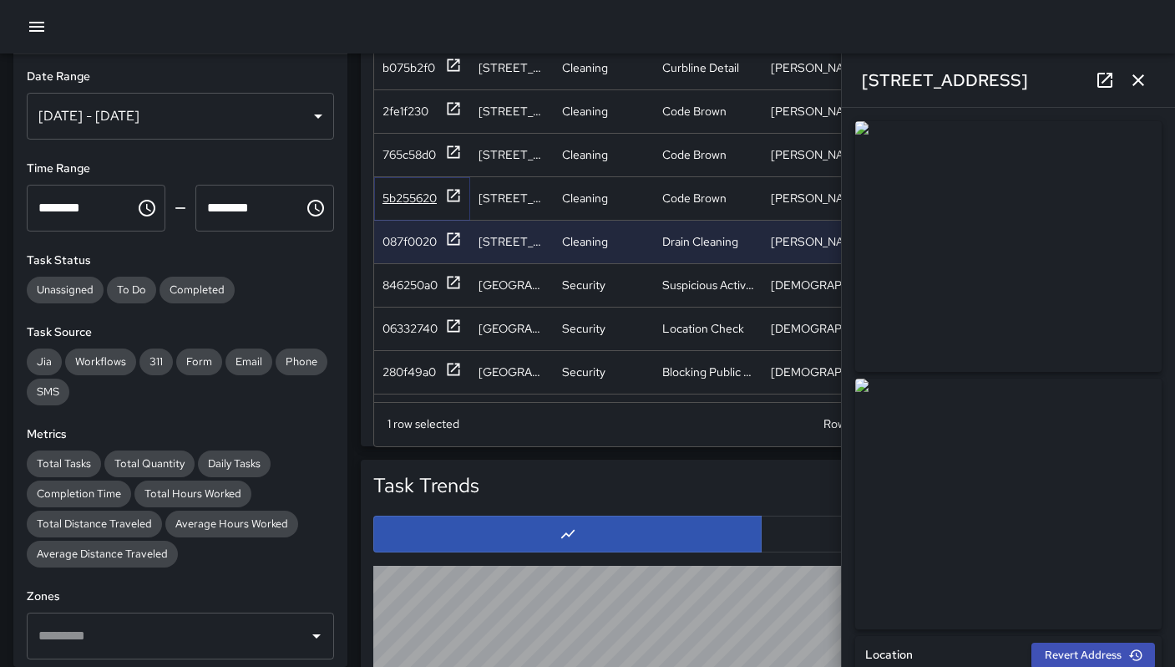
click at [413, 196] on div "5b255620" at bounding box center [410, 198] width 54 height 17
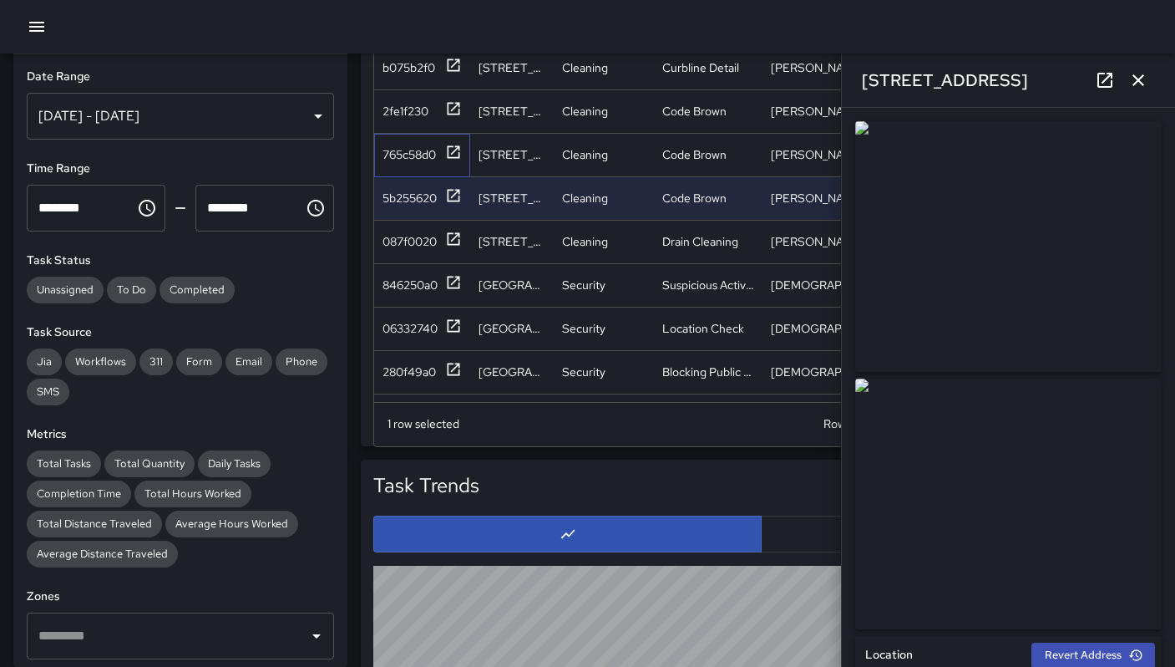
click at [407, 165] on div "765c58d0" at bounding box center [422, 155] width 96 height 43
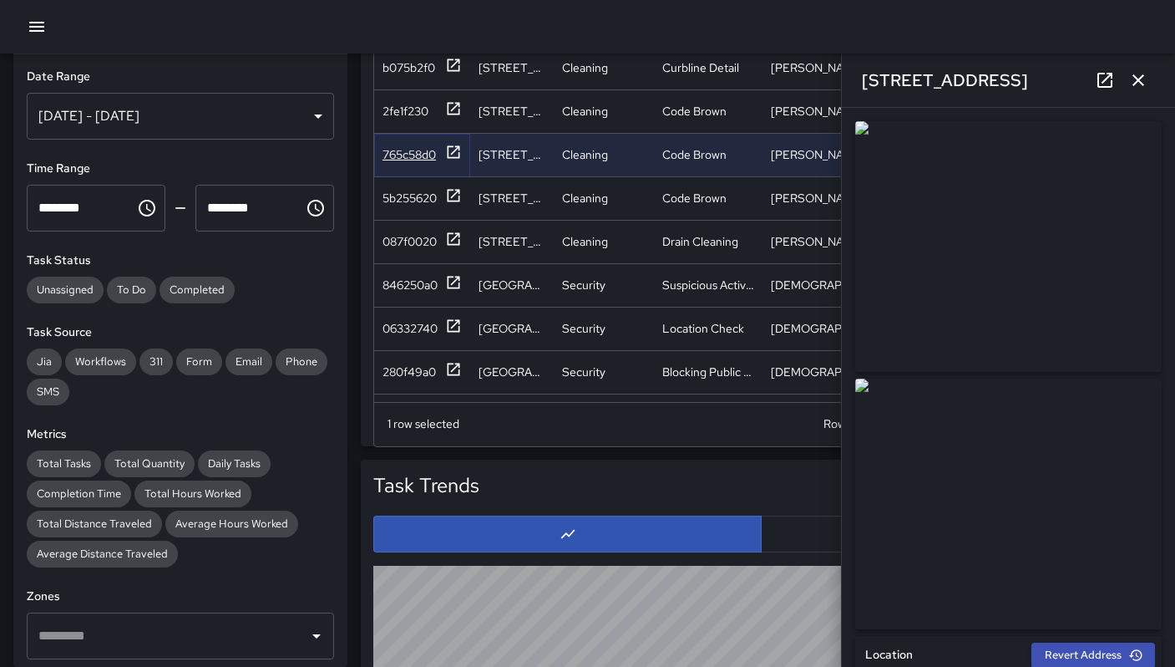
click at [410, 153] on div "765c58d0" at bounding box center [409, 154] width 53 height 17
click at [413, 114] on div "2fe1f230" at bounding box center [406, 111] width 46 height 17
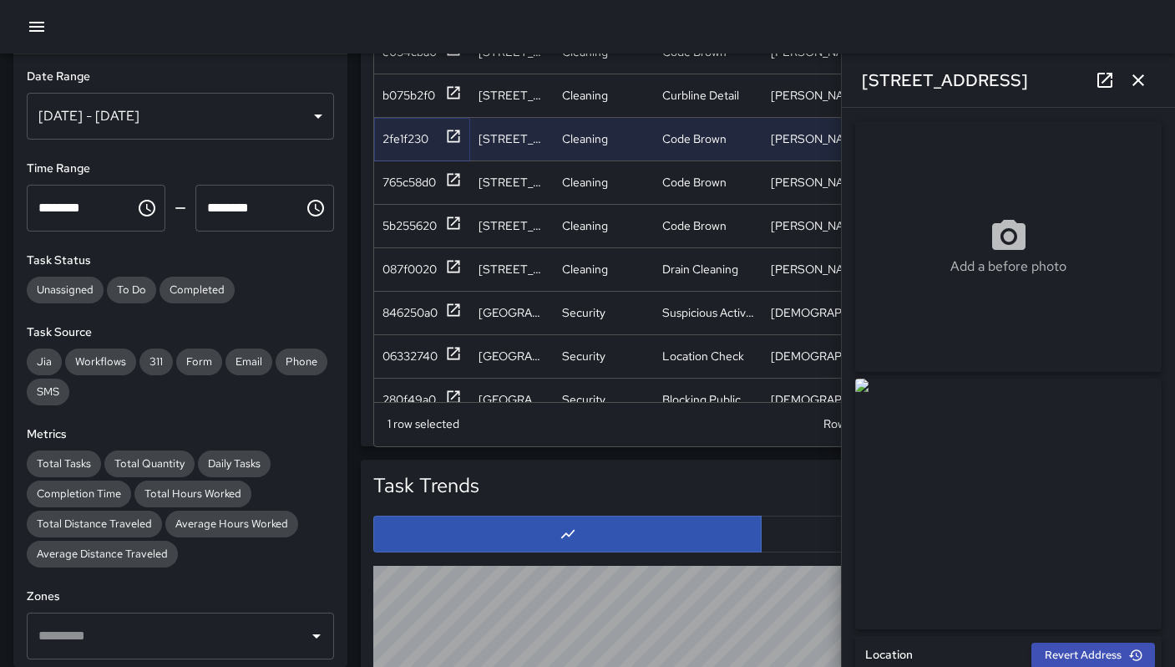
scroll to position [878, 0]
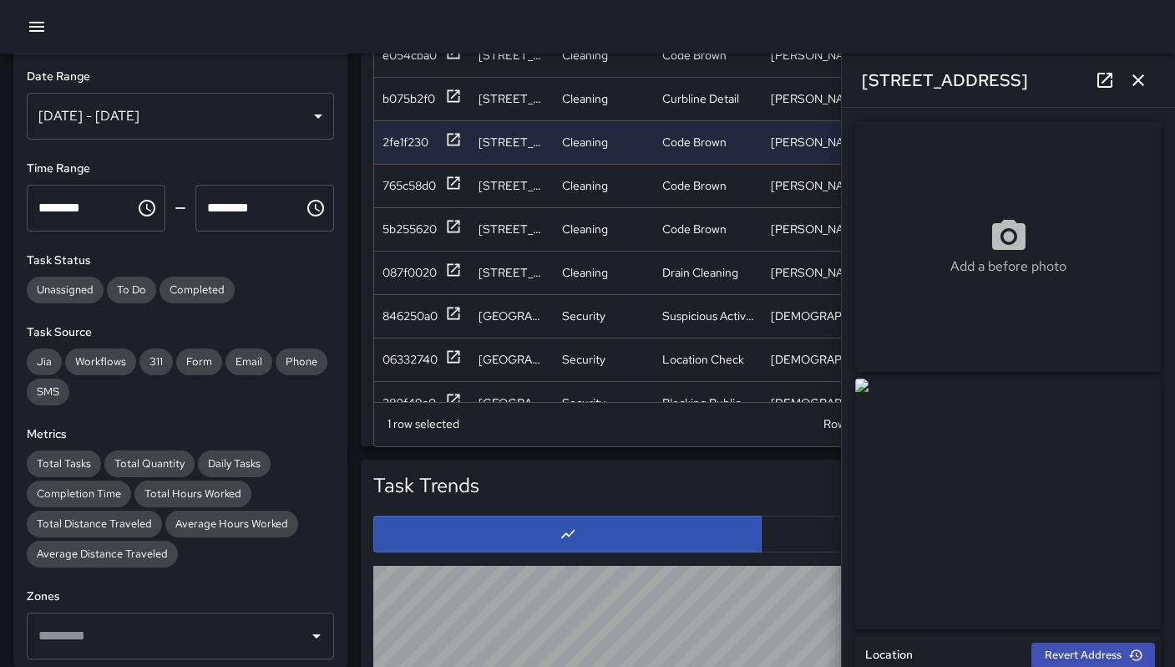
click at [1131, 79] on icon "button" at bounding box center [1138, 80] width 20 height 20
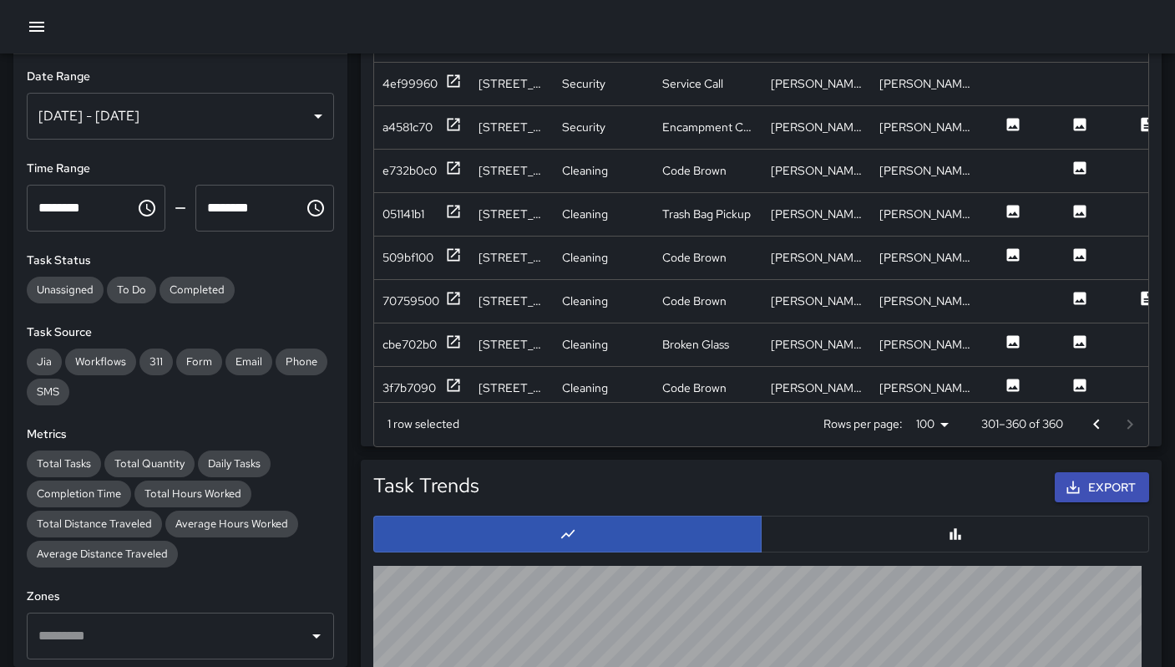
scroll to position [199, 0]
click at [387, 218] on div "051141b1" at bounding box center [404, 213] width 42 height 17
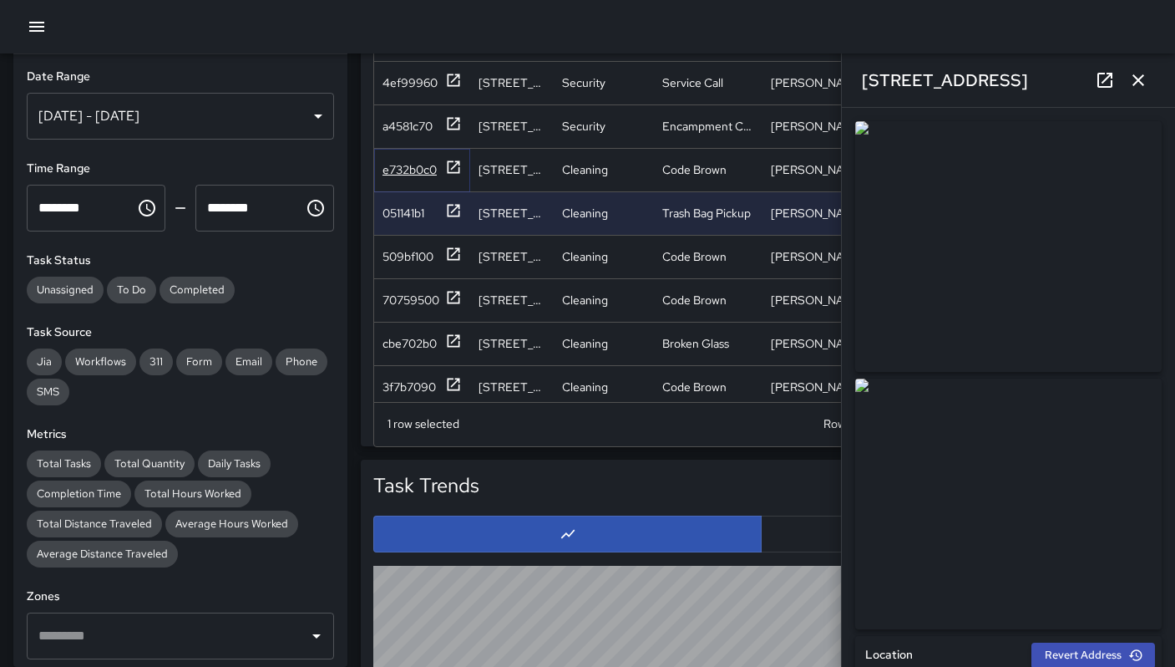
click at [388, 175] on div "e732b0c0" at bounding box center [410, 169] width 54 height 17
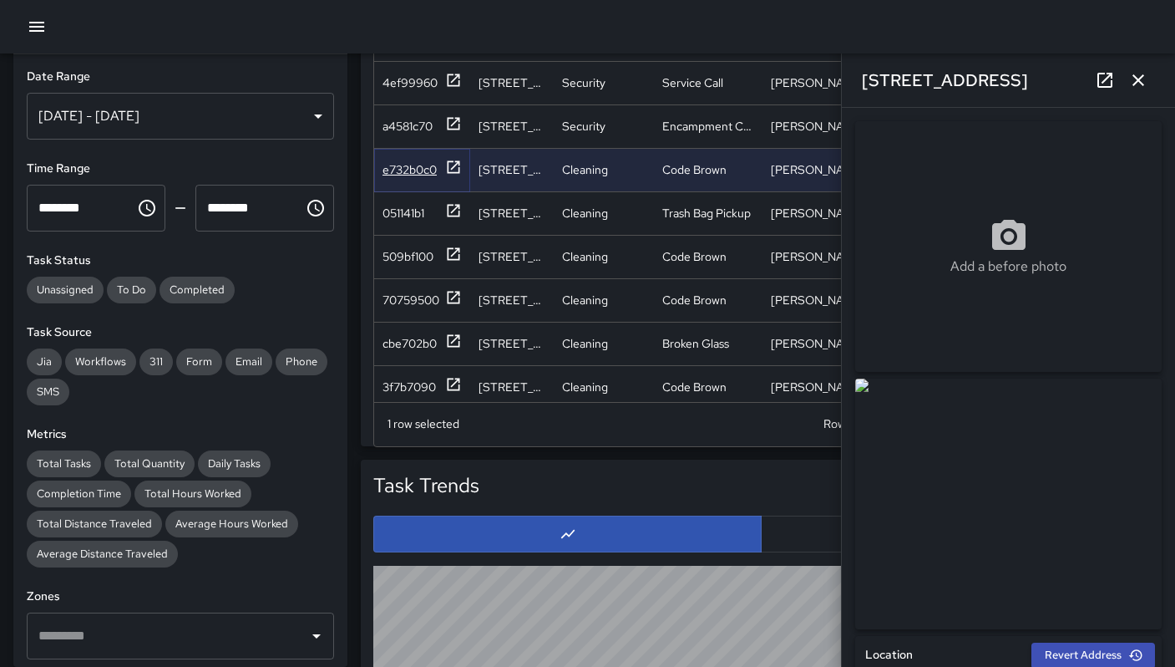
click at [408, 171] on div "e732b0c0" at bounding box center [410, 169] width 54 height 17
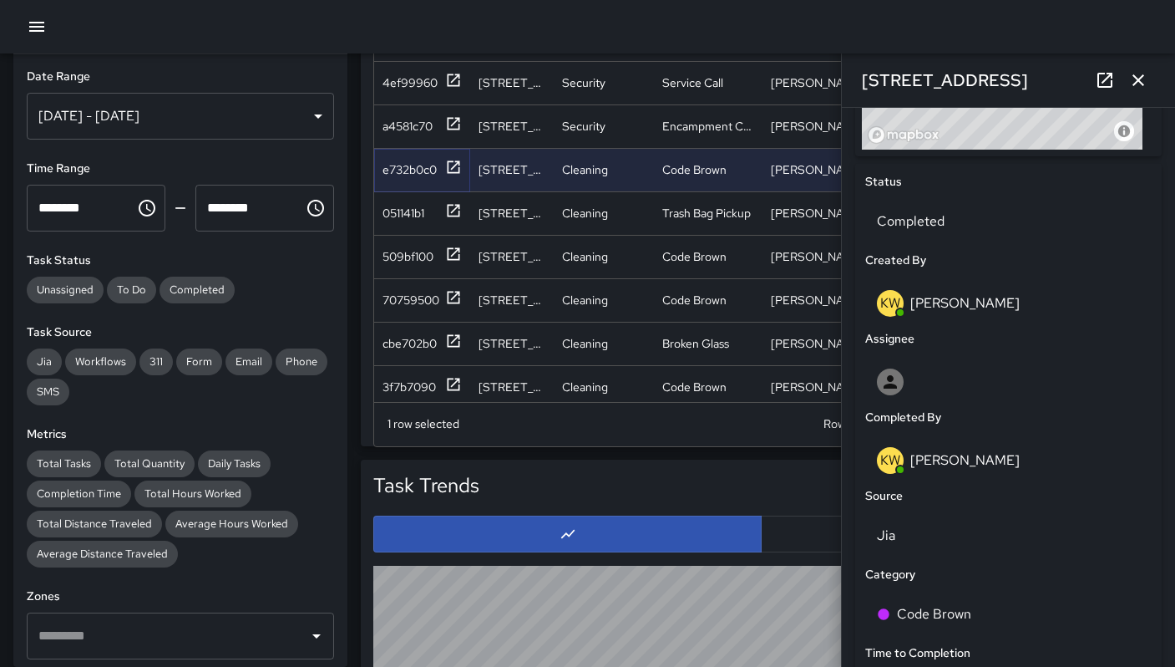
scroll to position [734, 0]
click at [1104, 70] on icon at bounding box center [1105, 80] width 20 height 20
click at [1129, 80] on icon "button" at bounding box center [1138, 80] width 20 height 20
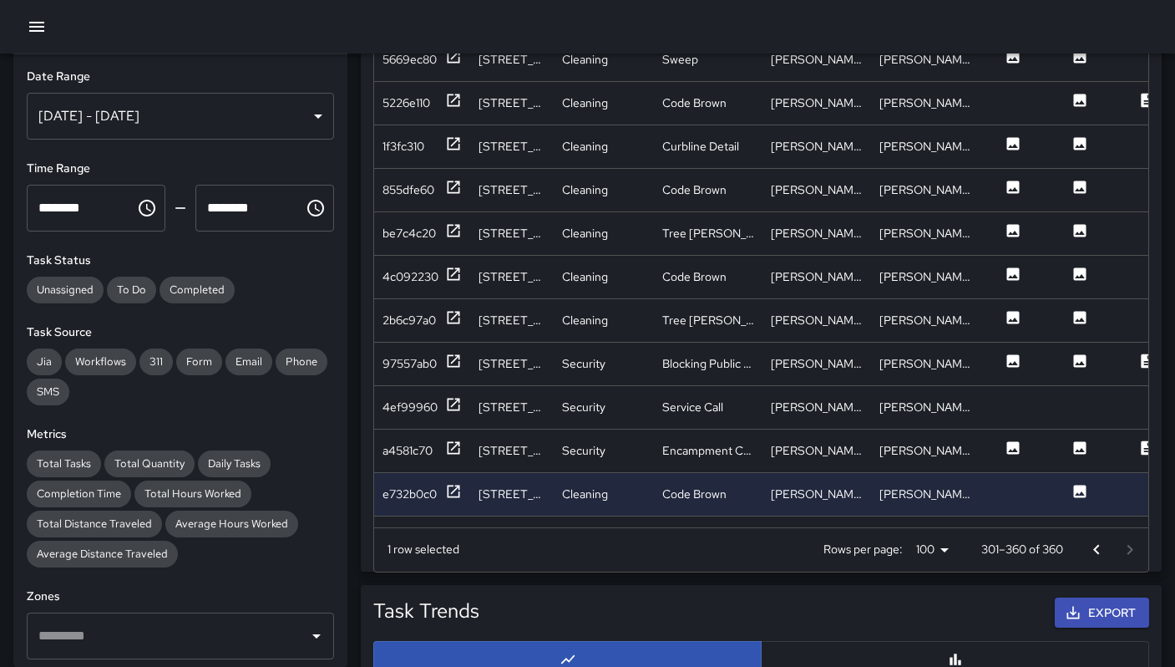
scroll to position [1109, 0]
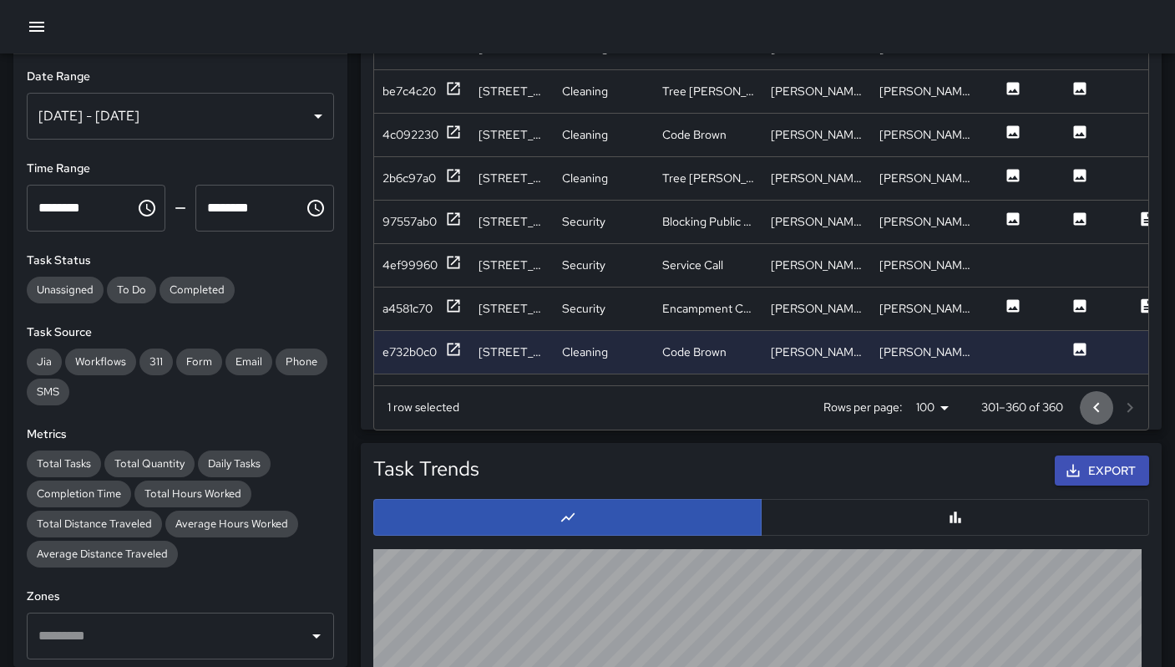
click at [1096, 411] on icon "Go to previous page" at bounding box center [1097, 408] width 20 height 20
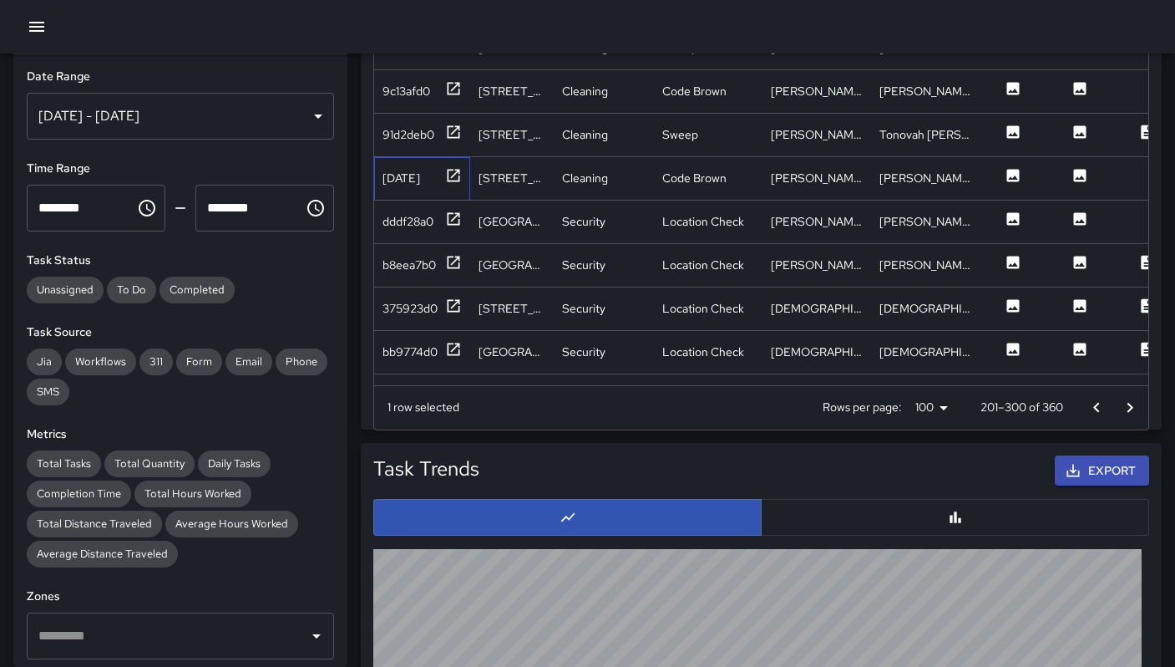
click at [429, 190] on div "13feb120" at bounding box center [422, 178] width 96 height 43
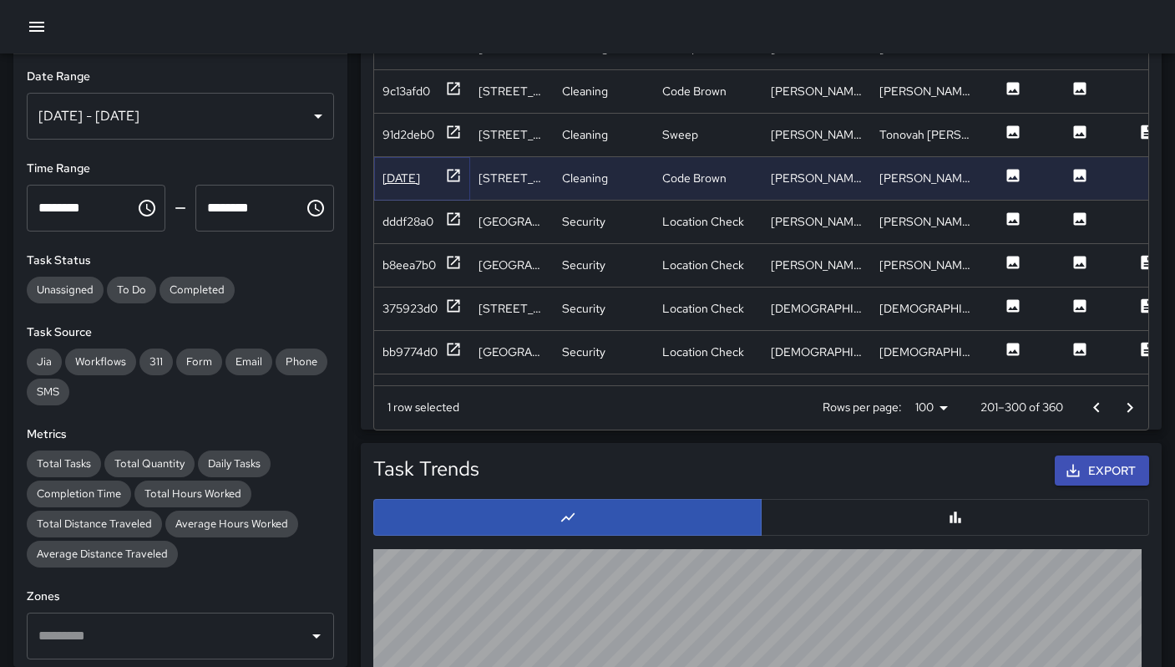
click at [418, 185] on div "13feb120" at bounding box center [402, 178] width 38 height 17
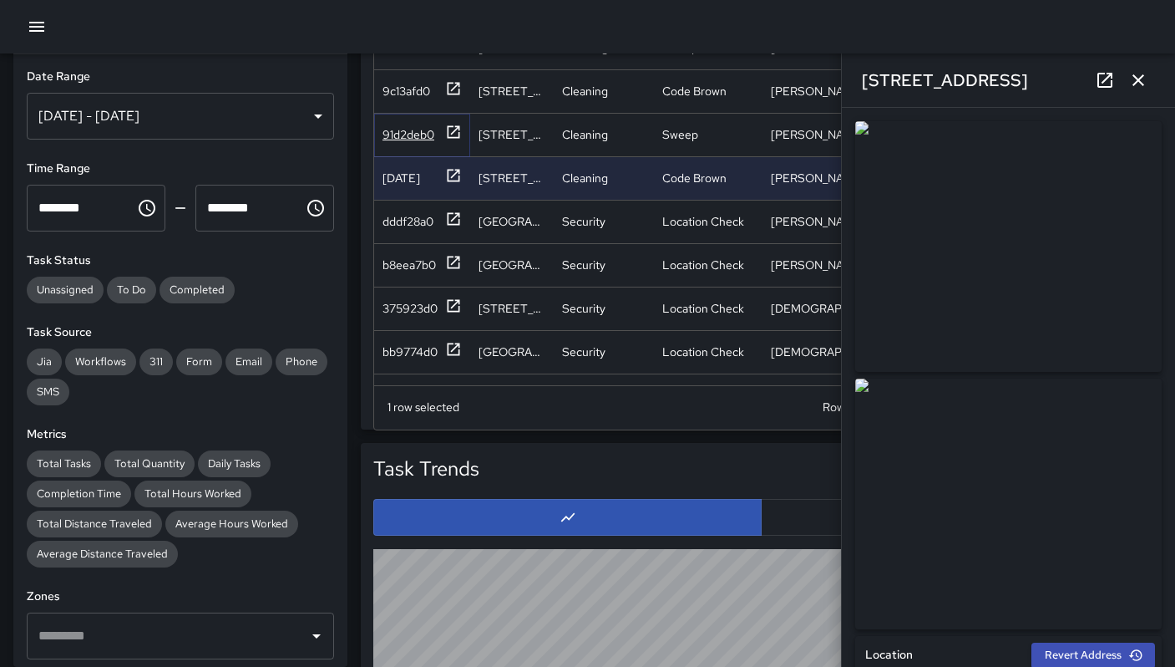
click at [401, 138] on div "91d2deb0" at bounding box center [409, 134] width 52 height 17
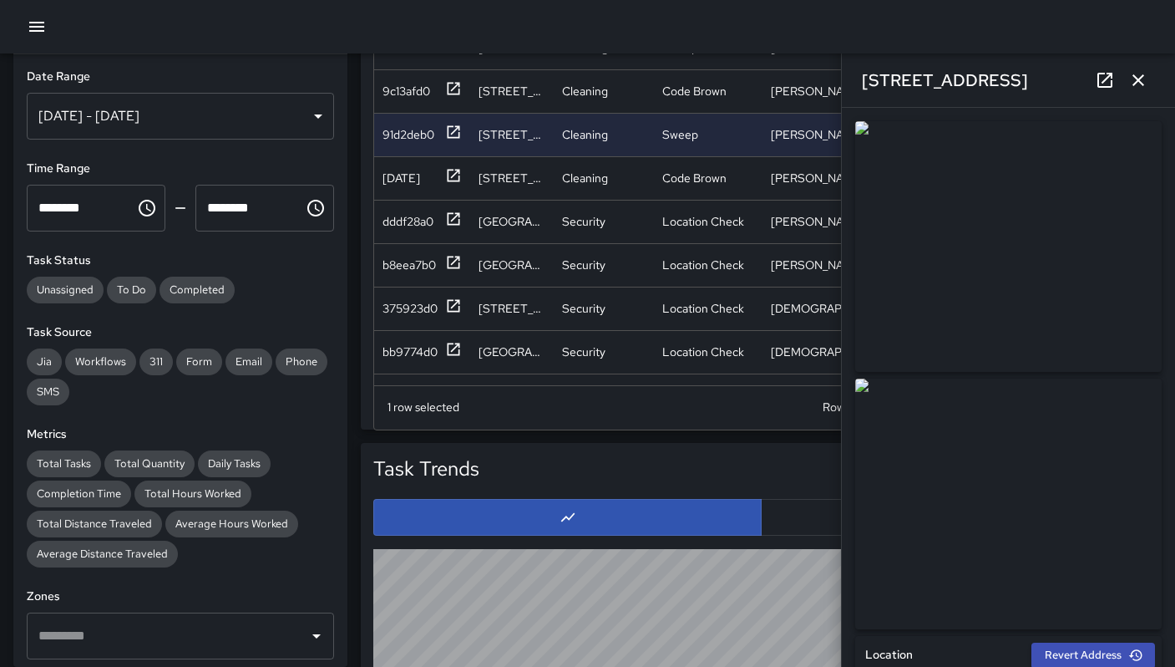
click at [1098, 82] on icon at bounding box center [1105, 80] width 15 height 15
click at [415, 270] on div "b8eea7b0" at bounding box center [409, 264] width 53 height 17
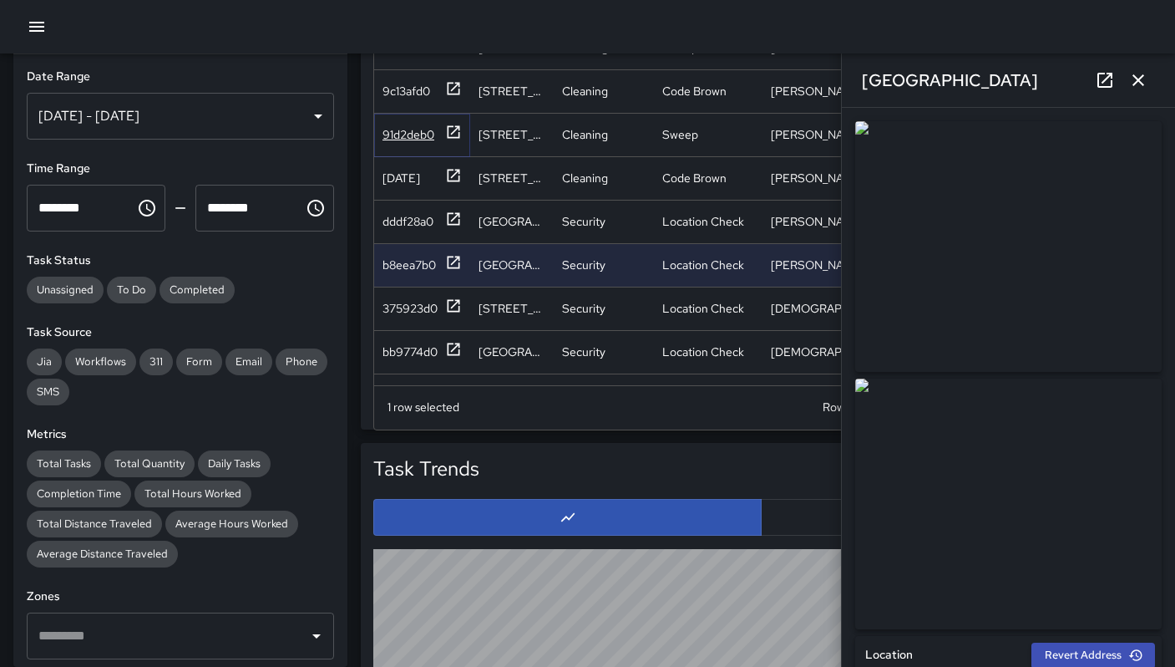
click at [393, 134] on div "91d2deb0" at bounding box center [409, 134] width 52 height 17
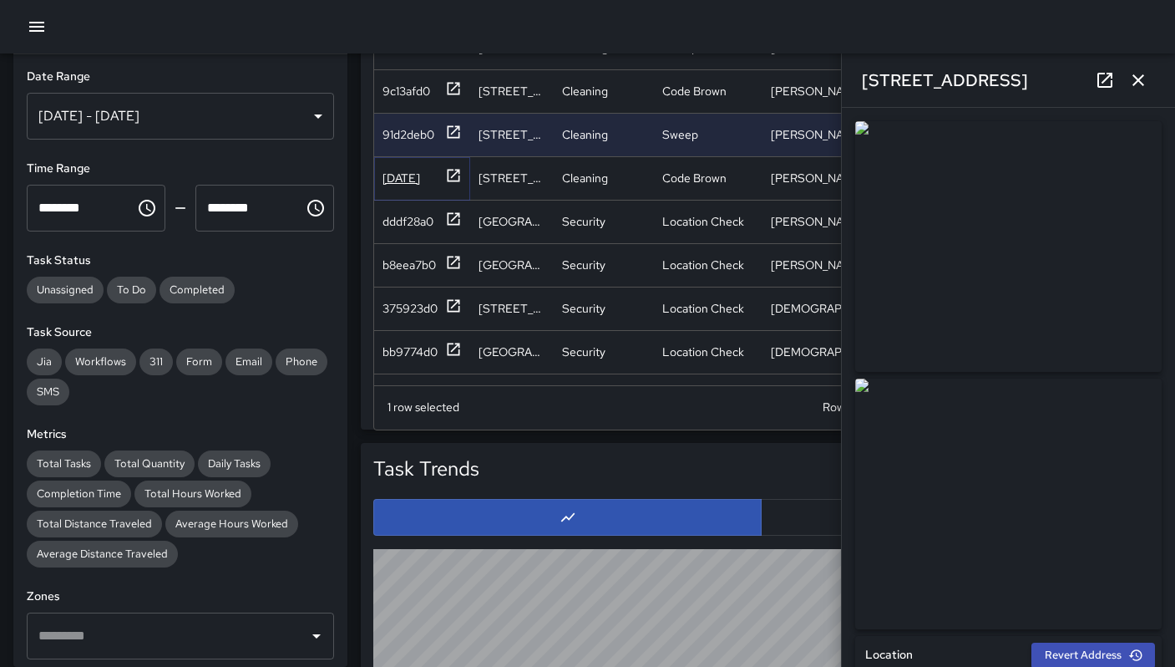
click at [396, 171] on div "13feb120" at bounding box center [402, 178] width 38 height 17
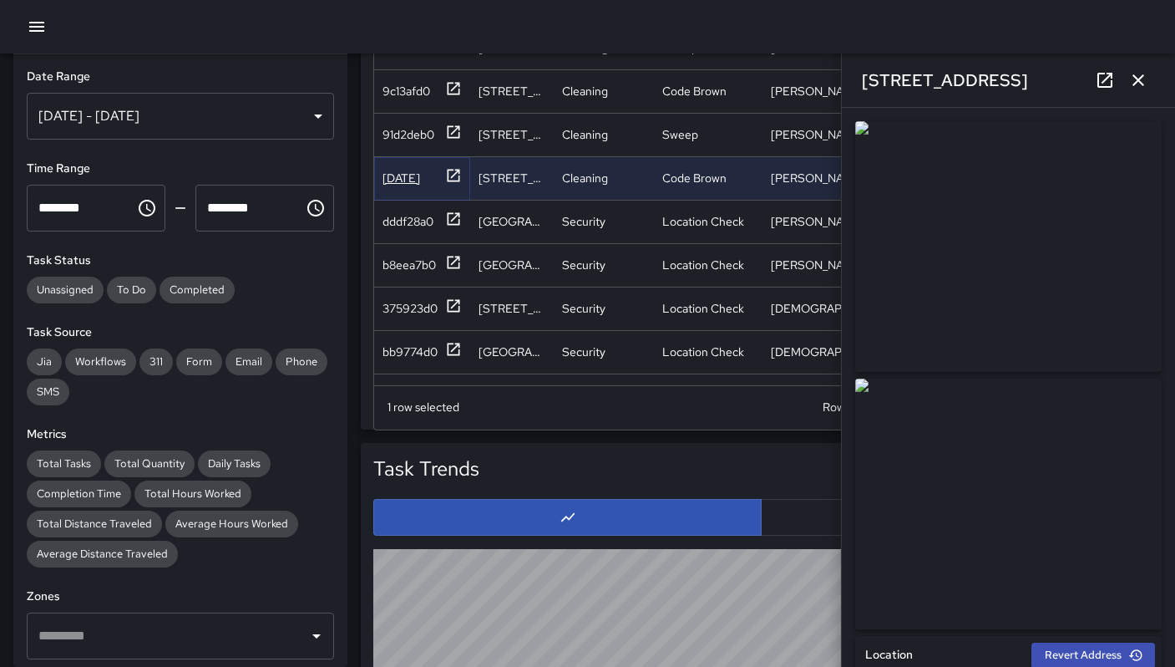
type input "**********"
click at [1110, 86] on icon at bounding box center [1105, 80] width 15 height 15
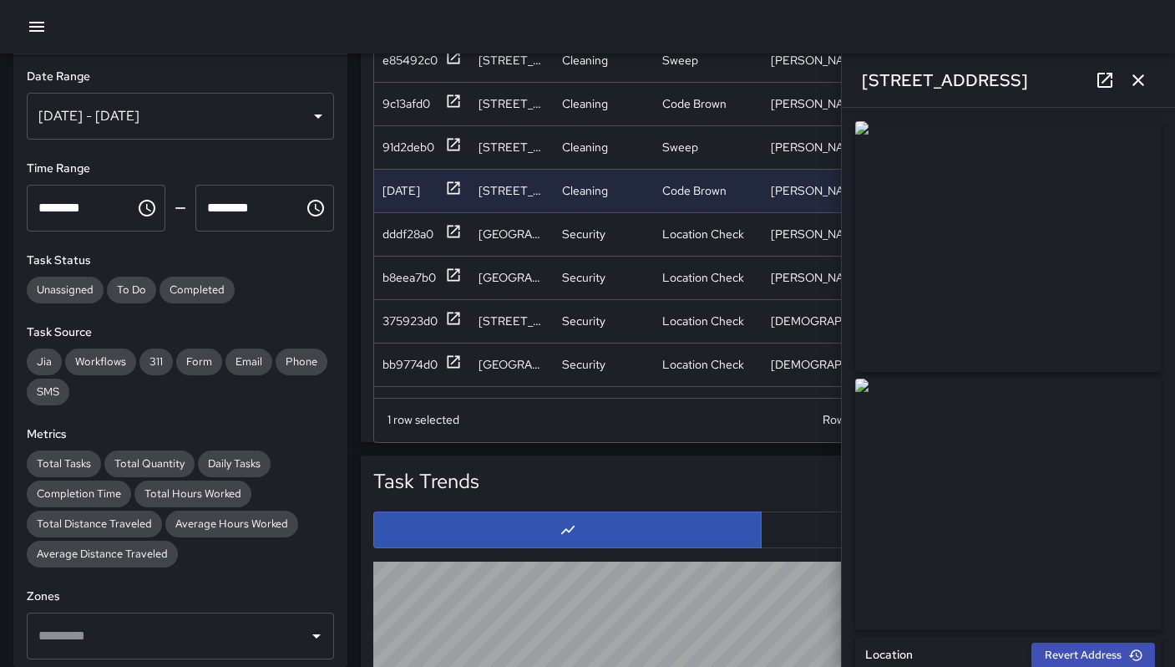
scroll to position [1083, 0]
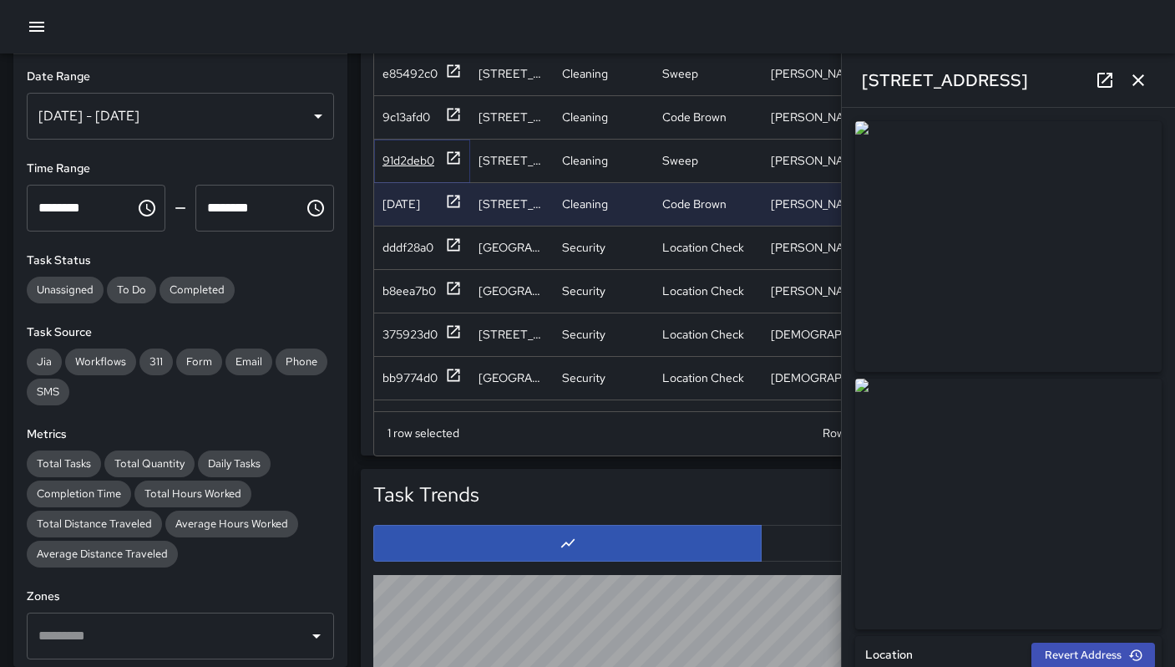
click at [429, 169] on div "91d2deb0" at bounding box center [422, 160] width 79 height 21
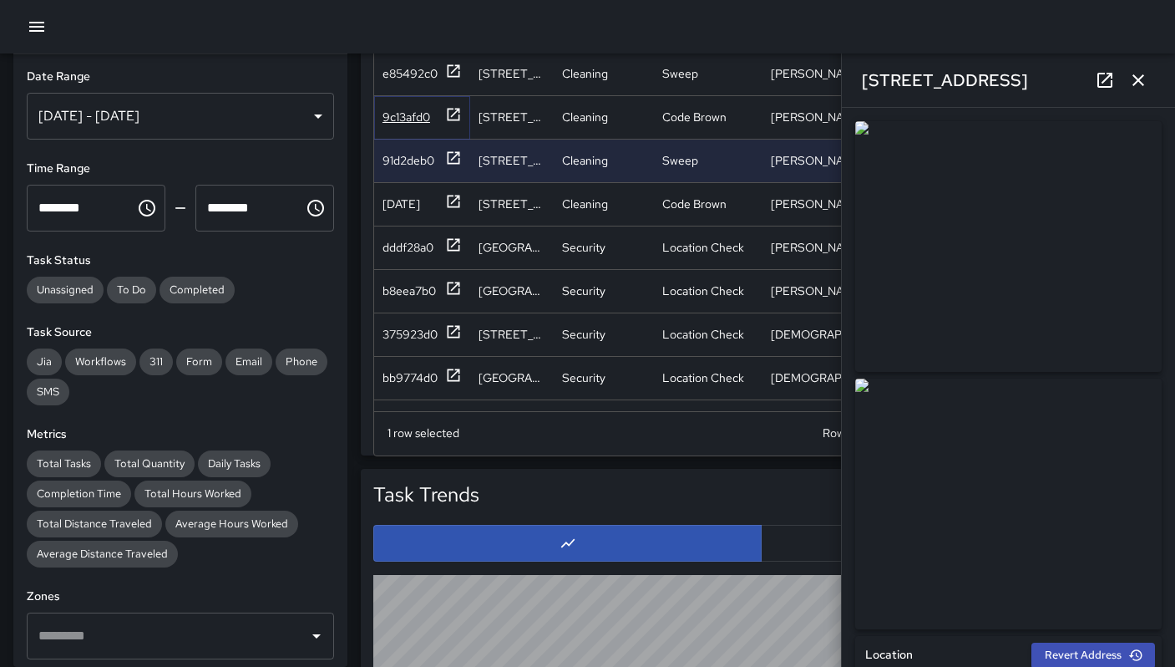
click at [402, 125] on div "9c13afd0" at bounding box center [422, 116] width 79 height 21
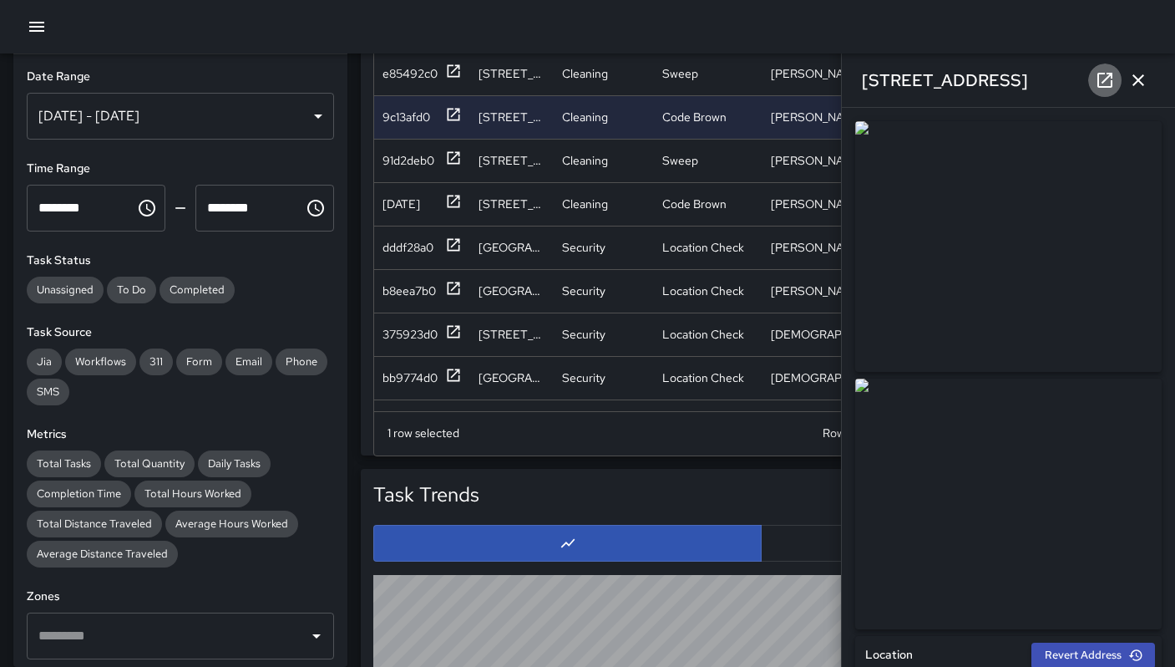
click at [1101, 88] on icon at bounding box center [1105, 80] width 20 height 20
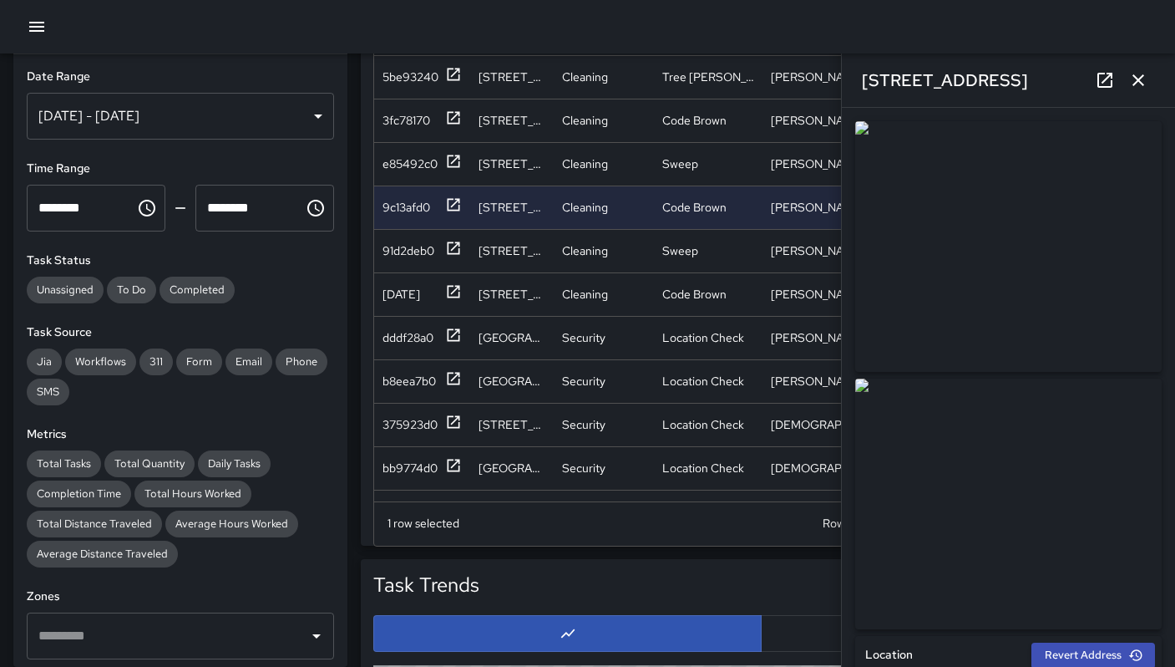
scroll to position [931, 0]
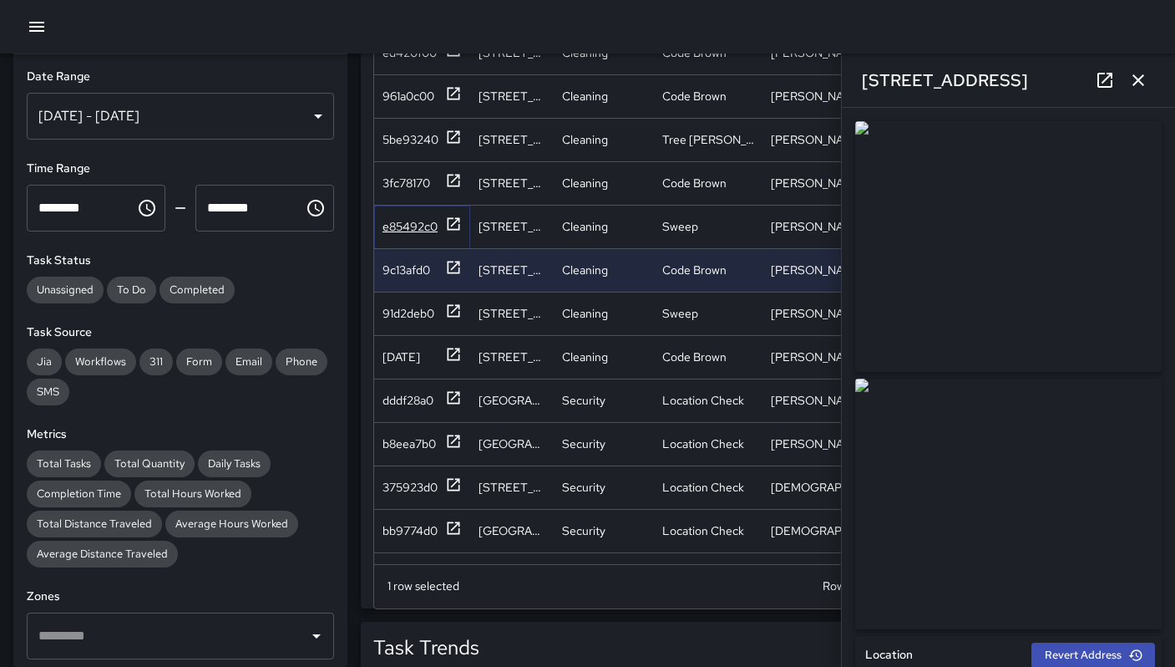
click at [398, 225] on div "e85492c0" at bounding box center [410, 226] width 55 height 17
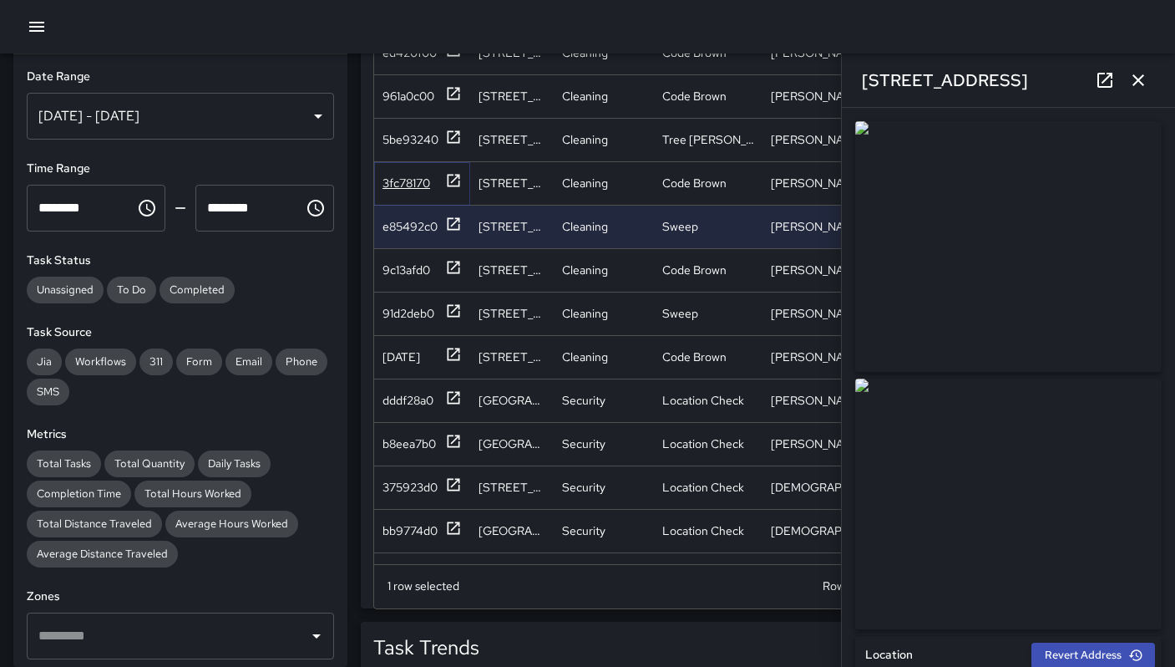
click at [388, 184] on div "3fc78170" at bounding box center [407, 183] width 48 height 17
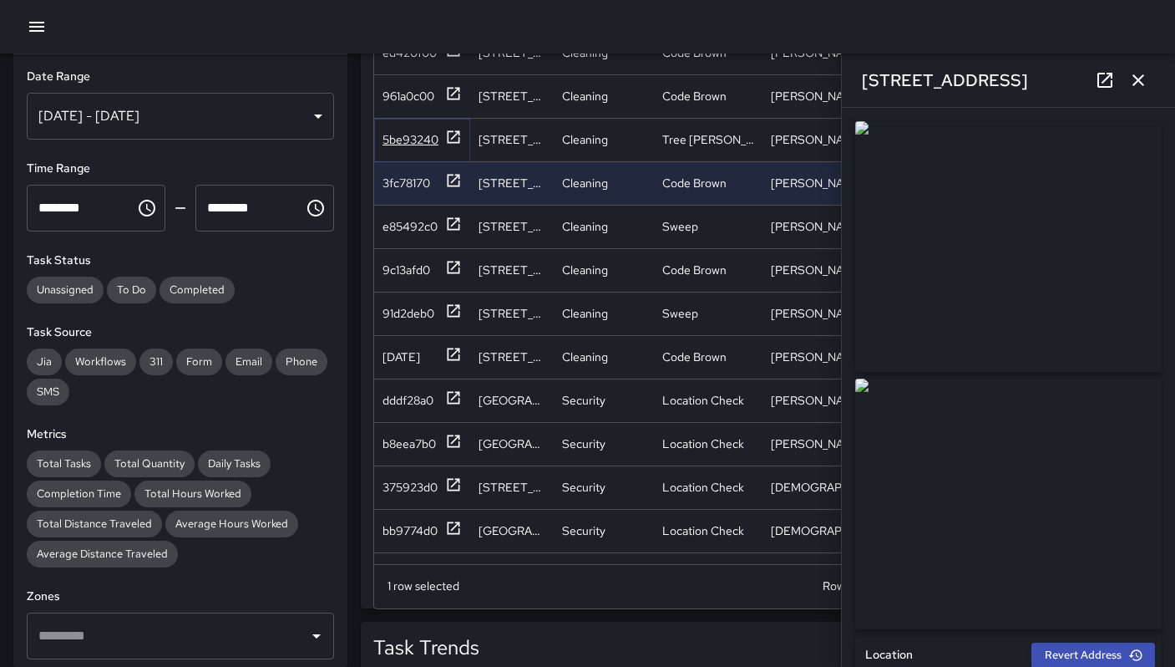
click at [398, 142] on div "5be93240" at bounding box center [411, 139] width 56 height 17
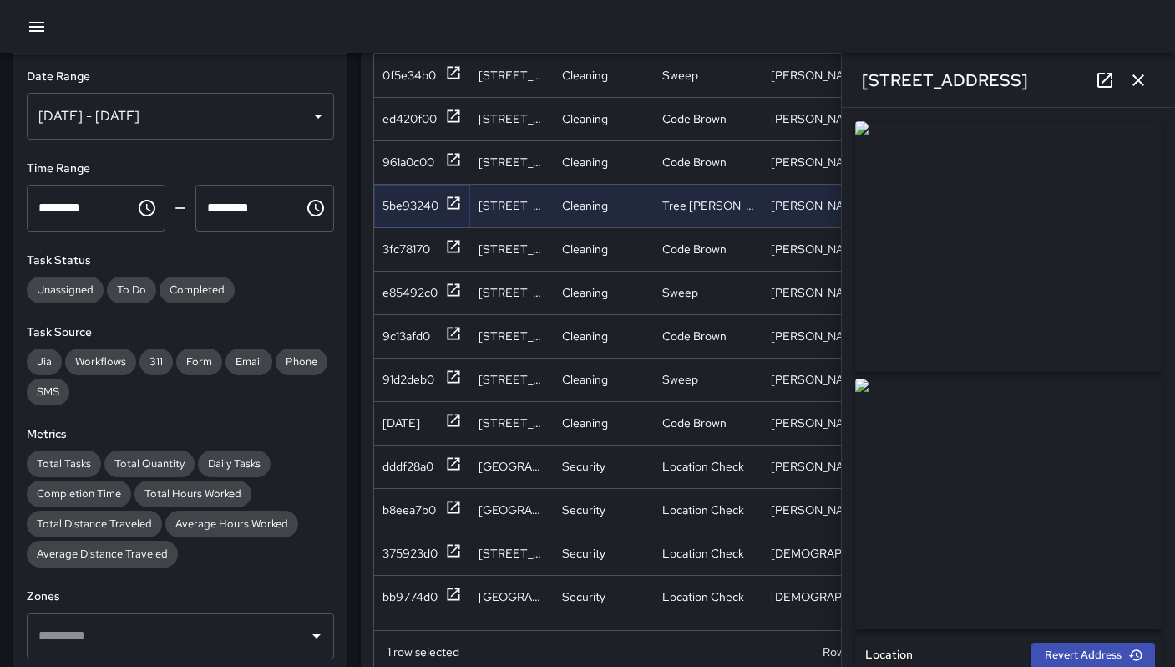
scroll to position [778, 0]
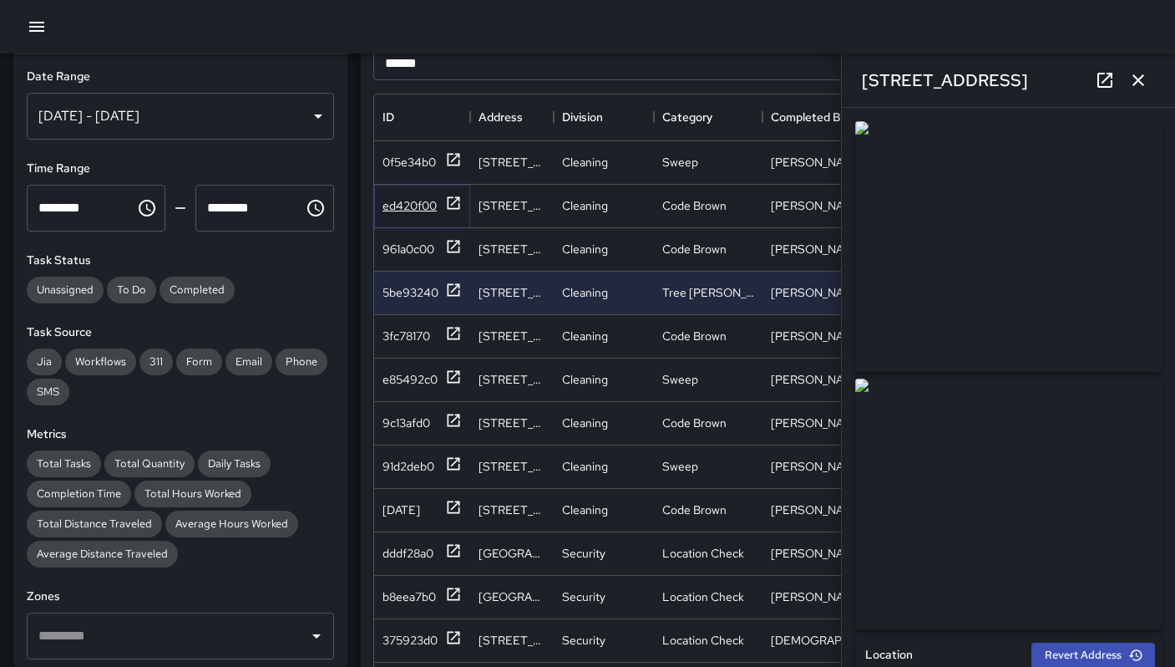
click at [432, 206] on div "ed420f00" at bounding box center [410, 205] width 54 height 17
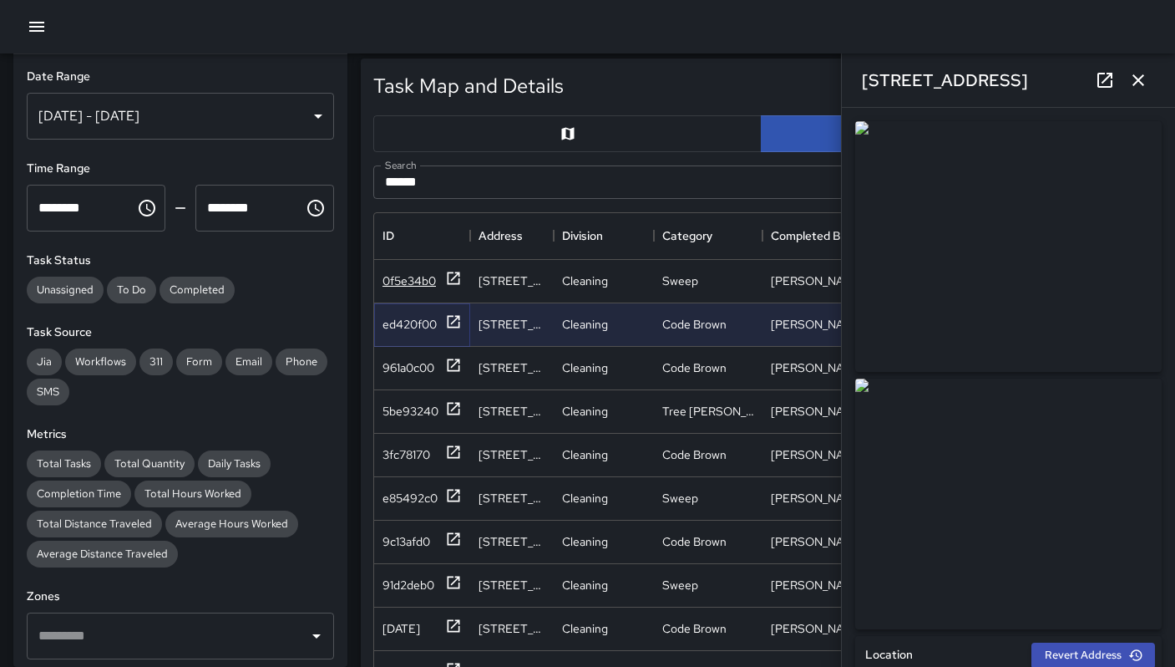
scroll to position [659, 0]
click at [418, 281] on div "0f5e34b0" at bounding box center [409, 280] width 53 height 17
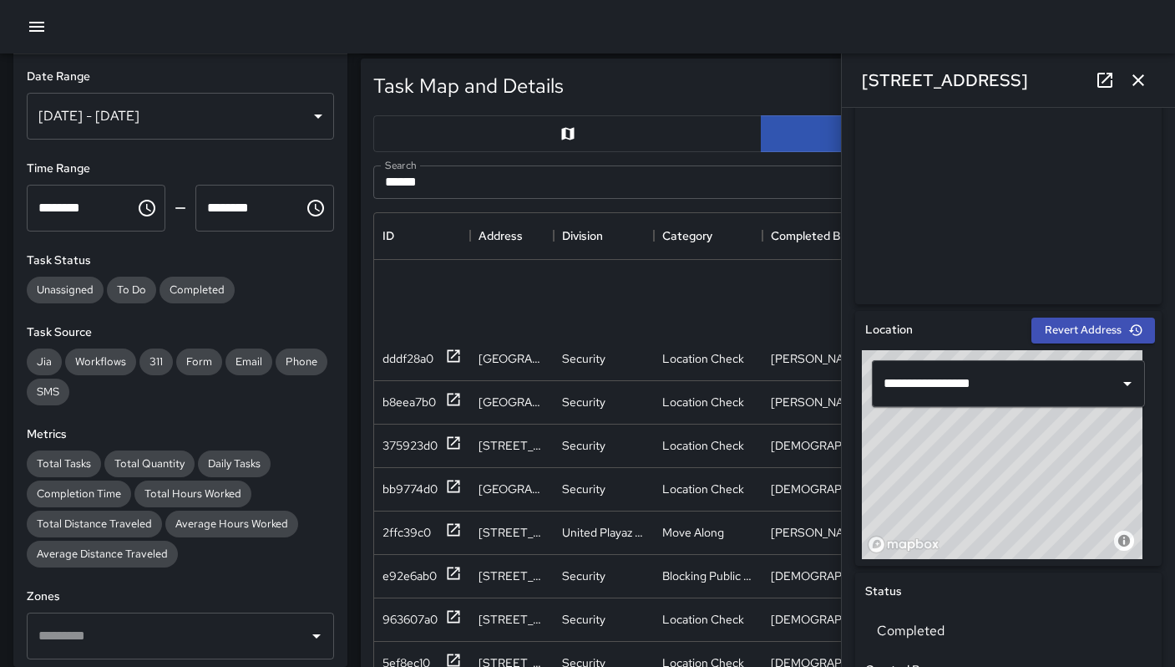
scroll to position [536, 0]
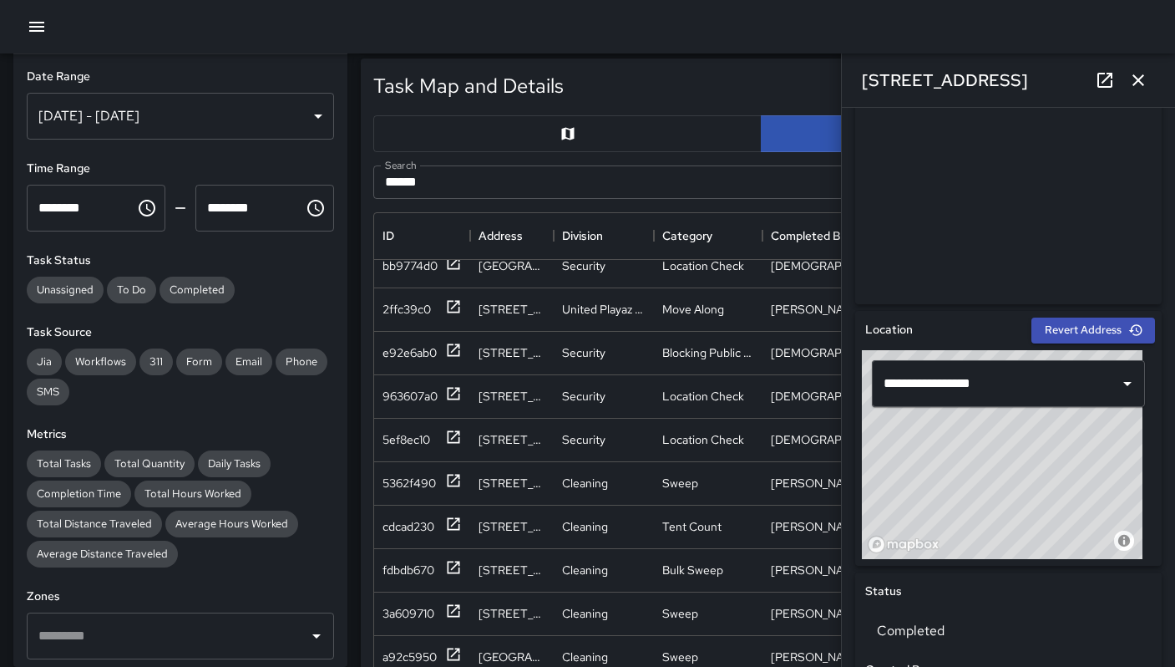
click at [1137, 81] on icon "button" at bounding box center [1139, 80] width 12 height 12
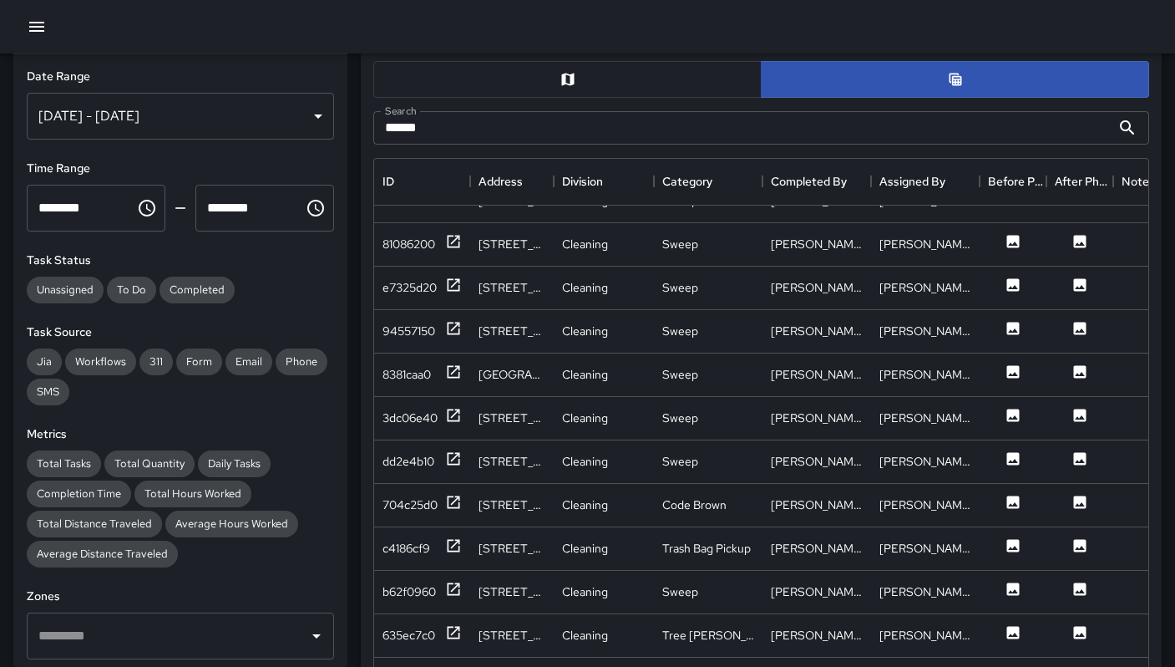
scroll to position [969, 0]
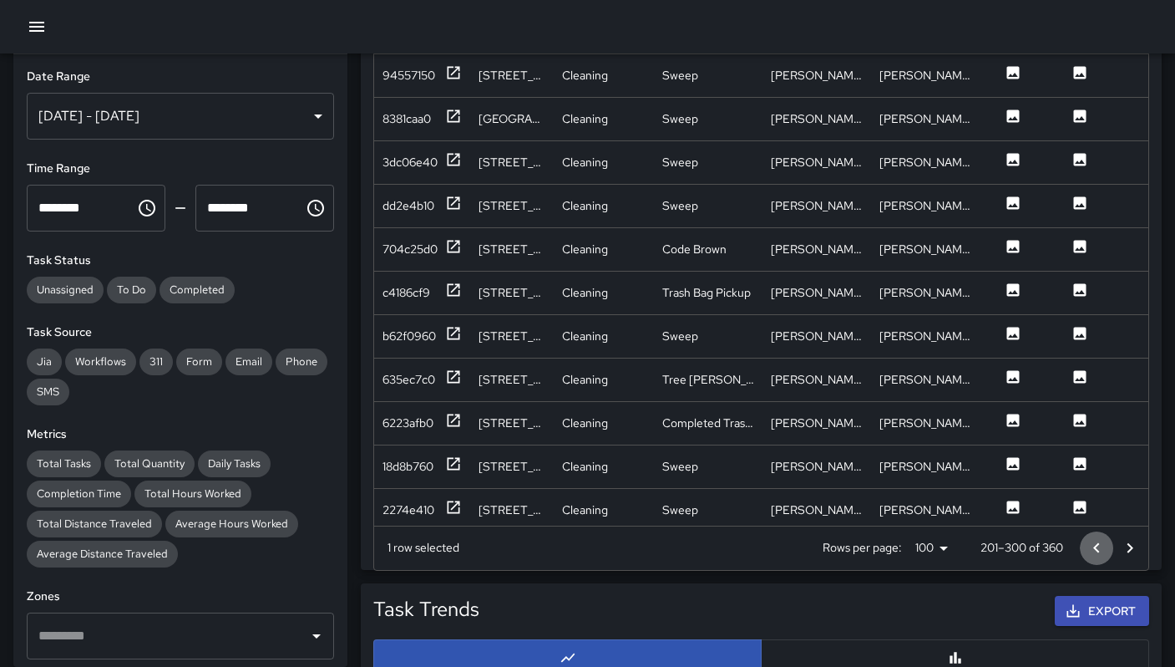
click at [1091, 549] on icon "Go to previous page" at bounding box center [1097, 548] width 20 height 20
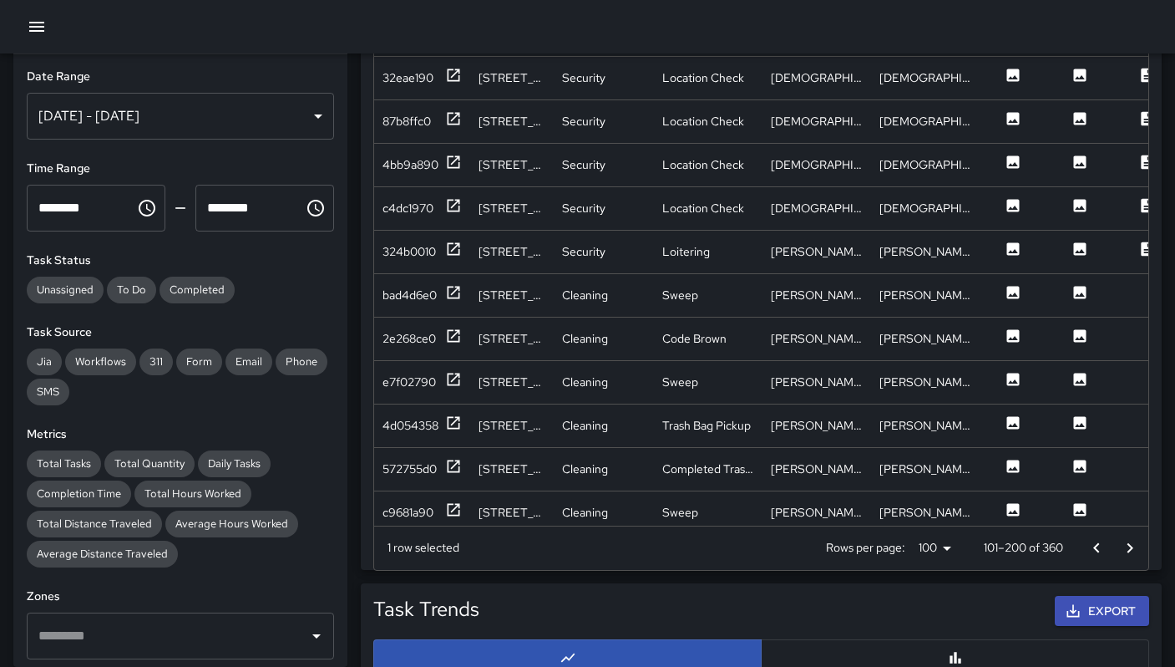
scroll to position [430, 0]
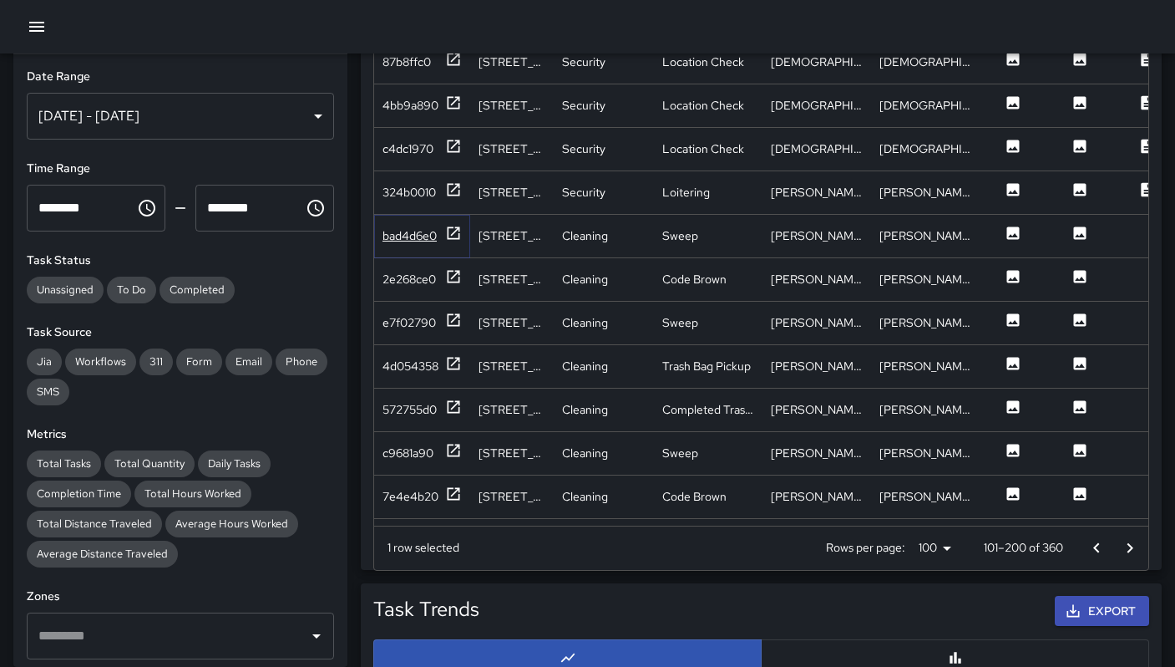
click at [426, 236] on div "bad4d6e0" at bounding box center [410, 235] width 54 height 17
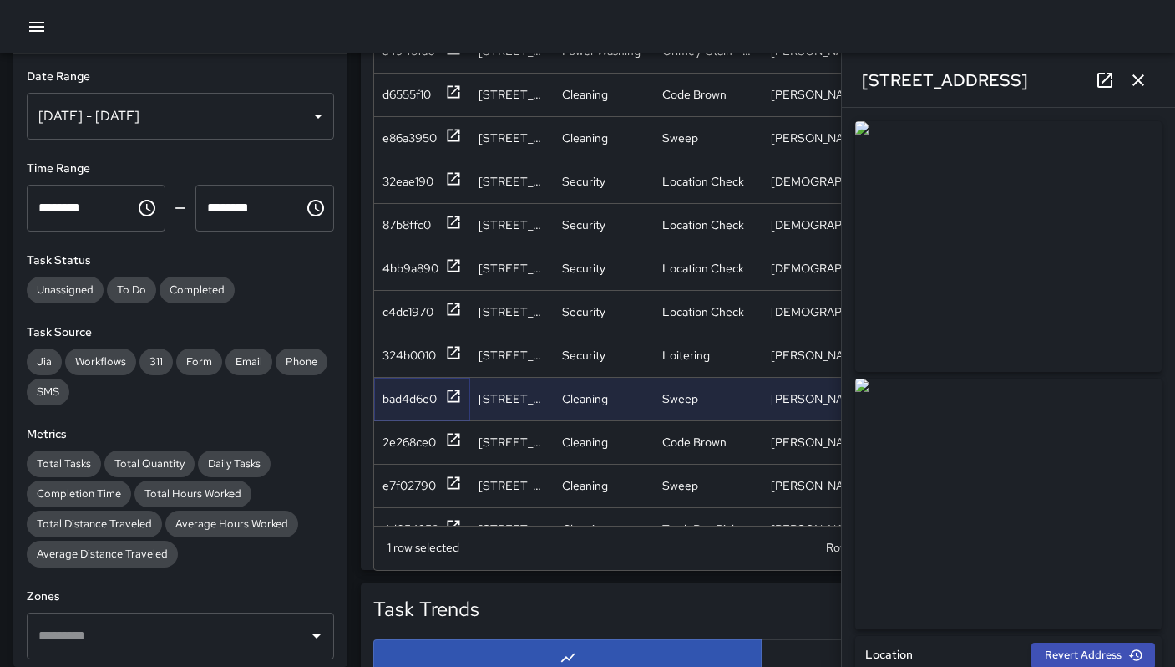
scroll to position [231, 0]
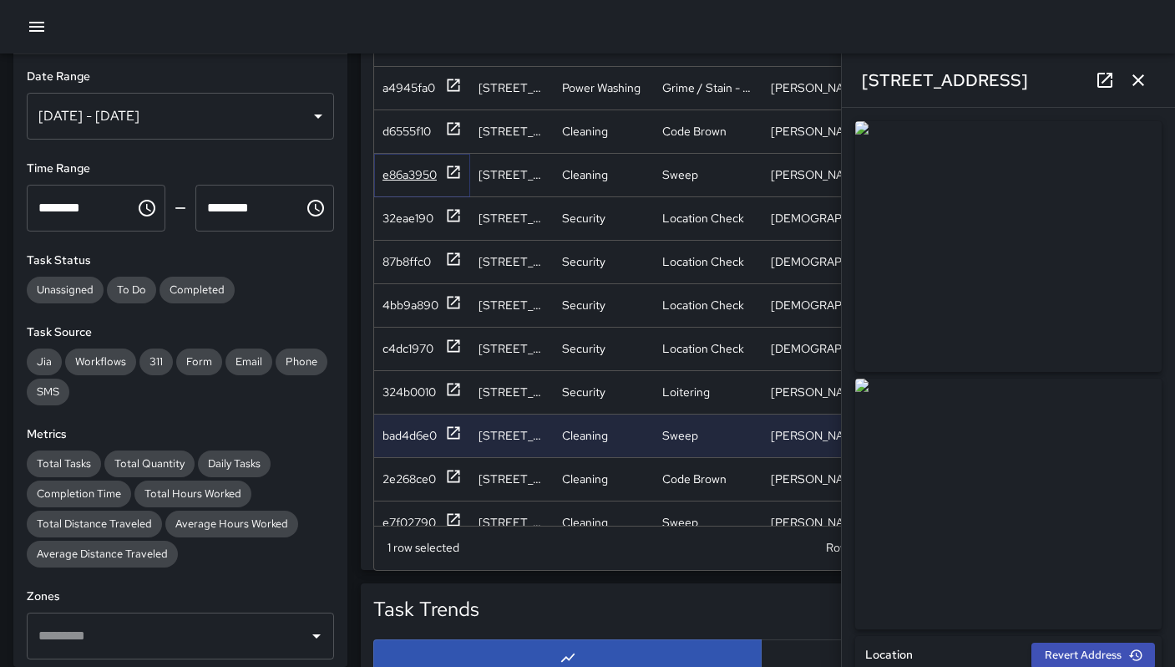
click at [429, 181] on div "e86a3950" at bounding box center [410, 174] width 54 height 17
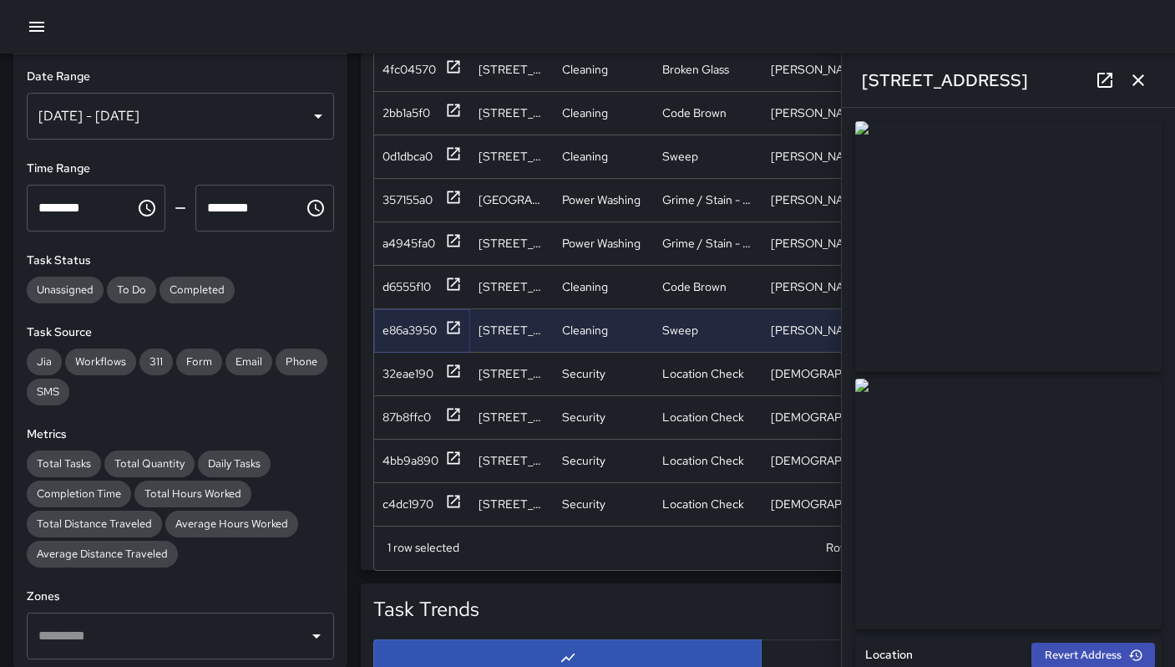
scroll to position [0, 0]
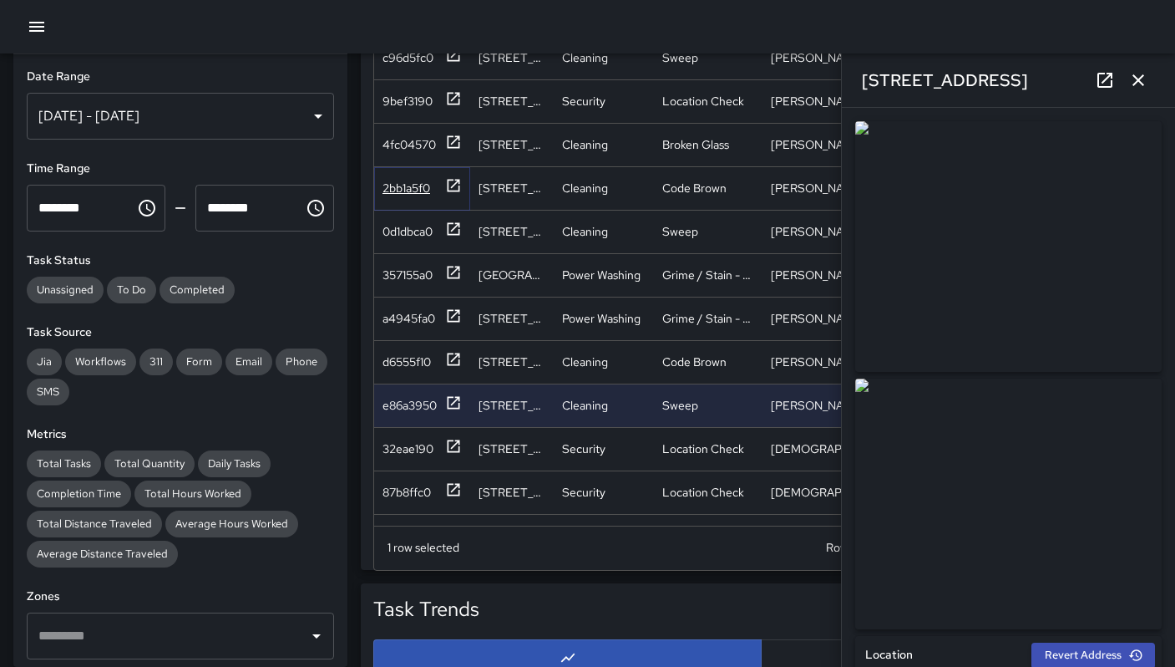
click at [421, 190] on div "2bb1a5f0" at bounding box center [407, 188] width 48 height 17
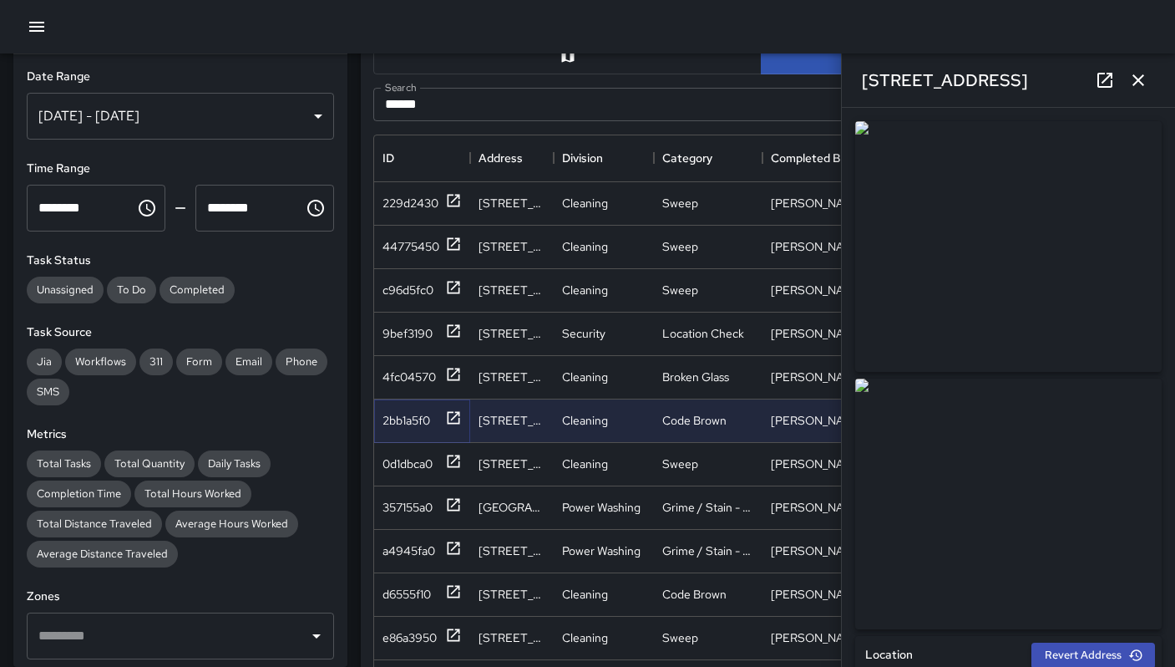
scroll to position [709, 0]
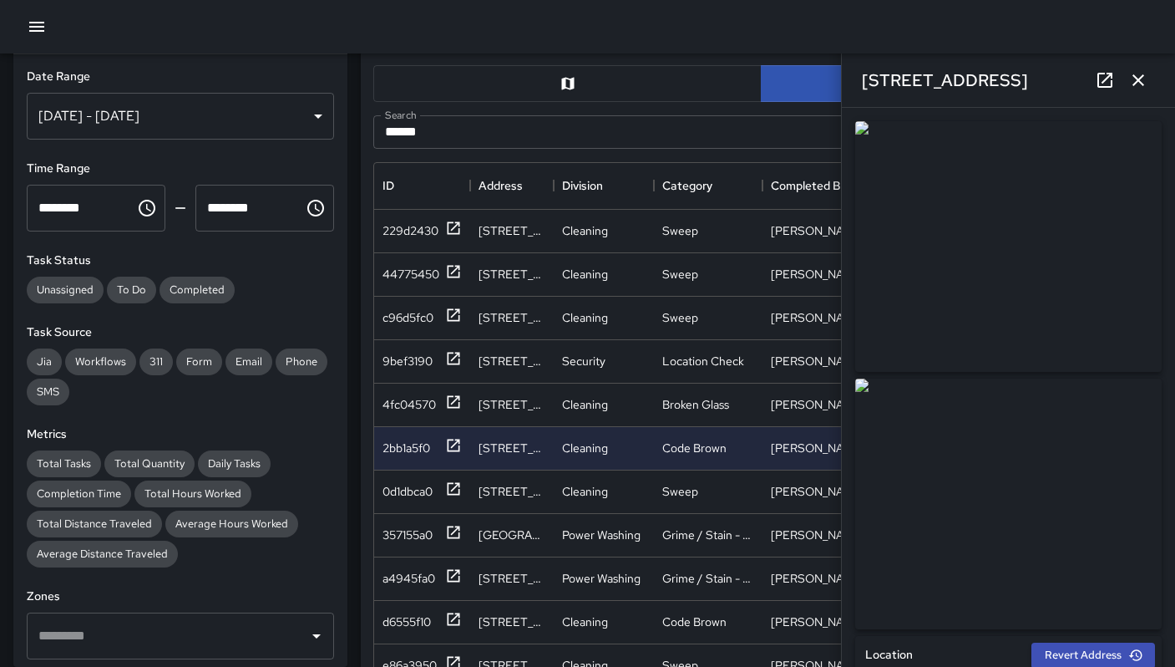
click at [1133, 84] on icon "button" at bounding box center [1138, 80] width 20 height 20
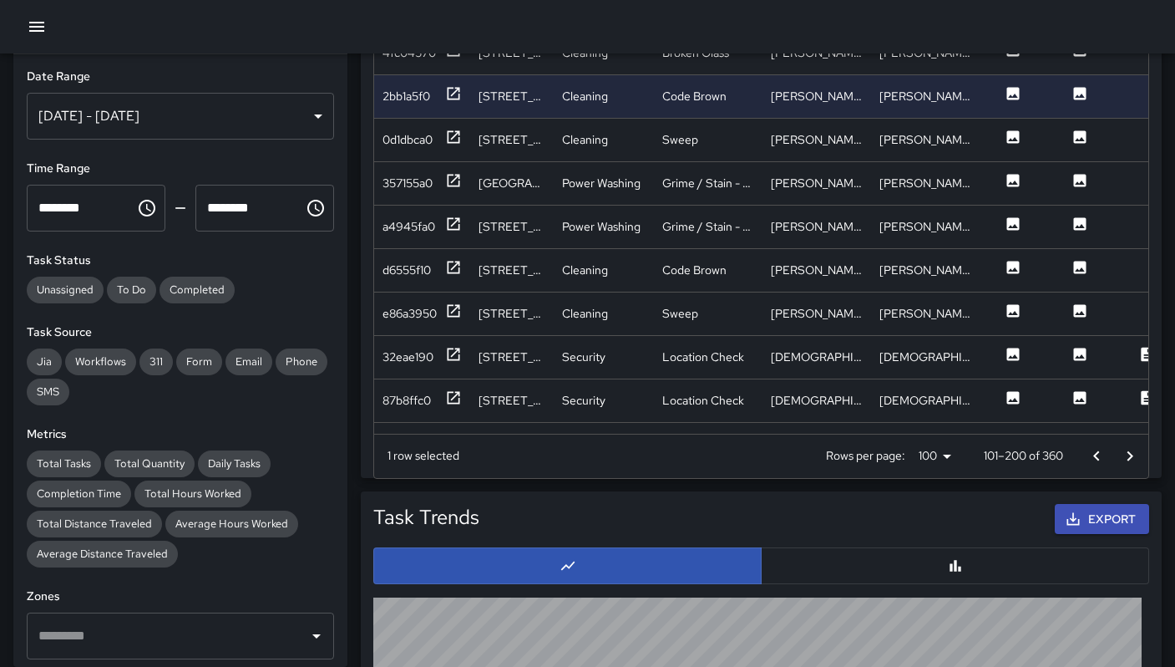
scroll to position [1070, 0]
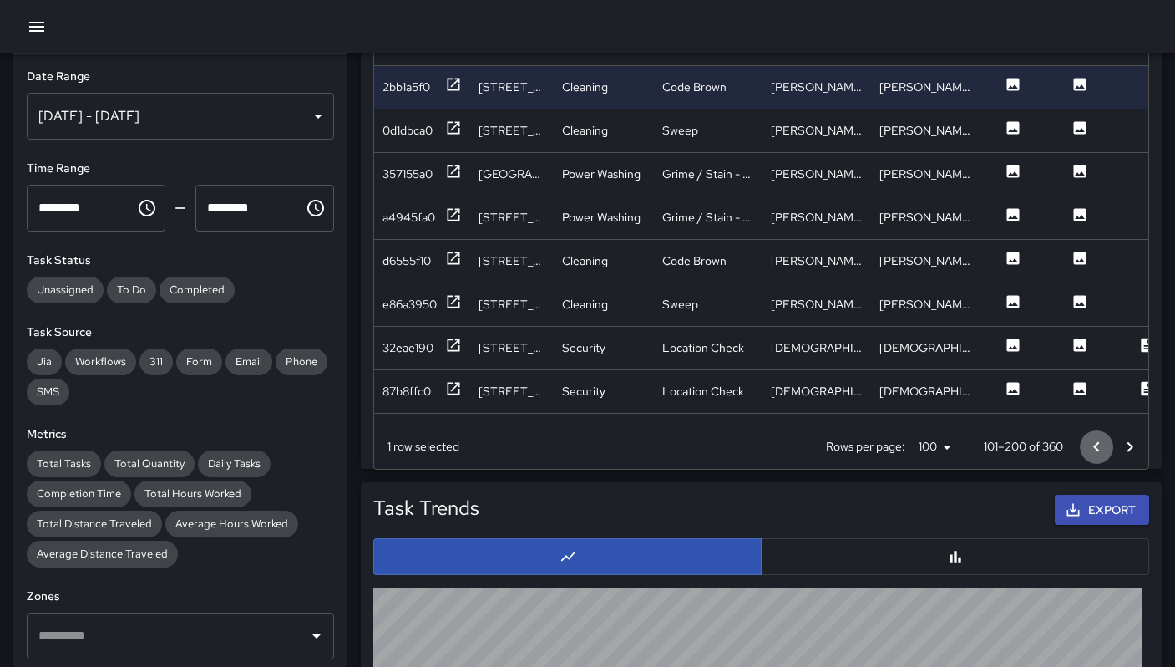
click at [1088, 444] on icon "Go to previous page" at bounding box center [1097, 447] width 20 height 20
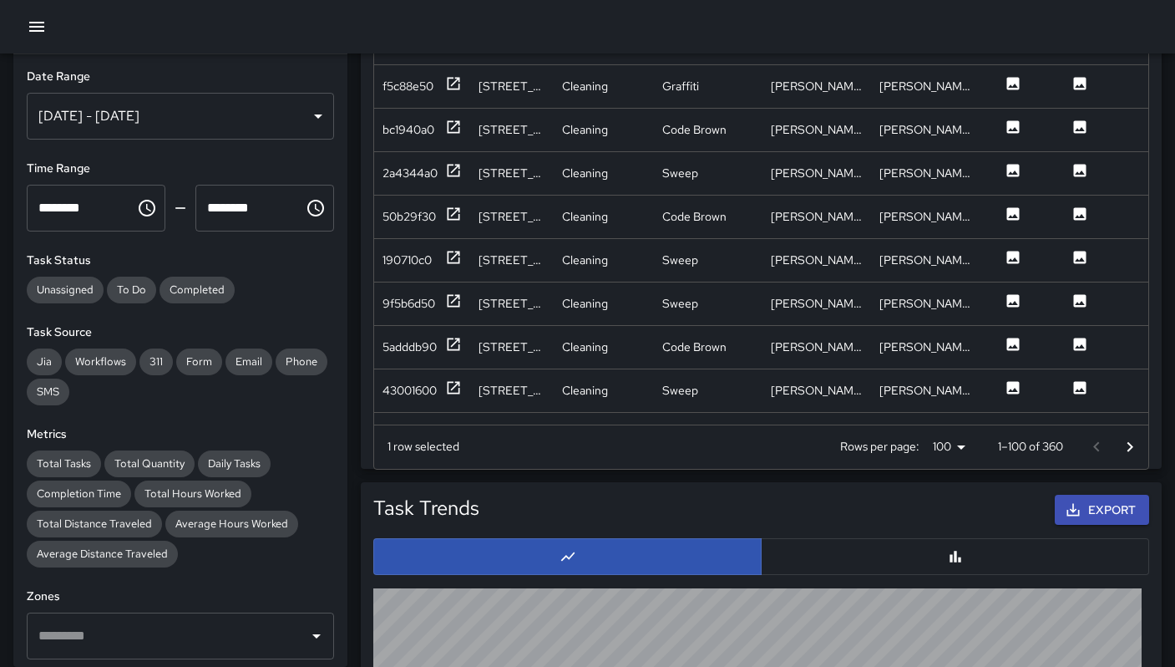
scroll to position [1326, 0]
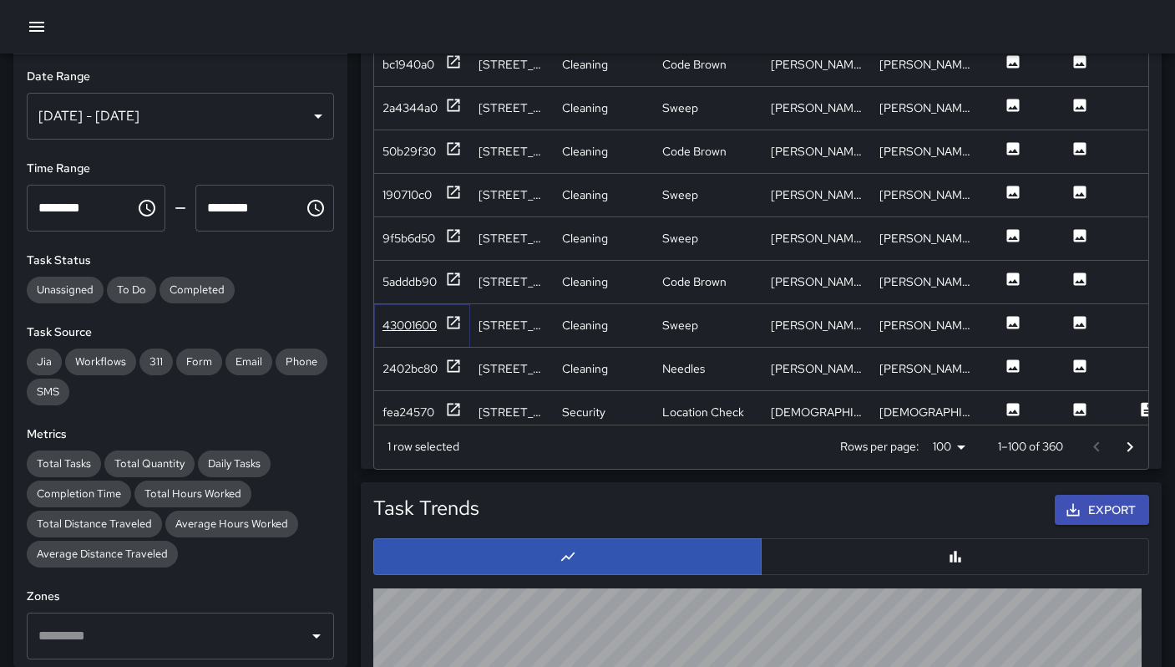
click at [427, 317] on div "43001600" at bounding box center [410, 325] width 54 height 17
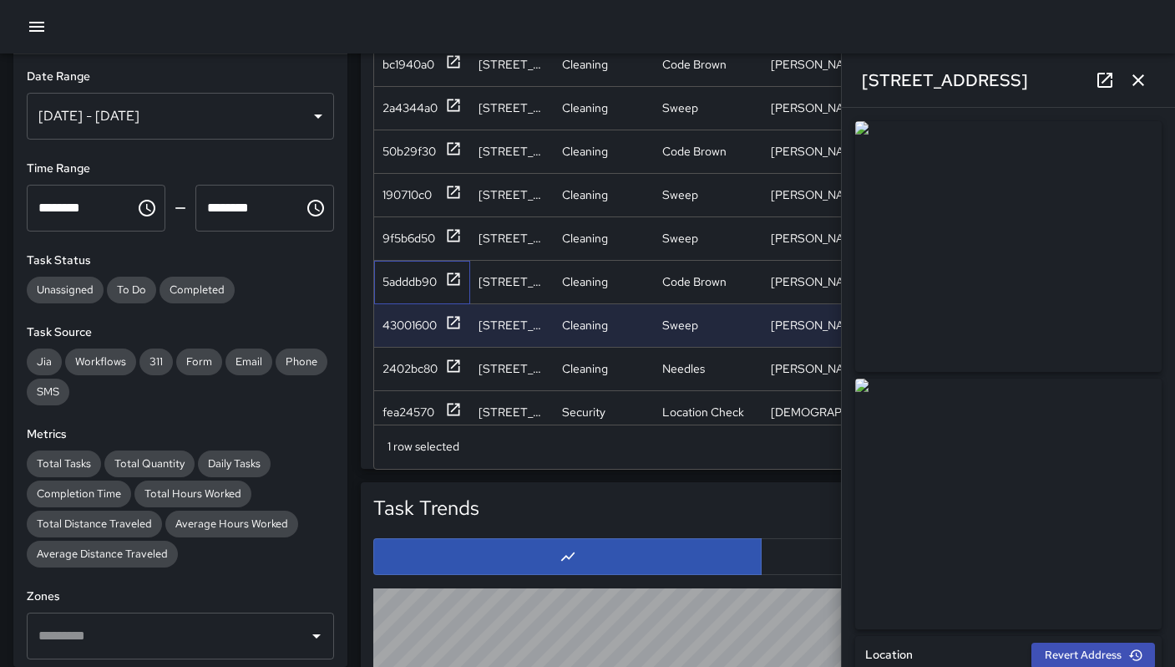
click at [415, 293] on div "5adddb90" at bounding box center [422, 282] width 96 height 43
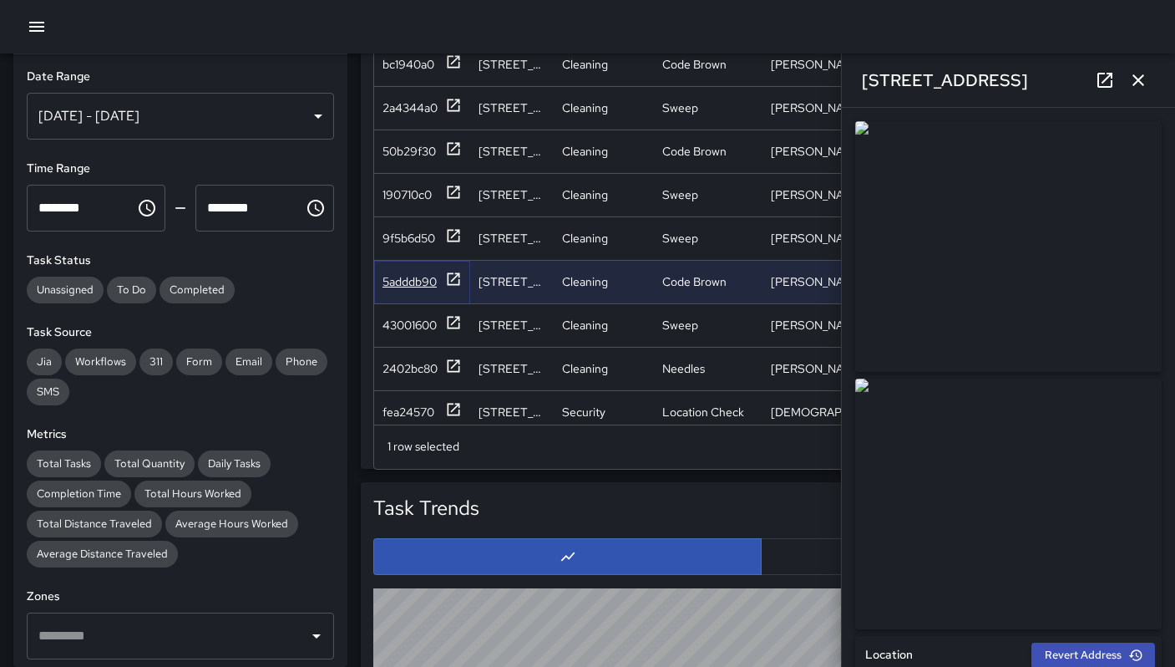
click at [399, 285] on div "5adddb90" at bounding box center [410, 281] width 54 height 17
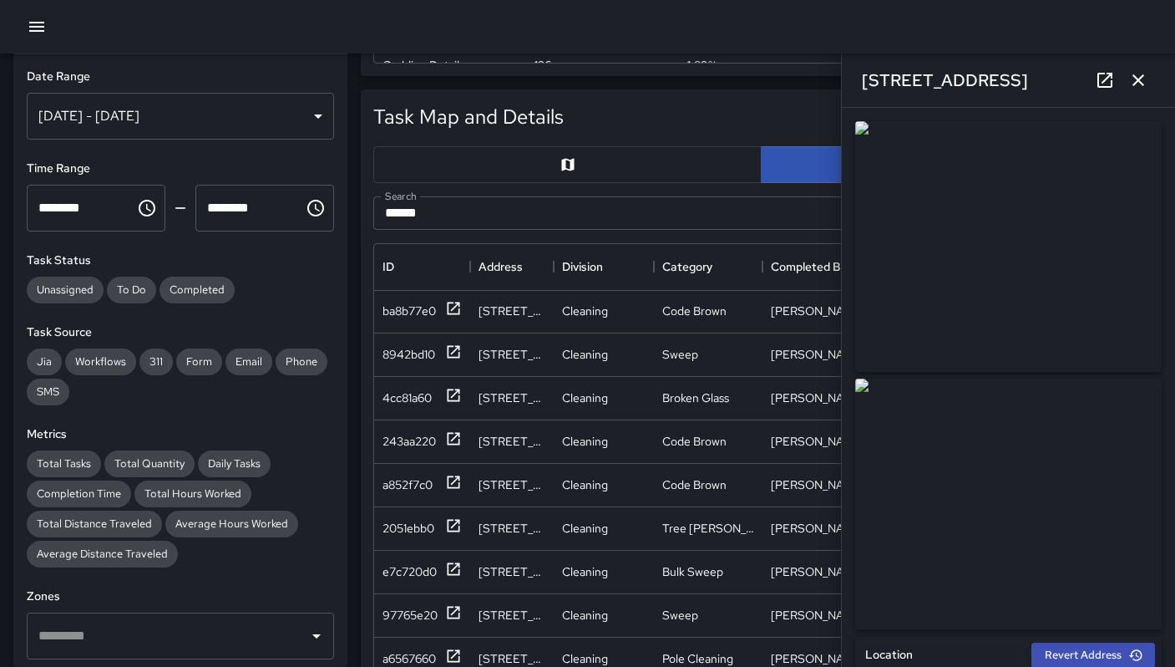
scroll to position [1160, 0]
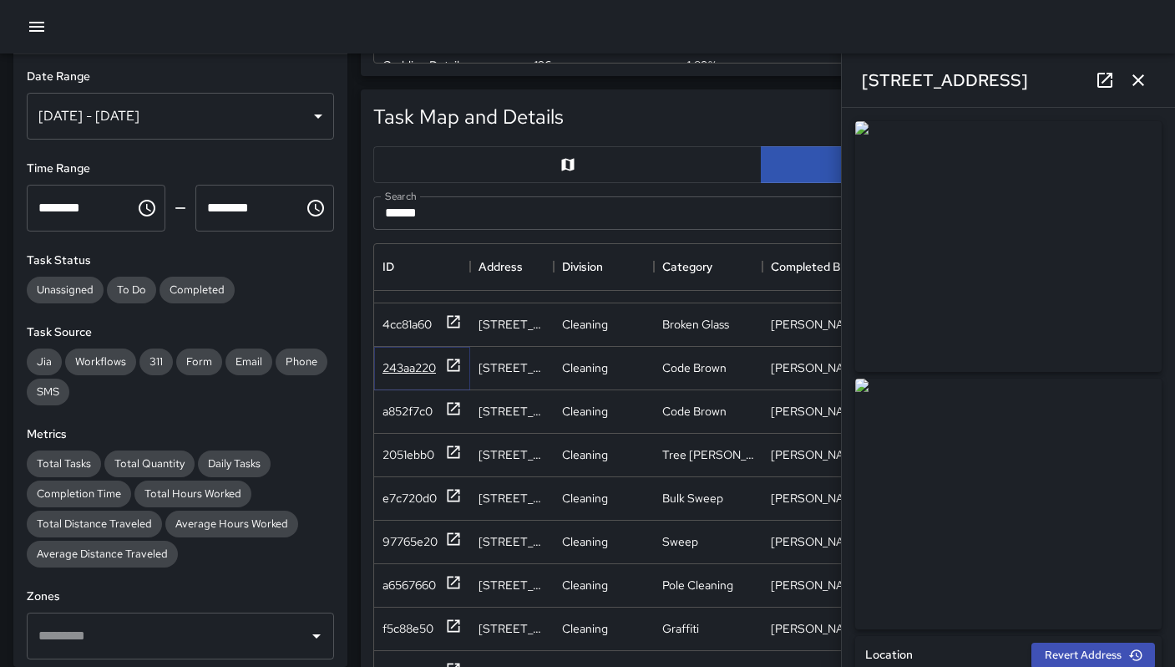
click at [422, 368] on div "243aa220" at bounding box center [409, 367] width 53 height 17
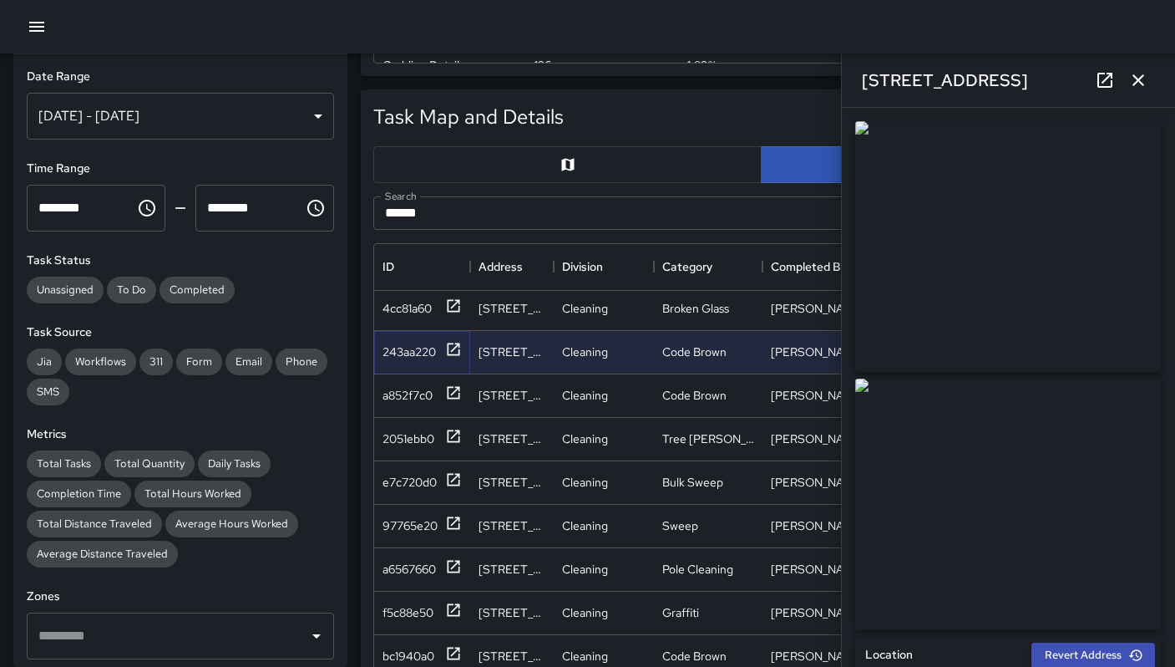
scroll to position [1265, 0]
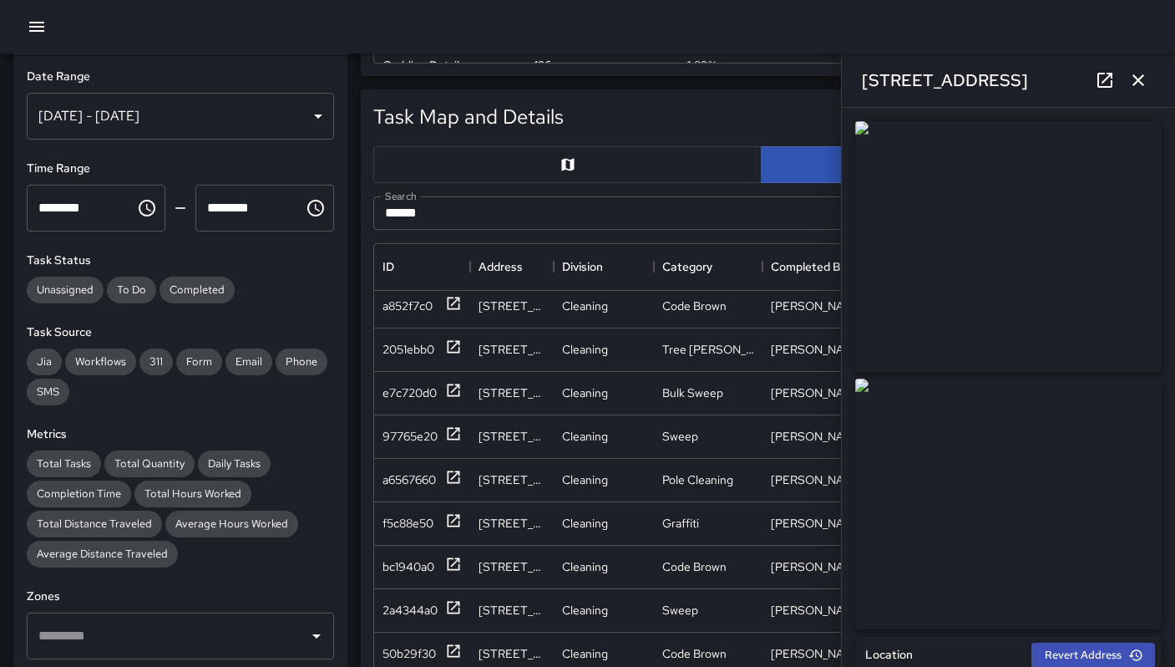
click at [458, 214] on input "******" at bounding box center [742, 212] width 738 height 33
drag, startPoint x: 458, startPoint y: 214, endPoint x: 358, endPoint y: 204, distance: 100.7
click at [358, 204] on div "Task Map and Details Export CSV Export Images Search ****** Search ID Address D…" at bounding box center [754, 493] width 814 height 834
click at [1129, 88] on icon "button" at bounding box center [1138, 80] width 20 height 20
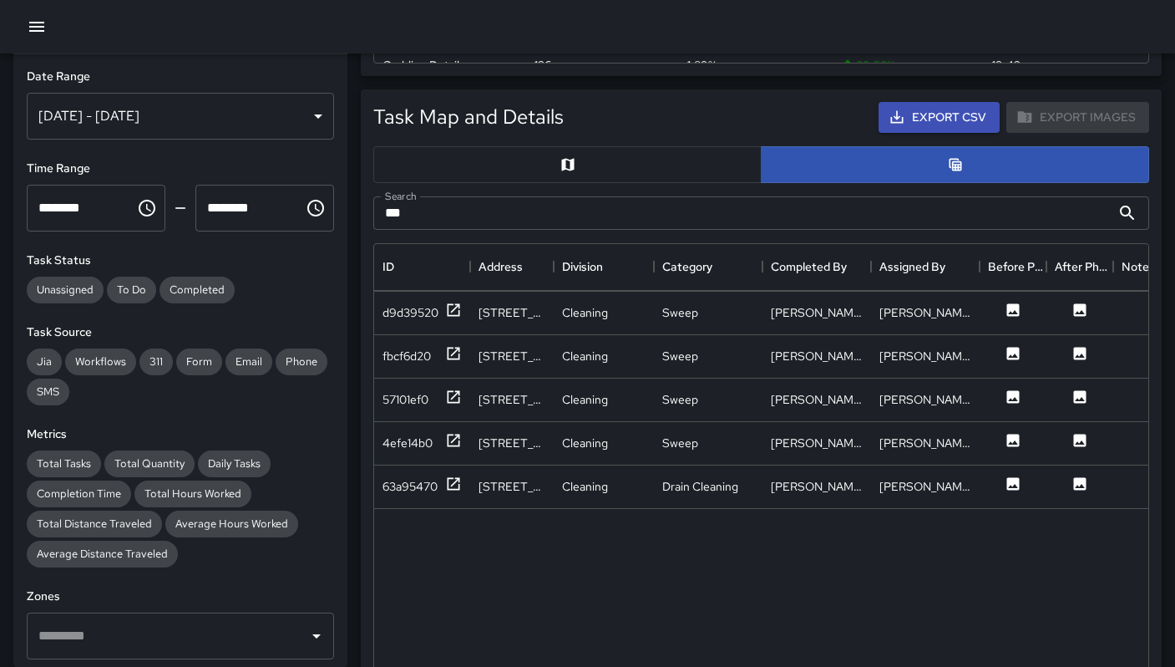
scroll to position [1784, 0]
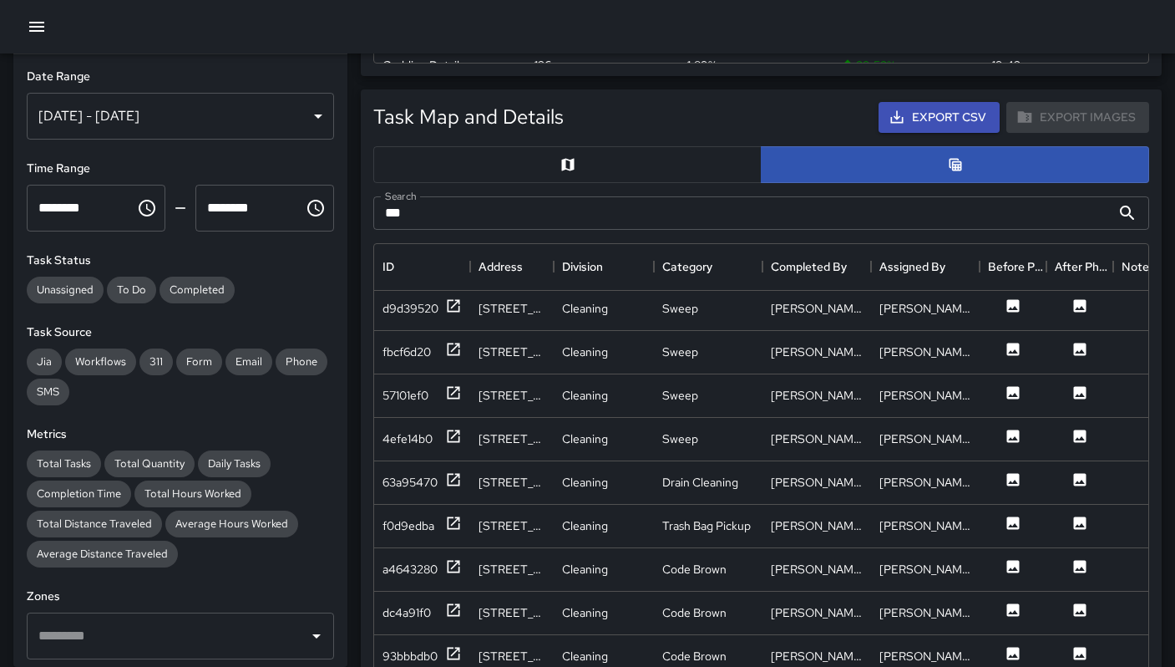
click at [444, 213] on input "***" at bounding box center [742, 212] width 738 height 33
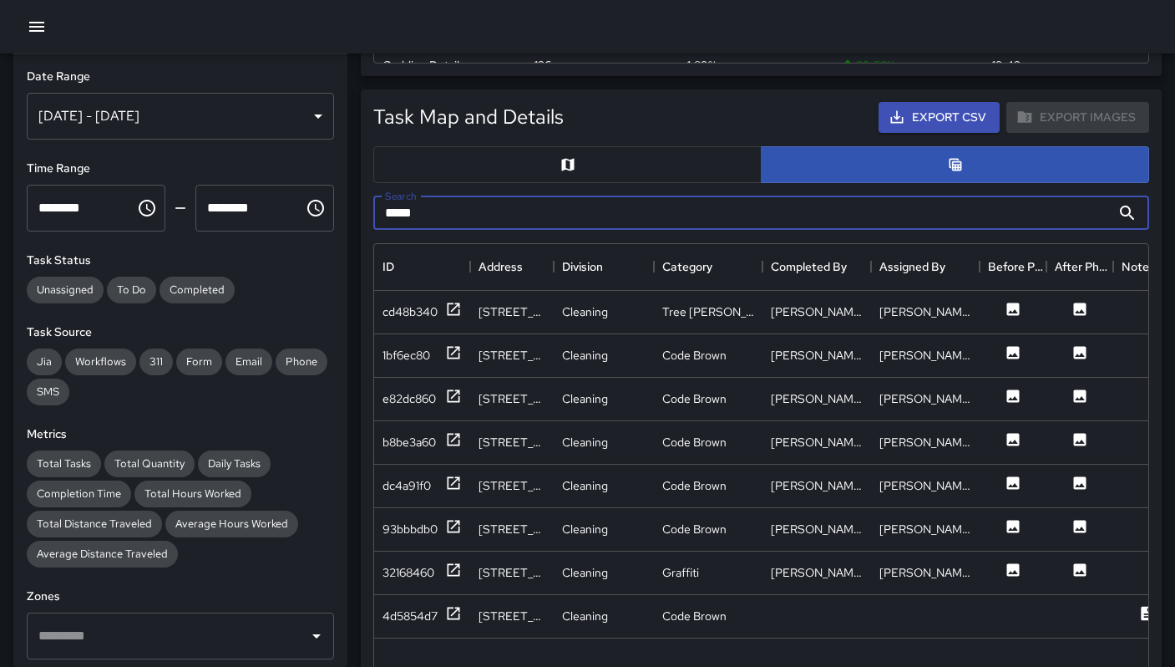
scroll to position [0, 0]
type input "*"
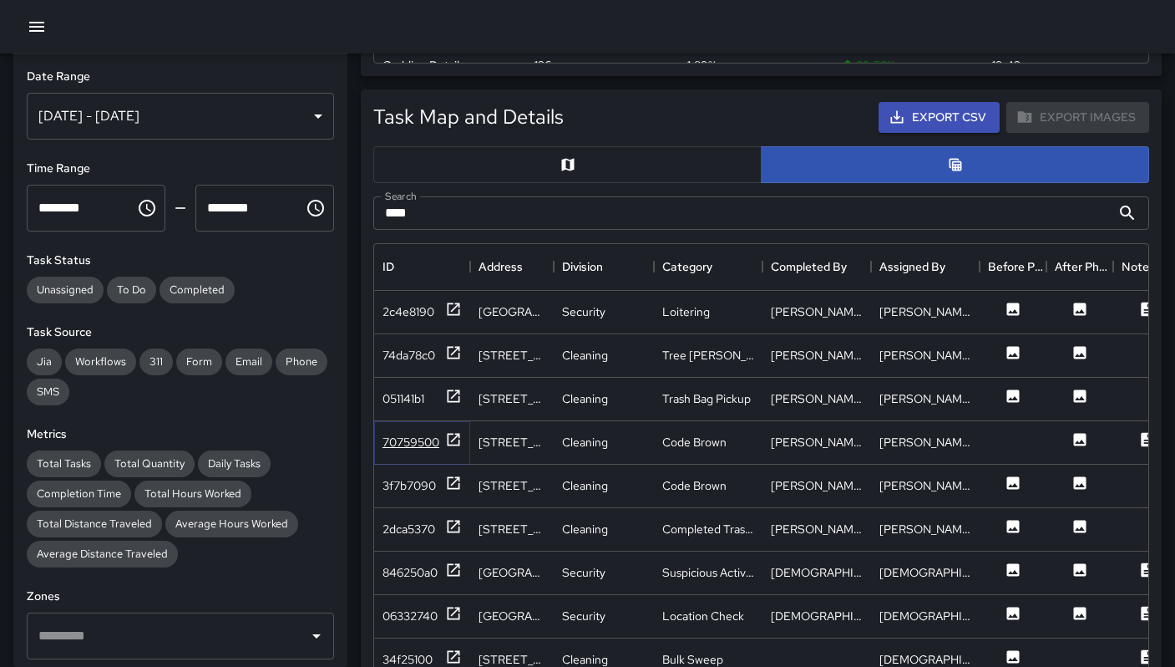
click at [410, 434] on div "70759500" at bounding box center [411, 442] width 57 height 17
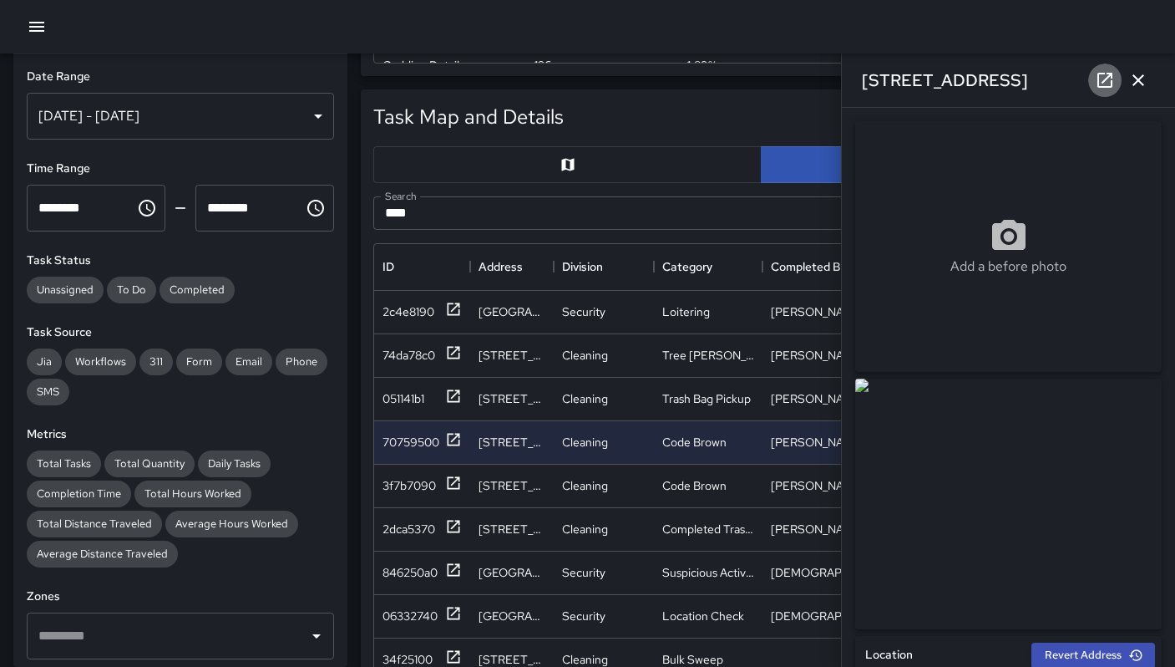
click at [1108, 78] on icon at bounding box center [1105, 80] width 15 height 15
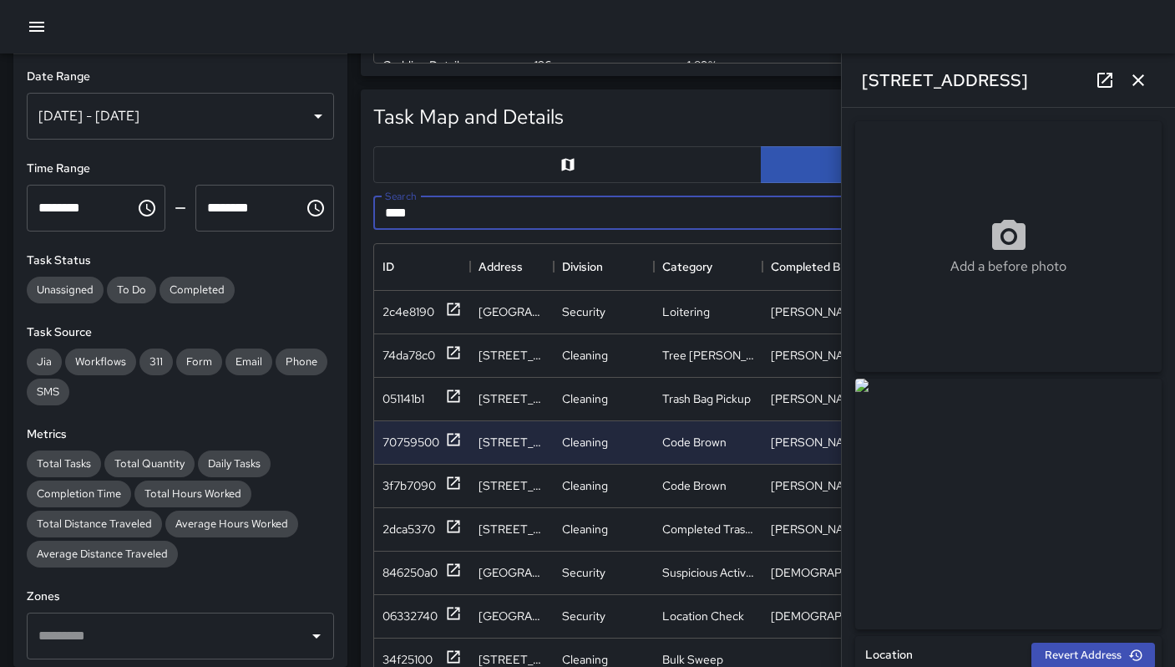
click at [459, 208] on input "***" at bounding box center [742, 212] width 738 height 33
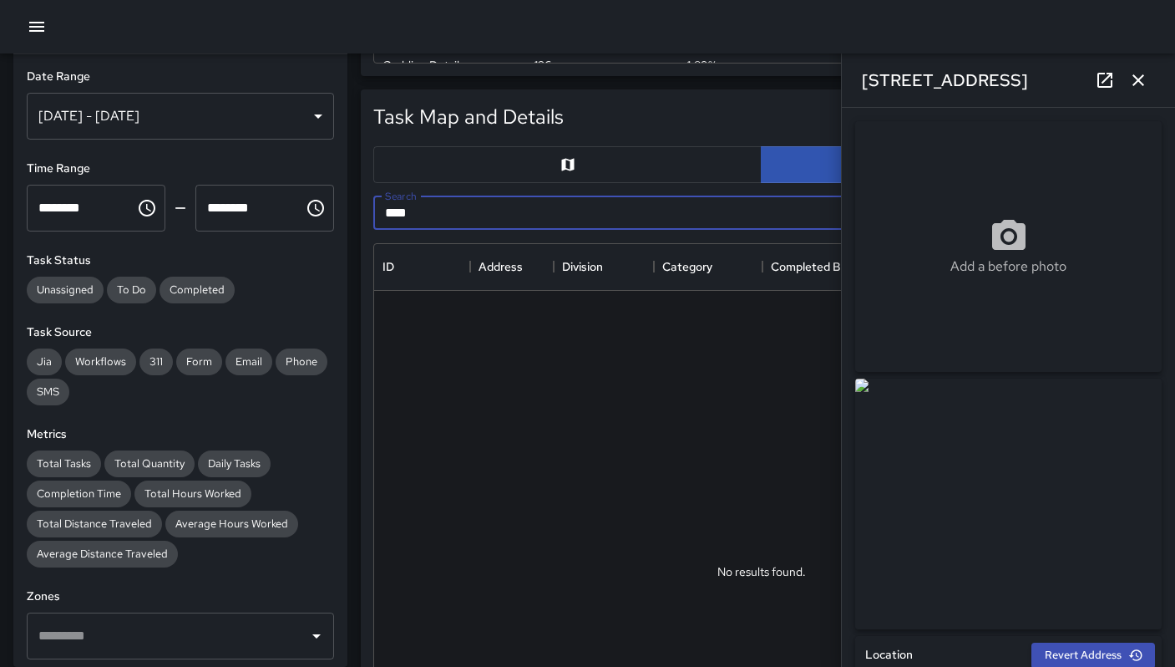
click at [1149, 79] on button "button" at bounding box center [1138, 79] width 33 height 33
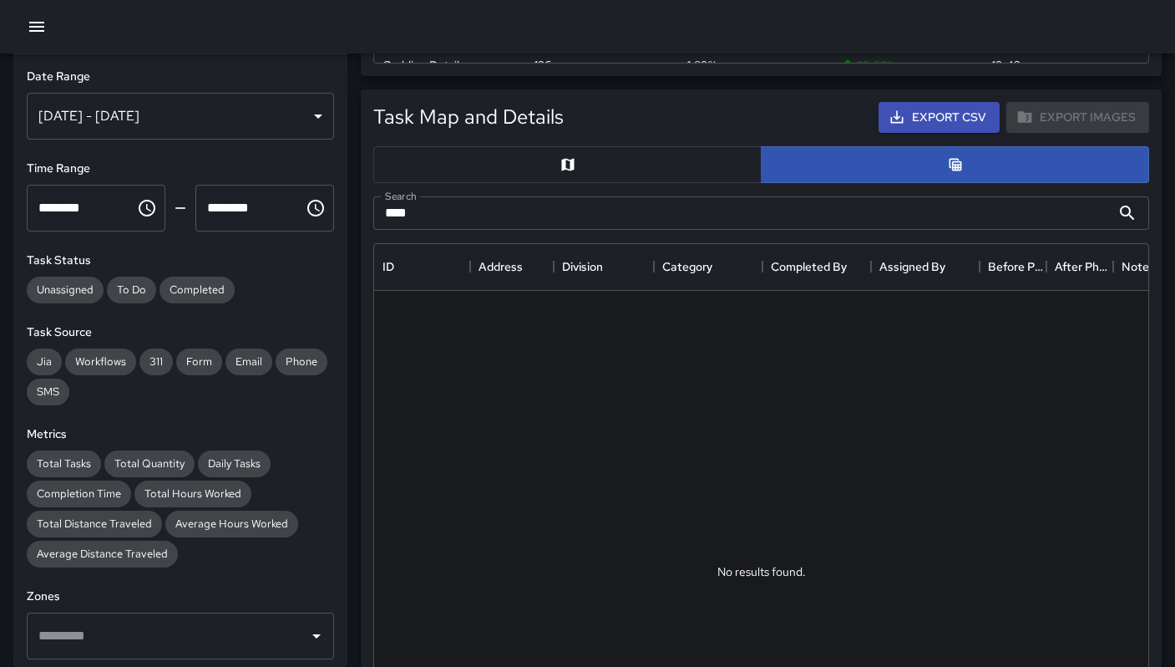
click at [438, 210] on input "***" at bounding box center [742, 212] width 738 height 33
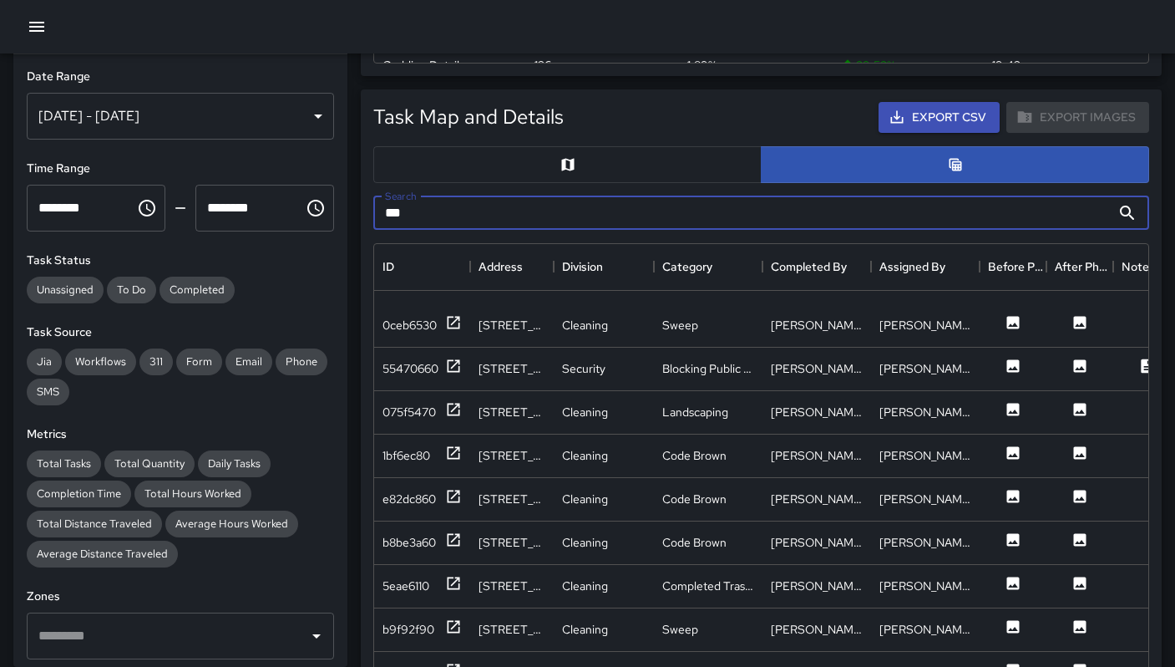
scroll to position [1009, 0]
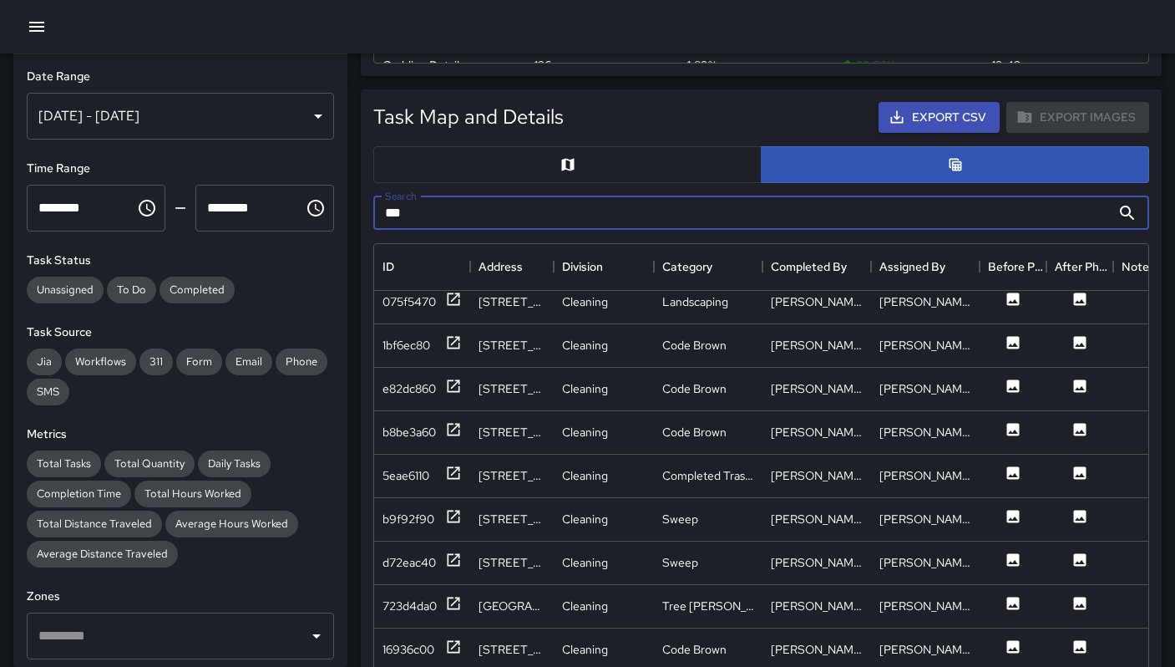
click at [440, 211] on input "***" at bounding box center [742, 212] width 738 height 33
drag, startPoint x: 419, startPoint y: 212, endPoint x: 324, endPoint y: 200, distance: 95.9
click at [324, 200] on div "**********" at bounding box center [581, 432] width 1189 height 2014
type input "****"
click at [407, 478] on div "451e2510" at bounding box center [407, 475] width 48 height 17
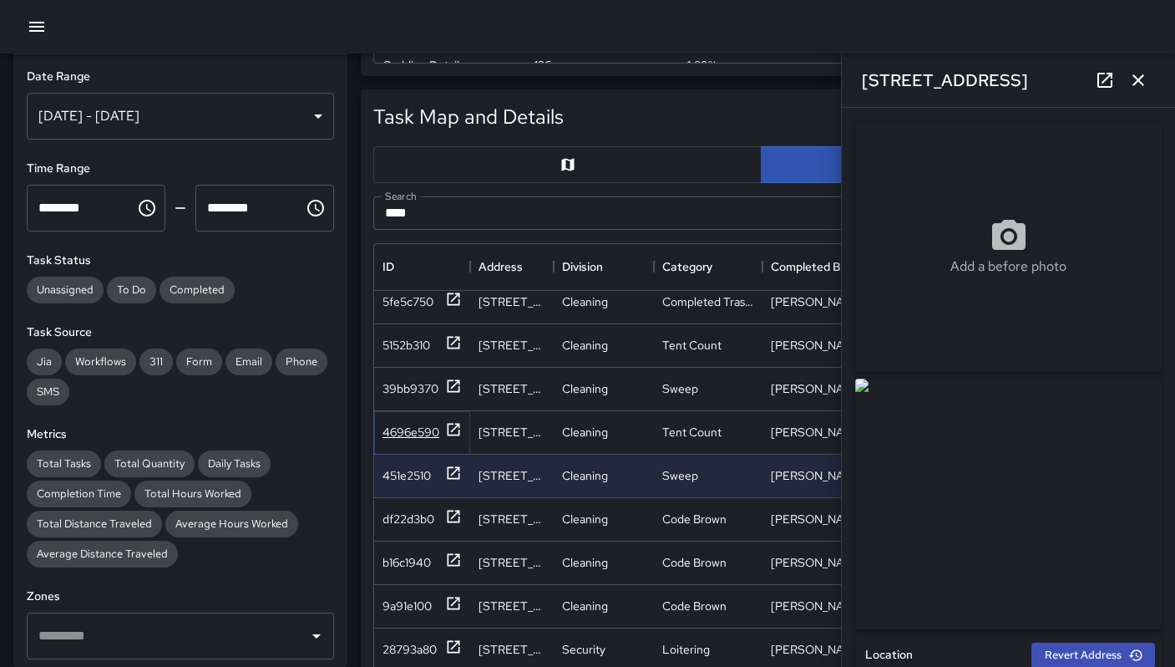
click at [393, 432] on div "4696e590" at bounding box center [411, 431] width 57 height 17
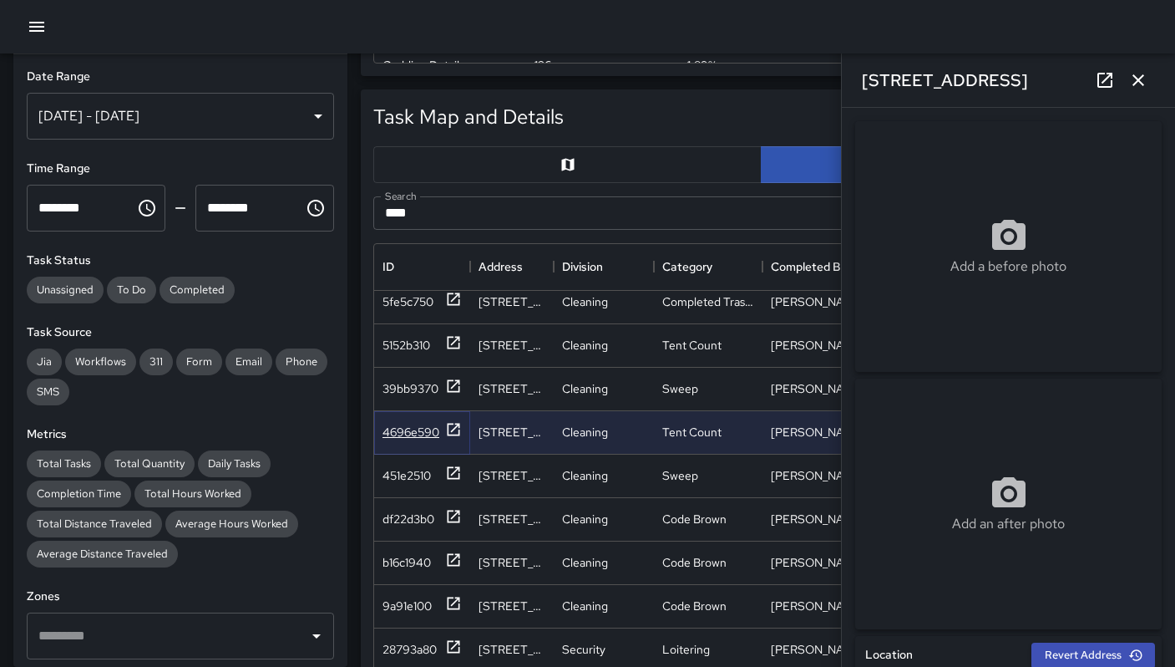
type input "**********"
click at [1110, 71] on icon at bounding box center [1105, 80] width 20 height 20
click at [408, 347] on div "5152b310" at bounding box center [407, 345] width 48 height 17
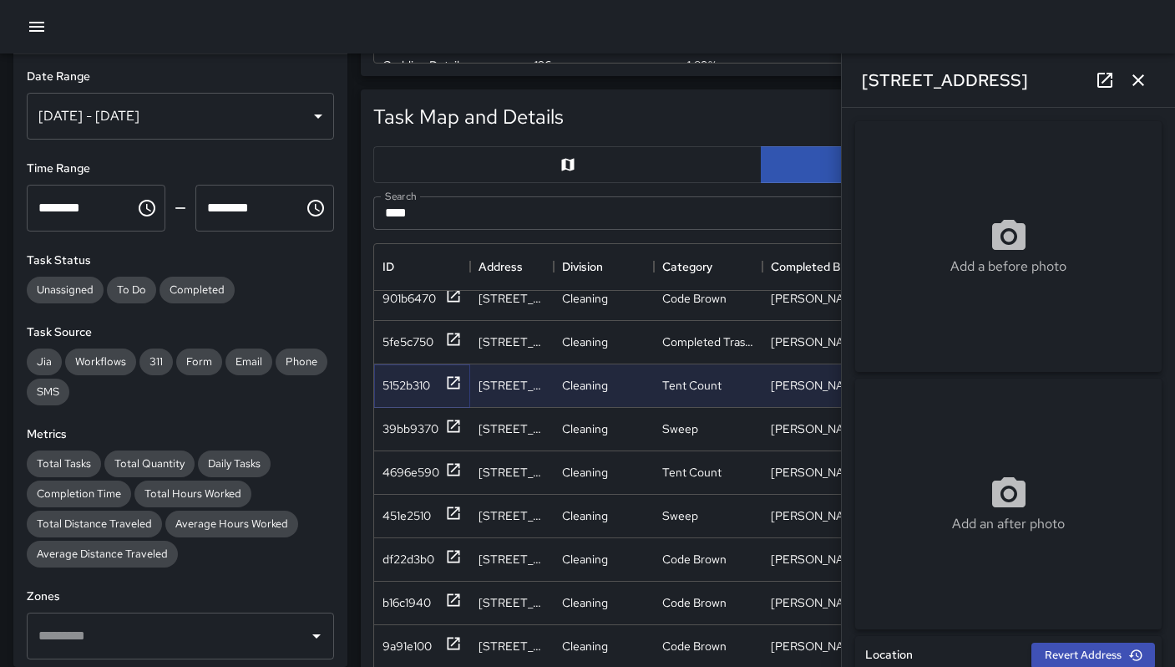
scroll to position [885, 0]
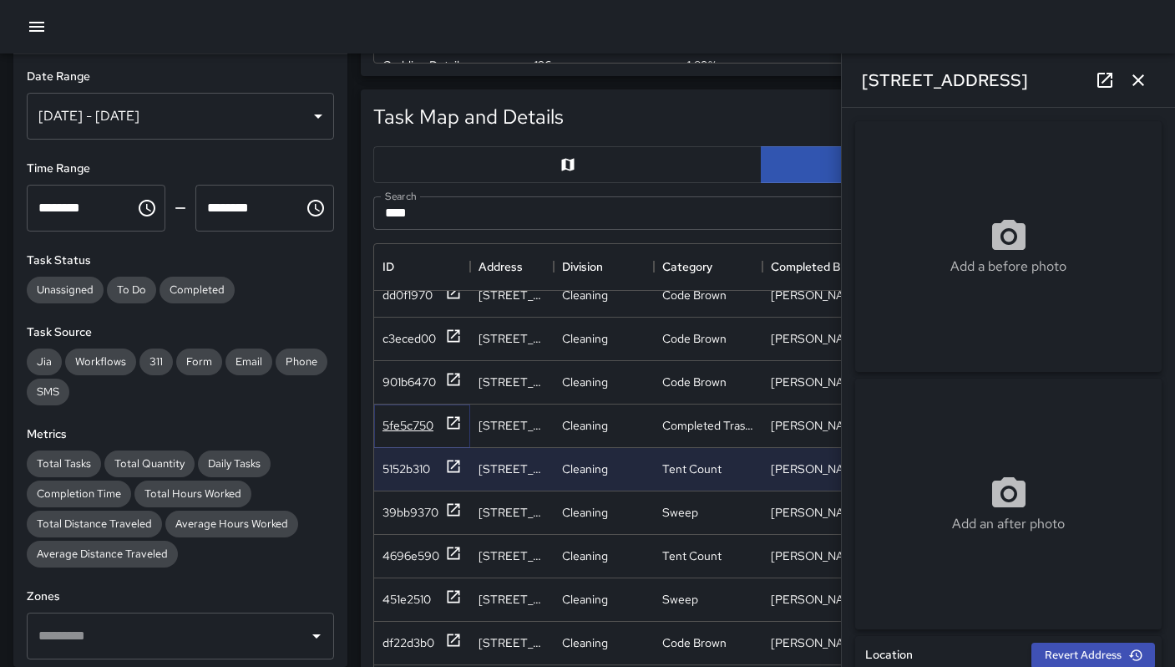
click at [396, 417] on div "5fe5c750" at bounding box center [408, 425] width 51 height 17
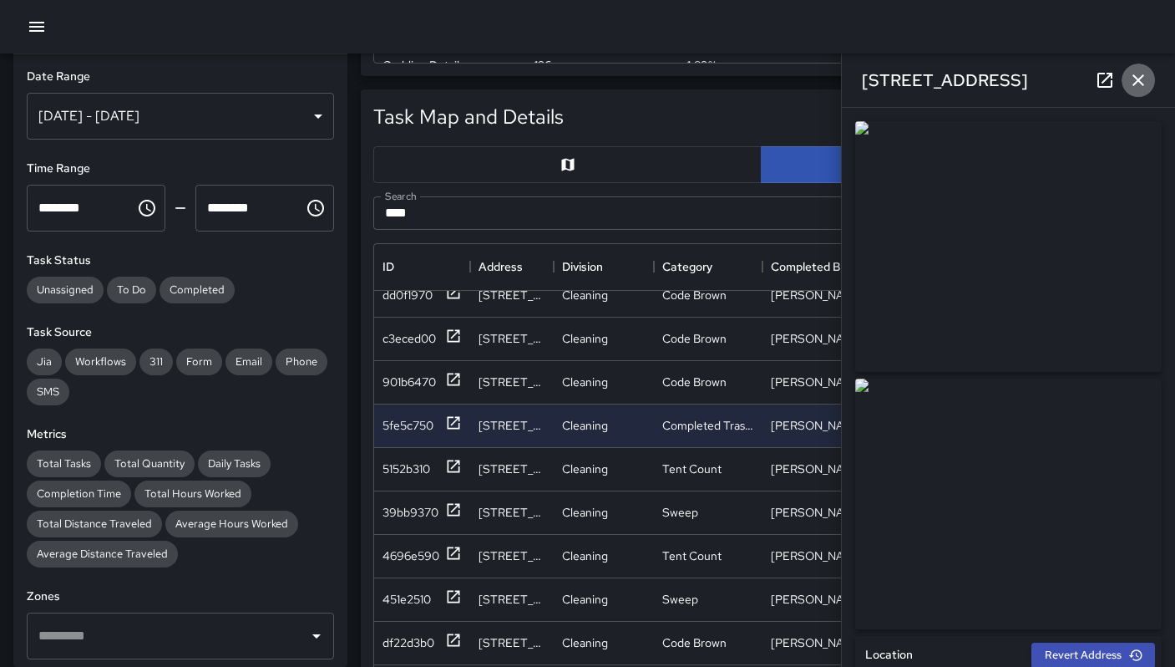
click at [1140, 84] on icon "button" at bounding box center [1138, 80] width 20 height 20
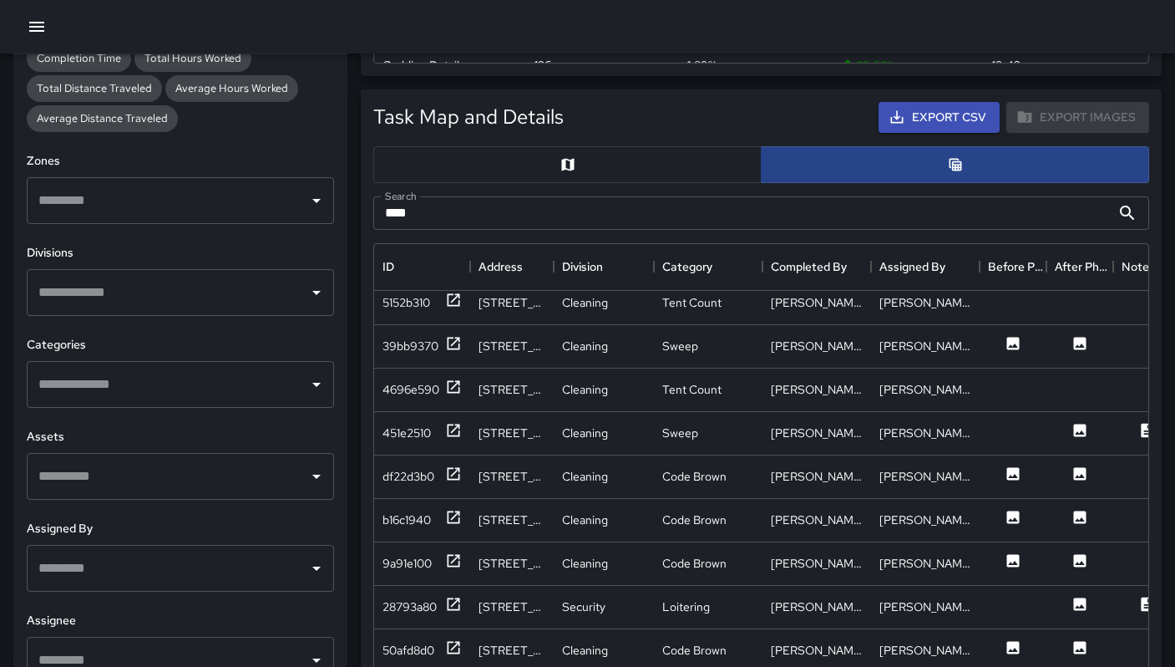
scroll to position [1063, 0]
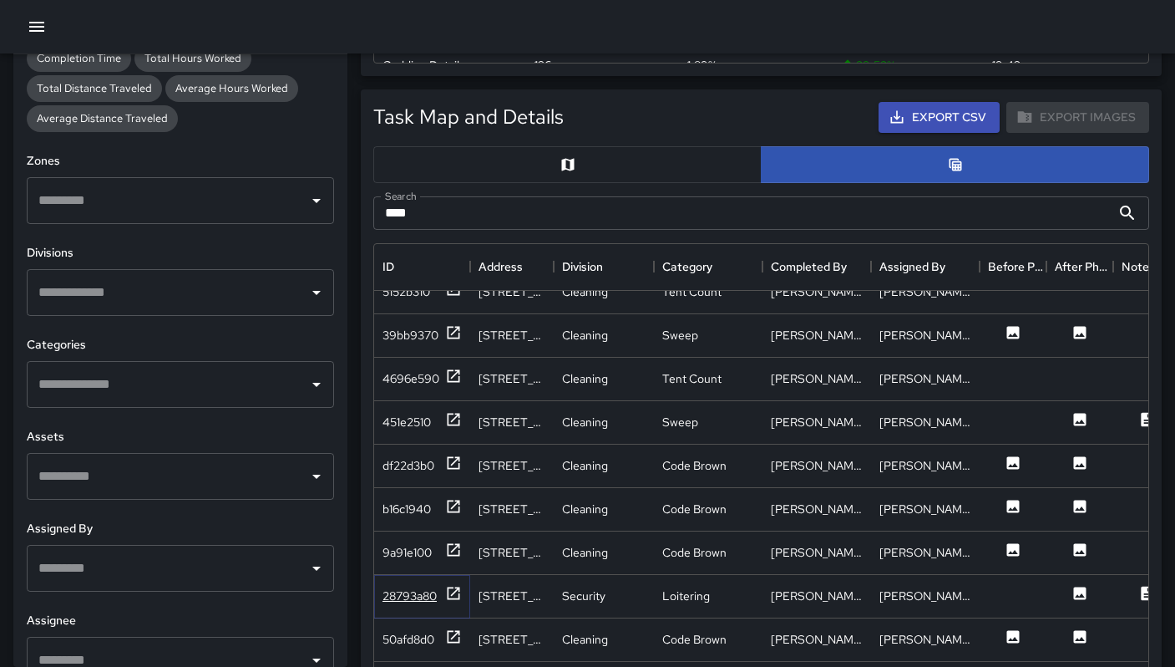
click at [416, 591] on div "28793a80" at bounding box center [410, 595] width 54 height 17
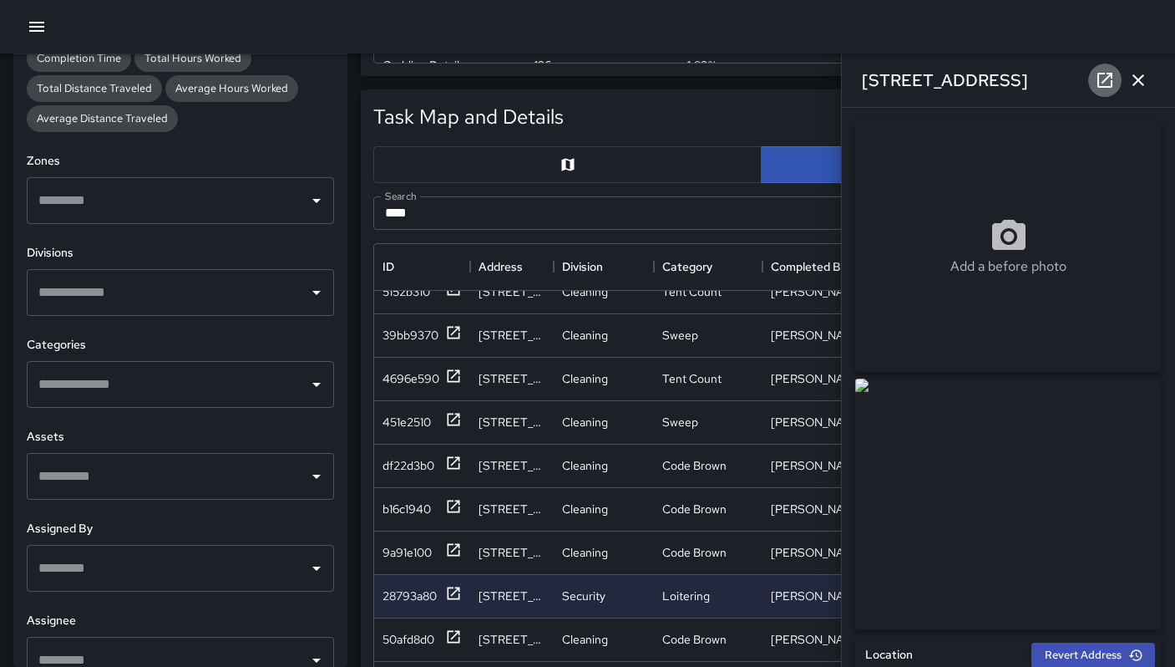
click at [1100, 78] on icon at bounding box center [1105, 80] width 20 height 20
click at [1142, 85] on icon "button" at bounding box center [1138, 80] width 20 height 20
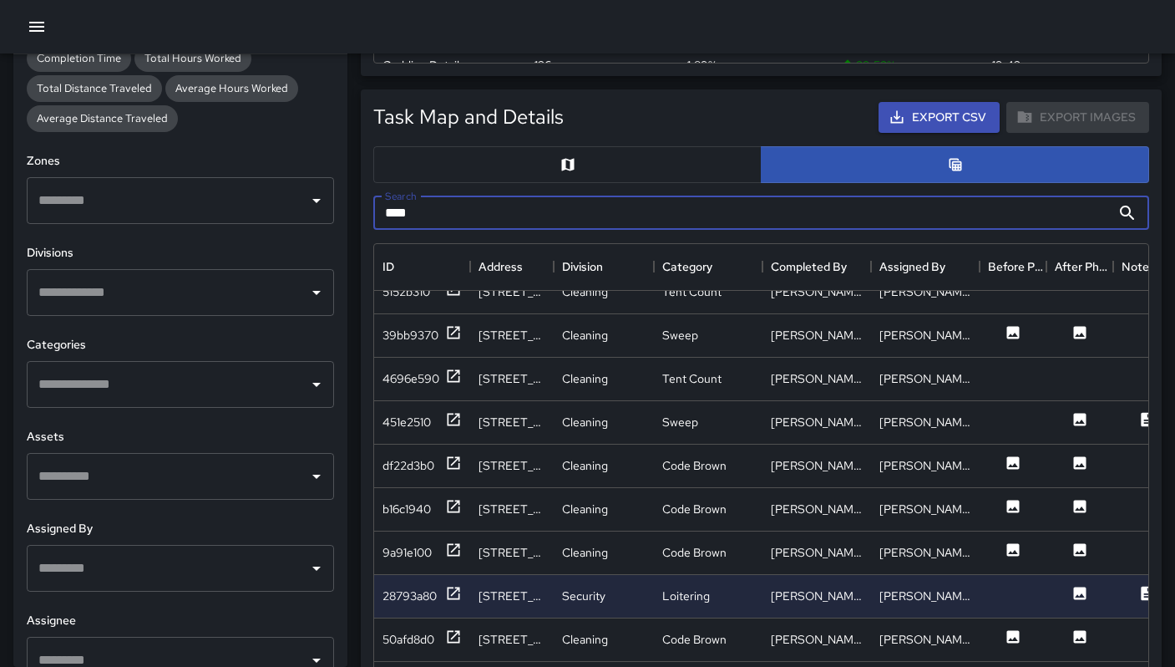
drag, startPoint x: 535, startPoint y: 215, endPoint x: 384, endPoint y: 214, distance: 150.4
click at [384, 214] on input "****" at bounding box center [742, 212] width 738 height 33
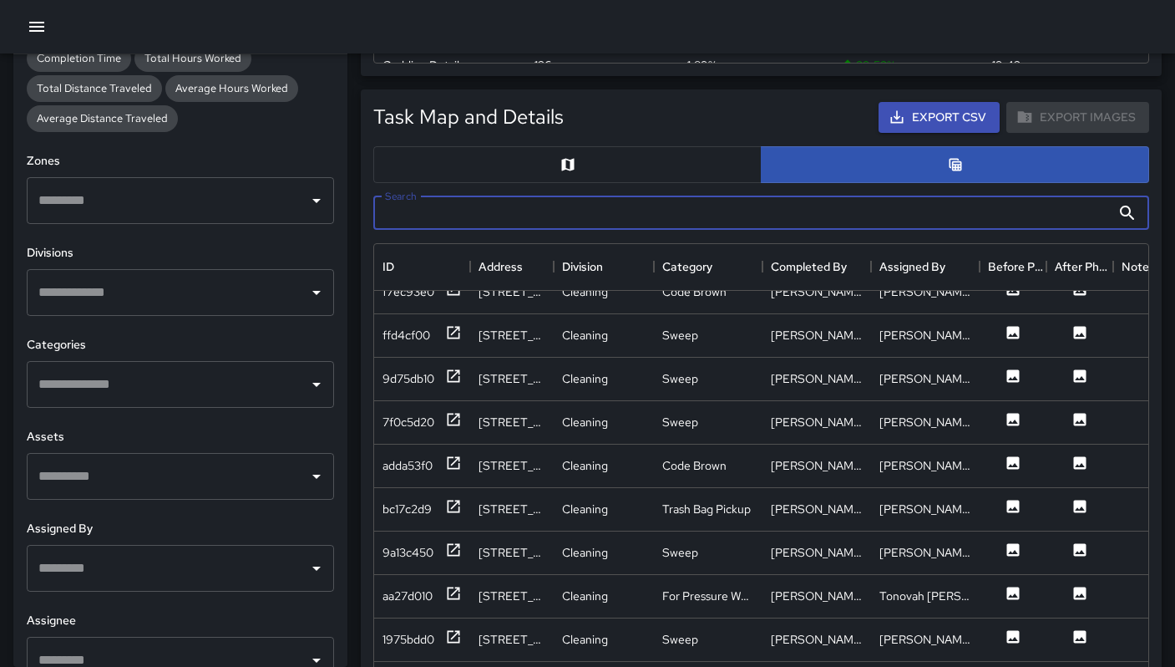
paste input "**********"
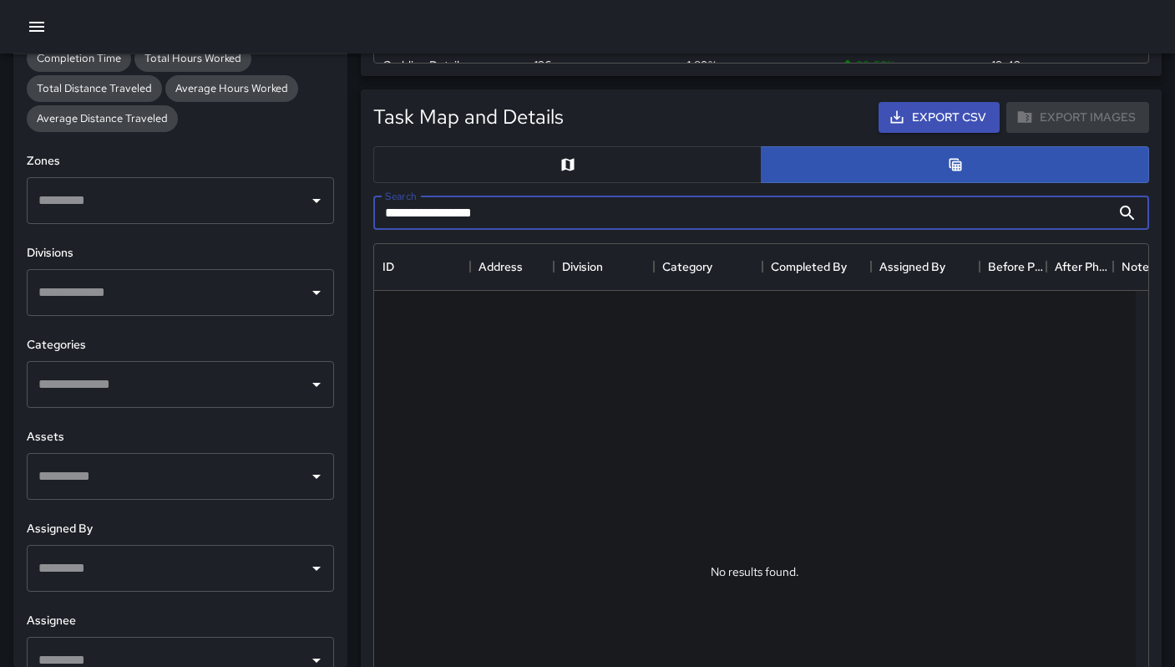
scroll to position [0, 0]
drag, startPoint x: 516, startPoint y: 211, endPoint x: 413, endPoint y: 210, distance: 102.7
click at [413, 210] on input "**********" at bounding box center [742, 212] width 738 height 33
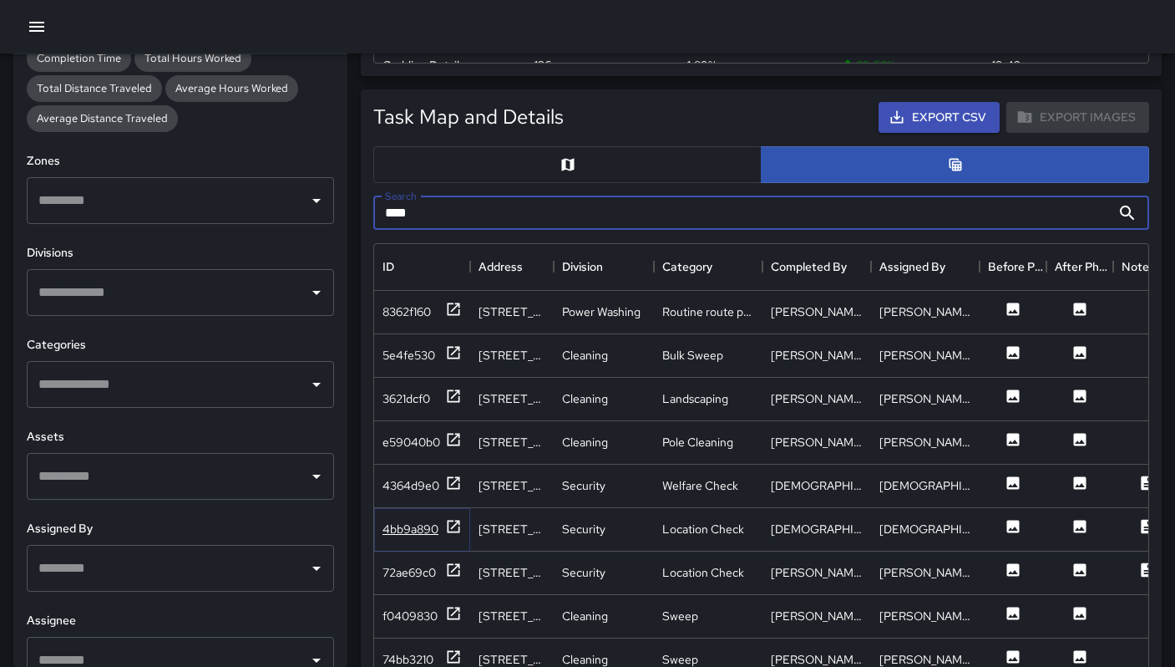
click at [428, 524] on div "4bb9a890" at bounding box center [411, 528] width 56 height 17
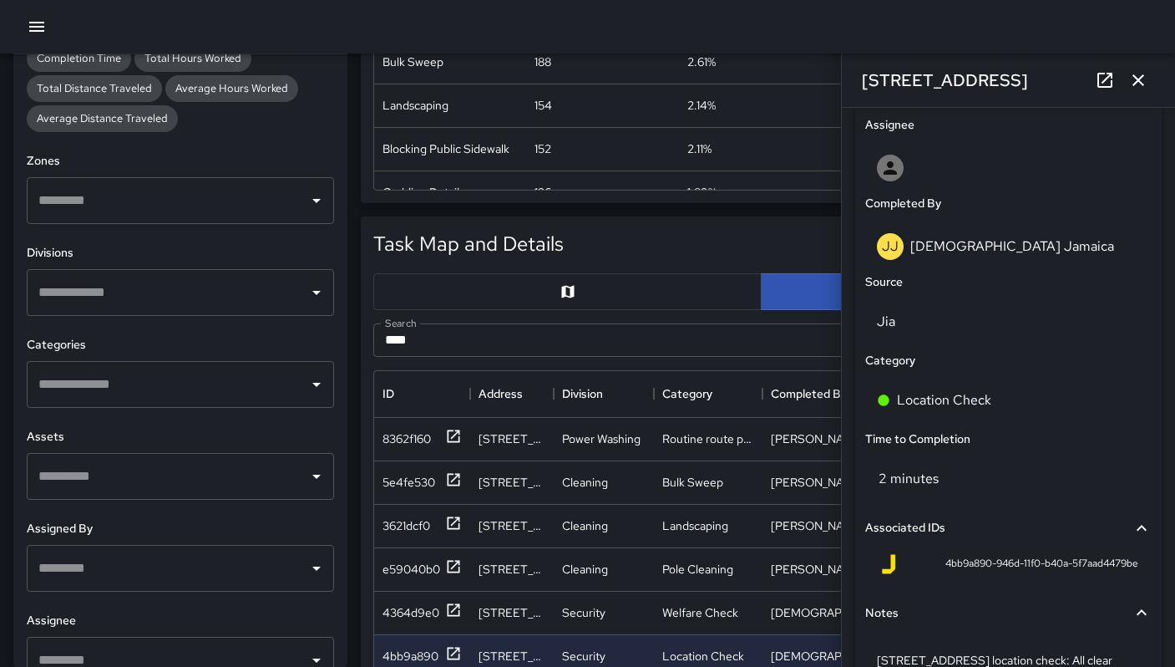
scroll to position [910, 0]
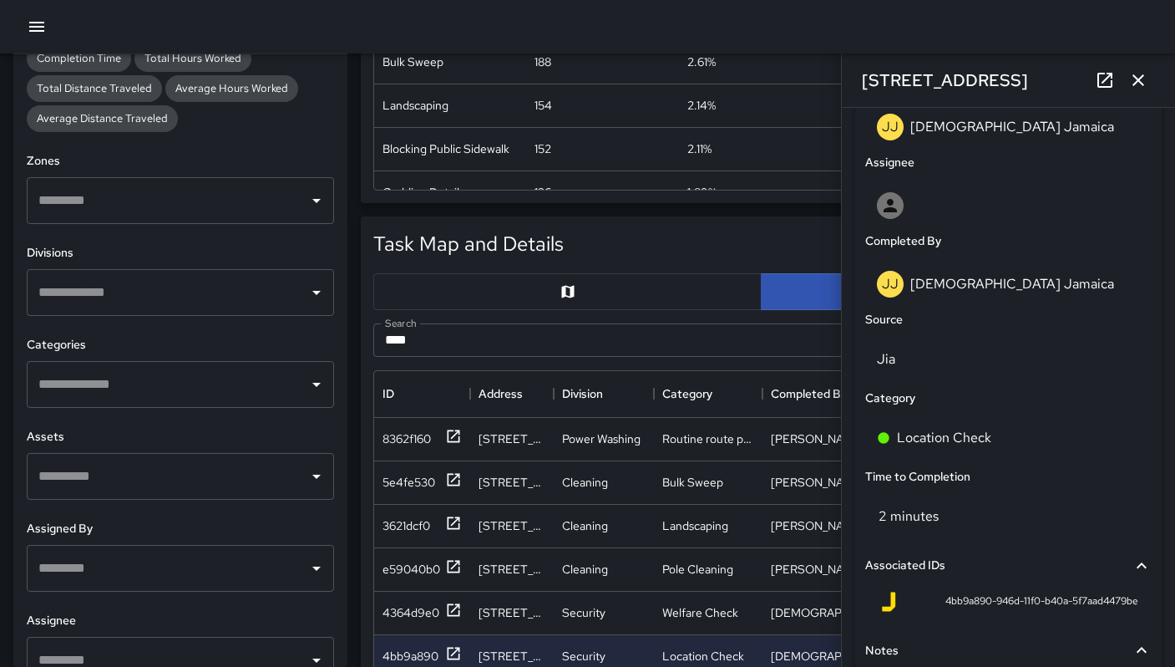
click at [1103, 82] on icon at bounding box center [1105, 80] width 15 height 15
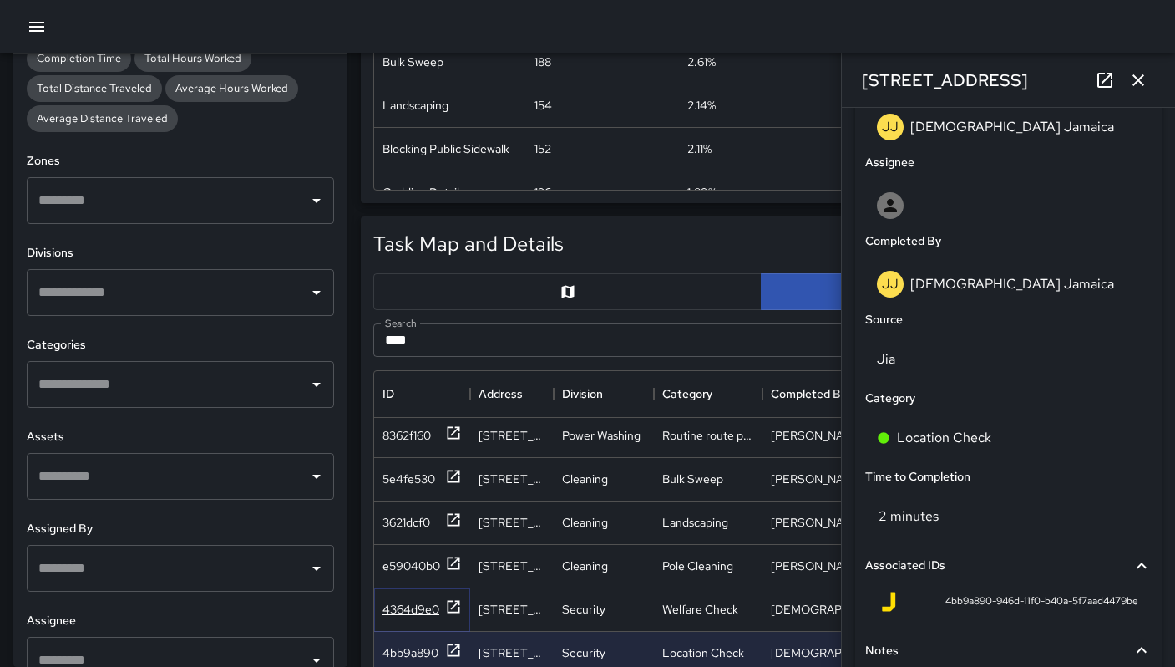
click at [404, 608] on div "4364d9e0" at bounding box center [411, 609] width 57 height 17
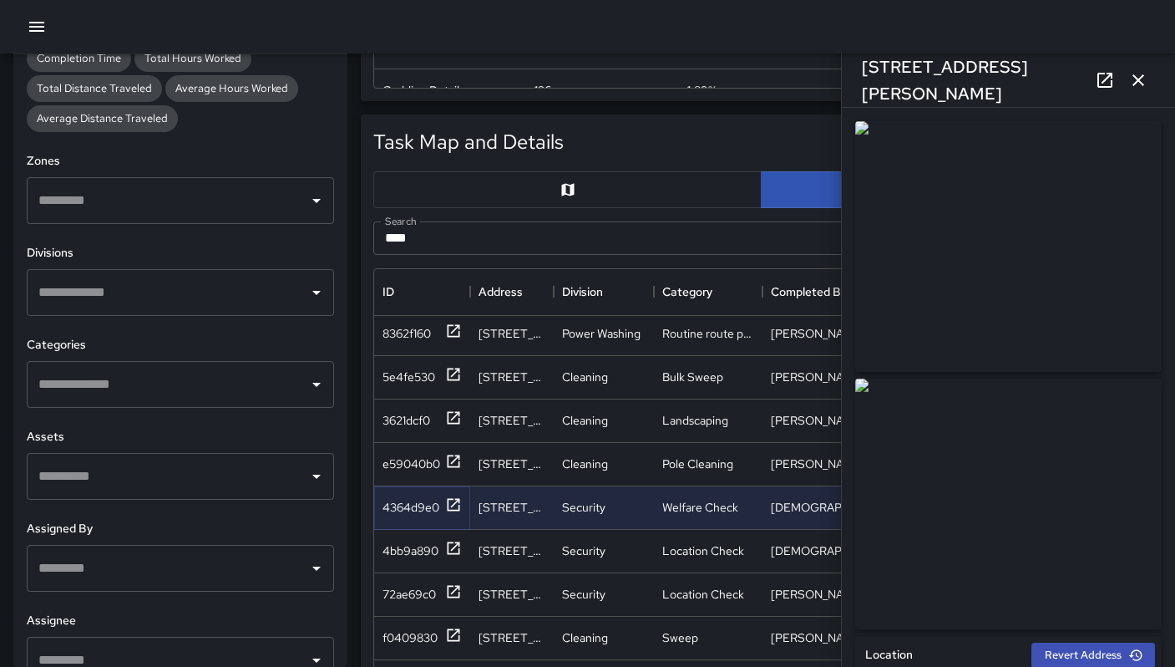
scroll to position [608, 0]
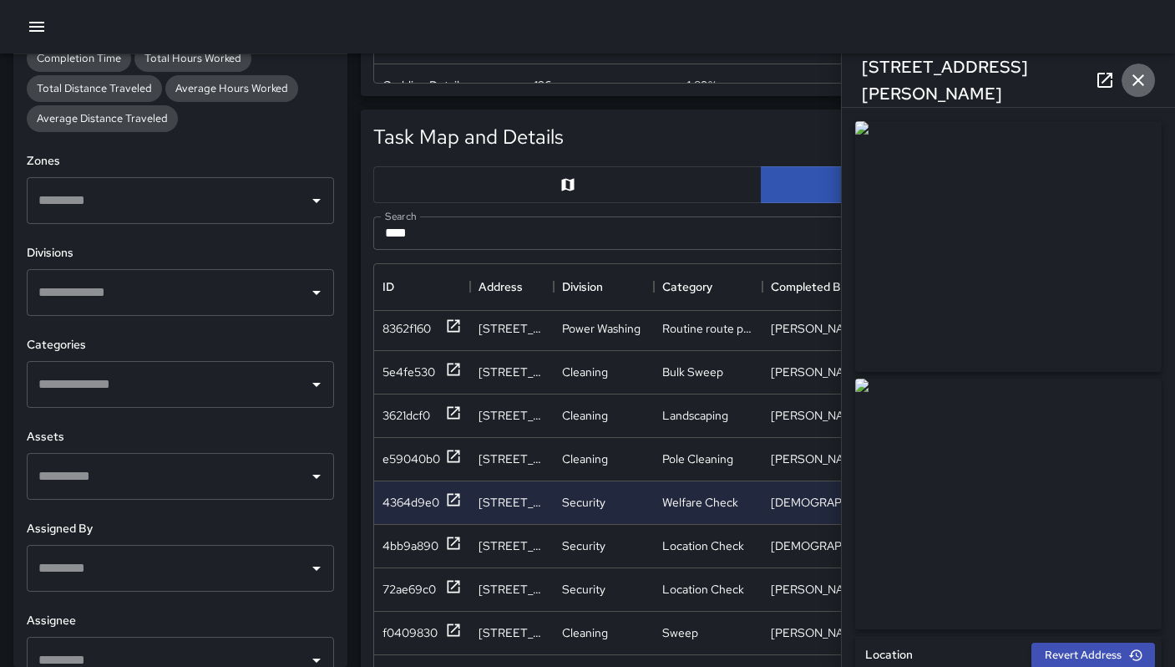
click at [1137, 73] on icon "button" at bounding box center [1138, 80] width 20 height 20
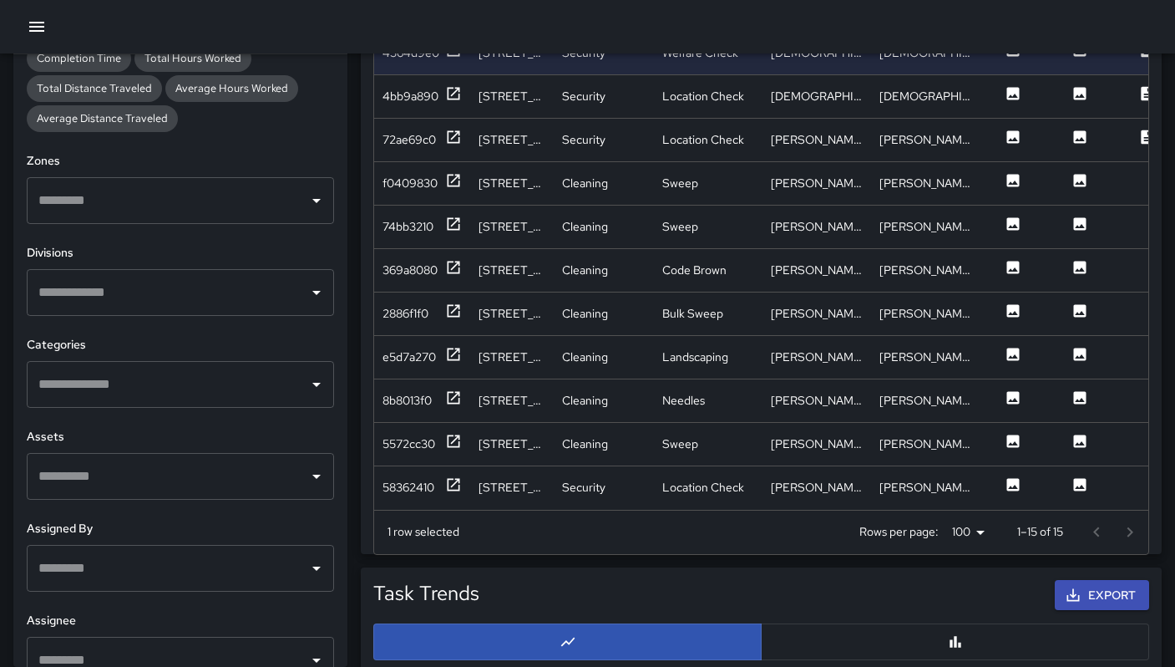
scroll to position [988, 0]
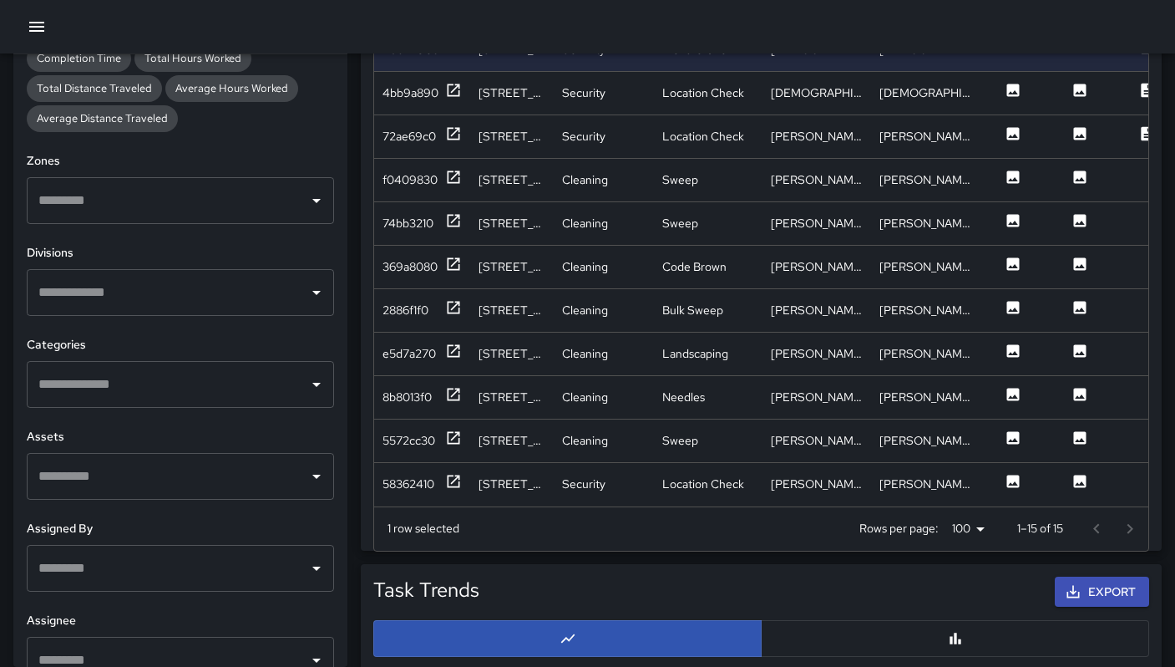
click at [1121, 535] on div at bounding box center [1113, 528] width 67 height 33
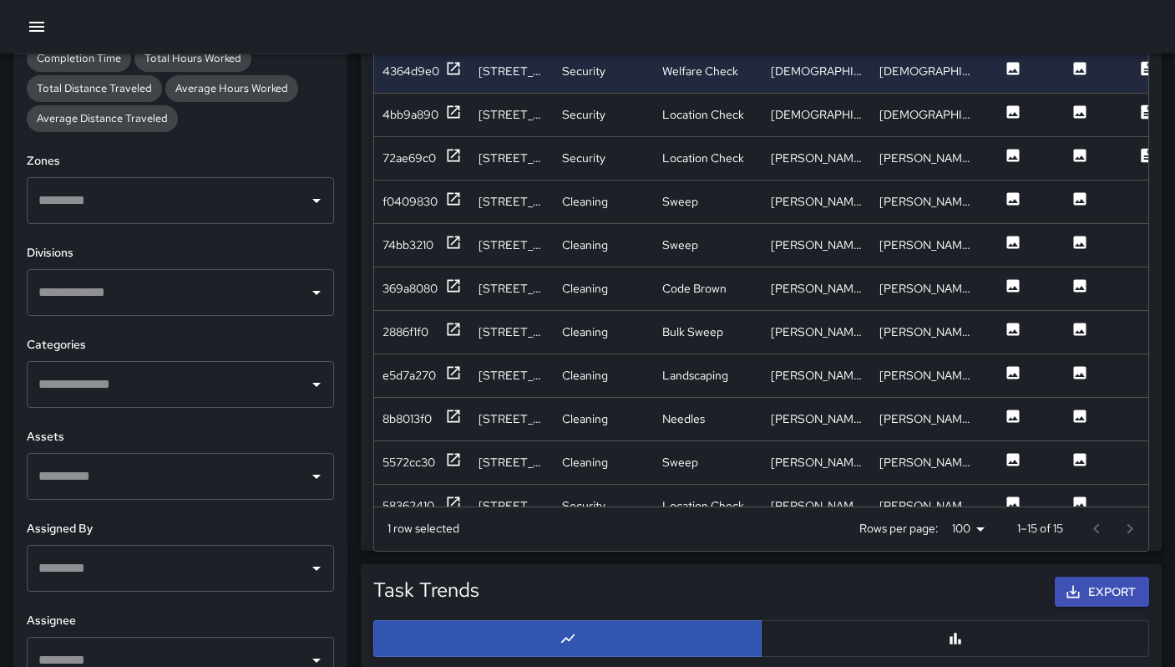
scroll to position [53, 0]
click at [424, 158] on div "72ae69c0" at bounding box center [409, 159] width 53 height 17
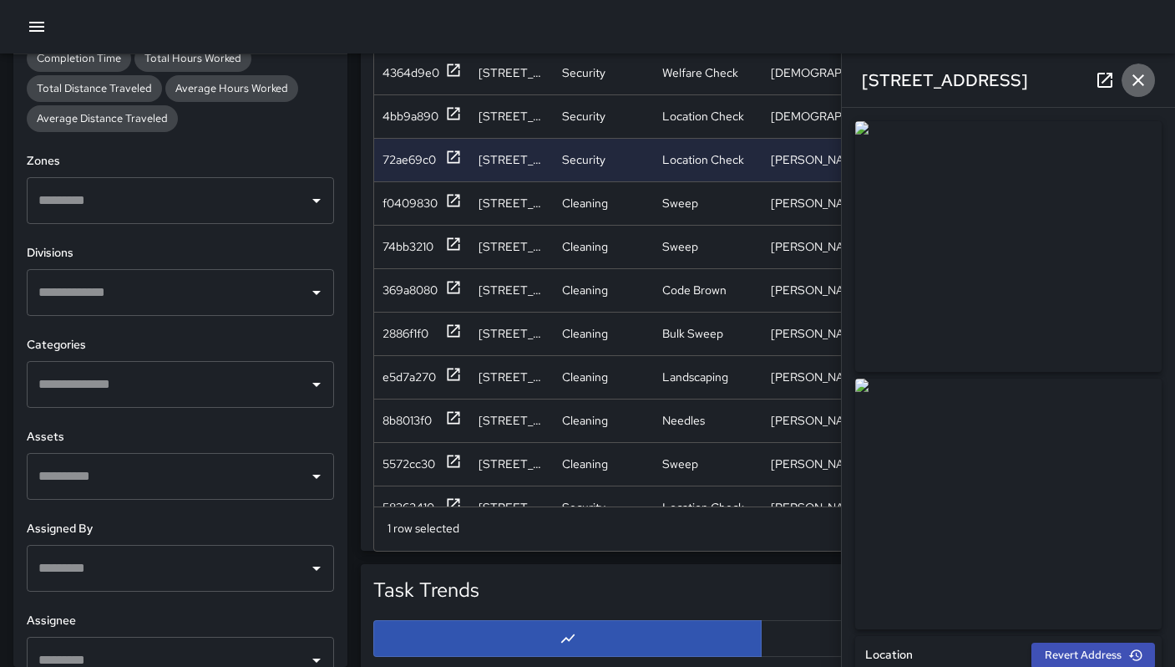
click at [1140, 83] on icon "button" at bounding box center [1139, 80] width 12 height 12
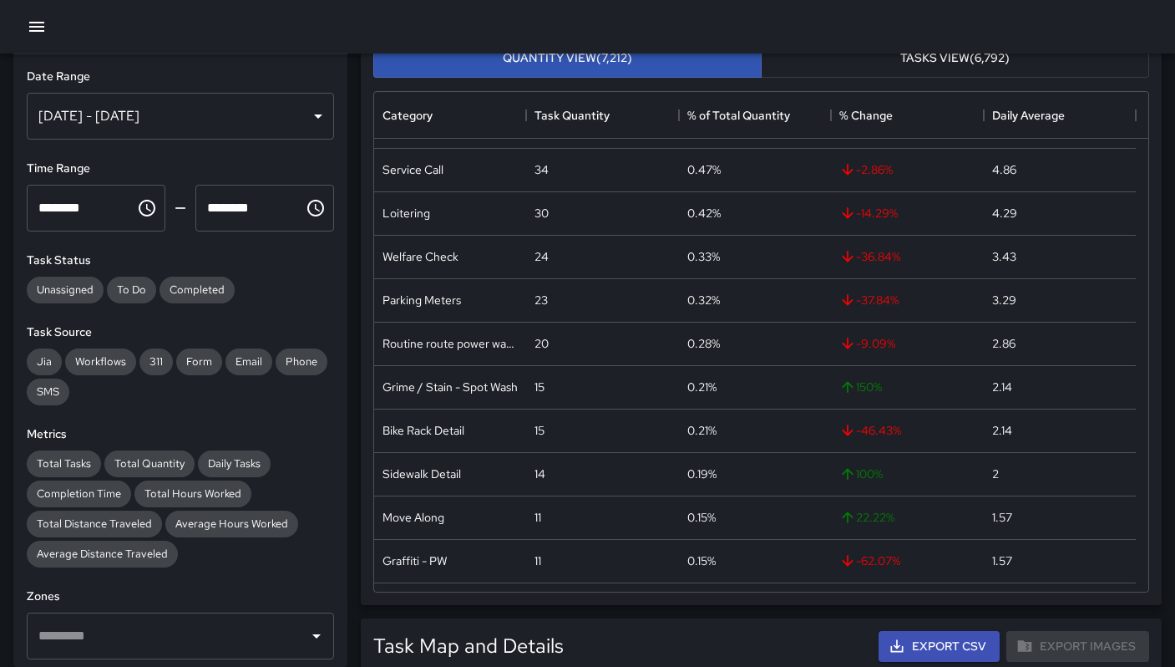
scroll to position [490, 0]
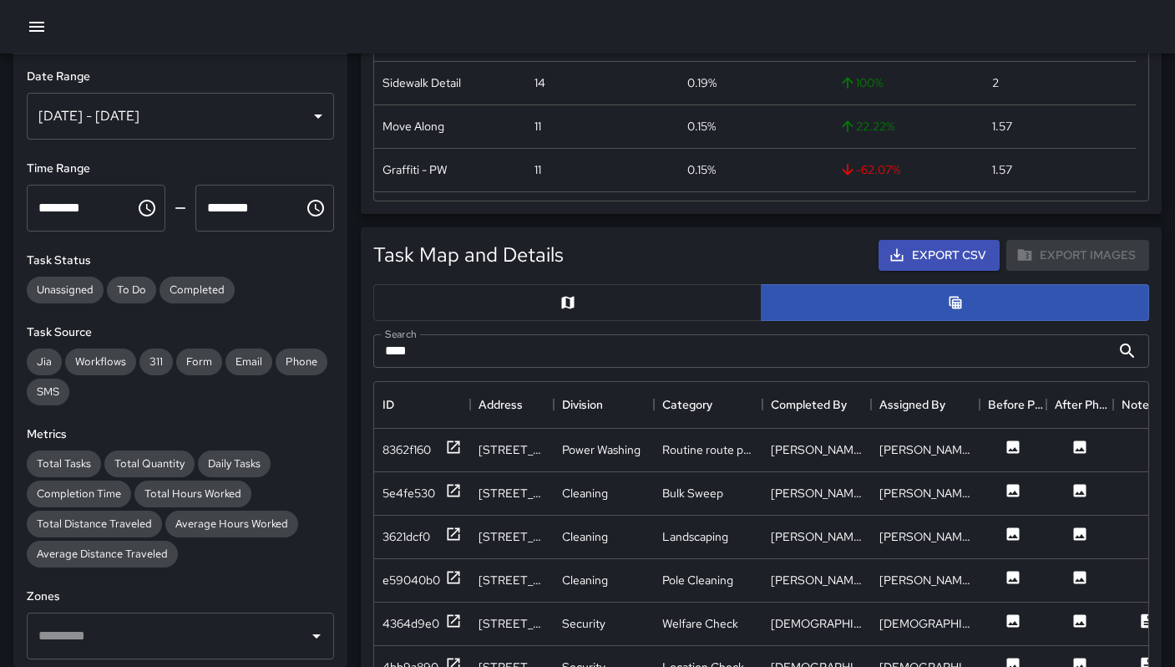
click at [591, 352] on input "***" at bounding box center [742, 350] width 738 height 33
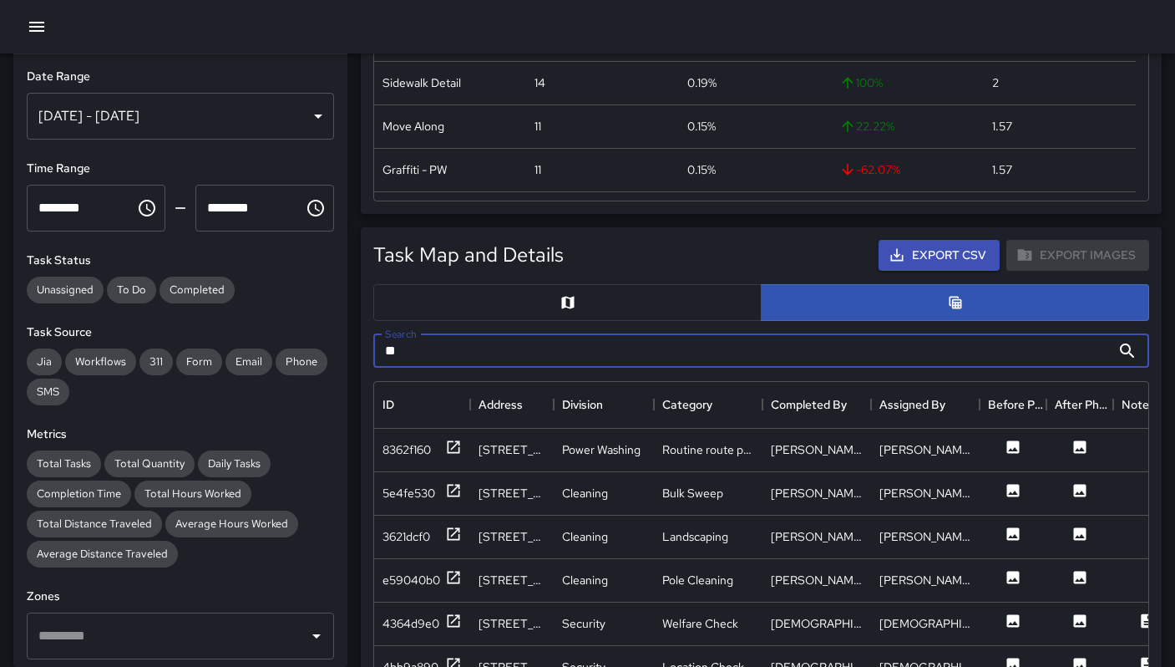
type input "*"
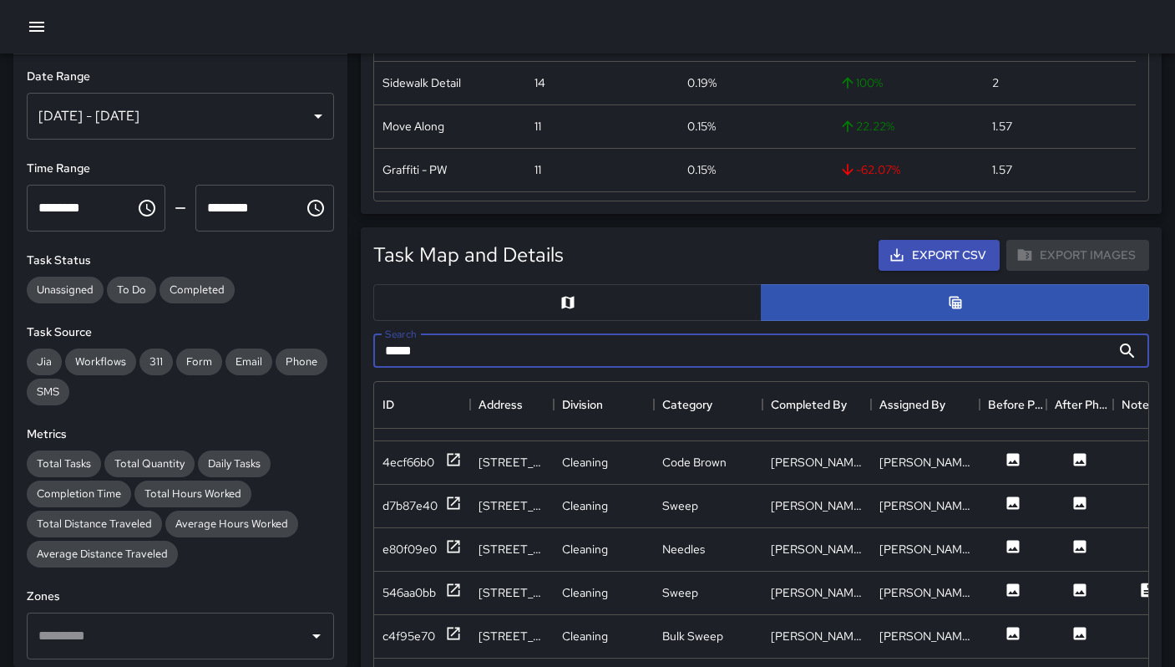
scroll to position [2909, 0]
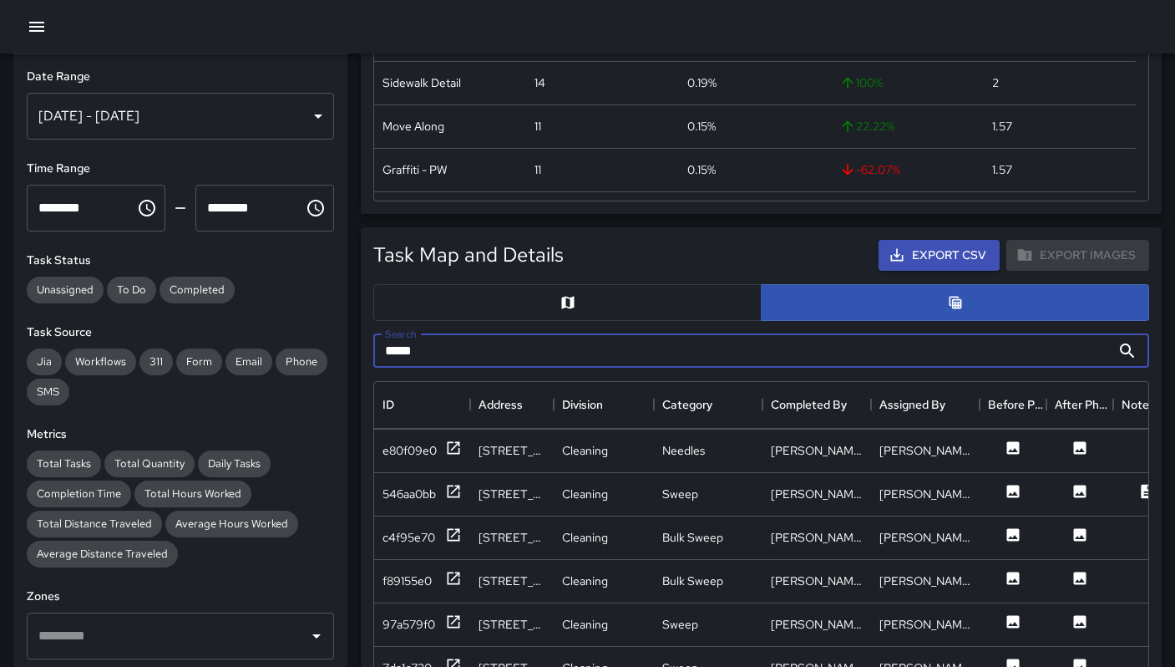
drag, startPoint x: 434, startPoint y: 361, endPoint x: 337, endPoint y: 337, distance: 99.9
click at [337, 337] on div "**********" at bounding box center [581, 570] width 1189 height 2014
type input "***"
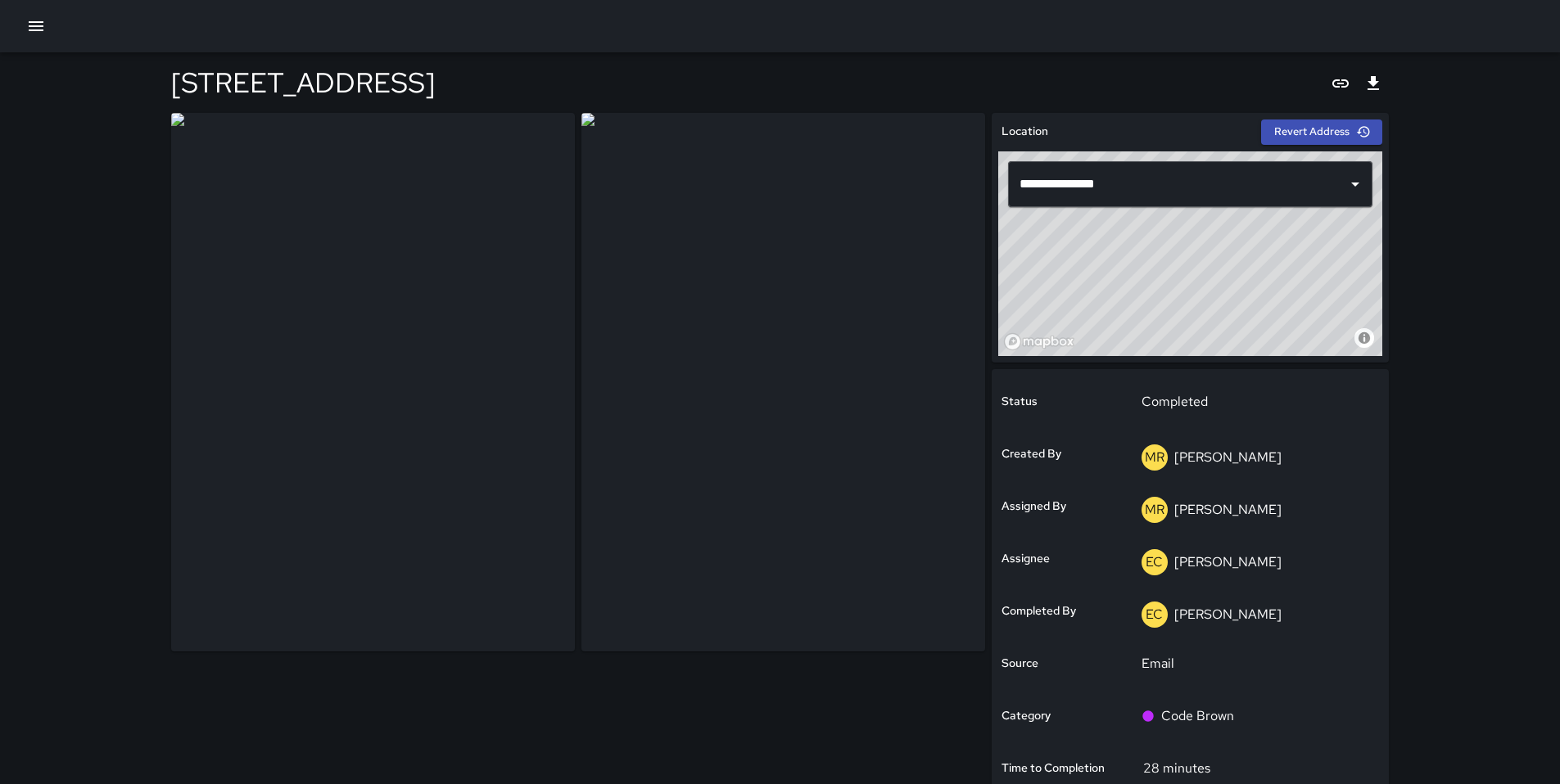
click at [1380, 296] on div "© Mapbox © OpenStreetMap Improve this map" at bounding box center [1190, 254] width 384 height 205
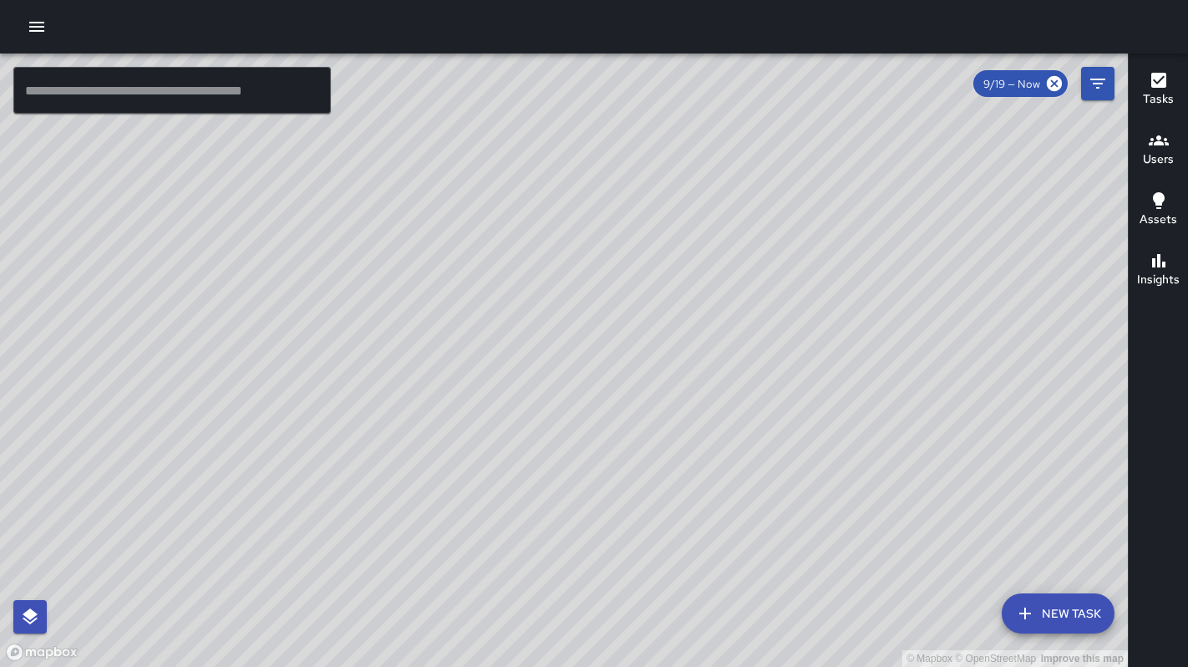
click at [1097, 608] on button "New Task" at bounding box center [1058, 613] width 113 height 40
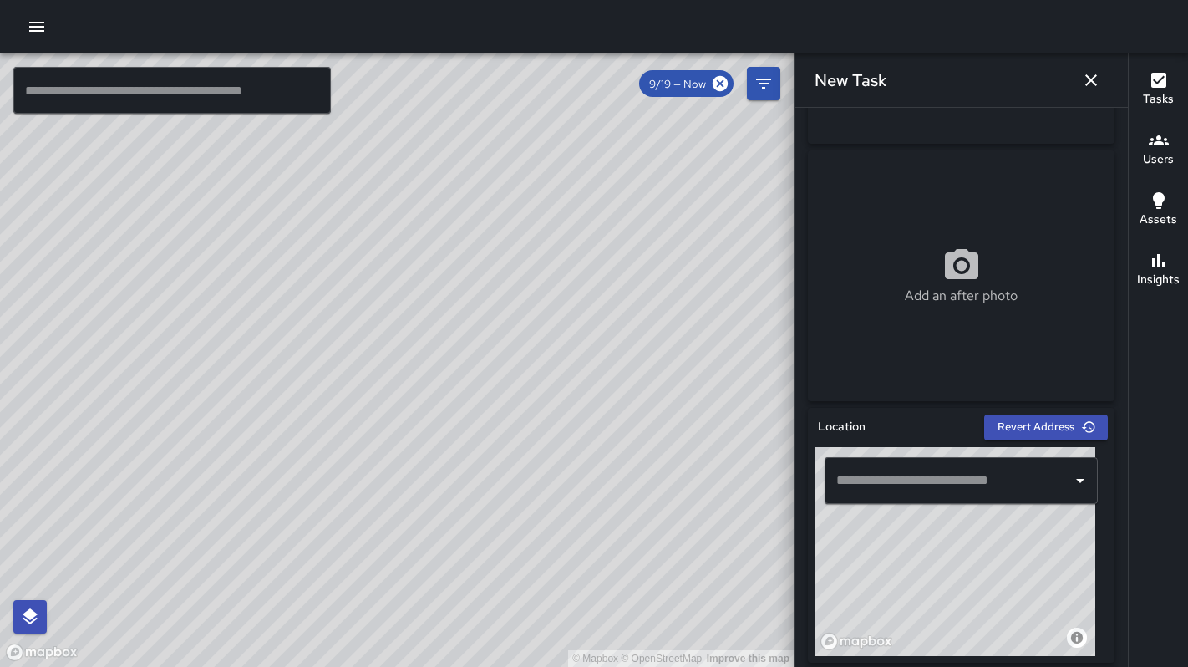
scroll to position [570, 0]
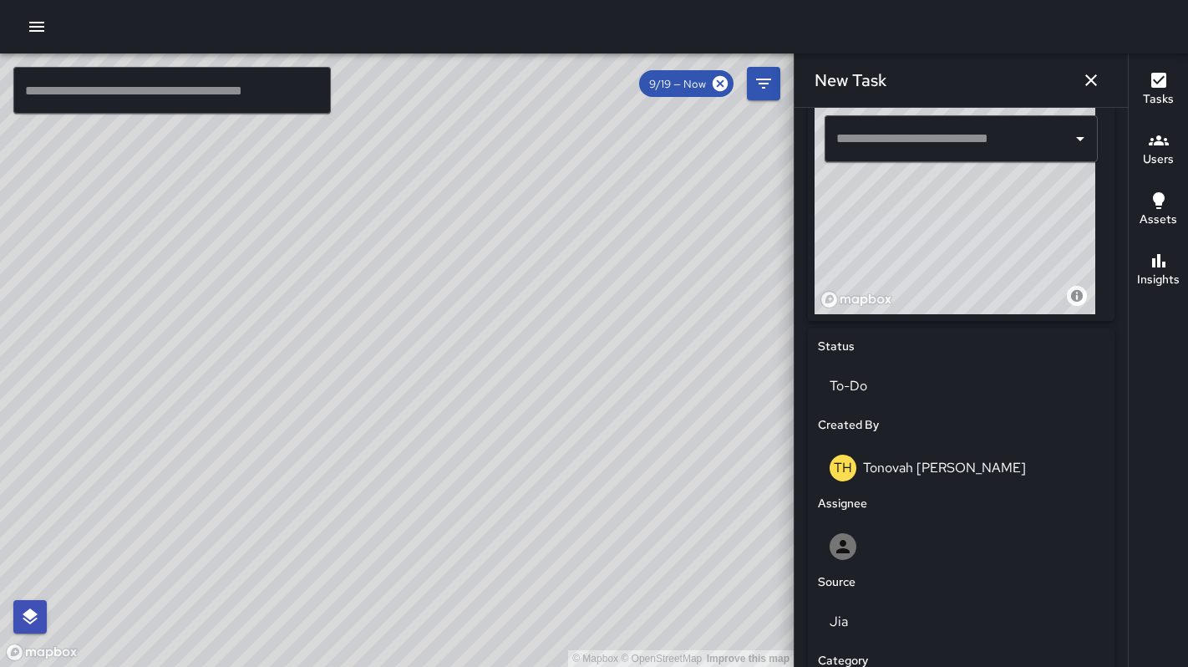
click at [892, 145] on input "text" at bounding box center [948, 139] width 233 height 32
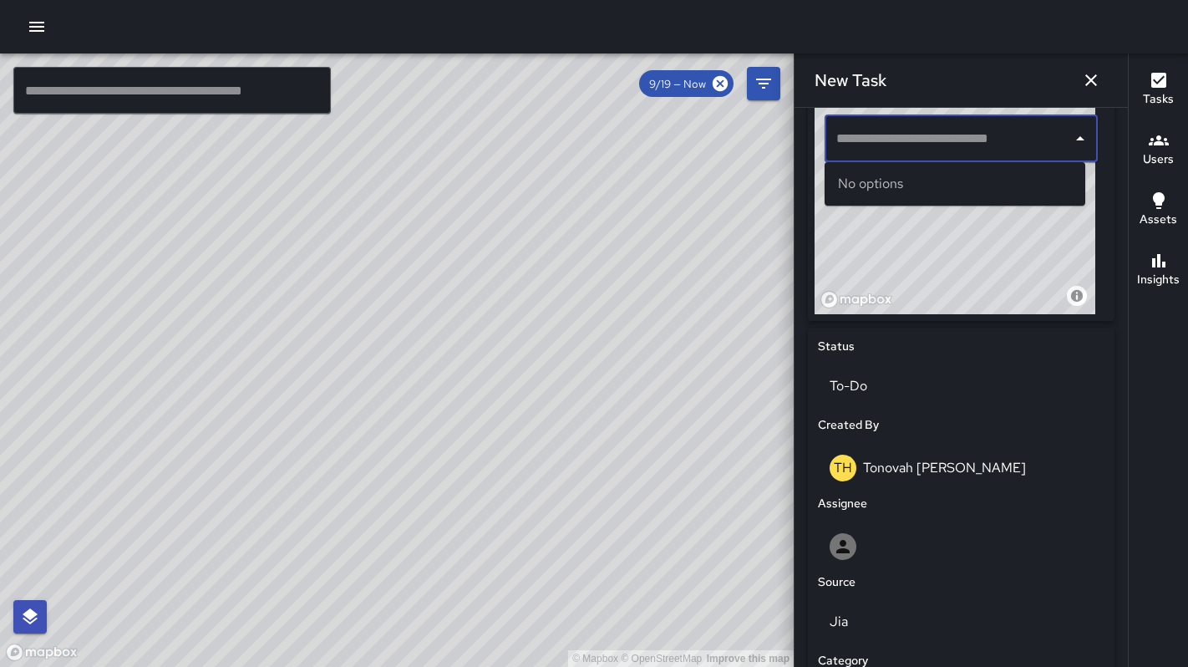
click at [843, 135] on input "text" at bounding box center [948, 139] width 233 height 32
click at [849, 139] on input "text" at bounding box center [948, 139] width 233 height 32
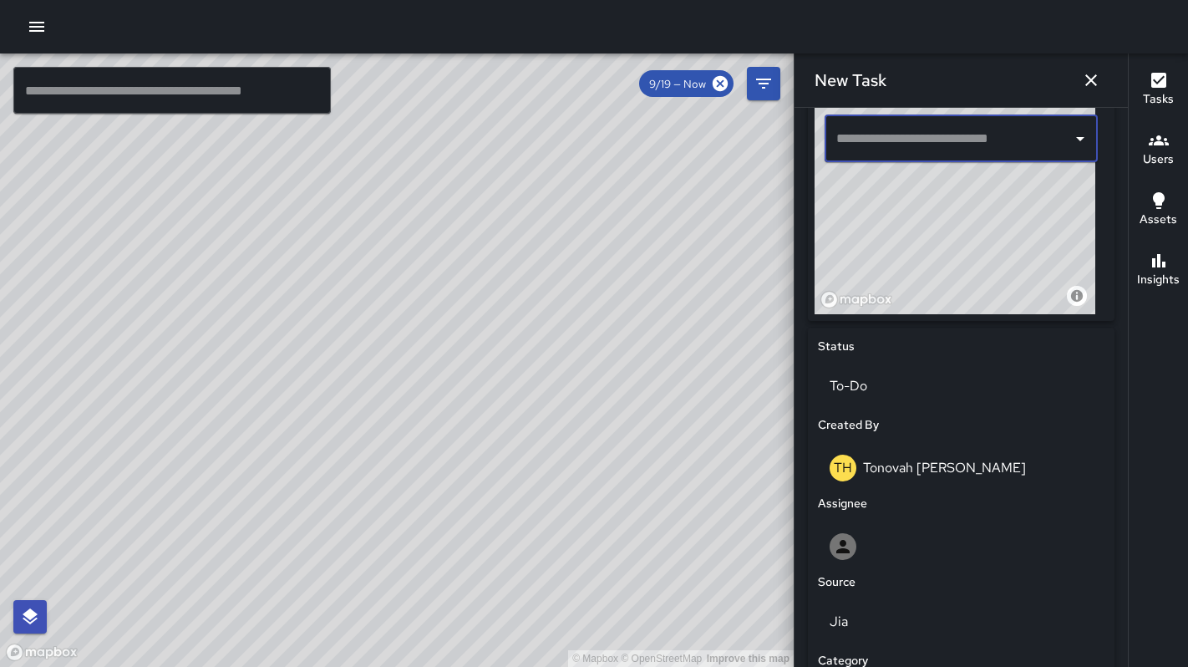
click at [855, 143] on input "text" at bounding box center [948, 139] width 233 height 32
click at [858, 145] on input "text" at bounding box center [948, 139] width 233 height 32
paste input "**********"
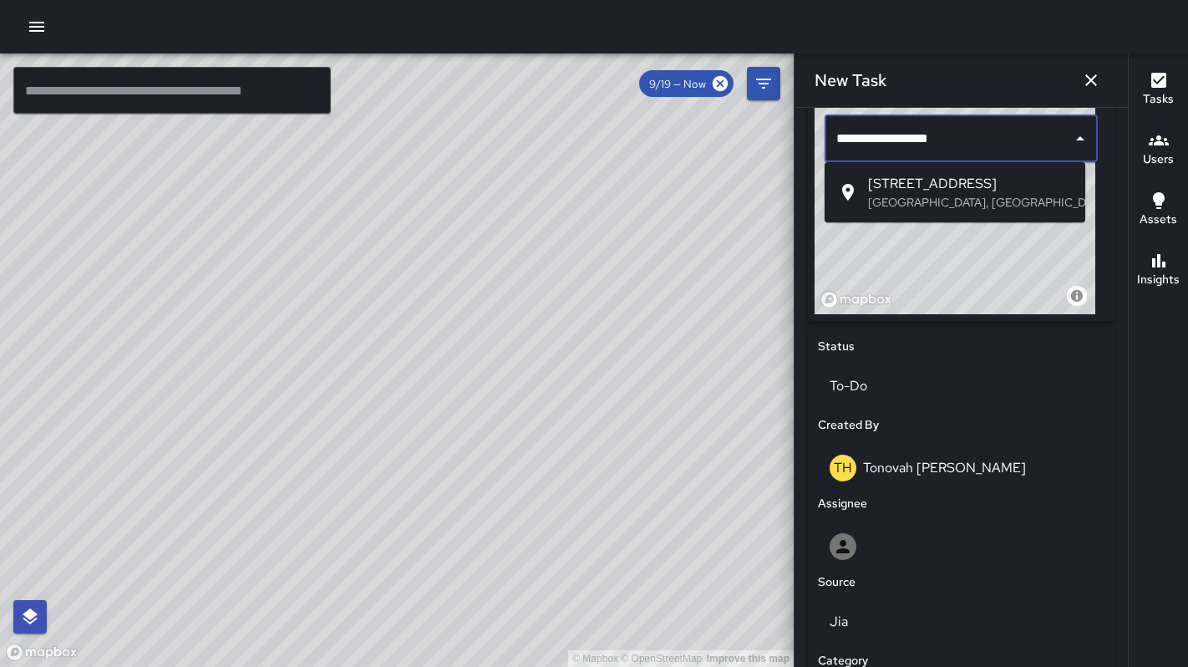
click at [895, 186] on span "[STREET_ADDRESS]" at bounding box center [970, 184] width 204 height 20
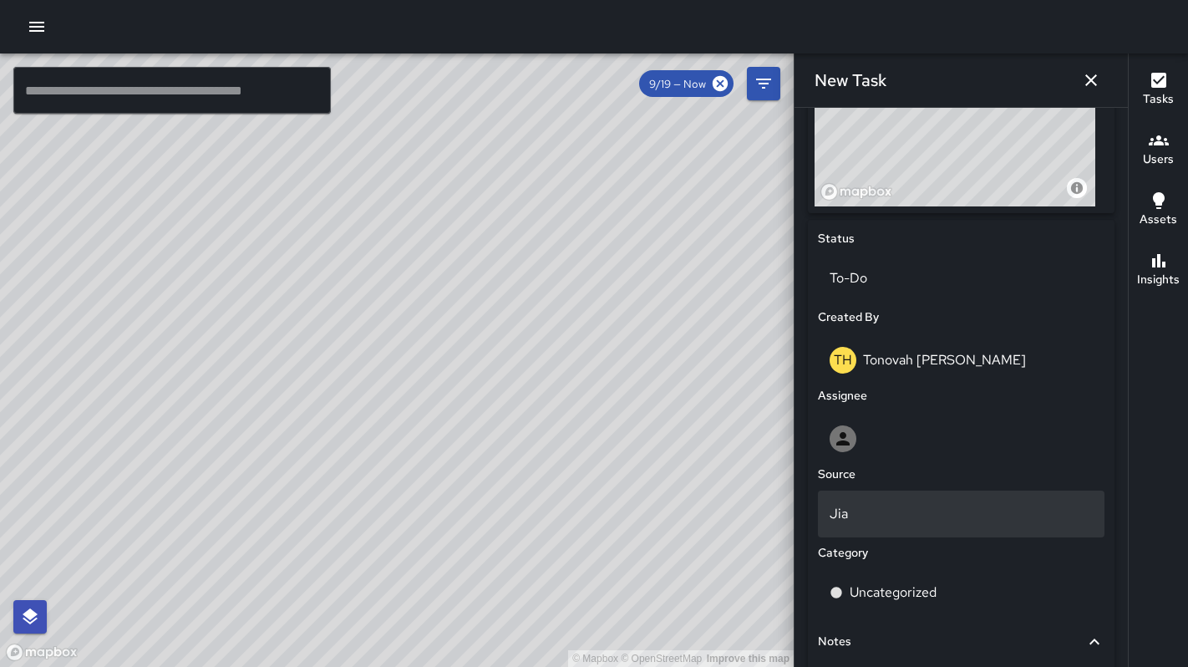
scroll to position [679, 0]
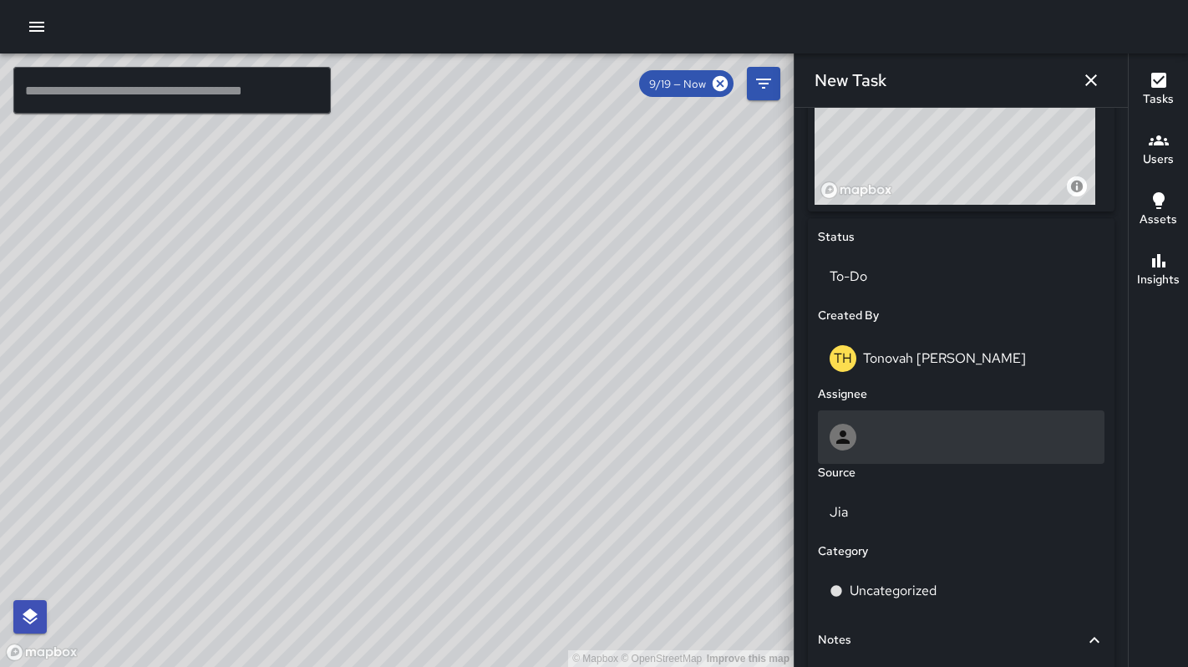
type input "**********"
click at [874, 434] on div at bounding box center [960, 436] width 263 height 27
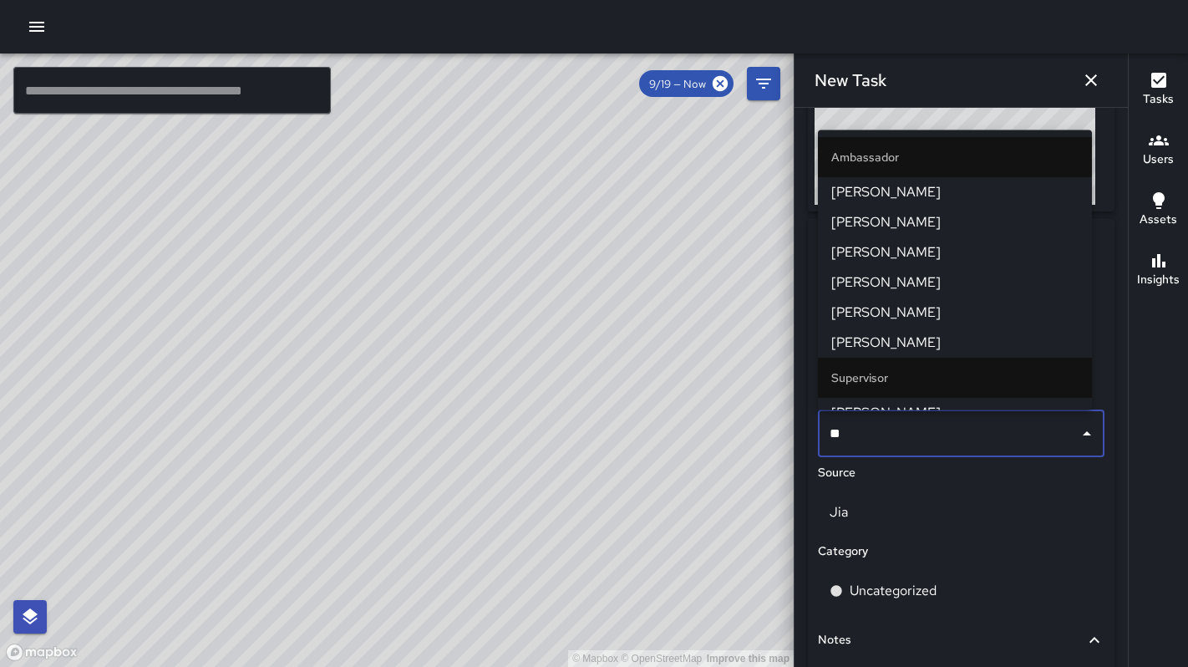
type input "***"
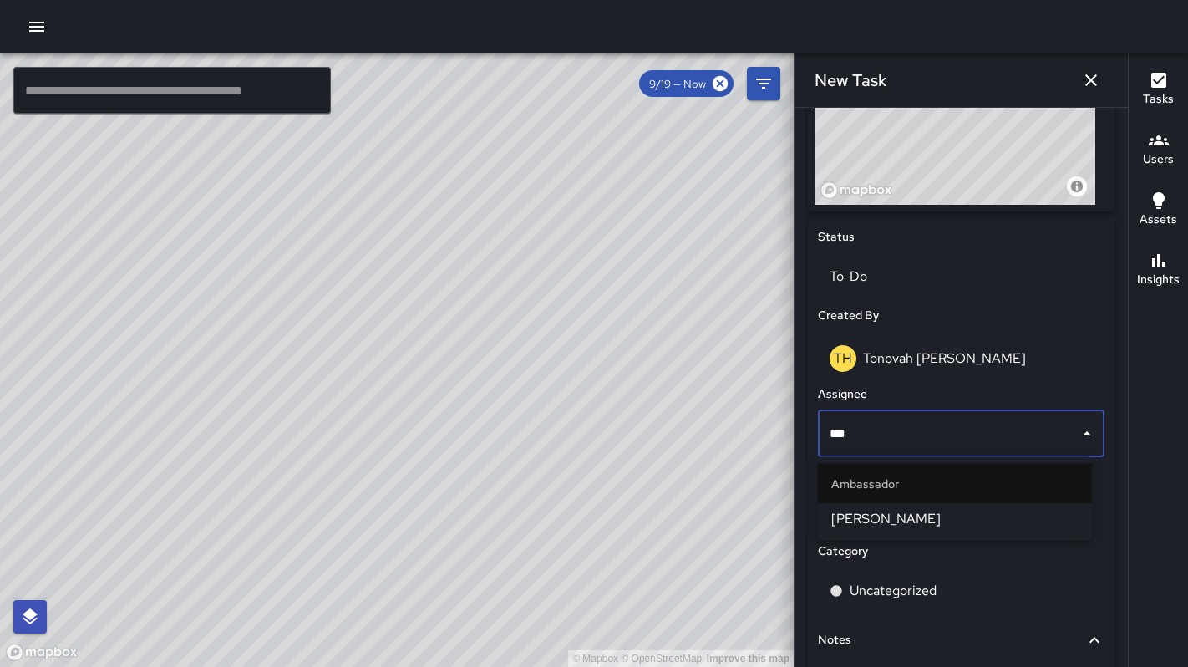
click at [885, 515] on span "[PERSON_NAME]" at bounding box center [954, 519] width 247 height 20
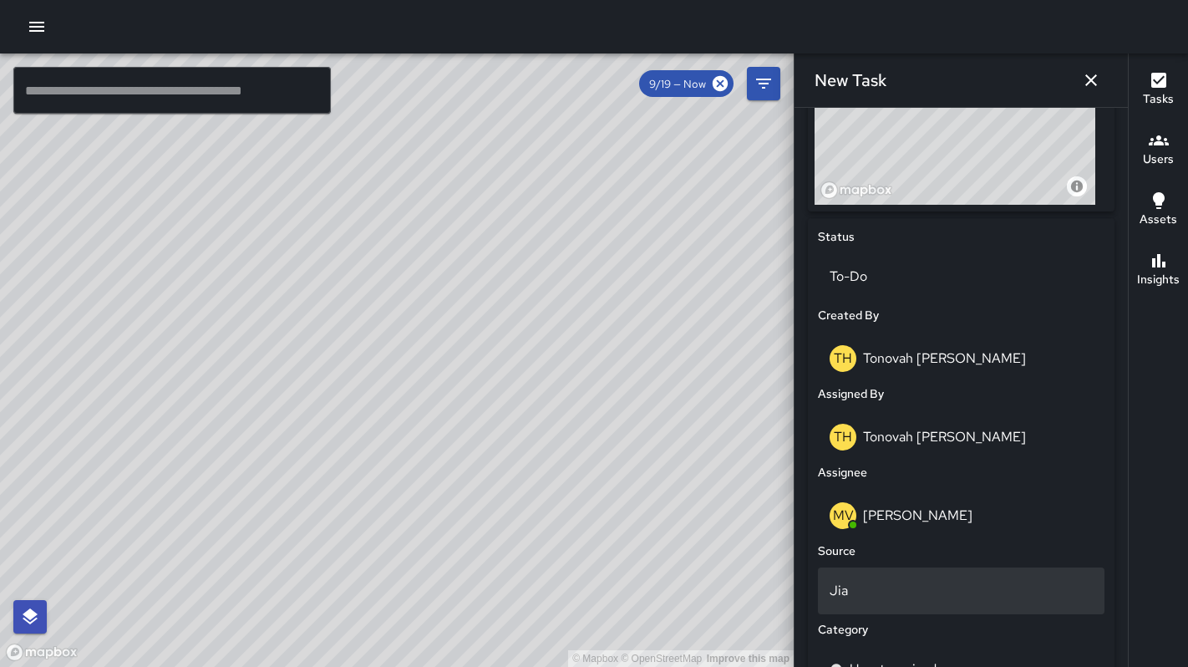
click at [866, 588] on p "Jia" at bounding box center [960, 591] width 263 height 20
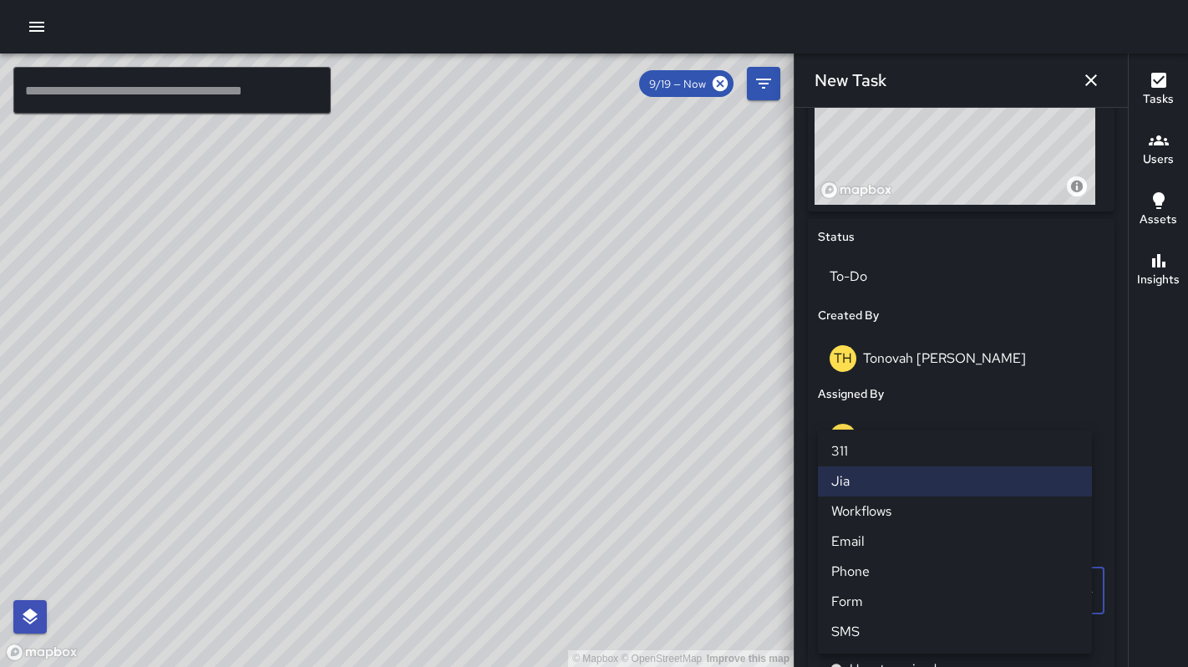
click at [863, 459] on li "311" at bounding box center [955, 451] width 274 height 30
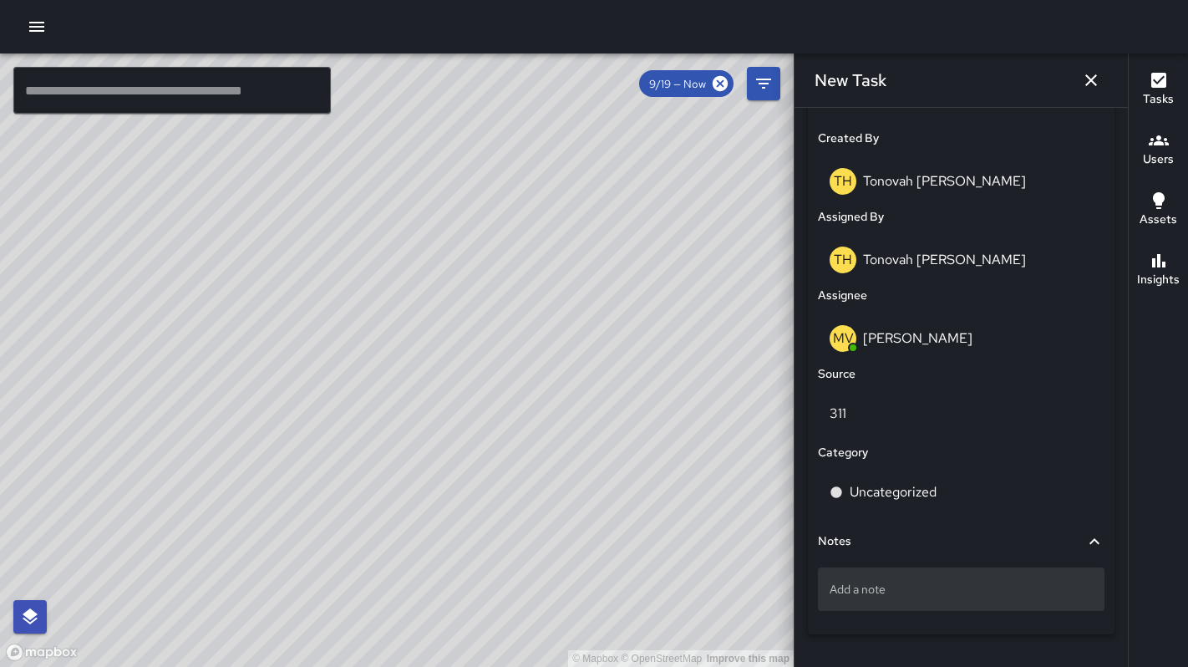
scroll to position [900, 0]
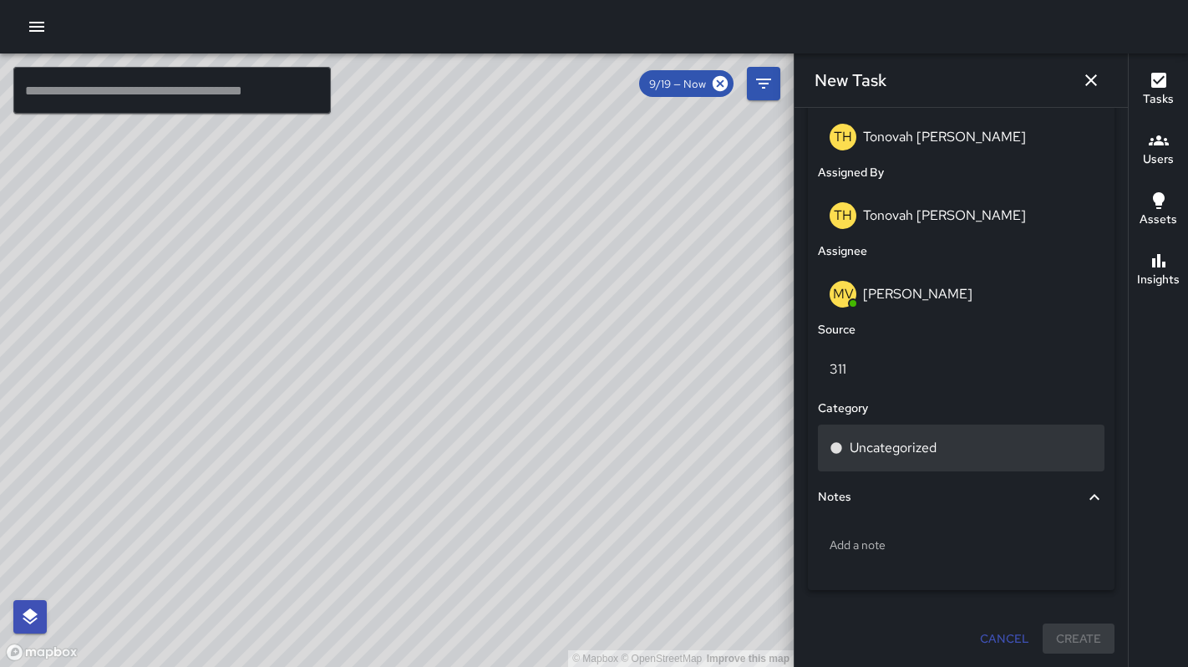
click at [865, 452] on p "Uncategorized" at bounding box center [893, 448] width 87 height 20
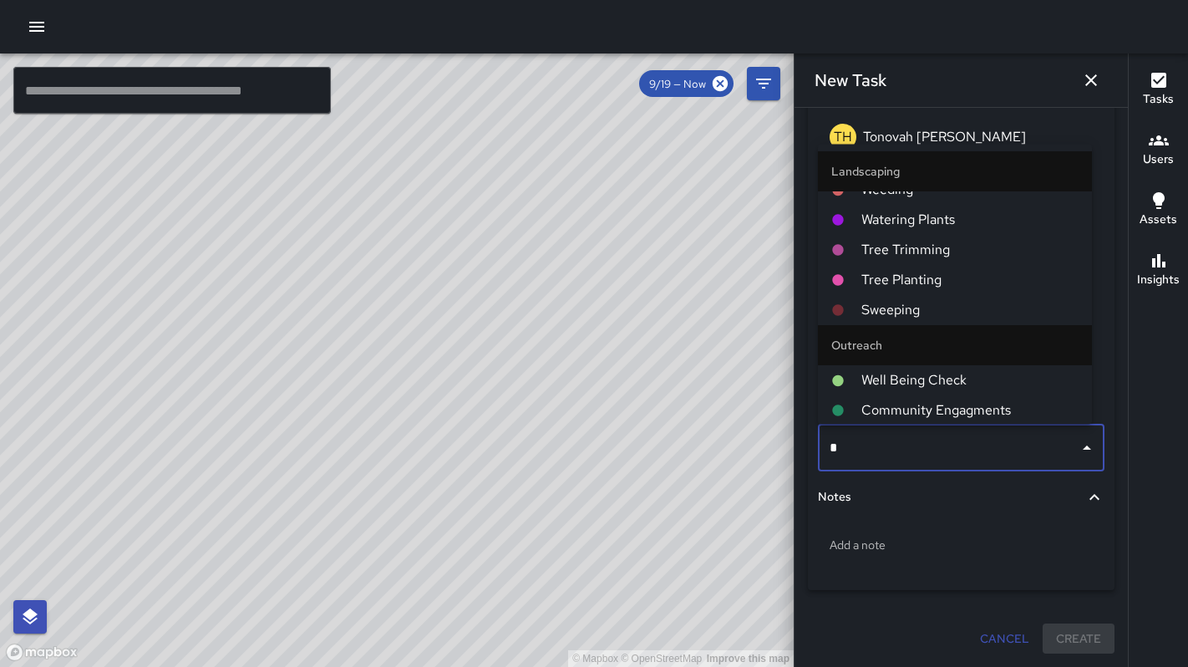
scroll to position [0, 0]
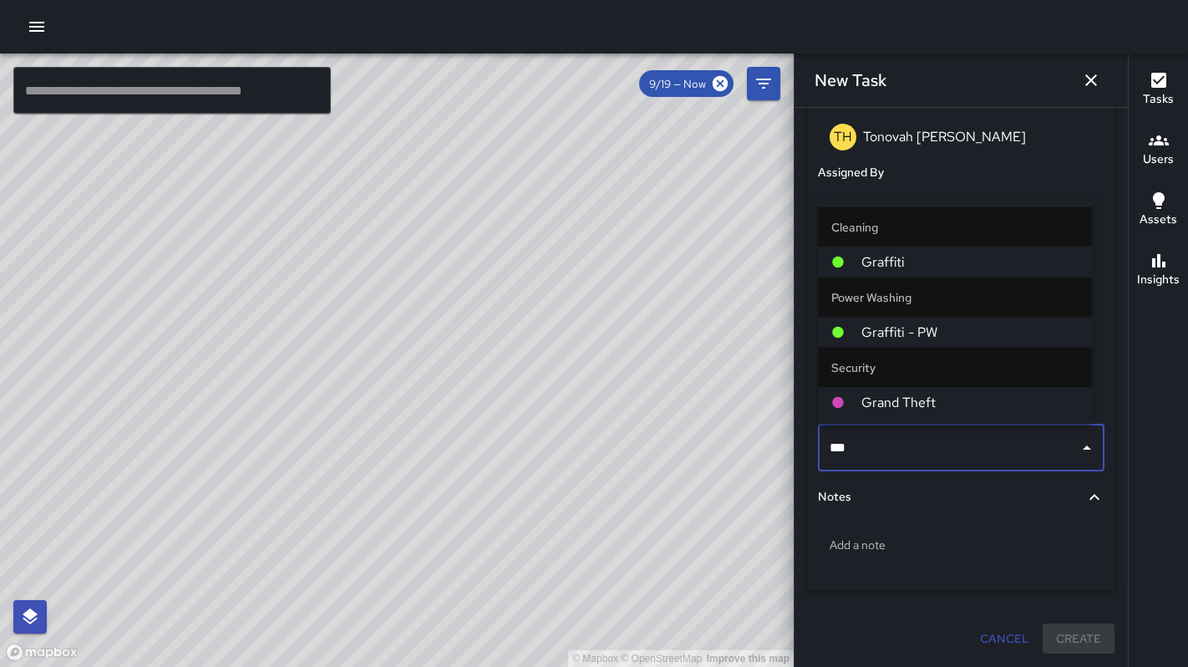
type input "****"
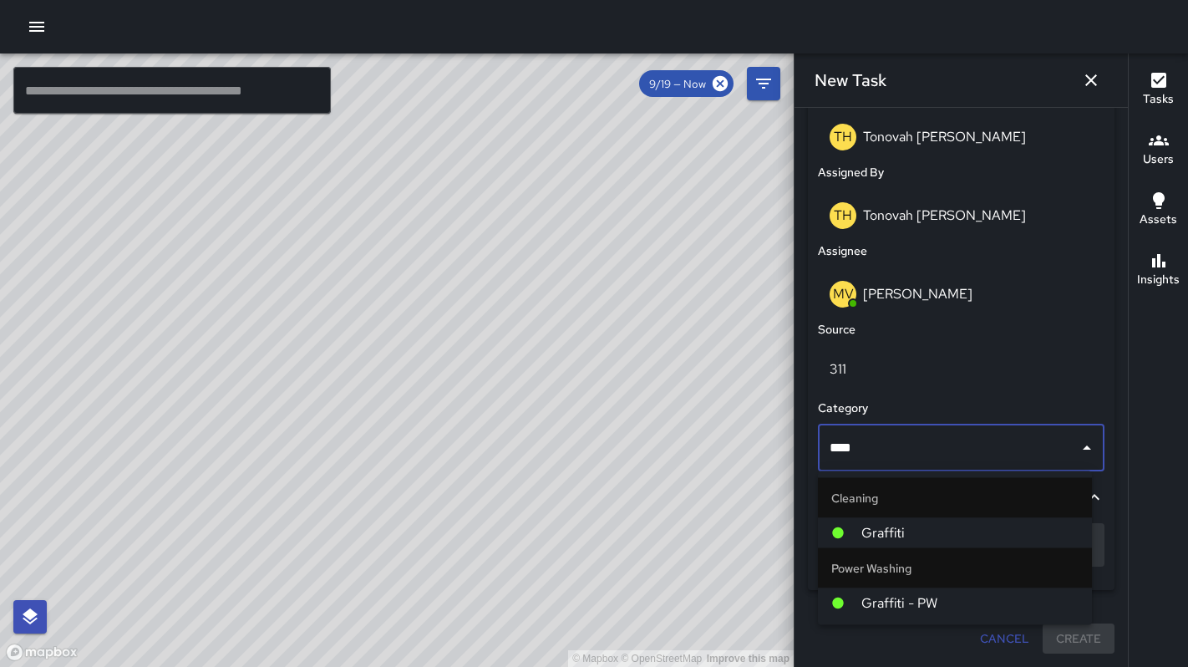
click at [883, 530] on span "Graffiti" at bounding box center [969, 533] width 217 height 20
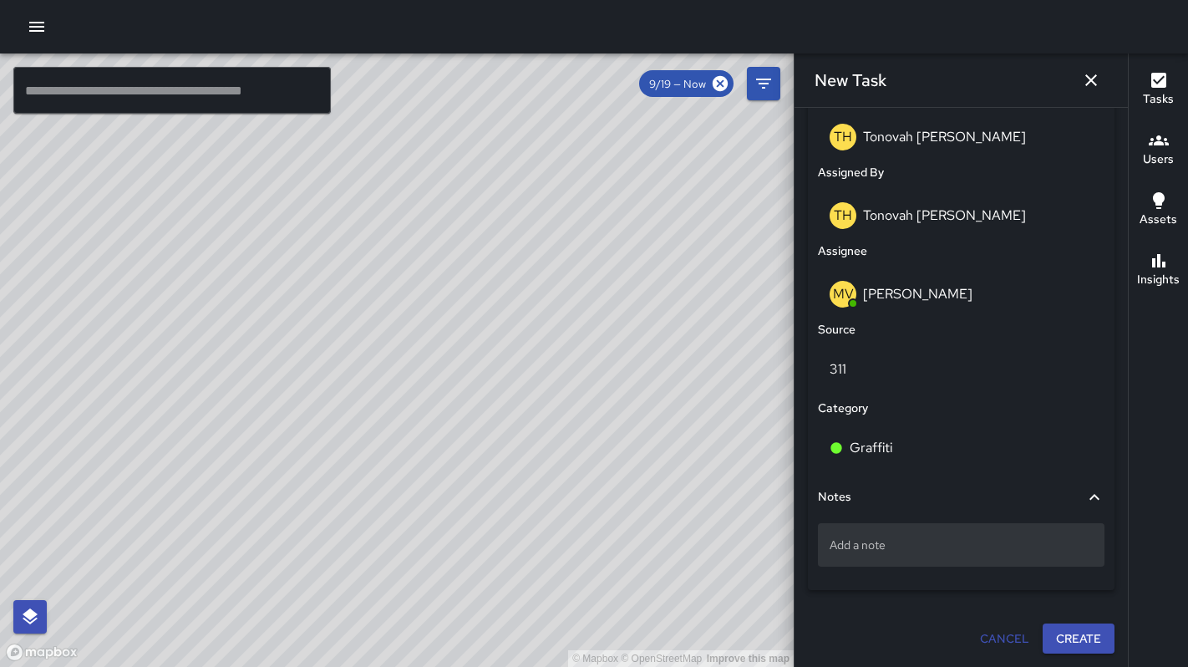
click at [900, 538] on p "Add a note" at bounding box center [960, 544] width 263 height 17
click at [898, 543] on textarea at bounding box center [960, 544] width 263 height 17
click at [897, 545] on textarea at bounding box center [960, 544] width 263 height 17
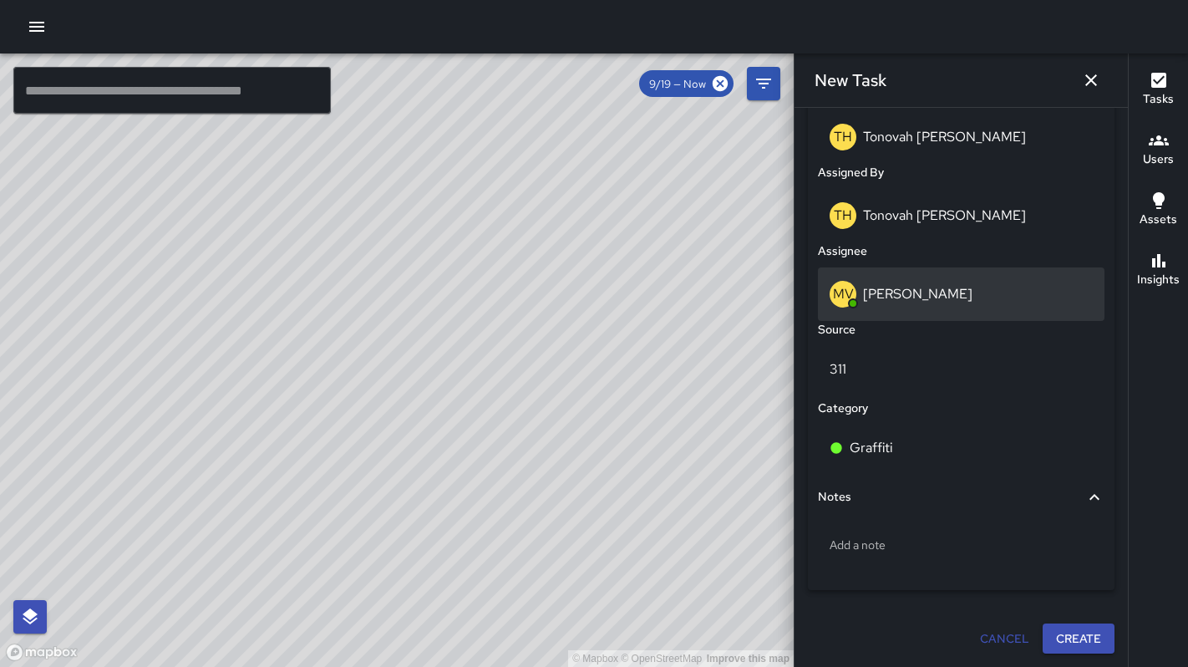
click at [886, 298] on p "Maclis Velasquez" at bounding box center [917, 294] width 109 height 18
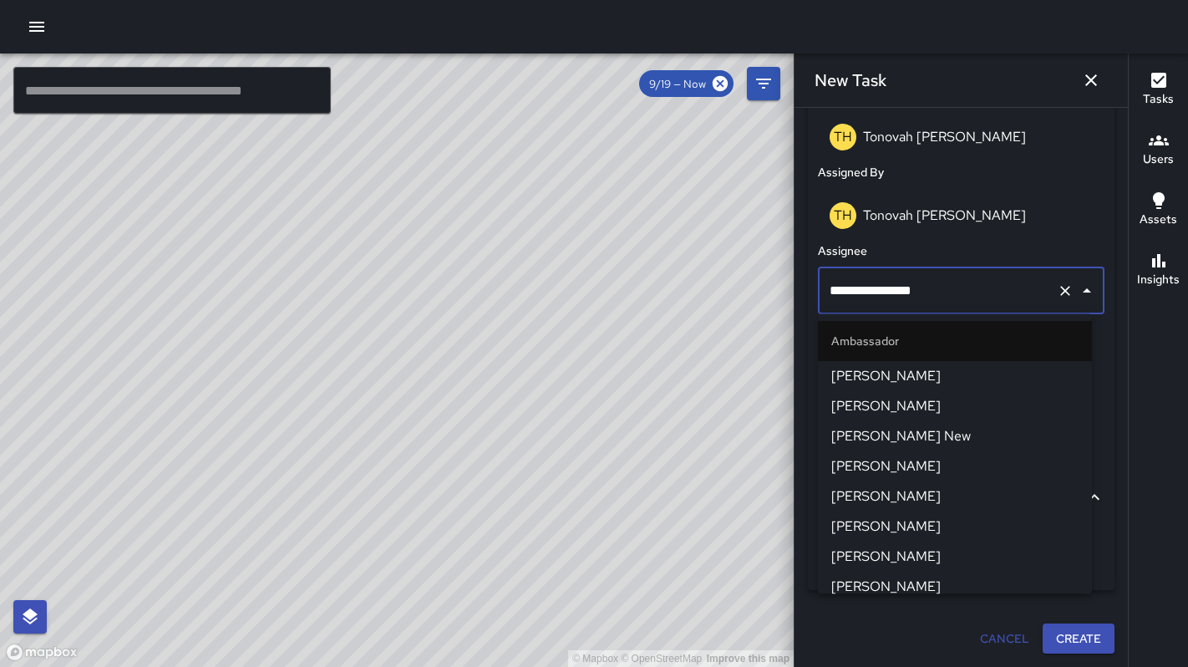
scroll to position [669, 0]
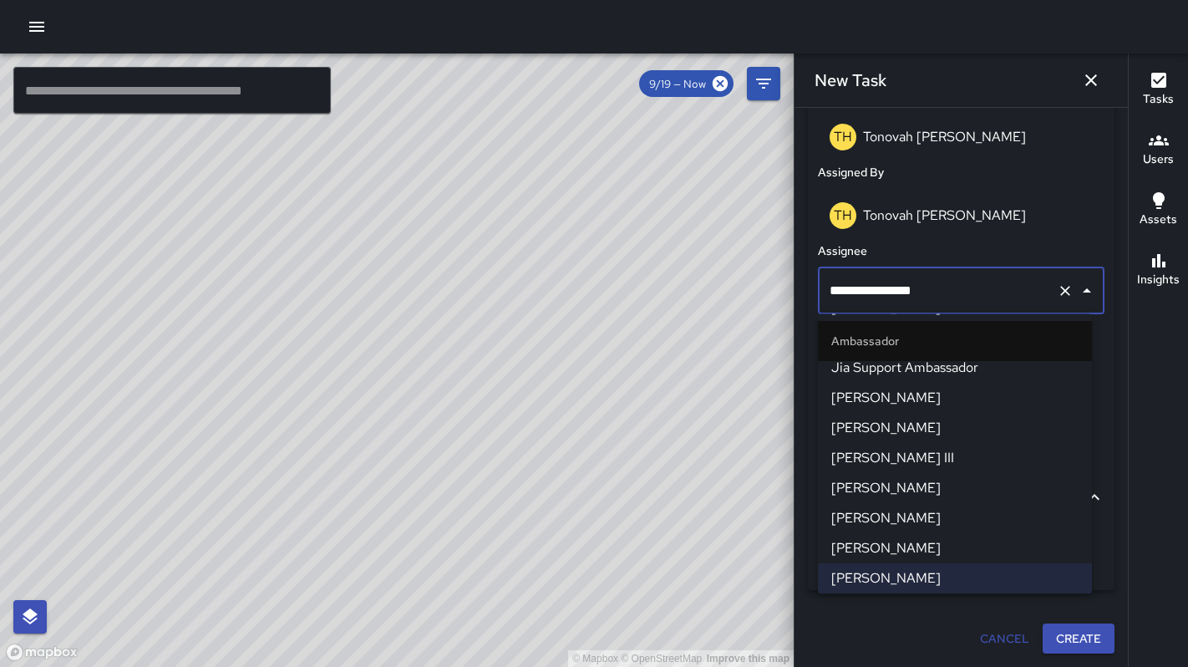
drag, startPoint x: 936, startPoint y: 293, endPoint x: 761, endPoint y: 286, distance: 175.6
click at [763, 285] on div "© Mapbox © OpenStreetMap Improve this map ​ New Task 9/19 — Now Map Layers Task…" at bounding box center [594, 359] width 1188 height 613
type input "*"
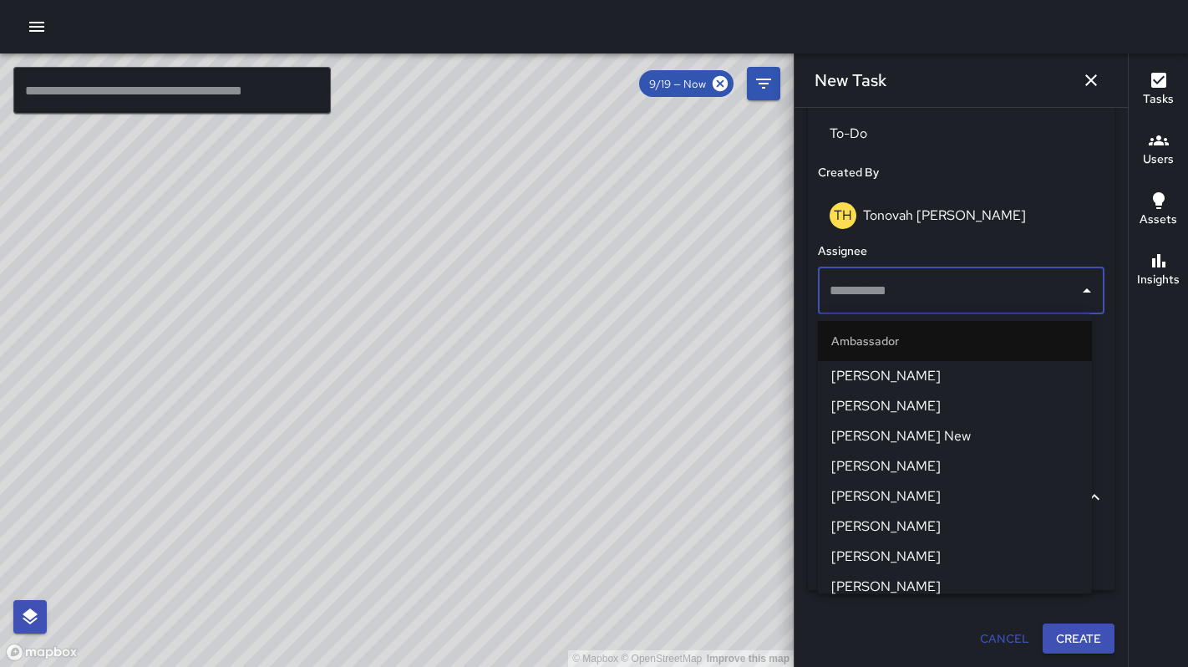
scroll to position [822, 0]
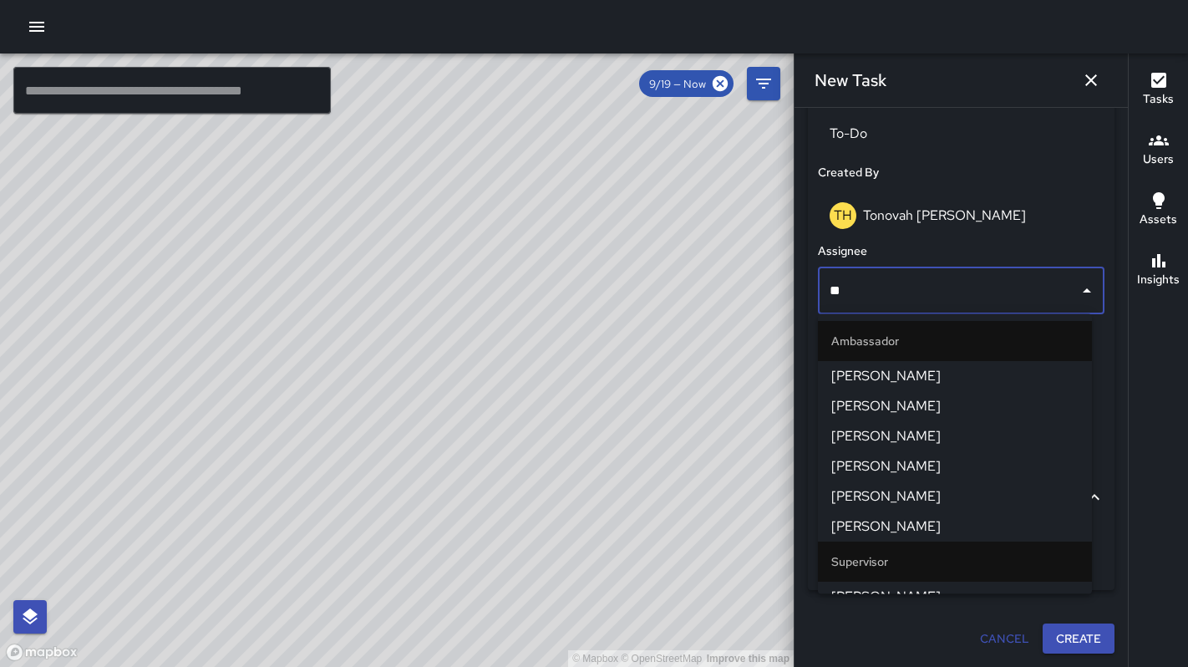
type input "***"
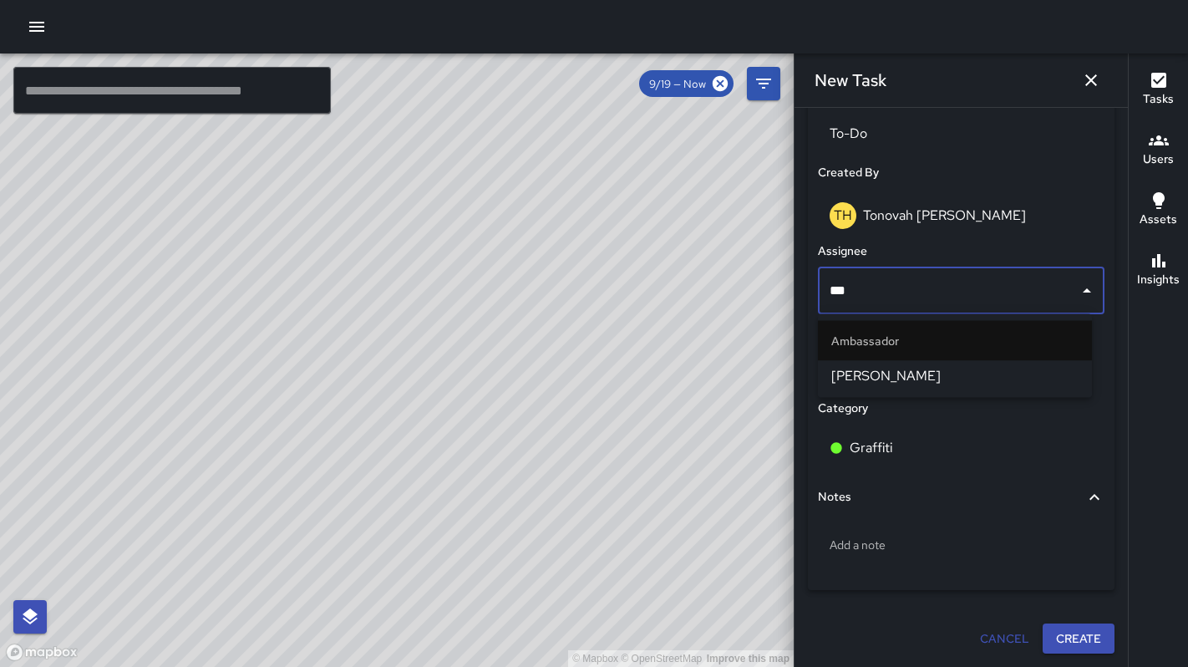
click at [862, 369] on span "Dago Cervantes" at bounding box center [954, 376] width 247 height 20
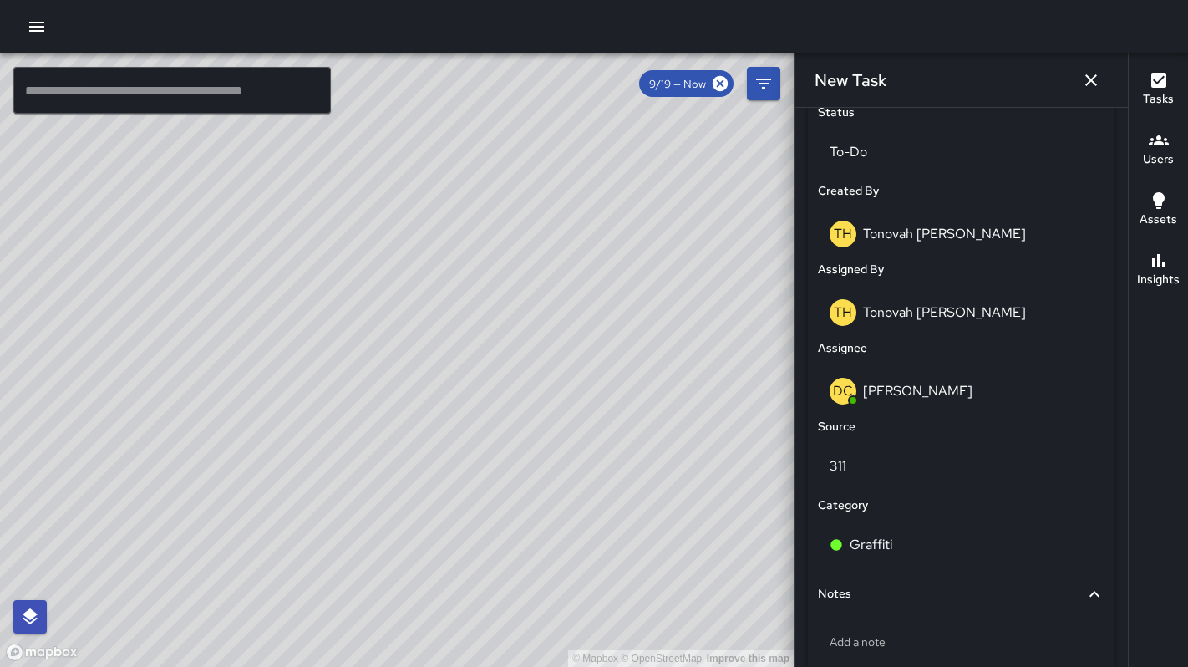
scroll to position [900, 0]
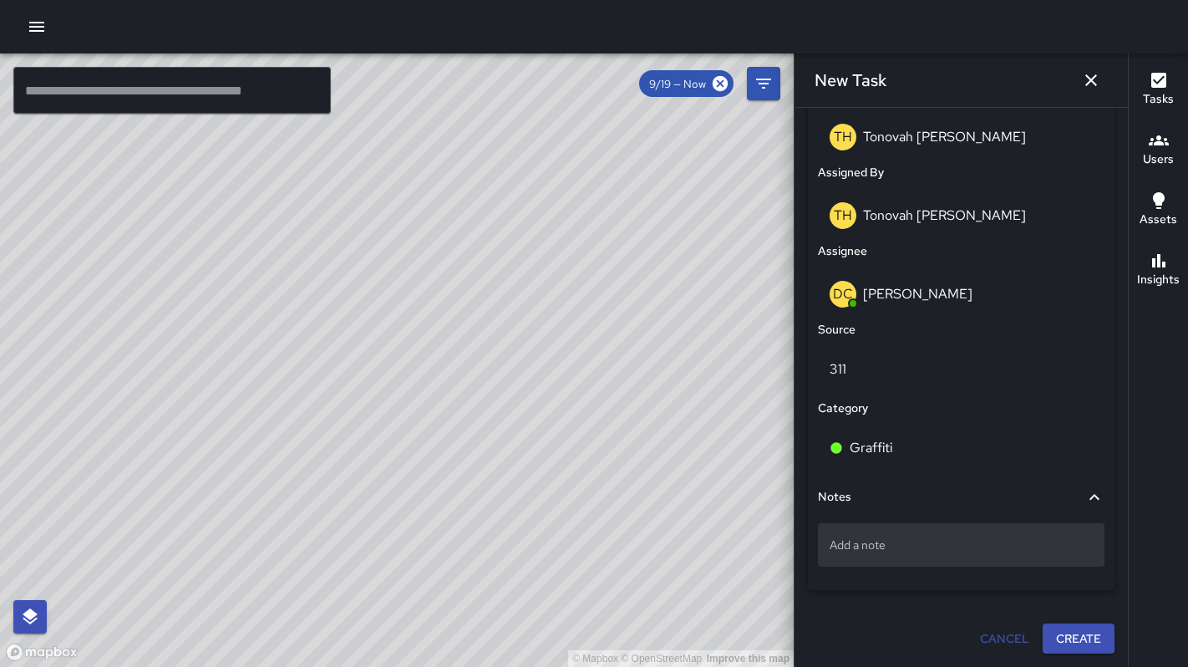
click at [865, 545] on p "Add a note" at bounding box center [960, 544] width 263 height 17
click at [865, 545] on textarea at bounding box center [960, 544] width 263 height 17
click at [864, 545] on p "Add a note" at bounding box center [960, 544] width 263 height 17
type textarea "**********"
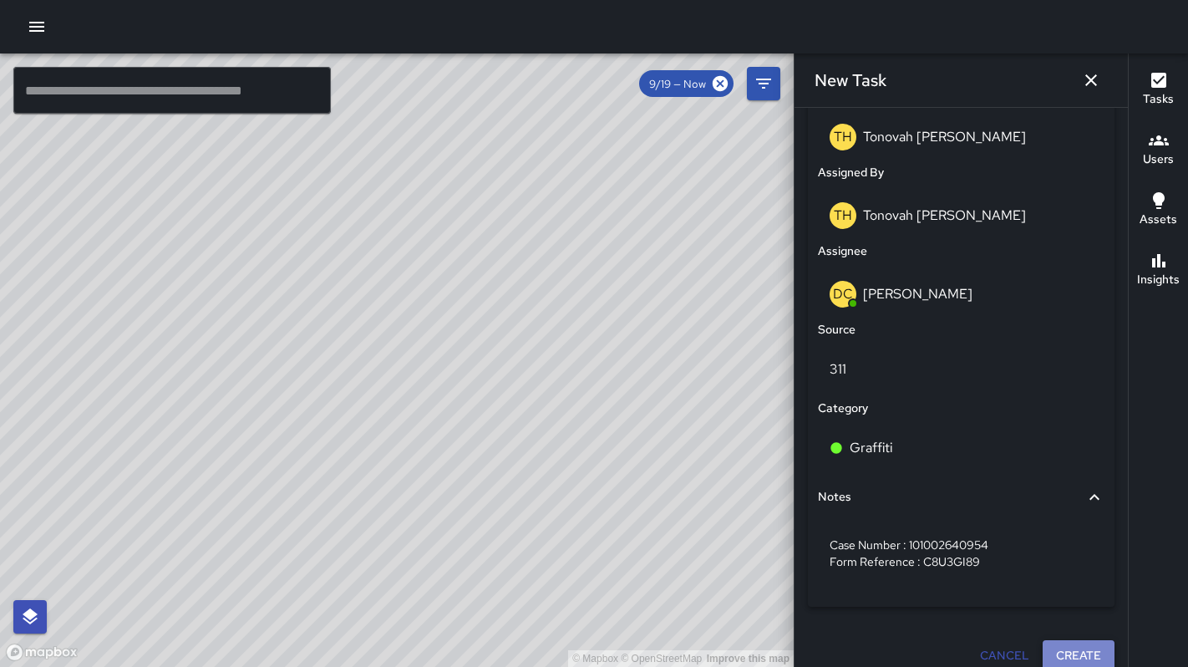
click at [1072, 662] on button "Create" at bounding box center [1078, 655] width 72 height 31
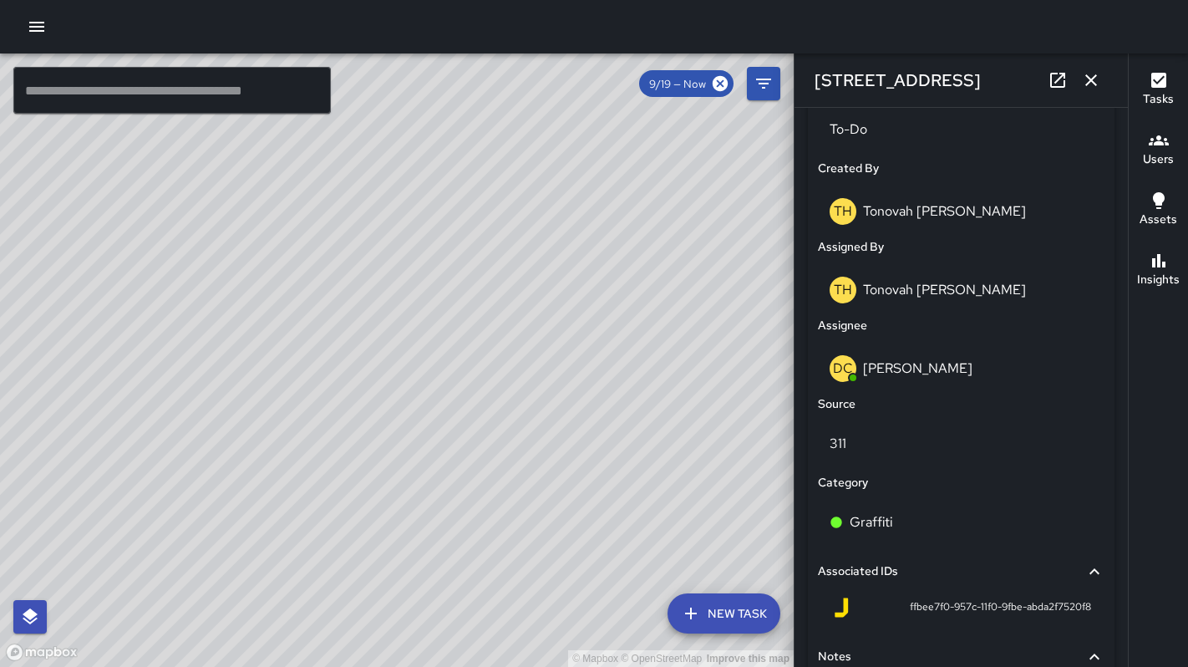
scroll to position [920, 0]
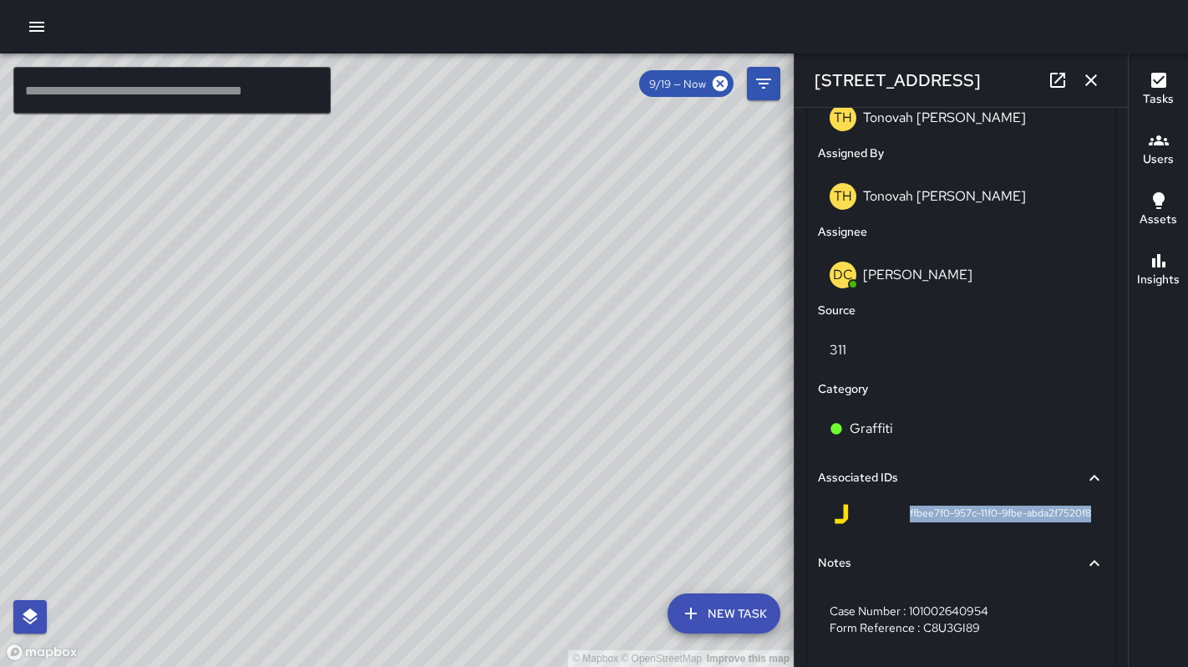
drag, startPoint x: 890, startPoint y: 511, endPoint x: 1092, endPoint y: 516, distance: 202.2
click at [1092, 516] on div "Associated IDs ffbee7f0-957c-11f0-9fbe-abda2f7520f8" at bounding box center [960, 497] width 293 height 85
copy span "ffbee7f0-957c-11f0-9fbe-abda2f7520f8"
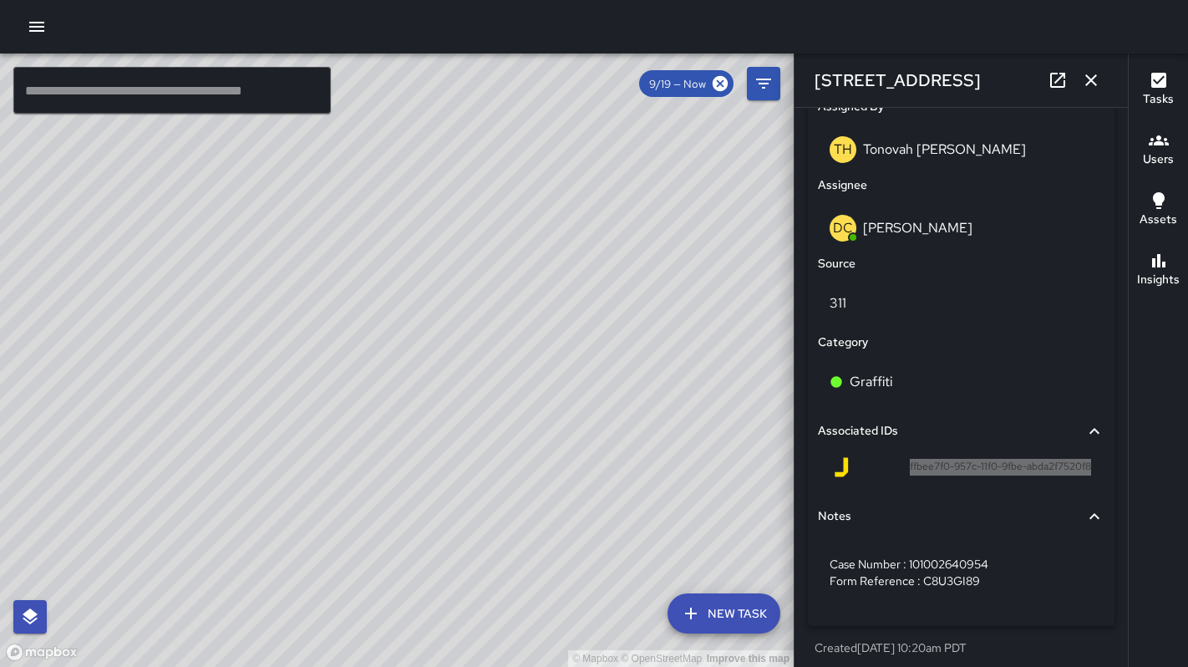
scroll to position [975, 0]
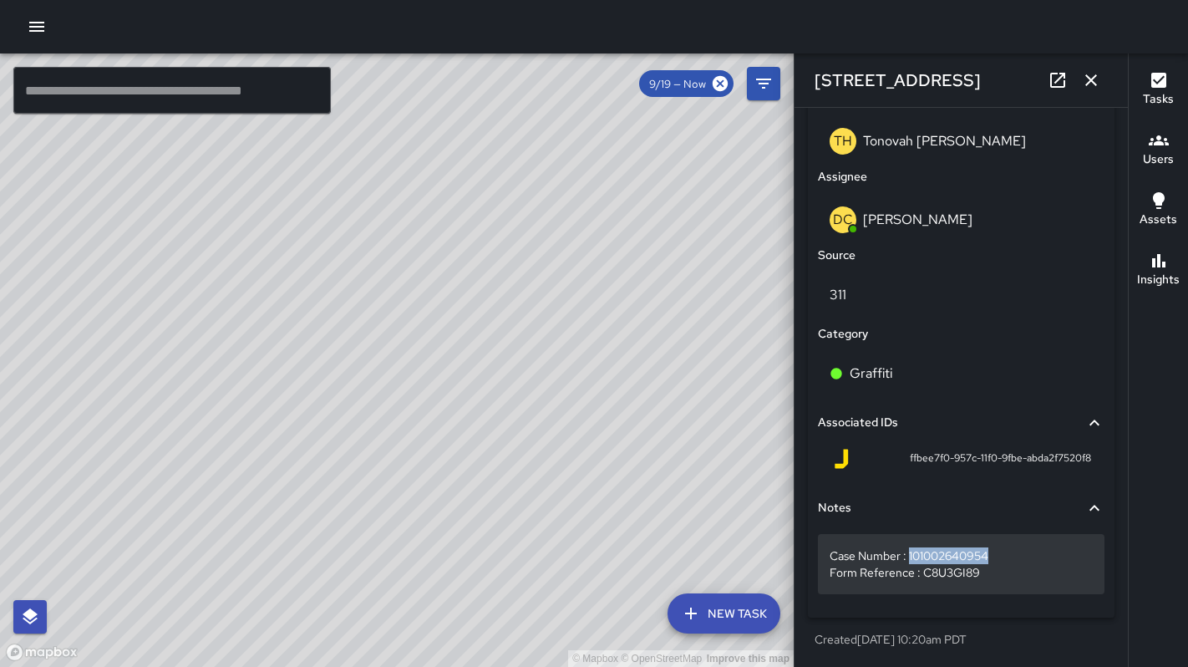
drag, startPoint x: 990, startPoint y: 556, endPoint x: 909, endPoint y: 555, distance: 81.0
click at [909, 555] on p "Case Number : 101002640954 Form Reference : C8U3GI89" at bounding box center [960, 563] width 263 height 33
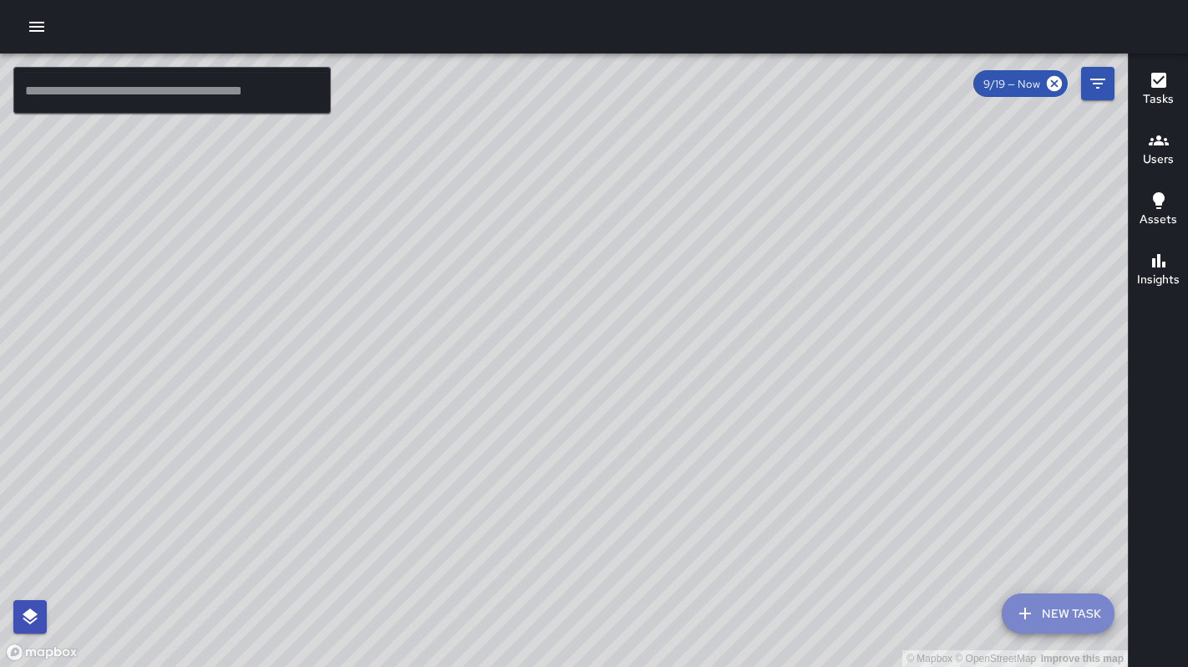
click at [1047, 603] on button "New Task" at bounding box center [1058, 613] width 113 height 40
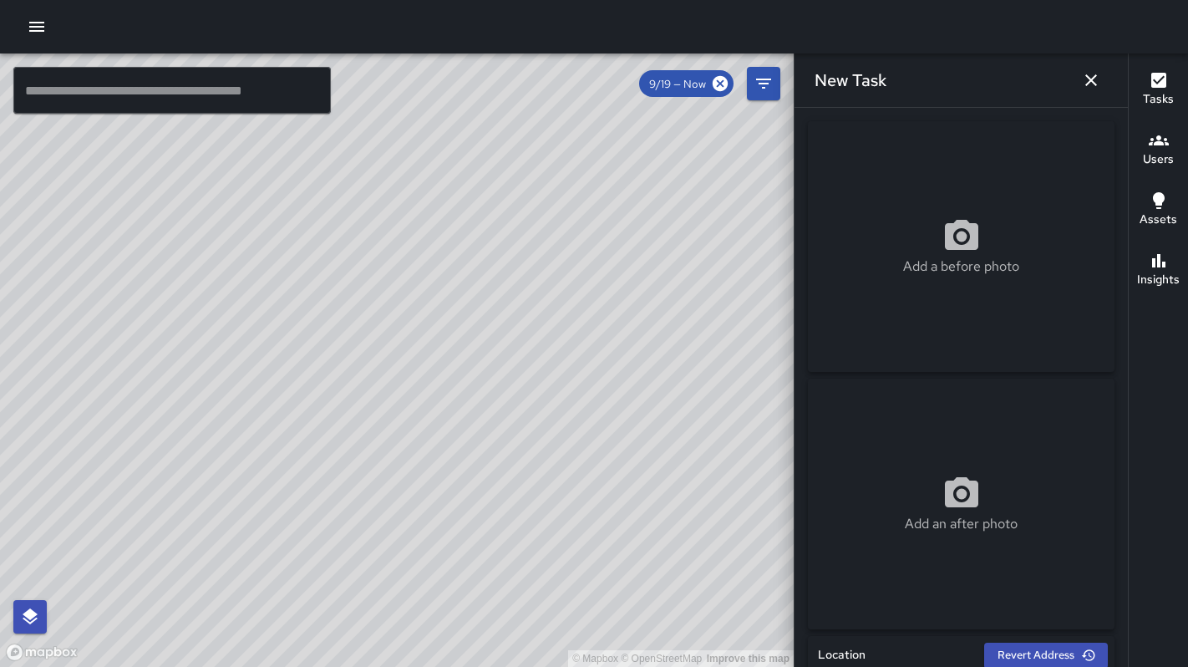
click at [933, 273] on p "Add a before photo" at bounding box center [961, 266] width 116 height 20
type input "**********"
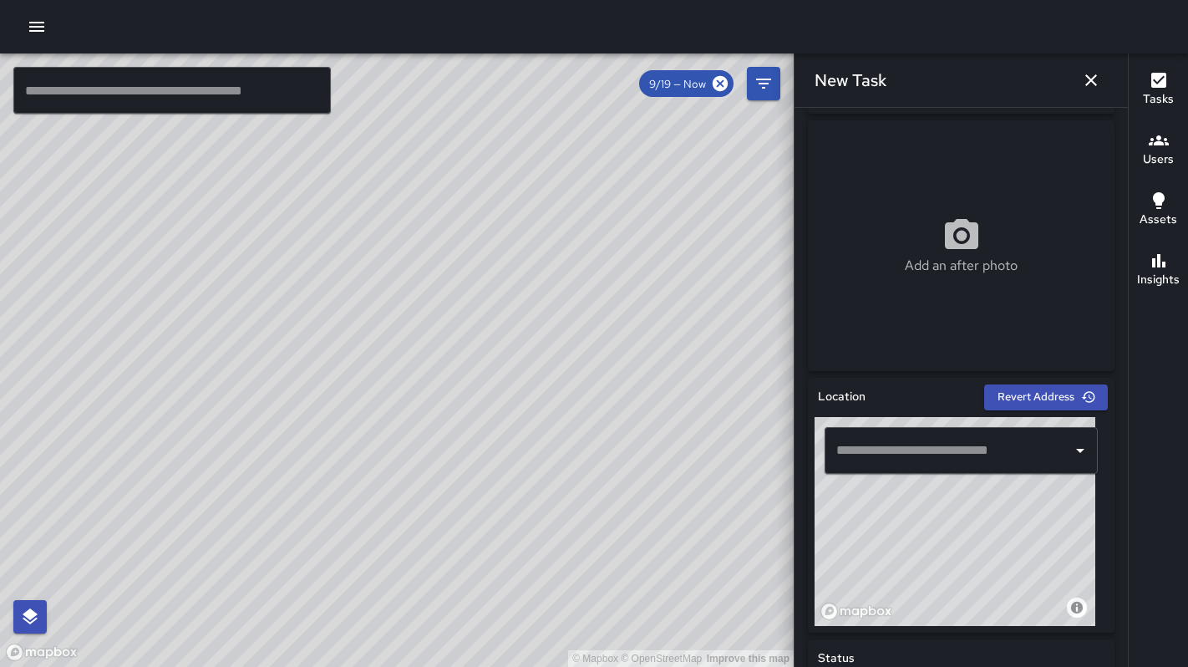
scroll to position [349, 0]
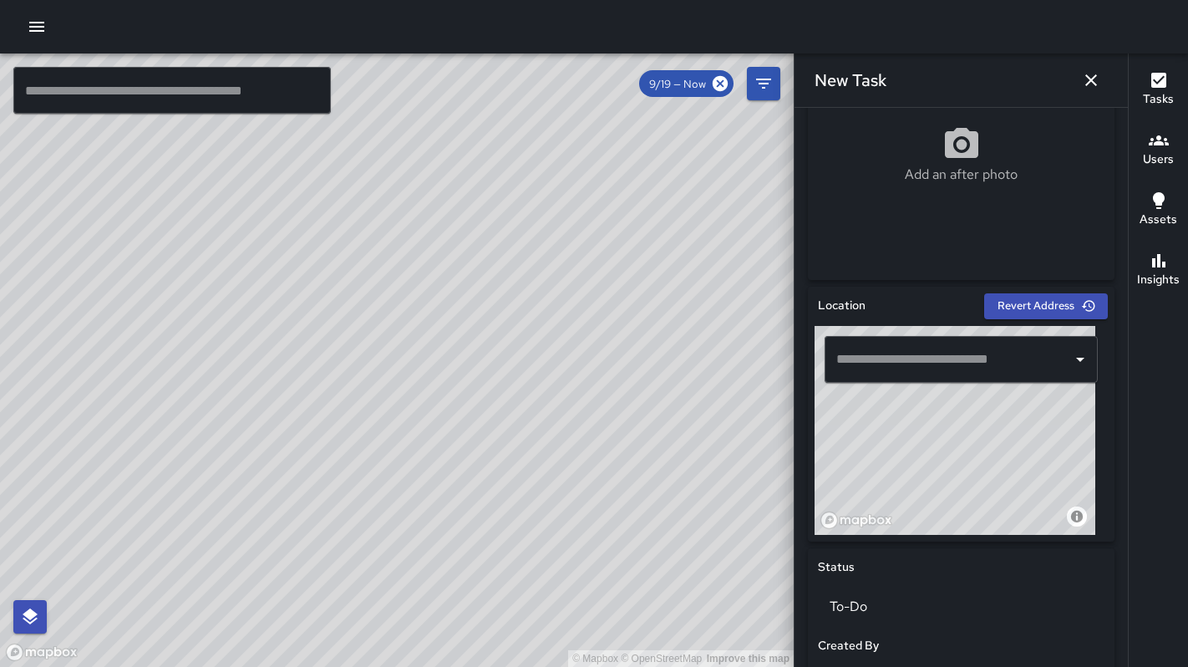
click at [858, 368] on input "text" at bounding box center [948, 359] width 233 height 32
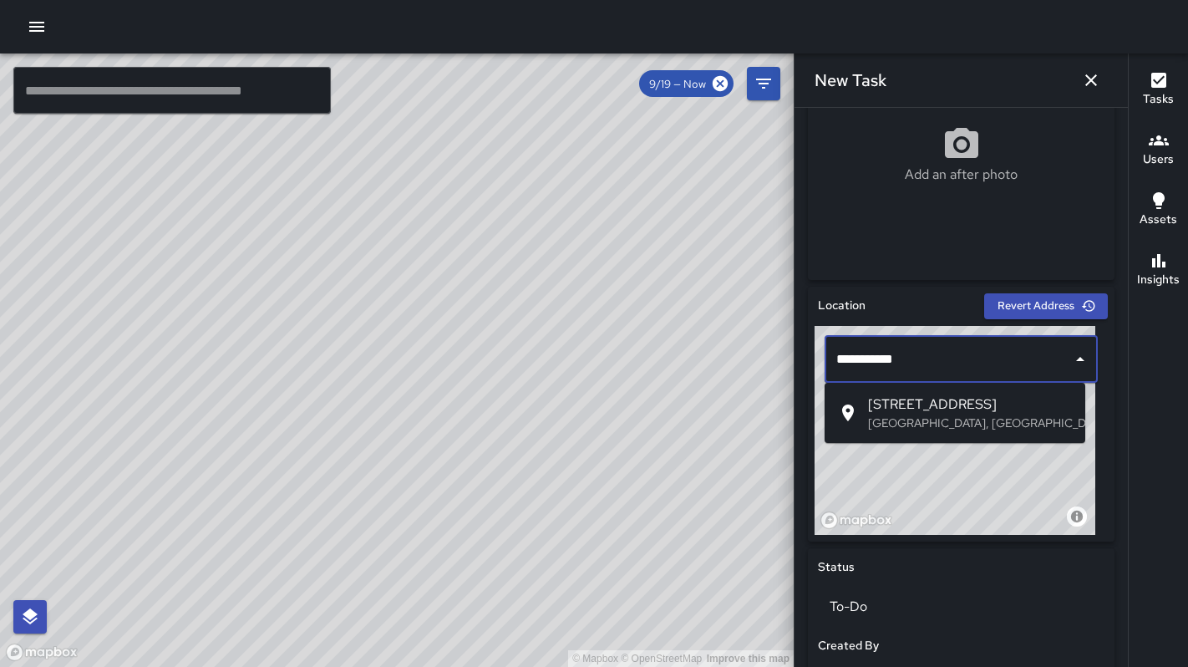
click at [907, 413] on span "1535 Folsom Street" at bounding box center [970, 404] width 204 height 20
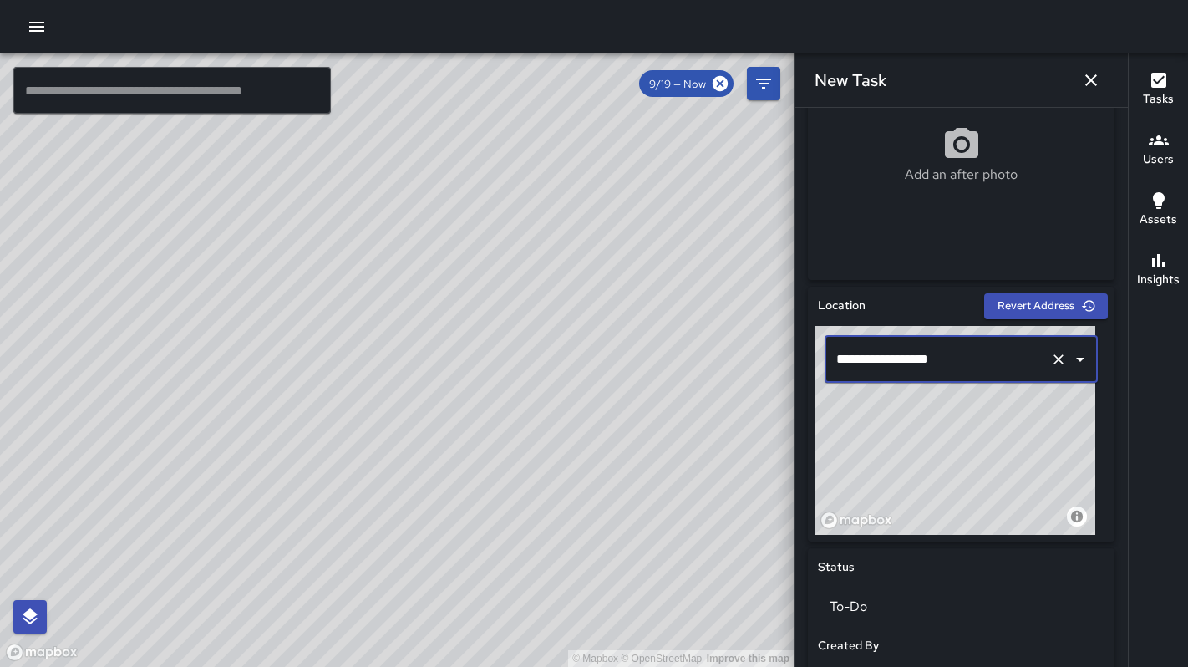
scroll to position [822, 0]
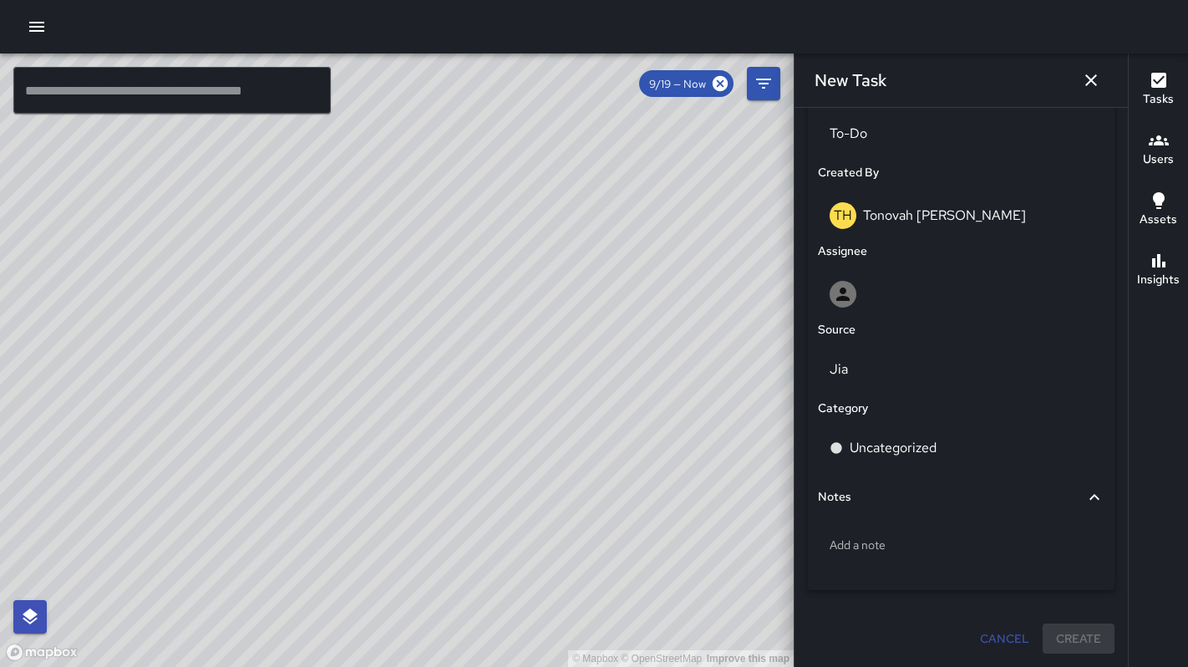
type input "**********"
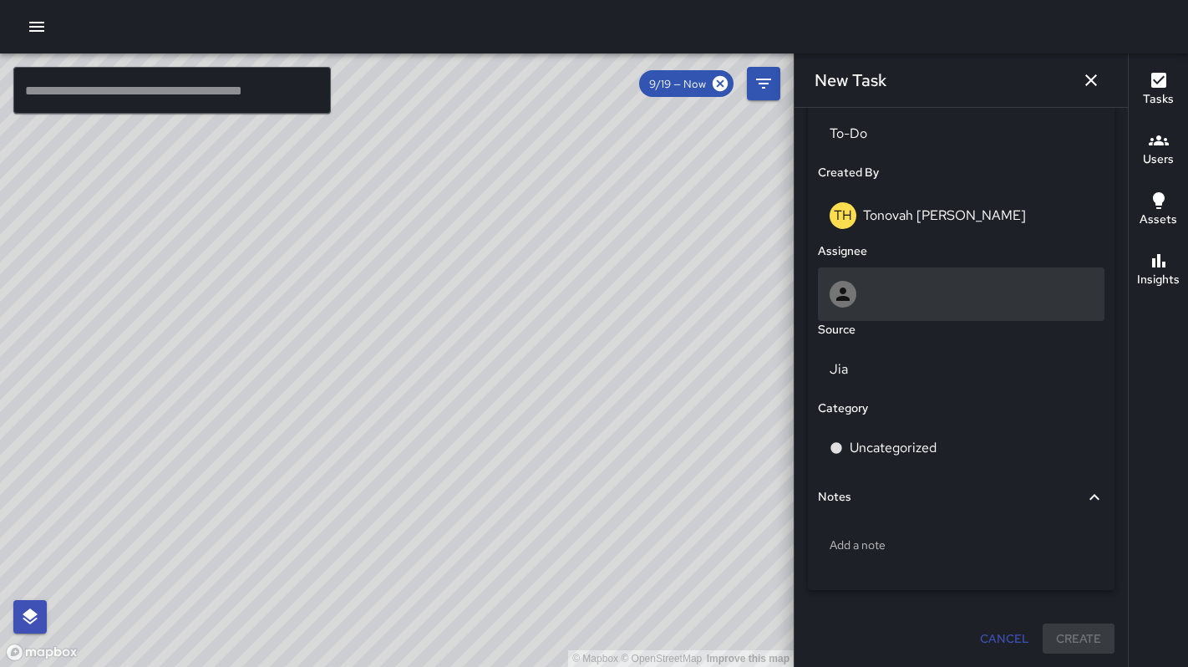
click at [872, 291] on div at bounding box center [960, 294] width 263 height 27
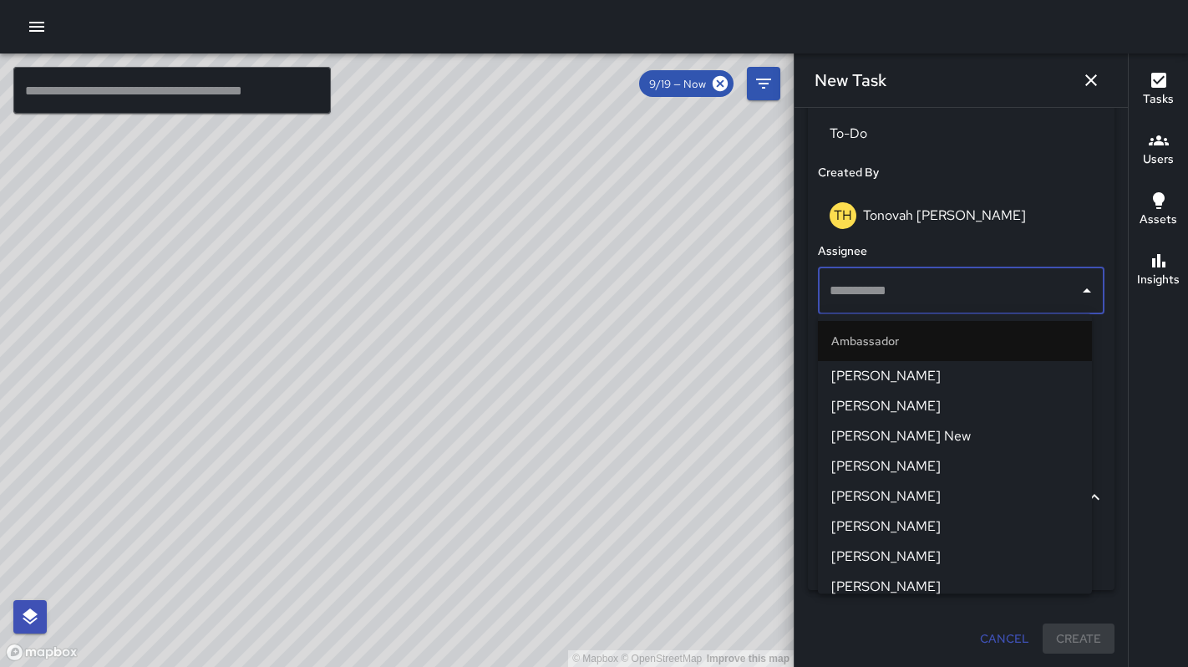
click at [872, 291] on input "text" at bounding box center [948, 291] width 246 height 32
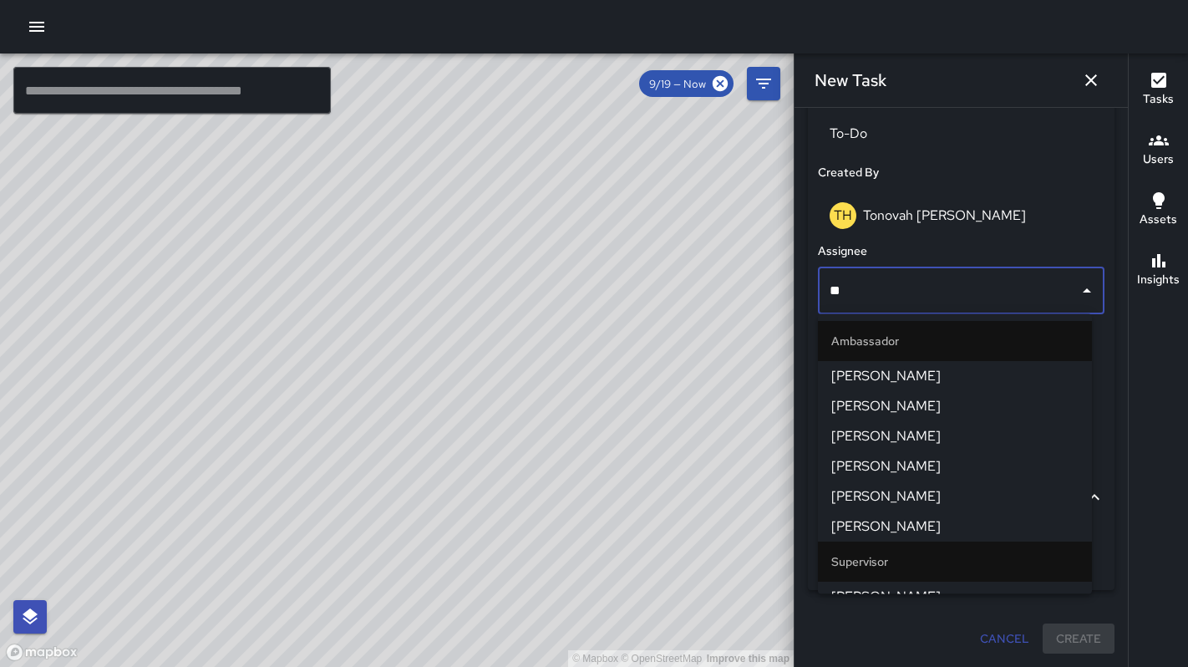
type input "*"
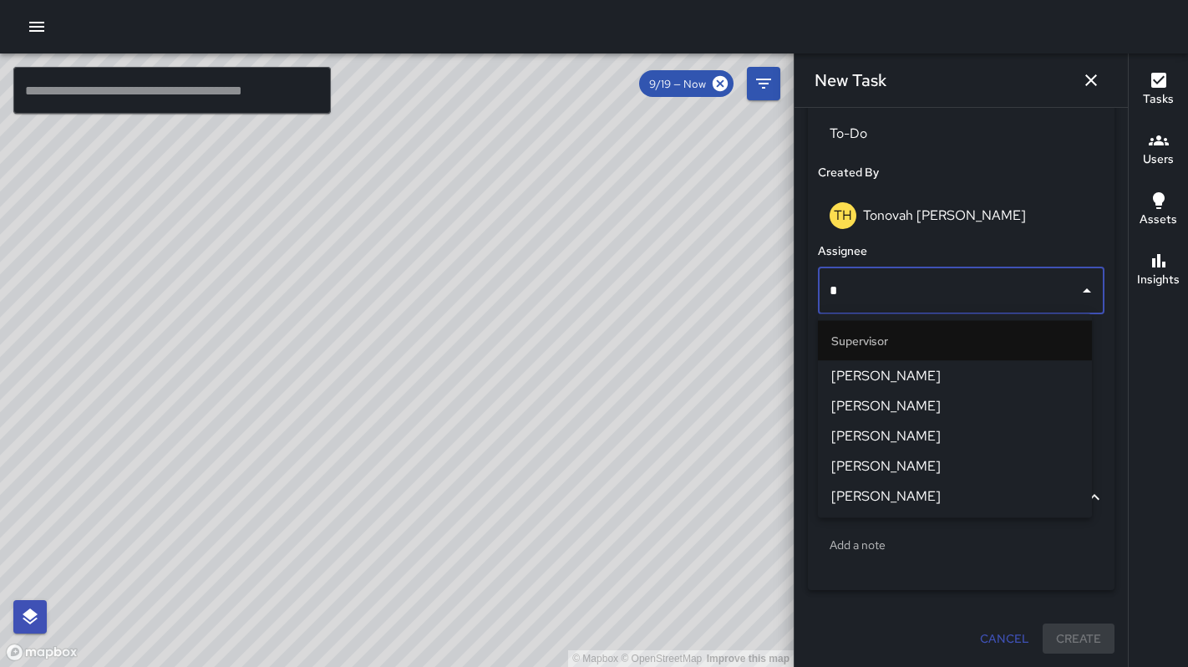
type input "**"
click at [884, 364] on li "DeAndre Barney" at bounding box center [955, 376] width 274 height 30
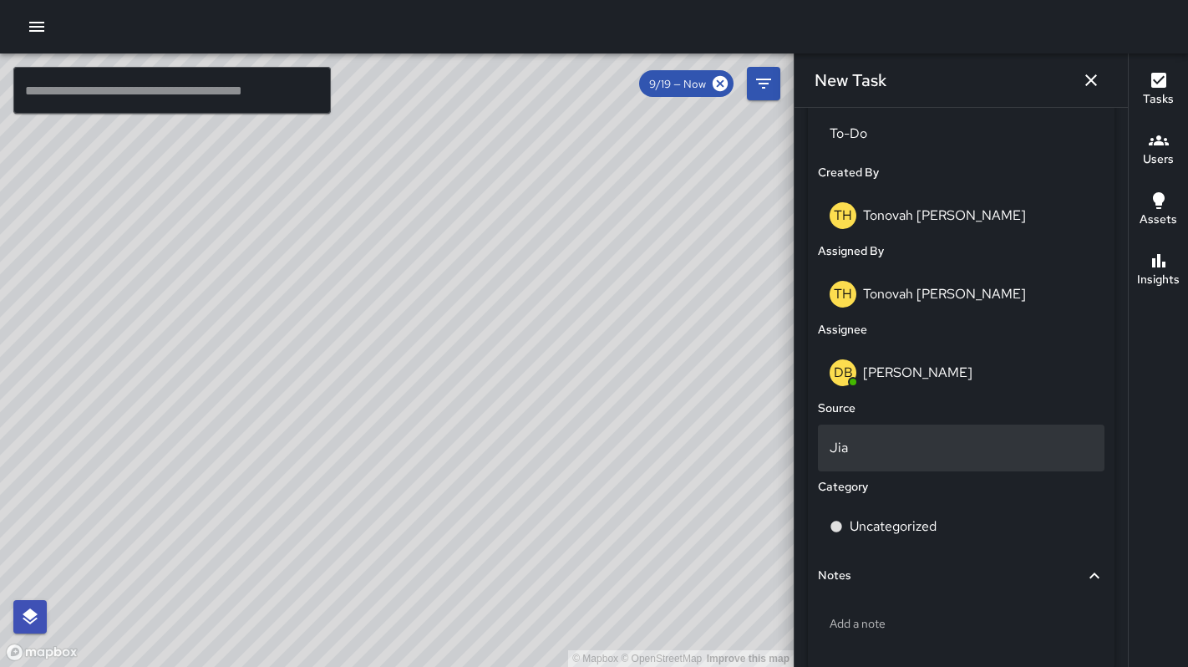
click at [853, 444] on p "Jia" at bounding box center [960, 448] width 263 height 20
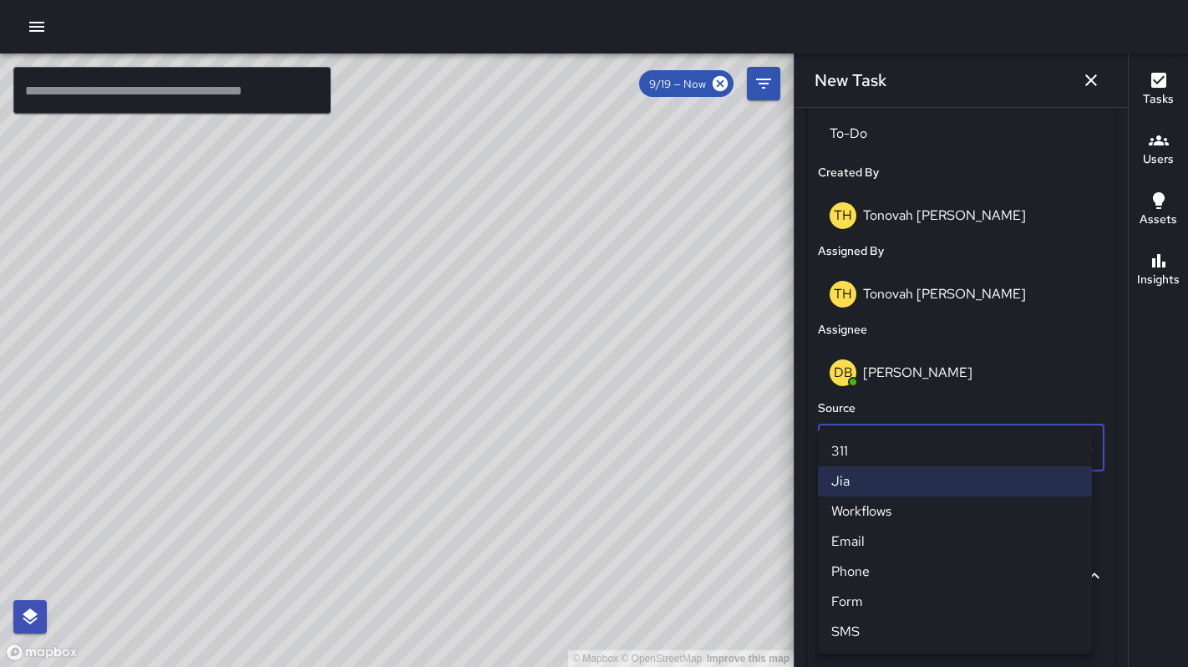
click at [863, 548] on li "Email" at bounding box center [955, 541] width 274 height 30
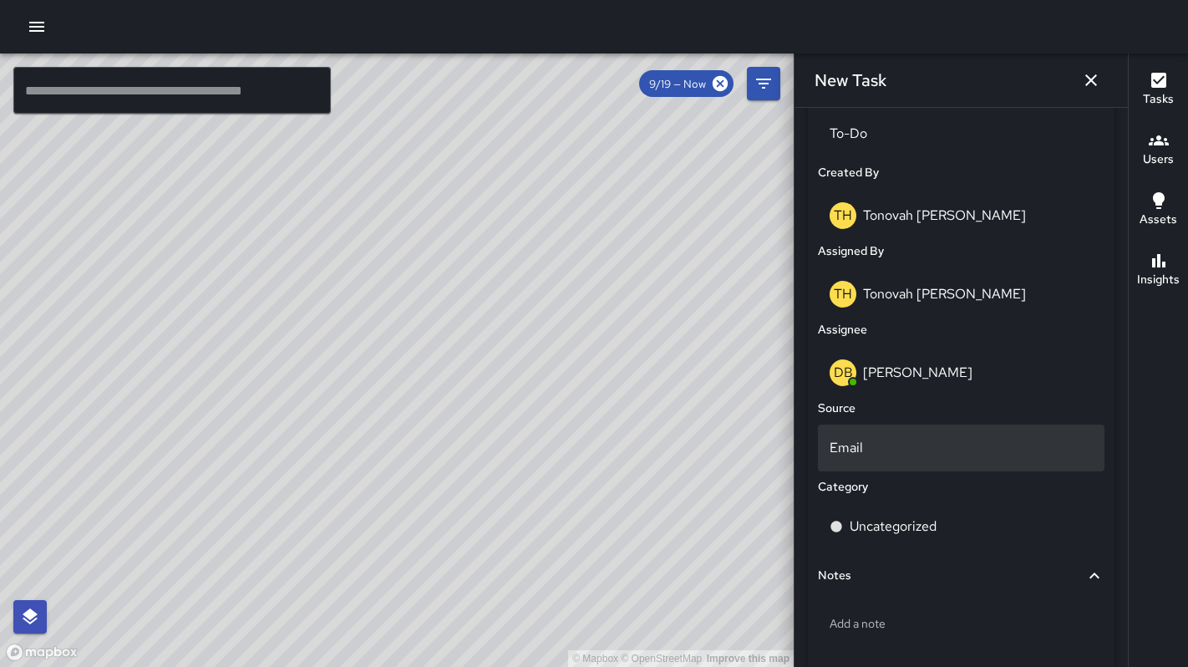
click at [865, 462] on div "Email" at bounding box center [961, 447] width 287 height 47
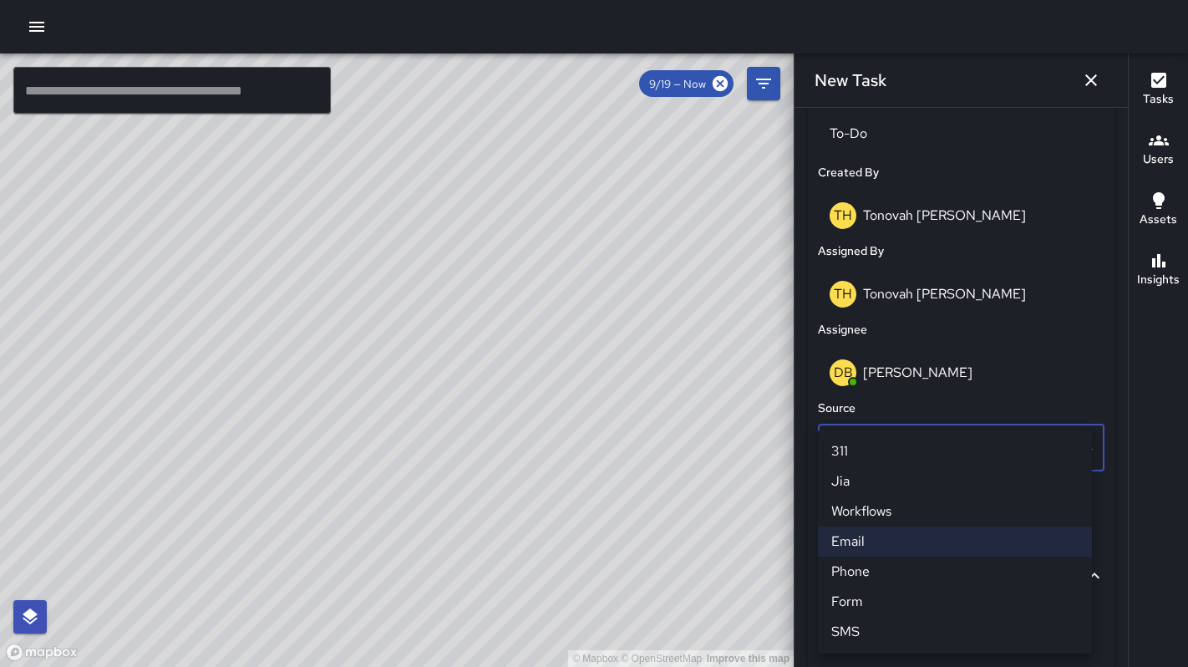
click at [868, 452] on li "311" at bounding box center [955, 451] width 274 height 30
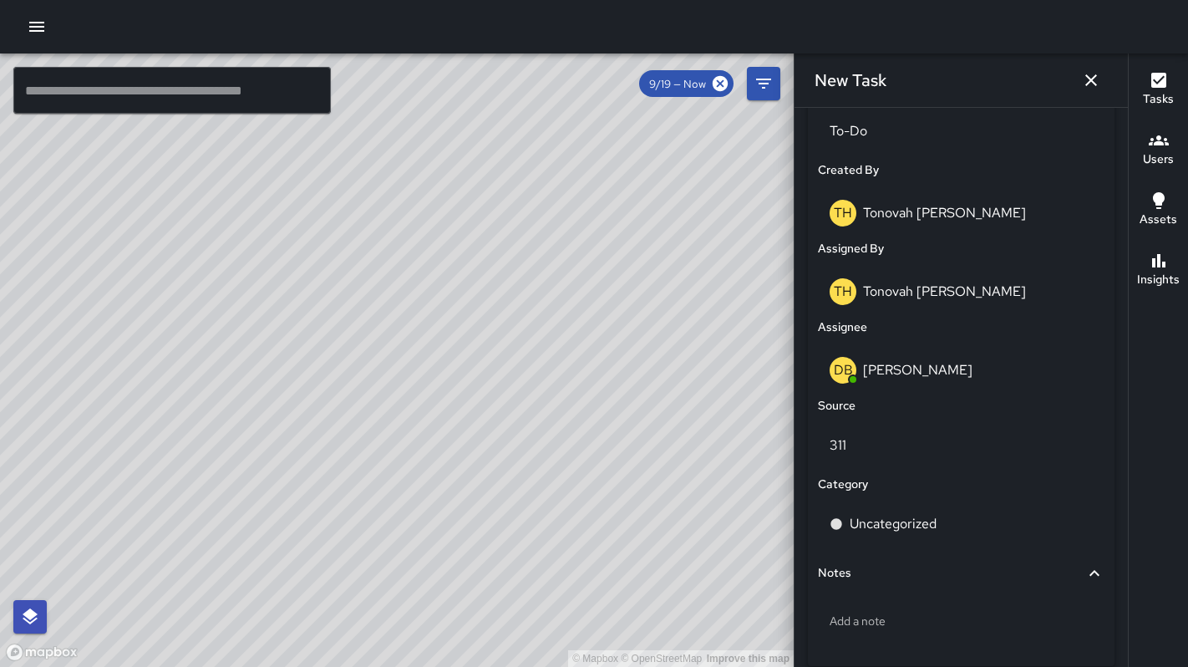
scroll to position [825, 0]
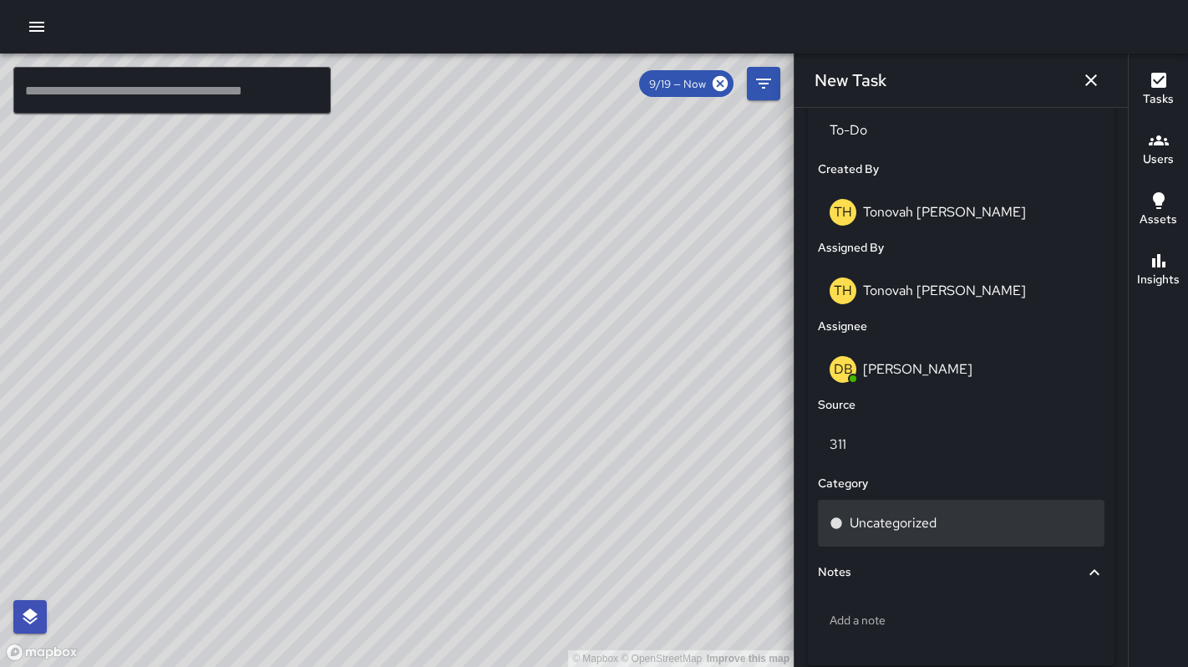
click at [898, 521] on p "Uncategorized" at bounding box center [893, 523] width 87 height 20
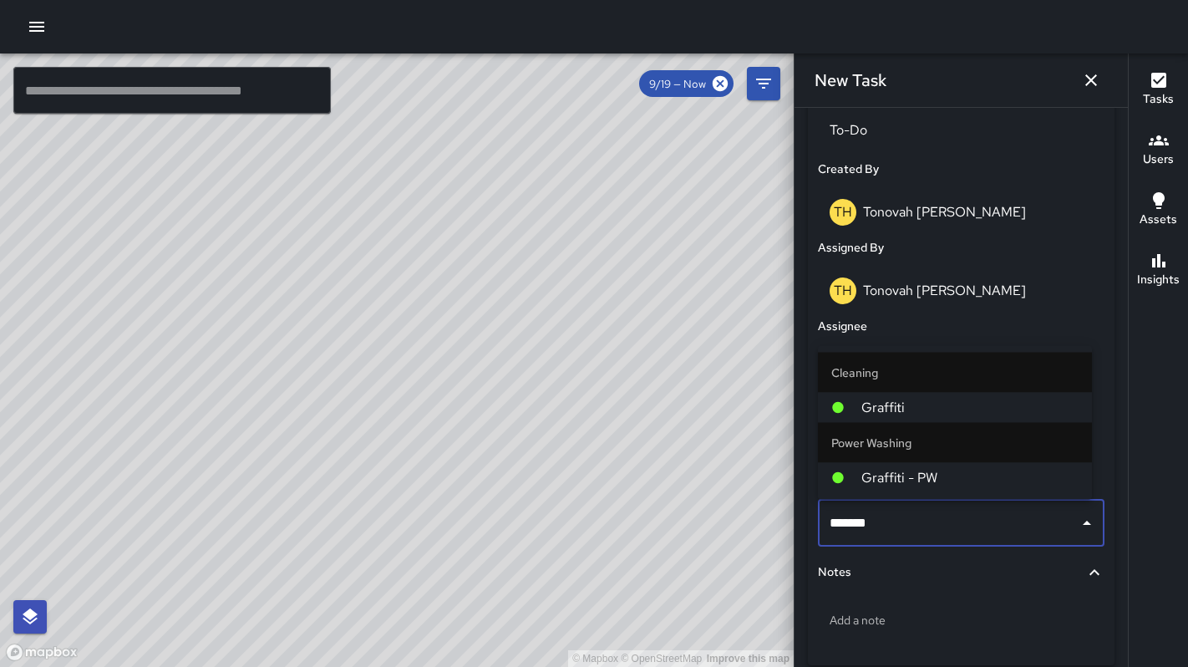
type input "********"
click at [987, 416] on span "Graffiti" at bounding box center [969, 408] width 217 height 20
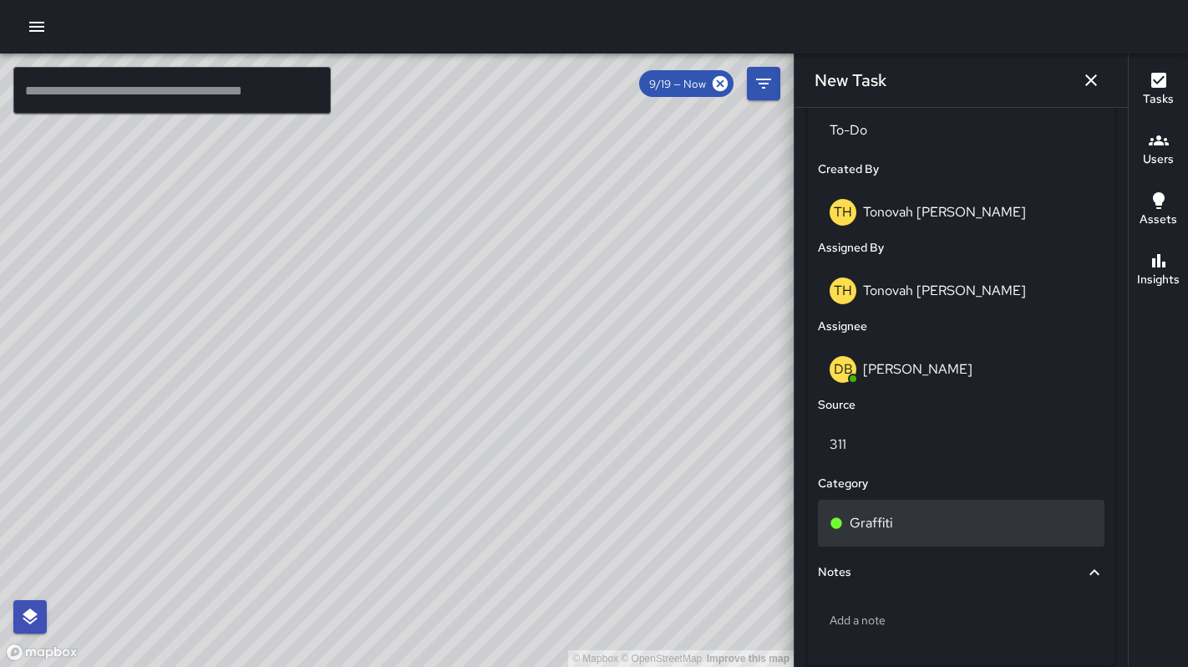
click at [883, 521] on p "Graffiti" at bounding box center [871, 523] width 43 height 20
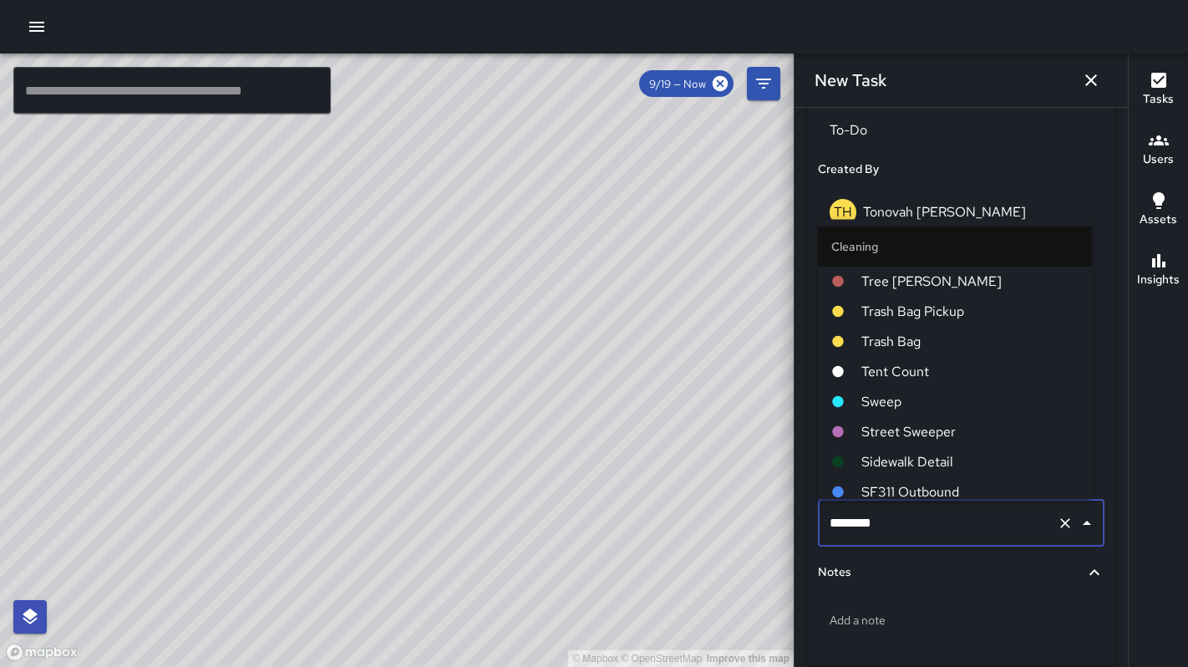
scroll to position [368, 0]
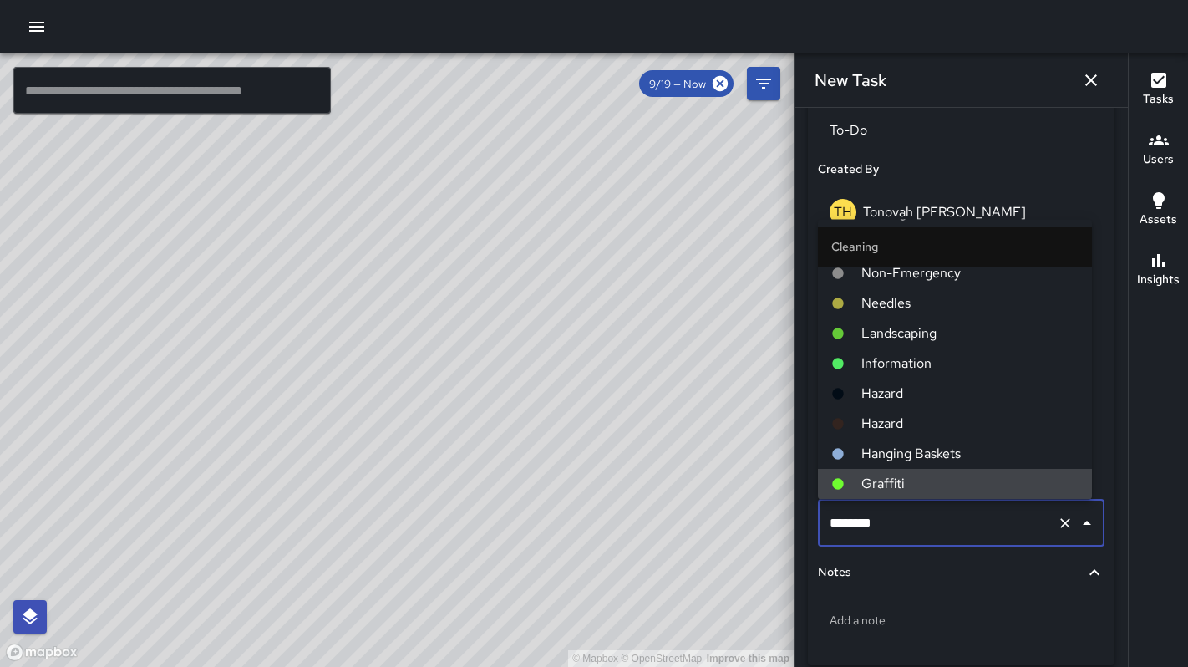
type input "********"
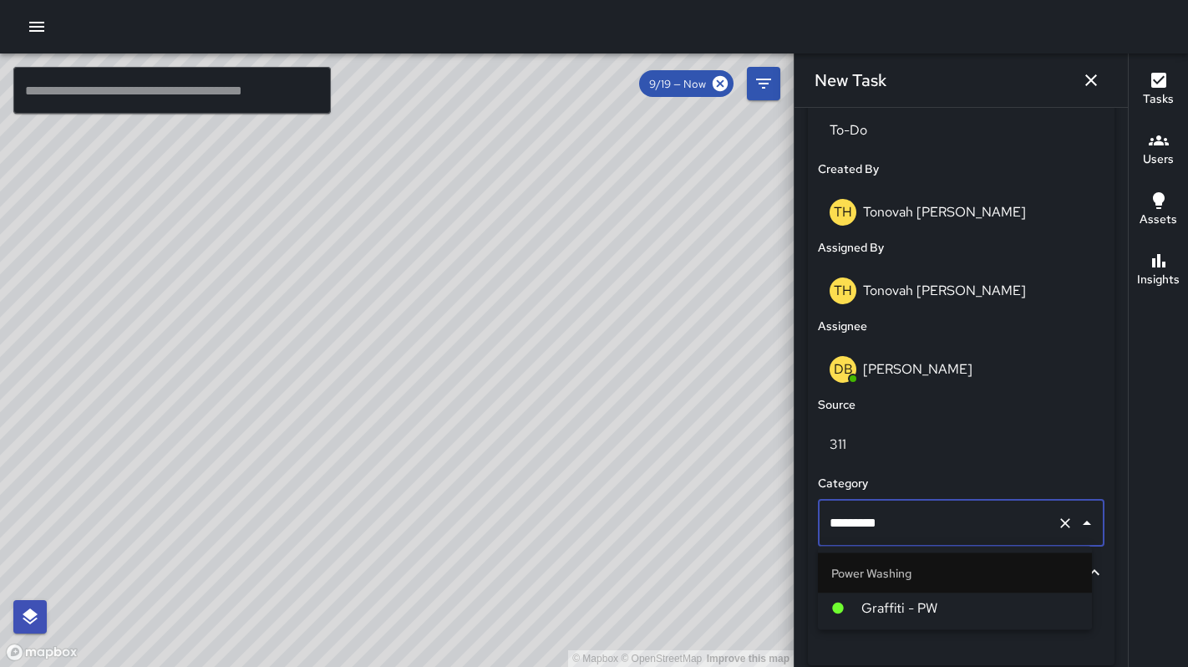
click at [915, 596] on li "Graffiti - PW" at bounding box center [955, 608] width 274 height 30
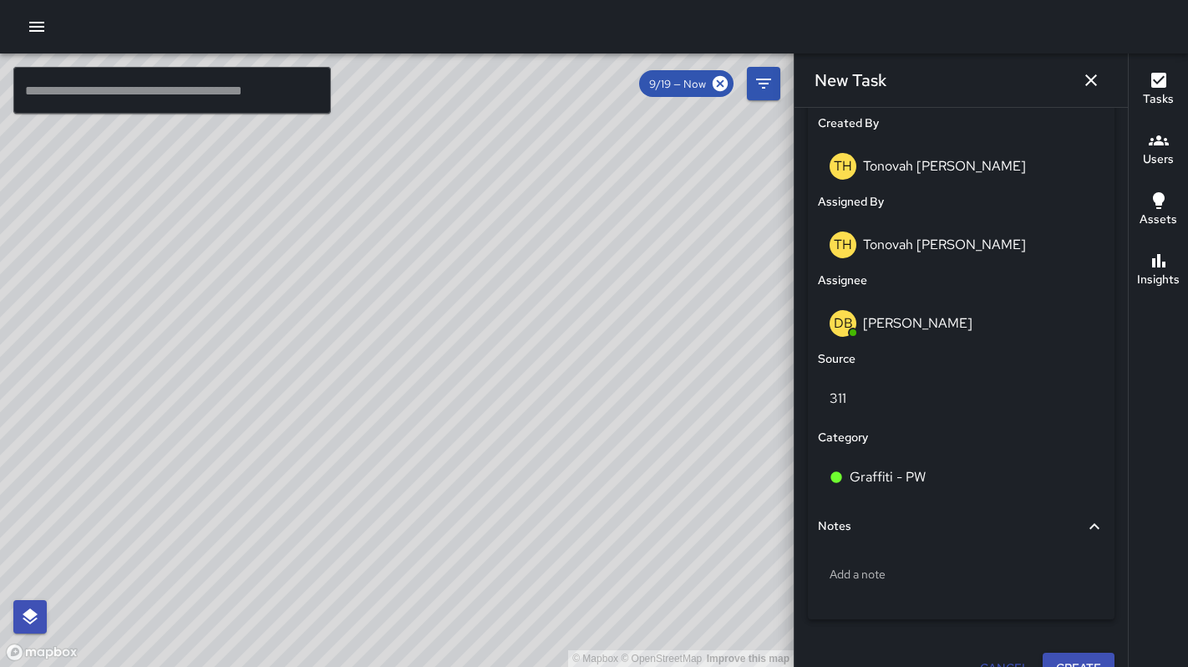
scroll to position [900, 0]
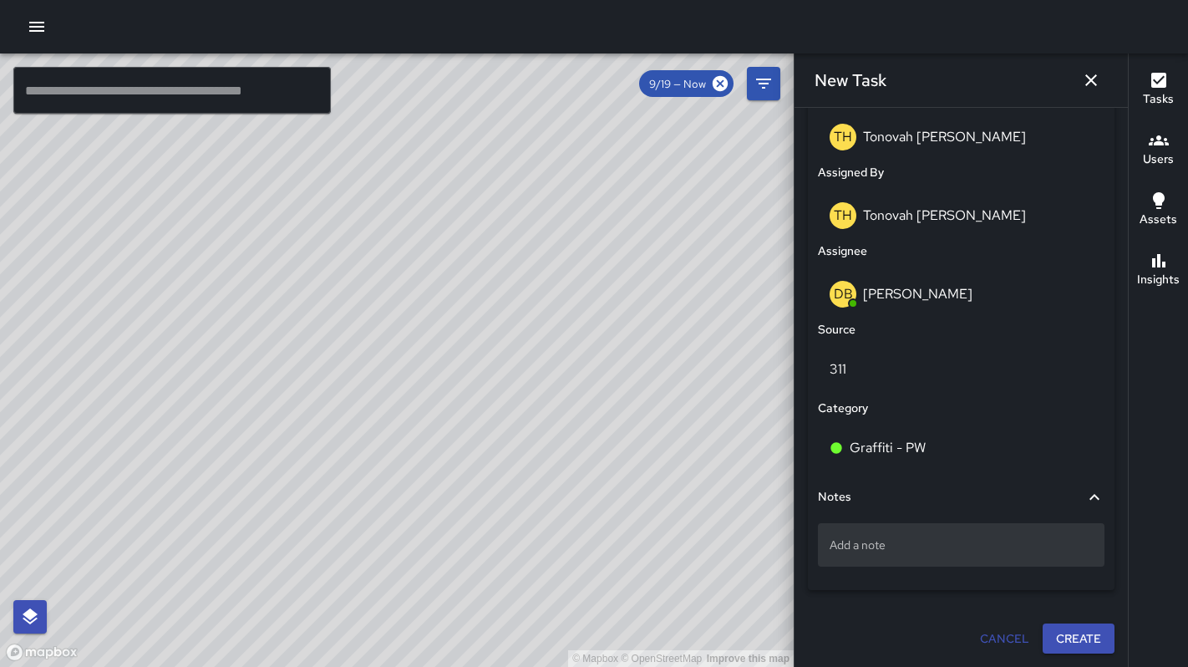
click at [904, 543] on p "Add a note" at bounding box center [960, 544] width 263 height 17
click at [903, 545] on textarea at bounding box center [960, 544] width 263 height 17
click at [897, 556] on div "Add a note" at bounding box center [961, 544] width 287 height 43
drag, startPoint x: 897, startPoint y: 556, endPoint x: 848, endPoint y: 539, distance: 52.3
click at [849, 545] on p "Add a note" at bounding box center [960, 544] width 263 height 17
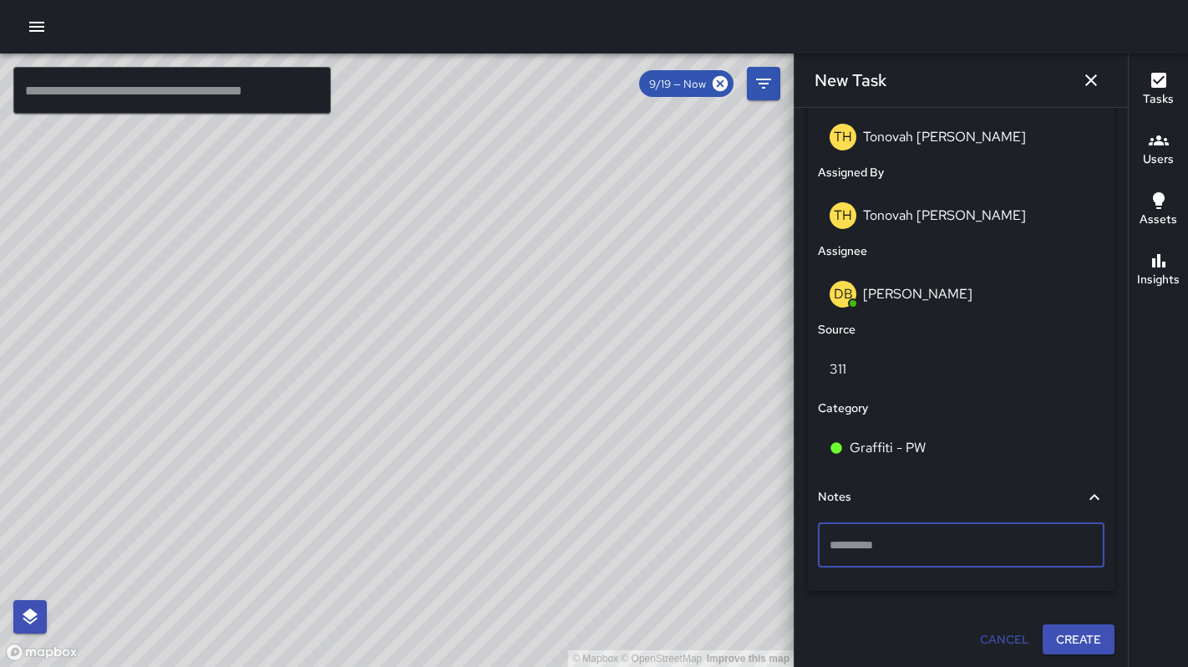
type textarea "**********"
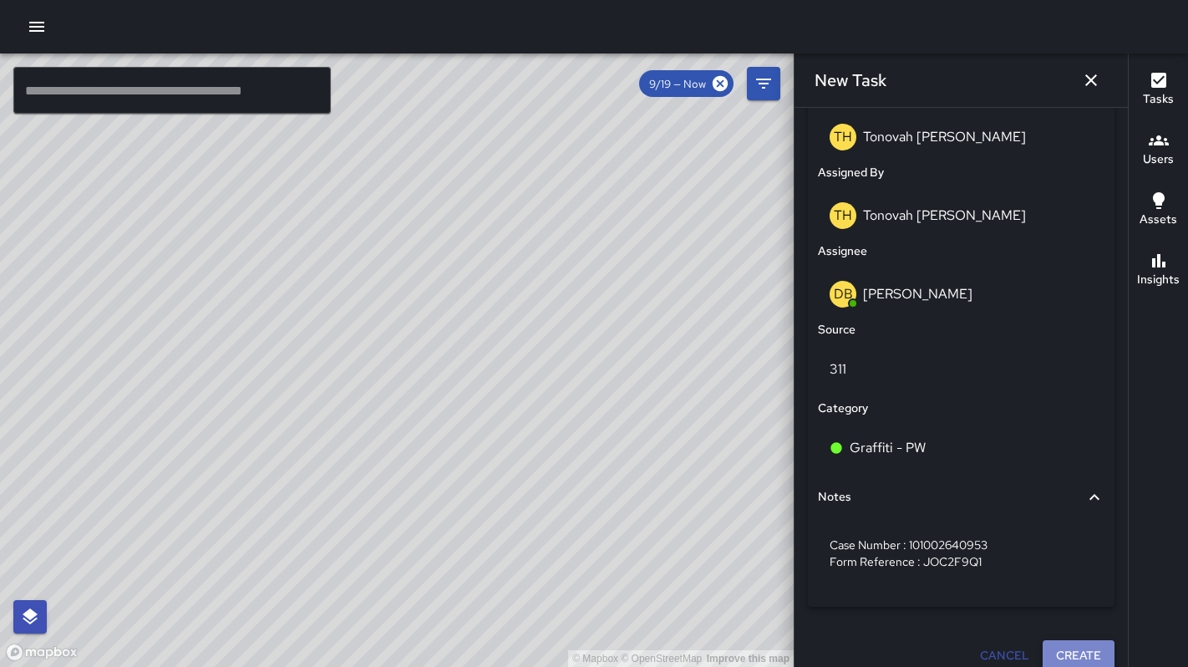
click at [1047, 647] on button "Create" at bounding box center [1078, 655] width 72 height 31
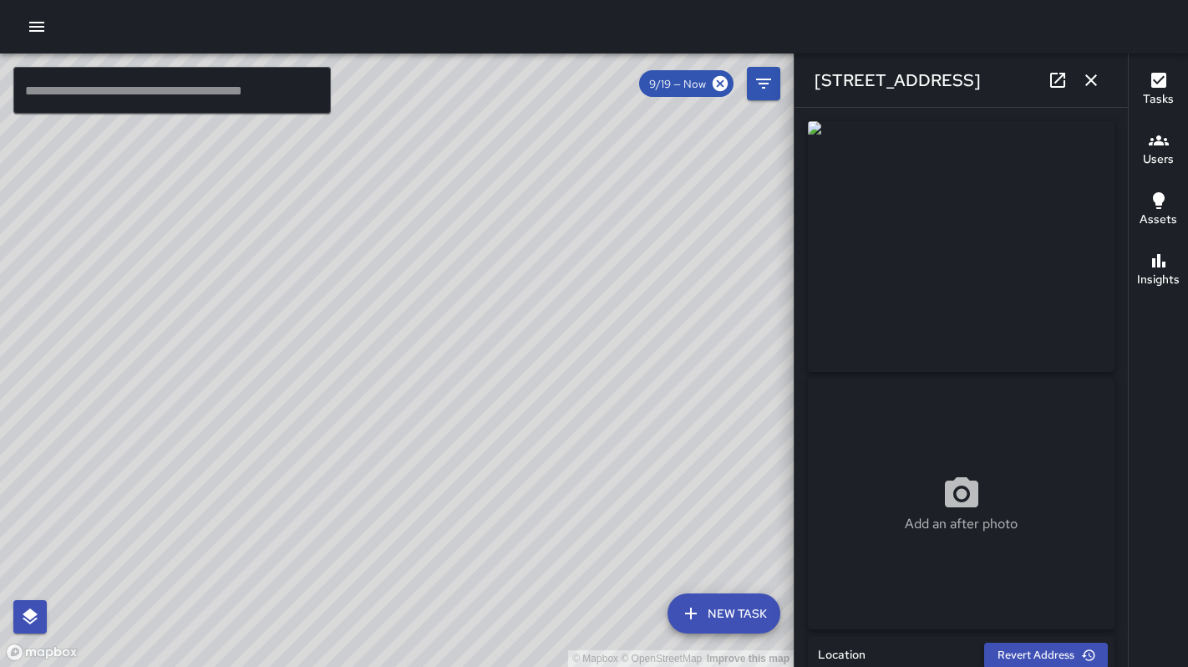
type input "**********"
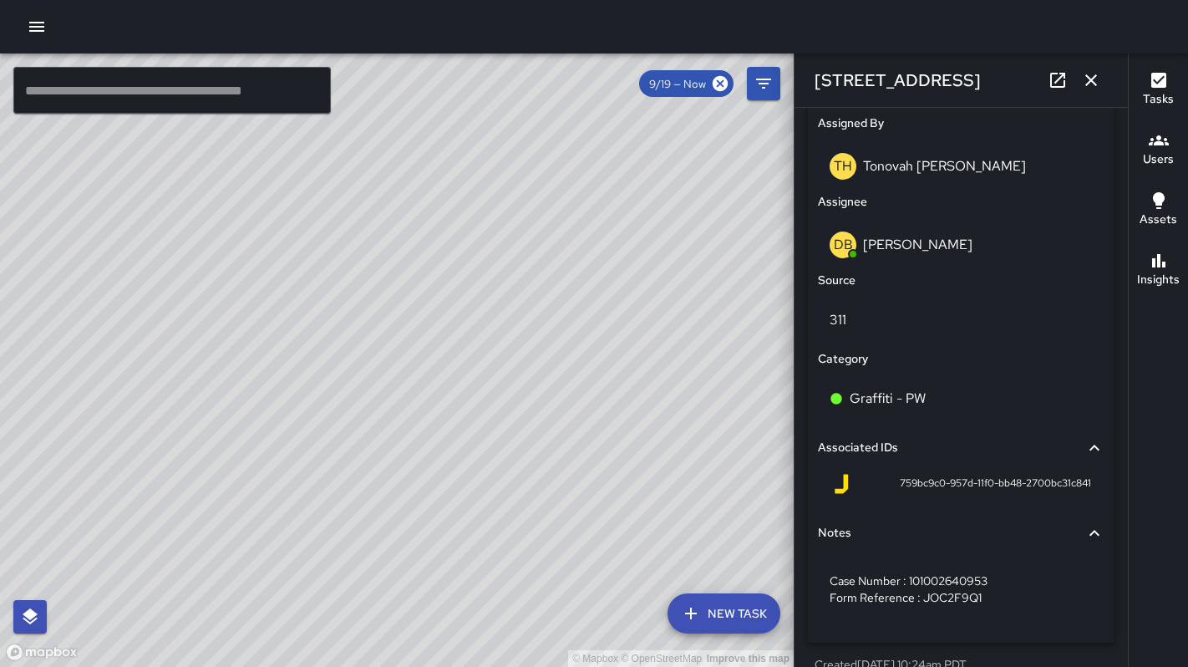
scroll to position [975, 0]
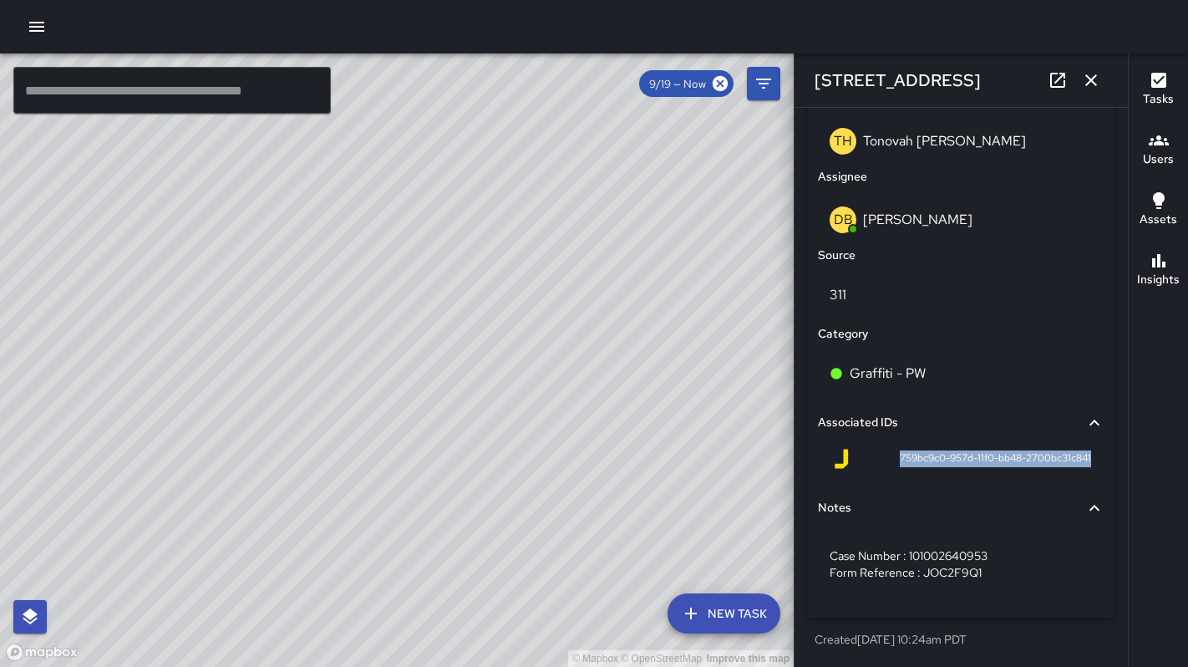
drag, startPoint x: 887, startPoint y: 455, endPoint x: 1073, endPoint y: 463, distance: 186.4
click at [1081, 465] on div "759bc9c0-957d-11f0-bb48-2700bc31c841" at bounding box center [961, 462] width 287 height 40
copy span "759bc9c0-957d-11f0-bb48-2700bc31c841"
click at [1092, 83] on icon "button" at bounding box center [1091, 80] width 20 height 20
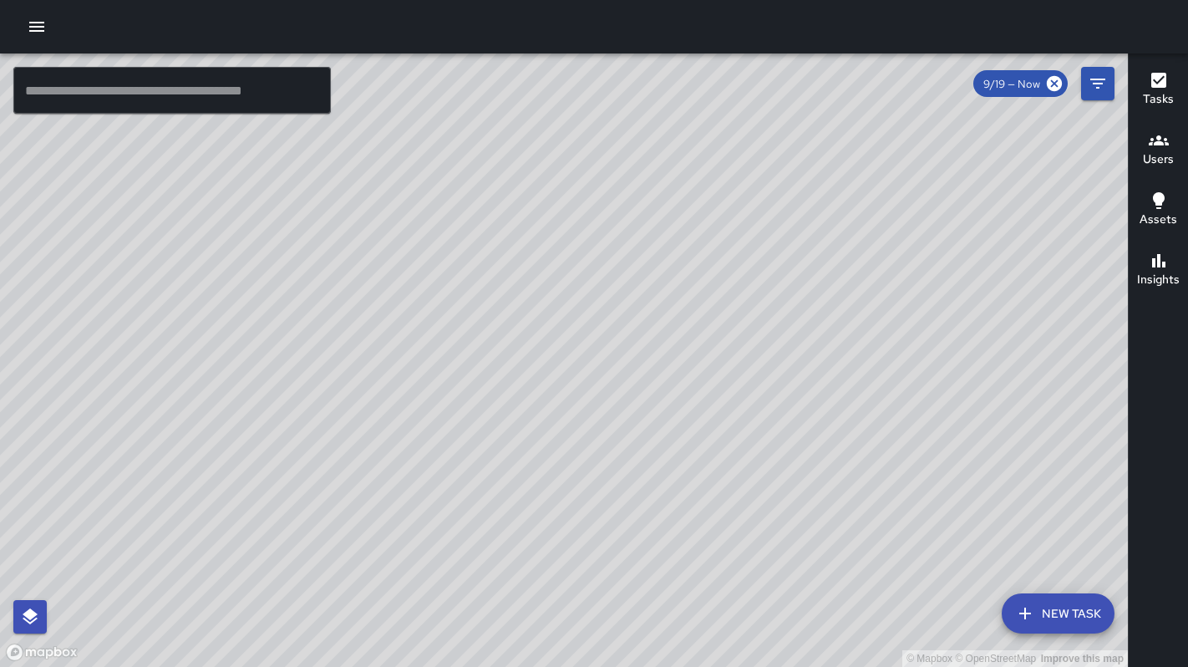
click at [1047, 615] on button "New Task" at bounding box center [1058, 613] width 113 height 40
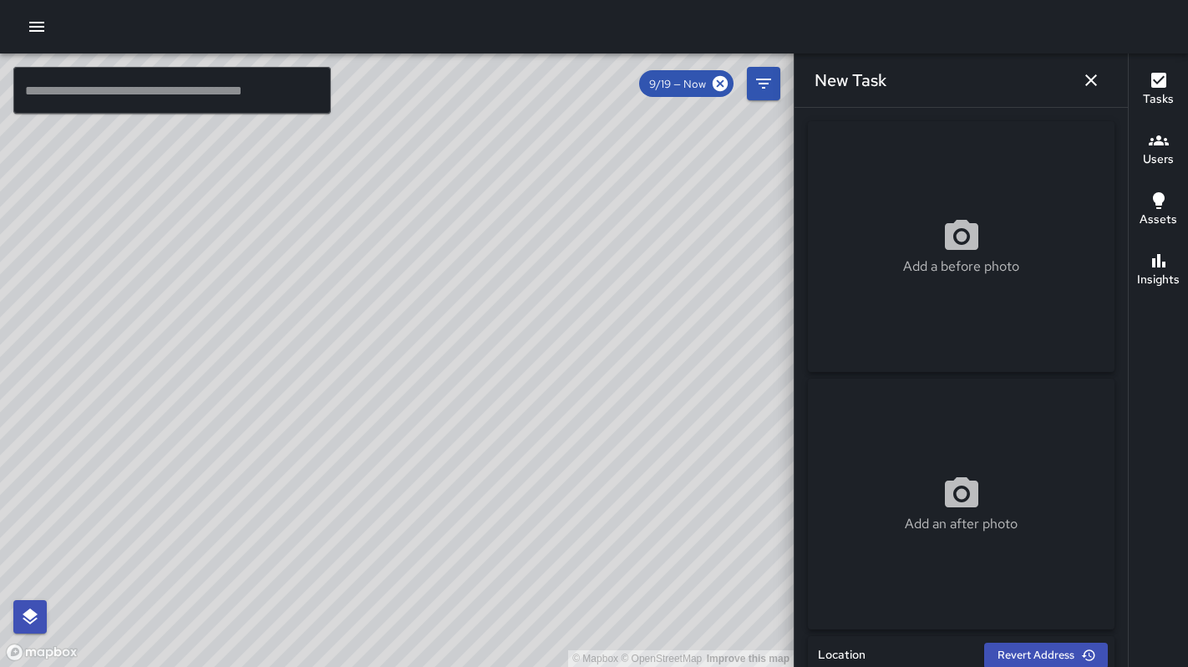
click at [907, 318] on div "Add a before photo" at bounding box center [961, 246] width 307 height 251
type input "**********"
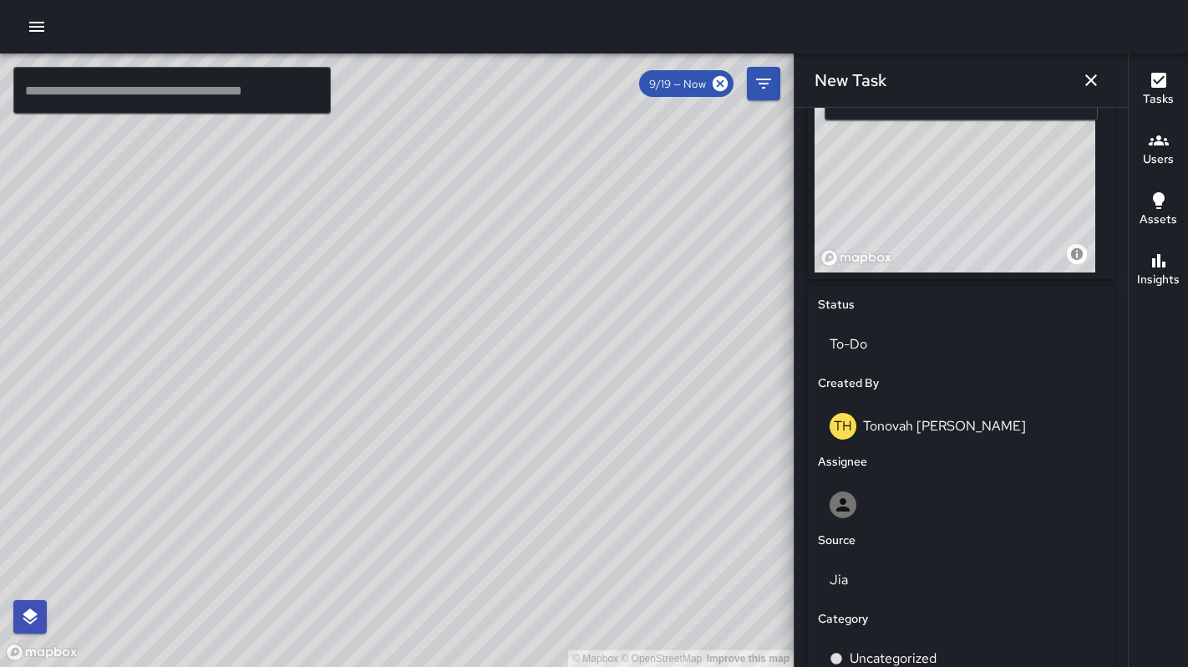
scroll to position [700, 0]
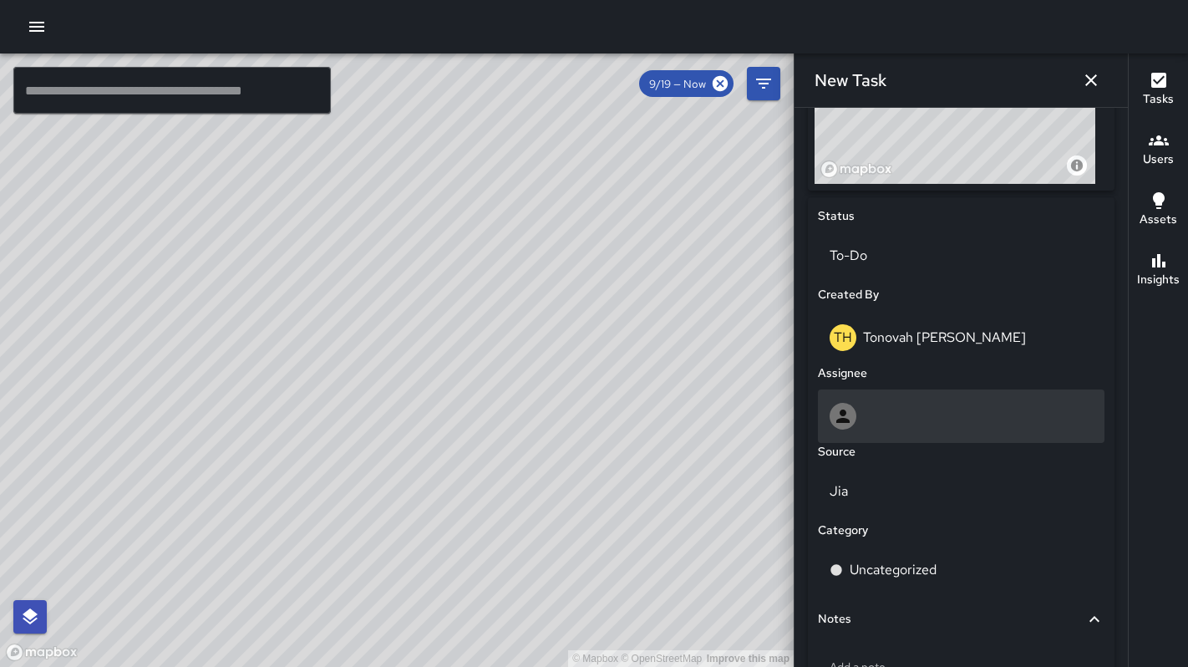
click at [888, 410] on div at bounding box center [960, 416] width 263 height 27
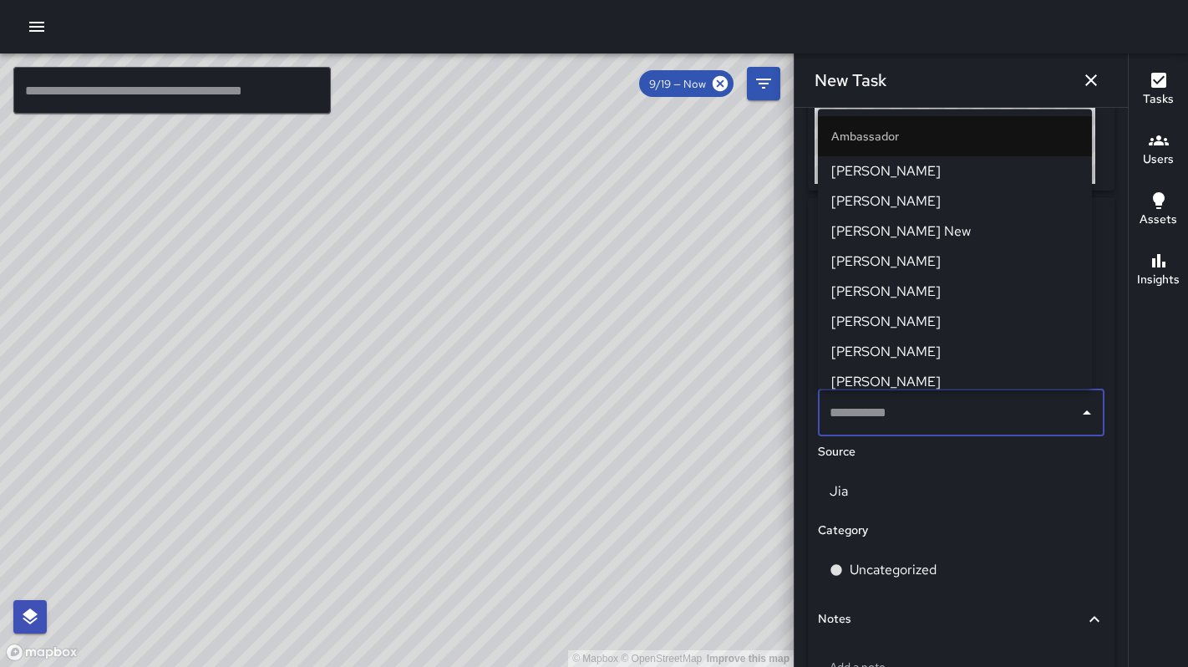
click at [873, 389] on div "​" at bounding box center [961, 412] width 287 height 47
click at [873, 384] on span "Dago Cervantes" at bounding box center [954, 381] width 247 height 20
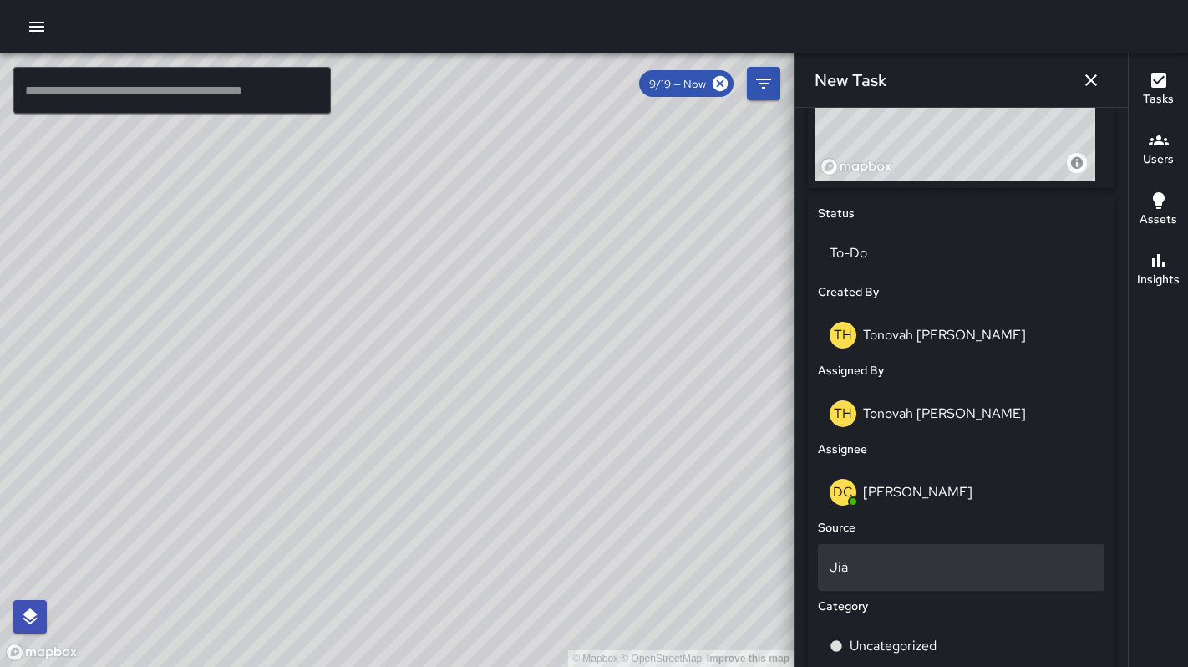
scroll to position [703, 0]
click at [892, 568] on p "Jia" at bounding box center [960, 566] width 263 height 20
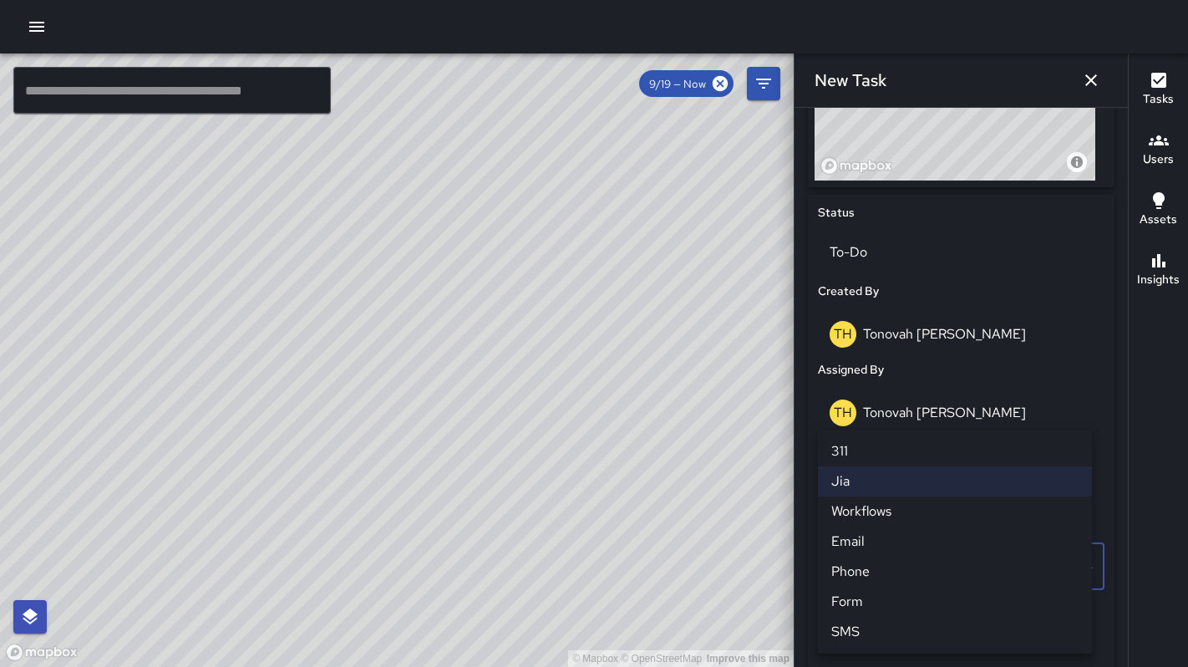
click at [866, 454] on li "311" at bounding box center [955, 451] width 274 height 30
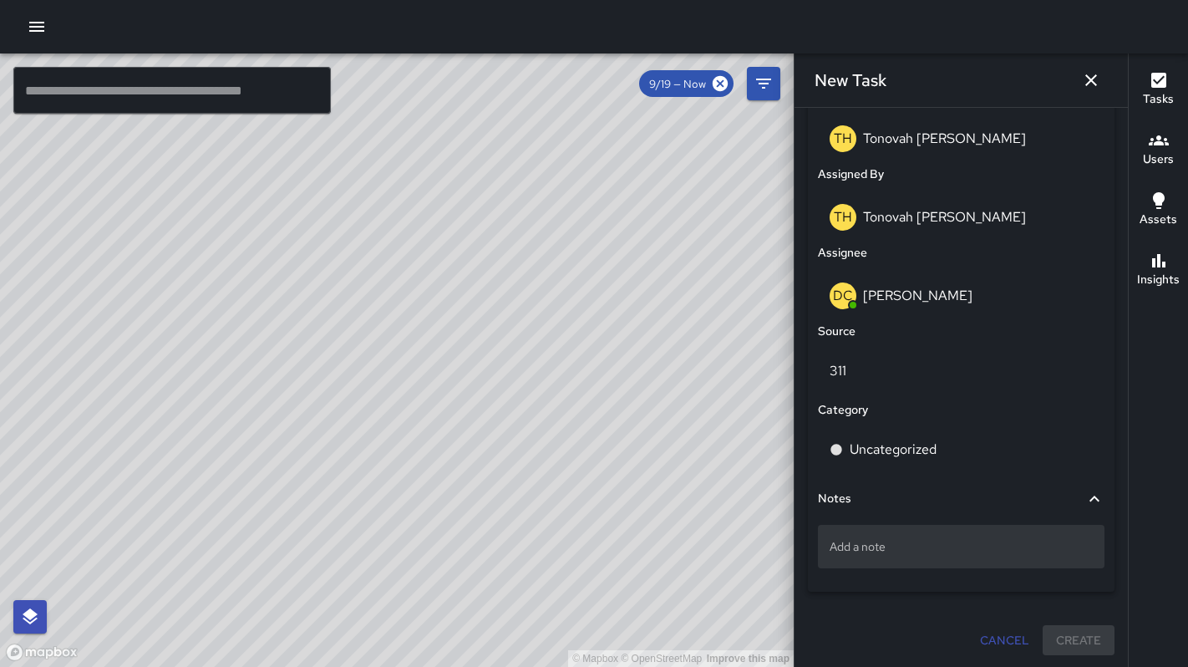
scroll to position [900, 0]
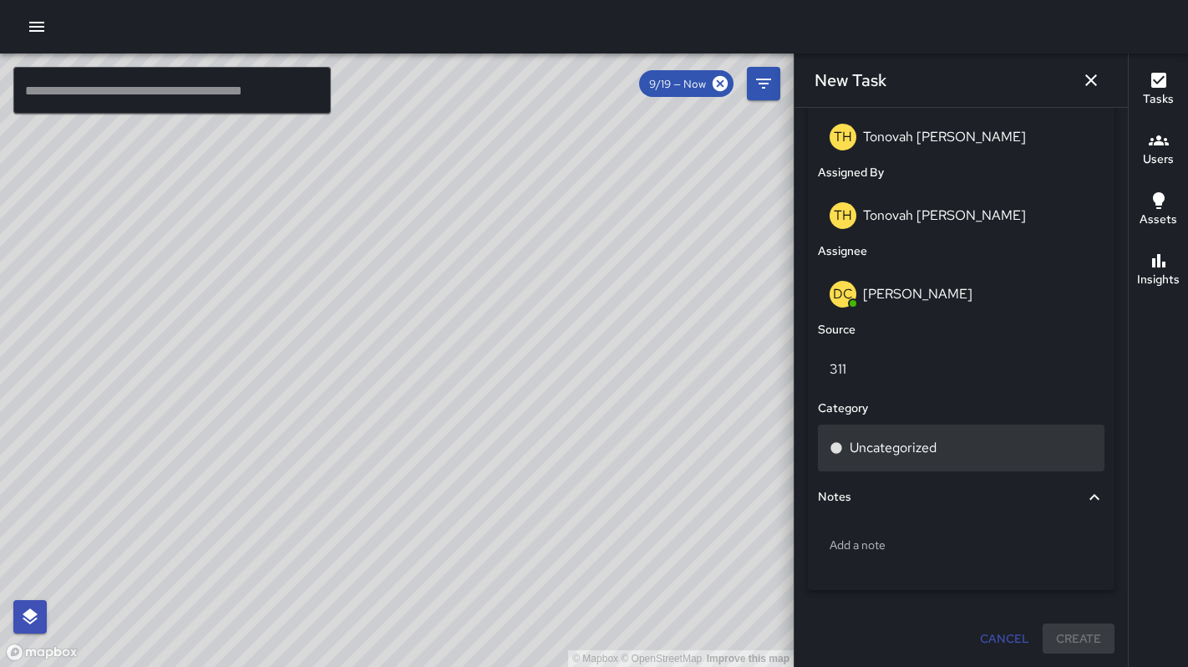
click at [888, 464] on div "Uncategorized" at bounding box center [961, 447] width 287 height 47
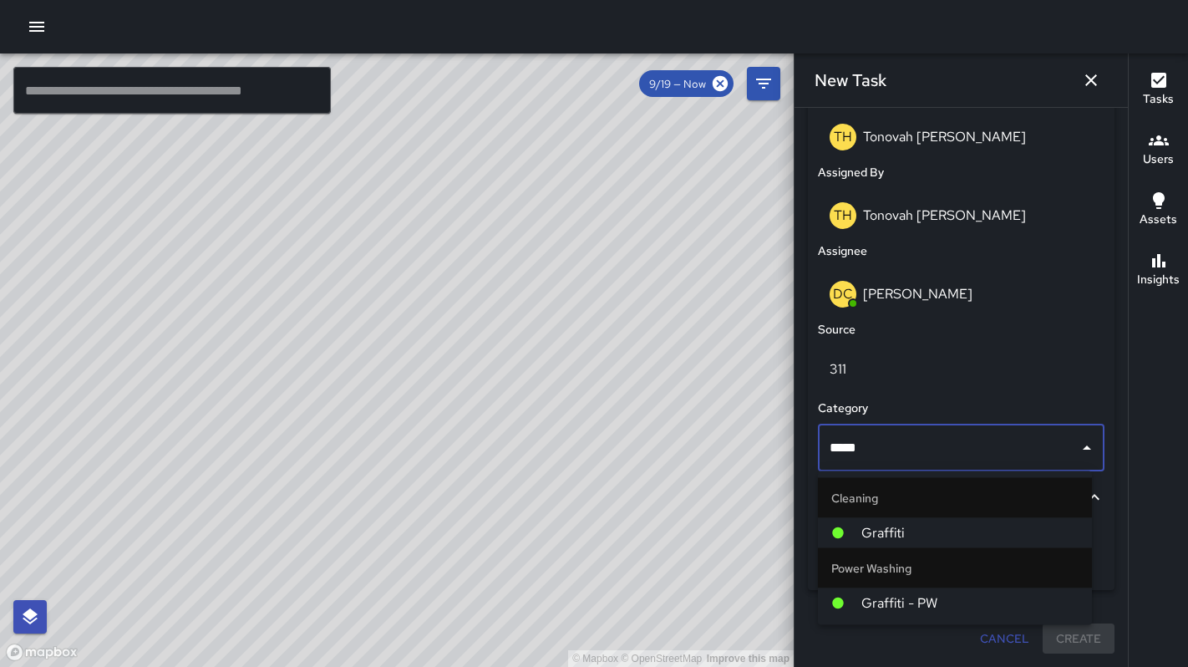
type input "******"
click at [910, 523] on span "Graffiti" at bounding box center [969, 533] width 217 height 20
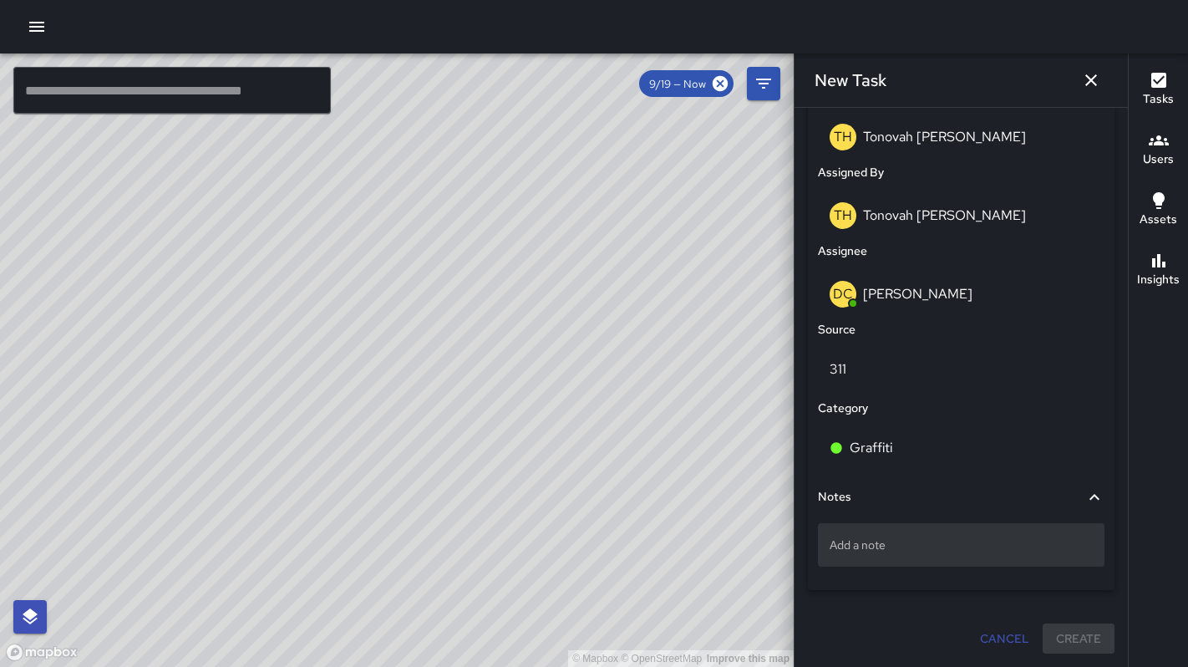
drag, startPoint x: 904, startPoint y: 569, endPoint x: 900, endPoint y: 560, distance: 9.8
click at [904, 568] on div "Add a note" at bounding box center [961, 547] width 287 height 63
click at [899, 555] on div "Add a note" at bounding box center [961, 544] width 287 height 43
type textarea "**********"
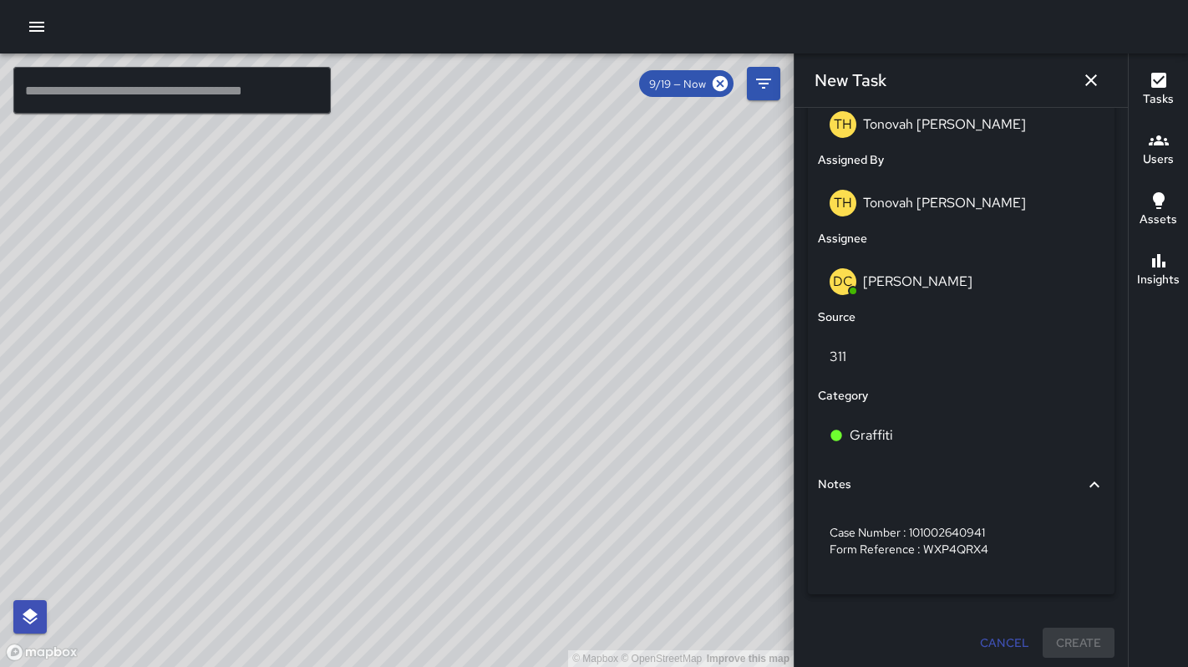
scroll to position [576, 0]
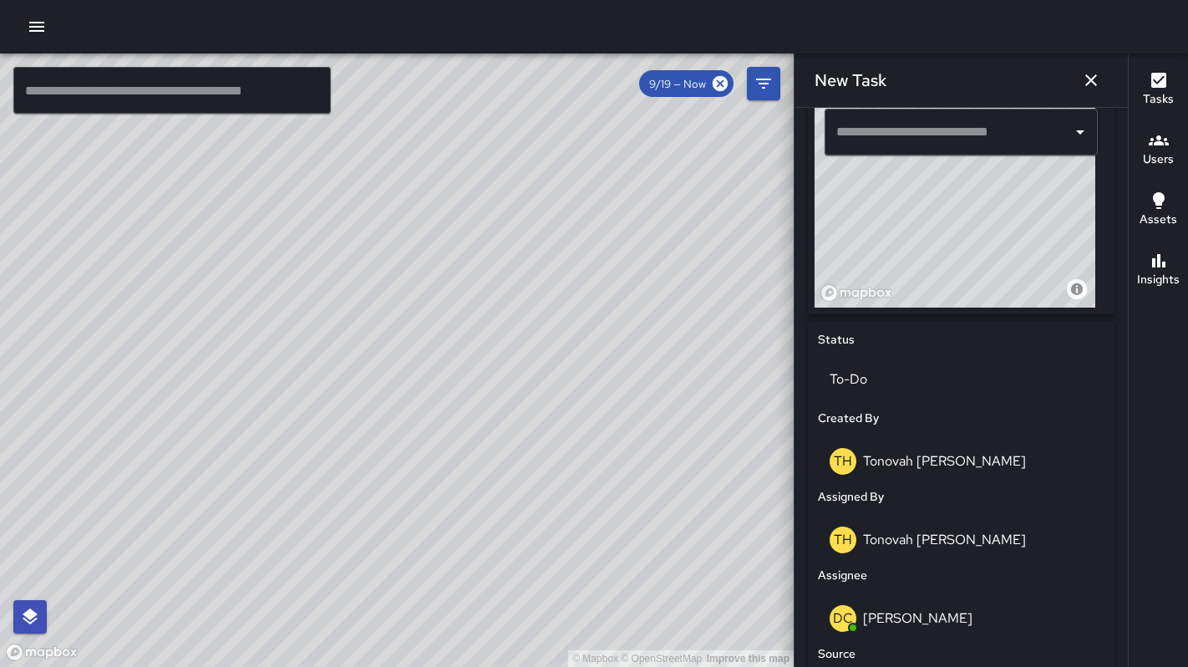
click at [877, 144] on input "text" at bounding box center [948, 132] width 233 height 32
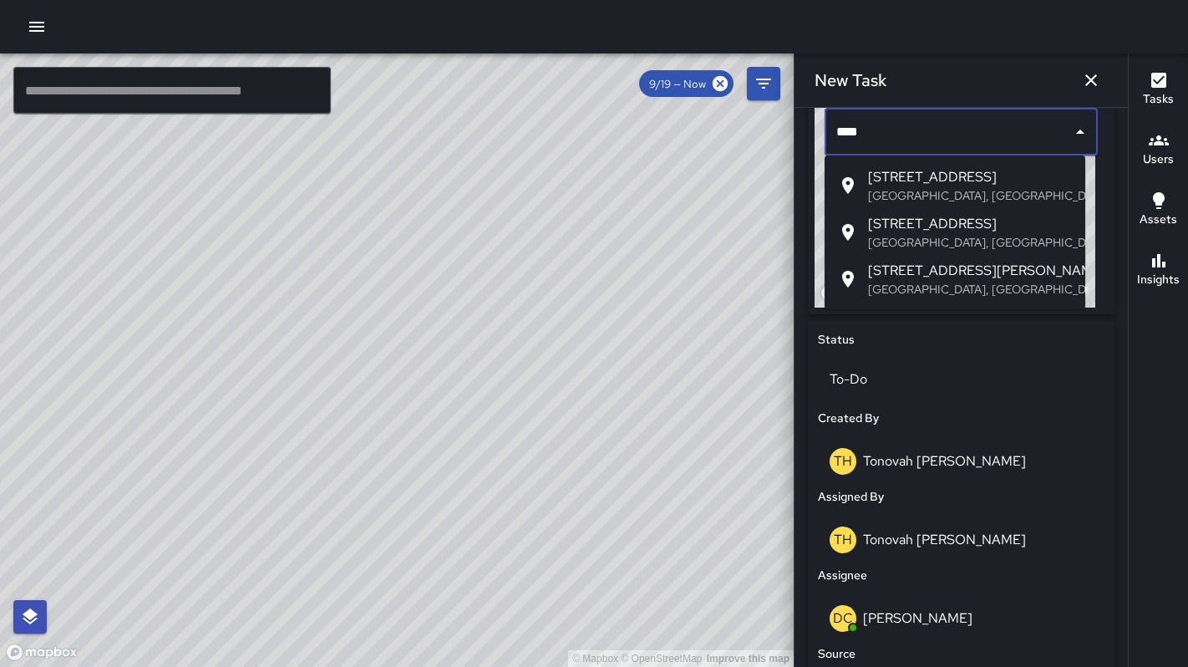
click at [903, 180] on span "1535 Folsom Street" at bounding box center [970, 177] width 204 height 20
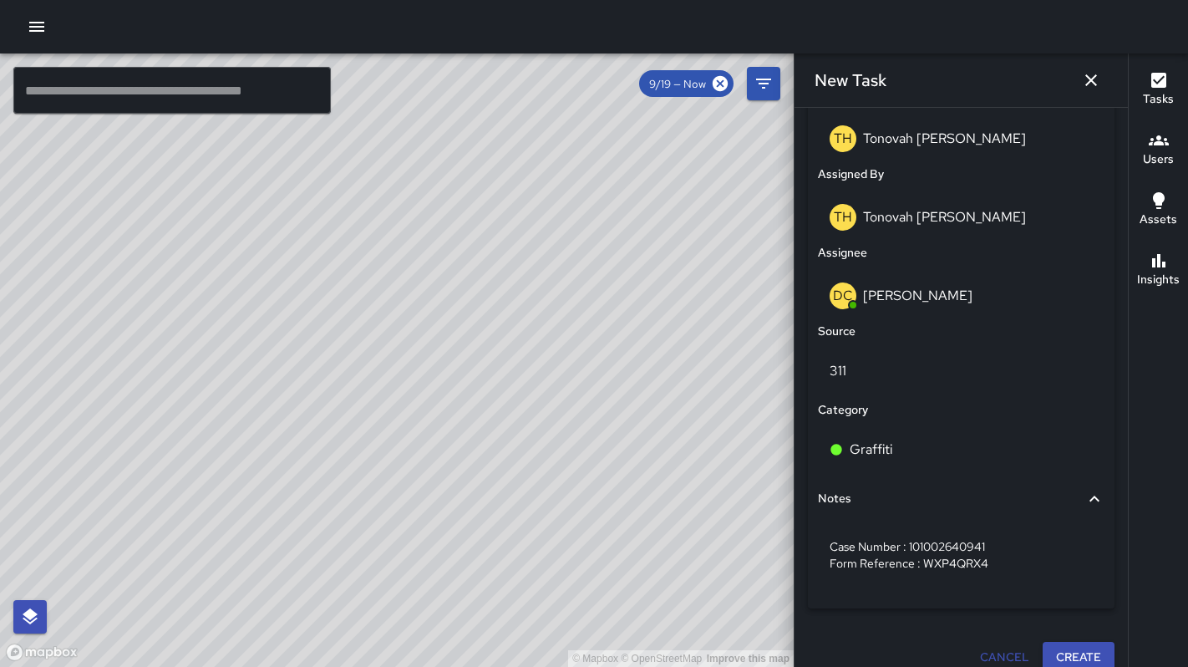
scroll to position [917, 0]
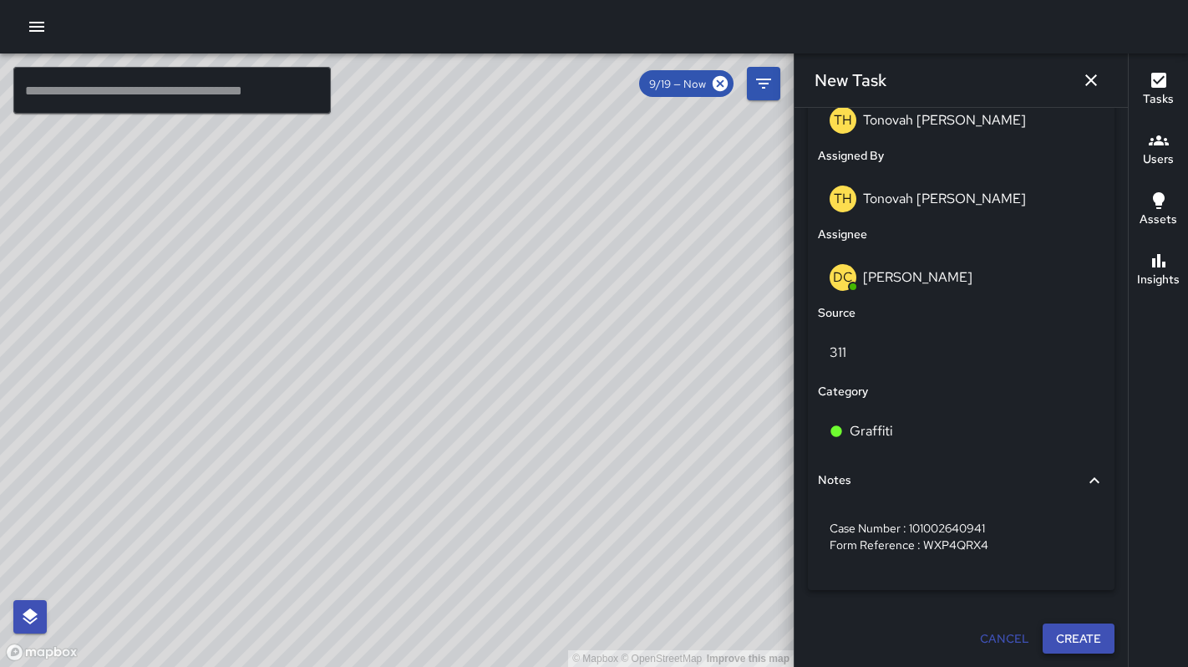
type input "**********"
click at [1075, 633] on button "Create" at bounding box center [1078, 638] width 72 height 31
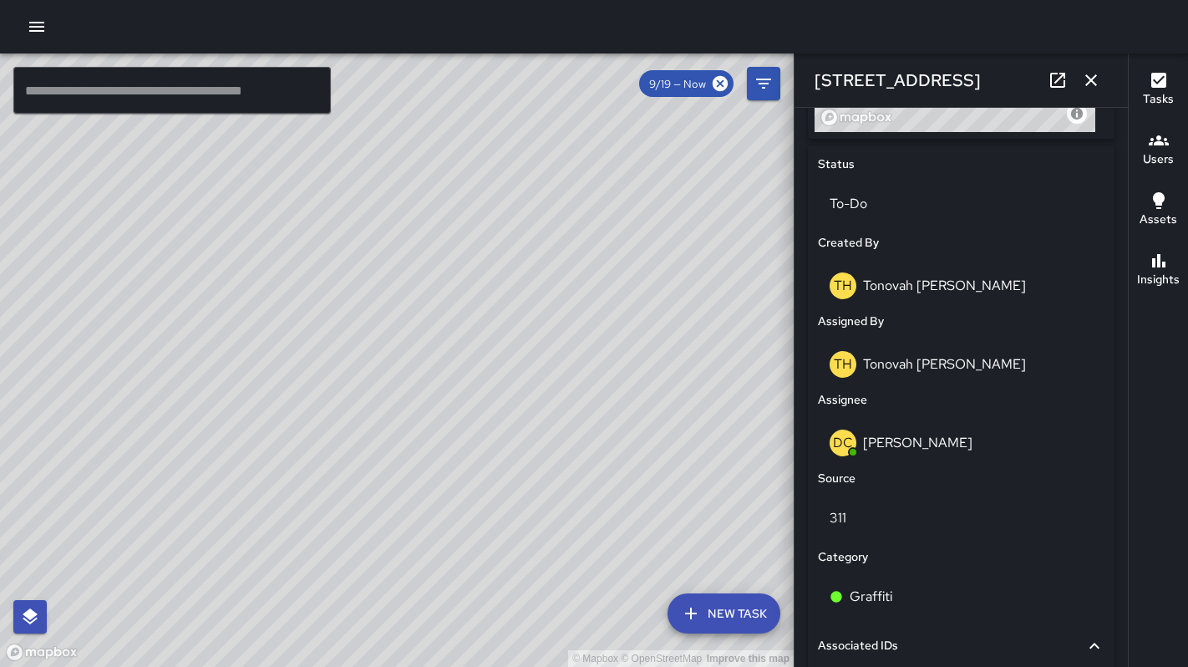
scroll to position [975, 0]
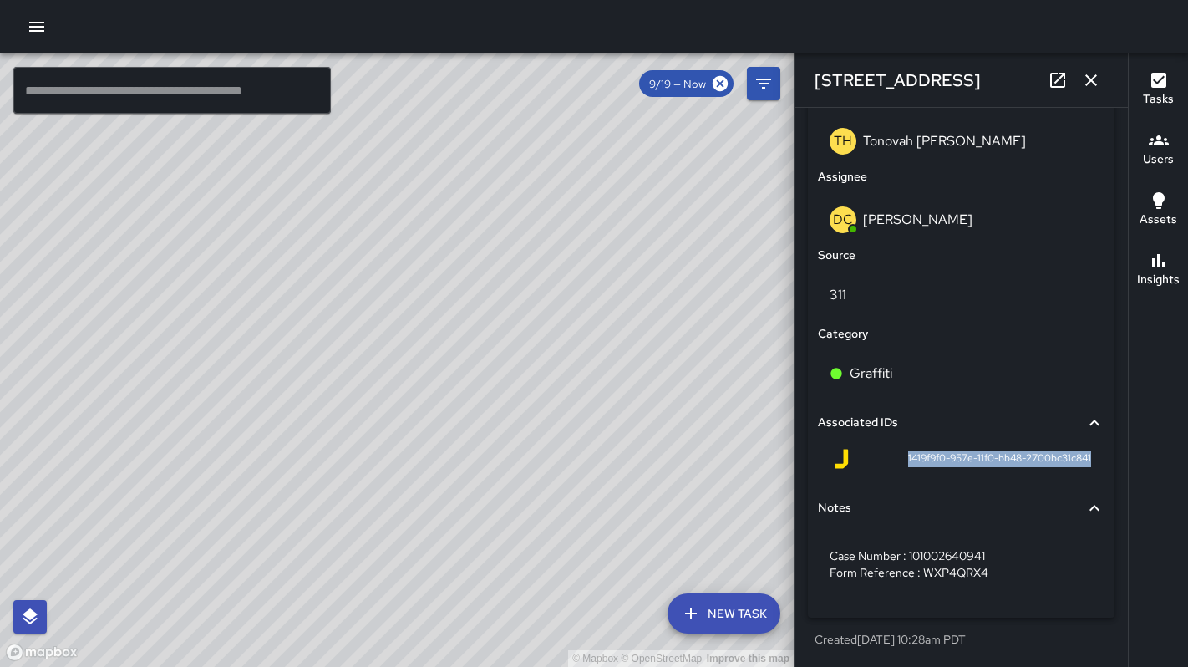
drag, startPoint x: 924, startPoint y: 459, endPoint x: 1086, endPoint y: 458, distance: 162.1
click at [1086, 458] on div "1419f9f0-957e-11f0-bb48-2700bc31c841" at bounding box center [961, 462] width 287 height 40
copy span "1419f9f0-957e-11f0-bb48-2700bc31c841"
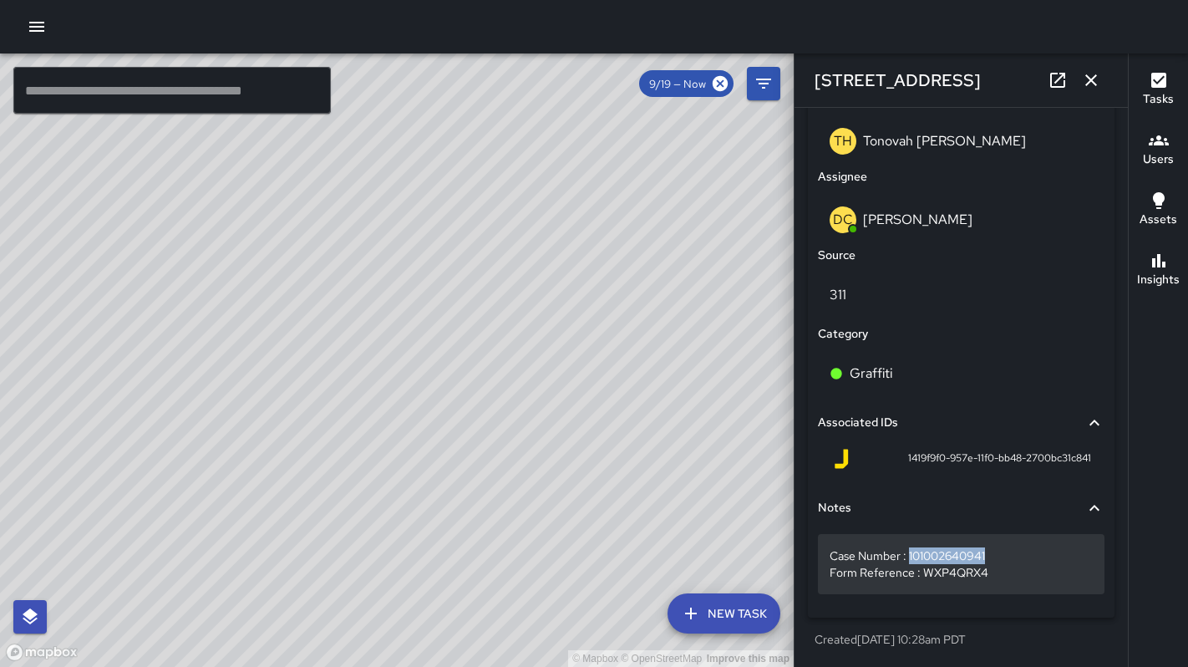
drag, startPoint x: 988, startPoint y: 555, endPoint x: 910, endPoint y: 555, distance: 77.7
click at [910, 555] on p "Case Number : 101002640941 Form Reference : WXP4QRX4" at bounding box center [960, 563] width 263 height 33
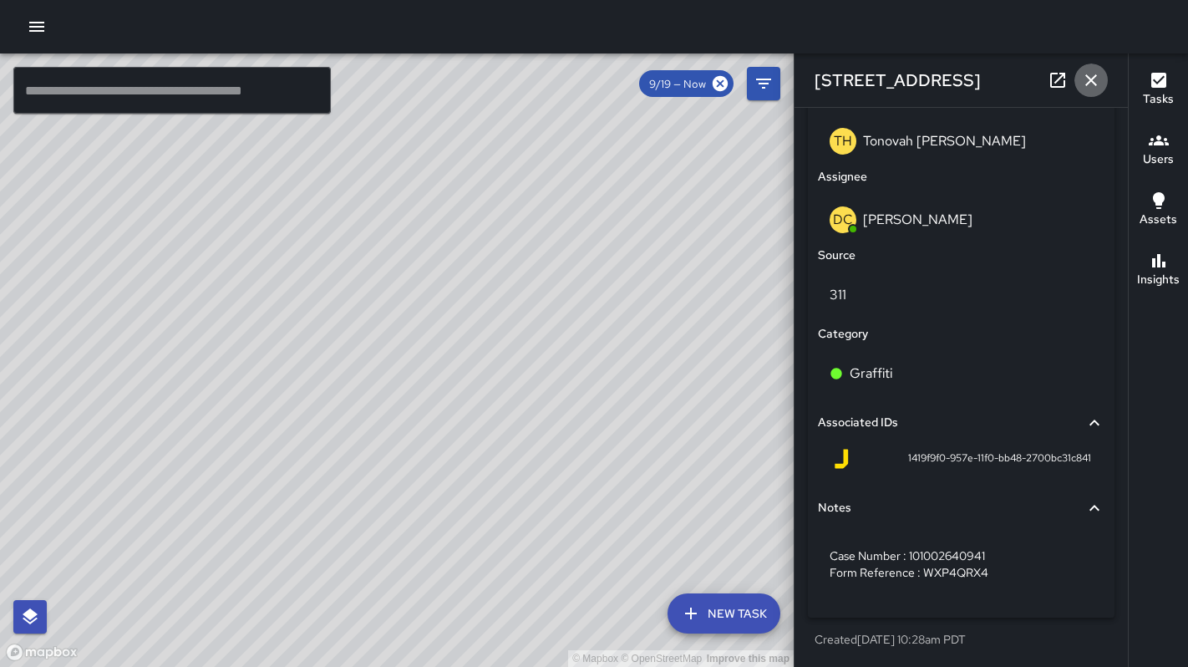
click at [1093, 79] on icon "button" at bounding box center [1091, 80] width 20 height 20
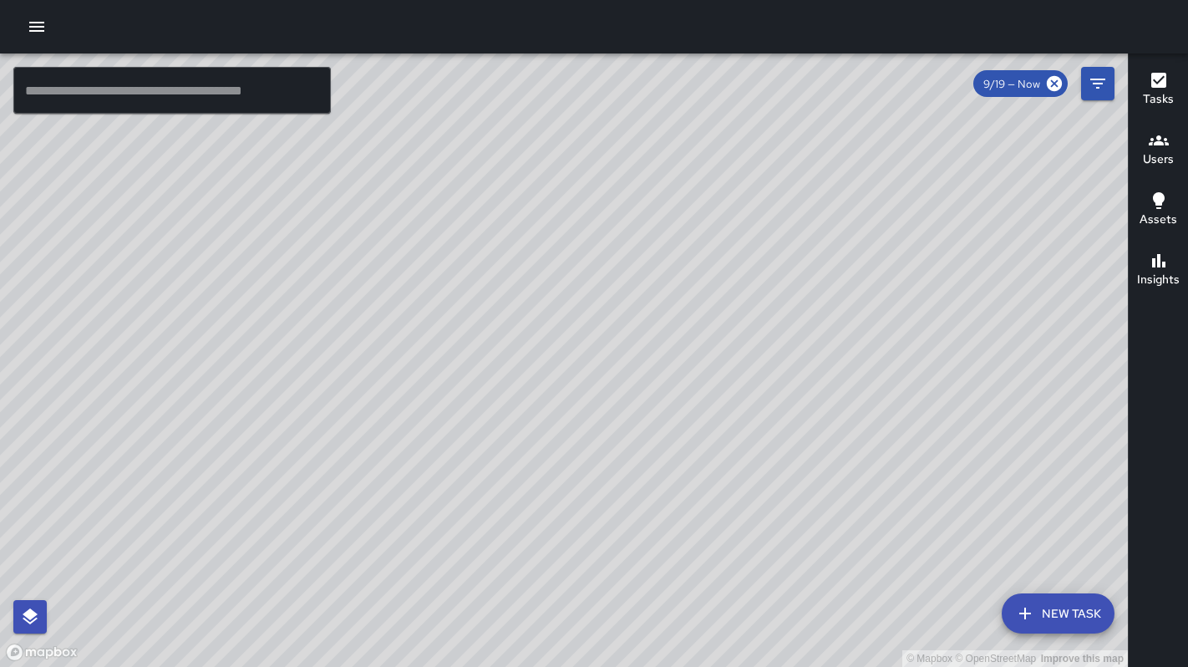
drag, startPoint x: 764, startPoint y: 368, endPoint x: 614, endPoint y: 401, distance: 153.8
click at [614, 401] on div "© Mapbox © OpenStreetMap Improve this map" at bounding box center [564, 359] width 1128 height 613
drag, startPoint x: 661, startPoint y: 389, endPoint x: 651, endPoint y: 381, distance: 13.0
click at [659, 391] on div "© Mapbox © OpenStreetMap Improve this map" at bounding box center [564, 359] width 1128 height 613
click at [37, 35] on icon "button" at bounding box center [37, 27] width 20 height 20
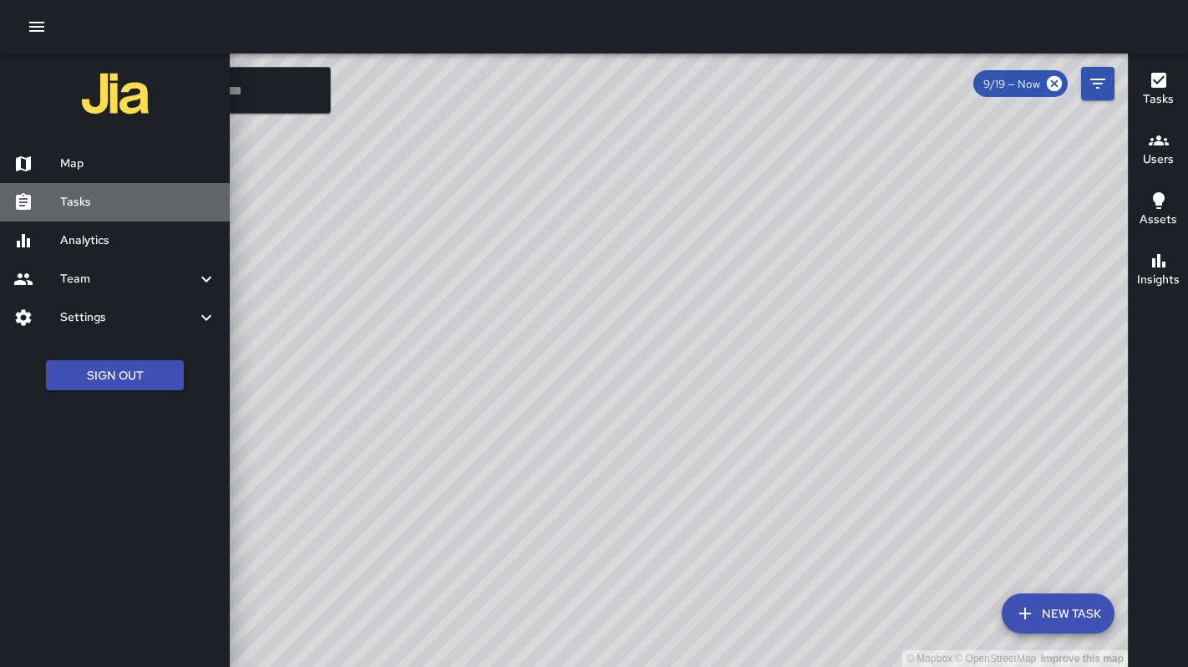
click at [99, 195] on h6 "Tasks" at bounding box center [138, 202] width 156 height 18
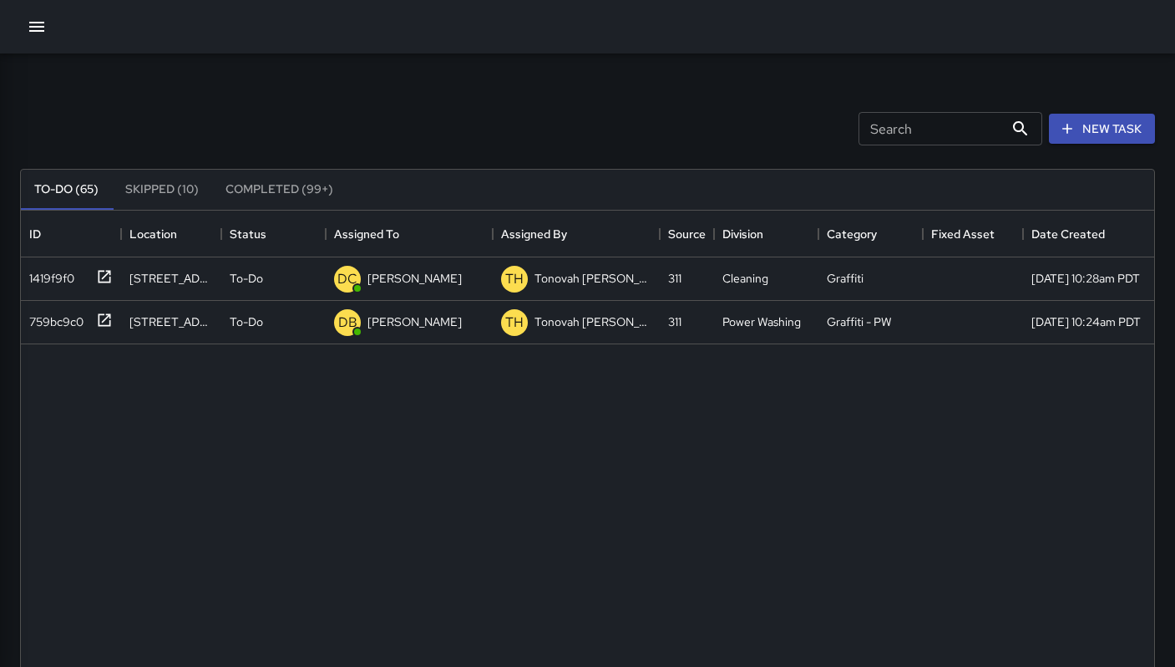
scroll to position [695, 1121]
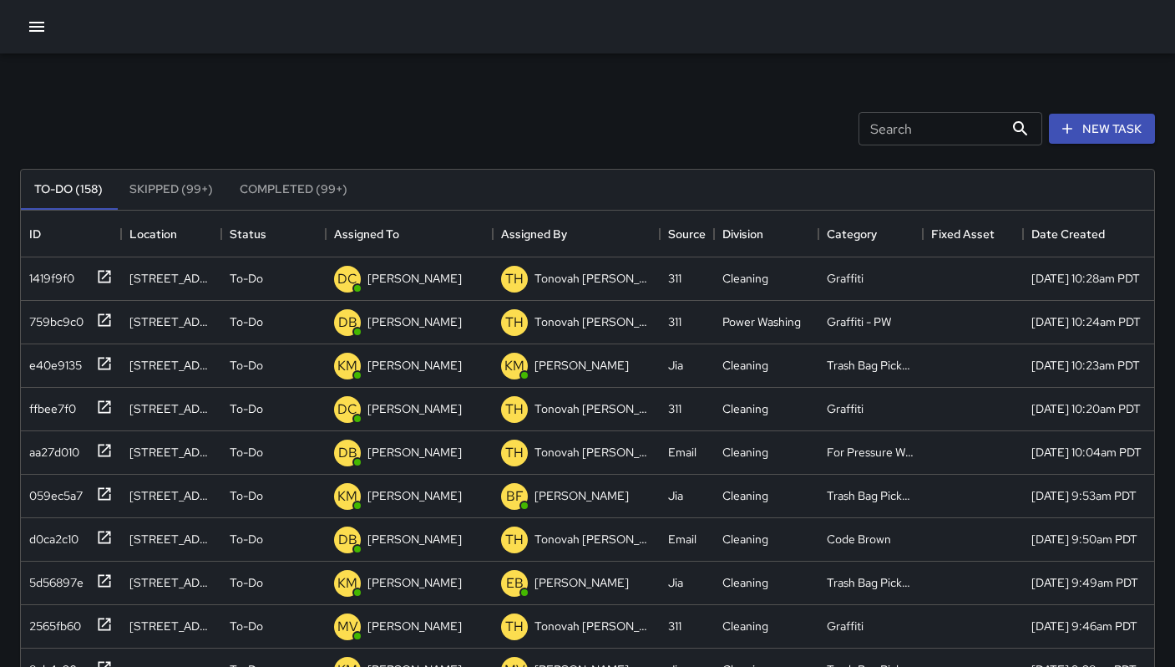
click at [38, 21] on icon "button" at bounding box center [37, 27] width 20 height 20
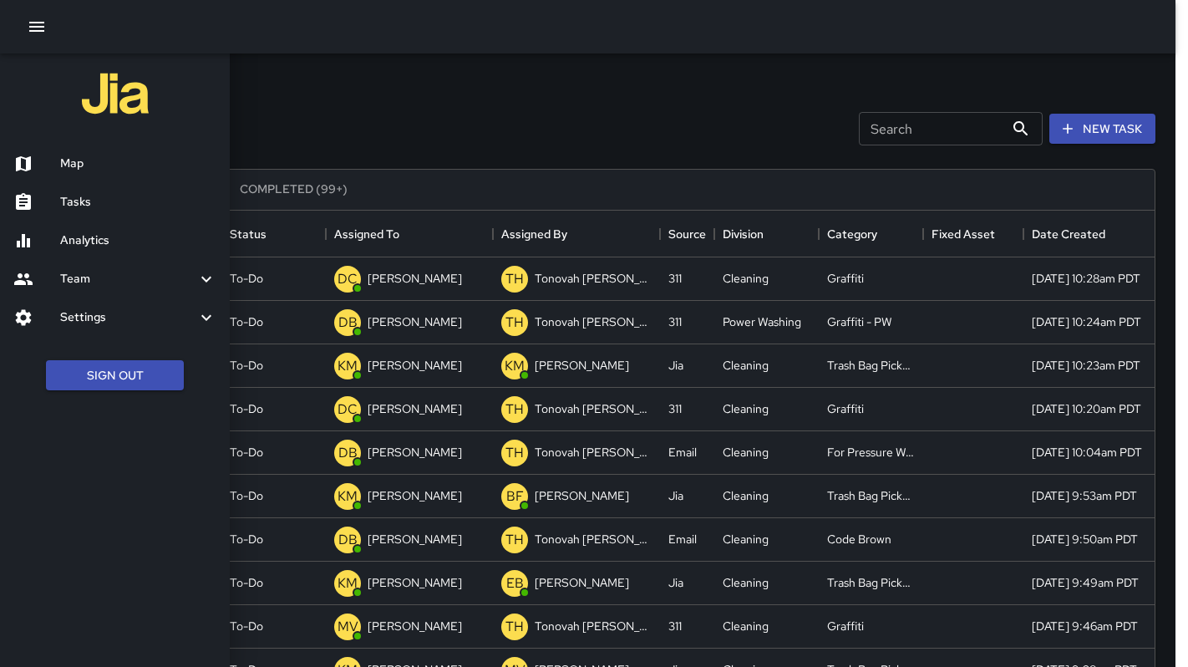
click at [124, 165] on h6 "Map" at bounding box center [138, 164] width 156 height 18
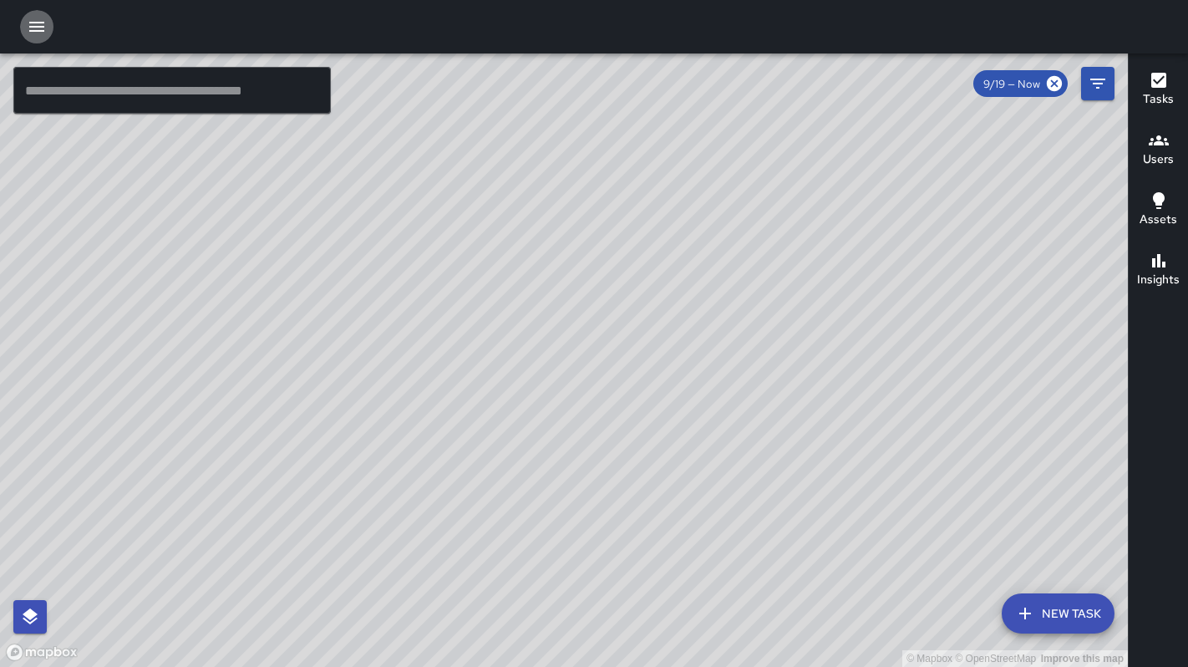
click at [42, 31] on icon "button" at bounding box center [36, 27] width 15 height 10
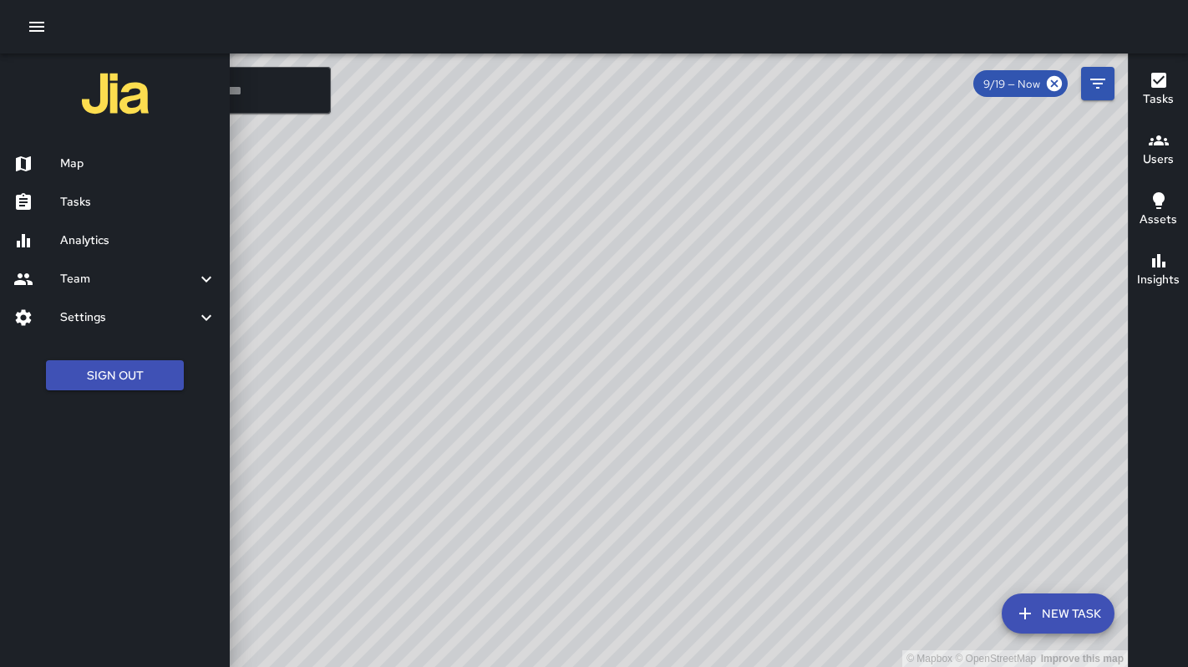
click at [107, 208] on h6 "Tasks" at bounding box center [138, 202] width 156 height 18
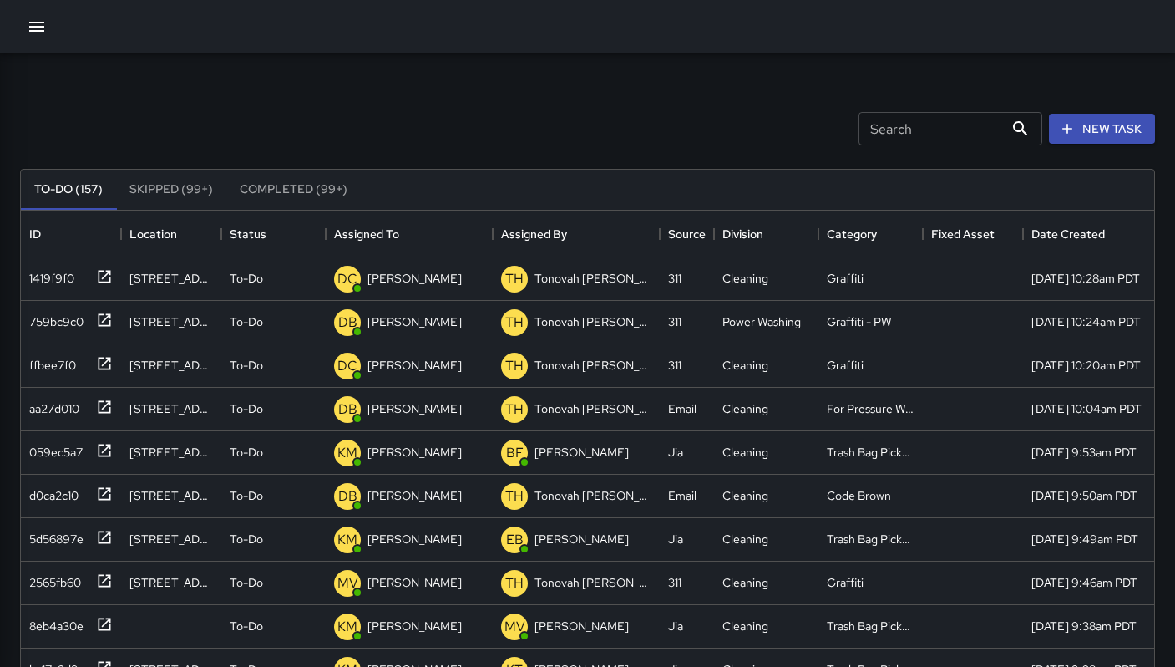
scroll to position [695, 1121]
click at [84, 281] on div "1419f9f0" at bounding box center [68, 275] width 90 height 28
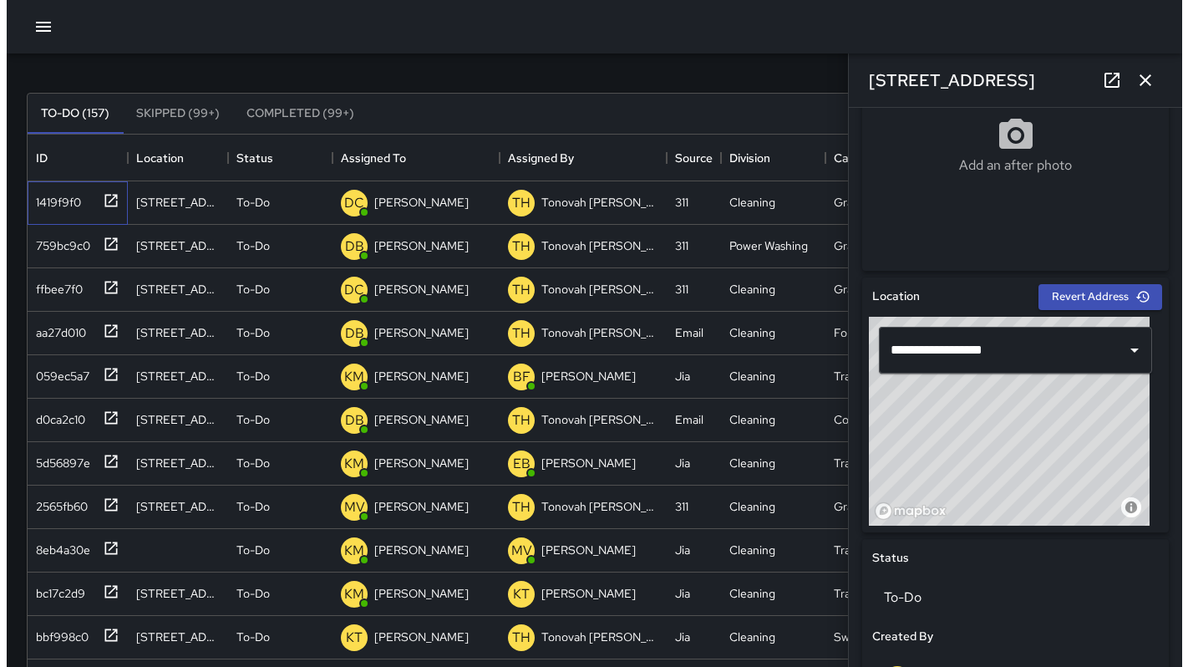
scroll to position [0, 0]
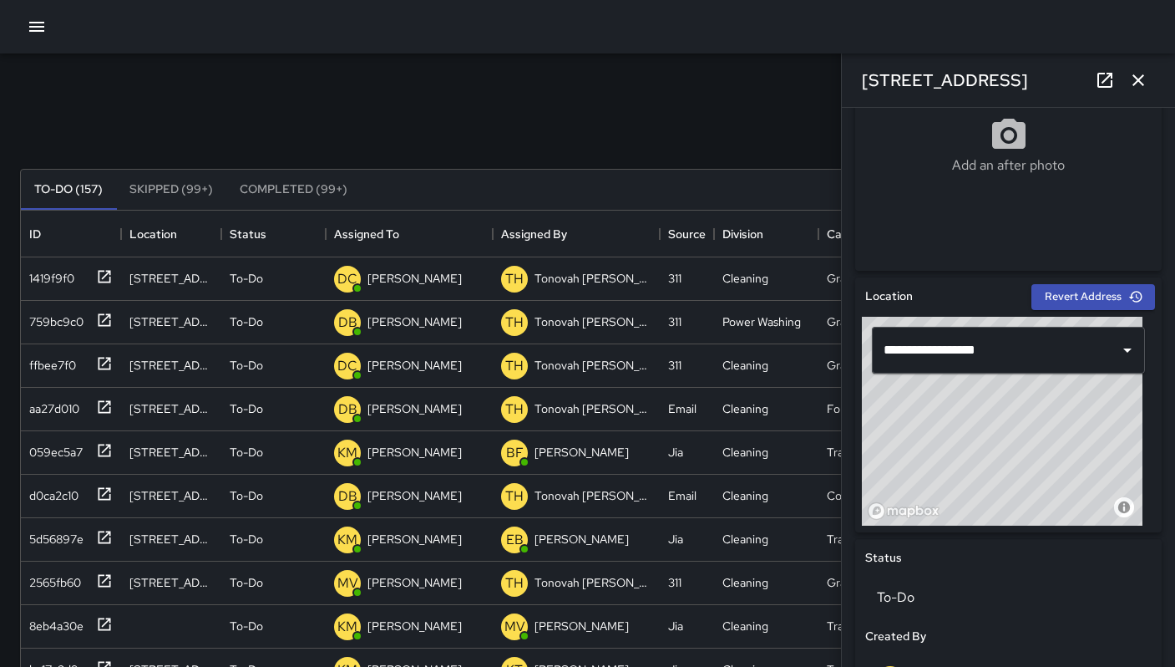
click at [43, 30] on icon "button" at bounding box center [36, 27] width 15 height 10
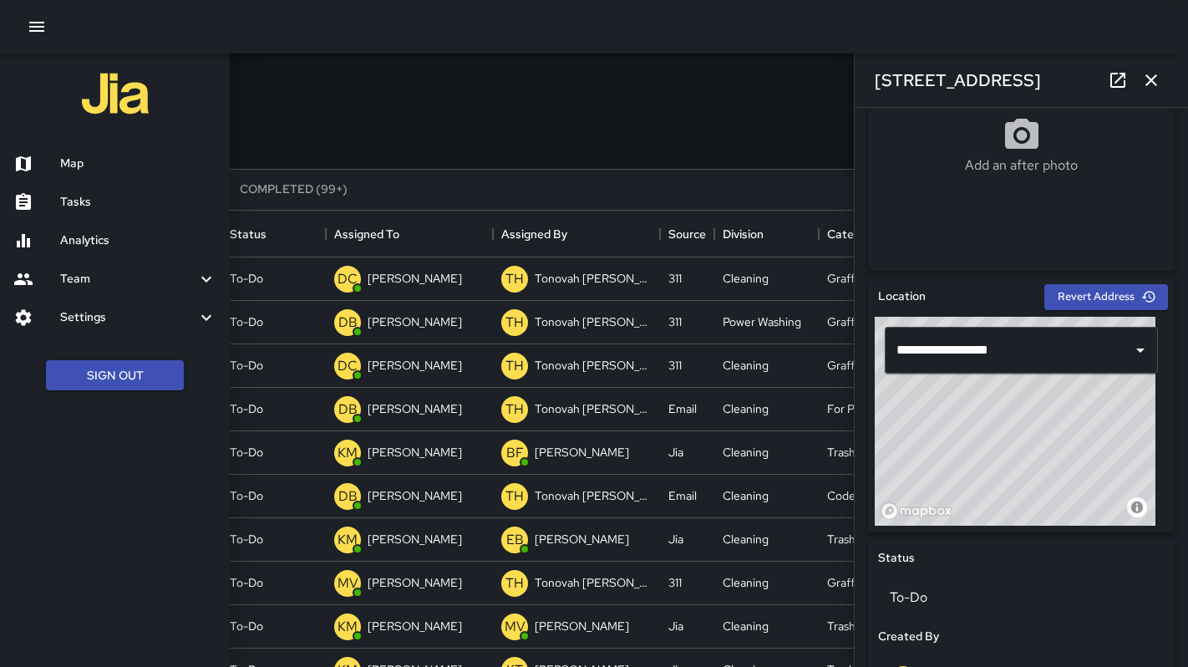
click at [106, 149] on div "Map" at bounding box center [115, 164] width 230 height 38
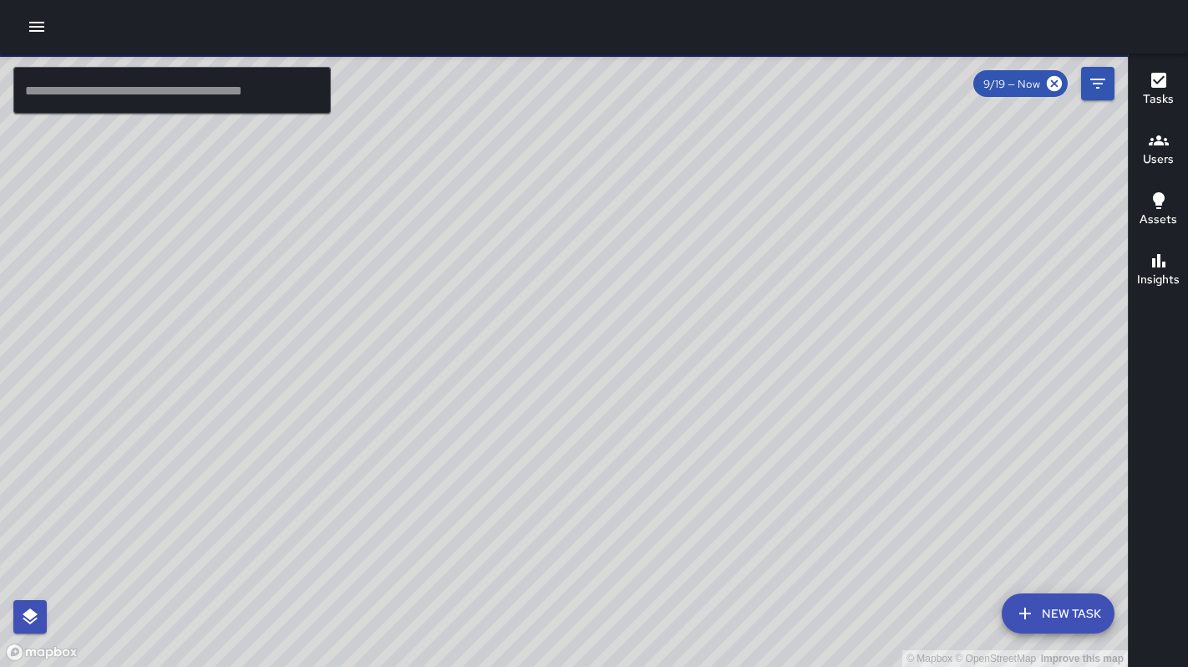
click at [1082, 610] on button "New Task" at bounding box center [1058, 613] width 113 height 40
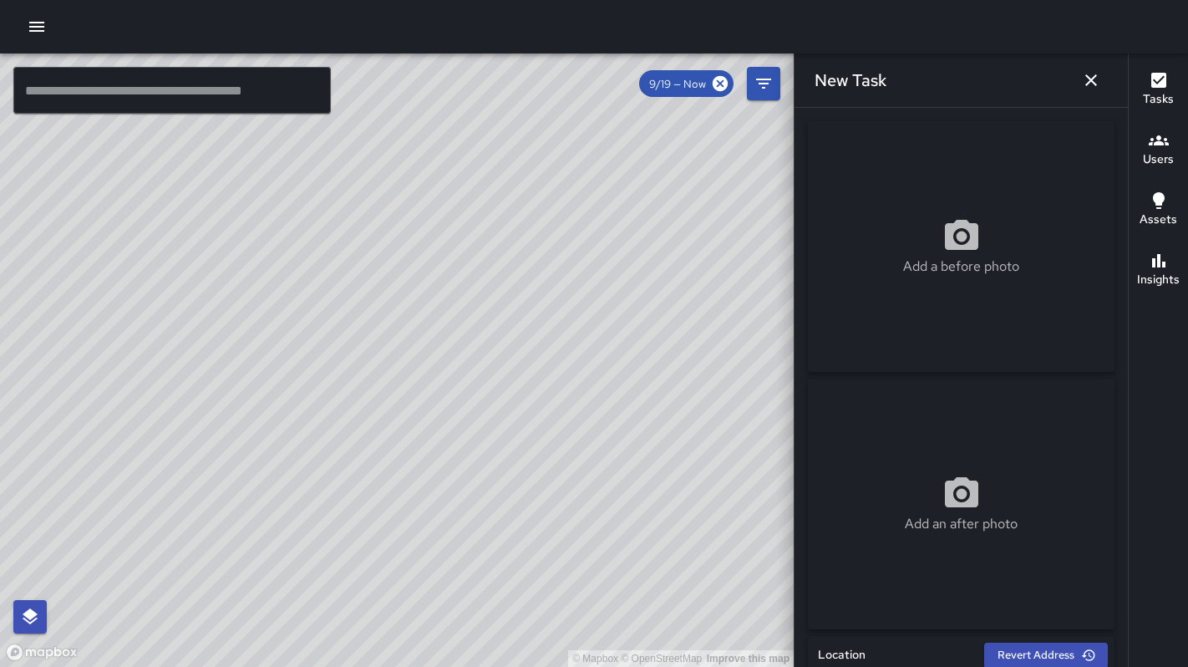
click at [962, 259] on p "Add a before photo" at bounding box center [961, 266] width 116 height 20
type input "**********"
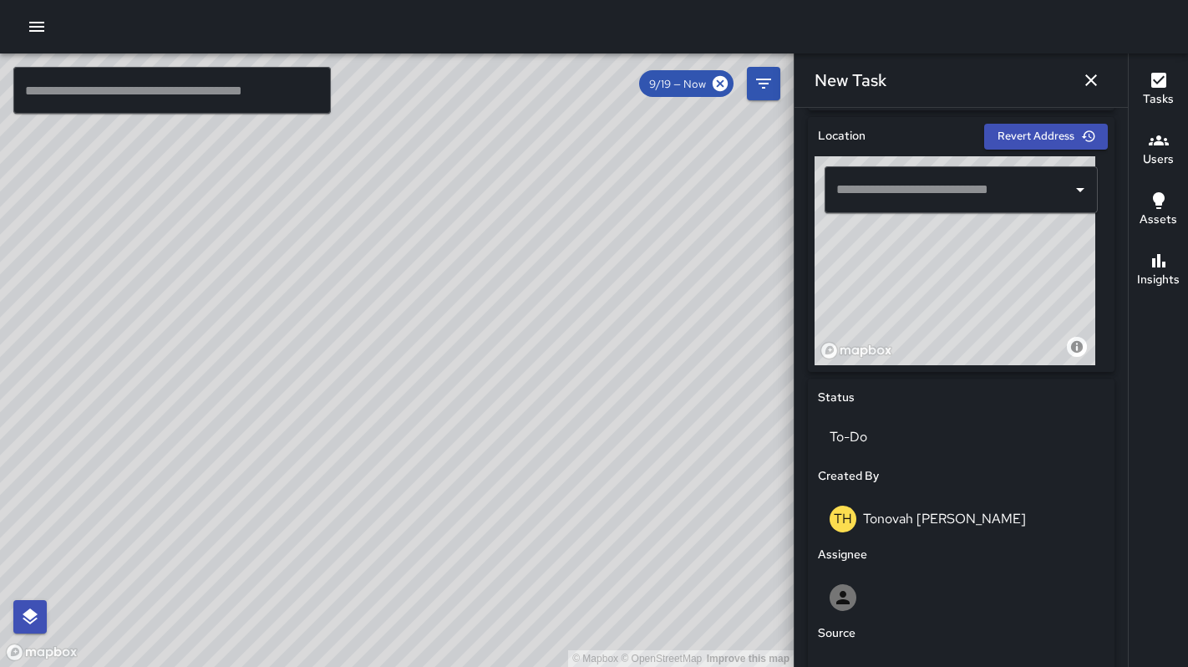
scroll to position [822, 0]
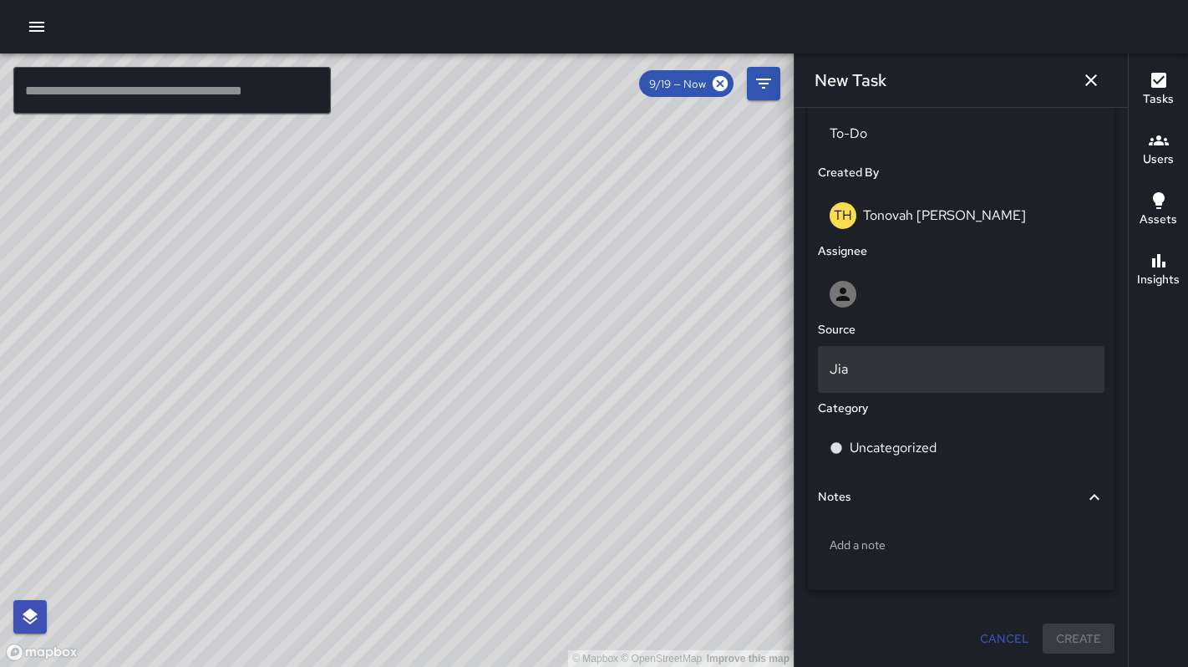
click at [884, 362] on p "Jia" at bounding box center [960, 369] width 263 height 20
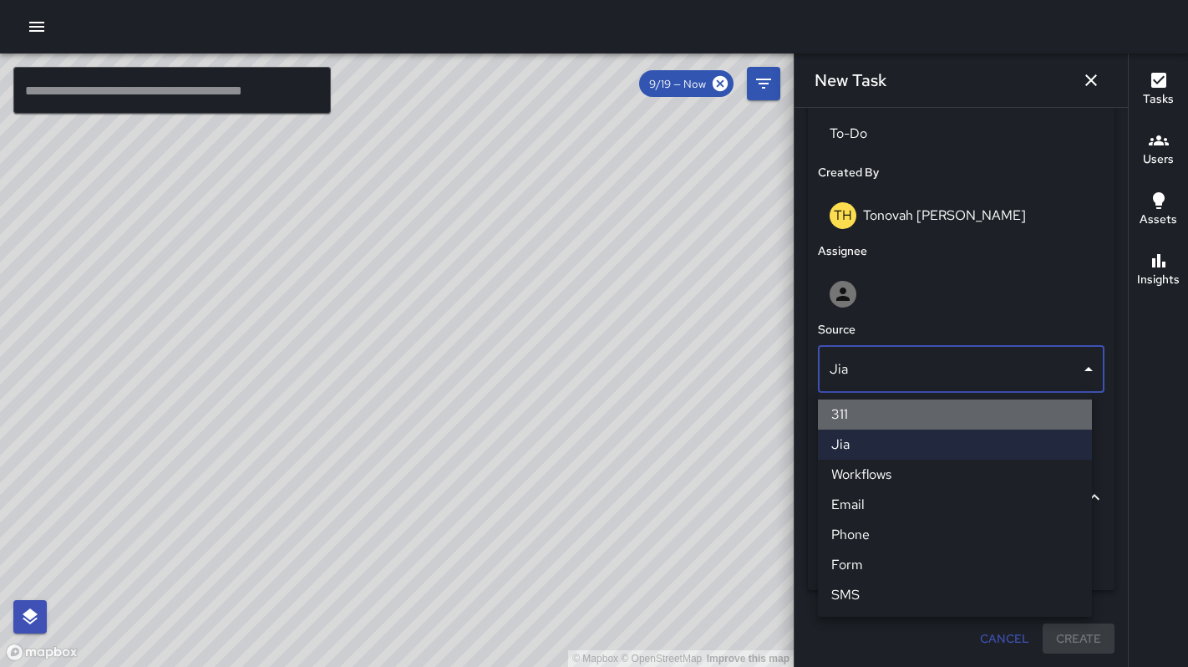
click at [868, 419] on li "311" at bounding box center [955, 414] width 274 height 30
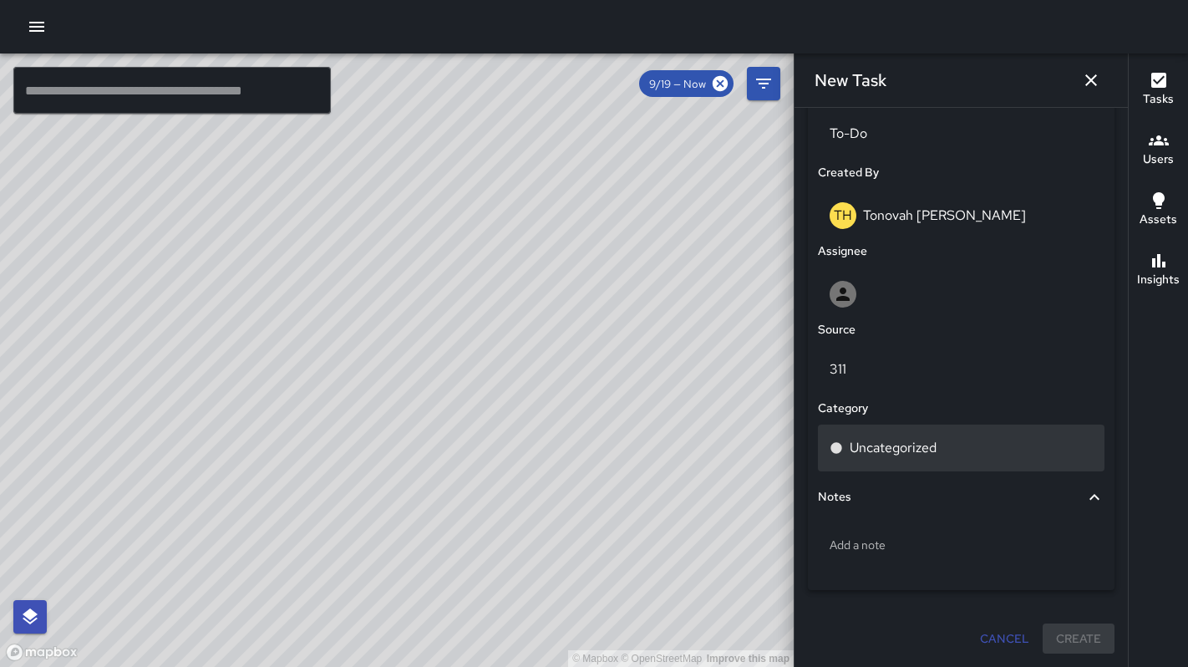
click at [879, 446] on p "Uncategorized" at bounding box center [893, 448] width 87 height 20
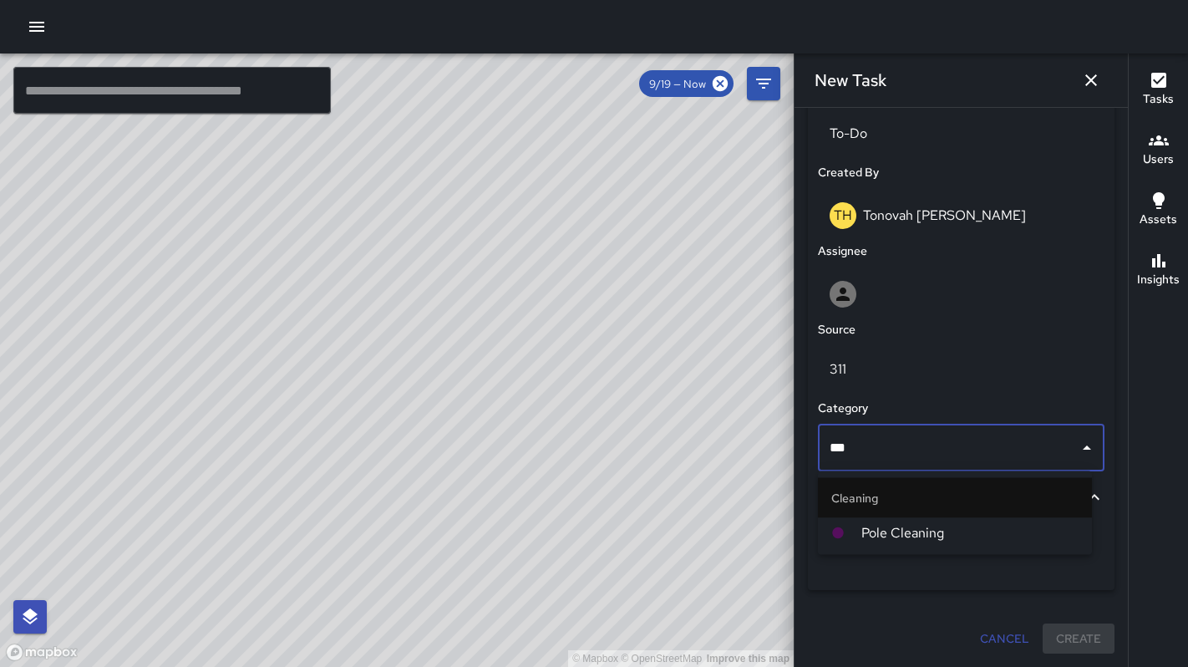
type input "****"
click at [932, 515] on li "Cleaning" at bounding box center [955, 498] width 274 height 40
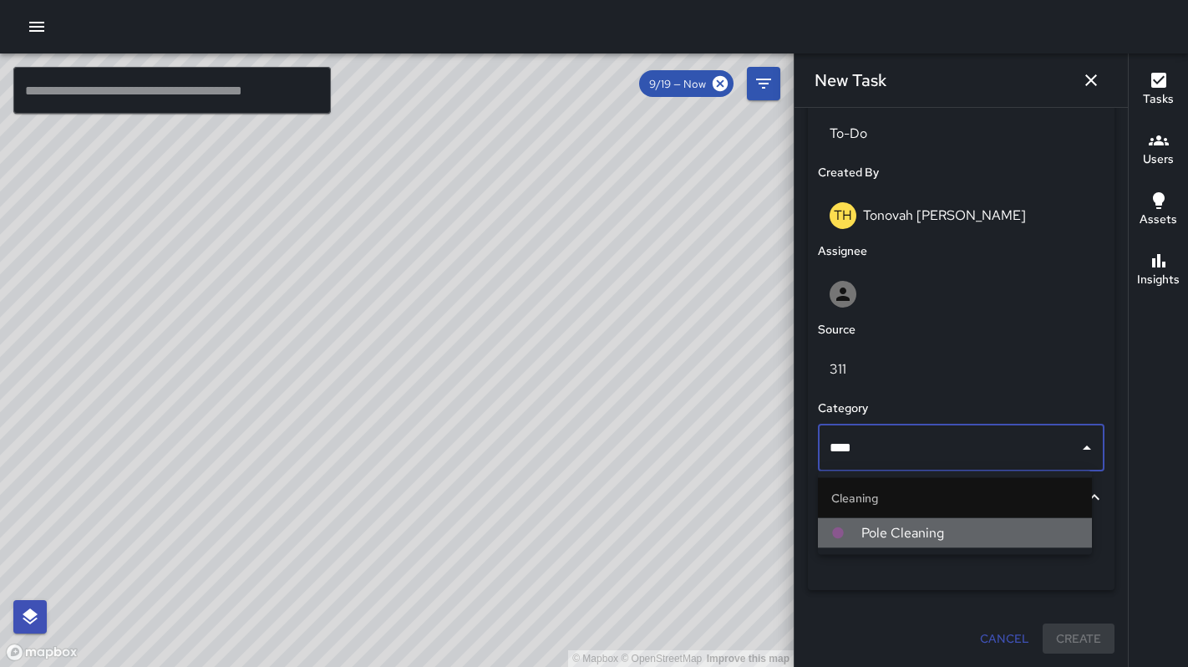
click at [929, 530] on span "Pole Cleaning" at bounding box center [969, 533] width 217 height 20
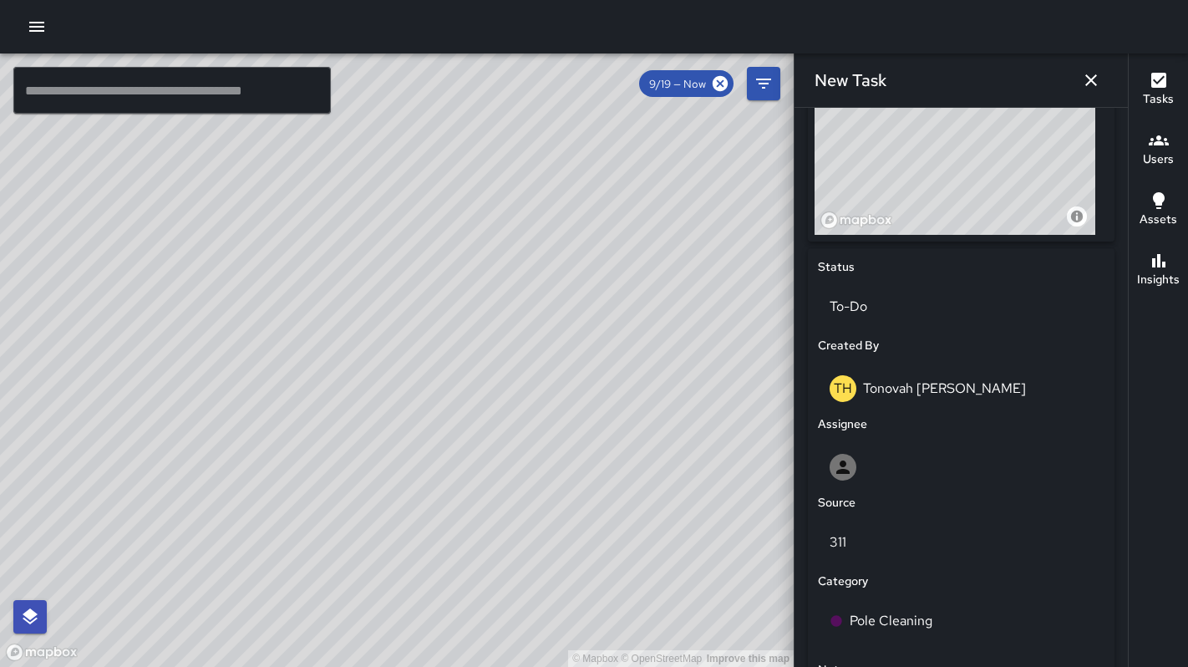
scroll to position [552, 0]
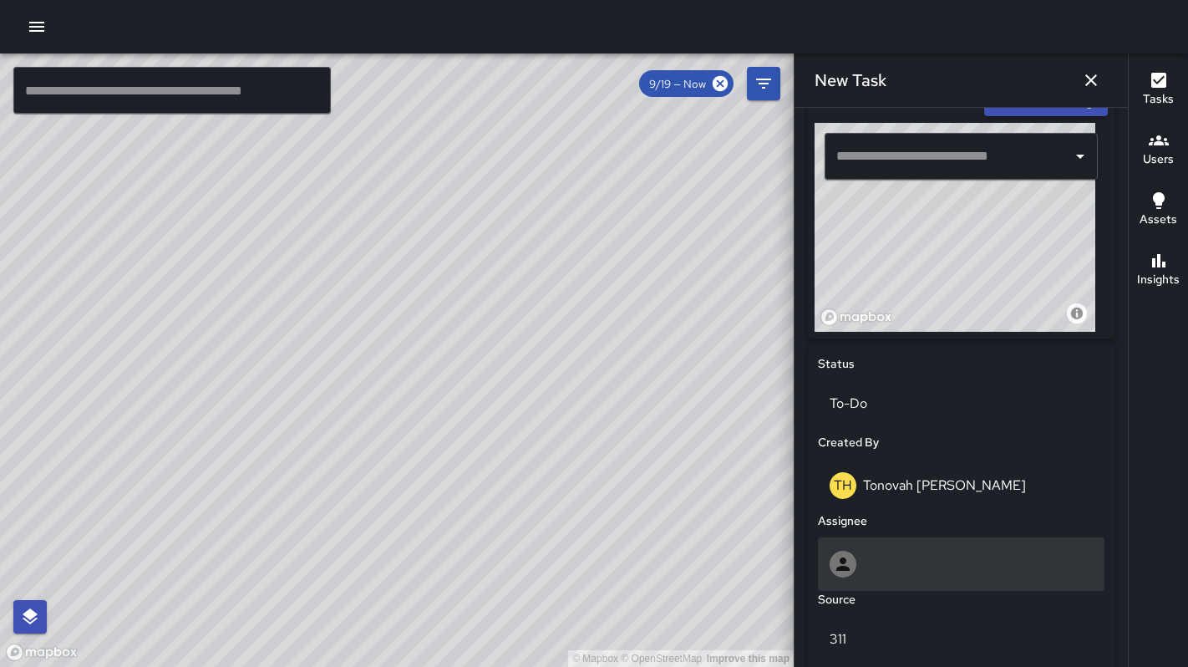
click at [877, 551] on div at bounding box center [960, 563] width 263 height 27
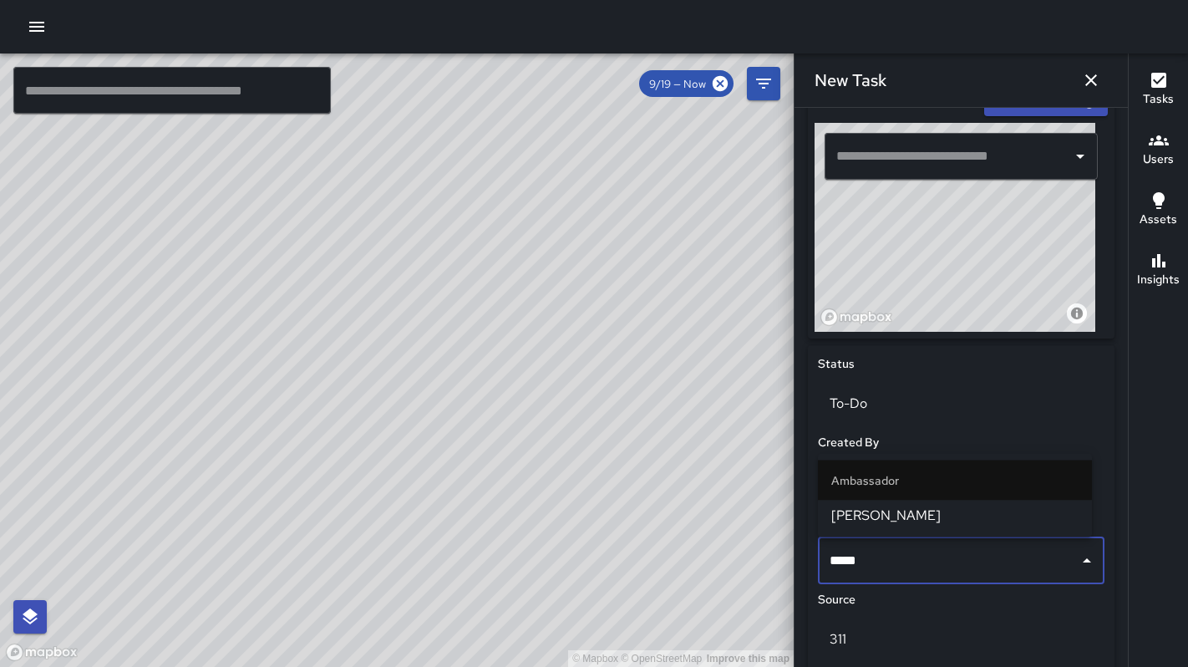
type input "******"
click at [898, 513] on span "Maclis Velasquez" at bounding box center [954, 515] width 247 height 20
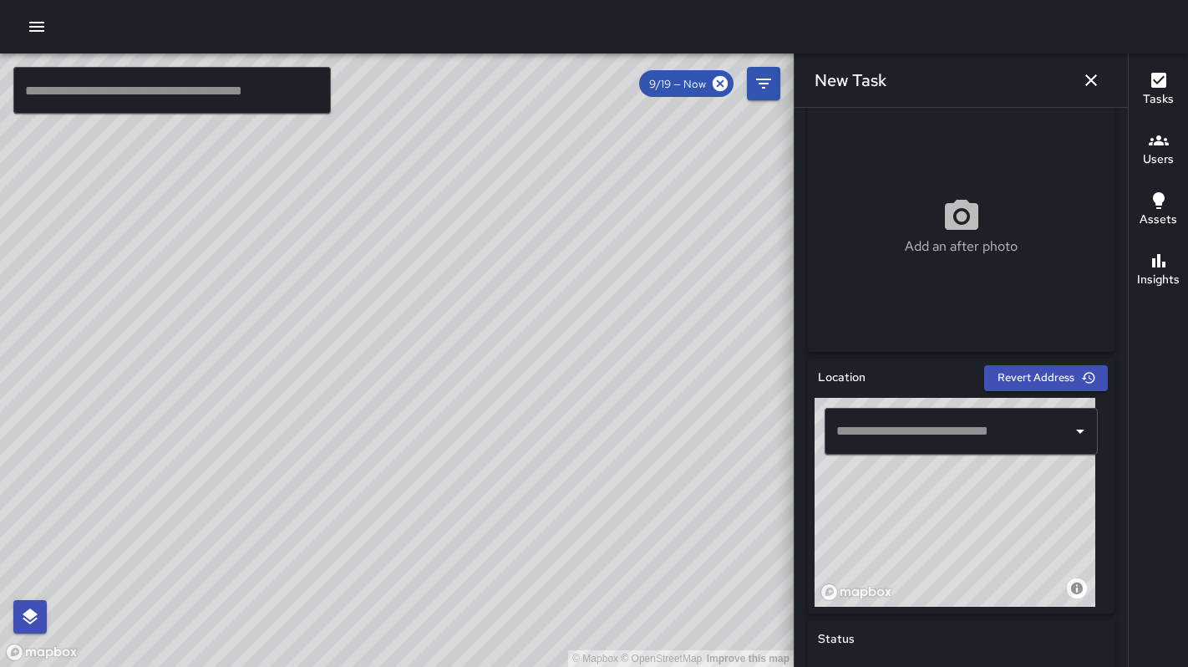
scroll to position [223, 0]
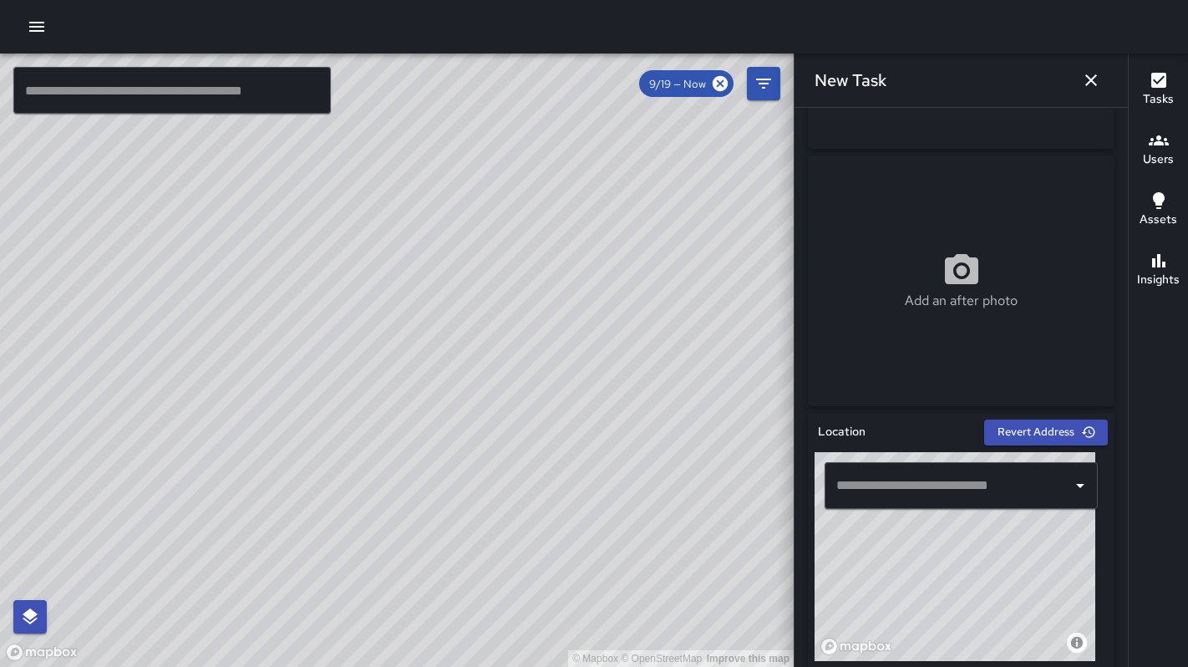
click at [896, 479] on input "text" at bounding box center [948, 485] width 233 height 32
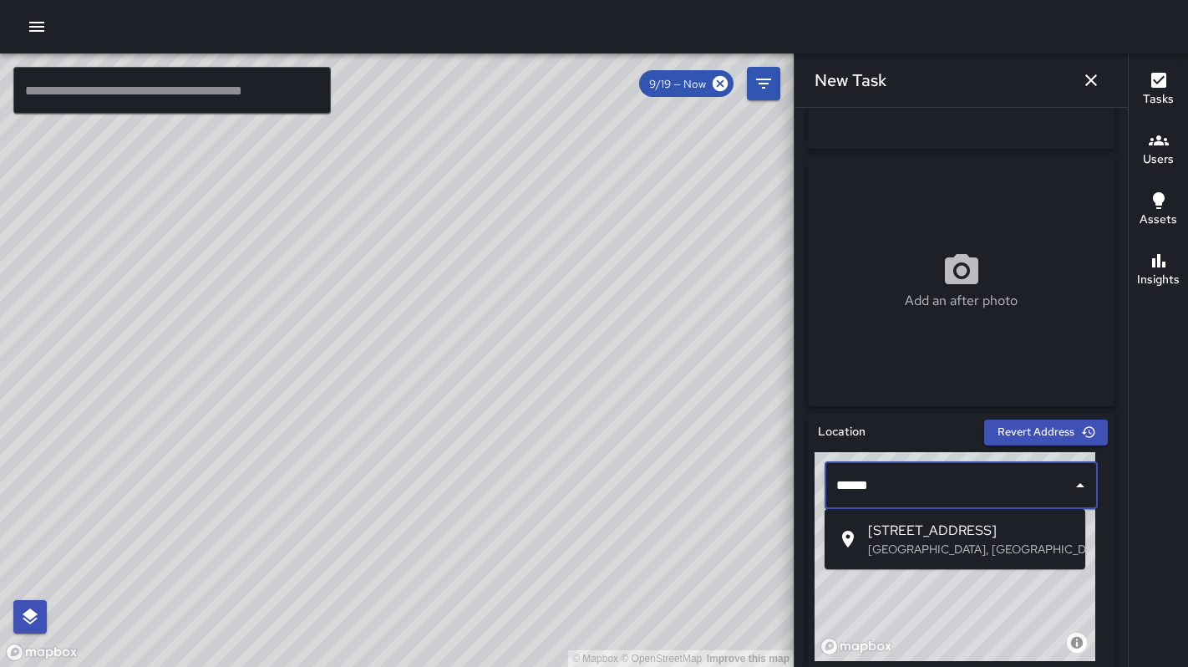
click at [908, 531] on span "321 11th Street" at bounding box center [970, 530] width 204 height 20
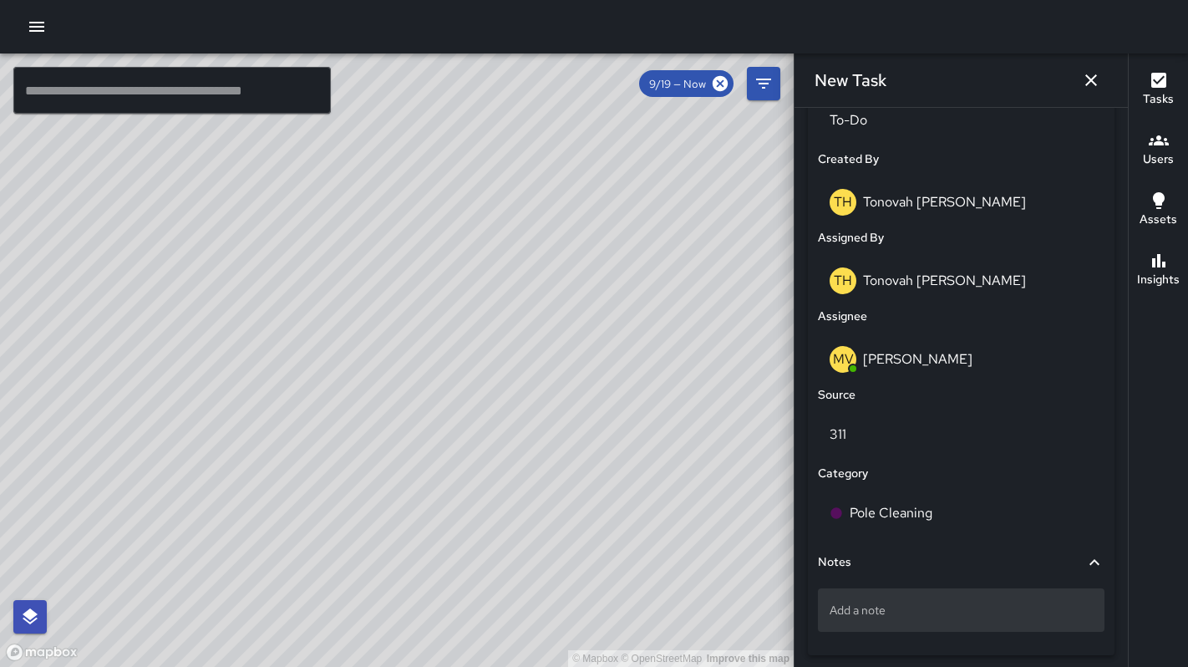
scroll to position [900, 0]
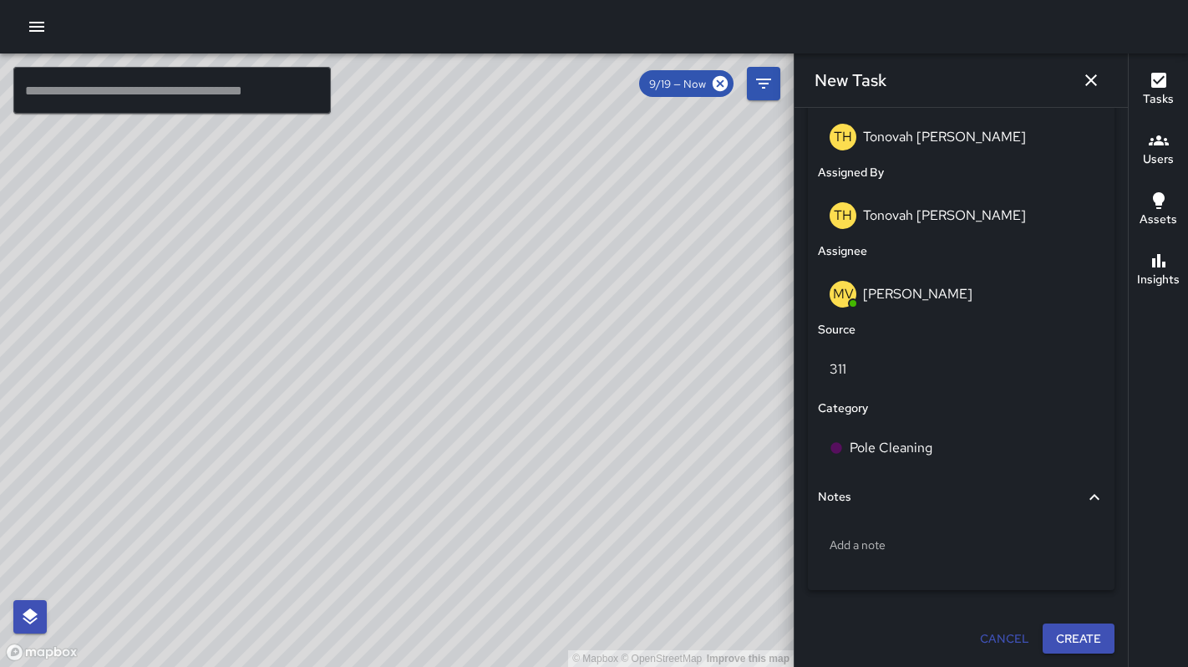
type input "**********"
click at [1078, 658] on div "Cancel Create" at bounding box center [961, 638] width 320 height 44
click at [1074, 651] on button "Create" at bounding box center [1078, 638] width 72 height 31
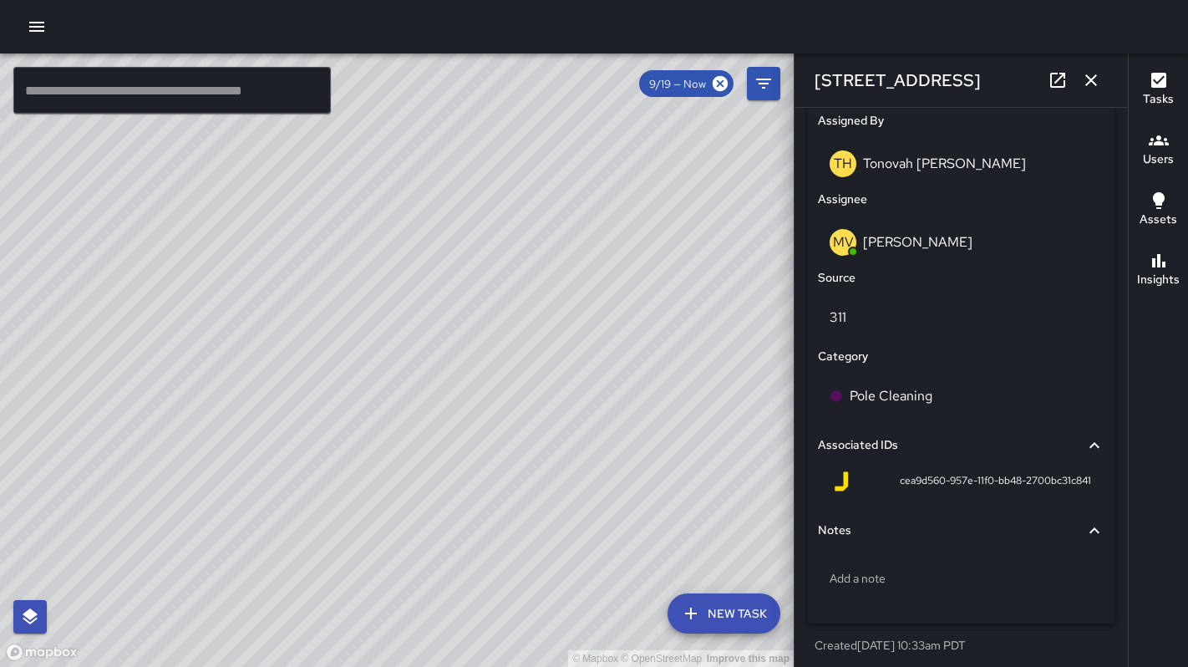
scroll to position [958, 0]
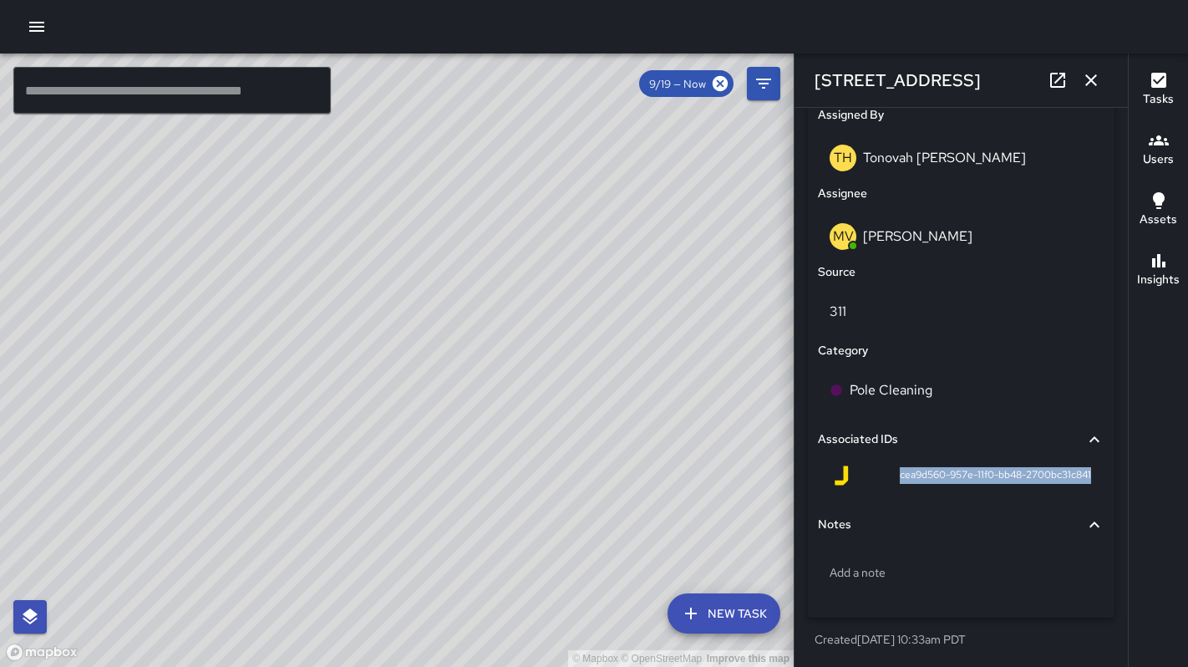
drag, startPoint x: 887, startPoint y: 470, endPoint x: 1058, endPoint y: 477, distance: 171.4
click at [1063, 484] on div "cea9d560-957e-11f0-bb48-2700bc31c841" at bounding box center [961, 475] width 260 height 20
copy span "cea9d560-957e-11f0-bb48-2700bc31c841"
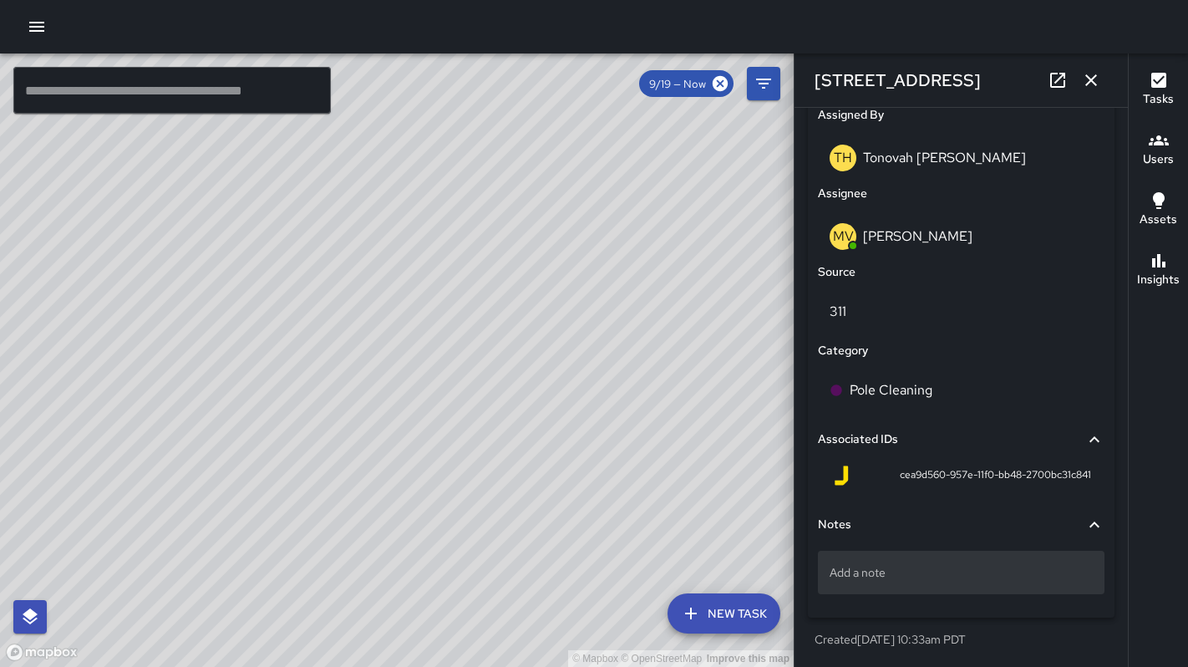
click at [888, 581] on div "Add a note" at bounding box center [961, 571] width 287 height 43
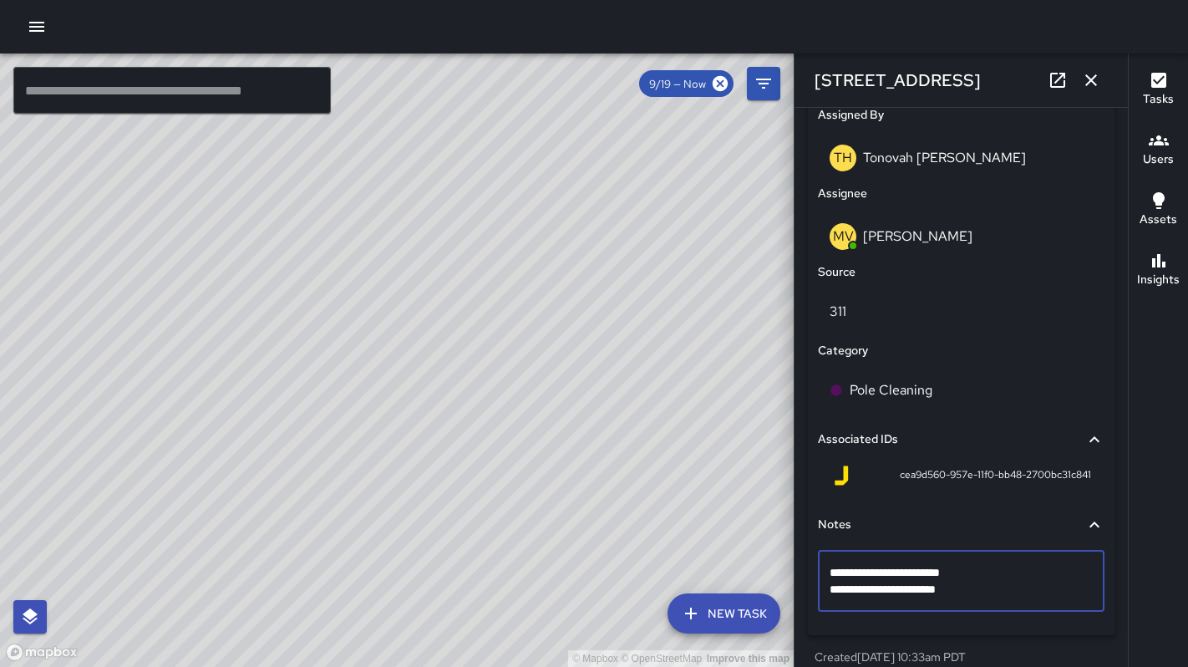
drag, startPoint x: 988, startPoint y: 575, endPoint x: 909, endPoint y: 569, distance: 79.6
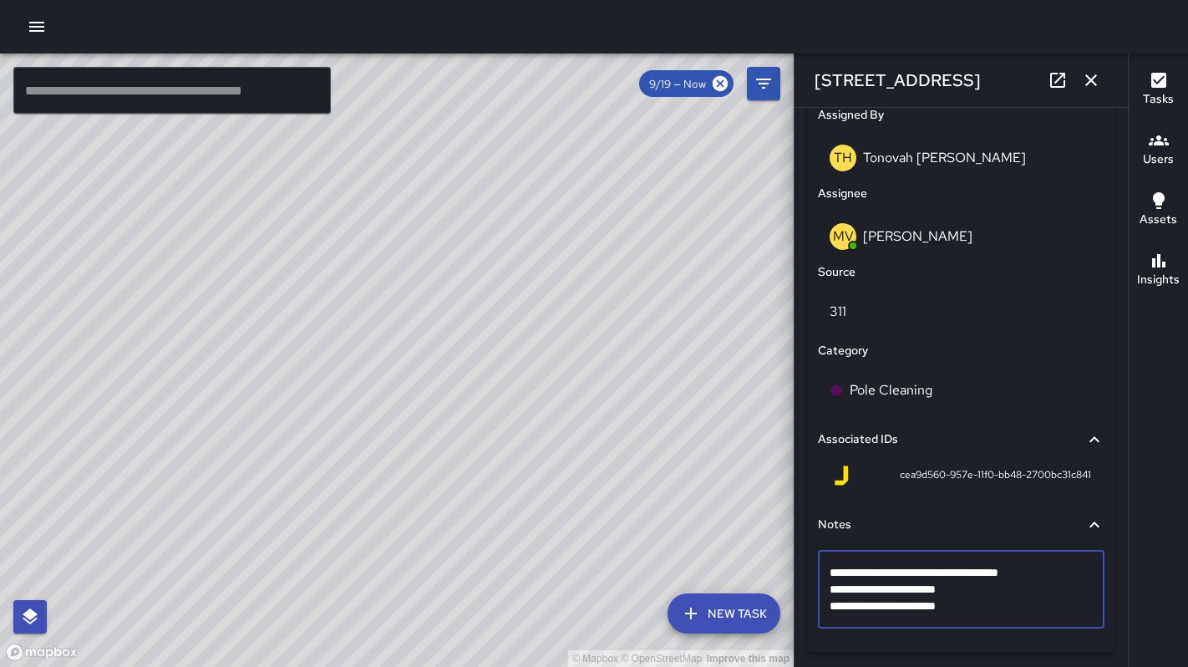
drag, startPoint x: 945, startPoint y: 582, endPoint x: 910, endPoint y: 576, distance: 34.9
click at [904, 573] on textarea "**********" at bounding box center [954, 589] width 251 height 50
drag, startPoint x: 905, startPoint y: 572, endPoint x: 824, endPoint y: 564, distance: 81.5
drag, startPoint x: 984, startPoint y: 612, endPoint x: 826, endPoint y: 607, distance: 158.0
type textarea "**********"
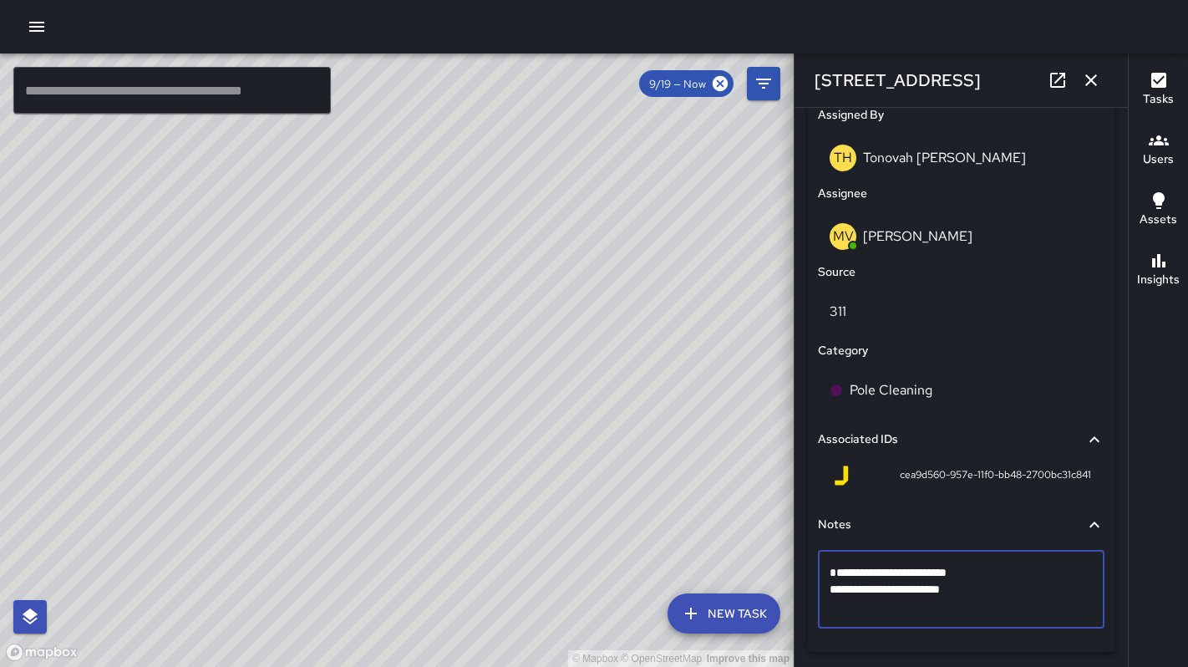
drag, startPoint x: 991, startPoint y: 576, endPoint x: 913, endPoint y: 577, distance: 77.7
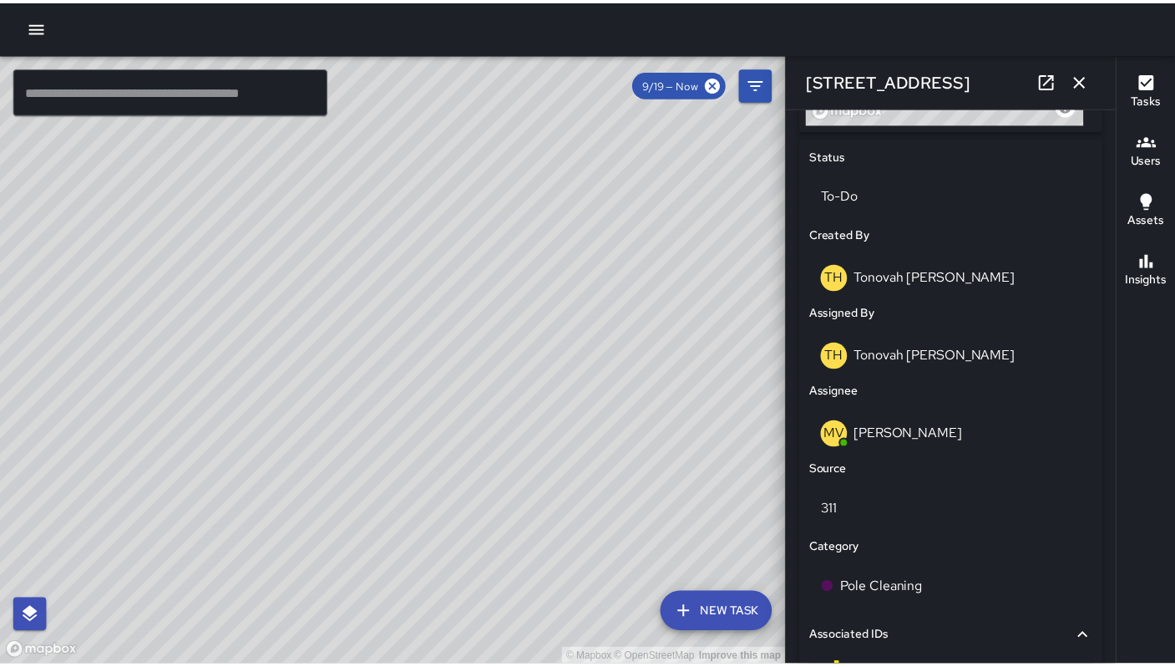
scroll to position [744, 0]
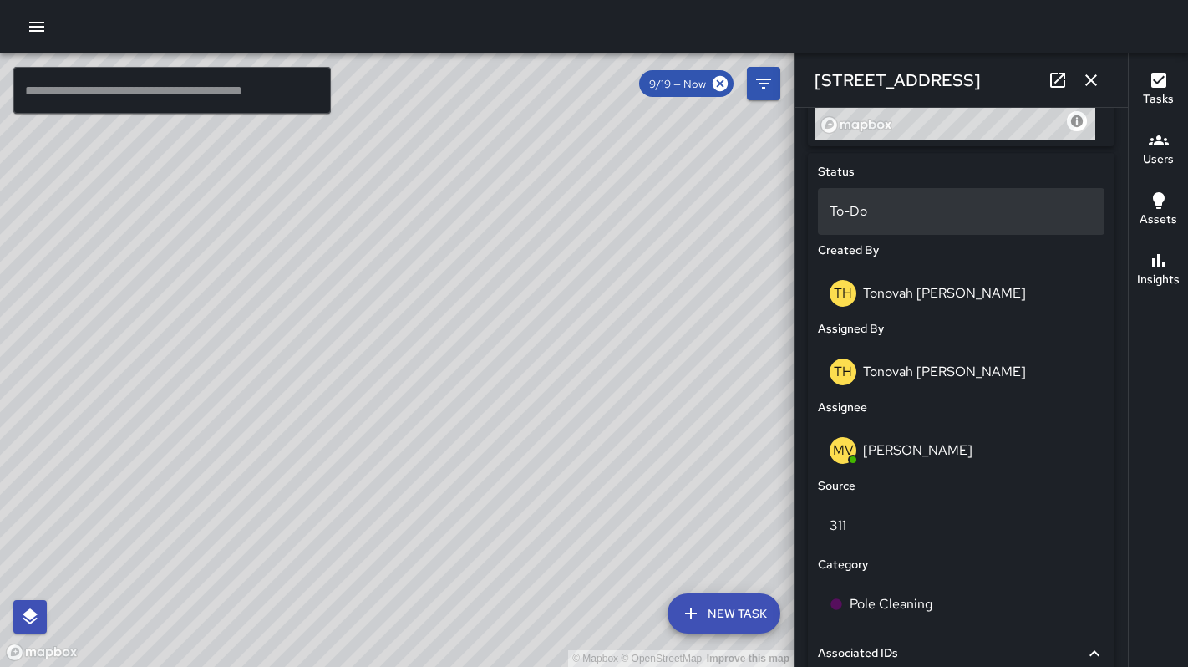
click at [876, 216] on p "To-Do" at bounding box center [960, 211] width 263 height 20
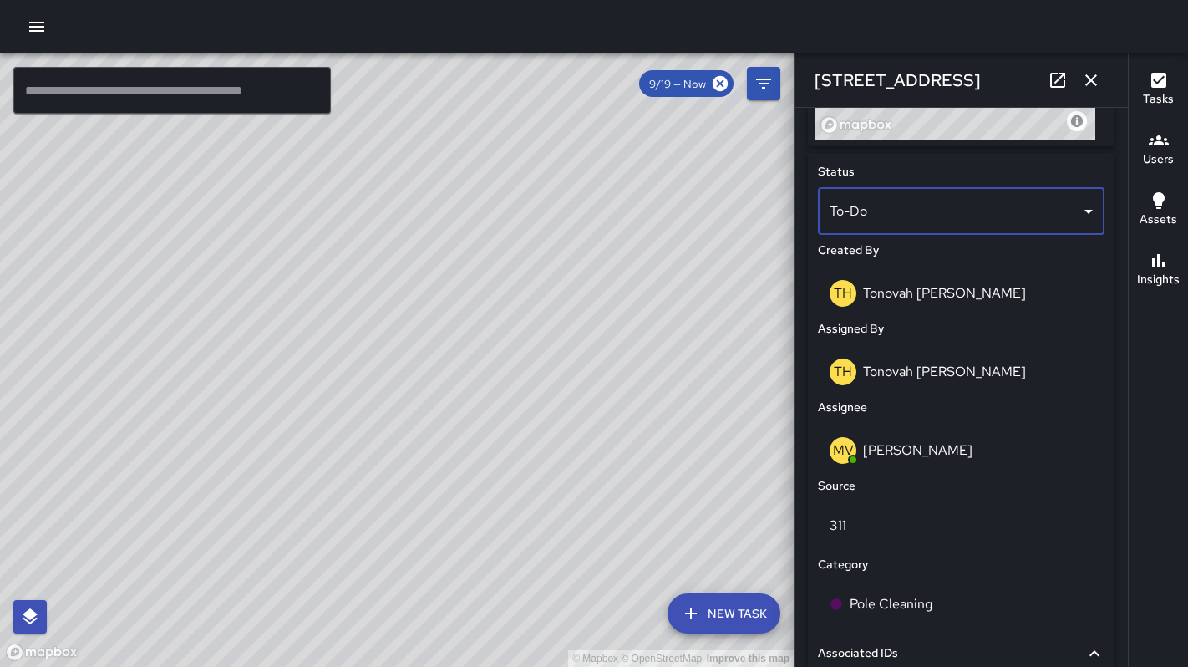
click at [868, 210] on body "© Mapbox © OpenStreetMap Improve this map ​ New Task 9/19 — Now Map Layers Task…" at bounding box center [594, 333] width 1188 height 667
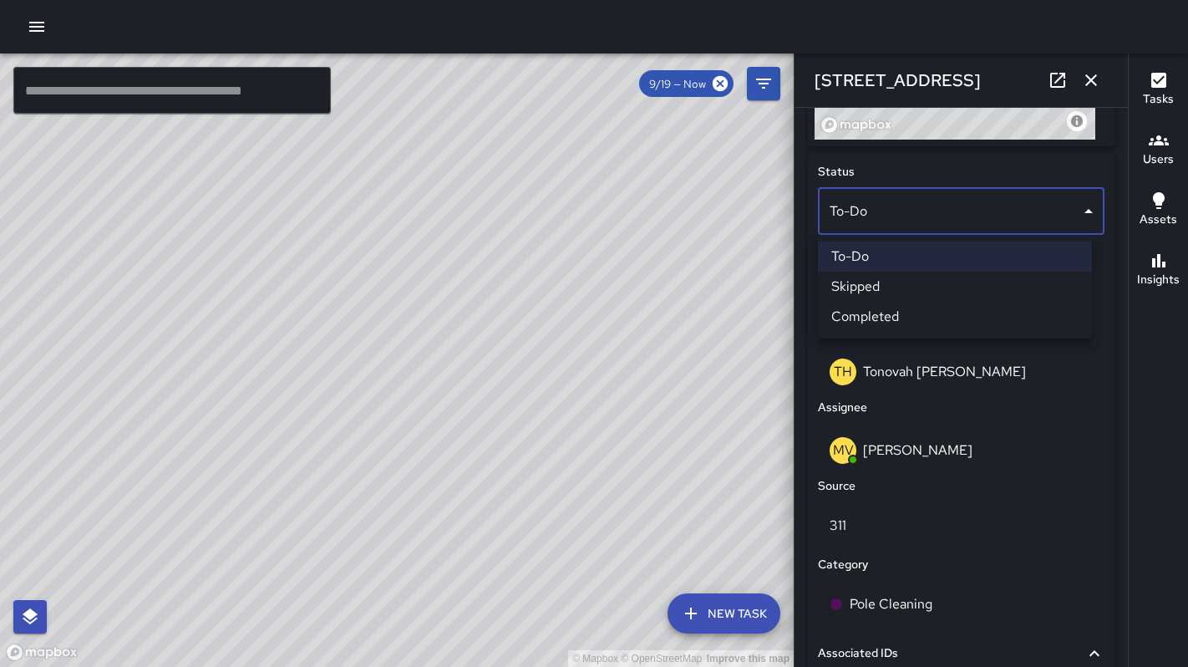
click at [921, 291] on li "Skipped" at bounding box center [955, 286] width 274 height 30
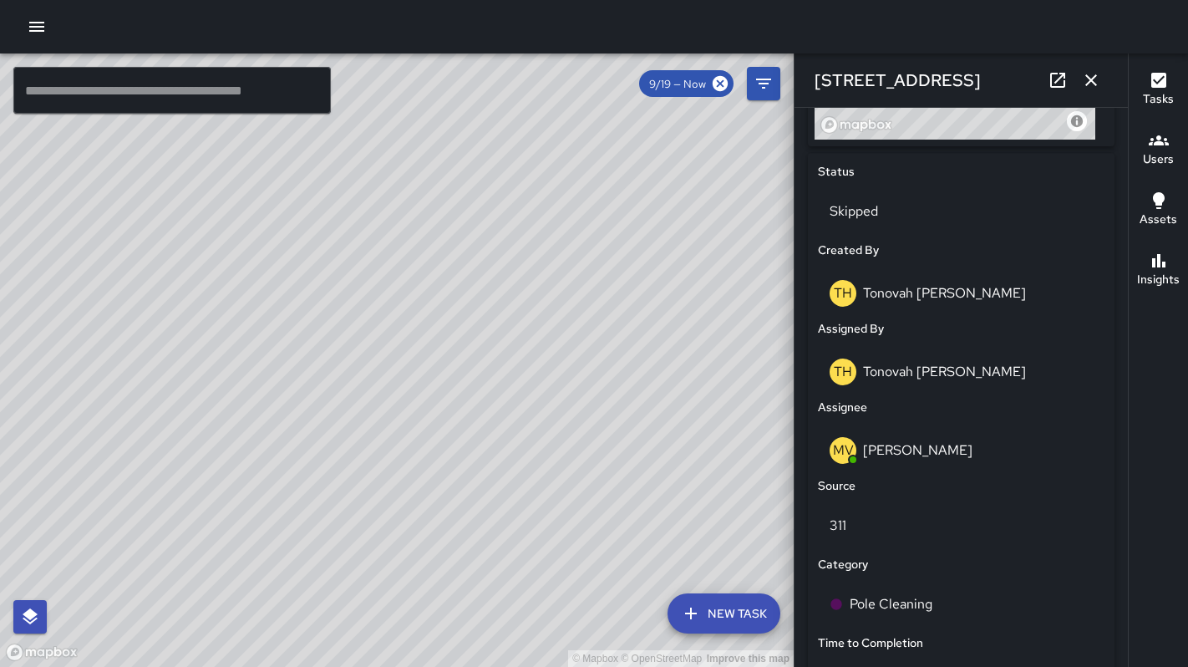
click at [1081, 81] on icon "button" at bounding box center [1091, 80] width 20 height 20
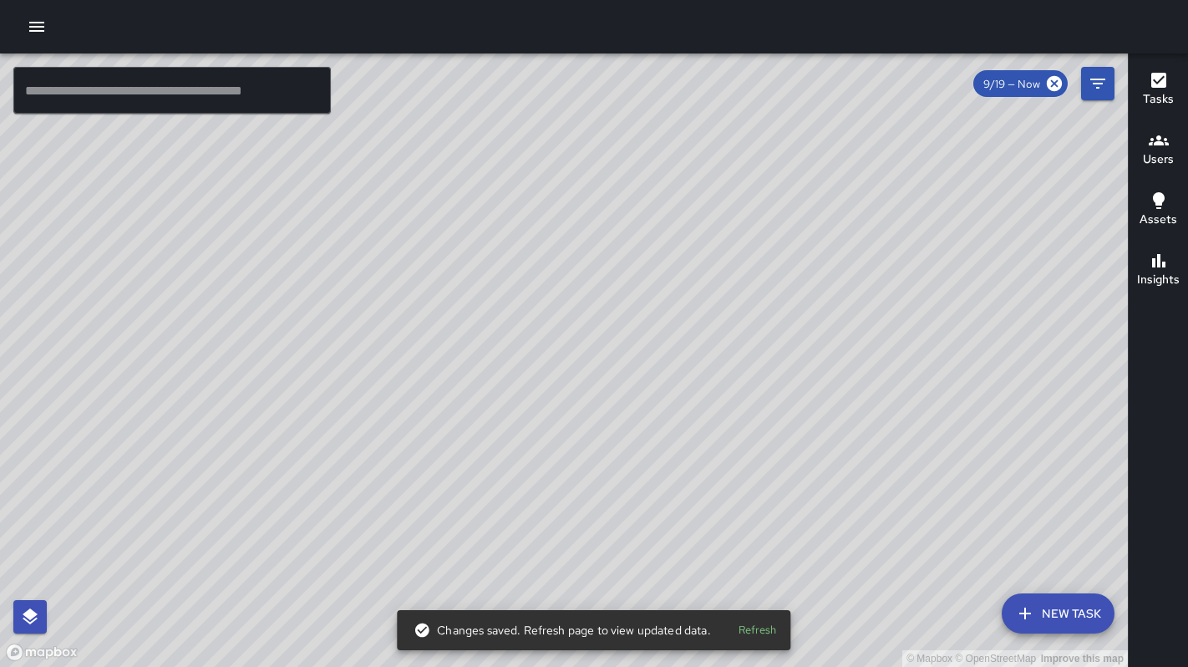
click at [46, 96] on input "text" at bounding box center [171, 90] width 317 height 47
click at [32, 35] on icon "button" at bounding box center [37, 27] width 20 height 20
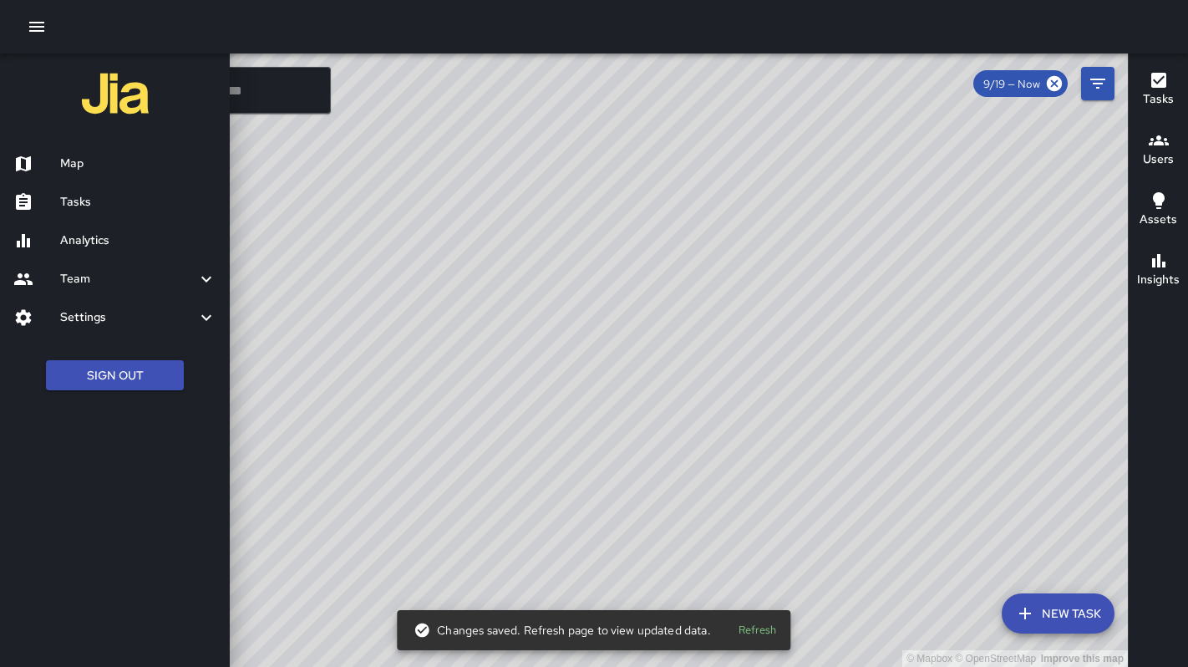
click at [74, 197] on h6 "Tasks" at bounding box center [138, 202] width 156 height 18
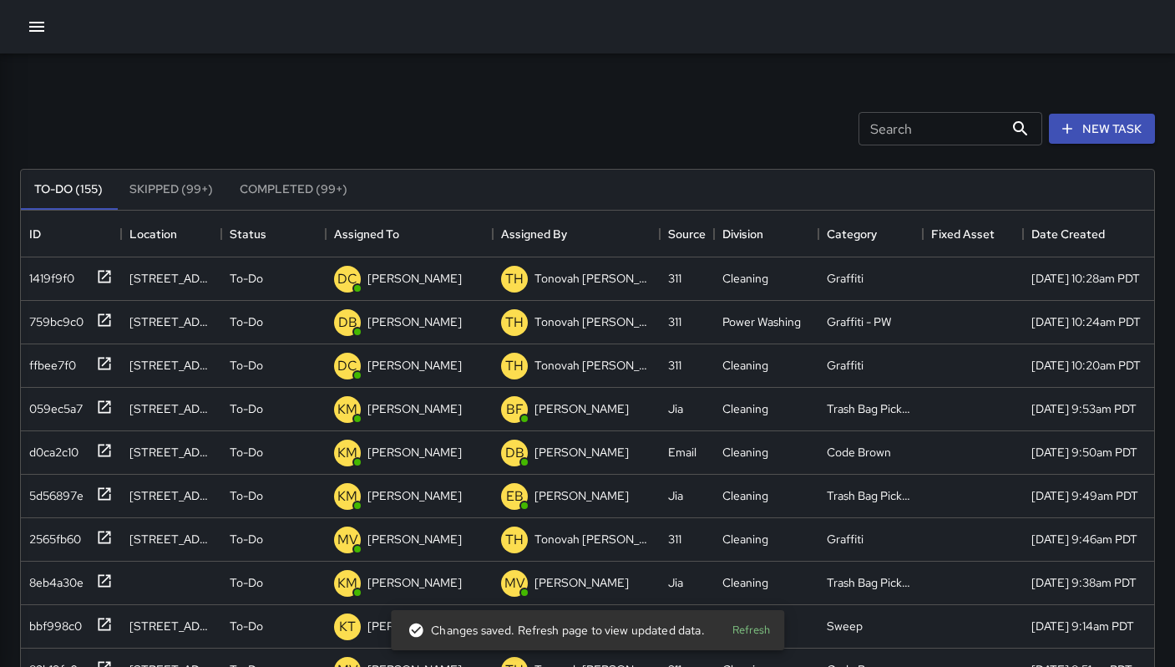
scroll to position [695, 1121]
click at [165, 180] on button "Skipped (99+)" at bounding box center [171, 190] width 110 height 40
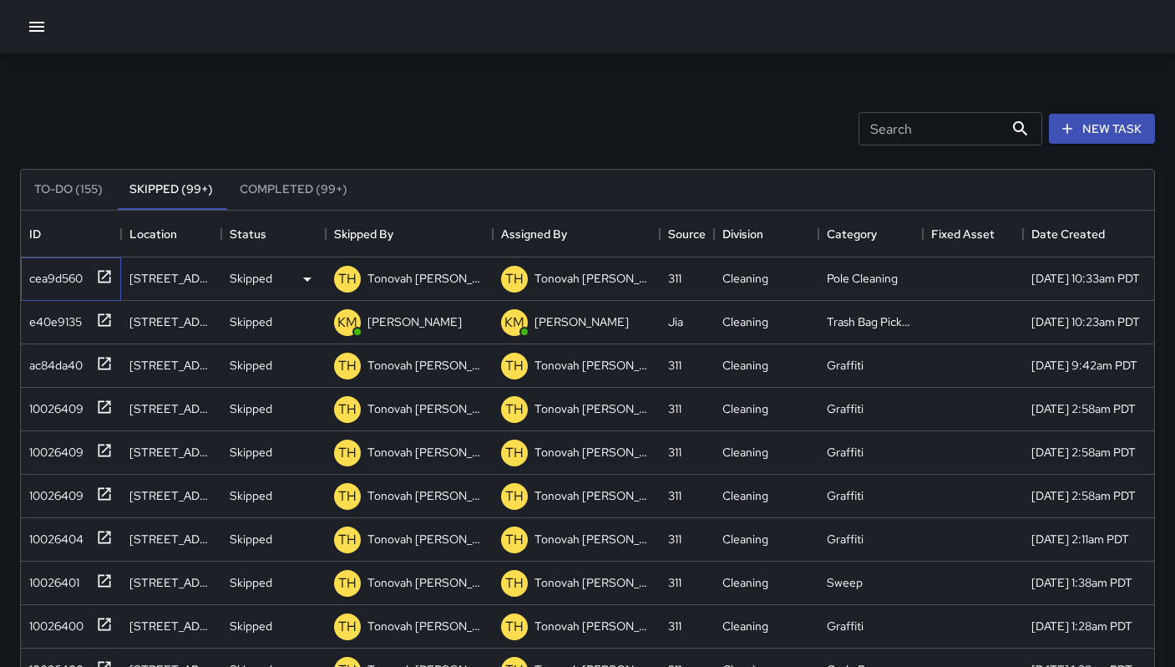
click at [63, 265] on div "cea9d560" at bounding box center [53, 274] width 60 height 23
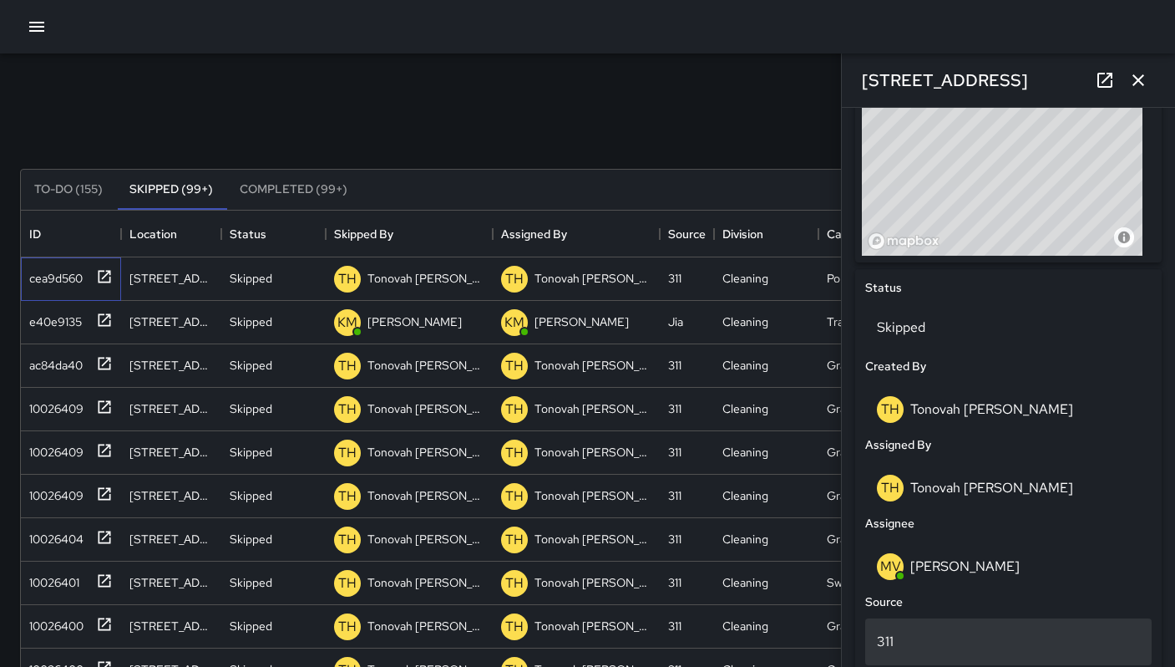
scroll to position [678, 0]
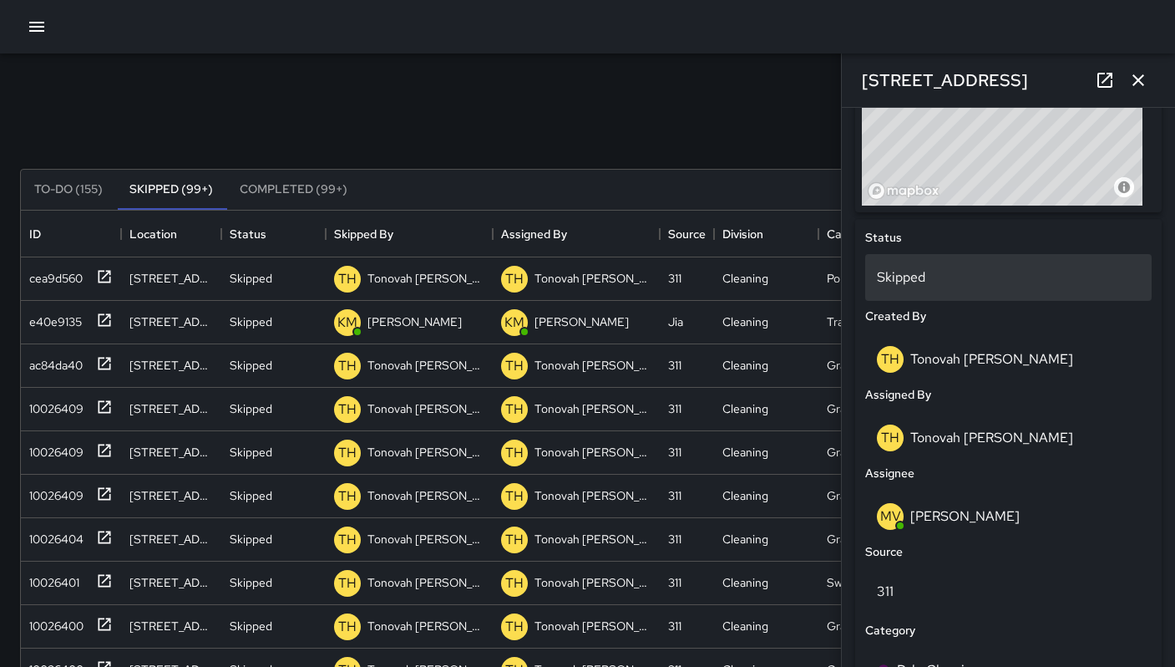
click at [928, 281] on p "Skipped" at bounding box center [1008, 277] width 263 height 20
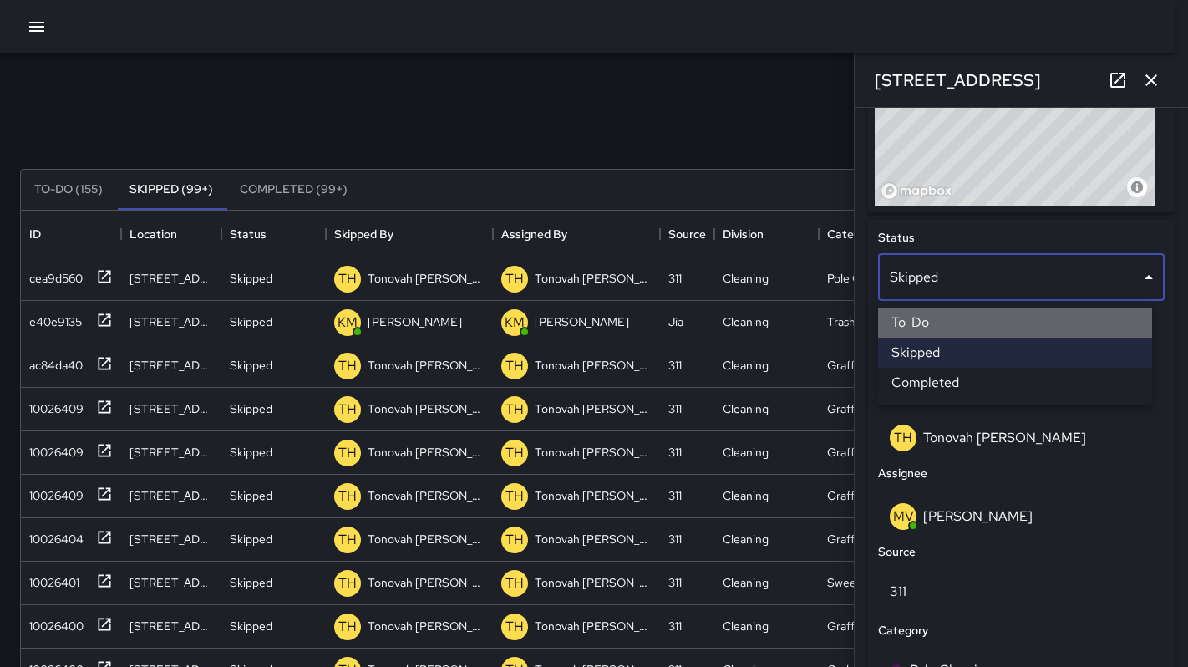
click at [936, 326] on li "To-Do" at bounding box center [1015, 322] width 274 height 30
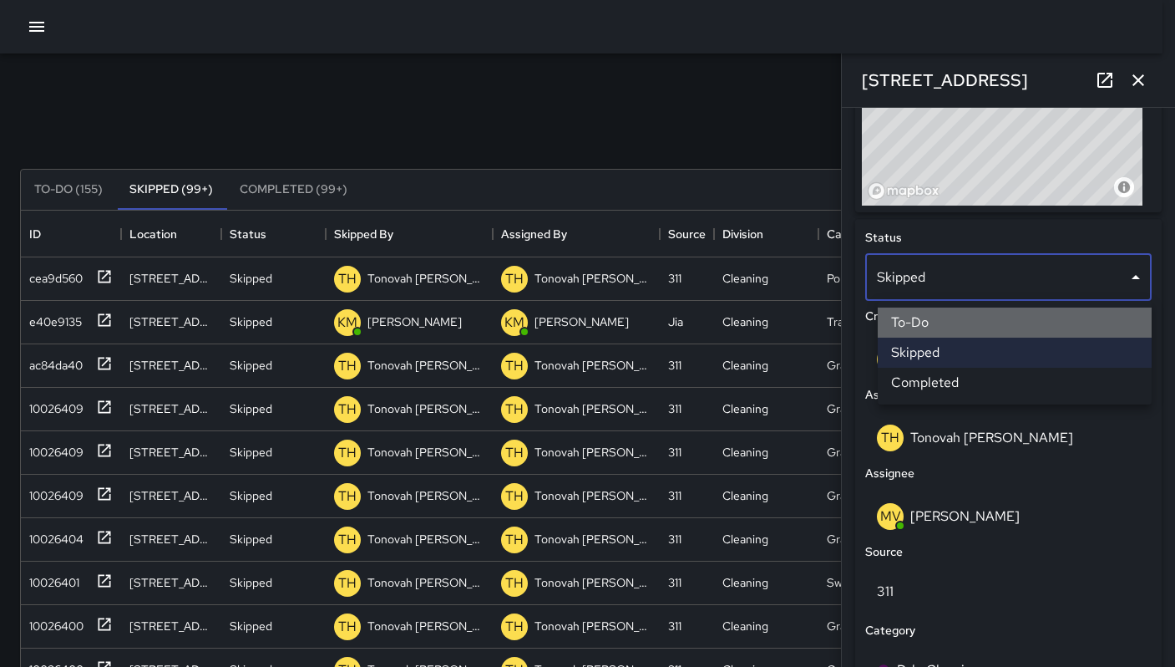
scroll to position [13, 13]
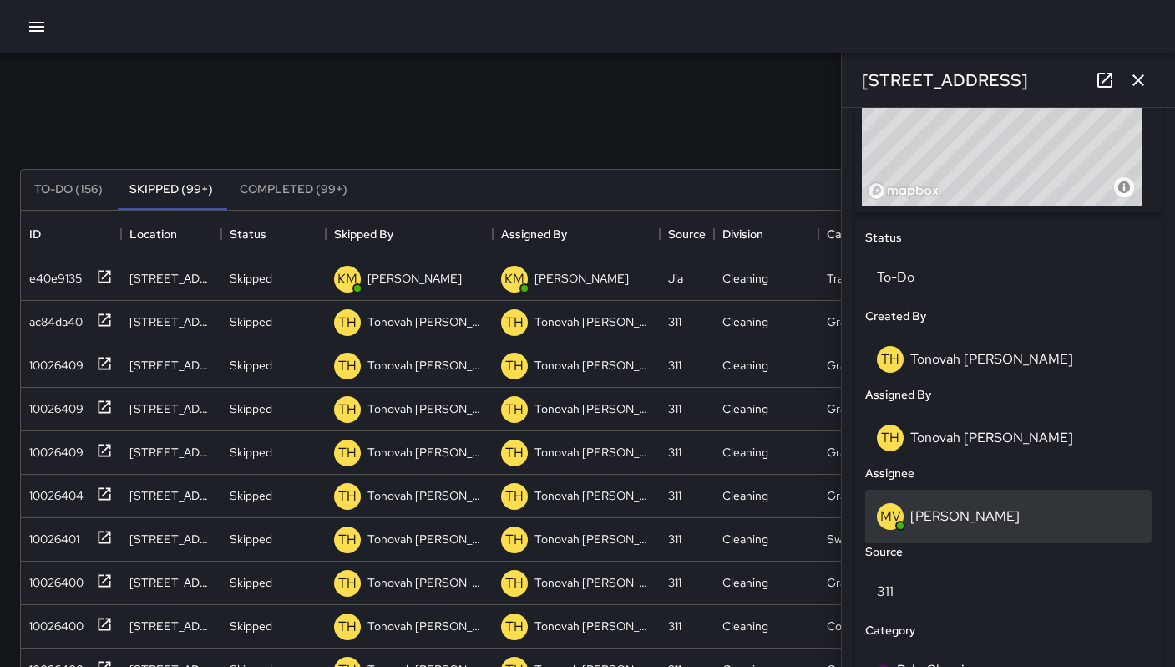
click at [975, 508] on p "Maclis Velasquez" at bounding box center [964, 516] width 109 height 18
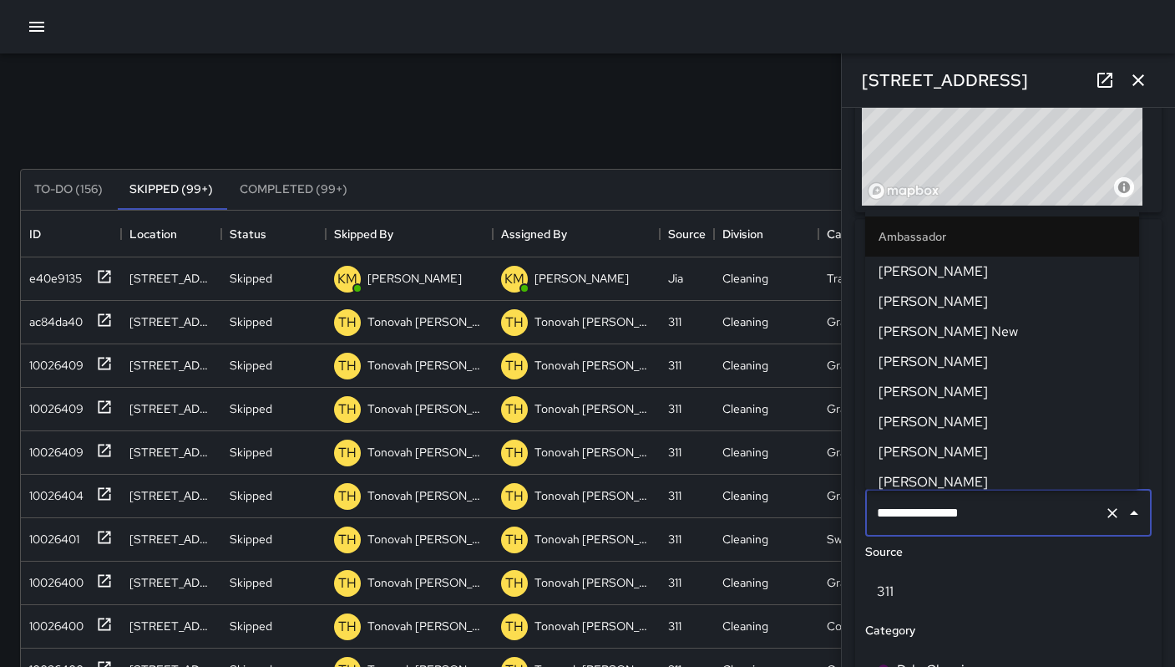
scroll to position [669, 0]
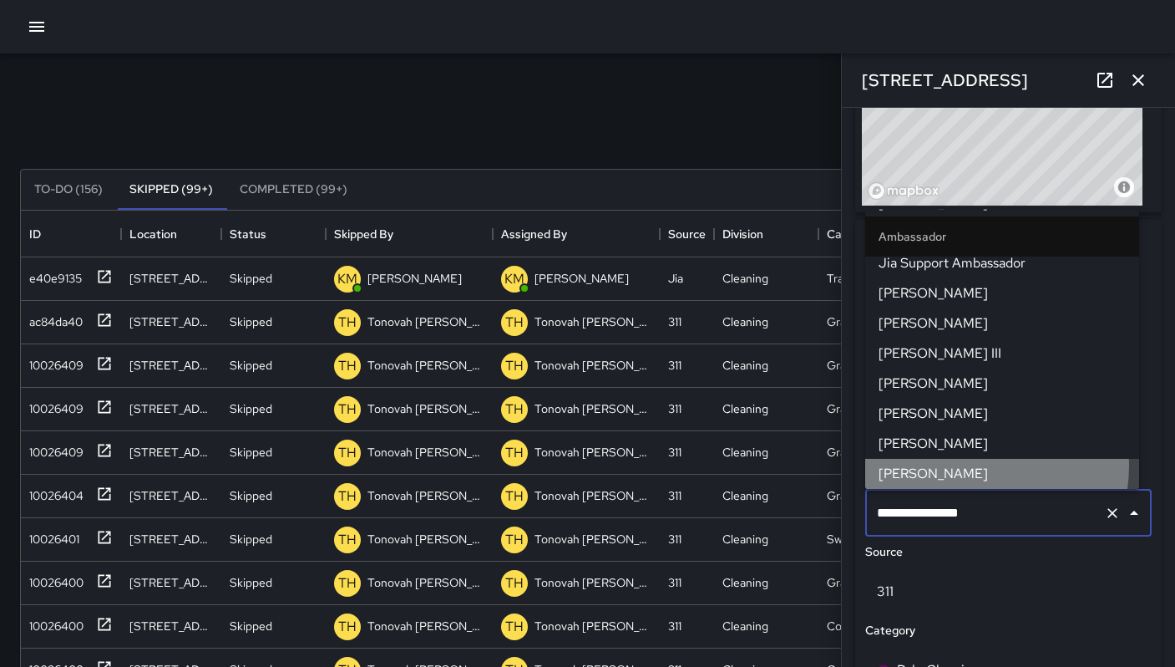
click at [964, 465] on span "Maclis Velasquez" at bounding box center [1002, 474] width 247 height 20
click at [966, 472] on span "Maclis Velasquez" at bounding box center [1002, 474] width 247 height 20
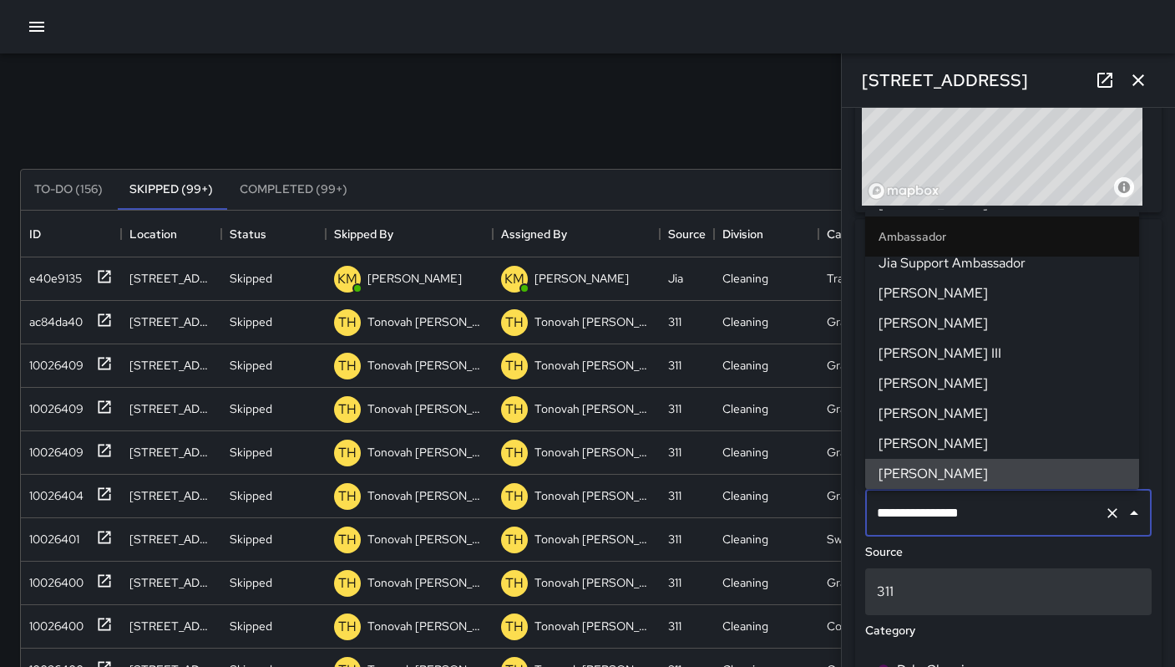
click at [955, 571] on div "311" at bounding box center [1008, 591] width 287 height 47
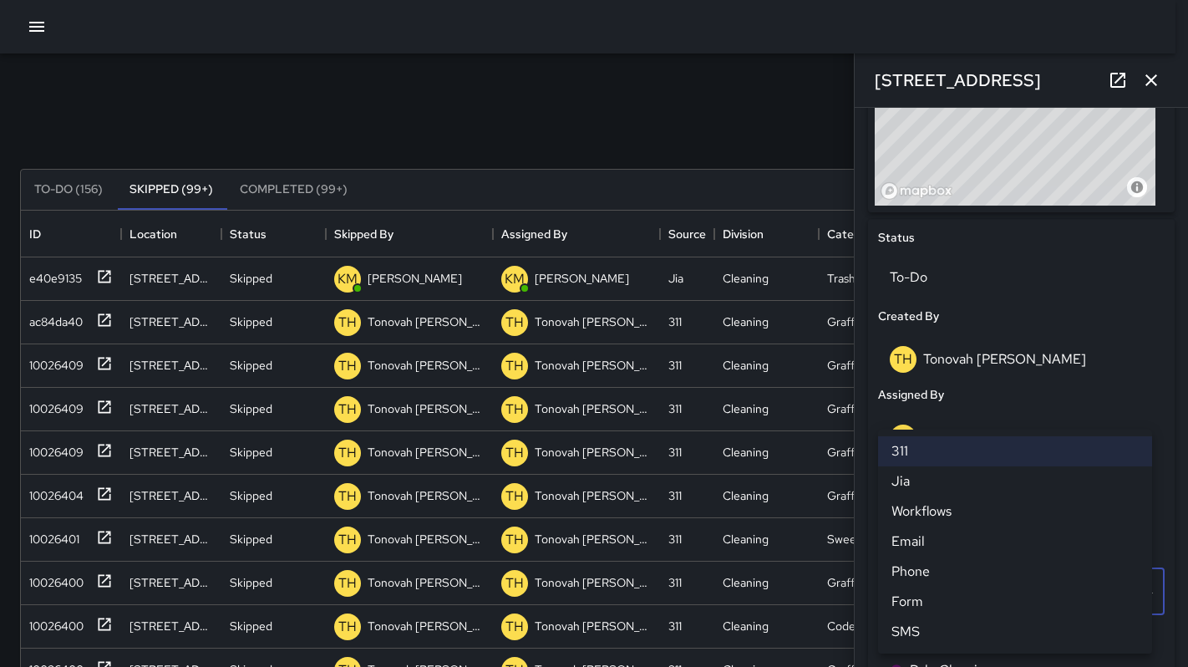
click at [637, 95] on div at bounding box center [594, 333] width 1188 height 667
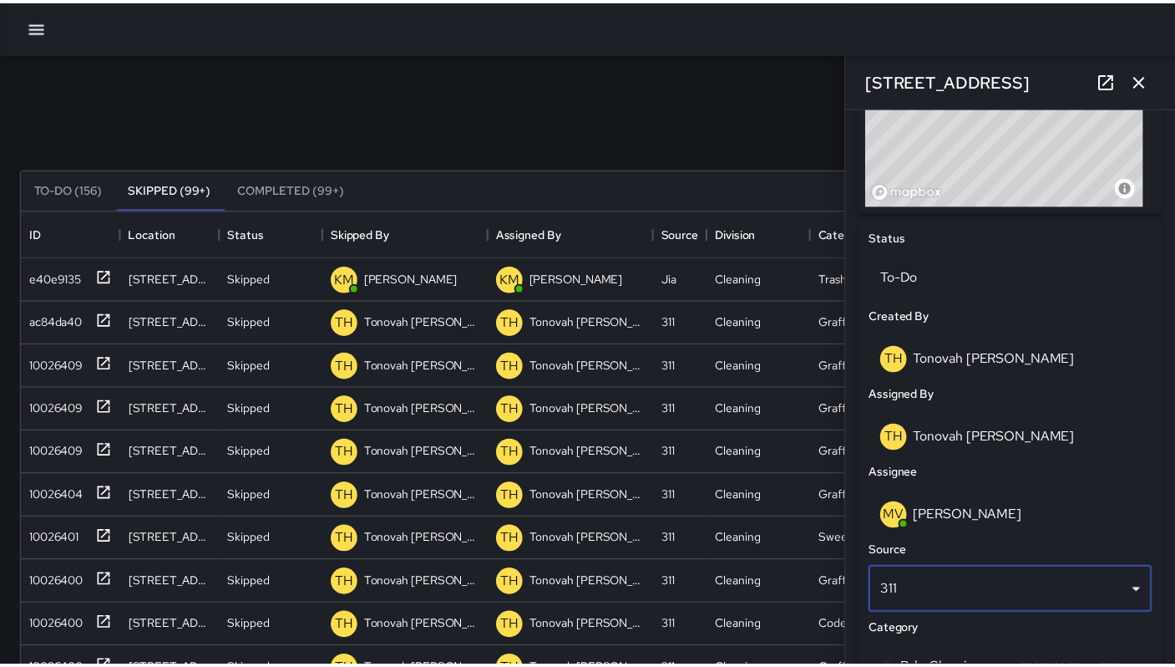
scroll to position [13, 13]
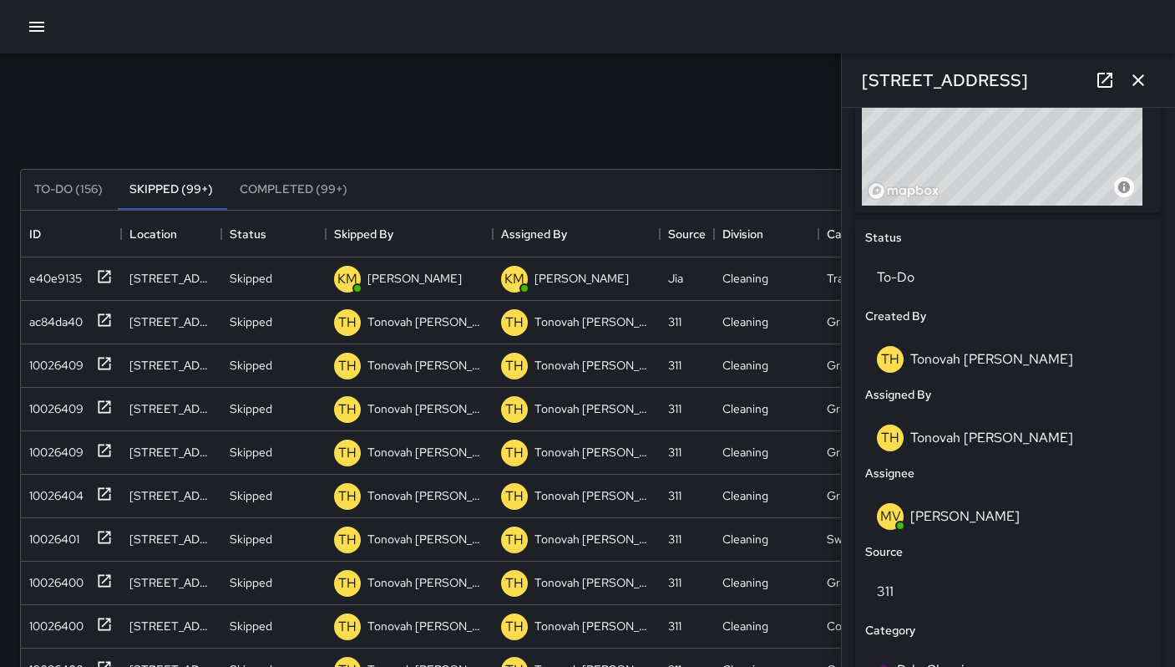
click at [677, 134] on div "Search Search New Task" at bounding box center [588, 128] width 1142 height 87
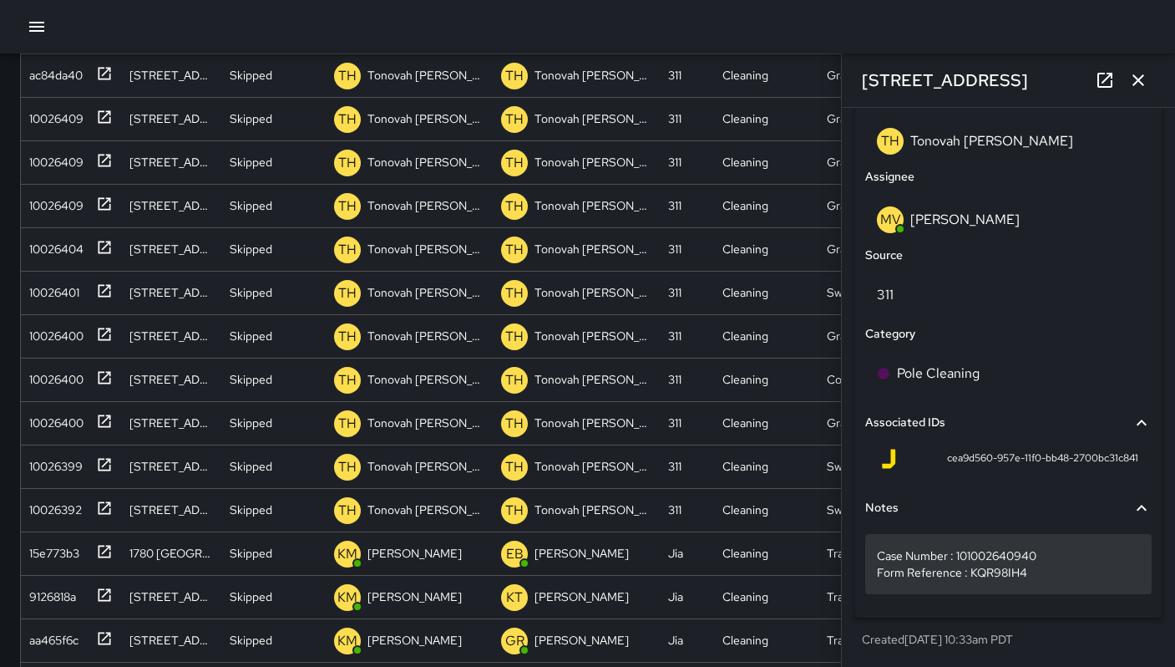
scroll to position [277, 0]
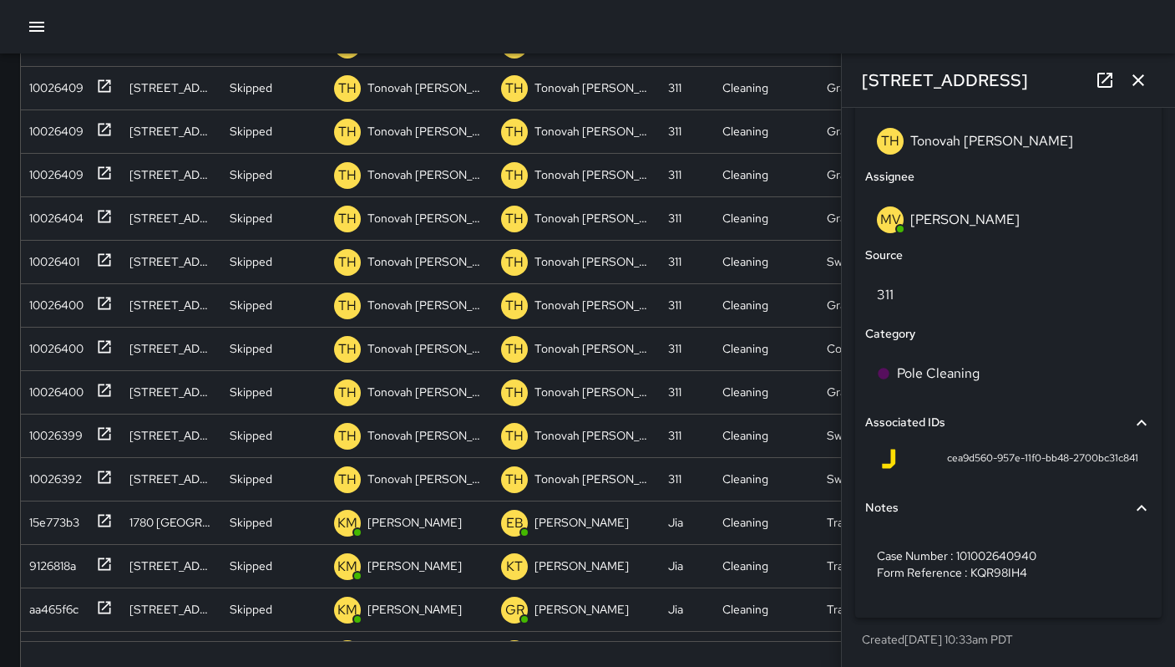
click at [1147, 89] on icon "button" at bounding box center [1138, 80] width 20 height 20
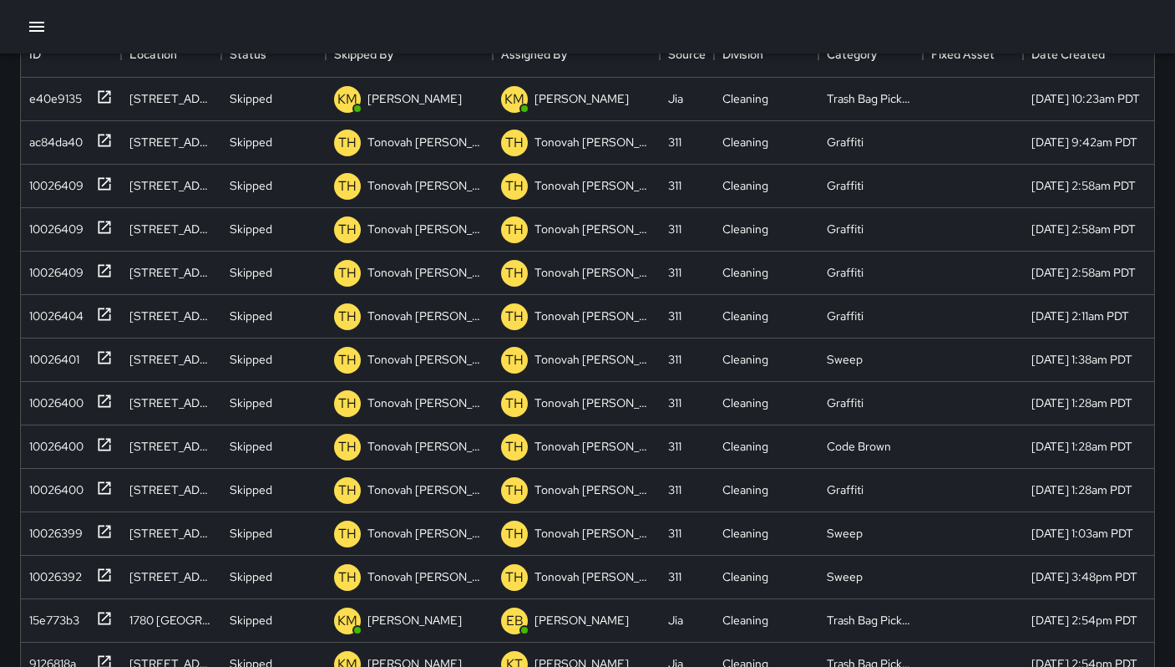
scroll to position [0, 0]
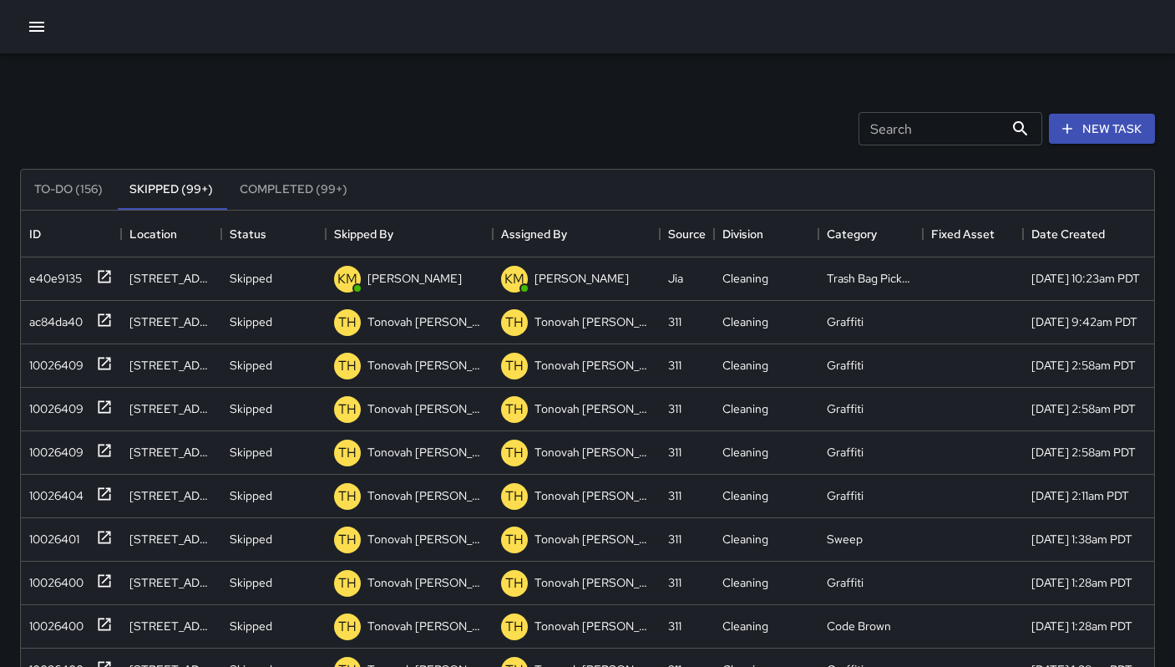
click at [60, 185] on button "To-Do (156)" at bounding box center [68, 190] width 95 height 40
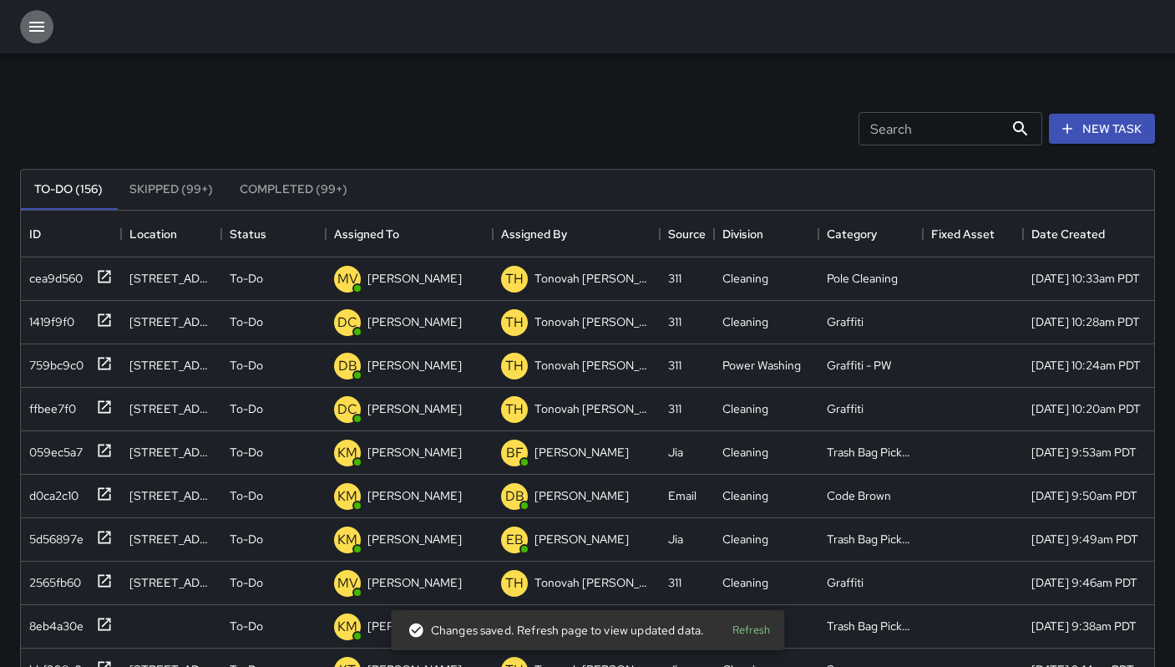
click at [39, 18] on icon "button" at bounding box center [37, 27] width 20 height 20
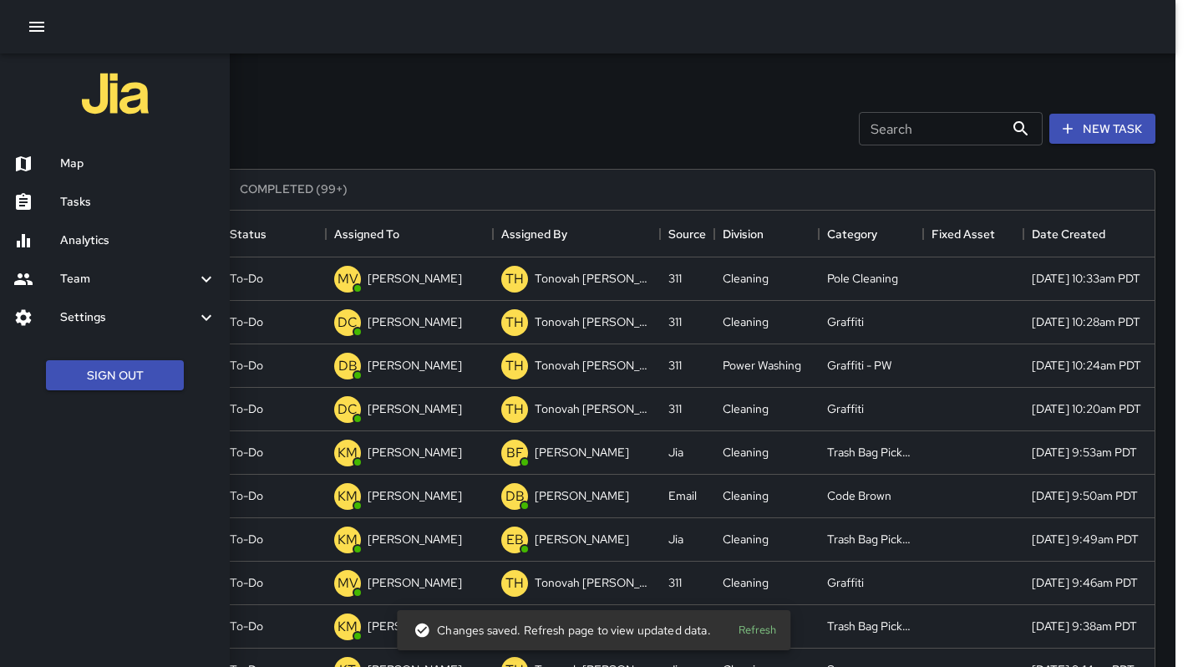
click at [361, 102] on div at bounding box center [594, 333] width 1188 height 667
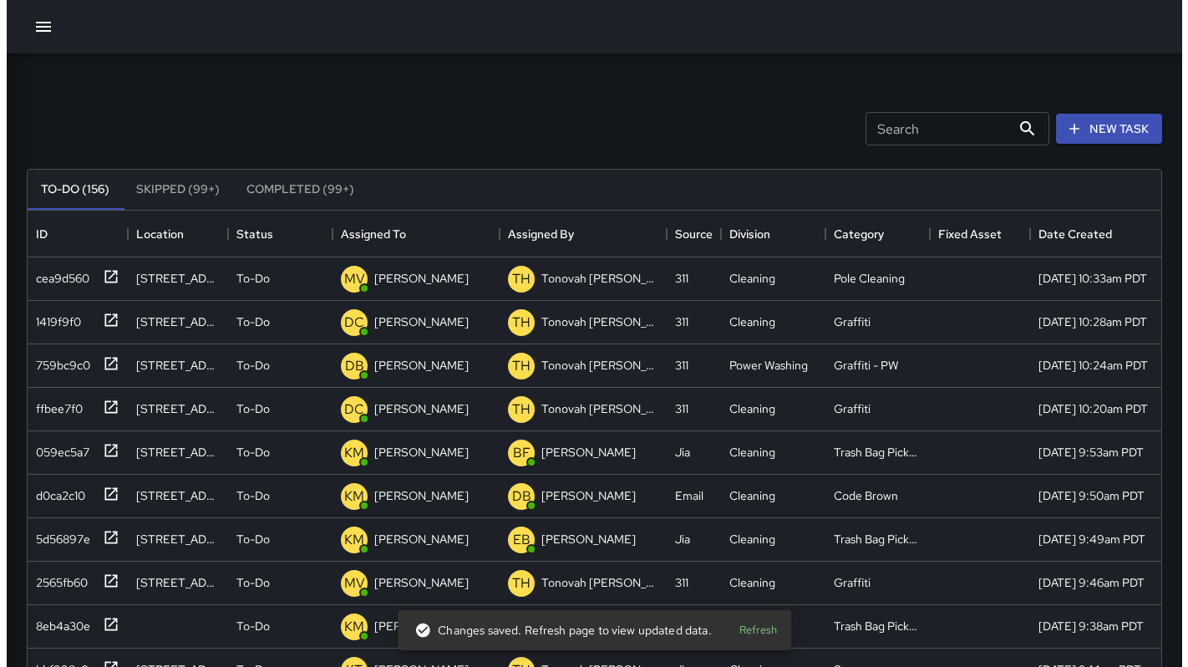
scroll to position [13, 13]
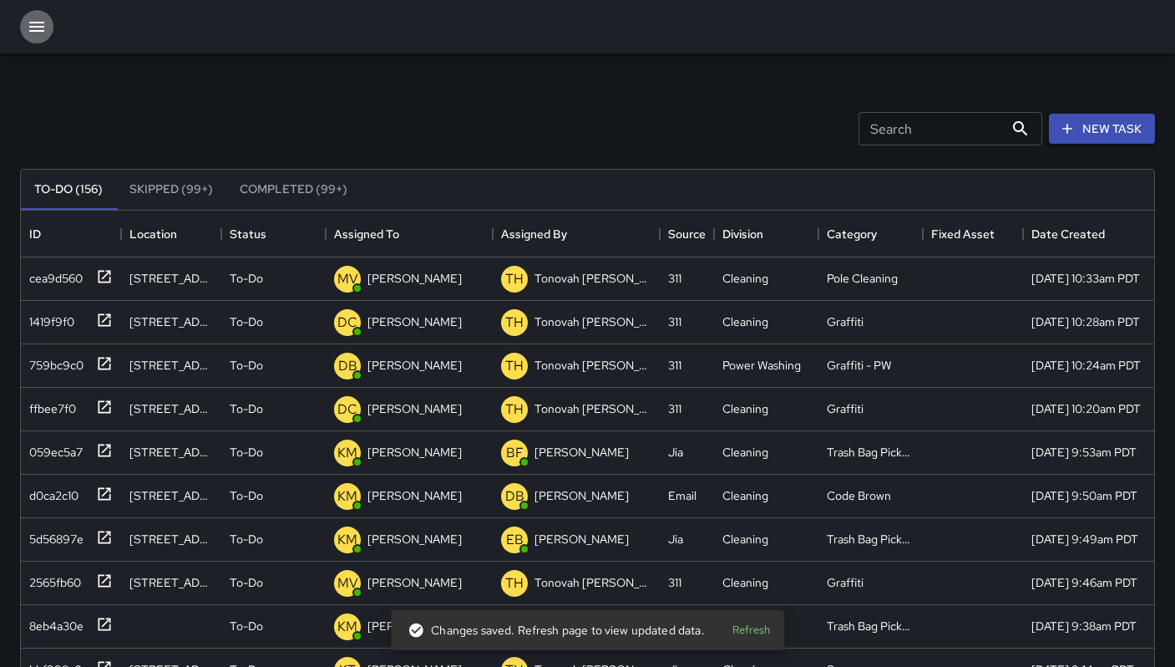
drag, startPoint x: 43, startPoint y: 28, endPoint x: 49, endPoint y: 45, distance: 18.8
click at [43, 28] on icon "button" at bounding box center [37, 27] width 20 height 20
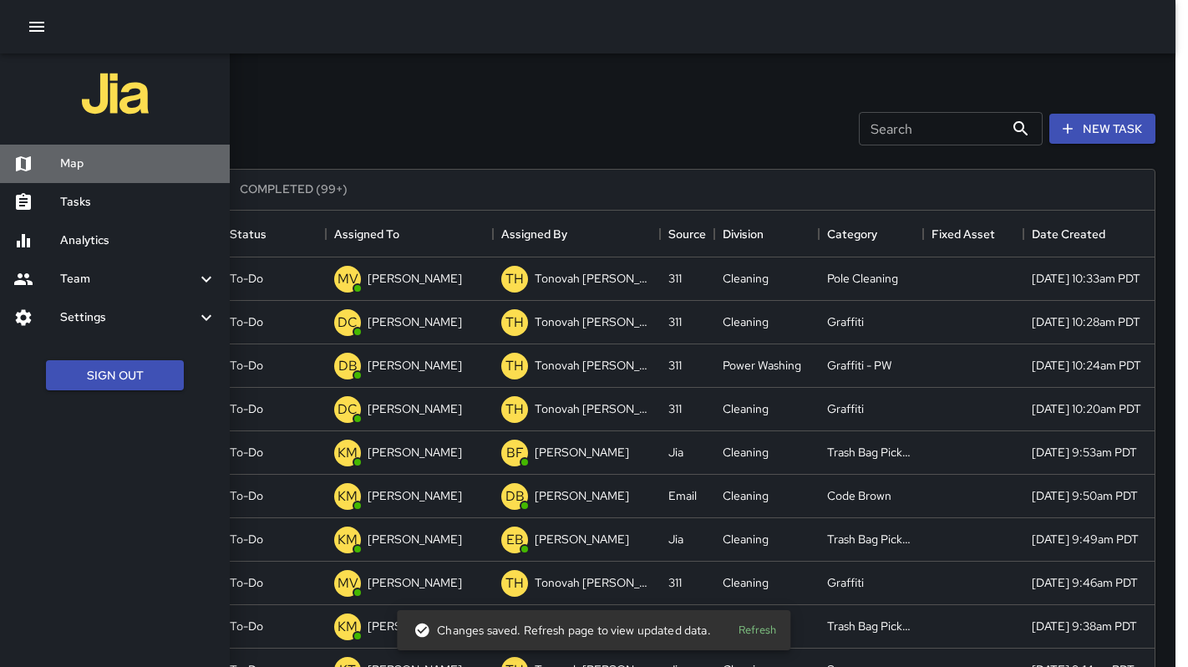
click at [106, 159] on h6 "Map" at bounding box center [138, 164] width 156 height 18
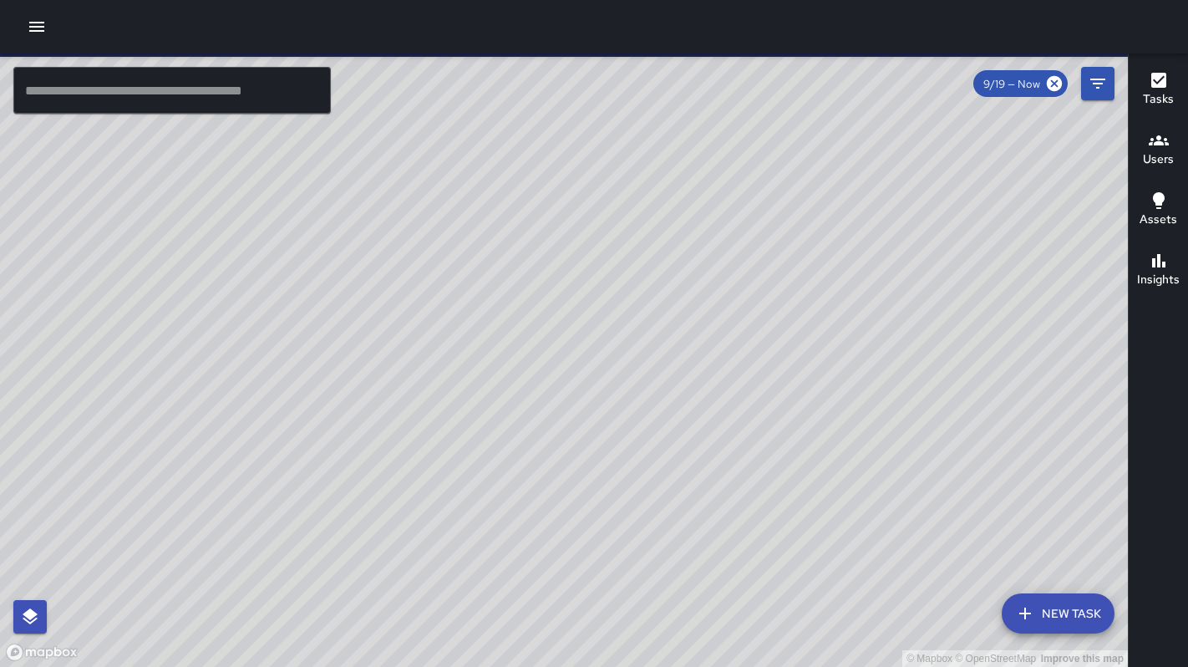
click at [1025, 600] on button "New Task" at bounding box center [1058, 613] width 113 height 40
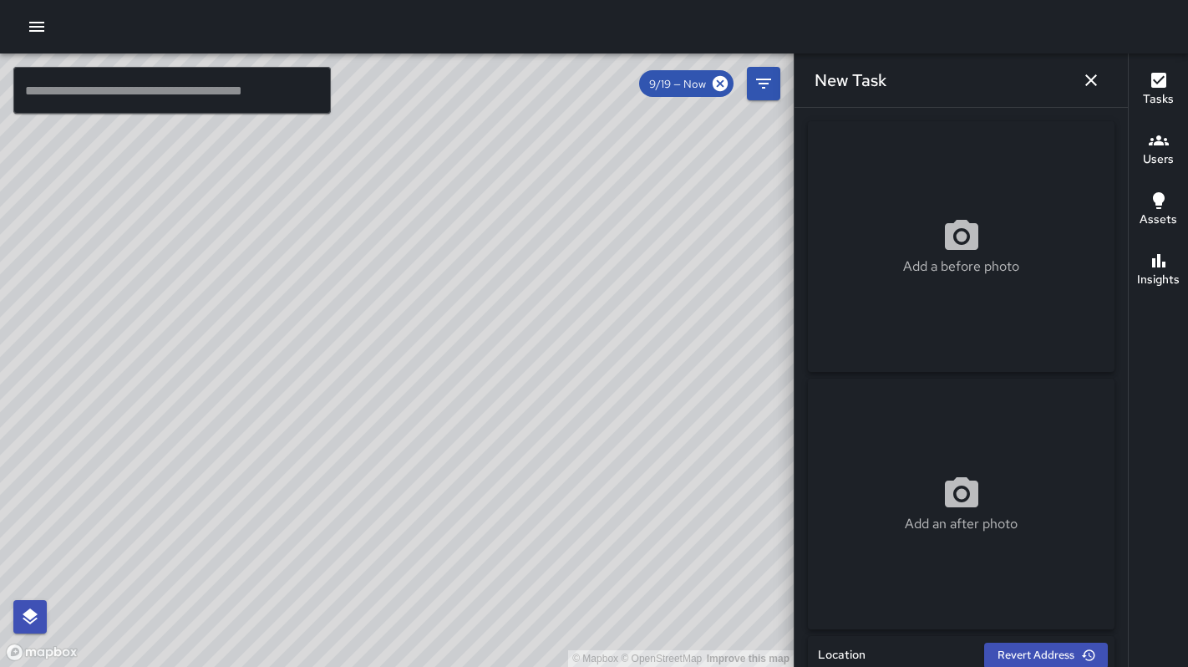
click at [891, 200] on div "Add a before photo" at bounding box center [961, 246] width 307 height 251
type input "**********"
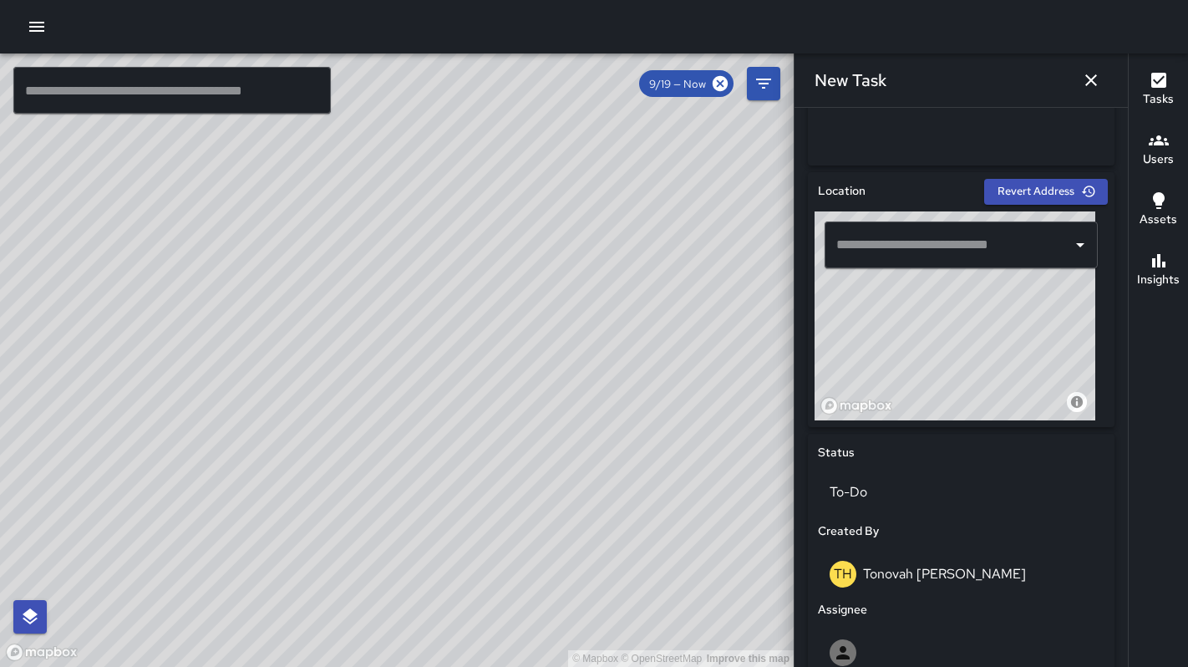
scroll to position [803, 0]
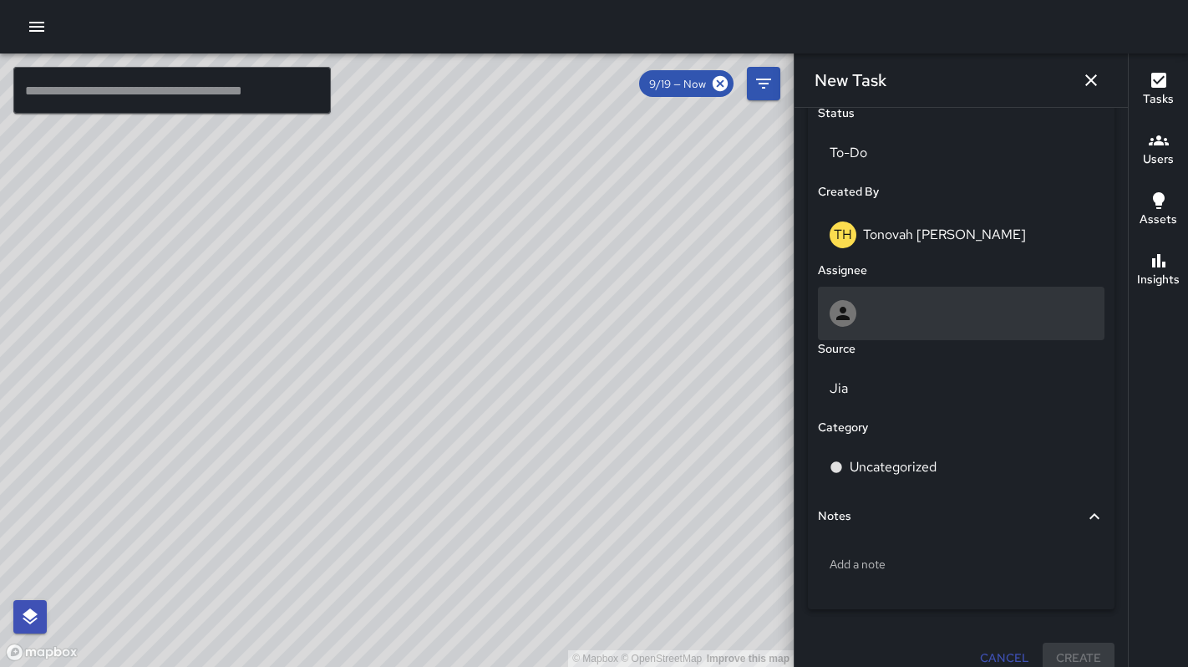
click at [877, 307] on div at bounding box center [960, 313] width 263 height 27
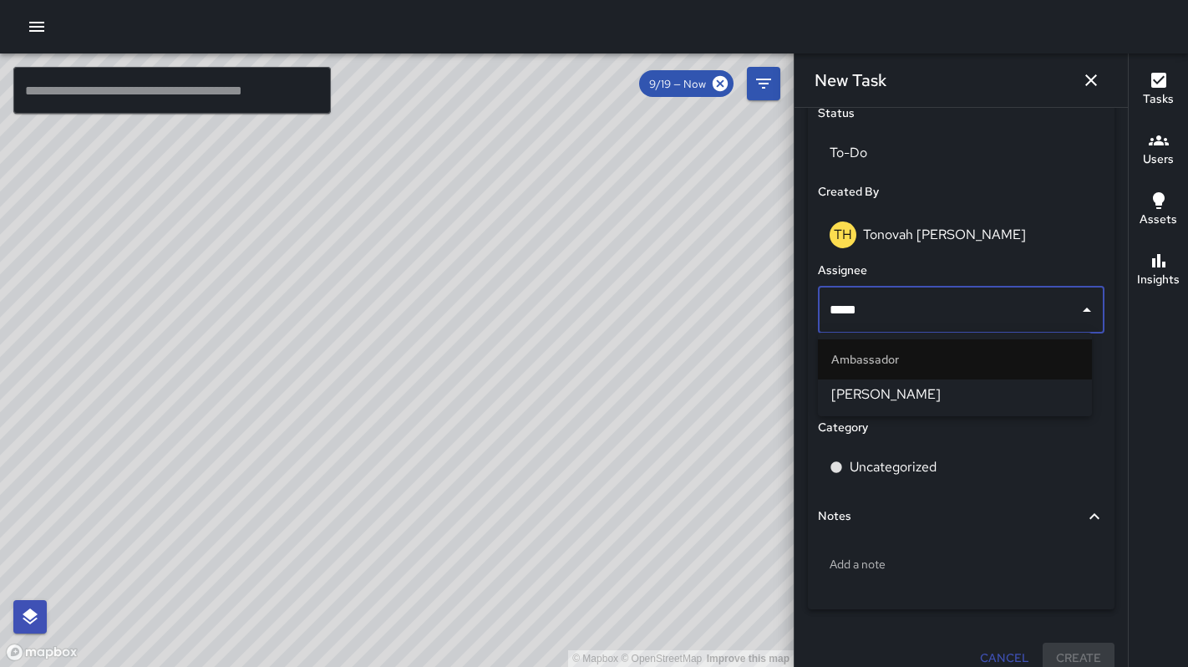
type input "******"
click at [854, 383] on li "Maclis Velasquez" at bounding box center [955, 394] width 274 height 30
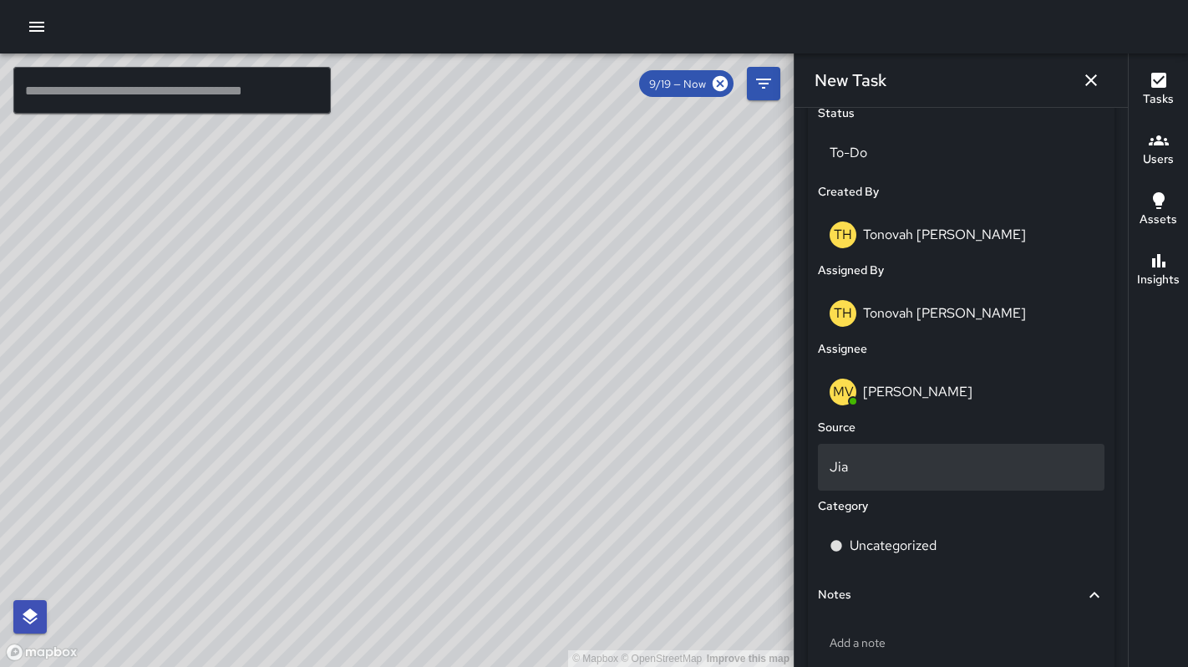
click at [853, 451] on div "Jia" at bounding box center [961, 467] width 287 height 47
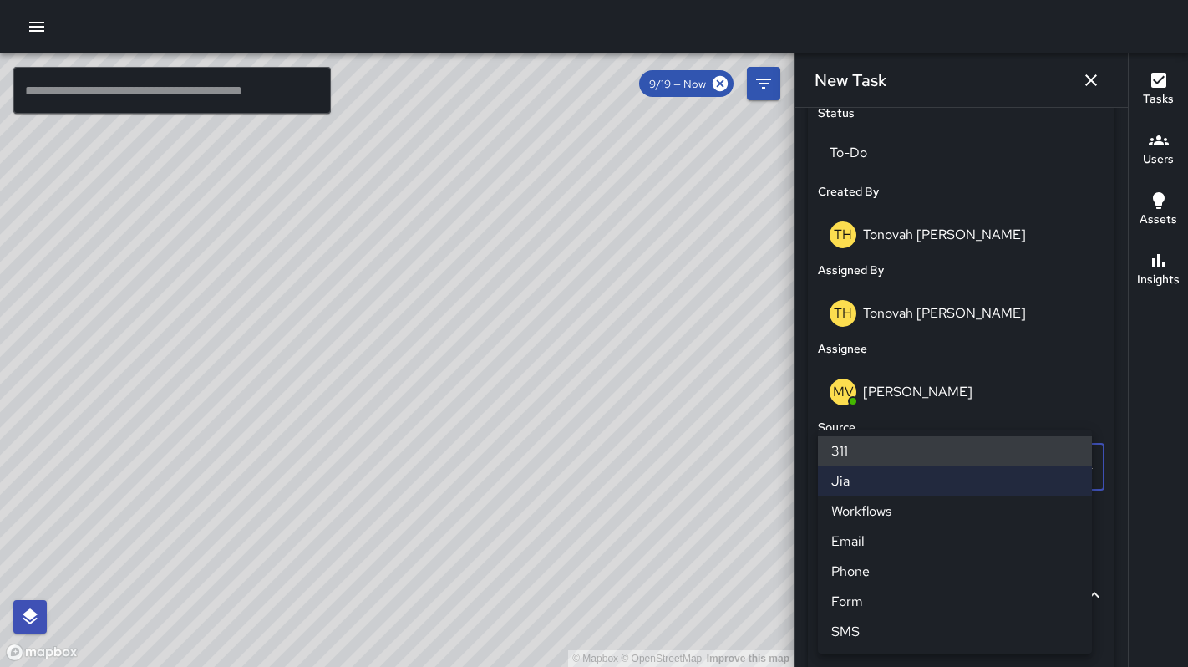
click at [853, 451] on li "311" at bounding box center [955, 451] width 274 height 30
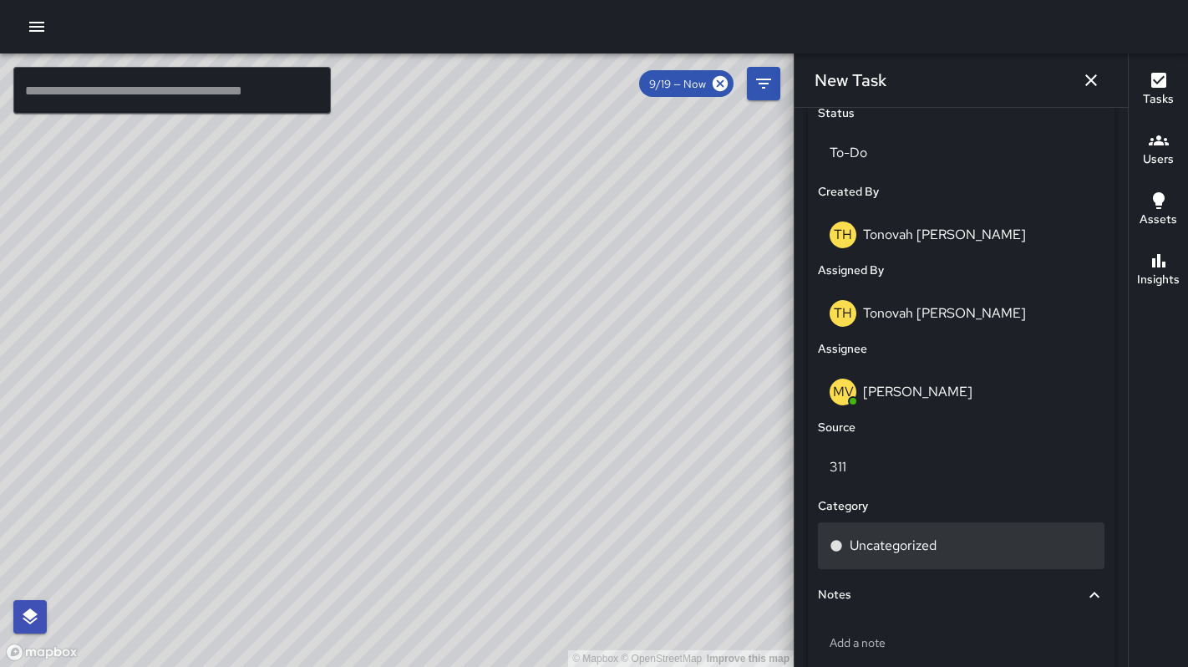
click at [874, 541] on p "Uncategorized" at bounding box center [893, 545] width 87 height 20
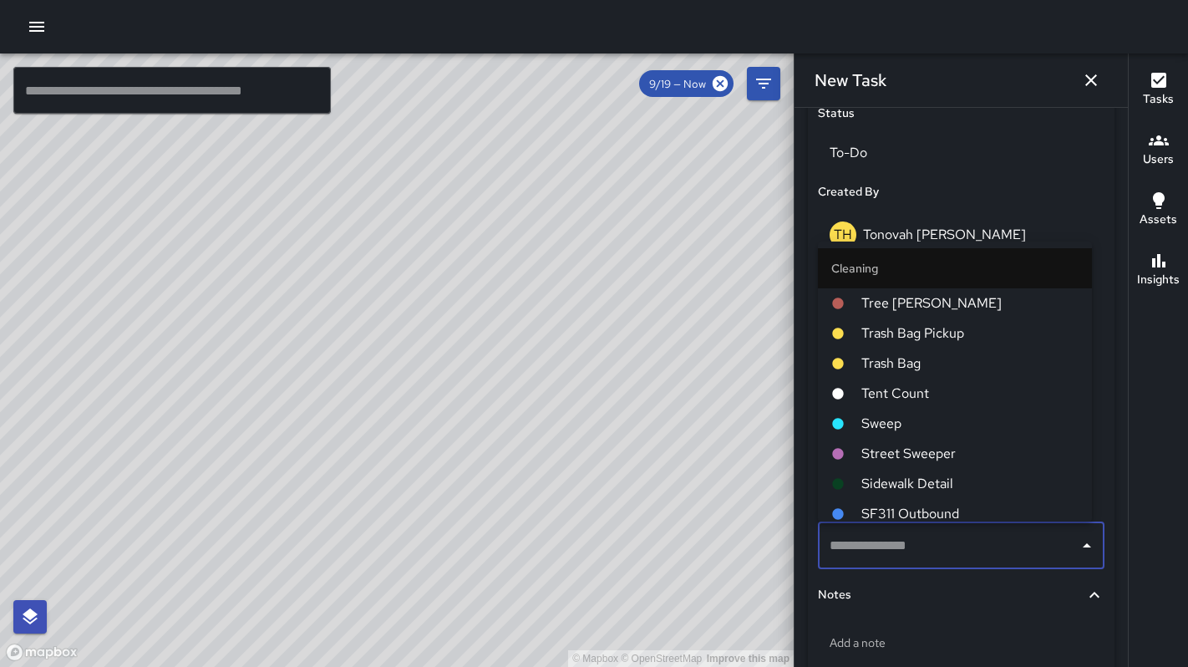
type input "*"
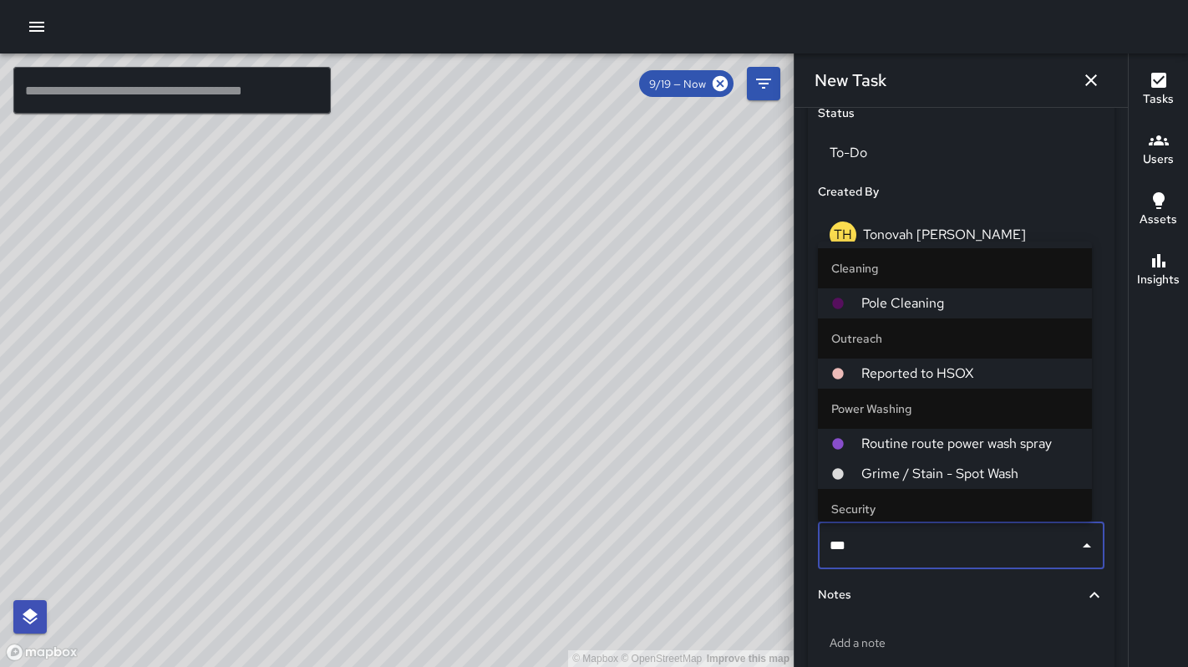
type input "****"
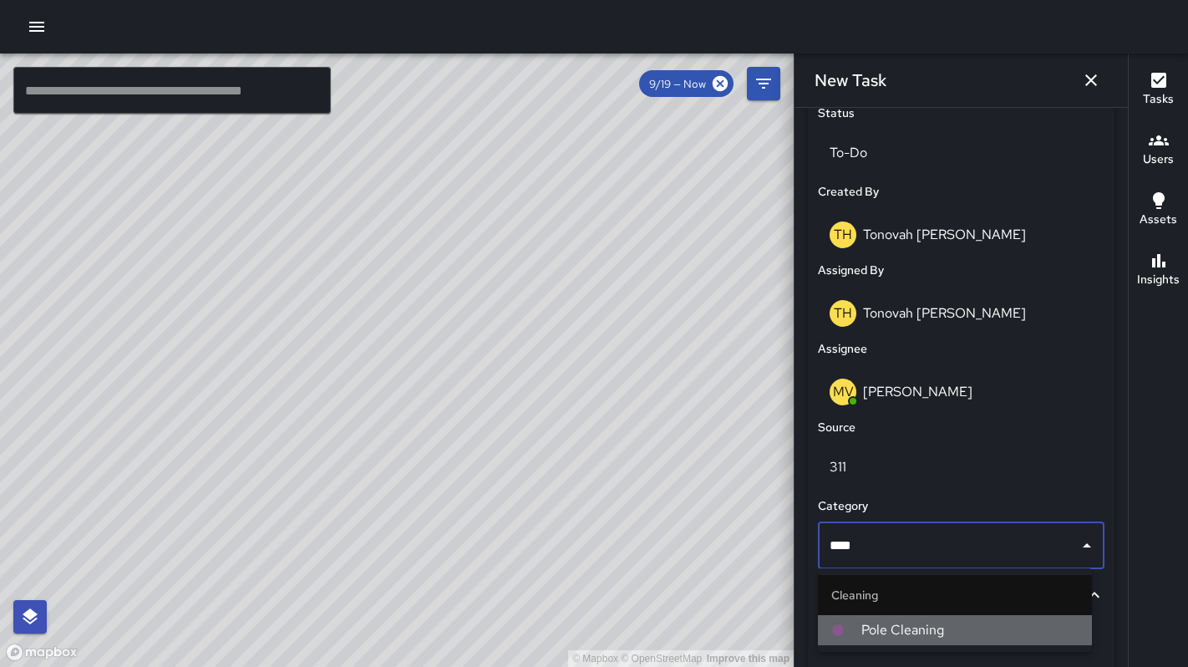
click at [874, 624] on span "Pole Cleaning" at bounding box center [969, 630] width 217 height 20
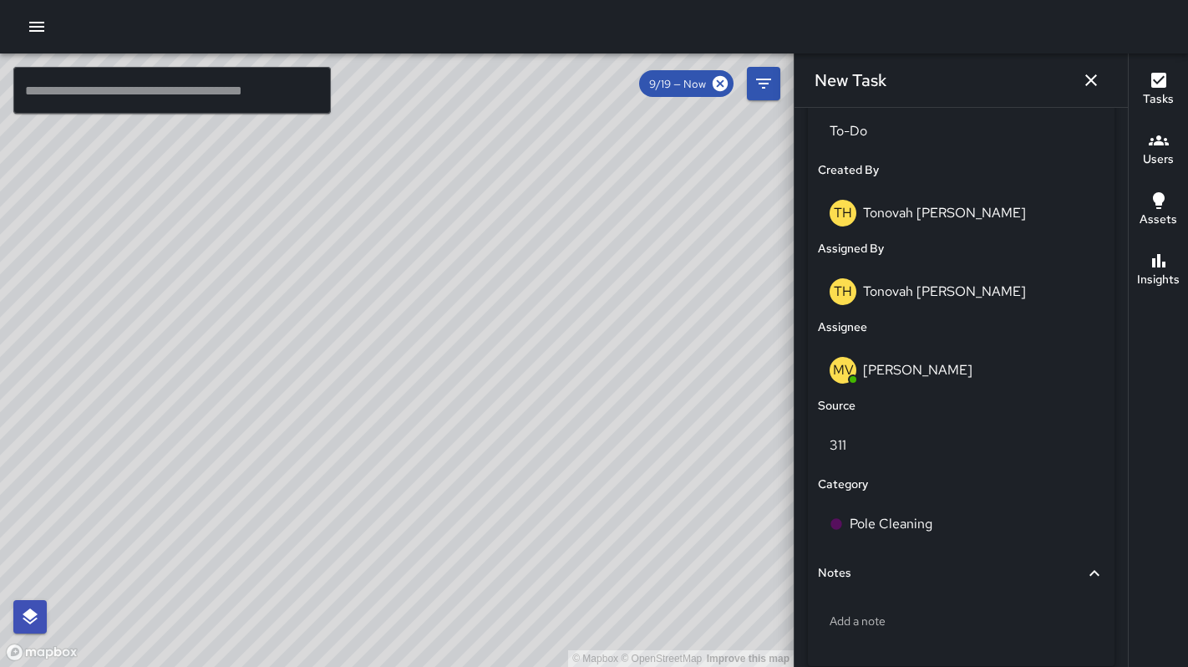
scroll to position [900, 0]
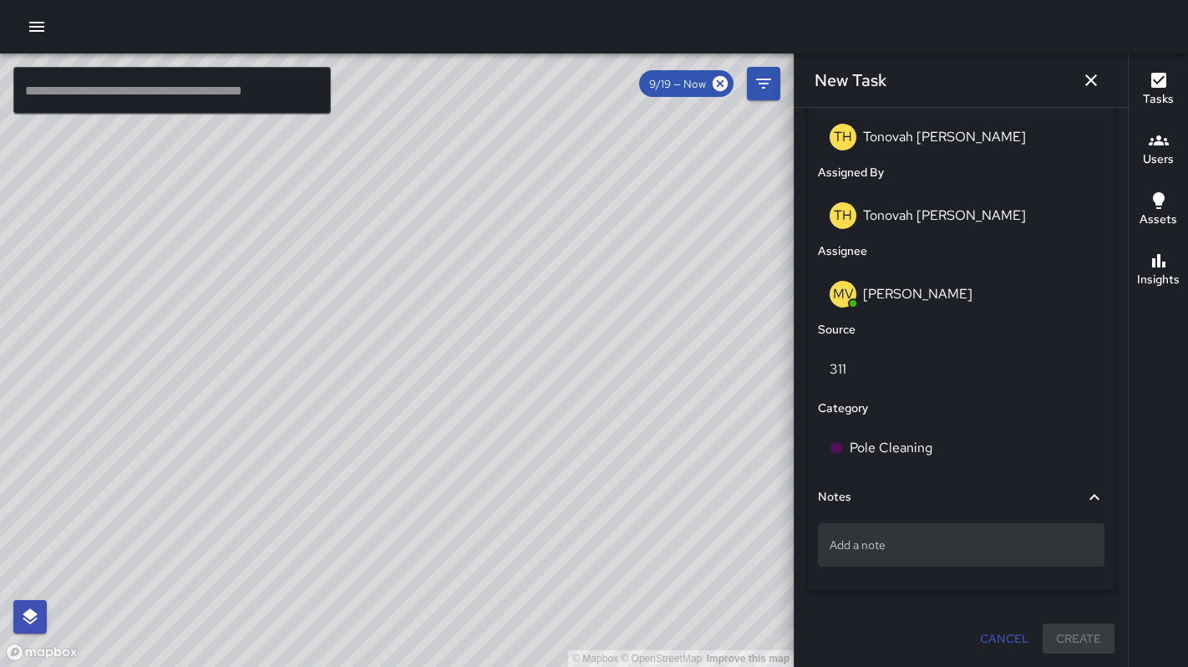
click at [891, 549] on p "Add a note" at bounding box center [960, 544] width 263 height 17
click at [871, 560] on div "Add a note" at bounding box center [961, 544] width 287 height 43
type textarea "**********"
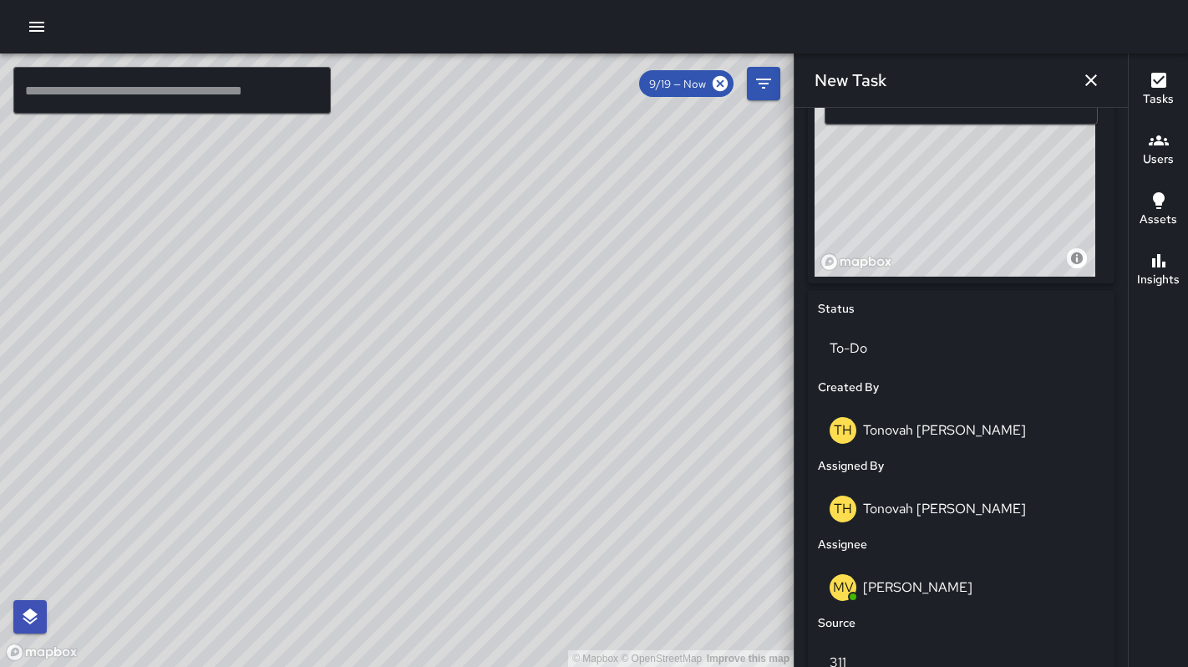
scroll to position [286, 0]
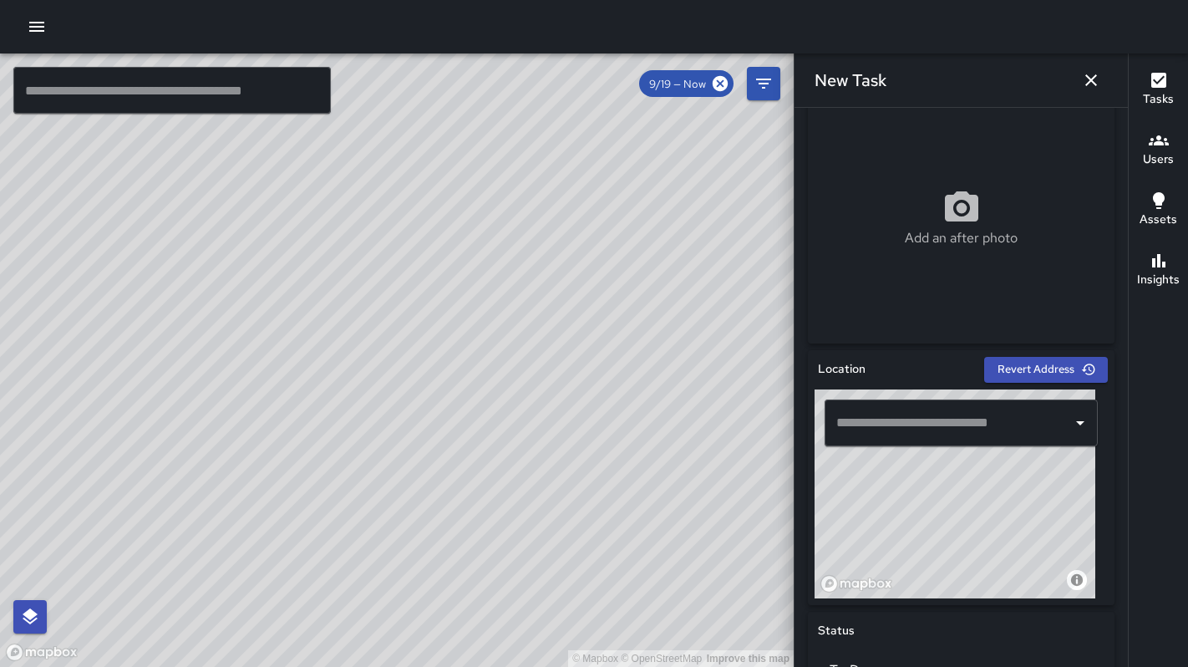
click at [896, 423] on input "text" at bounding box center [948, 423] width 233 height 32
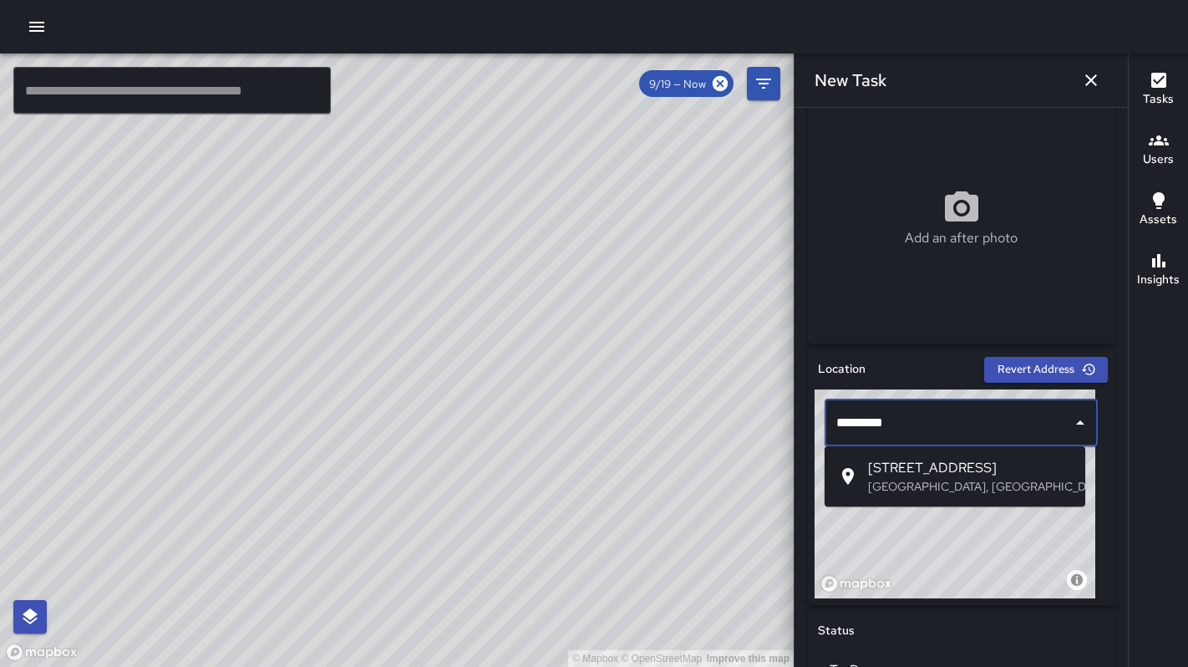
click at [921, 470] on span "1531 Folsom Street" at bounding box center [970, 468] width 204 height 20
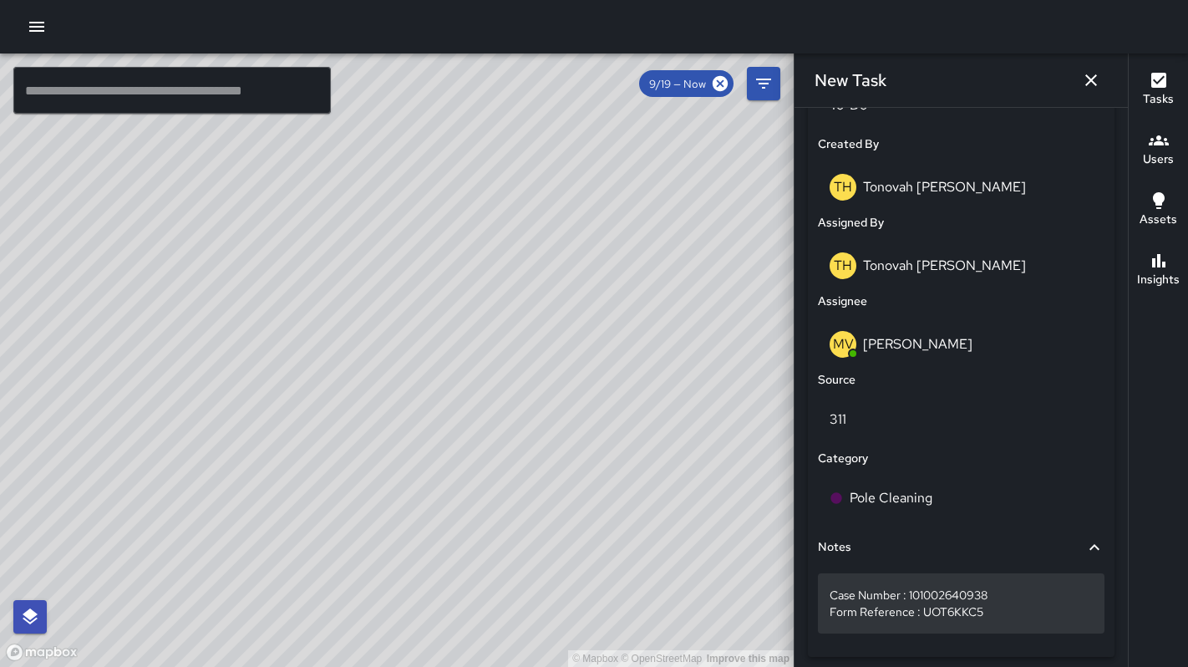
scroll to position [917, 0]
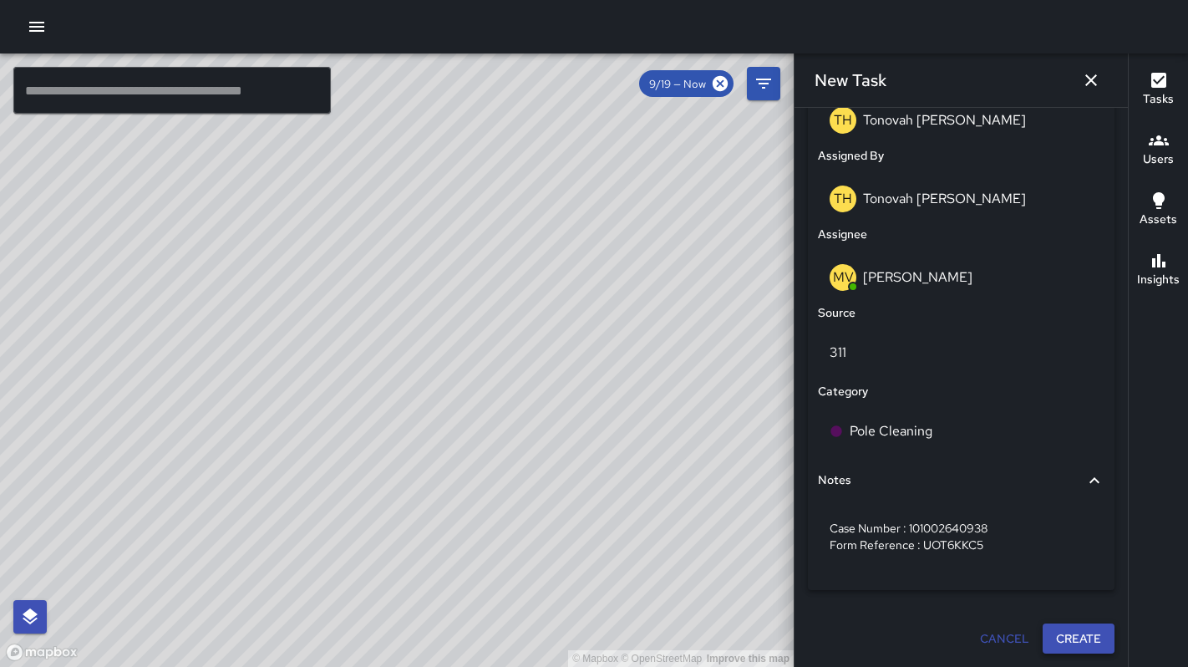
type input "**********"
click at [1076, 624] on button "Create" at bounding box center [1078, 638] width 72 height 31
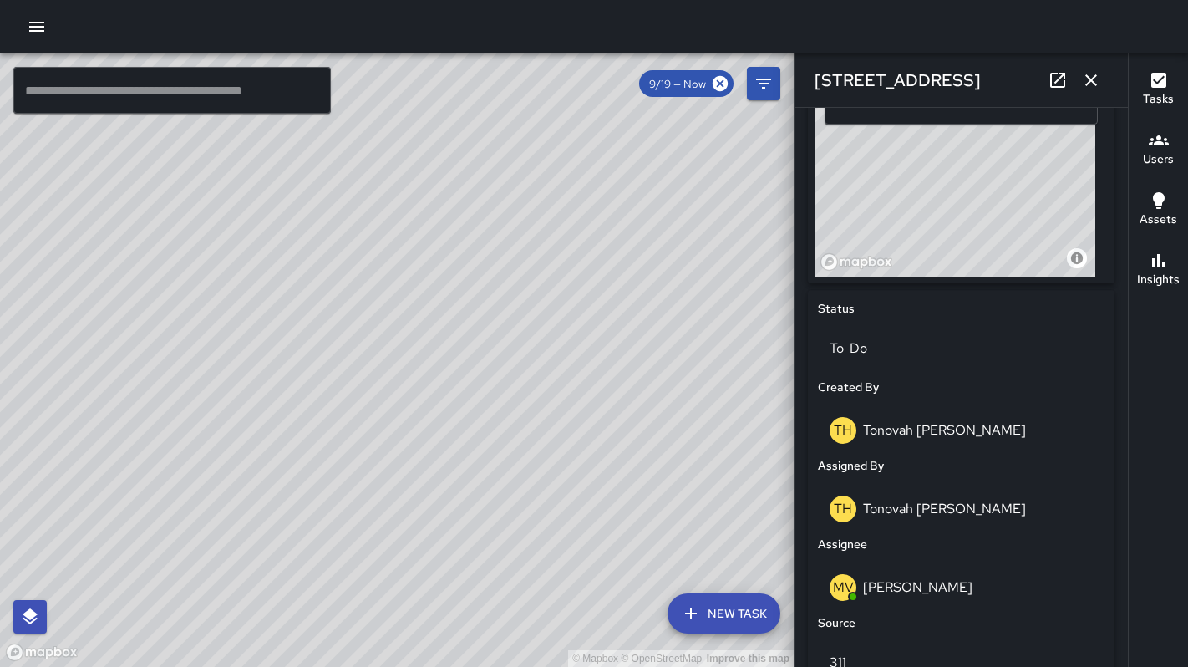
scroll to position [880, 0]
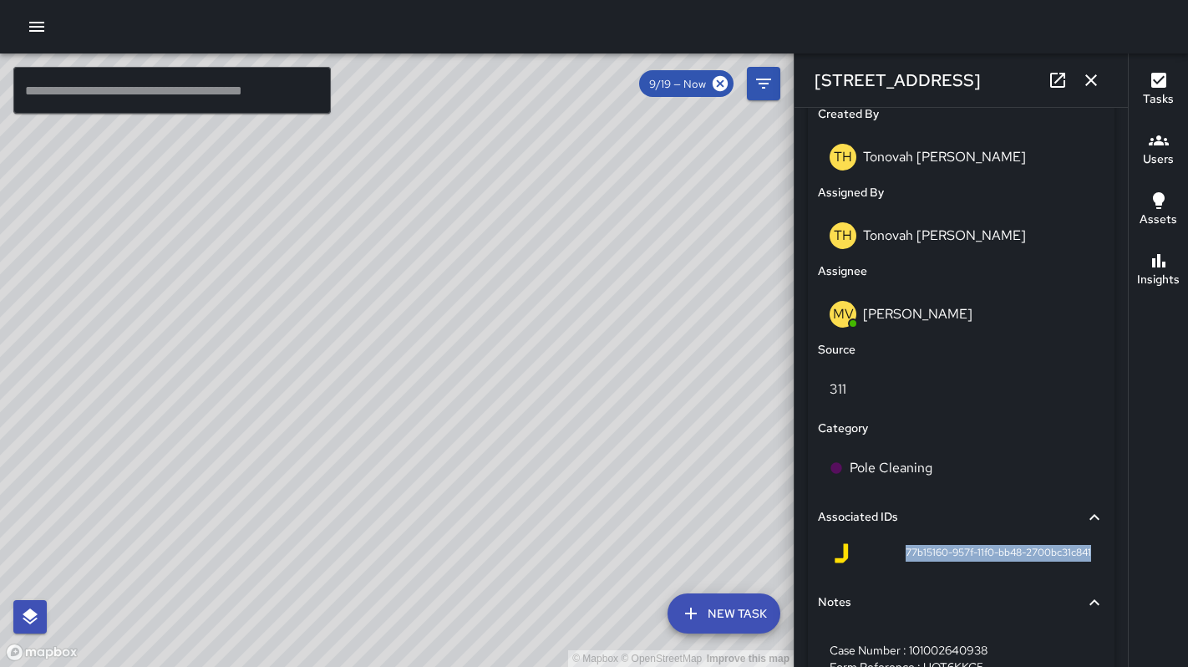
drag, startPoint x: 890, startPoint y: 553, endPoint x: 1082, endPoint y: 556, distance: 192.1
click at [1082, 556] on div "77b15160-957f-11f0-bb48-2700bc31c841" at bounding box center [961, 556] width 287 height 40
copy span "77b15160-957f-11f0-bb48-2700bc31c841"
click at [1091, 81] on icon "button" at bounding box center [1091, 80] width 12 height 12
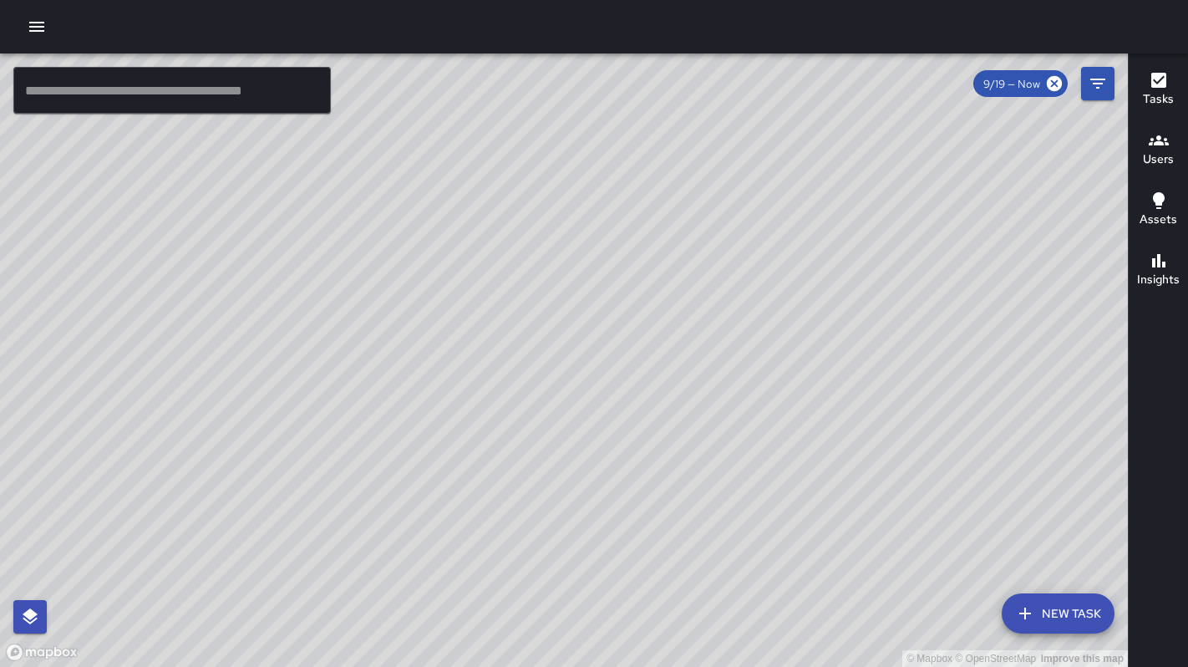
click at [38, 31] on icon "button" at bounding box center [36, 27] width 15 height 10
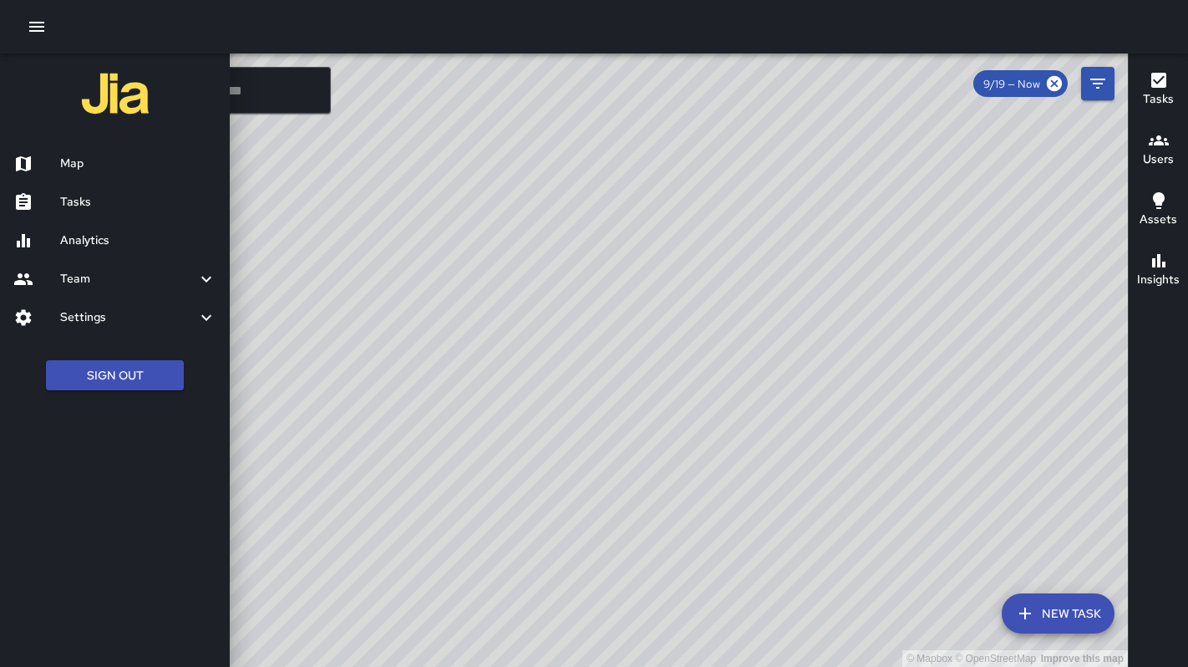
click at [87, 167] on h6 "Map" at bounding box center [138, 164] width 156 height 18
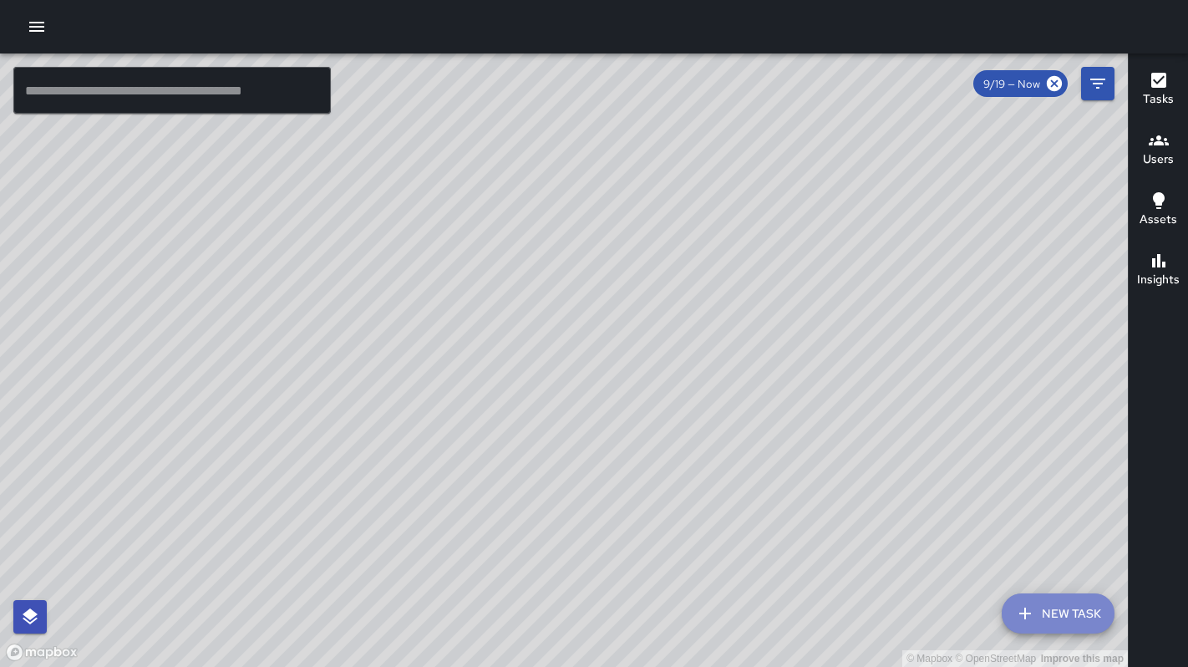
click at [1031, 598] on button "New Task" at bounding box center [1058, 613] width 113 height 40
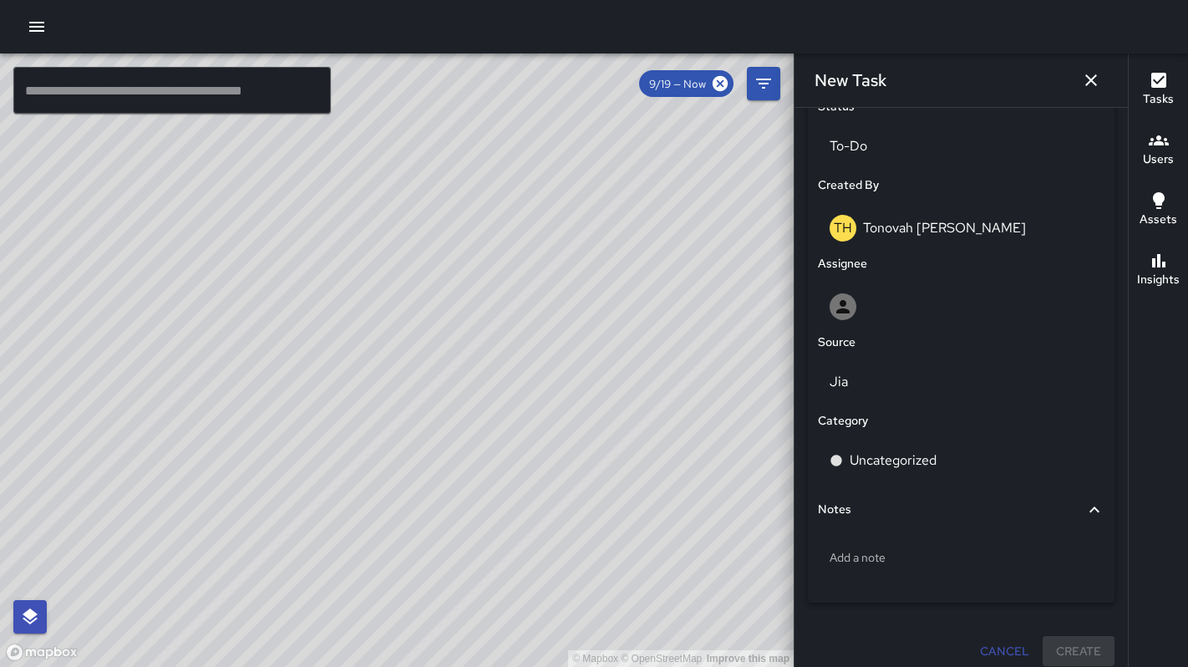
scroll to position [822, 0]
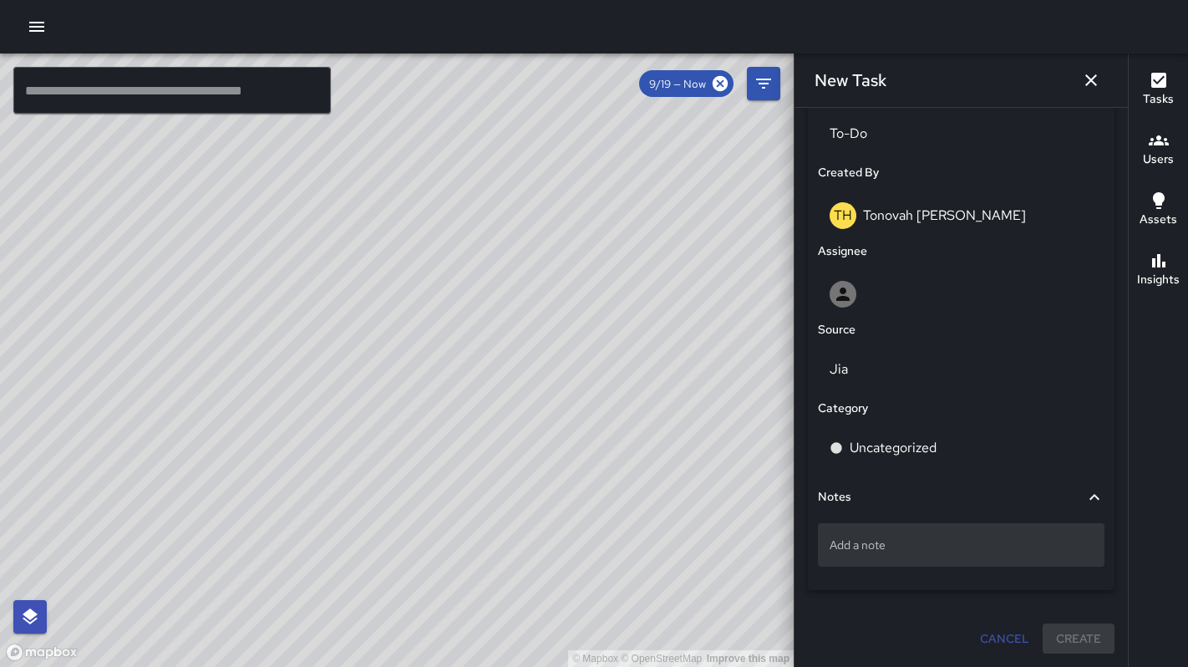
click at [890, 548] on p "Add a note" at bounding box center [960, 544] width 263 height 17
click at [890, 548] on textarea at bounding box center [960, 544] width 263 height 17
type textarea "**********"
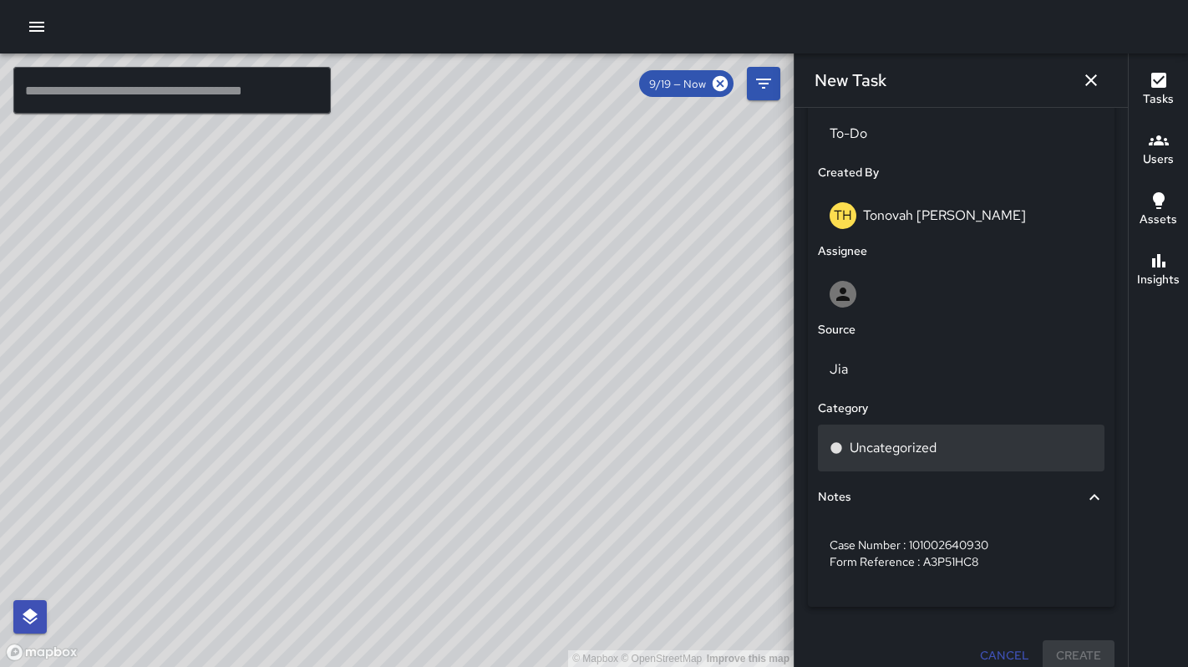
click at [855, 454] on p "Uncategorized" at bounding box center [893, 448] width 87 height 20
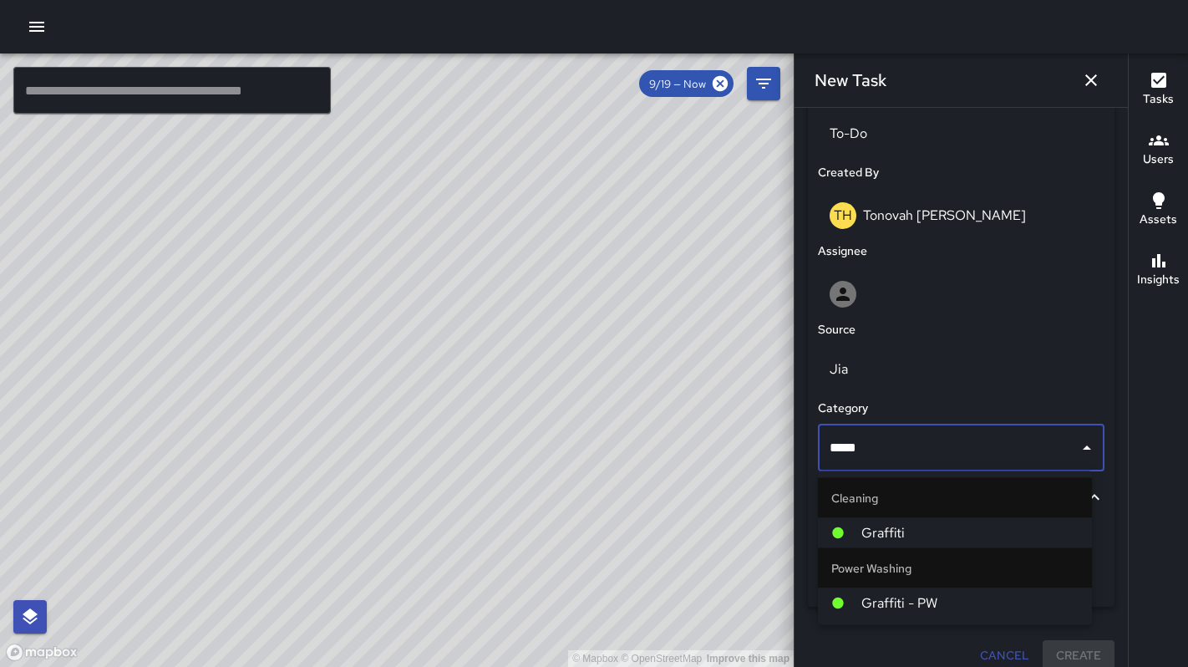
type input "******"
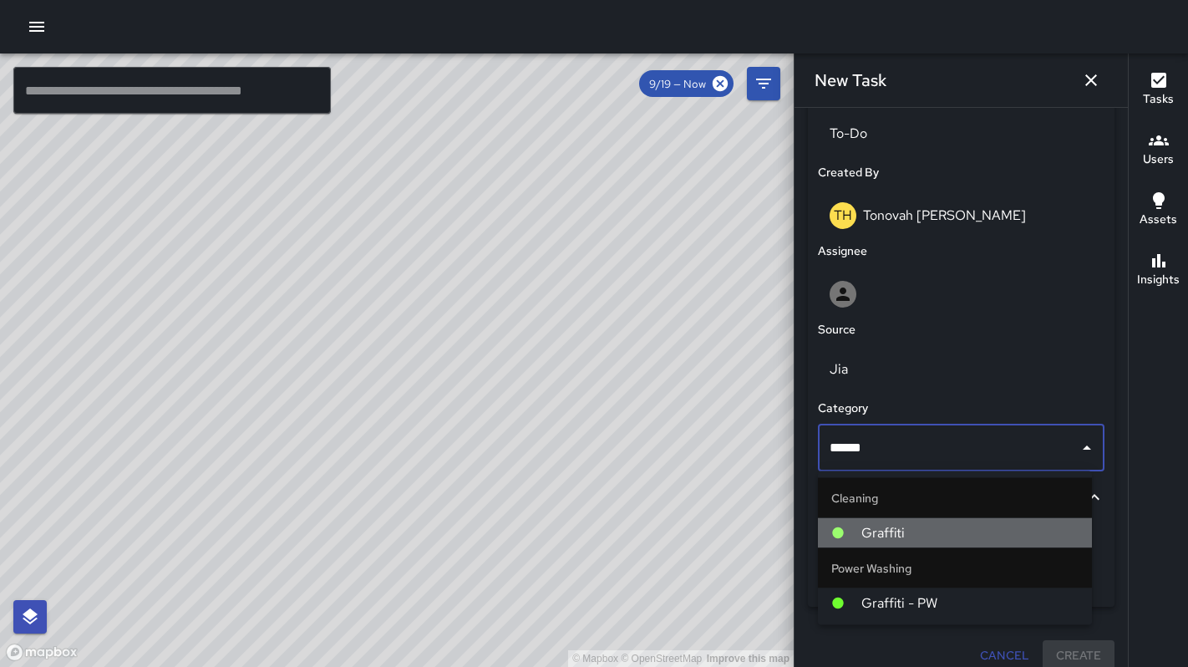
click at [902, 527] on span "Graffiti" at bounding box center [969, 533] width 217 height 20
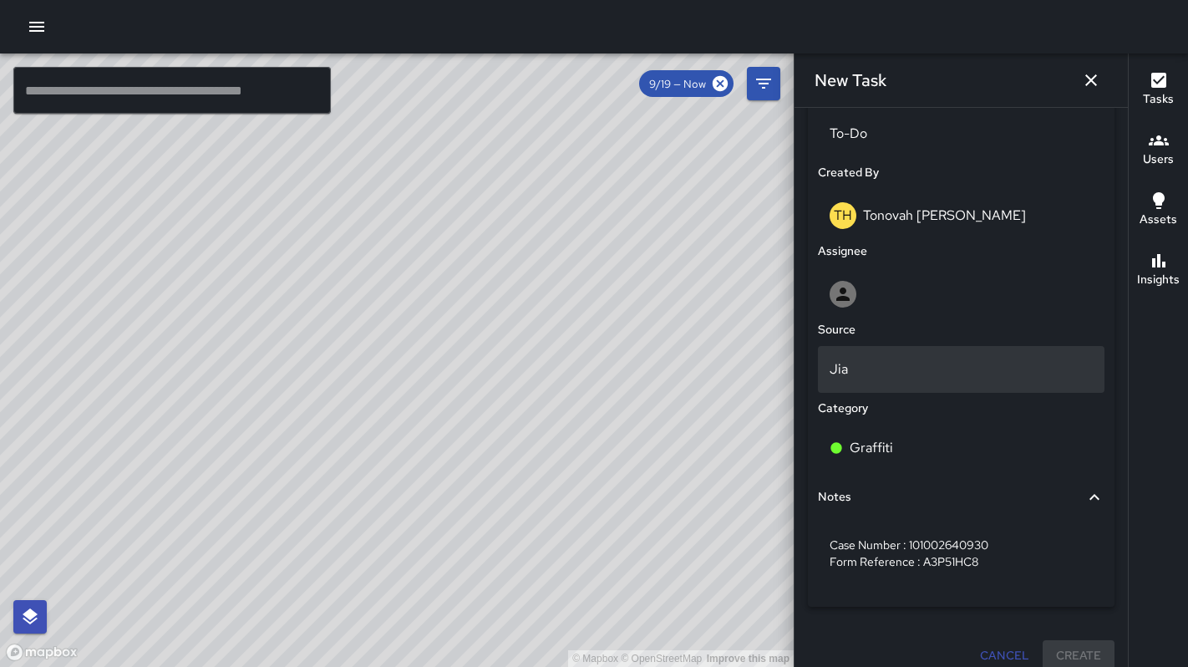
click at [858, 359] on p "Jia" at bounding box center [960, 369] width 263 height 20
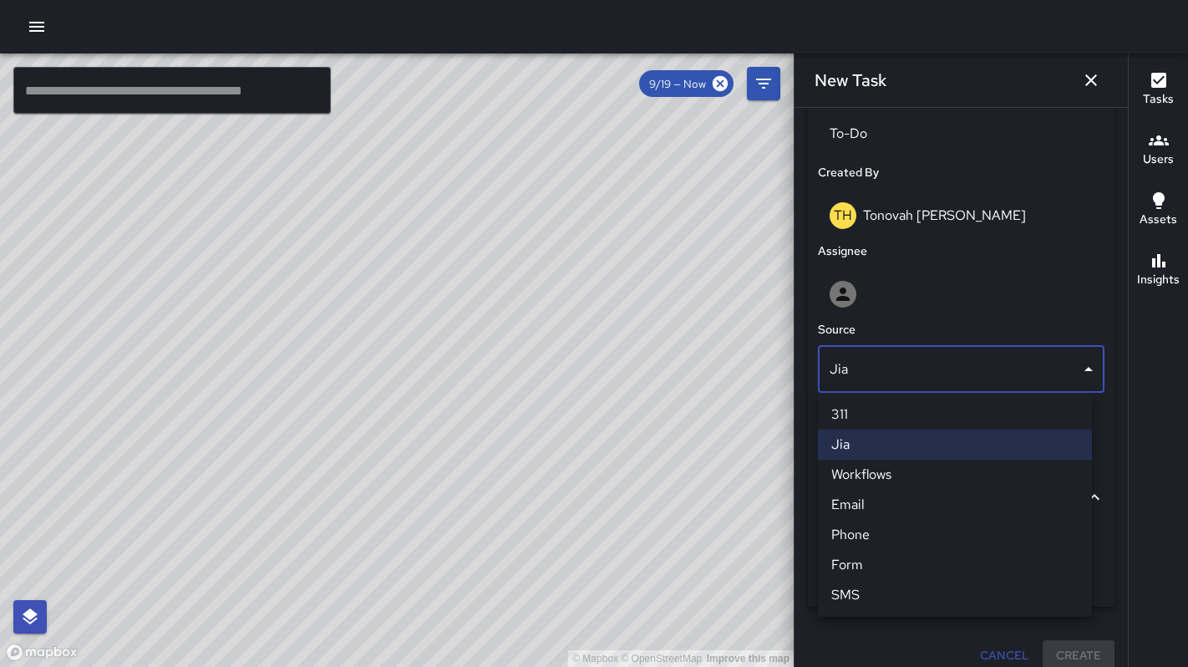
click at [857, 404] on li "311" at bounding box center [955, 414] width 274 height 30
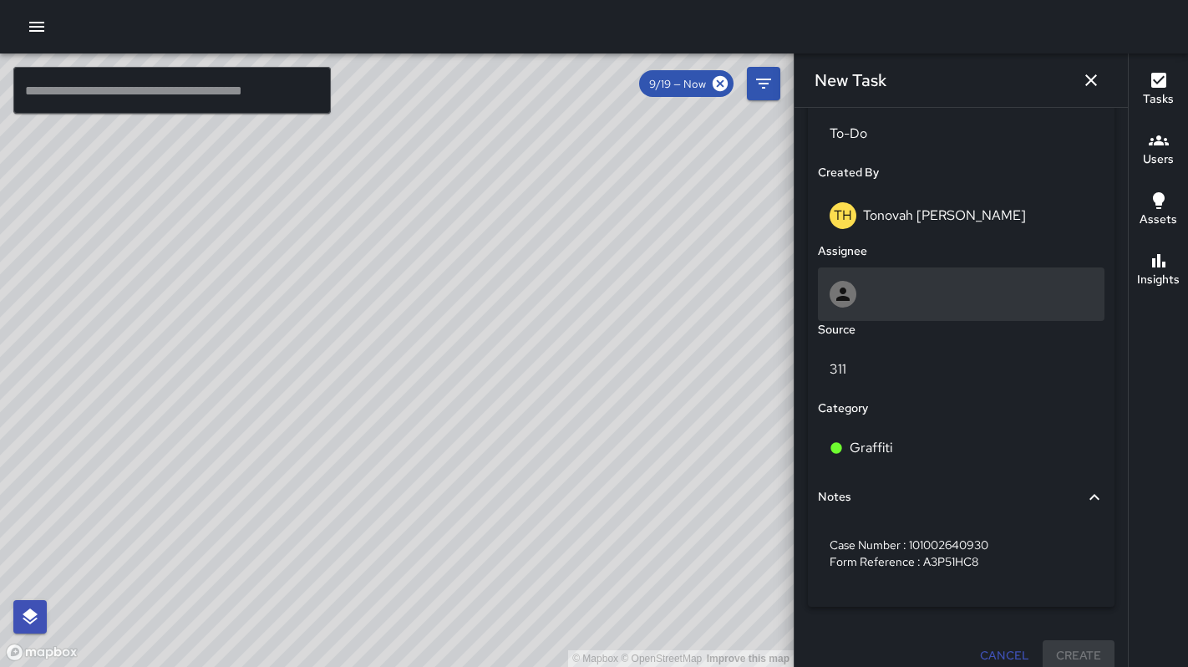
click at [865, 288] on div at bounding box center [960, 294] width 263 height 27
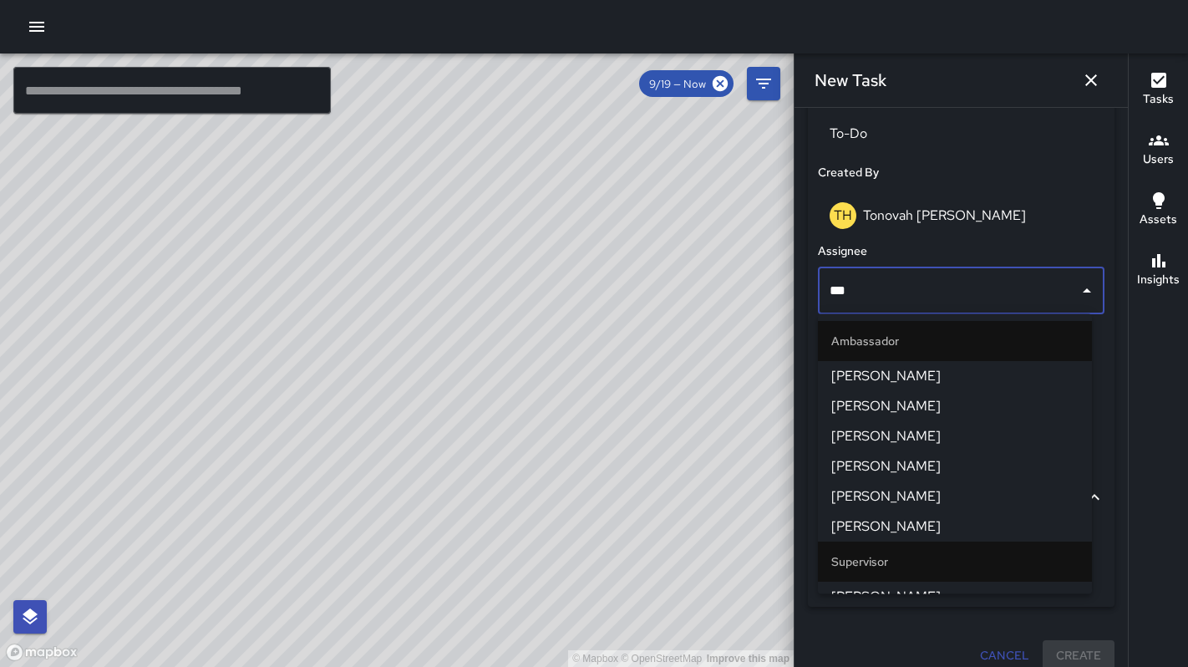
type input "****"
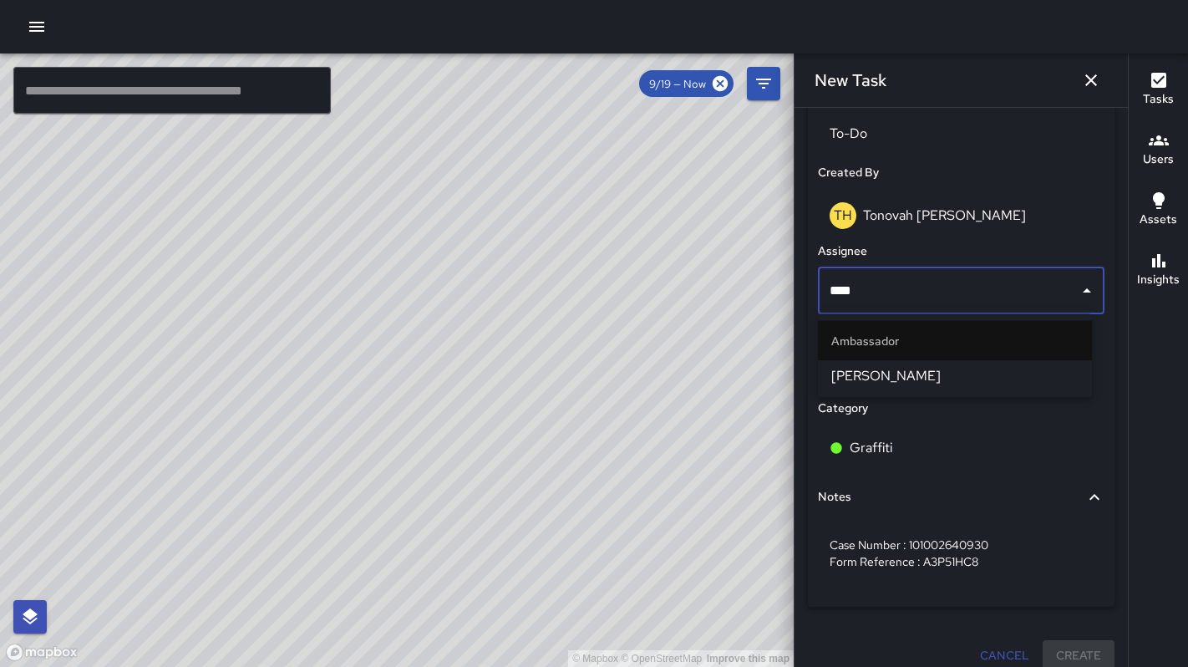
click at [897, 377] on span "Dago Cervantes" at bounding box center [954, 376] width 247 height 20
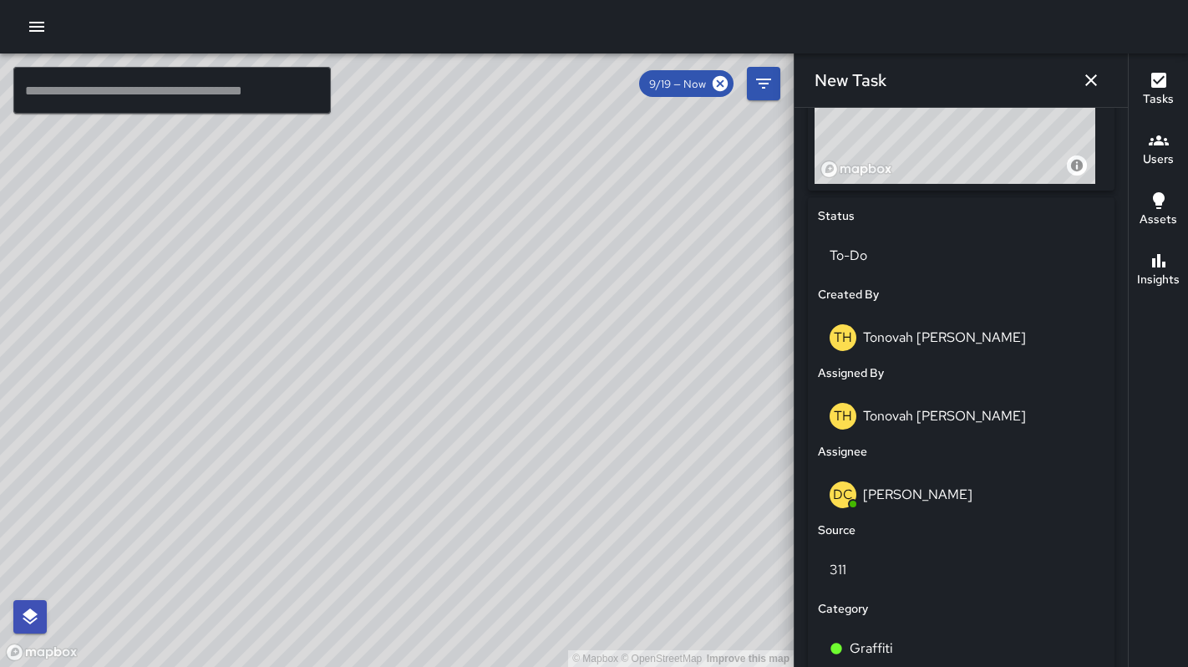
scroll to position [590, 0]
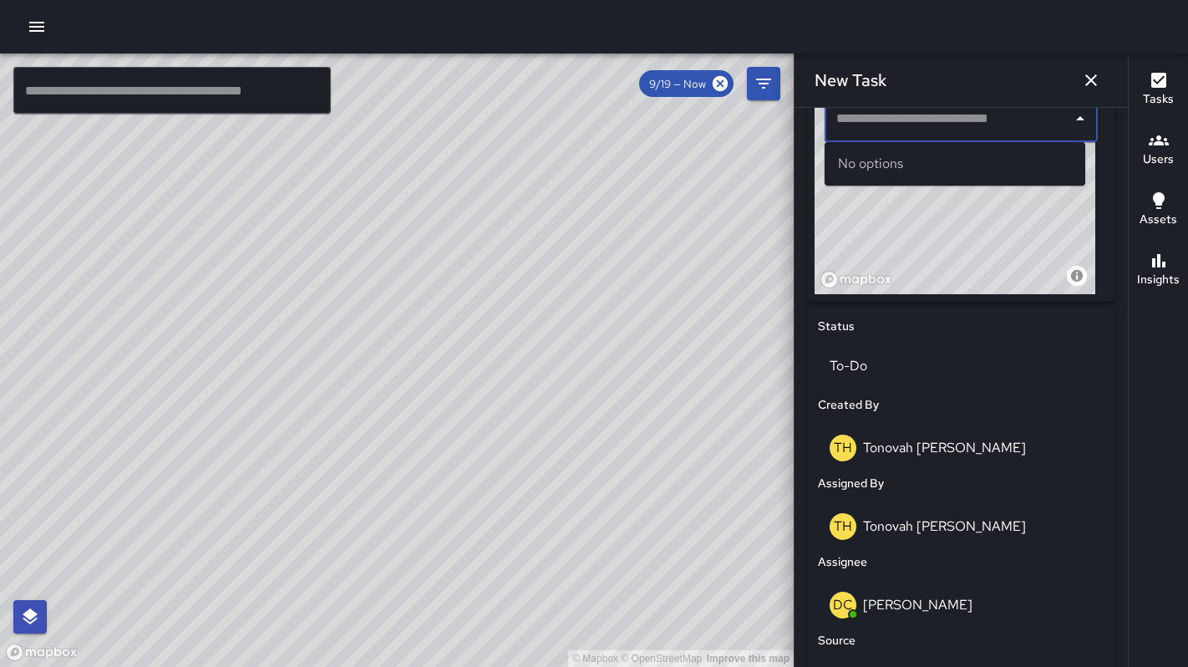
click at [906, 133] on input "text" at bounding box center [948, 119] width 233 height 32
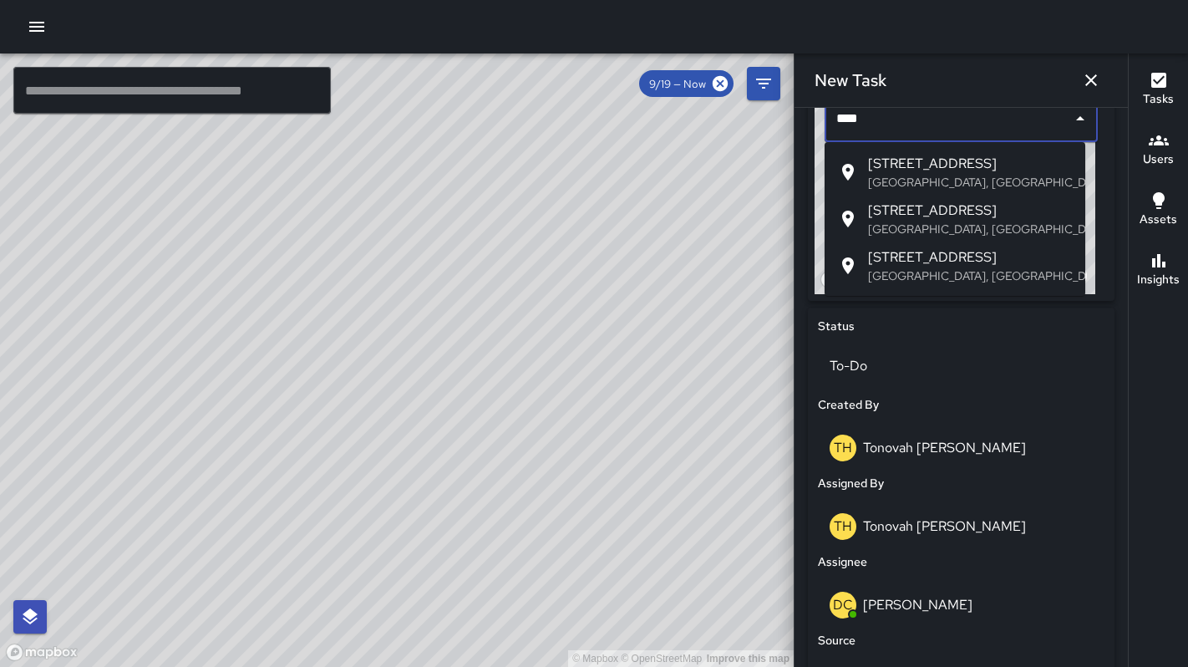
click at [952, 217] on span "333 11th Street" at bounding box center [970, 210] width 204 height 20
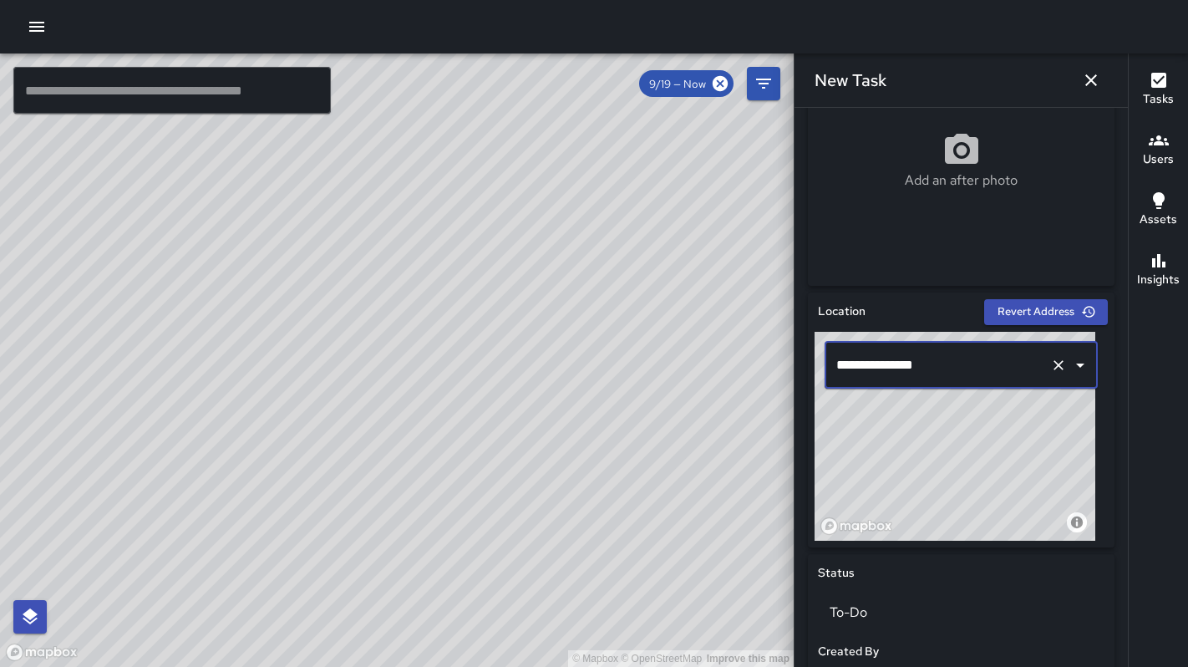
scroll to position [24, 0]
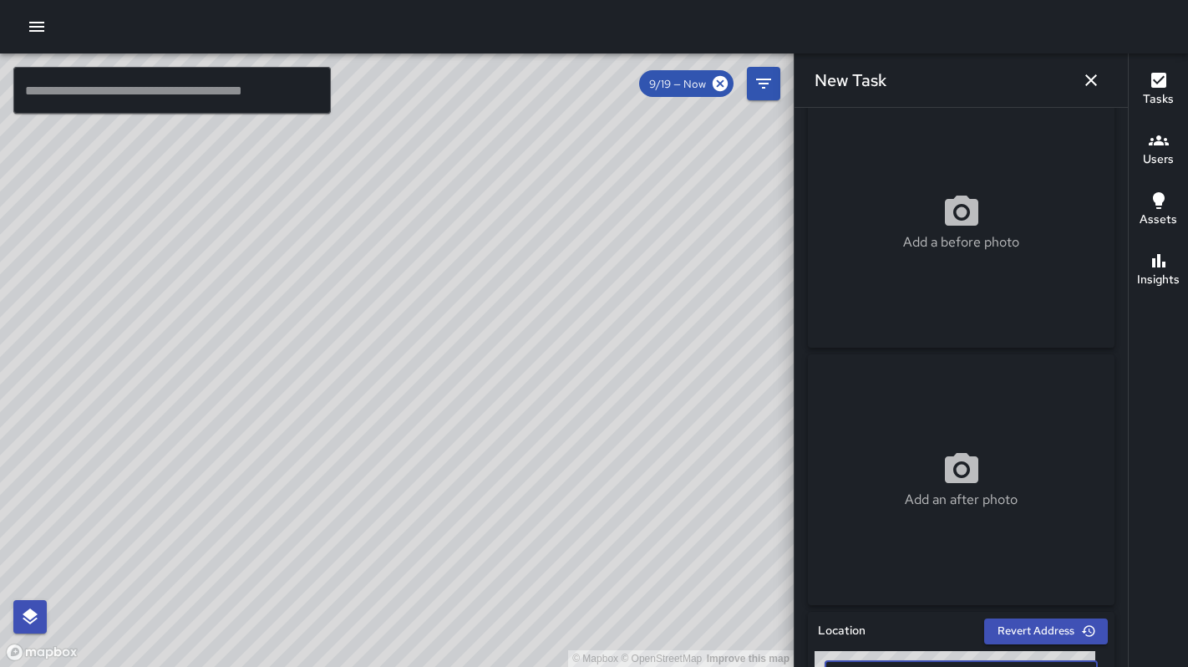
type input "**********"
click at [935, 254] on div "Add a before photo" at bounding box center [961, 222] width 307 height 251
type input "**********"
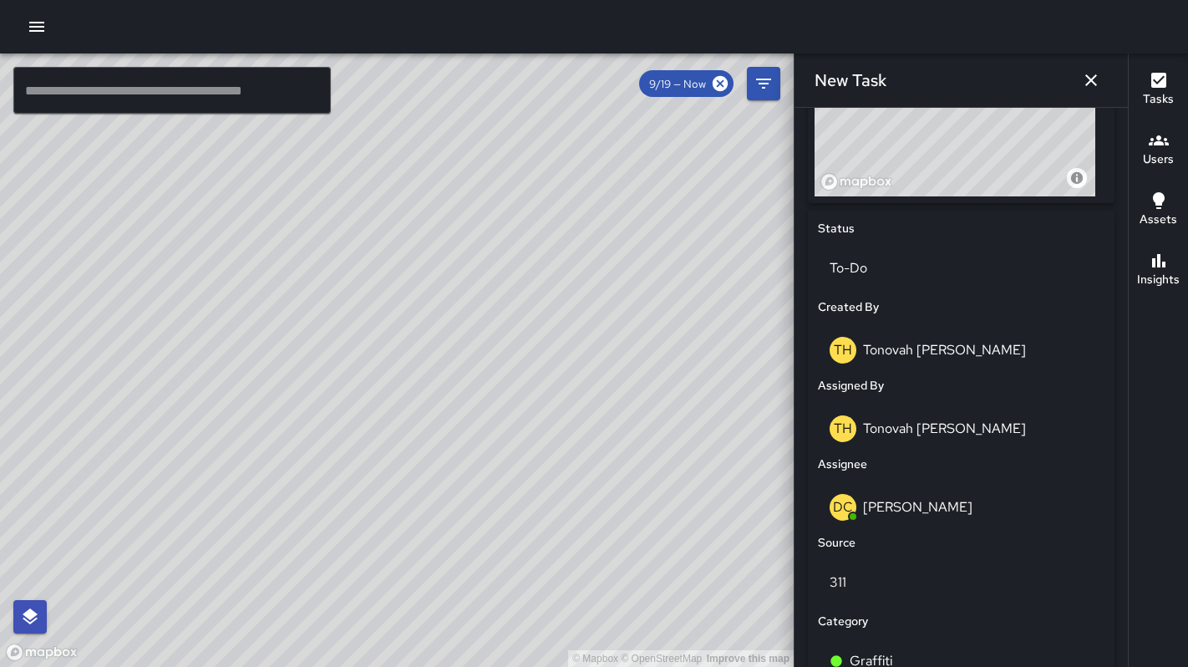
scroll to position [917, 0]
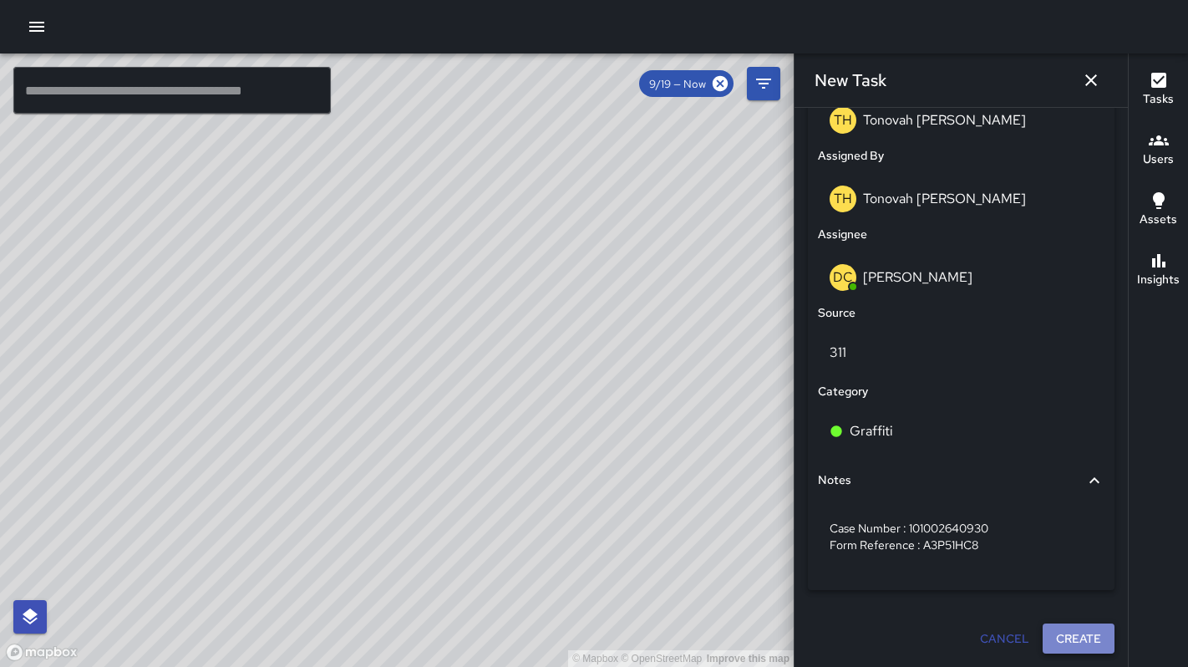
click at [1054, 631] on button "Create" at bounding box center [1078, 638] width 72 height 31
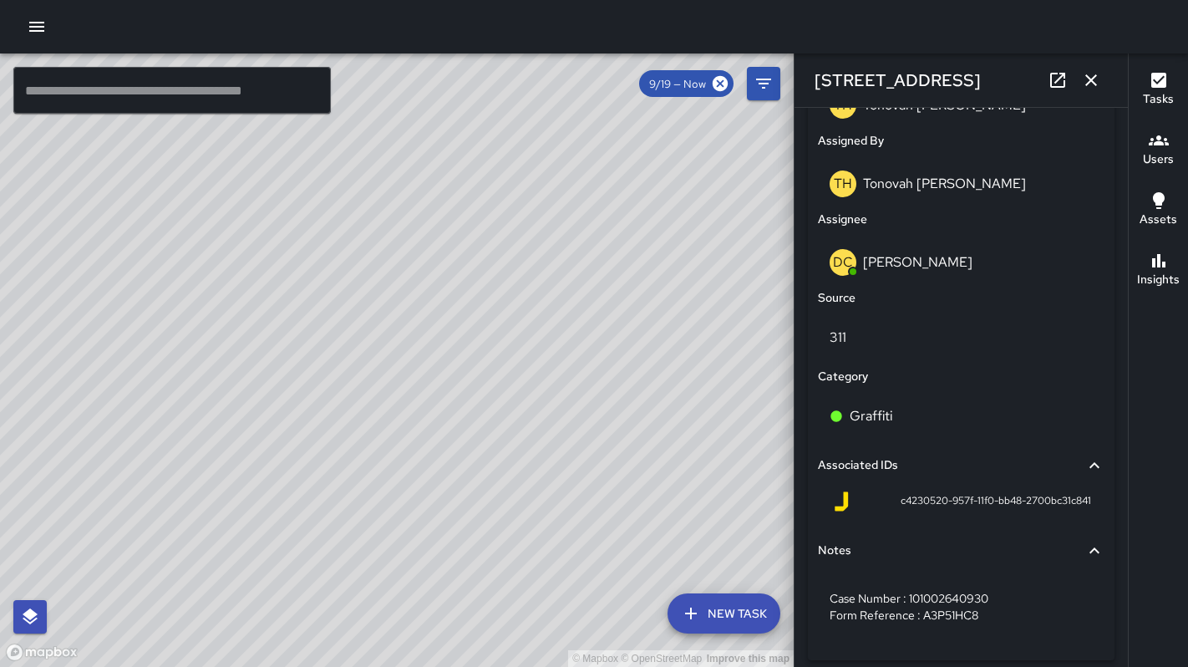
scroll to position [975, 0]
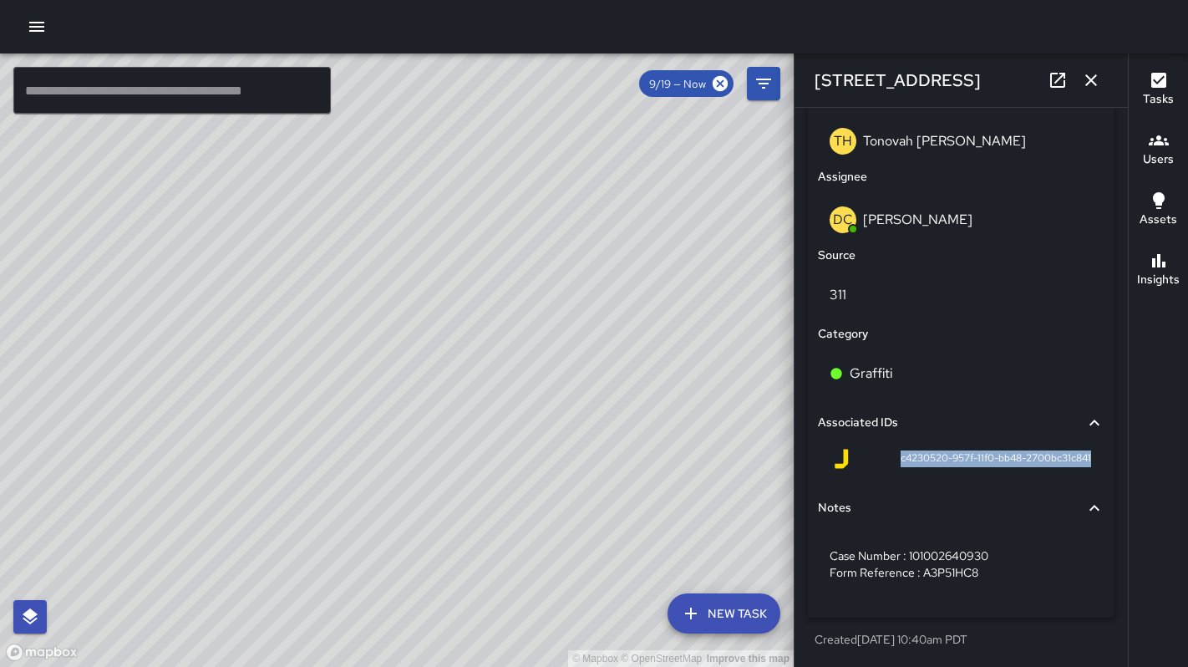
drag, startPoint x: 887, startPoint y: 453, endPoint x: 1083, endPoint y: 465, distance: 196.7
click at [1083, 465] on div "c4230520-957f-11f0-bb48-2700bc31c841" at bounding box center [961, 462] width 287 height 40
copy span "c4230520-957f-11f0-bb48-2700bc31c841"
click at [1093, 89] on icon "button" at bounding box center [1091, 80] width 20 height 20
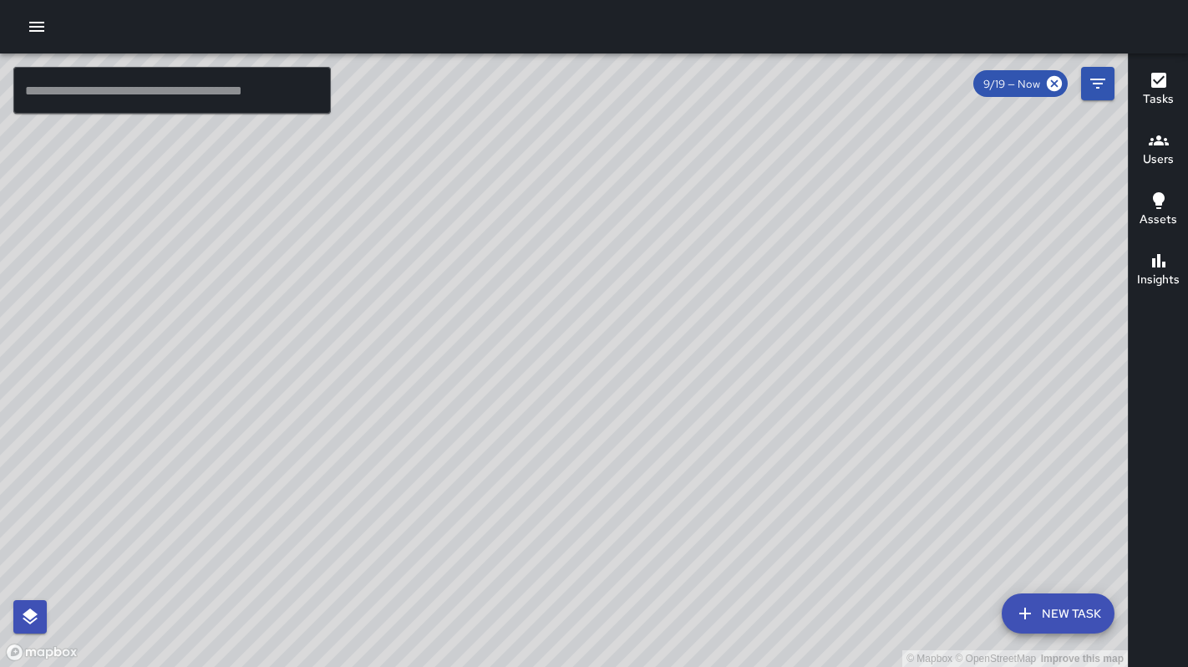
click at [1063, 615] on button "New Task" at bounding box center [1058, 613] width 113 height 40
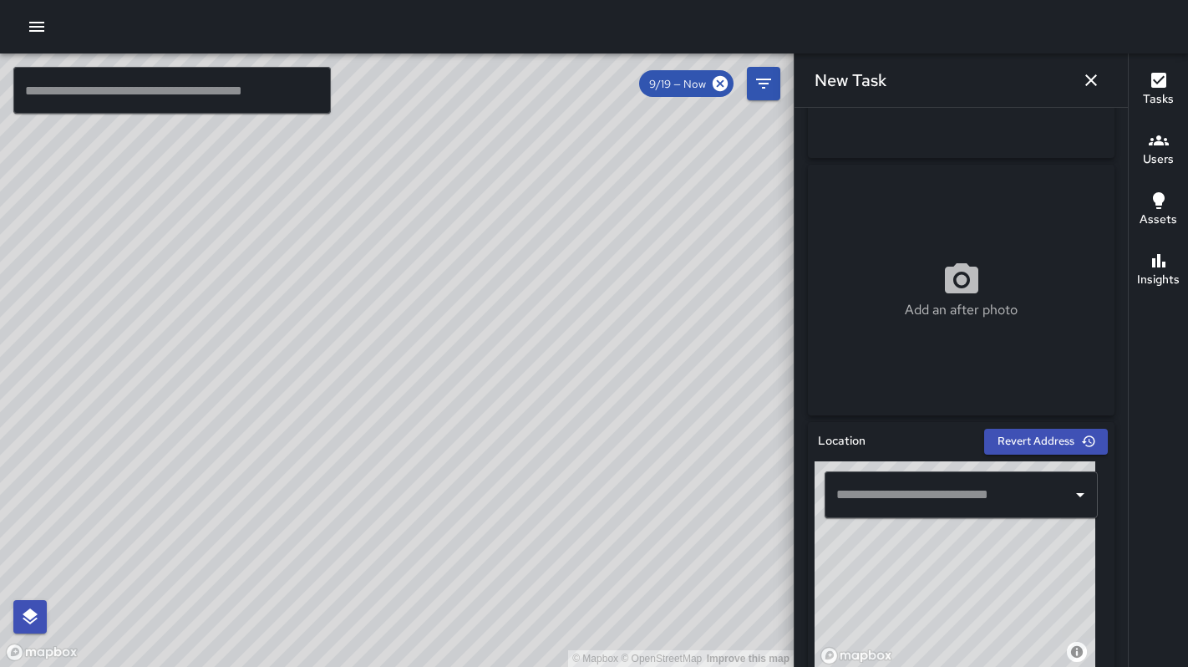
scroll to position [332, 0]
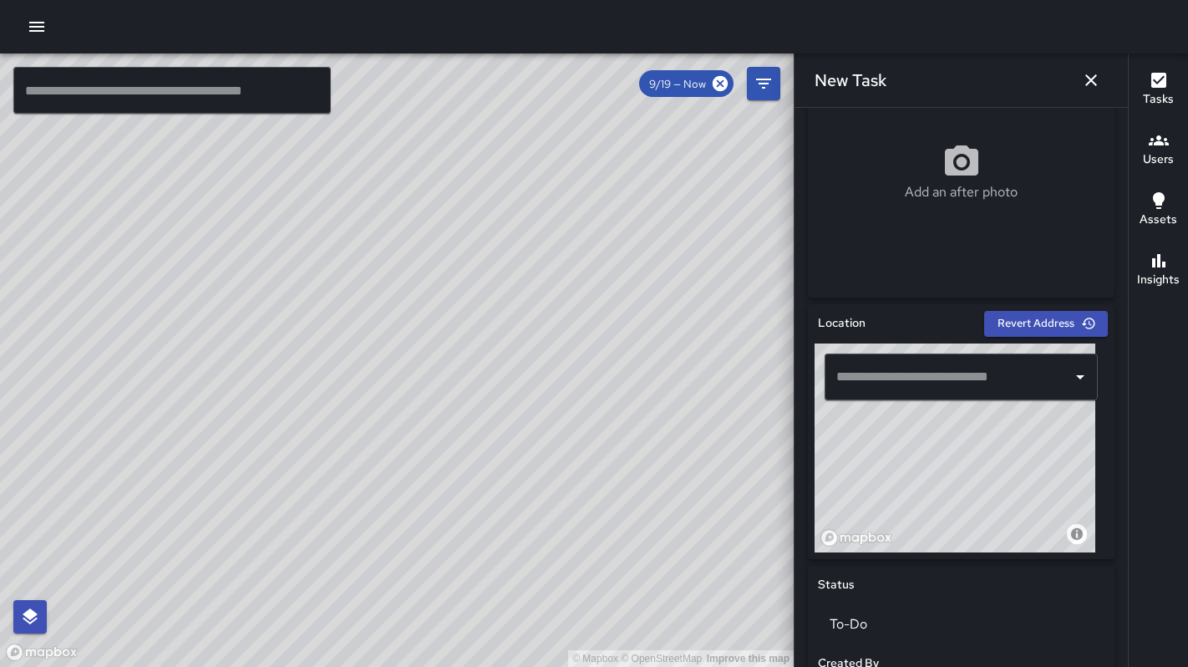
click at [905, 387] on input "text" at bounding box center [948, 377] width 233 height 32
paste input "**********"
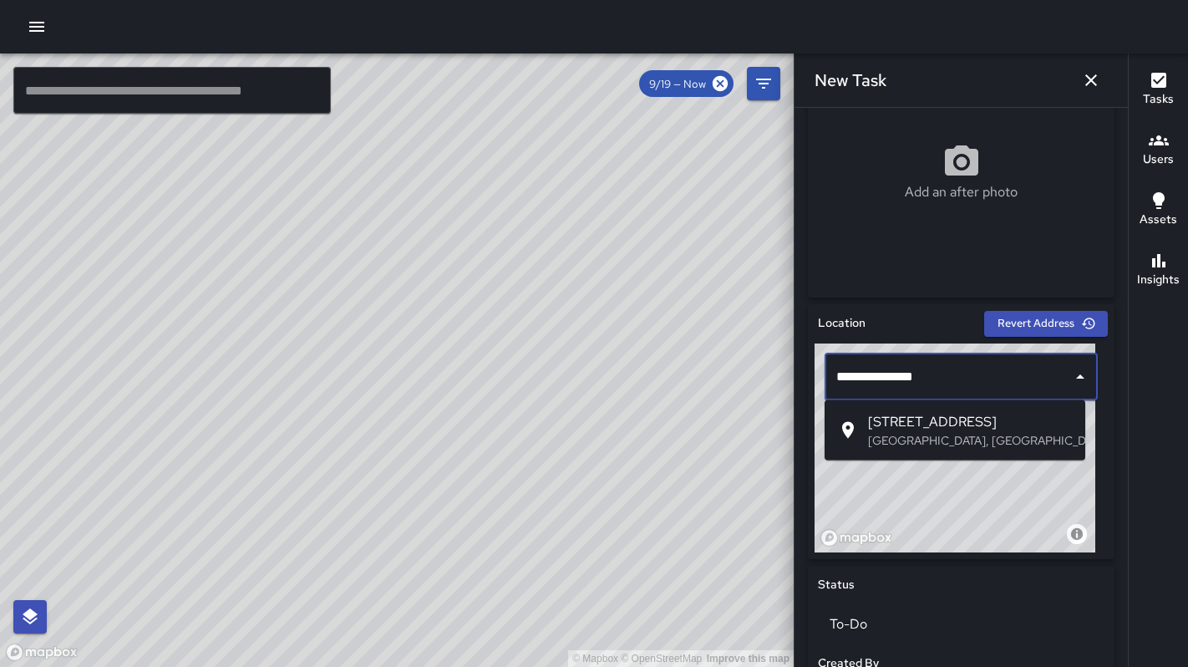
click at [905, 434] on p "San Francisco, CA, USA" at bounding box center [970, 440] width 204 height 17
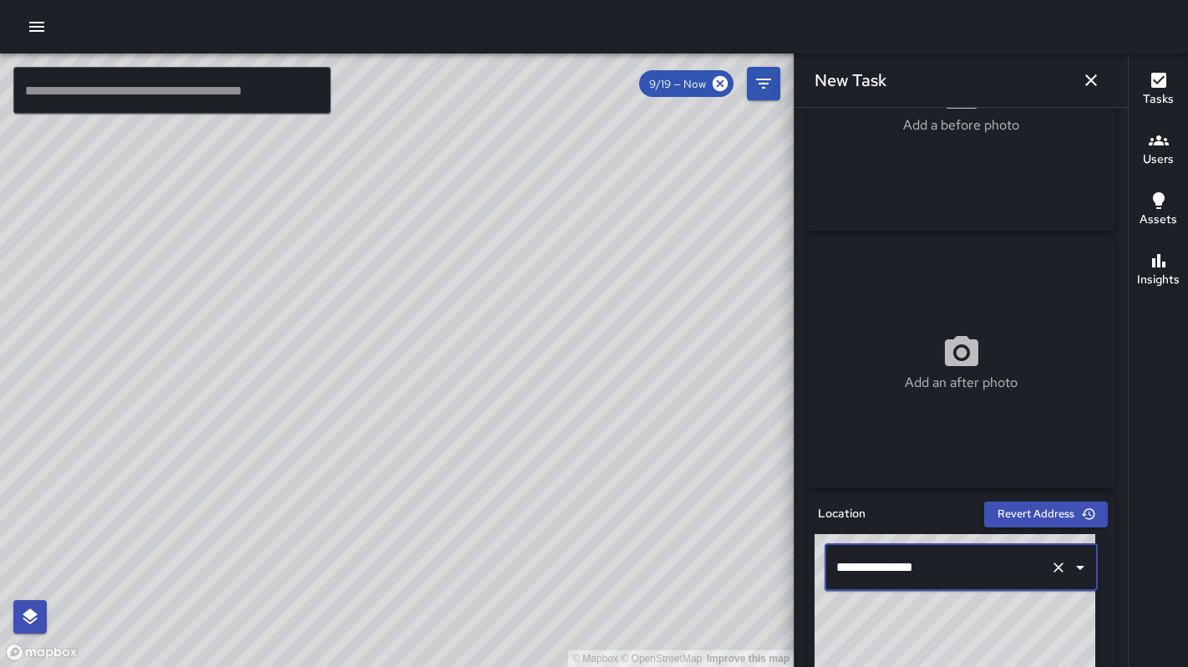
scroll to position [0, 0]
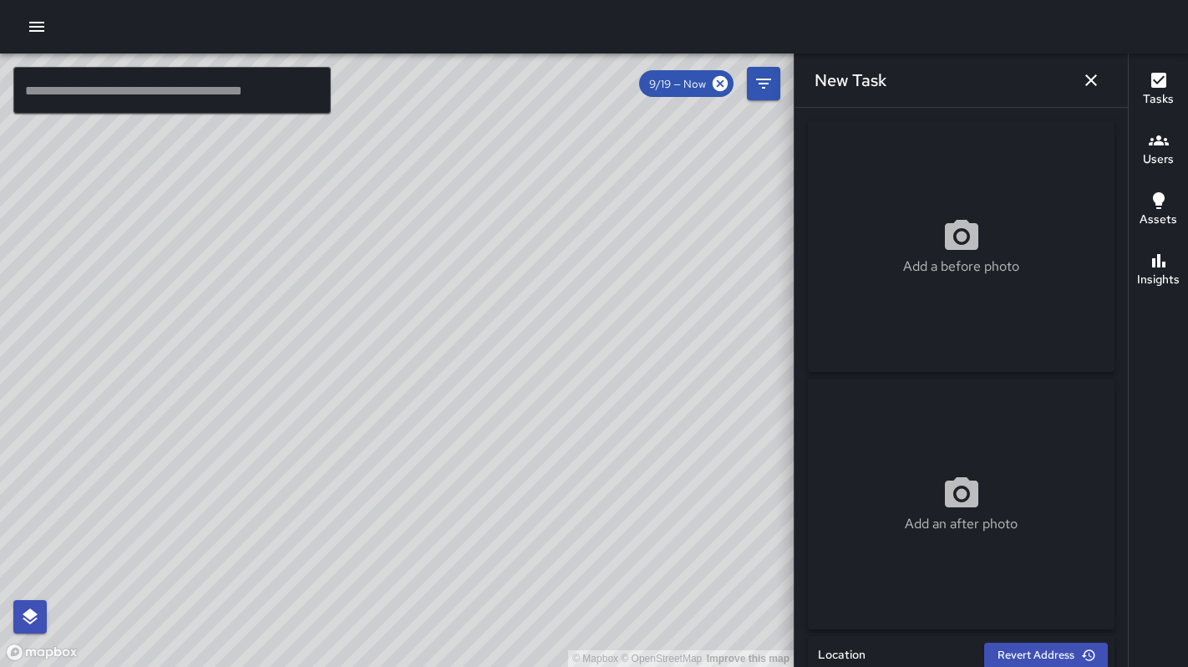
type input "**********"
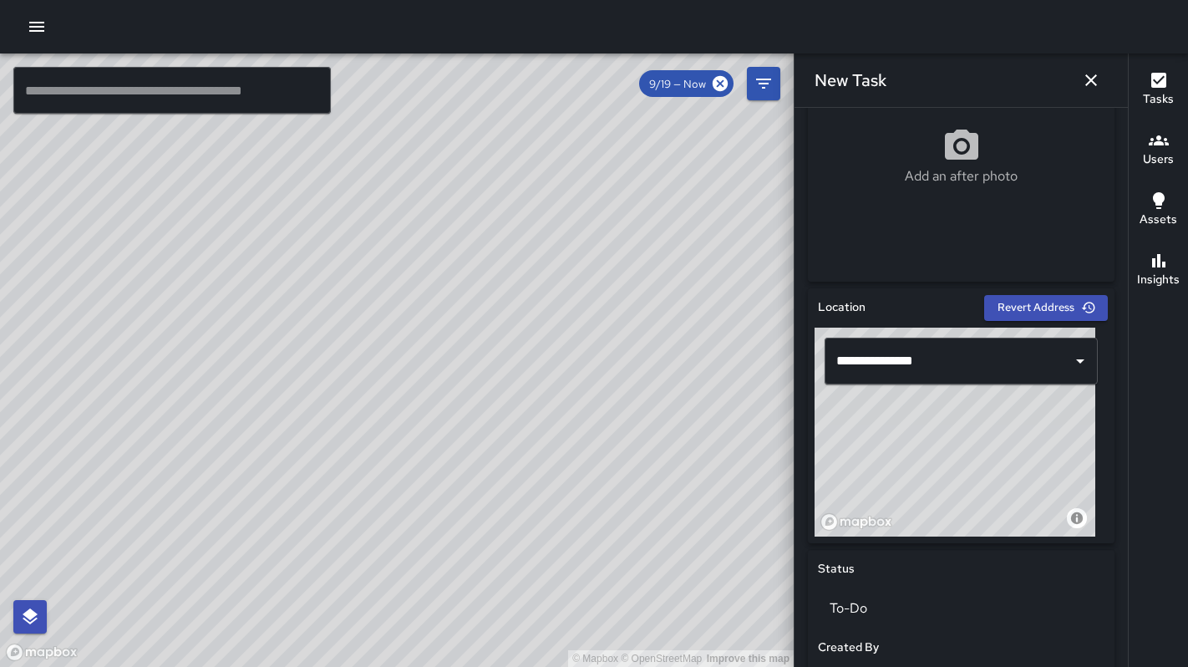
scroll to position [620, 0]
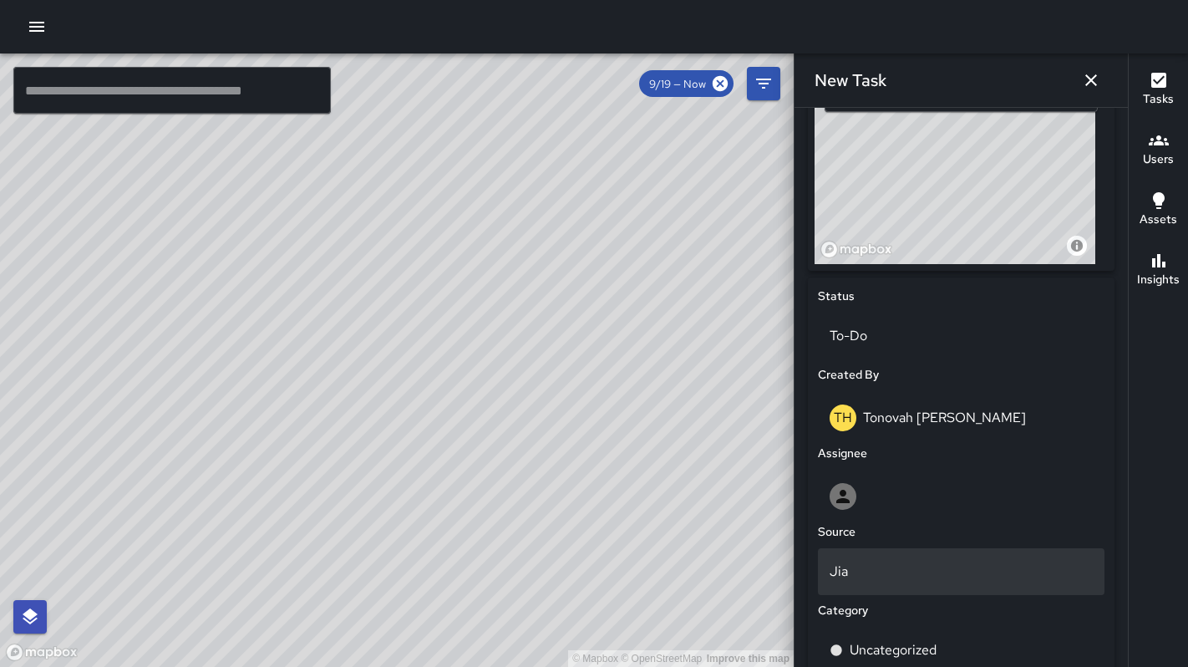
click at [873, 567] on p "Jia" at bounding box center [960, 571] width 263 height 20
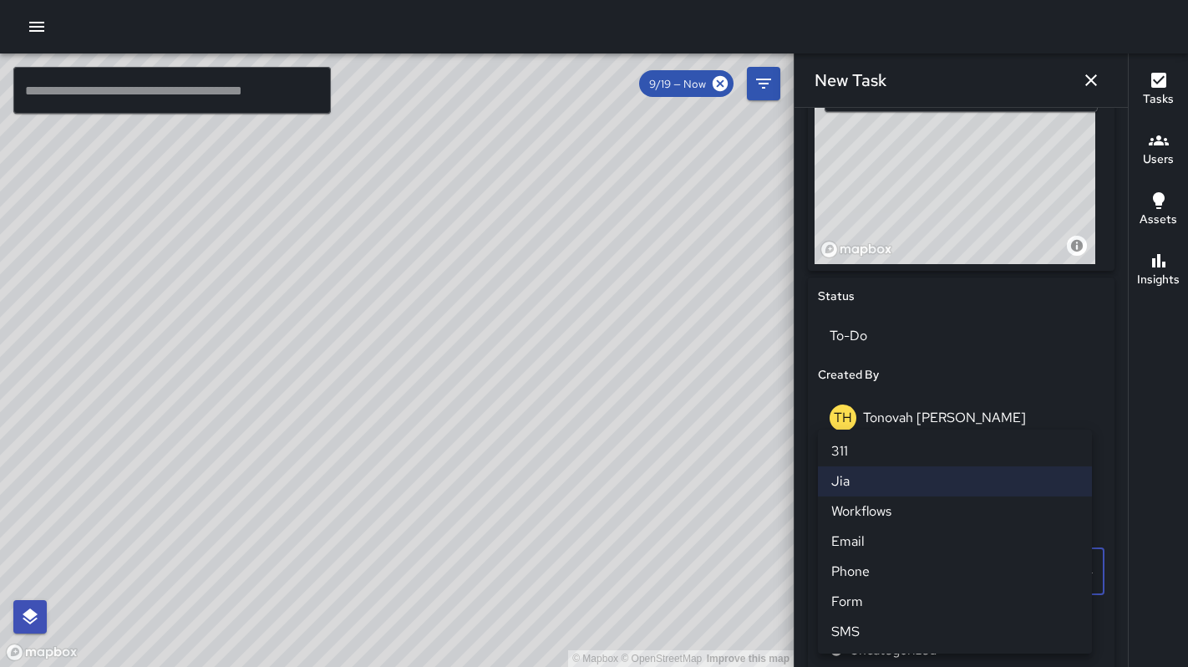
click at [866, 455] on li "311" at bounding box center [955, 451] width 274 height 30
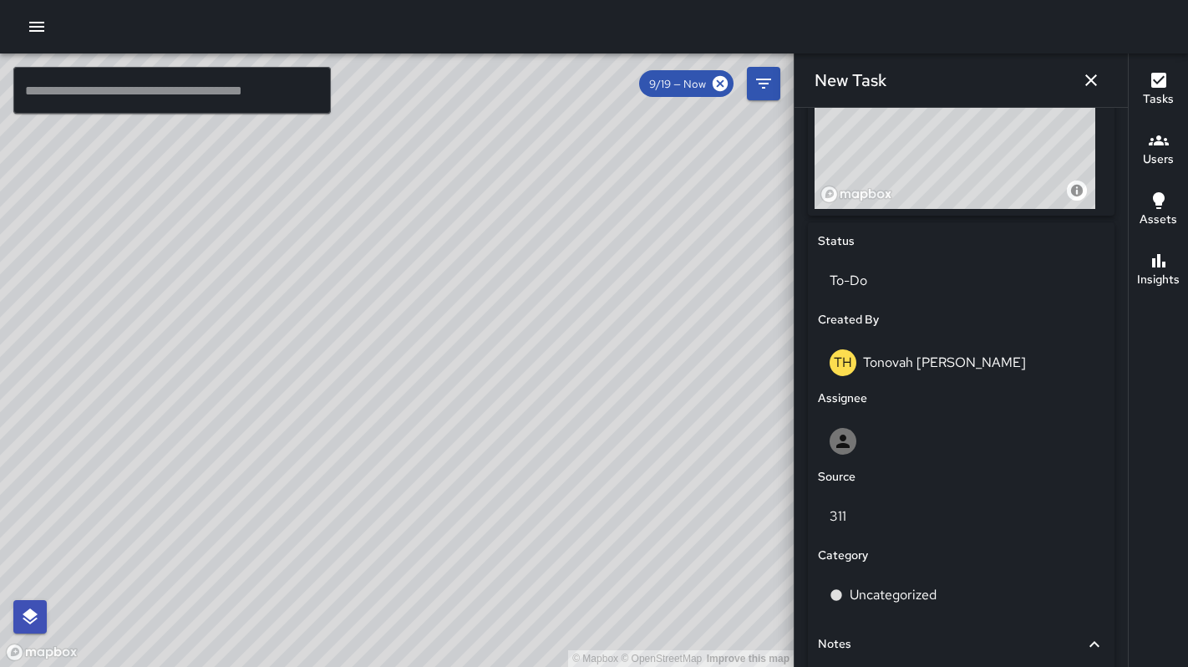
scroll to position [771, 0]
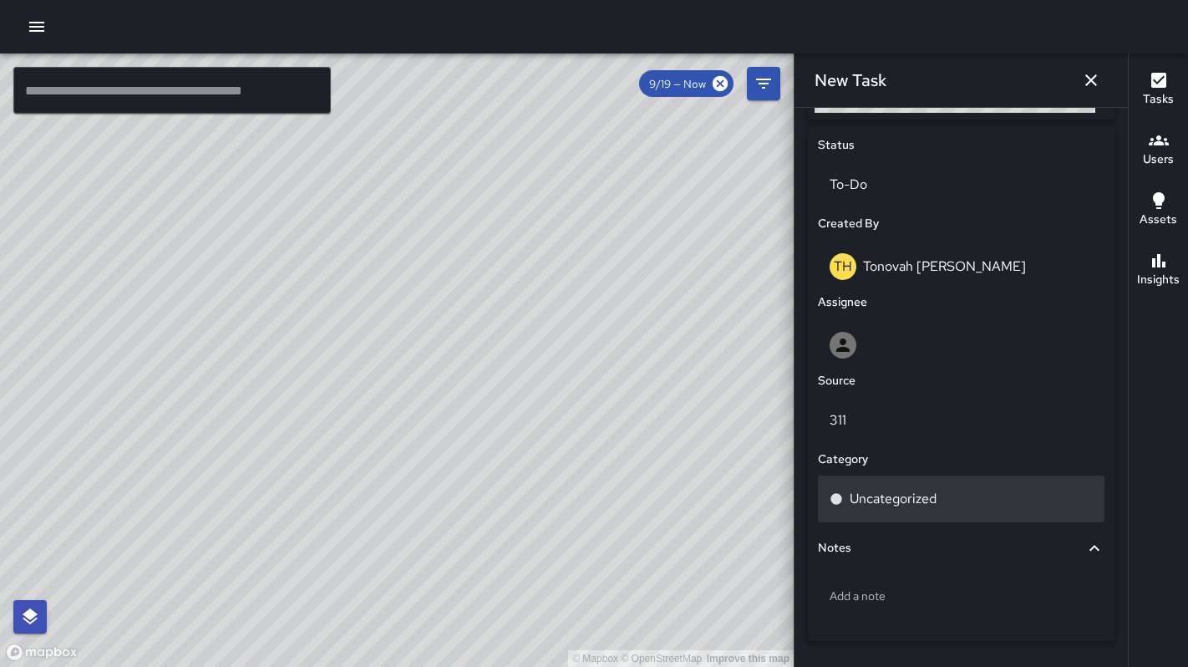
click at [884, 496] on p "Uncategorized" at bounding box center [893, 499] width 87 height 20
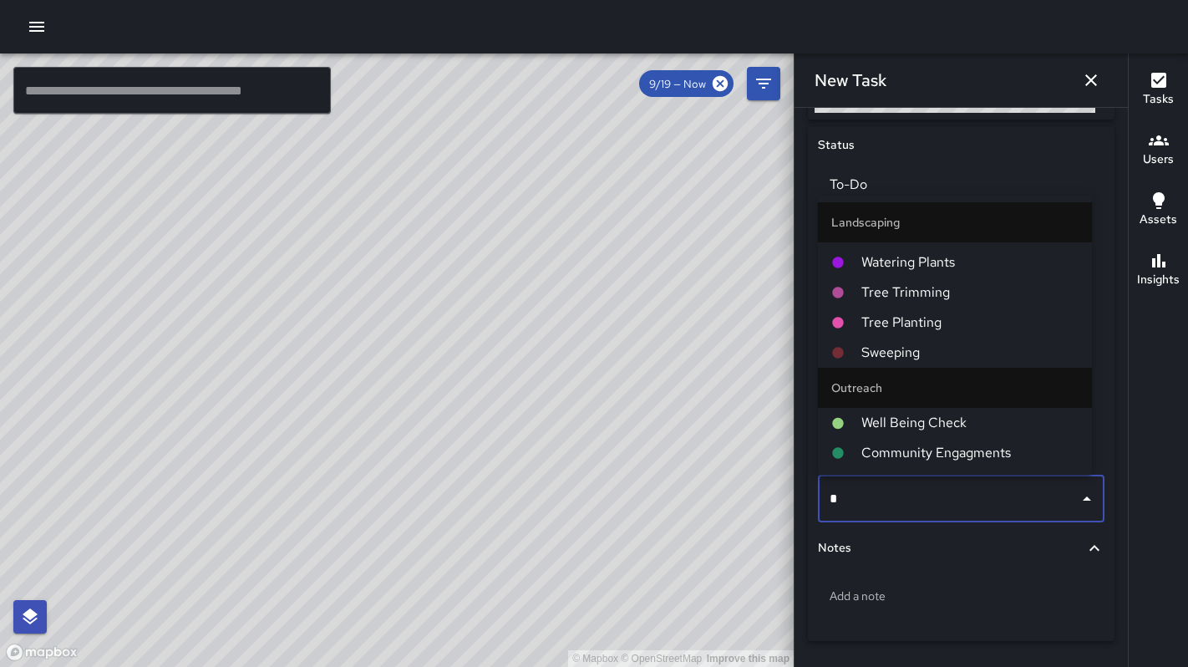
scroll to position [0, 0]
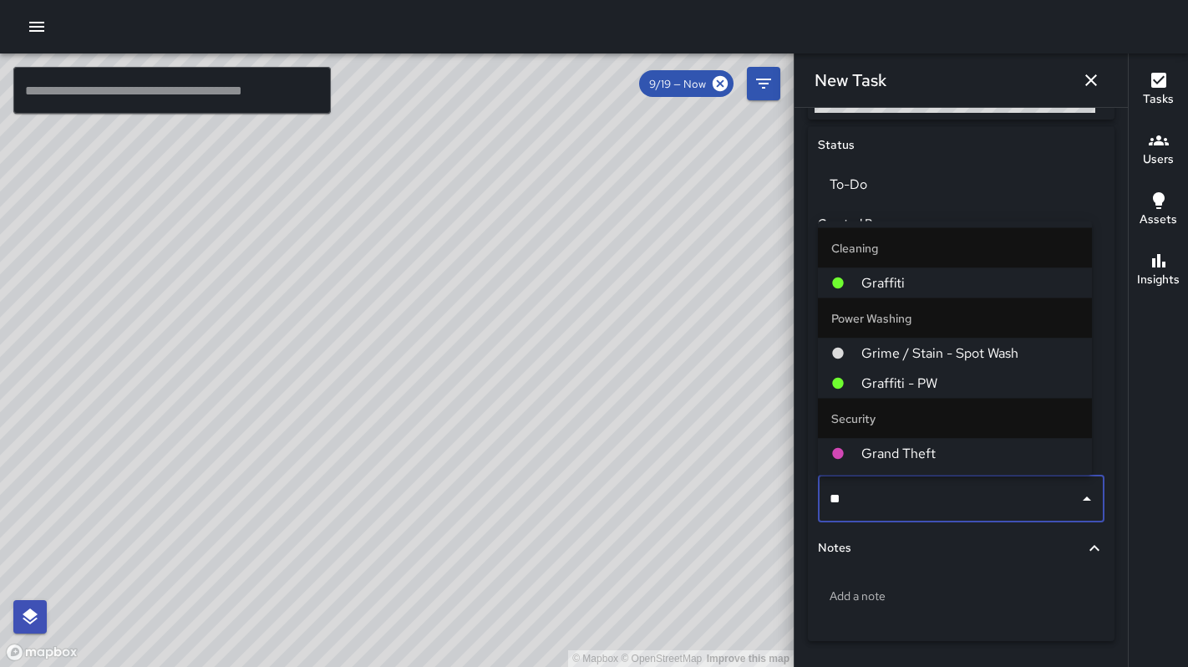
type input "***"
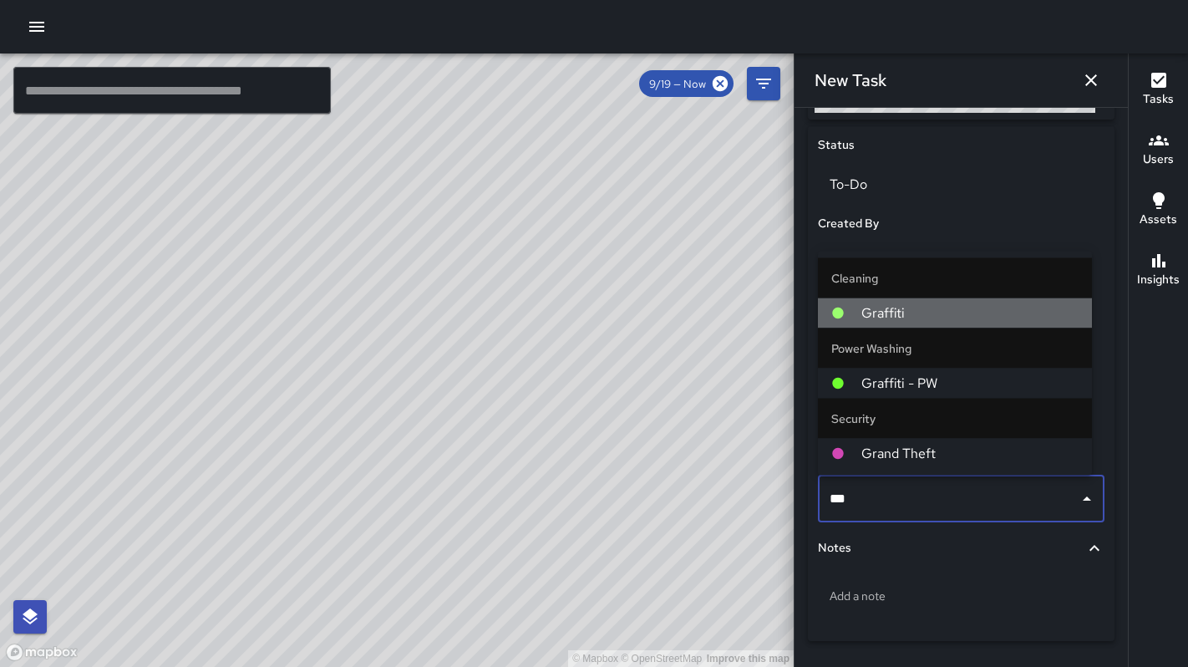
click at [882, 317] on span "Graffiti" at bounding box center [969, 313] width 217 height 20
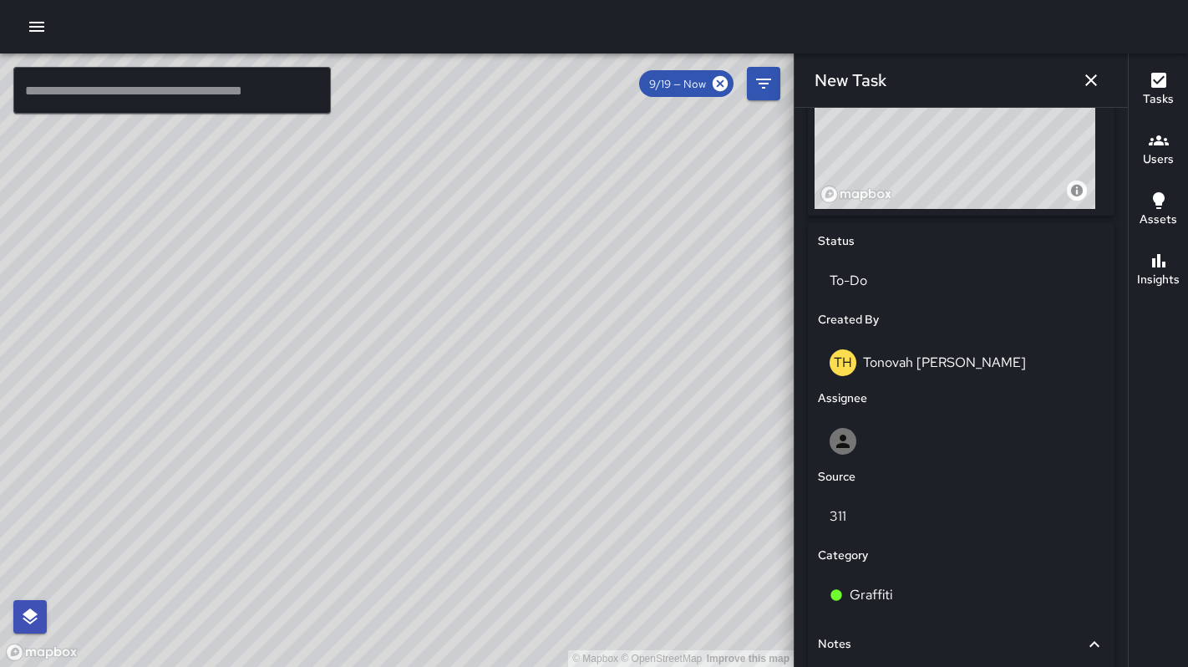
scroll to position [466, 0]
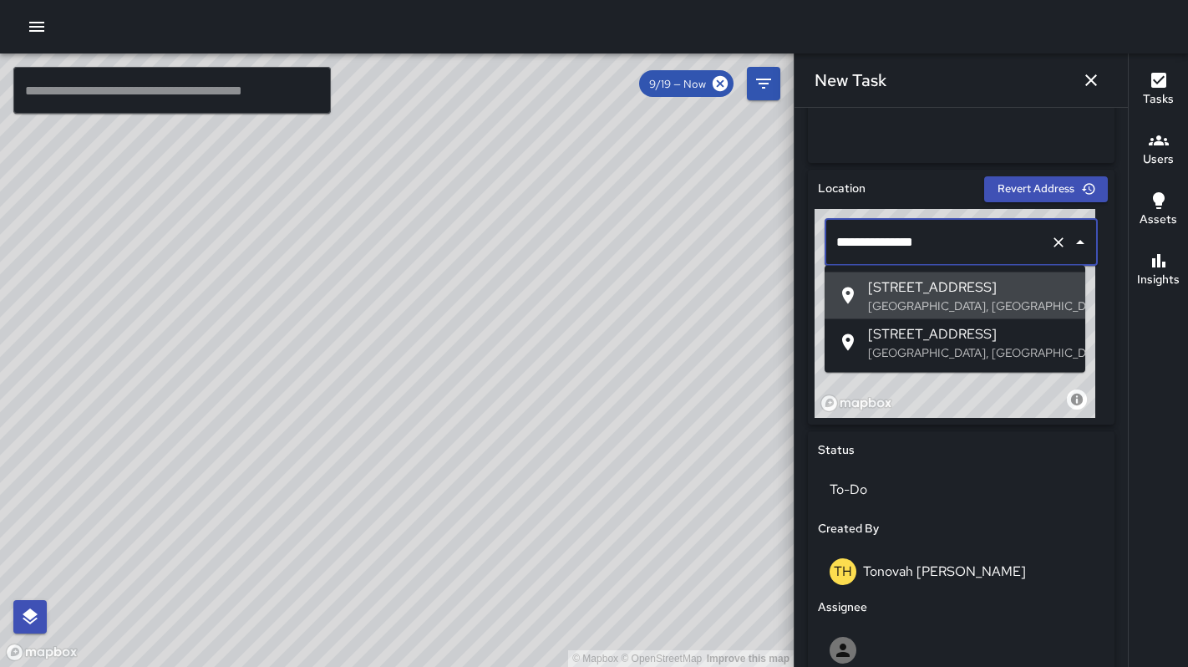
drag, startPoint x: 937, startPoint y: 243, endPoint x: 792, endPoint y: 221, distance: 147.0
click at [792, 221] on div "© Mapbox © OpenStreetMap Improve this map ​ New Task 9/19 — Now Map Layers Task…" at bounding box center [594, 359] width 1188 height 613
paste input "**********"
type input "**********"
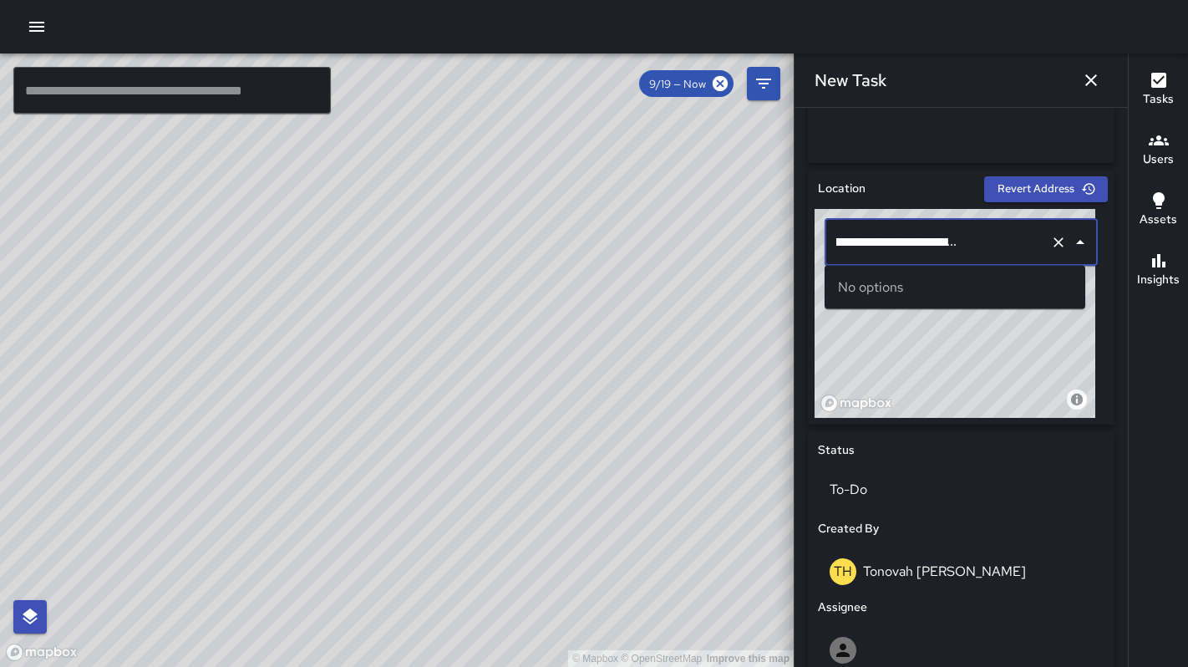
click at [1050, 243] on icon "Clear" at bounding box center [1058, 242] width 17 height 17
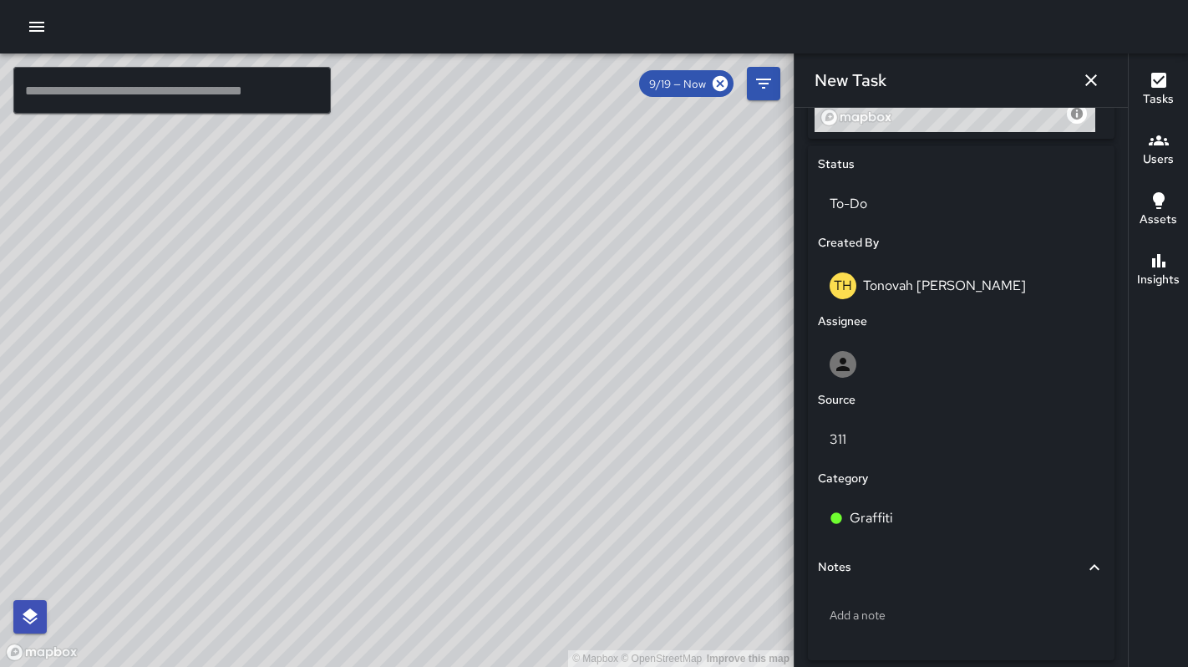
scroll to position [822, 0]
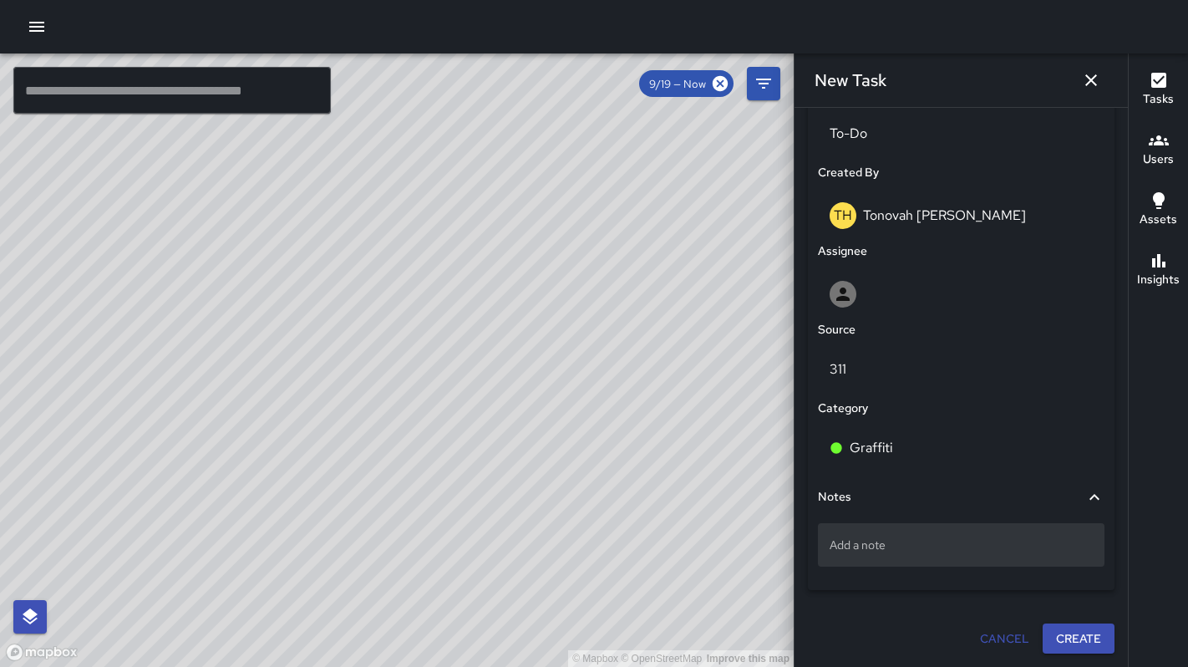
click at [921, 543] on p "Add a note" at bounding box center [960, 544] width 263 height 17
type textarea "**********"
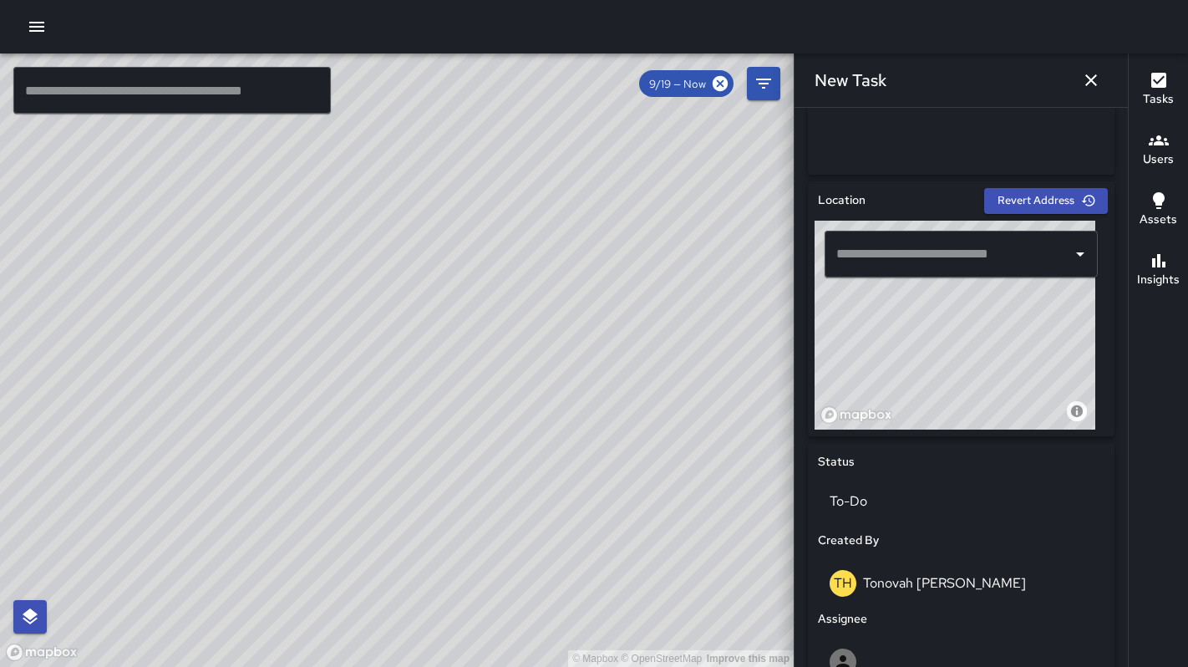
scroll to position [369, 0]
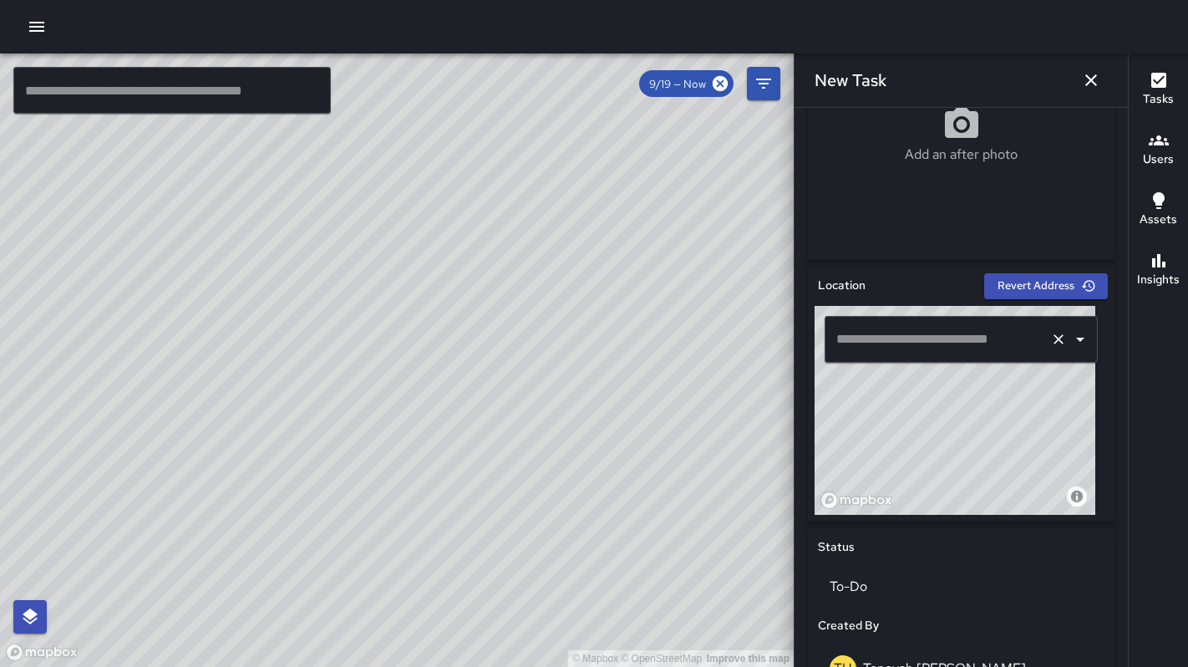
click at [870, 330] on input "text" at bounding box center [931, 339] width 199 height 32
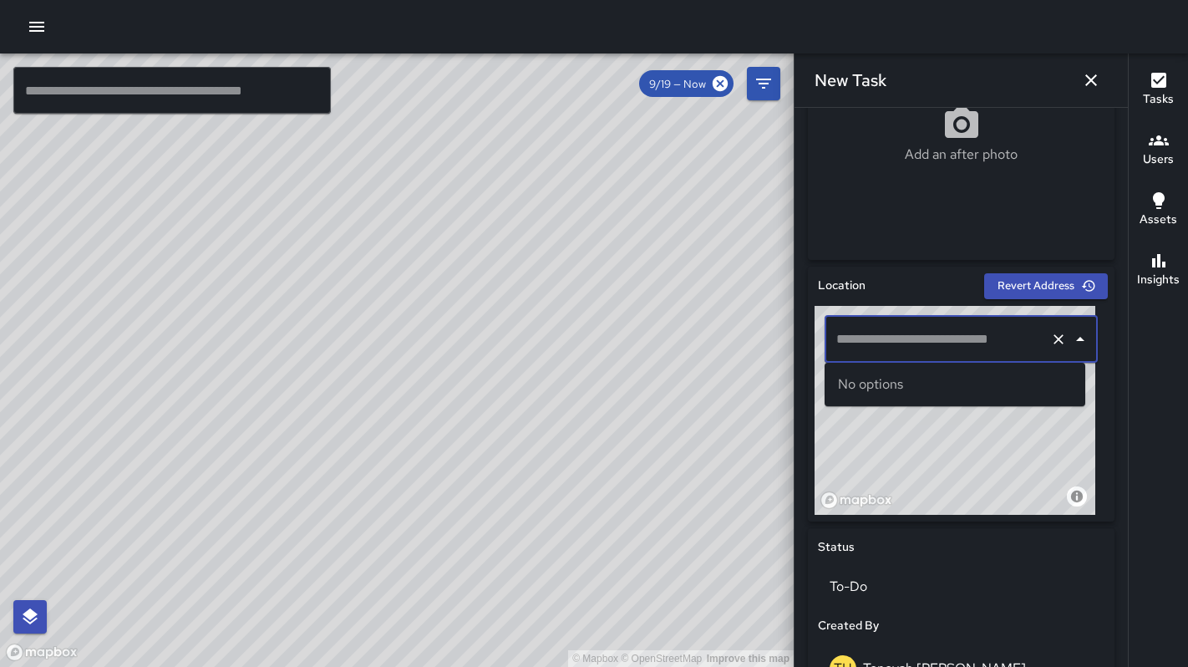
paste input "**********"
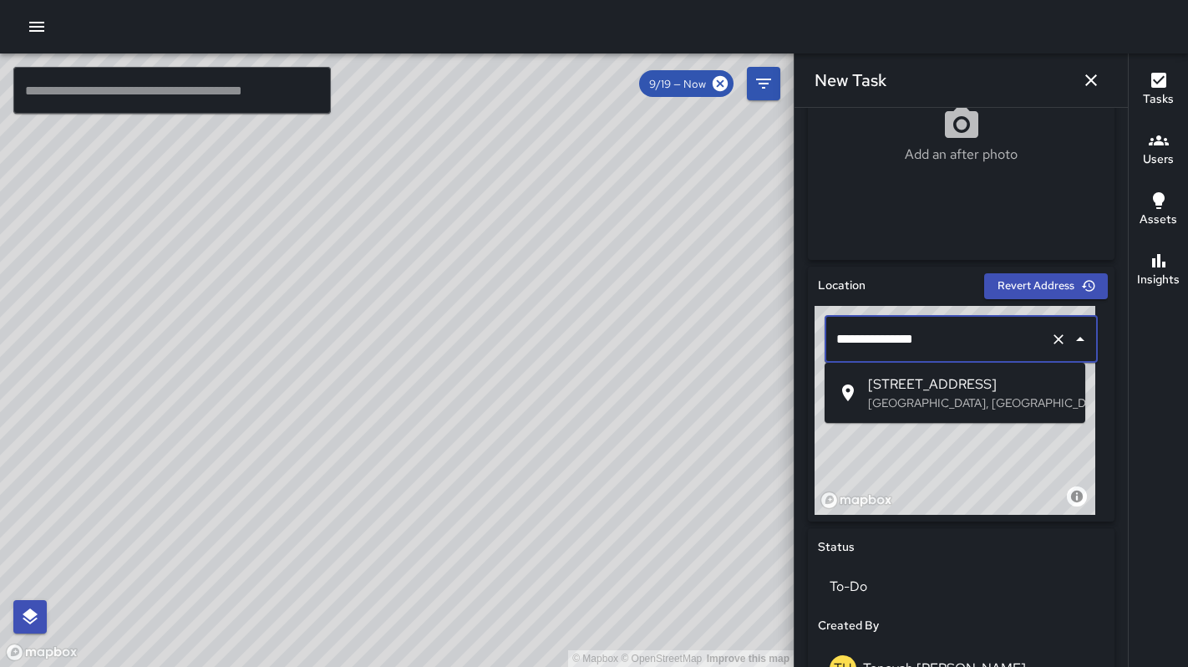
click at [889, 394] on p "San Francisco, CA, USA" at bounding box center [970, 402] width 204 height 17
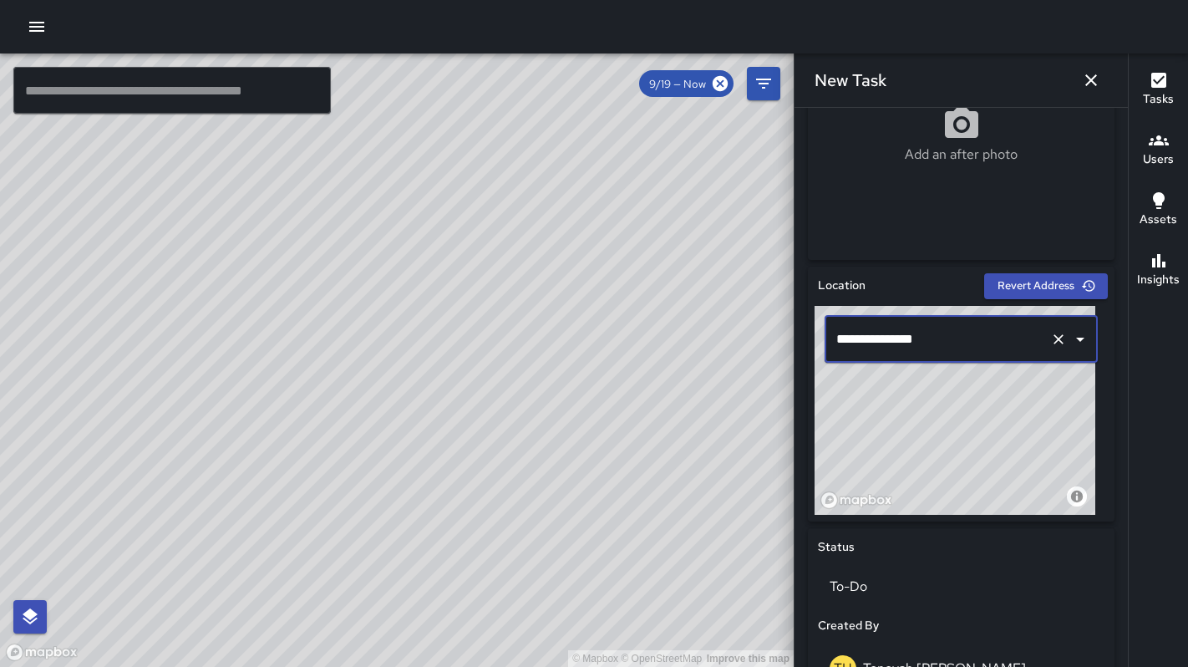
type input "**********"
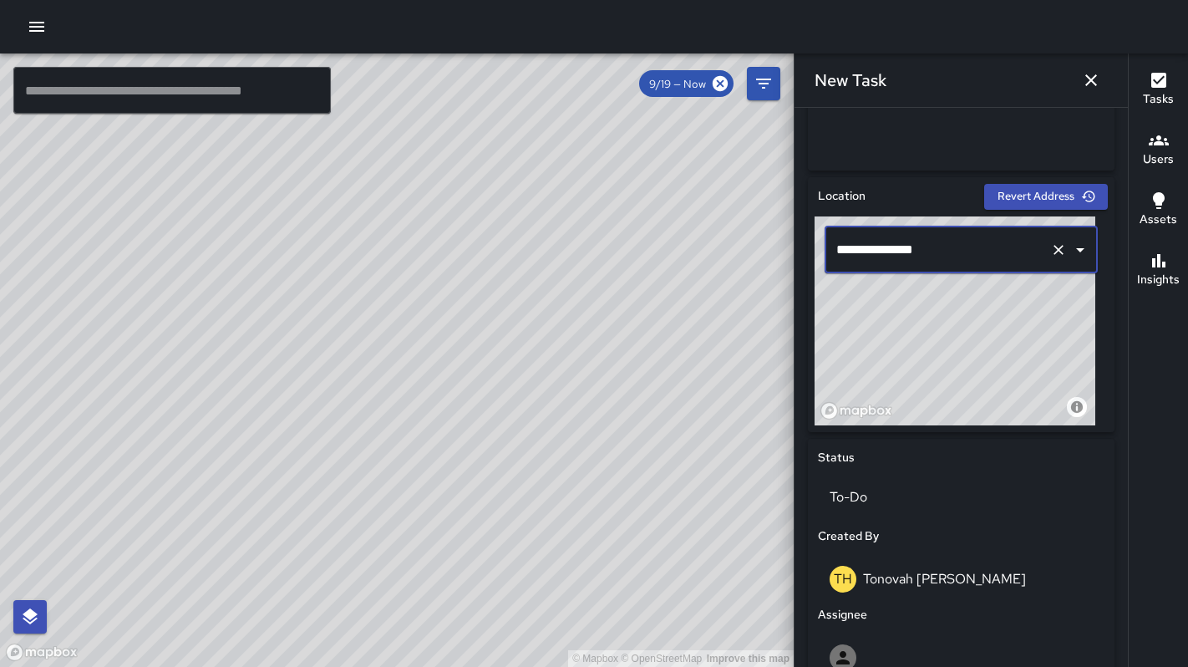
scroll to position [0, 0]
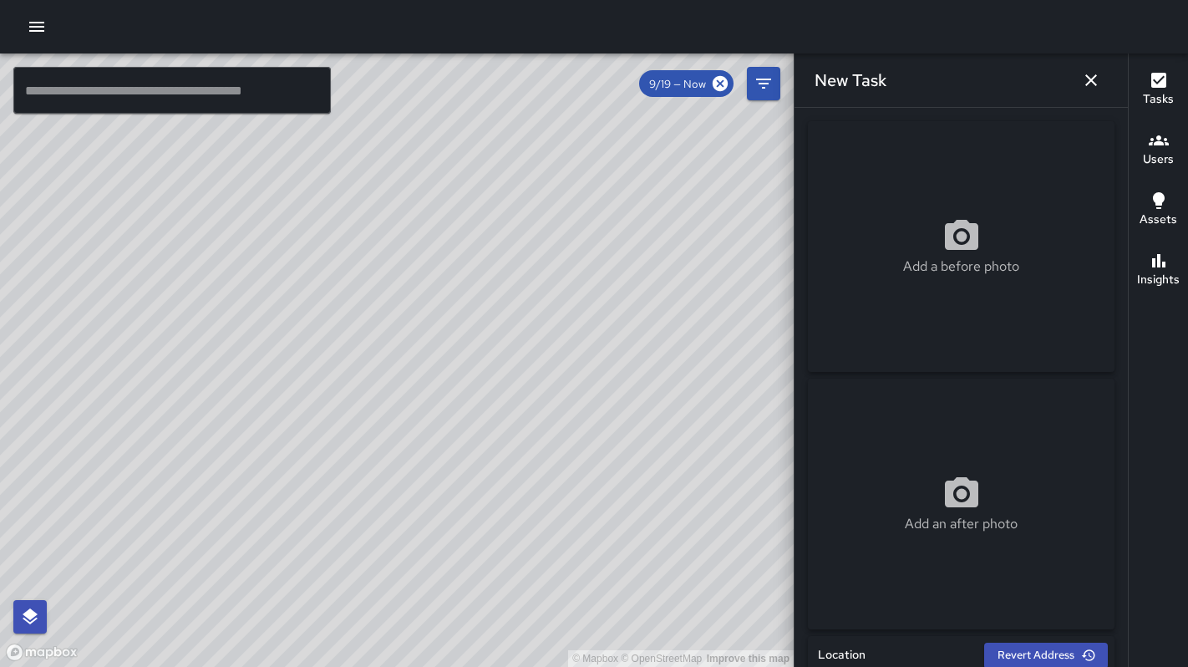
click at [904, 261] on p "Add a before photo" at bounding box center [961, 266] width 116 height 20
type input "**********"
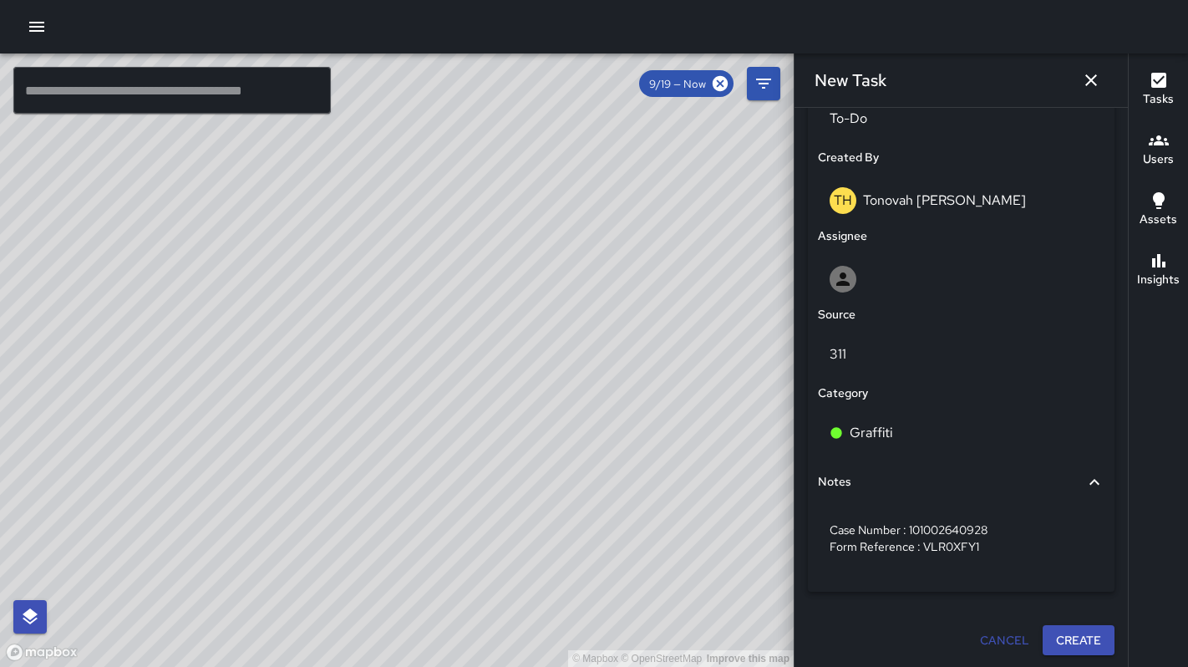
scroll to position [839, 0]
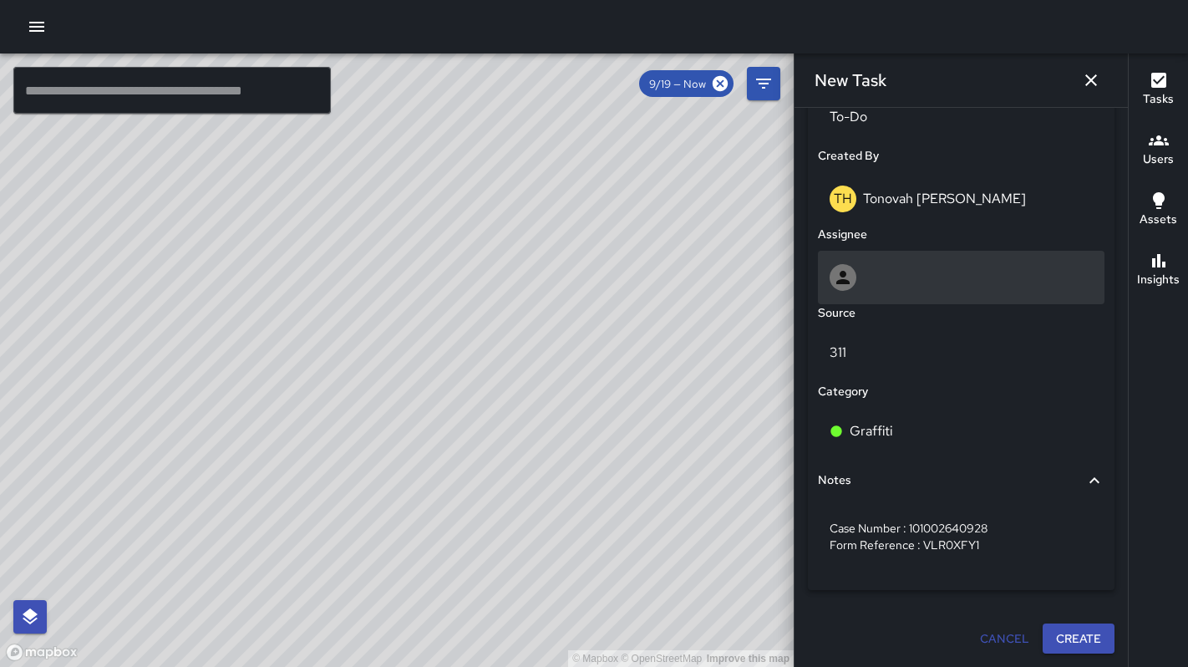
click at [868, 270] on div at bounding box center [960, 277] width 263 height 27
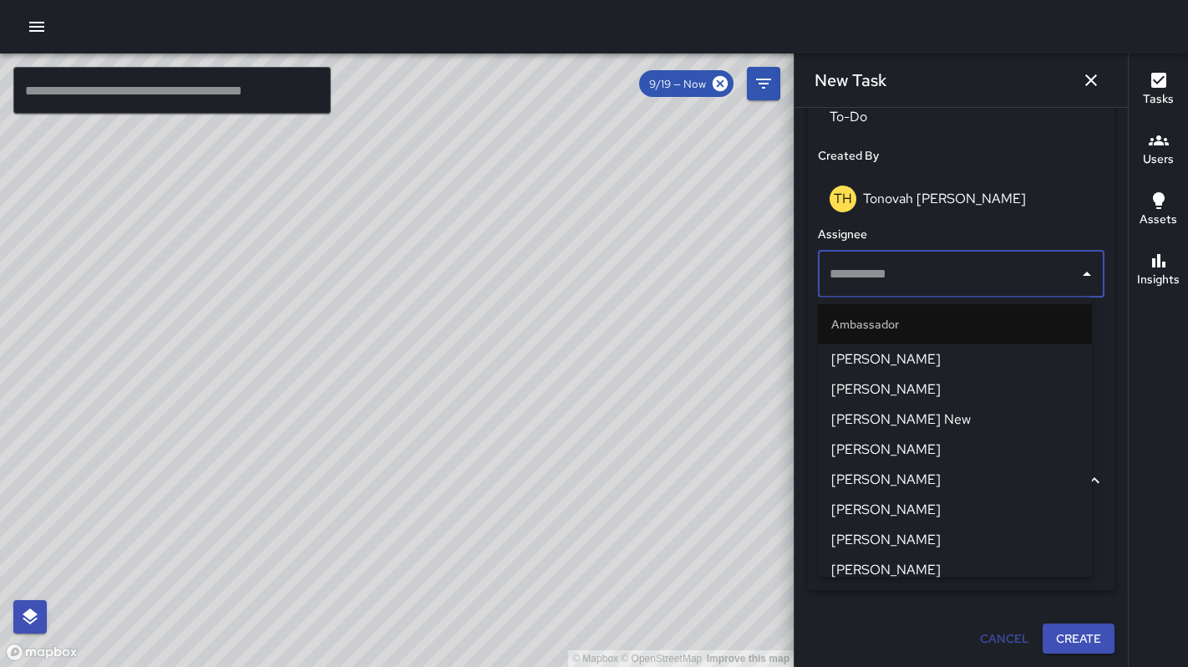
type input "*"
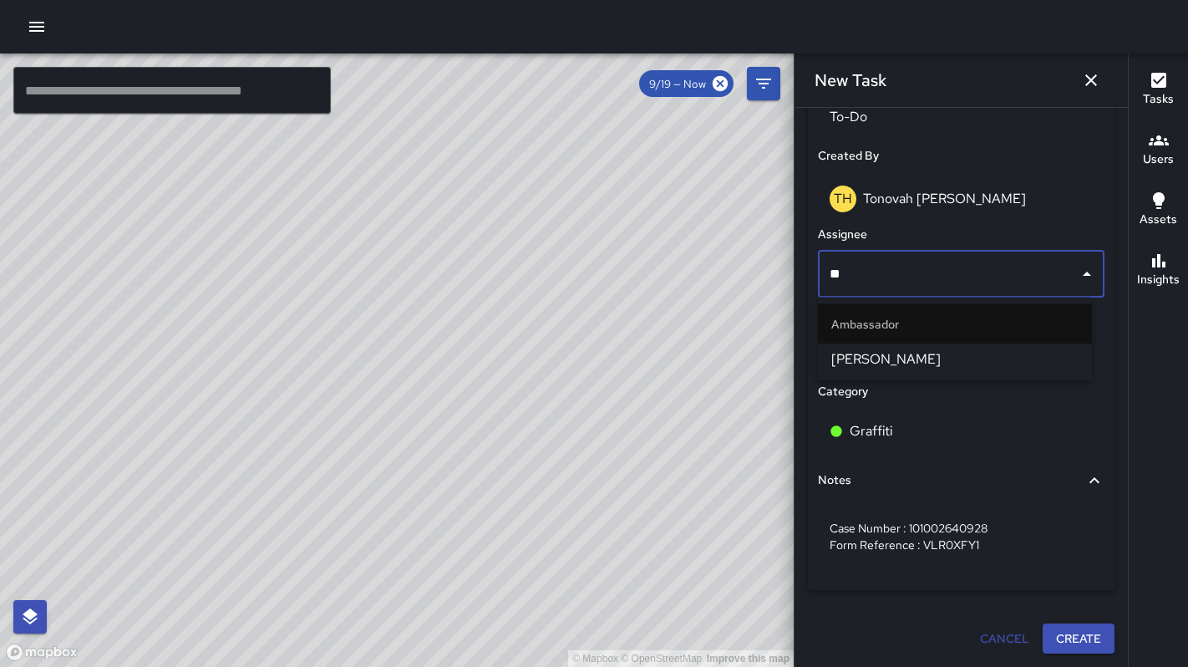
type input "*"
type input "****"
click at [864, 356] on span "Dago Cervantes" at bounding box center [954, 359] width 247 height 20
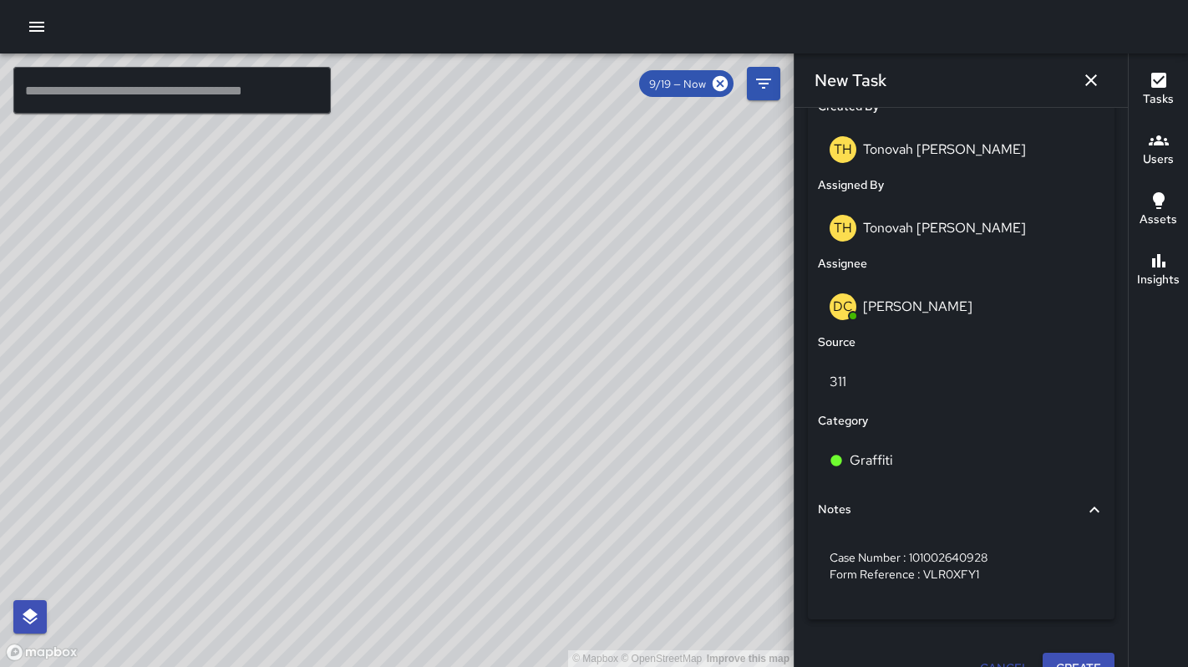
scroll to position [917, 0]
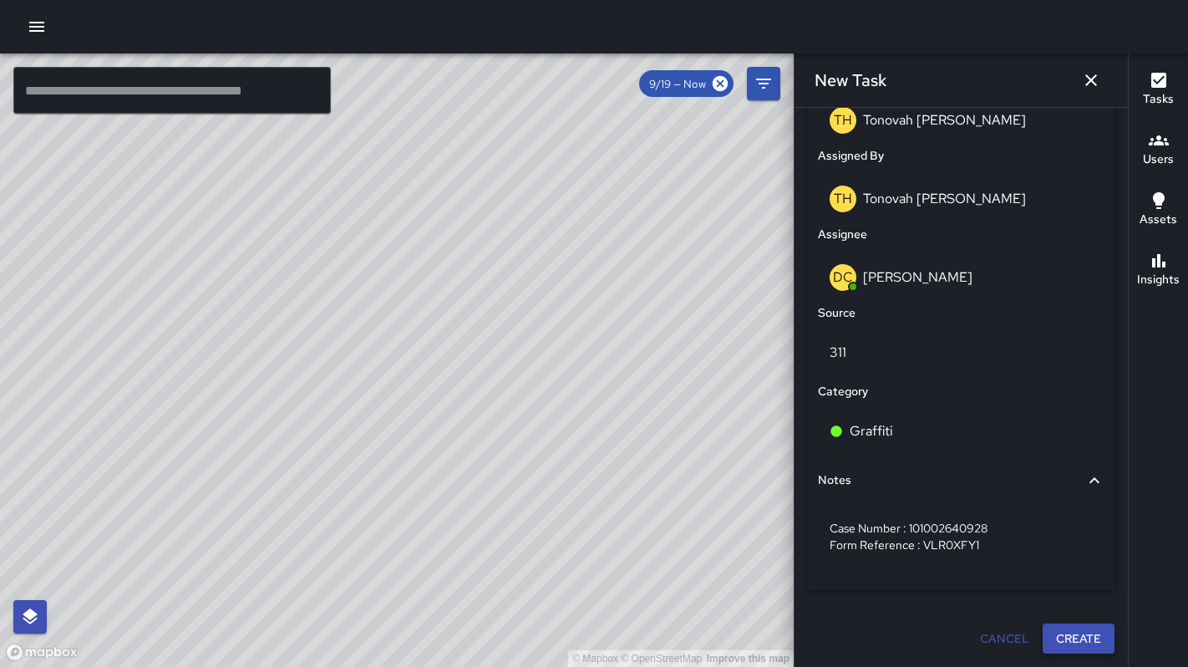
click at [1068, 635] on button "Create" at bounding box center [1078, 638] width 72 height 31
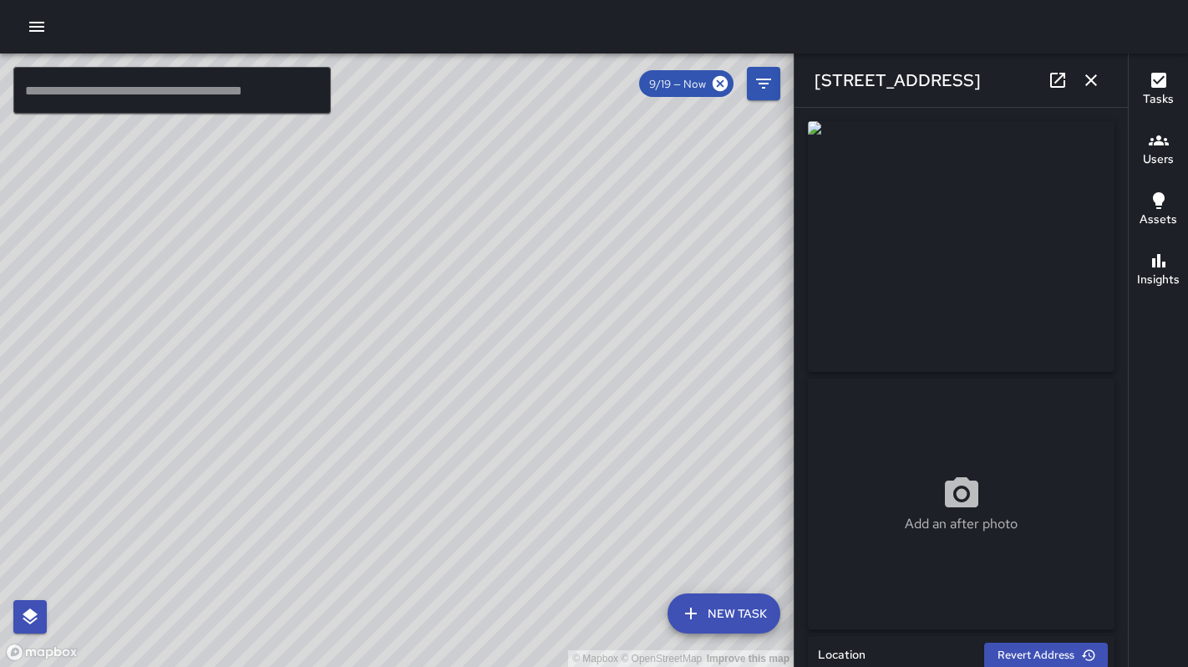
type input "**********"
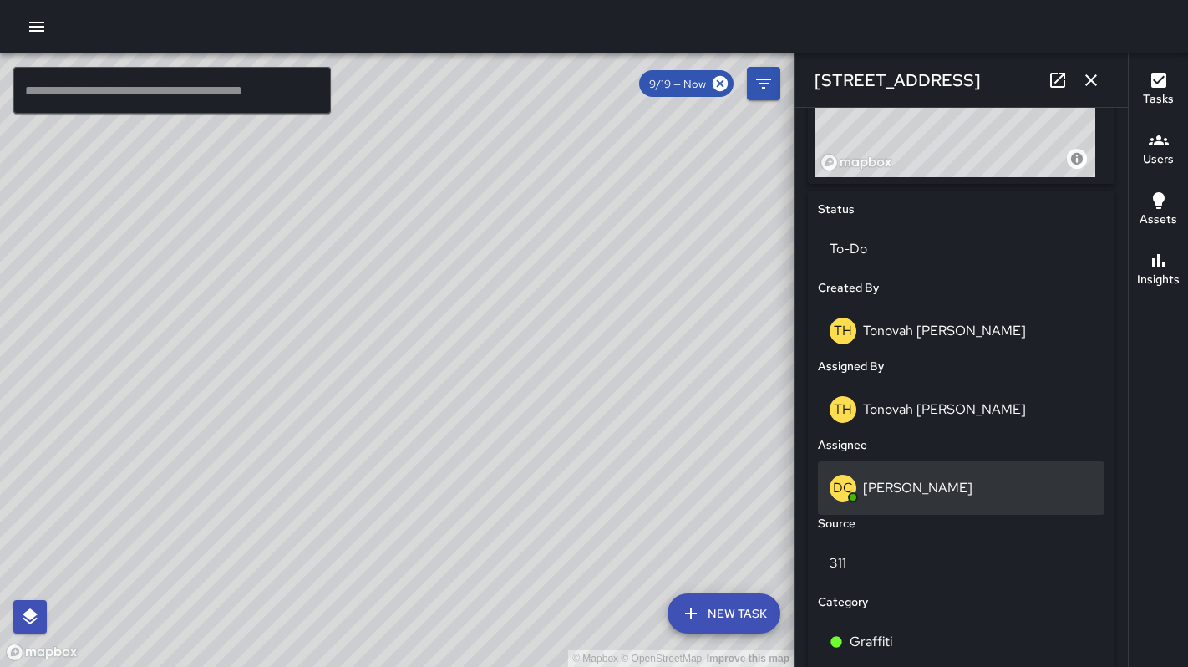
scroll to position [975, 0]
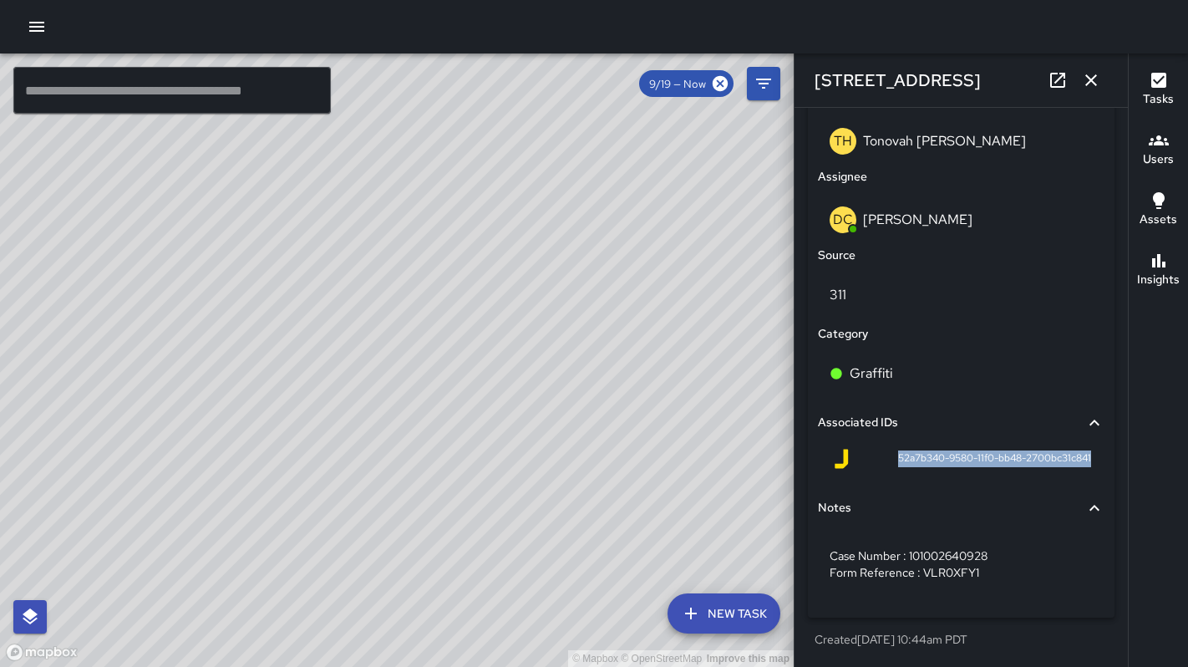
drag, startPoint x: 879, startPoint y: 460, endPoint x: 1077, endPoint y: 462, distance: 198.0
click at [1080, 462] on div "52a7b340-9580-11f0-bb48-2700bc31c841" at bounding box center [961, 462] width 287 height 40
click at [974, 499] on div "Notes" at bounding box center [951, 508] width 266 height 18
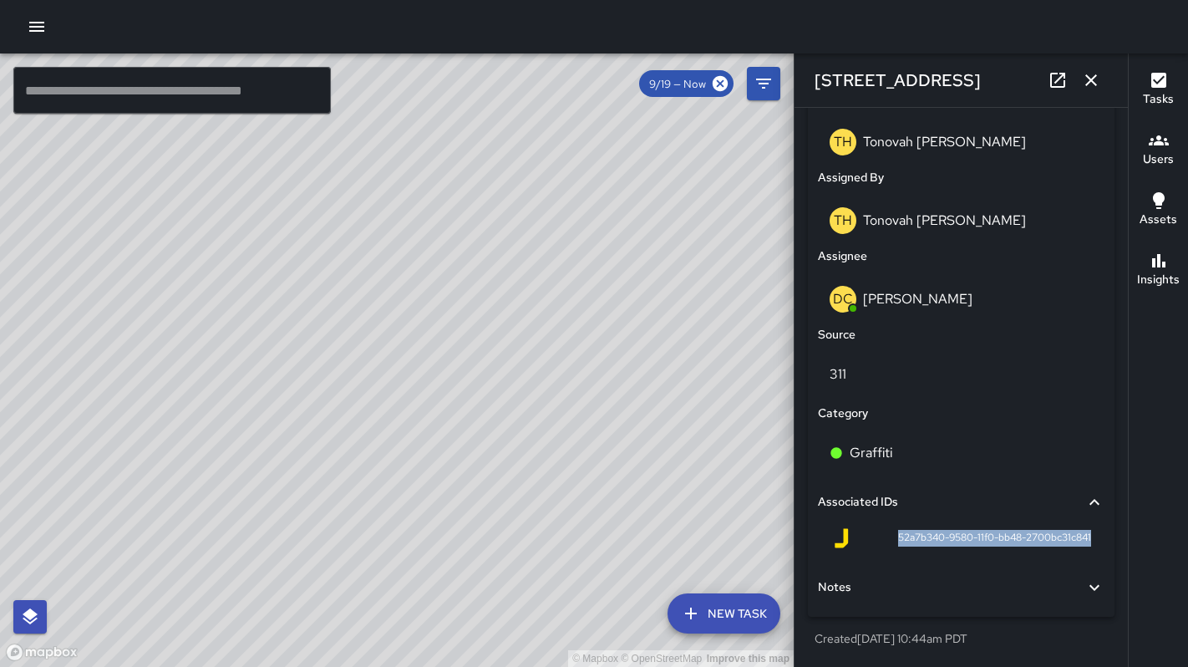
scroll to position [895, 0]
copy span "52a7b340-9580-11f0-bb48-2700bc31c841"
click at [902, 591] on div "Notes" at bounding box center [951, 588] width 266 height 18
click at [902, 595] on div "Notes" at bounding box center [951, 588] width 266 height 18
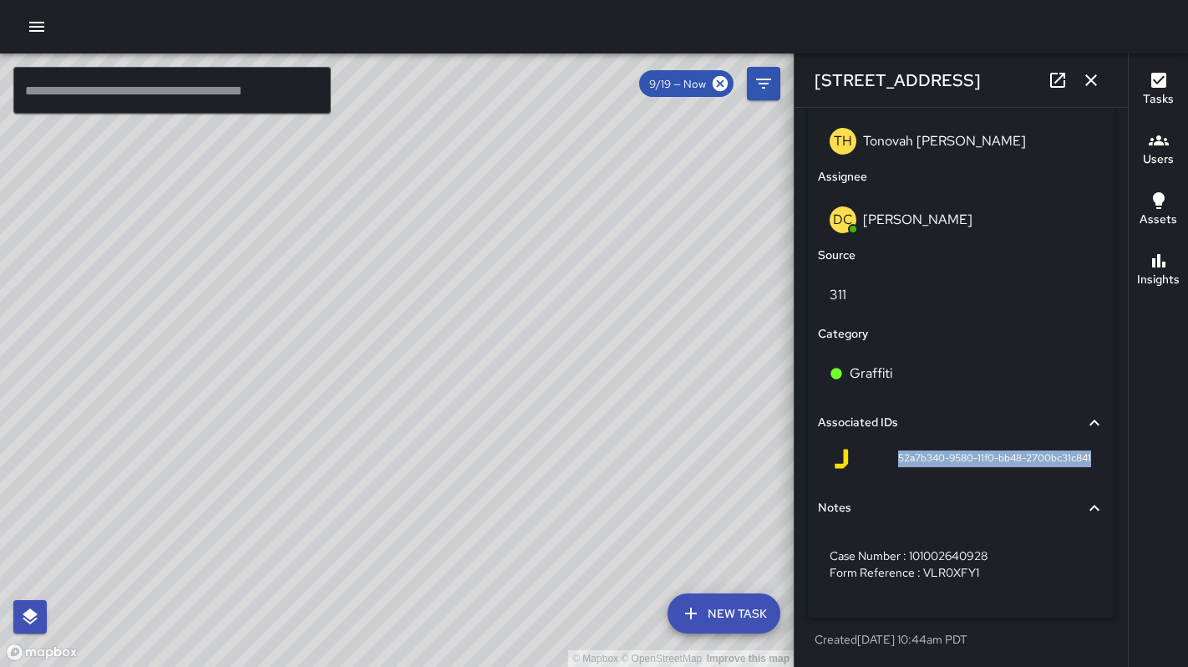
scroll to position [975, 0]
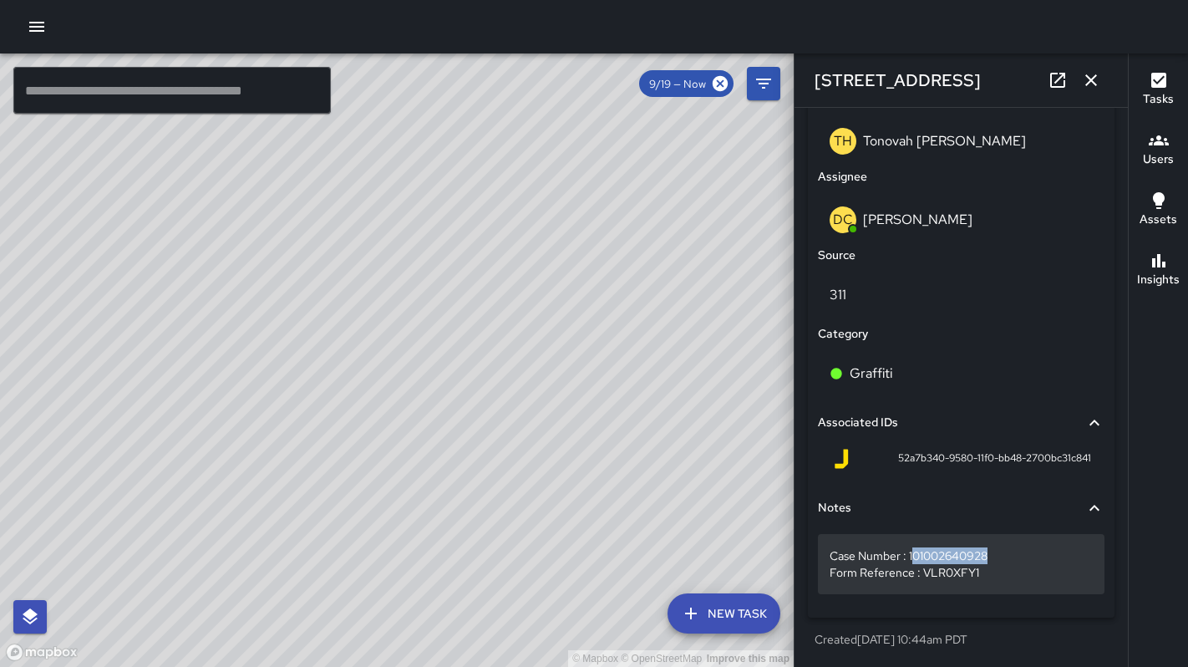
drag, startPoint x: 987, startPoint y: 553, endPoint x: 911, endPoint y: 551, distance: 76.0
click at [911, 551] on p "Case Number : 101002640928 Form Reference : VLR0XFY1" at bounding box center [960, 563] width 263 height 33
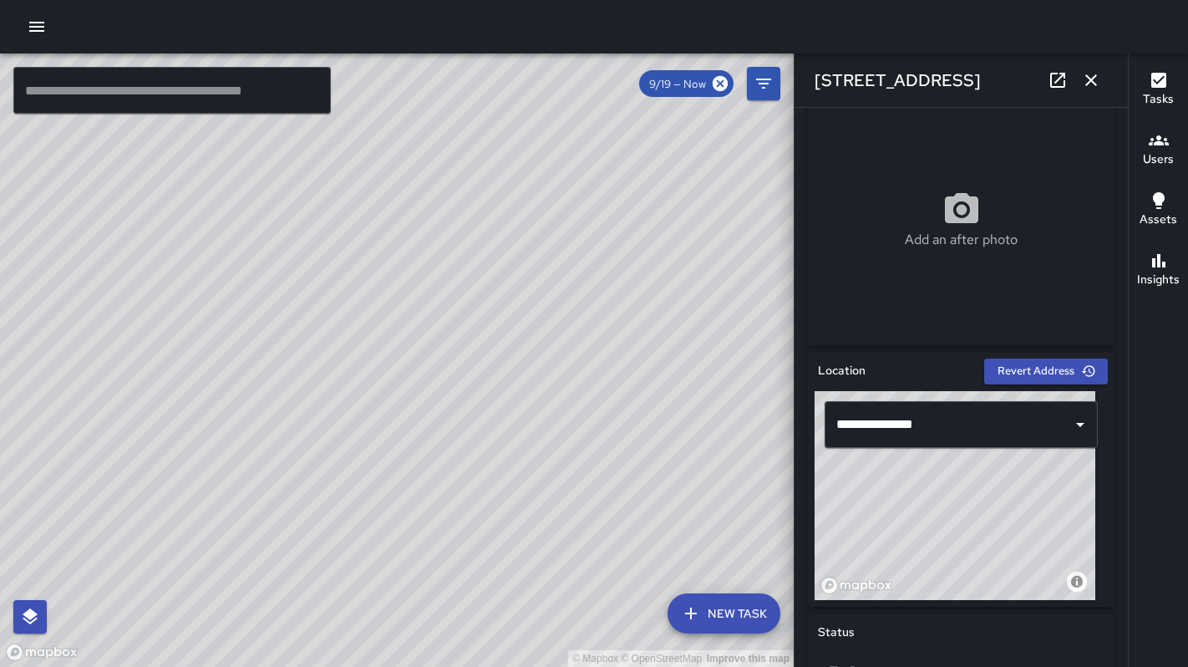
scroll to position [0, 0]
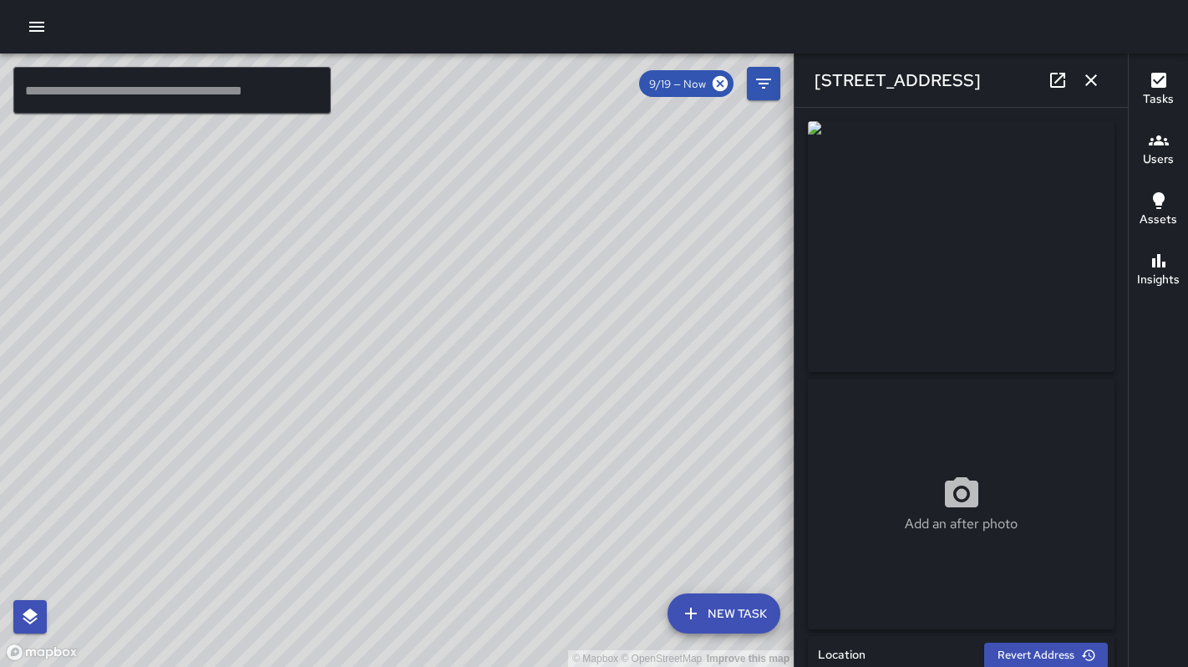
click at [1090, 69] on button "button" at bounding box center [1090, 79] width 33 height 33
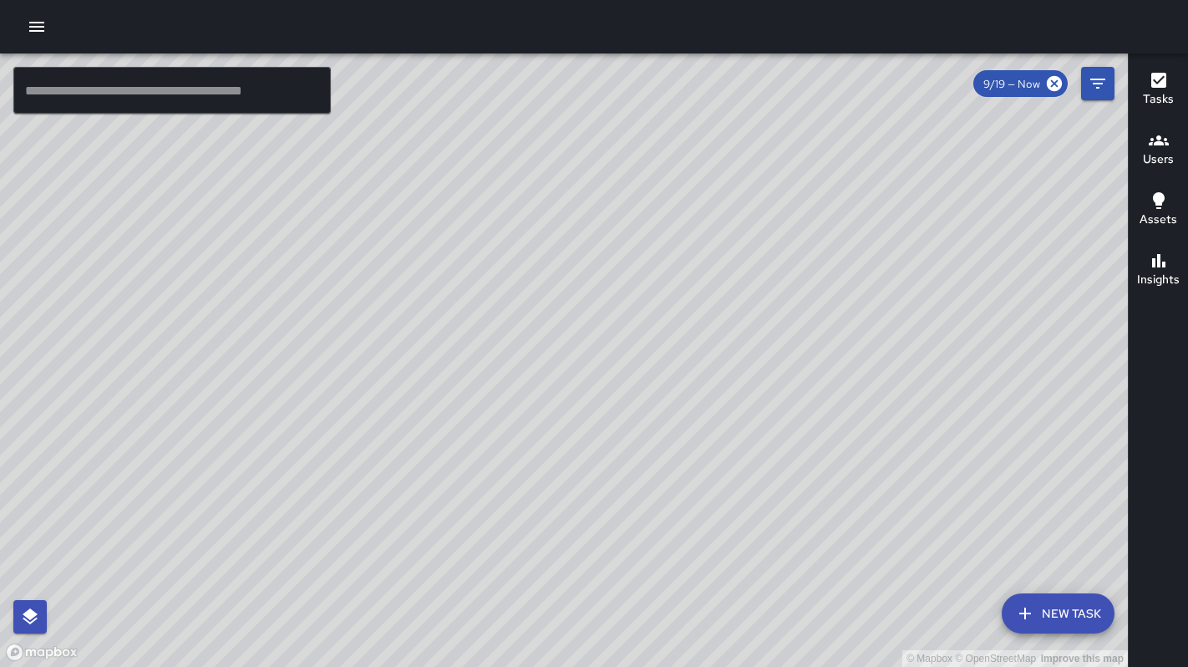
click at [1041, 605] on button "New Task" at bounding box center [1058, 613] width 113 height 40
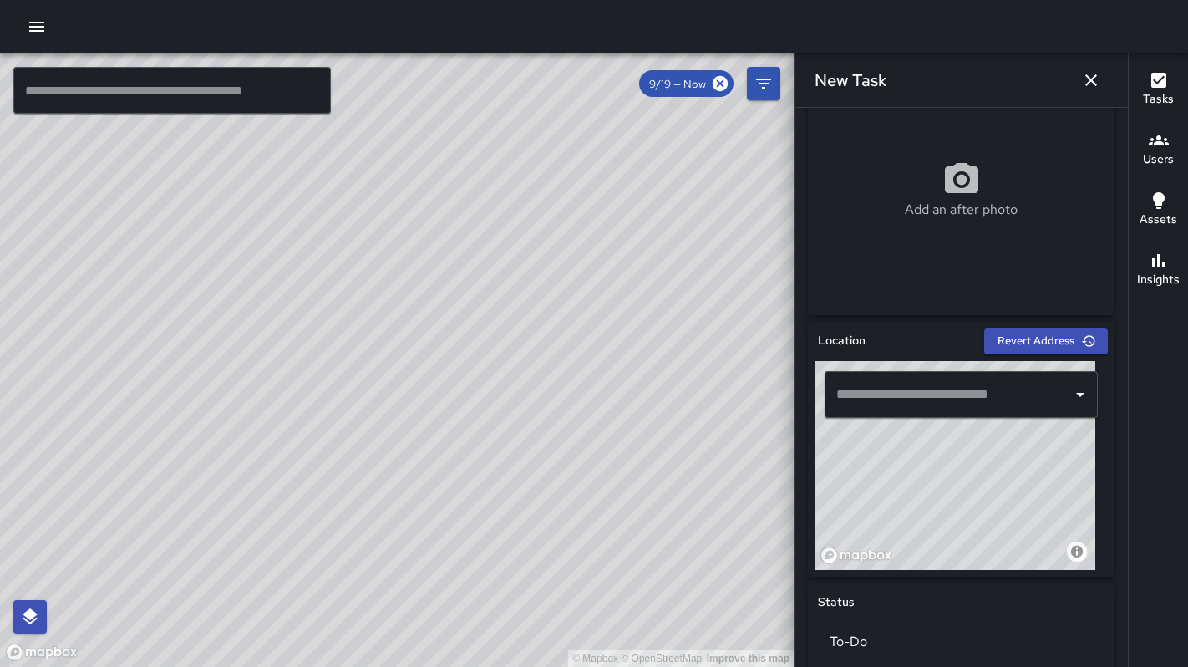
scroll to position [550, 0]
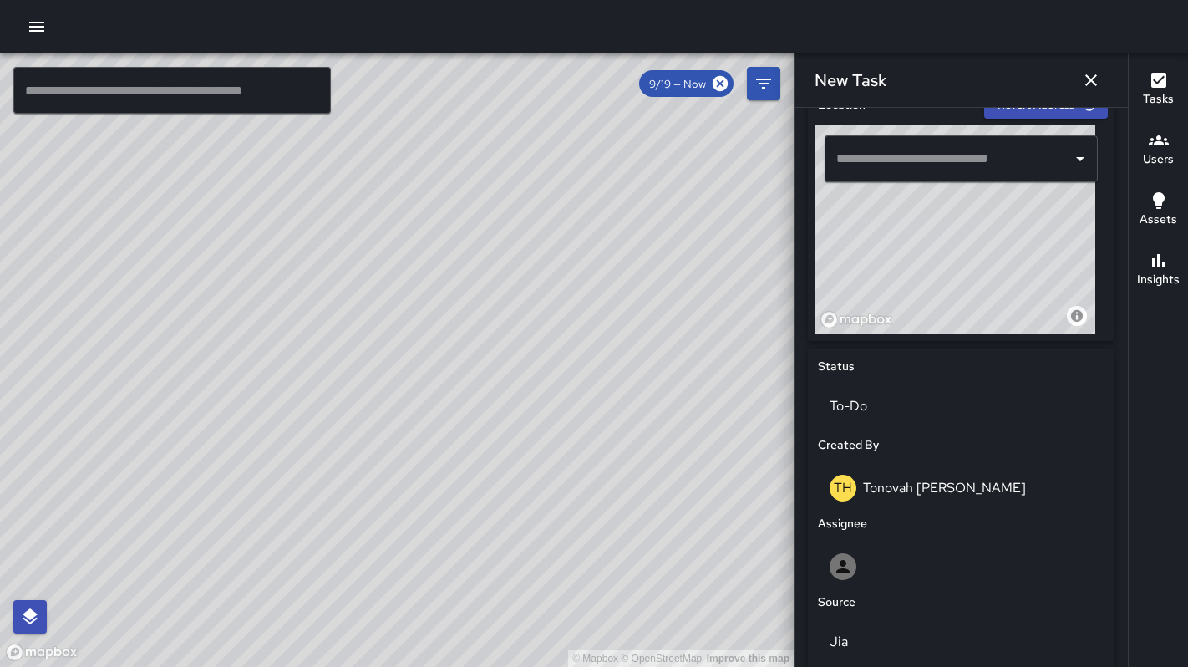
click at [875, 158] on input "text" at bounding box center [948, 159] width 233 height 32
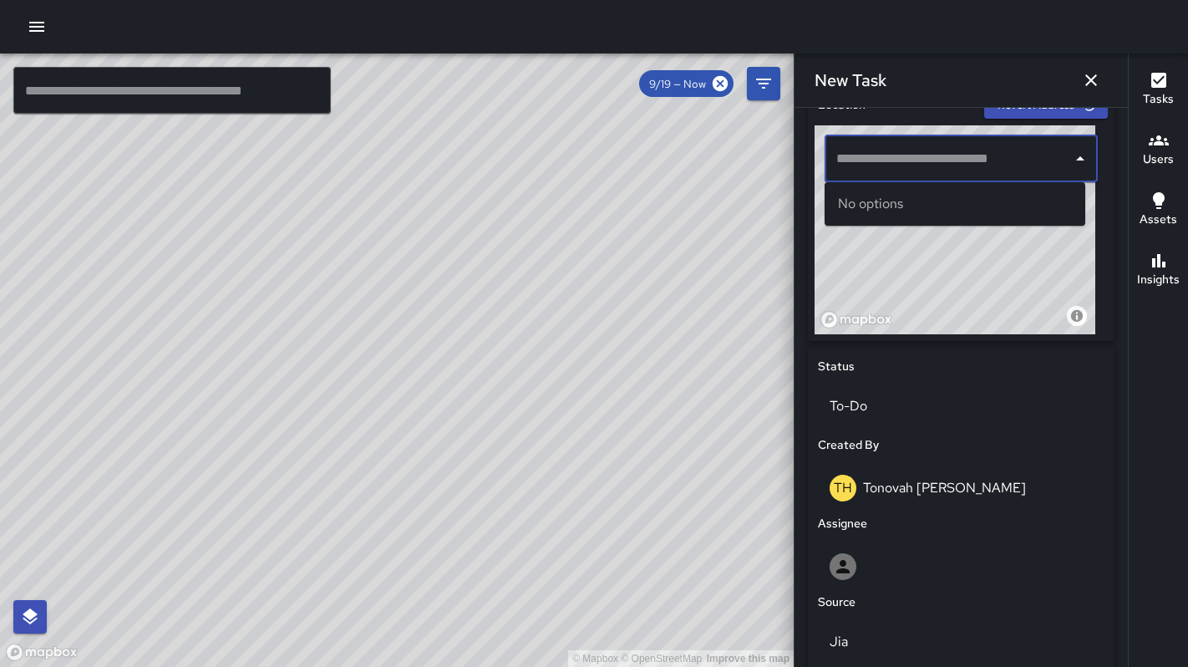
paste input "**********"
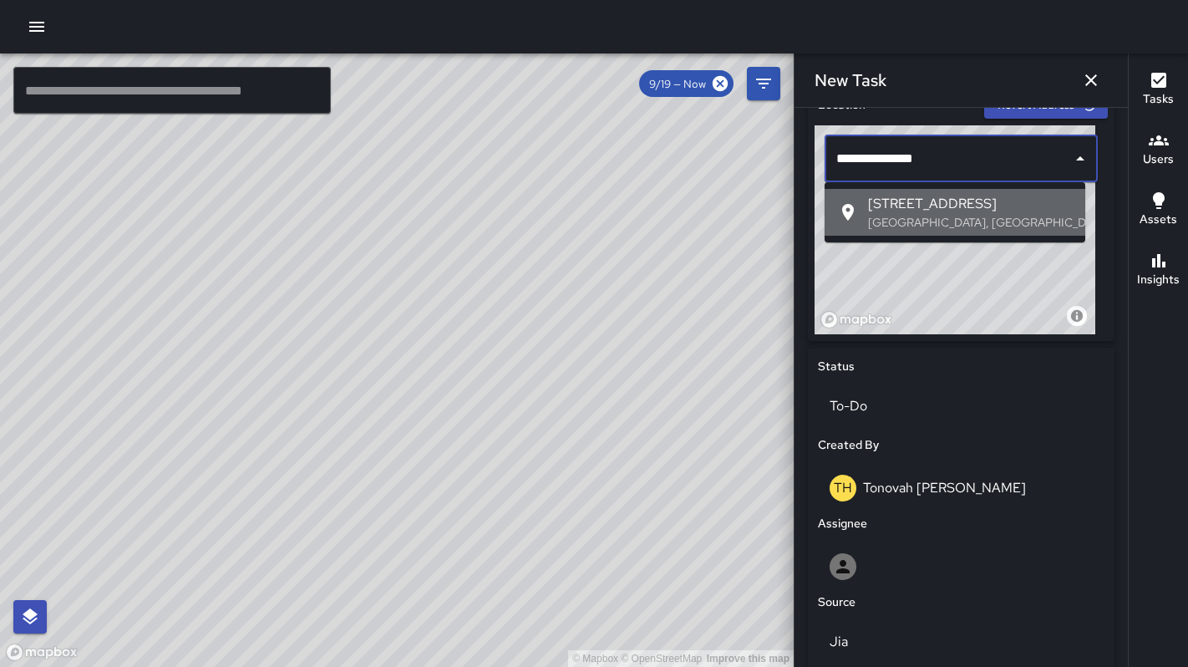
click at [870, 205] on span "321 11th Street" at bounding box center [970, 204] width 204 height 20
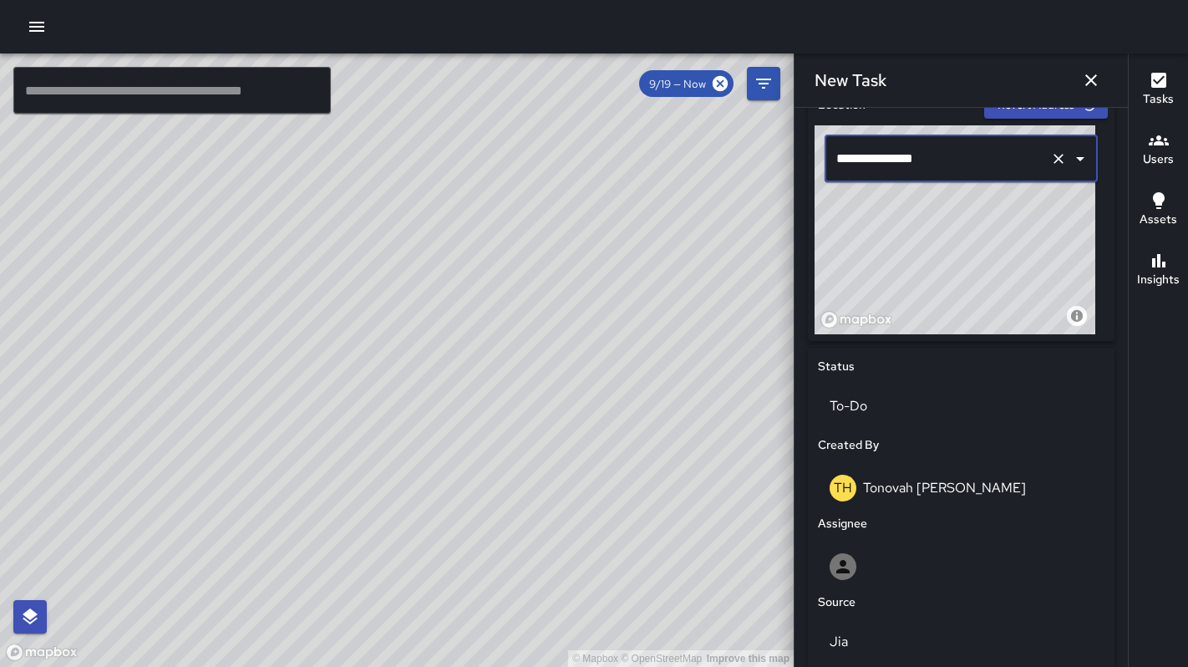
type input "**********"
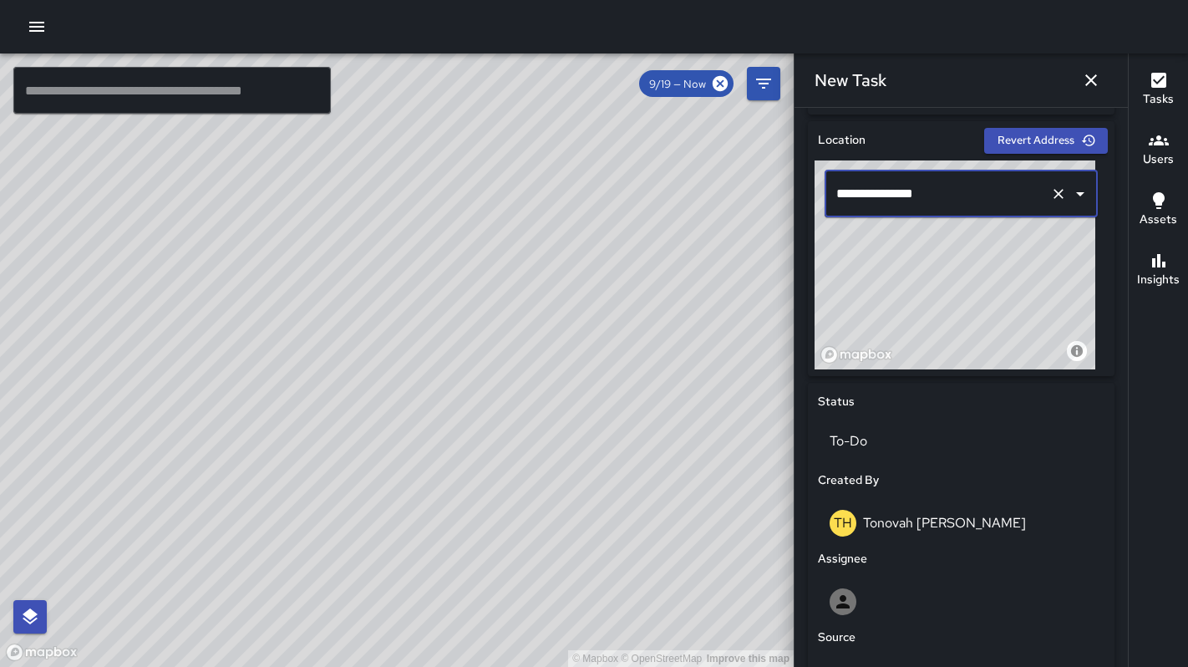
scroll to position [738, 0]
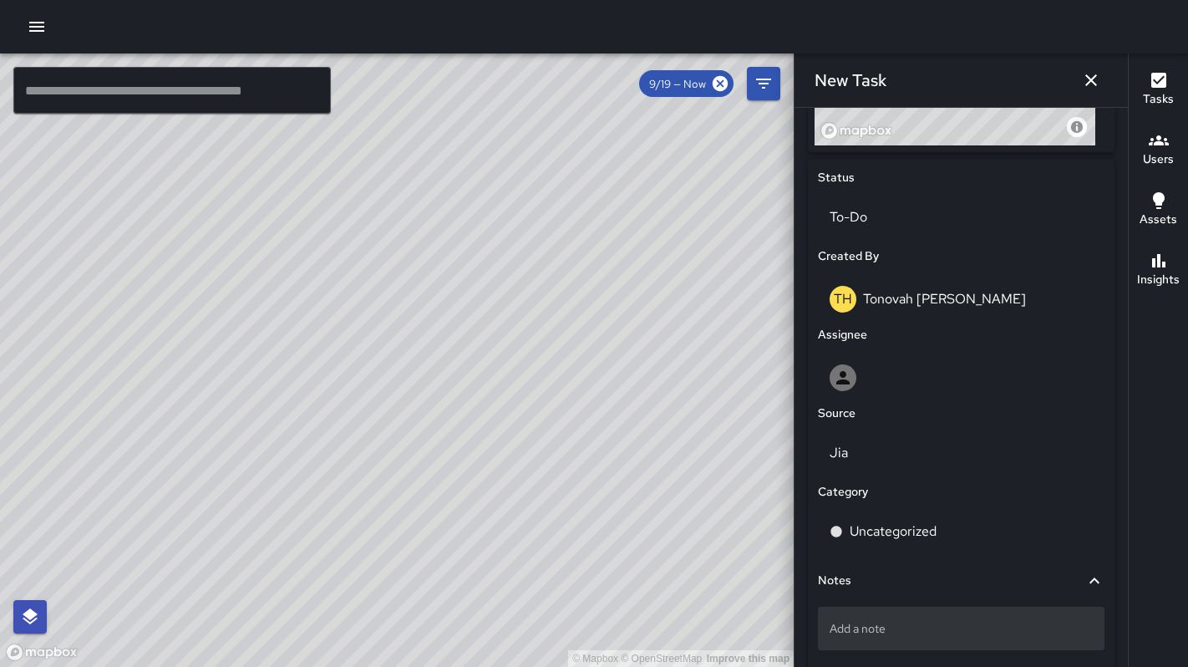
click at [871, 625] on p "Add a note" at bounding box center [960, 628] width 263 height 17
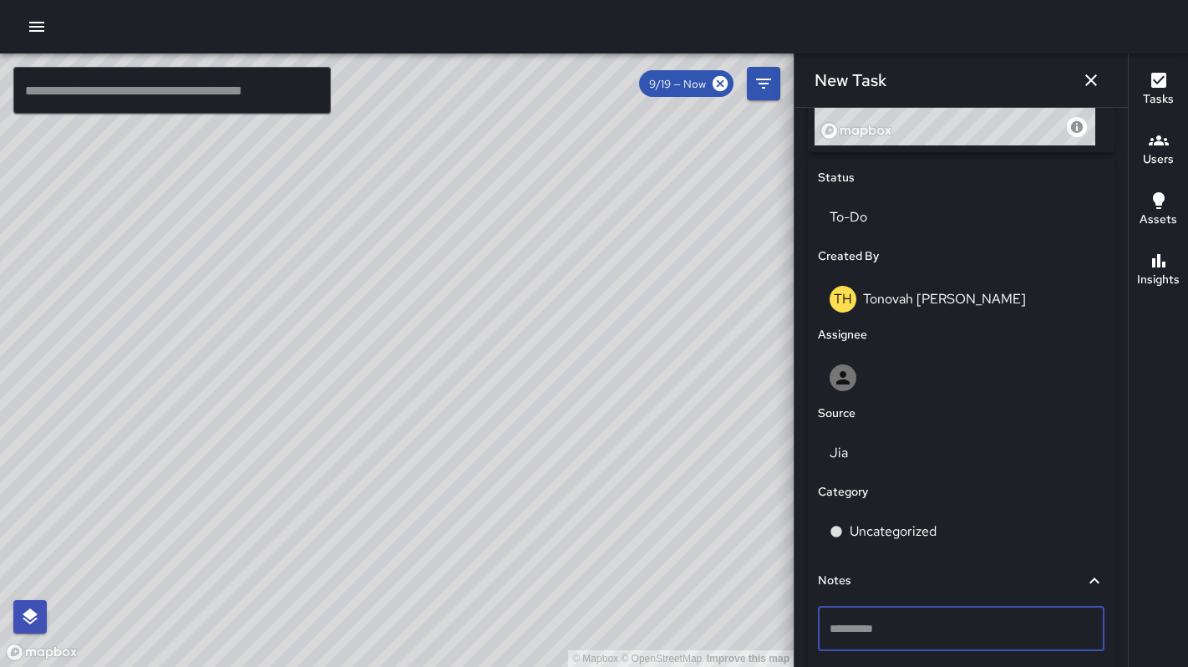
click at [871, 625] on textarea at bounding box center [960, 628] width 263 height 17
type textarea "**********"
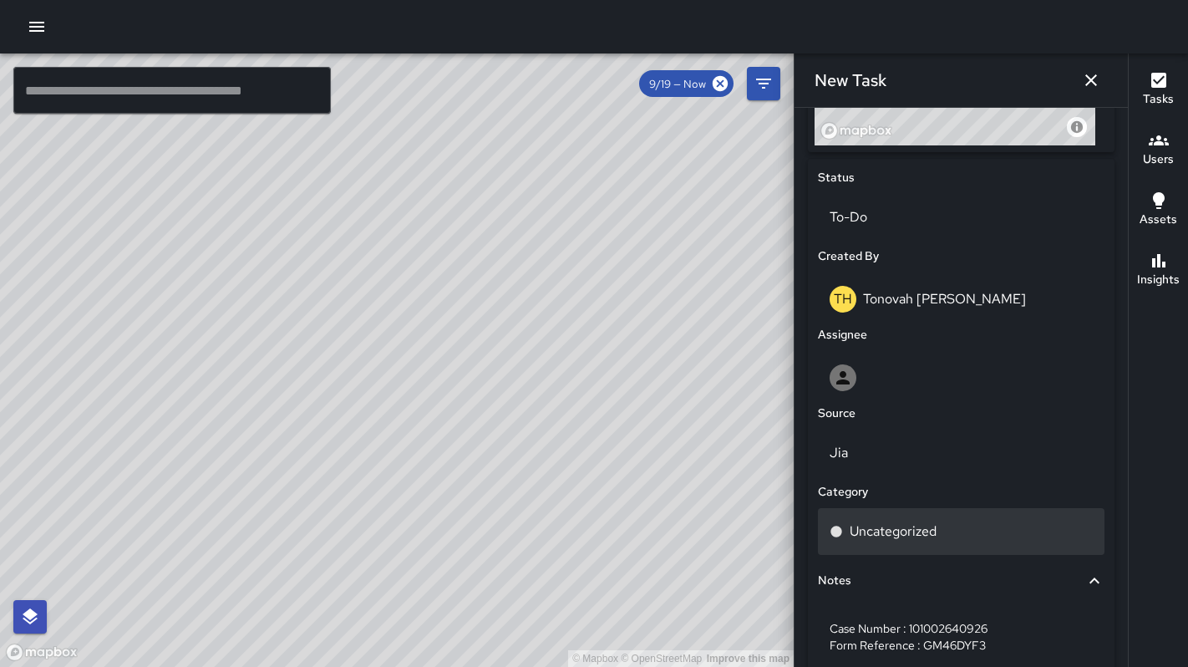
click at [924, 535] on p "Uncategorized" at bounding box center [893, 531] width 87 height 20
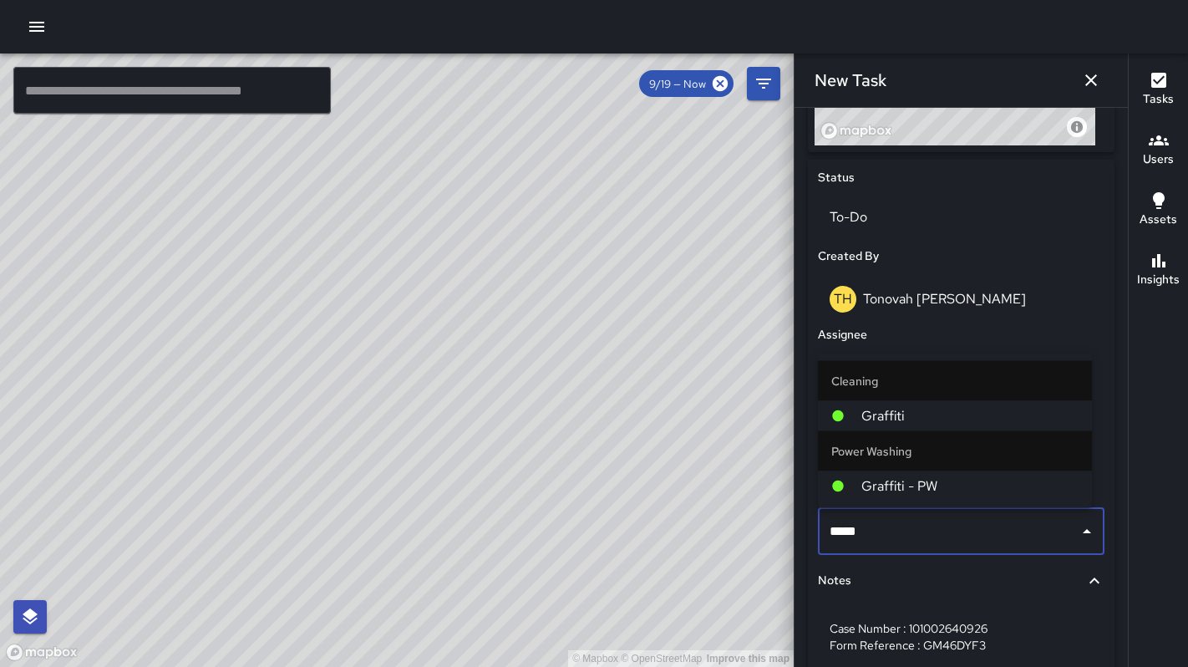
type input "******"
click at [926, 411] on span "Graffiti" at bounding box center [969, 416] width 217 height 20
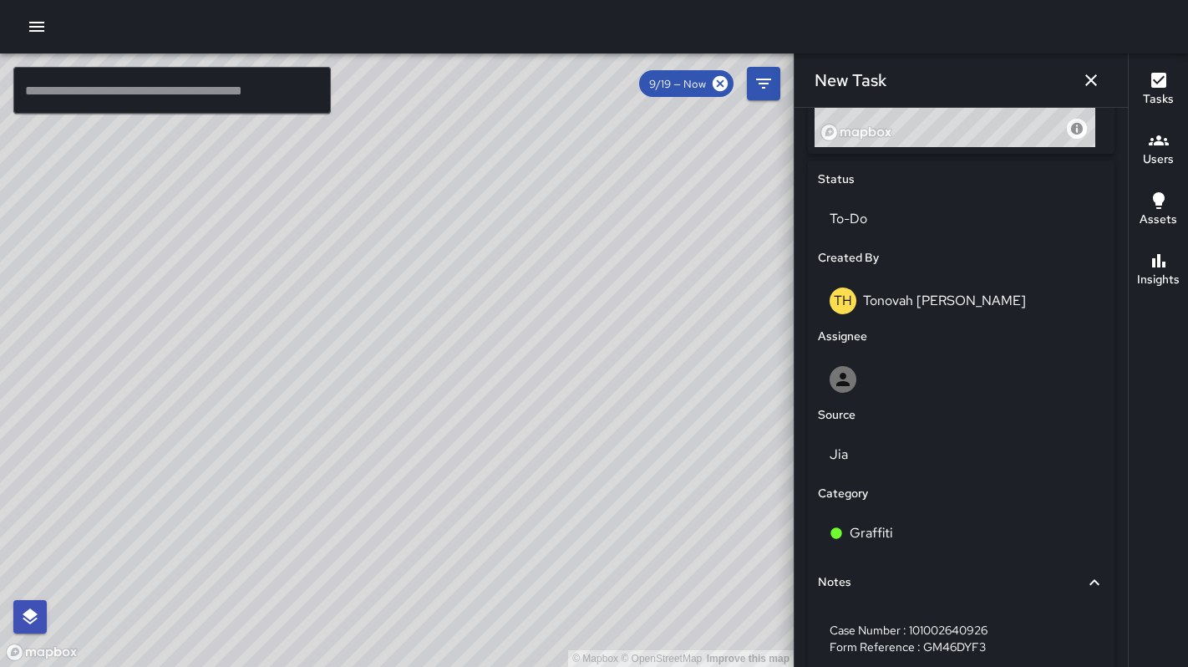
scroll to position [839, 0]
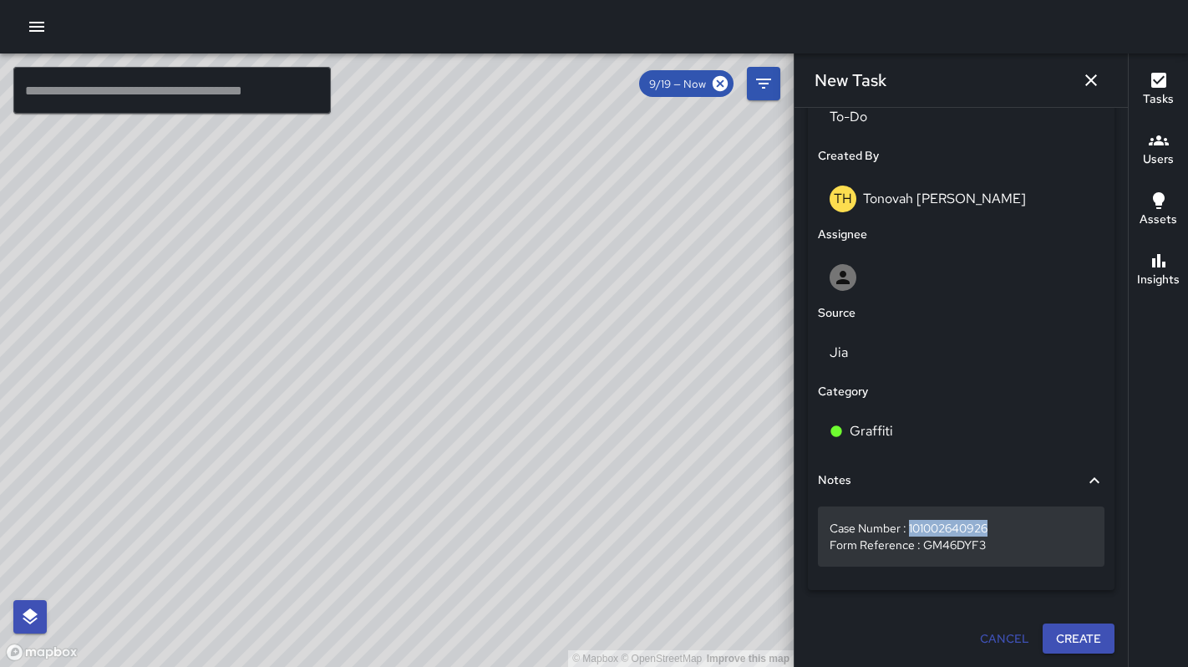
drag, startPoint x: 999, startPoint y: 530, endPoint x: 910, endPoint y: 534, distance: 89.5
click at [910, 534] on p "Case Number : 101002640926 Form Reference : GM46DYF3" at bounding box center [960, 536] width 263 height 33
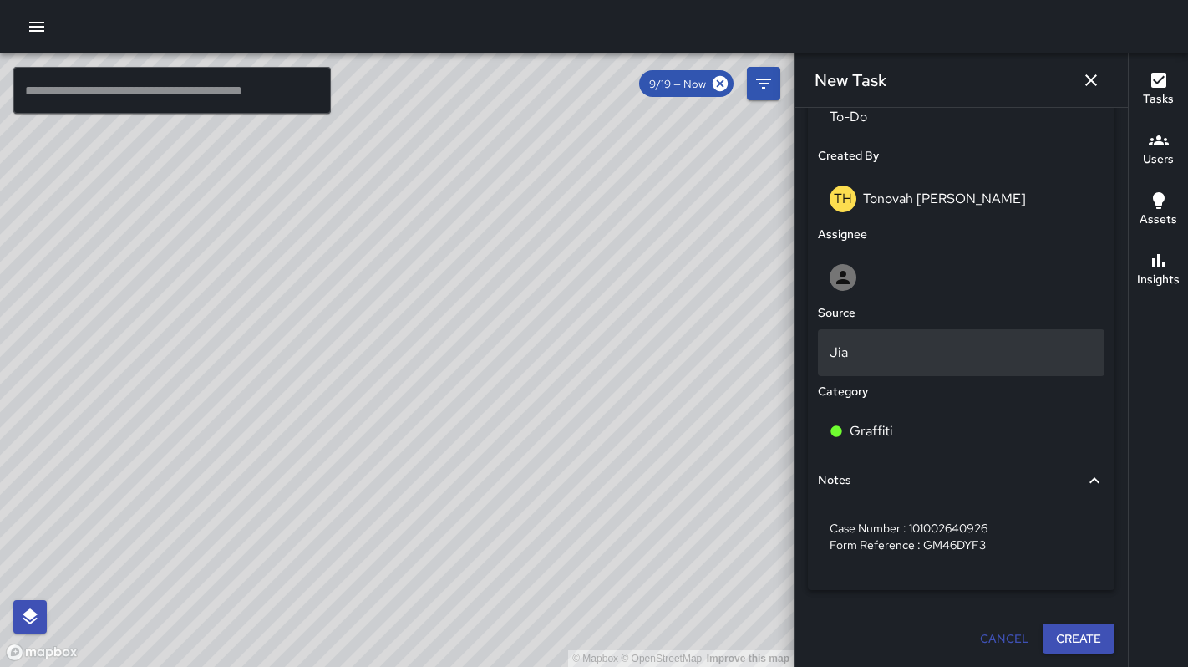
click at [860, 357] on p "Jia" at bounding box center [960, 352] width 263 height 20
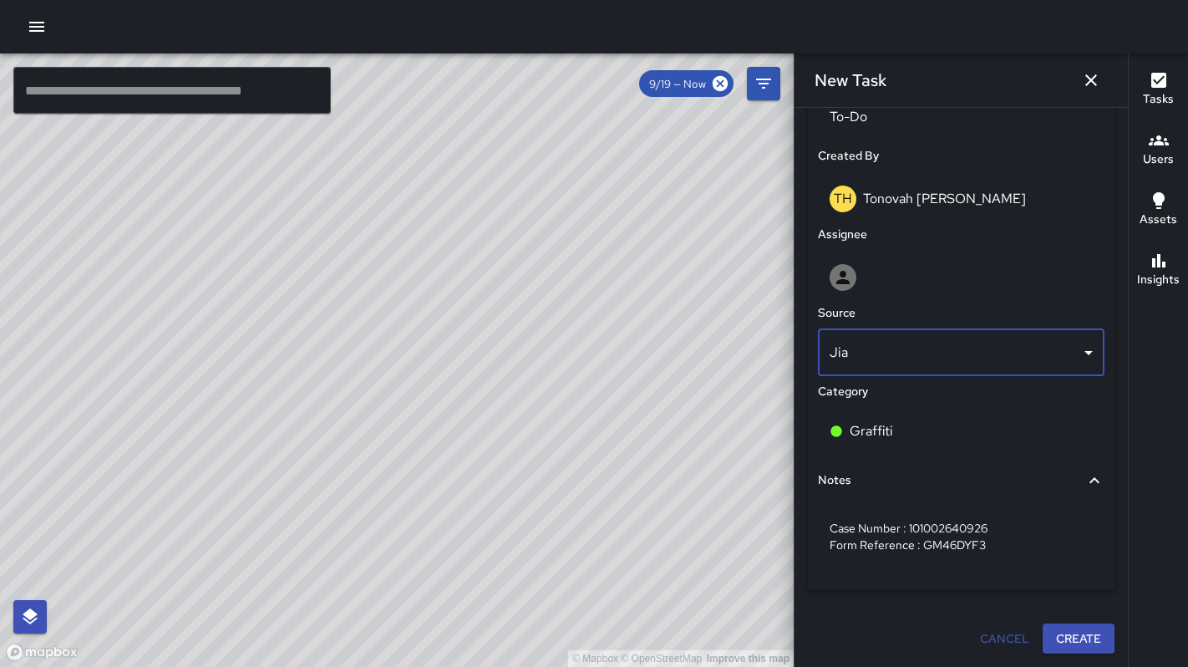
click at [850, 354] on body "© Mapbox © OpenStreetMap Improve this map ​ New Task 9/19 — Now Map Layers Task…" at bounding box center [594, 333] width 1188 height 667
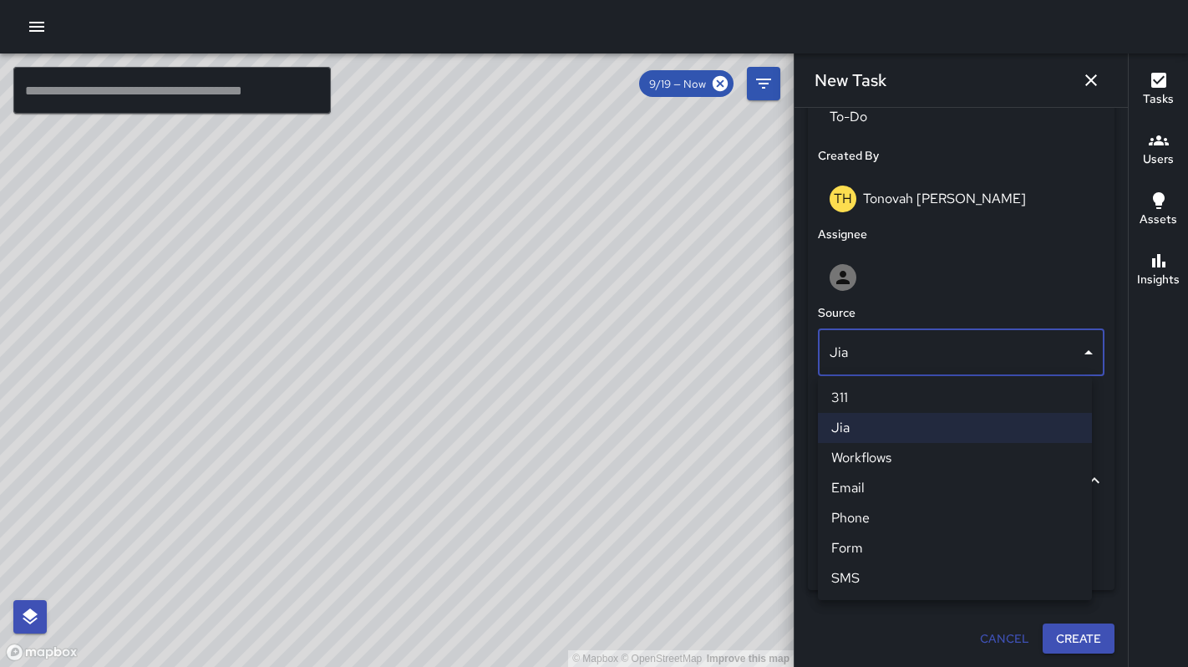
click at [853, 403] on li "311" at bounding box center [955, 398] width 274 height 30
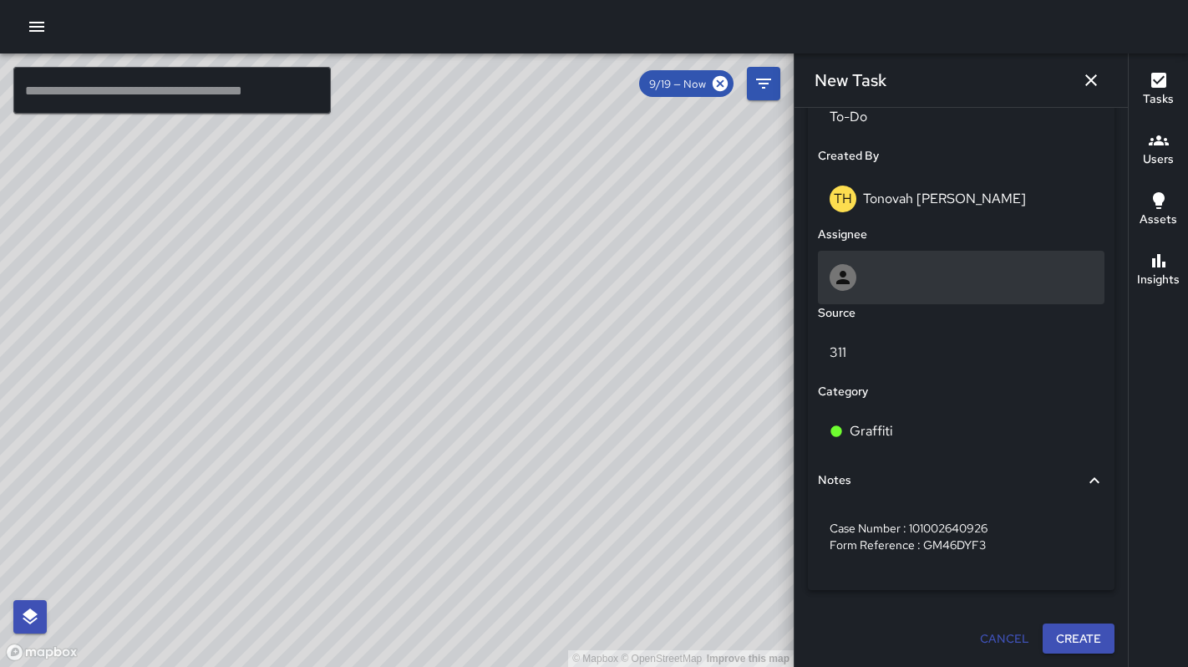
click at [878, 292] on div at bounding box center [961, 277] width 287 height 53
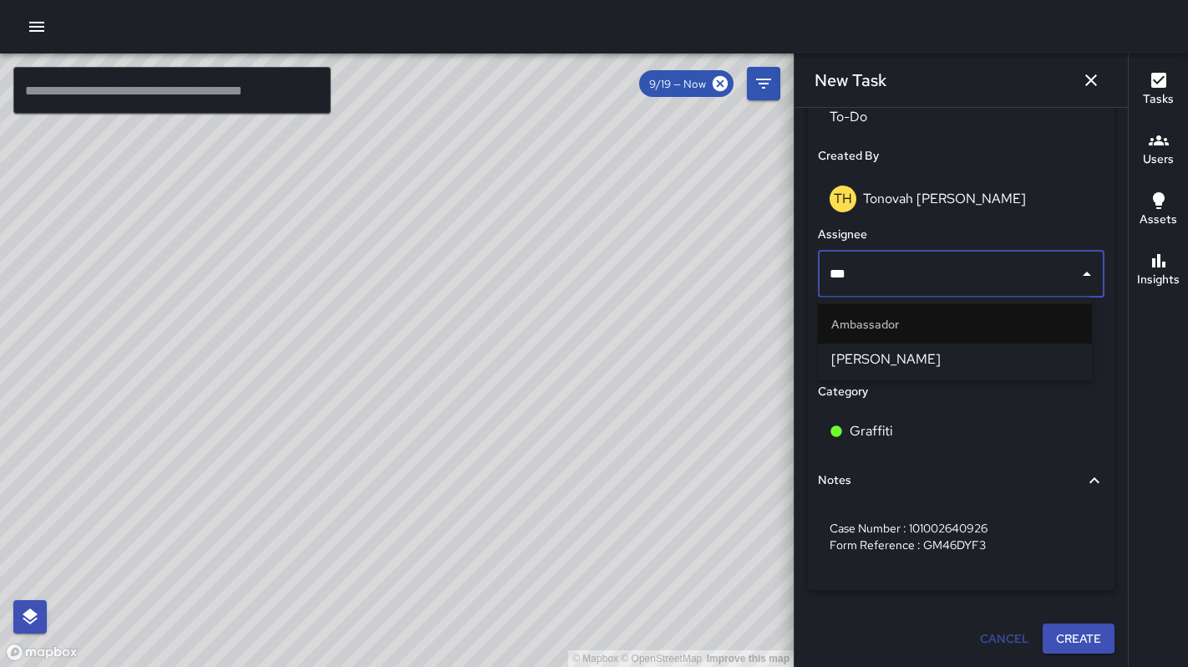
type input "****"
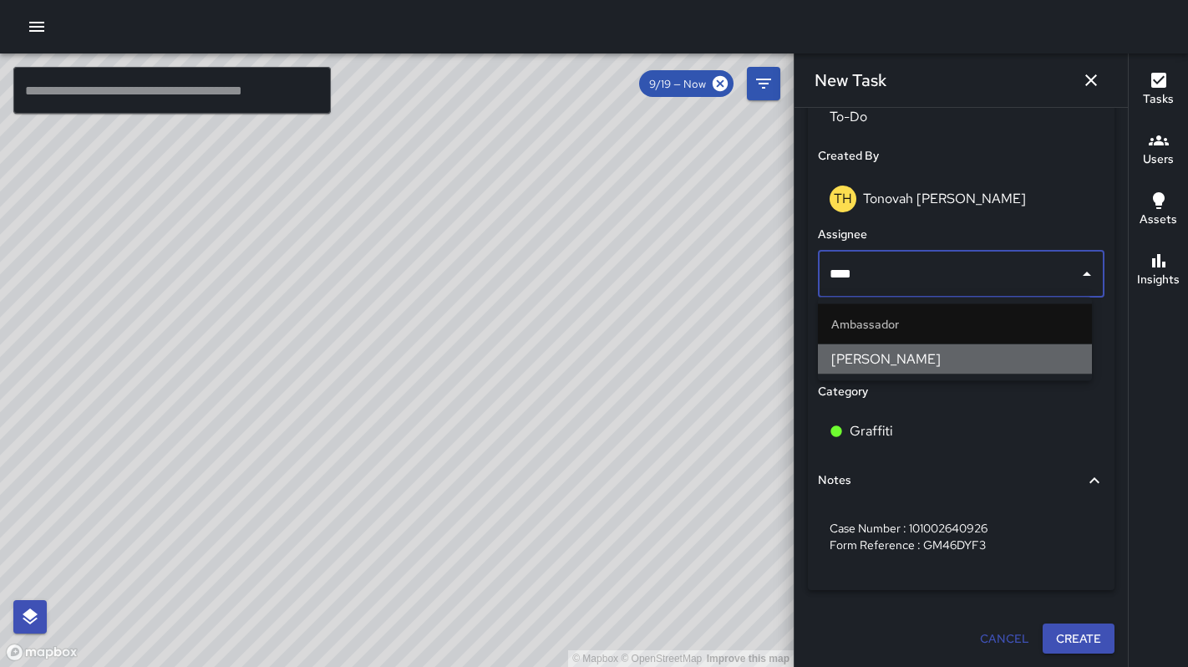
click at [877, 360] on span "Dago Cervantes" at bounding box center [954, 359] width 247 height 20
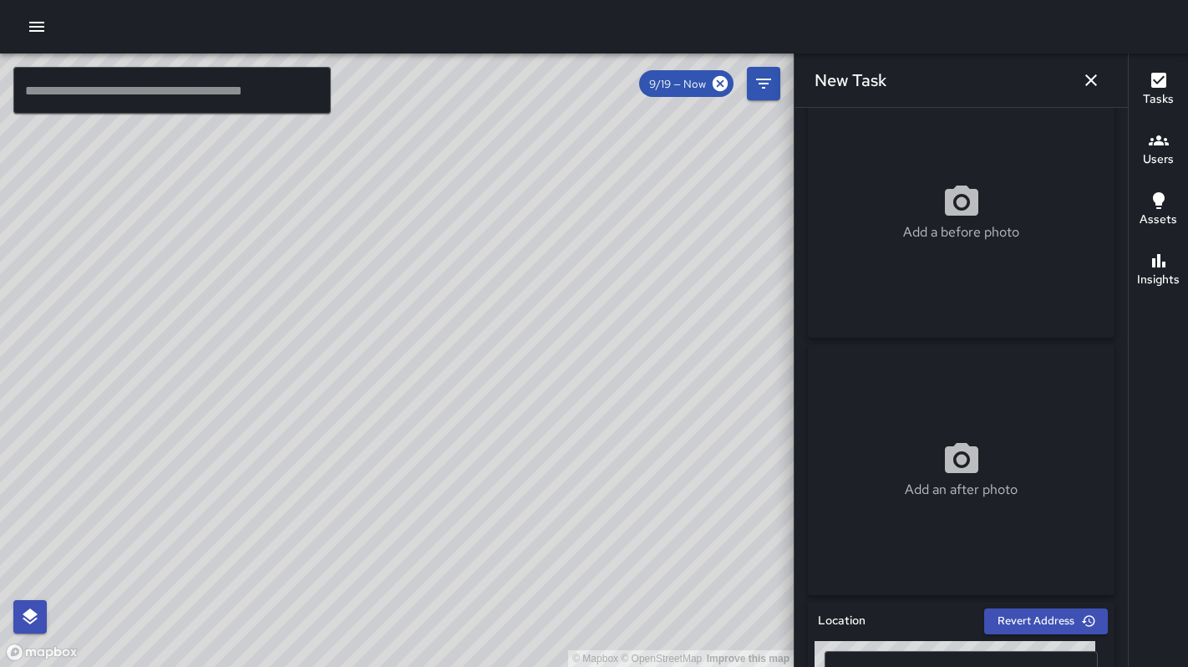
scroll to position [0, 0]
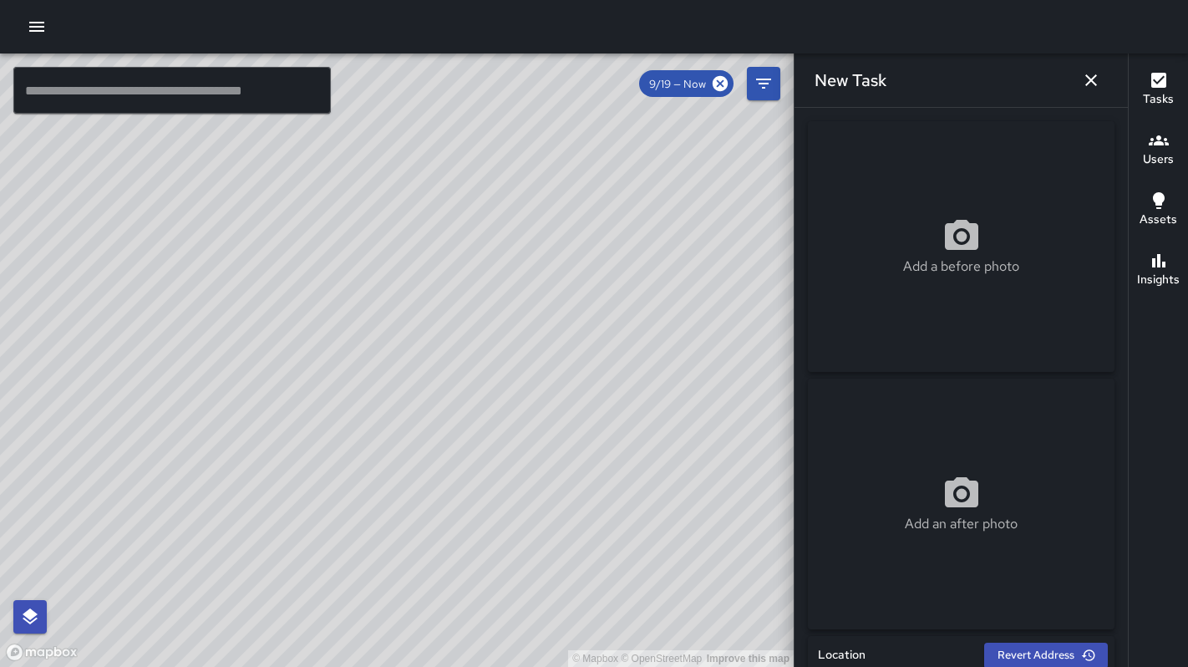
click at [924, 221] on div "Add a before photo" at bounding box center [961, 246] width 307 height 60
type input "**********"
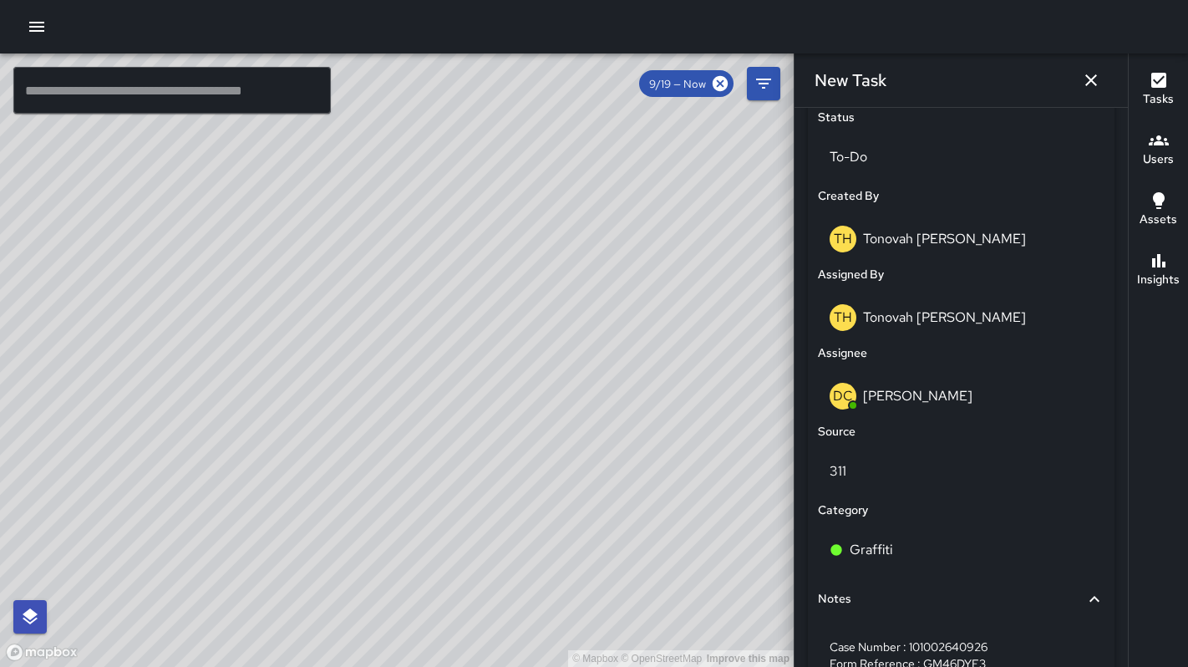
scroll to position [908, 0]
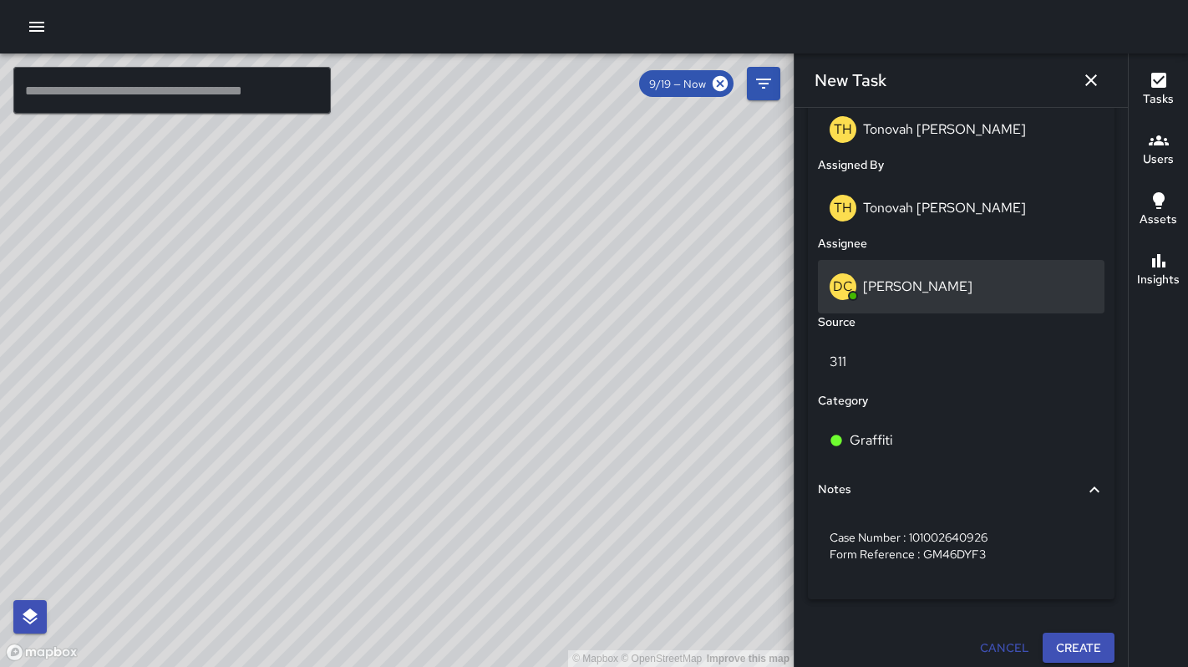
click at [904, 294] on p "Dago Cervantes" at bounding box center [917, 286] width 109 height 18
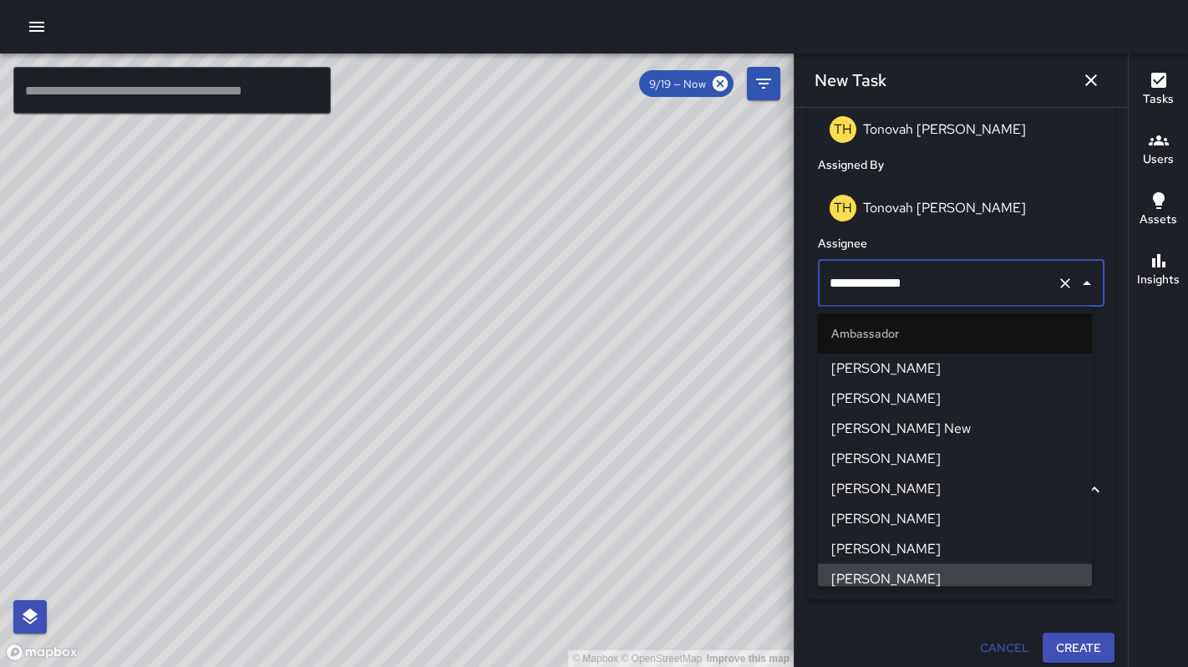
scroll to position [8, 0]
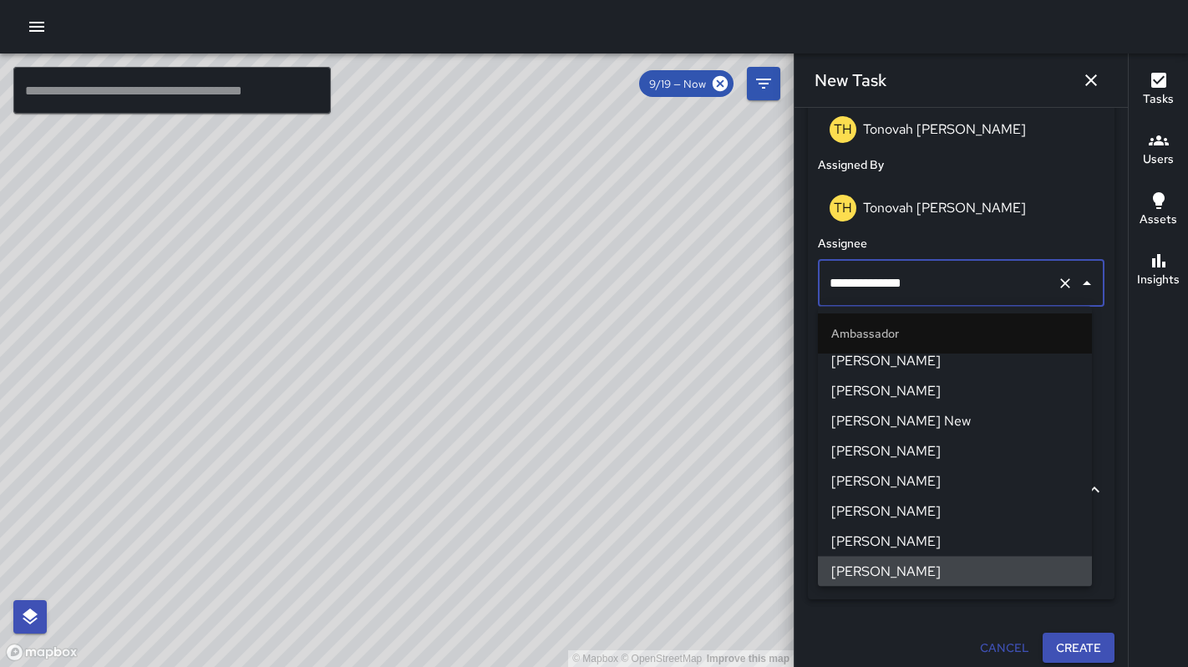
drag, startPoint x: 929, startPoint y: 287, endPoint x: 761, endPoint y: 263, distance: 169.6
click at [765, 266] on div "© Mapbox © OpenStreetMap Improve this map ​ New Task 9/19 — Now Map Layers Task…" at bounding box center [594, 359] width 1188 height 613
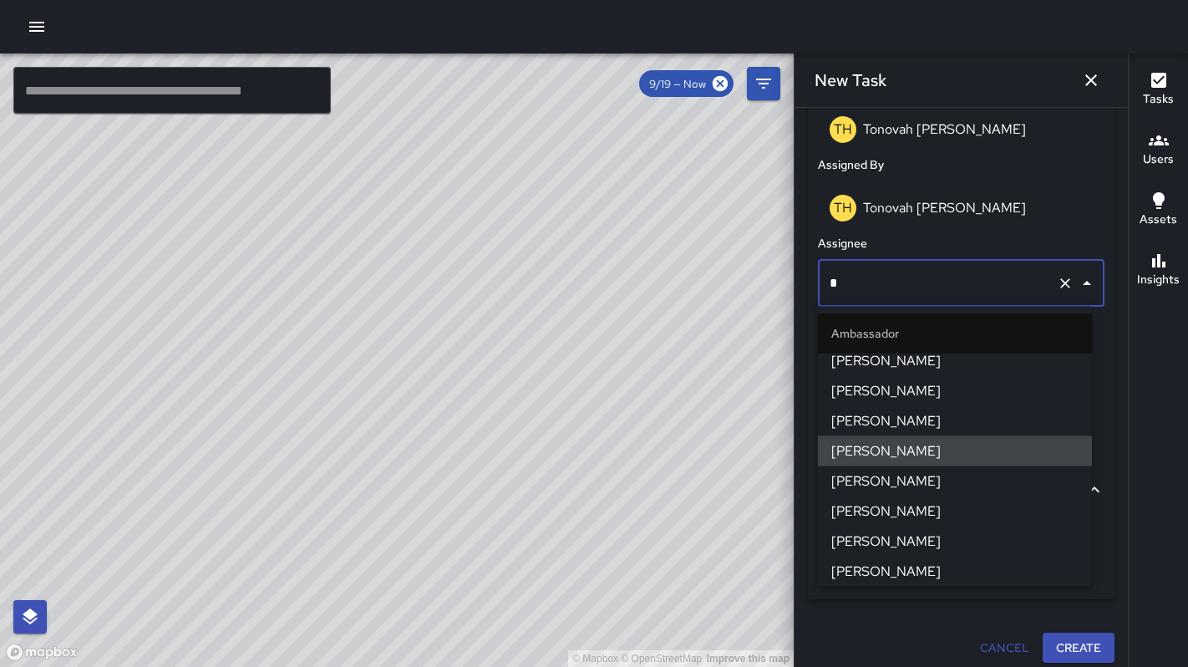
type input "**"
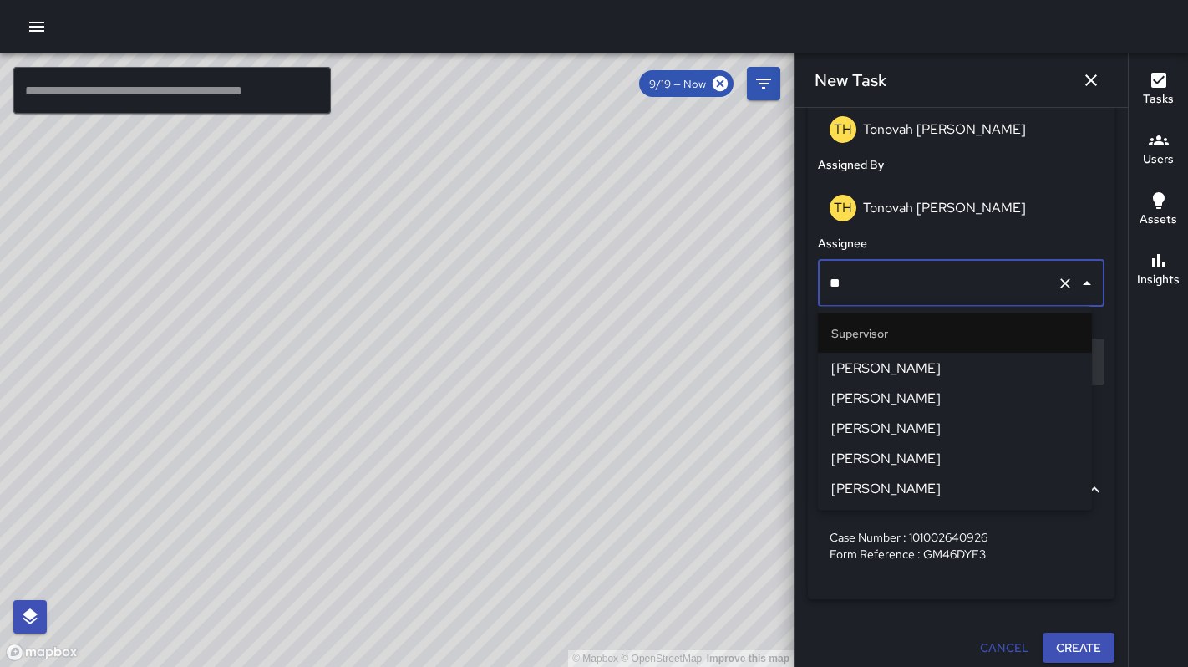
click at [844, 363] on span "DeAndre Barney" at bounding box center [954, 368] width 247 height 20
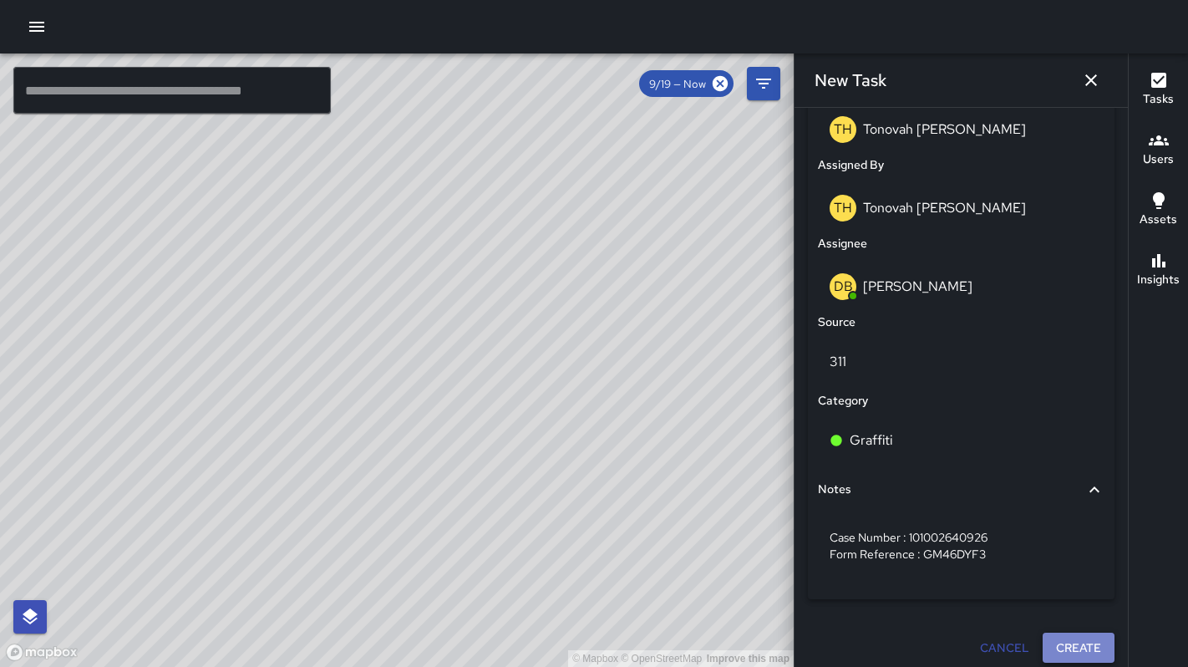
click at [1063, 646] on button "Create" at bounding box center [1078, 647] width 72 height 31
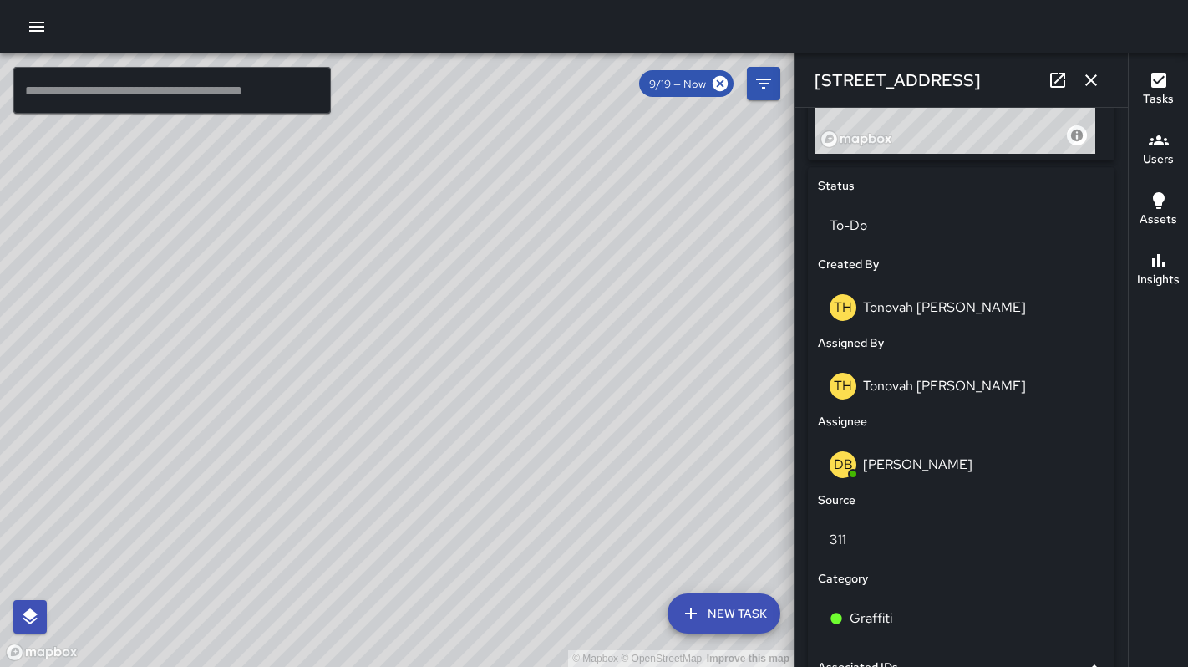
scroll to position [915, 0]
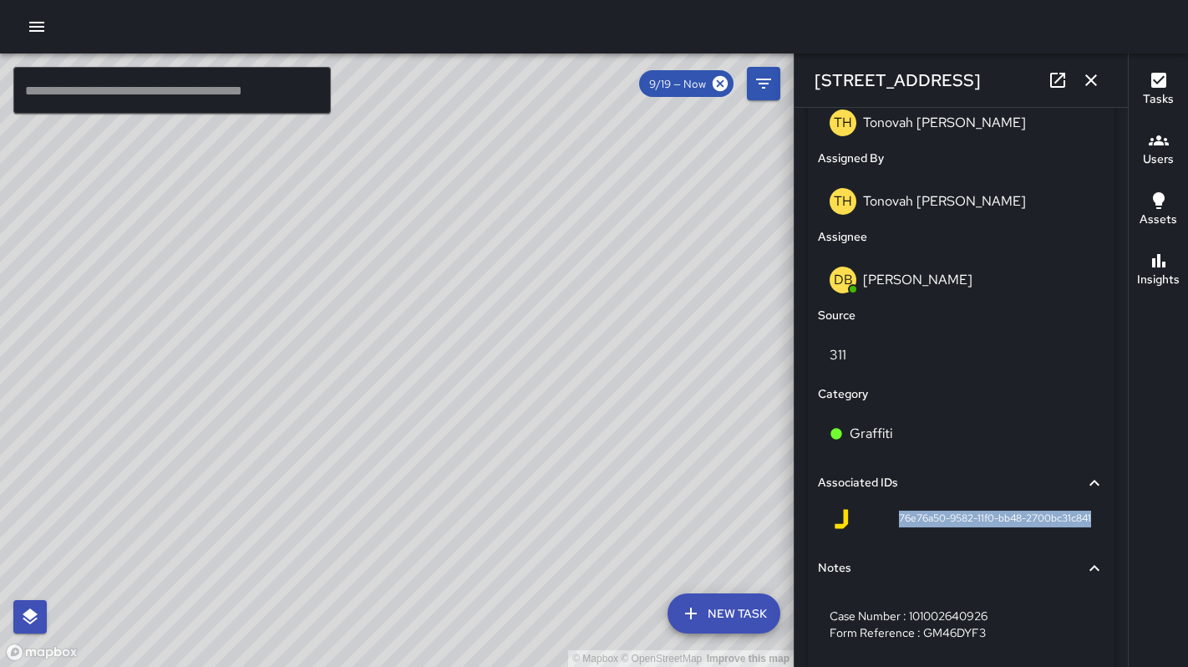
drag, startPoint x: 915, startPoint y: 519, endPoint x: 1081, endPoint y: 520, distance: 166.2
click at [1081, 520] on div "76e76a50-9582-11f0-bb48-2700bc31c841" at bounding box center [961, 522] width 287 height 40
copy span "76e76a50-9582-11f0-bb48-2700bc31c841"
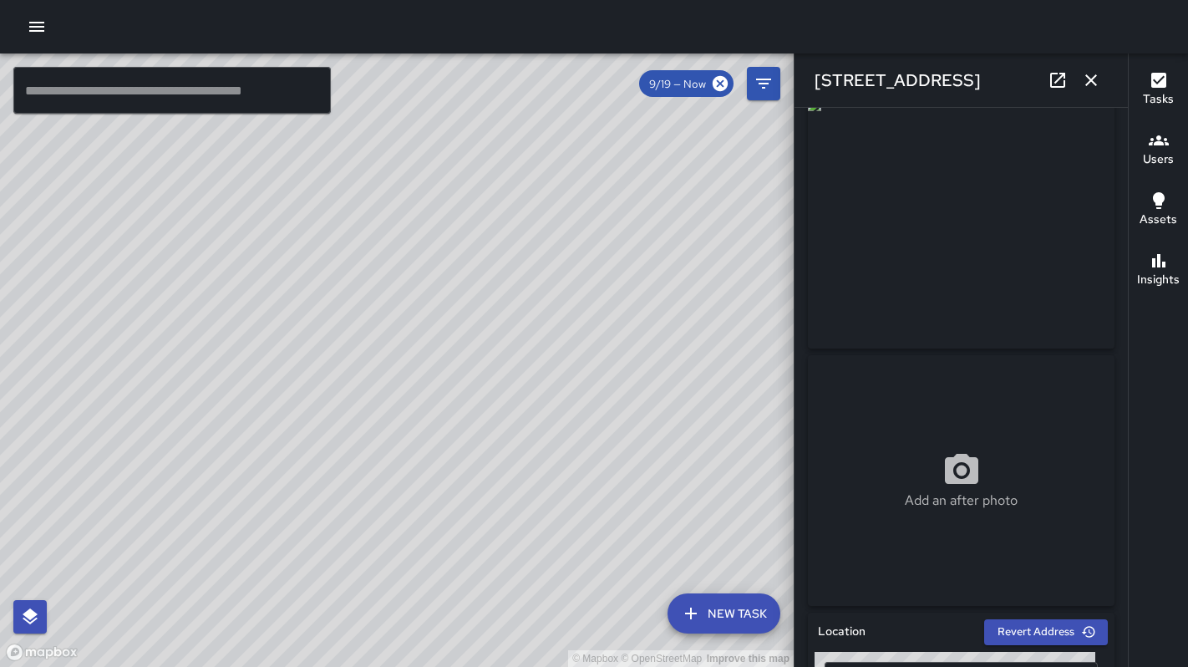
scroll to position [0, 0]
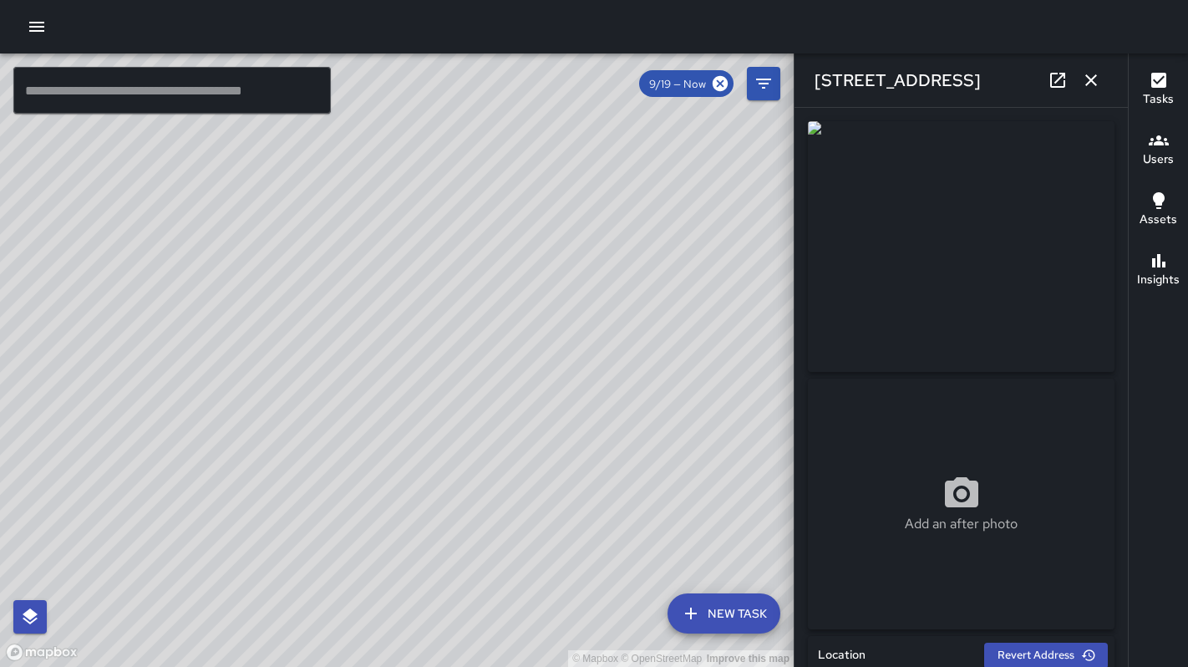
click at [1084, 82] on icon "button" at bounding box center [1091, 80] width 20 height 20
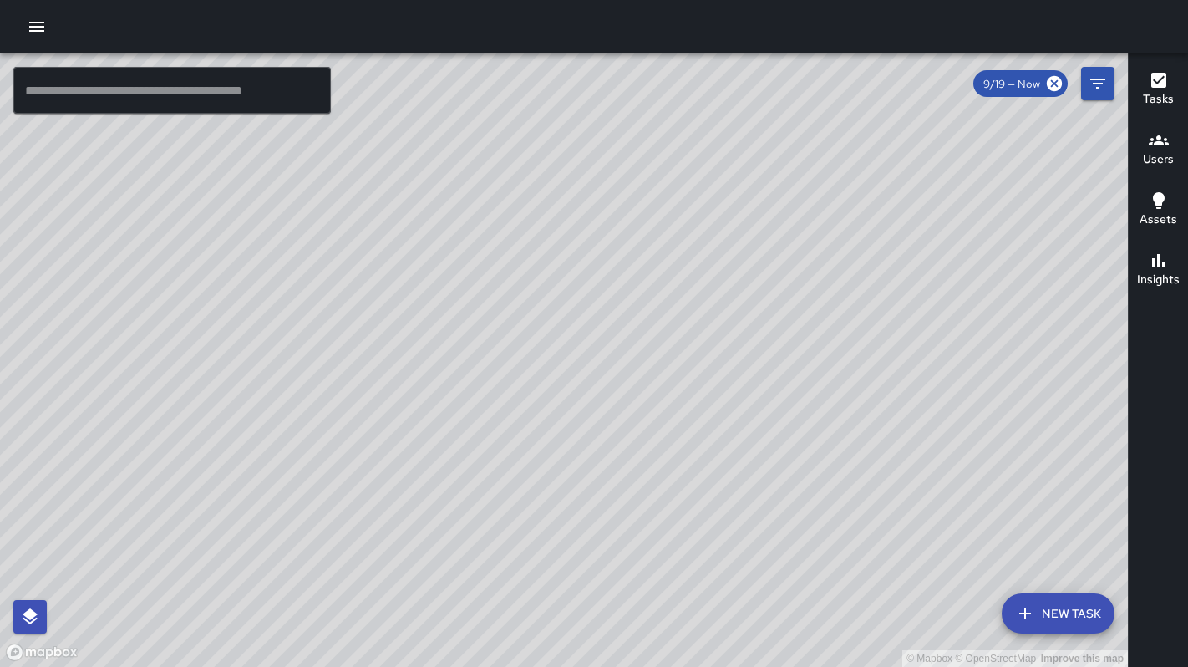
click at [1046, 614] on button "New Task" at bounding box center [1058, 613] width 113 height 40
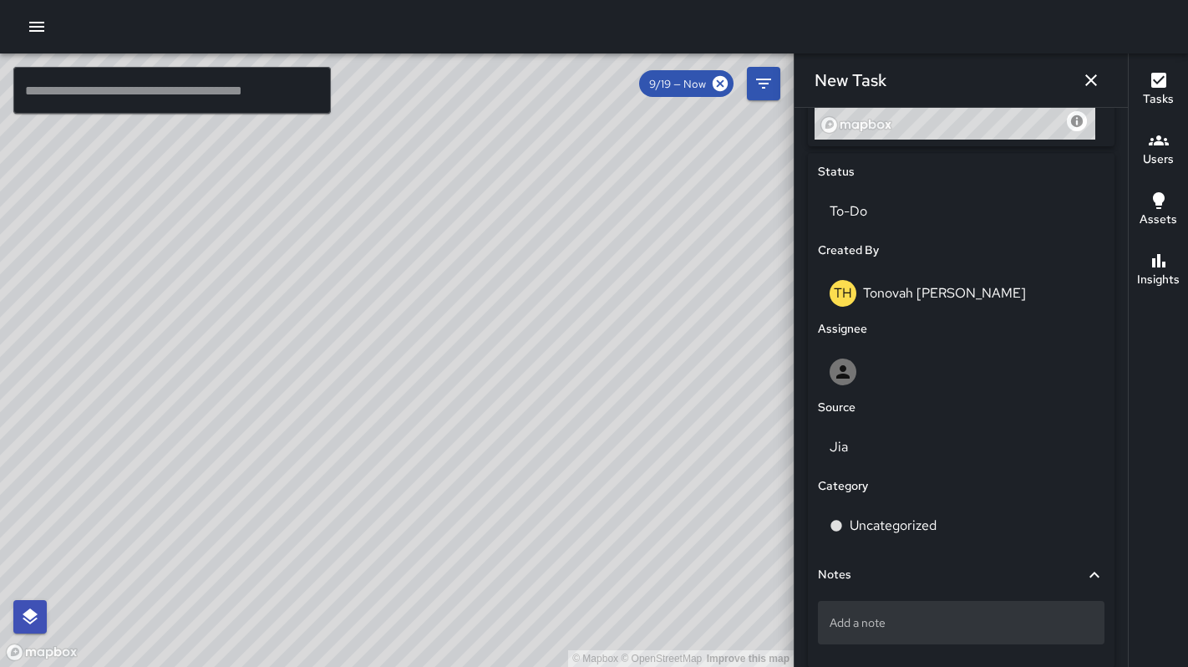
scroll to position [822, 0]
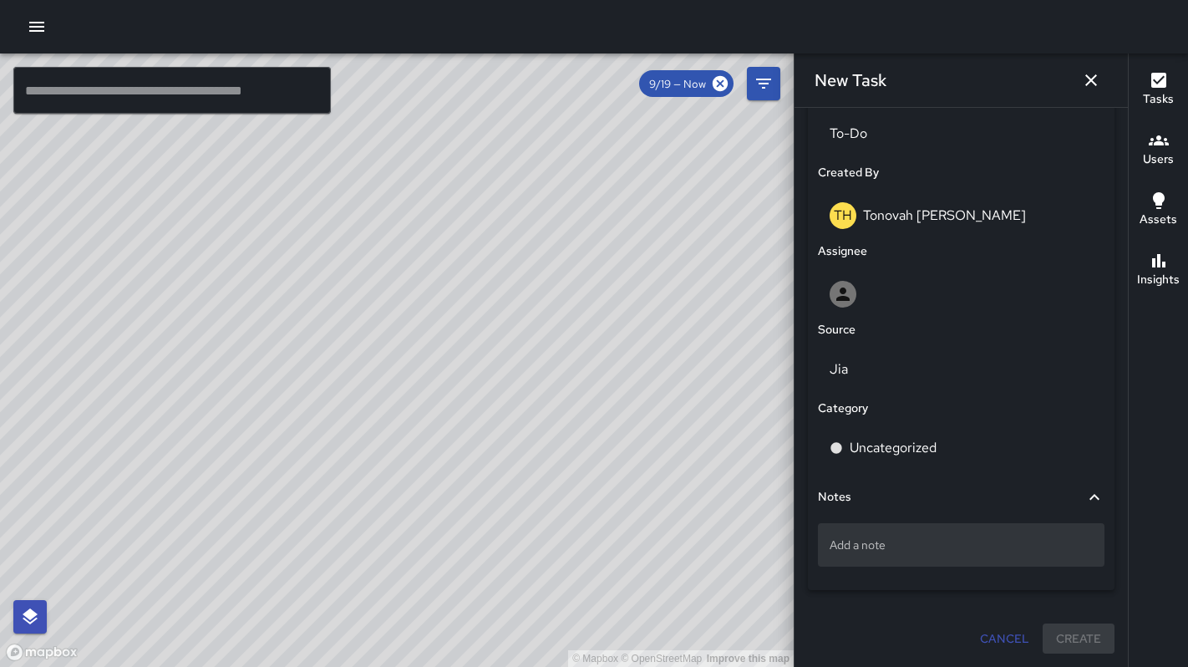
click at [915, 557] on div "Add a note" at bounding box center [961, 544] width 287 height 43
click at [834, 543] on p "Add a note" at bounding box center [960, 544] width 263 height 17
type textarea "**********"
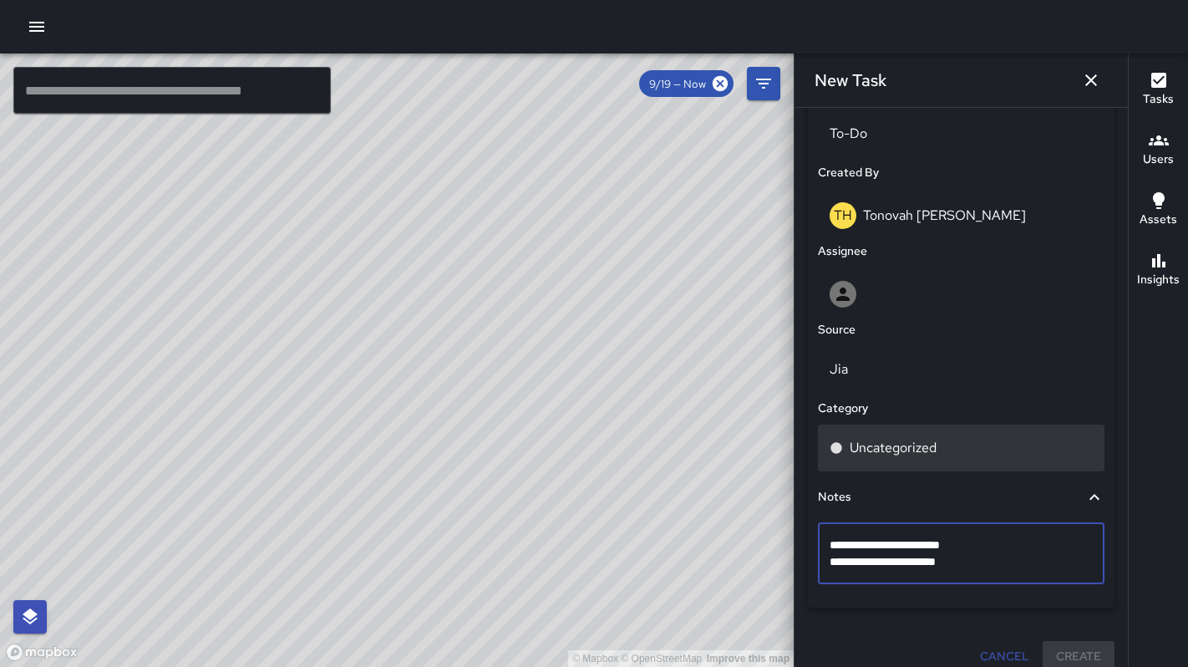
click at [868, 450] on p "Uncategorized" at bounding box center [893, 448] width 87 height 20
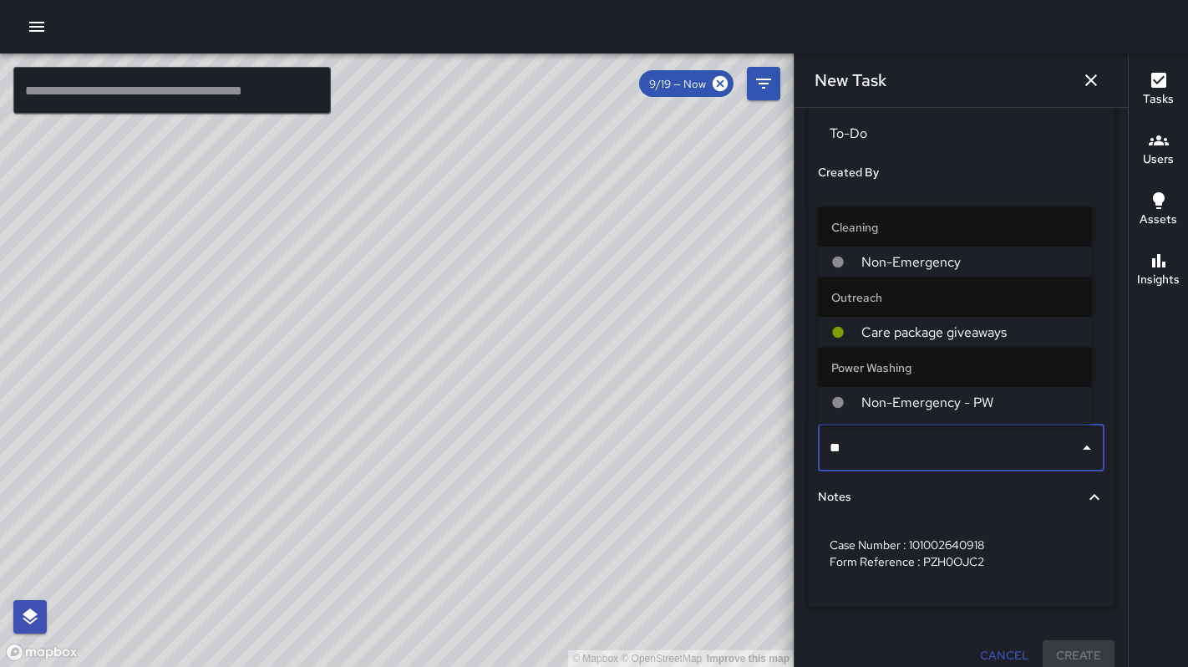
type input "*"
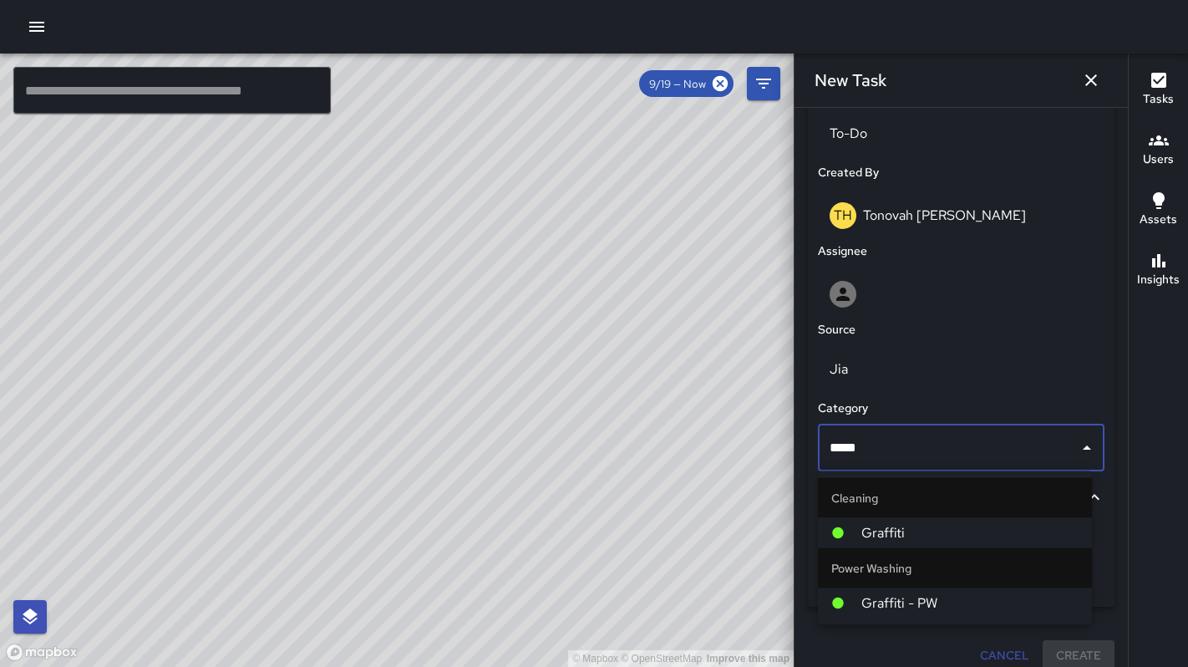
type input "******"
click at [892, 587] on li "Power Washing" at bounding box center [955, 568] width 274 height 40
click at [890, 591] on li "Graffiti - PW" at bounding box center [955, 603] width 274 height 30
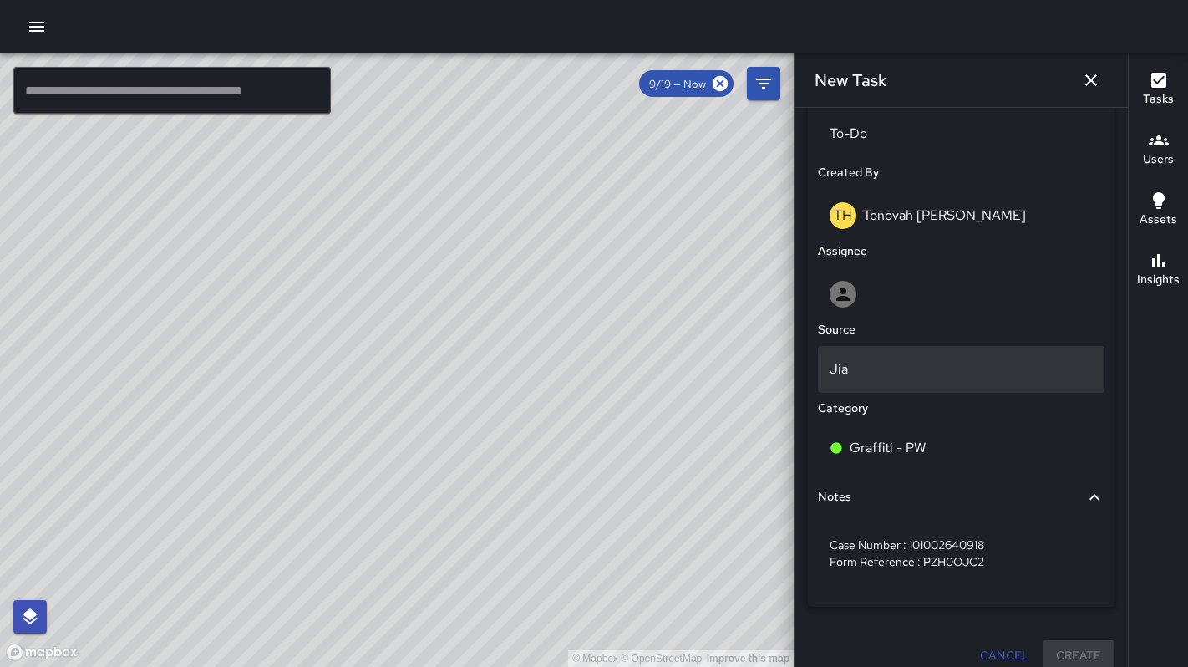
click at [870, 381] on div "Jia" at bounding box center [961, 369] width 287 height 47
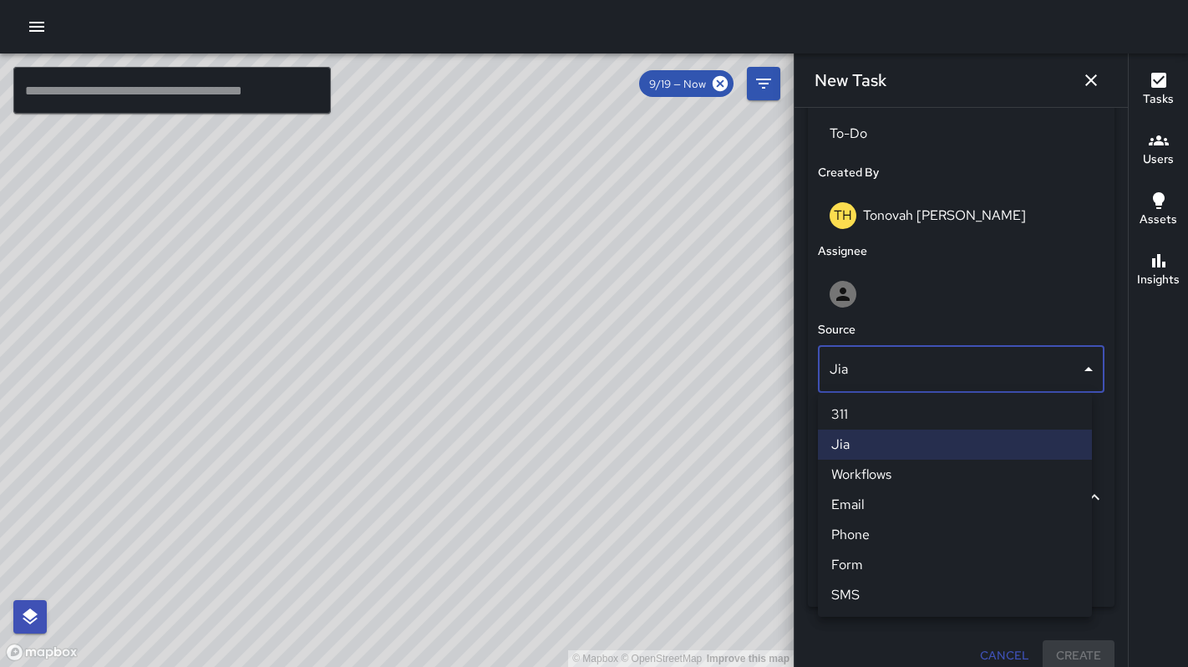
drag, startPoint x: 874, startPoint y: 419, endPoint x: 872, endPoint y: 395, distance: 24.3
click at [874, 418] on li "311" at bounding box center [955, 414] width 274 height 30
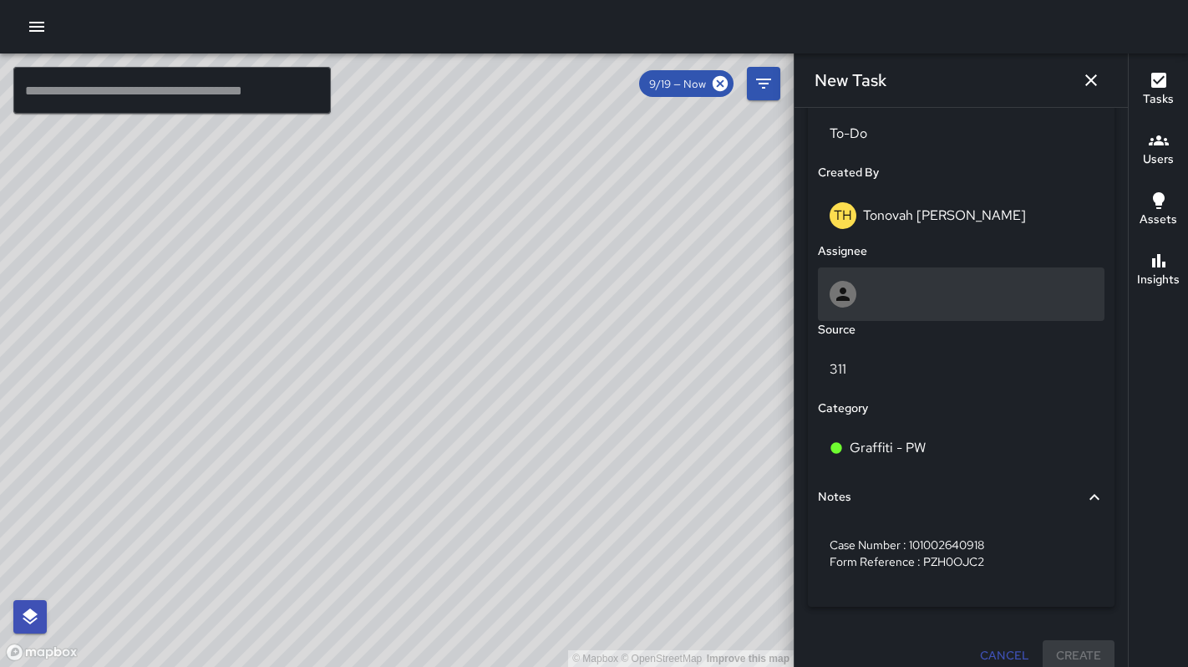
click at [887, 293] on div at bounding box center [960, 294] width 263 height 27
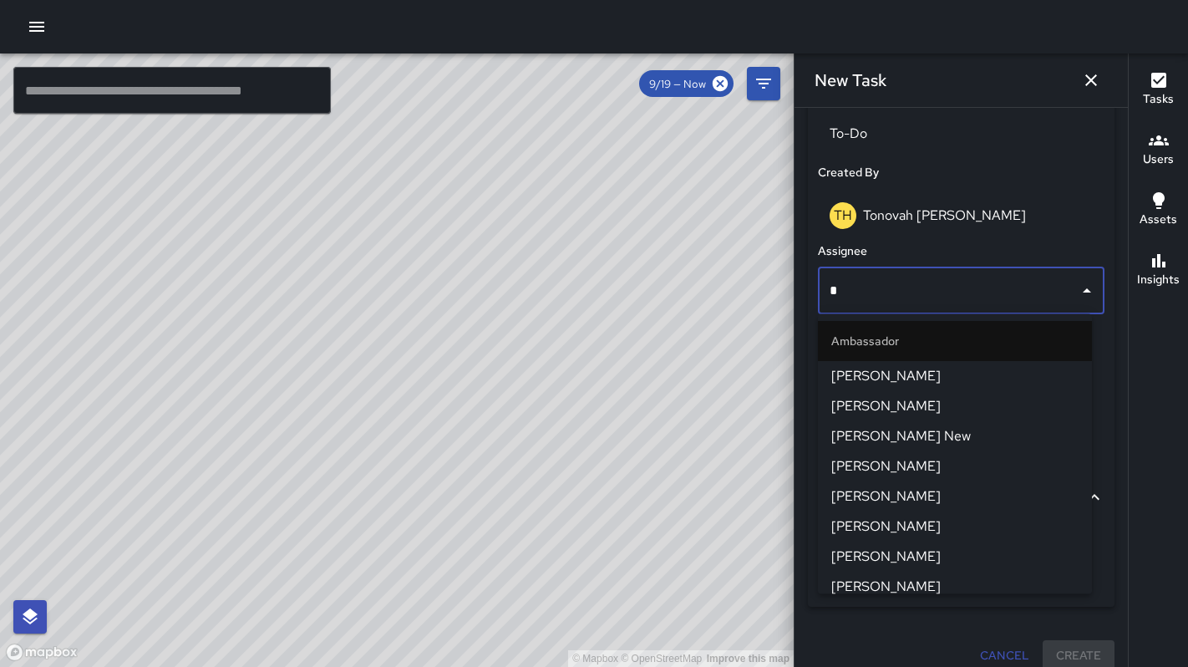
type input "**"
click at [888, 373] on span "DeAndre Barney" at bounding box center [954, 376] width 247 height 20
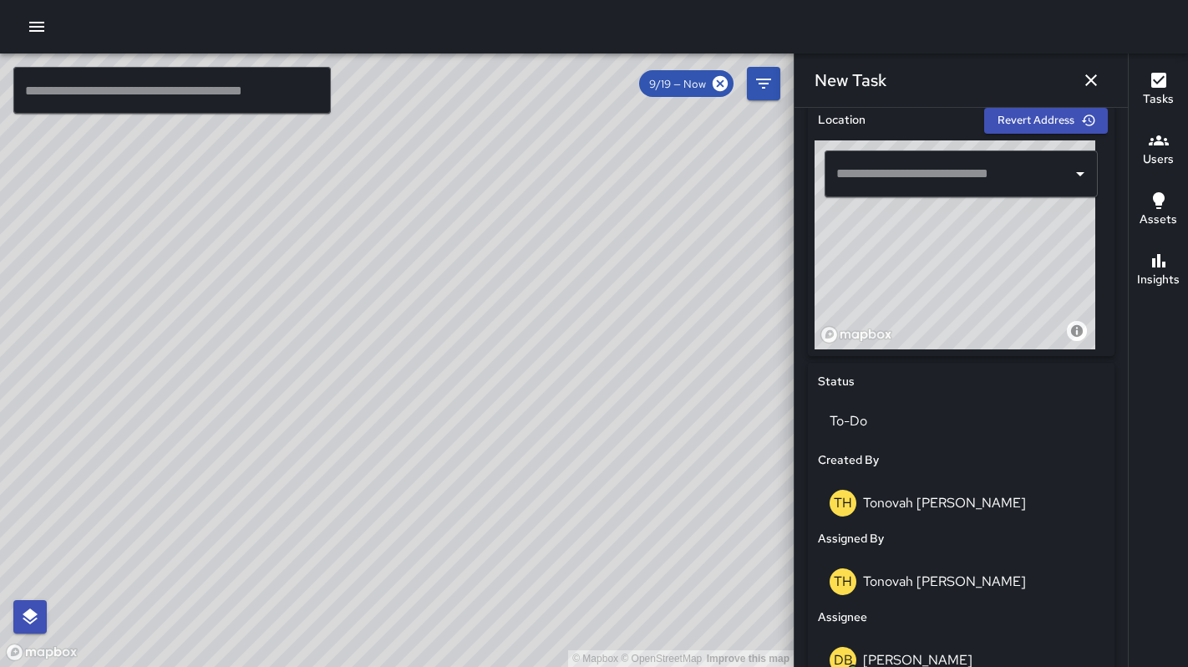
scroll to position [869, 0]
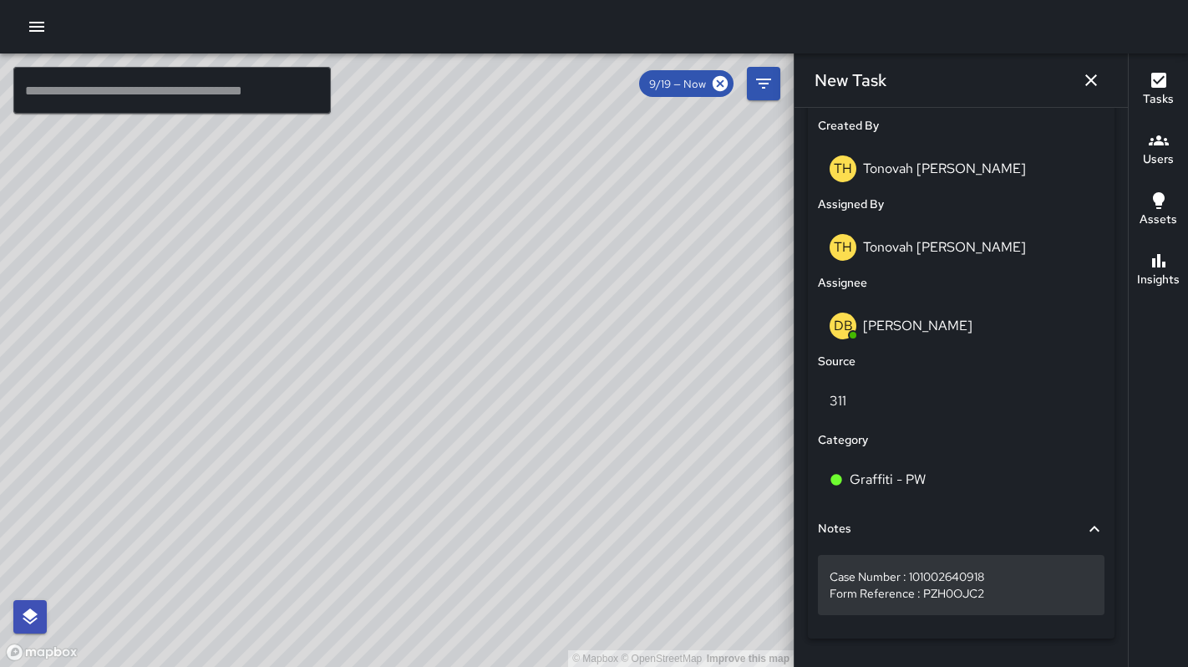
click at [998, 587] on p "Case Number : 101002640918 Form Reference : PZH0OJC2" at bounding box center [960, 584] width 263 height 33
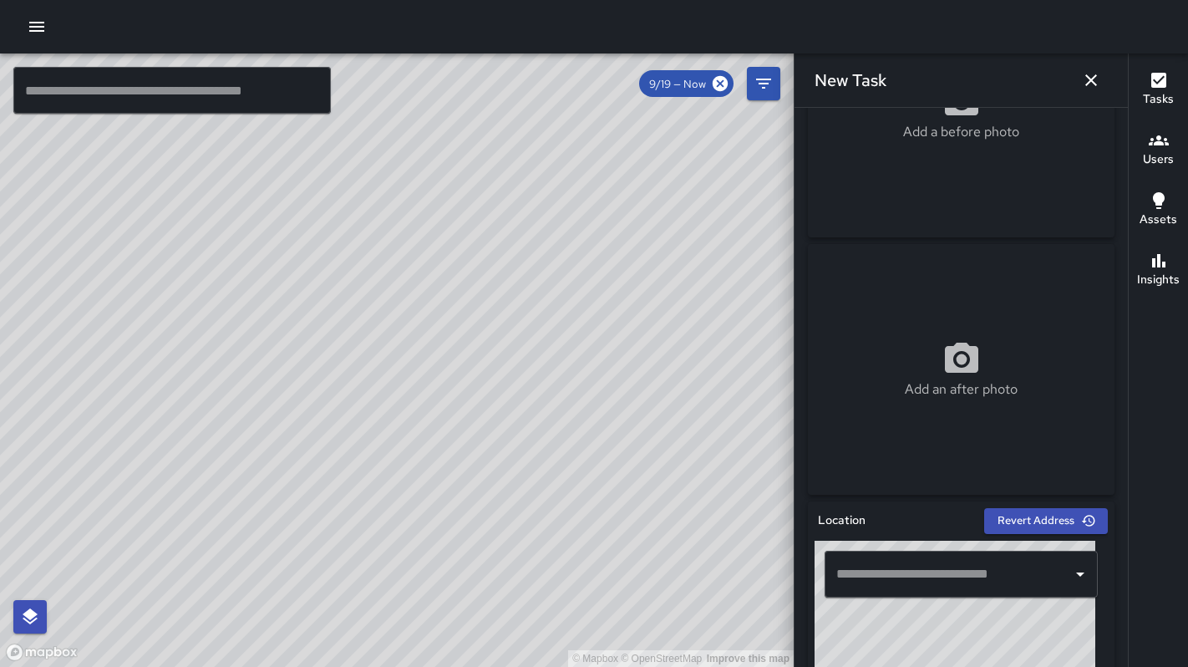
scroll to position [177, 0]
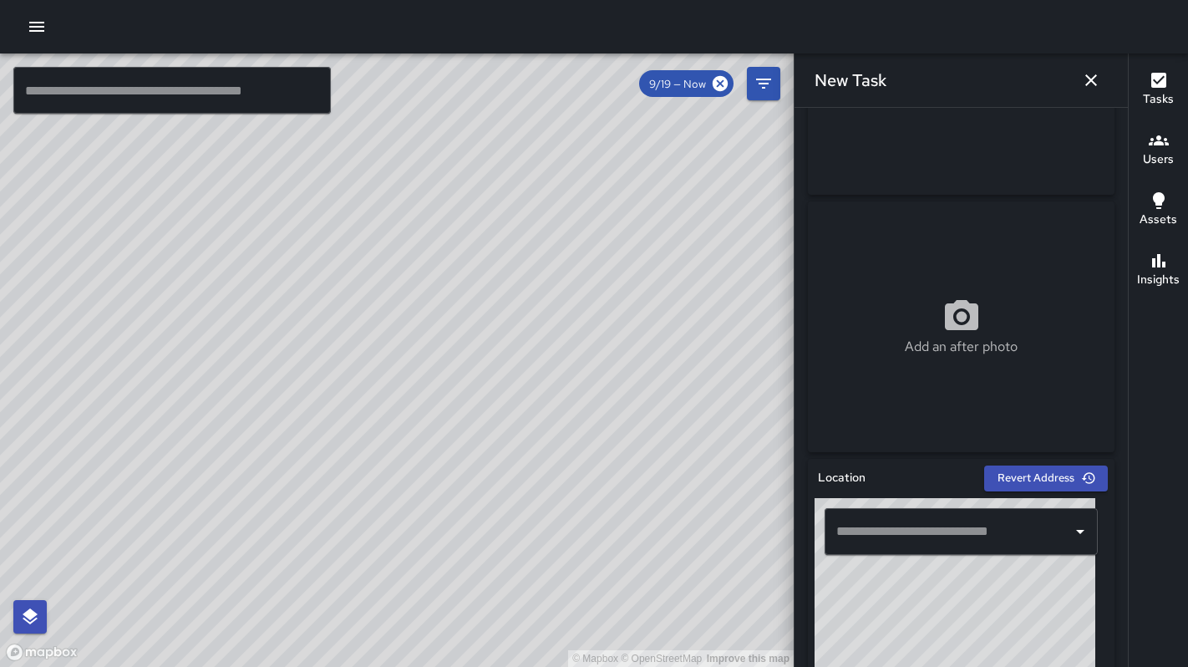
click at [871, 534] on input "text" at bounding box center [948, 531] width 233 height 32
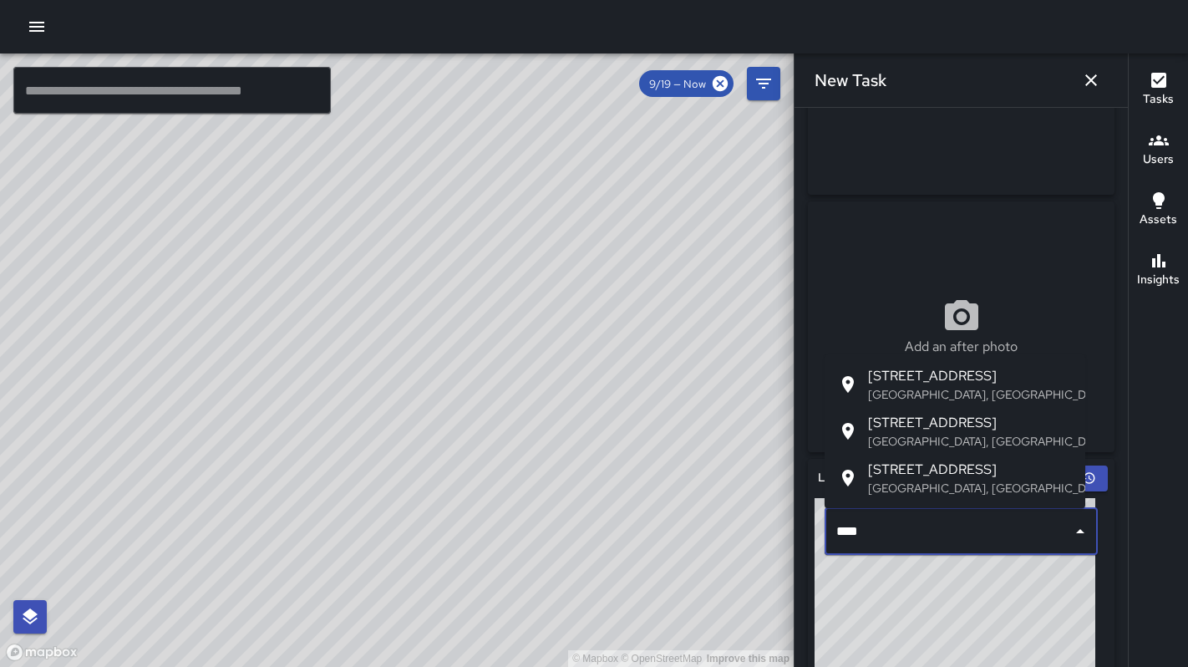
click at [886, 440] on p "San Francisco, CA, USA" at bounding box center [970, 441] width 204 height 17
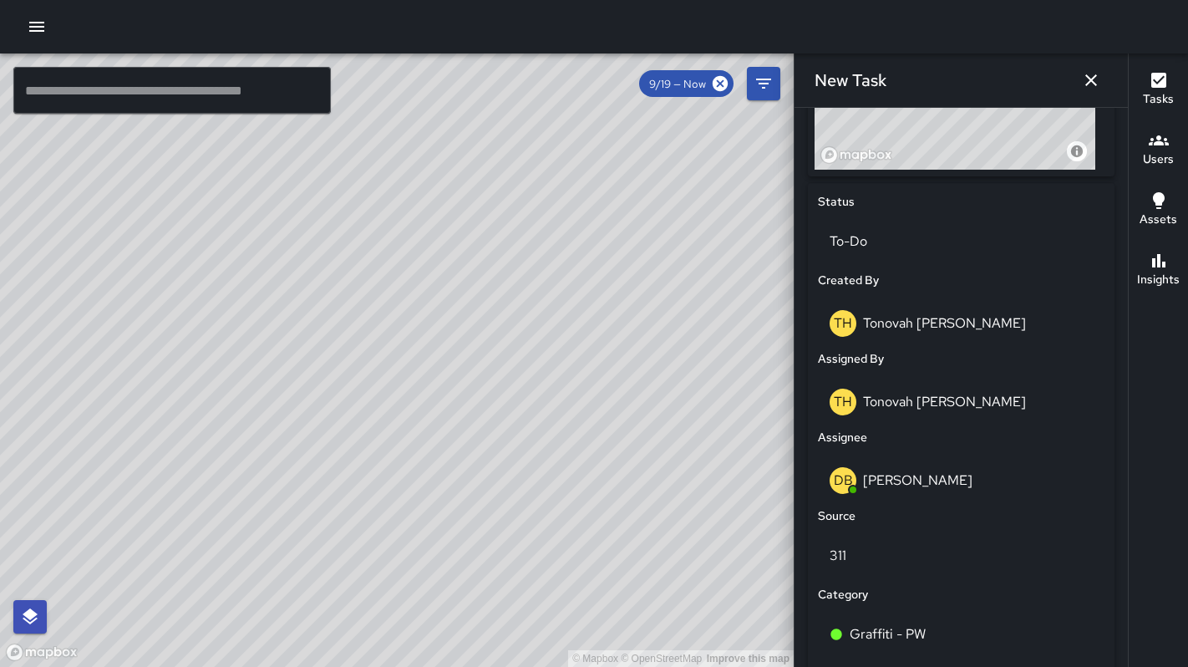
scroll to position [917, 0]
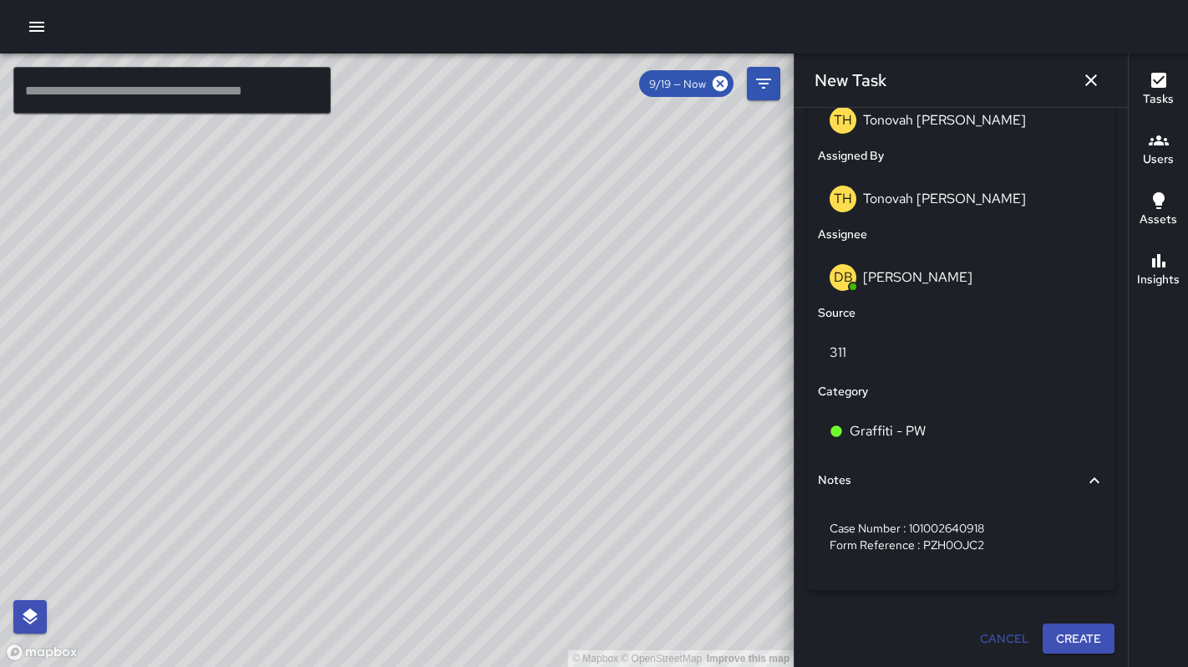
type input "**********"
click at [1075, 645] on button "Create" at bounding box center [1078, 638] width 72 height 31
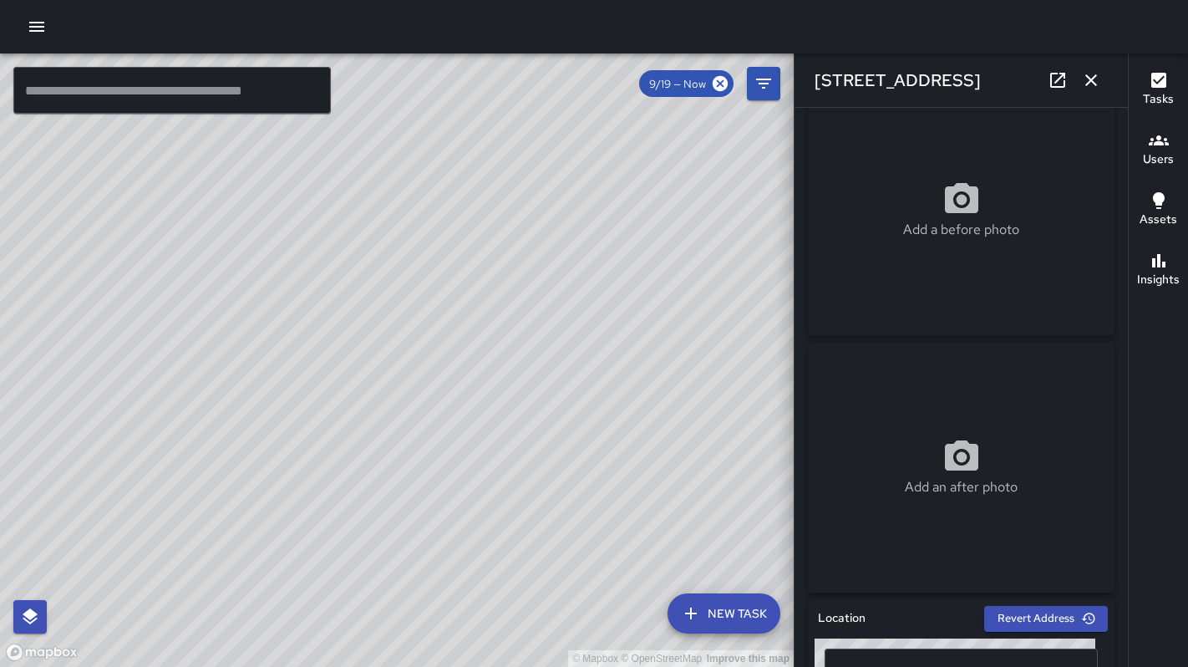
scroll to position [0, 0]
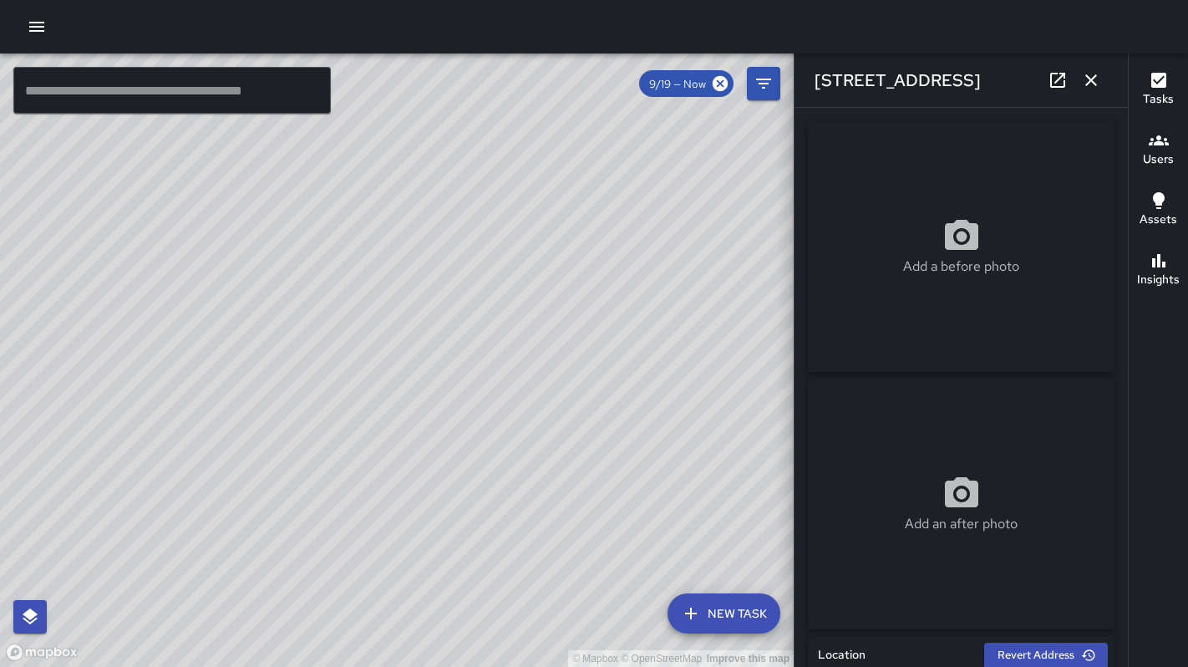
click at [924, 235] on div "Add a before photo" at bounding box center [961, 246] width 307 height 60
type input "**********"
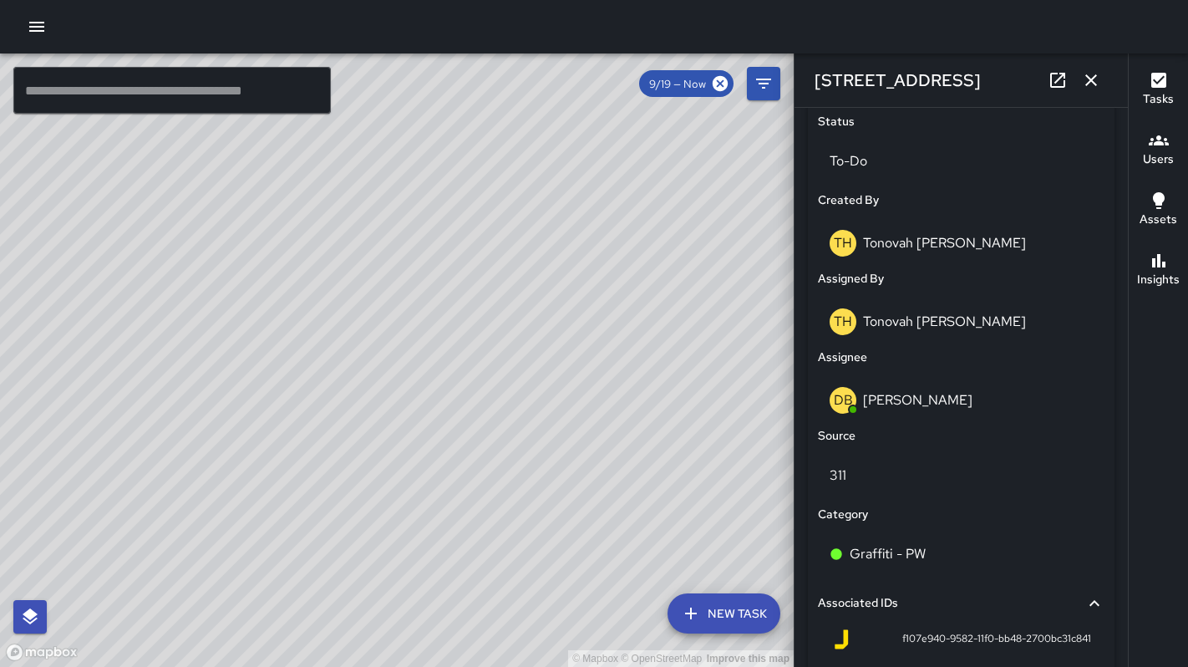
scroll to position [975, 0]
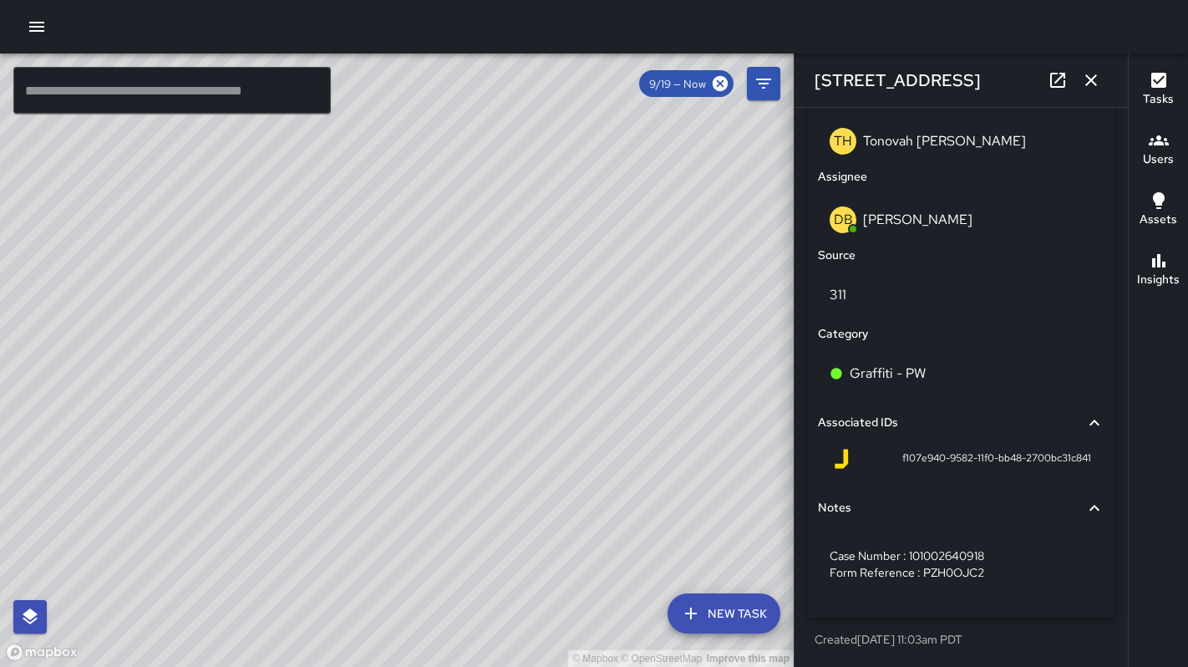
click at [883, 463] on div "f107e940-9582-11f0-bb48-2700bc31c841" at bounding box center [961, 459] width 260 height 20
drag, startPoint x: 899, startPoint y: 457, endPoint x: 1061, endPoint y: 466, distance: 162.3
click at [1061, 466] on div "f107e940-9582-11f0-bb48-2700bc31c841" at bounding box center [961, 459] width 260 height 20
copy span "f107e940-9582-11f0-bb48-2700bc31c841"
click at [1089, 82] on icon "button" at bounding box center [1091, 80] width 12 height 12
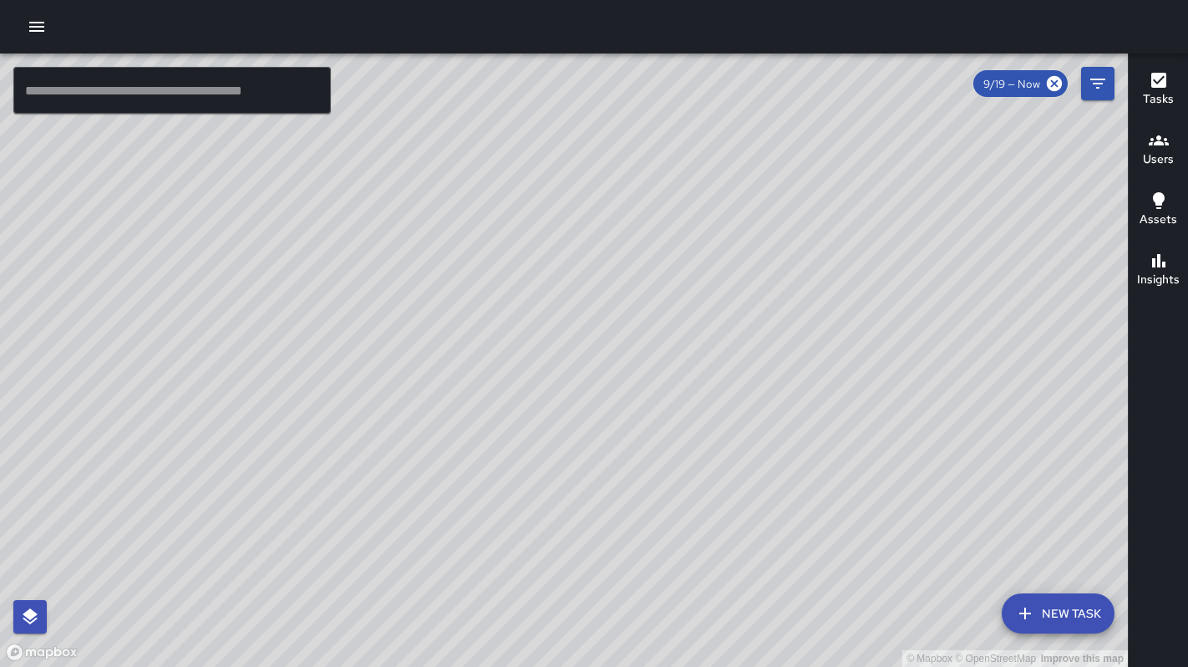
click at [1068, 612] on button "New Task" at bounding box center [1058, 613] width 113 height 40
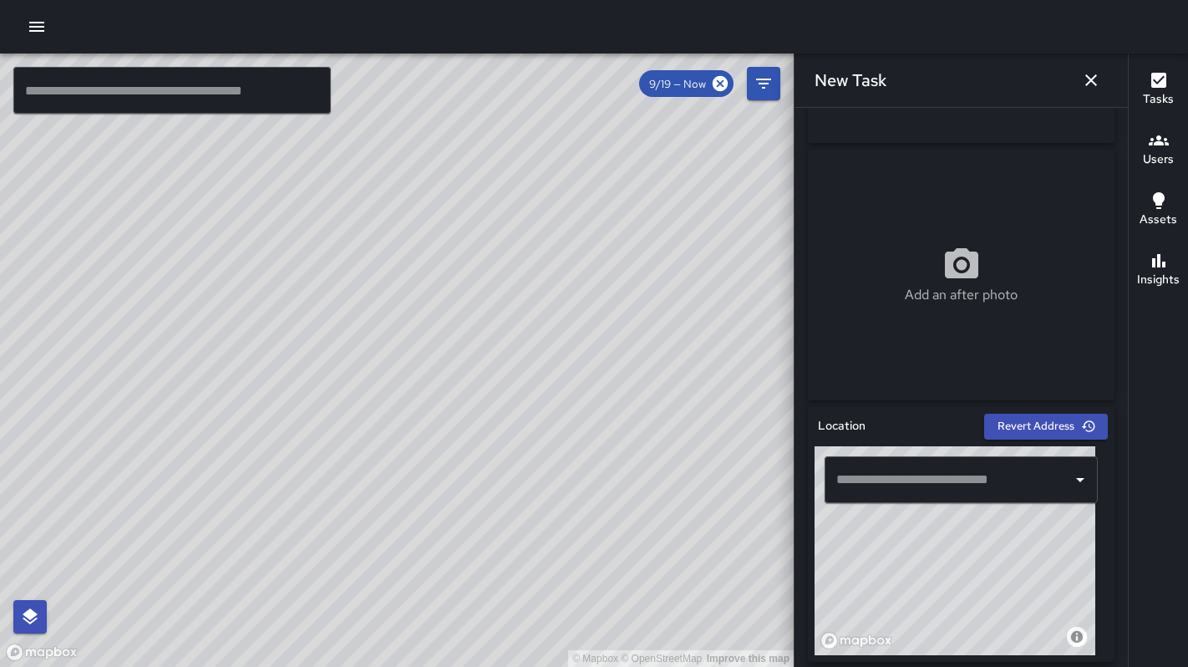
scroll to position [324, 0]
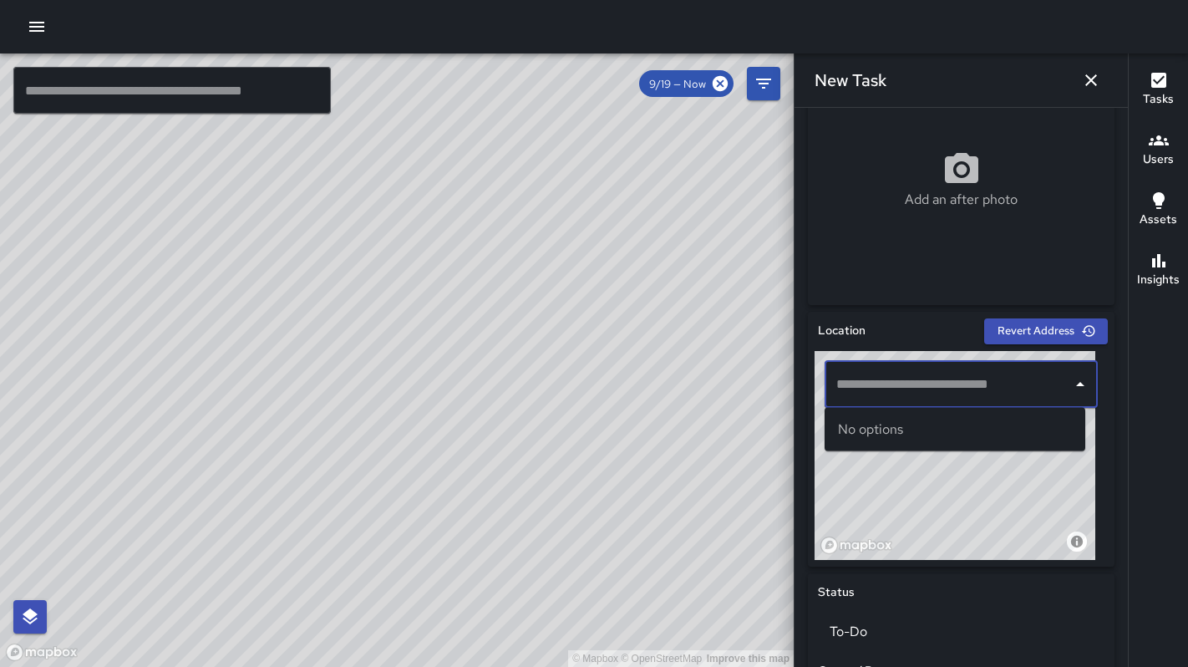
click at [900, 388] on input "text" at bounding box center [948, 384] width 233 height 32
paste input "**********"
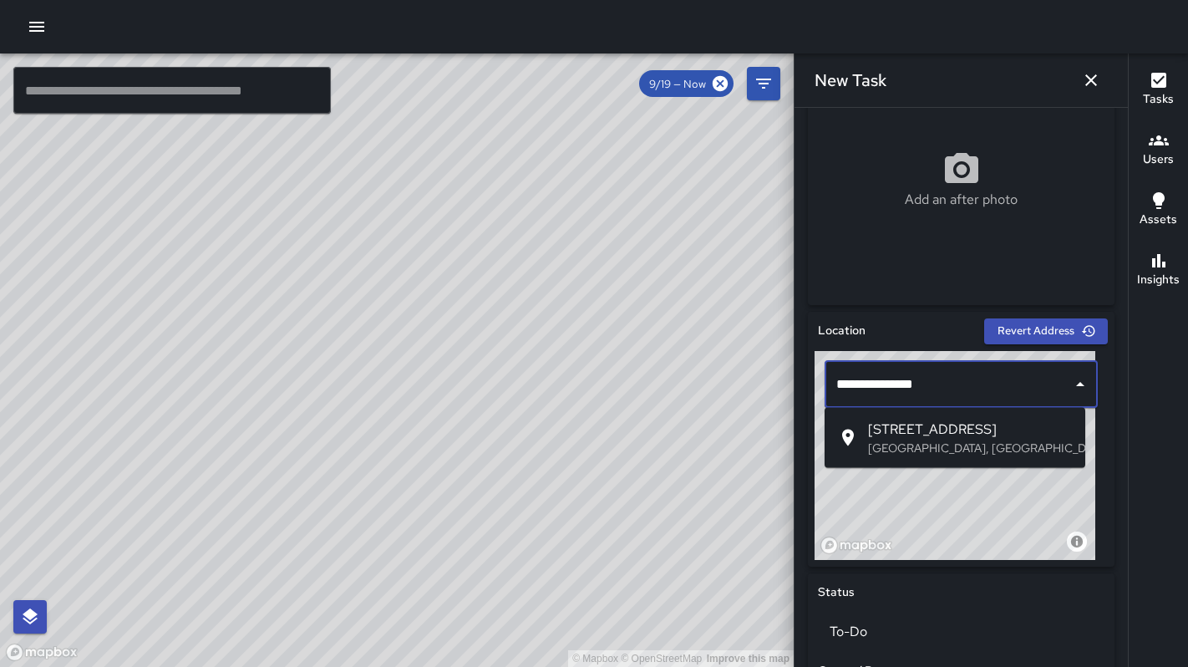
click at [981, 448] on p "San Francisco, CA, USA" at bounding box center [970, 447] width 204 height 17
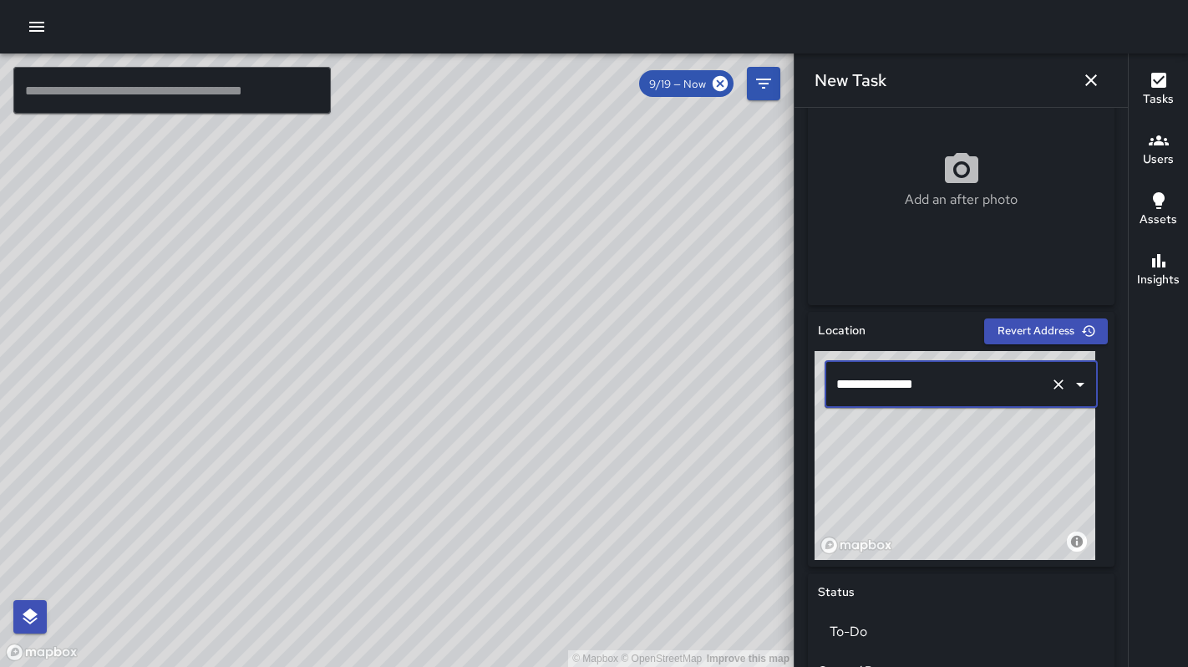
type input "**********"
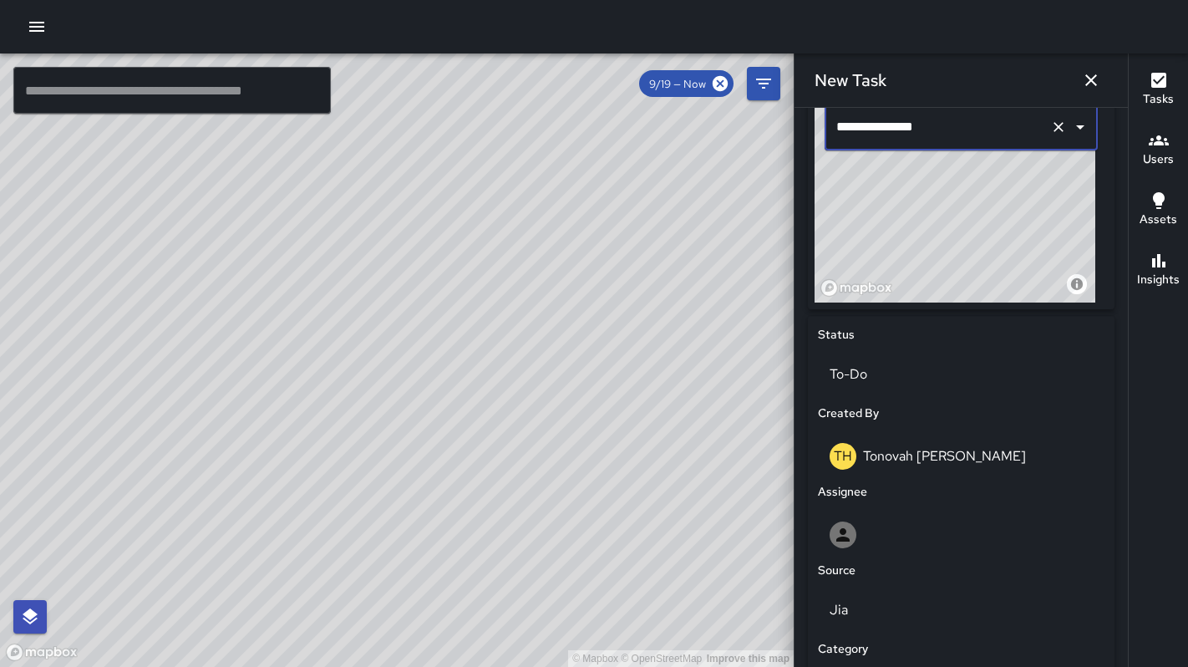
scroll to position [822, 0]
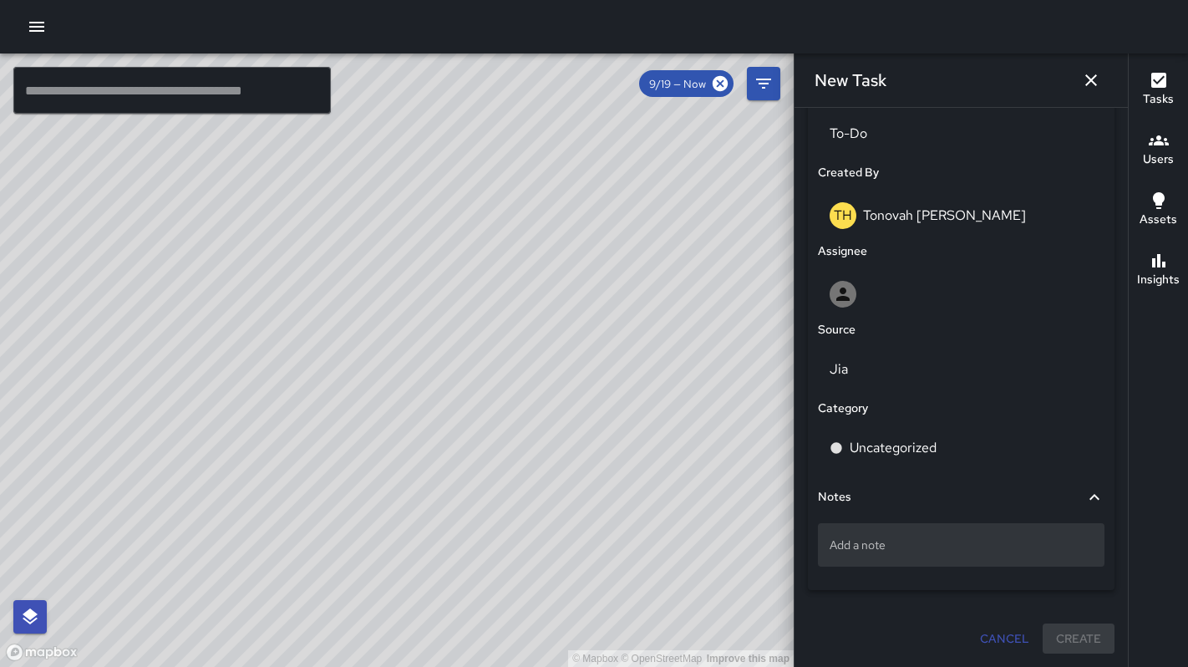
click at [917, 533] on div "Add a note" at bounding box center [961, 544] width 287 height 43
type textarea "**********"
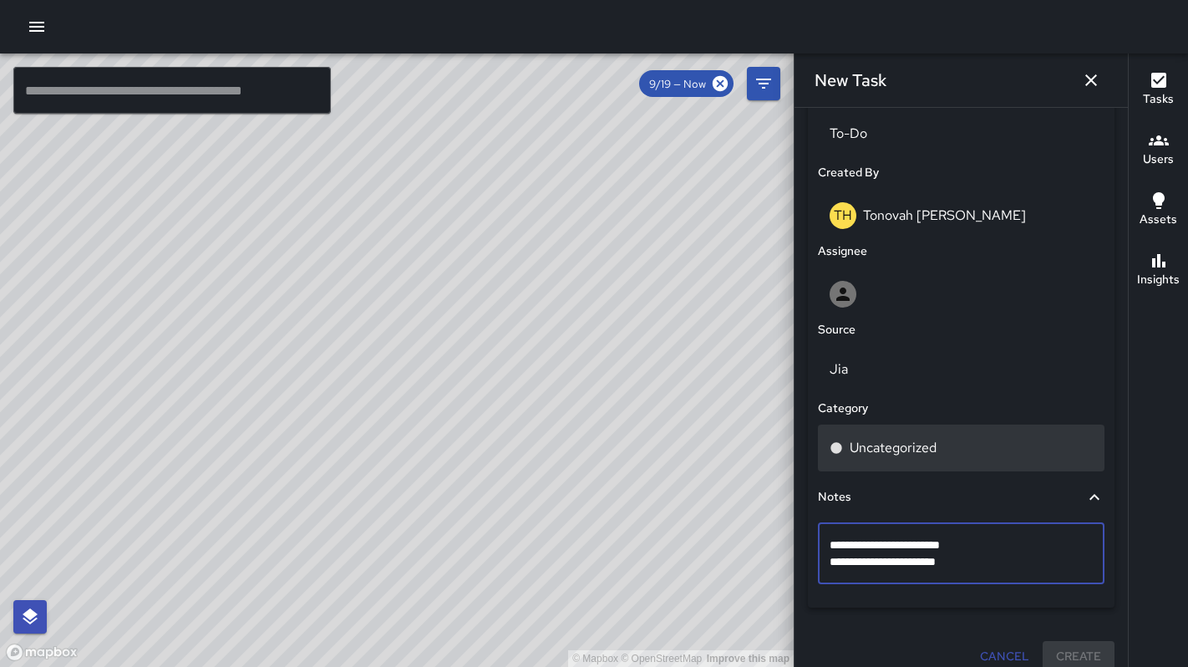
click at [874, 448] on p "Uncategorized" at bounding box center [893, 448] width 87 height 20
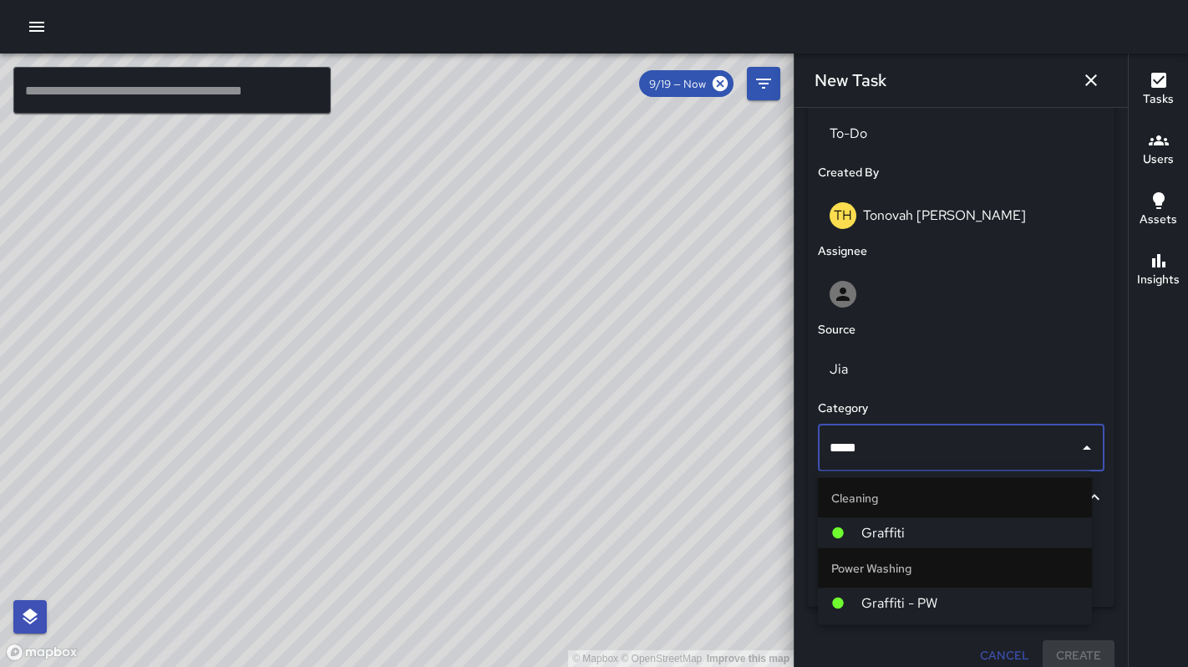
type input "******"
click at [908, 530] on span "Graffiti" at bounding box center [969, 533] width 217 height 20
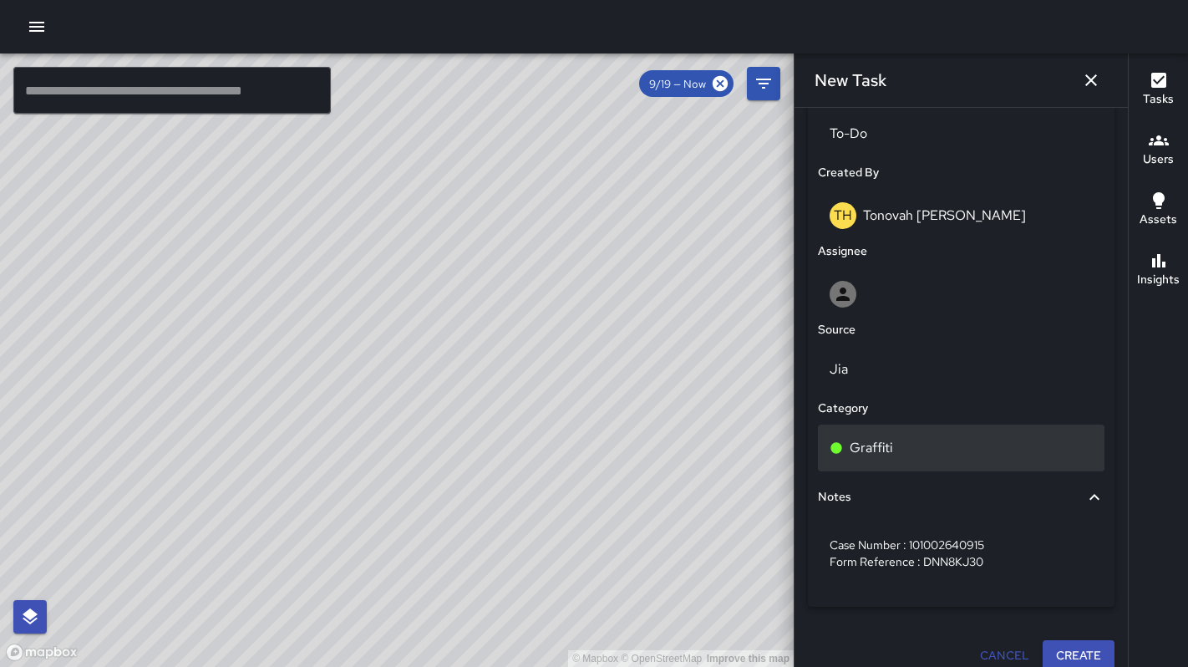
click at [890, 456] on p "Graffiti" at bounding box center [871, 448] width 43 height 20
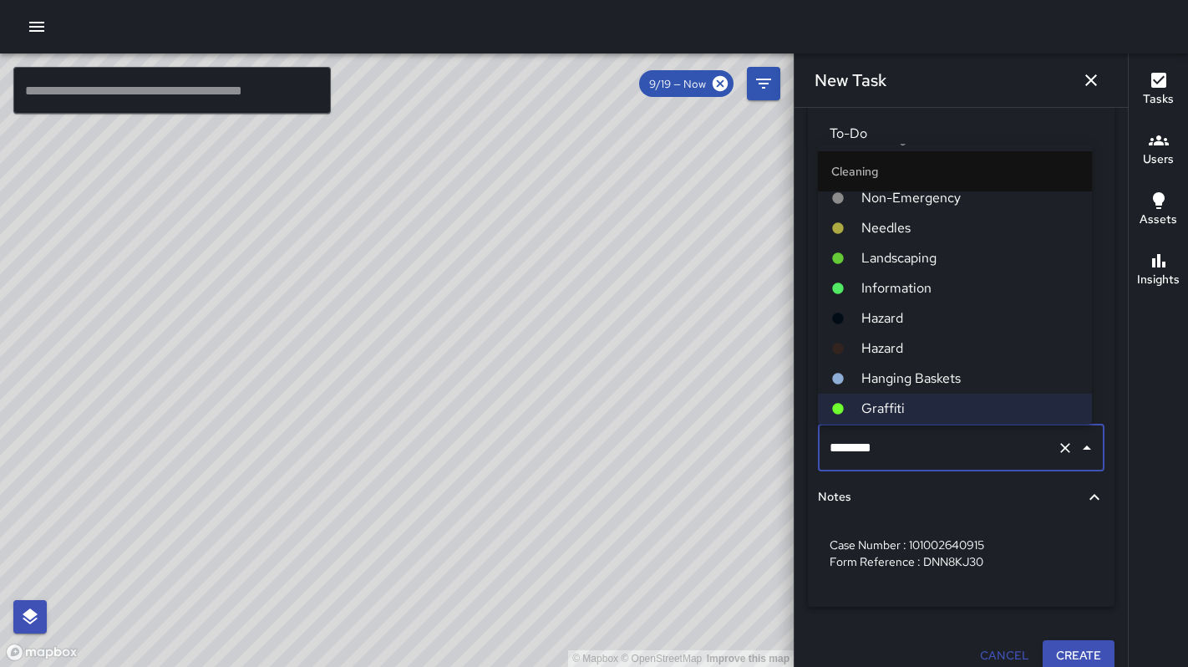
scroll to position [839, 0]
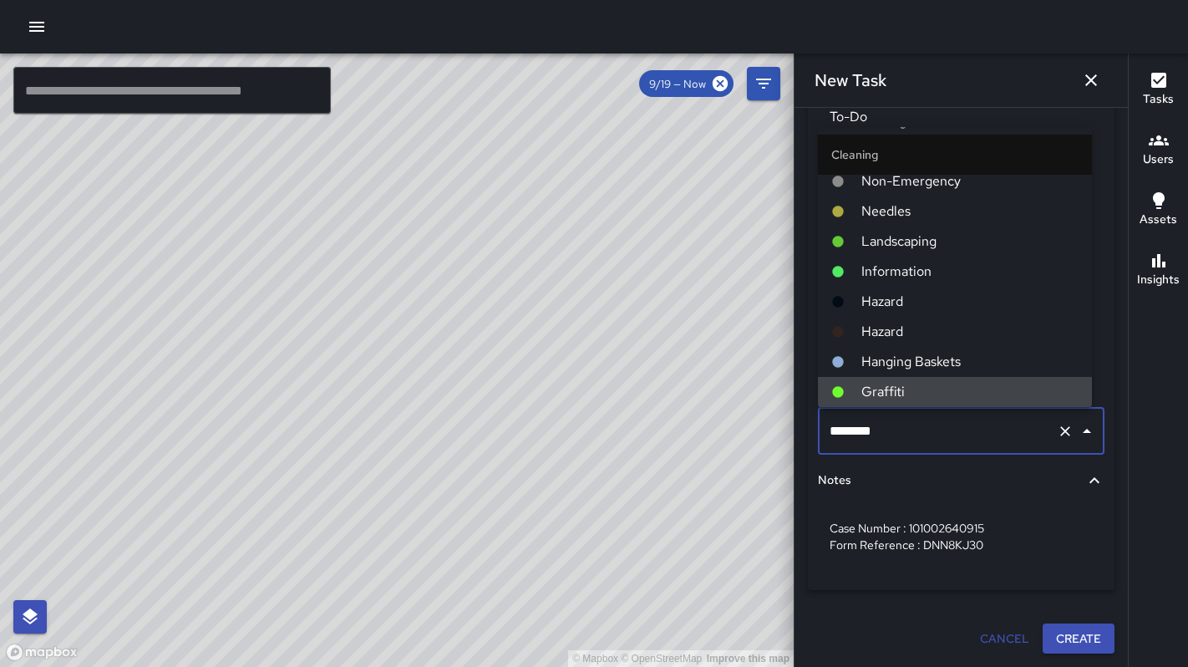
type input "********"
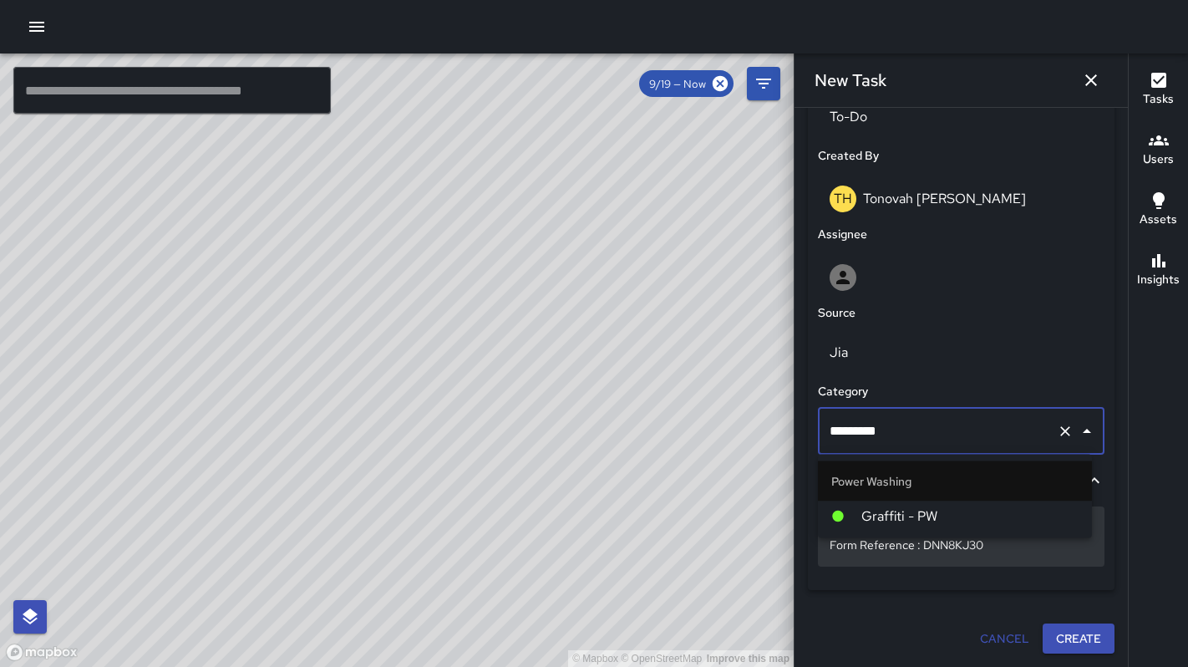
click at [899, 516] on span "Graffiti - PW" at bounding box center [969, 516] width 217 height 20
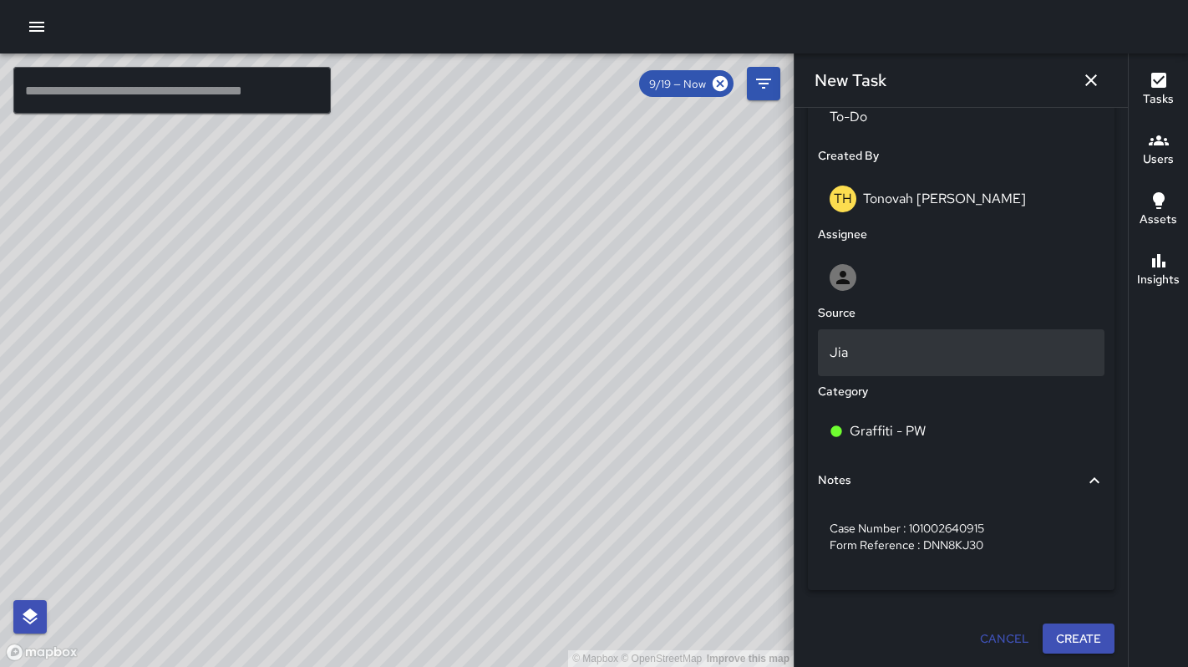
click at [859, 354] on p "Jia" at bounding box center [960, 352] width 263 height 20
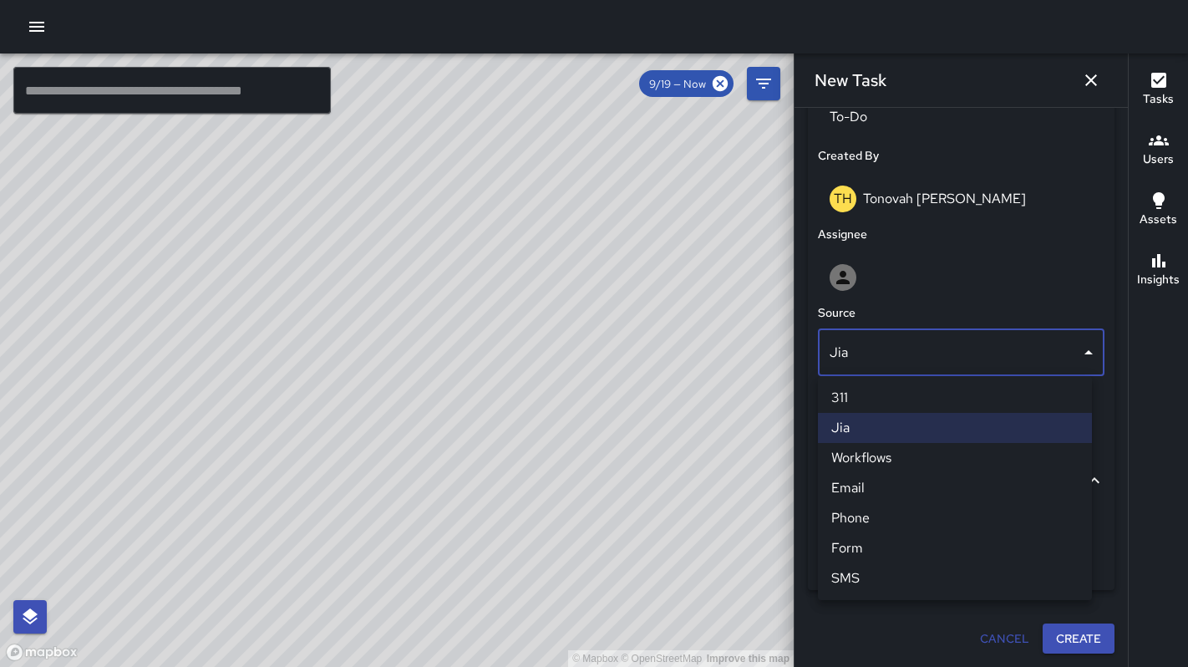
click at [859, 398] on li "311" at bounding box center [955, 398] width 274 height 30
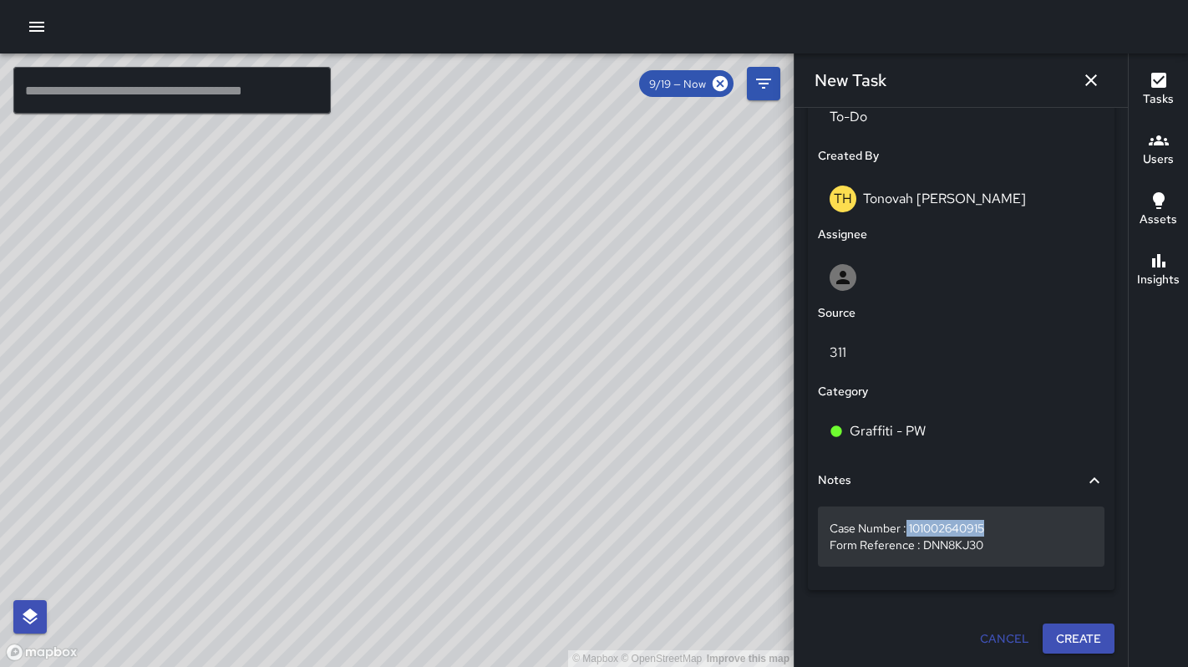
drag, startPoint x: 998, startPoint y: 522, endPoint x: 908, endPoint y: 529, distance: 90.5
click at [908, 529] on p "Case Number : 101002640915 Form Reference : DNN8KJ30" at bounding box center [960, 536] width 263 height 33
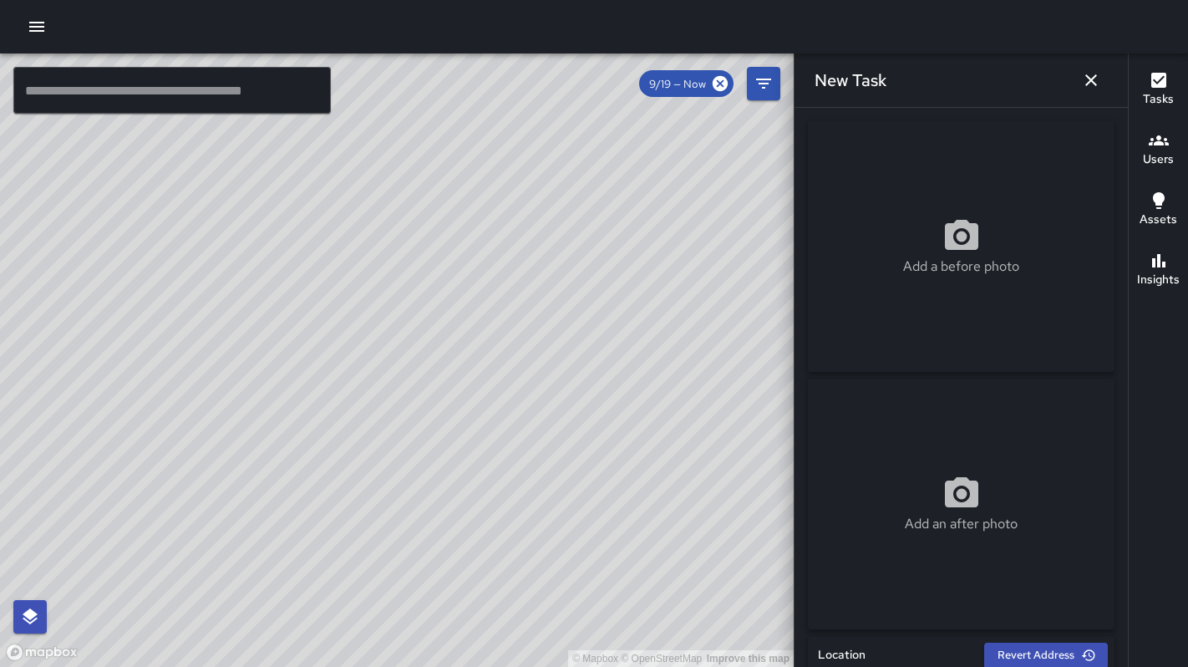
click at [888, 235] on div "Add a before photo" at bounding box center [961, 246] width 307 height 60
type input "**********"
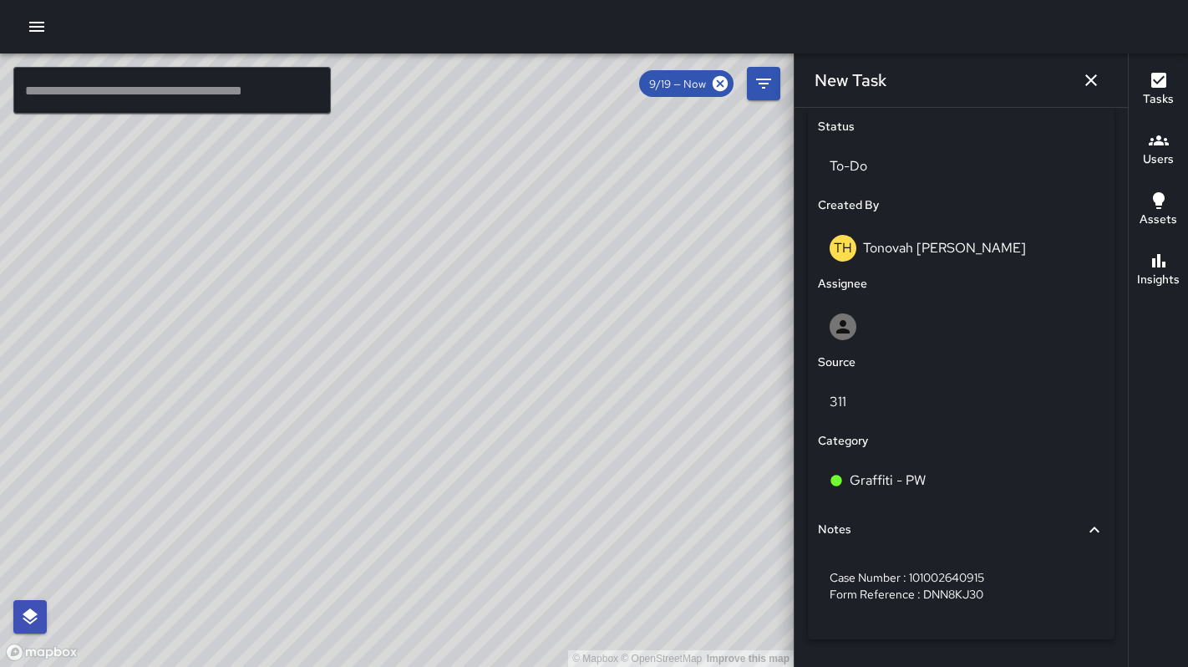
scroll to position [839, 0]
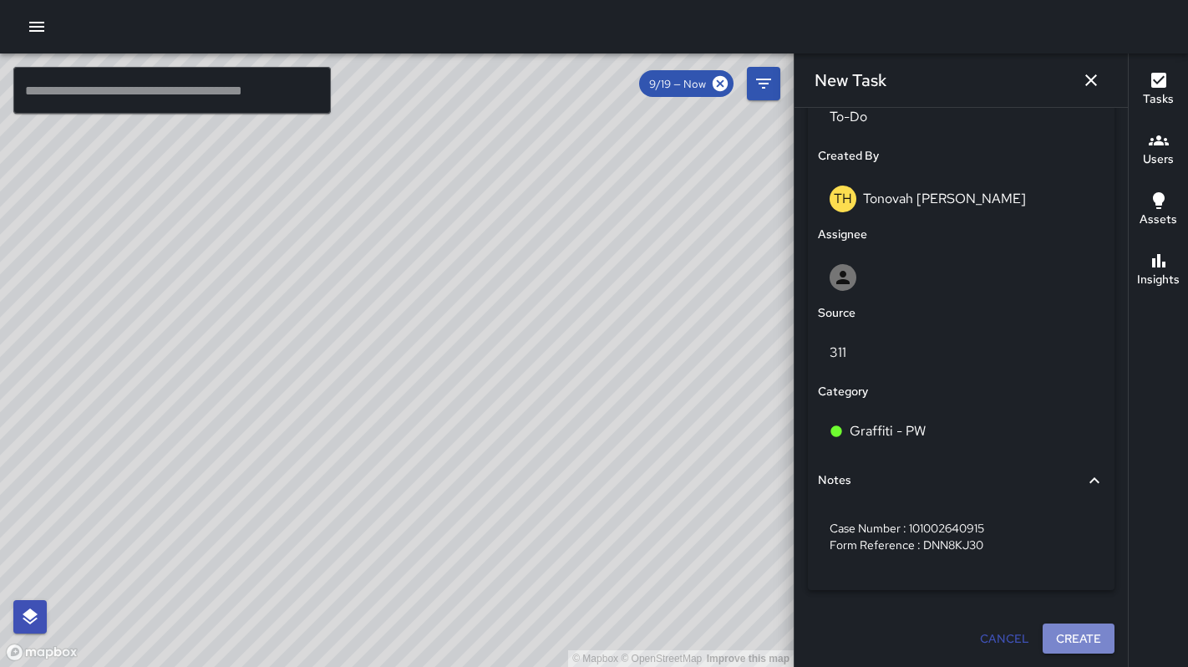
click at [1077, 647] on button "Create" at bounding box center [1078, 638] width 72 height 31
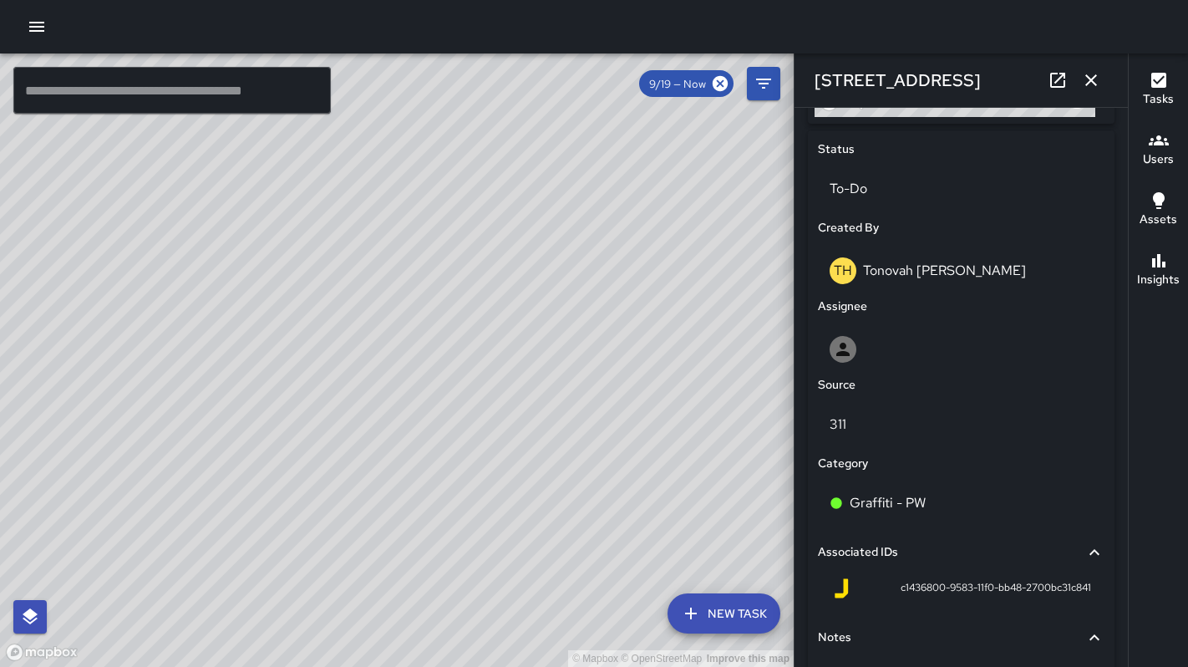
scroll to position [852, 0]
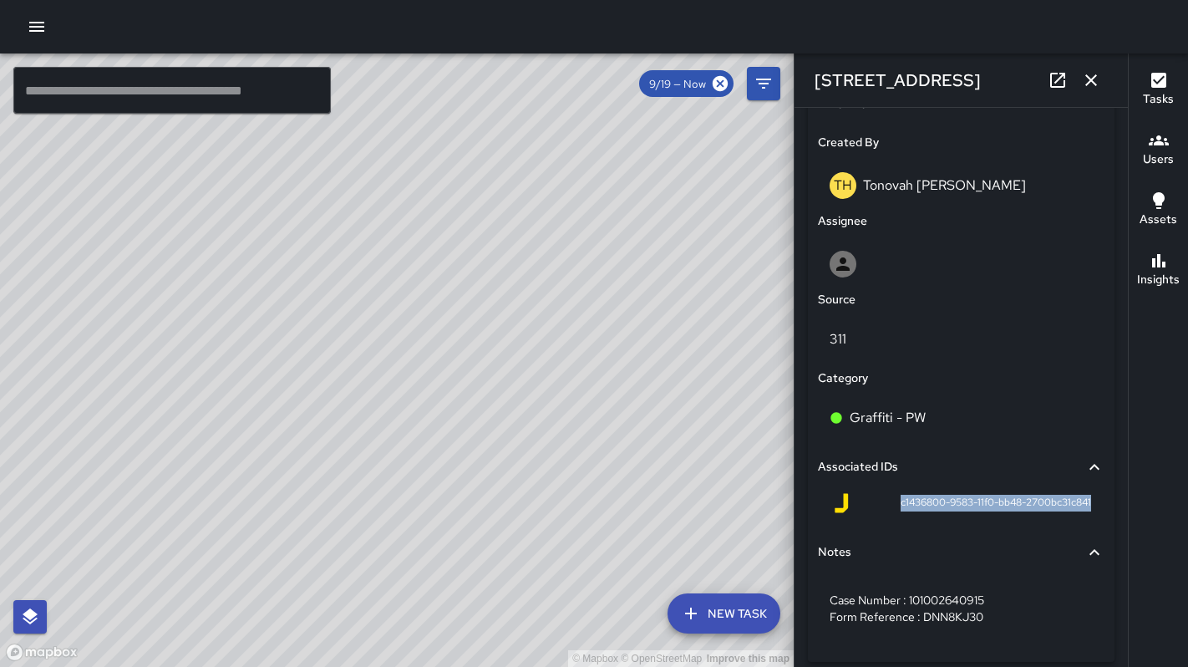
drag, startPoint x: 899, startPoint y: 500, endPoint x: 1082, endPoint y: 505, distance: 183.0
click at [1082, 505] on div "c1436800-9583-11f0-bb48-2700bc31c841" at bounding box center [961, 506] width 287 height 40
copy span "c1436800-9583-11f0-bb48-2700bc31c841"
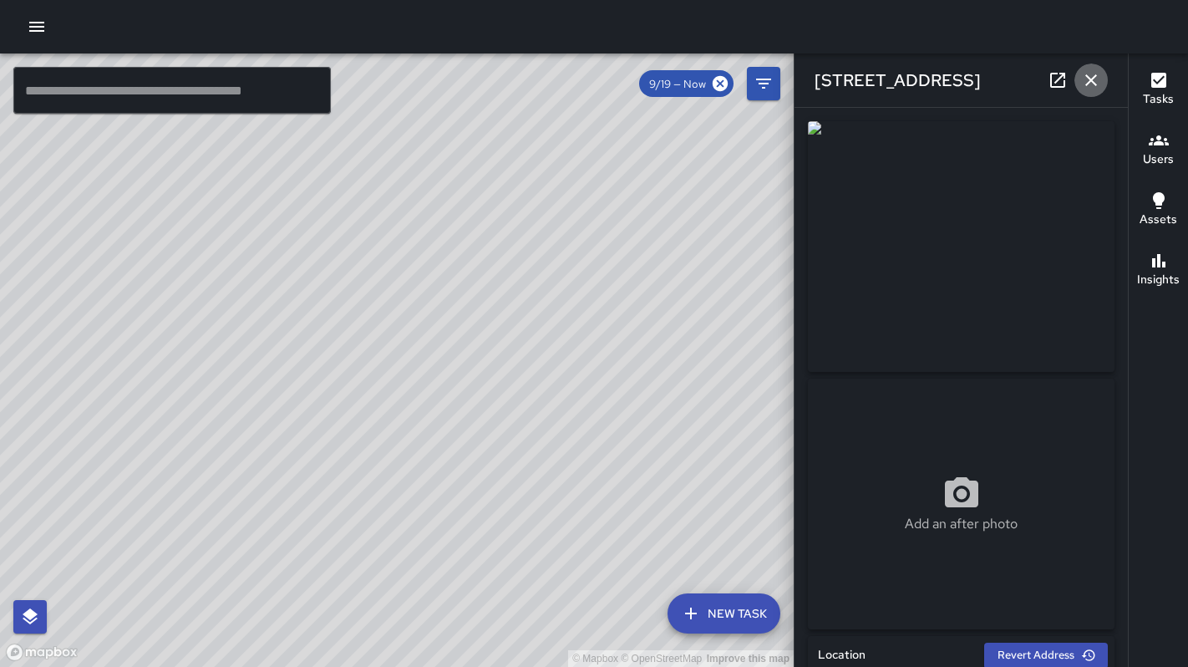
drag, startPoint x: 1098, startPoint y: 79, endPoint x: 1078, endPoint y: 78, distance: 20.1
click at [1097, 79] on icon "button" at bounding box center [1091, 80] width 20 height 20
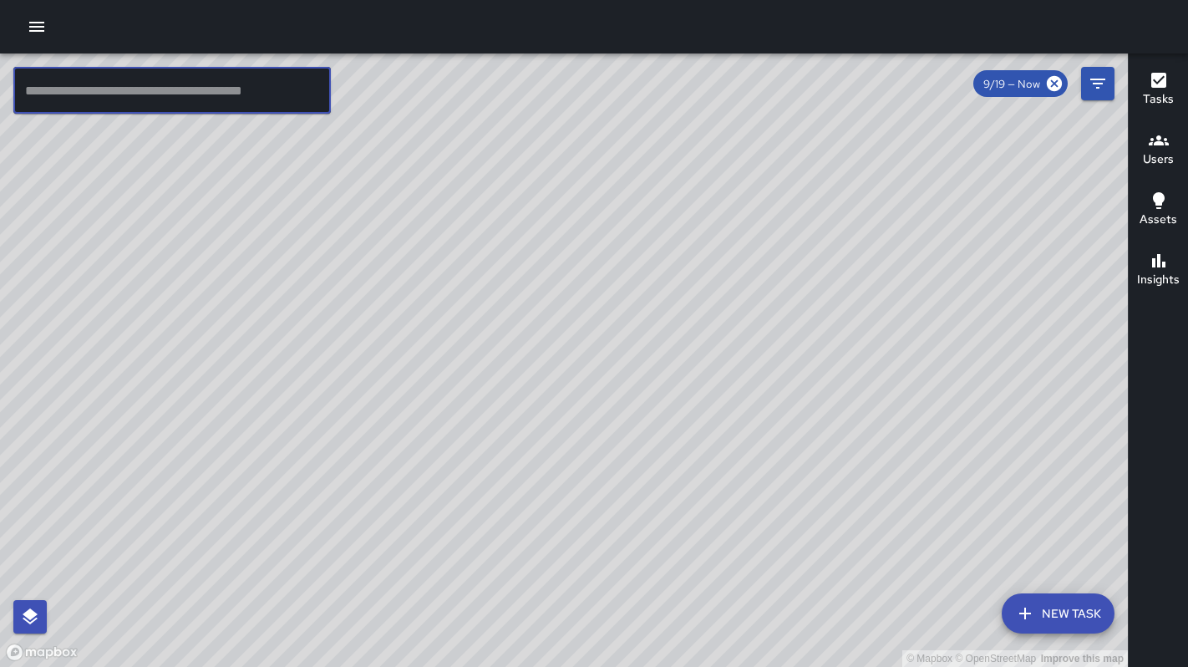
click at [230, 81] on input "text" at bounding box center [171, 90] width 317 height 47
click at [1028, 611] on icon "button" at bounding box center [1025, 613] width 20 height 20
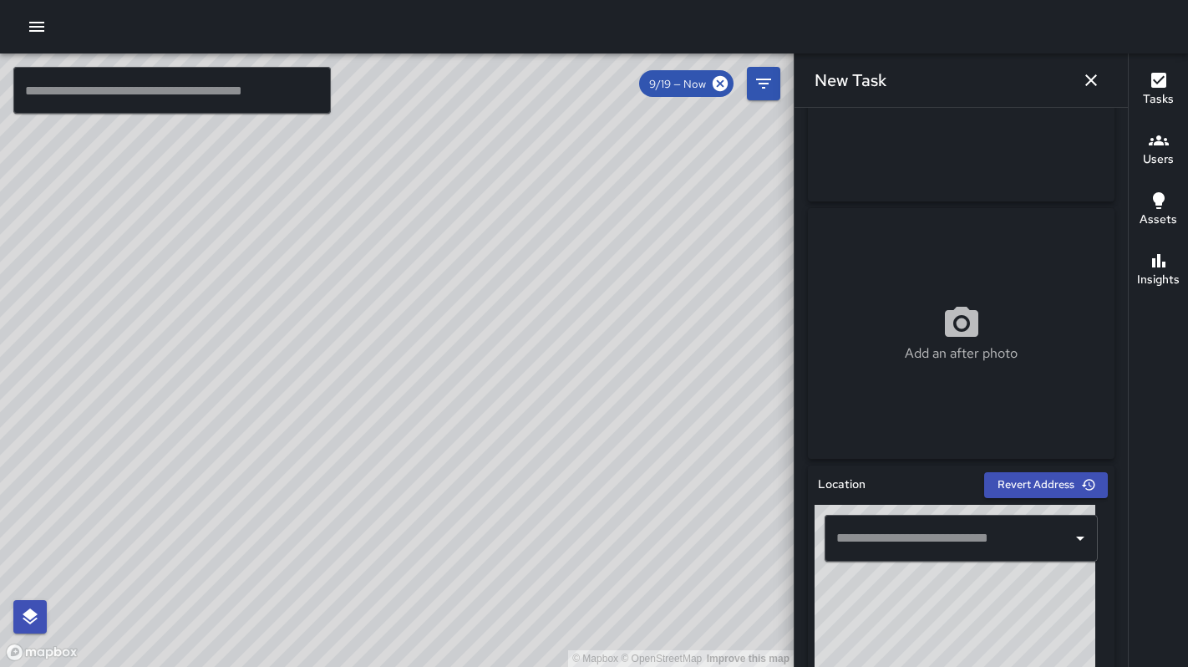
scroll to position [171, 0]
click at [914, 534] on input "text" at bounding box center [948, 537] width 233 height 32
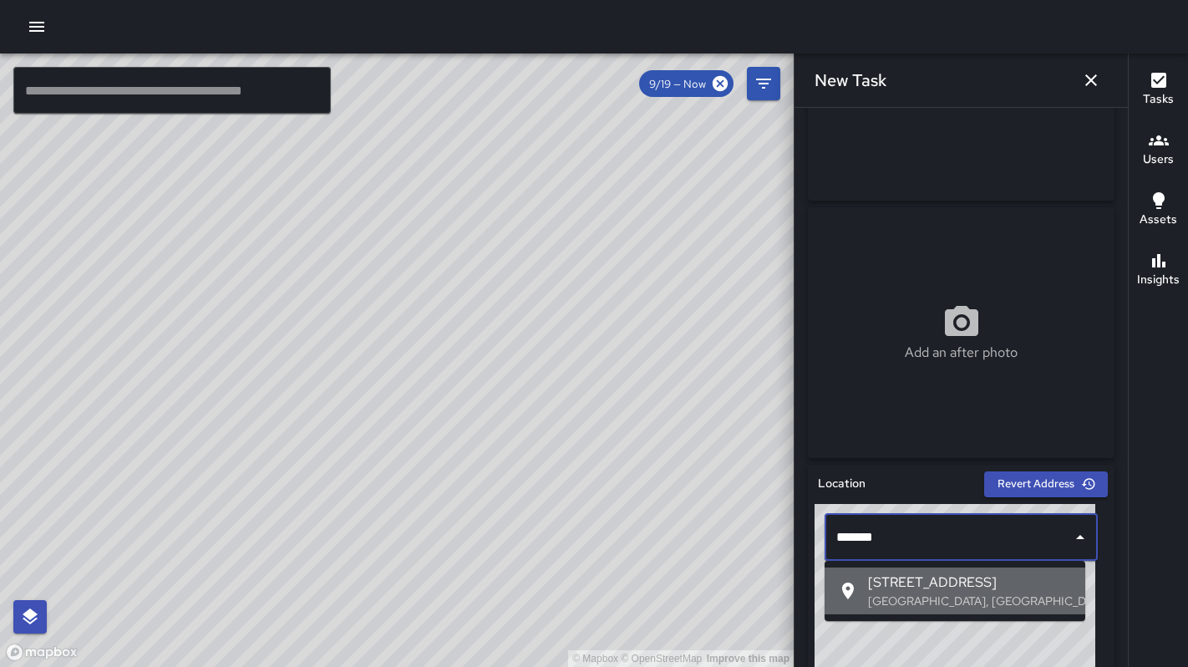
click at [967, 604] on p "San Francisco, CA, USA" at bounding box center [970, 600] width 204 height 17
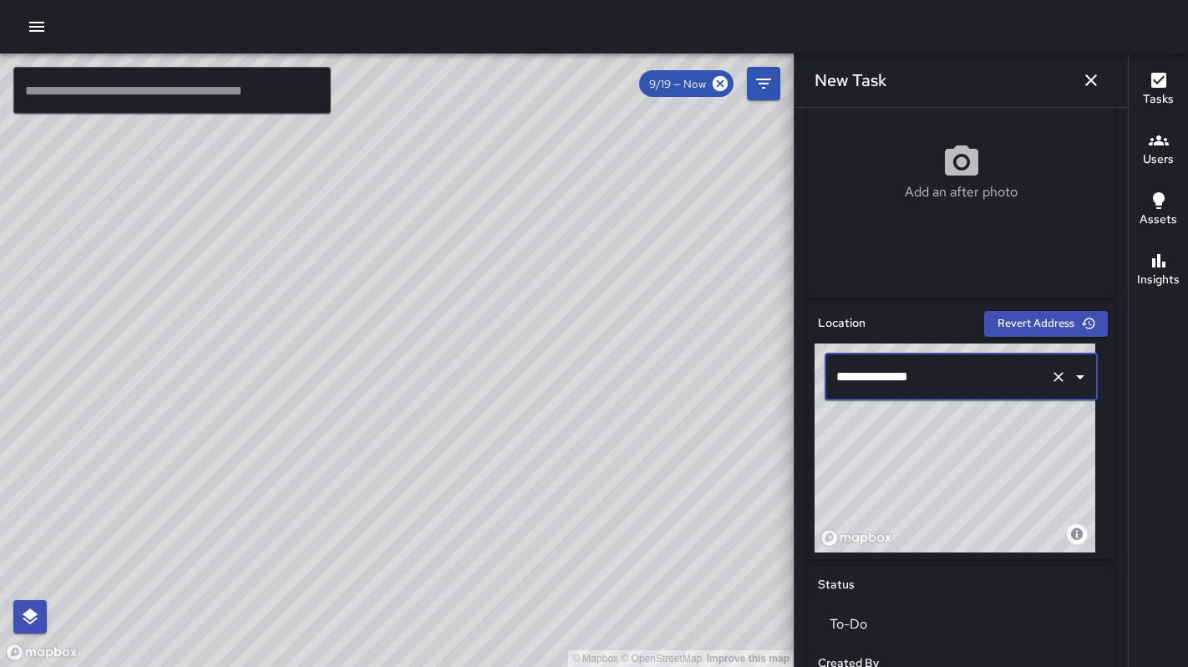
scroll to position [714, 0]
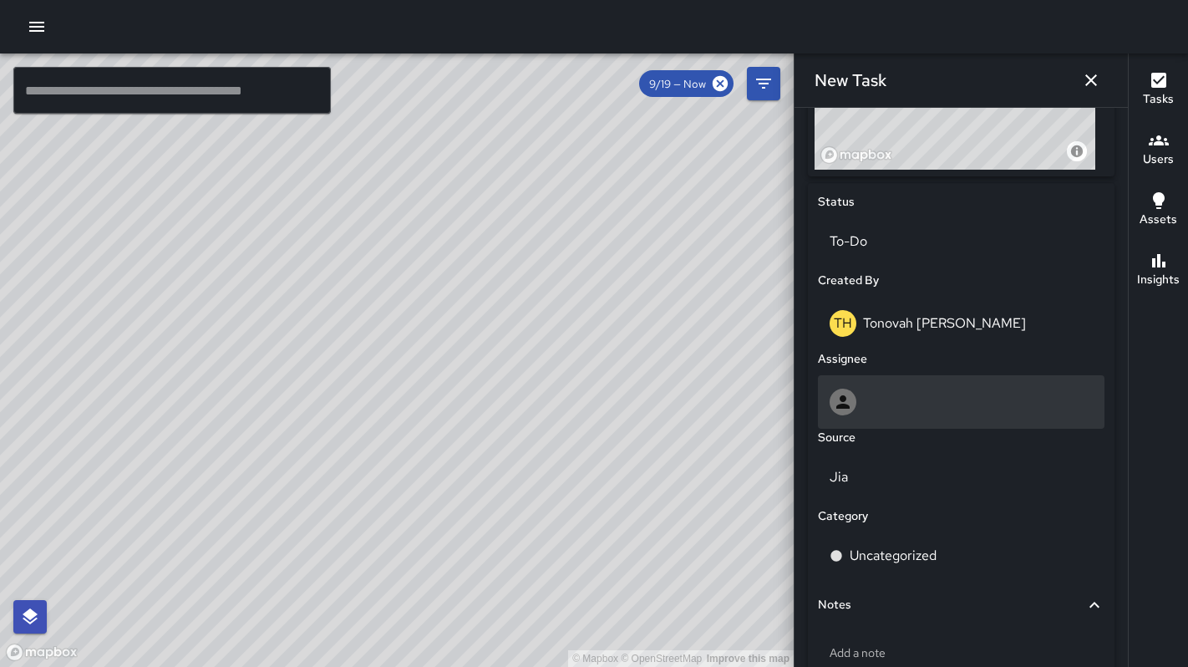
type input "**********"
click at [888, 396] on div at bounding box center [960, 401] width 263 height 27
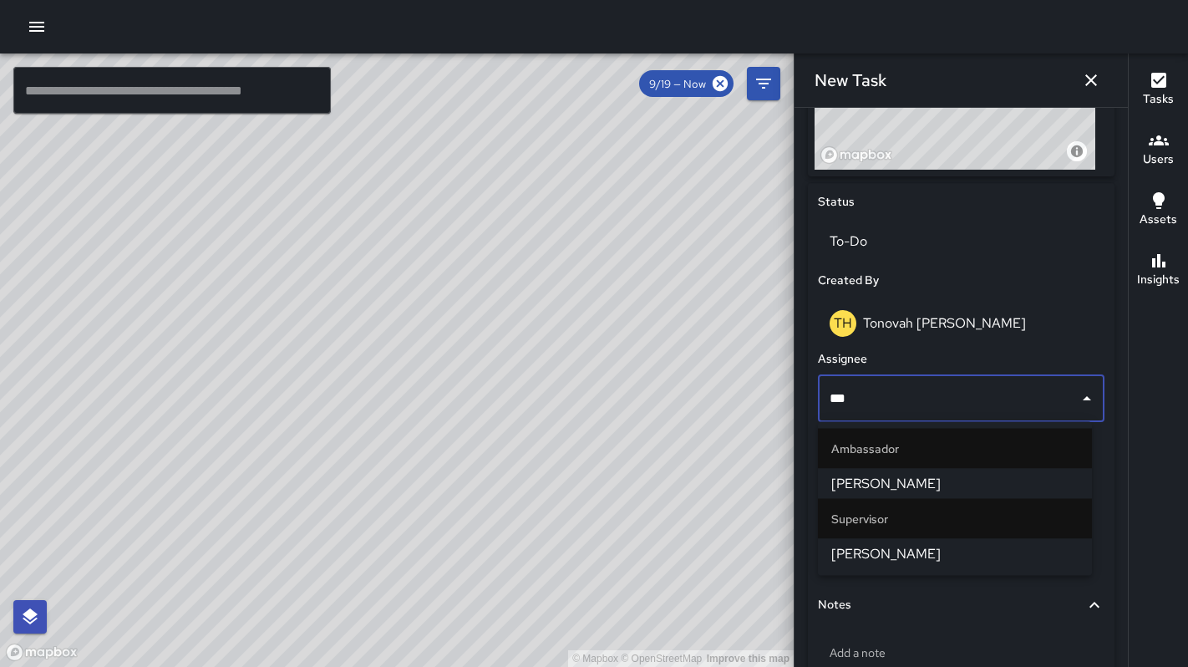
type input "****"
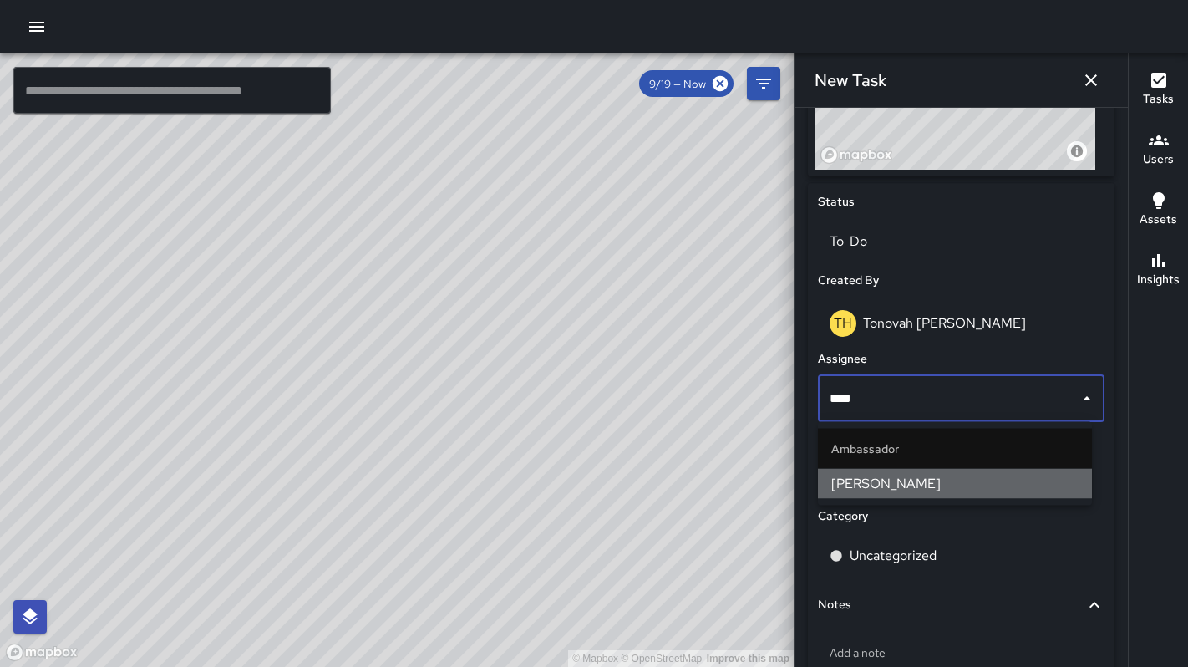
click at [870, 482] on span "Katherine Treminio" at bounding box center [954, 484] width 247 height 20
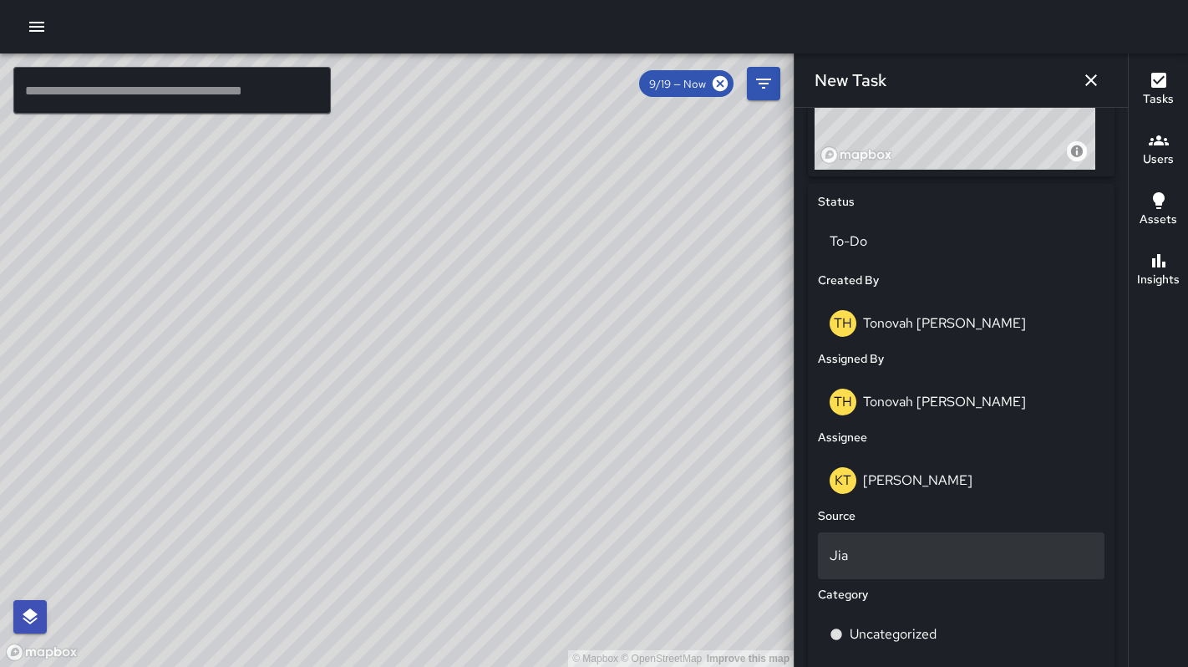
click at [856, 560] on p "Jia" at bounding box center [960, 555] width 263 height 20
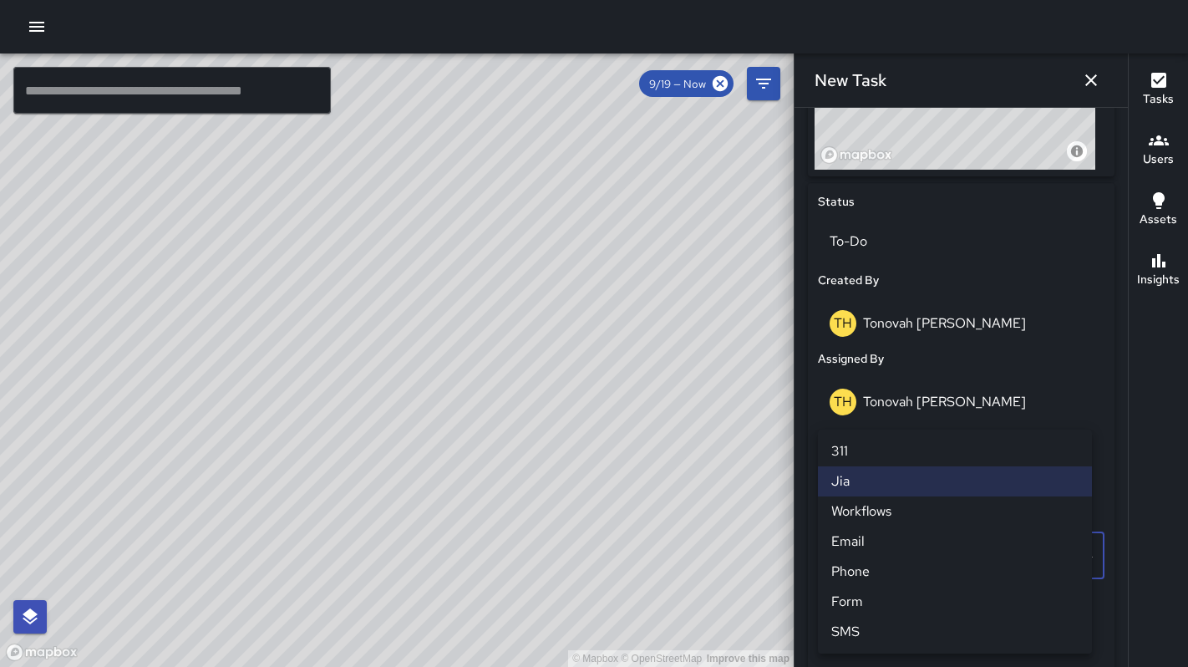
click at [860, 573] on li "Phone" at bounding box center [955, 571] width 274 height 30
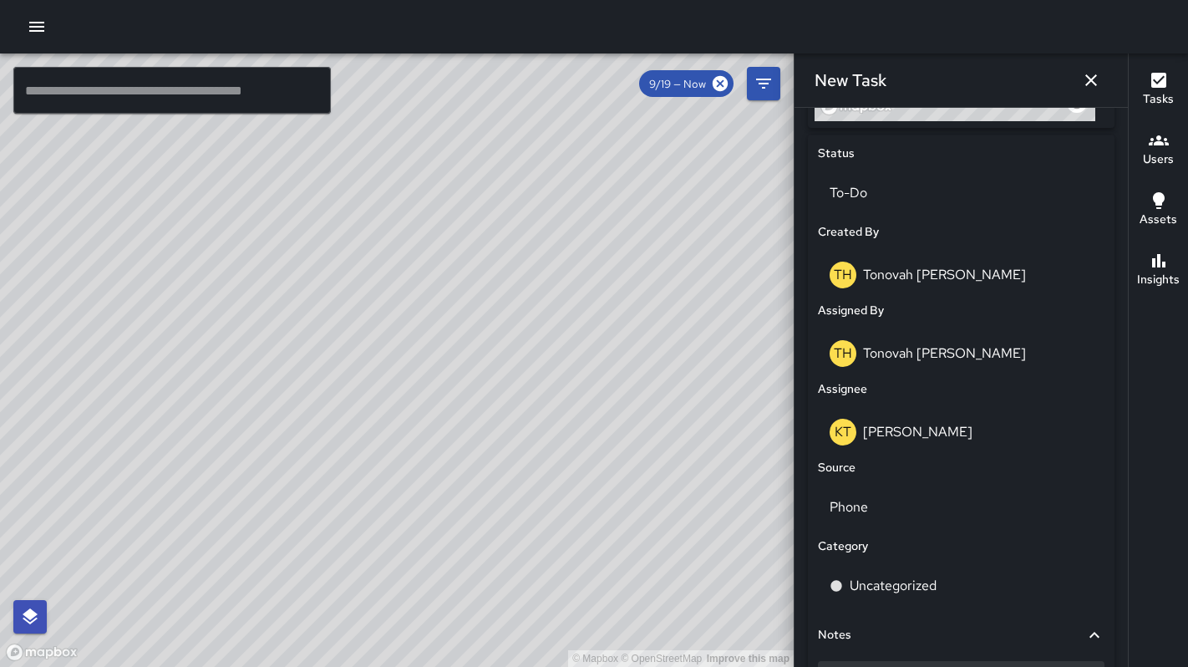
scroll to position [850, 0]
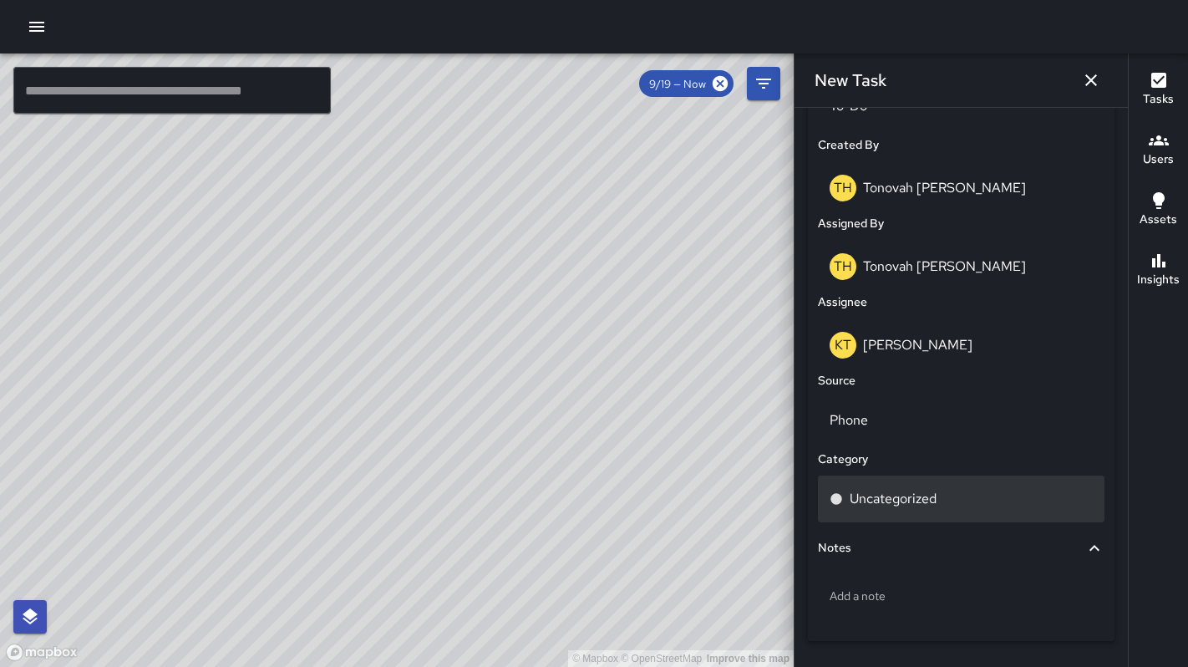
click at [874, 507] on p "Uncategorized" at bounding box center [893, 499] width 87 height 20
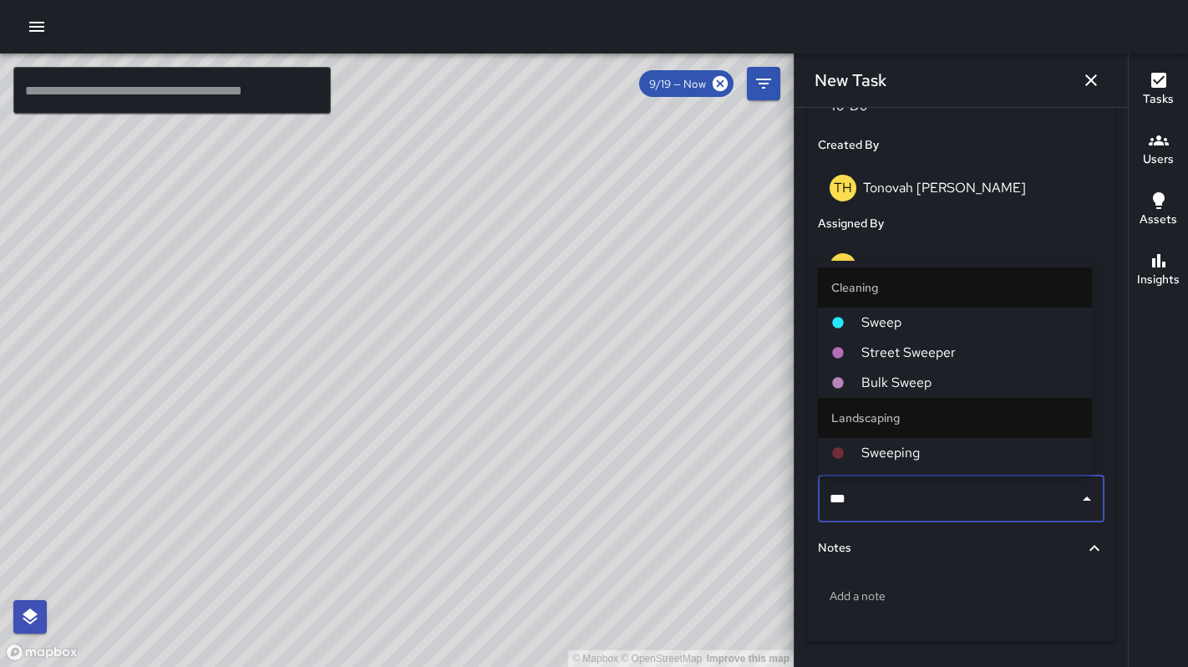
type input "****"
click at [875, 322] on span "Sweep" at bounding box center [969, 322] width 217 height 20
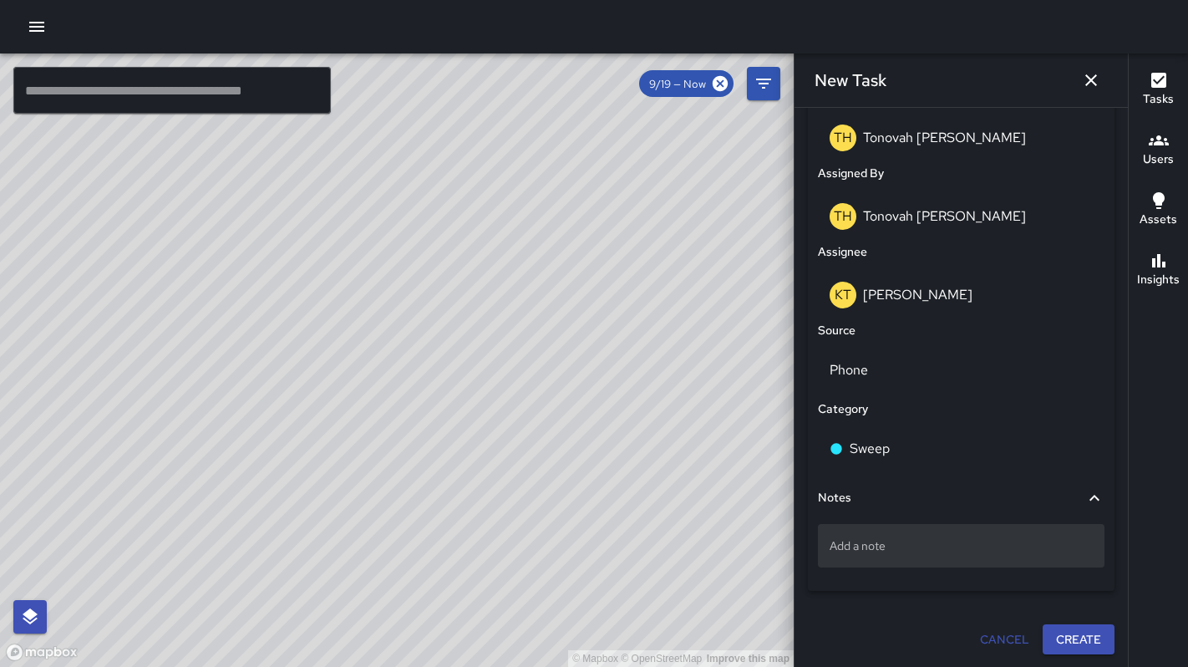
scroll to position [900, 0]
click at [893, 554] on div "Add a note" at bounding box center [961, 544] width 287 height 43
type textarea "*"
type textarea "**********"
click at [1042, 637] on button "Create" at bounding box center [1078, 639] width 72 height 31
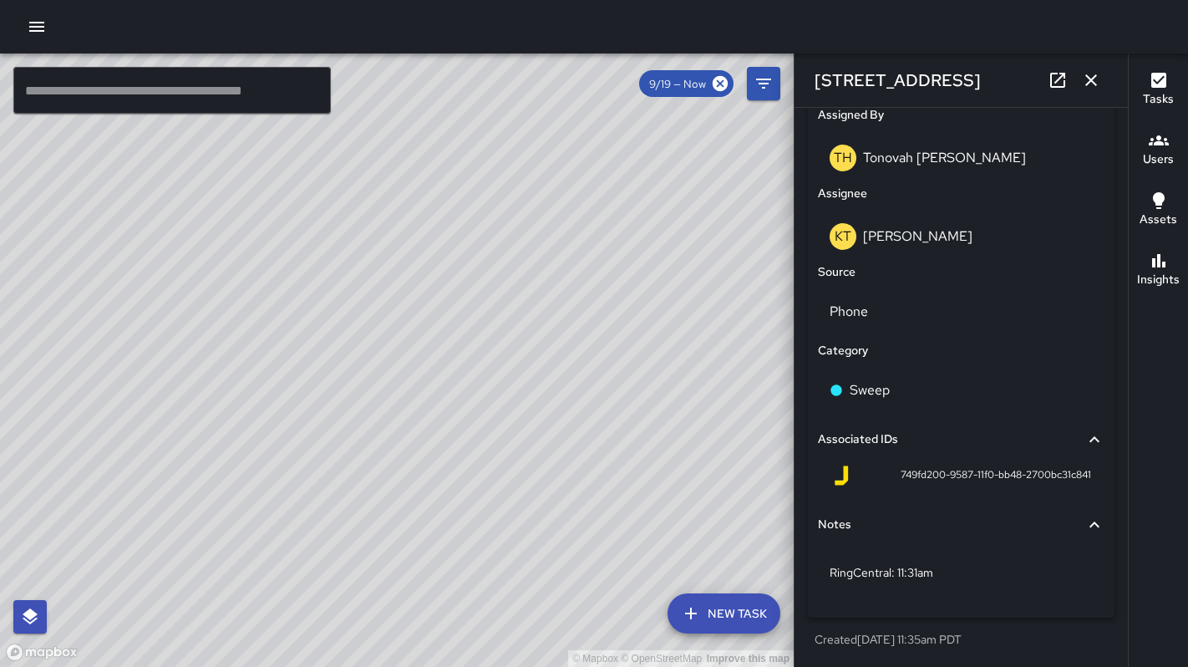
scroll to position [958, 0]
click at [954, 571] on p "RingCentral: 11:31am" at bounding box center [960, 572] width 263 height 17
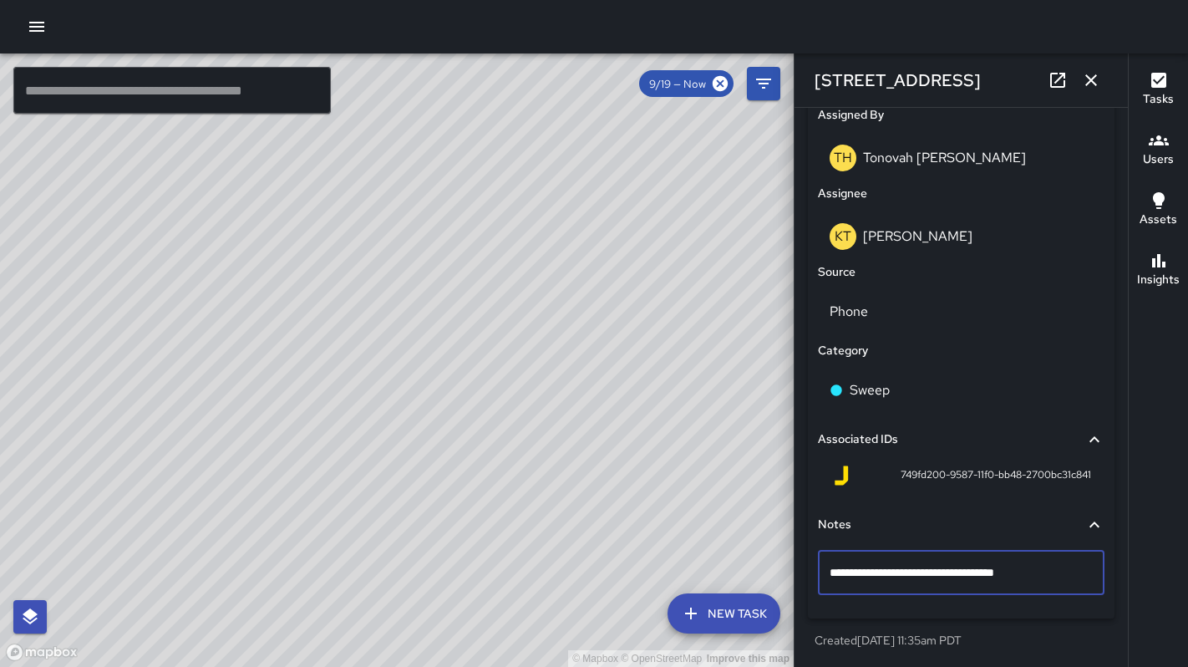
drag, startPoint x: 1023, startPoint y: 573, endPoint x: 945, endPoint y: 572, distance: 78.5
click at [945, 572] on textarea "**********" at bounding box center [954, 572] width 251 height 17
type textarea "**********"
drag, startPoint x: 933, startPoint y: 570, endPoint x: 816, endPoint y: 564, distance: 117.1
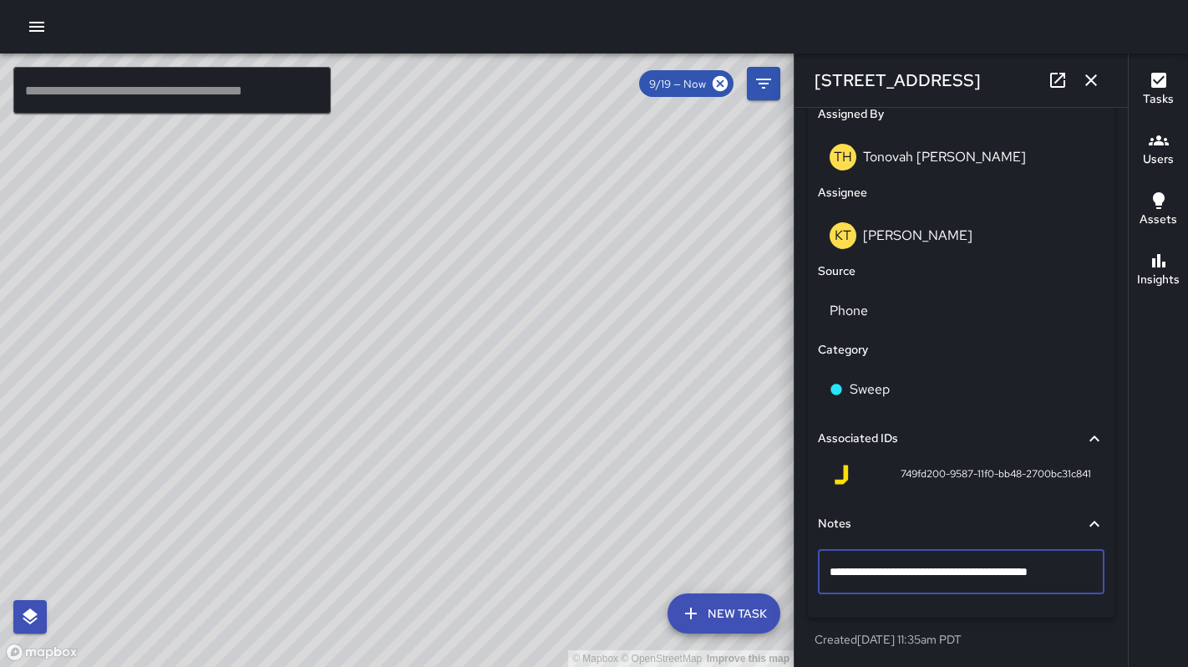
click at [817, 564] on div "**********" at bounding box center [960, 555] width 293 height 109
click at [976, 612] on div "**********" at bounding box center [961, 277] width 307 height 679
drag, startPoint x: 1070, startPoint y: 570, endPoint x: 937, endPoint y: 575, distance: 132.9
click at [937, 575] on p "RingCentral: 11:31am ( Precaucion de peligro))" at bounding box center [960, 572] width 263 height 17
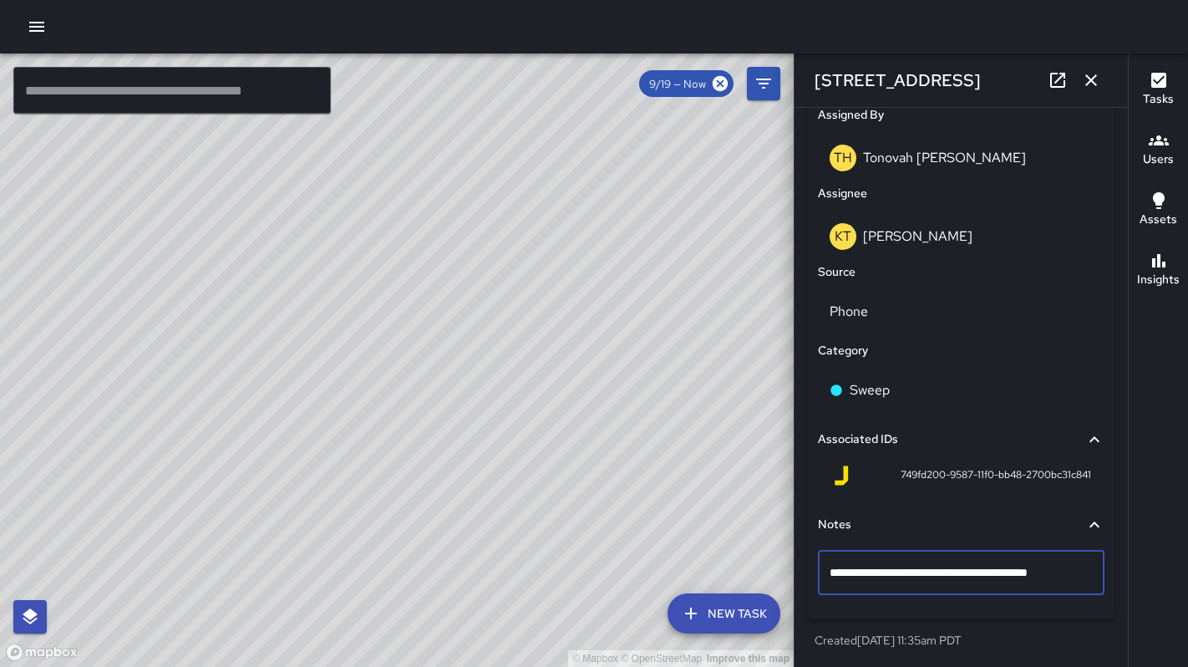
scroll to position [959, 0]
drag, startPoint x: 933, startPoint y: 571, endPoint x: 1066, endPoint y: 571, distance: 132.8
type textarea "**********"
click at [824, 567] on div "RingCentral: 11:31am" at bounding box center [961, 571] width 287 height 43
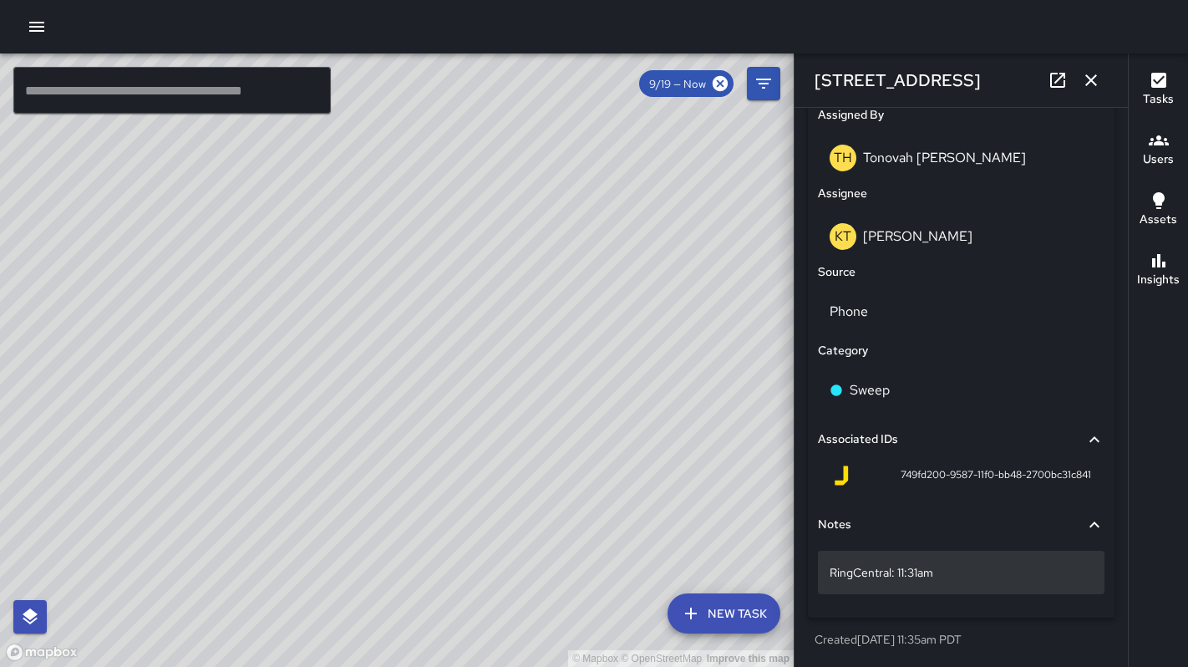
click at [830, 573] on p "RingCentral: 11:31am" at bounding box center [960, 572] width 263 height 17
click at [829, 570] on textarea "**********" at bounding box center [954, 571] width 251 height 17
click at [830, 576] on textarea "**********" at bounding box center [954, 571] width 251 height 17
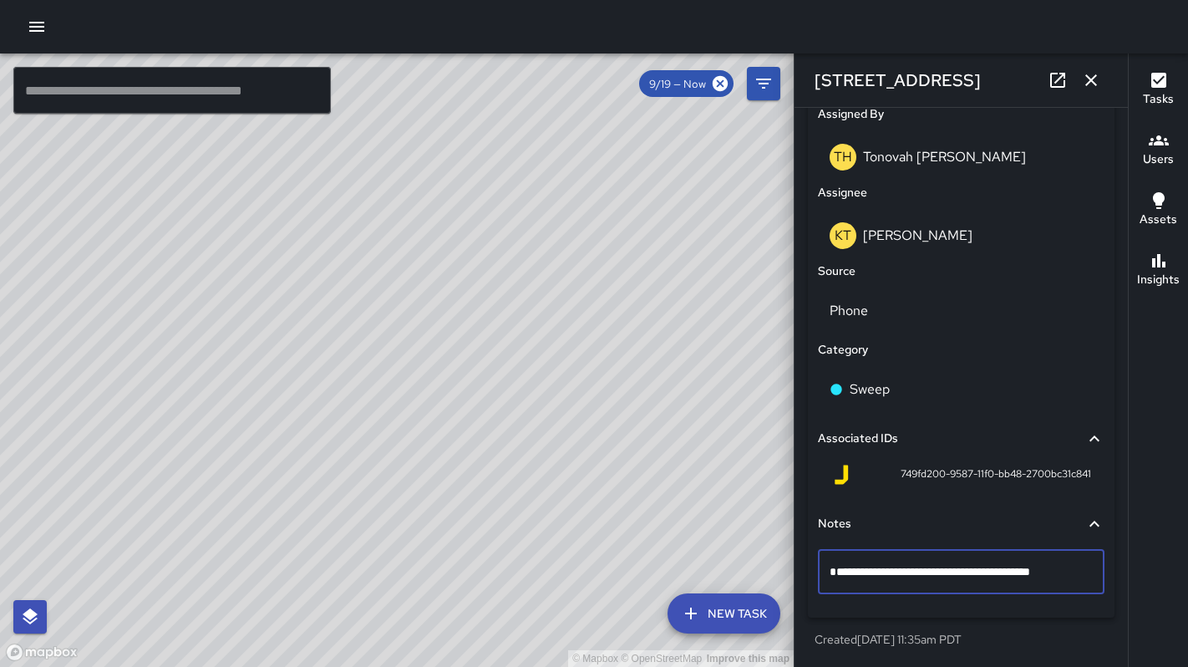
click at [839, 570] on textarea "**********" at bounding box center [954, 571] width 251 height 17
click at [1060, 578] on textarea "**********" at bounding box center [954, 571] width 251 height 17
click at [960, 572] on textarea "**********" at bounding box center [954, 571] width 251 height 17
type textarea "**********"
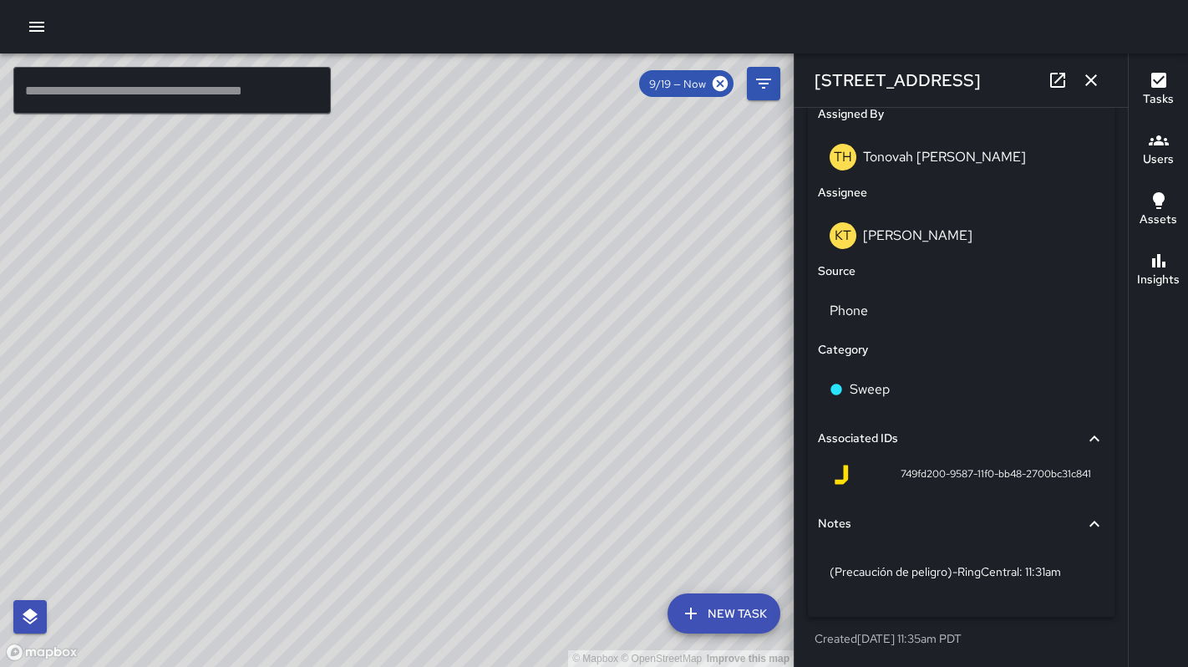
click at [1110, 83] on div "270 7th Street" at bounding box center [960, 79] width 333 height 53
click at [1098, 80] on icon "button" at bounding box center [1091, 80] width 20 height 20
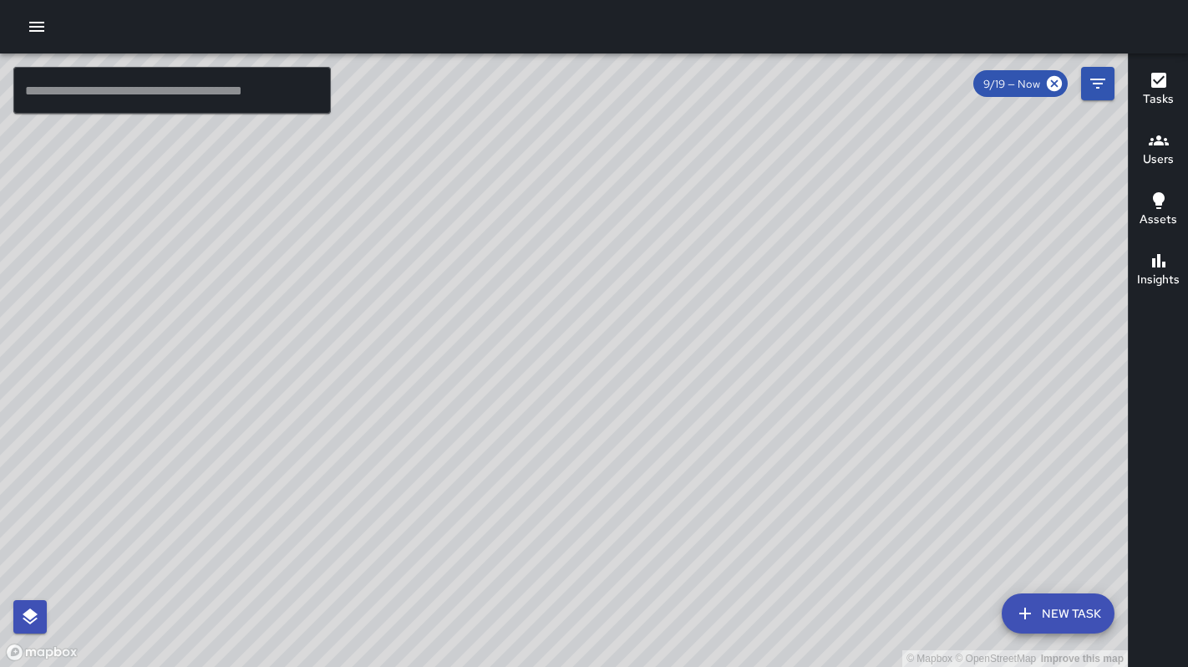
click at [148, 86] on input "text" at bounding box center [171, 90] width 317 height 47
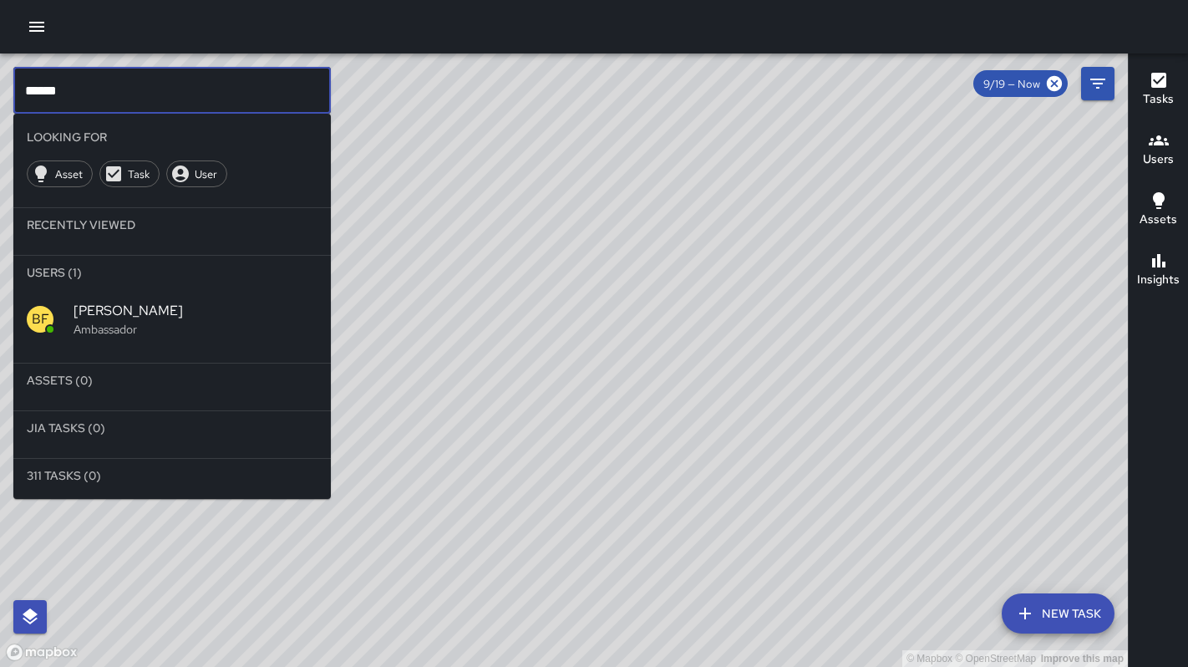
type input "******"
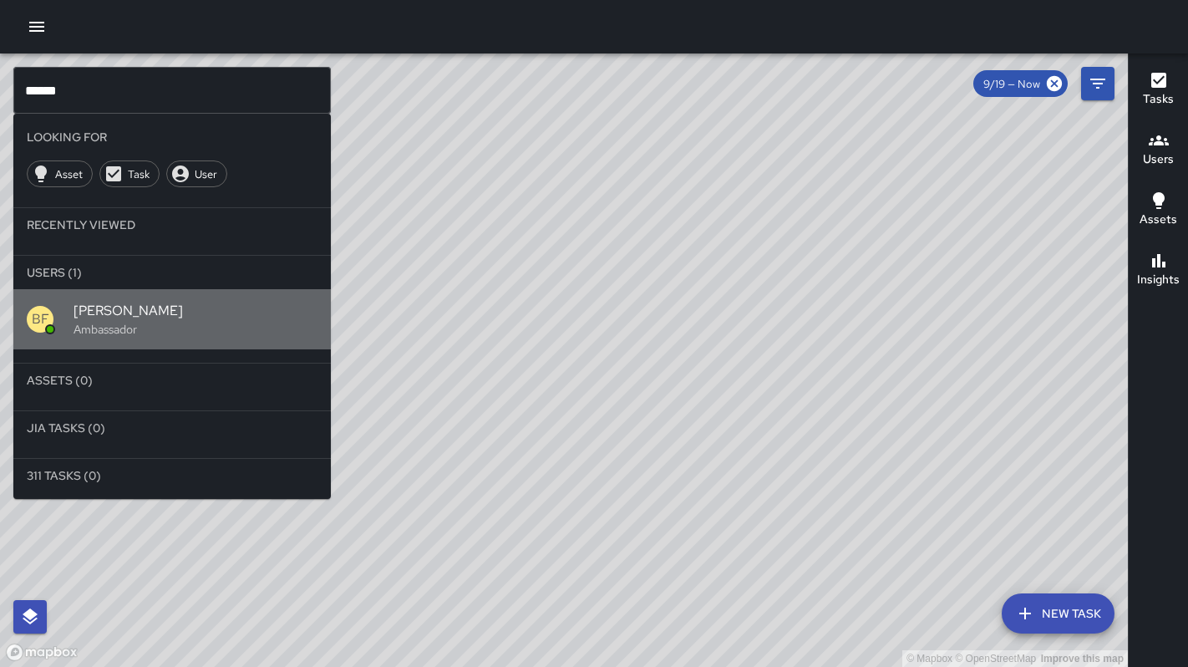
click at [163, 328] on p "Ambassador" at bounding box center [196, 329] width 244 height 17
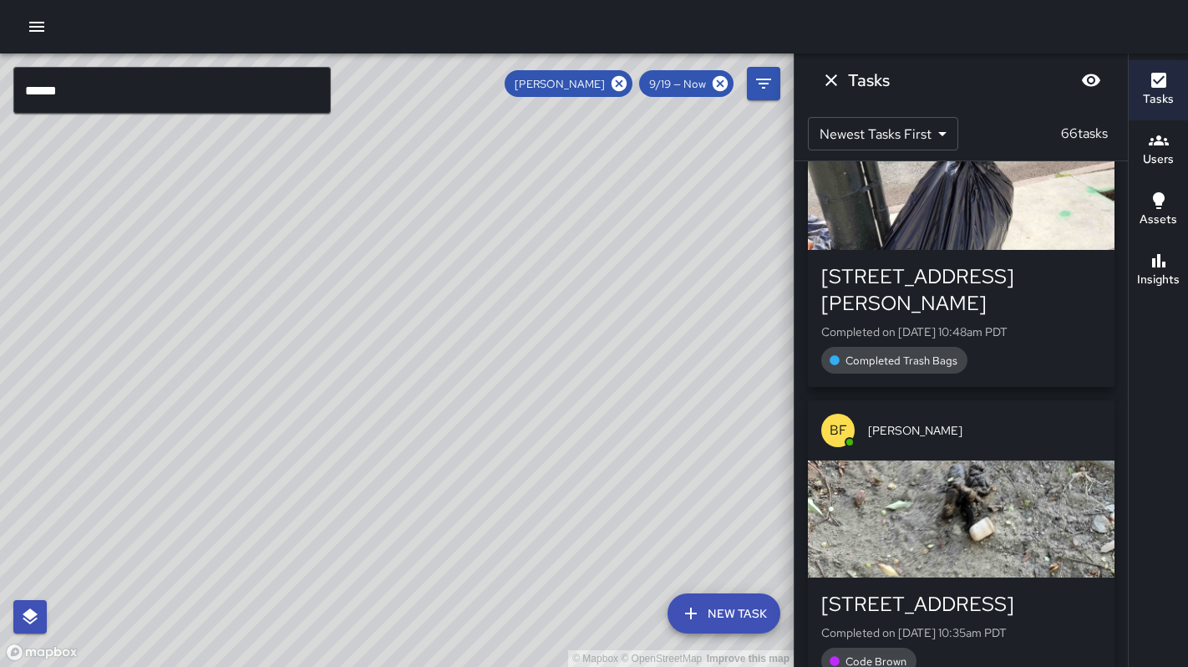
scroll to position [0, 0]
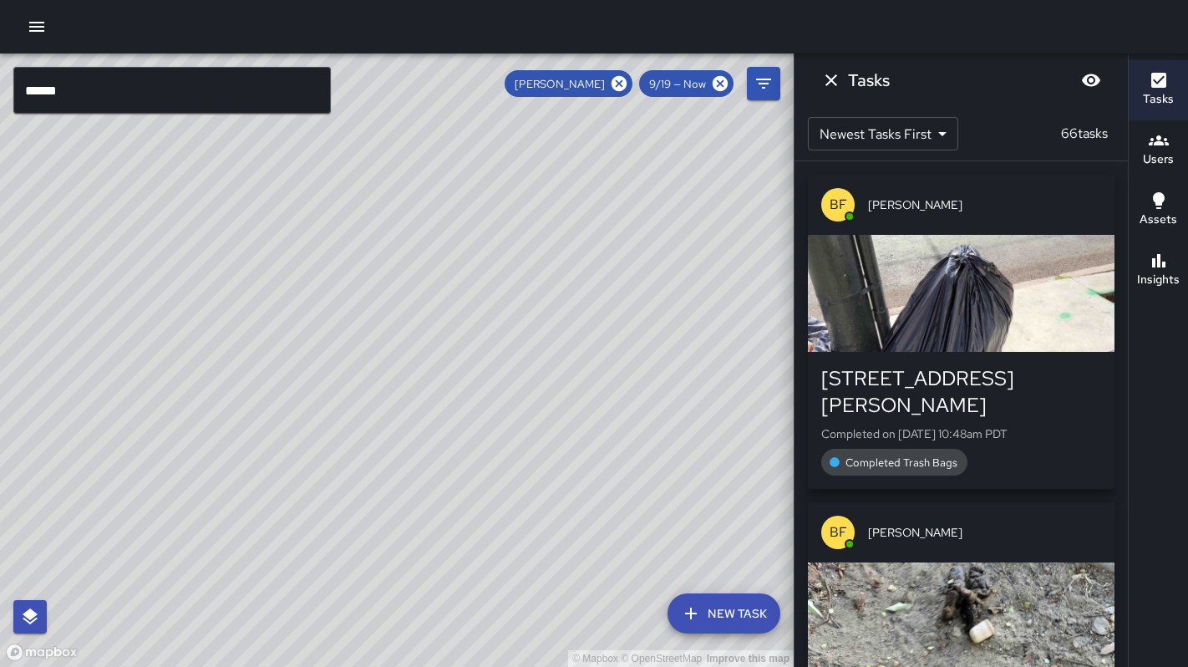
click at [173, 93] on input "******" at bounding box center [171, 90] width 317 height 47
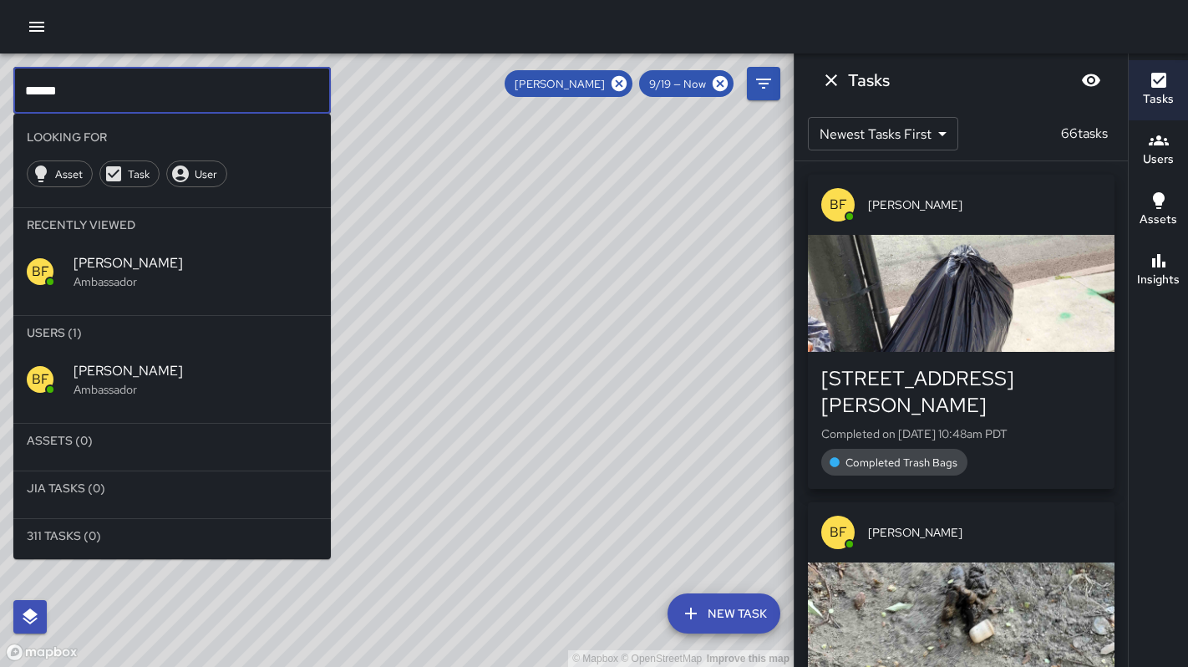
drag, startPoint x: 159, startPoint y: 94, endPoint x: 1, endPoint y: 101, distance: 158.1
click at [2, 101] on div "© Mapbox © OpenStreetMap Improve this map ****** ​ Looking For Asset Task User …" at bounding box center [397, 359] width 794 height 613
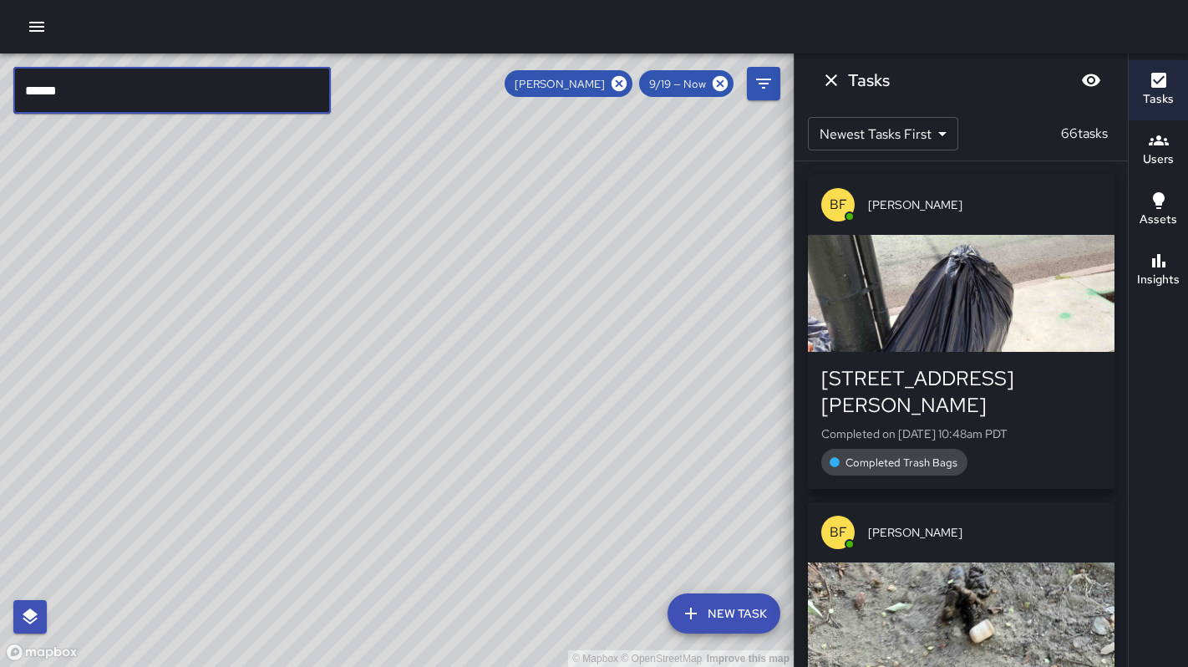
drag, startPoint x: 47, startPoint y: 96, endPoint x: 0, endPoint y: 88, distance: 47.5
click at [0, 88] on div "© Mapbox © OpenStreetMap Improve this map ****** ​ New Task Brenda Flores 9/19 …" at bounding box center [397, 359] width 794 height 613
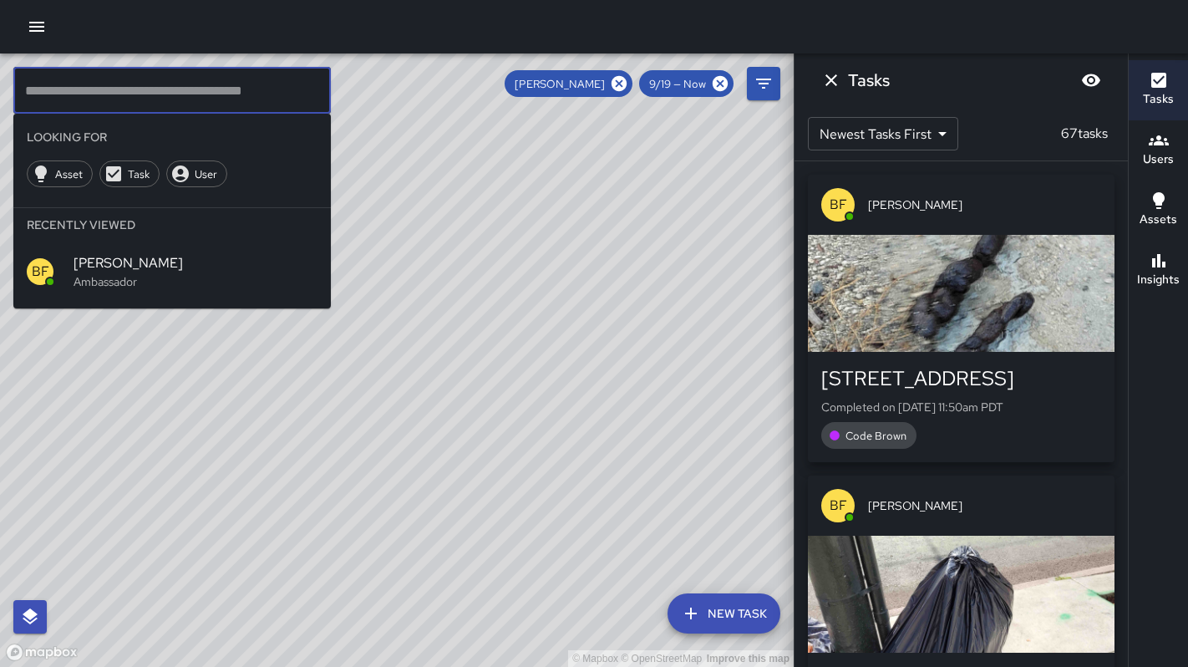
click at [617, 85] on icon at bounding box center [619, 83] width 18 height 18
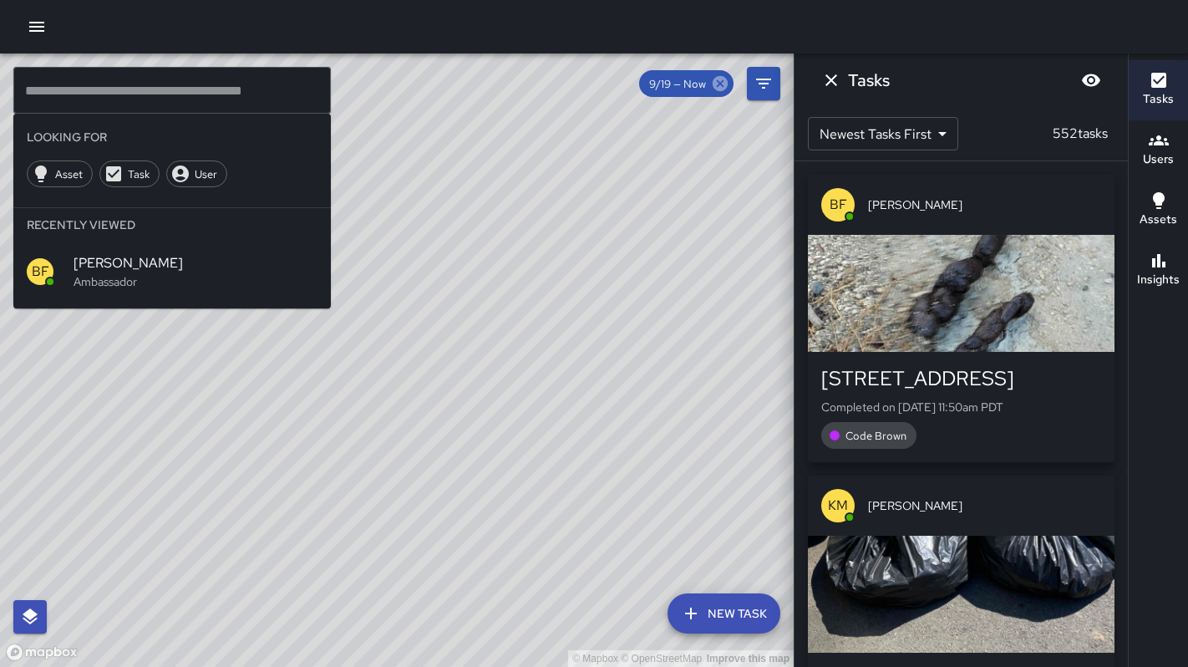
click at [719, 87] on icon at bounding box center [720, 83] width 15 height 15
click at [717, 87] on icon at bounding box center [720, 83] width 18 height 18
click at [719, 87] on icon at bounding box center [720, 83] width 15 height 15
click at [720, 87] on icon at bounding box center [720, 83] width 15 height 15
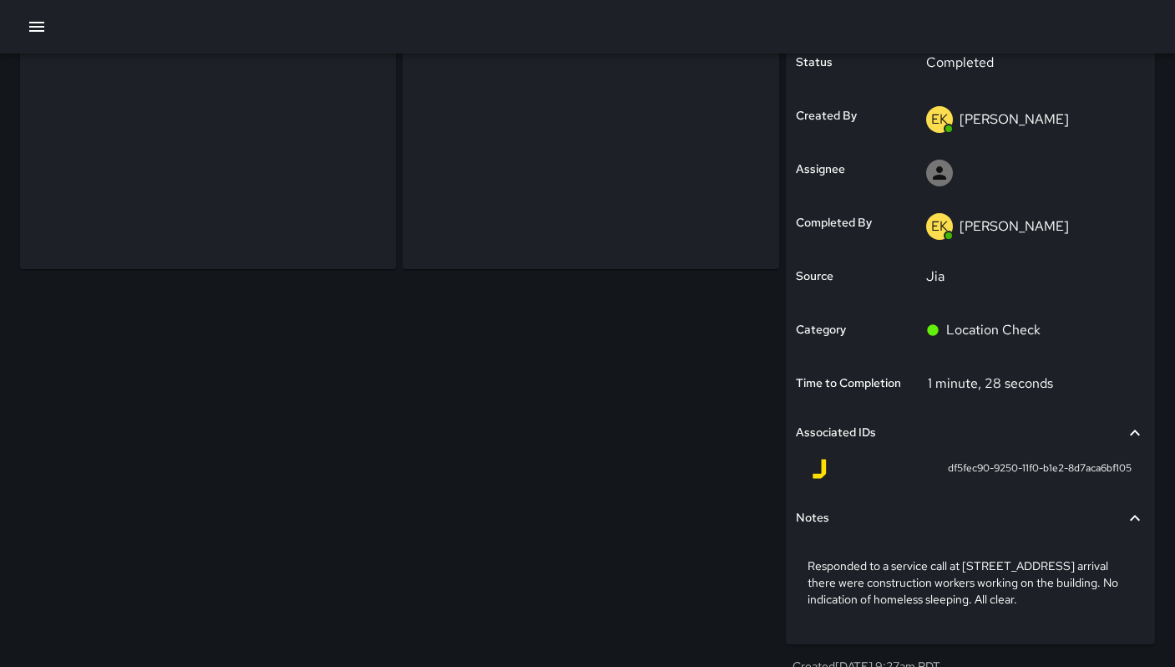
scroll to position [343, 0]
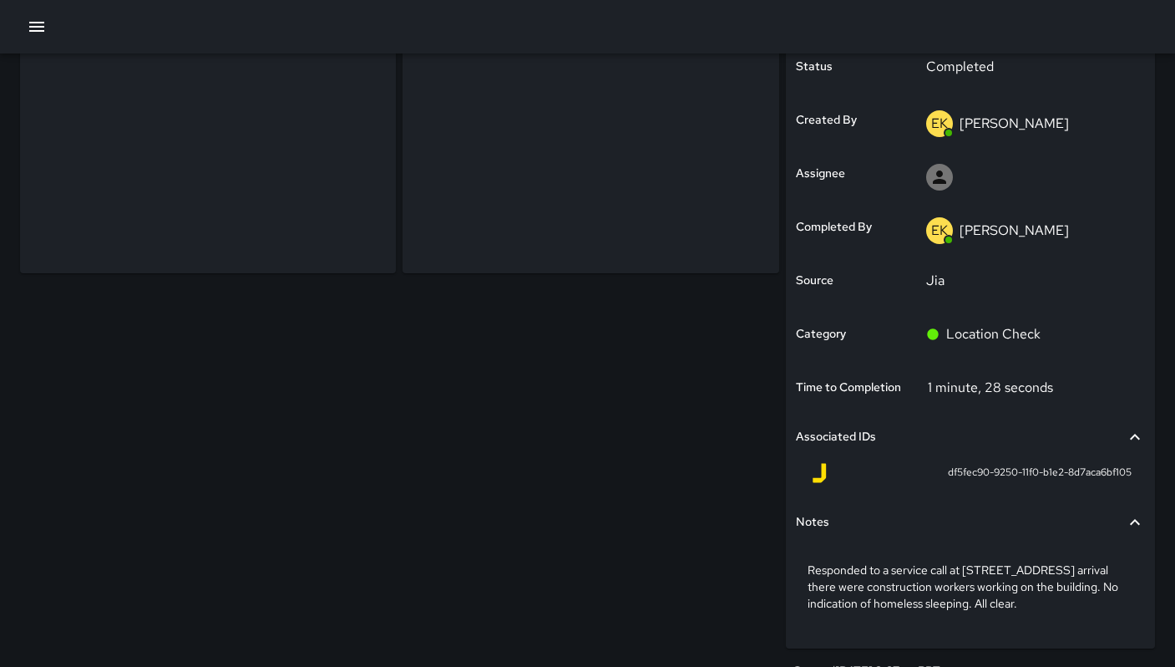
click at [453, 462] on div at bounding box center [396, 240] width 766 height 950
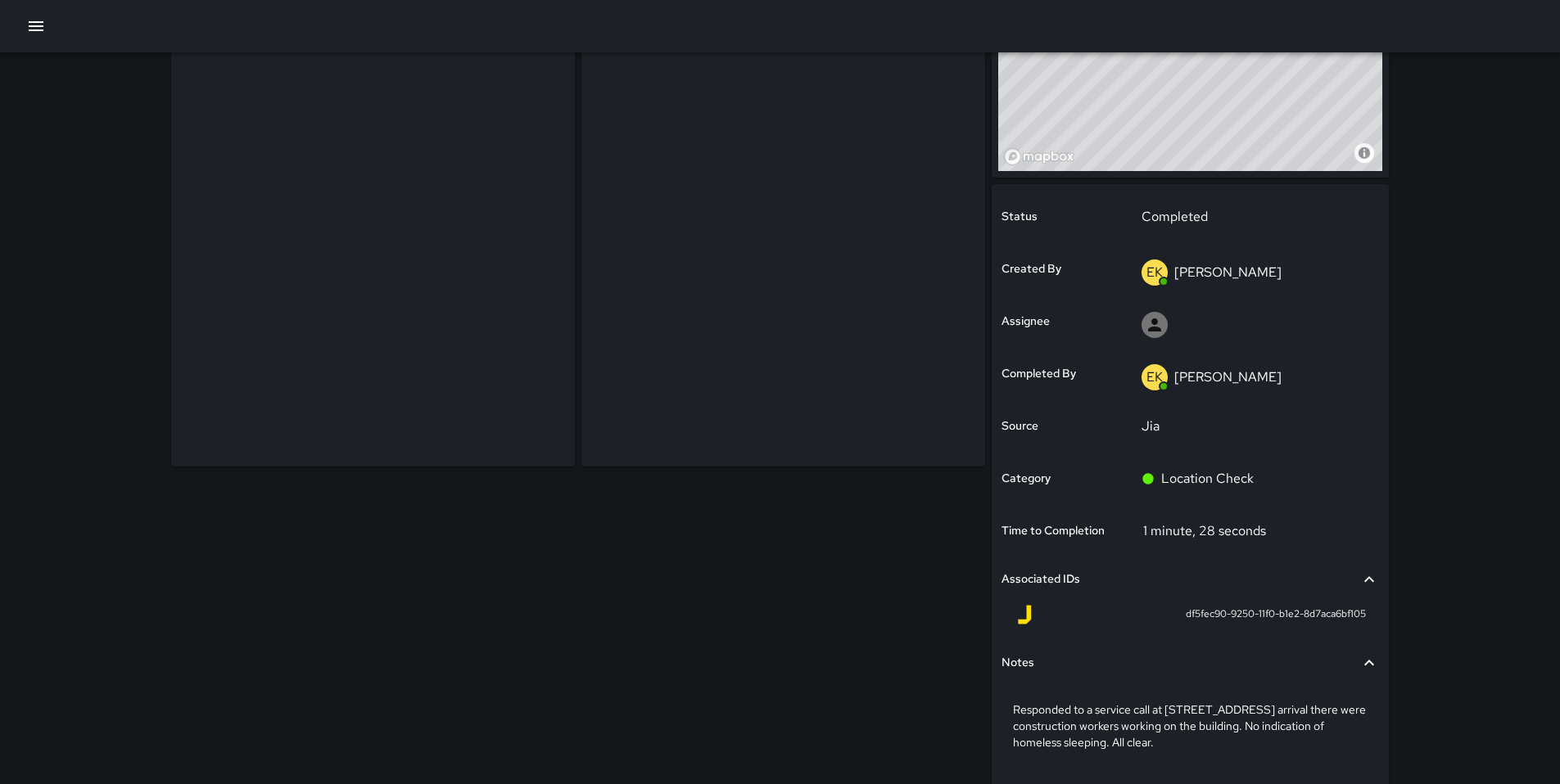
scroll to position [182, 0]
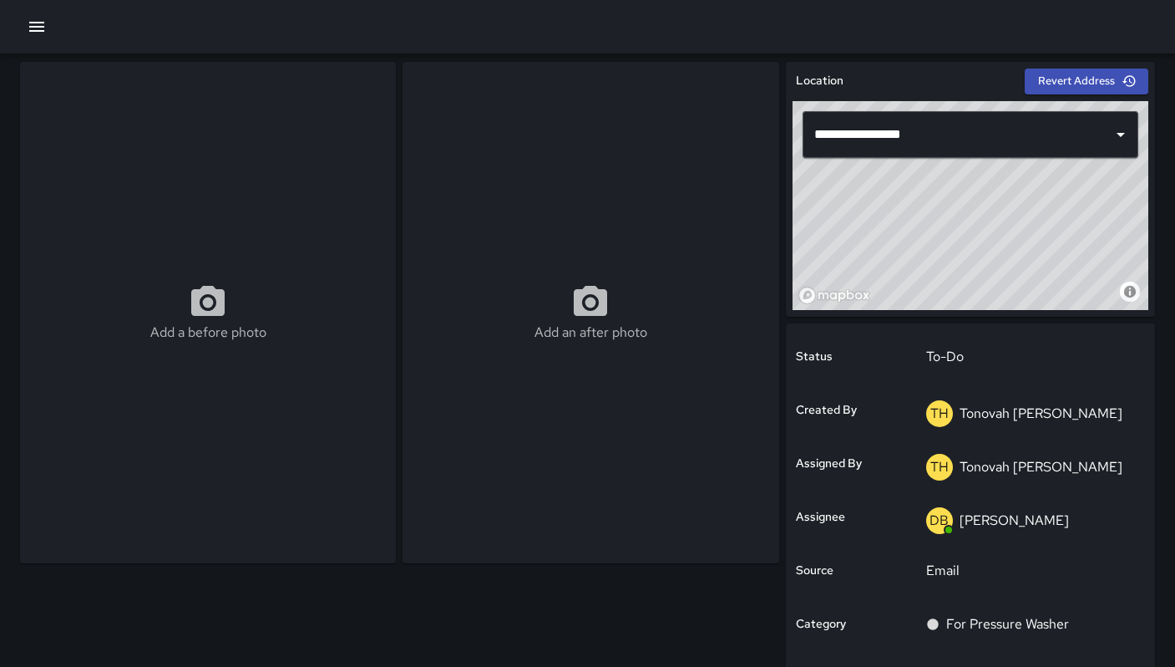
scroll to position [54, 0]
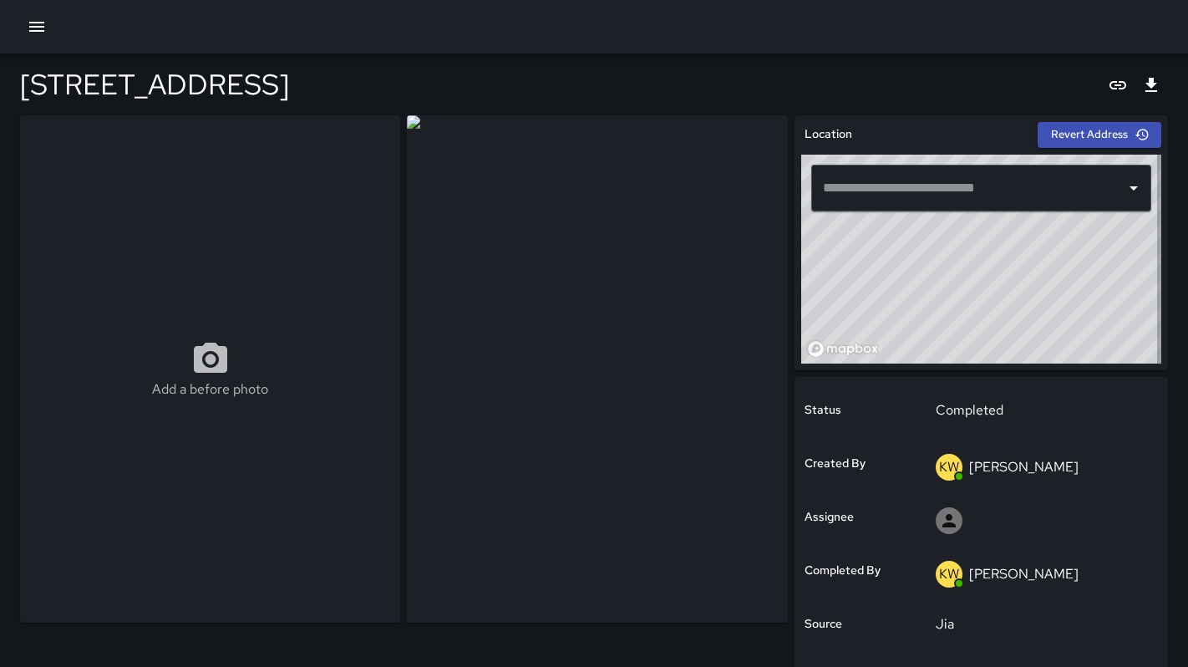
type input "**********"
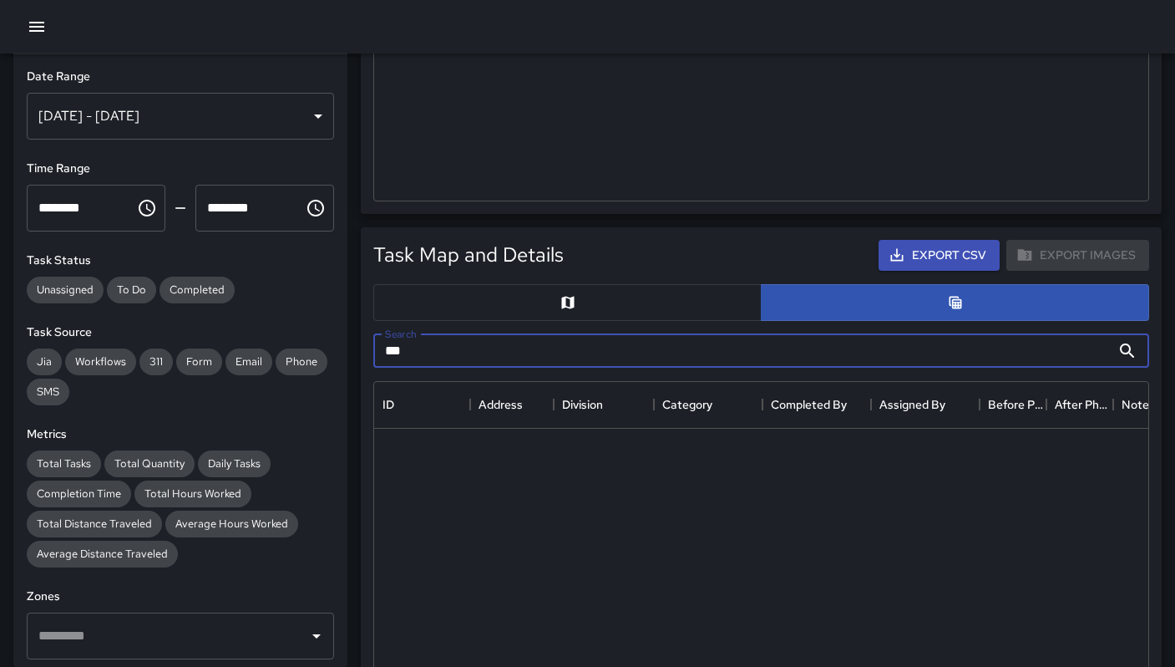
scroll to position [610, 762]
